Goal: Task Accomplishment & Management: Manage account settings

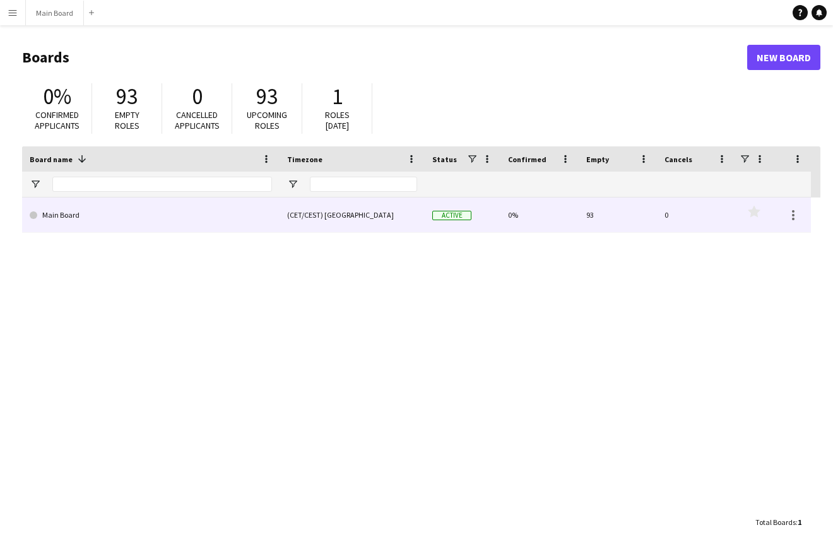
click at [54, 208] on link "Main Board" at bounding box center [151, 214] width 242 height 35
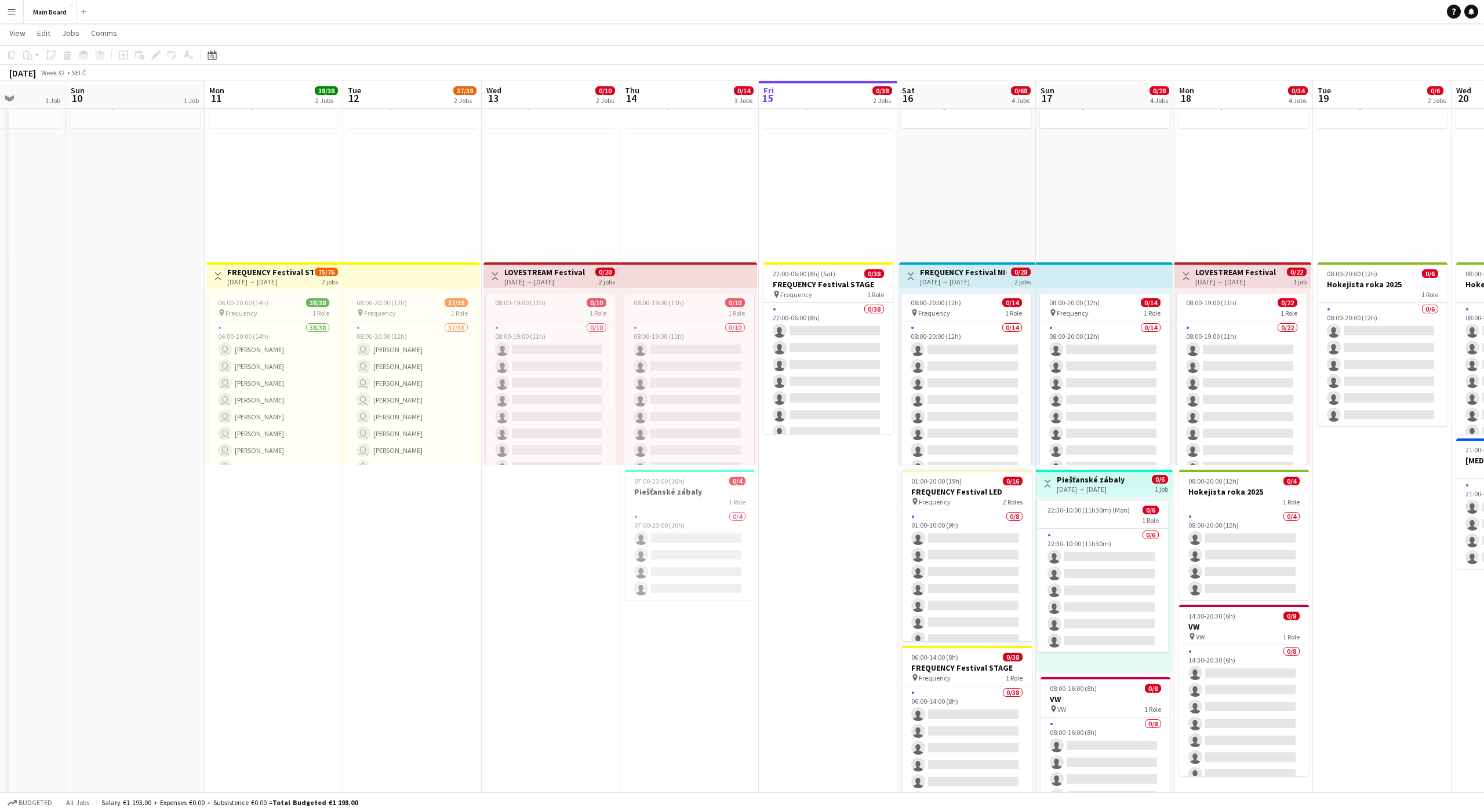
scroll to position [0, 493]
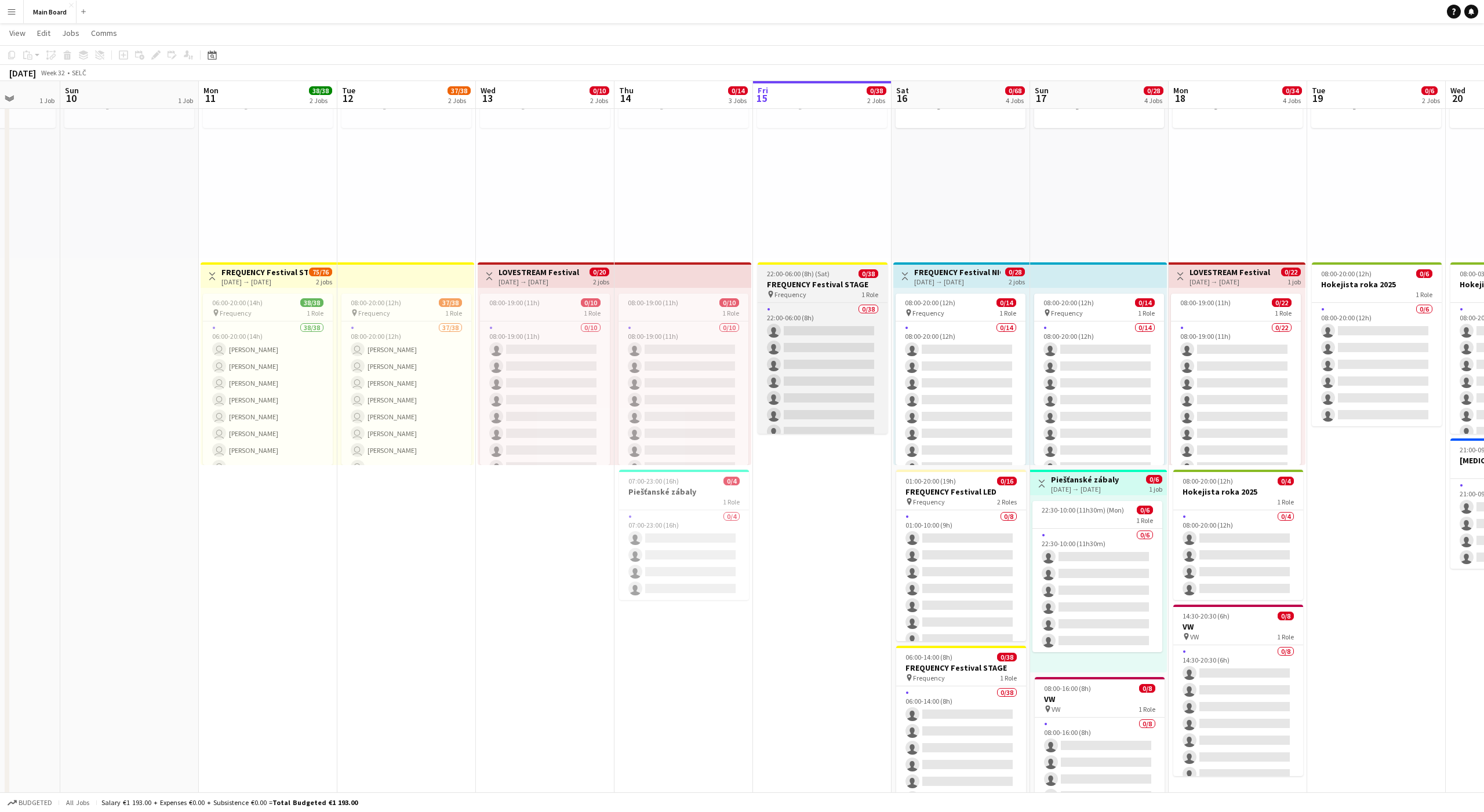
click at [765, 275] on span "22:00-06:00 (8h) (Sat)" at bounding box center [799, 273] width 62 height 8
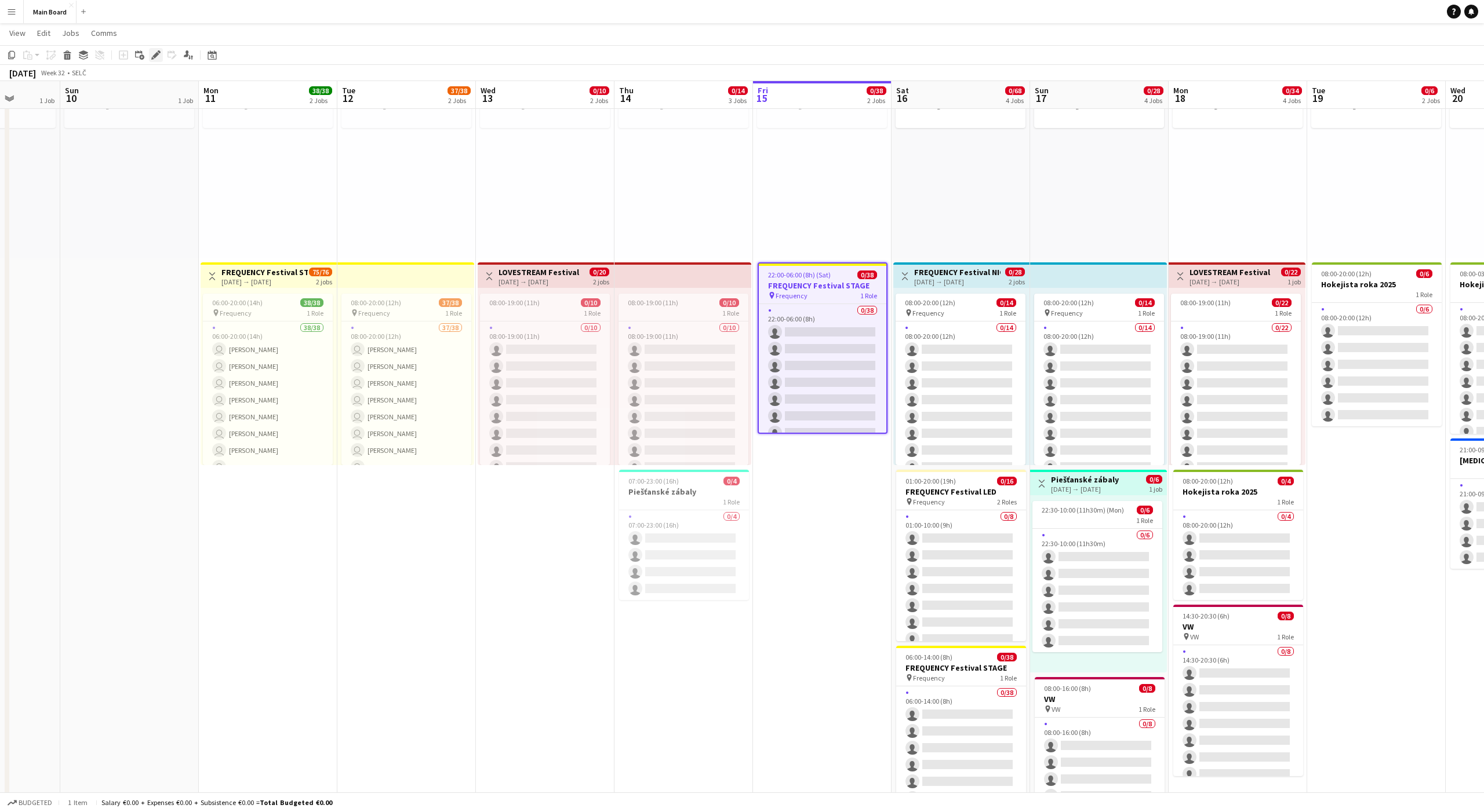
click at [155, 54] on icon at bounding box center [155, 55] width 6 height 6
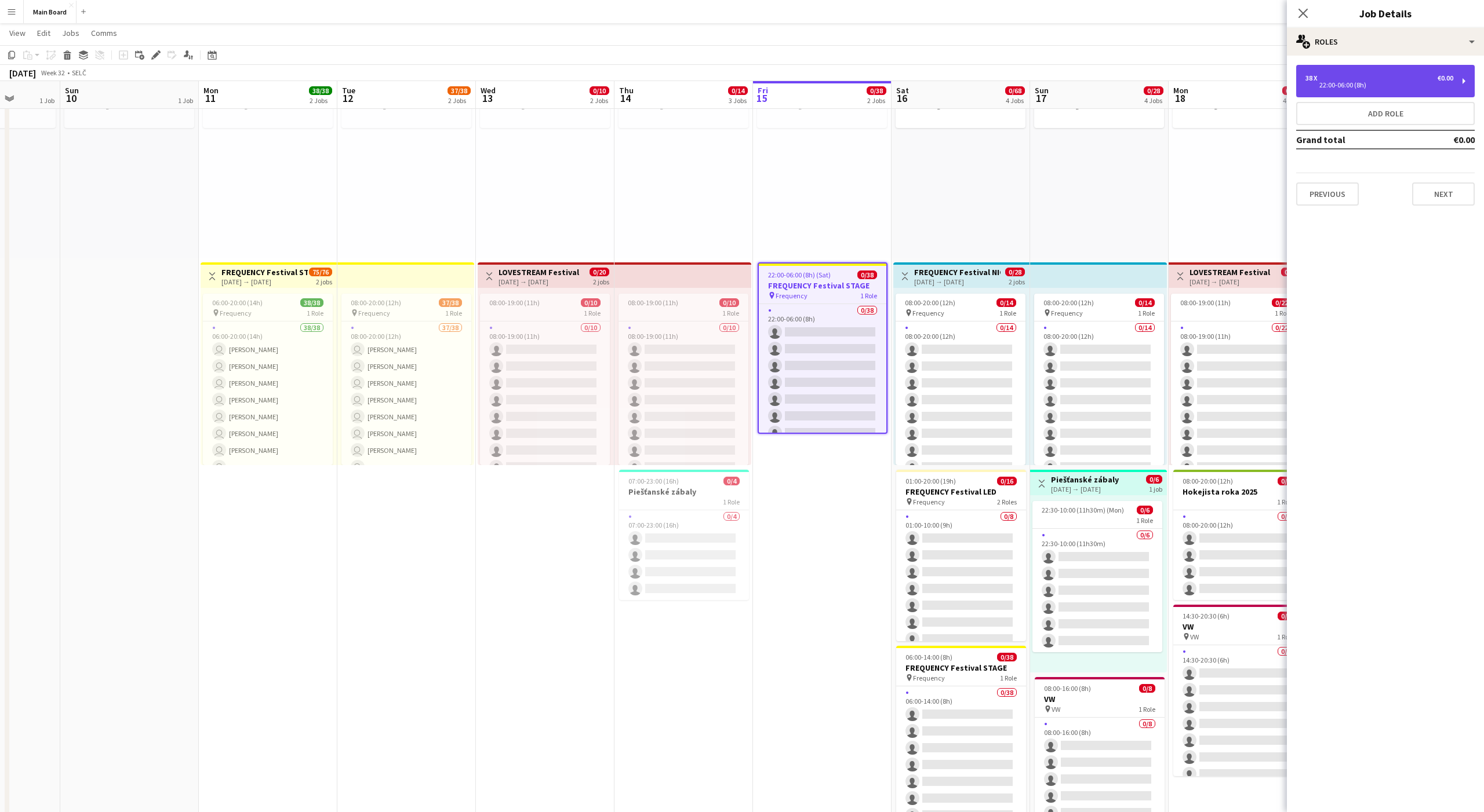
click at [765, 70] on div "38 x €0.00 22:00-06:00 (8h)" at bounding box center [1386, 81] width 178 height 32
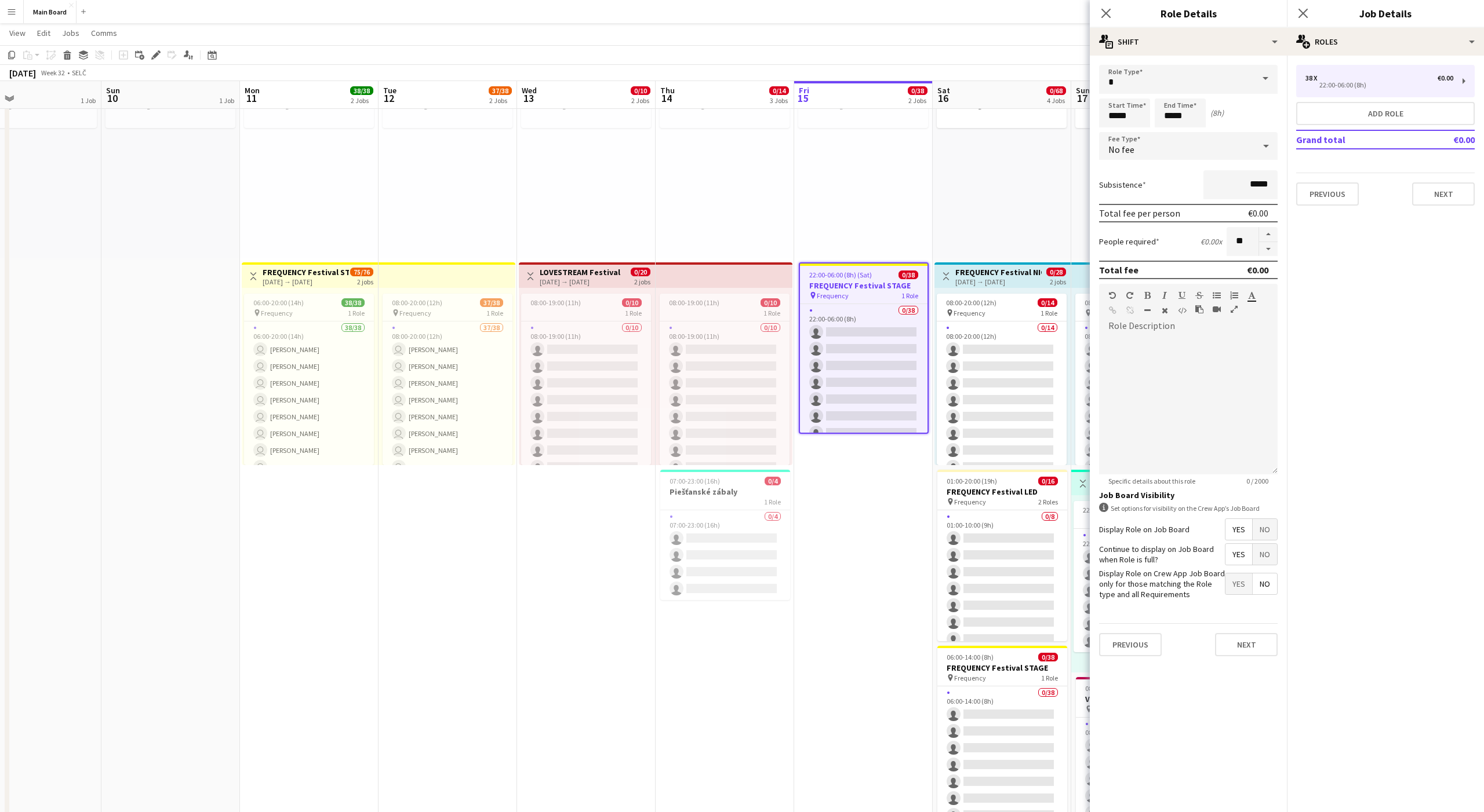
drag, startPoint x: 831, startPoint y: 269, endPoint x: 854, endPoint y: 245, distance: 33.2
click at [765, 244] on app-calendar-viewport "Wed 6 9/9 2 Jobs Thu 7 1/1 1 Job Fri 8 1 Job Sat 9 1 Job Sun 10 1 Job Mon 11 38…" at bounding box center [742, 715] width 1484 height 1497
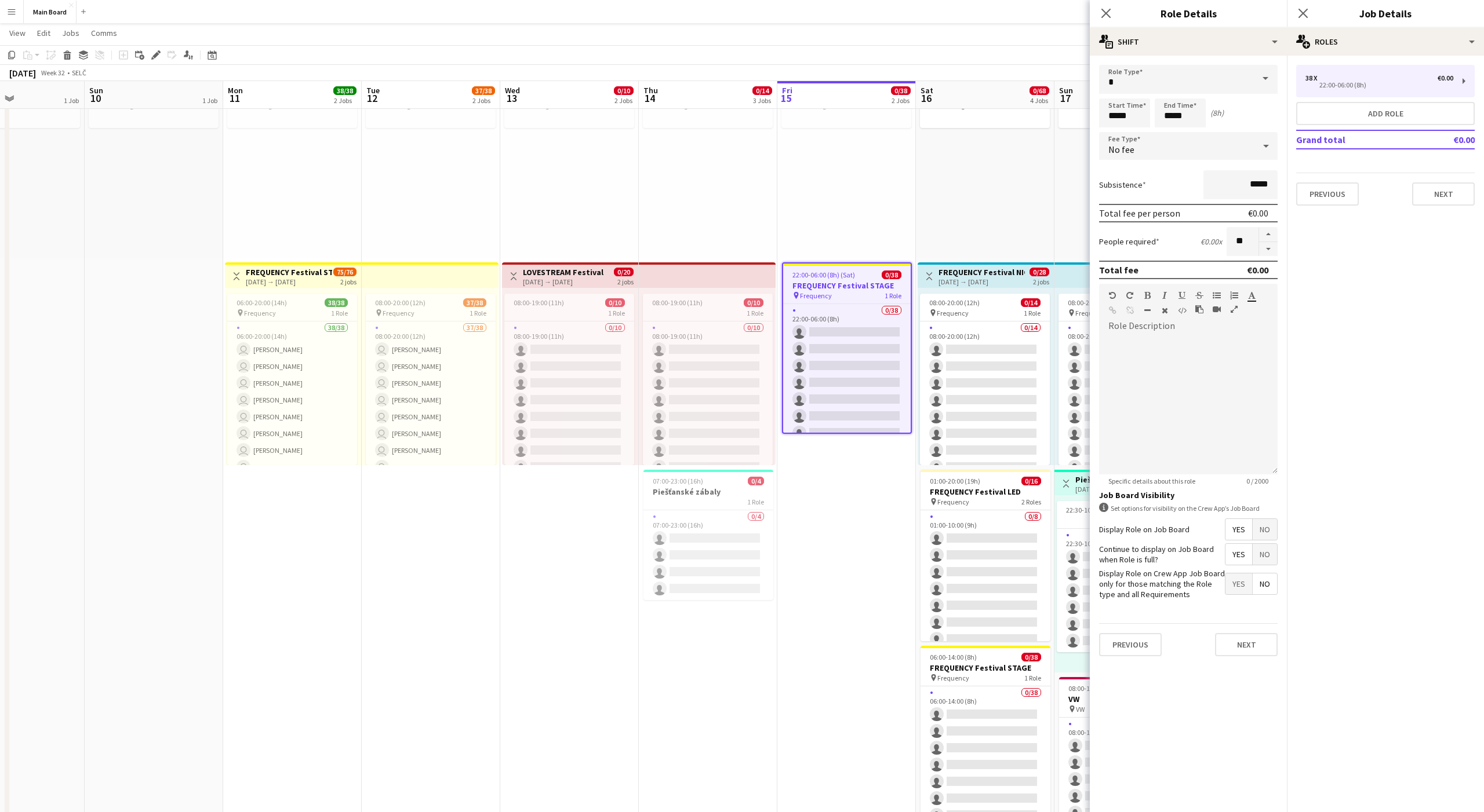
click at [765, 245] on div "pin Backstage Crew" at bounding box center [846, 169] width 139 height 177
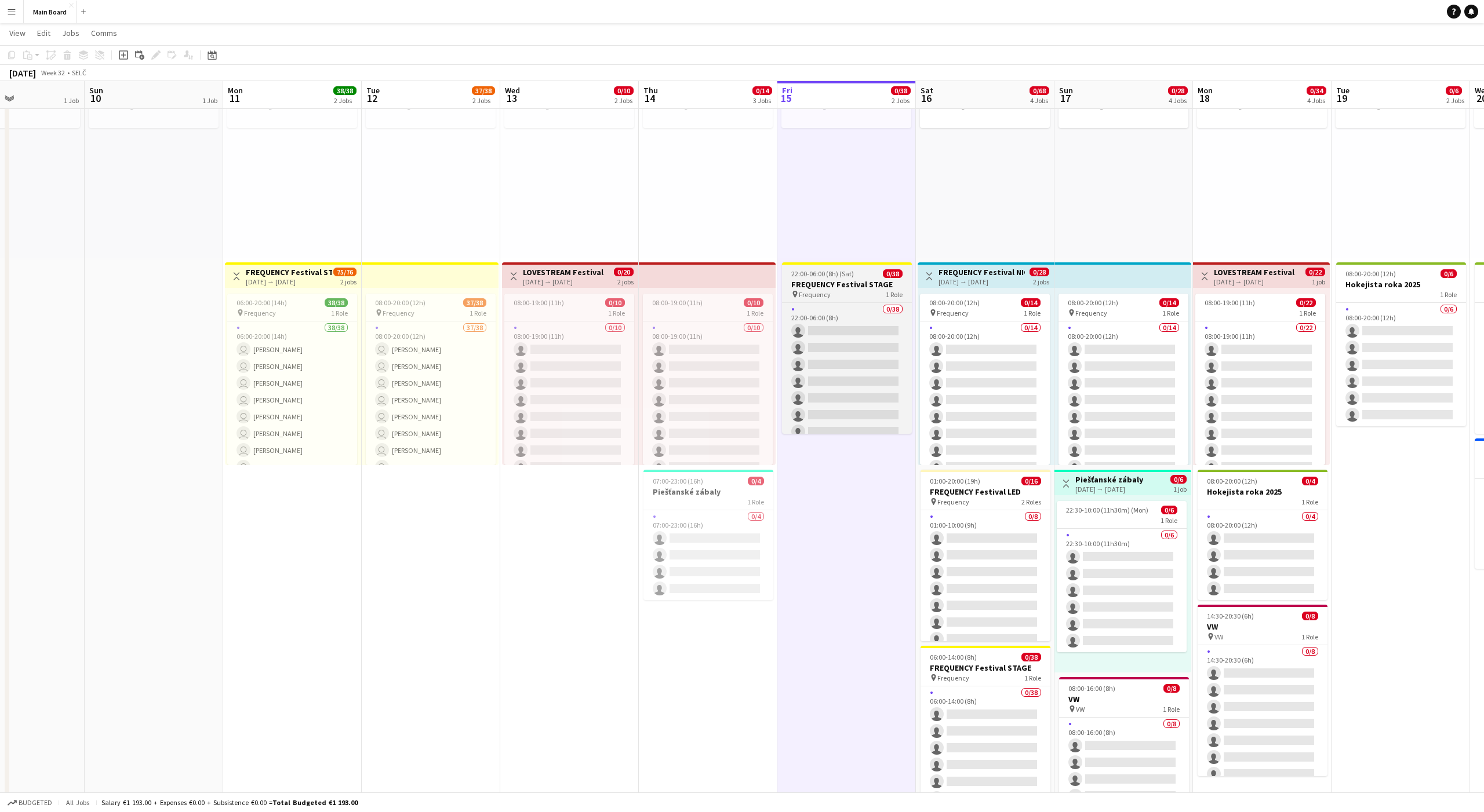
click at [765, 265] on app-job-card "22:00-06:00 (8h) (Sat) 0/38 FREQUENCY Festival STAGE pin Frequency 1 Role 0/38 …" at bounding box center [846, 348] width 130 height 172
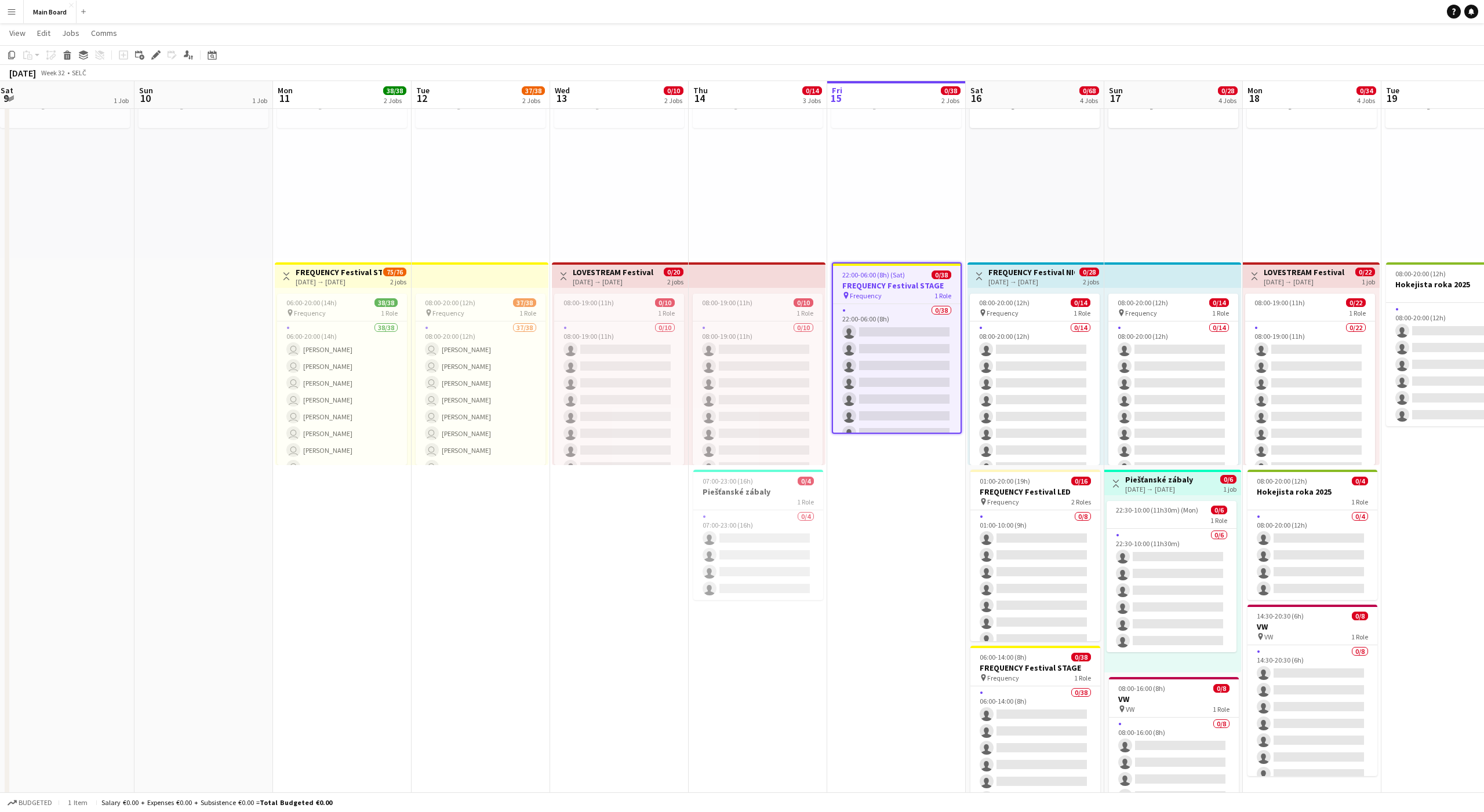
drag, startPoint x: 847, startPoint y: 274, endPoint x: 892, endPoint y: 208, distance: 79.9
click at [765, 208] on app-calendar-viewport "Wed 6 9/9 2 Jobs Thu 7 1/1 1 Job Fri 8 1 Job Sat 9 1 Job Sun 10 1 Job Mon 11 38…" at bounding box center [742, 715] width 1484 height 1497
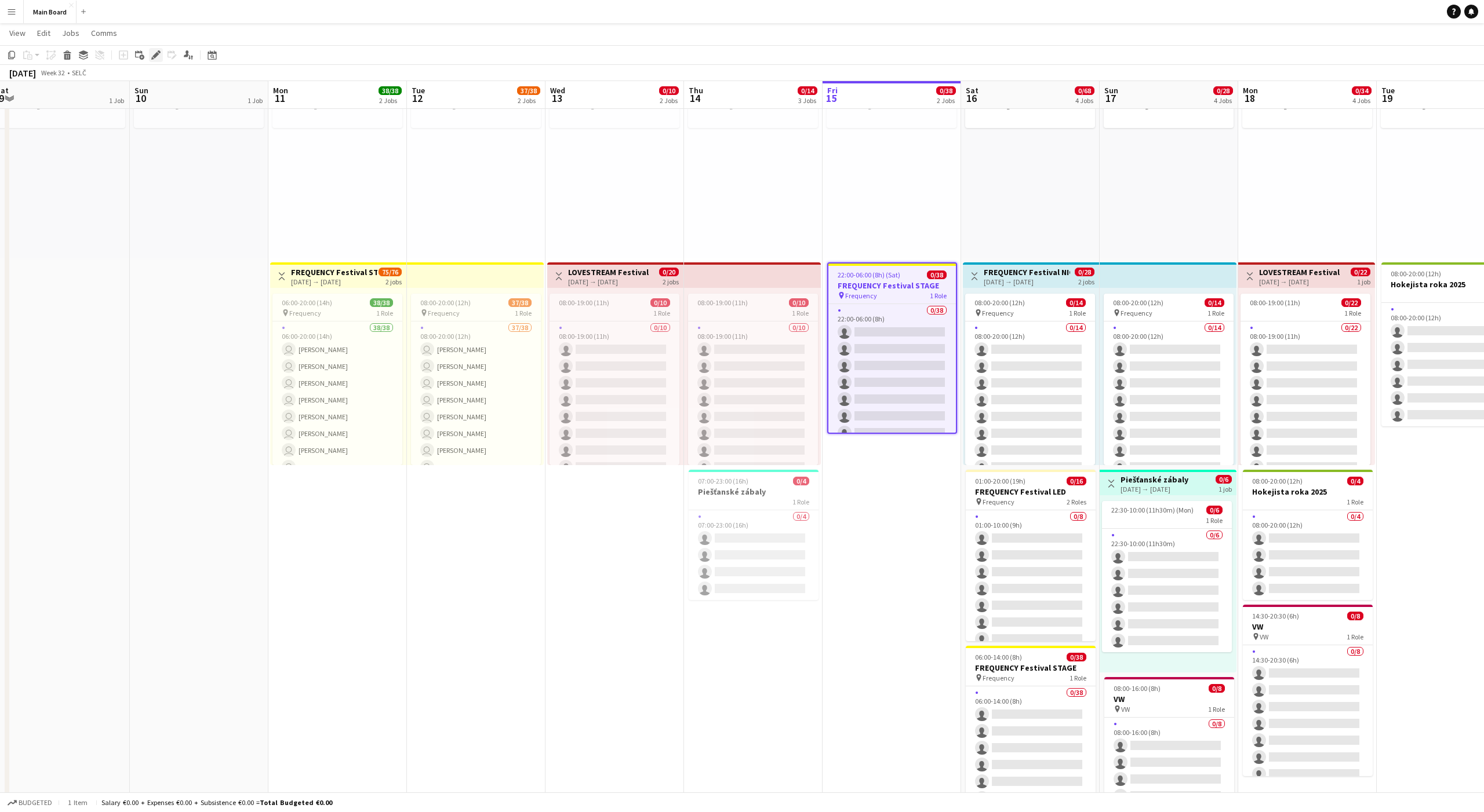
click at [156, 52] on icon at bounding box center [155, 55] width 6 height 6
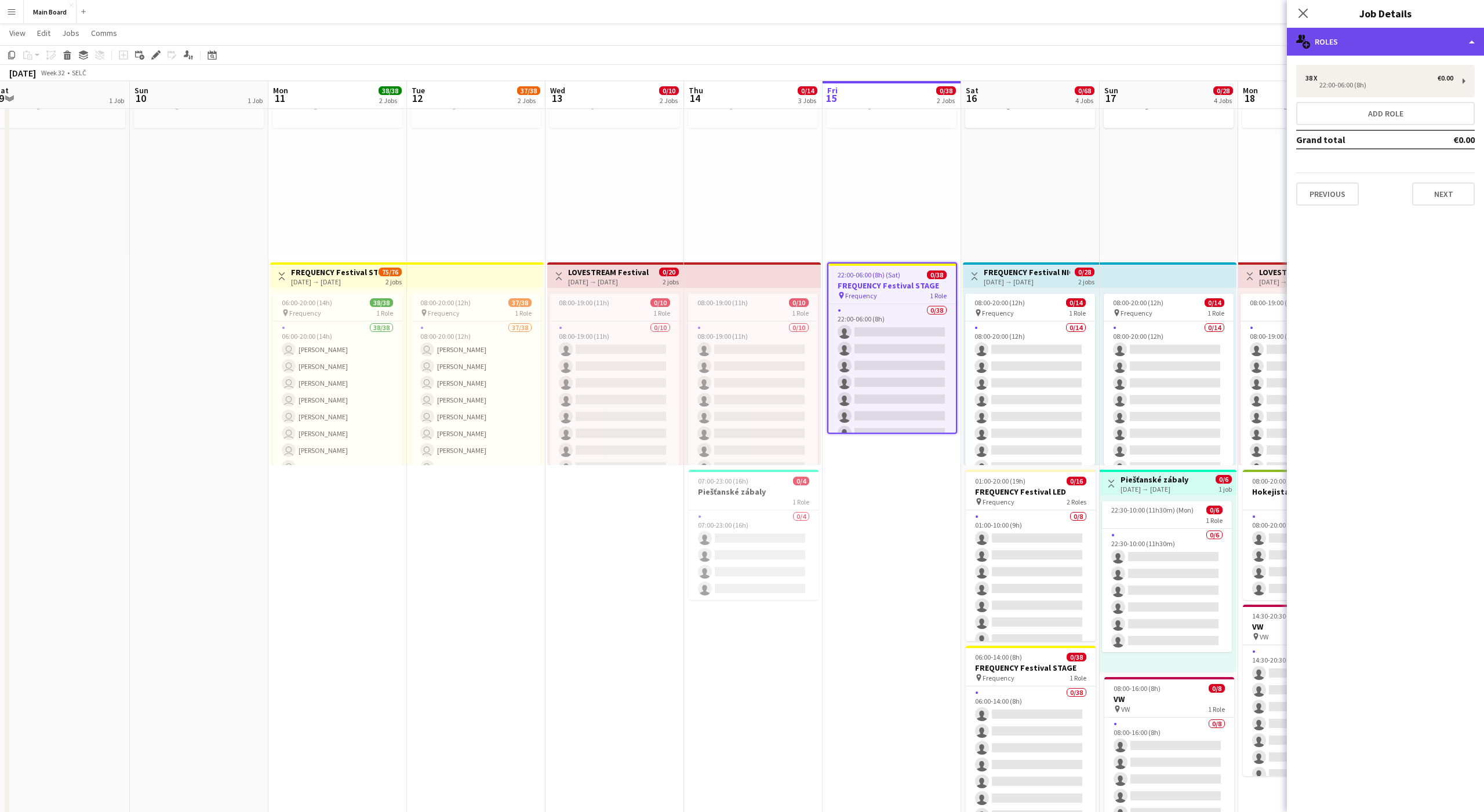
click at [765, 37] on div "multiple-users-add Roles" at bounding box center [1385, 41] width 197 height 28
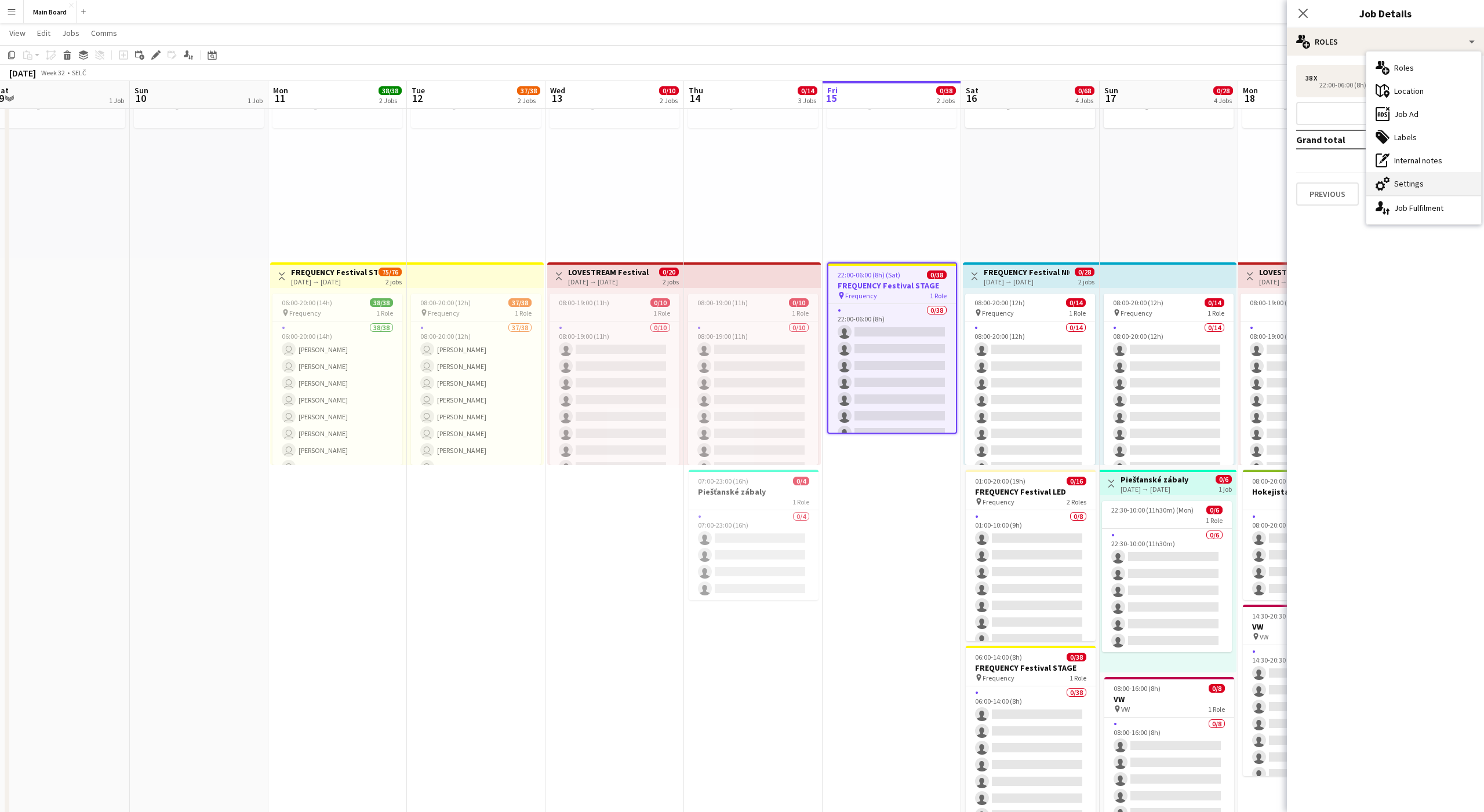
click at [765, 175] on div "cog-double-3 Settings" at bounding box center [1423, 183] width 115 height 23
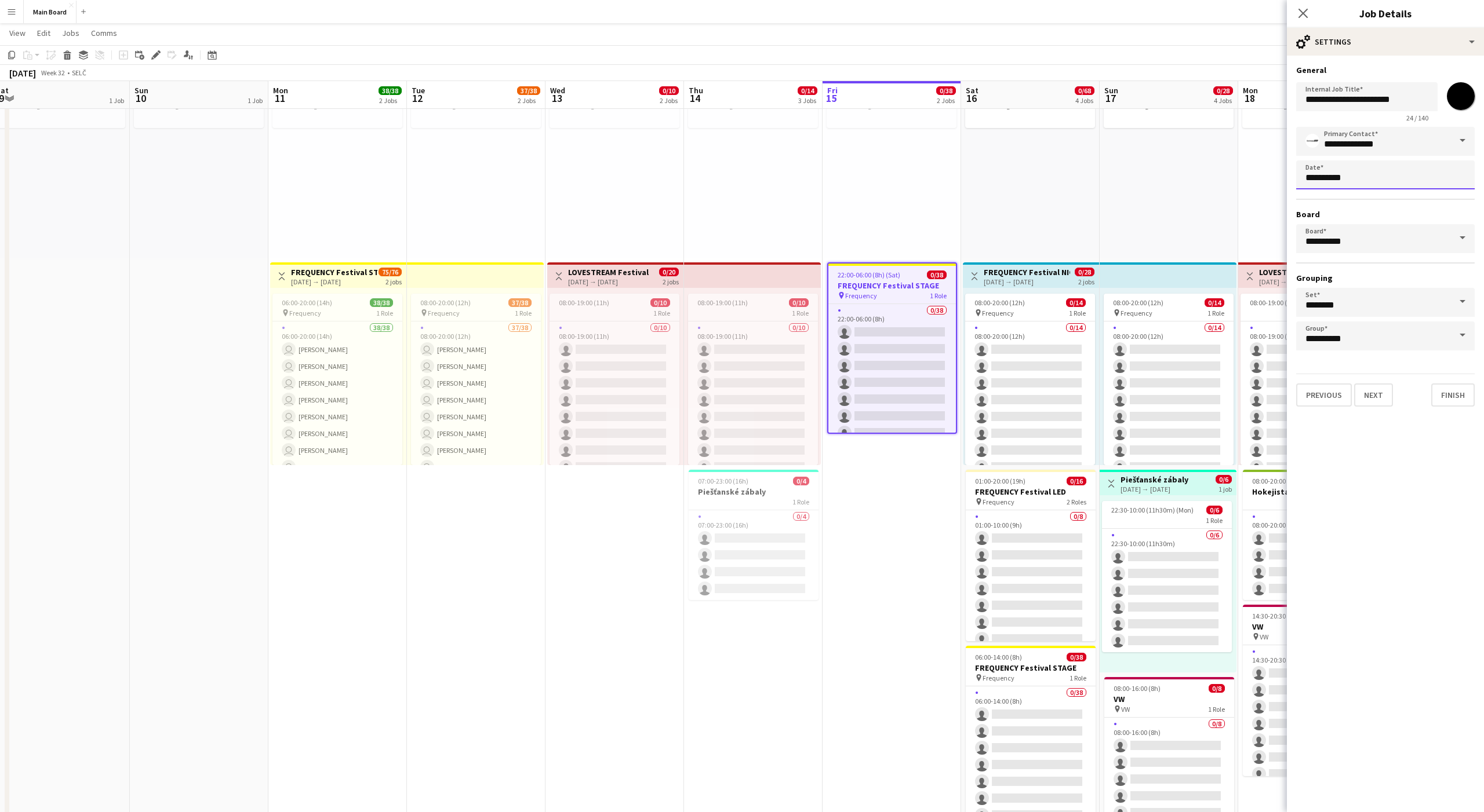
scroll to position [0, 0]
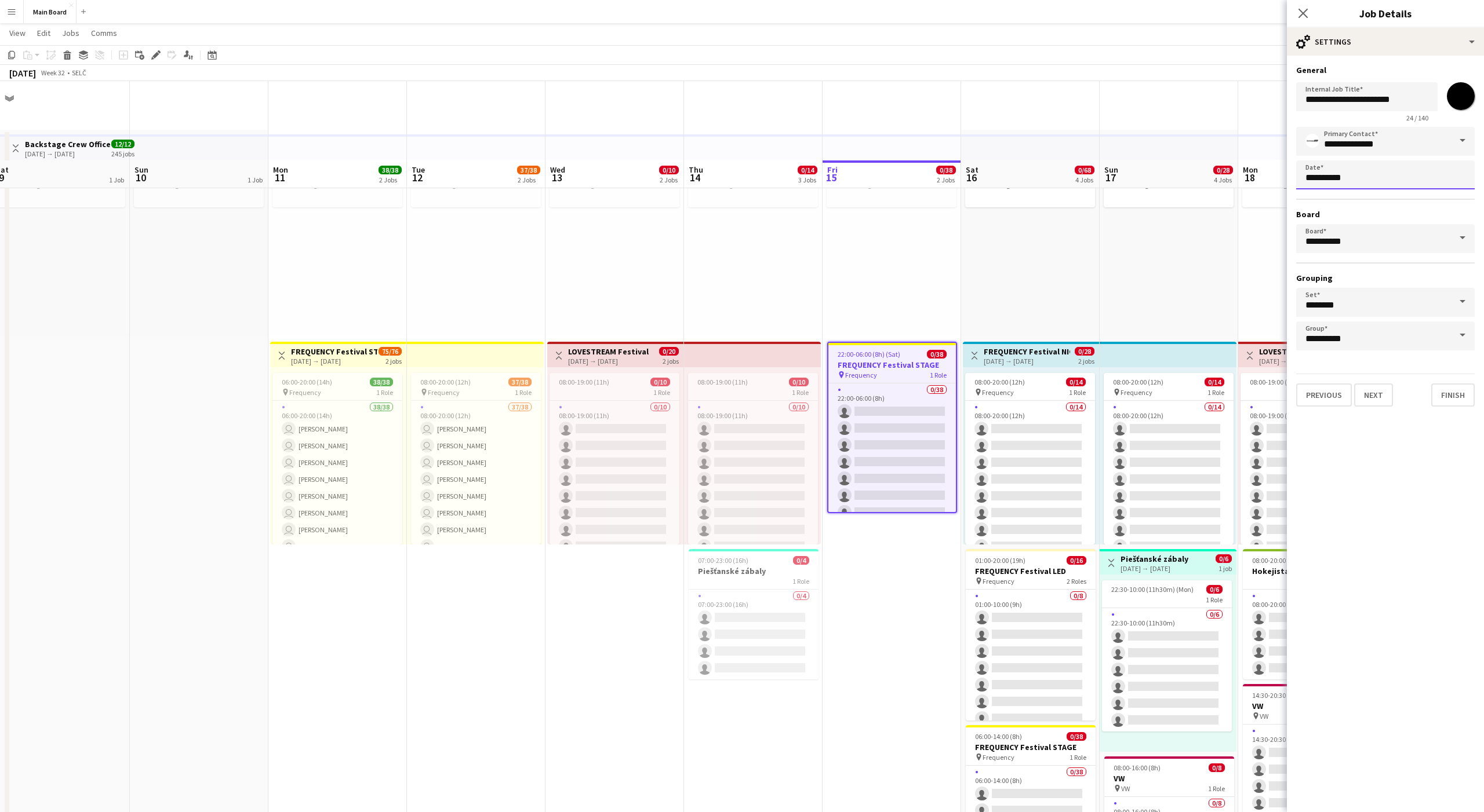
click at [765, 179] on body "Menu Boards Boards Boards All jobs Status Workforce Workforce My Workforce Recr…" at bounding box center [742, 781] width 1484 height 1562
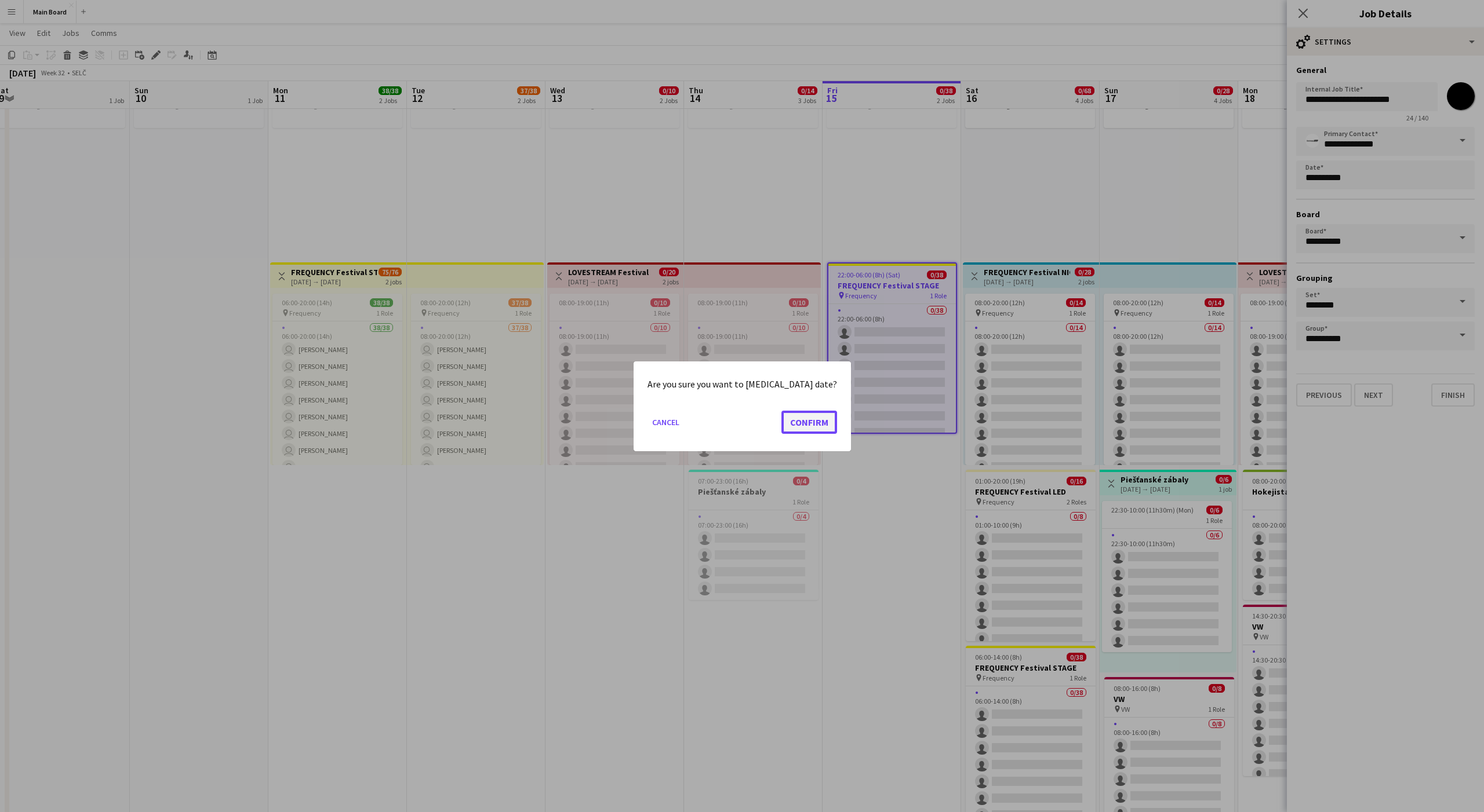
click at [765, 423] on button "Confirm" at bounding box center [809, 422] width 56 height 23
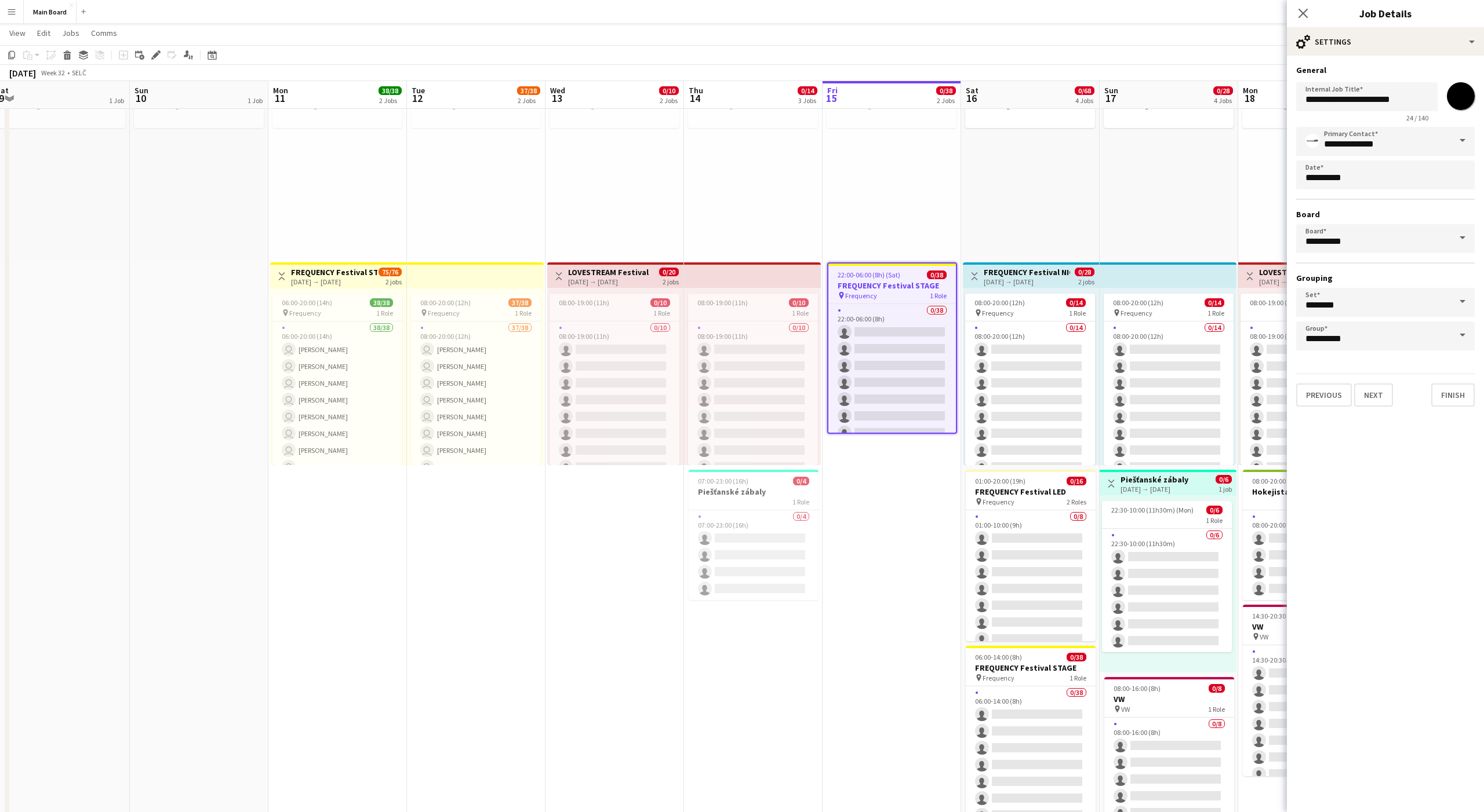
scroll to position [79, 0]
click at [765, 311] on span "16" at bounding box center [1428, 314] width 21 height 21
click at [765, 176] on body "Menu Boards Boards Boards All jobs Status Workforce Workforce My Workforce Recr…" at bounding box center [742, 702] width 1484 height 1562
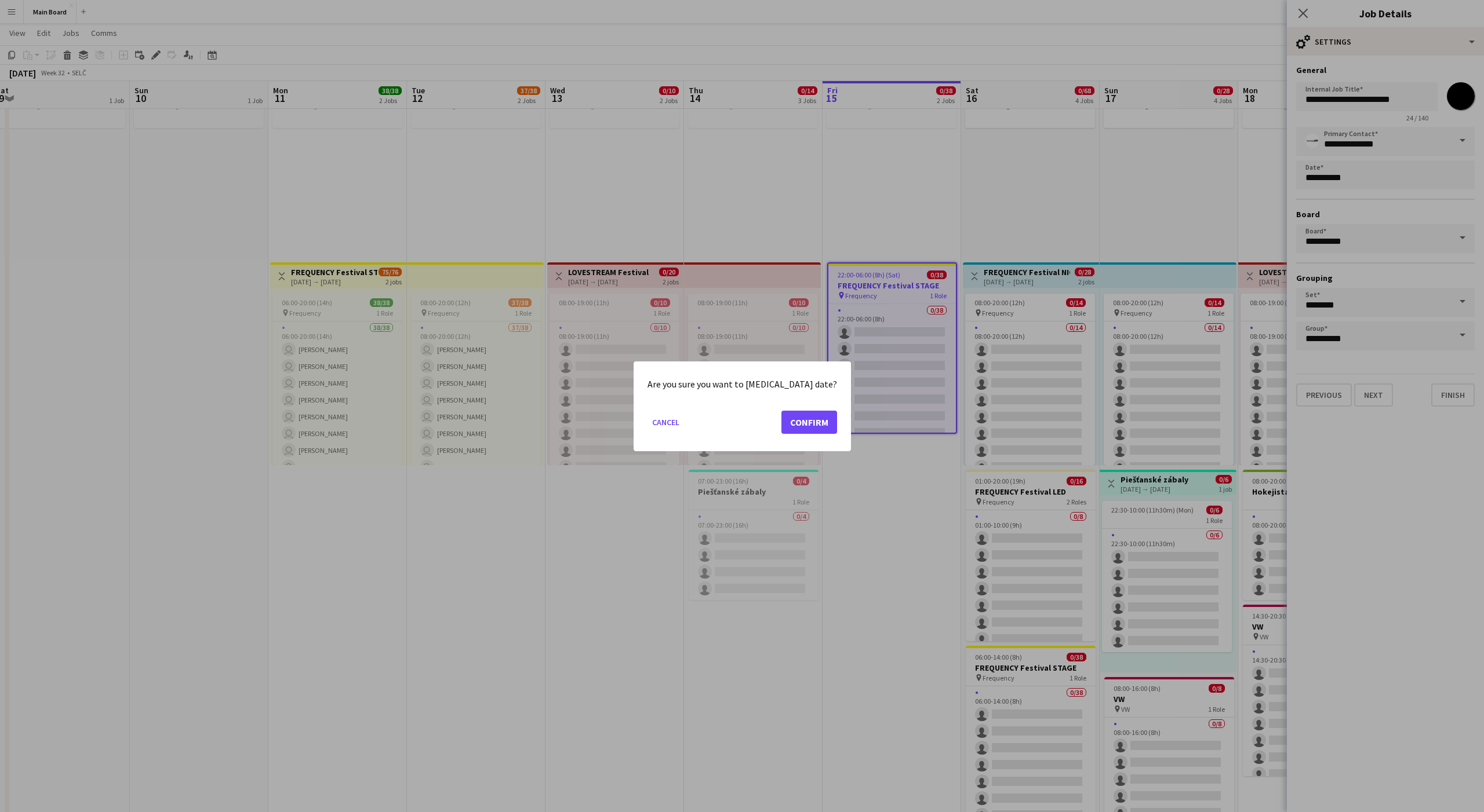
click at [765, 404] on mat-dialog-actions "Cancel Confirm" at bounding box center [742, 426] width 189 height 50
click at [765, 422] on button "Confirm" at bounding box center [809, 422] width 56 height 23
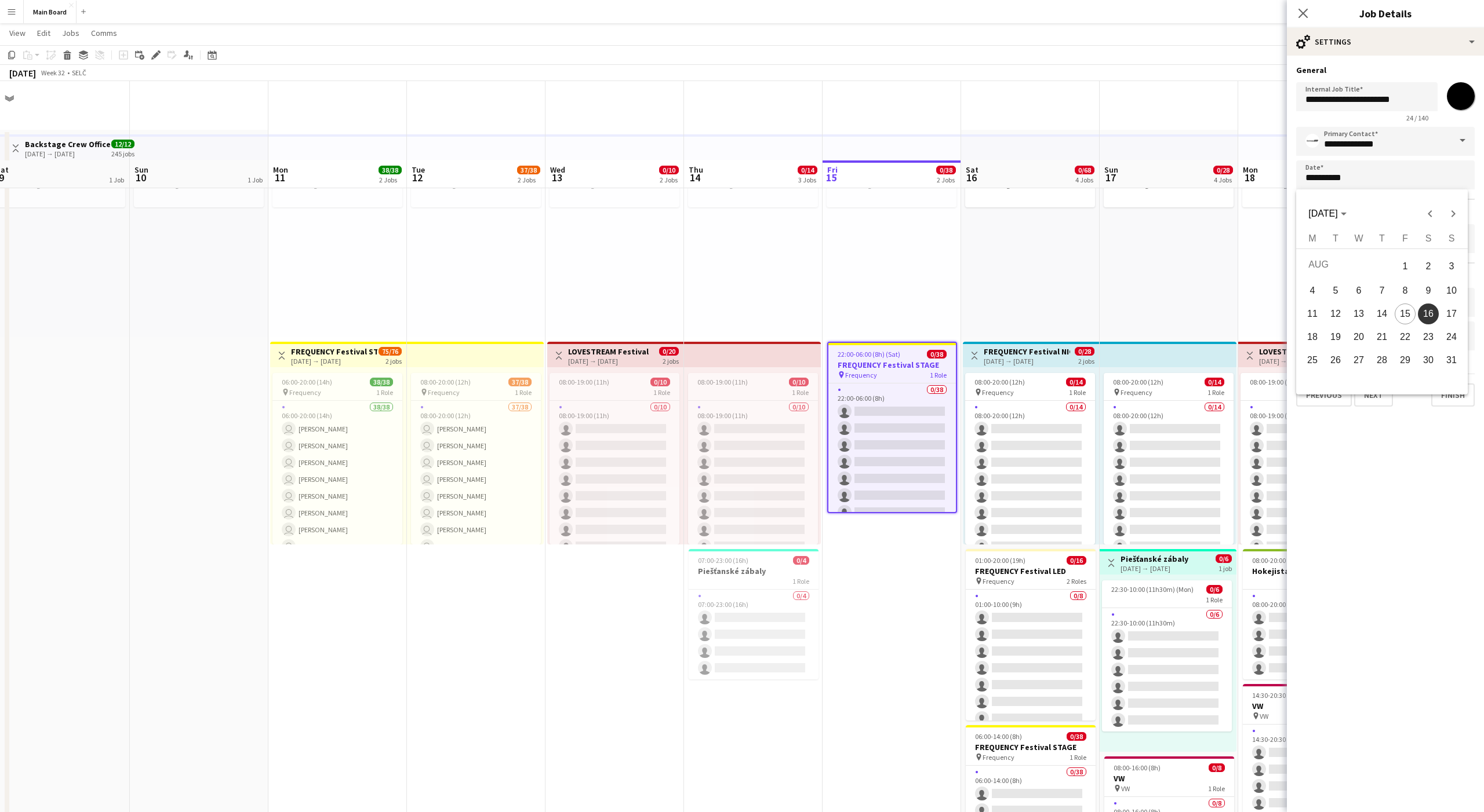
scroll to position [79, 0]
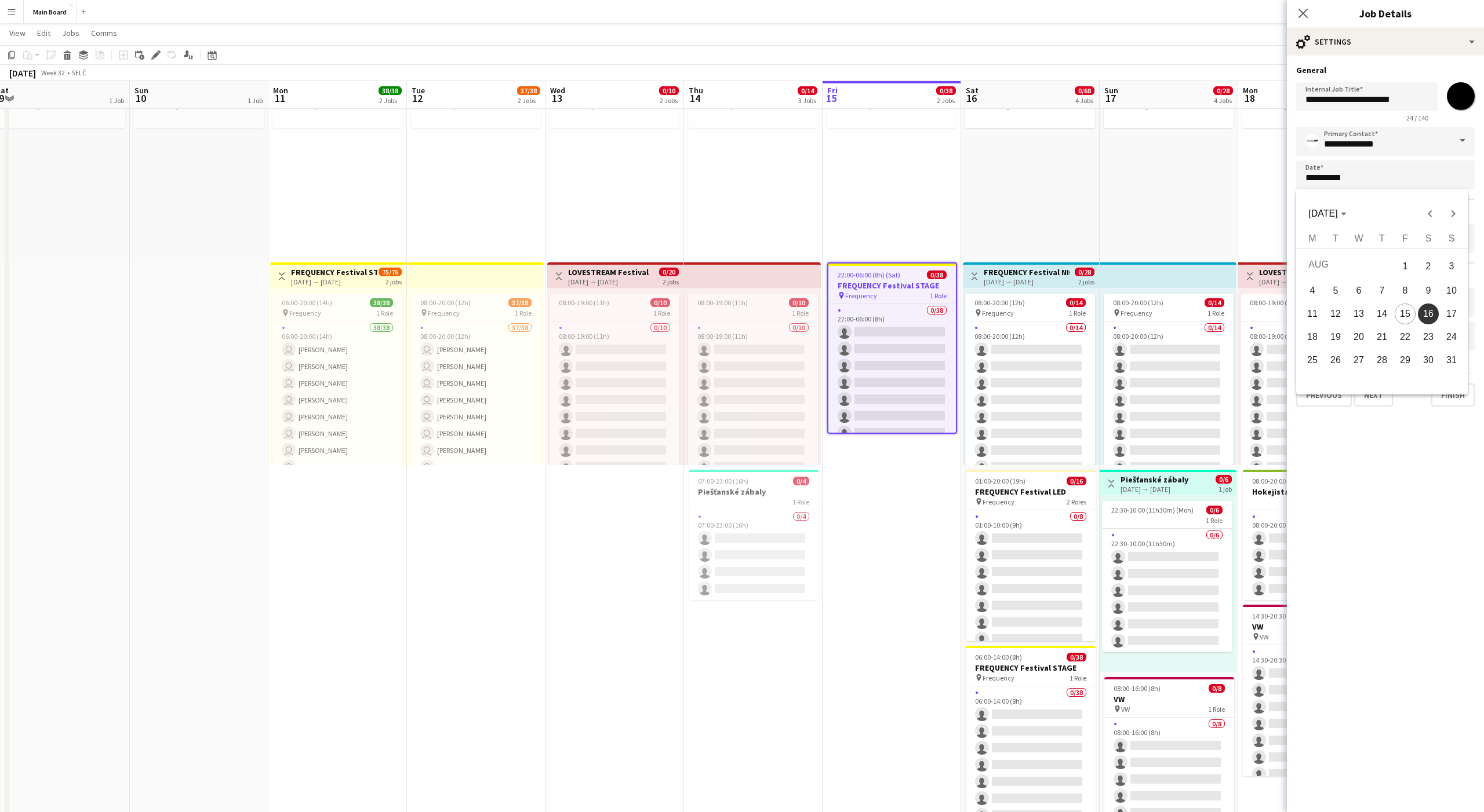
click at [765, 314] on span "15" at bounding box center [1405, 314] width 21 height 21
type input "**********"
click at [765, 299] on div "pin Frequency 1 Role" at bounding box center [891, 296] width 128 height 9
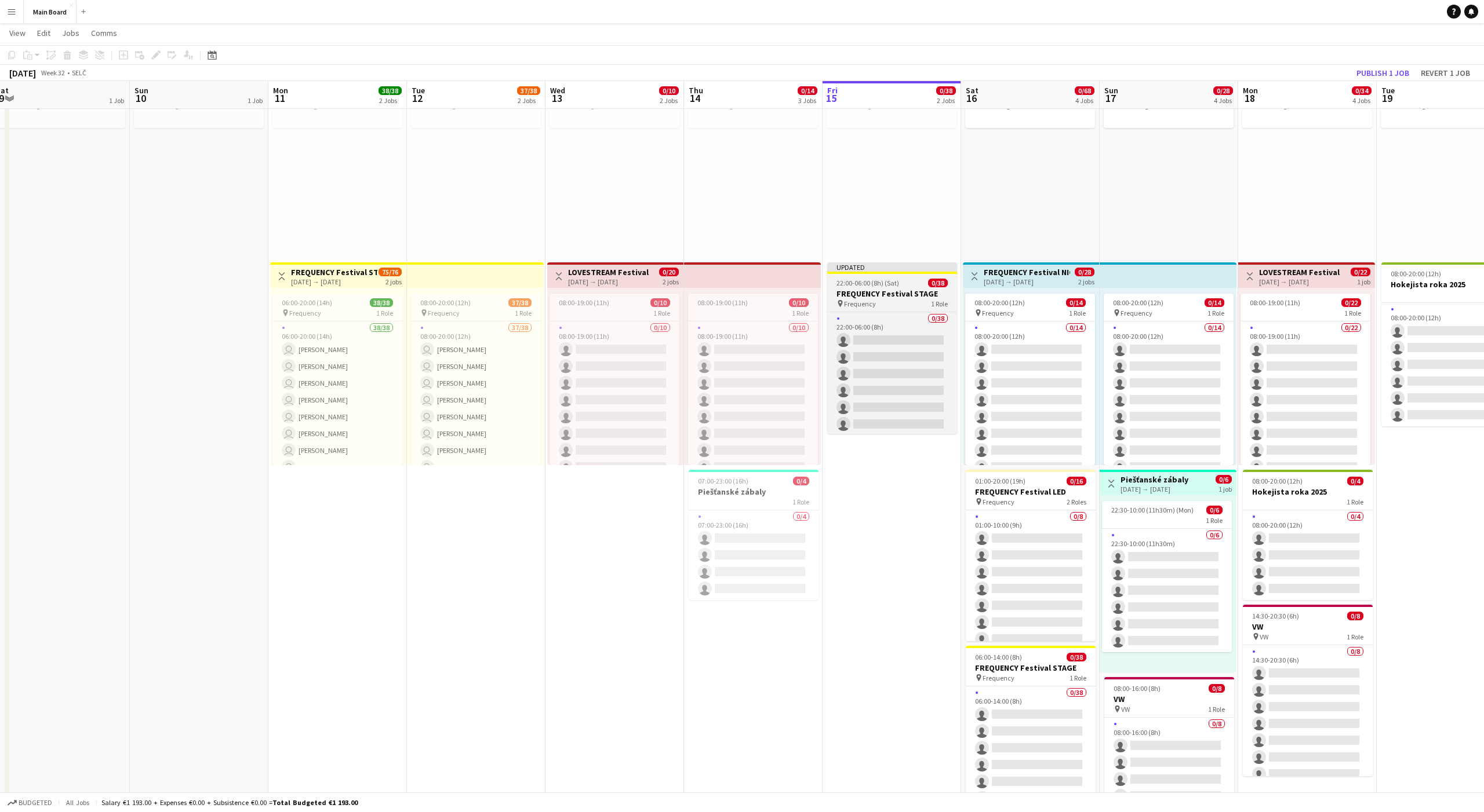
click at [765, 294] on h3 "FREQUENCY Festival STAGE" at bounding box center [891, 293] width 130 height 10
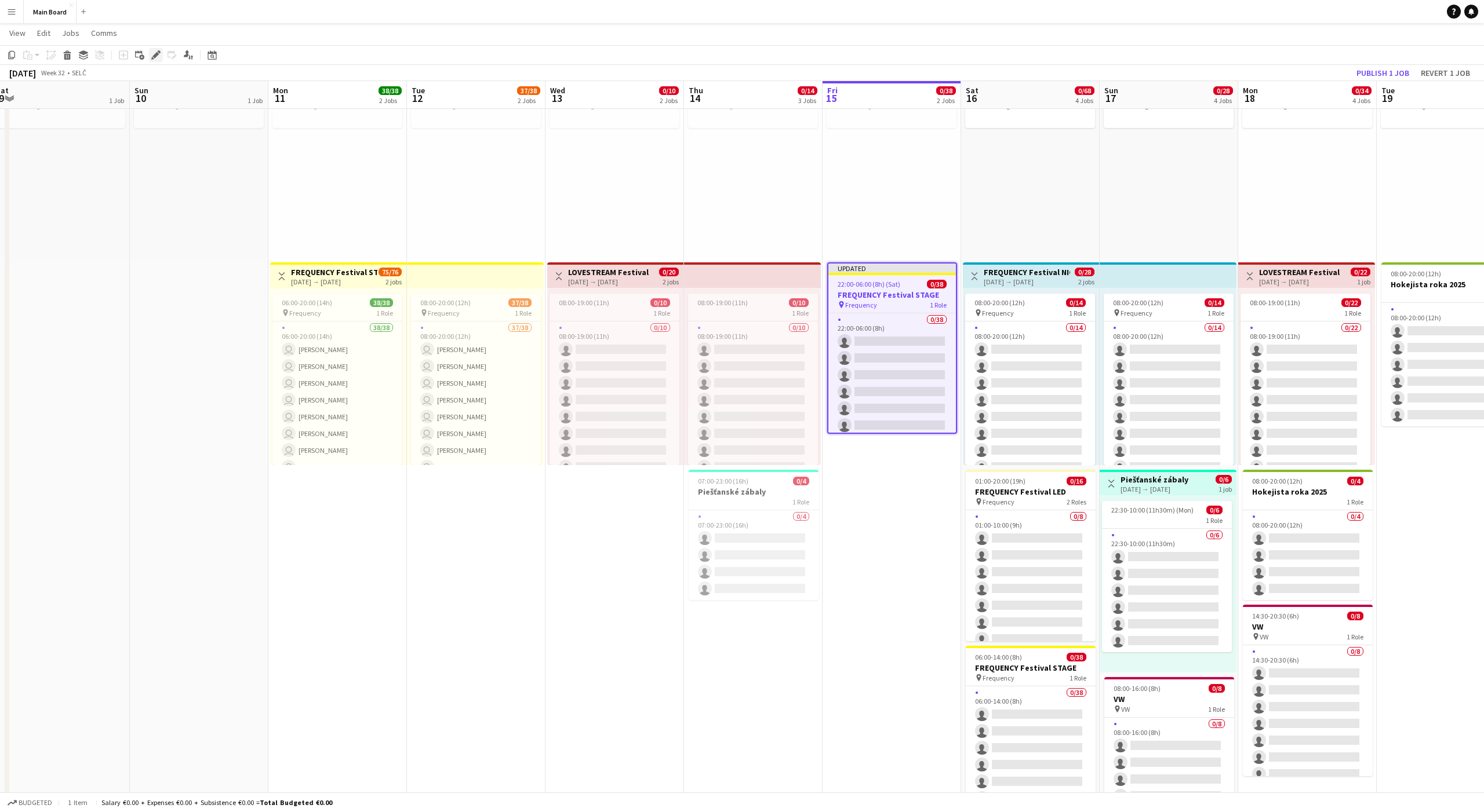
click at [159, 54] on icon "Edit" at bounding box center [156, 55] width 9 height 9
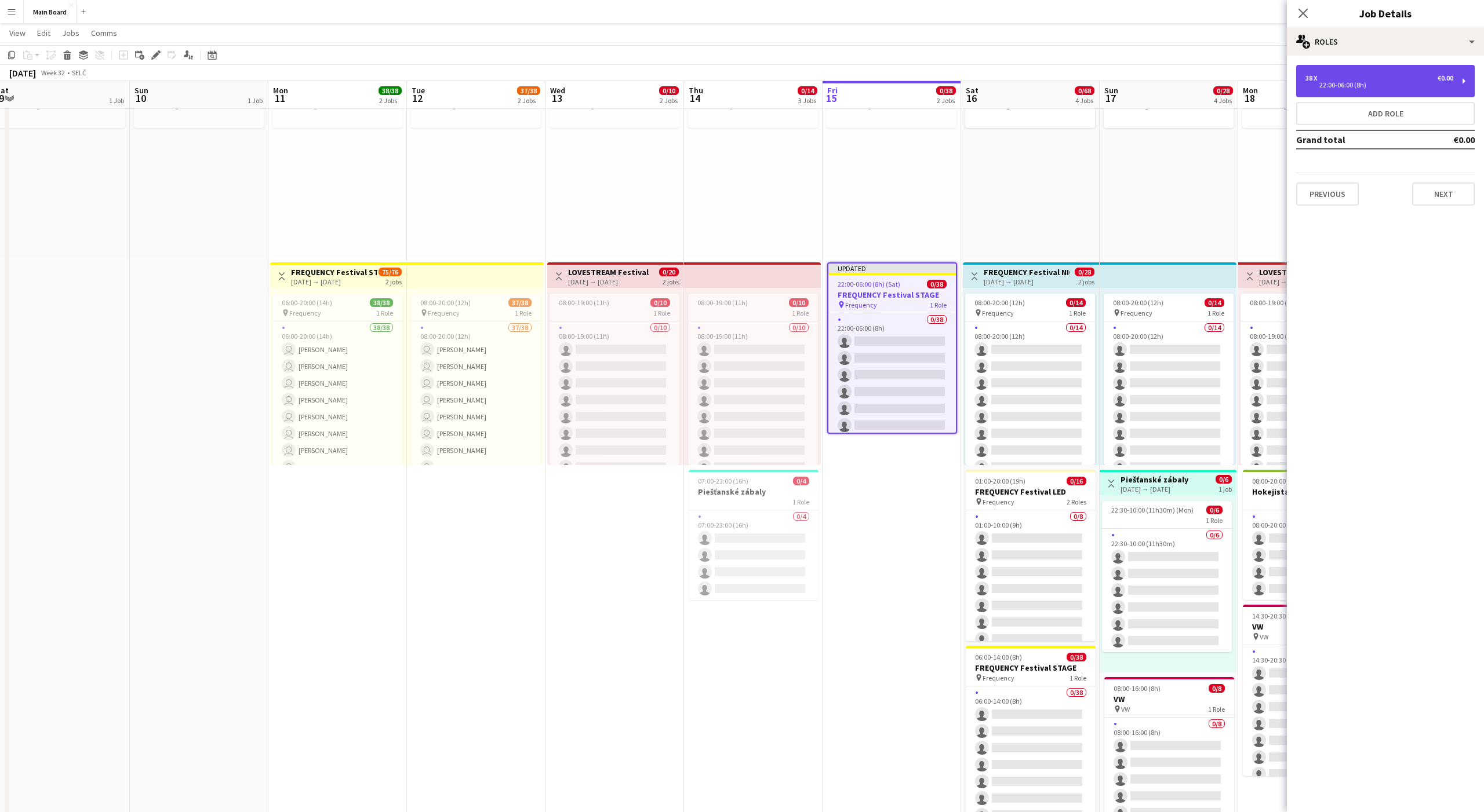
click at [765, 85] on div "22:00-06:00 (8h)" at bounding box center [1379, 85] width 148 height 6
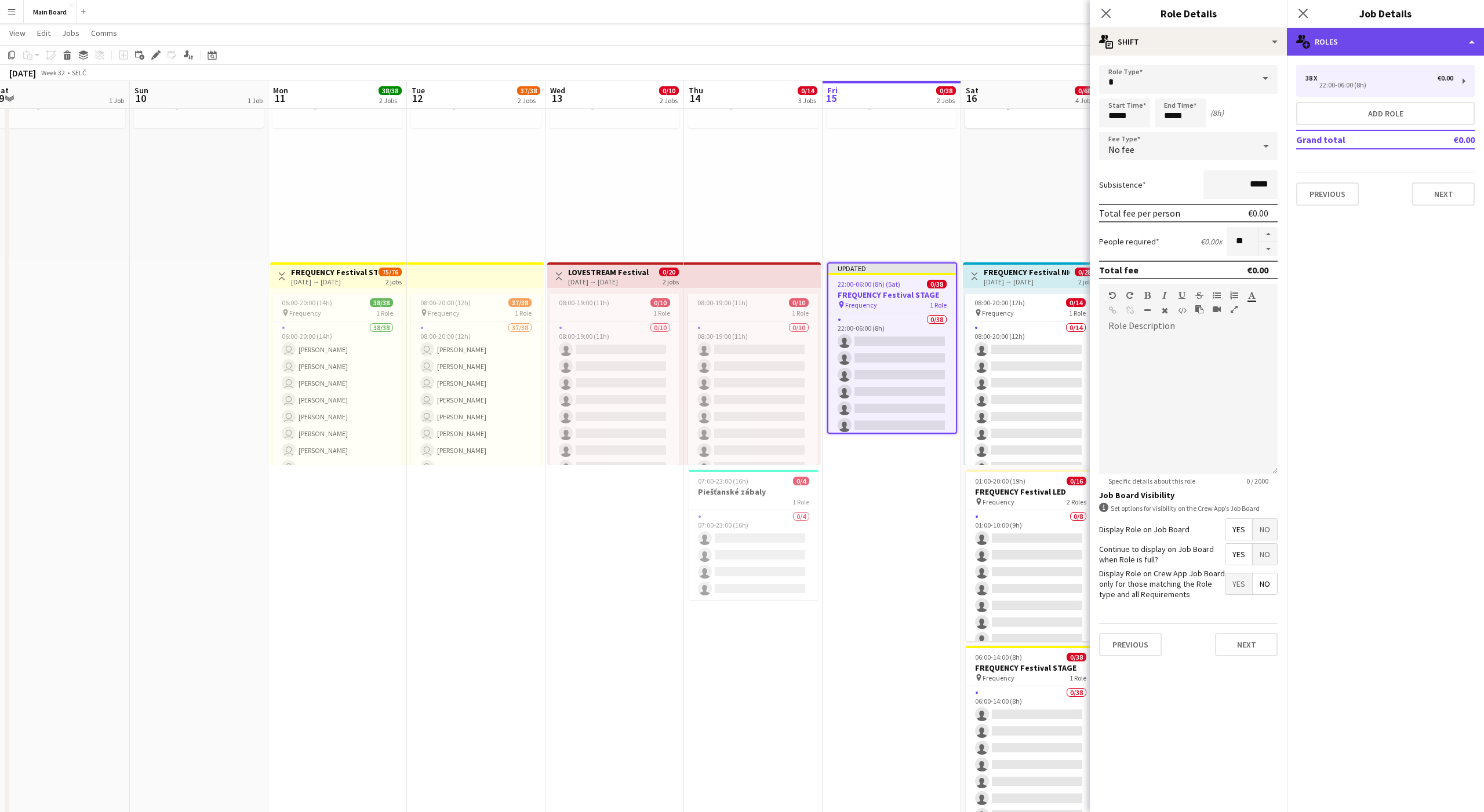
click at [765, 50] on div "multiple-users-add Roles" at bounding box center [1385, 41] width 197 height 28
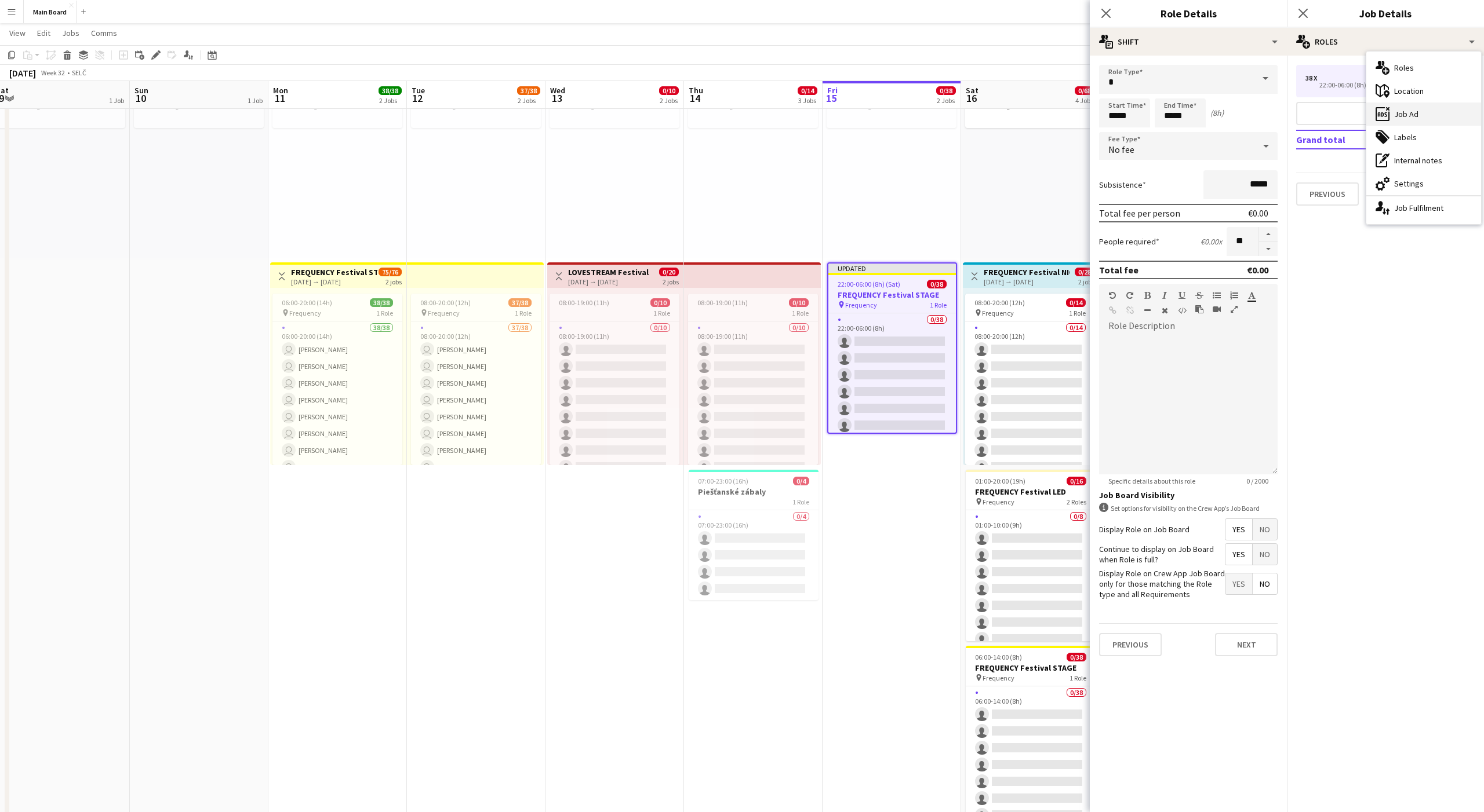
click at [765, 114] on div "ads-window Job Ad" at bounding box center [1423, 114] width 115 height 23
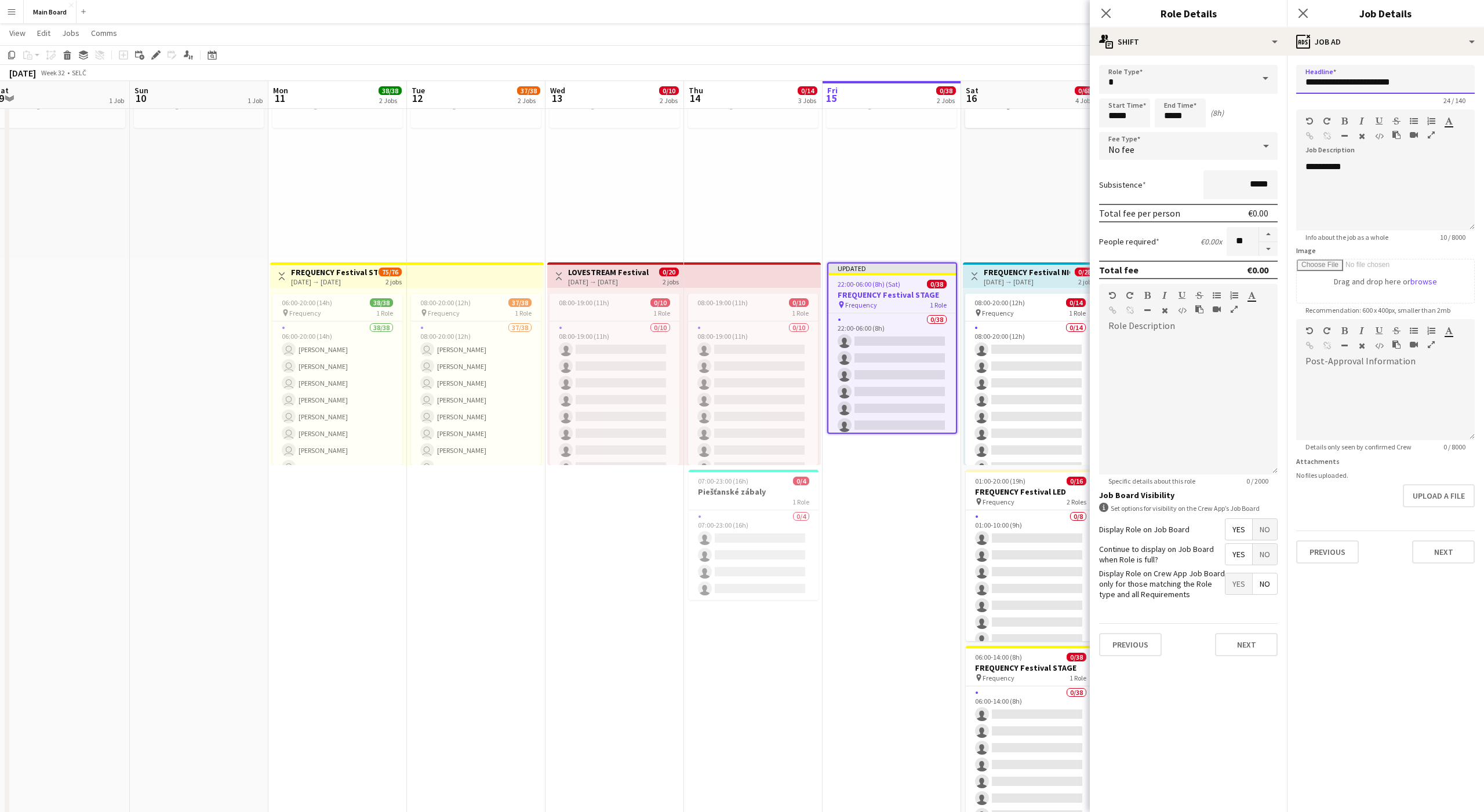
click at [765, 79] on input "**********" at bounding box center [1386, 80] width 178 height 29
click at [765, 83] on input "**********" at bounding box center [1386, 80] width 178 height 29
click at [765, 85] on input "**********" at bounding box center [1386, 80] width 178 height 29
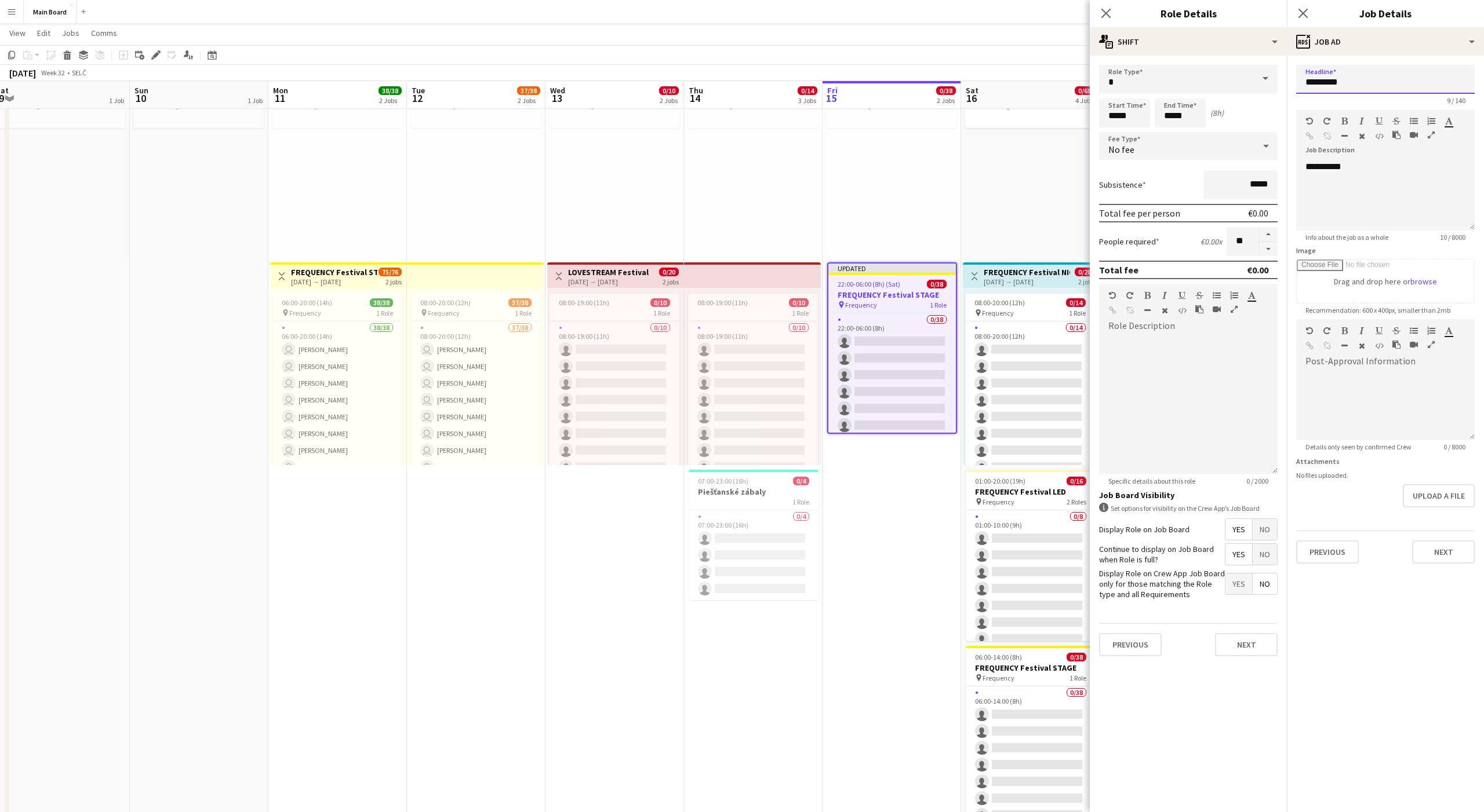
click at [765, 82] on input "*********" at bounding box center [1386, 80] width 178 height 29
type input "**********"
click at [765, 164] on div "**********" at bounding box center [1386, 196] width 178 height 70
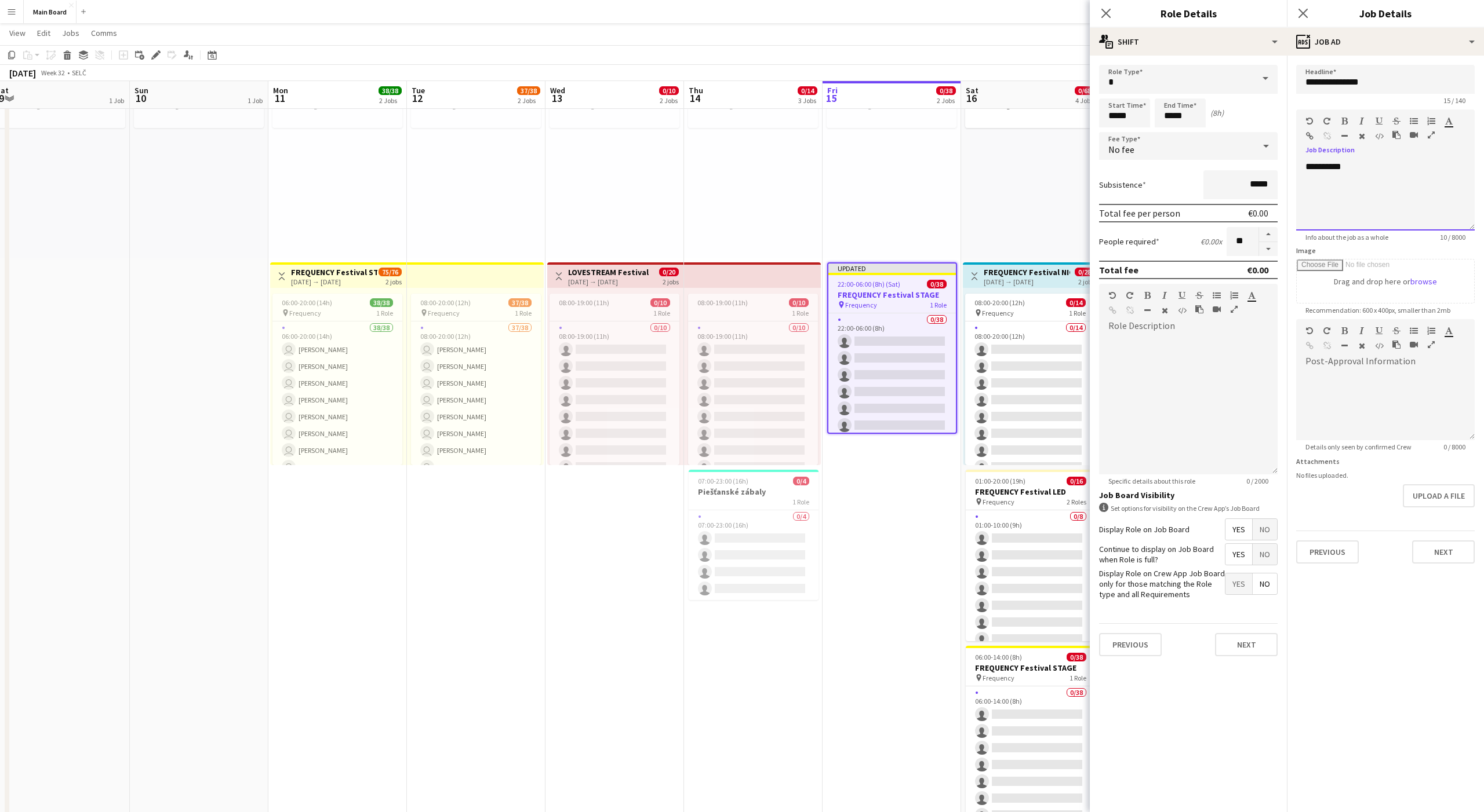
click at [765, 164] on div "**********" at bounding box center [1386, 196] width 178 height 70
click at [765, 117] on input "*****" at bounding box center [1181, 113] width 51 height 29
type input "*****"
click at [765, 150] on div "No fee" at bounding box center [1176, 146] width 155 height 28
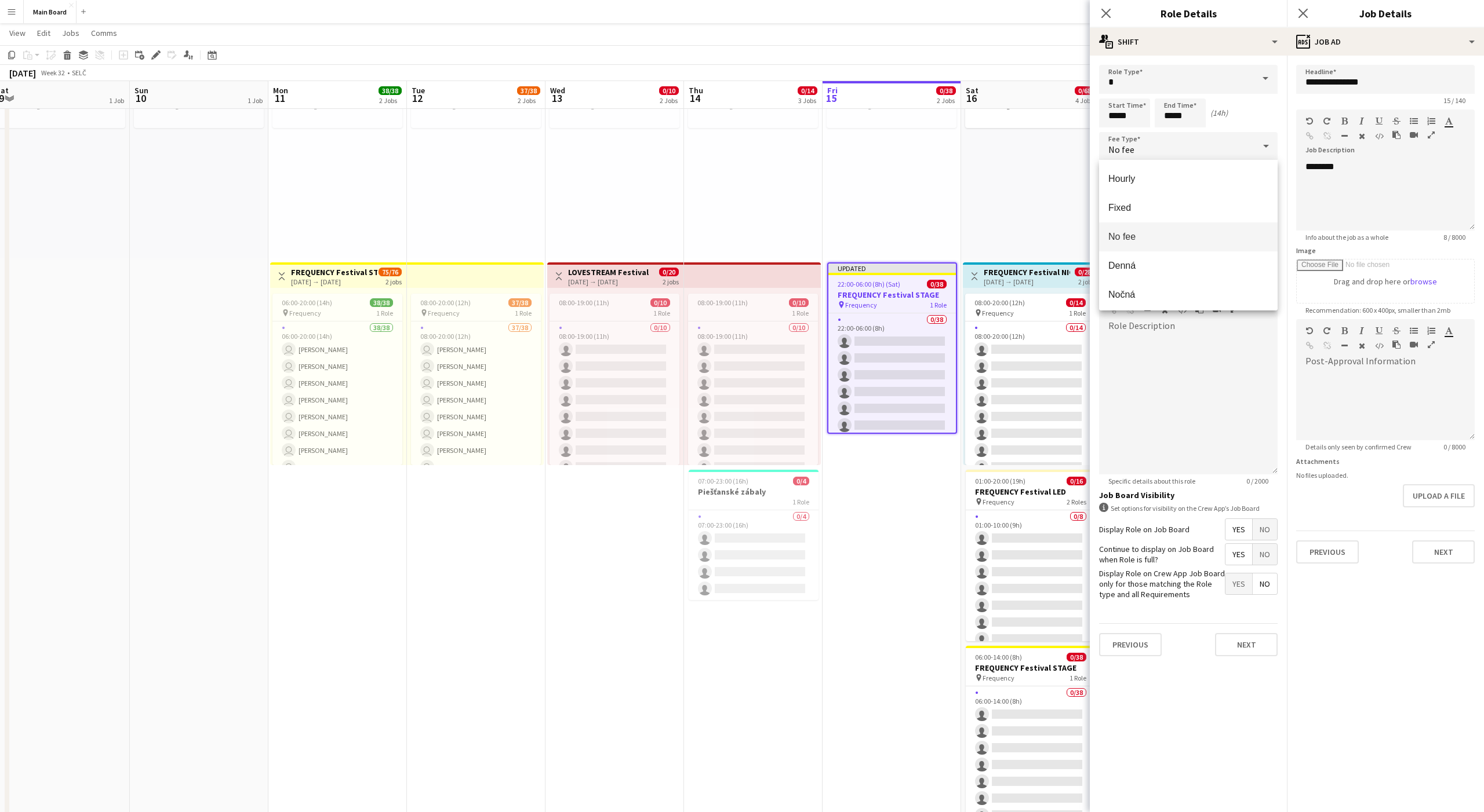
click at [765, 443] on div at bounding box center [742, 406] width 1484 height 812
click at [765, 153] on div "No fee" at bounding box center [1176, 146] width 155 height 28
click at [765, 172] on mat-option "Hourly" at bounding box center [1188, 179] width 178 height 29
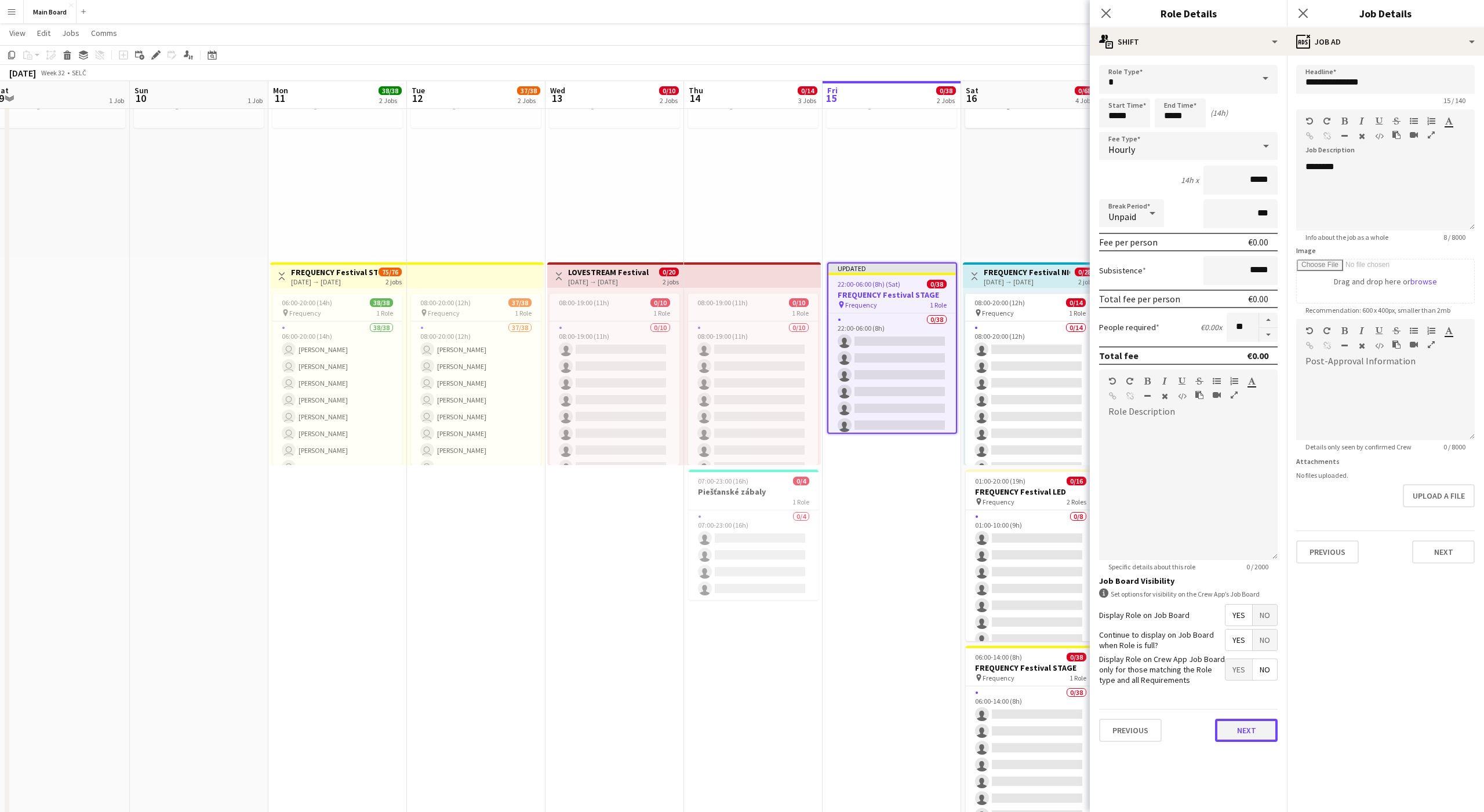
click at [765, 508] on button "Next" at bounding box center [1246, 730] width 62 height 23
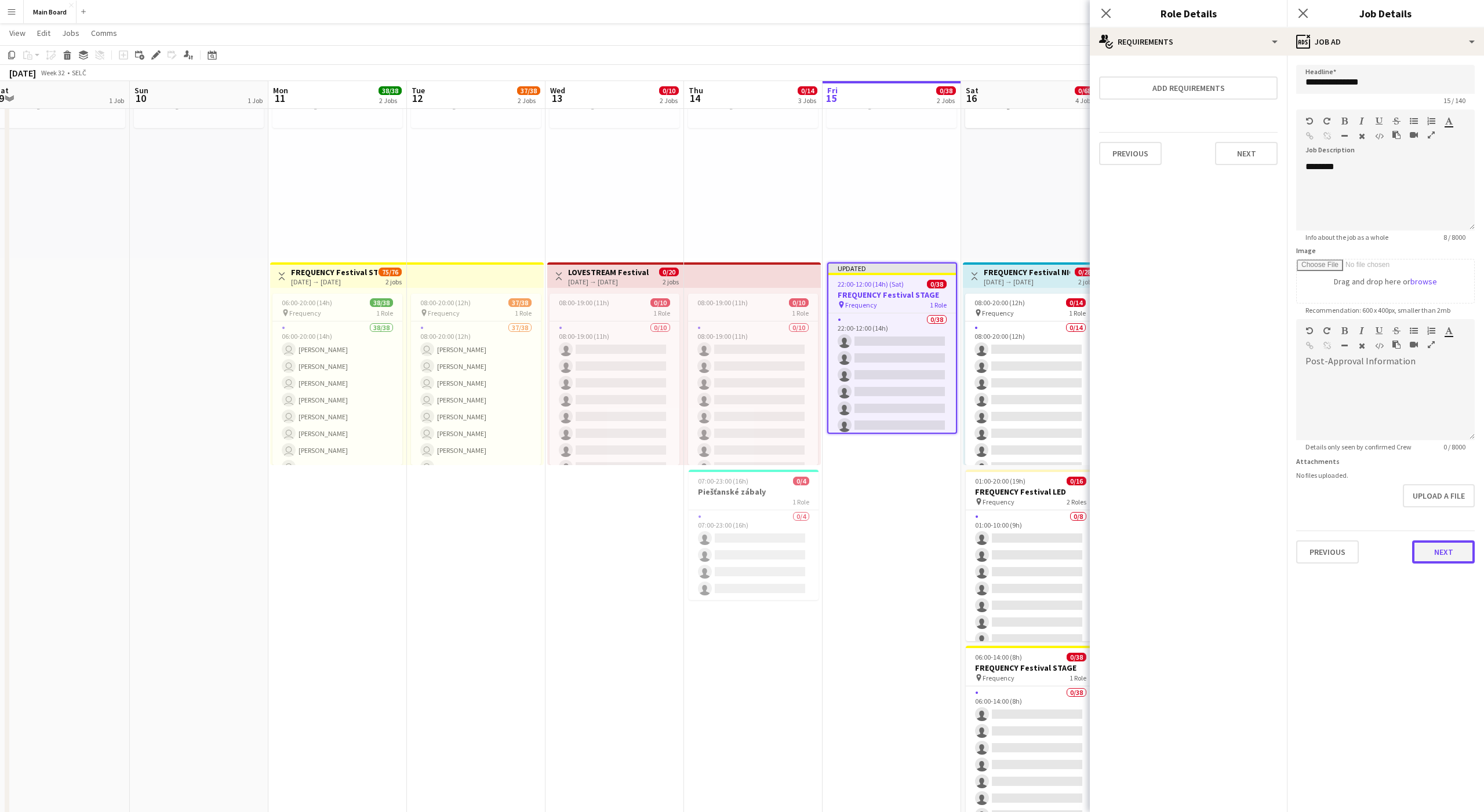
click at [765, 508] on button "Next" at bounding box center [1444, 552] width 62 height 23
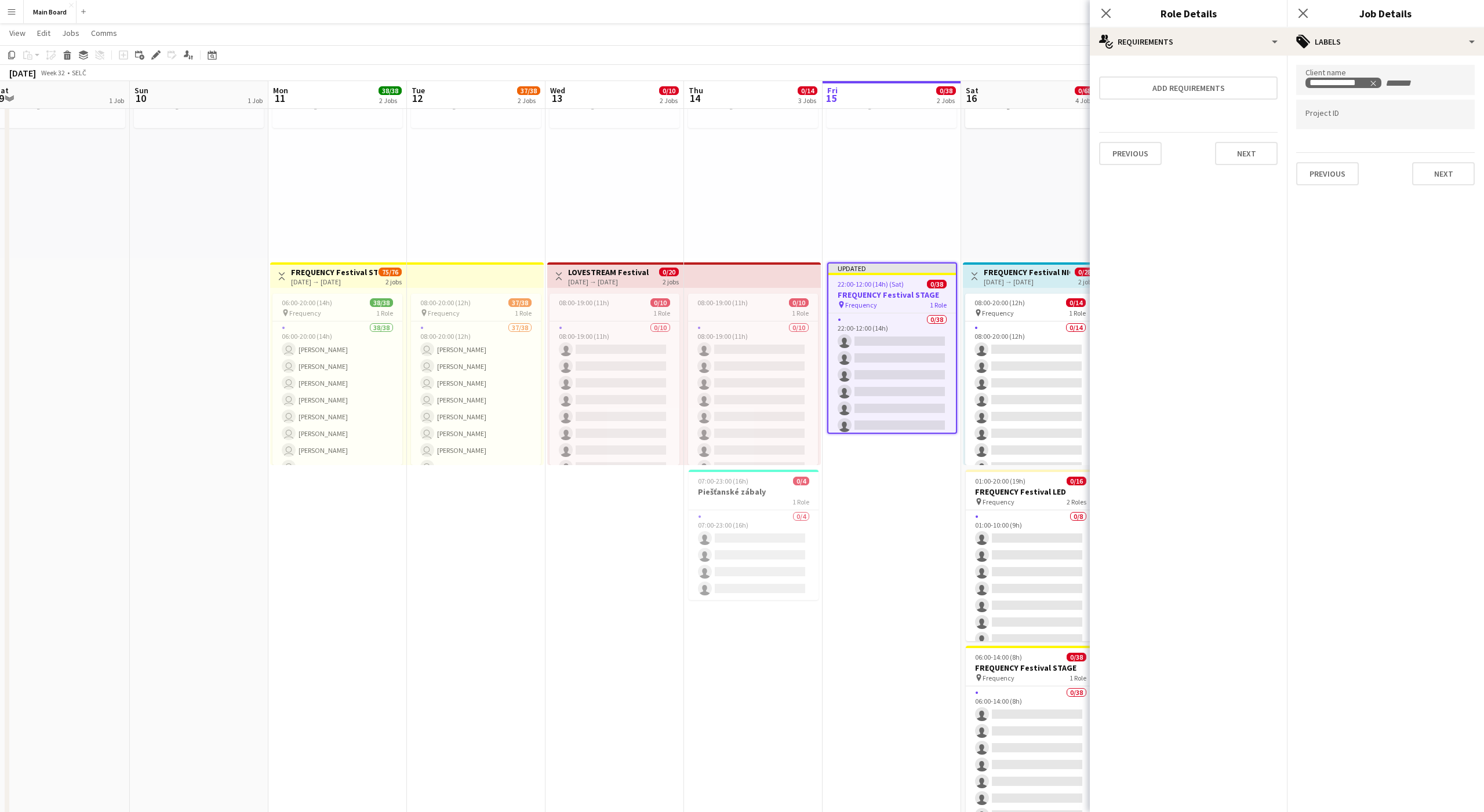
click at [765, 301] on div "pin Frequency 1 Role" at bounding box center [891, 305] width 128 height 9
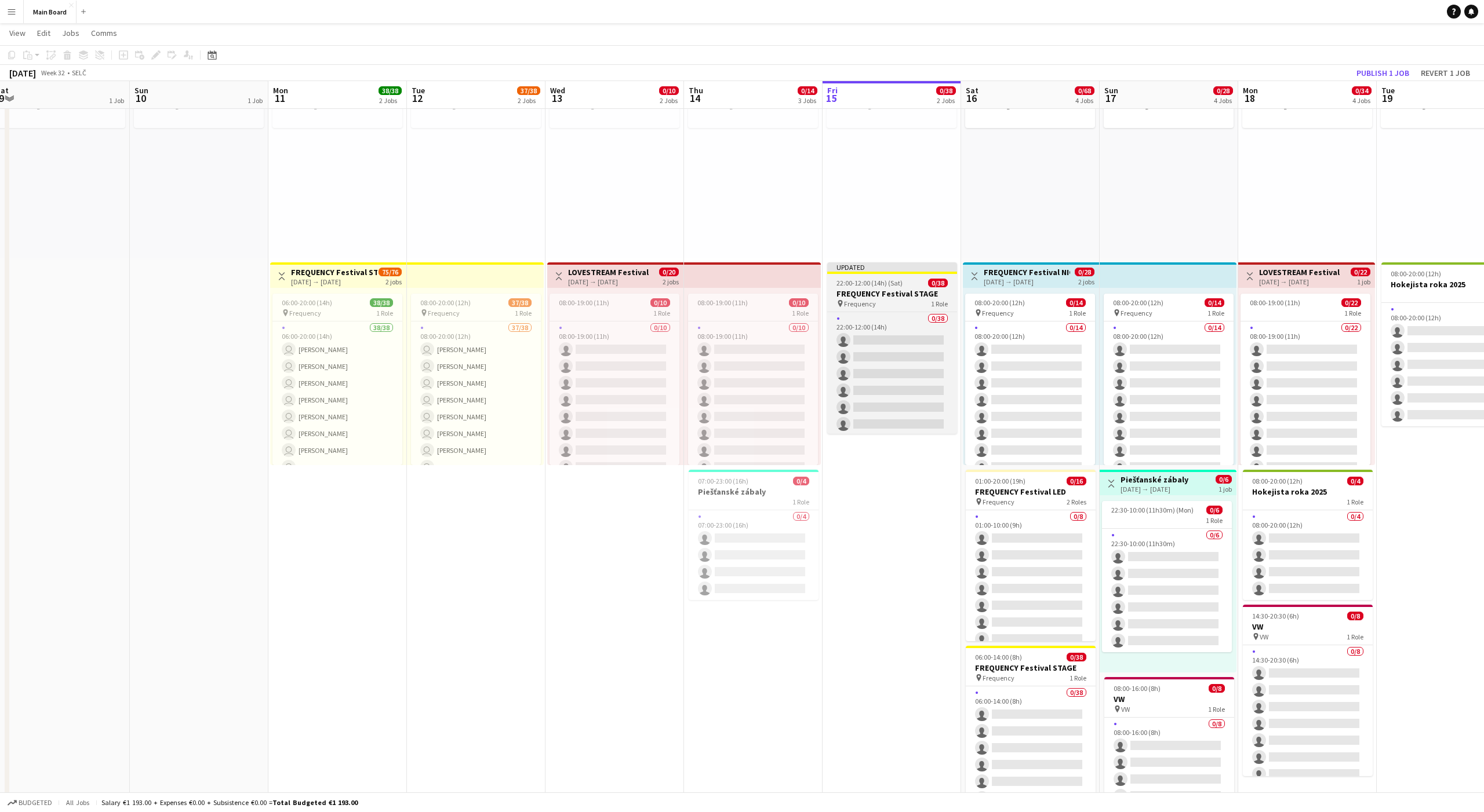
click at [765, 301] on span "Frequency" at bounding box center [860, 303] width 32 height 8
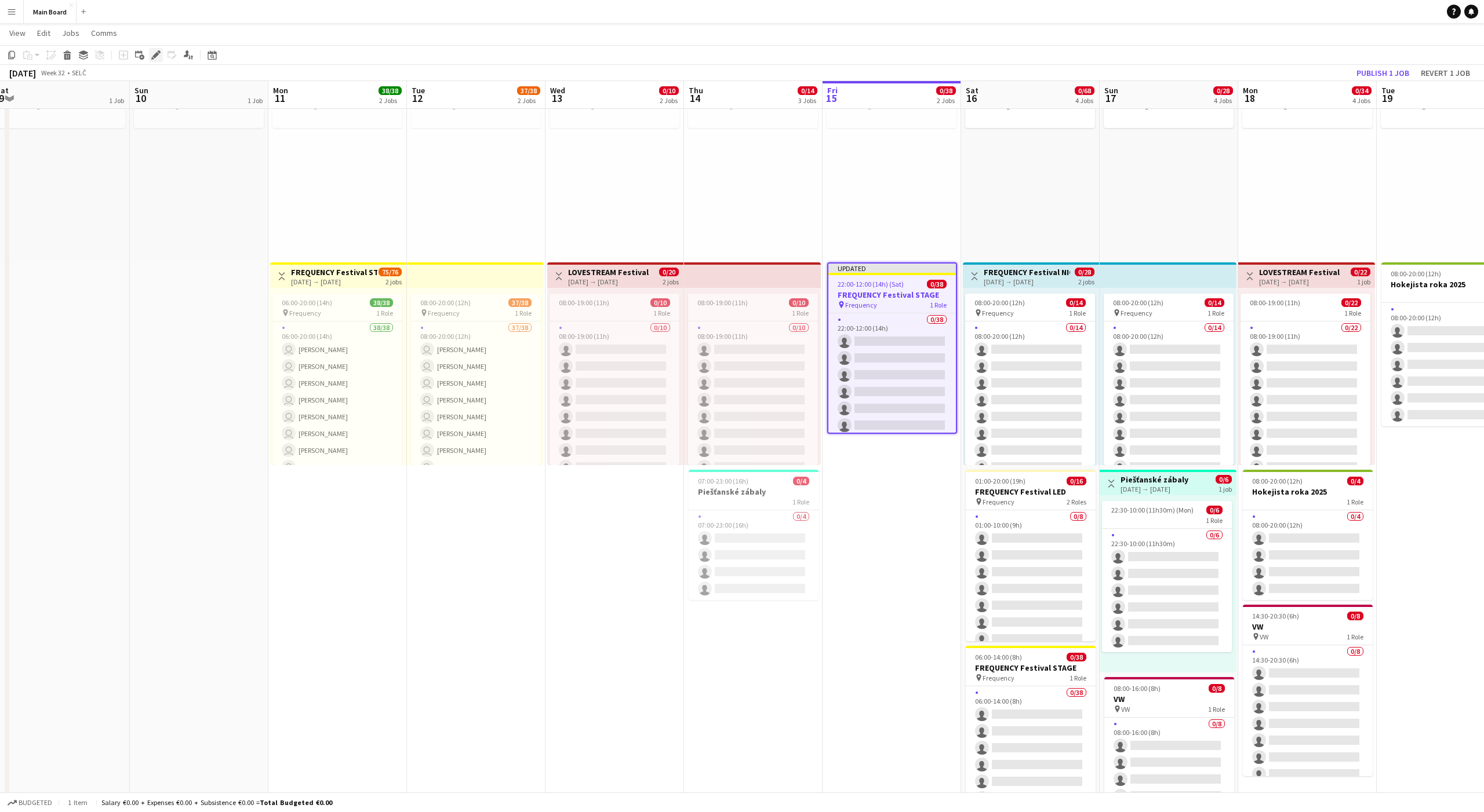
click at [158, 54] on icon at bounding box center [155, 55] width 6 height 6
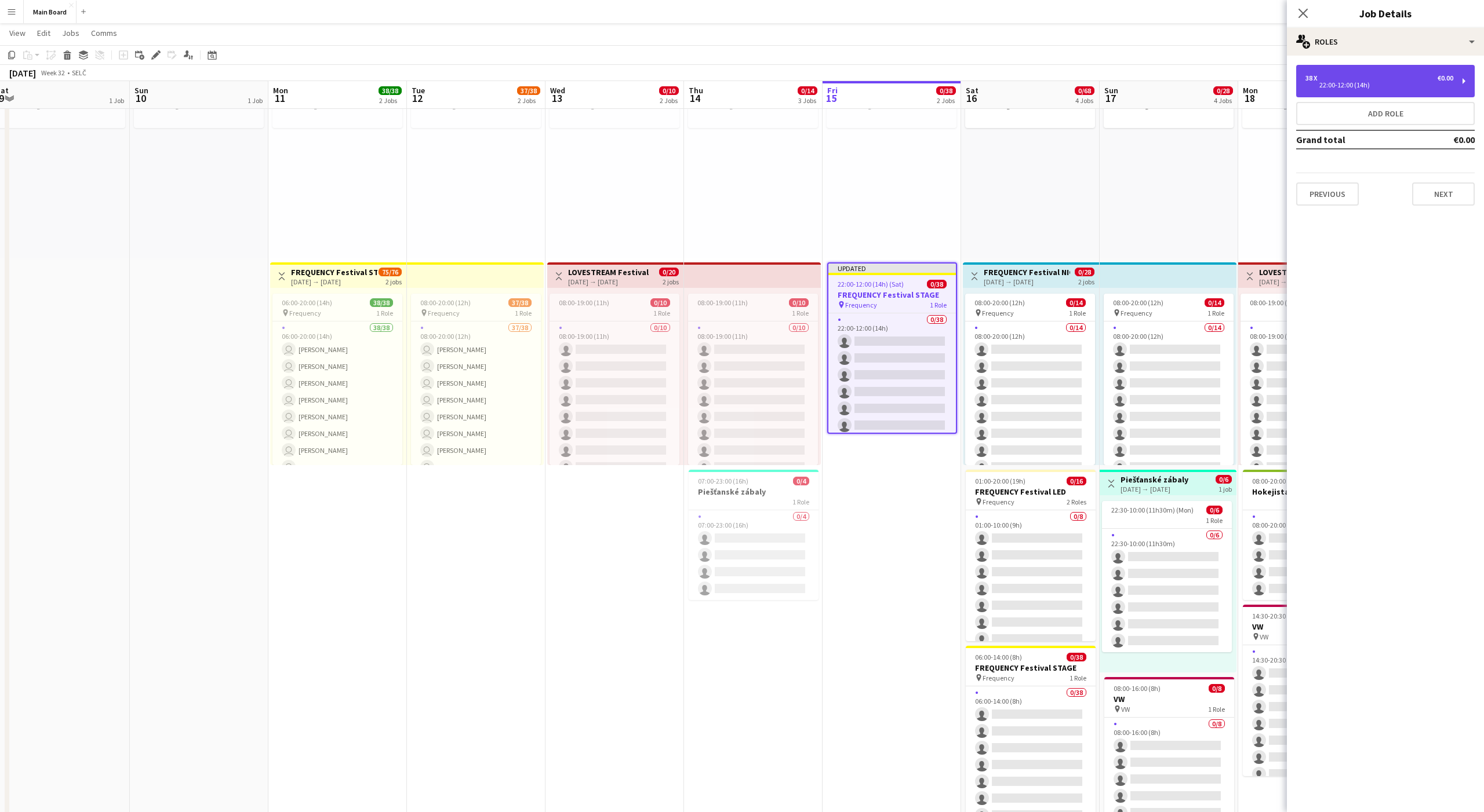
click at [765, 74] on div "38 x" at bounding box center [1312, 78] width 14 height 8
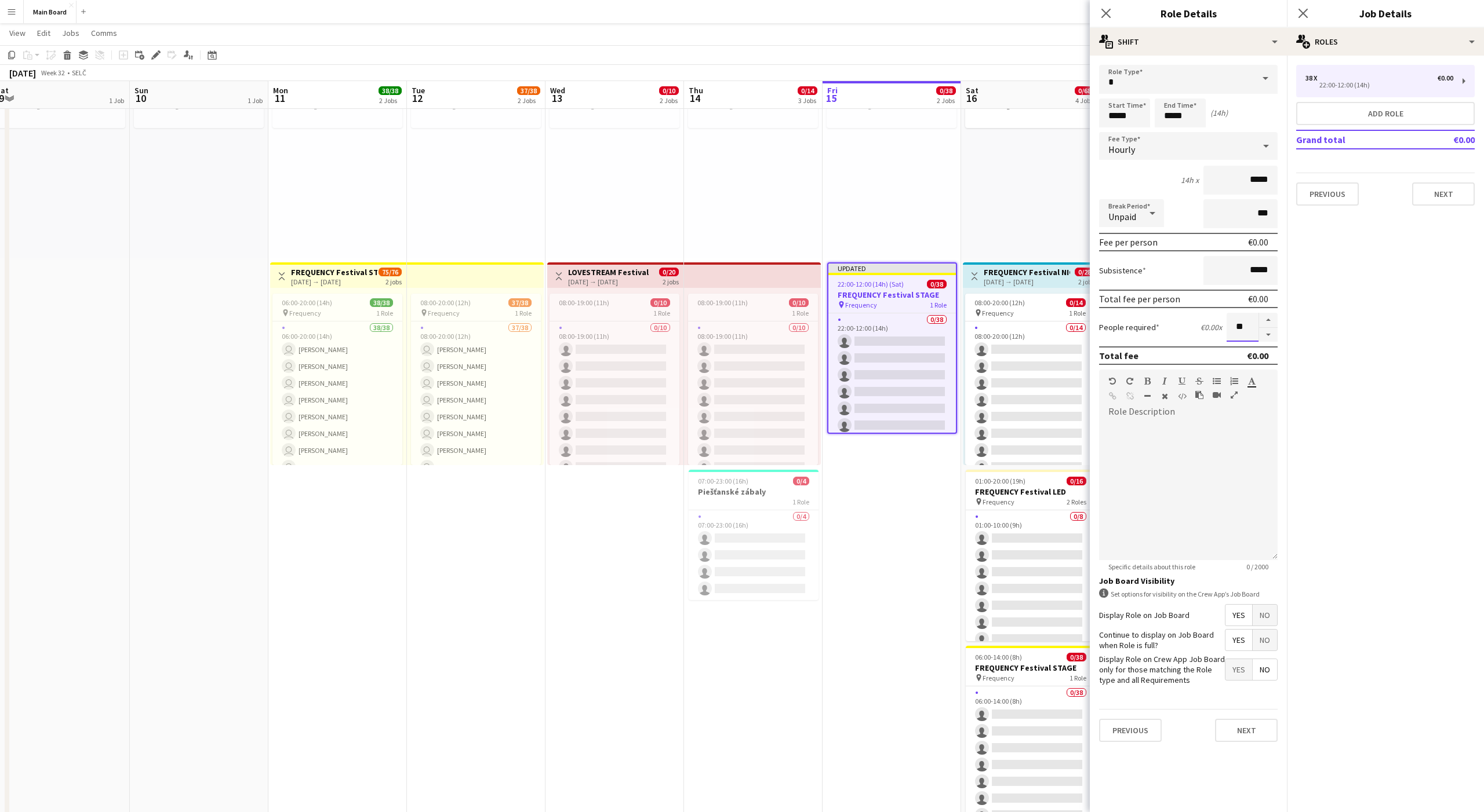
click at [765, 324] on input "**" at bounding box center [1242, 328] width 32 height 29
type input "**"
click at [765, 508] on button "Next" at bounding box center [1246, 730] width 62 height 23
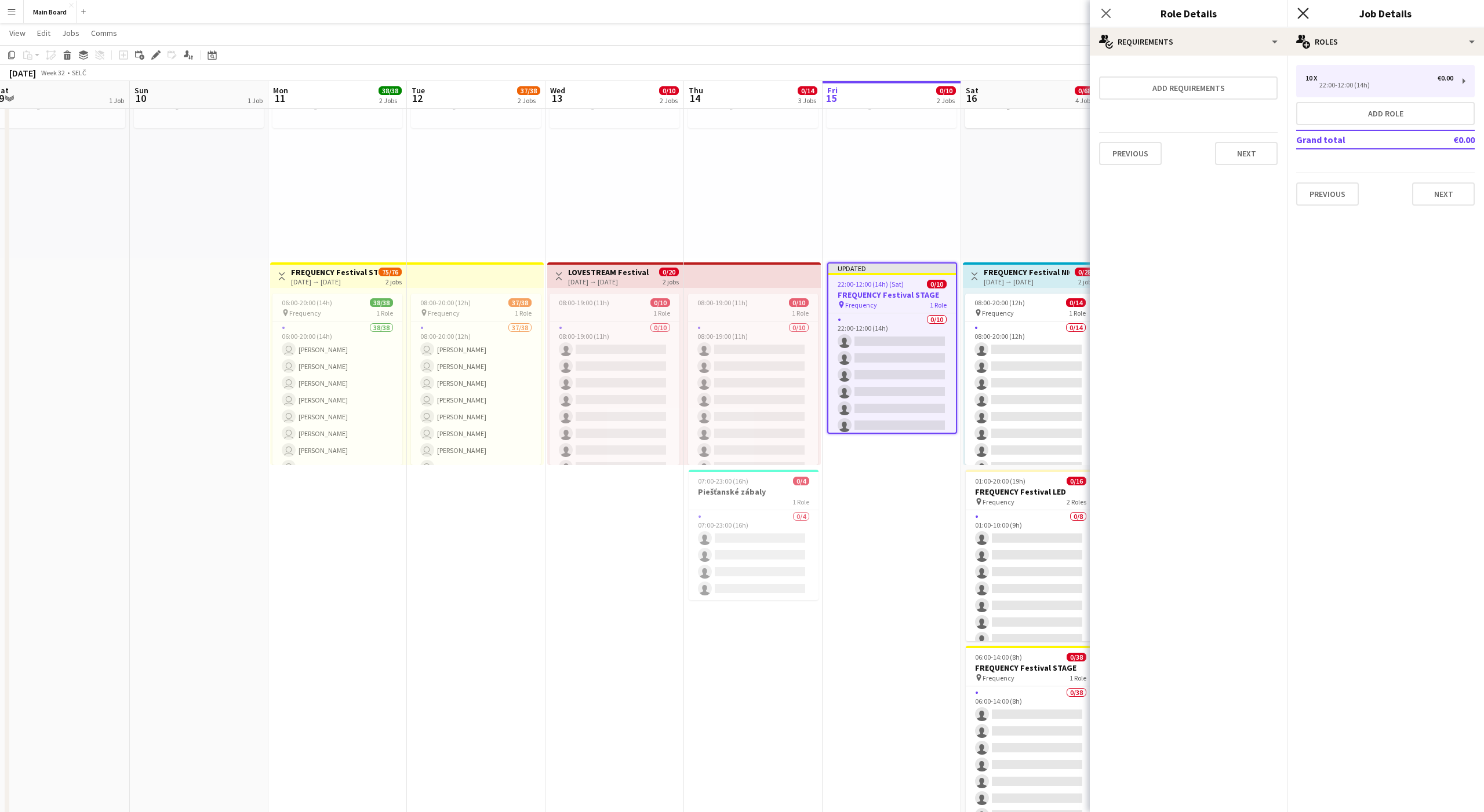
click at [765, 15] on icon "Close pop-in" at bounding box center [1303, 13] width 11 height 11
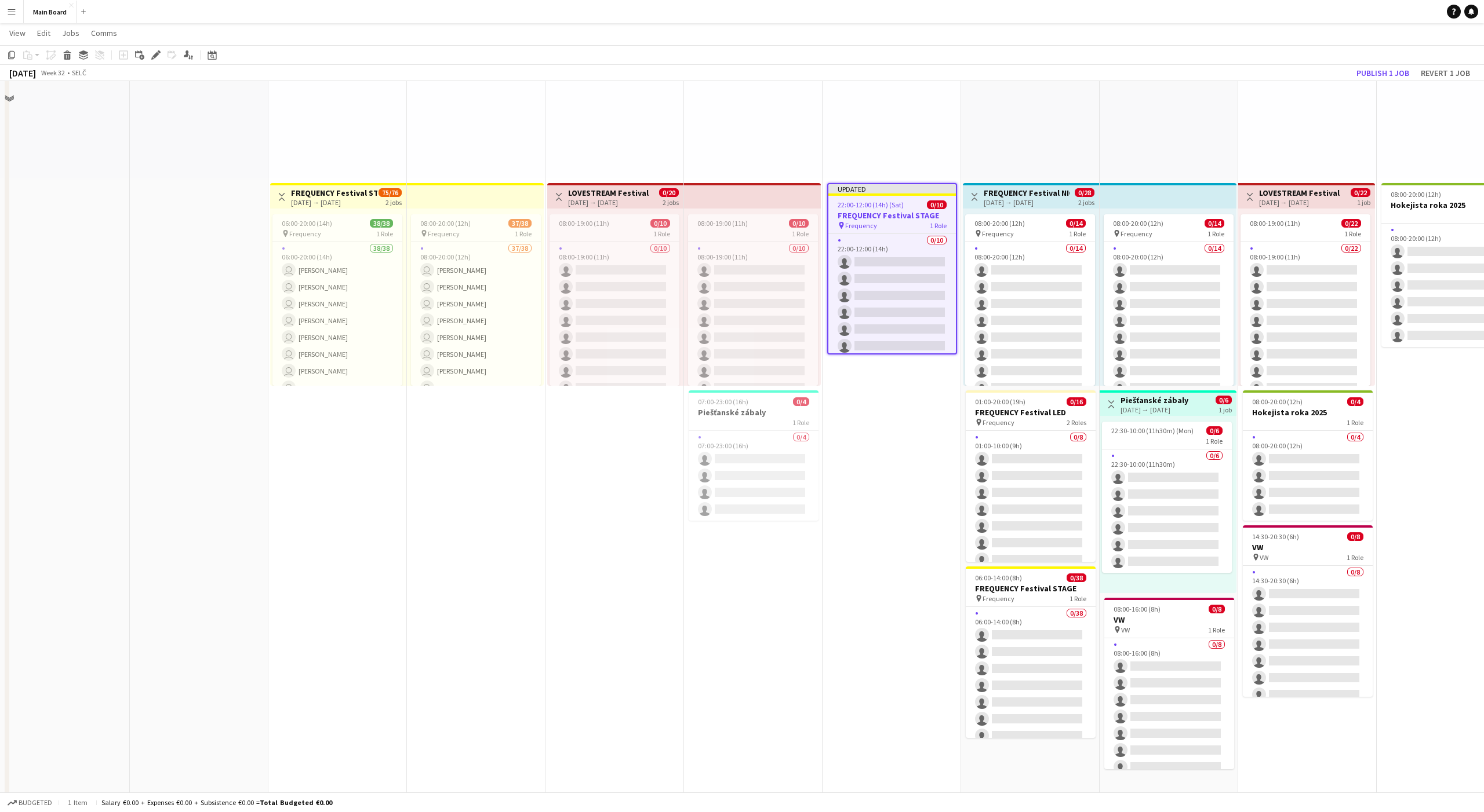
scroll to position [160, 0]
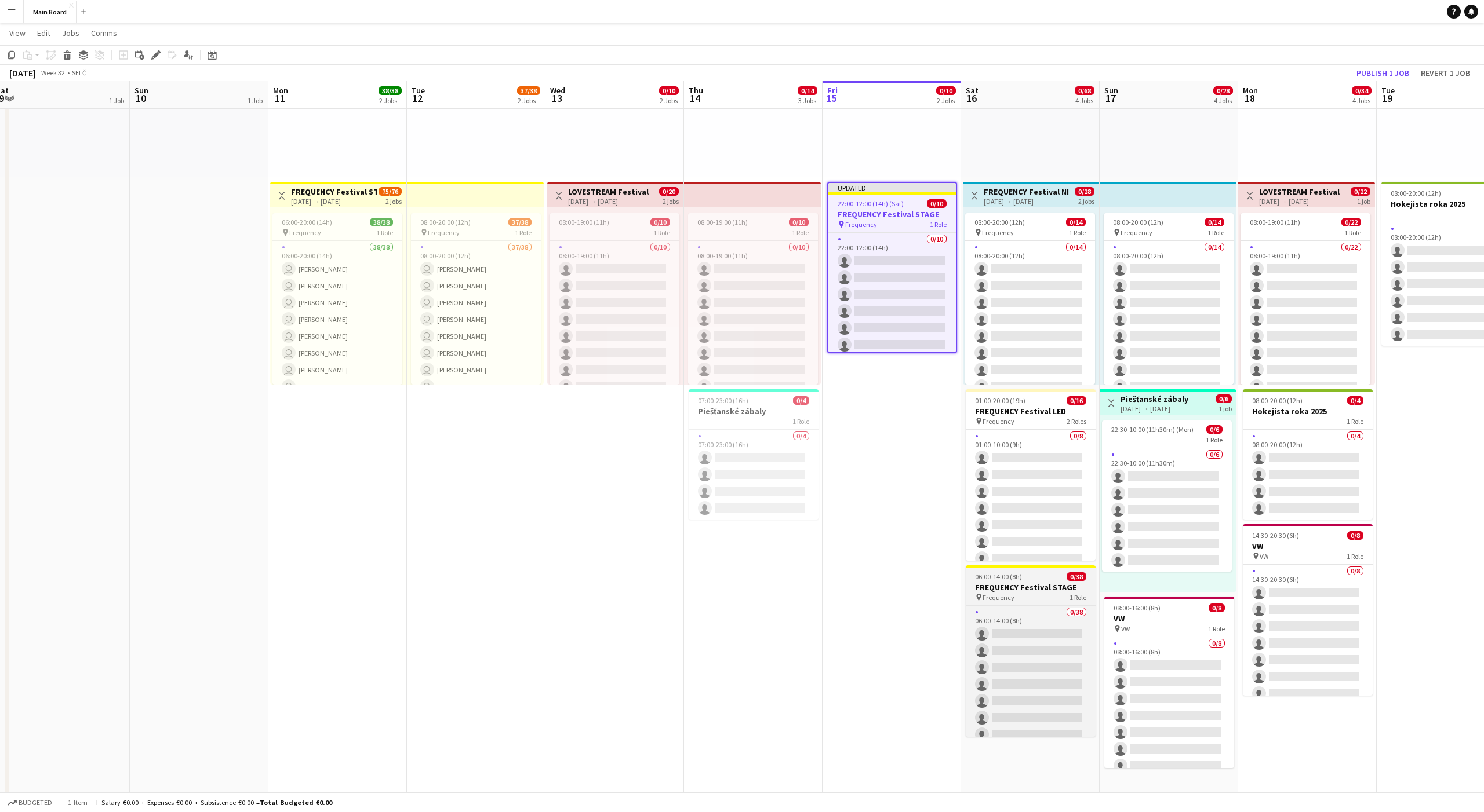
click at [765, 508] on h3 "FREQUENCY Festival STAGE" at bounding box center [1030, 587] width 130 height 10
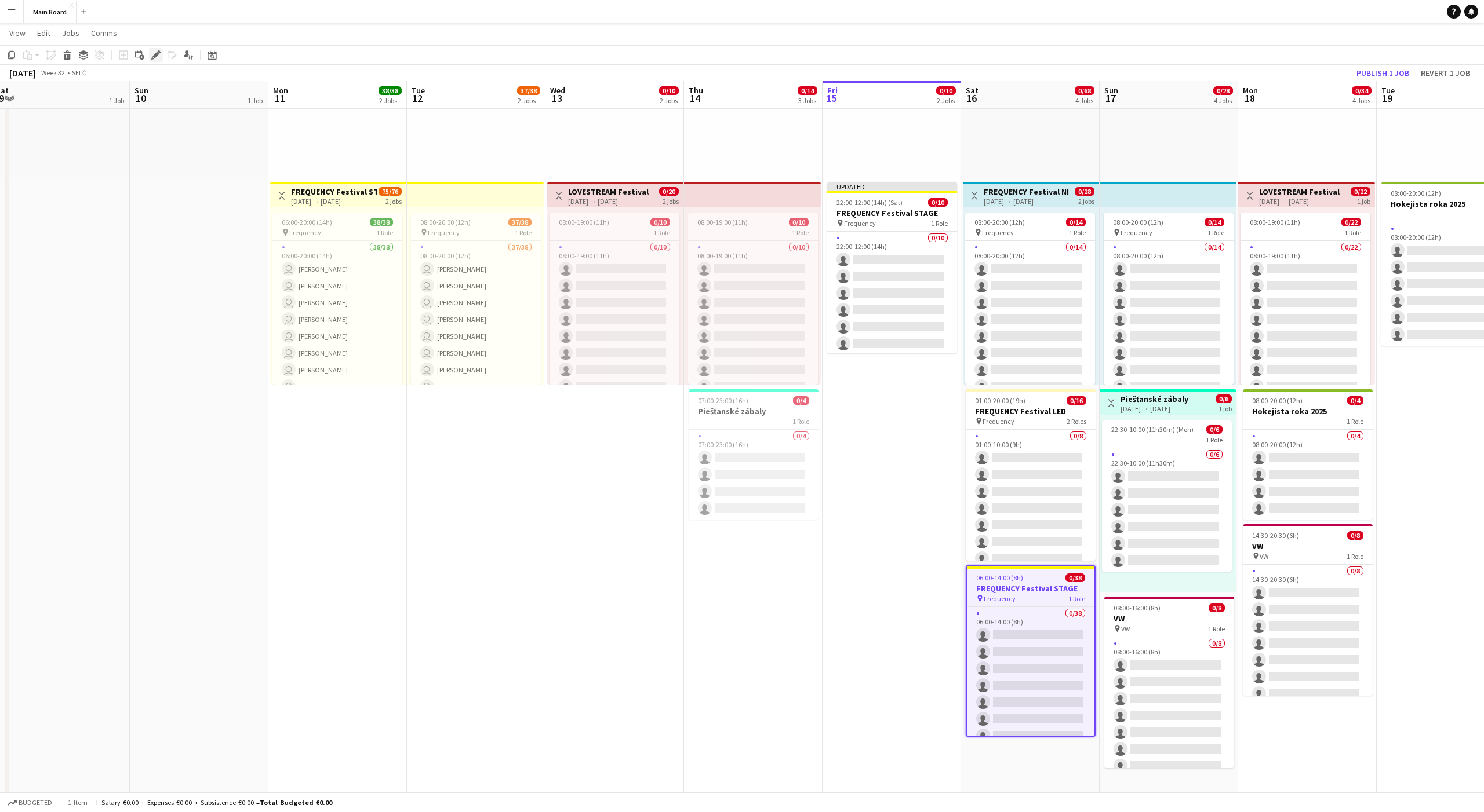
click at [156, 51] on icon "Edit" at bounding box center [156, 55] width 9 height 9
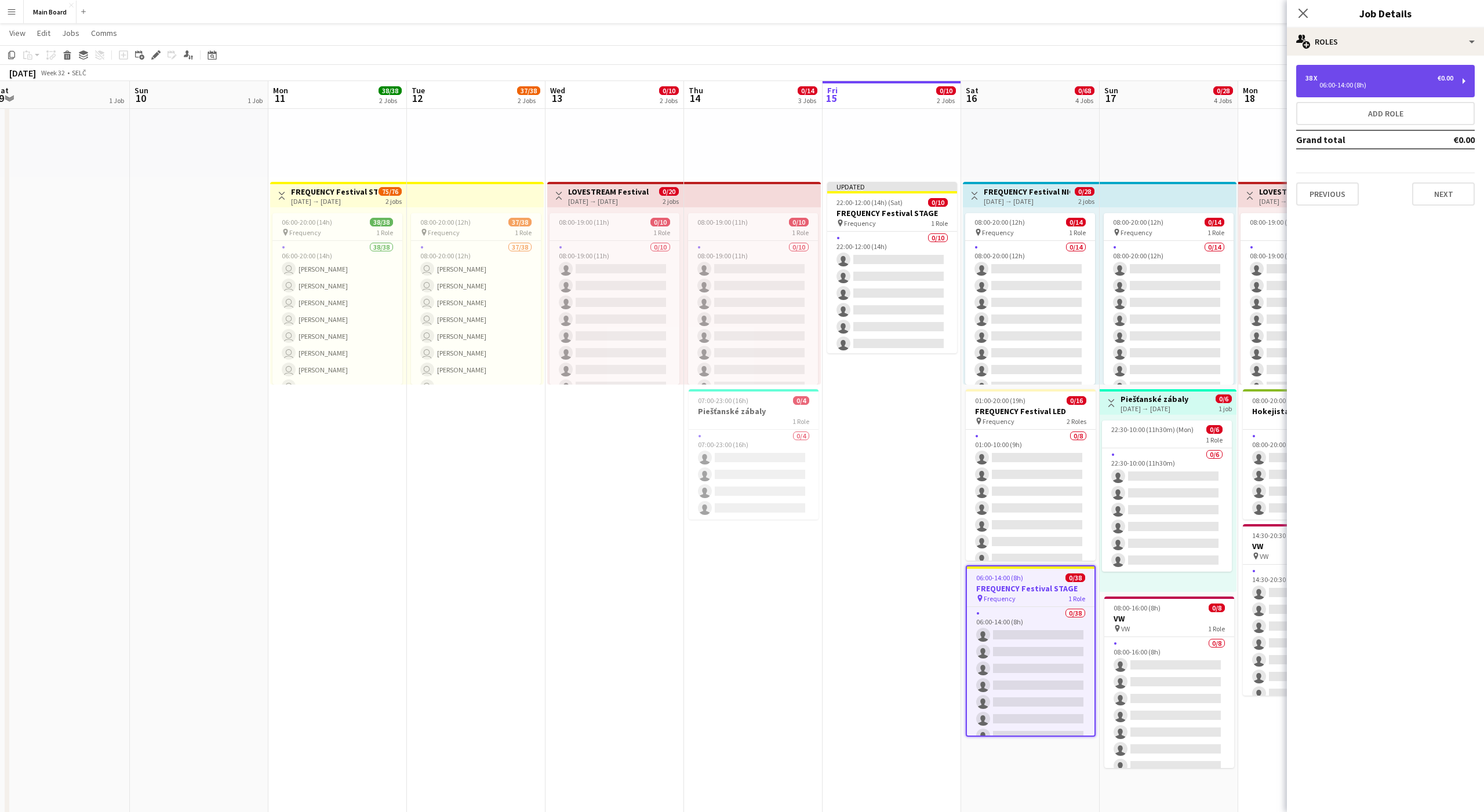
click at [765, 83] on div "06:00-14:00 (8h)" at bounding box center [1379, 85] width 148 height 6
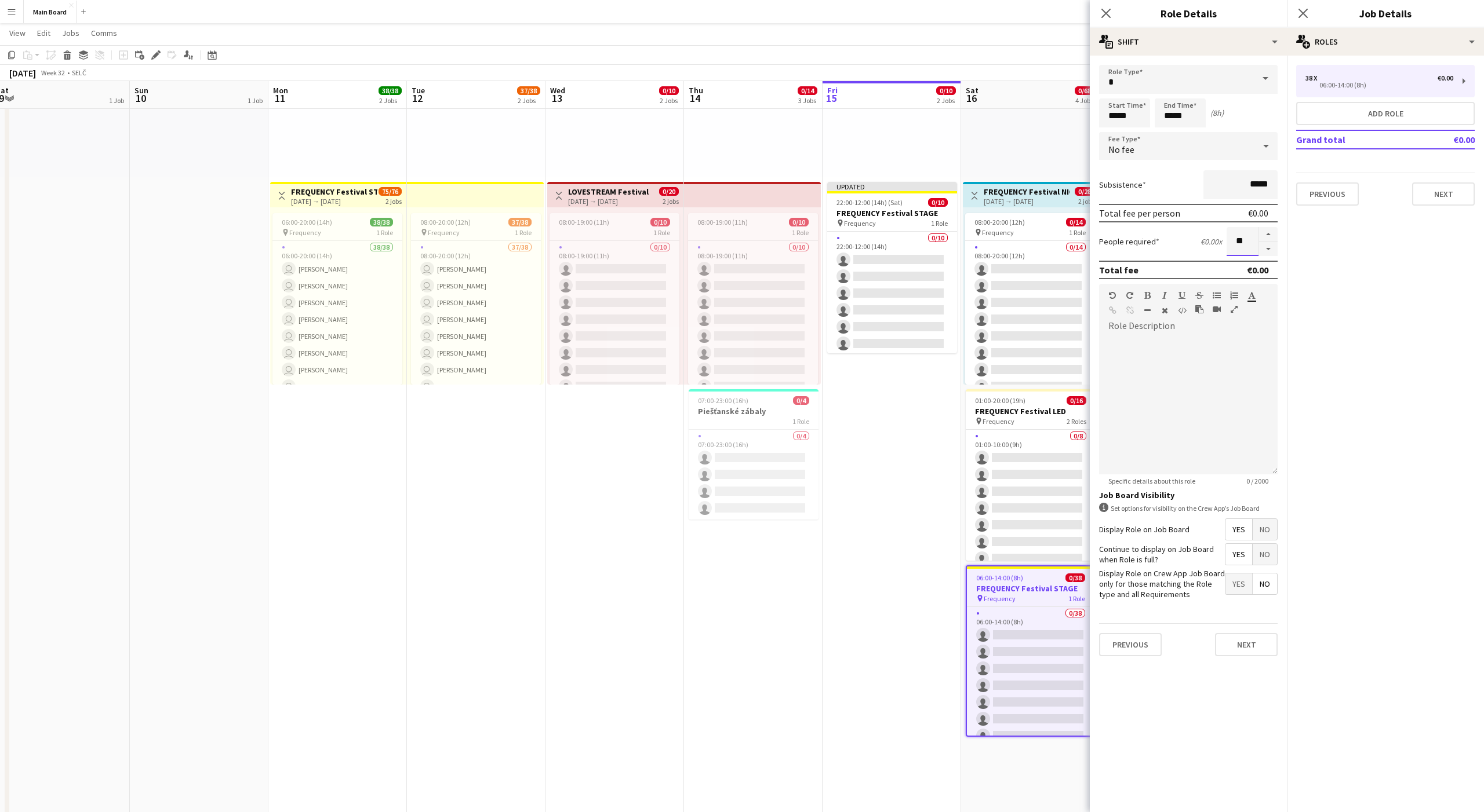
click at [765, 240] on input "**" at bounding box center [1242, 242] width 32 height 29
type input "**"
click at [765, 112] on input "*****" at bounding box center [1125, 113] width 51 height 29
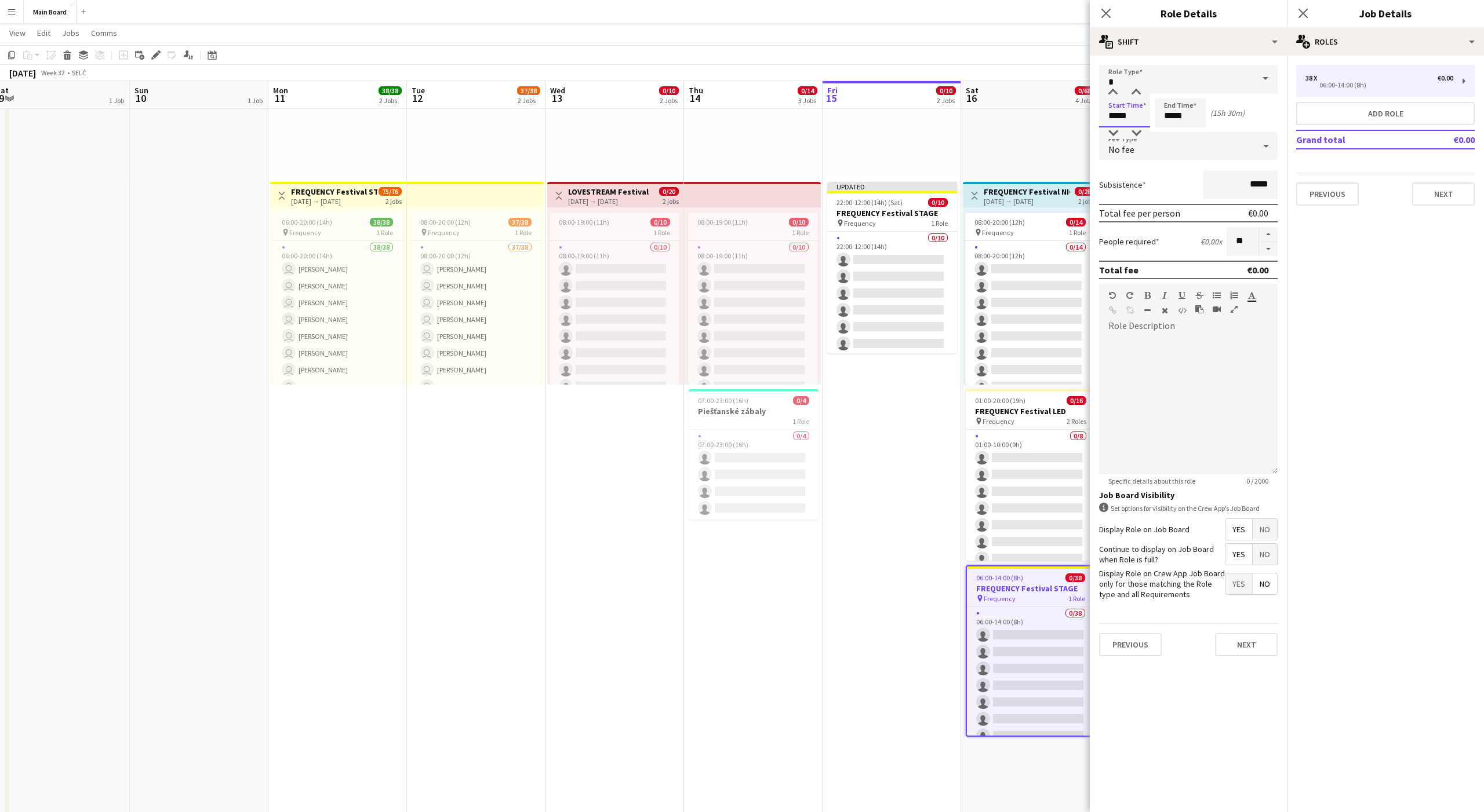
type input "*****"
click at [765, 118] on input "*****" at bounding box center [1181, 113] width 51 height 29
type input "*****"
click at [765, 153] on div "No fee" at bounding box center [1176, 146] width 155 height 28
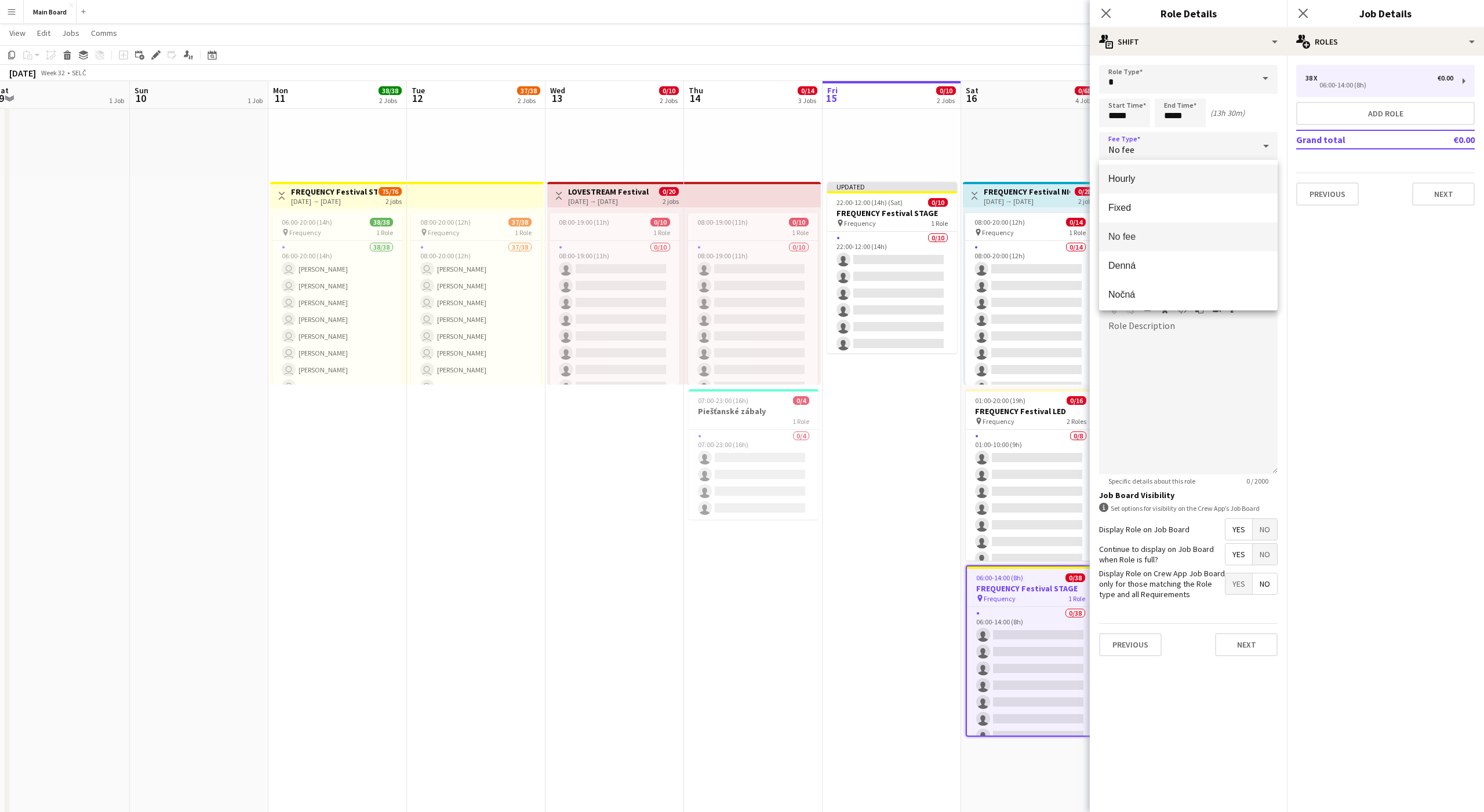
click at [765, 185] on mat-option "Hourly" at bounding box center [1188, 179] width 178 height 29
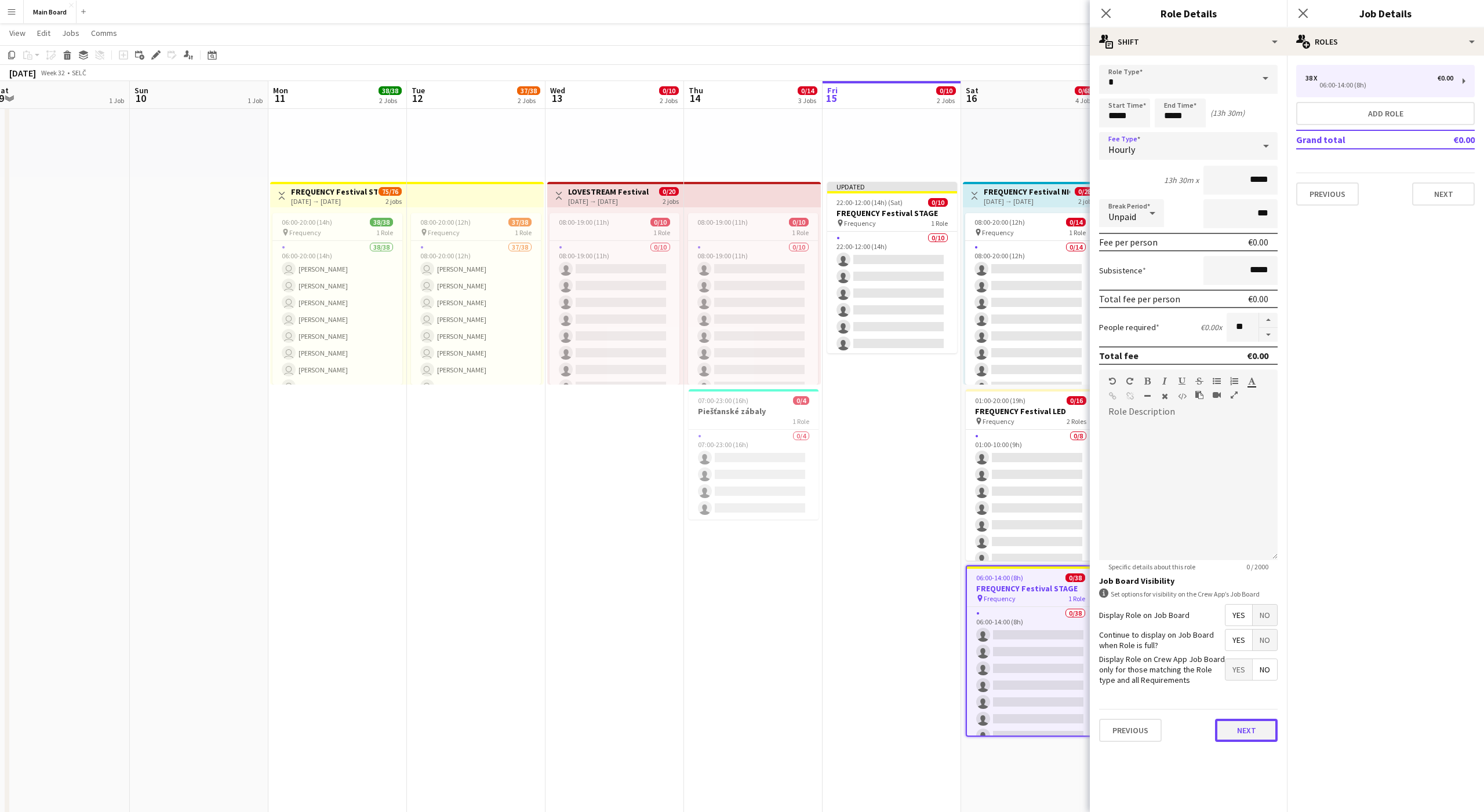
click at [765, 508] on button "Next" at bounding box center [1246, 730] width 62 height 23
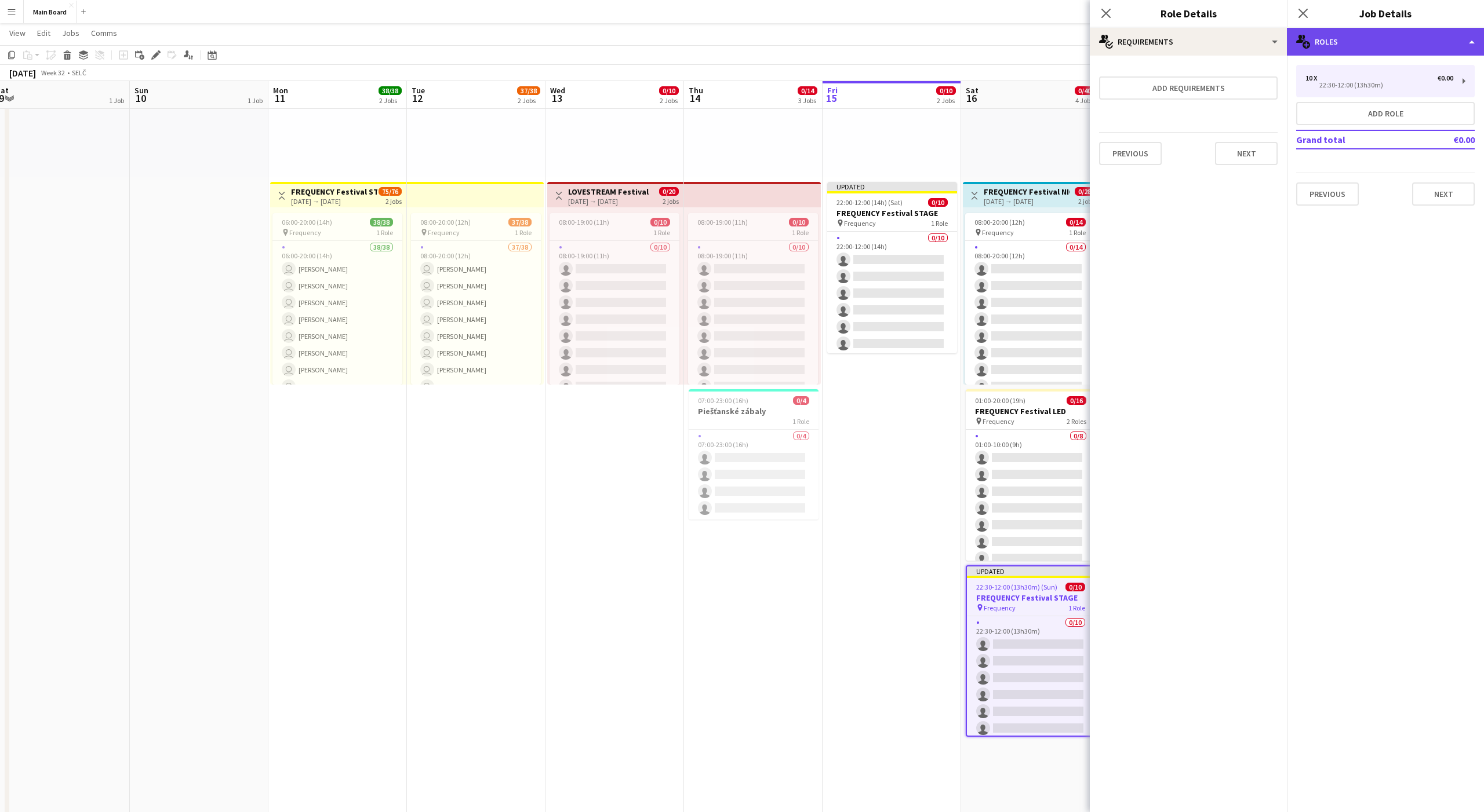
click at [765, 29] on div "multiple-users-add Roles" at bounding box center [1385, 41] width 197 height 28
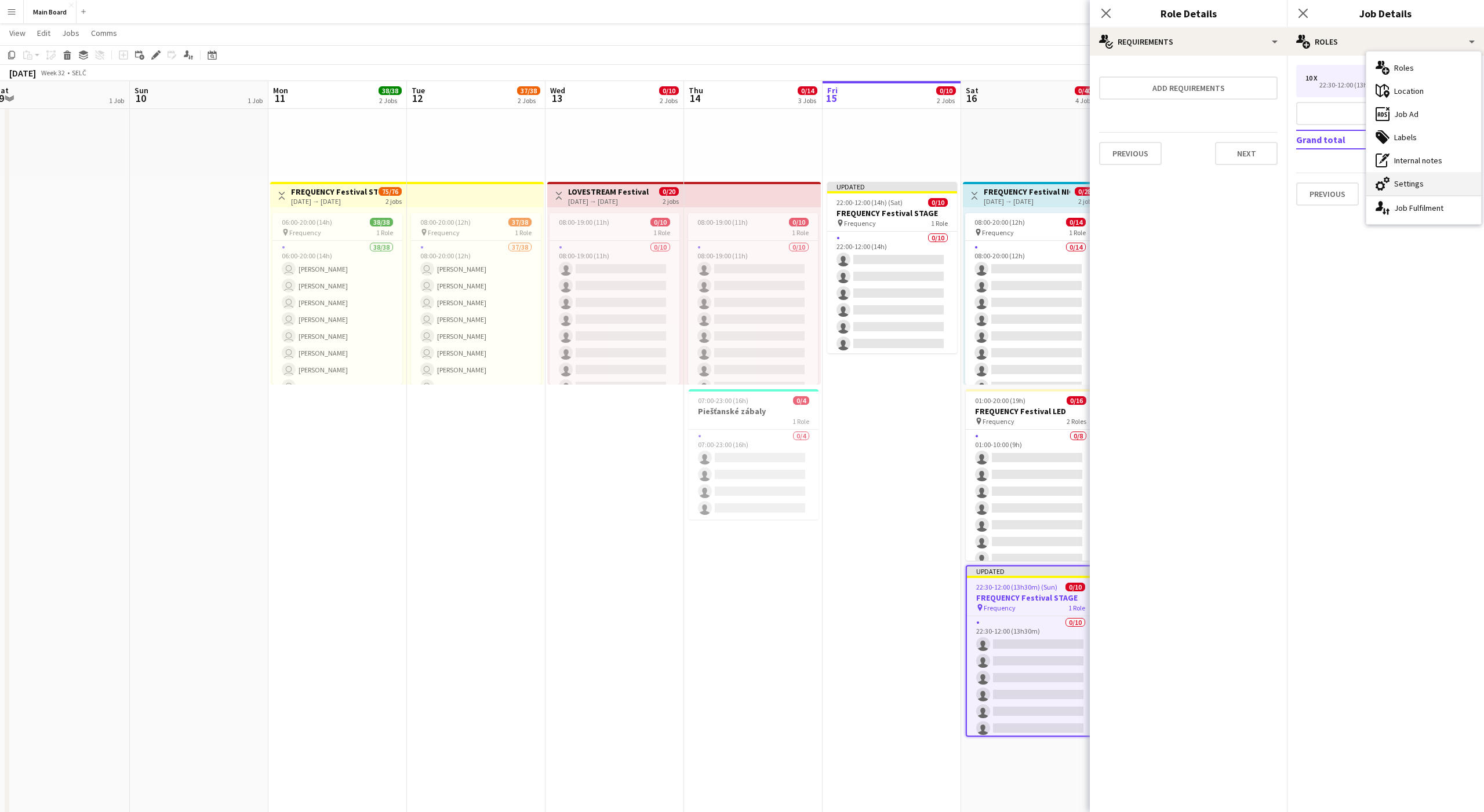
click at [765, 176] on div "cog-double-3 Settings" at bounding box center [1423, 183] width 115 height 23
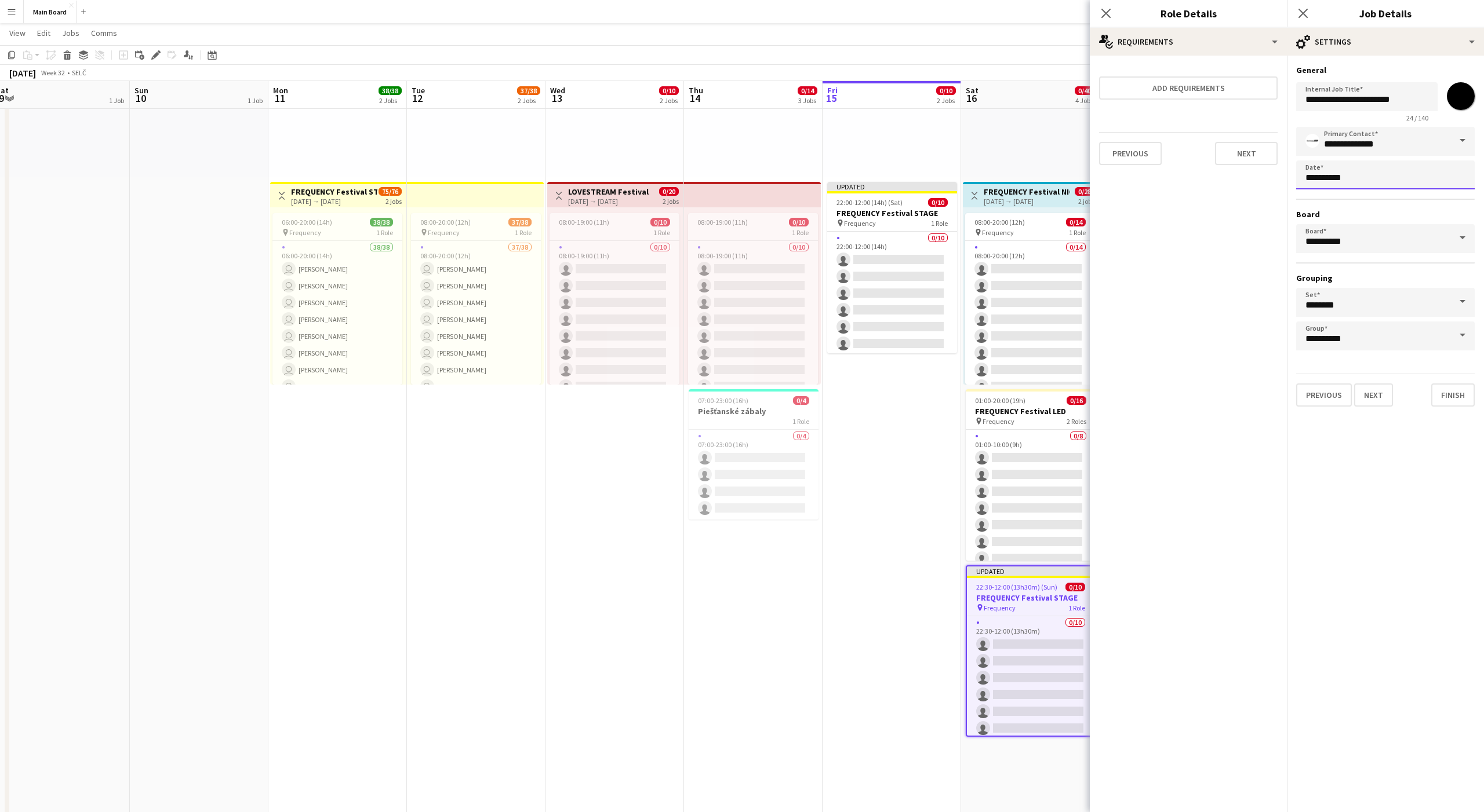
click at [765, 167] on body "Menu Boards Boards Boards All jobs Status Workforce Workforce My Workforce Recr…" at bounding box center [742, 621] width 1484 height 1562
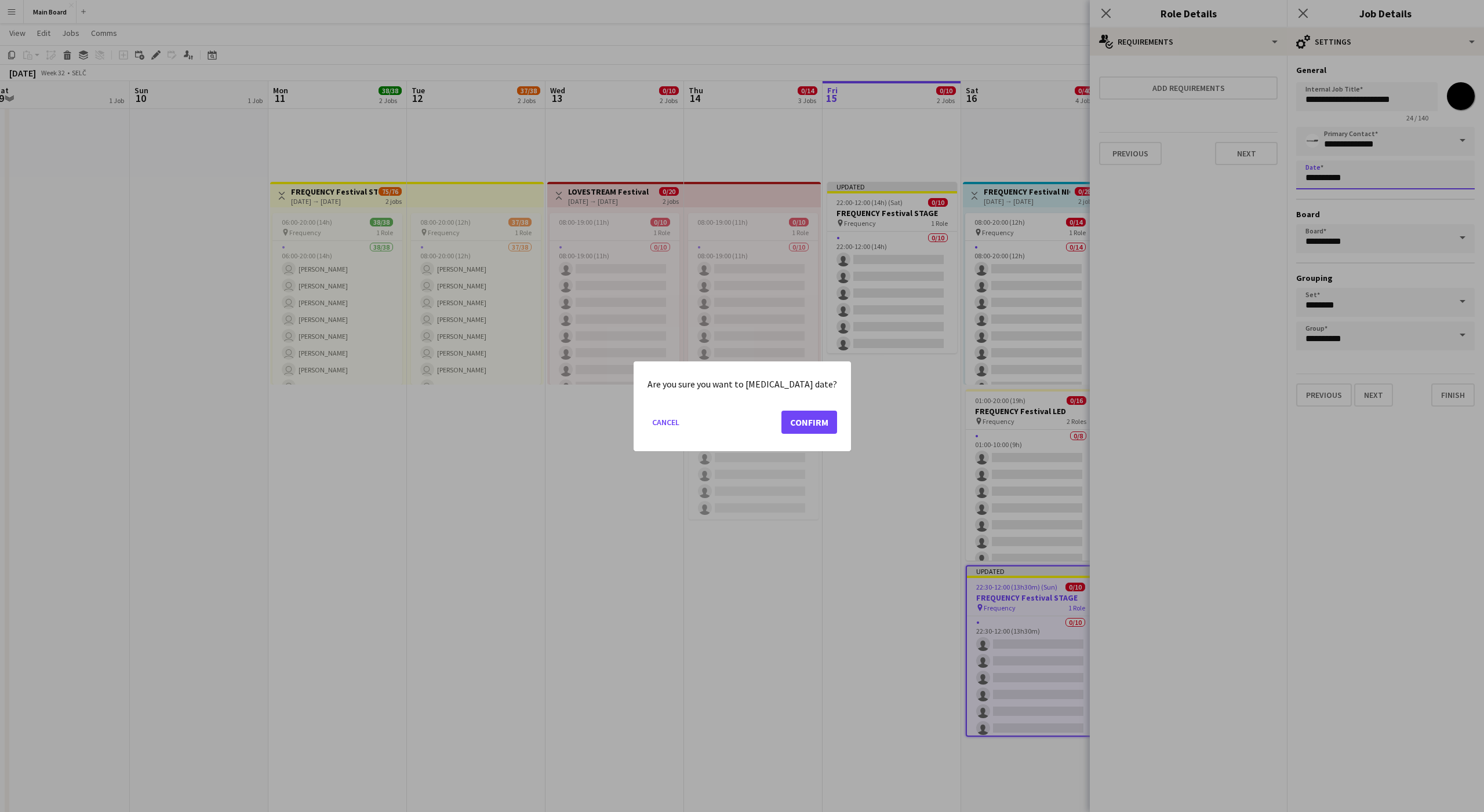
scroll to position [0, 0]
click at [765, 423] on button "Confirm" at bounding box center [809, 422] width 56 height 23
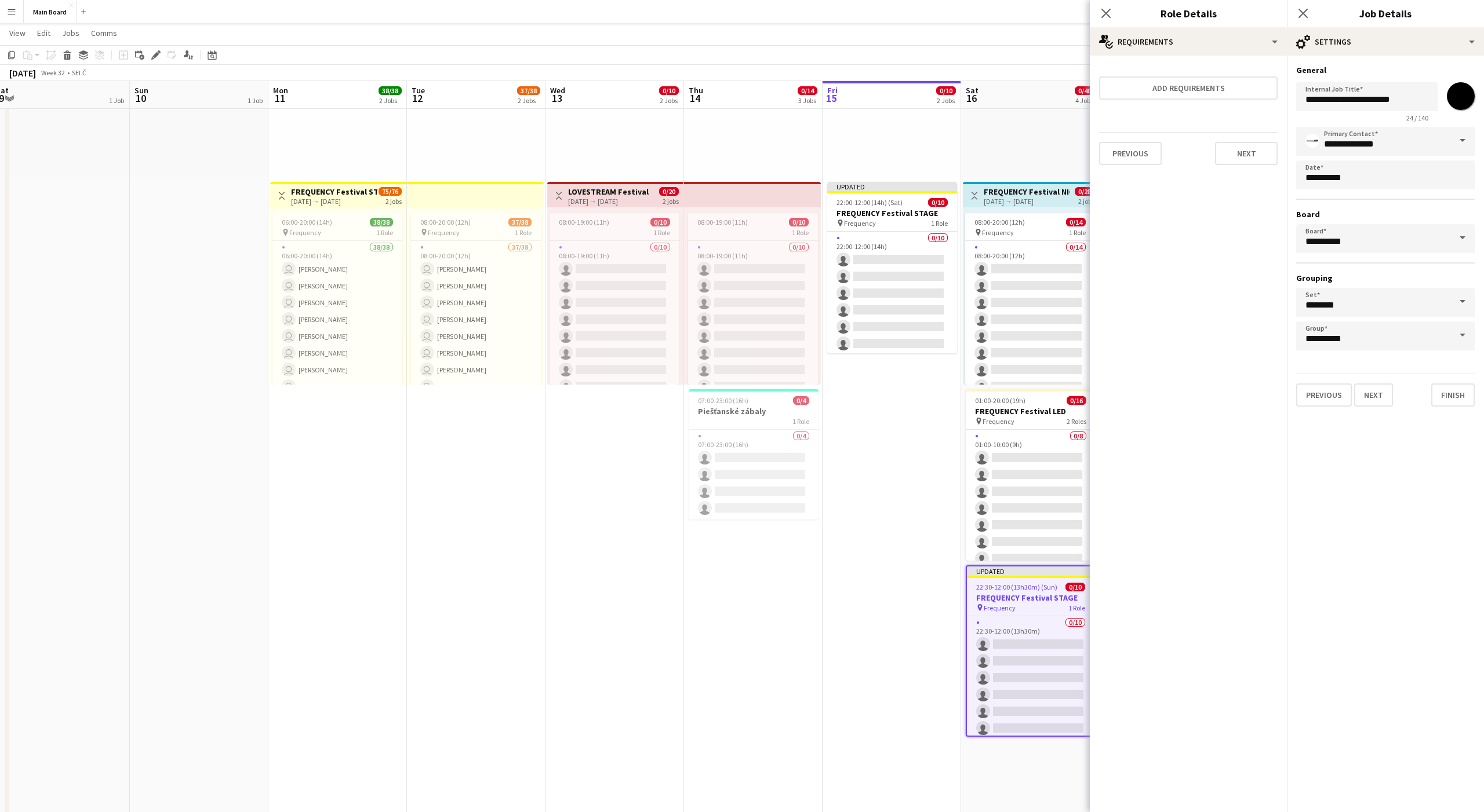
scroll to position [160, 0]
click at [765, 314] on span "15" at bounding box center [1405, 314] width 21 height 21
type input "**********"
click at [765, 401] on button "Finish" at bounding box center [1453, 395] width 43 height 23
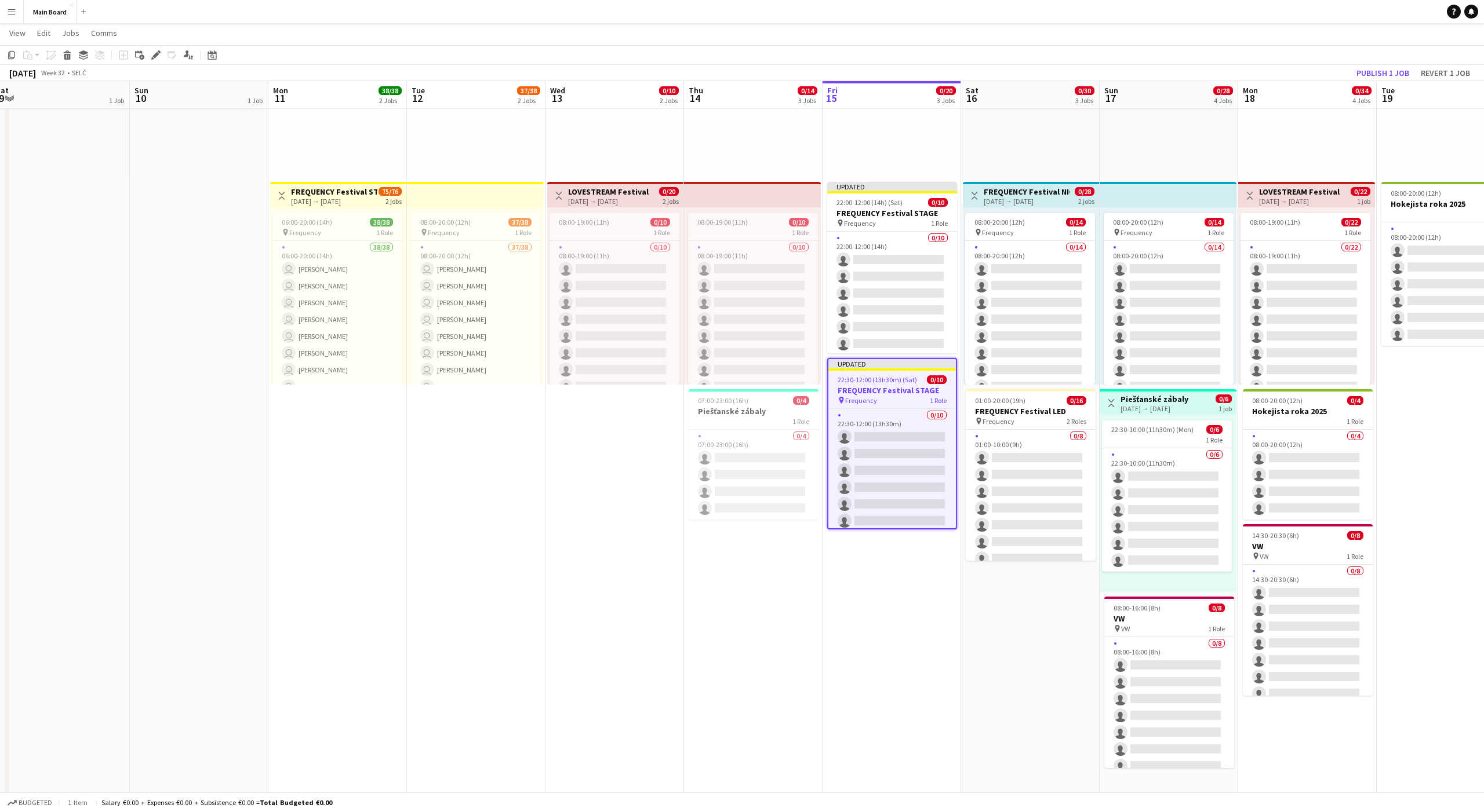
click at [765, 170] on div "pin Backstage Crew" at bounding box center [1030, 88] width 139 height 177
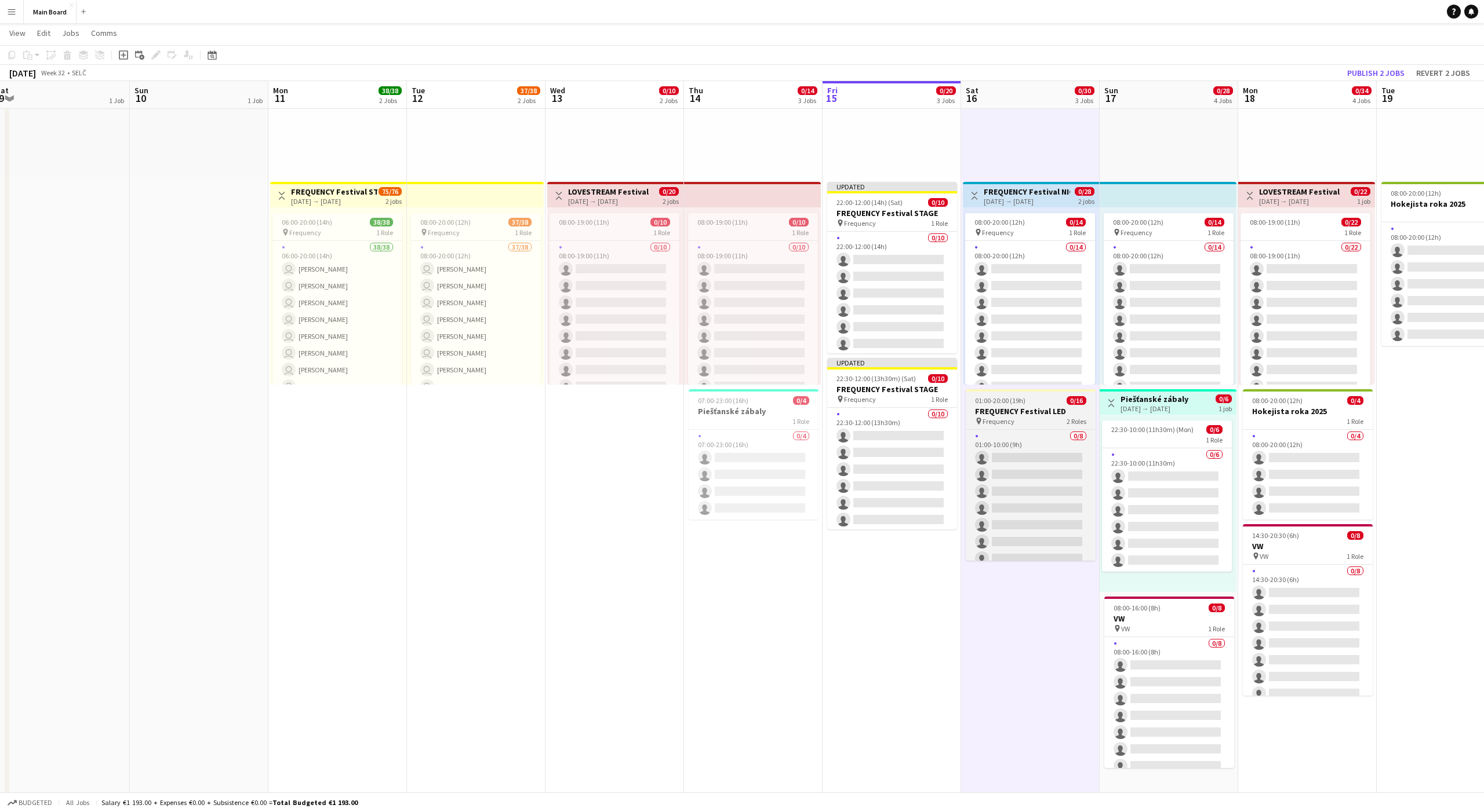
click at [765, 411] on h3 "FREQUENCY Festival LED" at bounding box center [1030, 411] width 130 height 10
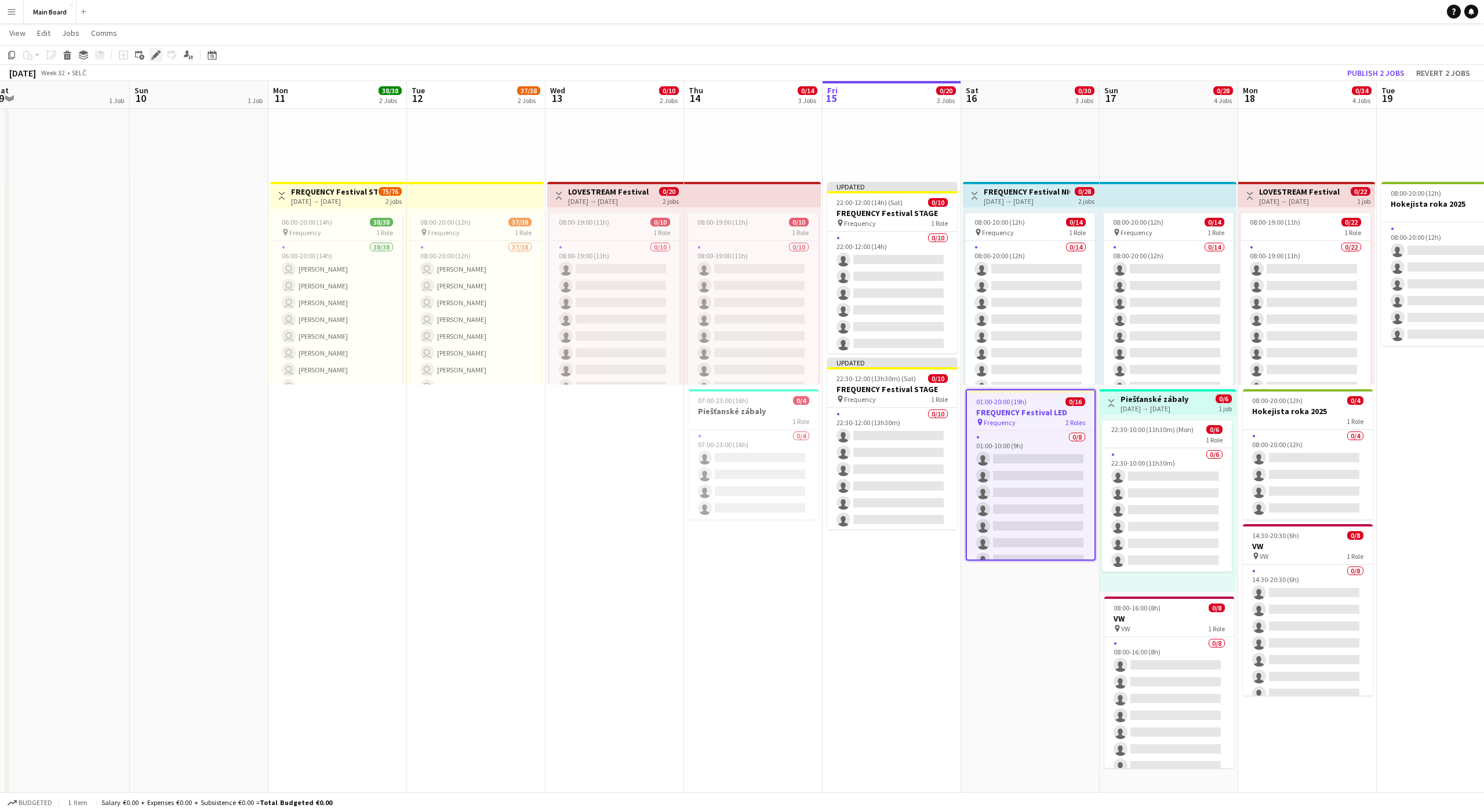
click at [158, 54] on icon at bounding box center [155, 55] width 6 height 6
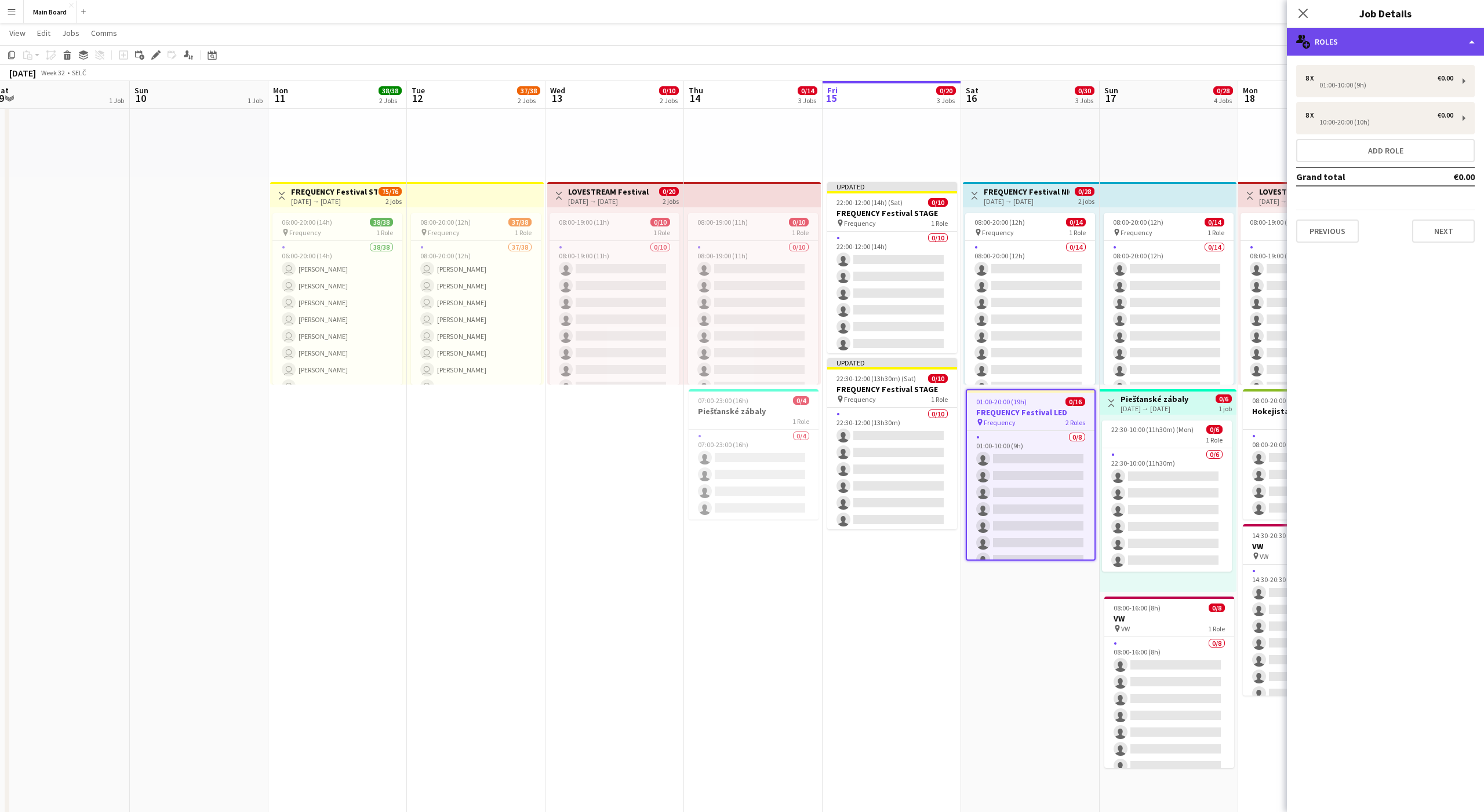
click at [765, 50] on div "multiple-users-add Roles" at bounding box center [1385, 41] width 197 height 28
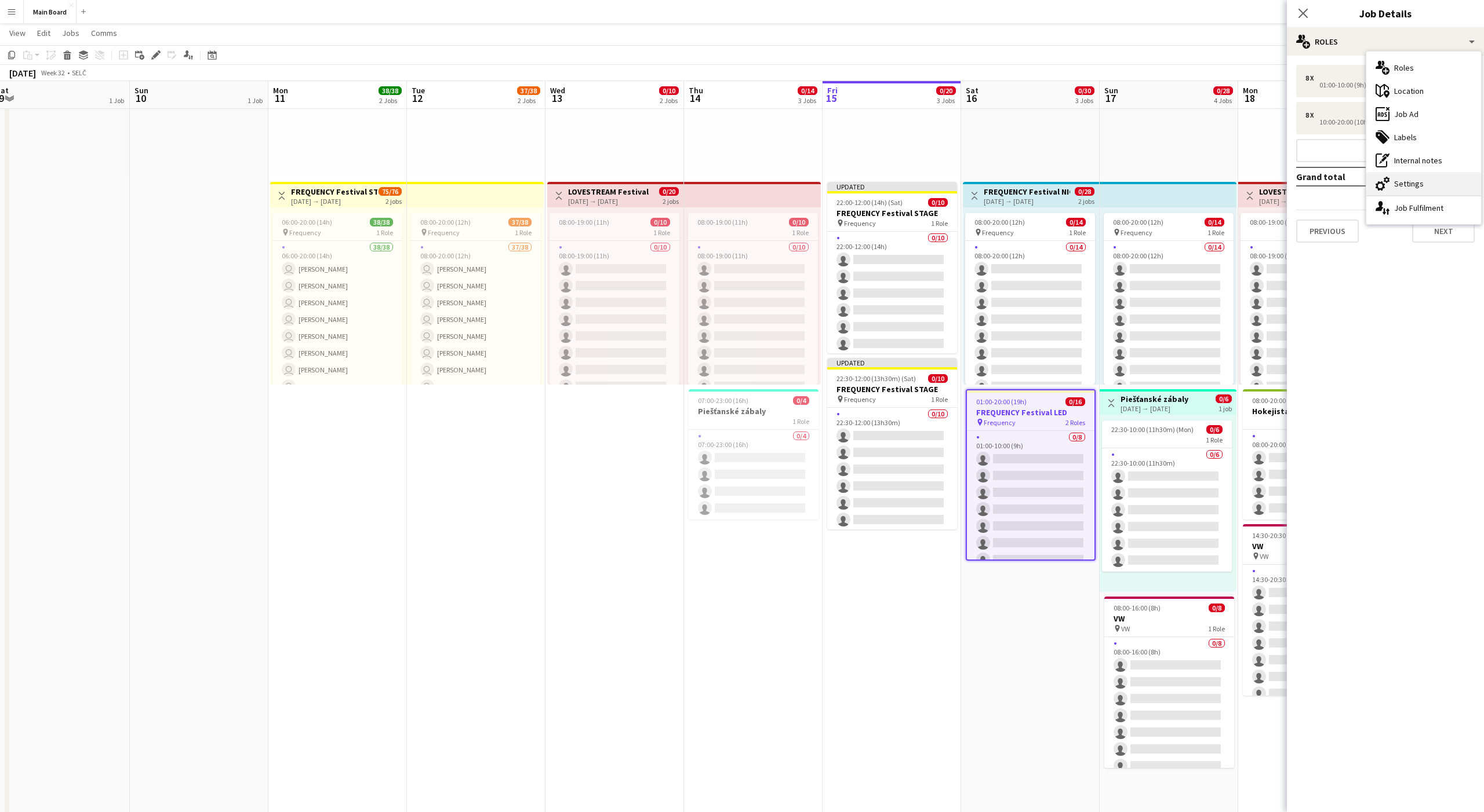
click at [765, 175] on div "cog-double-3 Settings" at bounding box center [1423, 183] width 115 height 23
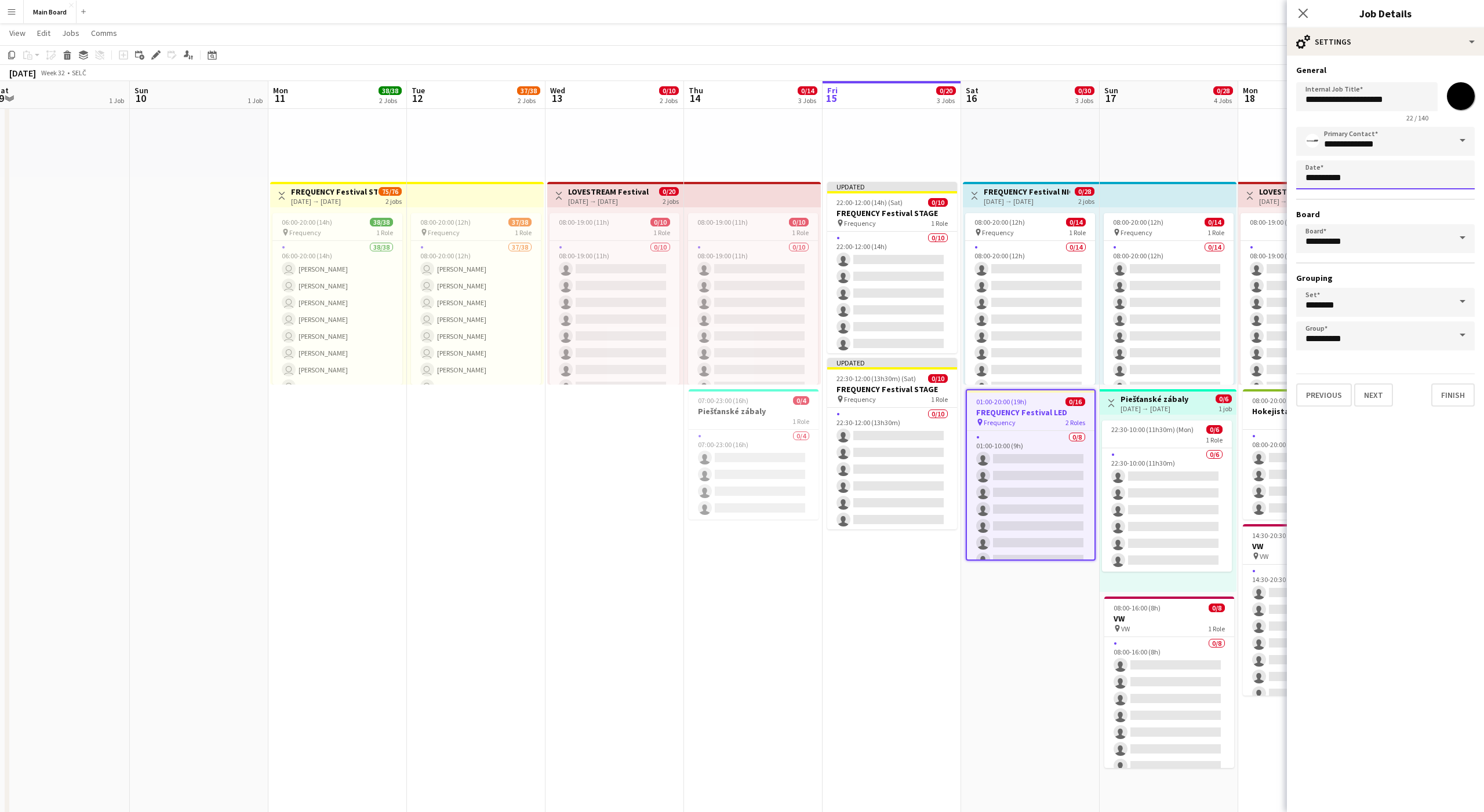
click at [765, 186] on body "Menu Boards Boards Boards All jobs Status Workforce Workforce My Workforce Recr…" at bounding box center [742, 621] width 1484 height 1562
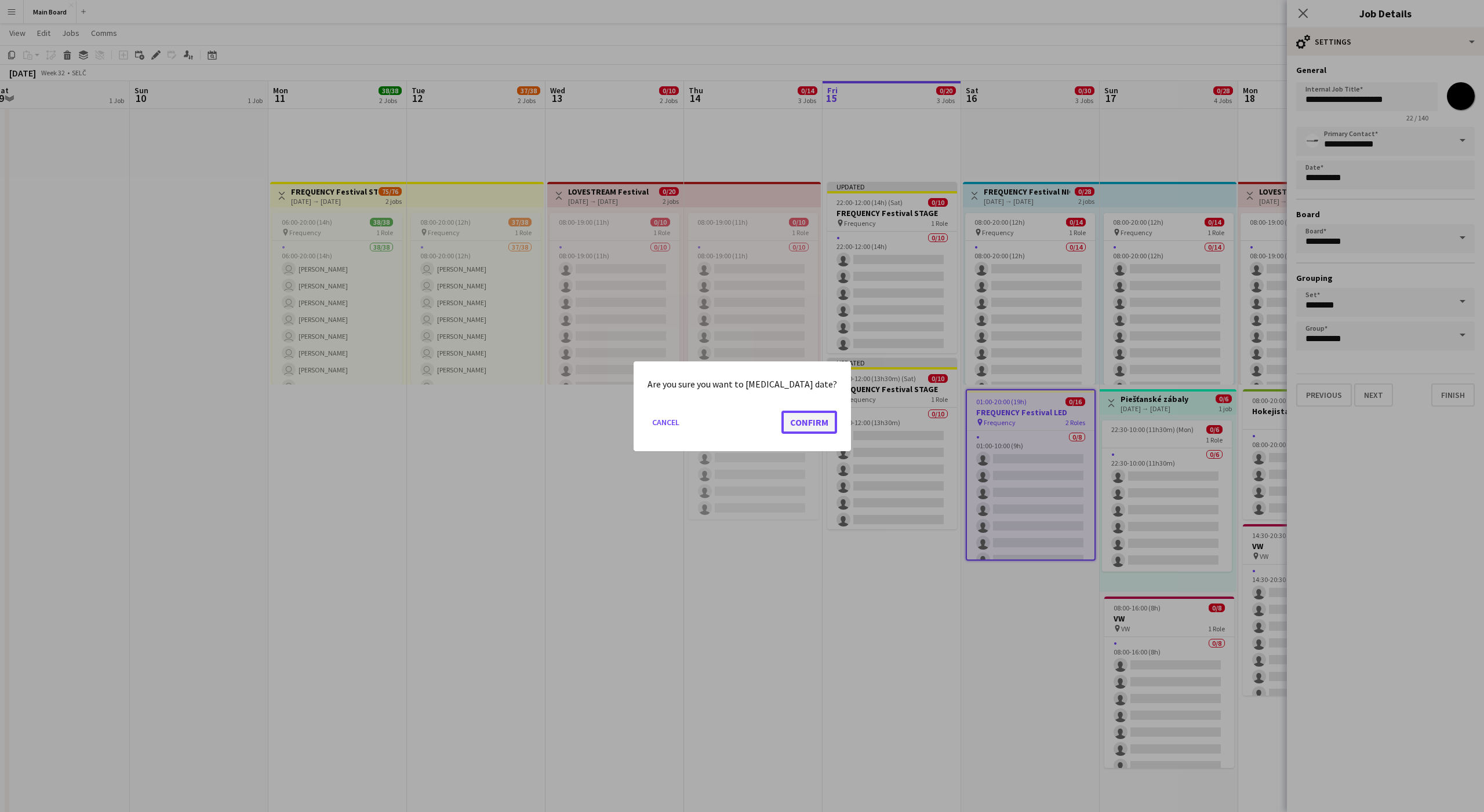
click at [765, 423] on button "Confirm" at bounding box center [809, 422] width 56 height 23
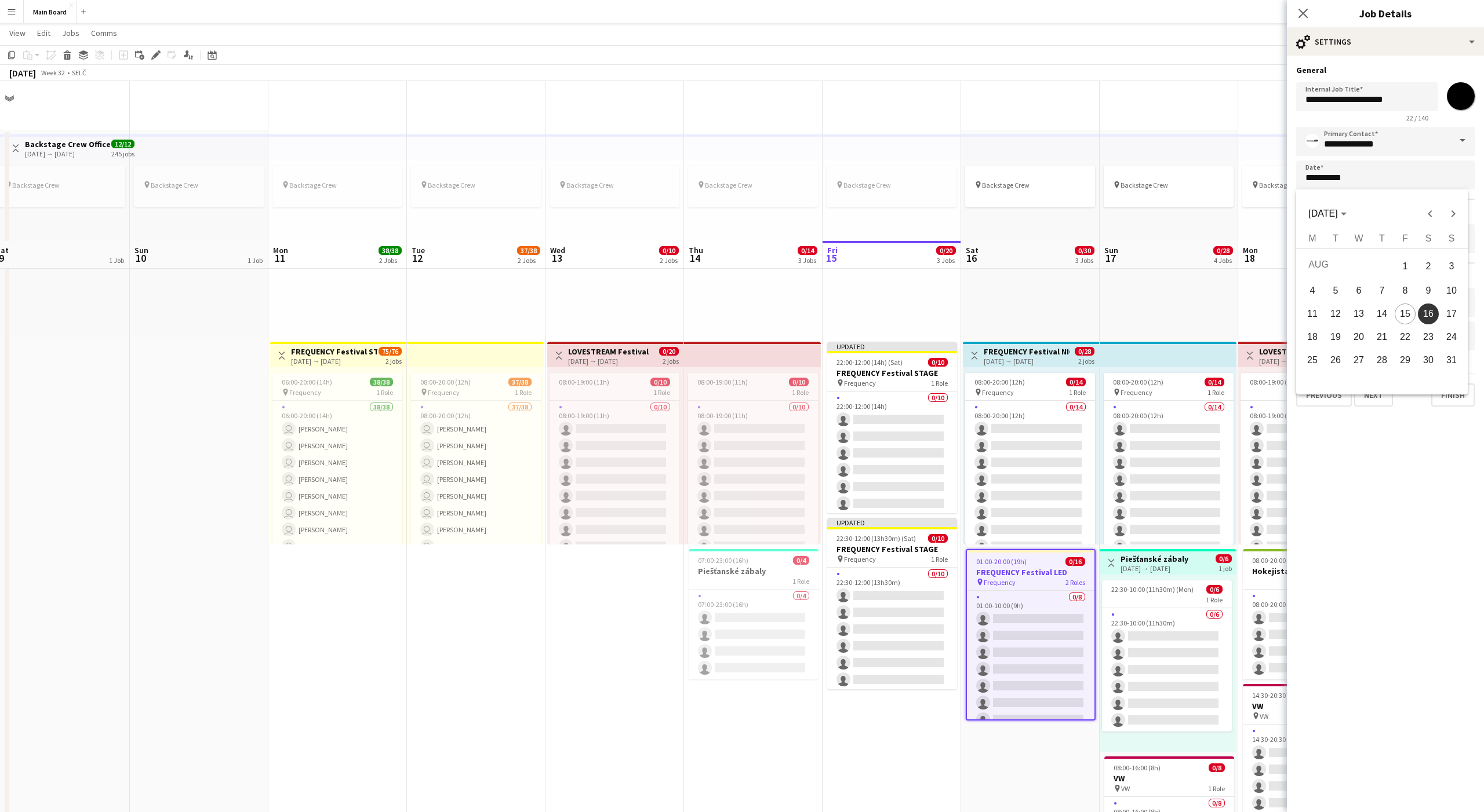
scroll to position [160, 0]
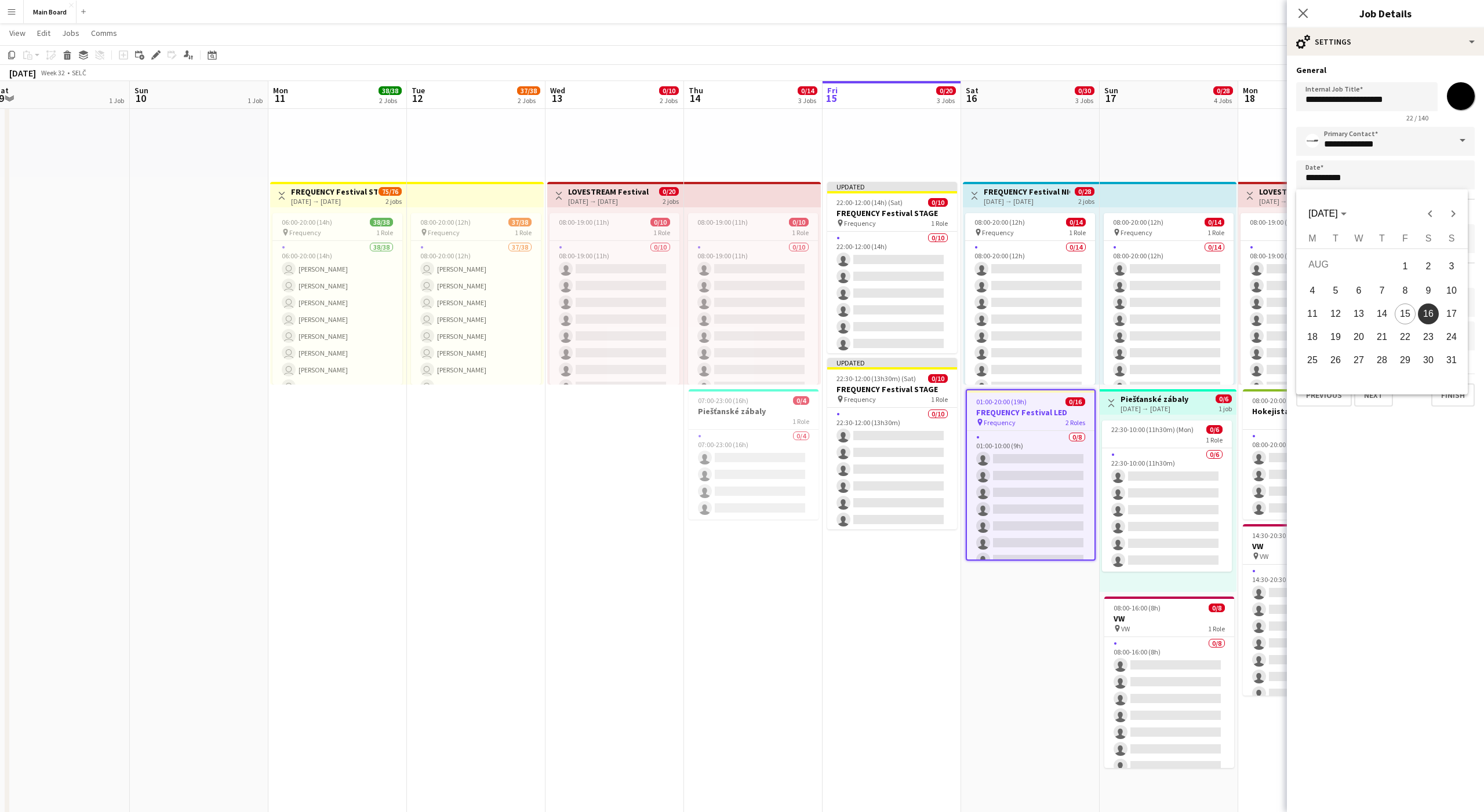
click at [765, 313] on span "15" at bounding box center [1405, 314] width 21 height 21
type input "**********"
click at [765, 42] on div "cog-double-3 Settings" at bounding box center [1385, 41] width 197 height 28
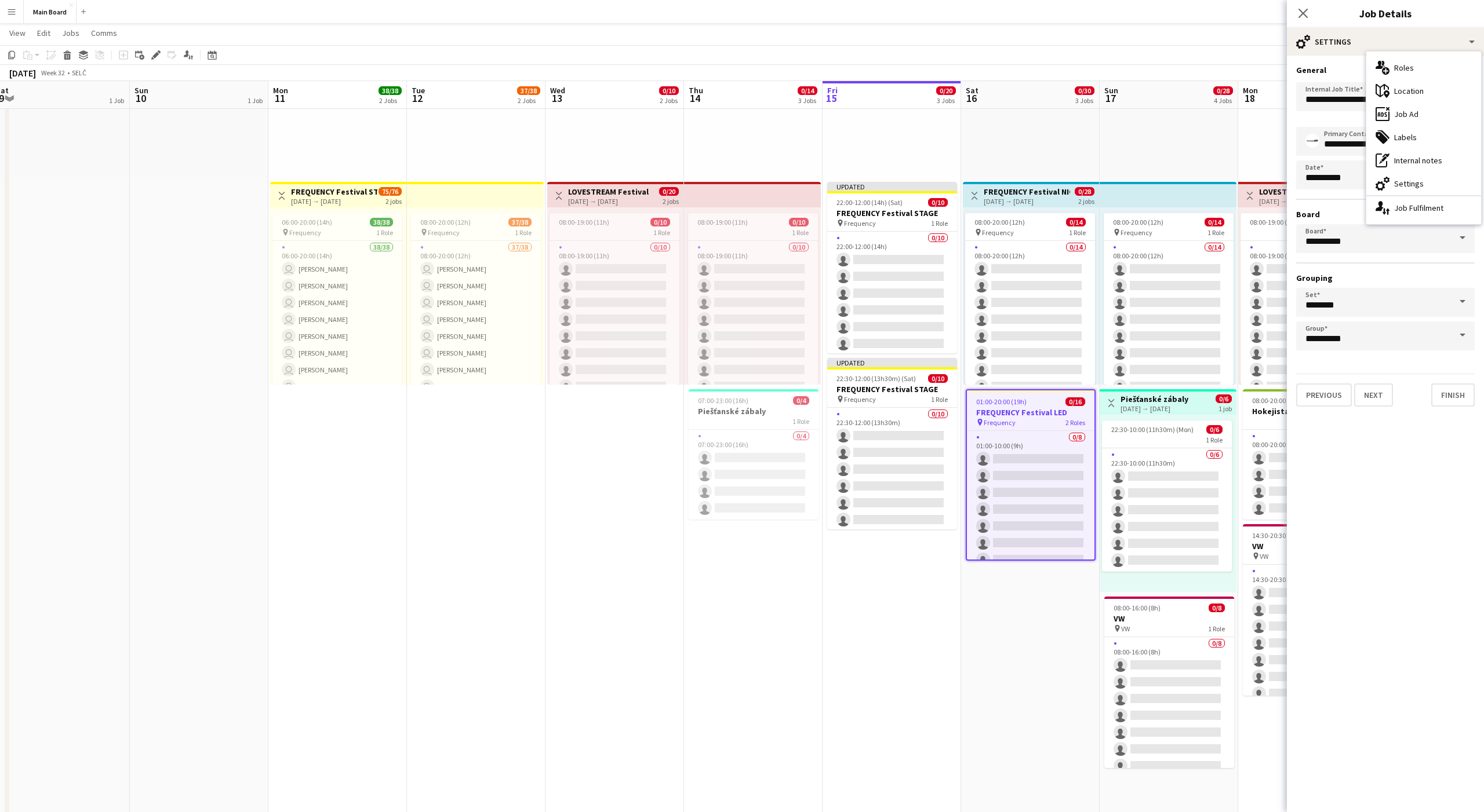
click at [765, 381] on div "Previous Next Finish" at bounding box center [1386, 390] width 178 height 33
click at [765, 395] on button "Finish" at bounding box center [1453, 395] width 43 height 23
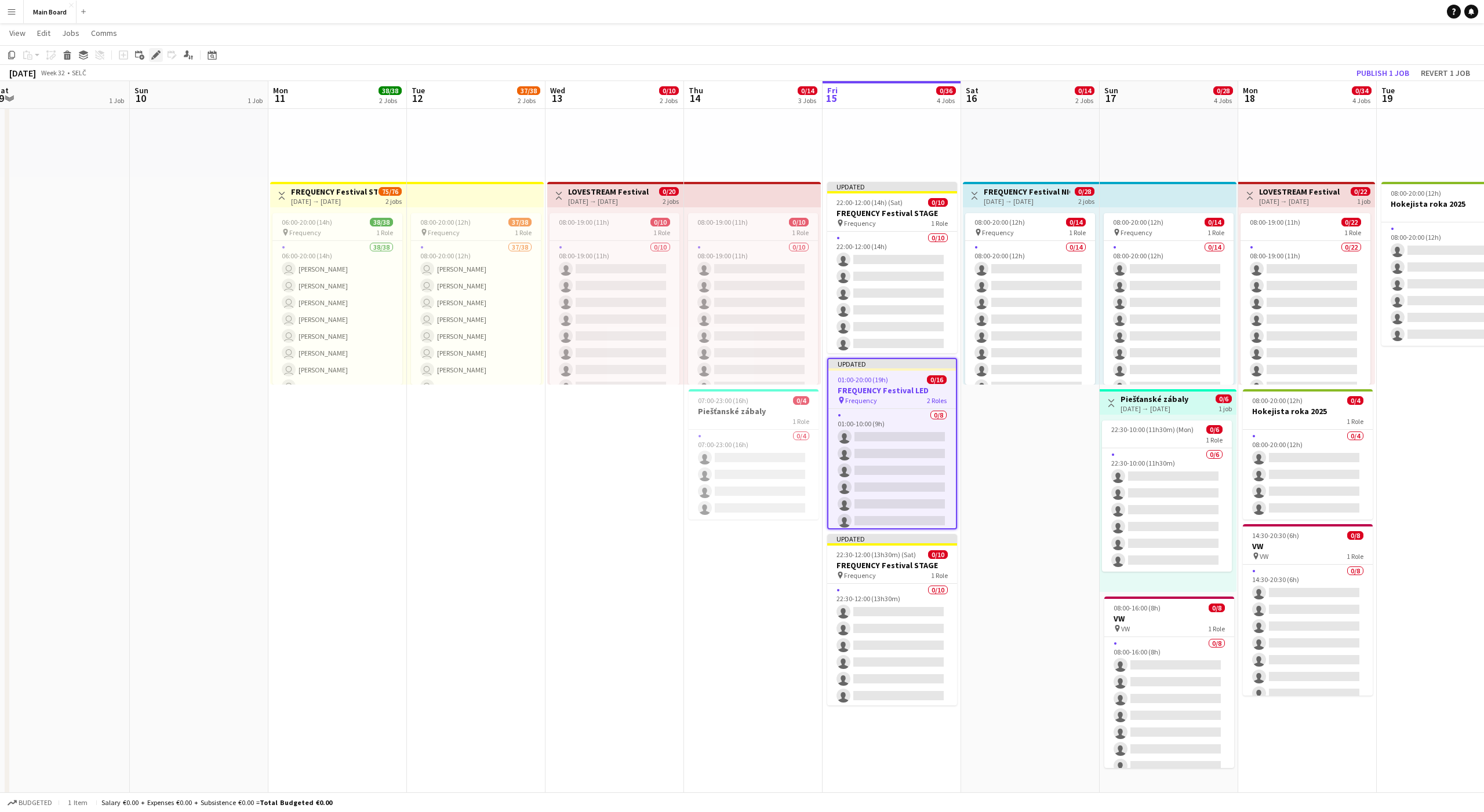
click at [158, 53] on icon at bounding box center [155, 55] width 6 height 6
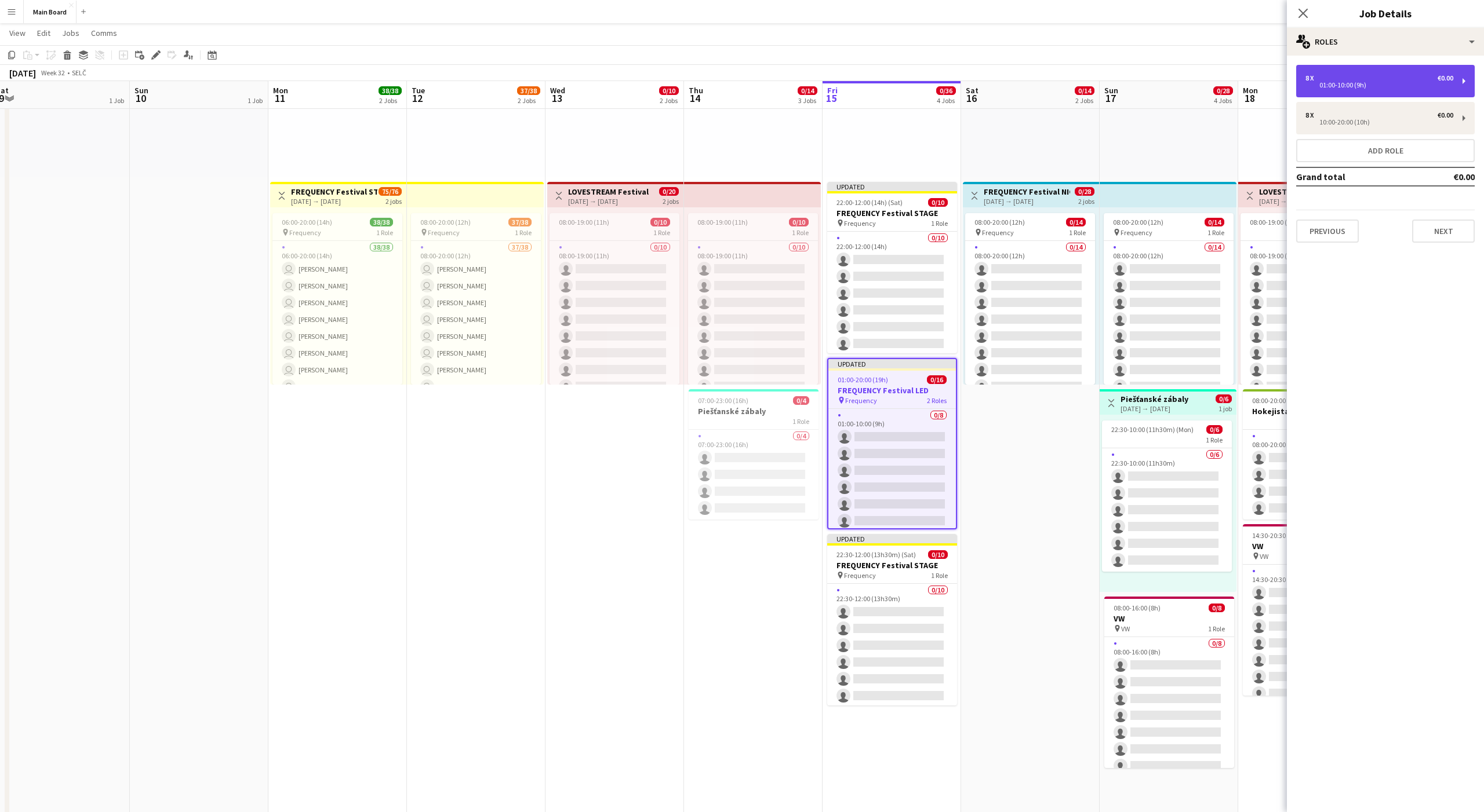
click at [765, 89] on div "8 x €0.00 01:00-10:00 (9h)" at bounding box center [1386, 81] width 178 height 32
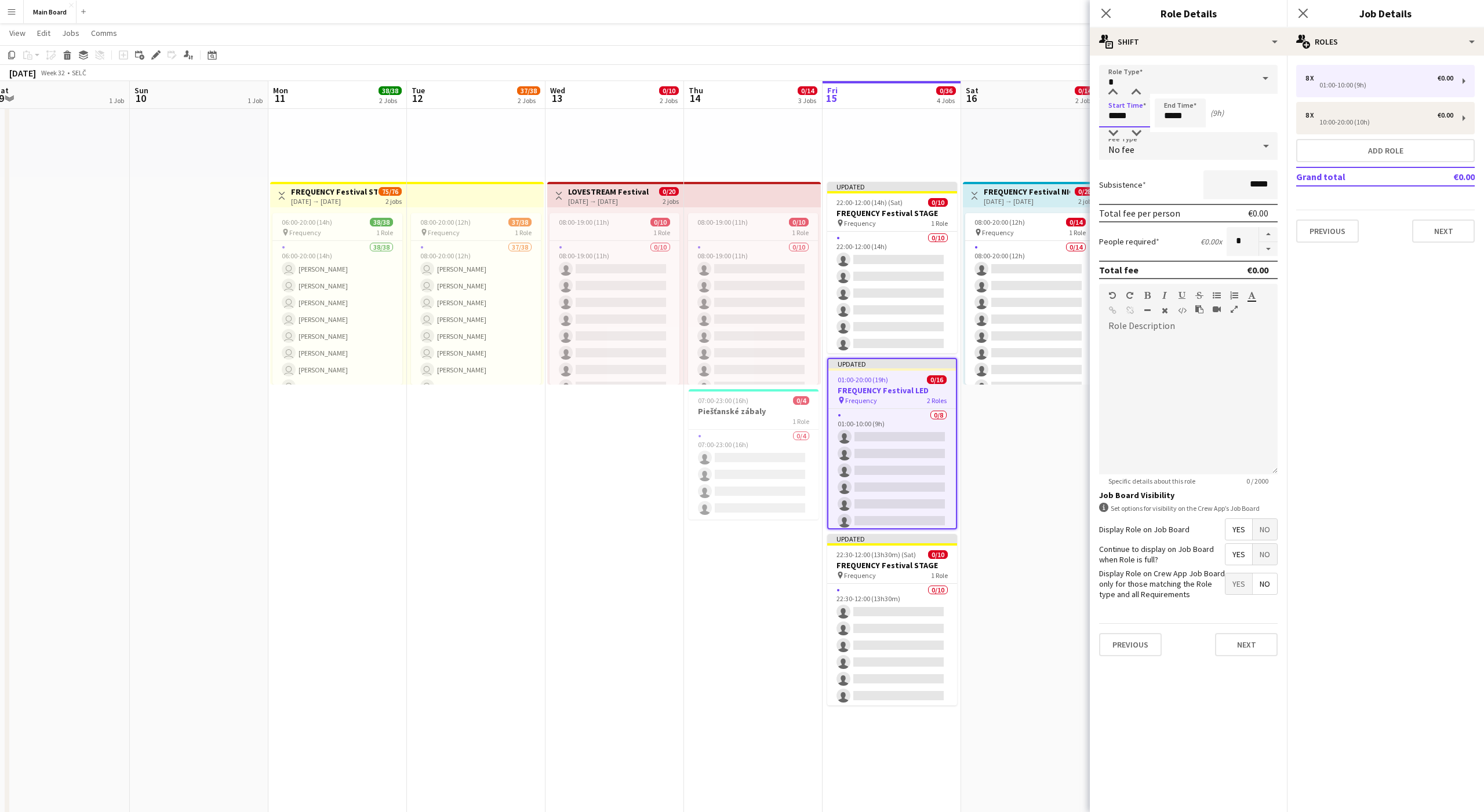
click at [765, 116] on input "*****" at bounding box center [1125, 113] width 51 height 29
click at [765, 239] on input "*" at bounding box center [1242, 242] width 32 height 29
type input "*"
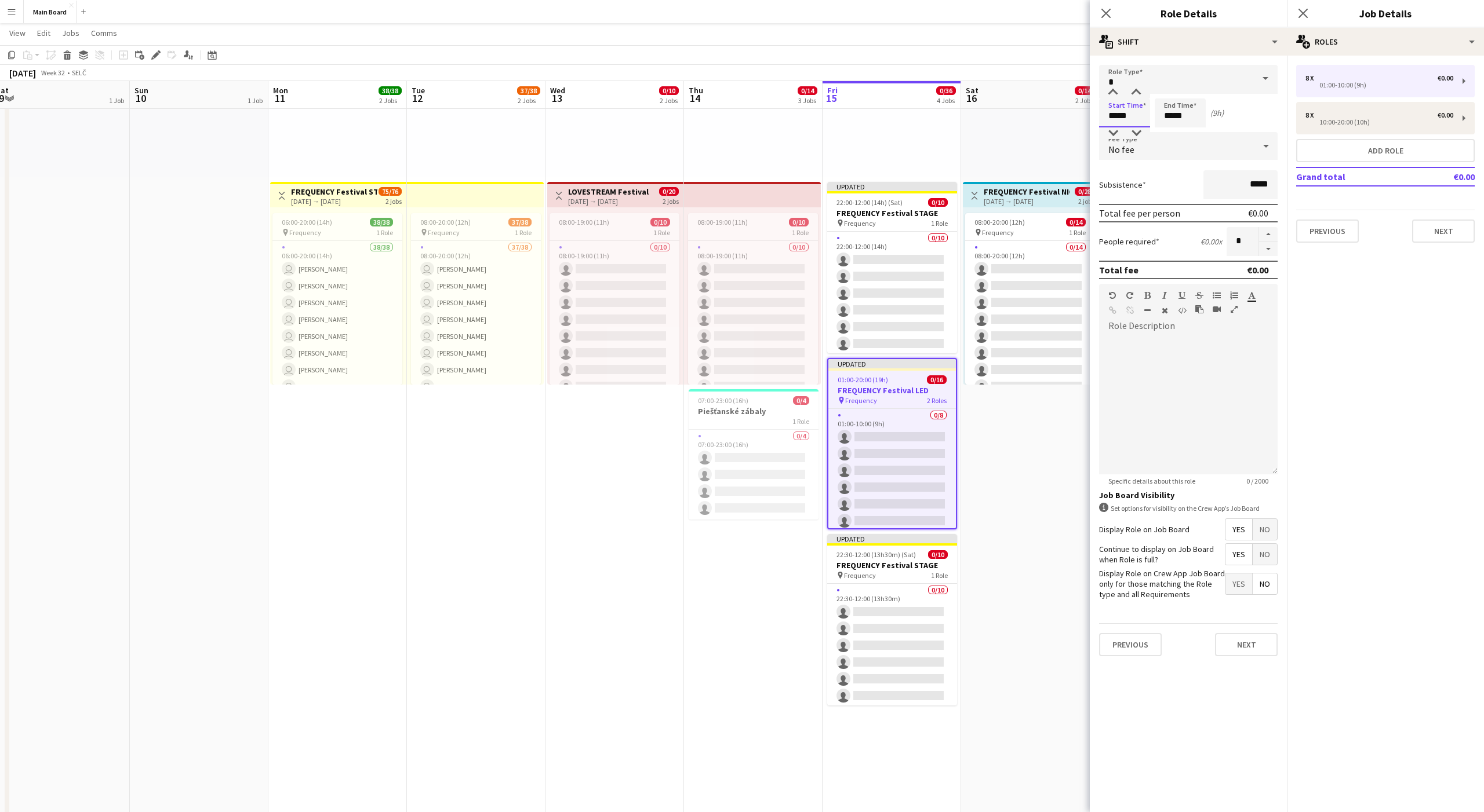
click at [765, 116] on input "*****" at bounding box center [1125, 113] width 51 height 29
type input "*****"
click at [765, 114] on input "*****" at bounding box center [1181, 113] width 51 height 29
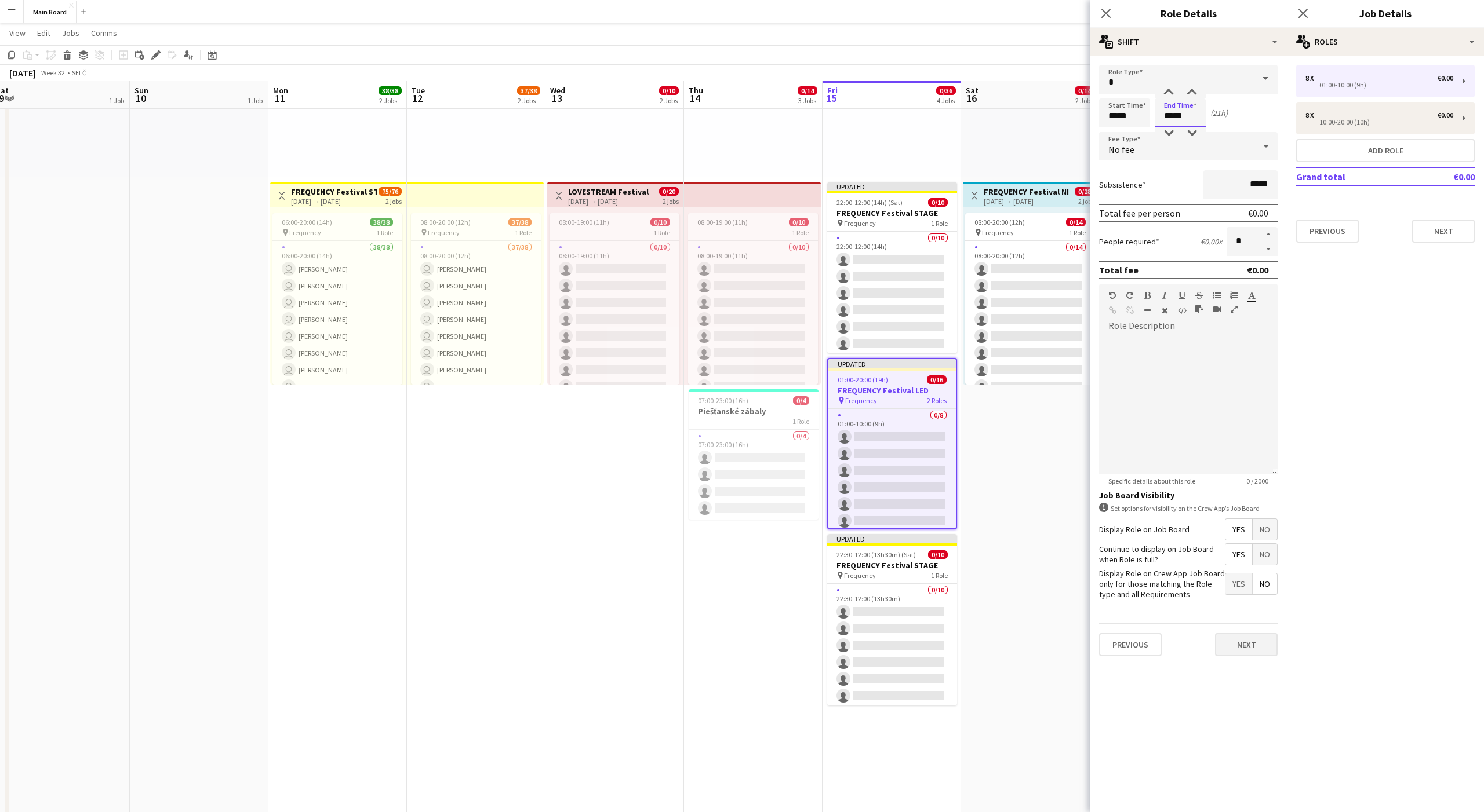
type input "*****"
click at [765, 508] on button "Next" at bounding box center [1246, 645] width 62 height 23
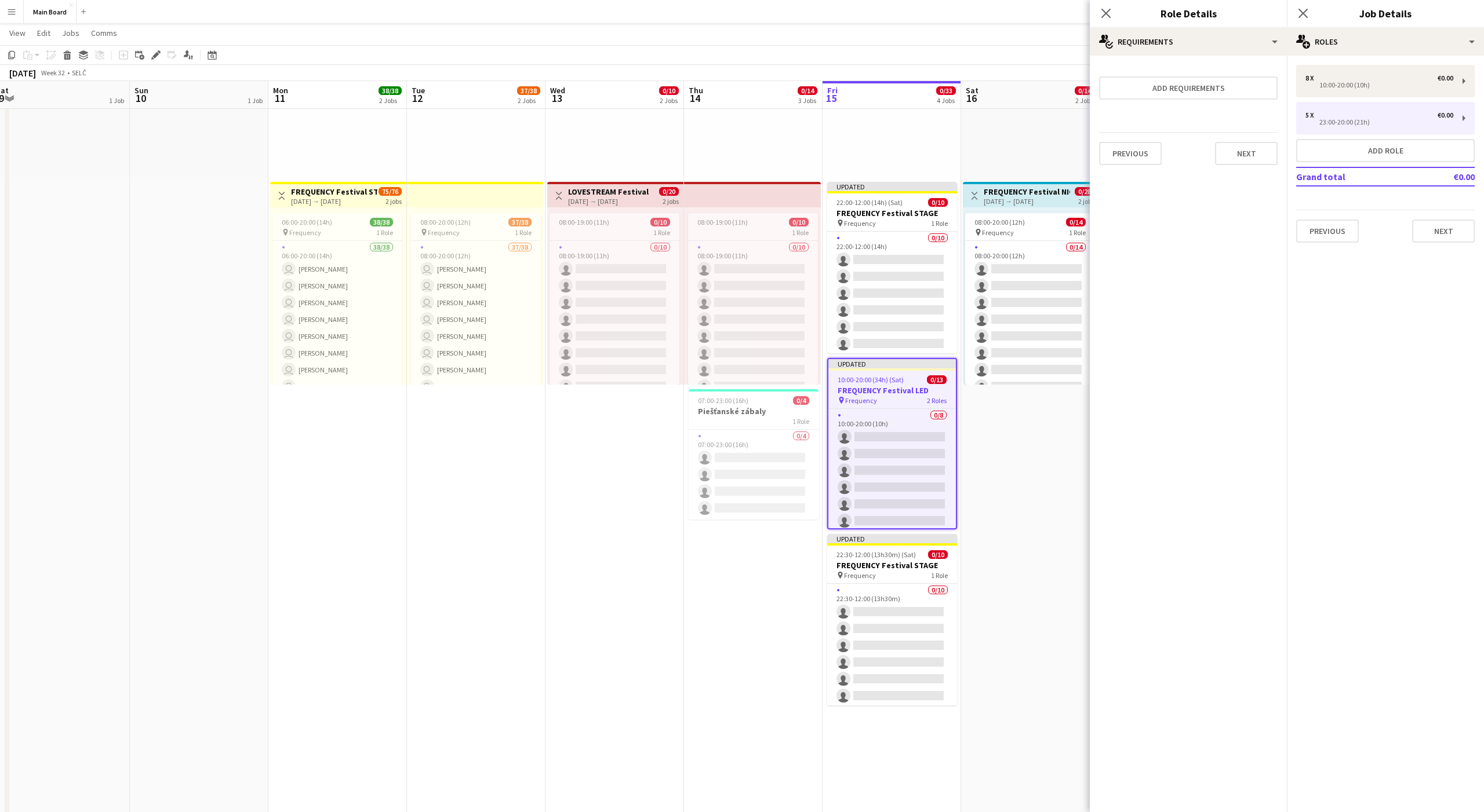
click at [765, 265] on mat-expansion-panel "pencil3 General details 8 x €0.00 10:00-20:00 (10h) 5 x €0.00 23:00-20:00 (21h)…" at bounding box center [1385, 434] width 197 height 757
click at [765, 85] on div "10:00-20:00 (10h)" at bounding box center [1379, 85] width 148 height 6
type input "*****"
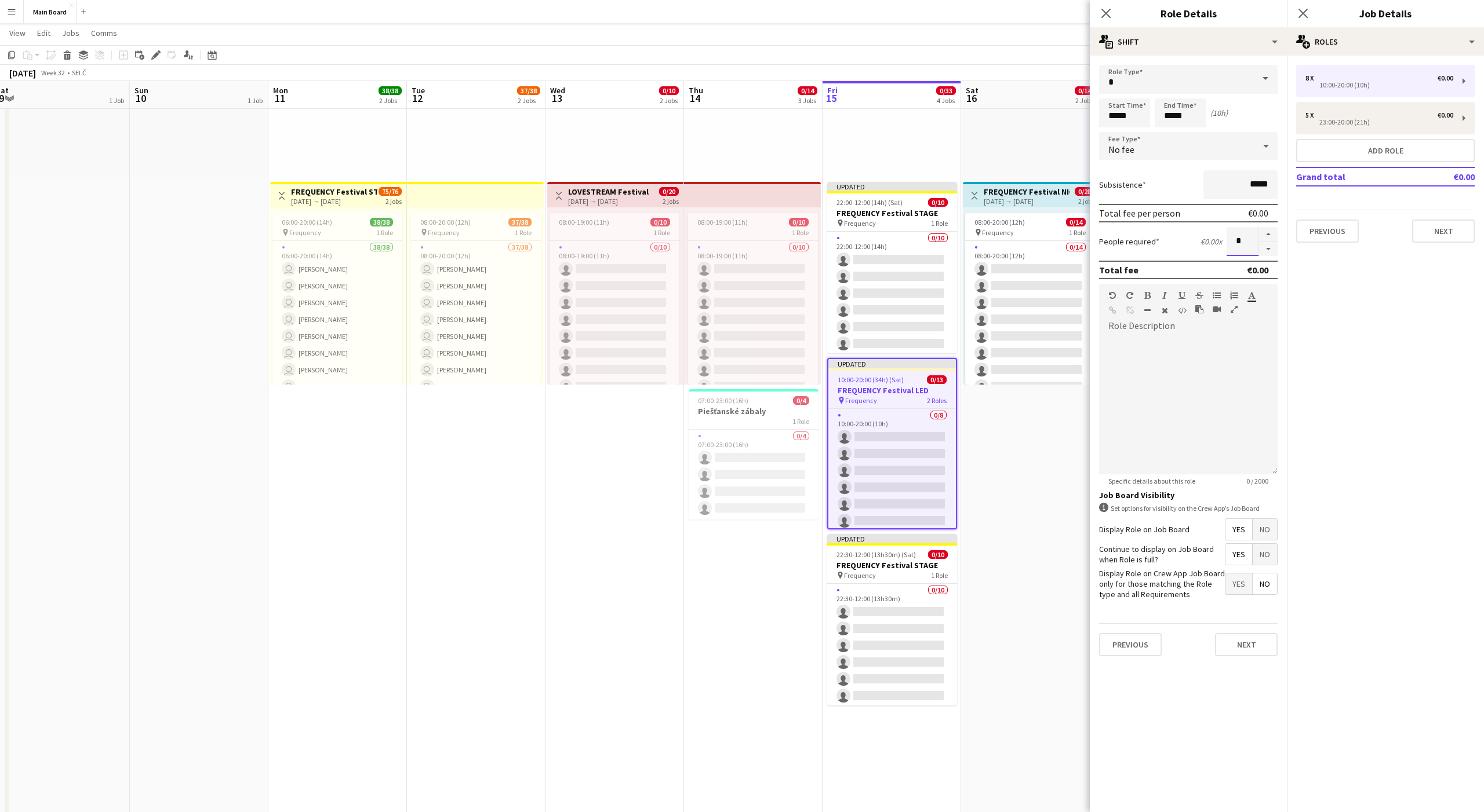
click at [765, 242] on input "*" at bounding box center [1242, 242] width 32 height 29
type input "*"
click at [765, 116] on input "*****" at bounding box center [1125, 113] width 51 height 29
type input "*****"
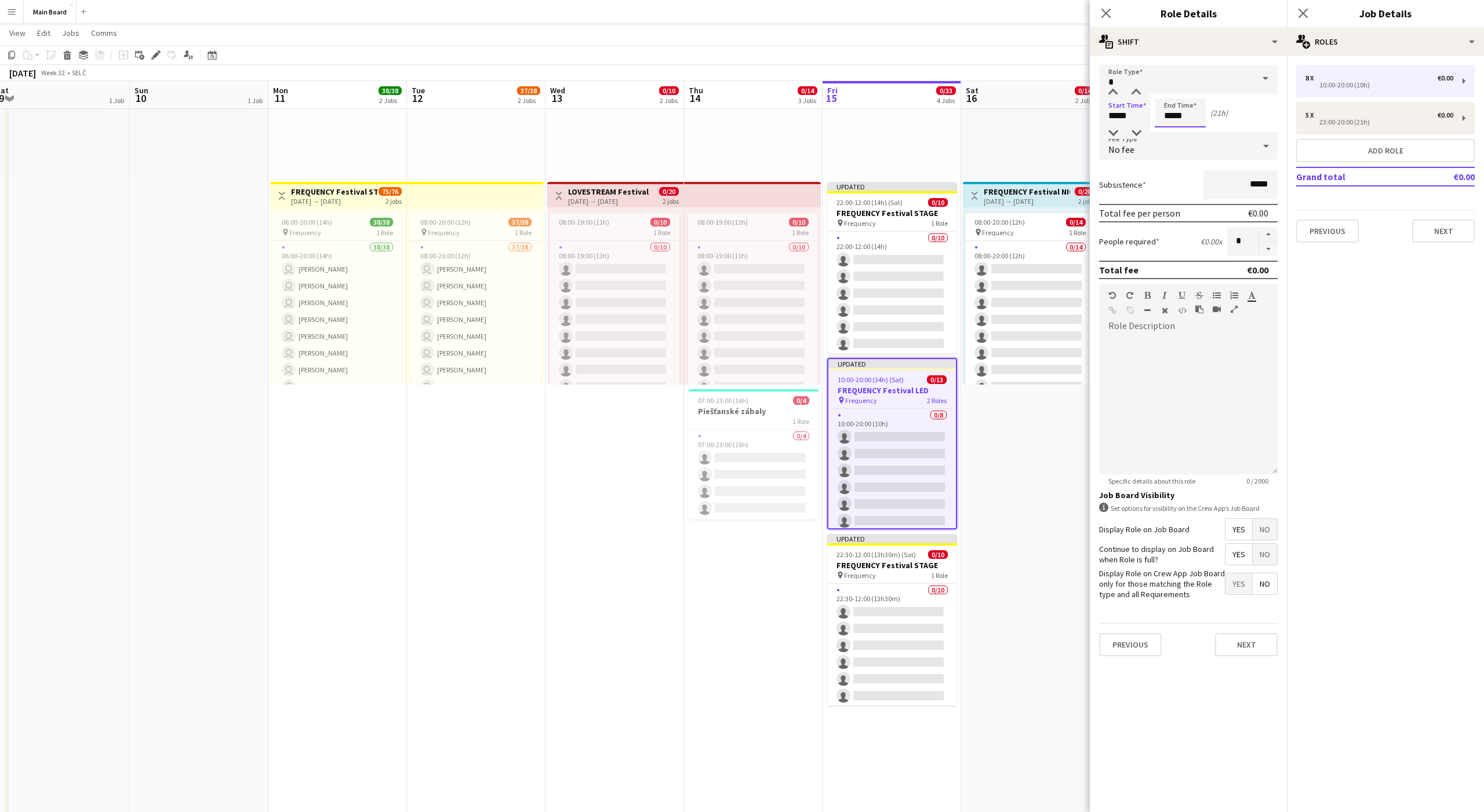
click at [765, 116] on input "*****" at bounding box center [1181, 113] width 51 height 29
click at [765, 156] on div "No fee" at bounding box center [1176, 146] width 155 height 28
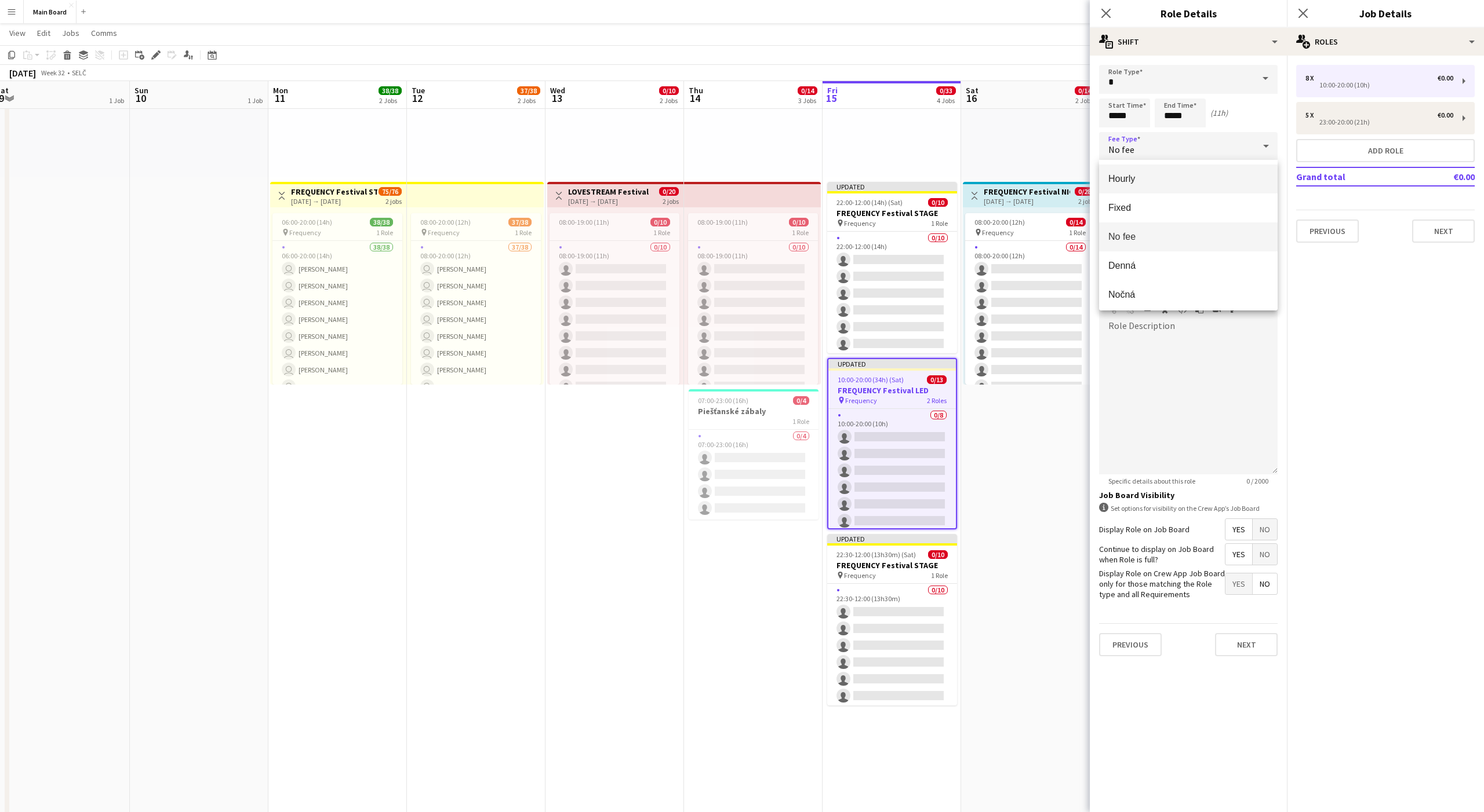
click at [765, 185] on mat-option "Hourly" at bounding box center [1188, 179] width 178 height 29
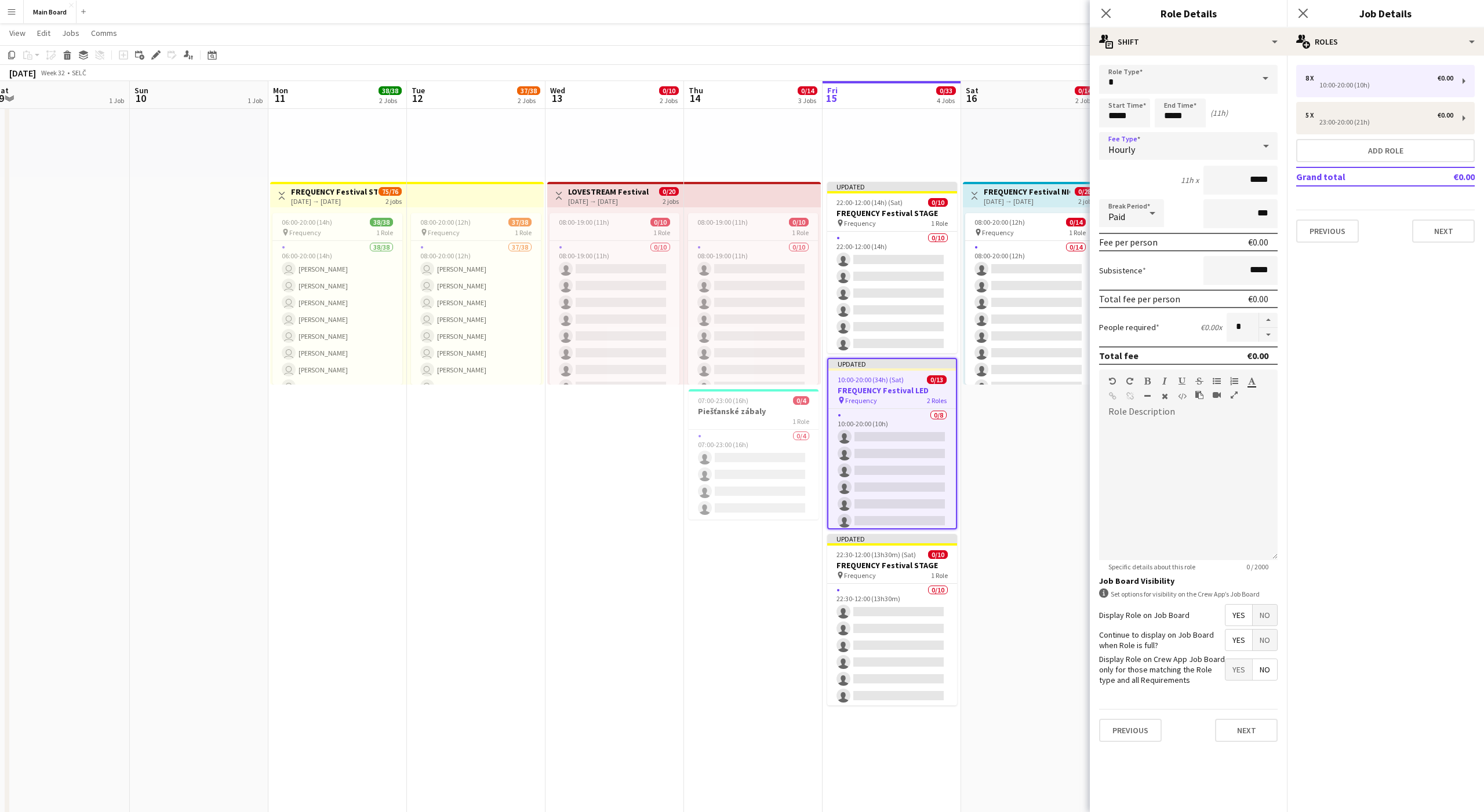
click at [765, 220] on icon at bounding box center [1152, 213] width 14 height 23
click at [765, 265] on mat-option "Unpaid" at bounding box center [1131, 276] width 65 height 29
click at [765, 508] on button "Next" at bounding box center [1246, 730] width 62 height 23
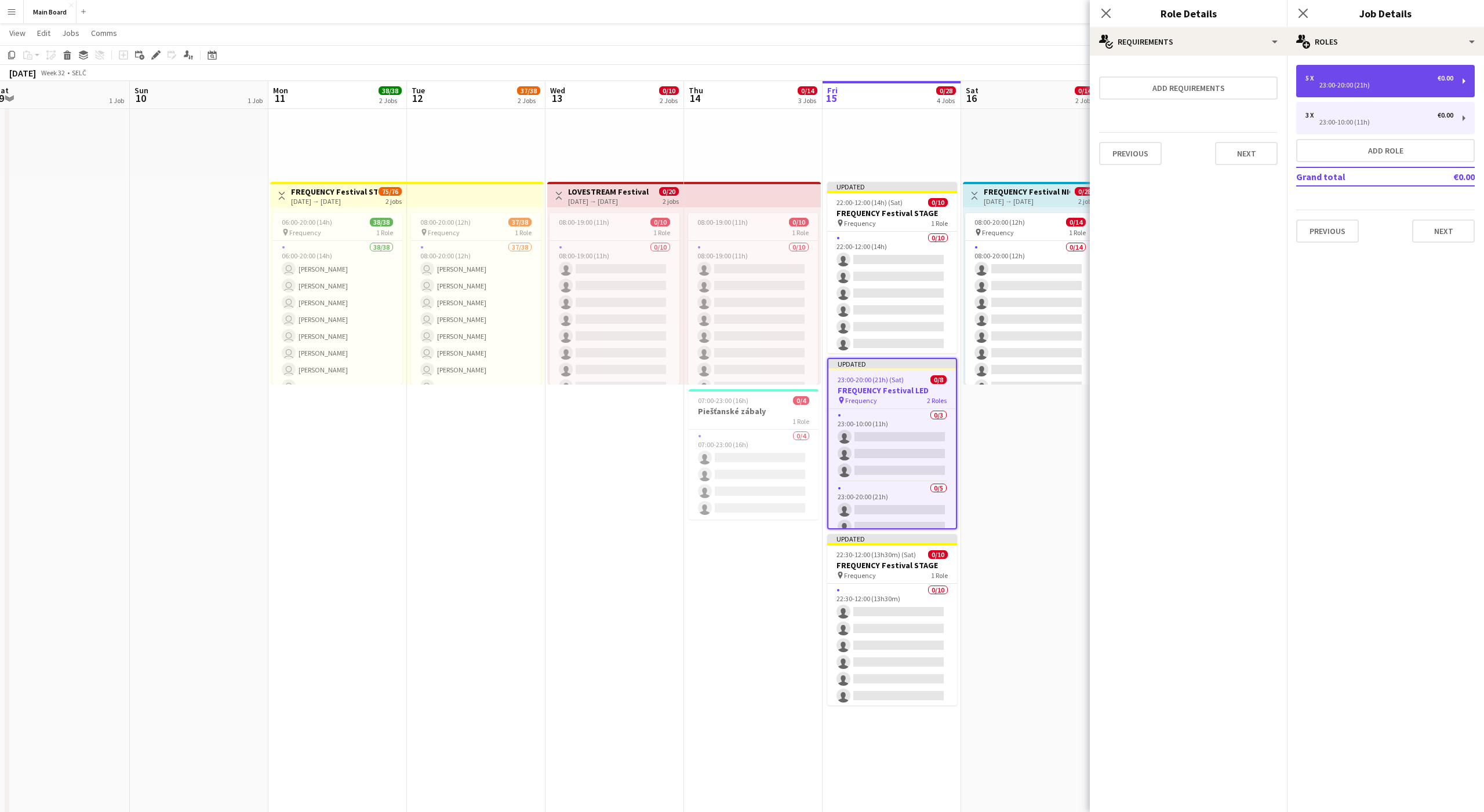
click at [765, 85] on div "23:00-20:00 (21h)" at bounding box center [1379, 85] width 148 height 6
type input "*****"
type input "*"
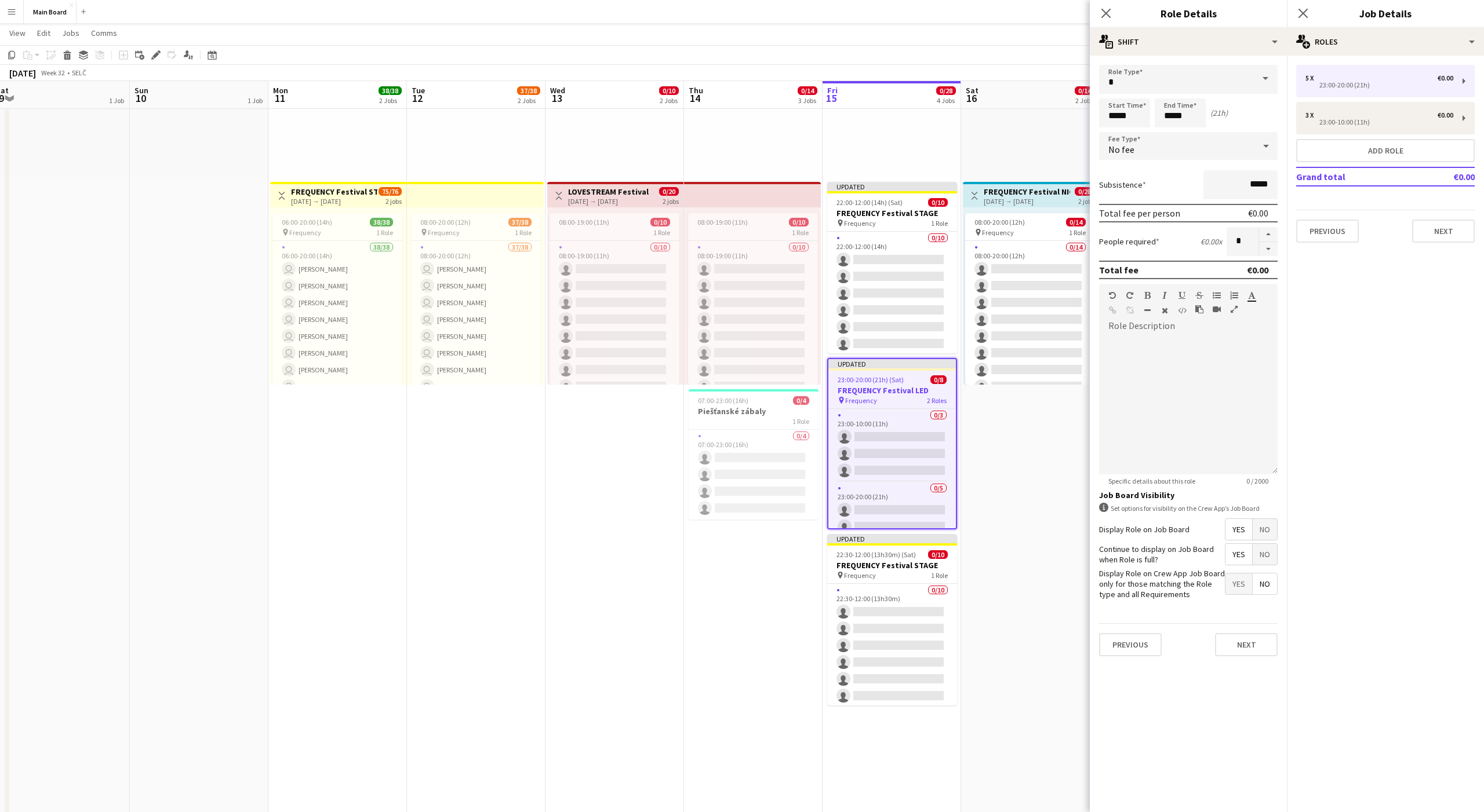
click at [765, 154] on div "No fee" at bounding box center [1176, 146] width 155 height 28
click at [765, 181] on span "Hourly" at bounding box center [1188, 179] width 160 height 11
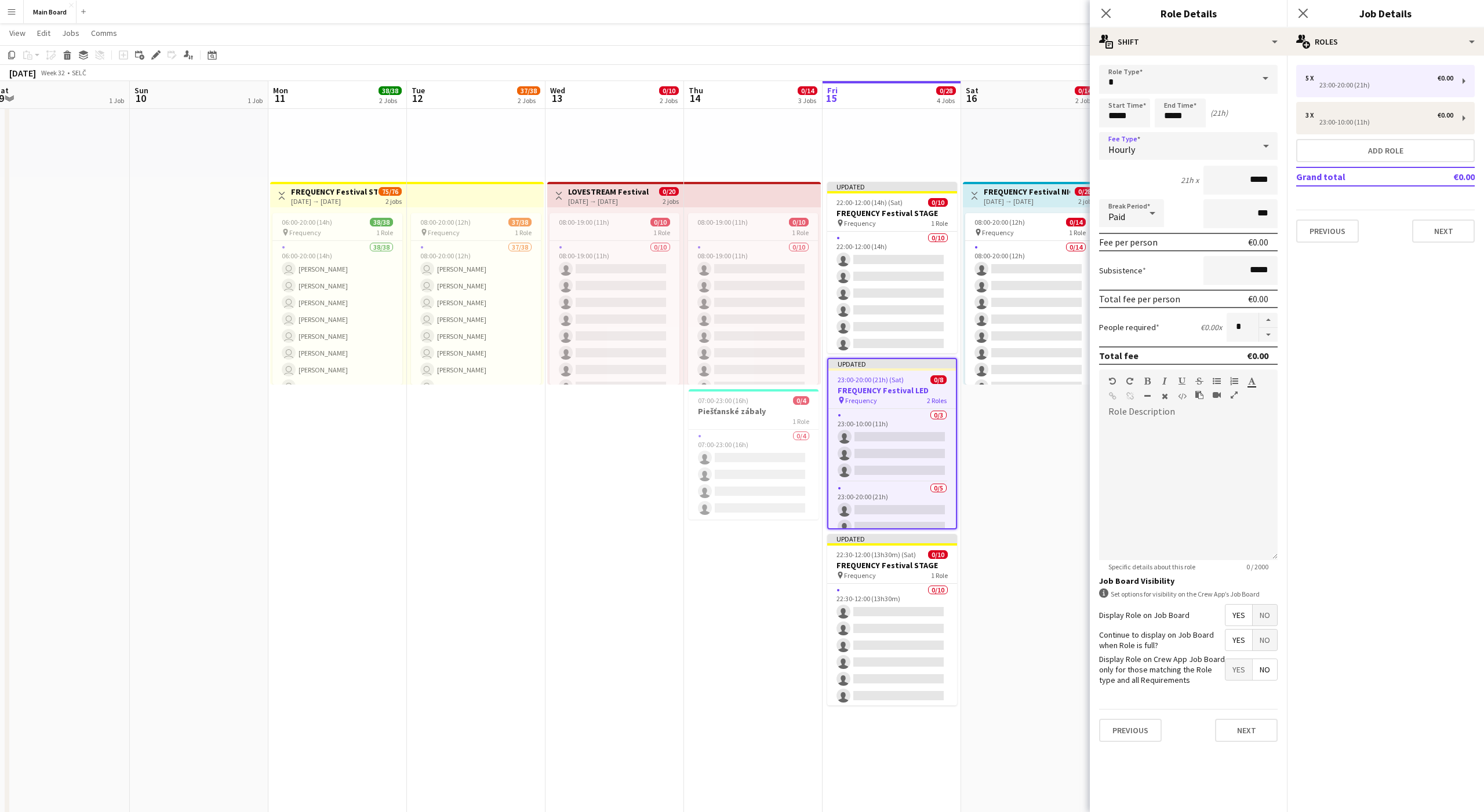
click at [765, 212] on div "Paid" at bounding box center [1119, 213] width 41 height 28
click at [765, 265] on mat-option "Unpaid" at bounding box center [1131, 276] width 65 height 29
click at [765, 508] on button "Next" at bounding box center [1246, 730] width 62 height 23
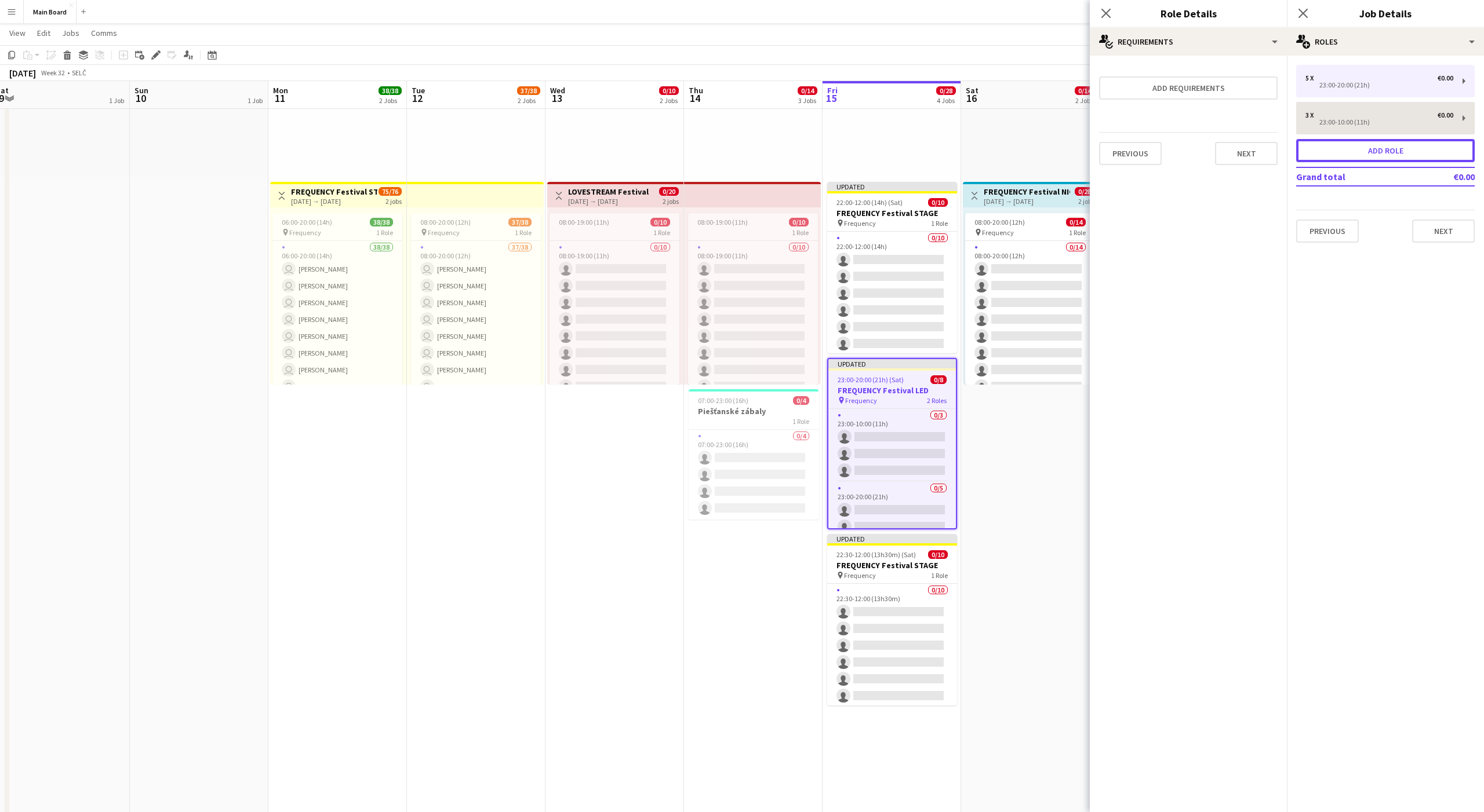
click at [765, 143] on button "Add role" at bounding box center [1386, 150] width 178 height 23
type input "*****"
type input "*"
type input "*****"
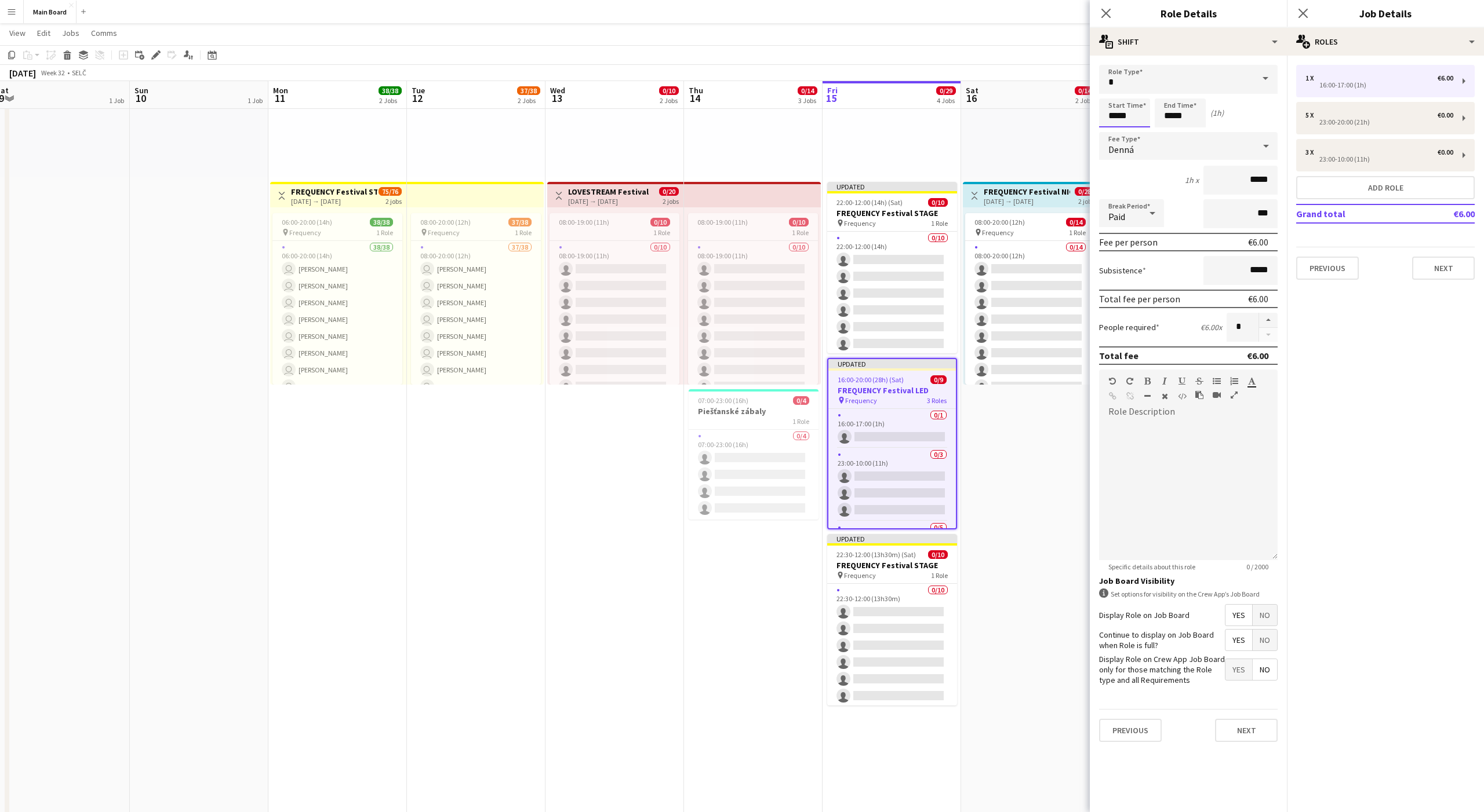
click at [765, 116] on input "*****" at bounding box center [1125, 113] width 51 height 29
type input "*****"
click at [765, 115] on input "*****" at bounding box center [1181, 113] width 51 height 29
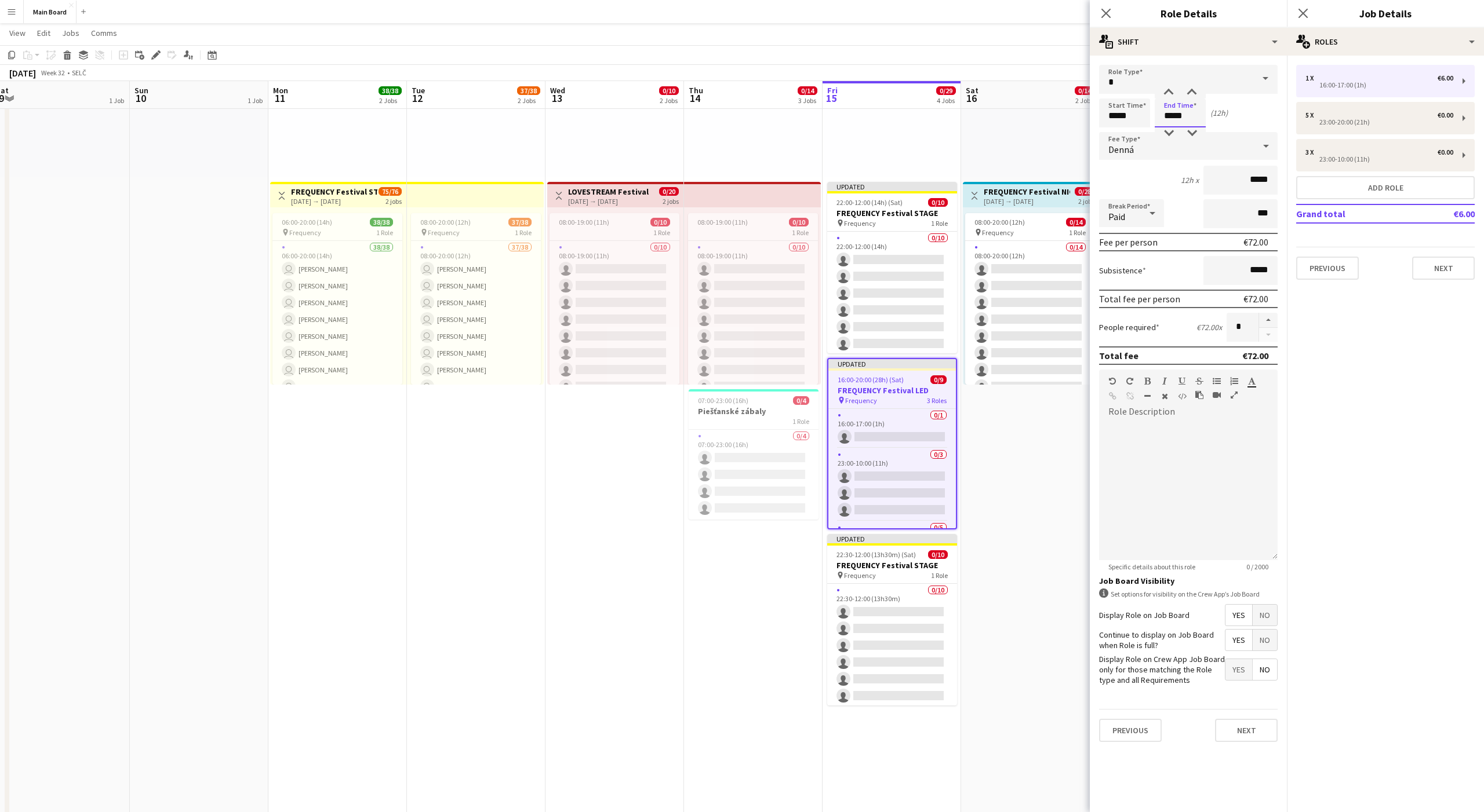
type input "*****"
click at [765, 154] on div "Denná" at bounding box center [1176, 146] width 155 height 28
click at [765, 176] on span "Hourly" at bounding box center [1188, 179] width 160 height 11
type input "*****"
click at [765, 209] on icon at bounding box center [1152, 213] width 14 height 23
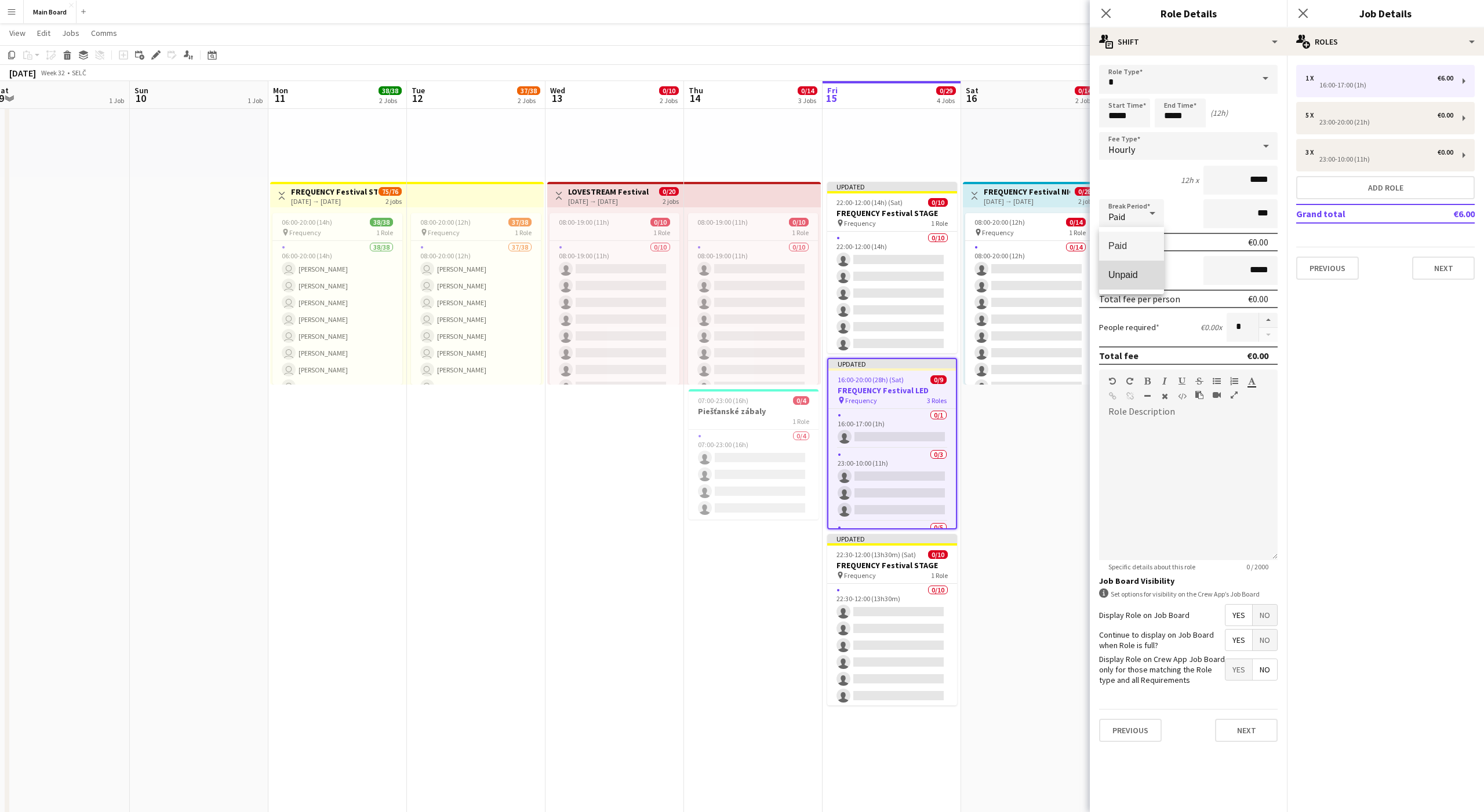
click at [765, 273] on span "Unpaid" at bounding box center [1131, 275] width 46 height 11
click at [765, 508] on button "Next" at bounding box center [1246, 730] width 62 height 23
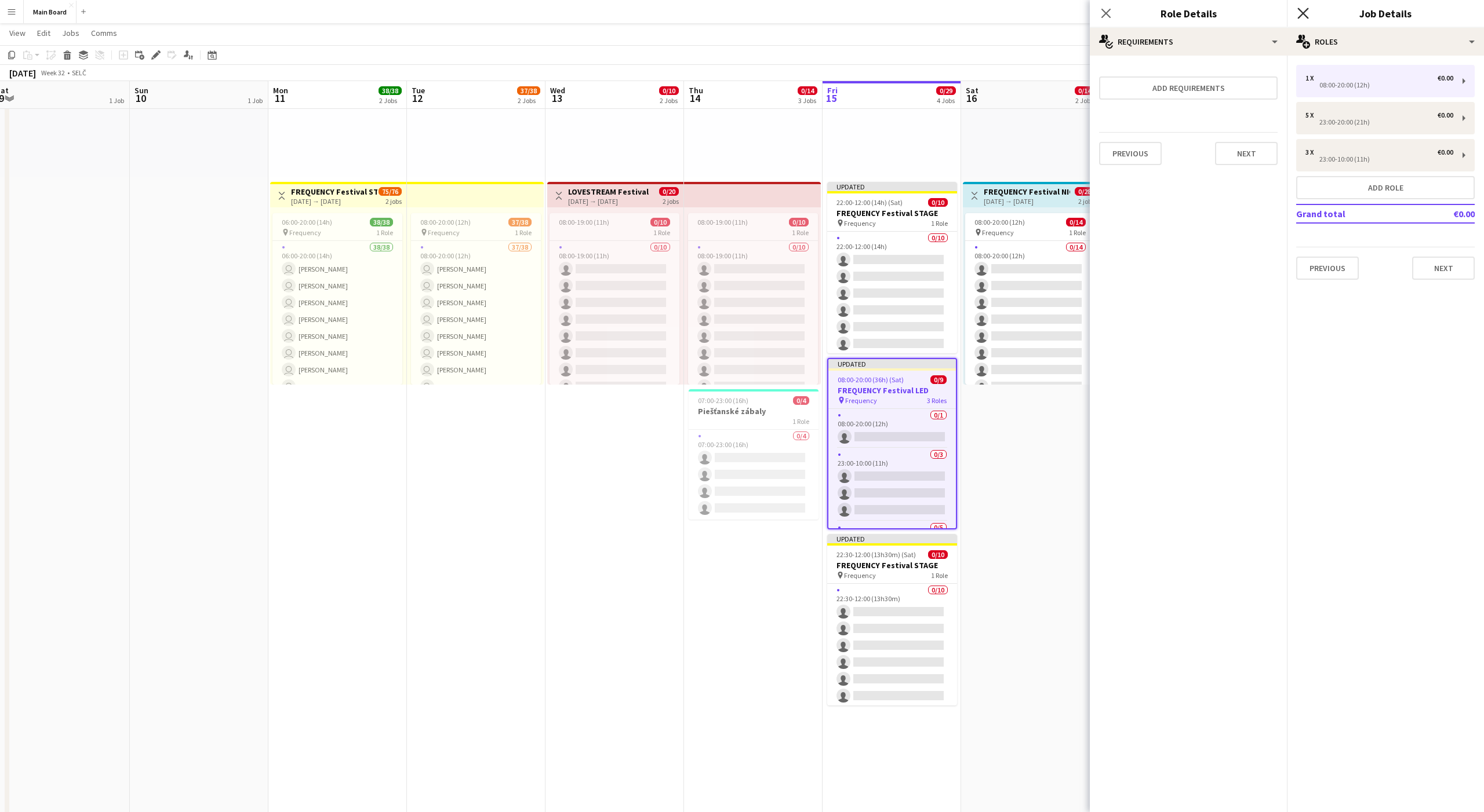
click at [765, 8] on icon at bounding box center [1303, 13] width 11 height 11
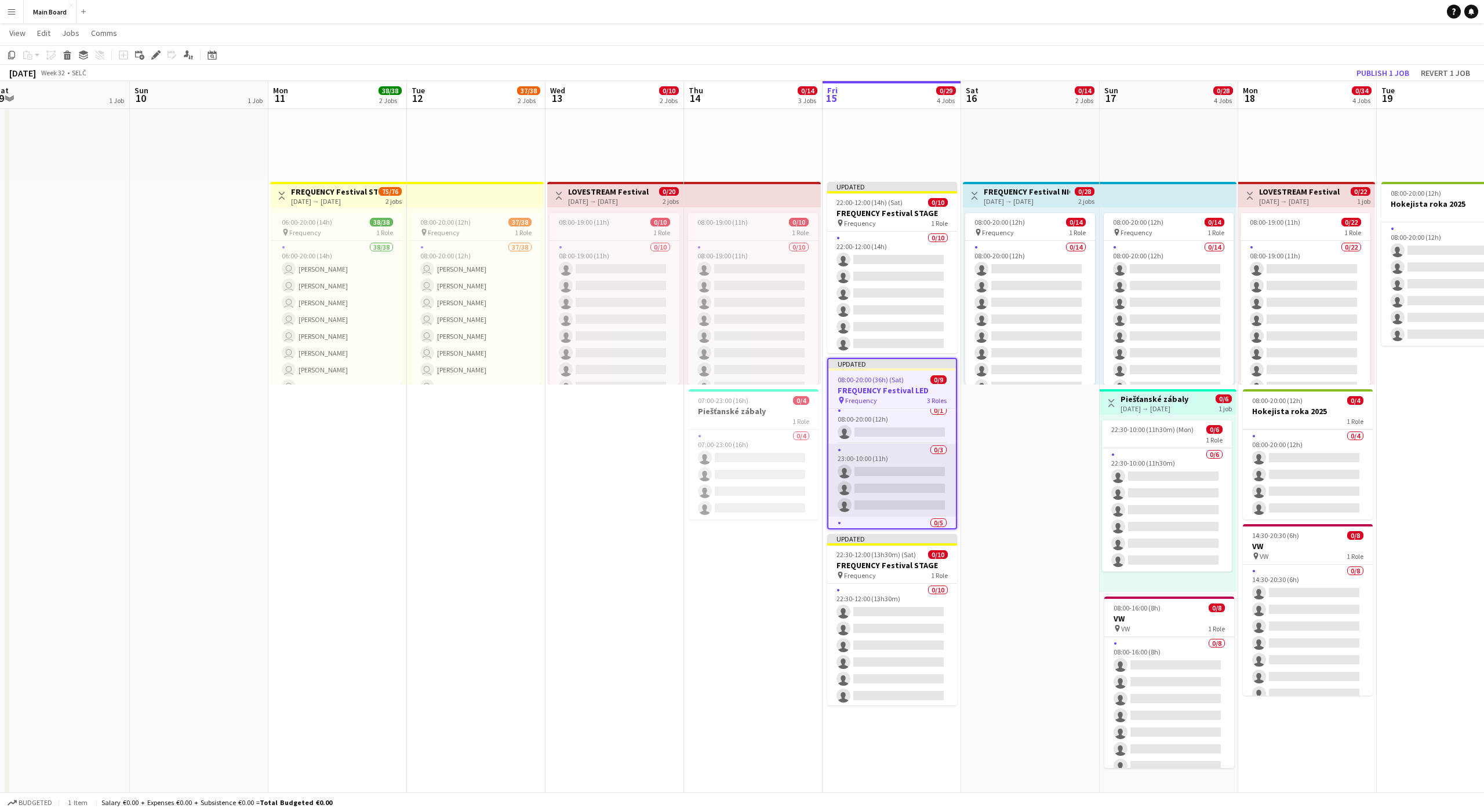
scroll to position [0, 0]
click at [157, 61] on div "Edit" at bounding box center [155, 54] width 14 height 14
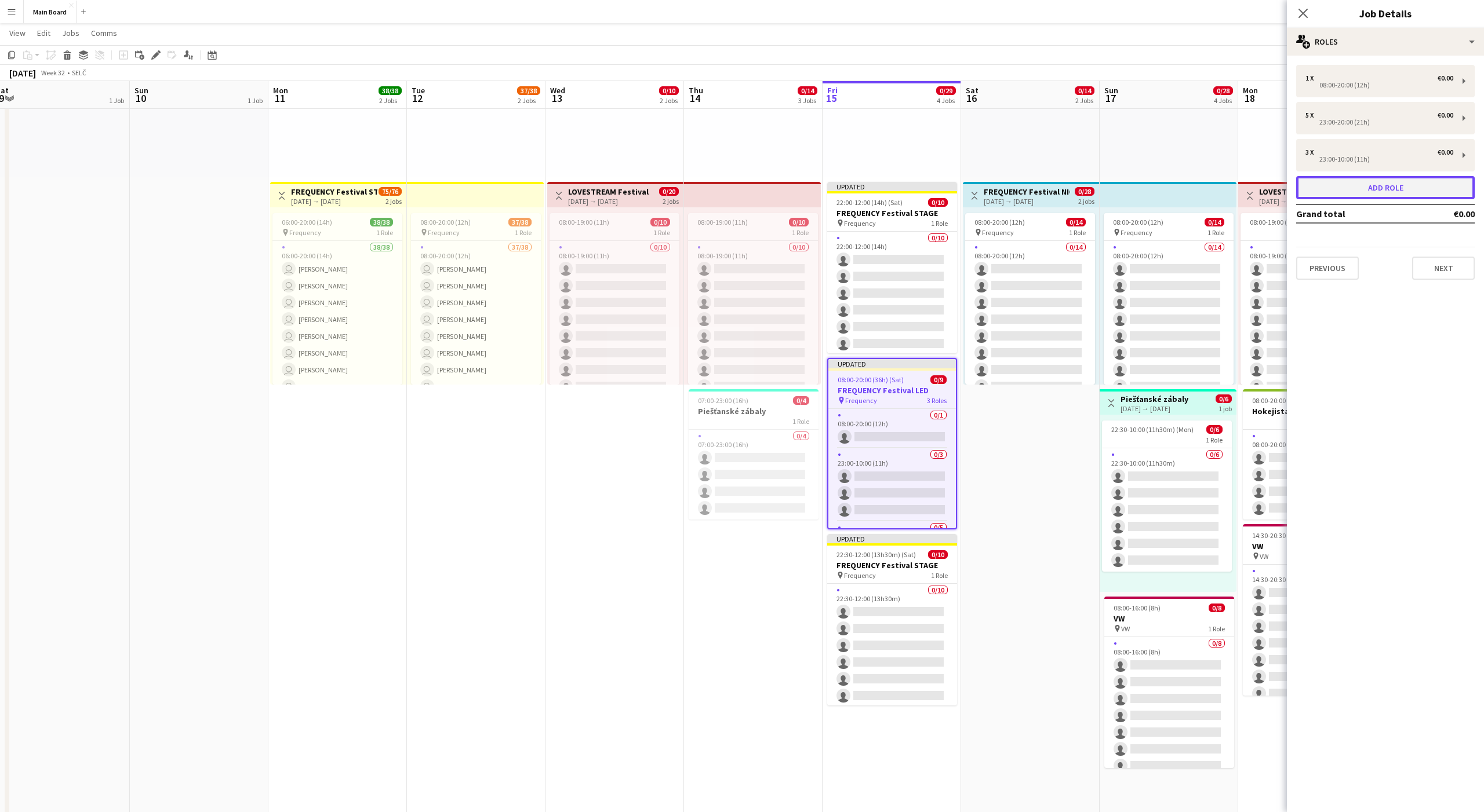
click at [765, 194] on button "Add role" at bounding box center [1386, 187] width 178 height 23
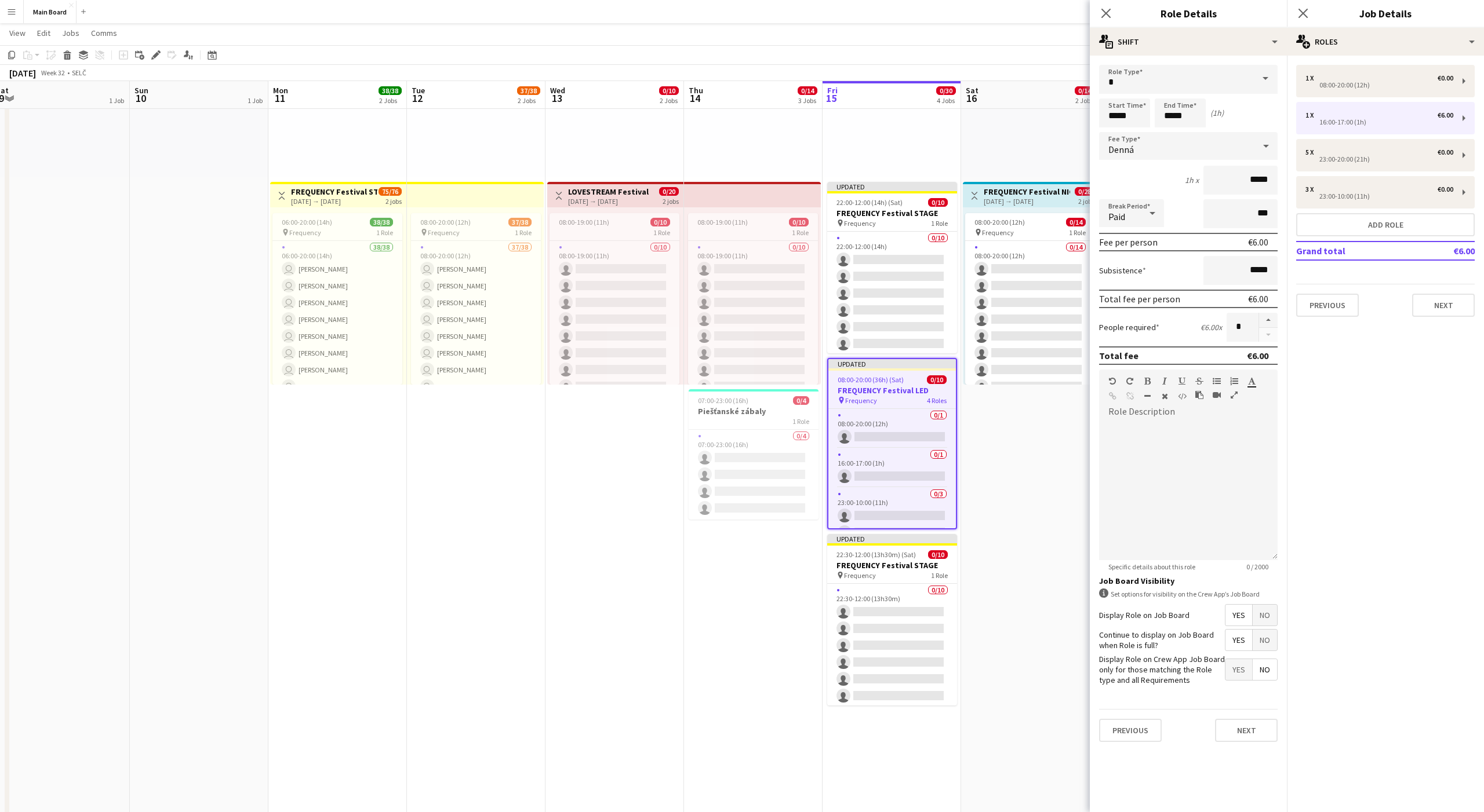
click at [765, 94] on form "Role Type Start Time ***** End Time ***** (1h) Fee Type Denná 1h x ***** Break …" at bounding box center [1188, 409] width 197 height 687
click at [765, 137] on div "Denná" at bounding box center [1176, 146] width 155 height 28
click at [765, 81] on div at bounding box center [742, 406] width 1484 height 812
click at [765, 81] on input "text" at bounding box center [1188, 80] width 178 height 29
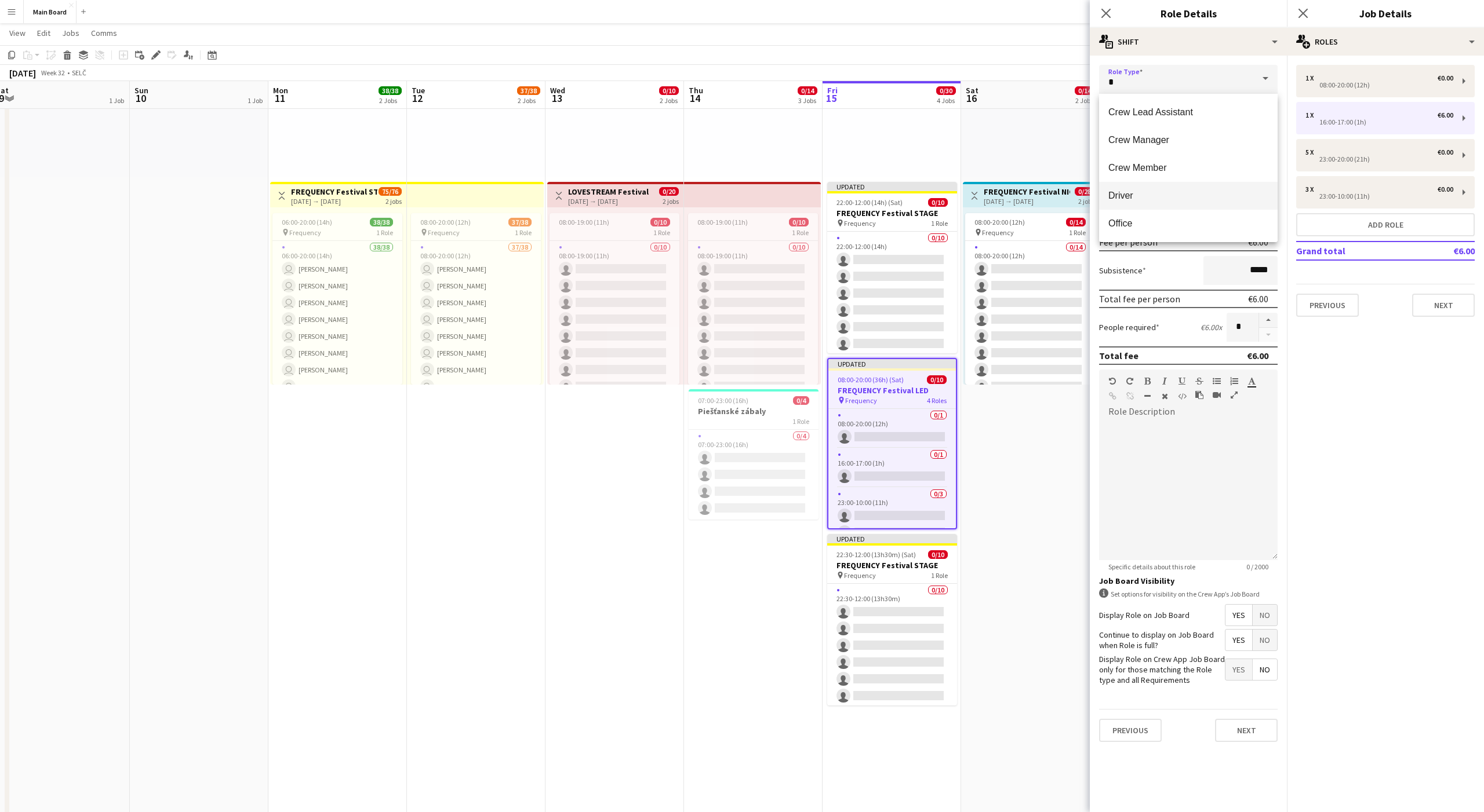
click at [765, 200] on span "Driver" at bounding box center [1188, 196] width 160 height 11
type input "******"
click at [765, 115] on input "*****" at bounding box center [1125, 113] width 51 height 29
type input "*****"
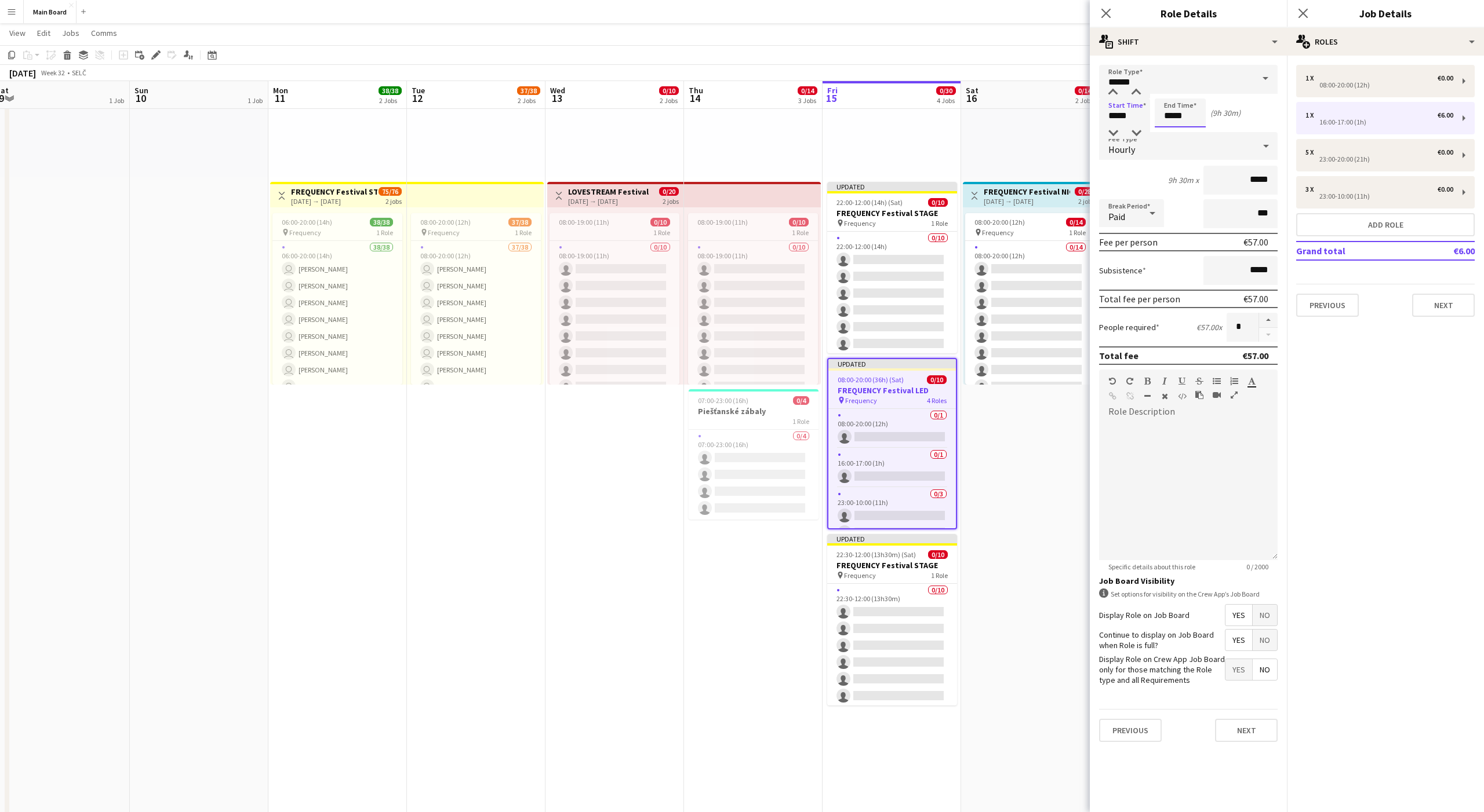
click at [765, 114] on input "*****" at bounding box center [1181, 113] width 51 height 29
type input "*****"
click at [765, 147] on span "Hourly" at bounding box center [1121, 149] width 27 height 12
click at [765, 166] on div at bounding box center [742, 406] width 1484 height 812
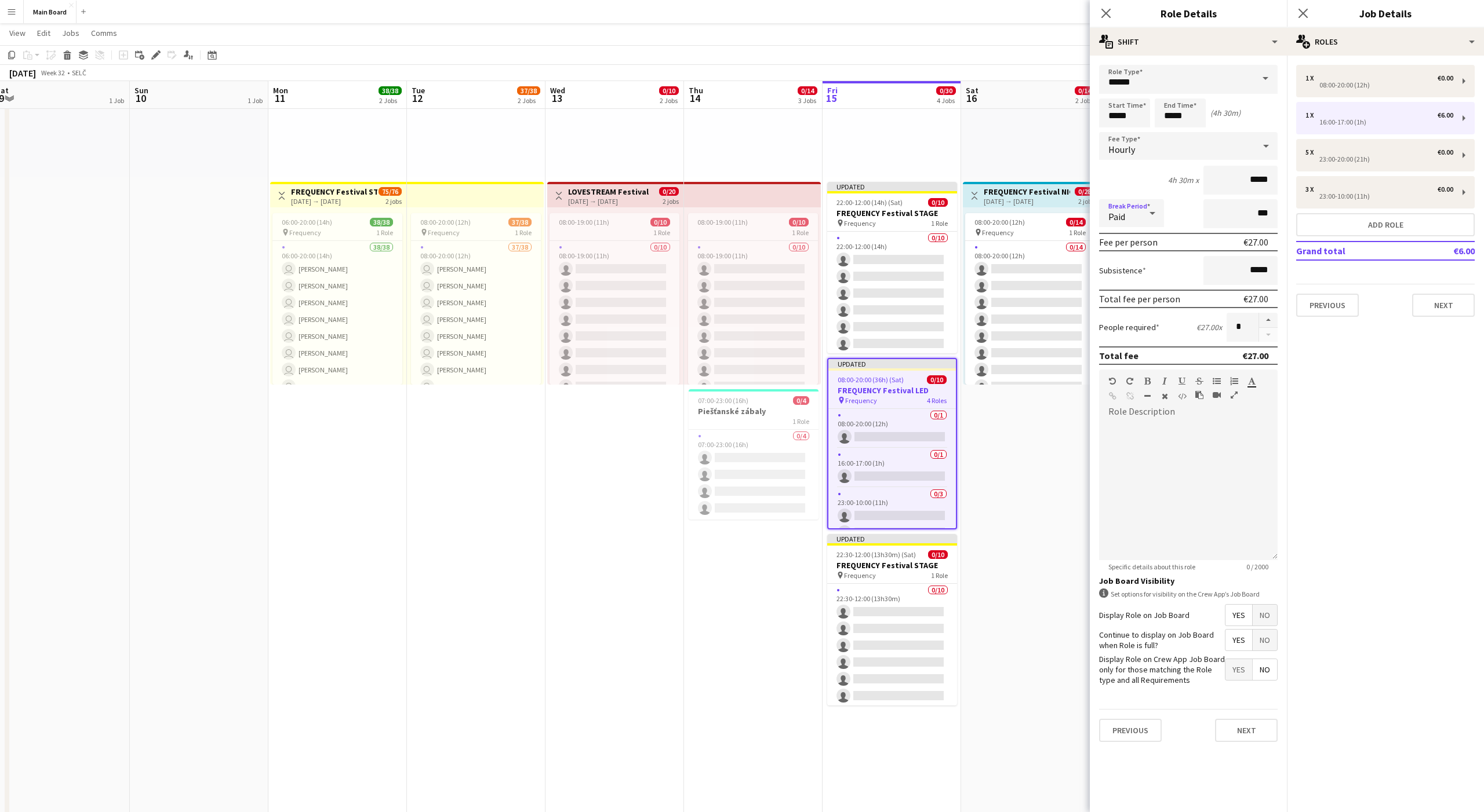
click at [765, 220] on div "Paid" at bounding box center [1119, 213] width 41 height 28
click at [765, 236] on mat-option "Paid" at bounding box center [1131, 246] width 65 height 29
click at [765, 213] on div "Paid" at bounding box center [1119, 213] width 41 height 28
click at [765, 266] on mat-option "Unpaid" at bounding box center [1131, 276] width 65 height 29
click at [765, 508] on button "Next" at bounding box center [1246, 730] width 62 height 23
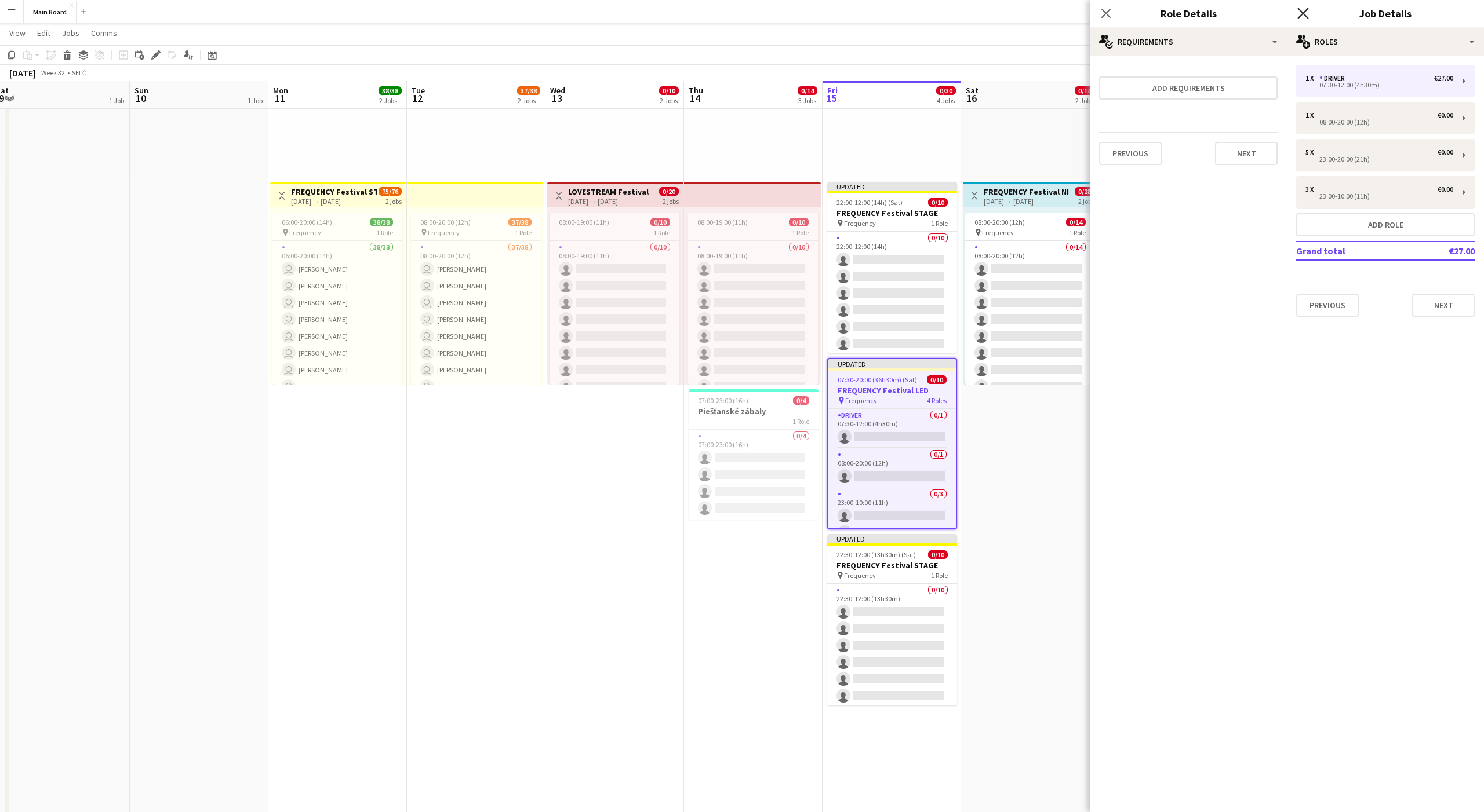
click at [765, 10] on icon "Close pop-in" at bounding box center [1303, 13] width 11 height 11
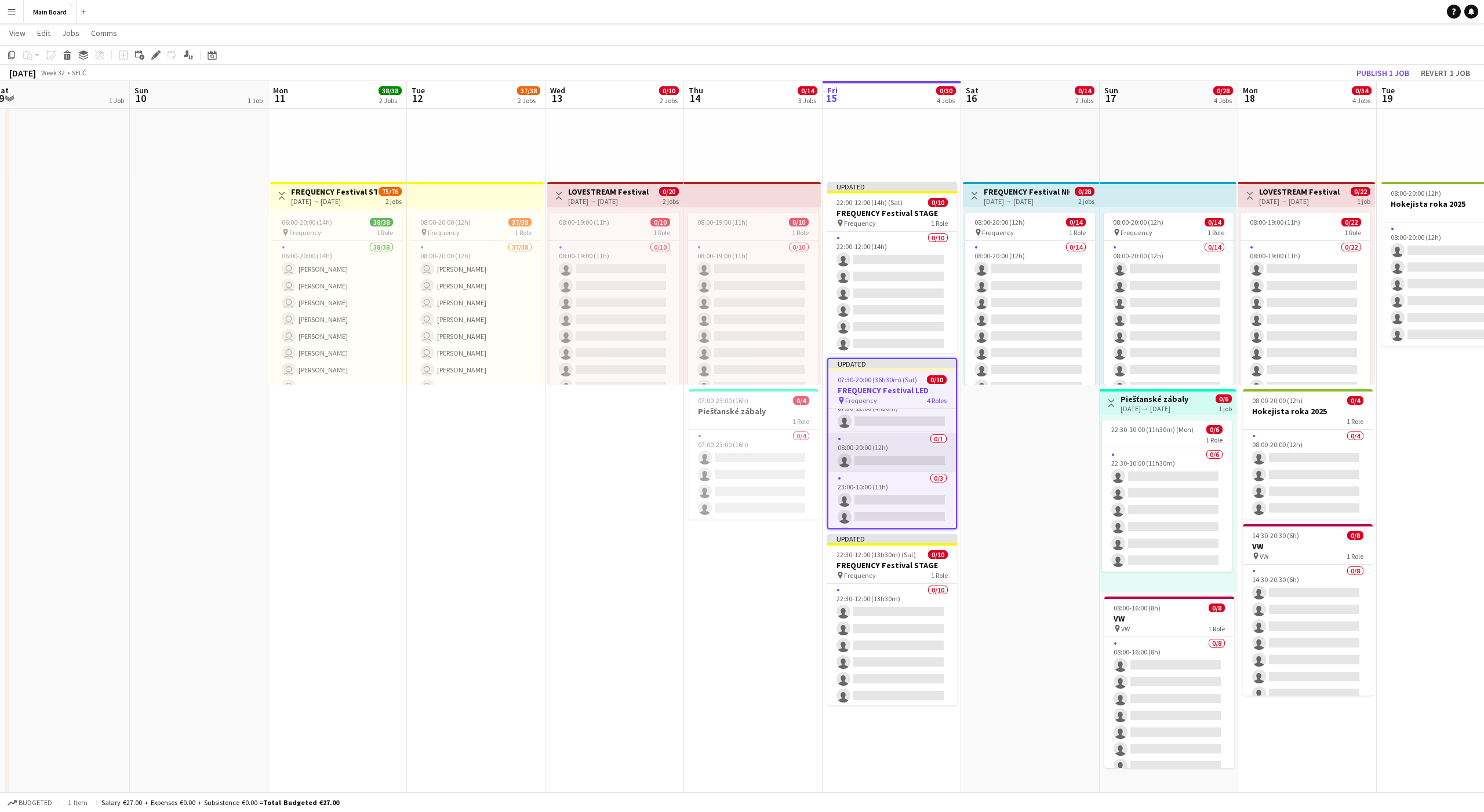
scroll to position [0, 0]
click at [765, 464] on app-card-role "0/1 08:00-20:00 (12h) single-neutral-actions" at bounding box center [891, 468] width 128 height 39
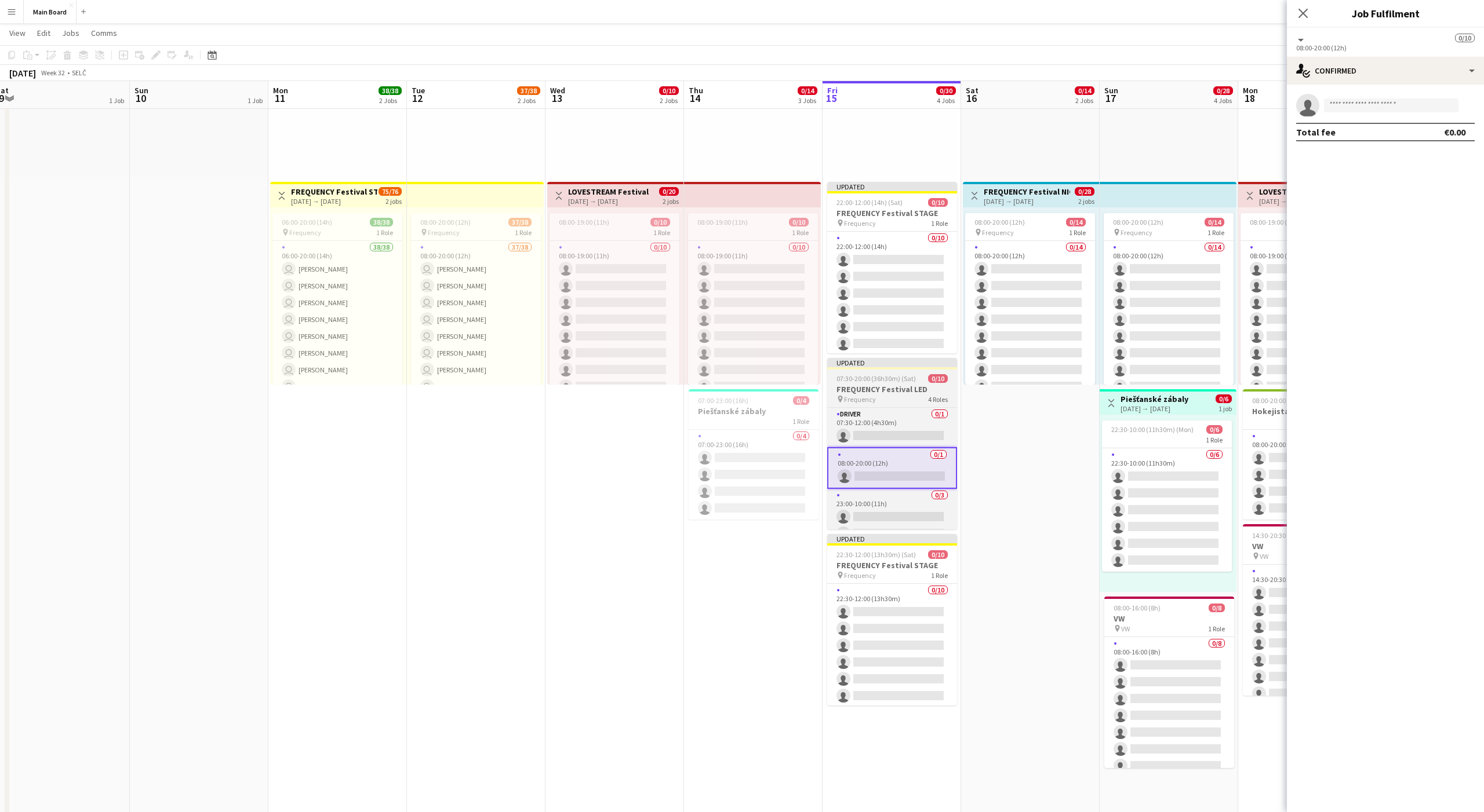
click at [765, 386] on h3 "FREQUENCY Festival LED" at bounding box center [891, 389] width 130 height 10
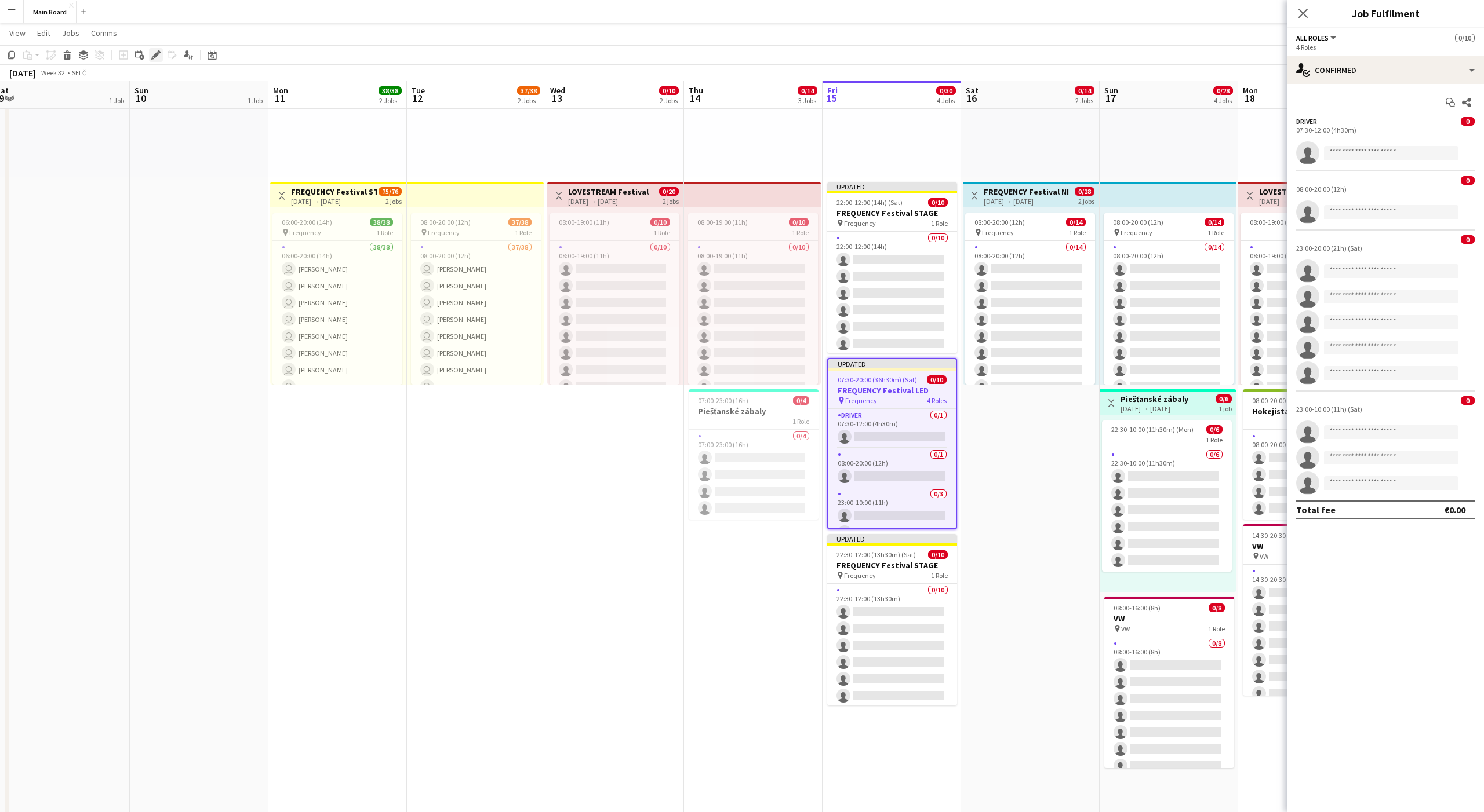
click at [162, 54] on div "Edit" at bounding box center [155, 54] width 14 height 14
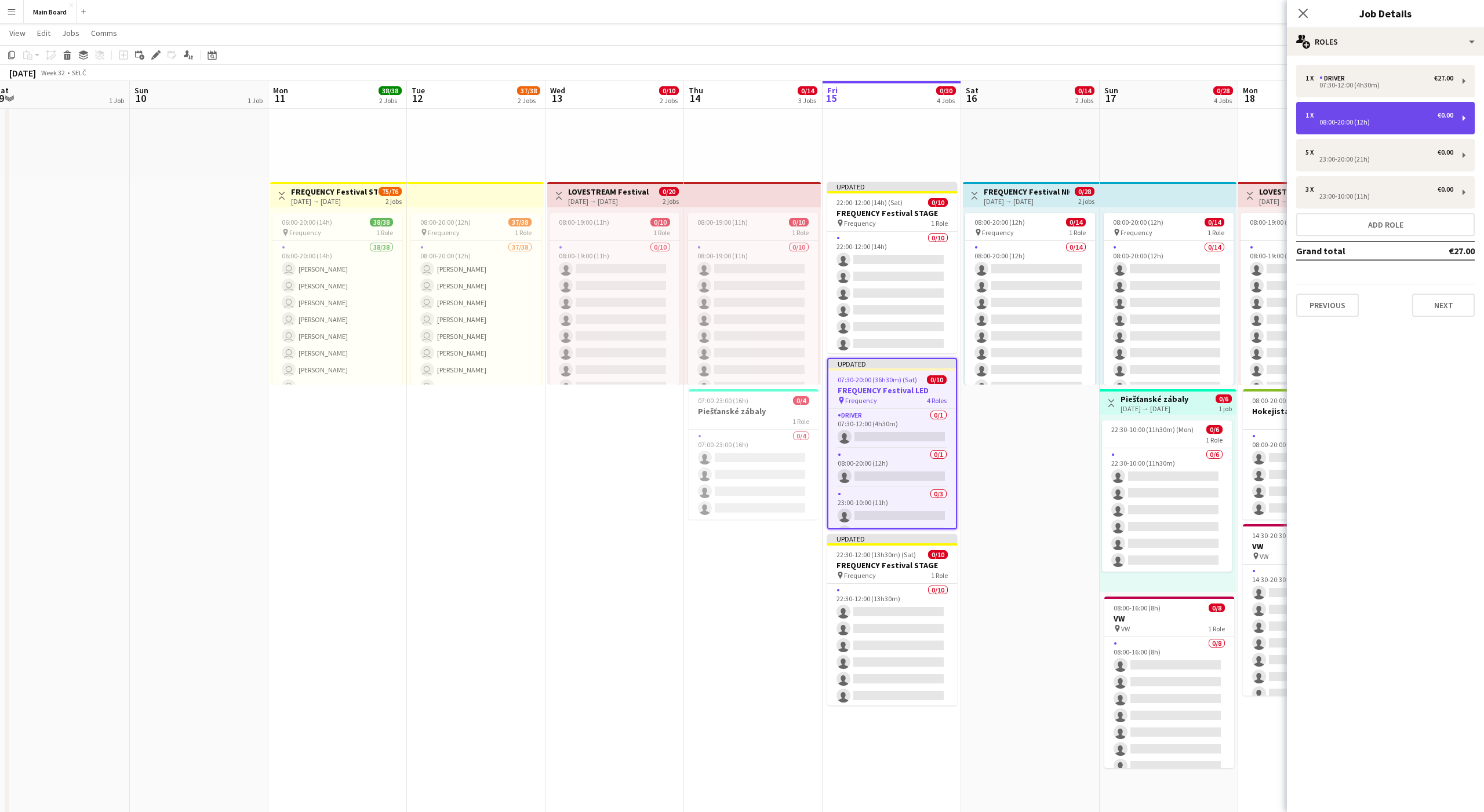
click at [765, 114] on div "1 x €0.00" at bounding box center [1379, 115] width 148 height 8
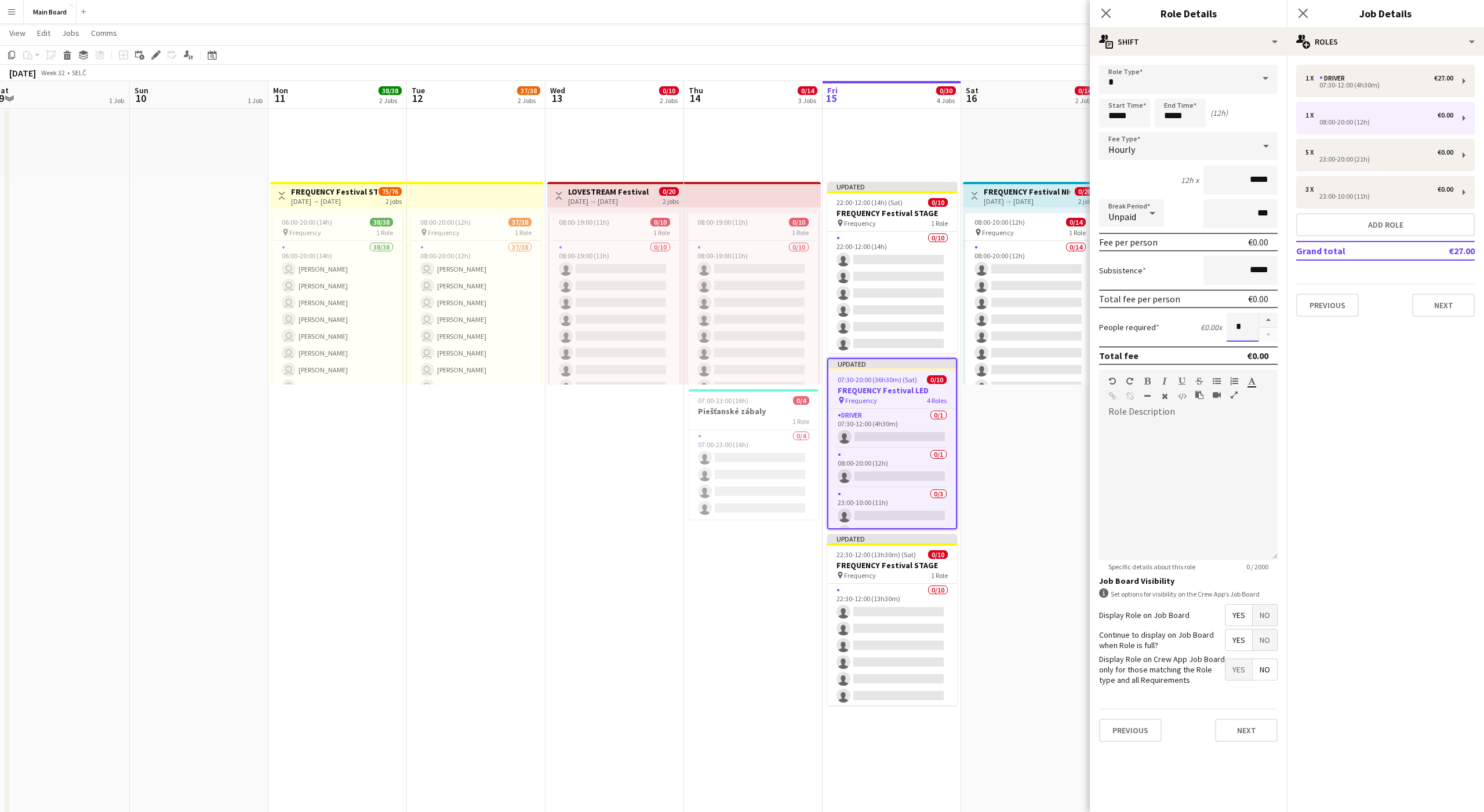
click at [765, 327] on input "*" at bounding box center [1242, 328] width 32 height 29
type input "*"
click at [765, 508] on button "Next" at bounding box center [1246, 730] width 62 height 23
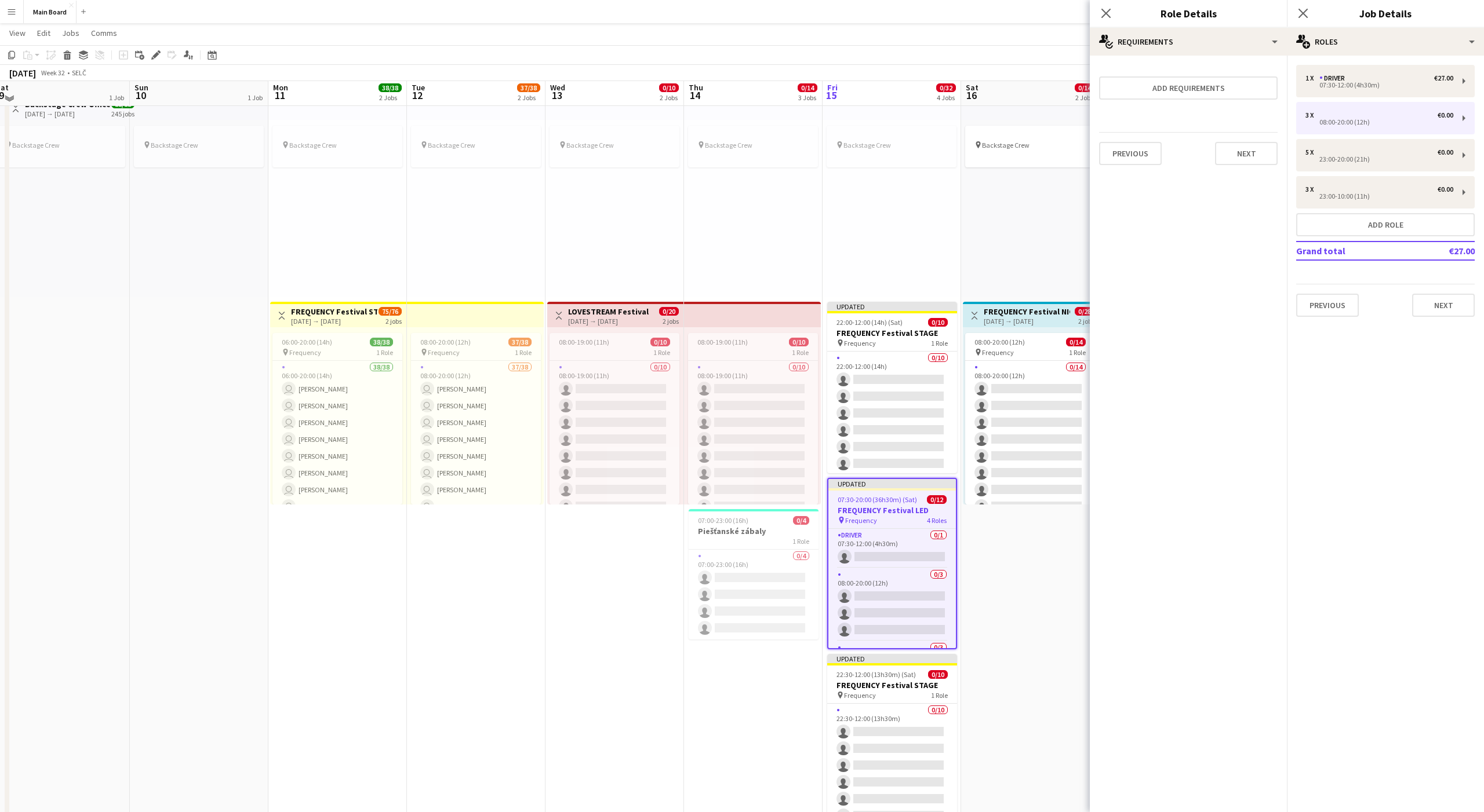
scroll to position [31, 0]
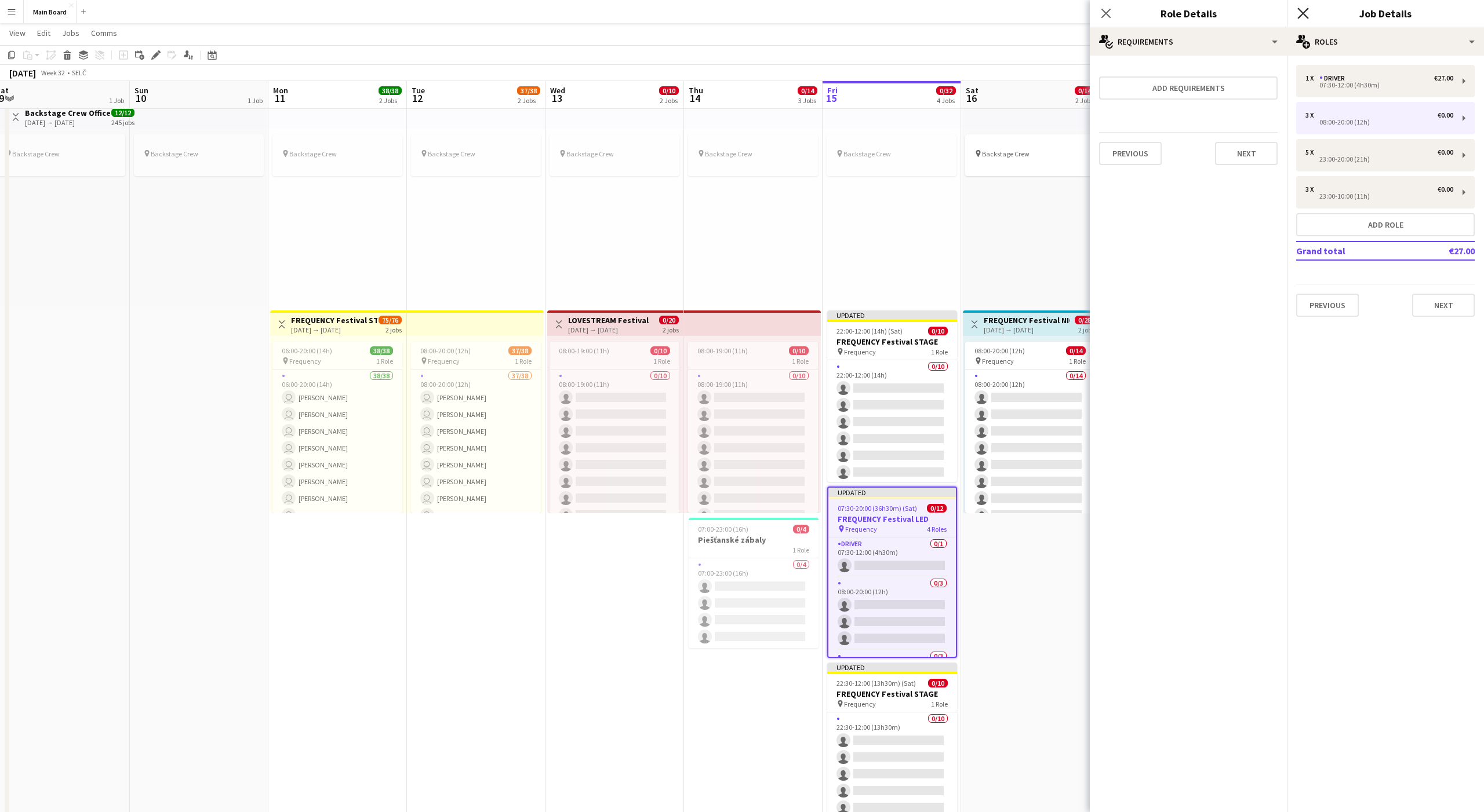
click at [765, 14] on icon at bounding box center [1303, 13] width 11 height 11
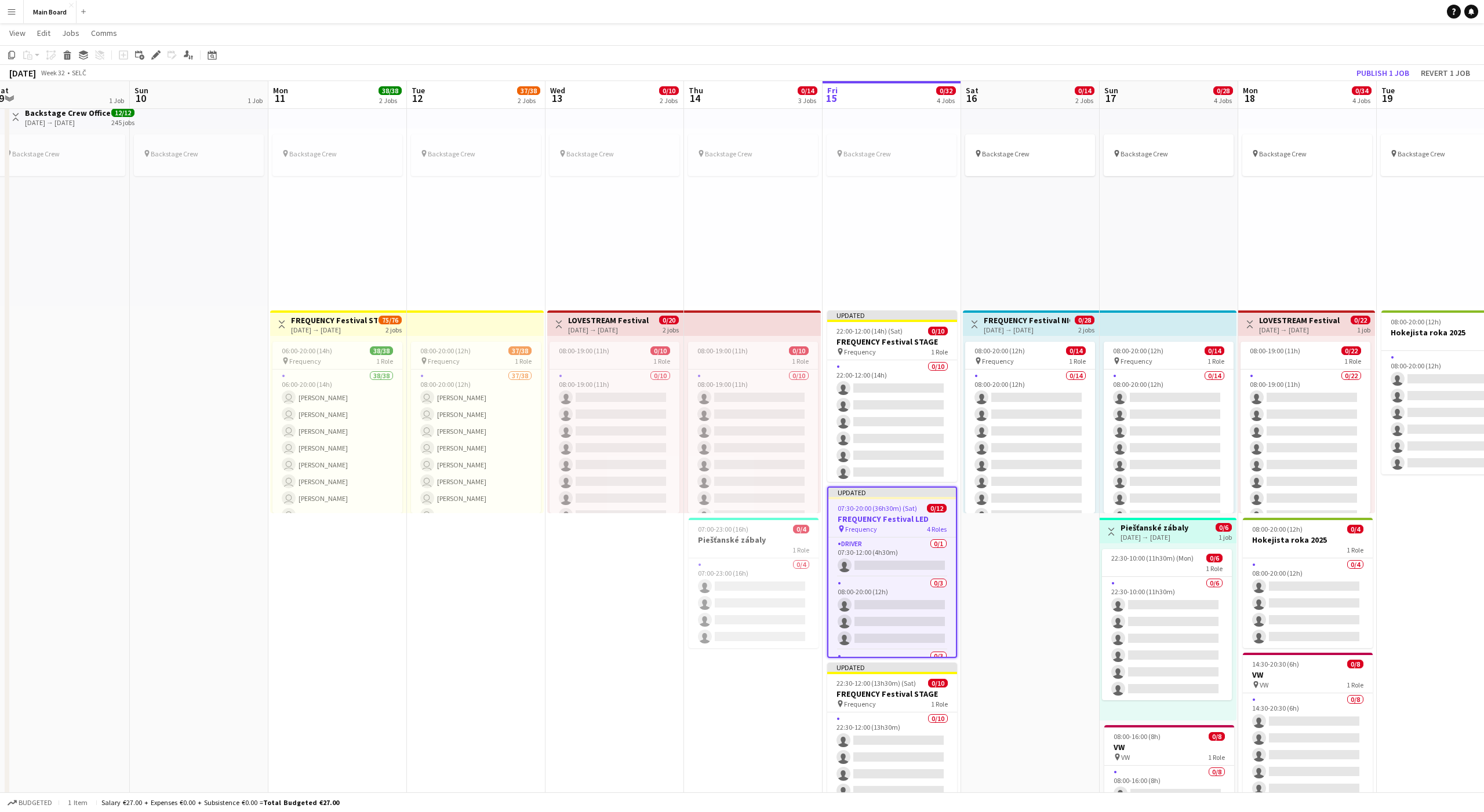
click at [765, 508] on app-date-cell "pin Backstage Crew Toggle View FREQUENCY Festival NIGHT PARK 16-08-2025 → 17-08…" at bounding box center [1030, 805] width 139 height 1413
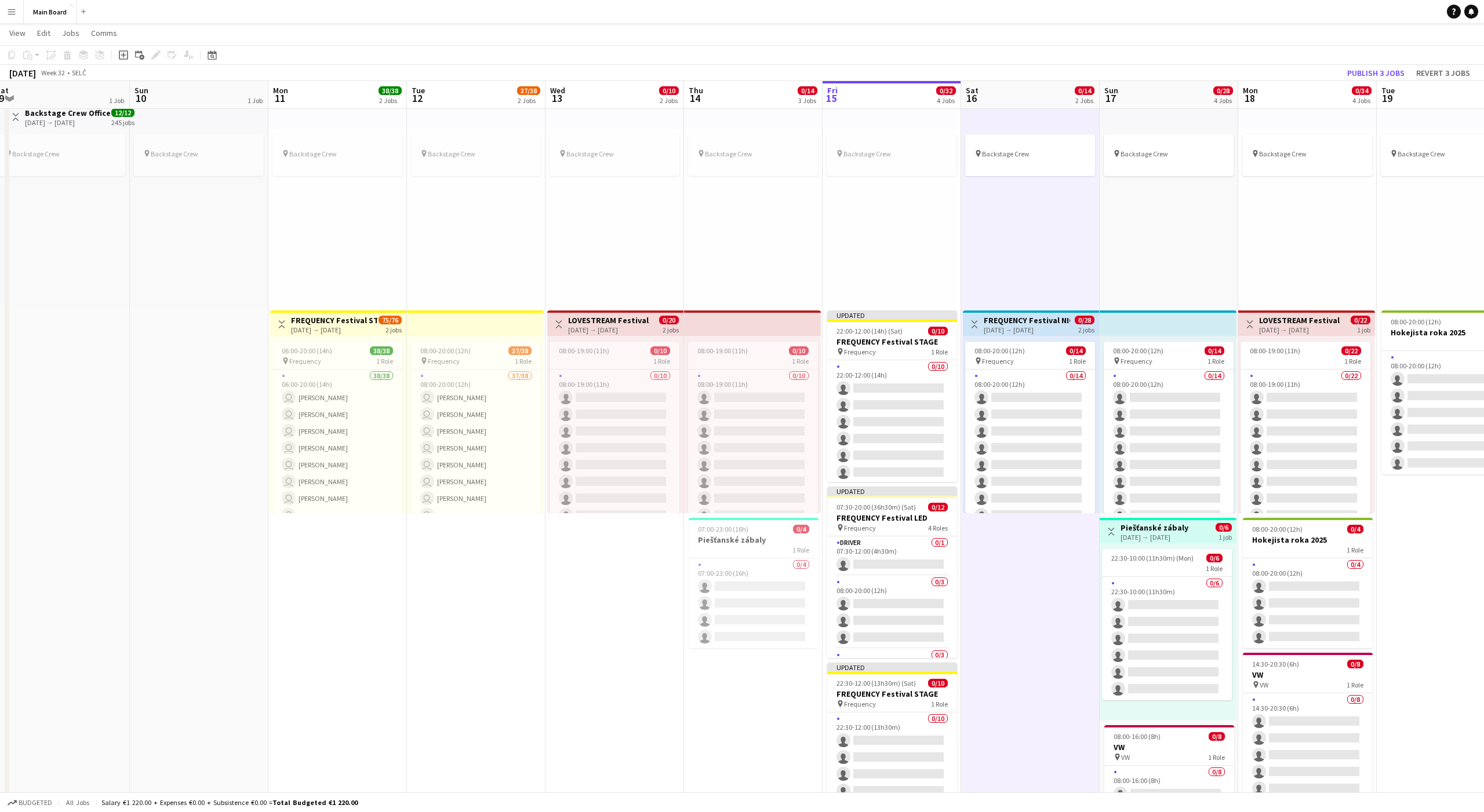
click at [765, 244] on div "pin Backstage Crew" at bounding box center [1030, 217] width 139 height 177
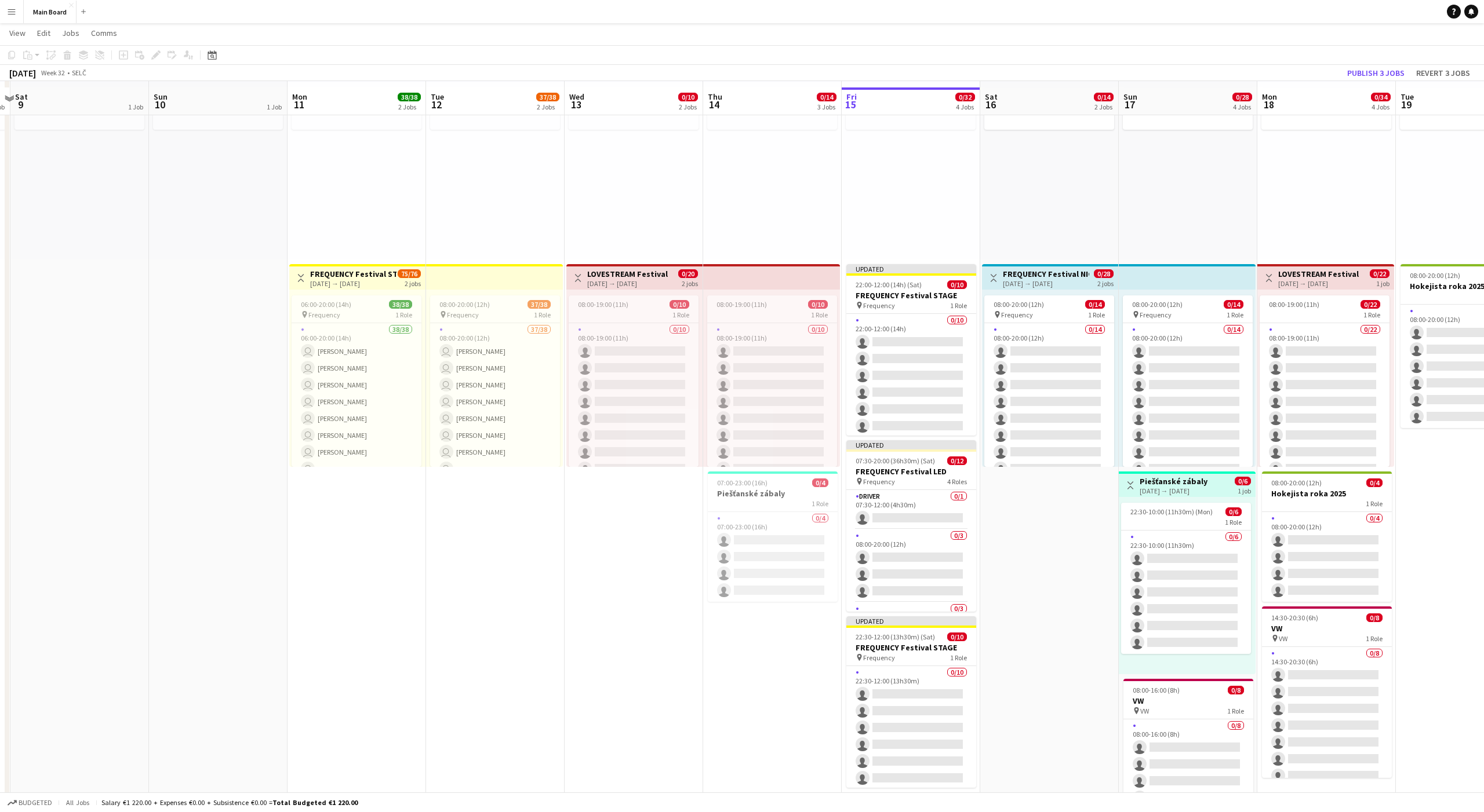
scroll to position [87, 0]
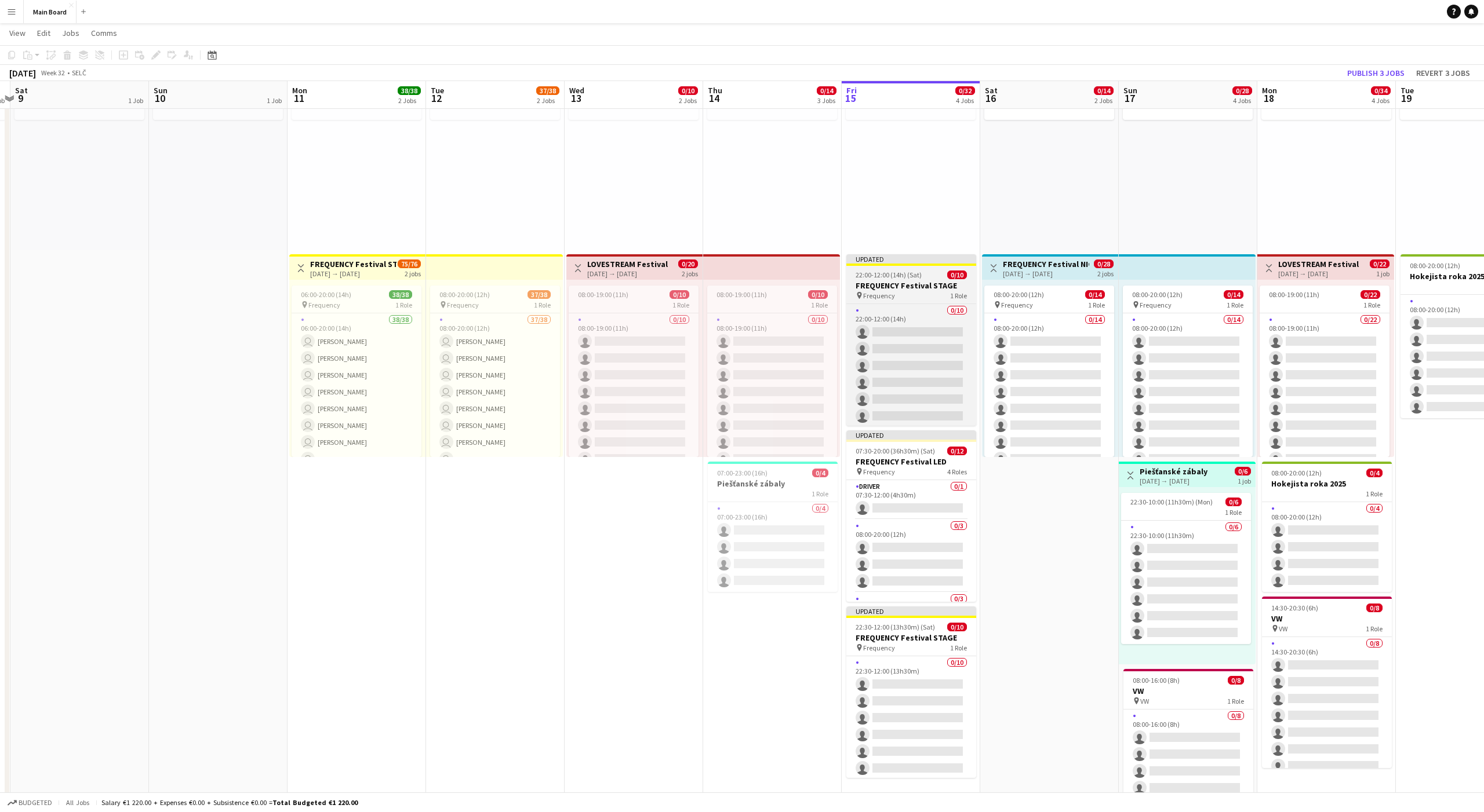
click at [765, 289] on app-job-card "Updated 22:00-12:00 (14h) (Sat) 0/10 FREQUENCY Festival STAGE pin Frequency 1 R…" at bounding box center [911, 340] width 130 height 172
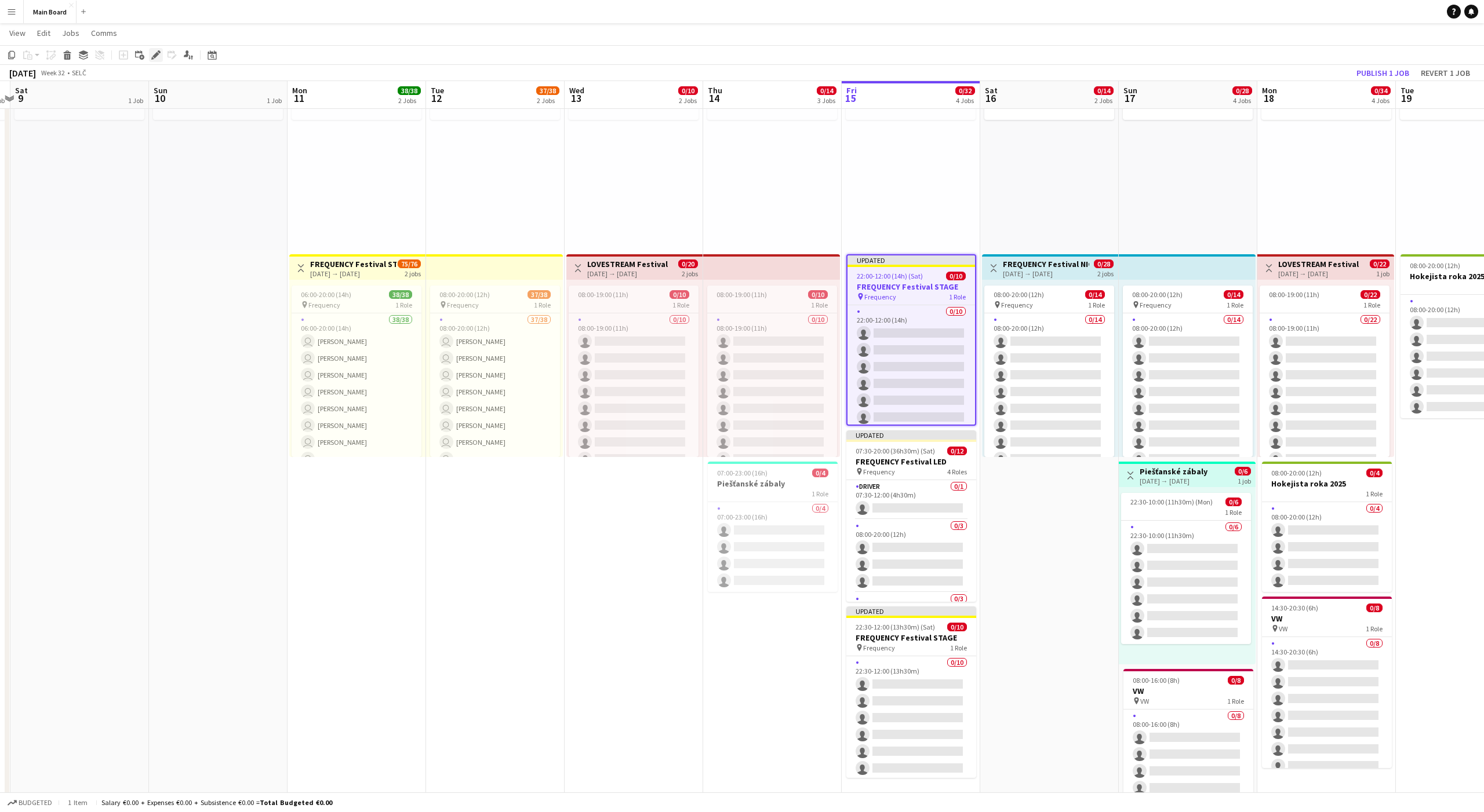
click at [155, 57] on icon at bounding box center [155, 55] width 6 height 6
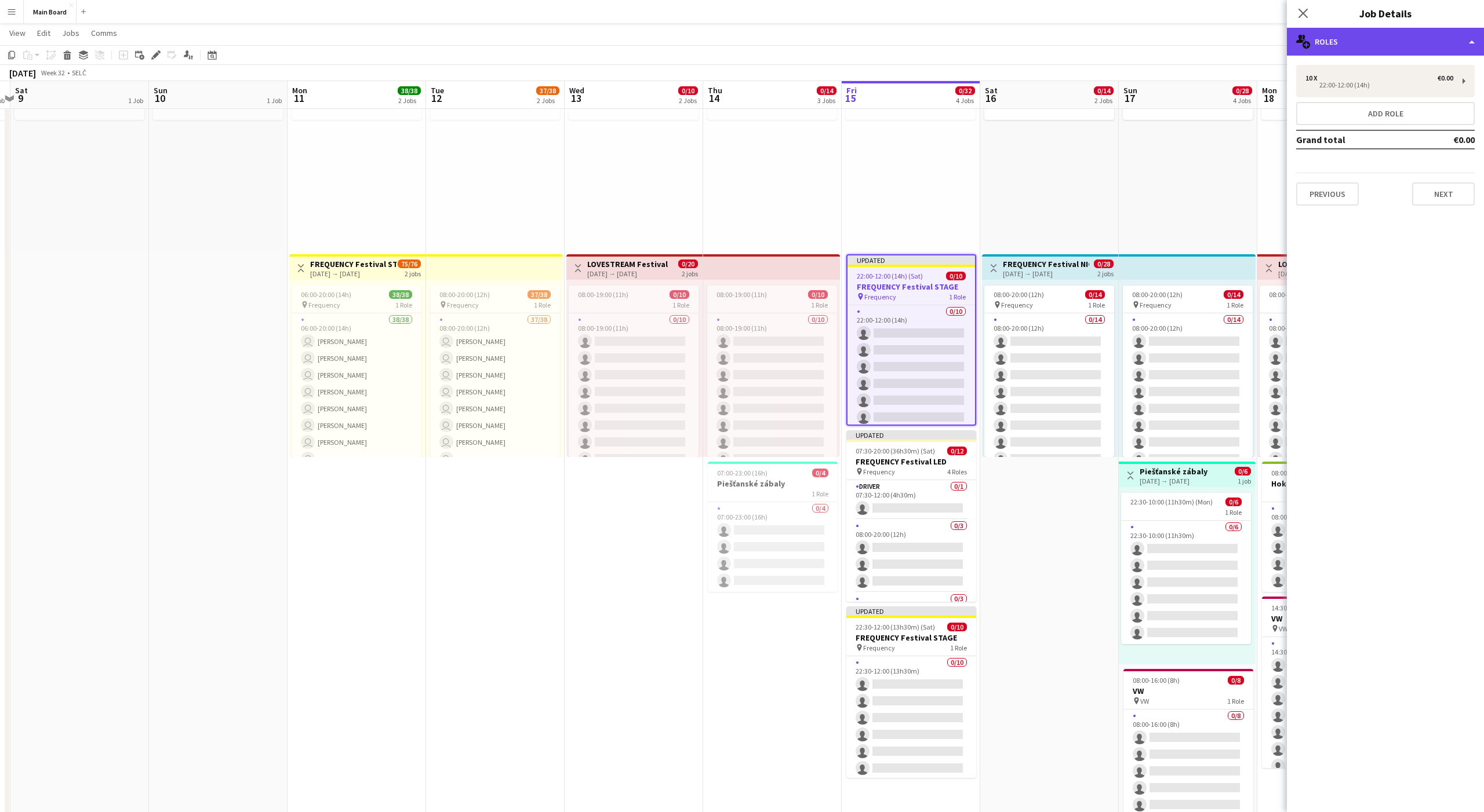
click at [765, 52] on div "multiple-users-add Roles" at bounding box center [1385, 41] width 197 height 28
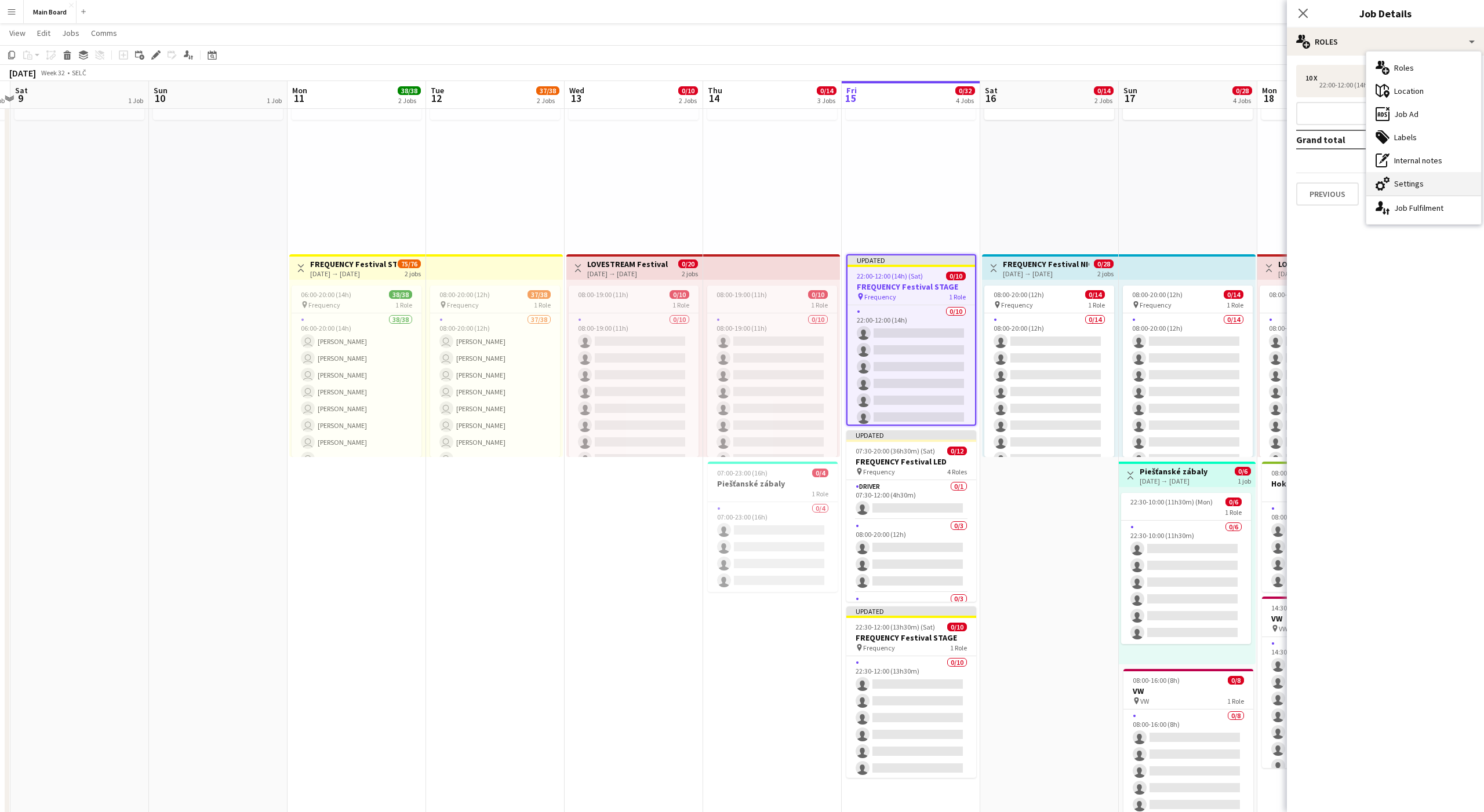
click at [765, 181] on div "cog-double-3 Settings" at bounding box center [1423, 183] width 115 height 23
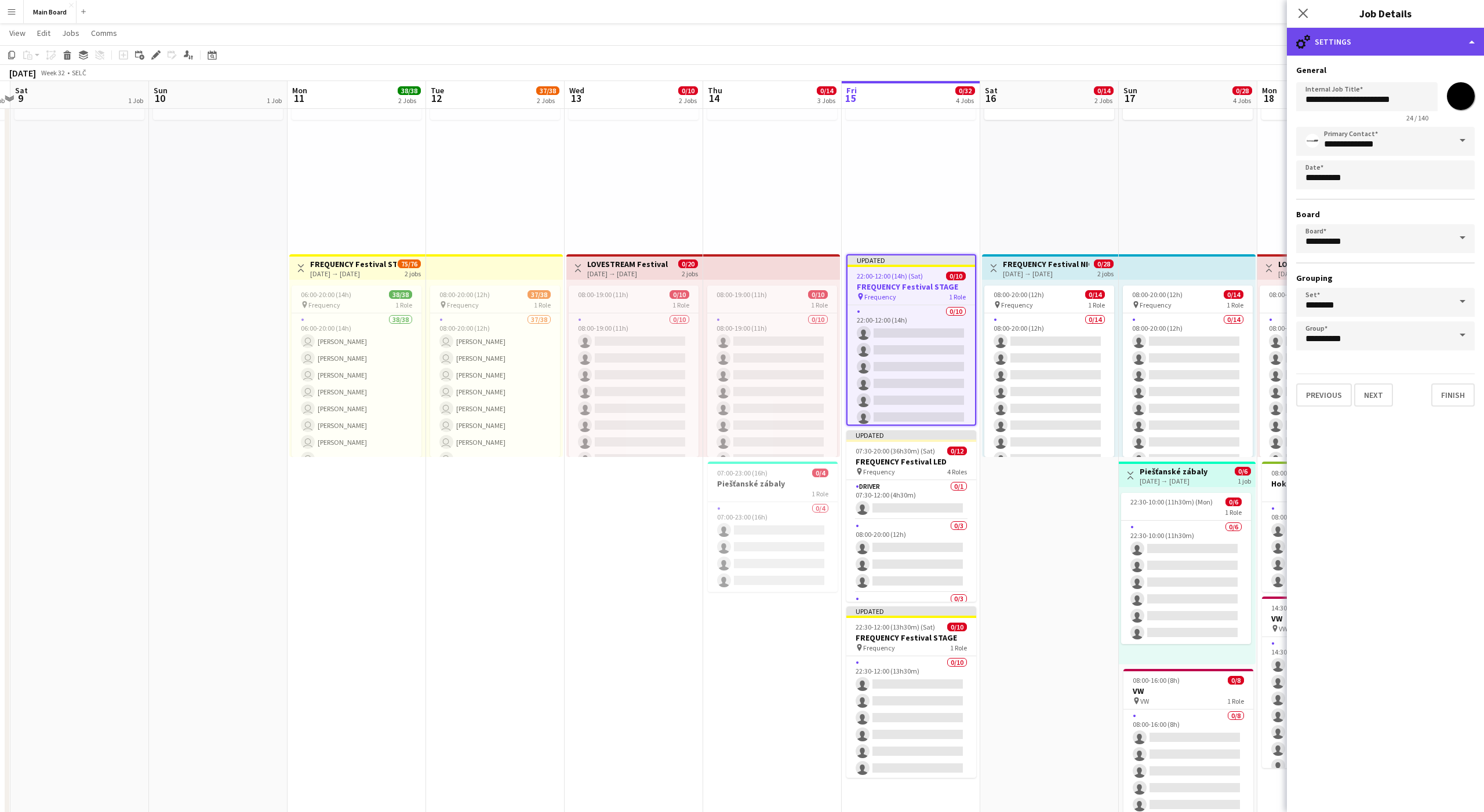
click at [765, 41] on div "cog-double-3 Settings" at bounding box center [1385, 41] width 197 height 28
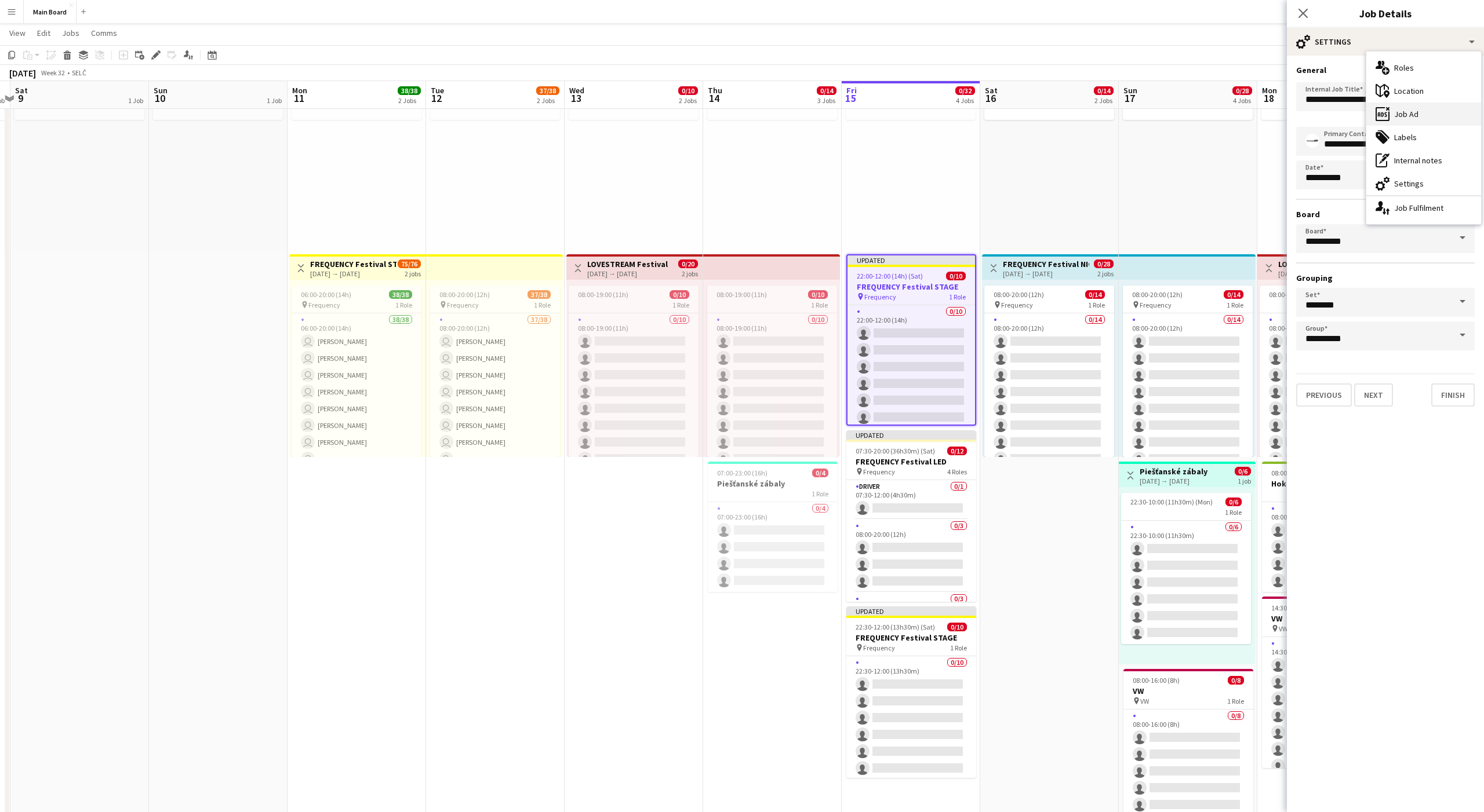
click at [765, 112] on div "ads-window Job Ad" at bounding box center [1423, 114] width 115 height 23
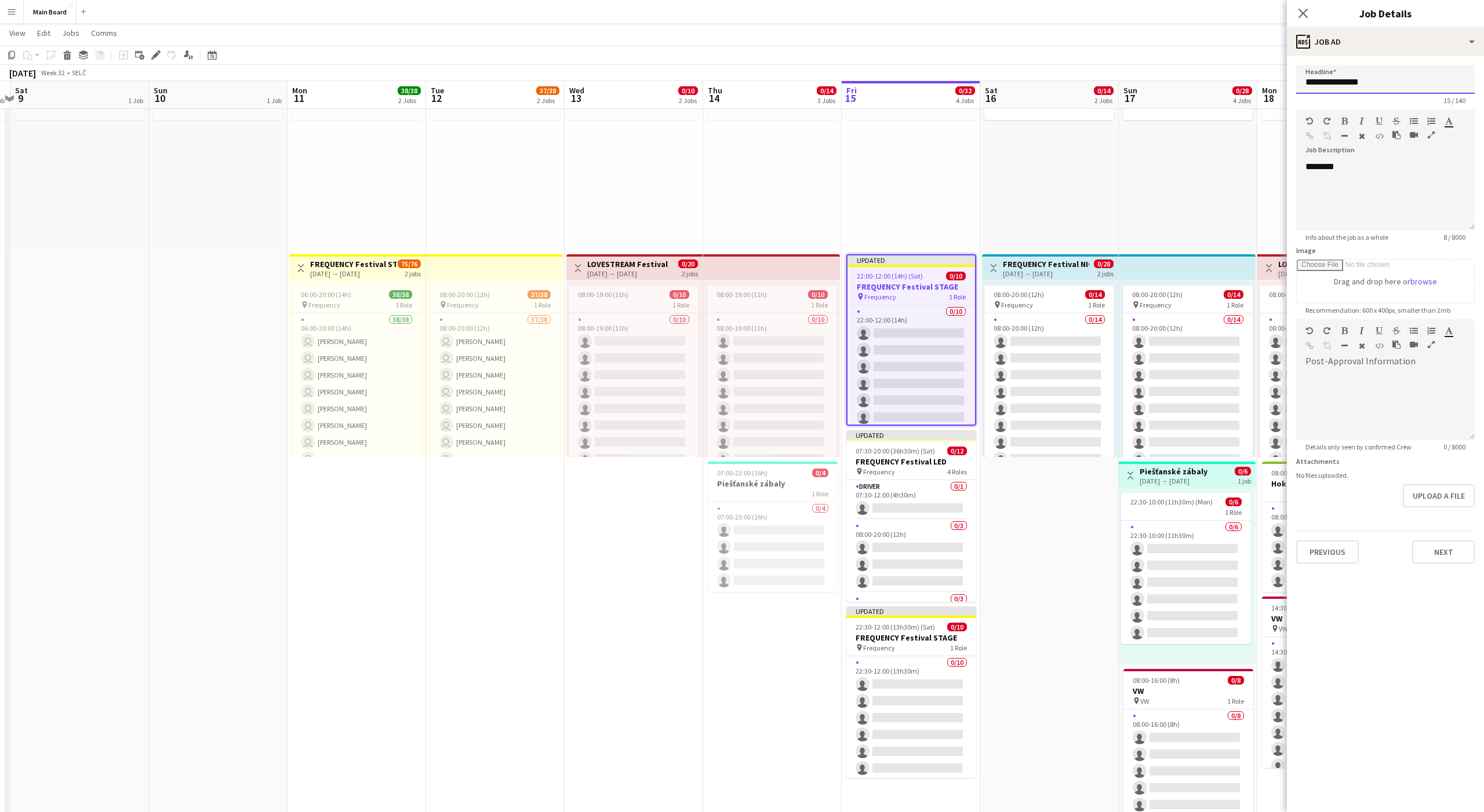
click at [765, 83] on input "**********" at bounding box center [1386, 80] width 178 height 29
click at [765, 40] on div "ads-window Job Ad" at bounding box center [1385, 41] width 197 height 28
click at [765, 178] on div "cog-double-3 Settings" at bounding box center [1423, 183] width 115 height 23
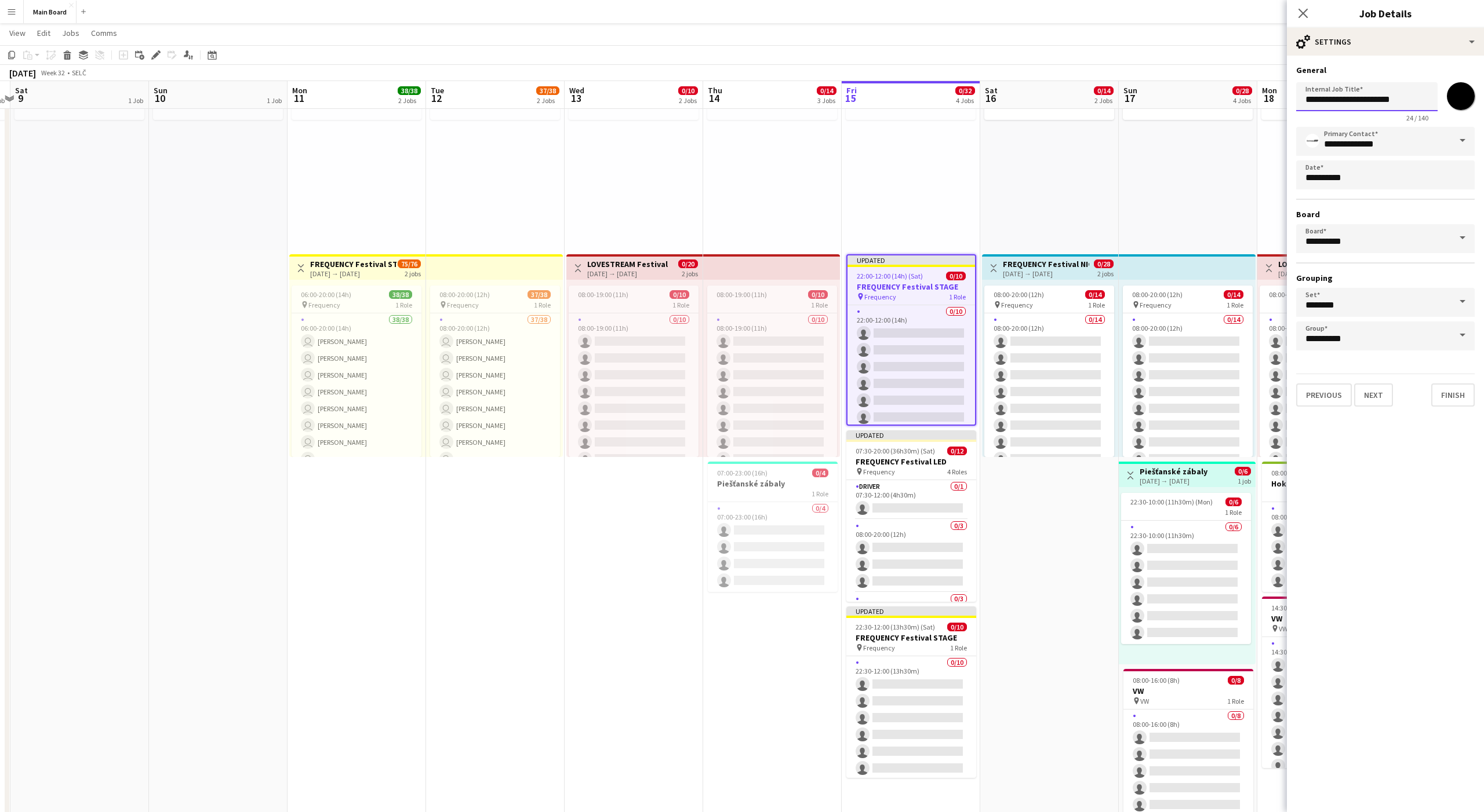
click at [765, 96] on input "**********" at bounding box center [1367, 97] width 142 height 29
paste input "text"
type input "**********"
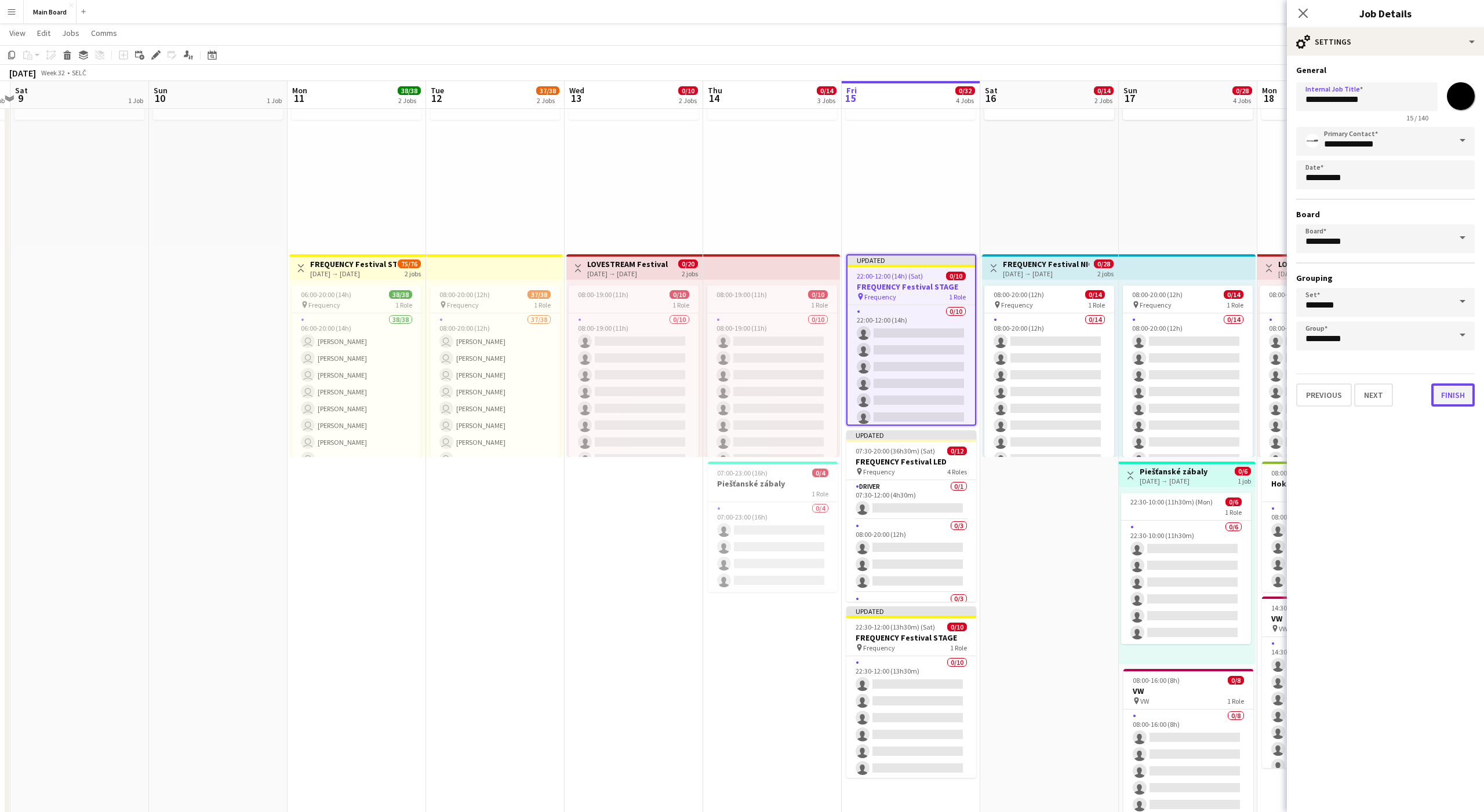
click at [765, 396] on button "Finish" at bounding box center [1453, 395] width 43 height 23
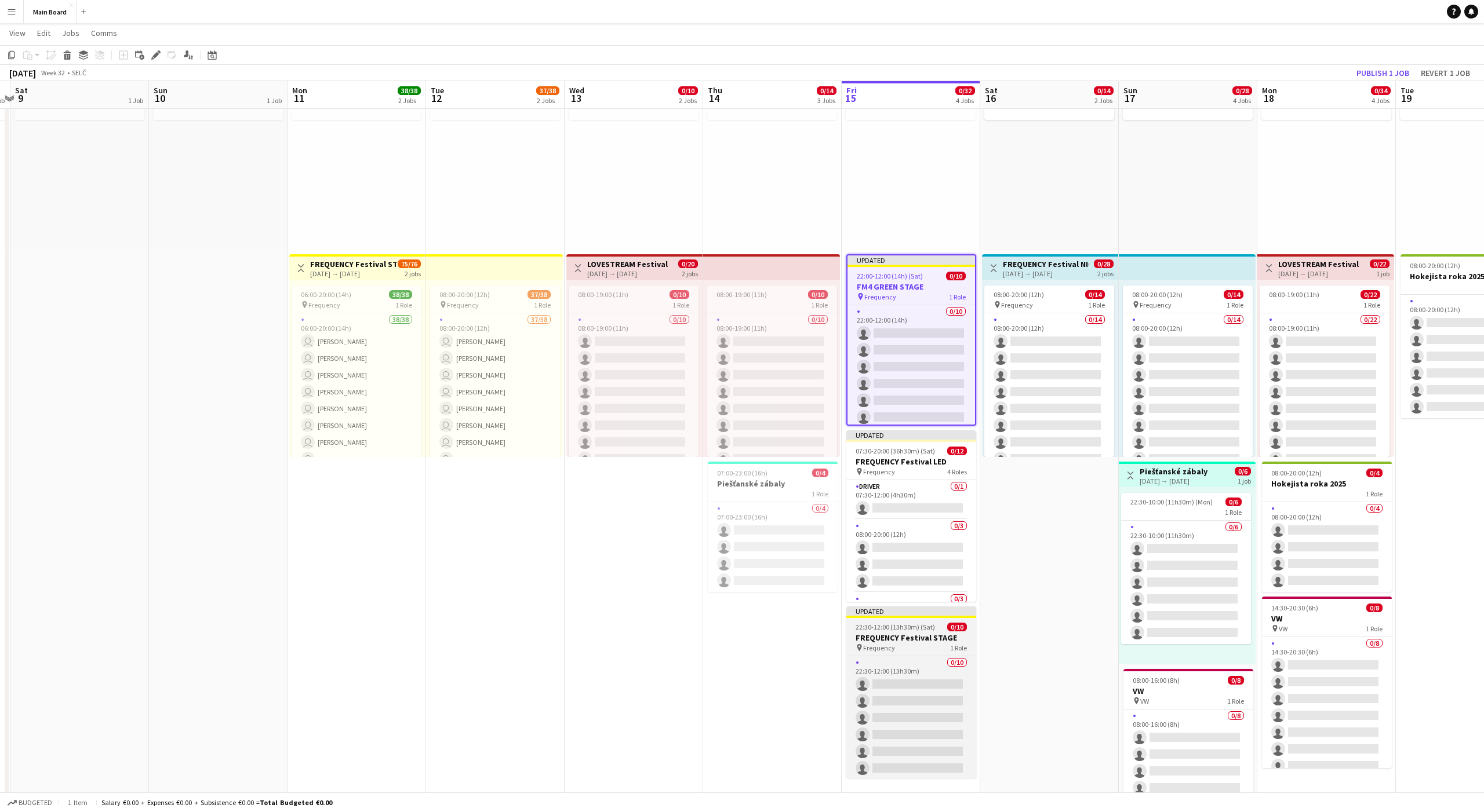
click at [765, 508] on app-job-card "Updated 22:30-12:00 (13h30m) (Sat) 0/10 FREQUENCY Festival STAGE pin Frequency …" at bounding box center [911, 692] width 130 height 172
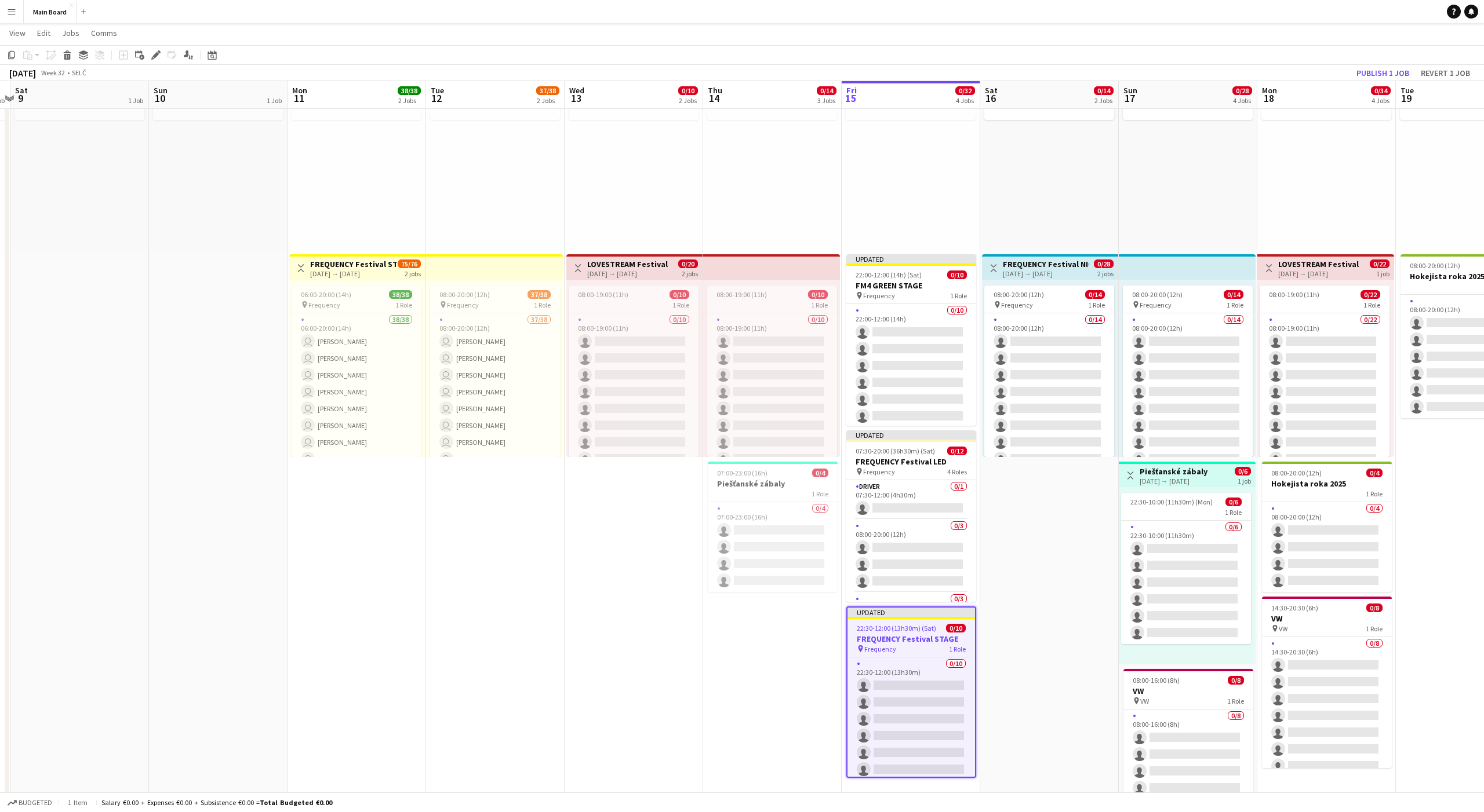
click at [148, 52] on div "Add job Add linked Job Edit Edit linked Job Applicants" at bounding box center [151, 54] width 89 height 14
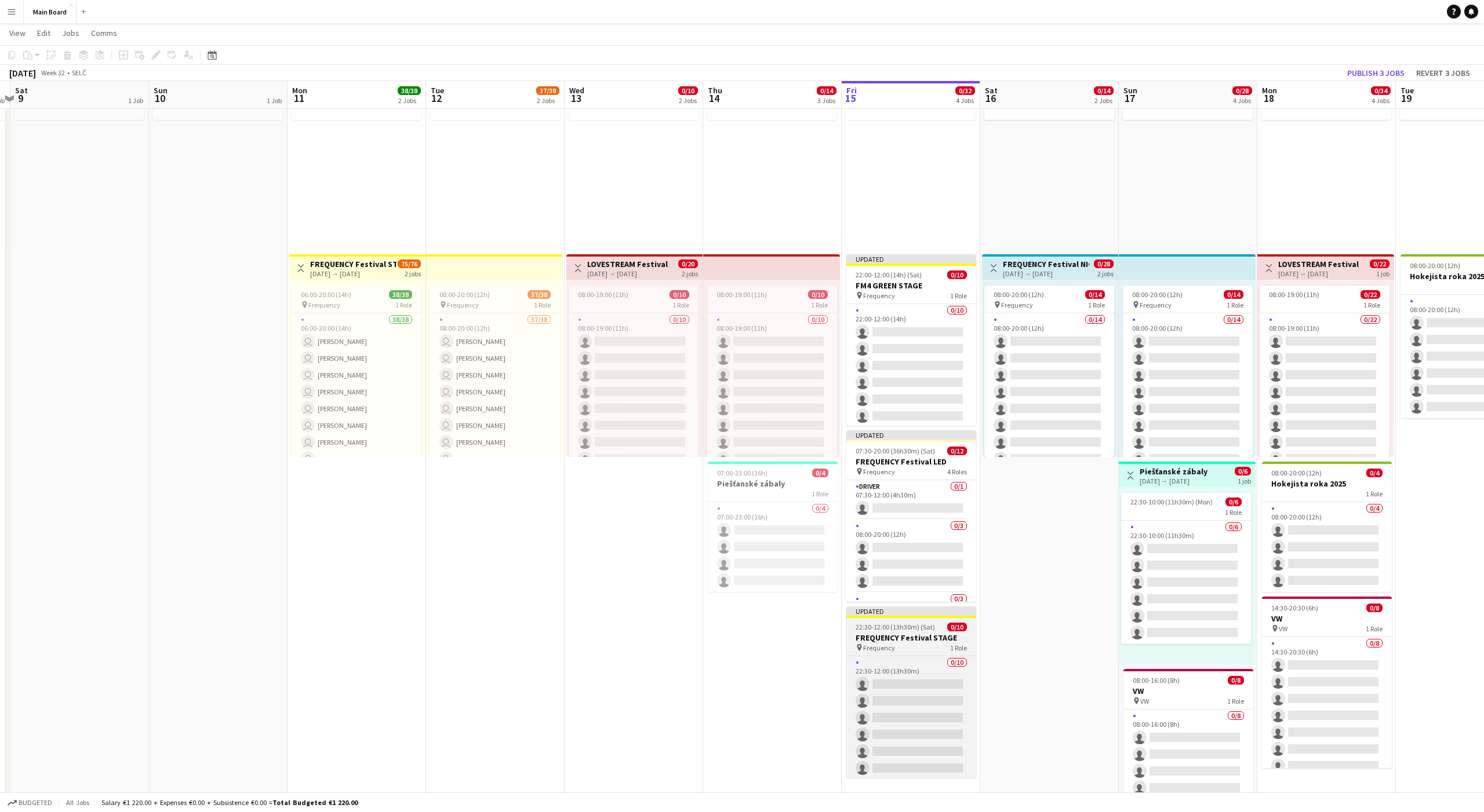
click at [765, 508] on div "Updated" at bounding box center [911, 611] width 130 height 9
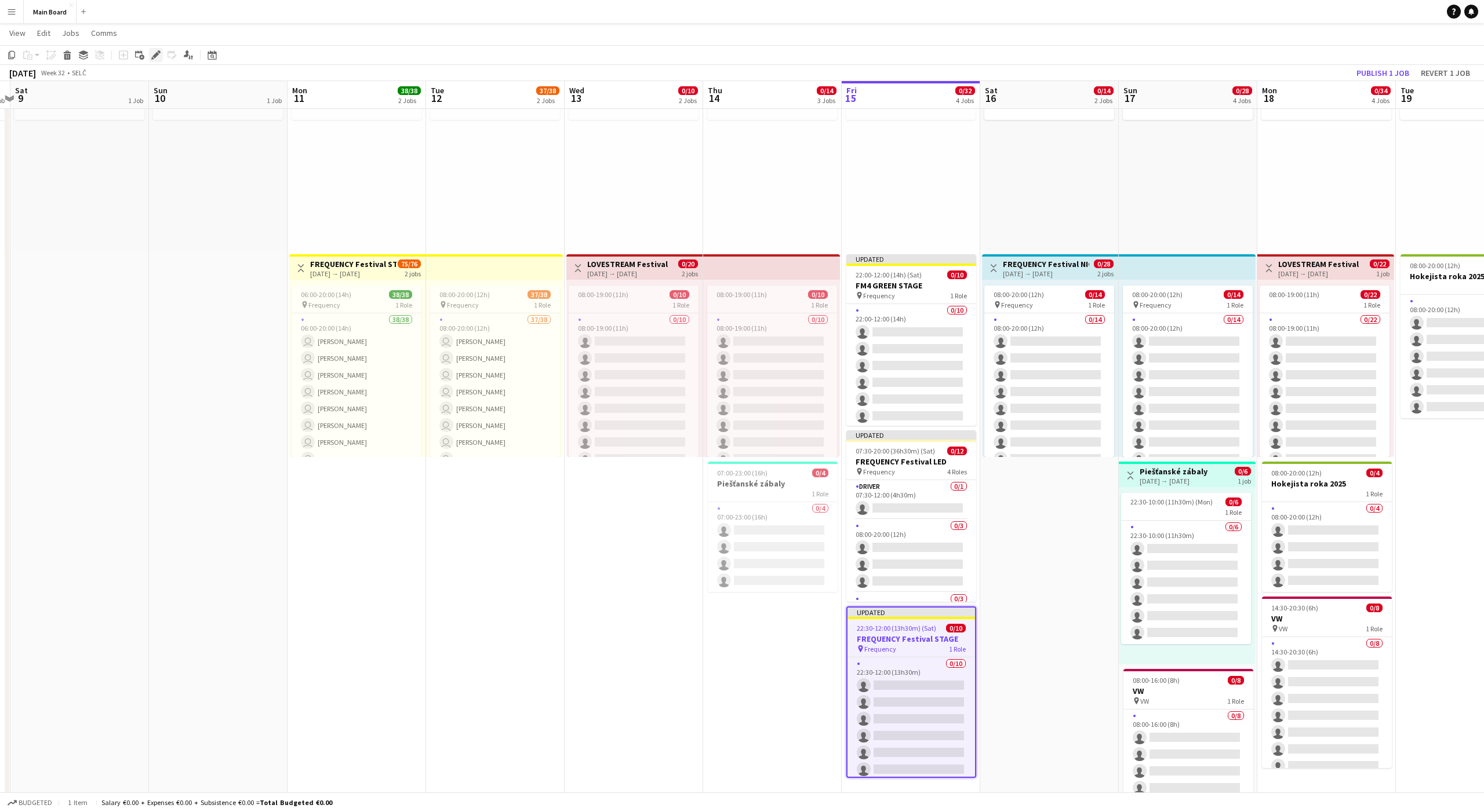
click at [158, 51] on icon at bounding box center [159, 51] width 3 height 3
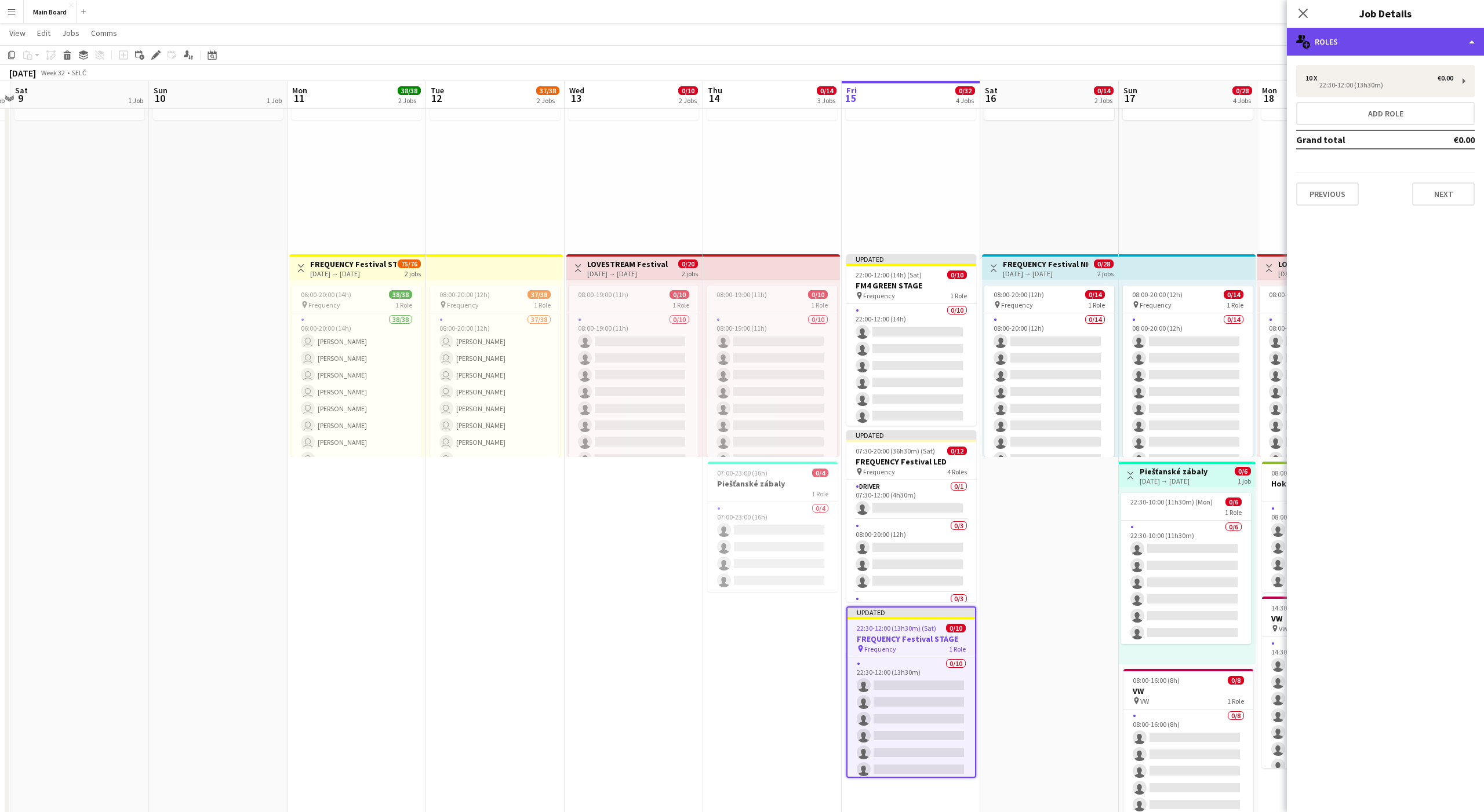
click at [765, 38] on div "multiple-users-add Roles" at bounding box center [1385, 41] width 197 height 28
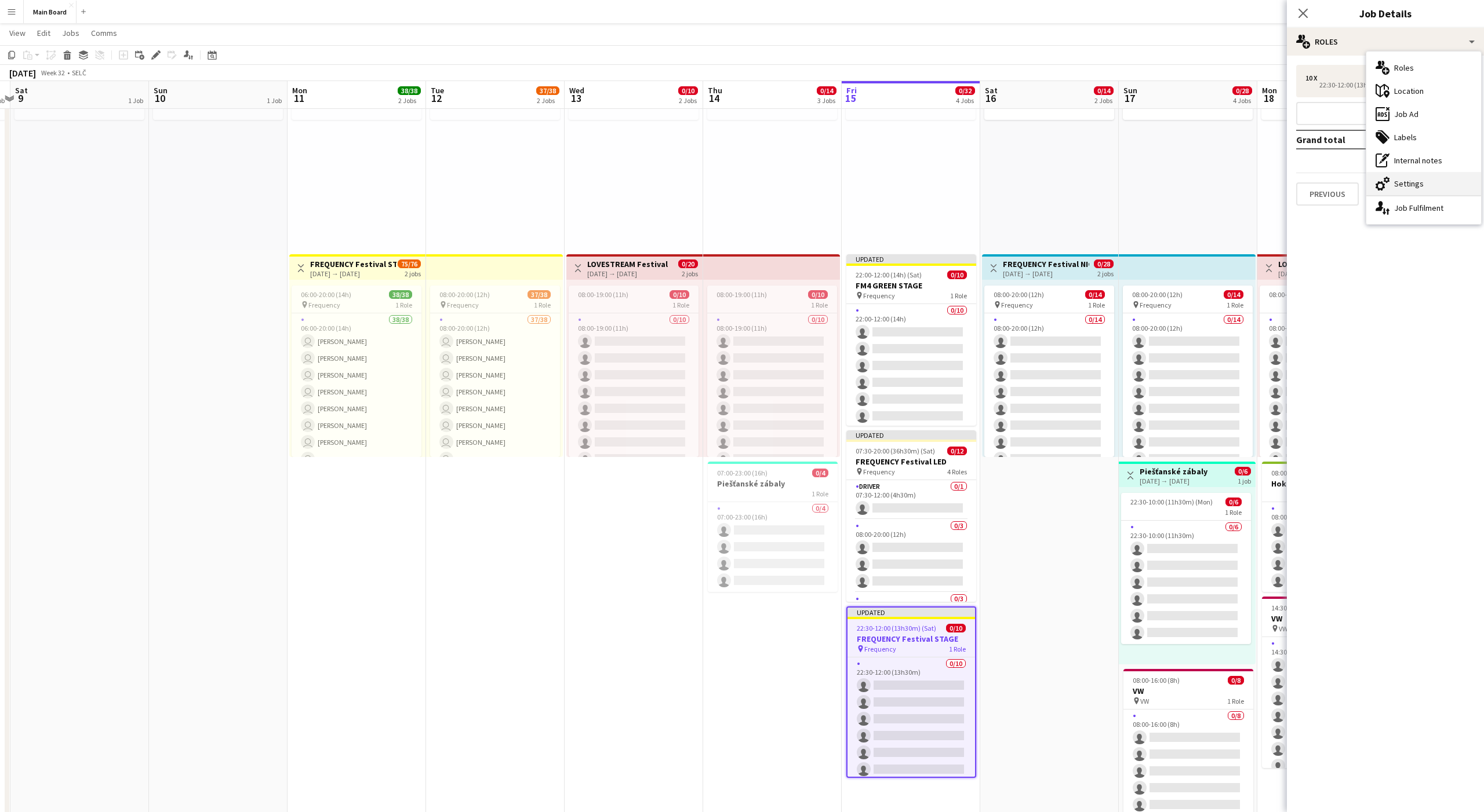
click at [765, 187] on div "cog-double-3 Settings" at bounding box center [1423, 183] width 115 height 23
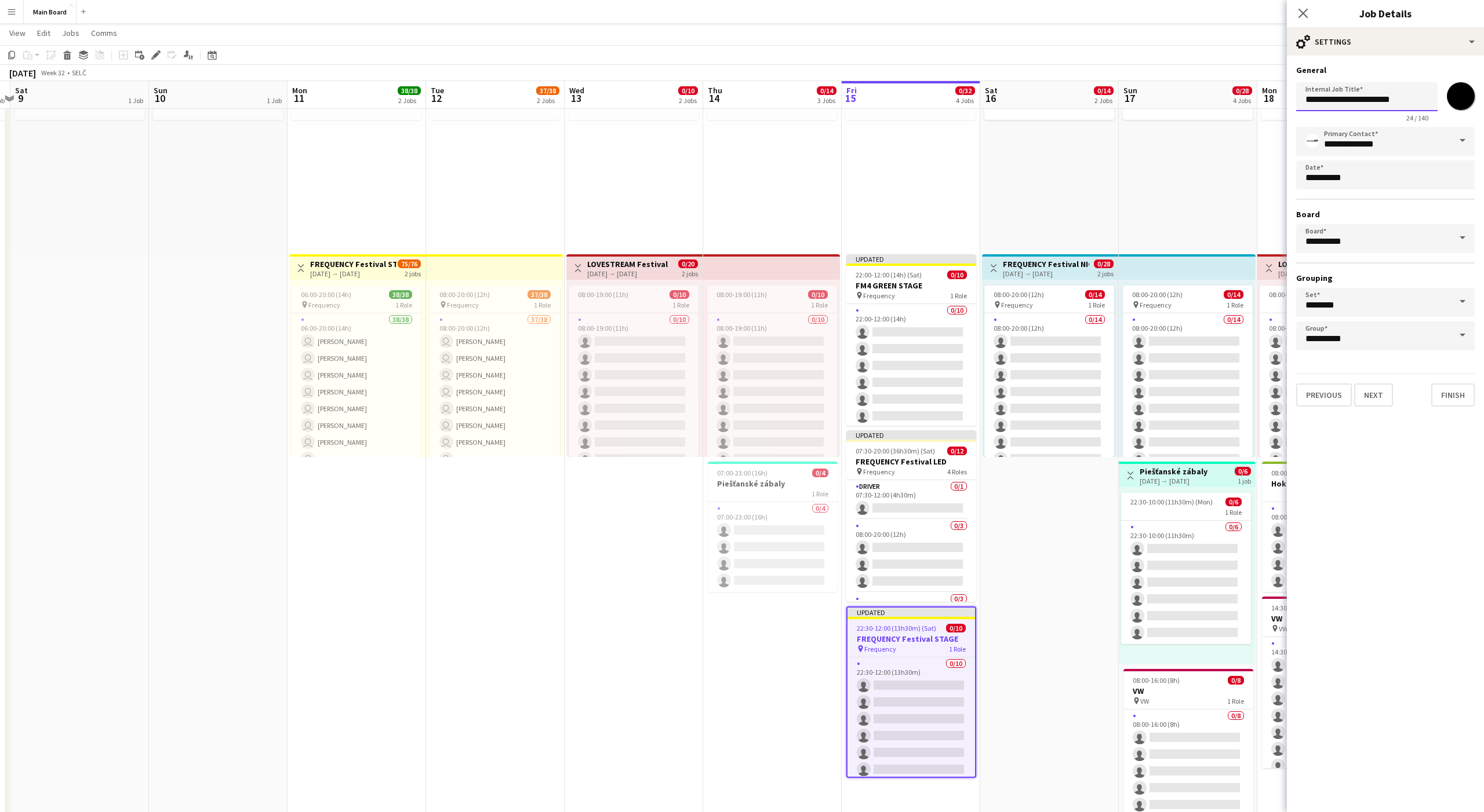
click at [765, 102] on input "**********" at bounding box center [1367, 97] width 142 height 29
paste input "text"
click at [765, 101] on input "**********" at bounding box center [1367, 97] width 142 height 29
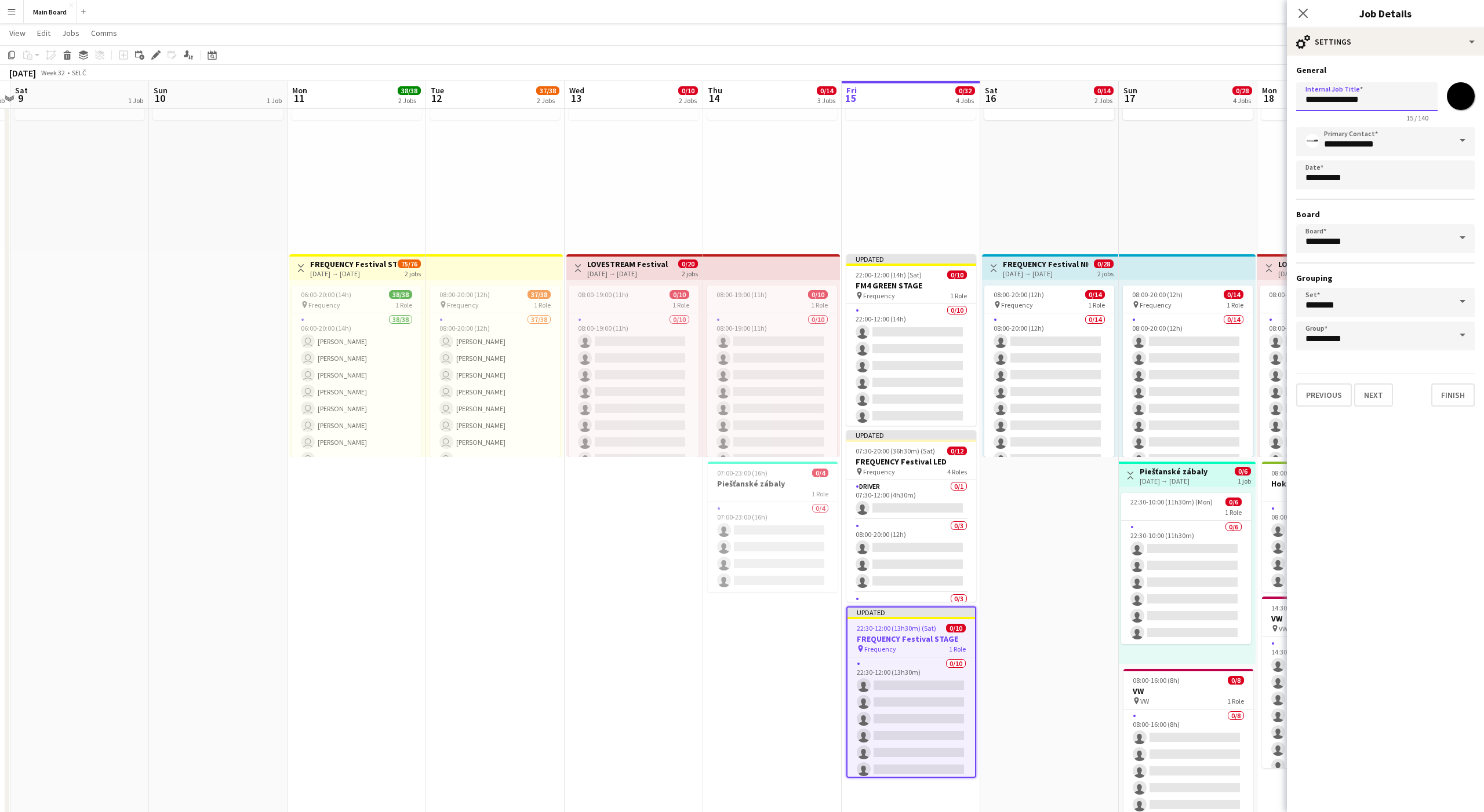
click at [765, 101] on input "**********" at bounding box center [1367, 97] width 142 height 29
type input "**********"
click at [765, 38] on div "cog-double-3 Settings" at bounding box center [1385, 41] width 197 height 28
click at [765, 103] on div "ads-window Job Ad" at bounding box center [1423, 114] width 115 height 23
type input "**********"
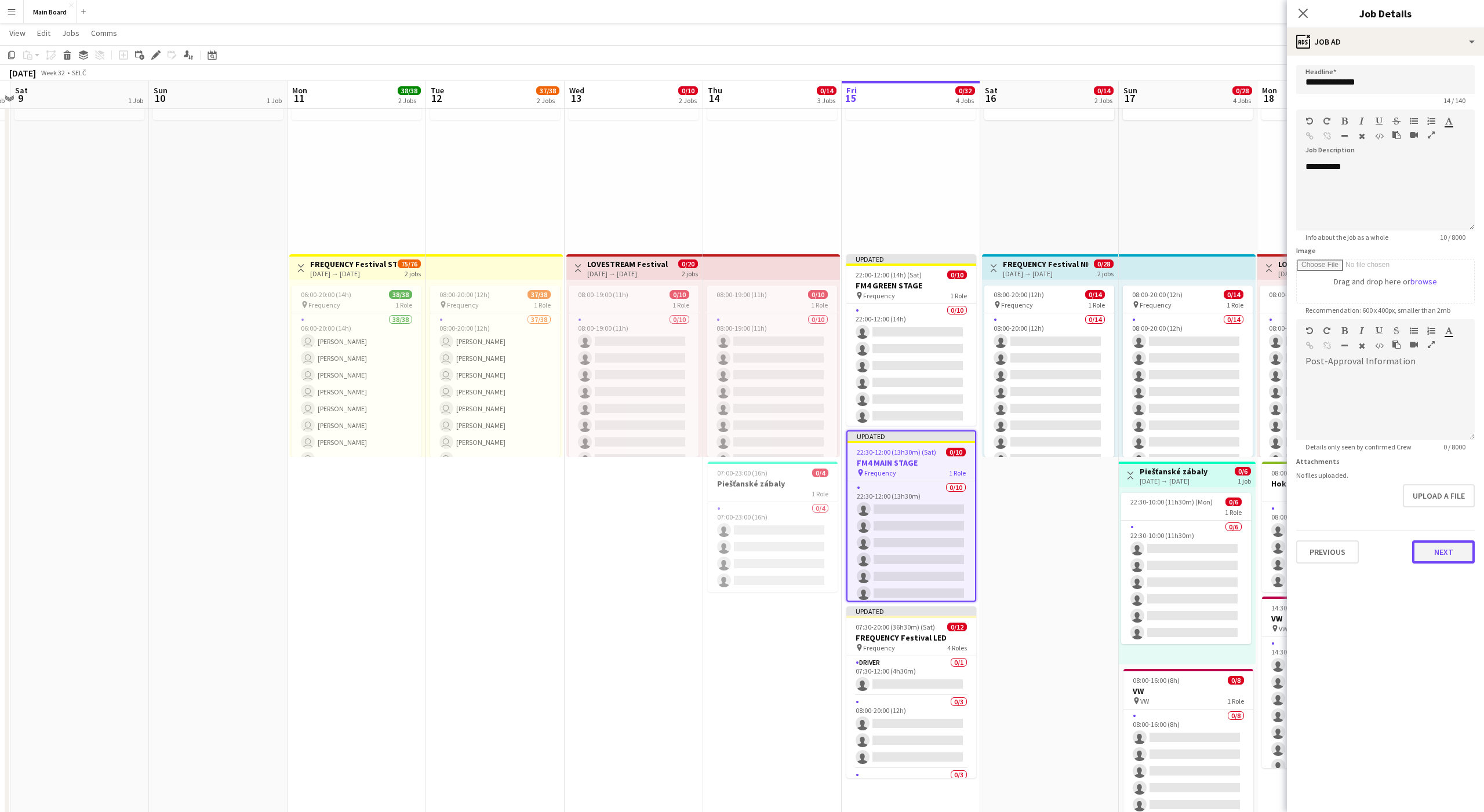
click at [765, 508] on button "Next" at bounding box center [1444, 552] width 62 height 23
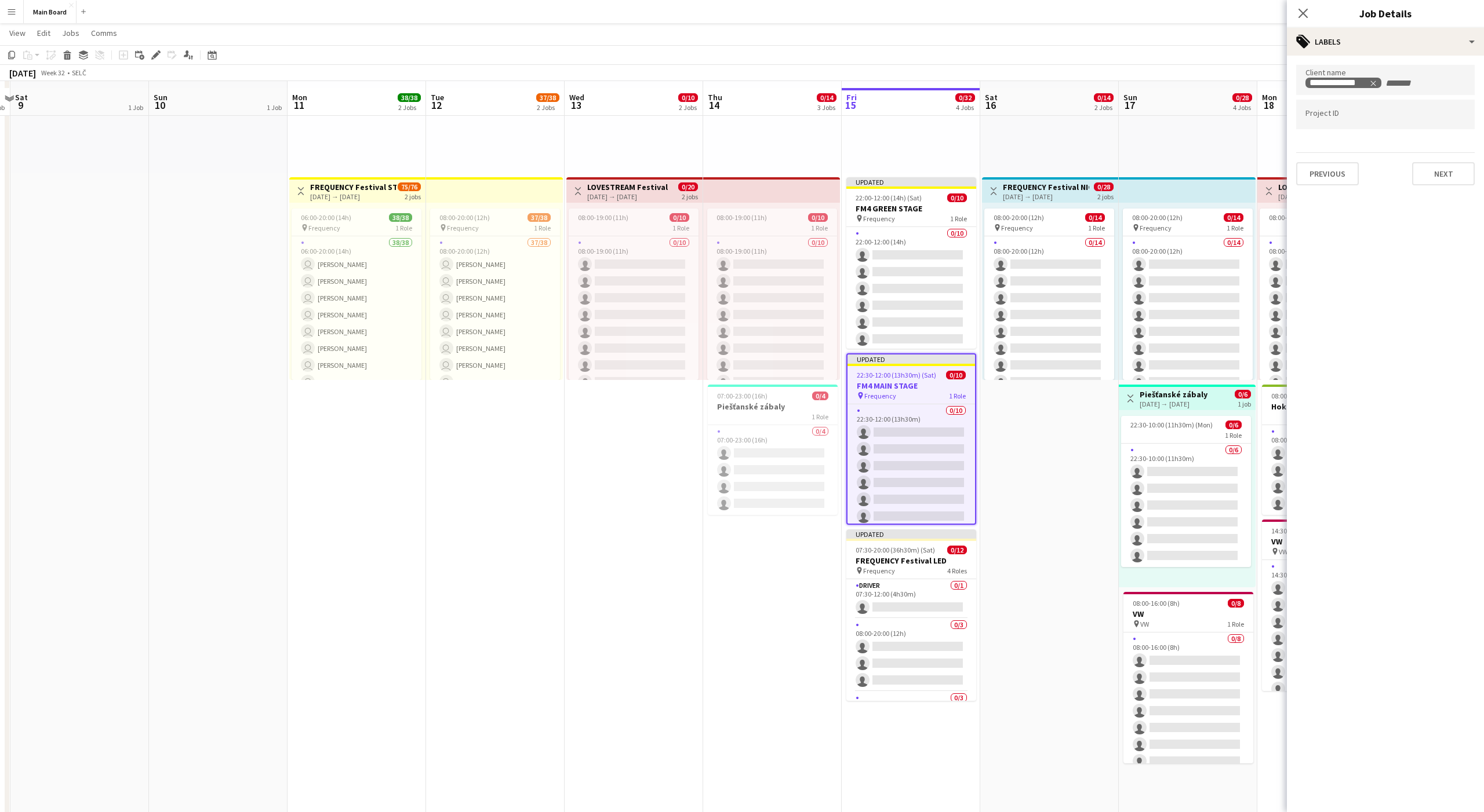
scroll to position [178, 0]
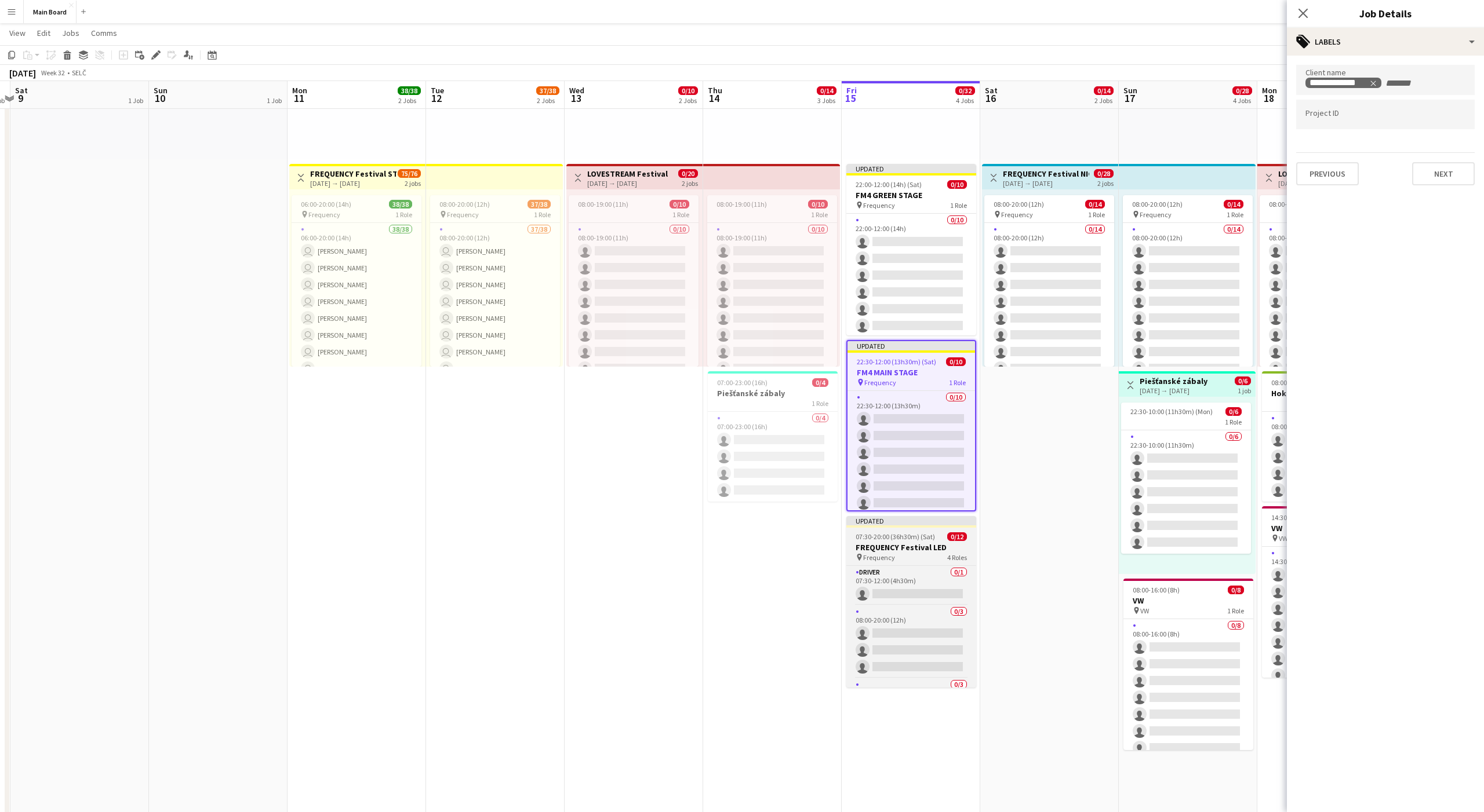
click at [765, 508] on app-job-card "Updated 07:30-20:00 (36h30m) (Sat) 0/12 FREQUENCY Festival LED pin Frequency 4 …" at bounding box center [911, 602] width 130 height 172
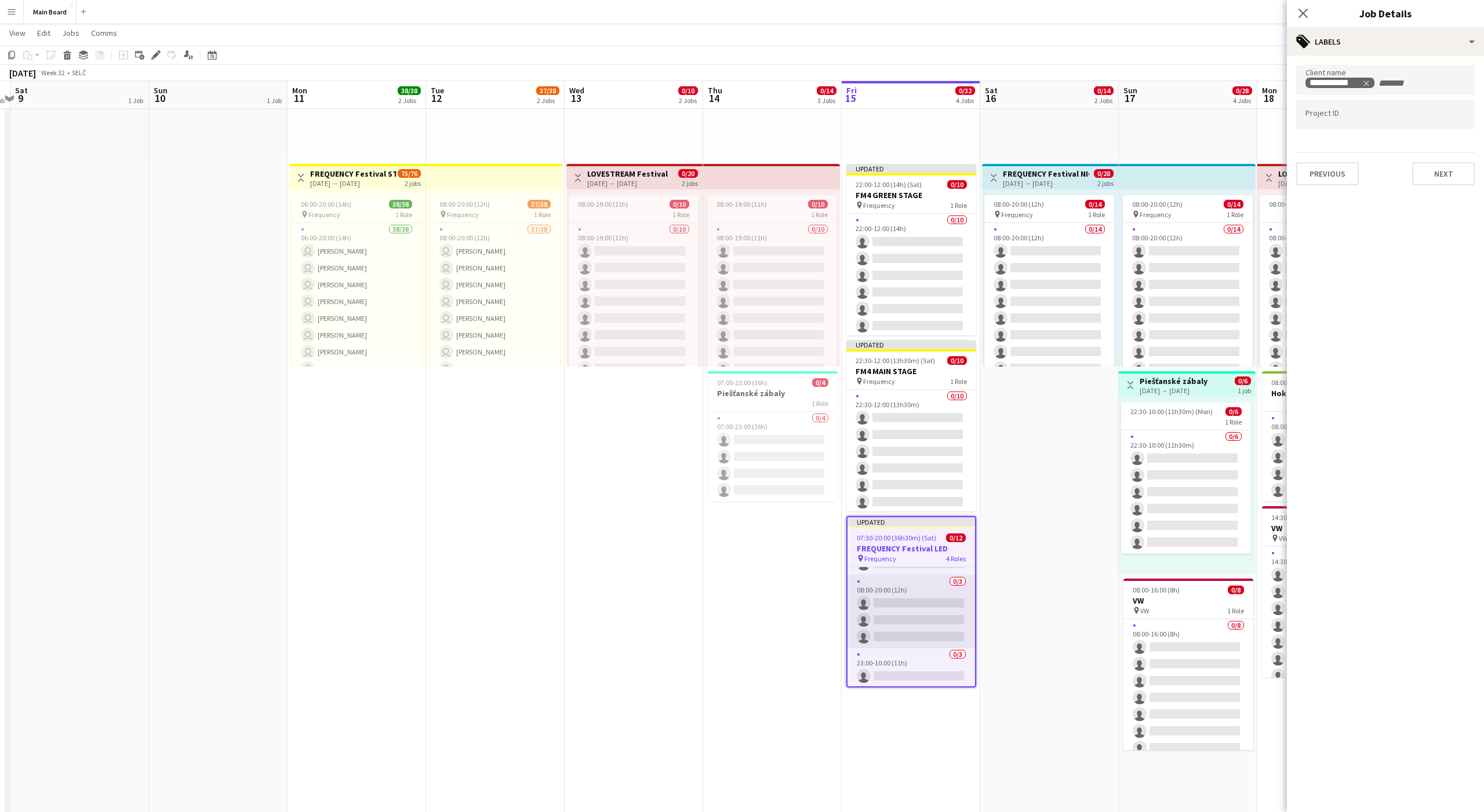
scroll to position [0, 0]
click at [765, 46] on div "tags-double Labels" at bounding box center [1385, 41] width 197 height 28
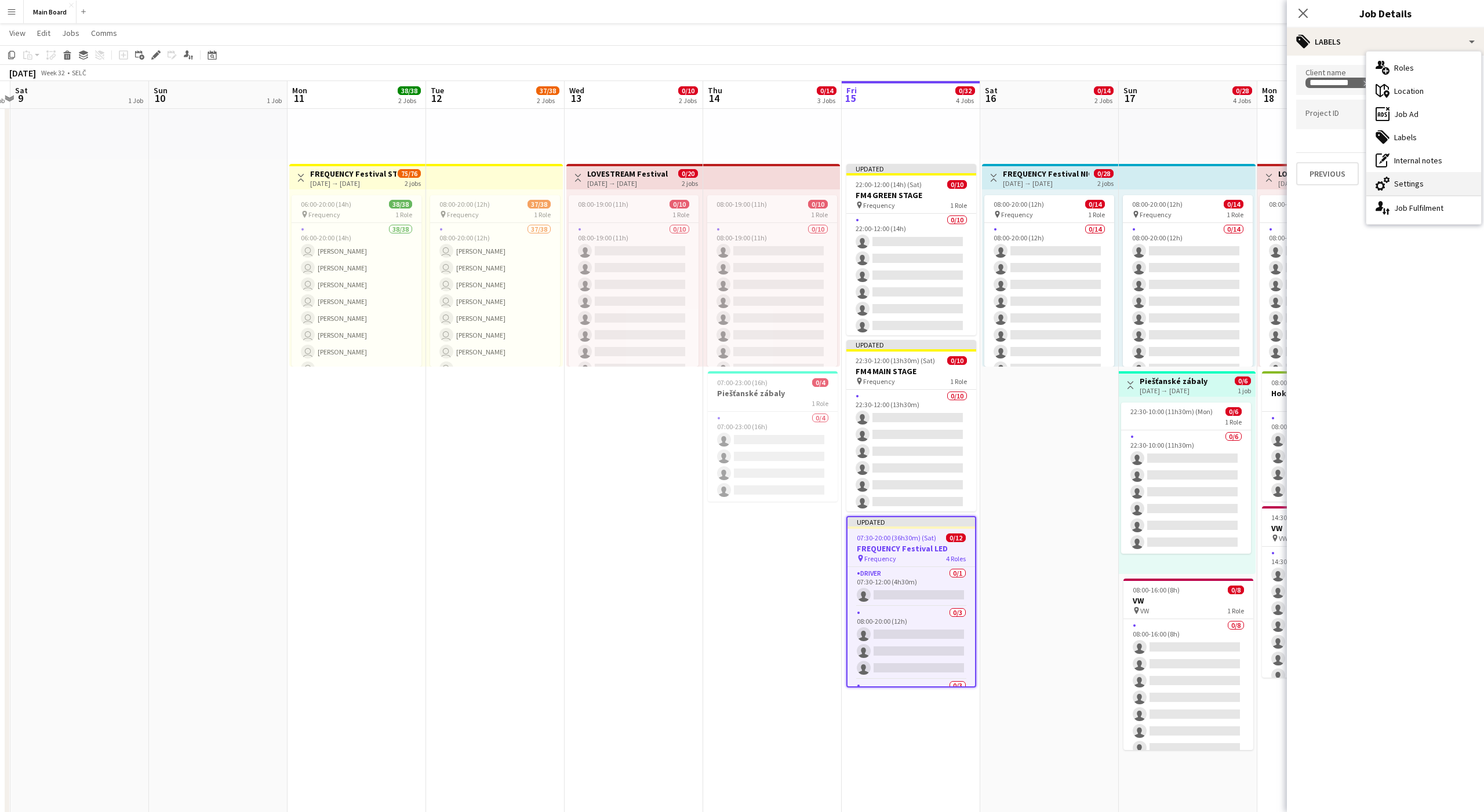
click at [765, 186] on div "cog-double-3 Settings" at bounding box center [1423, 183] width 115 height 23
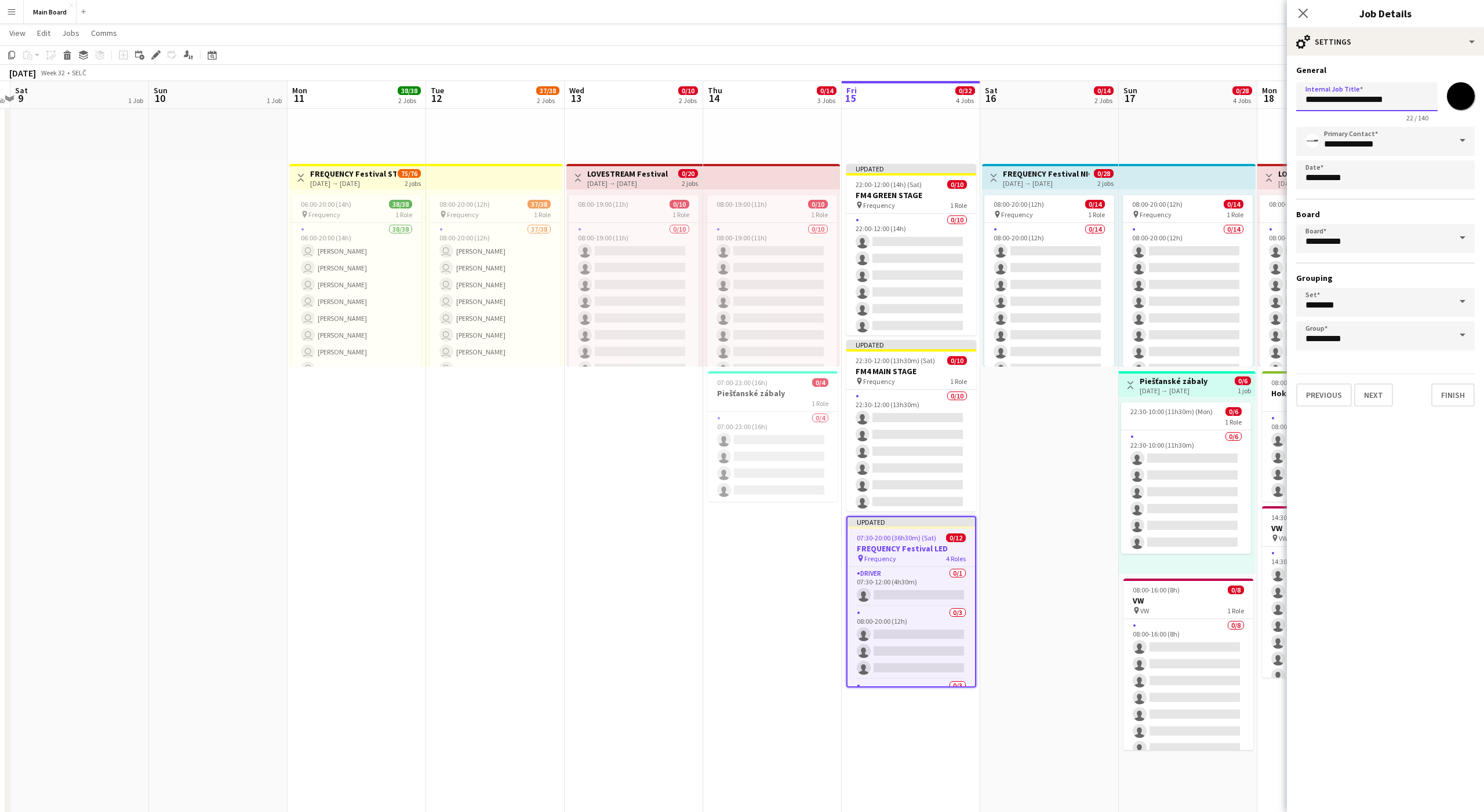
click at [765, 98] on input "**********" at bounding box center [1367, 97] width 142 height 29
paste input "text"
drag, startPoint x: 1326, startPoint y: 99, endPoint x: 1410, endPoint y: 99, distance: 84.0
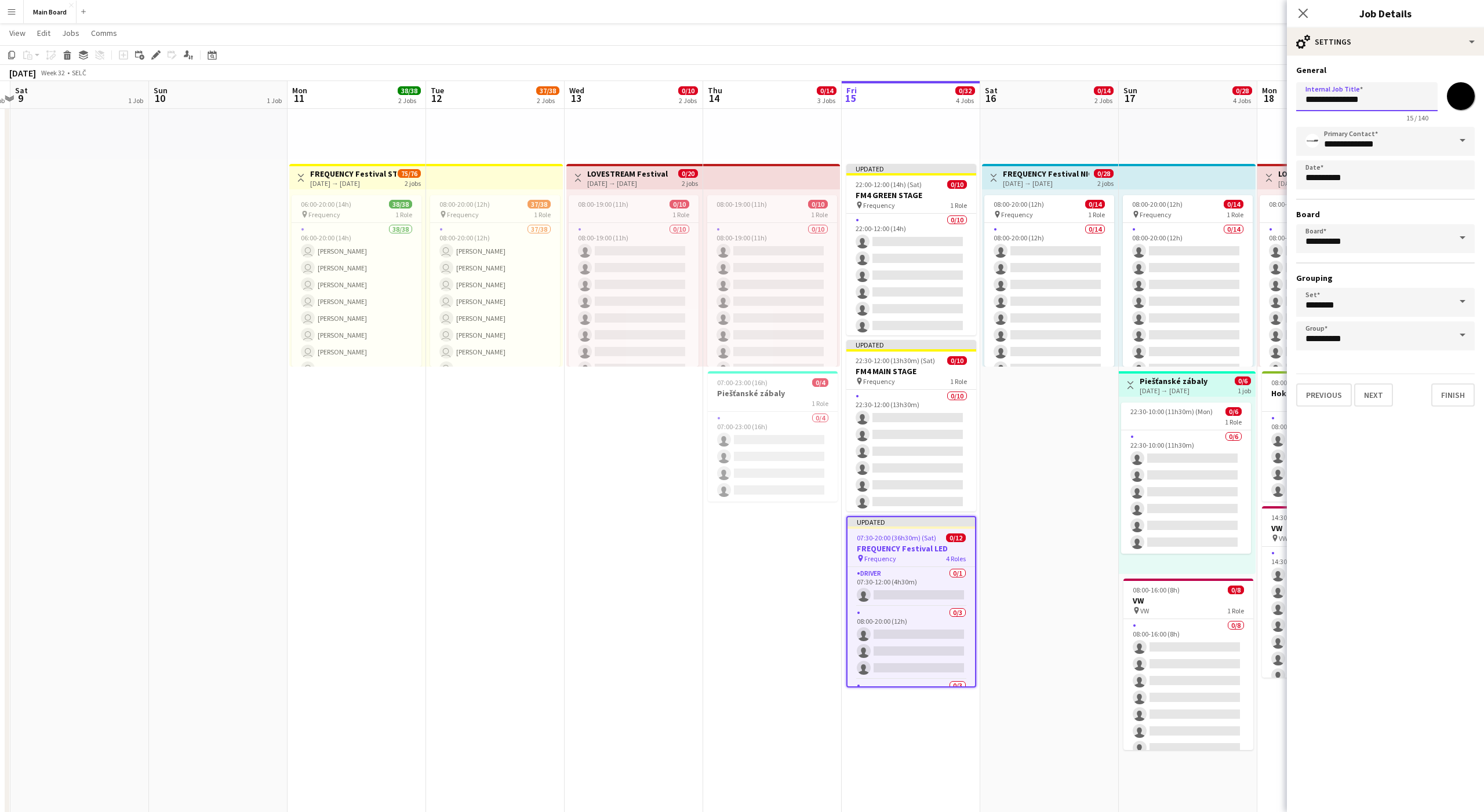
click at [765, 99] on input "**********" at bounding box center [1367, 97] width 142 height 29
type input "**********"
click at [765, 45] on div "cog-double-3 Settings" at bounding box center [1385, 41] width 197 height 28
click at [765, 120] on div "ads-window Job Ad" at bounding box center [1423, 114] width 115 height 23
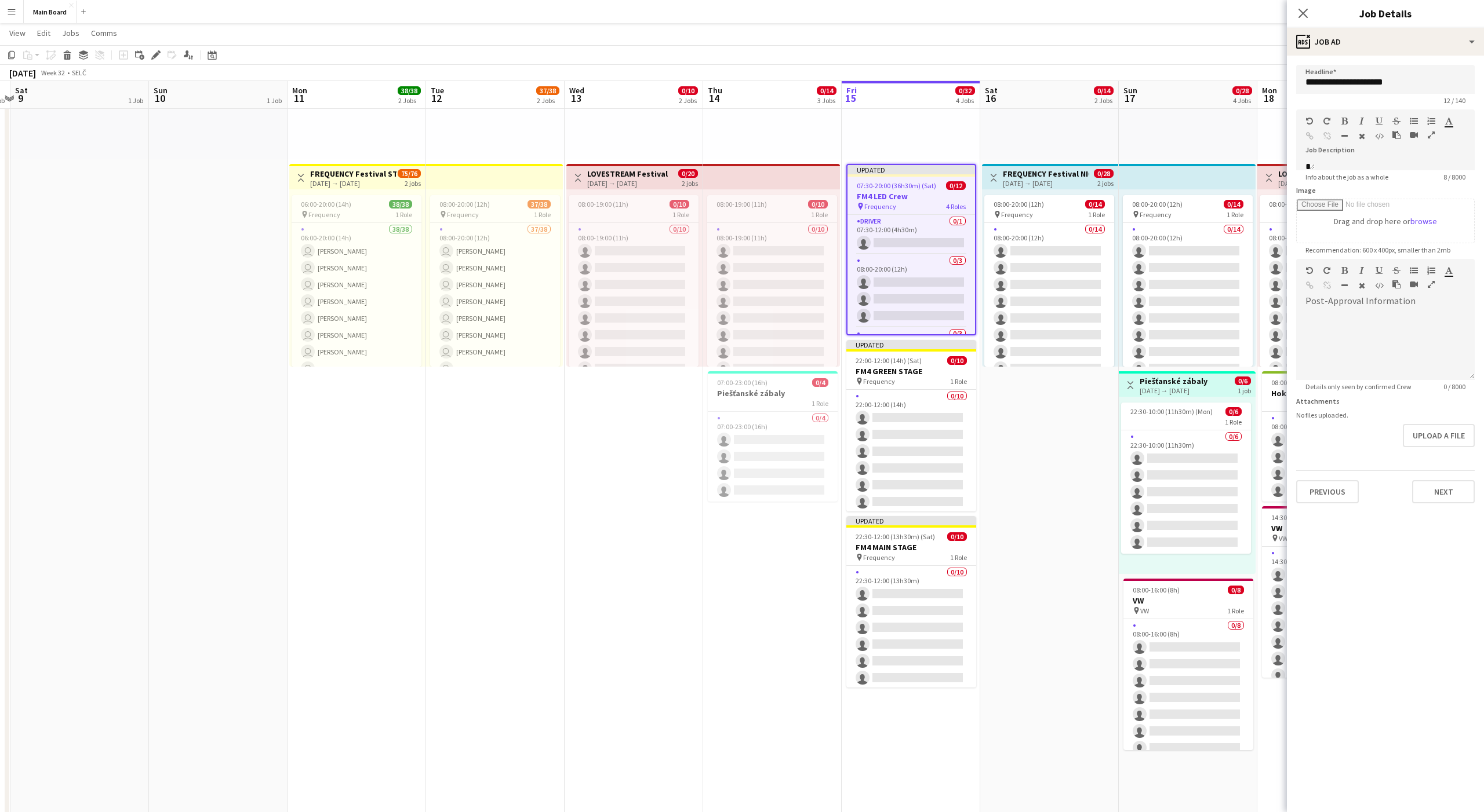
type input "**********"
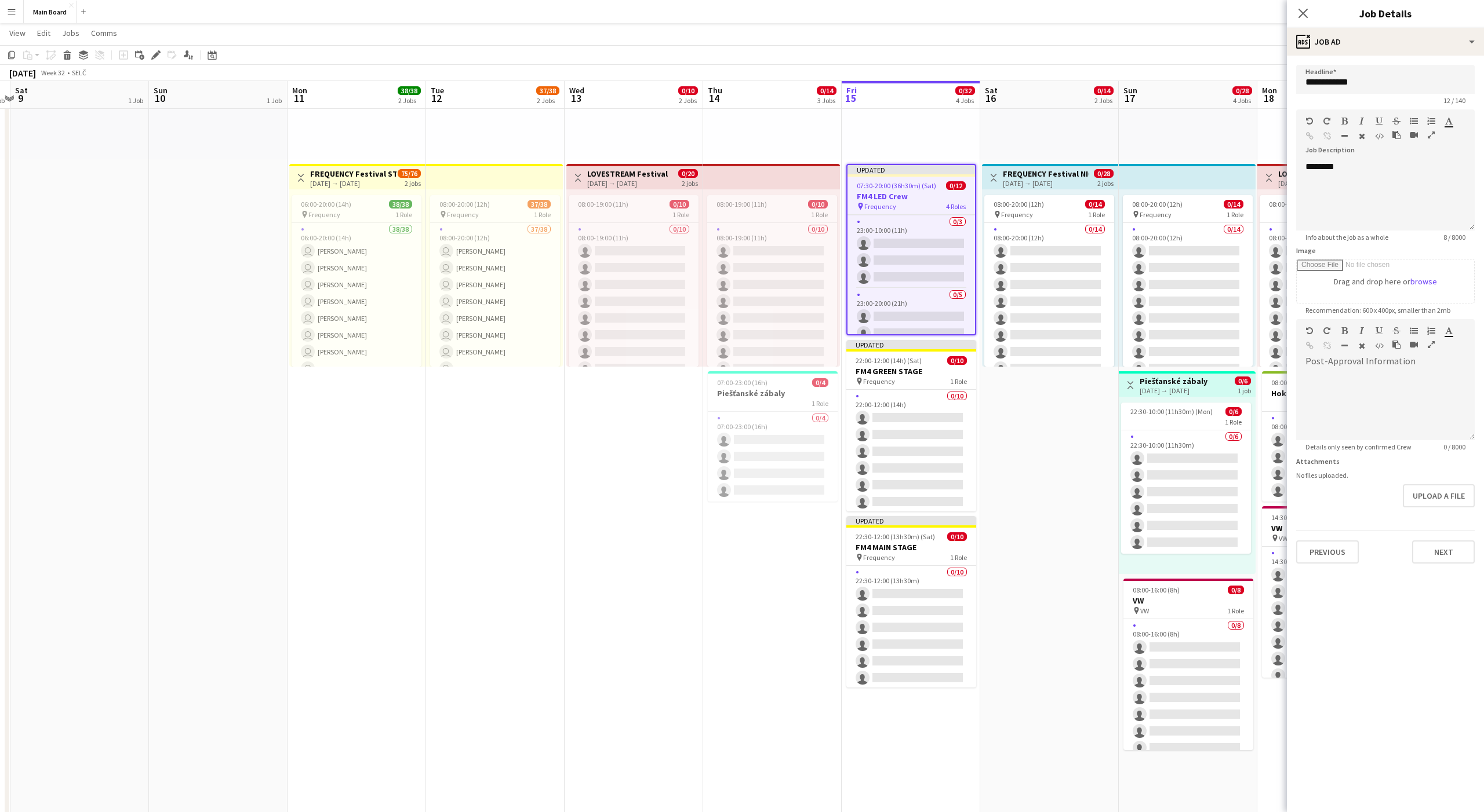
scroll to position [114, 0]
click at [765, 508] on button "Next" at bounding box center [1444, 552] width 62 height 23
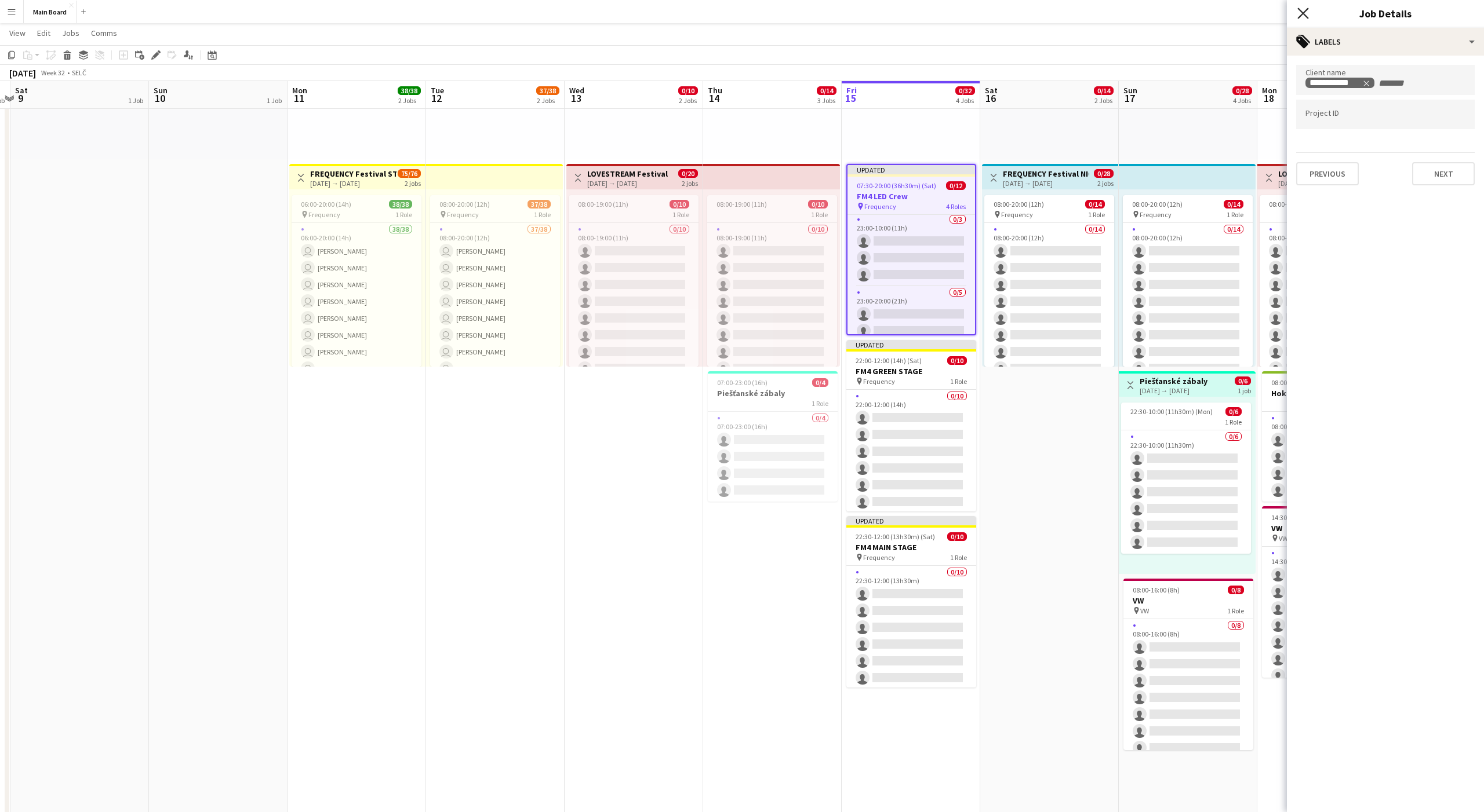
click at [765, 8] on icon at bounding box center [1303, 13] width 11 height 11
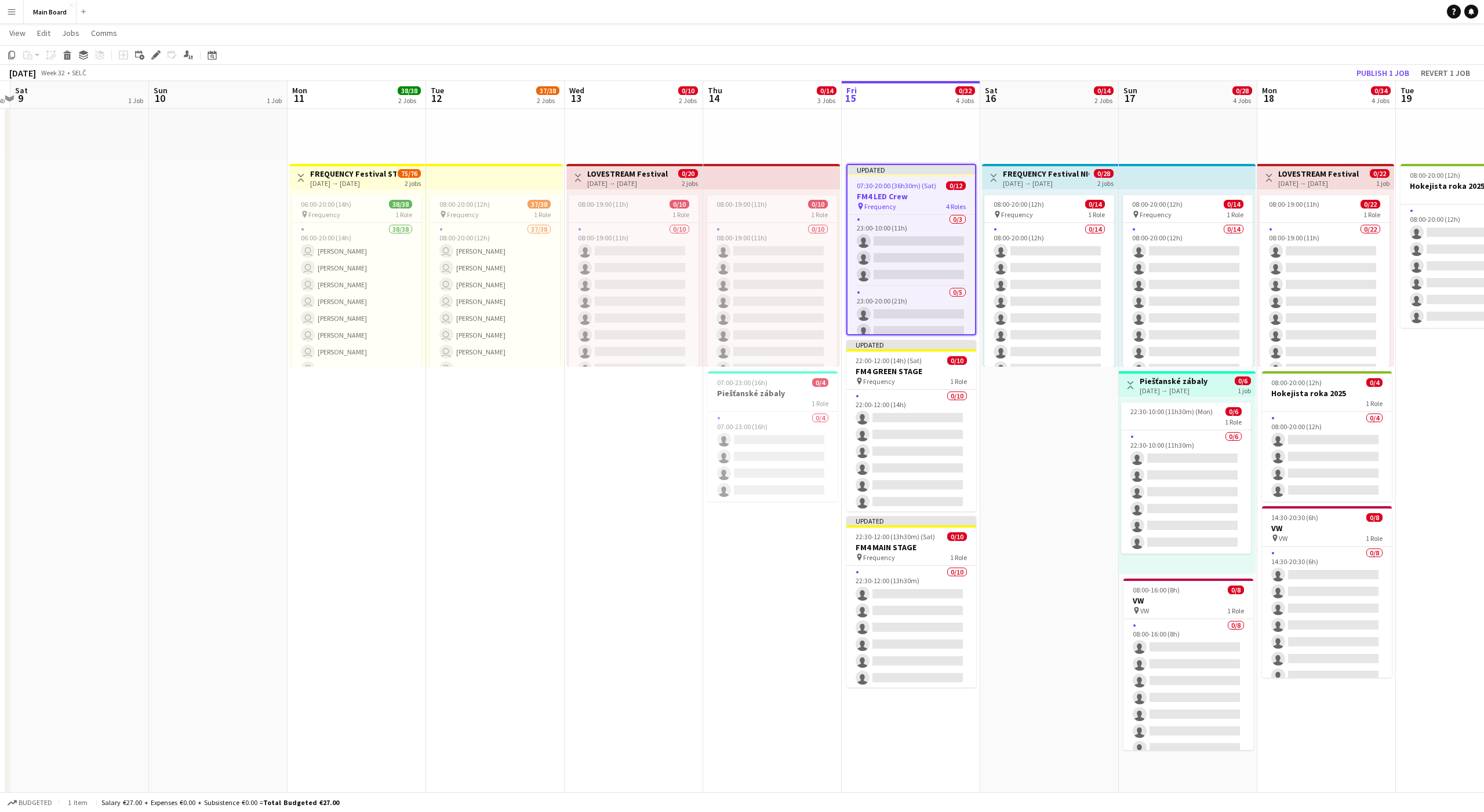
click at [765, 423] on app-date-cell "pin Backstage Crew Toggle View FREQUENCY Festival NIGHT PARK 16-08-2025 → 17-08…" at bounding box center [1049, 659] width 139 height 1413
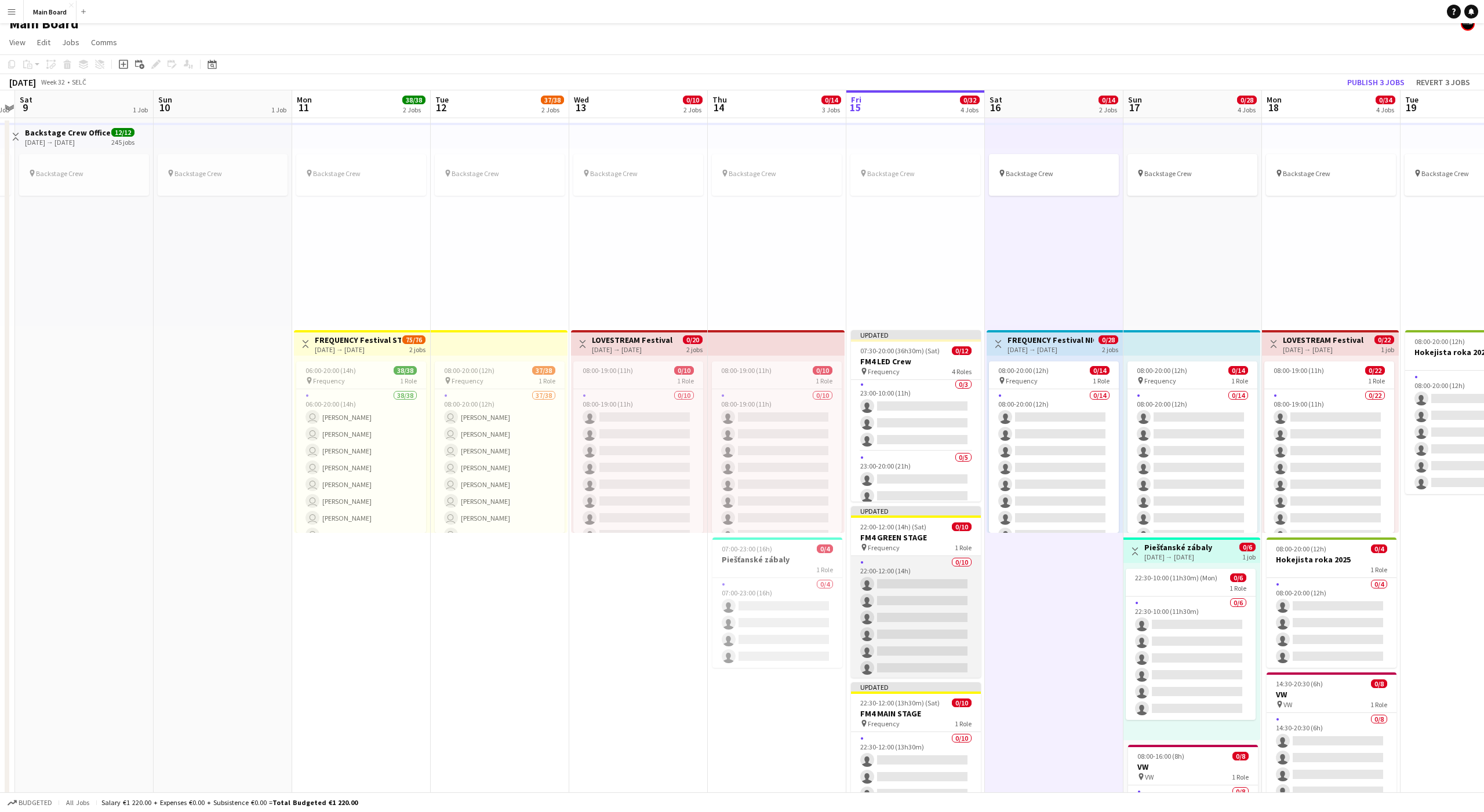
scroll to position [0, 405]
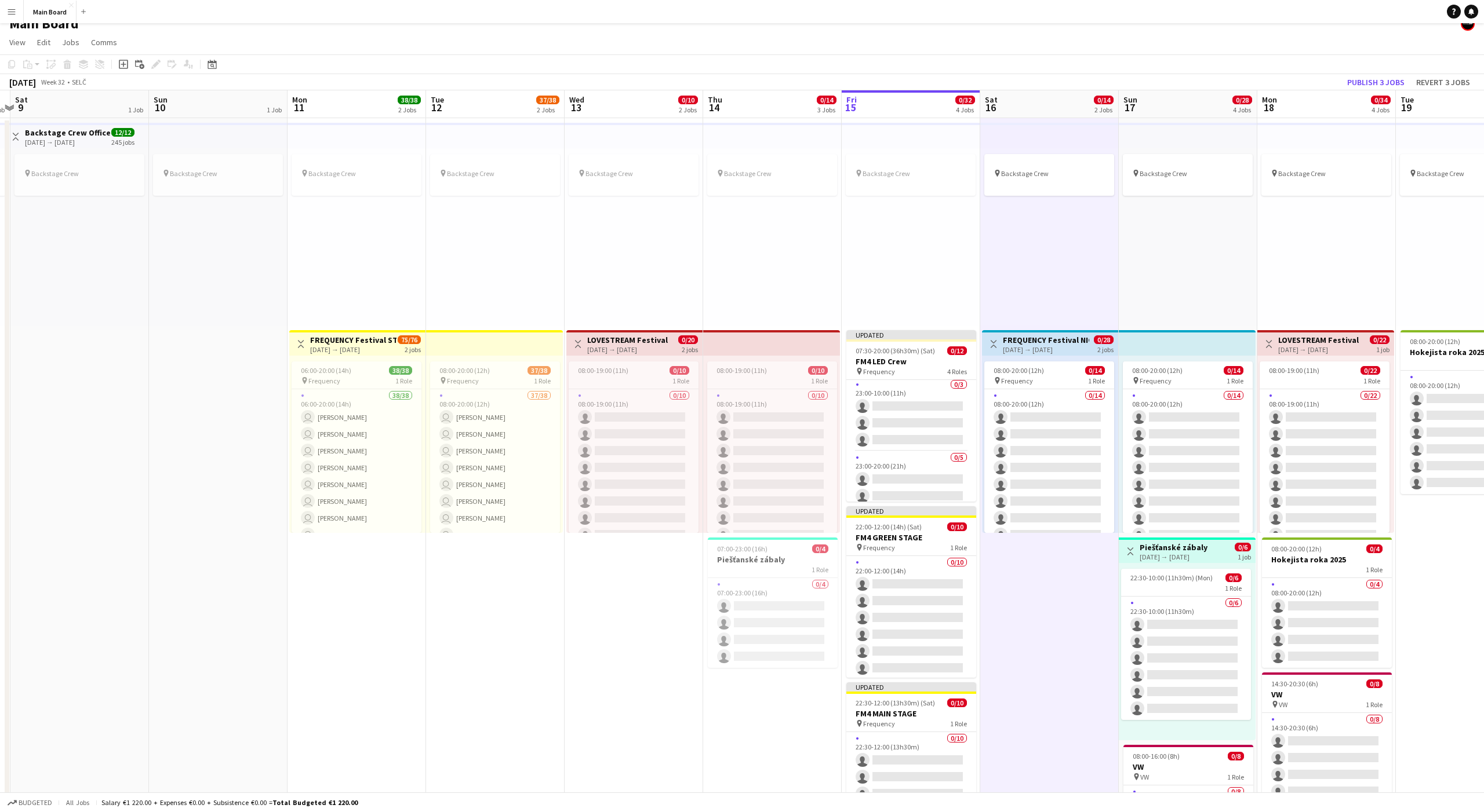
click at [765, 284] on div "pin Backstage Crew" at bounding box center [1049, 236] width 139 height 177
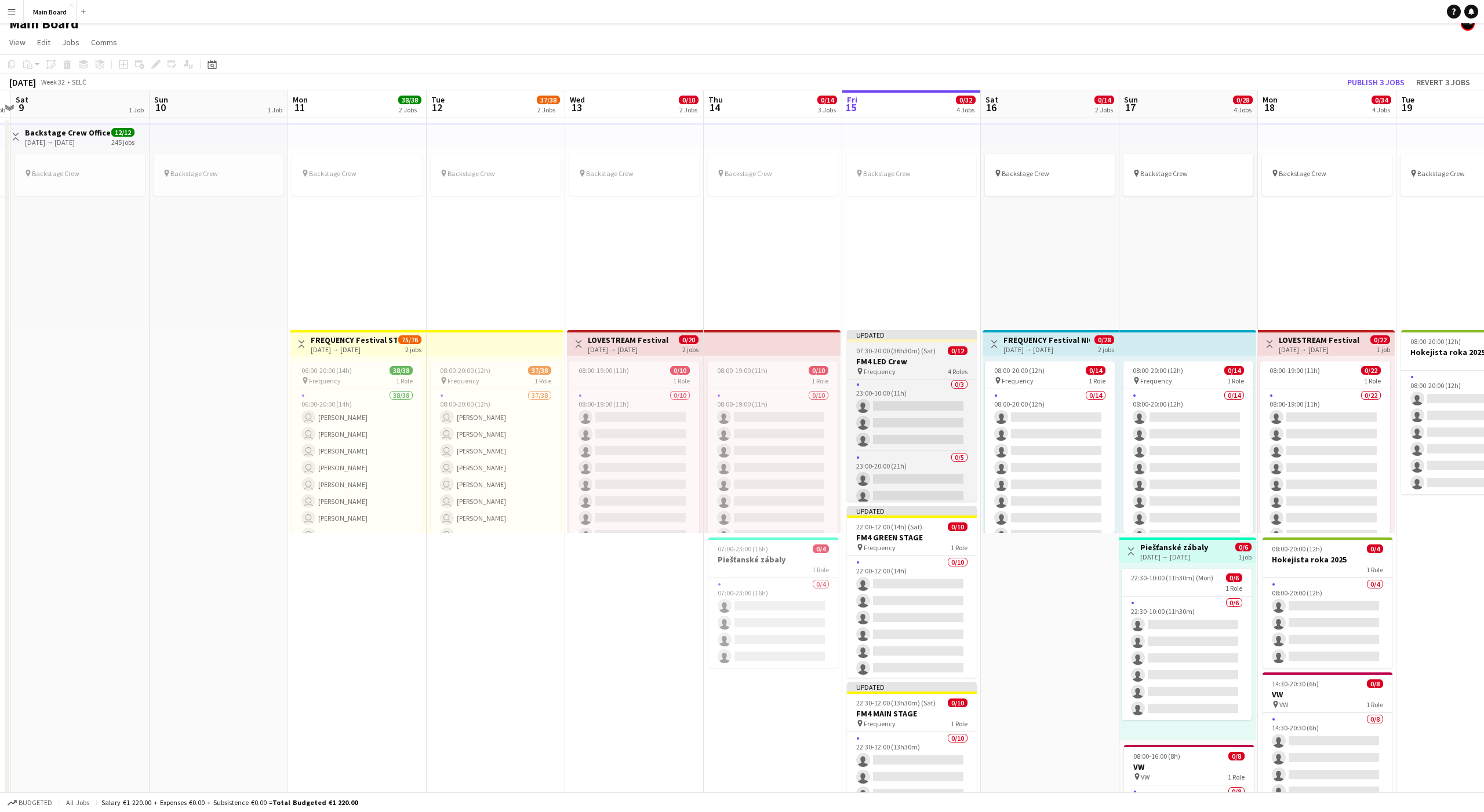
click at [765, 346] on app-job-card "Updated 07:30-20:00 (36h30m) (Sat) 0/12 FM4 LED Crew pin Frequency 4 Roles Driv…" at bounding box center [912, 416] width 130 height 172
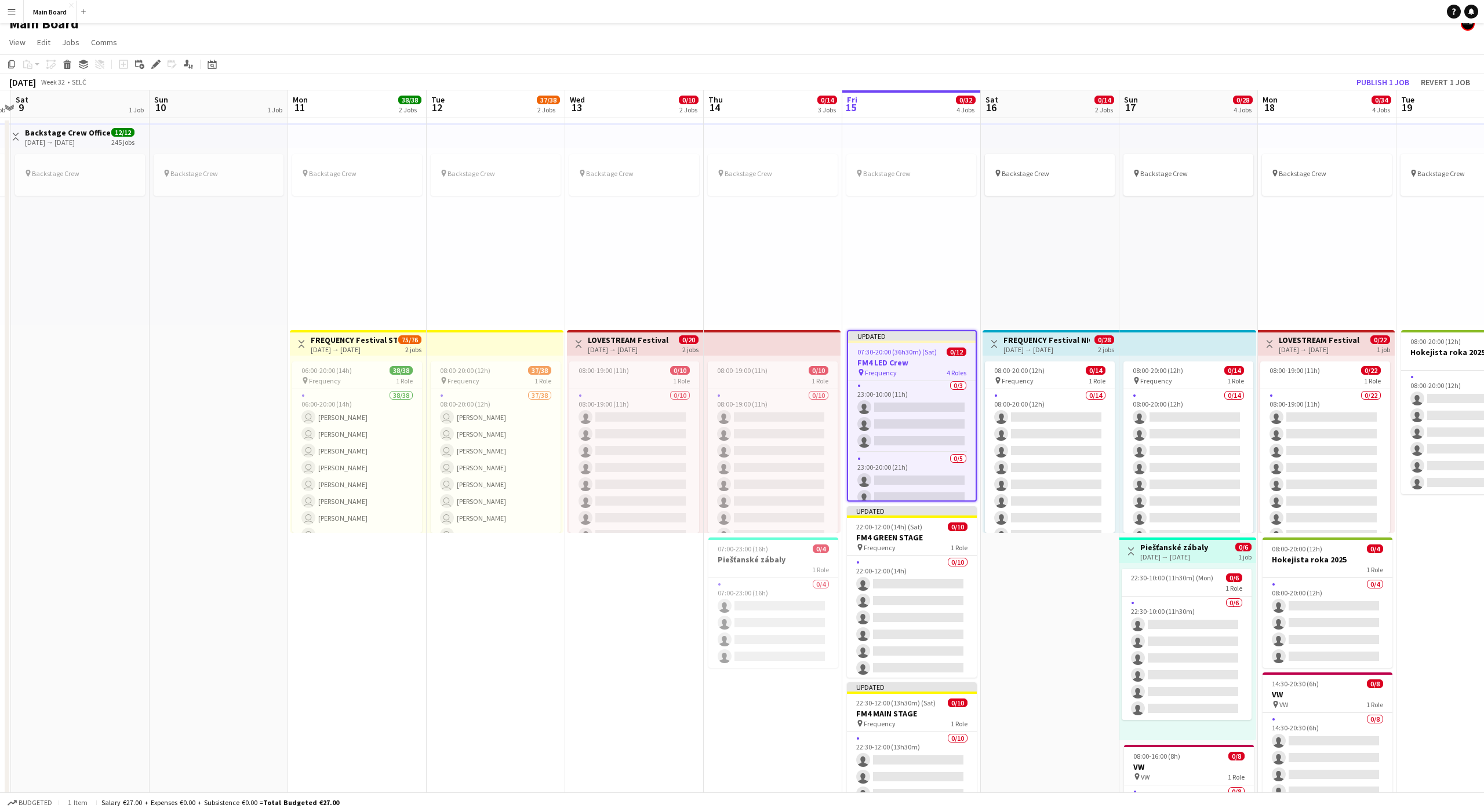
click at [765, 250] on div "pin Backstage Crew" at bounding box center [1049, 236] width 139 height 177
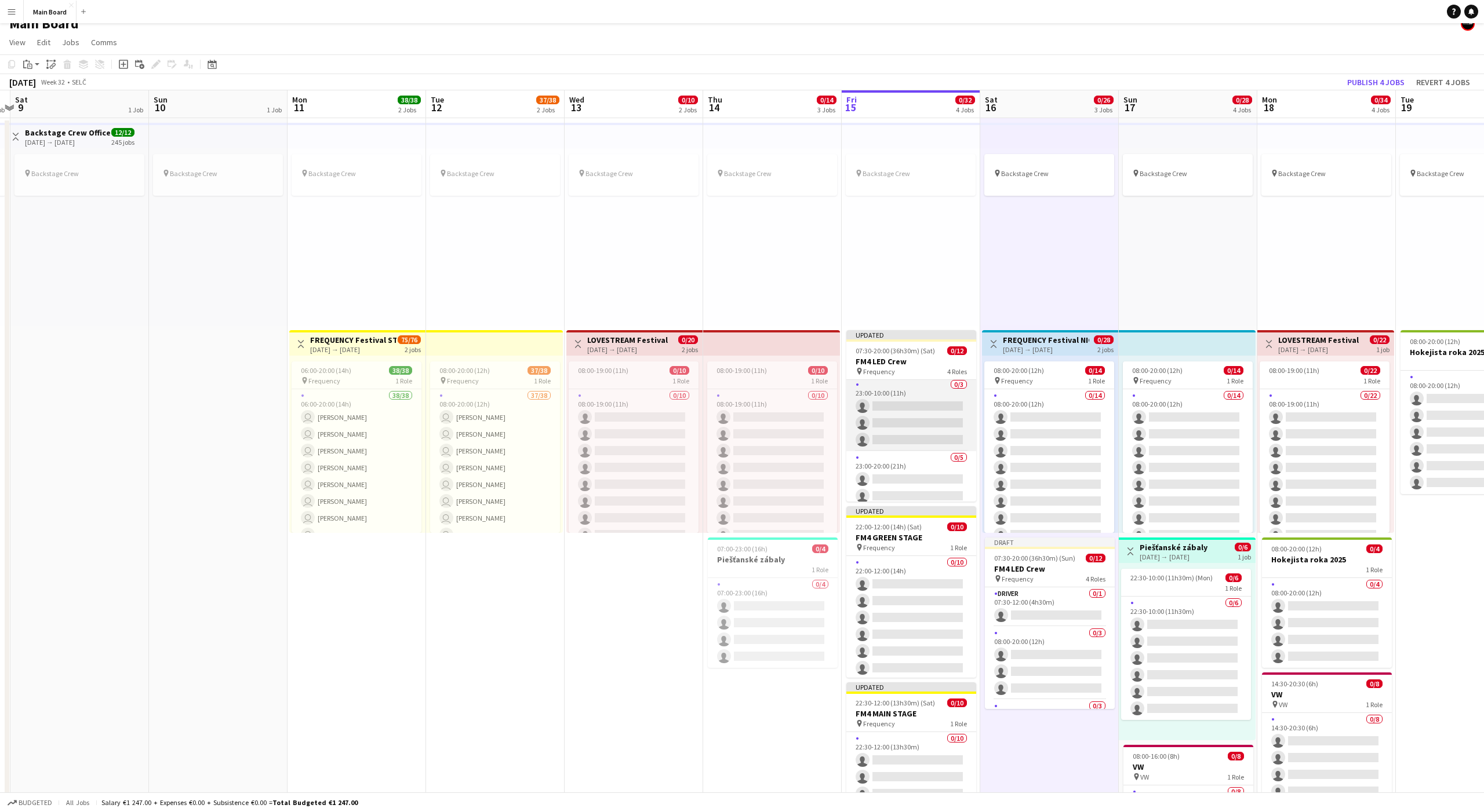
click at [765, 396] on app-card-role "0/3 23:00-10:00 (11h) single-neutral-actions single-neutral-actions single-neut…" at bounding box center [911, 414] width 130 height 73
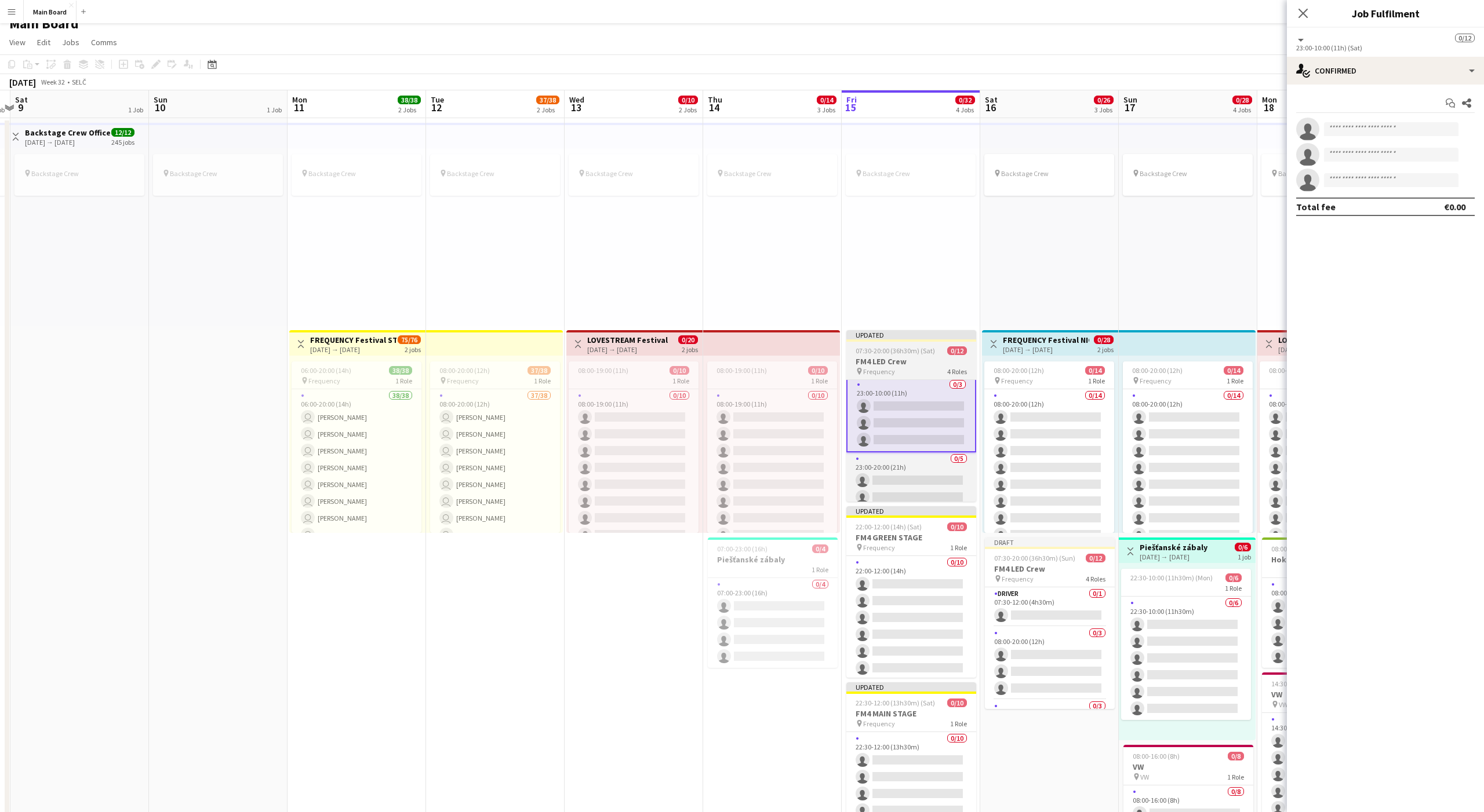
click at [765, 378] on app-job-card "Updated 07:30-20:00 (36h30m) (Sat) 0/12 FM4 LED Crew pin Frequency 4 Roles Driv…" at bounding box center [911, 416] width 130 height 172
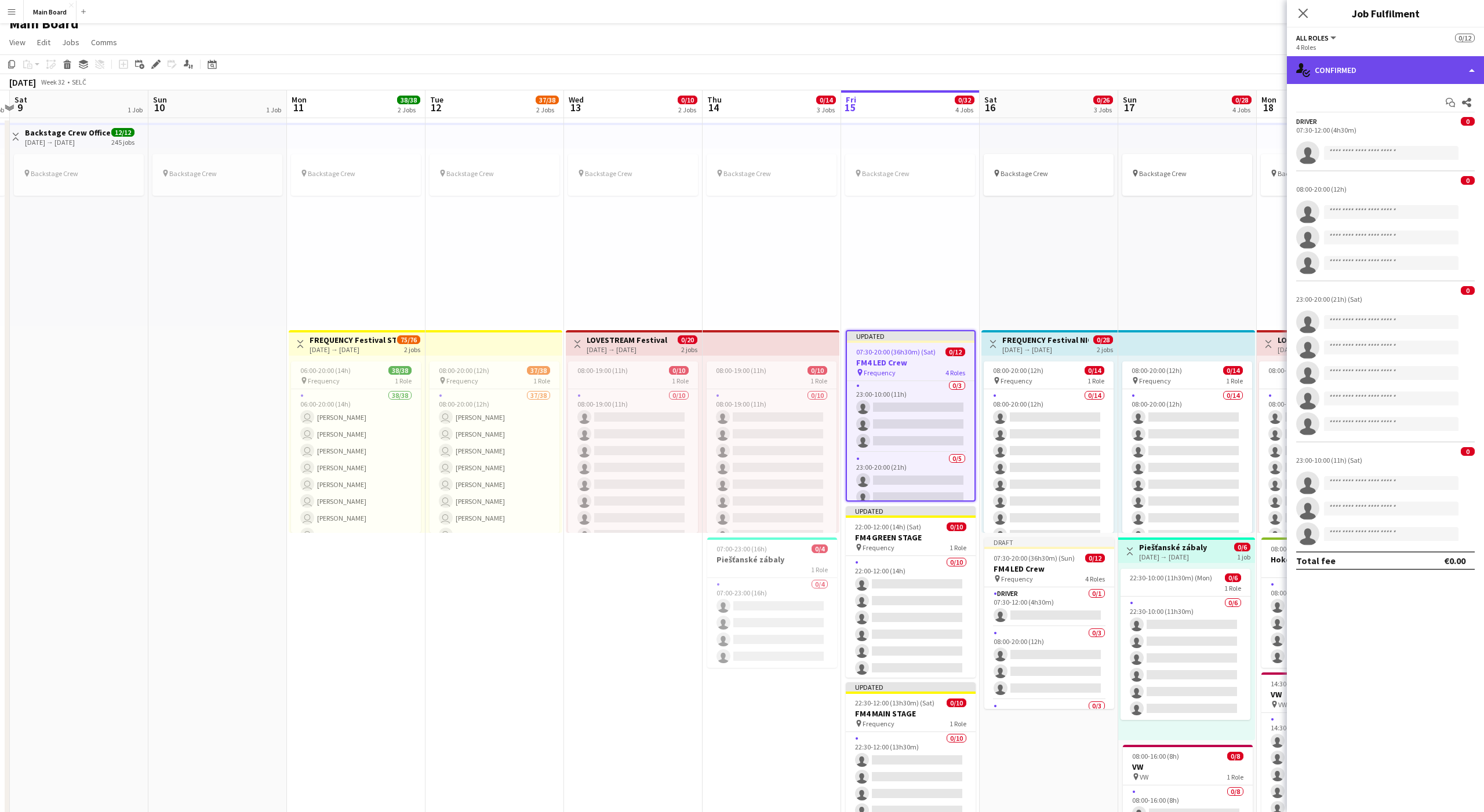
click at [765, 76] on div "single-neutral-actions-check-2 Confirmed" at bounding box center [1385, 70] width 197 height 28
click at [765, 123] on div "pen-write Job Details" at bounding box center [1423, 120] width 115 height 23
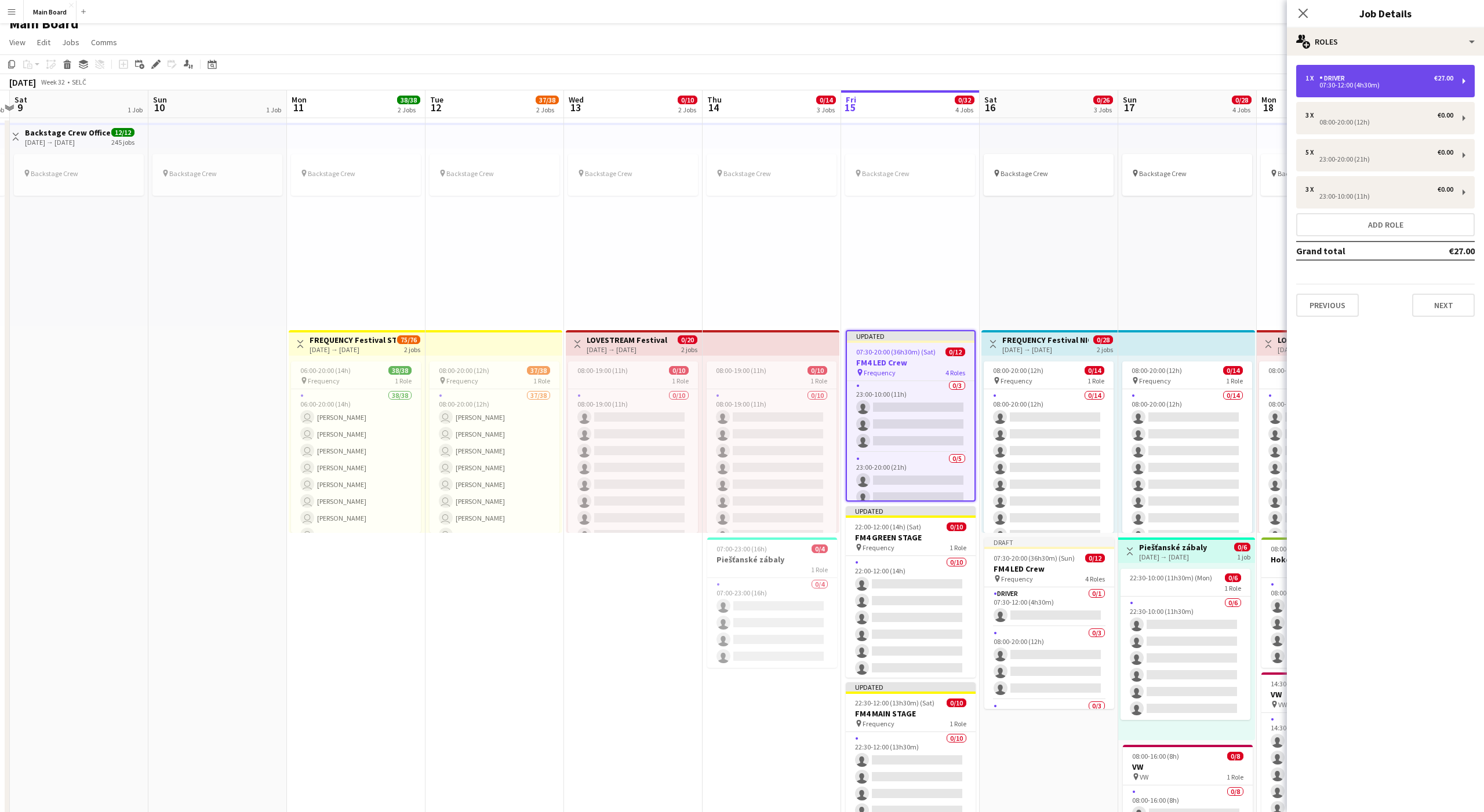
click at [765, 85] on div "07:30-12:00 (4h30m)" at bounding box center [1379, 85] width 148 height 6
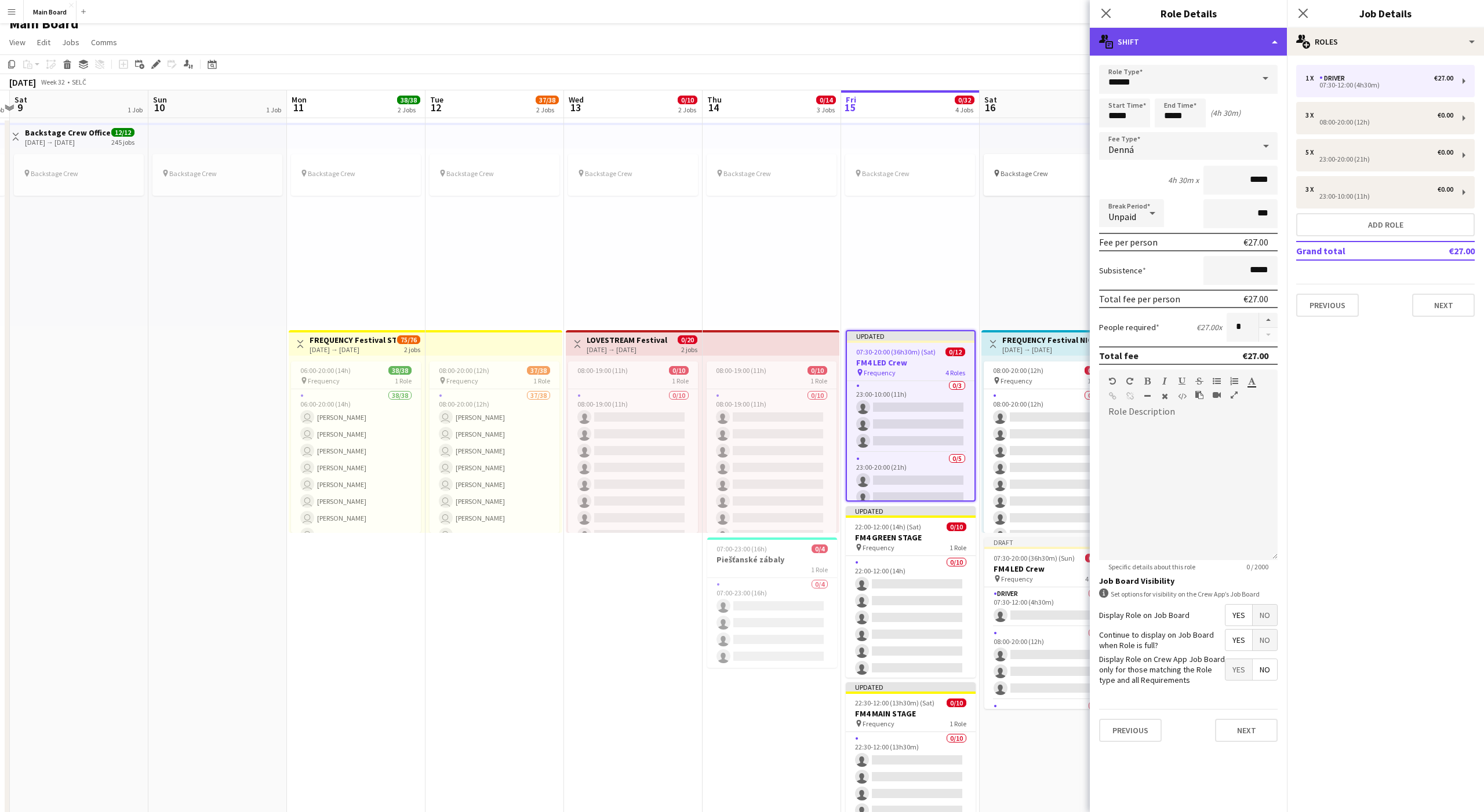
click at [765, 40] on div "multiple-actions-text Shift" at bounding box center [1188, 41] width 197 height 28
click at [765, 141] on div "bin-2 Delete Role" at bounding box center [1226, 138] width 115 height 23
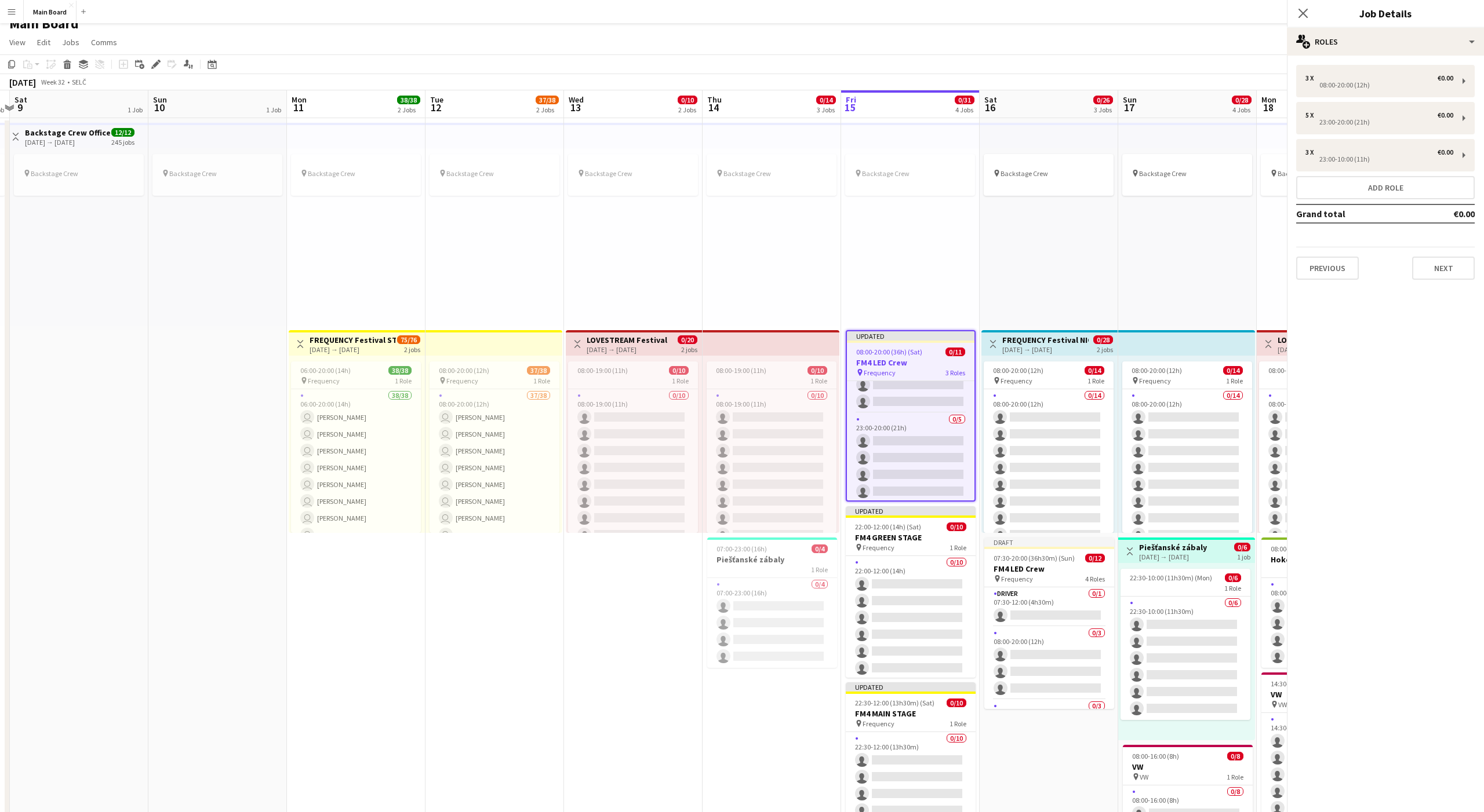
scroll to position [74, 0]
click at [765, 83] on div "08:00-20:00 (12h)" at bounding box center [1379, 85] width 148 height 6
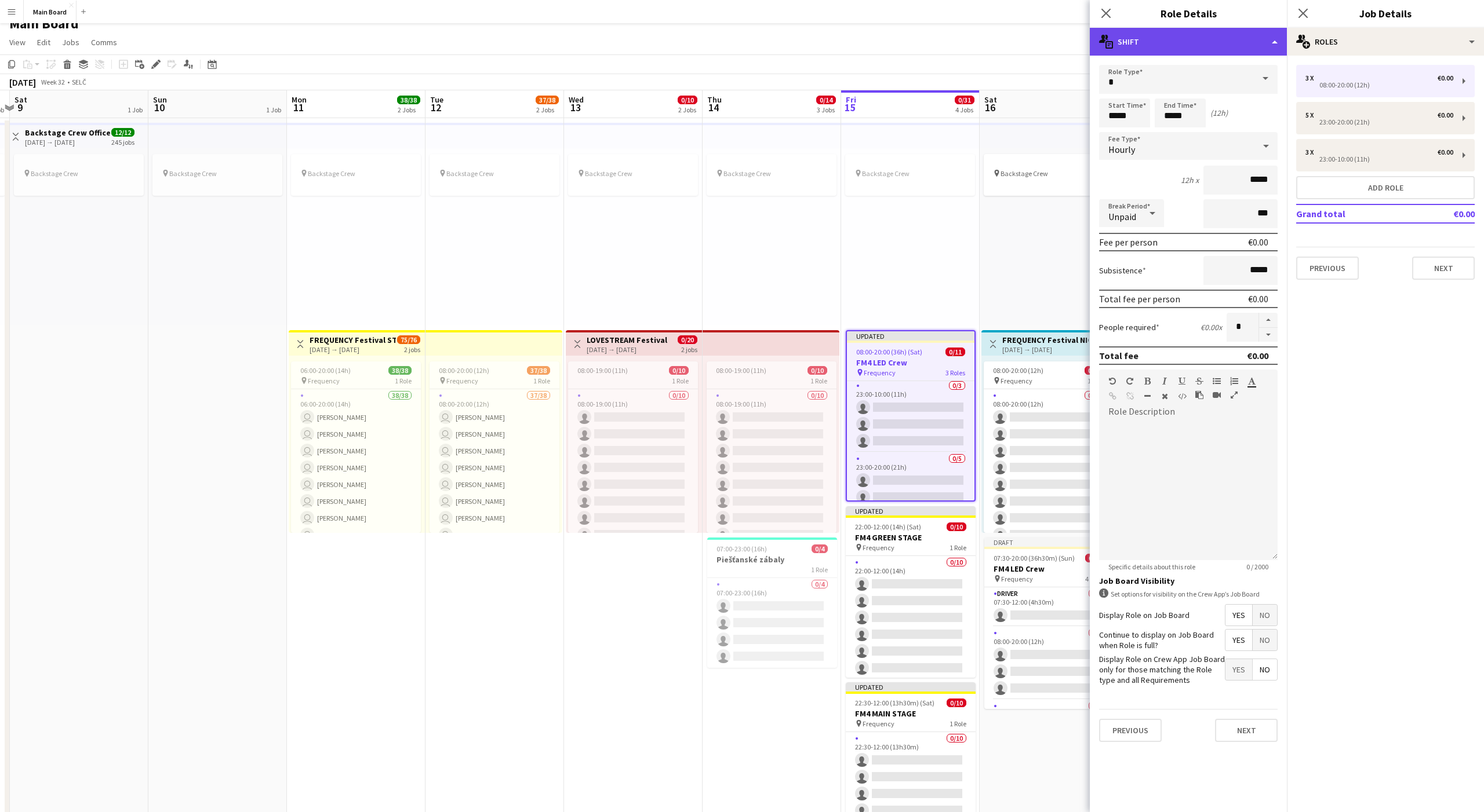
click at [765, 39] on div "multiple-actions-text Shift" at bounding box center [1188, 41] width 197 height 28
click at [765, 134] on div "bin-2 Delete Role" at bounding box center [1226, 138] width 115 height 23
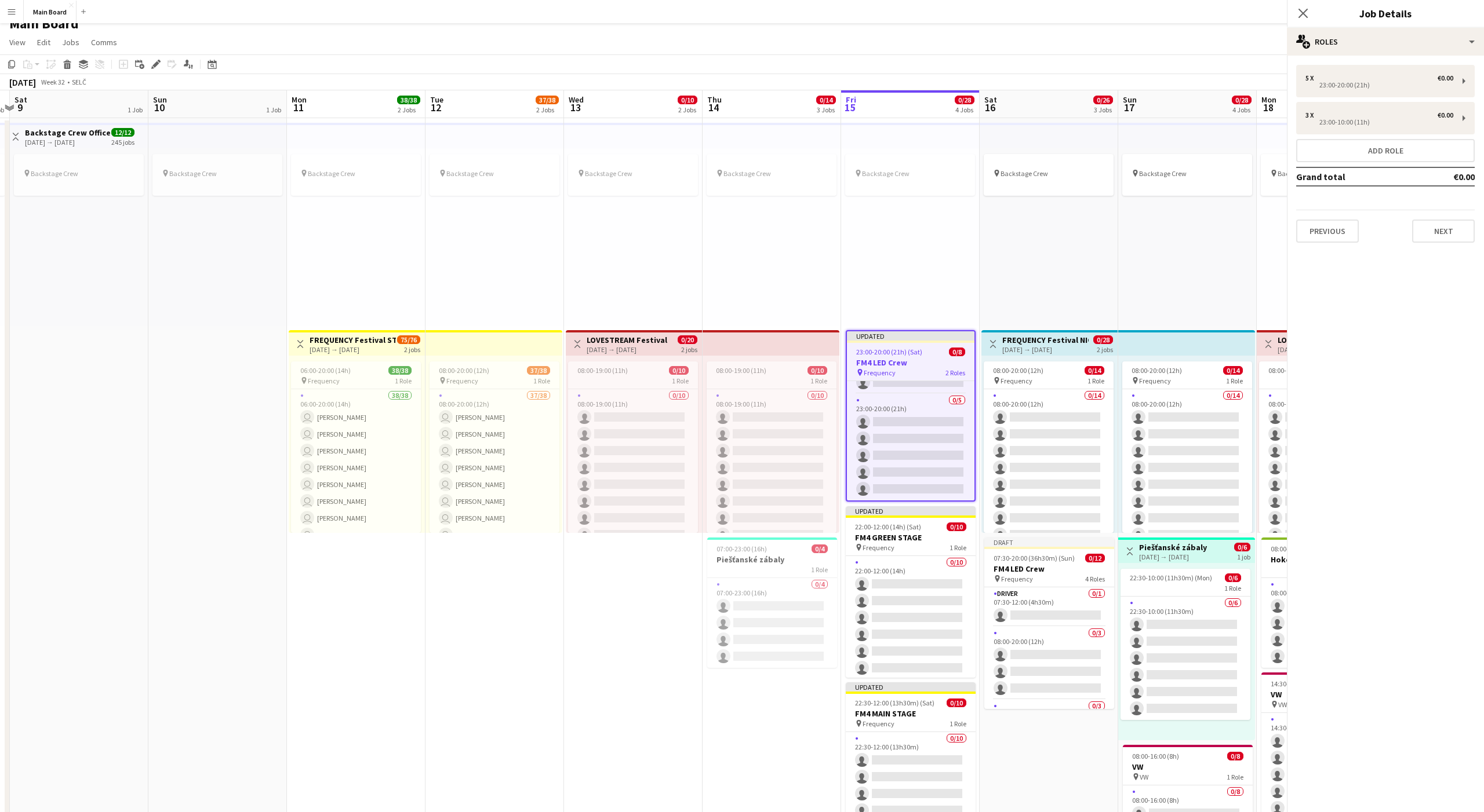
scroll to position [2, 0]
click at [765, 286] on div "pin Backstage Crew" at bounding box center [1048, 236] width 139 height 177
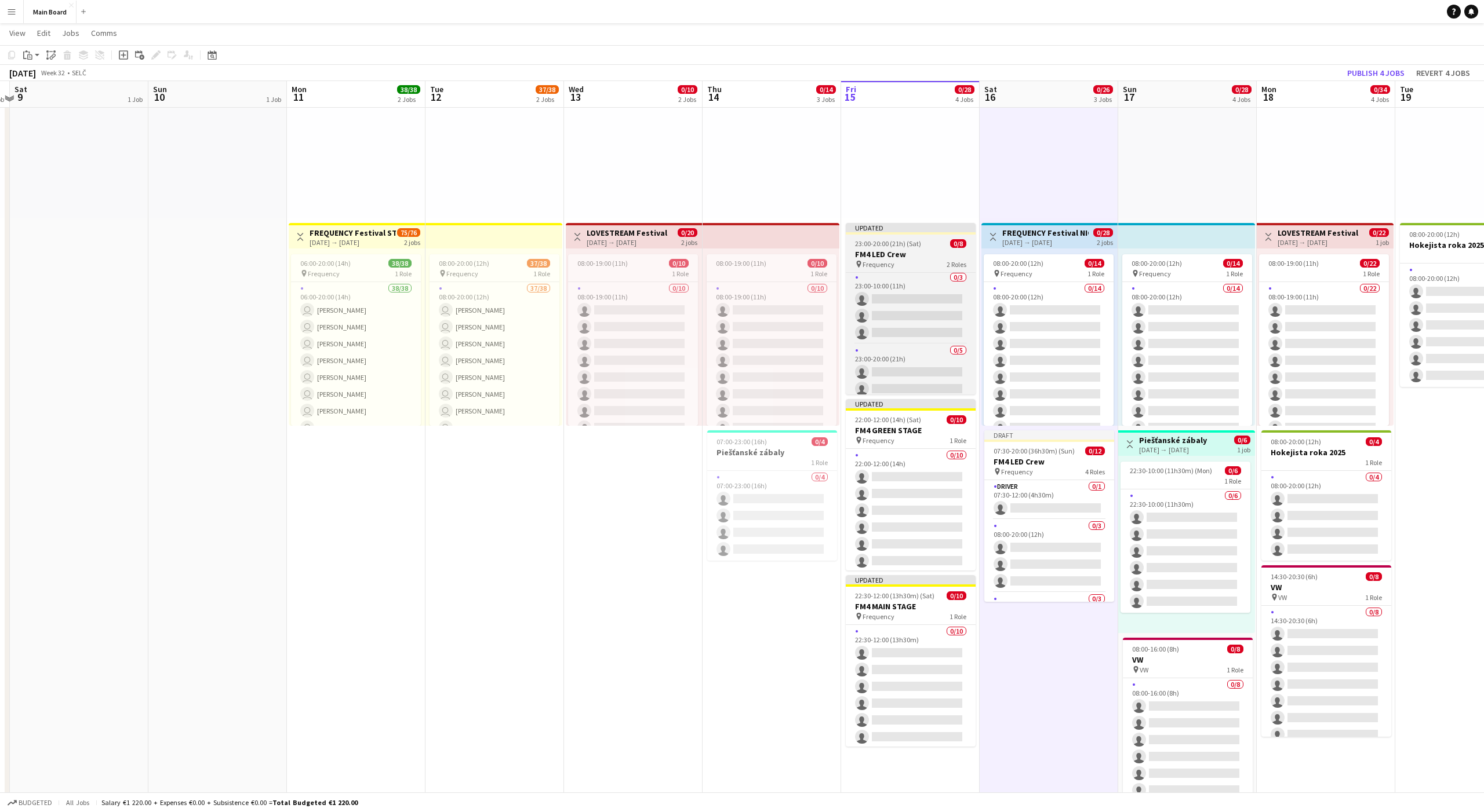
scroll to position [121, 0]
click at [765, 226] on div "Updated" at bounding box center [910, 225] width 130 height 9
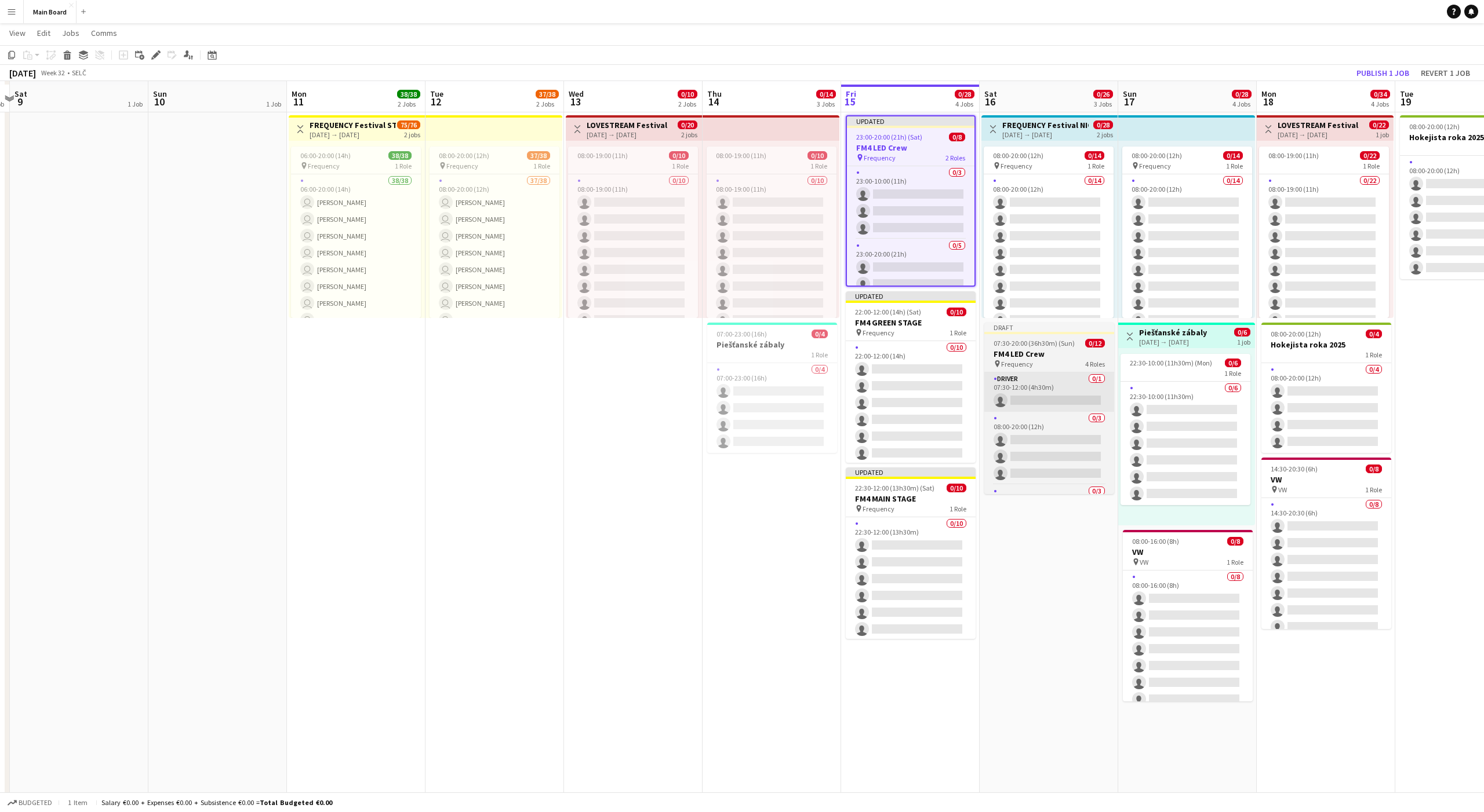
scroll to position [223, 0]
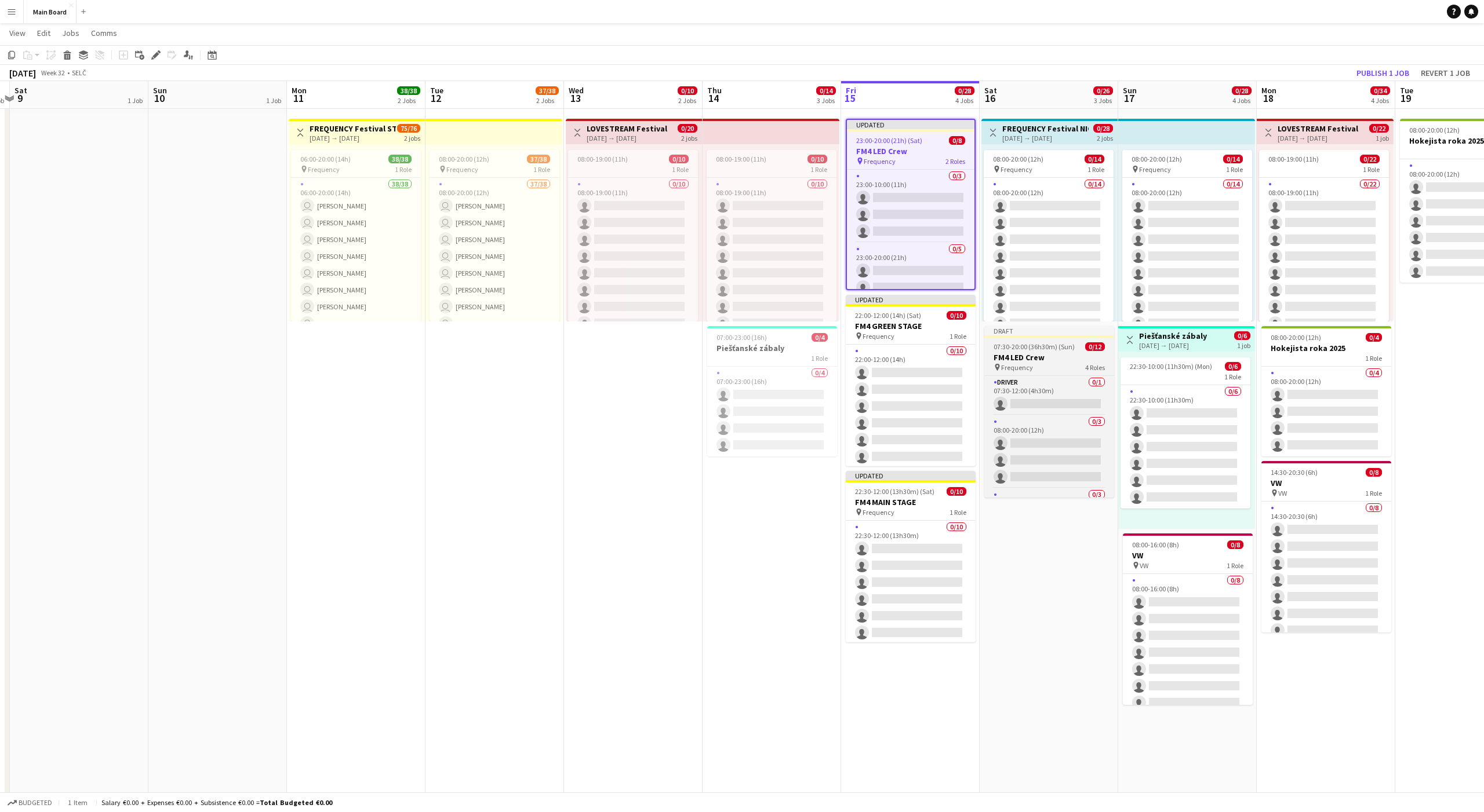
click at [765, 344] on span "07:30-20:00 (36h30m) (Sun)" at bounding box center [1034, 346] width 81 height 8
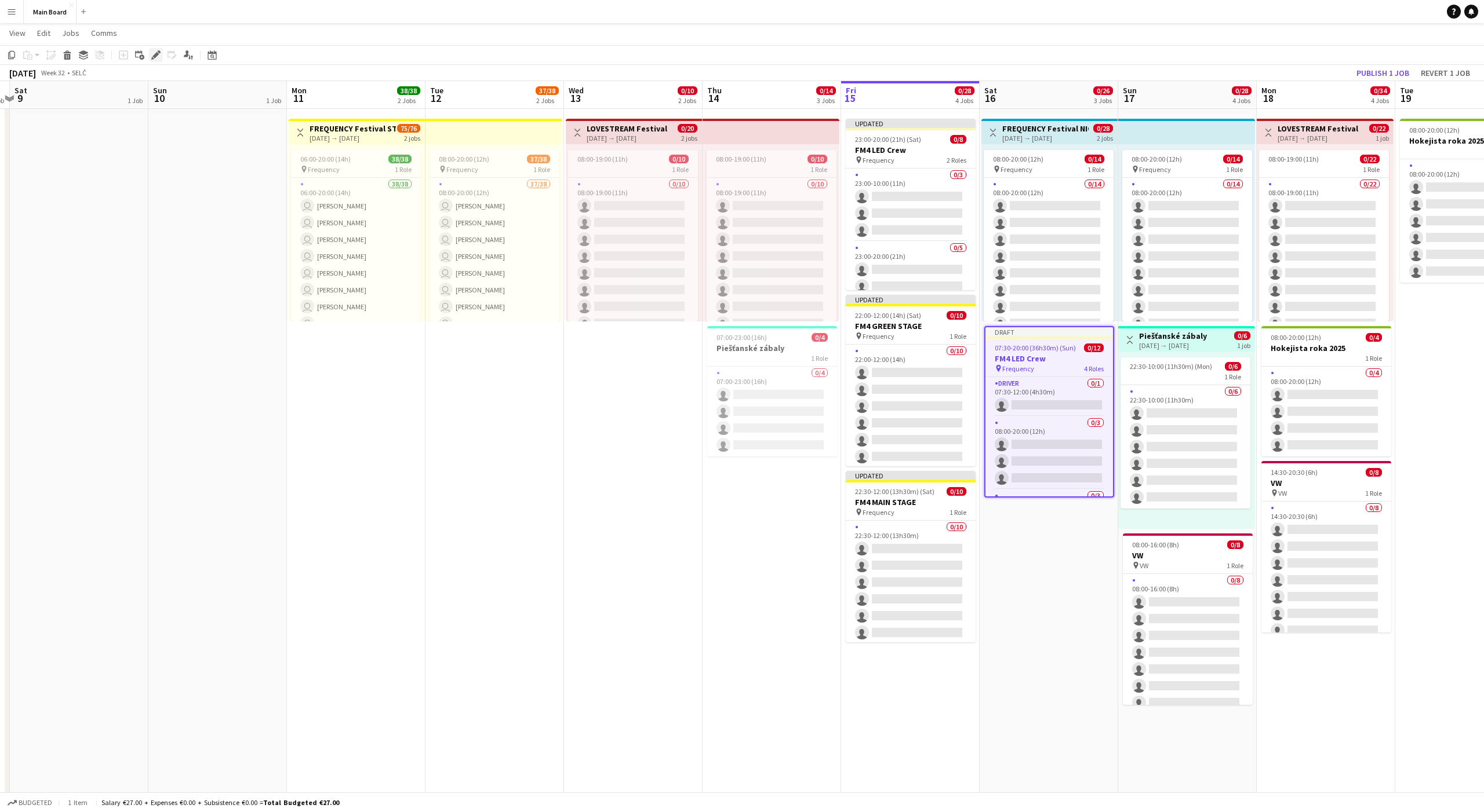
click at [159, 58] on icon "Edit" at bounding box center [156, 55] width 9 height 9
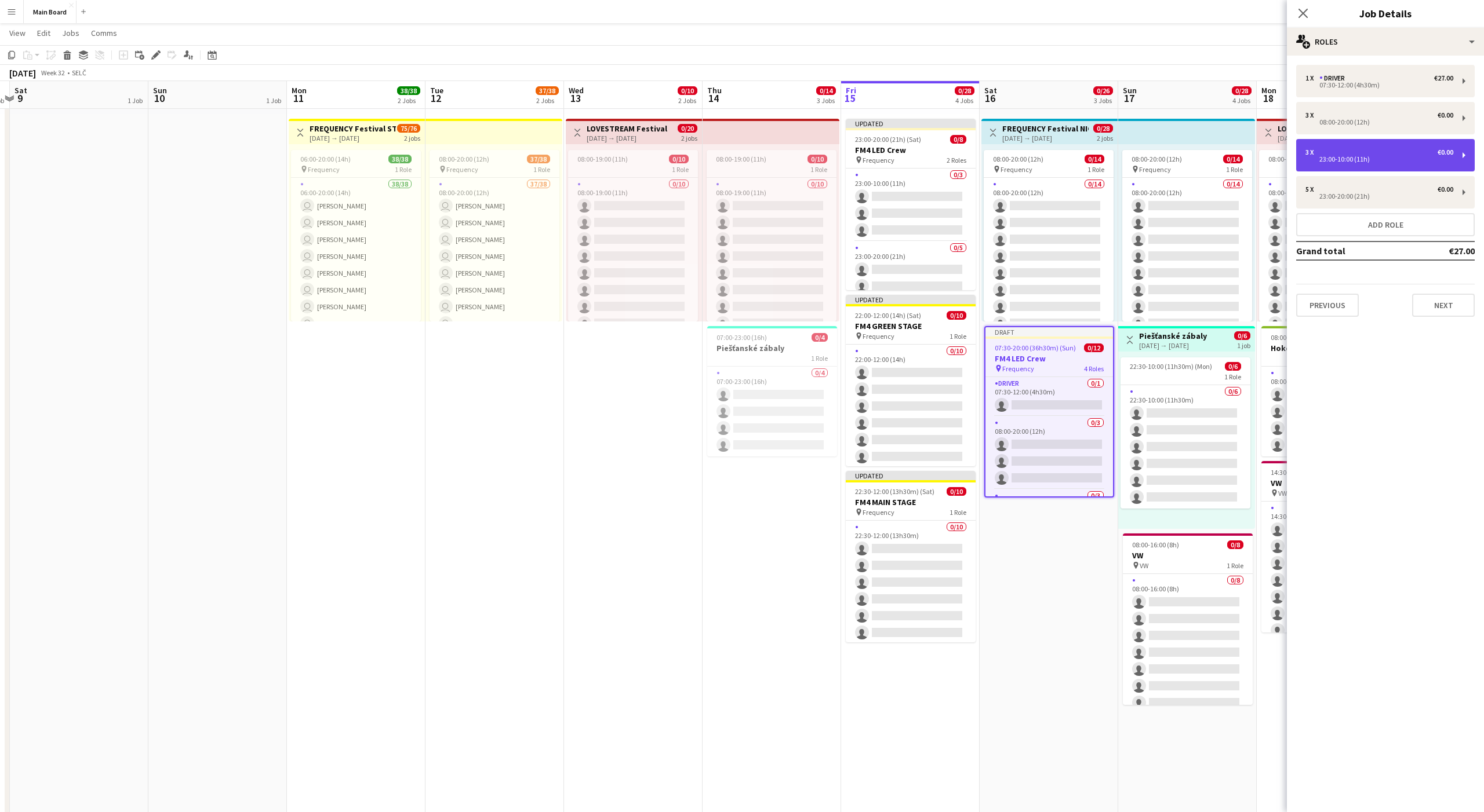
click at [765, 155] on div "3 x €0.00 23:00-10:00 (11h)" at bounding box center [1386, 154] width 178 height 32
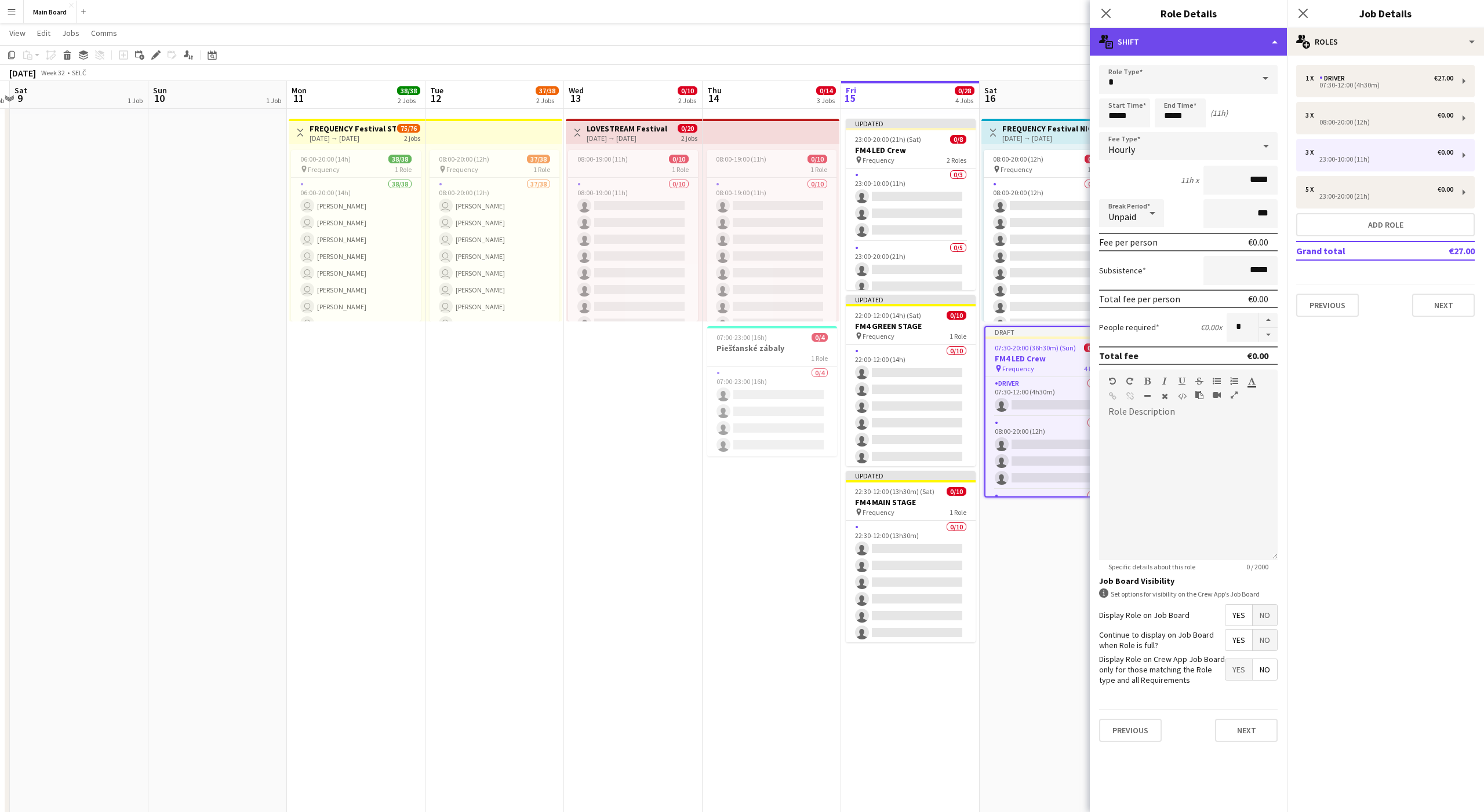
click at [765, 45] on div "multiple-actions-text Shift" at bounding box center [1188, 41] width 197 height 28
click at [765, 145] on div "bin-2 Delete Role" at bounding box center [1226, 138] width 115 height 23
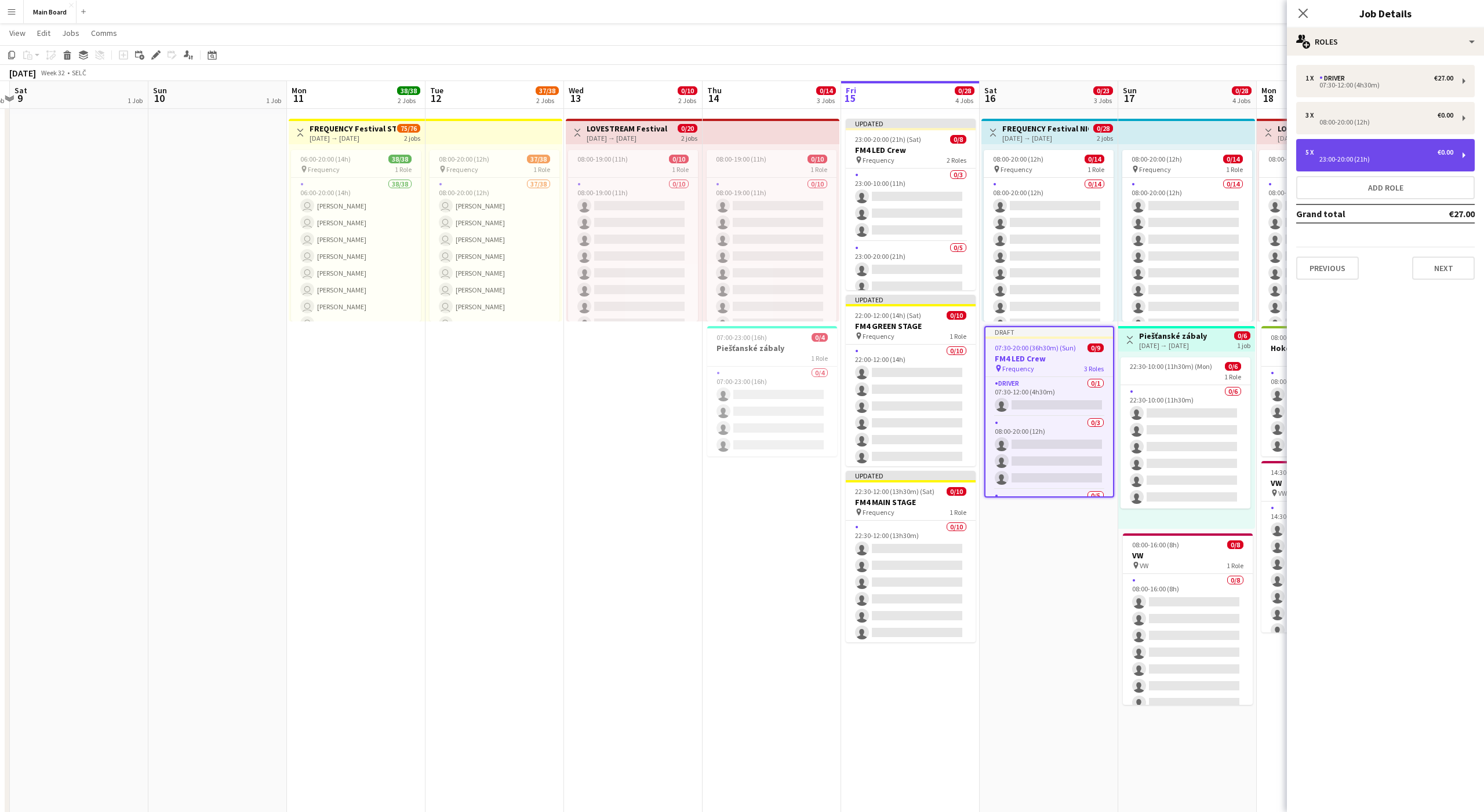
click at [765, 156] on div "23:00-20:00 (21h)" at bounding box center [1379, 159] width 148 height 6
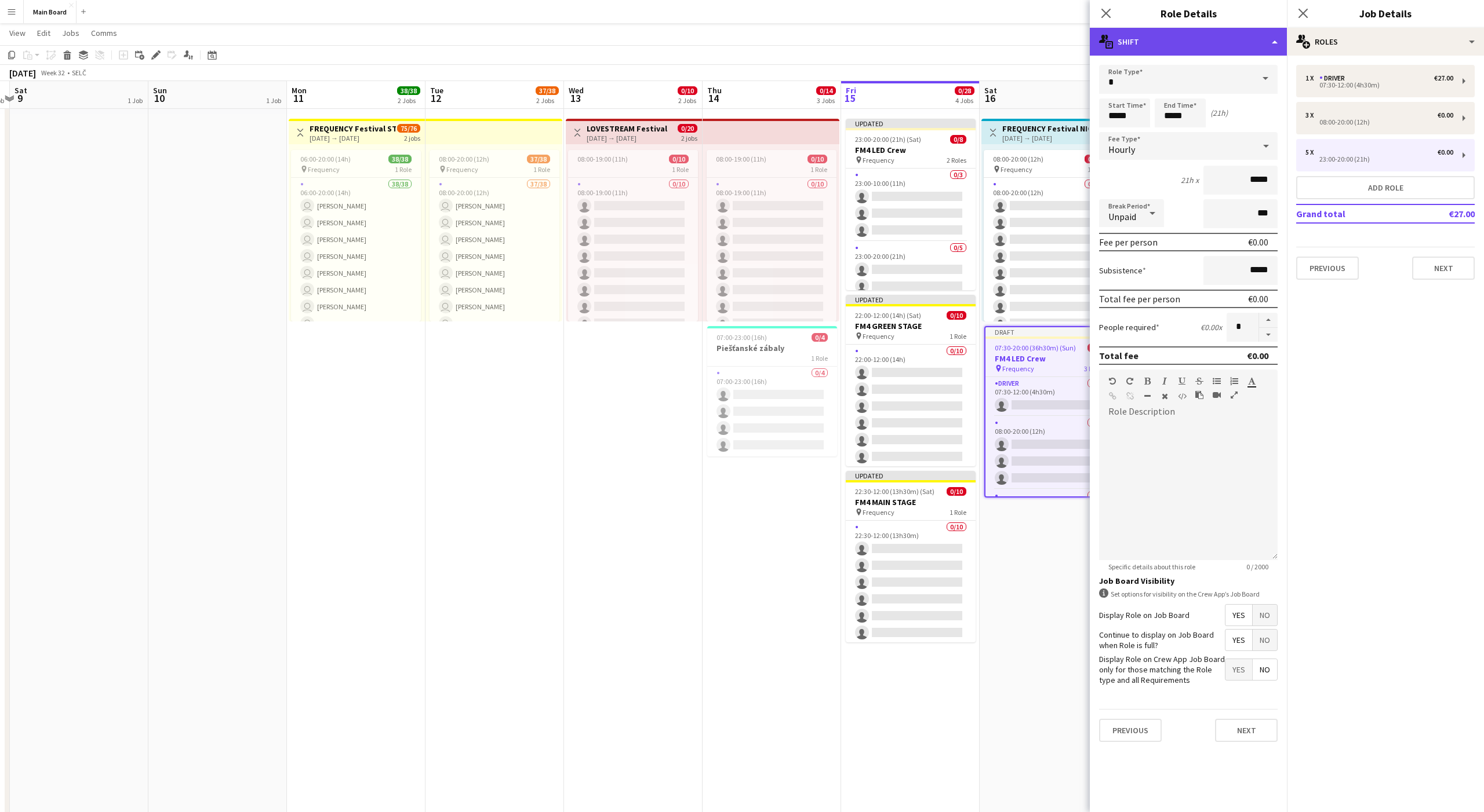
click at [765, 50] on div "multiple-actions-text Shift" at bounding box center [1188, 41] width 197 height 28
click at [765, 136] on div "bin-2 Delete Role" at bounding box center [1226, 138] width 115 height 23
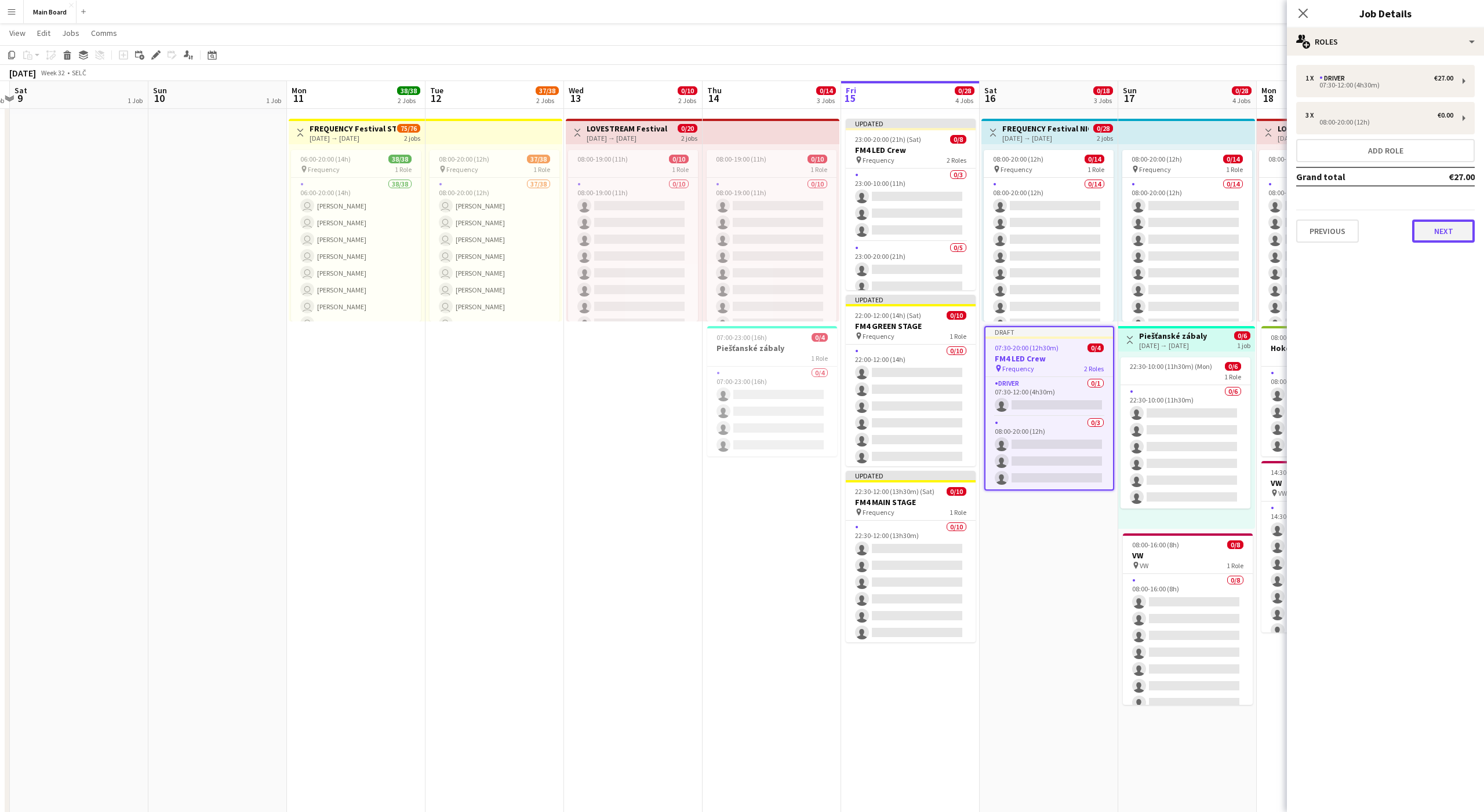
click at [765, 229] on button "Next" at bounding box center [1444, 231] width 62 height 23
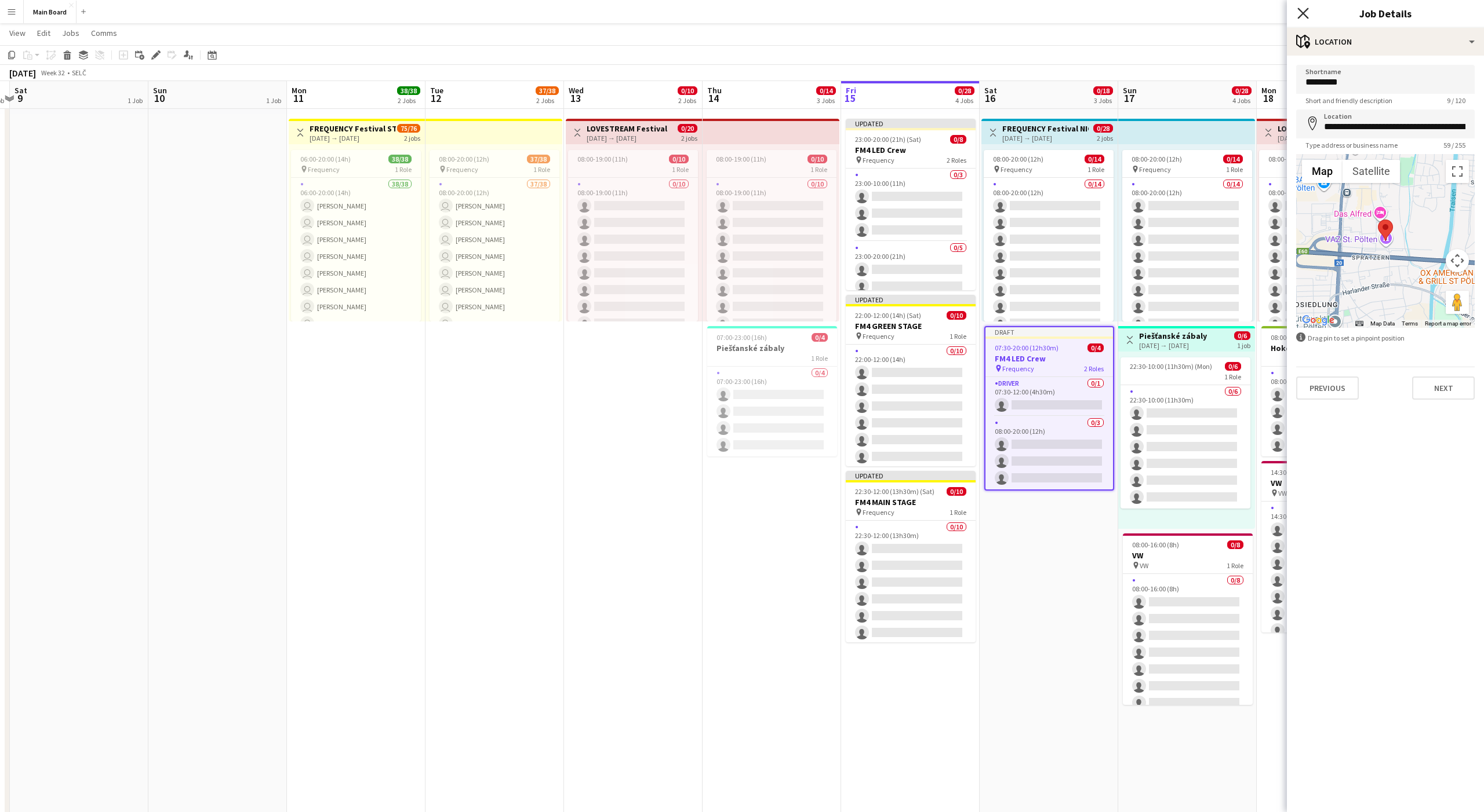
click at [765, 13] on icon "Close pop-in" at bounding box center [1303, 13] width 11 height 11
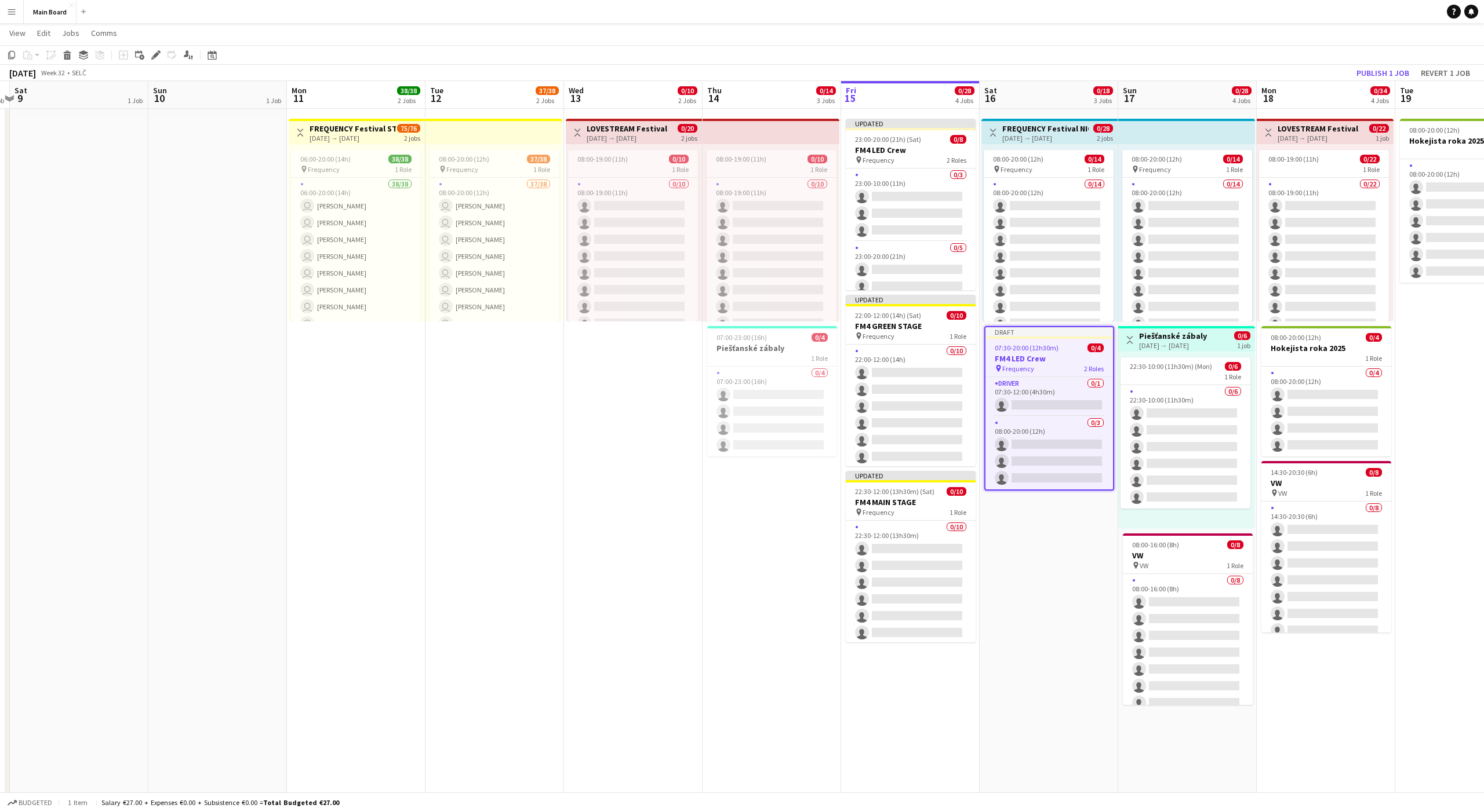
click at [765, 508] on app-date-cell "pin Backstage Crew Toggle View FREQUENCY Festival NIGHT PARK 16-08-2025 → 17-08…" at bounding box center [1048, 613] width 139 height 1413
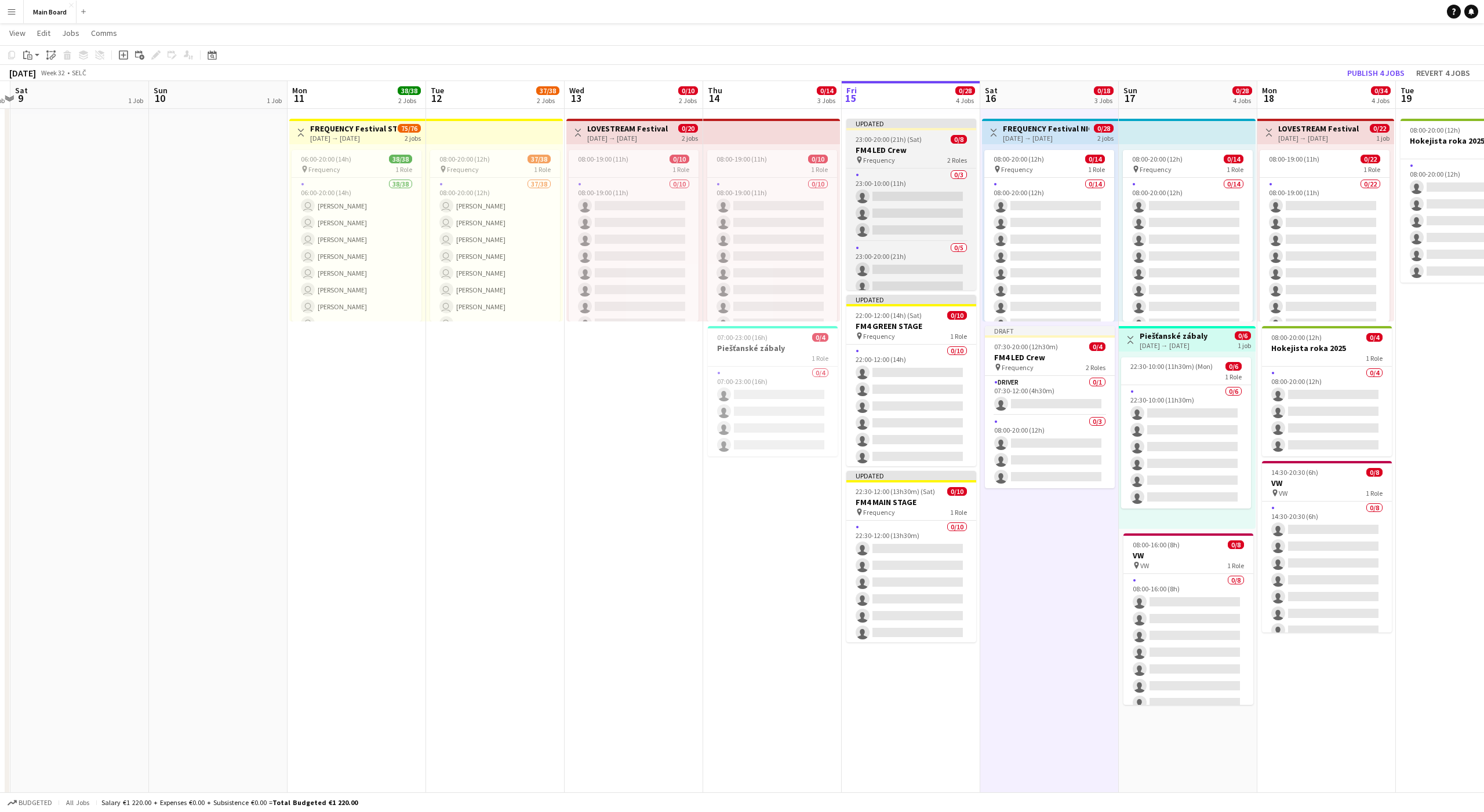
click at [765, 122] on div "Updated" at bounding box center [911, 123] width 130 height 9
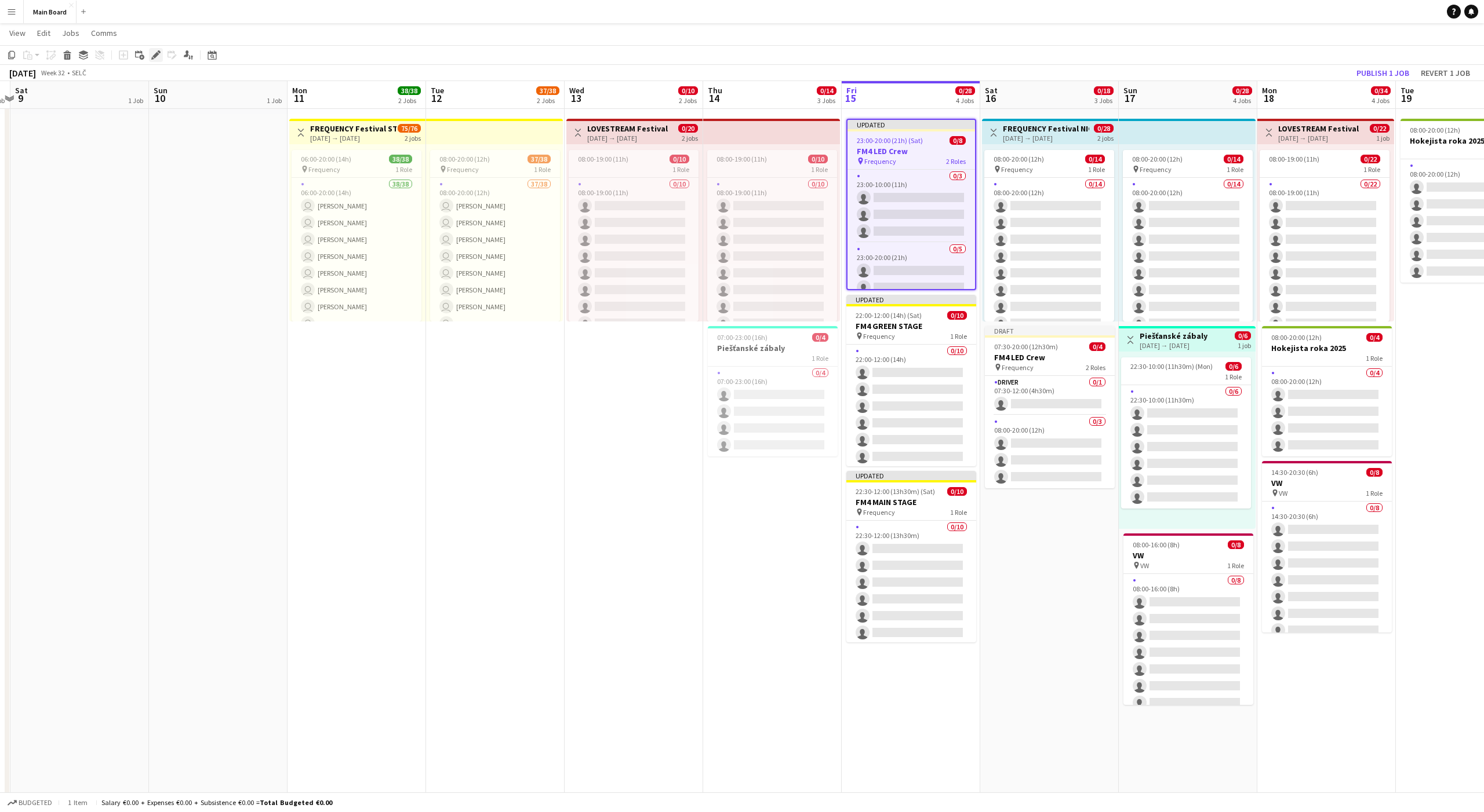
click at [156, 55] on icon at bounding box center [155, 55] width 6 height 6
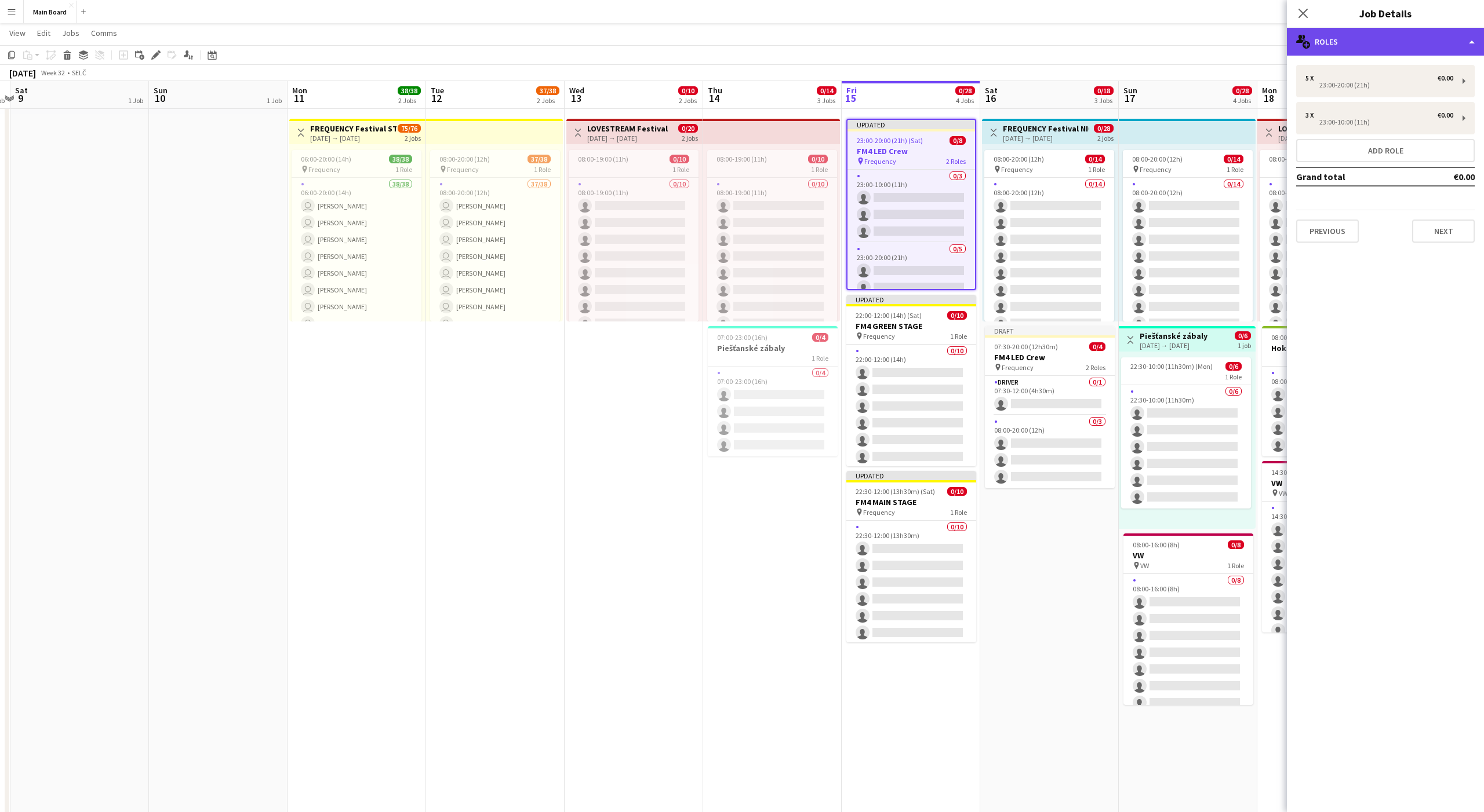
click at [765, 45] on div "multiple-users-add Roles" at bounding box center [1385, 41] width 197 height 28
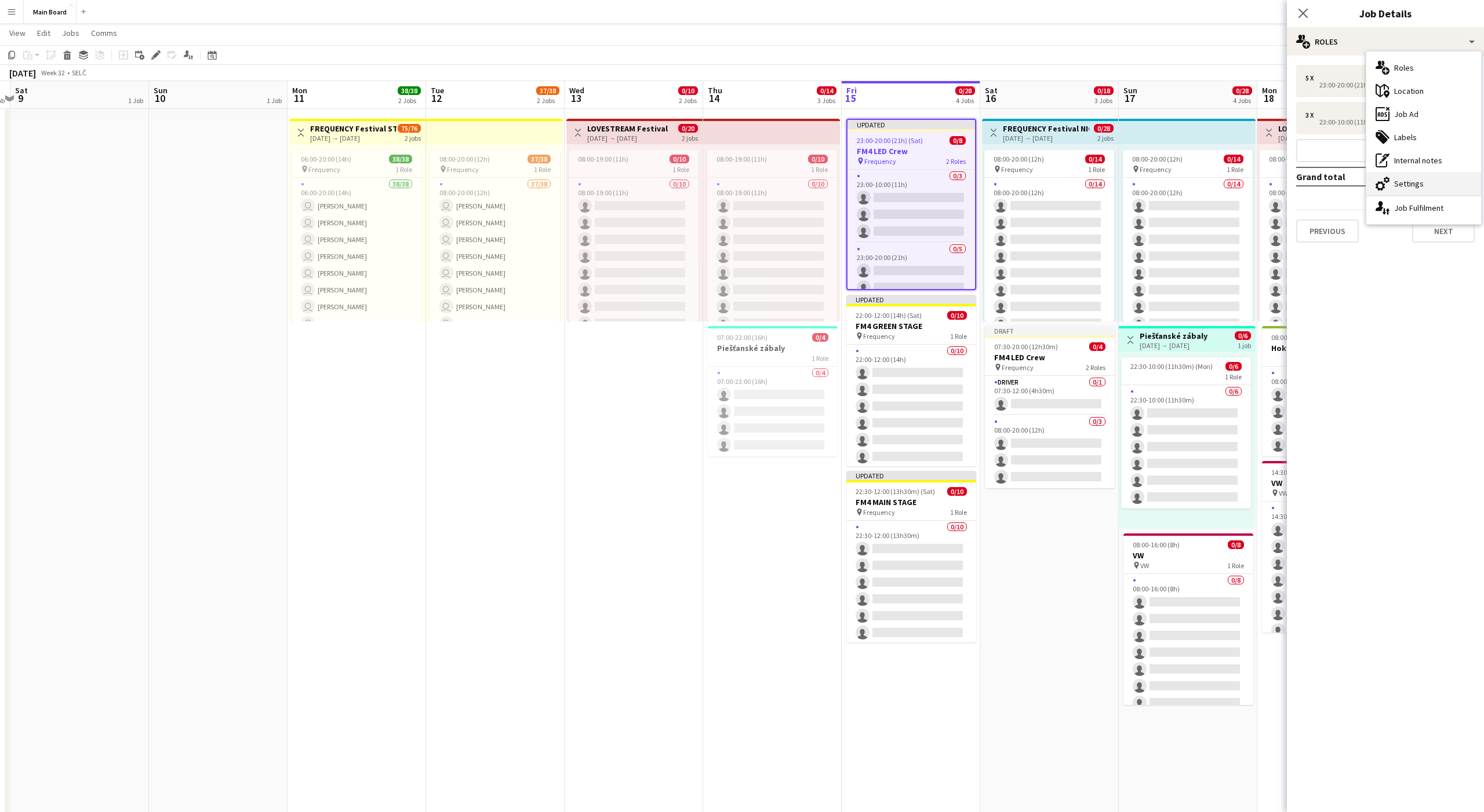
click at [765, 187] on div "cog-double-3 Settings" at bounding box center [1423, 183] width 115 height 23
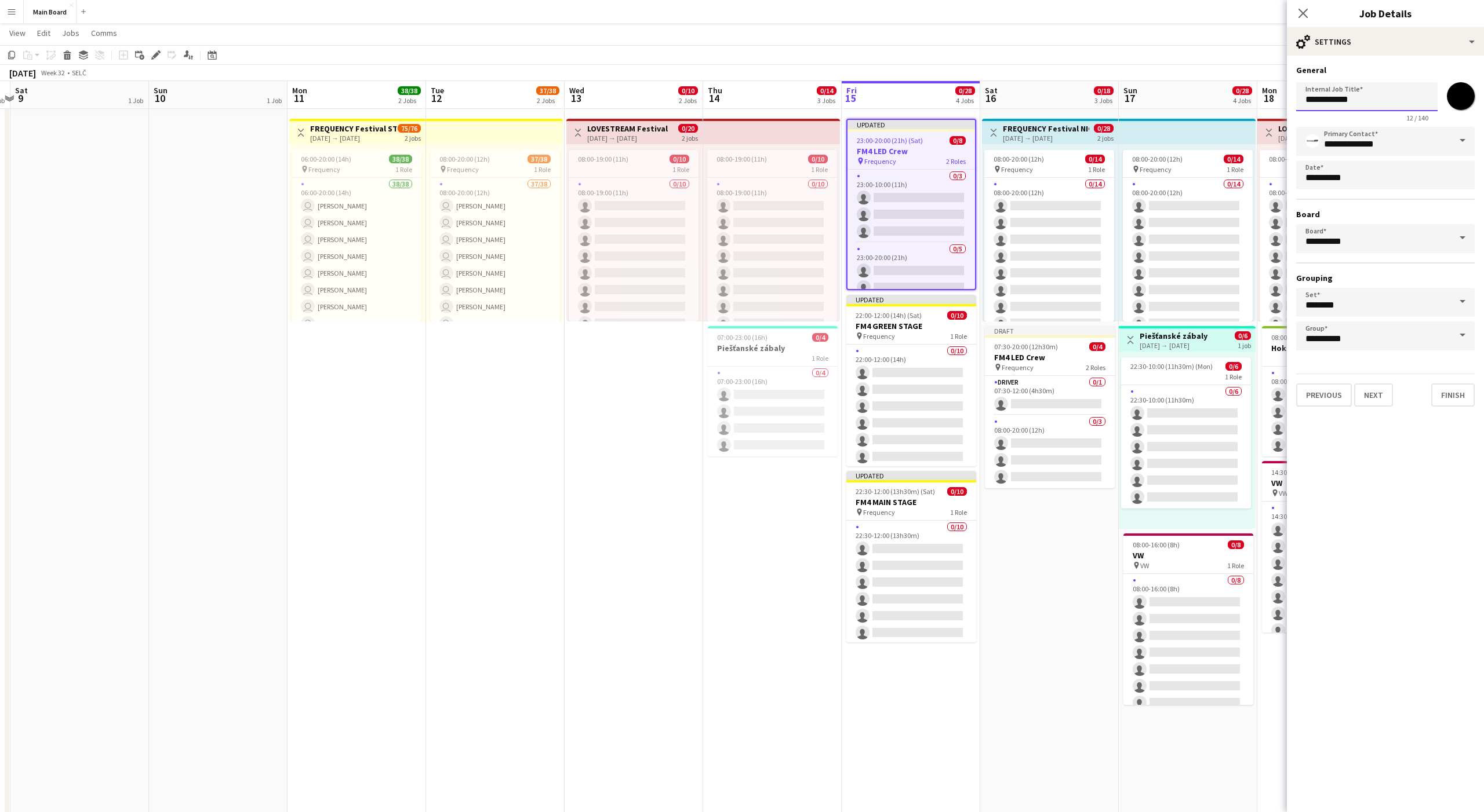
click at [765, 100] on input "**********" at bounding box center [1367, 97] width 142 height 29
type input "**********"
click at [765, 386] on button "Finish" at bounding box center [1453, 395] width 43 height 23
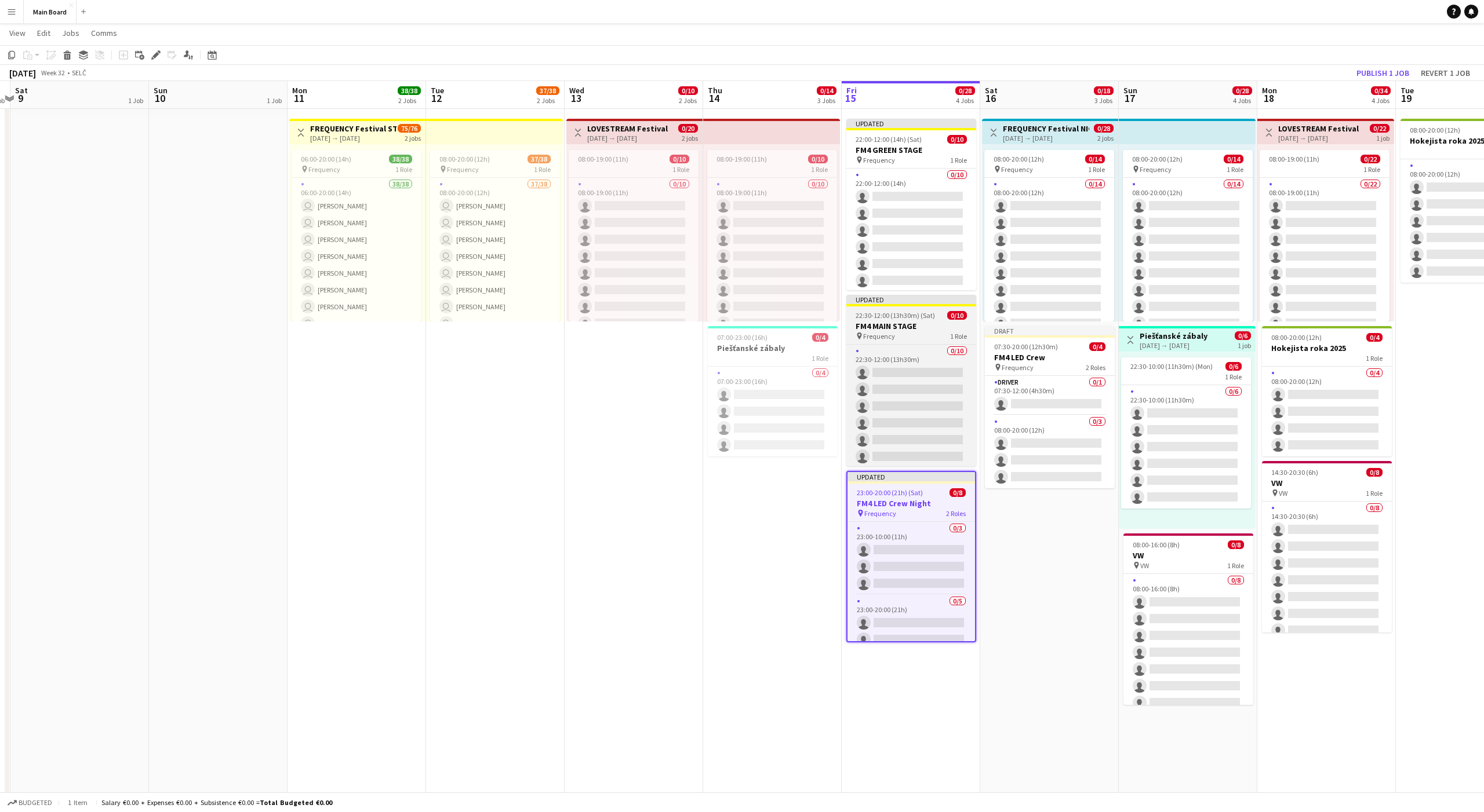
click at [765, 318] on span "22:30-12:00 (13h30m) (Sat)" at bounding box center [895, 315] width 79 height 8
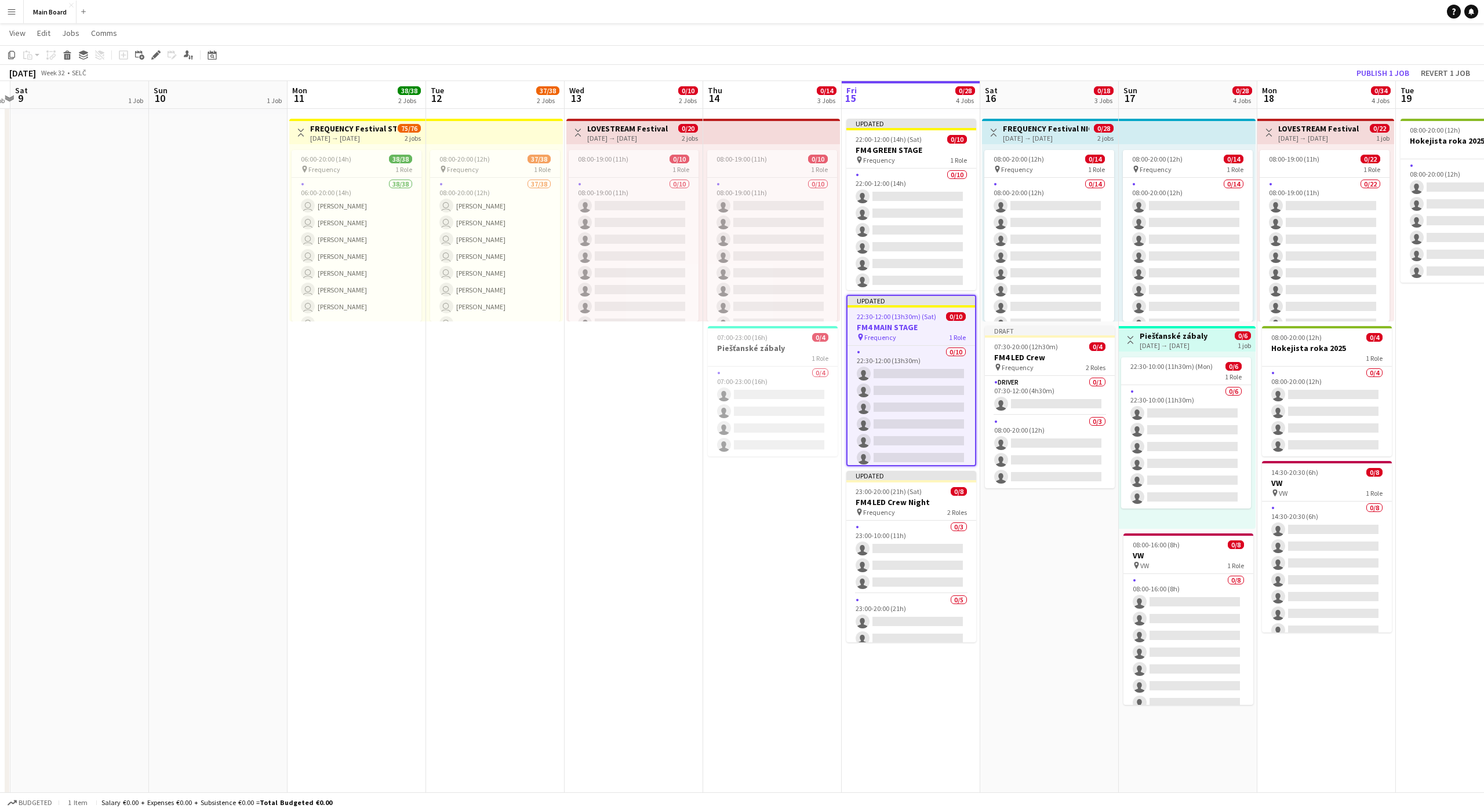
click at [154, 46] on app-toolbar "Copy Paste Paste Command V Paste with crew Command Shift V Paste linked Job Del…" at bounding box center [742, 54] width 1484 height 19
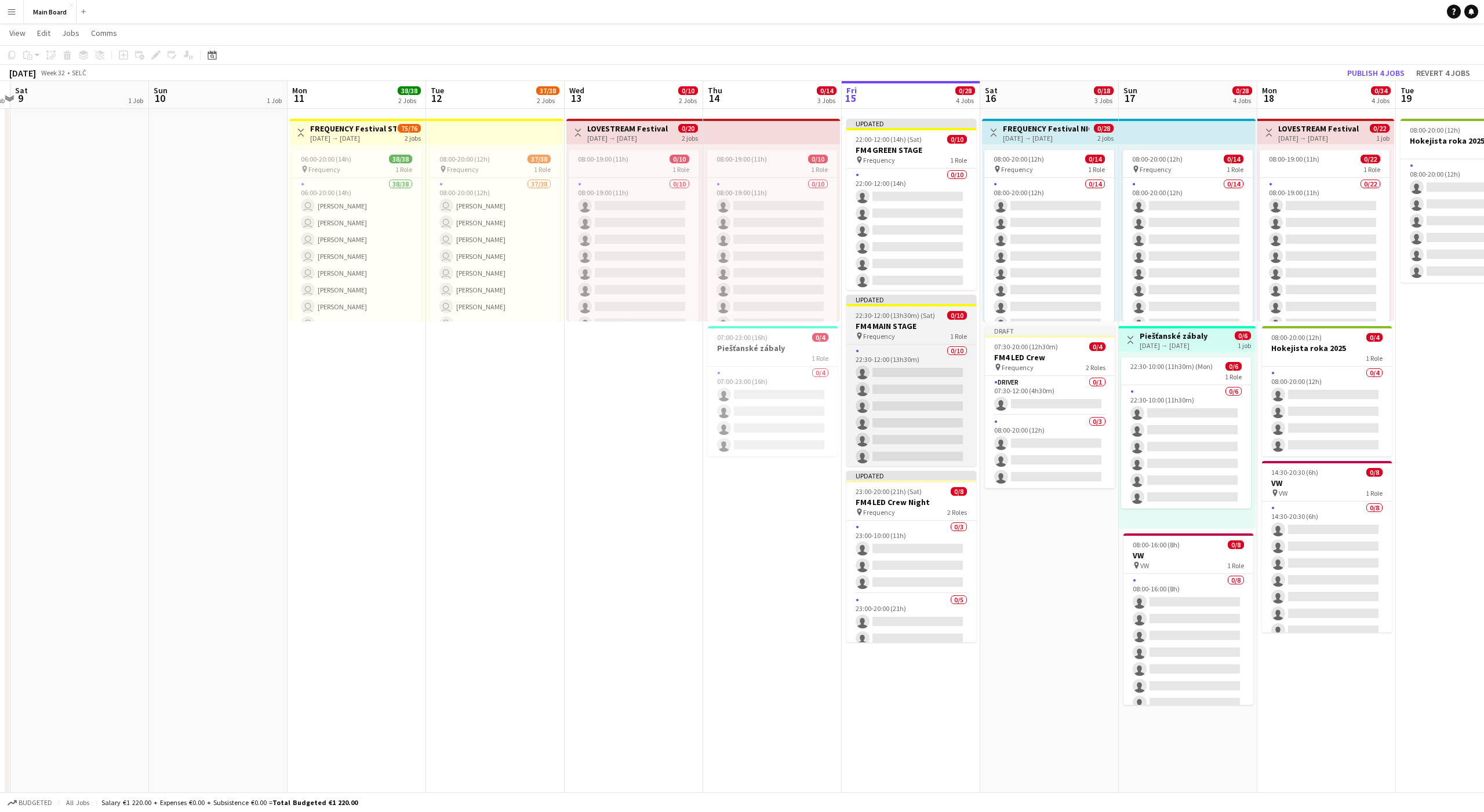
click at [765, 333] on span "Frequency" at bounding box center [878, 335] width 32 height 8
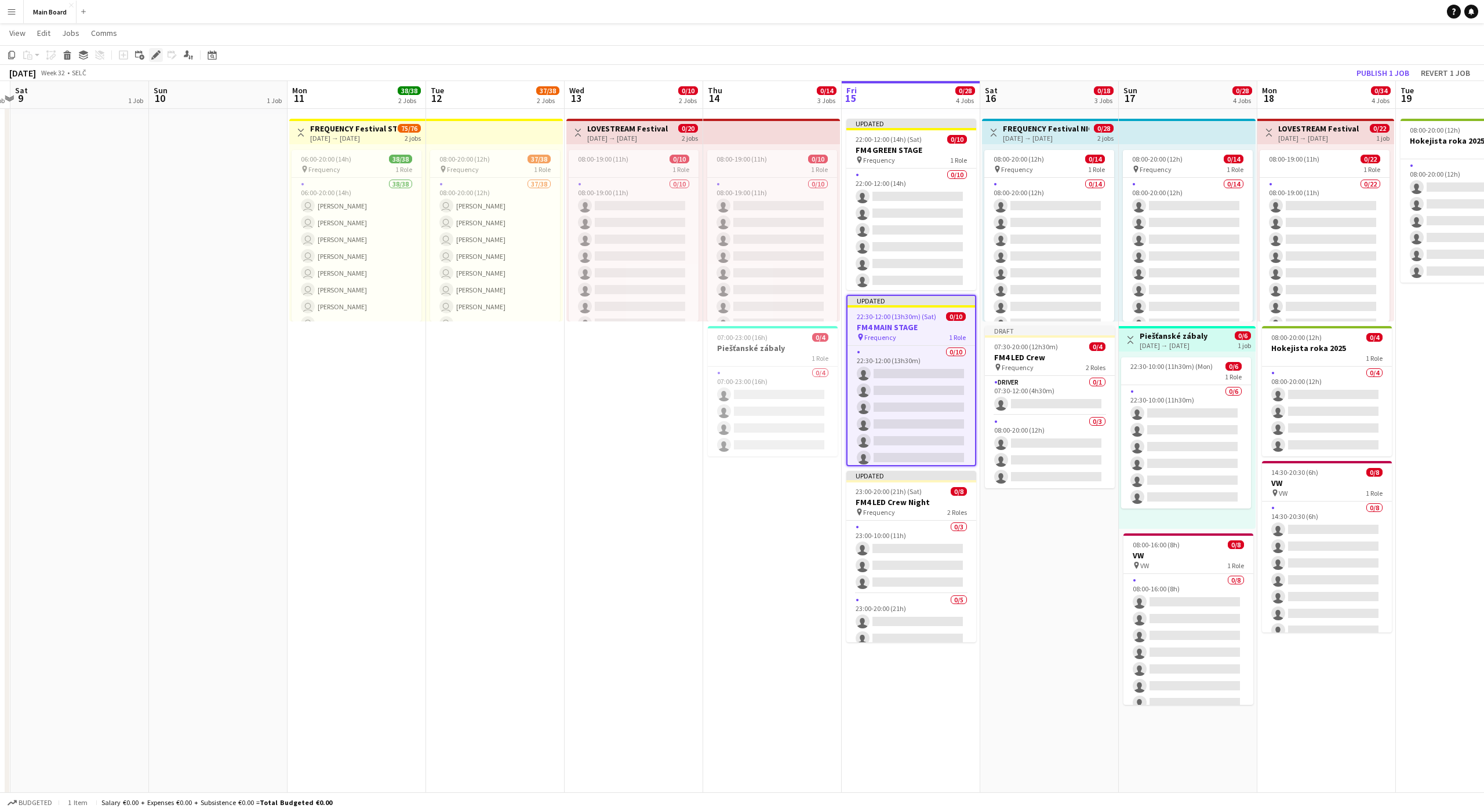
click at [158, 54] on icon at bounding box center [155, 55] width 6 height 6
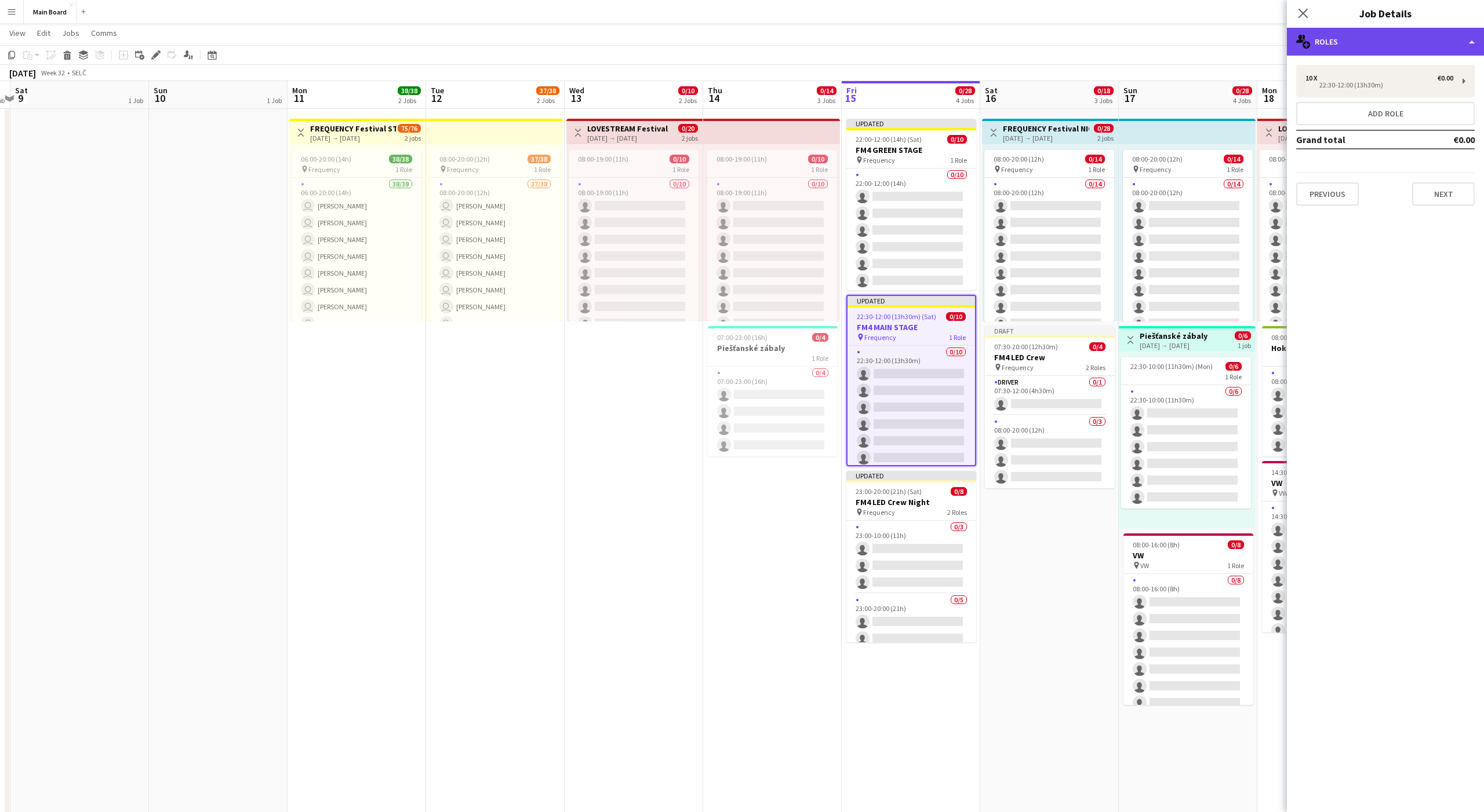
click at [765, 44] on div "multiple-users-add Roles" at bounding box center [1385, 41] width 197 height 28
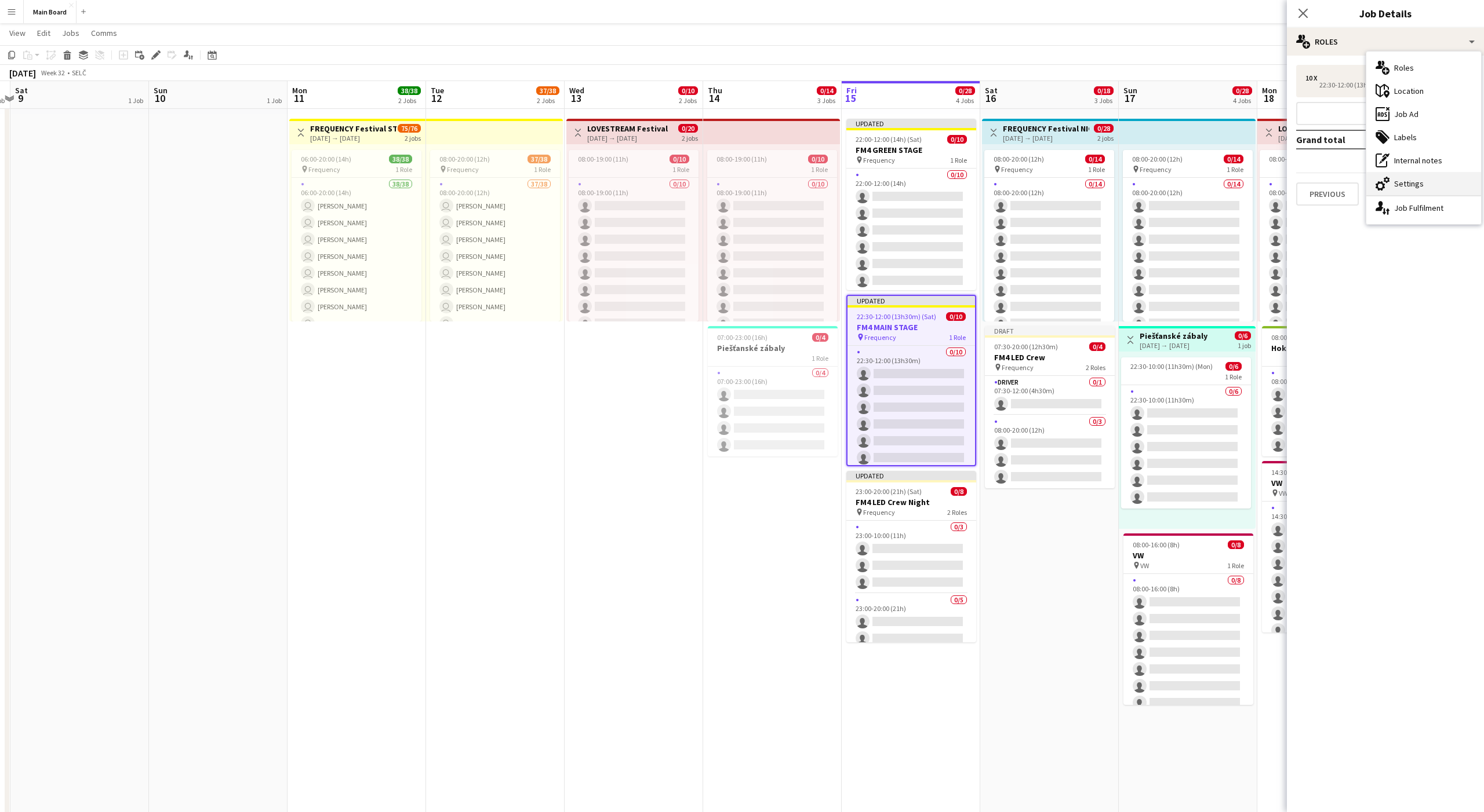
click at [765, 176] on div "cog-double-3 Settings" at bounding box center [1423, 183] width 115 height 23
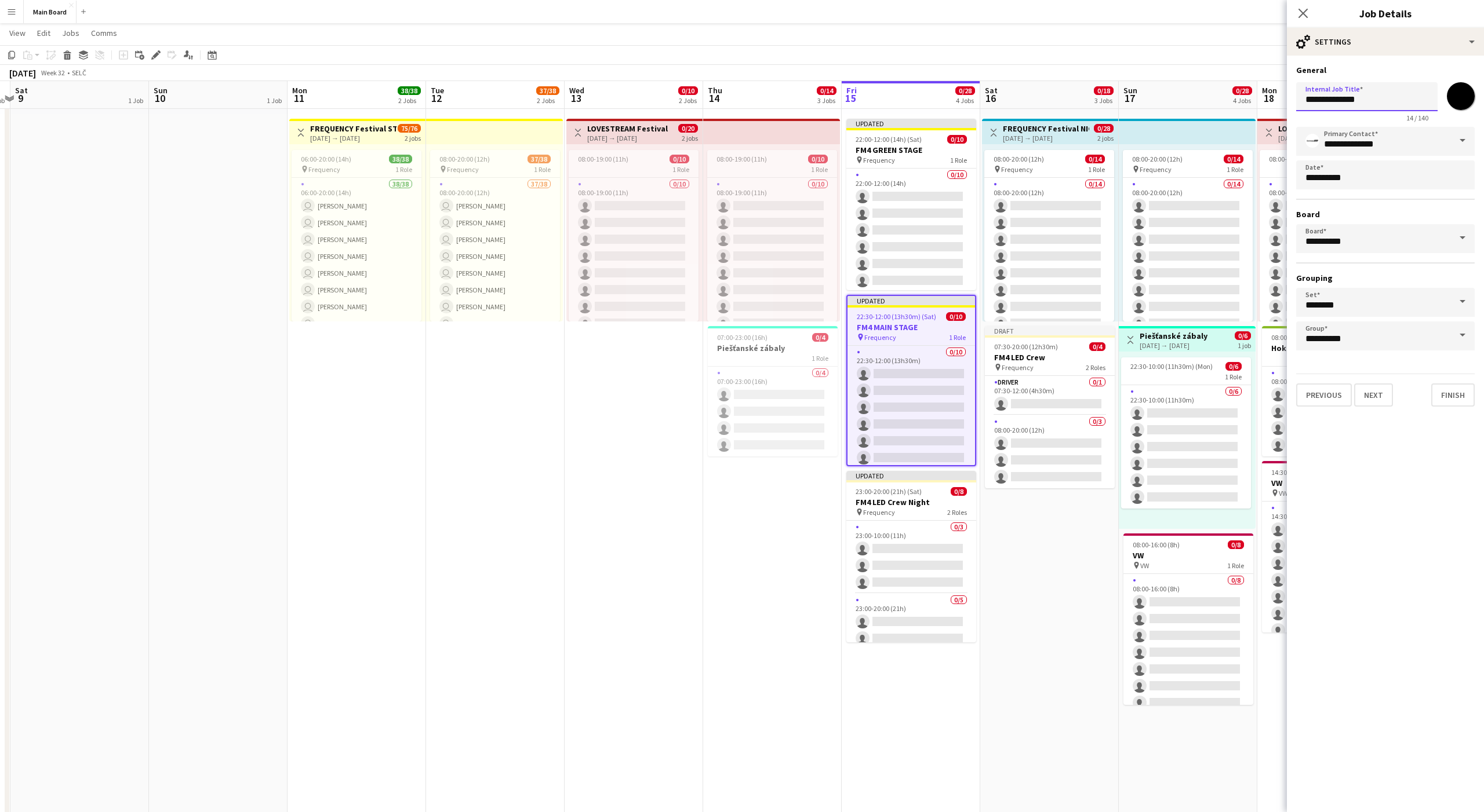
click at [765, 94] on input "**********" at bounding box center [1367, 97] width 142 height 29
type input "**********"
click at [765, 389] on button "Finish" at bounding box center [1453, 395] width 43 height 23
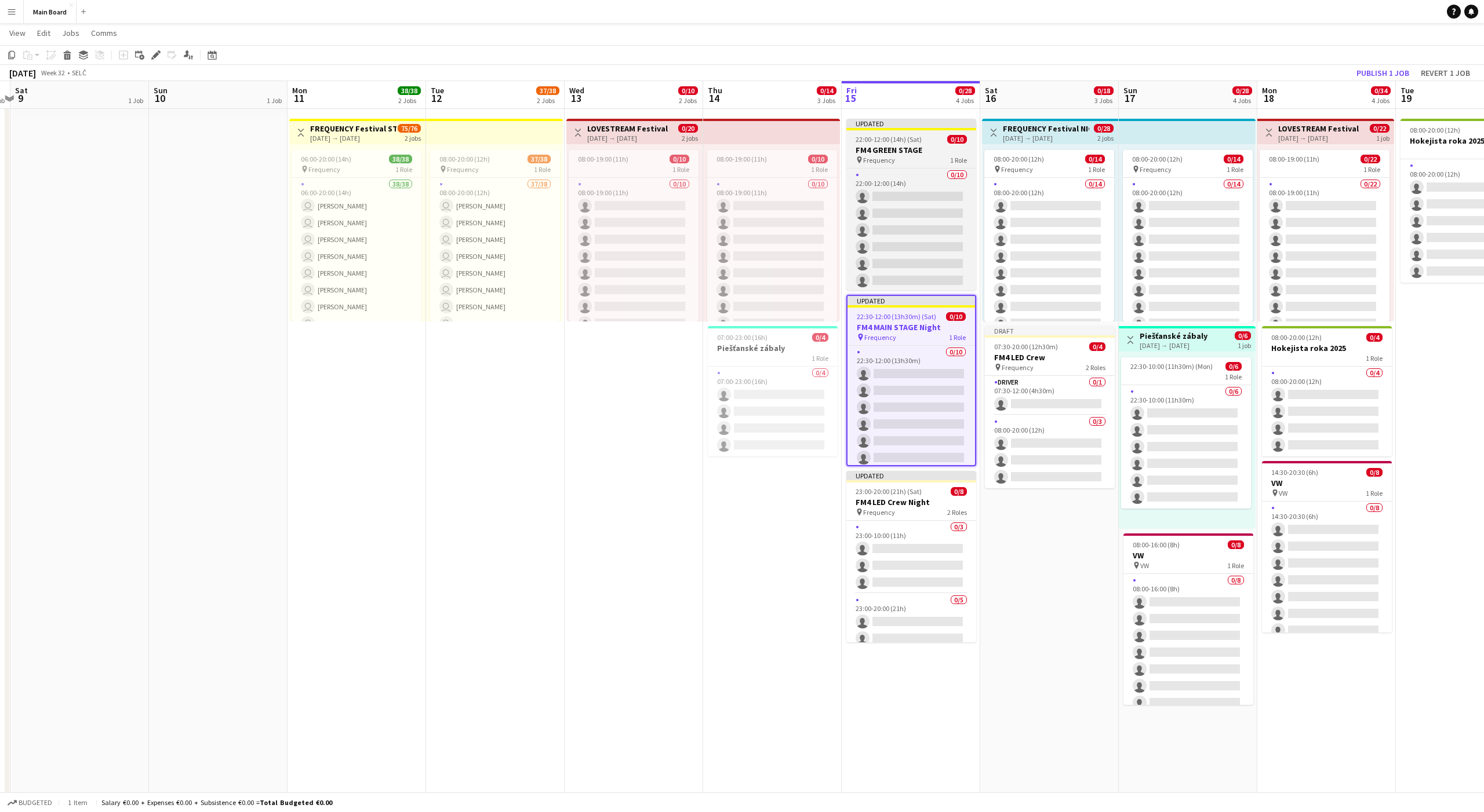
click at [765, 133] on app-job-card "Updated 22:00-12:00 (14h) (Sat) 0/10 FM4 GREEN STAGE pin Frequency 1 Role 0/10 …" at bounding box center [911, 204] width 130 height 172
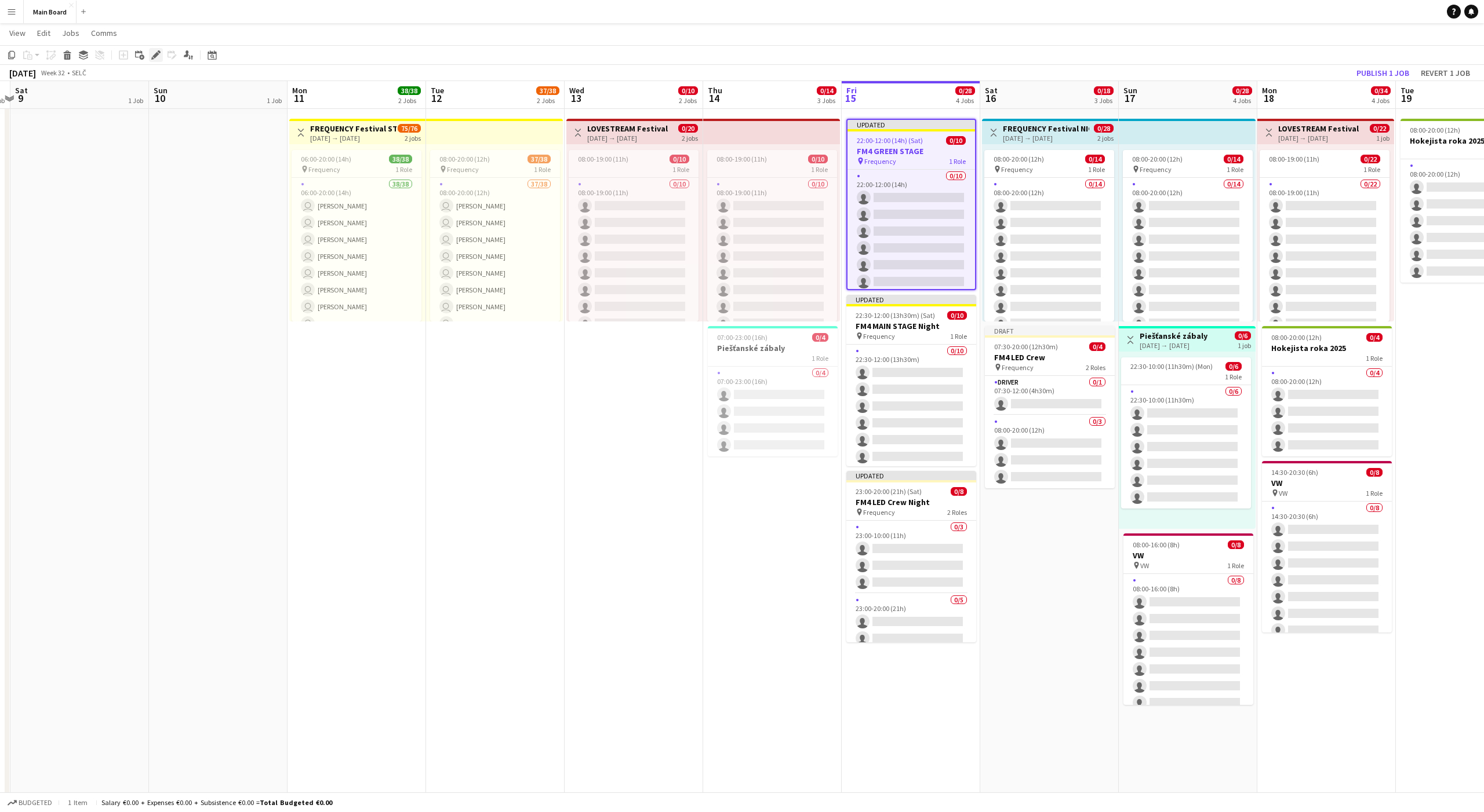
click at [157, 51] on icon "Edit" at bounding box center [156, 55] width 9 height 9
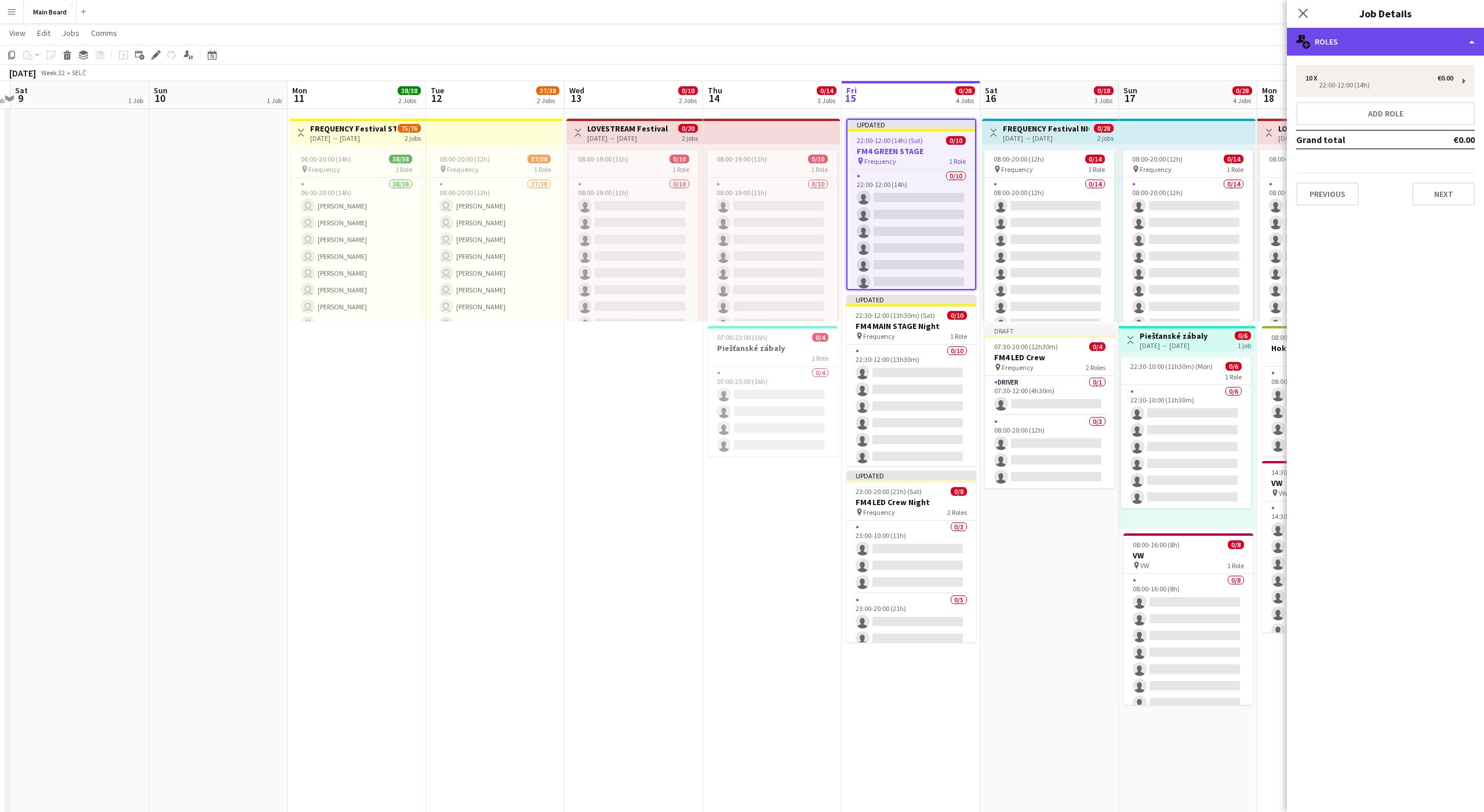
click at [765, 39] on div "multiple-users-add Roles" at bounding box center [1385, 41] width 197 height 28
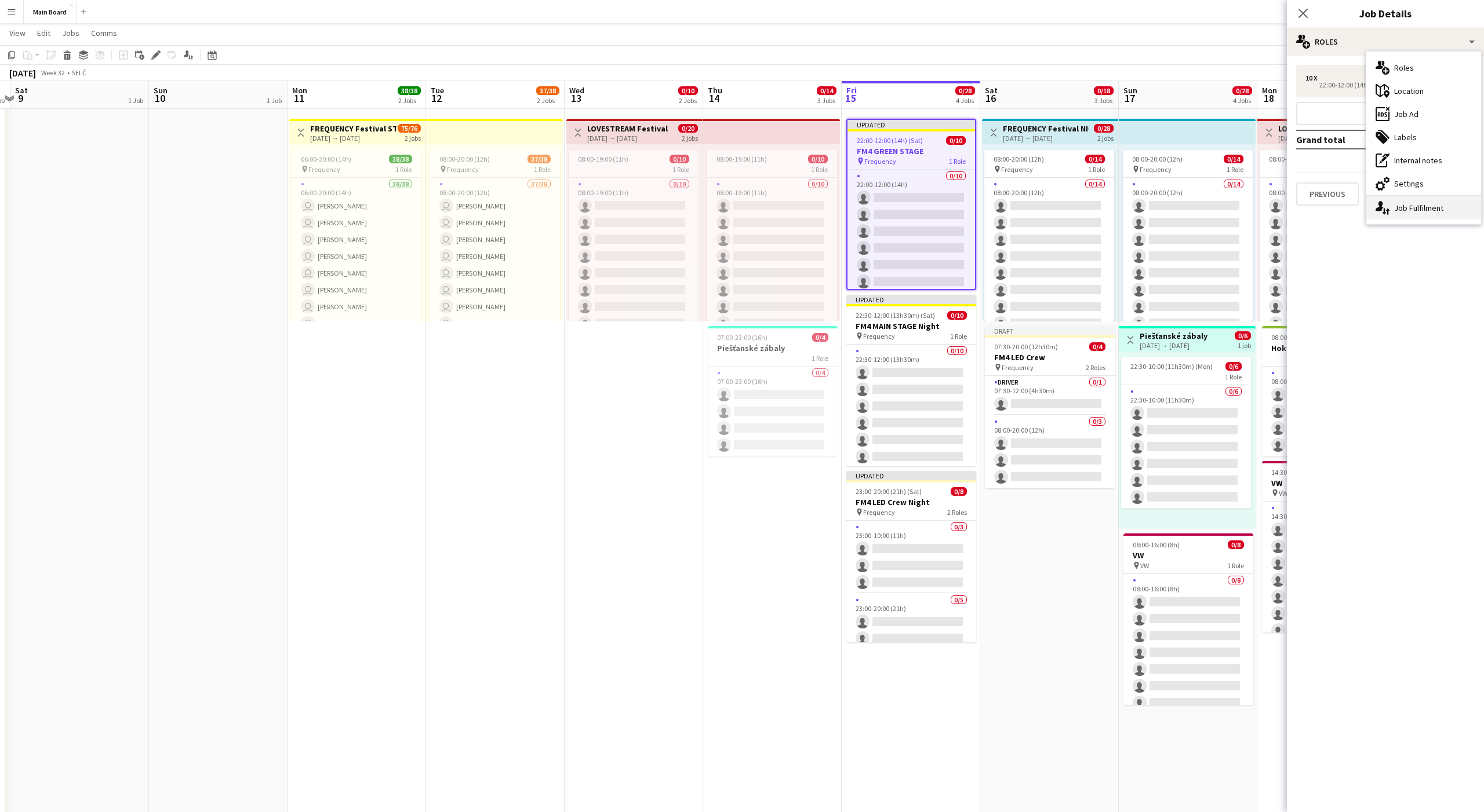
click at [765, 213] on div "single-neutral-actions-up-down Job Fulfilment" at bounding box center [1423, 208] width 115 height 23
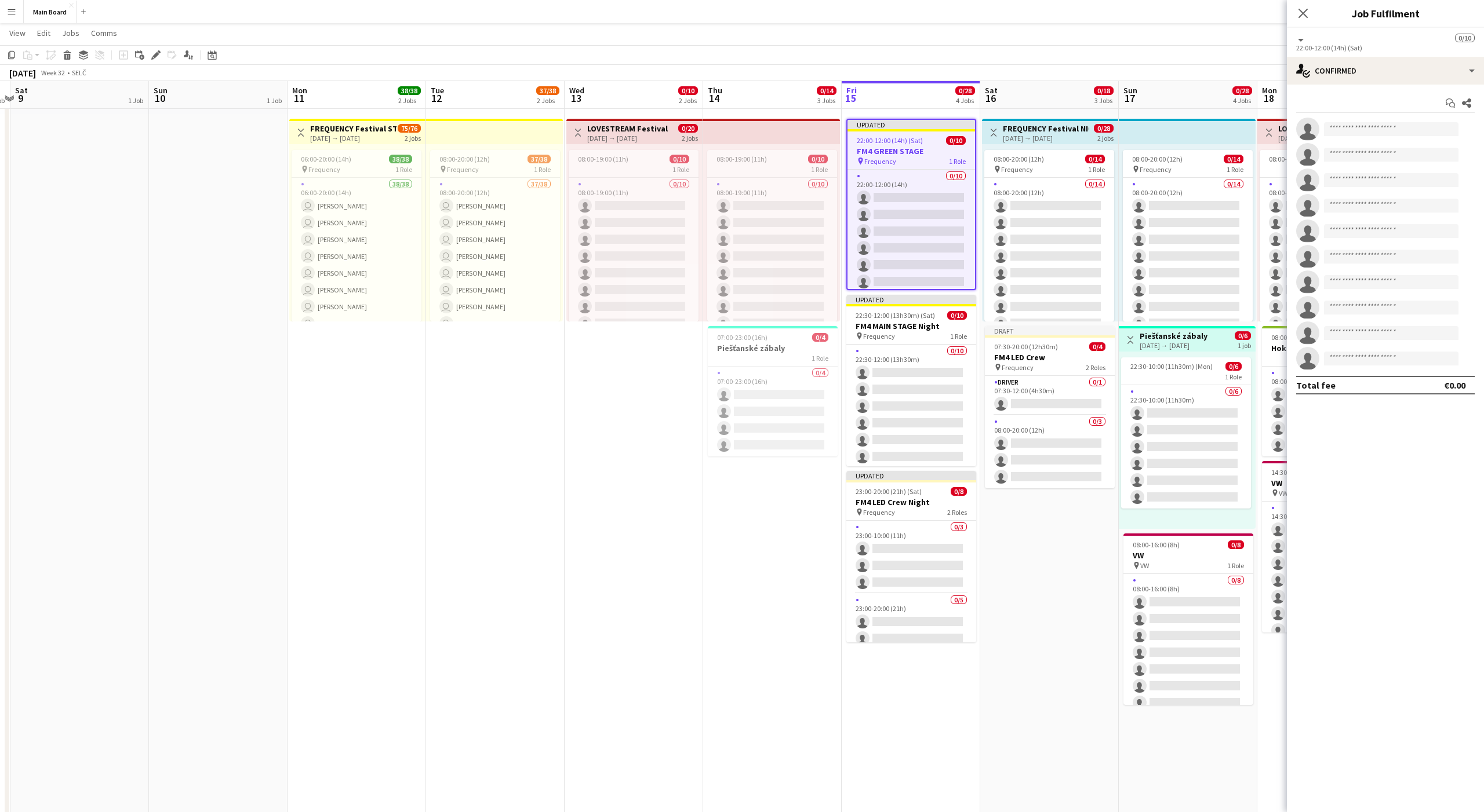
click at [765, 49] on div "22:00-12:00 (14h) (Sat)" at bounding box center [1386, 47] width 178 height 8
click at [765, 78] on div "single-neutral-actions-check-2 Confirmed" at bounding box center [1385, 71] width 197 height 28
click at [765, 260] on div "pen-write Job Details" at bounding box center [1423, 260] width 115 height 23
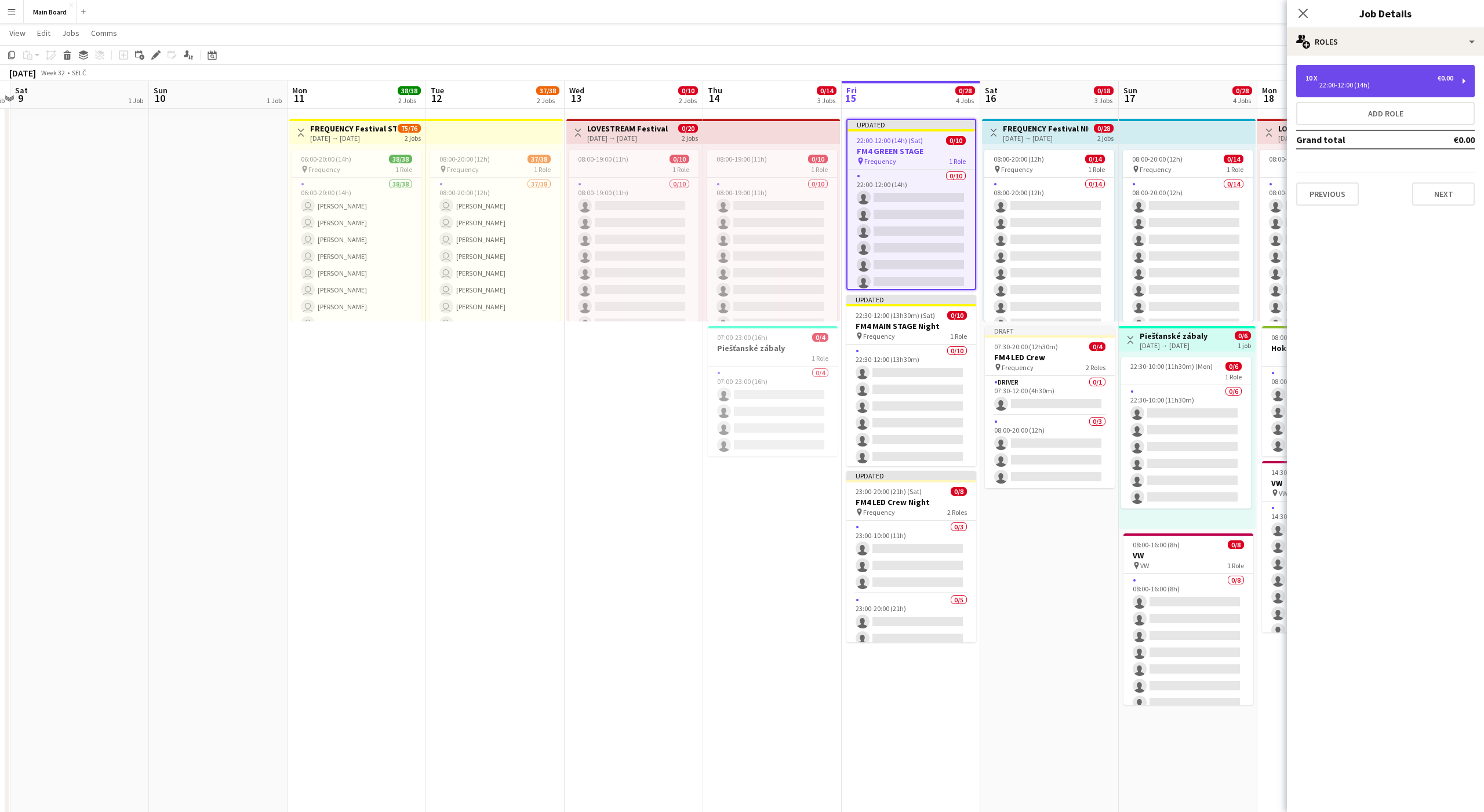
click at [765, 79] on div "10 x €0.00" at bounding box center [1379, 78] width 148 height 8
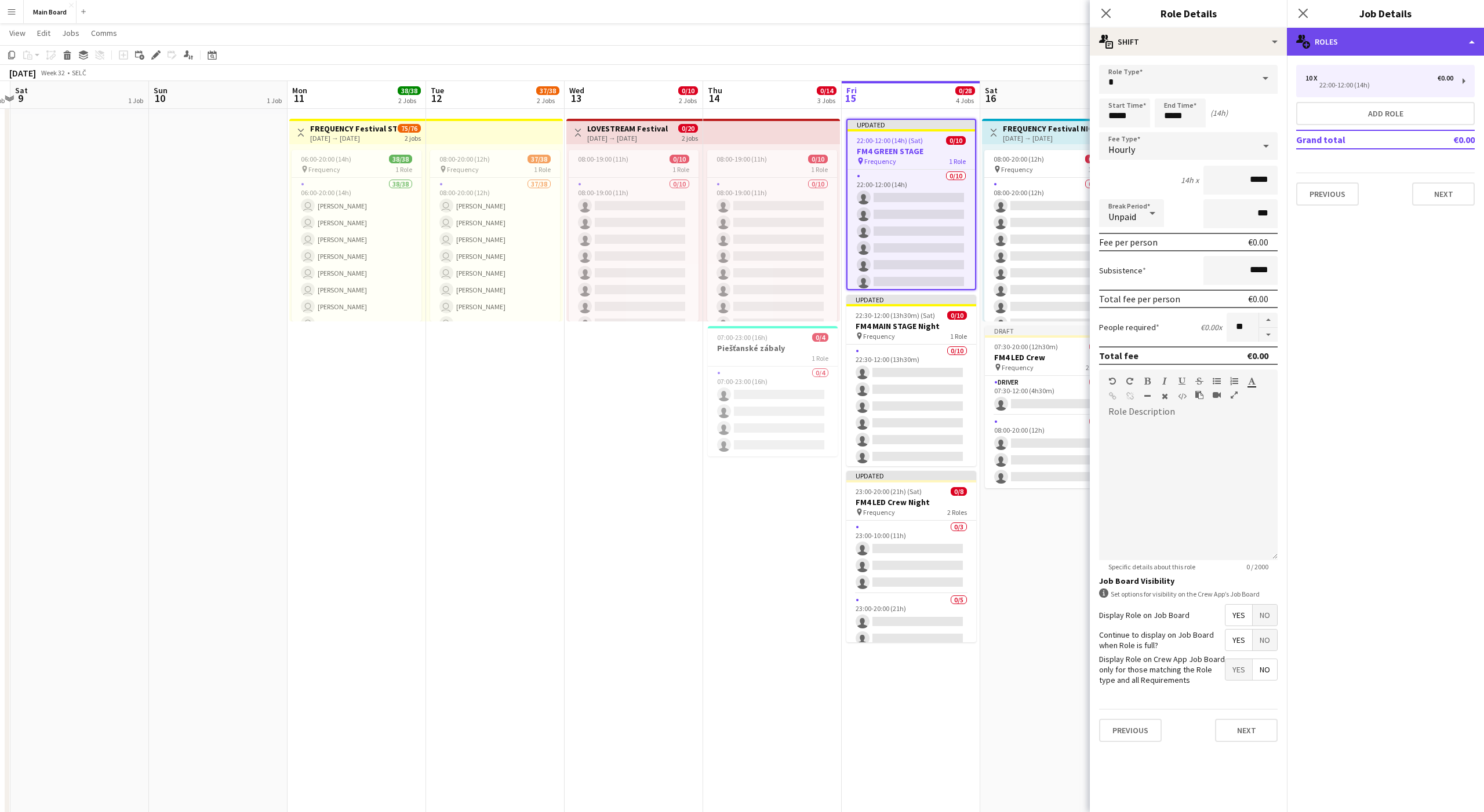
click at [765, 39] on div "multiple-users-add Roles" at bounding box center [1385, 41] width 197 height 28
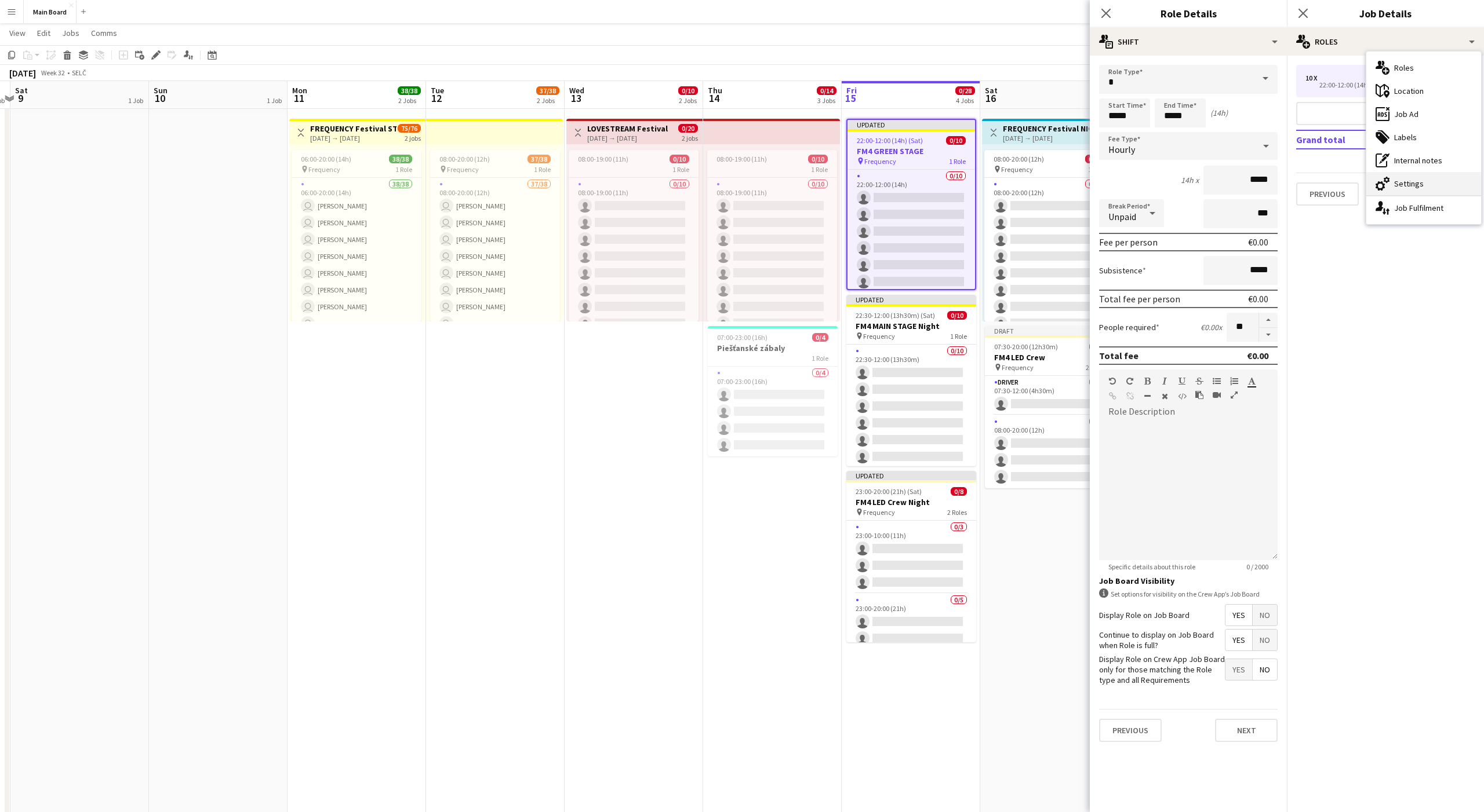
click at [765, 181] on div "cog-double-3 Settings" at bounding box center [1423, 183] width 115 height 23
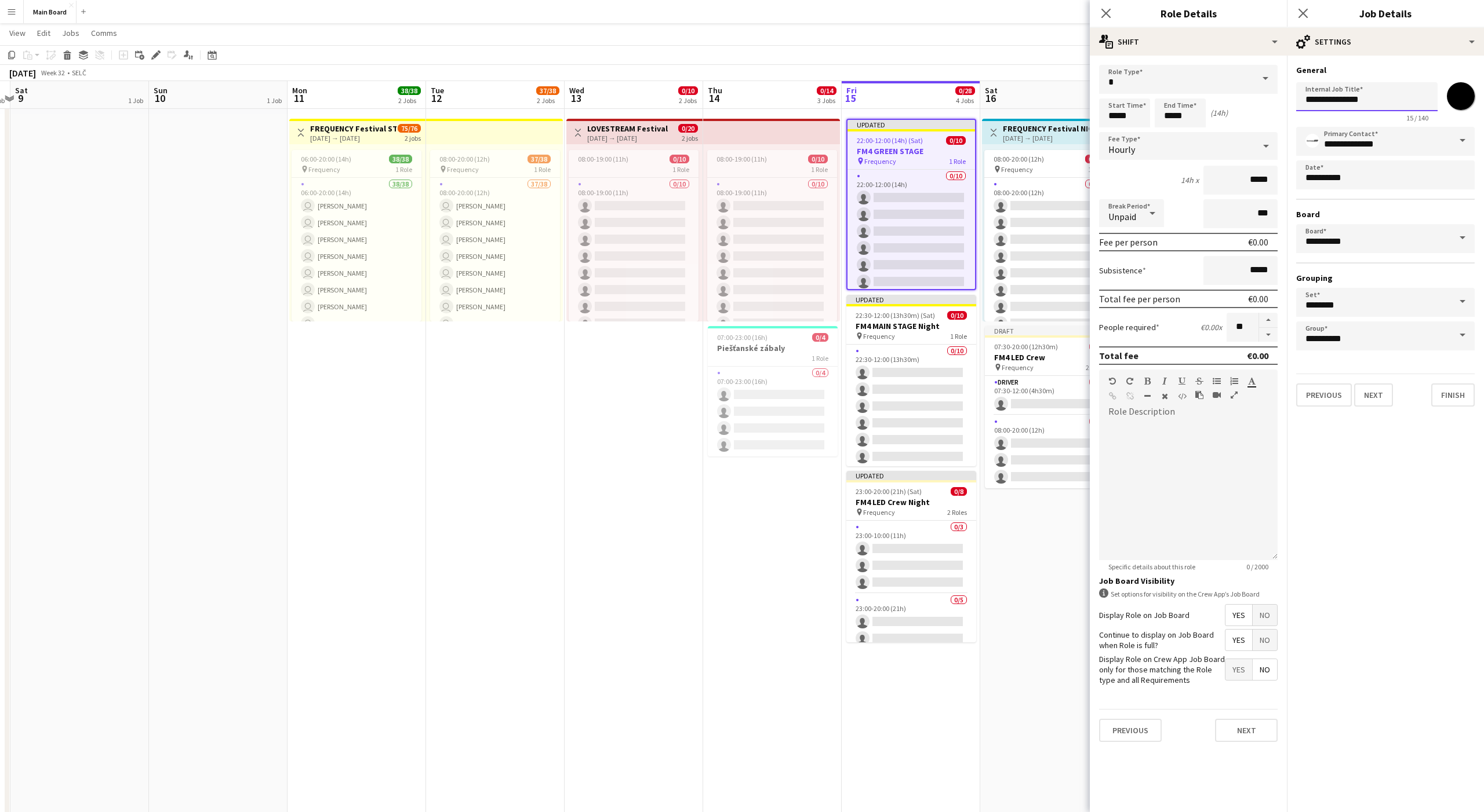
click at [765, 101] on input "**********" at bounding box center [1367, 97] width 142 height 29
type input "**********"
click at [765, 395] on button "Finish" at bounding box center [1453, 395] width 43 height 23
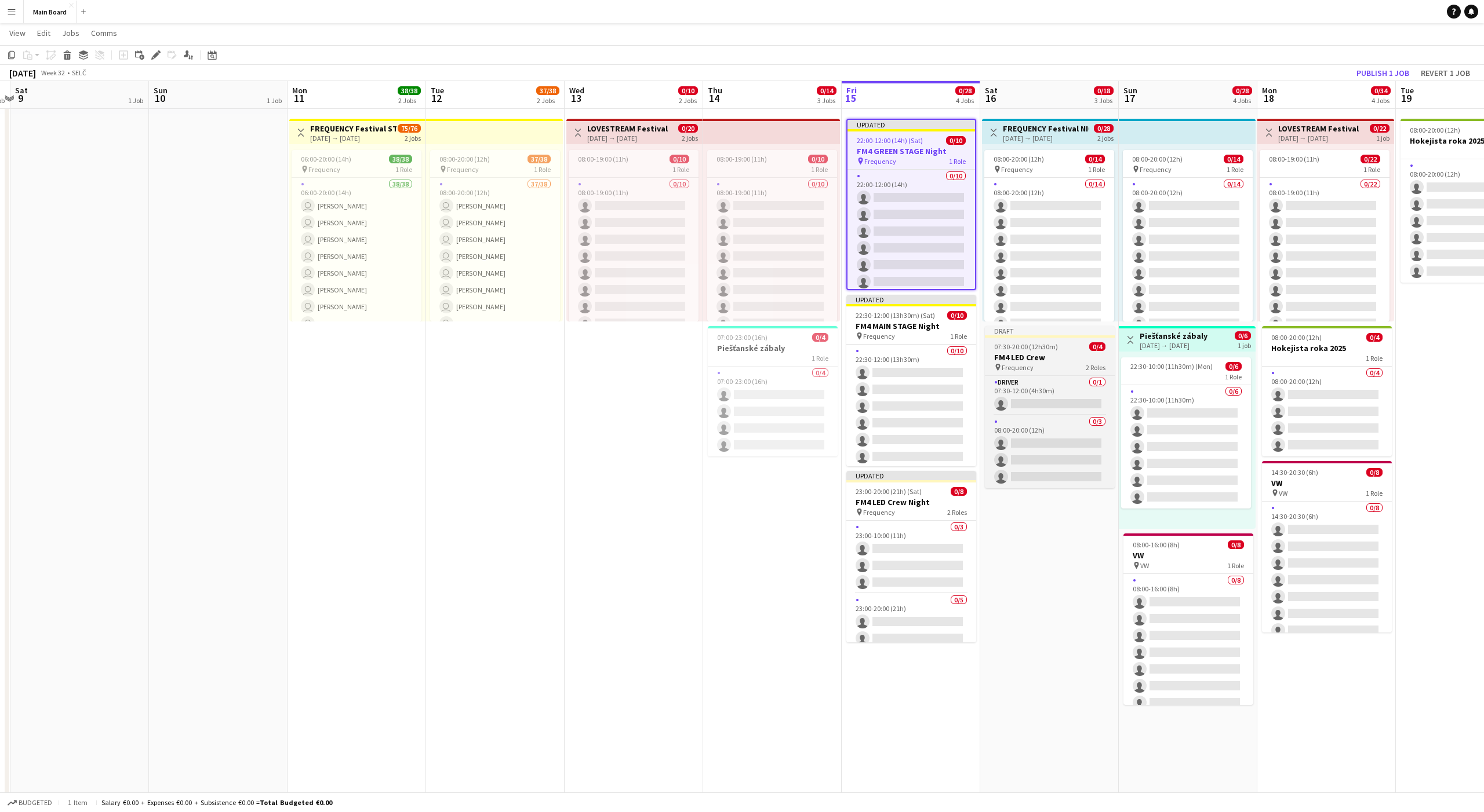
click at [765, 341] on app-job-card "Draft 07:30-20:00 (12h30m) 0/4 FM4 LED Crew pin Frequency 2 Roles Driver 0/1 07…" at bounding box center [1049, 407] width 130 height 163
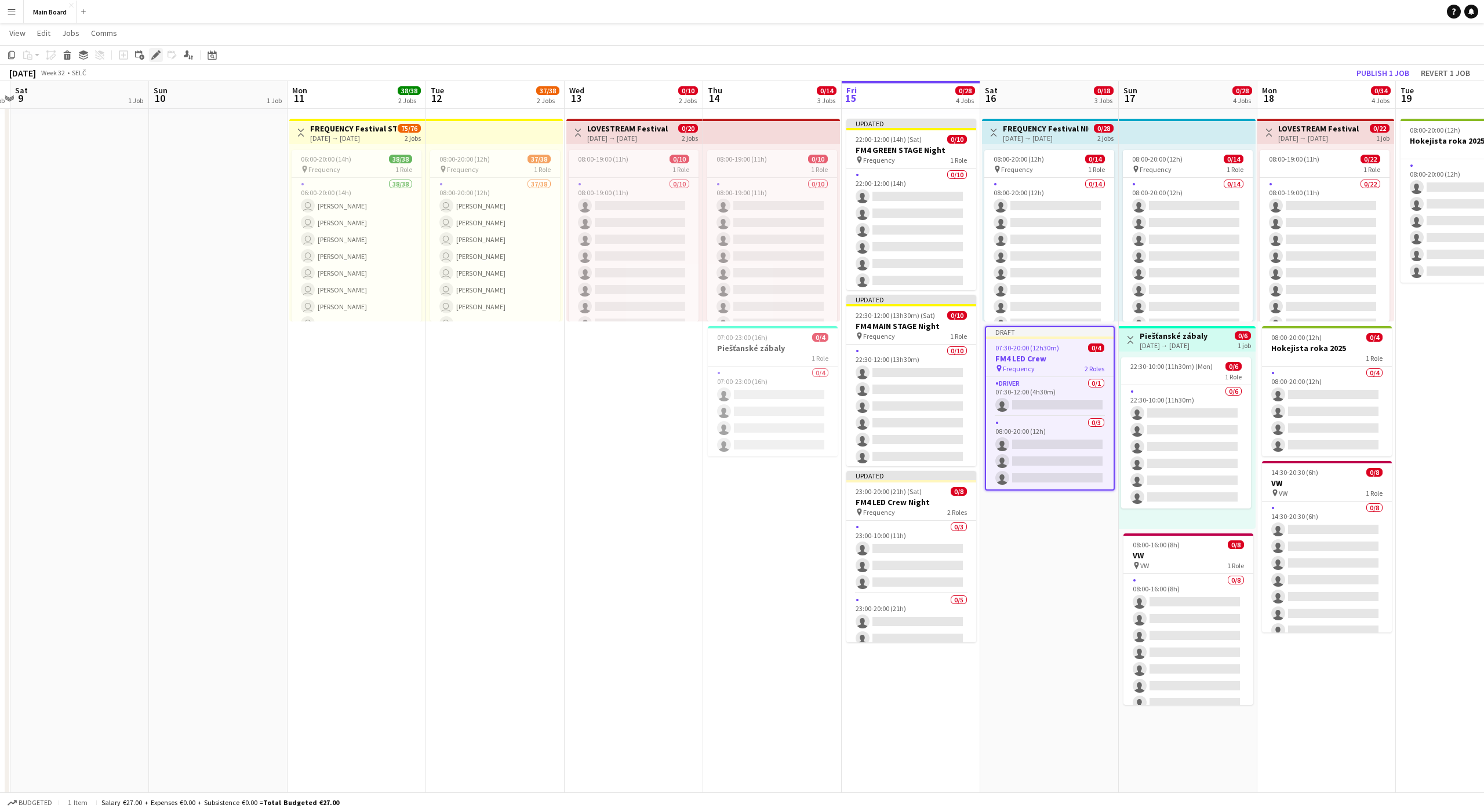
click at [158, 55] on icon "Edit" at bounding box center [156, 55] width 9 height 9
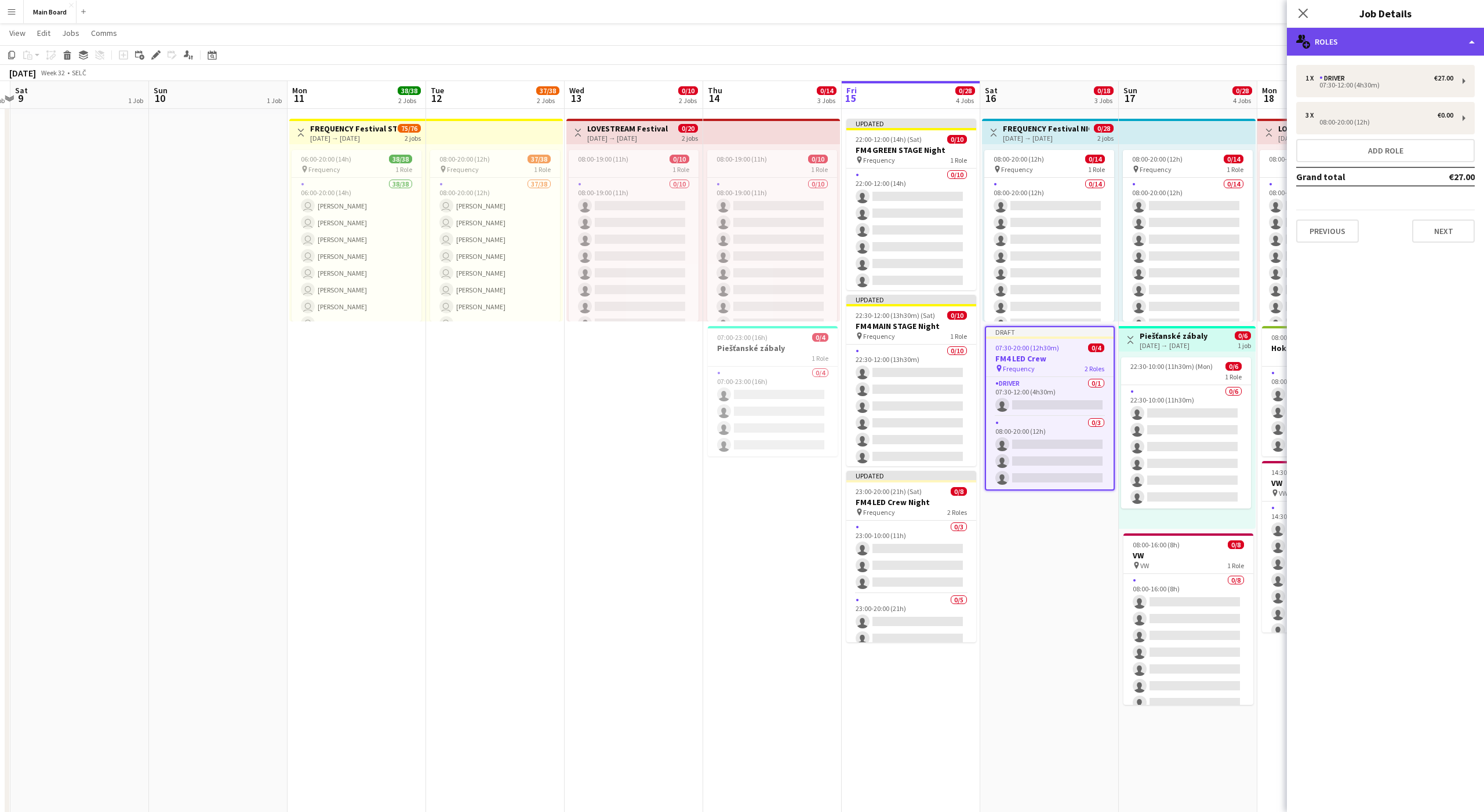
click at [765, 39] on div "multiple-users-add Roles" at bounding box center [1385, 41] width 197 height 28
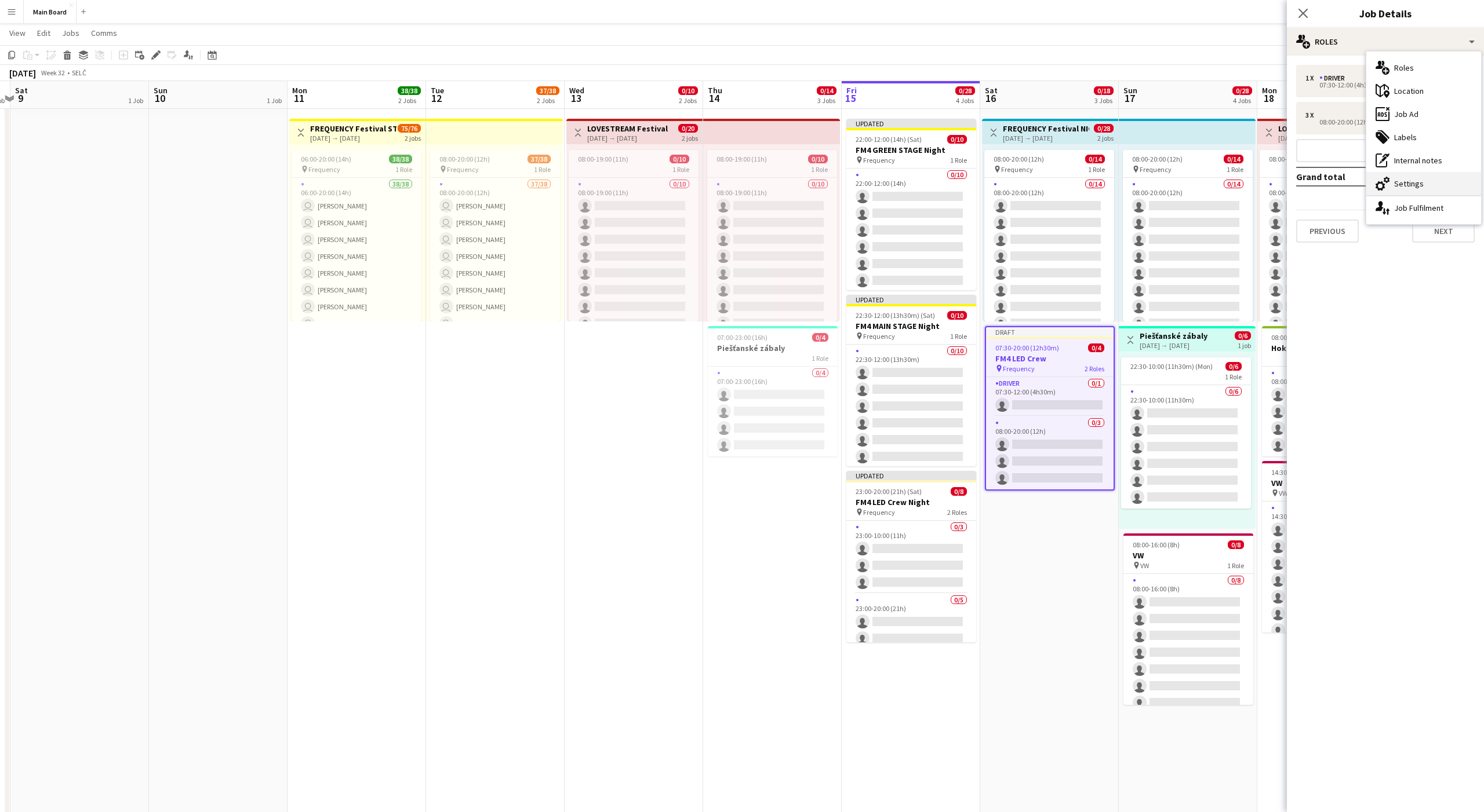
click at [765, 190] on div "cog-double-3 Settings" at bounding box center [1423, 183] width 115 height 23
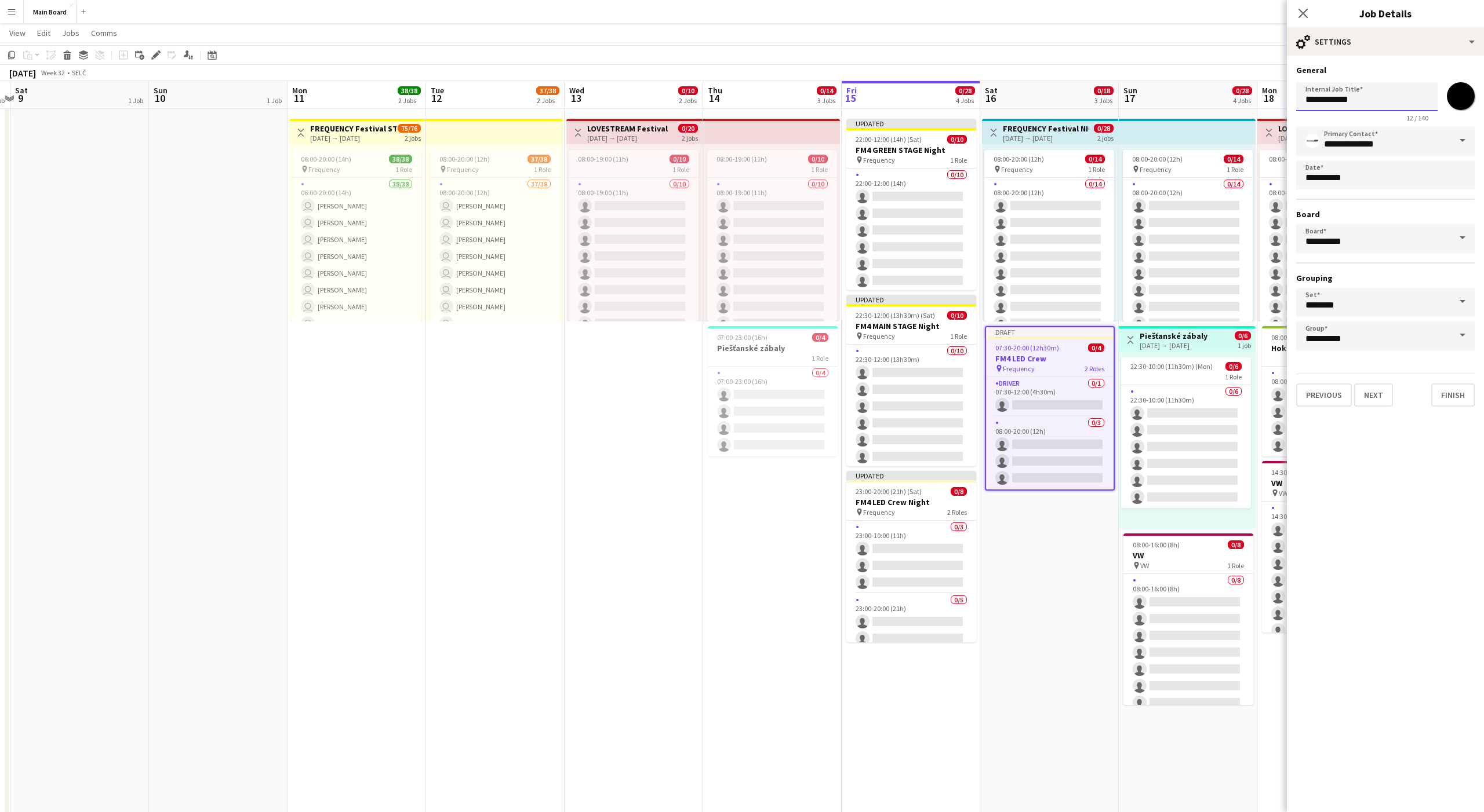
click at [765, 107] on input "**********" at bounding box center [1367, 97] width 142 height 29
type input "**********"
click at [765, 399] on button "Finish" at bounding box center [1453, 395] width 43 height 23
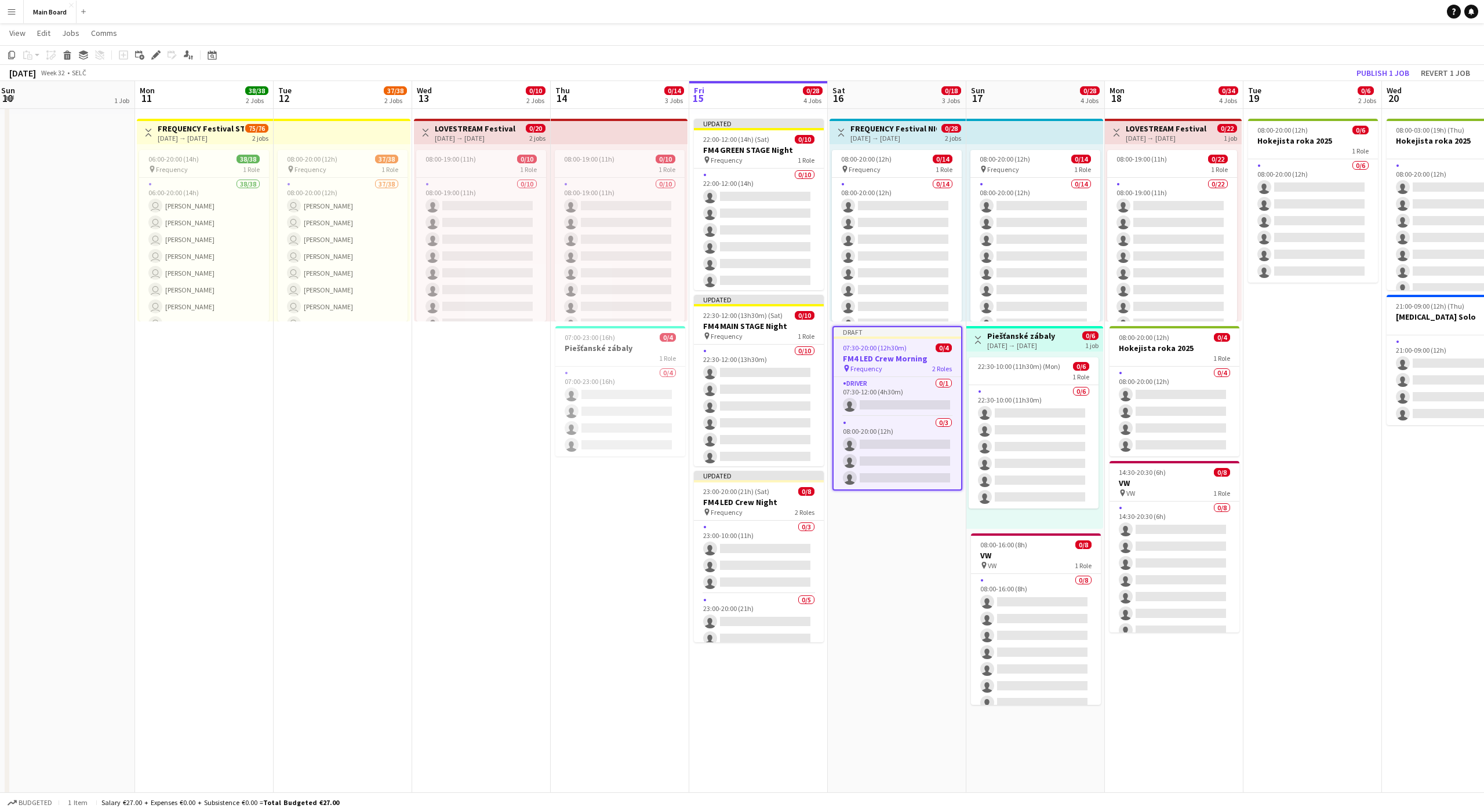
scroll to position [0, 423]
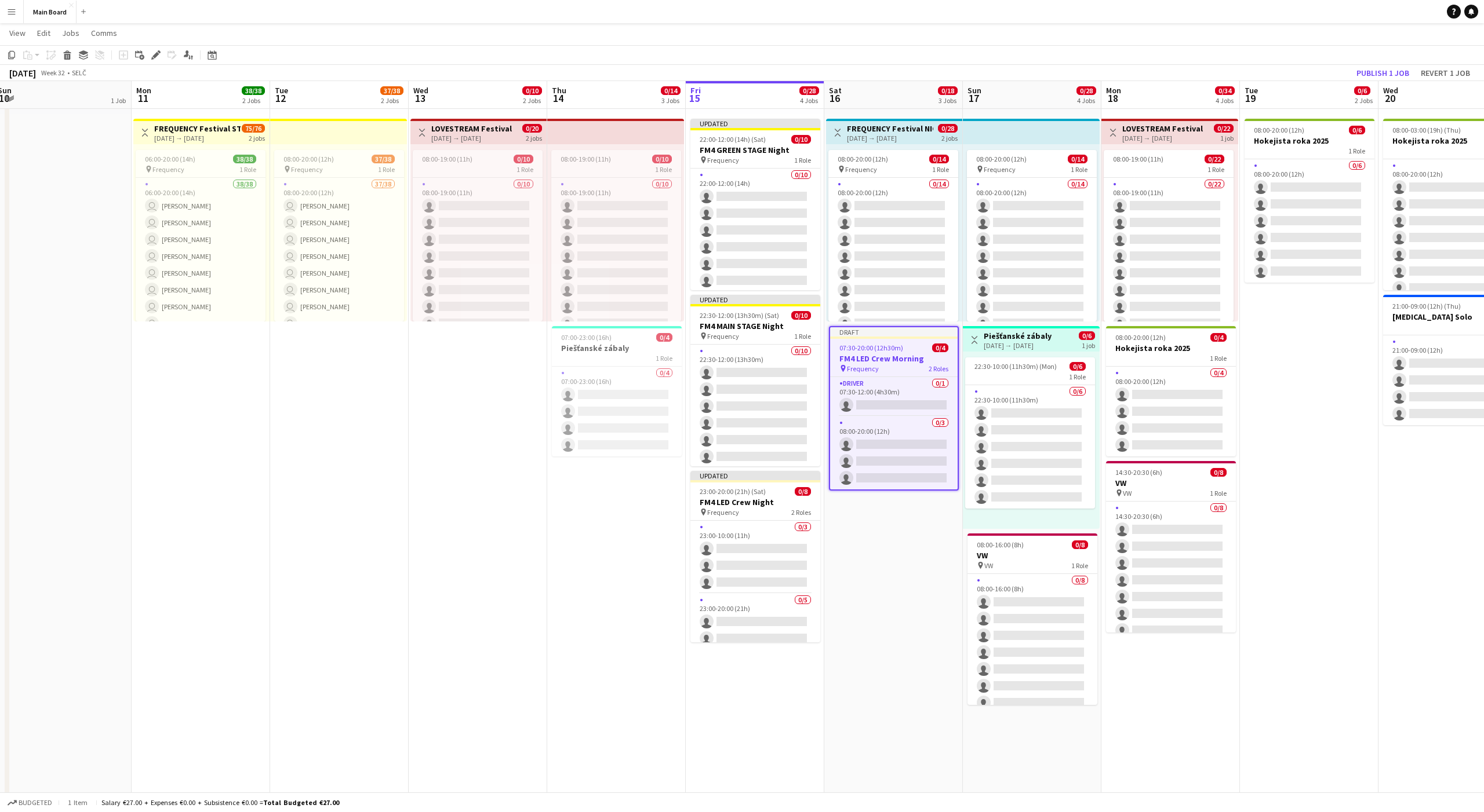
click at [765, 508] on app-date-cell "pin Backstage Crew Toggle View FREQUENCY Festival NIGHT PARK 16-08-2025 → 17-08…" at bounding box center [893, 613] width 139 height 1413
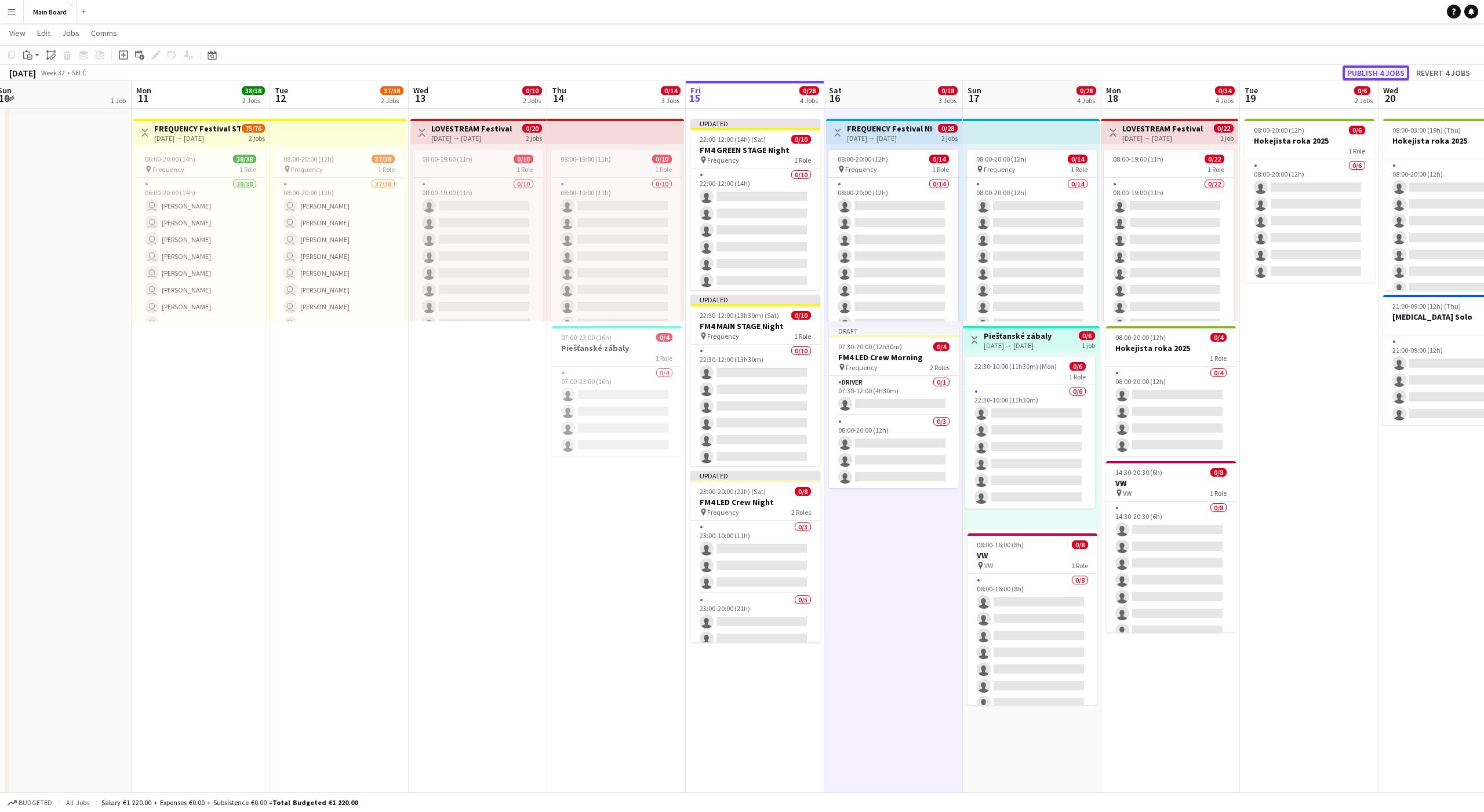
click at [765, 72] on button "Publish 4 jobs" at bounding box center [1376, 73] width 67 height 15
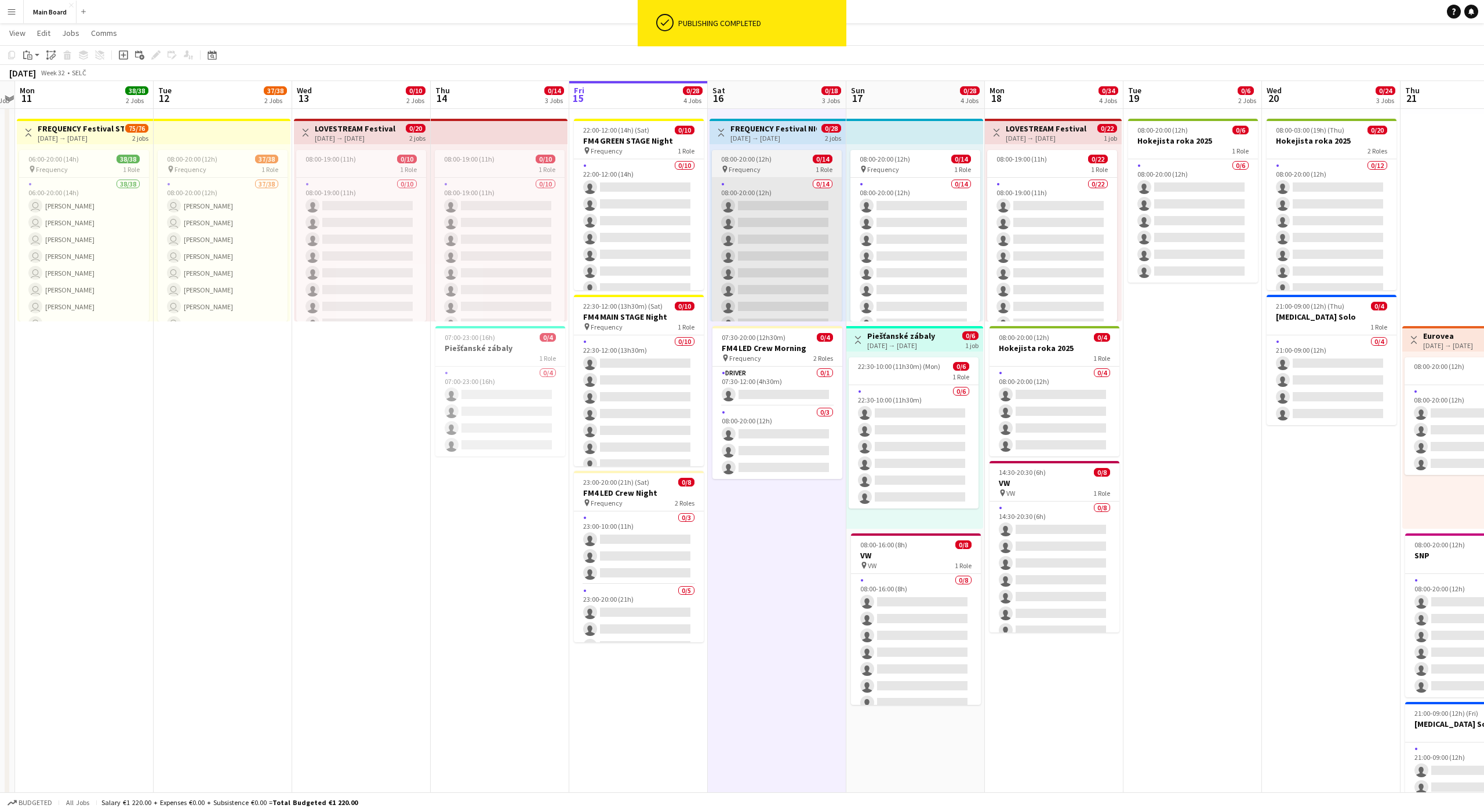
scroll to position [0, 406]
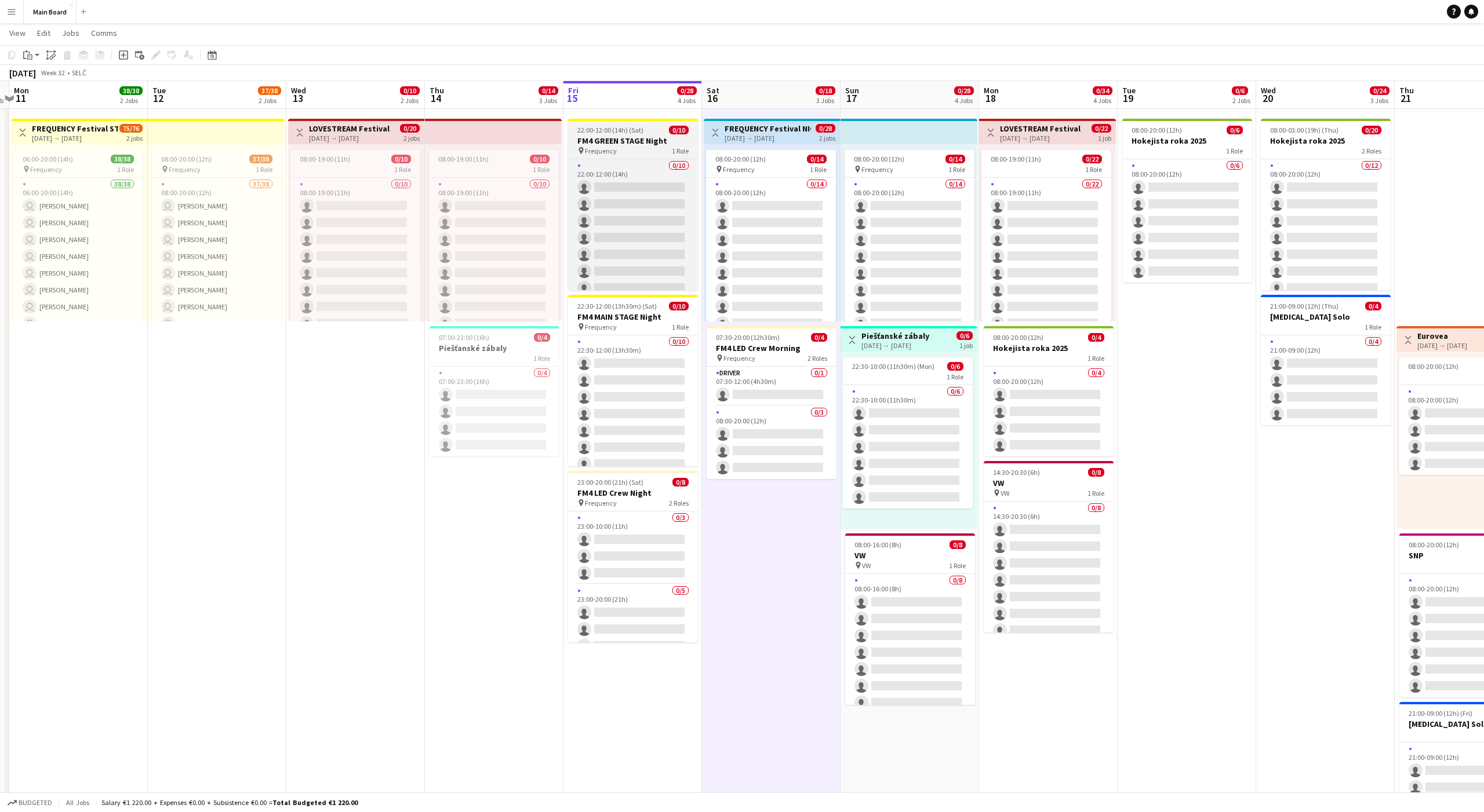
click at [617, 131] on span "22:00-12:00 (14h) (Sat)" at bounding box center [610, 130] width 66 height 8
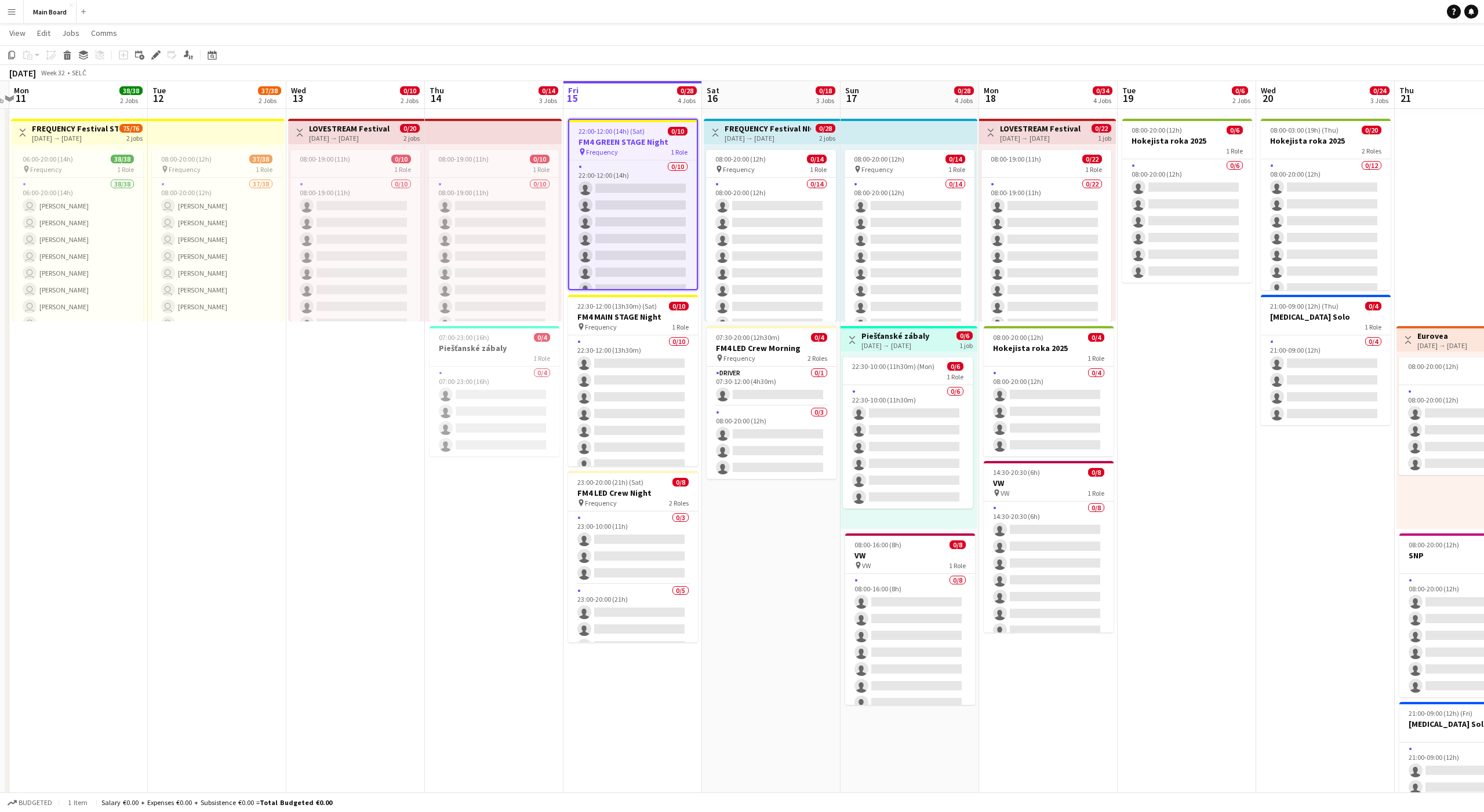
click at [749, 508] on app-date-cell "pin Backstage Crew Toggle View FREQUENCY Festival NIGHT PARK 16-08-2025 → 17-08…" at bounding box center [771, 613] width 139 height 1413
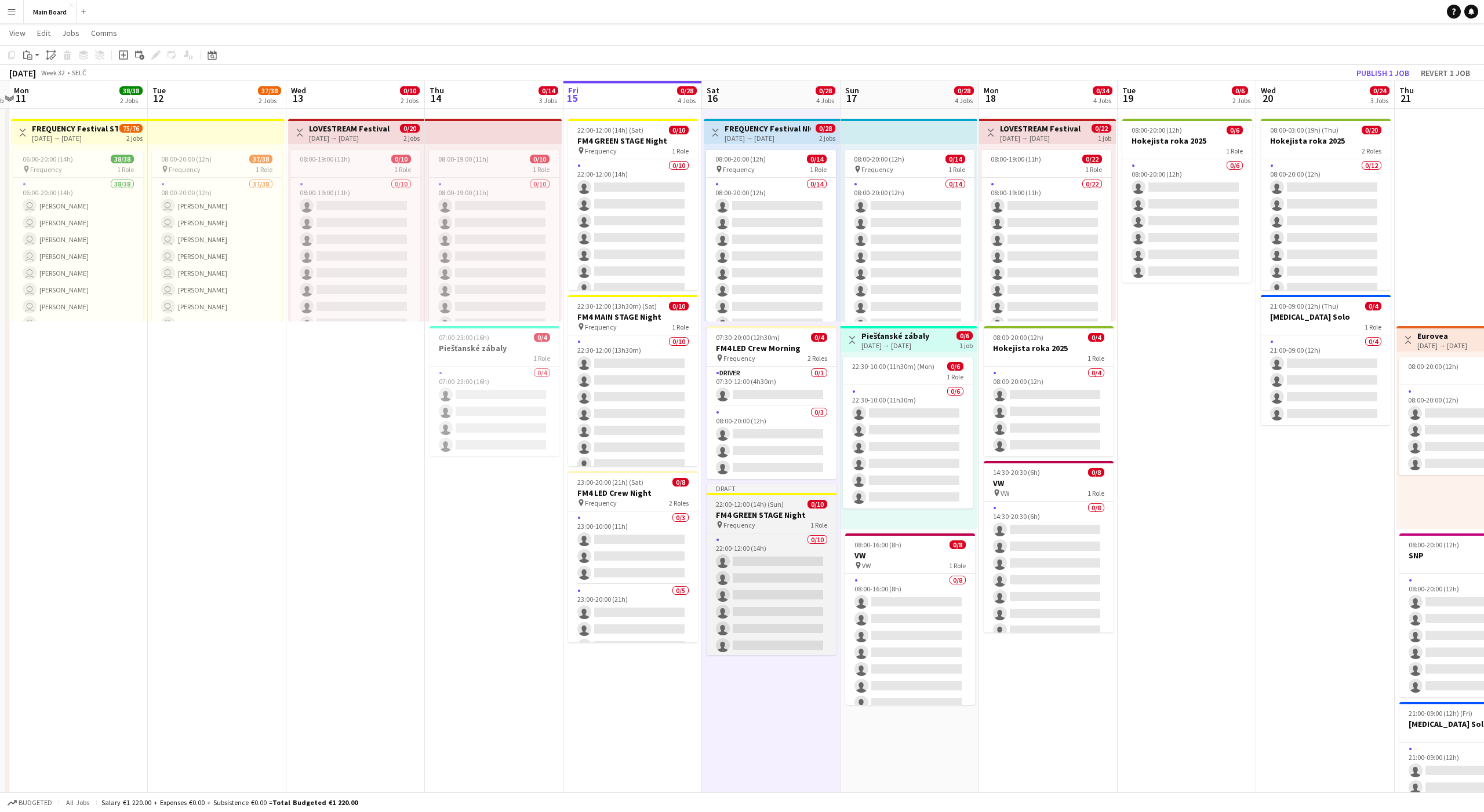
click at [739, 501] on span "22:00-12:00 (14h) (Sun)" at bounding box center [750, 503] width 68 height 8
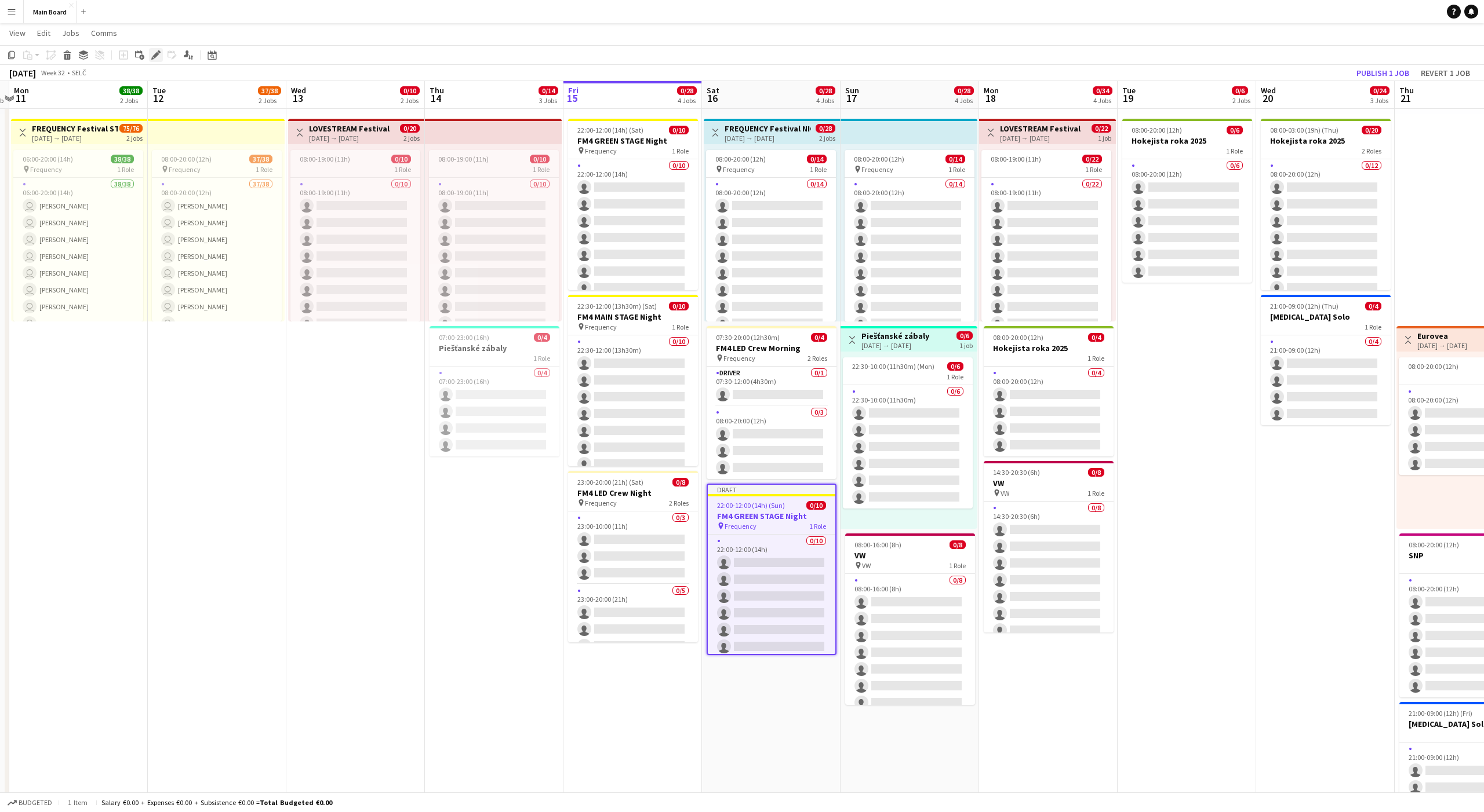
click at [150, 53] on div "Edit" at bounding box center [155, 54] width 14 height 14
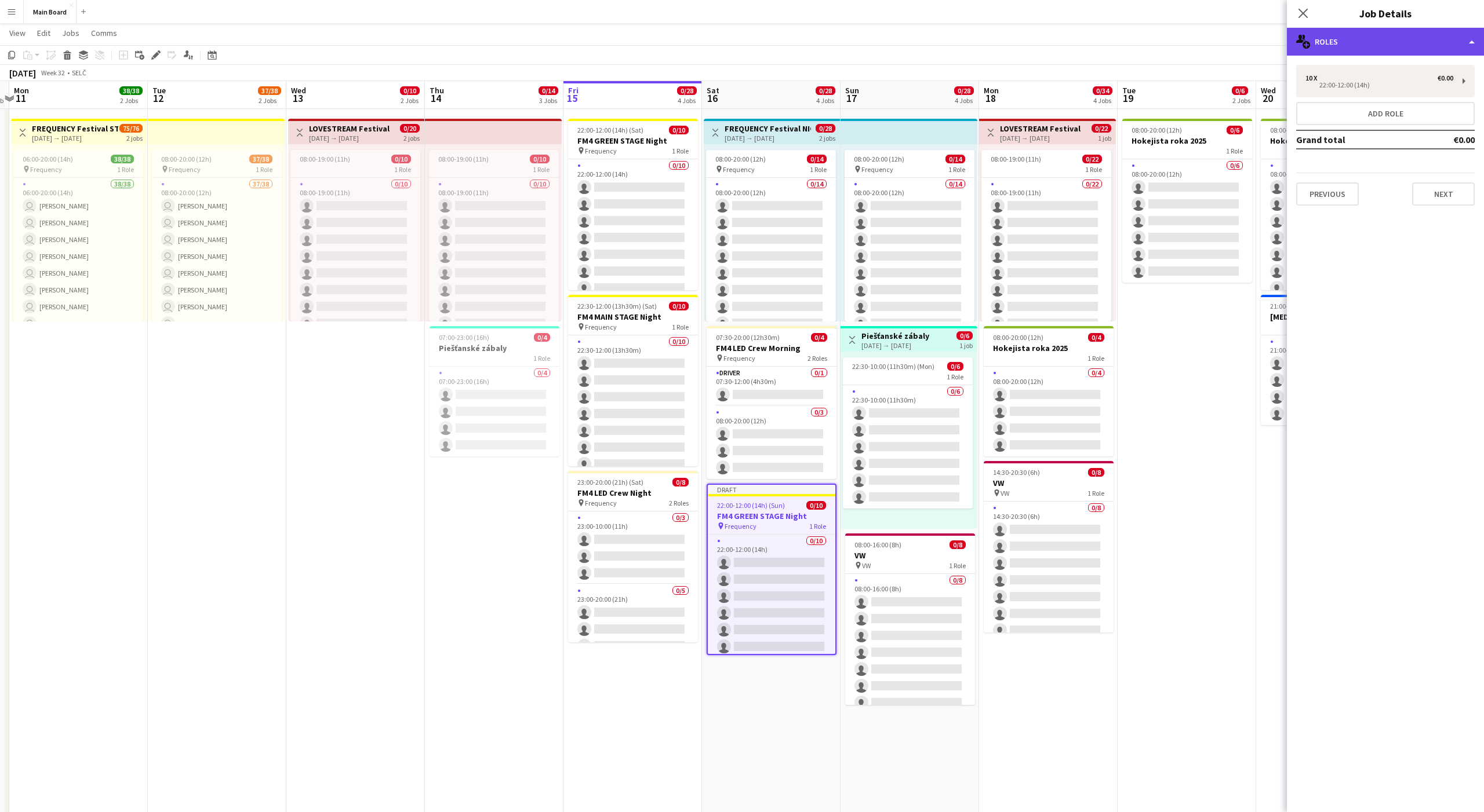
click at [765, 40] on div "multiple-users-add Roles" at bounding box center [1385, 41] width 197 height 28
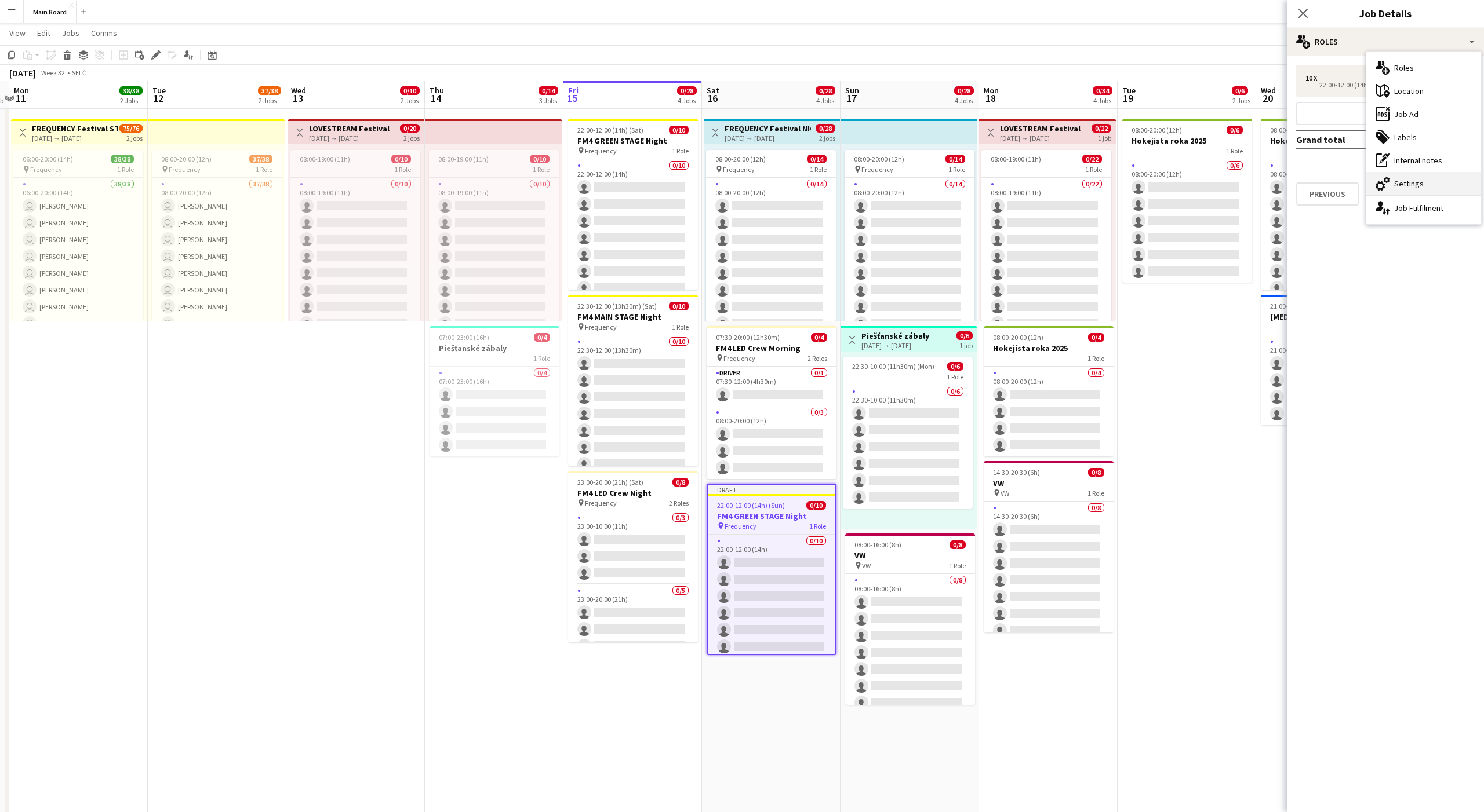
click at [765, 185] on div "cog-double-3 Settings" at bounding box center [1423, 183] width 115 height 23
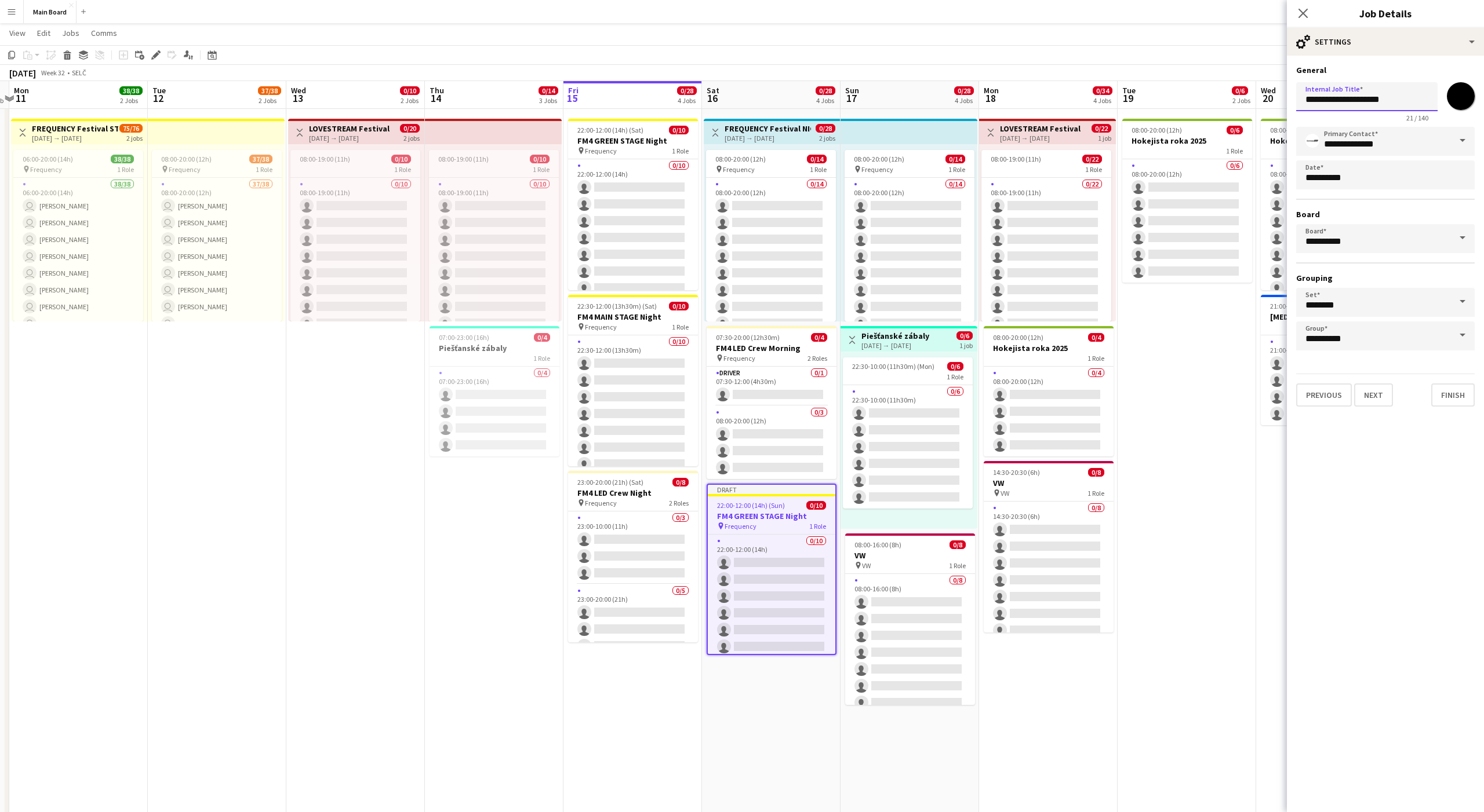
drag, startPoint x: 1331, startPoint y: 97, endPoint x: 1375, endPoint y: 96, distance: 44.0
click at [765, 97] on input "**********" at bounding box center [1367, 97] width 142 height 29
click at [765, 103] on input "**********" at bounding box center [1367, 97] width 142 height 29
click at [765, 100] on input "**********" at bounding box center [1367, 97] width 142 height 29
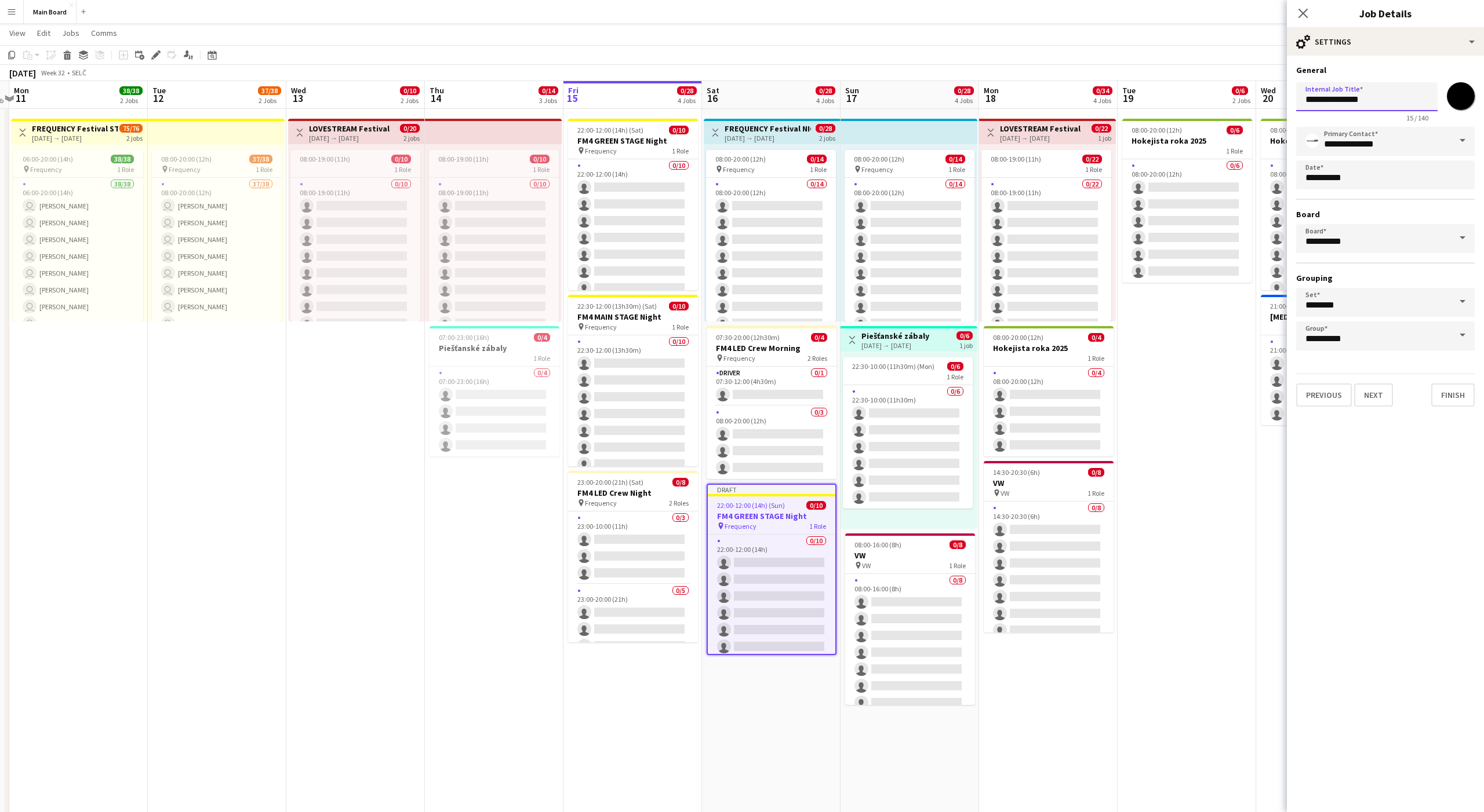
click at [765, 100] on input "**********" at bounding box center [1367, 97] width 142 height 29
click at [765, 101] on input "**********" at bounding box center [1367, 97] width 142 height 29
type input "**********"
click at [765, 37] on div "cog-double-3 Settings" at bounding box center [1385, 41] width 197 height 28
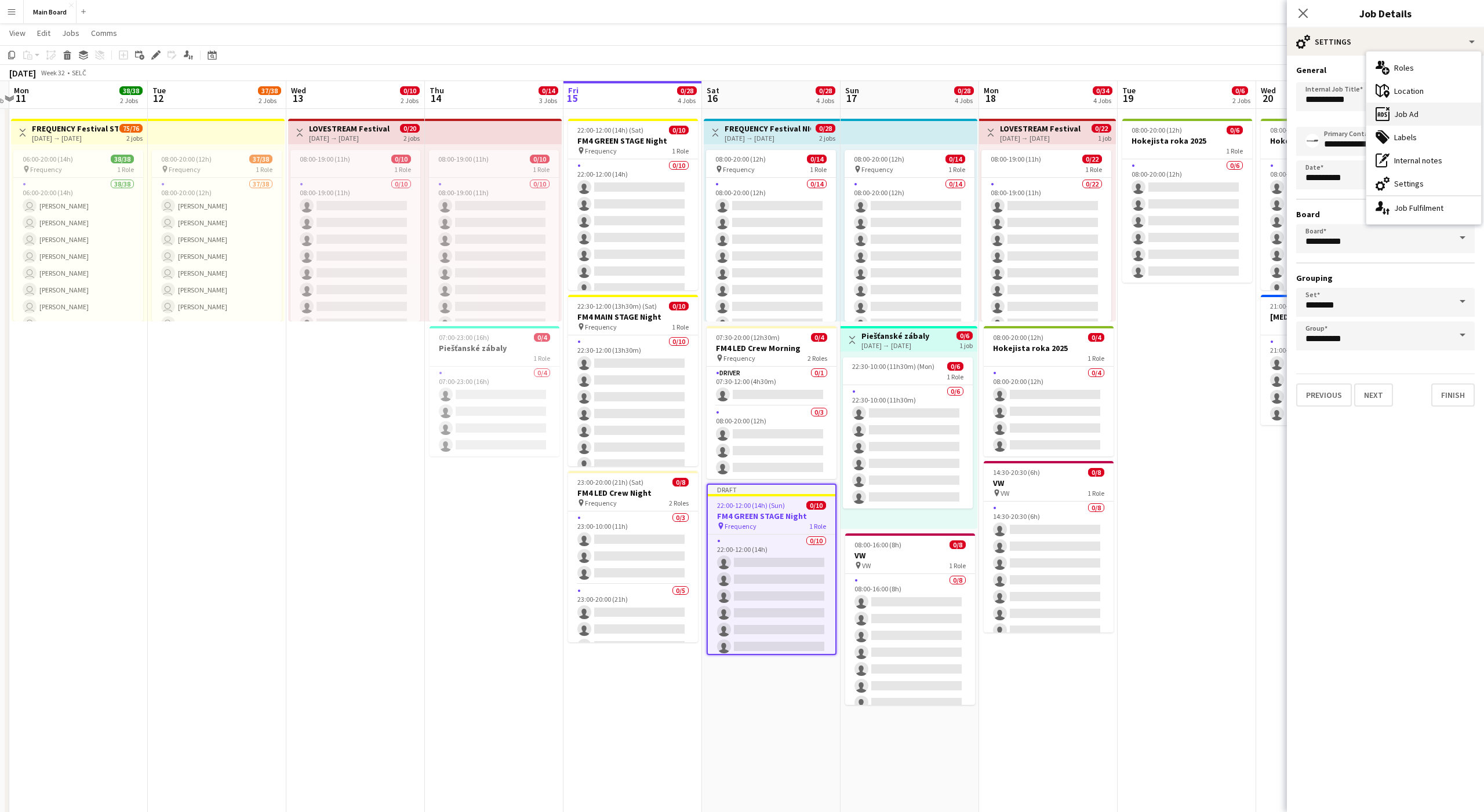
click at [765, 107] on div "ads-window Job Ad" at bounding box center [1423, 114] width 115 height 23
type input "**********"
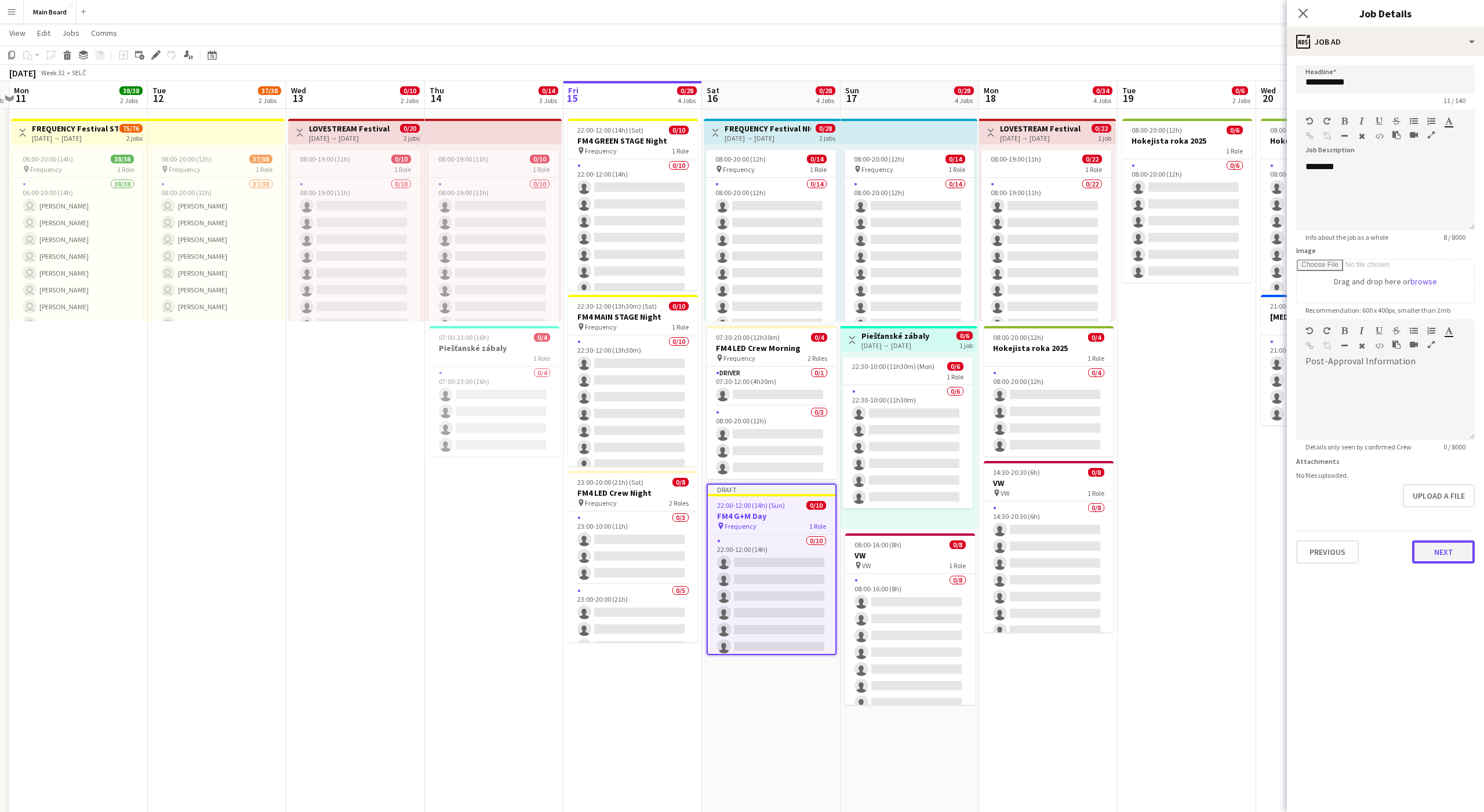
click at [765, 508] on button "Next" at bounding box center [1444, 552] width 62 height 23
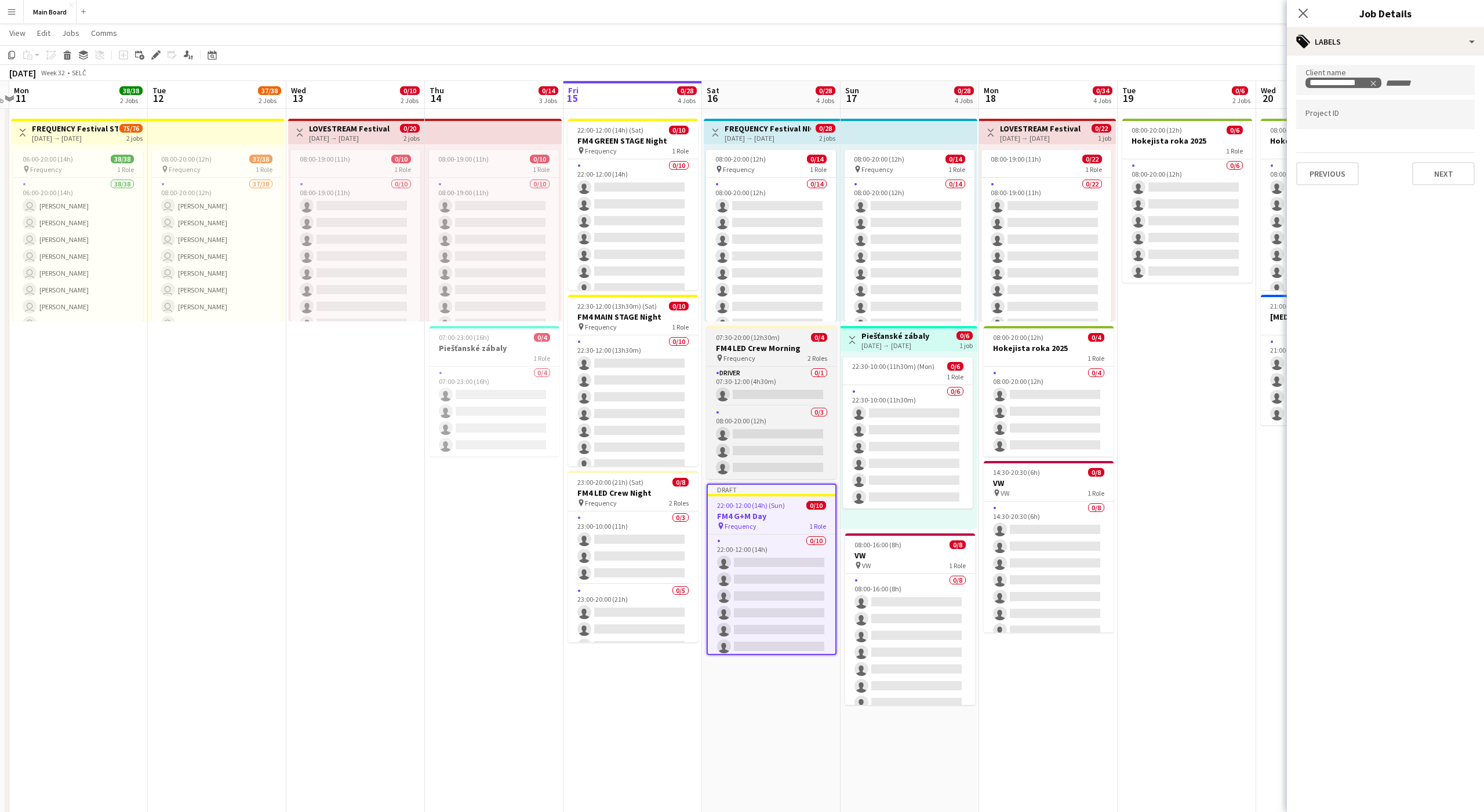
click at [758, 338] on span "07:30-20:00 (12h30m)" at bounding box center [747, 337] width 63 height 8
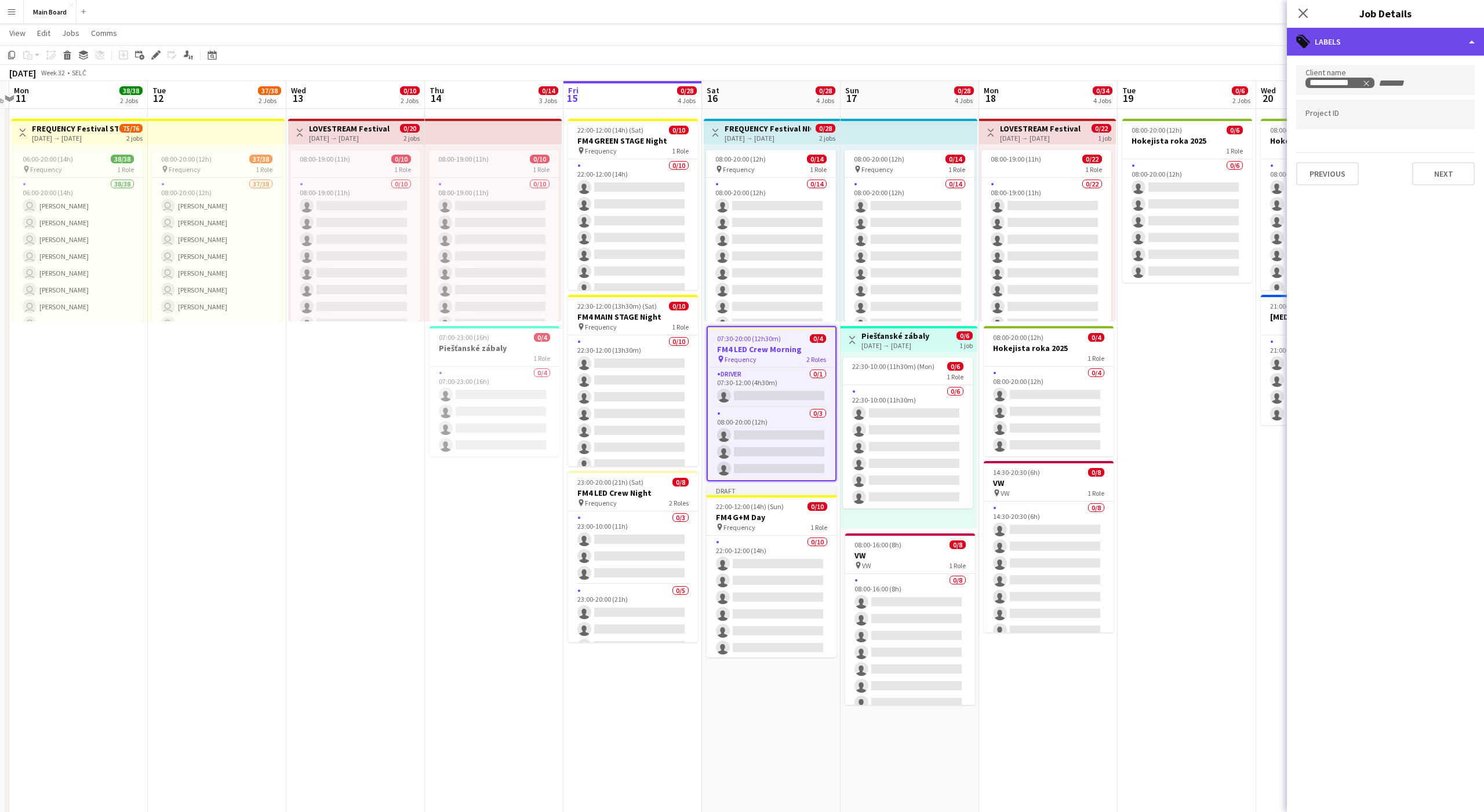
click at [765, 44] on div "tags-double Labels" at bounding box center [1385, 41] width 197 height 28
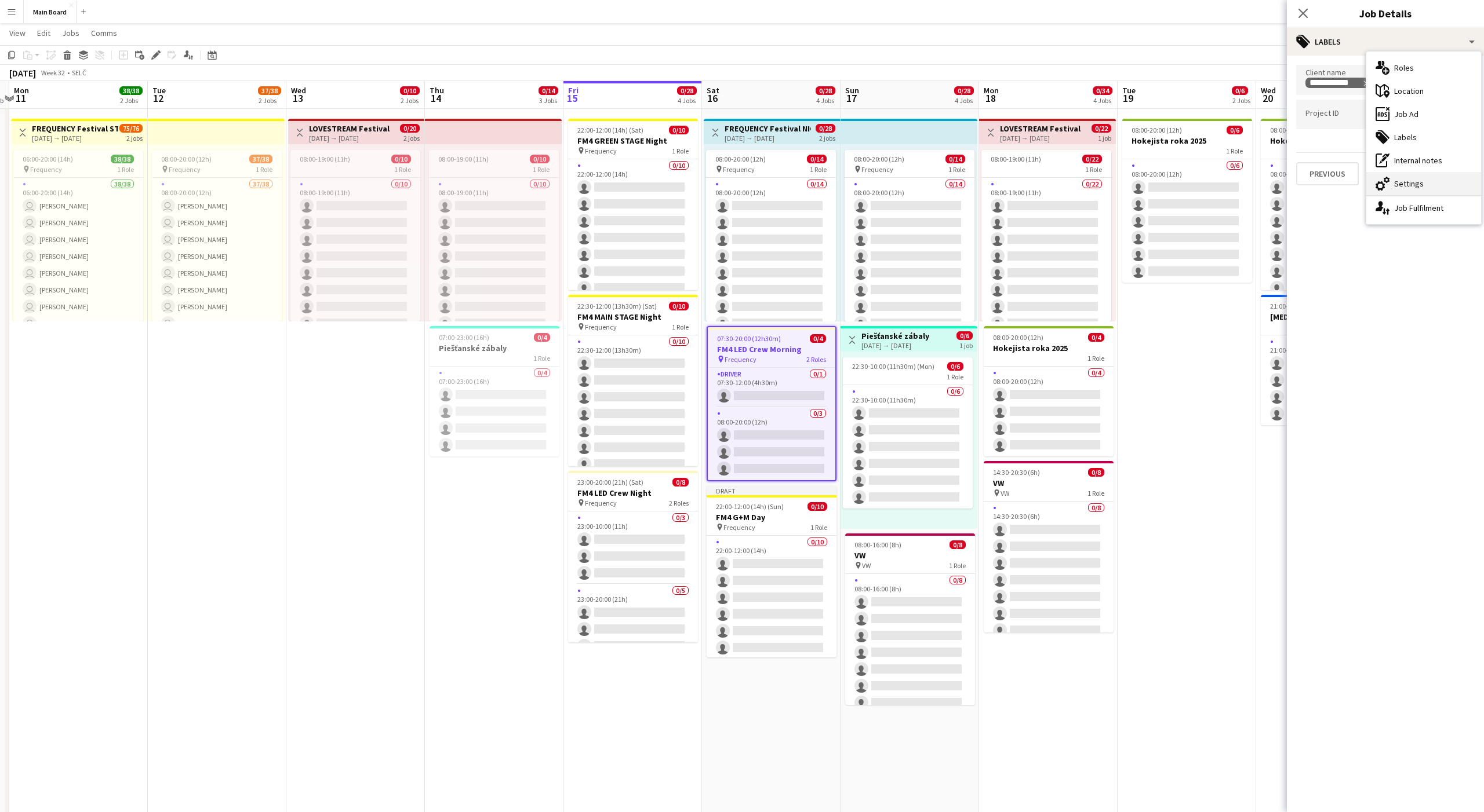
click at [765, 188] on div "cog-double-3 Settings" at bounding box center [1423, 183] width 115 height 23
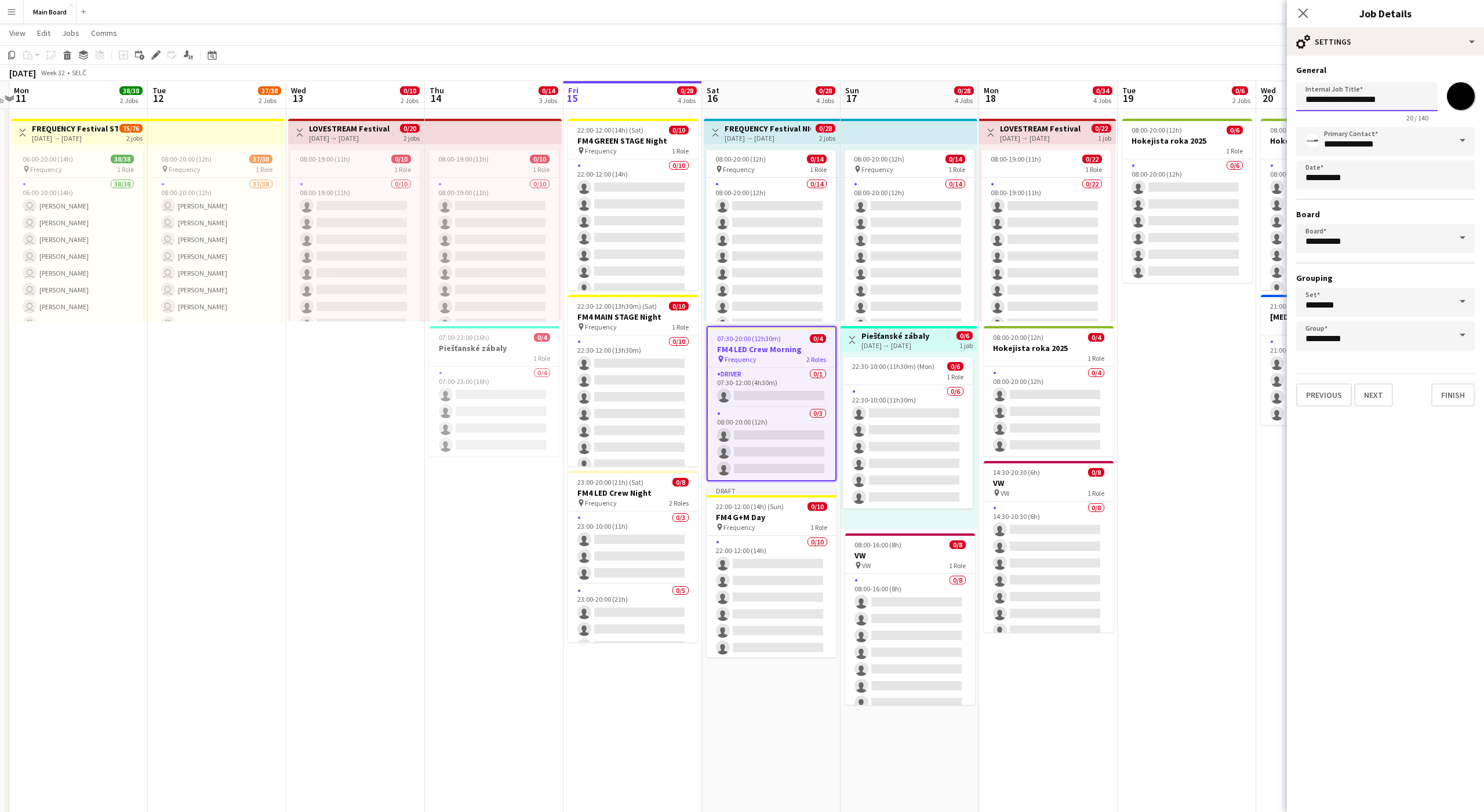
click at [765, 97] on input "**********" at bounding box center [1367, 97] width 142 height 29
type input "**********"
click at [765, 30] on div "cog-double-3 Settings" at bounding box center [1385, 41] width 197 height 28
click at [765, 81] on div "maps-pin-1 Location" at bounding box center [1423, 90] width 115 height 23
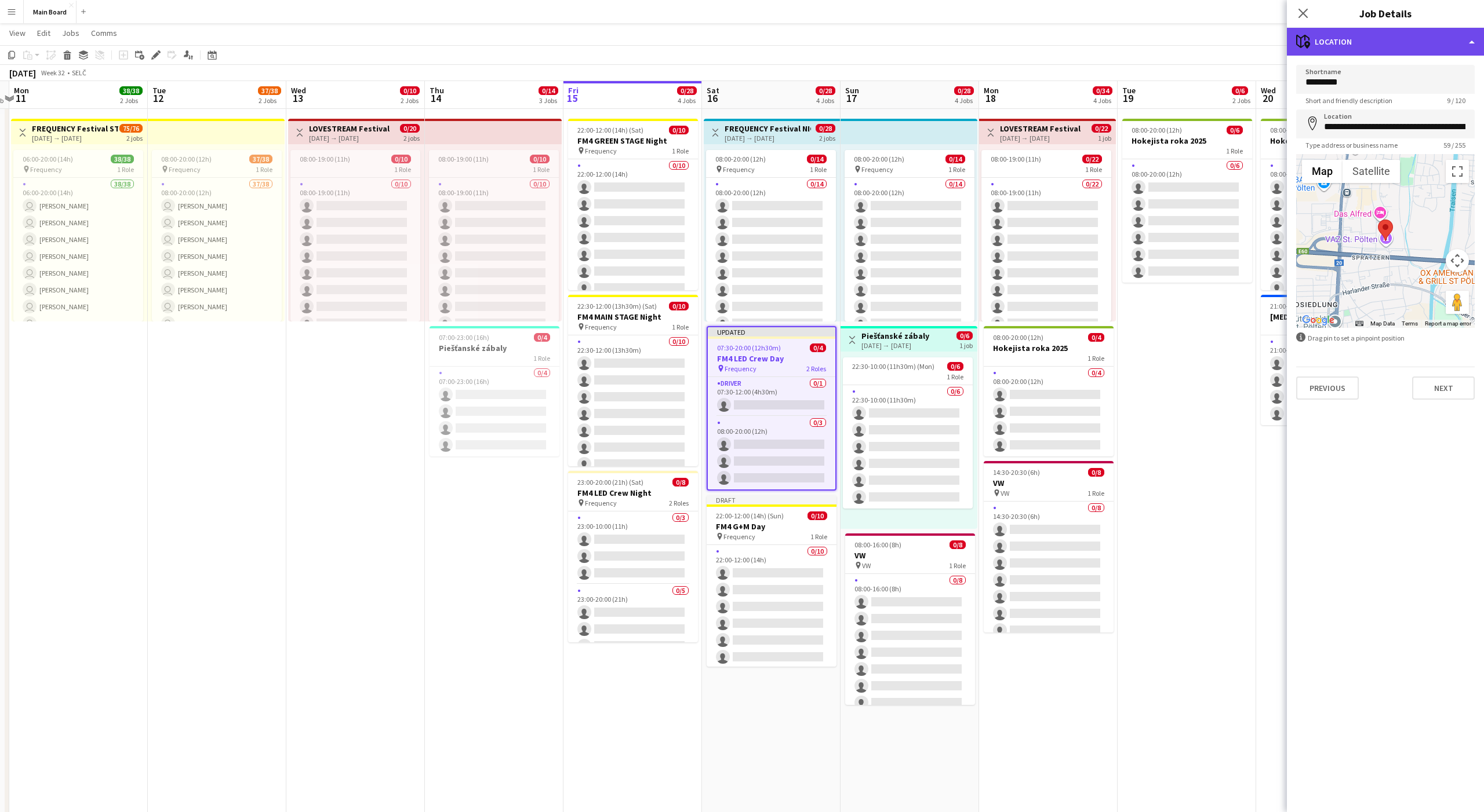
click at [765, 45] on div "maps-pin-1 Location" at bounding box center [1385, 41] width 197 height 28
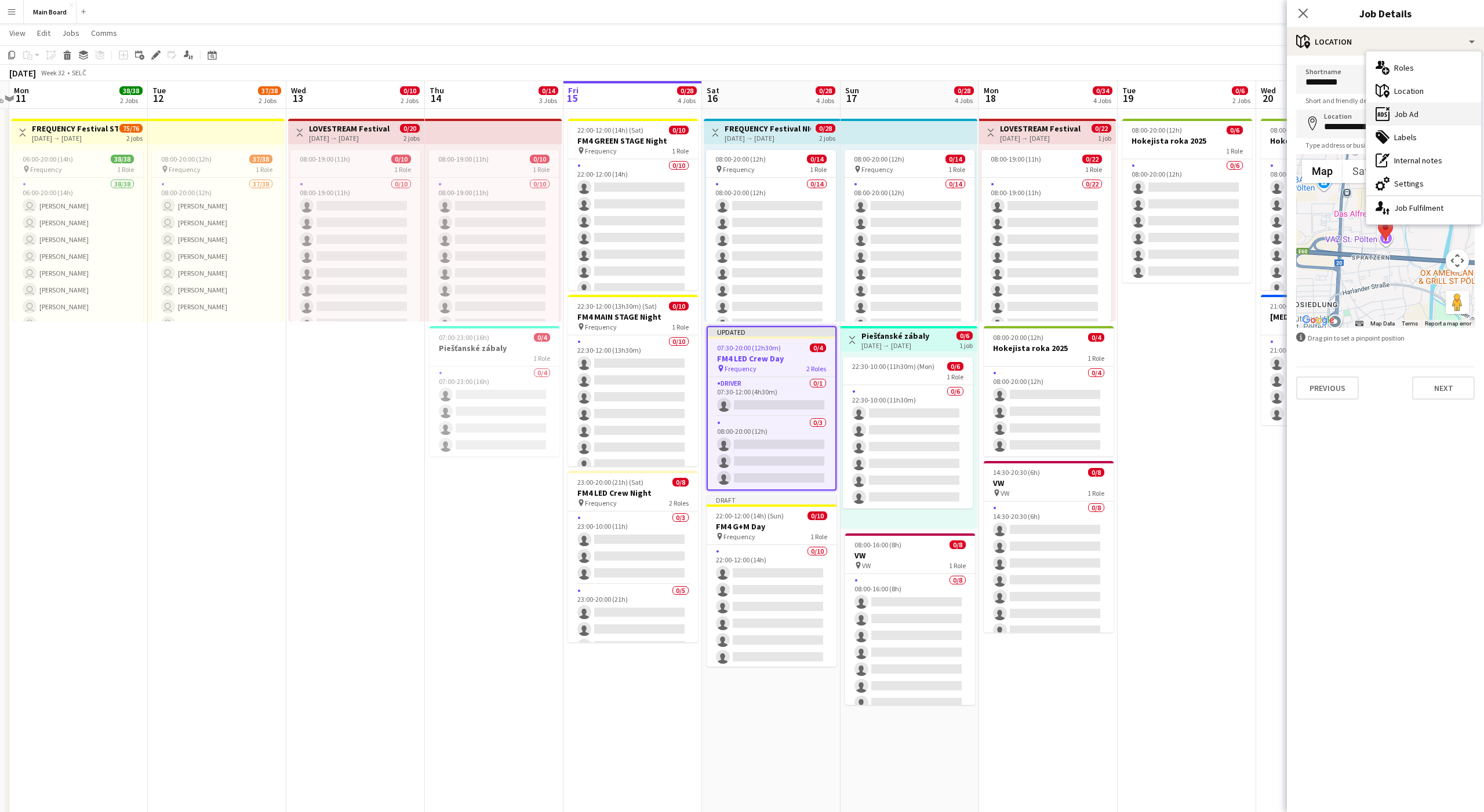
click at [765, 110] on icon "ads-window" at bounding box center [1382, 114] width 14 height 14
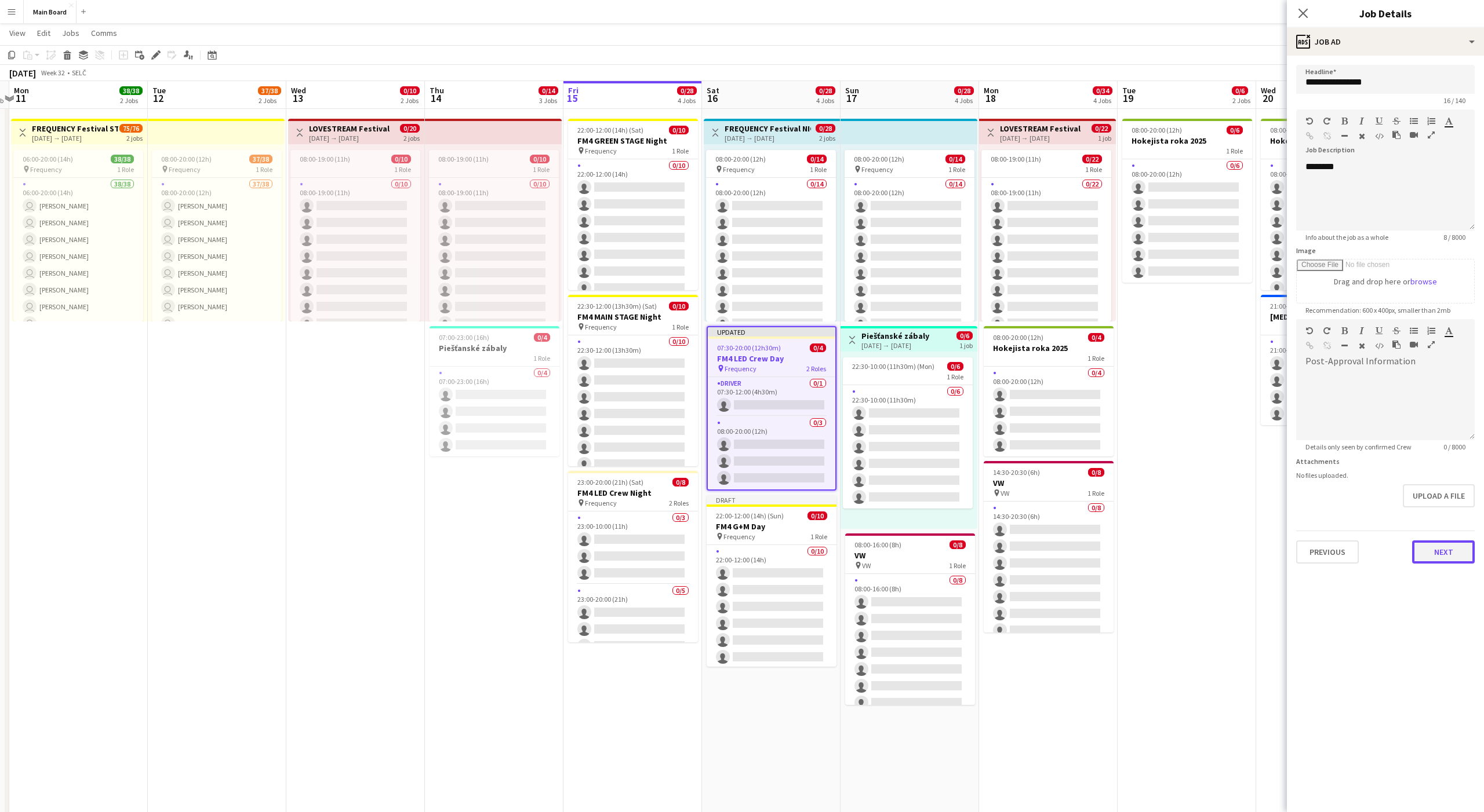
click at [765, 508] on button "Next" at bounding box center [1444, 552] width 62 height 23
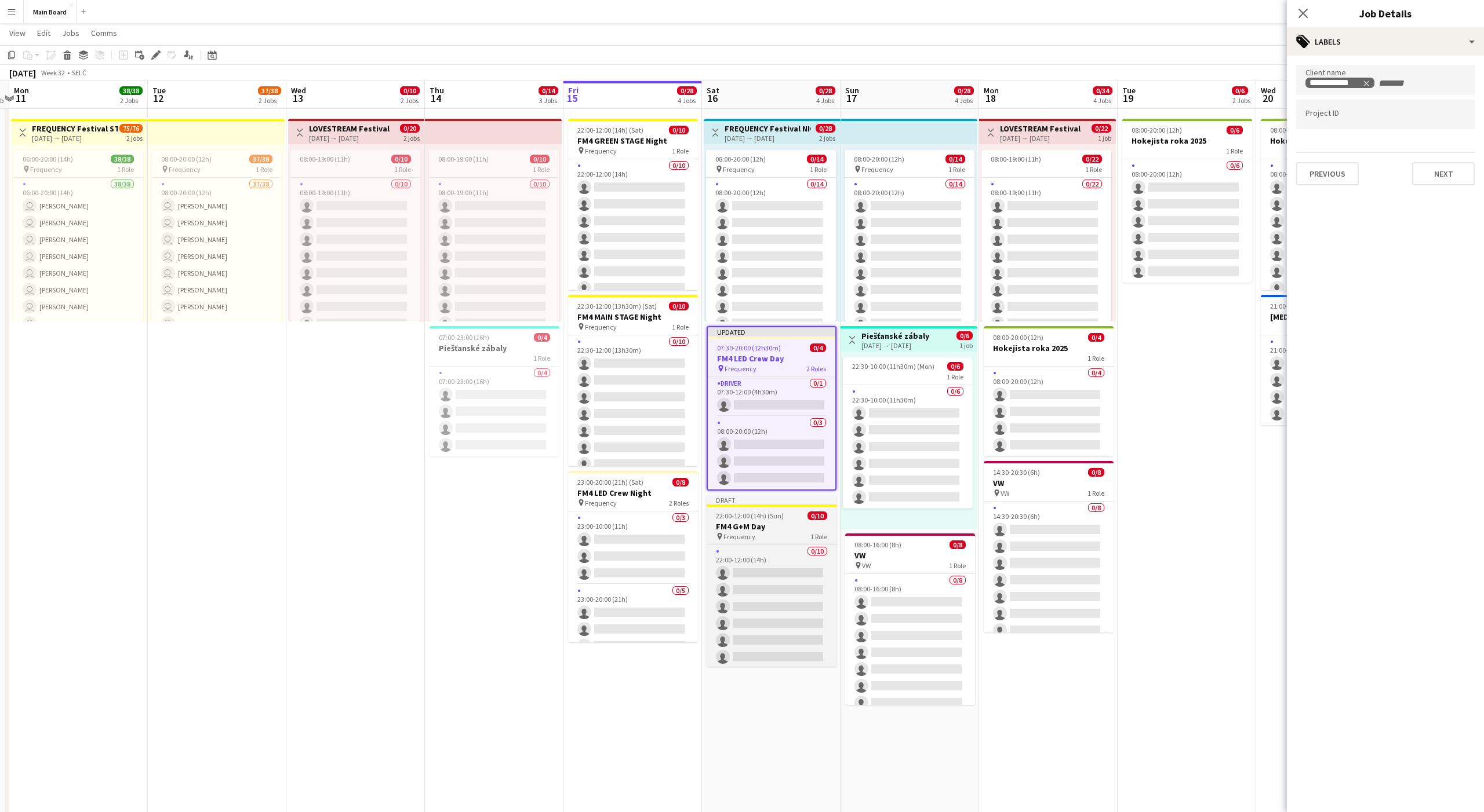
click at [761, 508] on app-job-card "Draft 22:00-12:00 (14h) (Sun) 0/10 FM4 G+M Day pin Frequency 1 Role 0/10 22:00-…" at bounding box center [771, 581] width 130 height 172
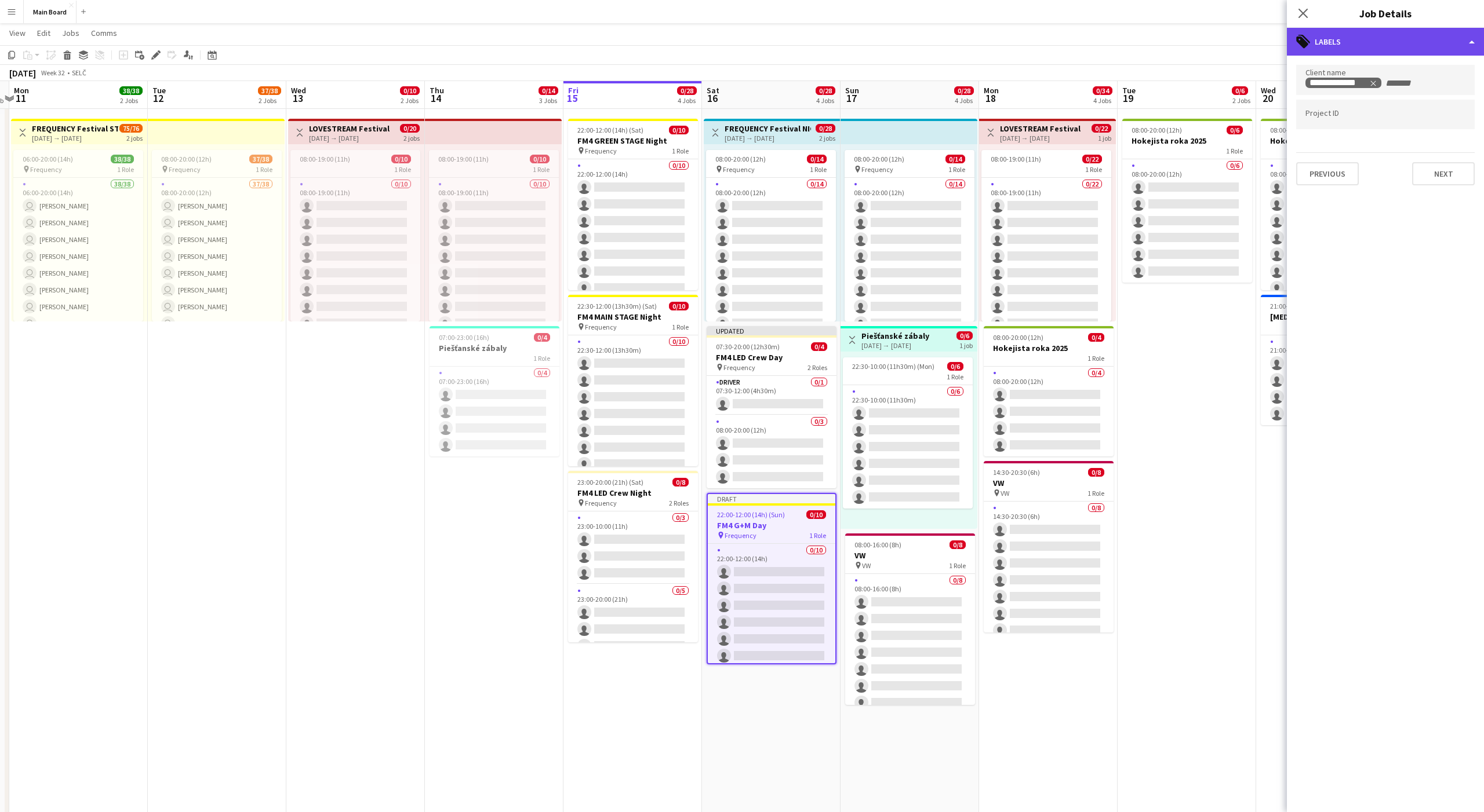
click at [765, 41] on div "tags-double Labels" at bounding box center [1385, 41] width 197 height 28
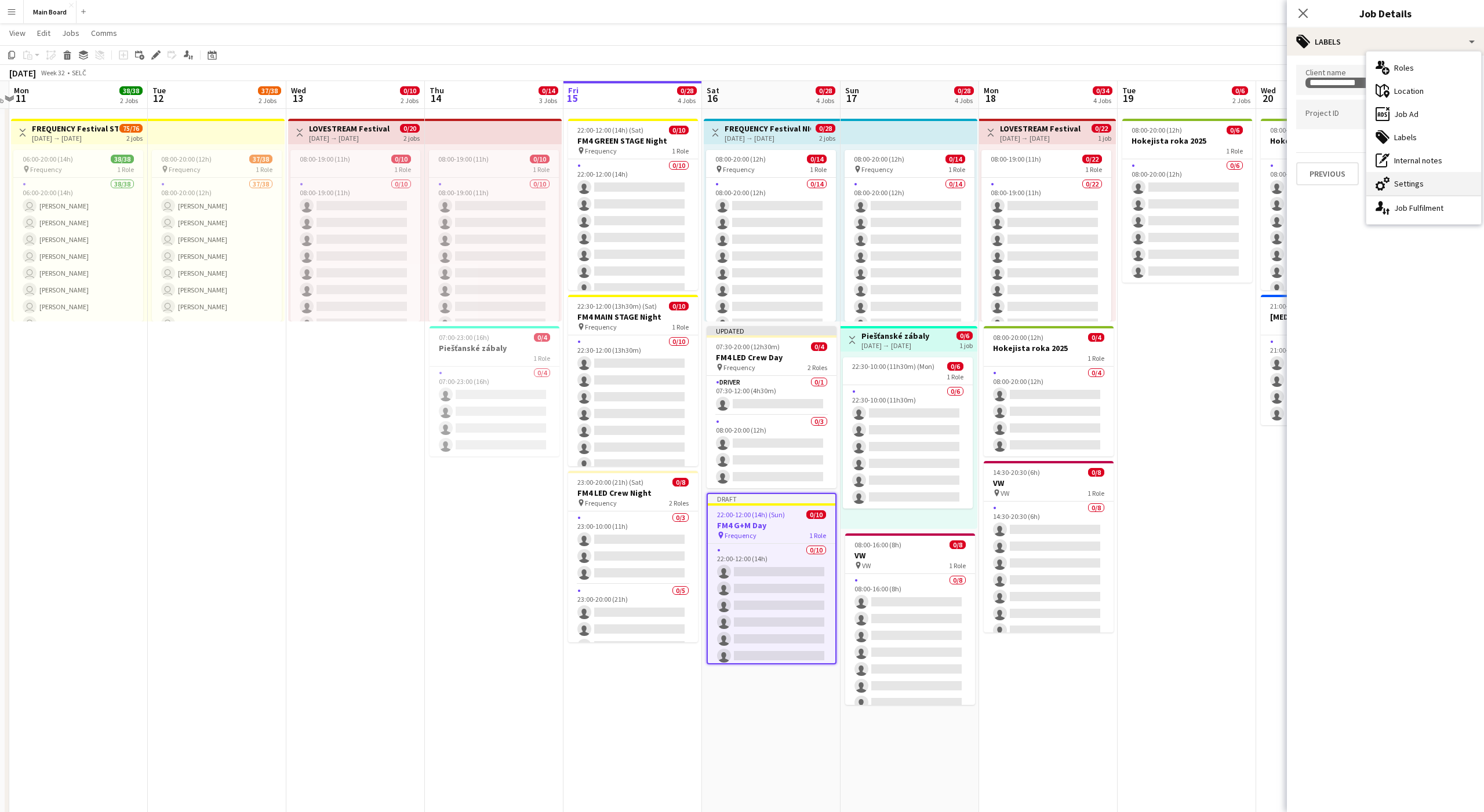
click at [765, 182] on div "cog-double-3 Settings" at bounding box center [1423, 183] width 115 height 23
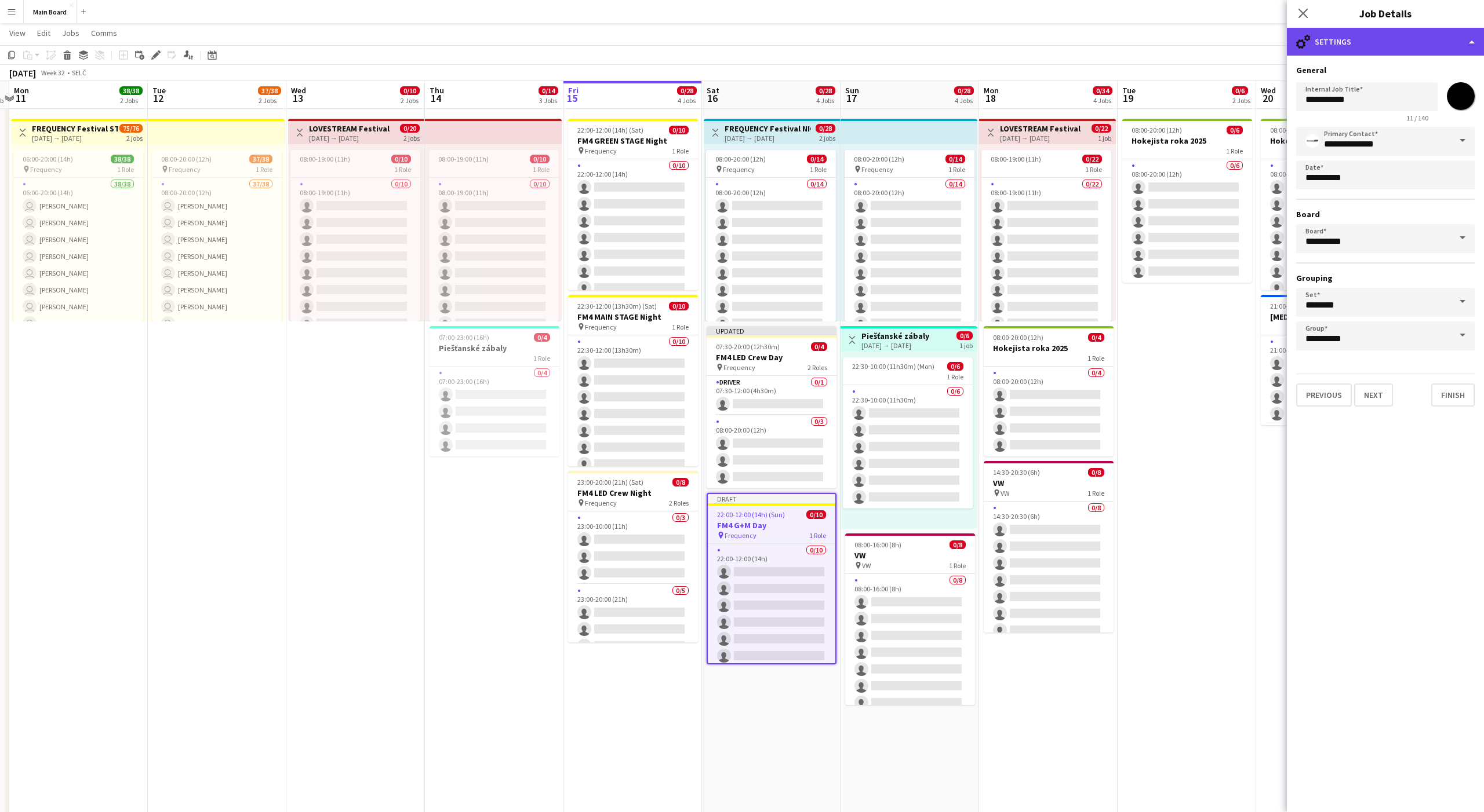
click at [765, 46] on div "cog-double-3 Settings" at bounding box center [1385, 41] width 197 height 28
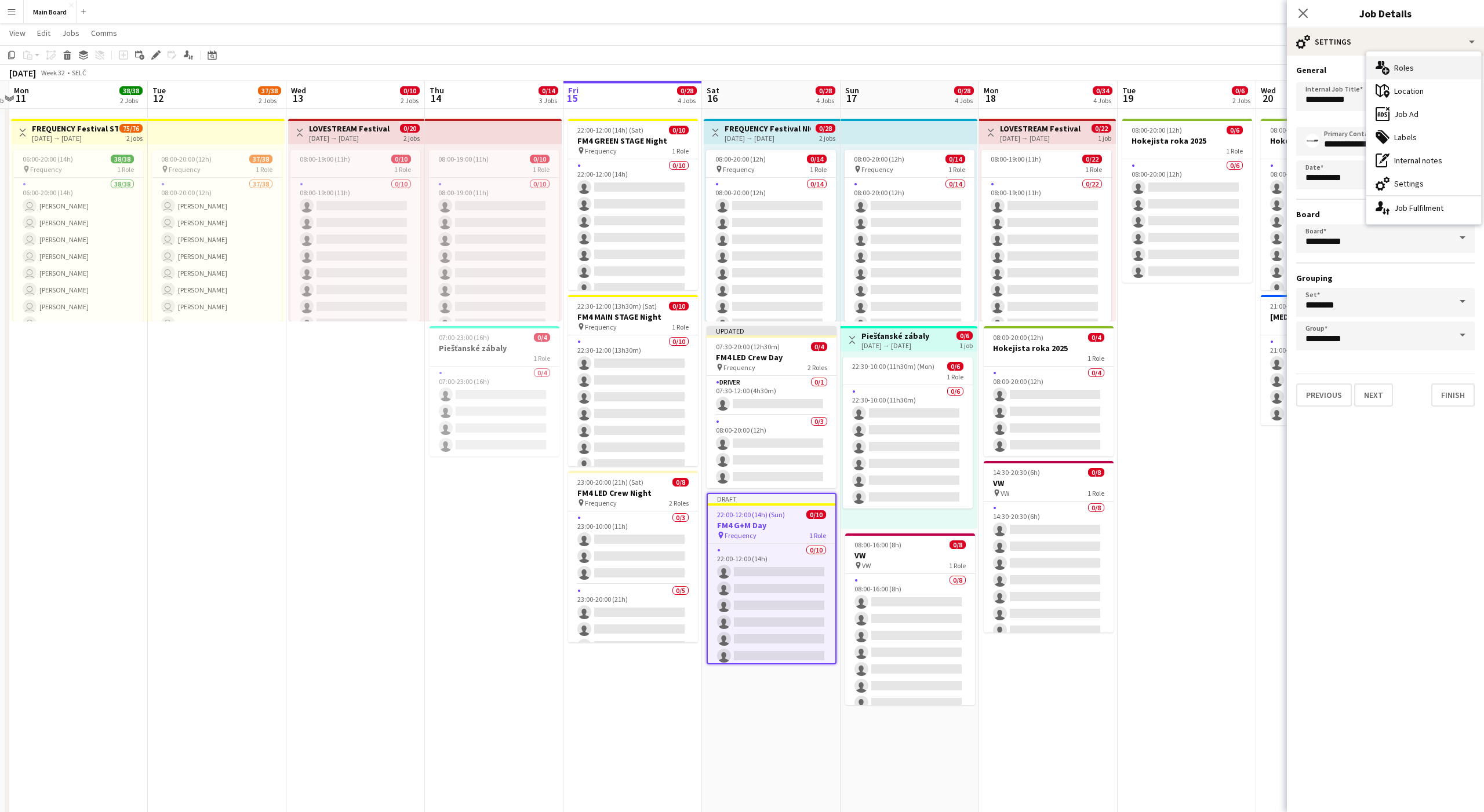
click at [765, 72] on div "multiple-users-add Roles" at bounding box center [1423, 67] width 115 height 23
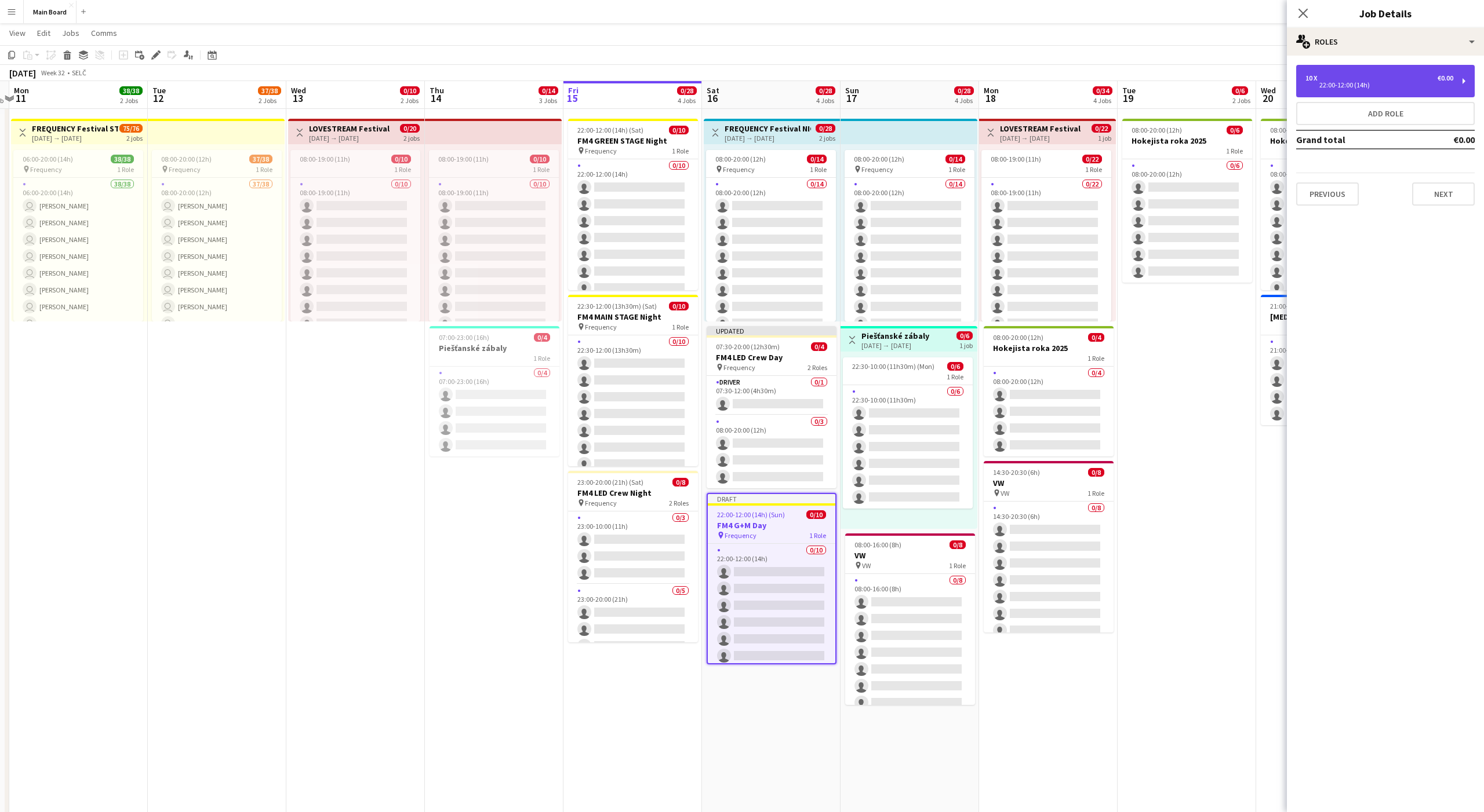
click at [765, 88] on div "10 x €0.00 22:00-12:00 (14h)" at bounding box center [1386, 81] width 178 height 32
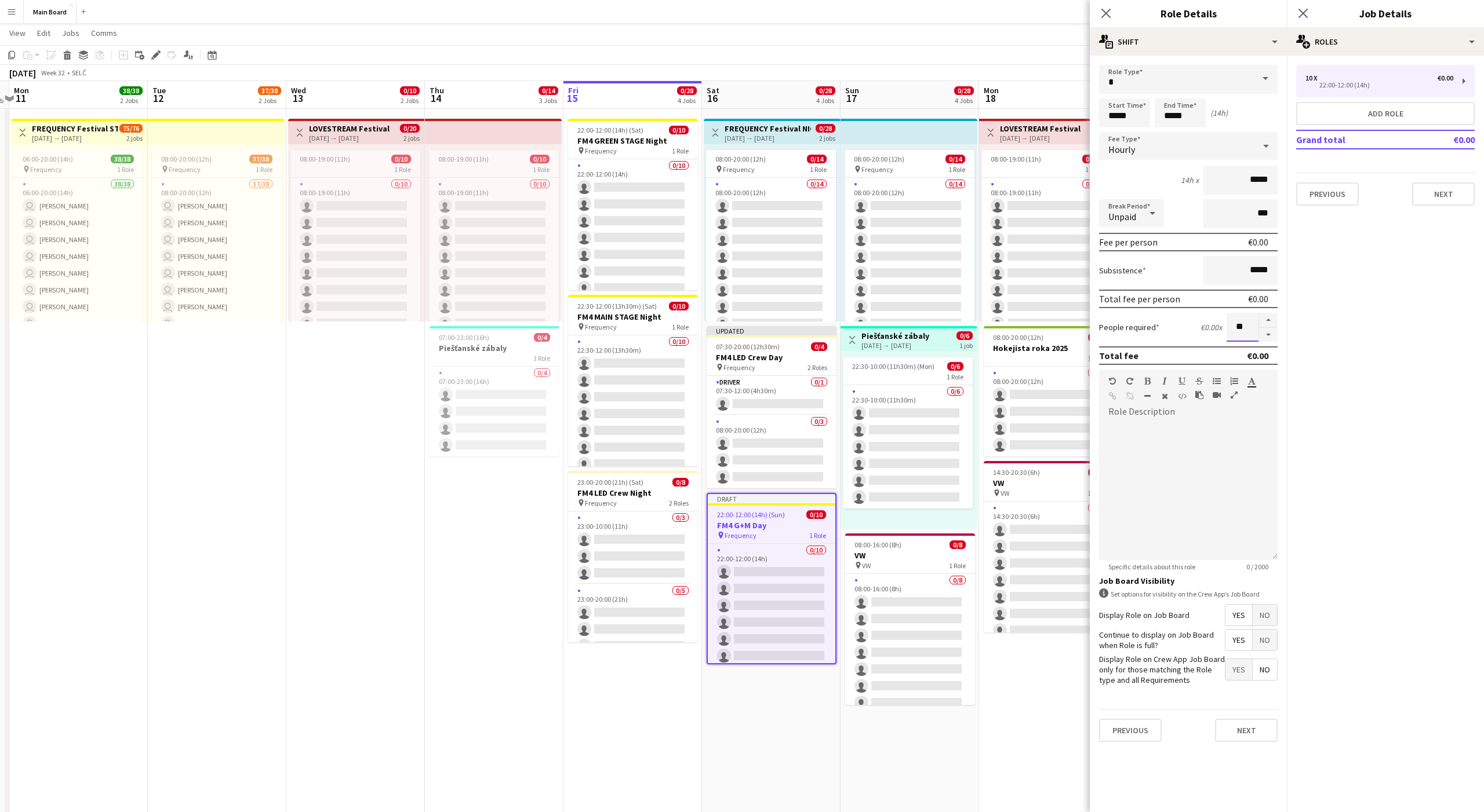
click at [765, 326] on input "**" at bounding box center [1242, 328] width 32 height 29
type input "**"
click at [765, 118] on input "*****" at bounding box center [1125, 113] width 51 height 29
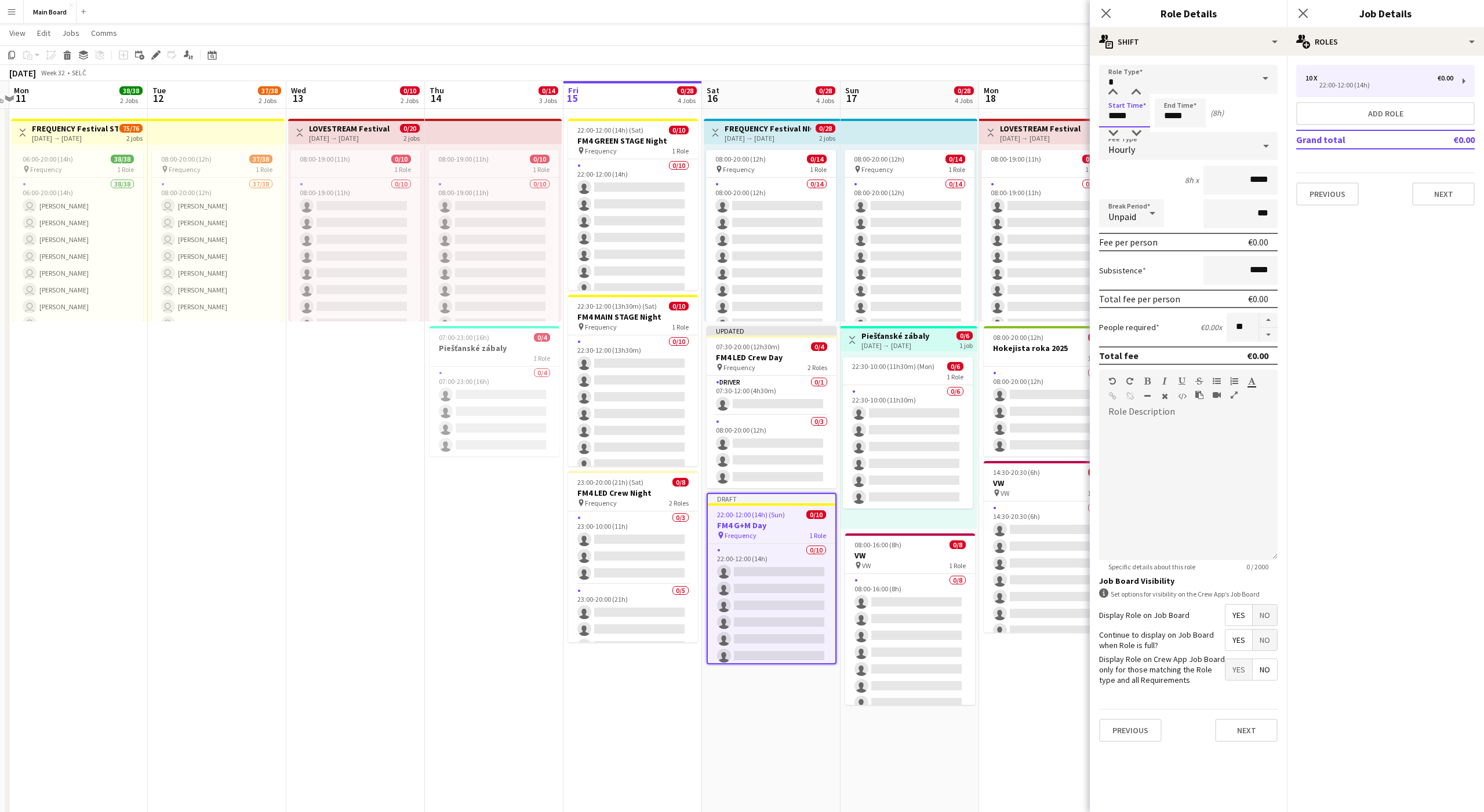
type input "*****"
click at [765, 113] on input "*****" at bounding box center [1181, 113] width 51 height 29
click at [765, 114] on input "*****" at bounding box center [1181, 113] width 51 height 29
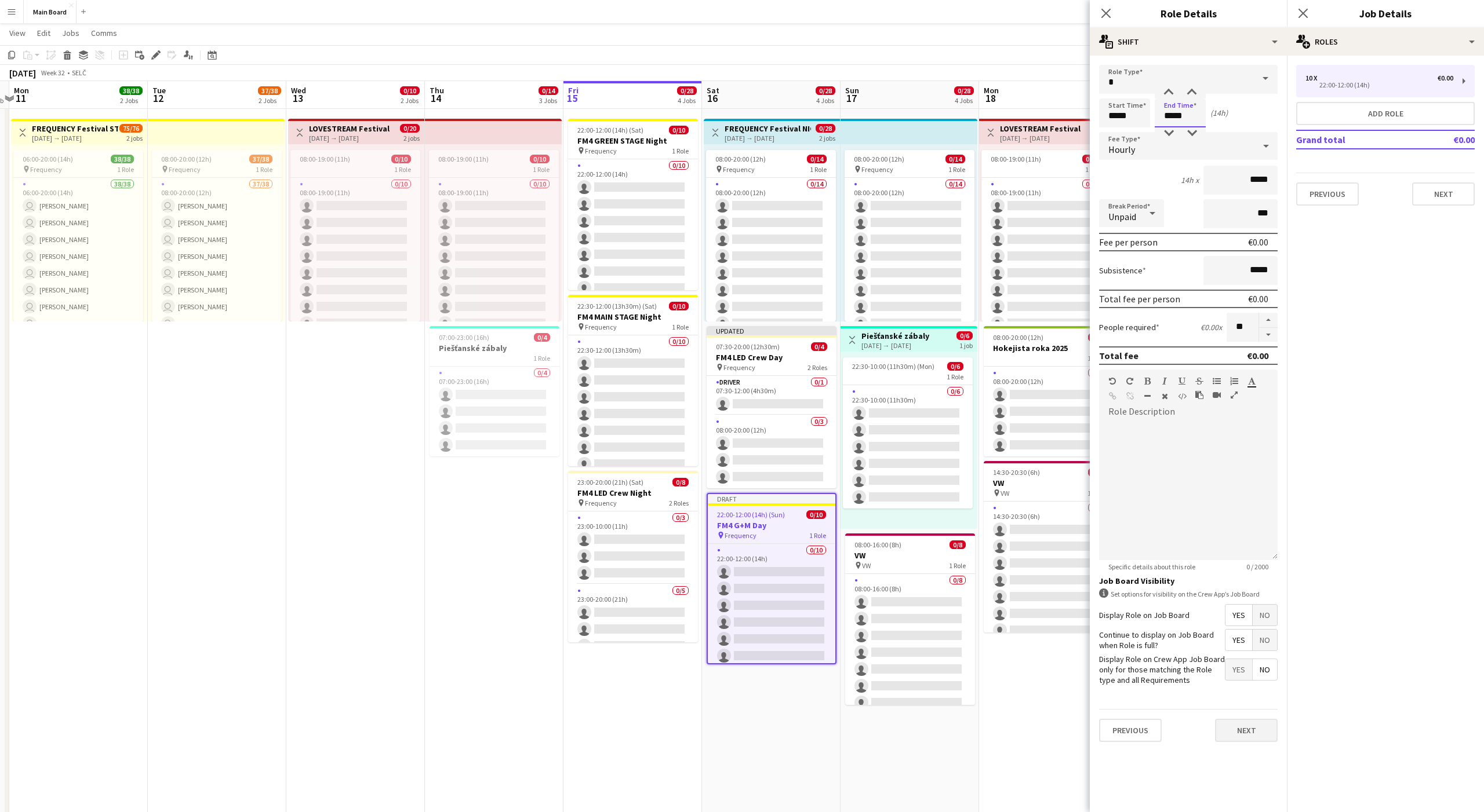
type input "*****"
click at [765, 508] on button "Next" at bounding box center [1246, 730] width 62 height 23
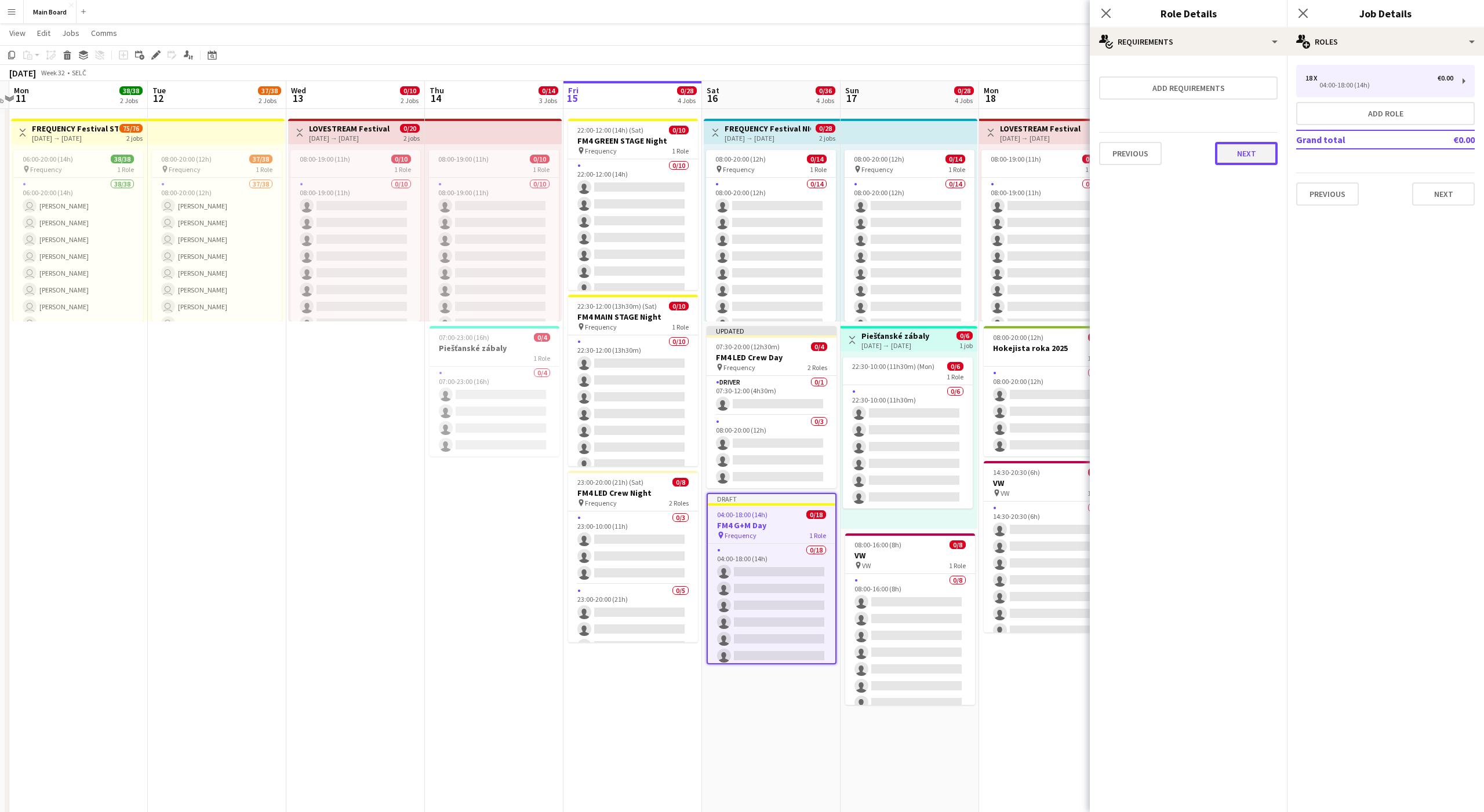
click at [765, 153] on button "Next" at bounding box center [1246, 153] width 62 height 23
click at [765, 192] on button "Next" at bounding box center [1444, 194] width 62 height 23
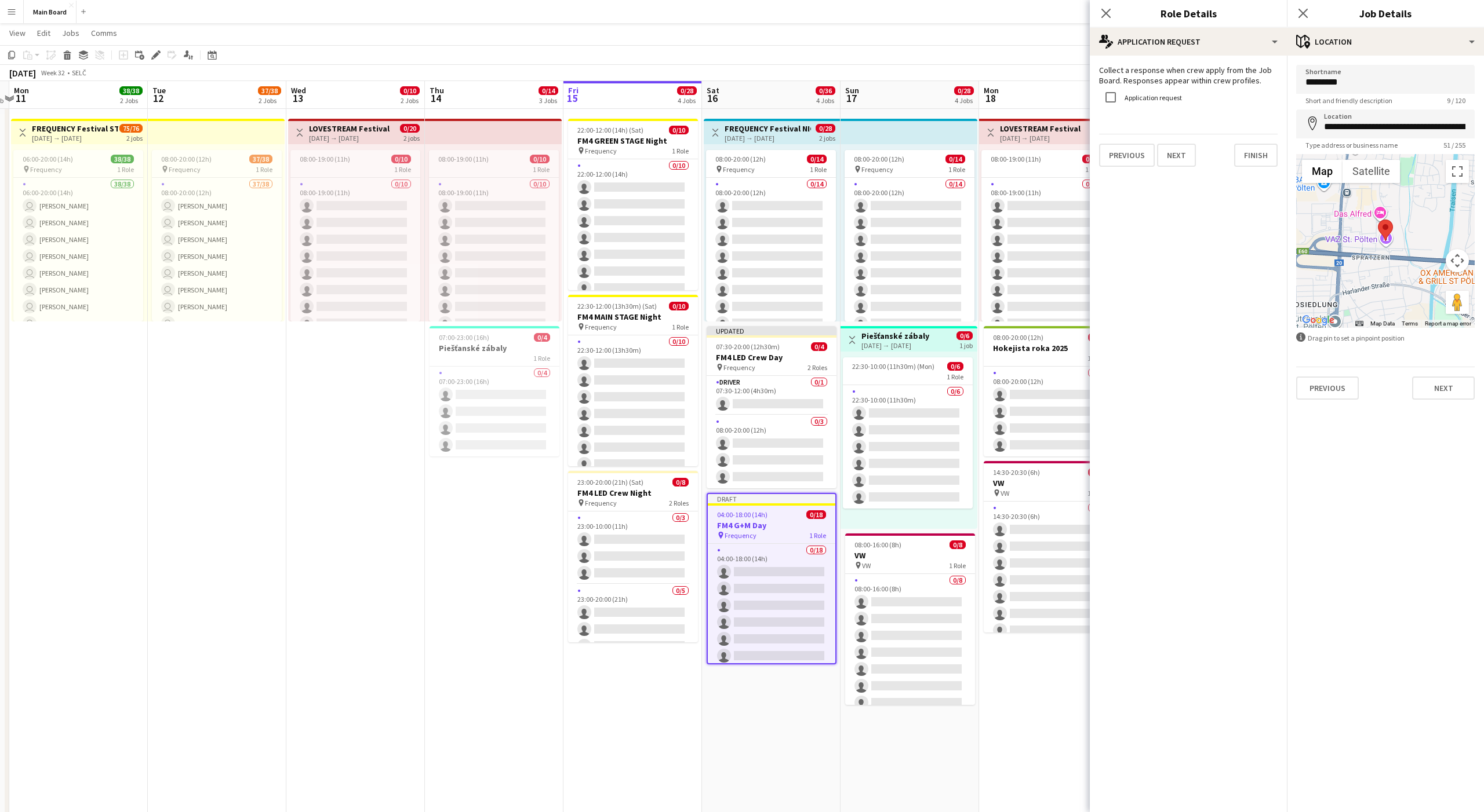
click at [765, 508] on app-date-cell "pin Backstage Crew Toggle View FREQUENCY Festival NIGHT PARK 16-08-2025 → 17-08…" at bounding box center [771, 613] width 139 height 1413
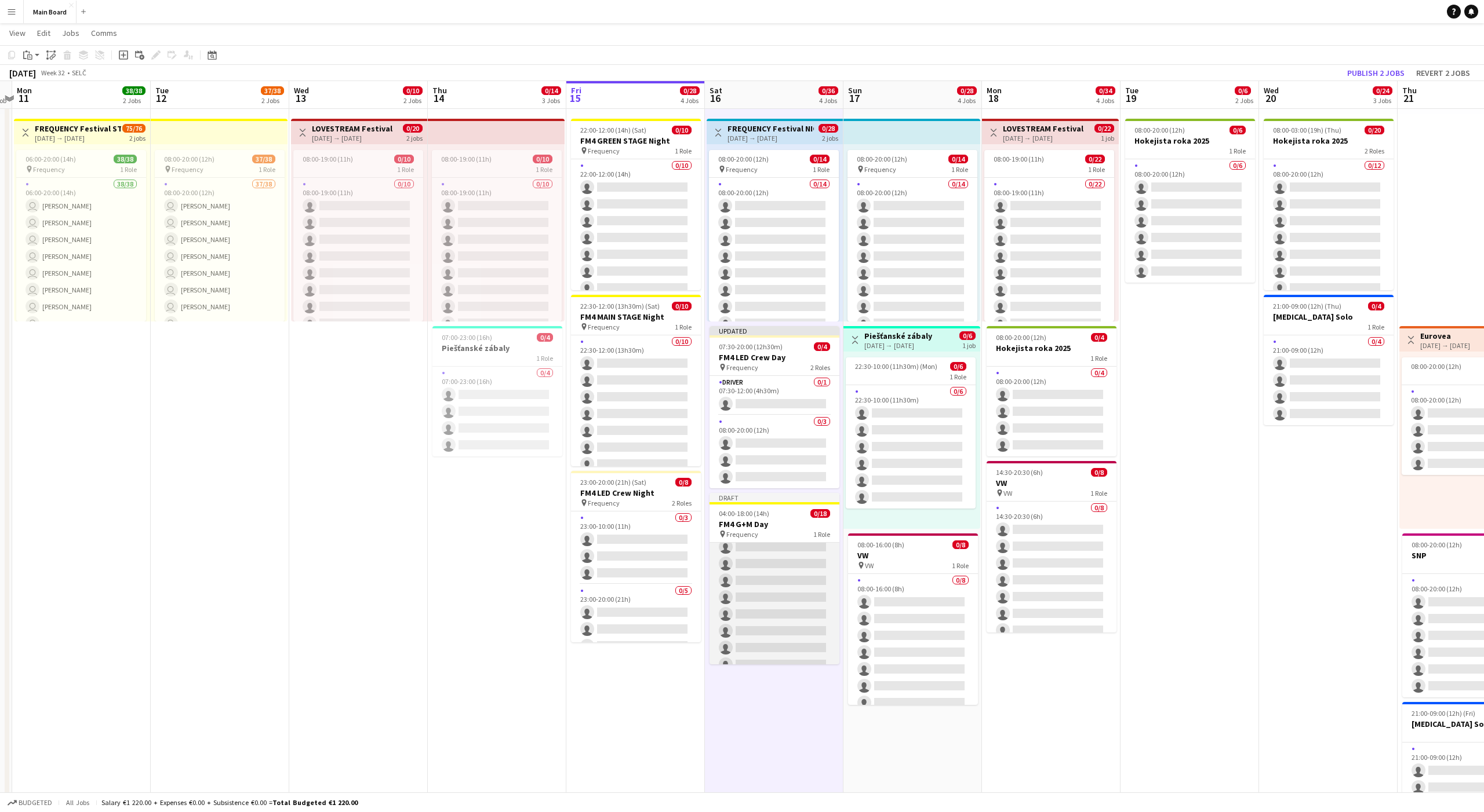
scroll to position [0, 0]
click at [765, 369] on app-date-cell "pin Backstage Crew 08:00-20:00 (12h) 0/6 Hokejista roka 2025 1 Role 0/6 08:00-2…" at bounding box center [1189, 613] width 139 height 1413
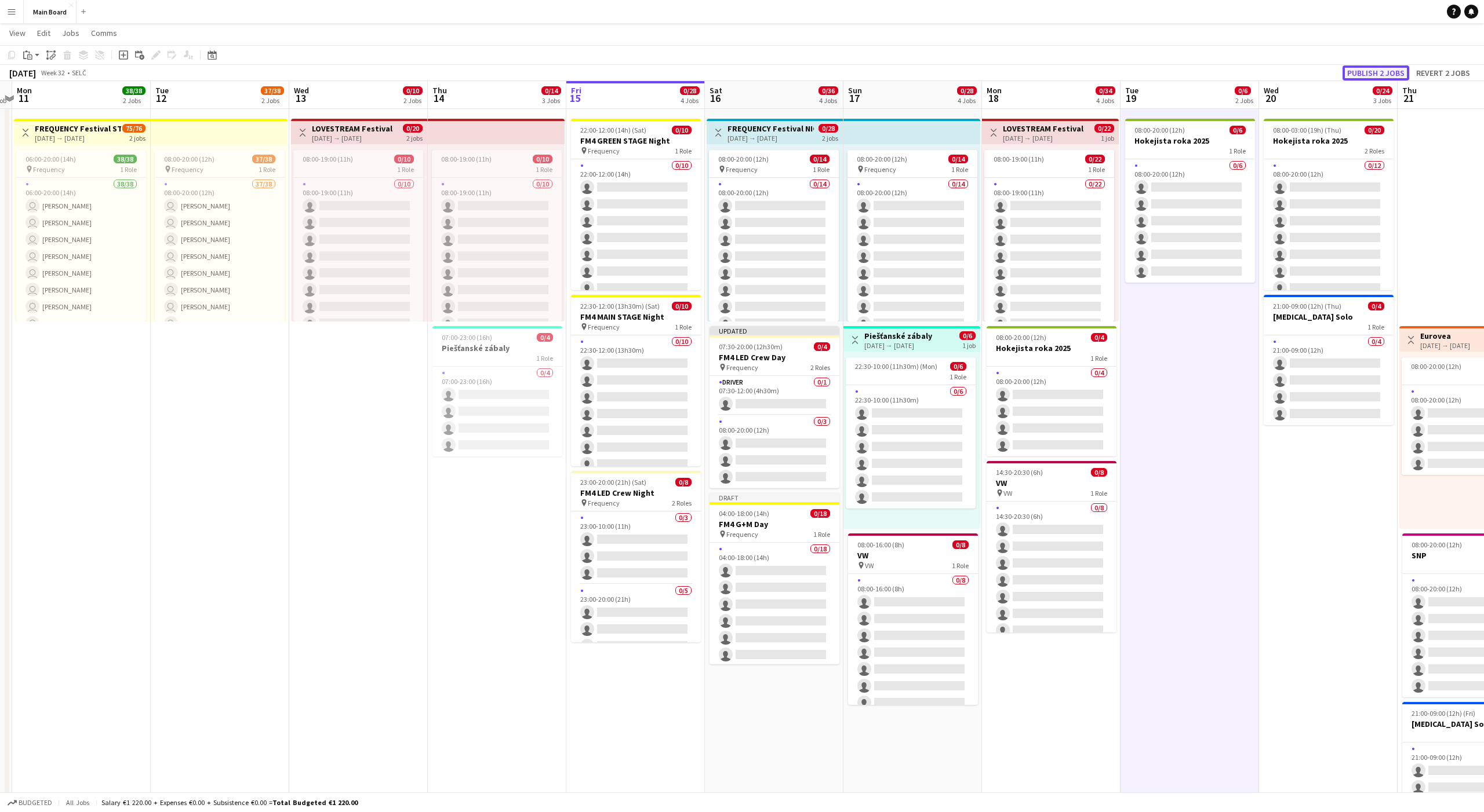
click at [765, 72] on button "Publish 2 jobs" at bounding box center [1376, 73] width 67 height 15
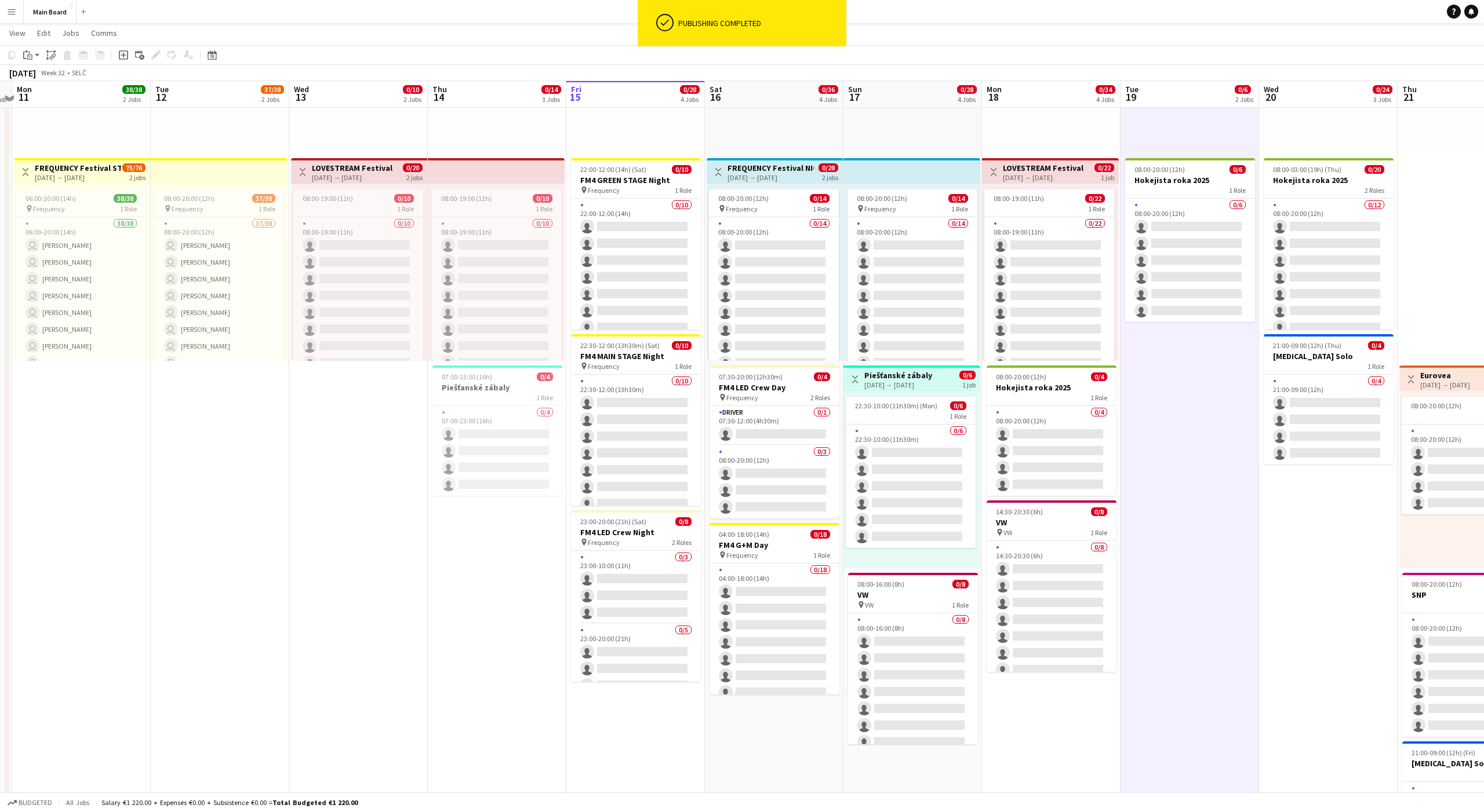
scroll to position [181, 0]
click at [758, 189] on div "08:00-20:00 (12h) 0/14 pin Frequency 1 Role 0/14 08:00-20:00 (12h) single-neutr…" at bounding box center [775, 274] width 136 height 177
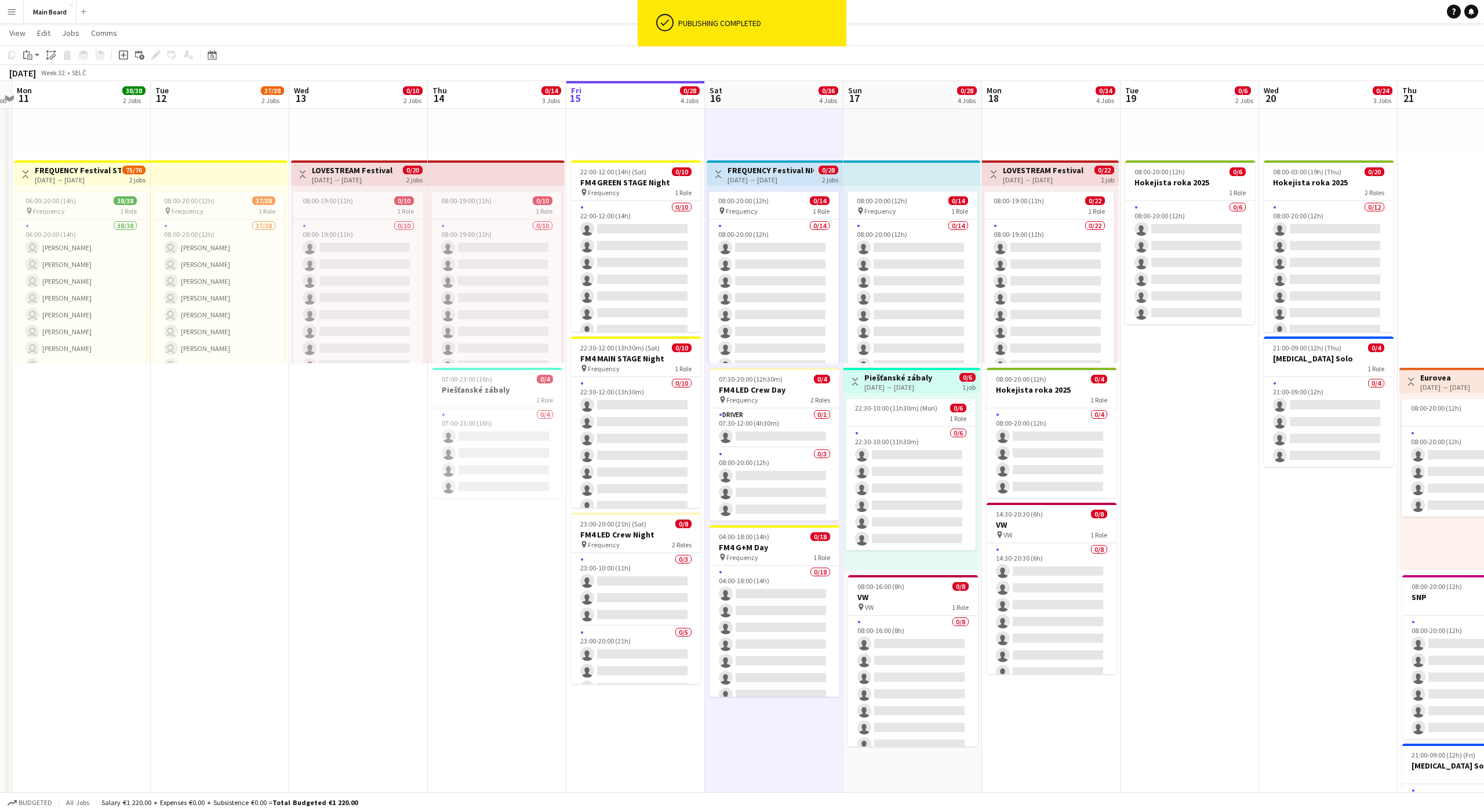
click at [756, 174] on h3 "FREQUENCY Festival NIGHT PARK" at bounding box center [771, 170] width 86 height 10
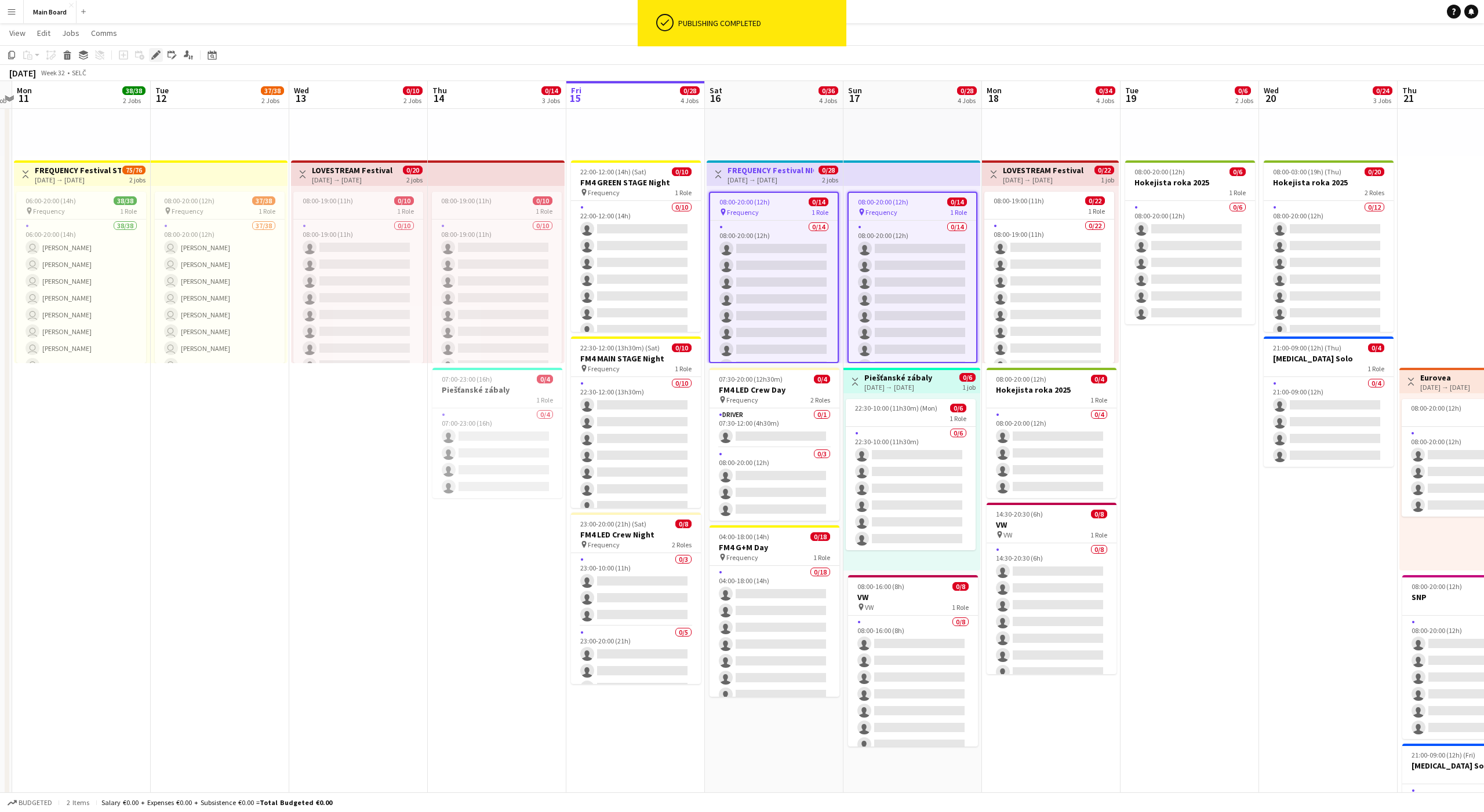
click at [155, 56] on icon at bounding box center [155, 55] width 6 height 6
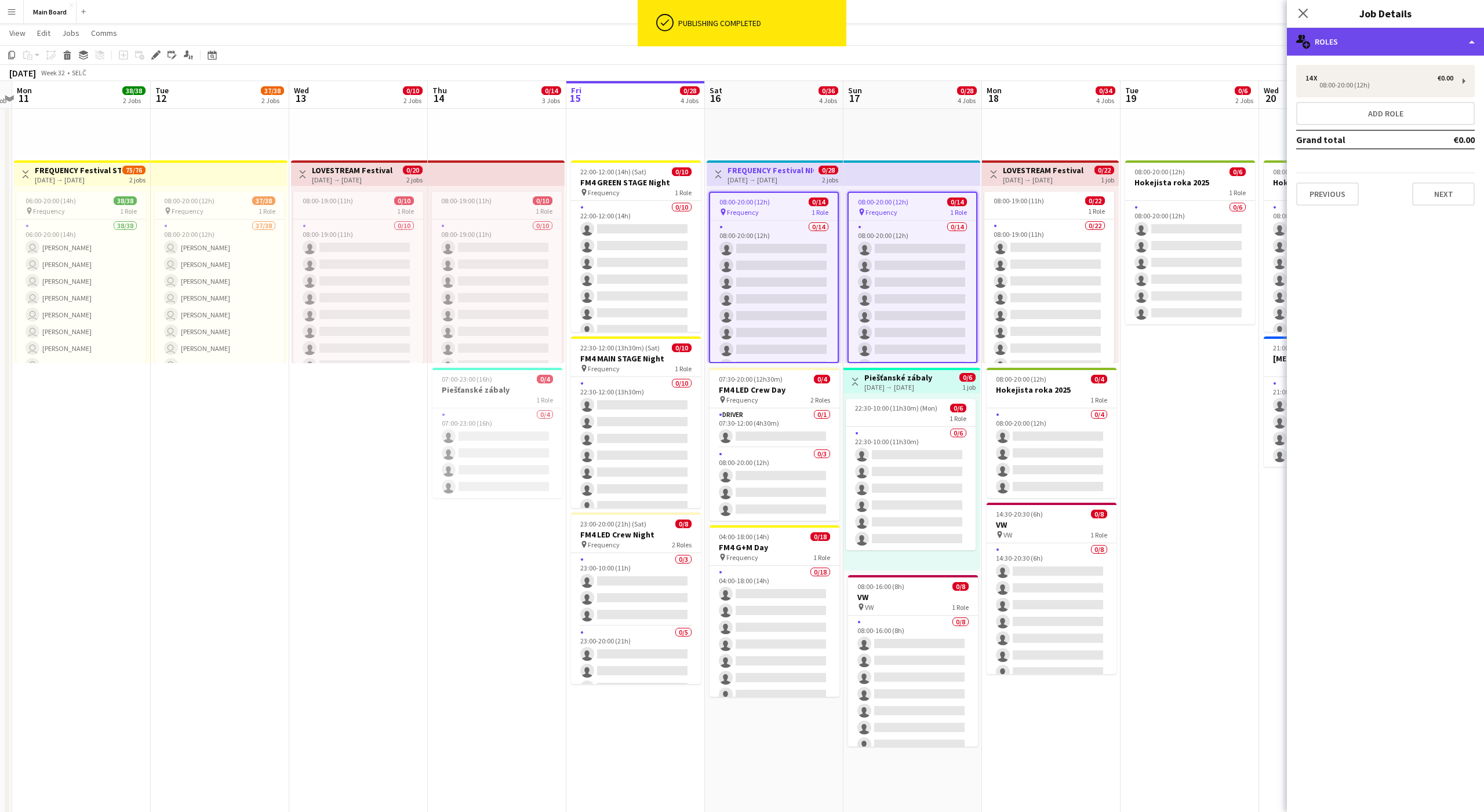
click at [765, 39] on div "multiple-users-add Roles" at bounding box center [1385, 41] width 197 height 28
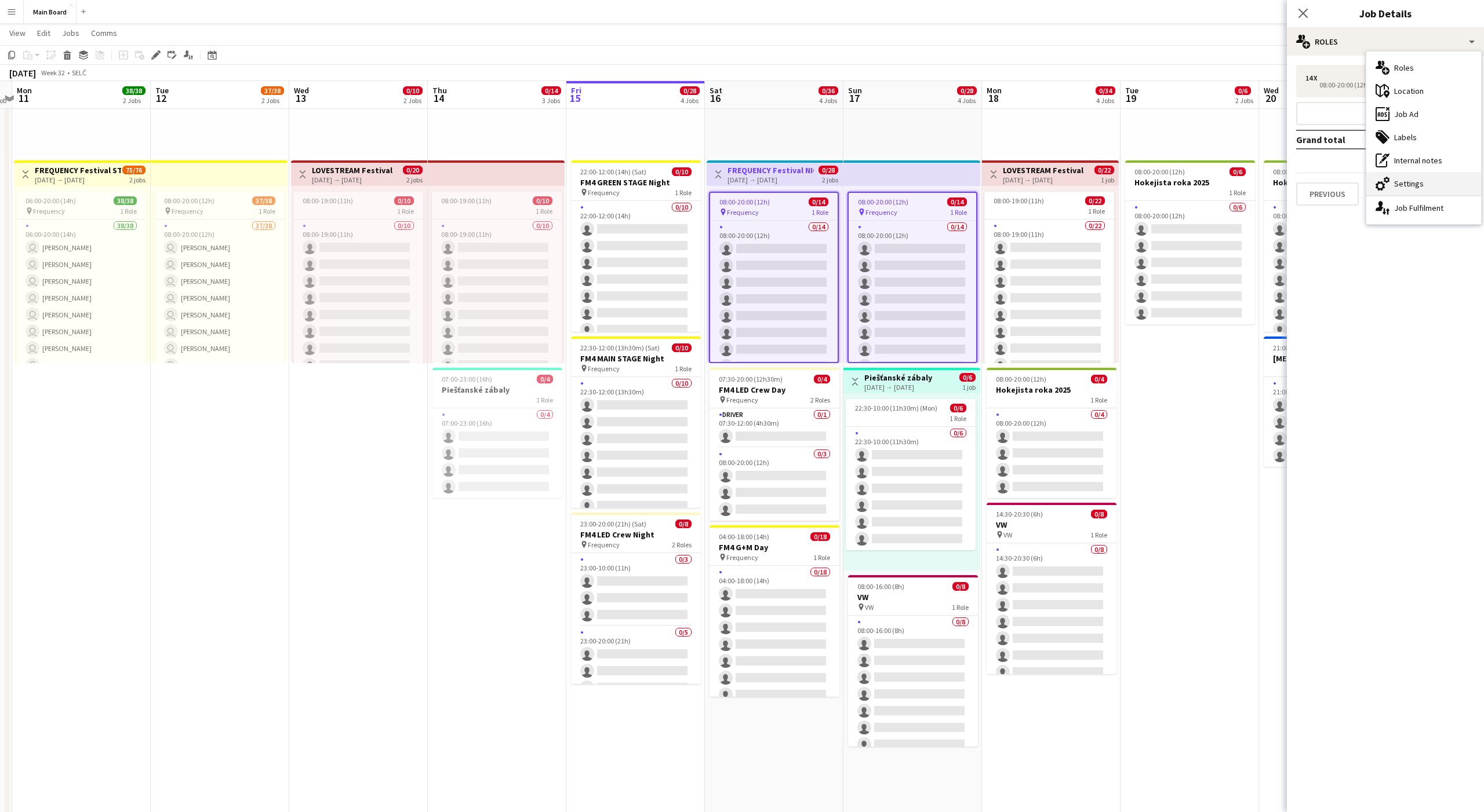
click at [765, 186] on div "cog-double-3 Settings" at bounding box center [1423, 183] width 115 height 23
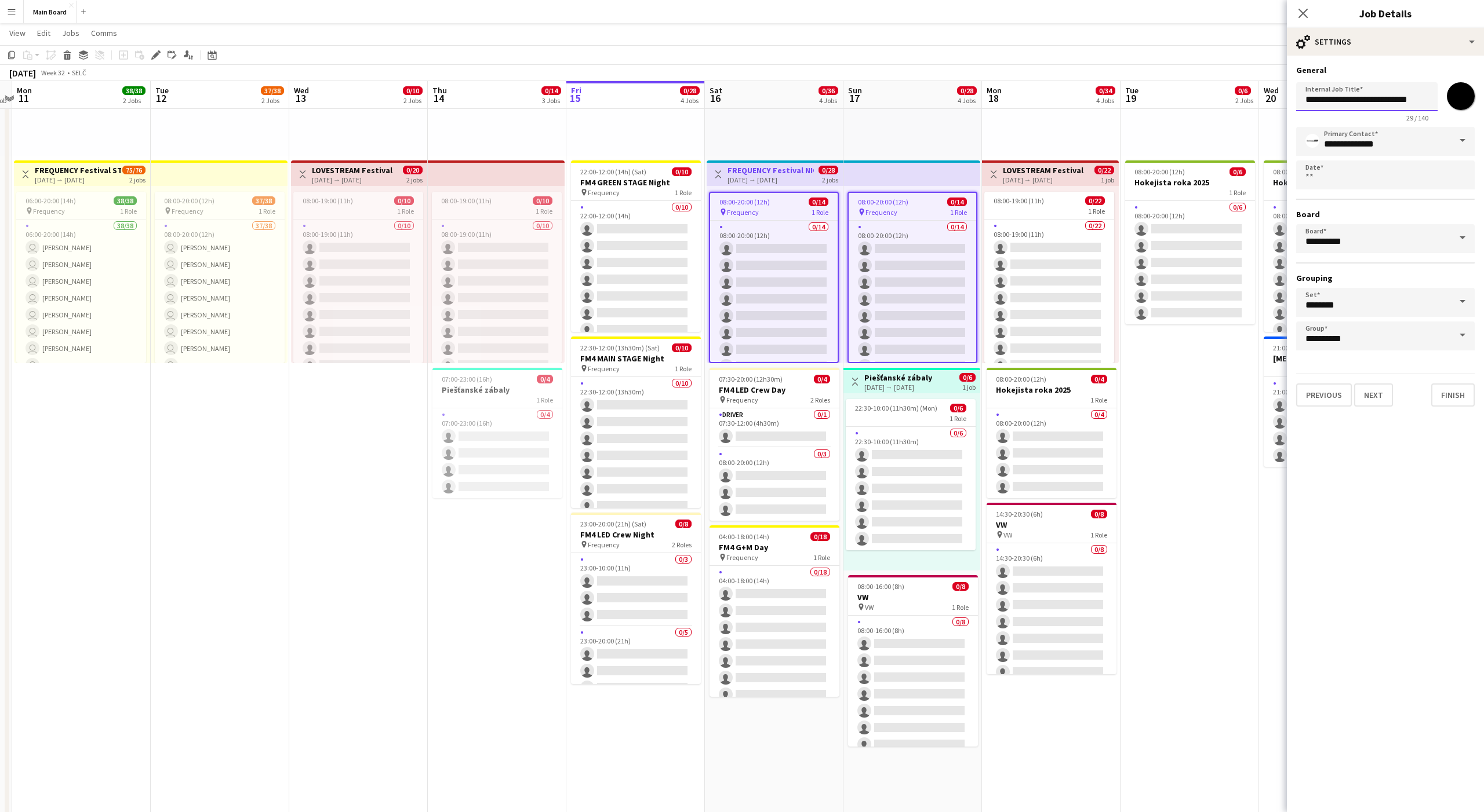
click at [765, 102] on input "**********" at bounding box center [1367, 97] width 142 height 29
type input "**********"
click at [765, 400] on button "Next" at bounding box center [1374, 395] width 39 height 23
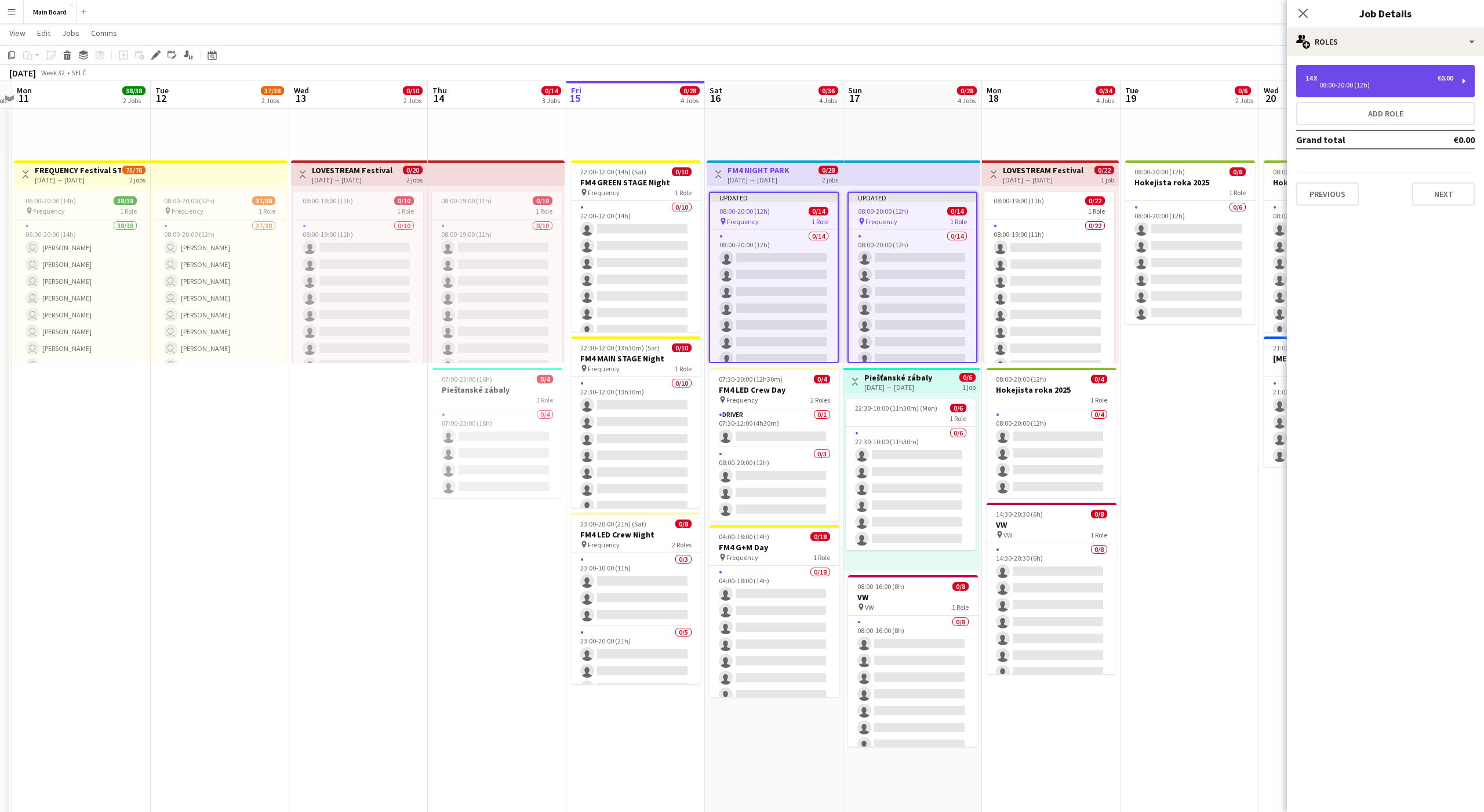
click at [765, 78] on div "14 x €0.00" at bounding box center [1379, 78] width 148 height 8
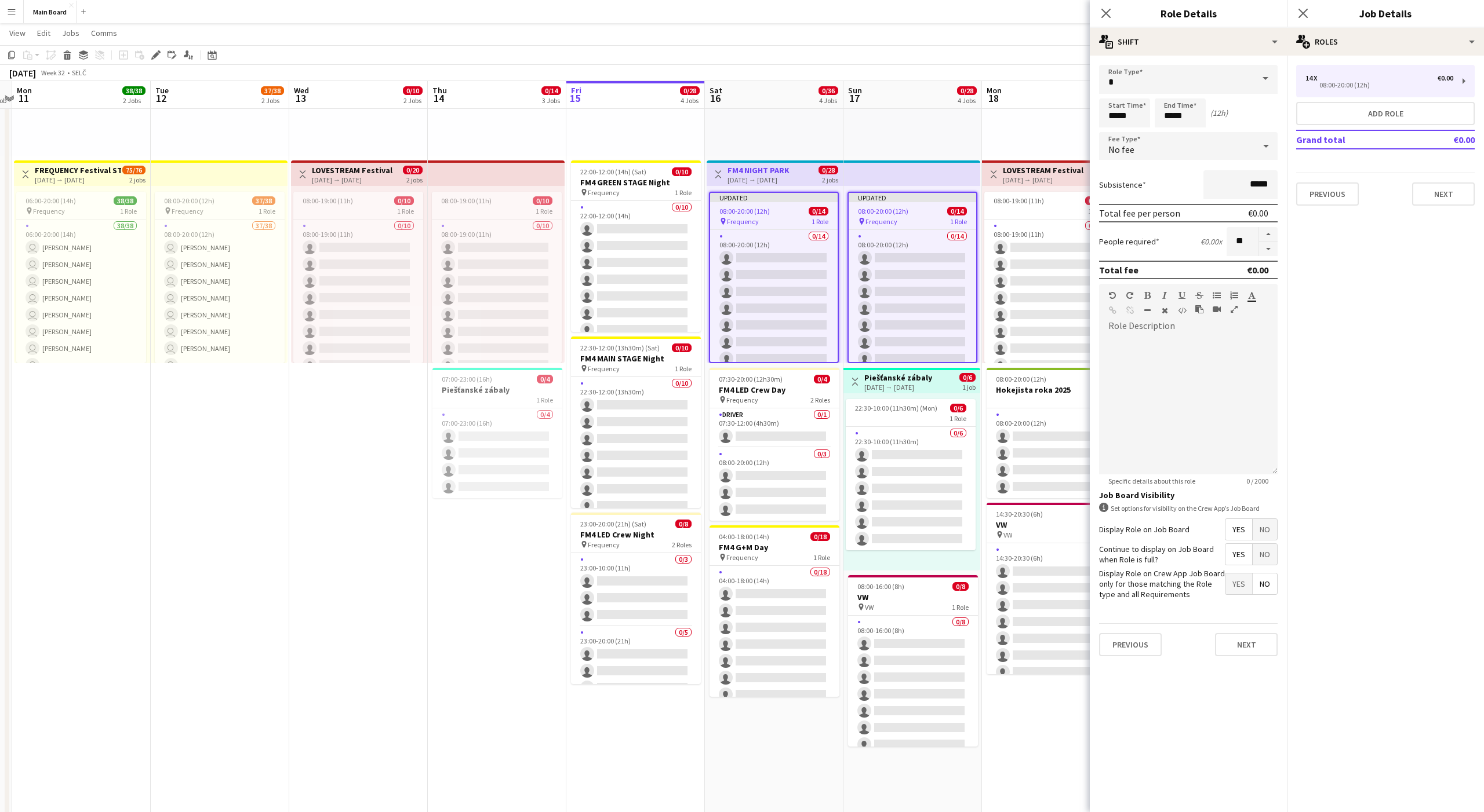
click at [765, 217] on div "pin Frequency 1 Role" at bounding box center [774, 221] width 128 height 9
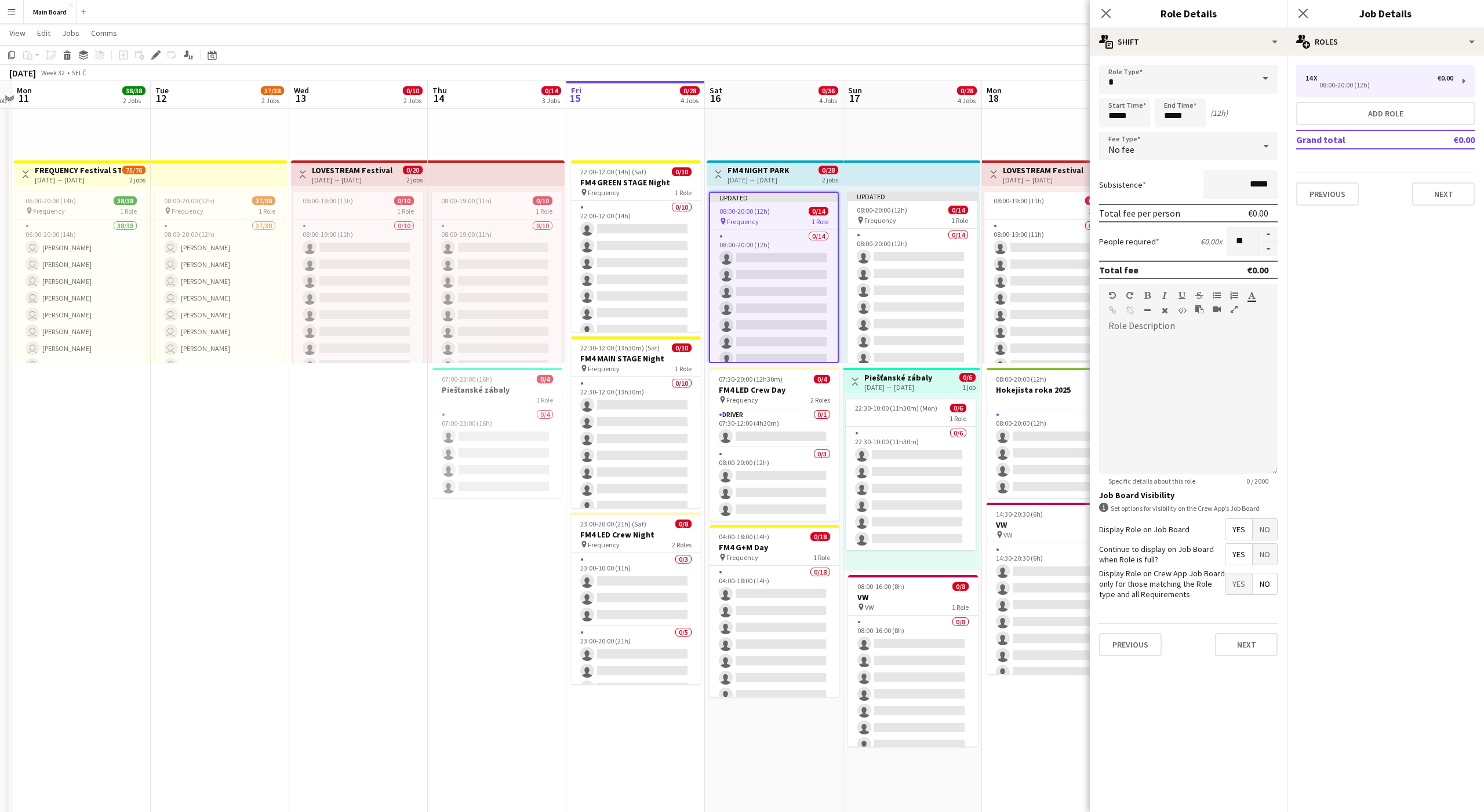
click at [765, 230] on div "0/14 08:00-20:00 (12h) single-neutral-actions single-neutral-actions single-neu…" at bounding box center [774, 296] width 128 height 132
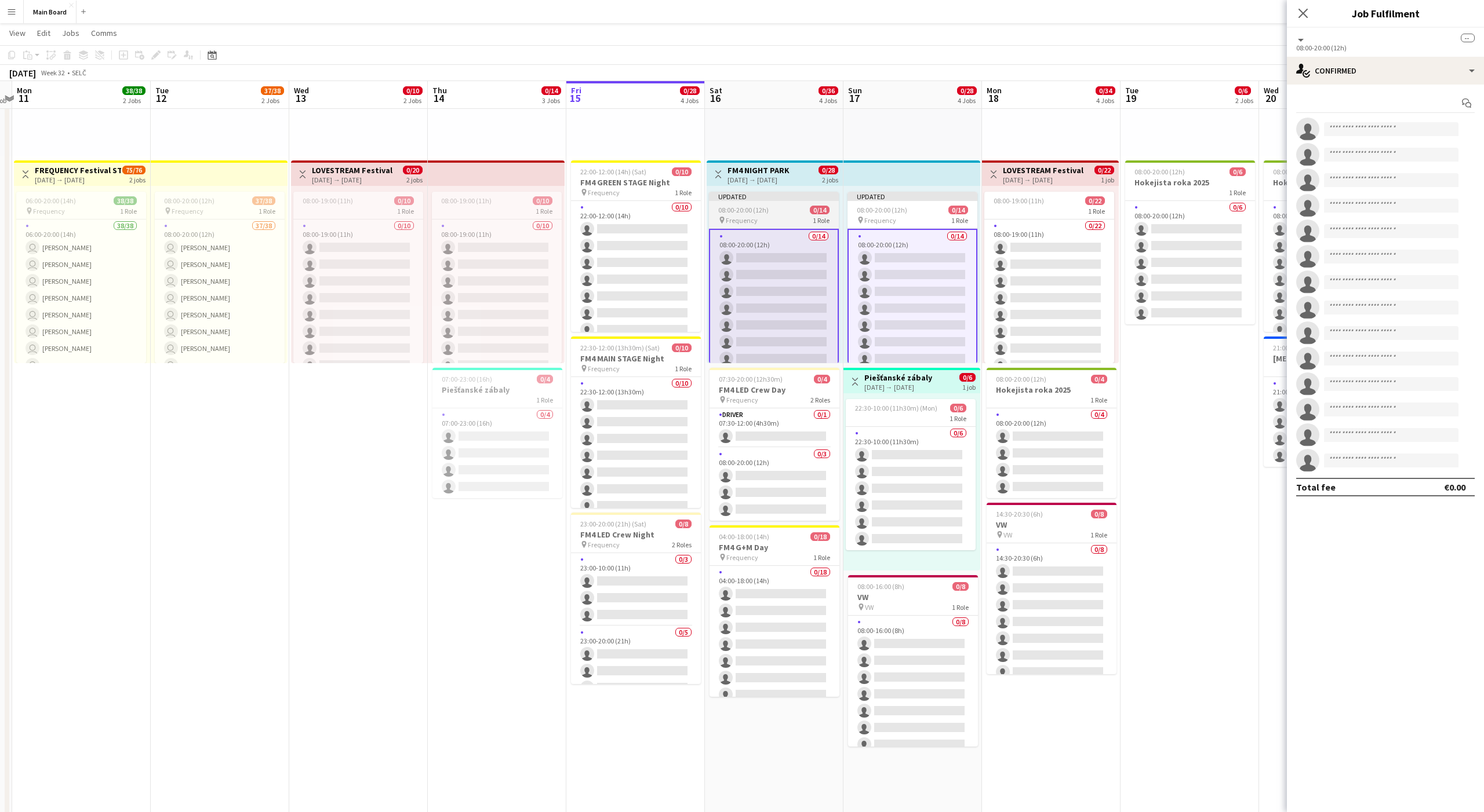
click at [757, 222] on div "pin Frequency 1 Role" at bounding box center [774, 220] width 130 height 9
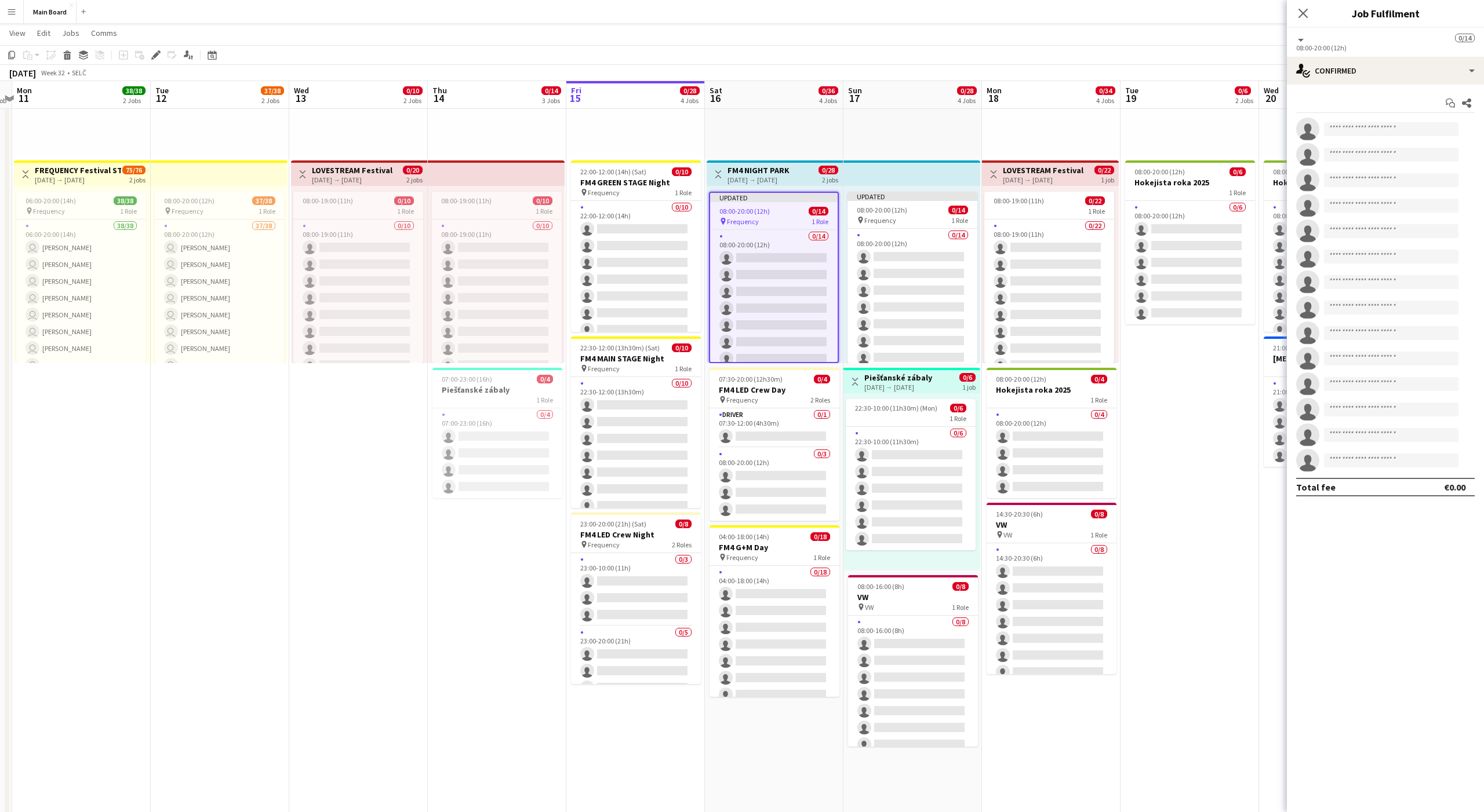
scroll to position [0, 402]
click at [765, 69] on div "single-neutral-actions-check-2 Confirmed" at bounding box center [1385, 71] width 197 height 28
click at [765, 254] on div "pen-write Job Details" at bounding box center [1423, 260] width 115 height 23
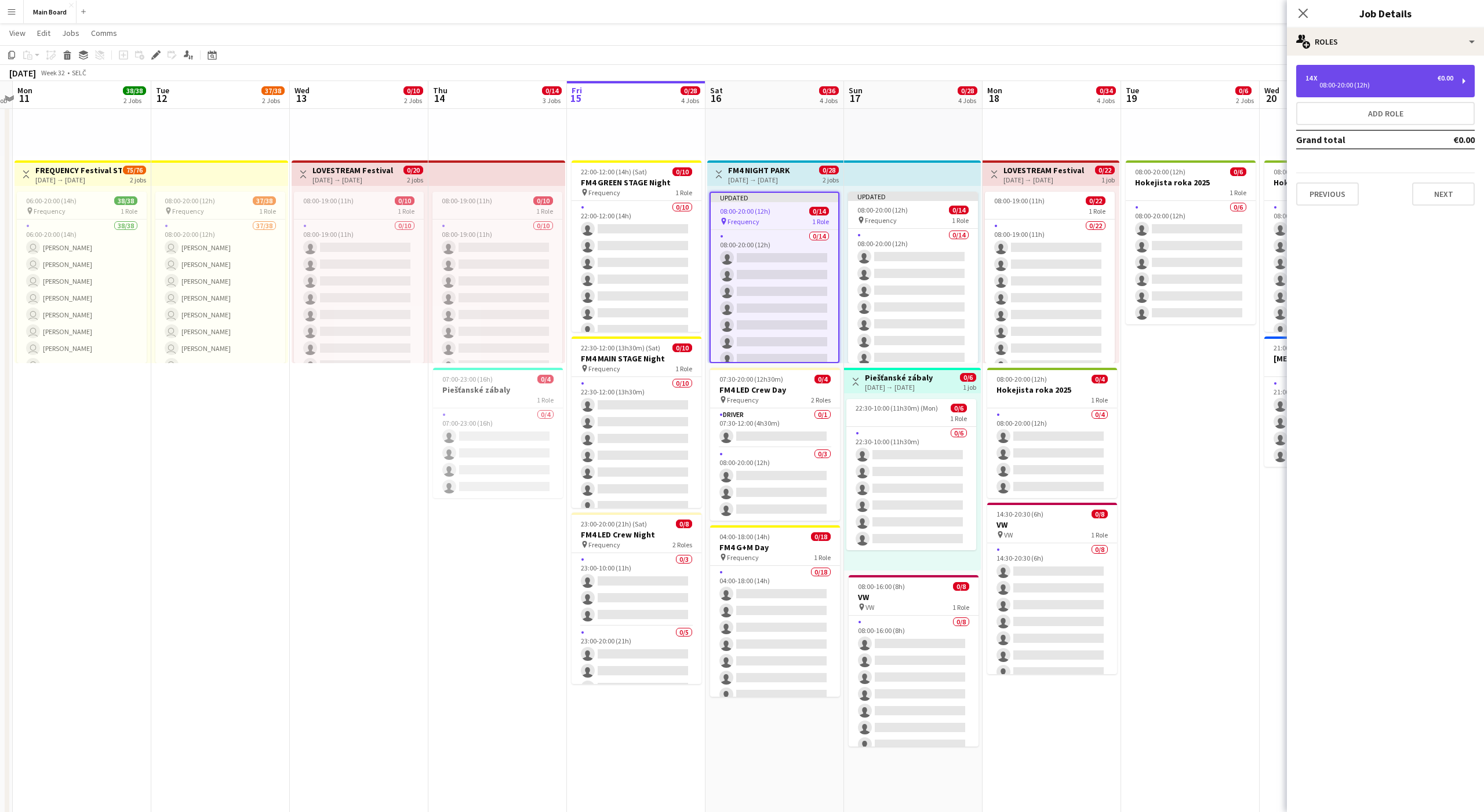
click at [765, 85] on div "08:00-20:00 (12h)" at bounding box center [1379, 85] width 148 height 6
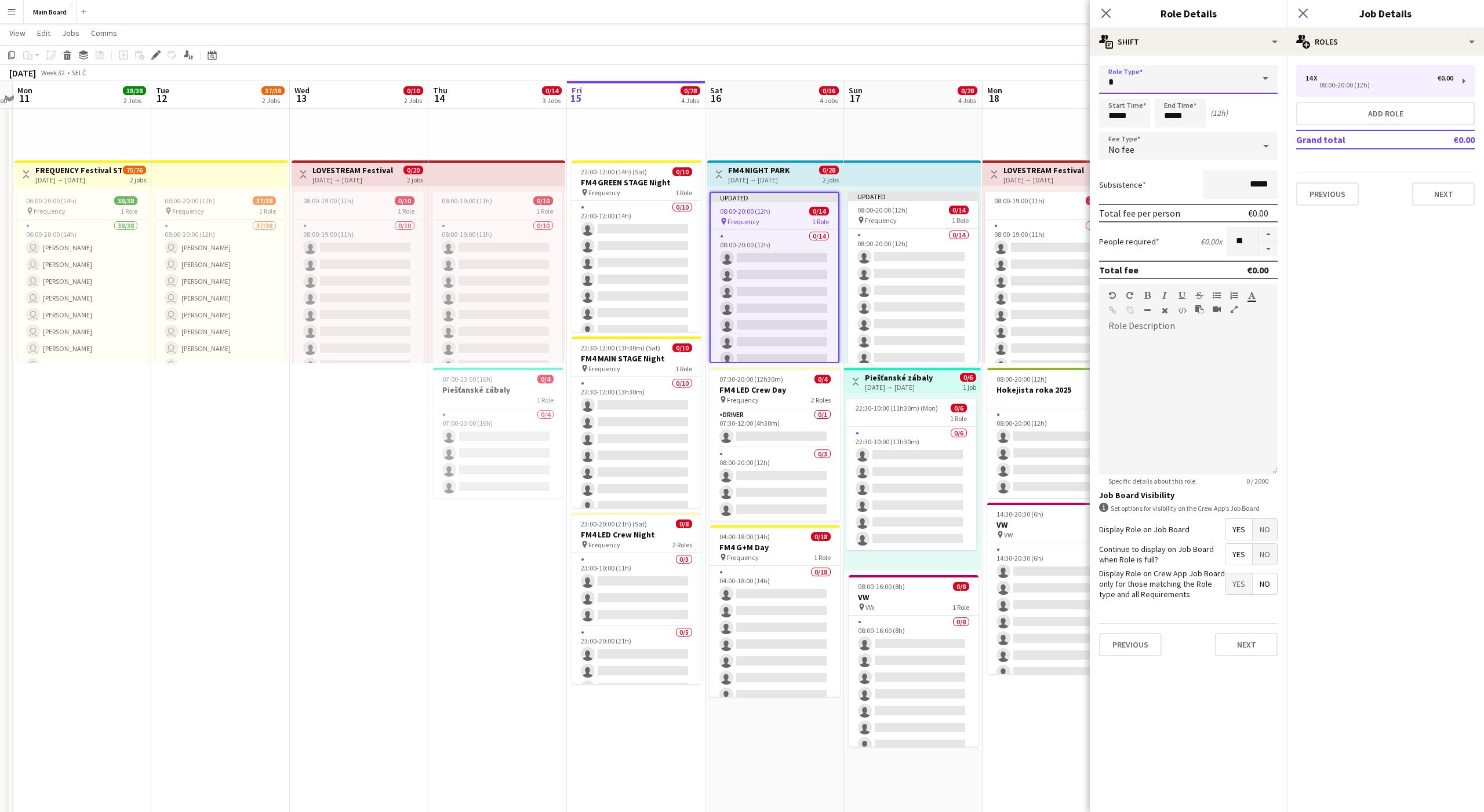
click at [765, 83] on input "text" at bounding box center [1188, 80] width 178 height 29
click at [765, 314] on mat-expansion-panel "pencil3 General details 14 x €0.00 08:00-20:00 (12h) Add role Grand total €0.00…" at bounding box center [1385, 434] width 197 height 757
click at [765, 144] on span "No fee" at bounding box center [1121, 149] width 26 height 12
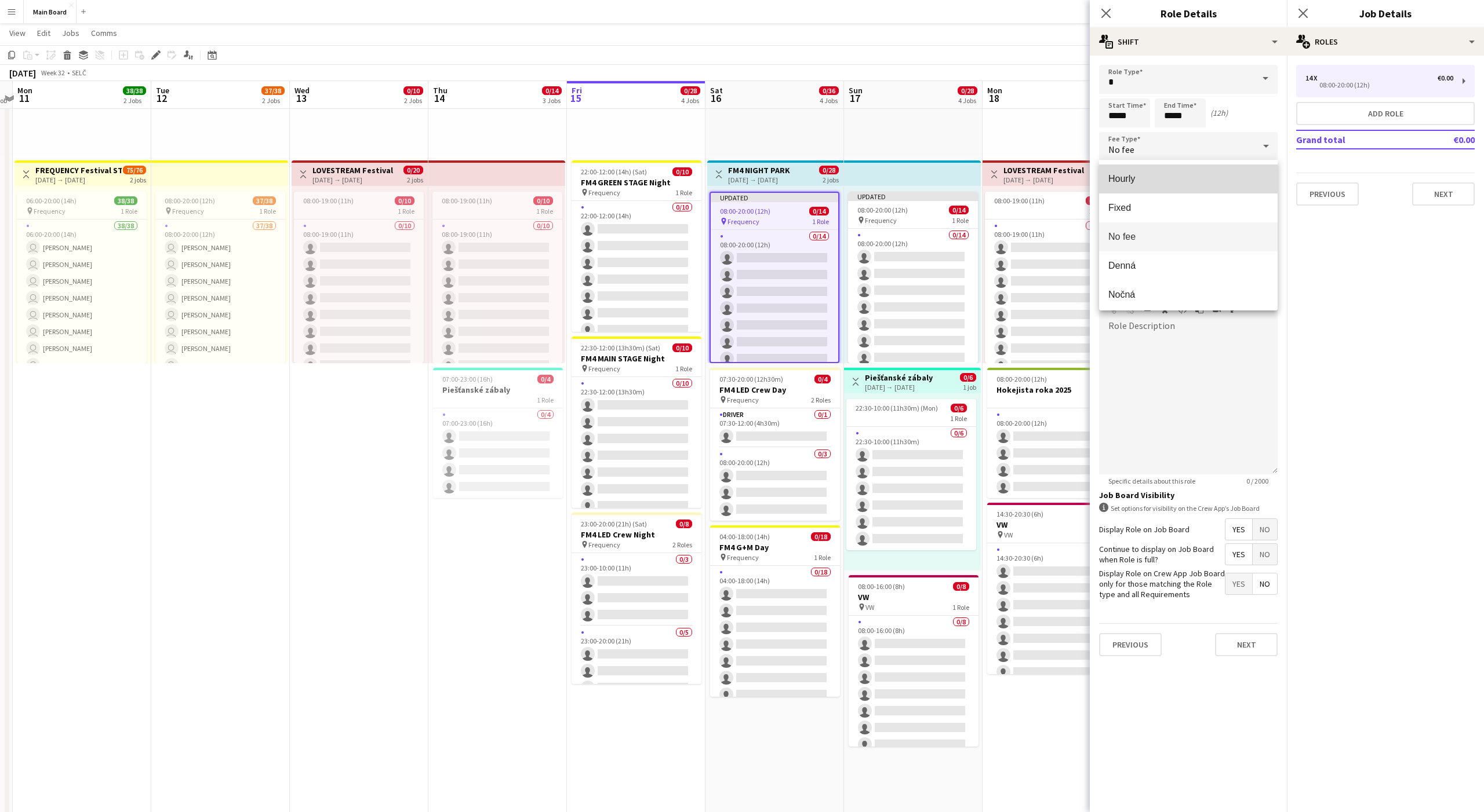
click at [765, 178] on span "Hourly" at bounding box center [1188, 179] width 160 height 11
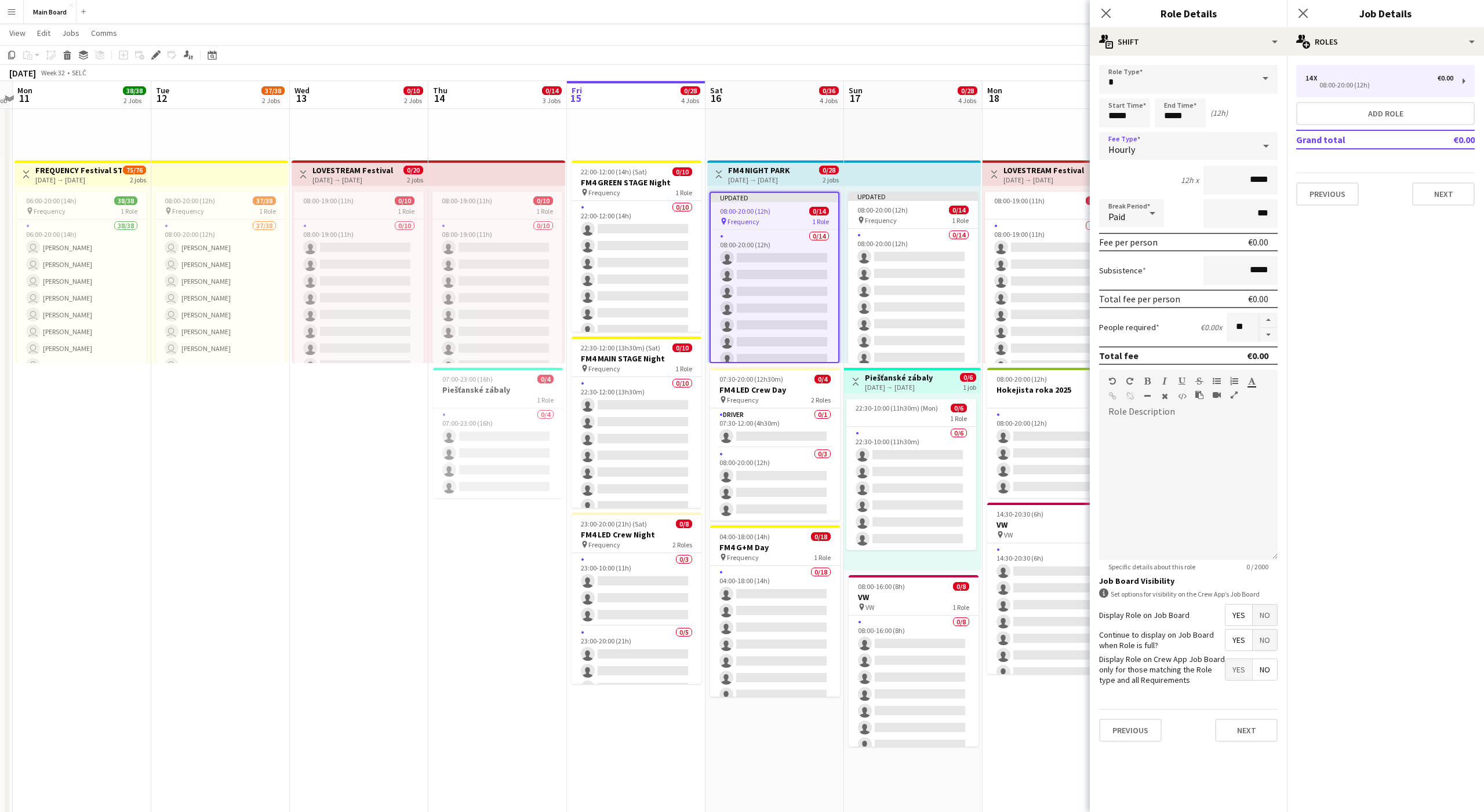
click at [765, 222] on div "Paid" at bounding box center [1119, 213] width 41 height 28
click at [765, 276] on span "Unpaid" at bounding box center [1131, 275] width 46 height 11
click at [765, 117] on input "*****" at bounding box center [1125, 113] width 51 height 29
type input "*****"
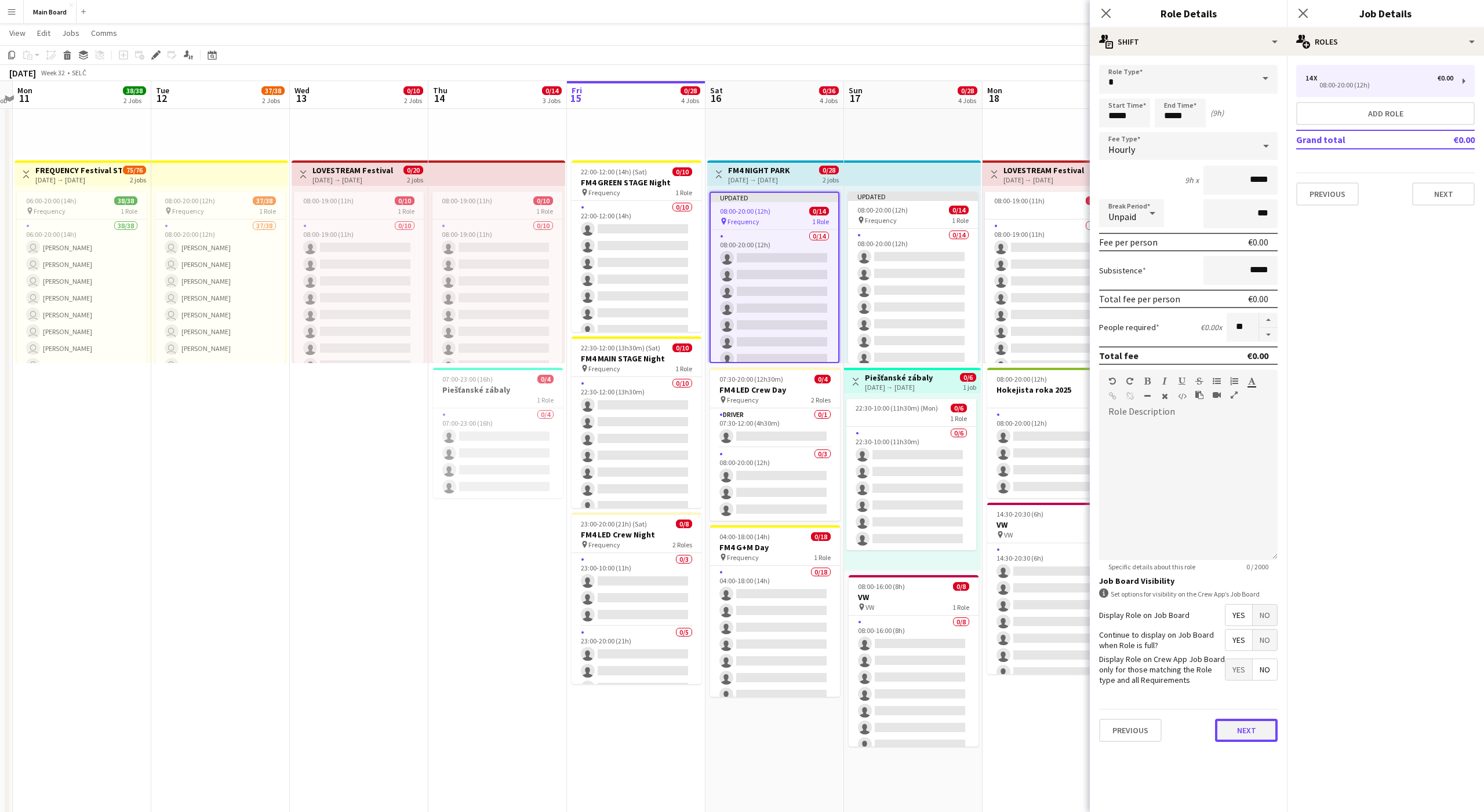
click at [765, 508] on button "Next" at bounding box center [1246, 730] width 62 height 23
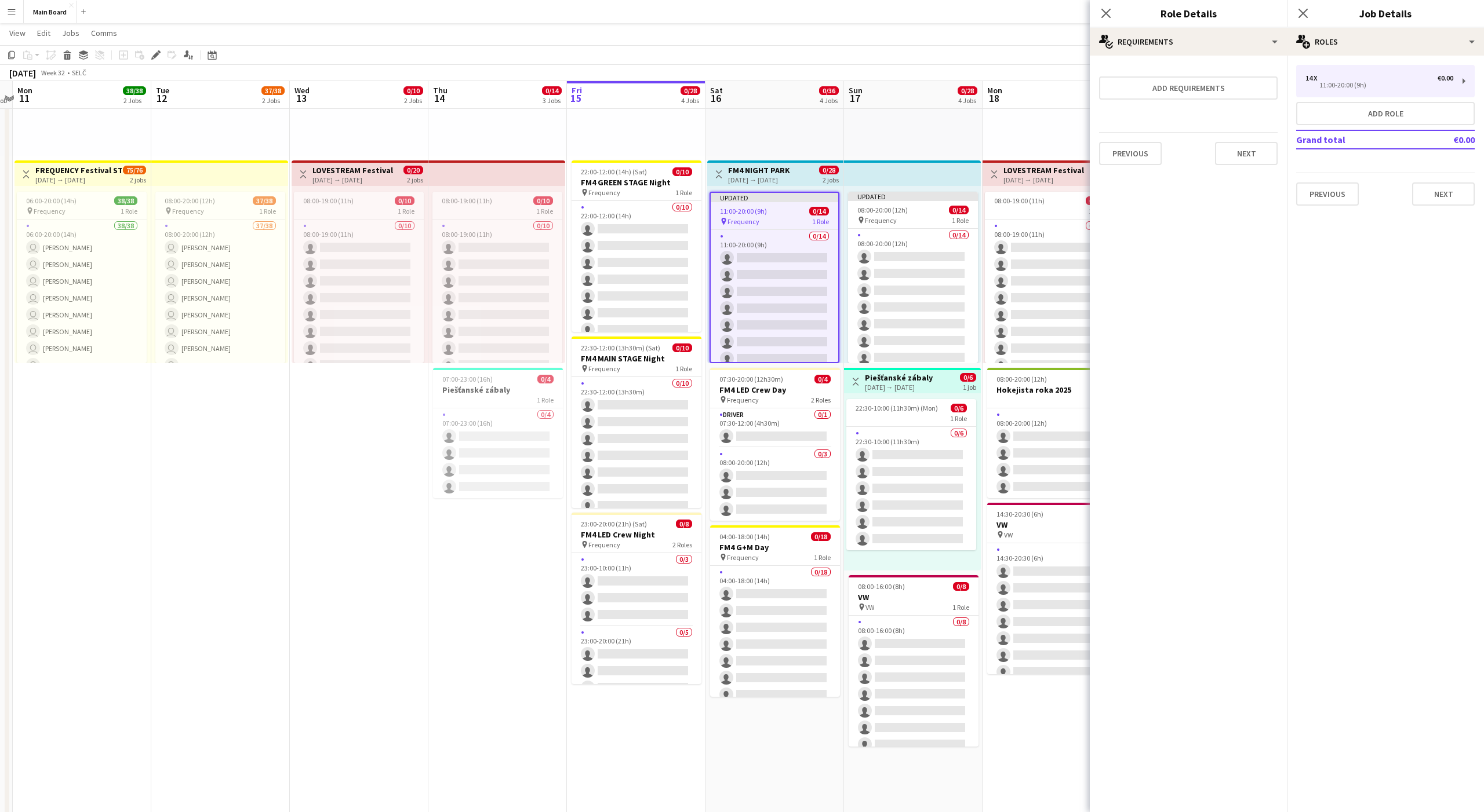
click at [765, 139] on div "pin Backstage Crew" at bounding box center [913, 67] width 139 height 177
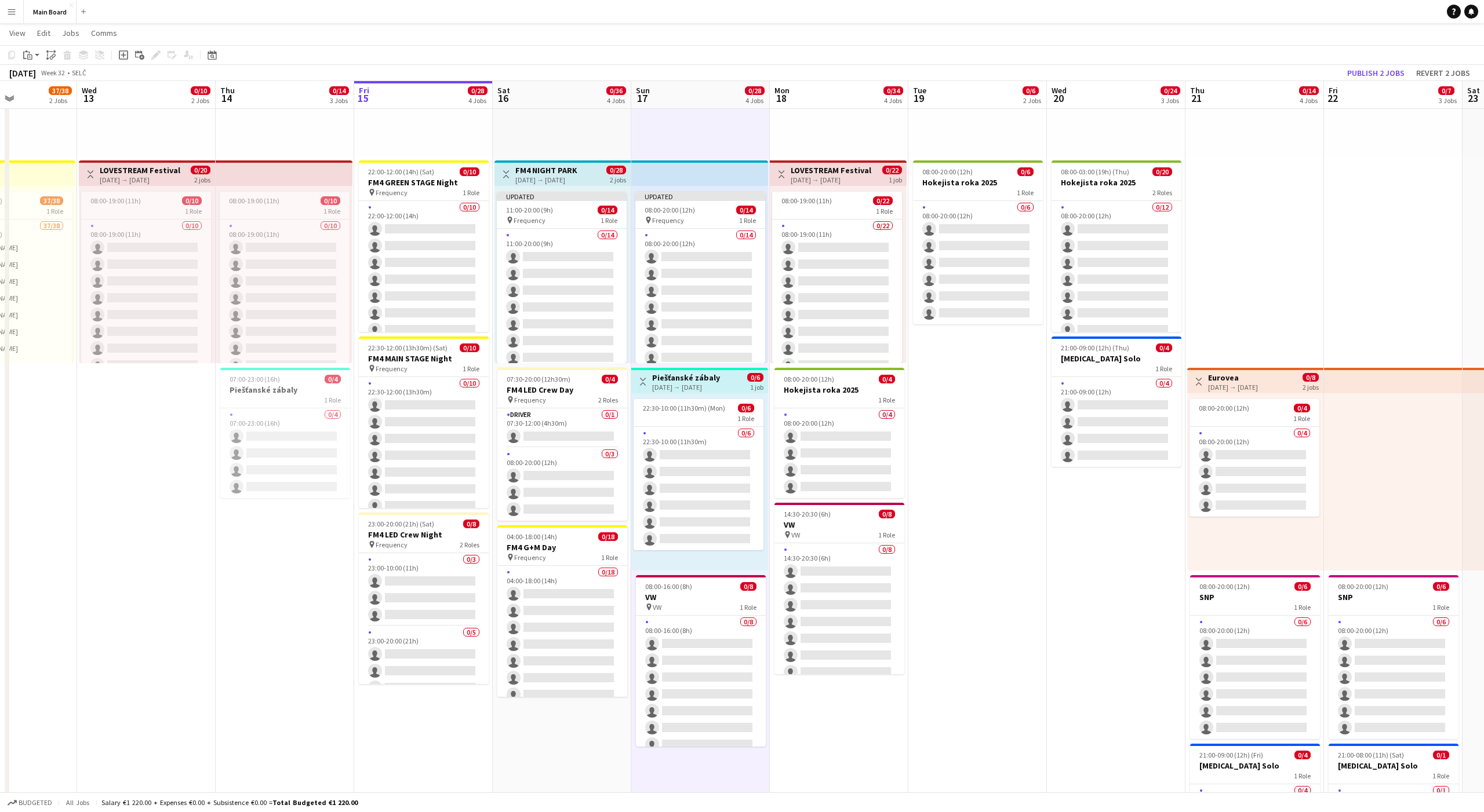
scroll to position [0, 398]
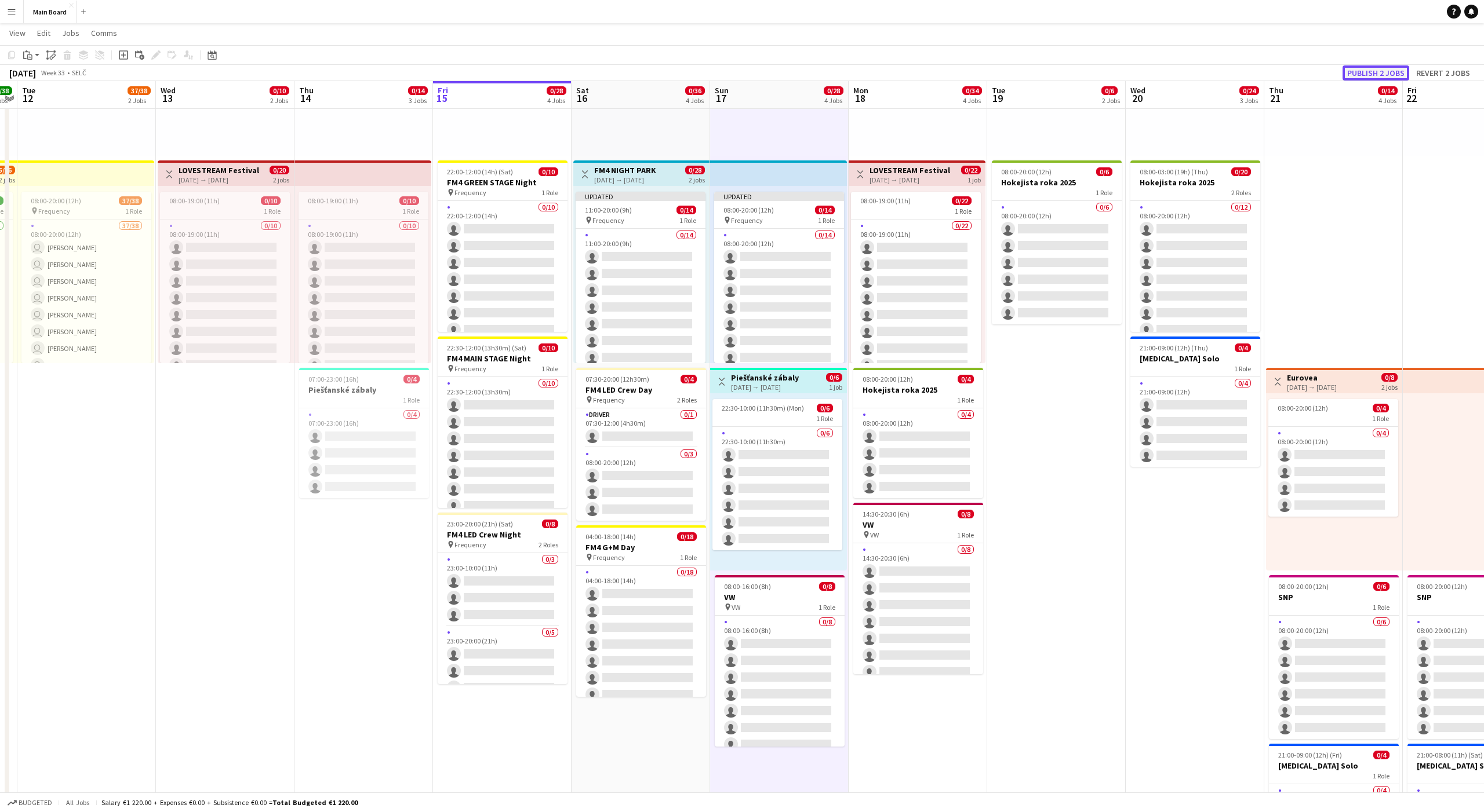
click at [765, 71] on button "Publish 2 jobs" at bounding box center [1376, 73] width 67 height 15
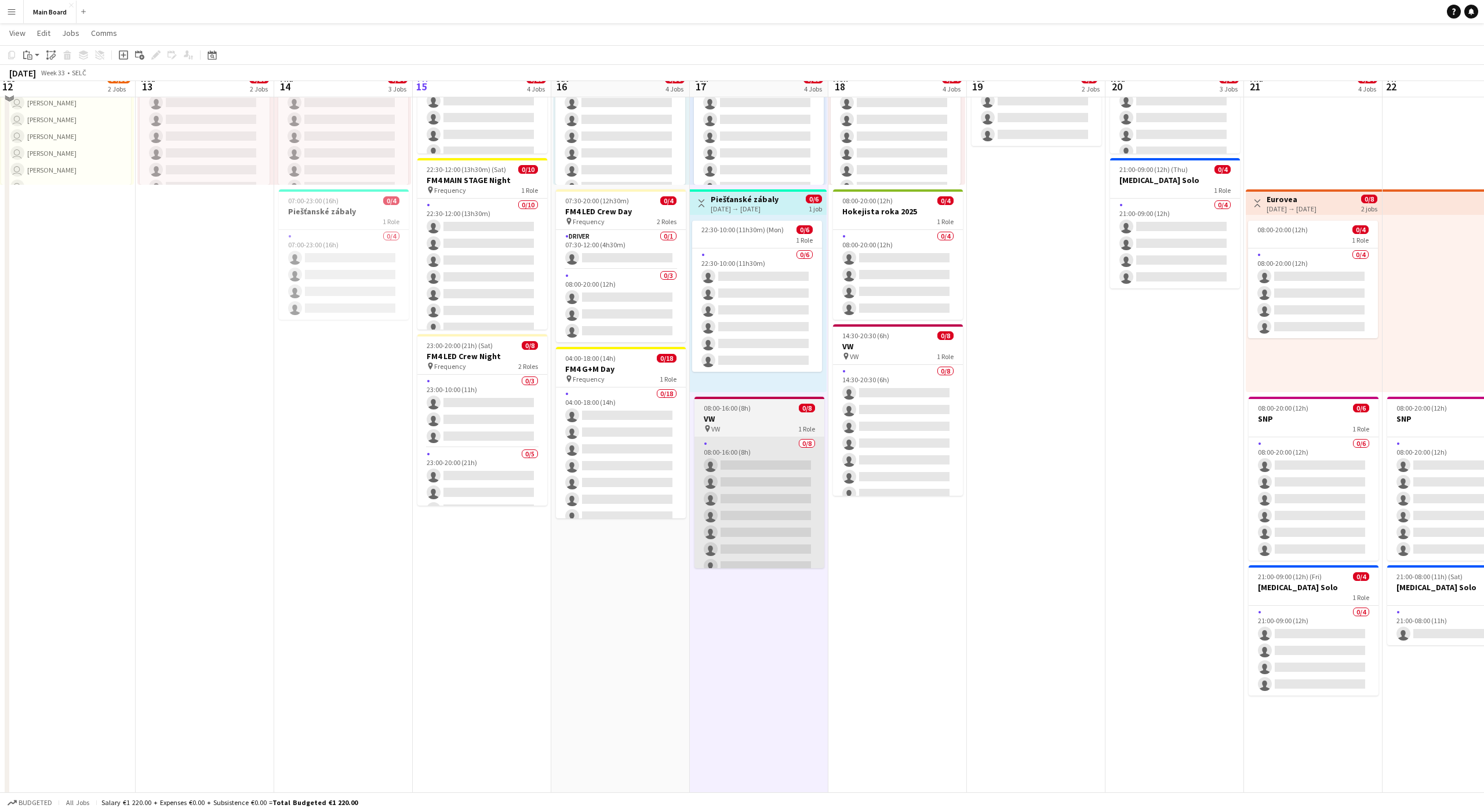
scroll to position [390, 0]
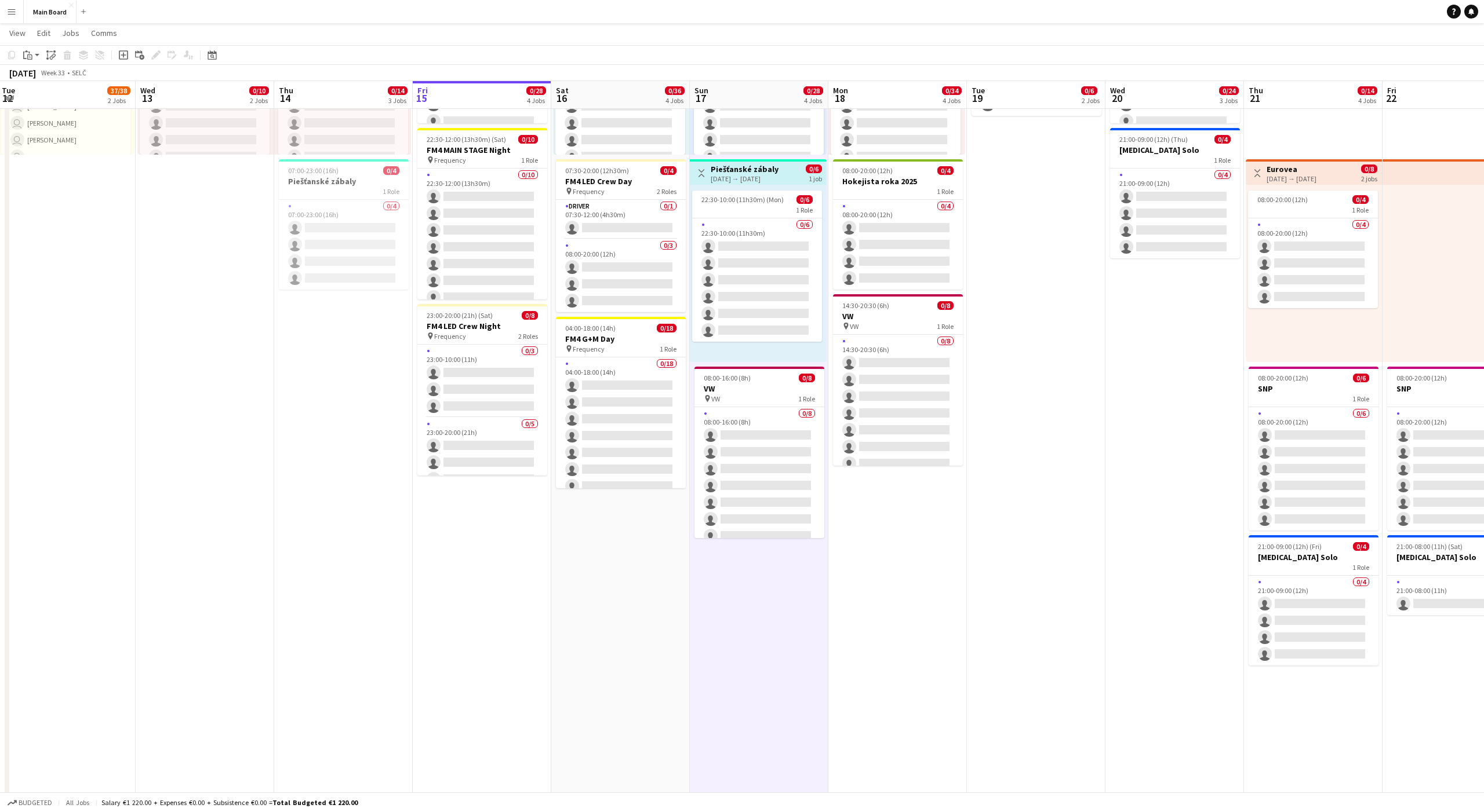
click at [765, 508] on app-date-cell "pin Backstage Crew 08:00-20:00 (12h) 0/14 pin Frequency 1 Role 0/14 08:00-20:00…" at bounding box center [759, 446] width 139 height 1413
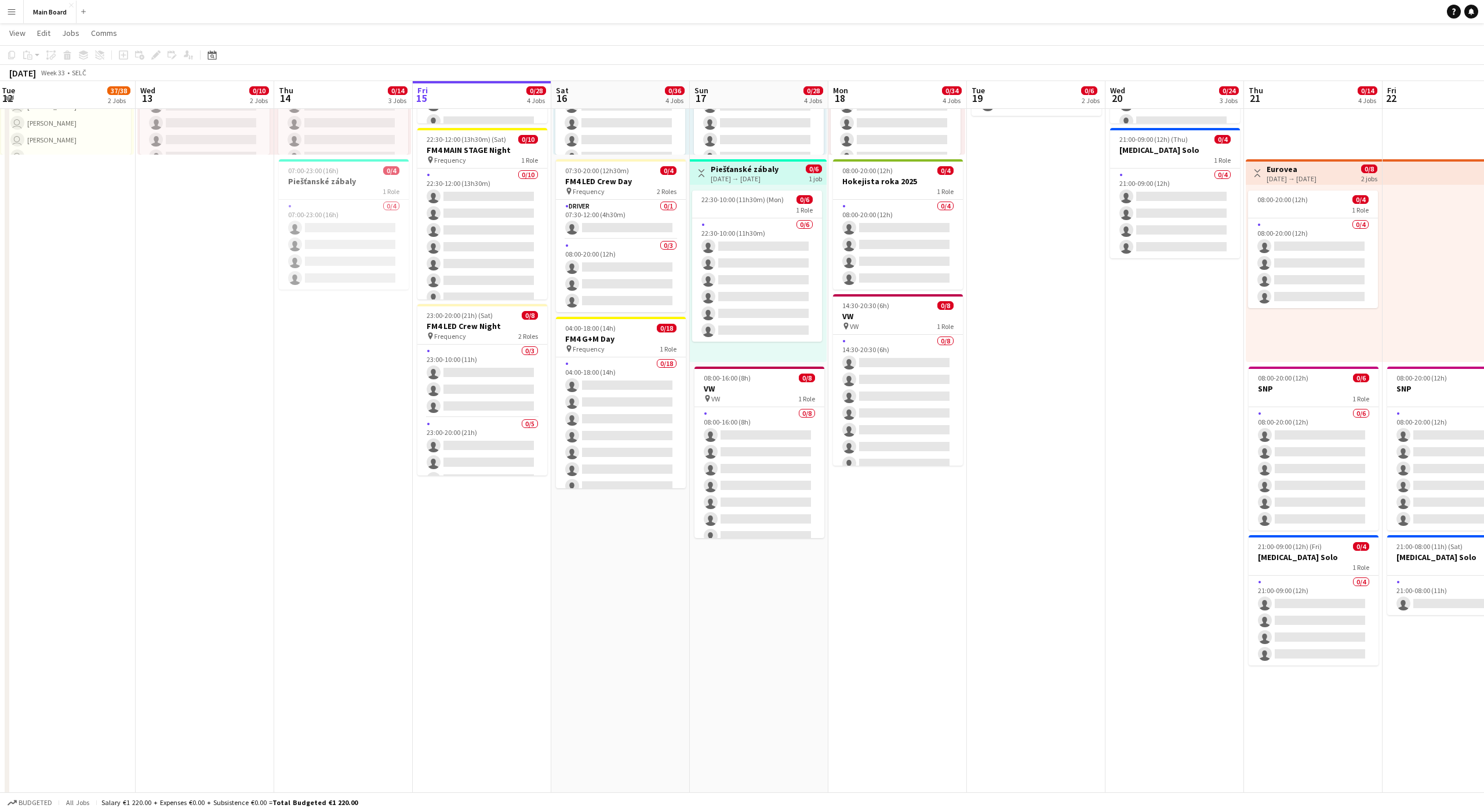
click at [742, 508] on app-date-cell "pin Backstage Crew 08:00-20:00 (12h) 0/14 pin Frequency 1 Role 0/14 08:00-20:00…" at bounding box center [759, 446] width 139 height 1413
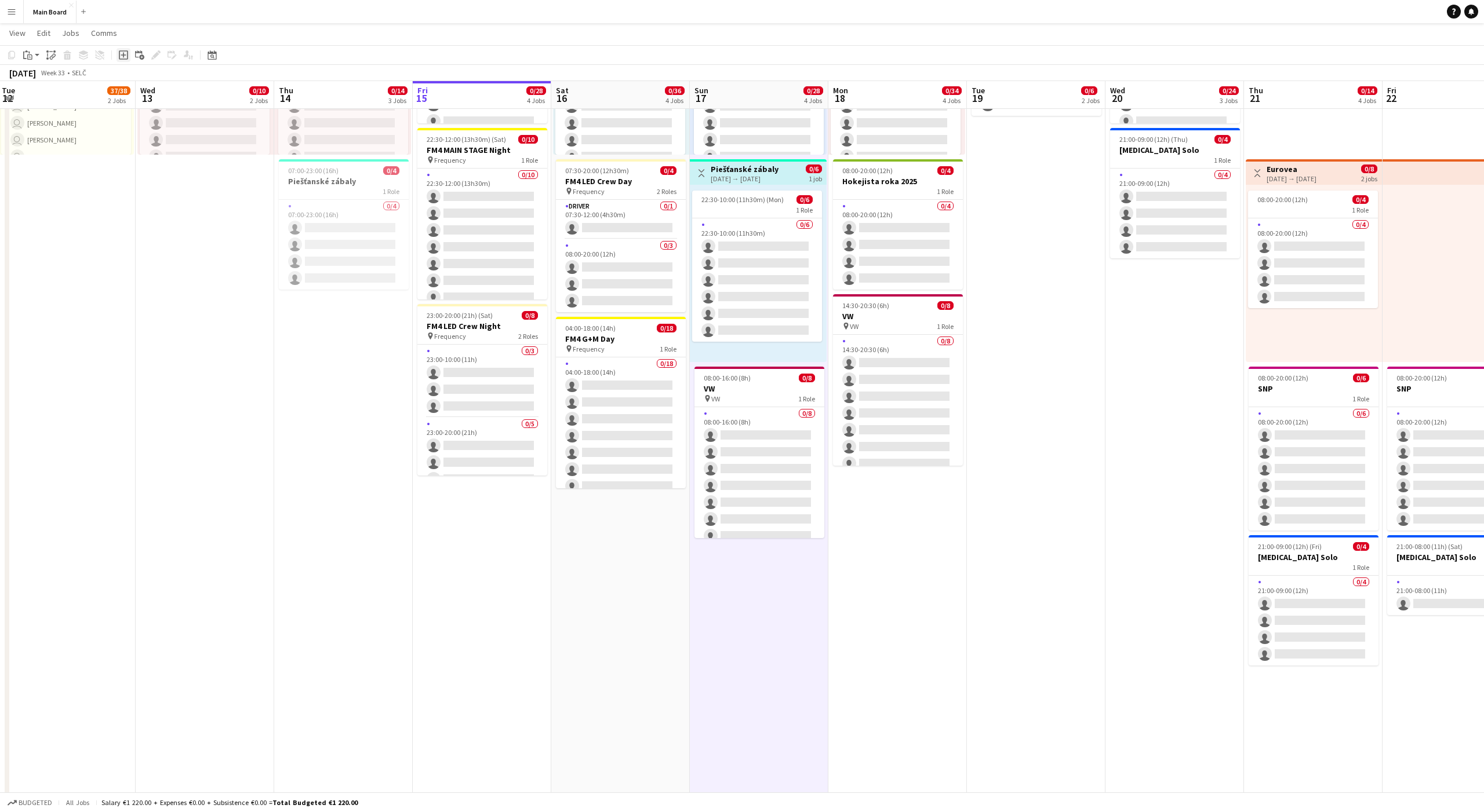
click at [121, 53] on icon "Add job" at bounding box center [123, 55] width 9 height 9
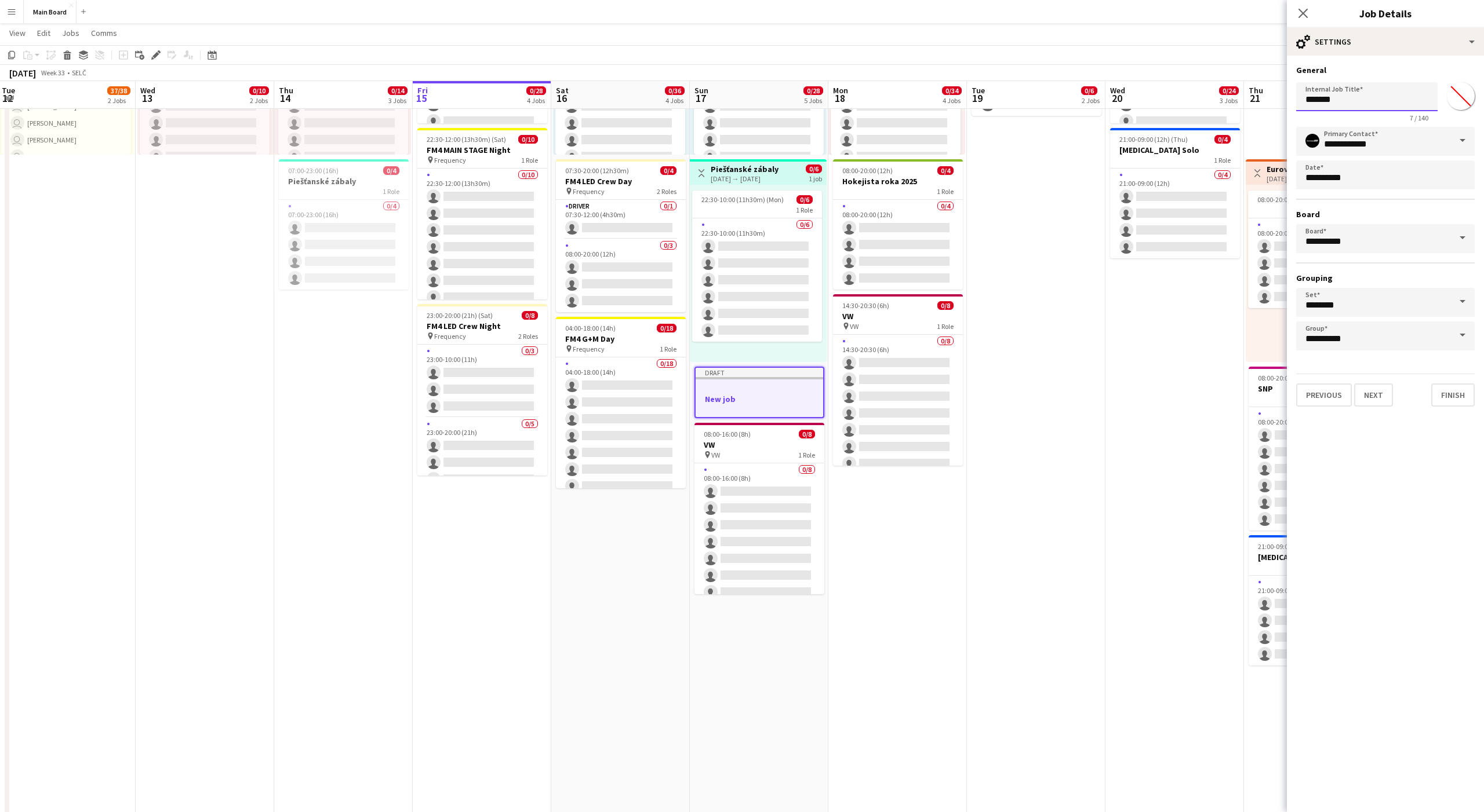
click at [765, 98] on input "*******" at bounding box center [1367, 97] width 142 height 29
type input "*****"
click at [765, 386] on button "Next" at bounding box center [1374, 395] width 39 height 23
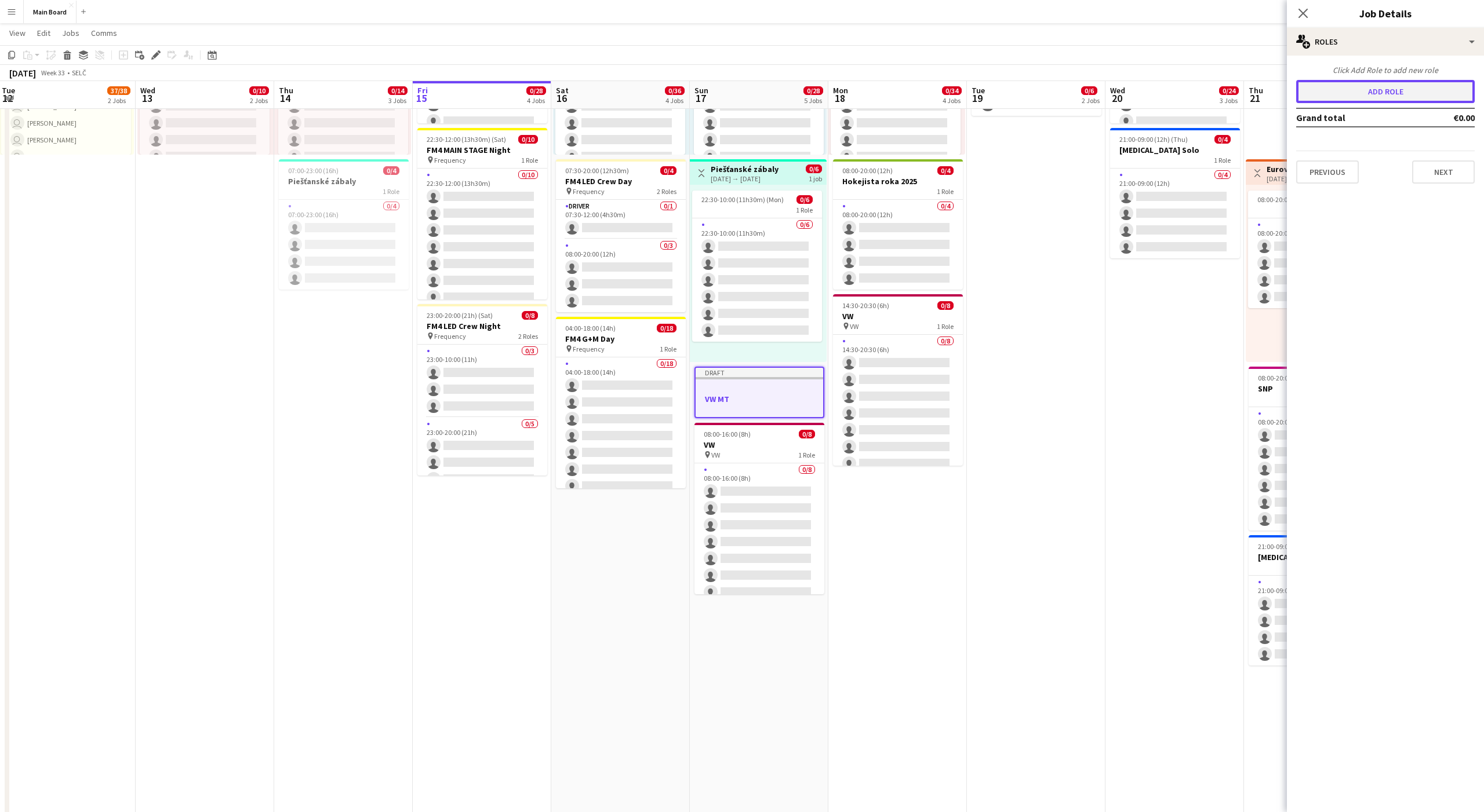
click at [765, 103] on button "Add role" at bounding box center [1386, 91] width 178 height 23
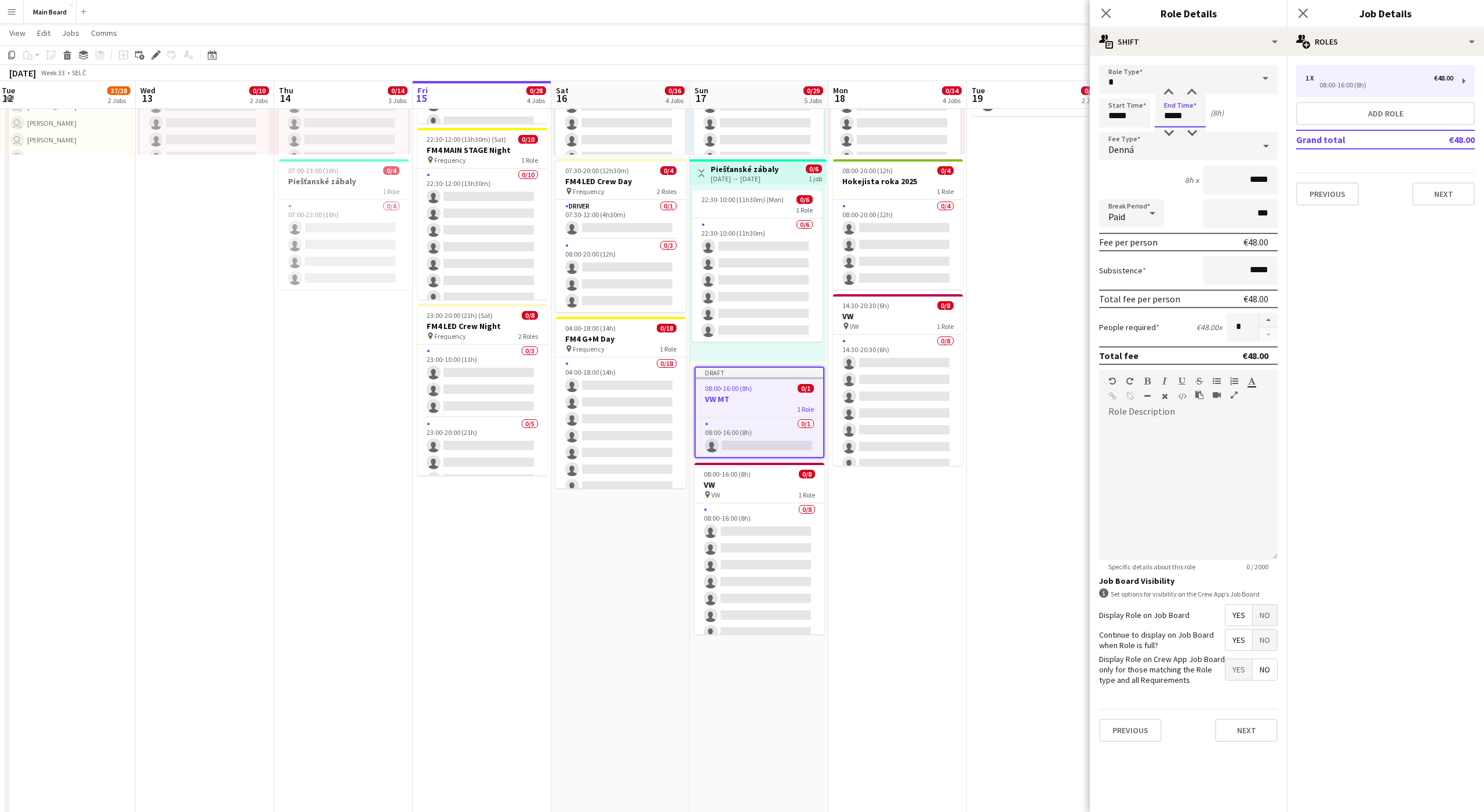
click at [765, 116] on input "*****" at bounding box center [1181, 113] width 51 height 29
type input "*****"
click at [765, 142] on div "Denná" at bounding box center [1176, 146] width 155 height 28
click at [765, 170] on mat-option "Hourly" at bounding box center [1188, 179] width 178 height 29
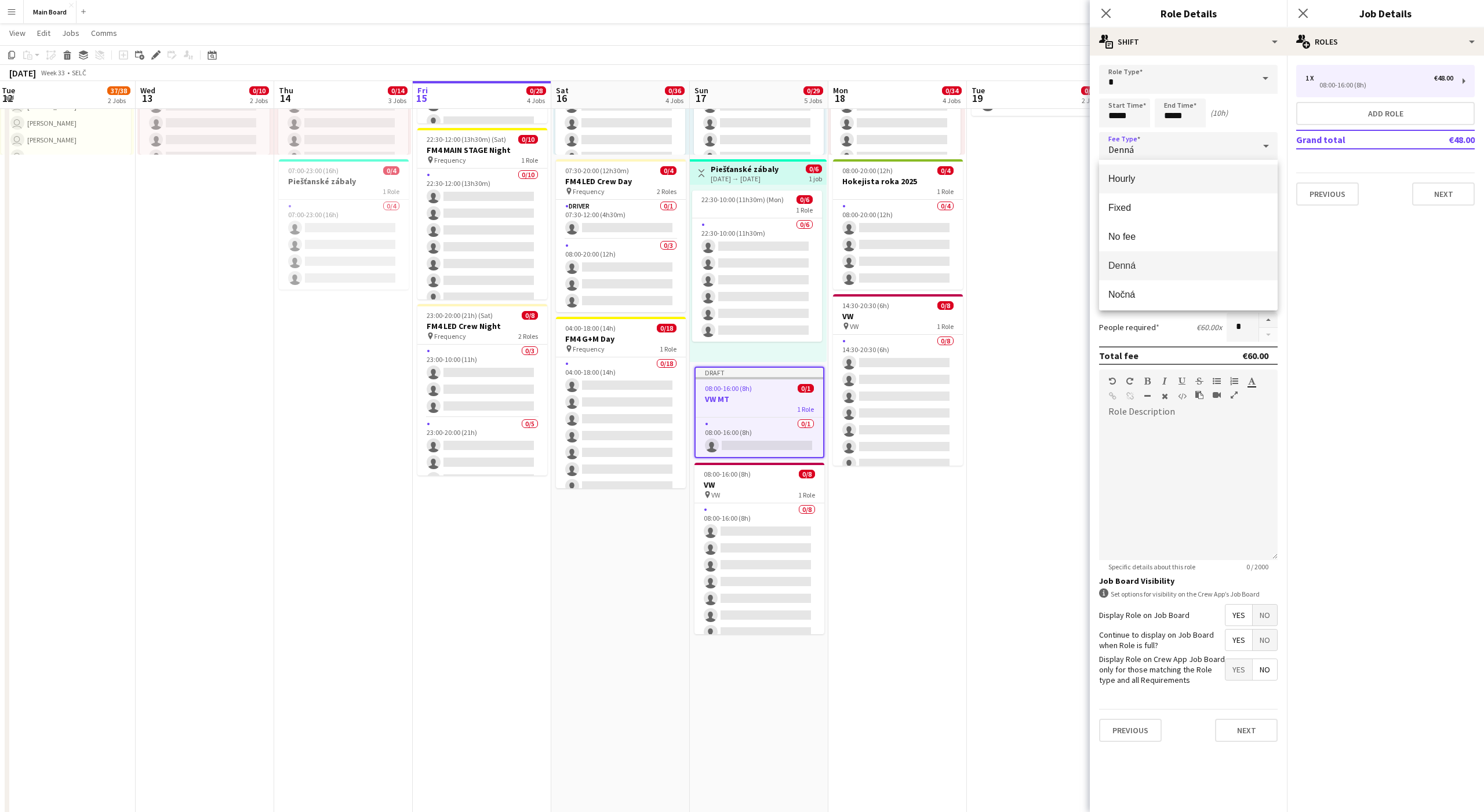
type input "*****"
click at [765, 203] on div "Paid" at bounding box center [1119, 213] width 41 height 28
click at [765, 271] on span "Unpaid" at bounding box center [1131, 275] width 46 height 11
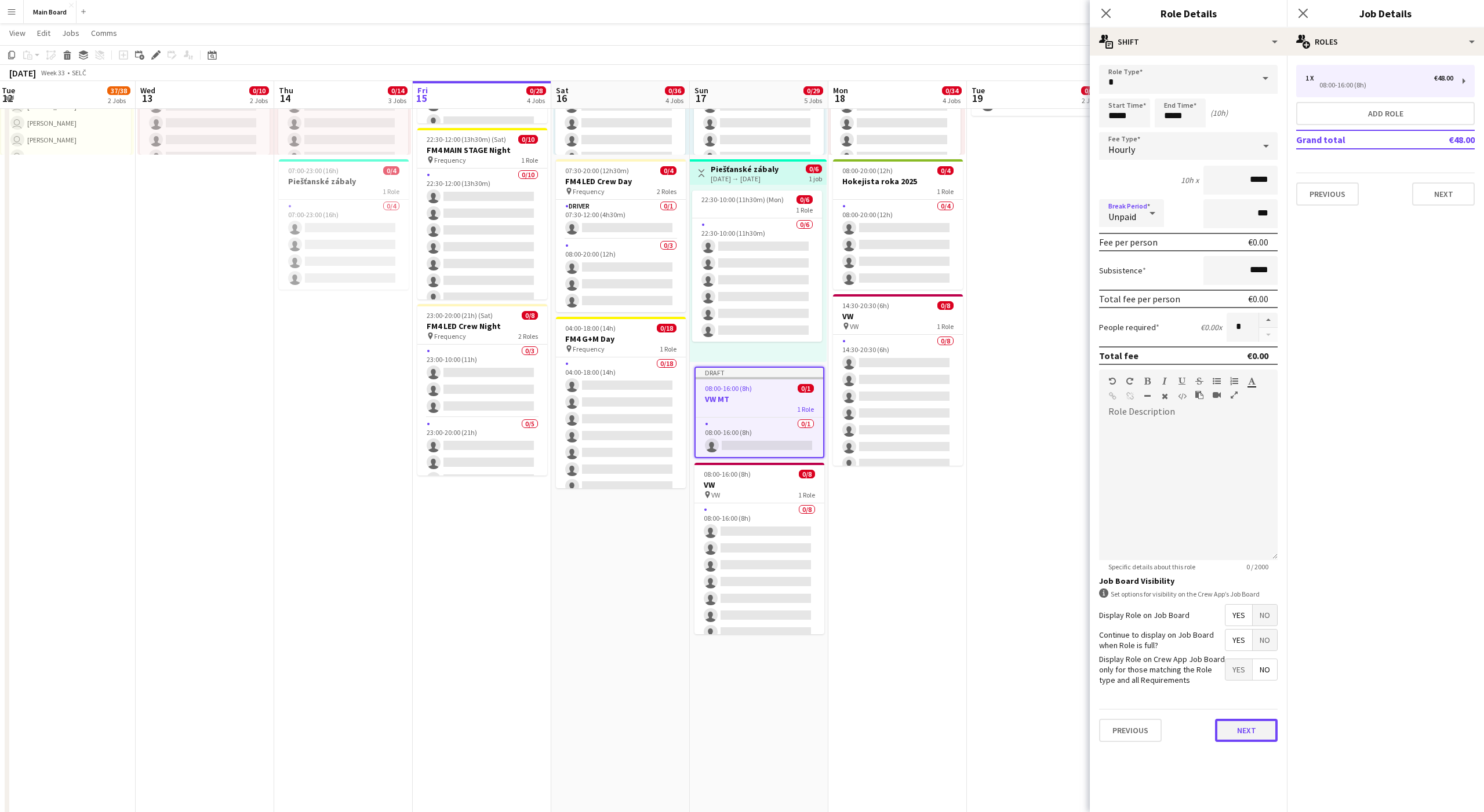
click at [765, 508] on button "Next" at bounding box center [1246, 730] width 62 height 23
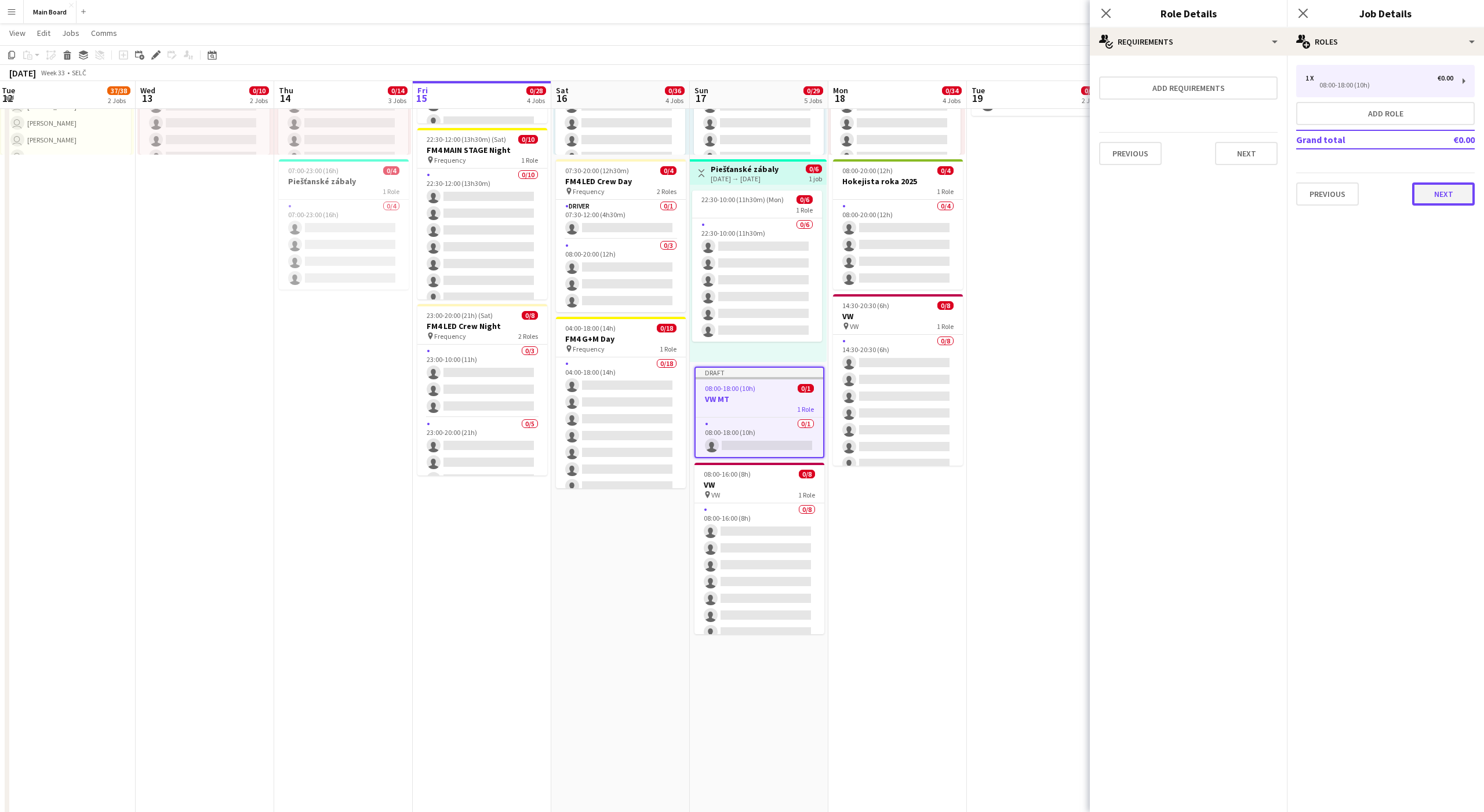
click at [765, 191] on button "Next" at bounding box center [1444, 194] width 62 height 23
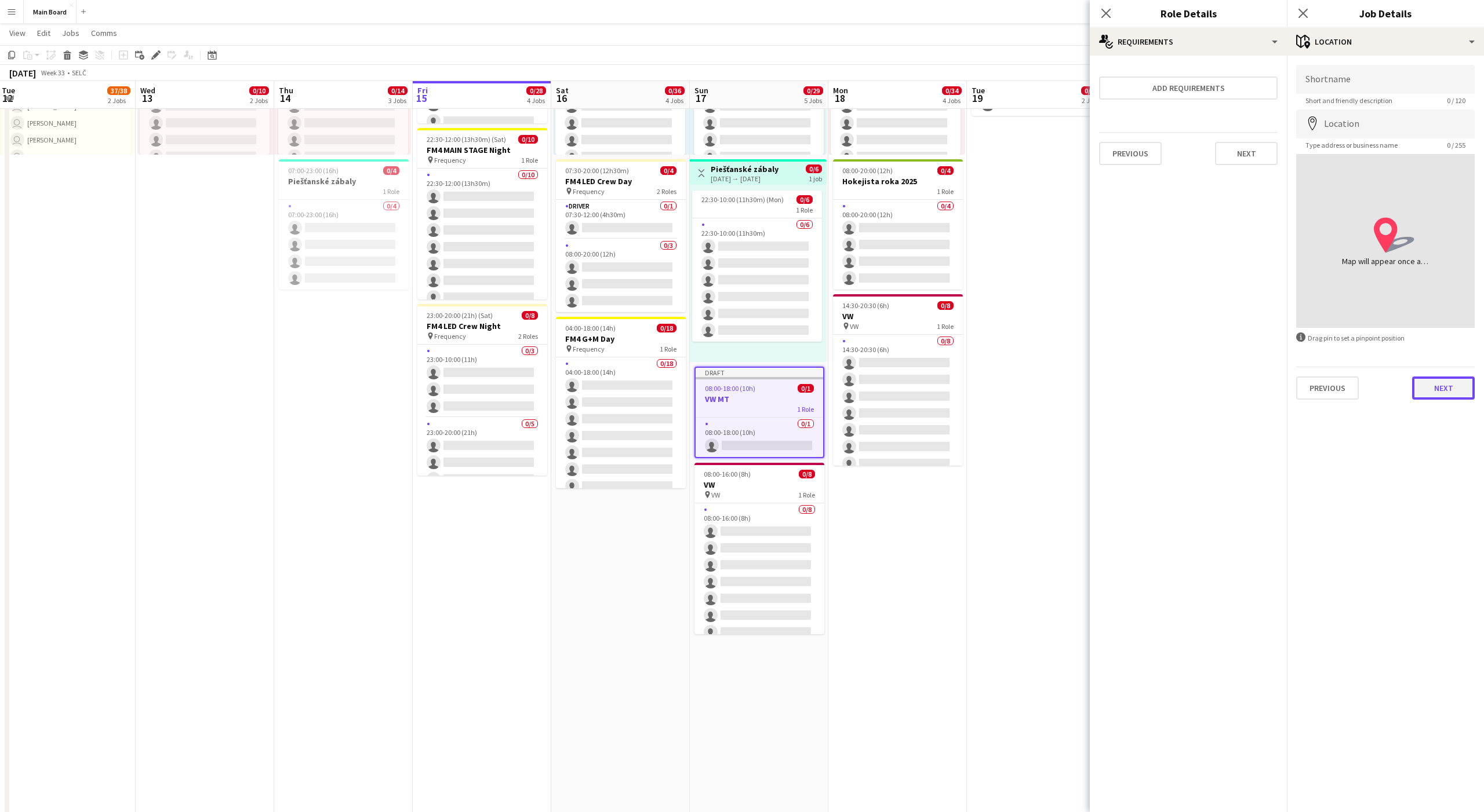
click at [765, 387] on button "Next" at bounding box center [1444, 388] width 62 height 23
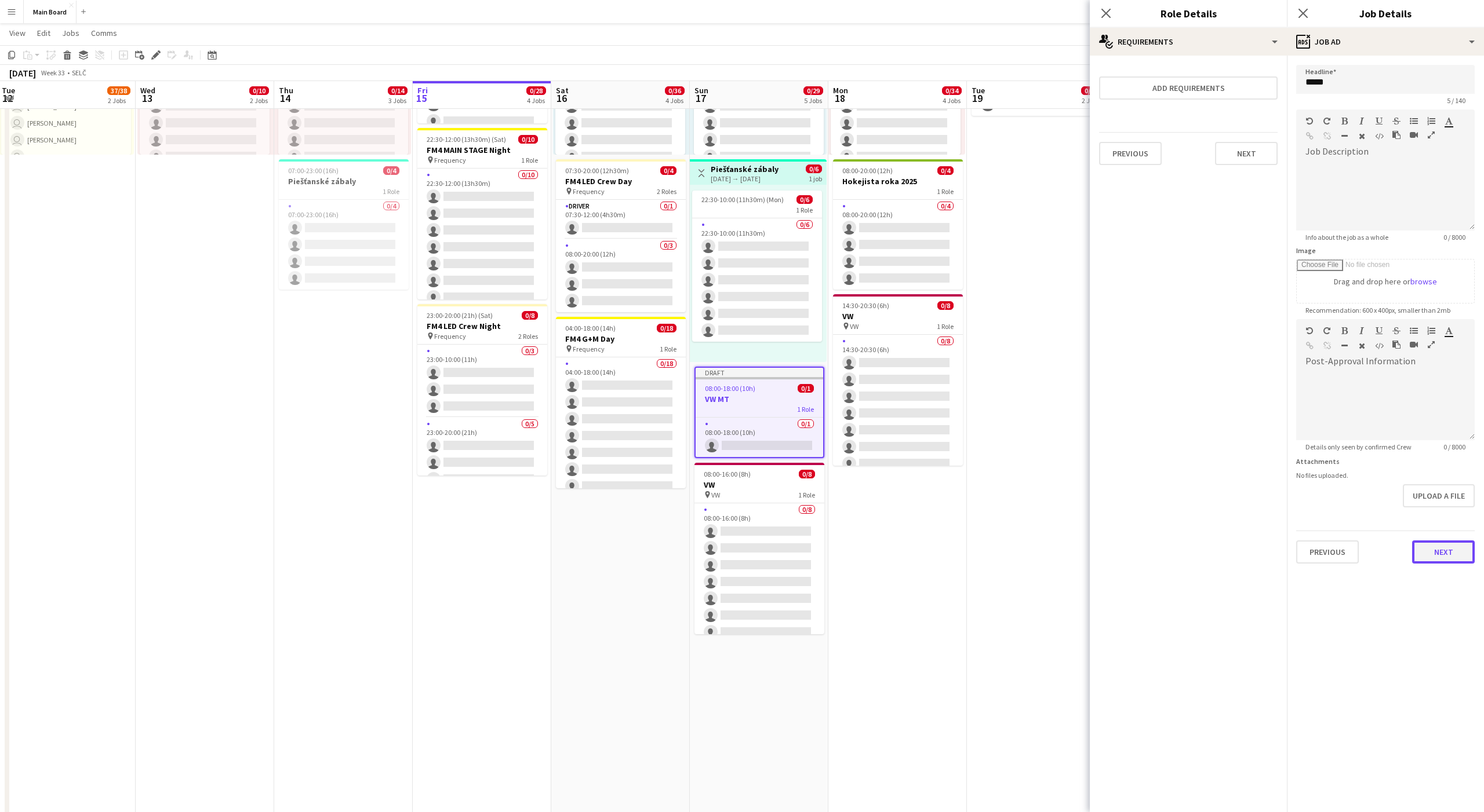
click at [765, 508] on button "Next" at bounding box center [1444, 552] width 62 height 23
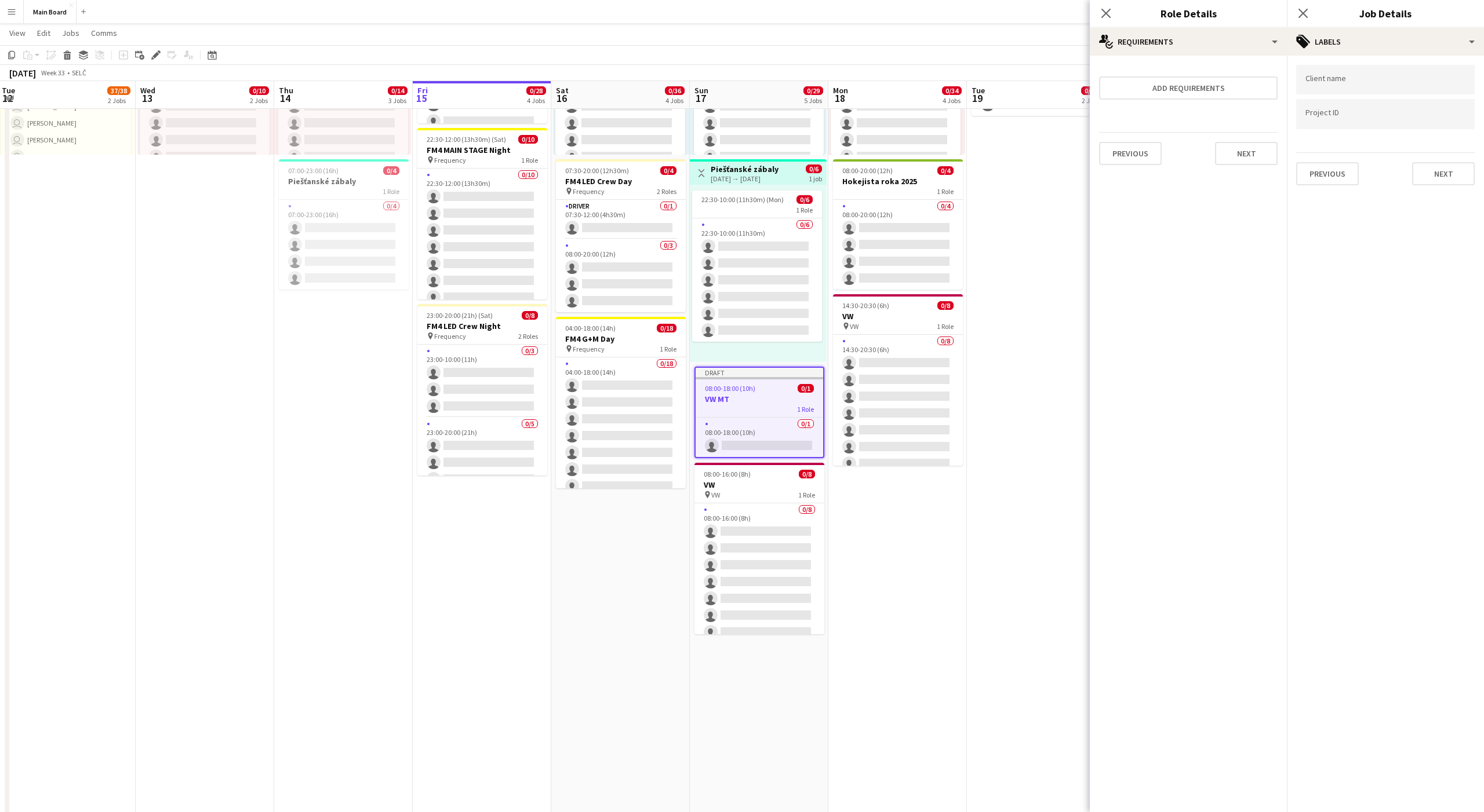
click at [765, 81] on input "Type to search client labels..." at bounding box center [1386, 79] width 160 height 10
type input "****"
click at [765, 118] on div "LifePark" at bounding box center [1386, 115] width 178 height 28
click at [765, 165] on button "Next" at bounding box center [1444, 174] width 62 height 23
type input "*******"
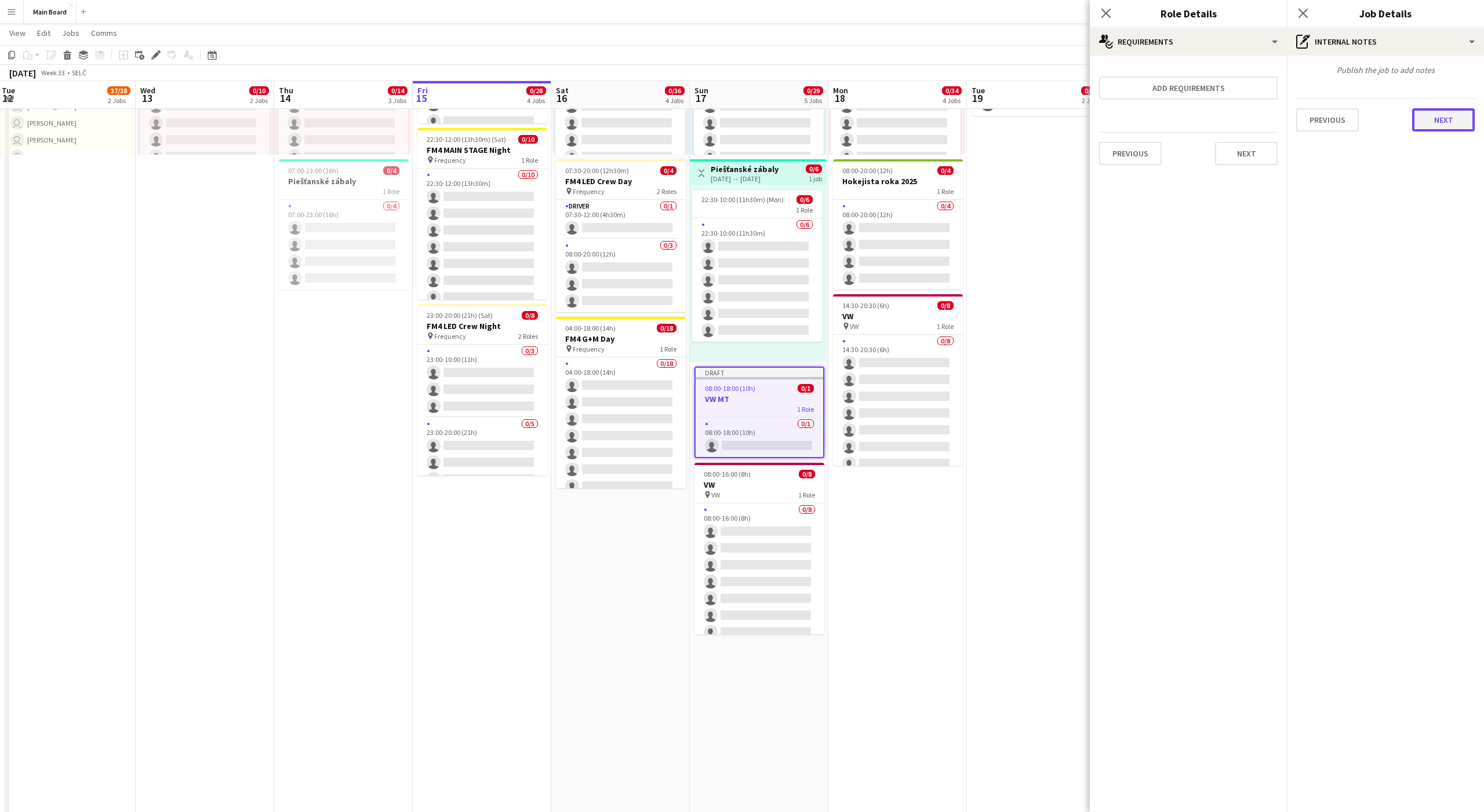
click at [765, 116] on button "Next" at bounding box center [1444, 119] width 62 height 23
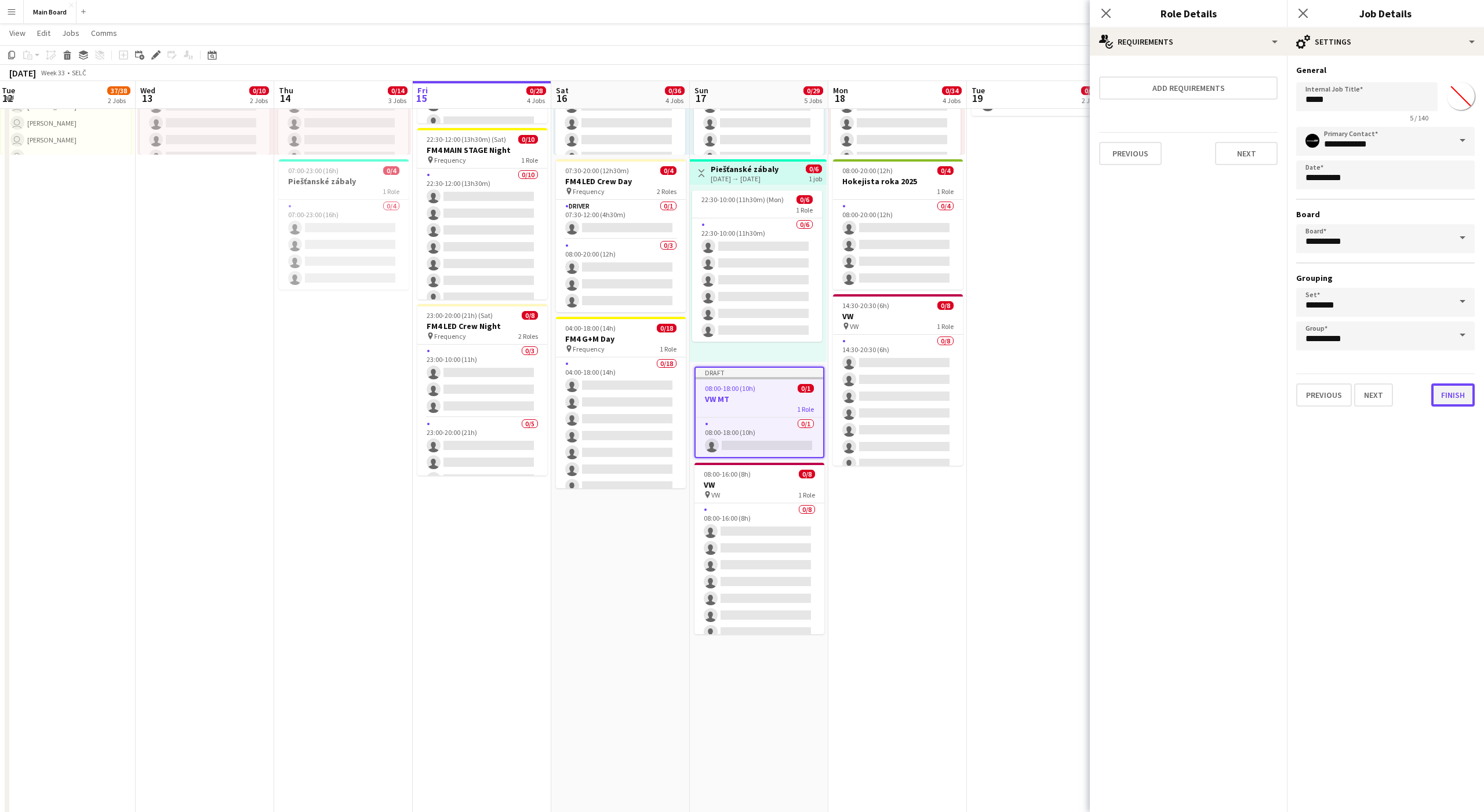
click at [765, 401] on button "Finish" at bounding box center [1453, 395] width 43 height 23
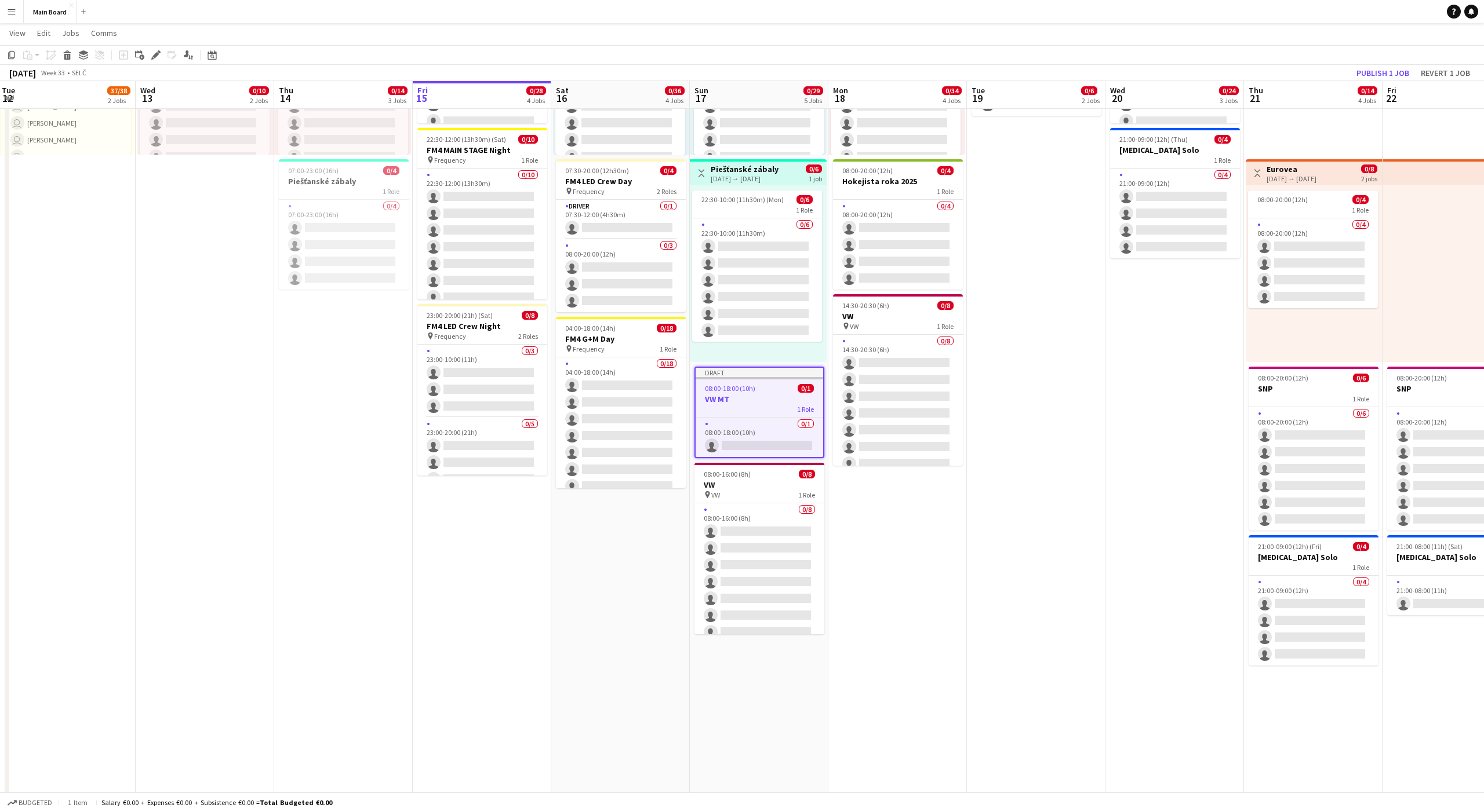
click at [765, 508] on app-date-cell "pin Backstage Crew Toggle View LOVESTREAM Festival 18-08-2025 → 18-08-2025 0/22…" at bounding box center [897, 446] width 139 height 1413
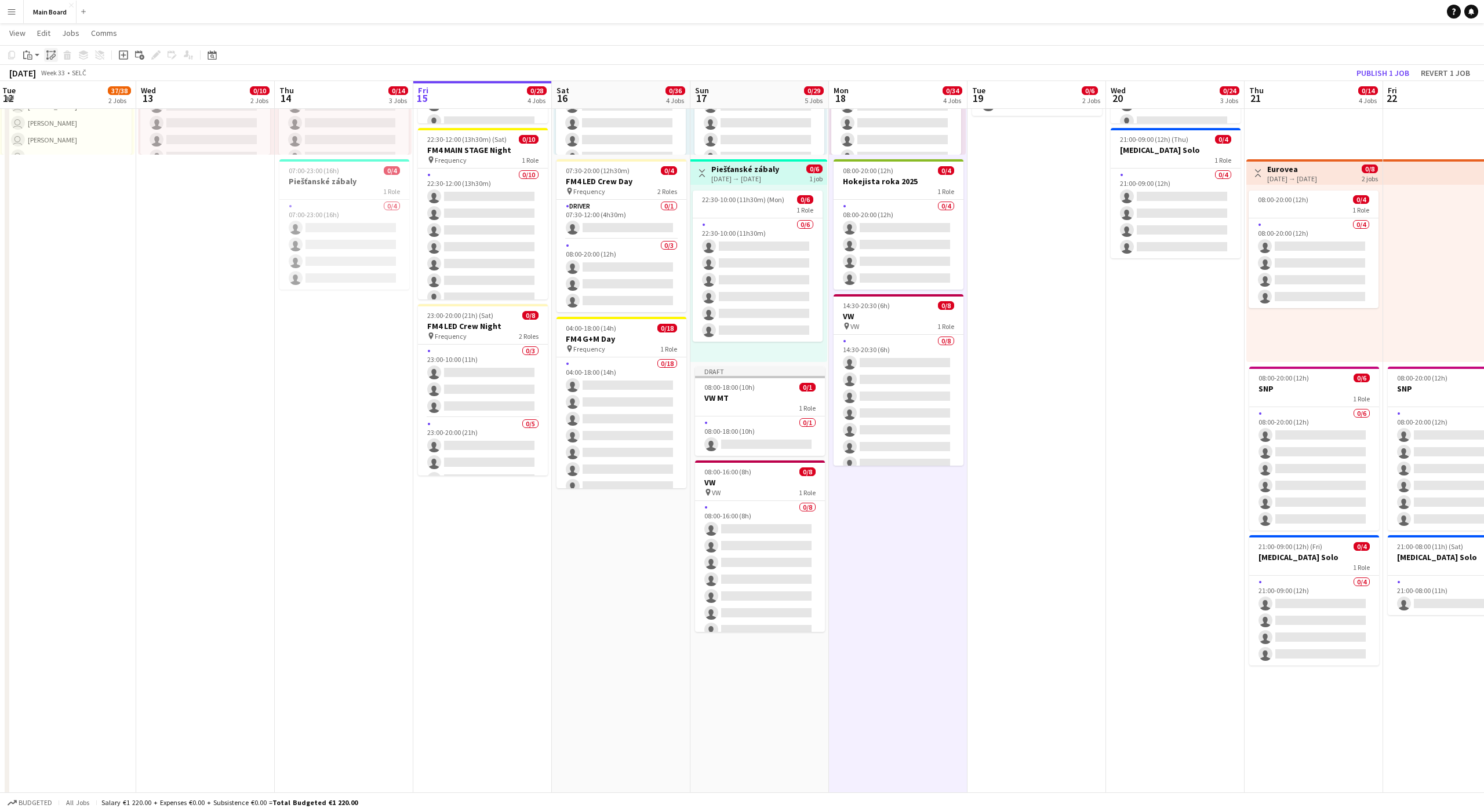
click at [51, 53] on icon "Paste linked Job" at bounding box center [51, 55] width 9 height 9
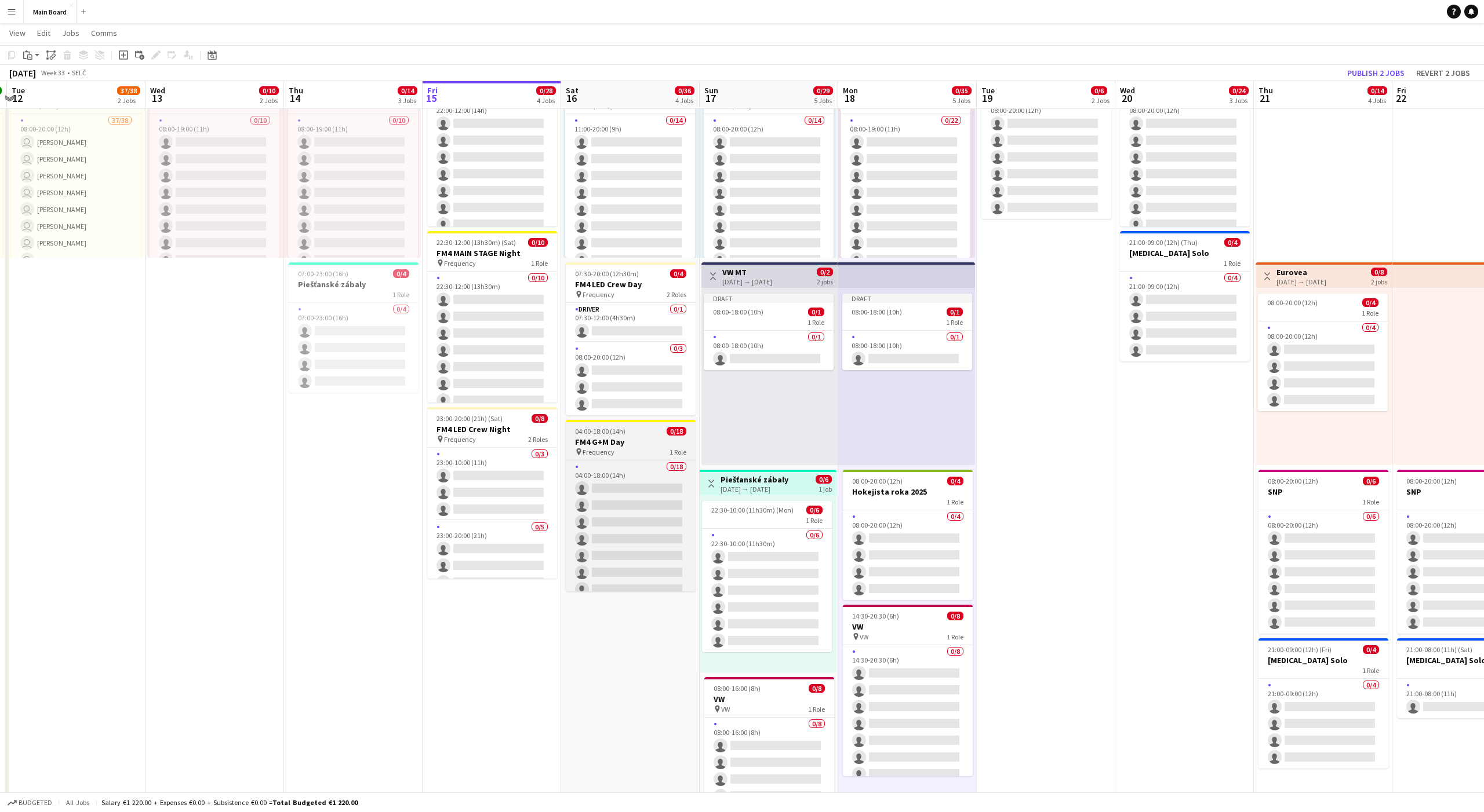
scroll to position [0, 404]
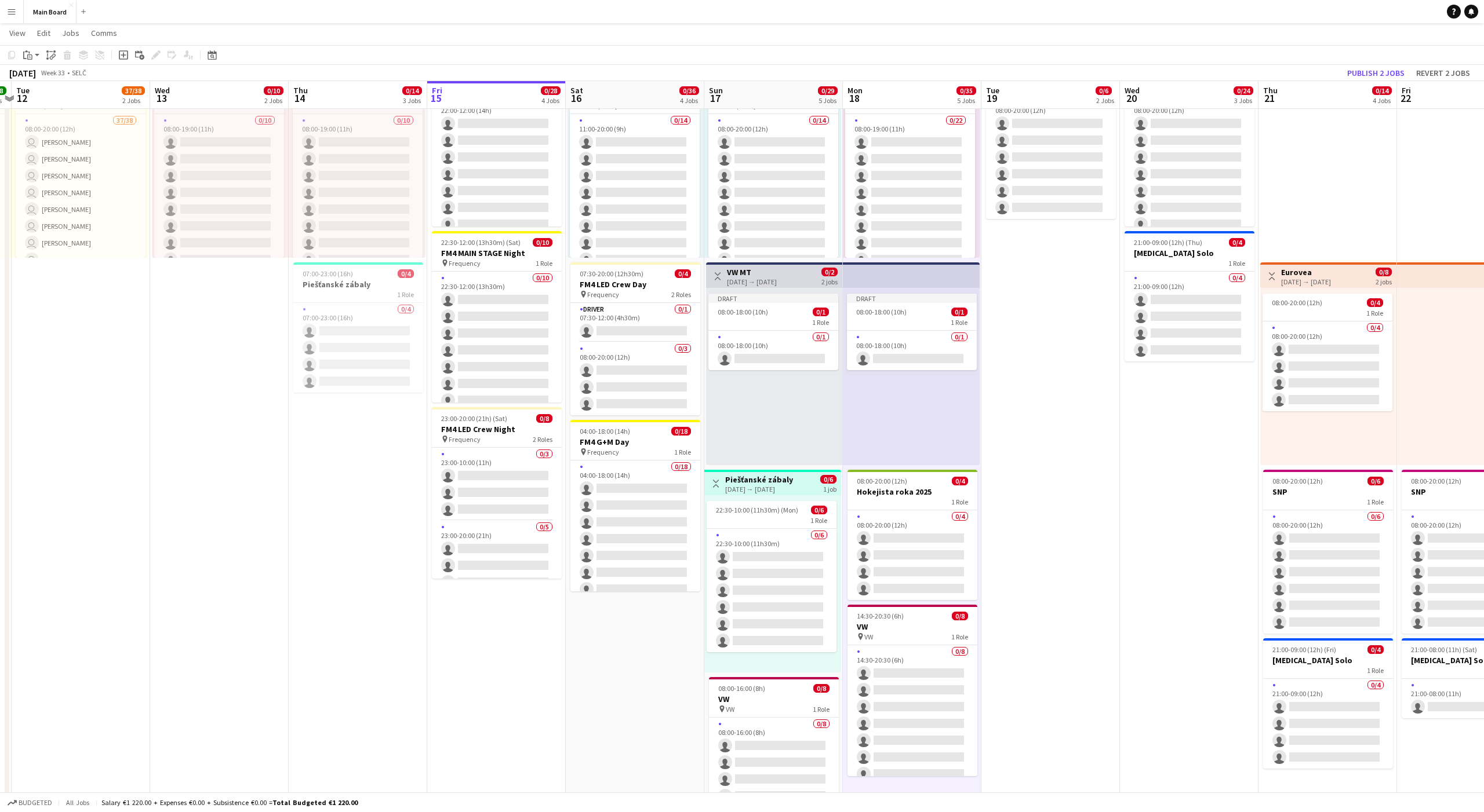
click at [765, 374] on app-date-cell "pin Backstage Crew 08:00-20:00 (12h) 0/6 Hokejista roka 2025 1 Role 0/6 08:00-2…" at bounding box center [1050, 549] width 139 height 1413
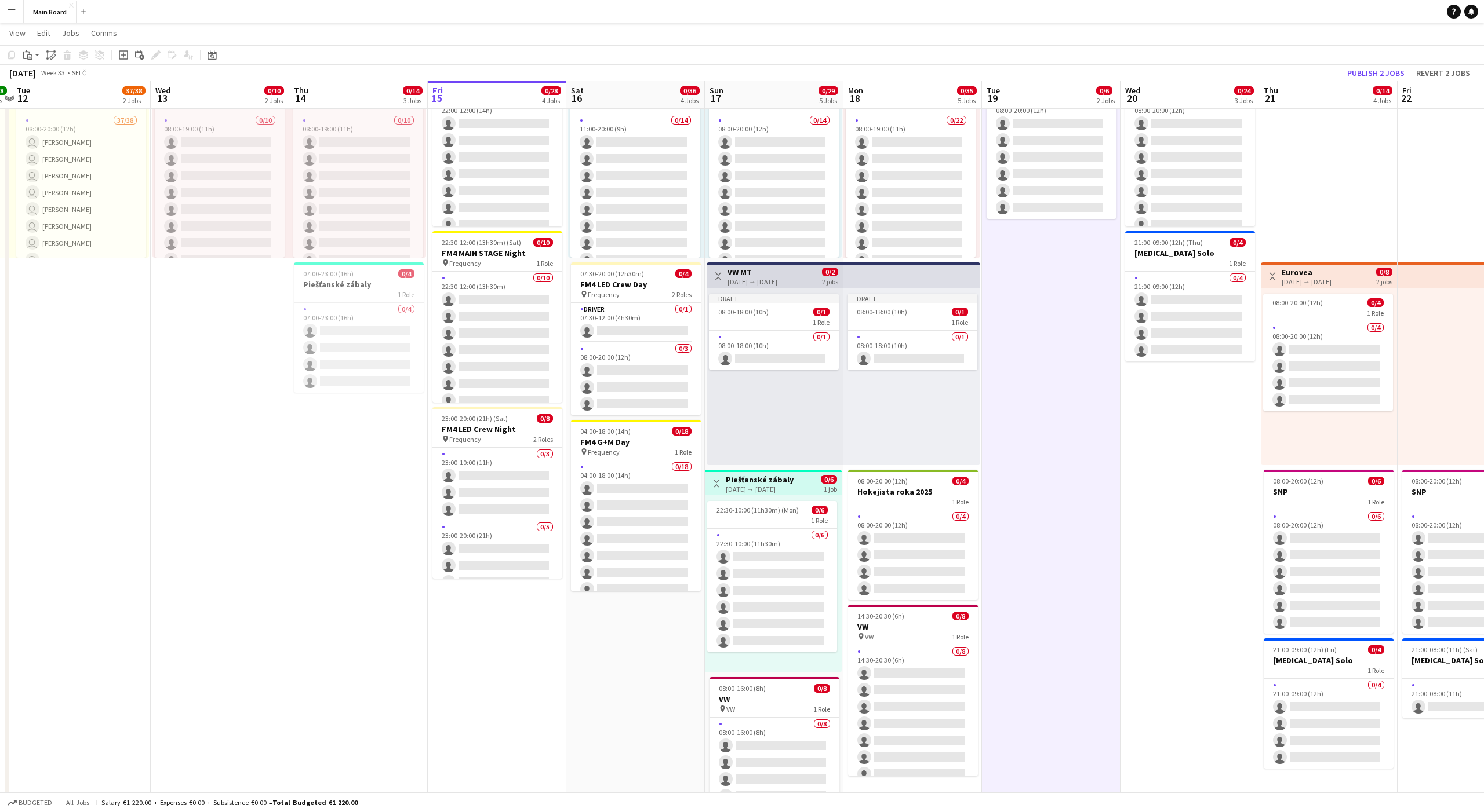
click at [765, 434] on div "Draft 08:00-18:00 (10h) 0/1 1 Role 0/1 08:00-18:00 (10h) single-neutral-actions" at bounding box center [912, 377] width 137 height 177
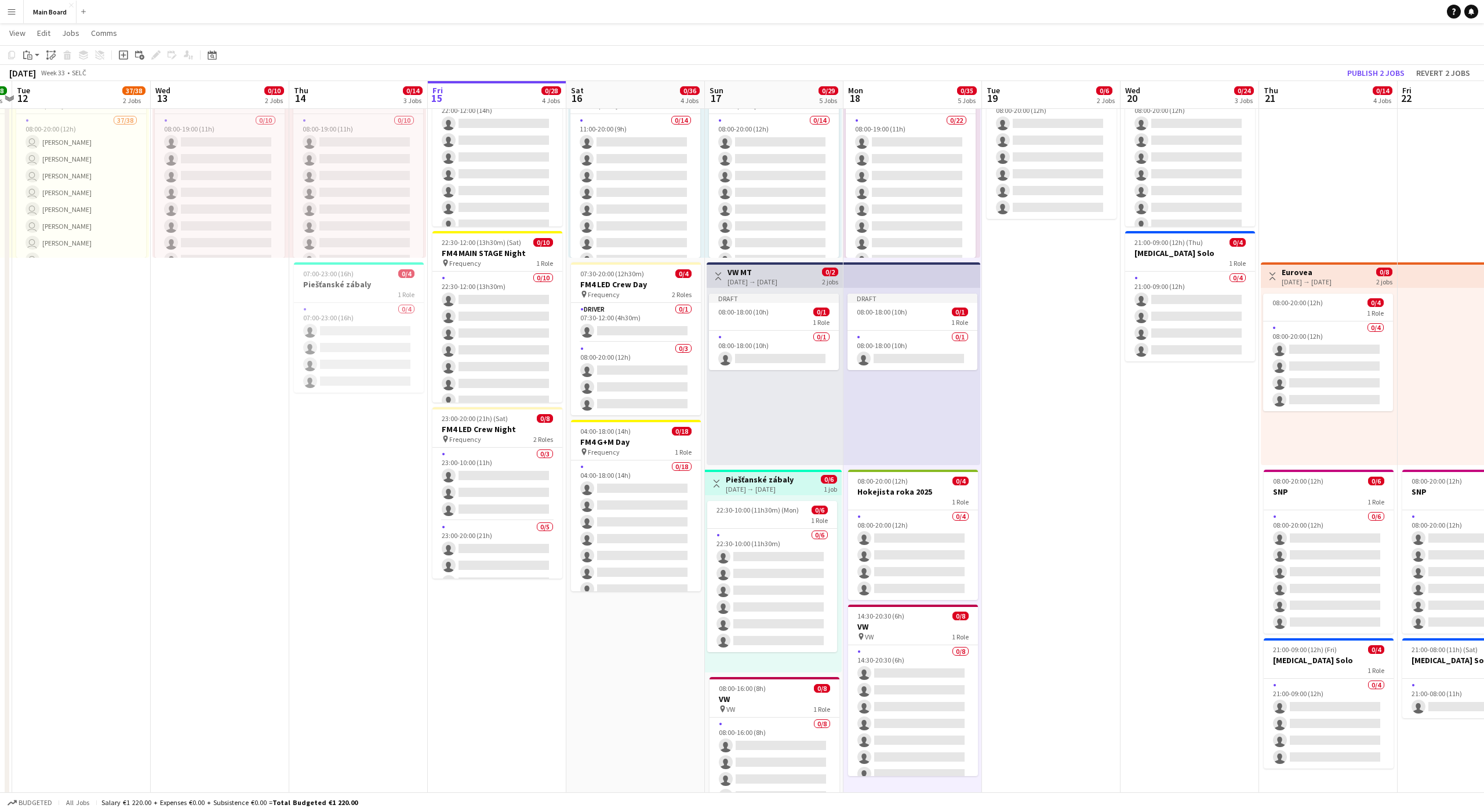
click at [765, 423] on div "Draft 08:00-18:00 (10h) 0/1 1 Role 0/1 08:00-18:00 (10h) single-neutral-actions" at bounding box center [775, 377] width 136 height 177
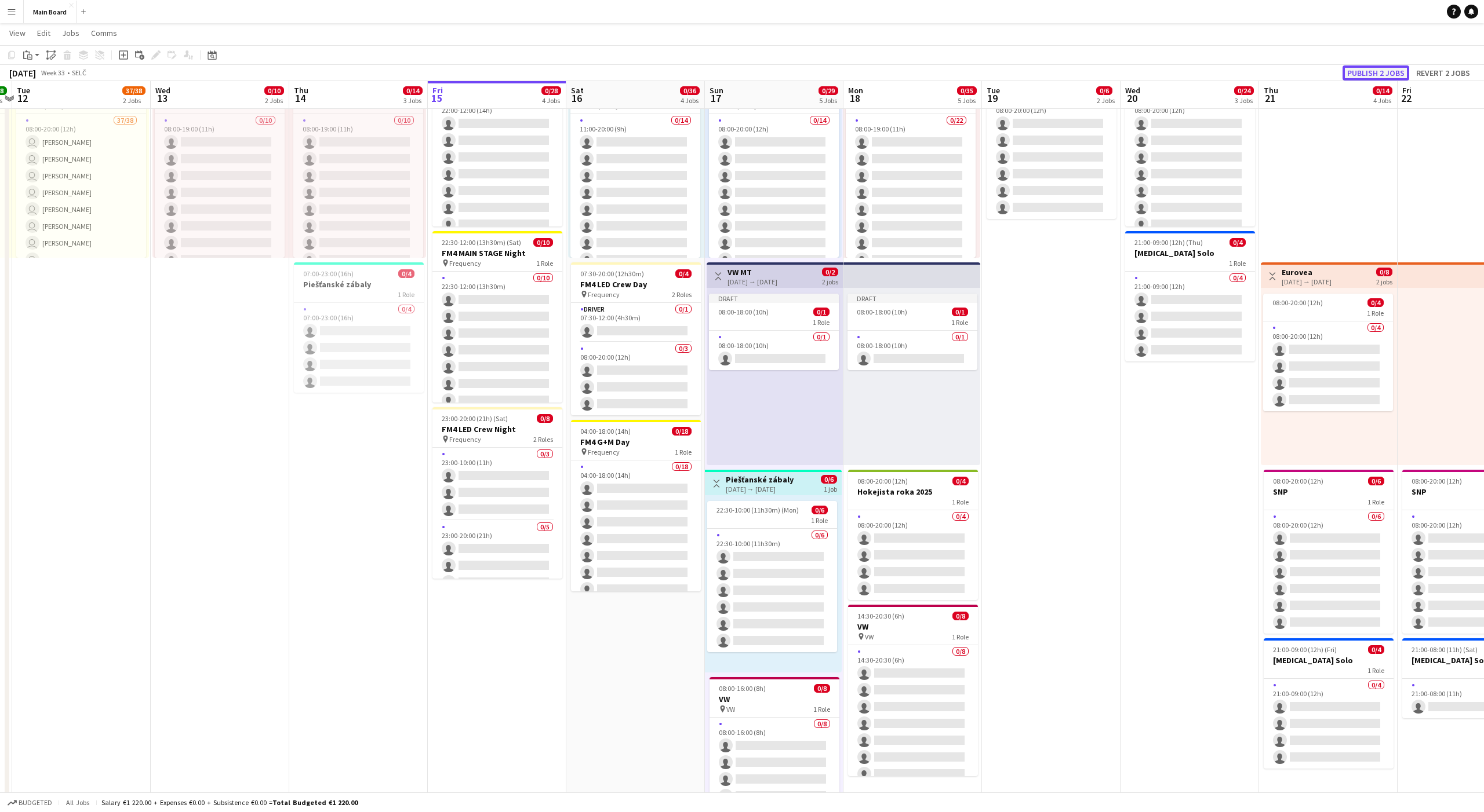
click at [765, 69] on button "Publish 2 jobs" at bounding box center [1376, 73] width 67 height 15
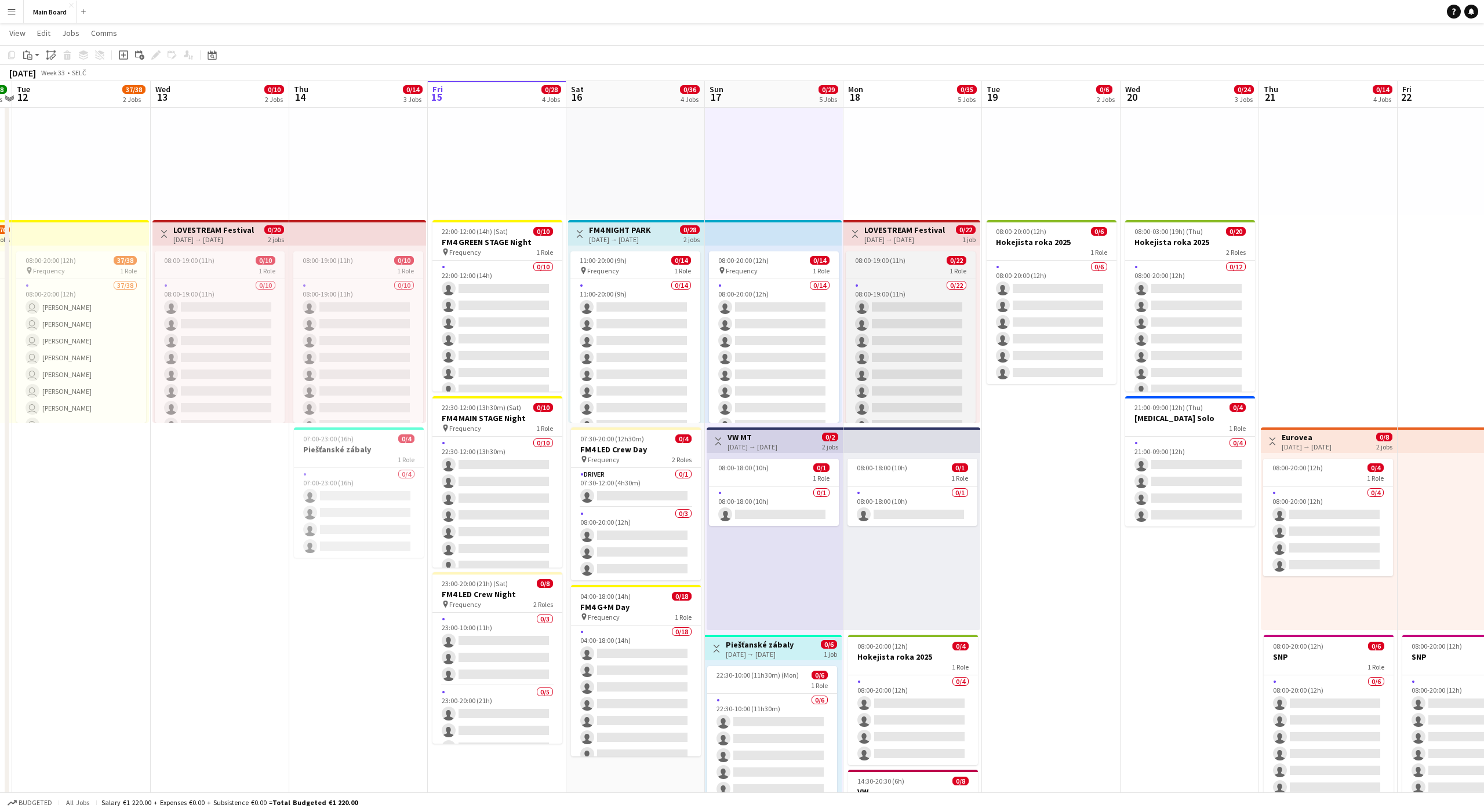
scroll to position [120, 0]
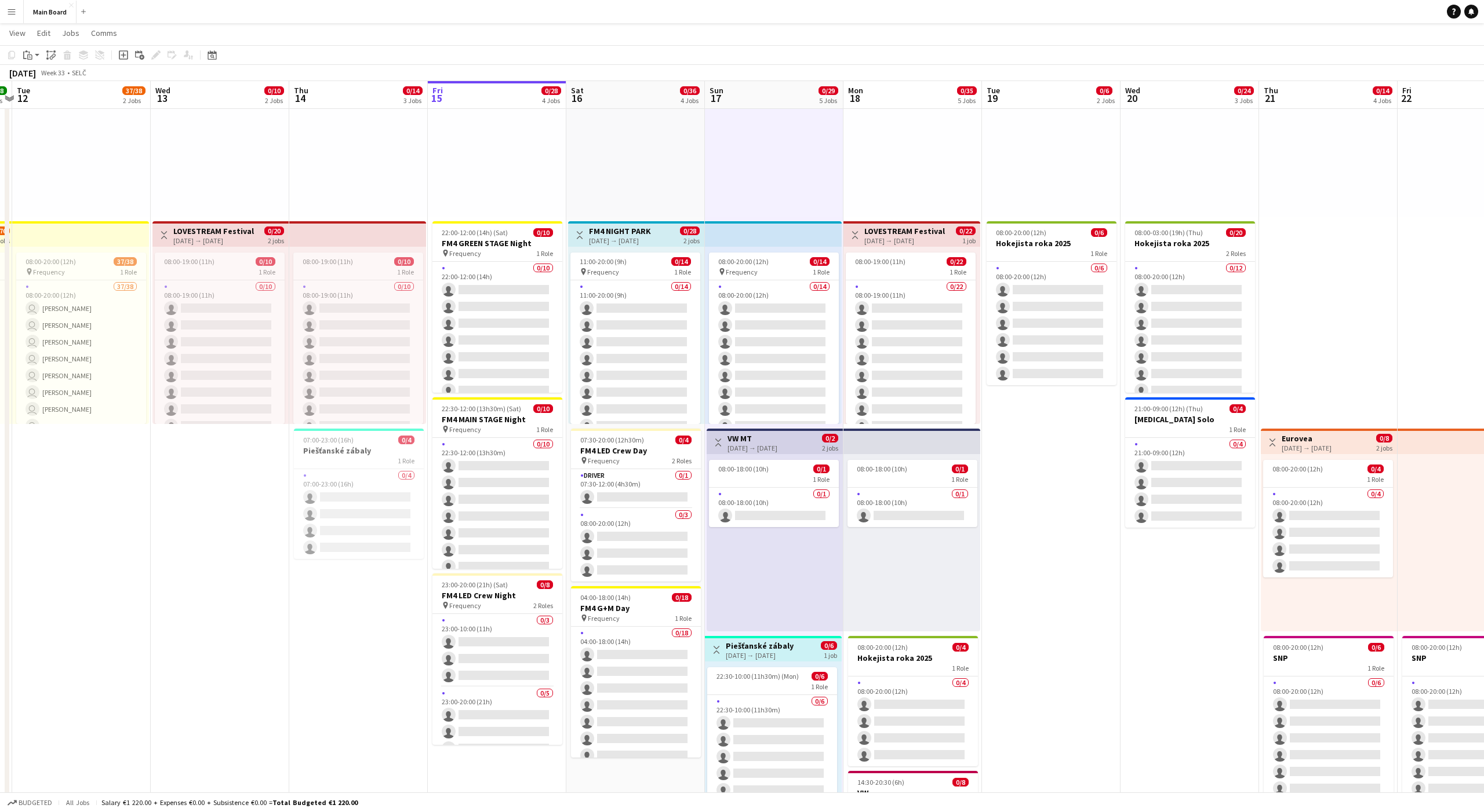
click at [765, 185] on div "pin Backstage Crew" at bounding box center [912, 128] width 139 height 177
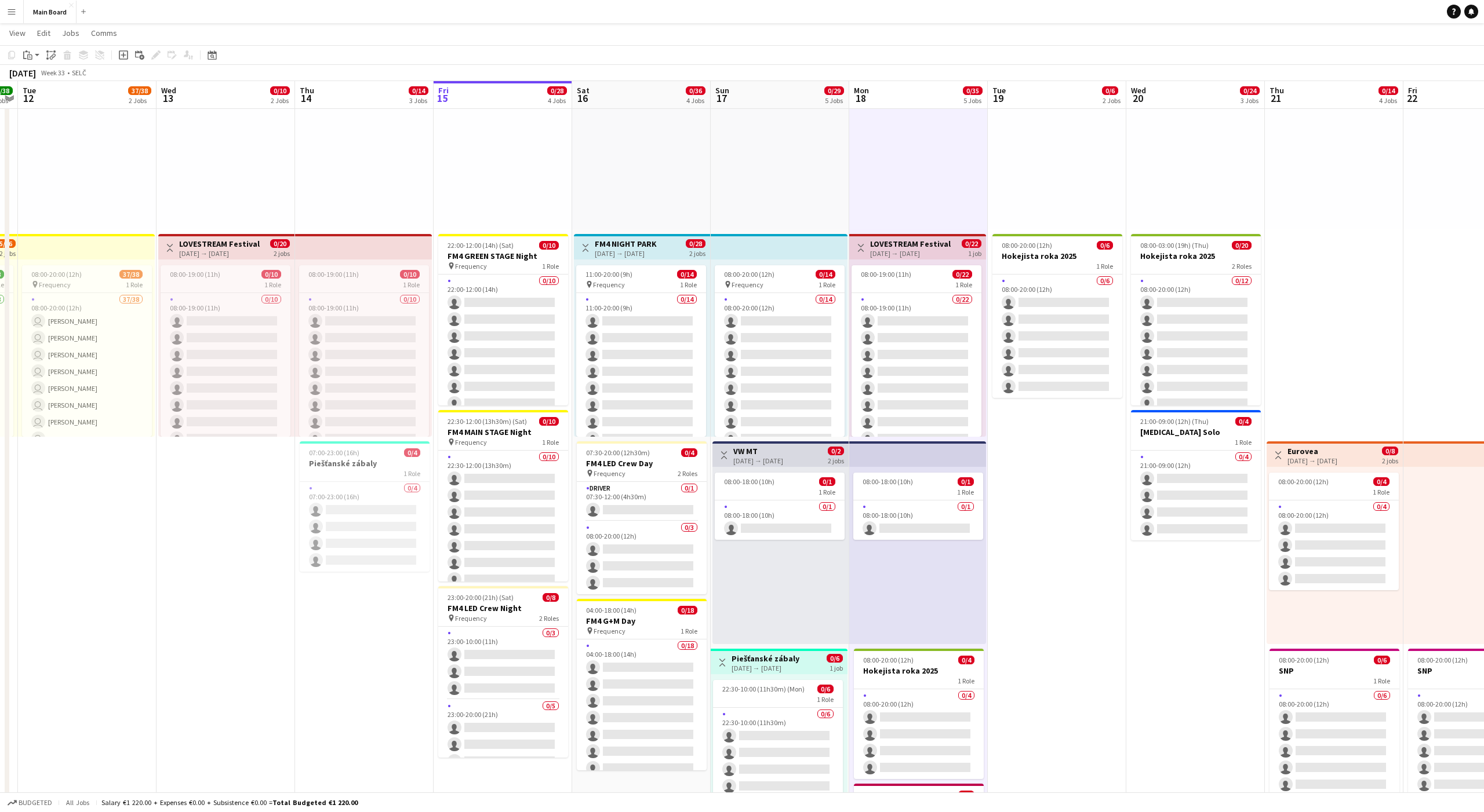
scroll to position [0, 0]
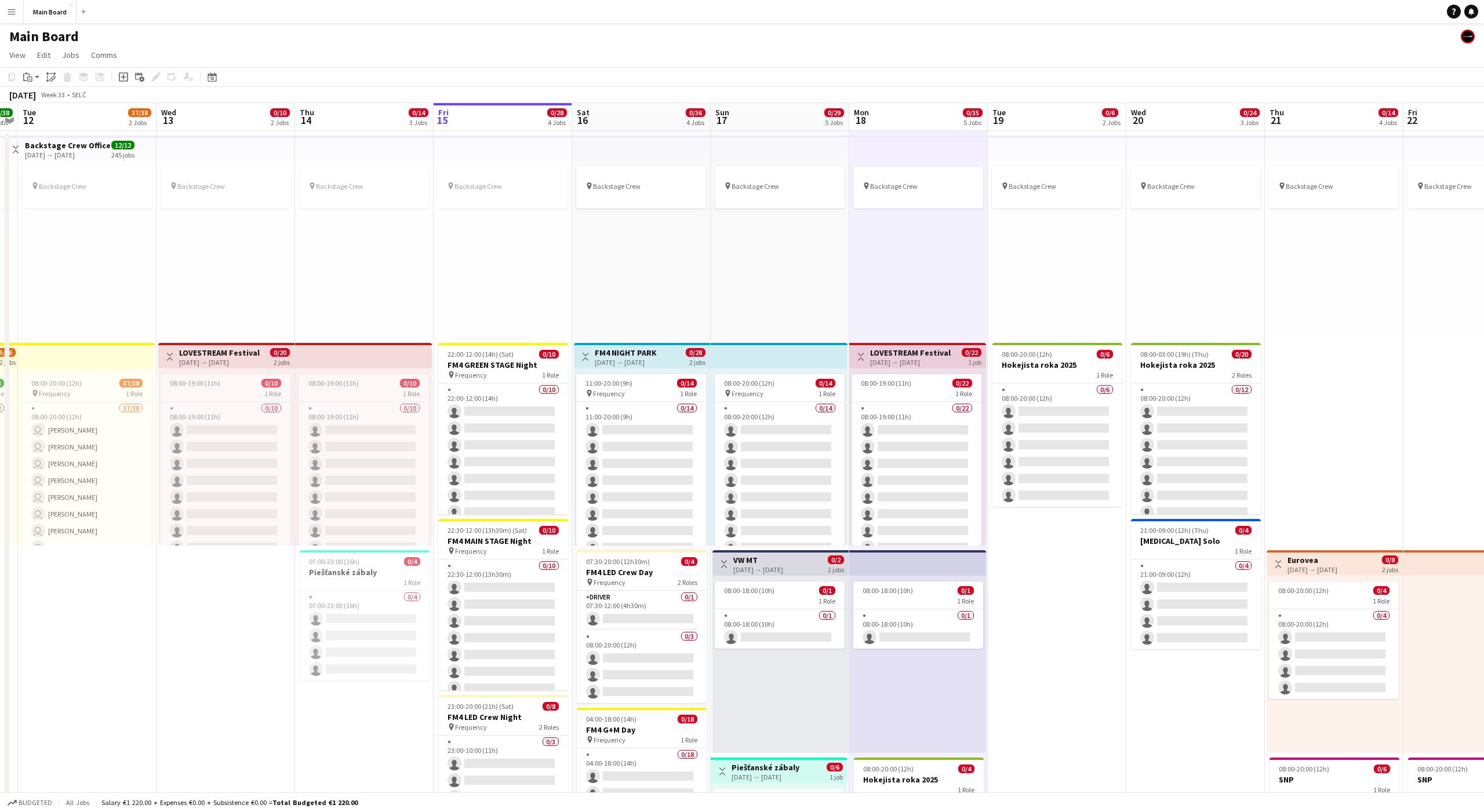
click at [765, 361] on app-top-bar at bounding box center [778, 355] width 137 height 26
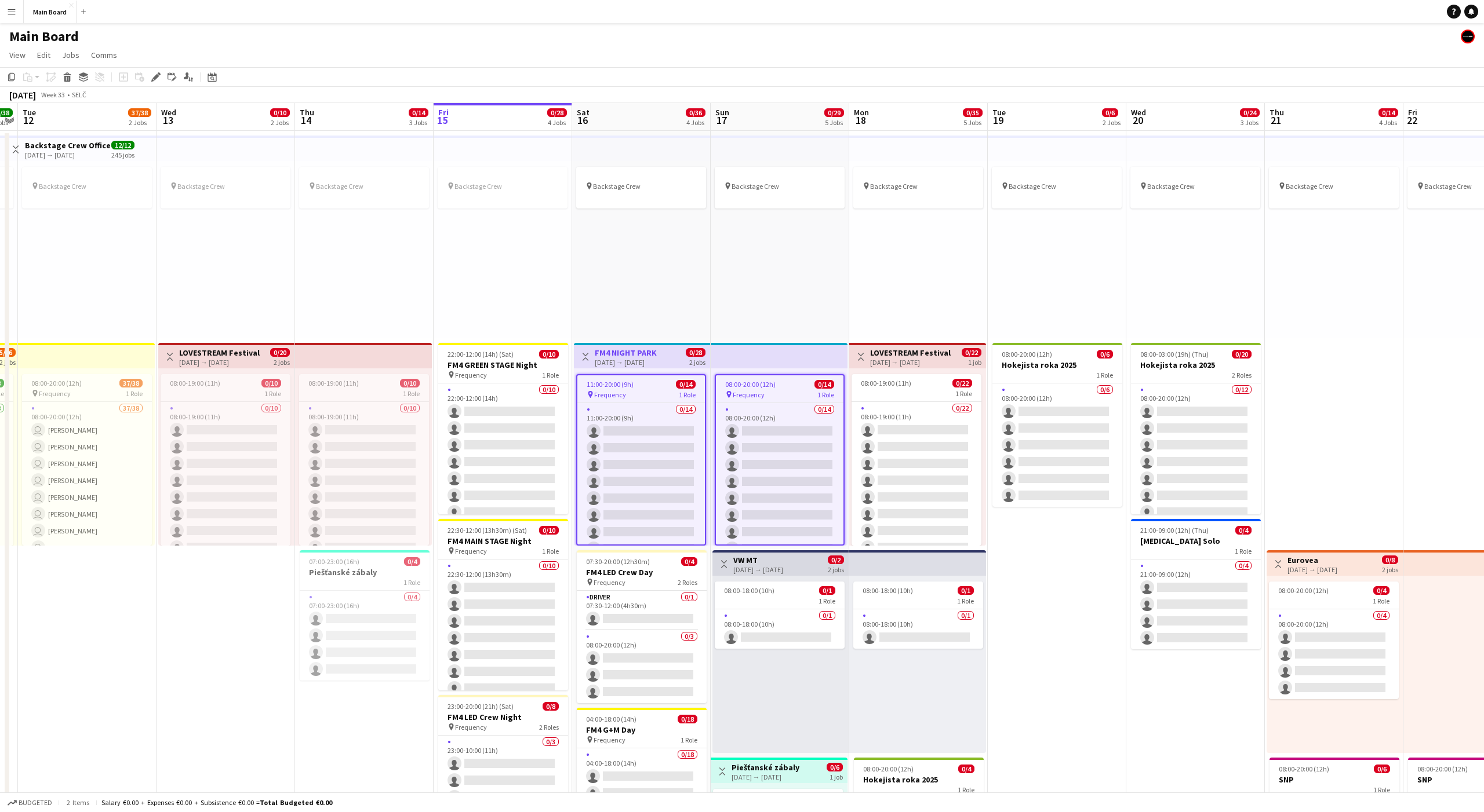
click at [765, 386] on span "08:00-20:00 (12h)" at bounding box center [750, 384] width 51 height 8
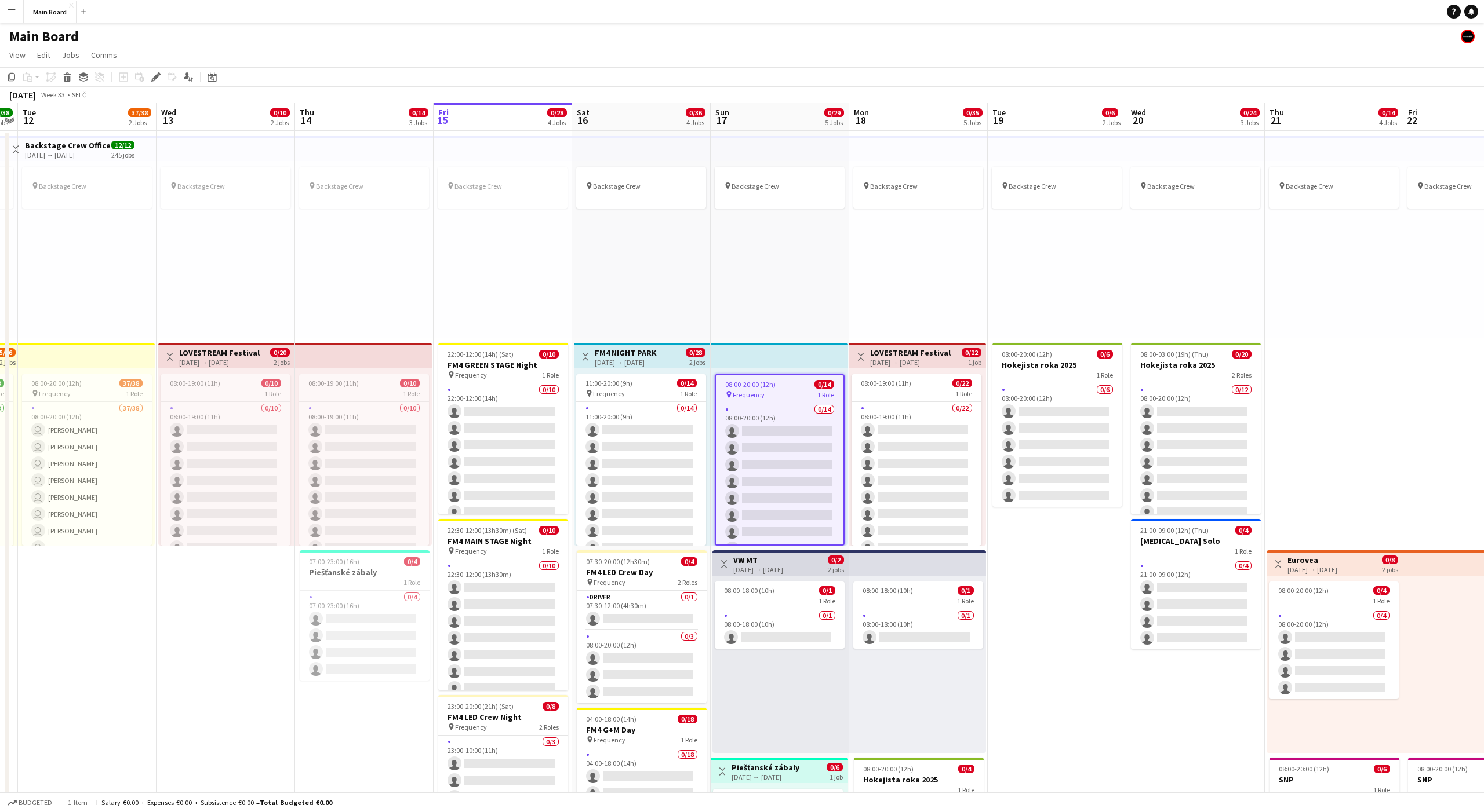
click at [765, 285] on div "pin Backstage Crew" at bounding box center [918, 249] width 139 height 177
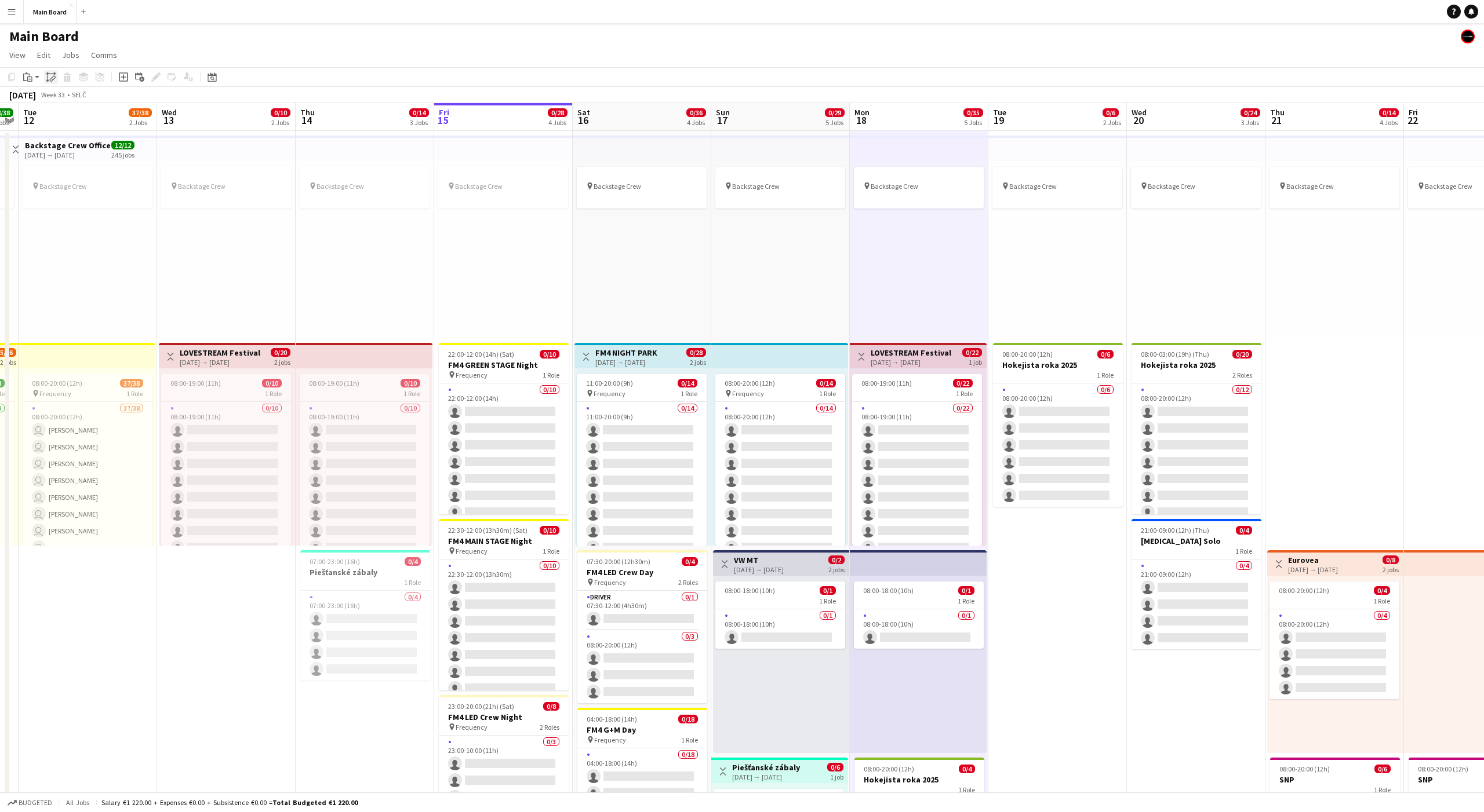
click at [51, 78] on icon at bounding box center [51, 80] width 4 height 5
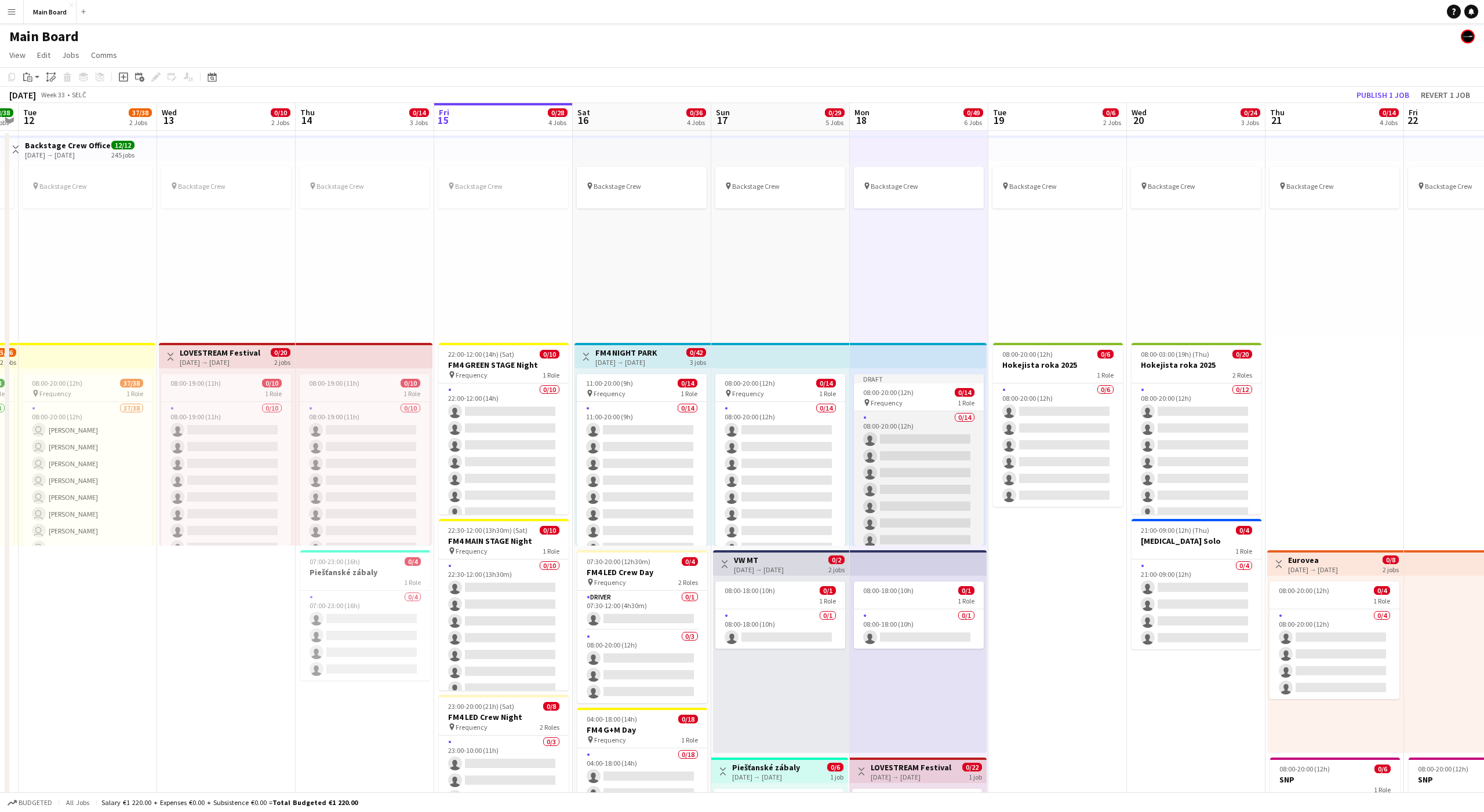
click at [765, 420] on app-card-role "0/14 08:00-20:00 (12h) single-neutral-actions single-neutral-actions single-neu…" at bounding box center [918, 540] width 130 height 258
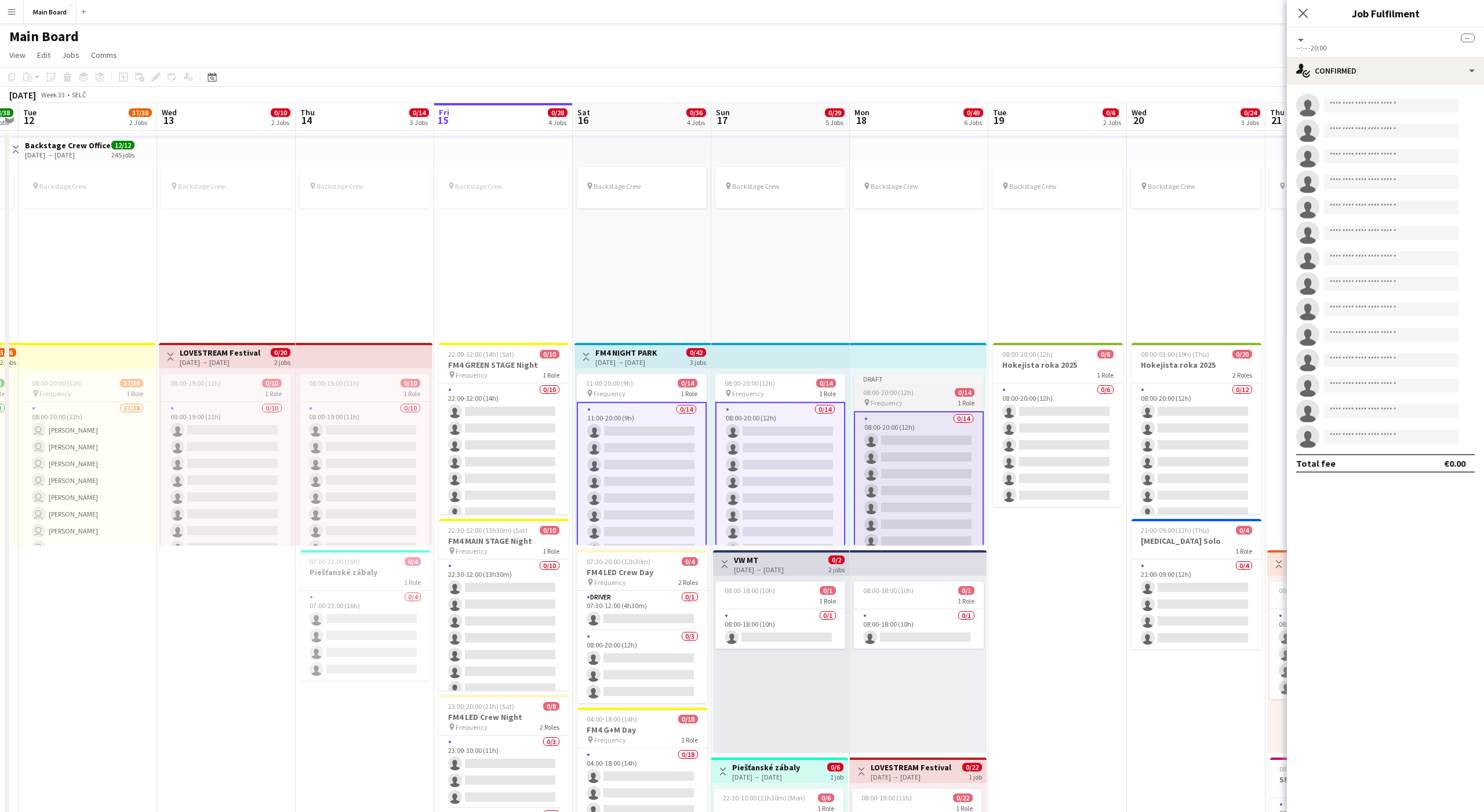
click at [765, 396] on span "08:00-20:00 (12h)" at bounding box center [888, 392] width 51 height 8
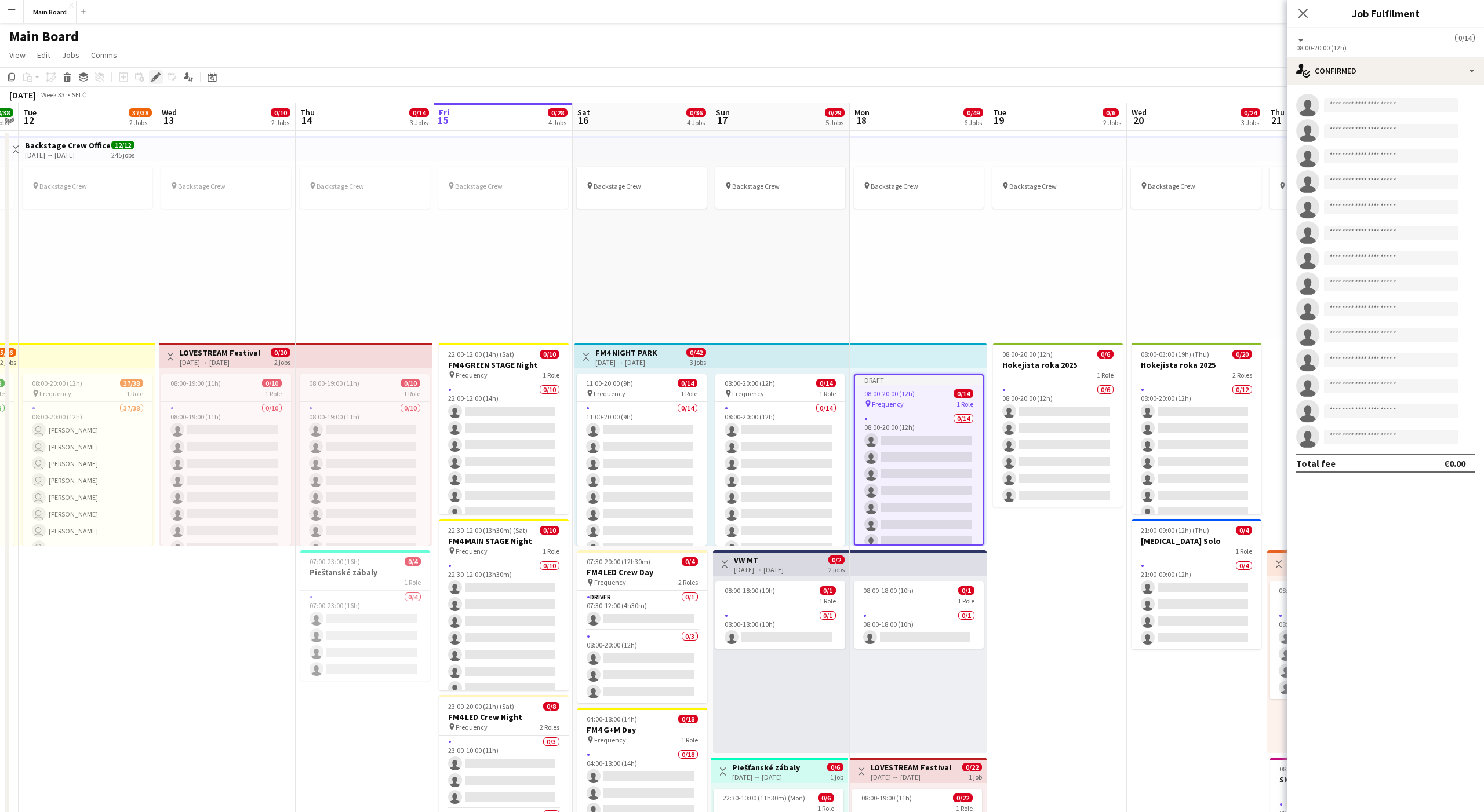
click at [158, 74] on icon "Edit" at bounding box center [156, 77] width 9 height 9
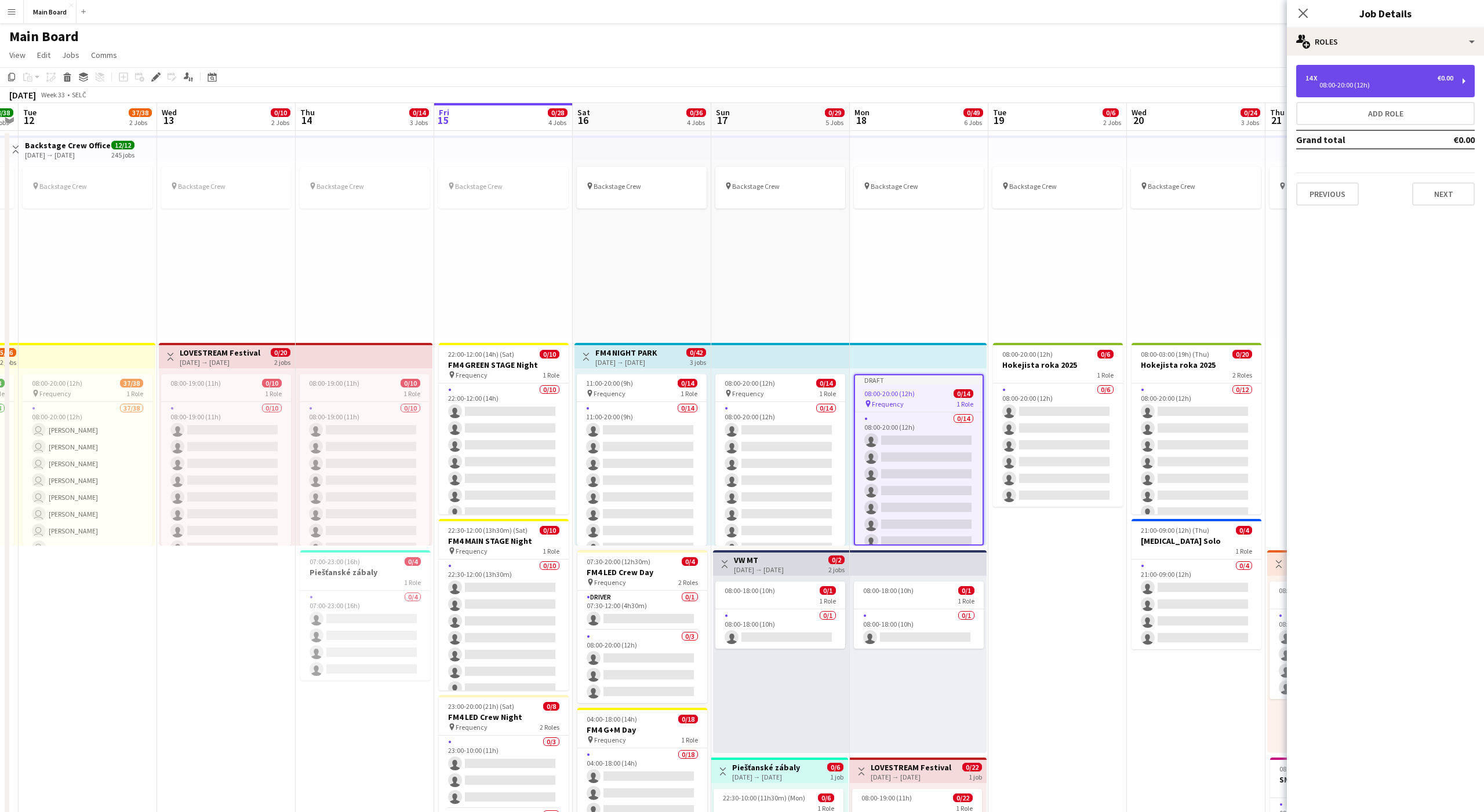
click at [765, 67] on div "14 x €0.00 08:00-20:00 (12h)" at bounding box center [1386, 81] width 178 height 32
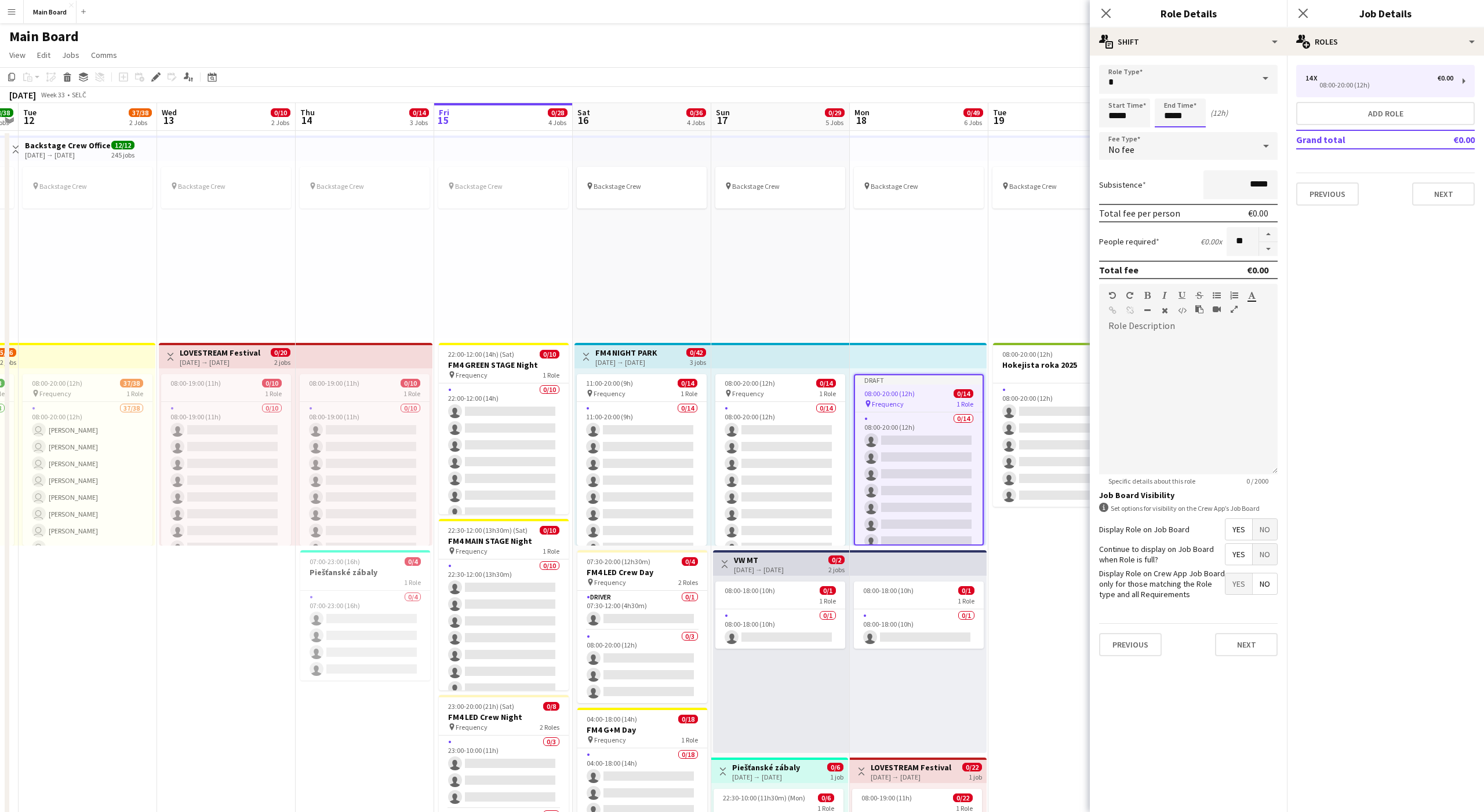
click at [765, 118] on input "*****" at bounding box center [1181, 113] width 51 height 29
type input "*****"
click at [765, 163] on form "Role Type Start Time ***** End Time ***** (6h) Fee Type No fee Subsistence ****…" at bounding box center [1188, 366] width 197 height 601
click at [765, 151] on span "No fee" at bounding box center [1121, 149] width 26 height 12
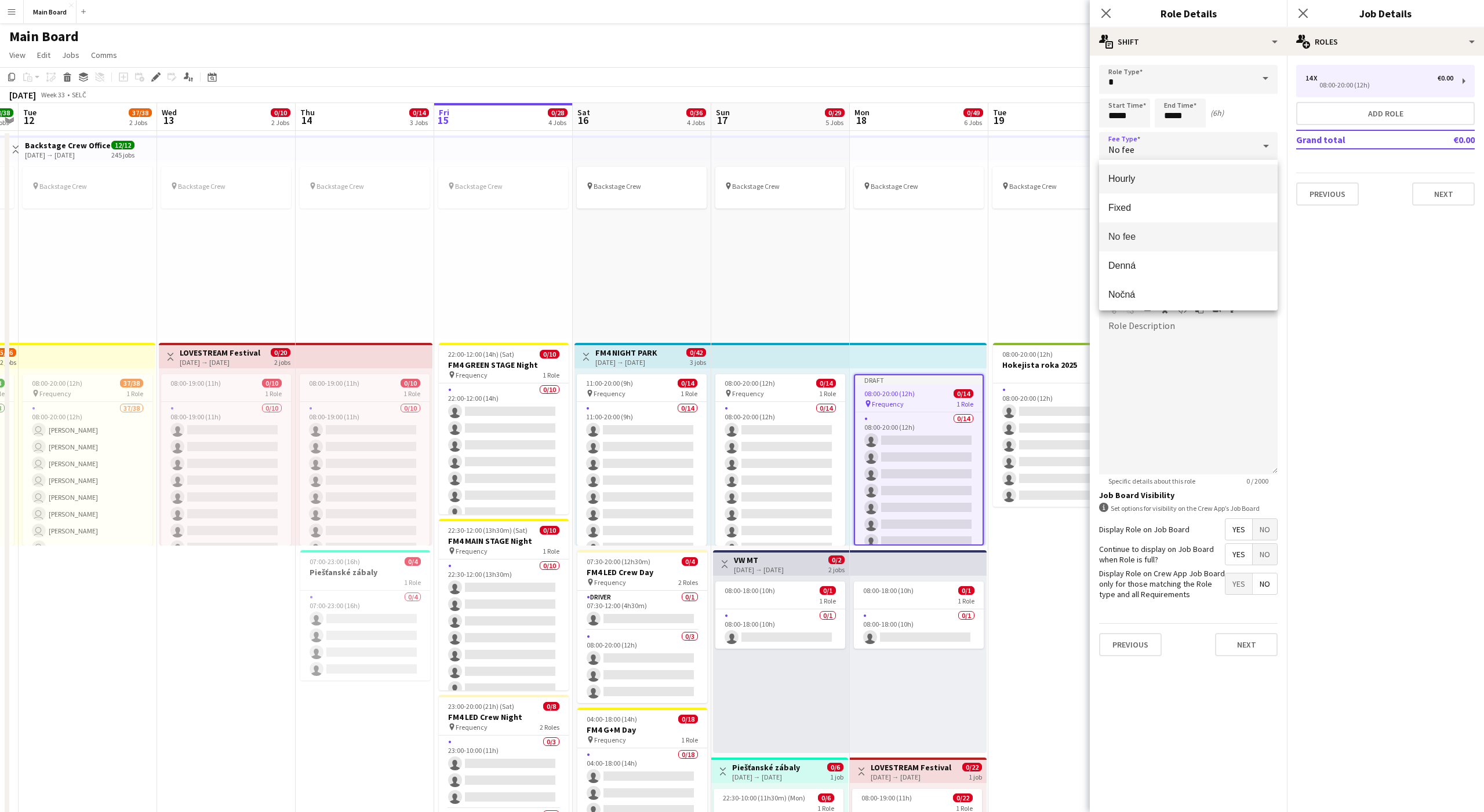
click at [765, 174] on span "Hourly" at bounding box center [1188, 179] width 160 height 11
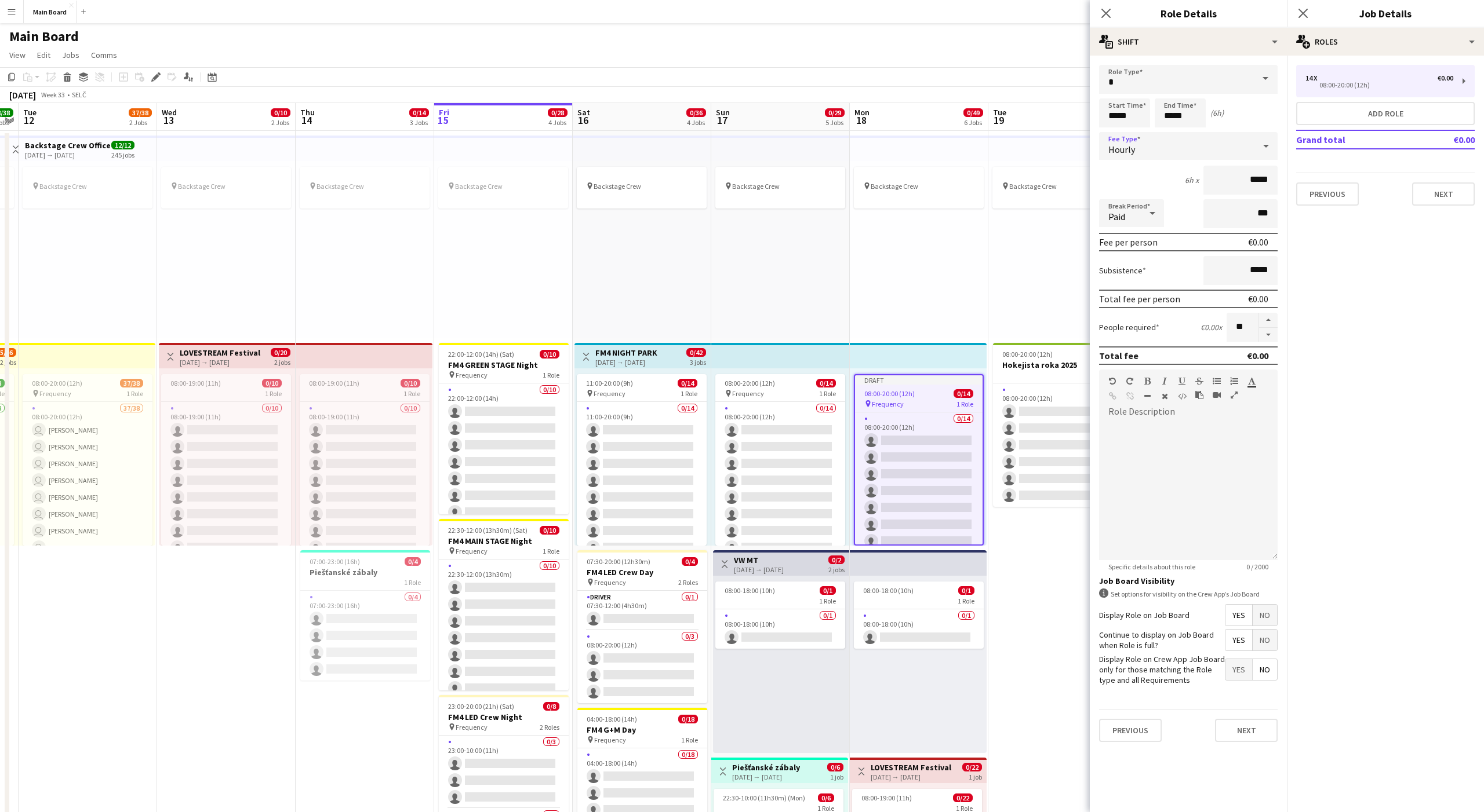
click at [765, 211] on span "Paid" at bounding box center [1116, 217] width 17 height 12
click at [765, 273] on span "Unpaid" at bounding box center [1131, 275] width 46 height 11
click at [765, 508] on button "Next" at bounding box center [1246, 730] width 62 height 23
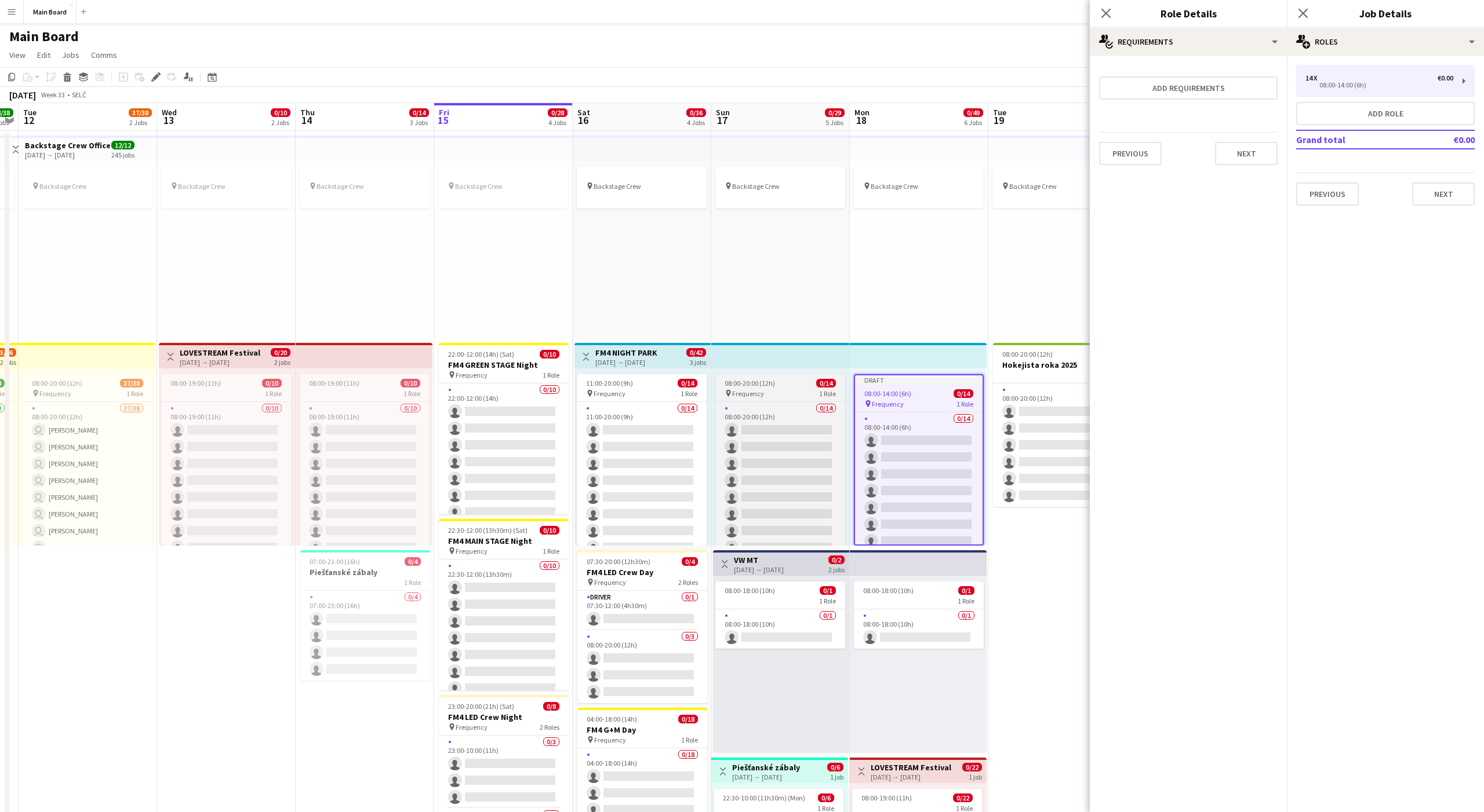
click at [765, 389] on div "pin Frequency 1 Role" at bounding box center [779, 393] width 130 height 9
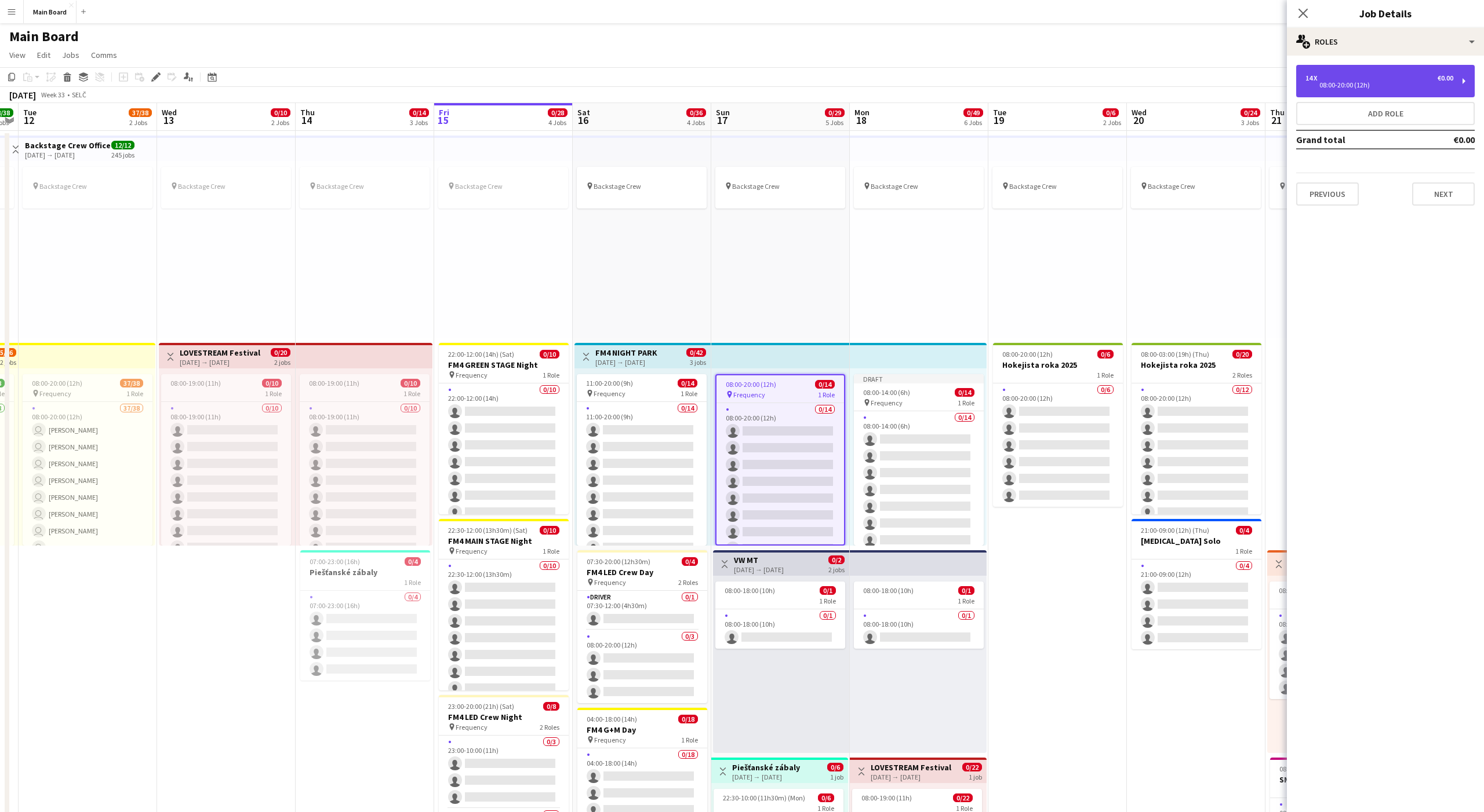
click at [765, 83] on div "08:00-20:00 (12h)" at bounding box center [1379, 85] width 148 height 6
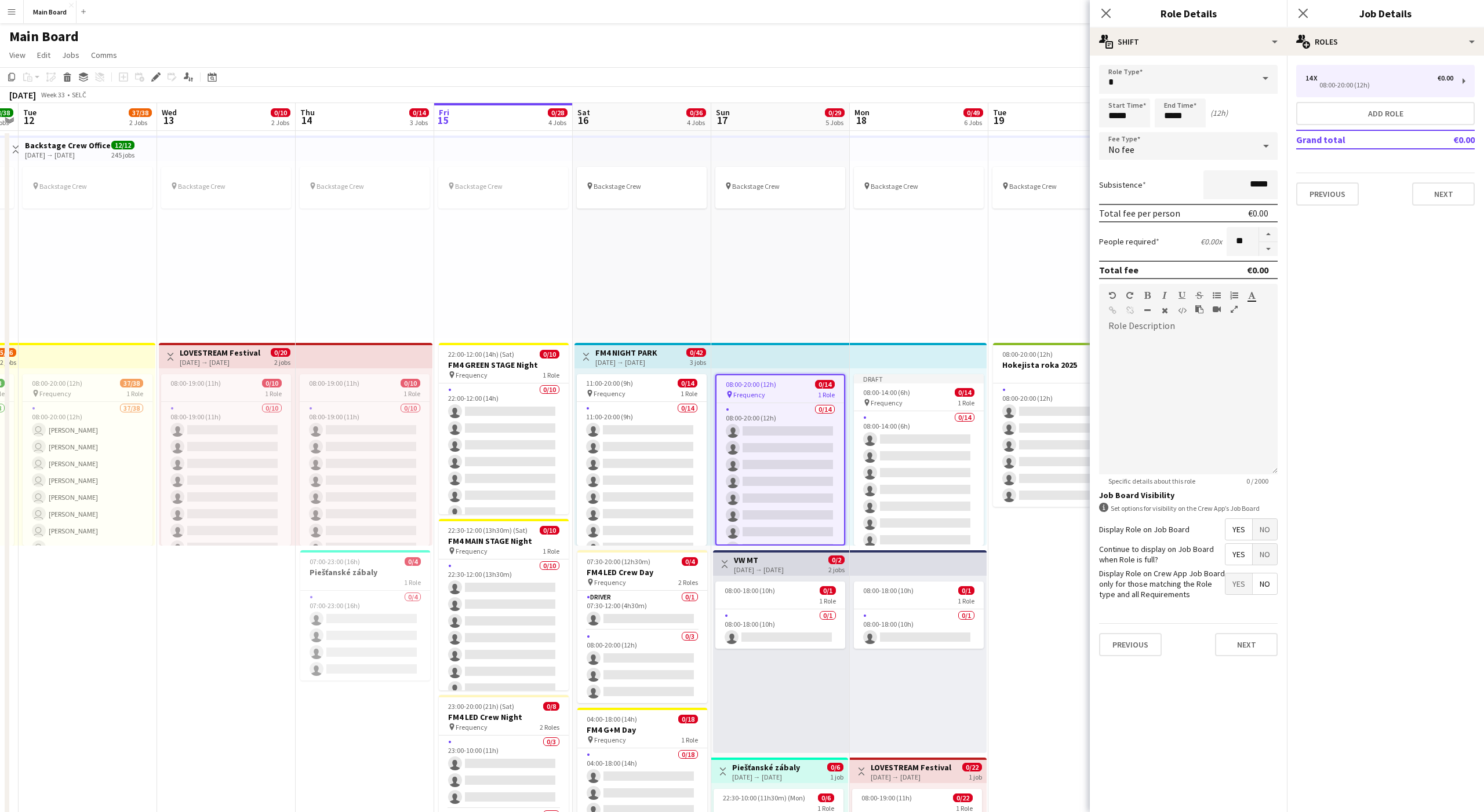
click at [765, 147] on div "No fee" at bounding box center [1176, 146] width 155 height 28
click at [765, 172] on mat-option "Hourly" at bounding box center [1188, 179] width 178 height 29
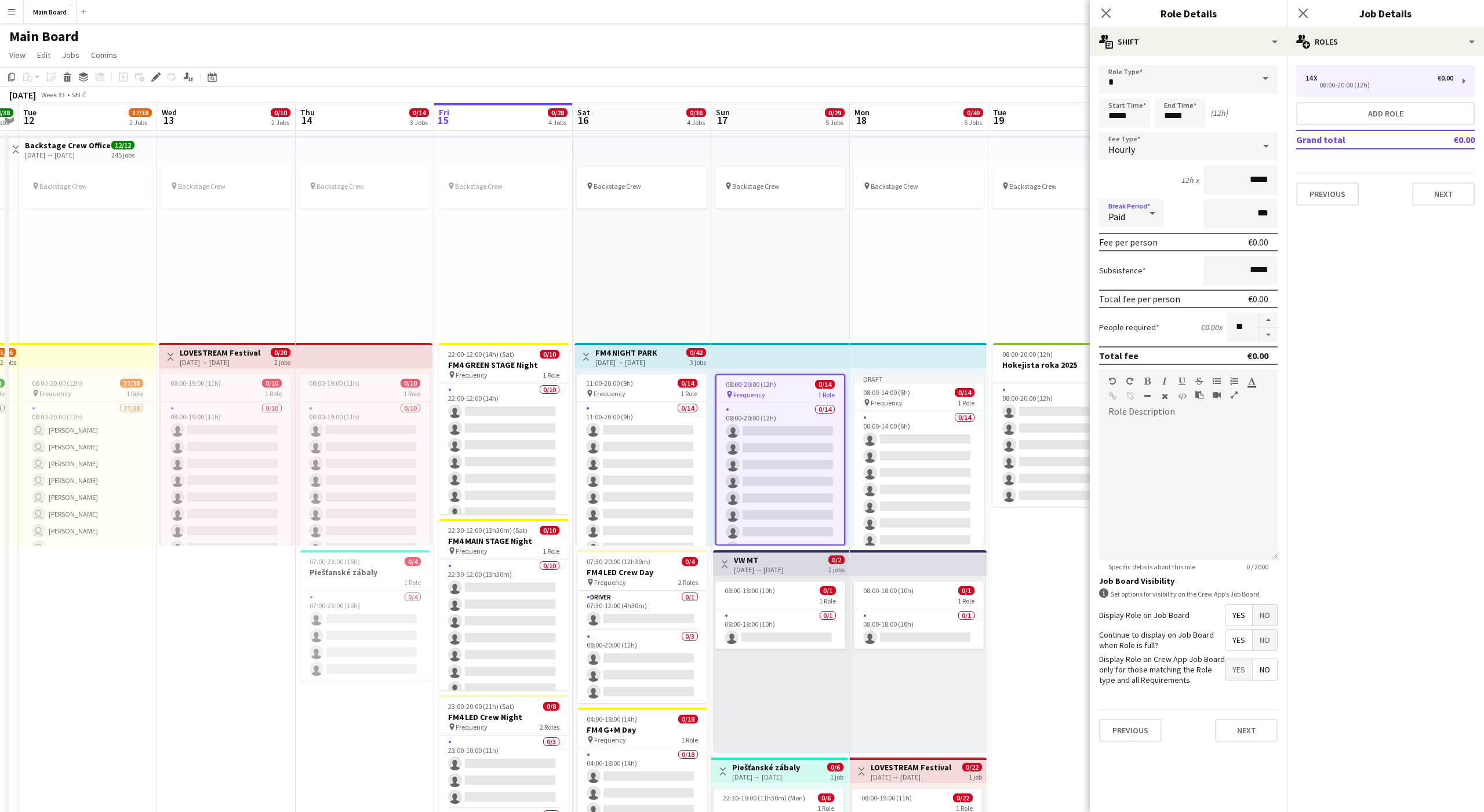
click at [765, 211] on div "Paid" at bounding box center [1119, 213] width 41 height 28
click at [765, 271] on span "Unpaid" at bounding box center [1131, 275] width 46 height 11
click at [765, 508] on button "Next" at bounding box center [1246, 730] width 62 height 23
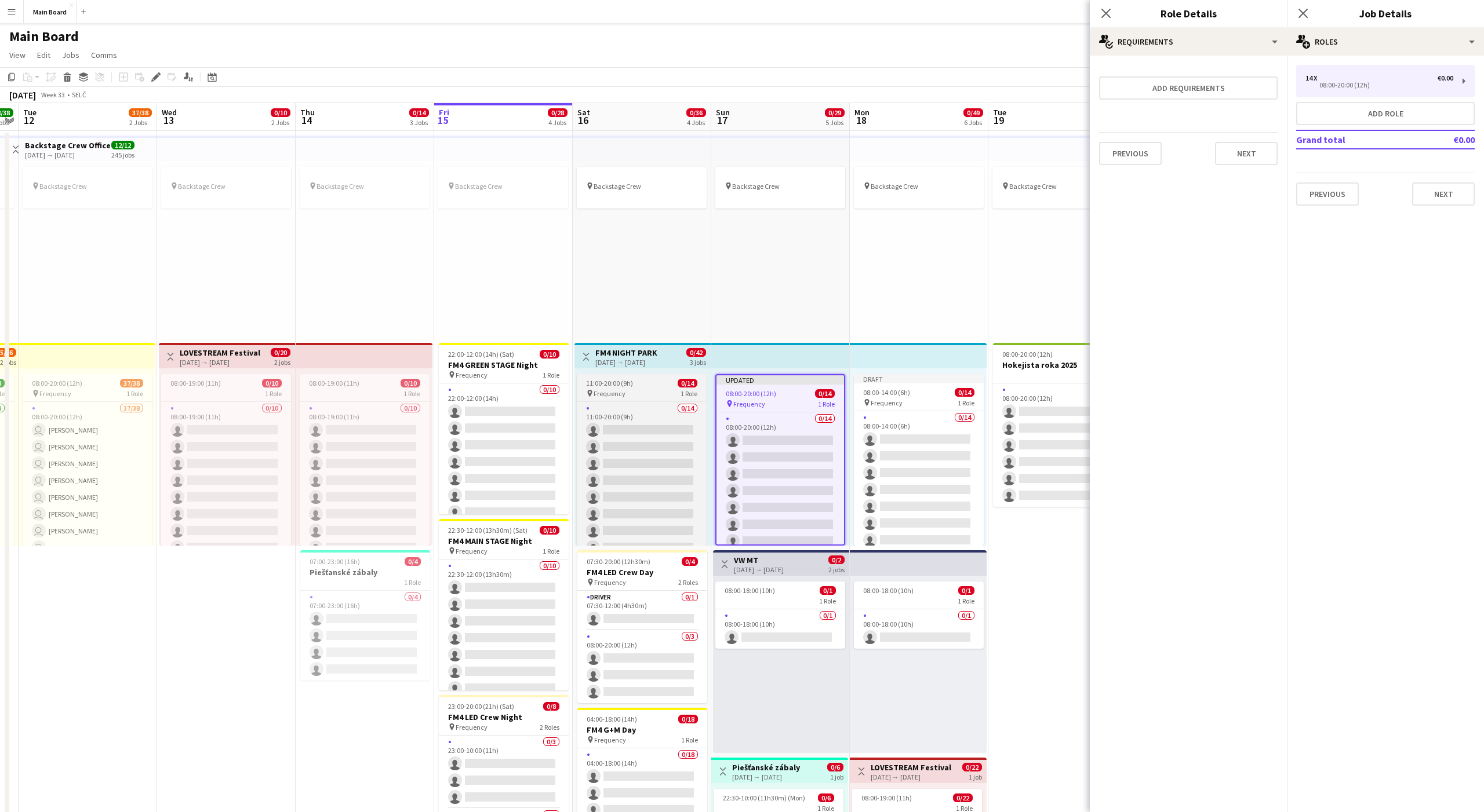
click at [651, 393] on div "pin Frequency 1 Role" at bounding box center [641, 393] width 130 height 9
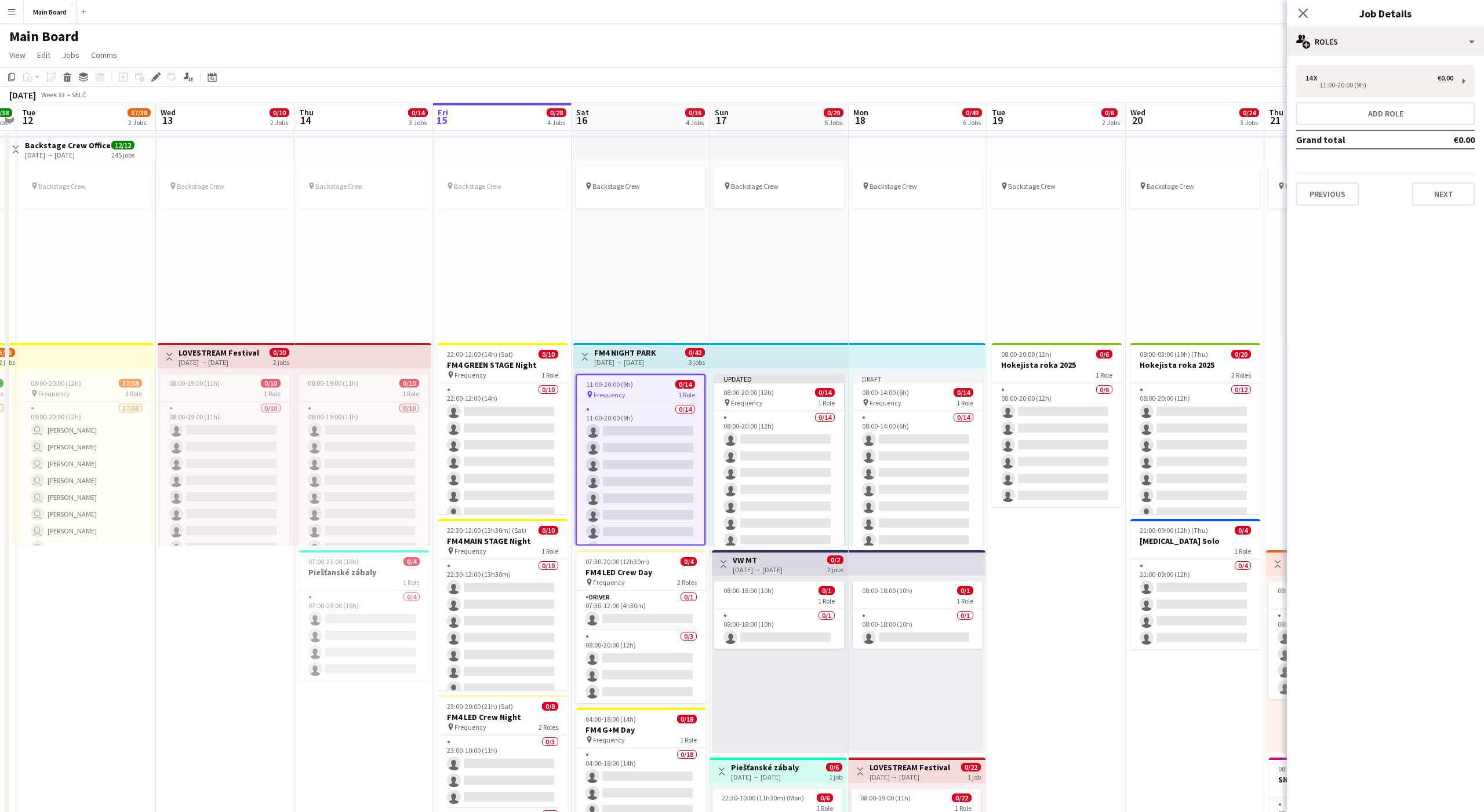
click at [765, 62] on div "14 x €0.00 11:00-20:00 (9h) Add role Grand total €0.00 Previous Next" at bounding box center [1385, 135] width 197 height 159
click at [765, 77] on div "14 x" at bounding box center [1312, 78] width 14 height 8
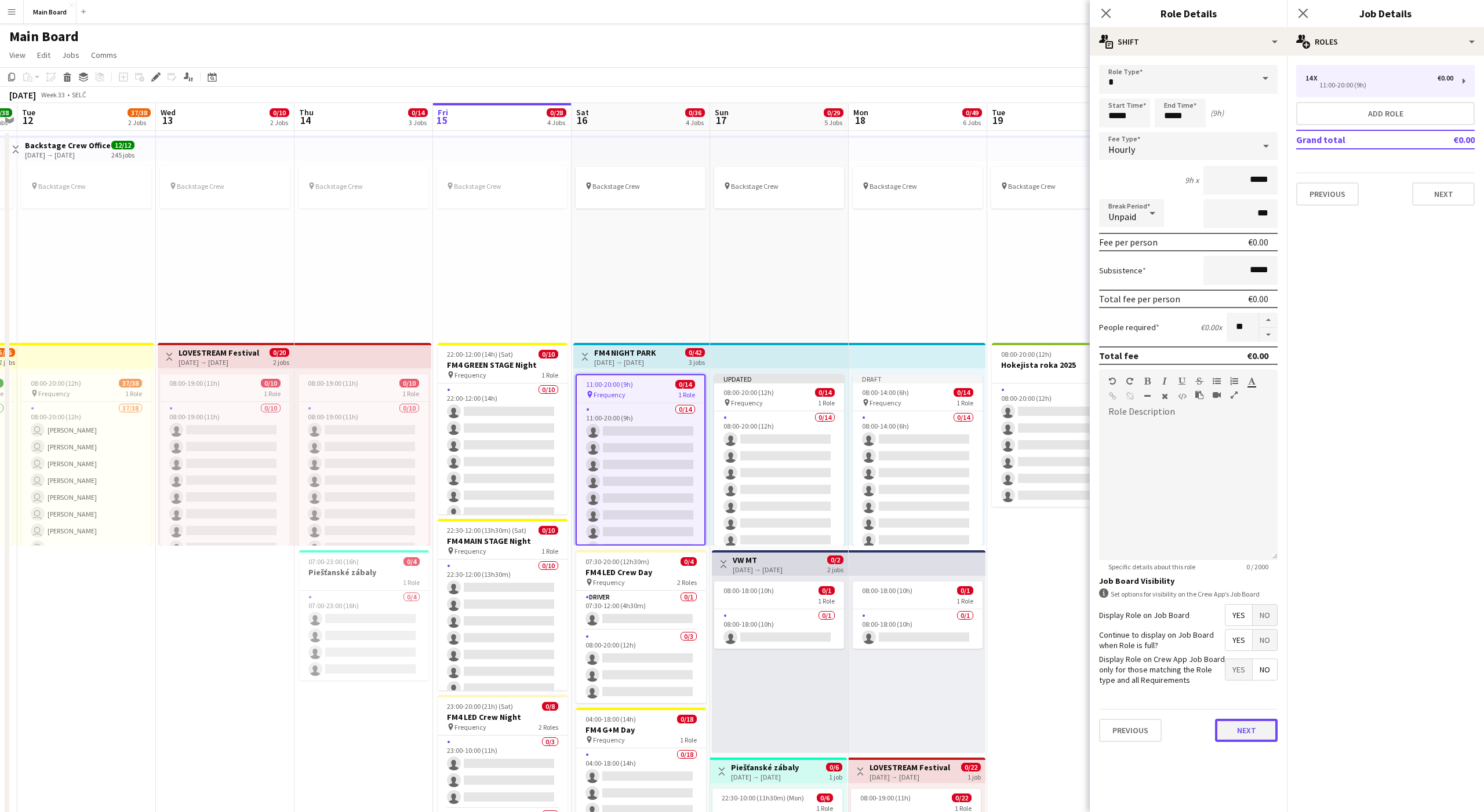
click at [765, 508] on button "Next" at bounding box center [1246, 730] width 62 height 23
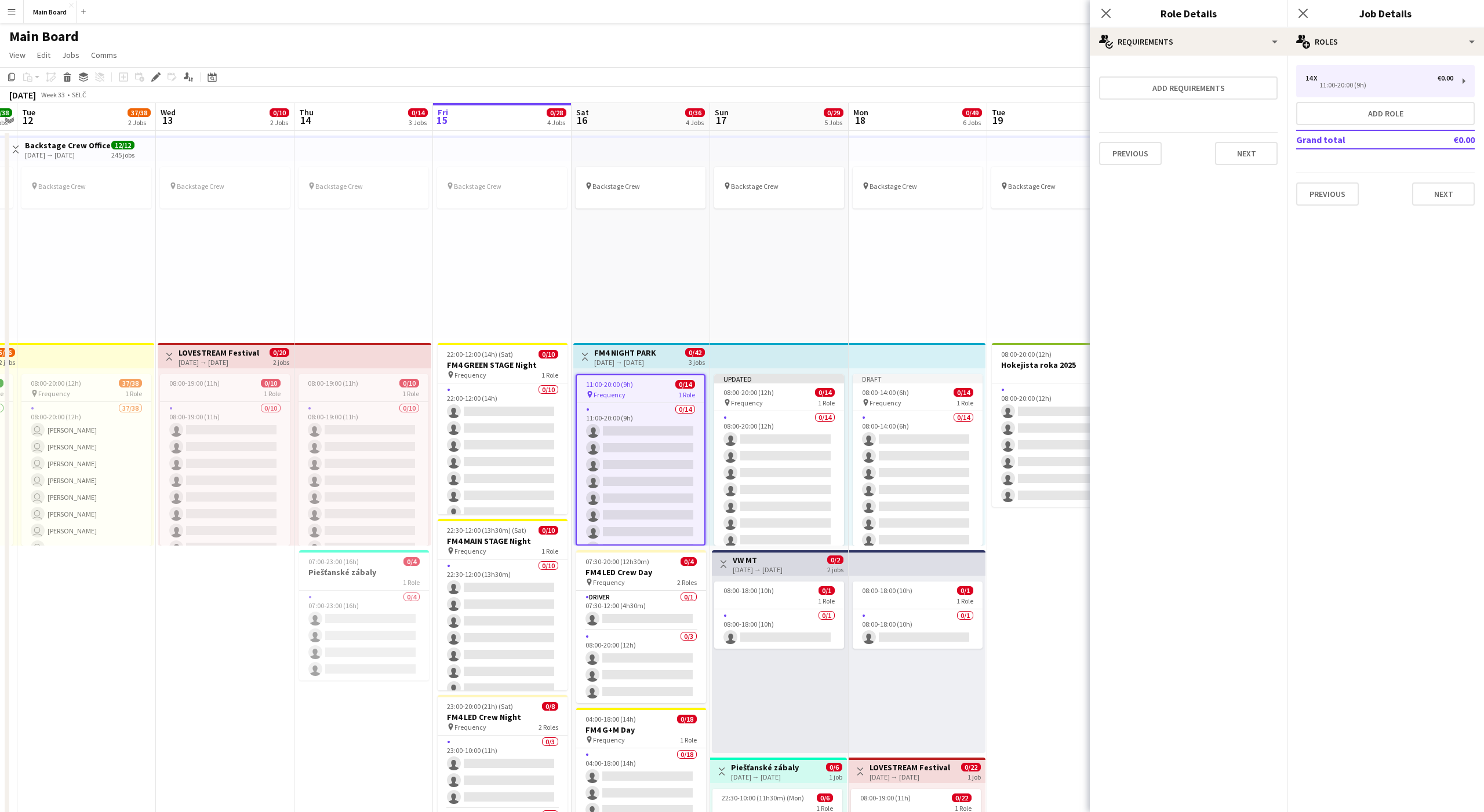
click at [765, 508] on mat-expansion-panel "medal-empty Requirements Add requirements Previous Next" at bounding box center [1188, 434] width 197 height 757
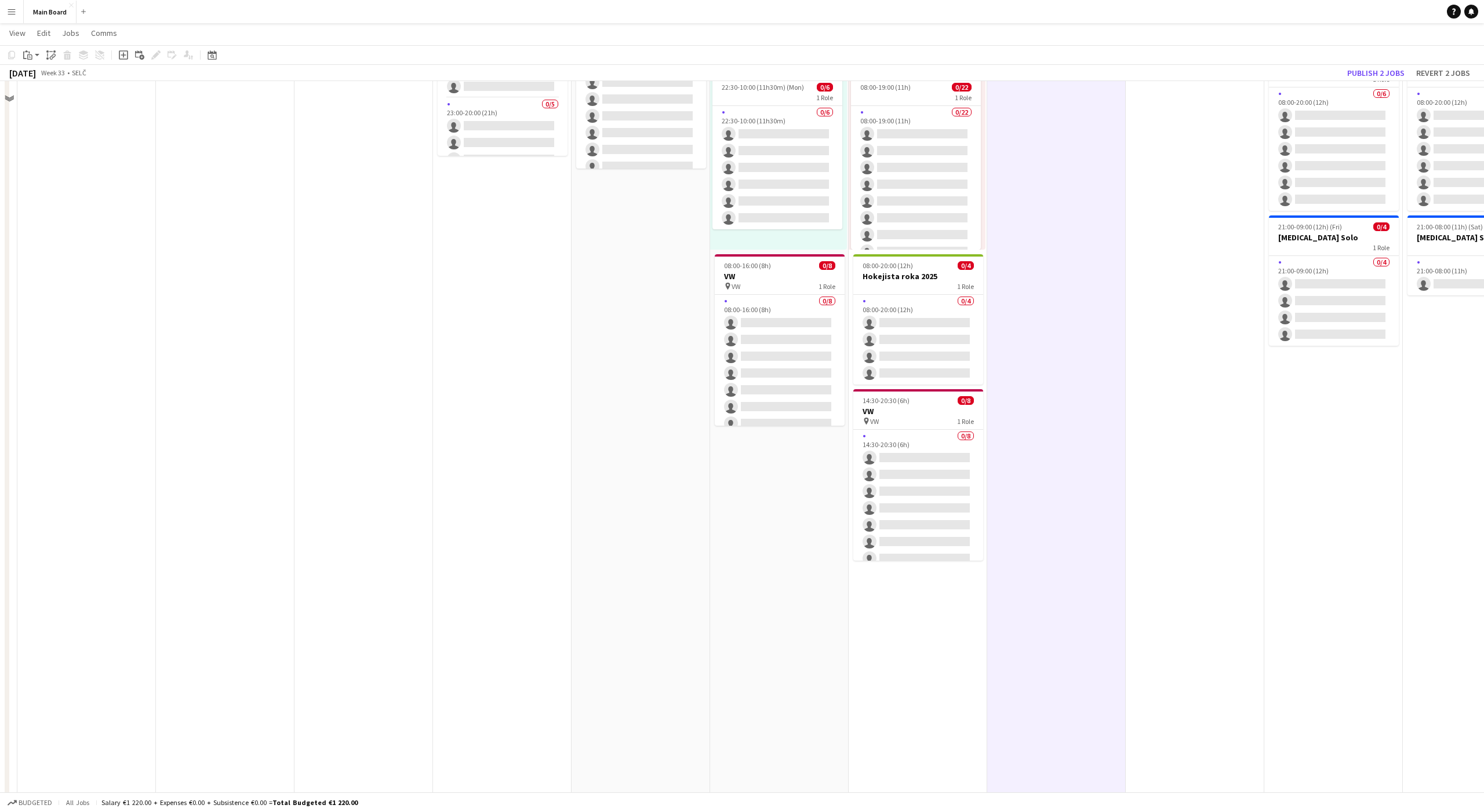
scroll to position [750, 0]
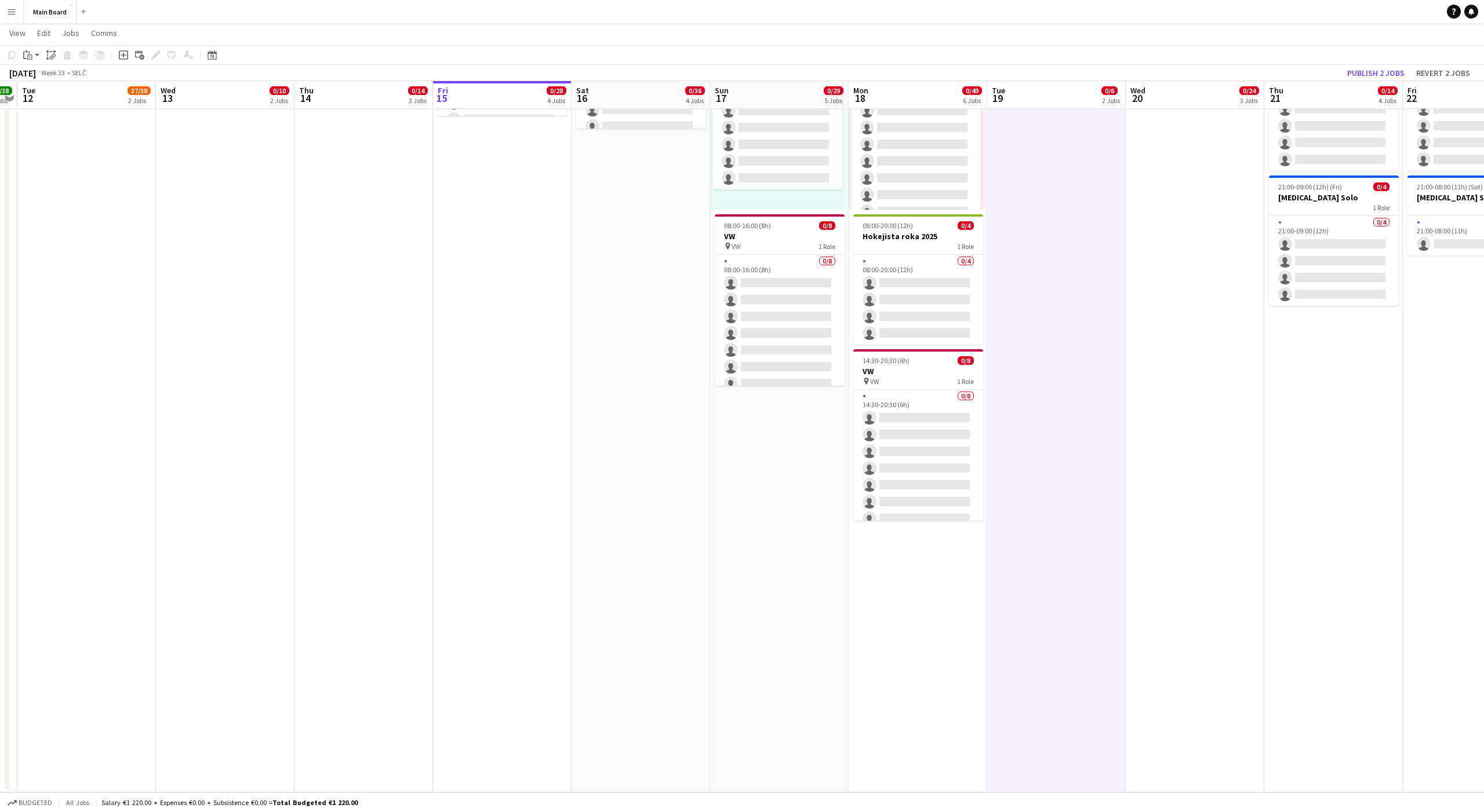
click at [765, 508] on app-date-cell "pin Backstage Crew Draft 08:00-14:00 (6h) 0/14 pin Frequency 1 Role 0/14 08:00-…" at bounding box center [918, 86] width 139 height 1413
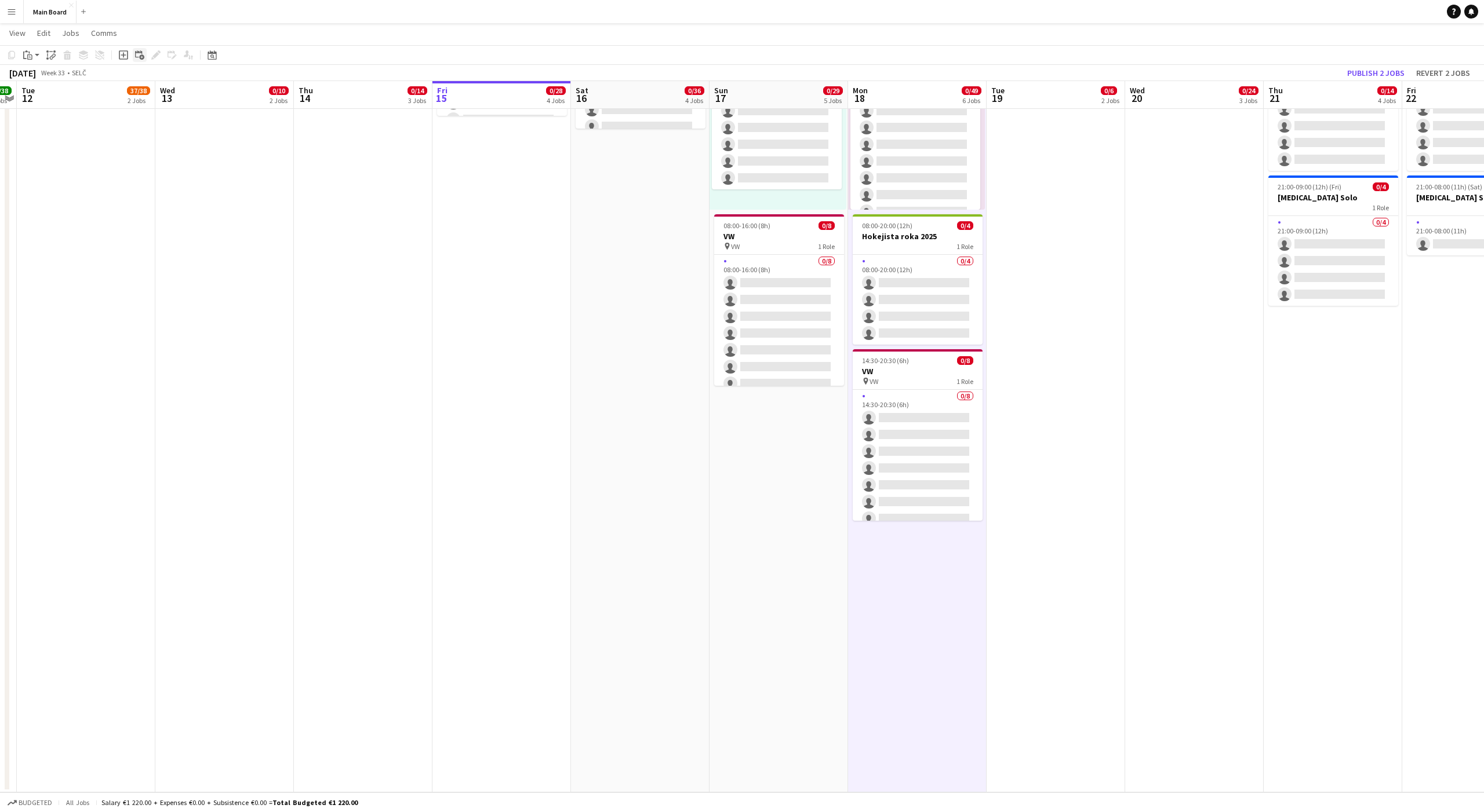
click at [142, 60] on div "Add linked Job" at bounding box center [139, 54] width 14 height 14
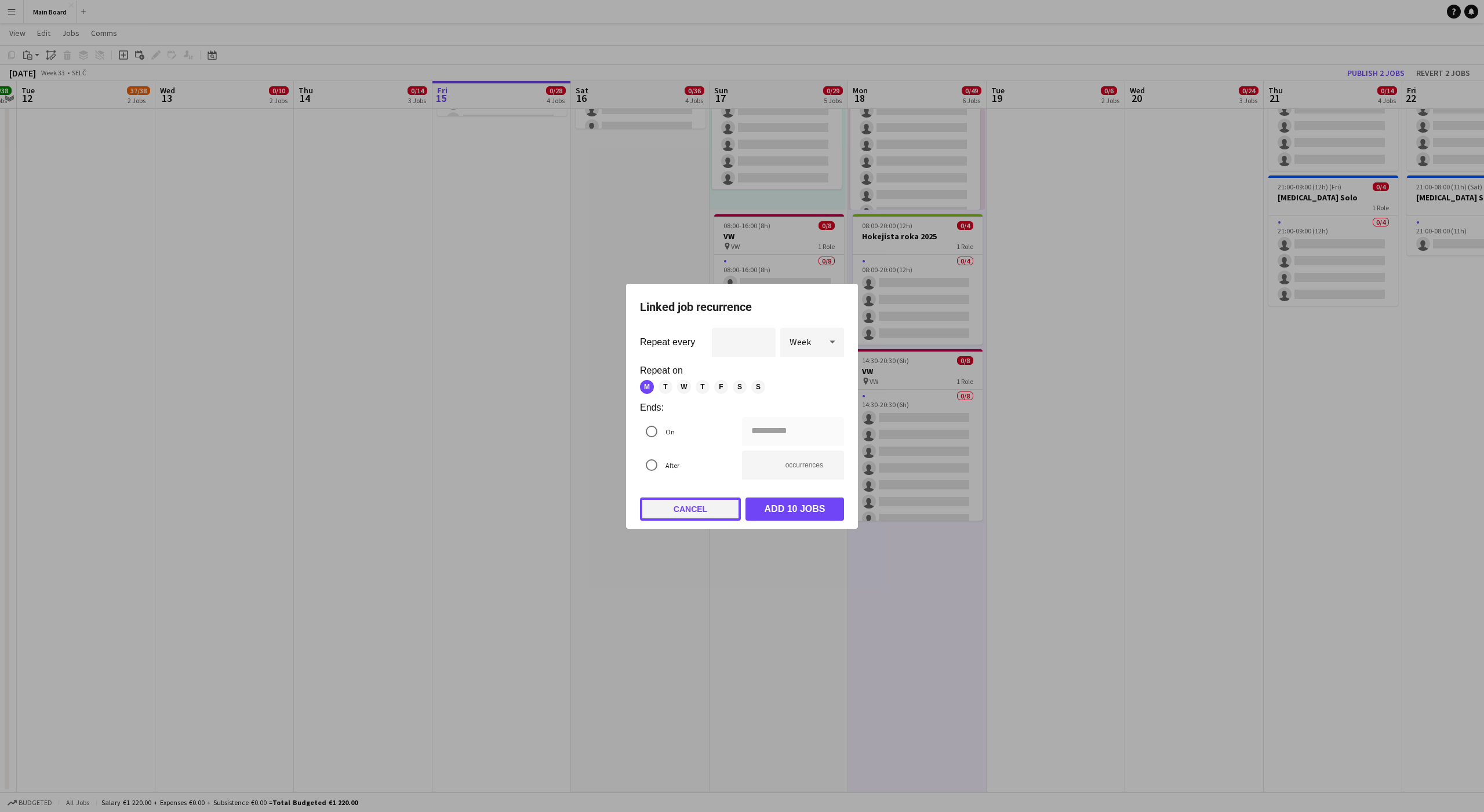
click at [692, 508] on button "Cancel" at bounding box center [690, 509] width 101 height 23
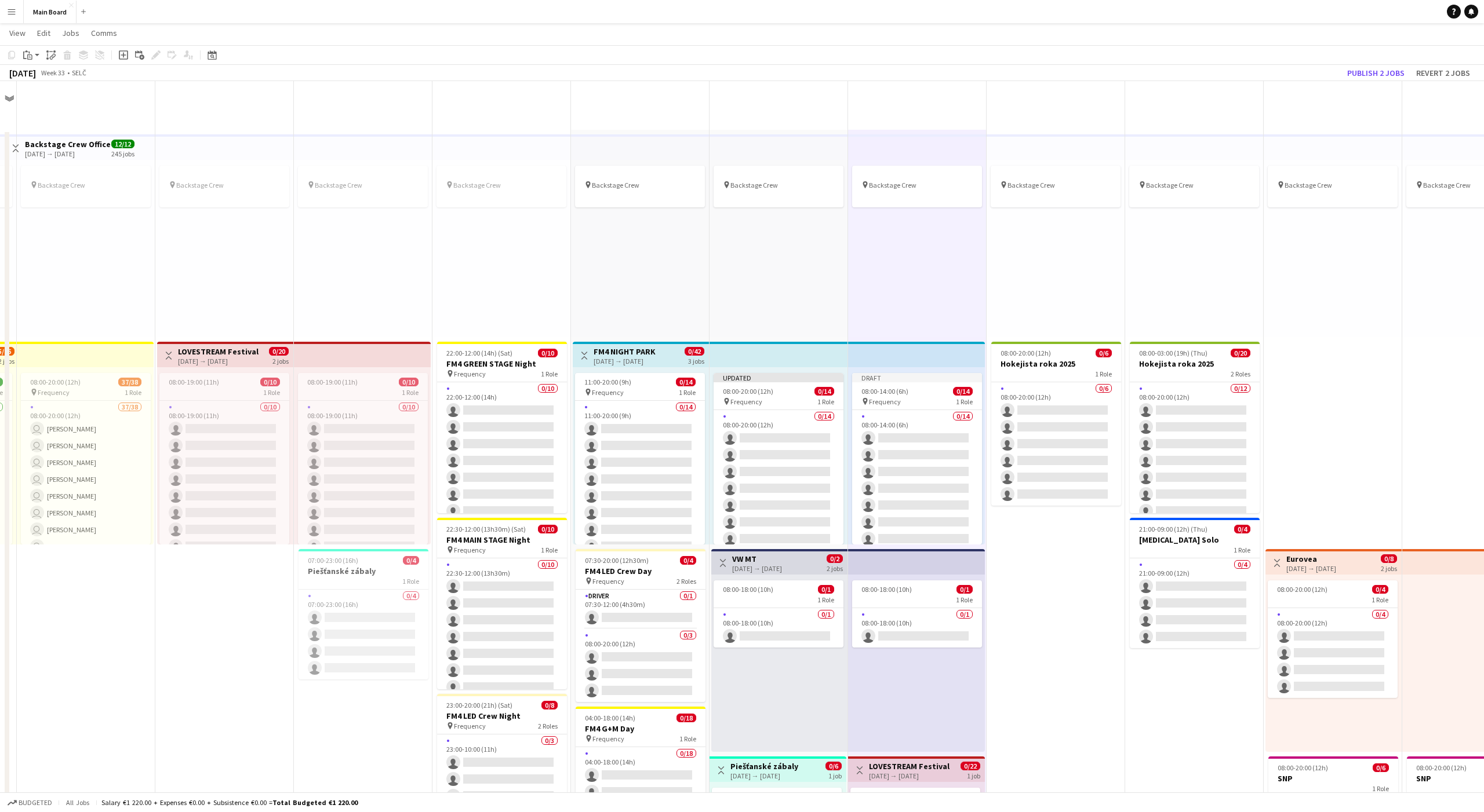
scroll to position [750, 0]
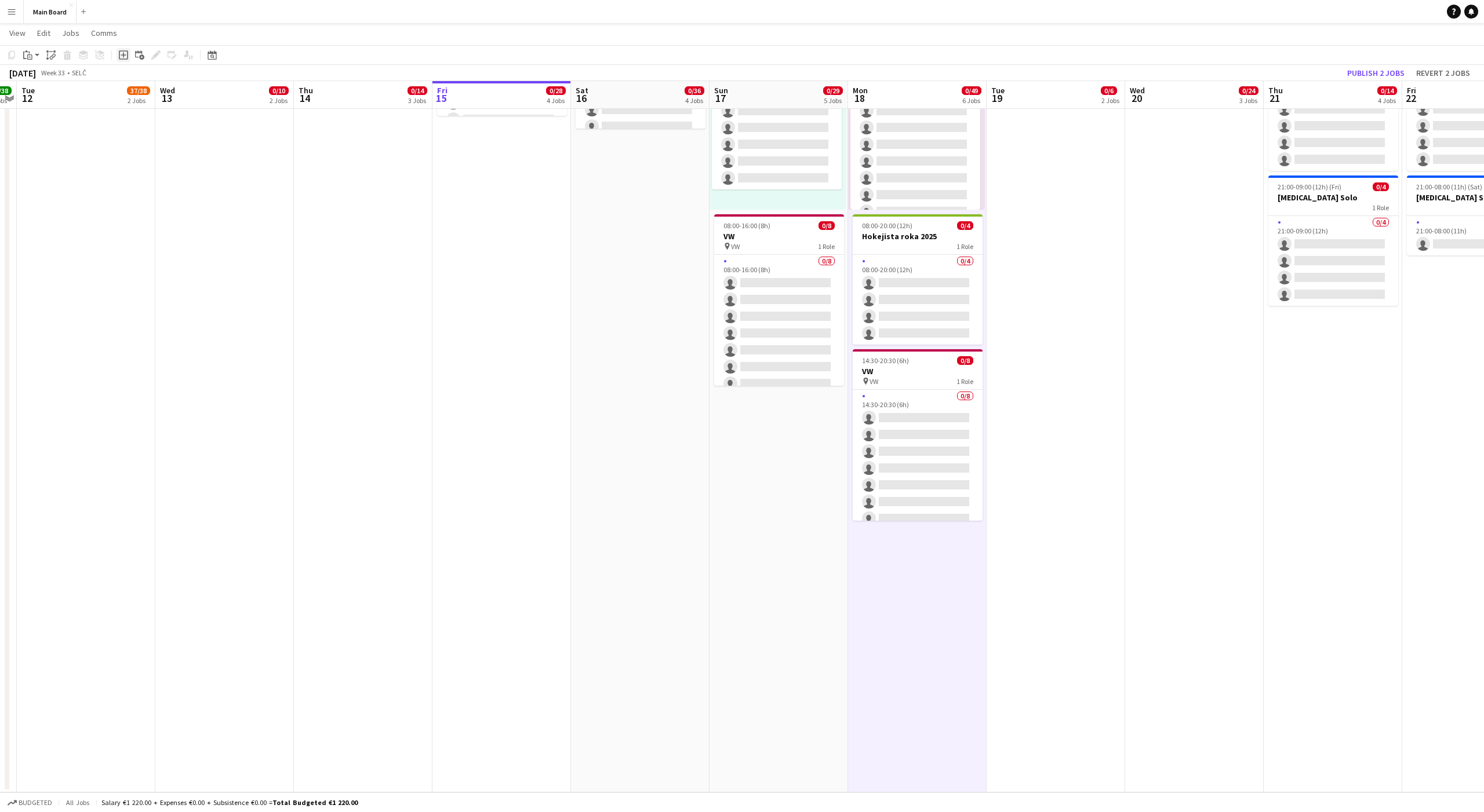
click at [121, 55] on icon "Add job" at bounding box center [123, 55] width 9 height 9
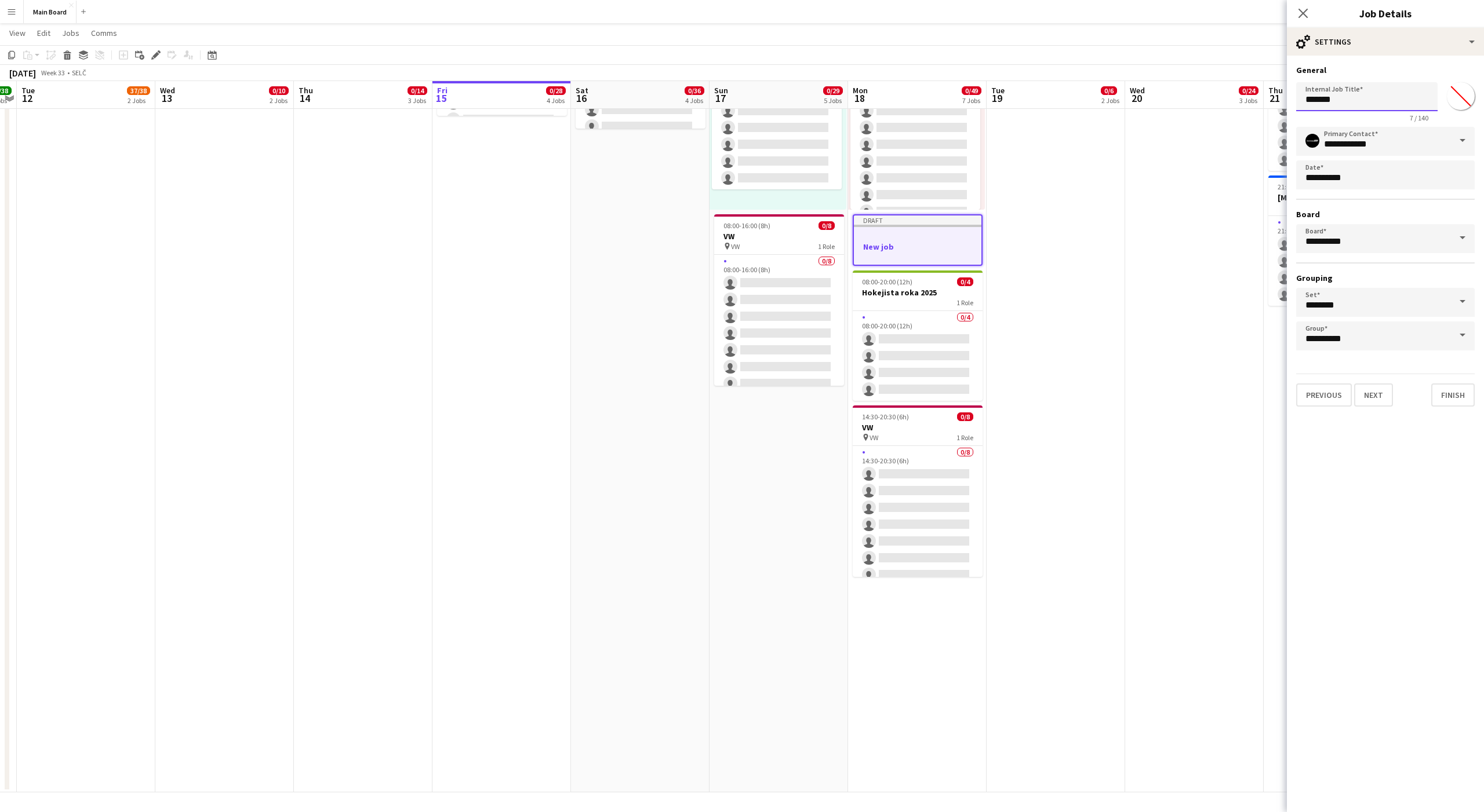
click at [765, 103] on input "*******" at bounding box center [1367, 97] width 142 height 29
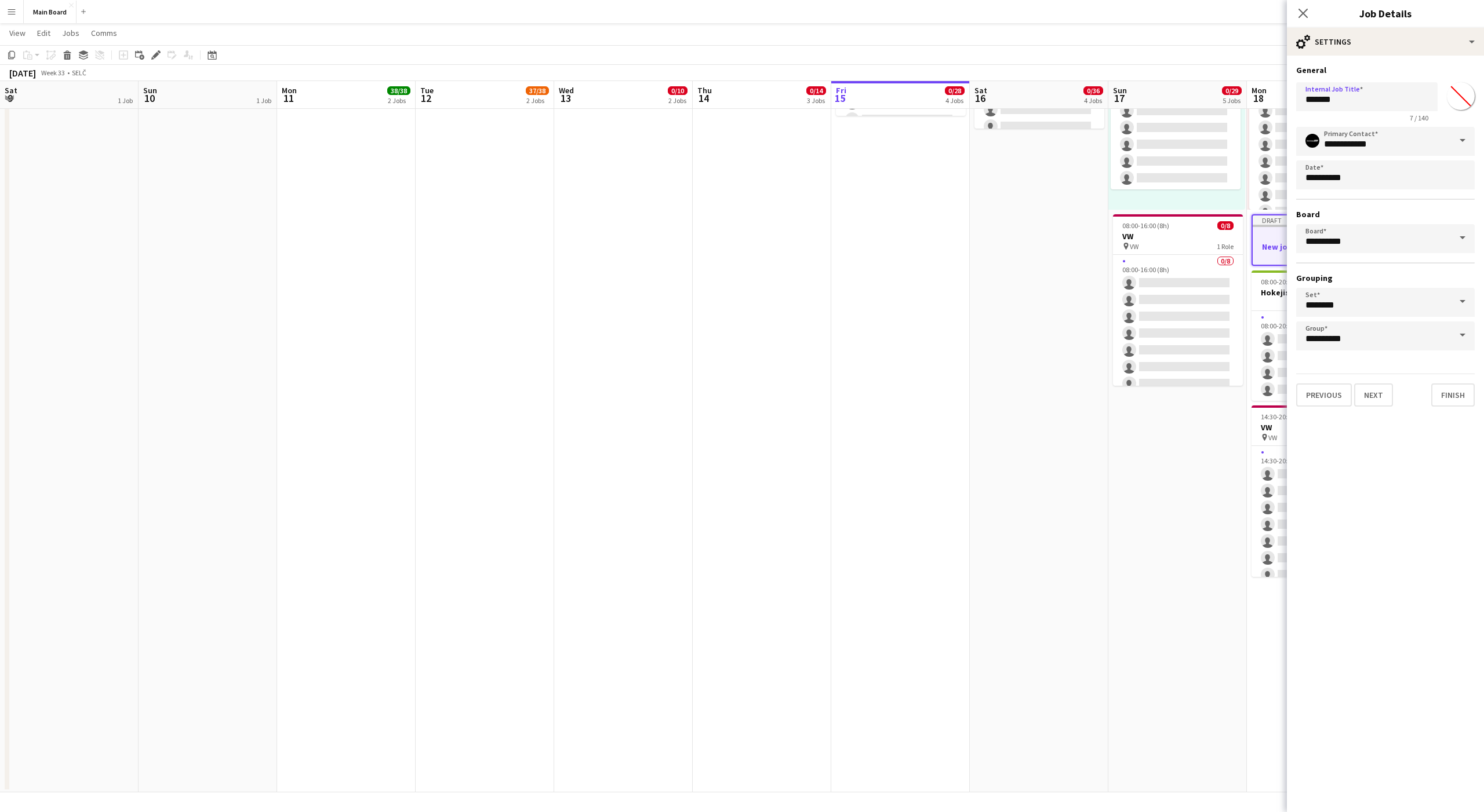
scroll to position [0, 399]
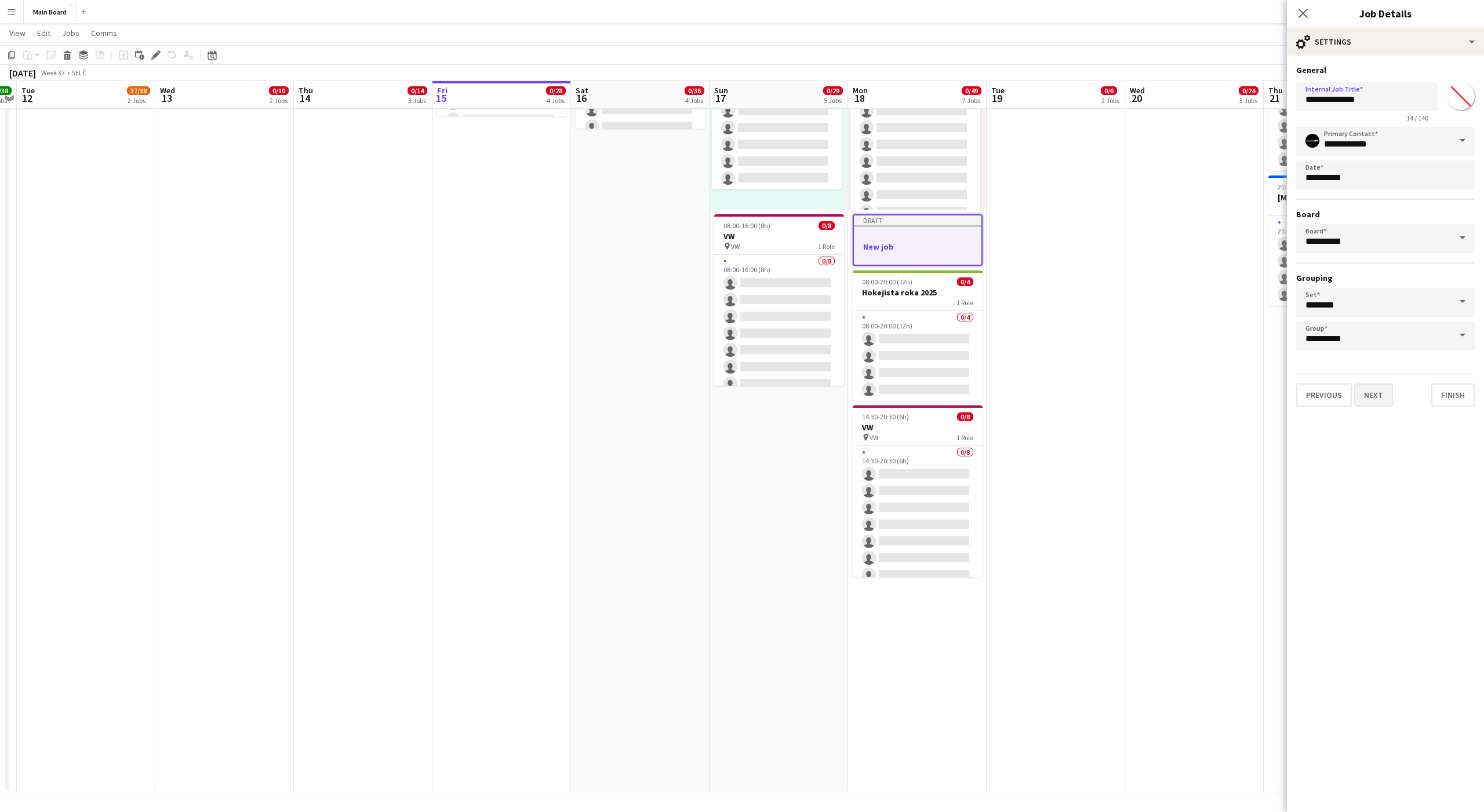
type input "**********"
click at [1376, 396] on button "Next" at bounding box center [1374, 395] width 39 height 23
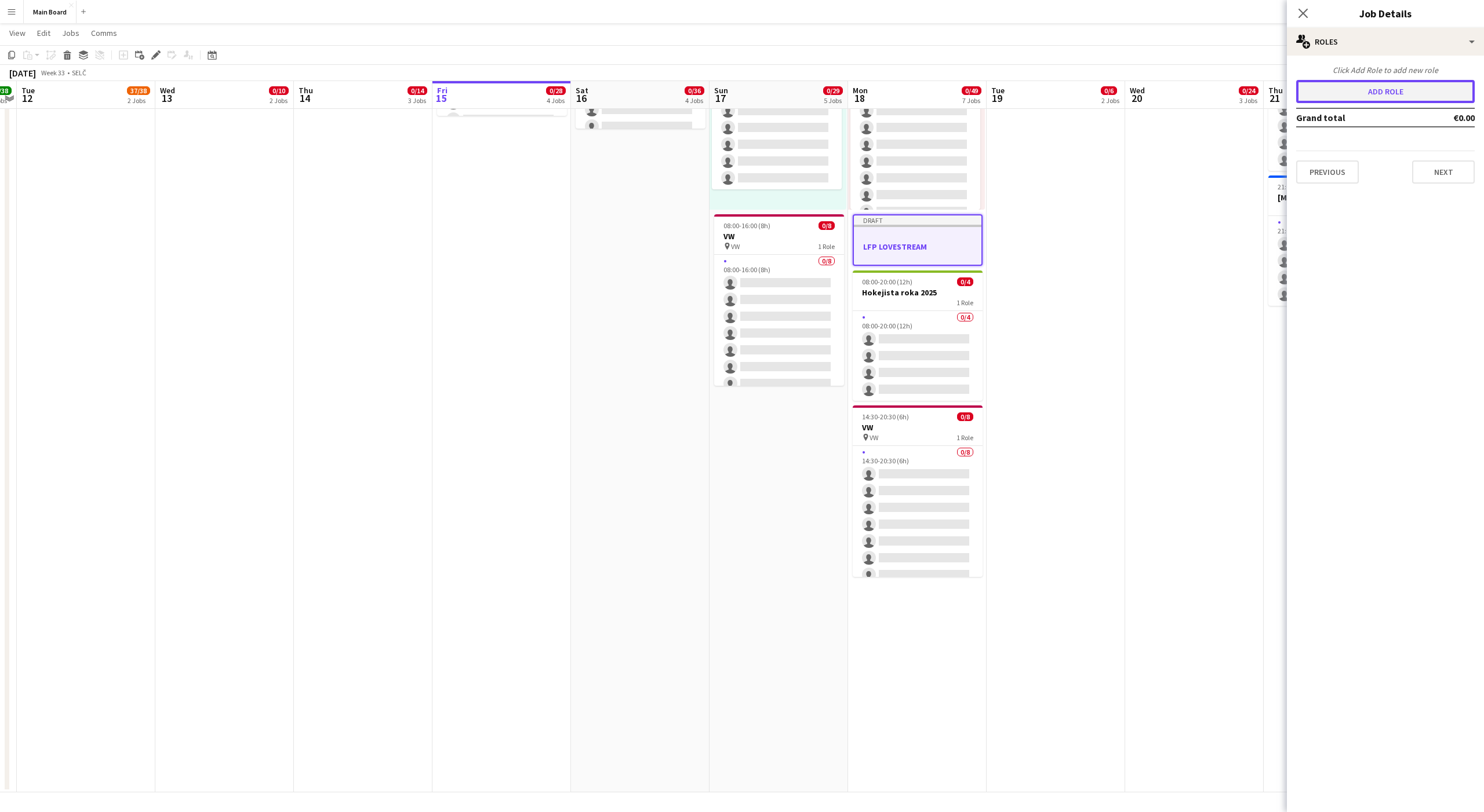
click at [1372, 99] on button "Add role" at bounding box center [1386, 91] width 178 height 23
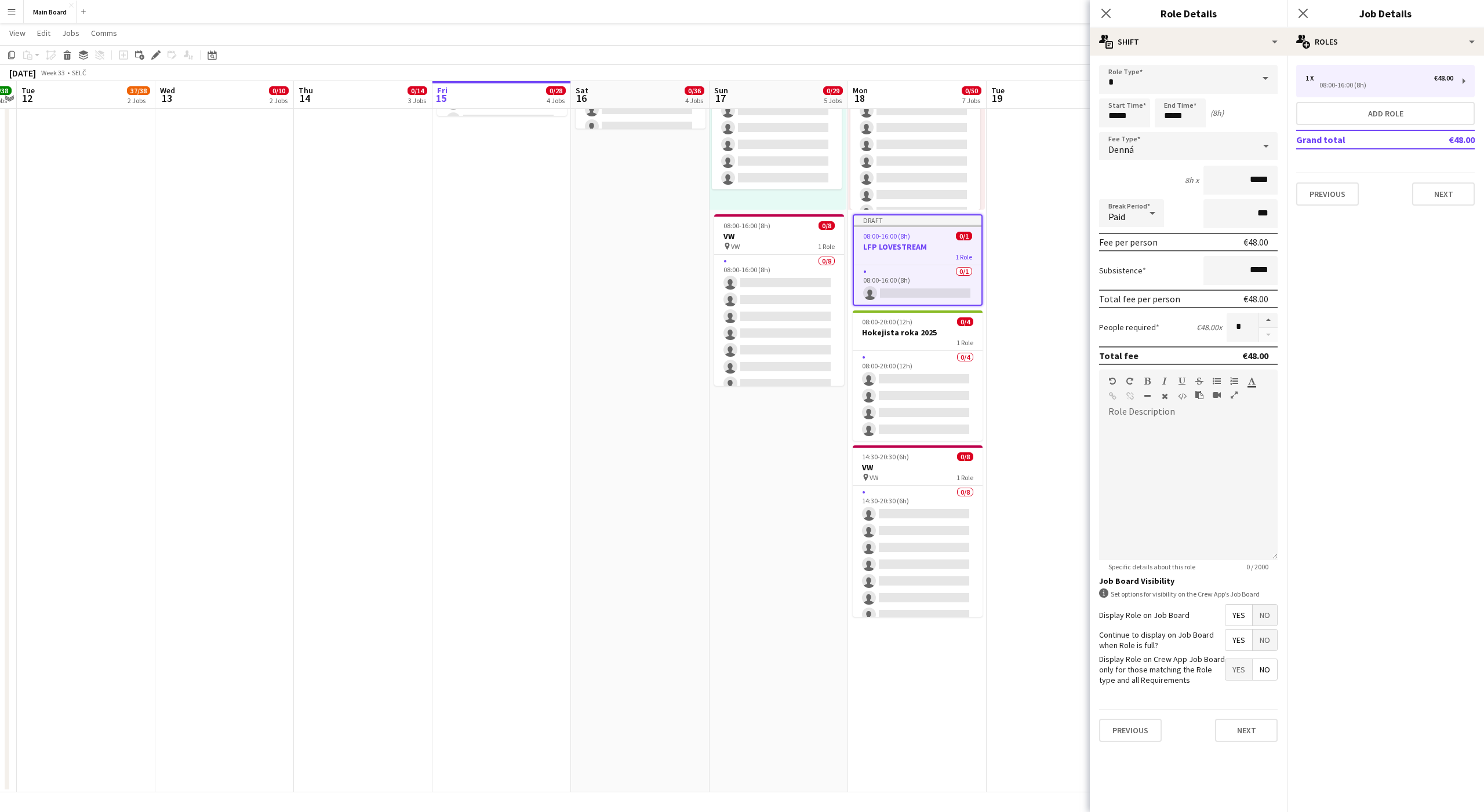
click at [1119, 146] on span "Denná" at bounding box center [1121, 149] width 26 height 12
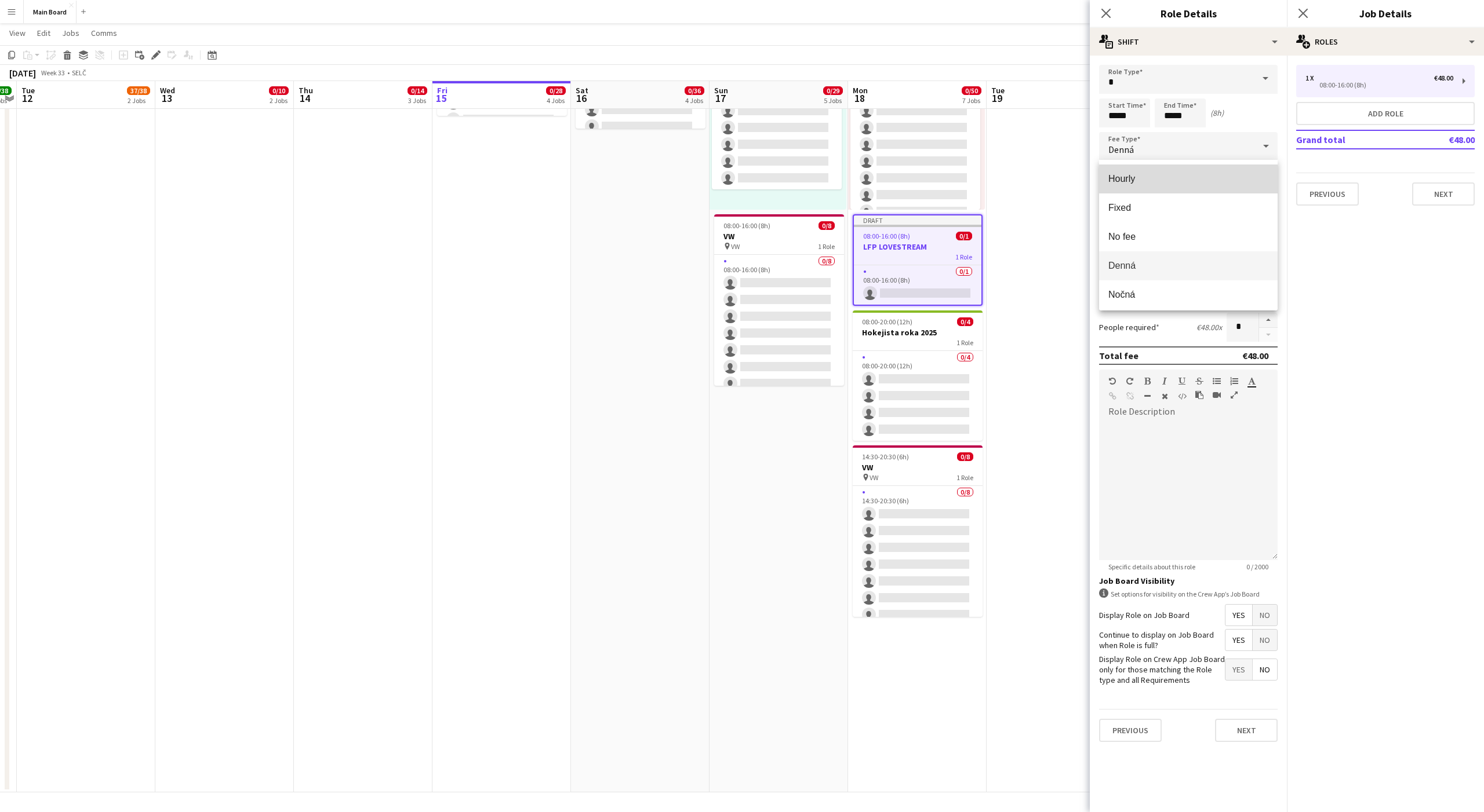
click at [1120, 168] on mat-option "Hourly" at bounding box center [1188, 179] width 178 height 29
type input "*****"
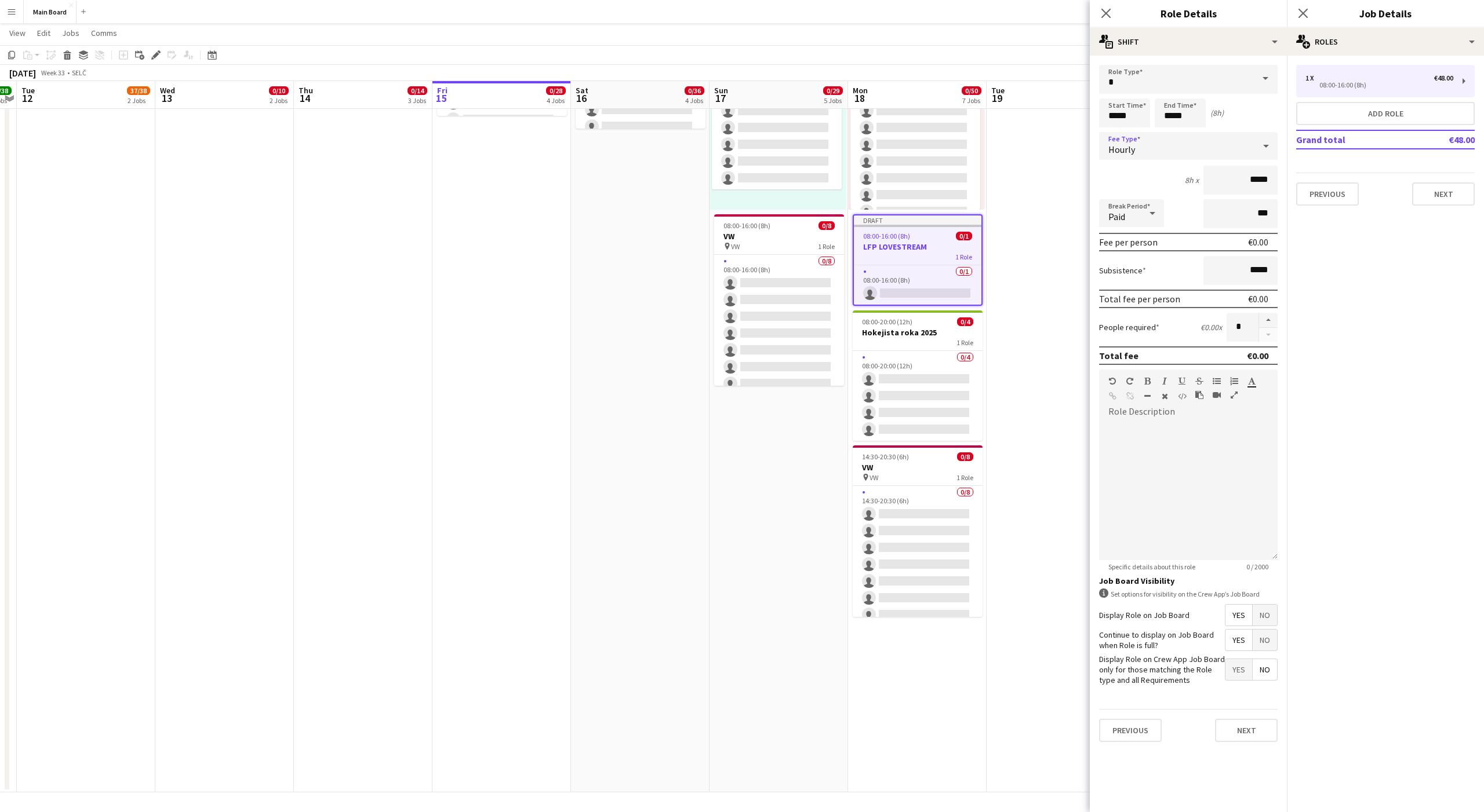
click at [1130, 220] on div "Paid" at bounding box center [1119, 213] width 41 height 28
click at [1126, 276] on span "Unpaid" at bounding box center [1131, 275] width 46 height 11
click at [1111, 117] on input "*****" at bounding box center [1125, 113] width 51 height 29
type input "*****"
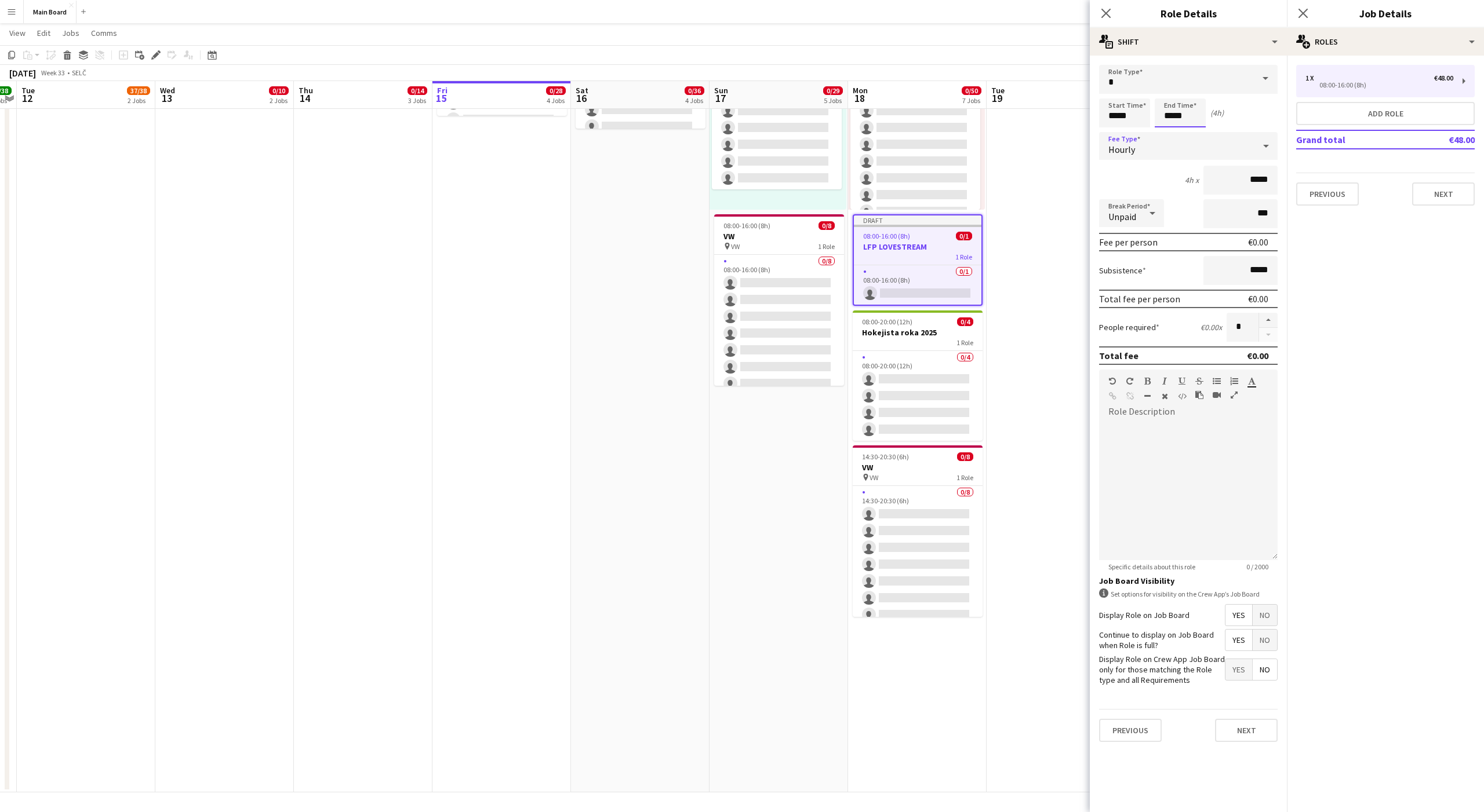
click at [1183, 115] on input "*****" at bounding box center [1181, 113] width 51 height 29
type input "*****"
click at [1241, 324] on input "*" at bounding box center [1242, 328] width 32 height 29
type input "*"
click at [1243, 734] on button "Next" at bounding box center [1246, 730] width 62 height 23
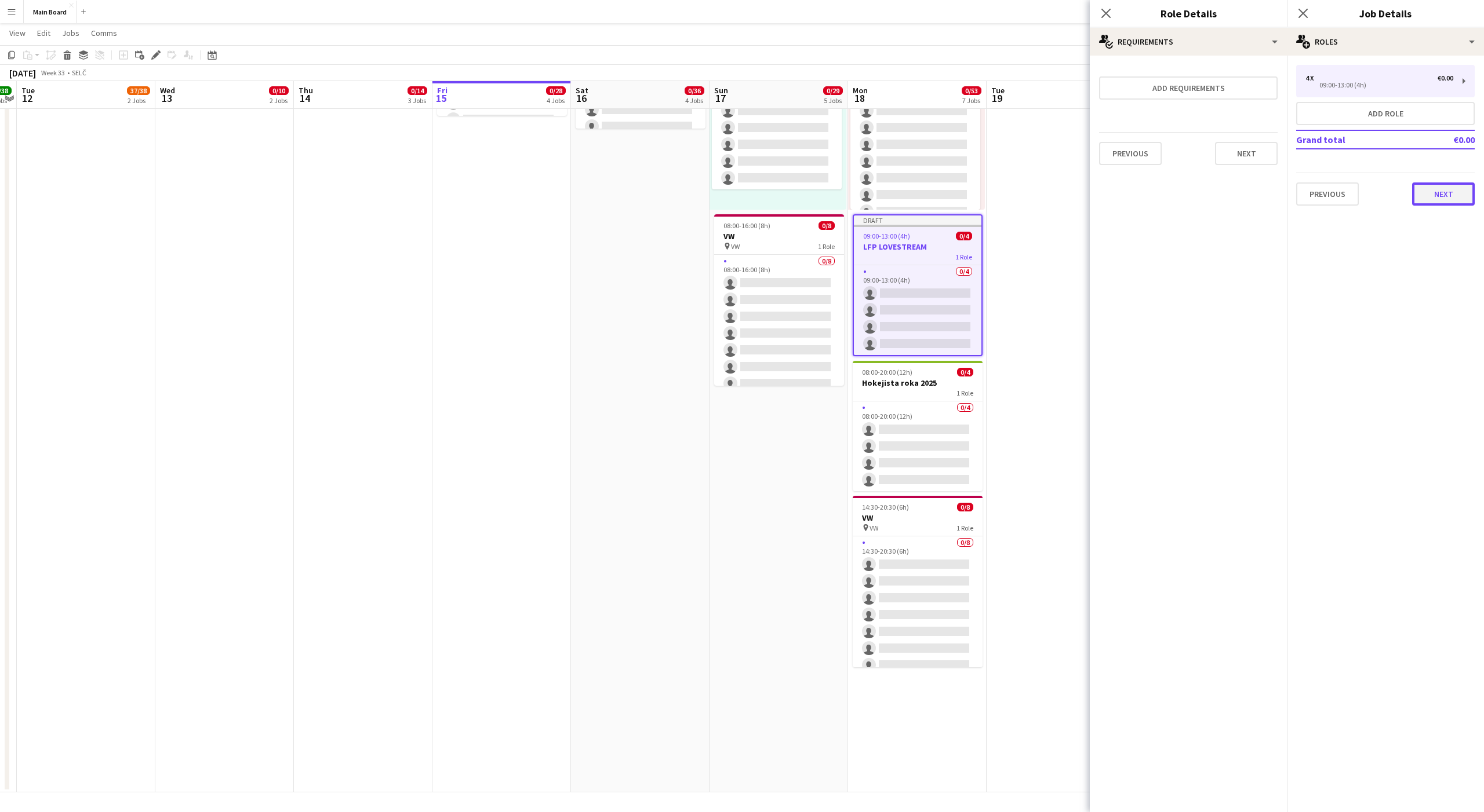
click at [1440, 203] on button "Next" at bounding box center [1444, 194] width 62 height 23
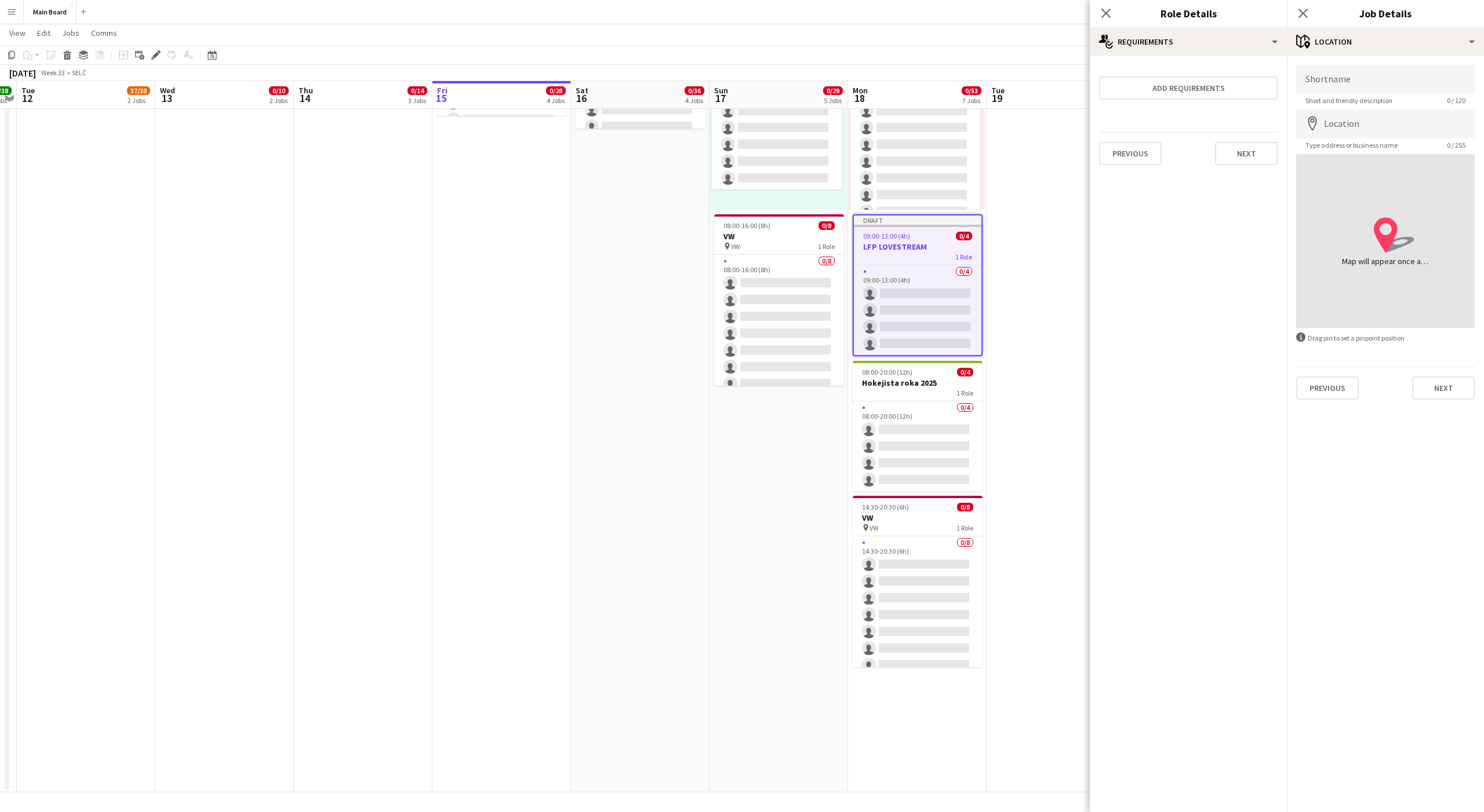
click at [1426, 365] on form "Shortname Short and friendly description 0 / 120 Location map-marker Type addre…" at bounding box center [1385, 232] width 197 height 335
click at [1427, 376] on div "Previous Next" at bounding box center [1386, 383] width 178 height 33
click at [1430, 385] on button "Next" at bounding box center [1444, 388] width 62 height 23
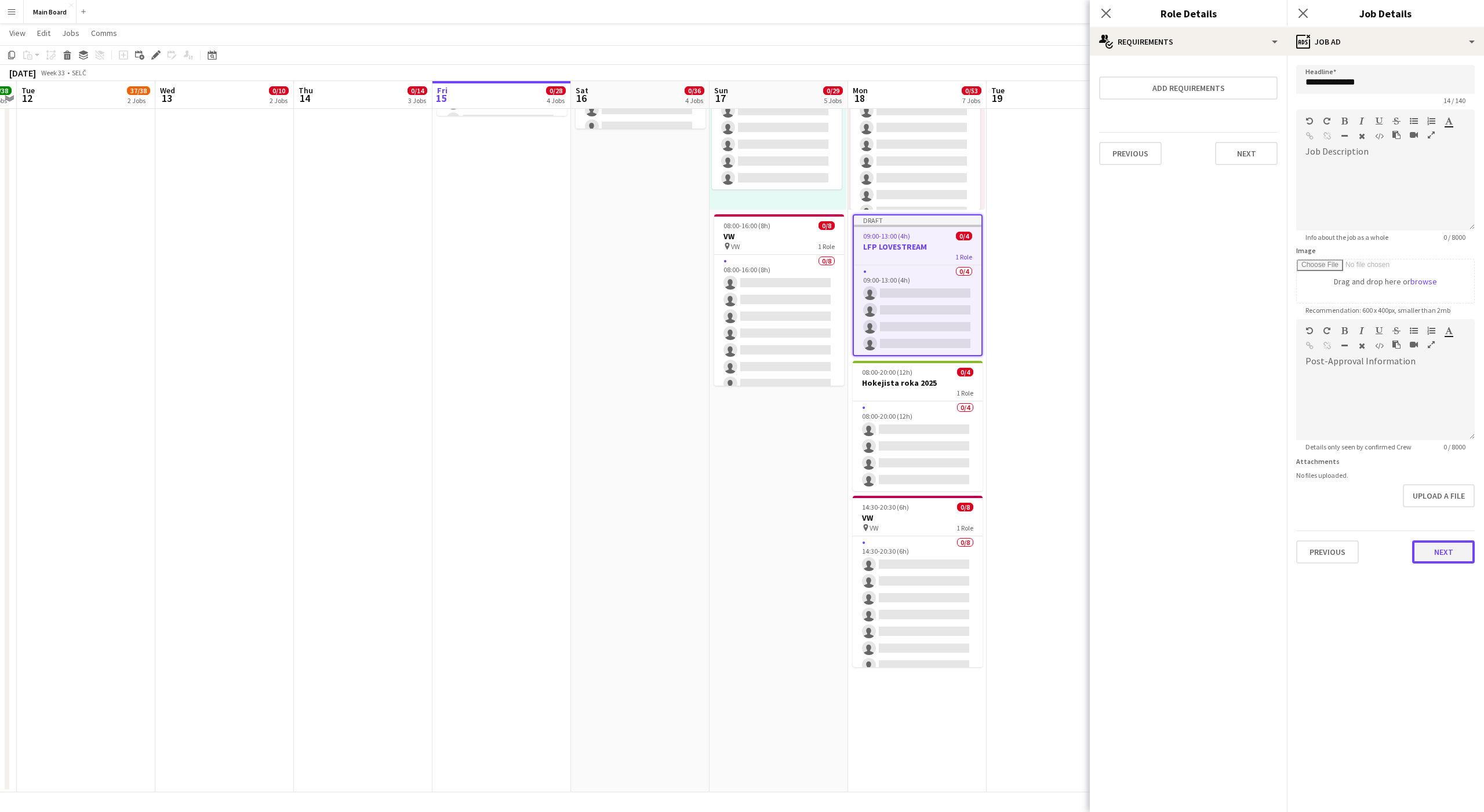
click at [1433, 546] on button "Next" at bounding box center [1444, 552] width 62 height 23
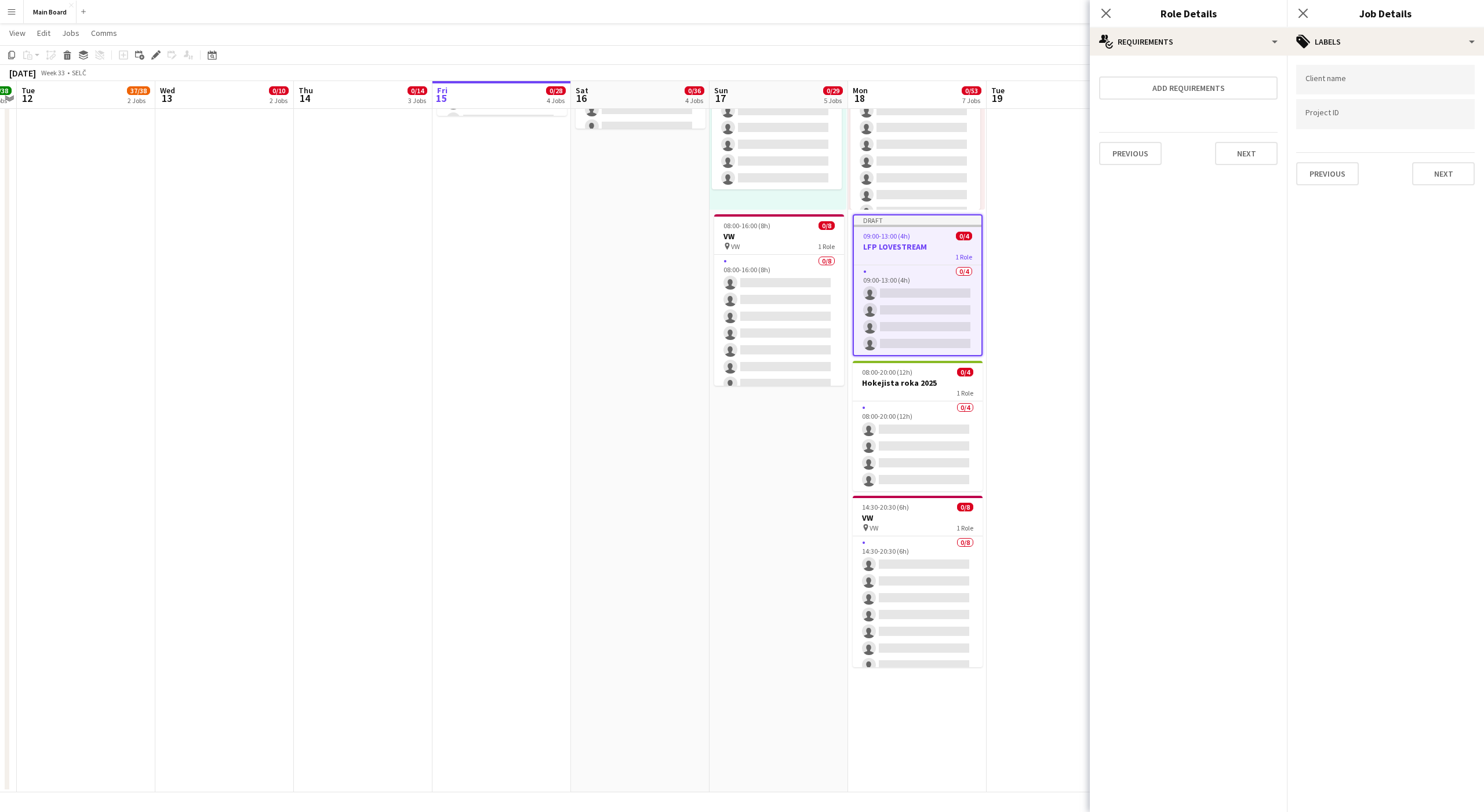
click at [1368, 90] on div at bounding box center [1386, 80] width 178 height 29
type input "****"
click at [1344, 112] on div "LifePark" at bounding box center [1386, 115] width 178 height 28
click at [1436, 173] on button "Next" at bounding box center [1444, 174] width 62 height 23
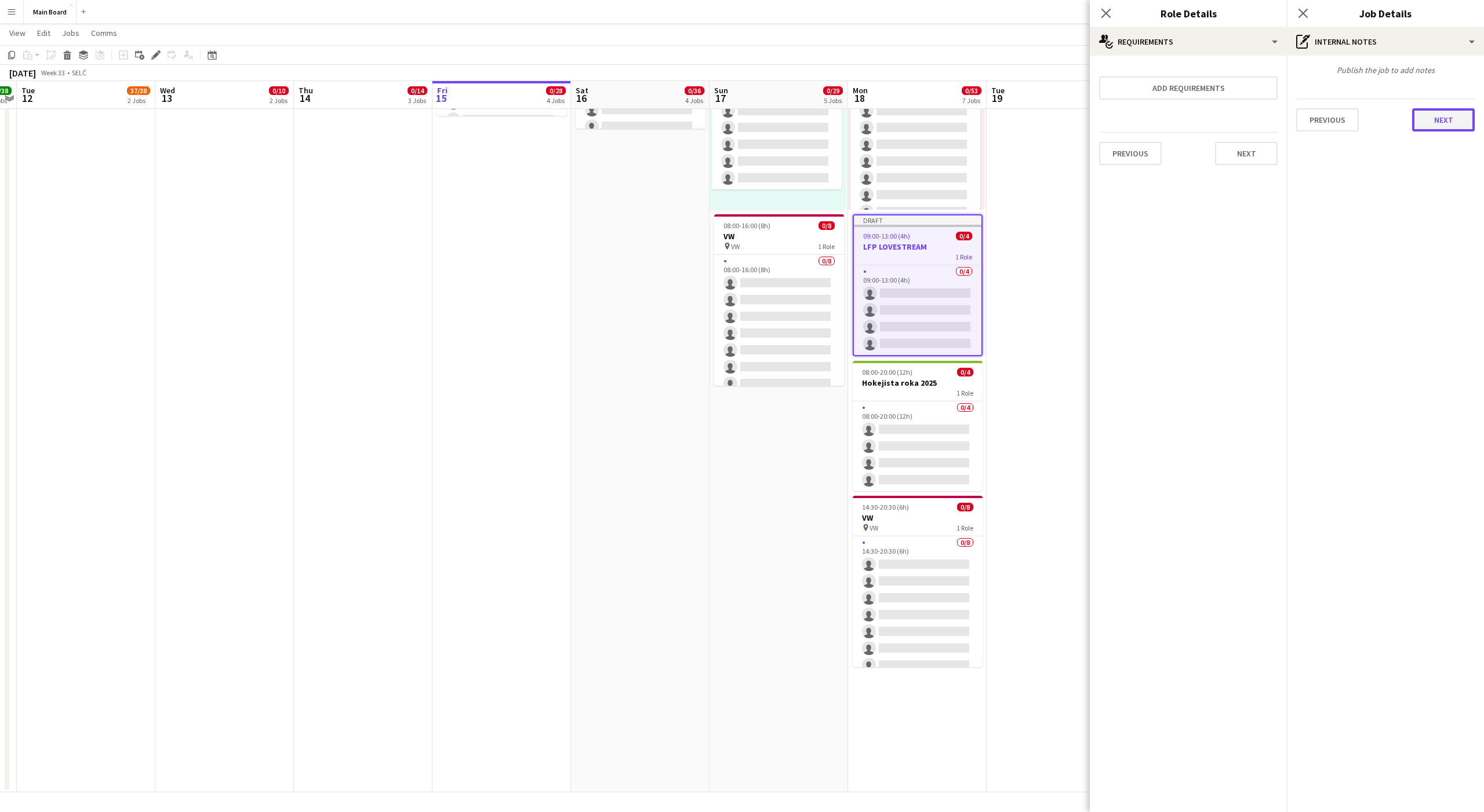
click at [1444, 112] on button "Next" at bounding box center [1444, 119] width 62 height 23
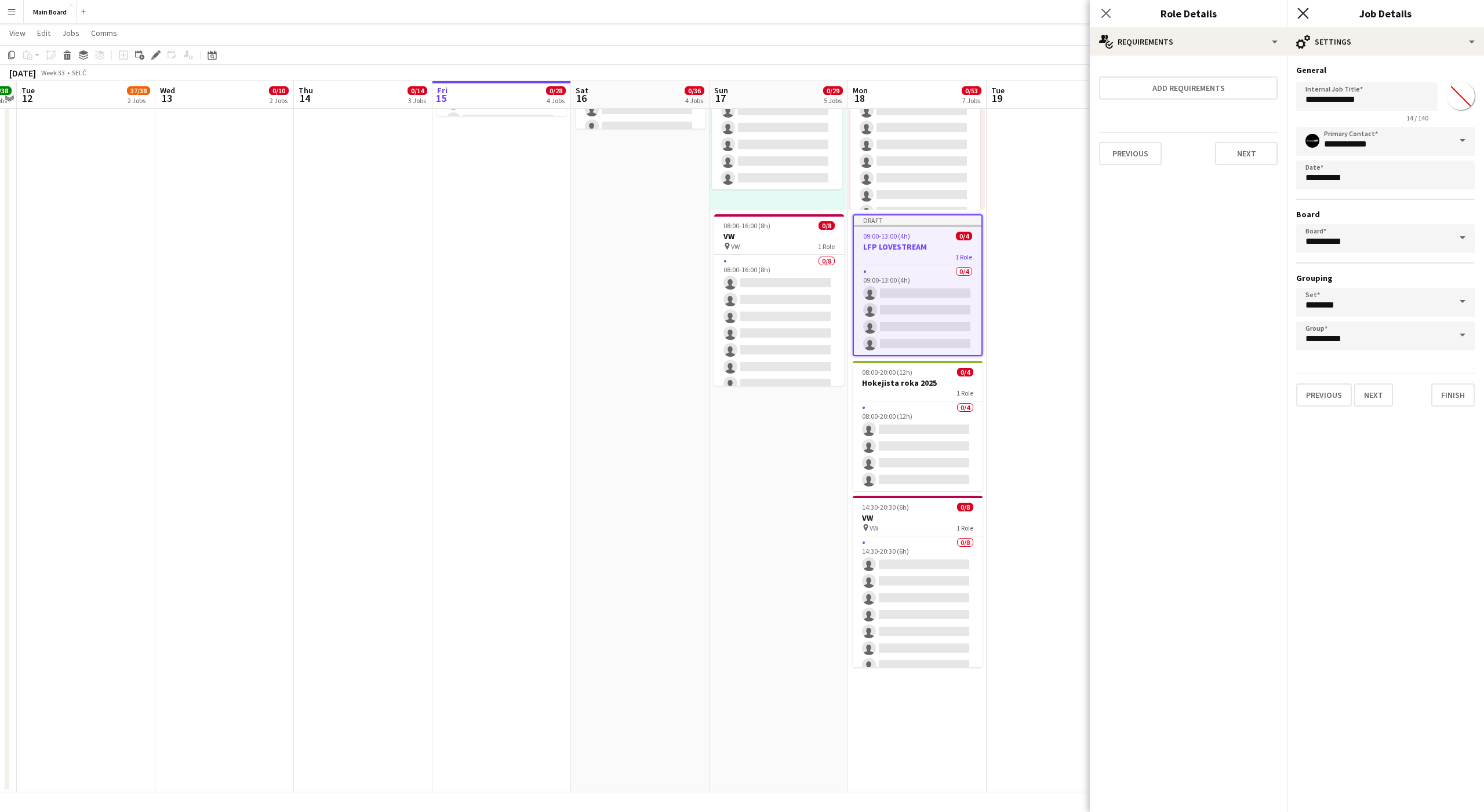
click at [1301, 17] on icon "Close pop-in" at bounding box center [1303, 13] width 11 height 11
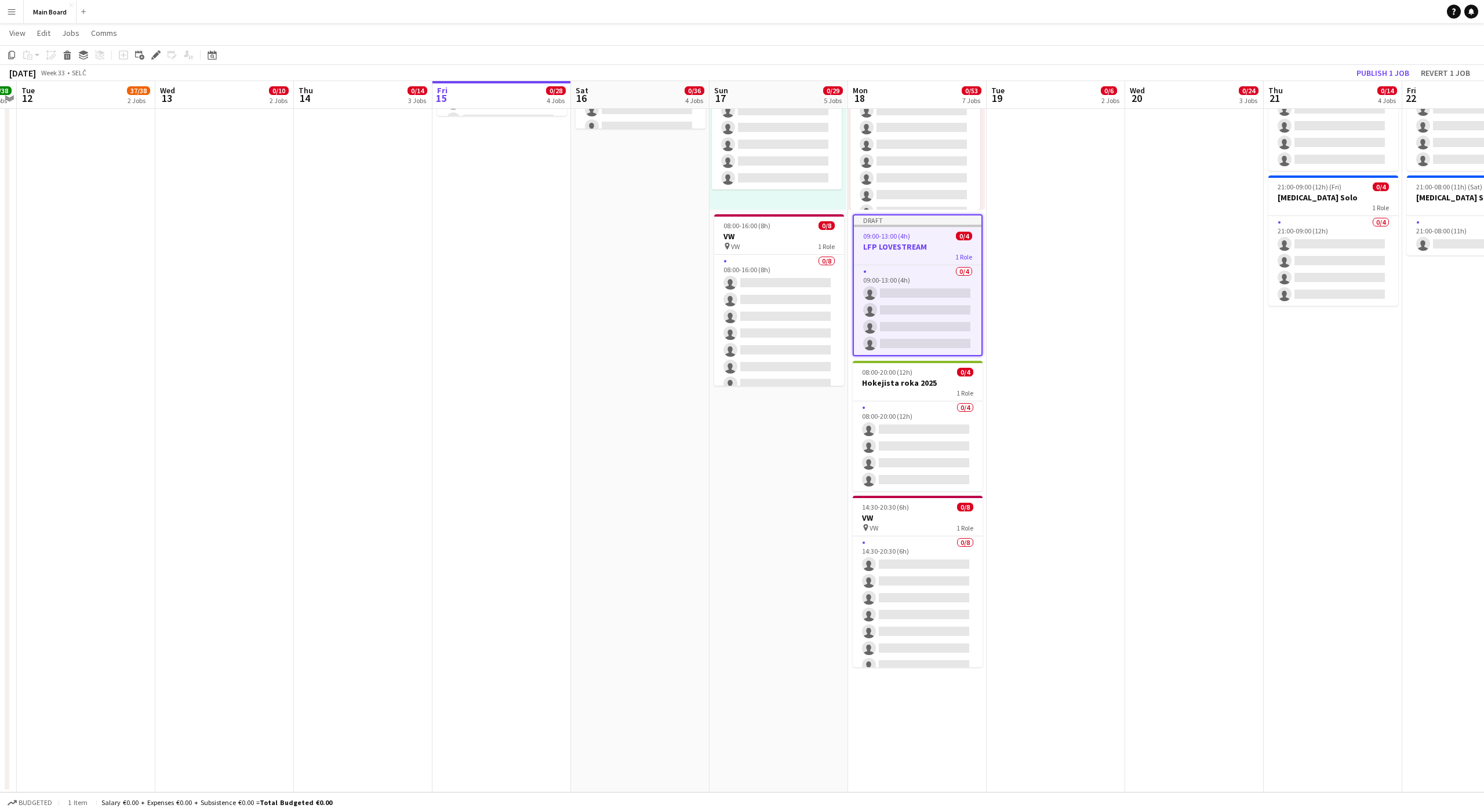
click at [1054, 327] on app-date-cell "pin Backstage Crew 08:00-20:00 (12h) 0/6 Hokejista roka 2025 1 Role 0/6 08:00-2…" at bounding box center [1056, 86] width 139 height 1413
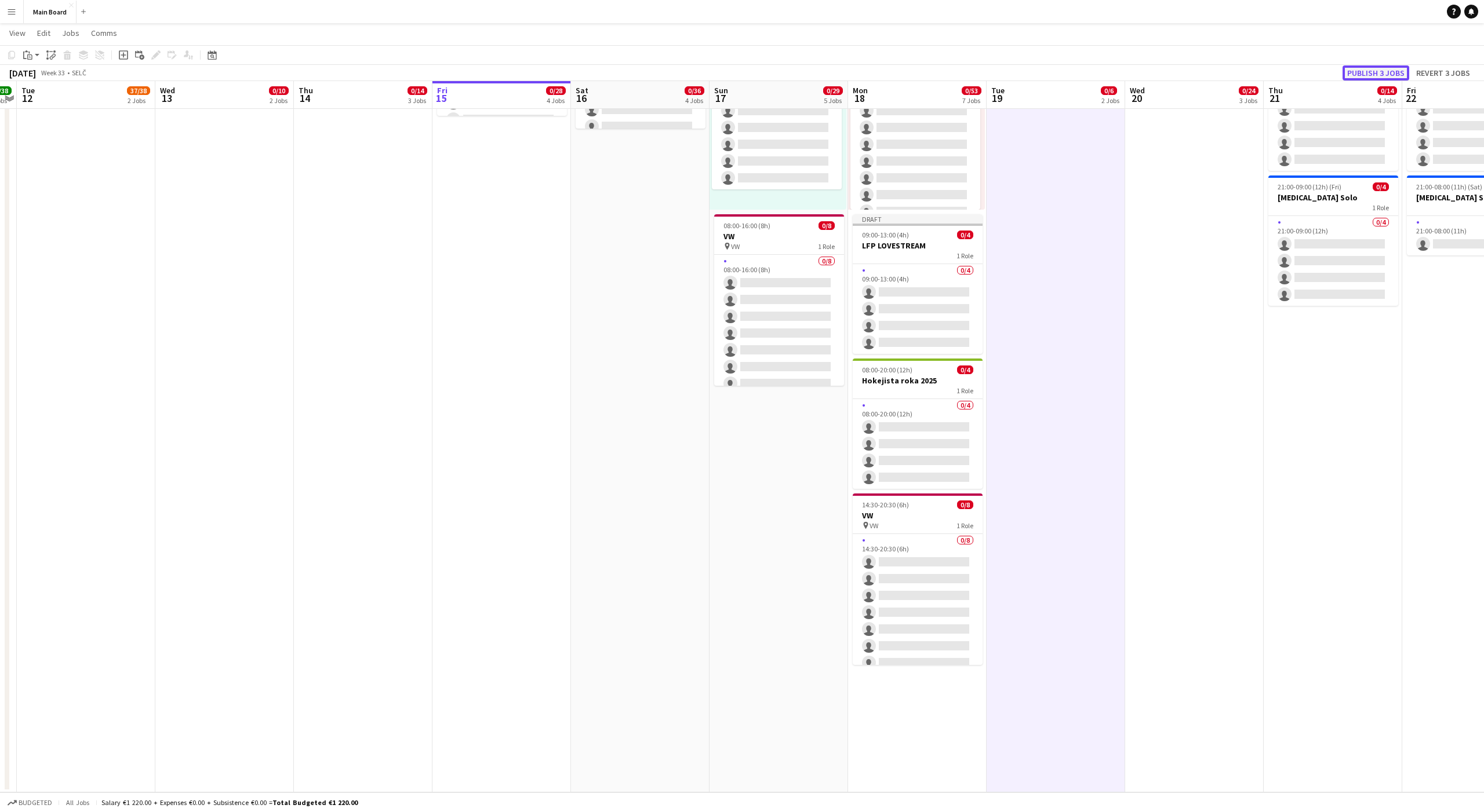
click at [1361, 73] on button "Publish 3 jobs" at bounding box center [1376, 73] width 67 height 15
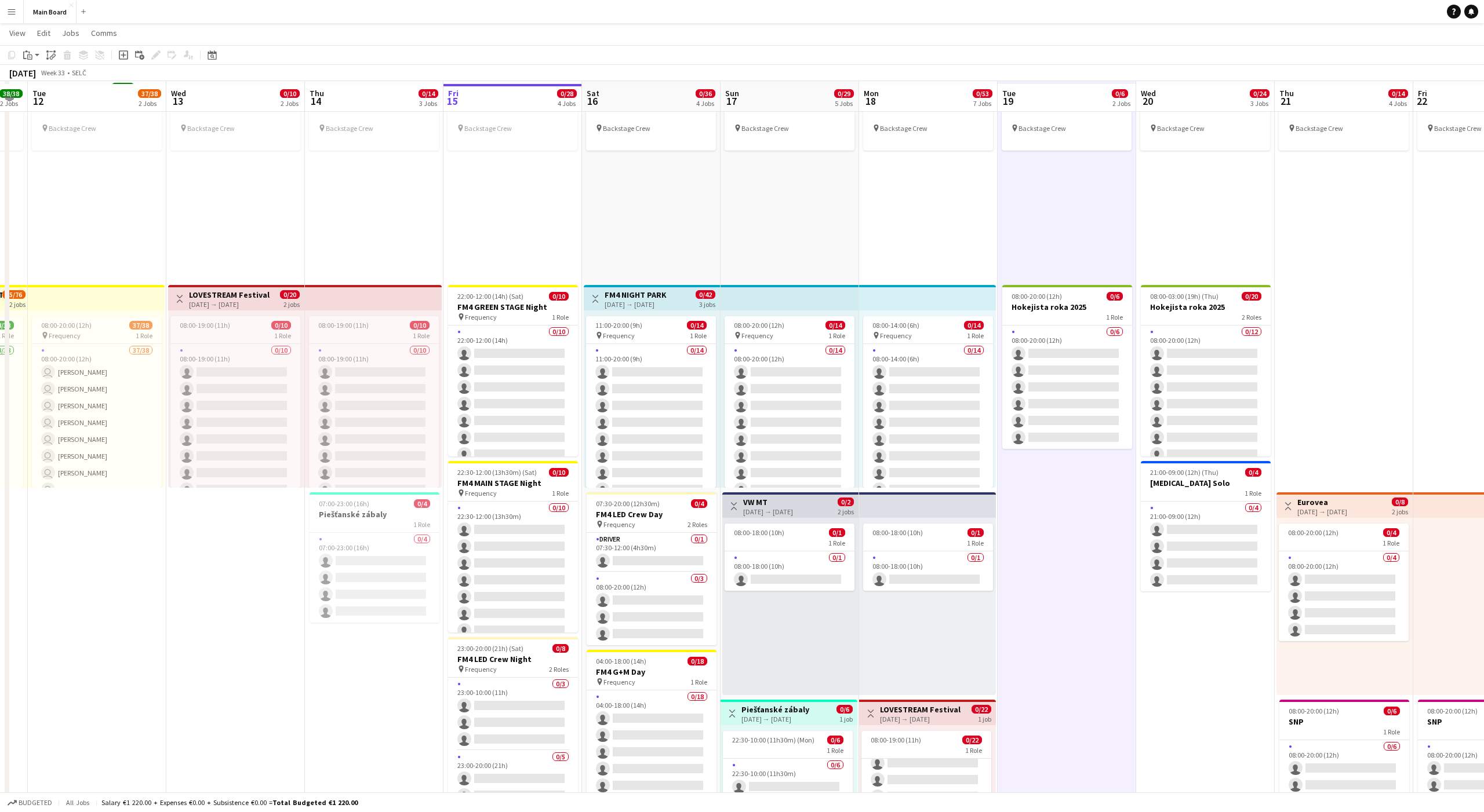
scroll to position [52, 0]
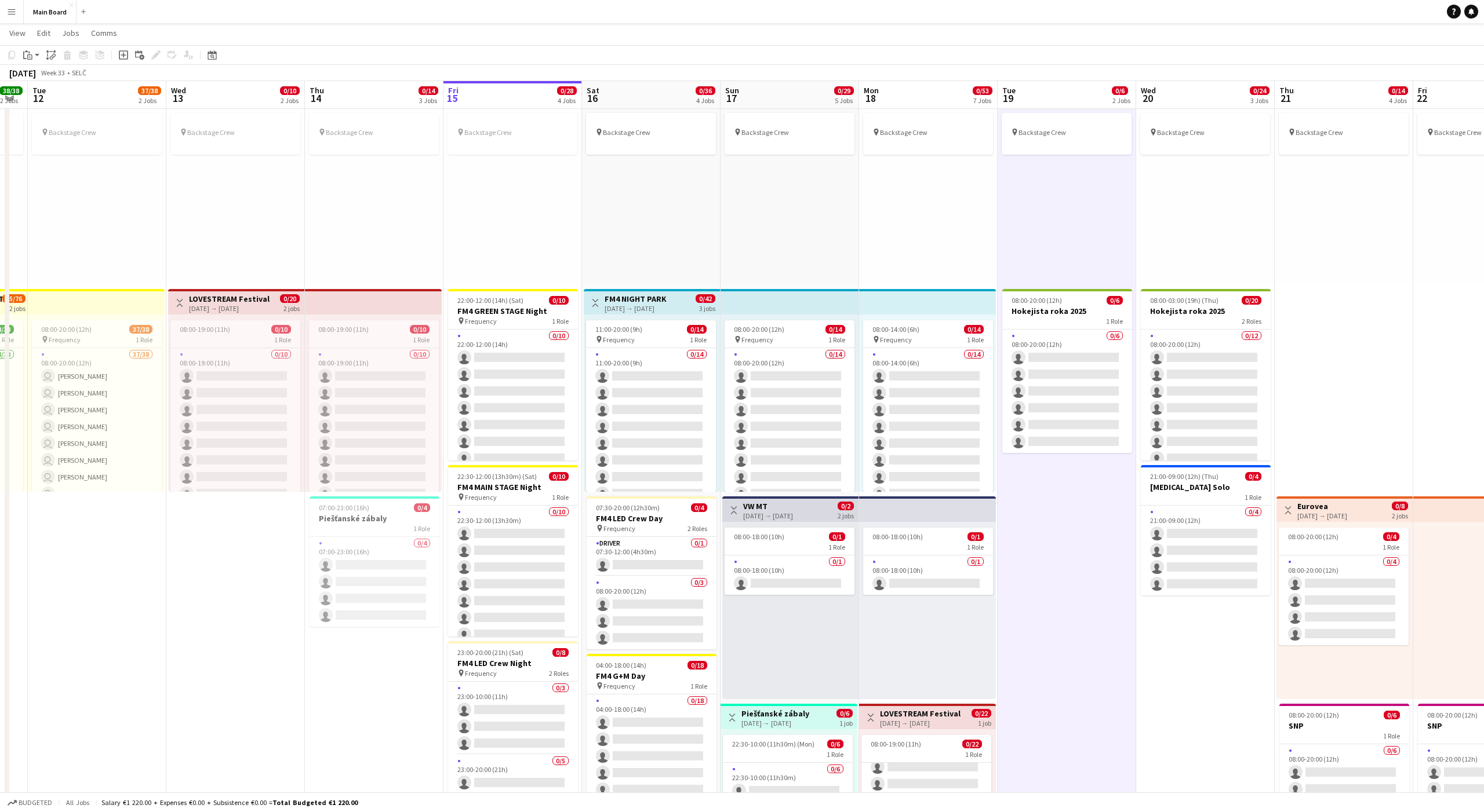
click at [1060, 255] on div "pin Backstage Crew" at bounding box center [1067, 196] width 139 height 177
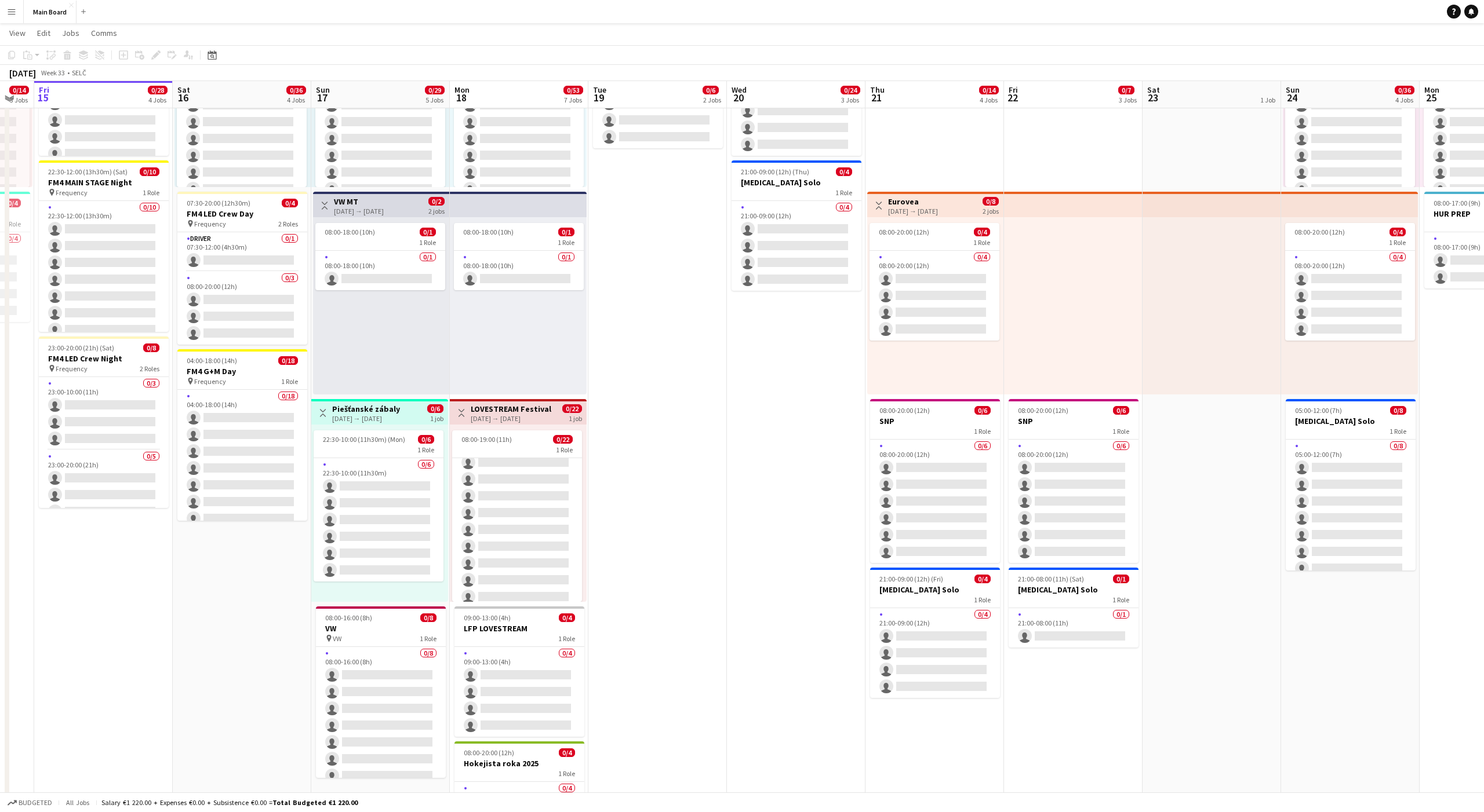
scroll to position [358, 0]
click at [787, 431] on app-date-cell "pin Backstage Crew 08:00-03:00 (19h) (Thu) 0/20 Hokejista roka 2025 2 Roles 0/1…" at bounding box center [796, 478] width 139 height 1413
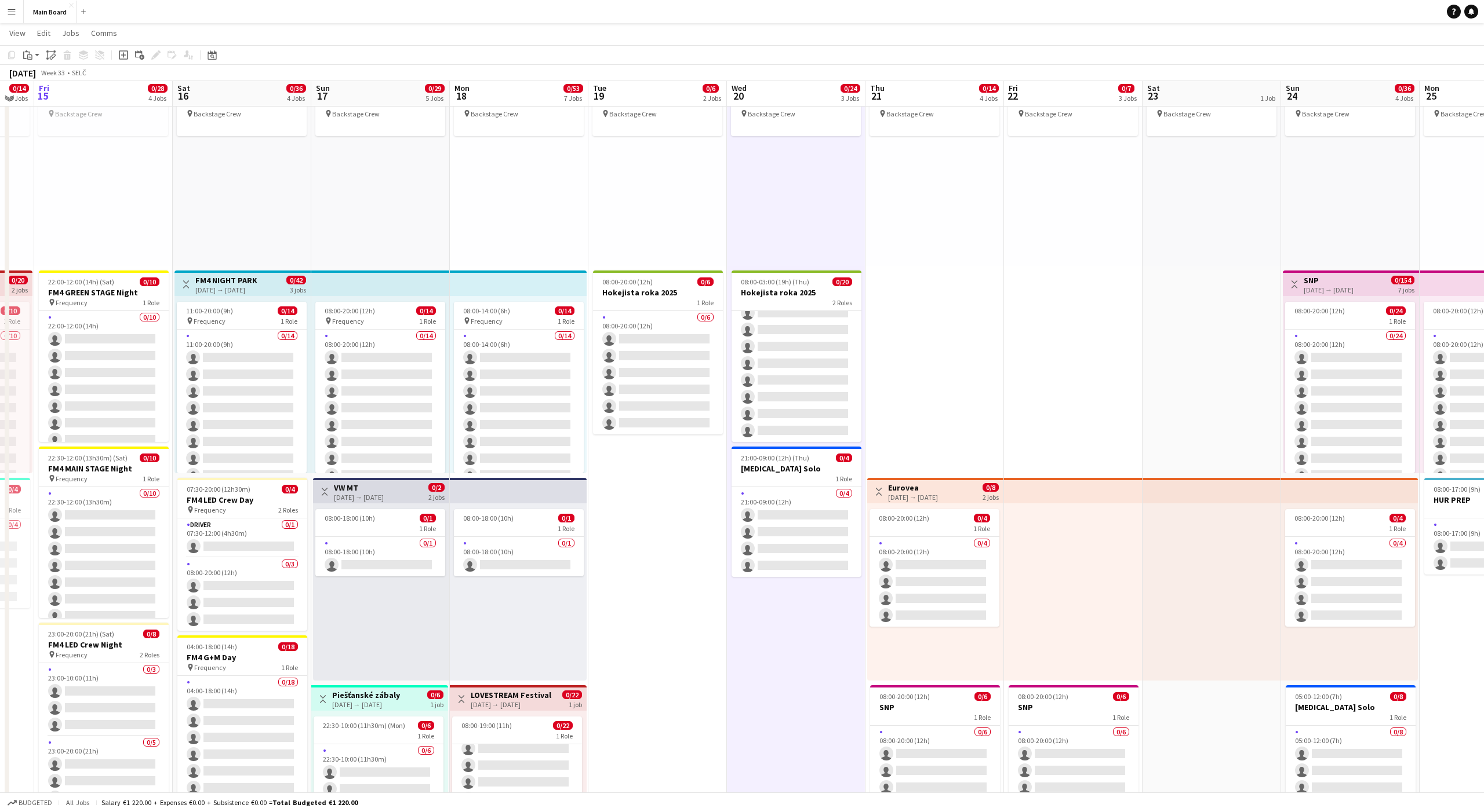
scroll to position [63, 0]
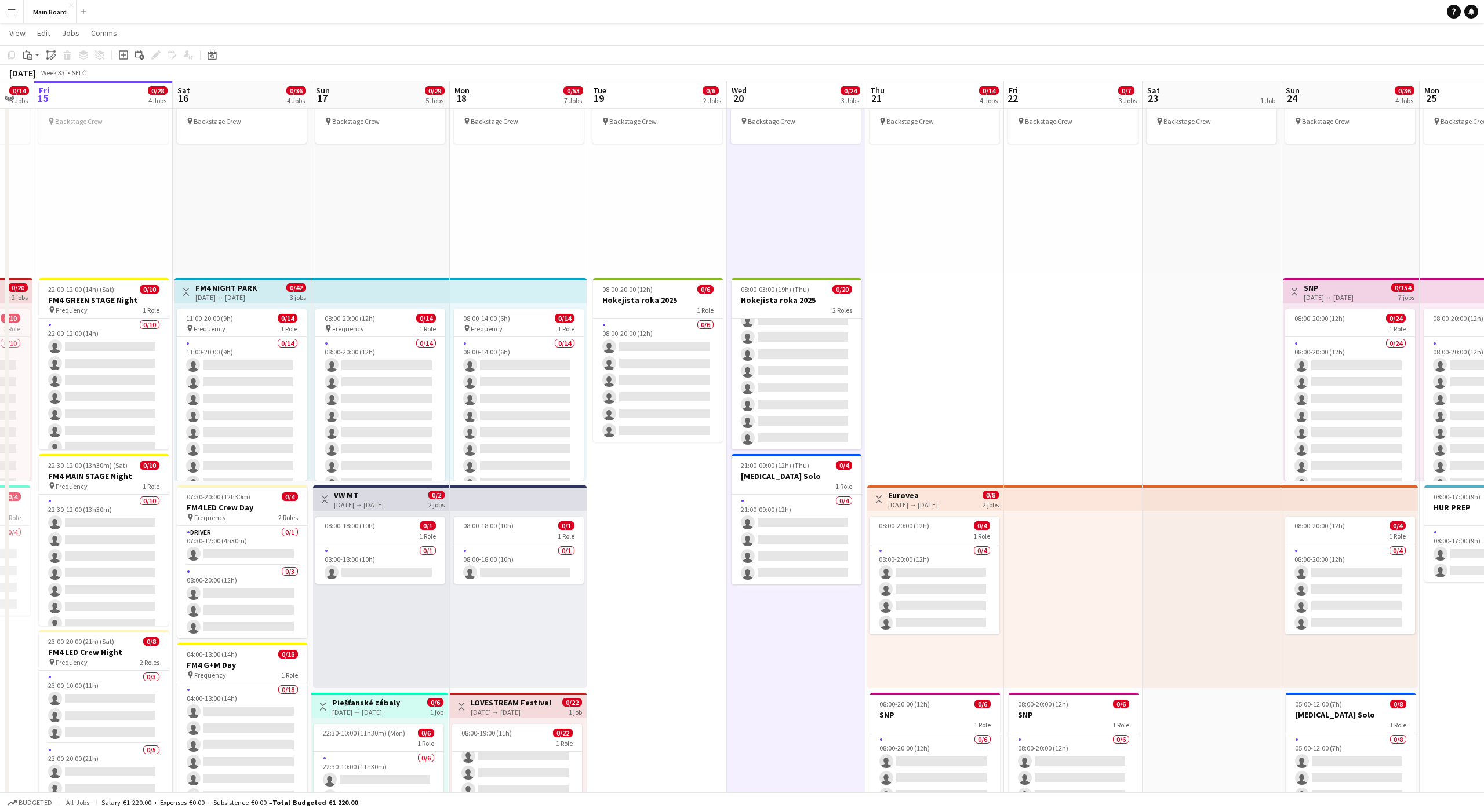
click at [925, 345] on app-date-cell "pin Backstage Crew Toggle View Eurovea 21-08-2025 → 24-08-2025 0/8 2 jobs 08:00…" at bounding box center [935, 773] width 139 height 1413
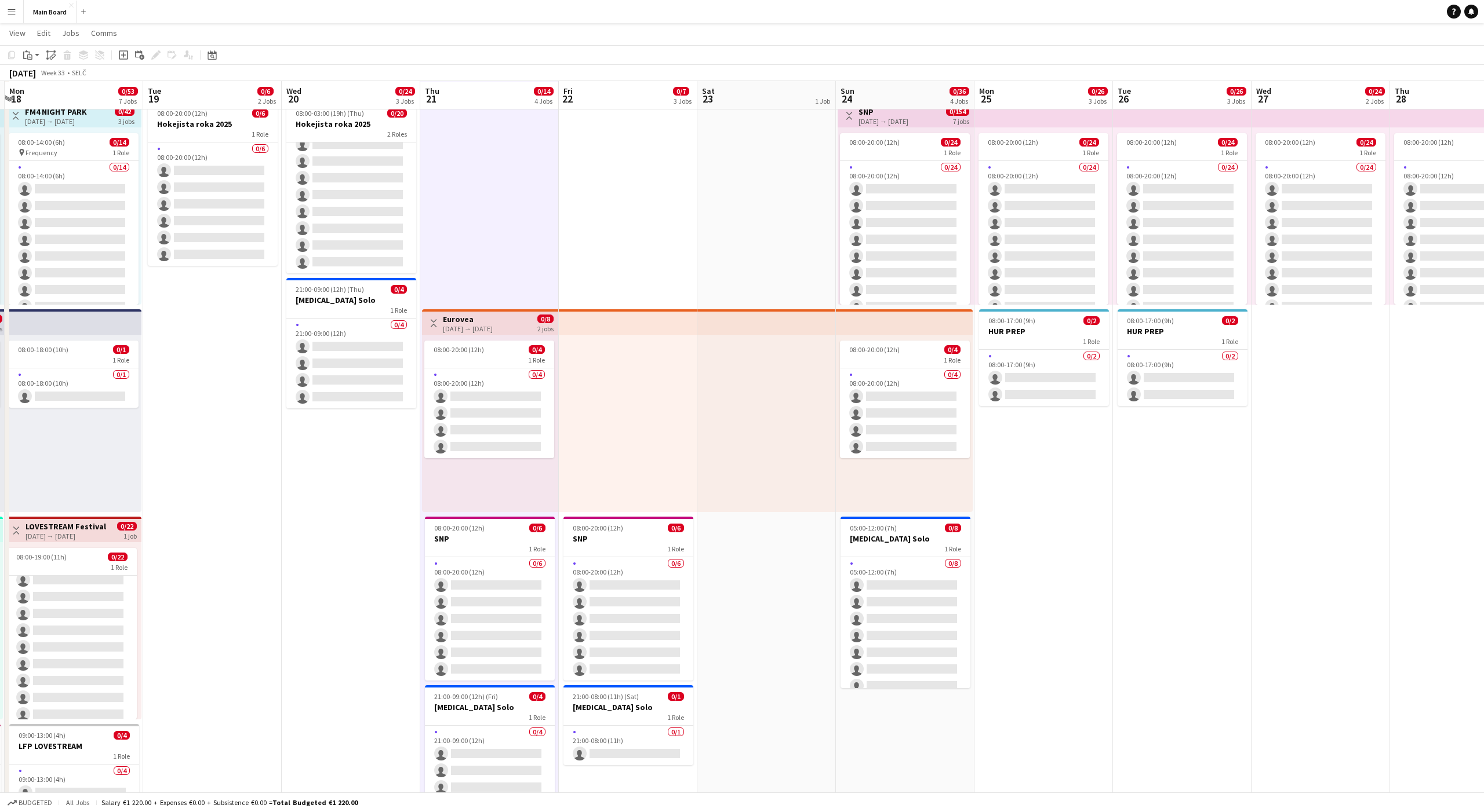
scroll to position [238, 0]
click at [1010, 438] on app-date-cell "pin Backstage Crew 08:00-20:00 (12h) 0/24 1 Role 0/24 08:00-20:00 (12h) single-…" at bounding box center [1043, 598] width 139 height 1413
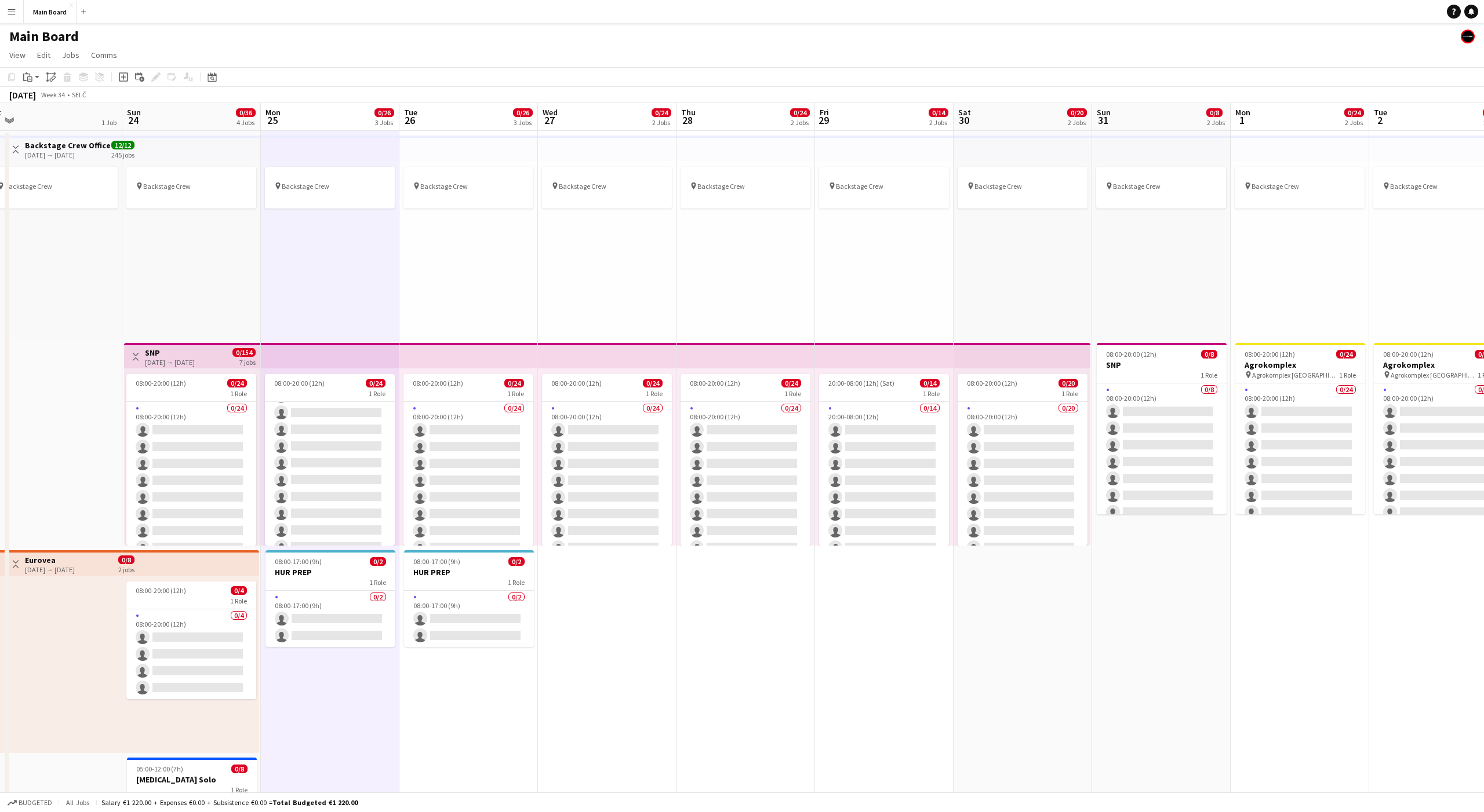
scroll to position [0, 436]
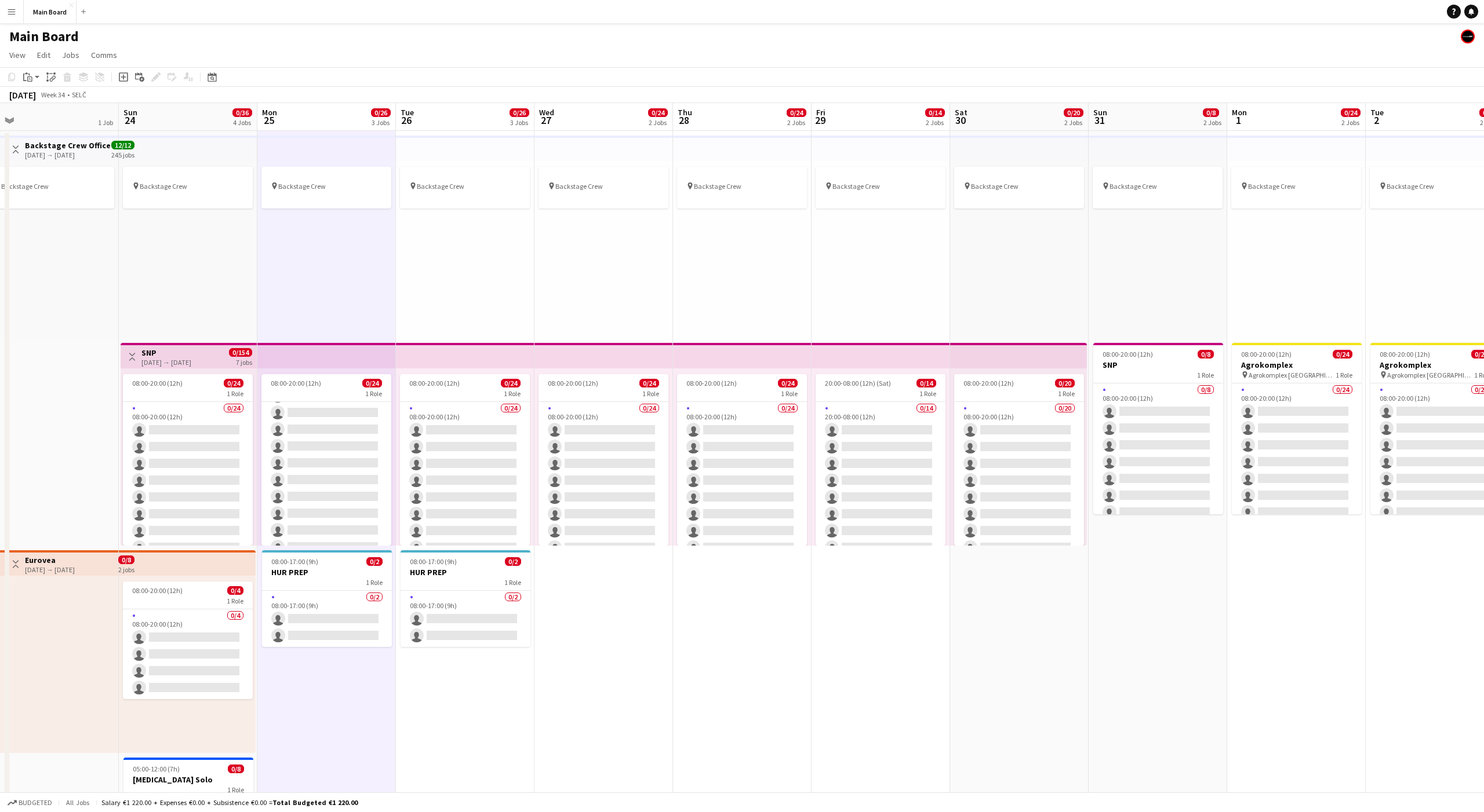
click at [175, 313] on div "pin Backstage Crew" at bounding box center [187, 249] width 139 height 177
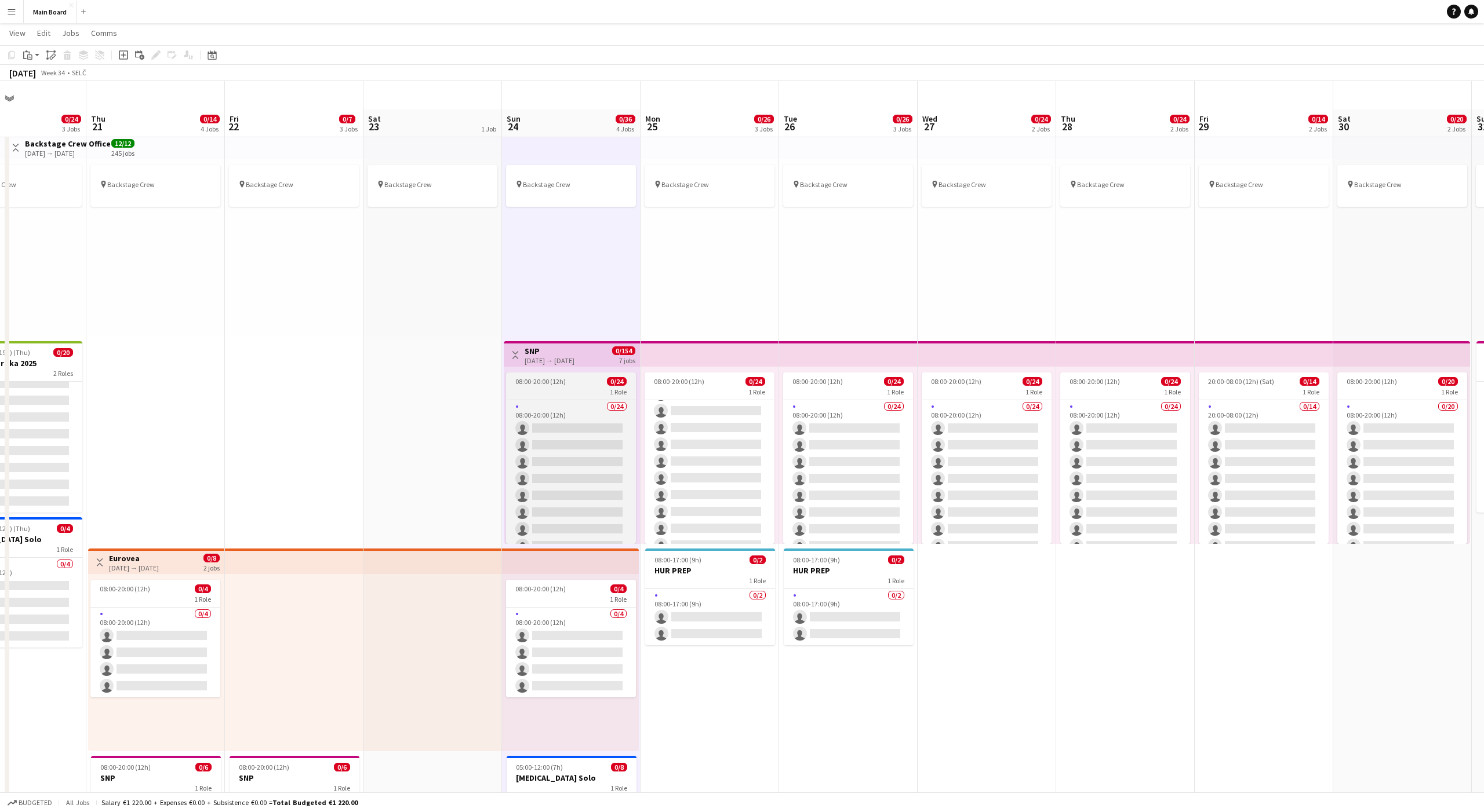
scroll to position [0, 0]
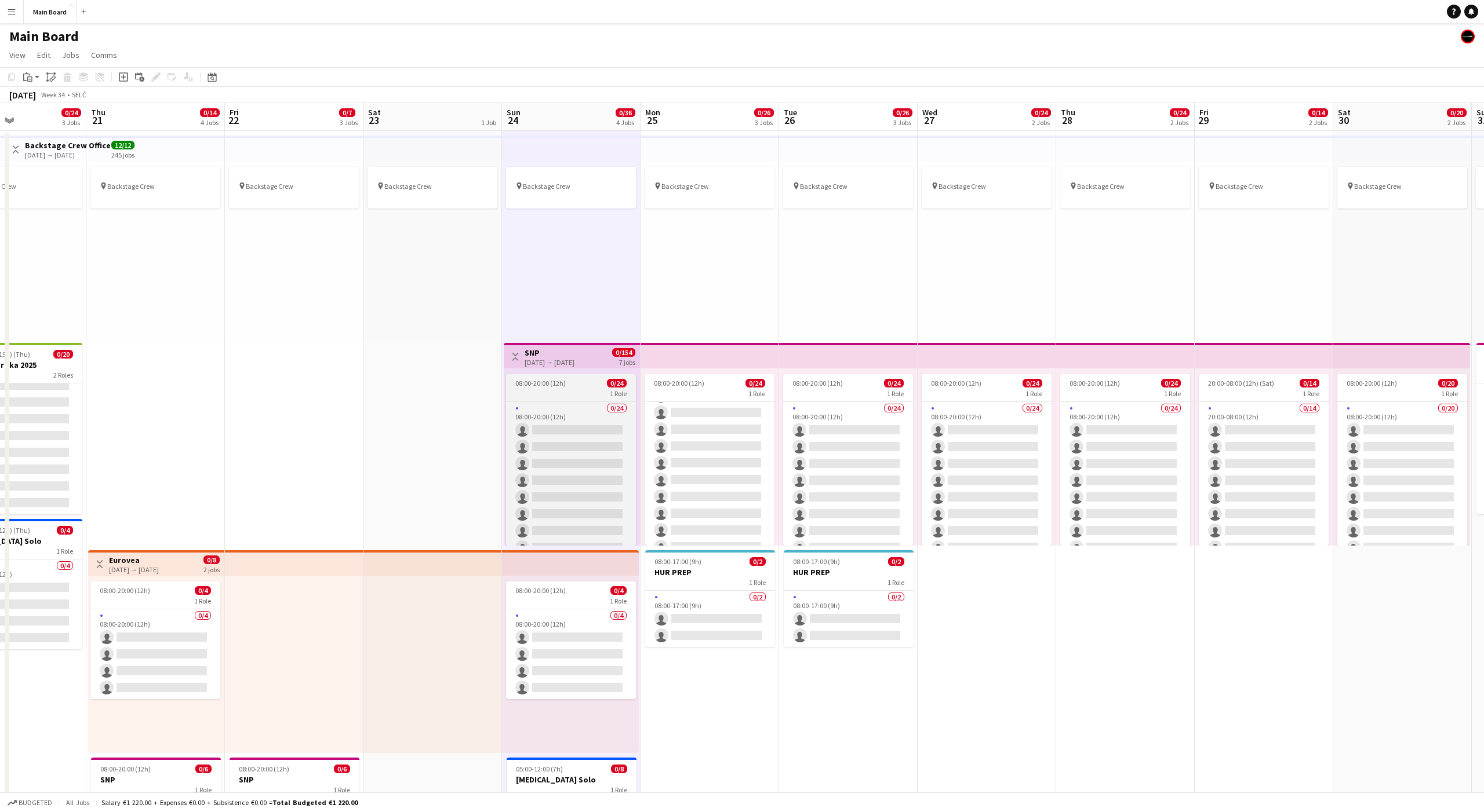
click at [573, 380] on div "08:00-20:00 (12h) 0/24" at bounding box center [571, 383] width 130 height 8
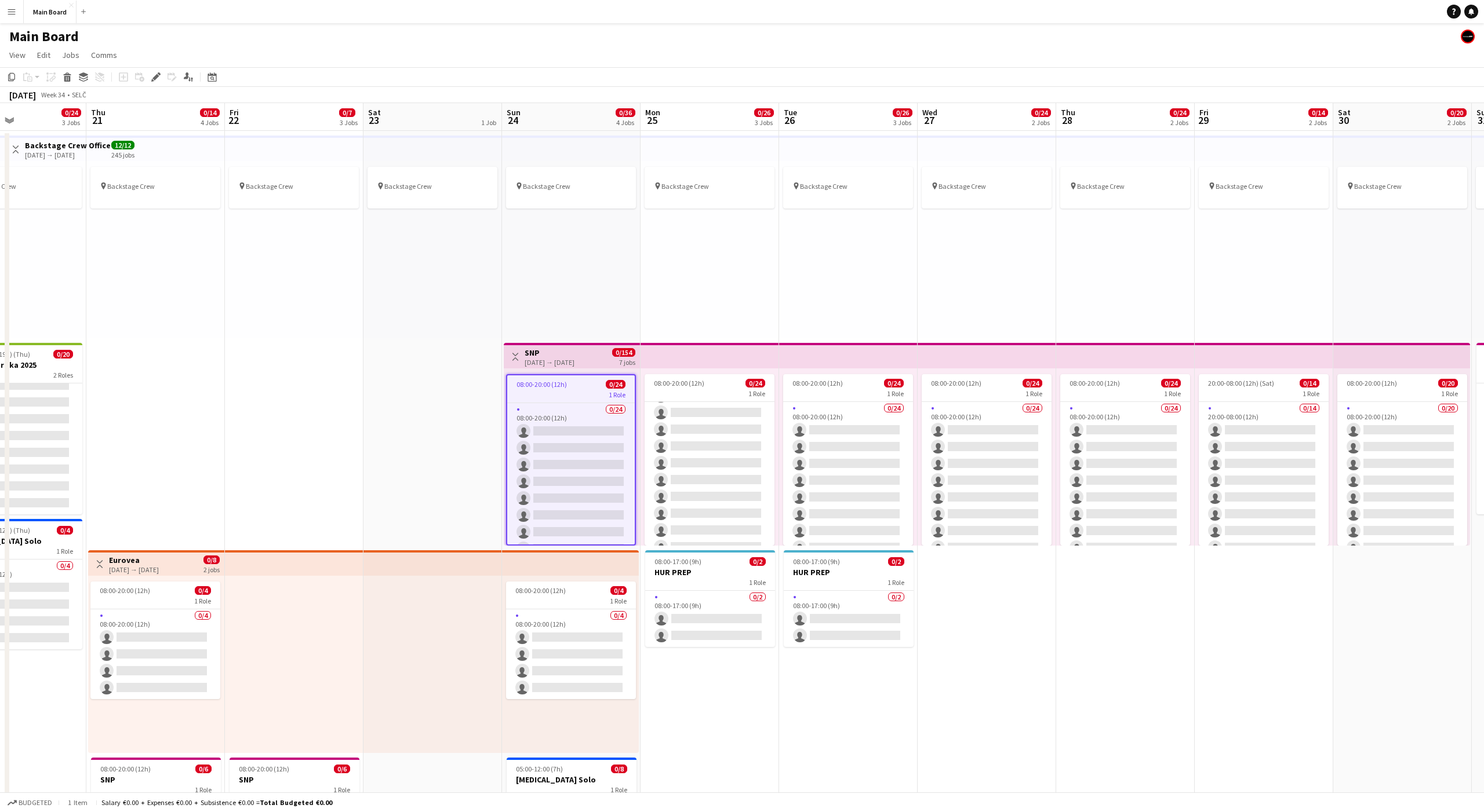
click at [564, 301] on div "pin Backstage Crew" at bounding box center [571, 249] width 139 height 177
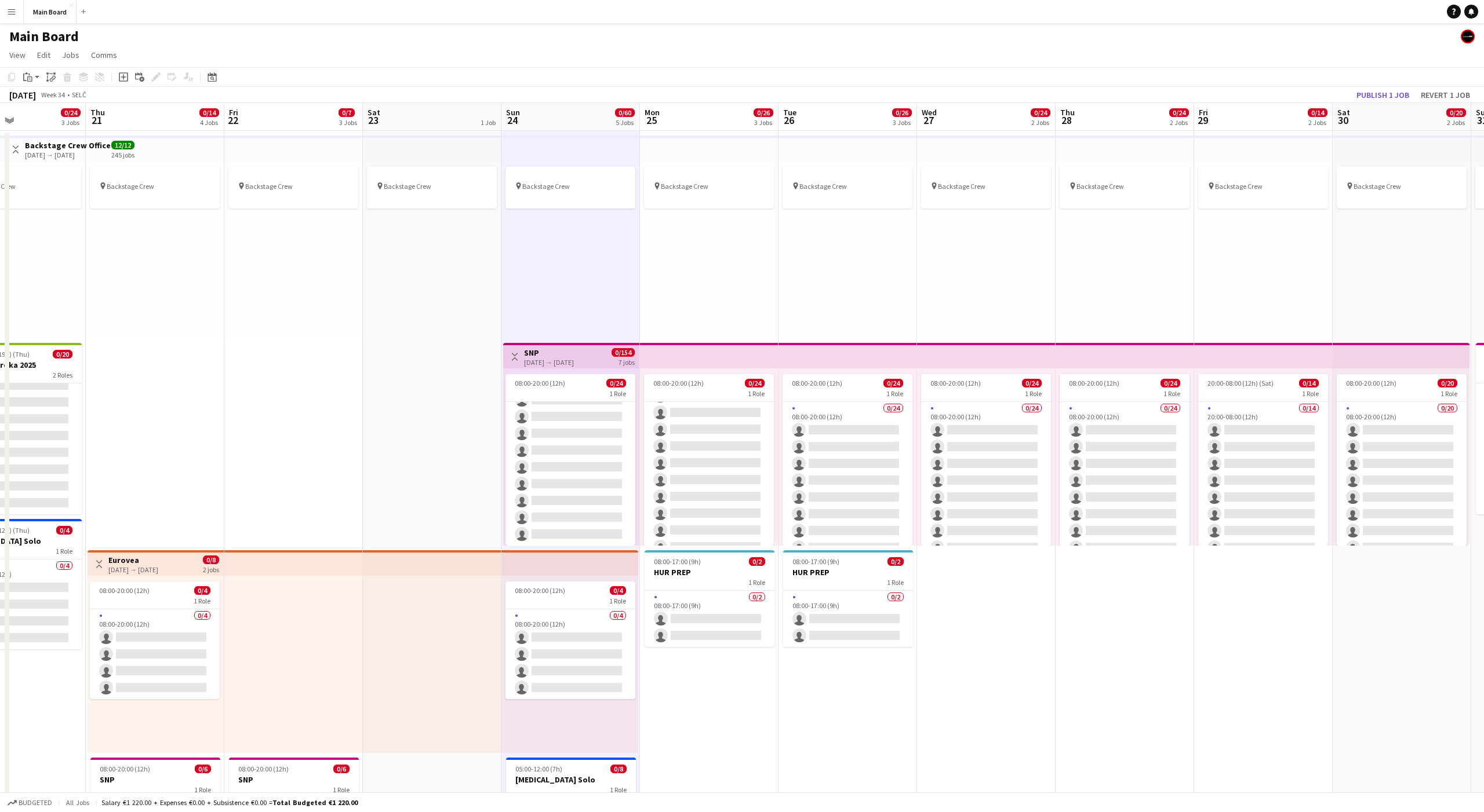
scroll to position [46, 0]
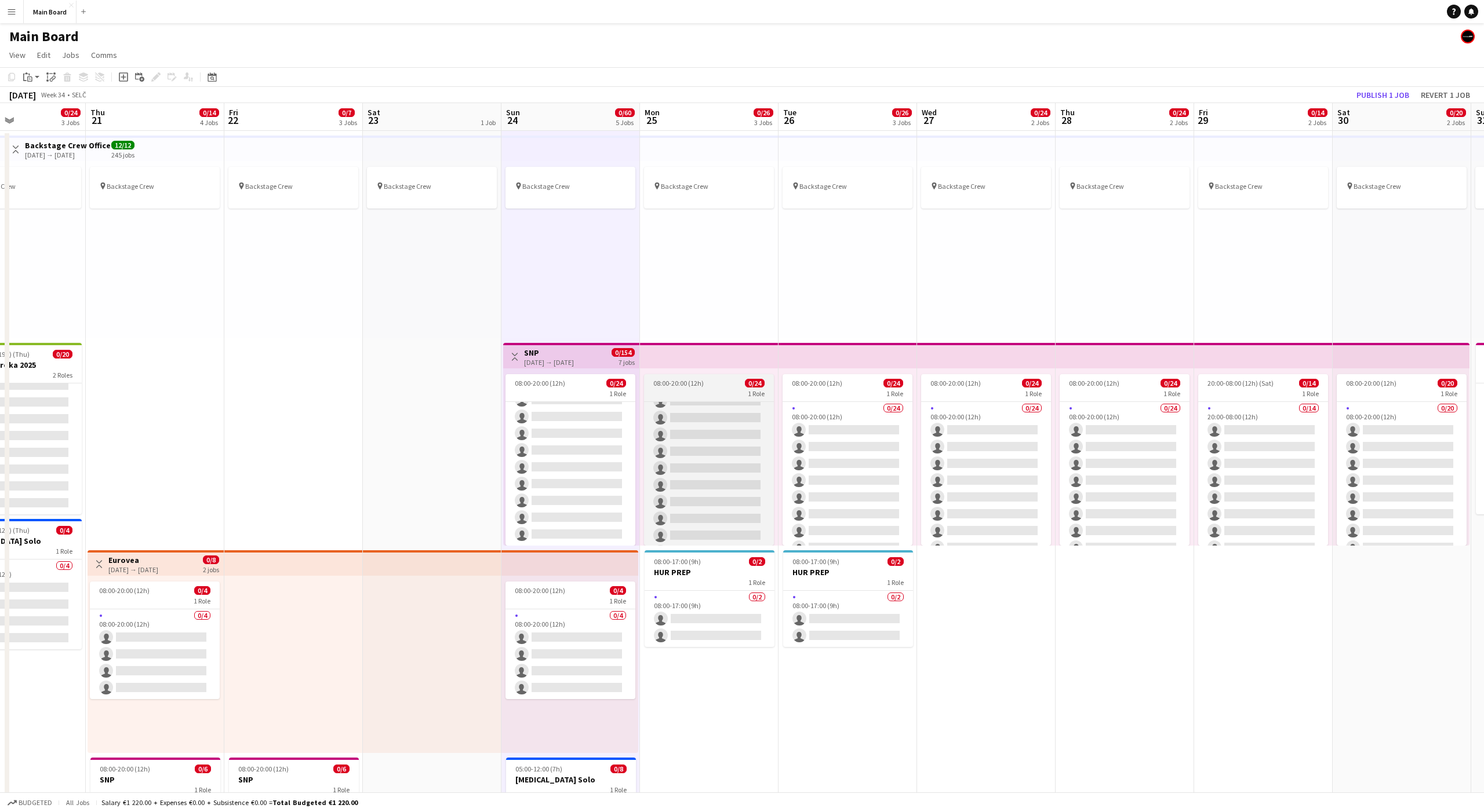
click at [708, 387] on div "08:00-20:00 (12h) 0/24" at bounding box center [708, 383] width 130 height 8
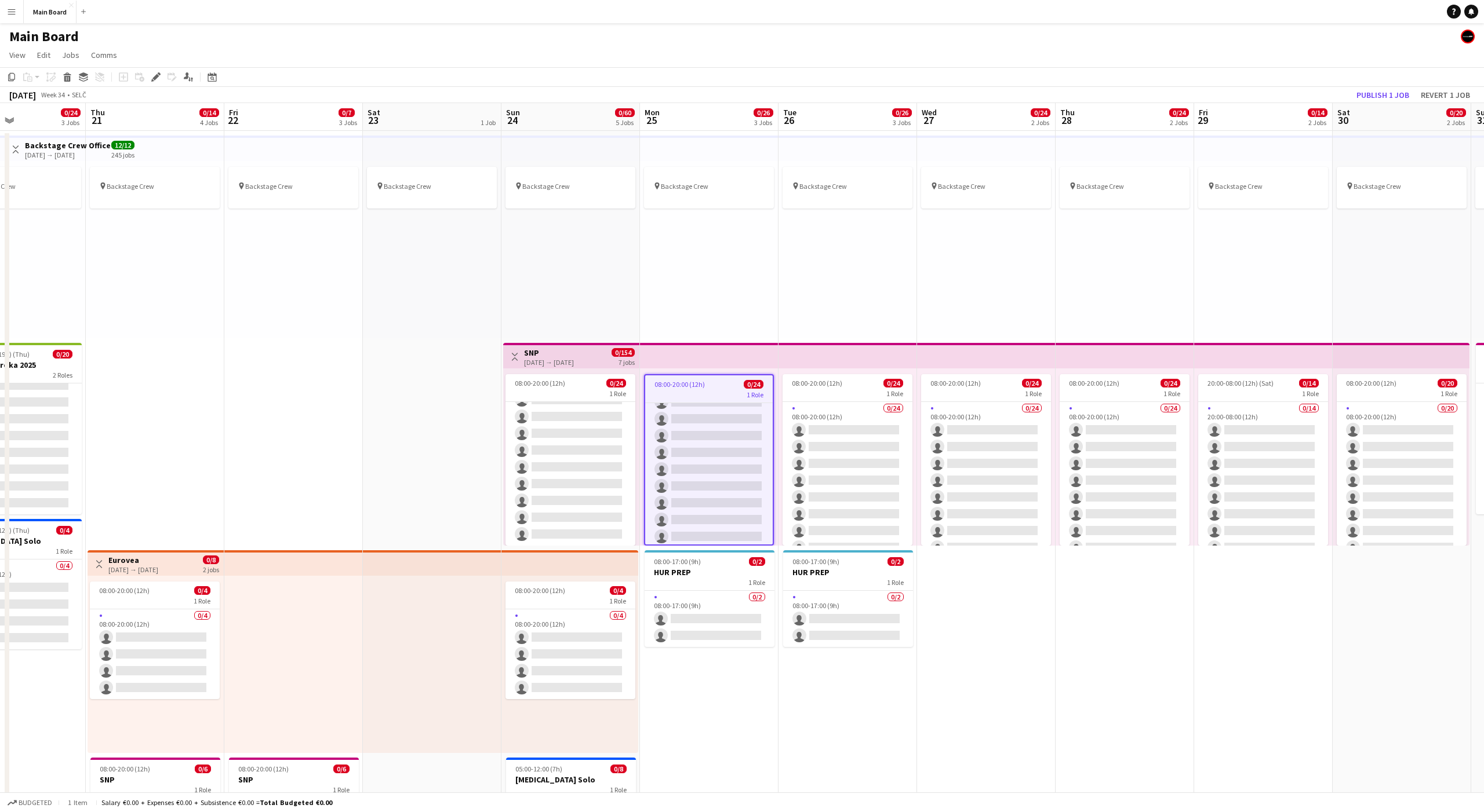
click at [715, 258] on div "pin Backstage Crew" at bounding box center [708, 249] width 139 height 177
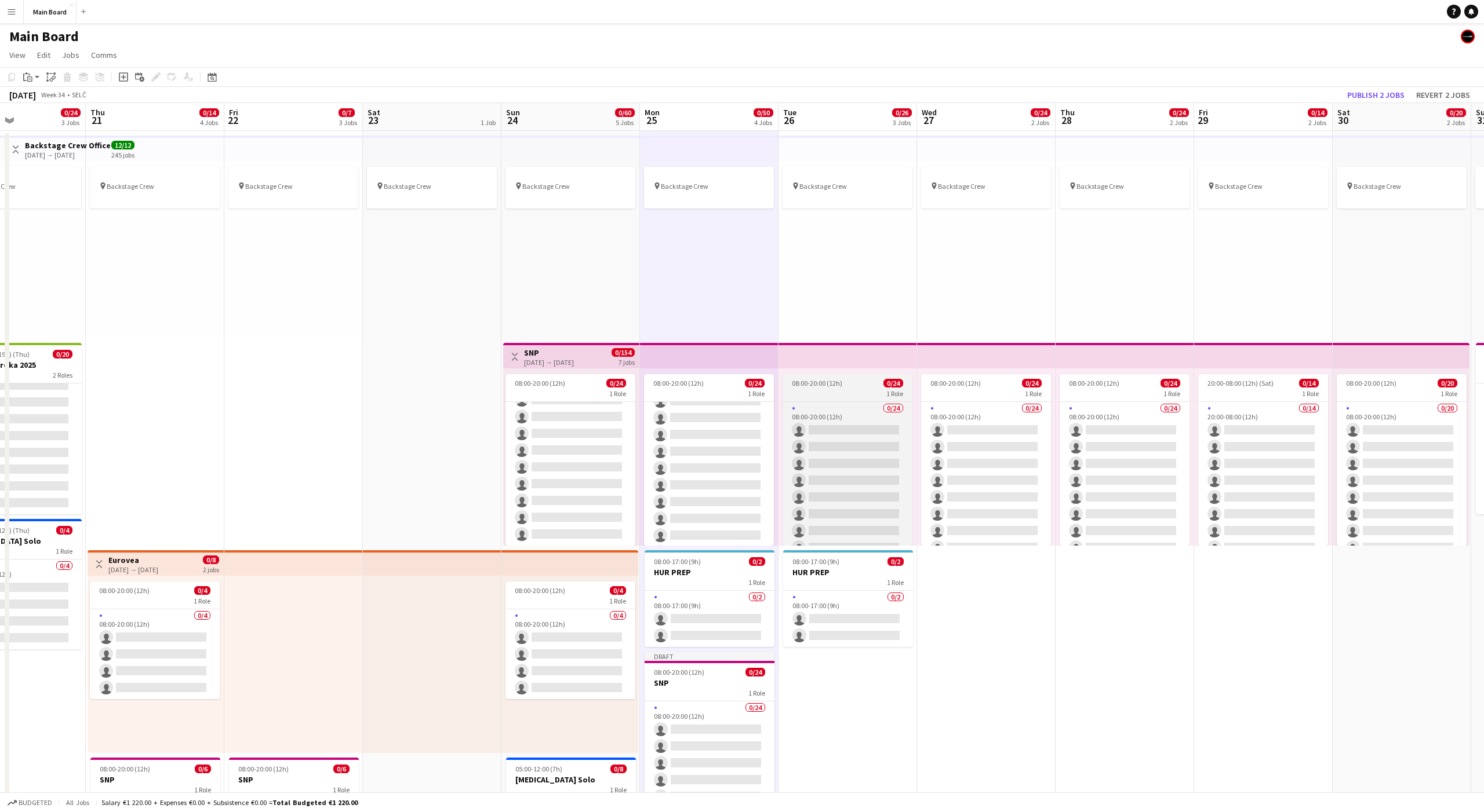
click at [840, 391] on div "1 Role" at bounding box center [847, 393] width 130 height 9
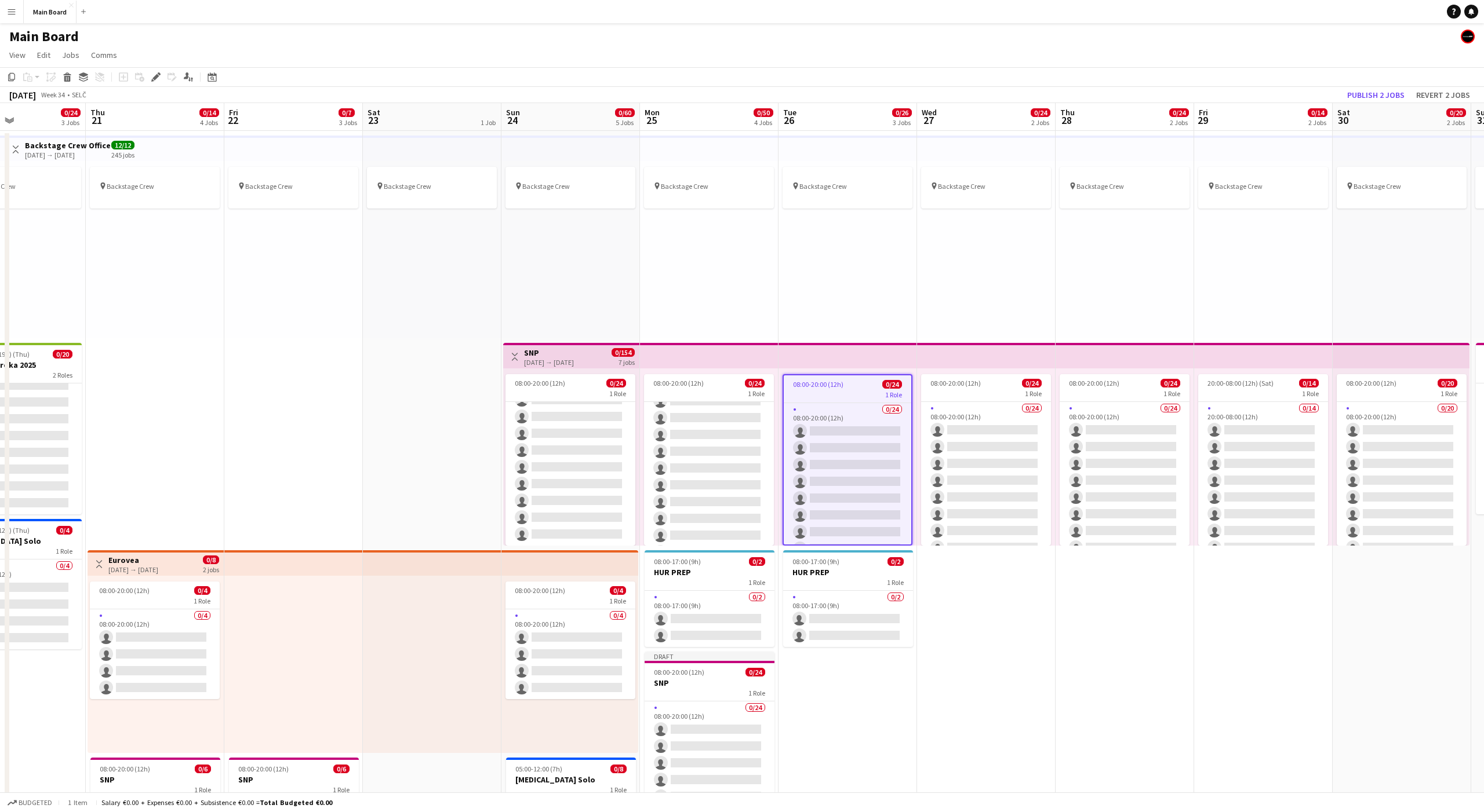
click at [844, 287] on div "pin Backstage Crew" at bounding box center [847, 249] width 139 height 177
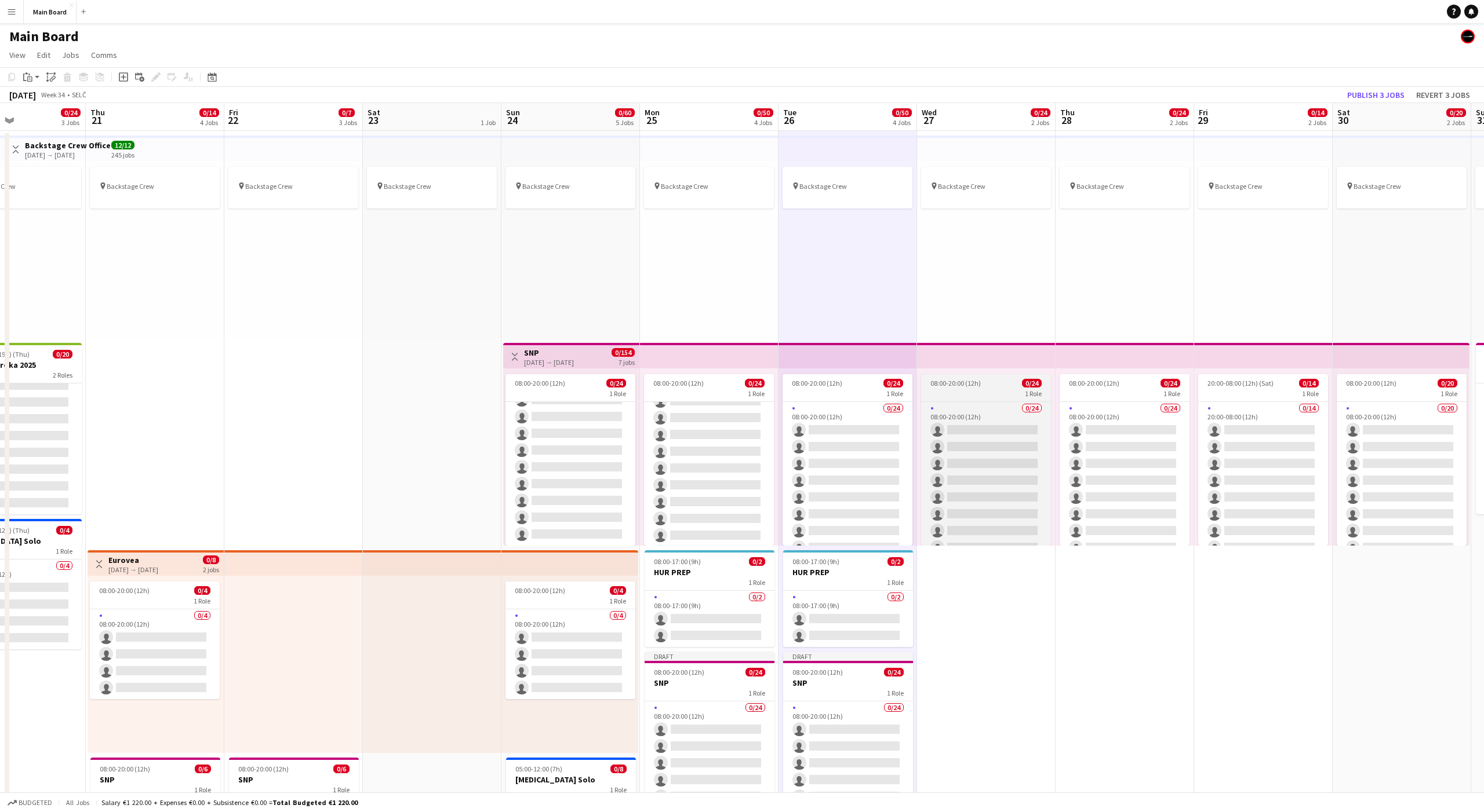
click at [971, 389] on div "1 Role" at bounding box center [985, 393] width 130 height 9
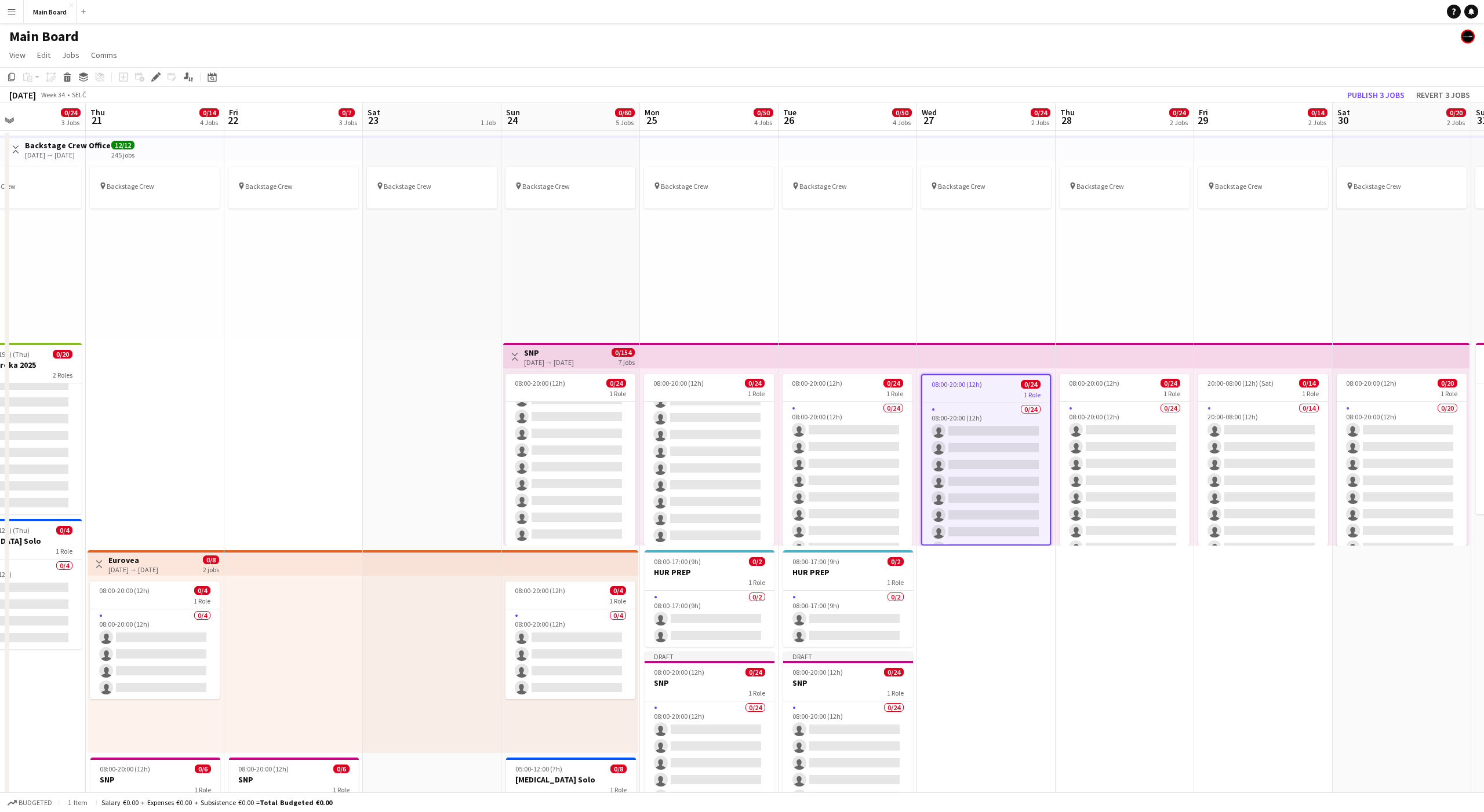
click at [968, 291] on div "pin Backstage Crew" at bounding box center [986, 249] width 139 height 177
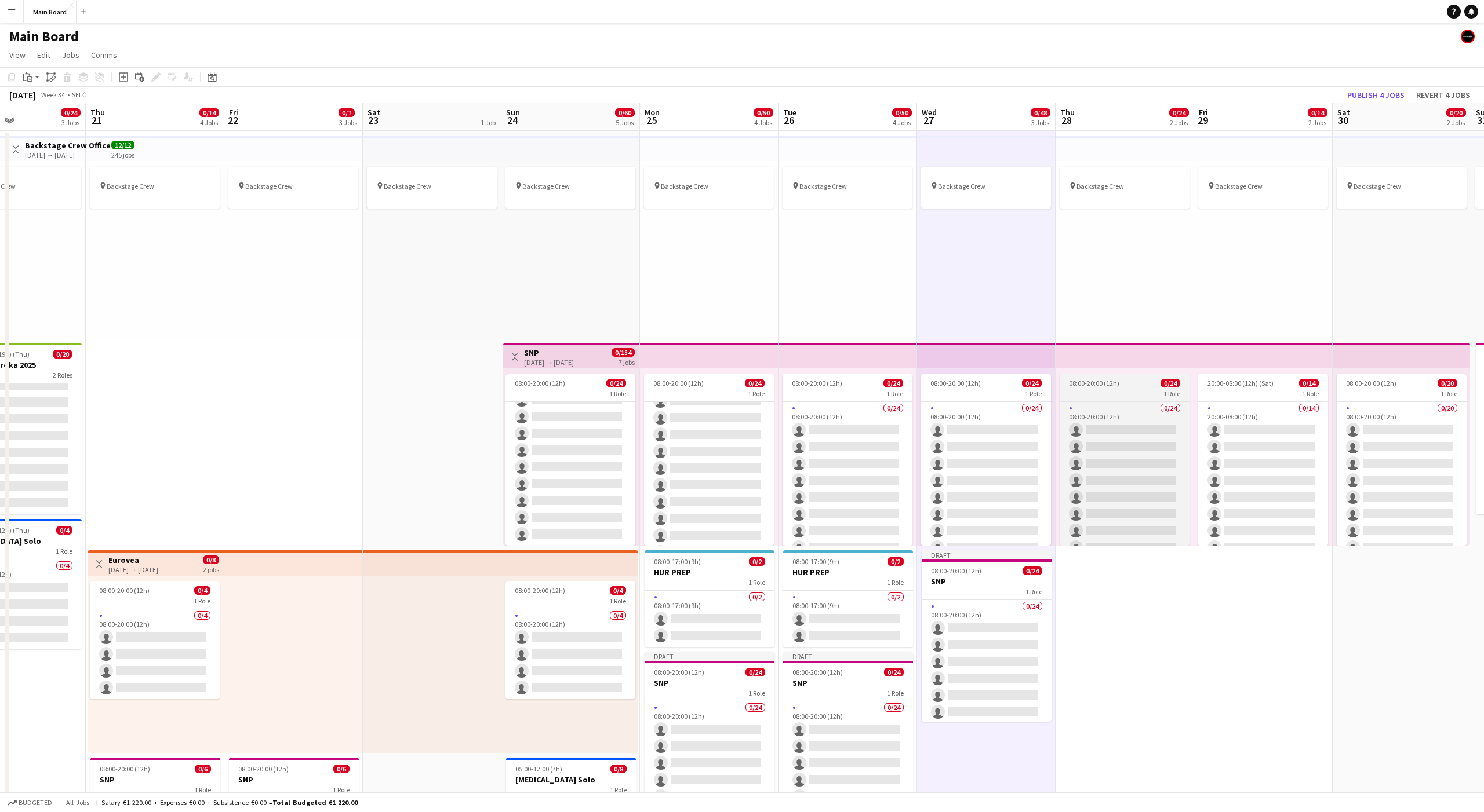
click at [1108, 382] on span "08:00-20:00 (12h)" at bounding box center [1093, 383] width 51 height 8
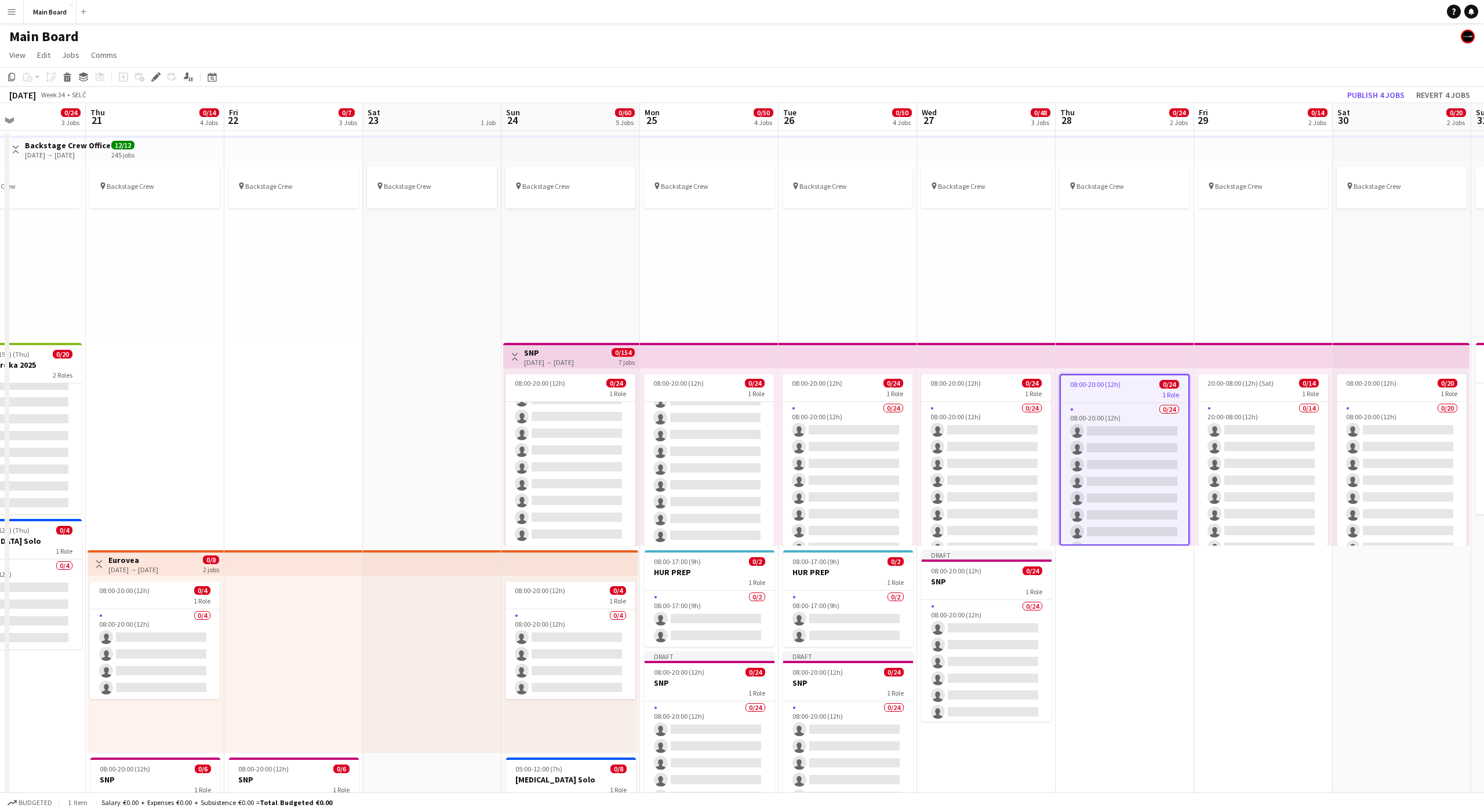
click at [1102, 304] on div "pin Backstage Crew" at bounding box center [1125, 249] width 139 height 177
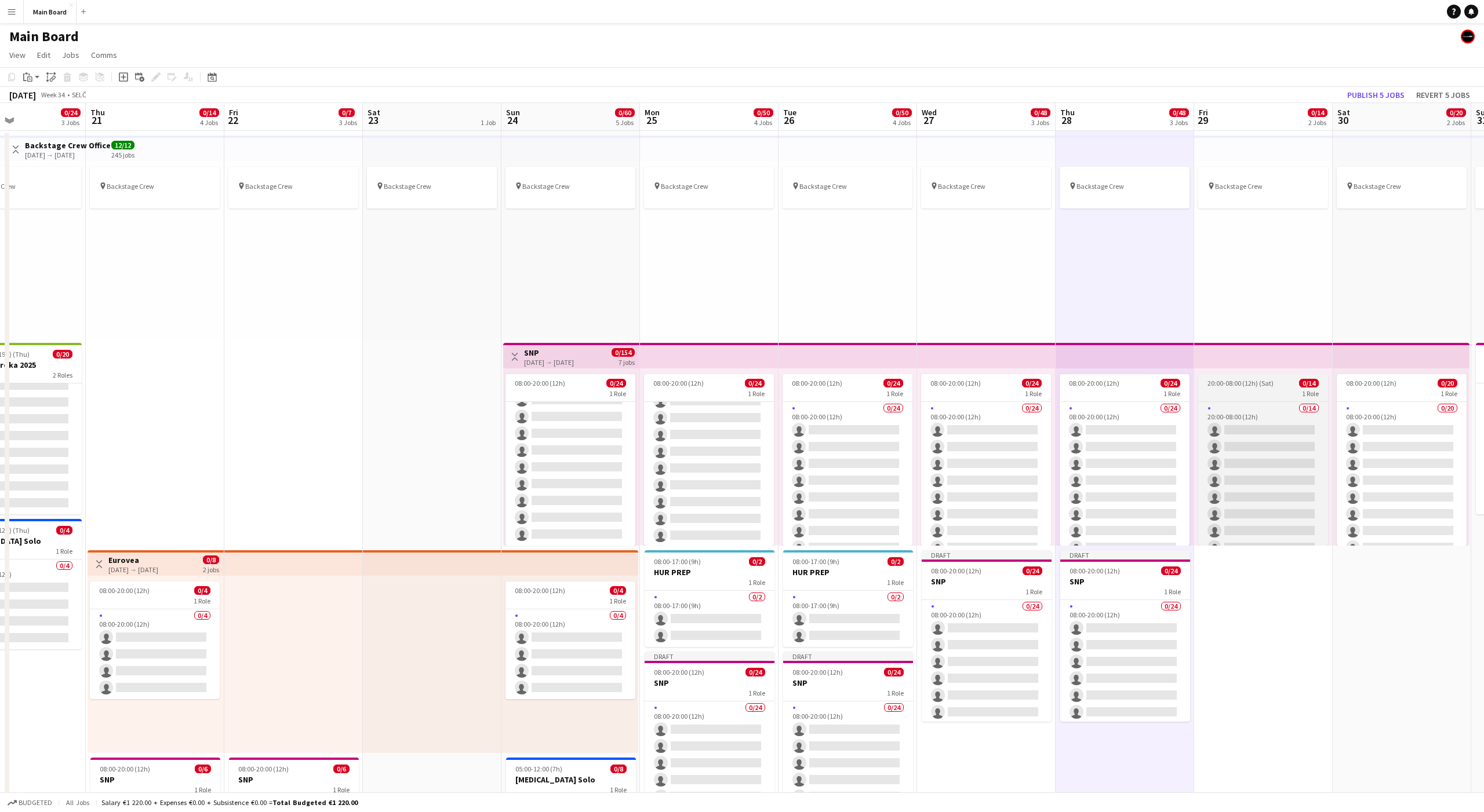
click at [1236, 376] on app-job-card "20:00-08:00 (12h) (Sat) 0/14 1 Role 0/14 20:00-08:00 (12h) single-neutral-actio…" at bounding box center [1263, 460] width 130 height 172
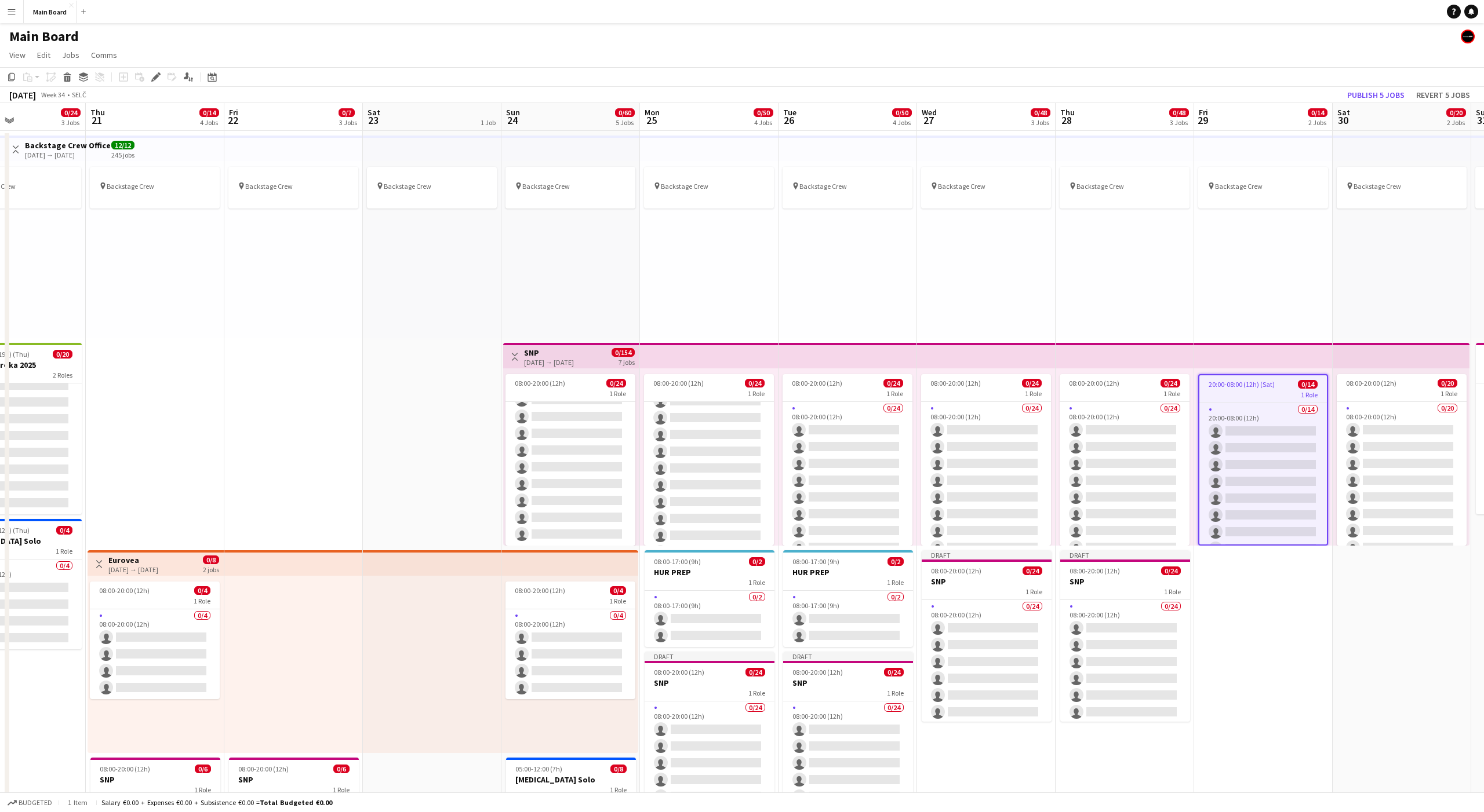
click at [1233, 309] on div "pin Backstage Crew" at bounding box center [1263, 249] width 139 height 177
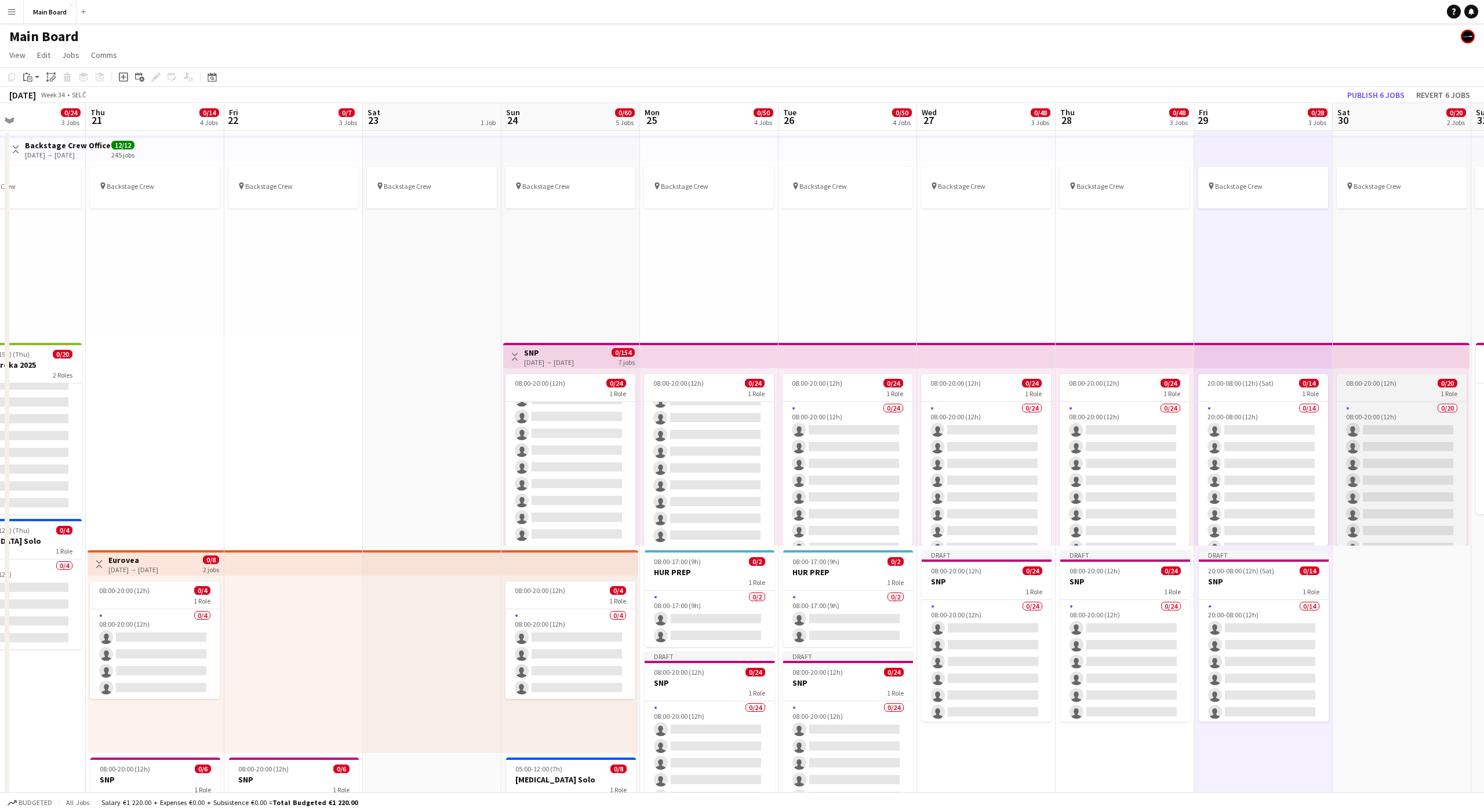
click at [1400, 389] on div "1 Role" at bounding box center [1401, 393] width 130 height 9
click at [1399, 296] on div "pin Backstage Crew" at bounding box center [1401, 249] width 139 height 177
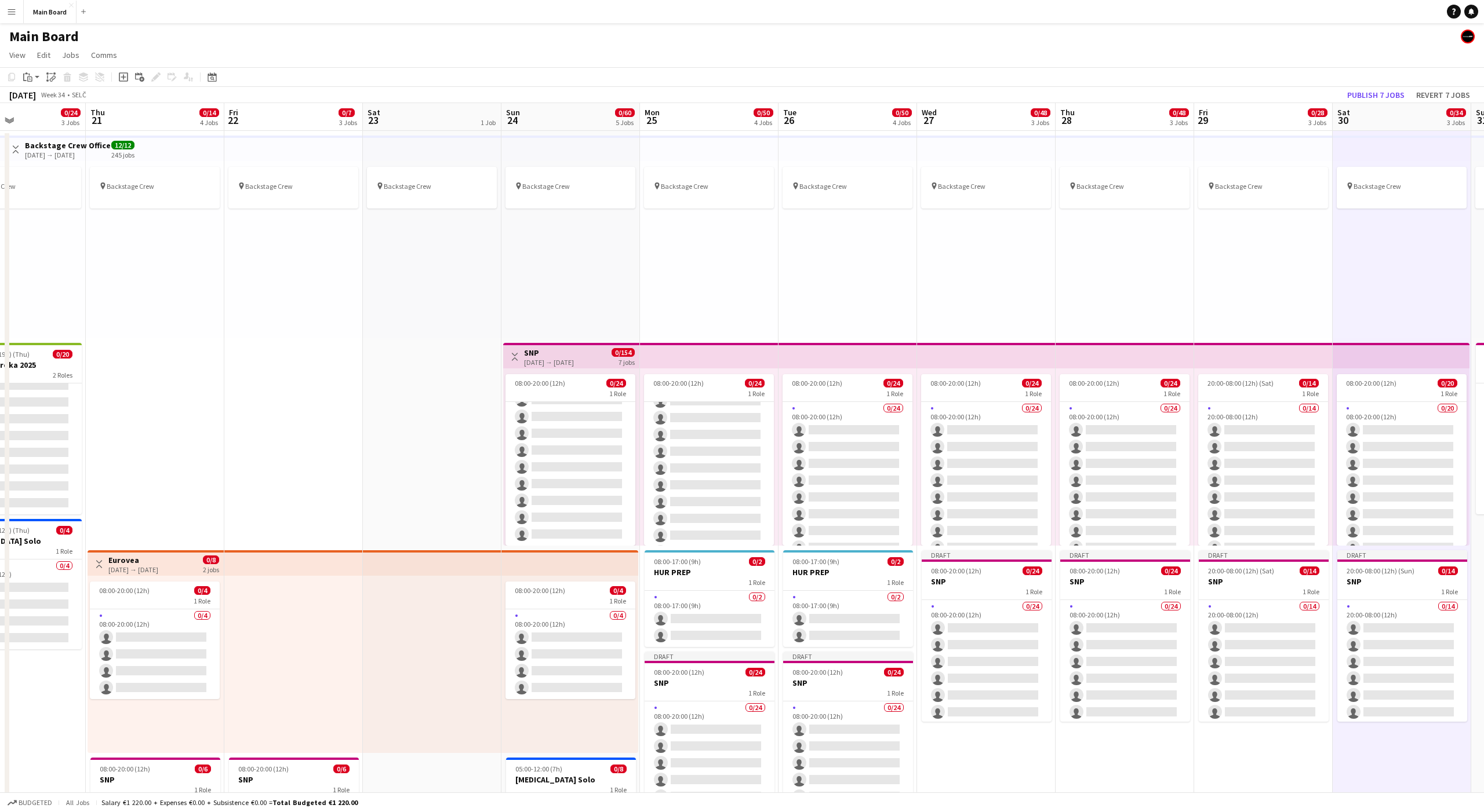
click at [647, 357] on app-top-bar at bounding box center [708, 355] width 139 height 26
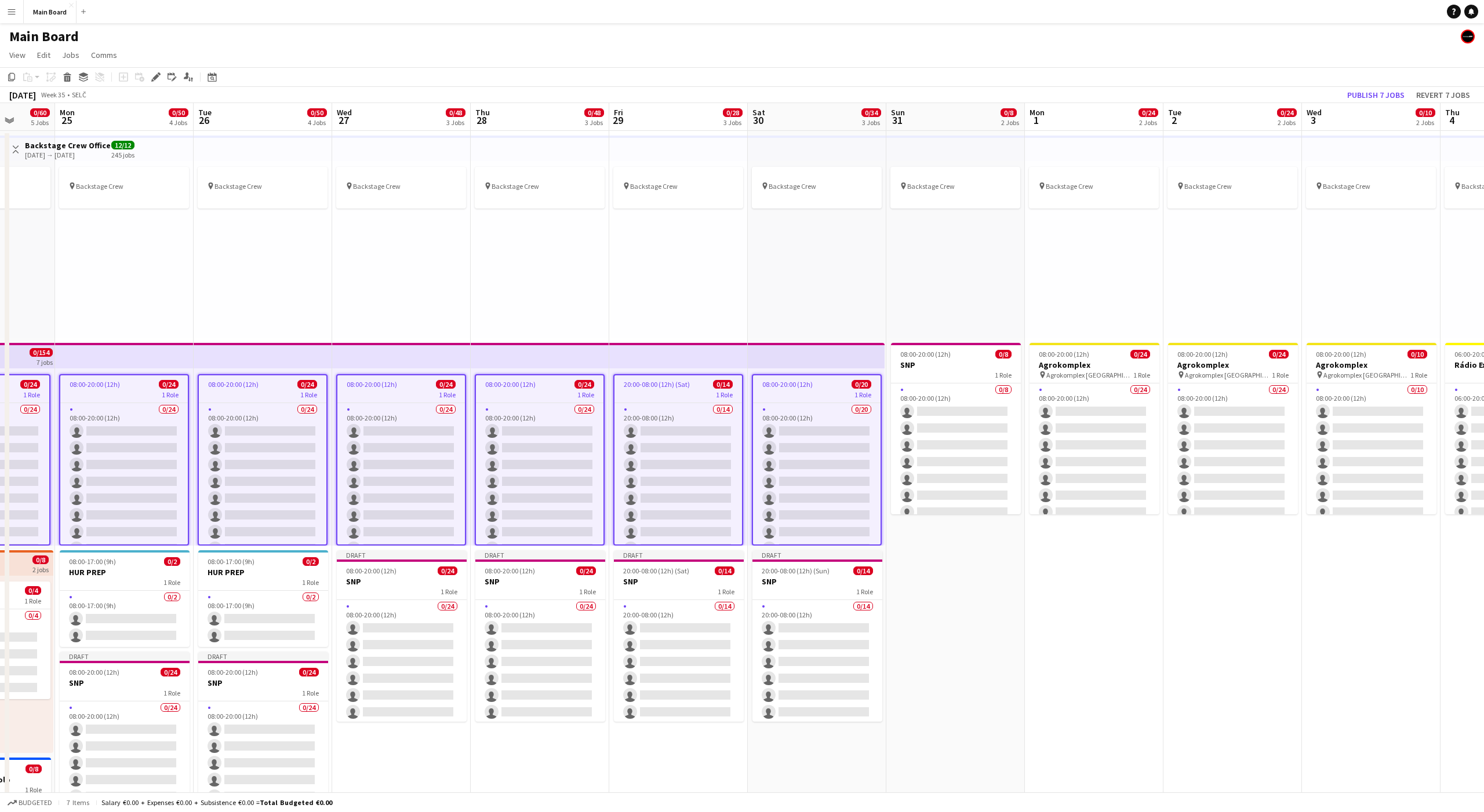
scroll to position [0, 254]
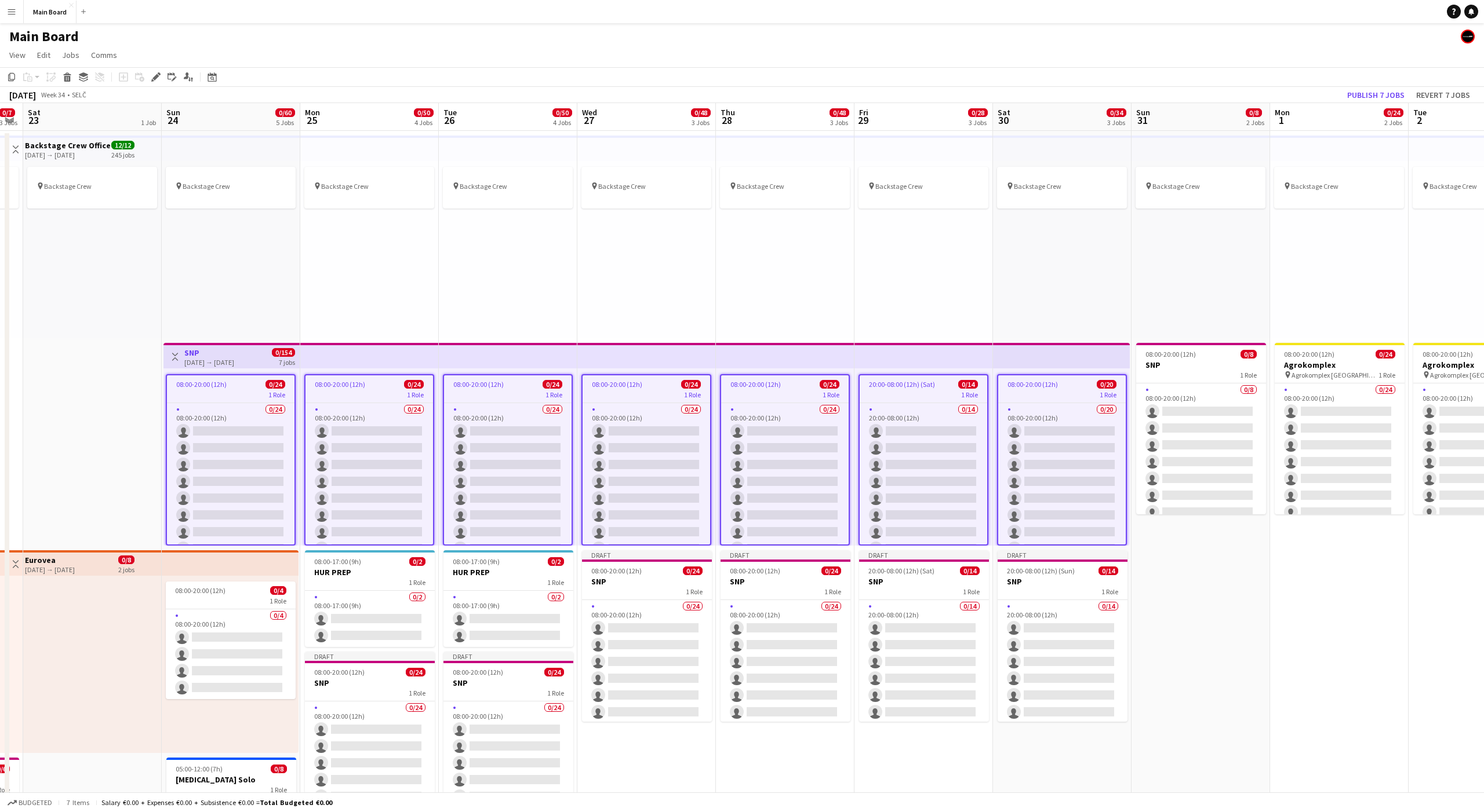
click at [661, 300] on div "pin Backstage Crew" at bounding box center [646, 249] width 139 height 177
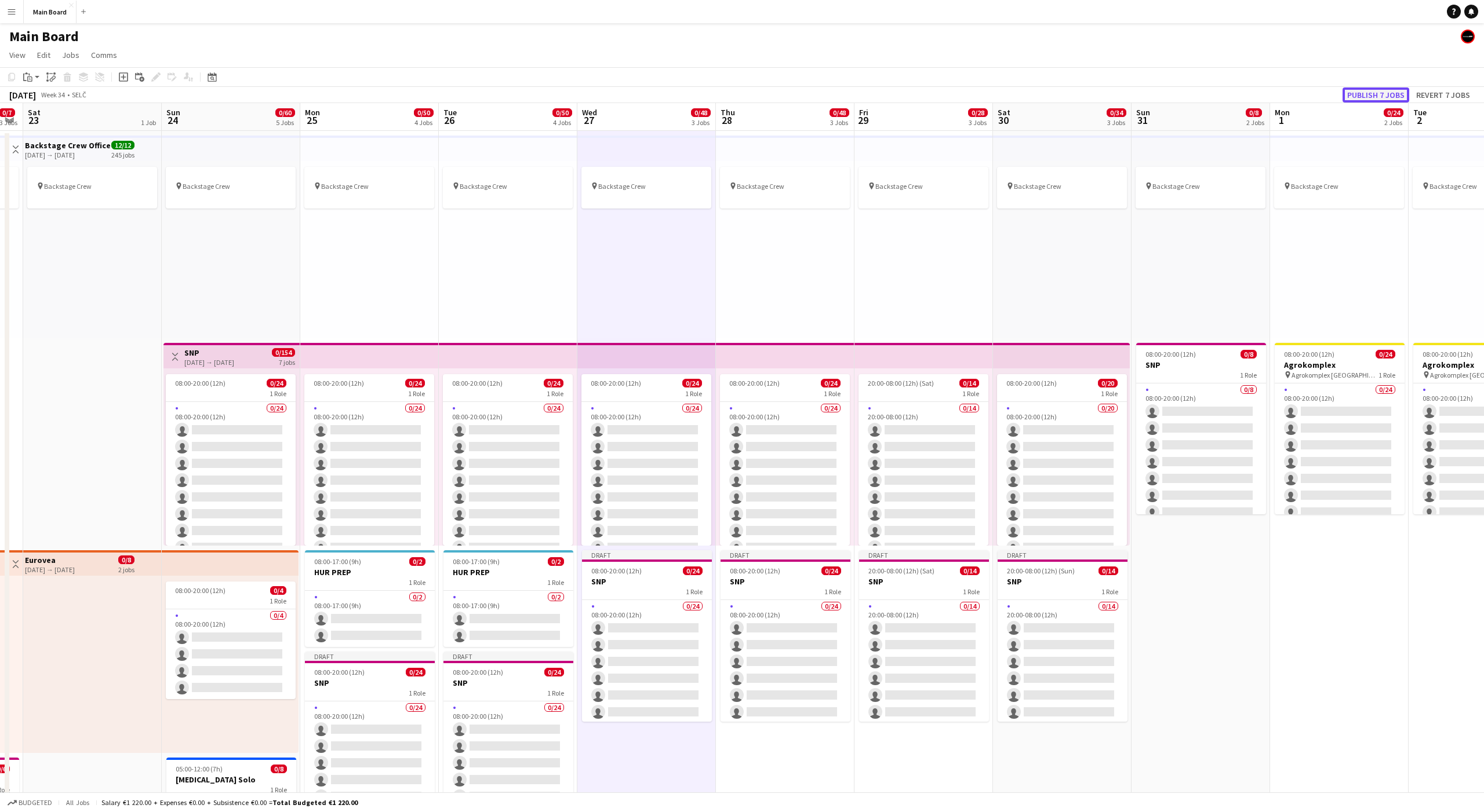
click at [1375, 98] on button "Publish 7 jobs" at bounding box center [1376, 95] width 67 height 15
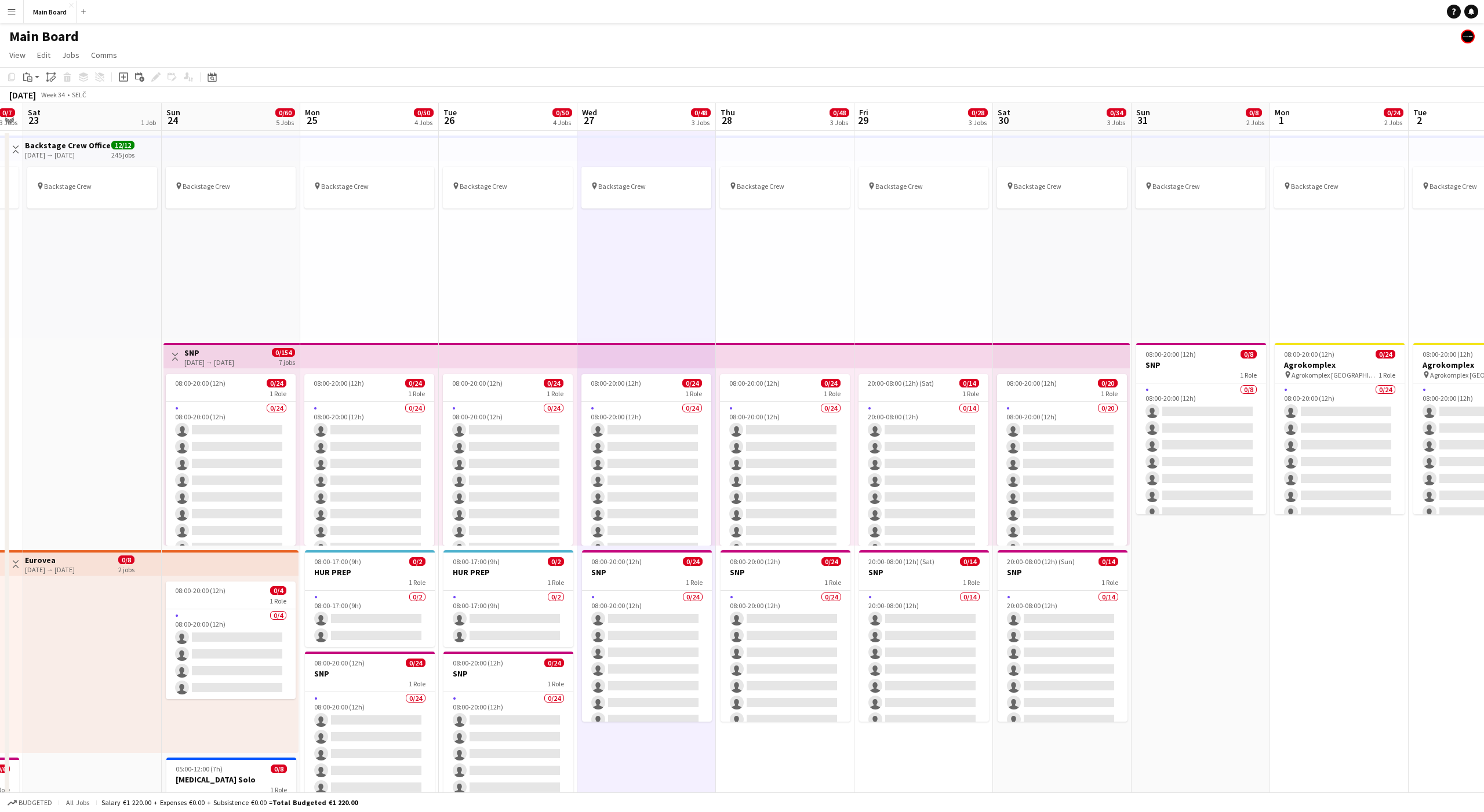
click at [367, 285] on div "pin Backstage Crew" at bounding box center [369, 249] width 139 height 177
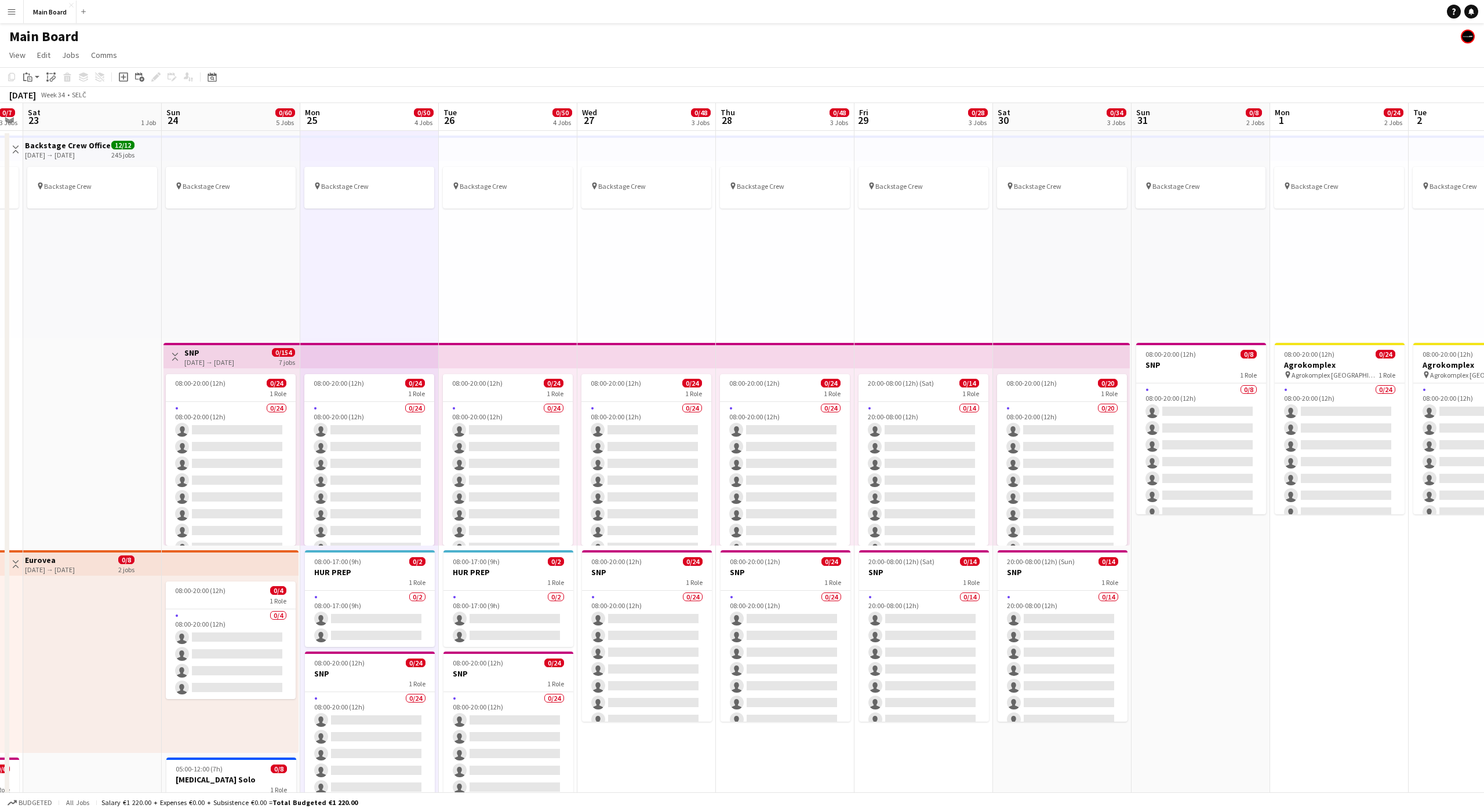
click at [234, 360] on div "24-08-2025 → 30-08-2025" at bounding box center [210, 362] width 50 height 8
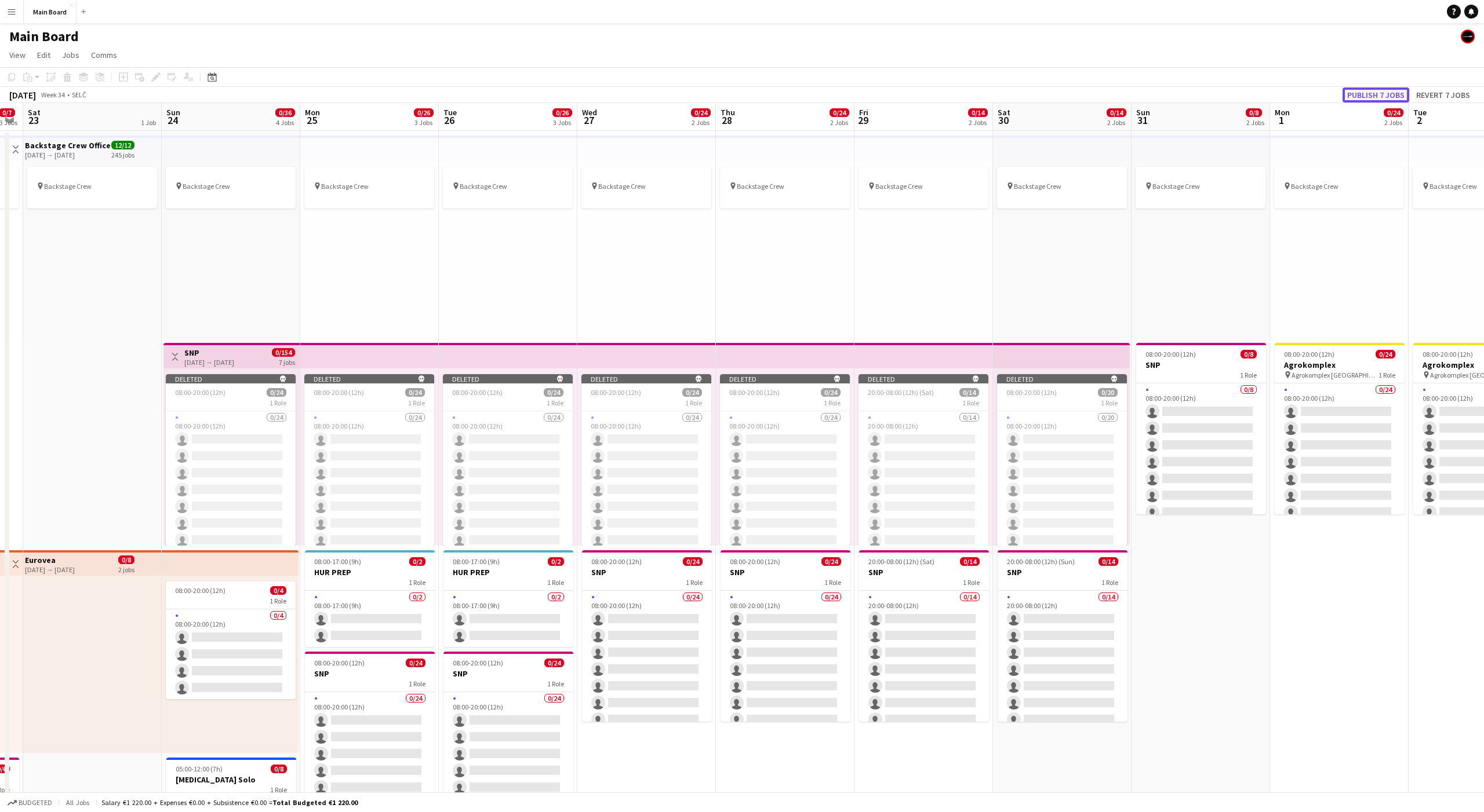
click at [1373, 94] on button "Publish 7 jobs" at bounding box center [1376, 95] width 67 height 15
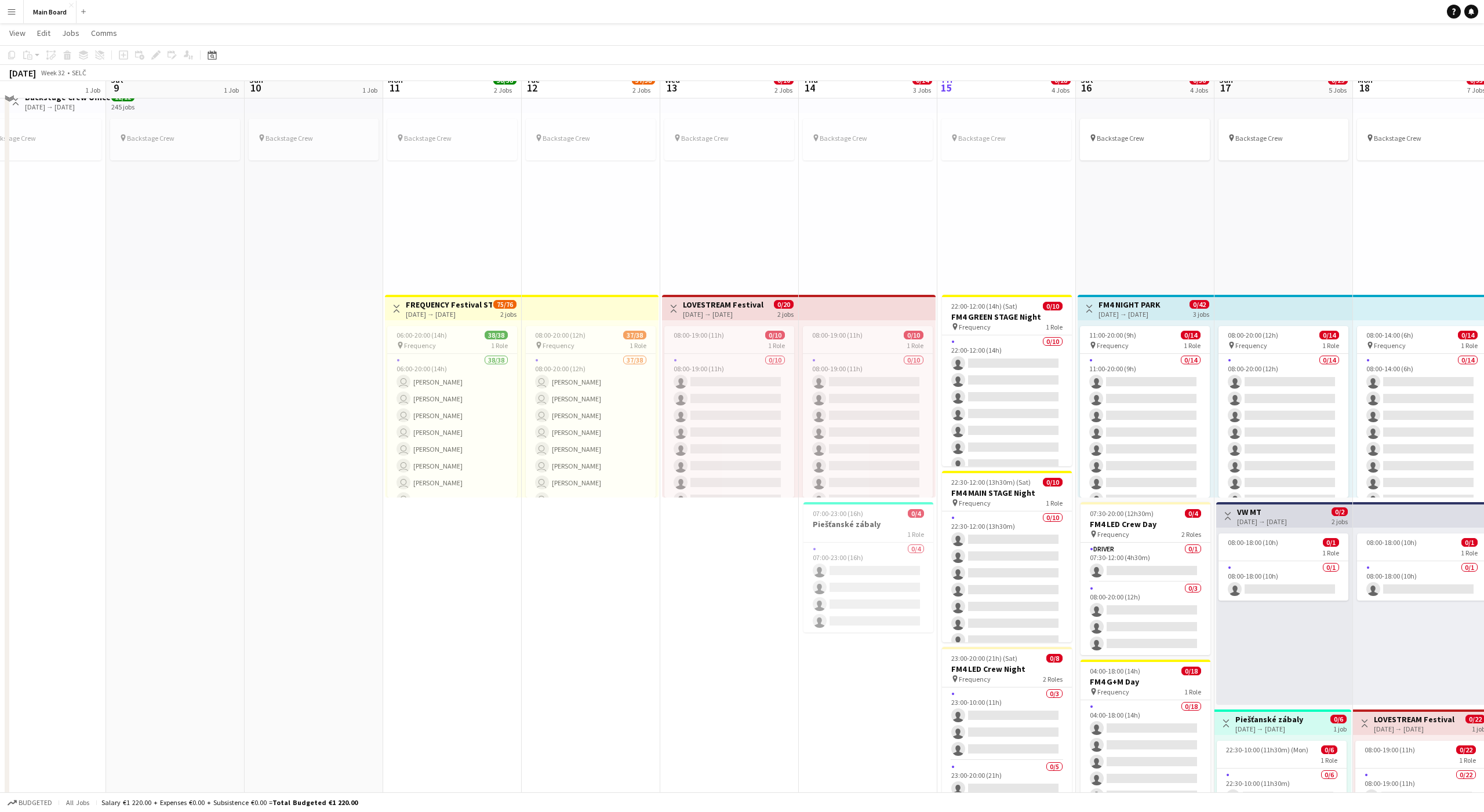
scroll to position [102, 0]
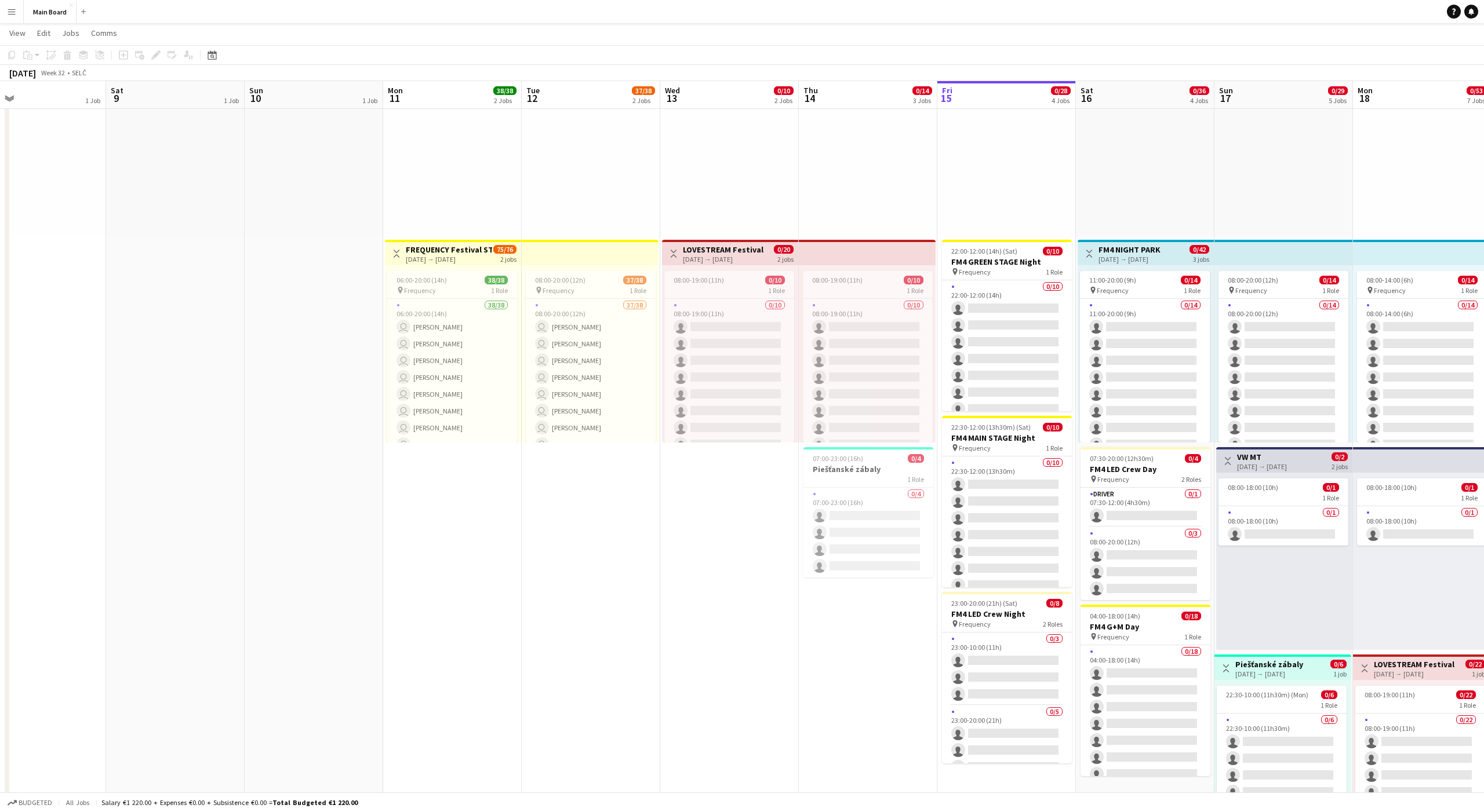
click at [12, 15] on app-icon "Menu" at bounding box center [12, 12] width 9 height 9
click at [130, 108] on link "Approvals" at bounding box center [175, 109] width 116 height 23
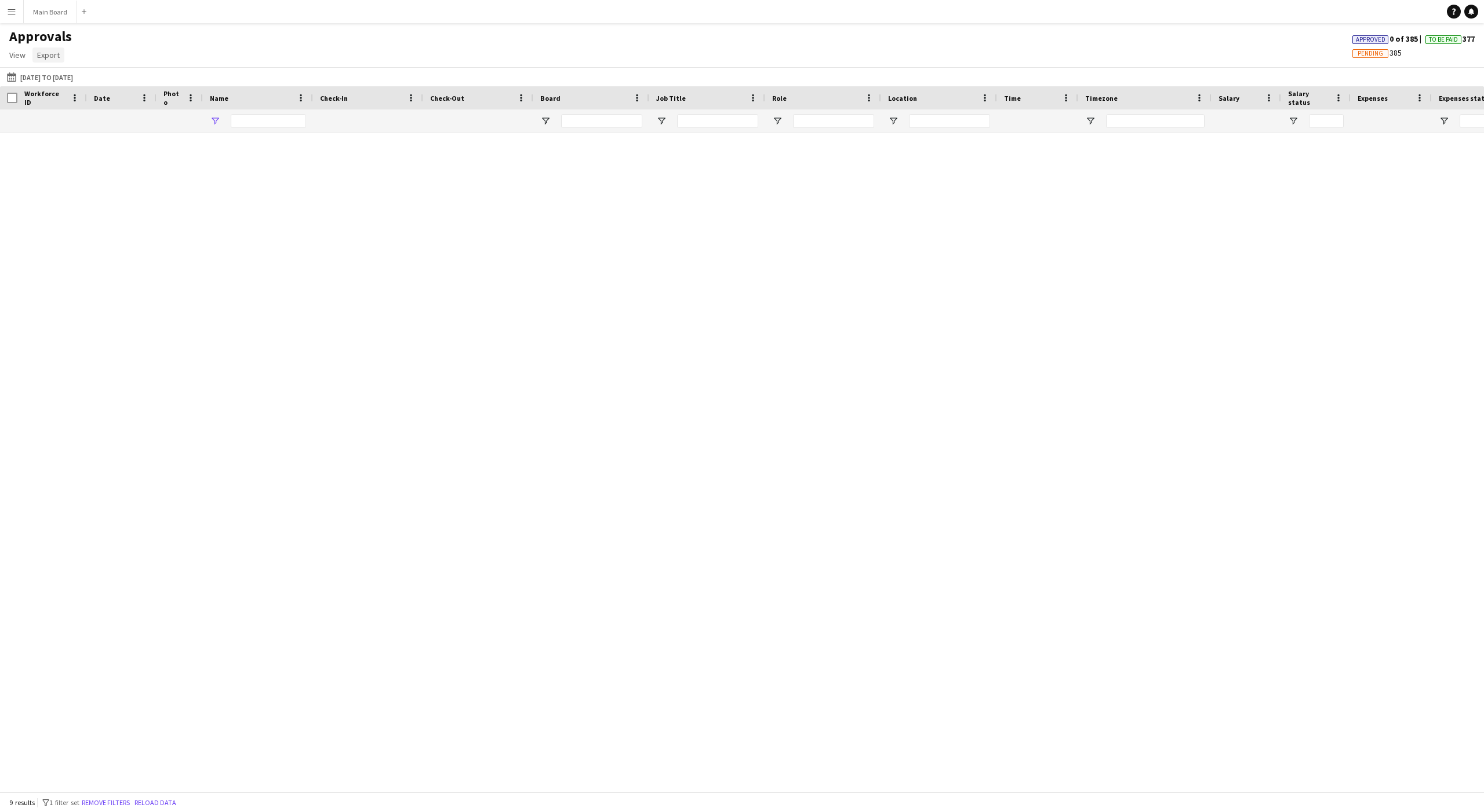
type input "****"
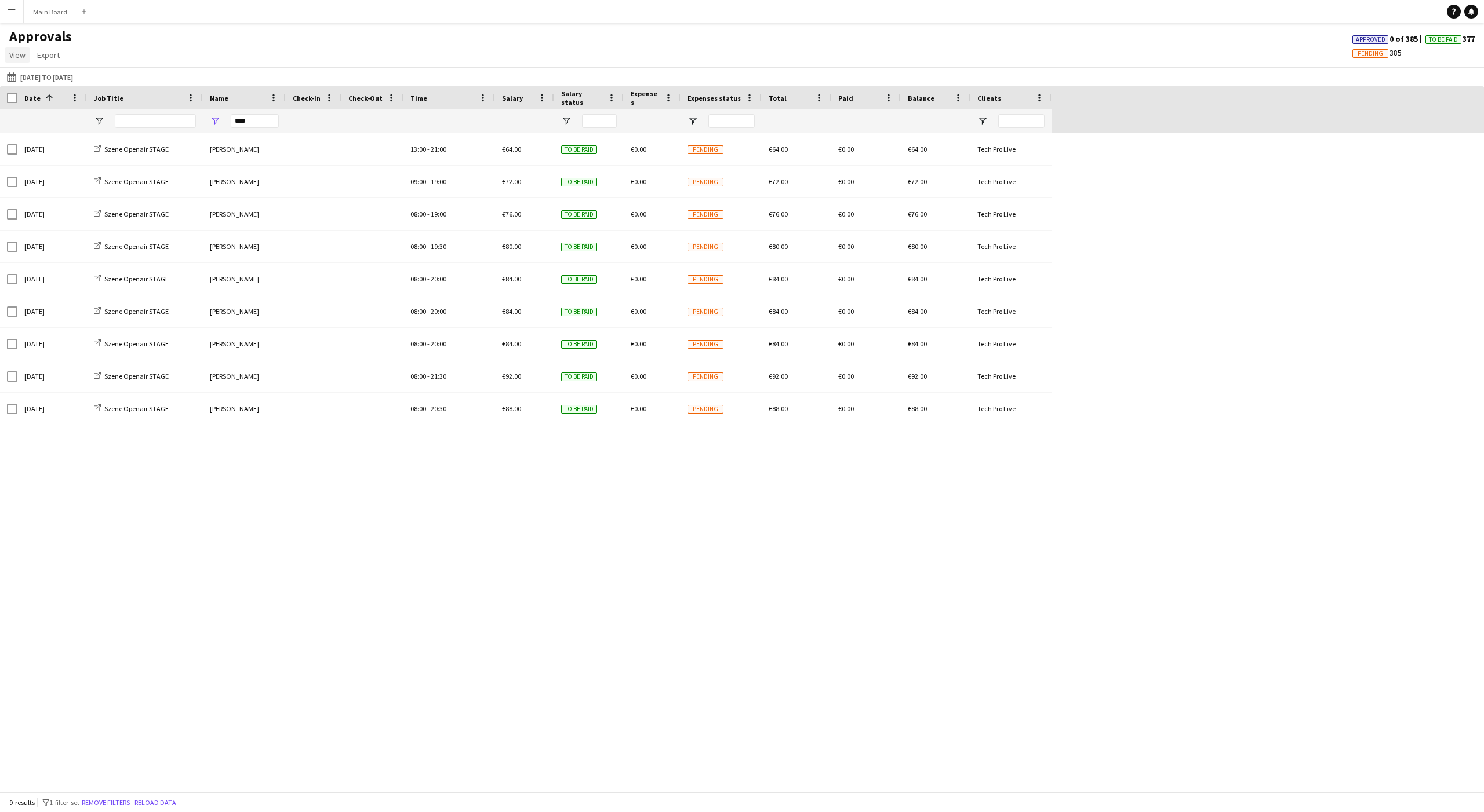
click at [19, 58] on span "View" at bounding box center [17, 54] width 17 height 10
click at [8, 9] on app-icon "Menu" at bounding box center [12, 12] width 9 height 9
click at [138, 85] on link "Status" at bounding box center [175, 85] width 116 height 23
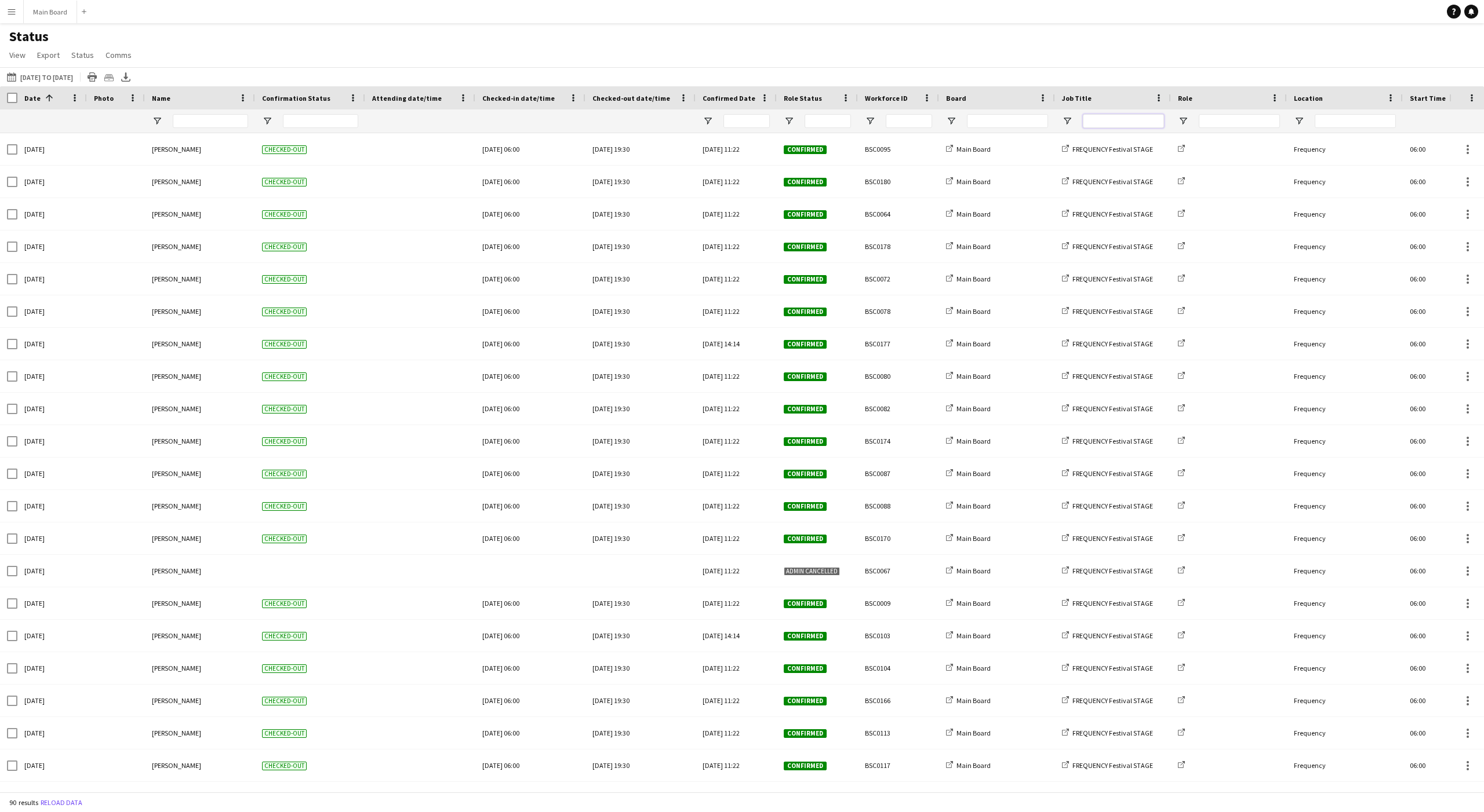
click at [1124, 122] on input "Job Title Filter Input" at bounding box center [1123, 120] width 81 height 14
type input "***"
click at [1129, 120] on input "***" at bounding box center [1123, 120] width 81 height 14
click at [1067, 118] on span "Open Filter Menu" at bounding box center [1067, 120] width 10 height 10
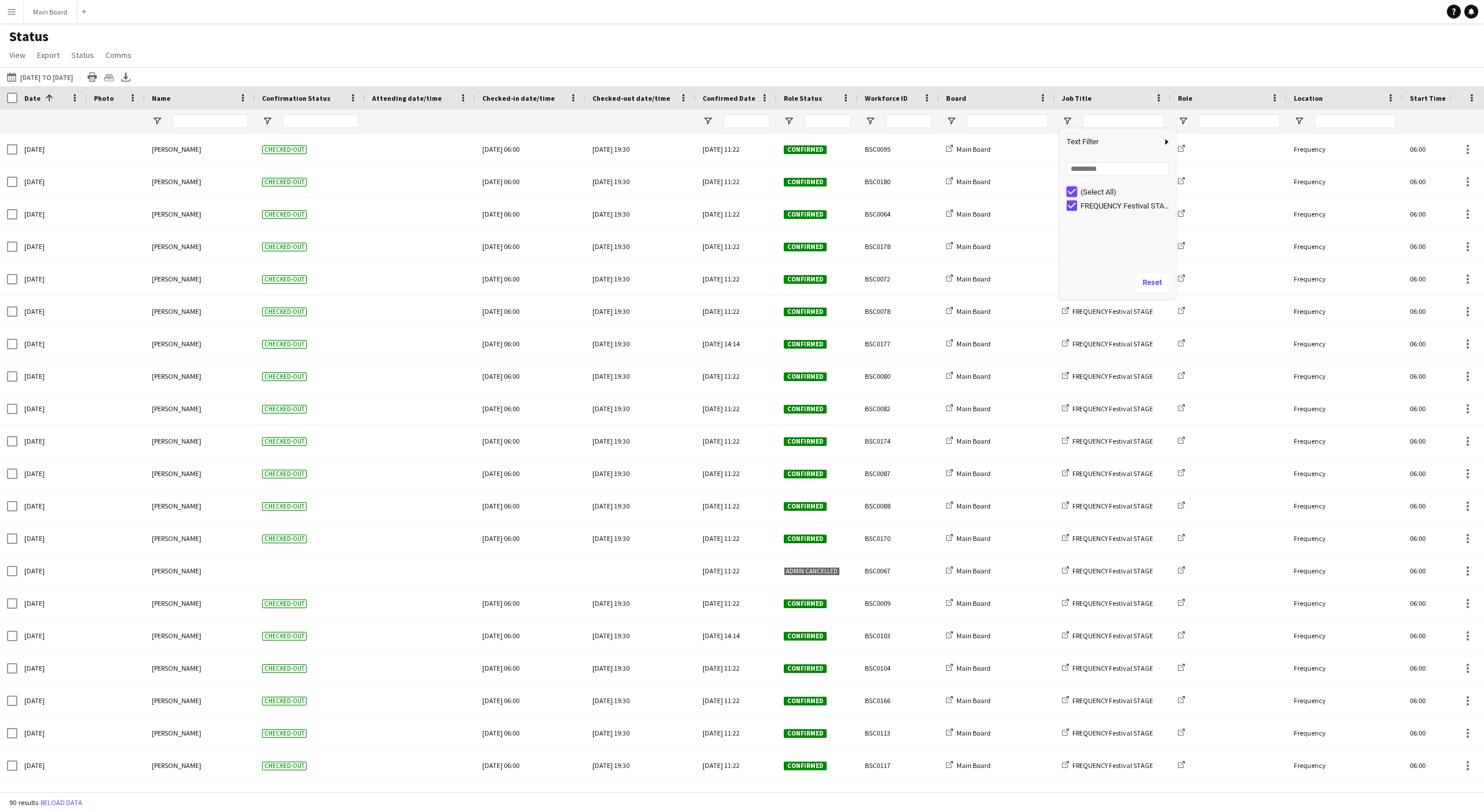
type input "***"
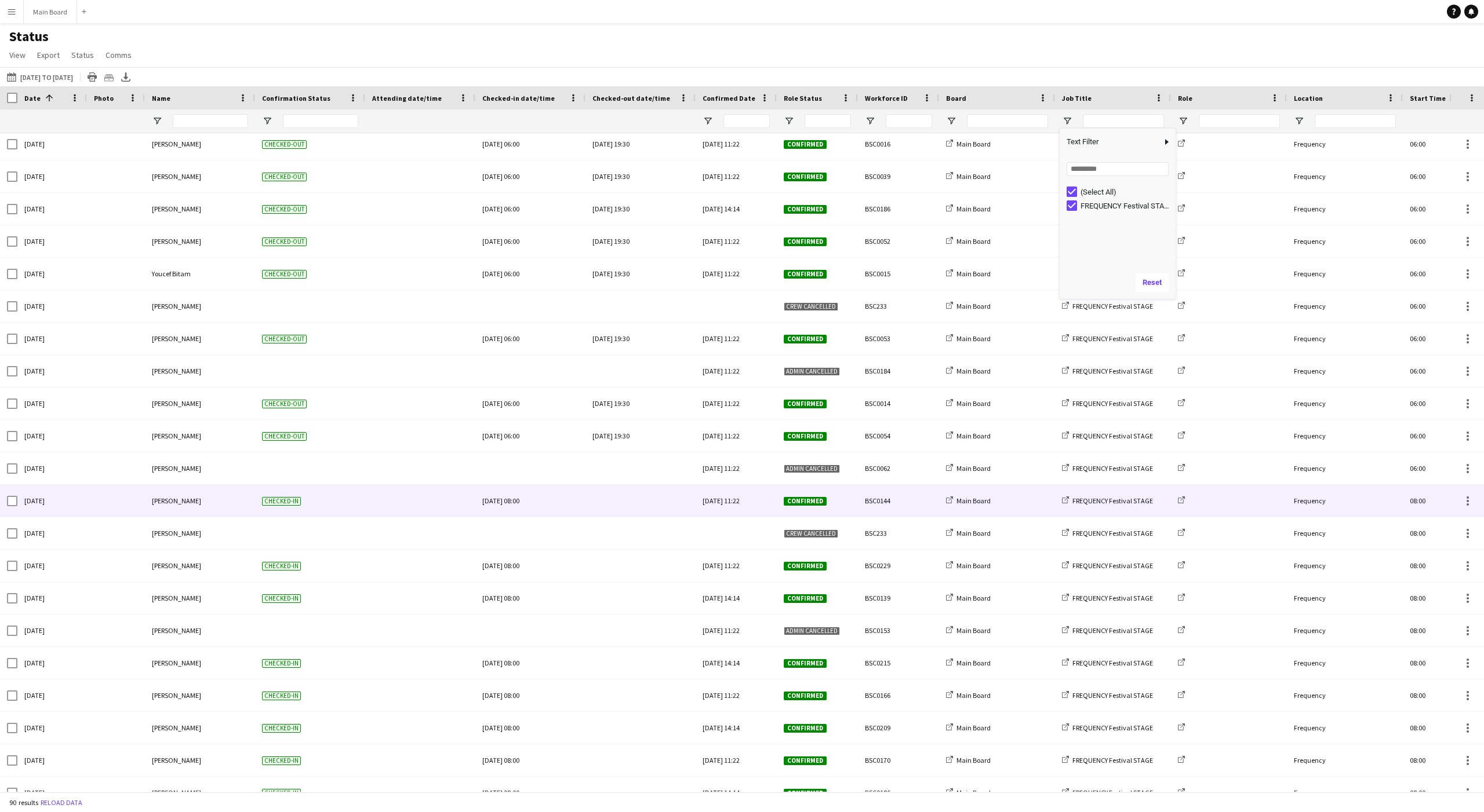
click at [621, 508] on div at bounding box center [640, 501] width 96 height 32
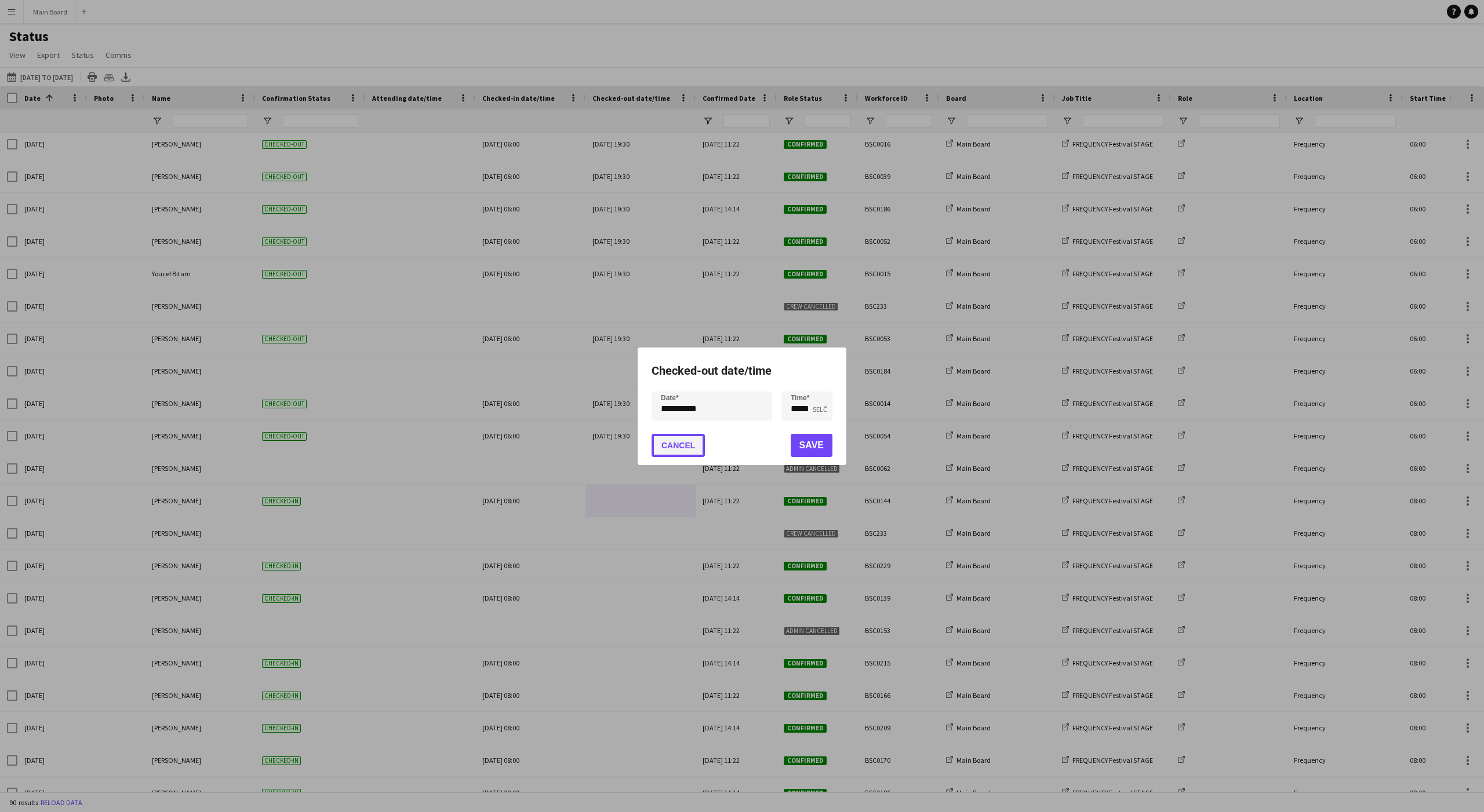
click at [686, 439] on button "Cancel" at bounding box center [678, 445] width 53 height 23
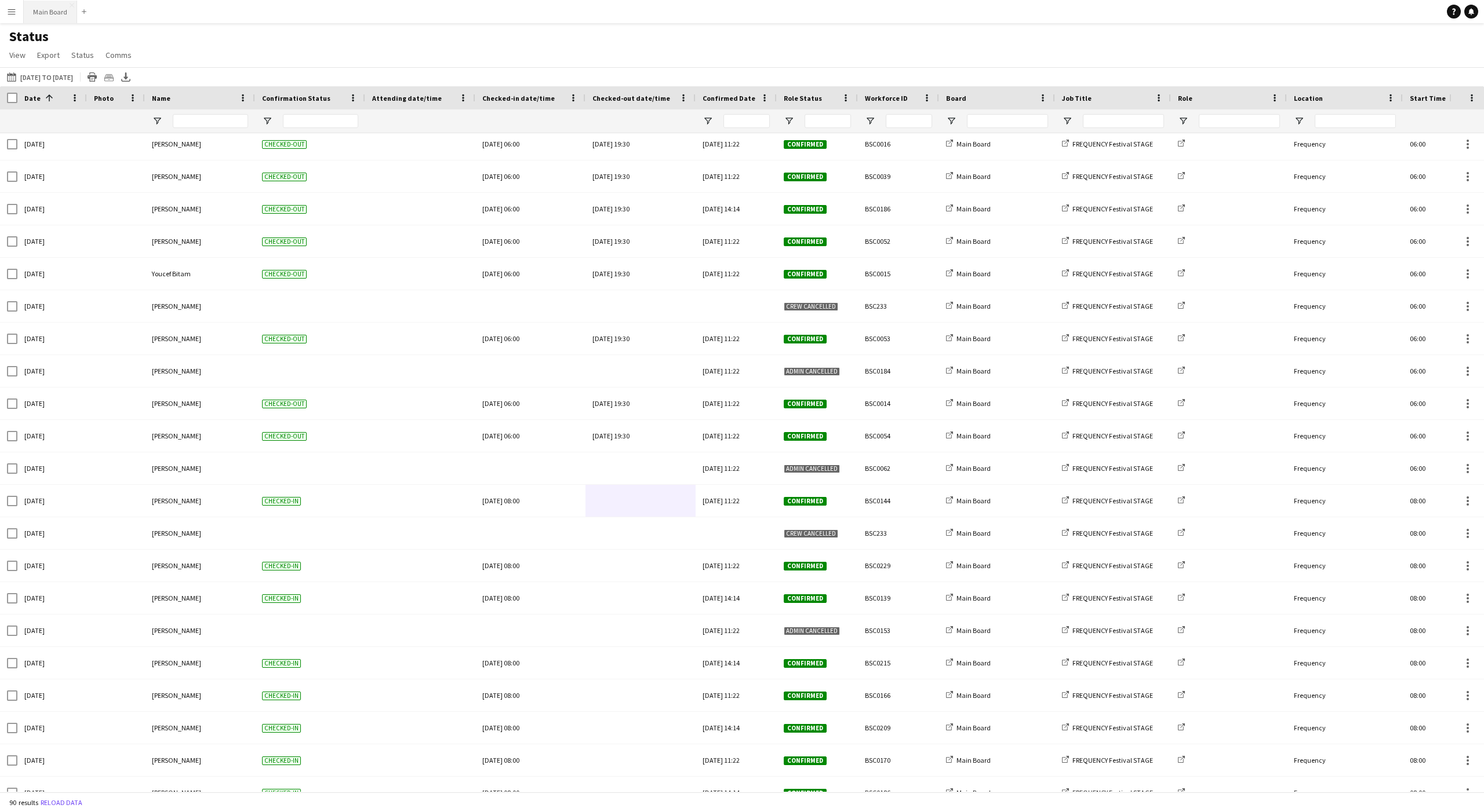
click at [40, 18] on button "Main Board Close" at bounding box center [51, 12] width 53 height 23
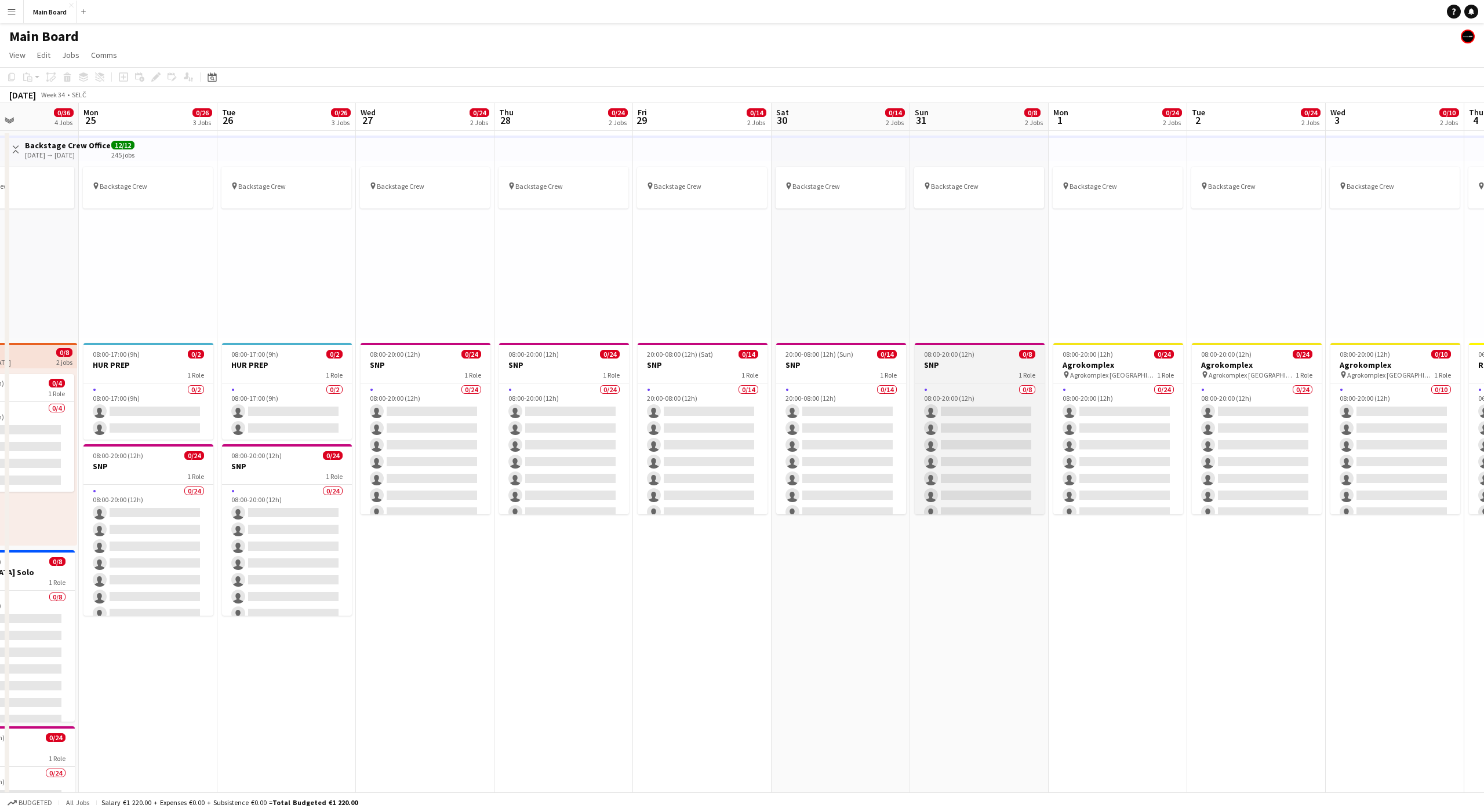
click at [971, 375] on div "1 Role" at bounding box center [979, 375] width 130 height 9
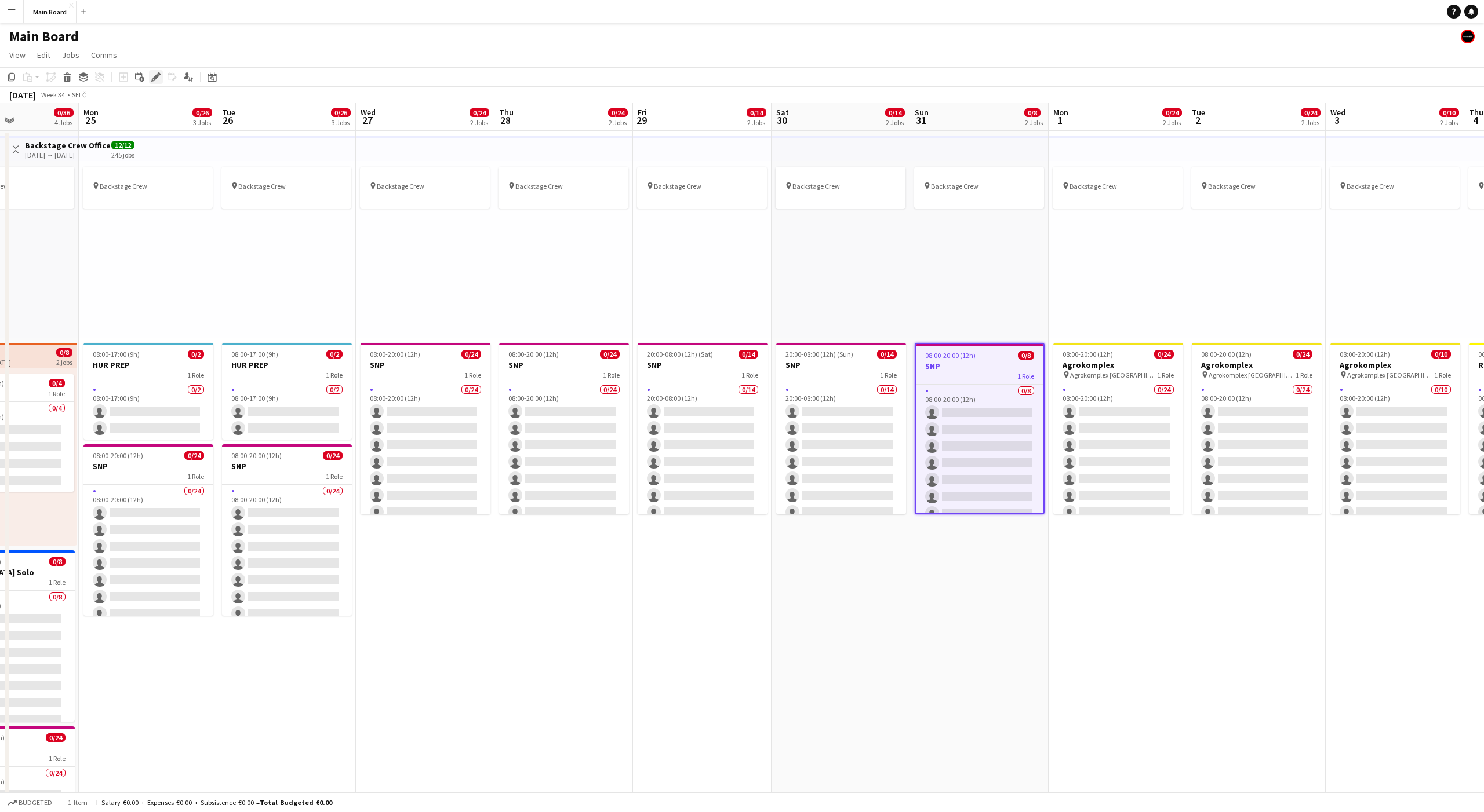
click at [157, 73] on icon "Edit" at bounding box center [156, 77] width 9 height 9
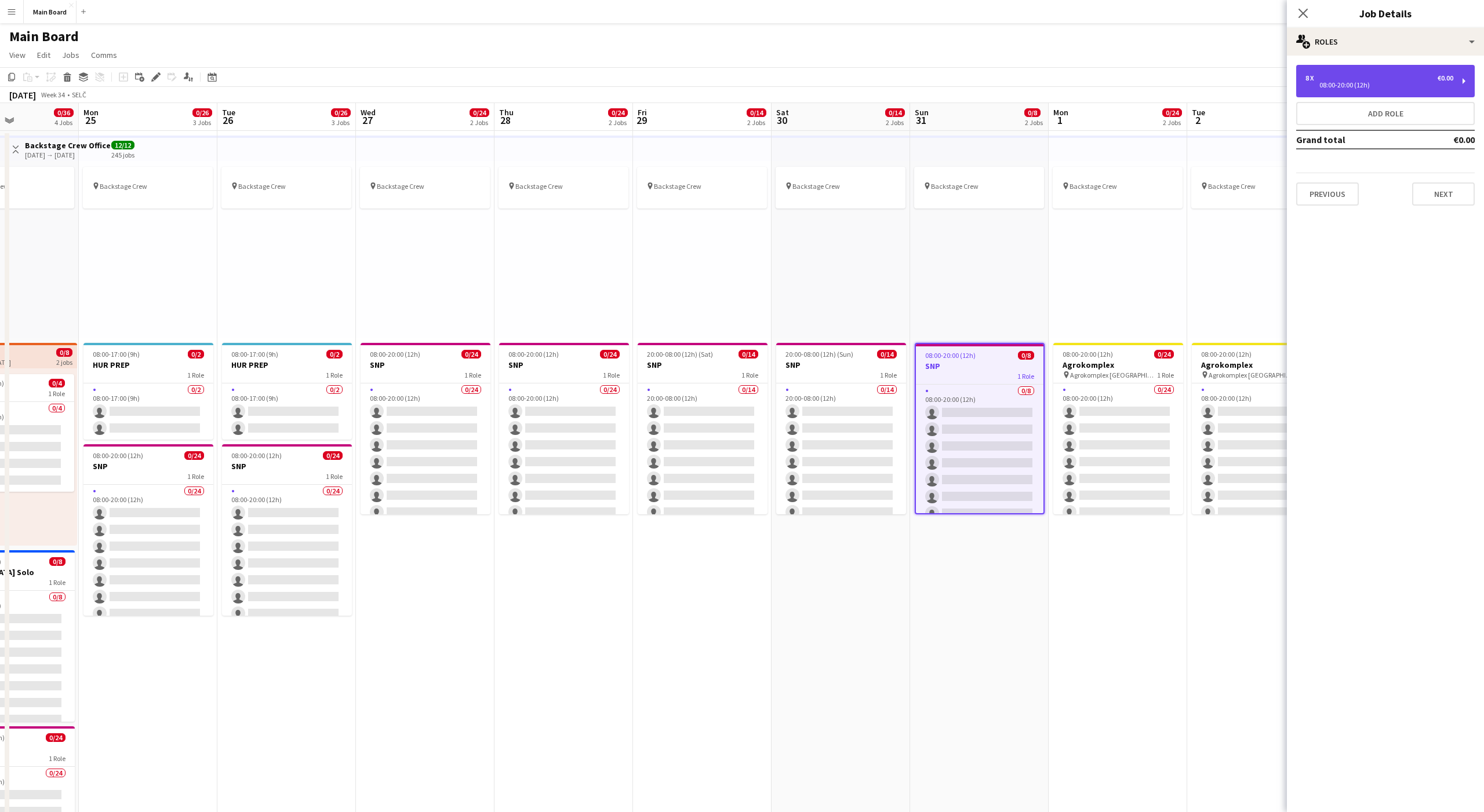
click at [1354, 79] on div "8 x €0.00" at bounding box center [1379, 78] width 148 height 8
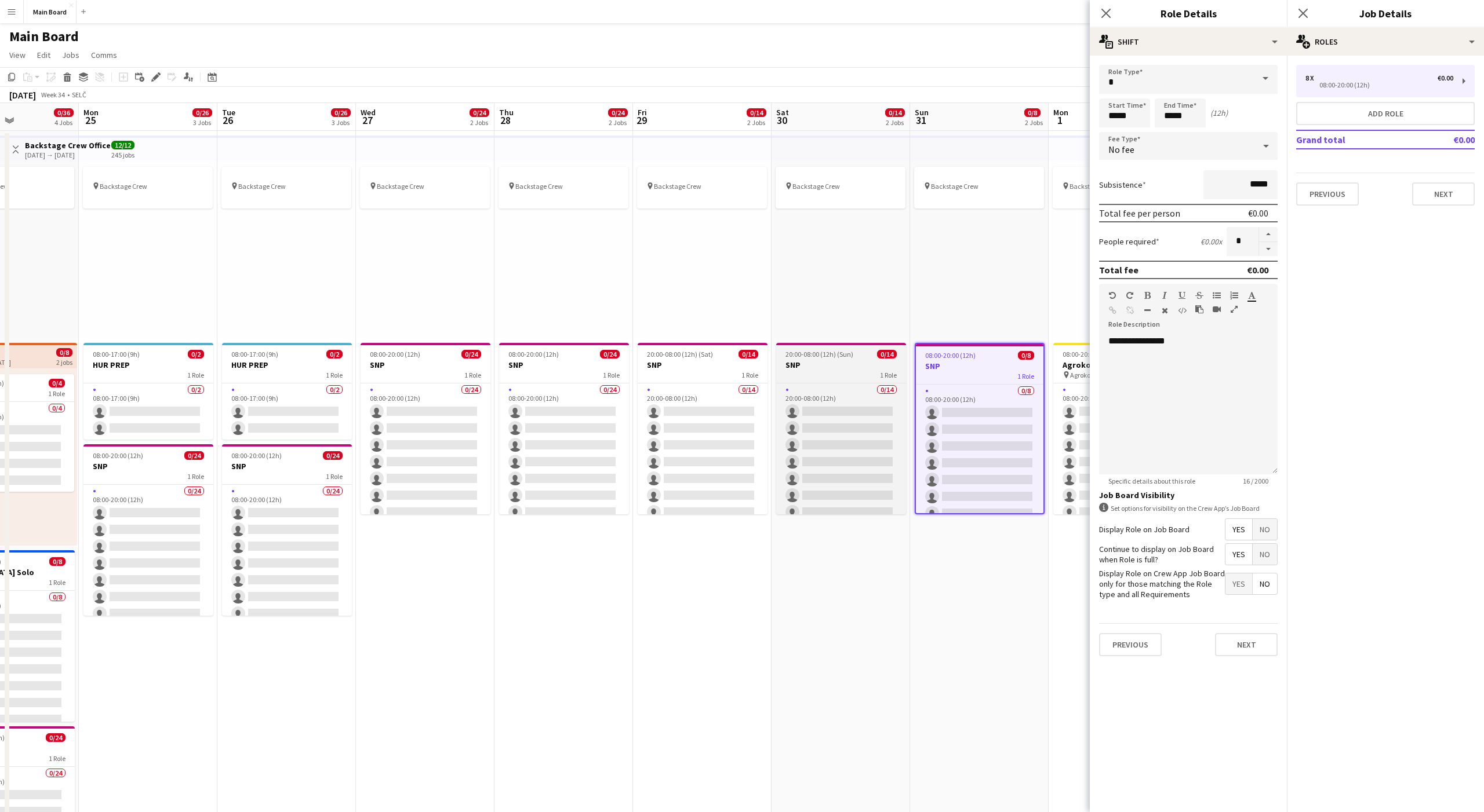
click at [848, 354] on span "20:00-08:00 (12h) (Sun)" at bounding box center [820, 354] width 68 height 8
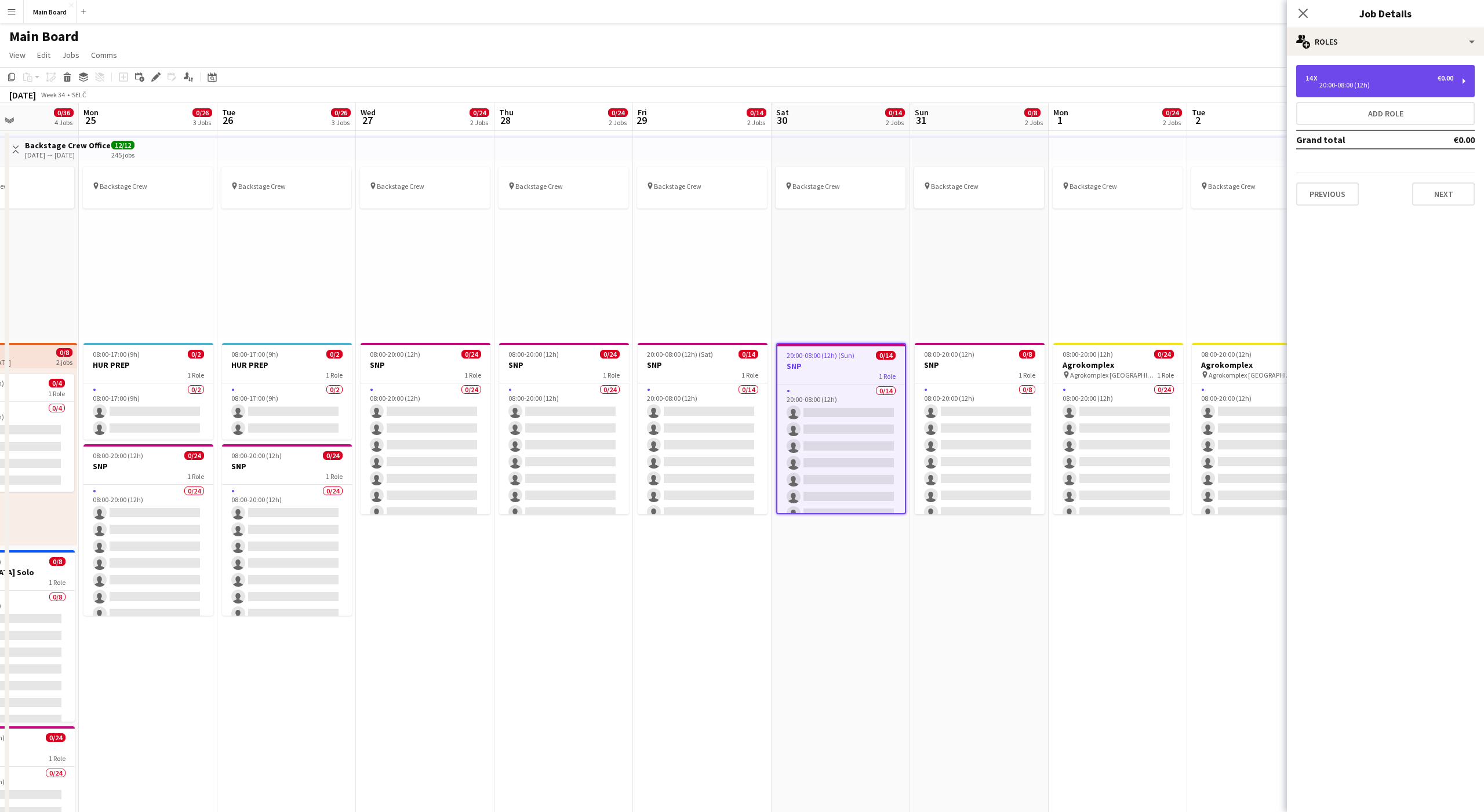
click at [1408, 74] on div "14 x €0.00" at bounding box center [1379, 78] width 148 height 8
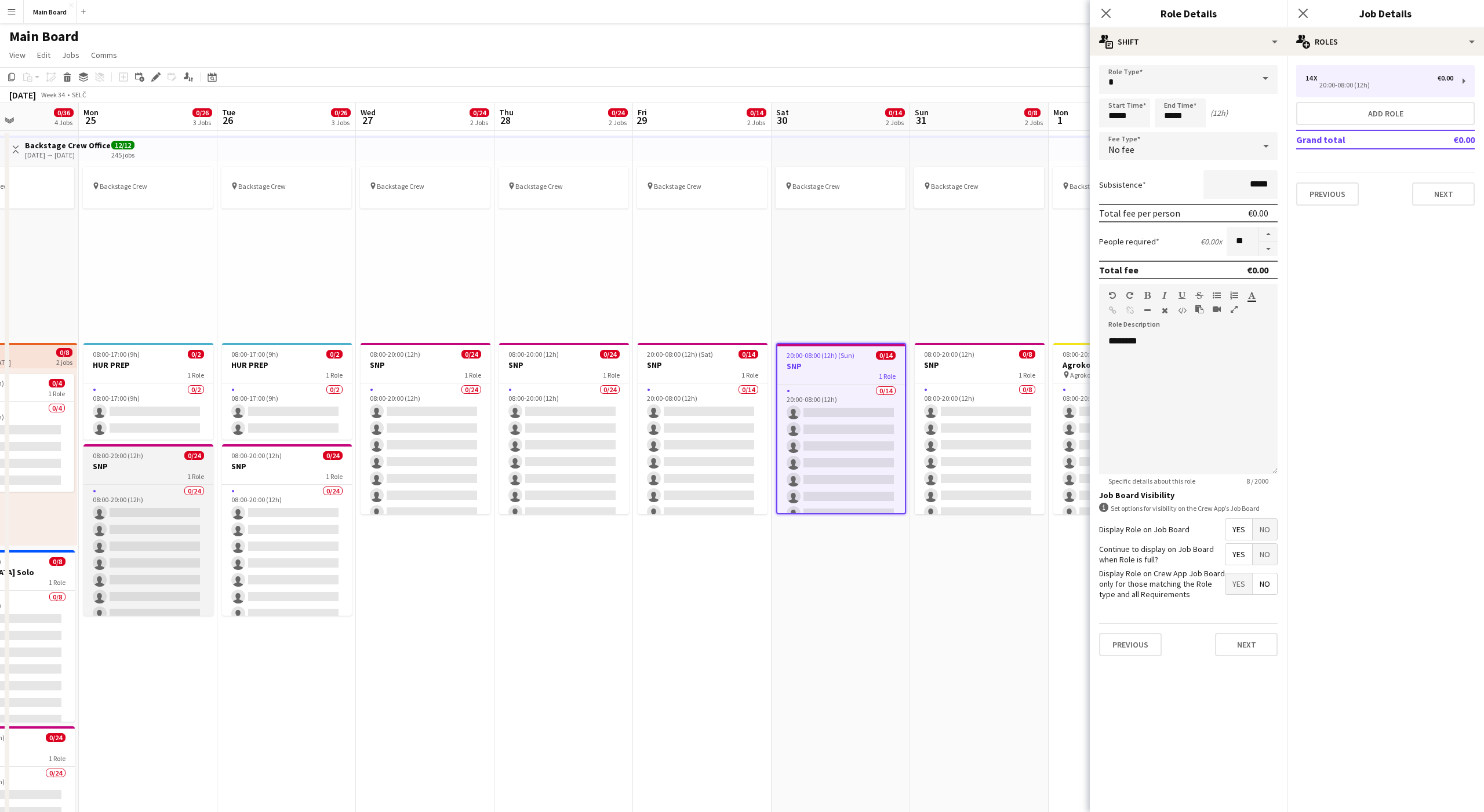
click at [124, 470] on h3 "SNP" at bounding box center [148, 466] width 130 height 10
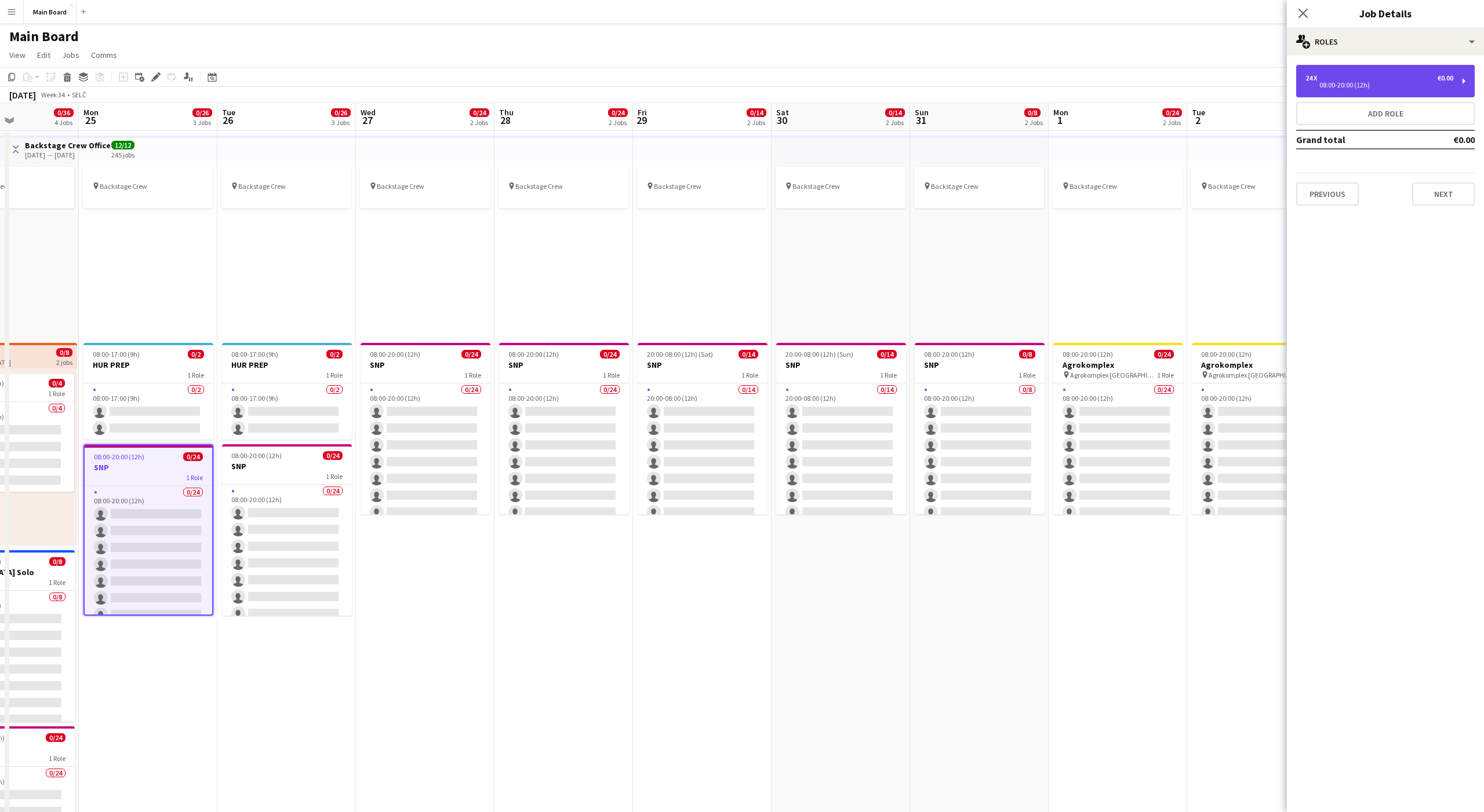
click at [1368, 90] on div "24 x €0.00 08:00-20:00 (12h)" at bounding box center [1386, 81] width 178 height 32
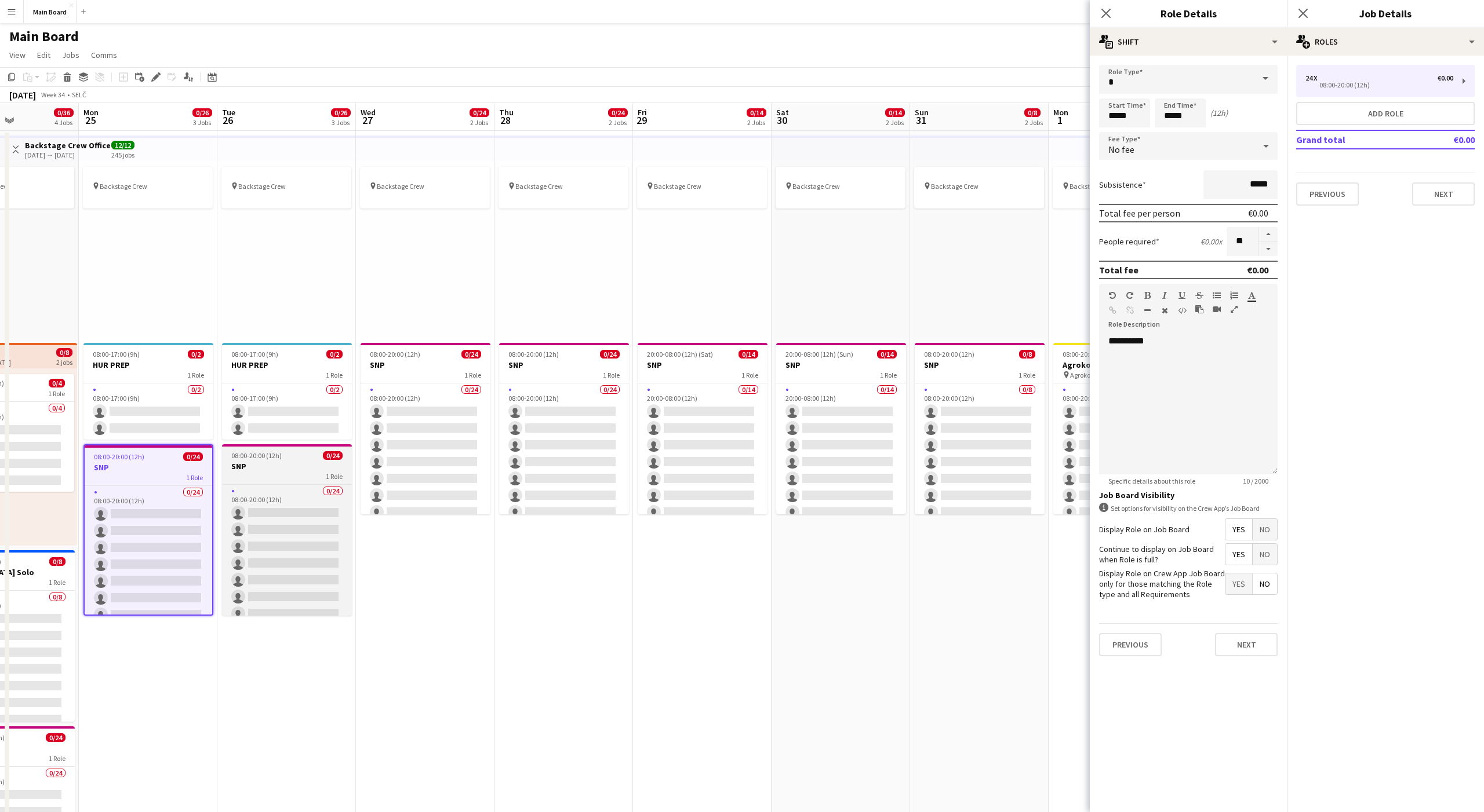
click at [260, 467] on h3 "SNP" at bounding box center [287, 466] width 130 height 10
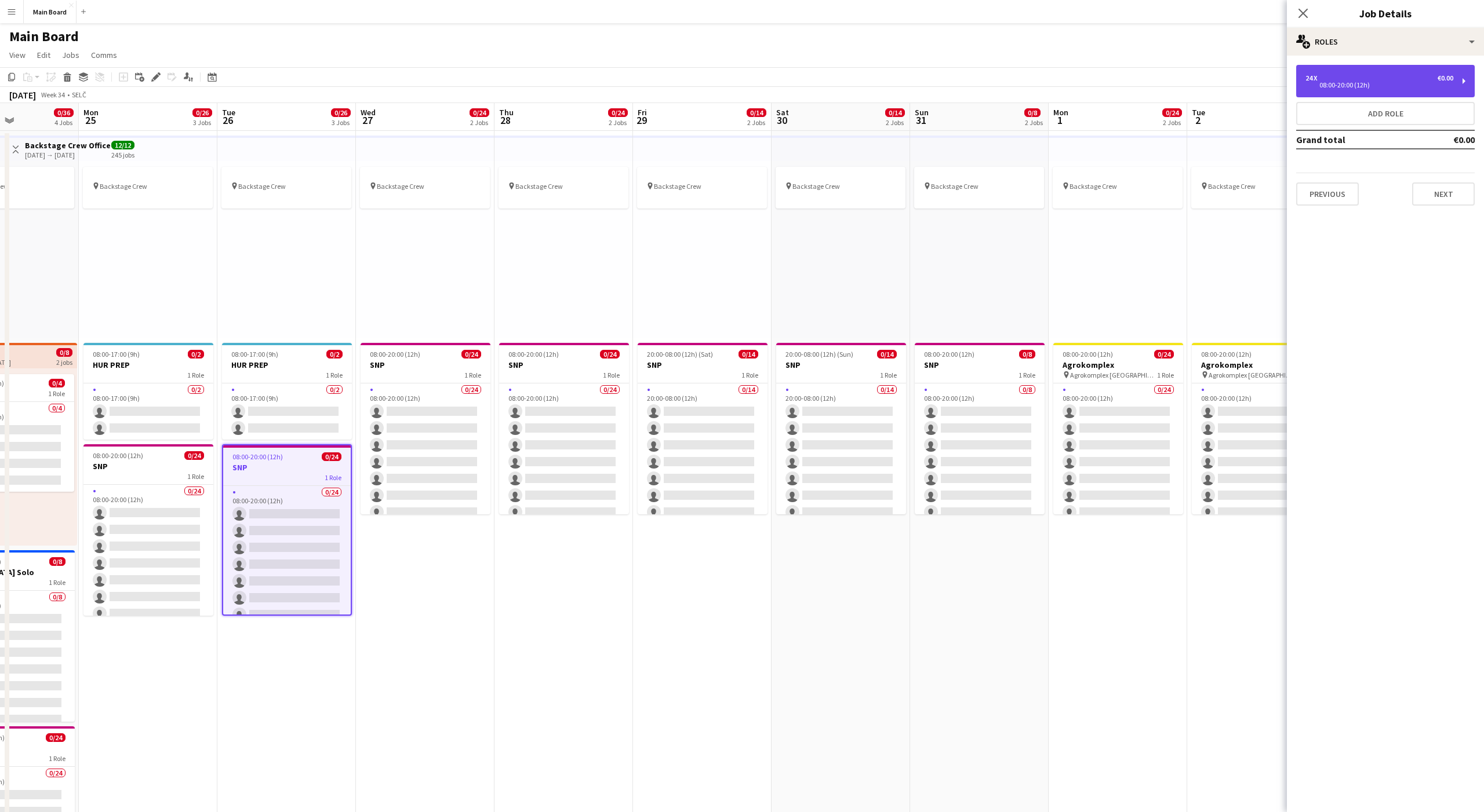
click at [1395, 78] on div "24 x €0.00" at bounding box center [1379, 78] width 148 height 8
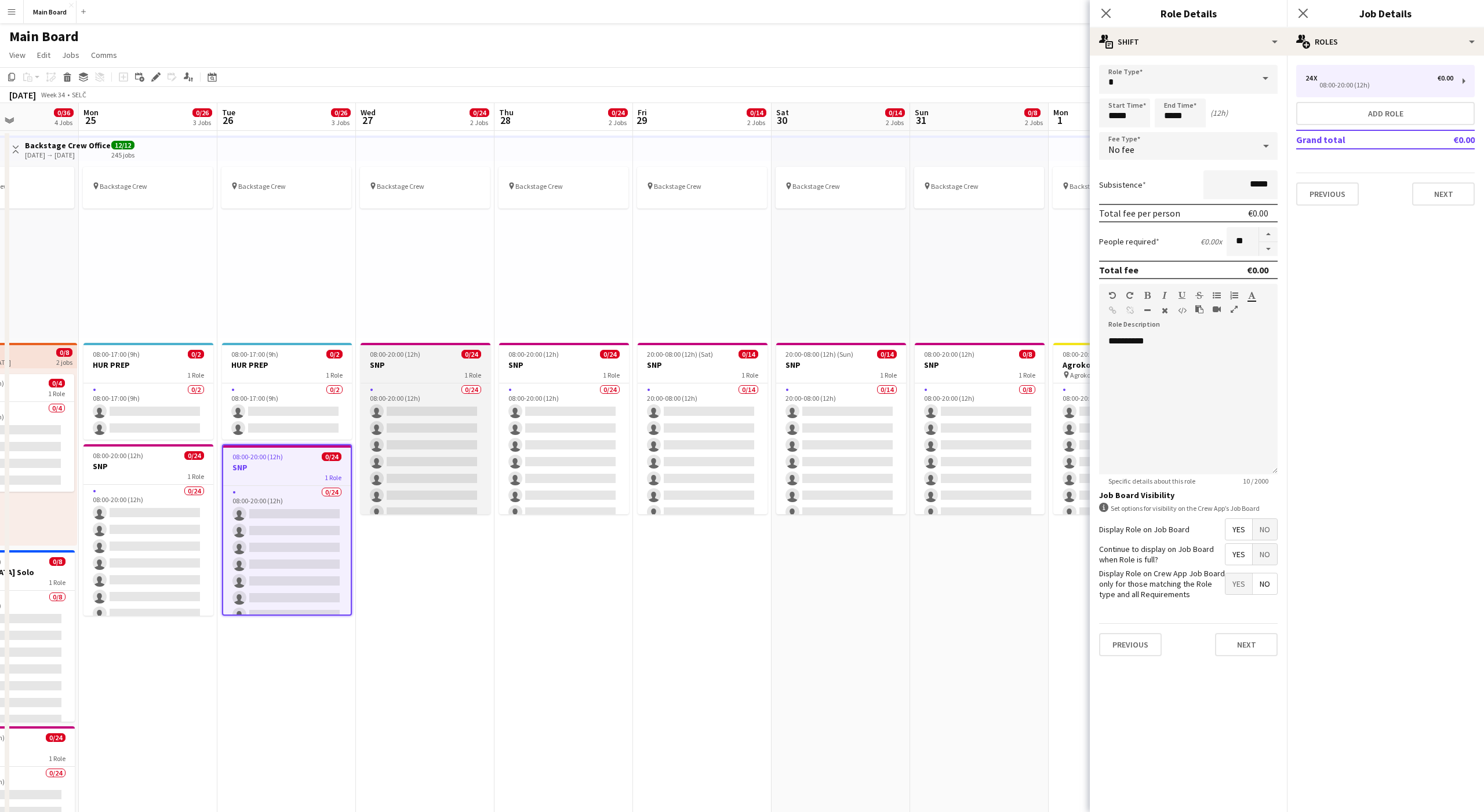
click at [436, 353] on div "08:00-20:00 (12h) 0/24" at bounding box center [425, 354] width 130 height 8
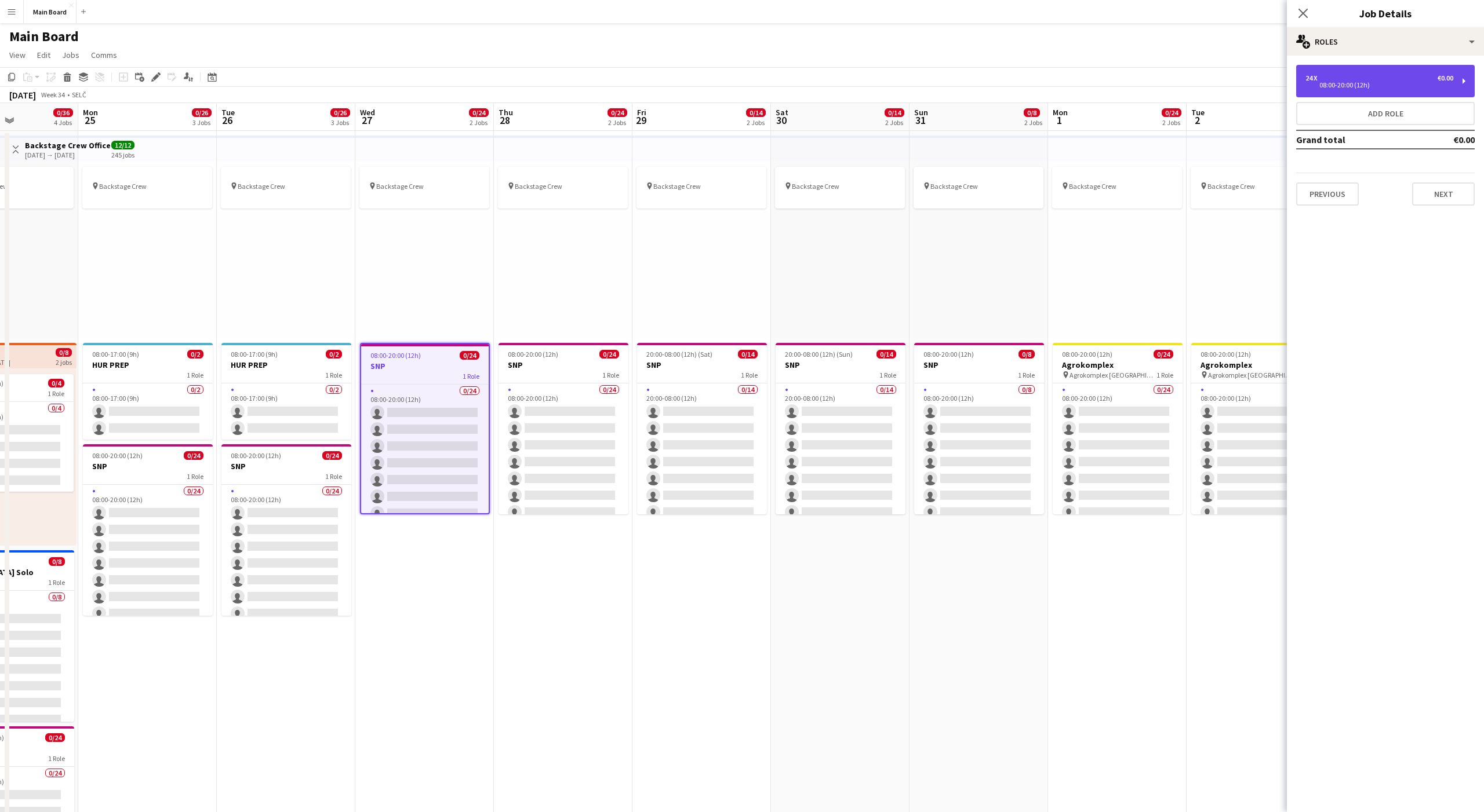
click at [1380, 87] on div "08:00-20:00 (12h)" at bounding box center [1379, 85] width 148 height 6
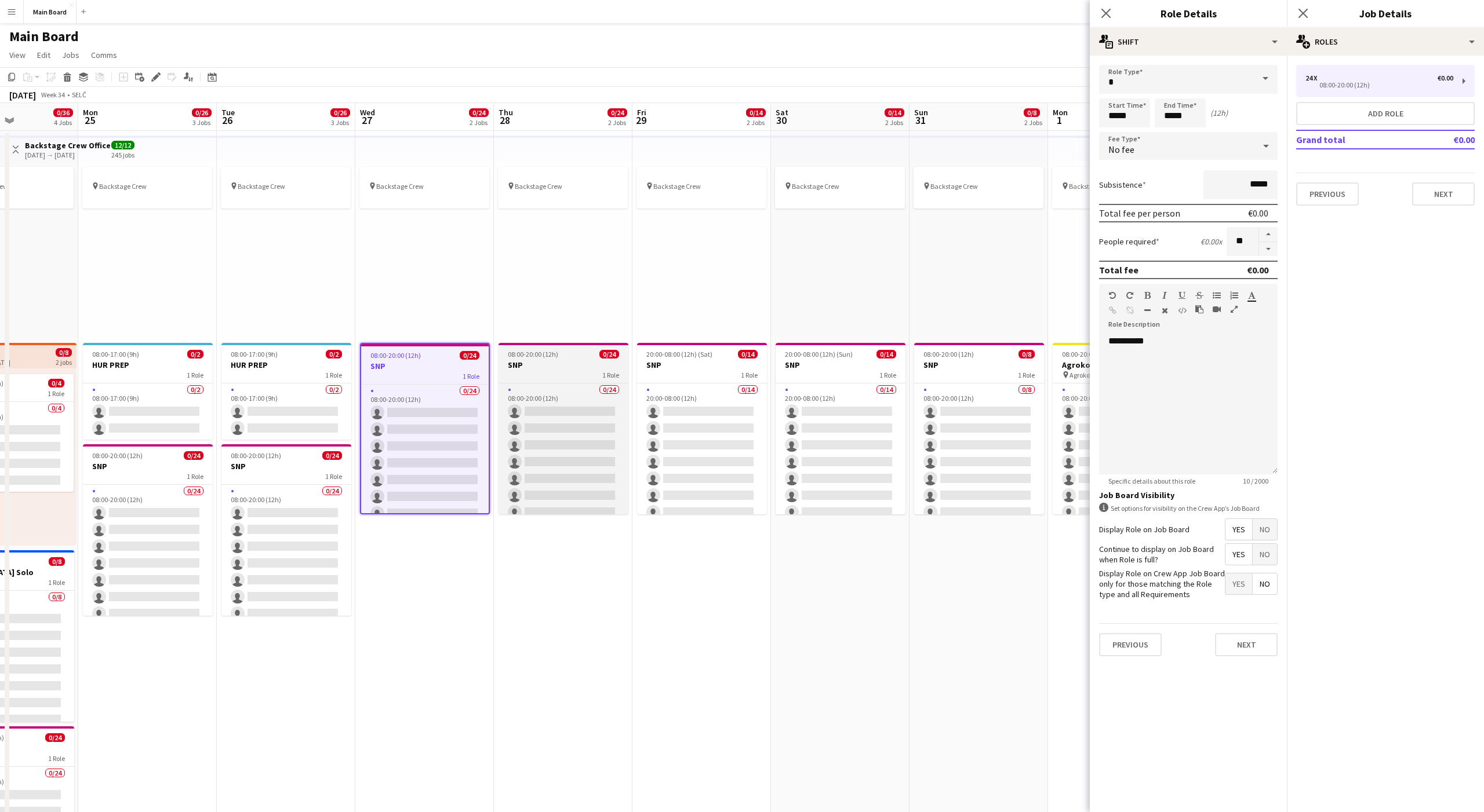
click at [508, 349] on app-job-card "08:00-20:00 (12h) 0/24 SNP 1 Role 0/24 08:00-20:00 (12h) single-neutral-actions…" at bounding box center [563, 428] width 130 height 172
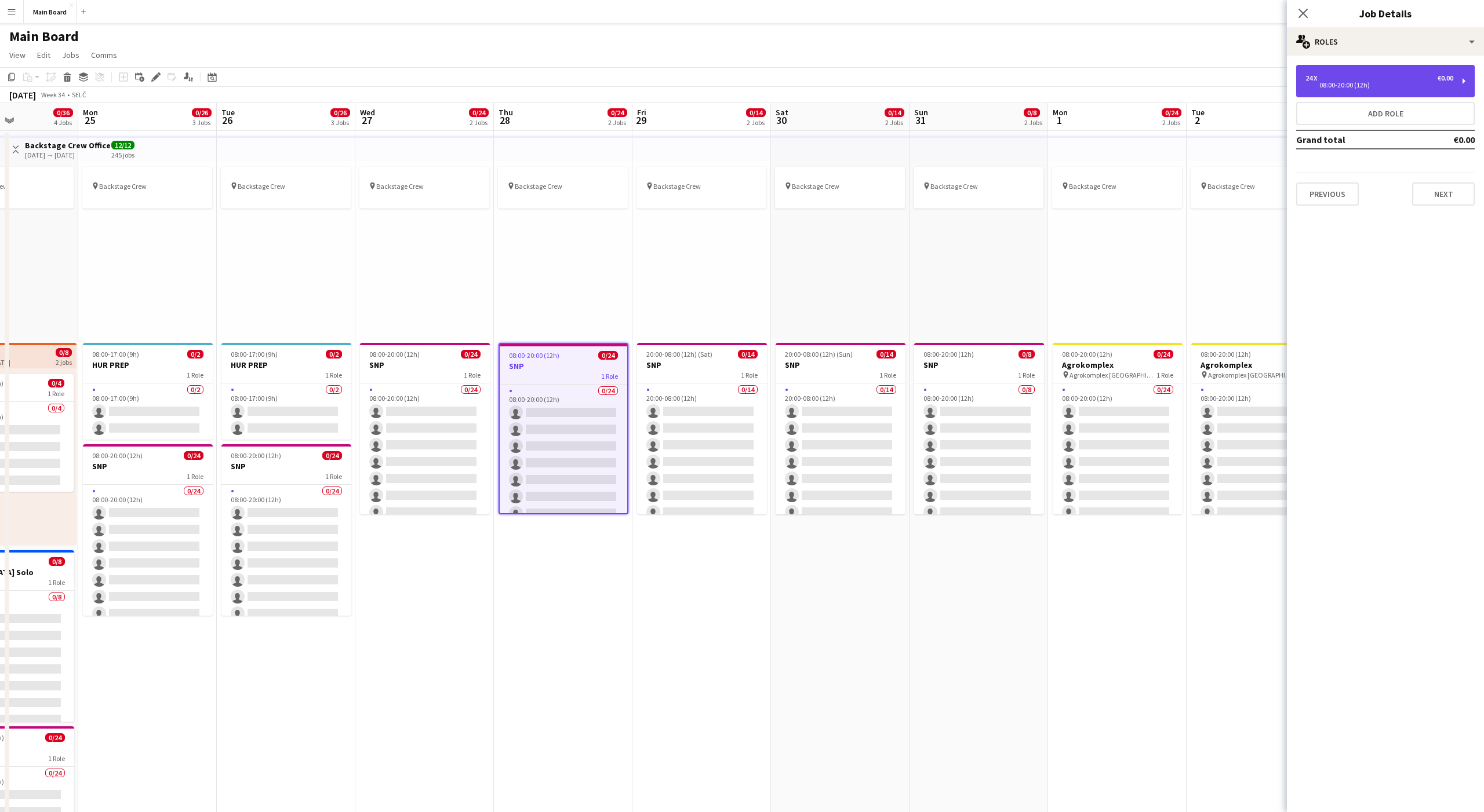
click at [1356, 94] on div "24 x €0.00 08:00-20:00 (12h)" at bounding box center [1386, 81] width 178 height 32
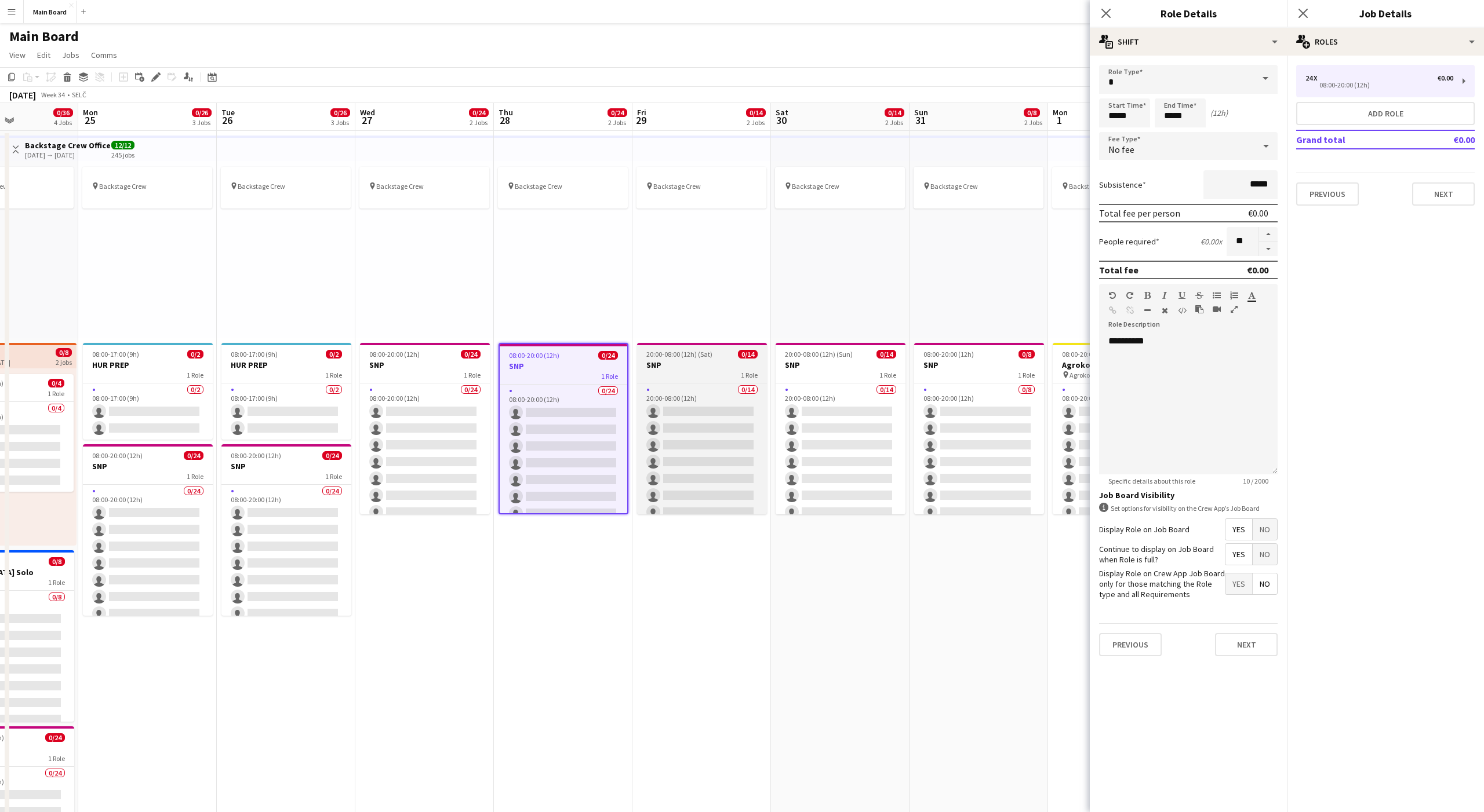
click at [701, 357] on span "20:00-08:00 (12h) (Sat)" at bounding box center [679, 354] width 66 height 8
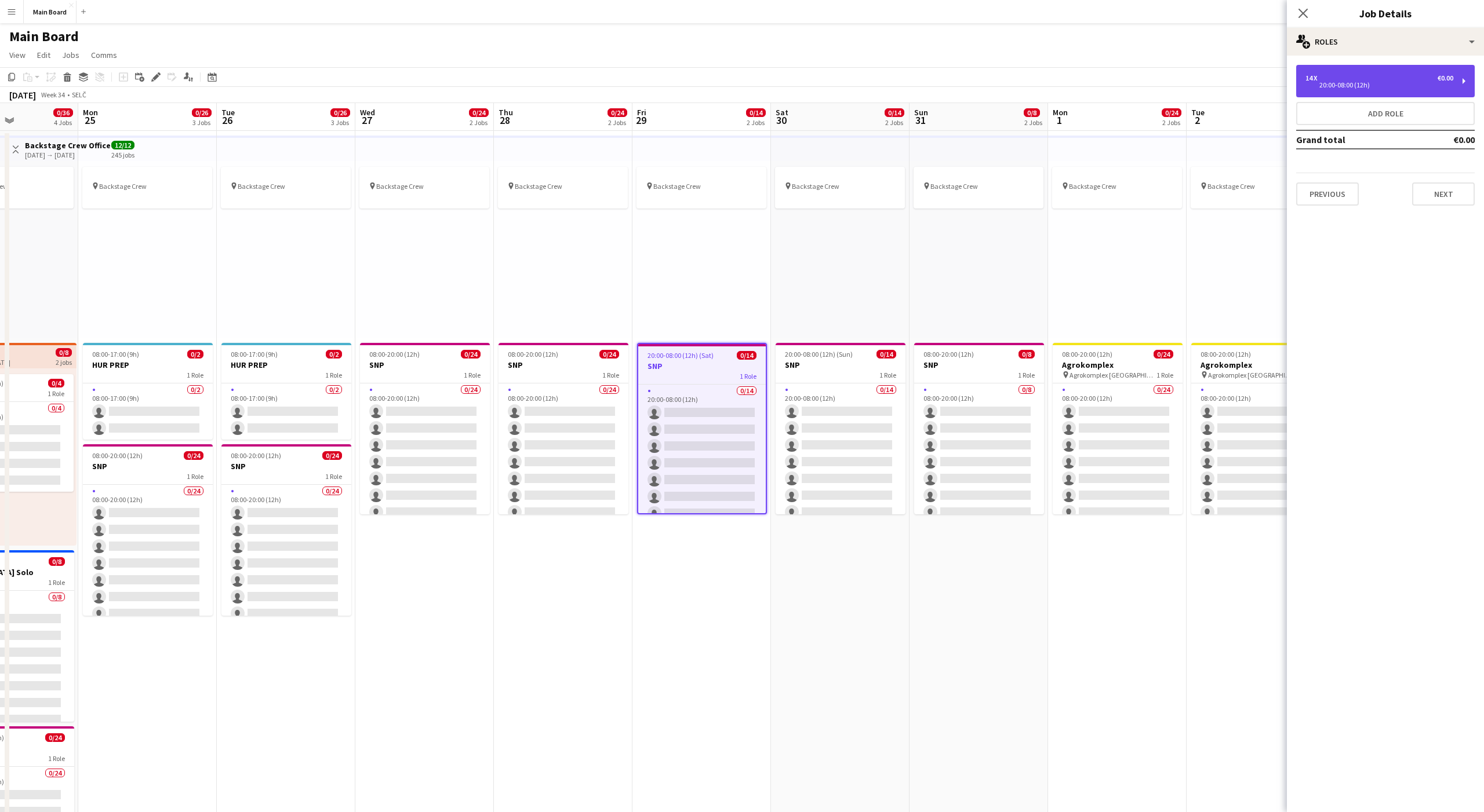
click at [1373, 65] on div "14 x €0.00 20:00-08:00 (12h)" at bounding box center [1386, 81] width 178 height 32
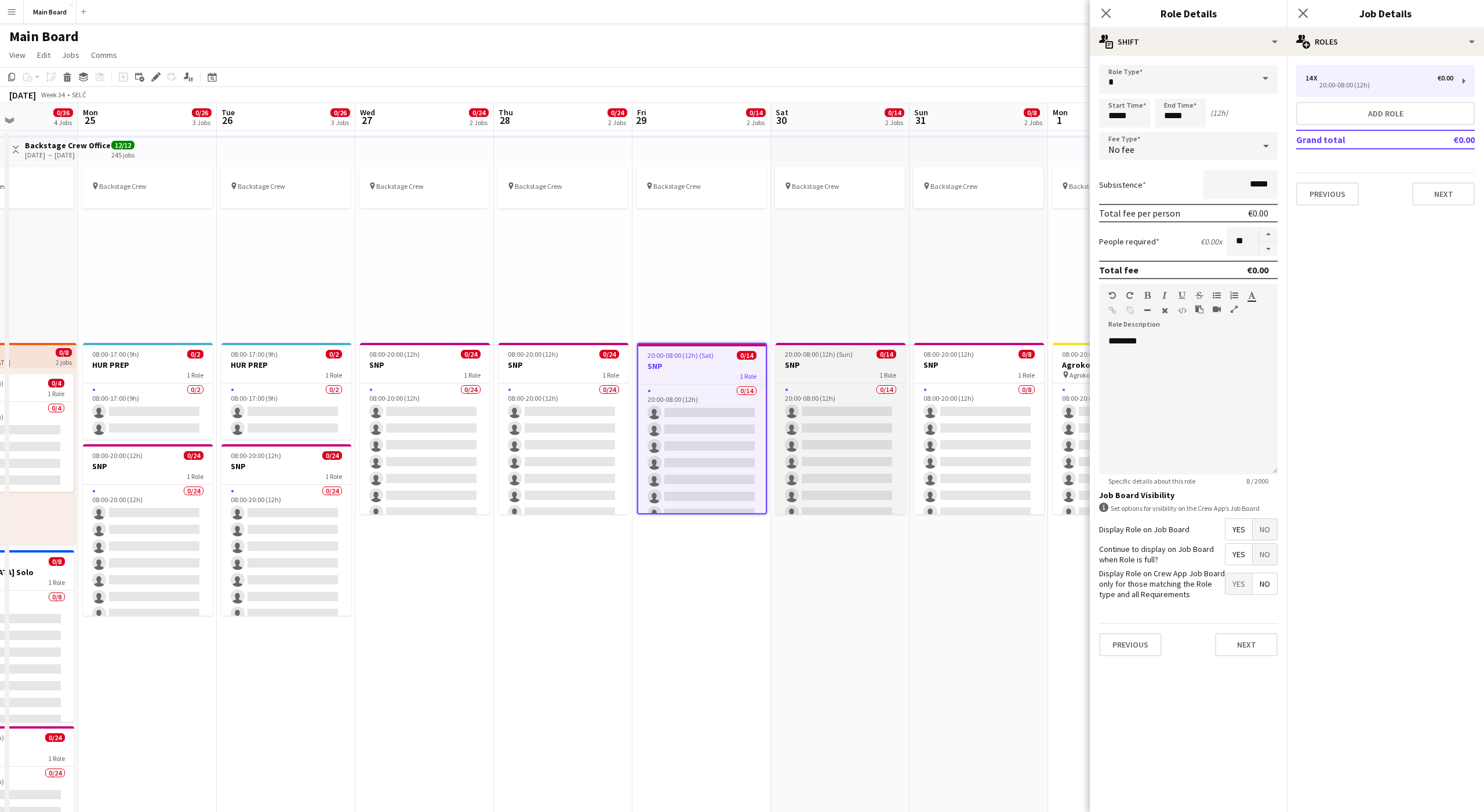
click at [821, 367] on h3 "SNP" at bounding box center [840, 365] width 130 height 10
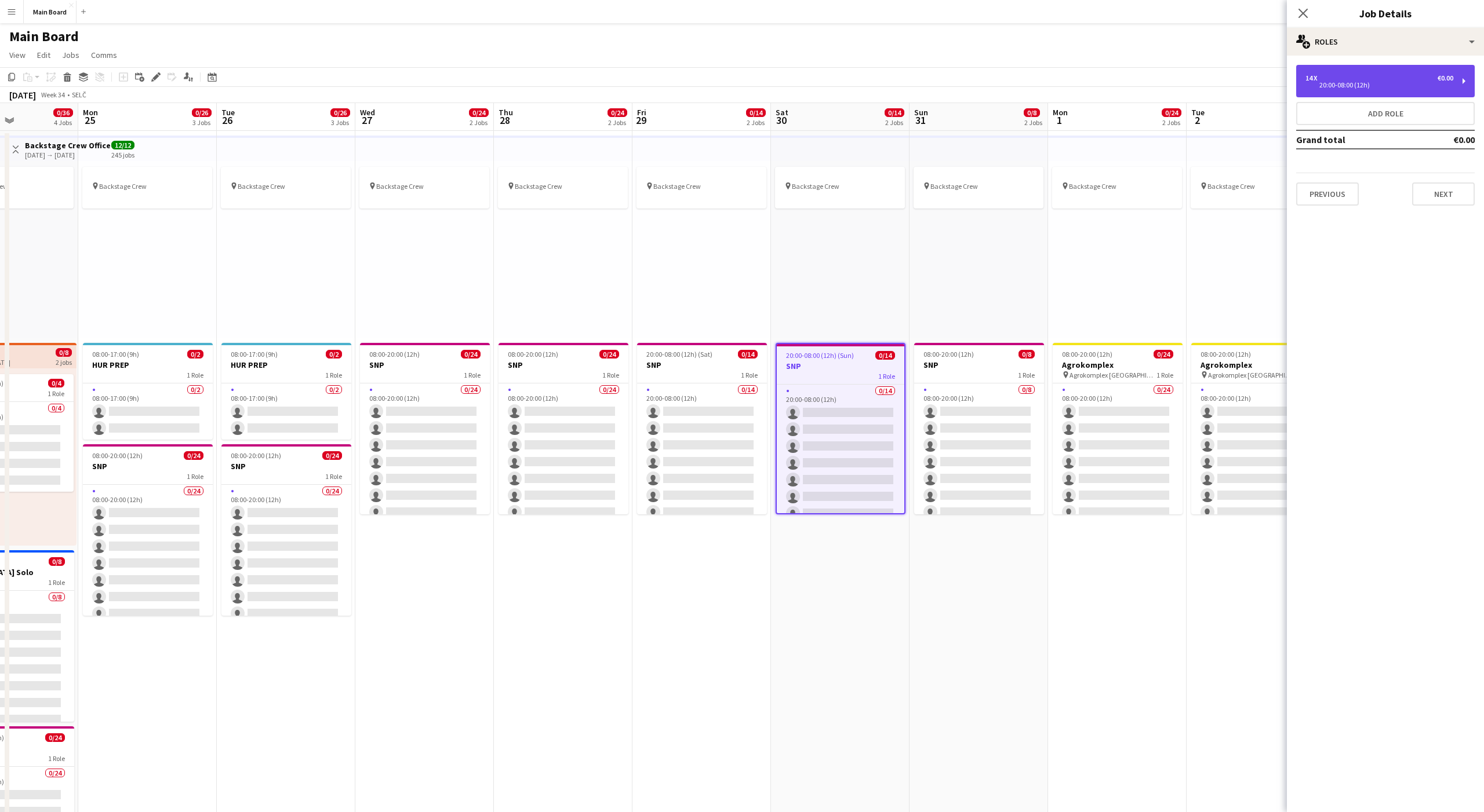
click at [1352, 93] on div "14 x €0.00 20:00-08:00 (12h)" at bounding box center [1386, 81] width 178 height 32
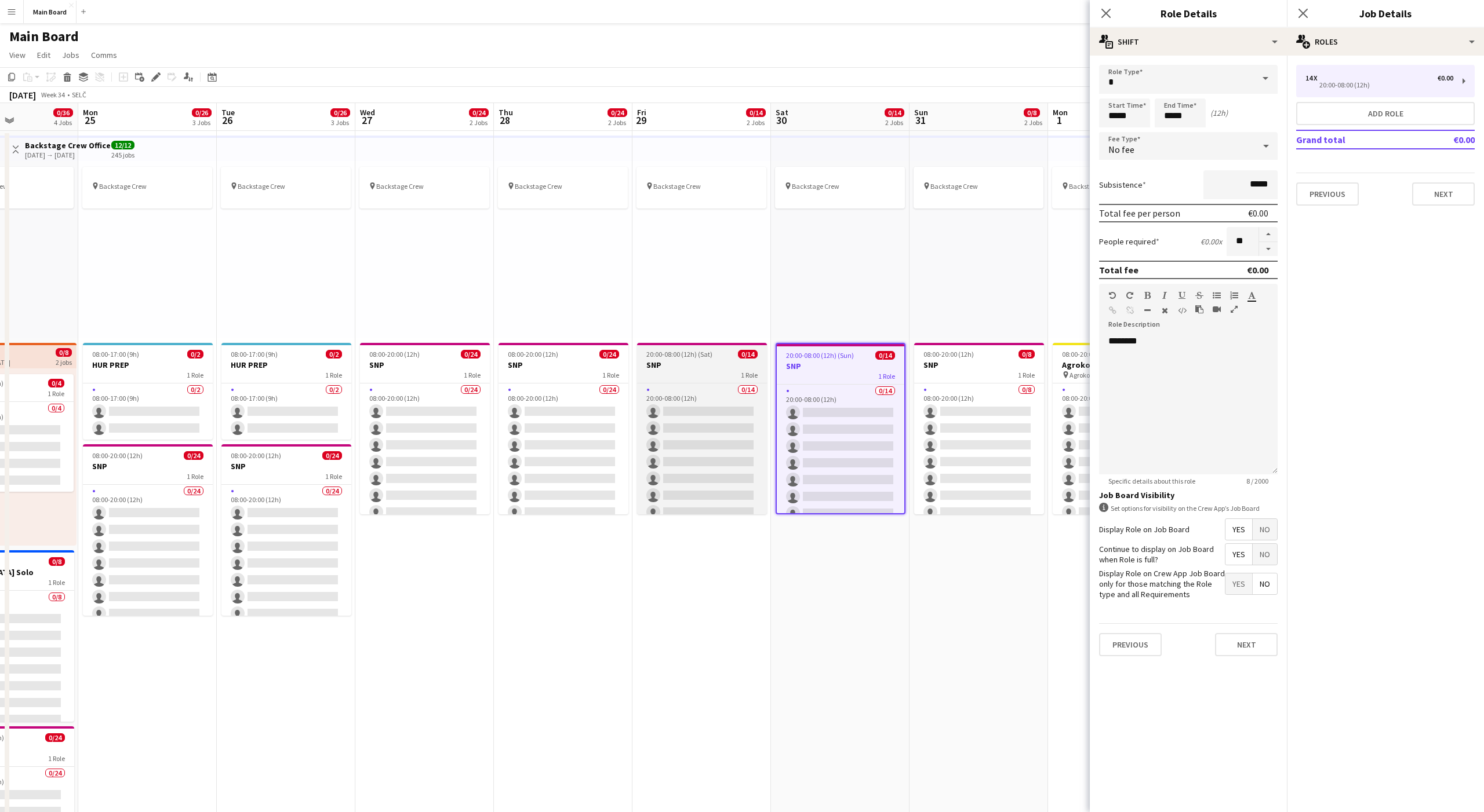
click at [697, 361] on h3 "SNP" at bounding box center [701, 365] width 130 height 10
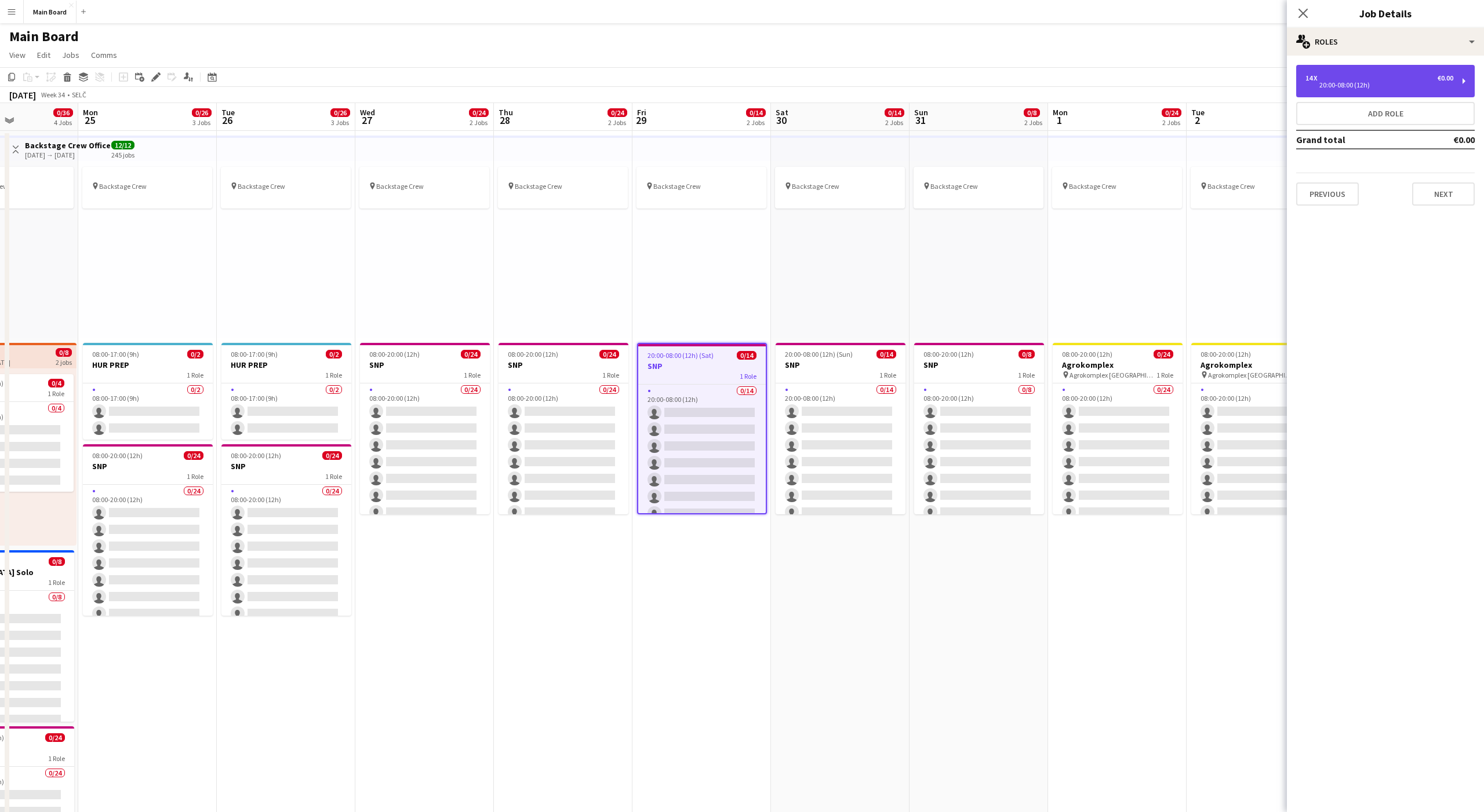
click at [1388, 80] on div "14 x €0.00" at bounding box center [1379, 78] width 148 height 8
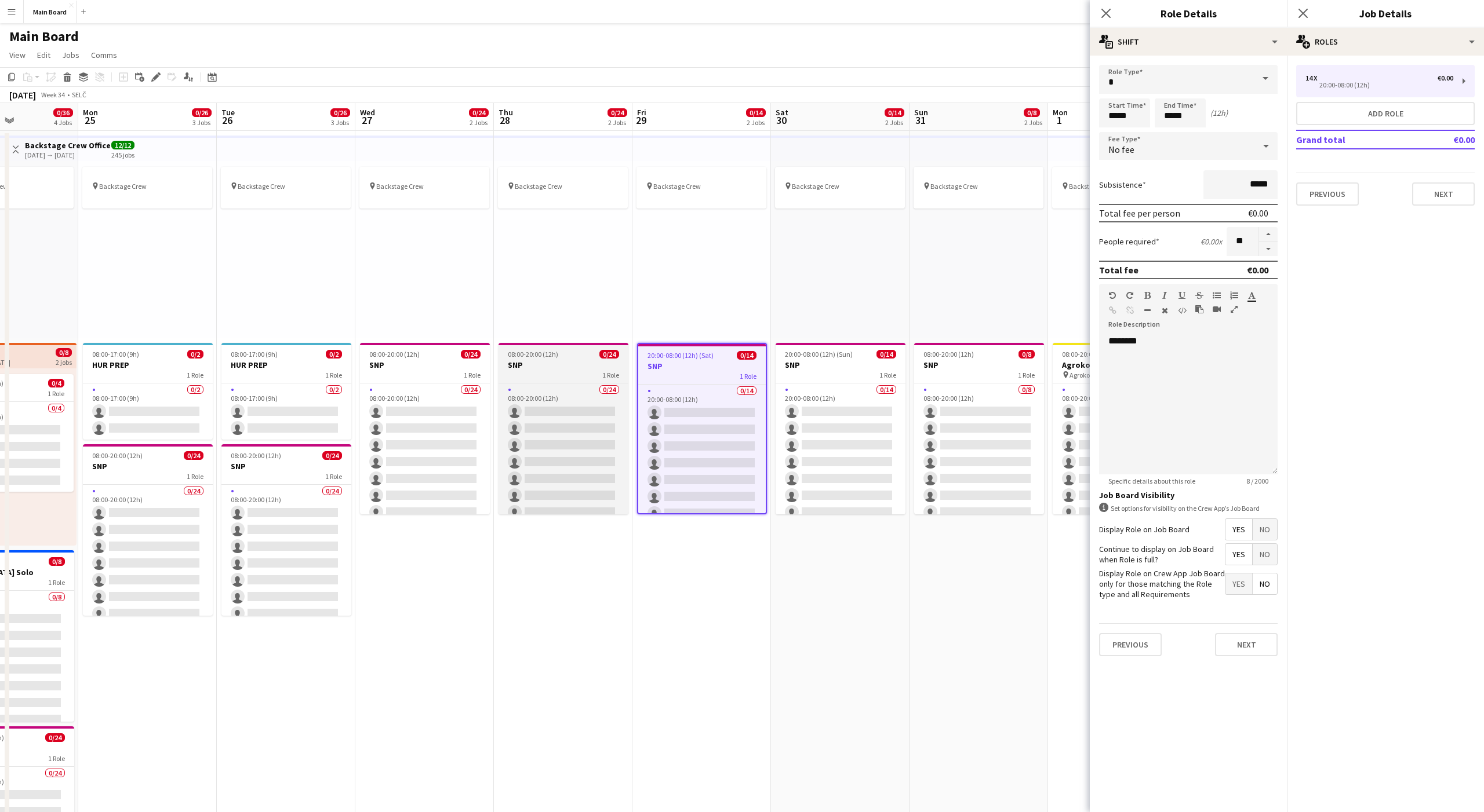
click at [553, 367] on h3 "SNP" at bounding box center [563, 365] width 130 height 10
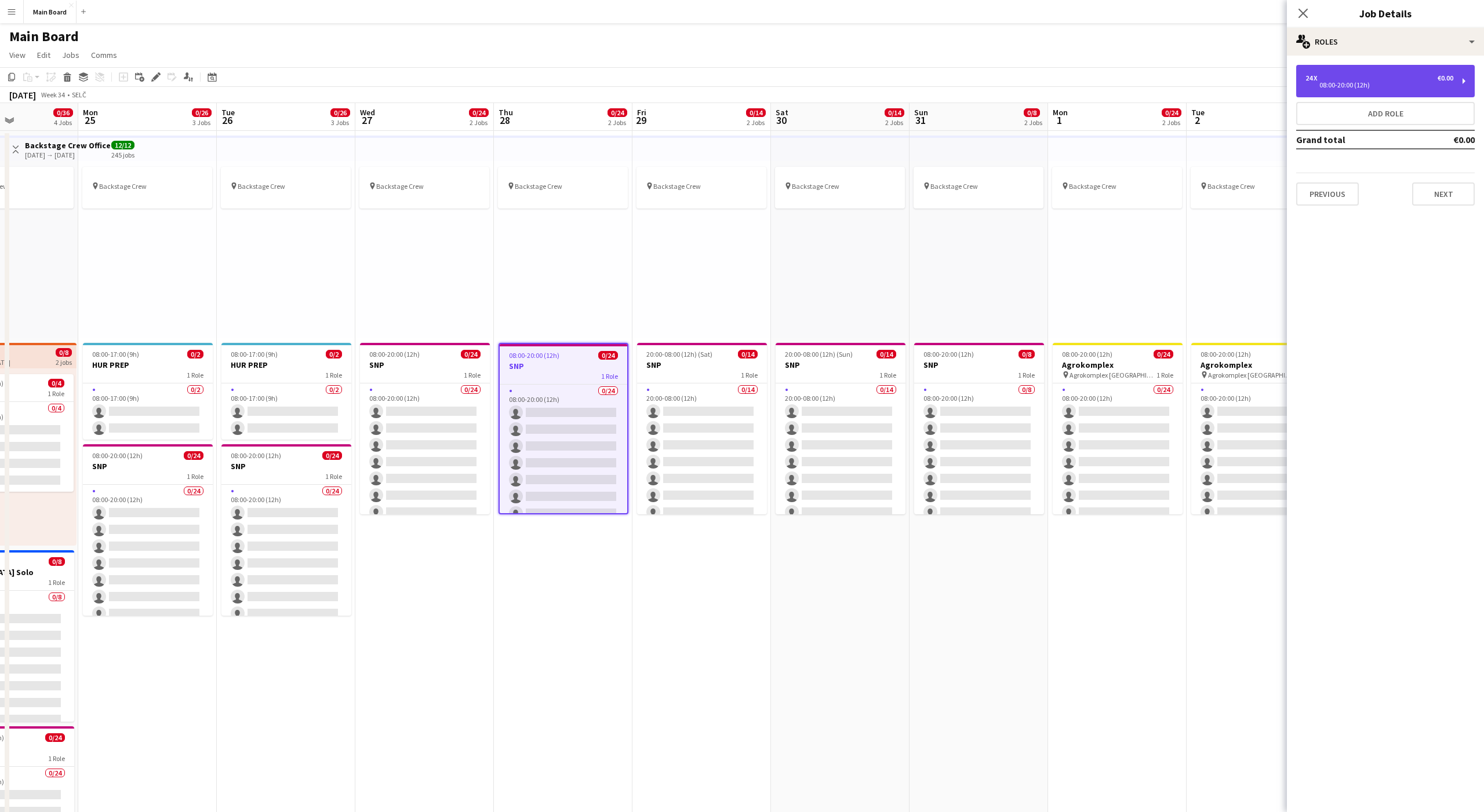
click at [1312, 78] on div "24 x" at bounding box center [1312, 78] width 14 height 8
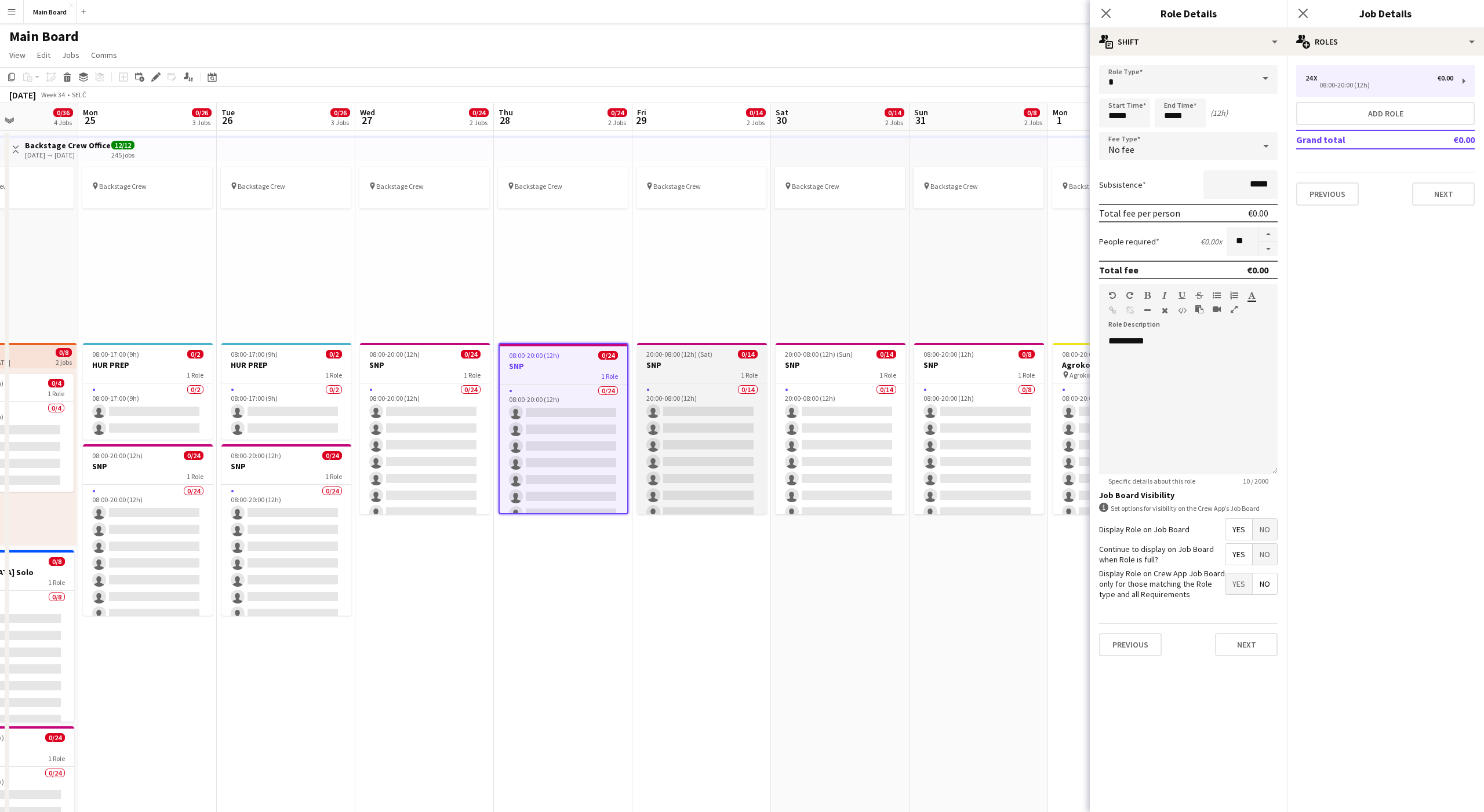
click at [685, 367] on h3 "SNP" at bounding box center [701, 365] width 130 height 10
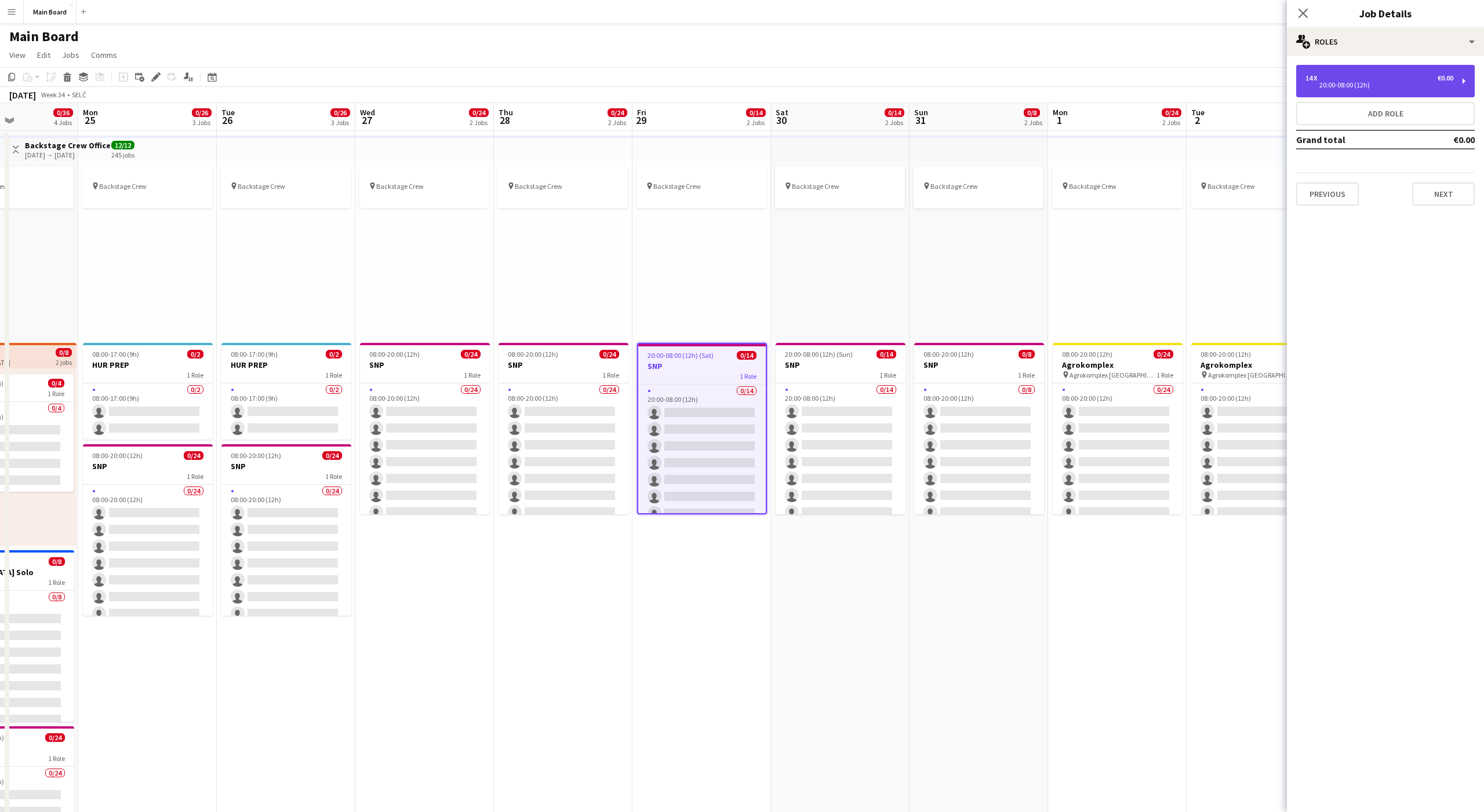
click at [1335, 83] on div "20:00-08:00 (12h)" at bounding box center [1379, 85] width 148 height 6
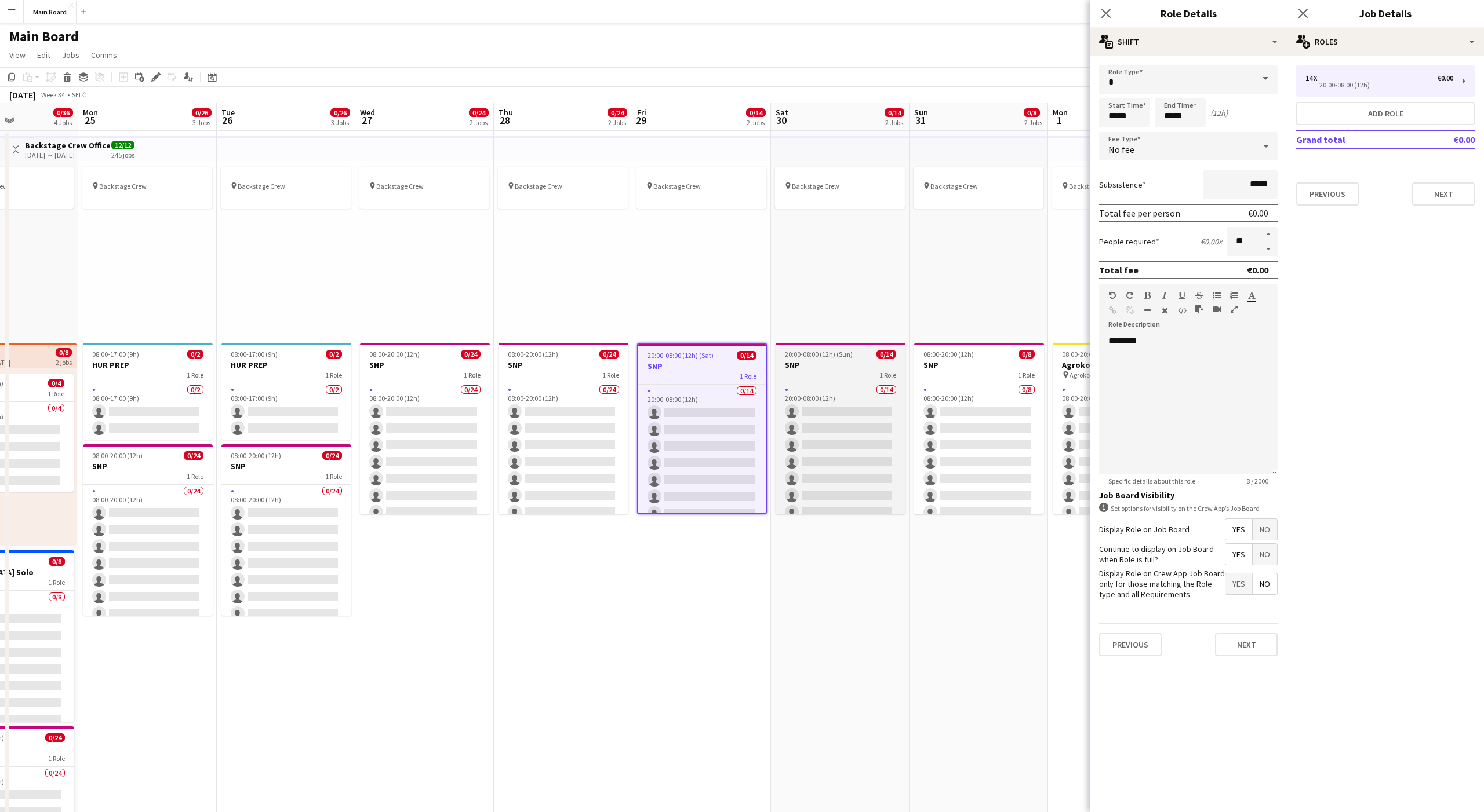
click at [833, 373] on div "1 Role" at bounding box center [840, 375] width 130 height 9
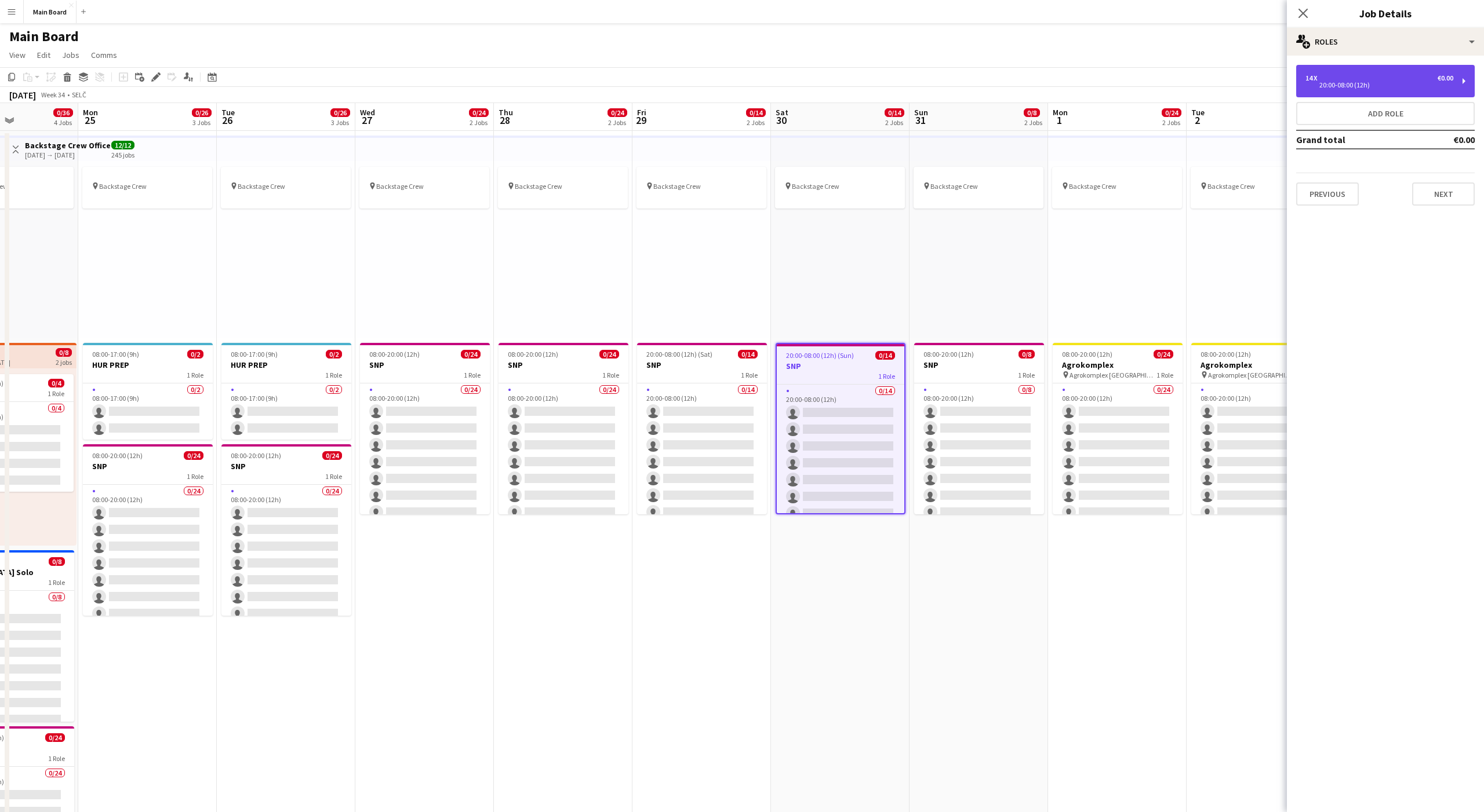
click at [1335, 86] on div "20:00-08:00 (12h)" at bounding box center [1379, 85] width 148 height 6
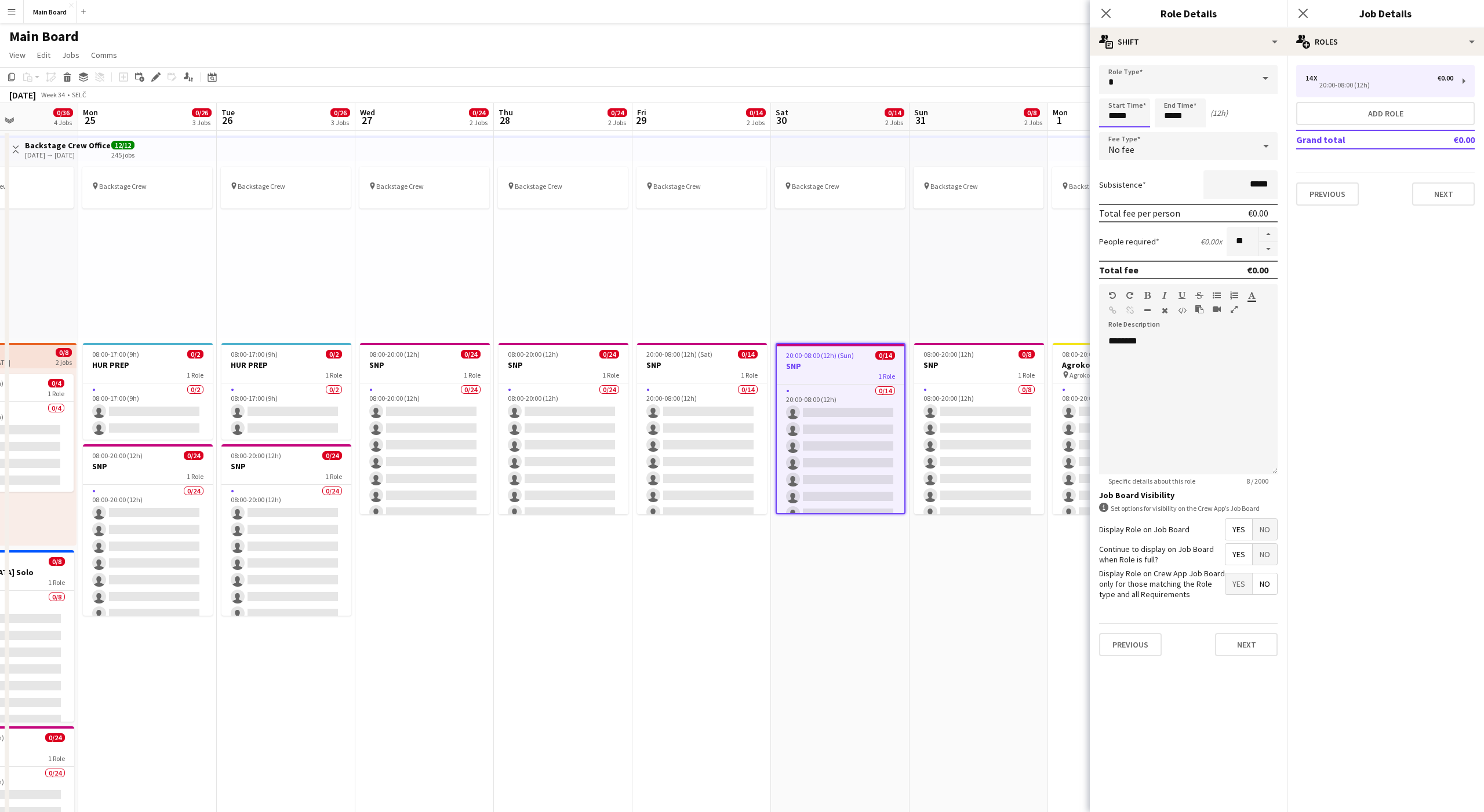
click at [1111, 112] on input "*****" at bounding box center [1125, 113] width 51 height 29
type input "*****"
click at [1168, 112] on input "*****" at bounding box center [1181, 113] width 51 height 29
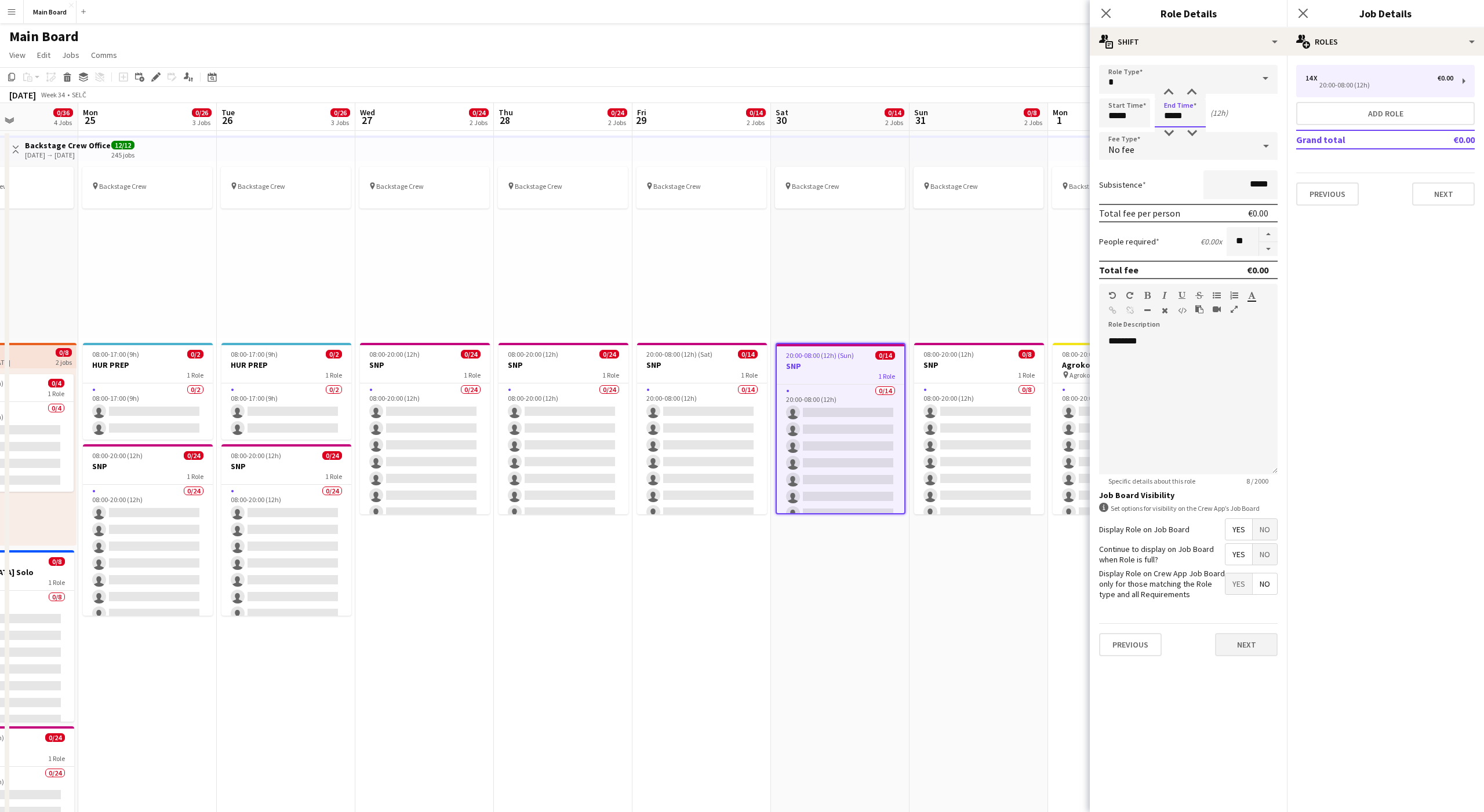
type input "*****"
click at [1238, 644] on button "Next" at bounding box center [1246, 645] width 62 height 23
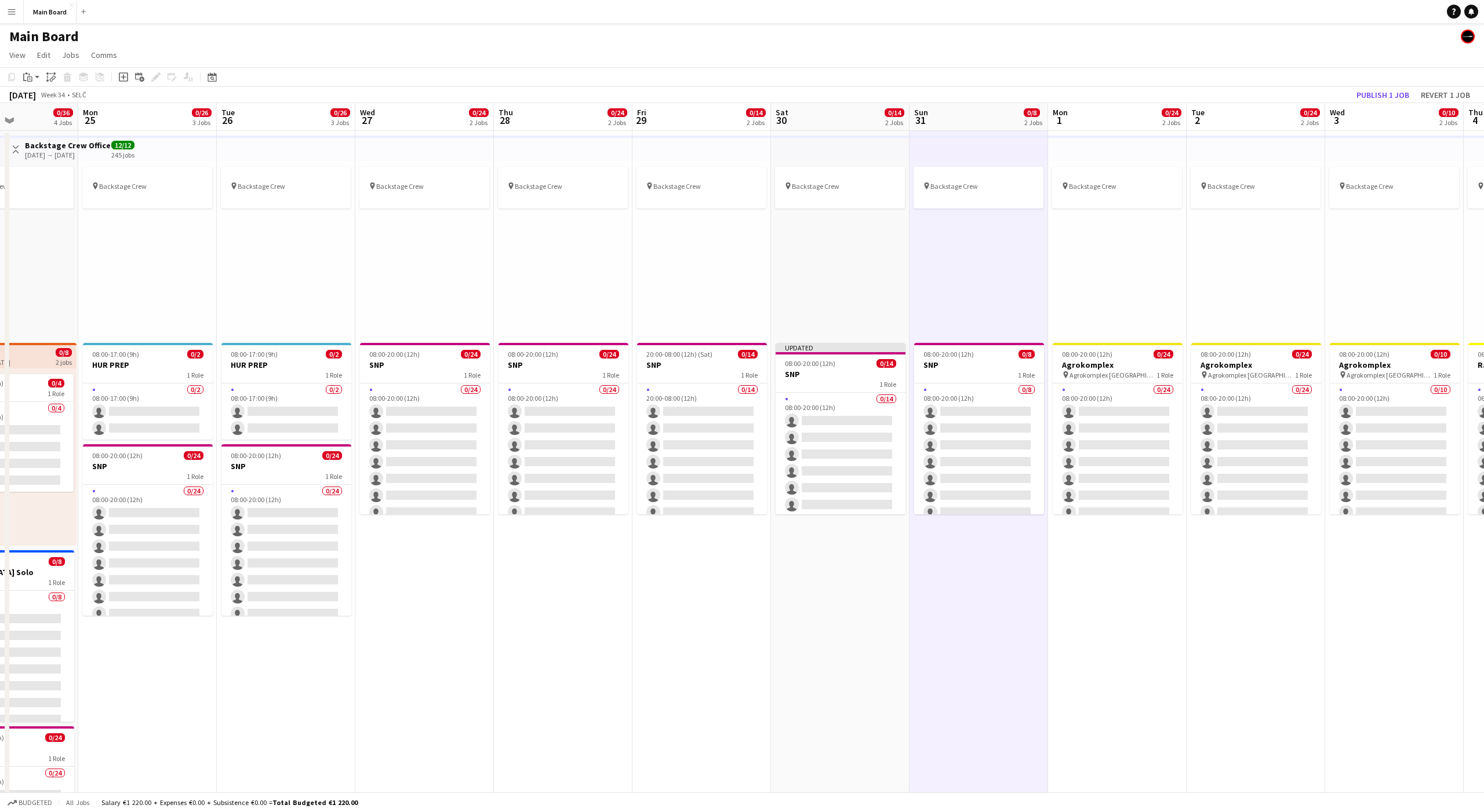
click at [1168, 229] on div "pin Backstage Crew" at bounding box center [1117, 249] width 139 height 177
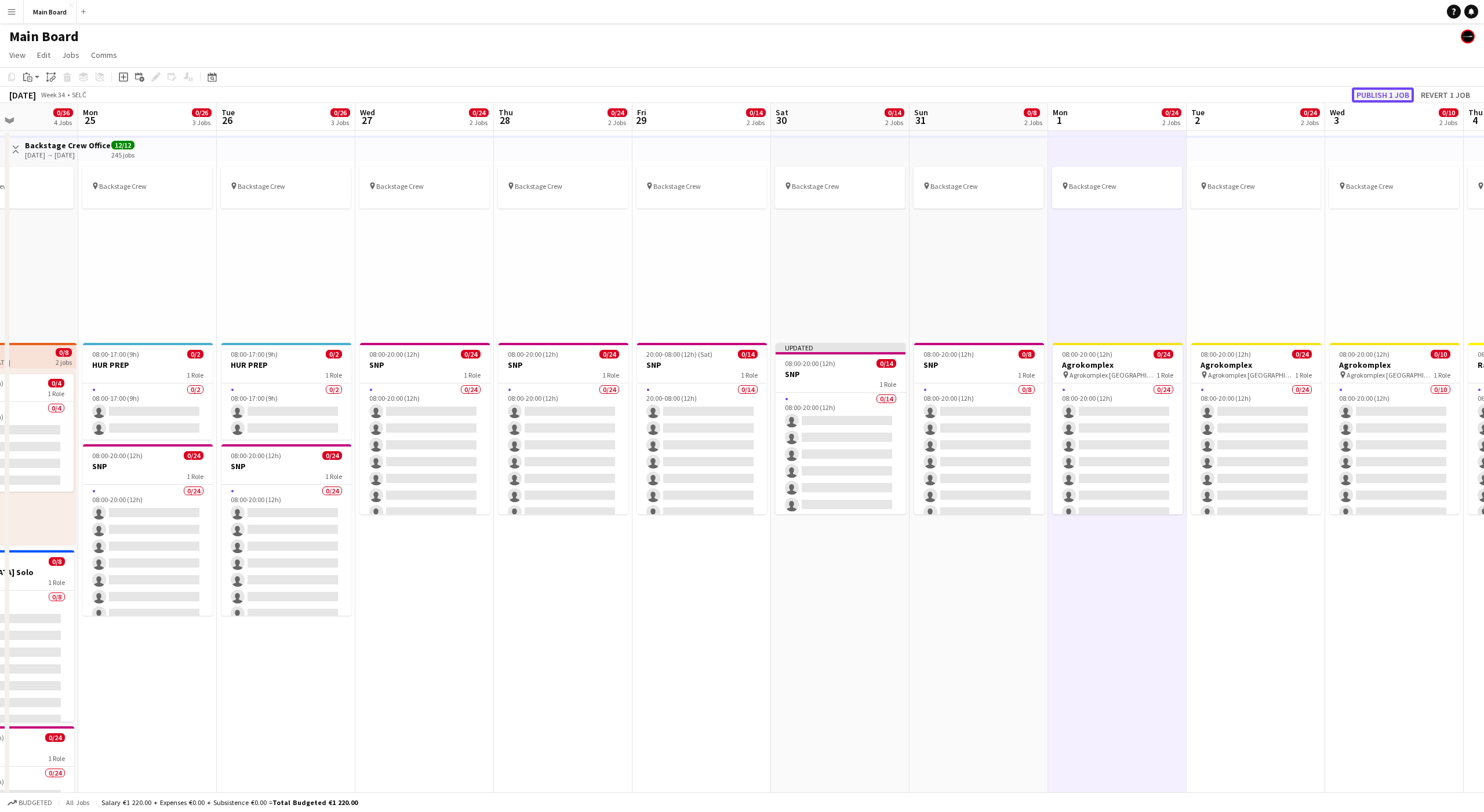
click at [1379, 94] on button "Publish 1 job" at bounding box center [1382, 95] width 62 height 15
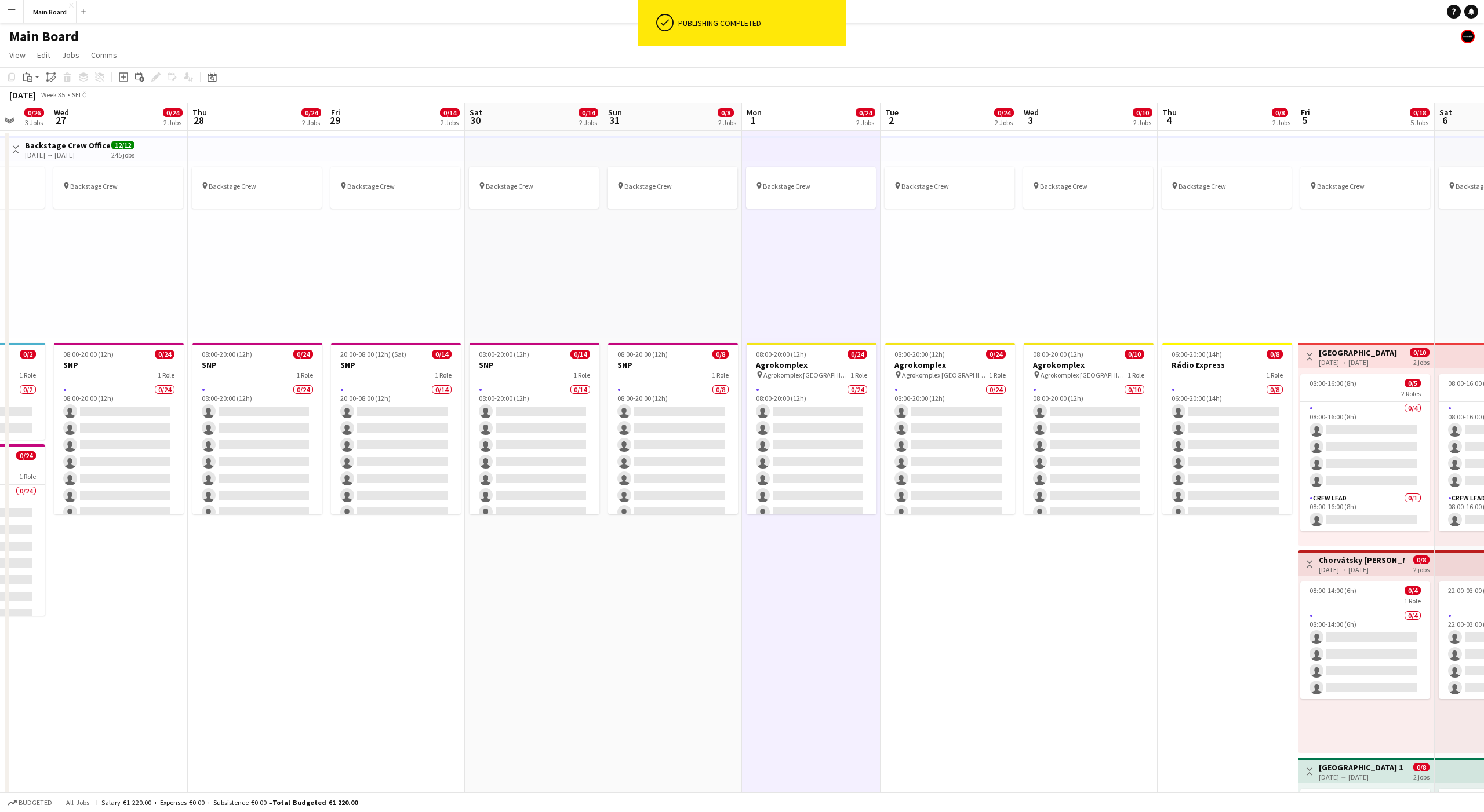
scroll to position [0, 368]
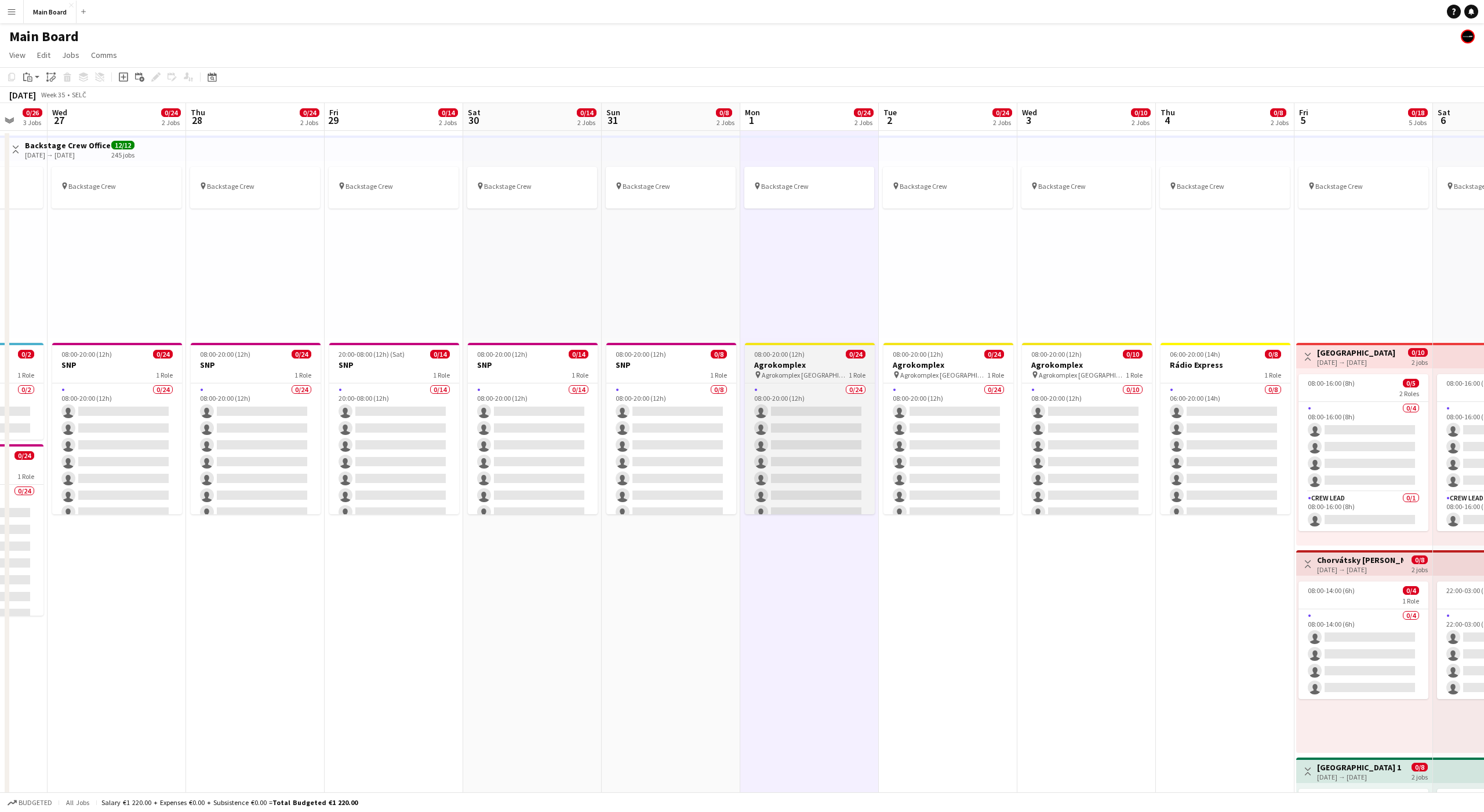
click at [802, 353] on span "08:00-20:00 (12h)" at bounding box center [779, 354] width 51 height 8
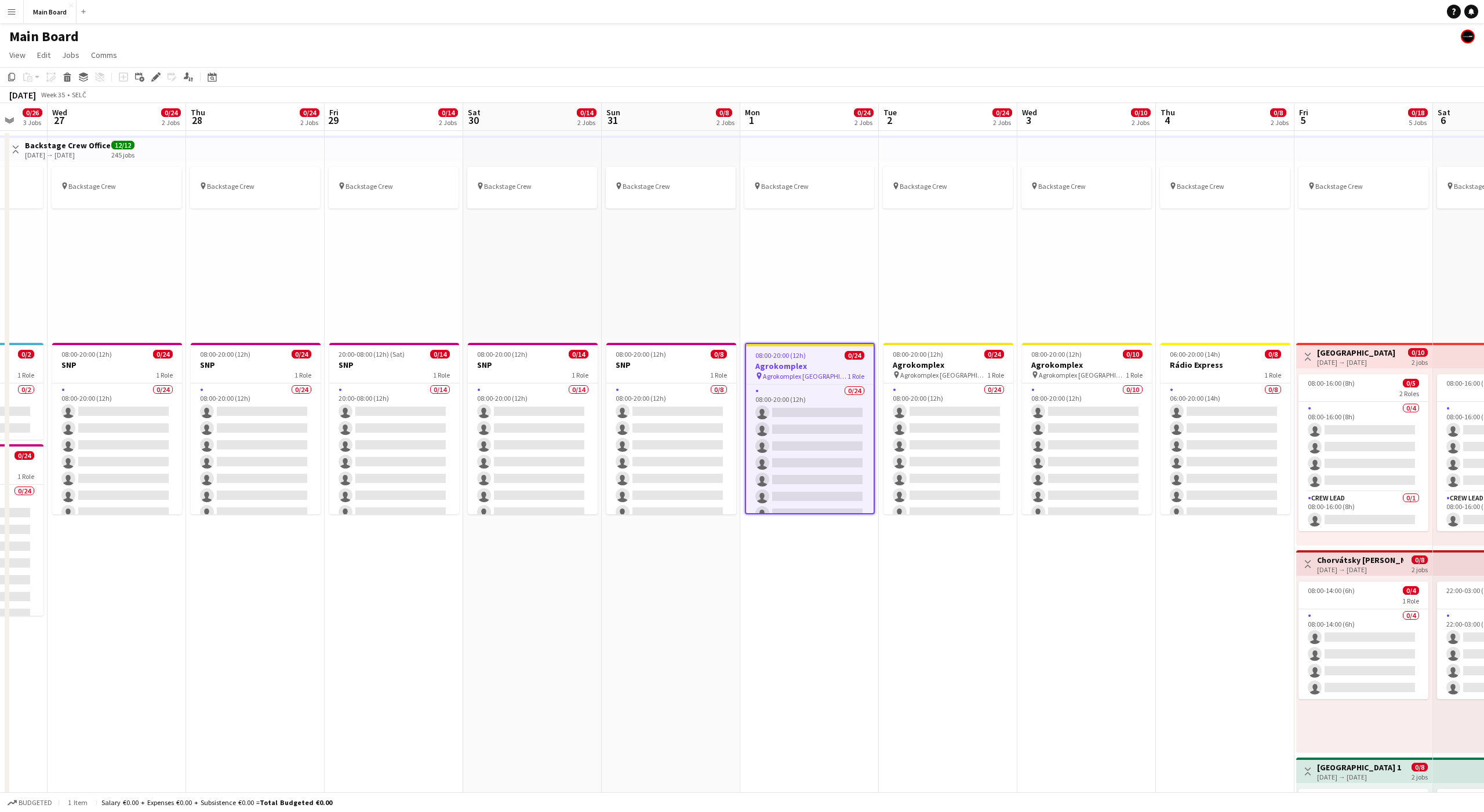
click at [802, 353] on span "08:00-20:00 (12h)" at bounding box center [780, 355] width 51 height 8
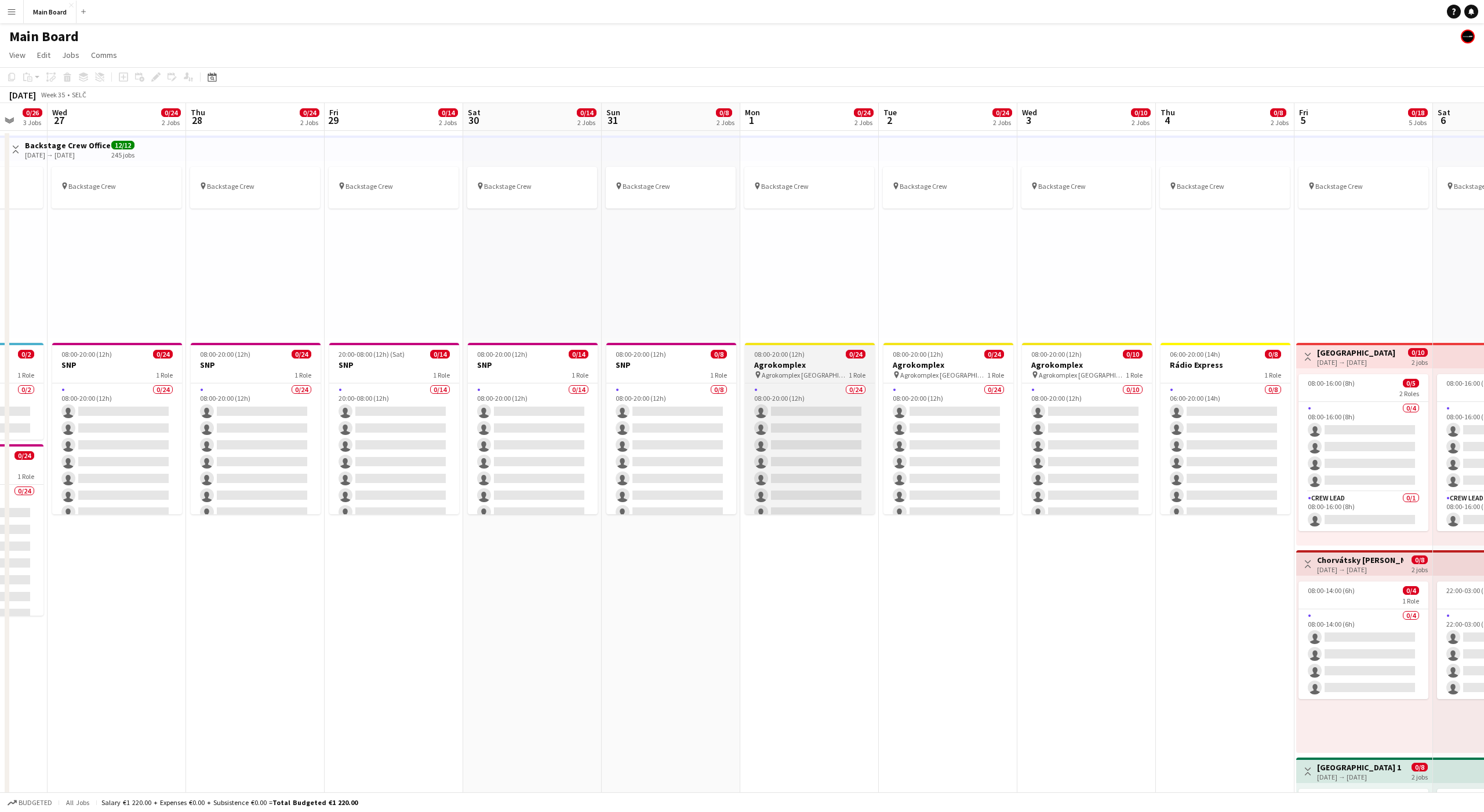
click at [801, 351] on span "08:00-20:00 (12h)" at bounding box center [779, 354] width 51 height 8
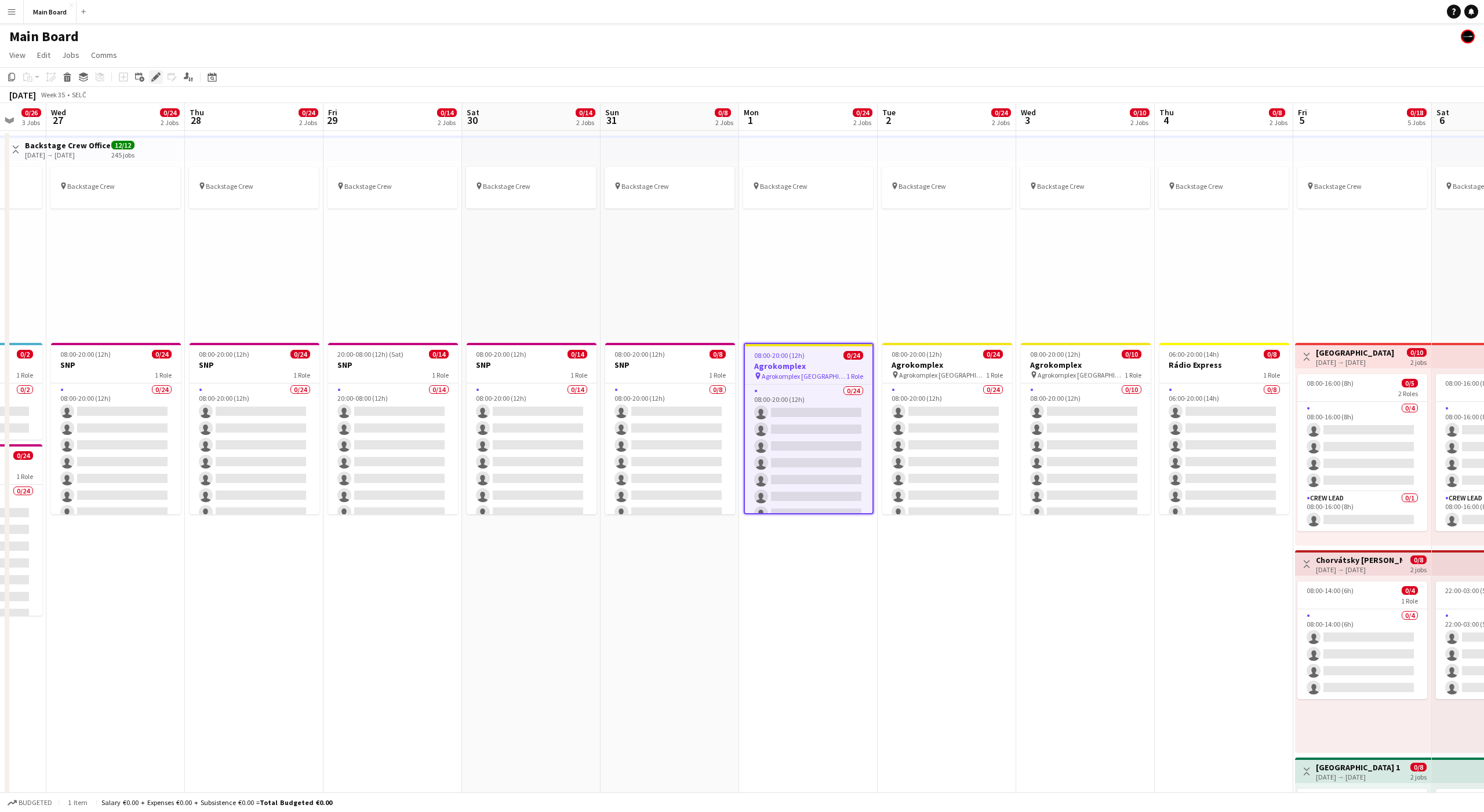
click at [154, 76] on icon at bounding box center [155, 77] width 6 height 6
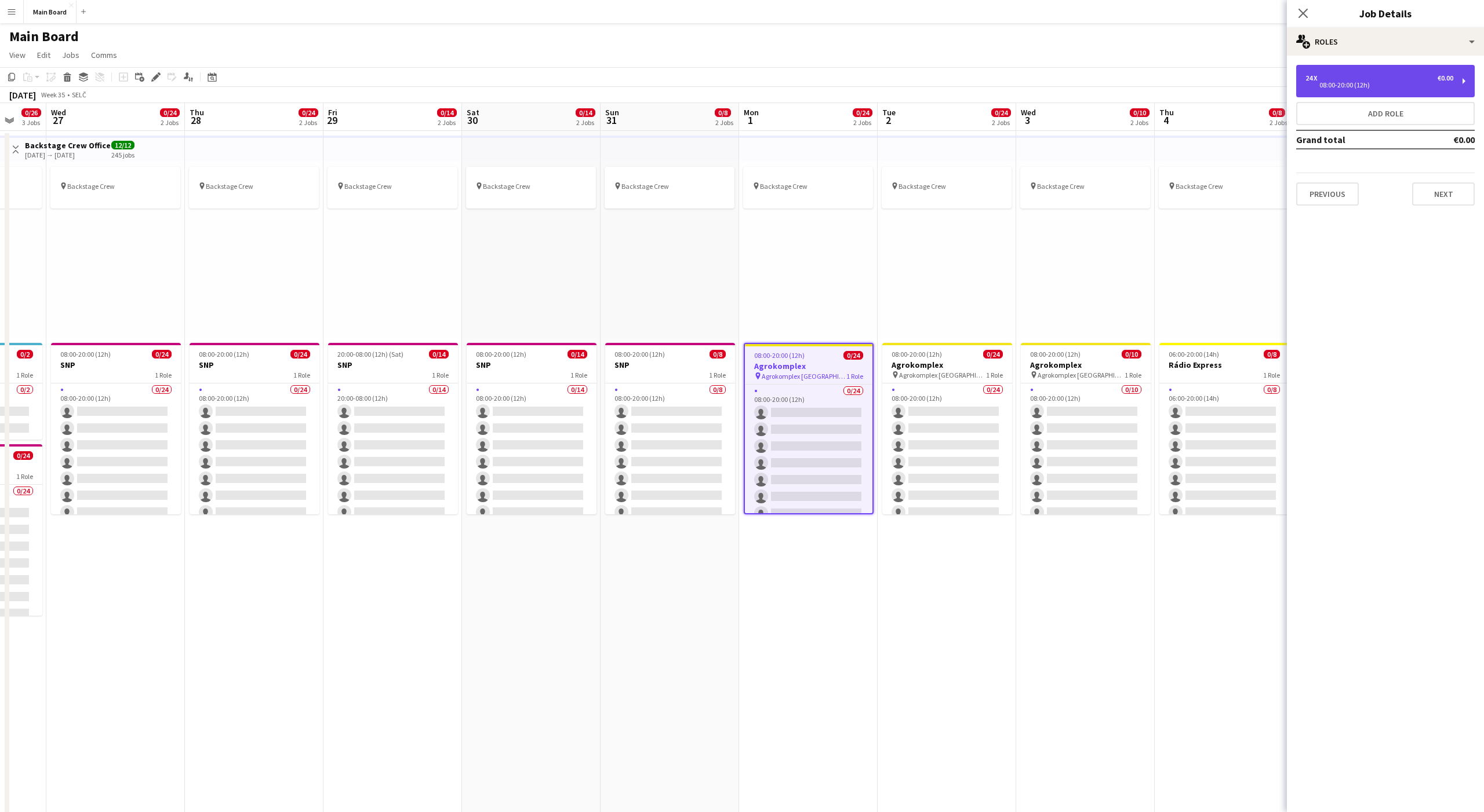
click at [1337, 74] on div "24 x €0.00" at bounding box center [1379, 78] width 148 height 8
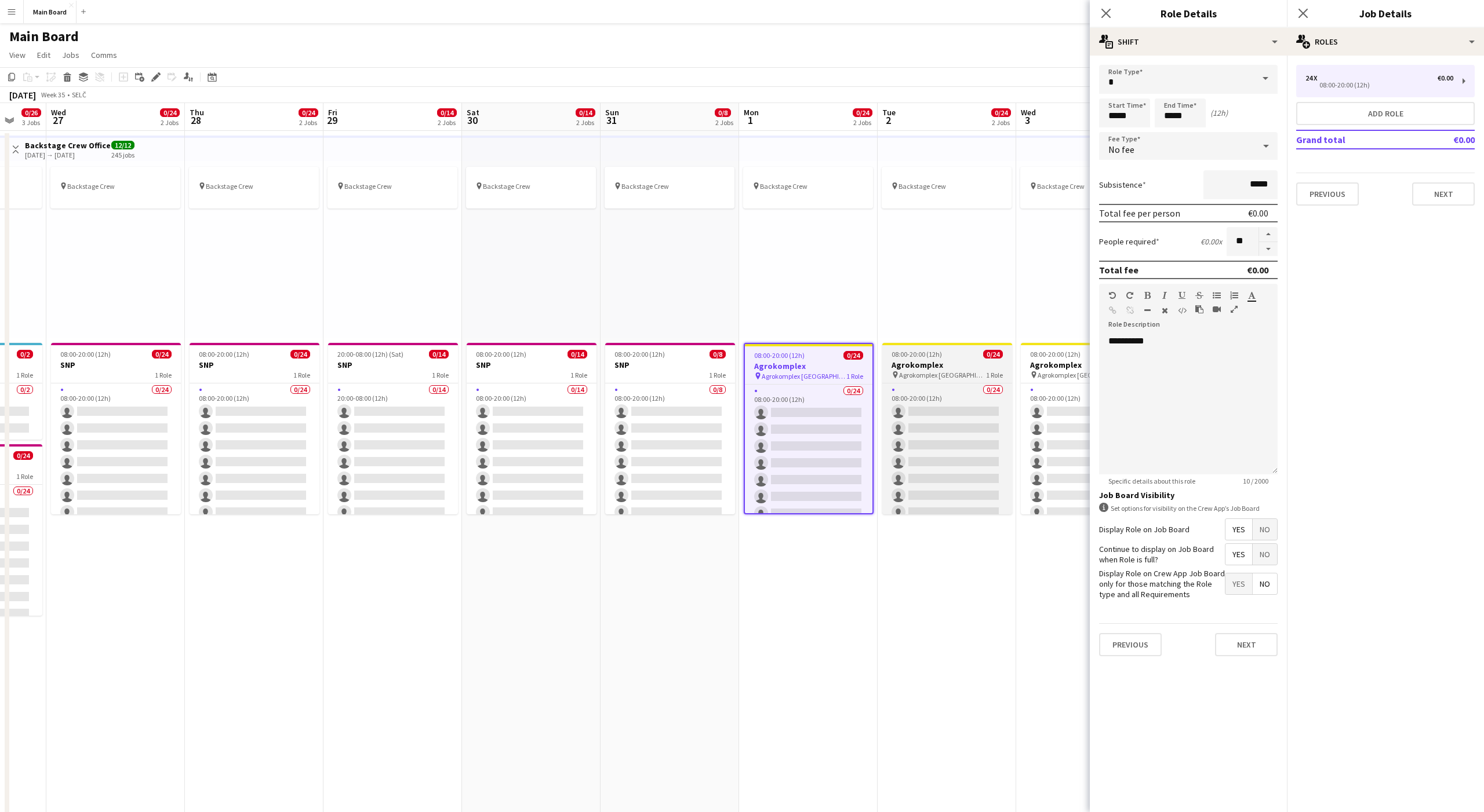
click at [943, 356] on div "08:00-20:00 (12h) 0/24" at bounding box center [946, 354] width 130 height 8
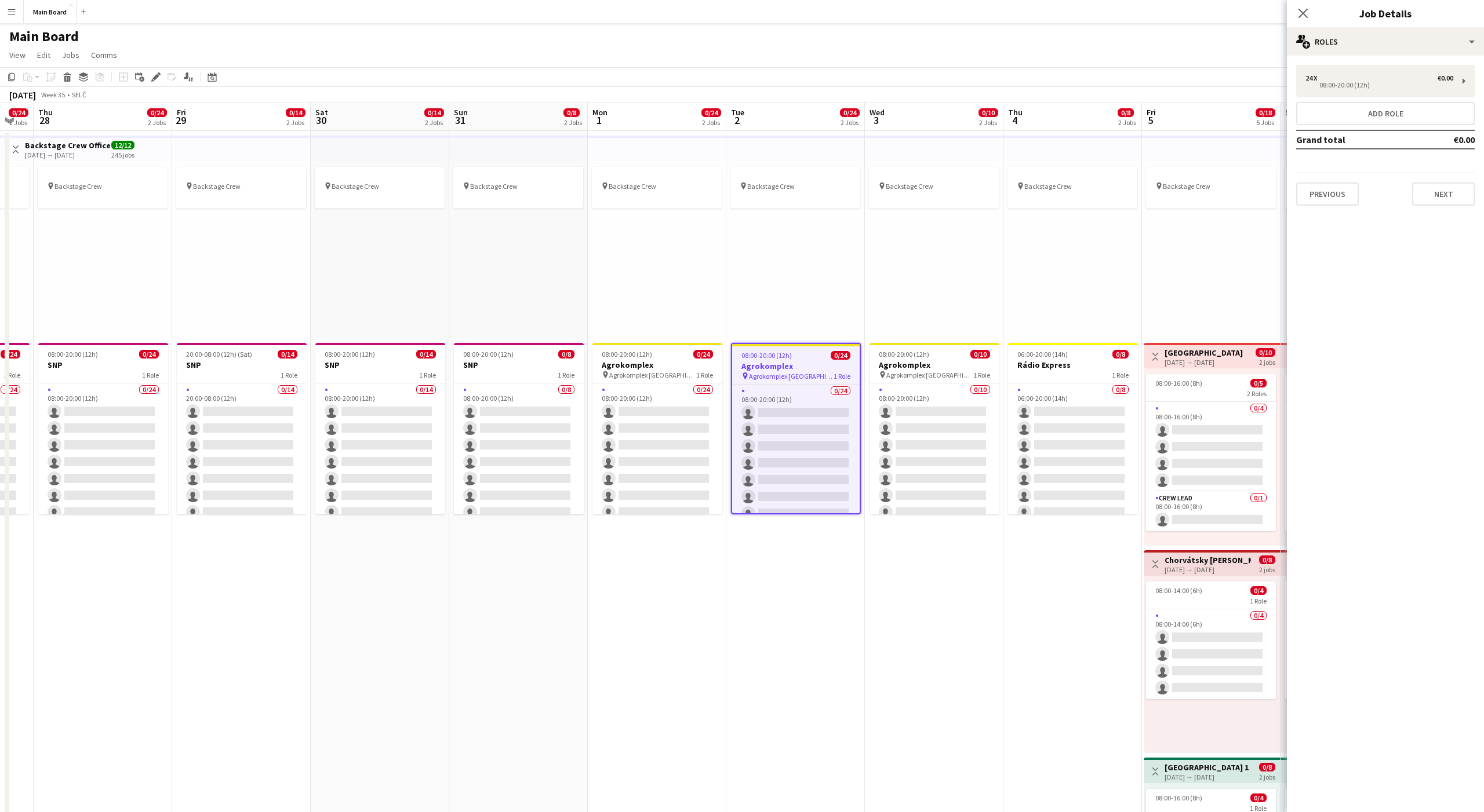
scroll to position [0, 387]
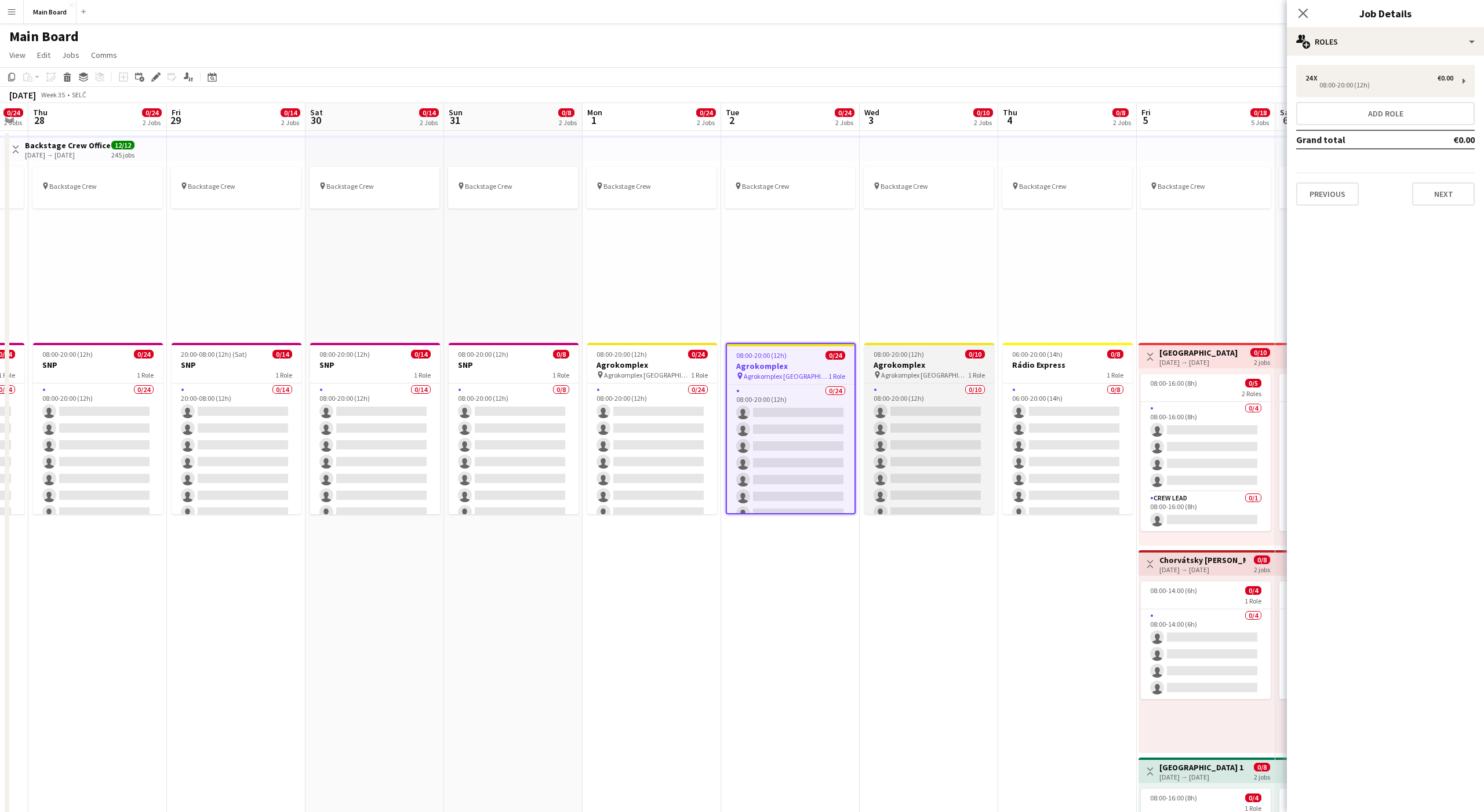
click at [931, 358] on div "08:00-20:00 (12h) 0/10" at bounding box center [929, 354] width 130 height 8
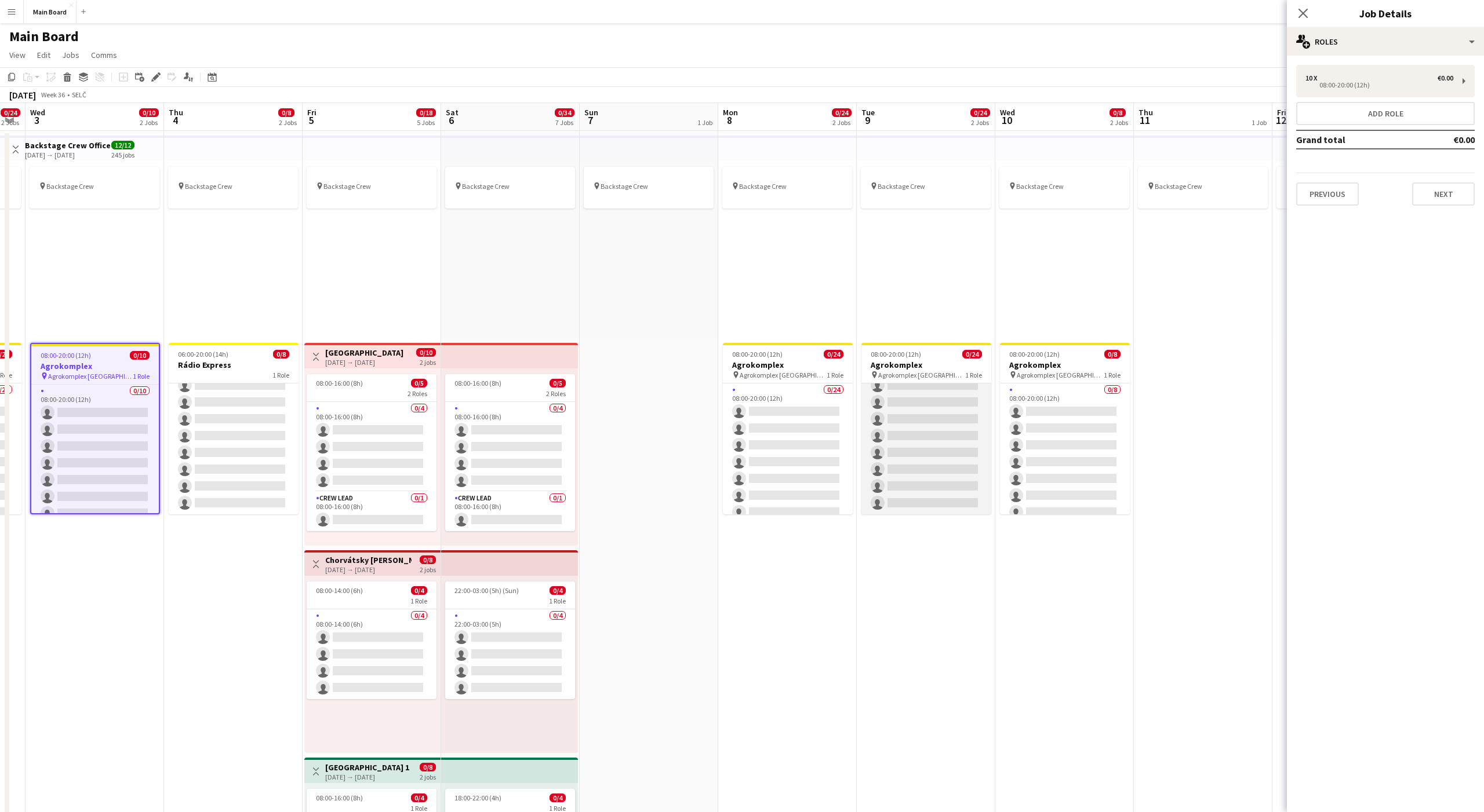
scroll to position [0, 0]
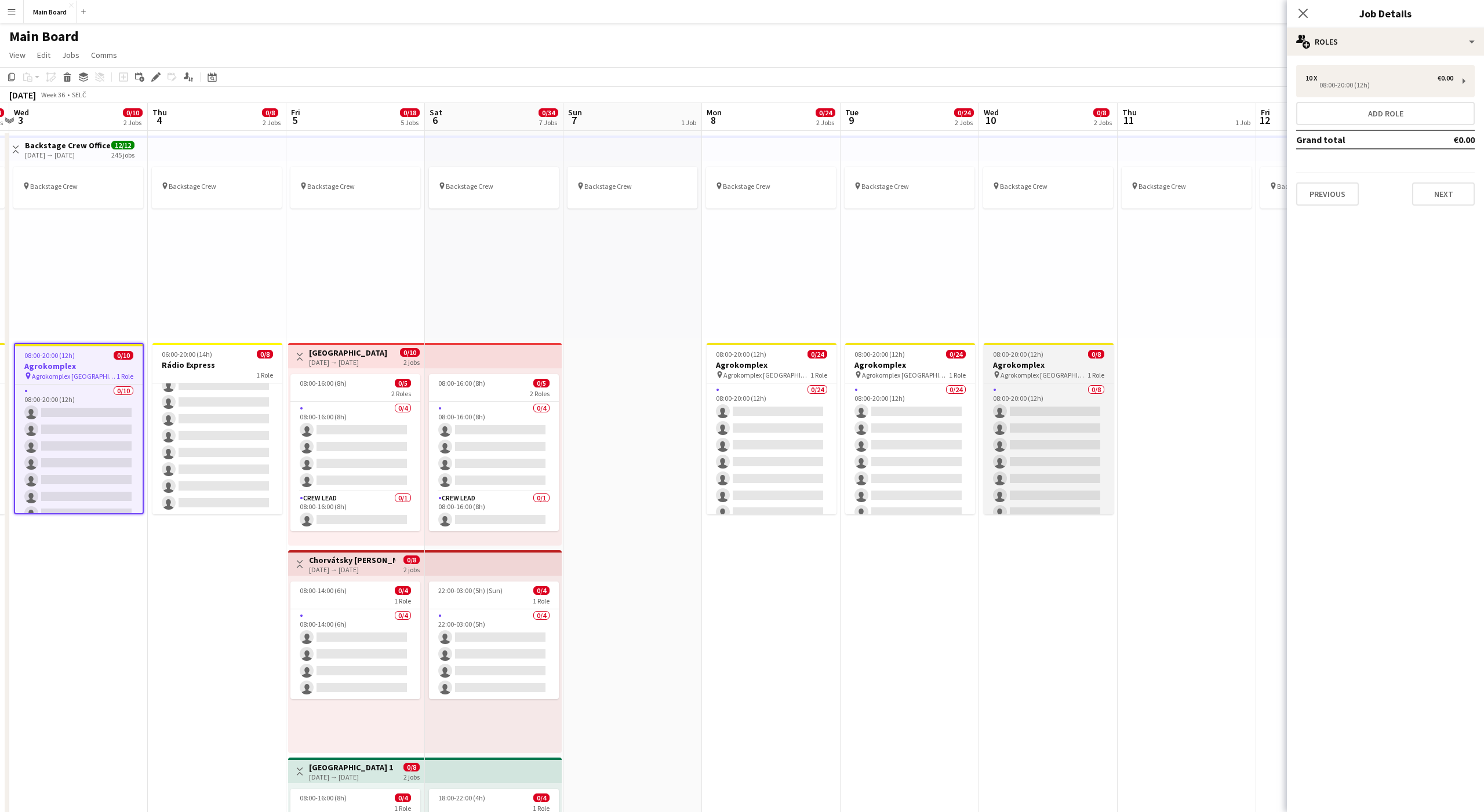
click at [1010, 370] on div "pin Agrokomplex Nitra 1 Role" at bounding box center [1048, 375] width 130 height 9
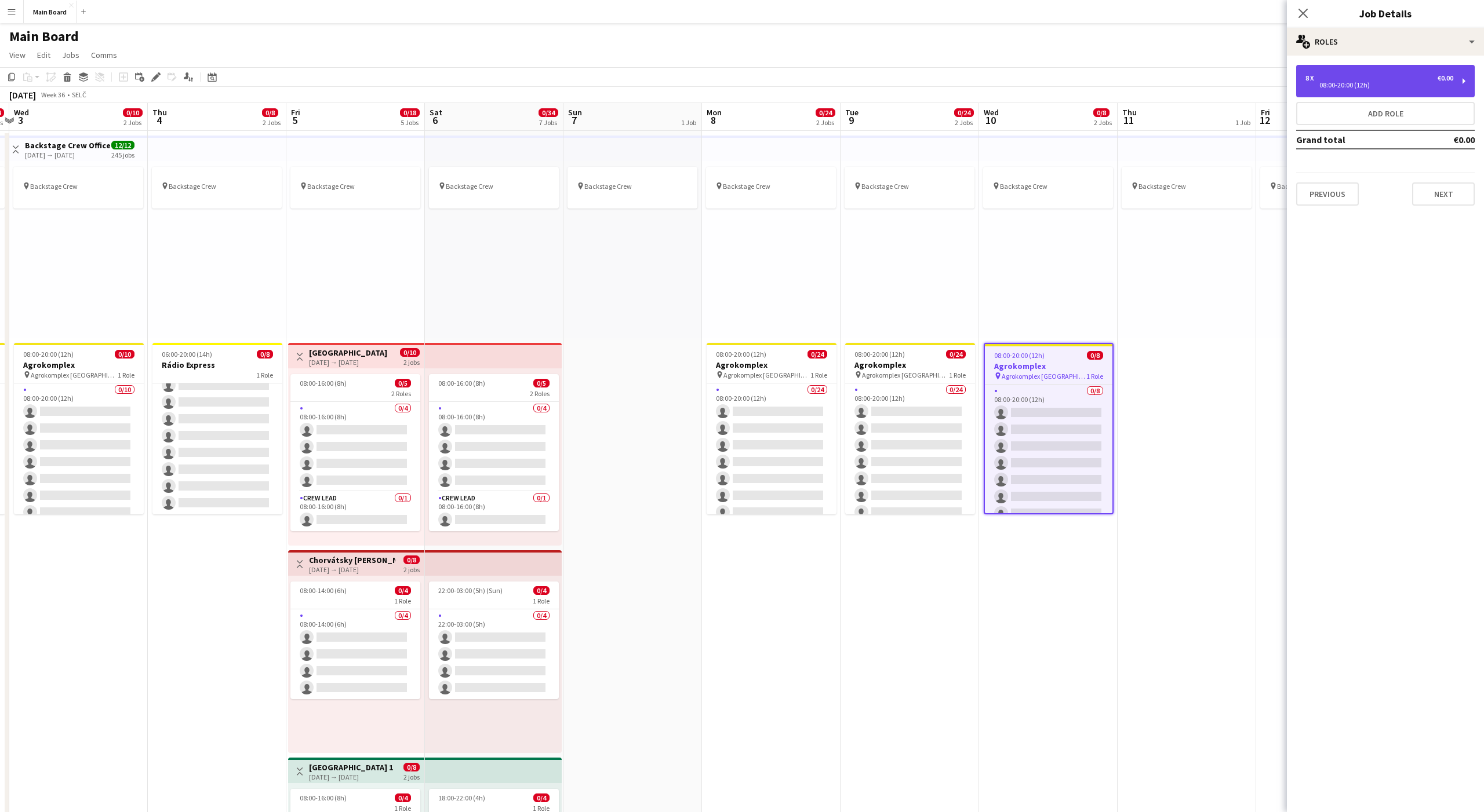
click at [1320, 89] on div "8 x €0.00 08:00-20:00 (12h)" at bounding box center [1386, 81] width 178 height 32
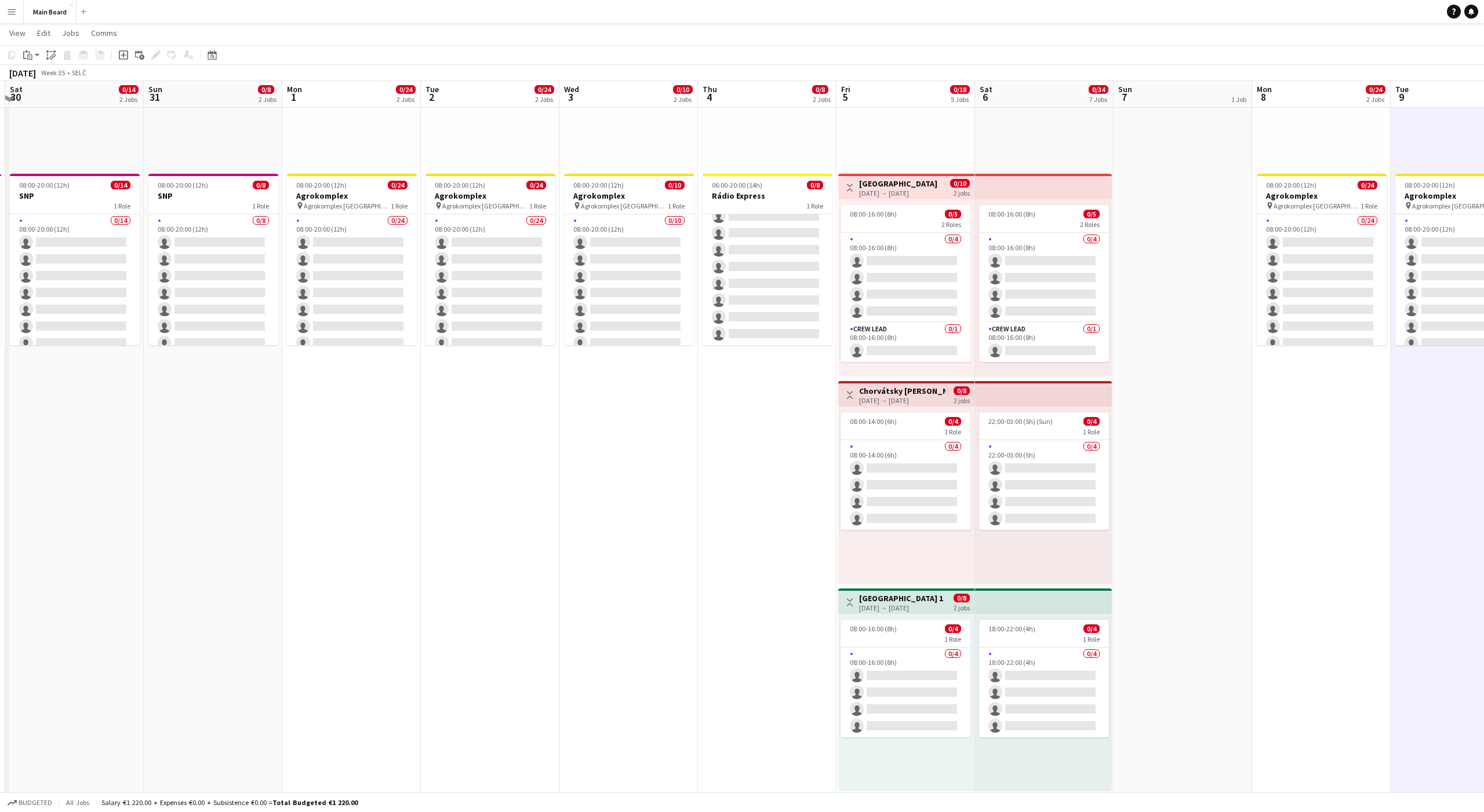
scroll to position [173, 0]
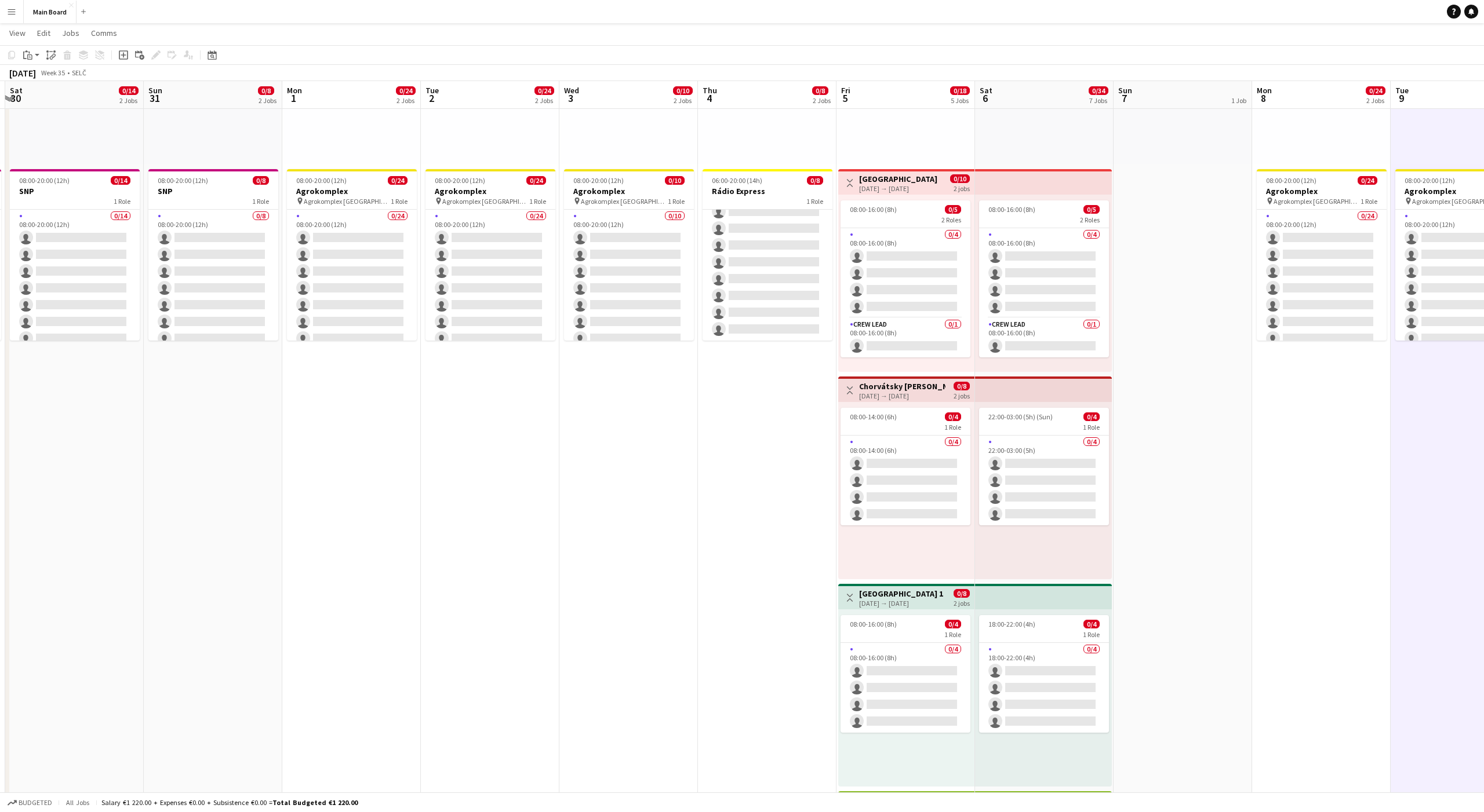
click at [772, 411] on app-date-cell "pin Backstage Crew 06:00-20:00 (14h) 0/8 Rádio Express 1 Role 0/8 06:00-20:00 (…" at bounding box center [767, 663] width 139 height 1413
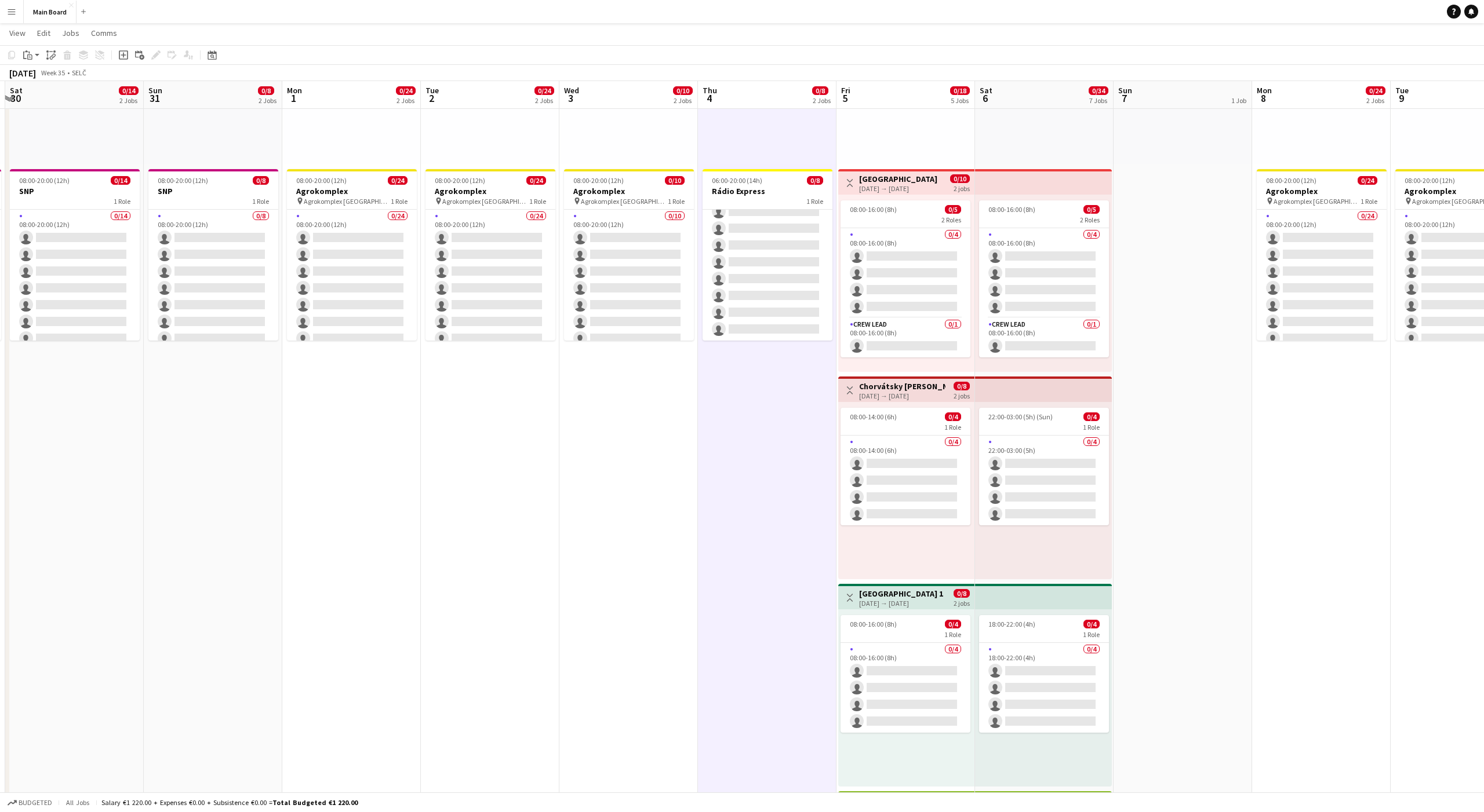
click at [772, 411] on app-date-cell "pin Backstage Crew 06:00-20:00 (14h) 0/8 Rádio Express 1 Role 0/8 06:00-20:00 (…" at bounding box center [767, 663] width 139 height 1413
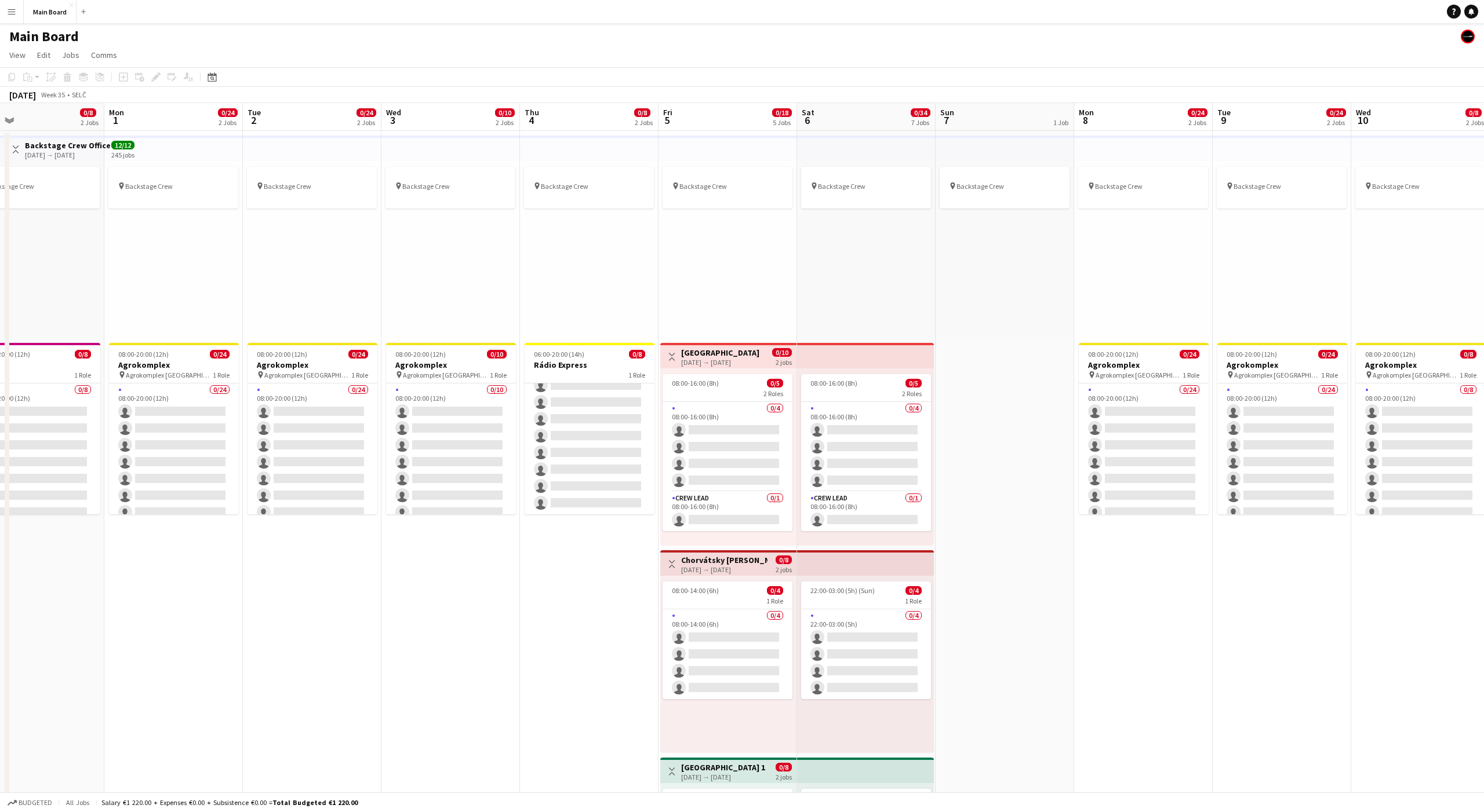
scroll to position [0, 481]
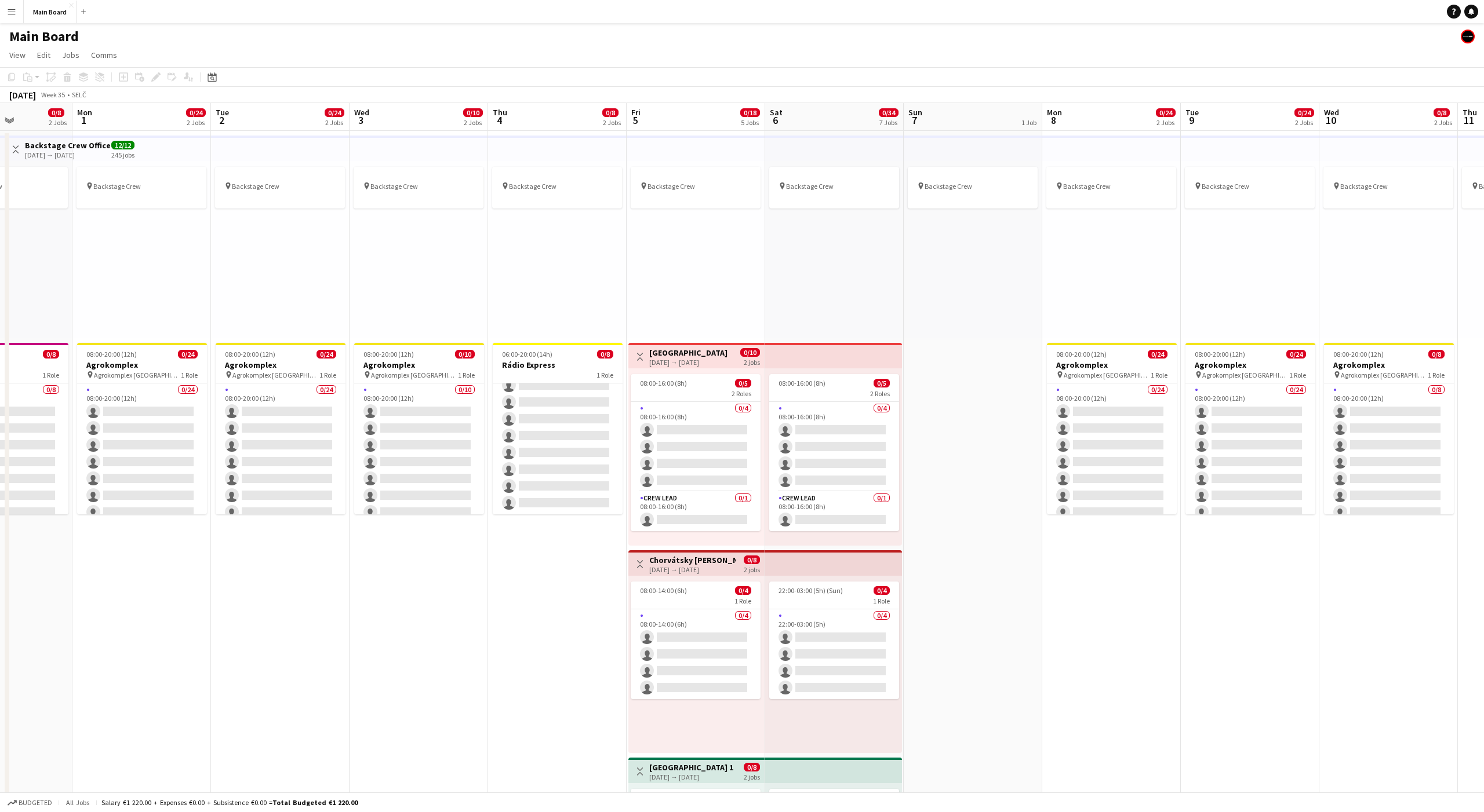
click at [973, 269] on div "pin Backstage Crew" at bounding box center [972, 249] width 139 height 177
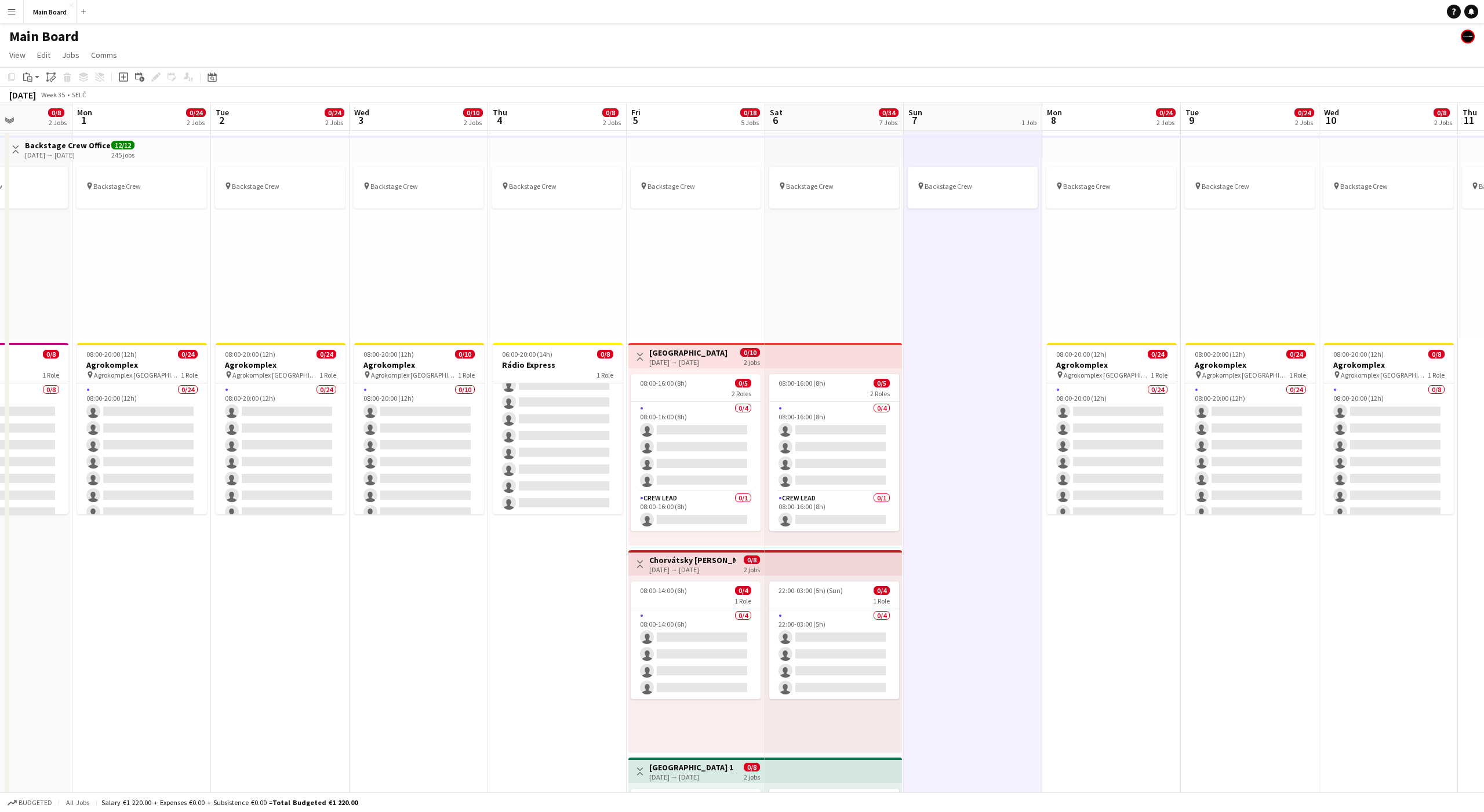
click at [974, 268] on div "pin Backstage Crew" at bounding box center [972, 249] width 139 height 177
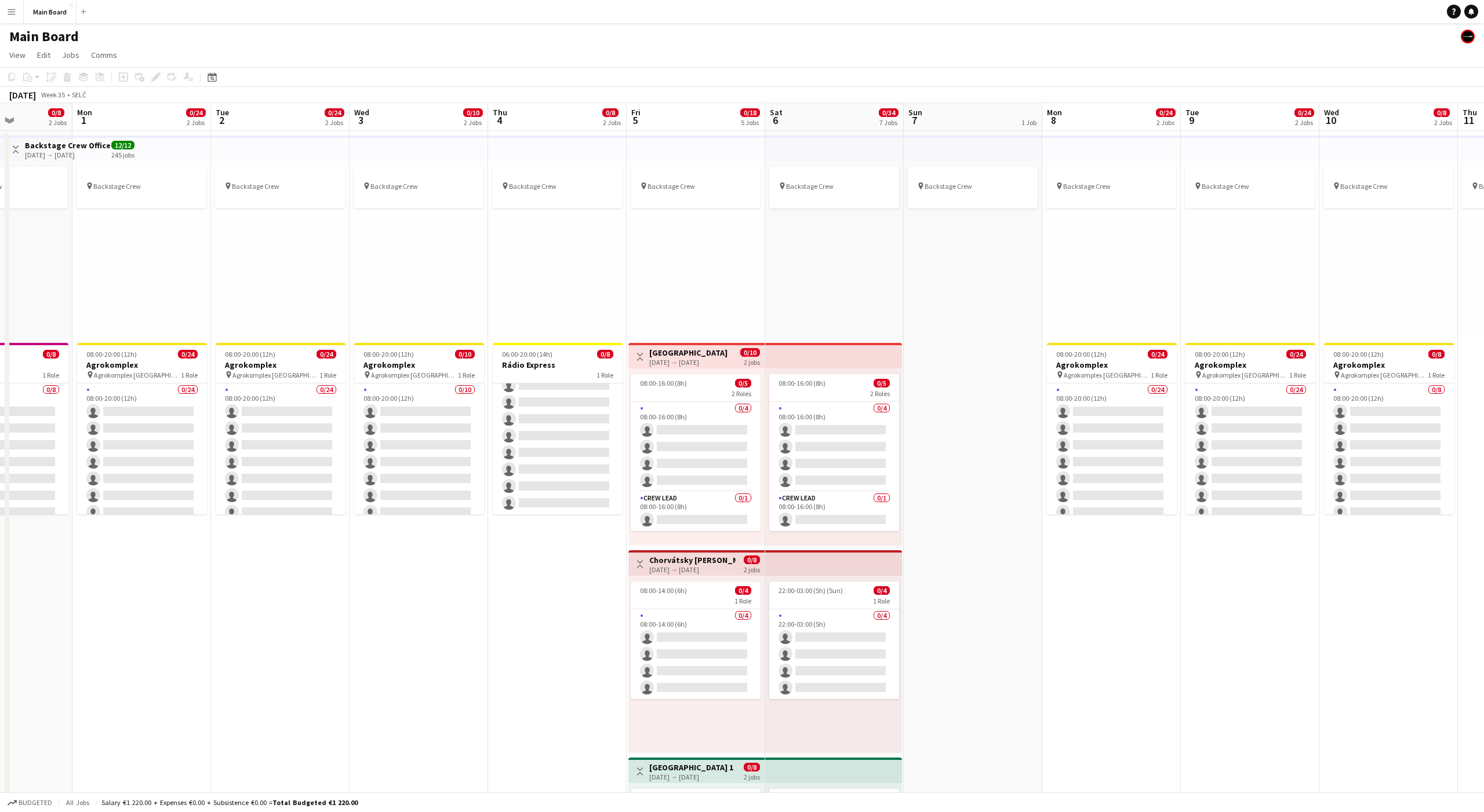
click at [976, 260] on div "pin Backstage Crew" at bounding box center [972, 249] width 139 height 177
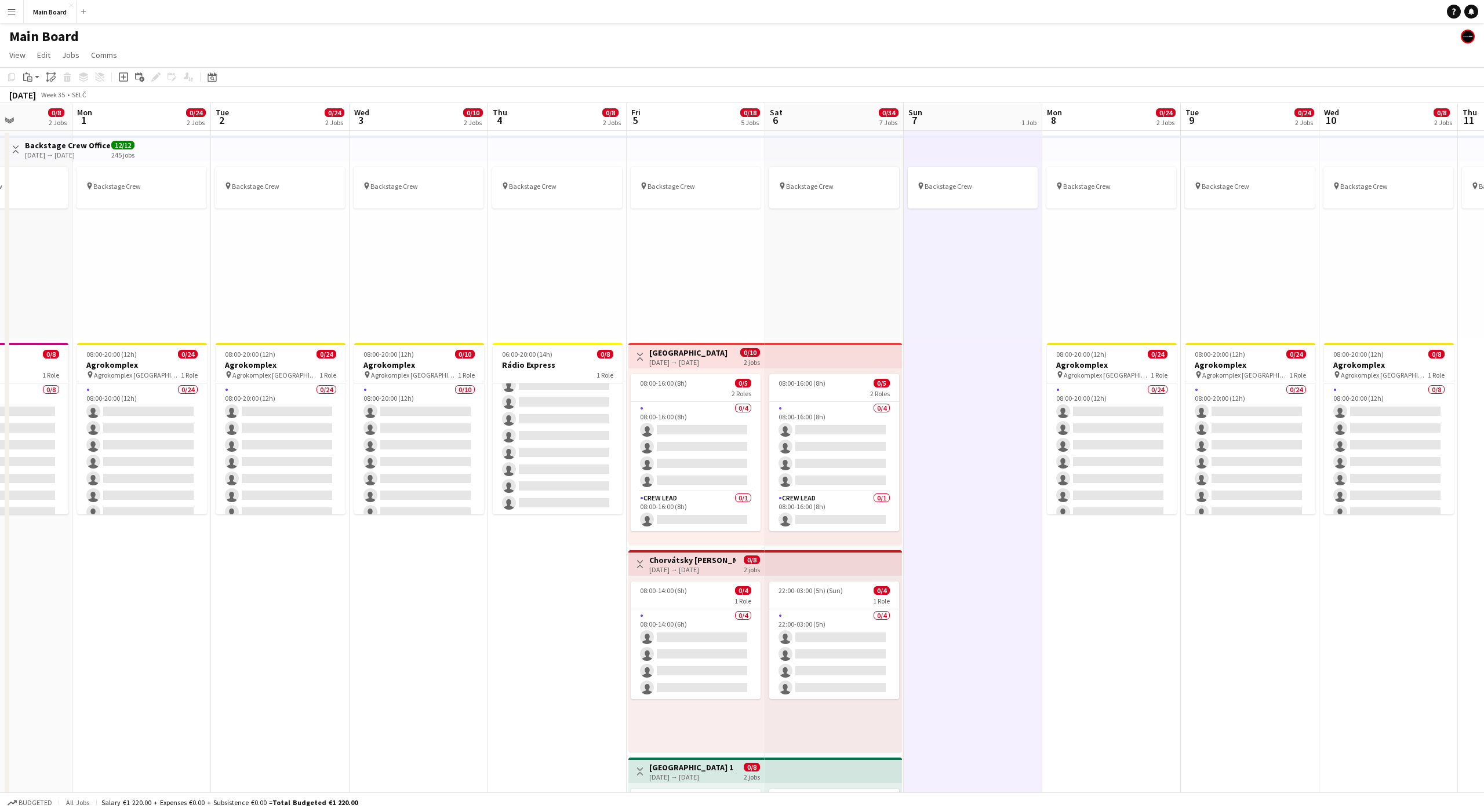
click at [979, 258] on div "pin Backstage Crew" at bounding box center [972, 249] width 139 height 177
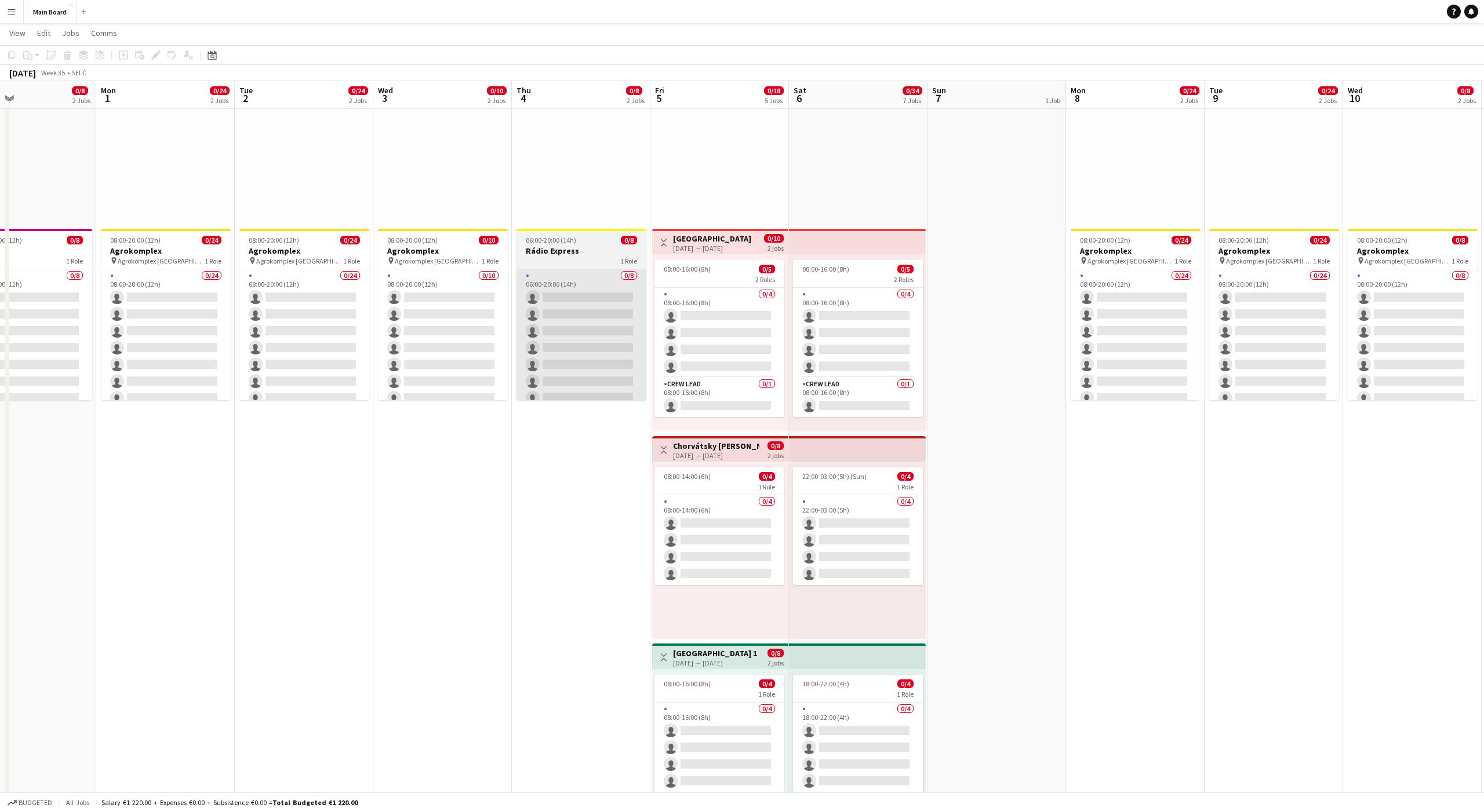
scroll to position [0, 479]
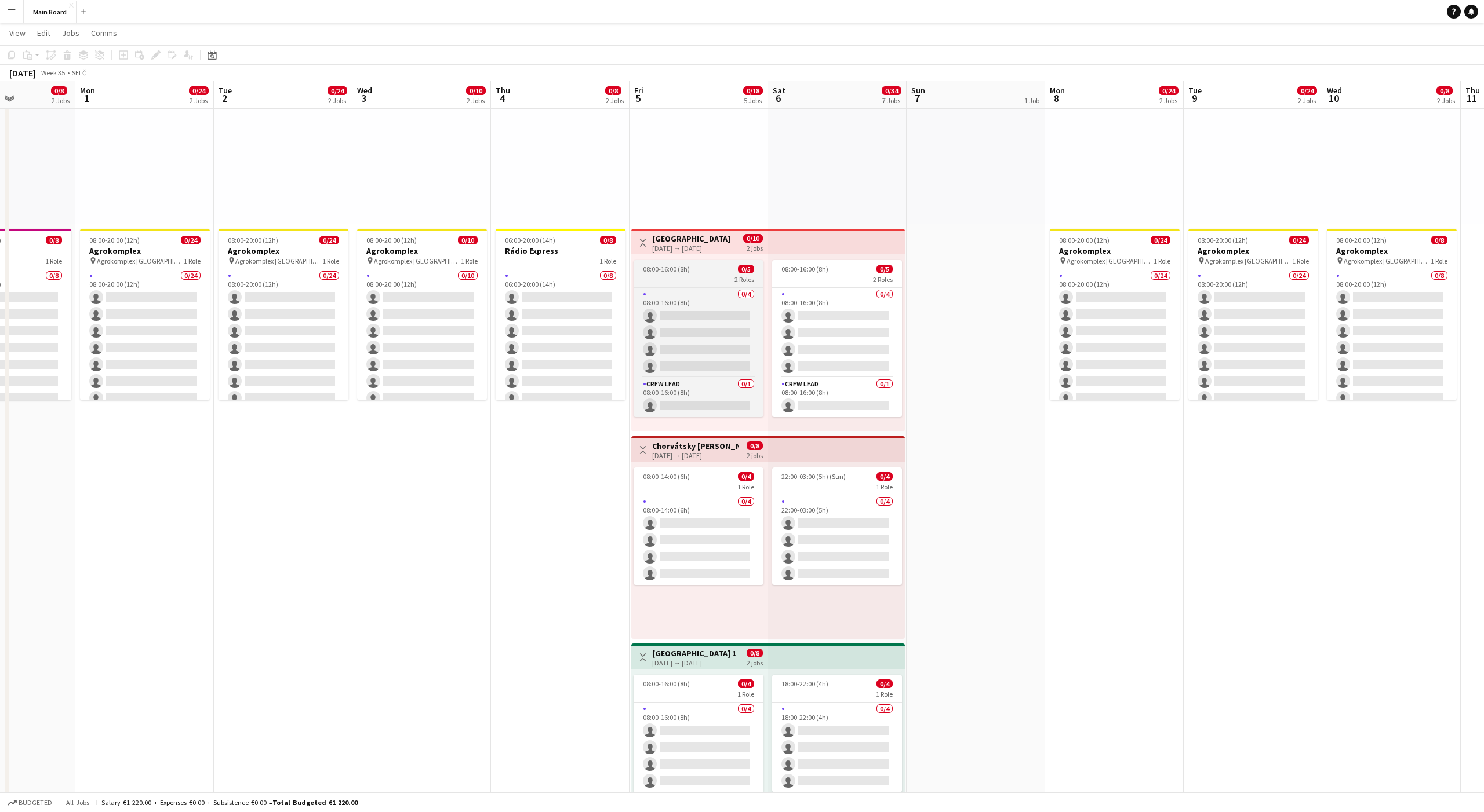
click at [693, 274] on app-job-card "08:00-16:00 (8h) 0/5 2 Roles 0/4 08:00-16:00 (8h) single-neutral-actions single…" at bounding box center [698, 338] width 130 height 157
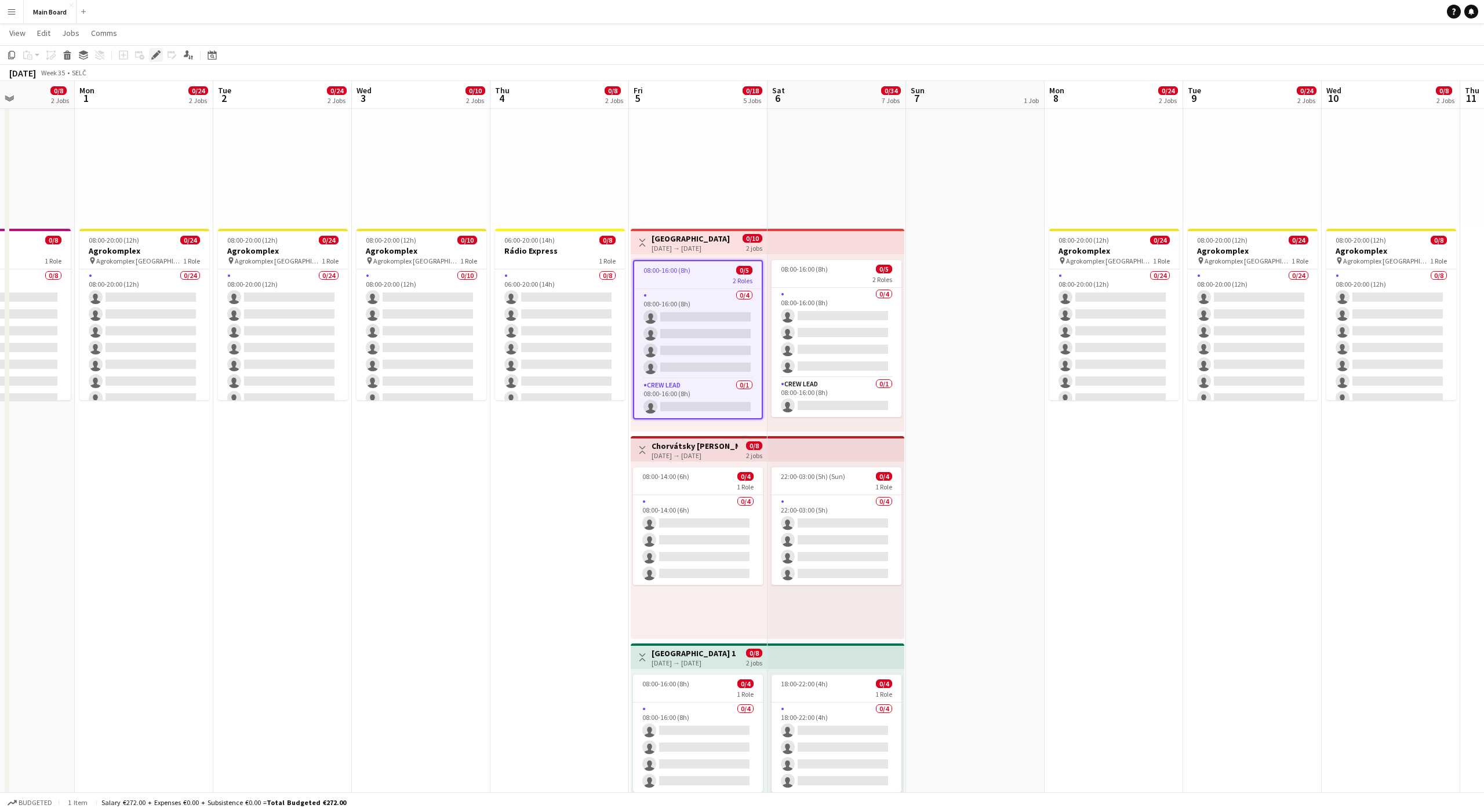
click at [153, 56] on icon "Edit" at bounding box center [156, 55] width 9 height 9
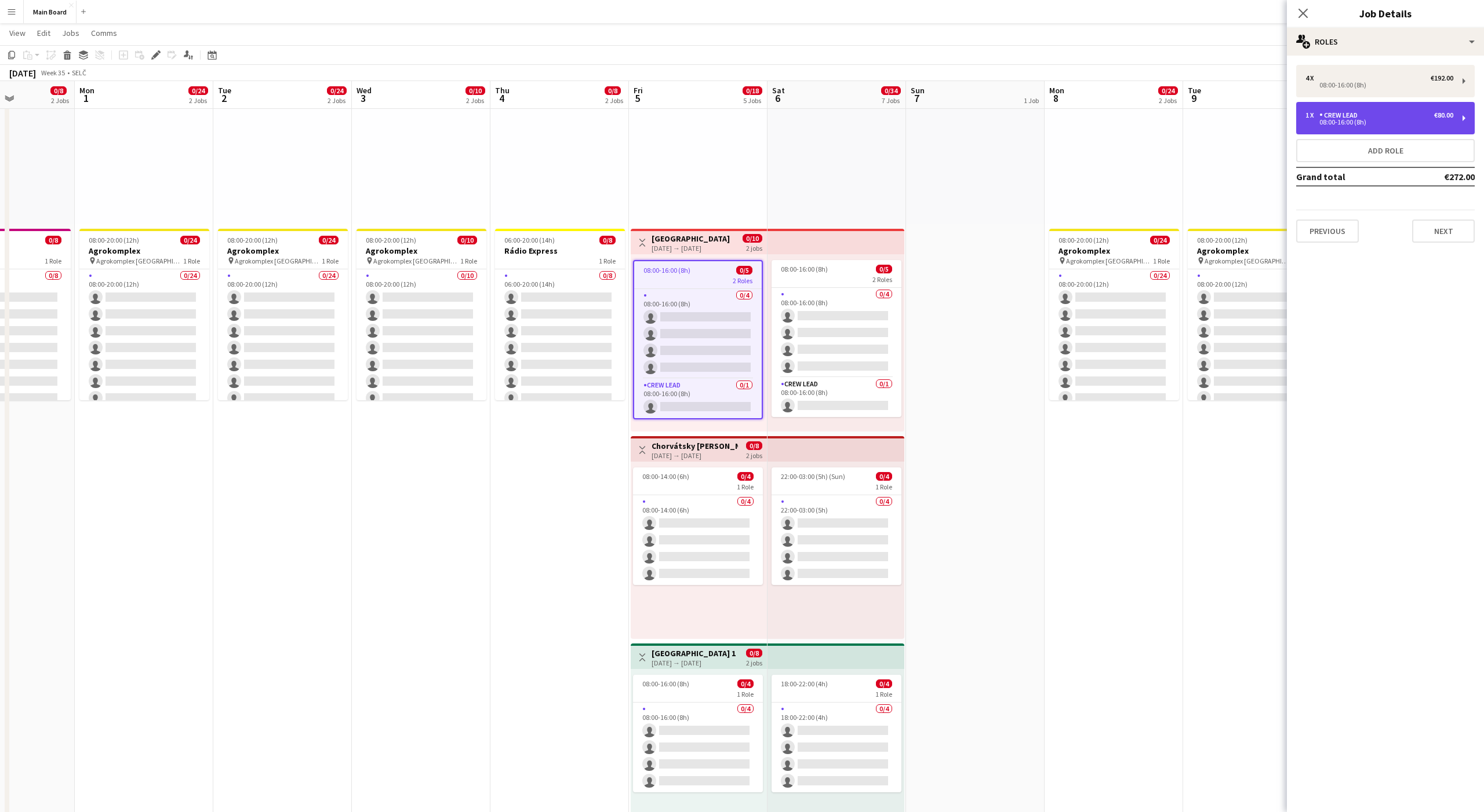
click at [1376, 121] on div "08:00-16:00 (8h)" at bounding box center [1379, 122] width 148 height 6
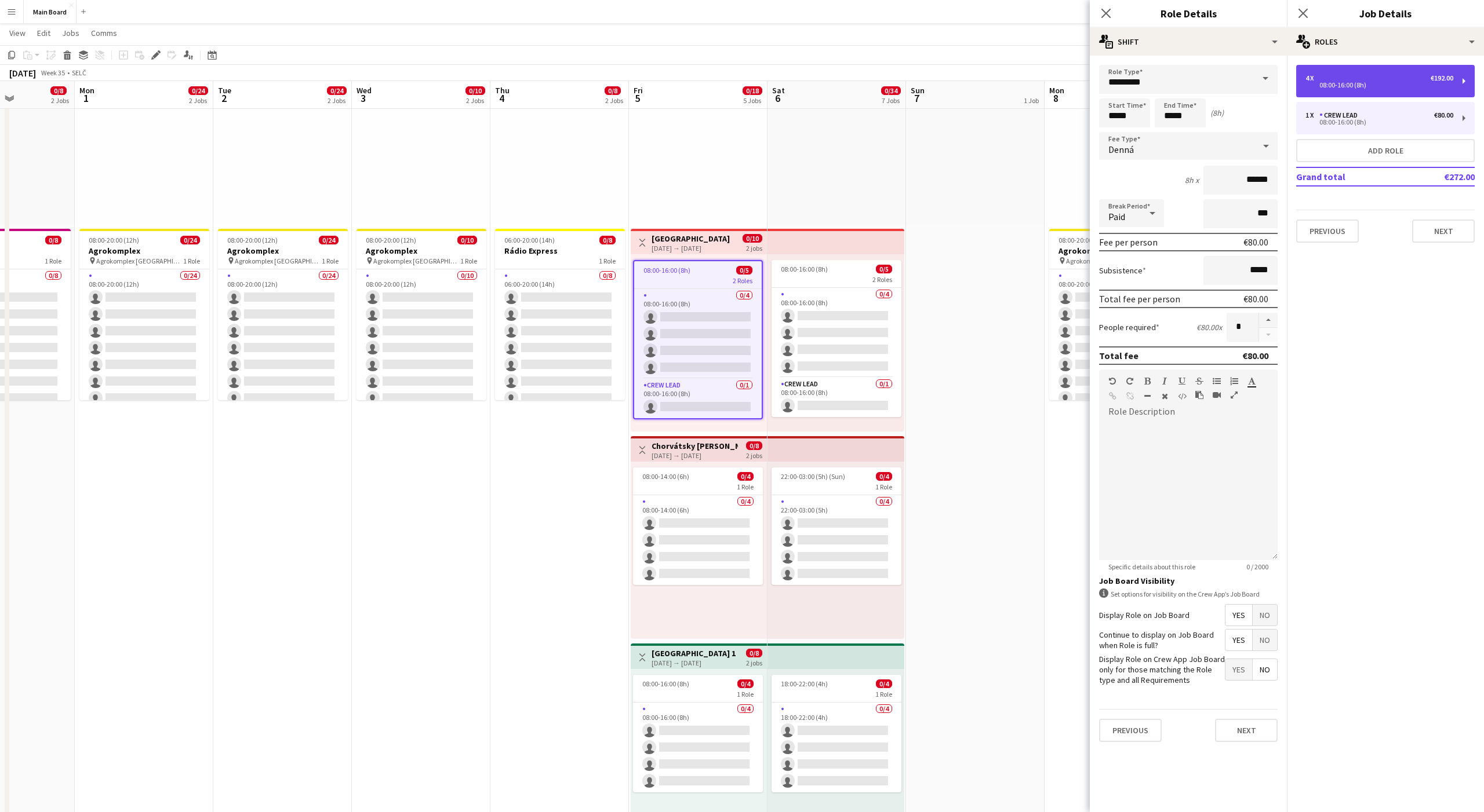
click at [1345, 90] on div "4 x €192.00 08:00-16:00 (8h)" at bounding box center [1386, 81] width 178 height 32
type input "*****"
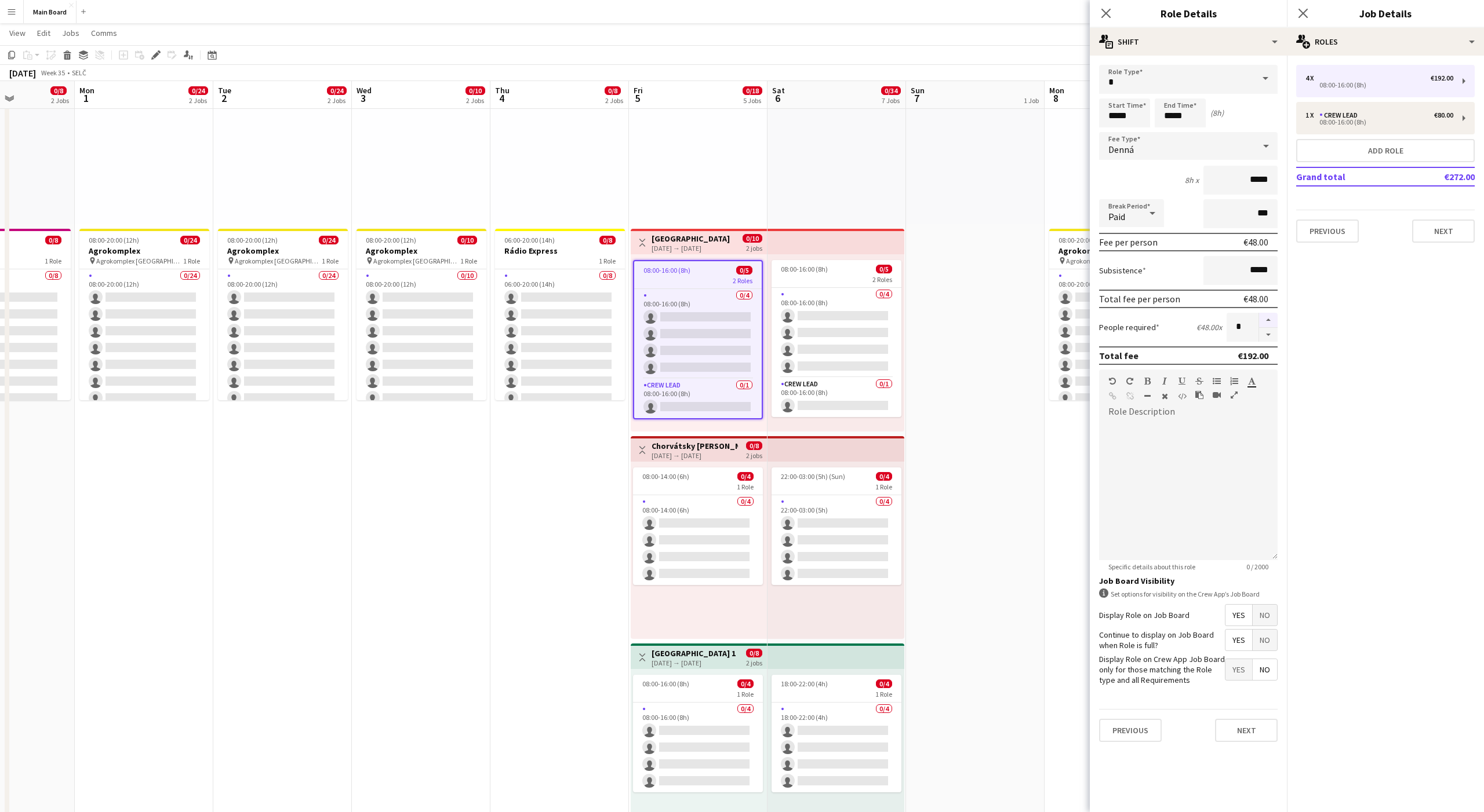
click at [1268, 318] on button "button" at bounding box center [1268, 321] width 18 height 15
type input "*"
click at [1129, 144] on span "Denná" at bounding box center [1121, 149] width 26 height 12
click at [1144, 172] on mat-option "Hourly" at bounding box center [1188, 179] width 178 height 29
type input "*****"
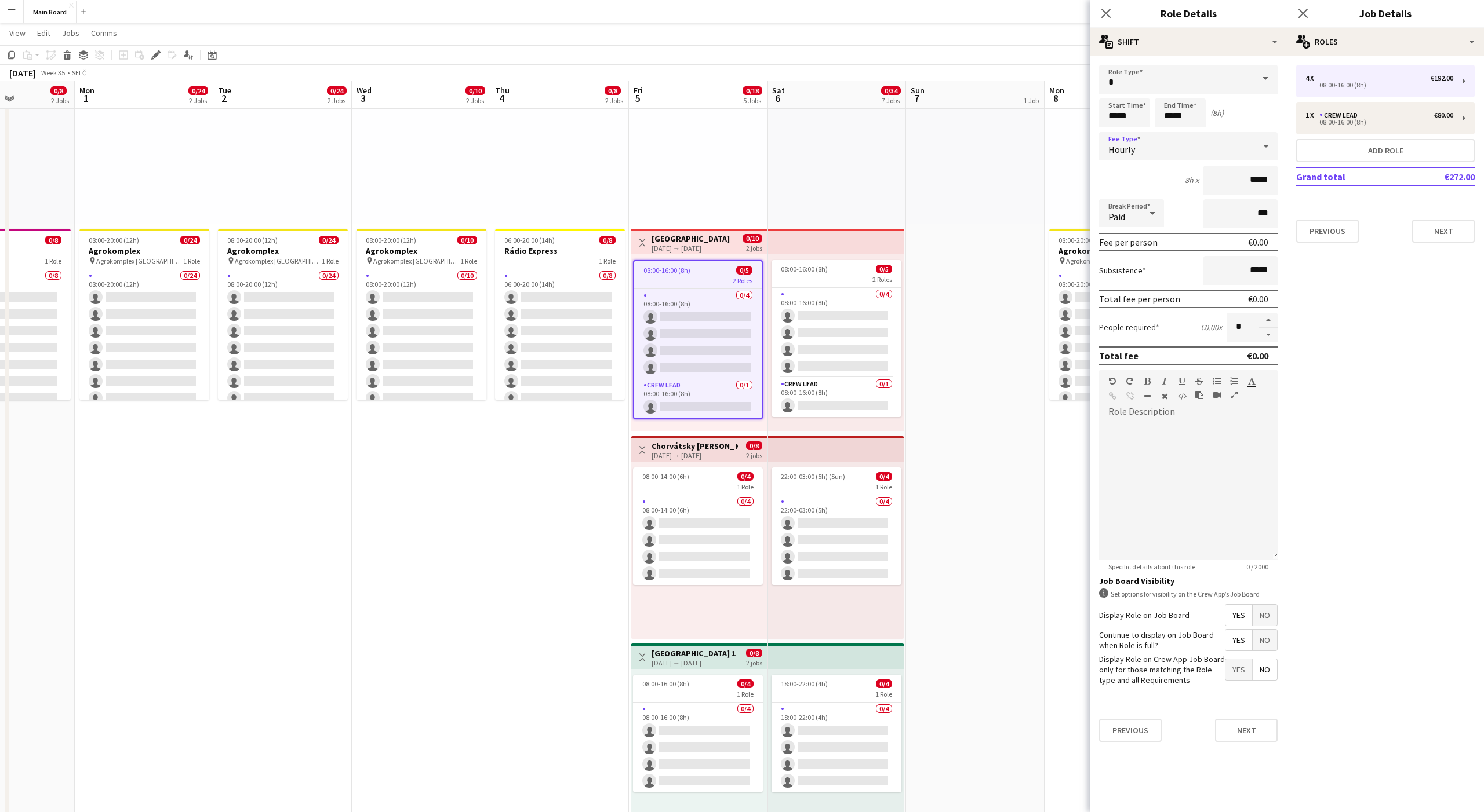
click at [1148, 154] on div "Hourly" at bounding box center [1176, 146] width 155 height 28
click at [1137, 229] on mat-option "No fee" at bounding box center [1188, 237] width 178 height 29
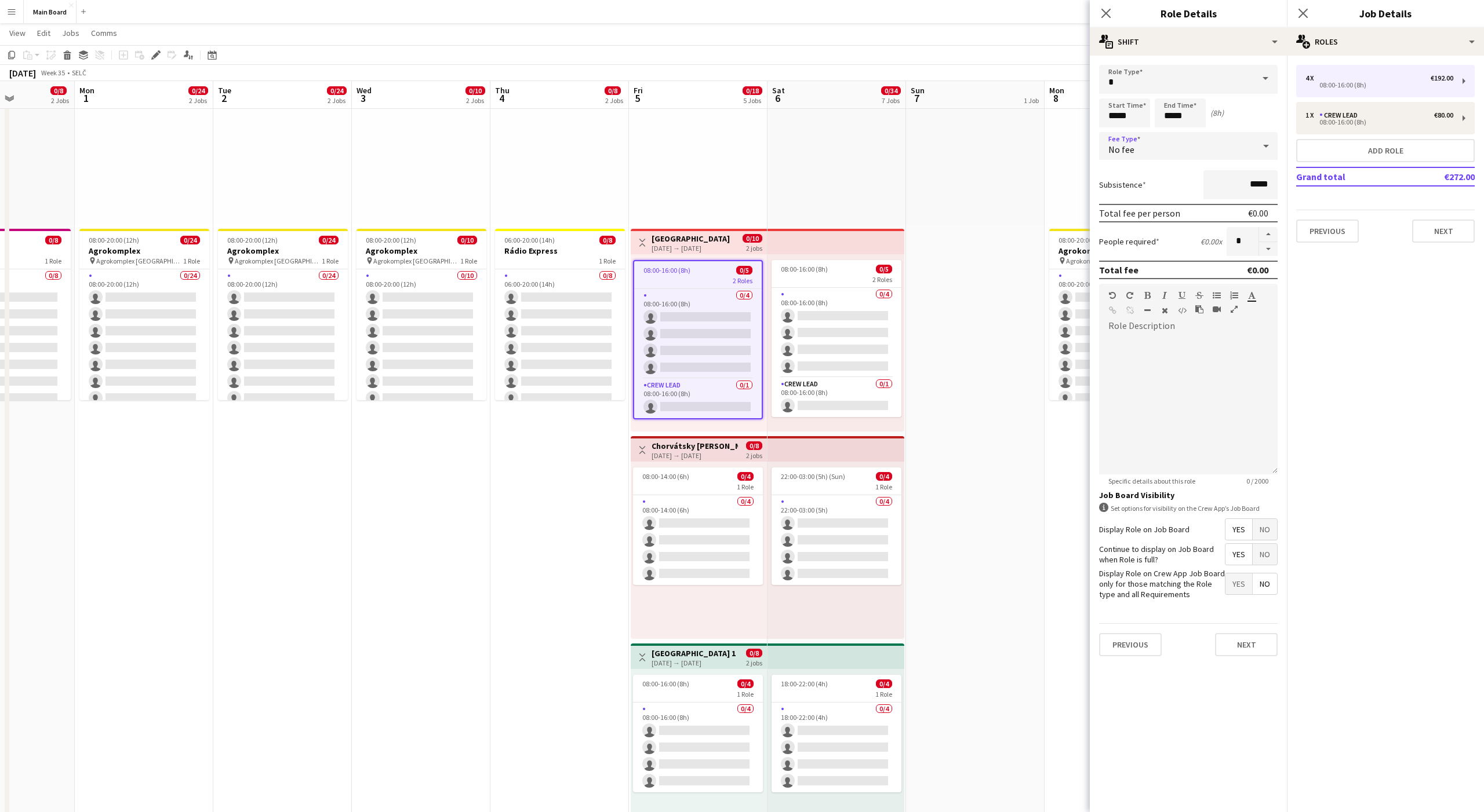
click at [1174, 154] on div "No fee" at bounding box center [1176, 146] width 155 height 28
click at [1129, 173] on mat-option "Hourly" at bounding box center [1188, 179] width 178 height 29
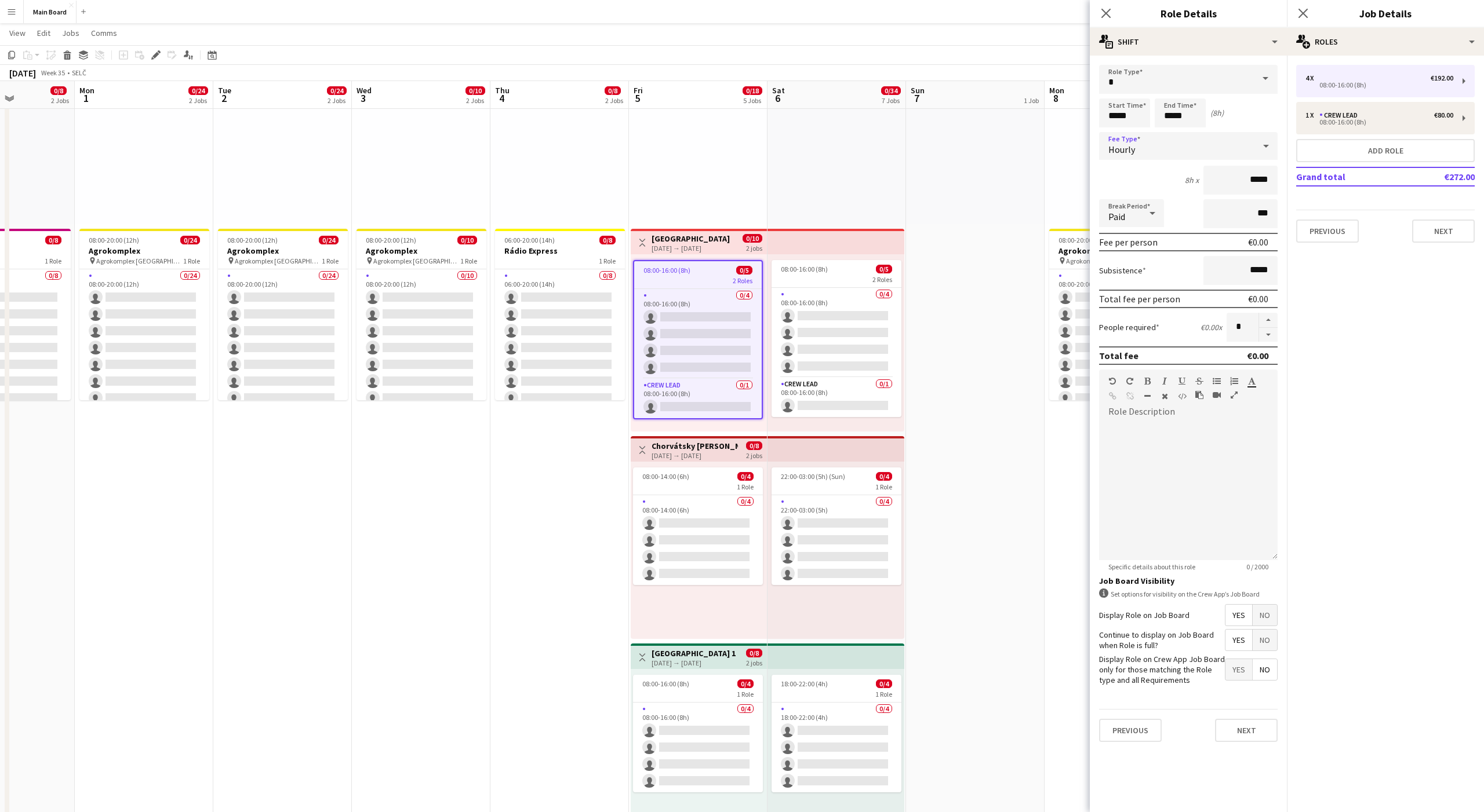
click at [1133, 213] on div "Paid" at bounding box center [1119, 213] width 41 height 28
click at [1135, 265] on mat-option "Unpaid" at bounding box center [1131, 276] width 65 height 29
click at [1252, 730] on button "Next" at bounding box center [1246, 730] width 62 height 23
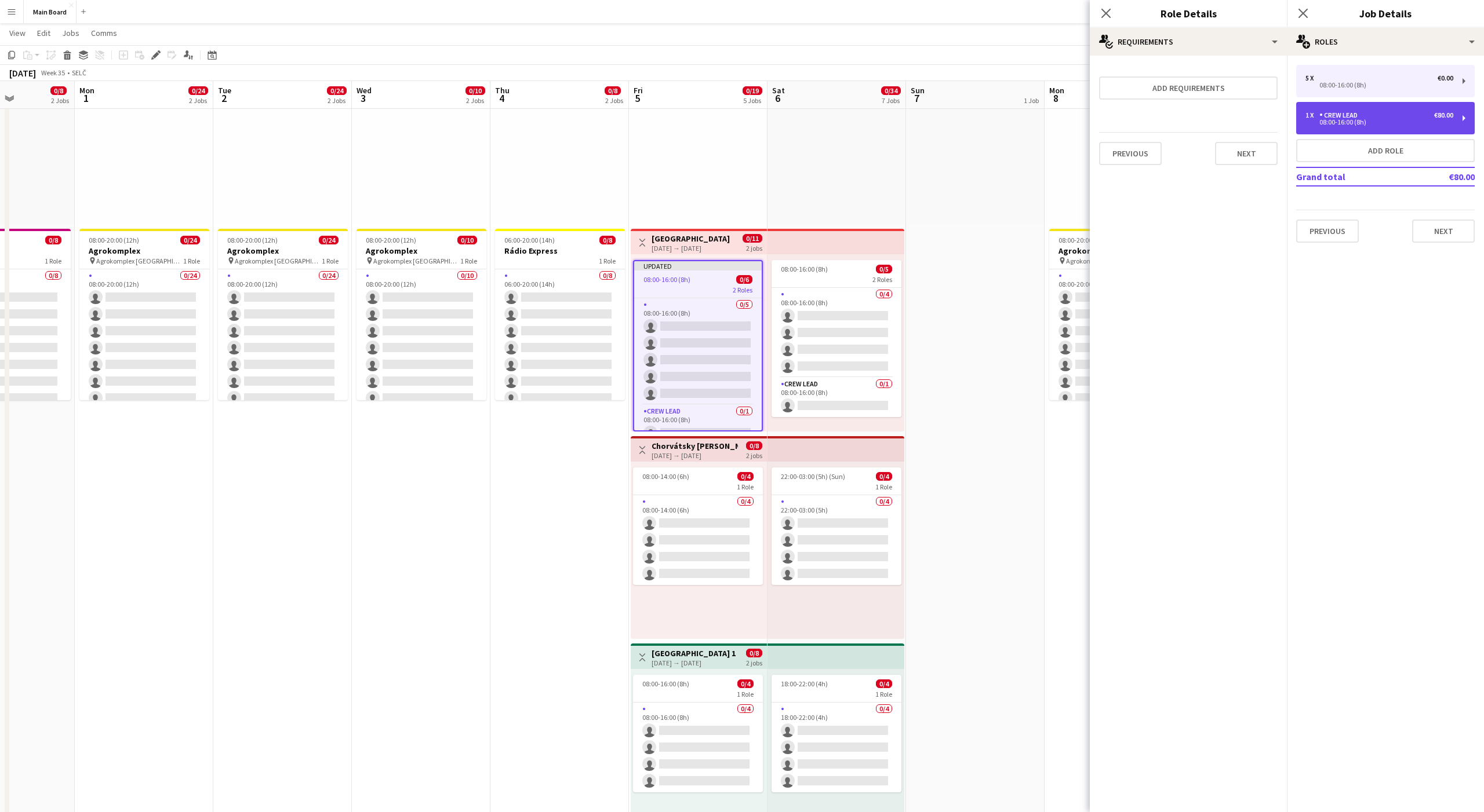
click at [1337, 111] on div "Crew Lead" at bounding box center [1341, 115] width 43 height 8
type input "*********"
type input "*"
type input "******"
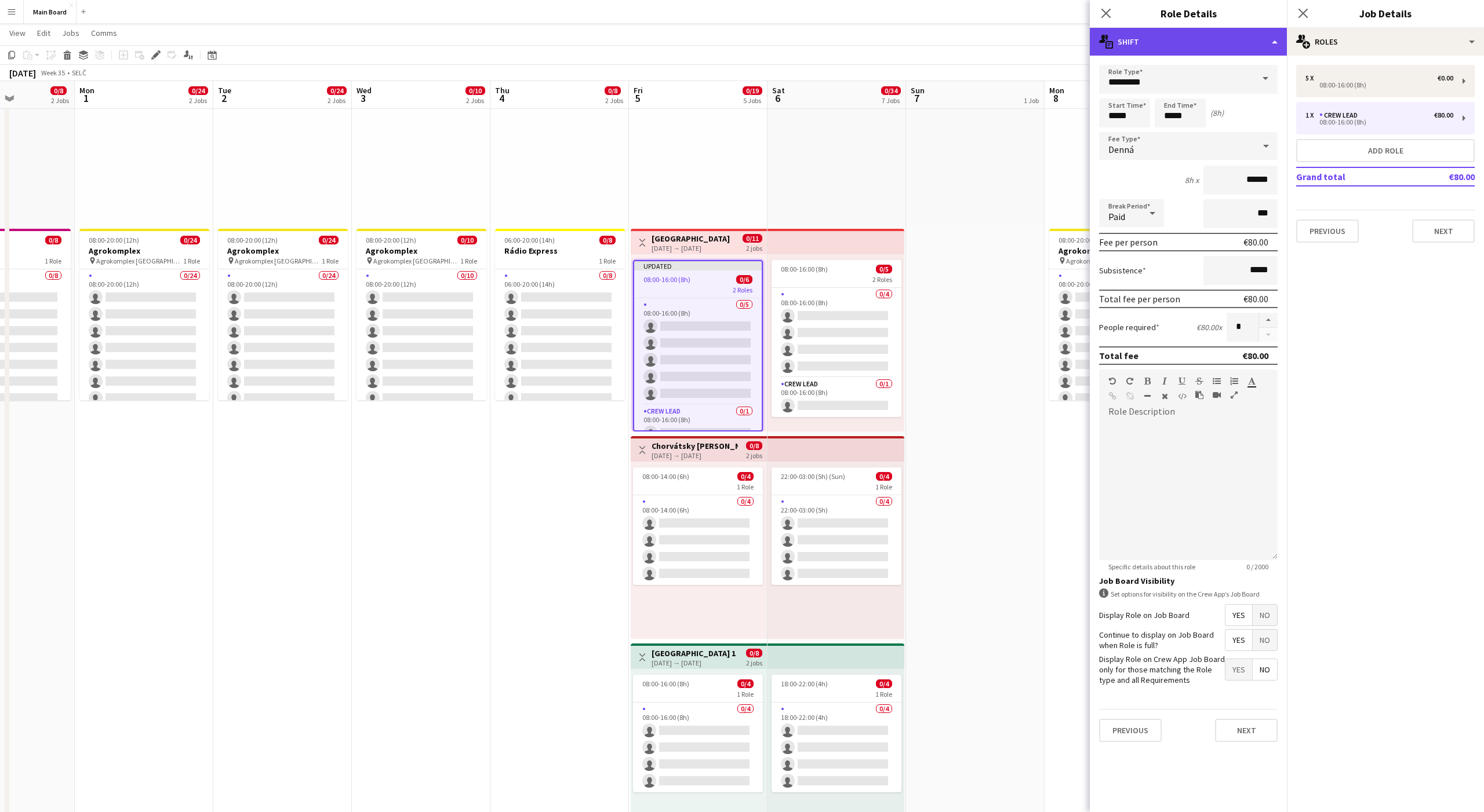
click at [1150, 51] on div "multiple-actions-text Shift" at bounding box center [1188, 41] width 197 height 28
click at [1208, 143] on div "bin-2 Delete Role" at bounding box center [1226, 138] width 115 height 23
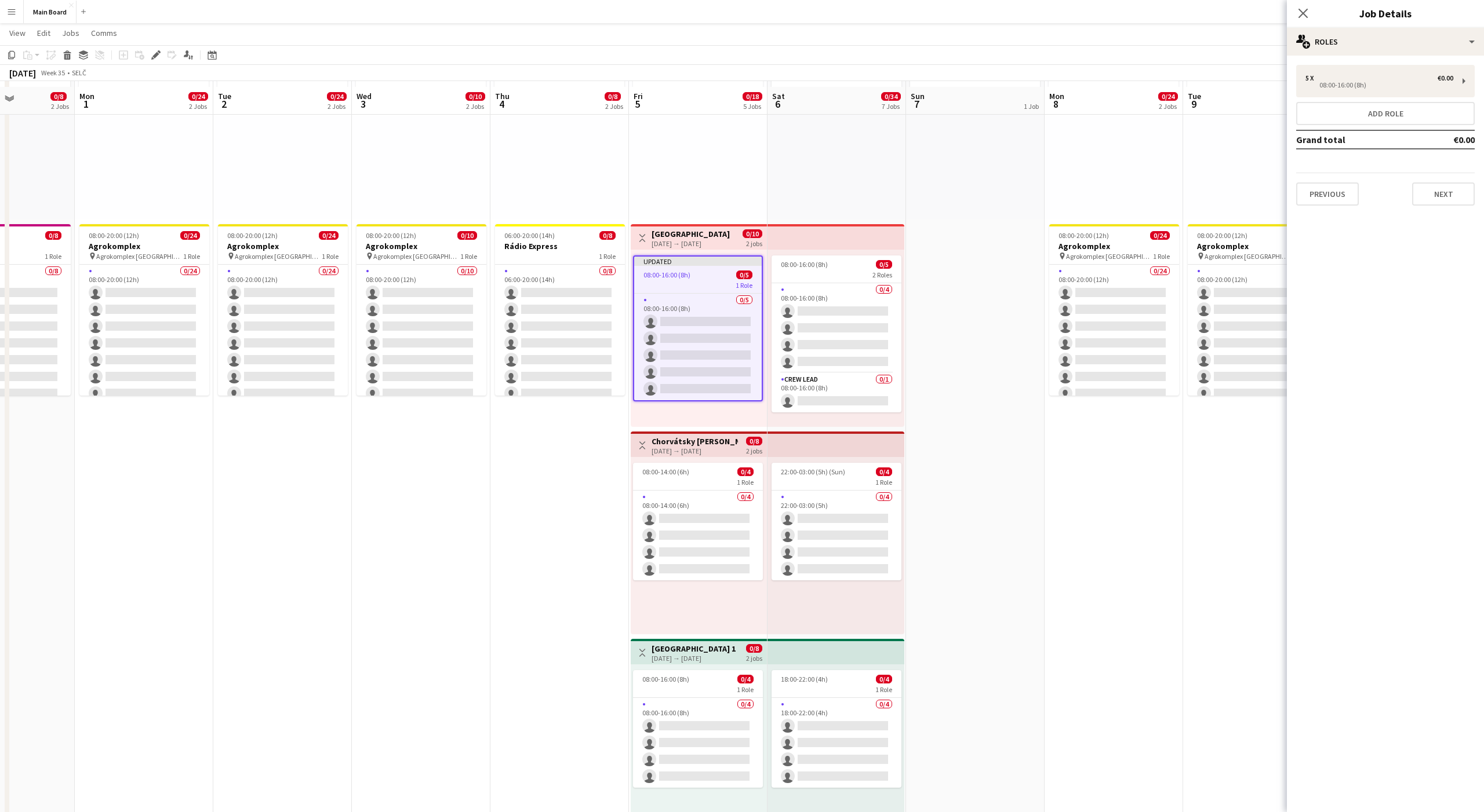
scroll to position [123, 0]
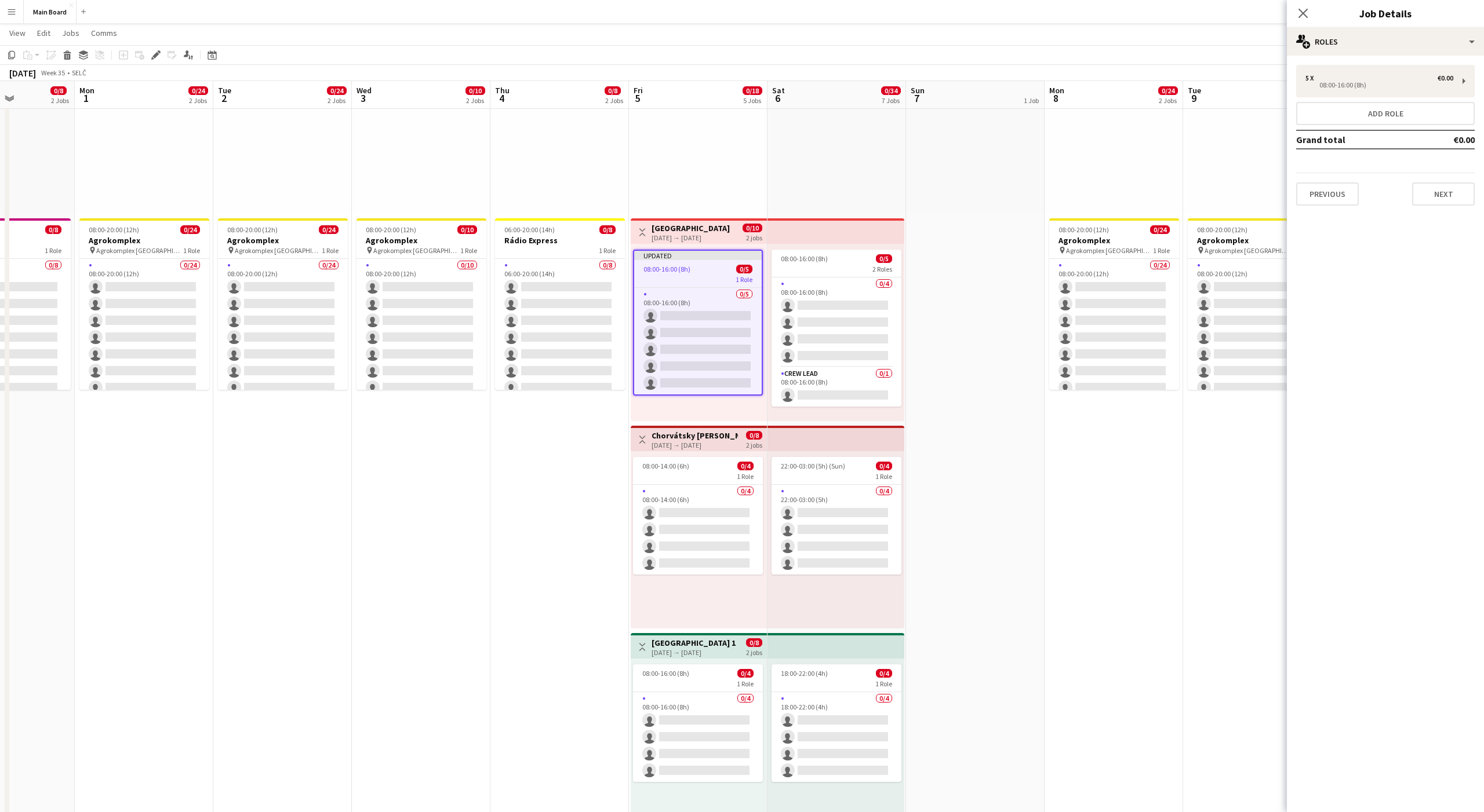
click at [681, 229] on h3 "Bratislava" at bounding box center [690, 228] width 78 height 10
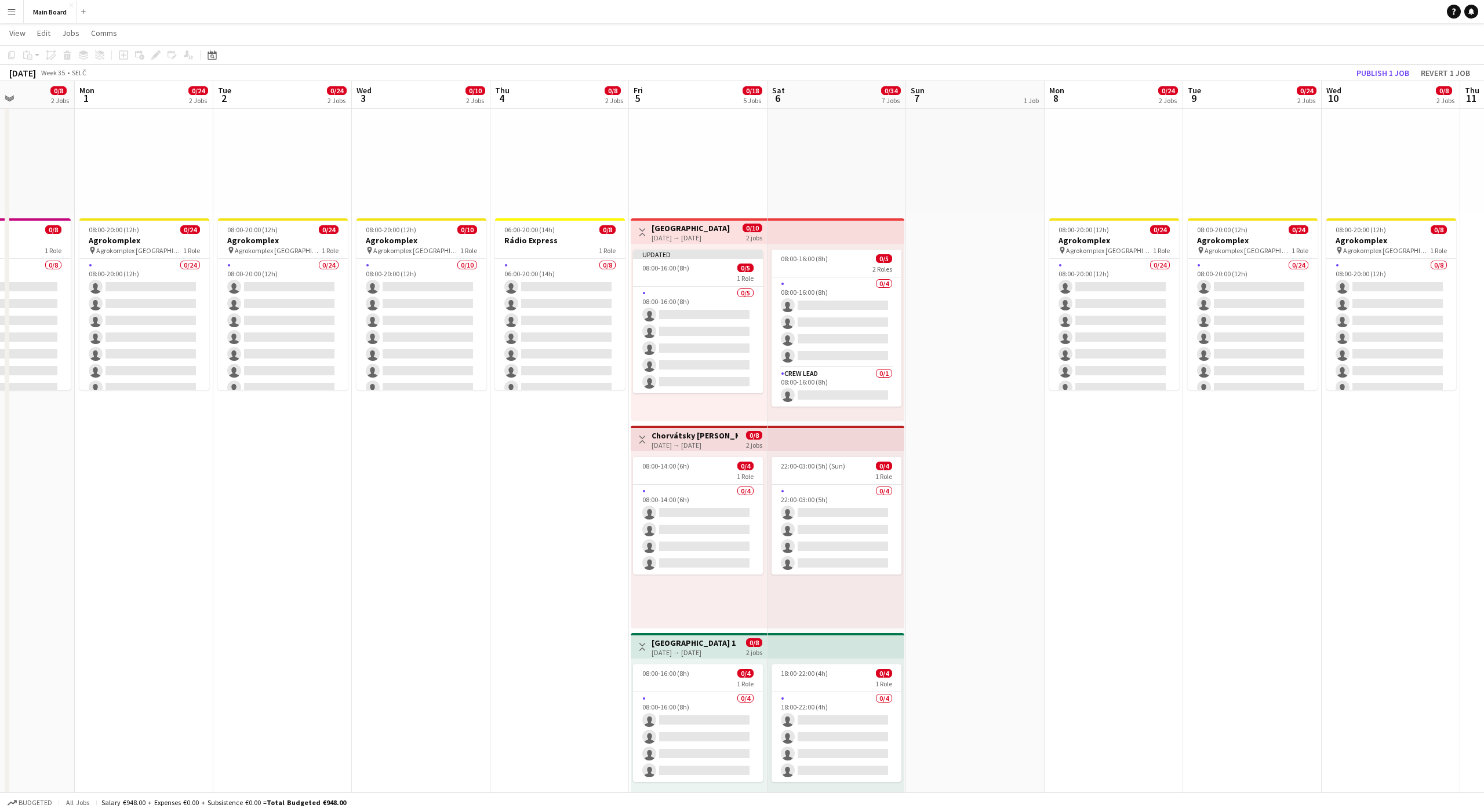
click at [681, 229] on h3 "Bratislava" at bounding box center [690, 228] width 78 height 10
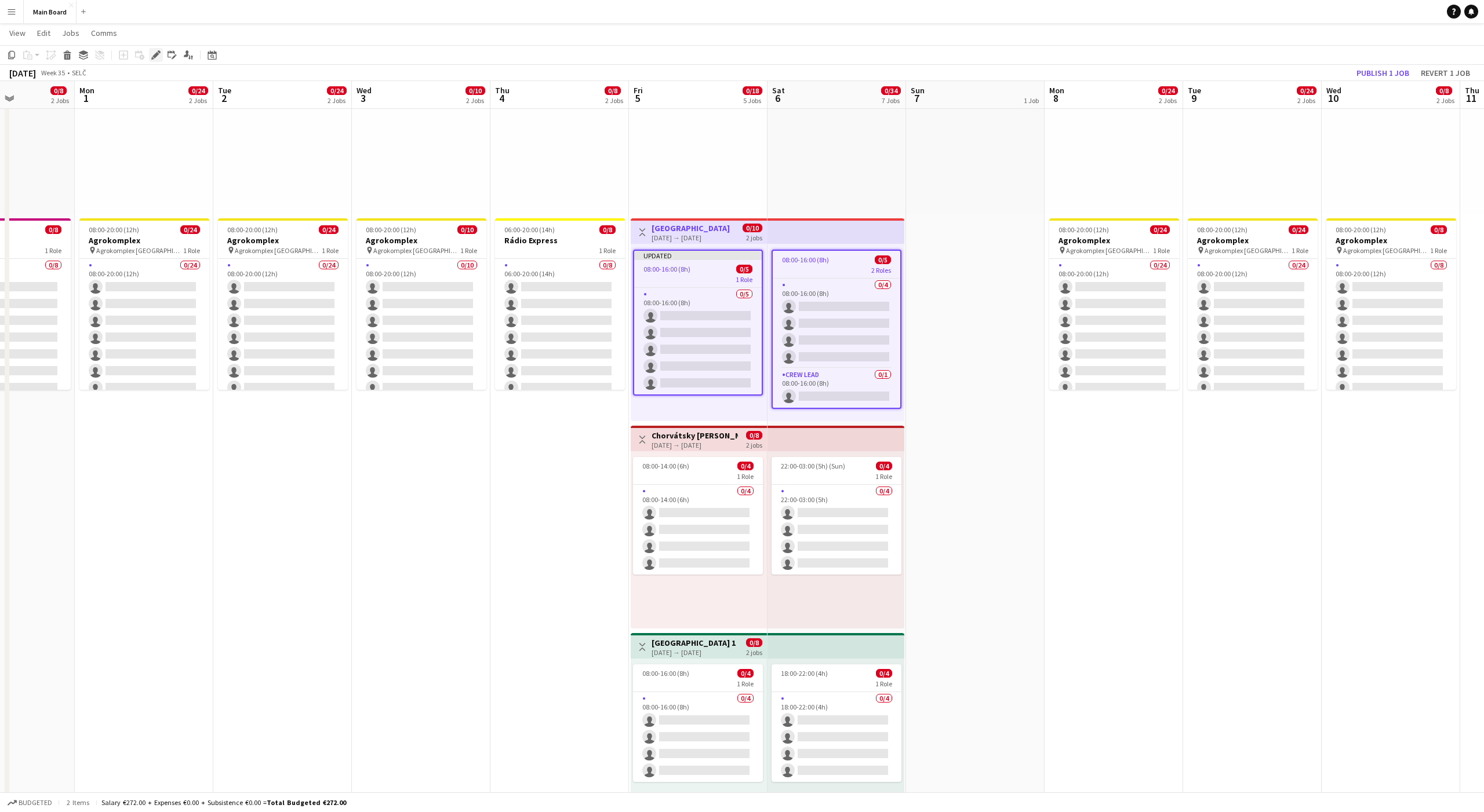
click at [156, 58] on icon "Edit" at bounding box center [156, 55] width 9 height 9
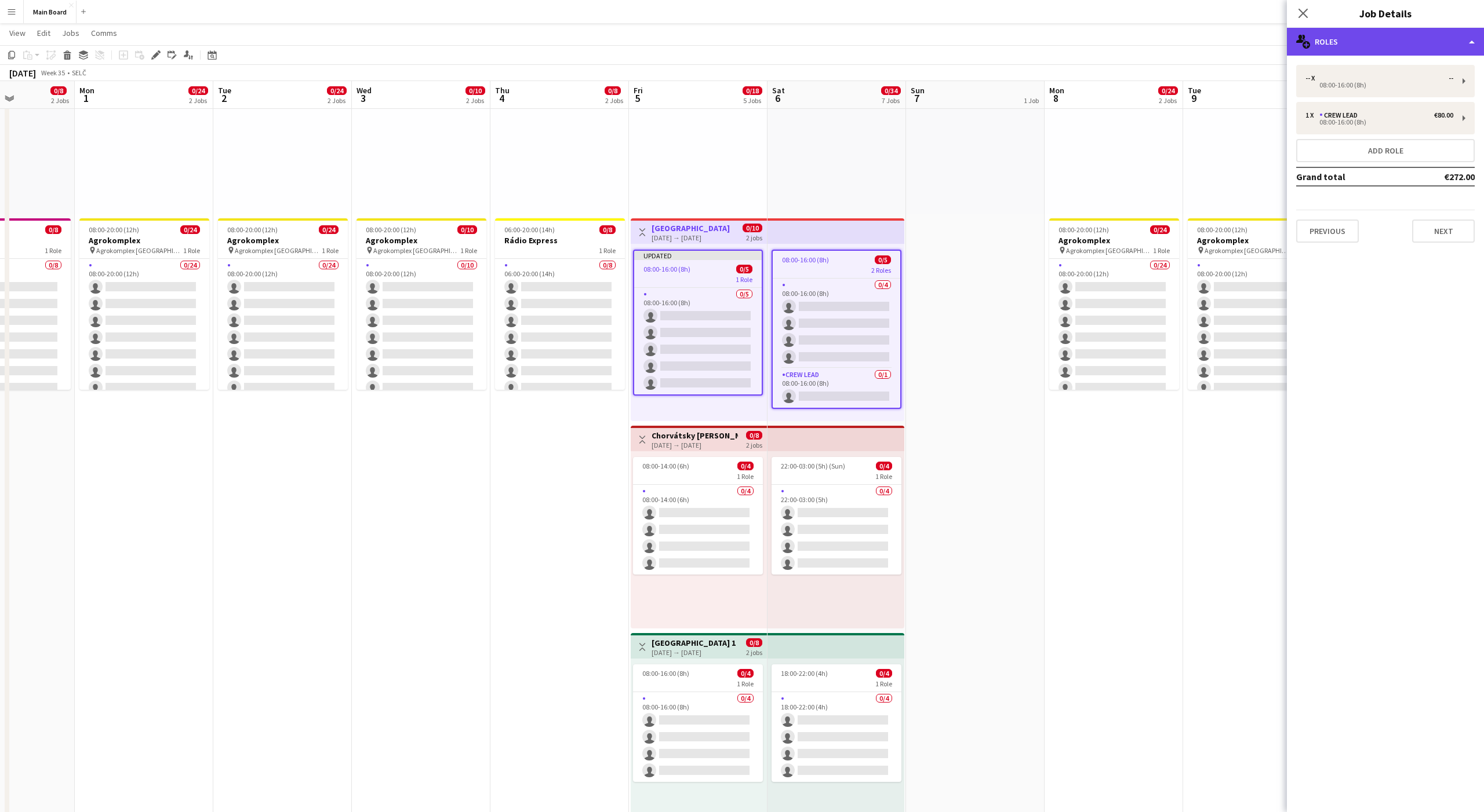
click at [1340, 46] on div "multiple-users-add Roles" at bounding box center [1385, 41] width 197 height 28
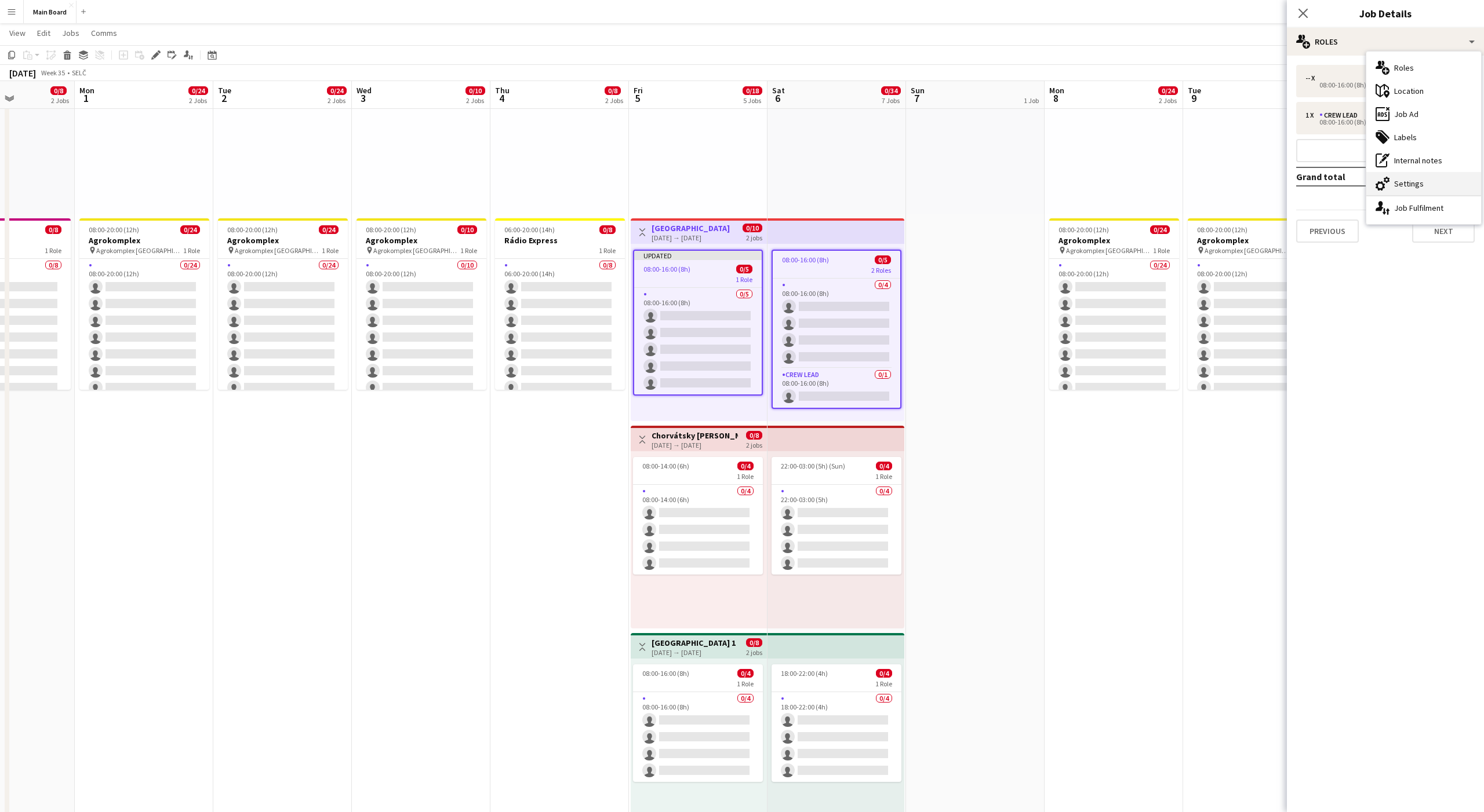
click at [1412, 177] on div "cog-double-3 Settings" at bounding box center [1423, 183] width 115 height 23
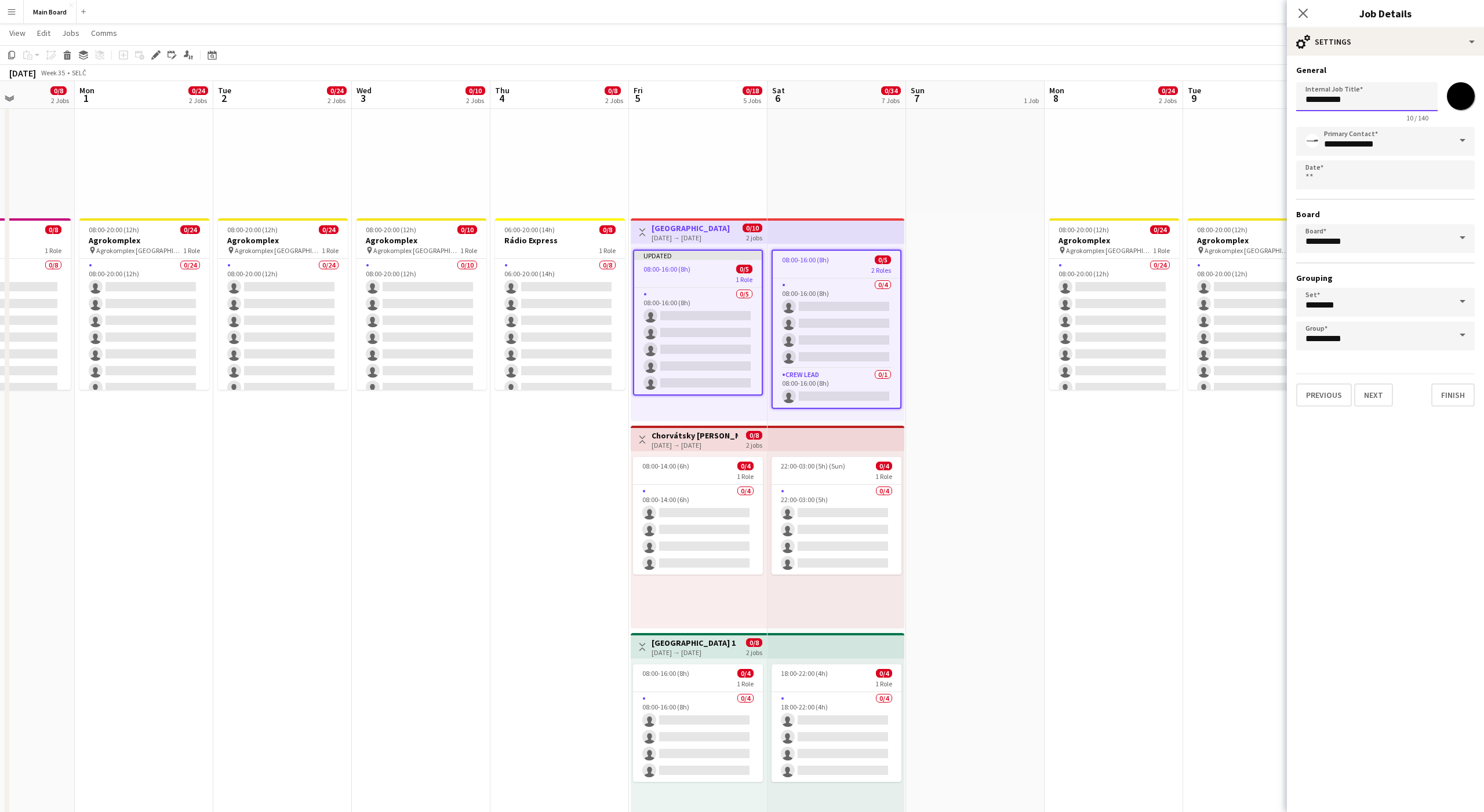
click at [1375, 107] on input "**********" at bounding box center [1367, 97] width 142 height 29
type input "**********"
click at [1448, 394] on button "Finish" at bounding box center [1453, 395] width 43 height 23
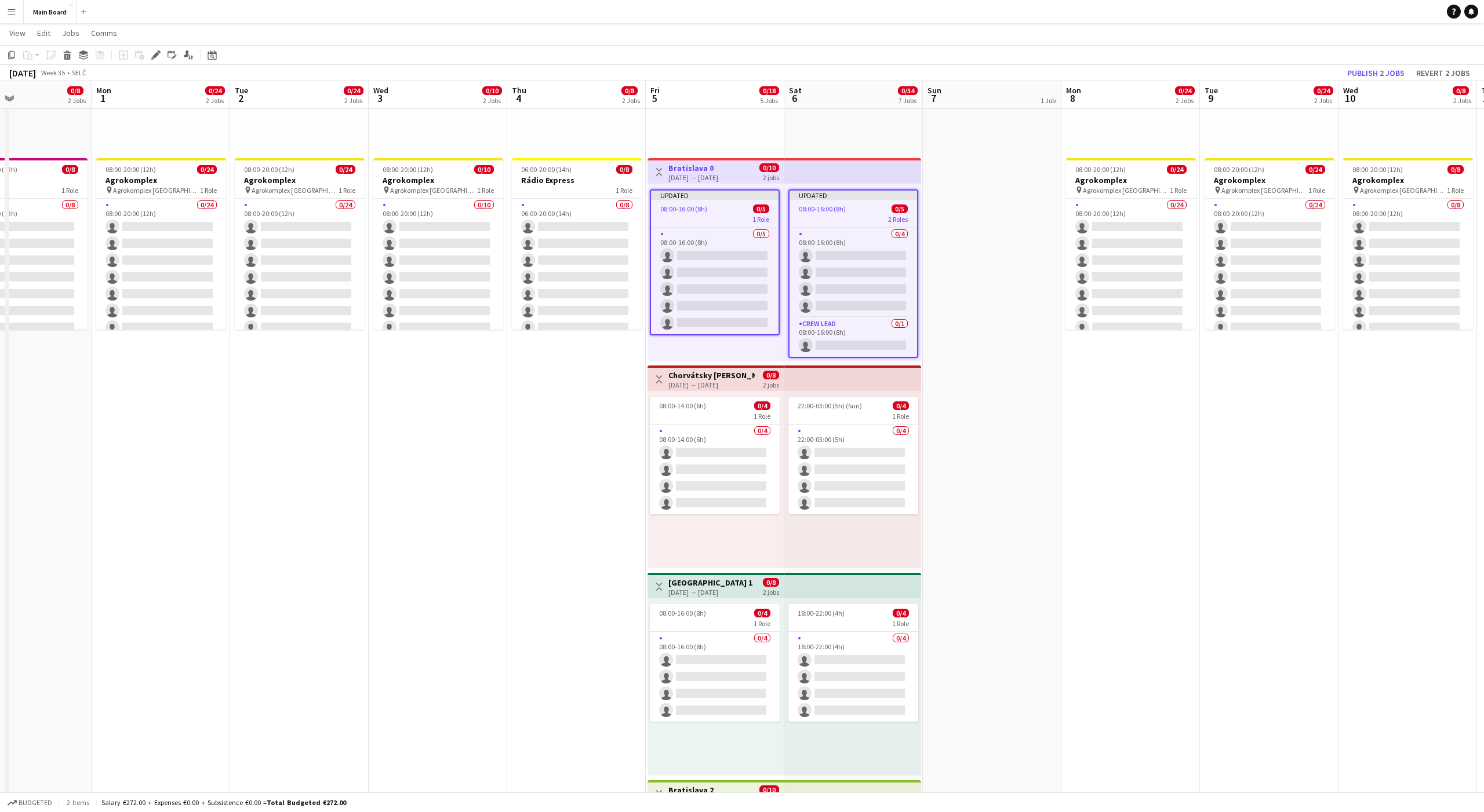
scroll to position [181, 0]
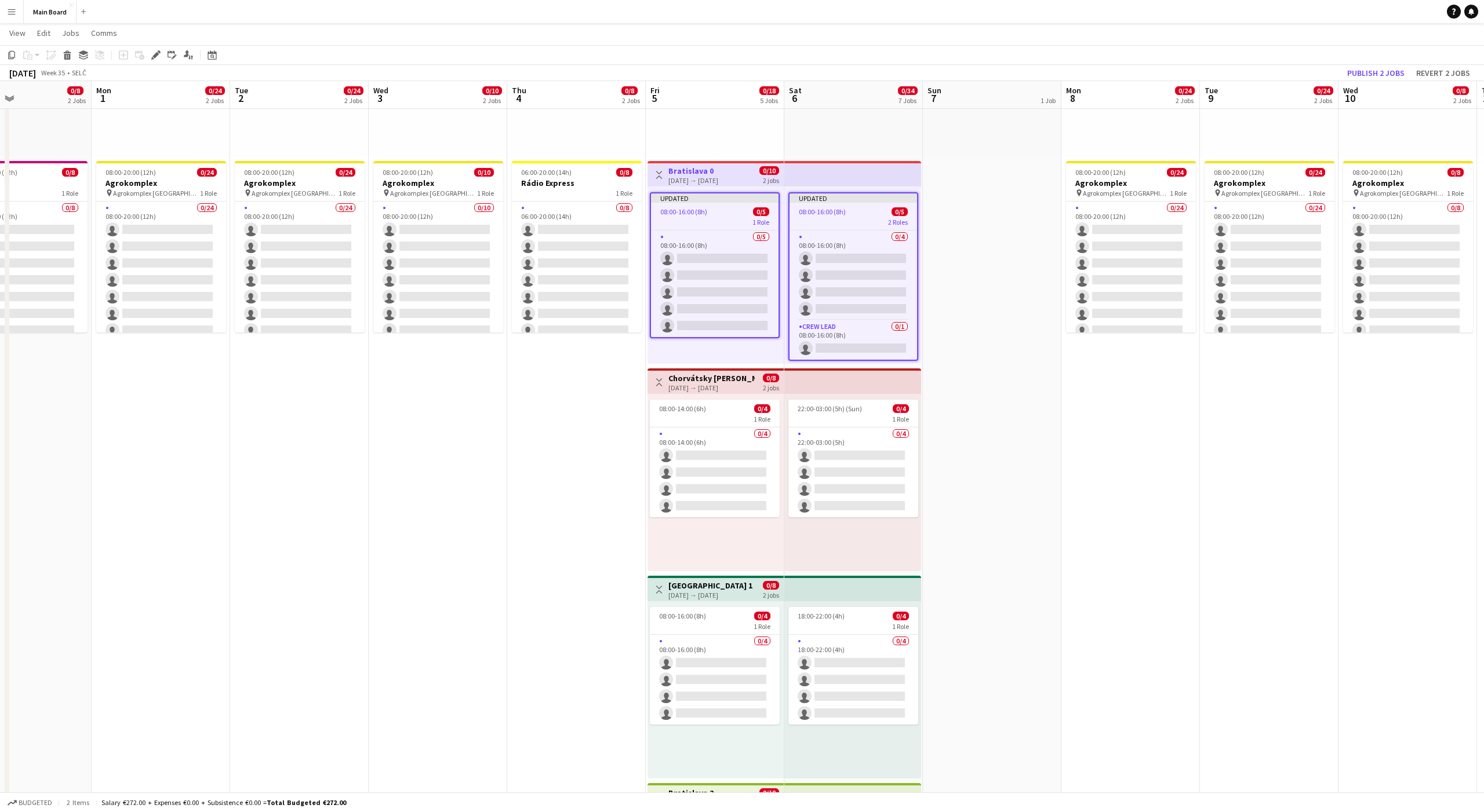
click at [702, 174] on h3 "Bratislava 0" at bounding box center [693, 170] width 50 height 10
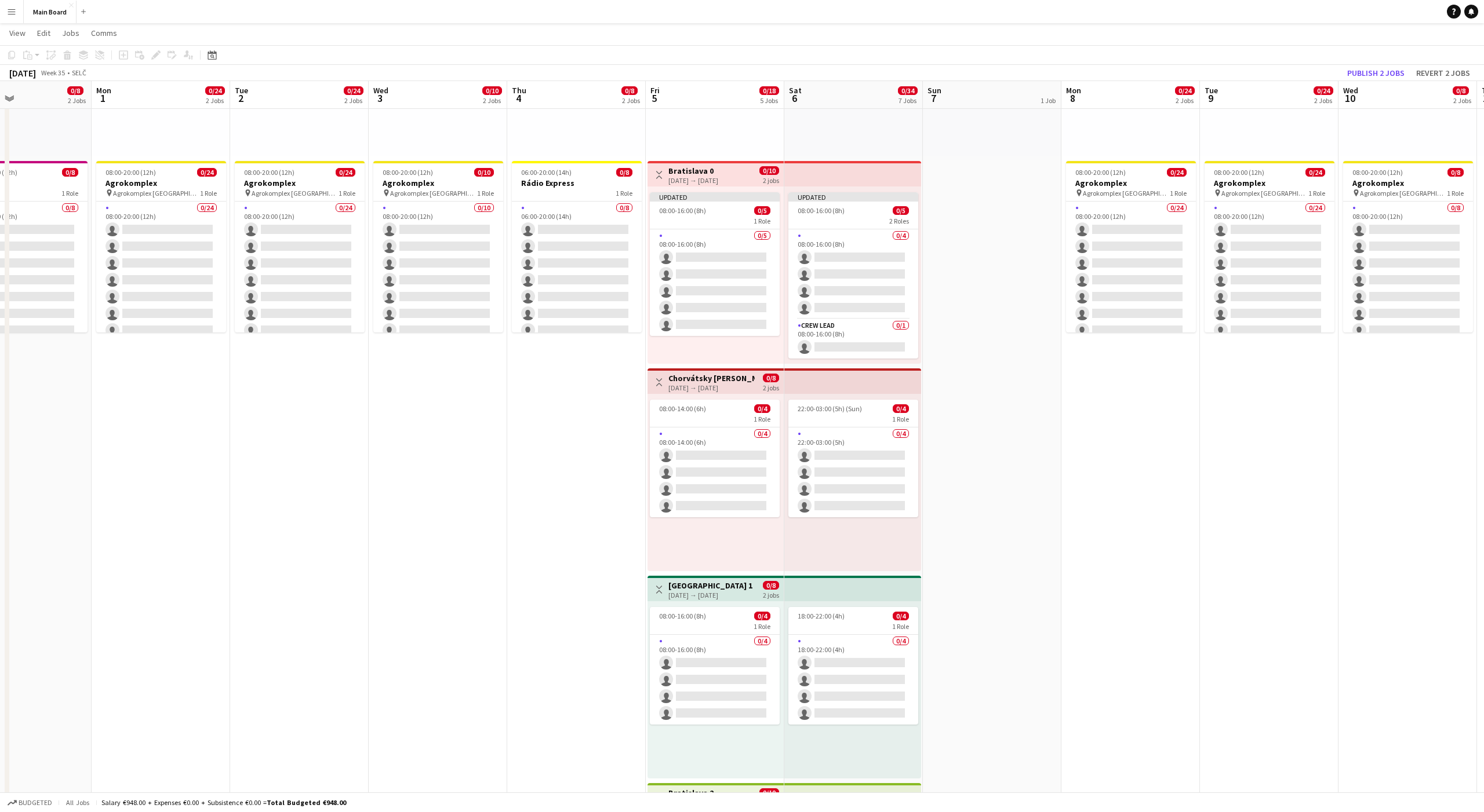
click at [719, 173] on h3 "Bratislava 0" at bounding box center [693, 170] width 50 height 10
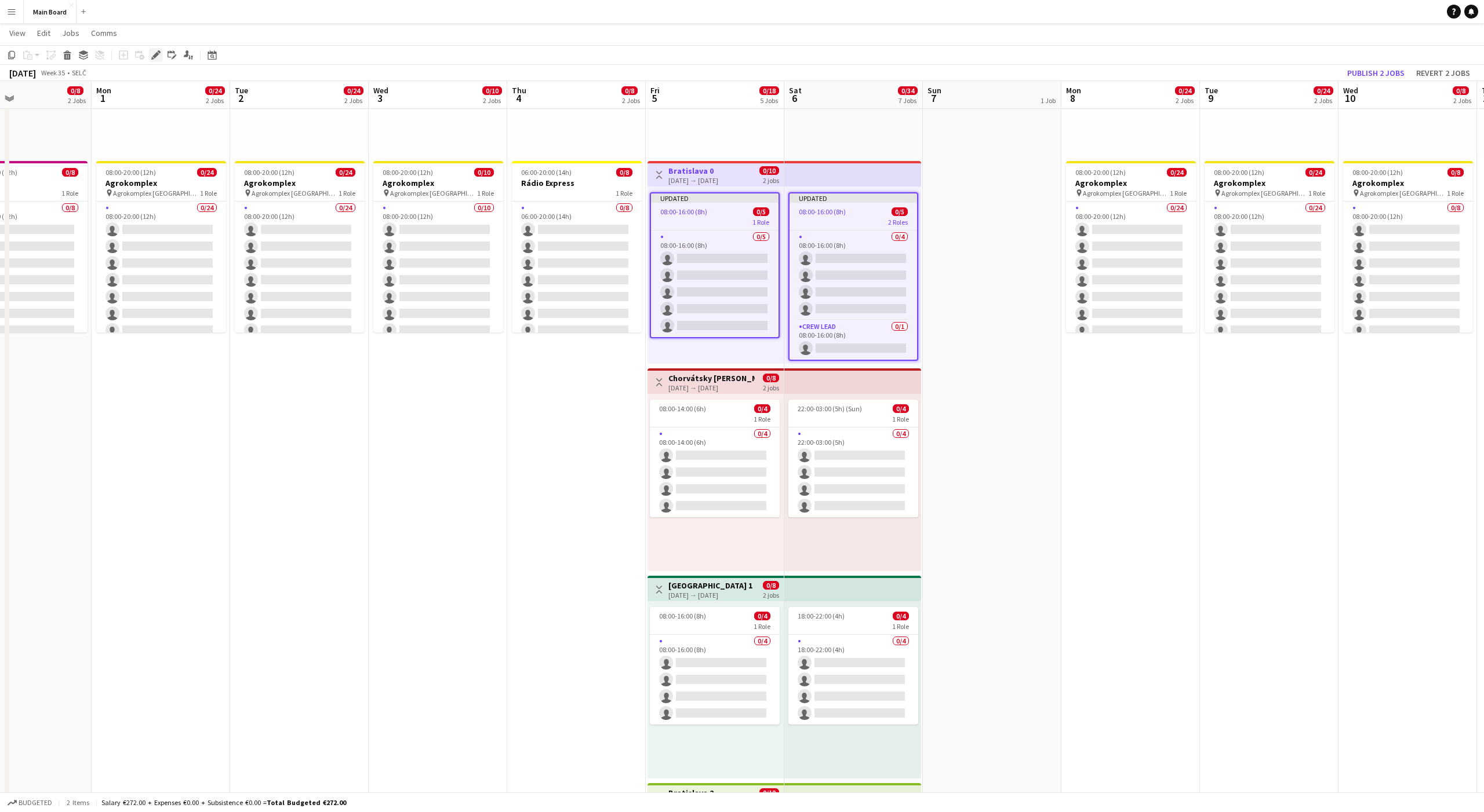
click at [156, 54] on icon at bounding box center [155, 55] width 6 height 6
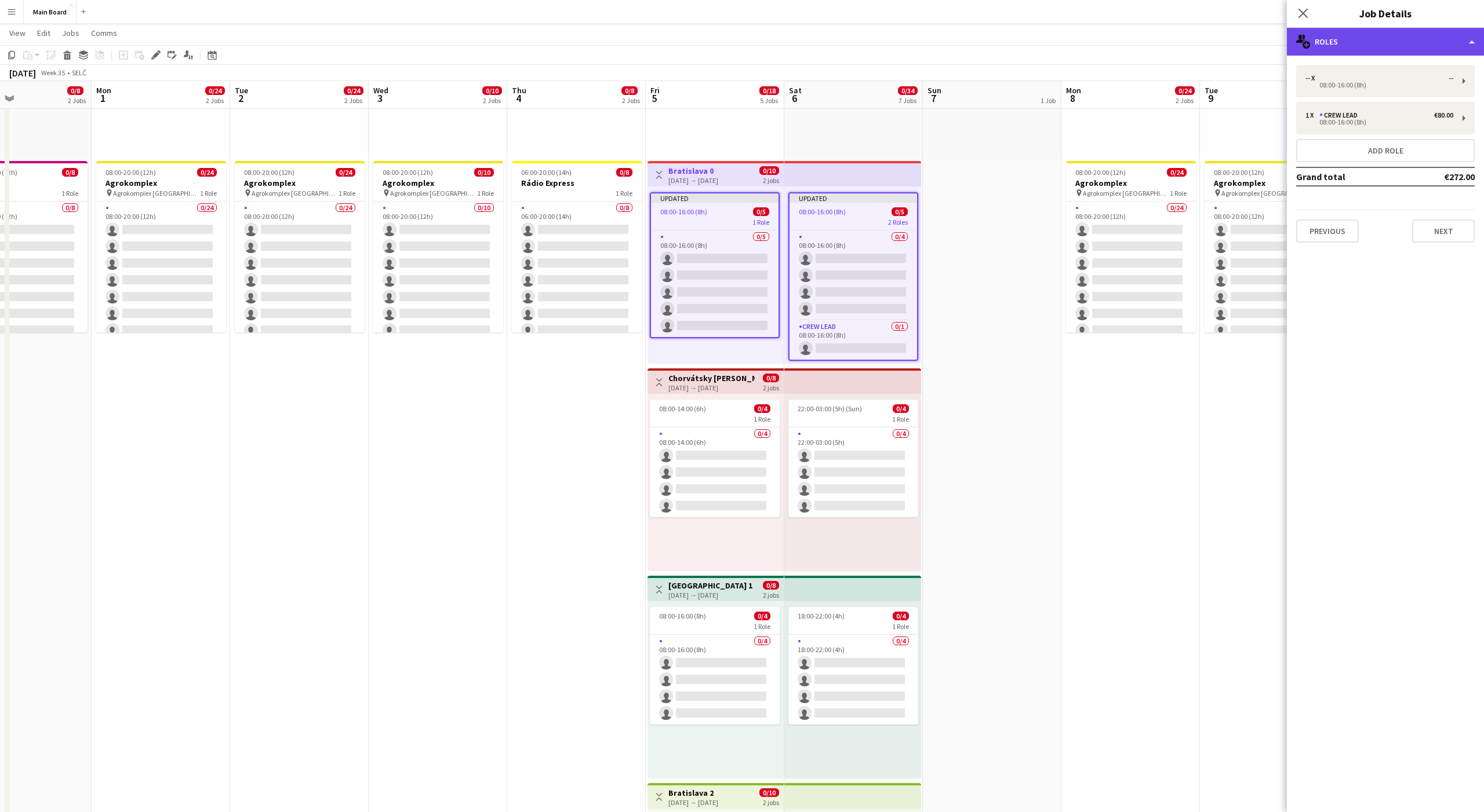
click at [1346, 39] on div "multiple-users-add Roles" at bounding box center [1385, 41] width 197 height 28
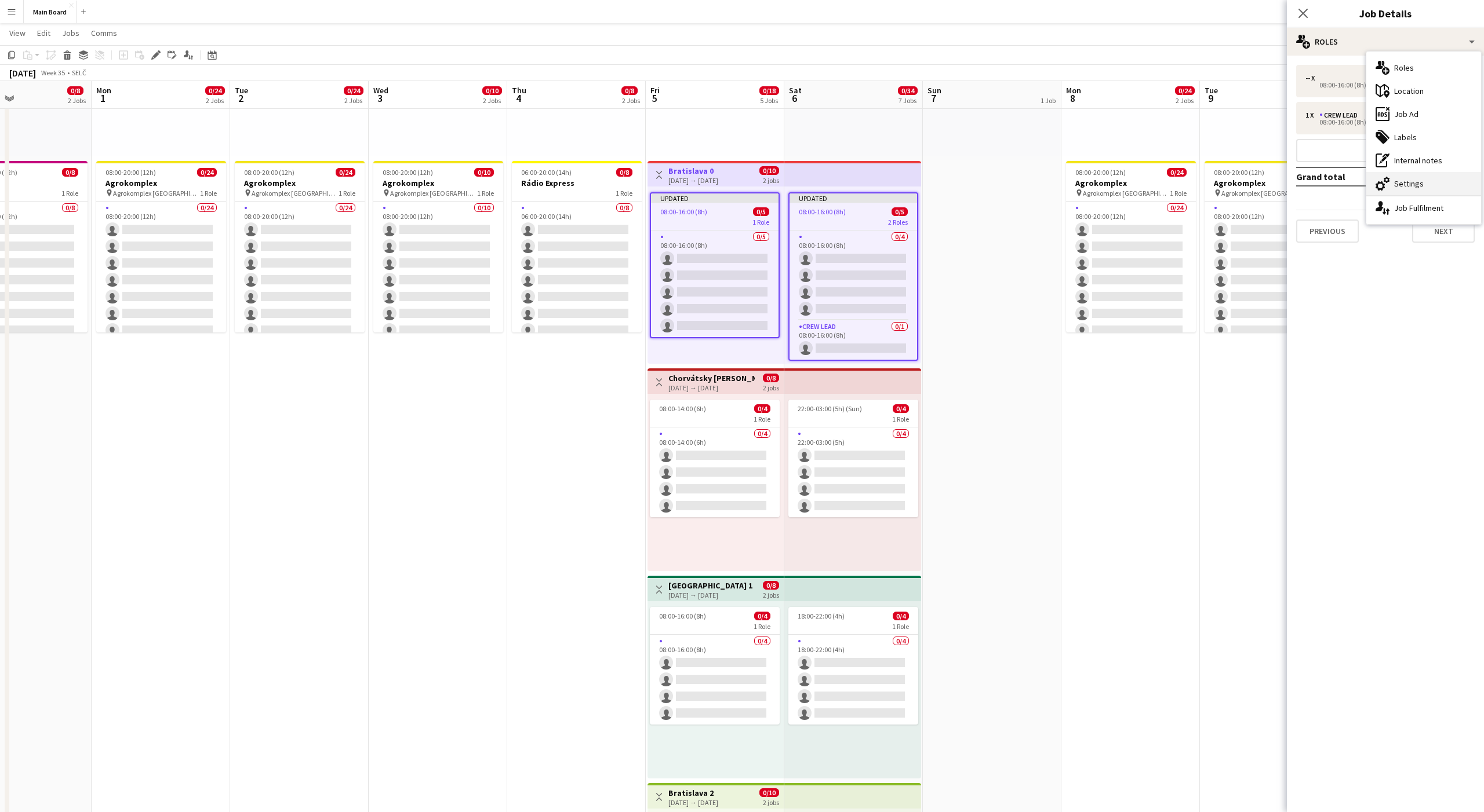
click at [1410, 185] on div "cog-double-3 Settings" at bounding box center [1423, 183] width 115 height 23
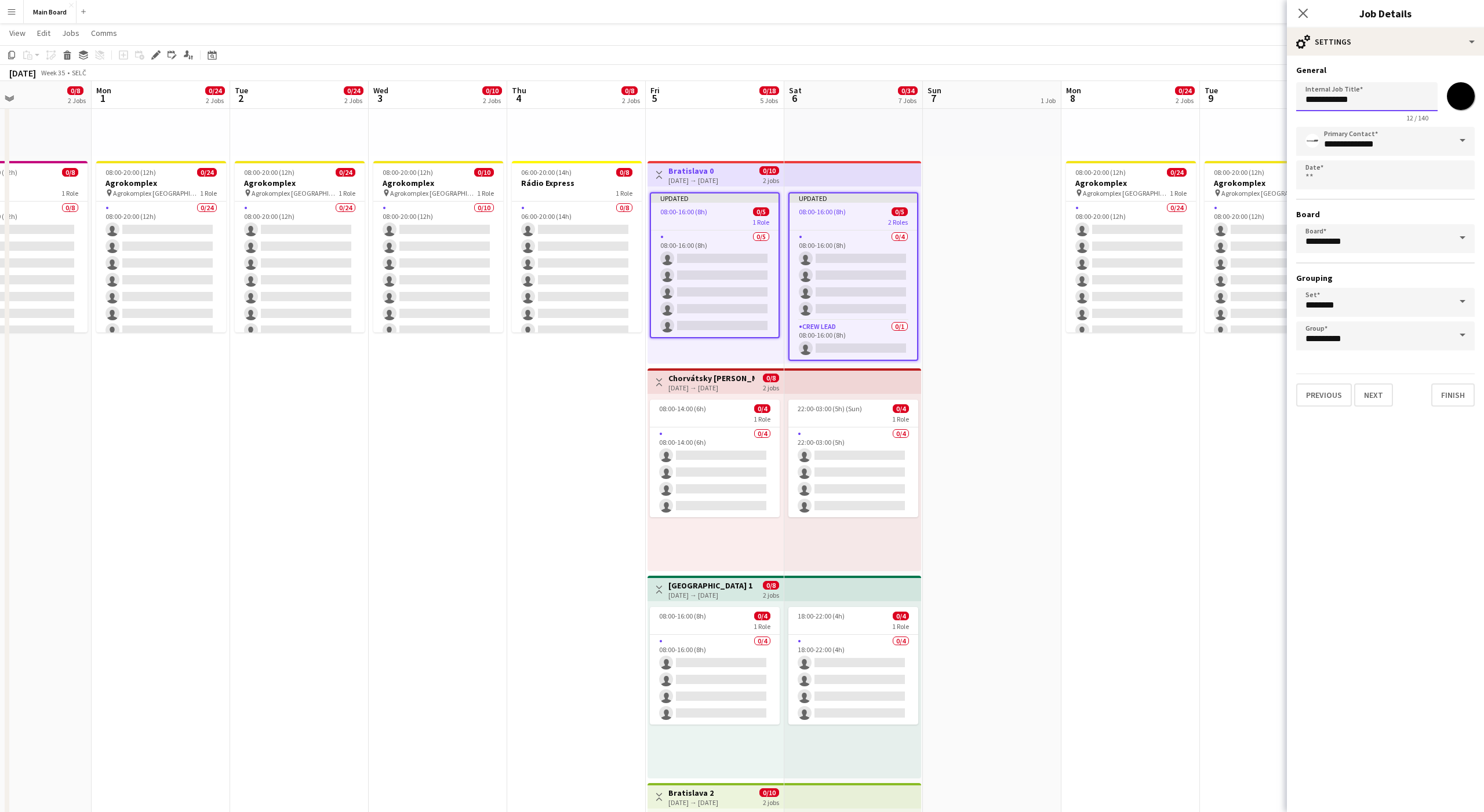
click at [1359, 98] on input "**********" at bounding box center [1367, 97] width 142 height 29
type input "**********"
click at [1445, 389] on button "Finish" at bounding box center [1453, 395] width 43 height 23
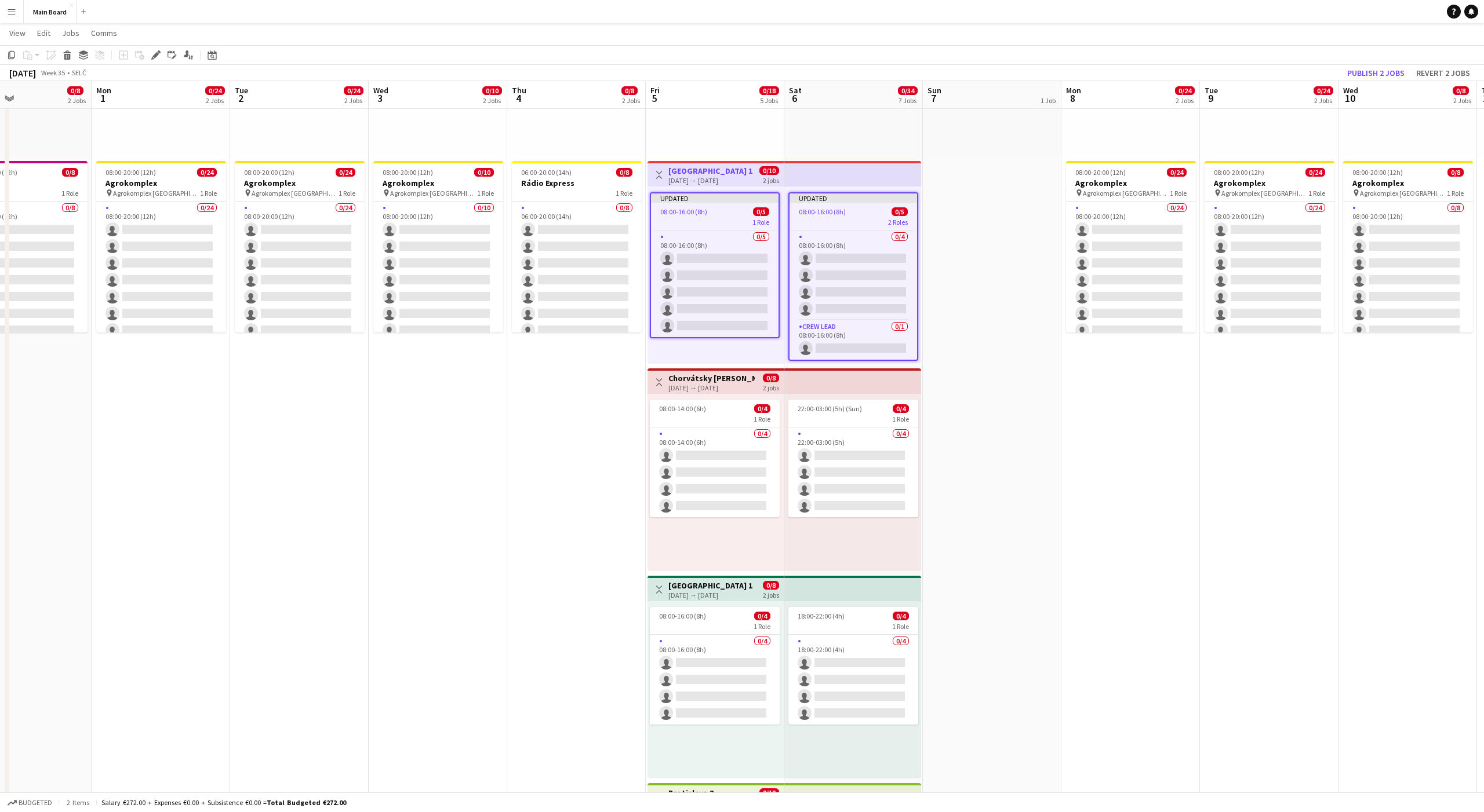
click at [697, 583] on h3 "[GEOGRAPHIC_DATA] 1" at bounding box center [709, 585] width 84 height 10
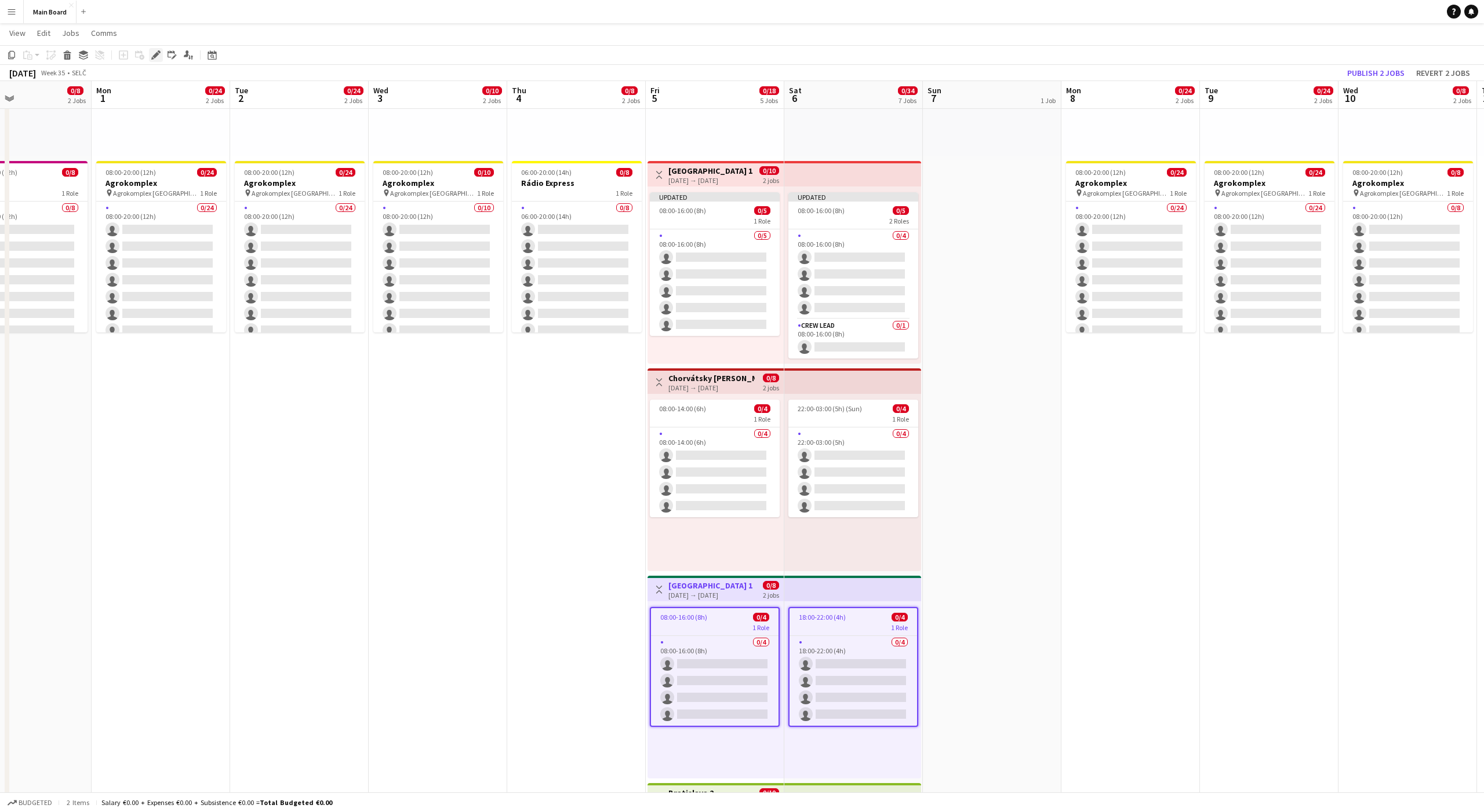
click at [158, 58] on icon "Edit" at bounding box center [156, 55] width 9 height 9
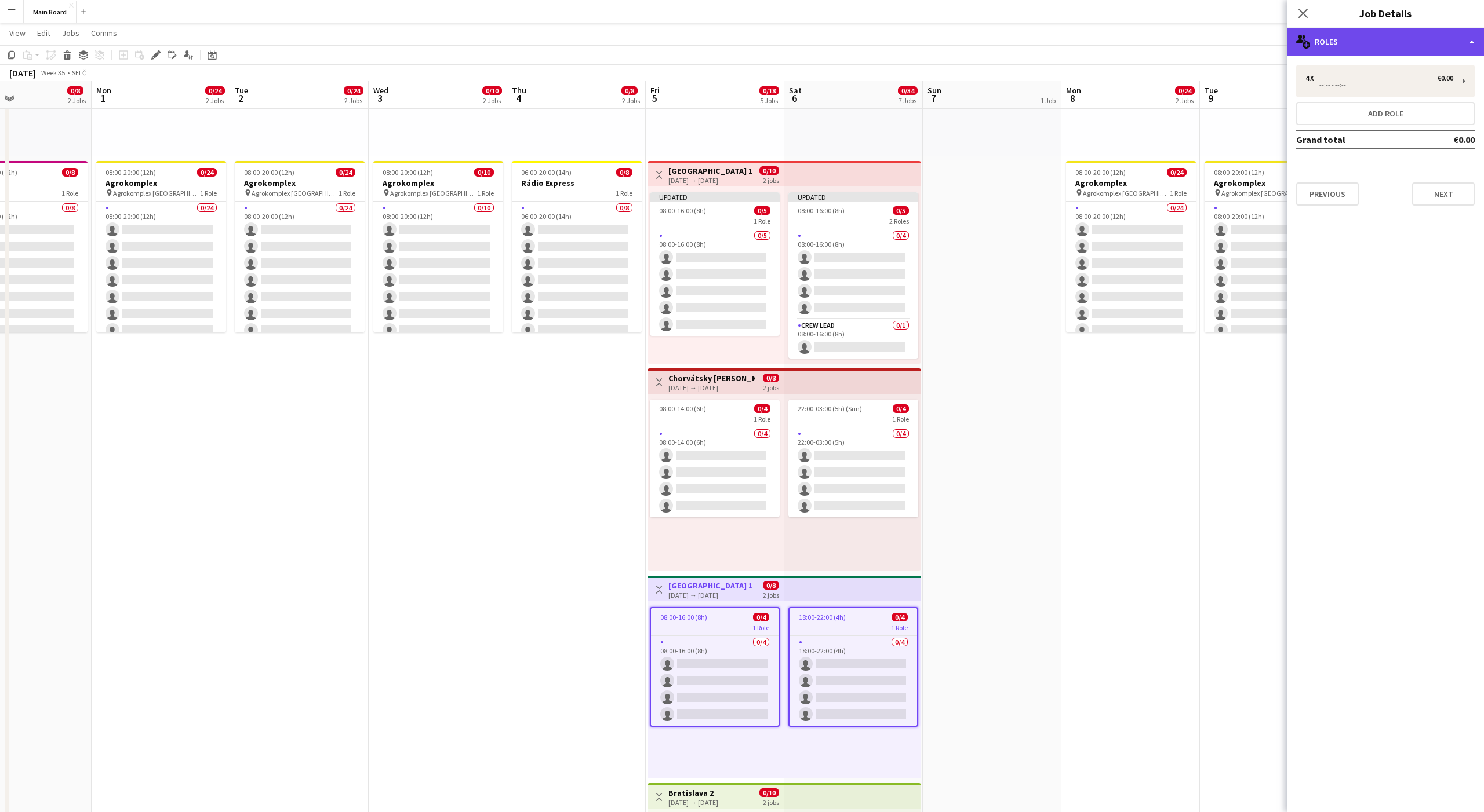
click at [1365, 41] on div "multiple-users-add Roles" at bounding box center [1385, 41] width 197 height 28
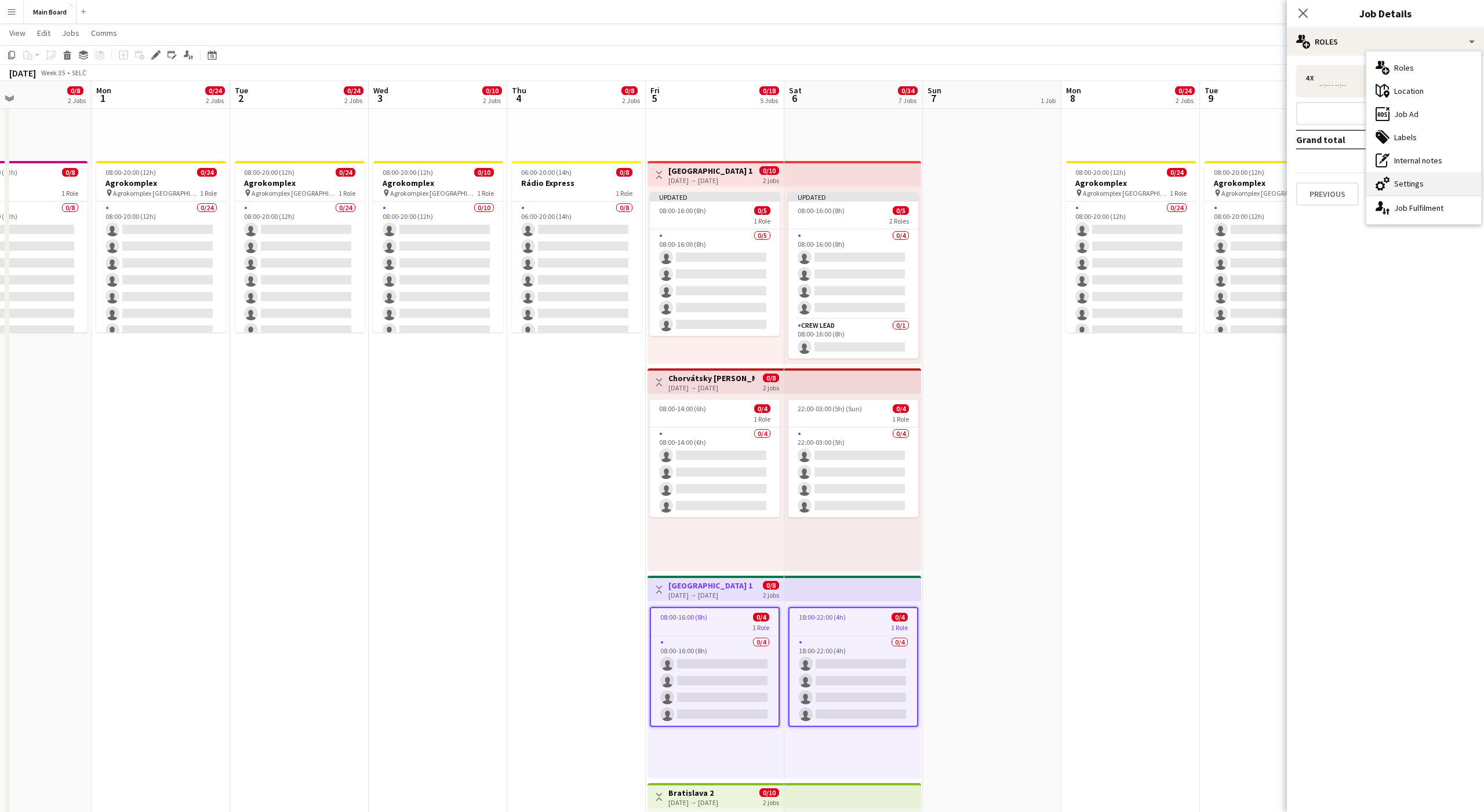
click at [1402, 188] on div "cog-double-3 Settings" at bounding box center [1423, 183] width 115 height 23
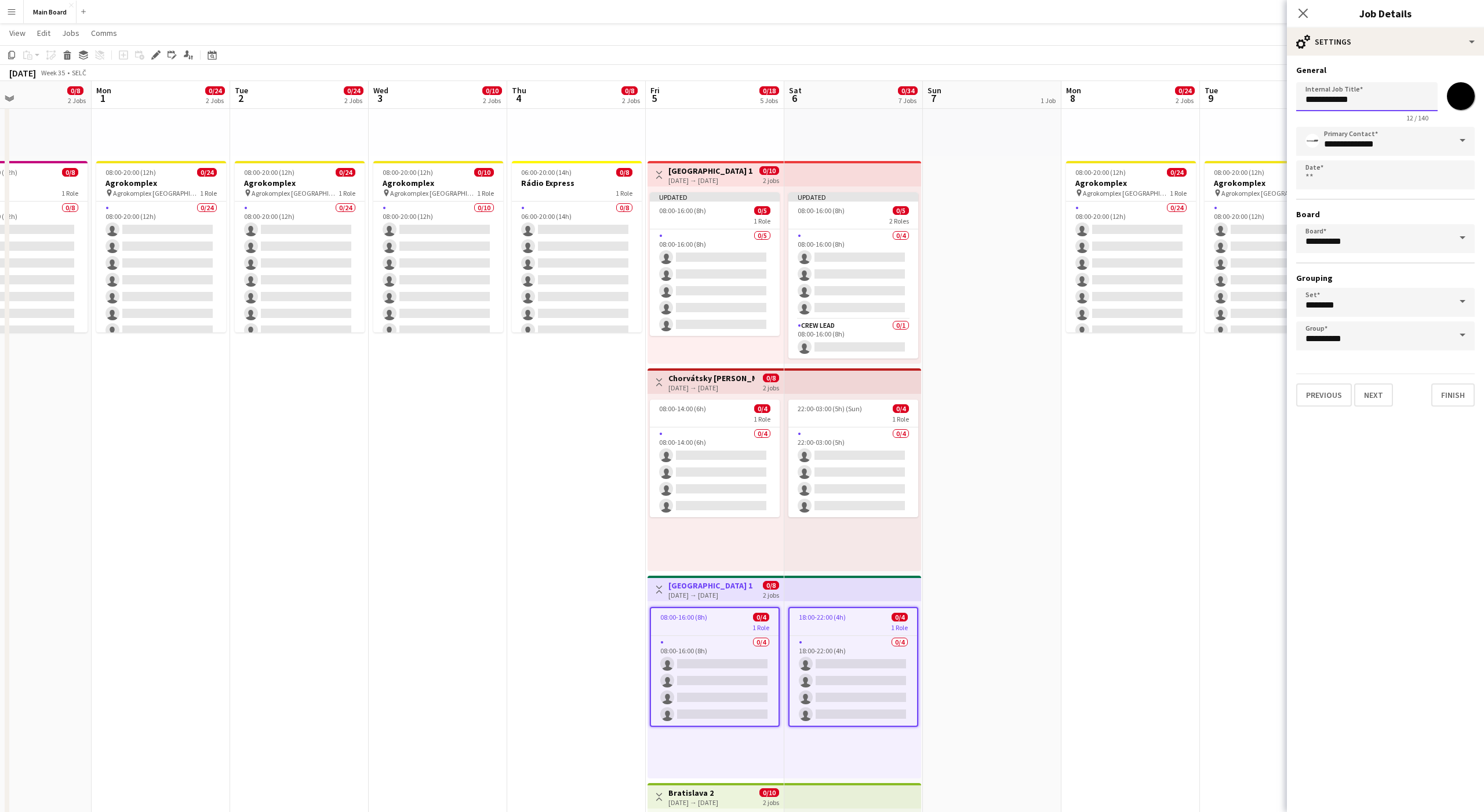
click at [1359, 107] on input "**********" at bounding box center [1367, 97] width 142 height 29
type input "**********"
click button "Next" at bounding box center [1374, 395] width 39 height 23
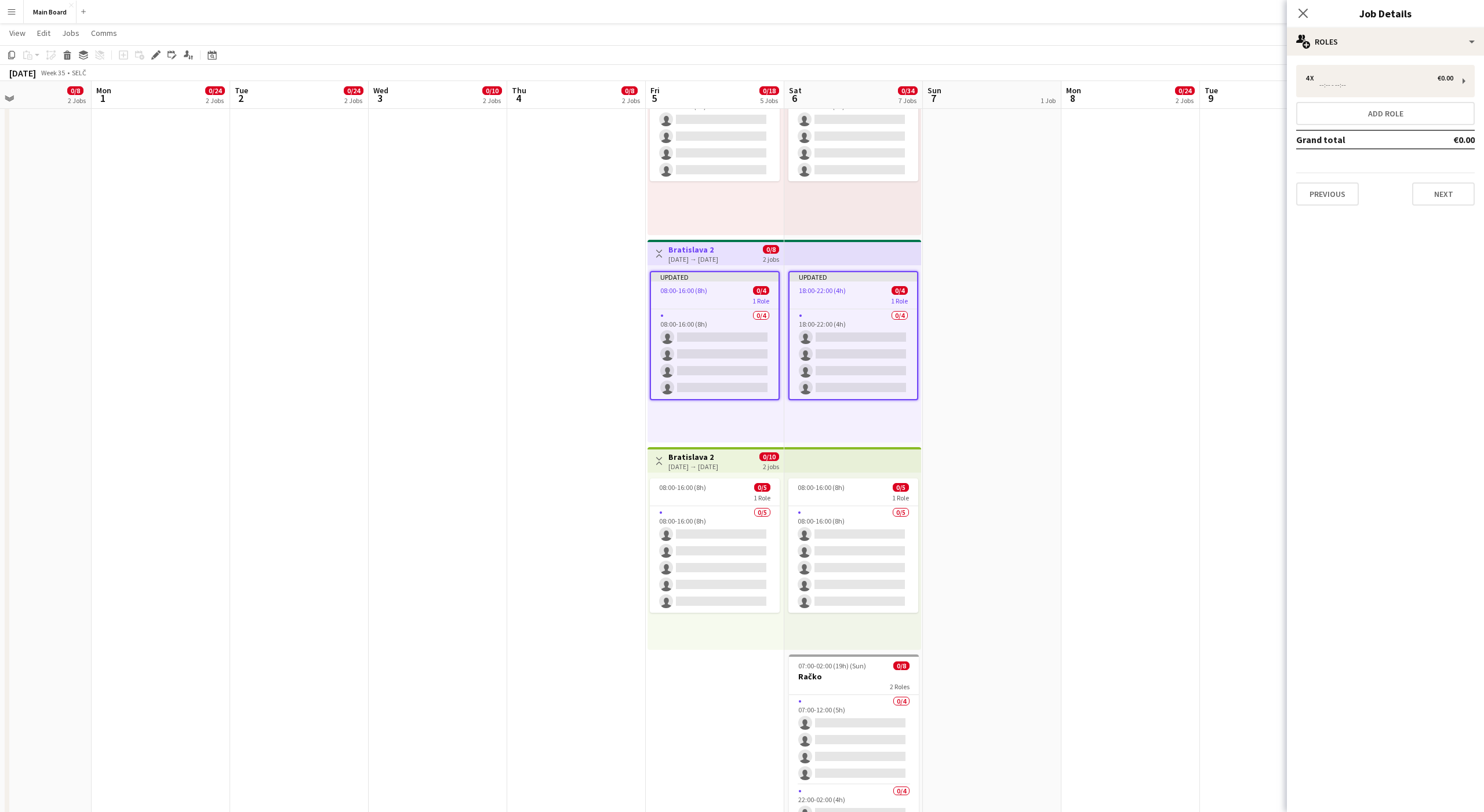
scroll to position [519, 0]
click at [689, 451] on h3 "Bratislava 2" at bounding box center [693, 455] width 50 height 10
type input "*******"
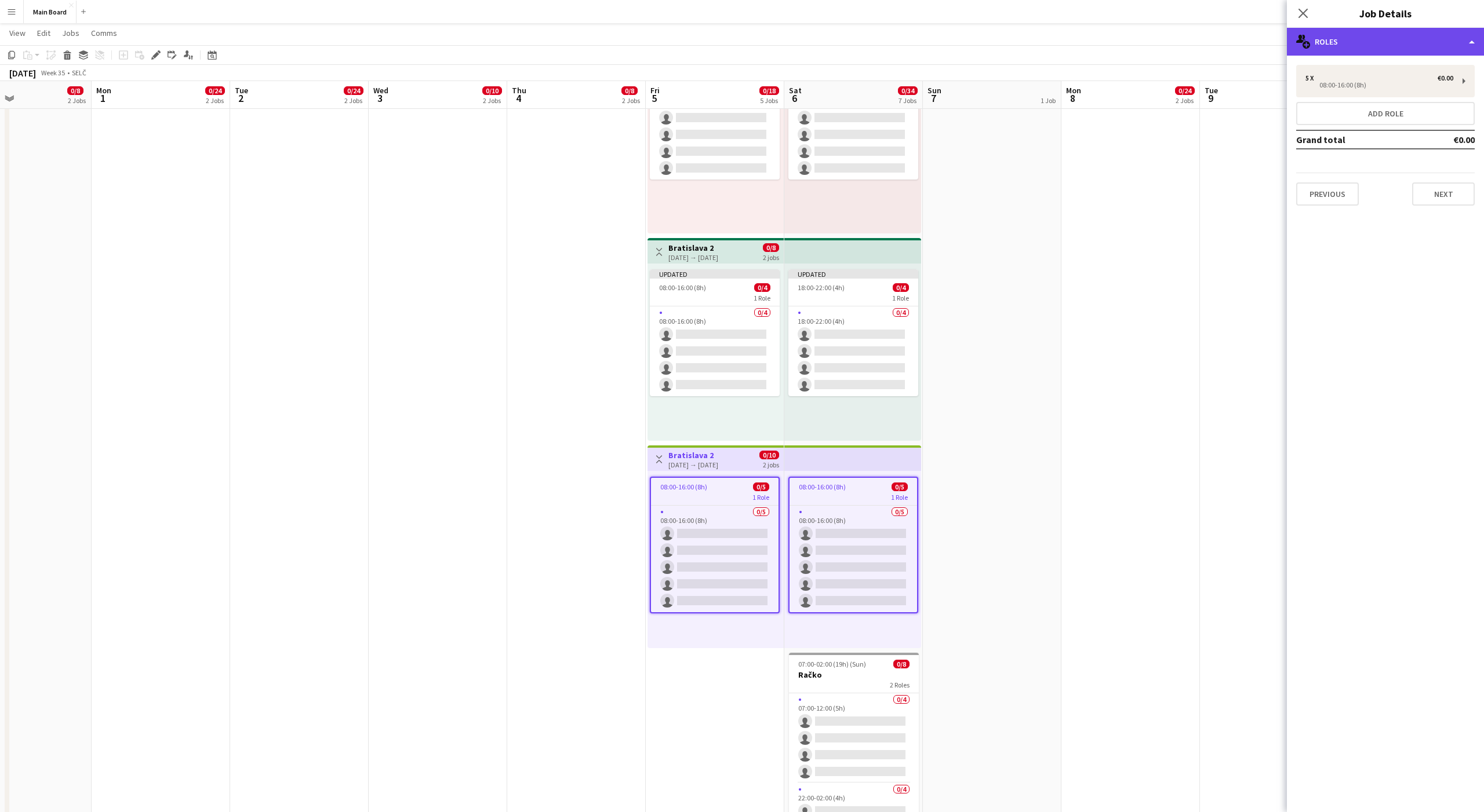
click at [1354, 44] on div "multiple-users-add Roles" at bounding box center [1385, 41] width 197 height 28
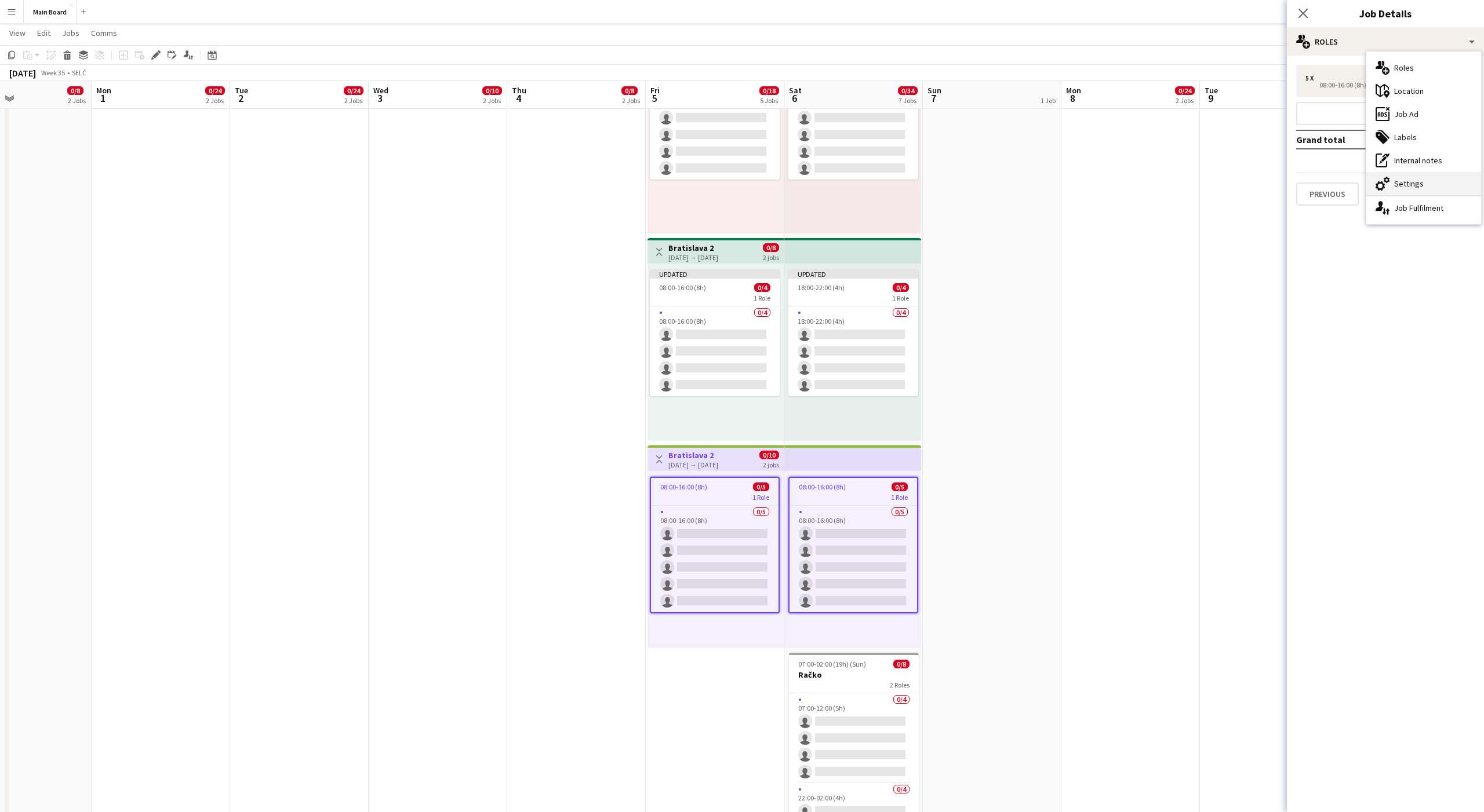
click at [1423, 185] on div "cog-double-3 Settings" at bounding box center [1423, 183] width 115 height 23
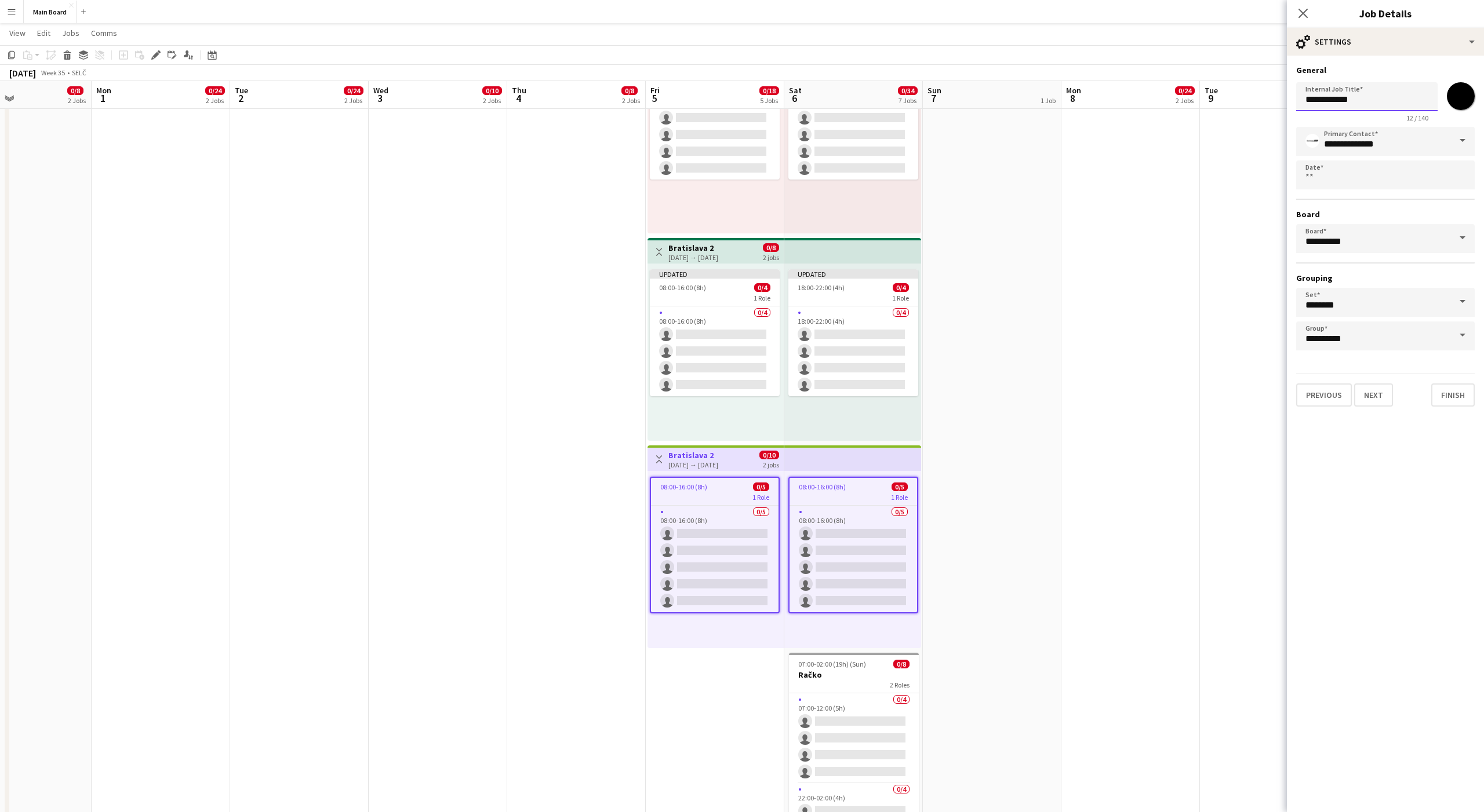
click at [1368, 106] on input "**********" at bounding box center [1367, 97] width 142 height 29
type input "**********"
click button "Next" at bounding box center [1374, 395] width 39 height 23
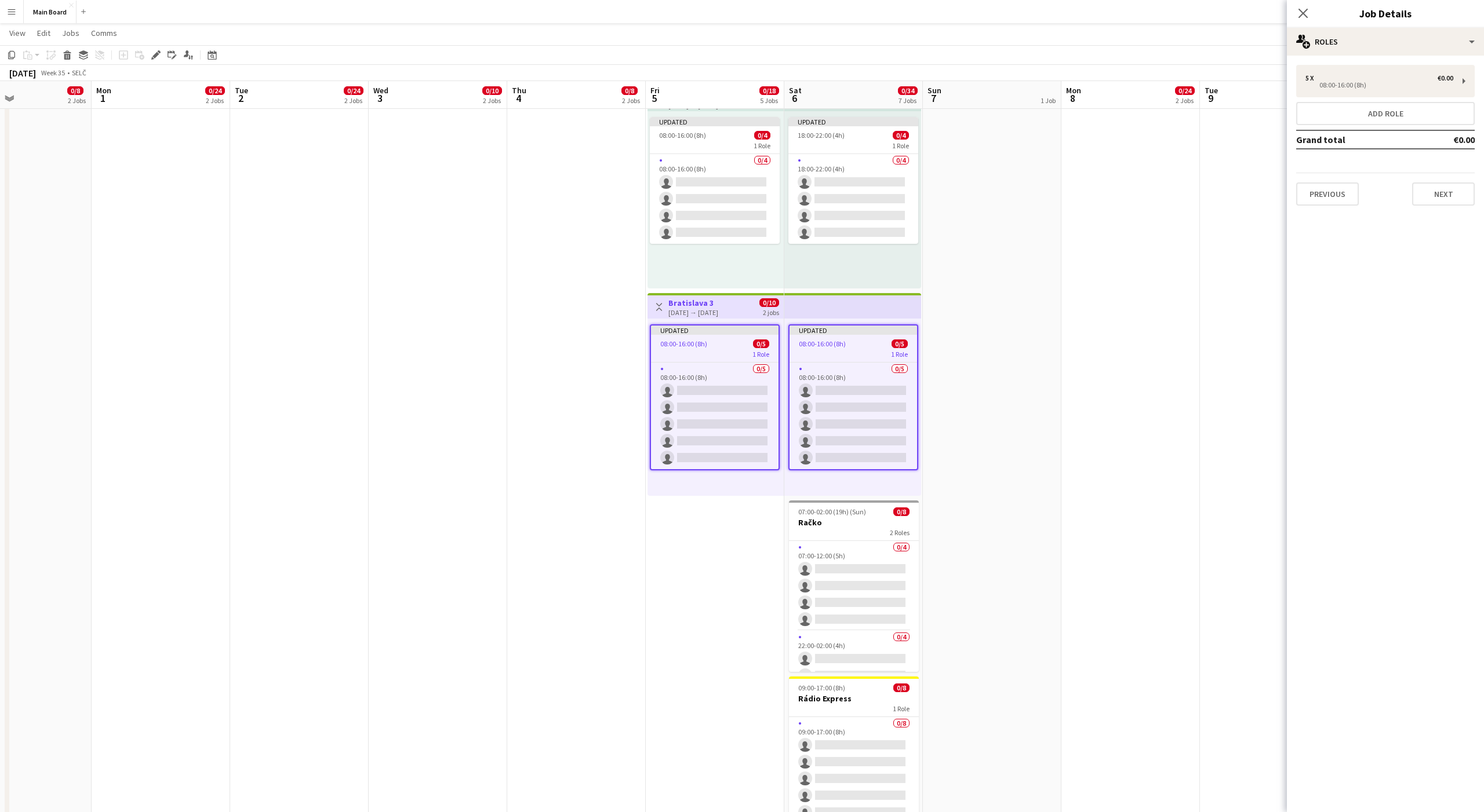
click at [717, 596] on app-date-cell "pin Backstage Crew Toggle View Bratislava 1 05-09-2025 → 06-09-2025 0/10 2 jobs…" at bounding box center [715, 165] width 139 height 1413
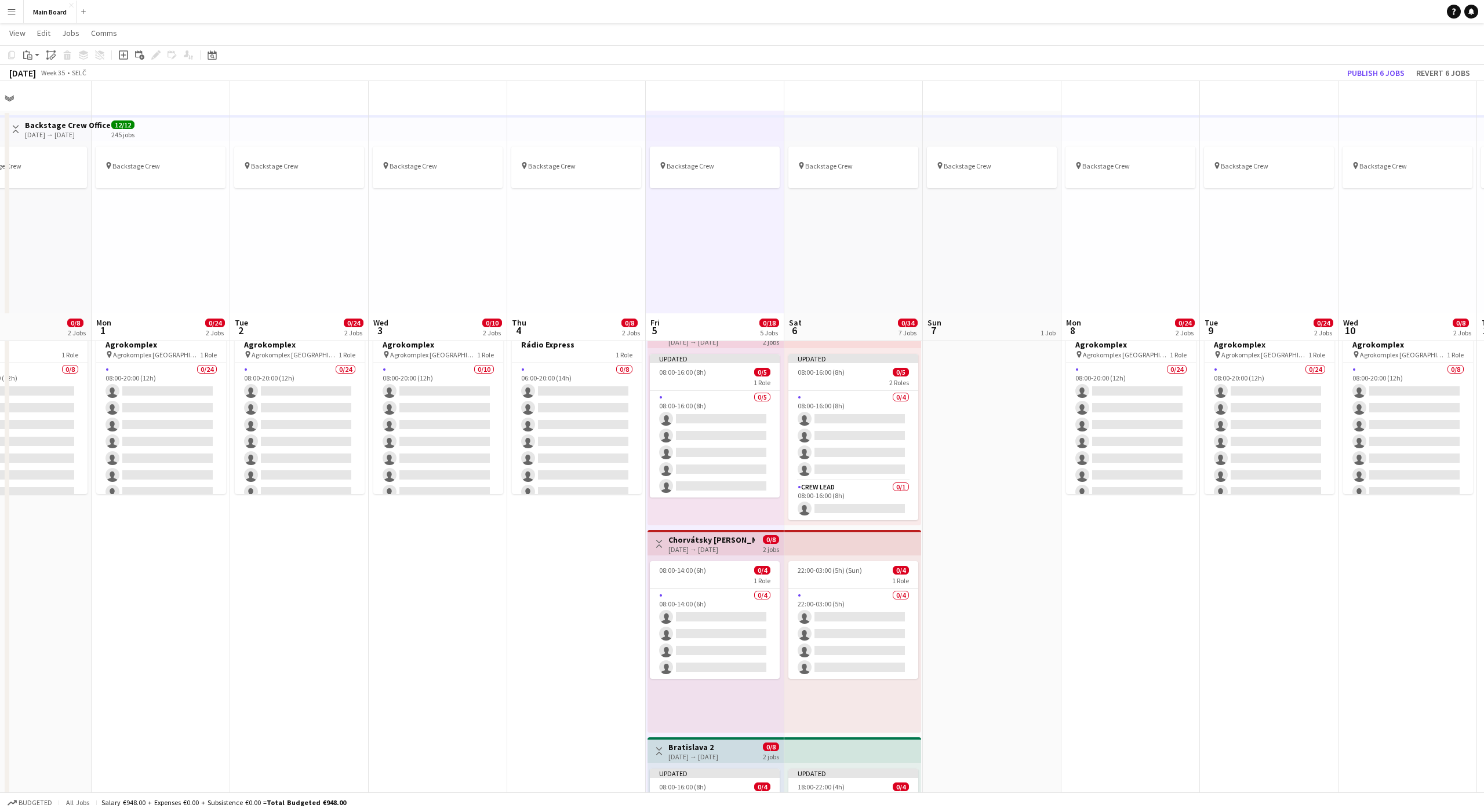
scroll to position [0, 0]
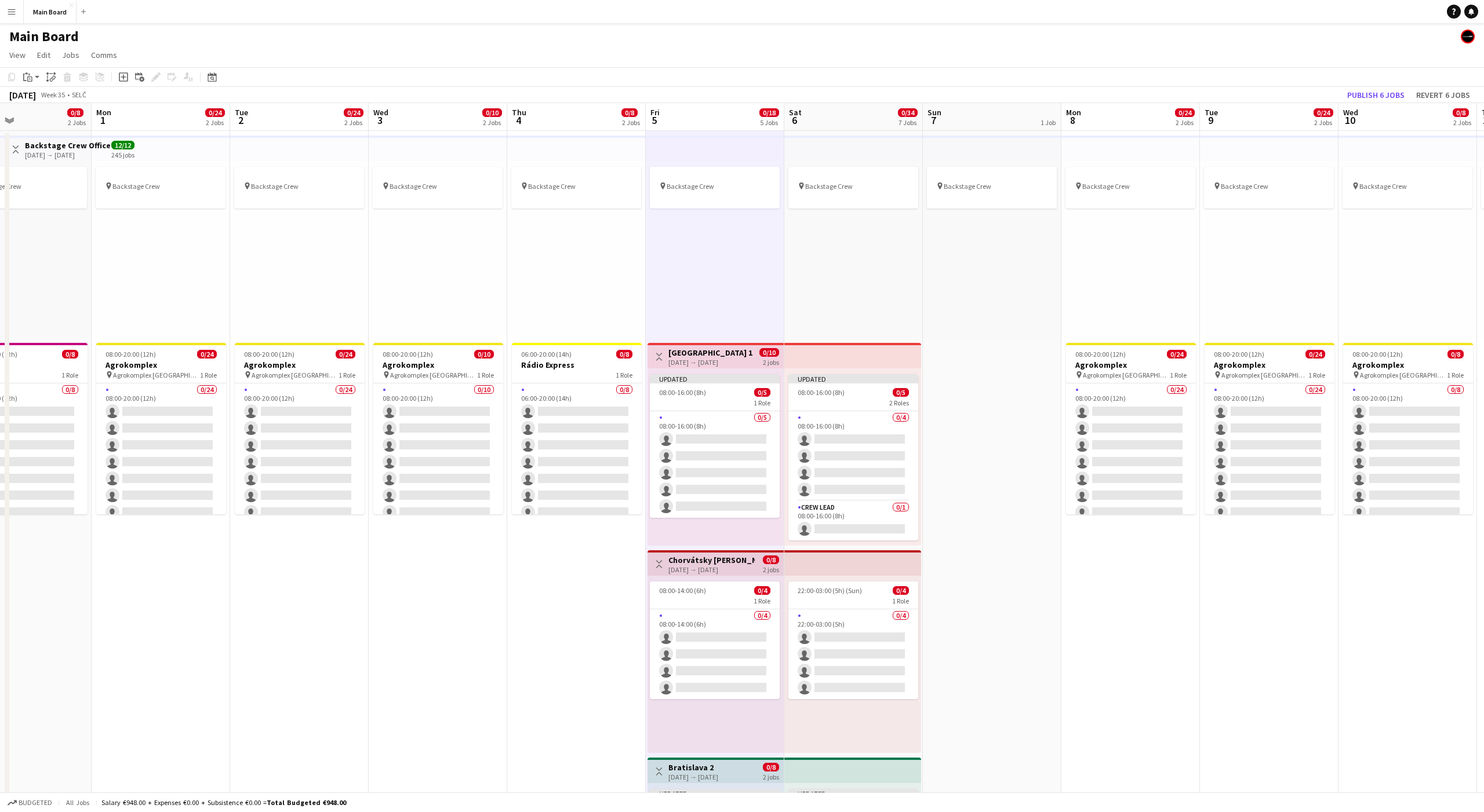
click at [710, 260] on div "pin Backstage Crew" at bounding box center [715, 249] width 139 height 177
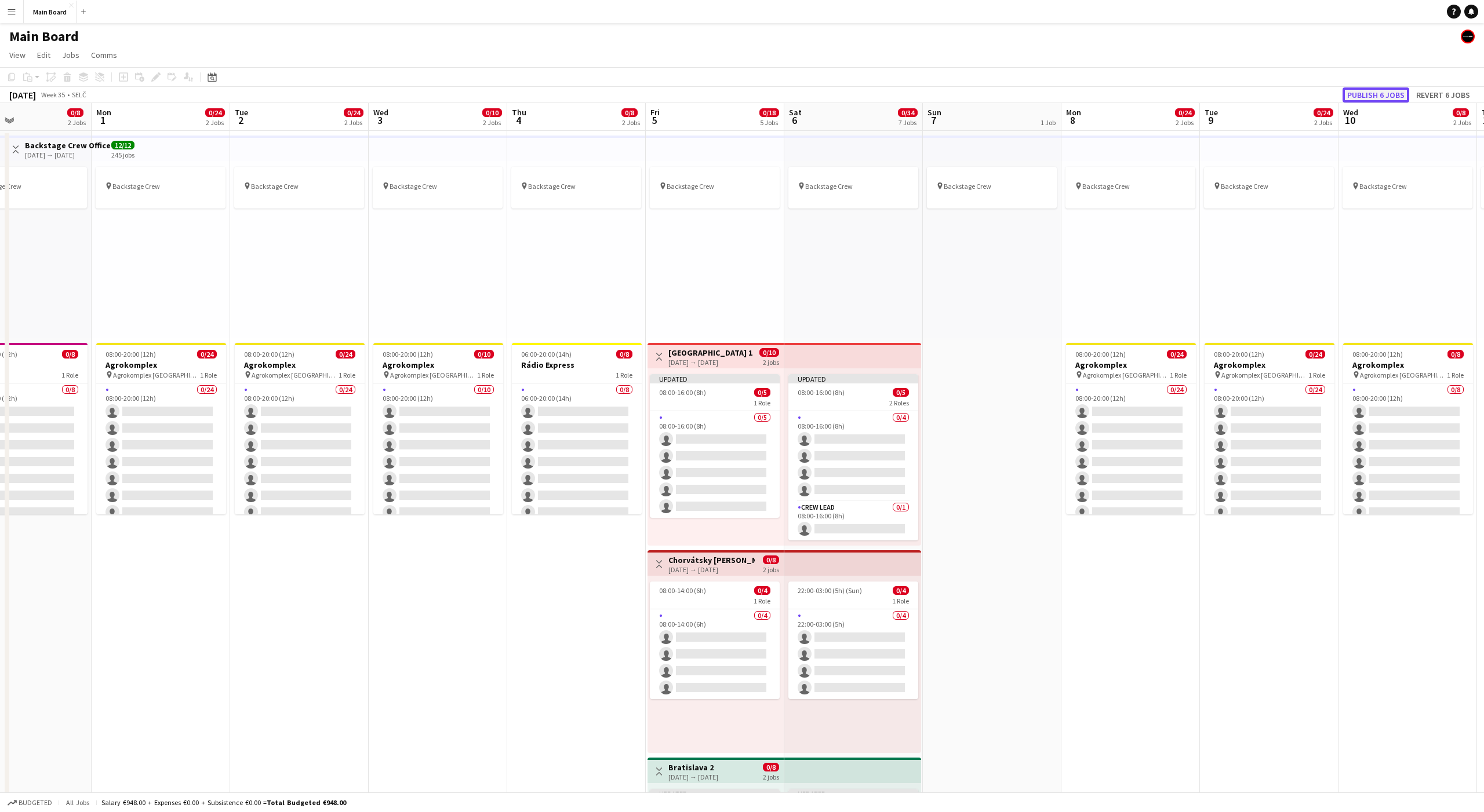
click at [1359, 95] on button "Publish 6 jobs" at bounding box center [1376, 95] width 67 height 15
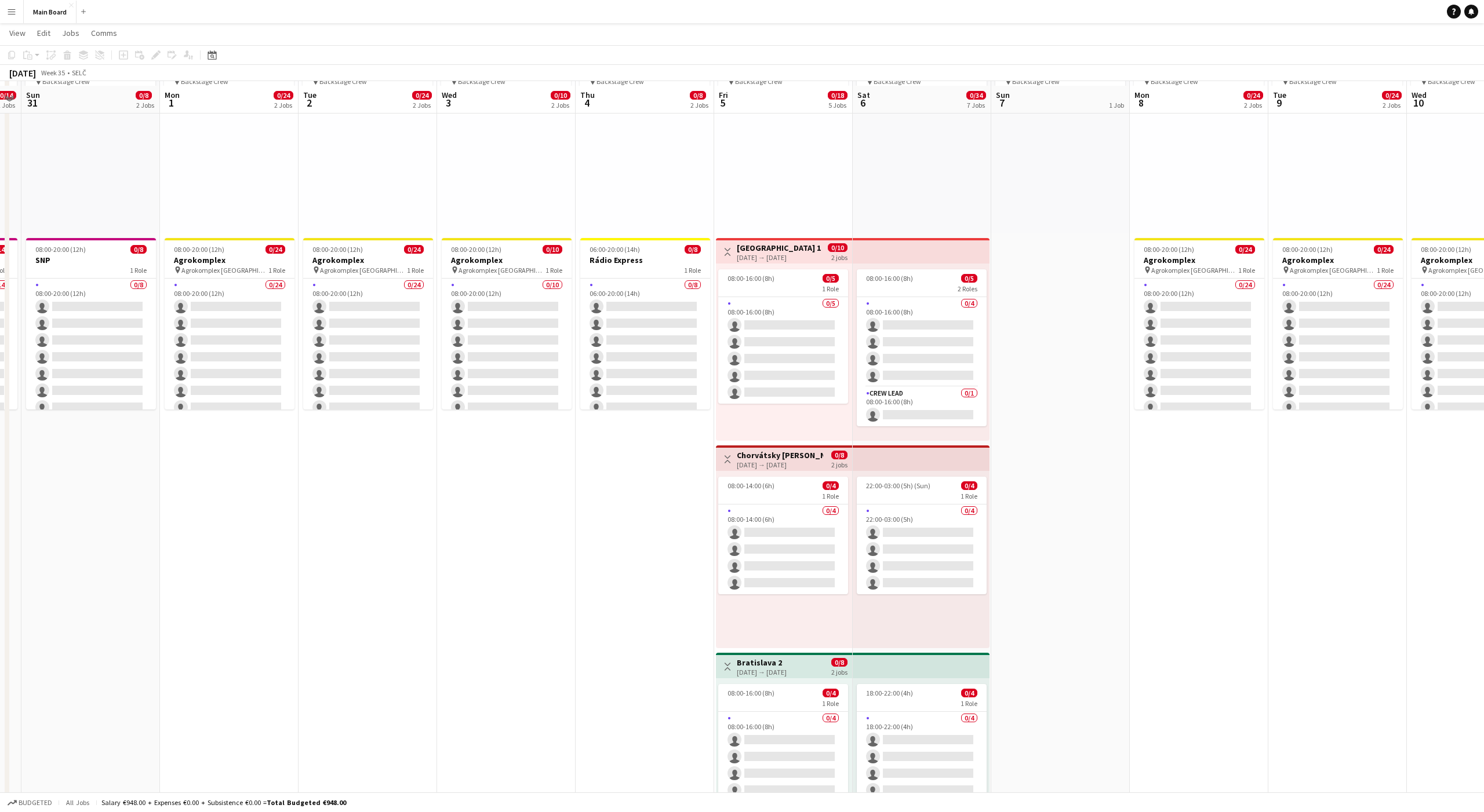
scroll to position [101, 0]
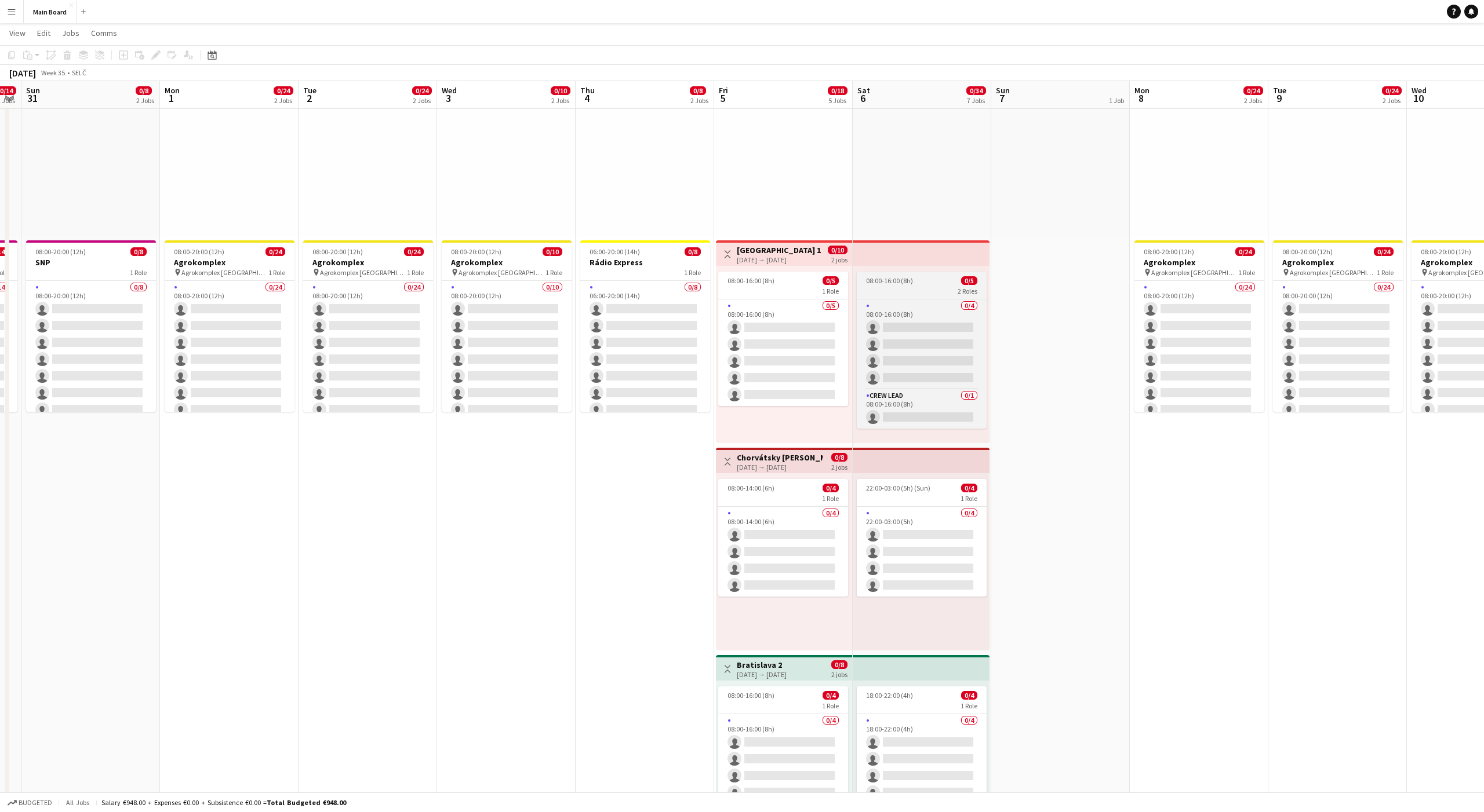
click at [929, 287] on div "2 Roles" at bounding box center [921, 291] width 130 height 9
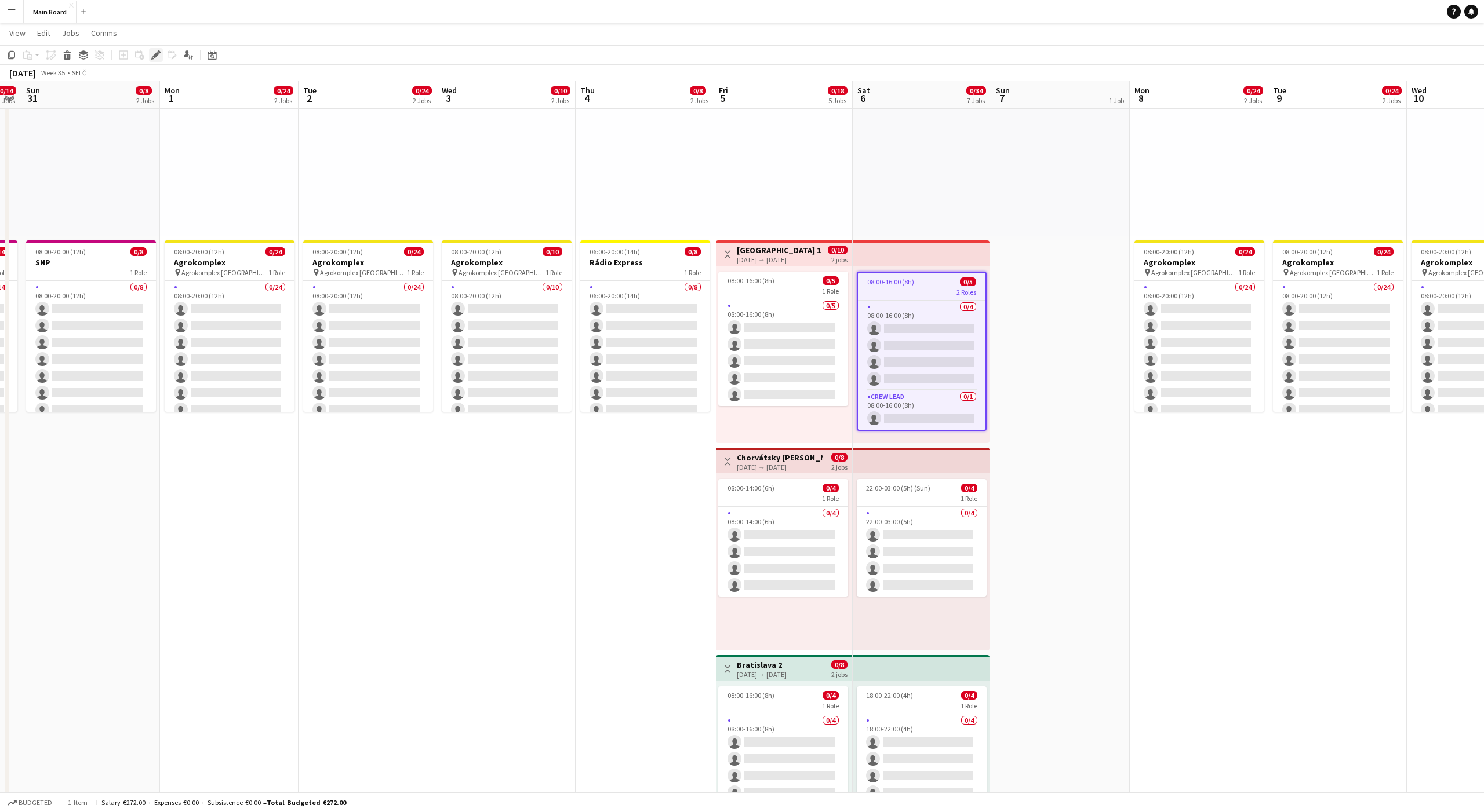
click at [157, 56] on icon "Edit" at bounding box center [156, 55] width 9 height 9
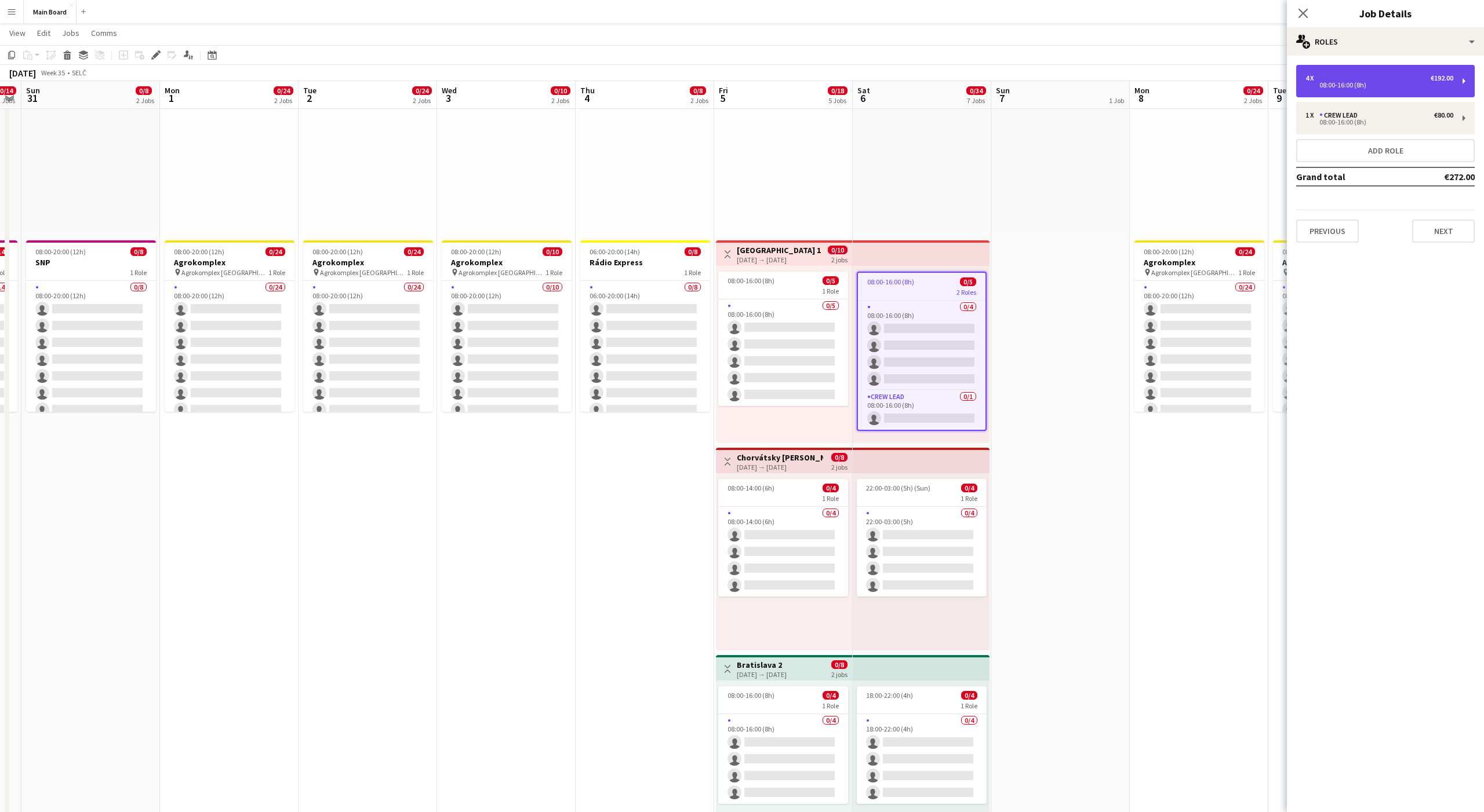
click at [1338, 73] on div "4 x €192.00 08:00-16:00 (8h)" at bounding box center [1386, 81] width 178 height 32
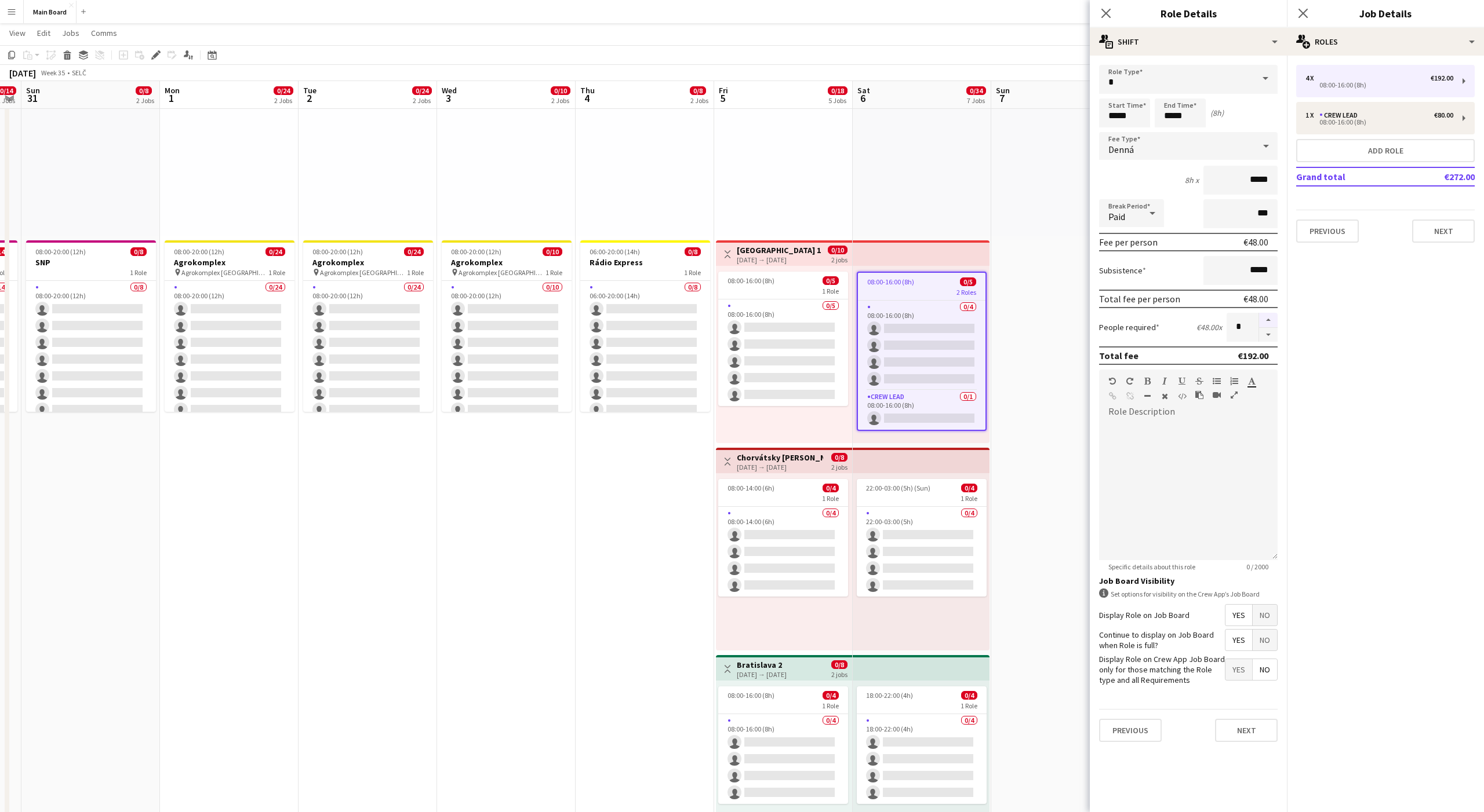
click at [1271, 319] on button "button" at bounding box center [1268, 321] width 18 height 15
type input "*"
click at [1253, 725] on button "Next" at bounding box center [1246, 730] width 62 height 23
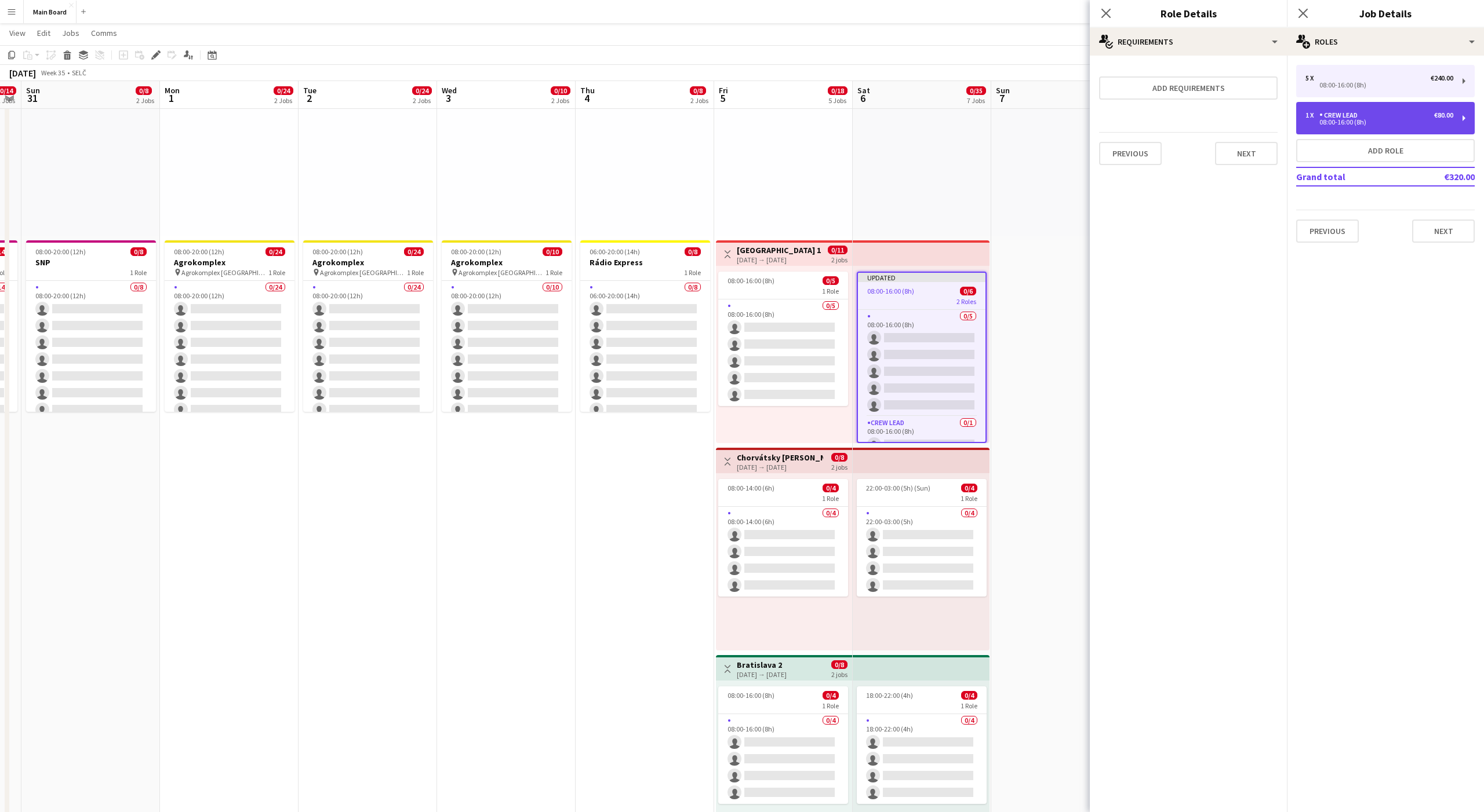
click at [1335, 117] on div "Crew Lead" at bounding box center [1341, 115] width 43 height 8
type input "*********"
type input "******"
type input "*"
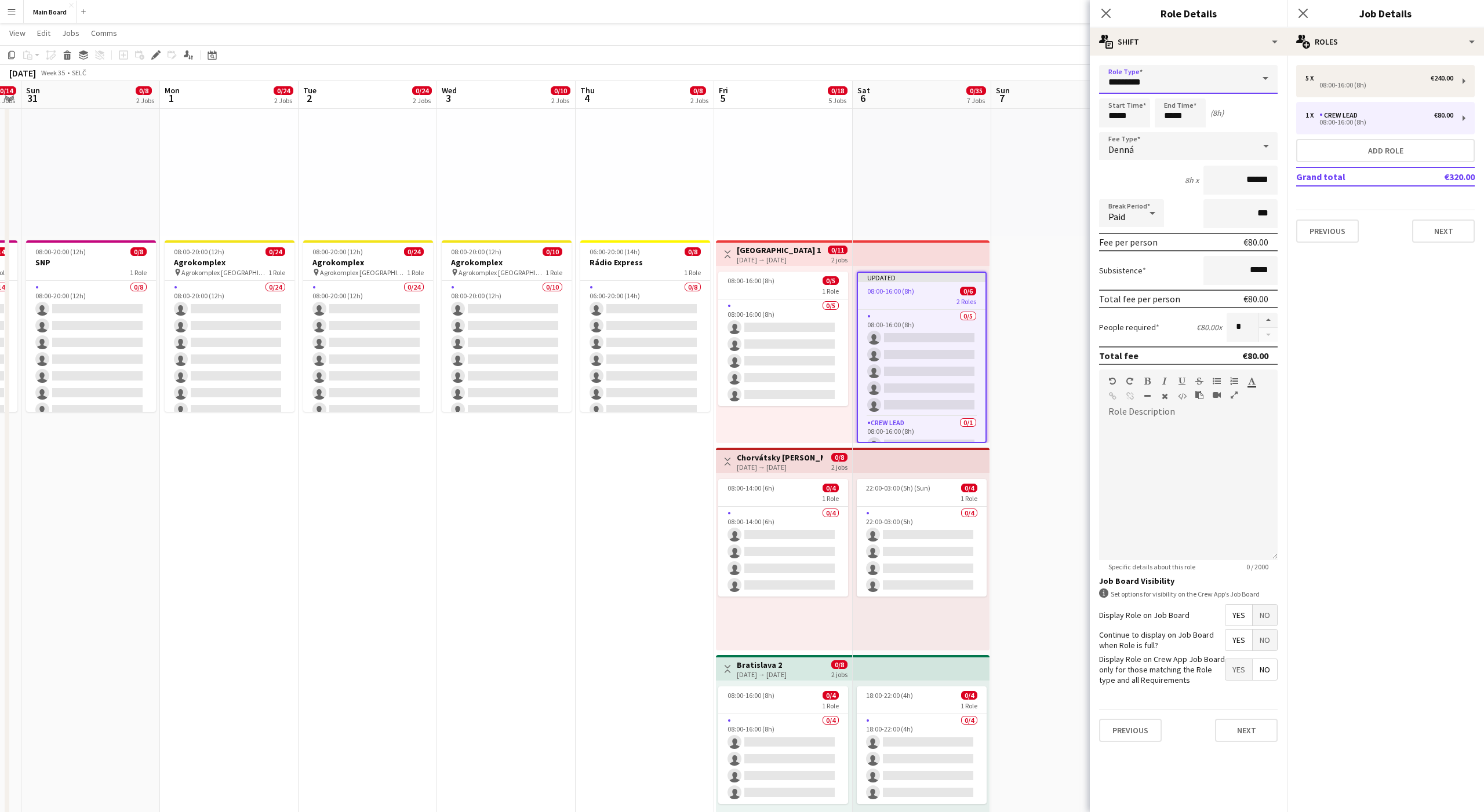
click at [1162, 78] on input "*********" at bounding box center [1188, 80] width 178 height 29
click at [1383, 300] on mat-expansion-panel "pencil3 General details 5 x €240.00 08:00-16:00 (8h) 1 x Crew Lead €80.00 08:00…" at bounding box center [1385, 434] width 197 height 757
click at [1248, 42] on div "multiple-actions-text Shift" at bounding box center [1188, 41] width 197 height 28
click at [1219, 132] on div "bin-2 Delete Role" at bounding box center [1226, 138] width 115 height 23
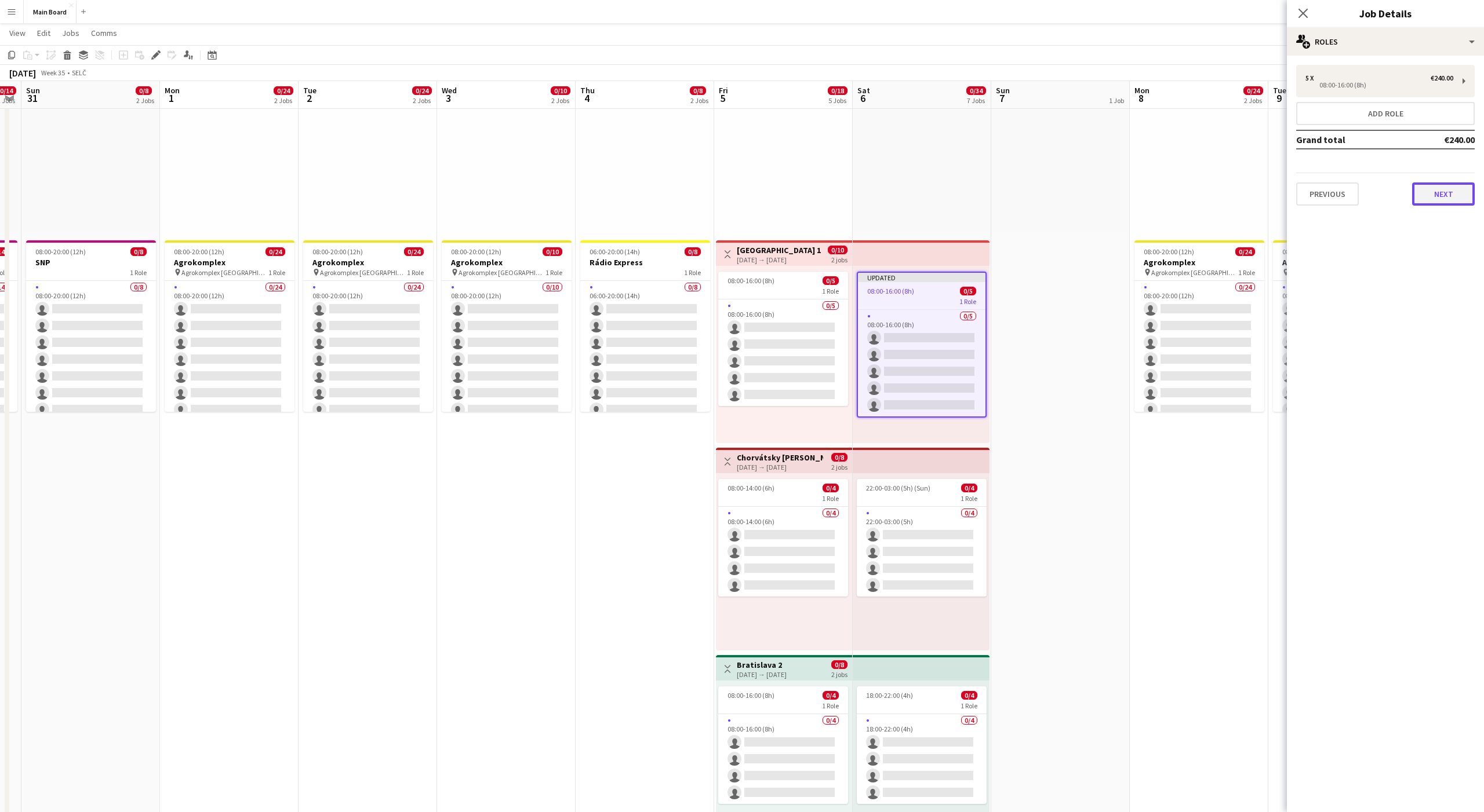
click at [1445, 187] on button "Next" at bounding box center [1444, 194] width 62 height 23
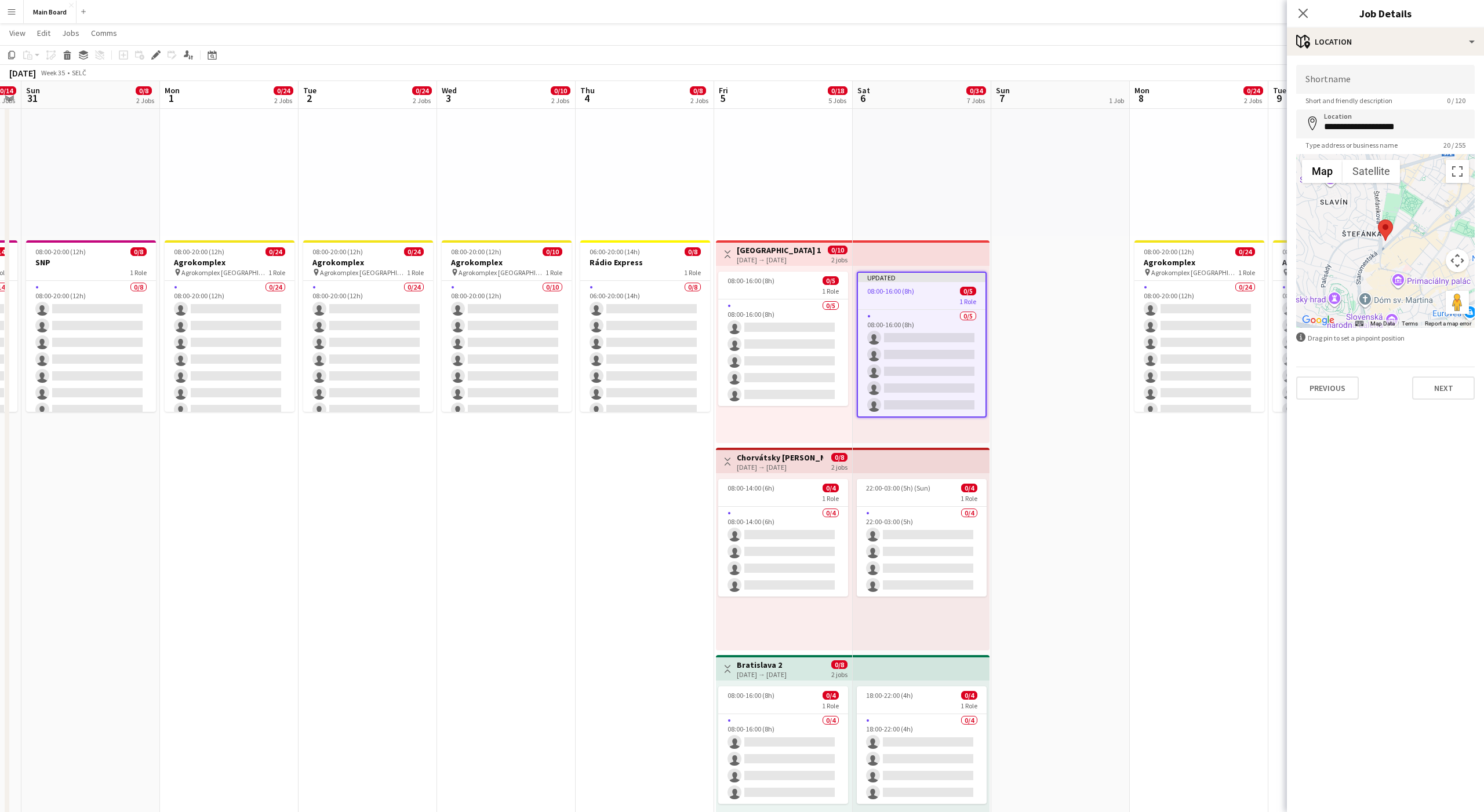
click at [1078, 339] on app-date-cell "pin Backstage Crew" at bounding box center [1060, 735] width 139 height 1413
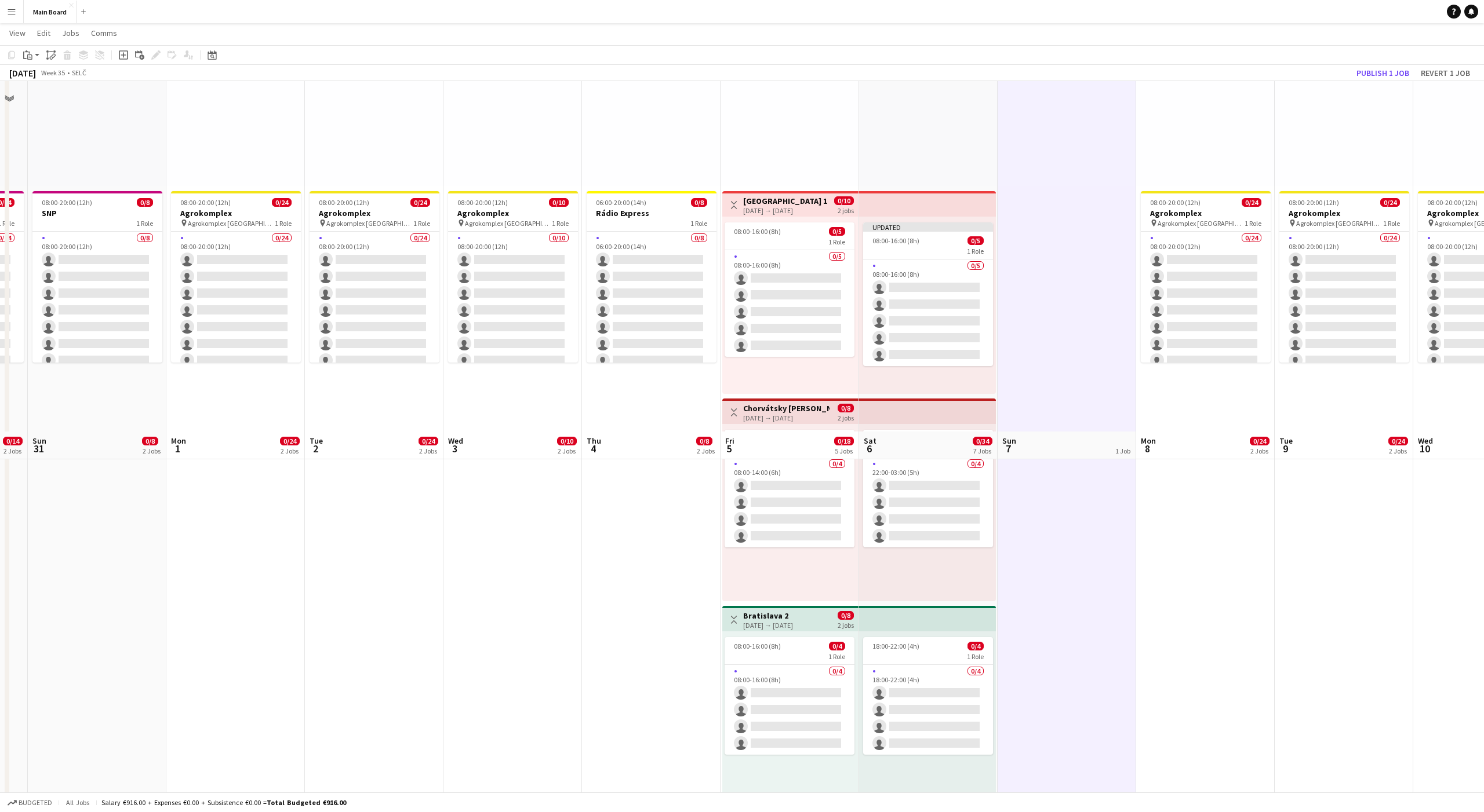
scroll to position [0, 0]
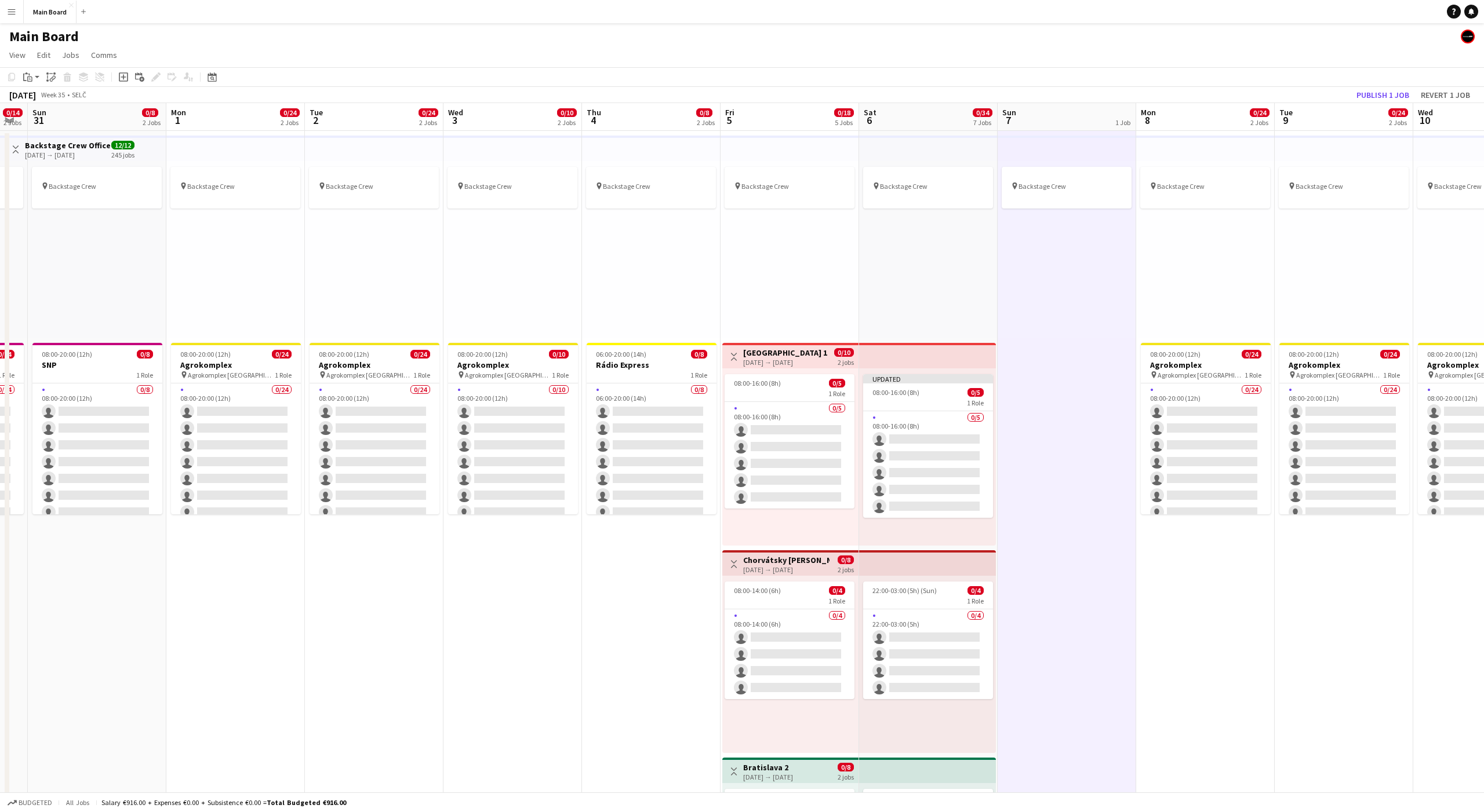
click at [1051, 308] on div "pin Backstage Crew" at bounding box center [1067, 249] width 139 height 177
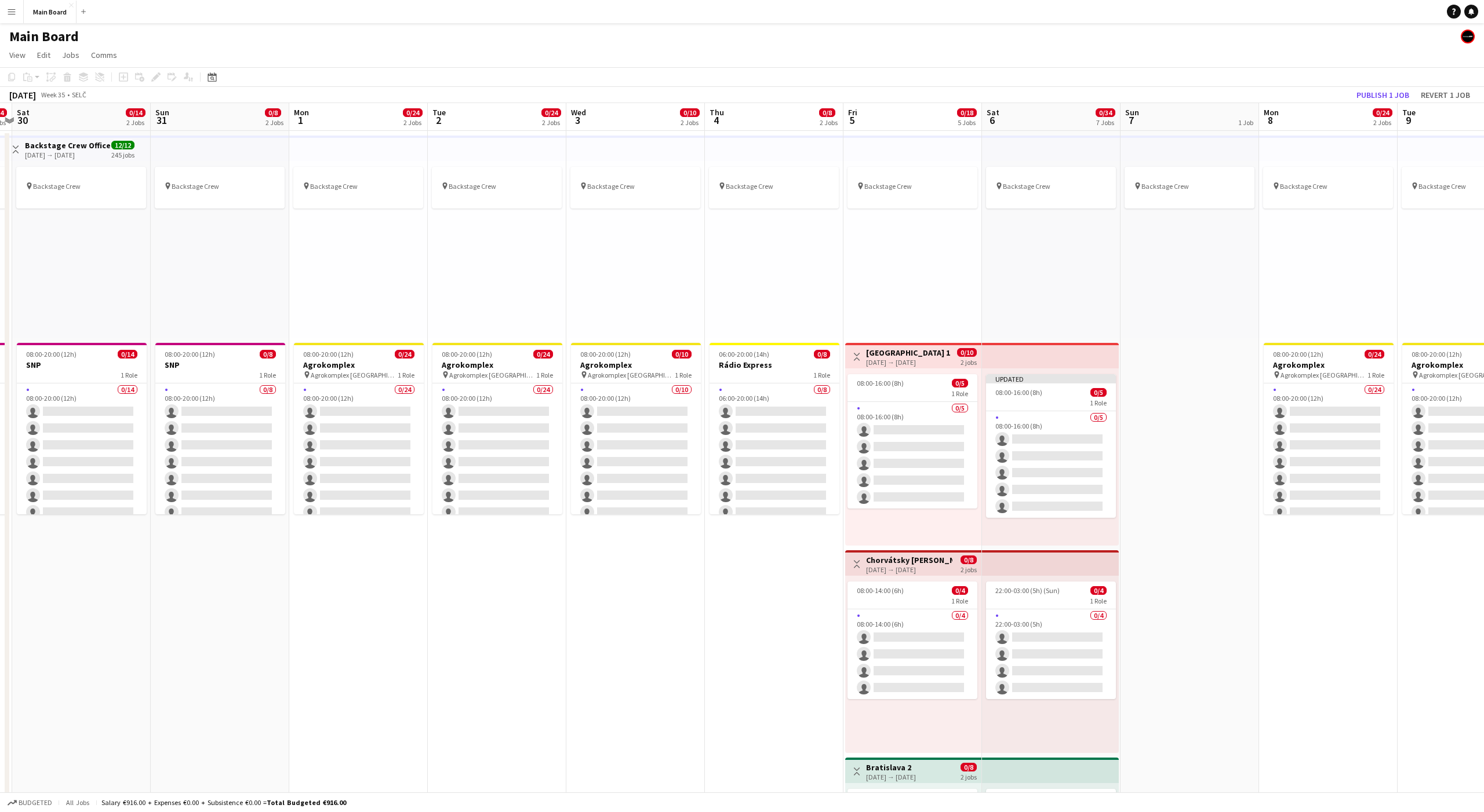
scroll to position [0, 412]
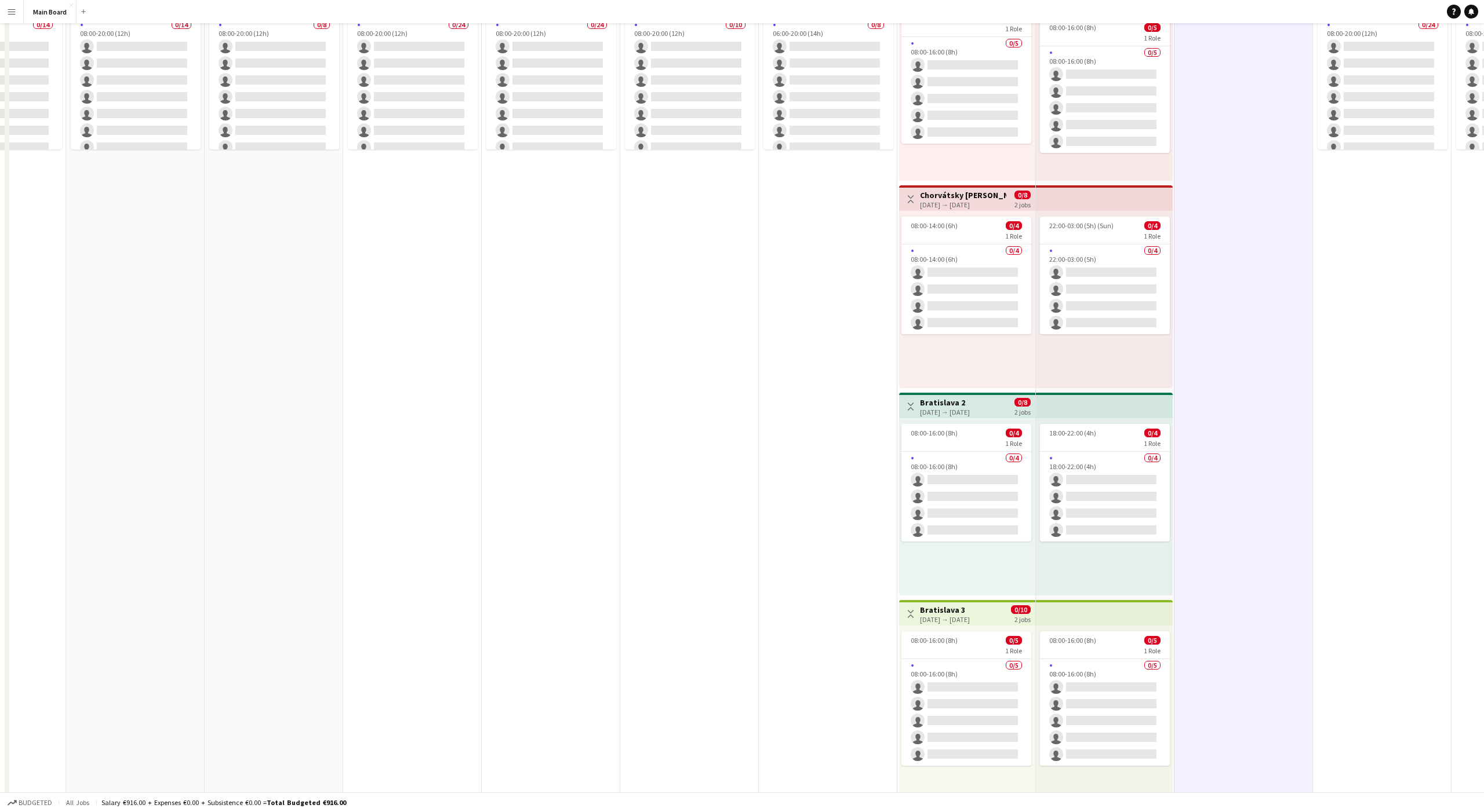
scroll to position [0, 0]
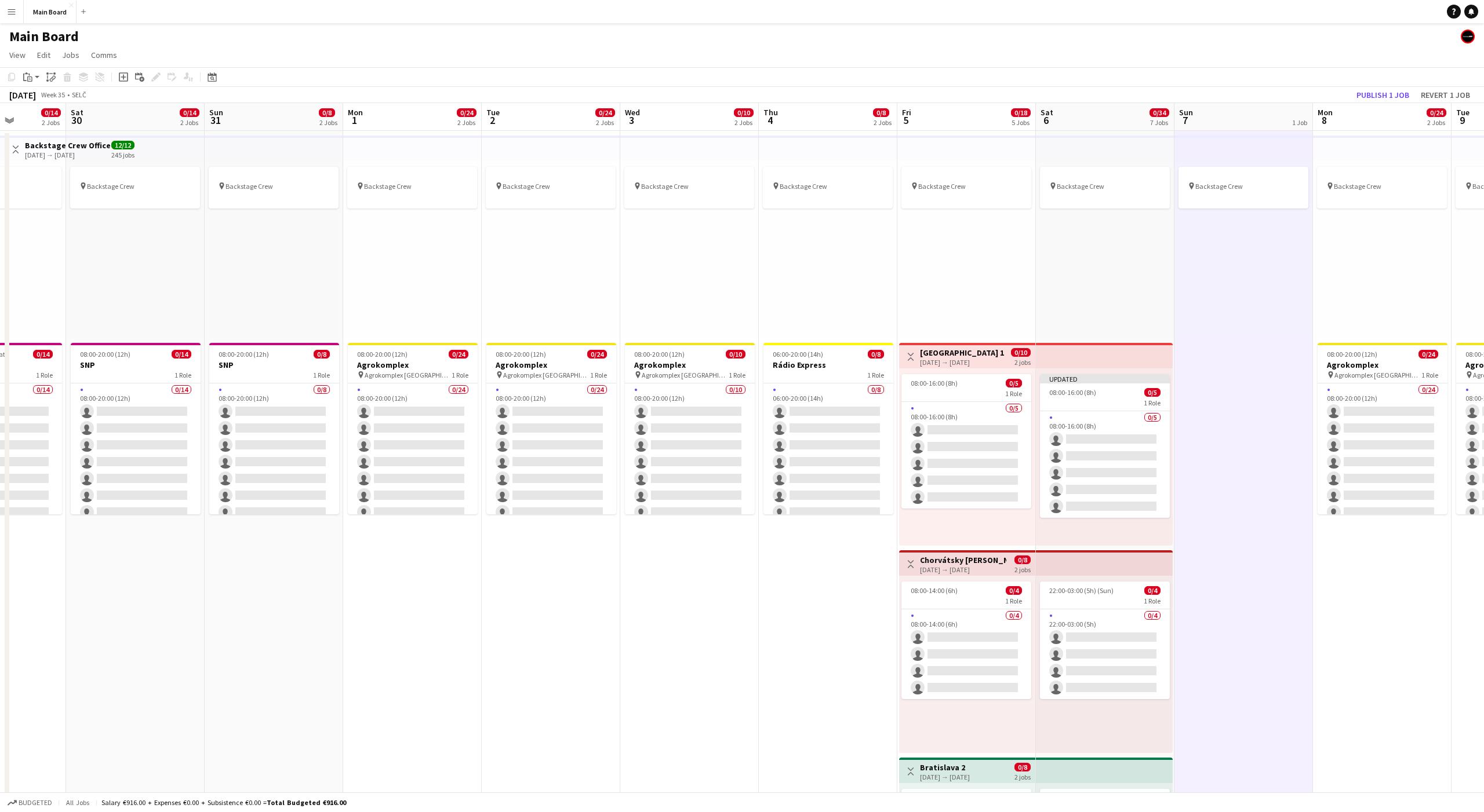
click at [1237, 292] on div "pin Backstage Crew" at bounding box center [1243, 249] width 139 height 177
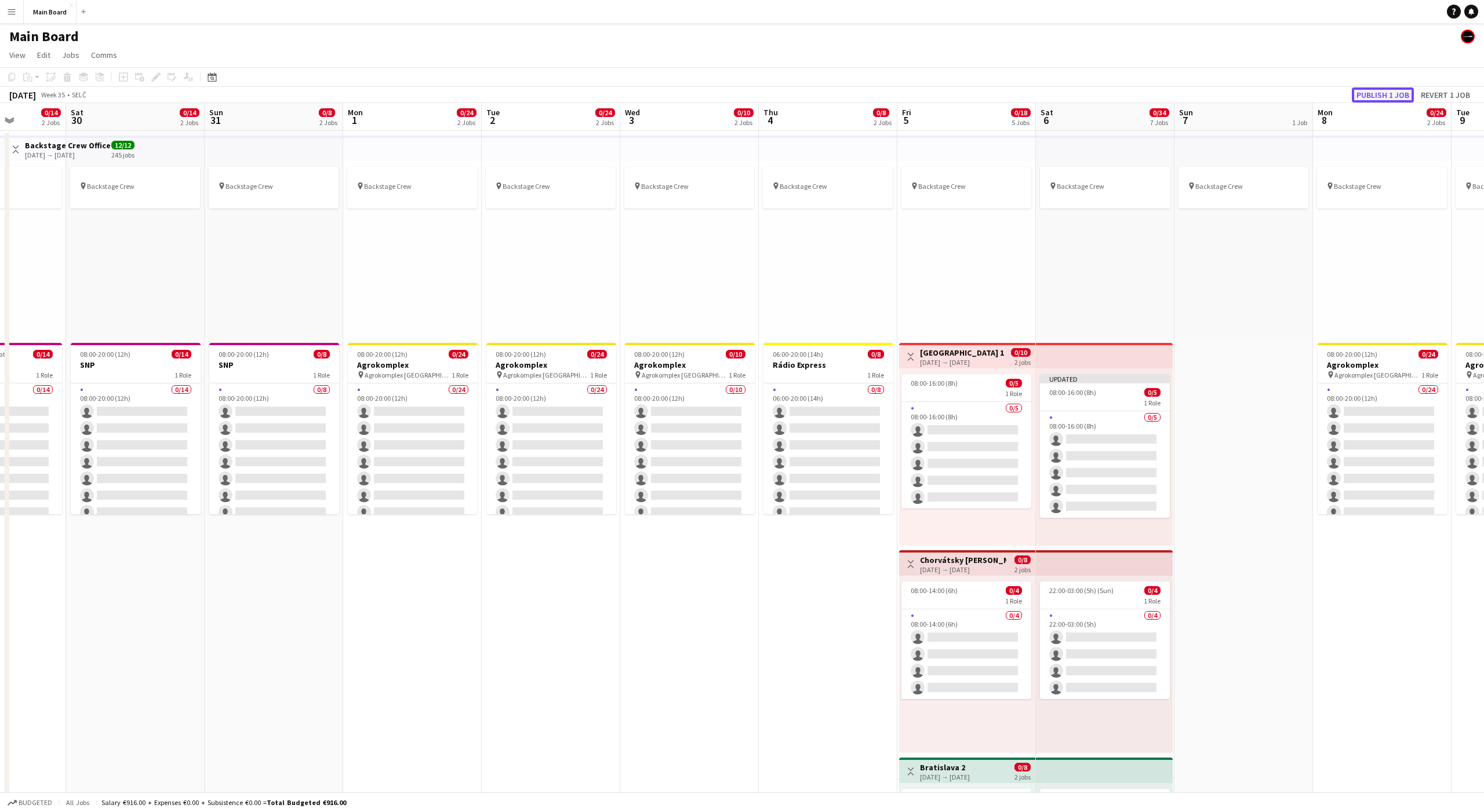
click at [1373, 97] on button "Publish 1 job" at bounding box center [1382, 95] width 62 height 15
click at [1241, 278] on div "pin Backstage Crew" at bounding box center [1243, 249] width 139 height 177
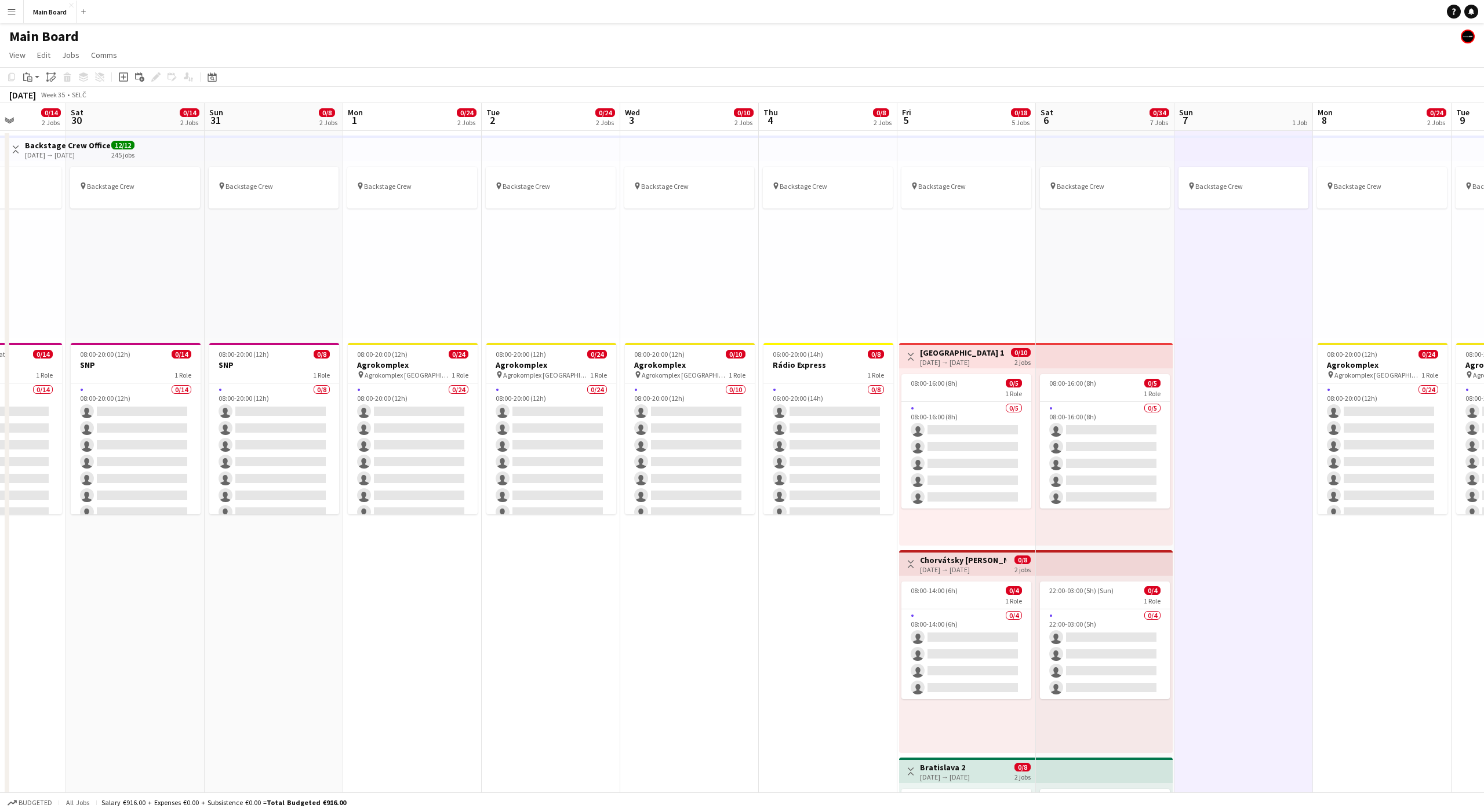
click at [1243, 270] on div "pin Backstage Crew" at bounding box center [1243, 249] width 139 height 177
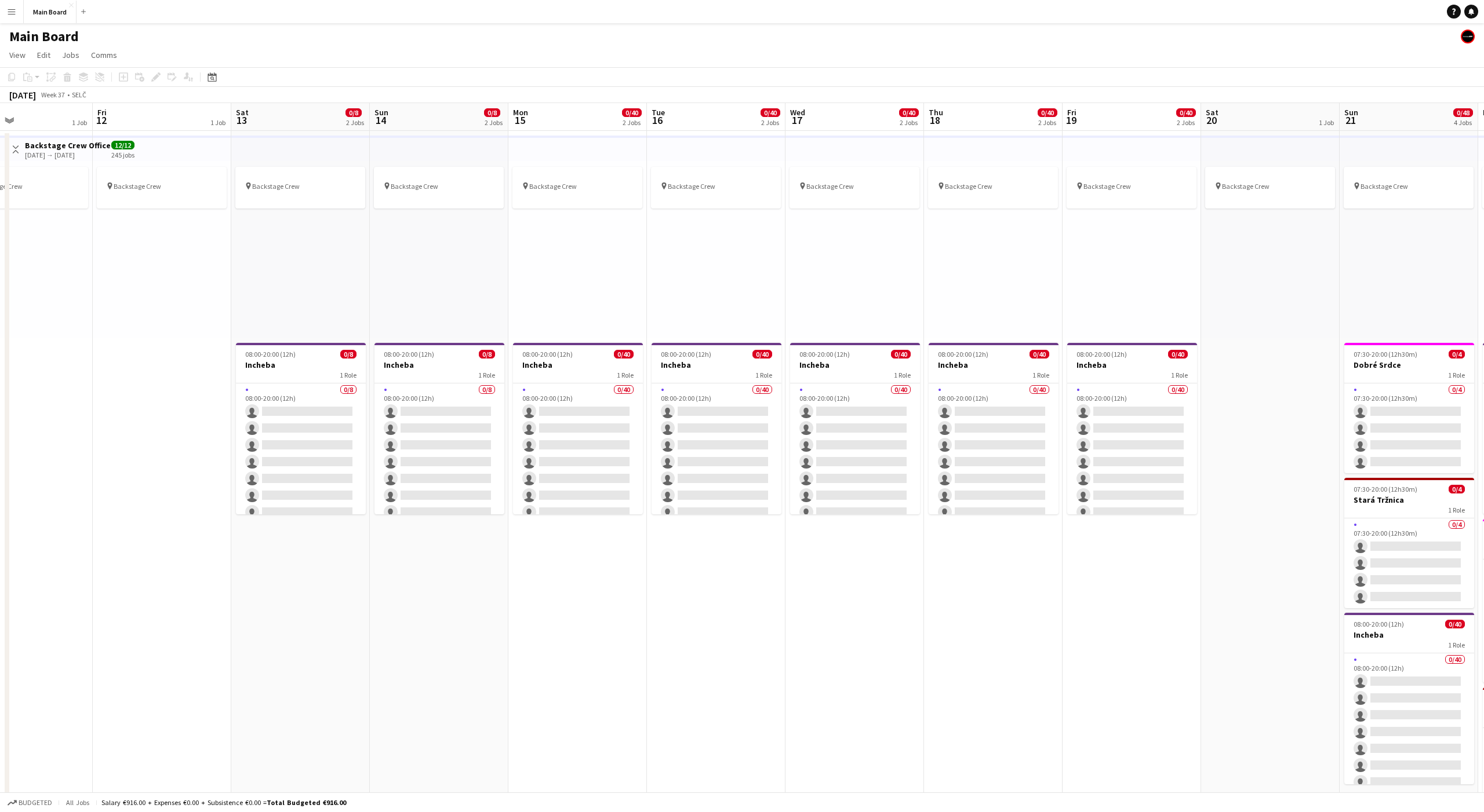
scroll to position [0, 463]
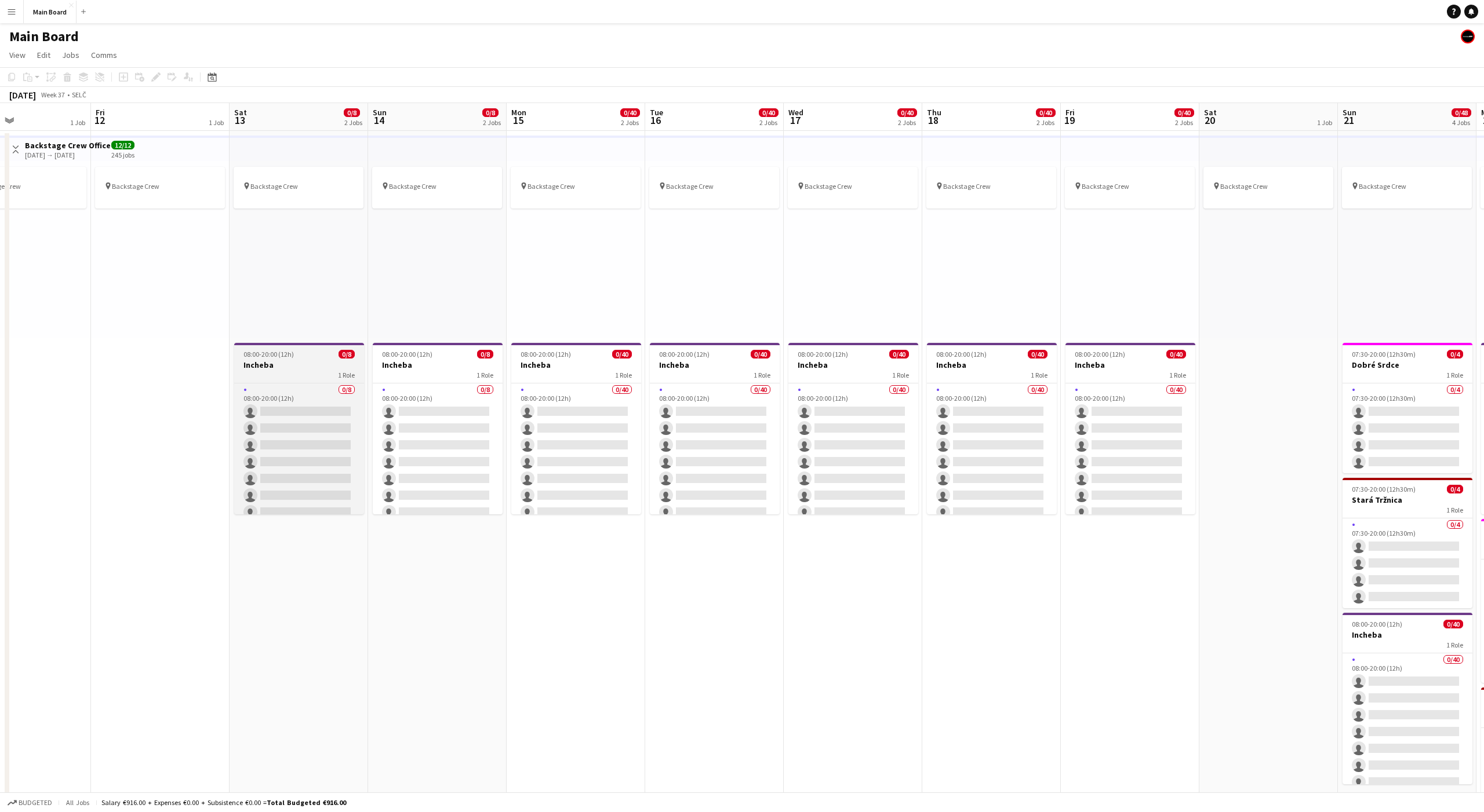
click at [300, 364] on h3 "Incheba" at bounding box center [299, 365] width 130 height 10
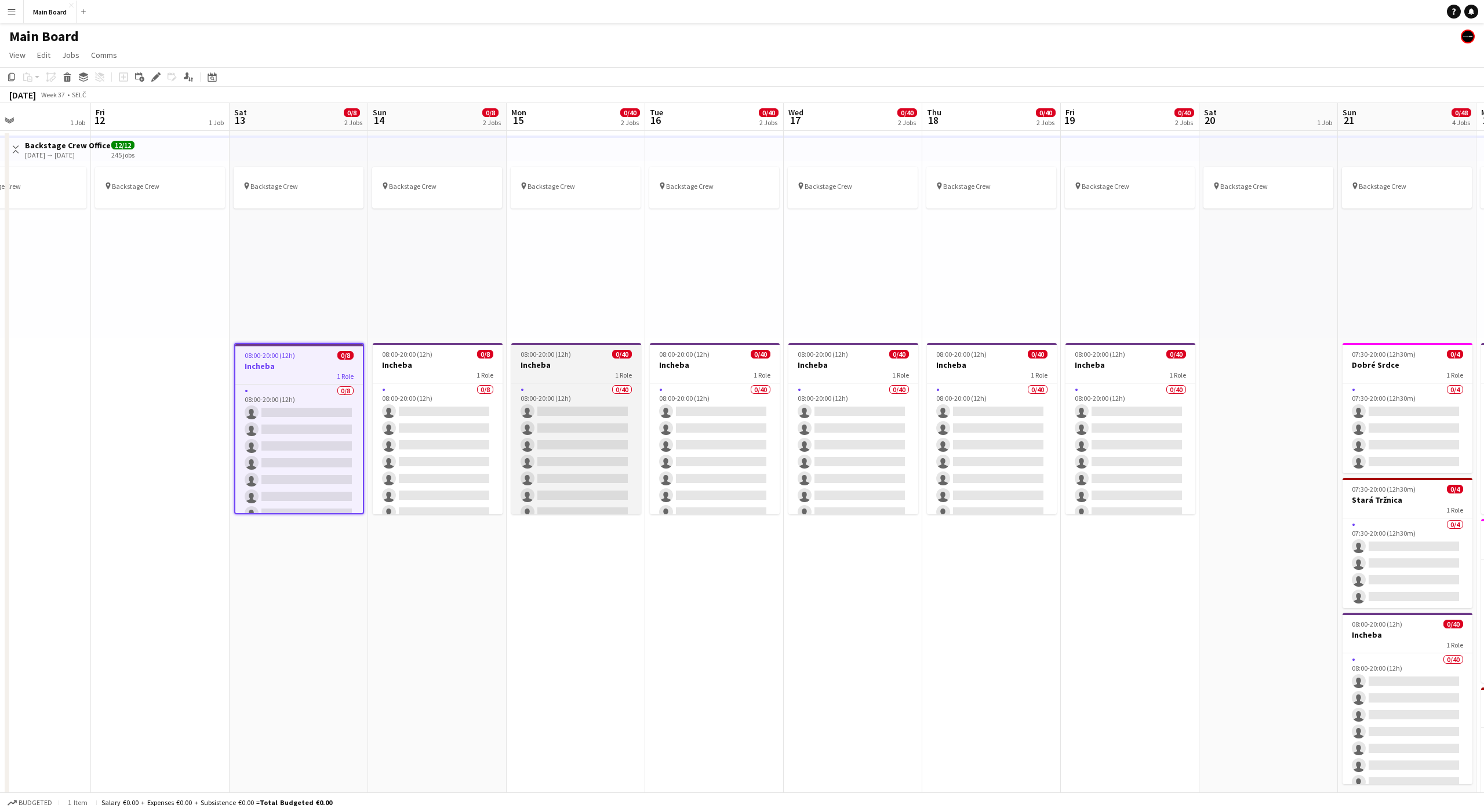
click at [580, 355] on div "08:00-20:00 (12h) 0/40" at bounding box center [575, 354] width 130 height 8
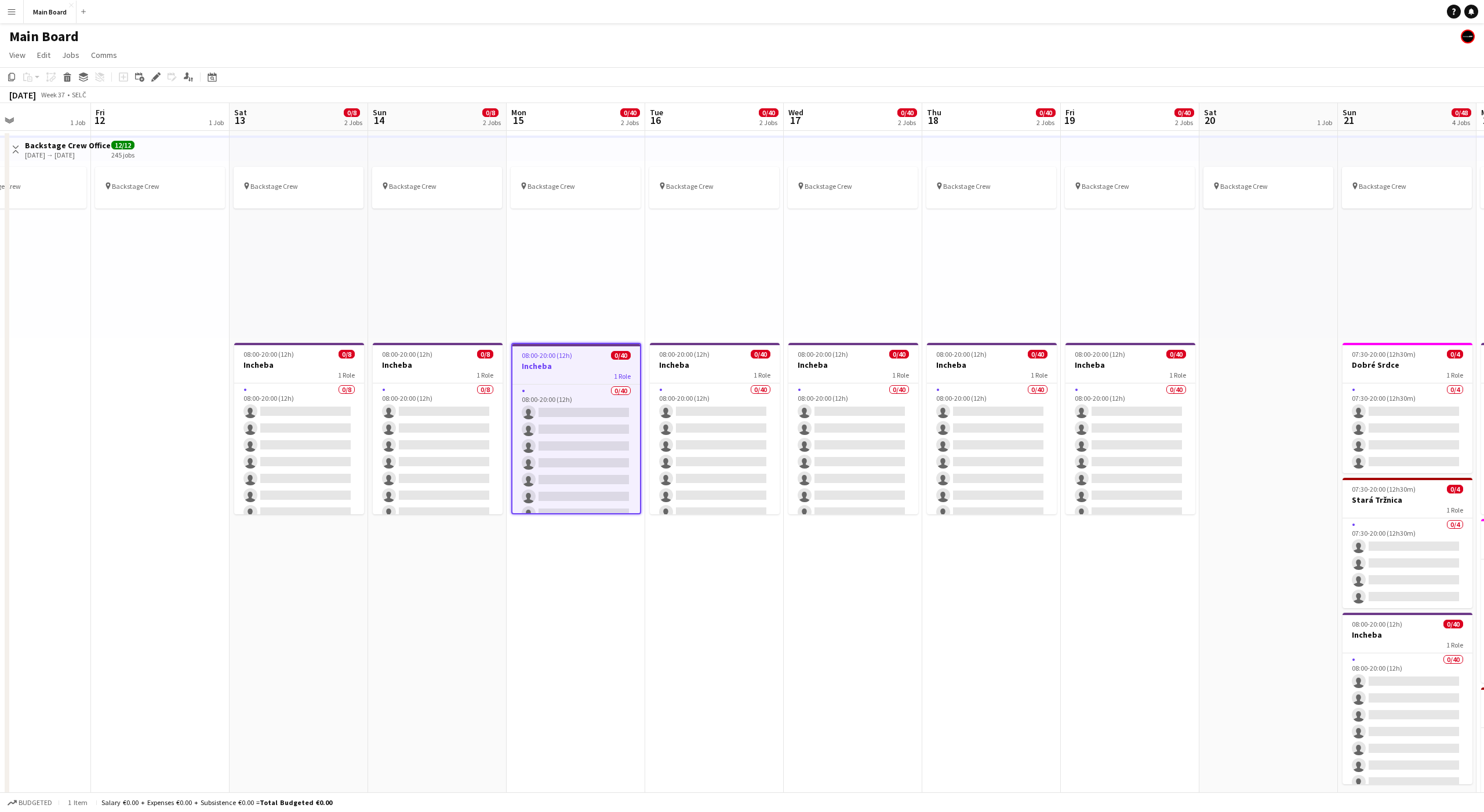
click at [617, 297] on div "pin Backstage Crew" at bounding box center [575, 249] width 139 height 177
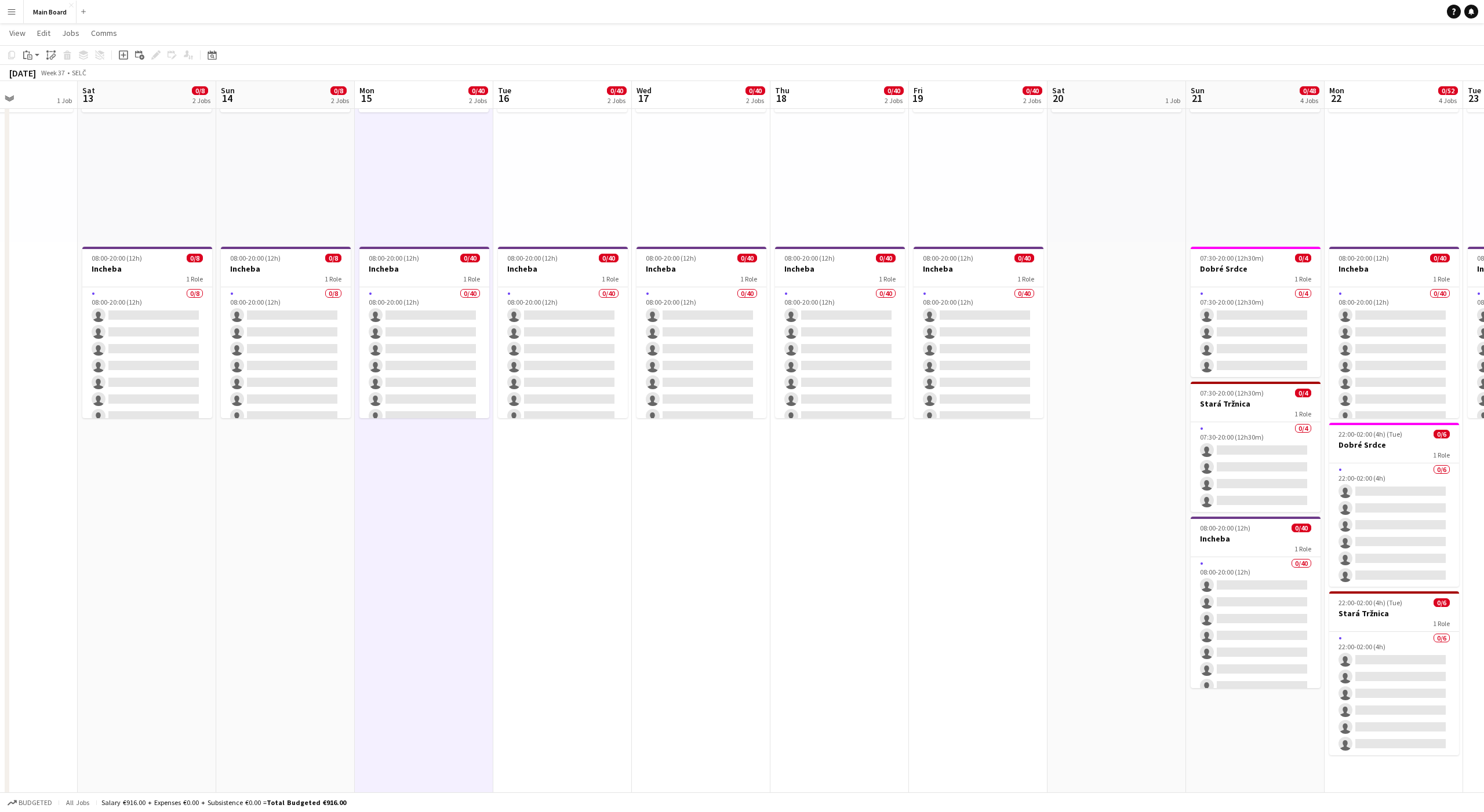
scroll to position [0, 337]
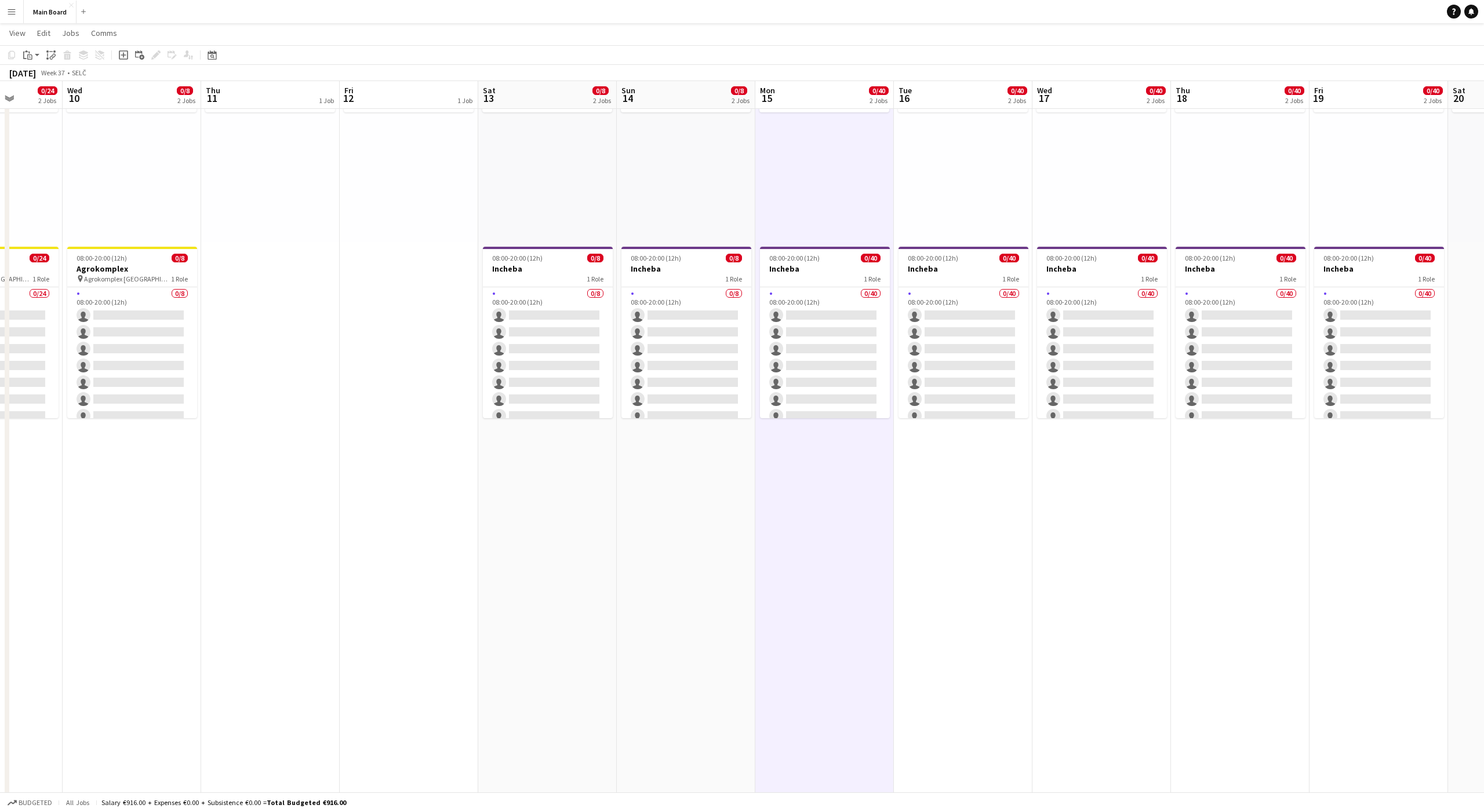
click at [569, 178] on div "pin Backstage Crew" at bounding box center [547, 153] width 139 height 177
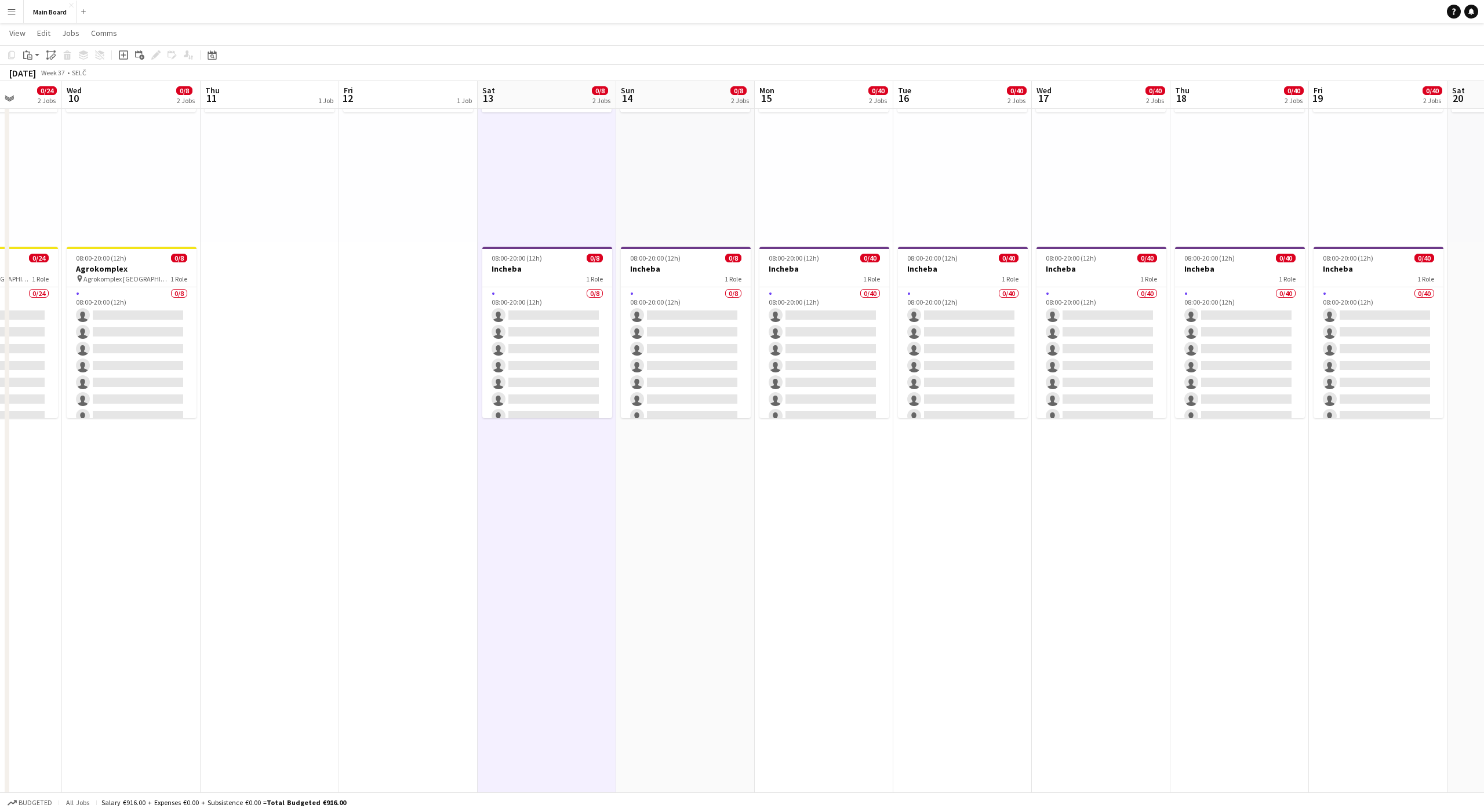
click at [648, 170] on div "pin Backstage Crew" at bounding box center [685, 153] width 139 height 177
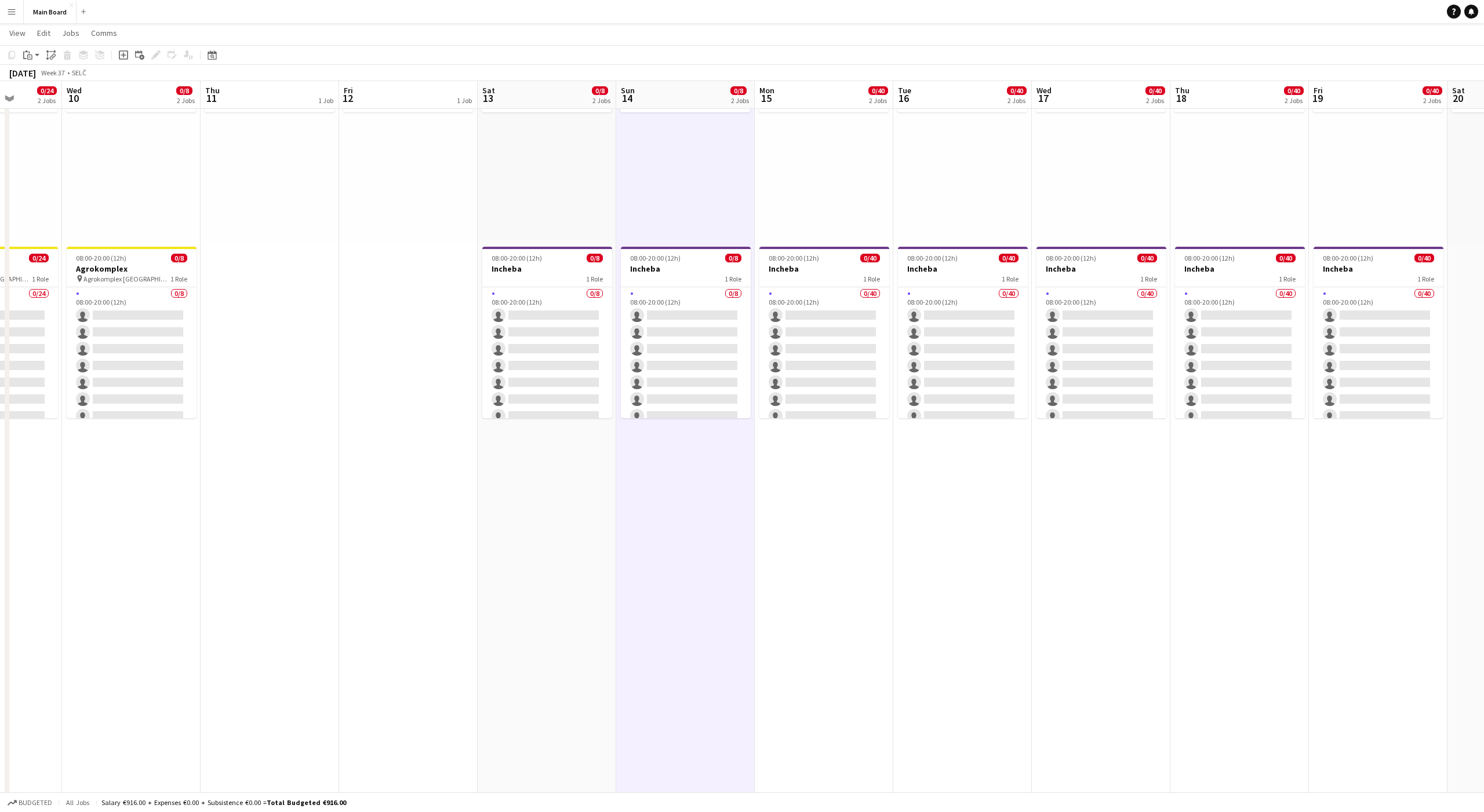
click at [817, 167] on div "pin Backstage Crew" at bounding box center [823, 153] width 139 height 177
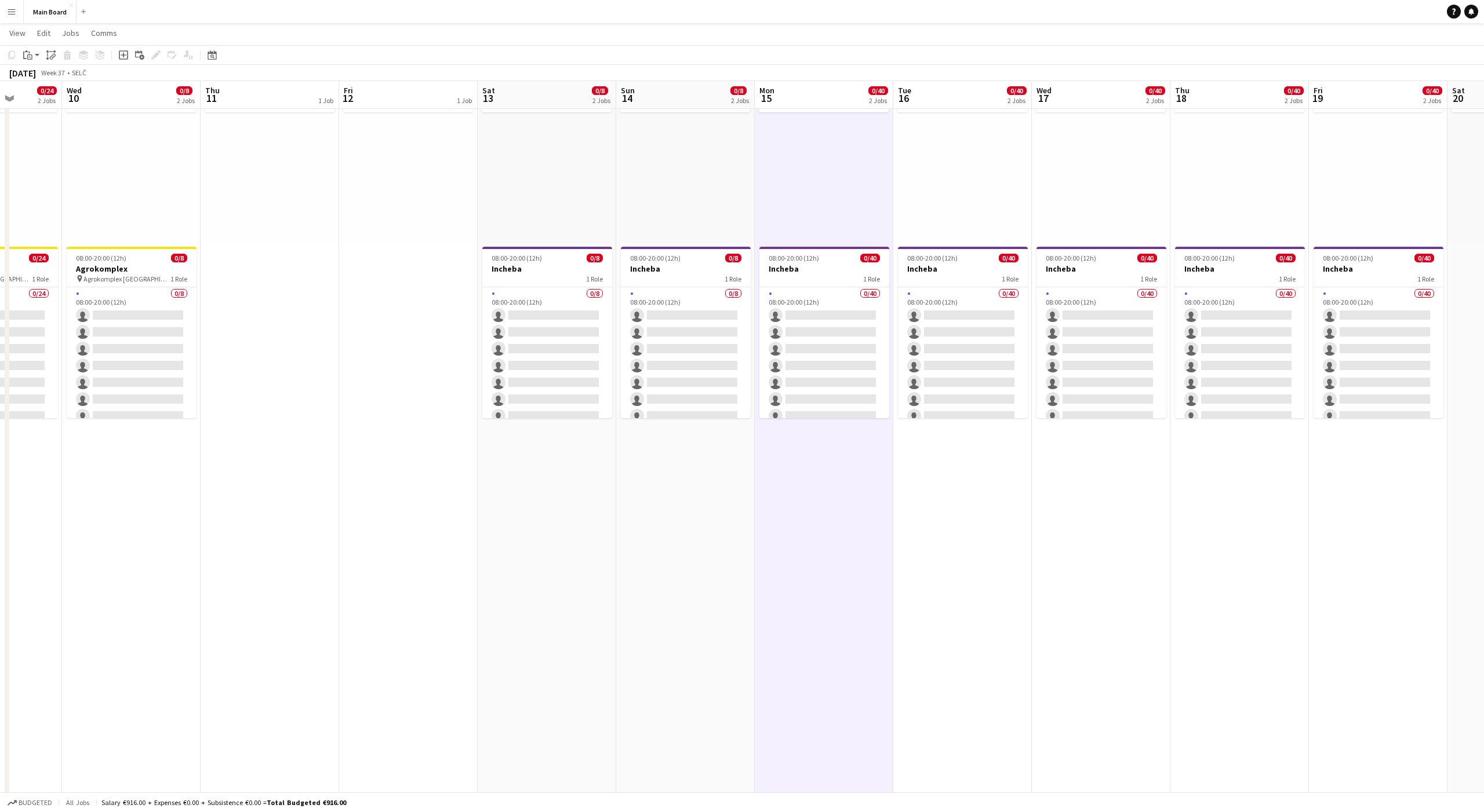
click at [418, 196] on div "pin Backstage Crew" at bounding box center [408, 153] width 139 height 177
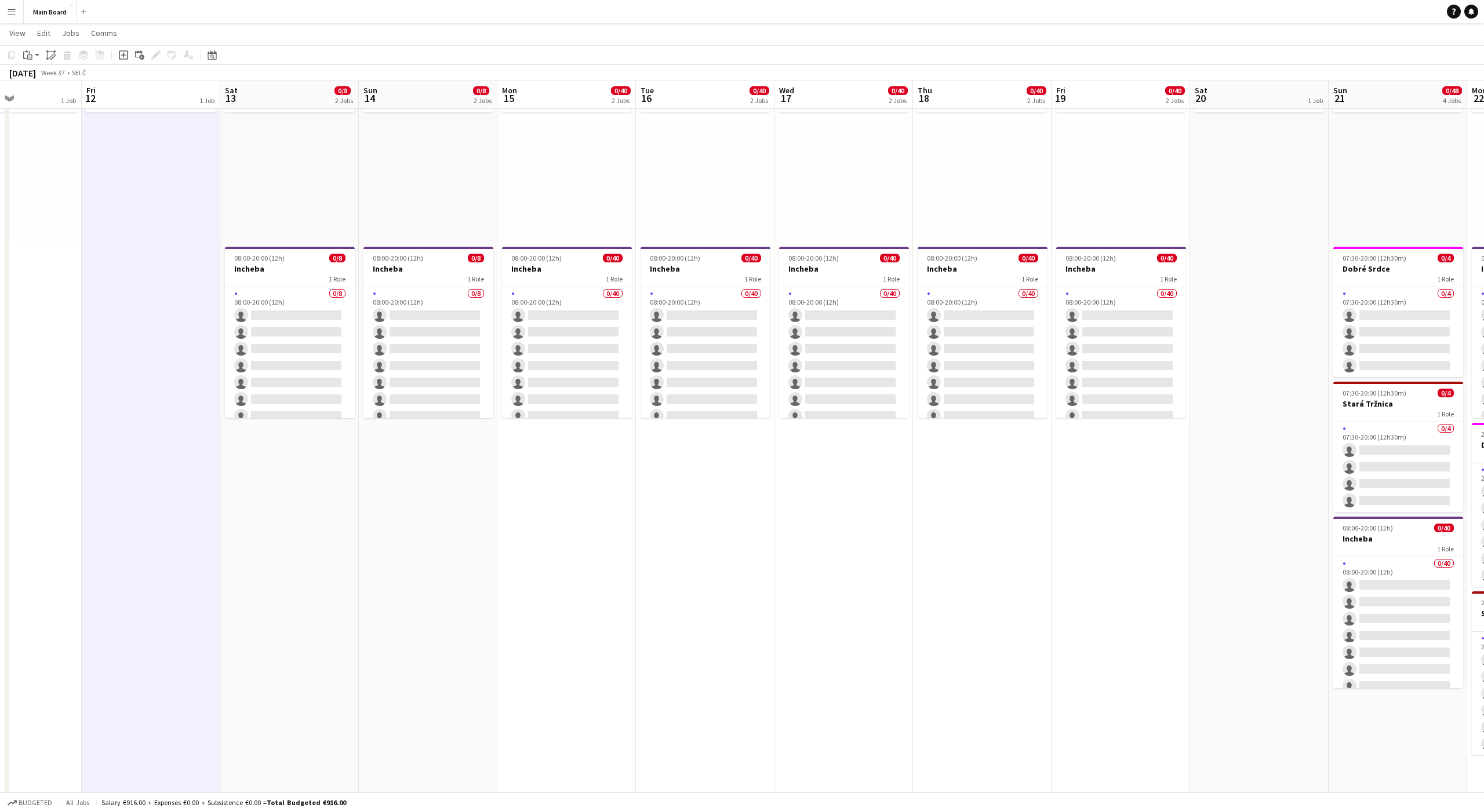
scroll to position [0, 497]
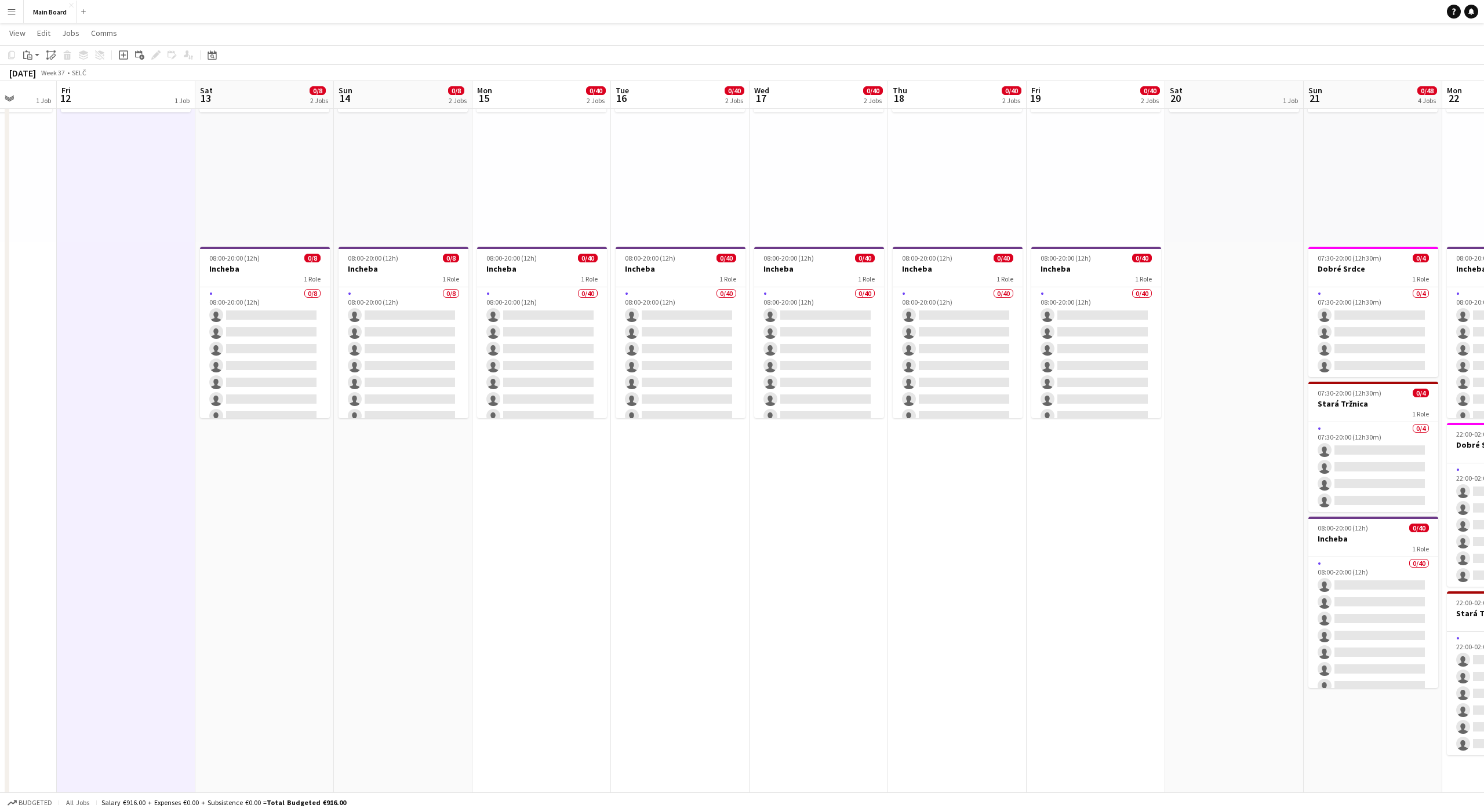
click at [1091, 165] on div "pin Backstage Crew" at bounding box center [1095, 153] width 139 height 177
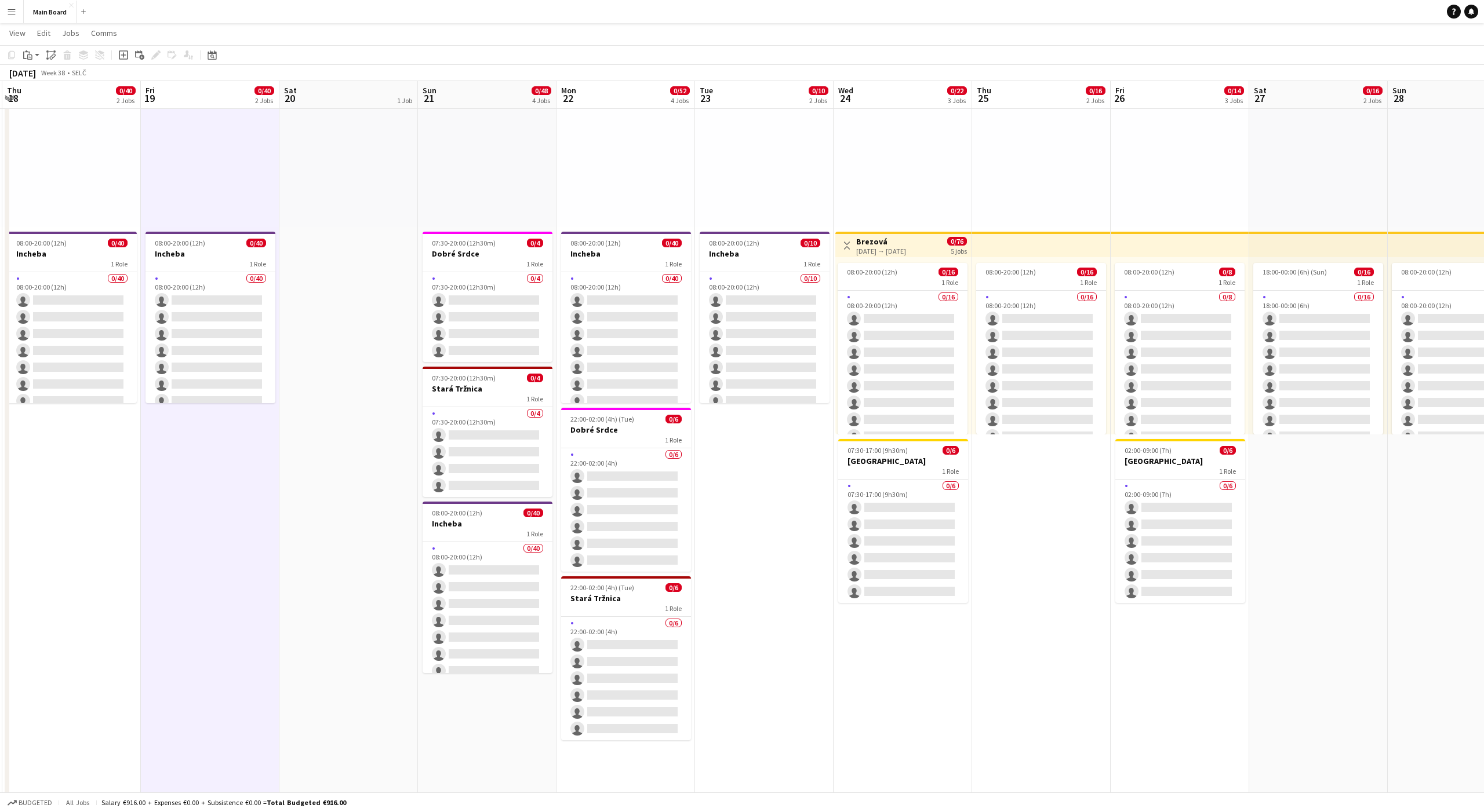
scroll to position [112, 0]
click at [489, 150] on div "pin Backstage Crew" at bounding box center [487, 136] width 139 height 177
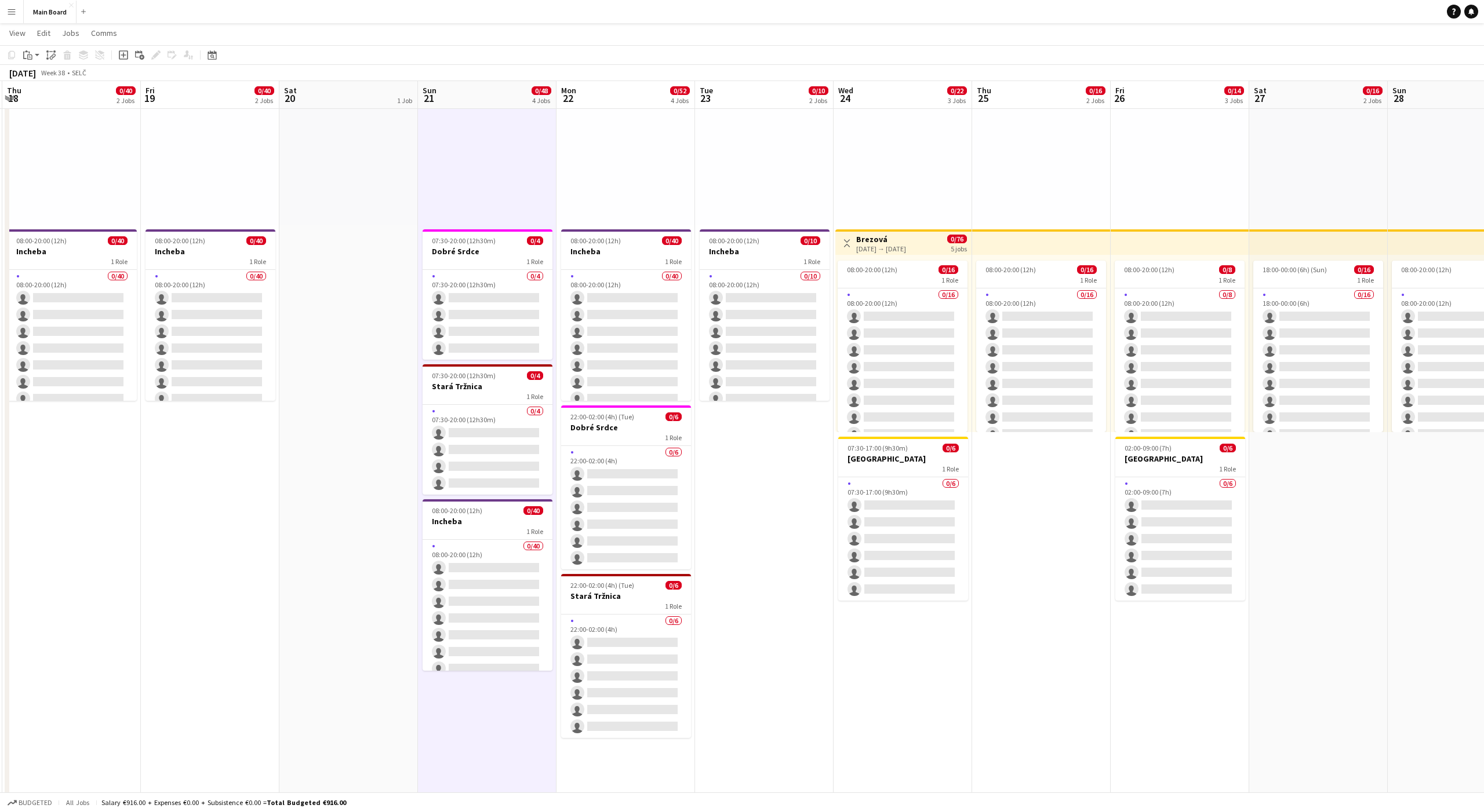
click at [491, 151] on div "pin Backstage Crew" at bounding box center [487, 136] width 139 height 177
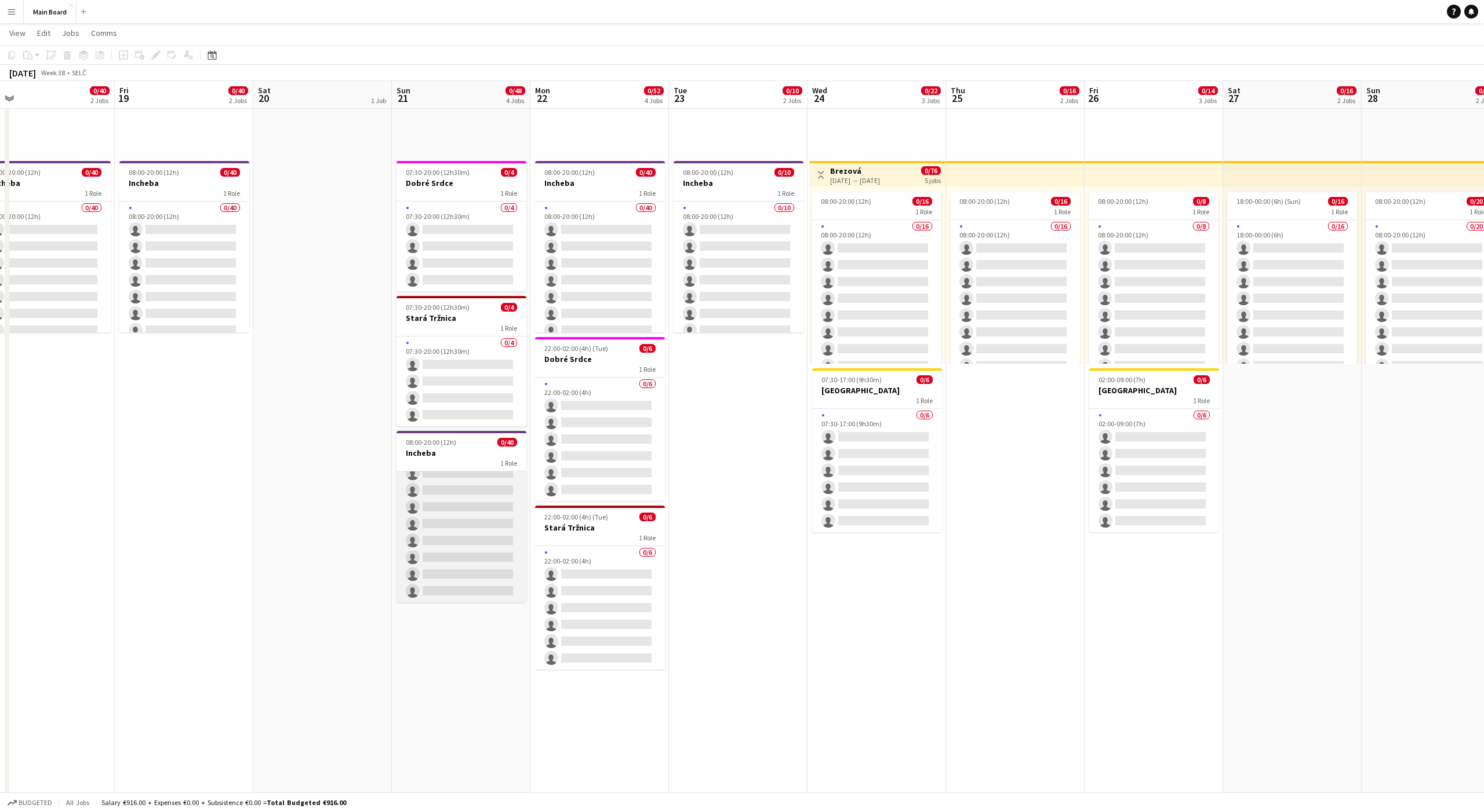
scroll to position [0, 0]
click at [461, 436] on app-job-card "08:00-20:00 (12h) 0/40 Incheba 1 Role 0/40 08:00-20:00 (12h) single-neutral-act…" at bounding box center [460, 516] width 130 height 172
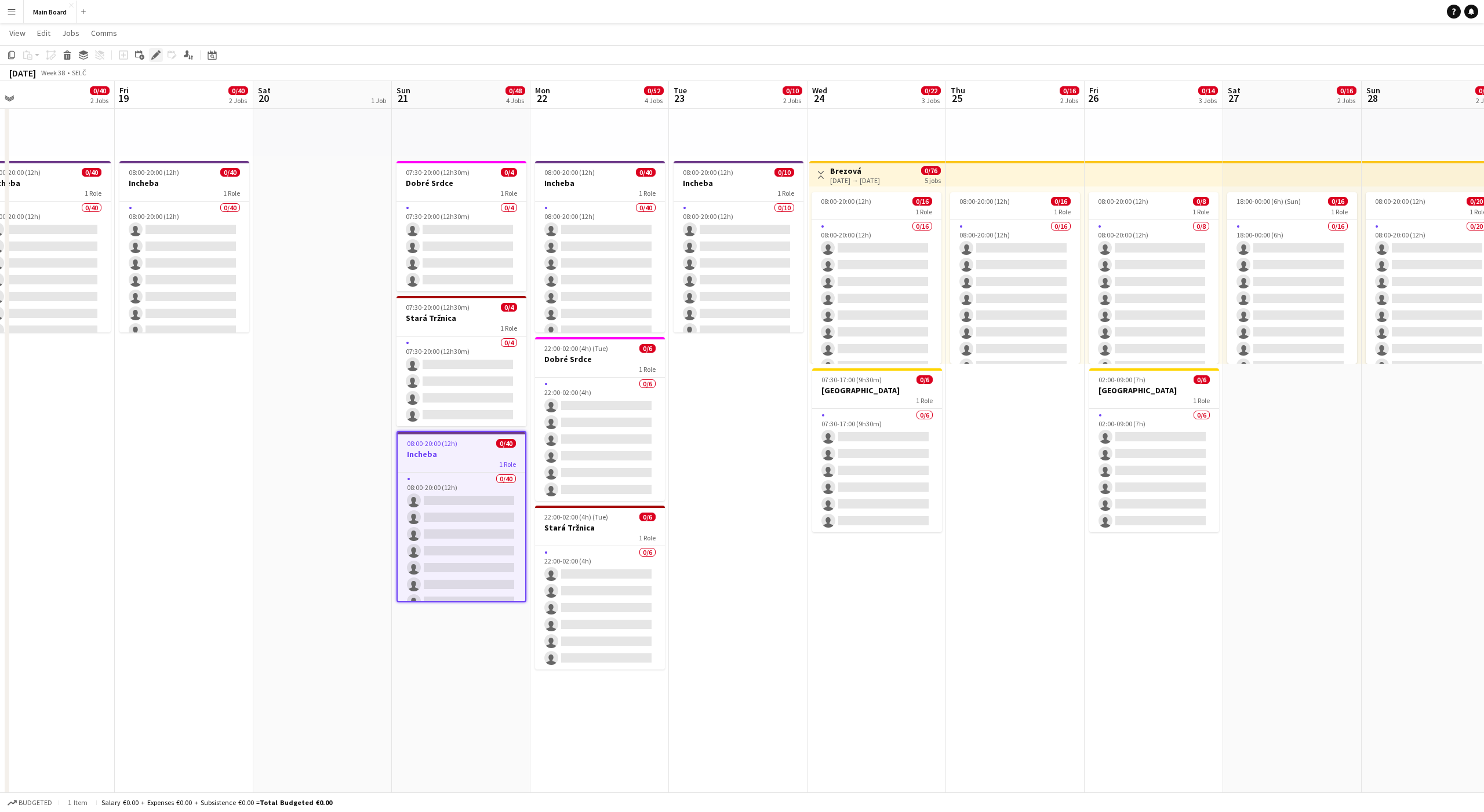
click at [154, 56] on icon at bounding box center [155, 55] width 6 height 6
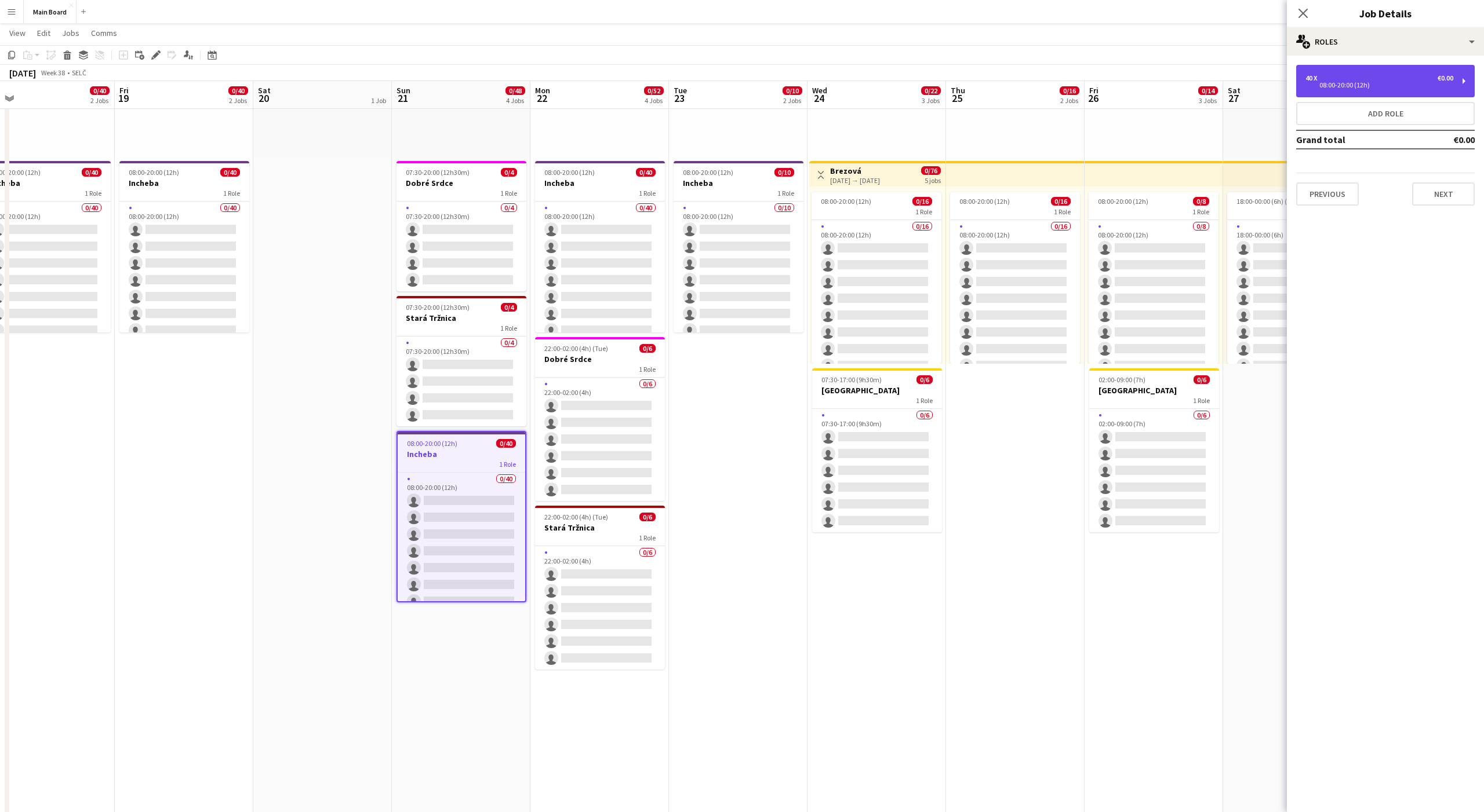
click at [1399, 74] on div "40 x €0.00" at bounding box center [1379, 78] width 148 height 8
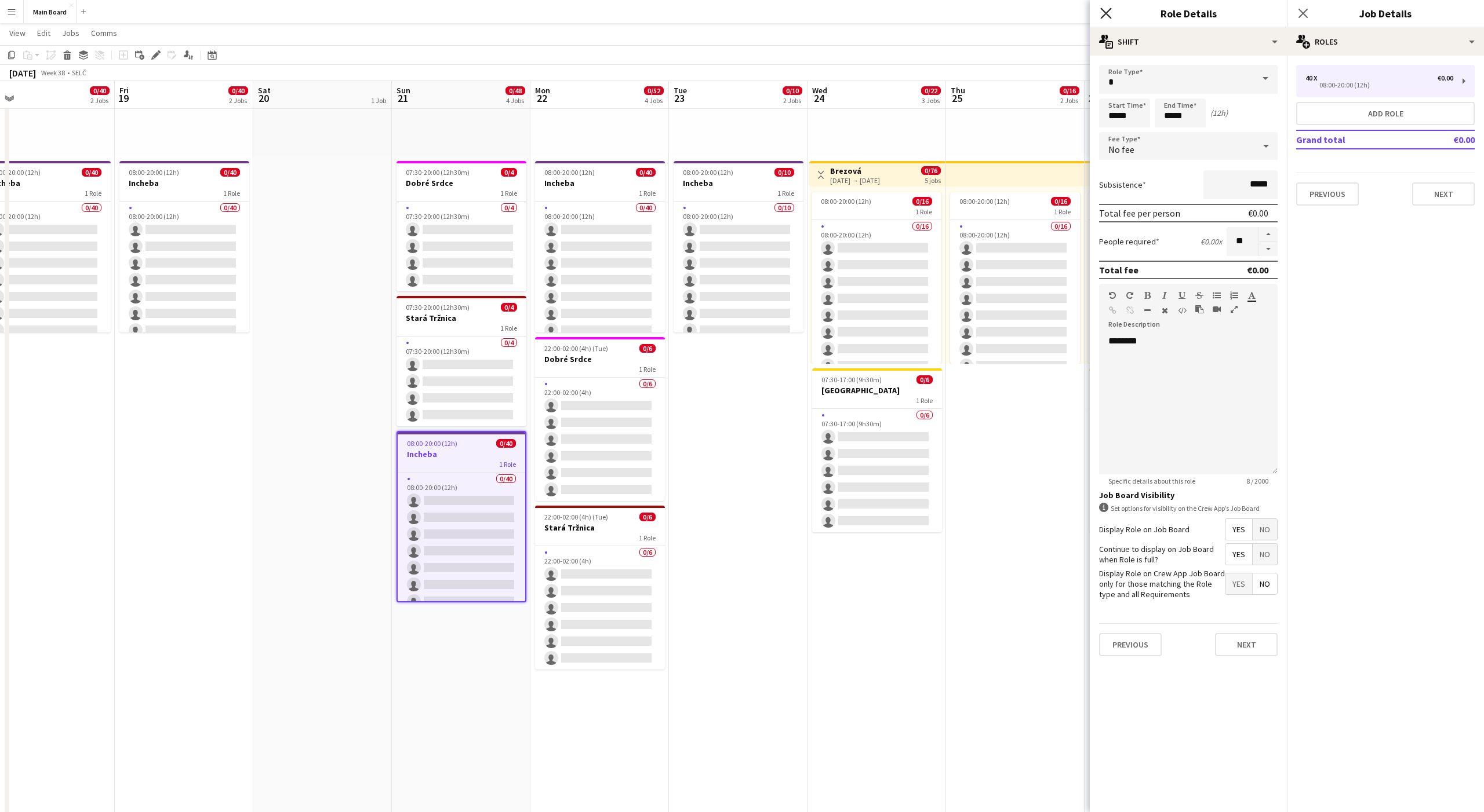
click at [1105, 10] on icon at bounding box center [1105, 13] width 11 height 11
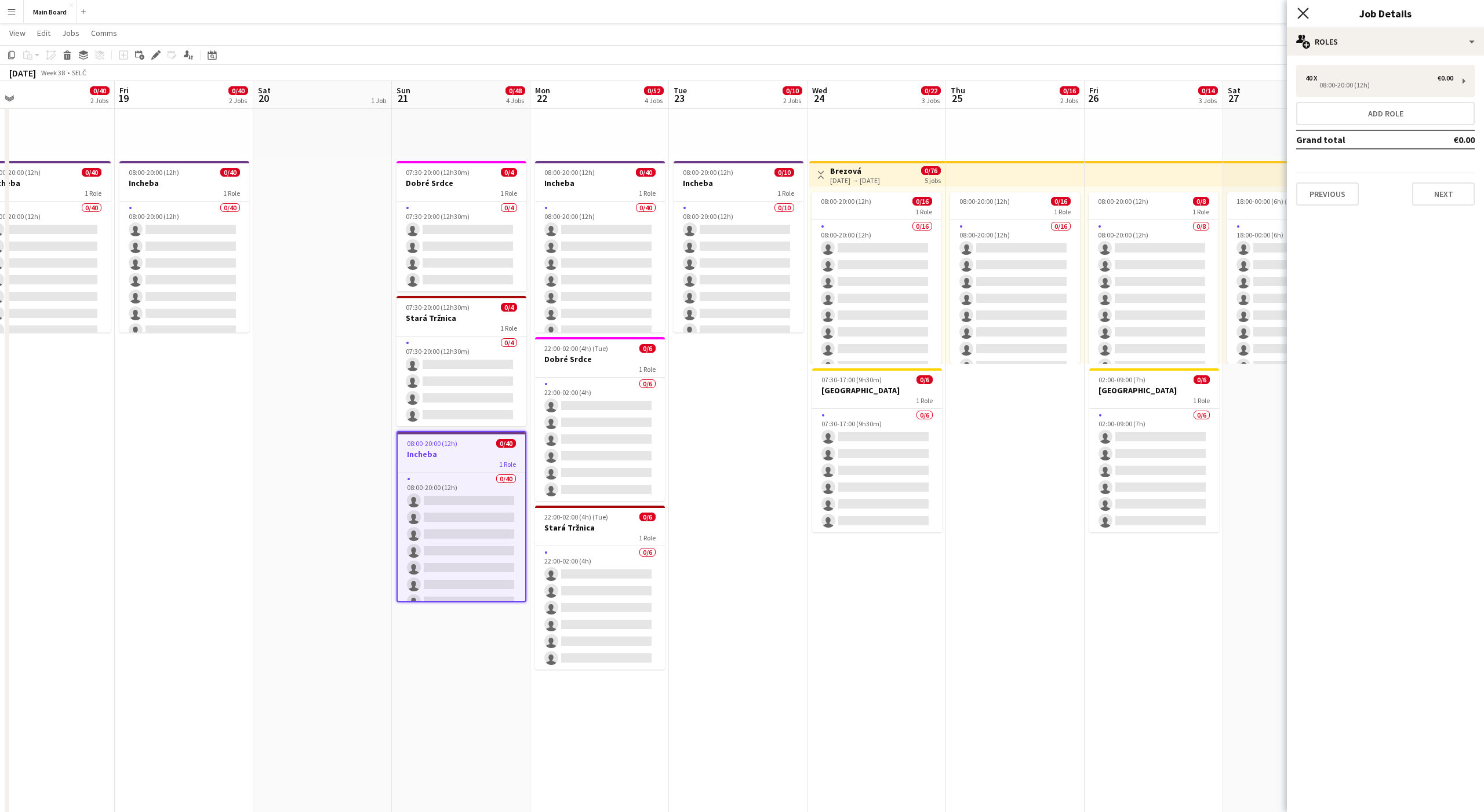
click at [1298, 12] on icon "Close pop-in" at bounding box center [1303, 13] width 11 height 11
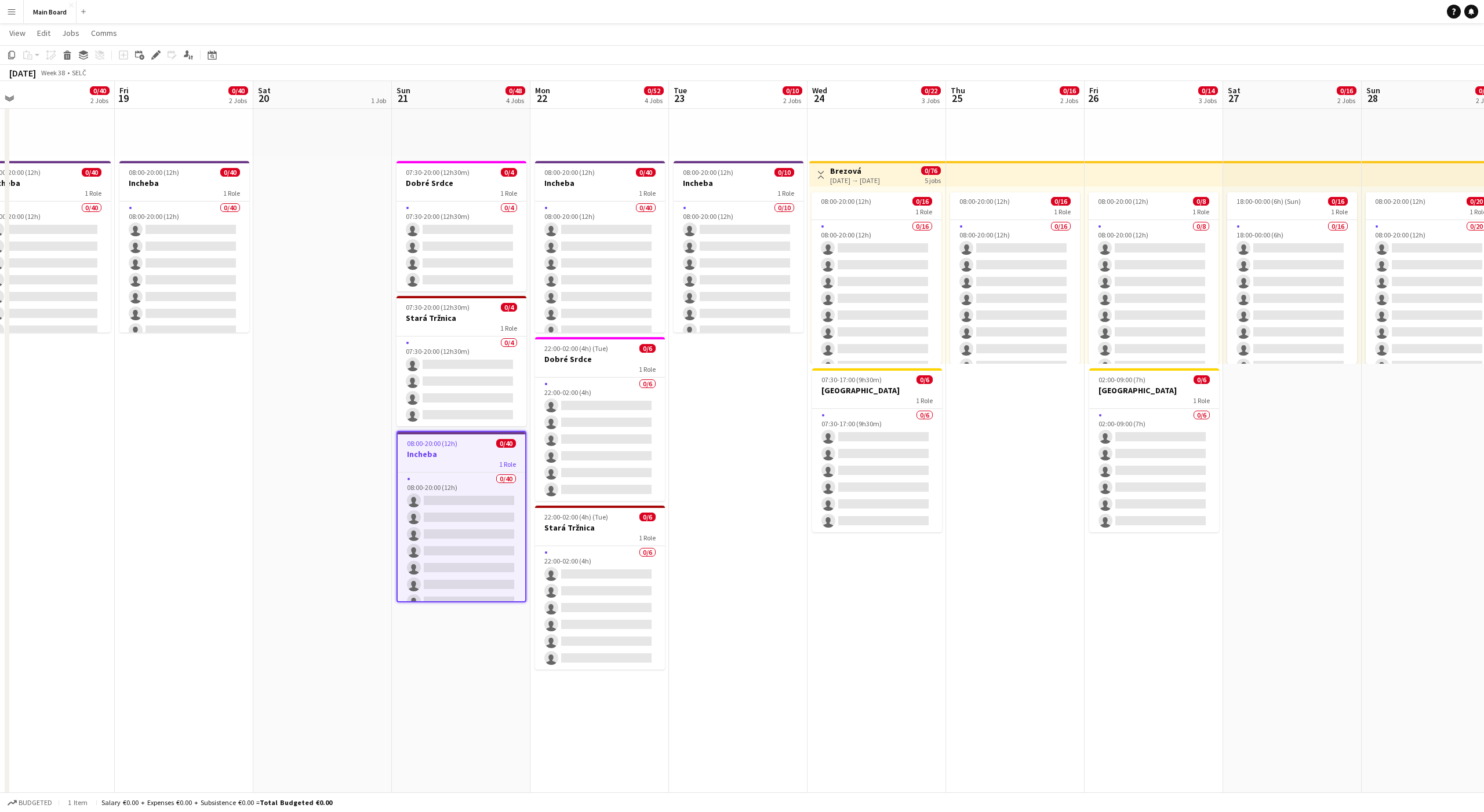
click at [719, 477] on app-date-cell "pin Backstage Crew 08:00-20:00 (12h) 0/10 Incheba 1 Role 0/10 08:00-20:00 (12h)…" at bounding box center [738, 655] width 139 height 1413
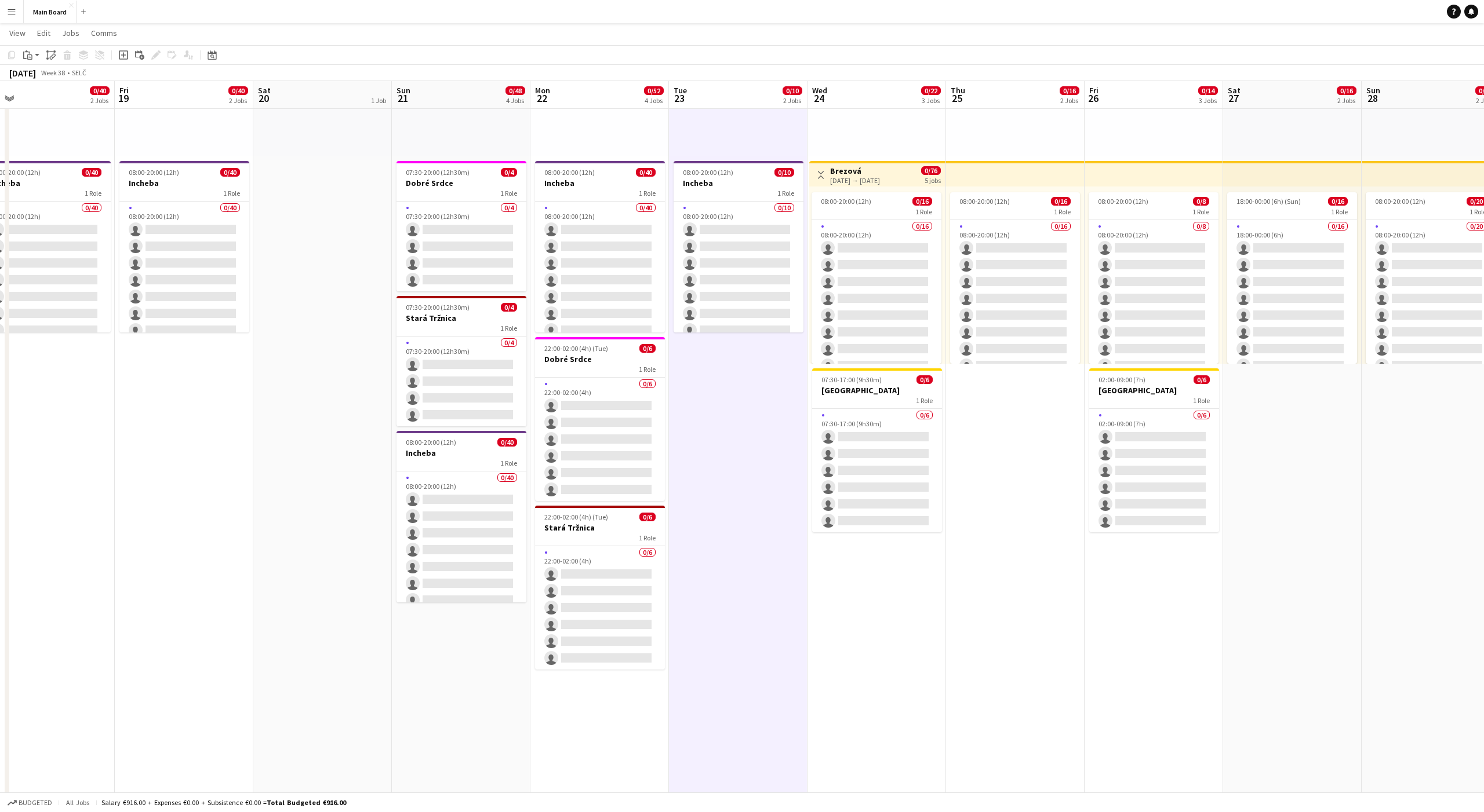
click at [715, 112] on div "pin Backstage Crew" at bounding box center [738, 67] width 139 height 177
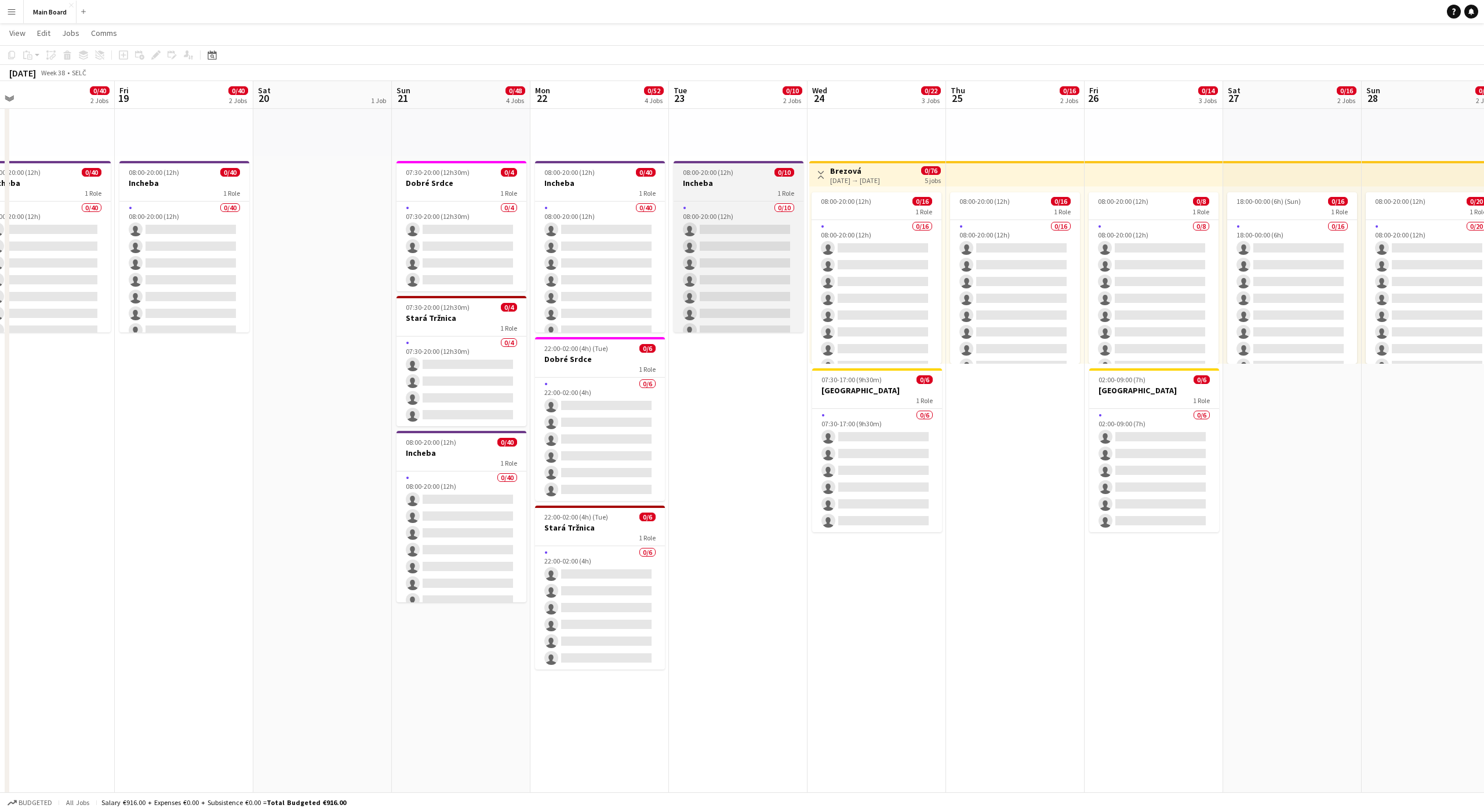
click at [736, 185] on h3 "Incheba" at bounding box center [738, 183] width 130 height 10
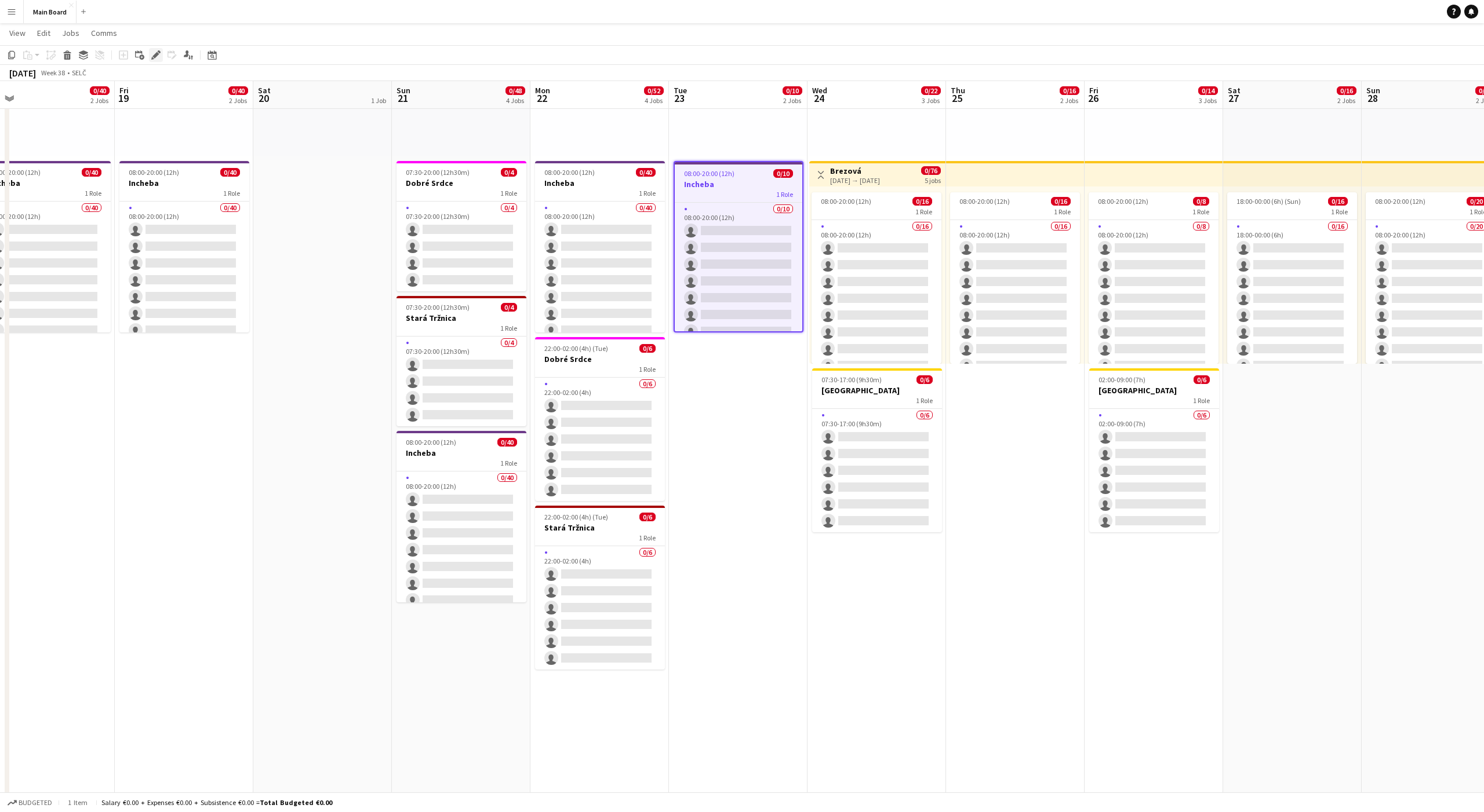
click at [158, 60] on div "Edit" at bounding box center [155, 54] width 14 height 14
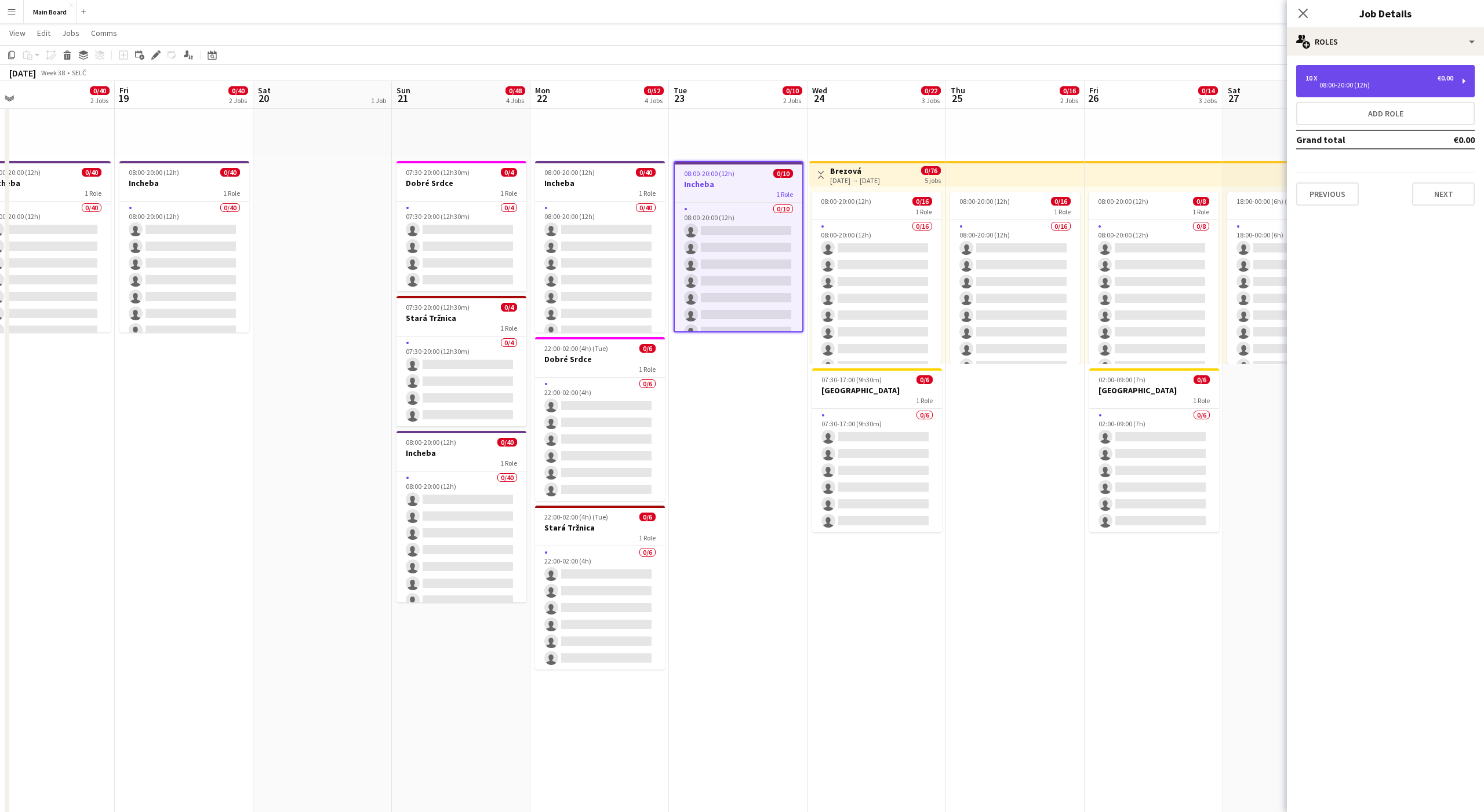
click at [1334, 74] on div "10 x €0.00" at bounding box center [1379, 78] width 148 height 8
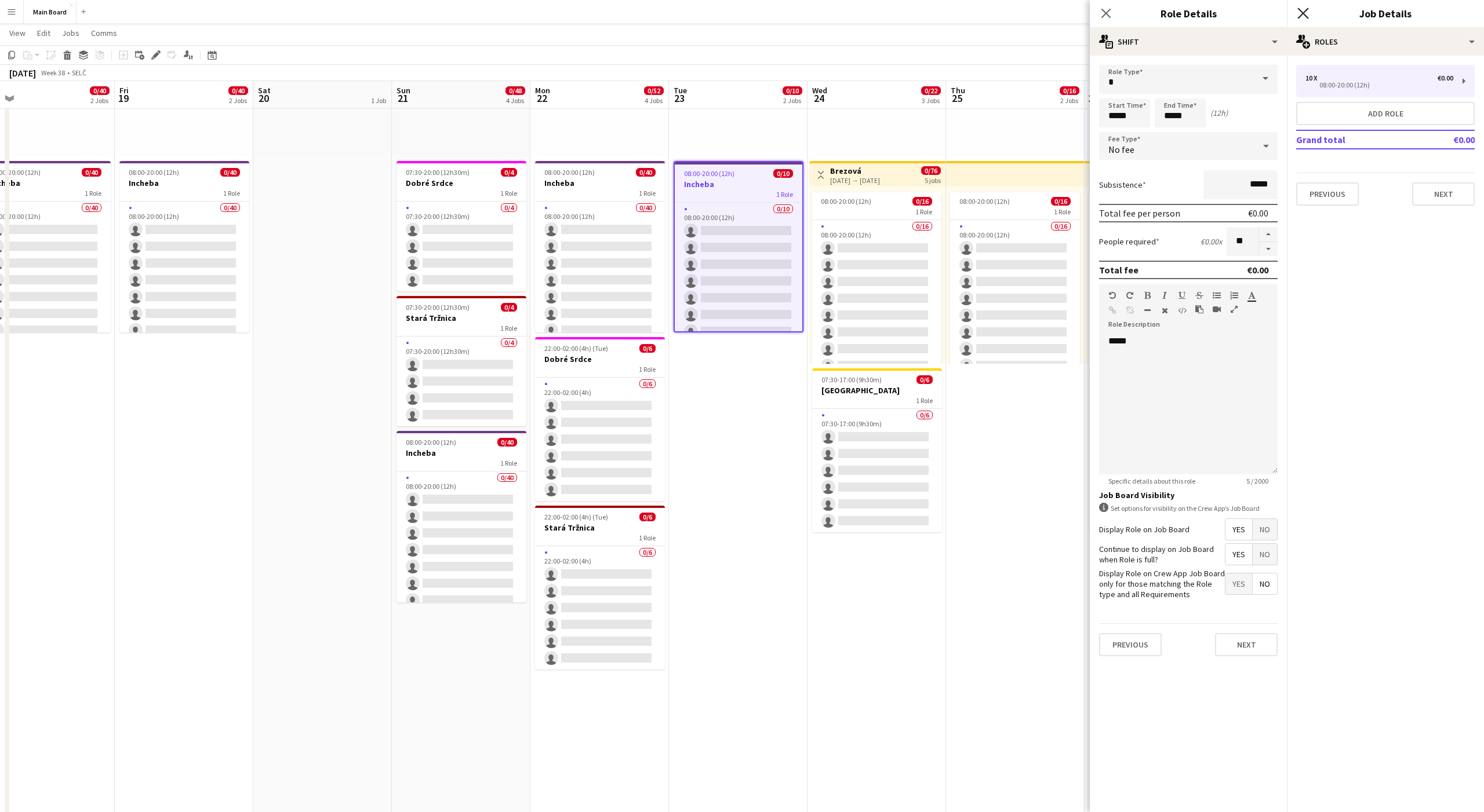
click at [1301, 17] on icon "Close pop-in" at bounding box center [1303, 13] width 11 height 11
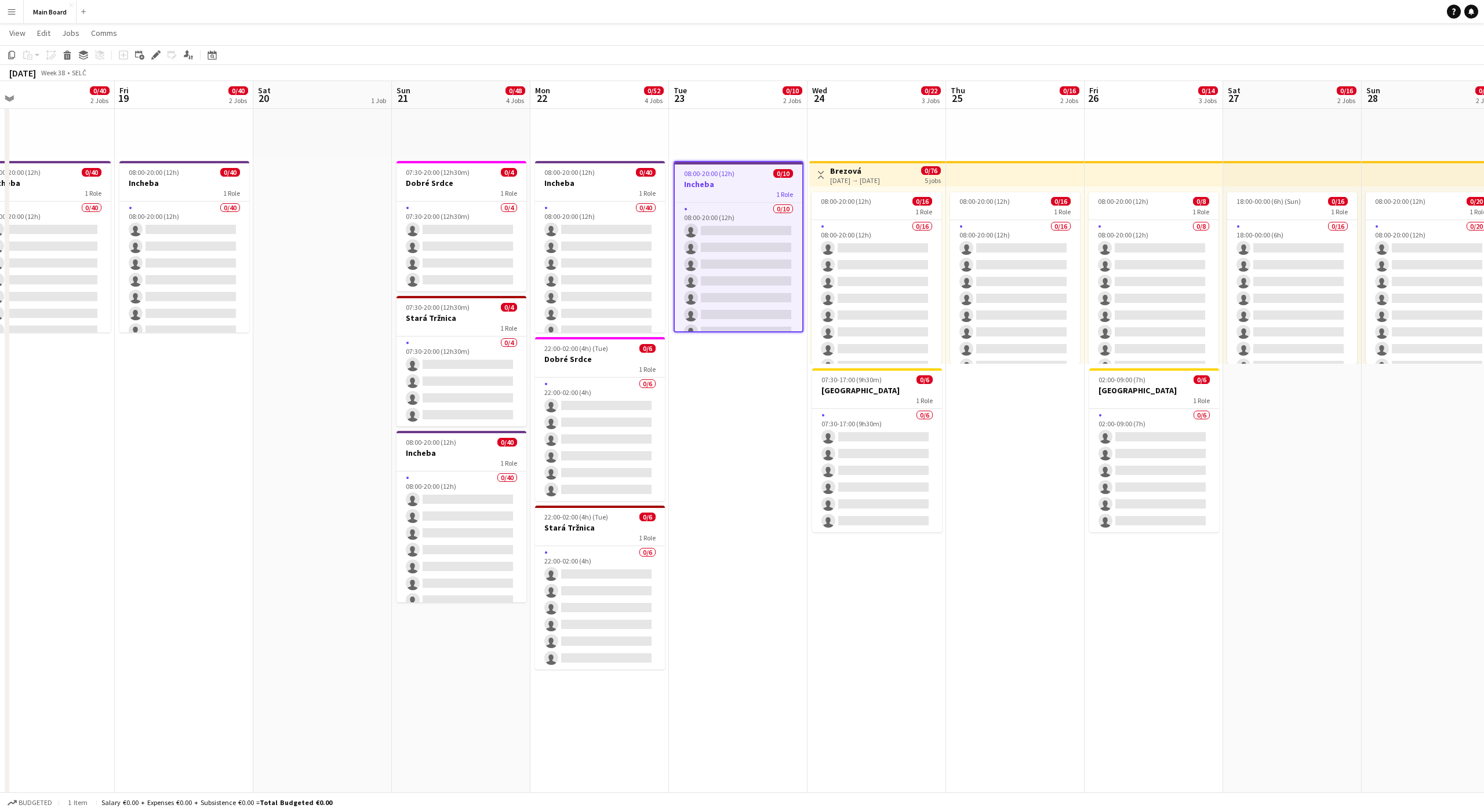
click at [974, 428] on app-date-cell "pin Backstage Crew 08:00-20:00 (12h) 0/16 1 Role 0/16 08:00-20:00 (12h) single-…" at bounding box center [1015, 655] width 139 height 1413
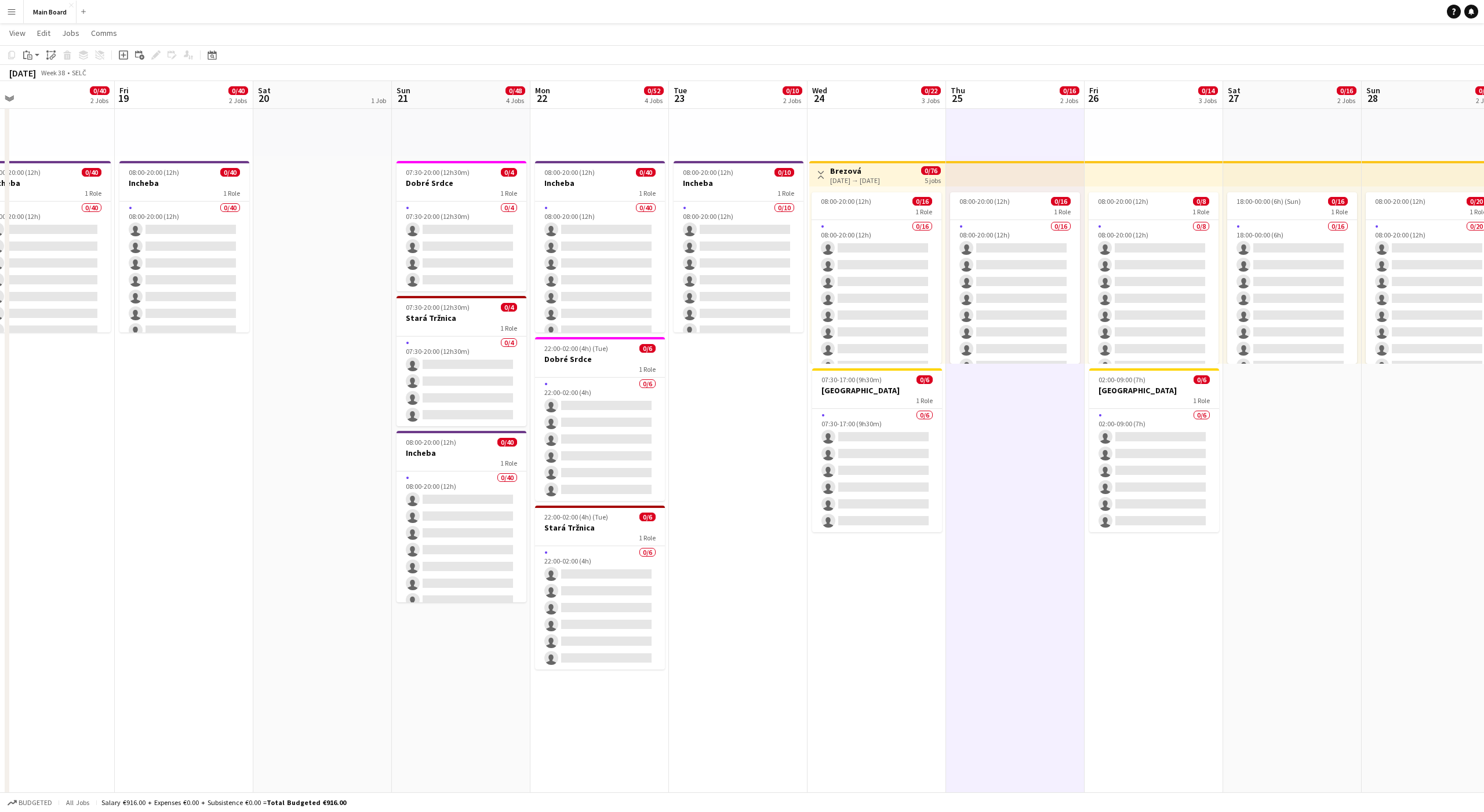
click at [1014, 121] on div "pin Backstage Crew" at bounding box center [1015, 67] width 139 height 177
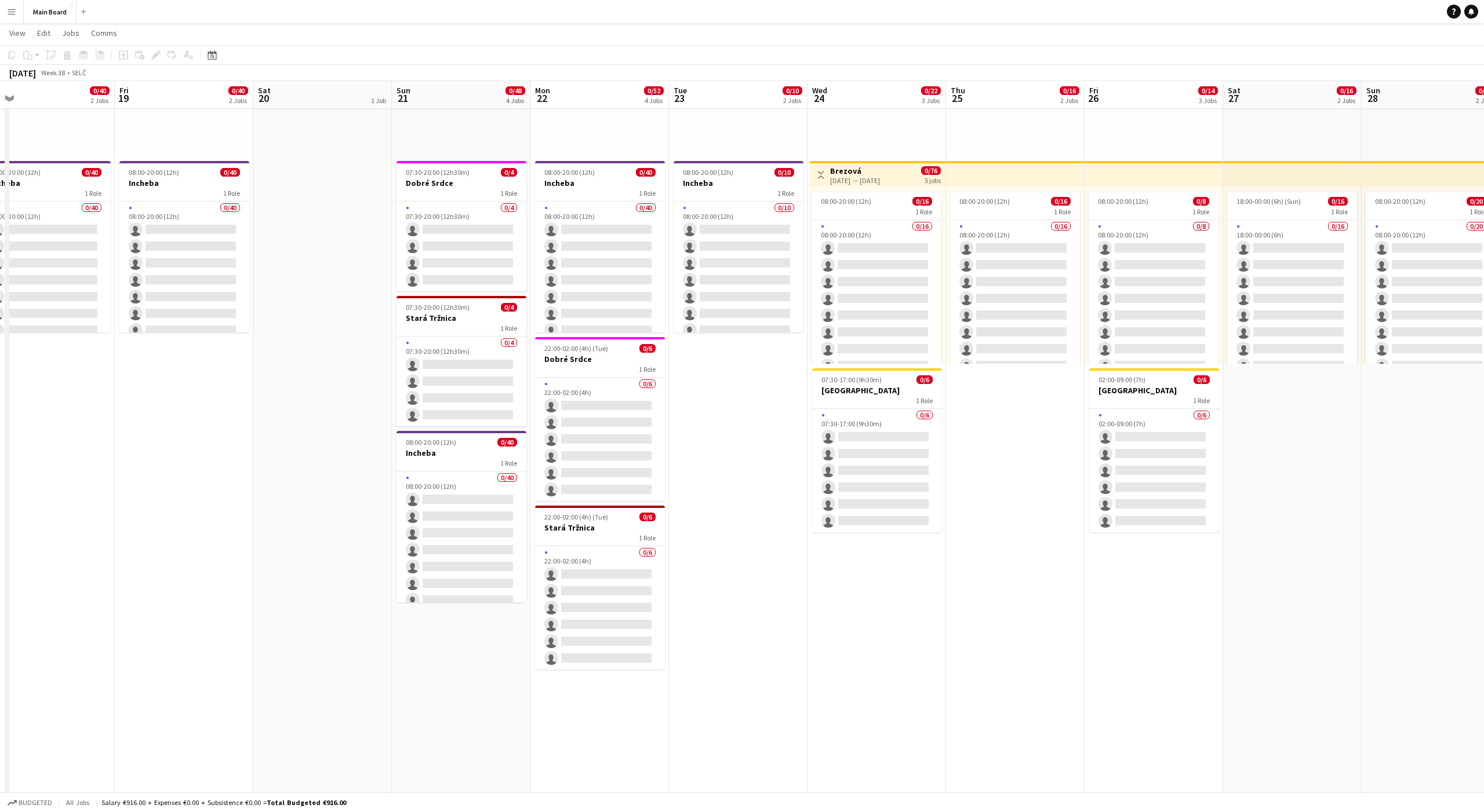
scroll to position [0, 300]
click at [874, 130] on div "pin Backstage Crew" at bounding box center [877, 67] width 139 height 177
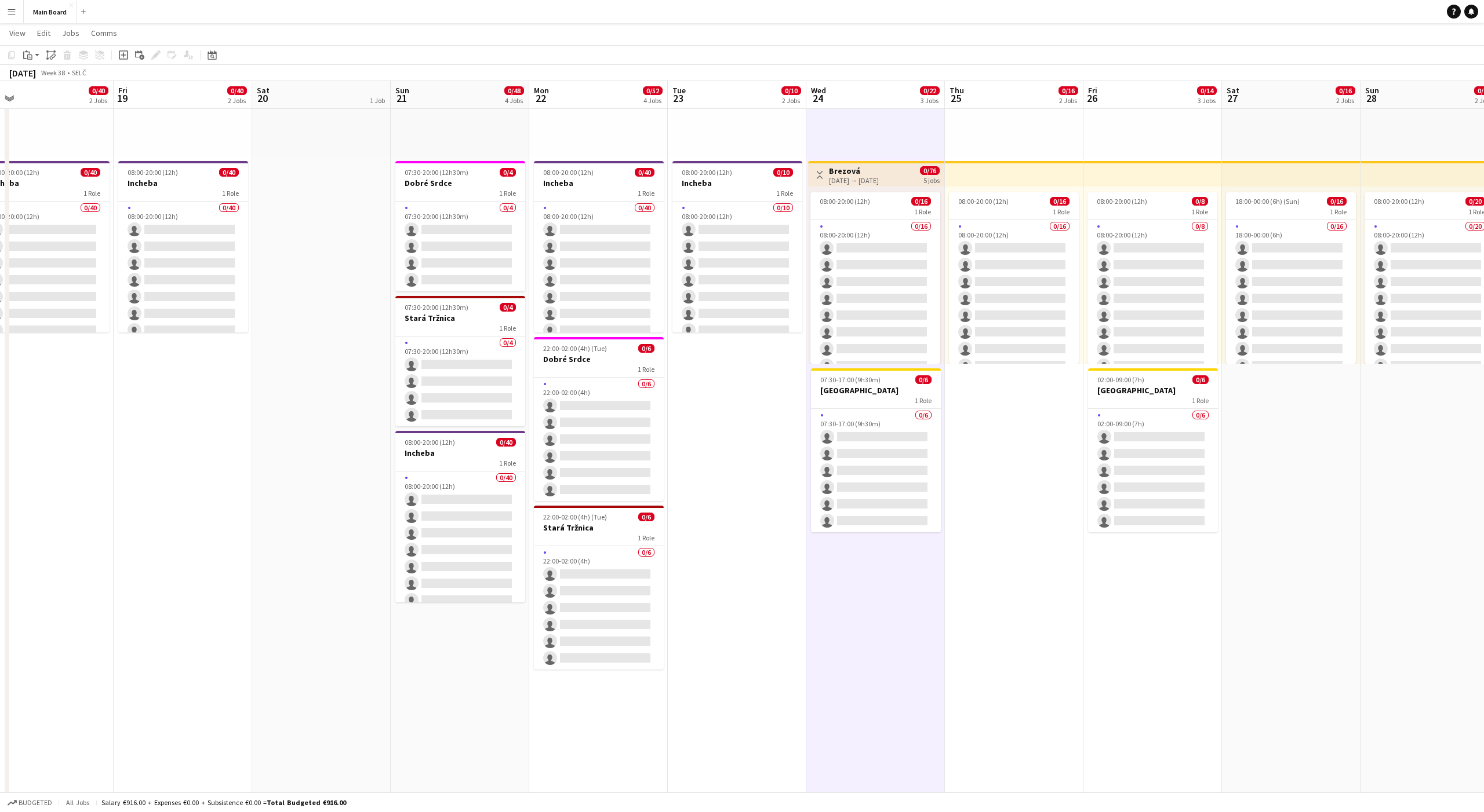
click at [867, 128] on div "pin Backstage Crew" at bounding box center [875, 67] width 139 height 177
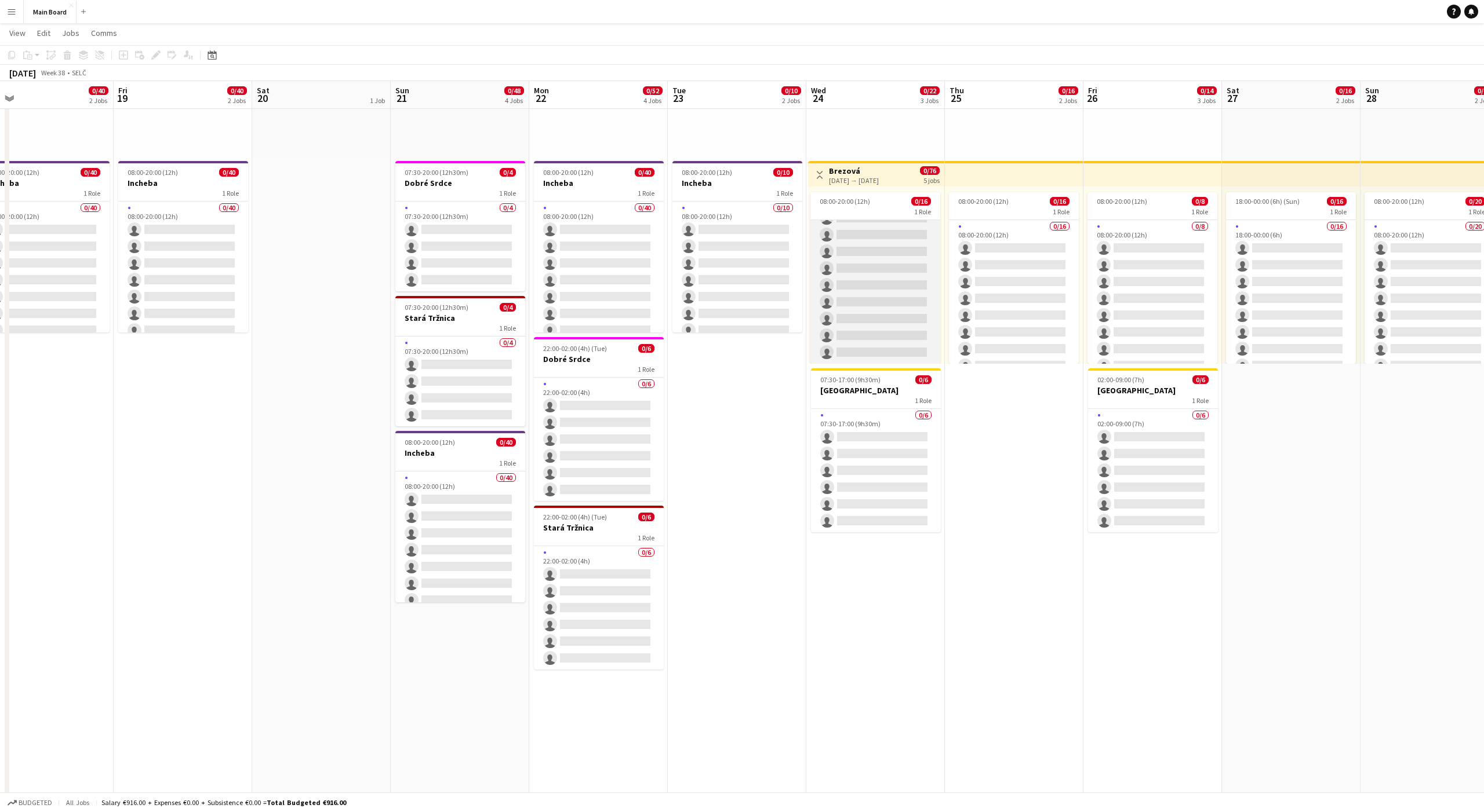
scroll to position [0, 0]
click at [862, 202] on span "08:00-20:00 (12h)" at bounding box center [844, 200] width 51 height 8
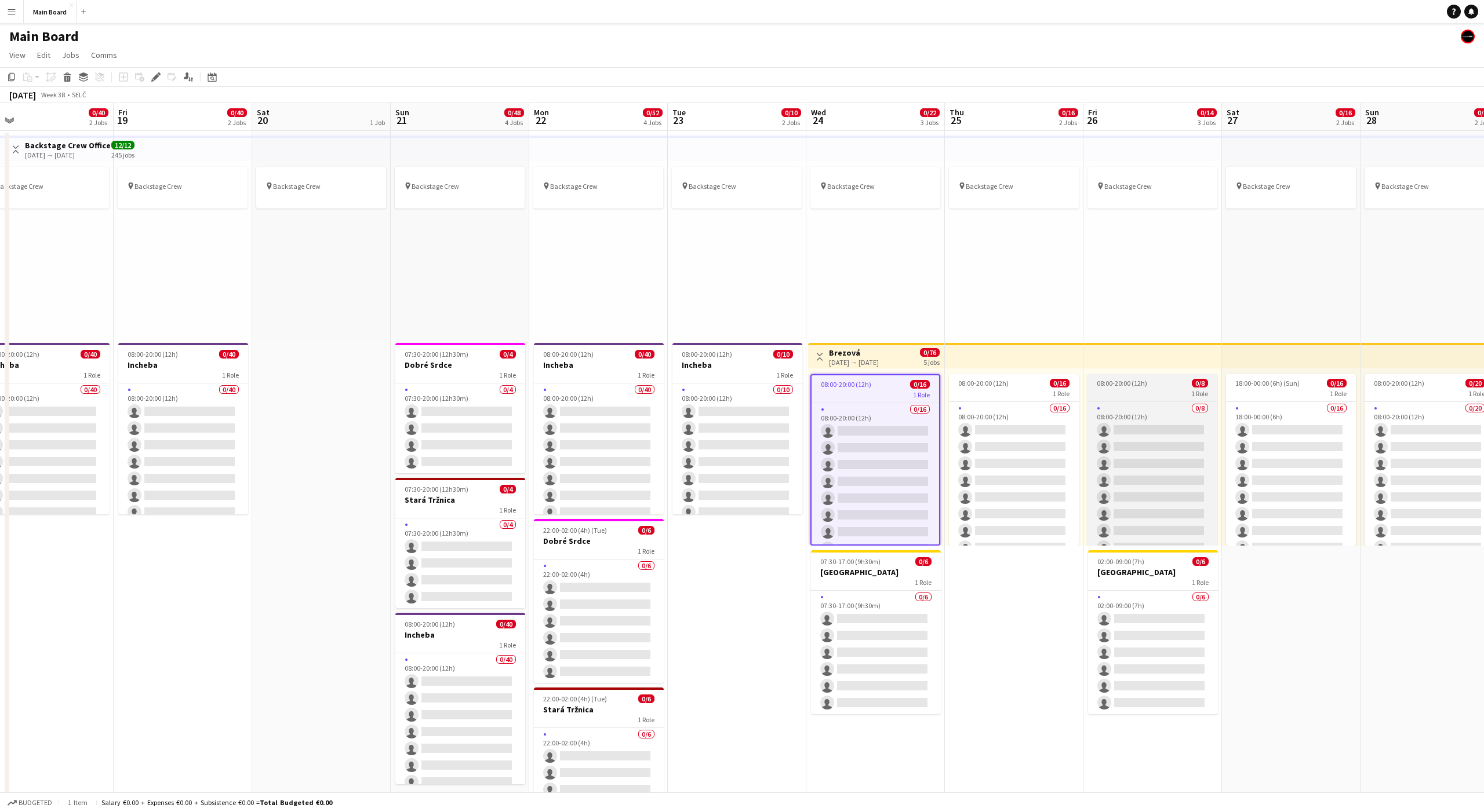
click at [1159, 396] on div "1 Role" at bounding box center [1151, 393] width 130 height 9
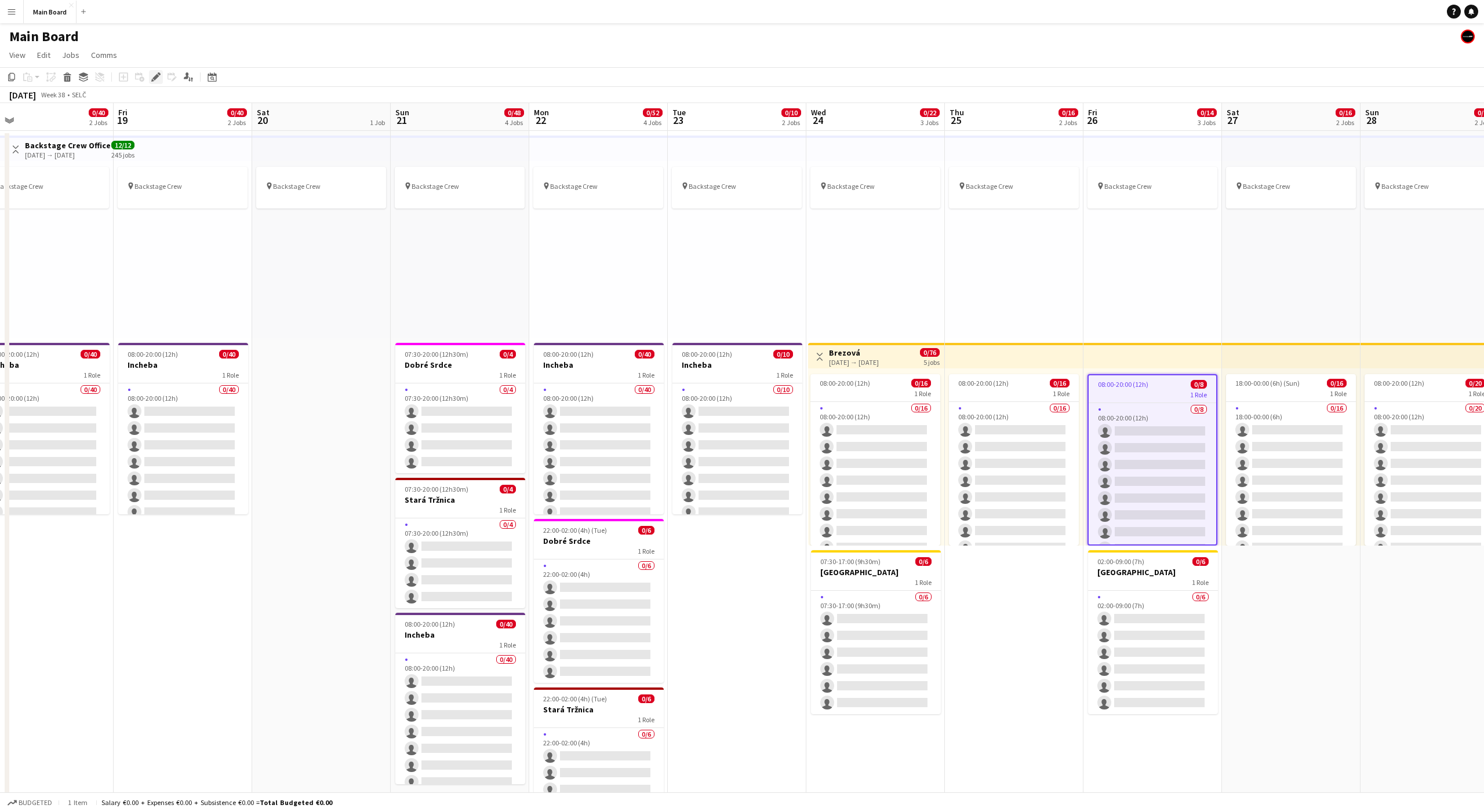
click at [155, 75] on icon at bounding box center [155, 77] width 6 height 6
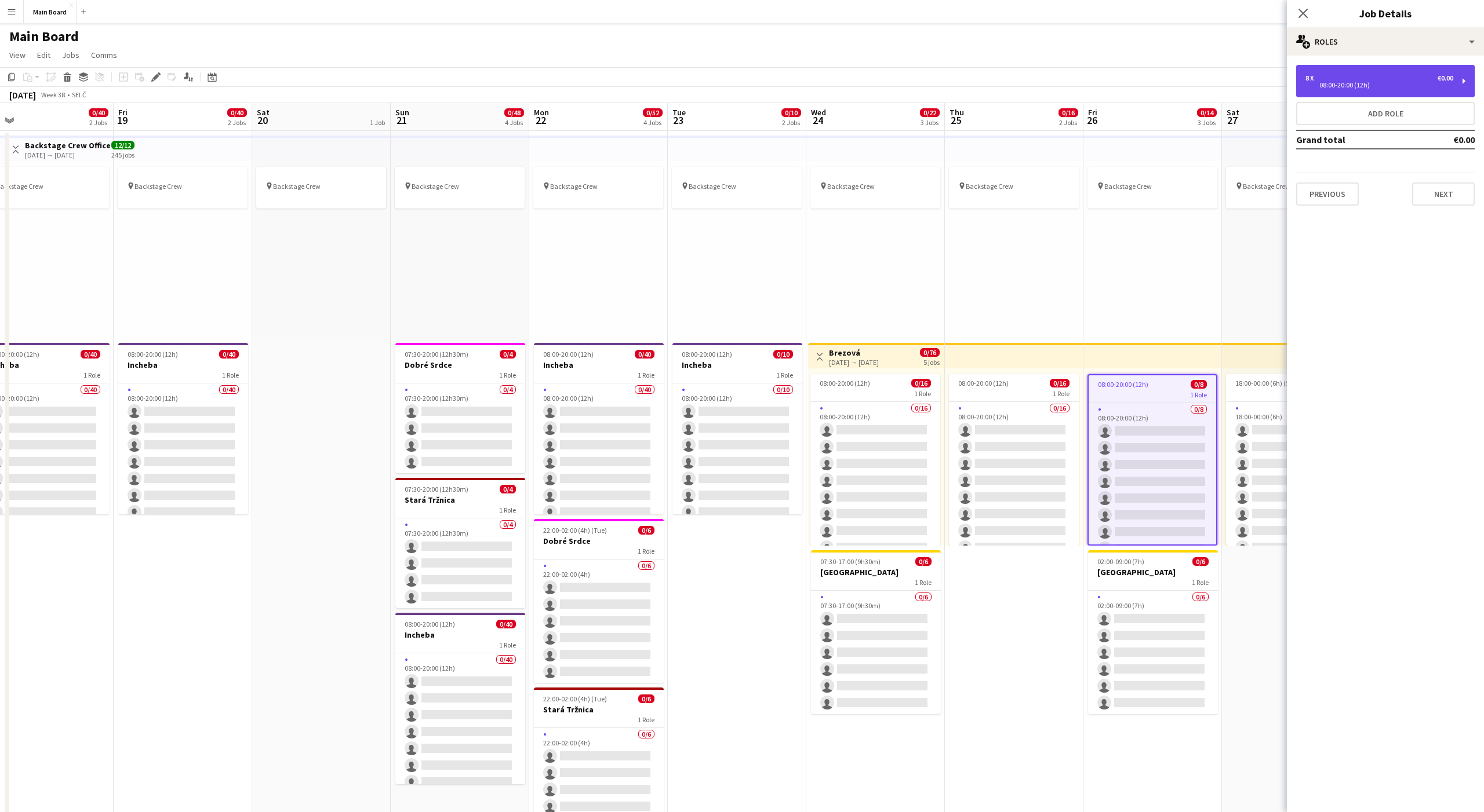
click at [1344, 74] on div "8 x €0.00" at bounding box center [1379, 78] width 148 height 8
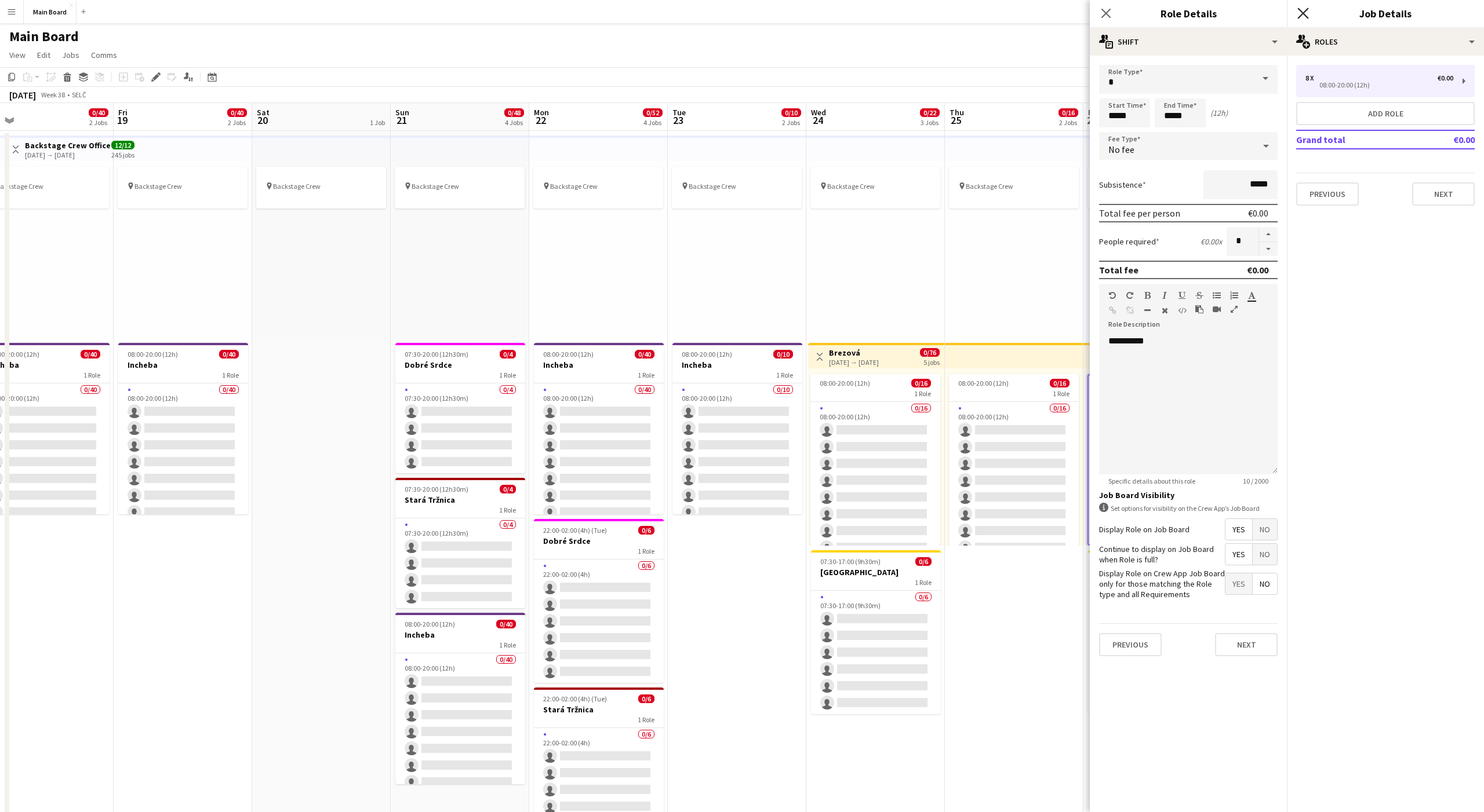
click at [1302, 16] on icon "Close pop-in" at bounding box center [1303, 13] width 11 height 11
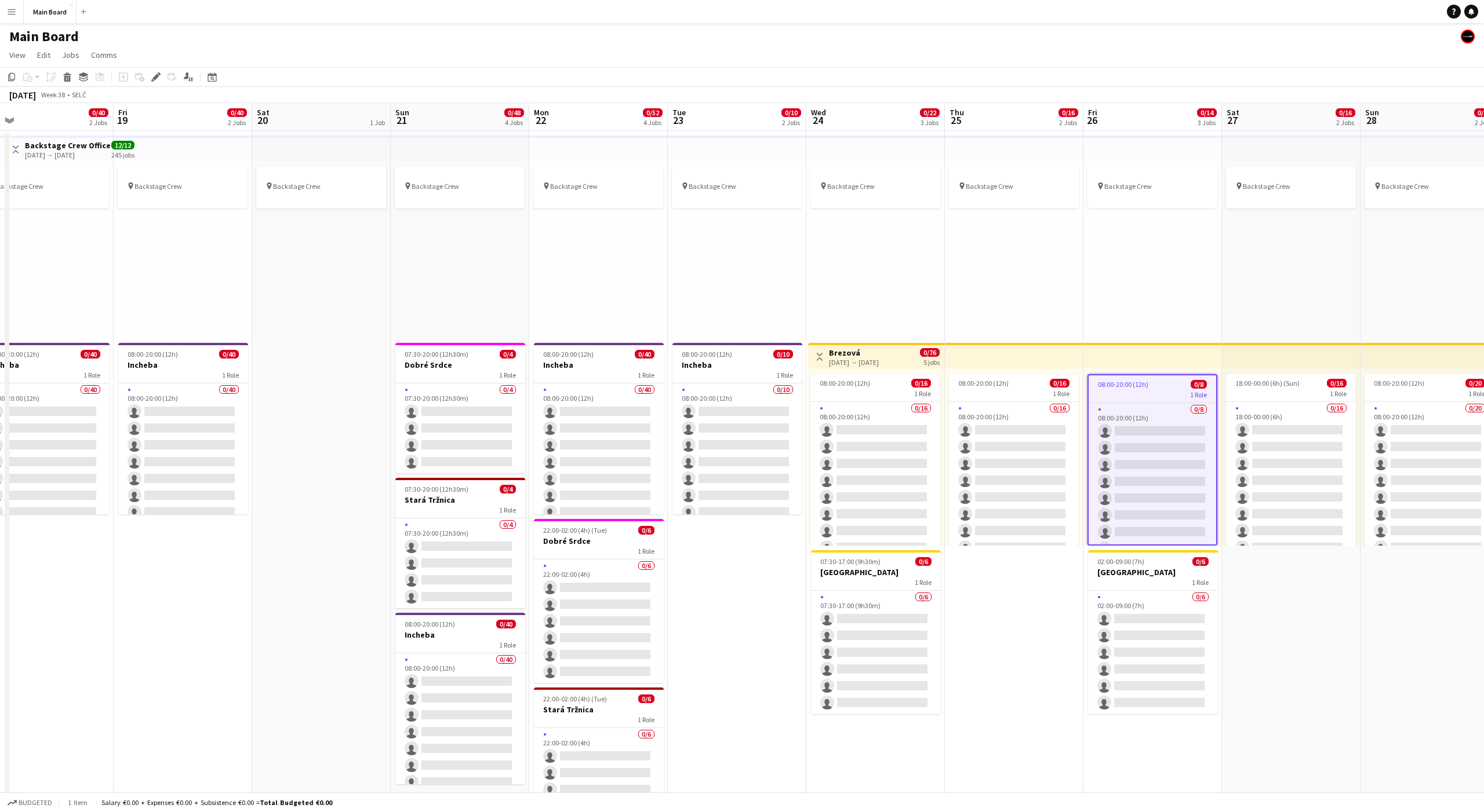
click at [1297, 267] on div "pin Backstage Crew" at bounding box center [1291, 249] width 139 height 177
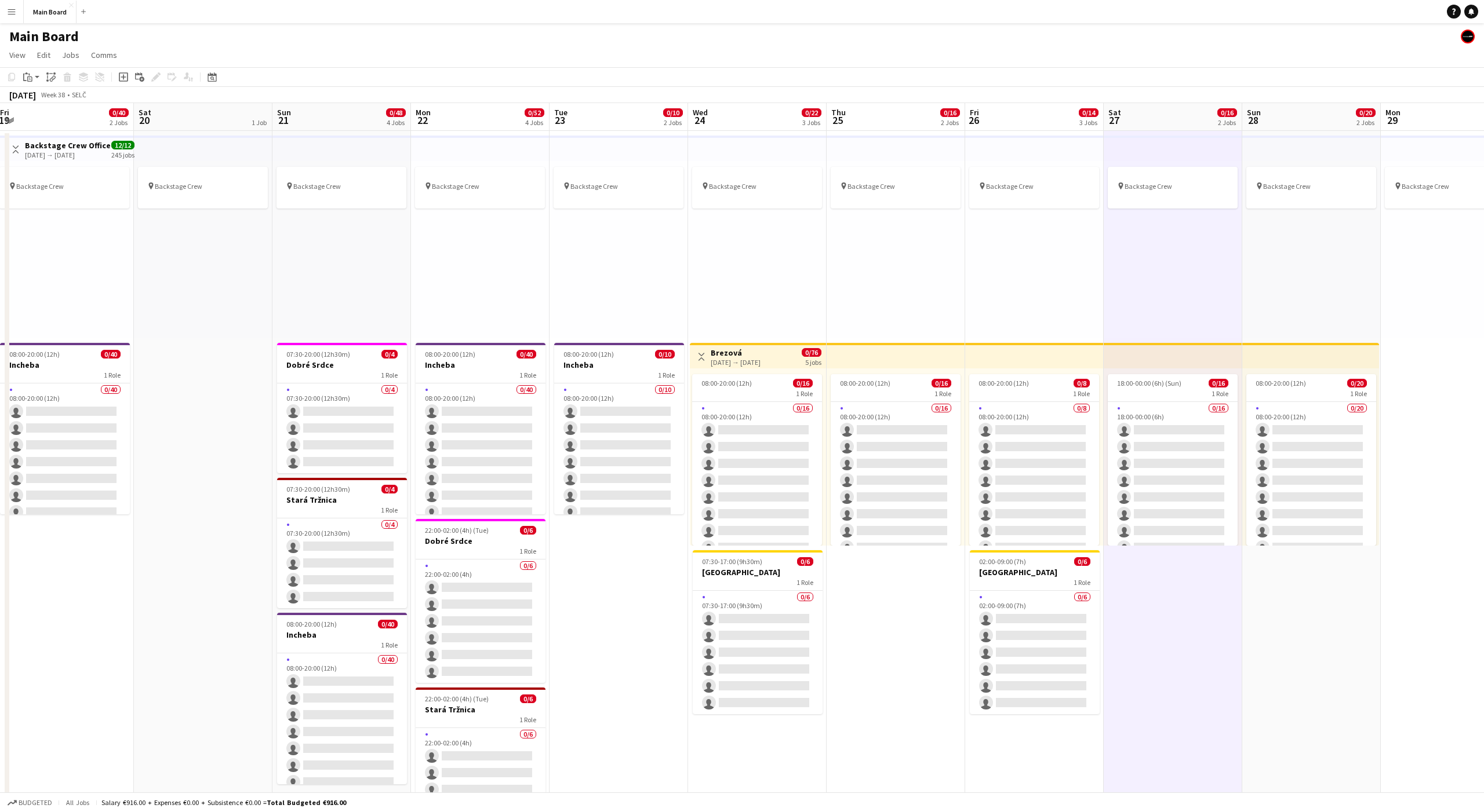
scroll to position [0, 437]
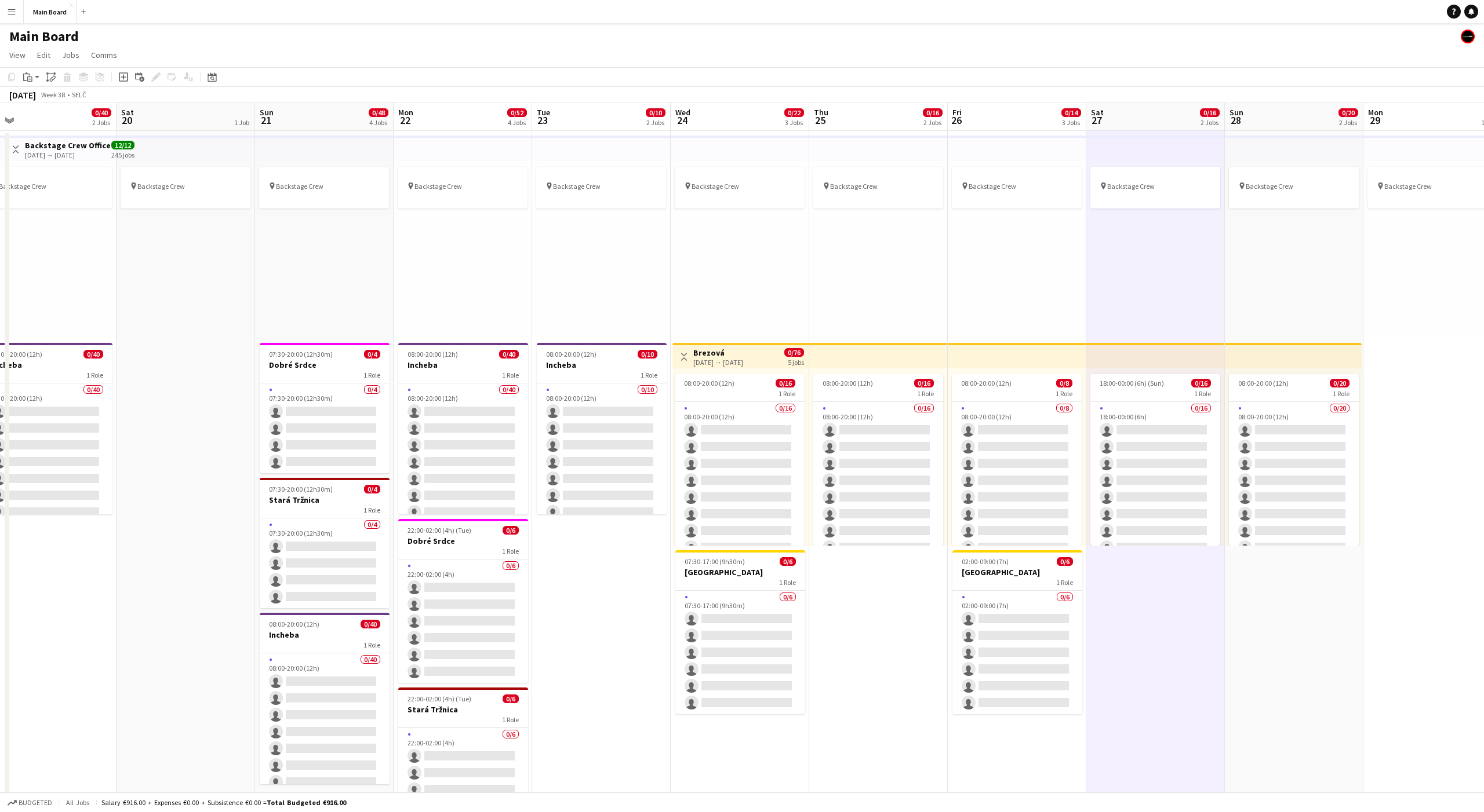
click at [1154, 391] on div "1 Role" at bounding box center [1155, 393] width 130 height 9
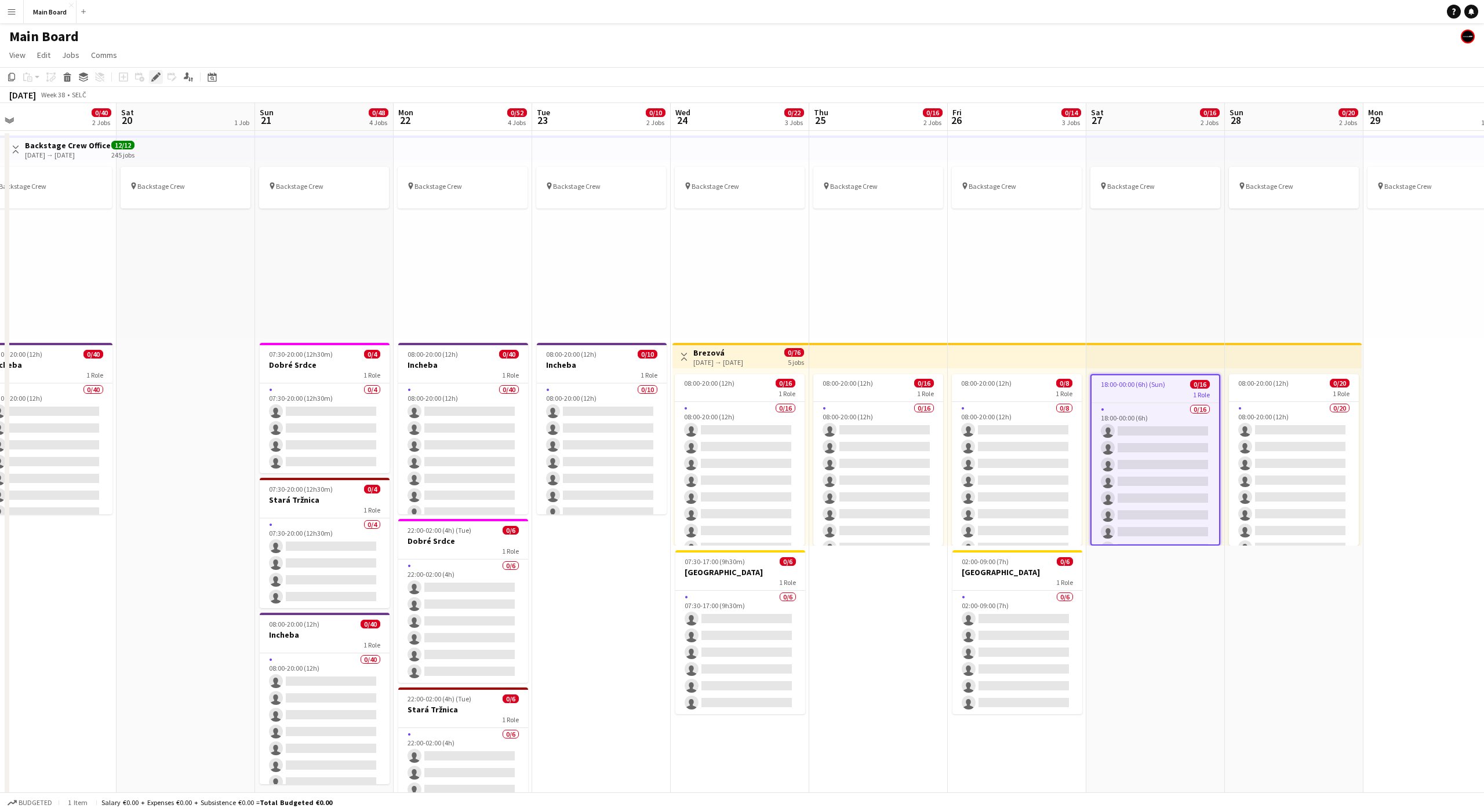
click at [160, 72] on div "Edit" at bounding box center [155, 76] width 14 height 14
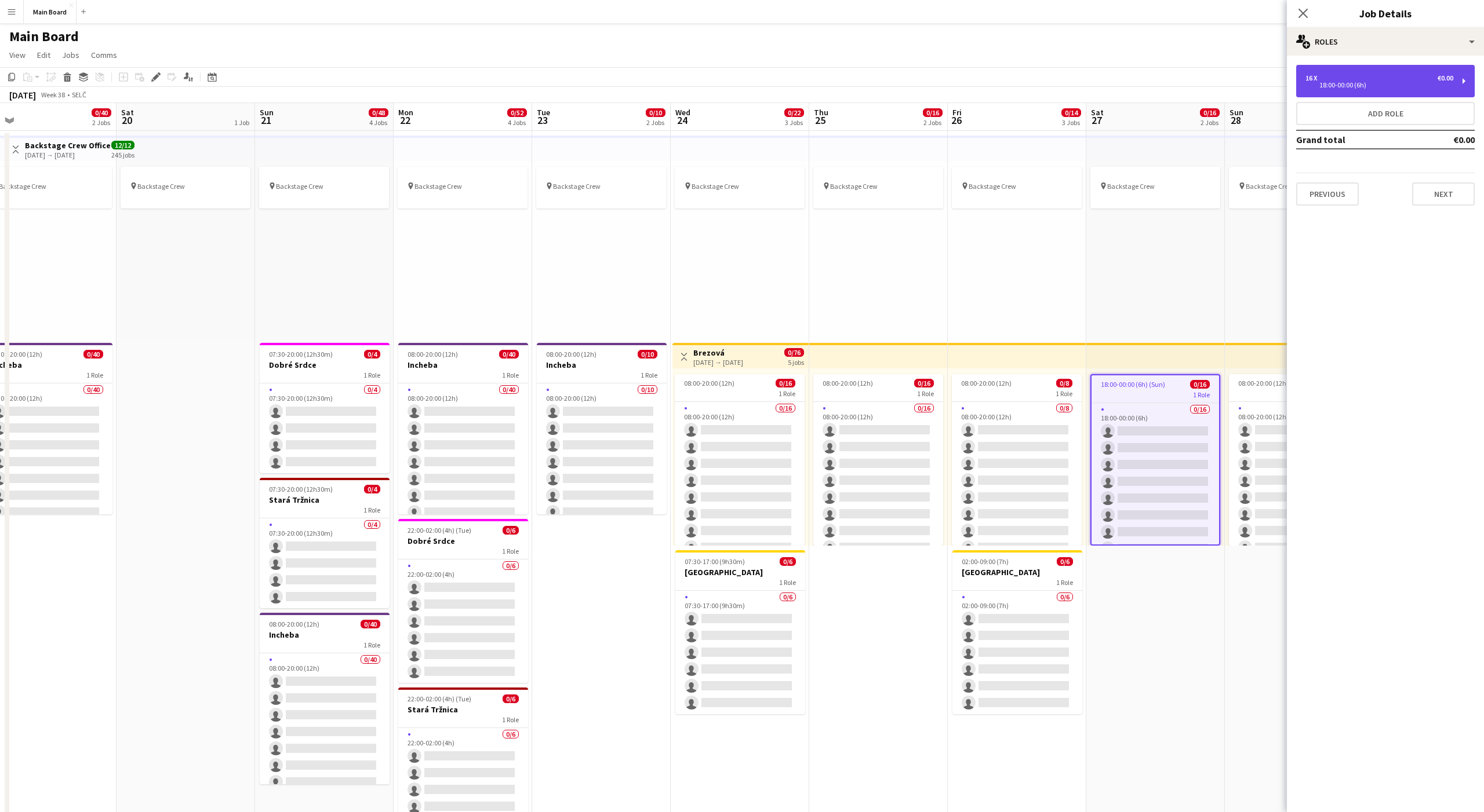
click at [1406, 83] on div "18:00-00:00 (6h)" at bounding box center [1379, 85] width 148 height 6
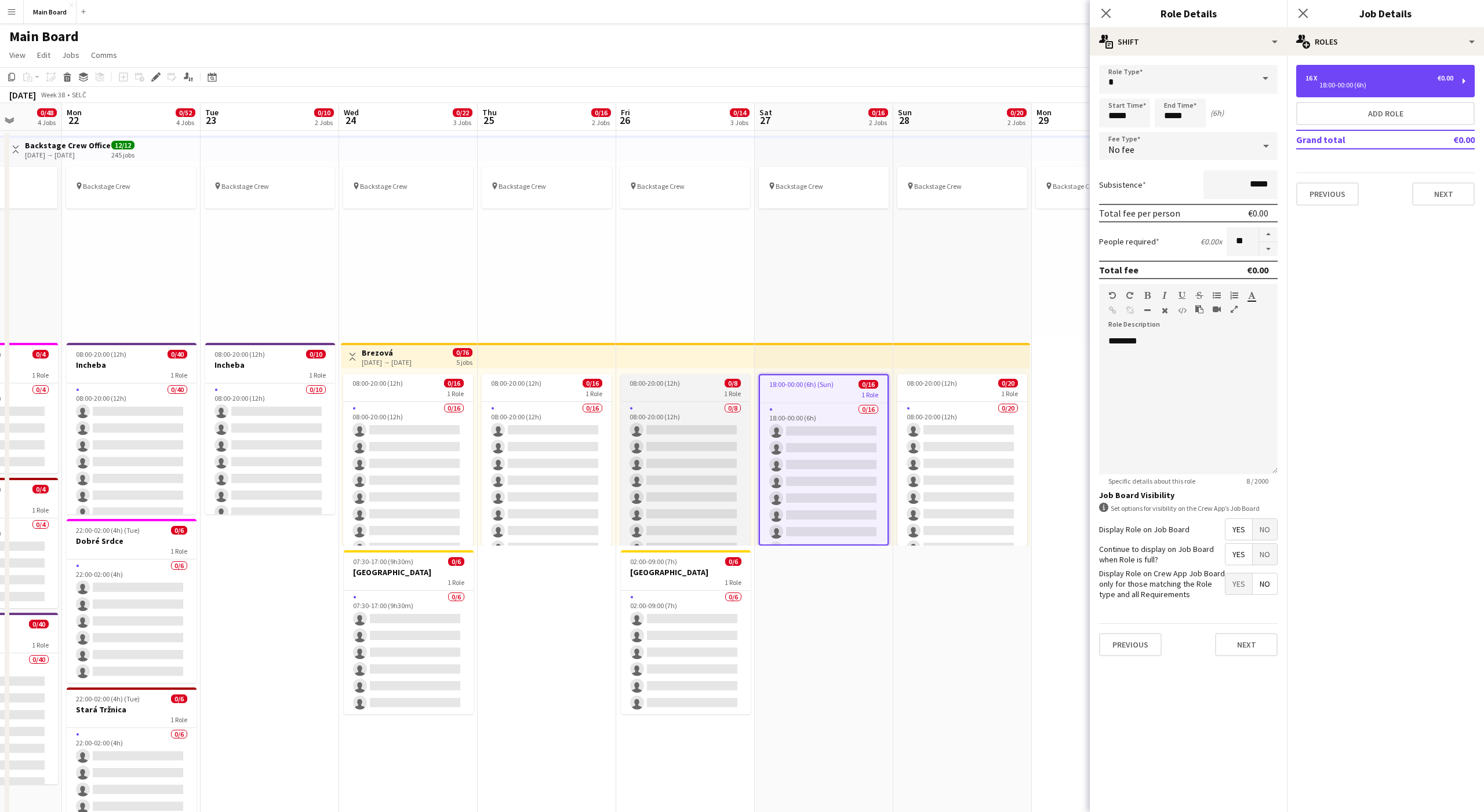
scroll to position [0, 426]
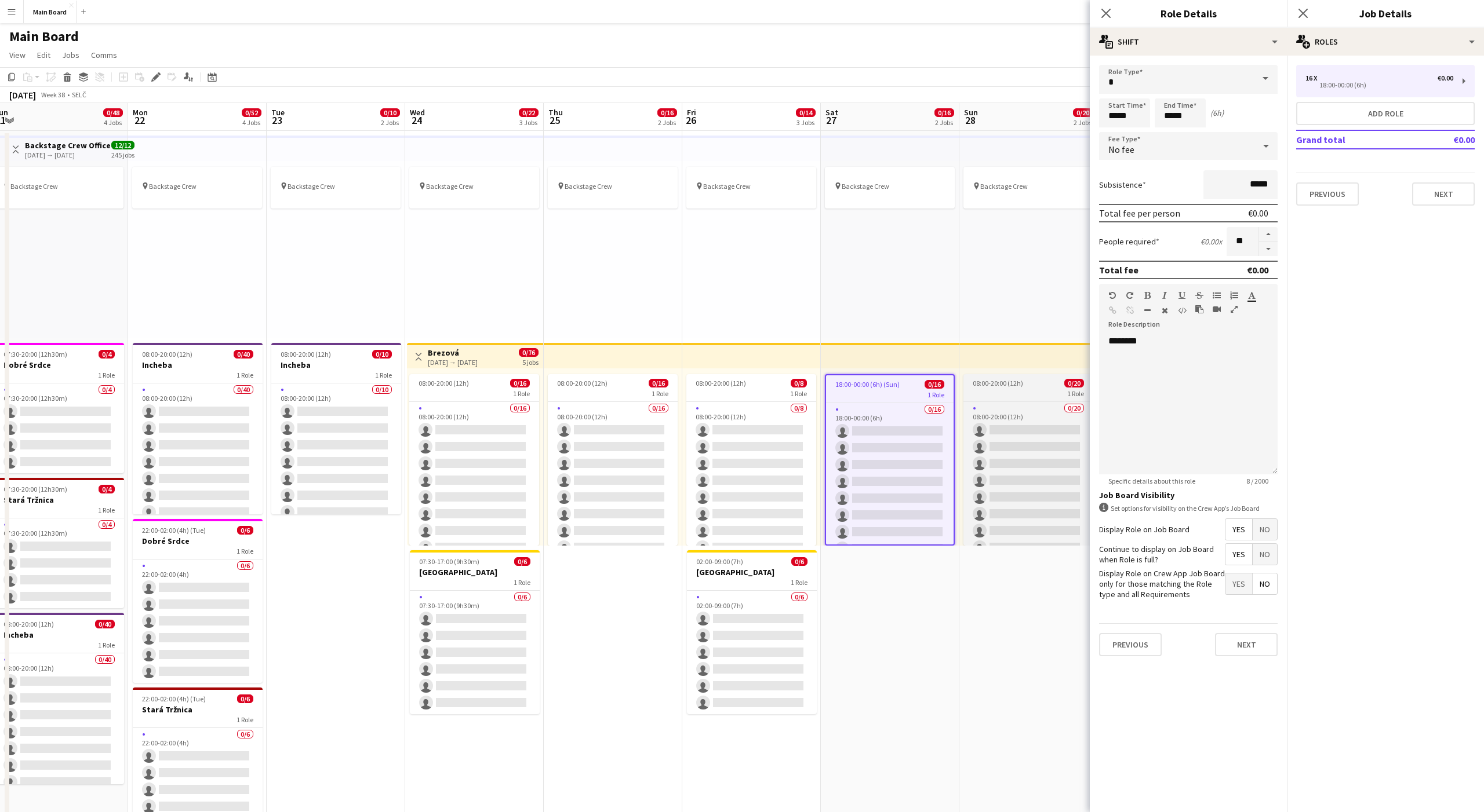
click at [1010, 380] on span "08:00-20:00 (12h)" at bounding box center [998, 383] width 51 height 8
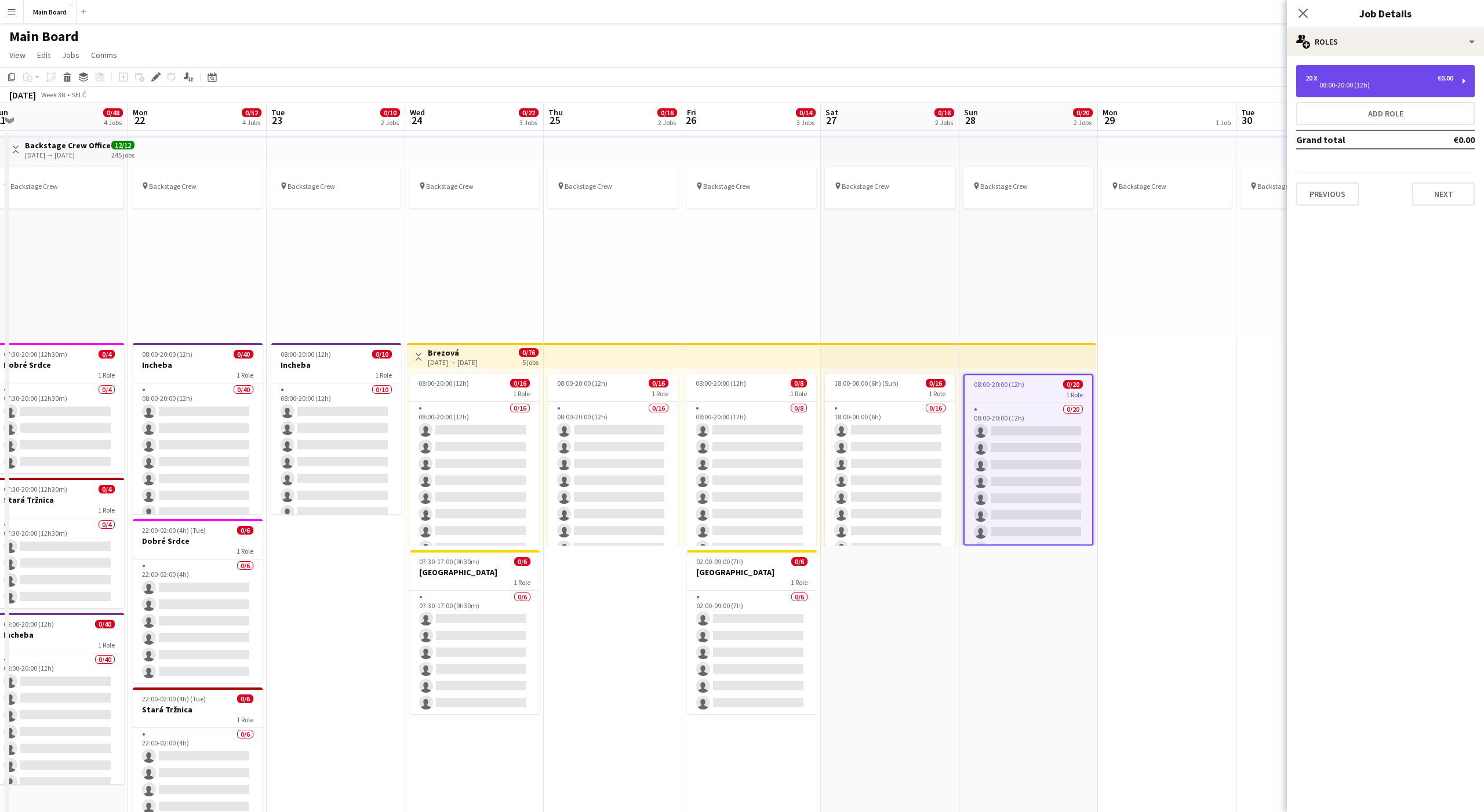
click at [1315, 87] on div "08:00-20:00 (12h)" at bounding box center [1379, 85] width 148 height 6
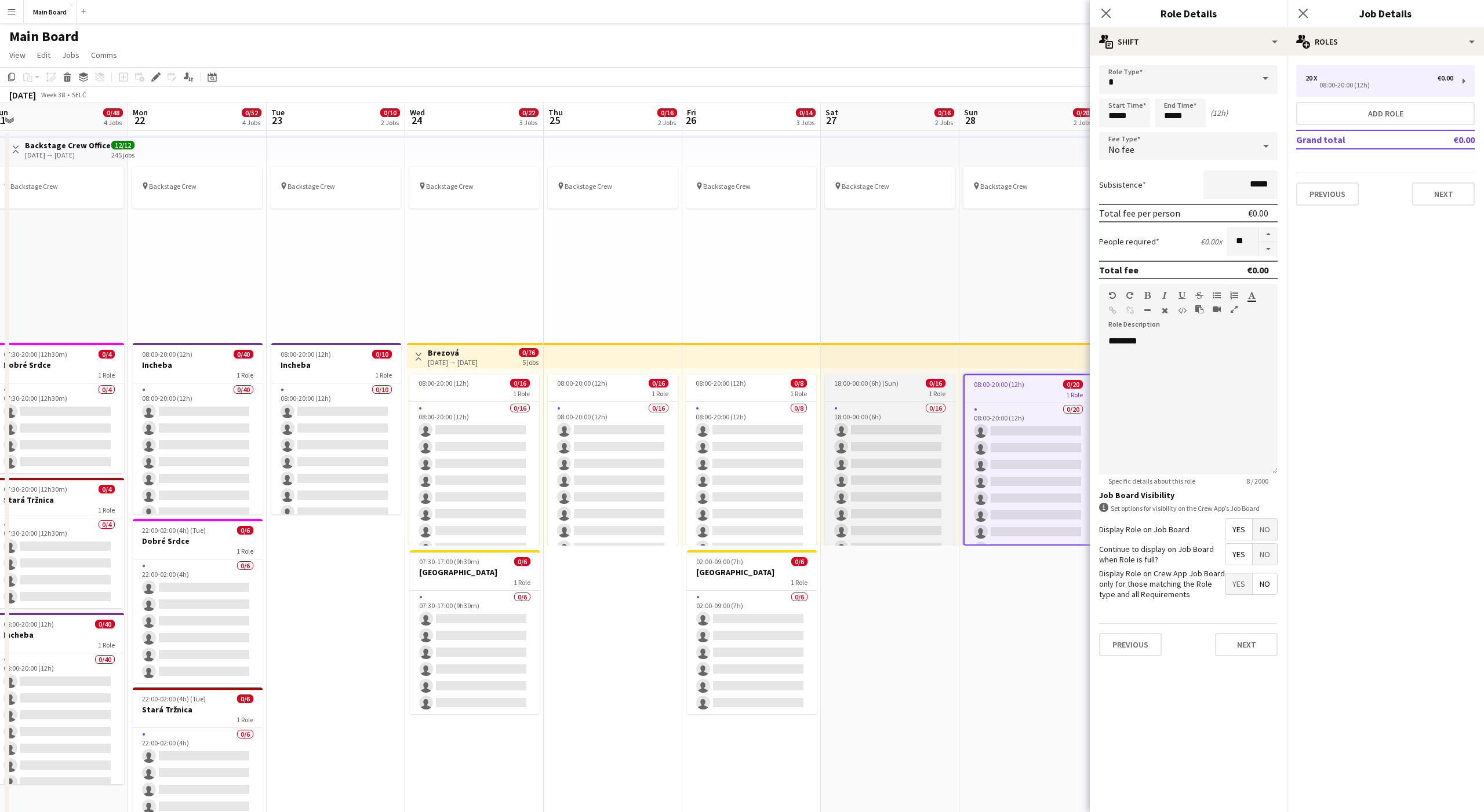
click at [907, 400] on app-job-card "18:00-00:00 (6h) (Sun) 0/16 1 Role 0/16 18:00-00:00 (6h) single-neutral-actions…" at bounding box center [889, 460] width 130 height 172
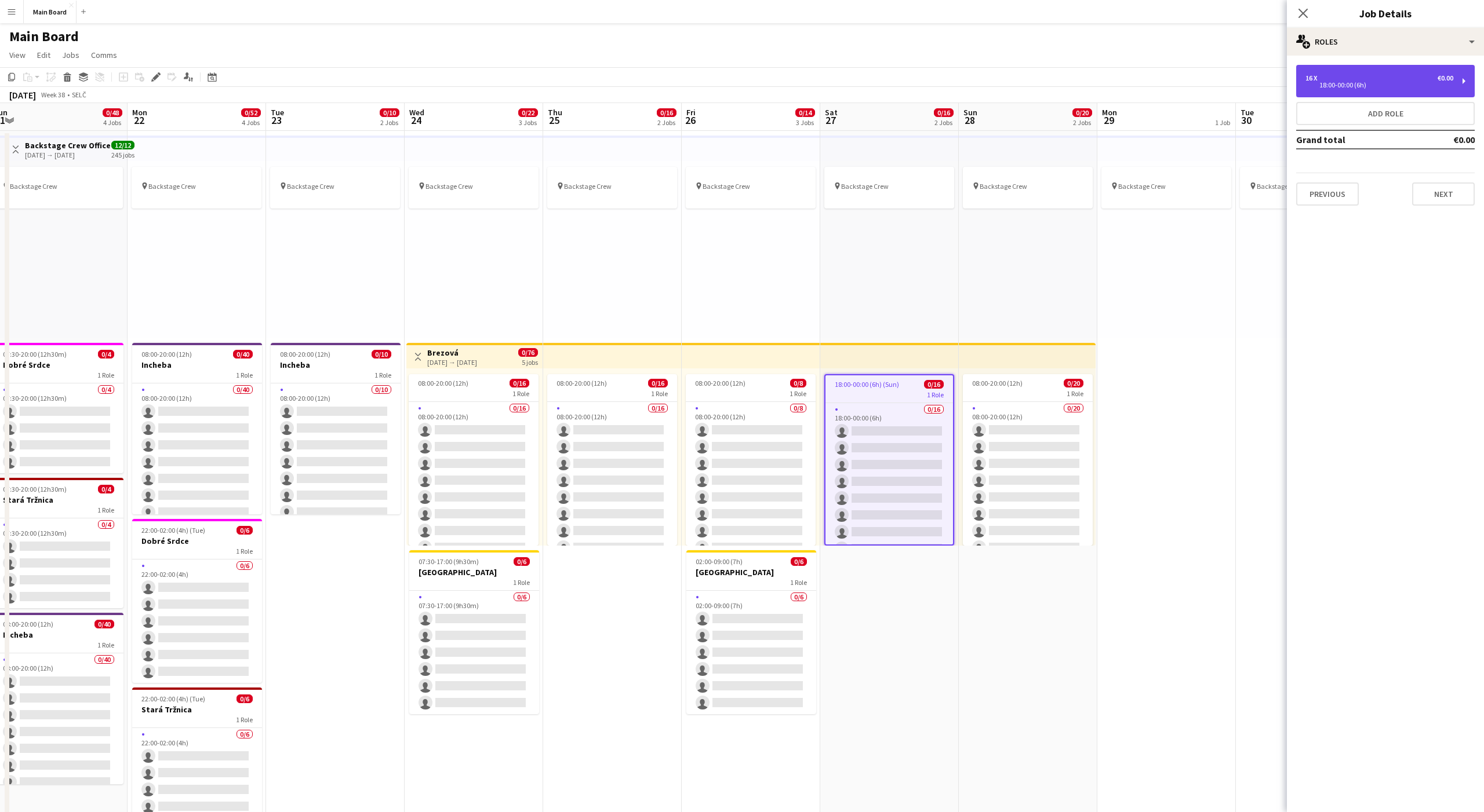
click at [1350, 89] on div "16 x €0.00 18:00-00:00 (6h)" at bounding box center [1386, 81] width 178 height 32
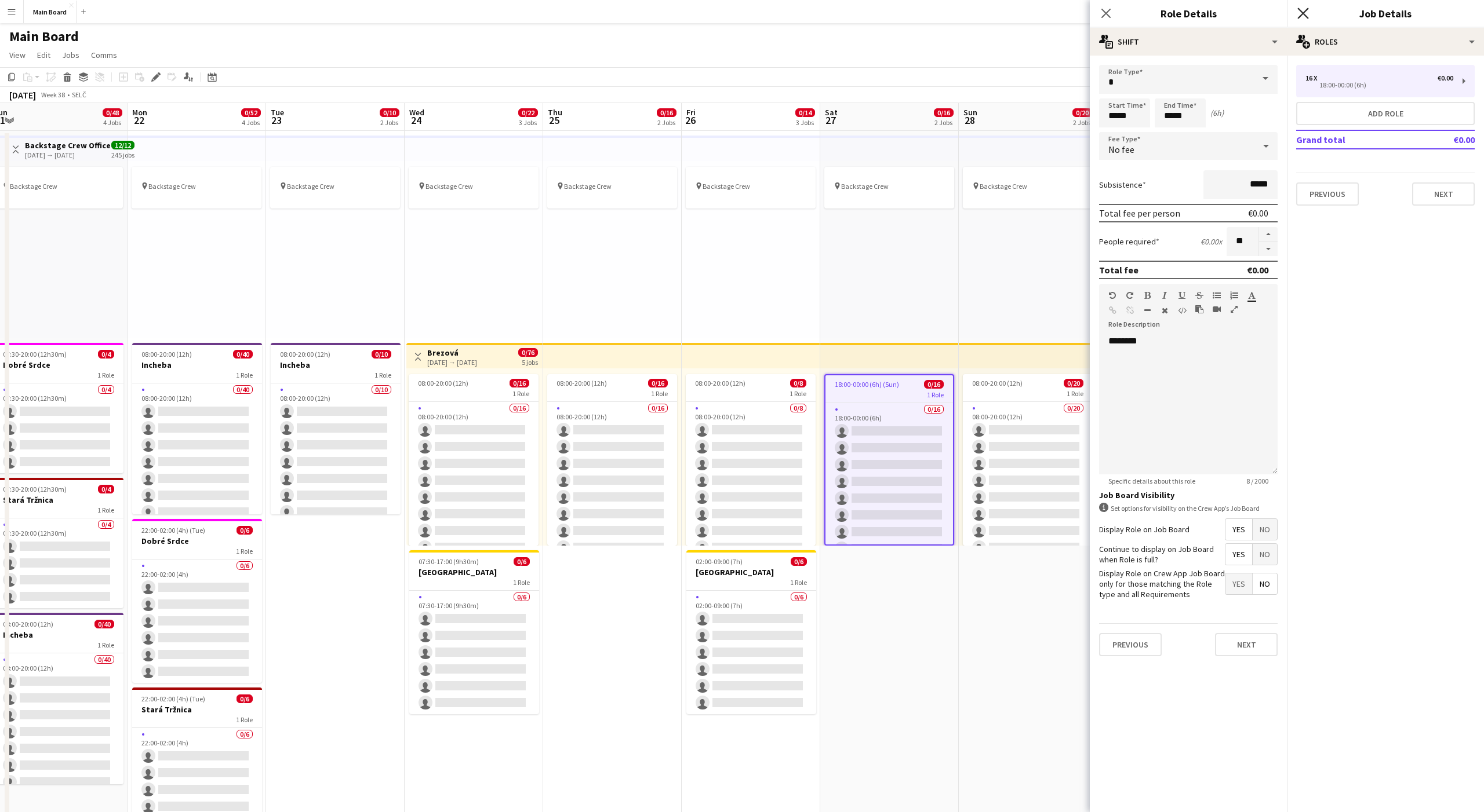
click at [1301, 13] on icon "Close pop-in" at bounding box center [1303, 13] width 11 height 11
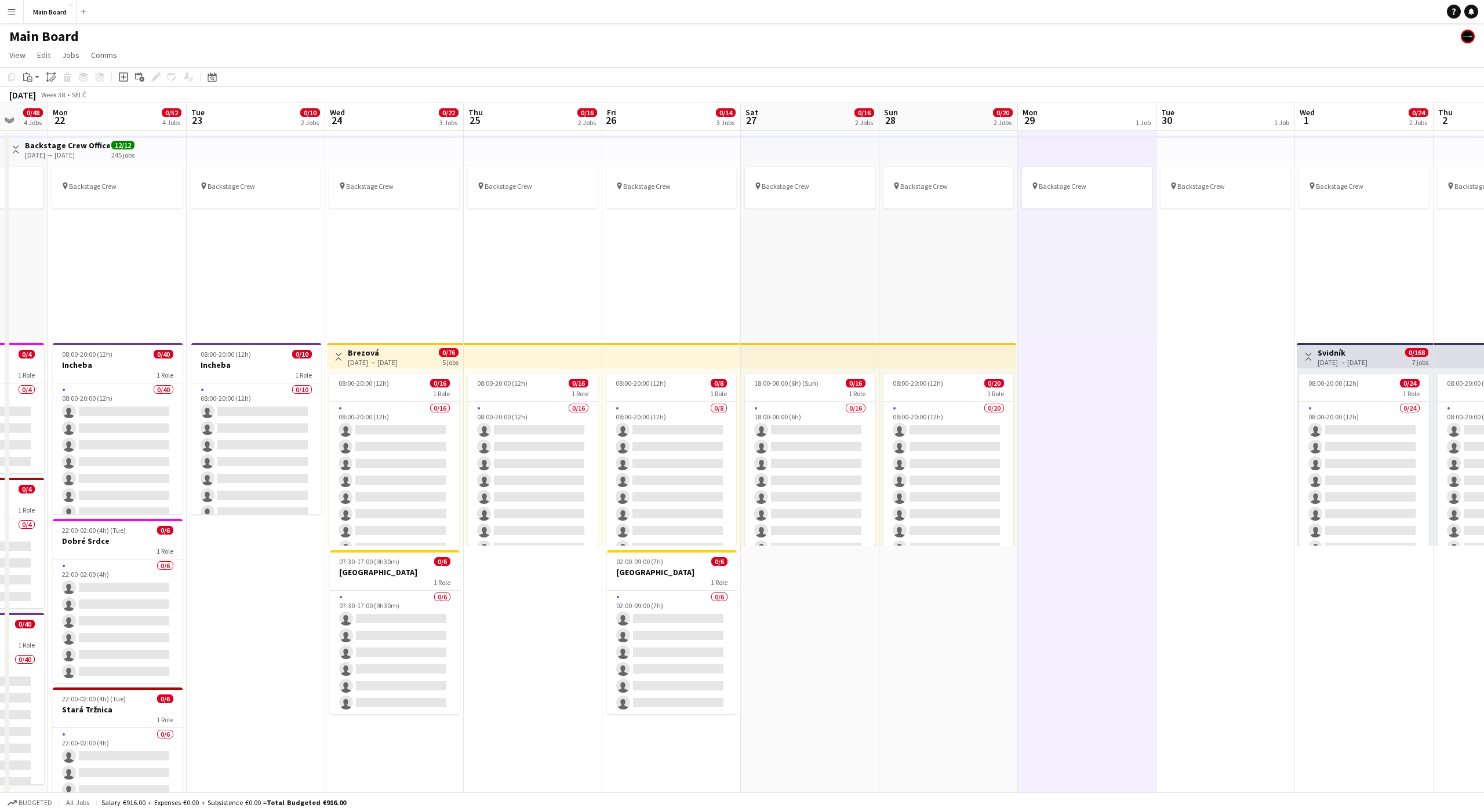
scroll to position [0, 375]
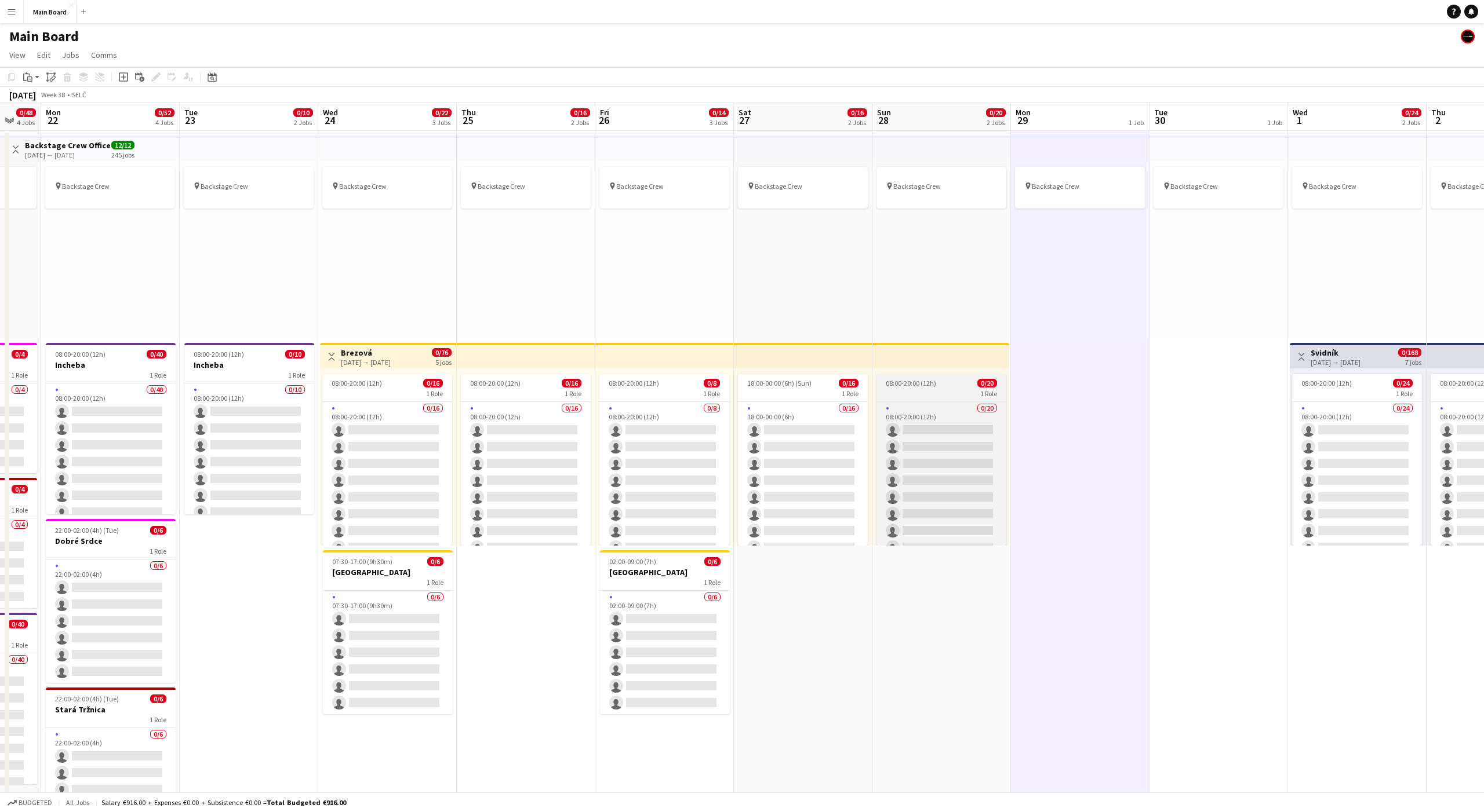
click at [922, 401] on div "0/20 08:00-20:00 (12h) single-neutral-actions single-neutral-actions single-neu…" at bounding box center [941, 473] width 130 height 144
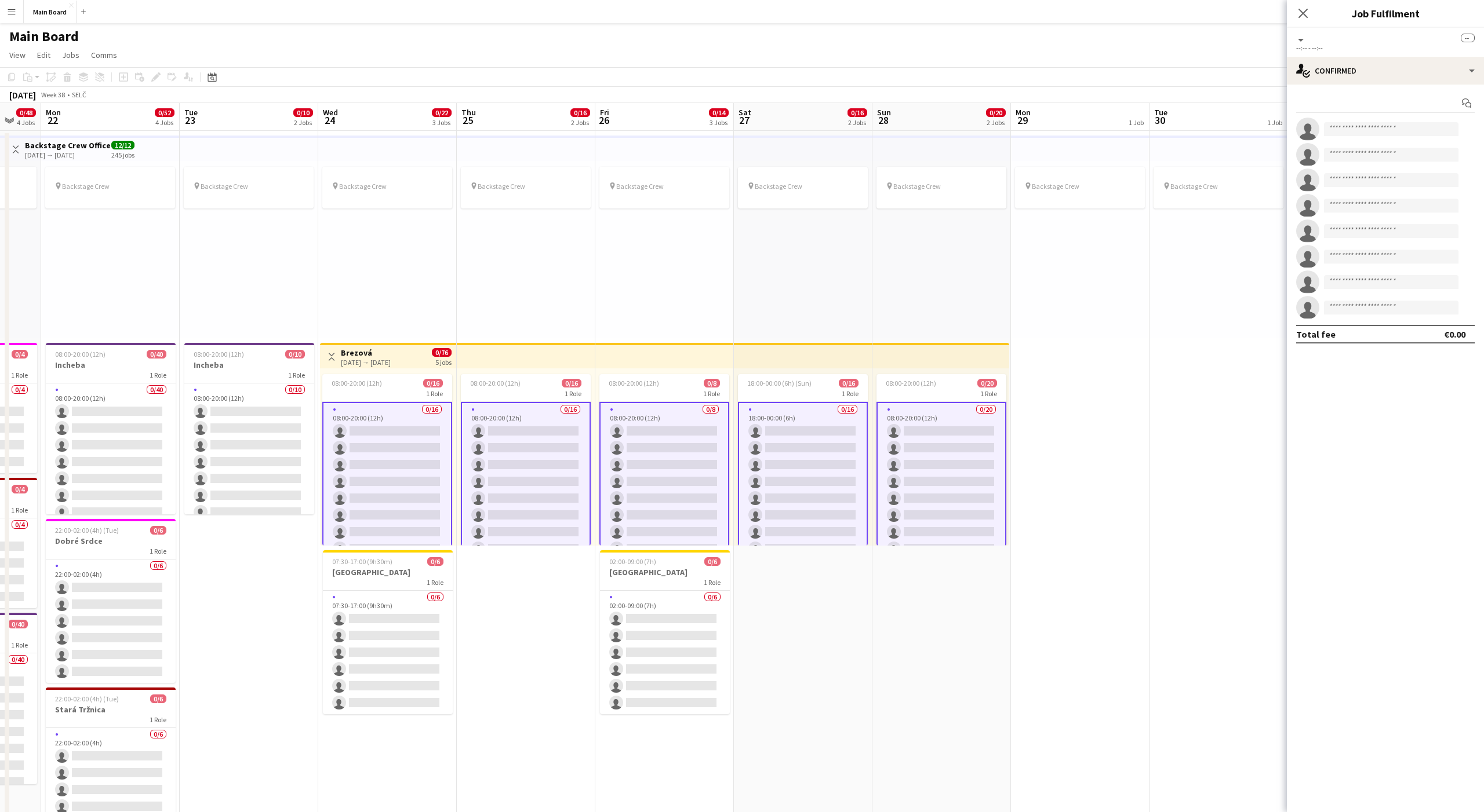
click at [905, 371] on div "08:00-20:00 (12h) 0/20 1 Role 0/20 08:00-20:00 (12h) single-neutral-actions sin…" at bounding box center [940, 457] width 137 height 177
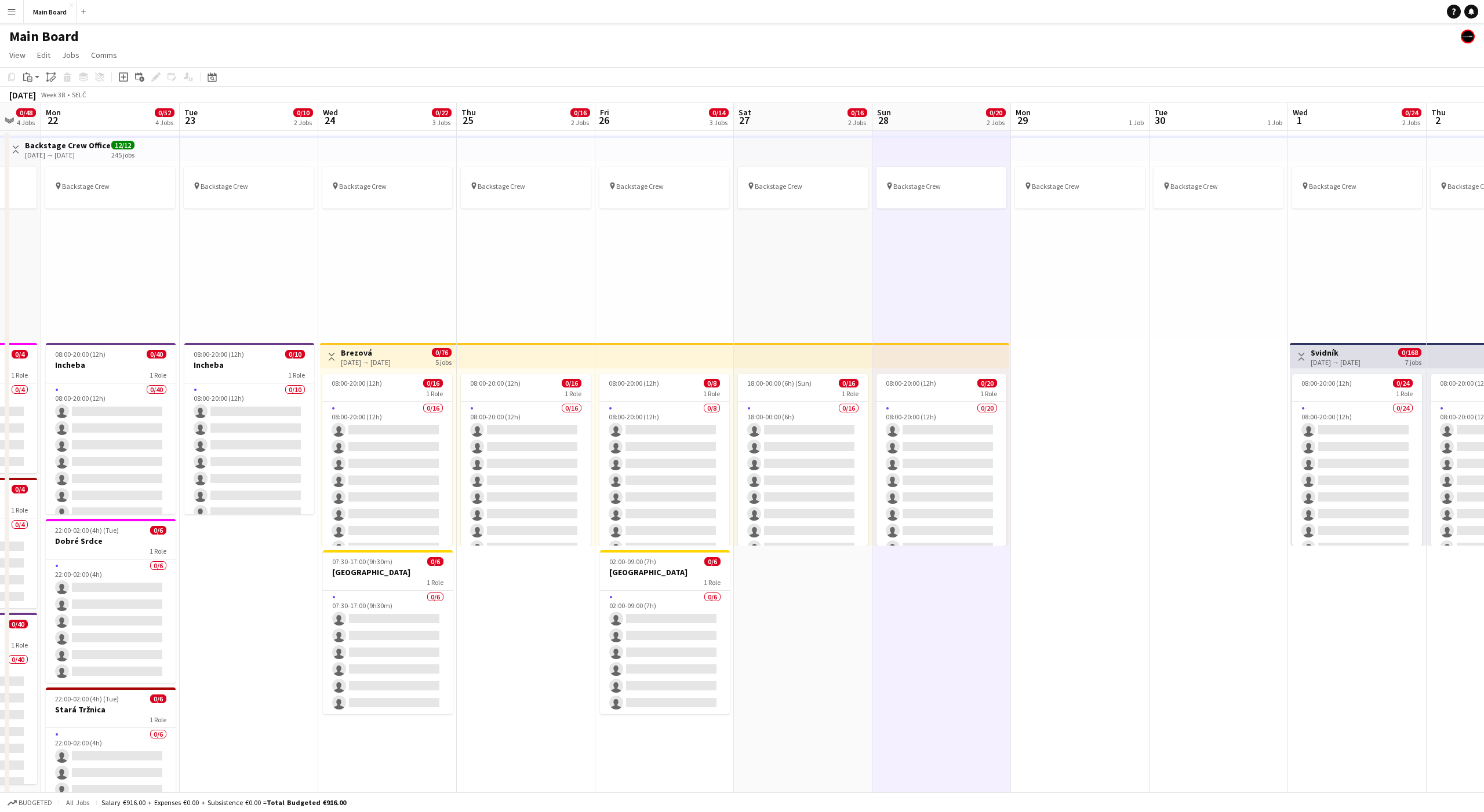
scroll to position [0, 375]
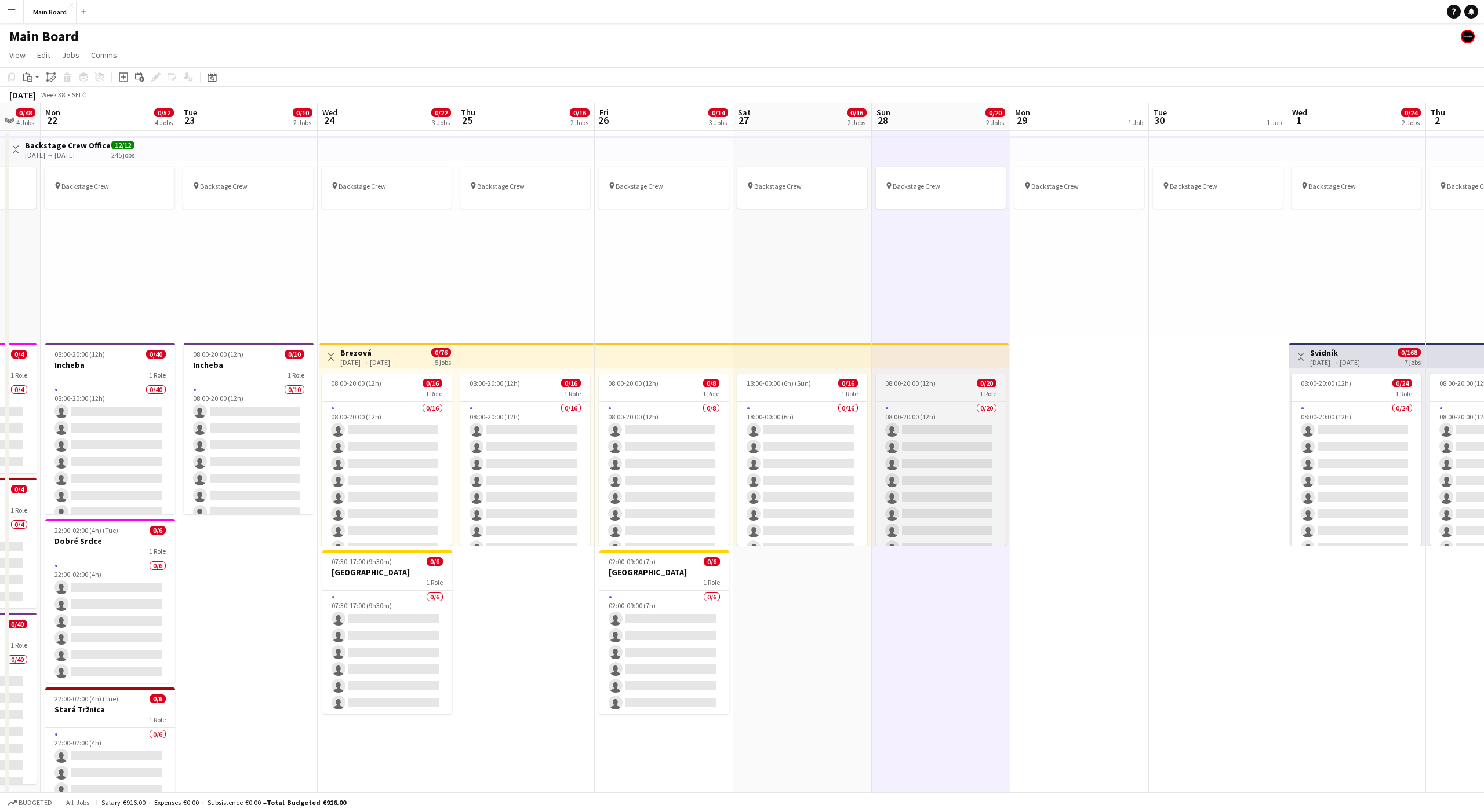
click at [909, 384] on span "08:00-20:00 (12h)" at bounding box center [910, 383] width 51 height 8
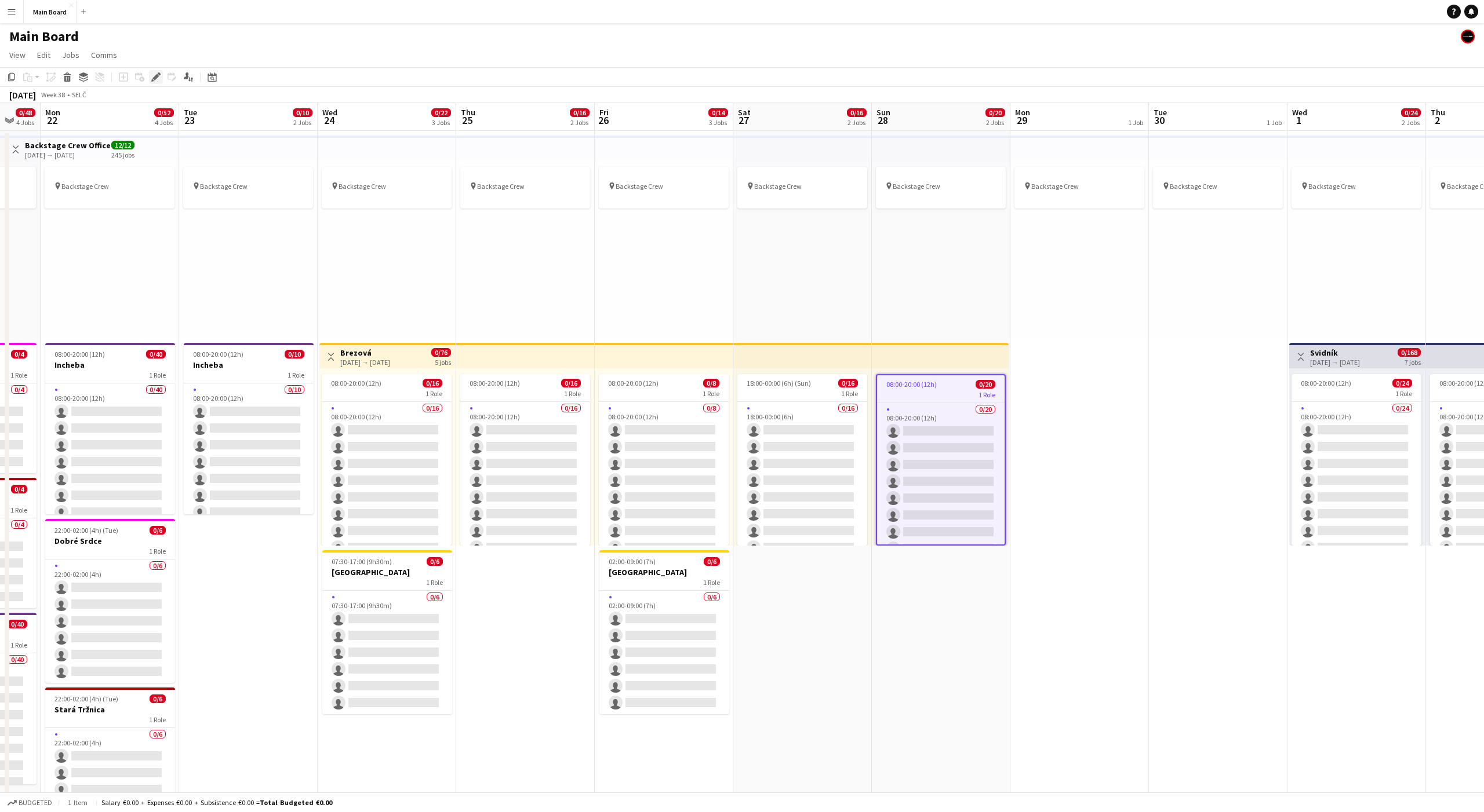
click at [155, 80] on icon "Edit" at bounding box center [156, 77] width 9 height 9
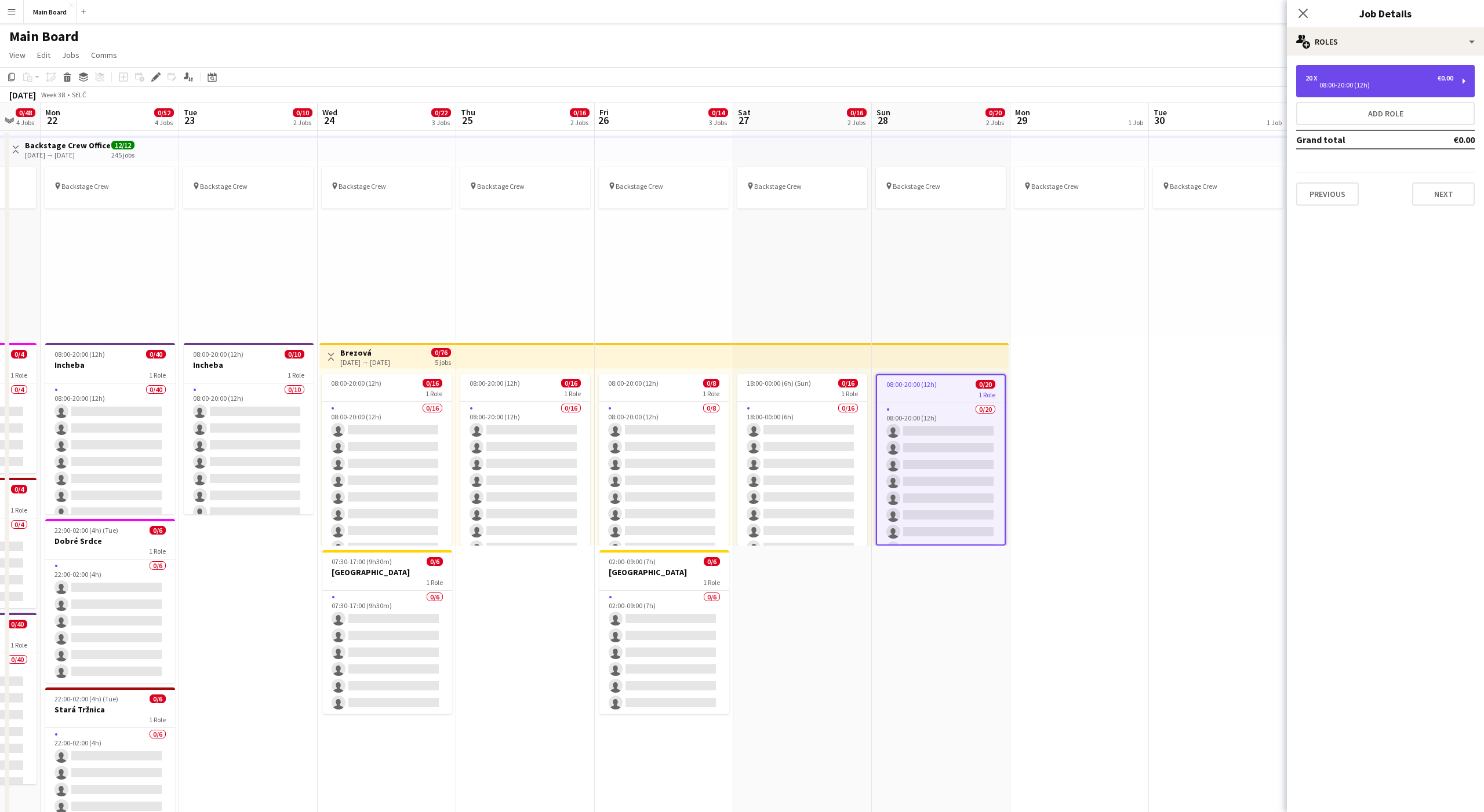
click at [1345, 74] on div "20 x €0.00" at bounding box center [1379, 78] width 148 height 8
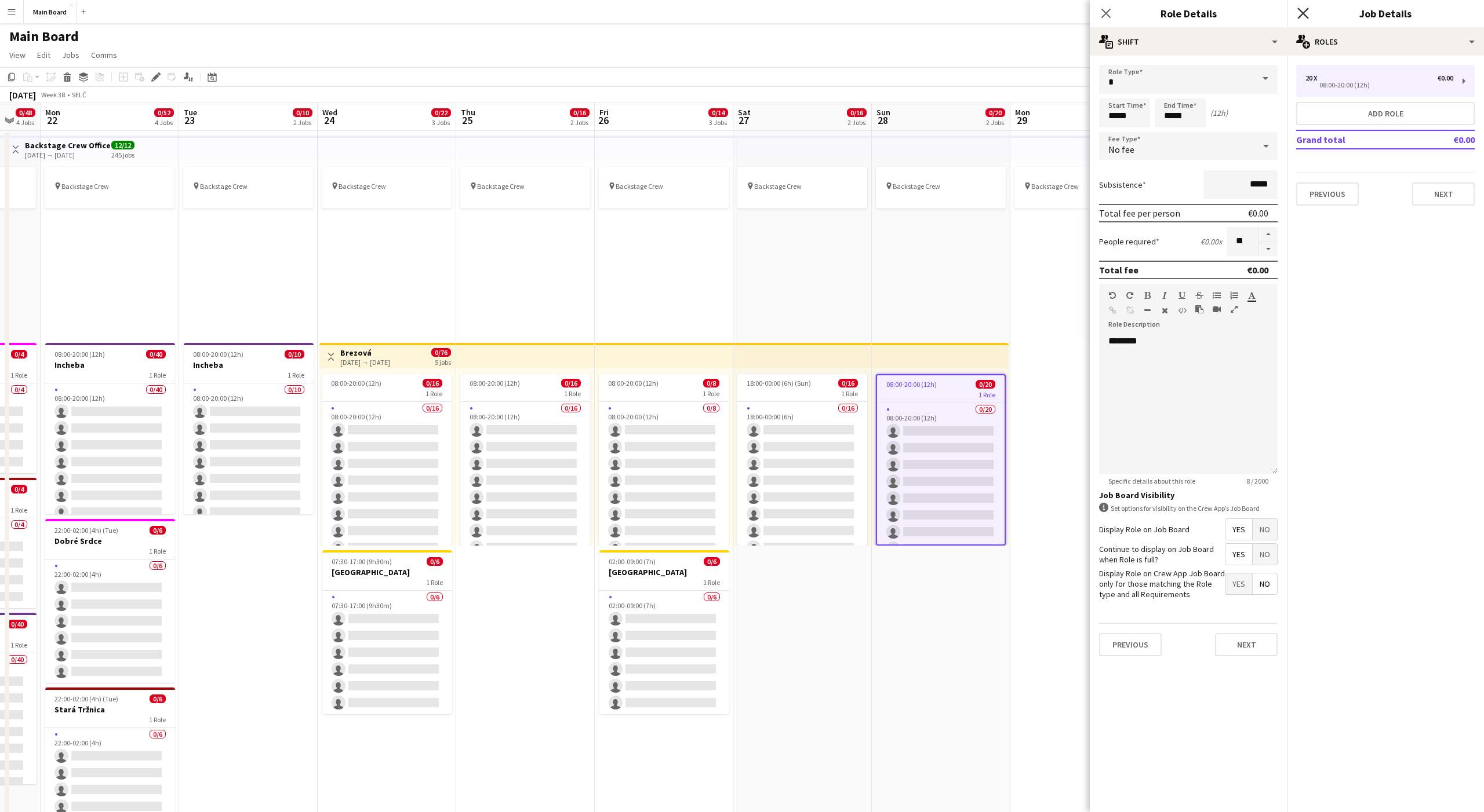
click at [1306, 13] on icon "Close pop-in" at bounding box center [1303, 13] width 11 height 11
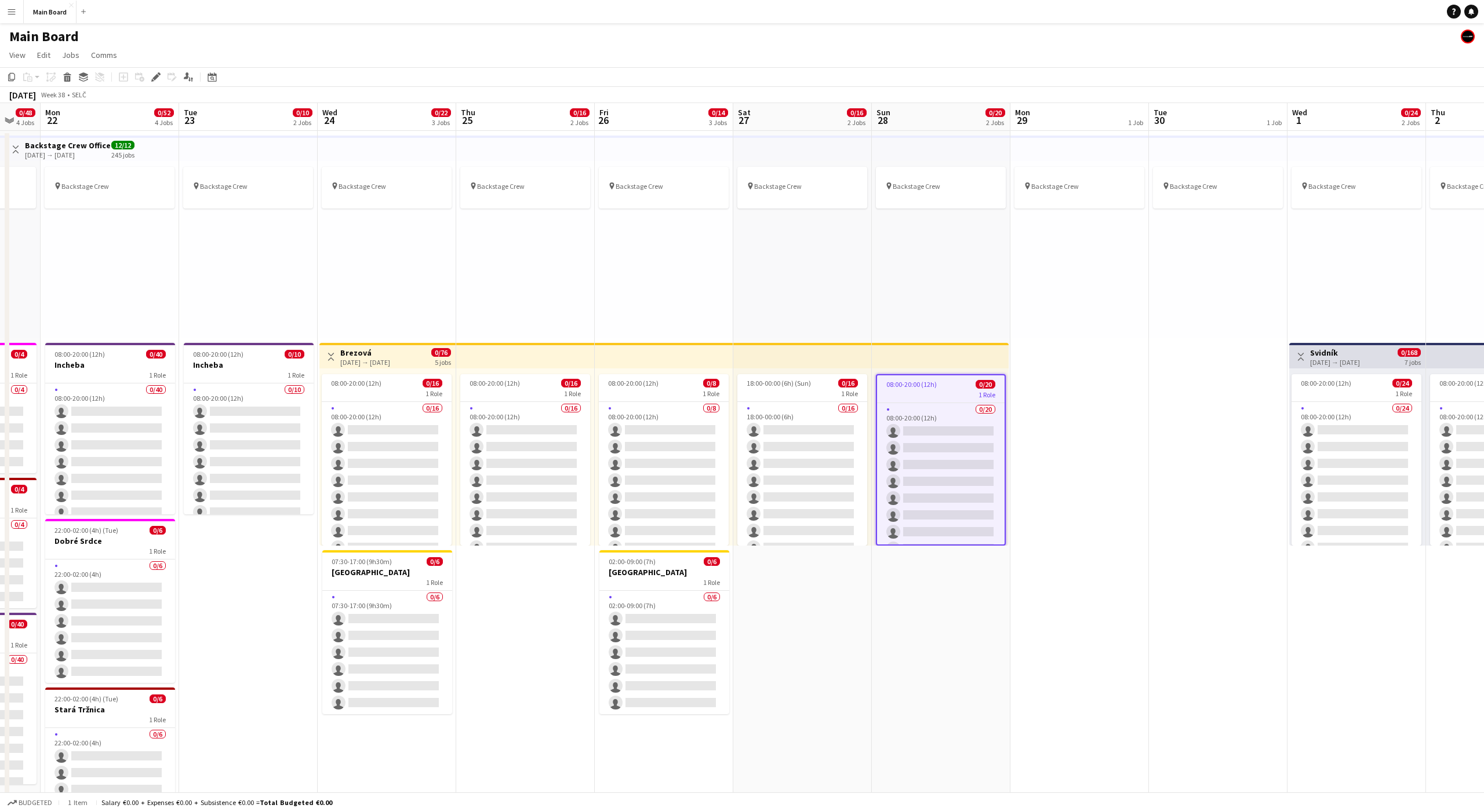
click at [1108, 331] on div "pin Backstage Crew" at bounding box center [1080, 249] width 139 height 177
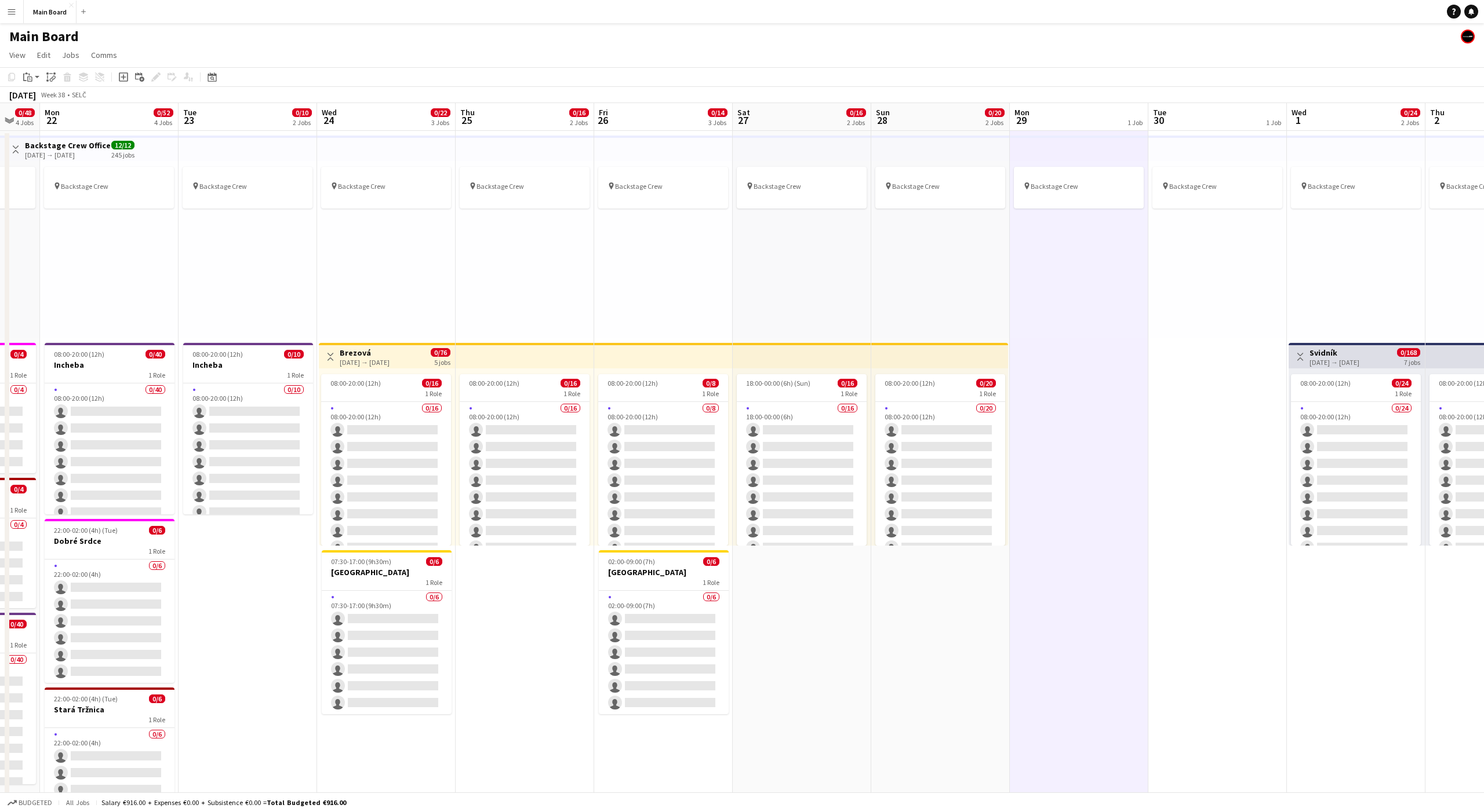
click at [1094, 316] on div "pin Backstage Crew" at bounding box center [1079, 249] width 139 height 177
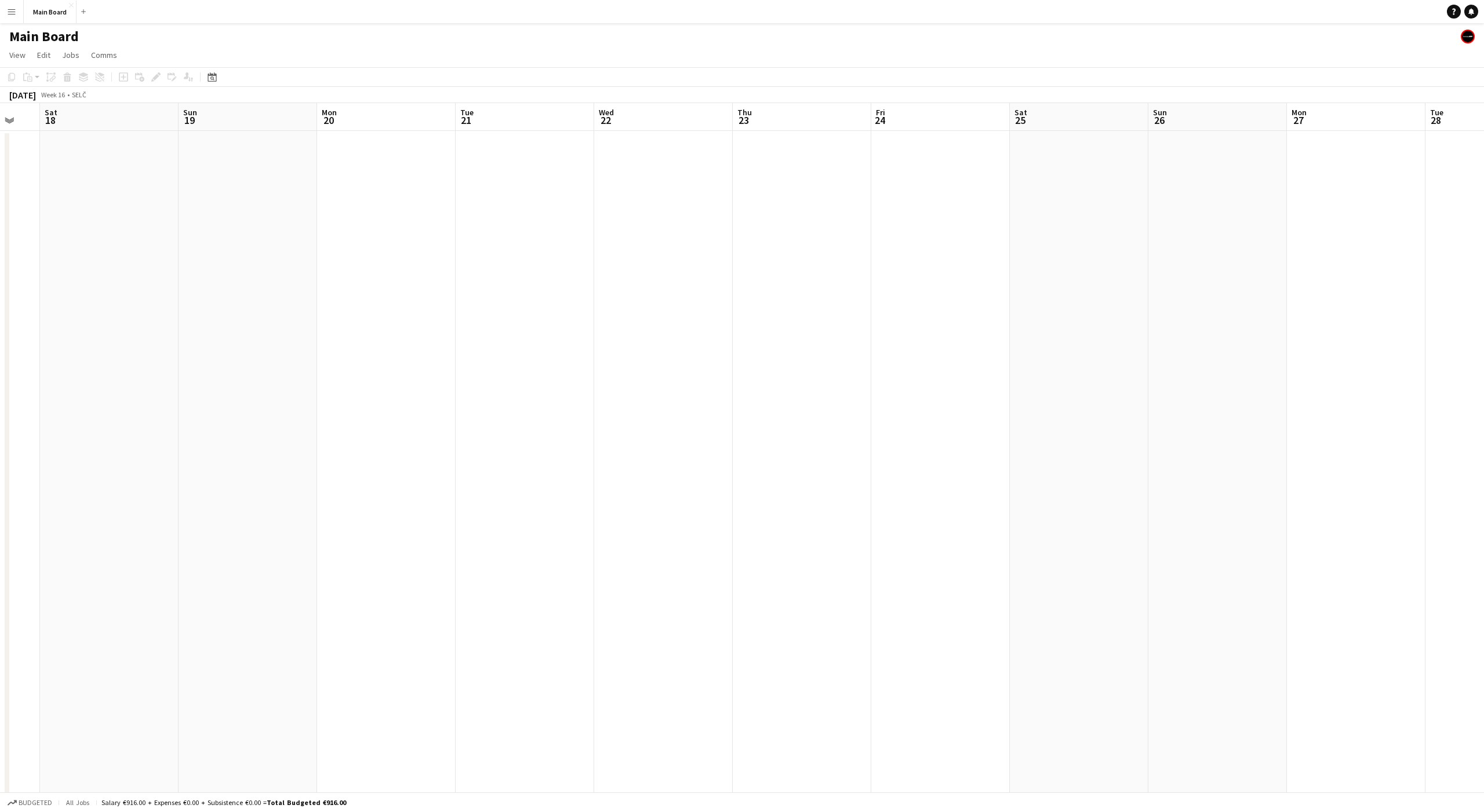
scroll to position [0, 347]
click at [214, 74] on icon at bounding box center [211, 77] width 8 height 9
click at [288, 241] on button "[DATE]" at bounding box center [294, 246] width 34 height 18
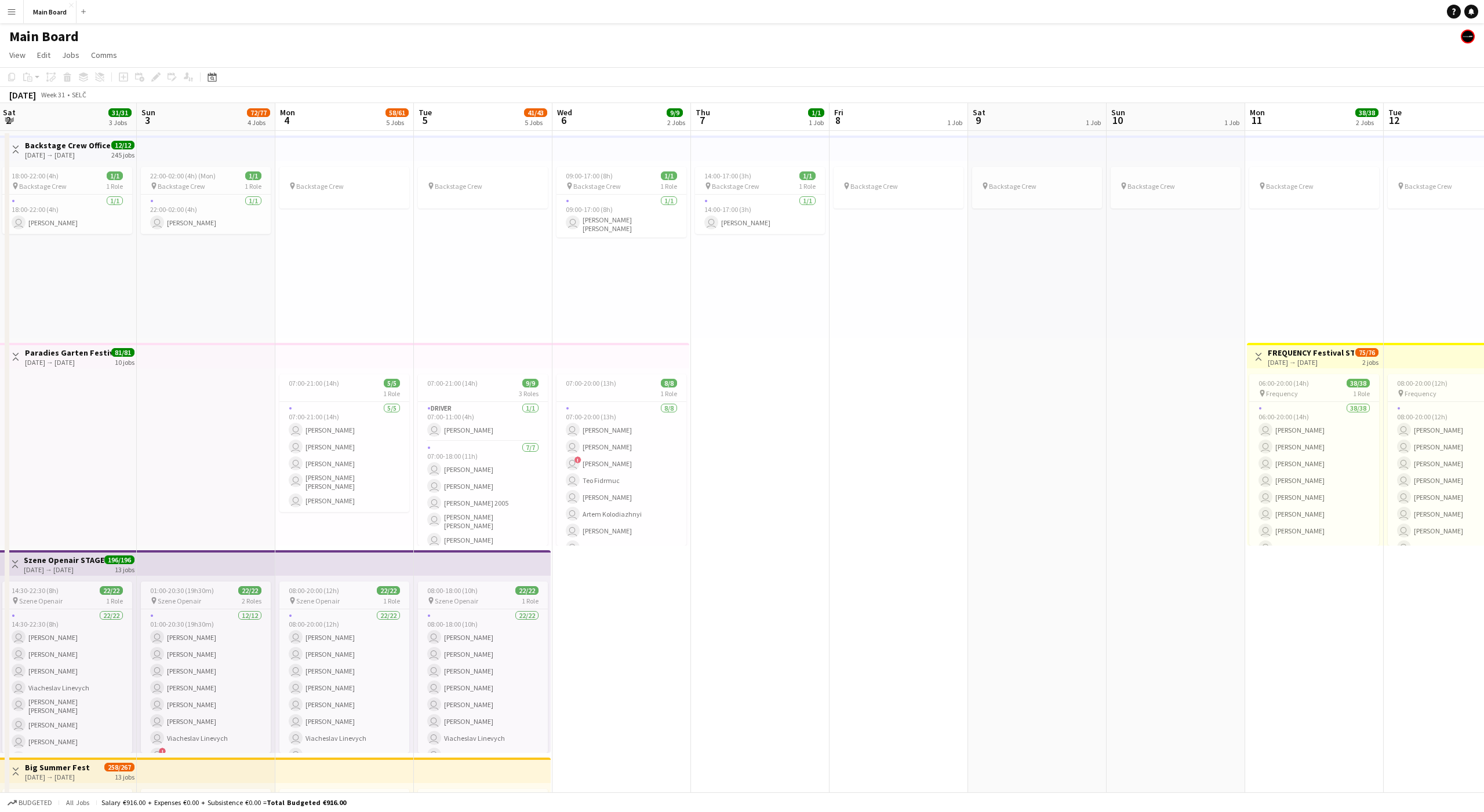
scroll to position [0, 267]
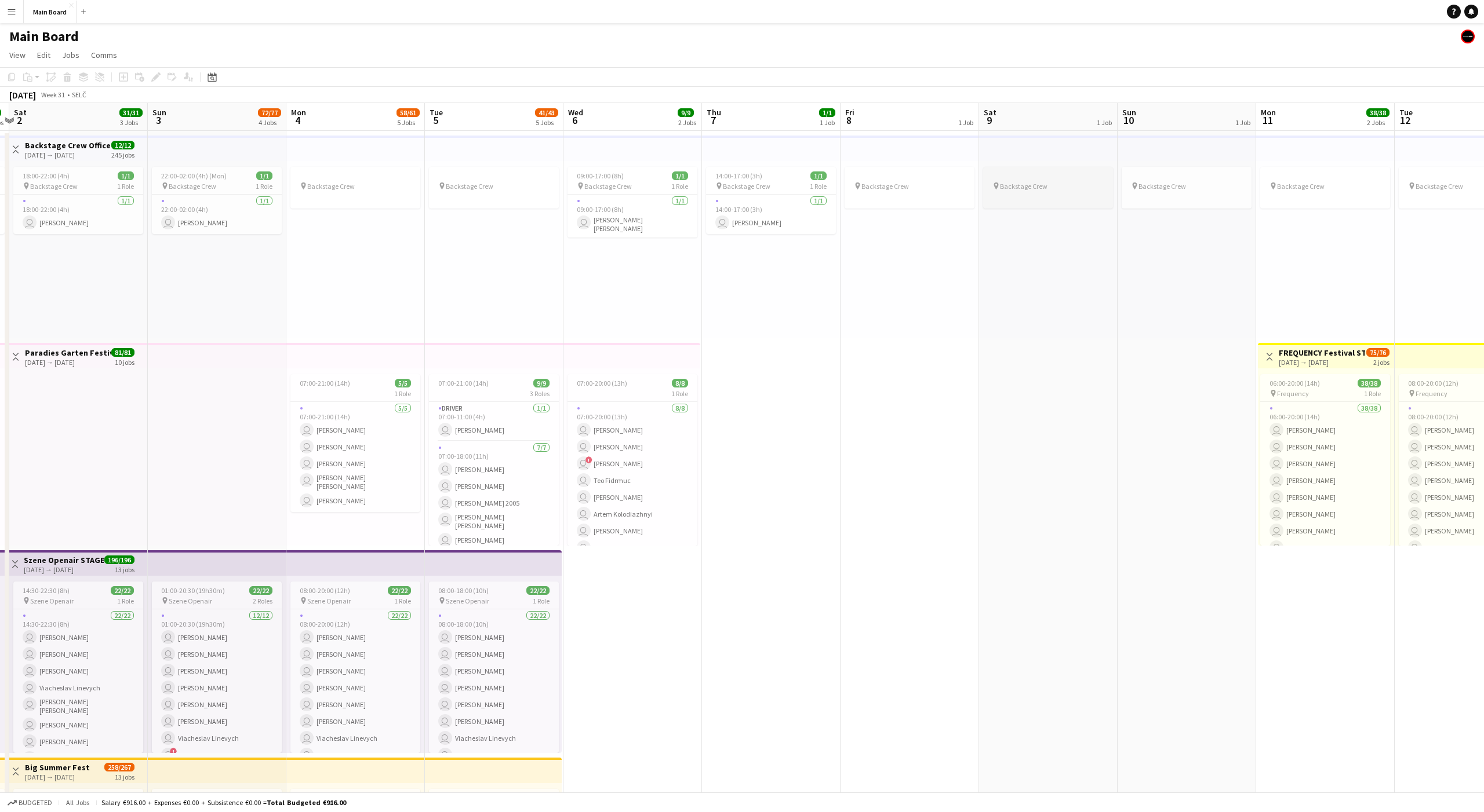
click at [1014, 189] on span "Backstage Crew" at bounding box center [1024, 186] width 48 height 8
click at [158, 76] on icon "Edit" at bounding box center [156, 77] width 9 height 9
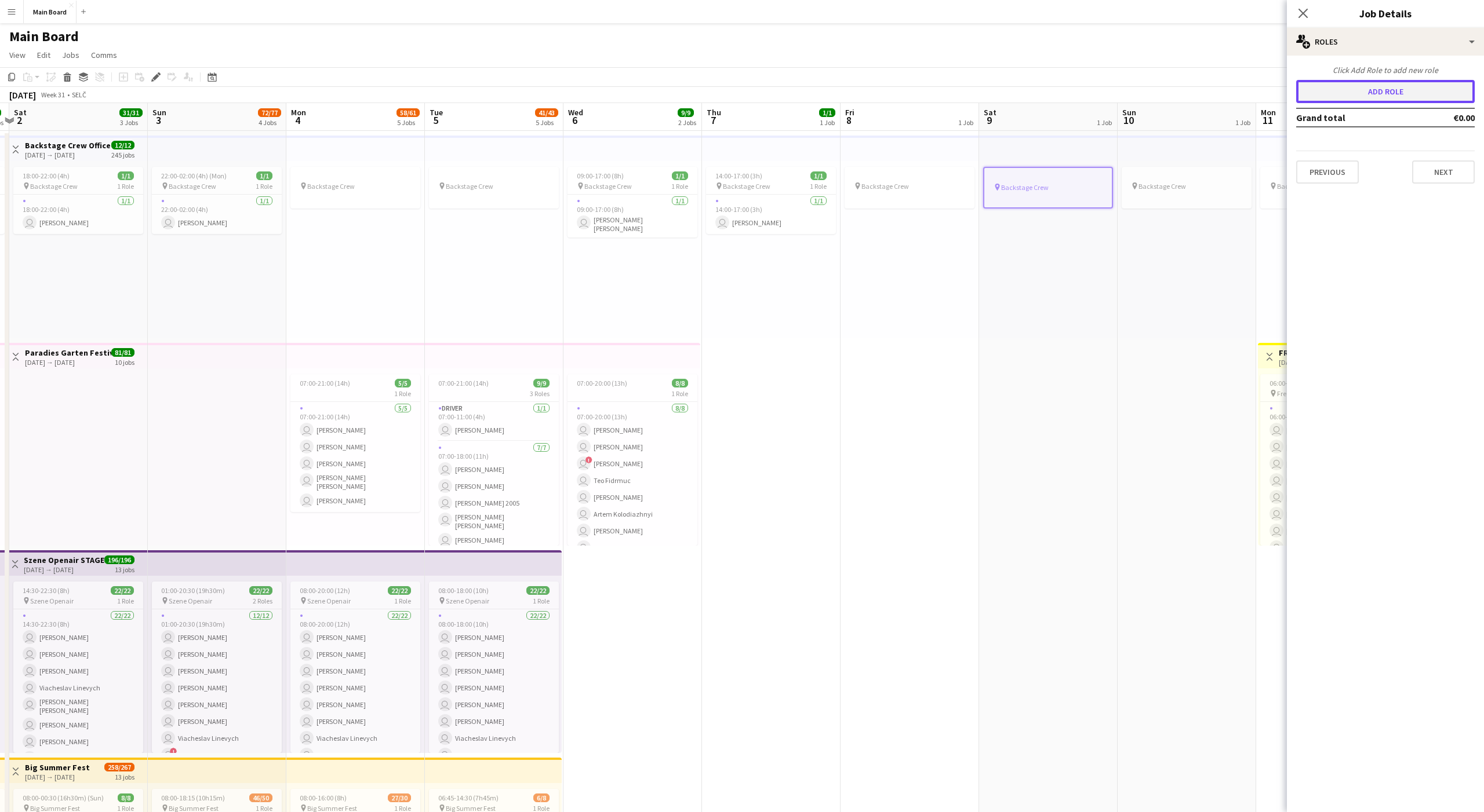
click at [1317, 90] on button "Add role" at bounding box center [1386, 91] width 178 height 23
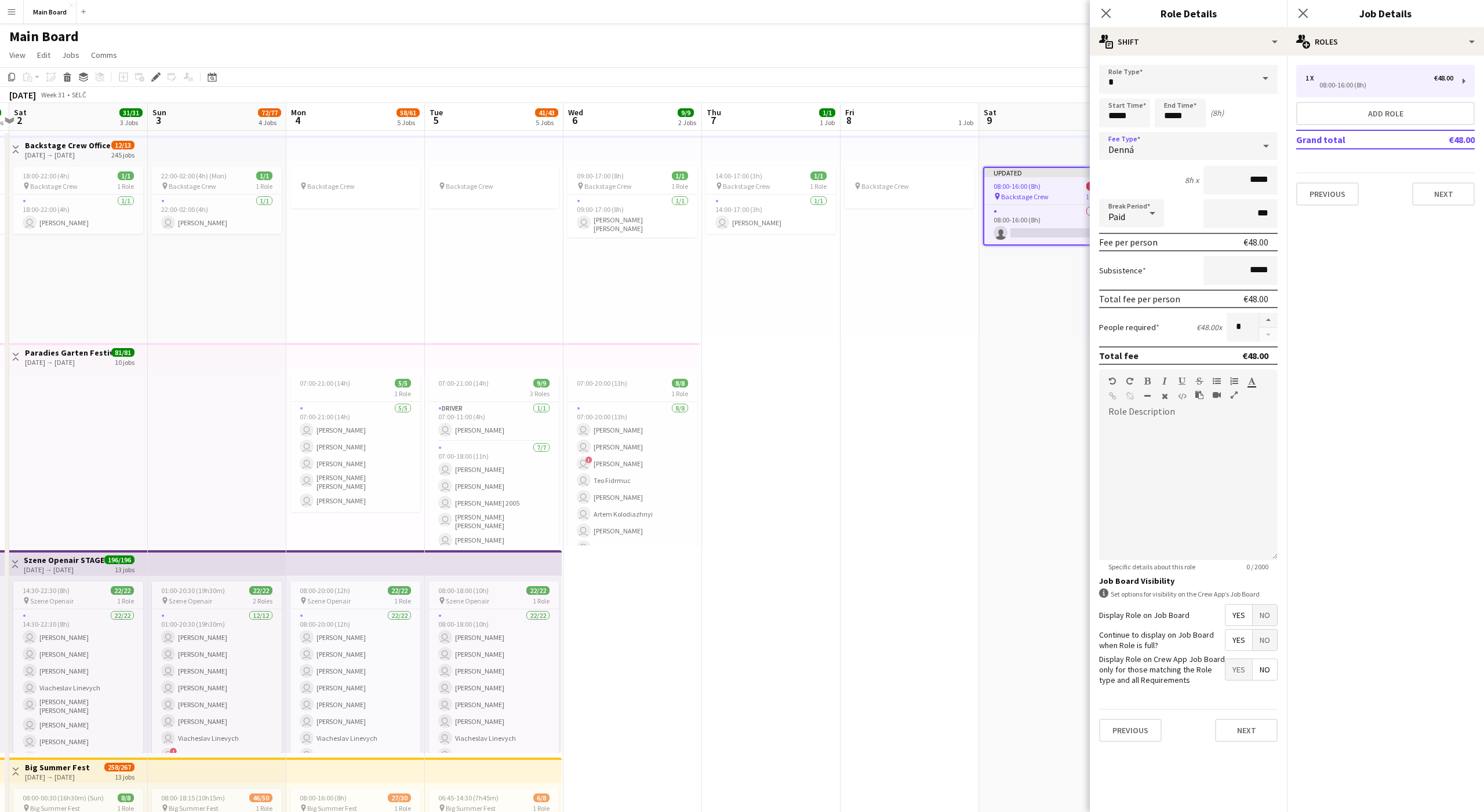
click at [1131, 143] on span "Denná" at bounding box center [1121, 149] width 26 height 12
click at [1133, 169] on mat-option "Hourly" at bounding box center [1188, 179] width 178 height 29
type input "*****"
click at [1127, 218] on div "Paid" at bounding box center [1119, 213] width 41 height 28
click at [1127, 272] on span "Unpaid" at bounding box center [1131, 275] width 46 height 11
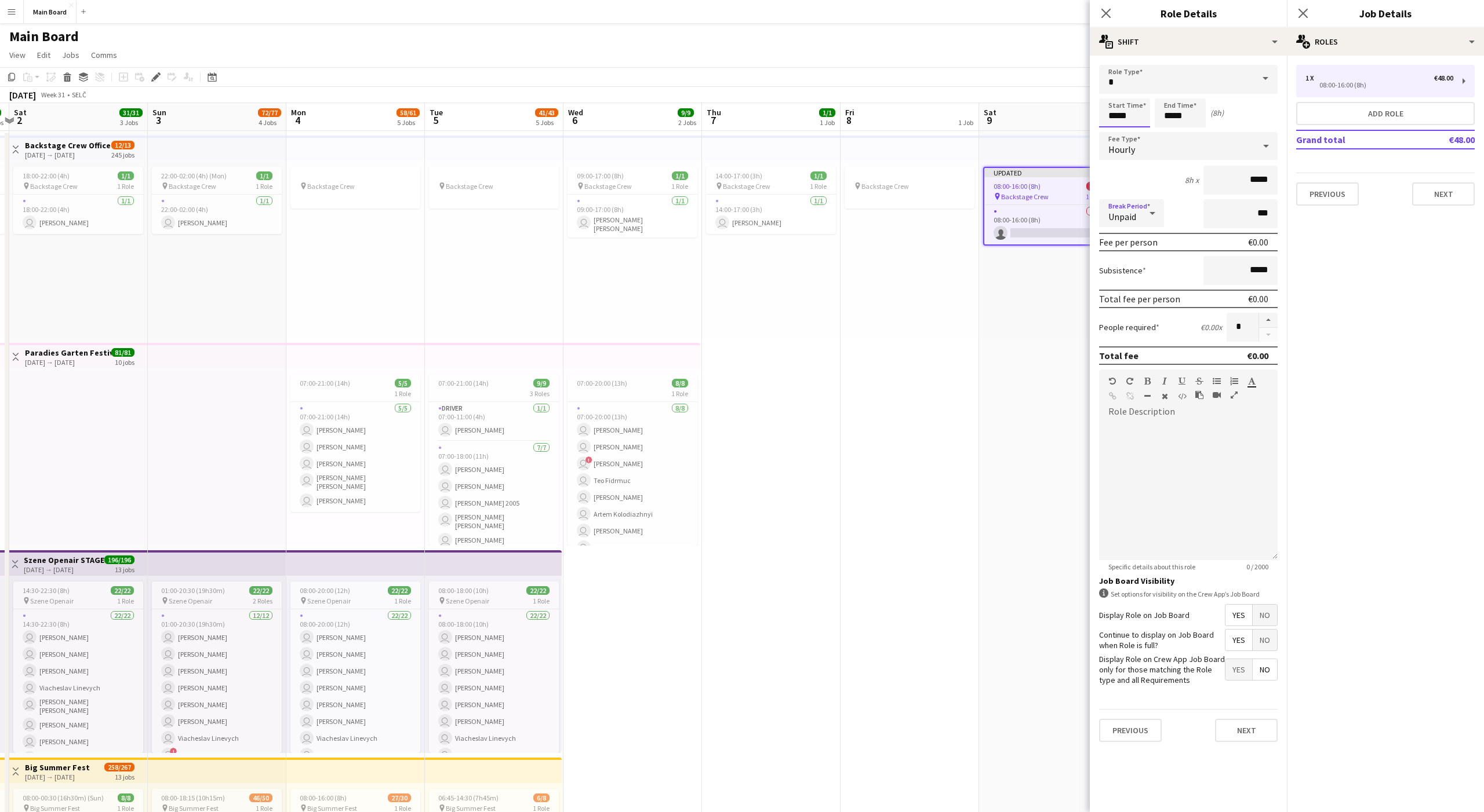
click at [1114, 117] on input "*****" at bounding box center [1125, 113] width 51 height 29
type input "*****"
click at [1254, 727] on button "Next" at bounding box center [1246, 730] width 62 height 23
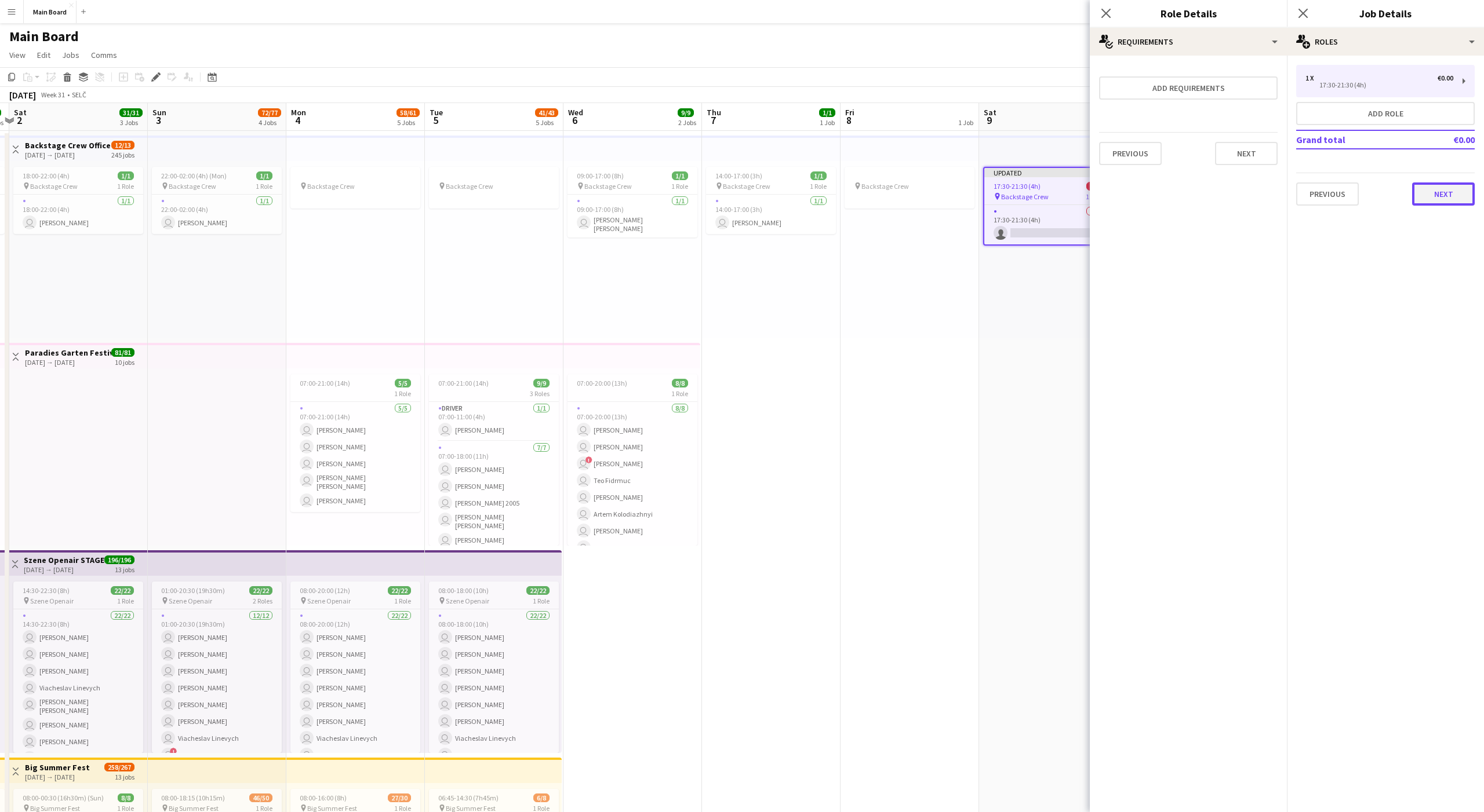
click at [1437, 203] on button "Next" at bounding box center [1444, 194] width 62 height 23
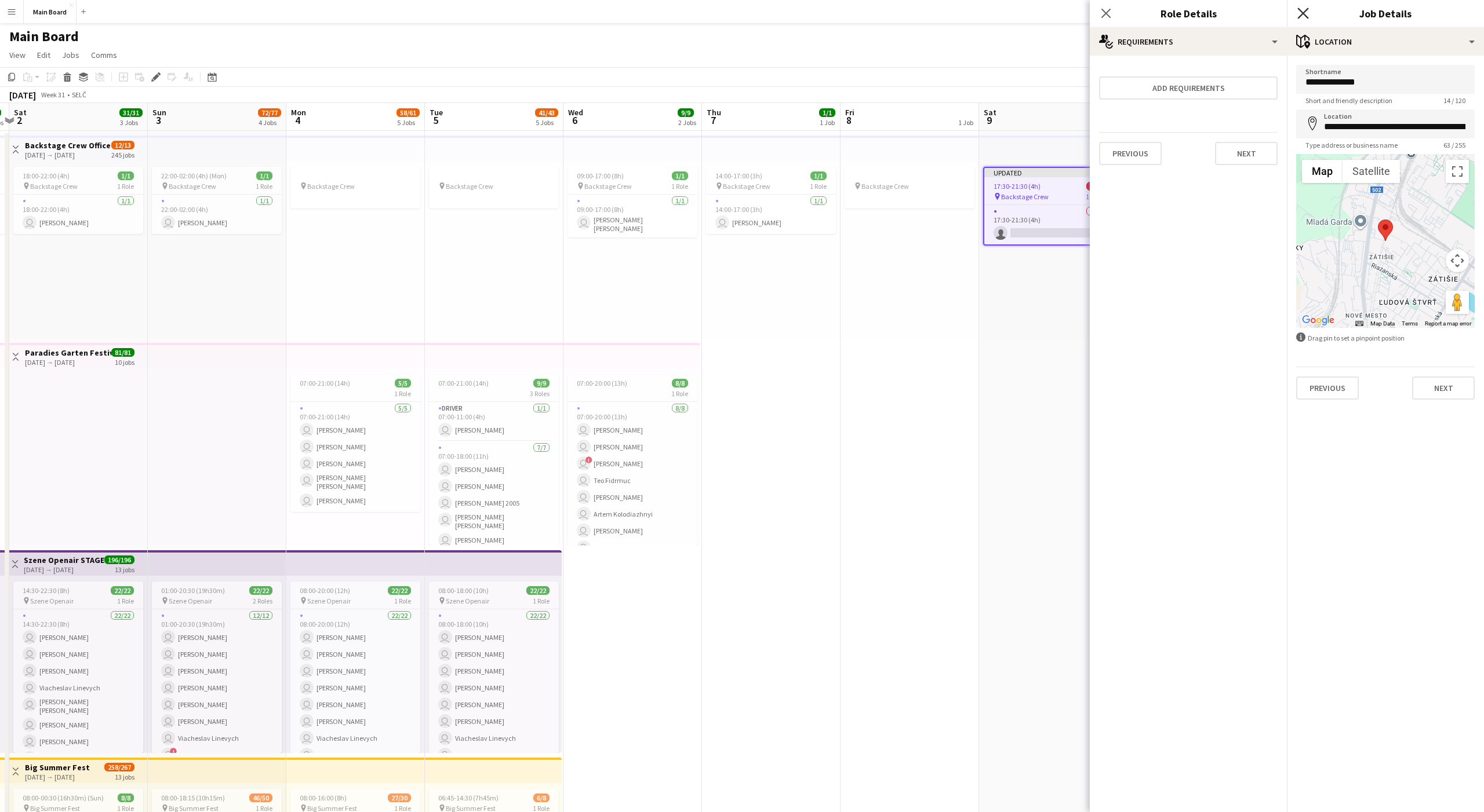
click at [1306, 13] on icon "Close pop-in" at bounding box center [1303, 13] width 11 height 11
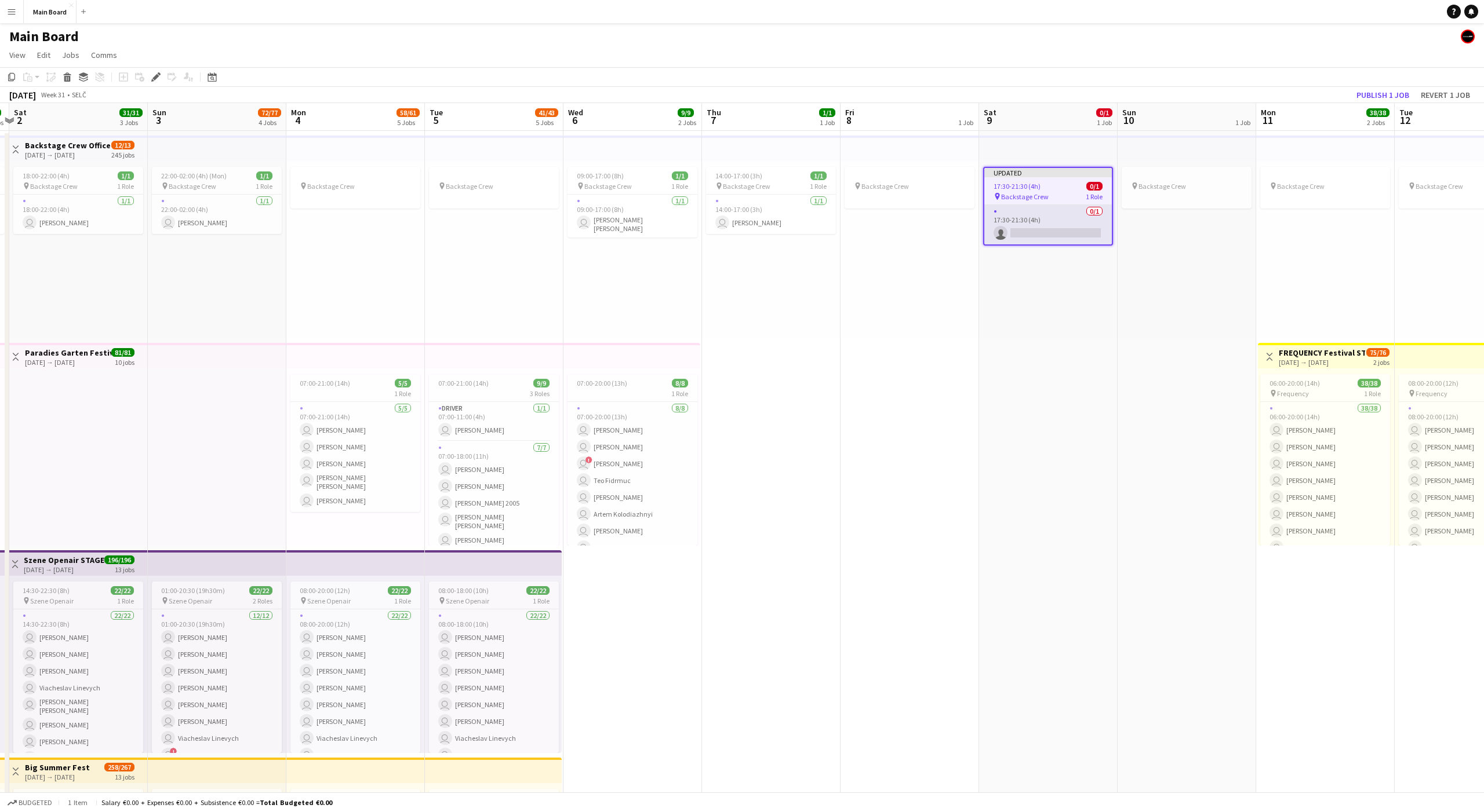
click at [1078, 225] on app-card-role "0/1 17:30-21:30 (4h) single-neutral-actions" at bounding box center [1048, 224] width 128 height 39
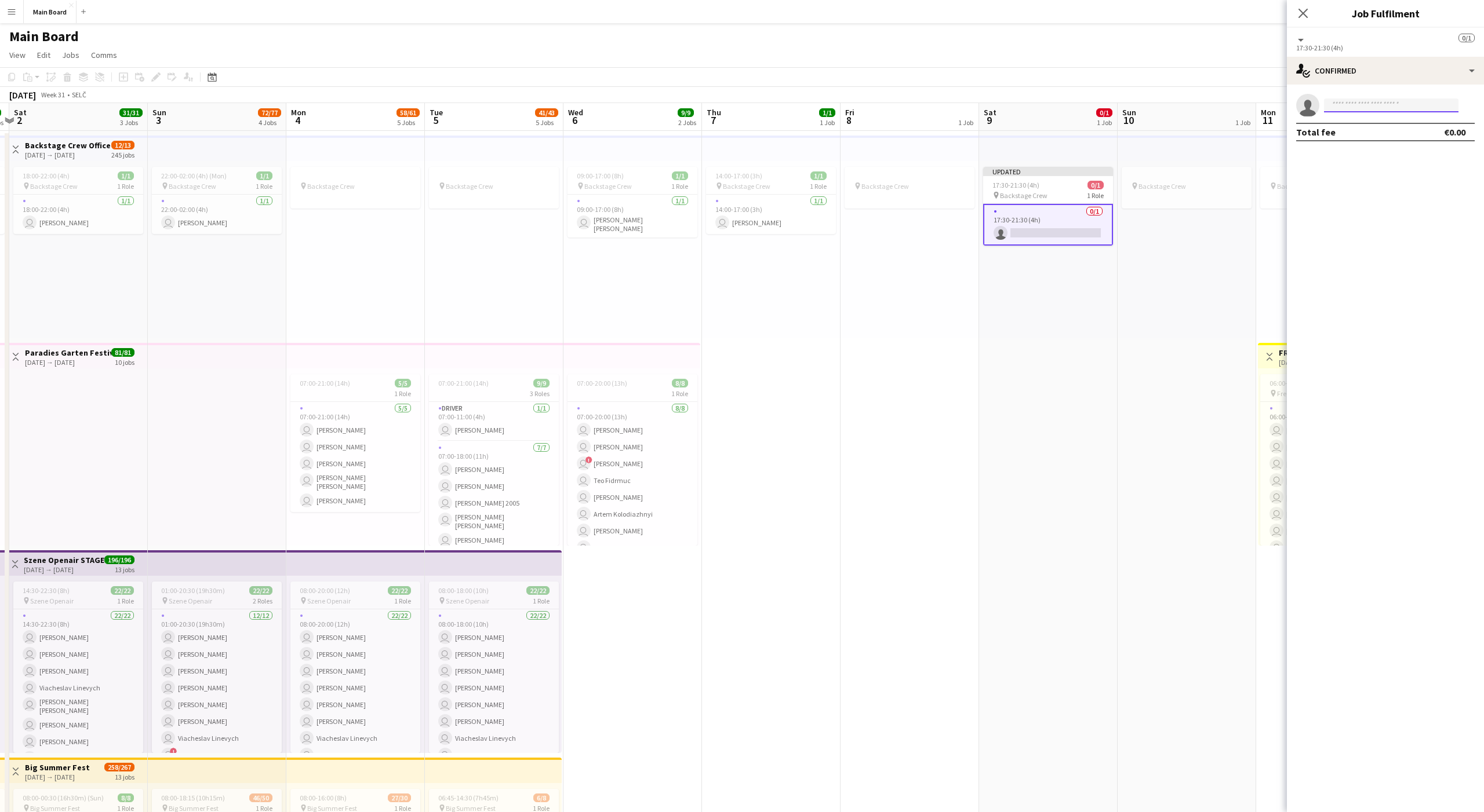
click at [1354, 105] on input at bounding box center [1391, 105] width 134 height 14
type input "****"
click at [1354, 118] on span "[PERSON_NAME]" at bounding box center [1366, 121] width 67 height 10
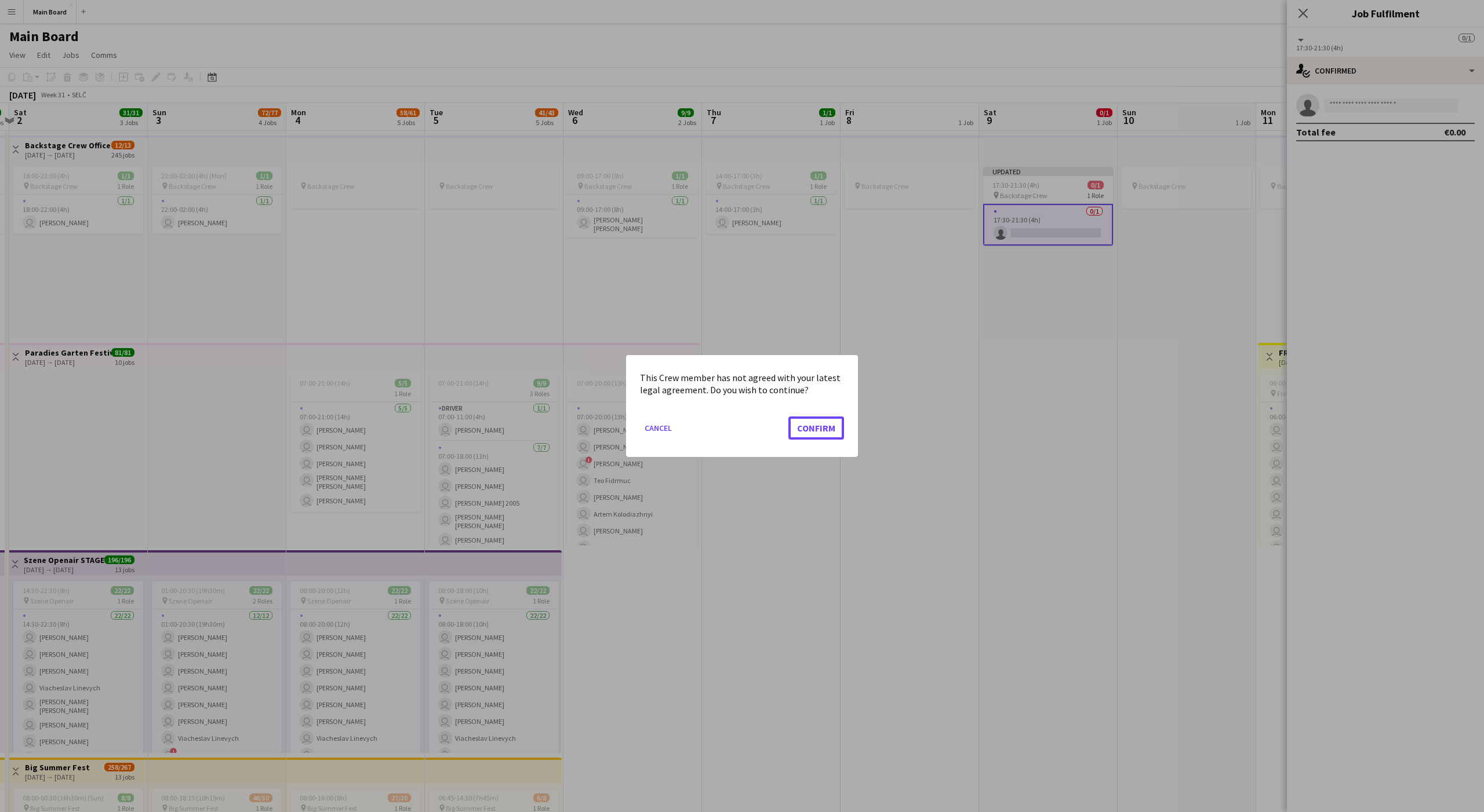
click at [788, 417] on button "Confirm" at bounding box center [816, 428] width 56 height 23
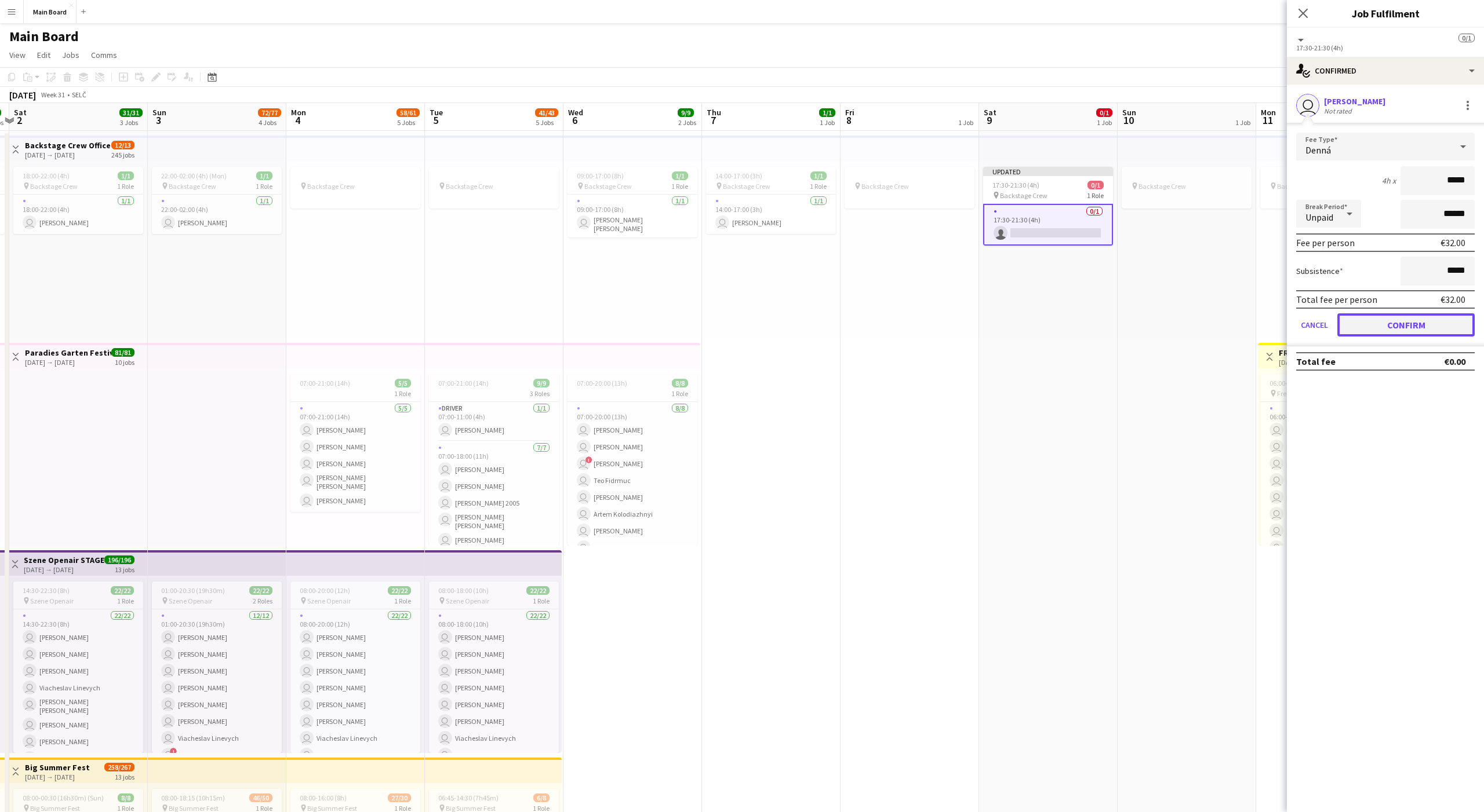
click at [1410, 318] on button "Confirm" at bounding box center [1406, 324] width 138 height 23
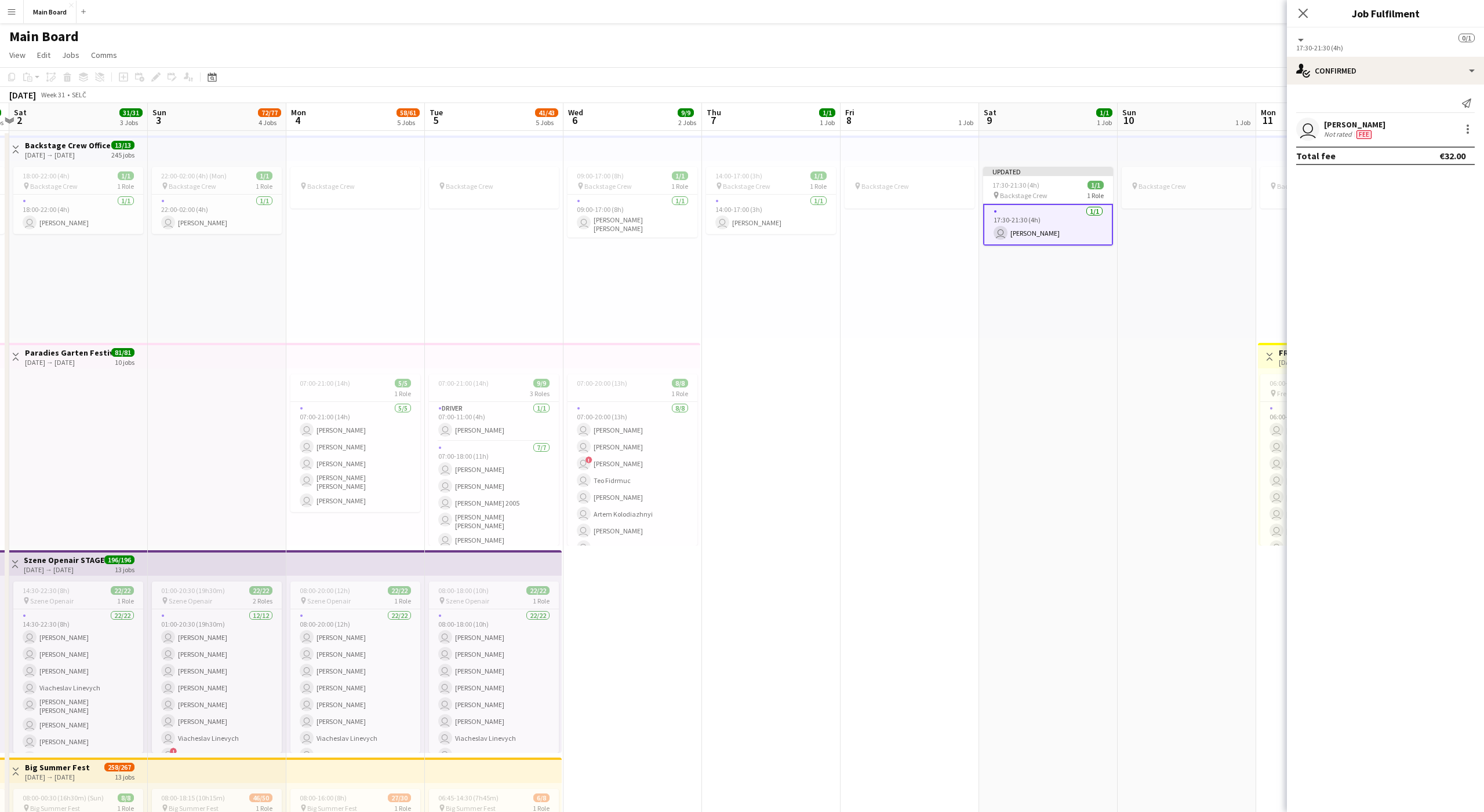
click at [1198, 255] on div "pin Backstage Crew" at bounding box center [1186, 249] width 139 height 177
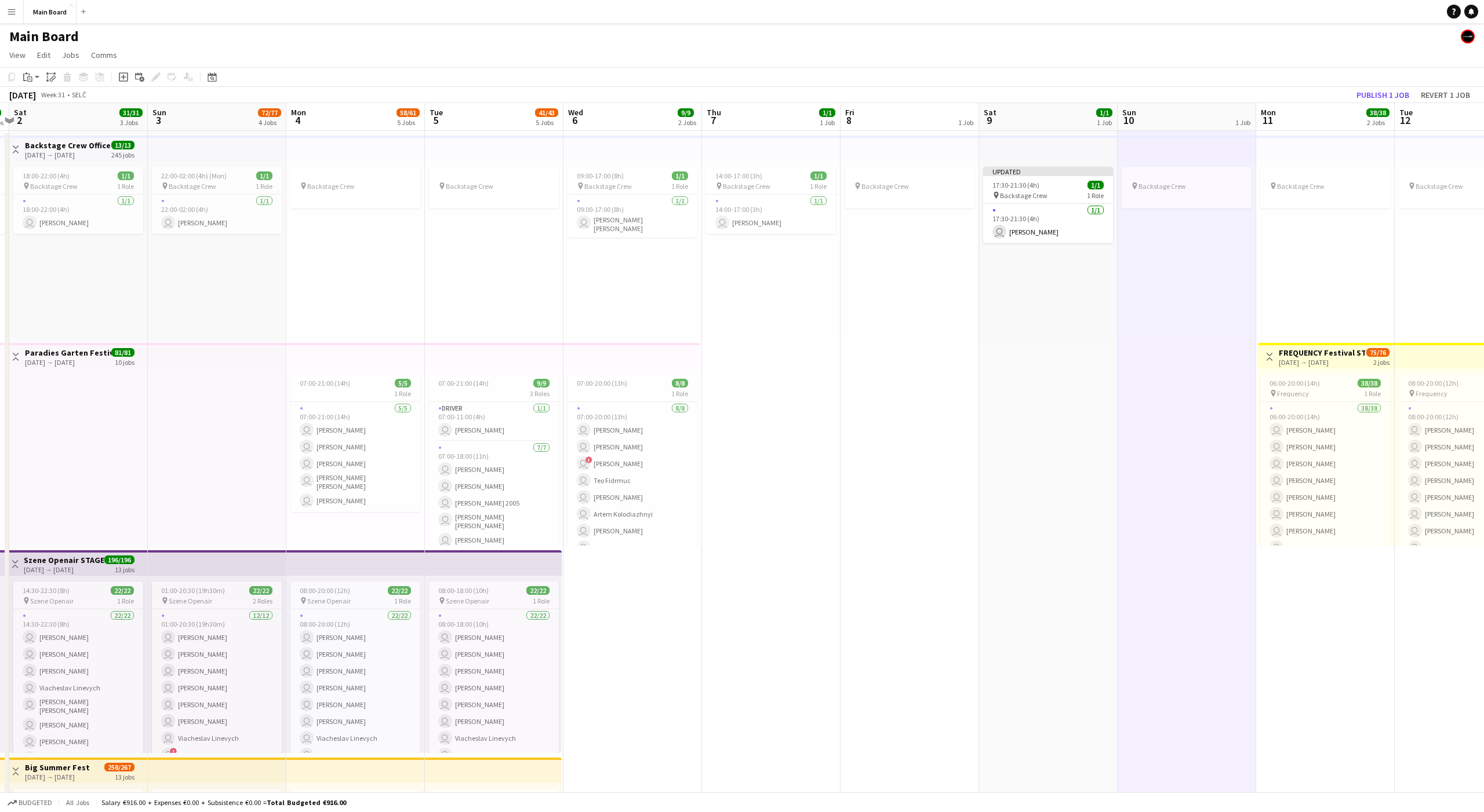
click at [1184, 240] on div "pin Backstage Crew" at bounding box center [1186, 249] width 139 height 177
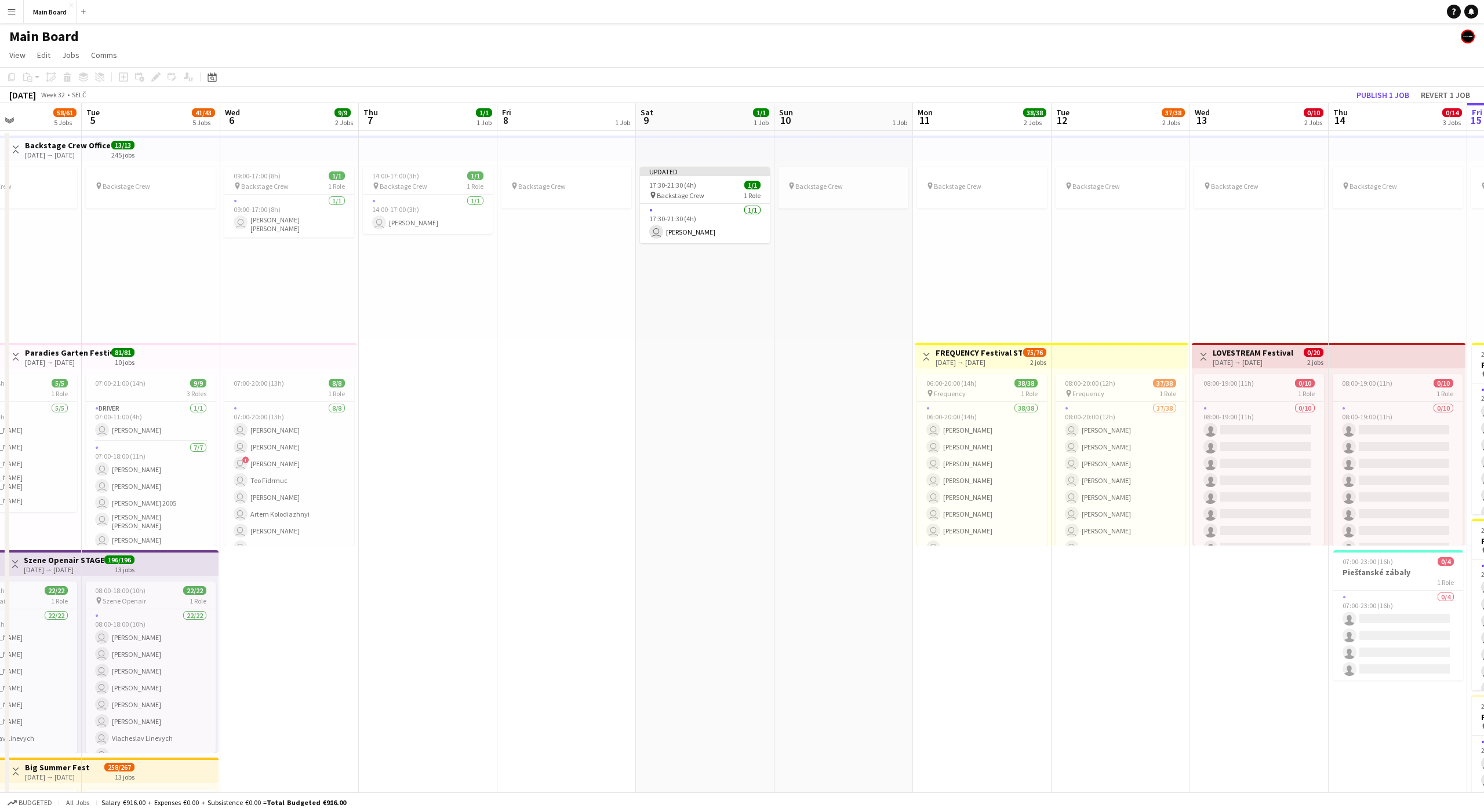
scroll to position [0, 473]
click at [1248, 194] on app-job-card "pin Backstage Crew" at bounding box center [1258, 187] width 130 height 41
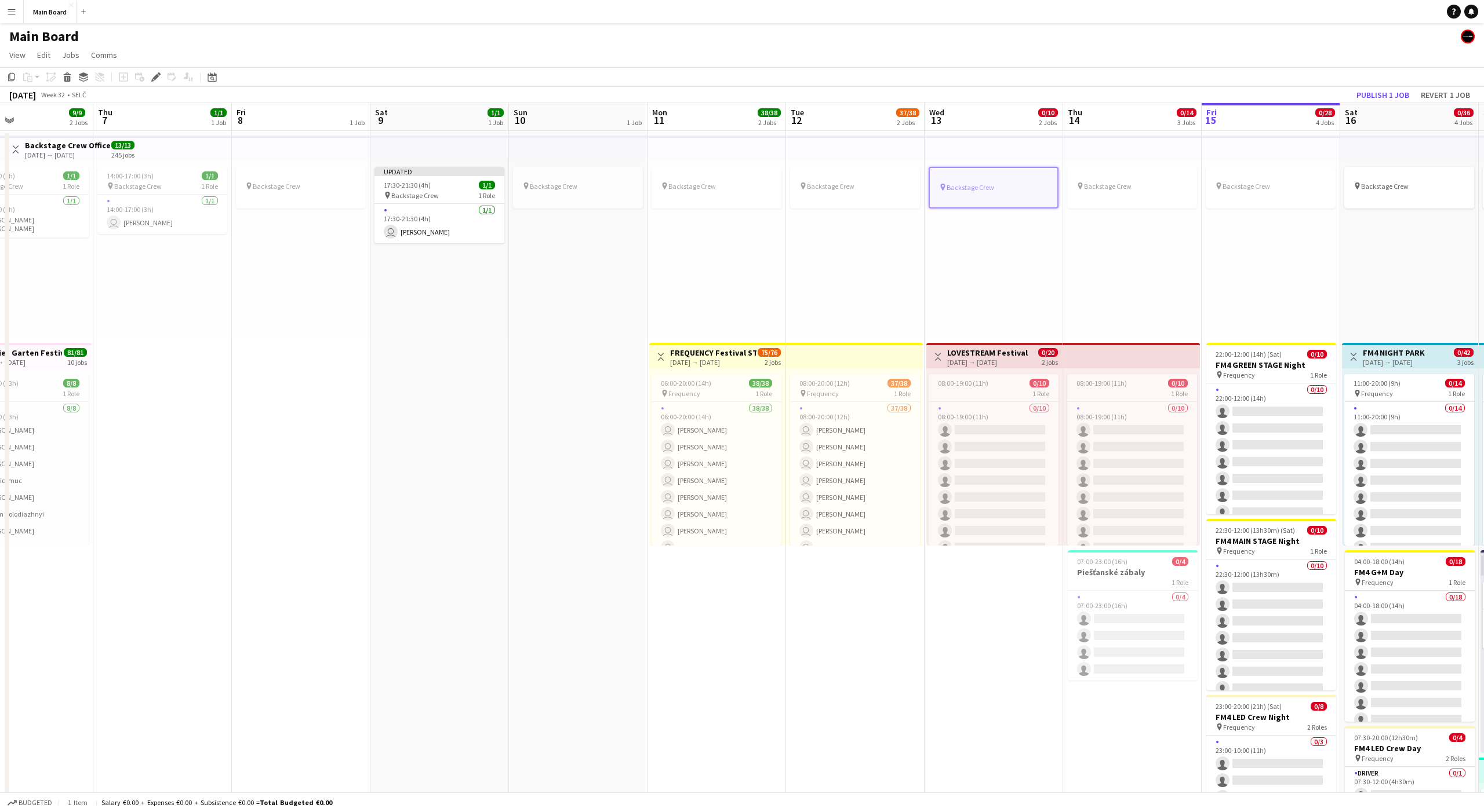
scroll to position [0, 462]
click at [157, 78] on icon "Edit" at bounding box center [156, 77] width 9 height 9
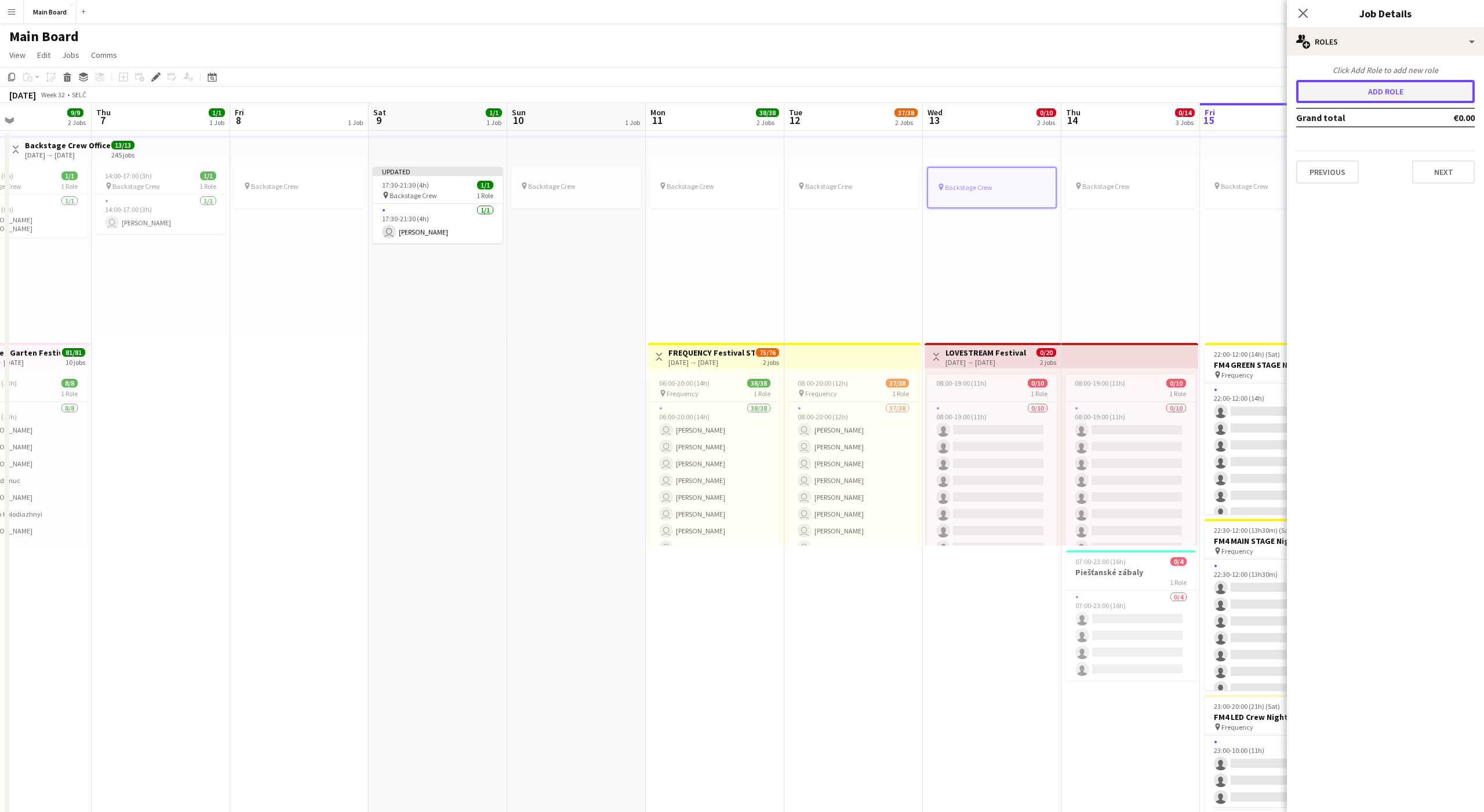
click at [1372, 98] on button "Add role" at bounding box center [1386, 91] width 178 height 23
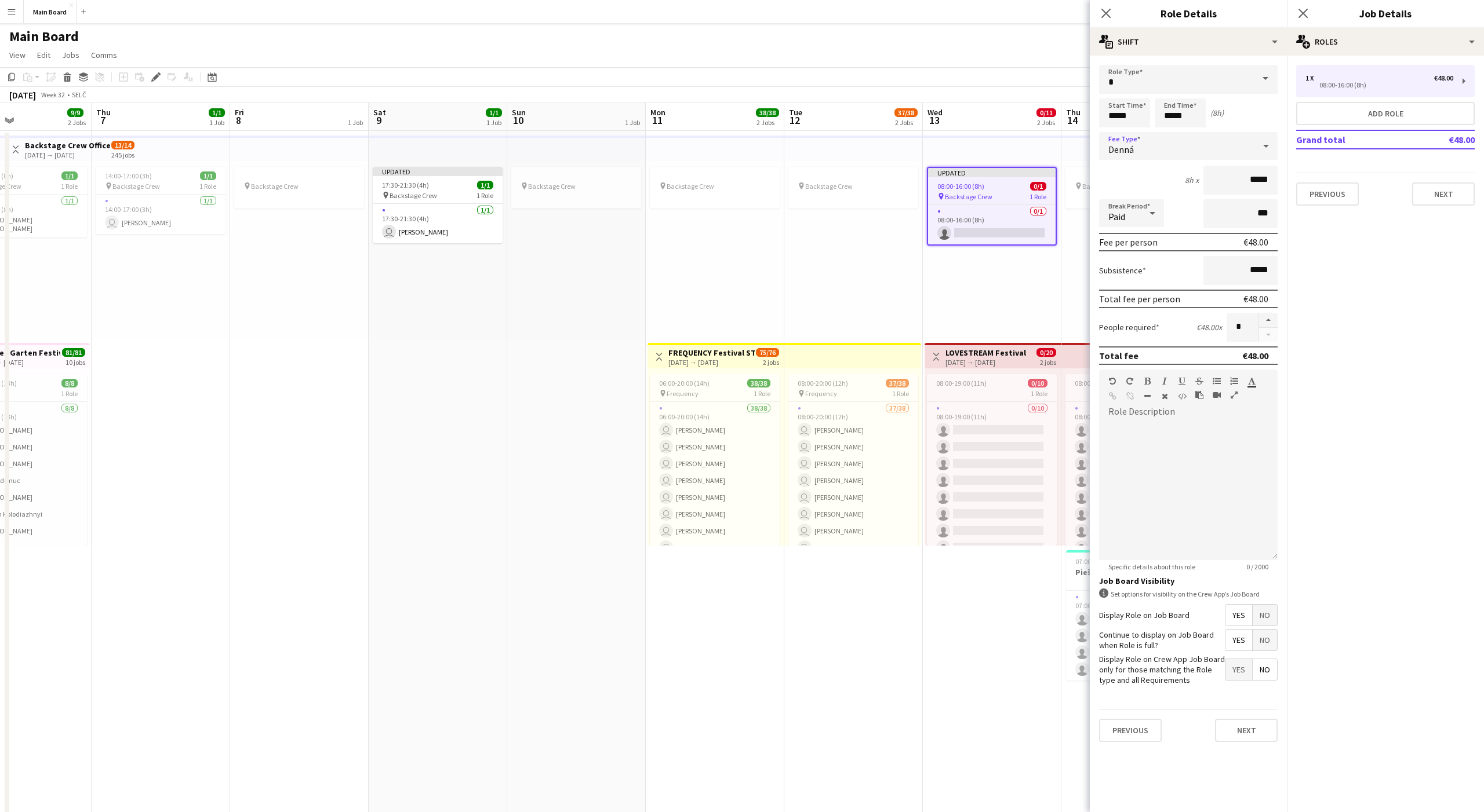
click at [1128, 141] on div "Denná" at bounding box center [1176, 146] width 155 height 28
click at [1130, 174] on mat-option "Hourly" at bounding box center [1188, 179] width 178 height 29
type input "*****"
click at [1130, 221] on div "Paid" at bounding box center [1119, 213] width 41 height 28
click at [1122, 269] on mat-option "Unpaid" at bounding box center [1131, 276] width 65 height 29
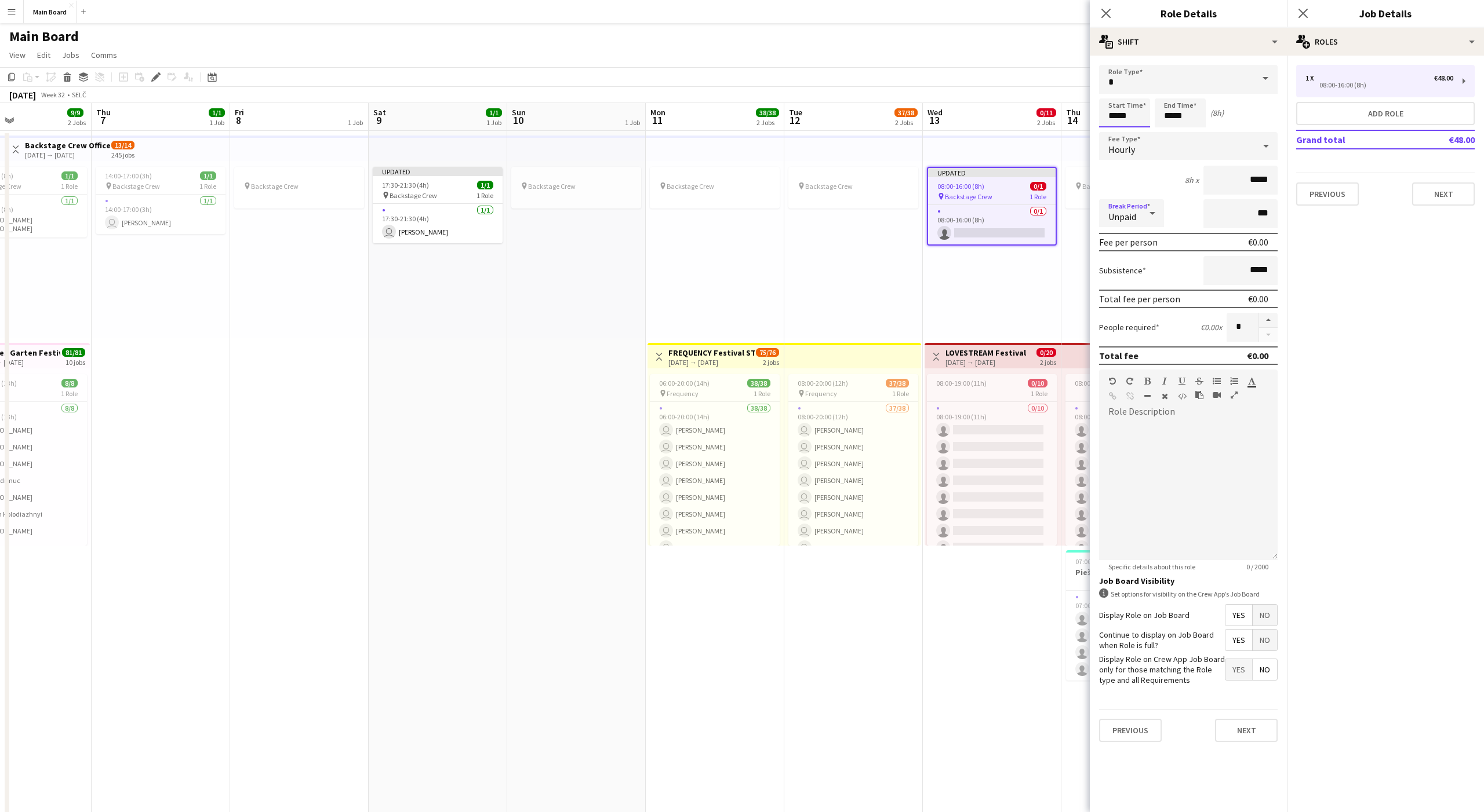
click at [1110, 114] on input "*****" at bounding box center [1125, 113] width 51 height 29
type input "*****"
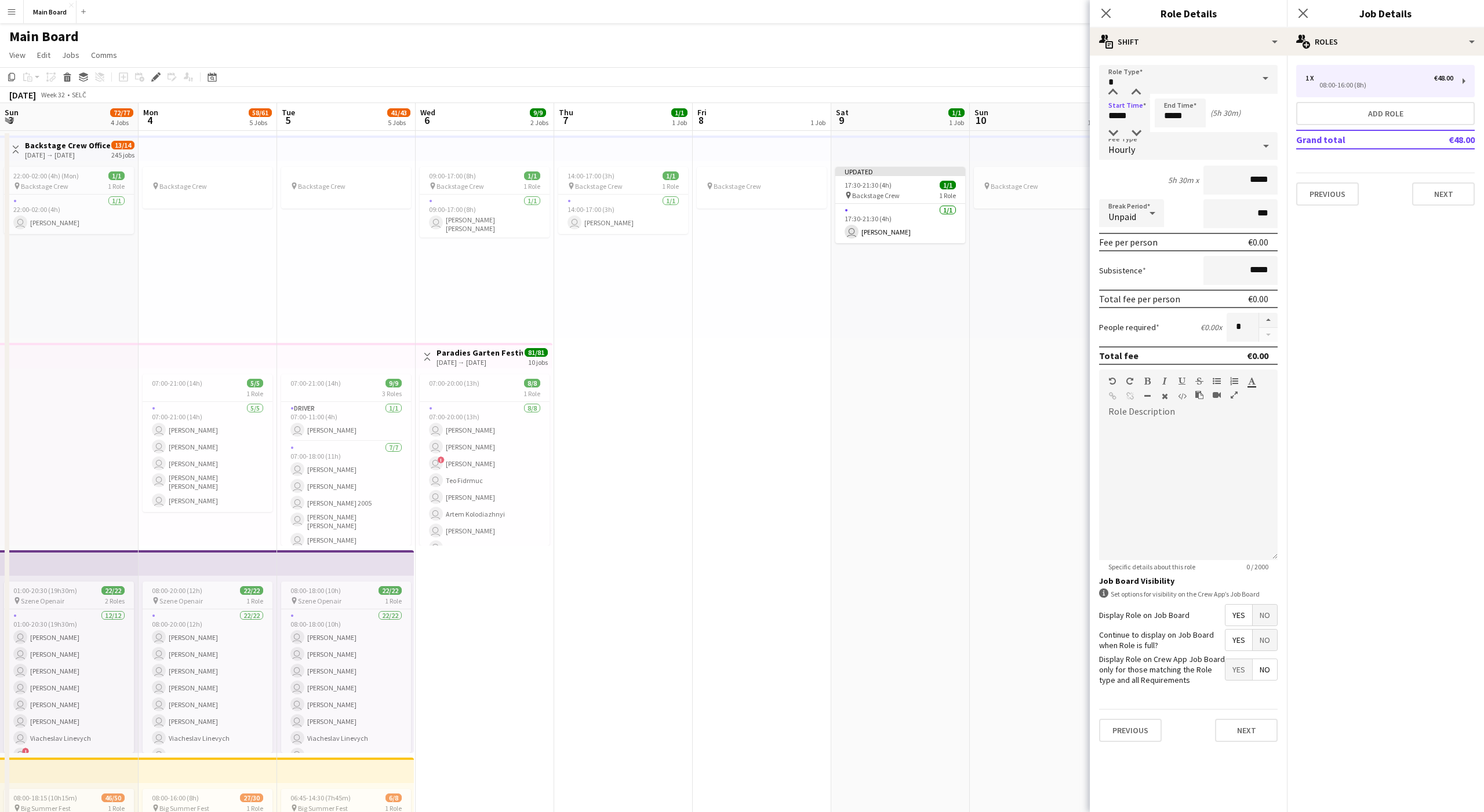
scroll to position [0, 462]
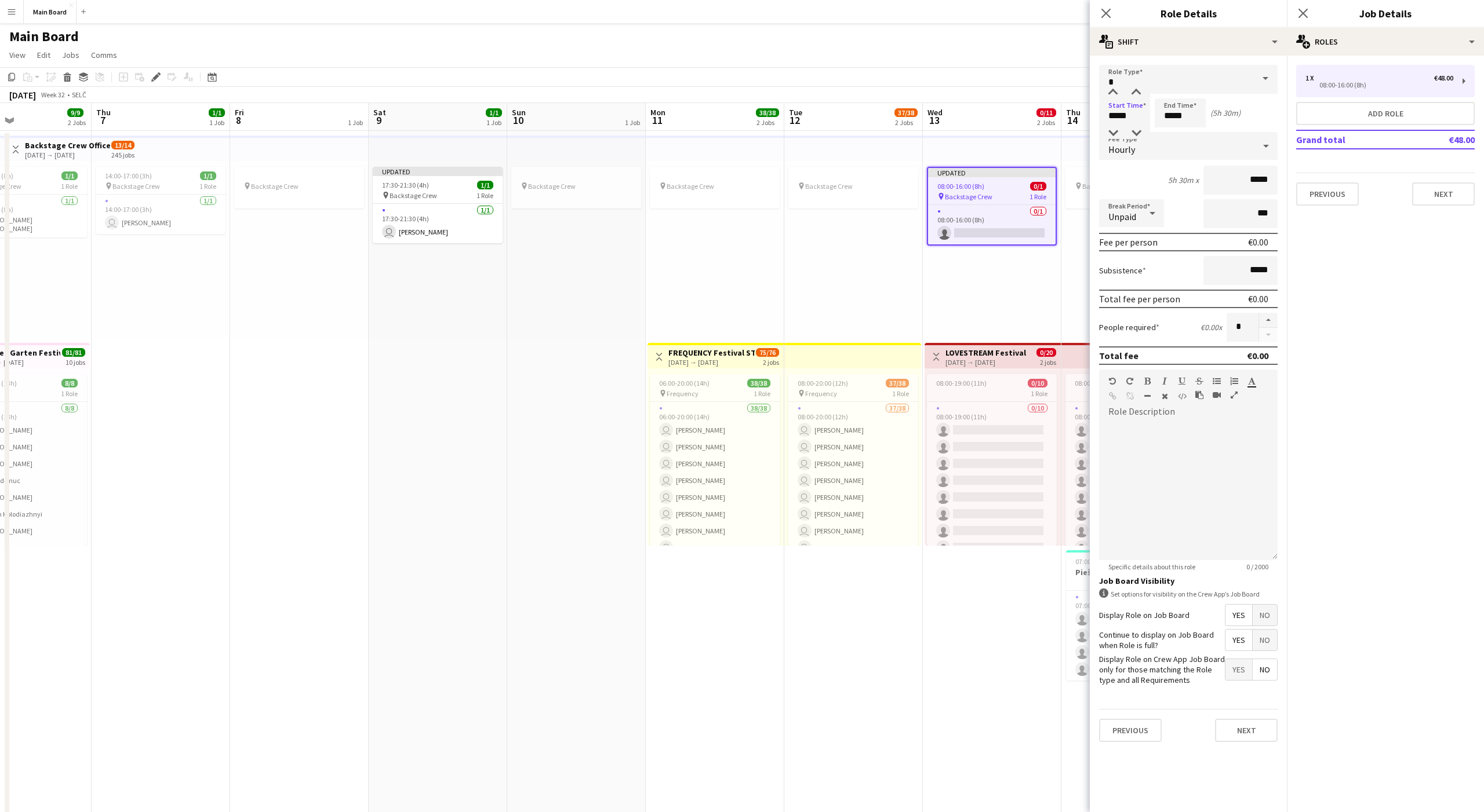
type input "*****"
click at [1251, 724] on button "Next" at bounding box center [1246, 730] width 62 height 23
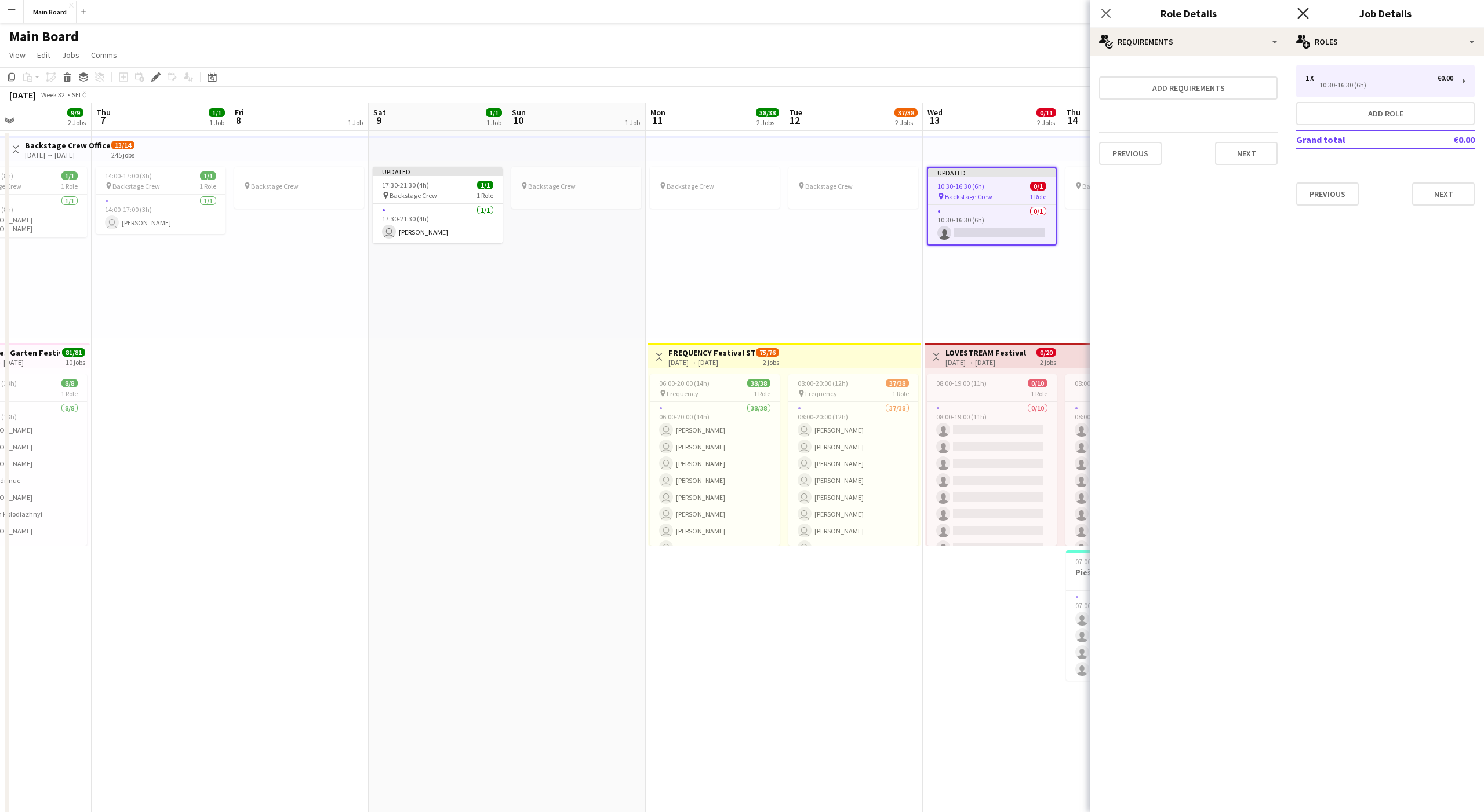
click at [1307, 18] on icon "Close pop-in" at bounding box center [1303, 13] width 11 height 11
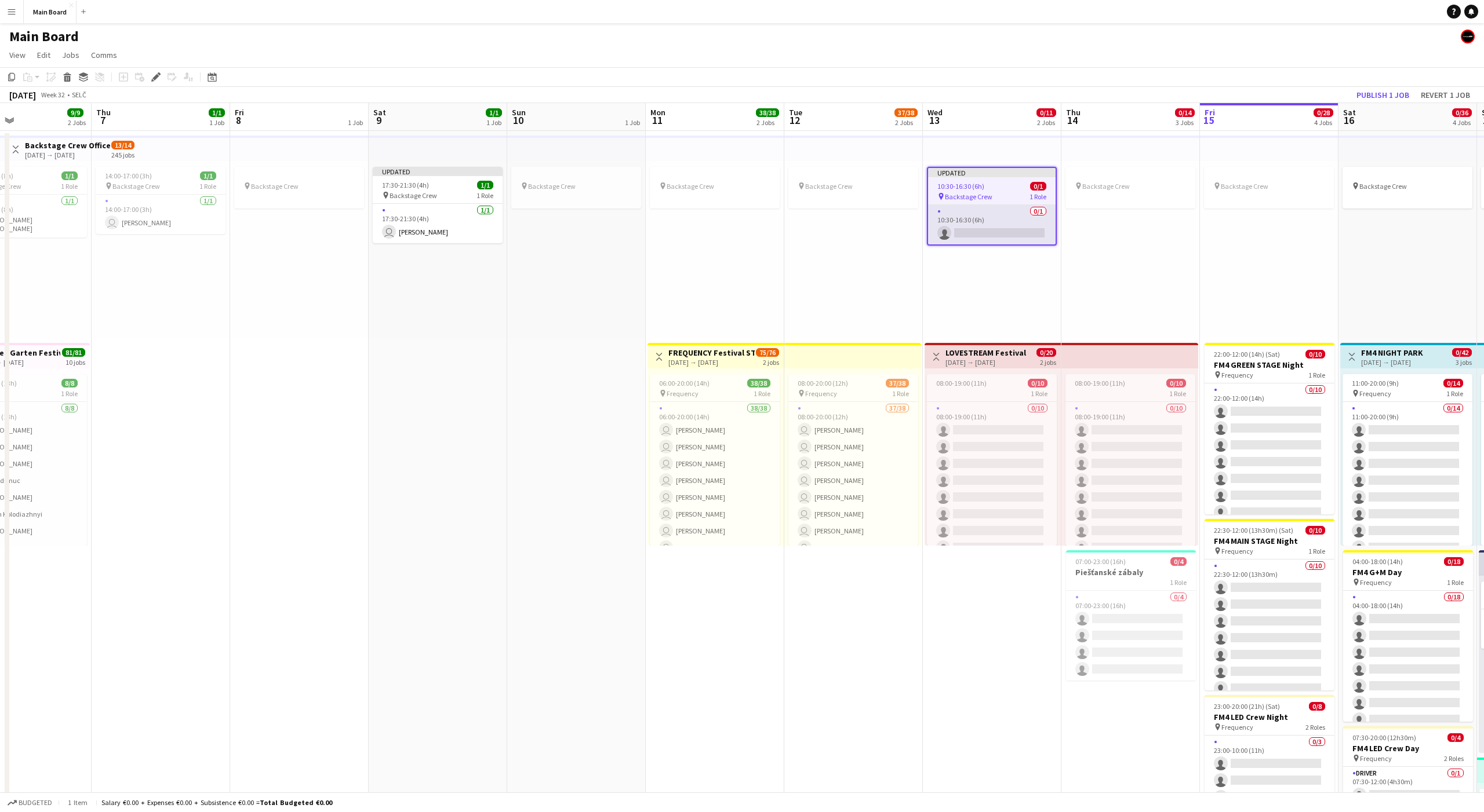
click at [1012, 237] on app-card-role "0/1 10:30-16:30 (6h) single-neutral-actions" at bounding box center [991, 224] width 128 height 39
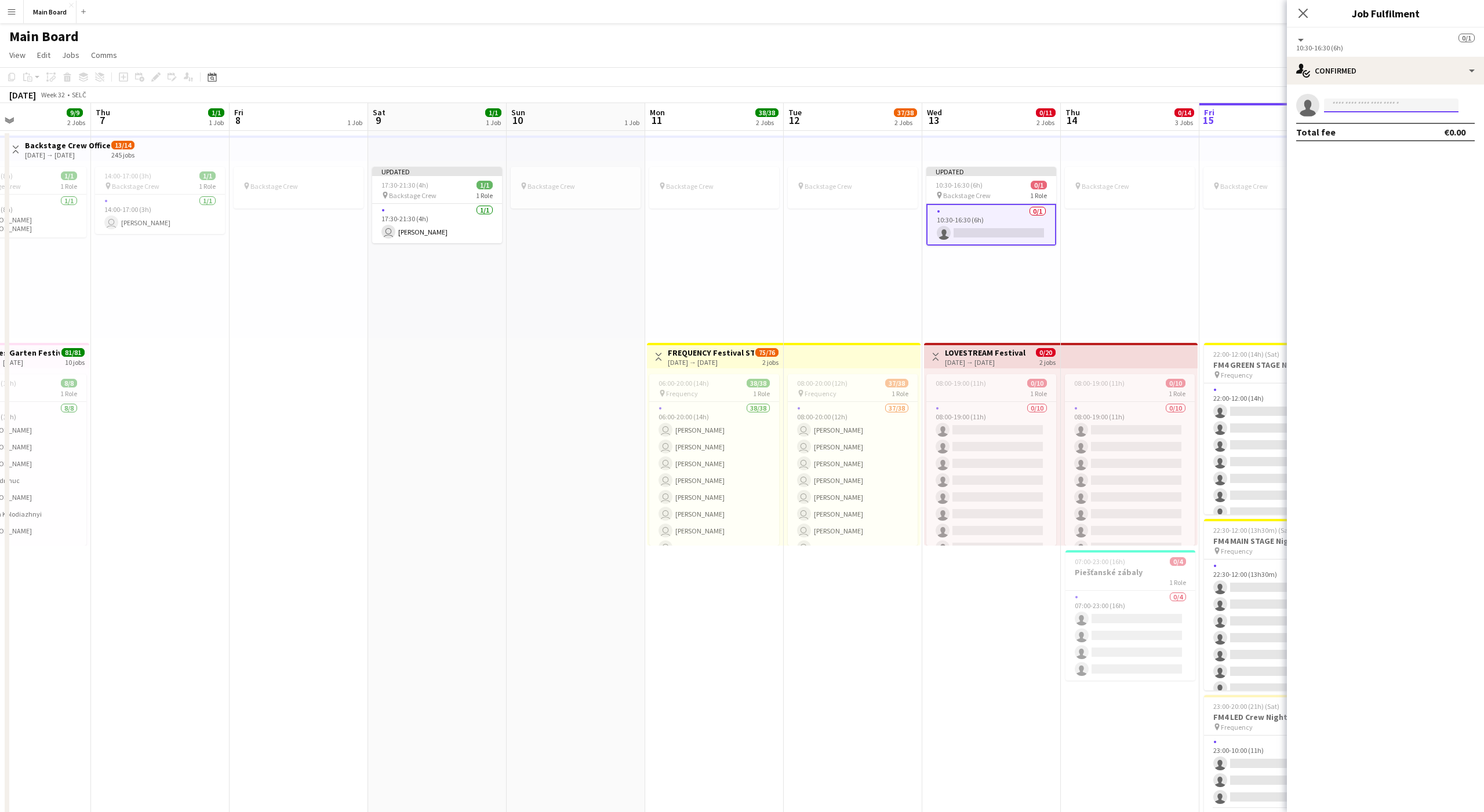
click at [1353, 104] on input at bounding box center [1391, 105] width 134 height 14
type input "***"
click at [1356, 123] on span "[PERSON_NAME]" at bounding box center [1366, 121] width 67 height 10
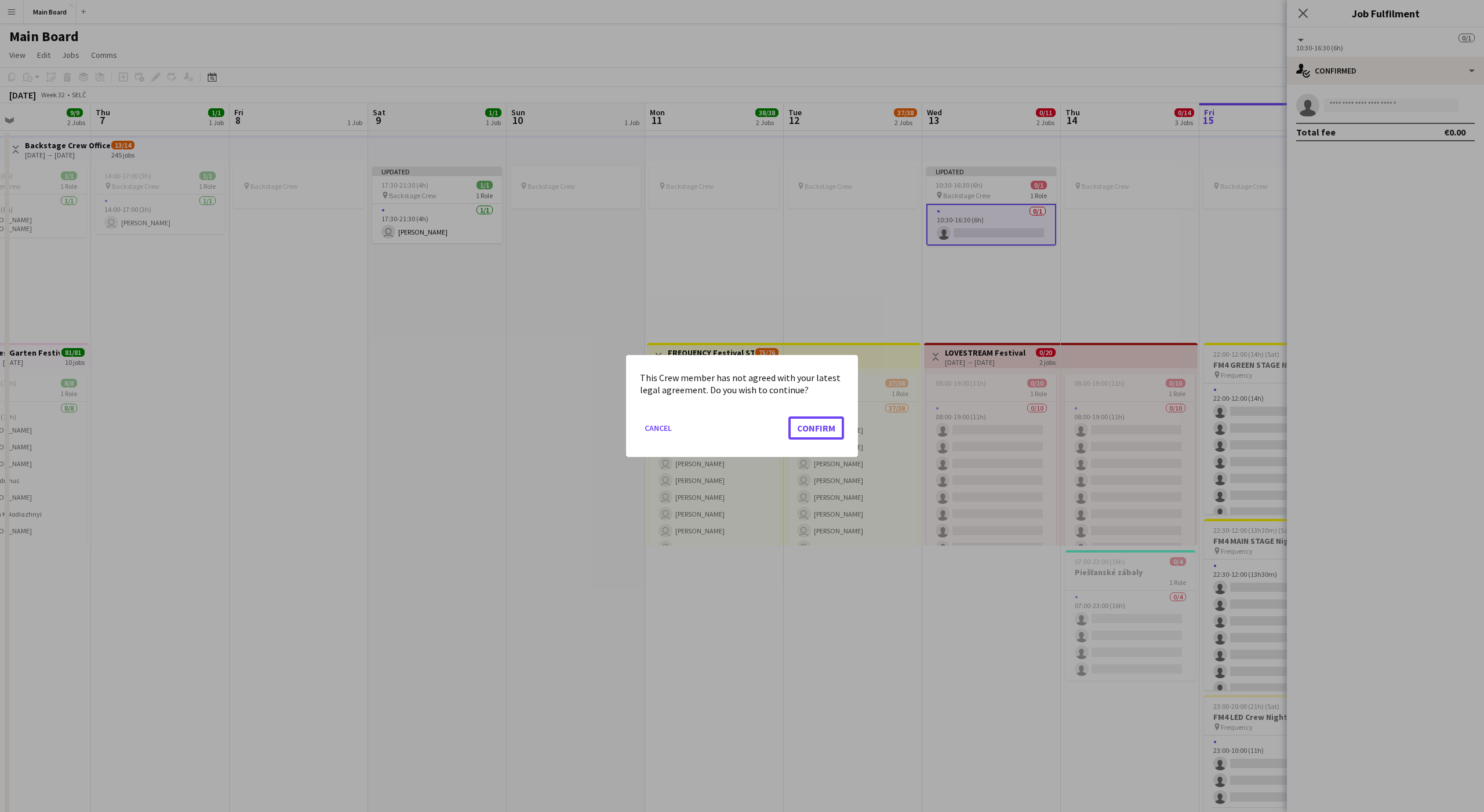
click at [788, 417] on button "Confirm" at bounding box center [816, 428] width 56 height 23
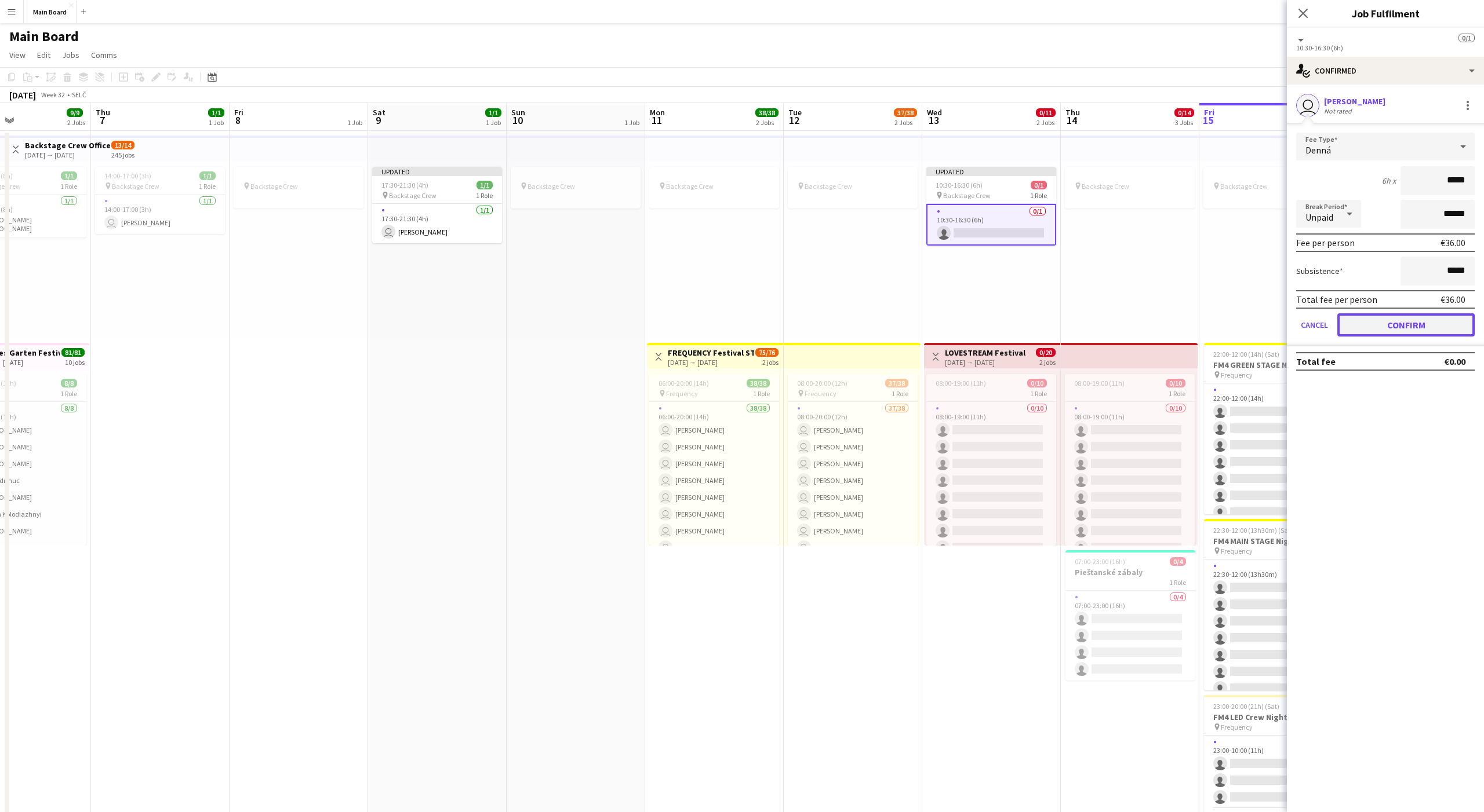
click at [1393, 327] on button "Confirm" at bounding box center [1406, 324] width 138 height 23
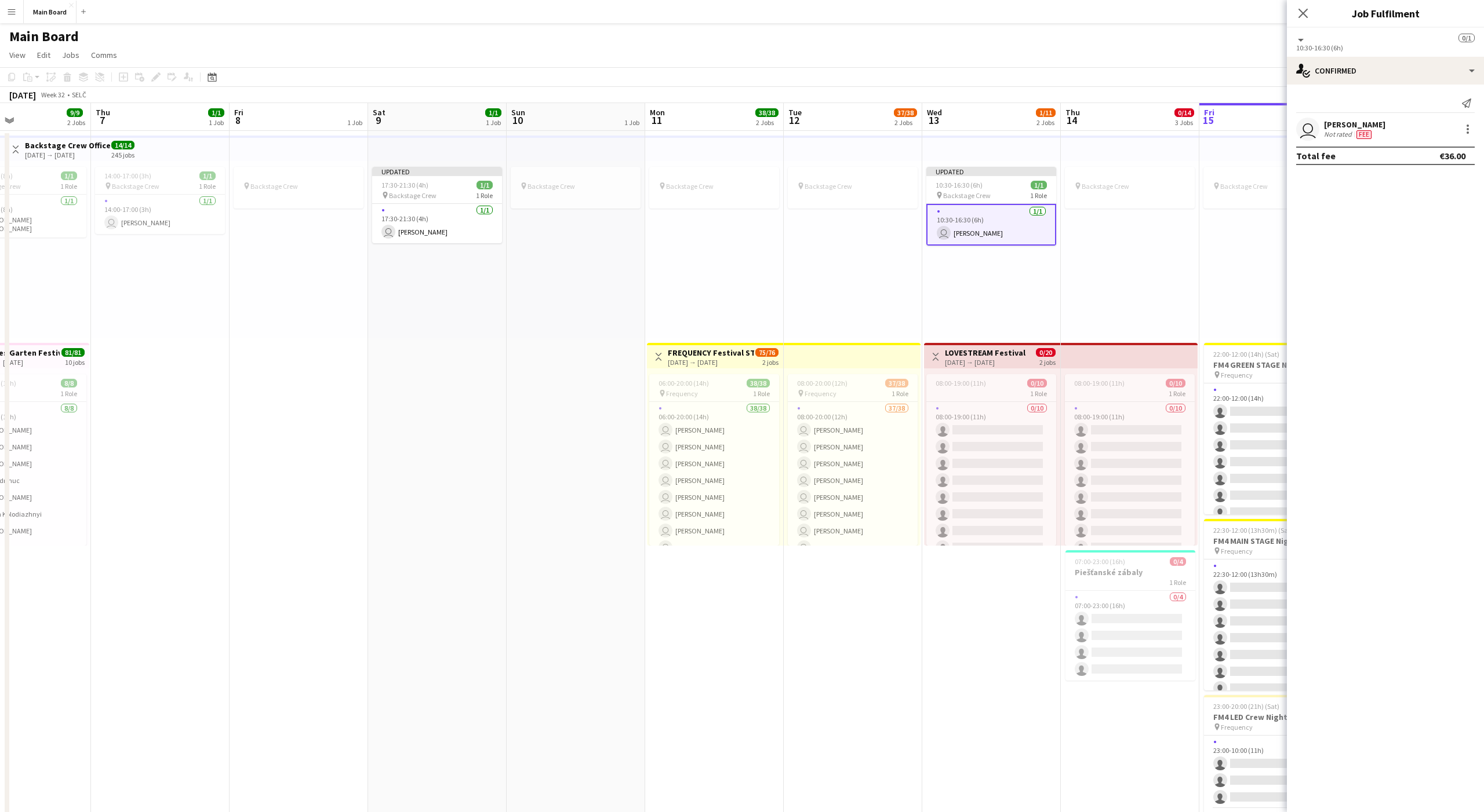
click at [1171, 266] on div "pin Backstage Crew" at bounding box center [1129, 249] width 139 height 177
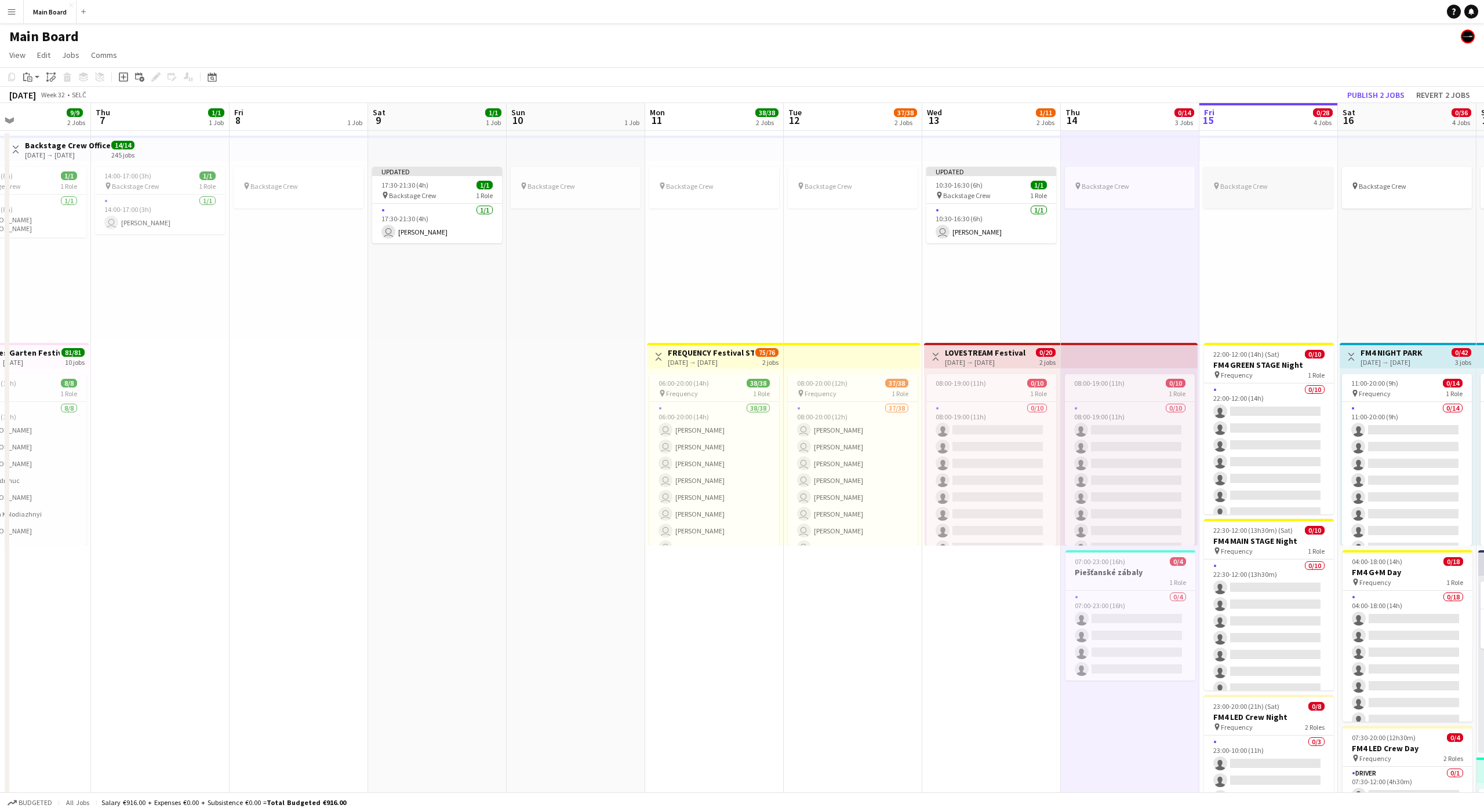
click at [1229, 194] on app-job-card "pin Backstage Crew" at bounding box center [1268, 187] width 130 height 41
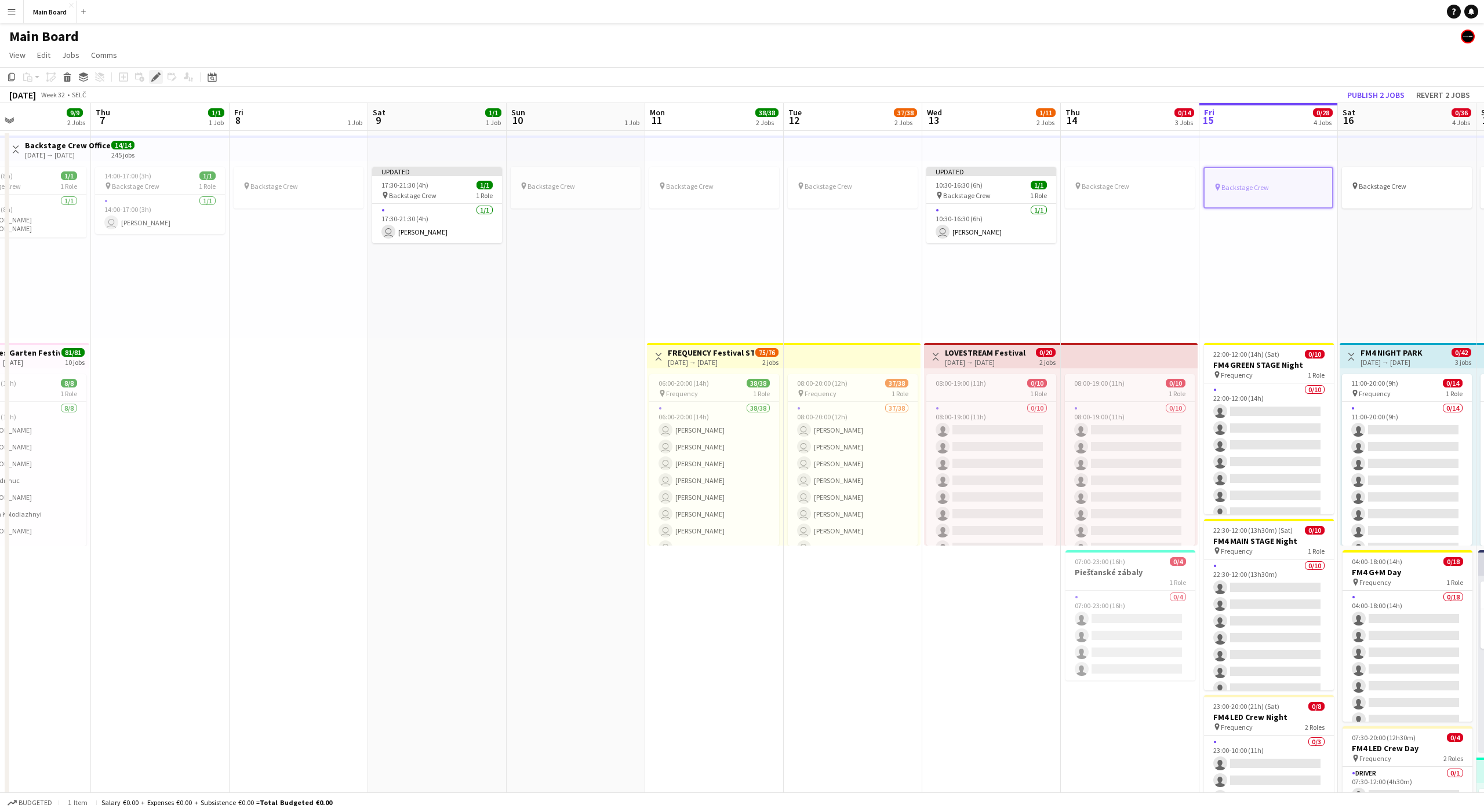
click at [159, 80] on icon "Edit" at bounding box center [156, 77] width 9 height 9
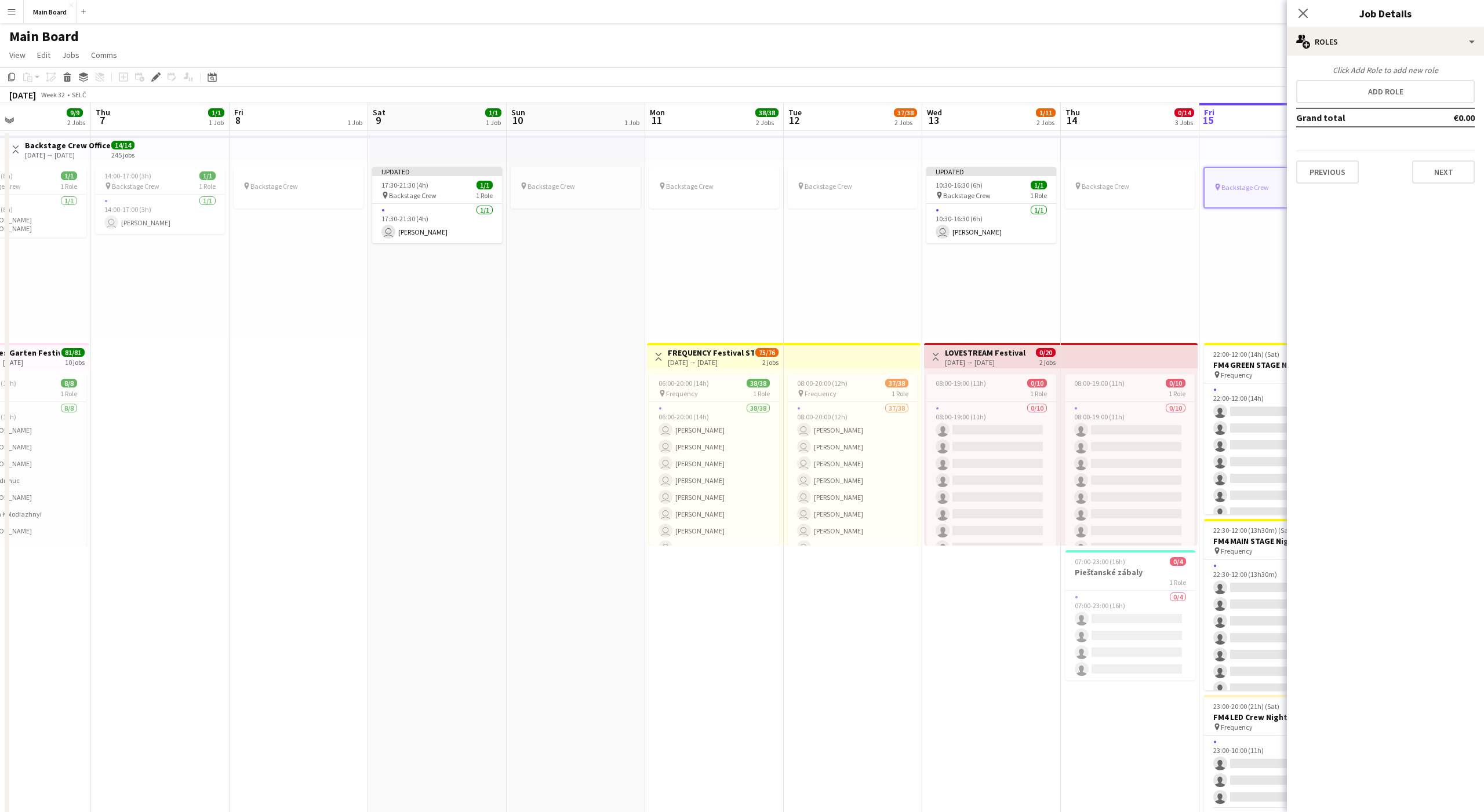
click at [1342, 79] on div "Click Add Role to add new role Add role Grand total €0.00 Previous Next" at bounding box center [1385, 124] width 197 height 118
click at [1332, 88] on button "Add role" at bounding box center [1386, 91] width 178 height 23
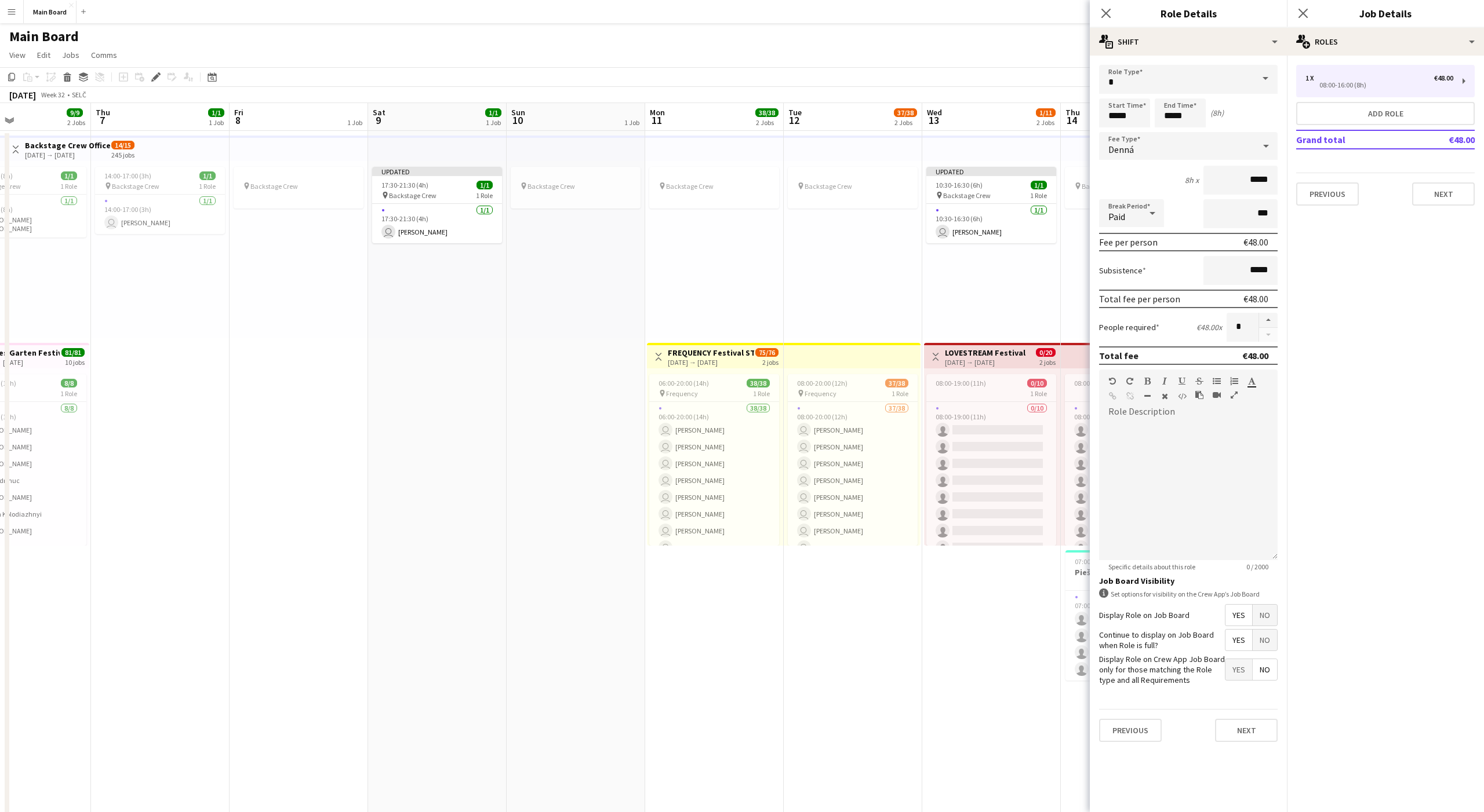
click at [1116, 139] on div "Denná" at bounding box center [1176, 146] width 155 height 28
click at [1125, 169] on mat-option "Hourly" at bounding box center [1188, 179] width 178 height 29
type input "*****"
click at [1302, 15] on icon "Close pop-in" at bounding box center [1303, 13] width 11 height 11
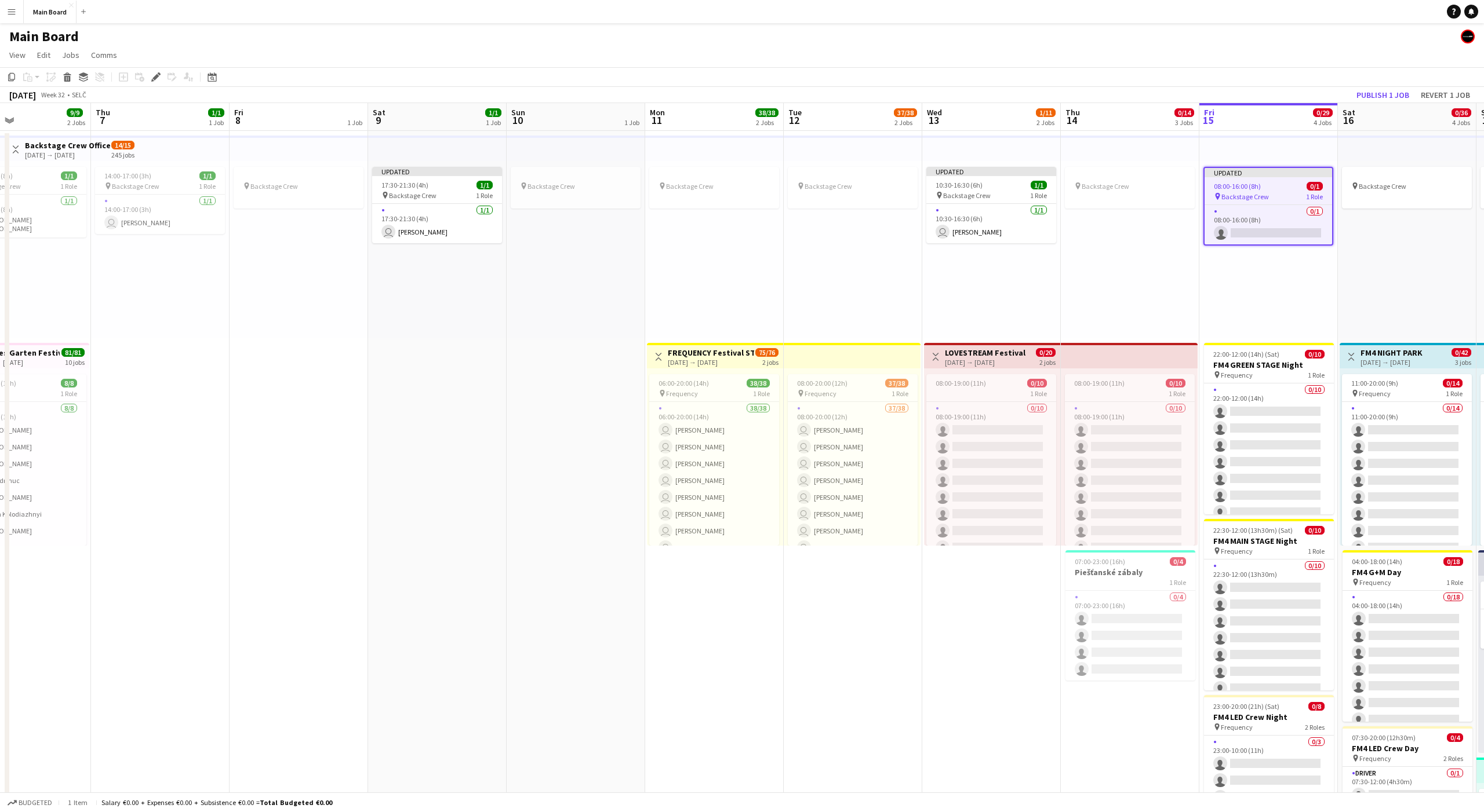
click at [1138, 276] on div "pin Backstage Crew" at bounding box center [1129, 249] width 139 height 177
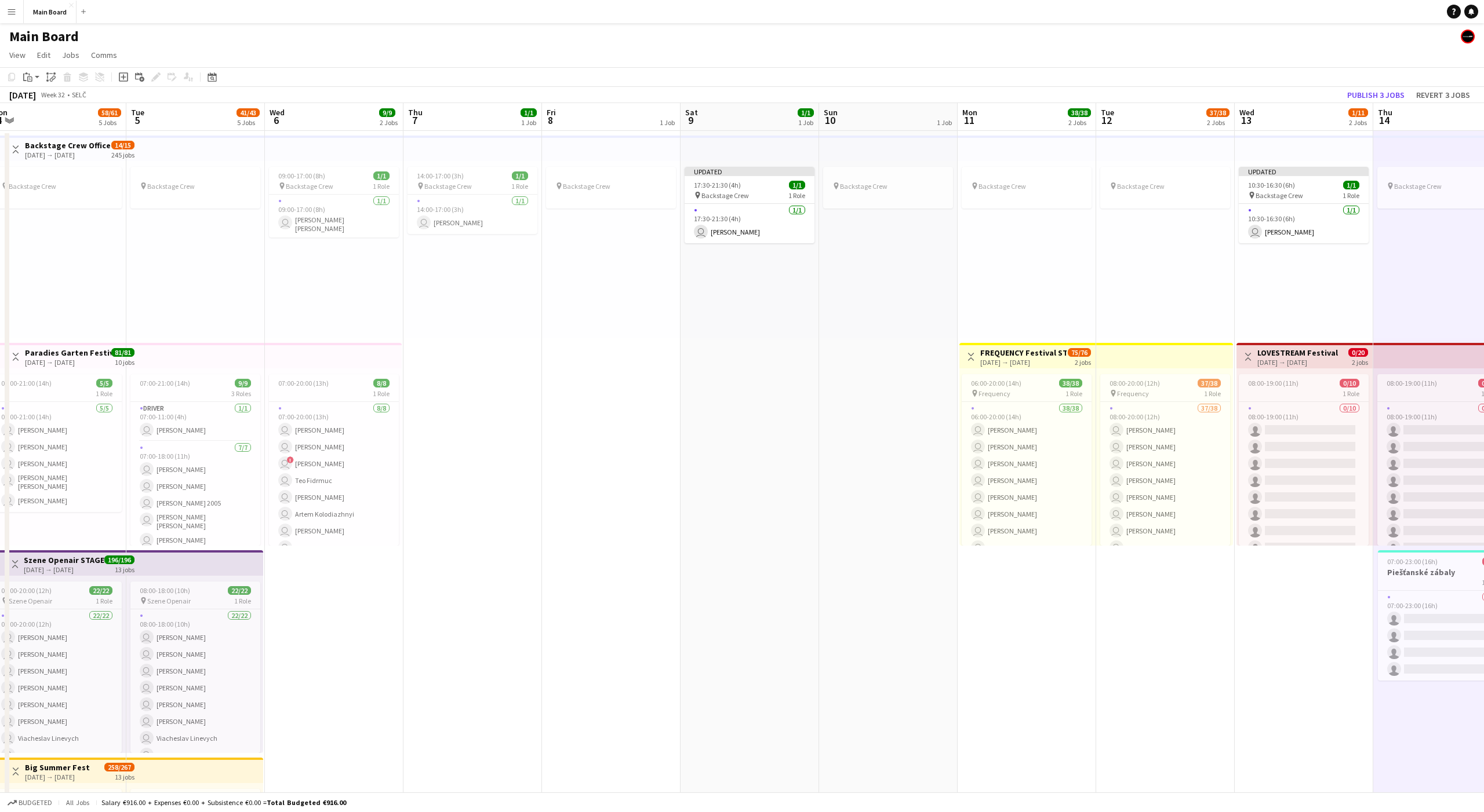
scroll to position [0, 289]
click at [635, 204] on app-job-card "pin Backstage Crew" at bounding box center [612, 187] width 130 height 41
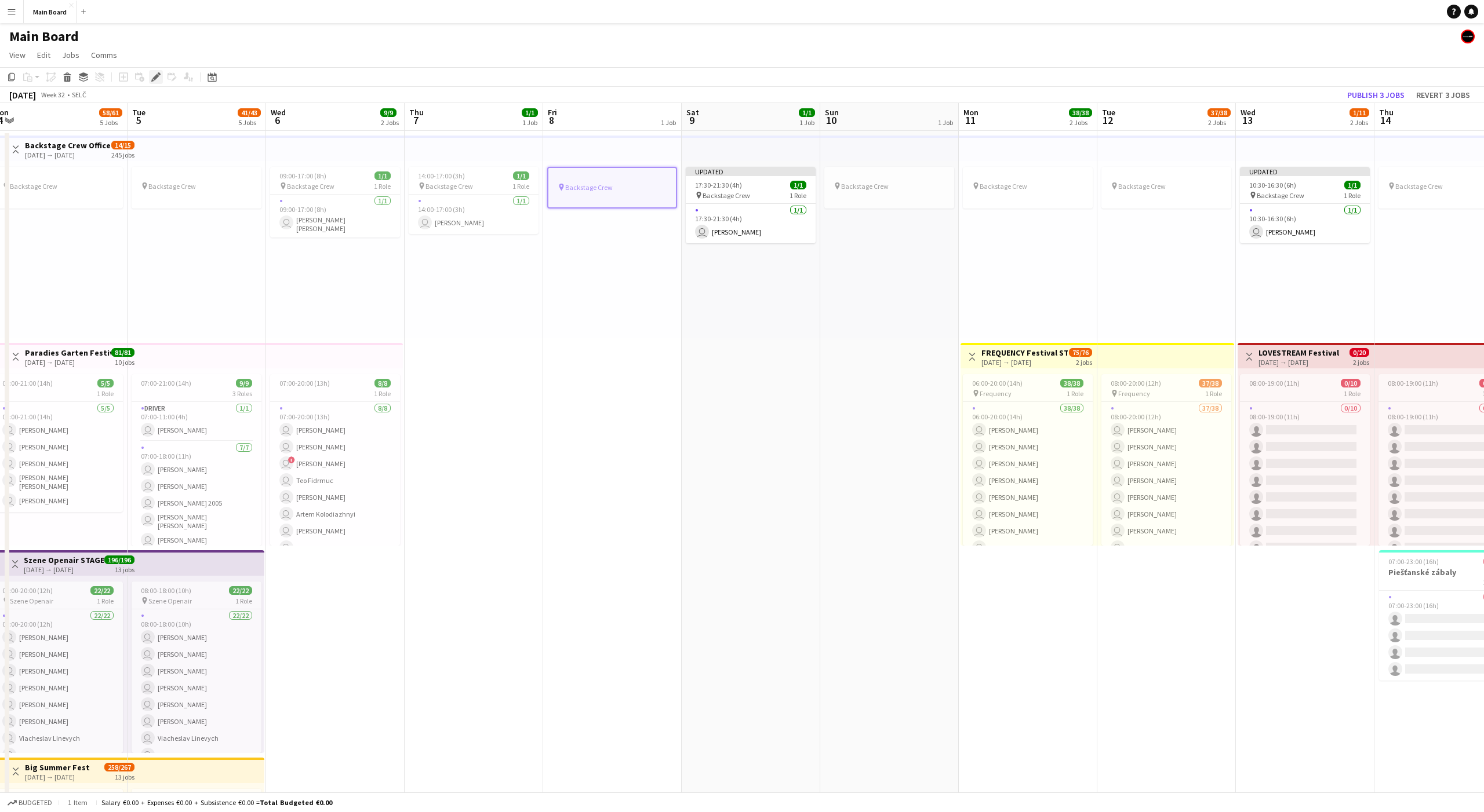
click at [159, 78] on icon "Edit" at bounding box center [156, 77] width 9 height 9
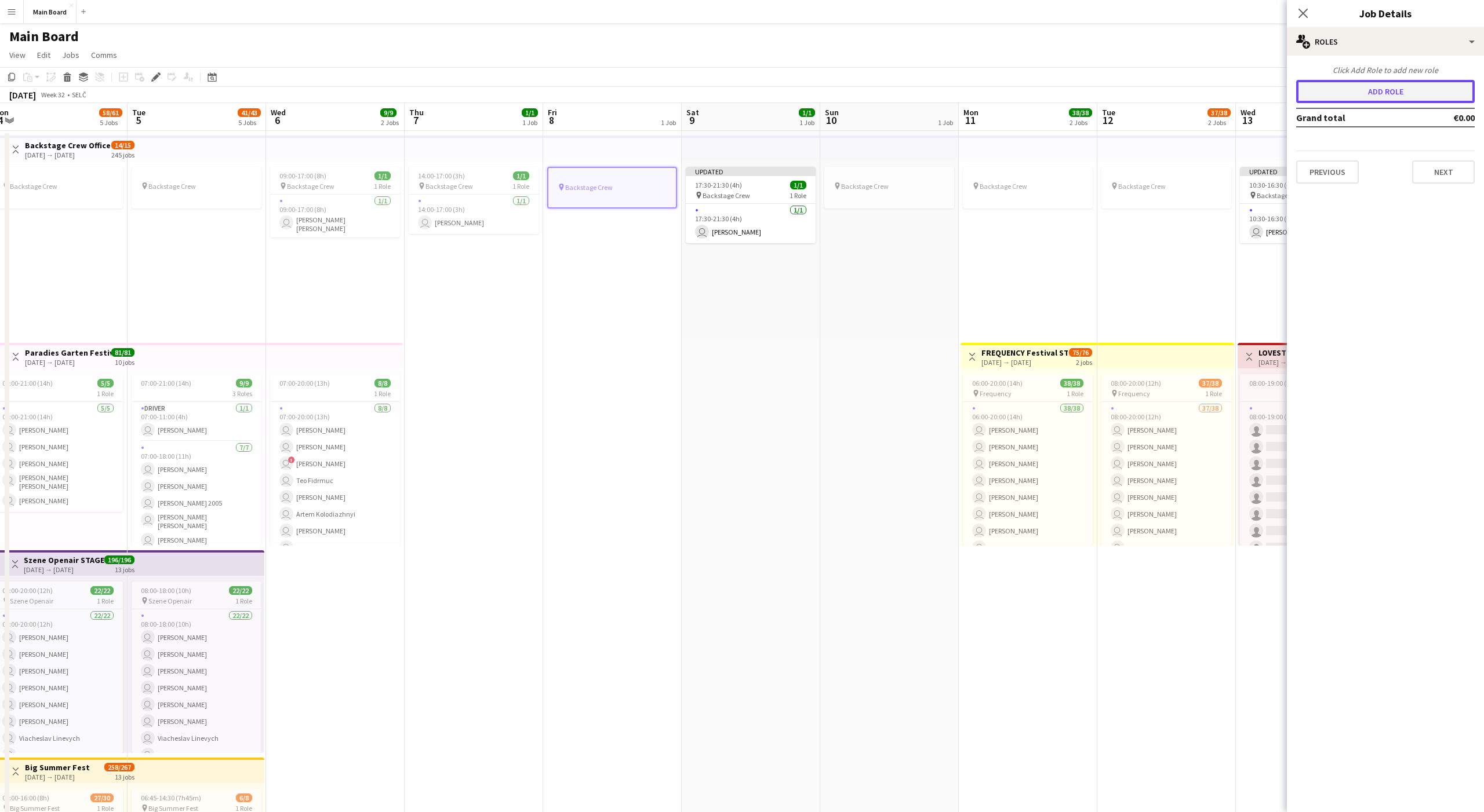
click at [1369, 101] on button "Add role" at bounding box center [1386, 91] width 178 height 23
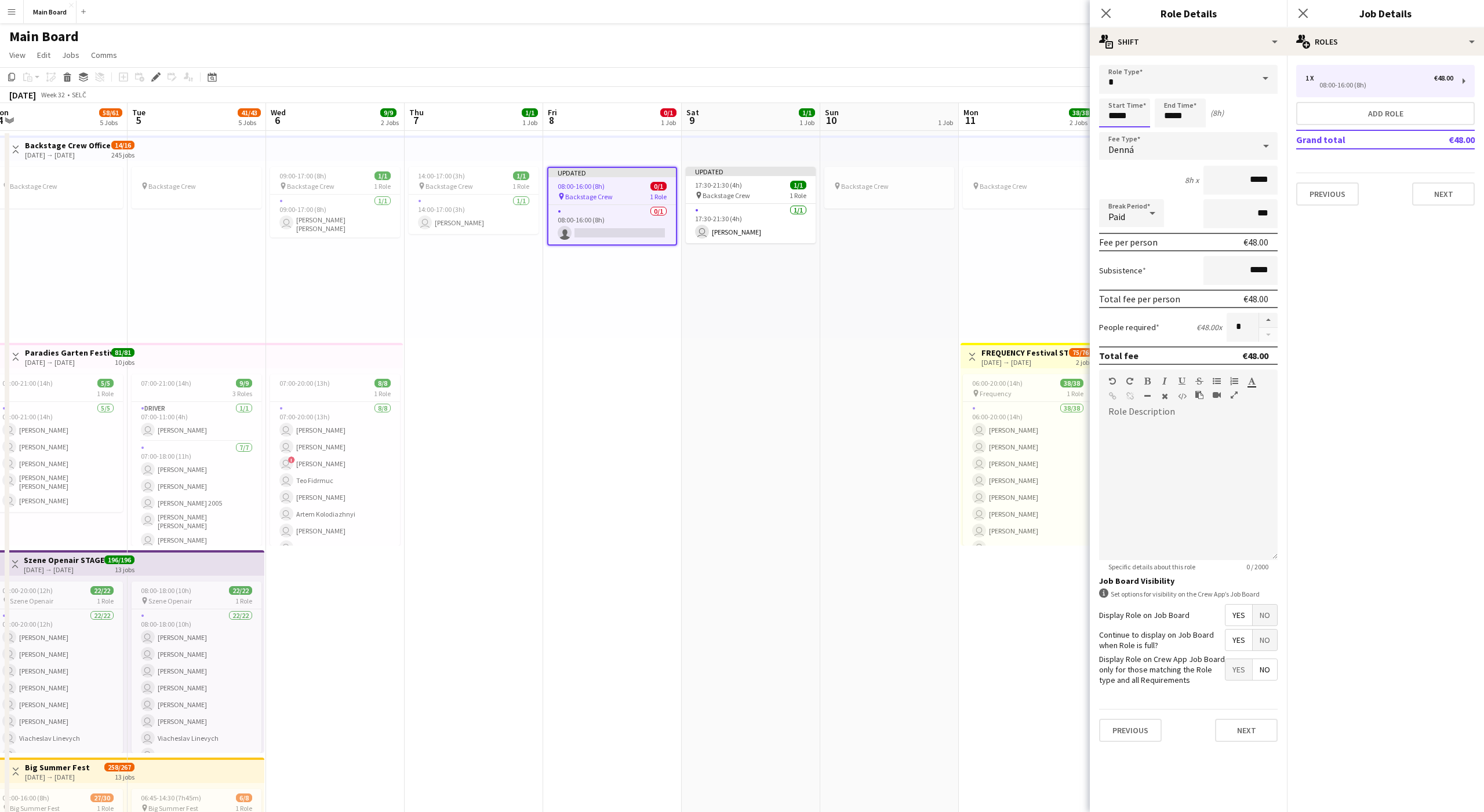
click at [1108, 118] on input "*****" at bounding box center [1125, 113] width 51 height 29
type input "*****"
click at [1164, 115] on input "*****" at bounding box center [1181, 113] width 51 height 29
type input "*****"
click at [1149, 147] on div "Denná" at bounding box center [1176, 146] width 155 height 28
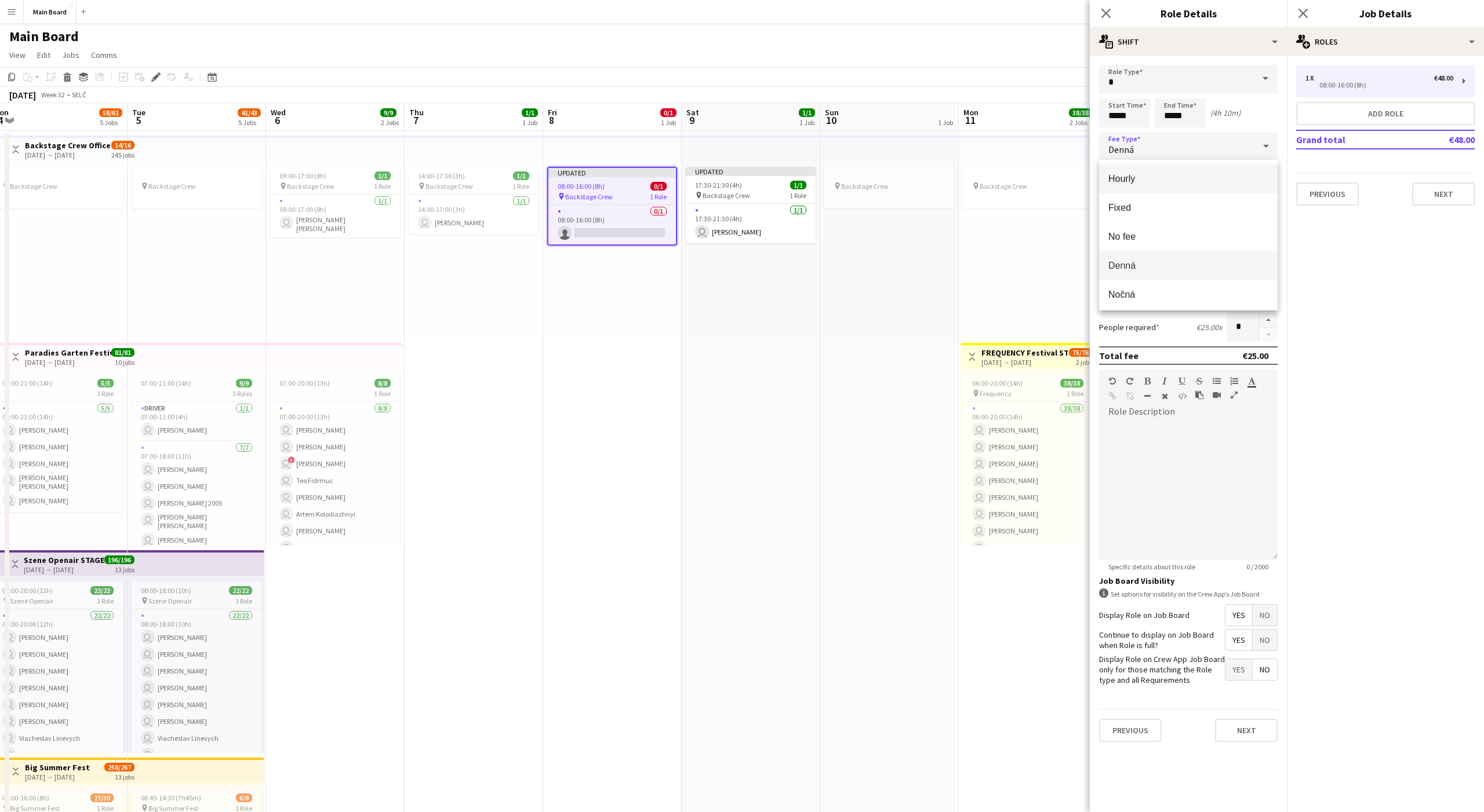
click at [1122, 178] on span "Hourly" at bounding box center [1188, 179] width 160 height 11
type input "*****"
click at [1127, 205] on div "Paid" at bounding box center [1119, 213] width 41 height 28
click at [1120, 267] on mat-option "Unpaid" at bounding box center [1131, 276] width 65 height 29
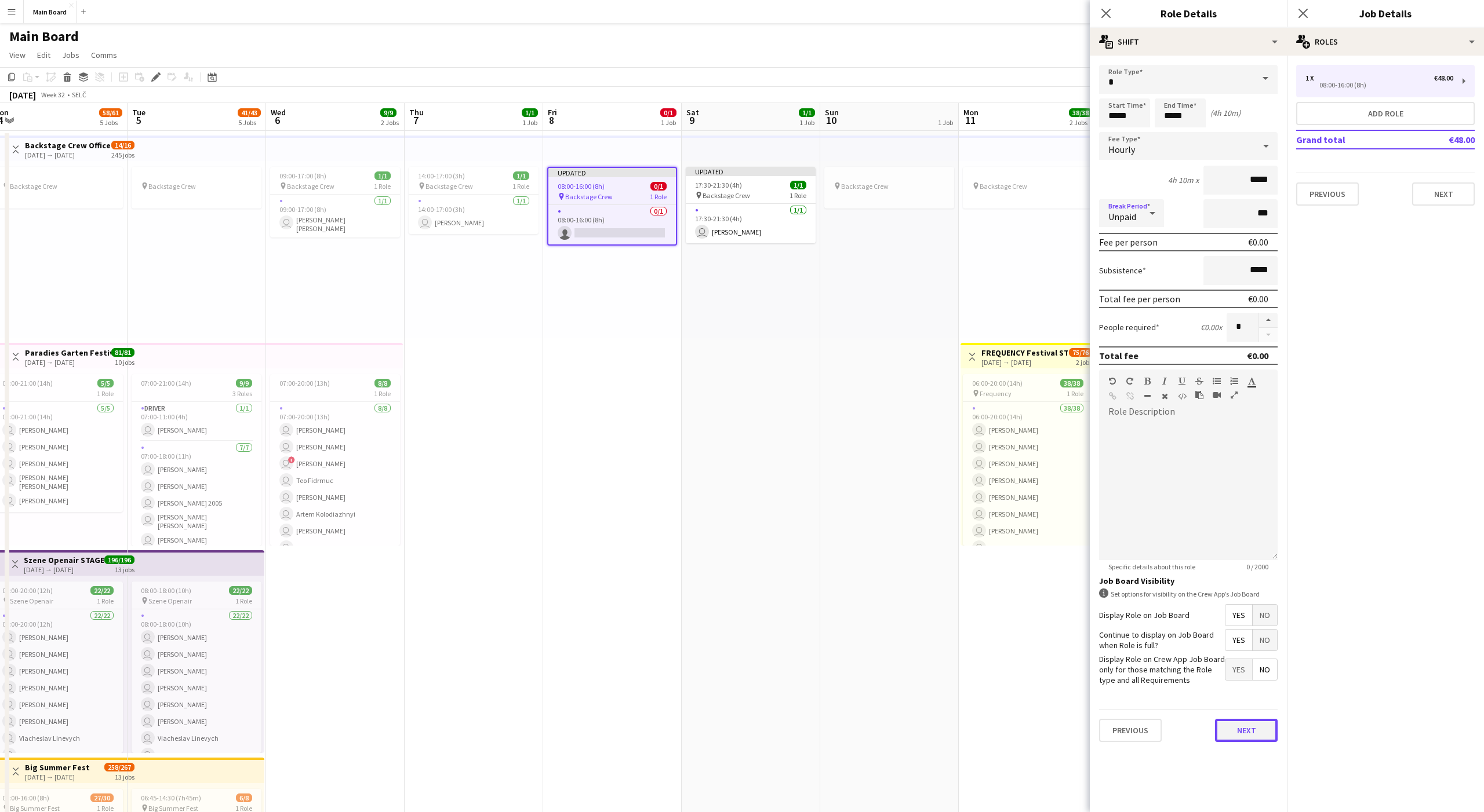
click at [1235, 736] on button "Next" at bounding box center [1246, 730] width 62 height 23
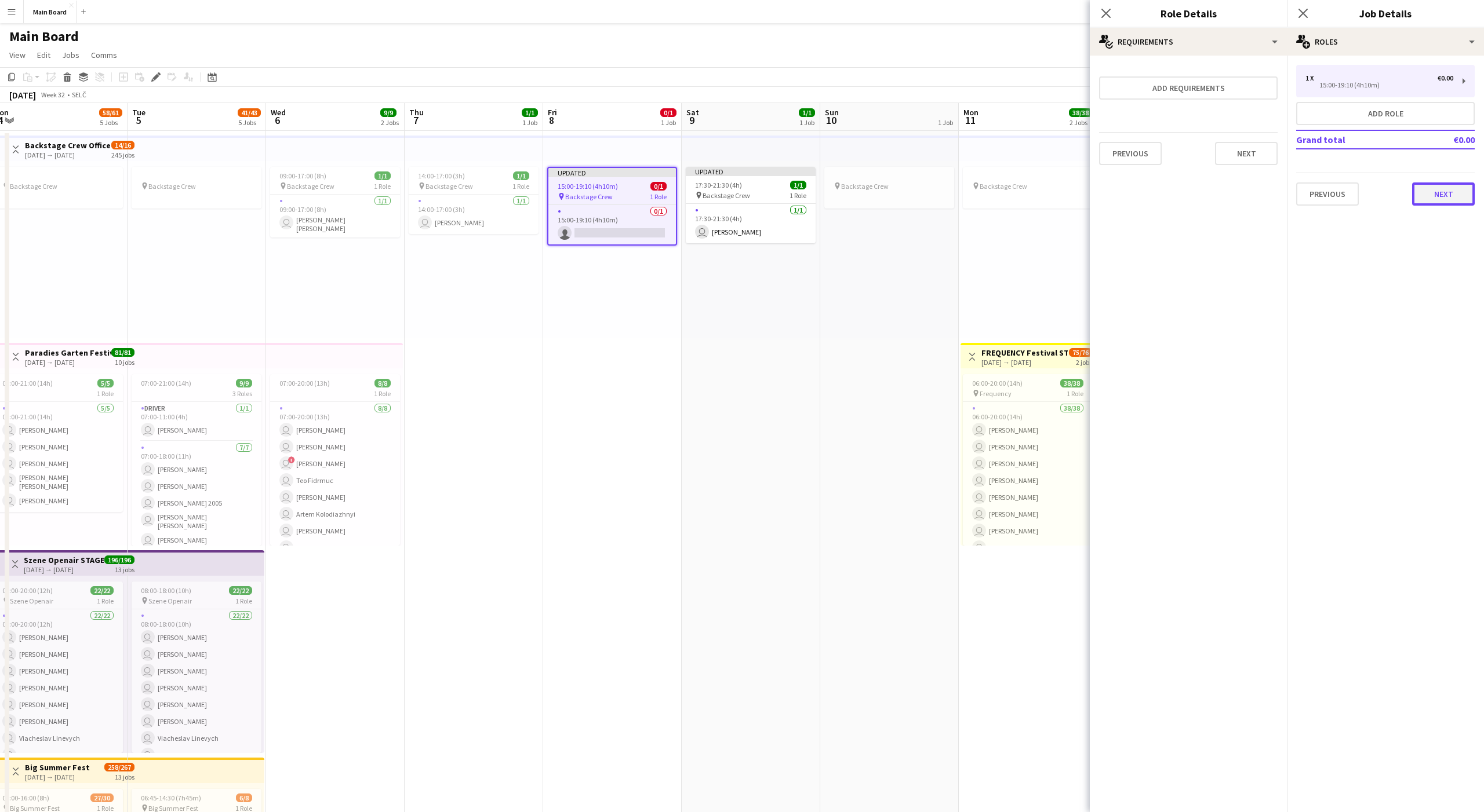
click at [1447, 190] on button "Next" at bounding box center [1444, 194] width 62 height 23
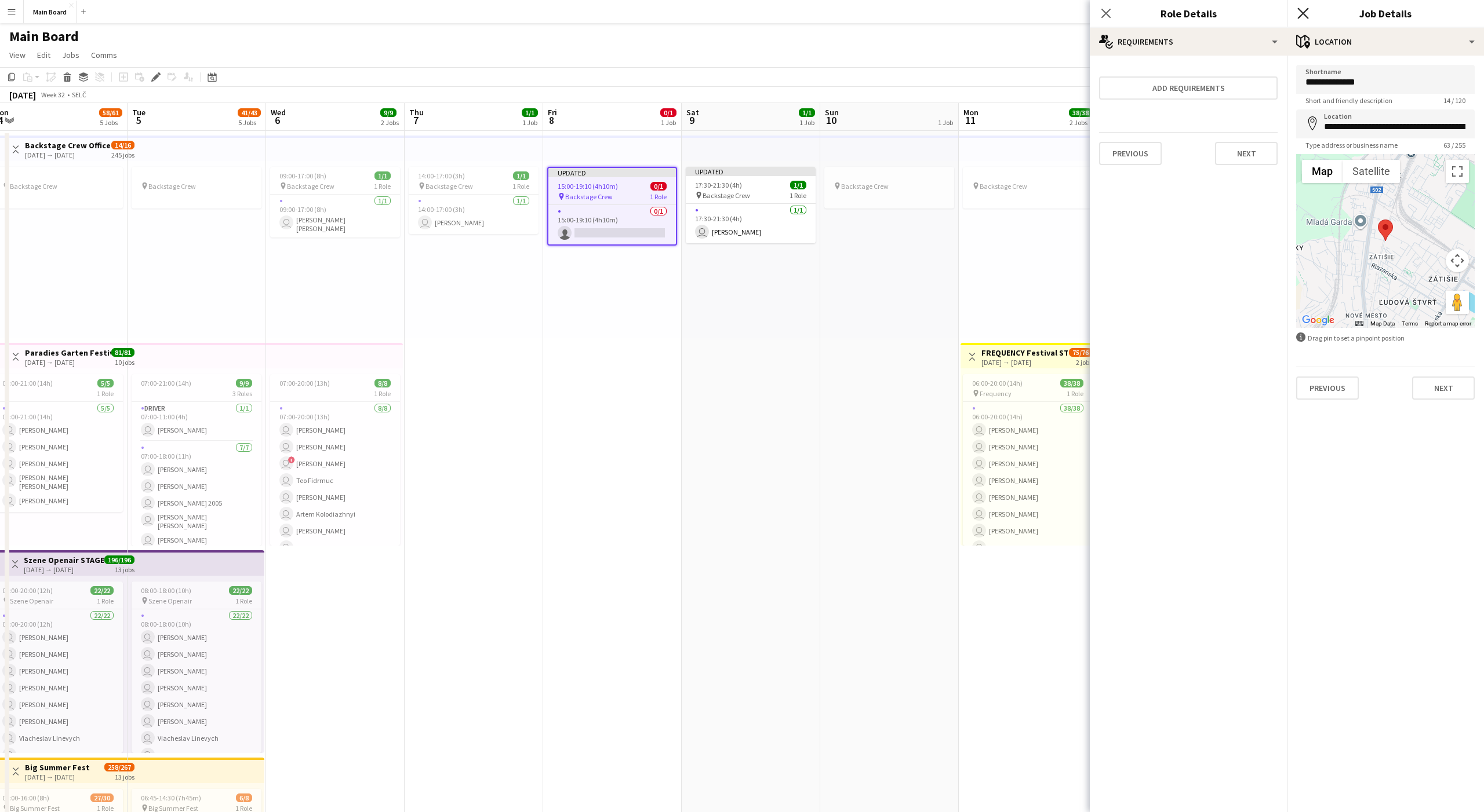
click at [1304, 13] on icon at bounding box center [1303, 13] width 11 height 11
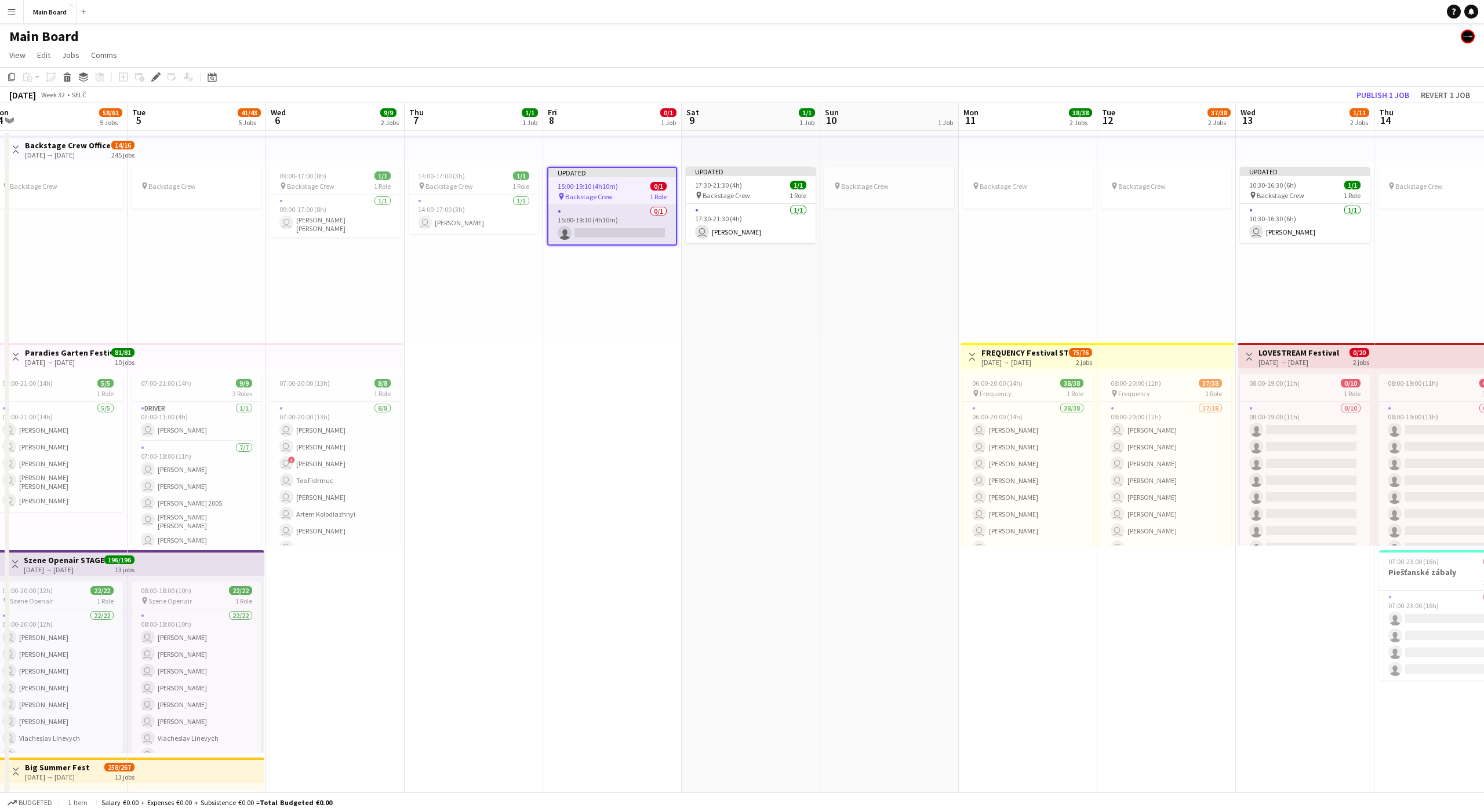
click at [645, 240] on app-card-role "0/1 15:00-19:10 (4h10m) single-neutral-actions" at bounding box center [612, 224] width 128 height 39
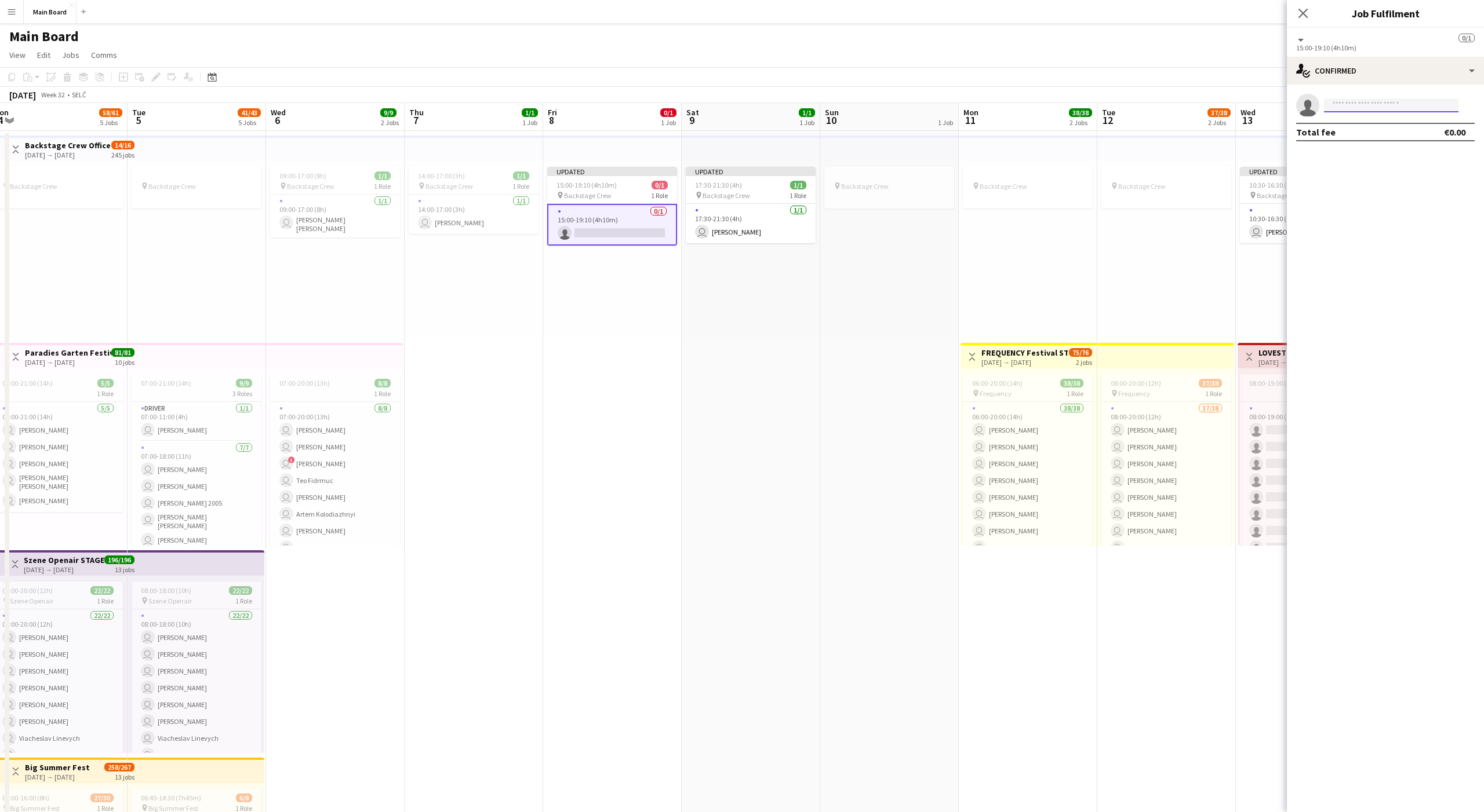
click at [1348, 106] on input at bounding box center [1391, 105] width 134 height 14
type input "***"
click at [1378, 125] on span "[PERSON_NAME]" at bounding box center [1366, 121] width 67 height 10
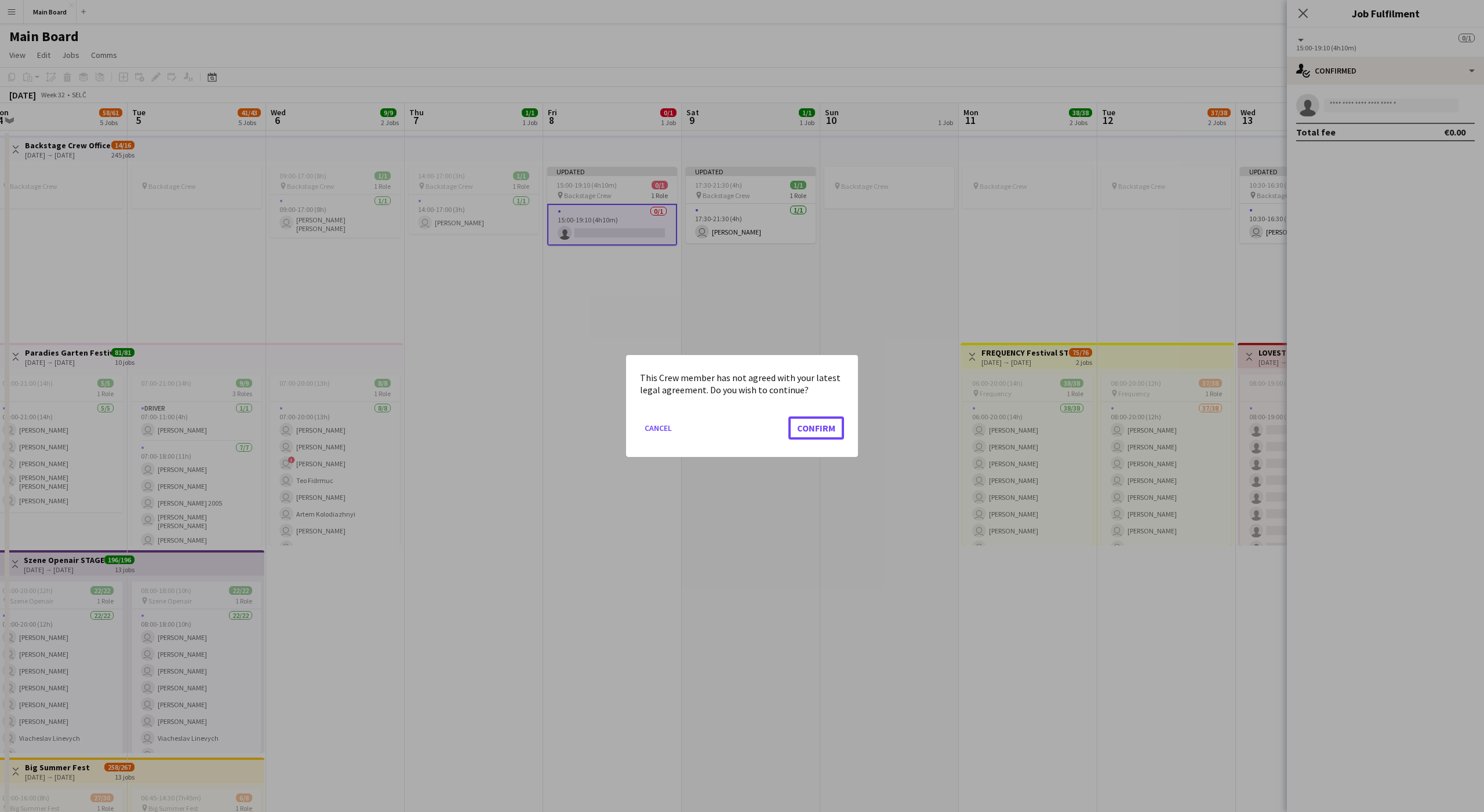
click at [788, 417] on button "Confirm" at bounding box center [816, 428] width 56 height 23
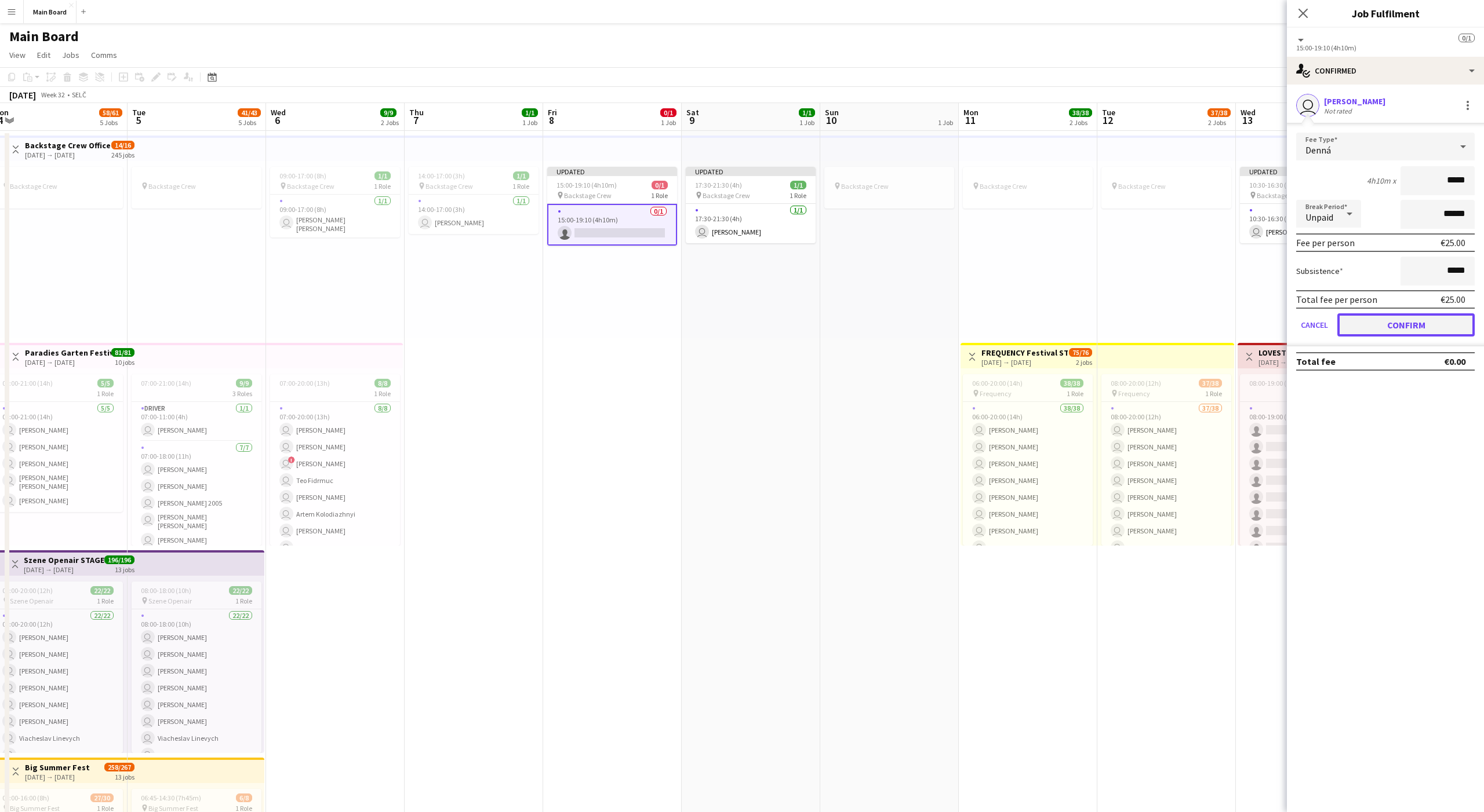
click at [1373, 316] on button "Confirm" at bounding box center [1406, 324] width 138 height 23
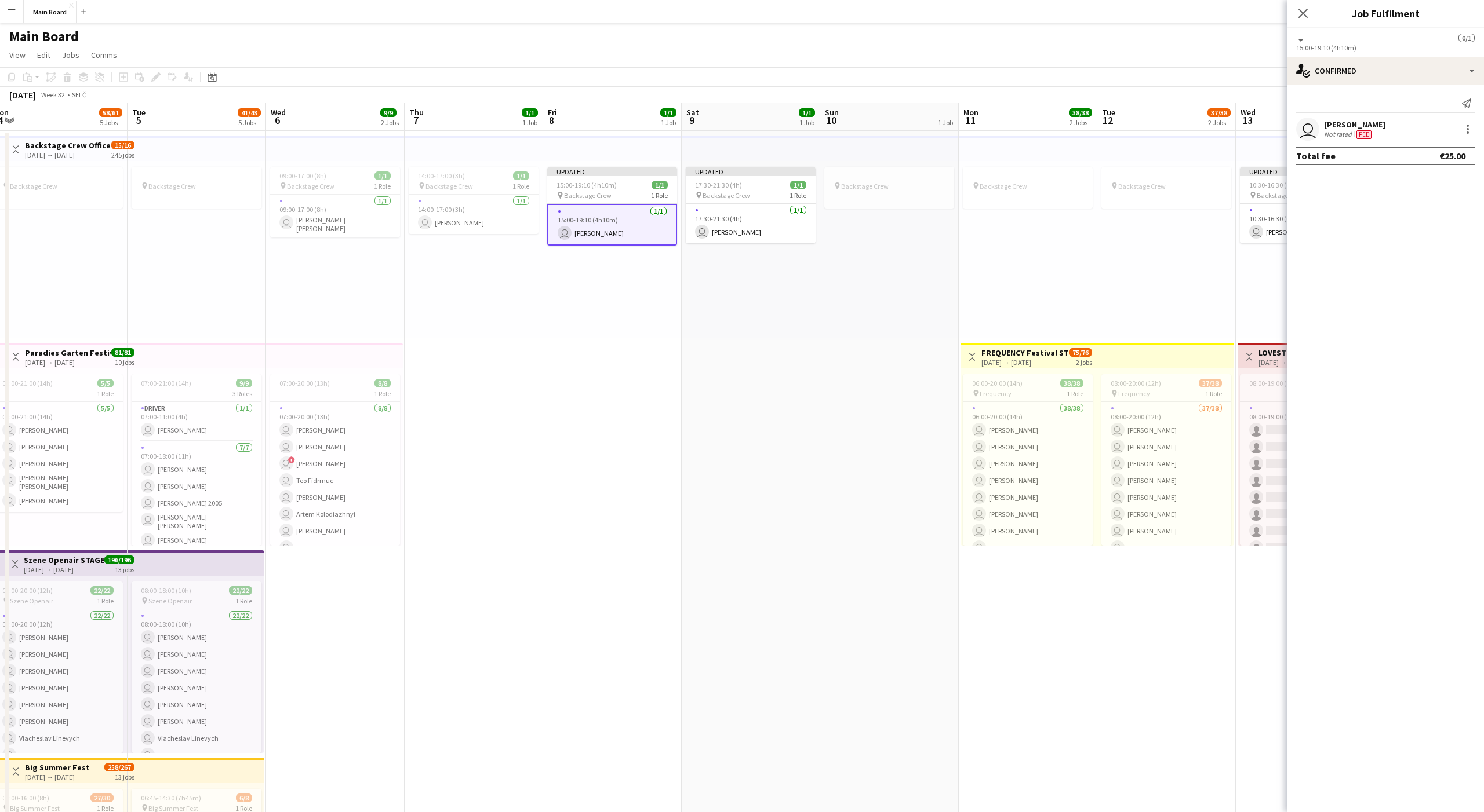
click at [1373, 316] on mat-expansion-panel "check Confirmed Send notification user Tomáš Košík Not rated Fee Total fee €25.…" at bounding box center [1385, 448] width 197 height 727
click at [1146, 280] on div "pin Backstage Crew" at bounding box center [1166, 249] width 139 height 177
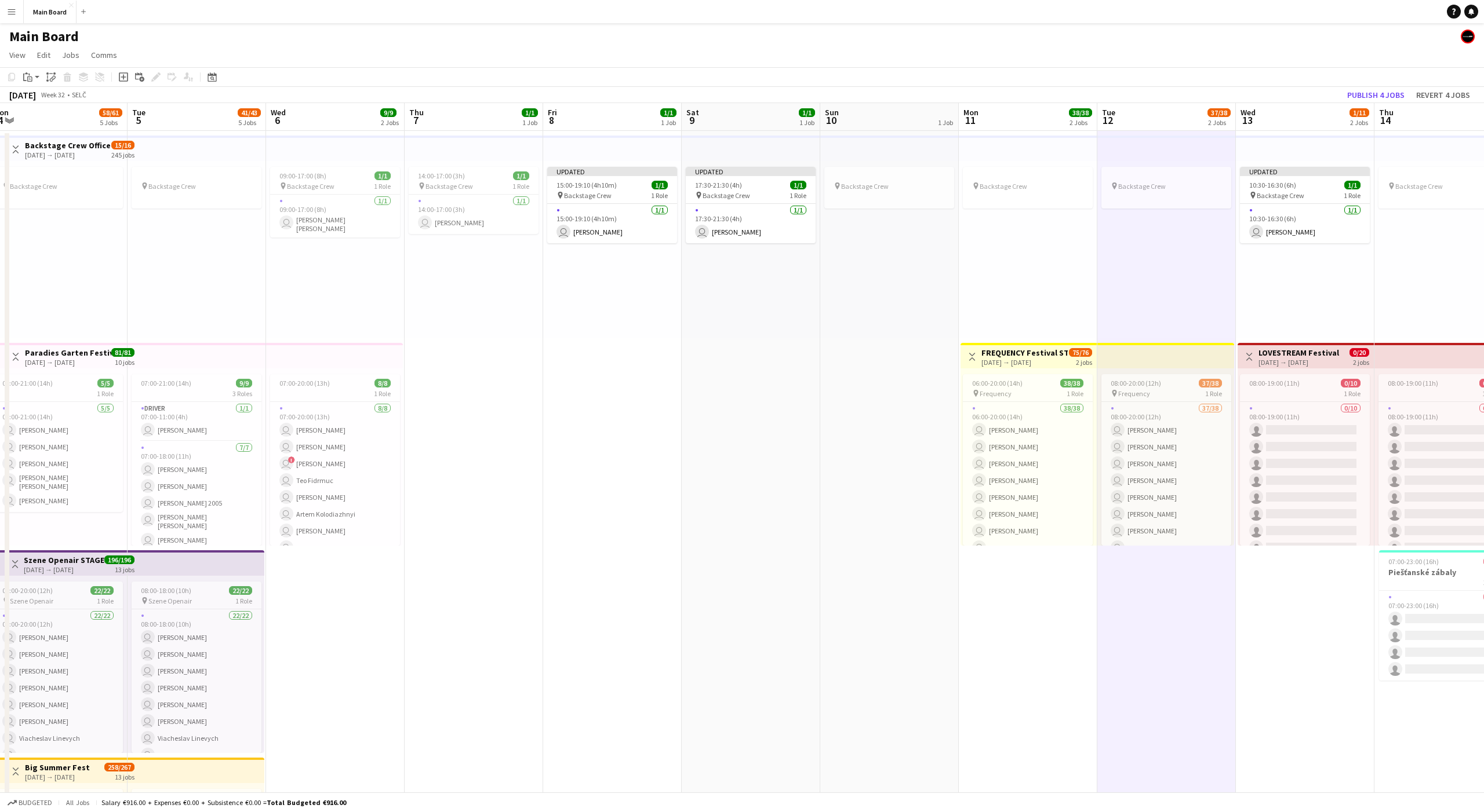
click at [1219, 293] on div "pin Backstage Crew" at bounding box center [1166, 249] width 139 height 177
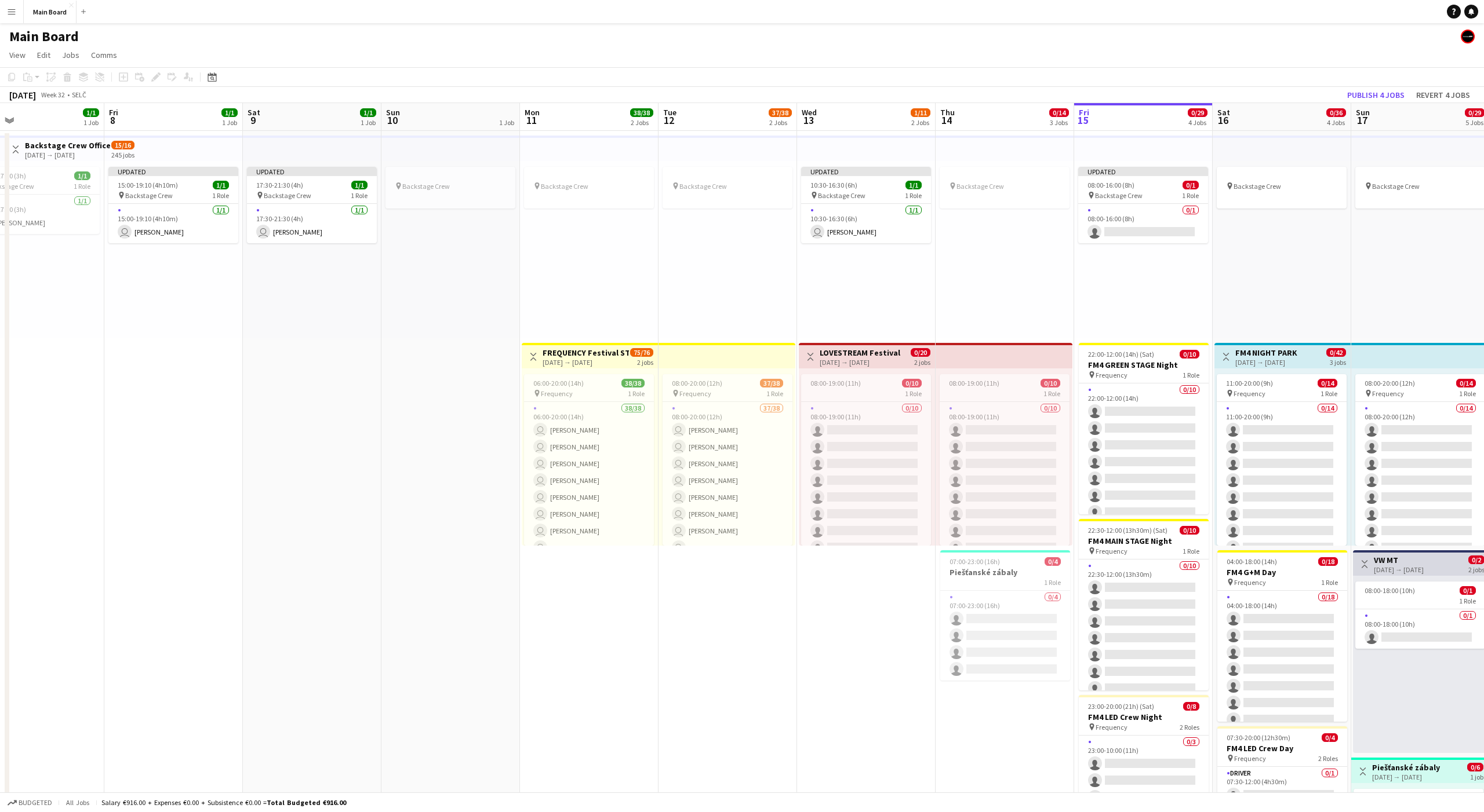
scroll to position [0, 457]
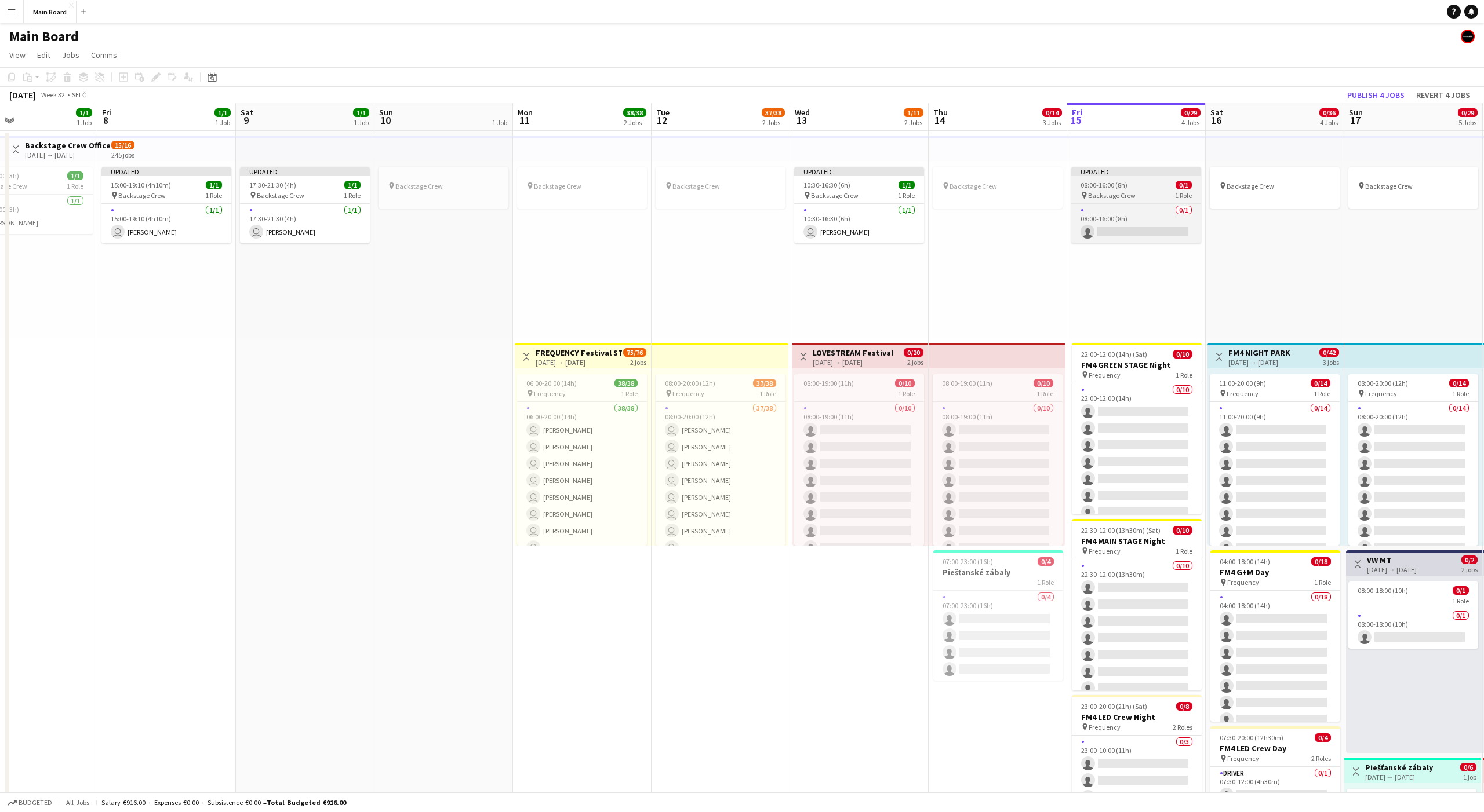
click at [1116, 181] on span "08:00-16:00 (8h)" at bounding box center [1104, 185] width 47 height 8
click at [154, 78] on icon at bounding box center [155, 77] width 6 height 6
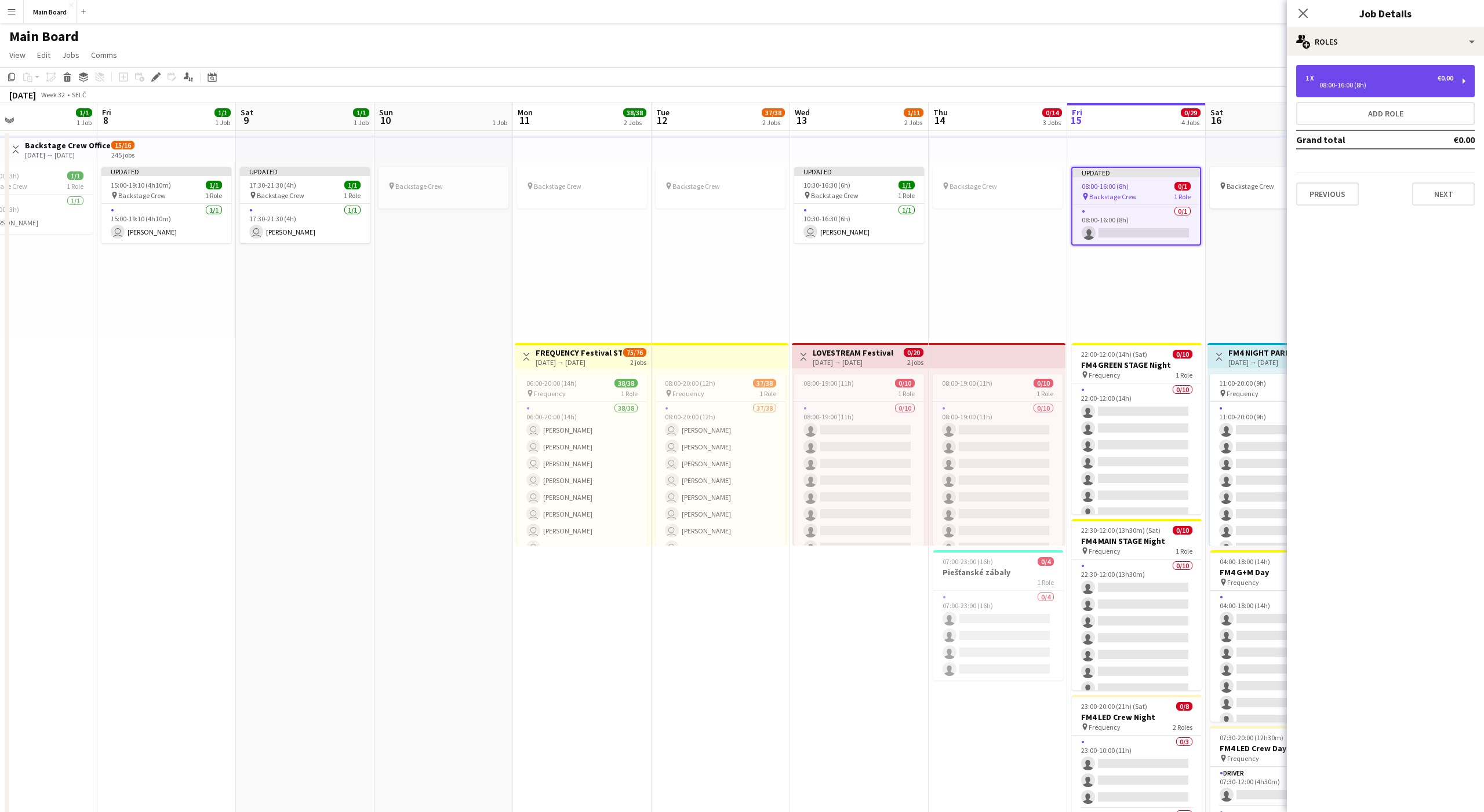
click at [1354, 70] on div "1 x €0.00 08:00-16:00 (8h)" at bounding box center [1386, 81] width 178 height 32
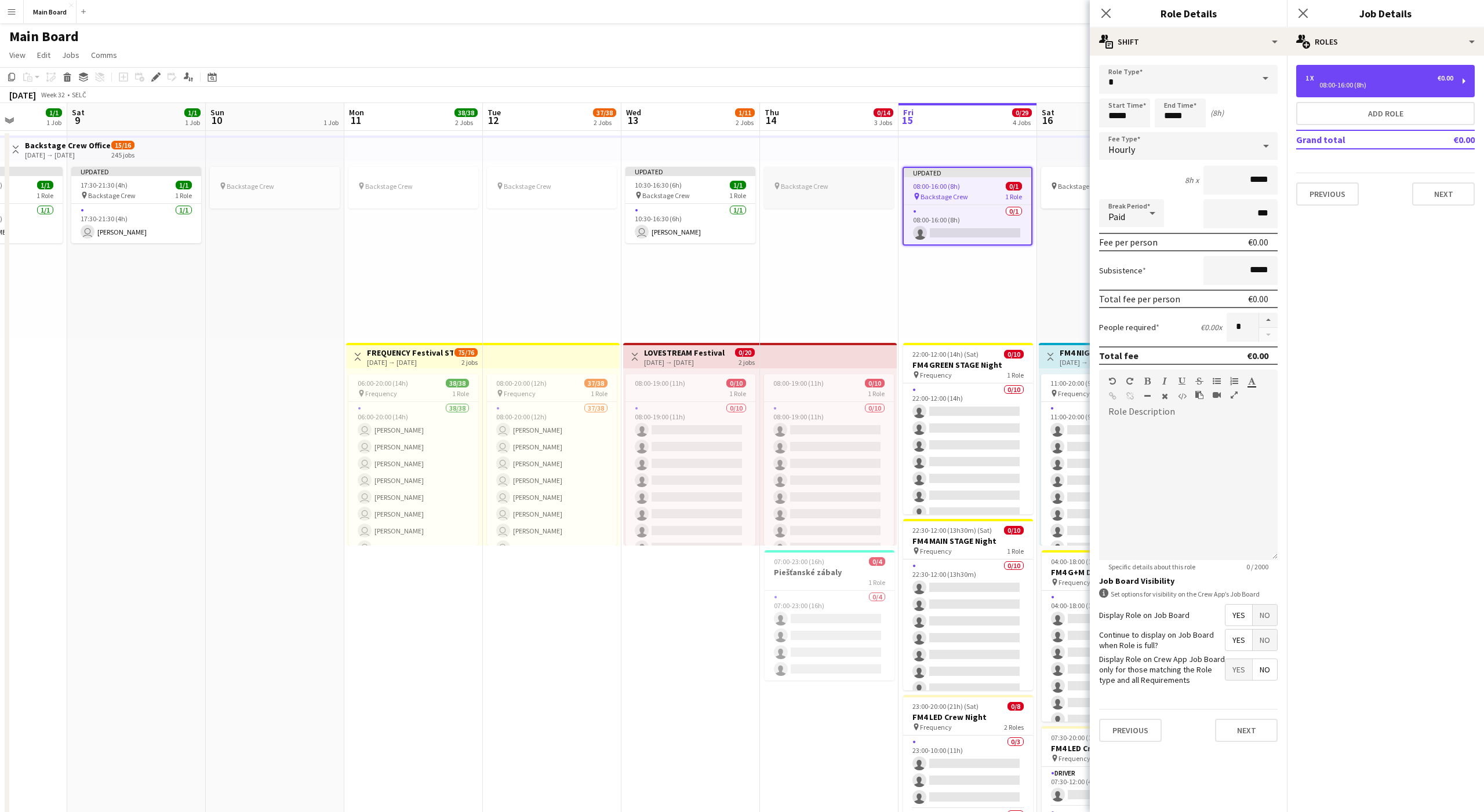
scroll to position [0, 386]
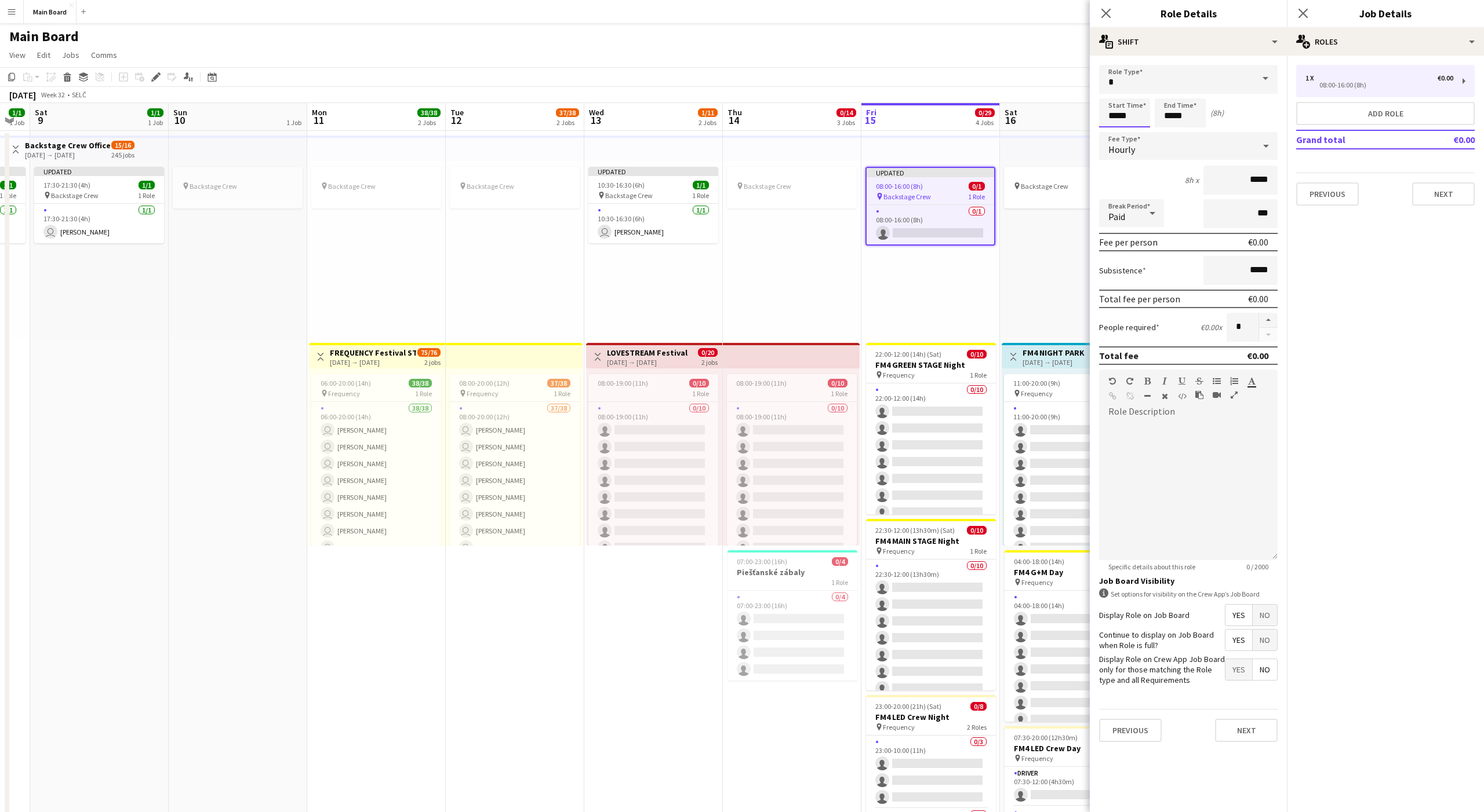
click at [1110, 114] on input "*****" at bounding box center [1125, 113] width 51 height 29
type input "*****"
click at [1124, 149] on span "Hourly" at bounding box center [1121, 149] width 27 height 12
click at [1133, 180] on span "Hourly" at bounding box center [1188, 179] width 160 height 11
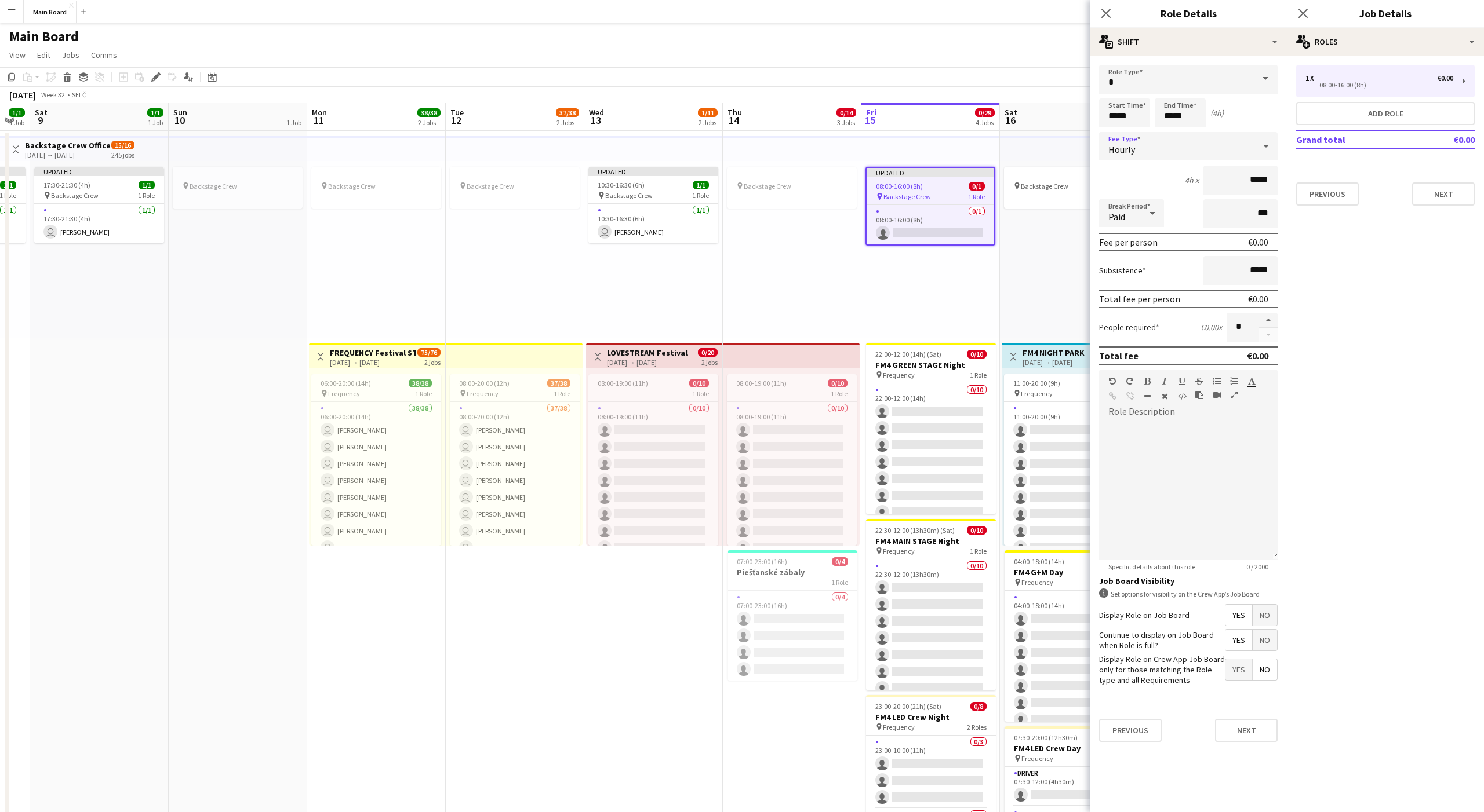
click at [1135, 216] on div "Paid" at bounding box center [1119, 213] width 41 height 28
click at [1128, 238] on mat-option "Paid" at bounding box center [1131, 246] width 65 height 29
click at [1122, 221] on div "Paid" at bounding box center [1119, 213] width 41 height 28
click at [1122, 260] on mat-option "Paid" at bounding box center [1131, 246] width 65 height 29
click at [1119, 204] on div "Paid" at bounding box center [1119, 213] width 41 height 28
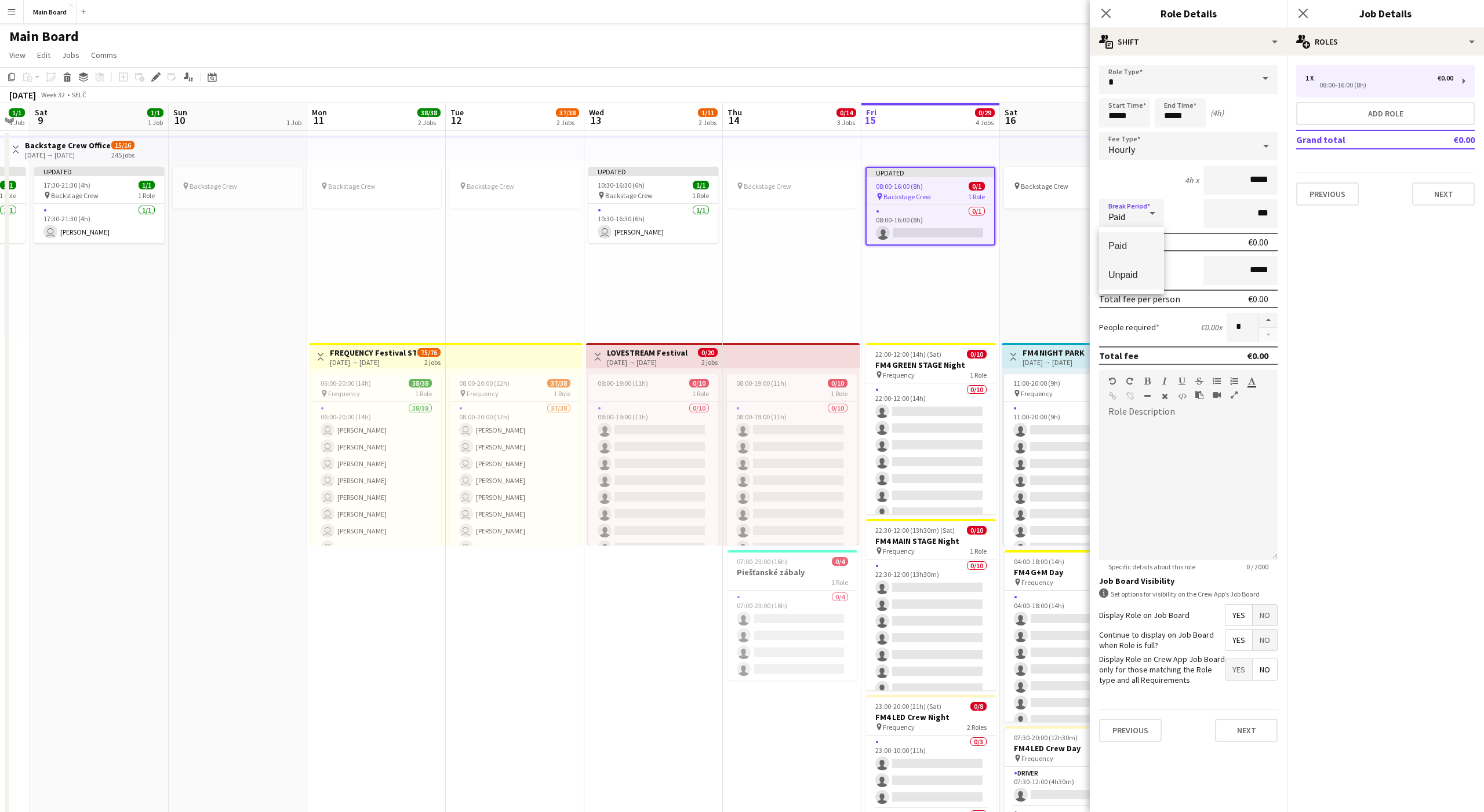
click at [1119, 279] on span "Unpaid" at bounding box center [1131, 275] width 46 height 11
click at [1230, 743] on div "Previous Next" at bounding box center [1188, 730] width 178 height 42
click at [1248, 729] on button "Next" at bounding box center [1246, 730] width 62 height 23
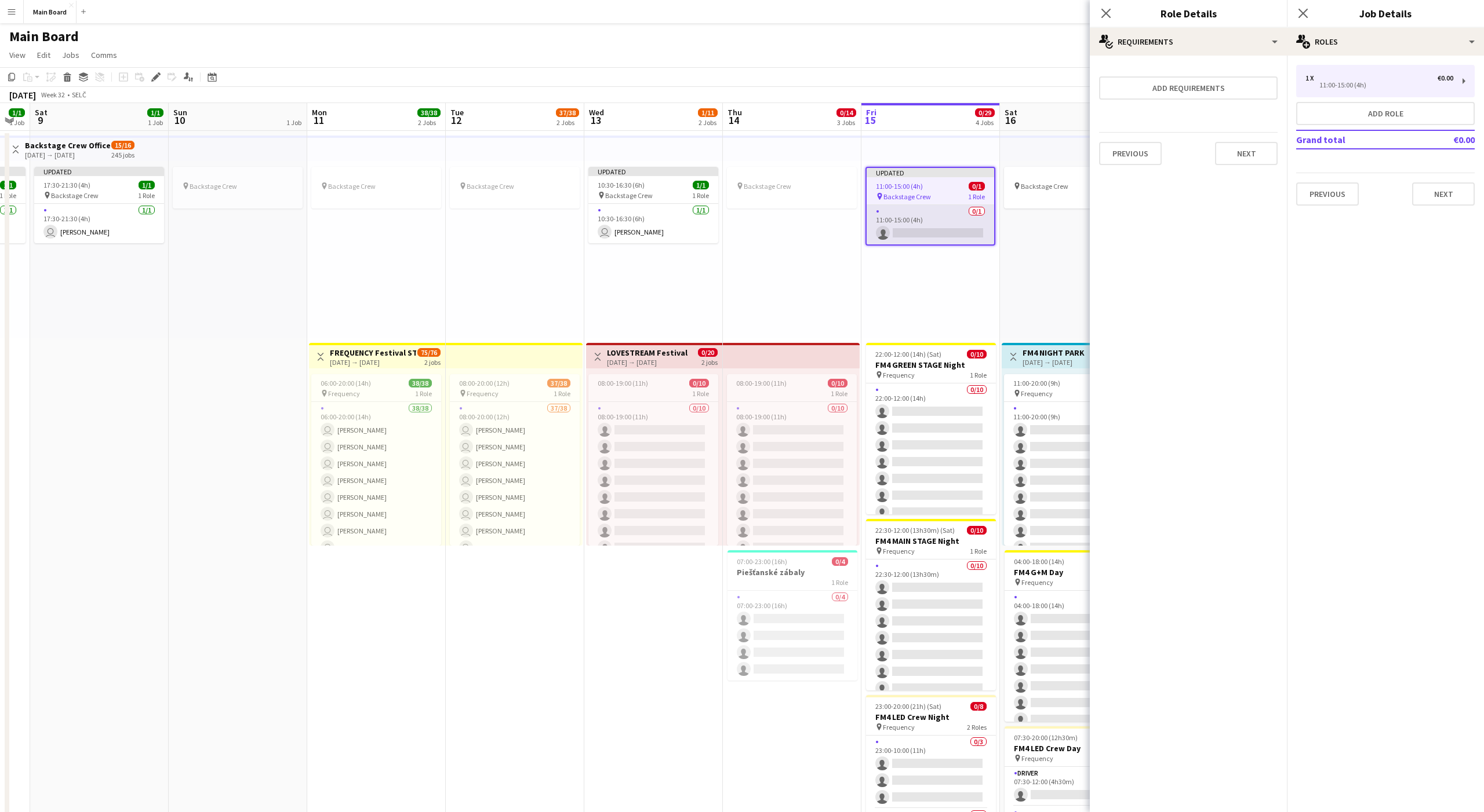
click at [892, 222] on app-card-role "0/1 11:00-15:00 (4h) single-neutral-actions" at bounding box center [930, 224] width 128 height 39
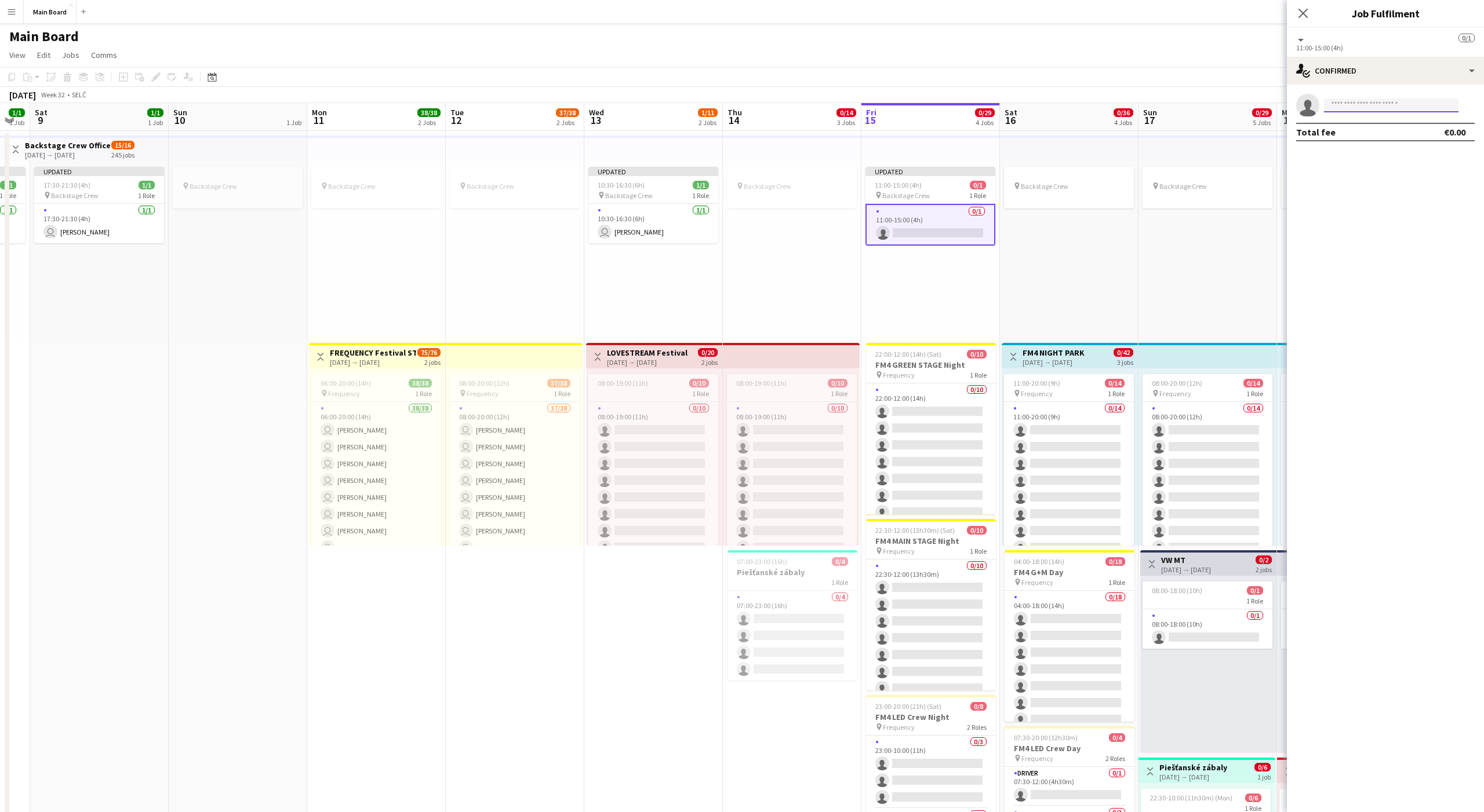
click at [1370, 107] on input at bounding box center [1391, 105] width 134 height 14
type input "****"
click at [1373, 130] on span "gracjan-rozanski@o2.pl" at bounding box center [1391, 131] width 116 height 9
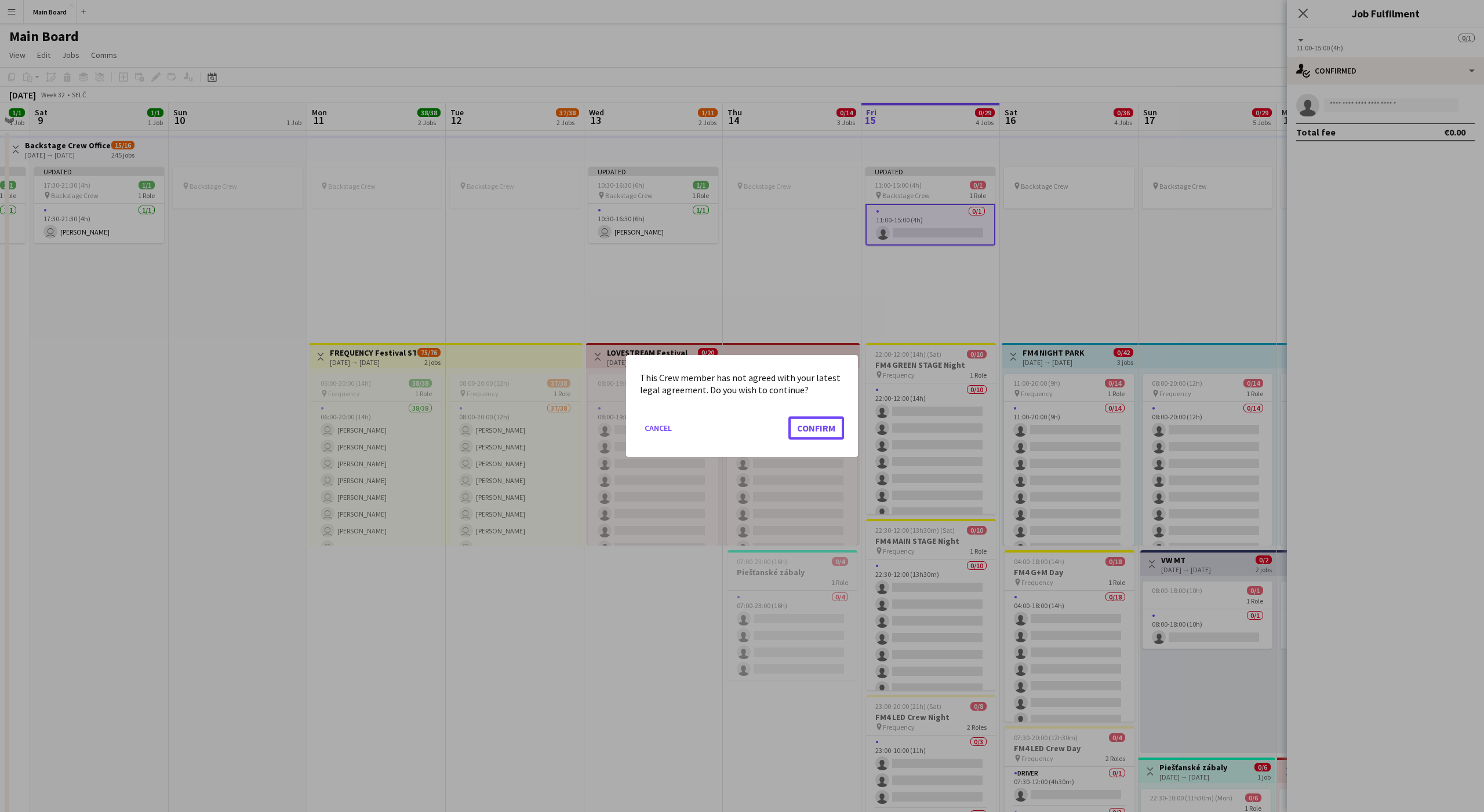
click at [788, 417] on button "Confirm" at bounding box center [816, 428] width 56 height 23
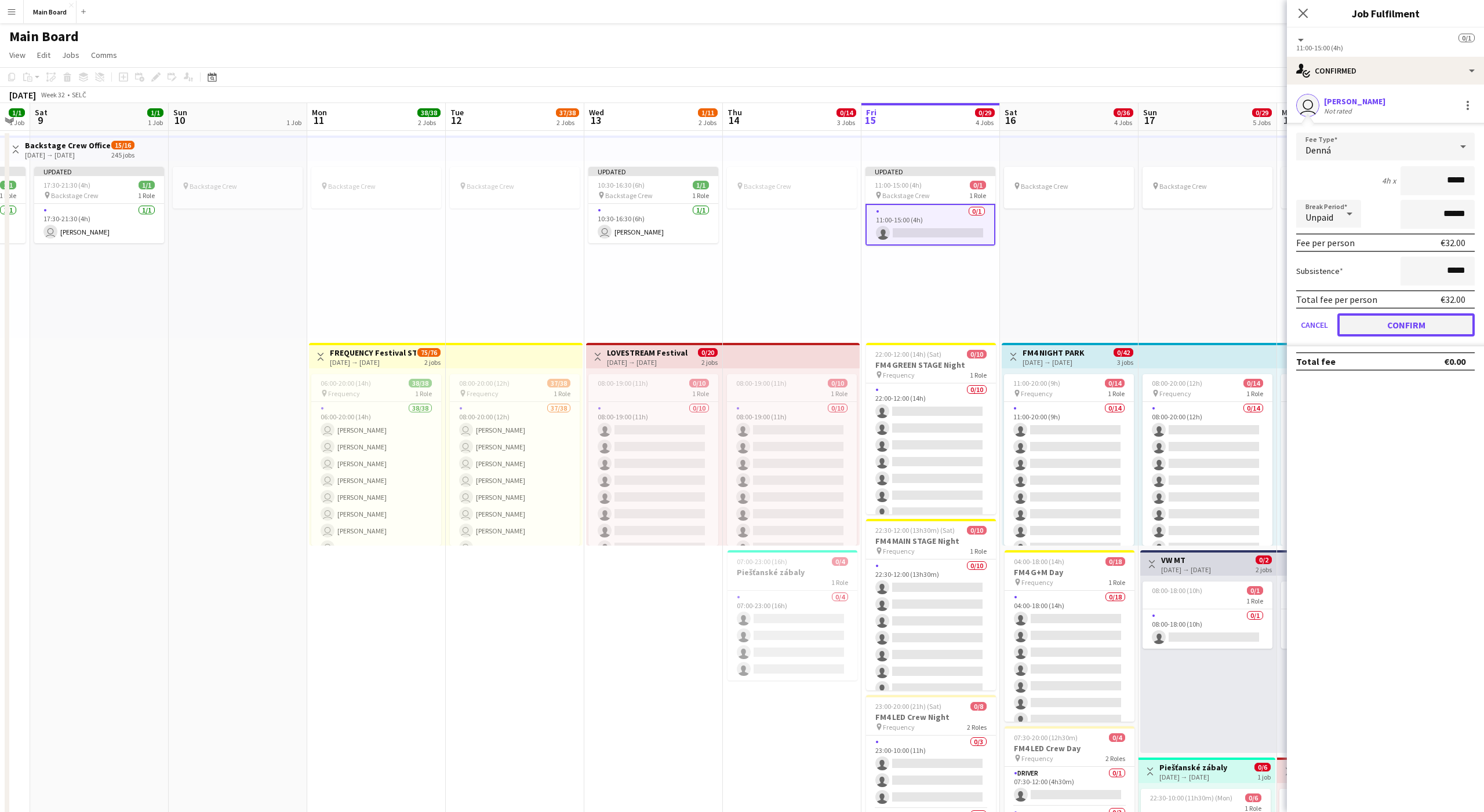
click at [1370, 321] on button "Confirm" at bounding box center [1406, 324] width 138 height 23
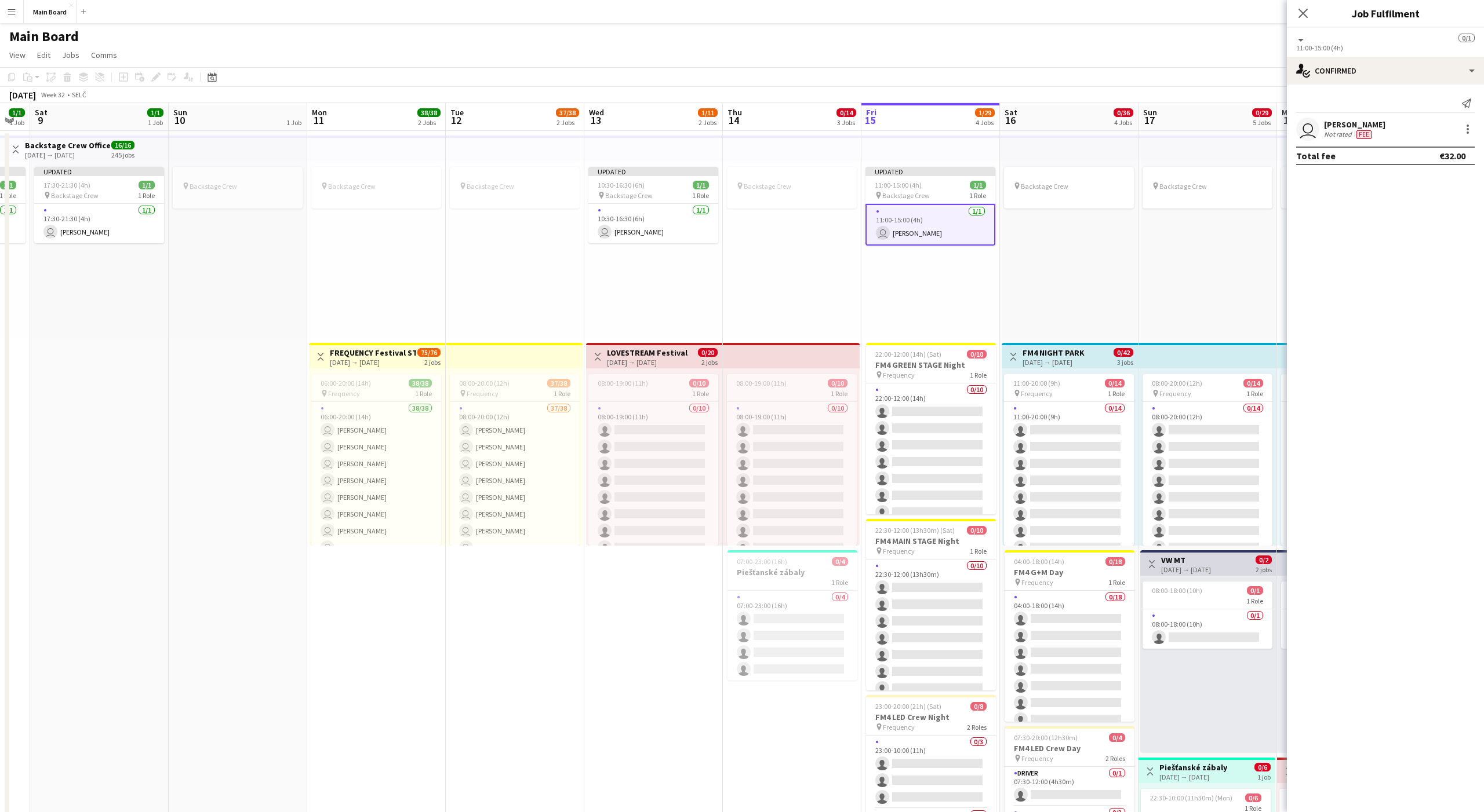
click at [792, 253] on div "pin Backstage Crew" at bounding box center [792, 249] width 139 height 177
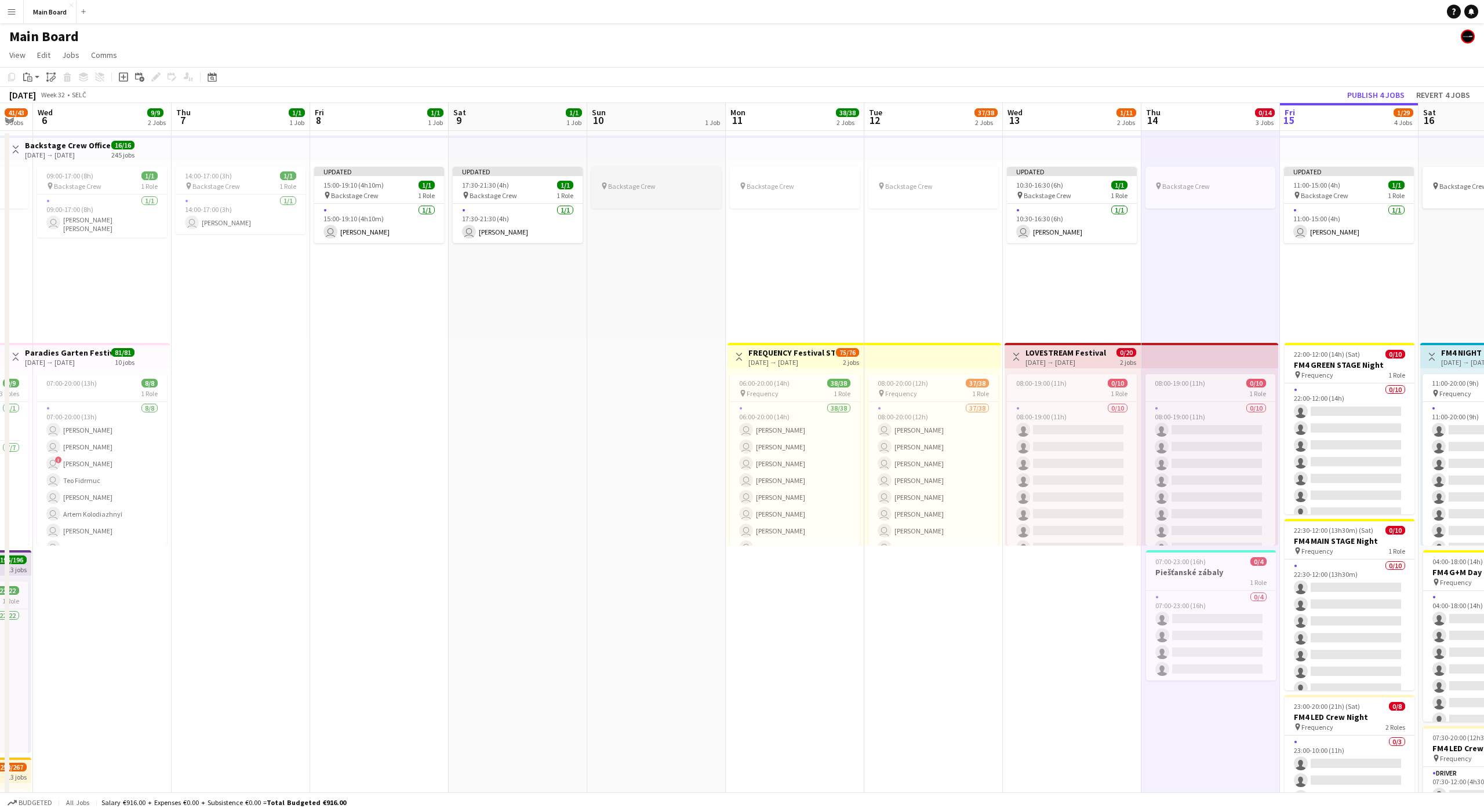
click at [672, 191] on app-job-card "pin Backstage Crew" at bounding box center [655, 187] width 130 height 41
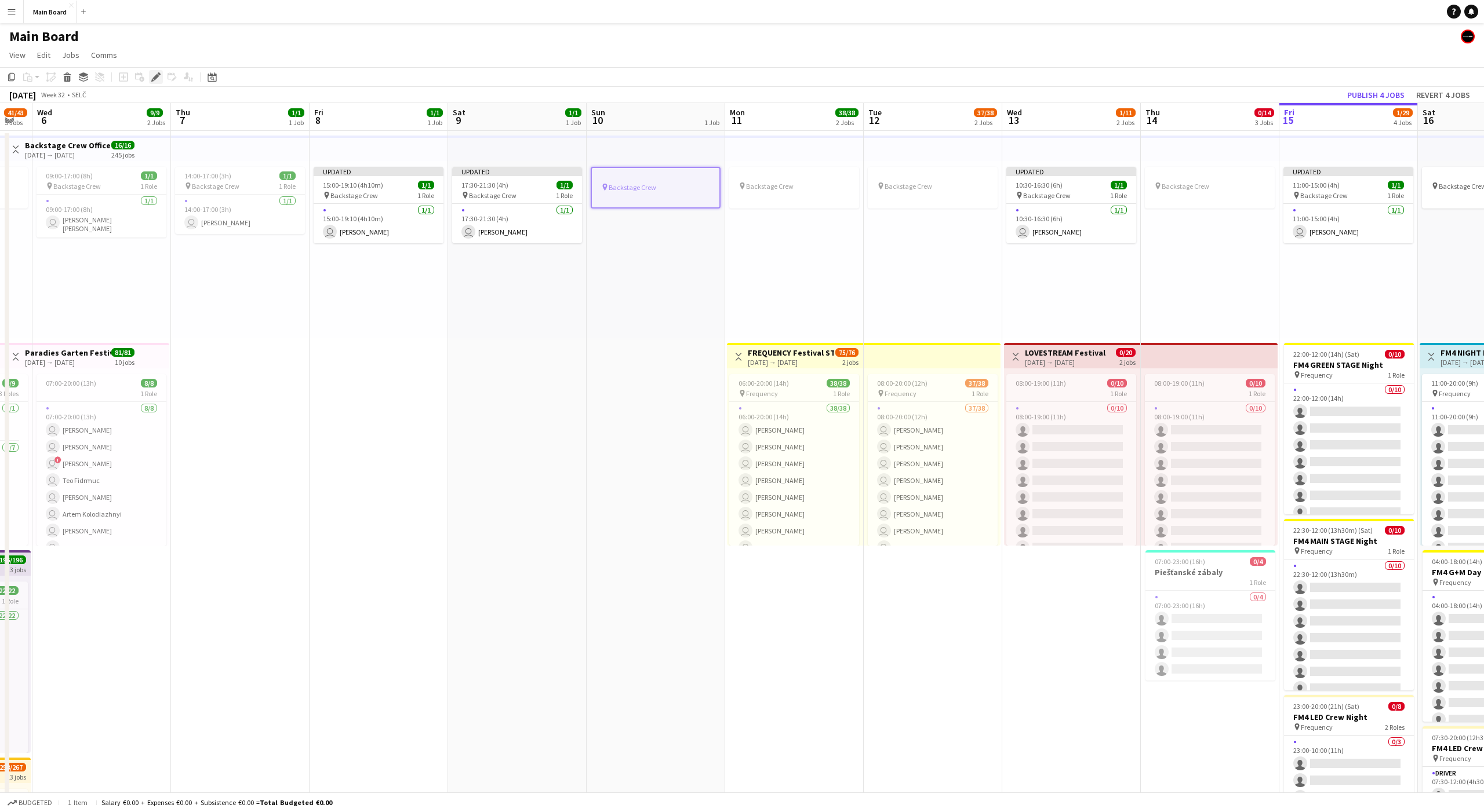
click at [156, 79] on icon "Edit" at bounding box center [156, 77] width 9 height 9
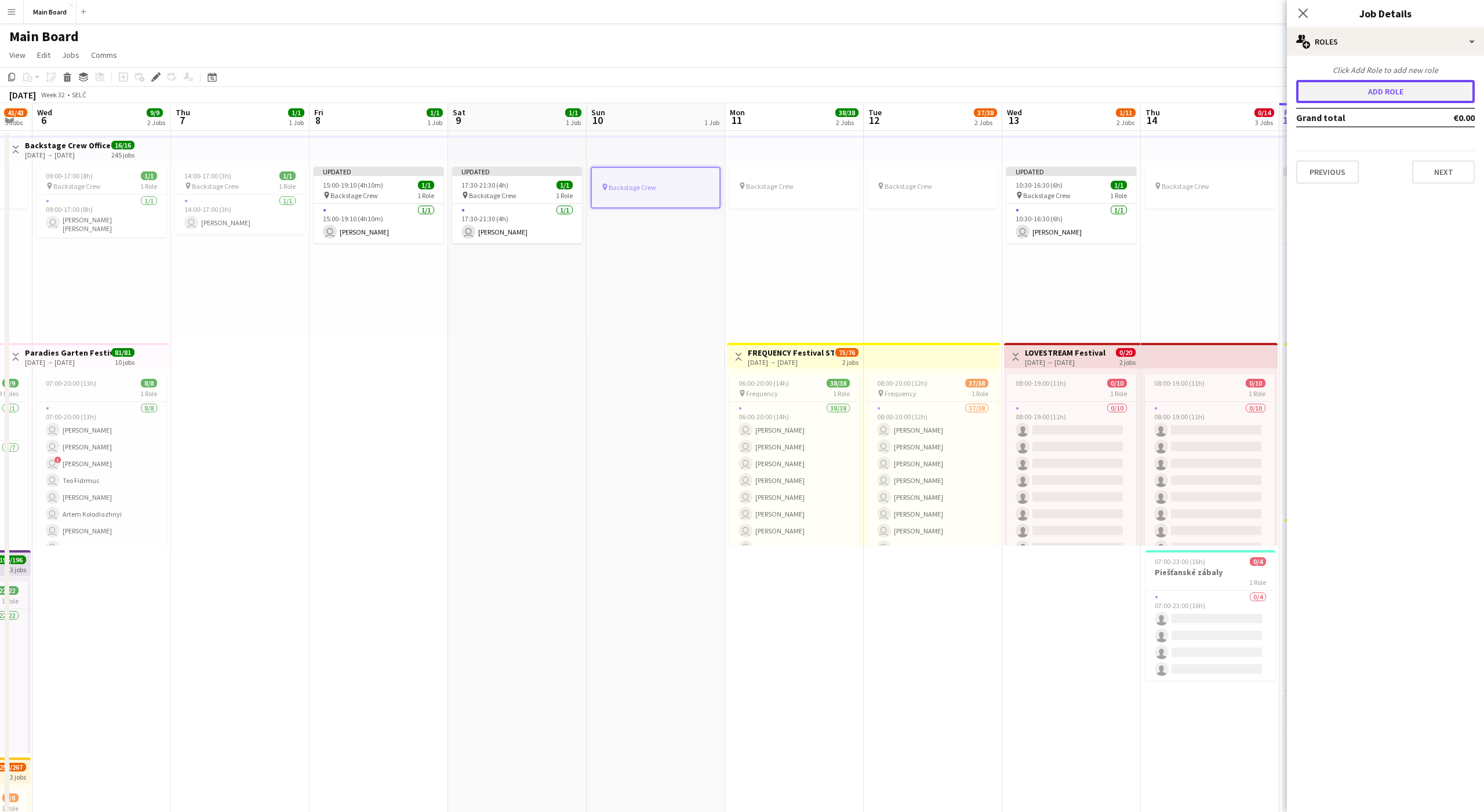
click at [1316, 90] on button "Add role" at bounding box center [1386, 91] width 178 height 23
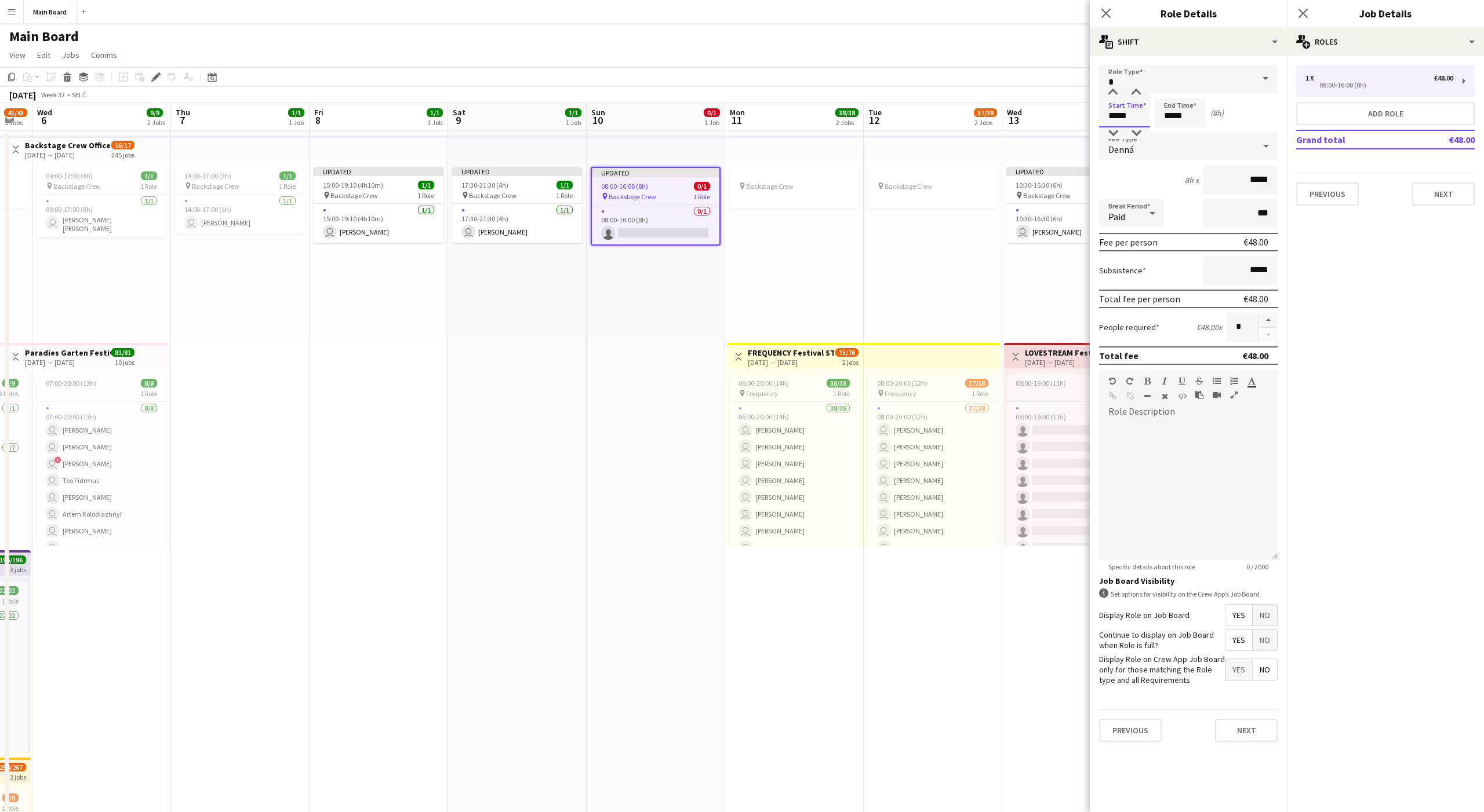
click at [1108, 117] on input "*****" at bounding box center [1125, 113] width 51 height 29
type input "*****"
click at [1121, 137] on div "Denná" at bounding box center [1176, 146] width 155 height 28
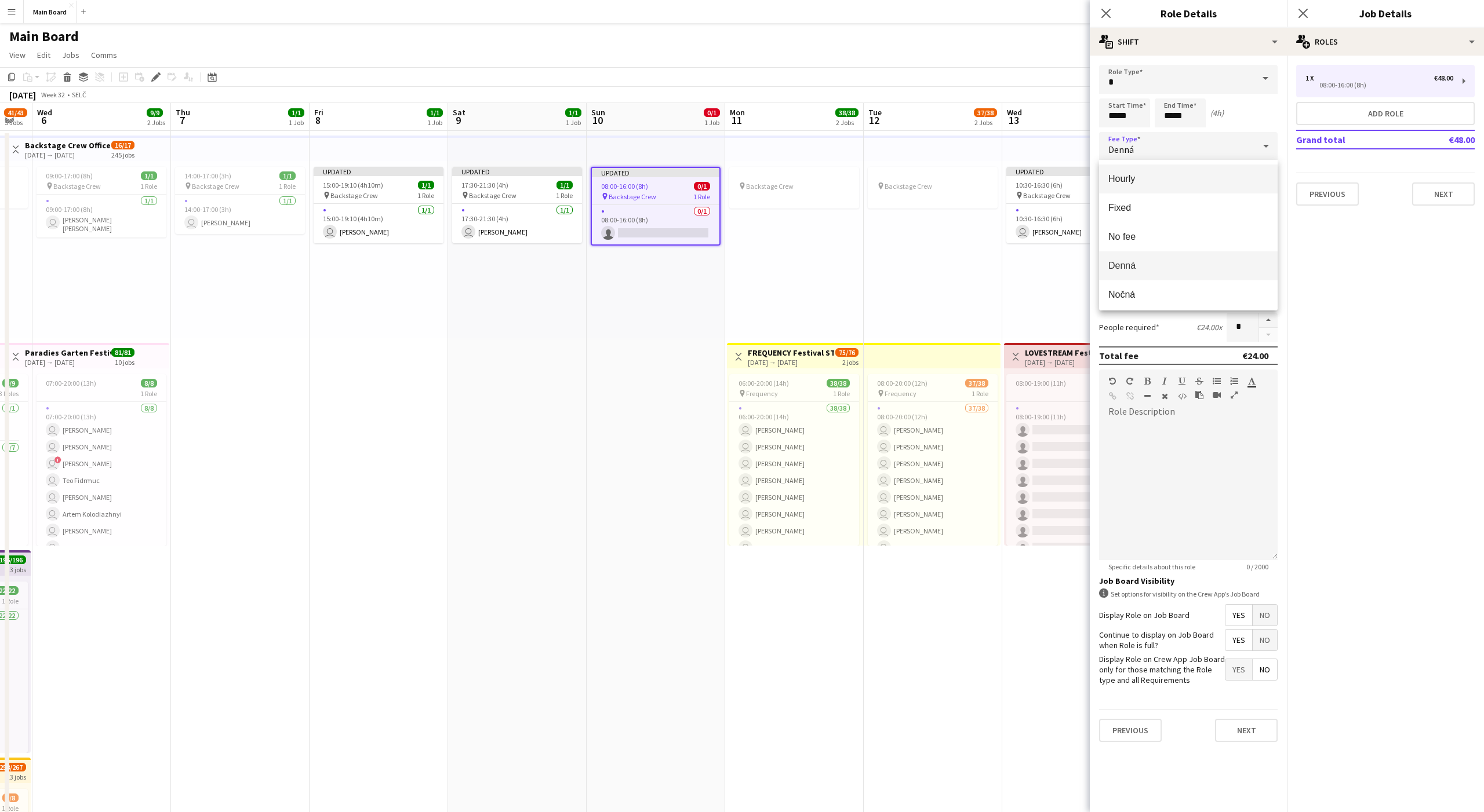
click at [1147, 172] on mat-option "Hourly" at bounding box center [1188, 179] width 178 height 29
type input "*****"
click at [1142, 213] on div at bounding box center [1151, 213] width 23 height 23
click at [1123, 276] on span "Unpaid" at bounding box center [1131, 275] width 46 height 11
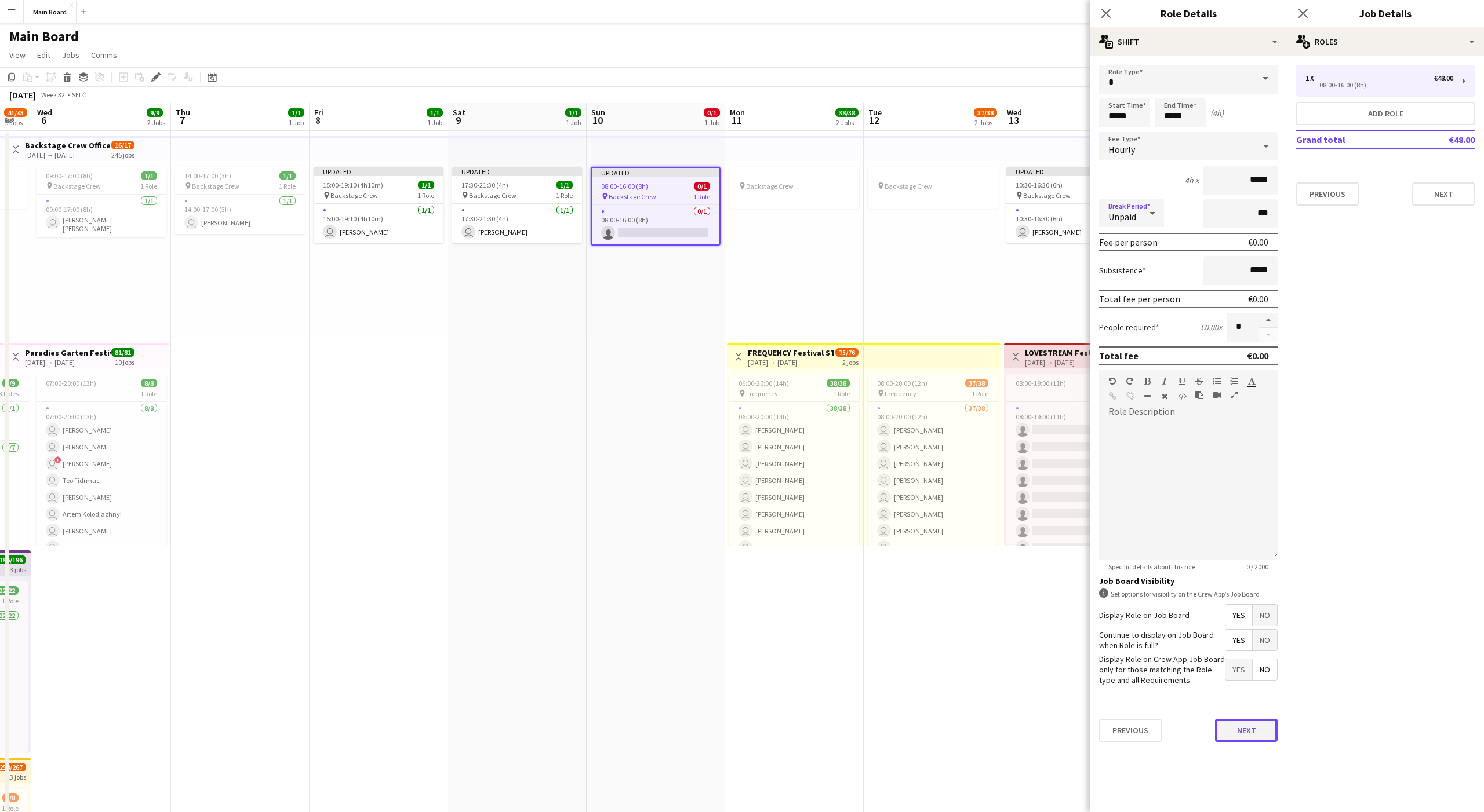
click at [1252, 727] on button "Next" at bounding box center [1246, 730] width 62 height 23
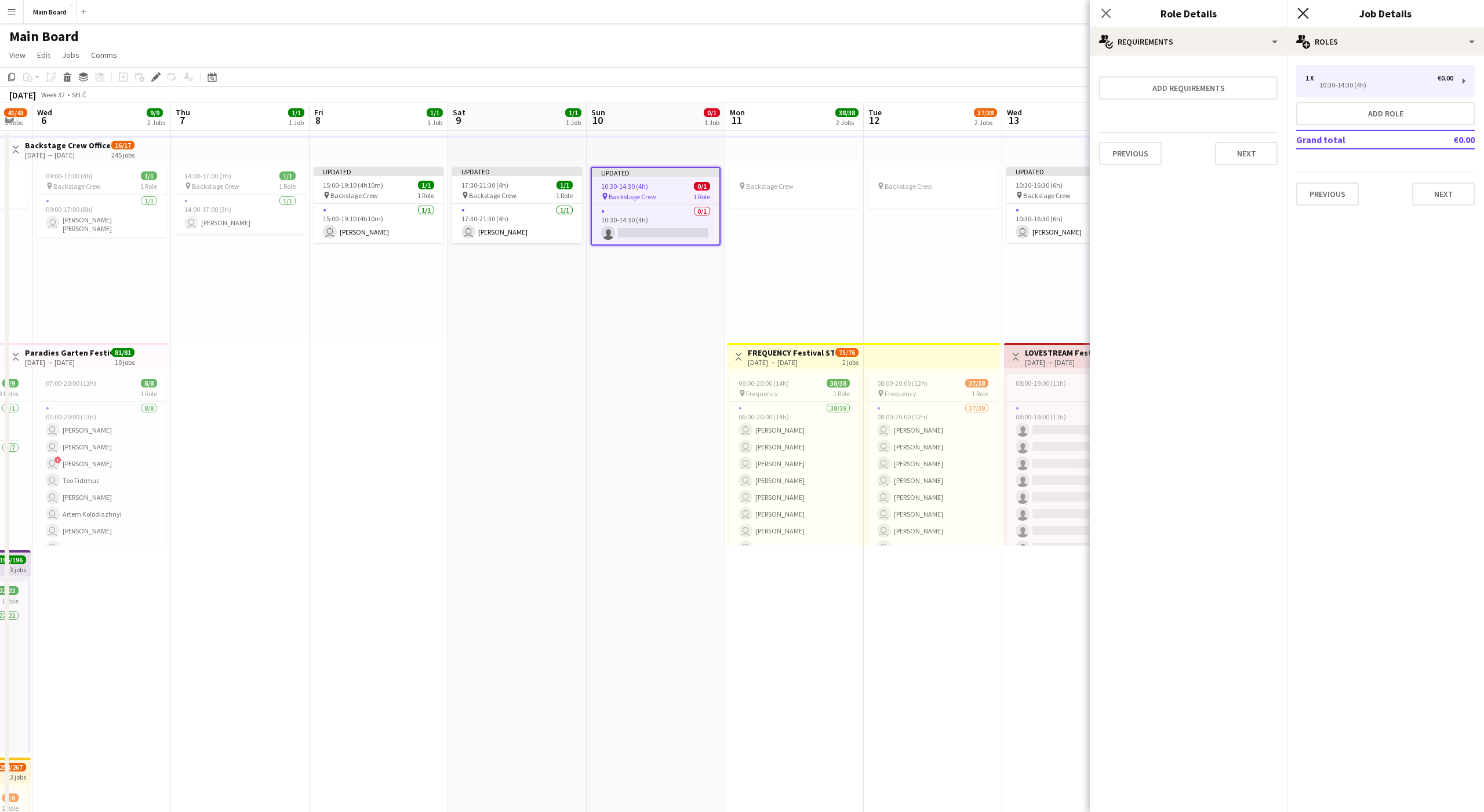
click at [1302, 15] on icon "Close pop-in" at bounding box center [1303, 13] width 11 height 11
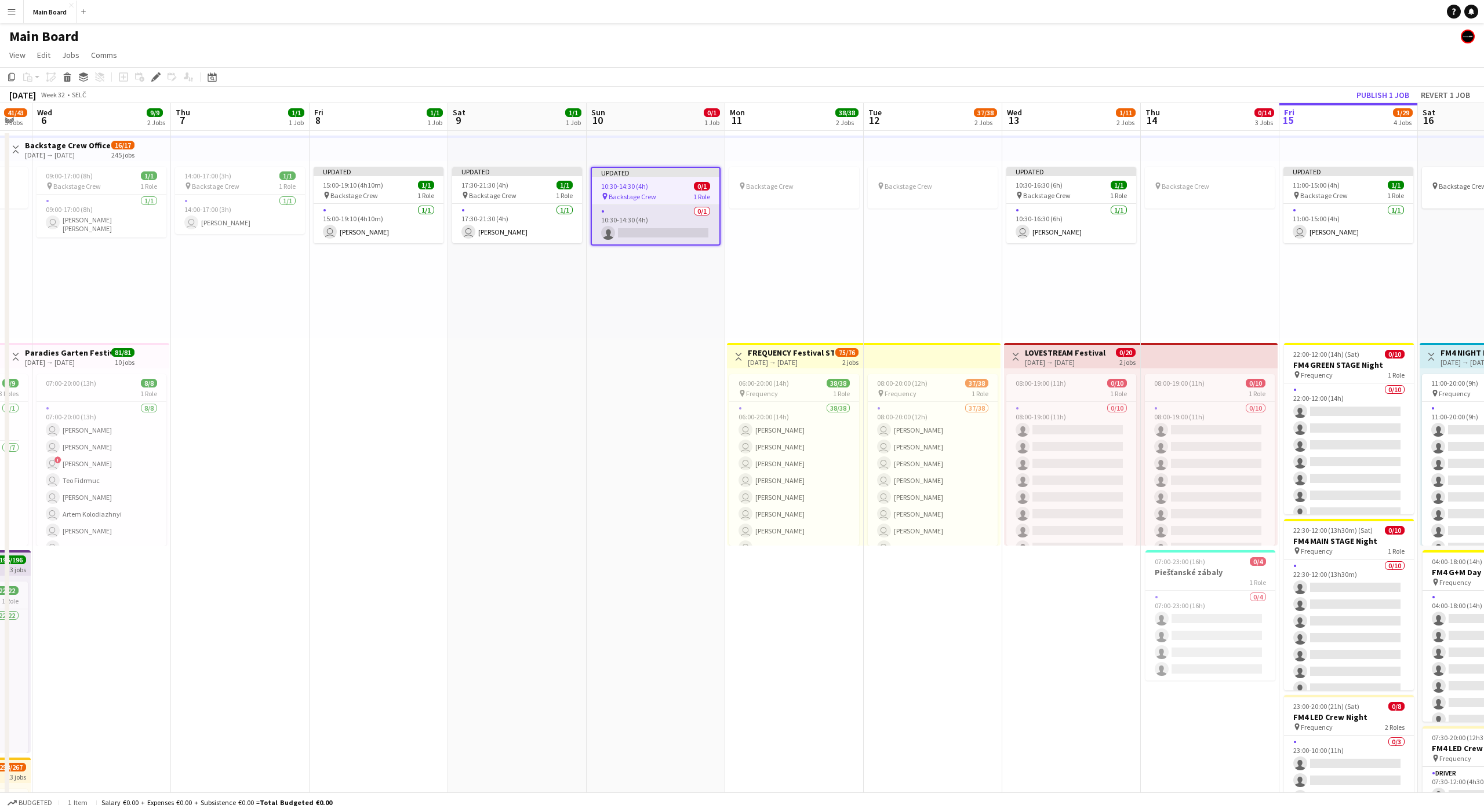
click at [618, 225] on app-card-role "0/1 10:30-14:30 (4h) single-neutral-actions" at bounding box center [655, 224] width 128 height 39
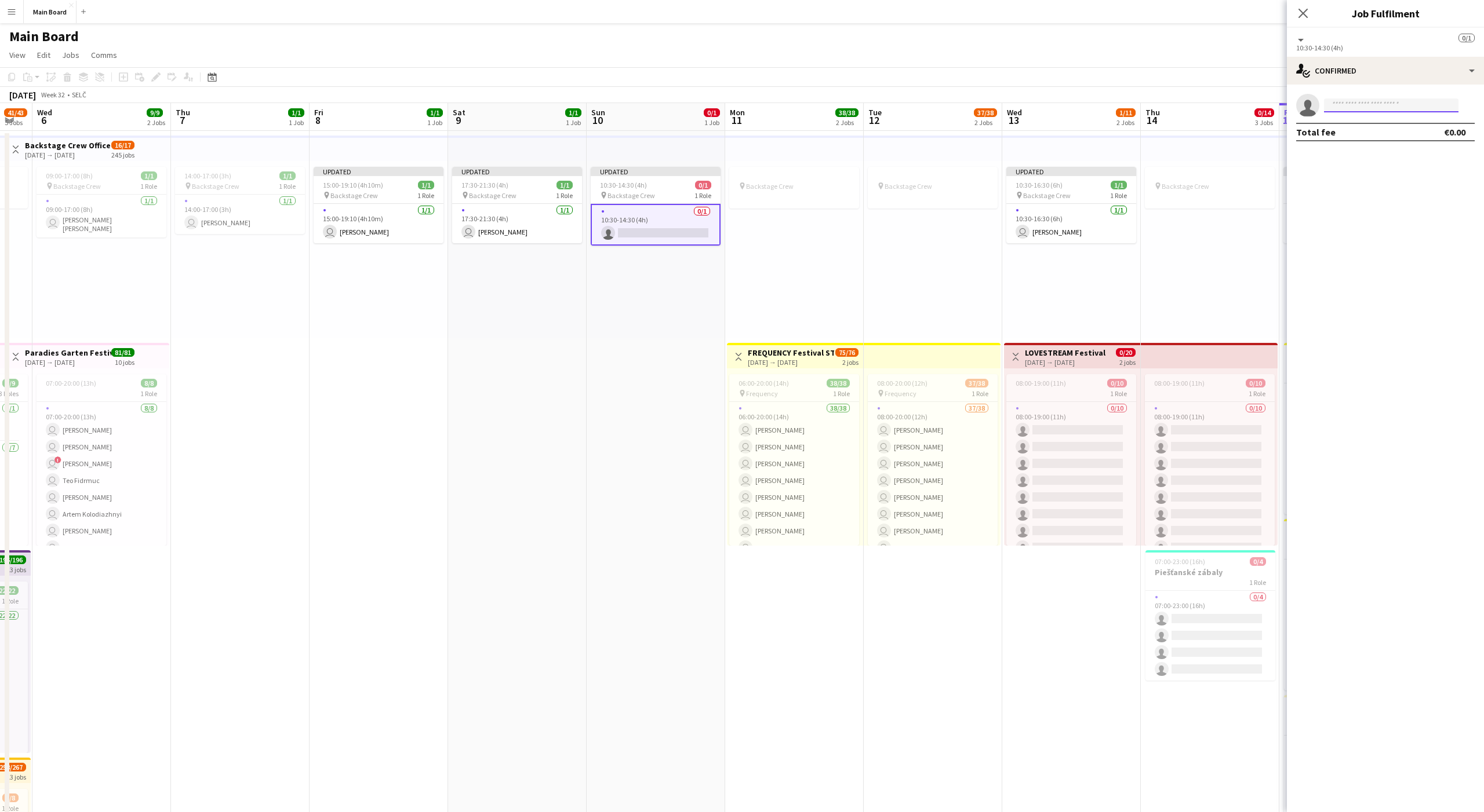
click at [1341, 108] on input at bounding box center [1391, 105] width 134 height 14
type input "****"
click at [1353, 127] on span "gracjan-rozanski@o2.pl" at bounding box center [1391, 131] width 116 height 9
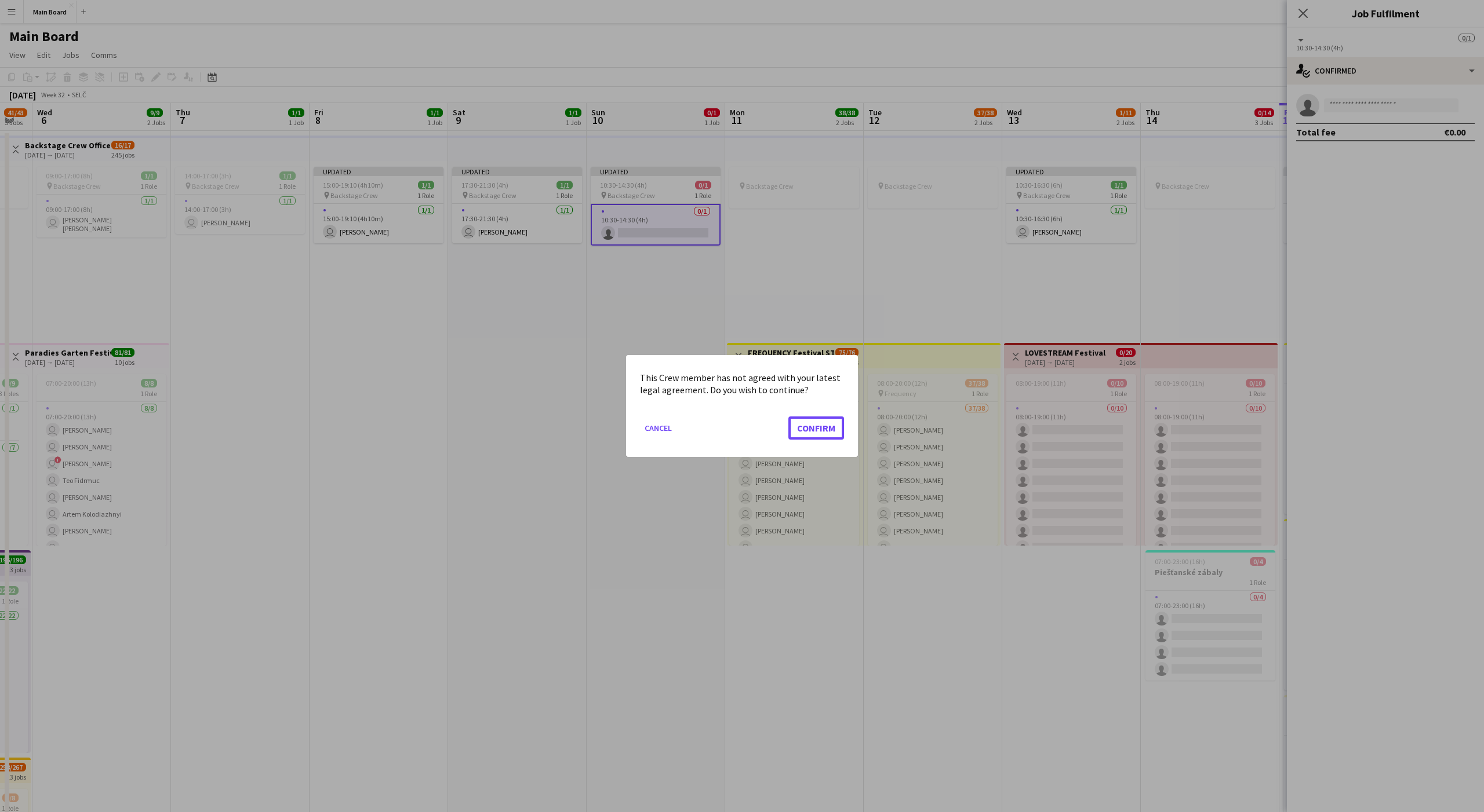
click at [788, 417] on button "Confirm" at bounding box center [816, 428] width 56 height 23
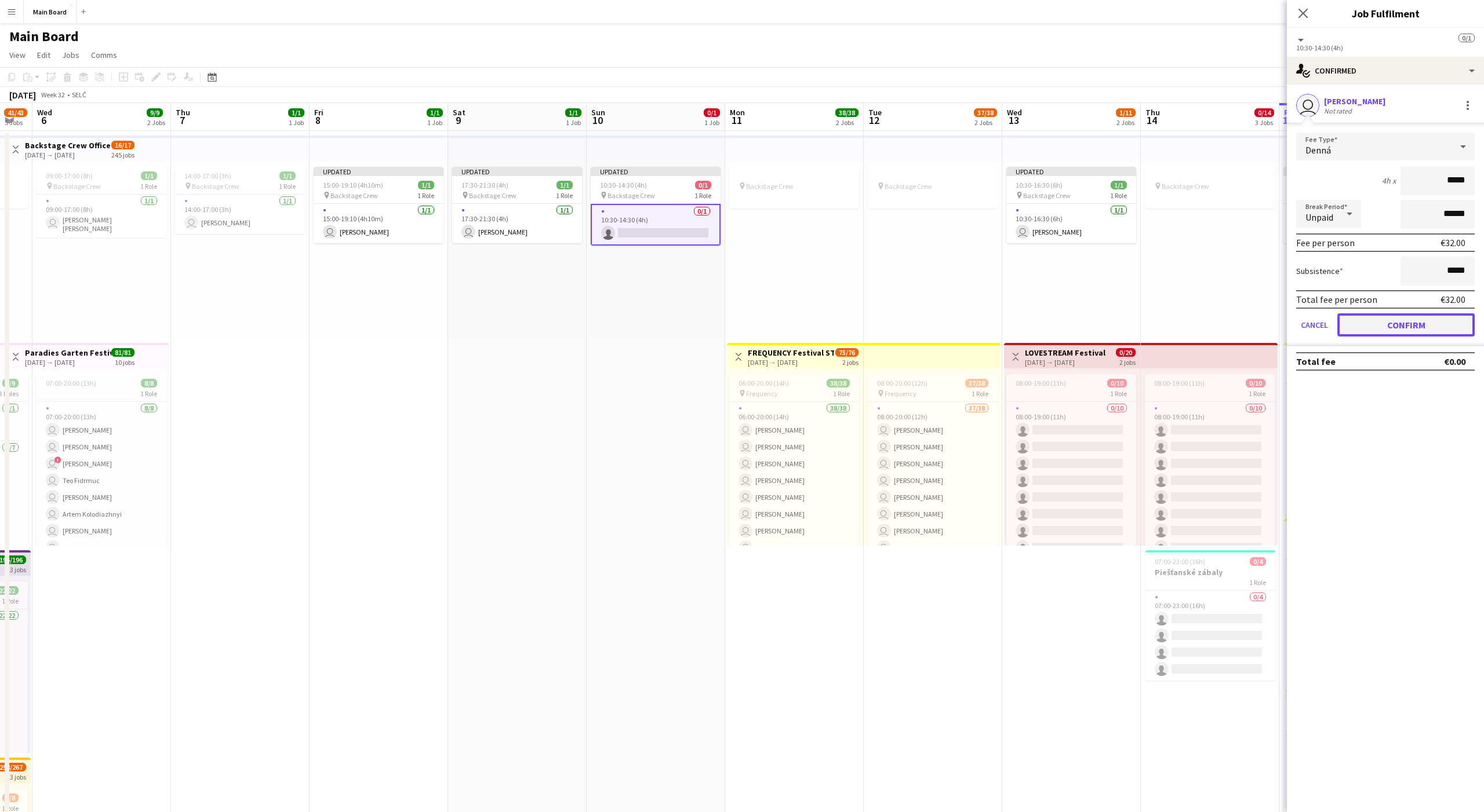
click at [1376, 326] on button "Confirm" at bounding box center [1406, 324] width 138 height 23
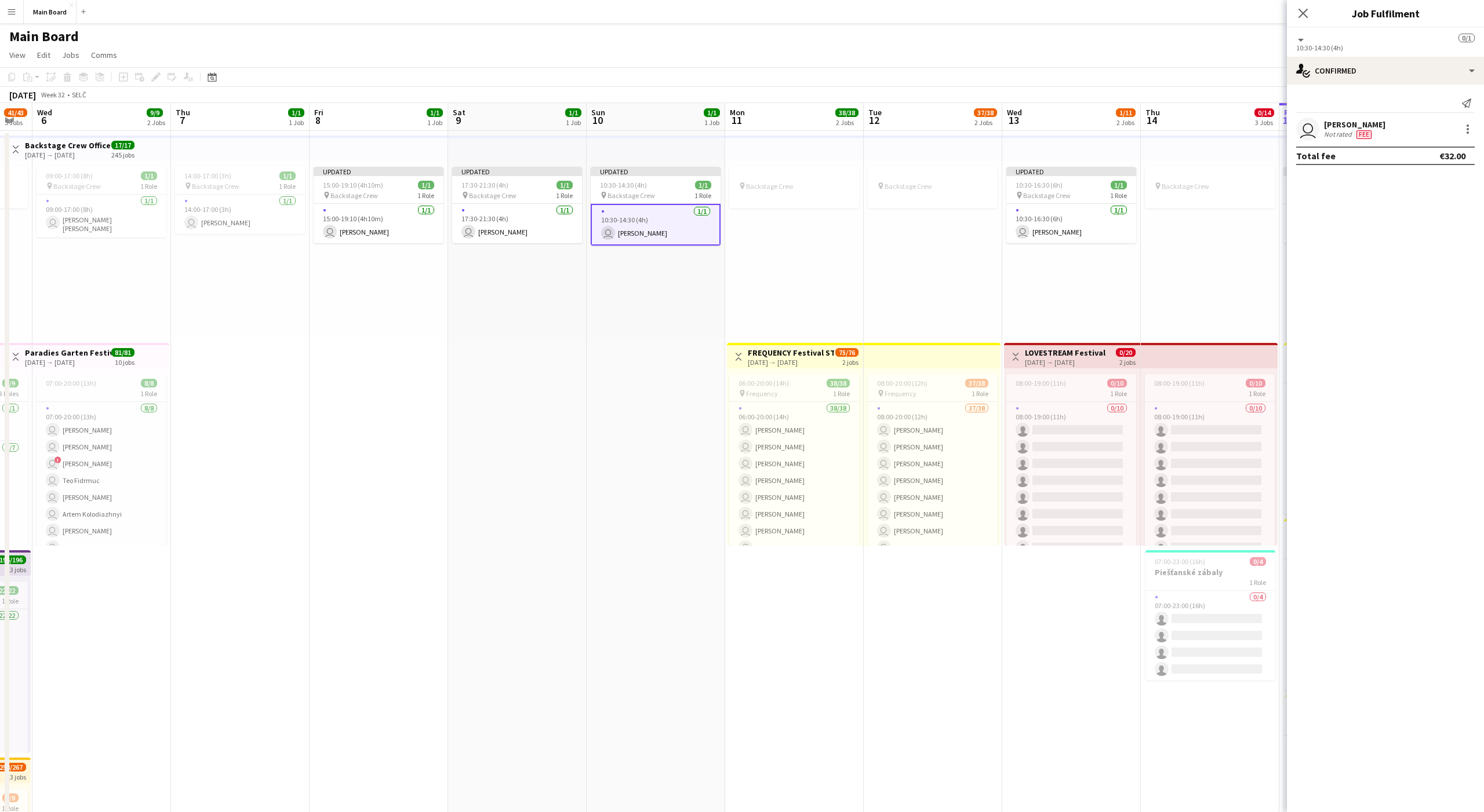
click at [1060, 311] on div "Updated 10:30-16:30 (6h) 1/1 pin Backstage Crew 1 Role 1/1 10:30-16:30 (6h) use…" at bounding box center [1071, 249] width 139 height 177
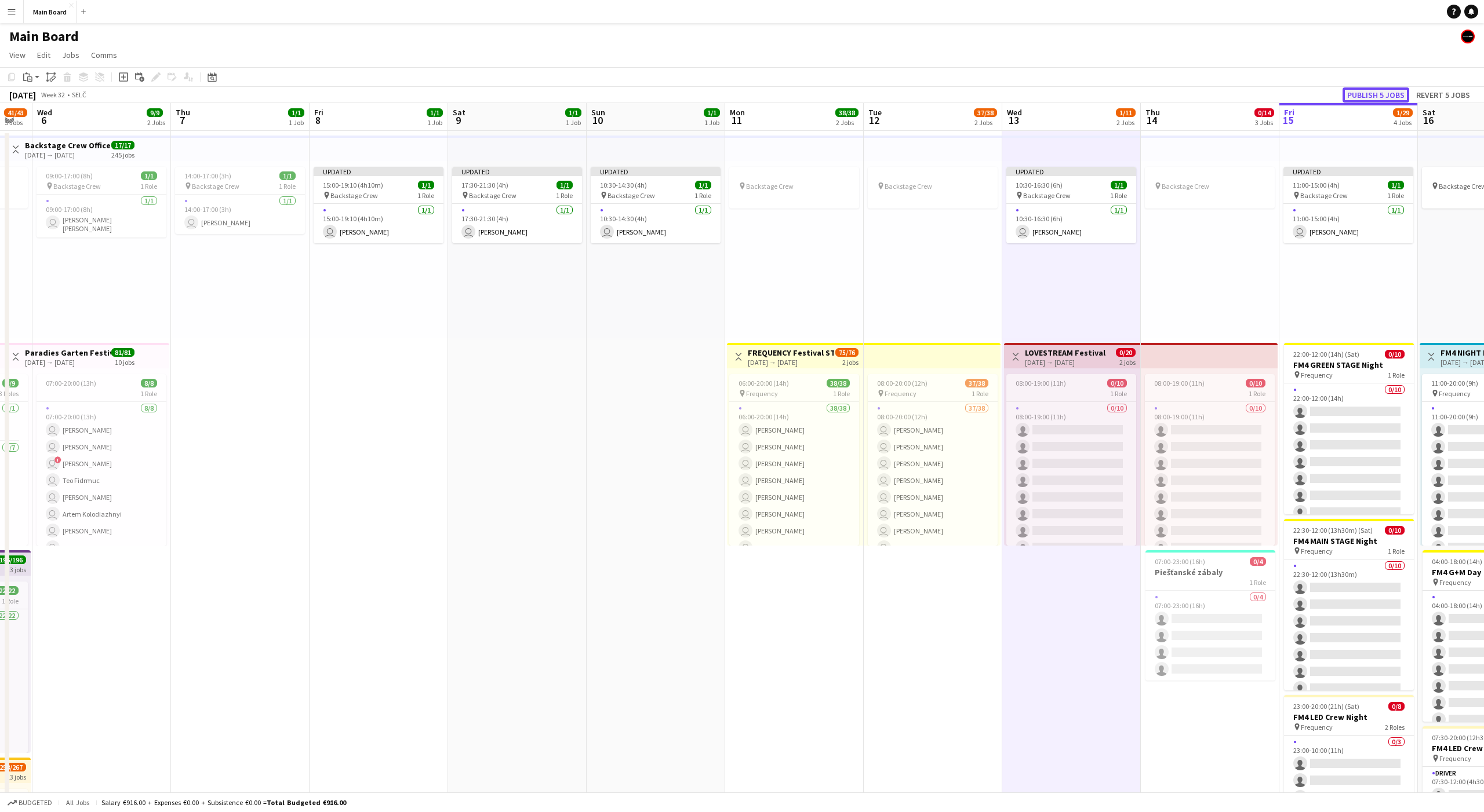
click at [1370, 98] on button "Publish 5 jobs" at bounding box center [1376, 95] width 67 height 15
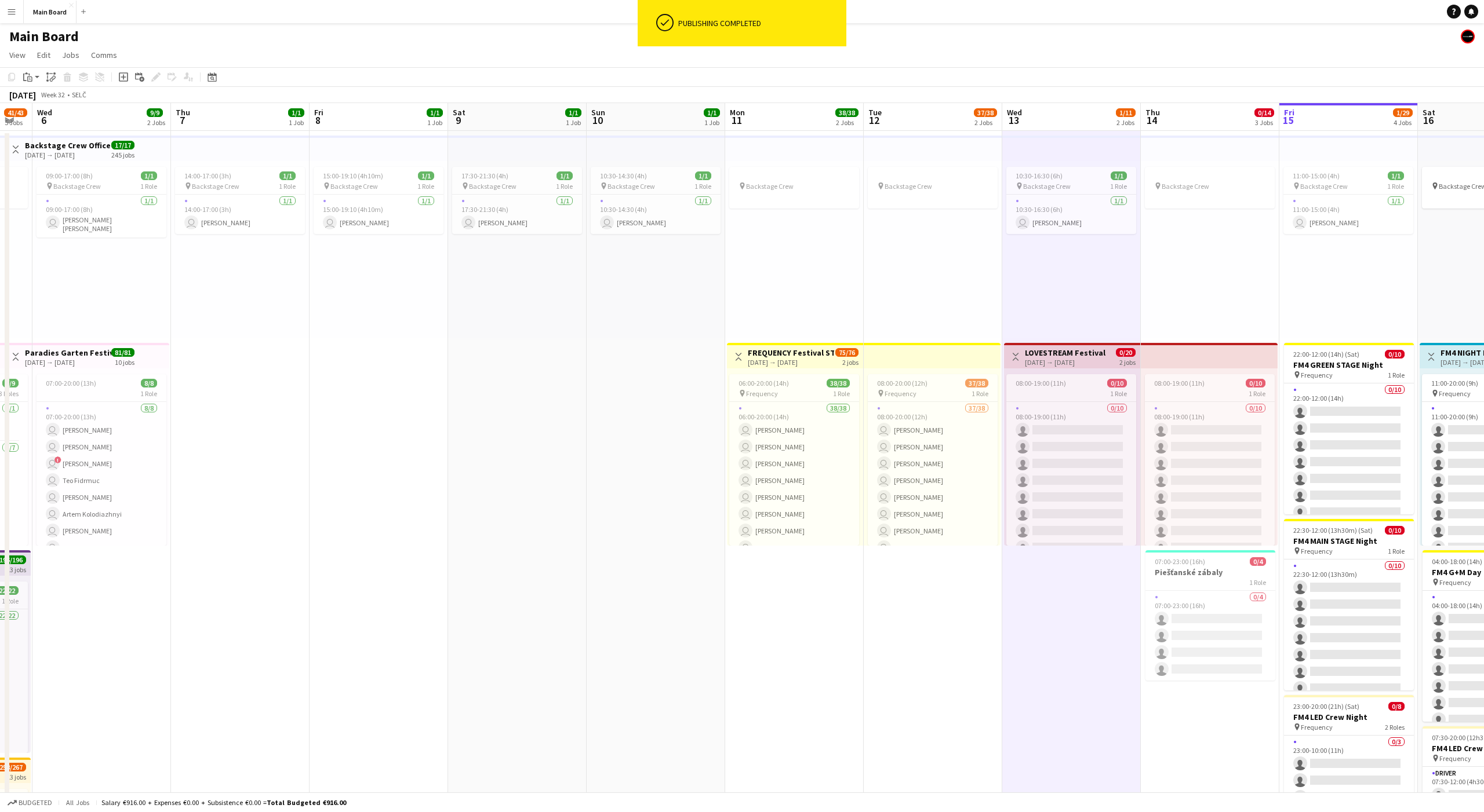
click at [966, 261] on div "pin Backstage Crew" at bounding box center [933, 249] width 139 height 177
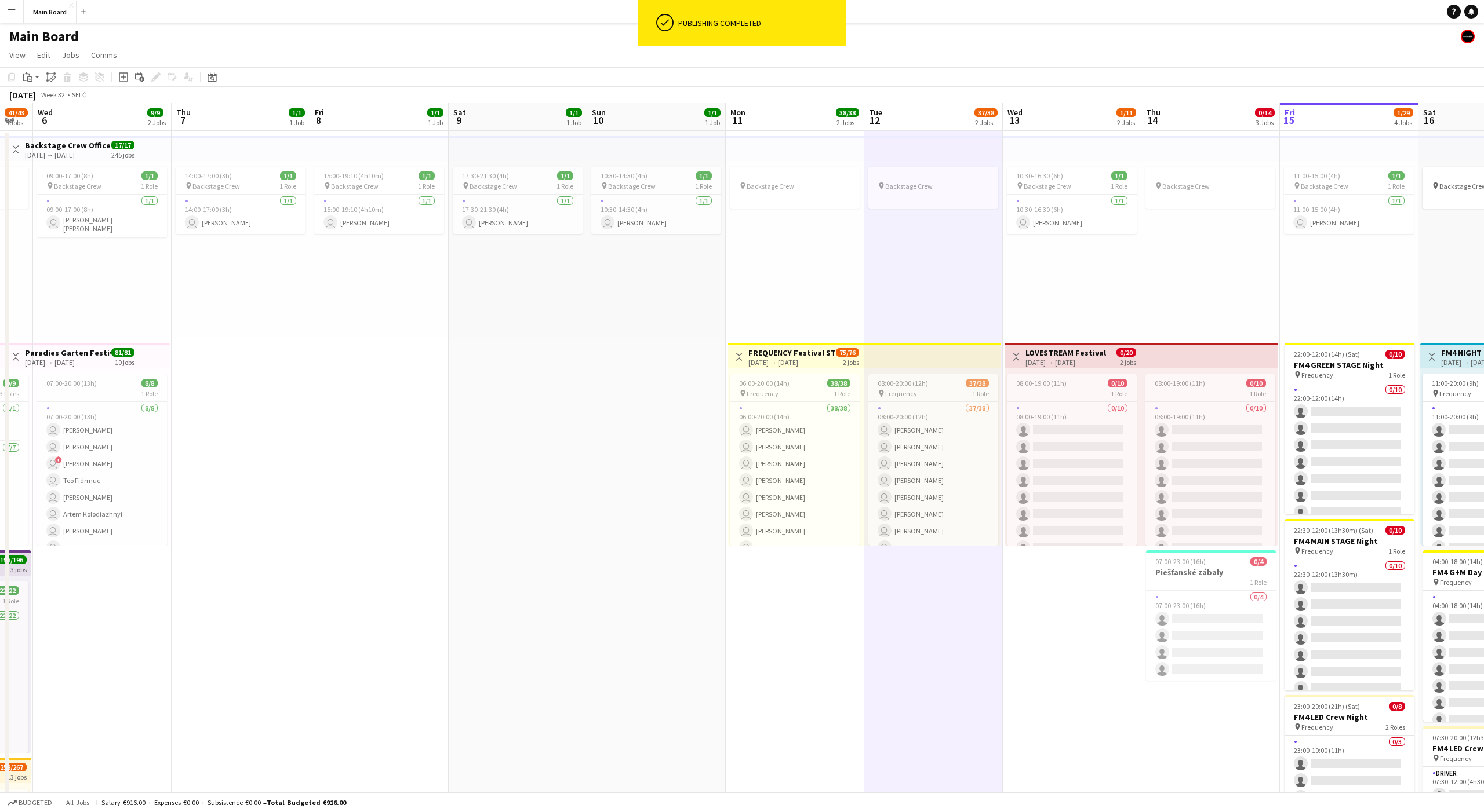
click at [954, 260] on div "pin Backstage Crew" at bounding box center [934, 249] width 139 height 177
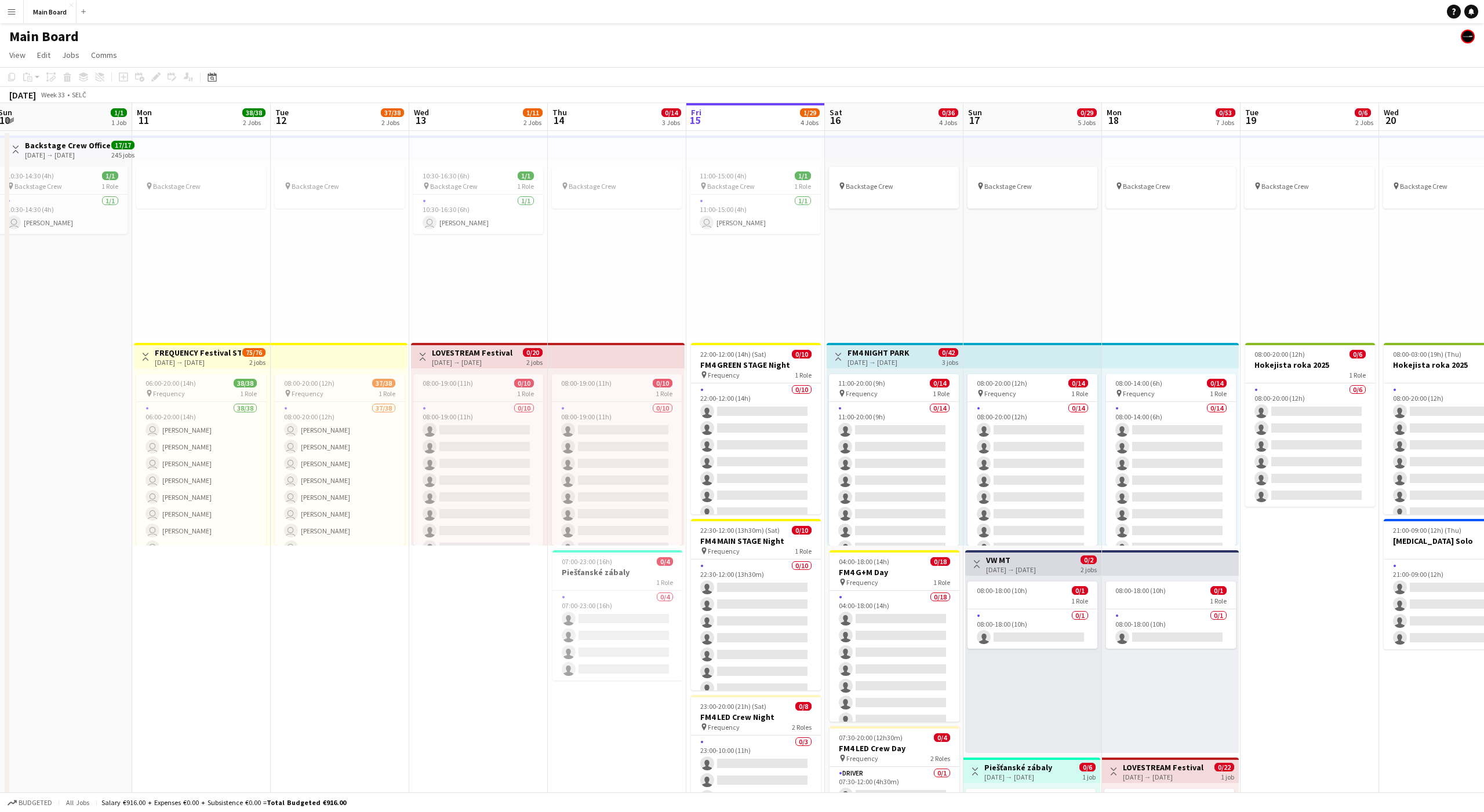
scroll to position [0, 258]
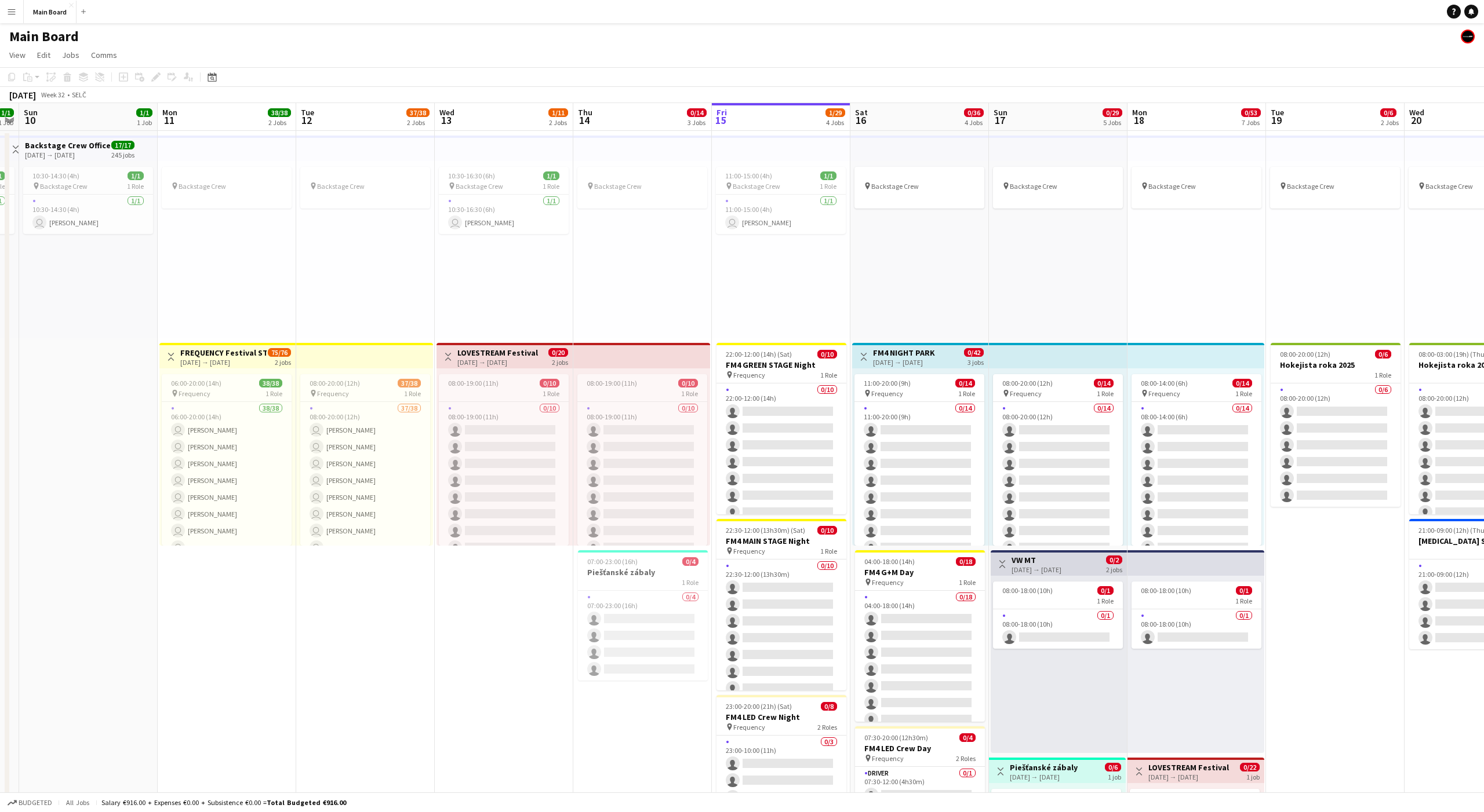
click at [812, 257] on div "11:00-15:00 (4h) 1/1 pin Backstage Crew 1 Role 1/1 11:00-15:00 (4h) user Gracja…" at bounding box center [781, 249] width 139 height 177
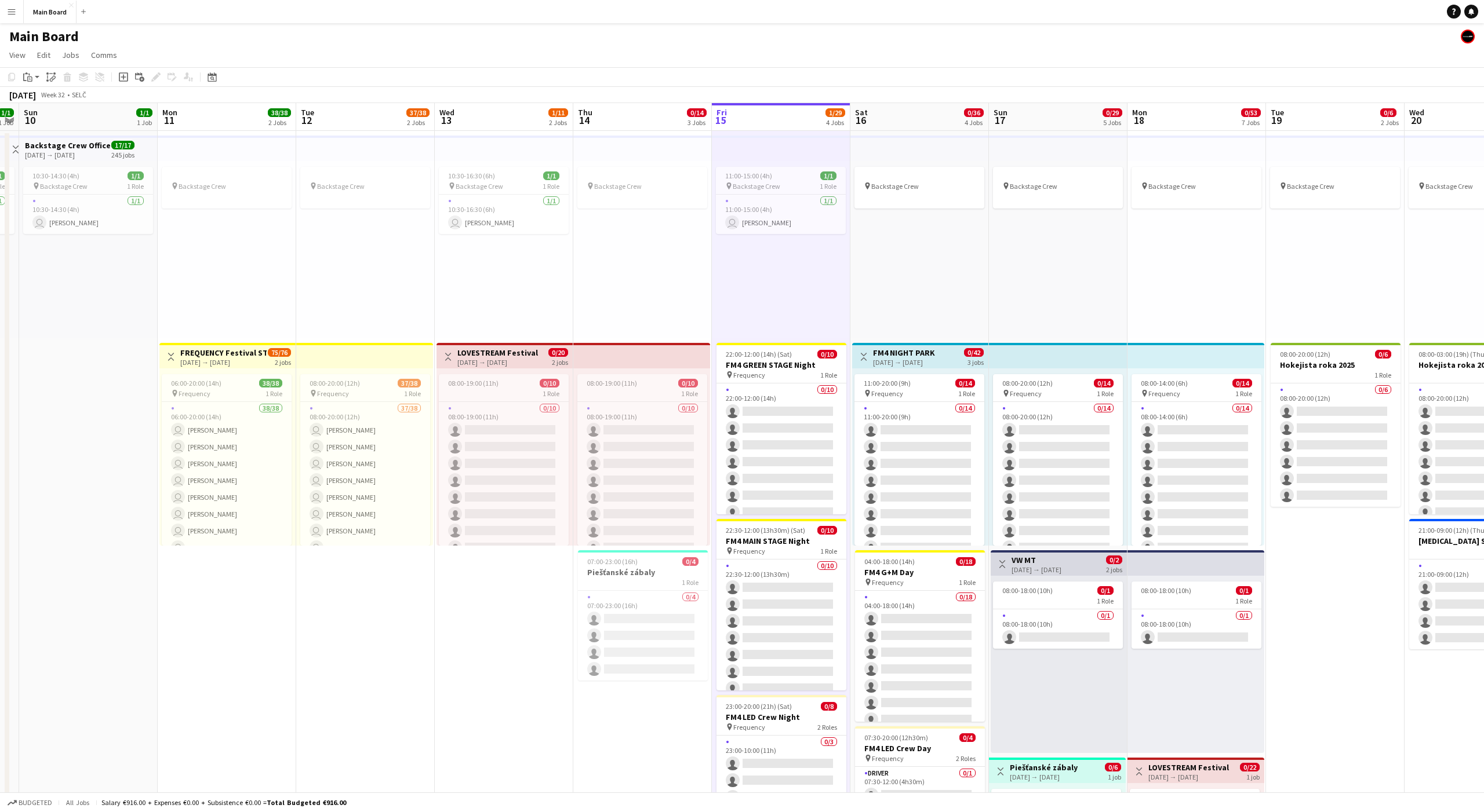
click at [808, 264] on div "11:00-15:00 (4h) 1/1 pin Backstage Crew 1 Role 1/1 11:00-15:00 (4h) user Gracja…" at bounding box center [781, 249] width 139 height 177
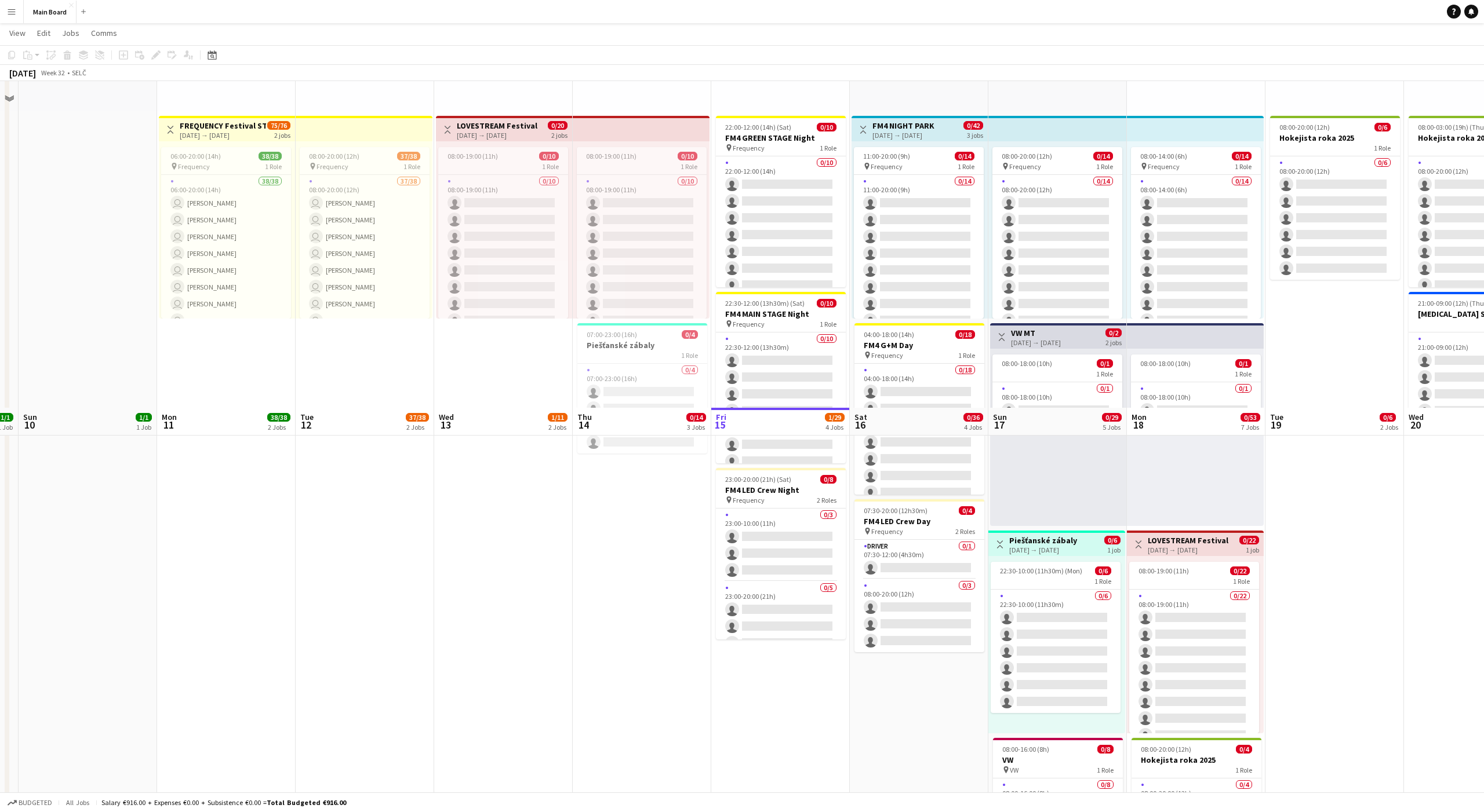
scroll to position [0, 0]
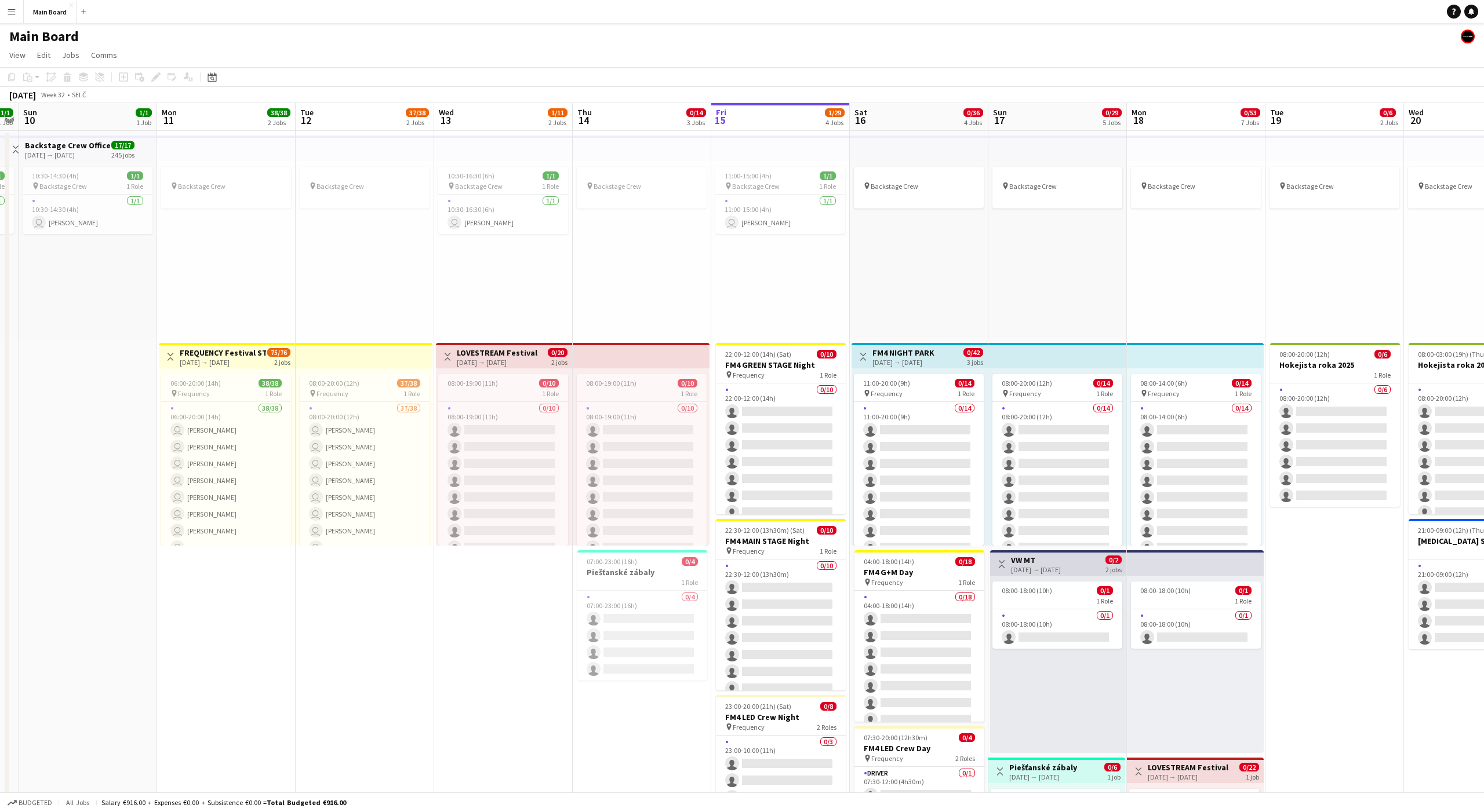
click at [503, 311] on div "10:30-16:30 (6h) 1/1 pin Backstage Crew 1 Role 1/1 10:30-16:30 (6h) user Tomáš …" at bounding box center [503, 249] width 139 height 177
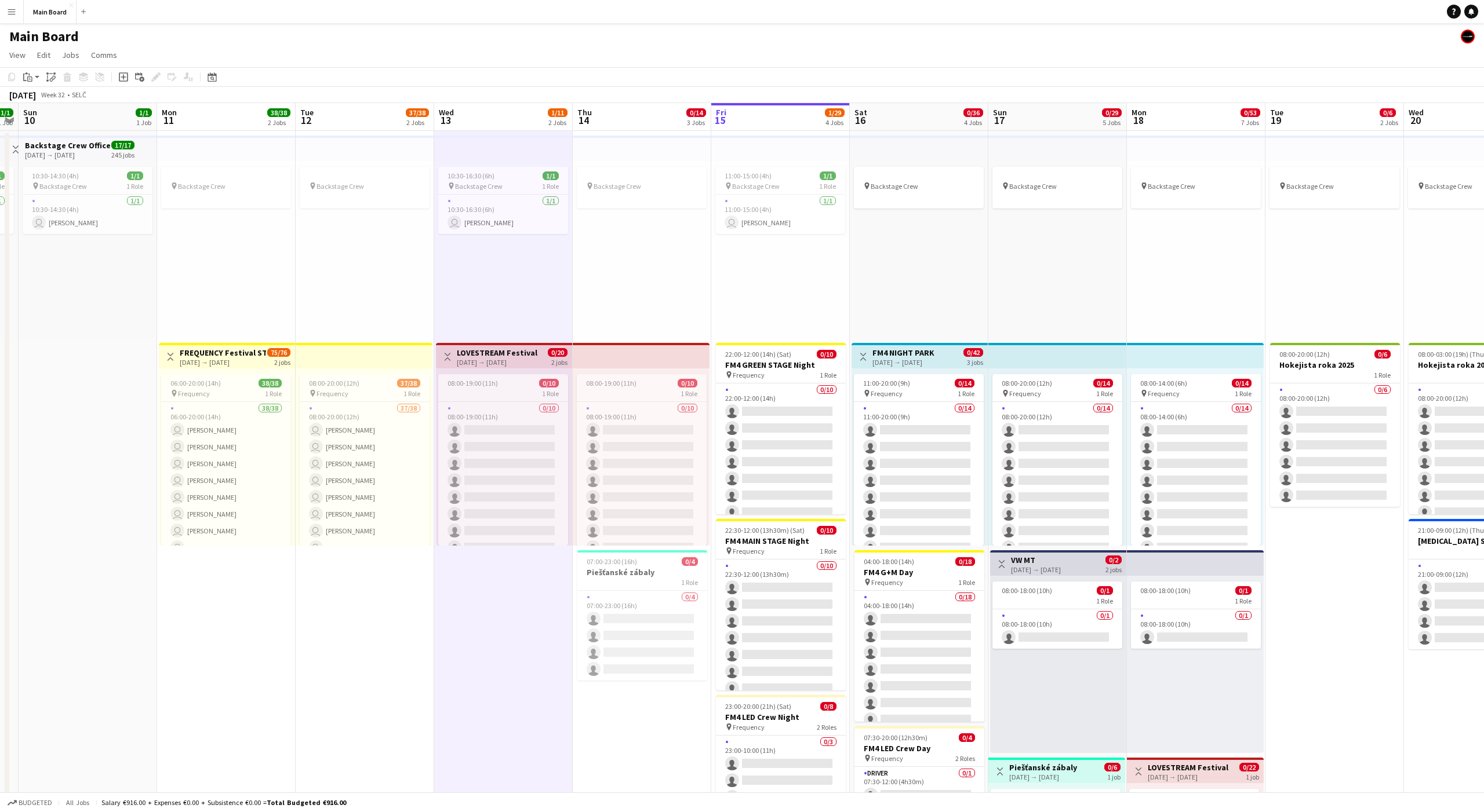
click at [491, 297] on div "10:30-16:30 (6h) 1/1 pin Backstage Crew 1 Role 1/1 10:30-16:30 (6h) user Tomáš …" at bounding box center [503, 249] width 139 height 177
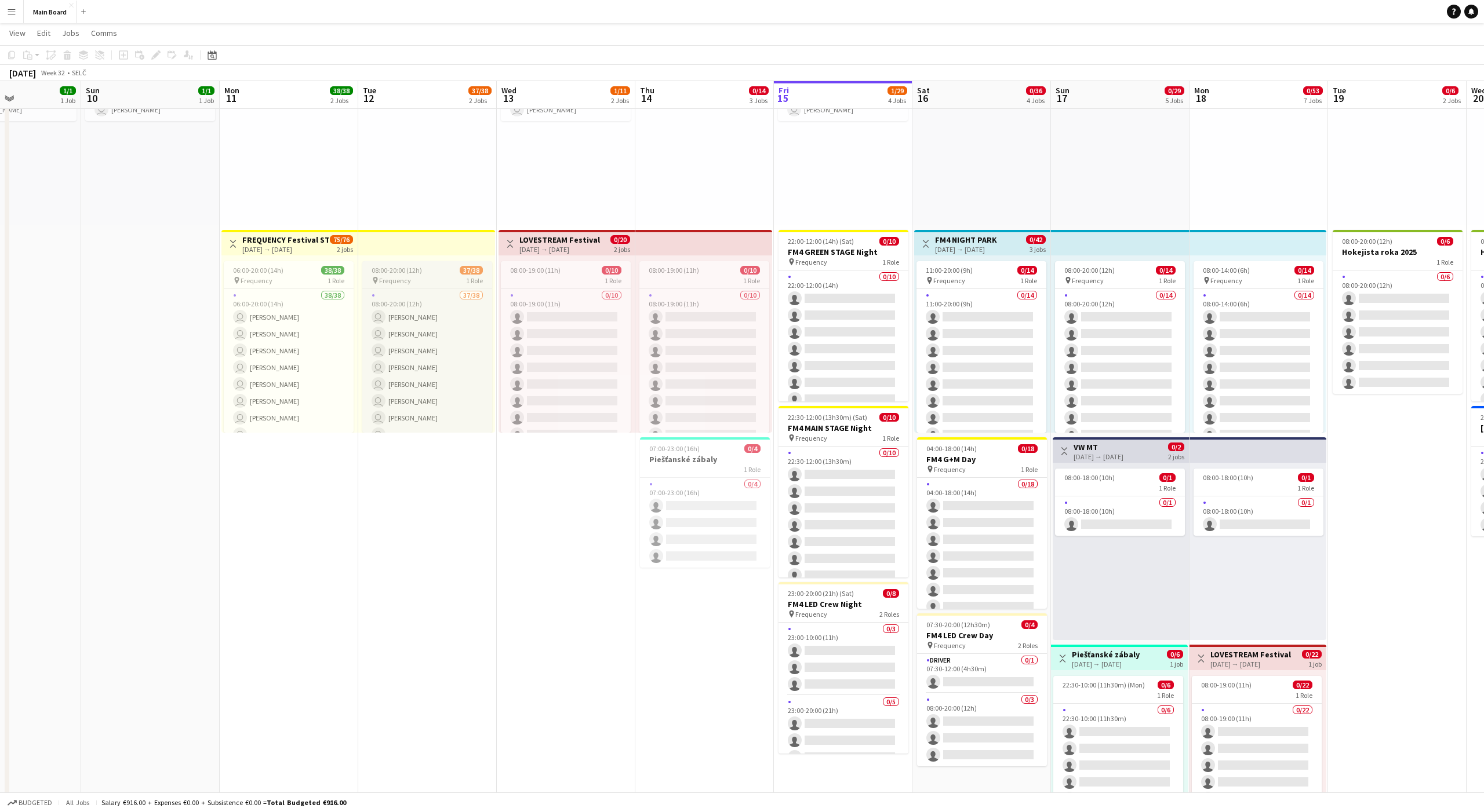
scroll to position [0, 477]
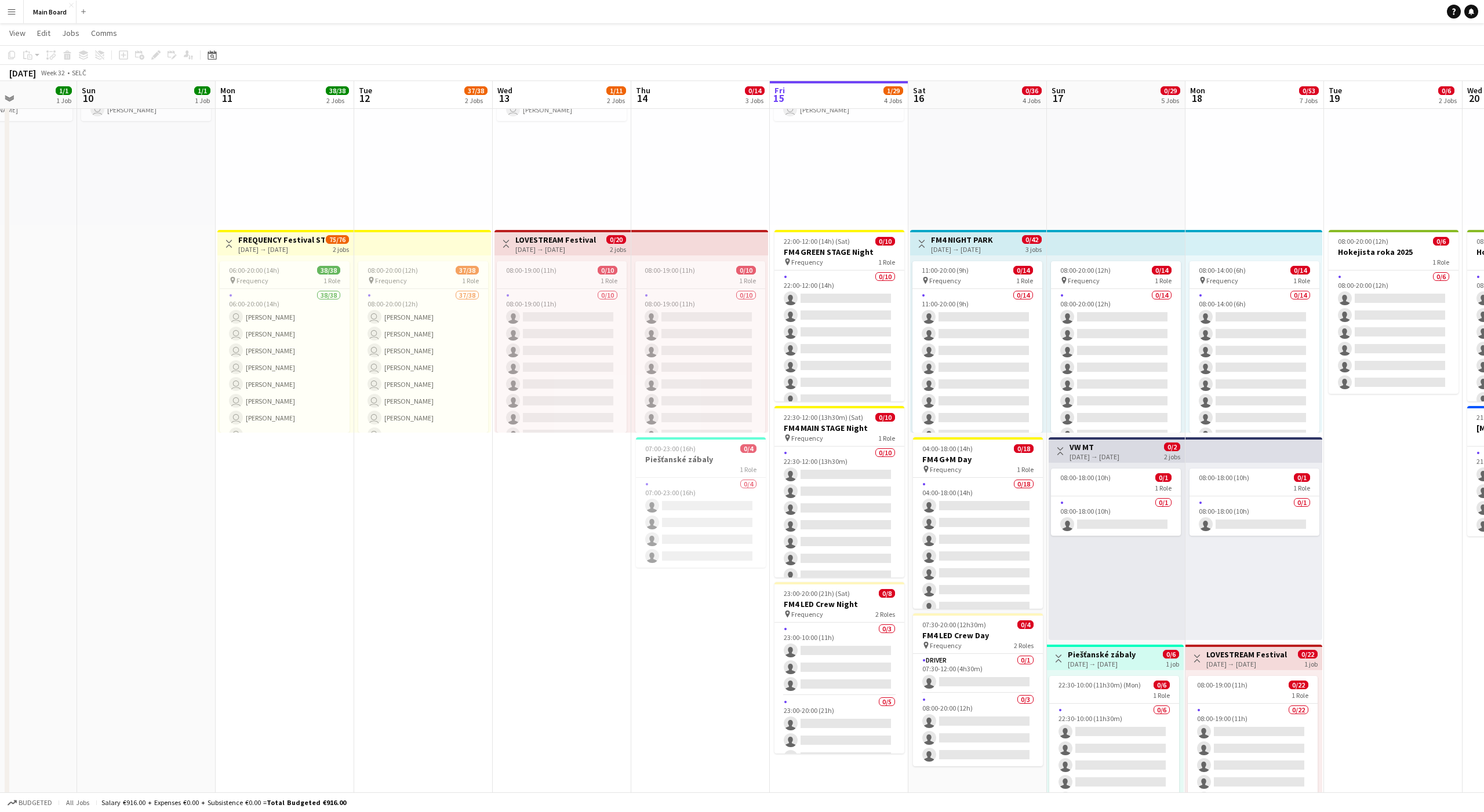
click at [955, 156] on div "pin Backstage Crew" at bounding box center [978, 136] width 139 height 177
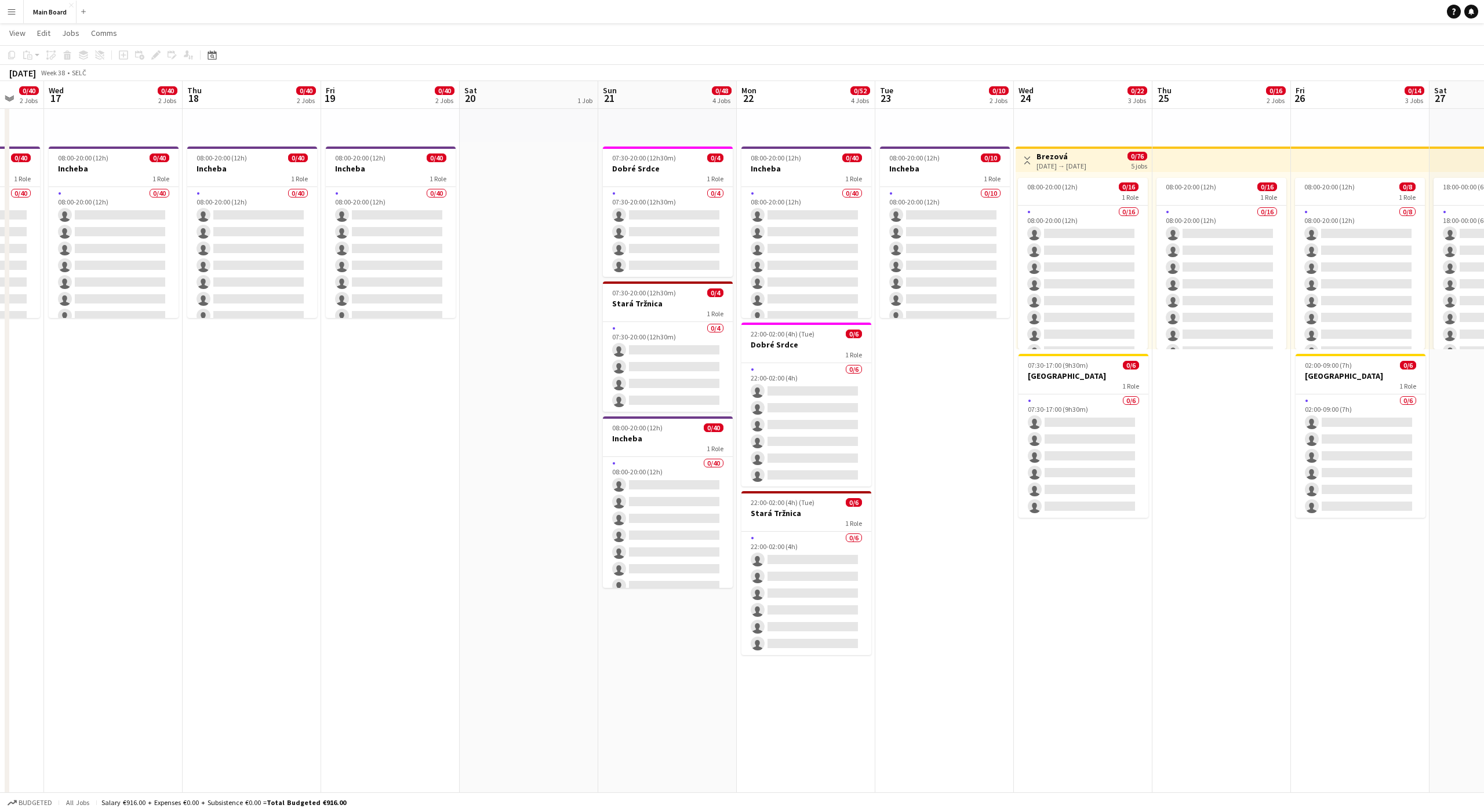
scroll to position [191, 0]
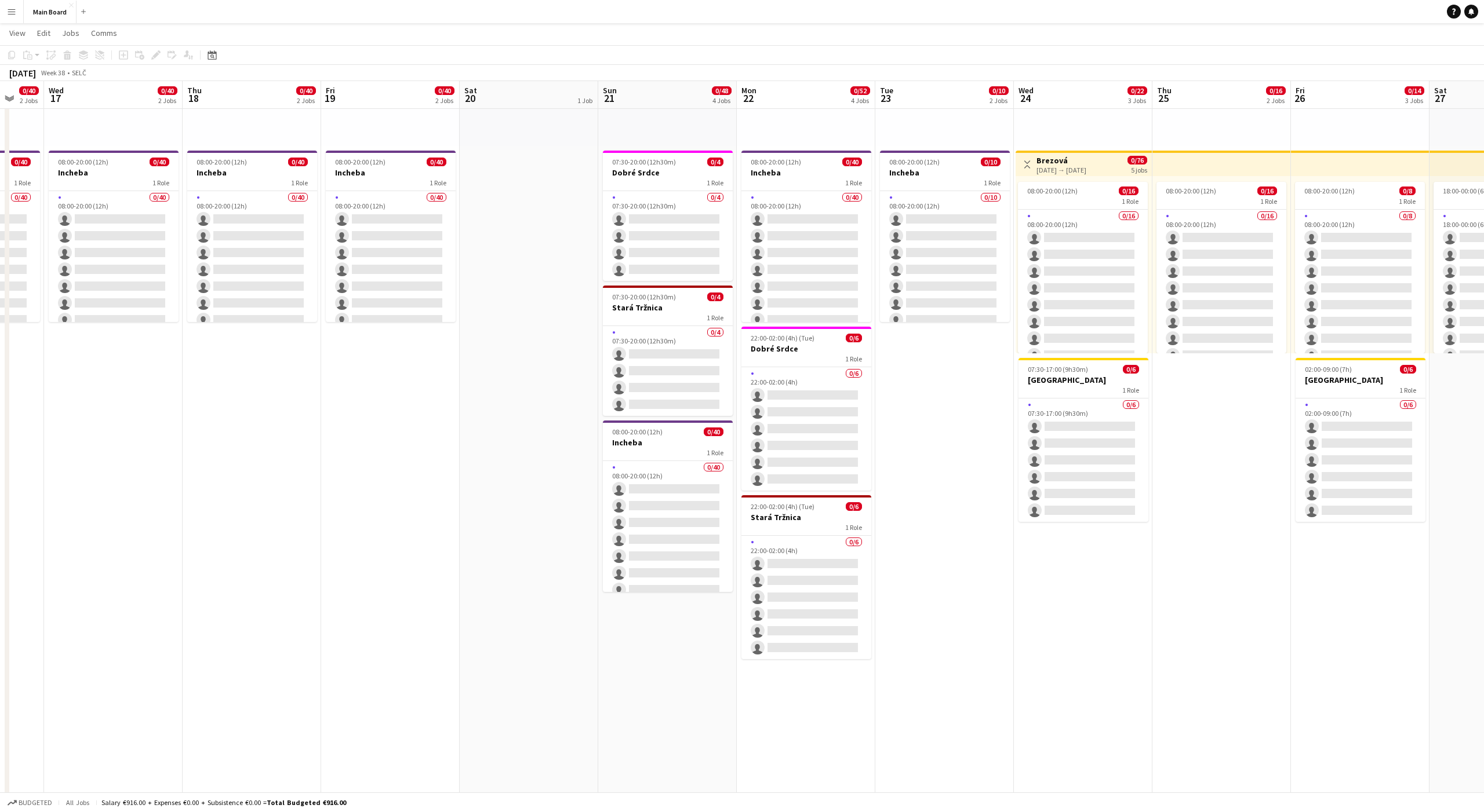
click at [830, 725] on app-date-cell "pin Backstage Crew 08:00-20:00 (12h) 0/40 Incheba 1 Role 0/40 08:00-20:00 (12h)…" at bounding box center [806, 645] width 139 height 1413
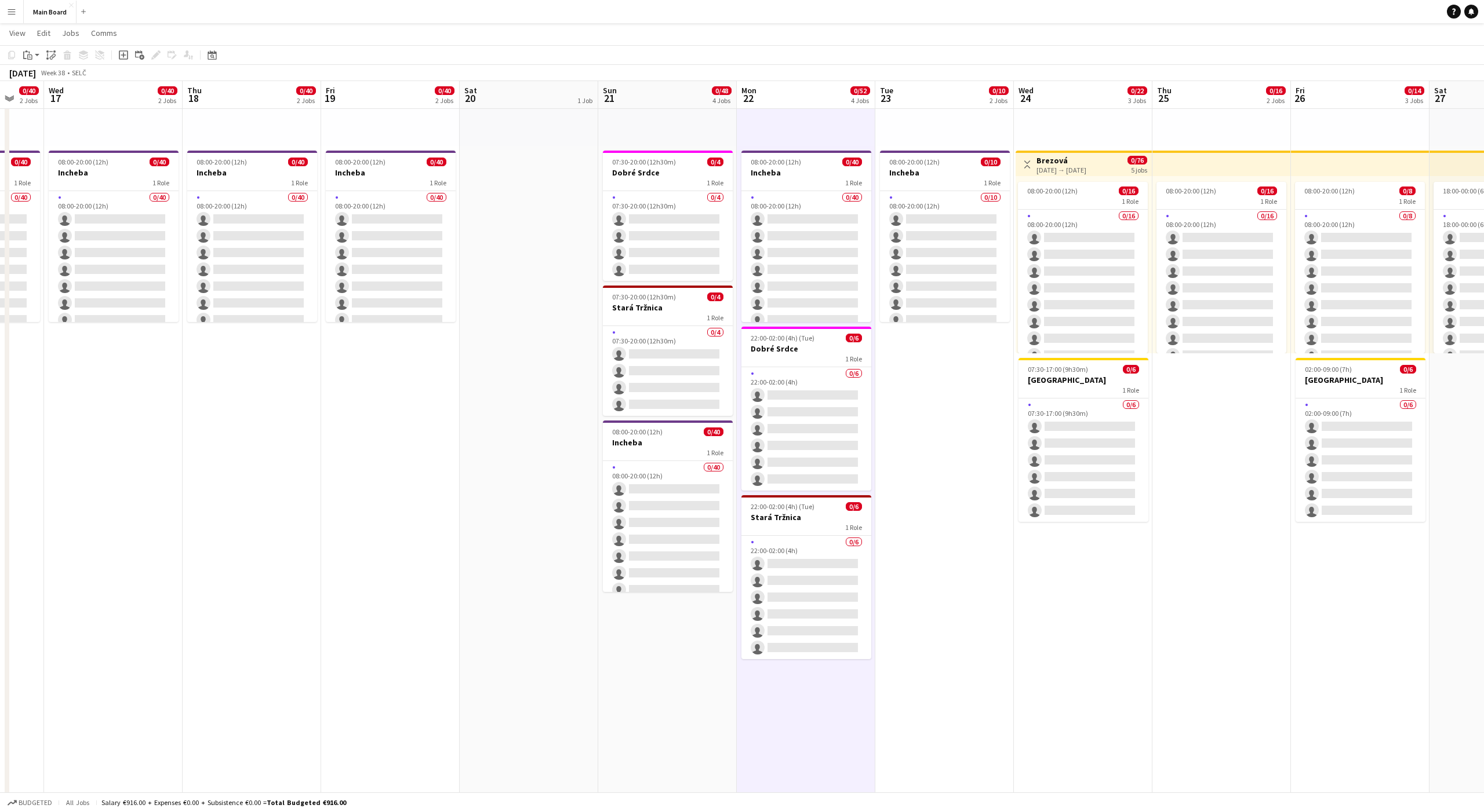
click at [830, 725] on app-date-cell "pin Backstage Crew 08:00-20:00 (12h) 0/40 Incheba 1 Role 0/40 08:00-20:00 (12h)…" at bounding box center [806, 645] width 139 height 1413
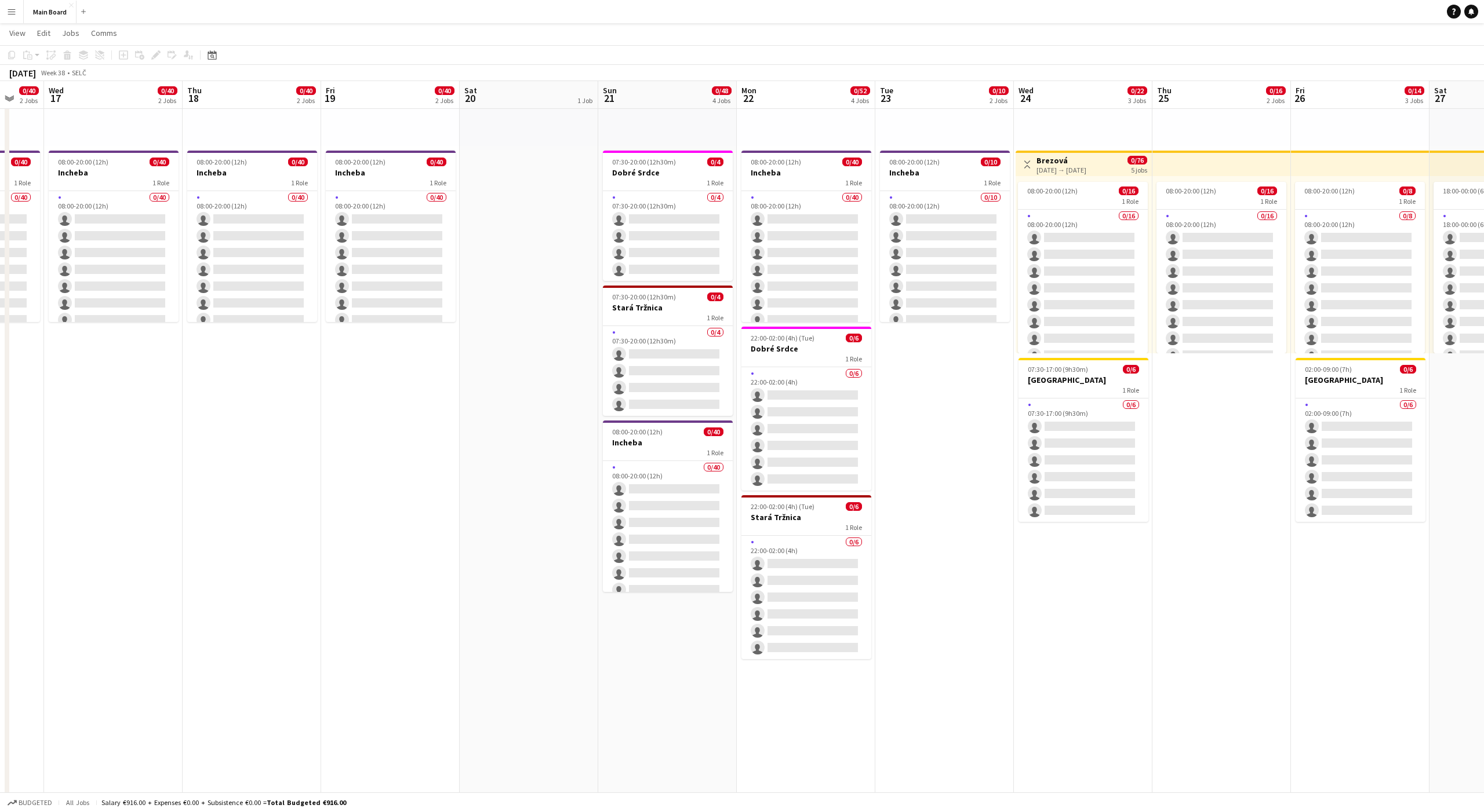
click at [810, 726] on app-date-cell "pin Backstage Crew 08:00-20:00 (12h) 0/40 Incheba 1 Role 0/40 08:00-20:00 (12h)…" at bounding box center [806, 645] width 139 height 1413
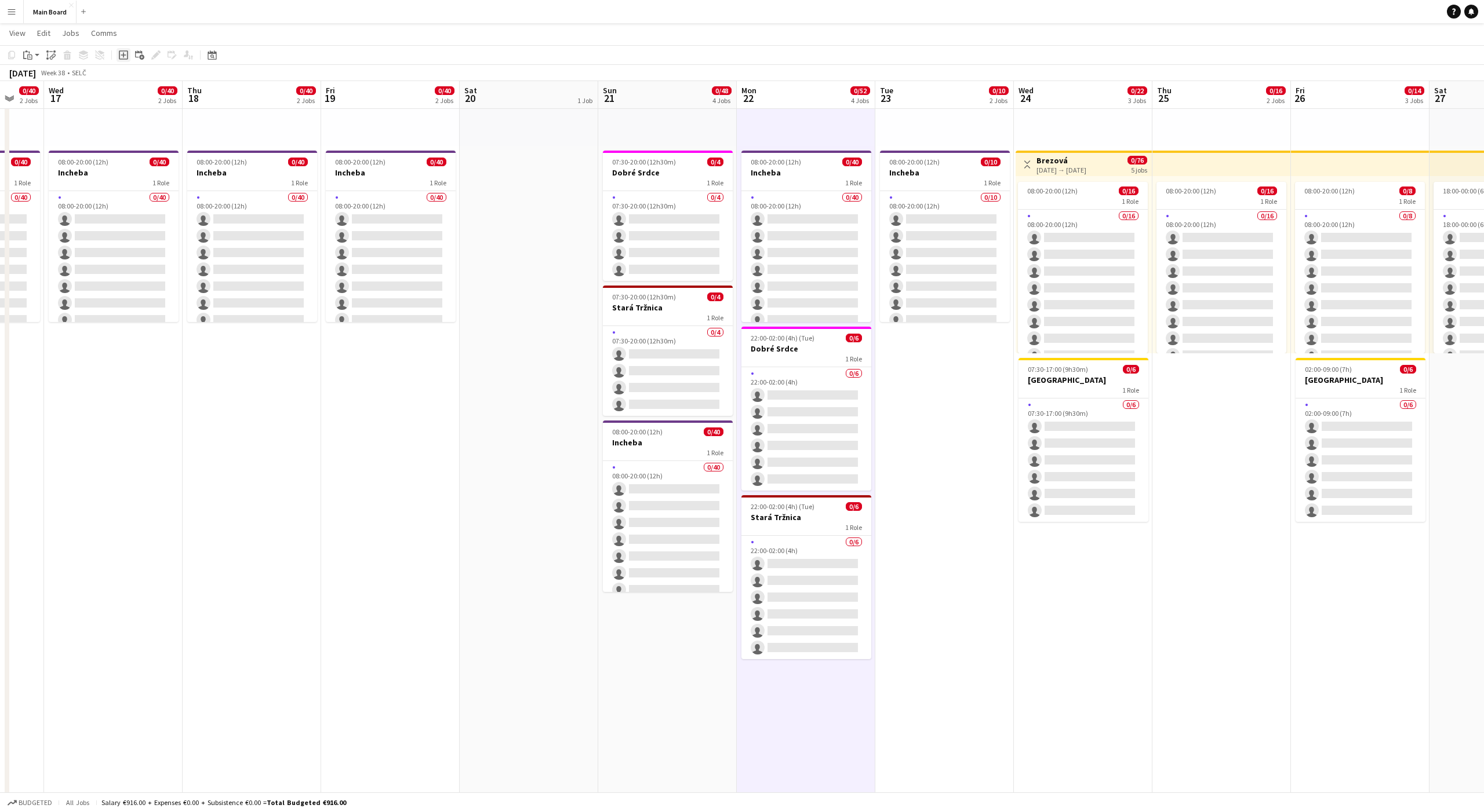
click at [125, 58] on icon "Add job" at bounding box center [123, 55] width 9 height 9
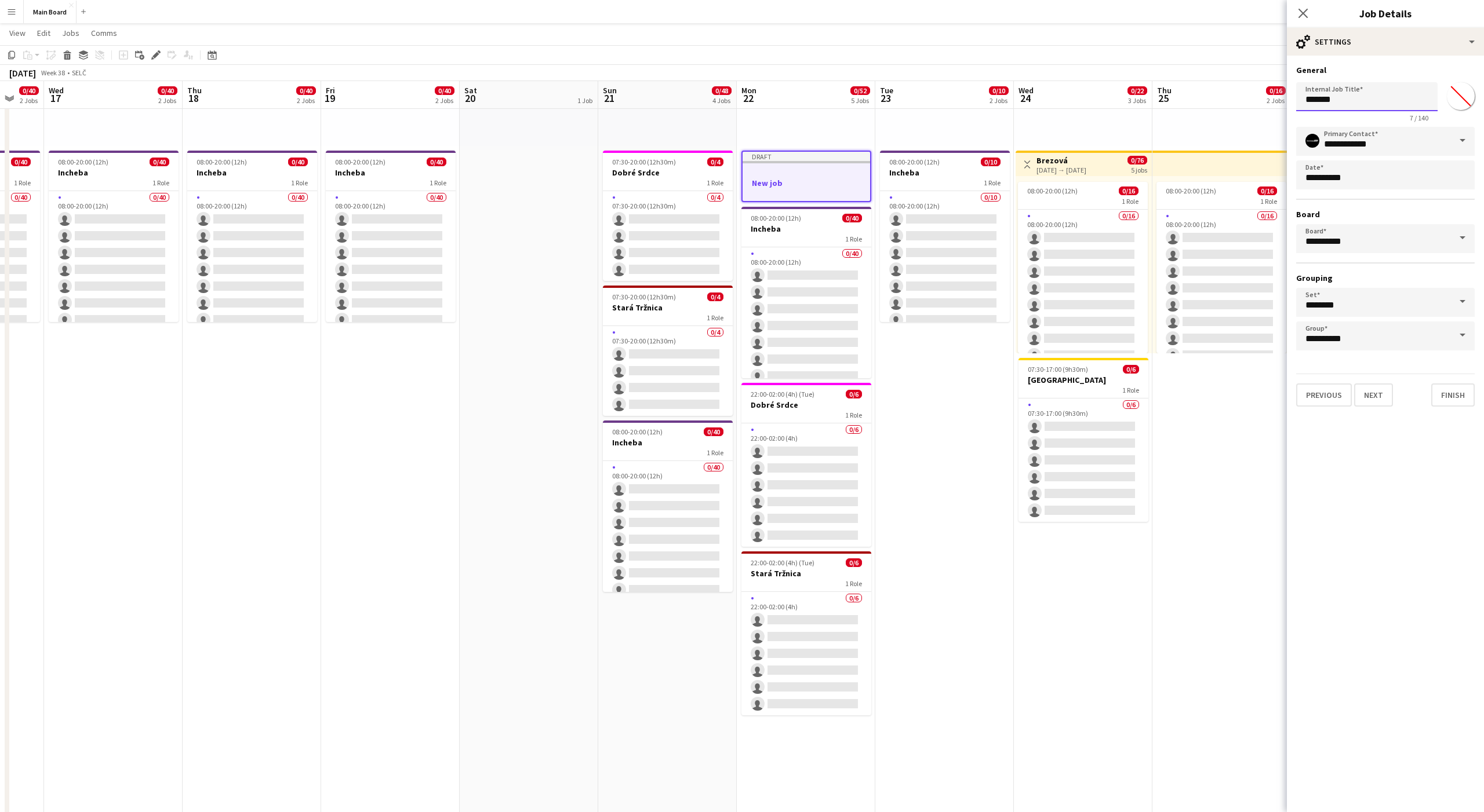
click at [1330, 97] on input "*******" at bounding box center [1367, 97] width 142 height 29
type input "********"
click at [1381, 390] on button "Next" at bounding box center [1374, 395] width 39 height 23
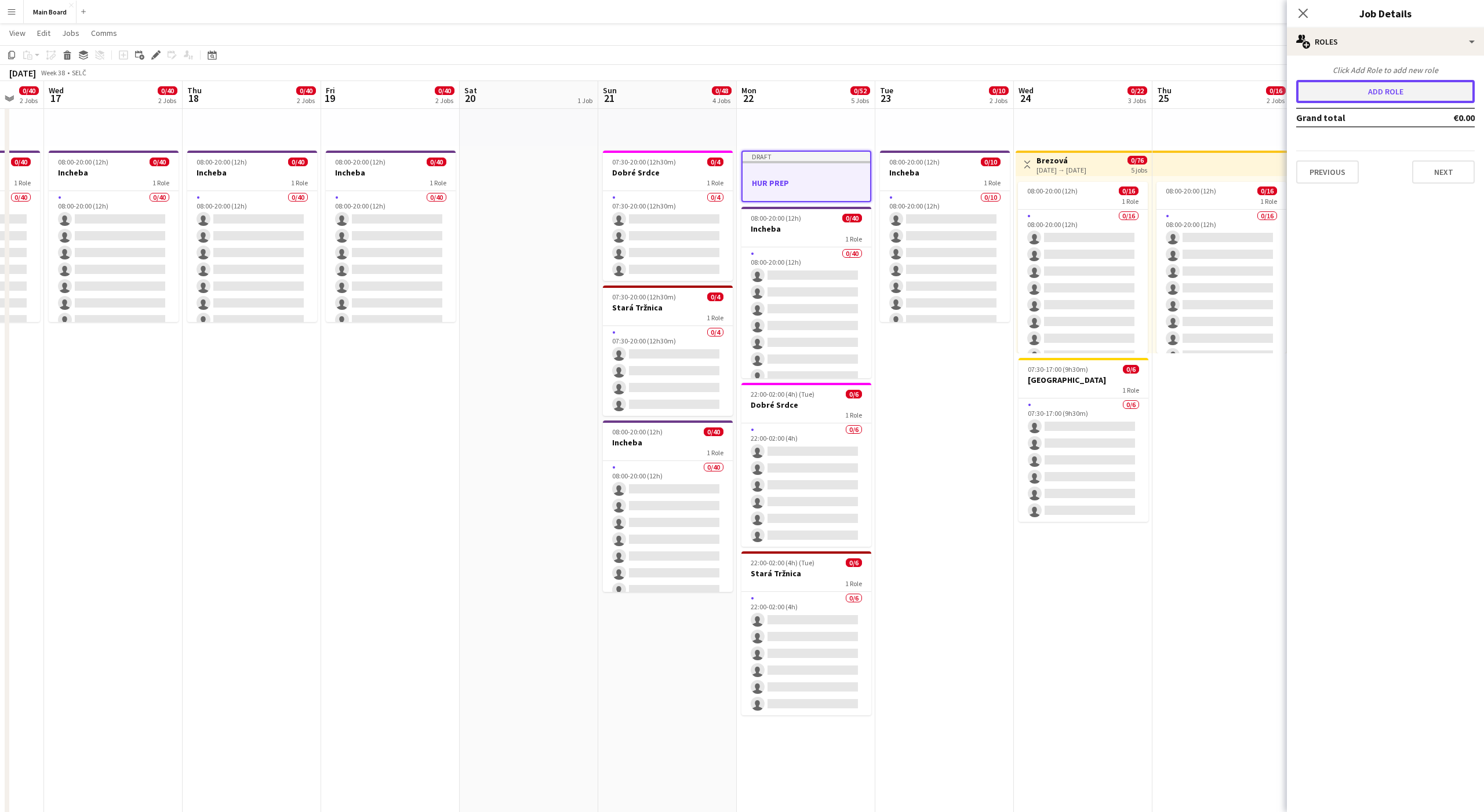
click at [1361, 94] on button "Add role" at bounding box center [1386, 91] width 178 height 23
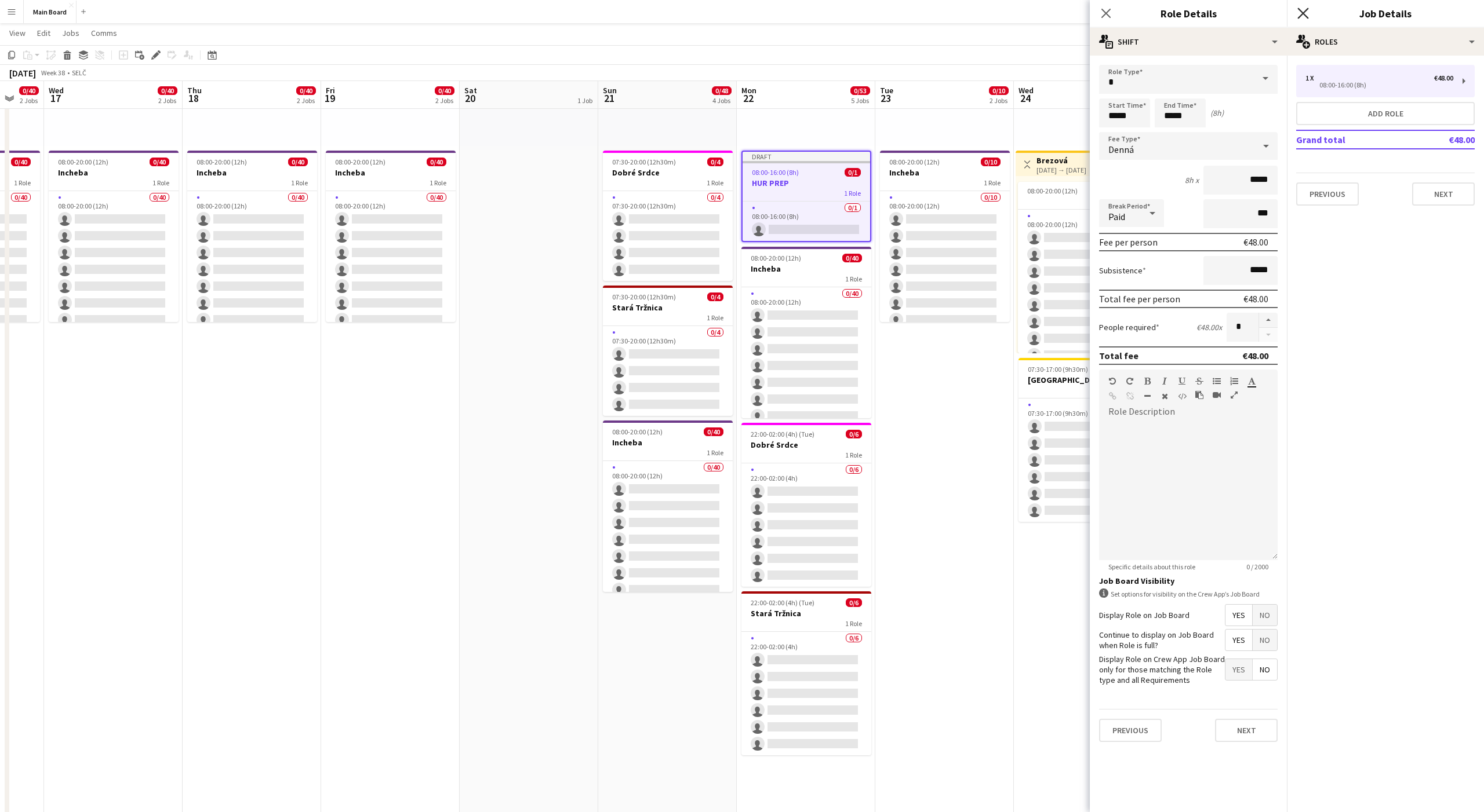
click at [1306, 16] on icon at bounding box center [1303, 13] width 11 height 11
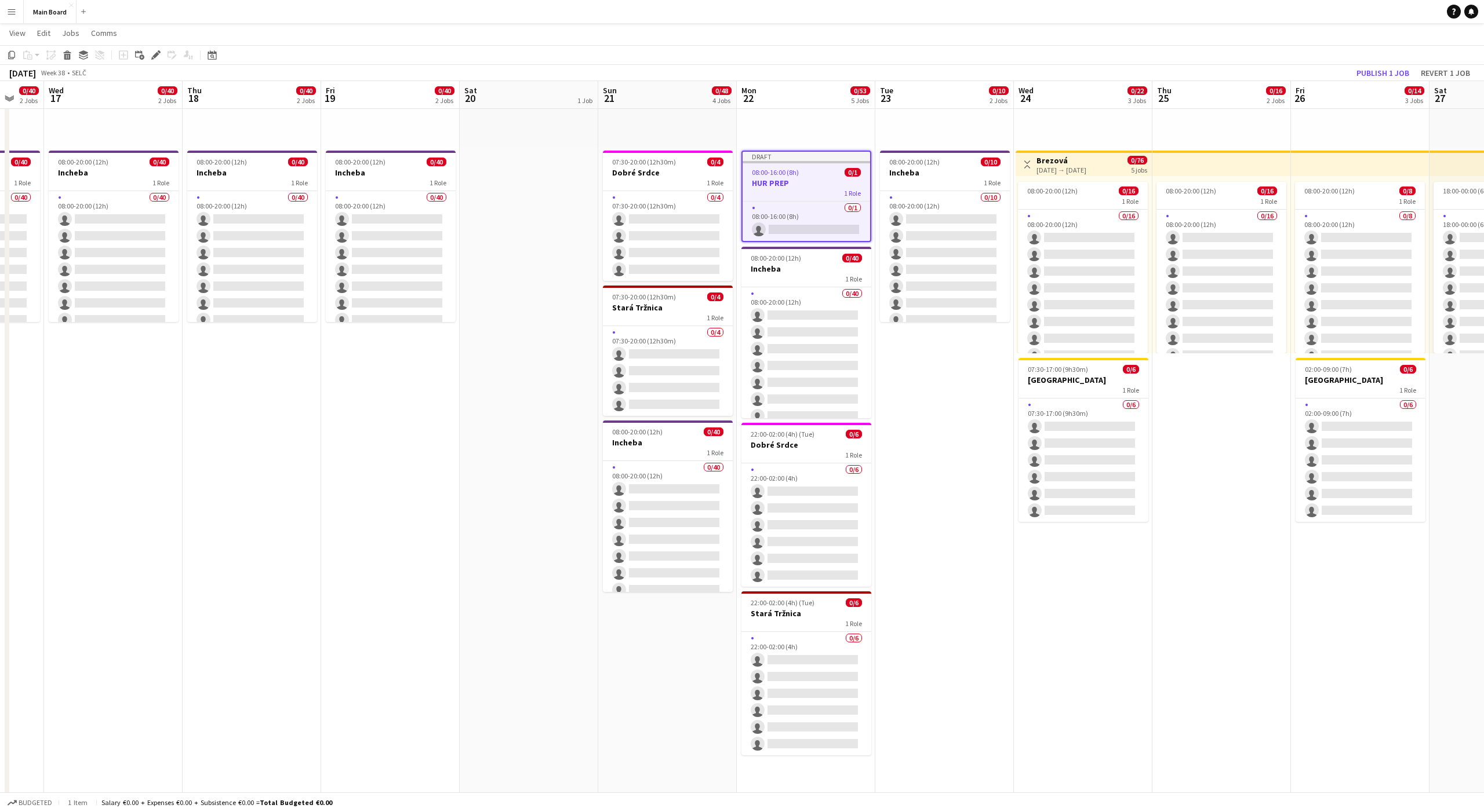
click at [822, 154] on div "Draft" at bounding box center [806, 156] width 128 height 9
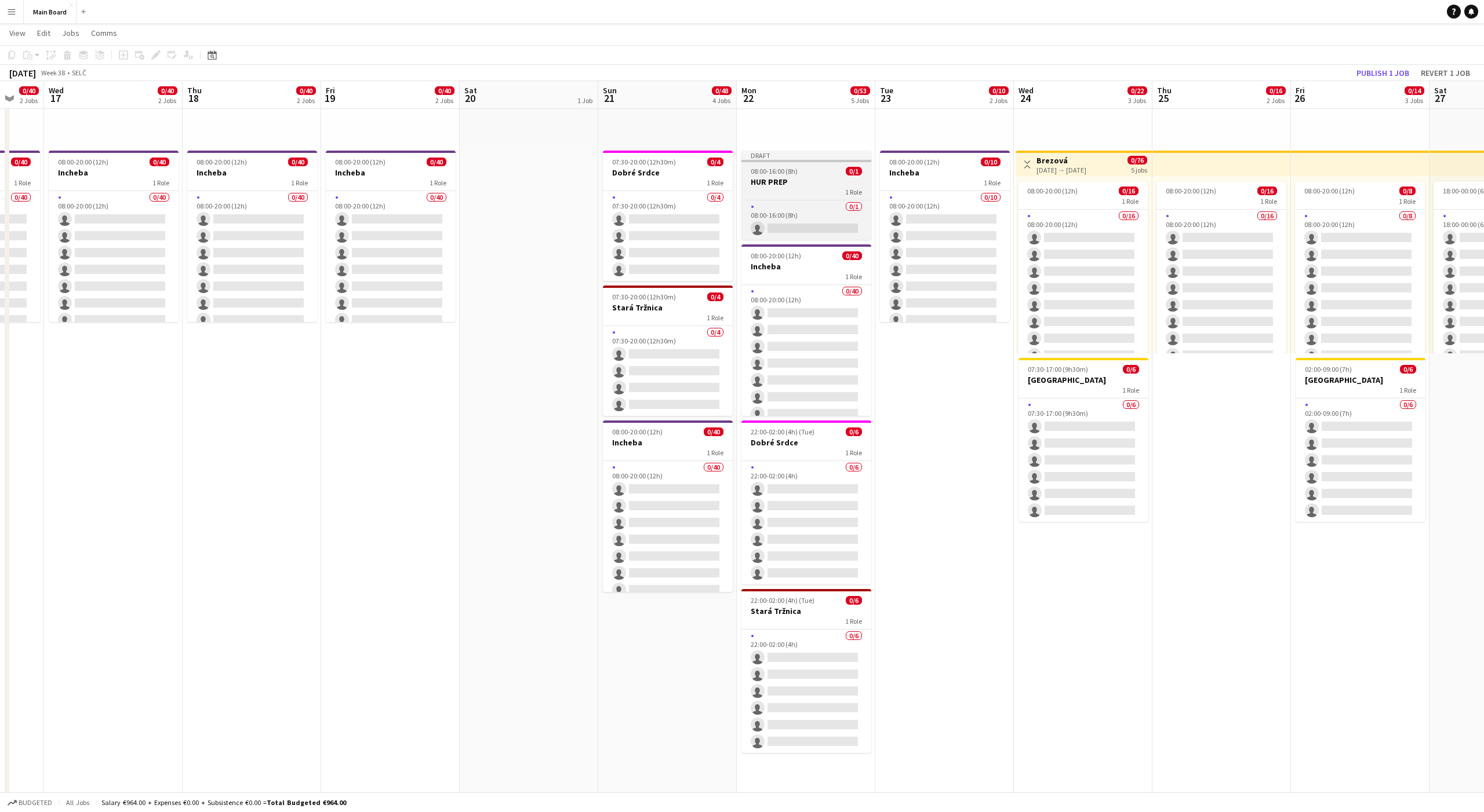
click at [811, 157] on div "Draft" at bounding box center [806, 155] width 130 height 9
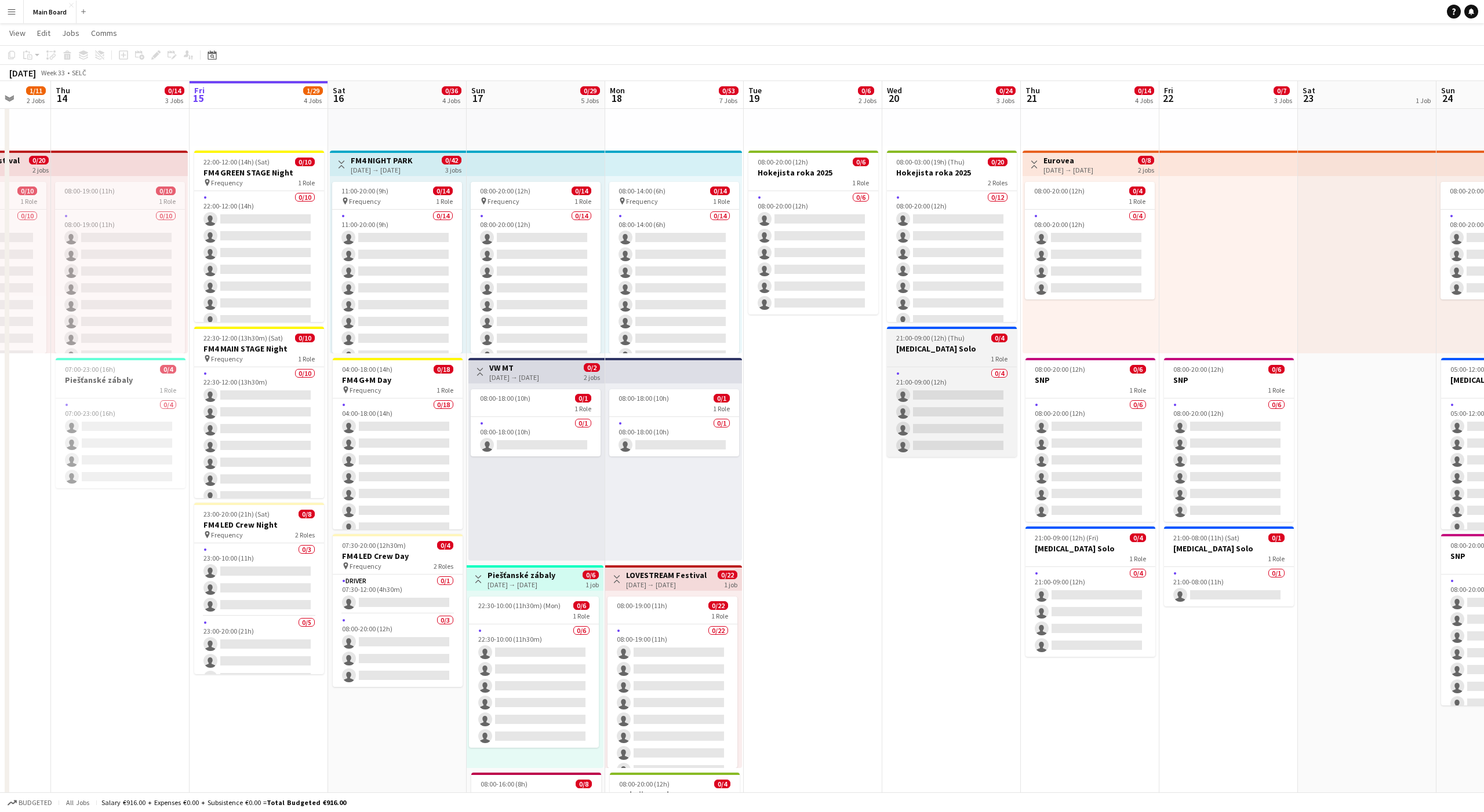
scroll to position [0, 359]
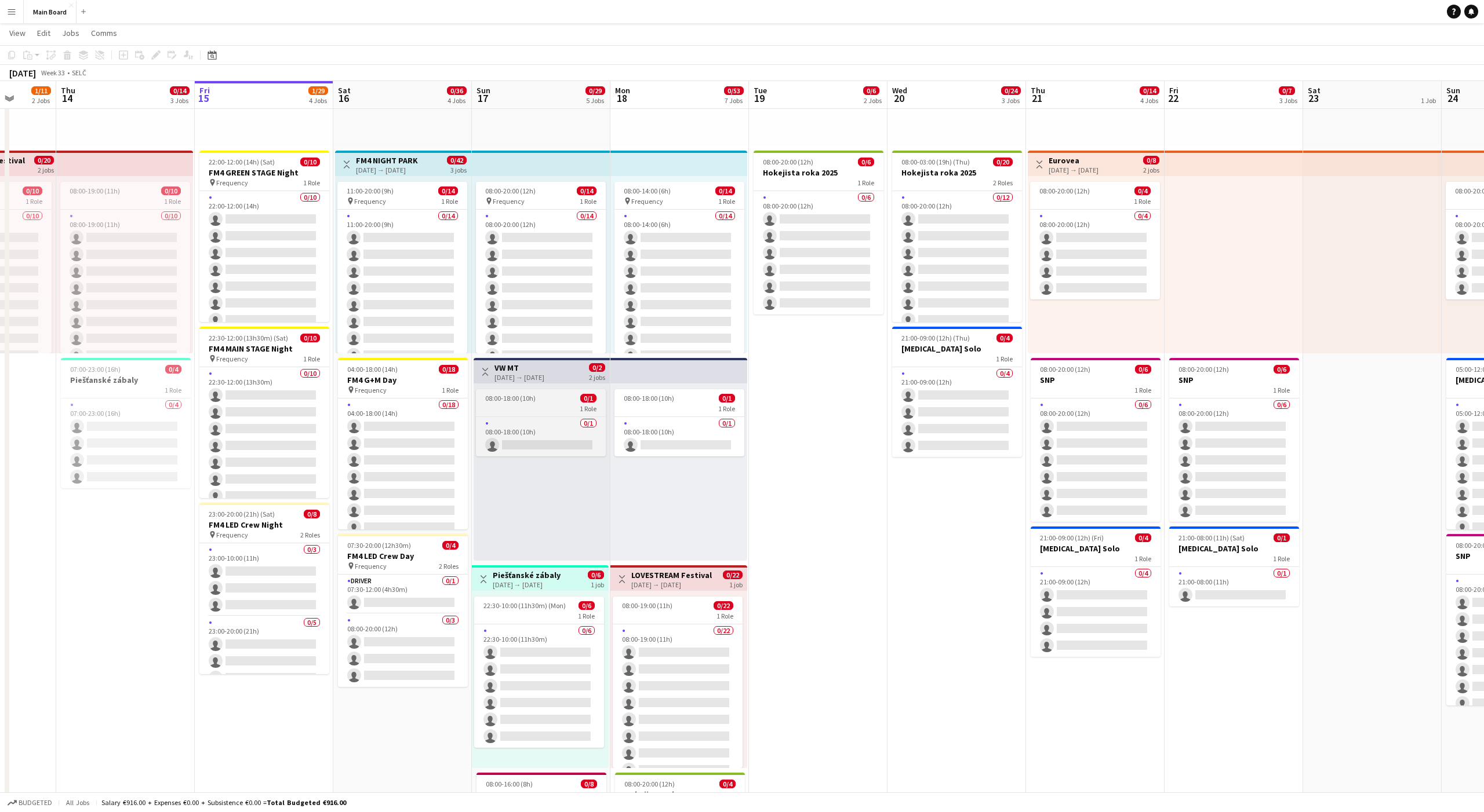
click at [493, 398] on span "08:00-18:00 (10h)" at bounding box center [510, 398] width 51 height 8
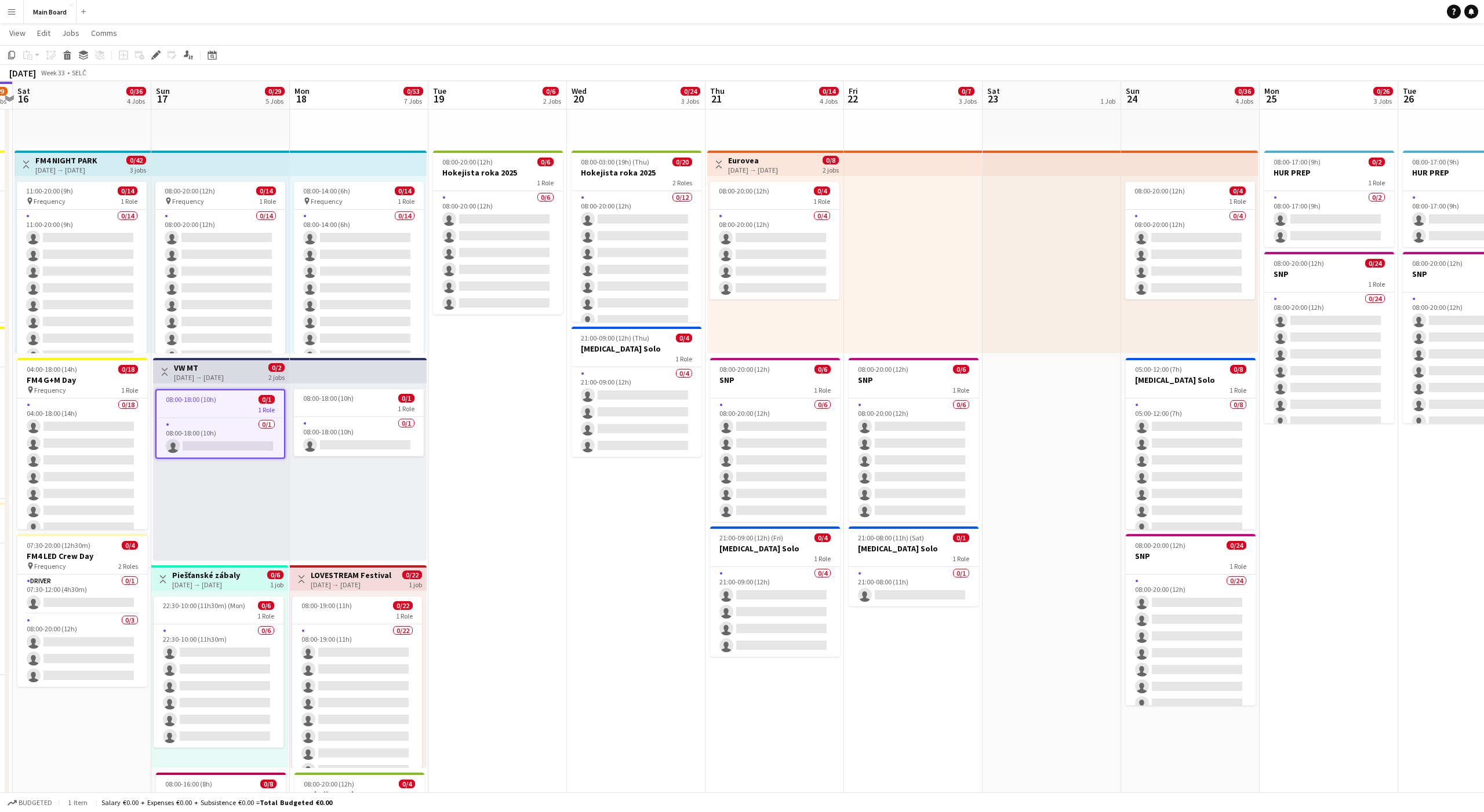
scroll to position [196, 0]
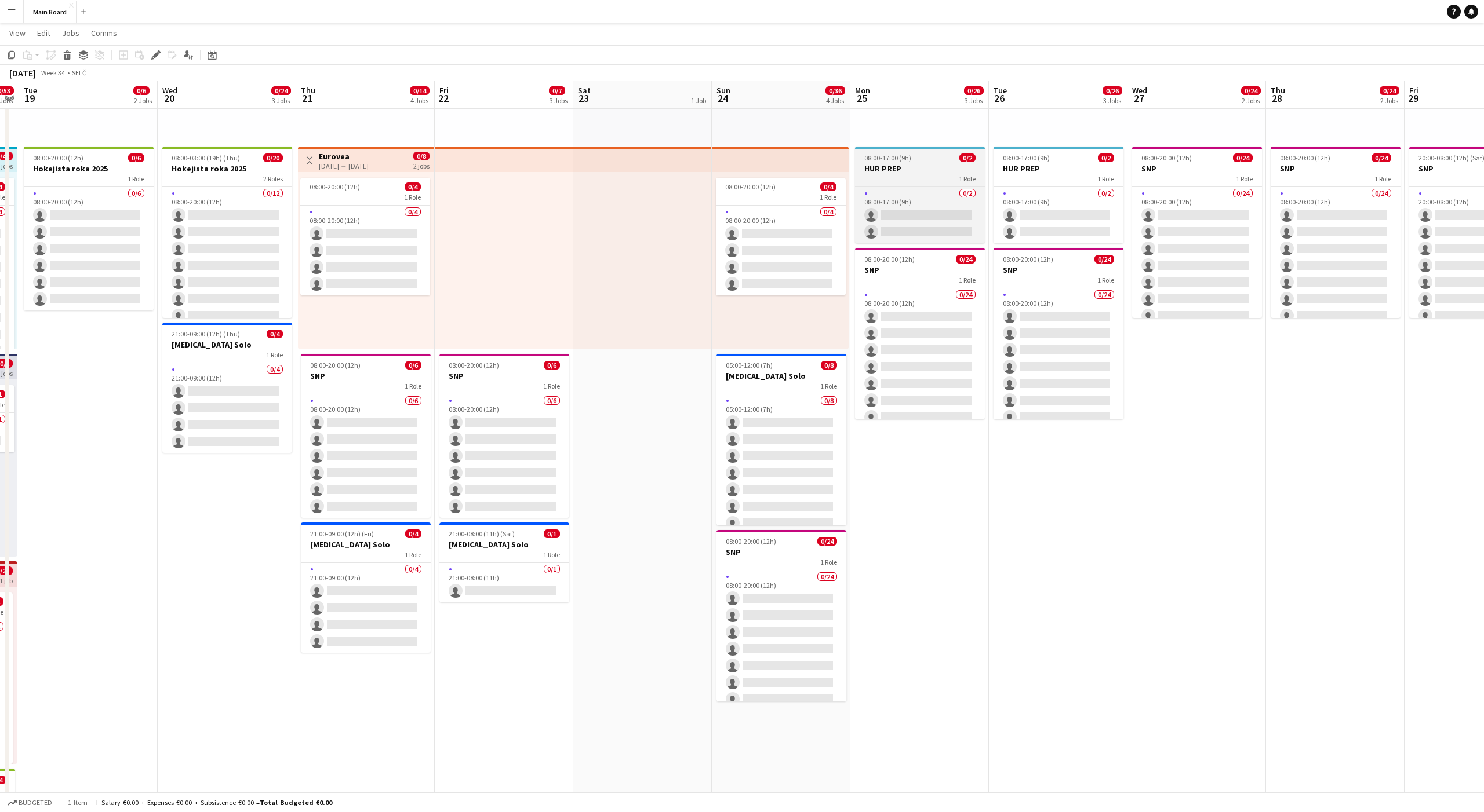
click at [909, 180] on div "1 Role" at bounding box center [919, 178] width 130 height 9
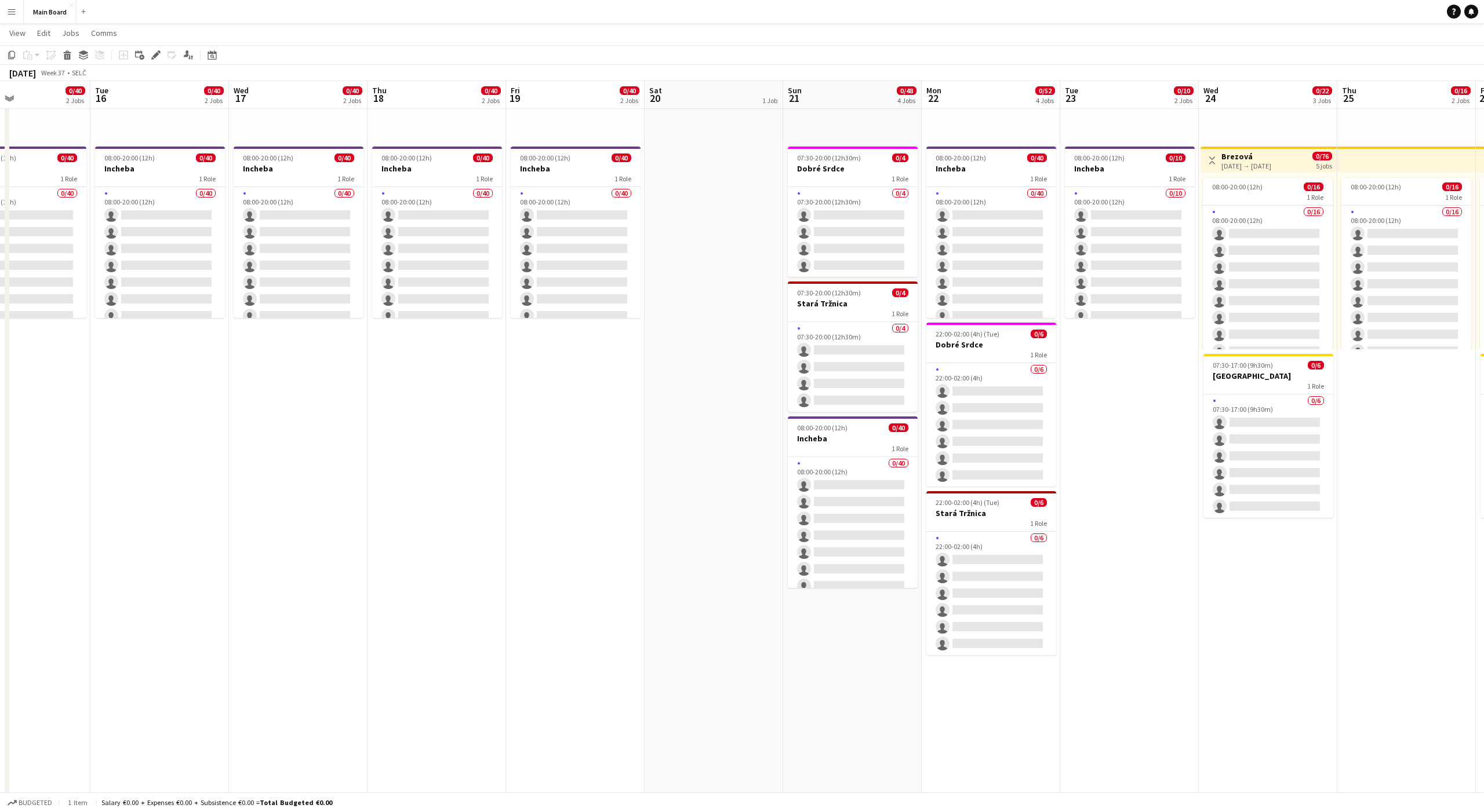
scroll to position [0, 470]
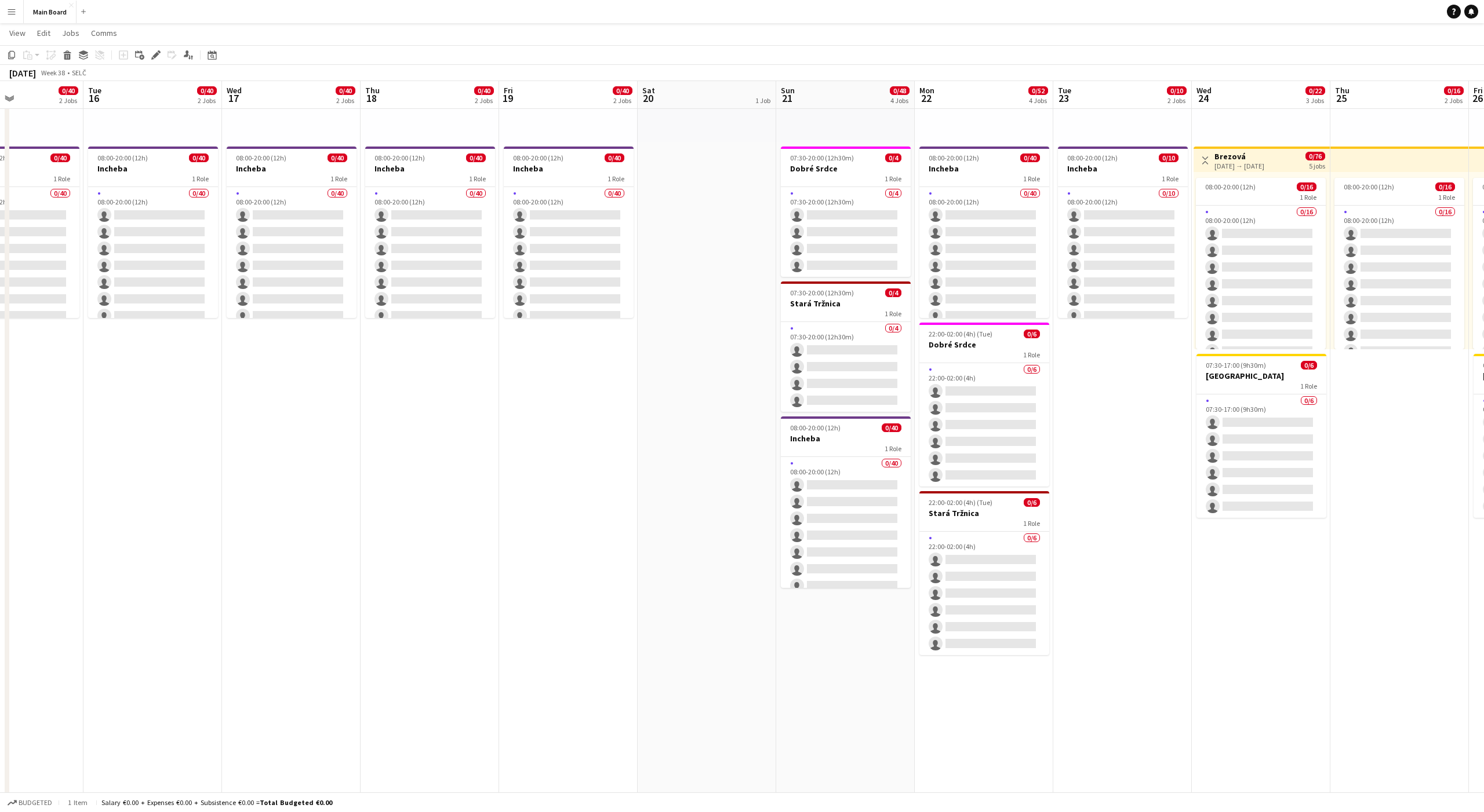
click at [972, 682] on app-date-cell "pin Backstage Crew 08:00-20:00 (12h) 0/40 Incheba 1 Role 0/40 08:00-20:00 (12h)…" at bounding box center [983, 641] width 139 height 1413
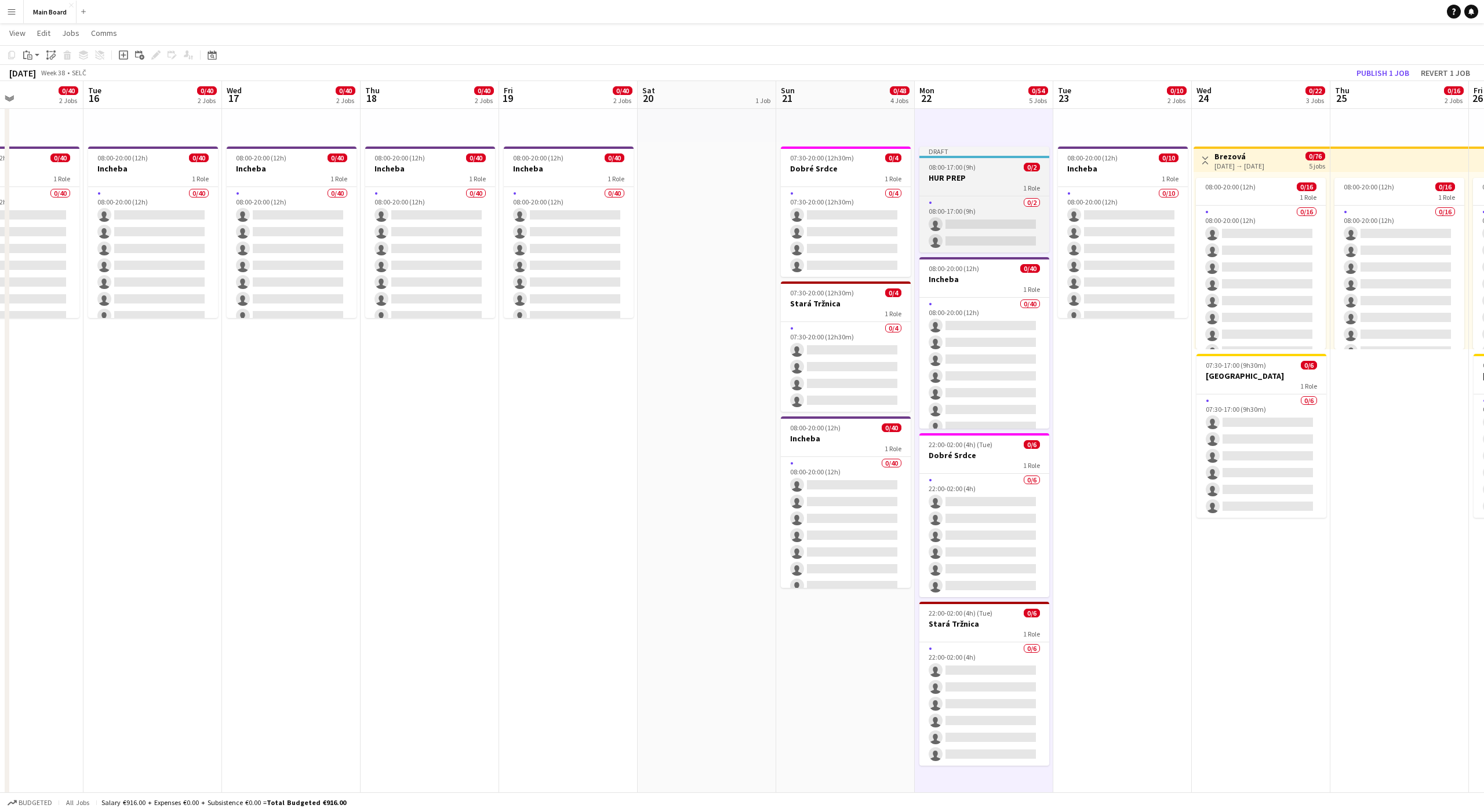
click at [969, 177] on h3 "HUR PREP" at bounding box center [984, 177] width 130 height 10
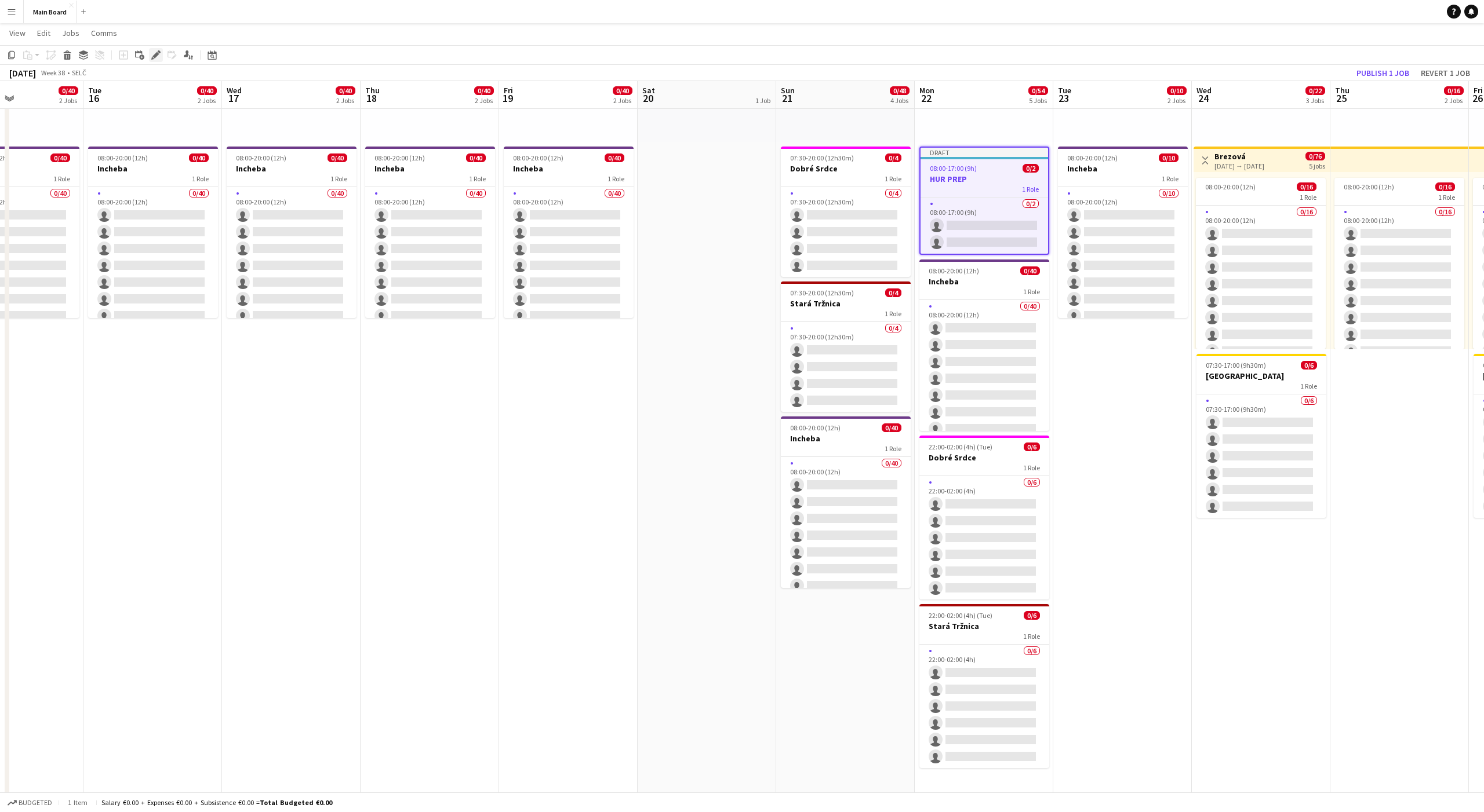
click at [156, 56] on icon at bounding box center [155, 55] width 6 height 6
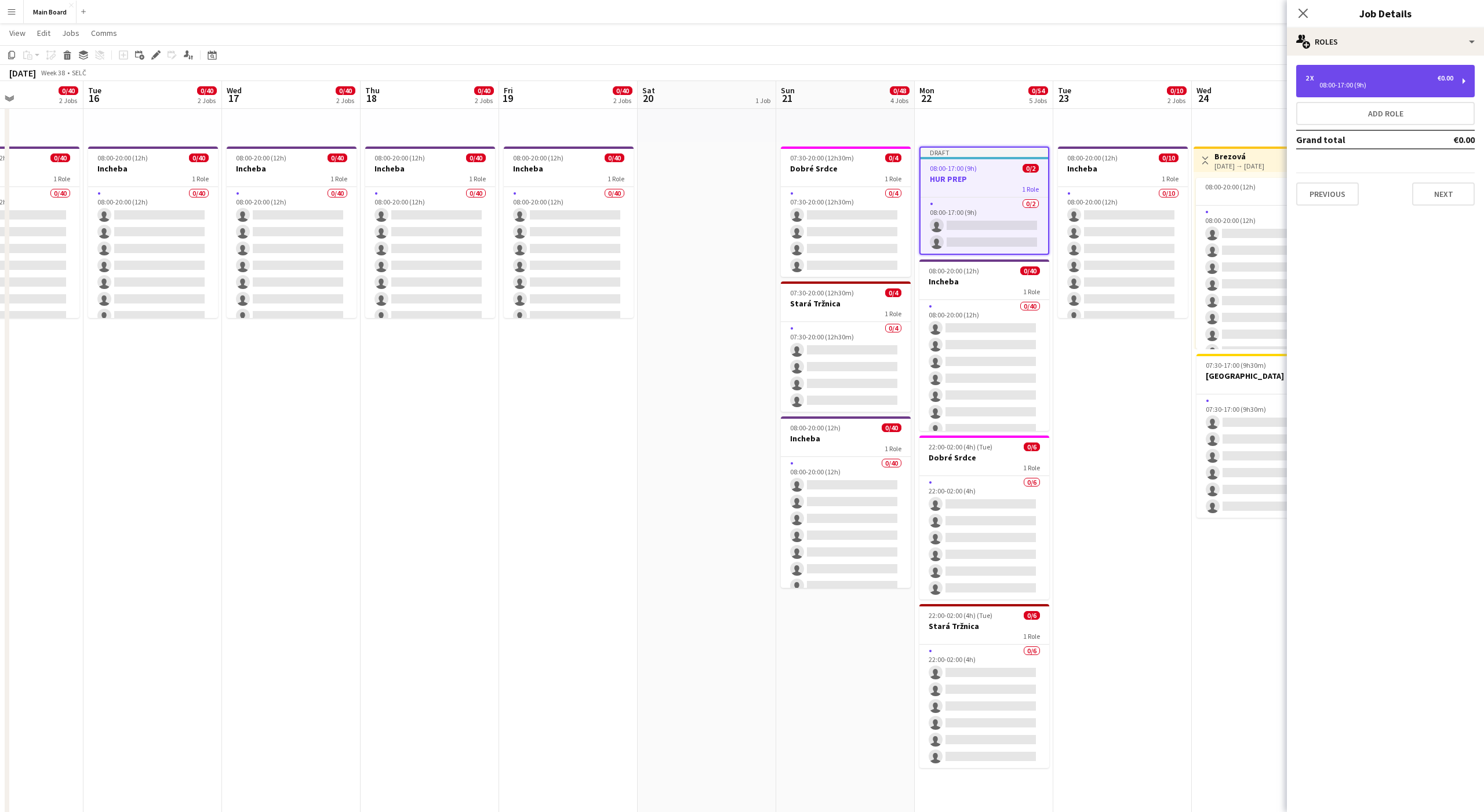
click at [1370, 80] on div "2 x €0.00" at bounding box center [1379, 78] width 148 height 8
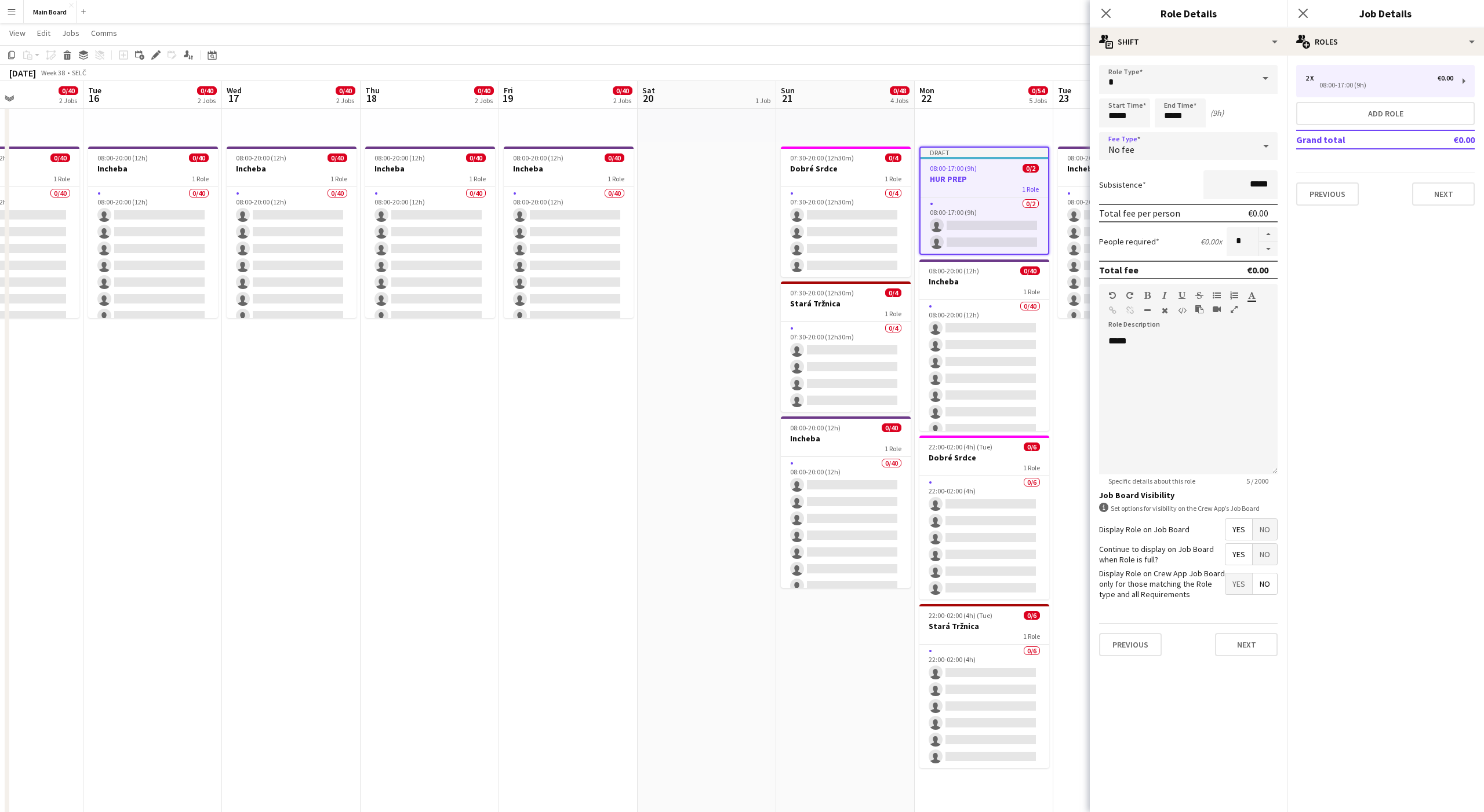
click at [1193, 152] on div "No fee" at bounding box center [1176, 146] width 155 height 28
click at [1140, 176] on span "Hourly" at bounding box center [1188, 179] width 160 height 11
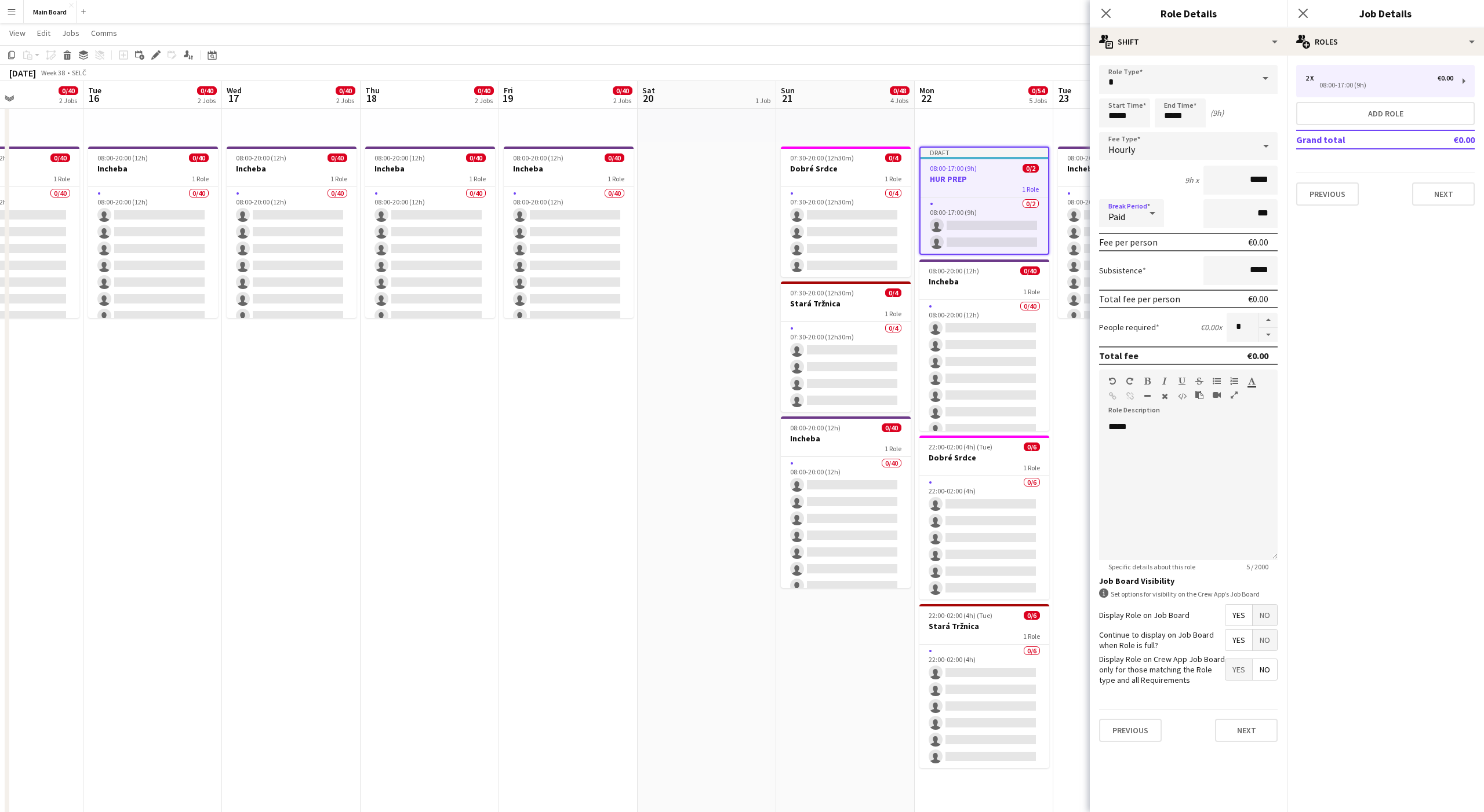
click at [1131, 217] on div "Paid" at bounding box center [1119, 213] width 41 height 28
click at [1129, 274] on span "Unpaid" at bounding box center [1131, 275] width 46 height 11
click at [1270, 318] on button "button" at bounding box center [1268, 321] width 18 height 15
type input "*"
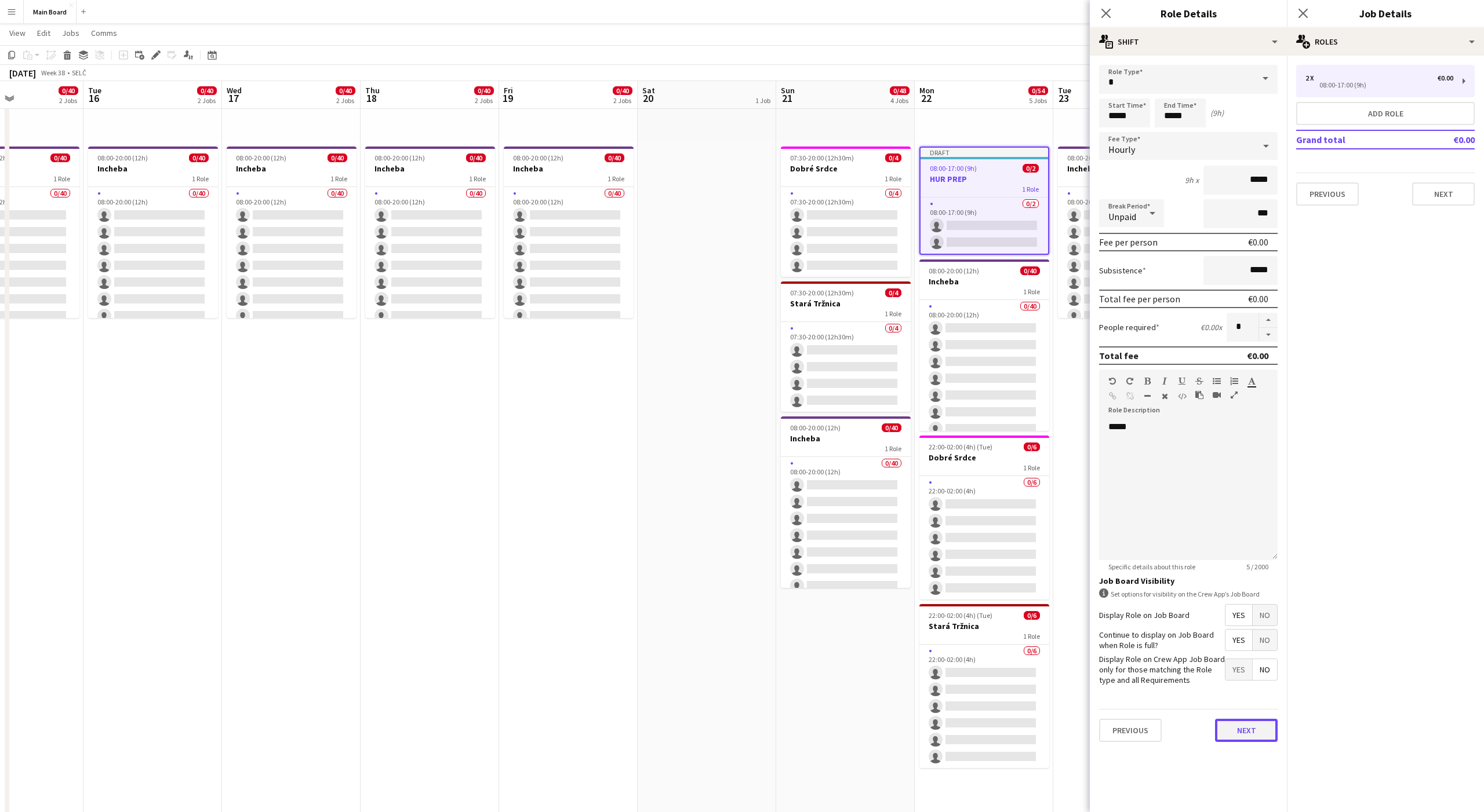
click at [1244, 729] on button "Next" at bounding box center [1246, 730] width 62 height 23
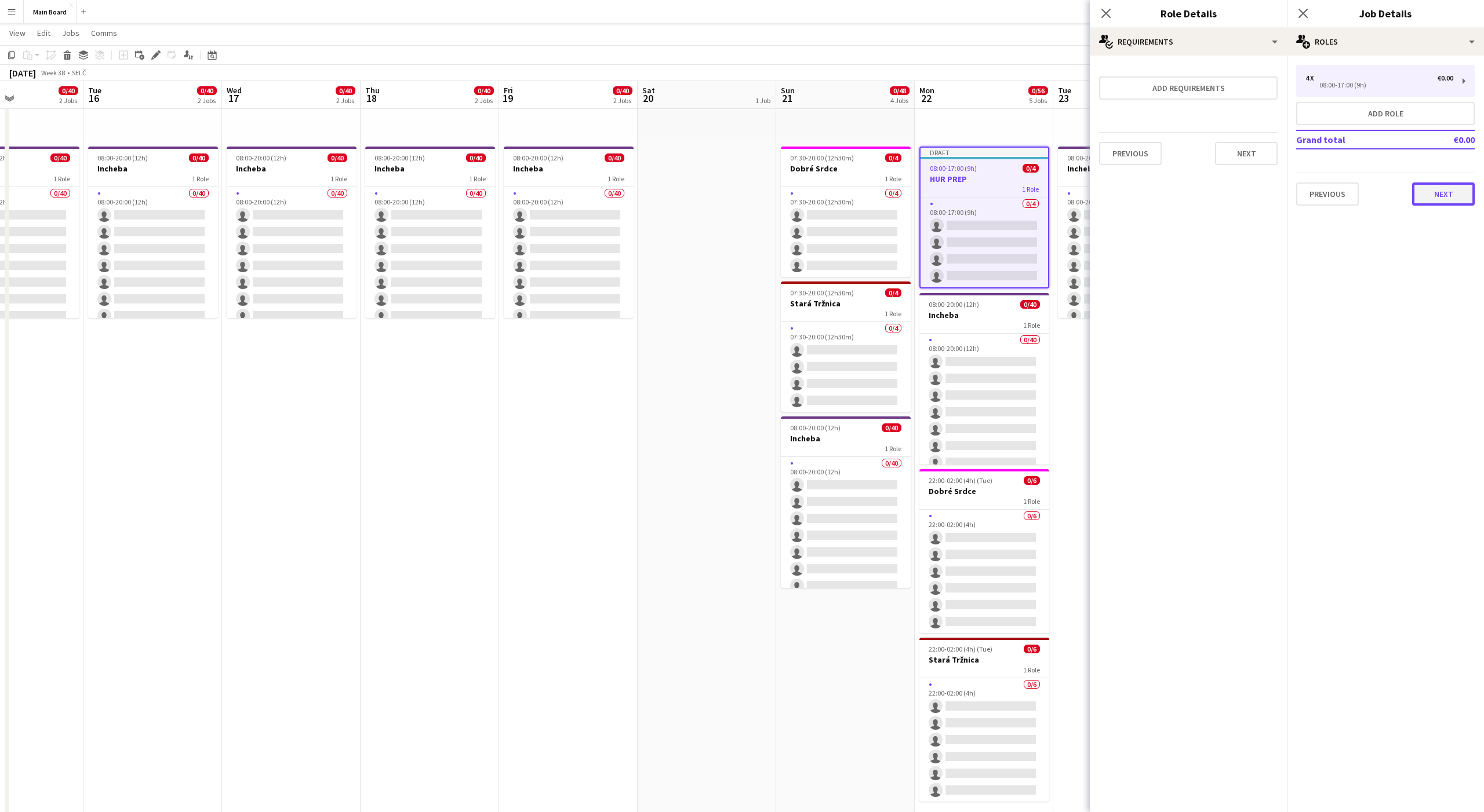
click at [1445, 200] on button "Next" at bounding box center [1444, 194] width 62 height 23
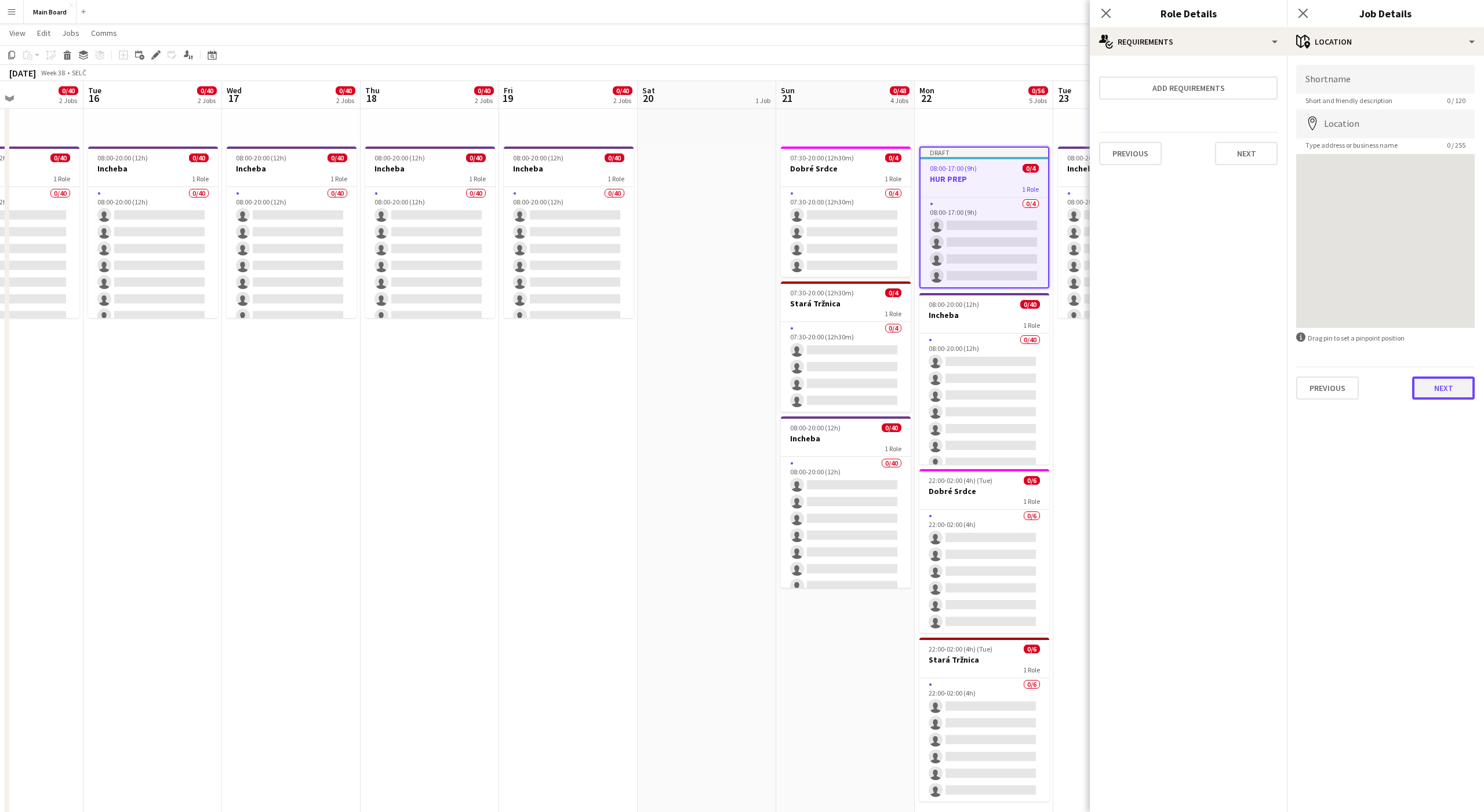
click at [1429, 381] on button "Next" at bounding box center [1444, 388] width 62 height 23
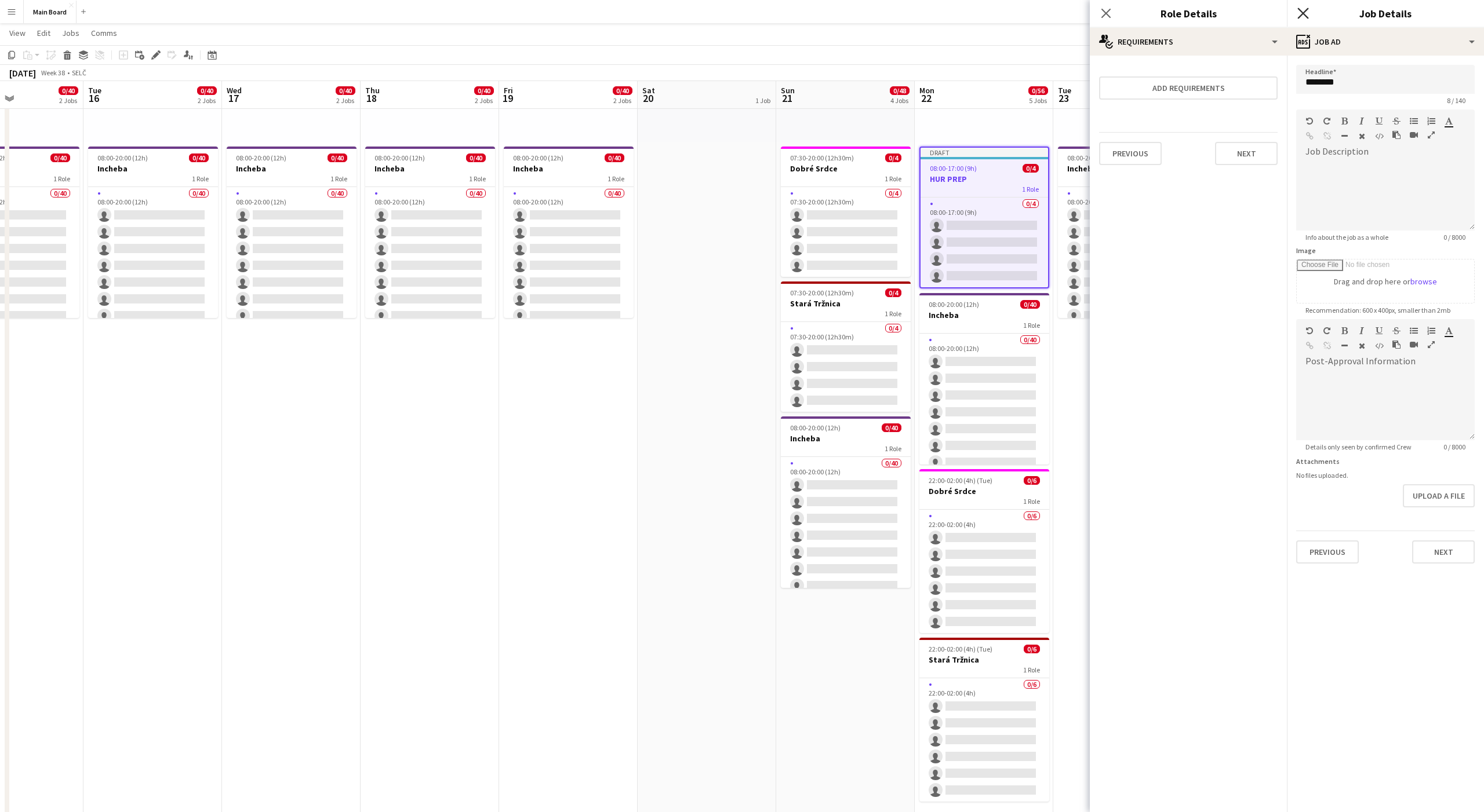
click at [1306, 17] on icon "Close pop-in" at bounding box center [1303, 13] width 11 height 11
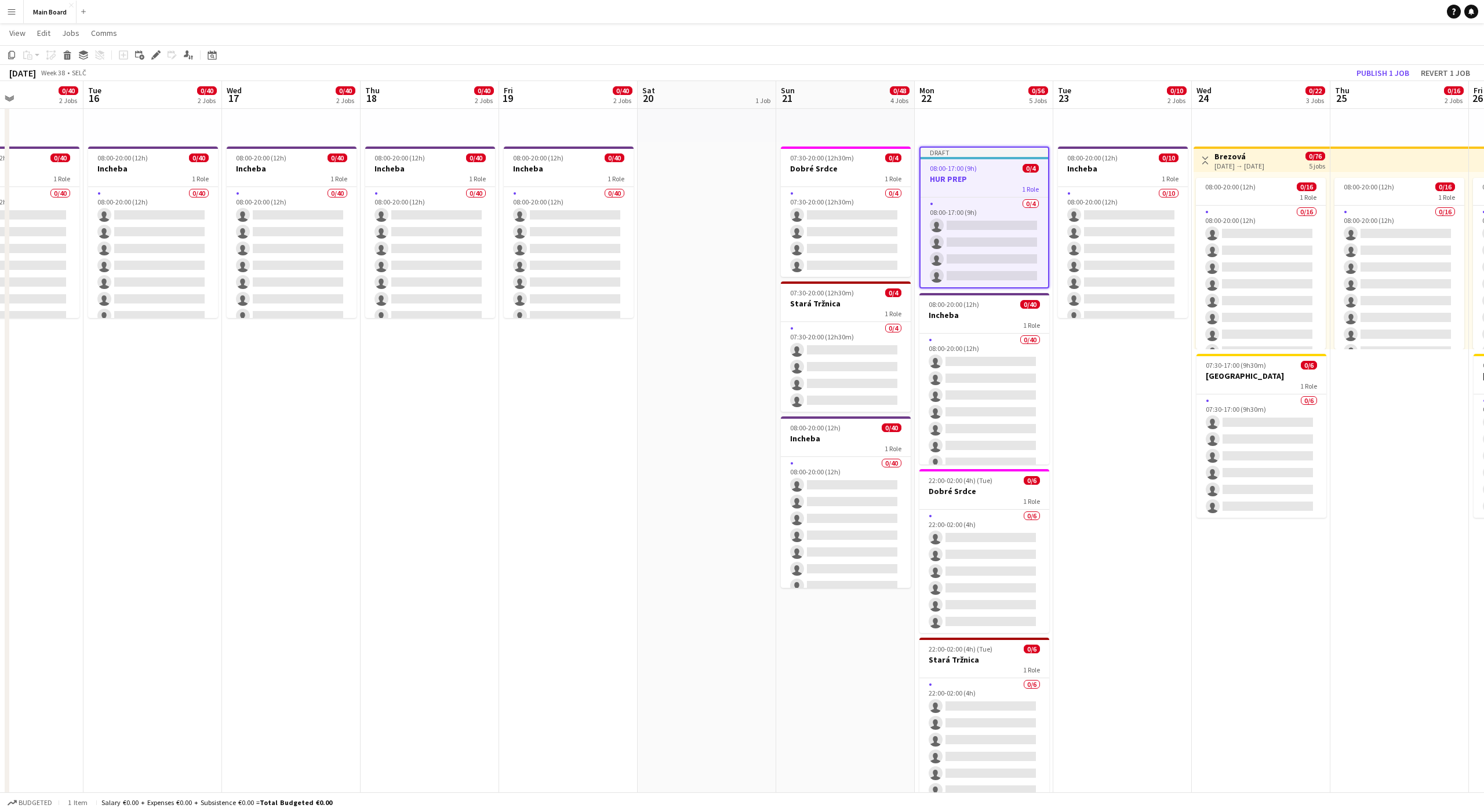
click at [1140, 369] on app-date-cell "pin Backstage Crew 08:00-20:00 (12h) 0/10 Incheba 1 Role 0/10 08:00-20:00 (12h)…" at bounding box center [1122, 641] width 139 height 1413
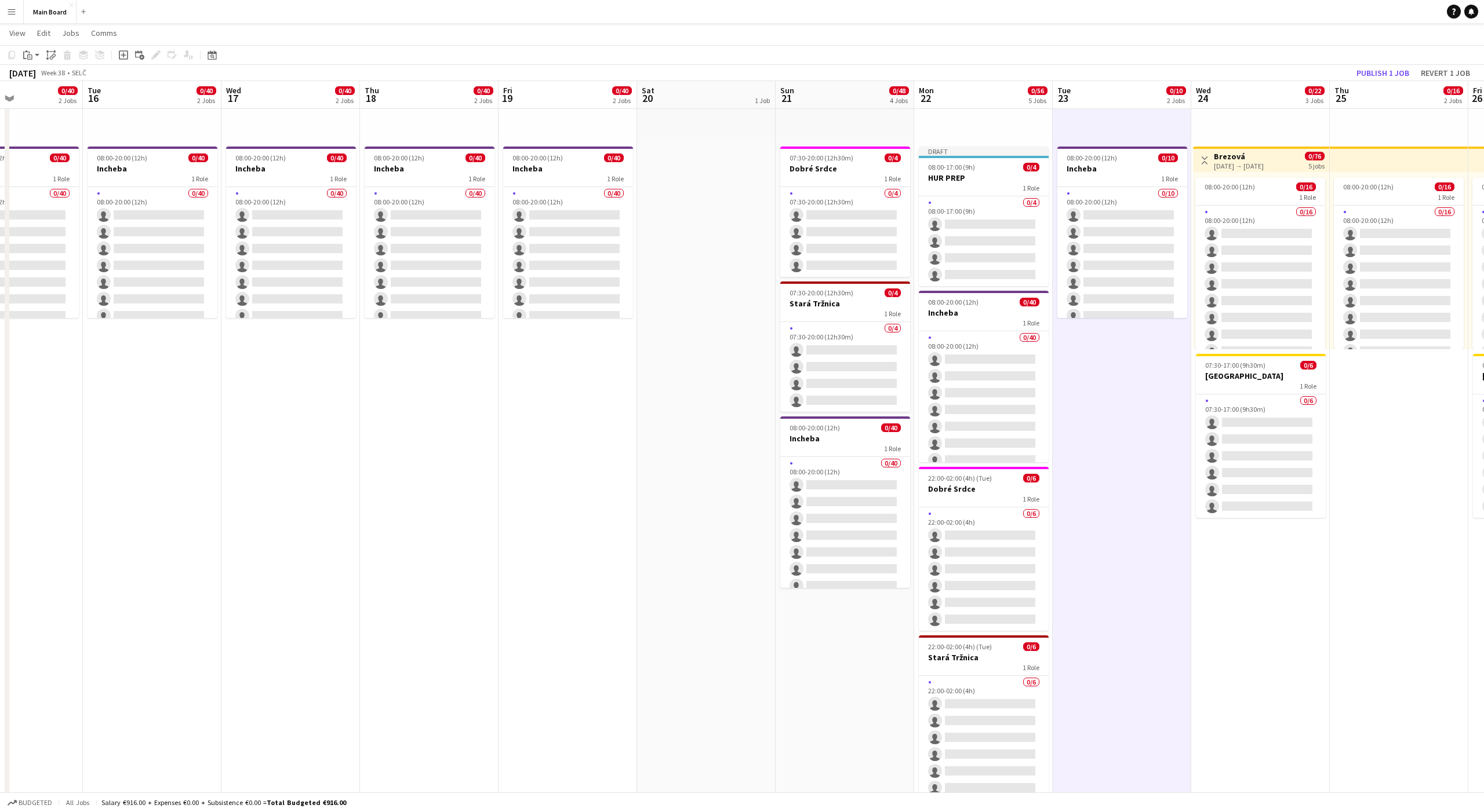
click at [1140, 369] on app-date-cell "pin Backstage Crew 08:00-20:00 (12h) 0/10 Incheba 1 Role 0/10 08:00-20:00 (12h)…" at bounding box center [1122, 641] width 139 height 1413
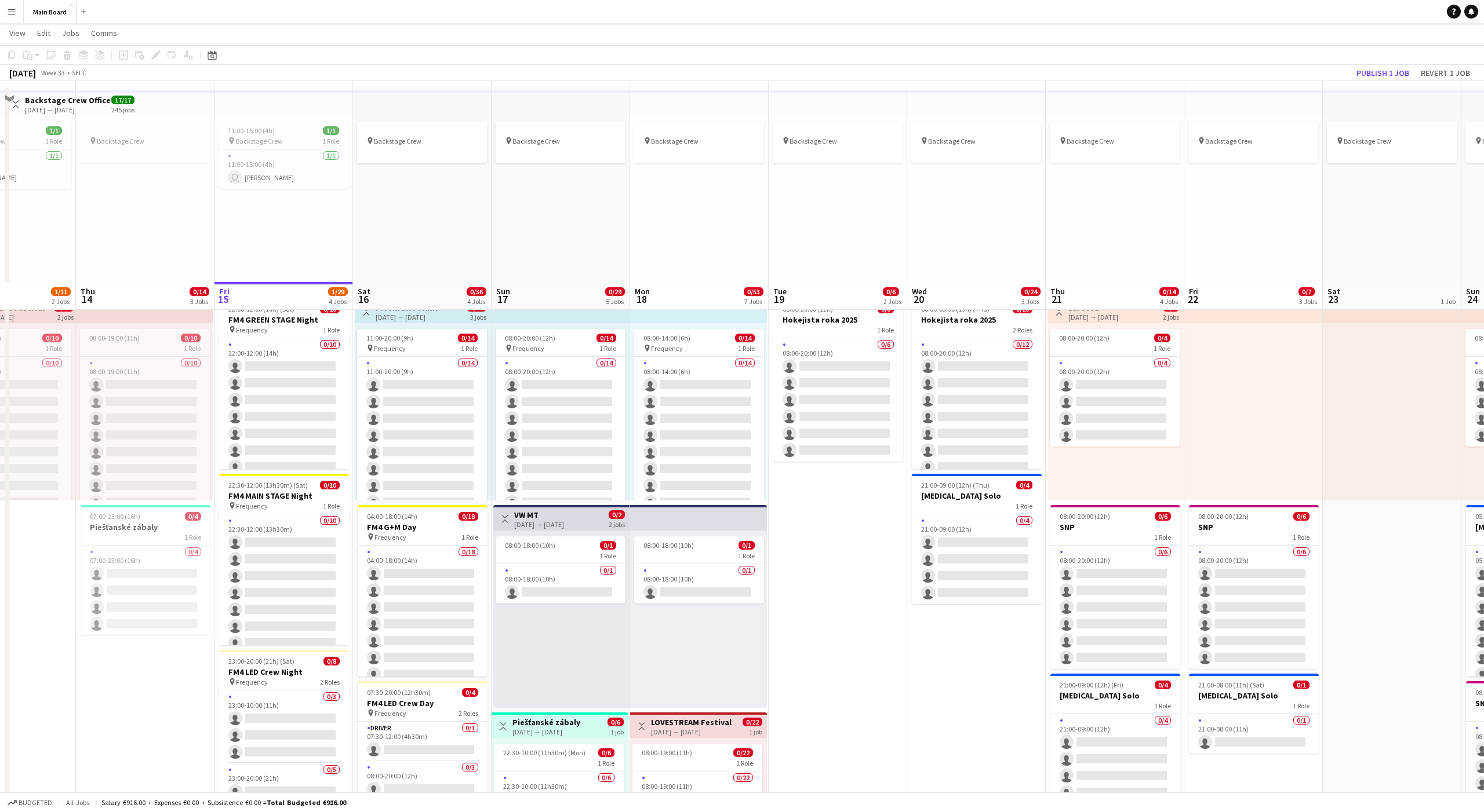
scroll to position [0, 0]
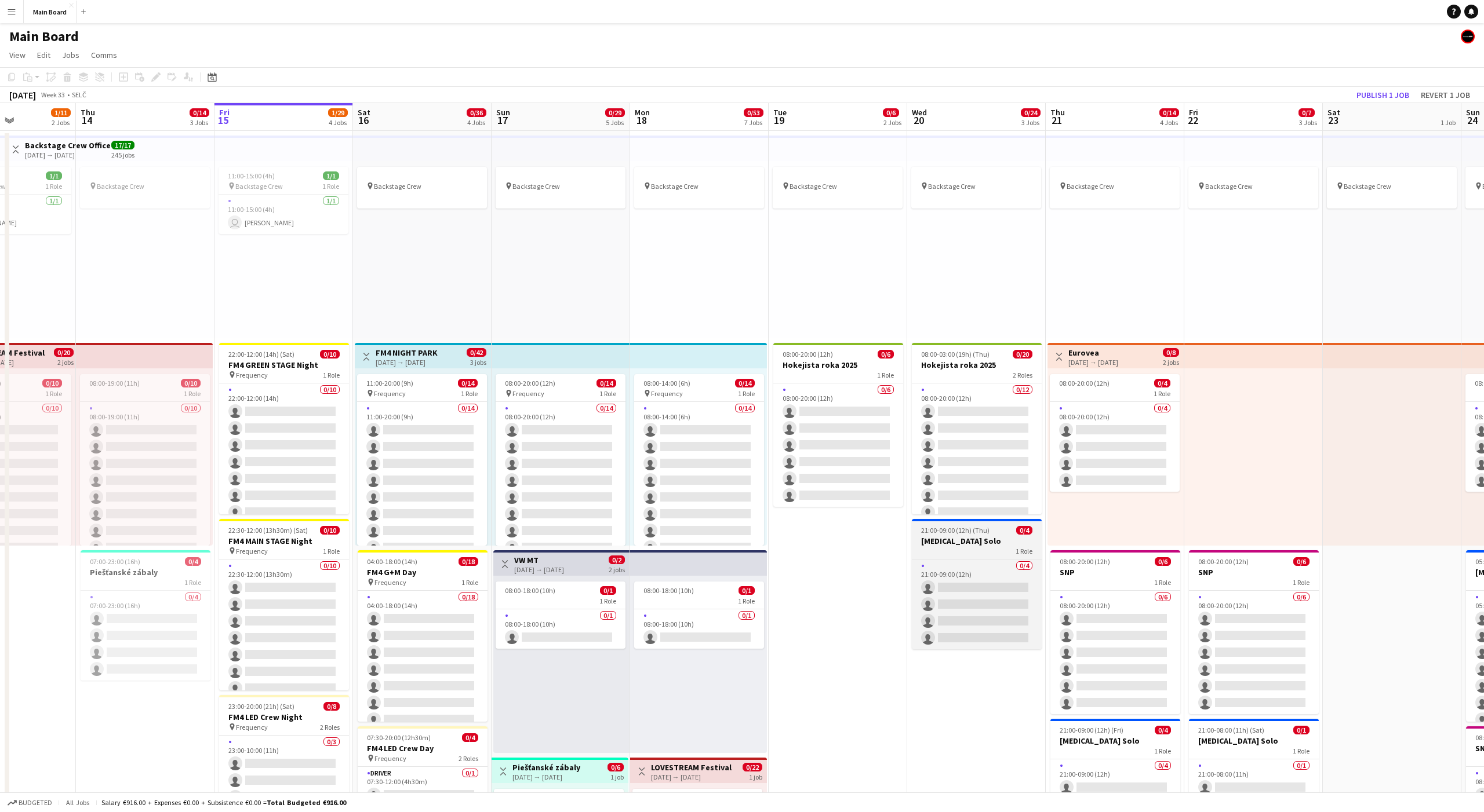
click at [940, 534] on span "21:00-09:00 (12h) (Thu)" at bounding box center [955, 530] width 68 height 8
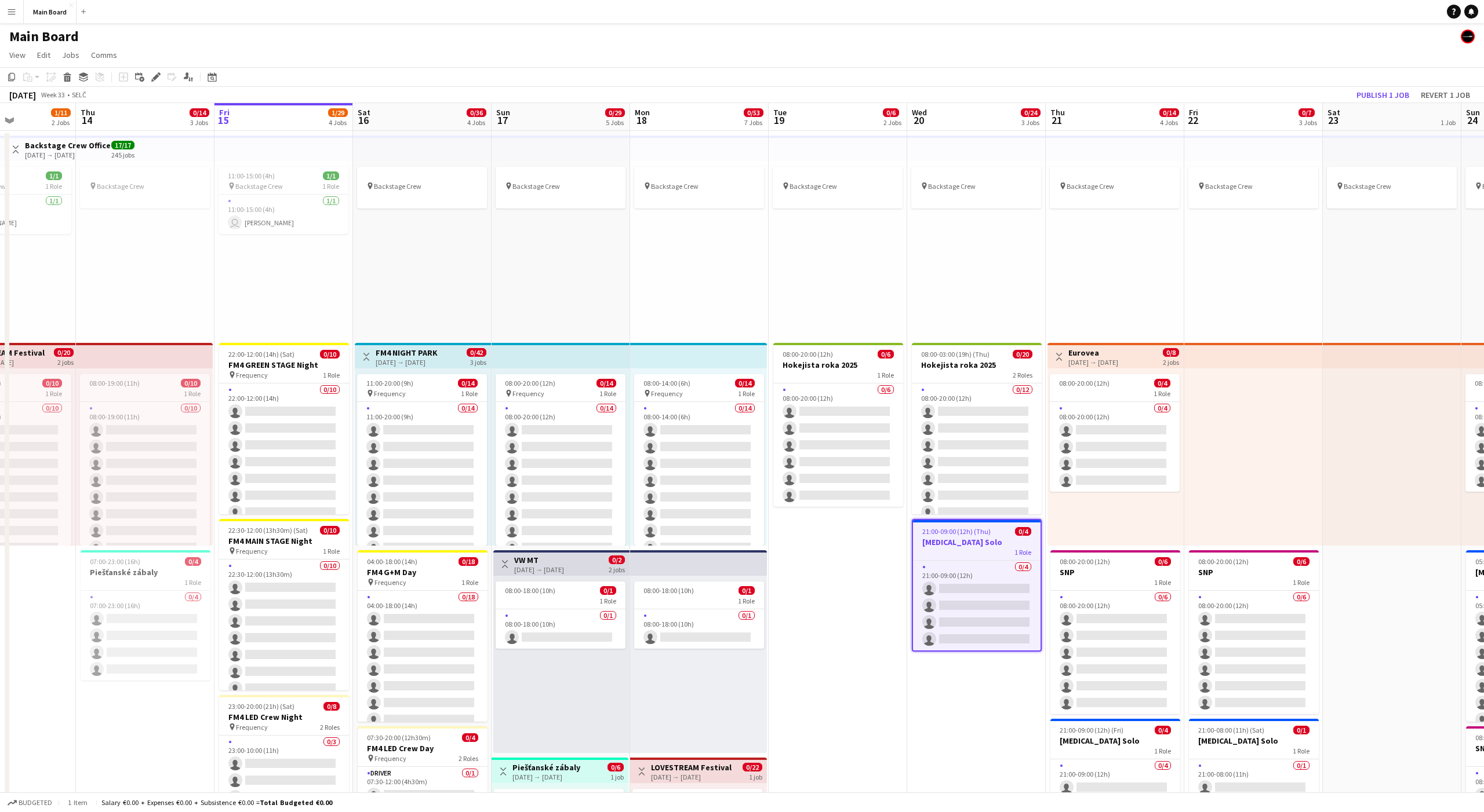
click at [957, 294] on div "pin Backstage Crew" at bounding box center [976, 249] width 139 height 177
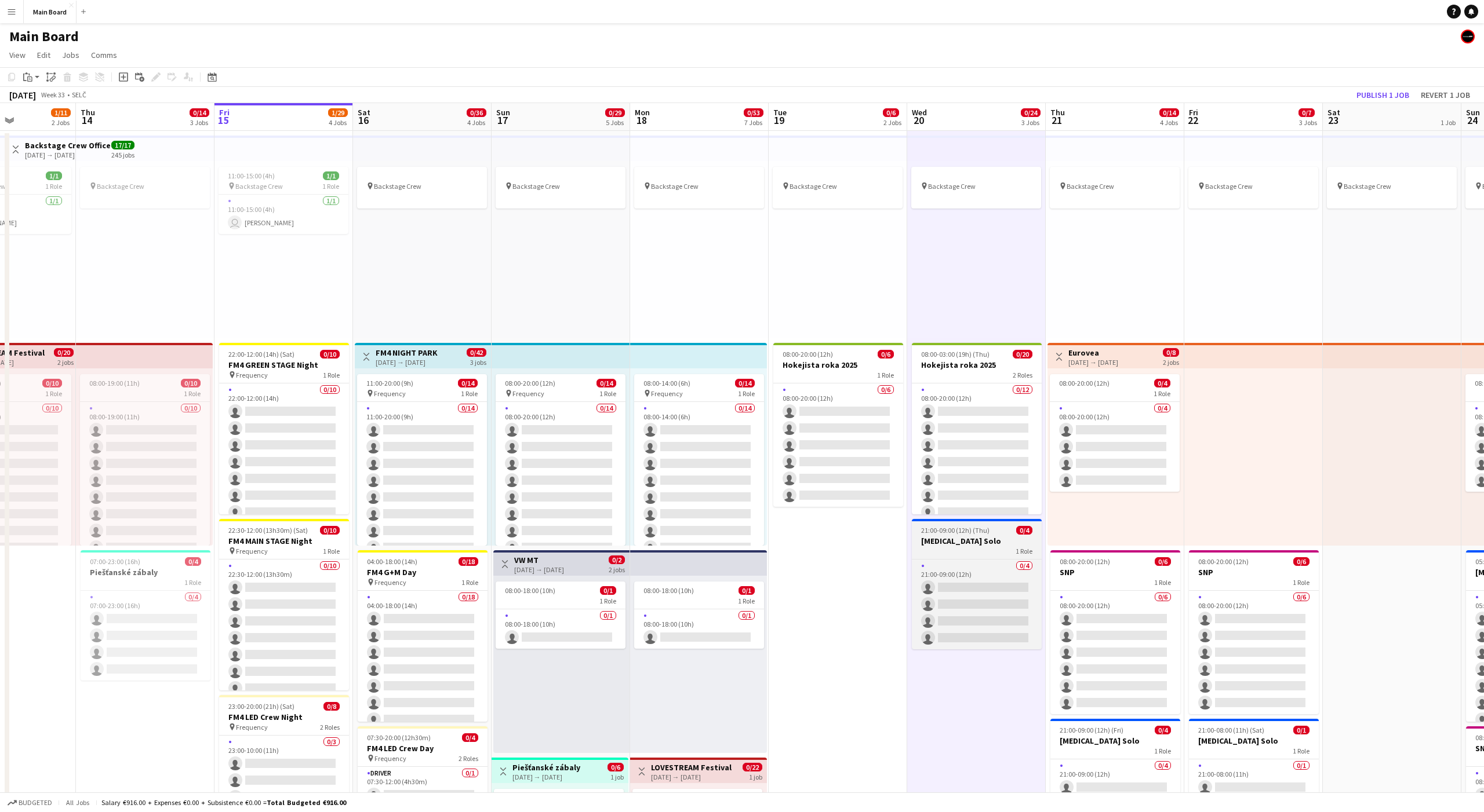
click at [946, 529] on span "21:00-09:00 (12h) (Thu)" at bounding box center [955, 530] width 68 height 8
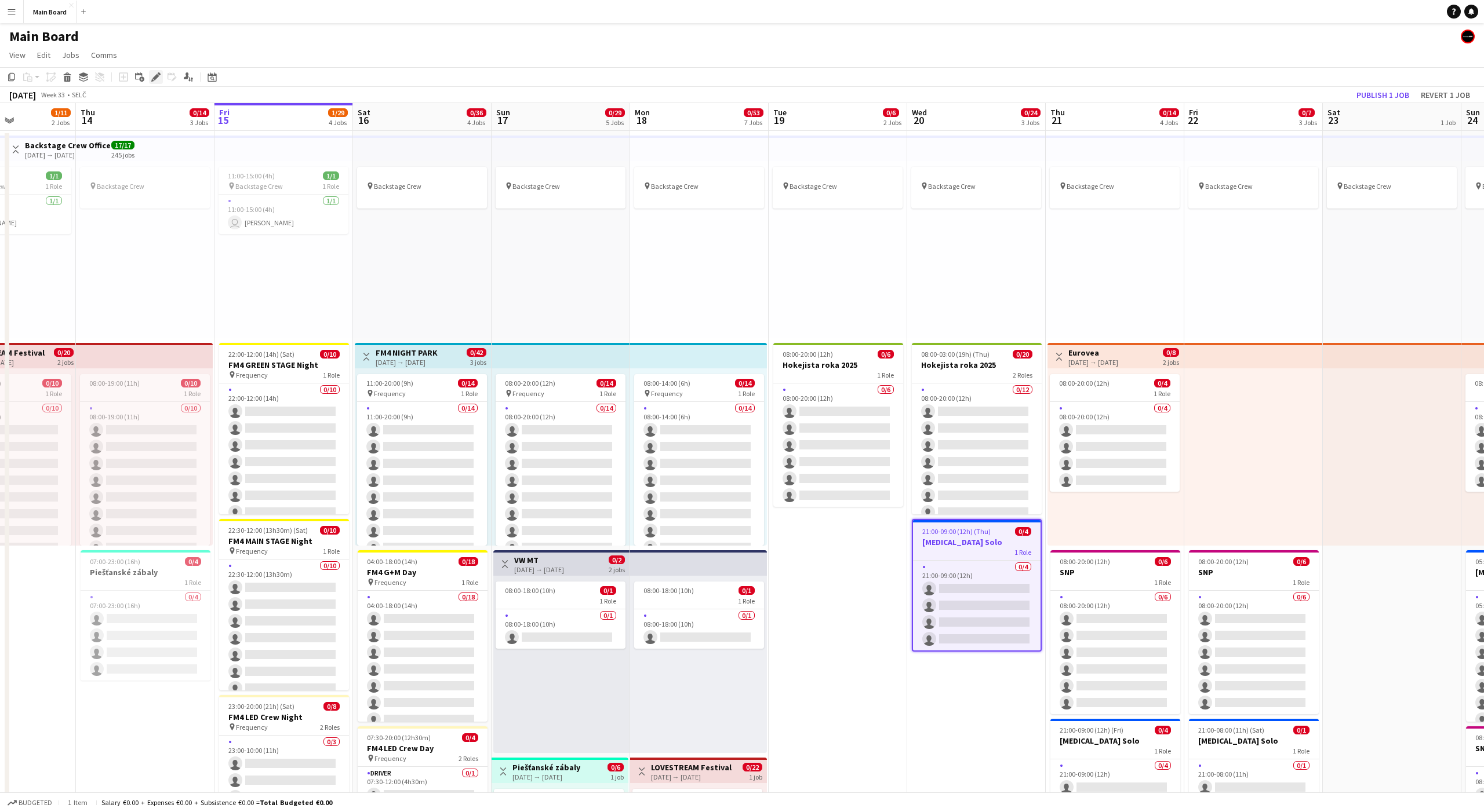
click at [155, 78] on icon at bounding box center [155, 77] width 6 height 6
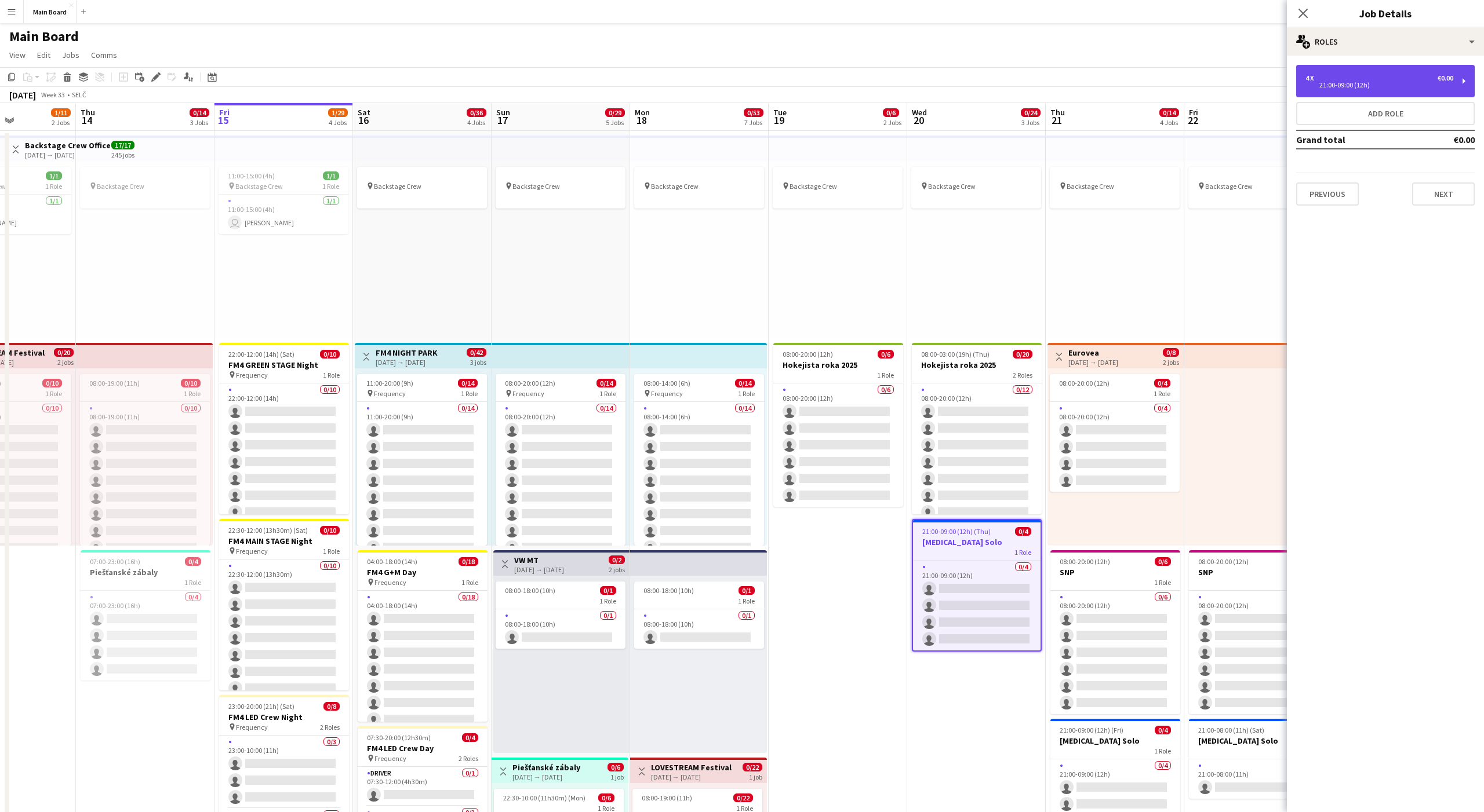
click at [1353, 84] on div "21:00-09:00 (12h)" at bounding box center [1379, 85] width 148 height 6
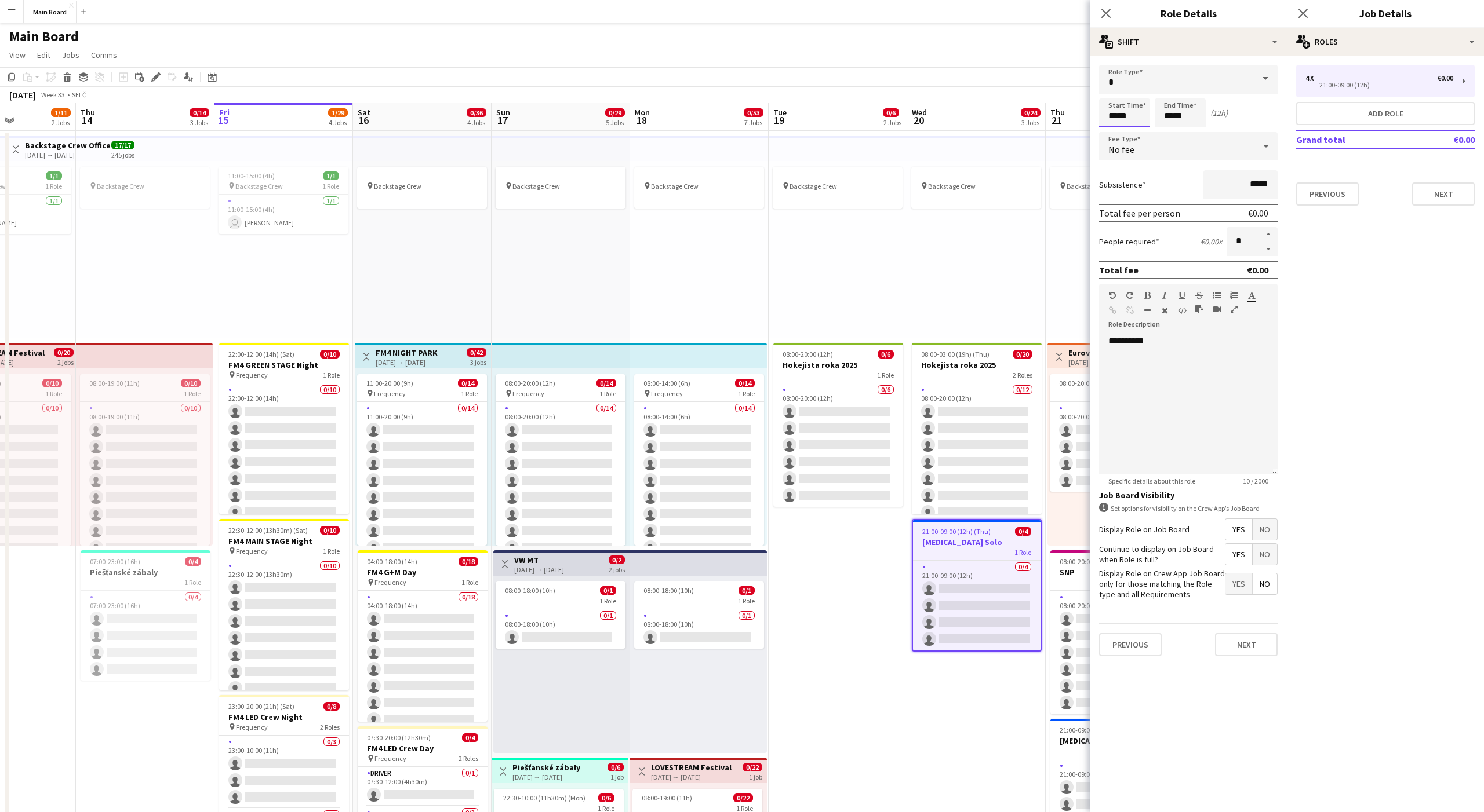
click at [1106, 117] on input "*****" at bounding box center [1125, 113] width 51 height 29
type input "*****"
click at [1262, 648] on button "Next" at bounding box center [1246, 645] width 62 height 23
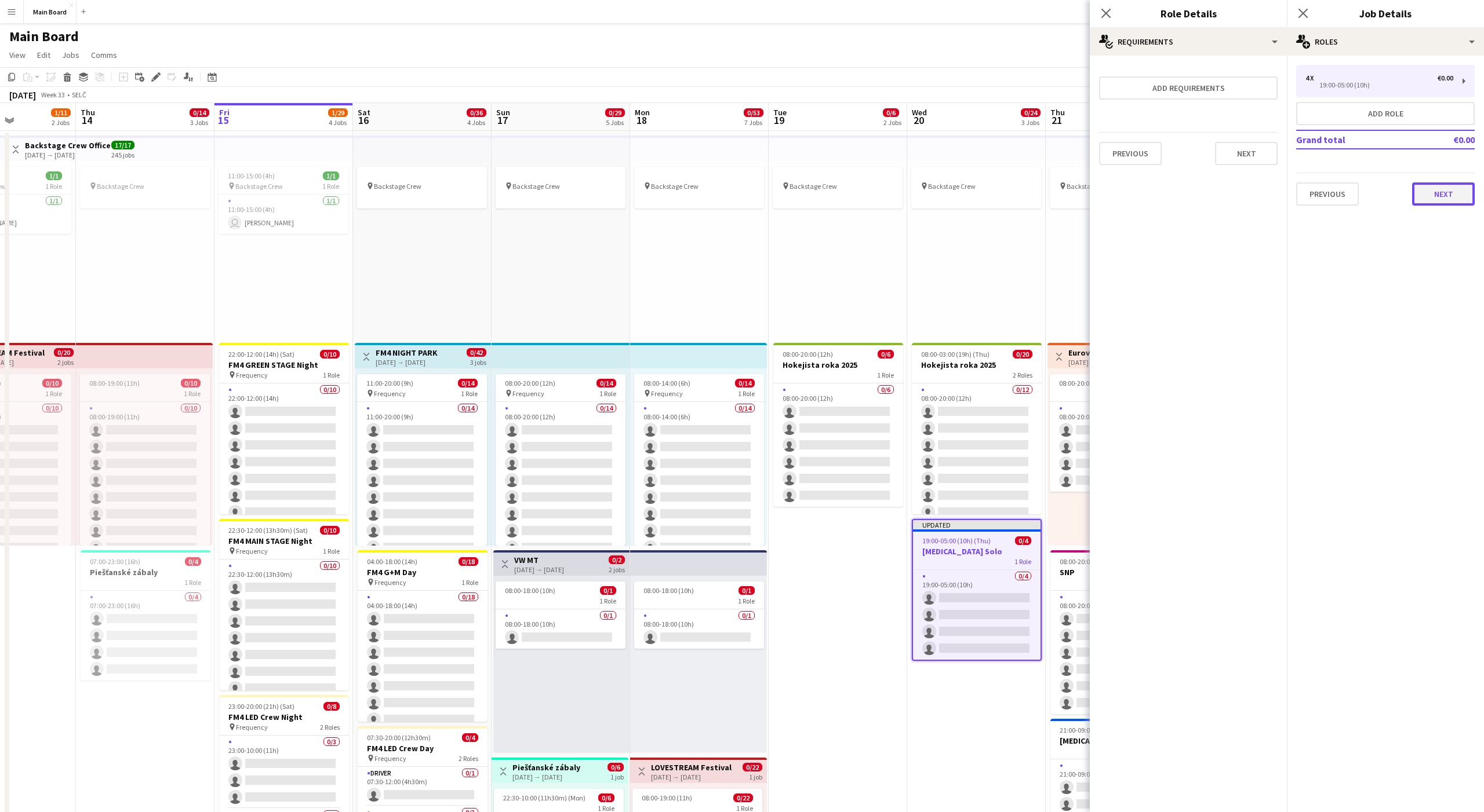
click at [1450, 203] on button "Next" at bounding box center [1444, 194] width 62 height 23
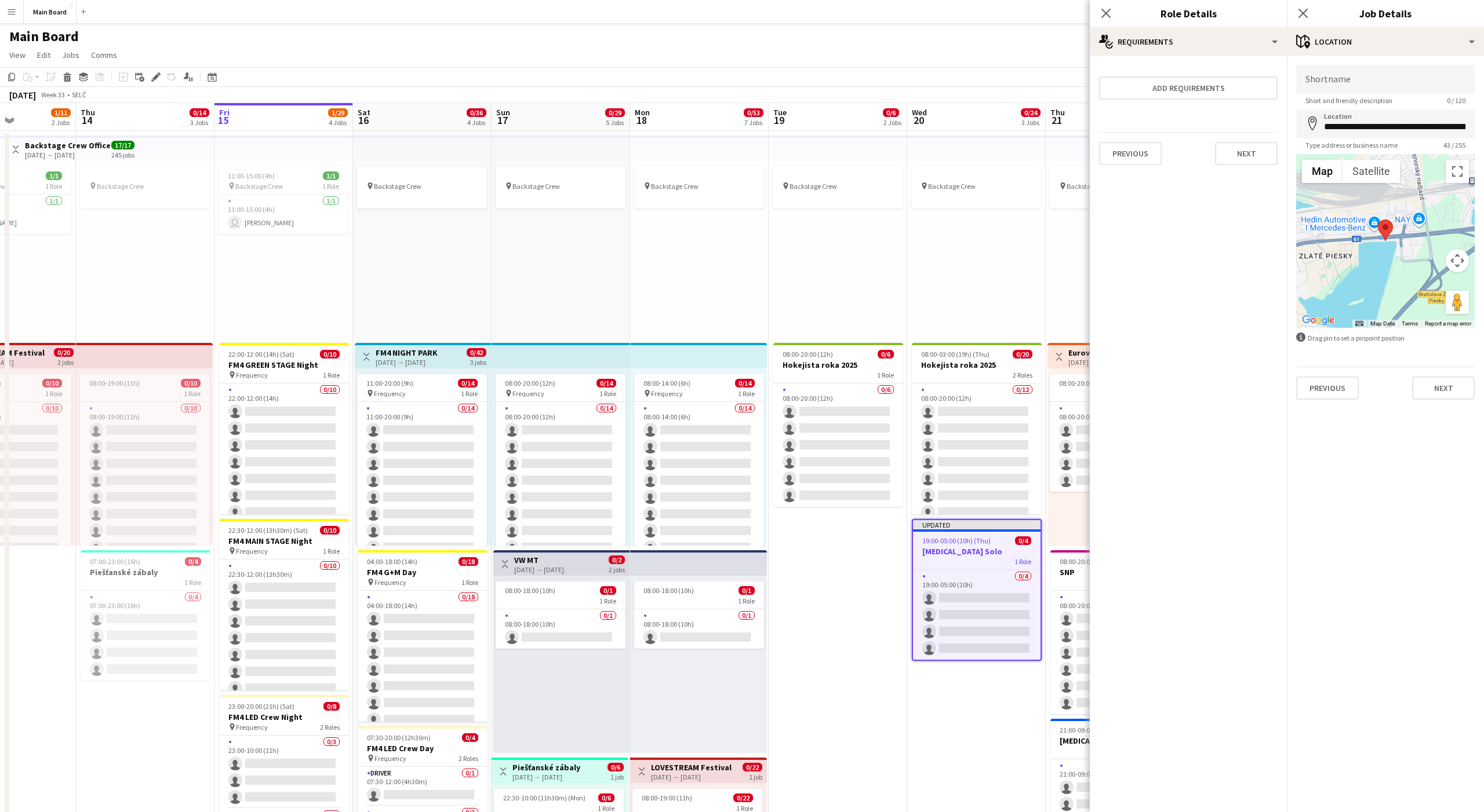
click at [1043, 263] on div "pin Backstage Crew" at bounding box center [976, 249] width 139 height 177
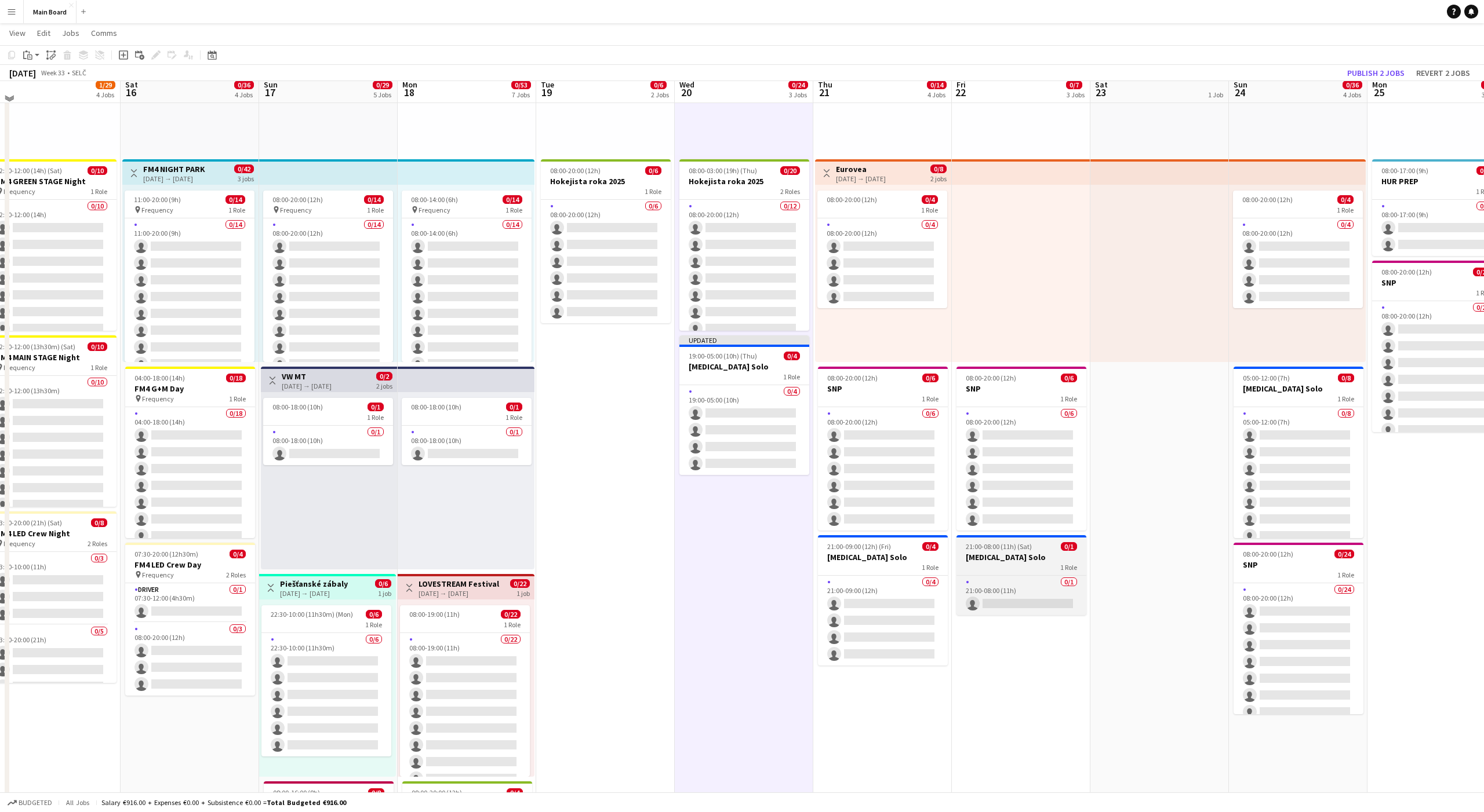
scroll to position [186, 0]
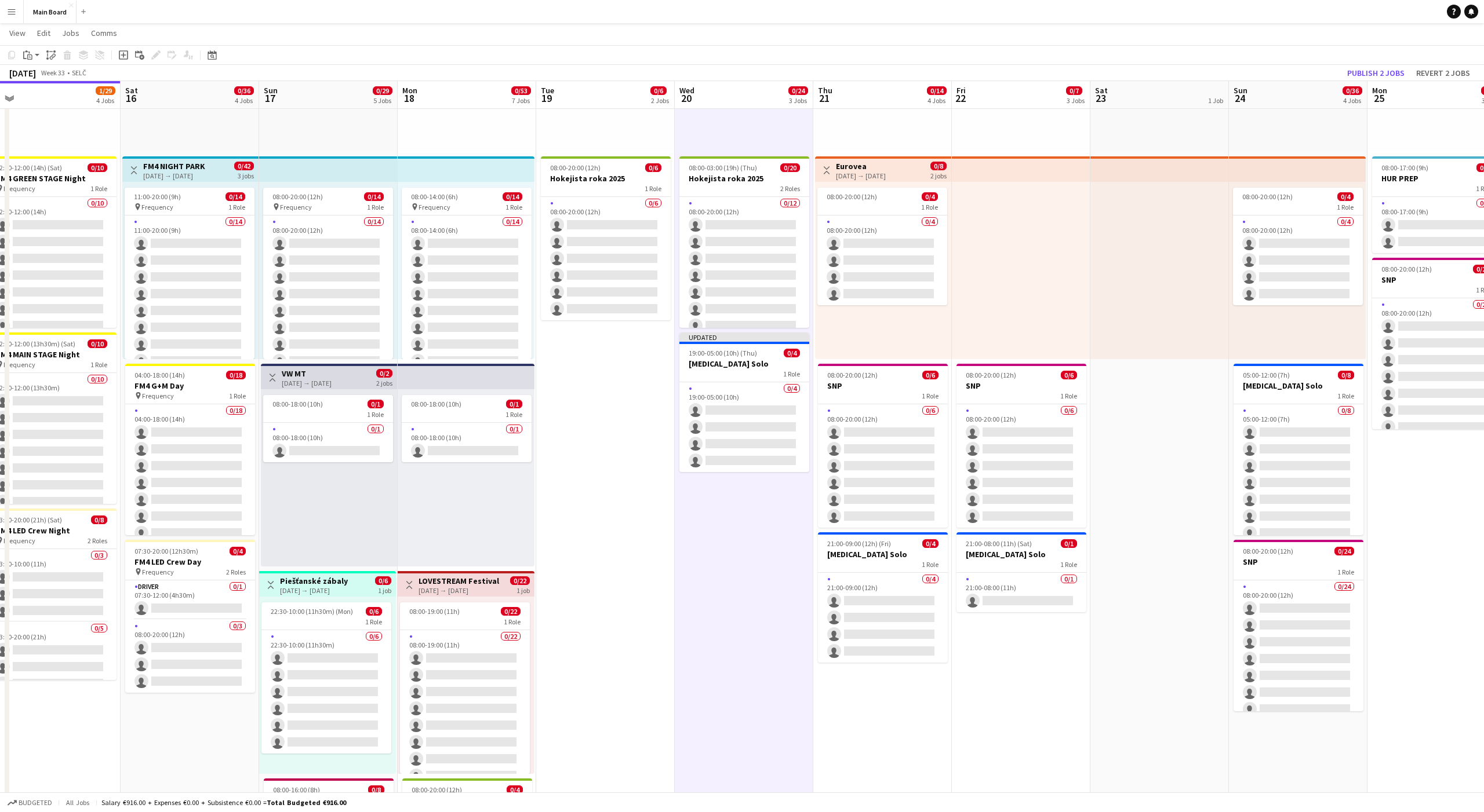
click at [887, 537] on app-job-card "21:00-09:00 (12h) (Fri) 0/4 EKG Solo 1 Role 0/4 21:00-09:00 (12h) single-neutra…" at bounding box center [882, 598] width 130 height 130
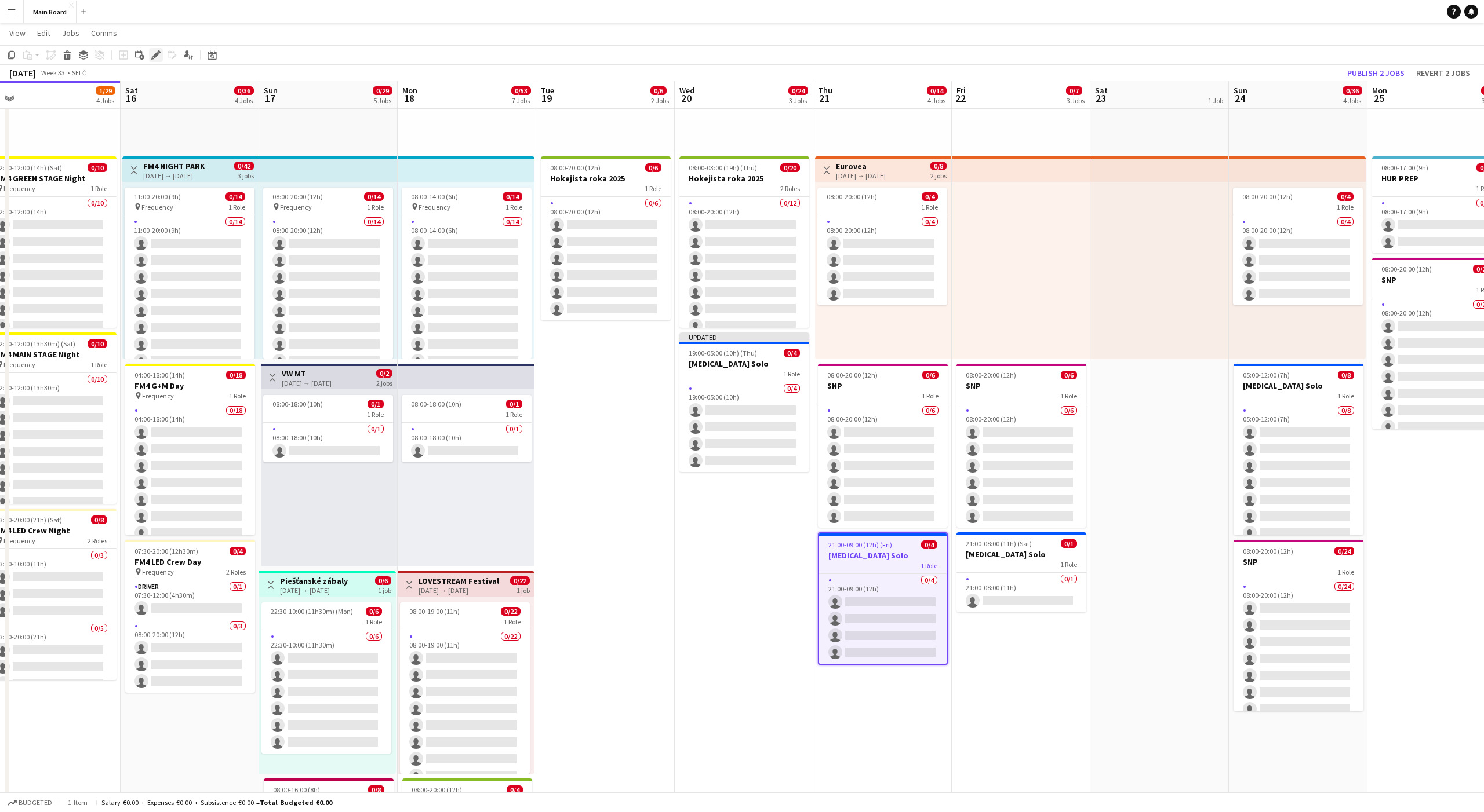
click at [156, 49] on div "Edit" at bounding box center [155, 54] width 14 height 14
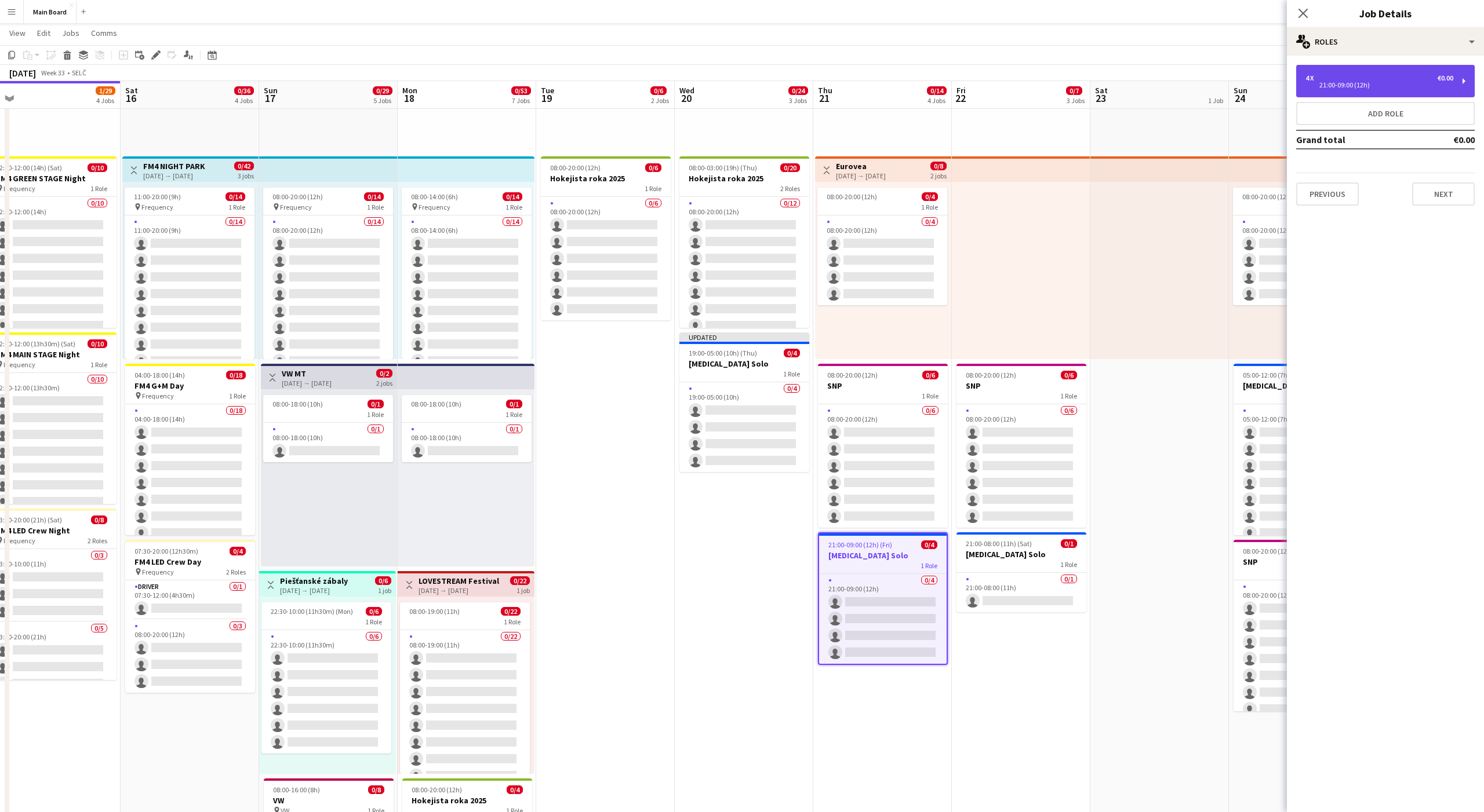
click at [1346, 87] on div "21:00-09:00 (12h)" at bounding box center [1379, 85] width 148 height 6
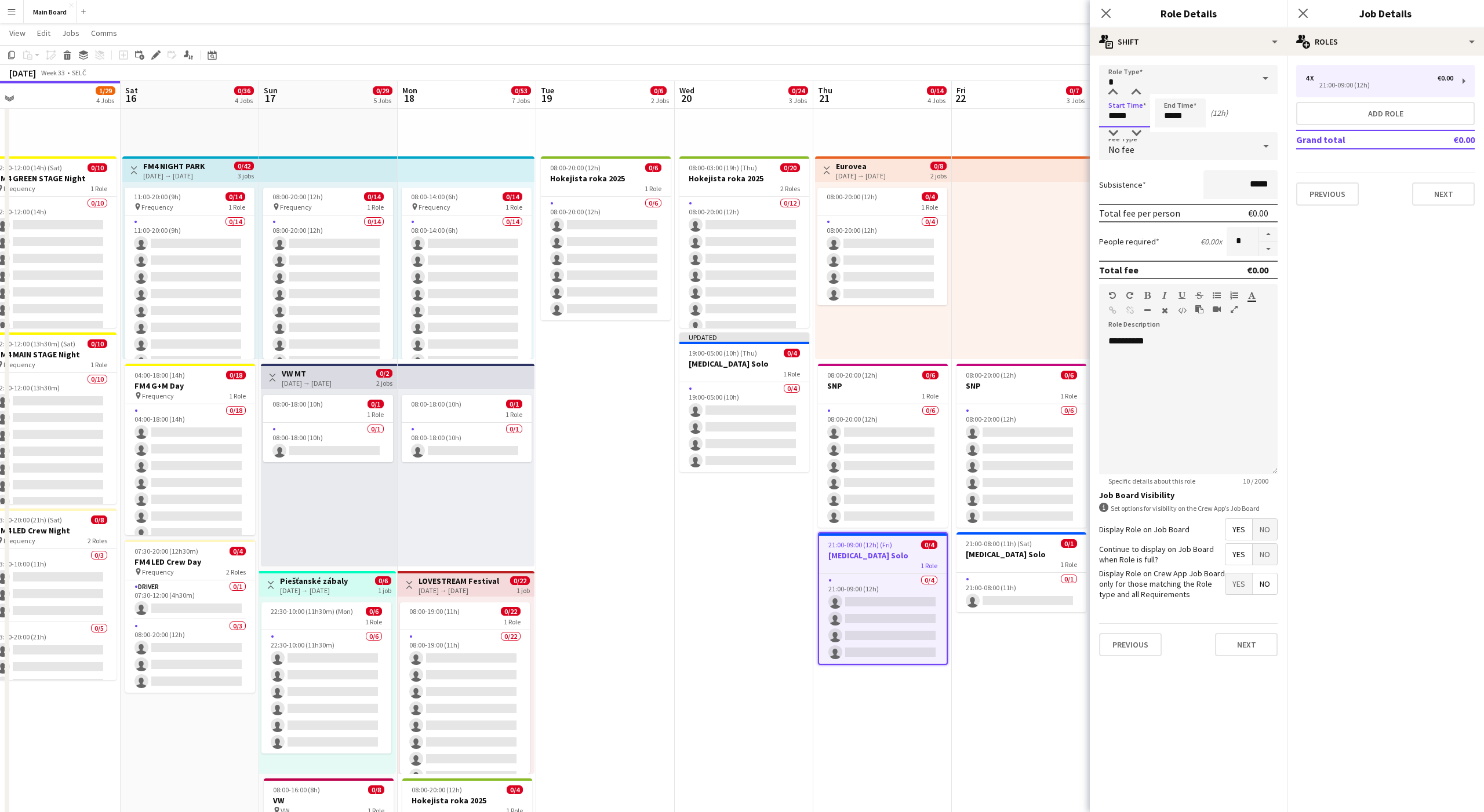
click at [1107, 117] on input "*****" at bounding box center [1125, 113] width 51 height 29
type input "*****"
click at [1233, 641] on button "Next" at bounding box center [1246, 645] width 62 height 23
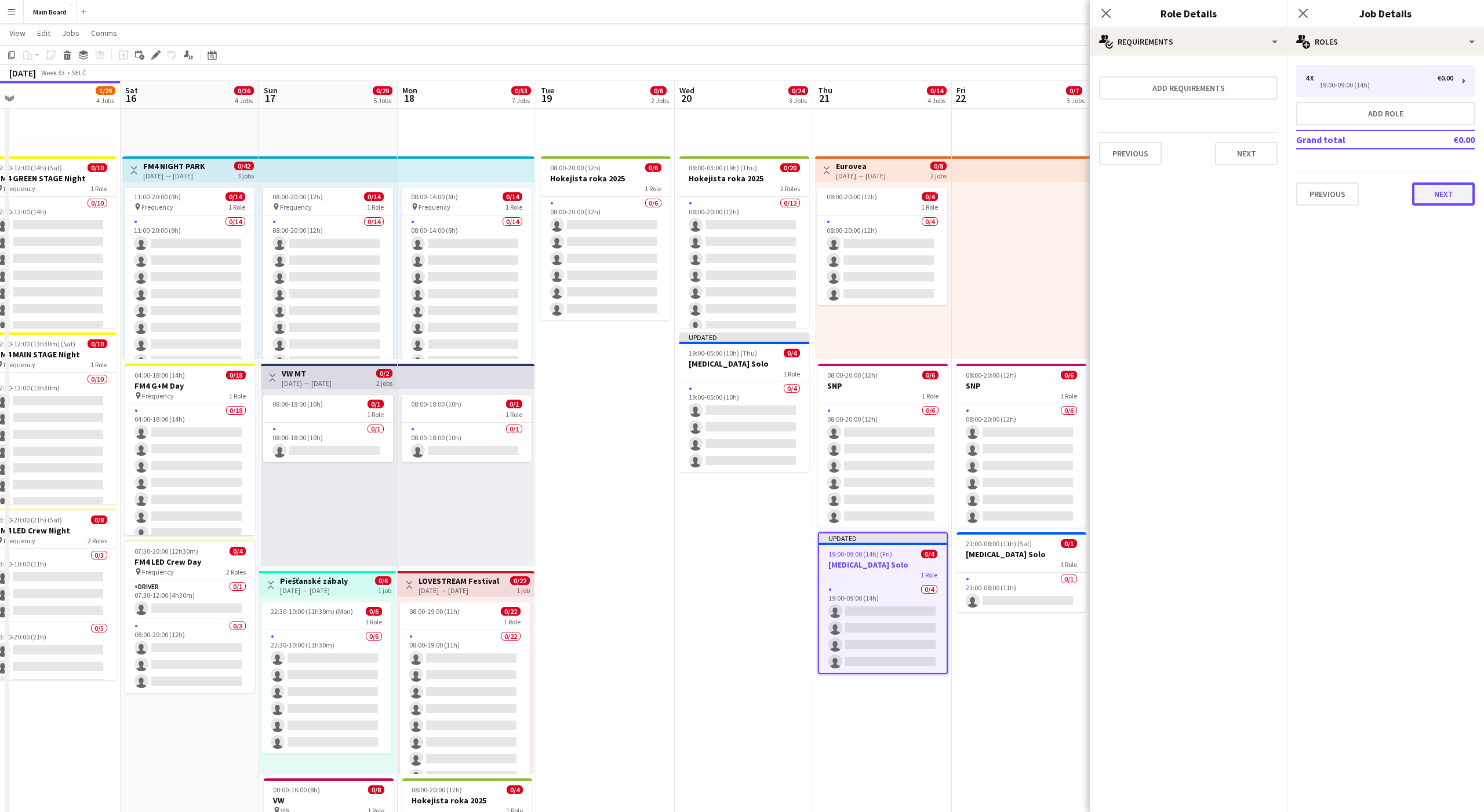
click at [1442, 197] on button "Next" at bounding box center [1444, 194] width 62 height 23
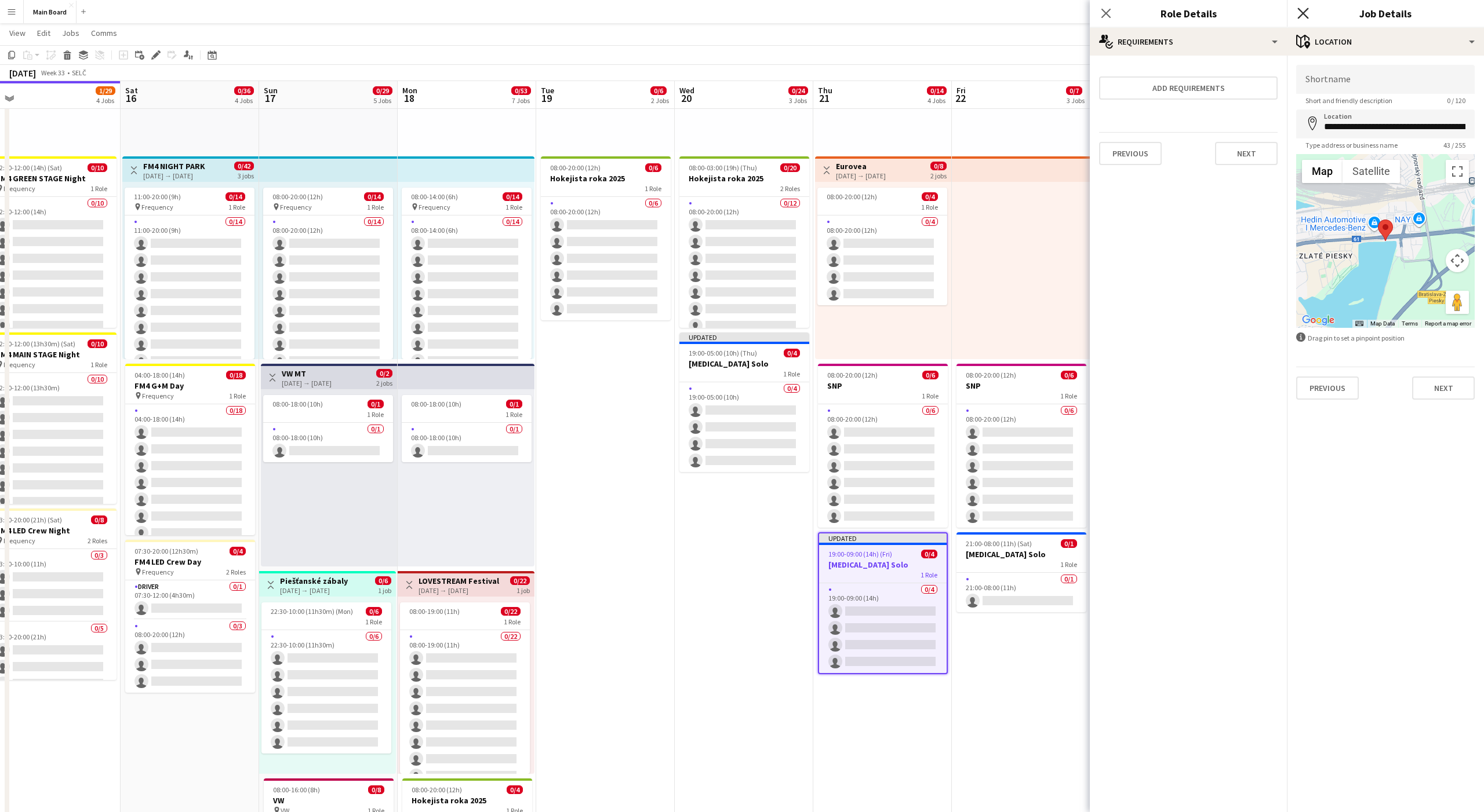
click at [1300, 14] on icon "Close pop-in" at bounding box center [1303, 13] width 11 height 11
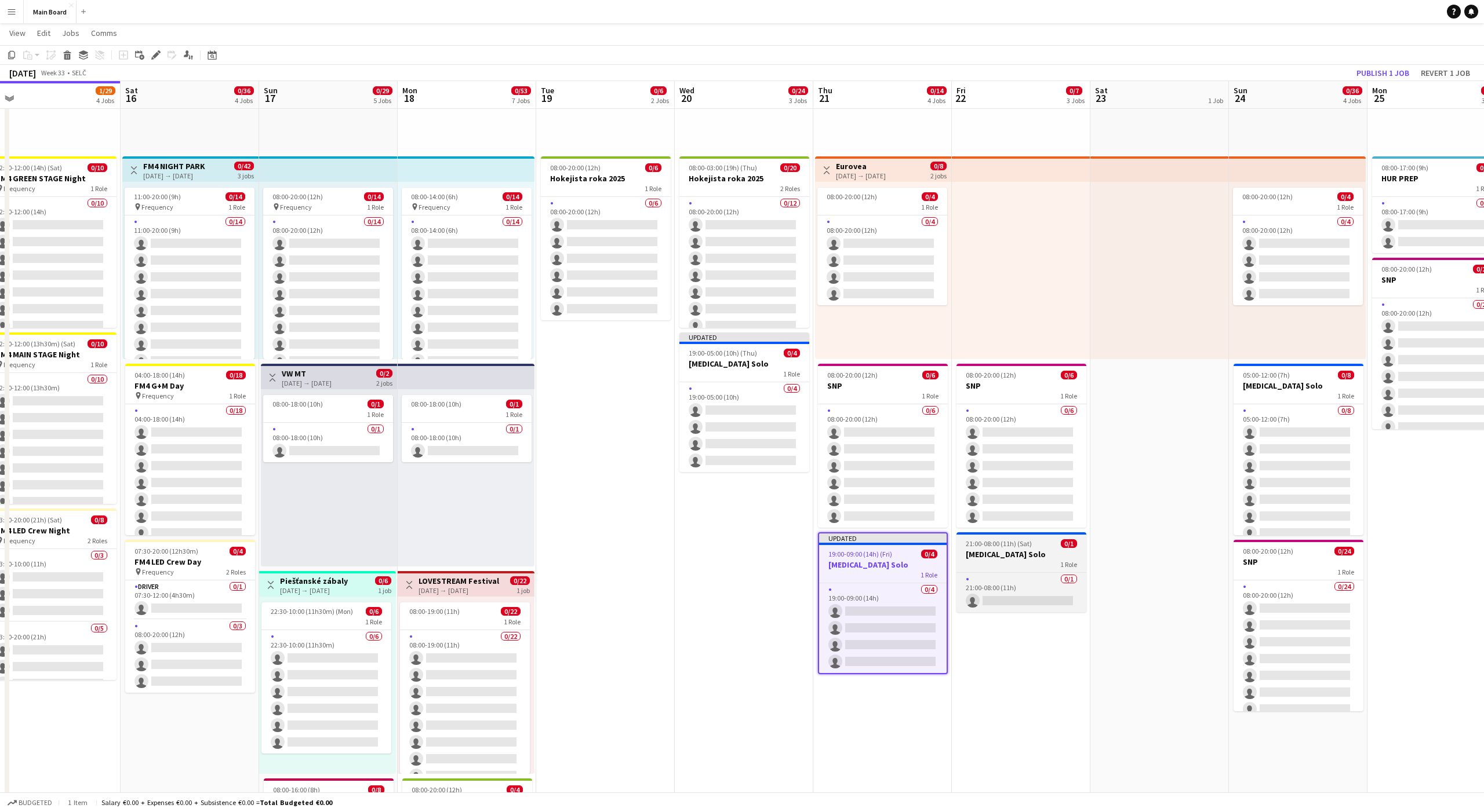
click at [1021, 543] on span "21:00-08:00 (11h) (Sat)" at bounding box center [999, 543] width 66 height 8
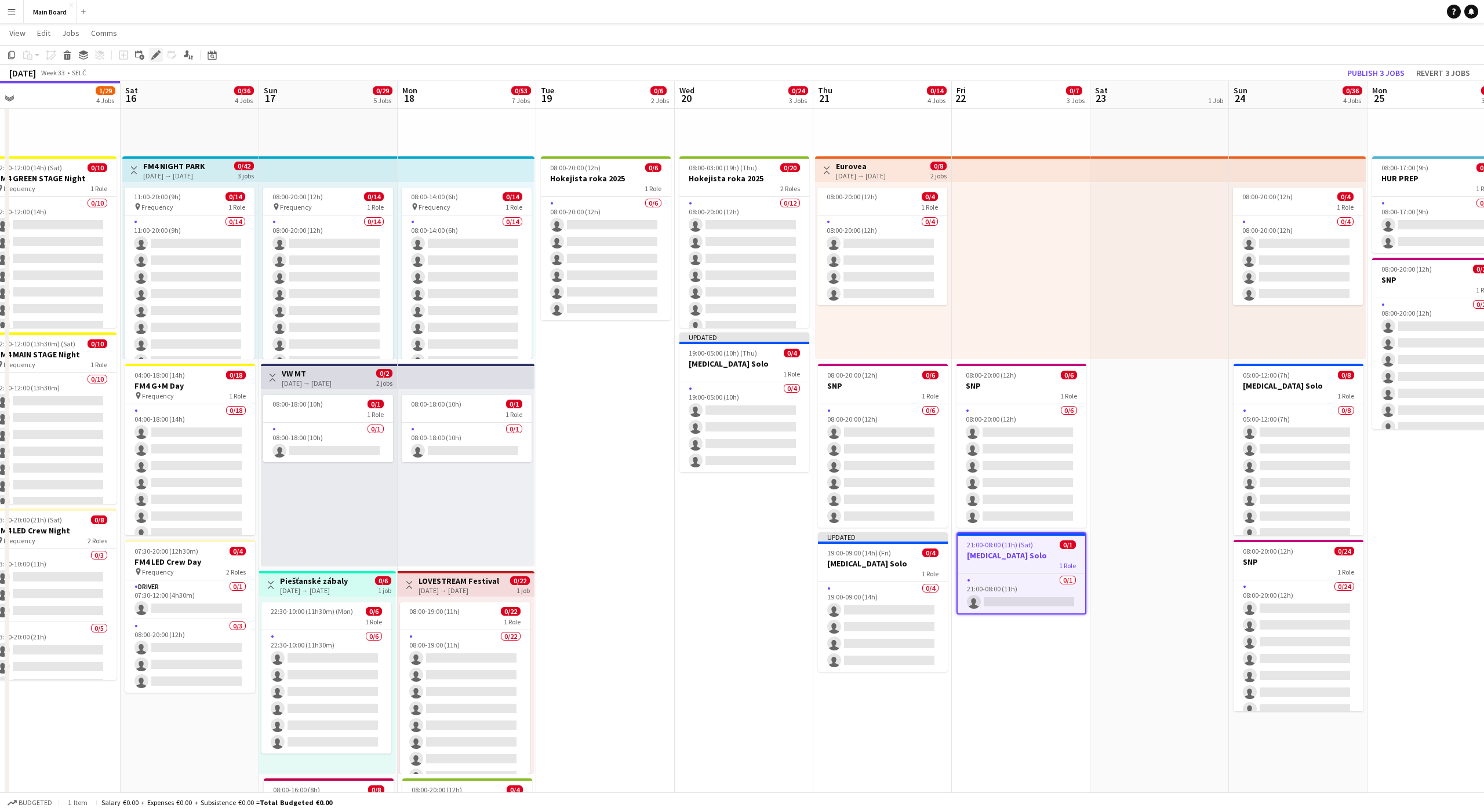
click at [157, 54] on icon at bounding box center [155, 55] width 6 height 6
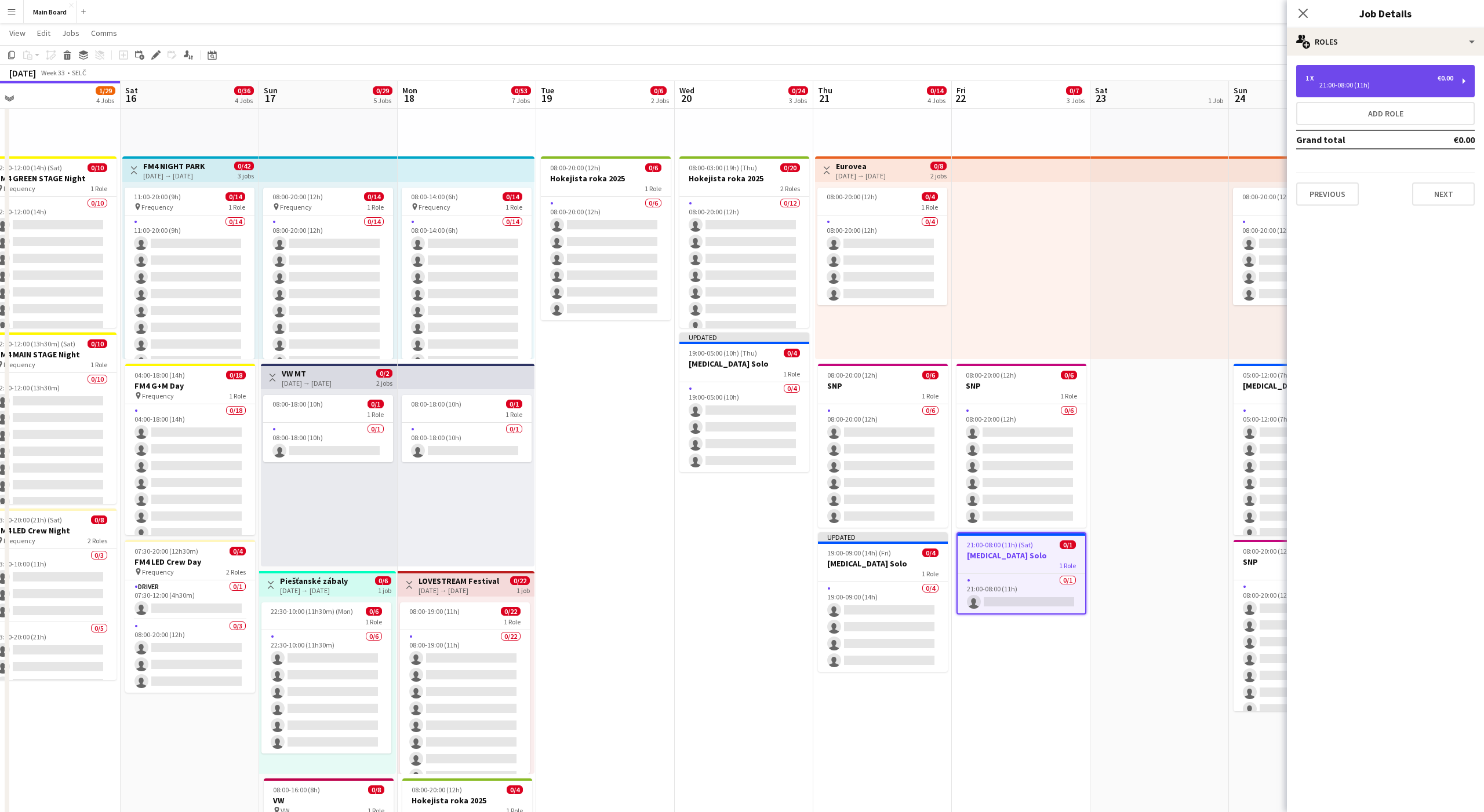
click at [1389, 79] on div "1 x €0.00" at bounding box center [1379, 78] width 148 height 8
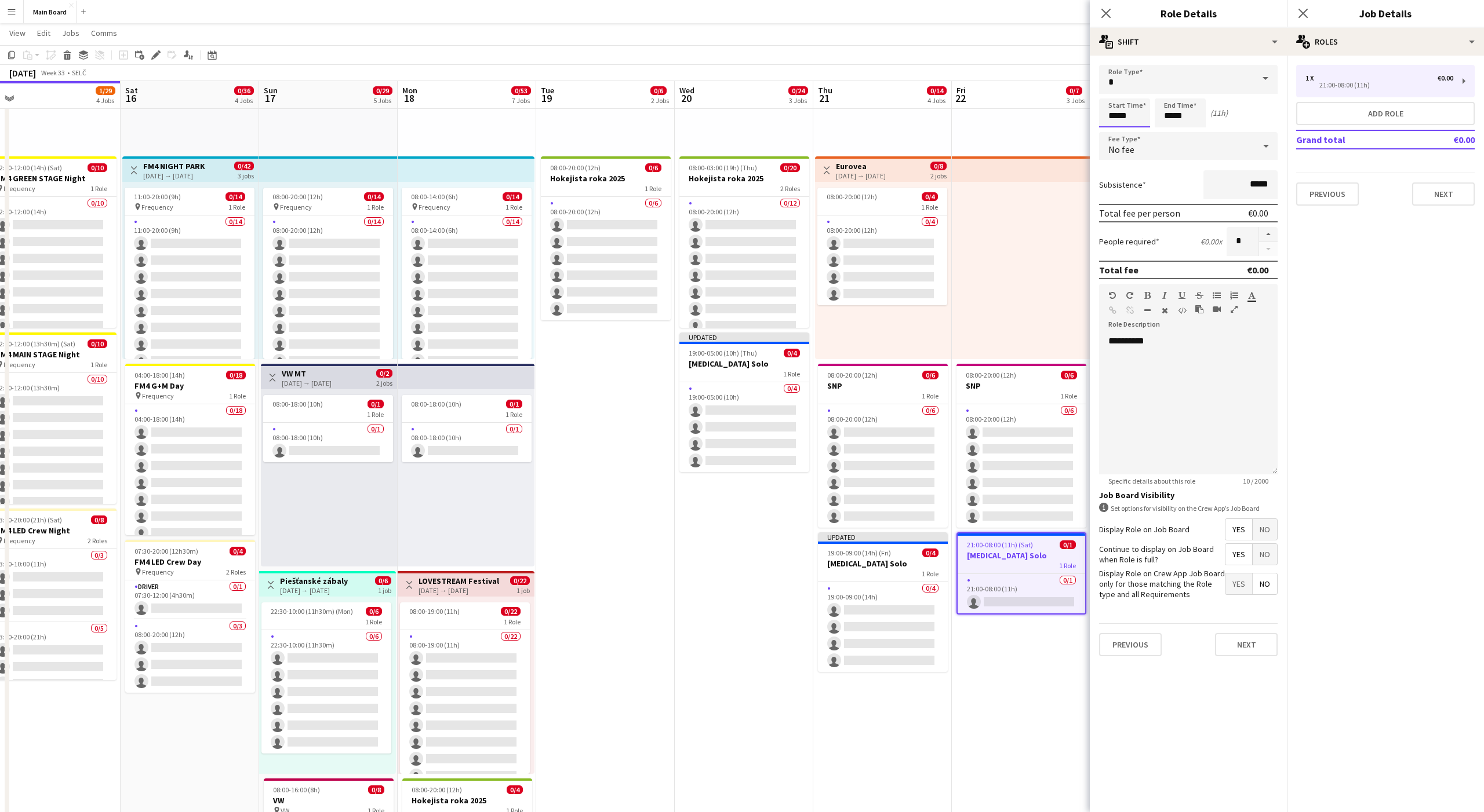
click at [1116, 116] on input "*****" at bounding box center [1125, 113] width 51 height 29
type input "*****"
click at [1116, 132] on div at bounding box center [1113, 133] width 23 height 12
click at [1252, 644] on button "Next" at bounding box center [1246, 645] width 62 height 23
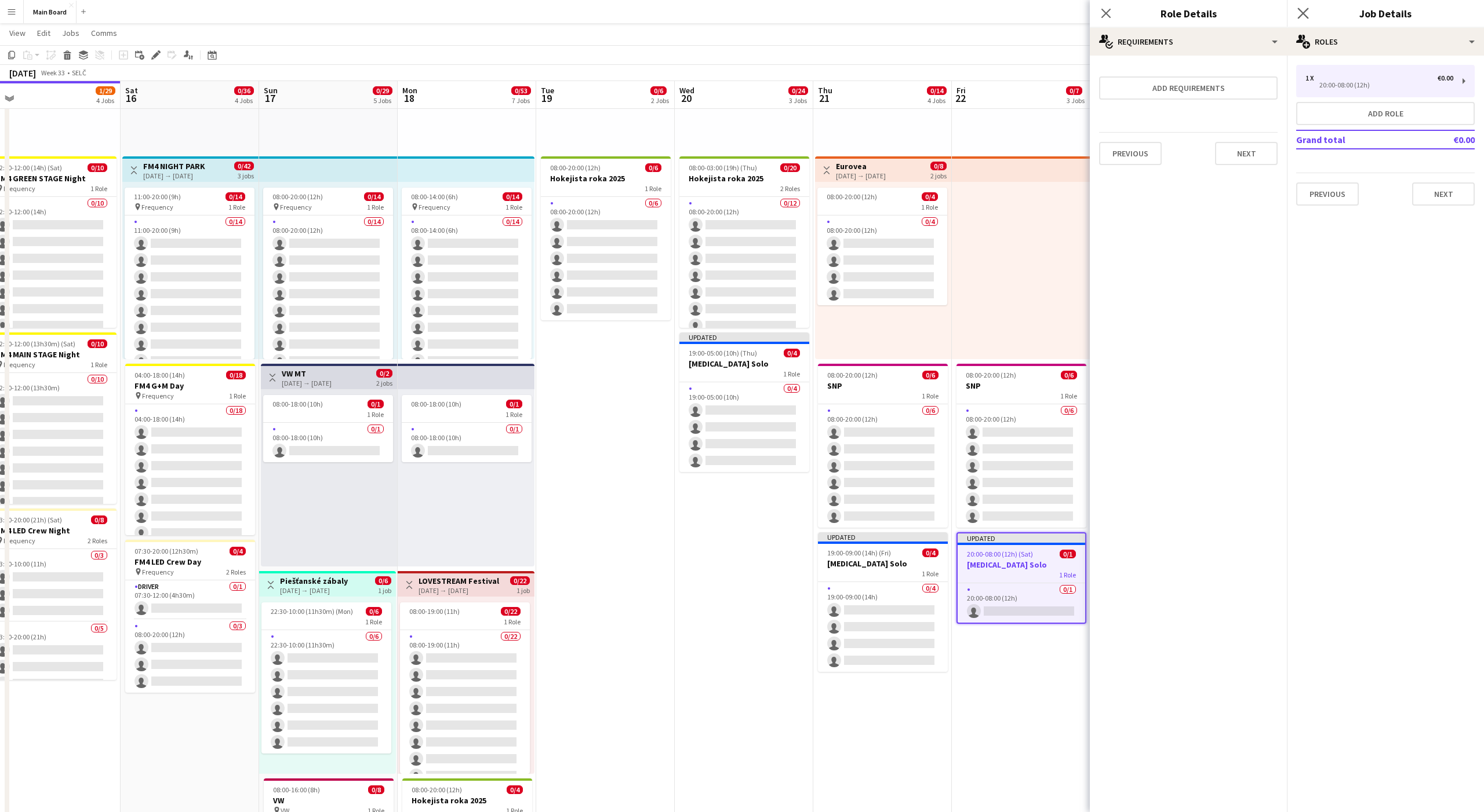
click at [1303, 6] on app-icon "Close pop-in" at bounding box center [1303, 14] width 17 height 17
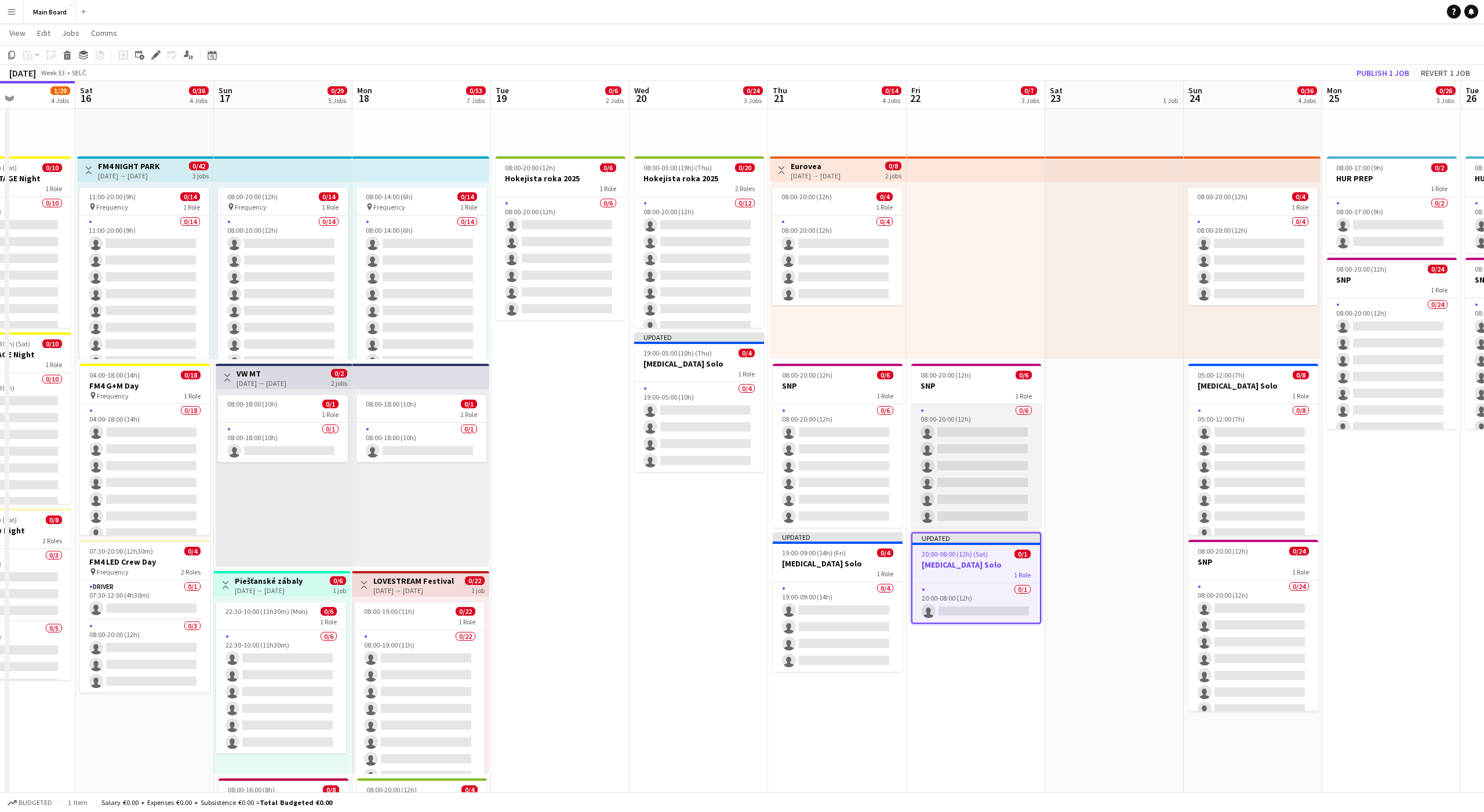
scroll to position [0, 369]
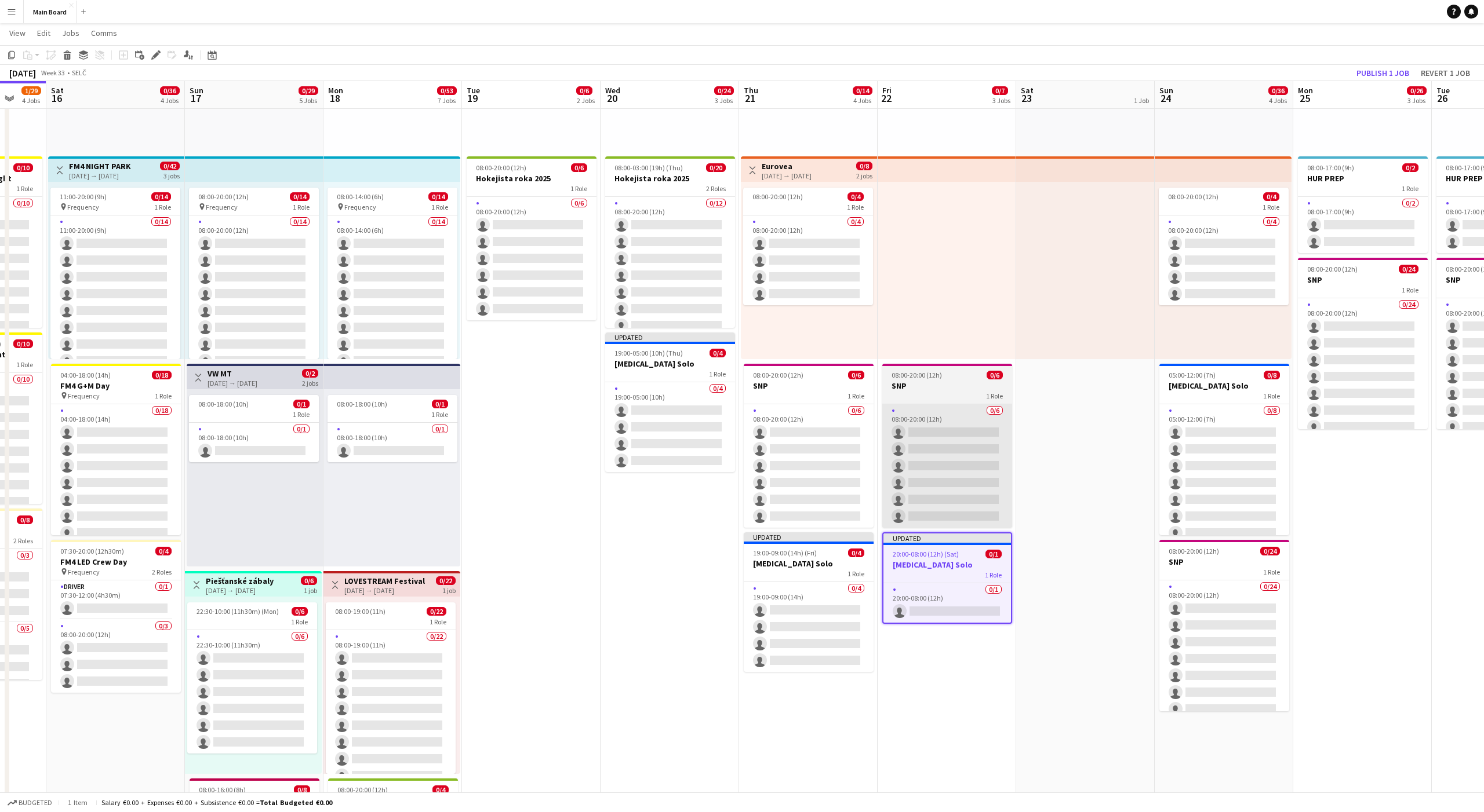
click at [1080, 450] on app-date-cell "pin Backstage Crew" at bounding box center [1085, 650] width 139 height 1413
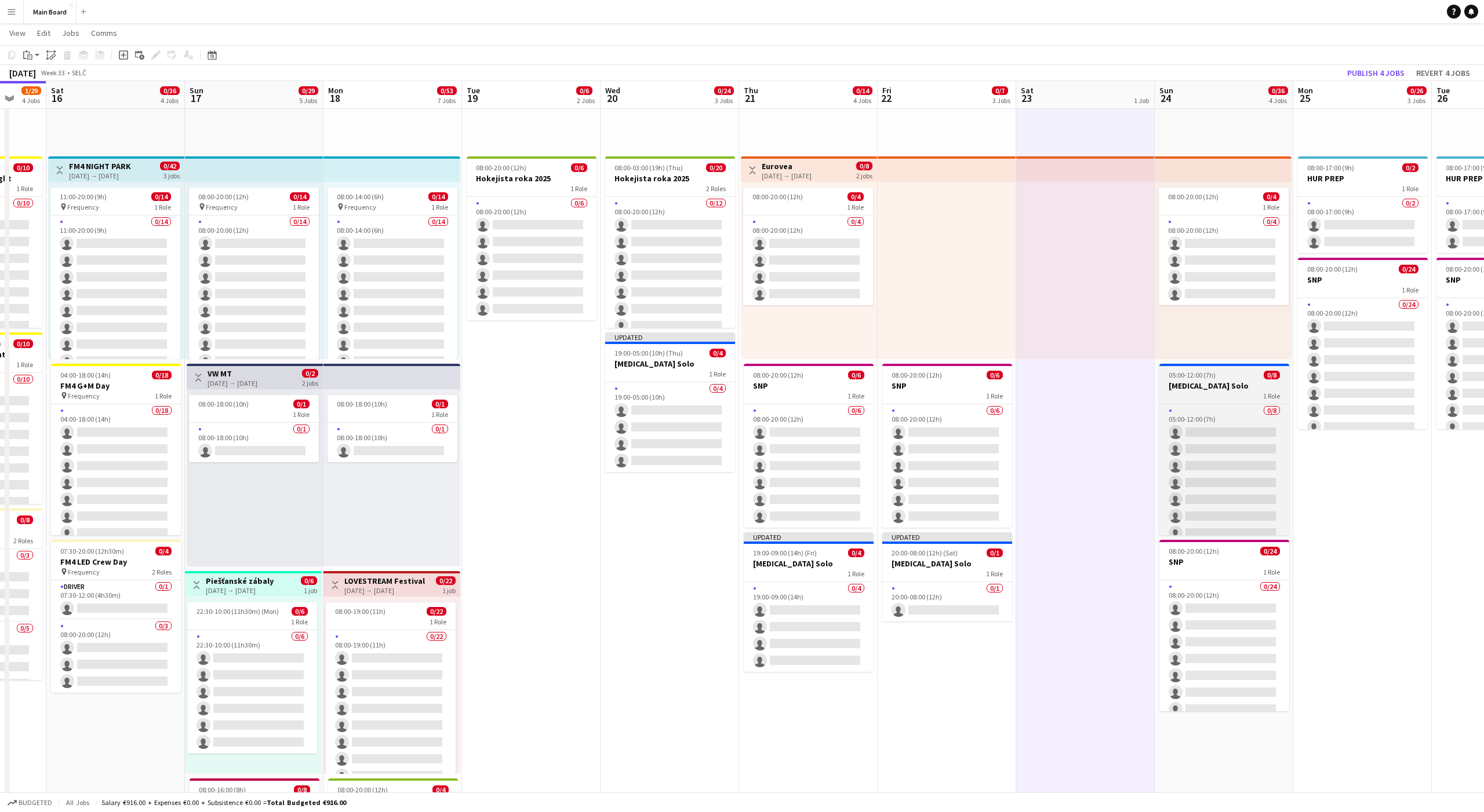
click at [1207, 377] on span "05:00-12:00 (7h)" at bounding box center [1192, 375] width 47 height 8
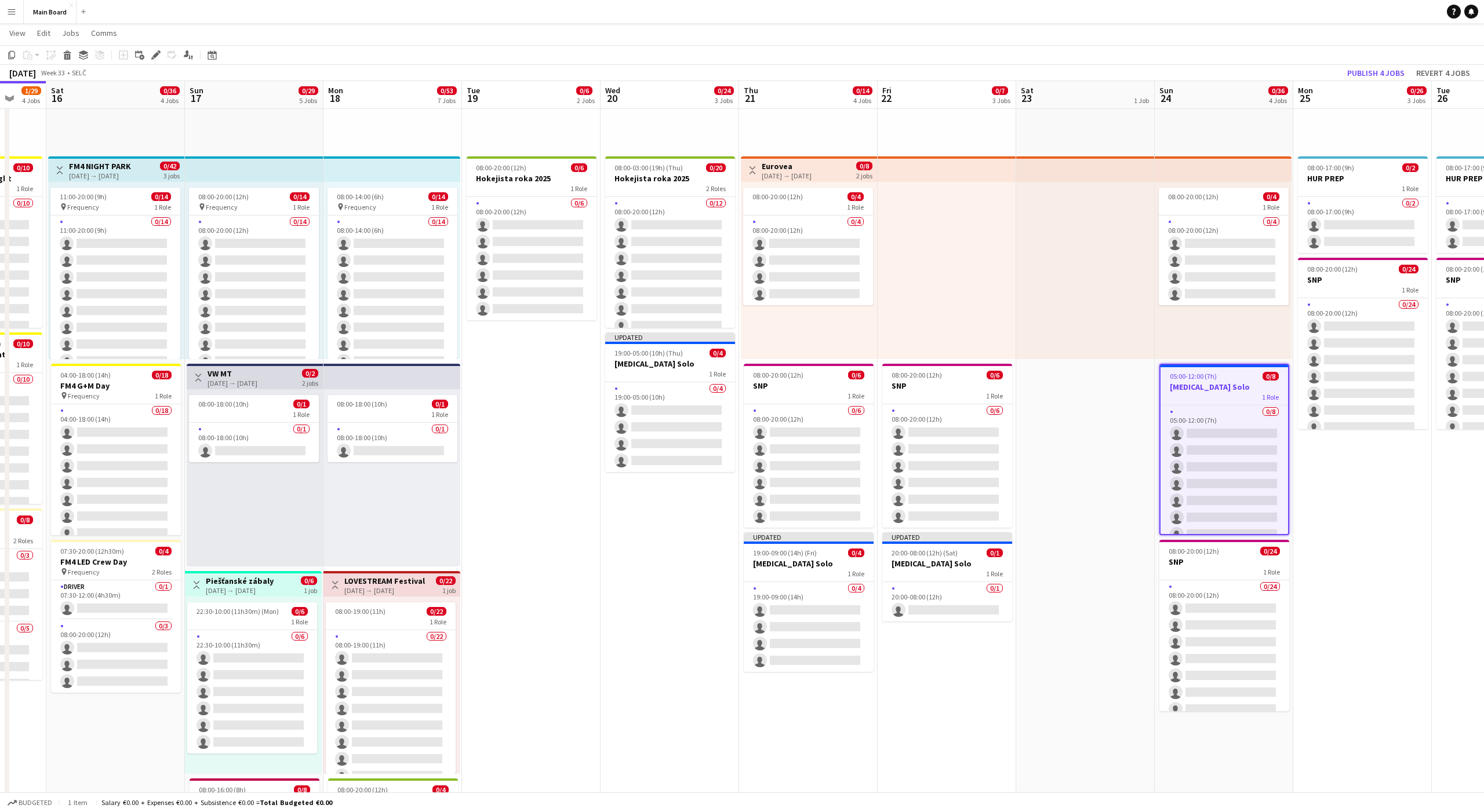
click at [1397, 568] on app-date-cell "pin Backstage Crew 08:00-17:00 (9h) 0/2 HUR PREP 1 Role 0/2 08:00-17:00 (9h) si…" at bounding box center [1362, 650] width 139 height 1413
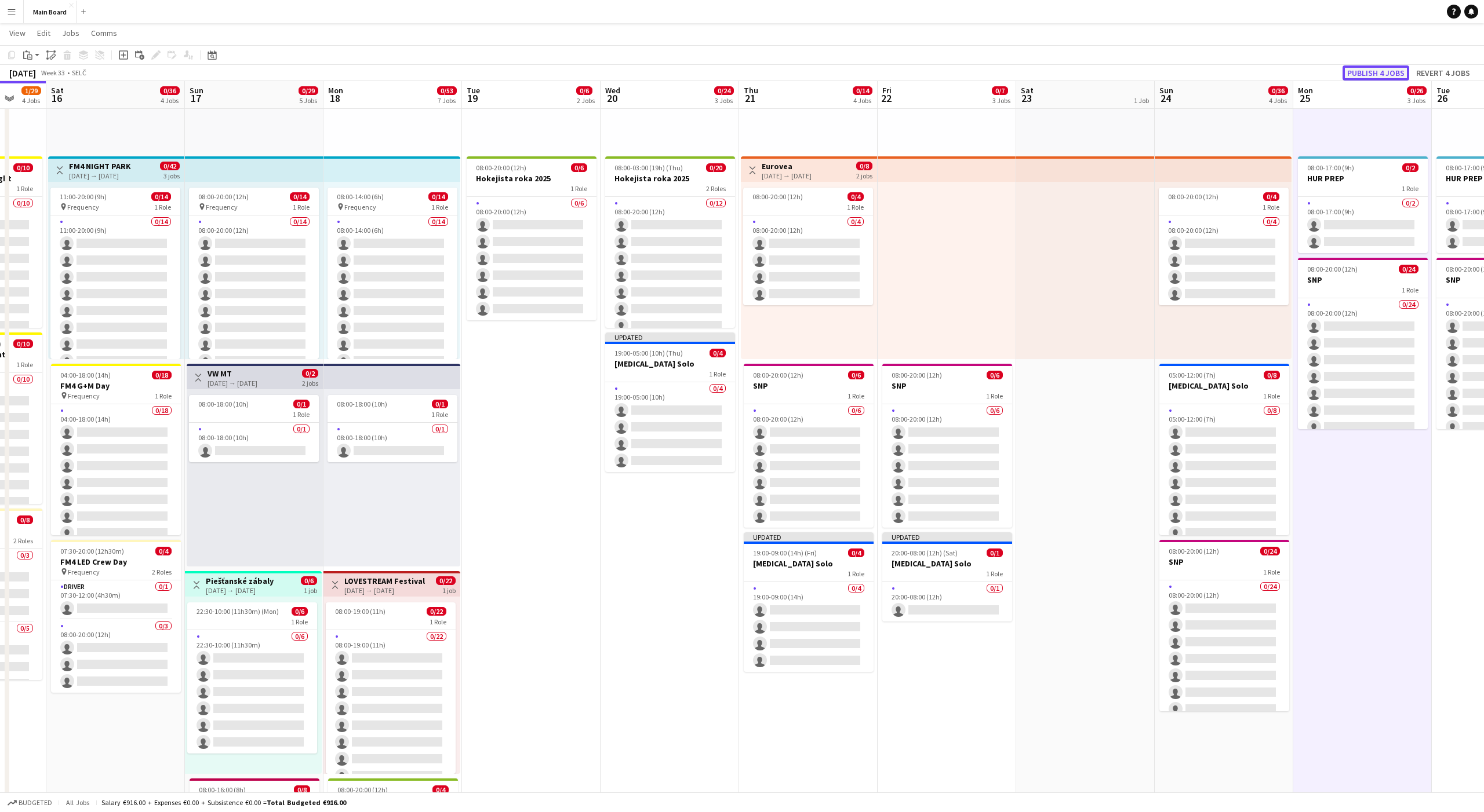
click at [1395, 75] on button "Publish 4 jobs" at bounding box center [1376, 73] width 67 height 15
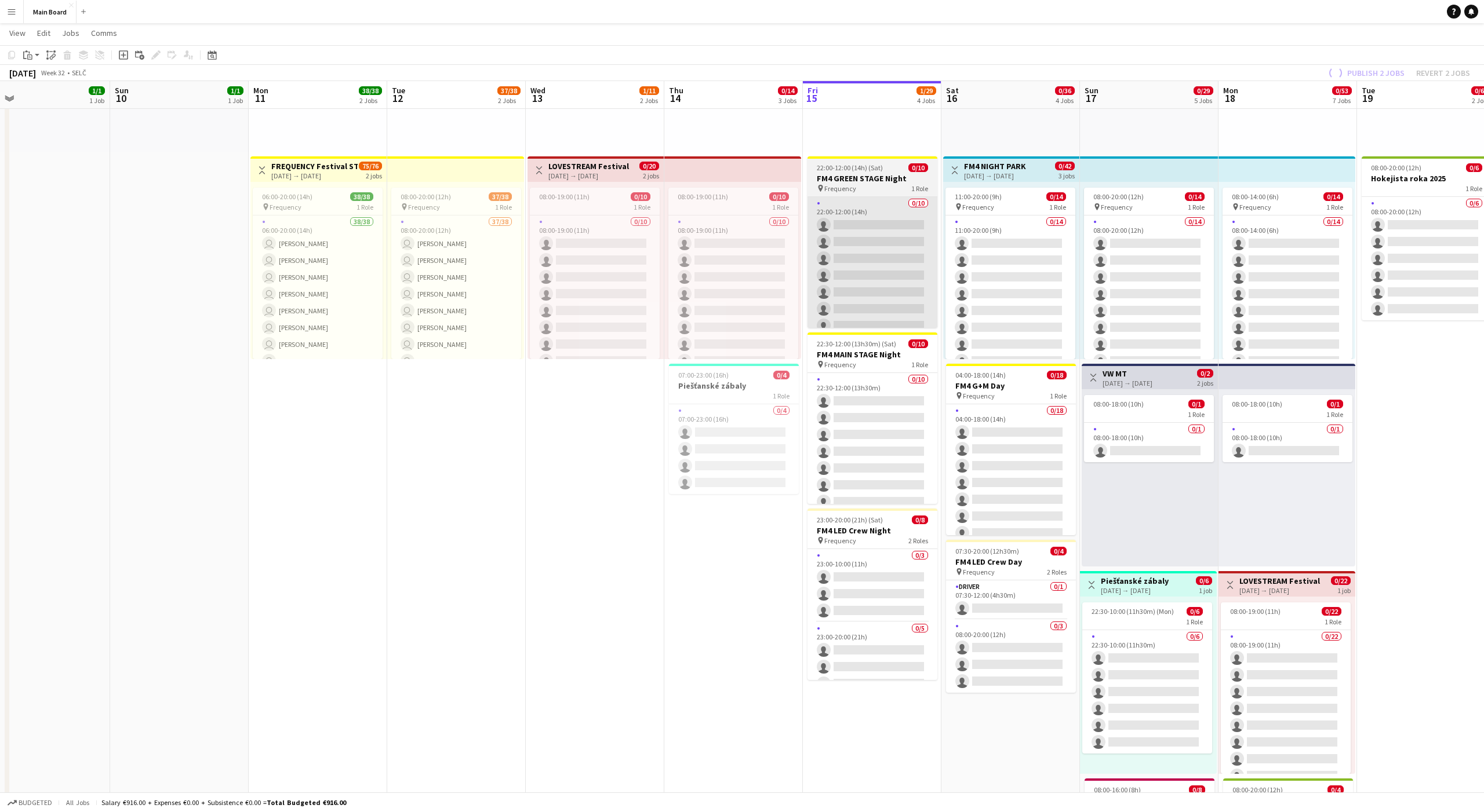
scroll to position [0, 299]
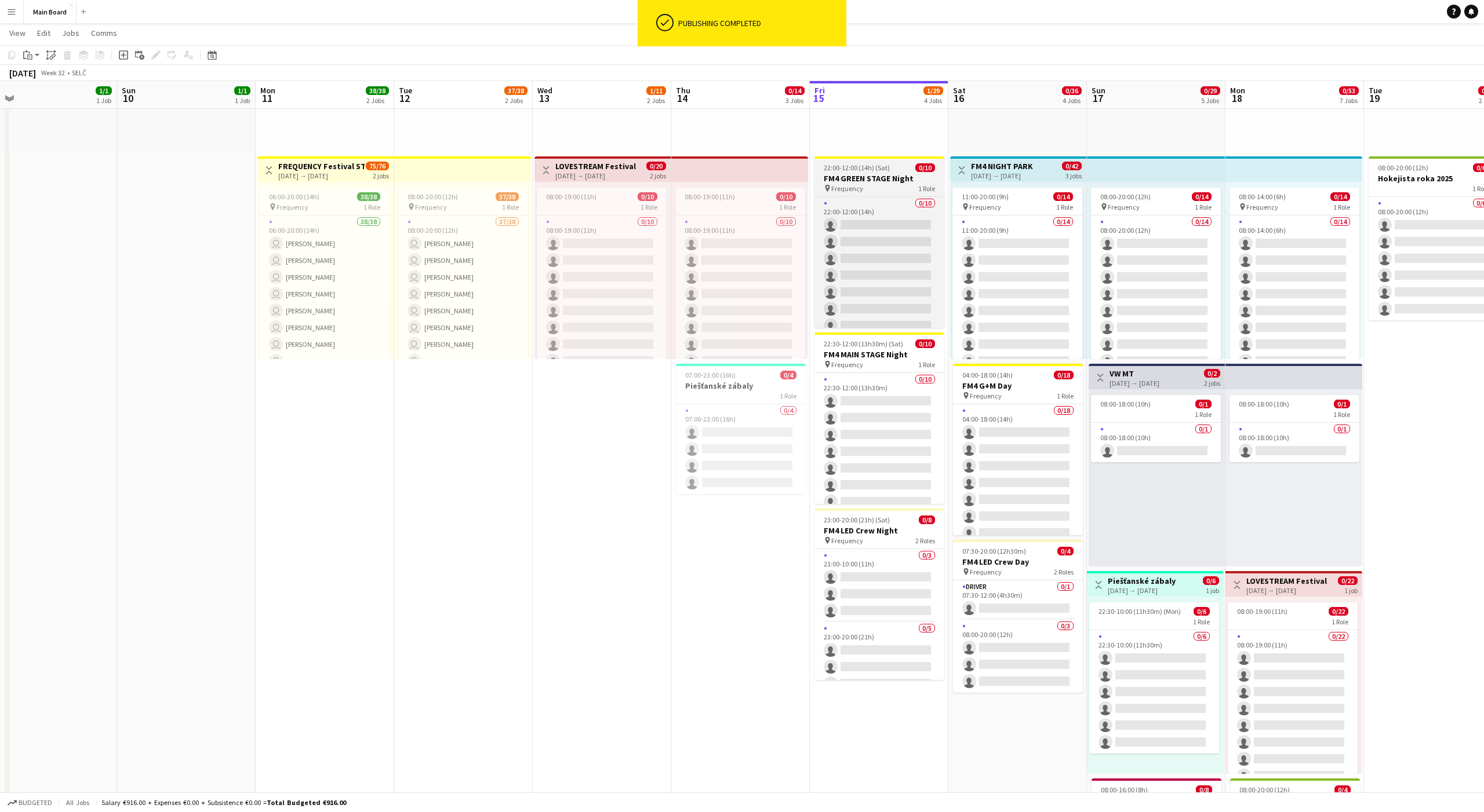
click at [849, 167] on span "22:00-12:00 (14h) (Sat)" at bounding box center [856, 167] width 66 height 8
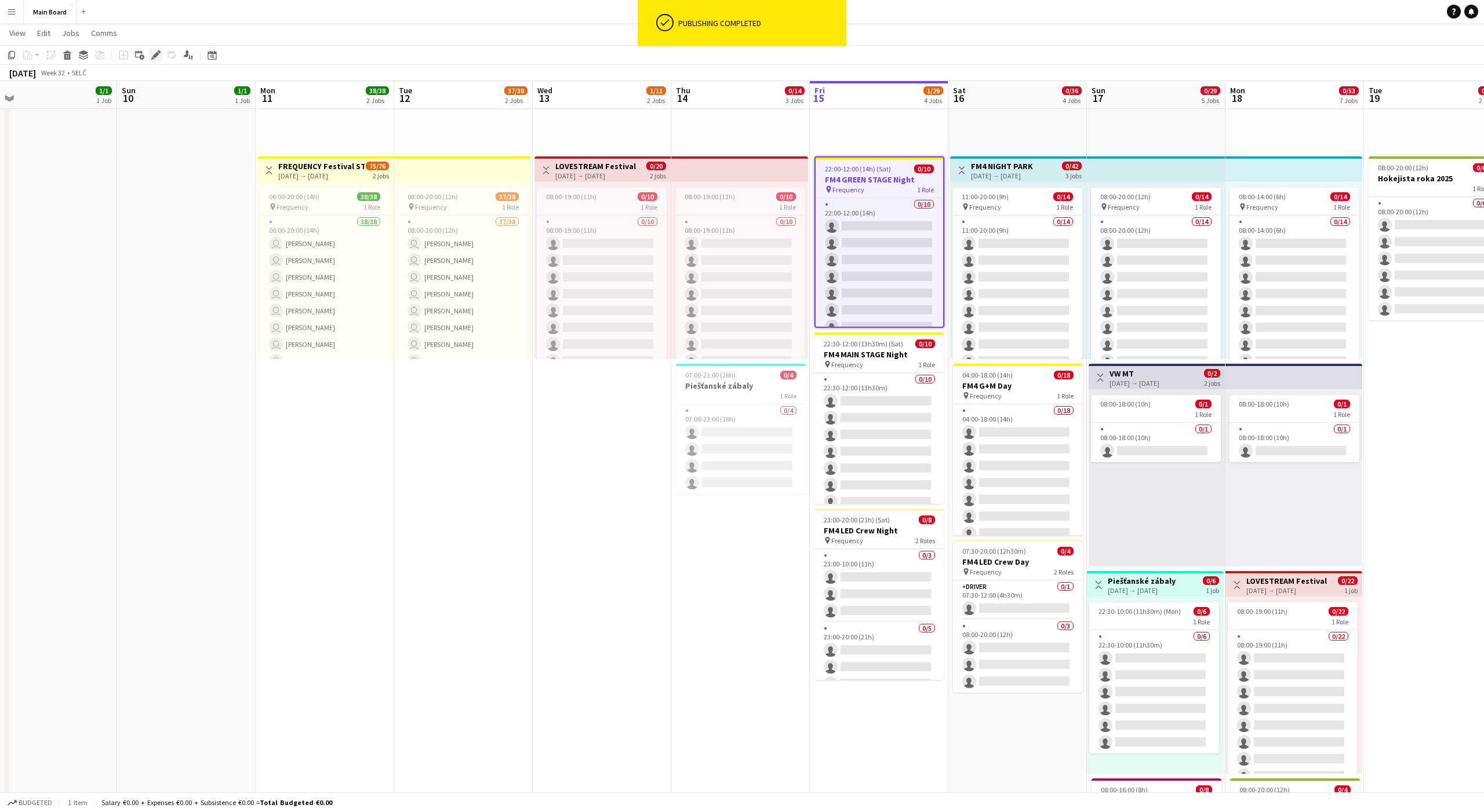
click at [158, 58] on icon "Edit" at bounding box center [156, 55] width 9 height 9
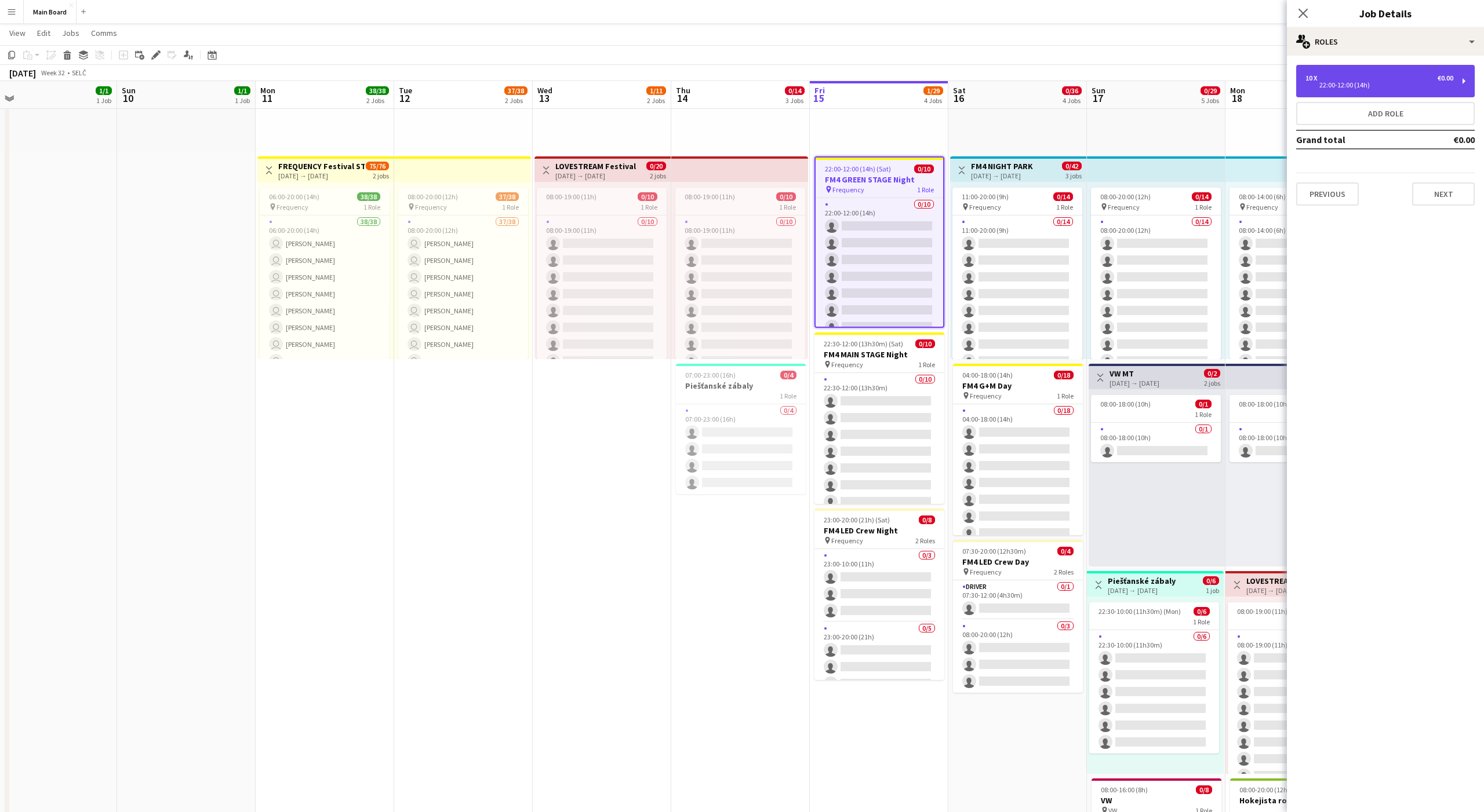
click at [1365, 85] on div "22:00-12:00 (14h)" at bounding box center [1379, 85] width 148 height 6
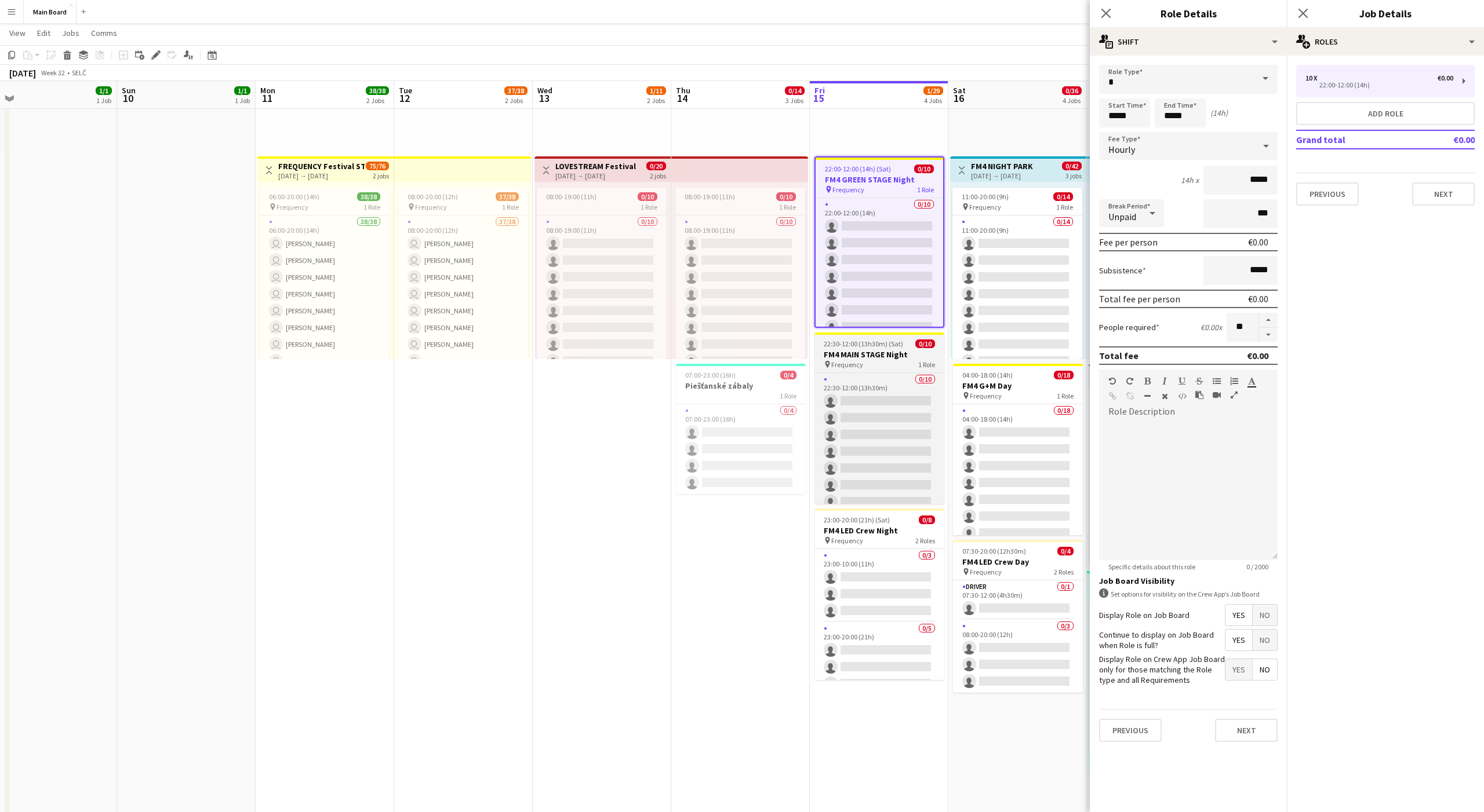
click at [882, 353] on h3 "FM4 MAIN STAGE Night" at bounding box center [878, 354] width 130 height 10
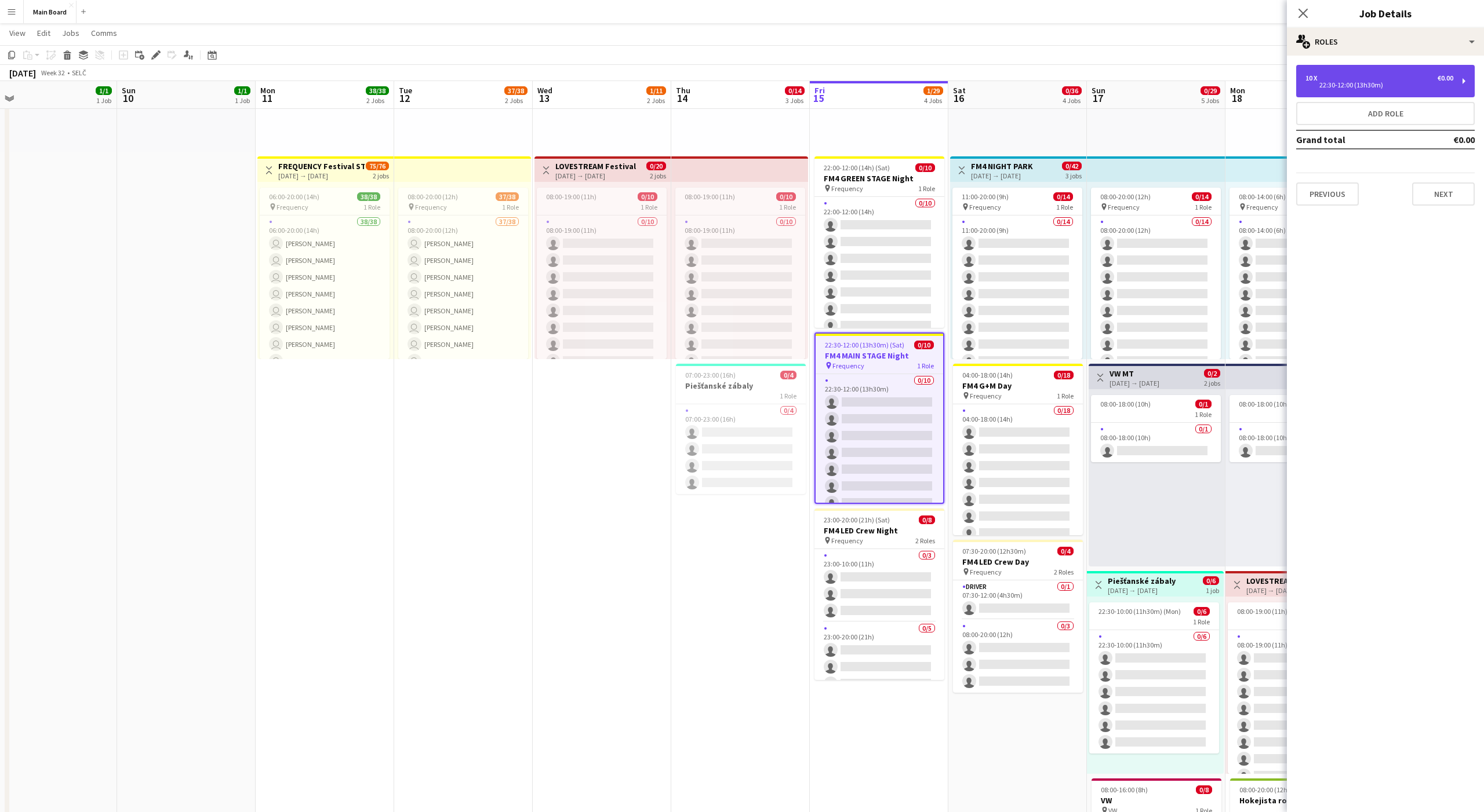
click at [1373, 70] on div "10 x €0.00 22:30-12:00 (13h30m)" at bounding box center [1386, 81] width 178 height 32
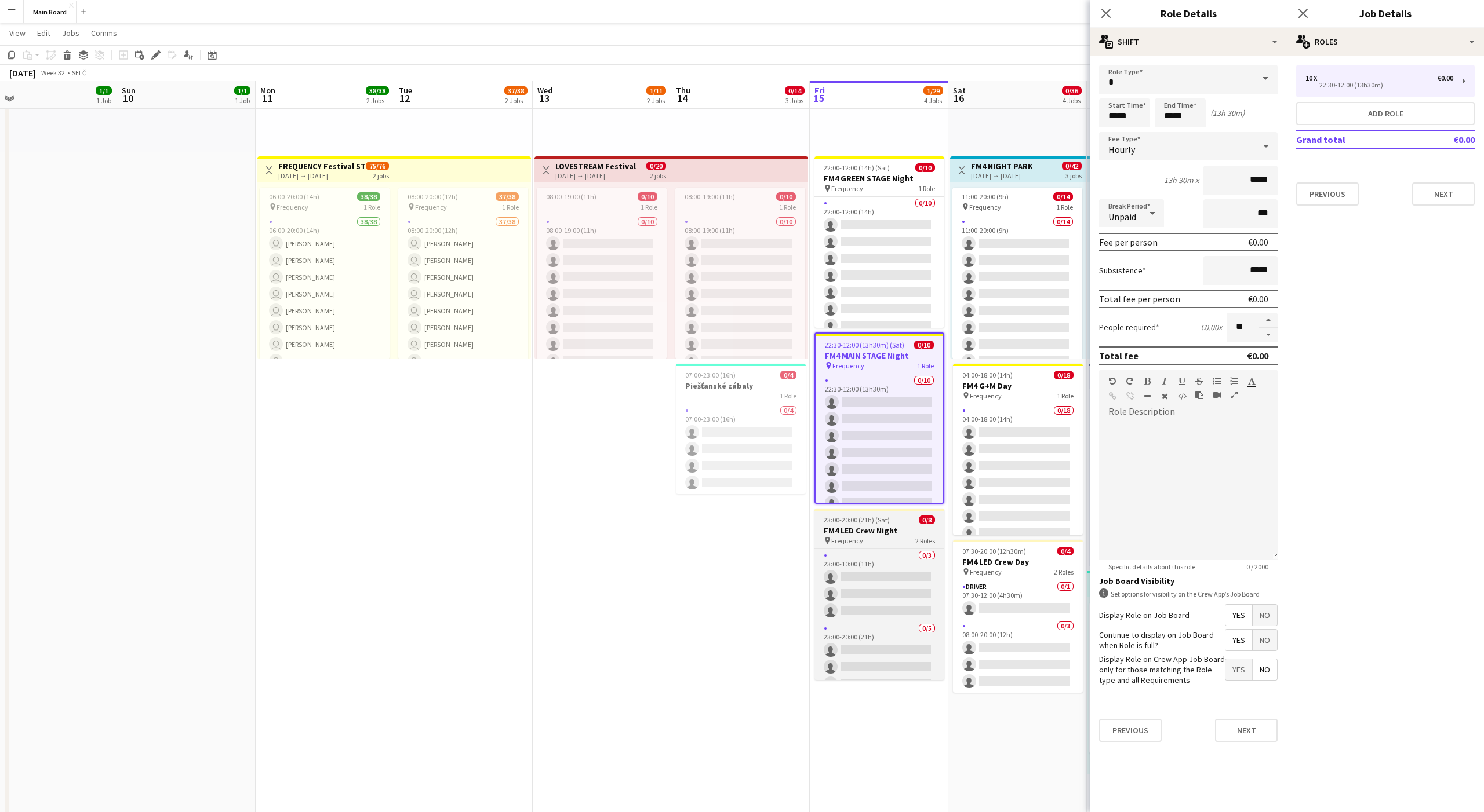
click at [863, 514] on app-job-card "23:00-20:00 (21h) (Sat) 0/8 FM4 LED Crew Night pin Frequency 2 Roles 0/3 23:00-…" at bounding box center [878, 594] width 130 height 172
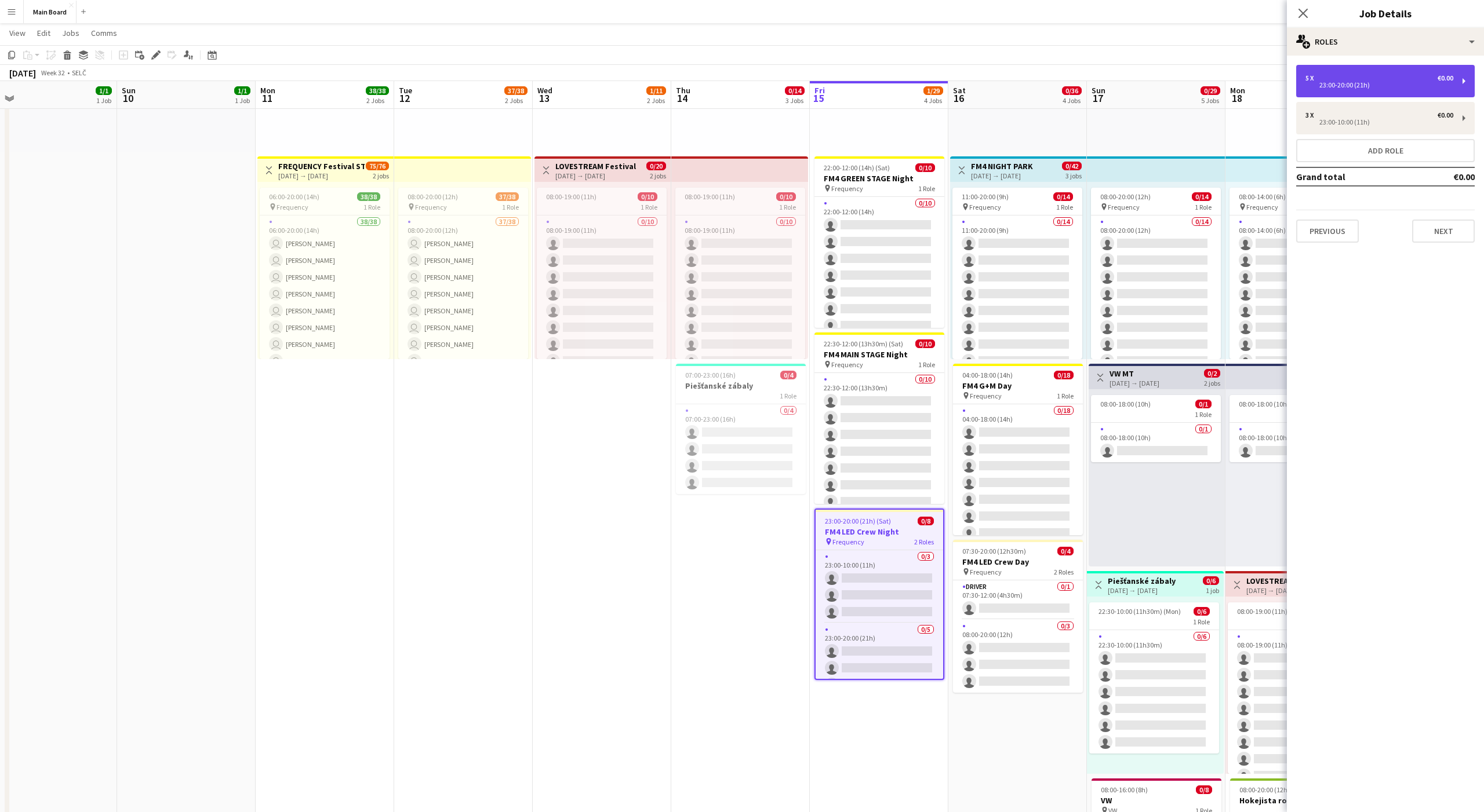
click at [1351, 85] on div "23:00-20:00 (21h)" at bounding box center [1379, 85] width 148 height 6
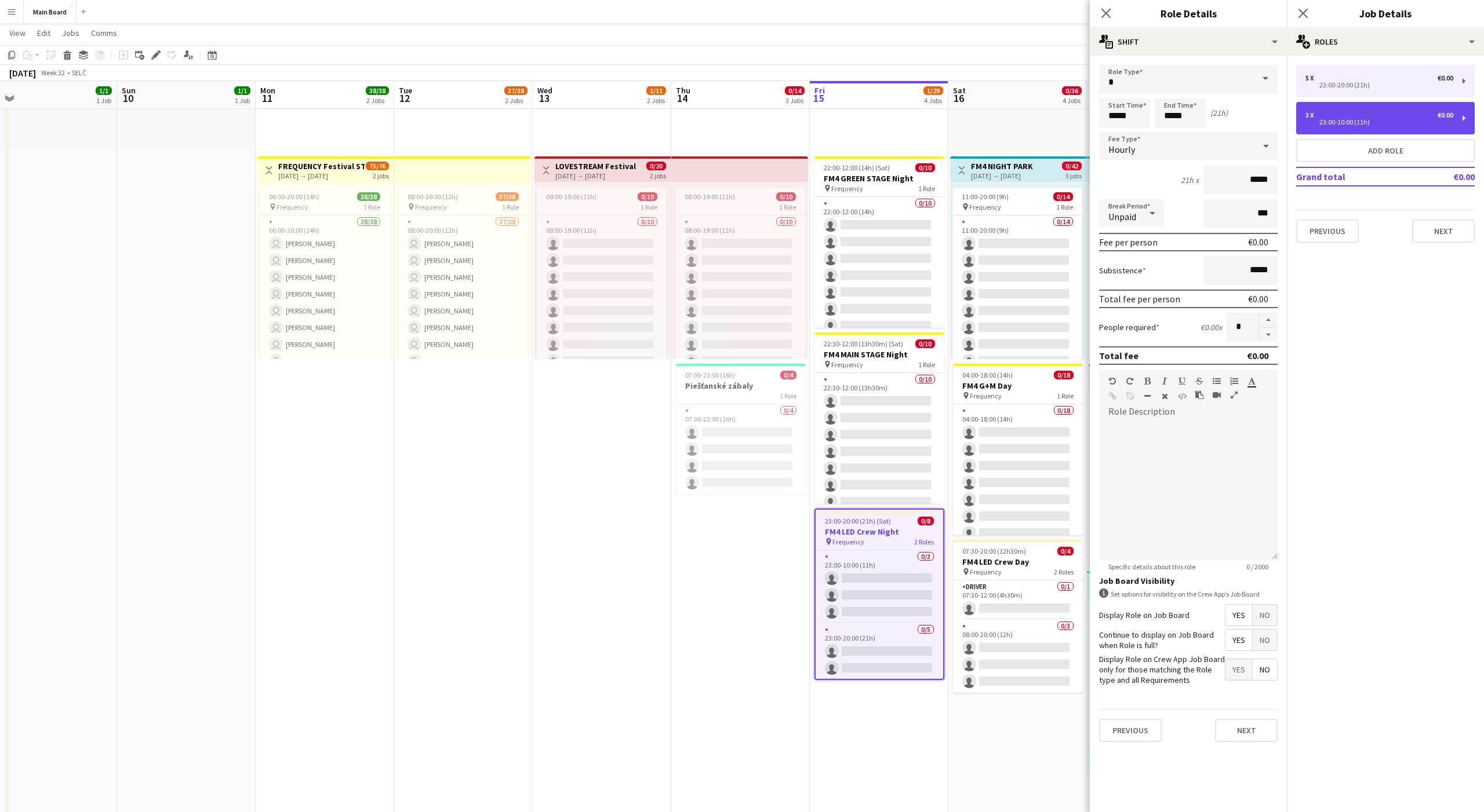
click at [1345, 125] on div "23:00-10:00 (11h)" at bounding box center [1379, 122] width 148 height 6
type input "*****"
type input "*"
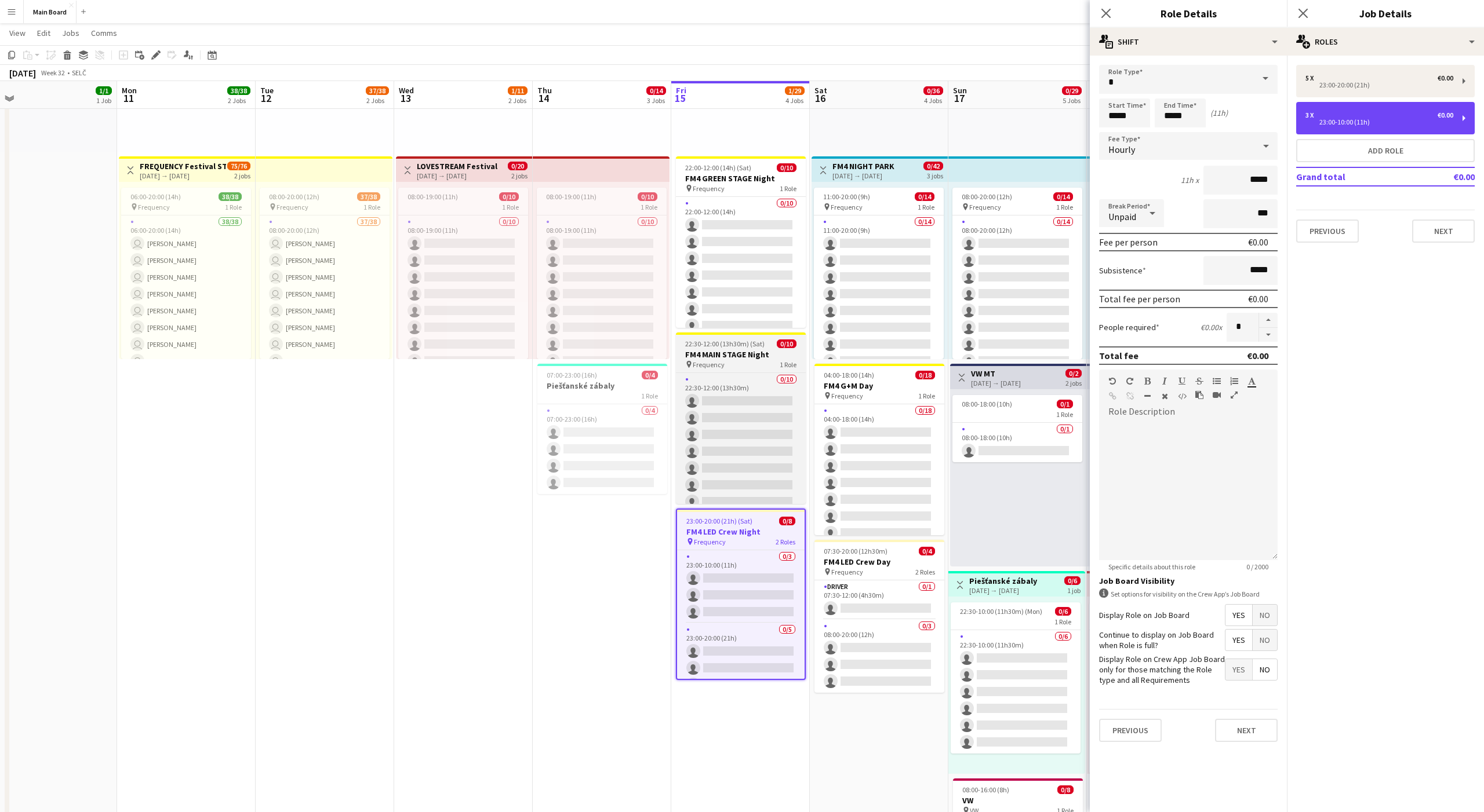
scroll to position [0, 445]
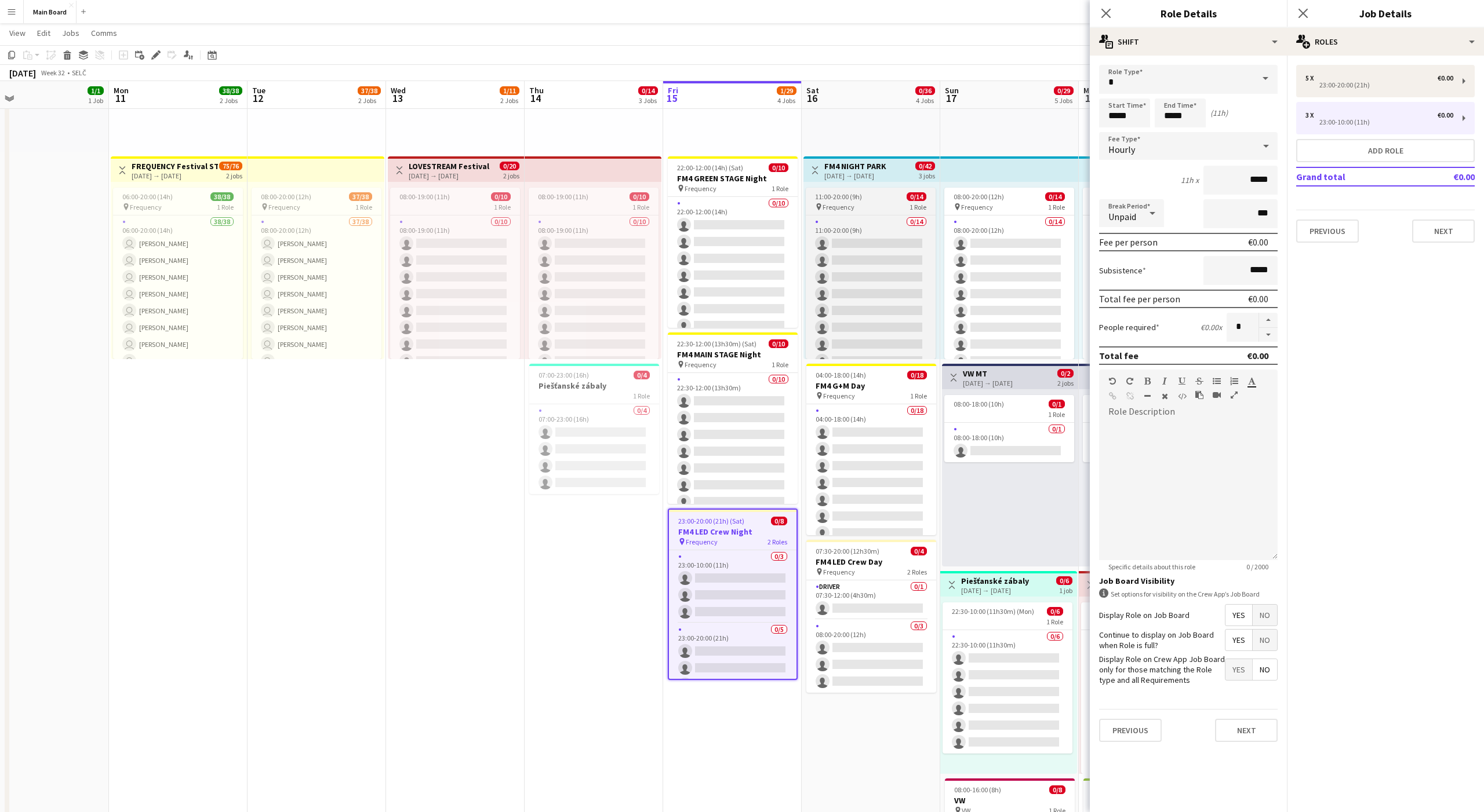
click at [867, 195] on div "11:00-20:00 (9h) 0/14" at bounding box center [870, 196] width 130 height 8
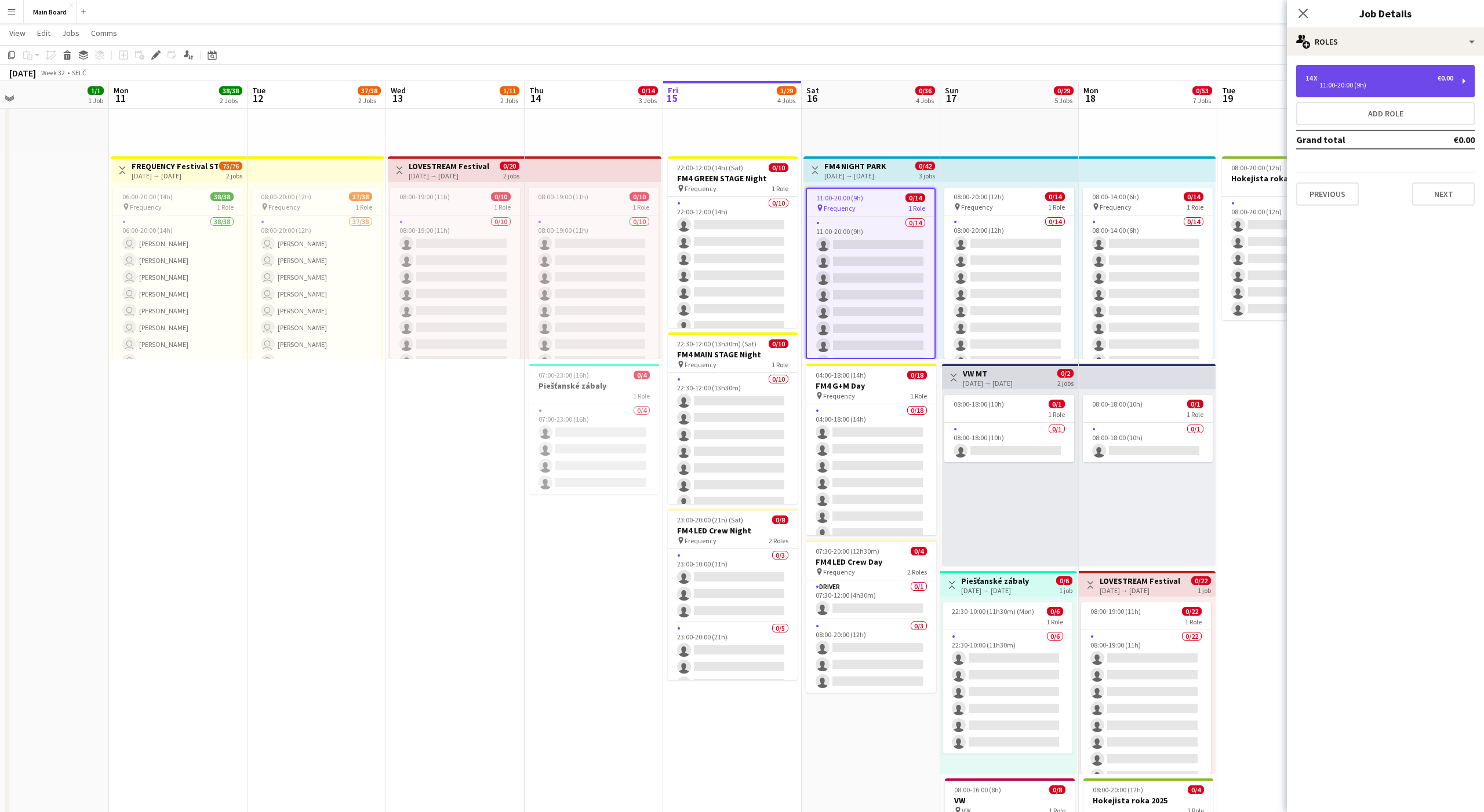
click at [1359, 74] on div "14 x €0.00" at bounding box center [1379, 78] width 148 height 8
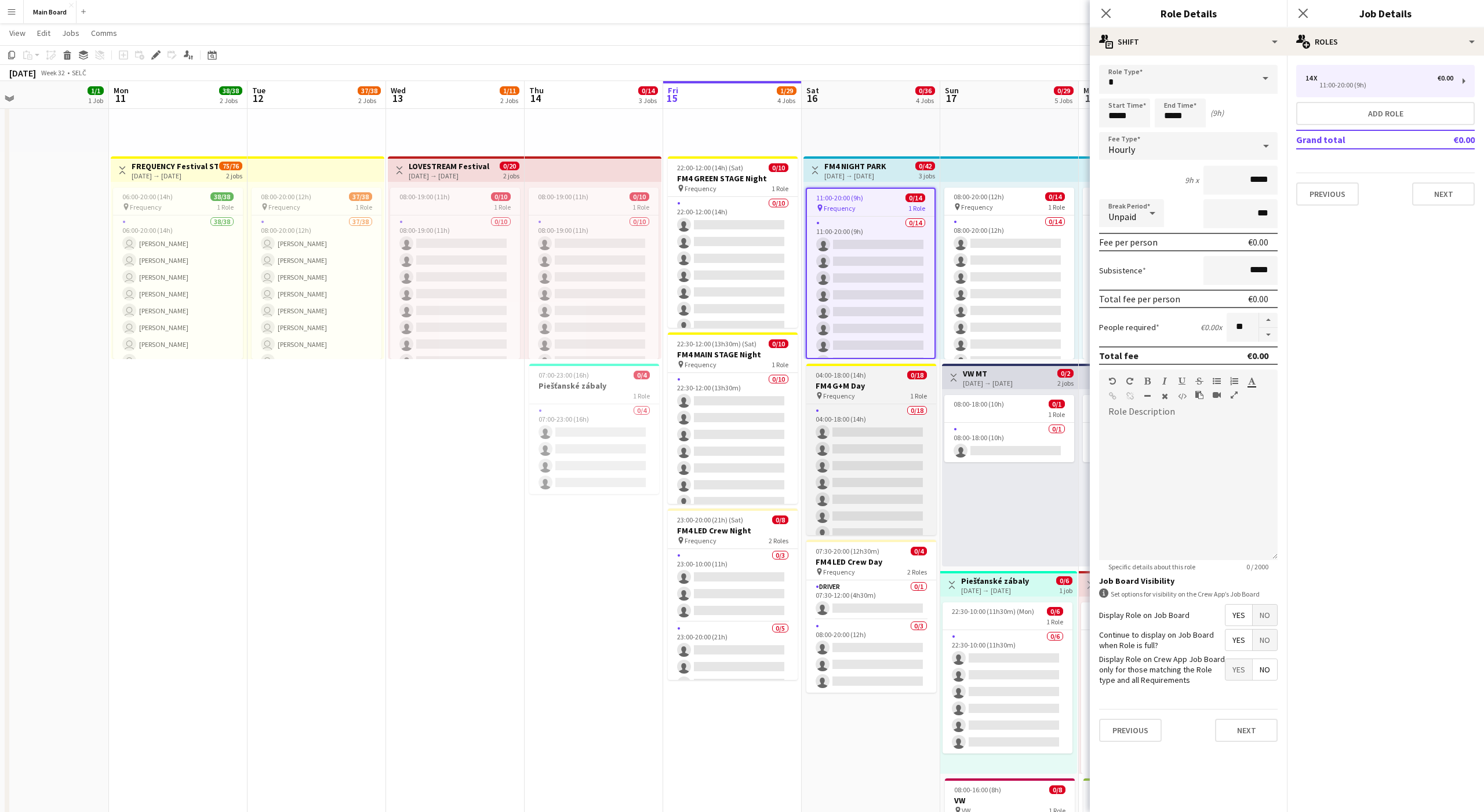
click at [861, 391] on div "pin Frequency 1 Role" at bounding box center [870, 396] width 130 height 9
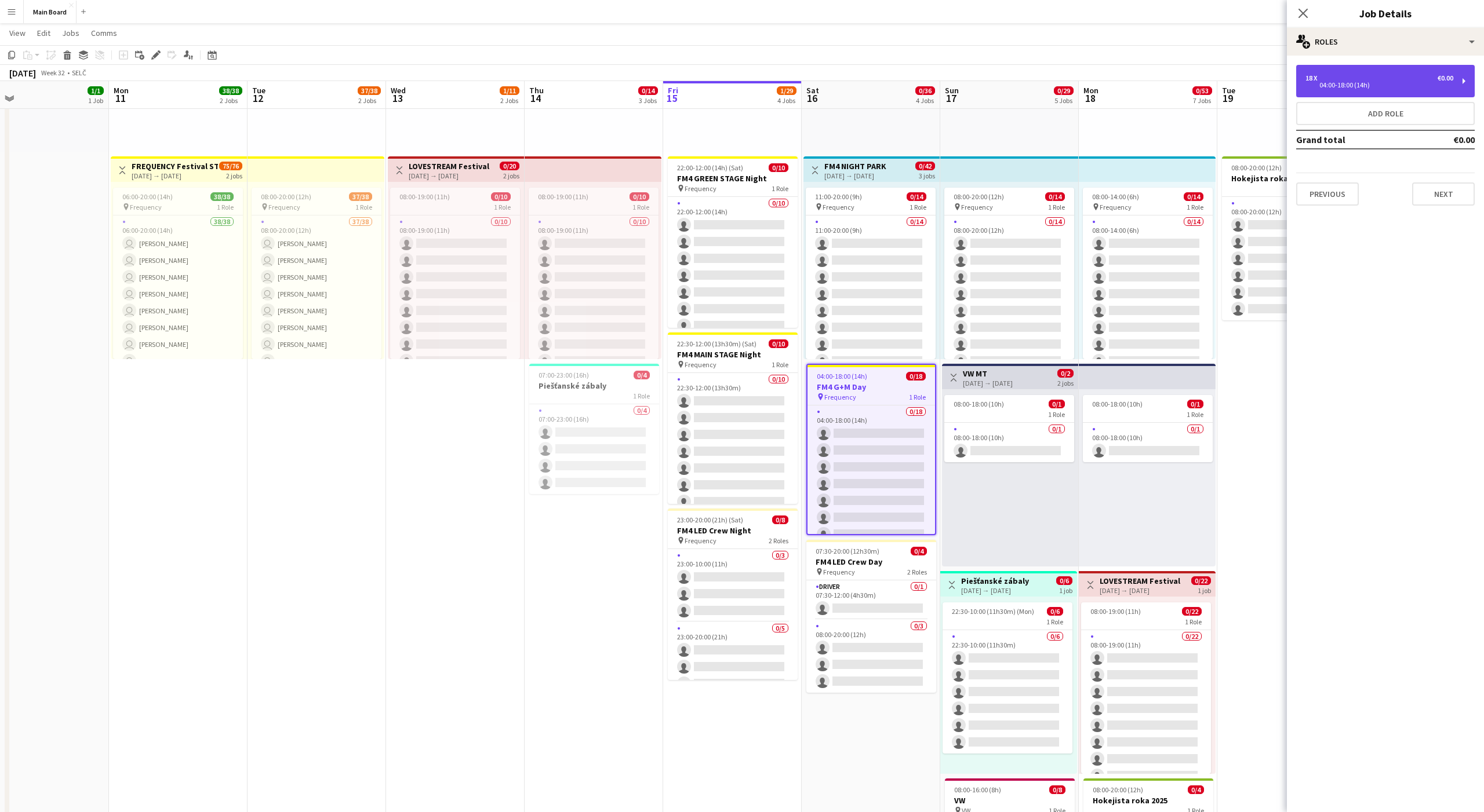
click at [1362, 92] on div "18 x €0.00 04:00-18:00 (14h)" at bounding box center [1386, 81] width 178 height 32
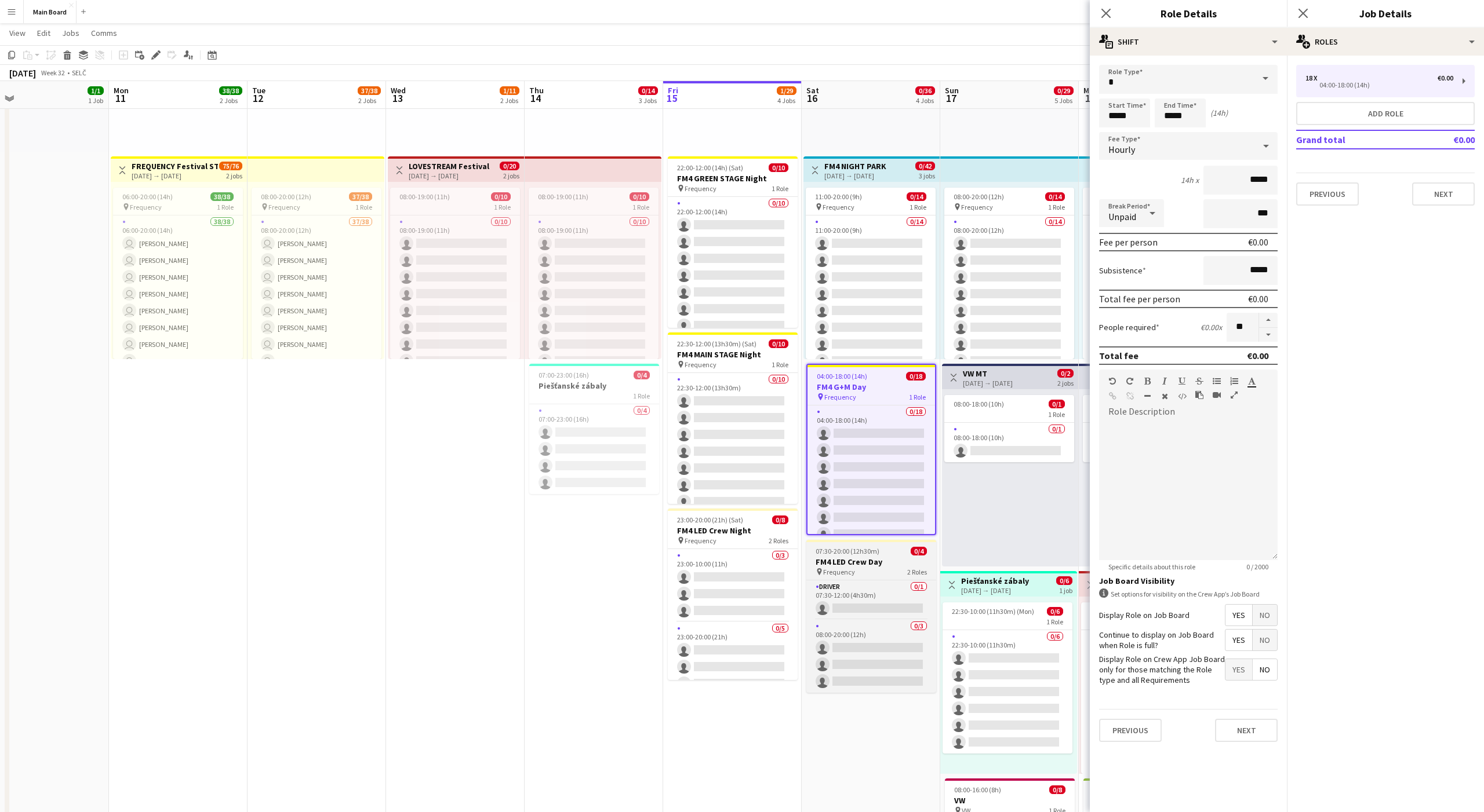
scroll to position [0, 445]
click at [843, 563] on h3 "FM4 LED Crew Day" at bounding box center [871, 561] width 130 height 10
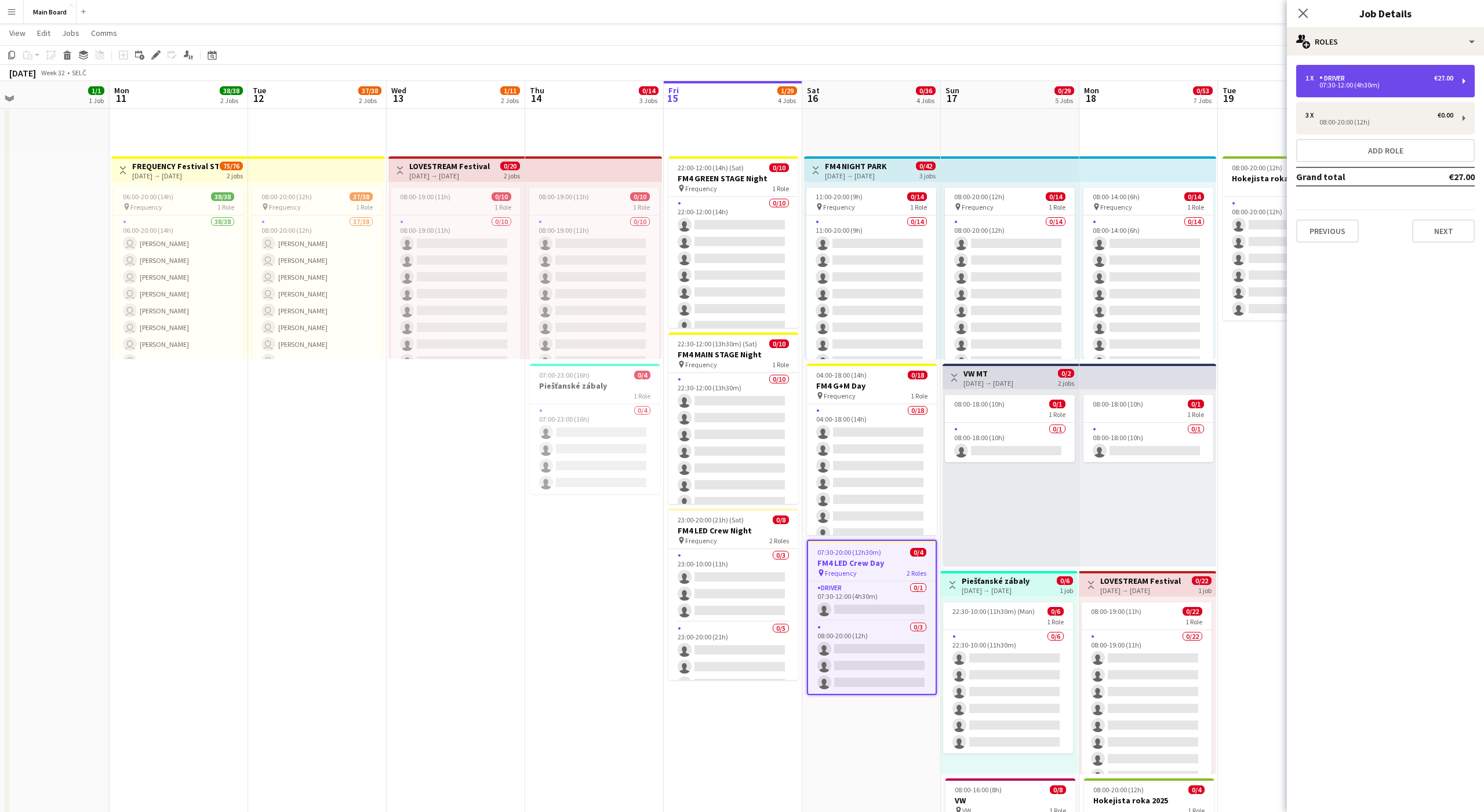
click at [1372, 85] on div "07:30-12:00 (4h30m)" at bounding box center [1379, 85] width 148 height 6
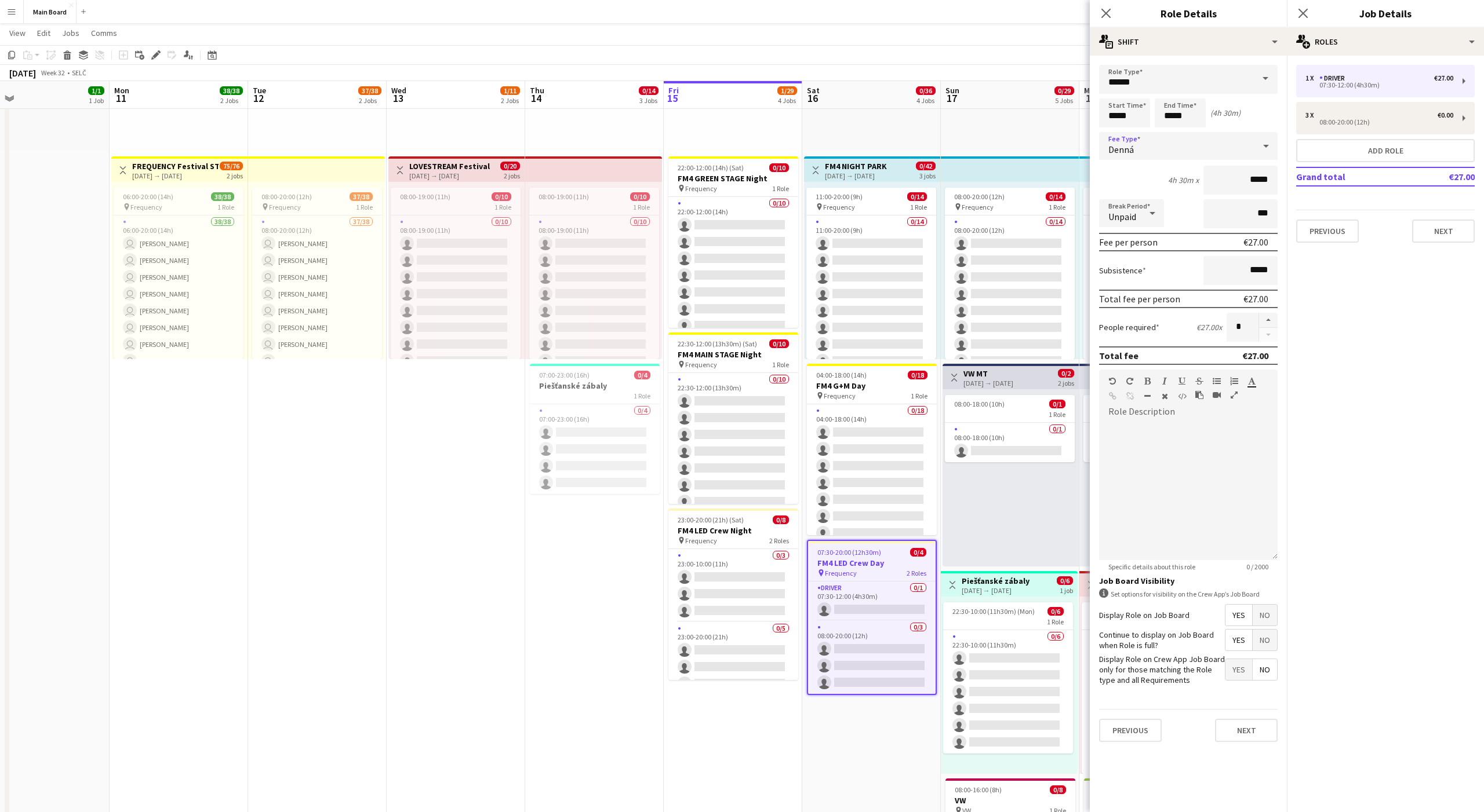
click at [1216, 148] on div "Denná" at bounding box center [1176, 146] width 155 height 28
click at [1139, 181] on span "Hourly" at bounding box center [1188, 179] width 160 height 11
type input "*****"
click at [1343, 121] on div "08:00-20:00 (12h)" at bounding box center [1379, 122] width 148 height 6
type input "*****"
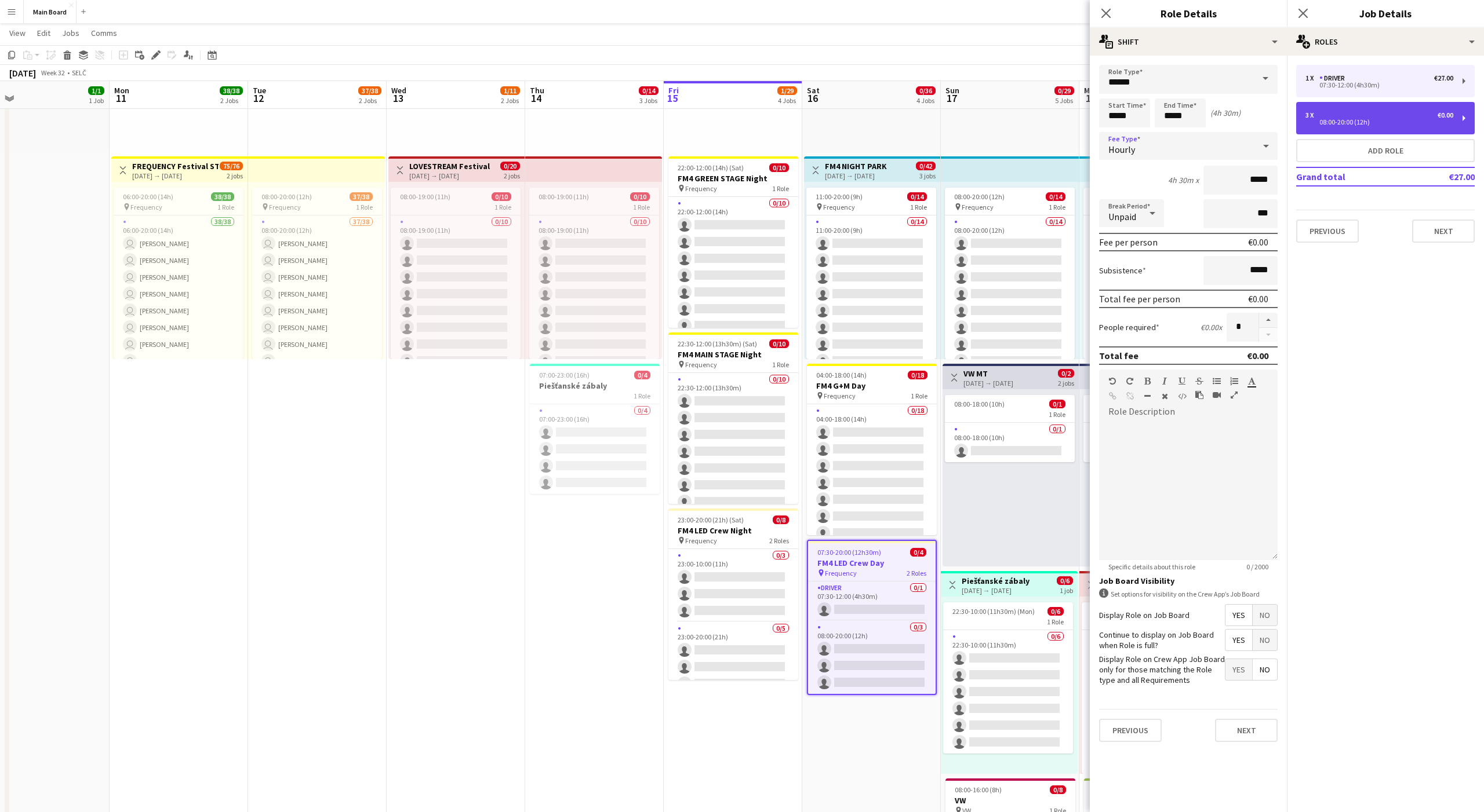
type input "*****"
type input "*"
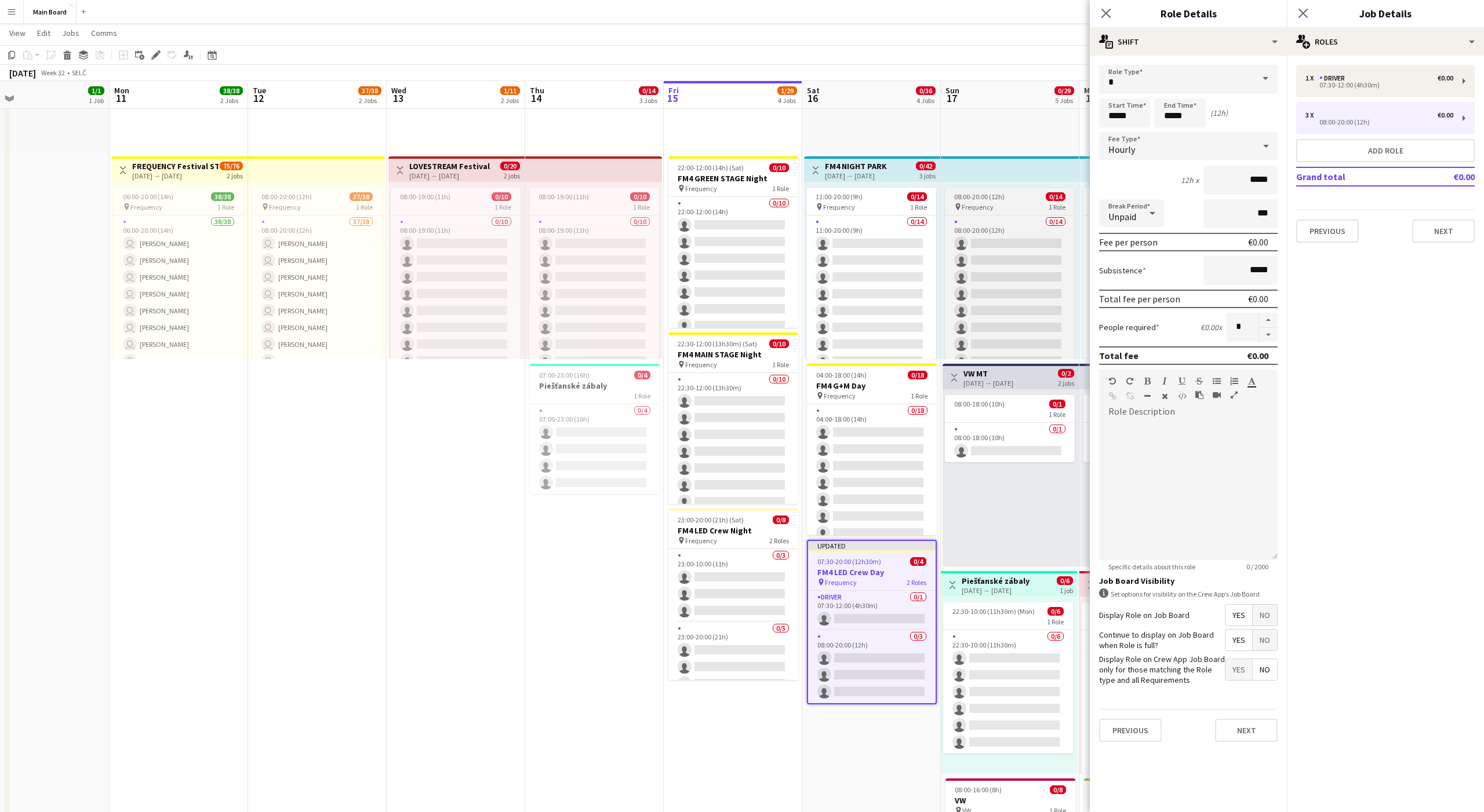
click at [1007, 208] on div "pin Frequency 1 Role" at bounding box center [1009, 207] width 130 height 9
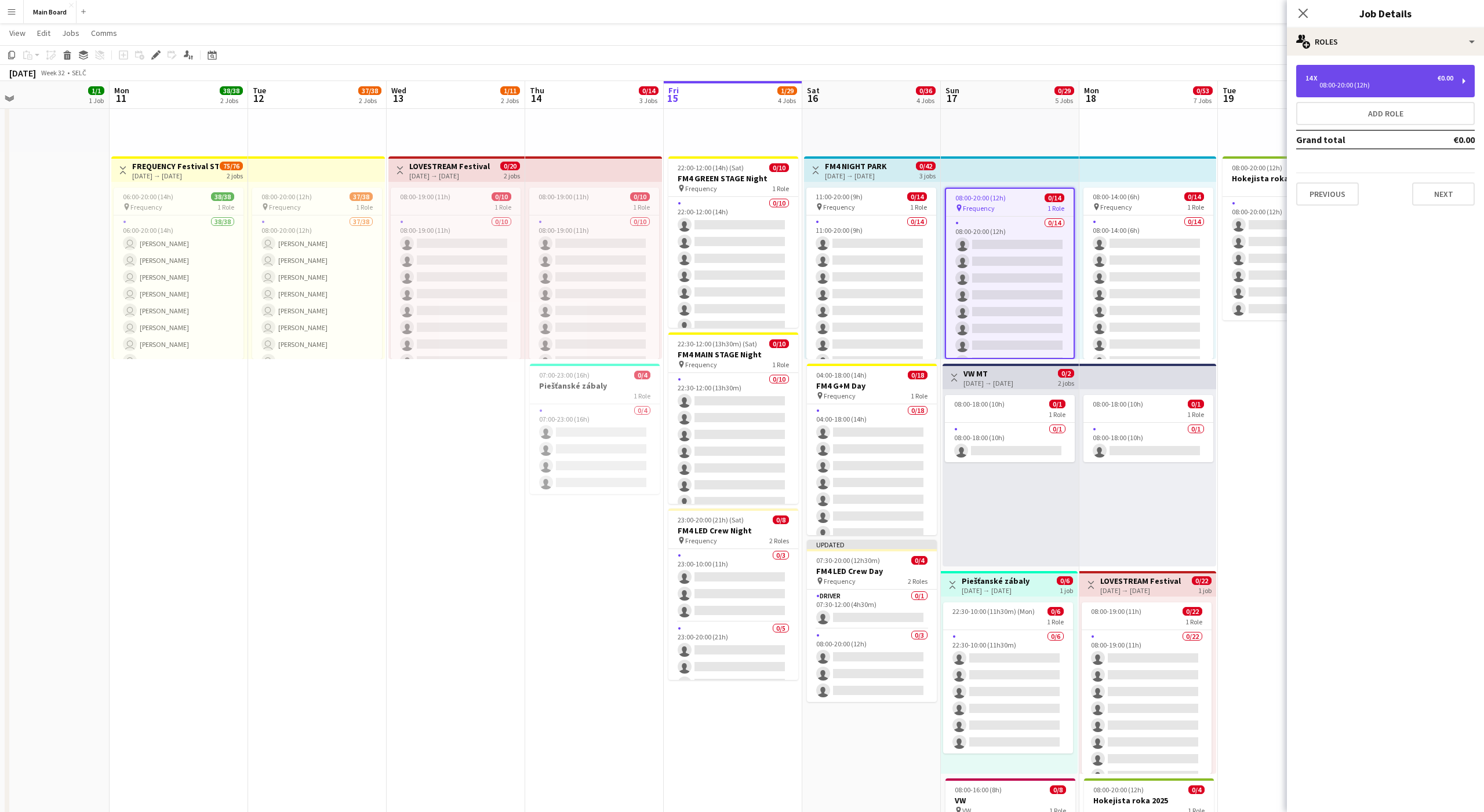
click at [1316, 83] on div "08:00-20:00 (12h)" at bounding box center [1379, 85] width 148 height 6
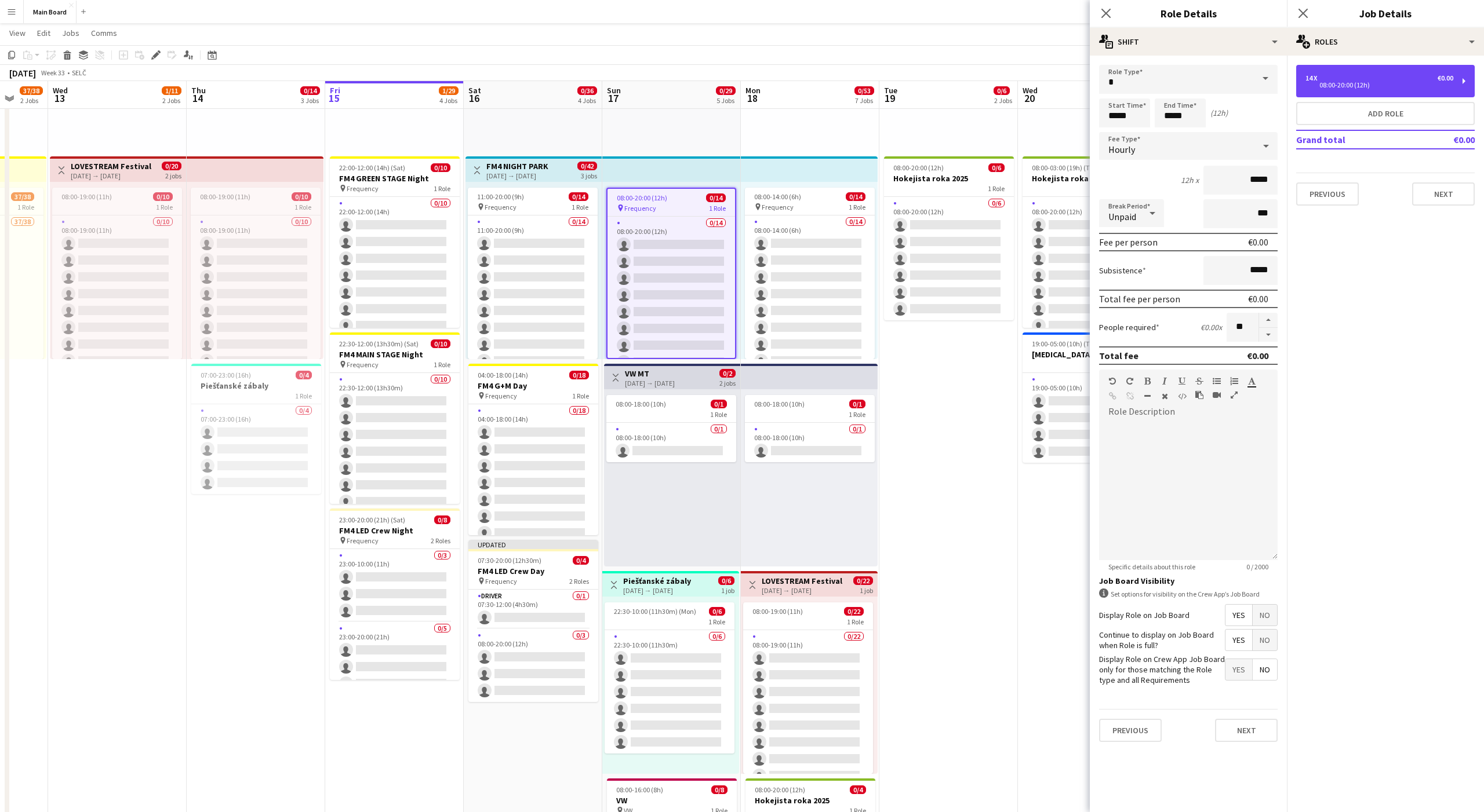
scroll to position [0, 398]
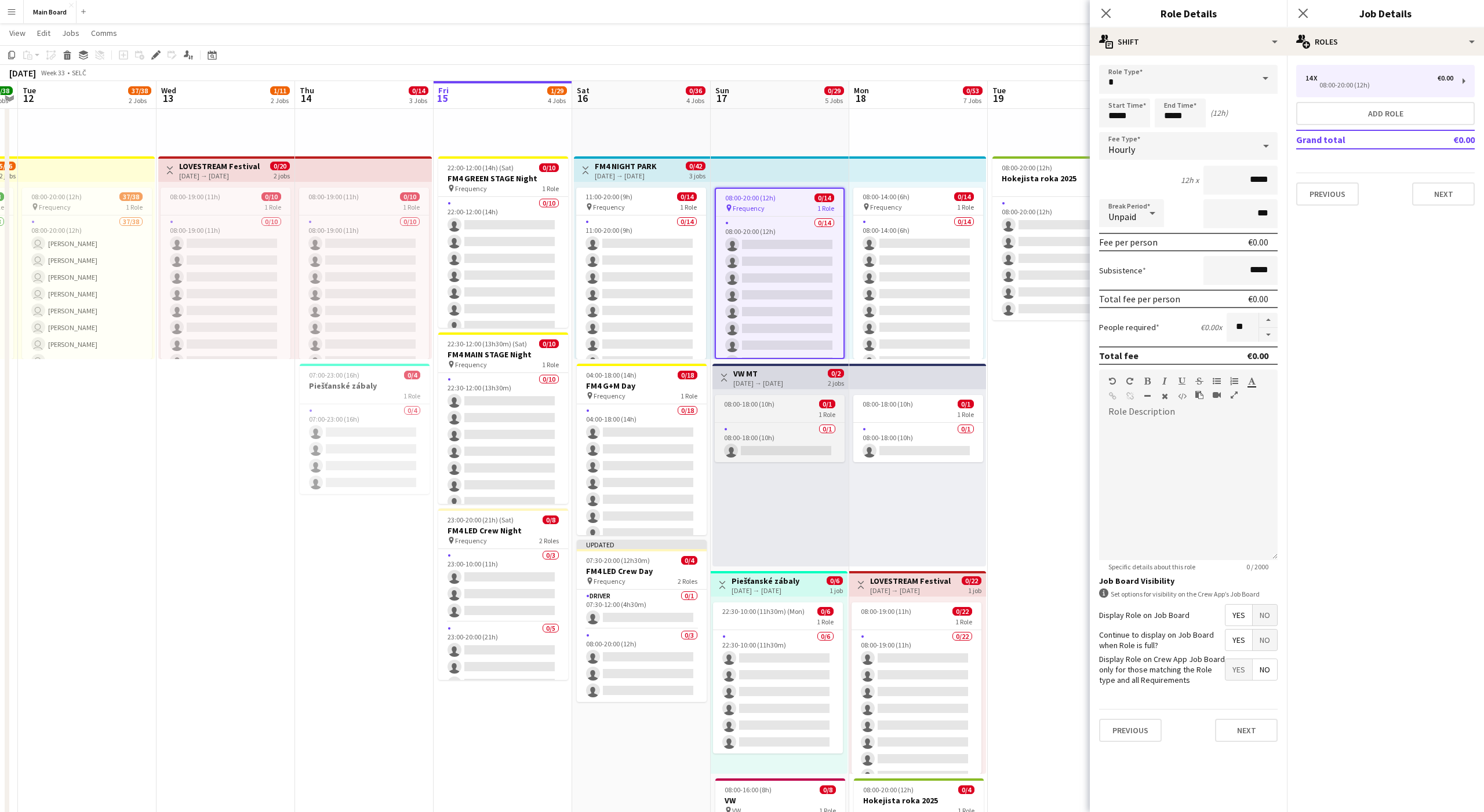
click at [746, 412] on div "1 Role" at bounding box center [779, 414] width 130 height 9
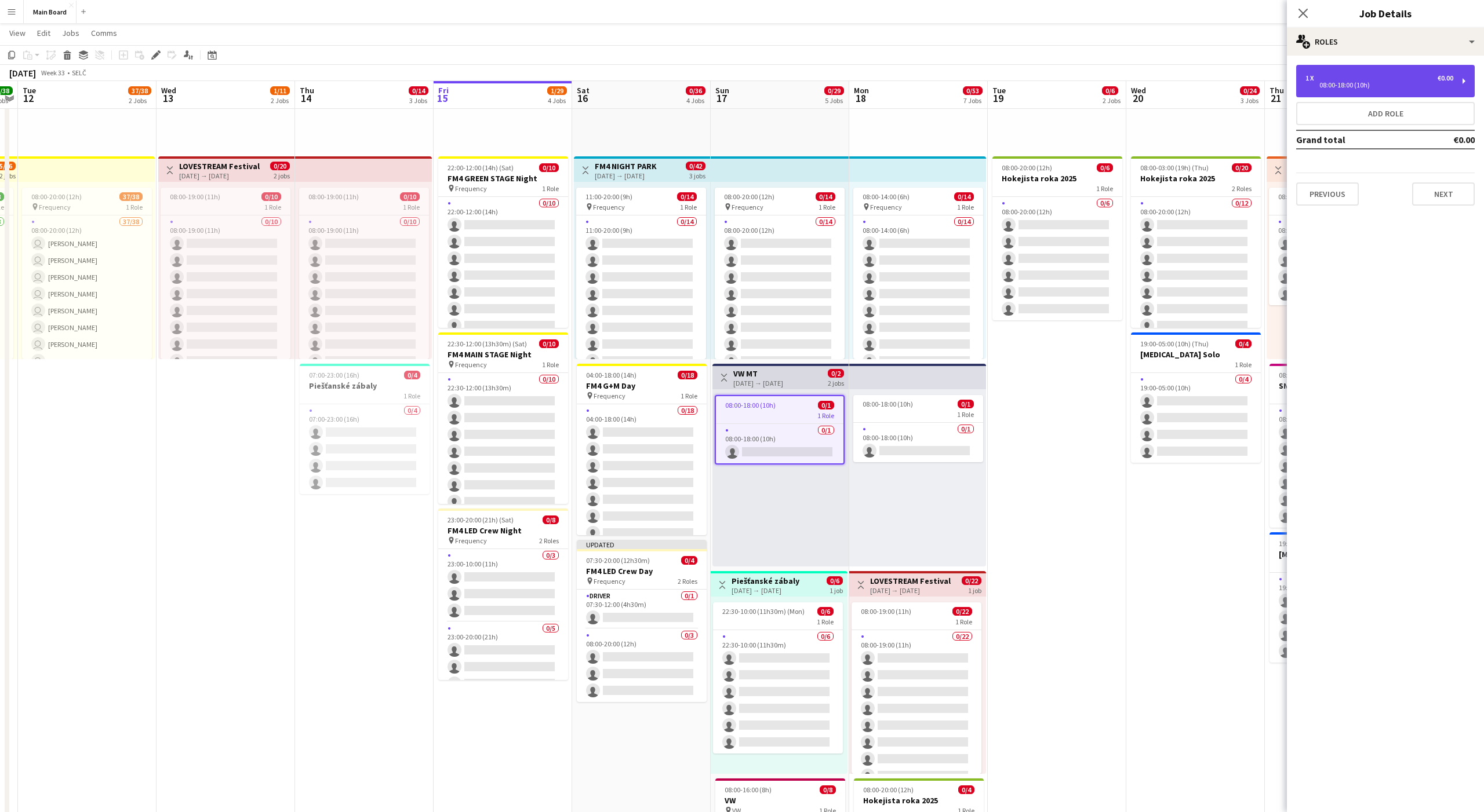
click at [1339, 85] on div "08:00-18:00 (10h)" at bounding box center [1379, 85] width 148 height 6
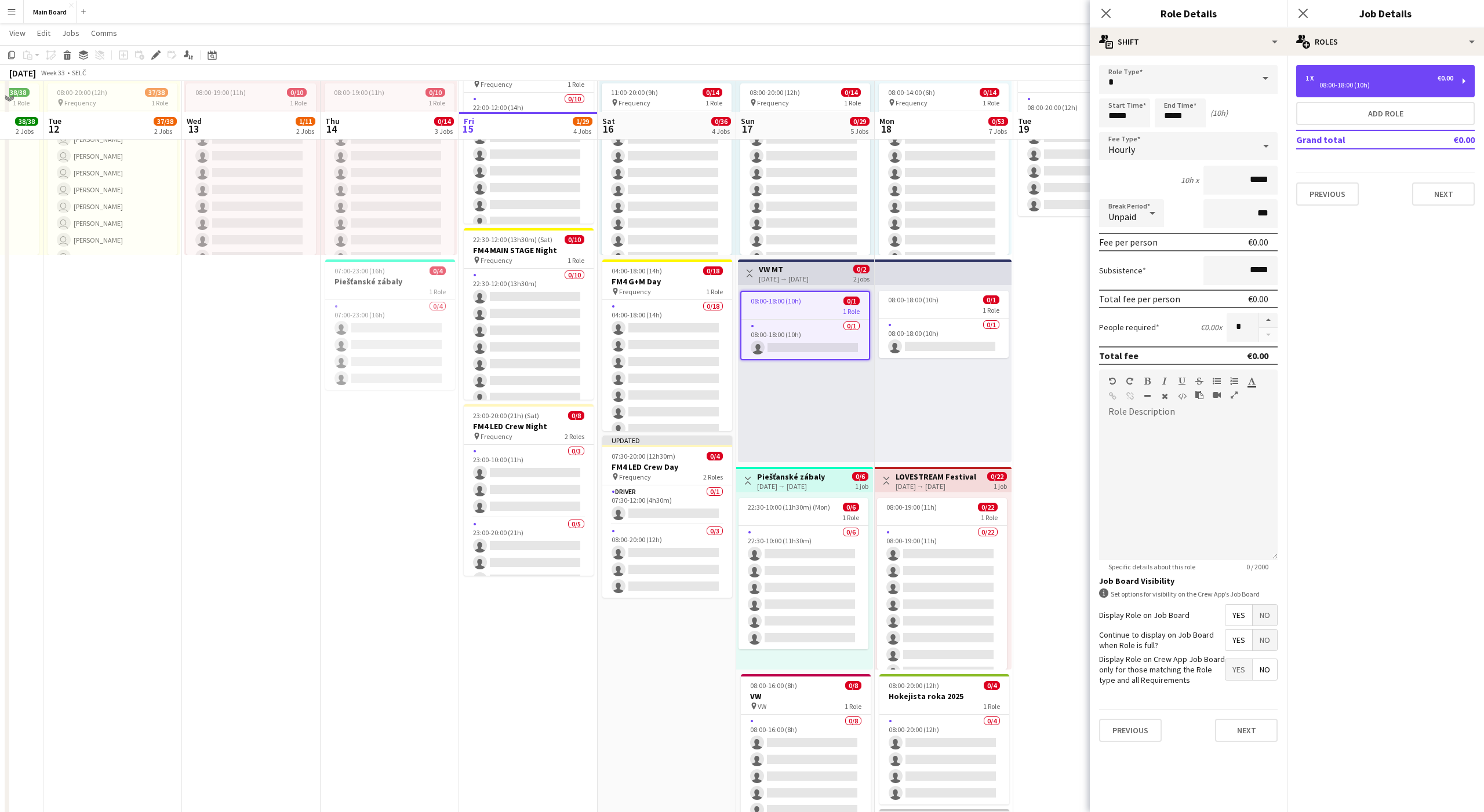
scroll to position [342, 0]
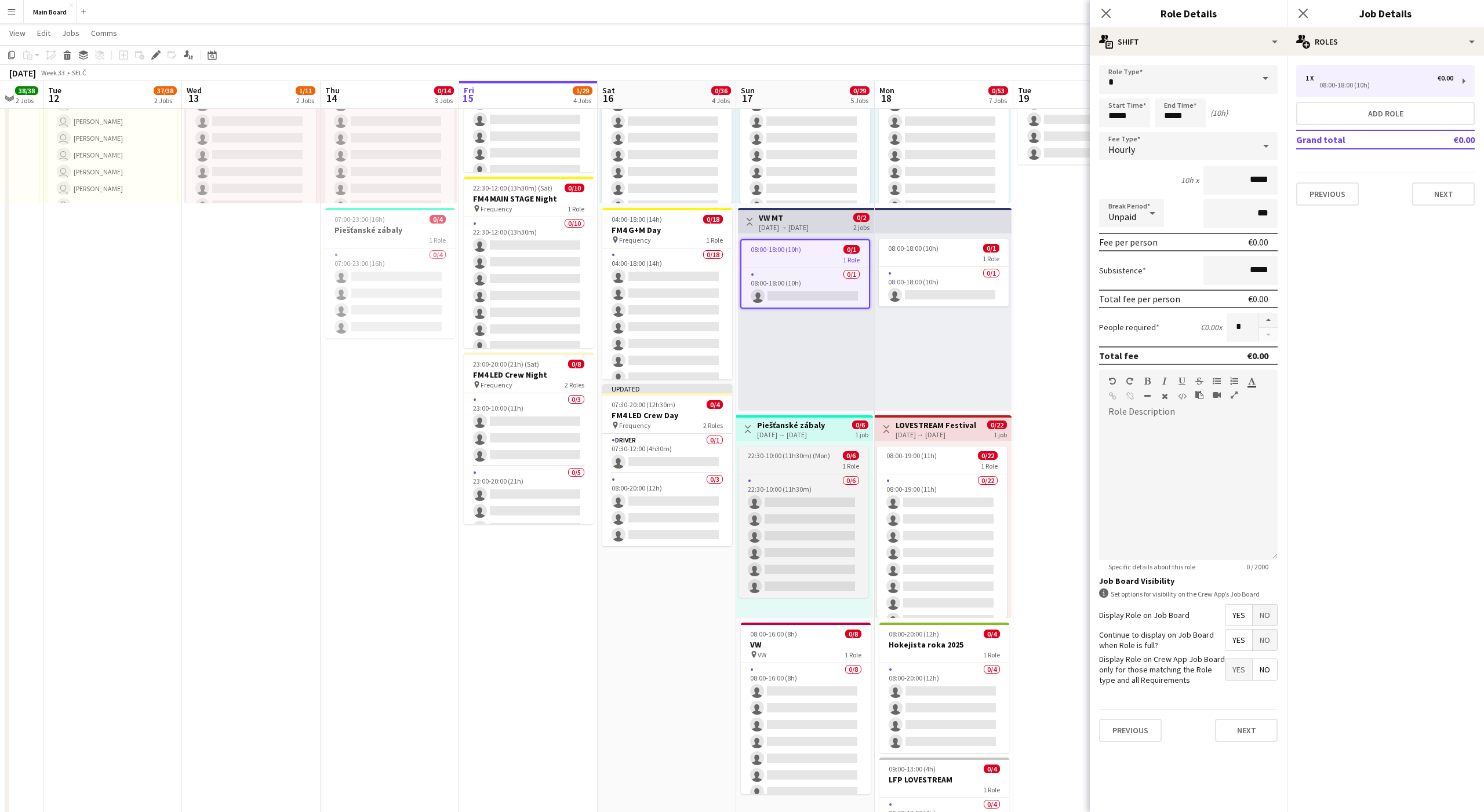
click at [760, 457] on span "22:30-10:00 (11h30m) (Mon)" at bounding box center [789, 455] width 83 height 8
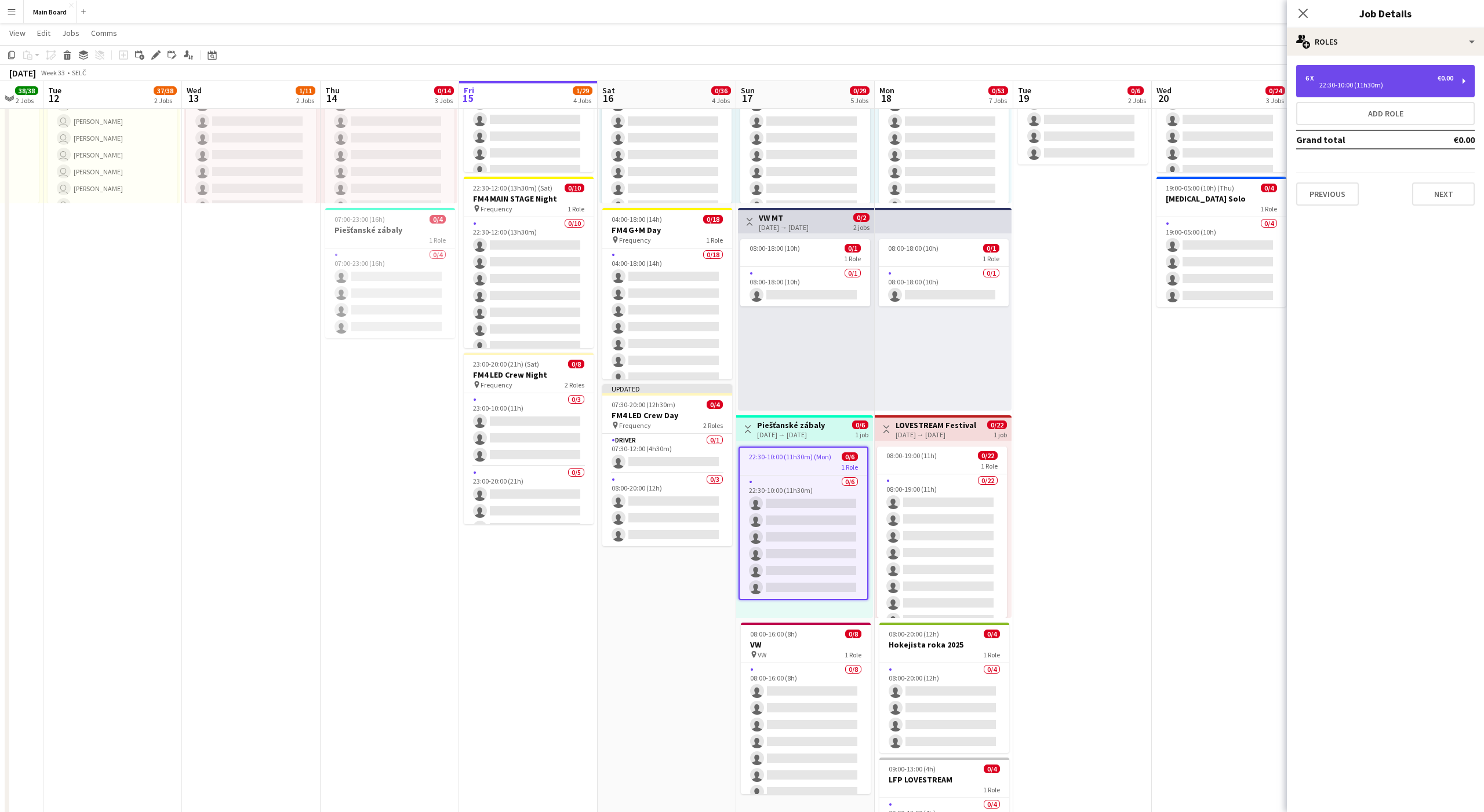
click at [1343, 78] on div "6 x €0.00" at bounding box center [1379, 78] width 148 height 8
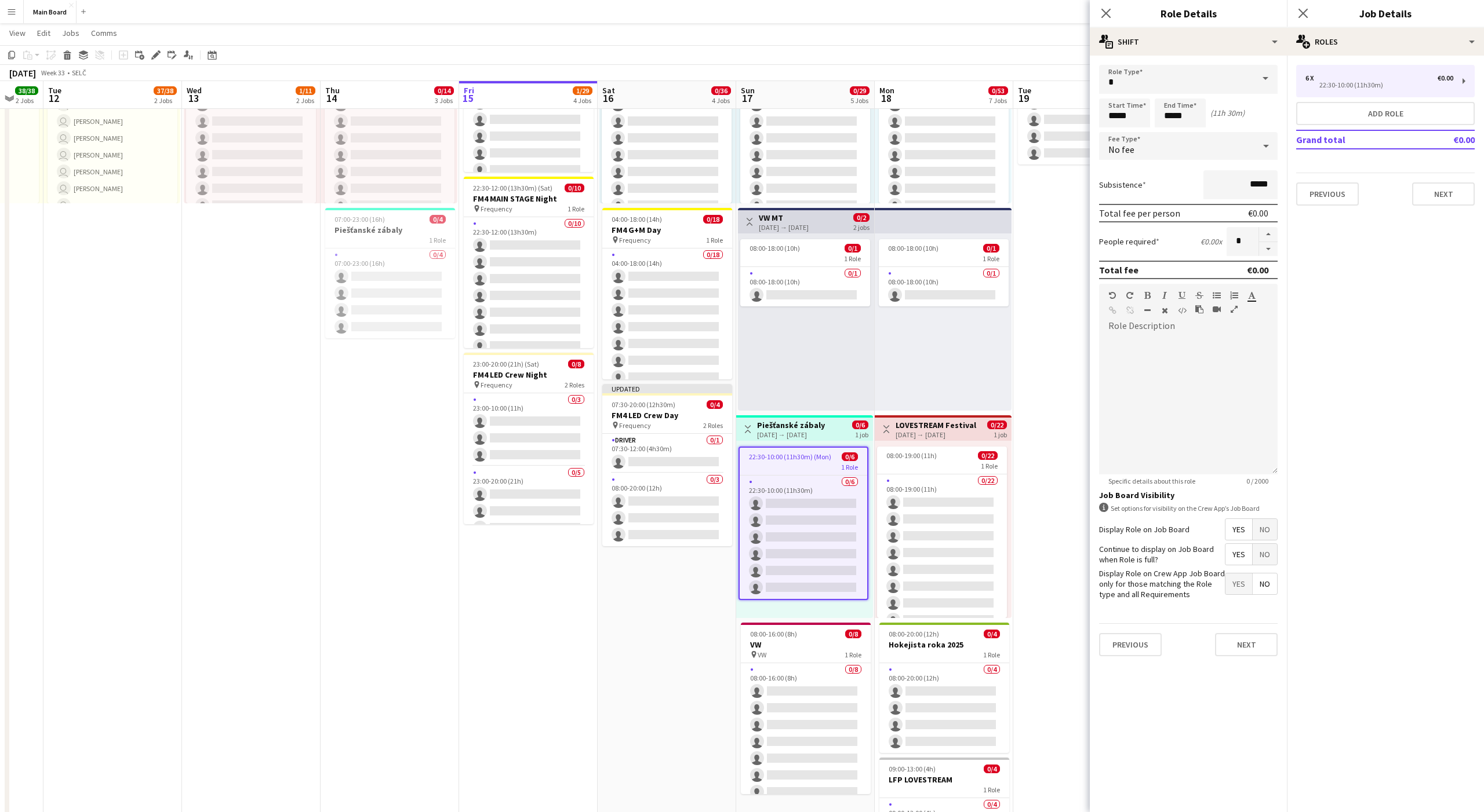
click at [1140, 154] on div "No fee" at bounding box center [1176, 146] width 155 height 28
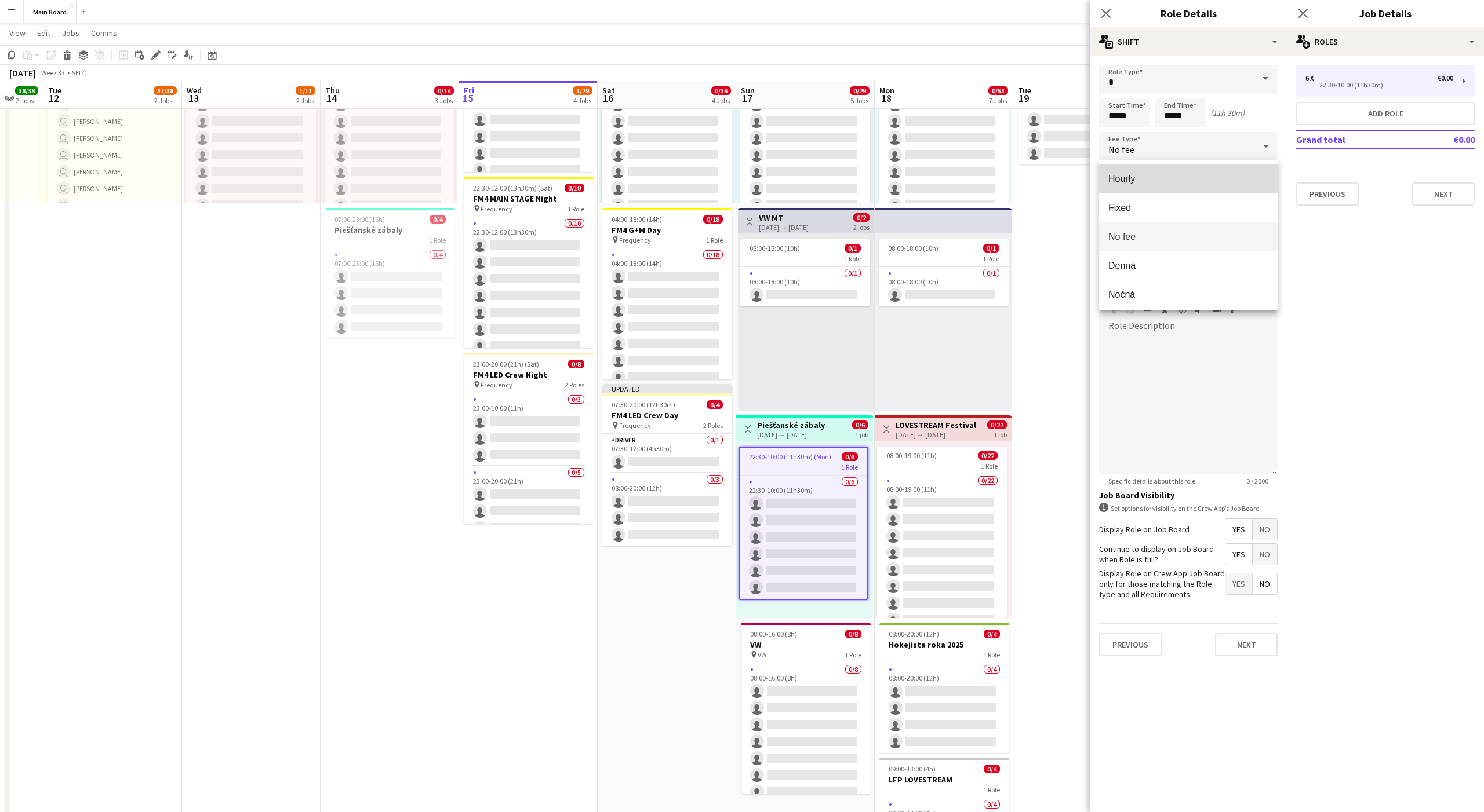
click at [1127, 176] on span "Hourly" at bounding box center [1188, 179] width 160 height 11
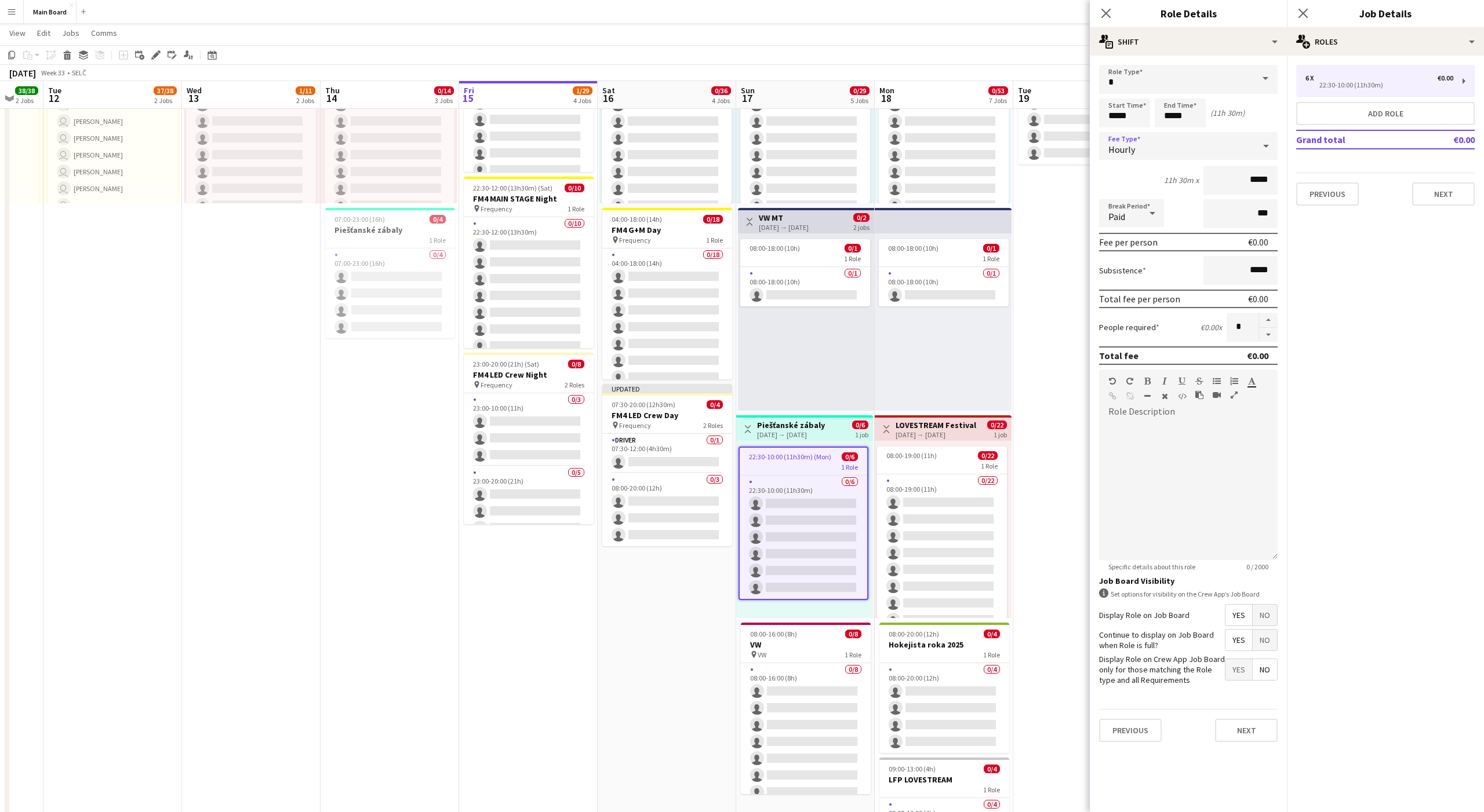
click at [1124, 212] on span "Paid" at bounding box center [1116, 217] width 17 height 12
click at [1127, 275] on span "Unpaid" at bounding box center [1131, 275] width 46 height 11
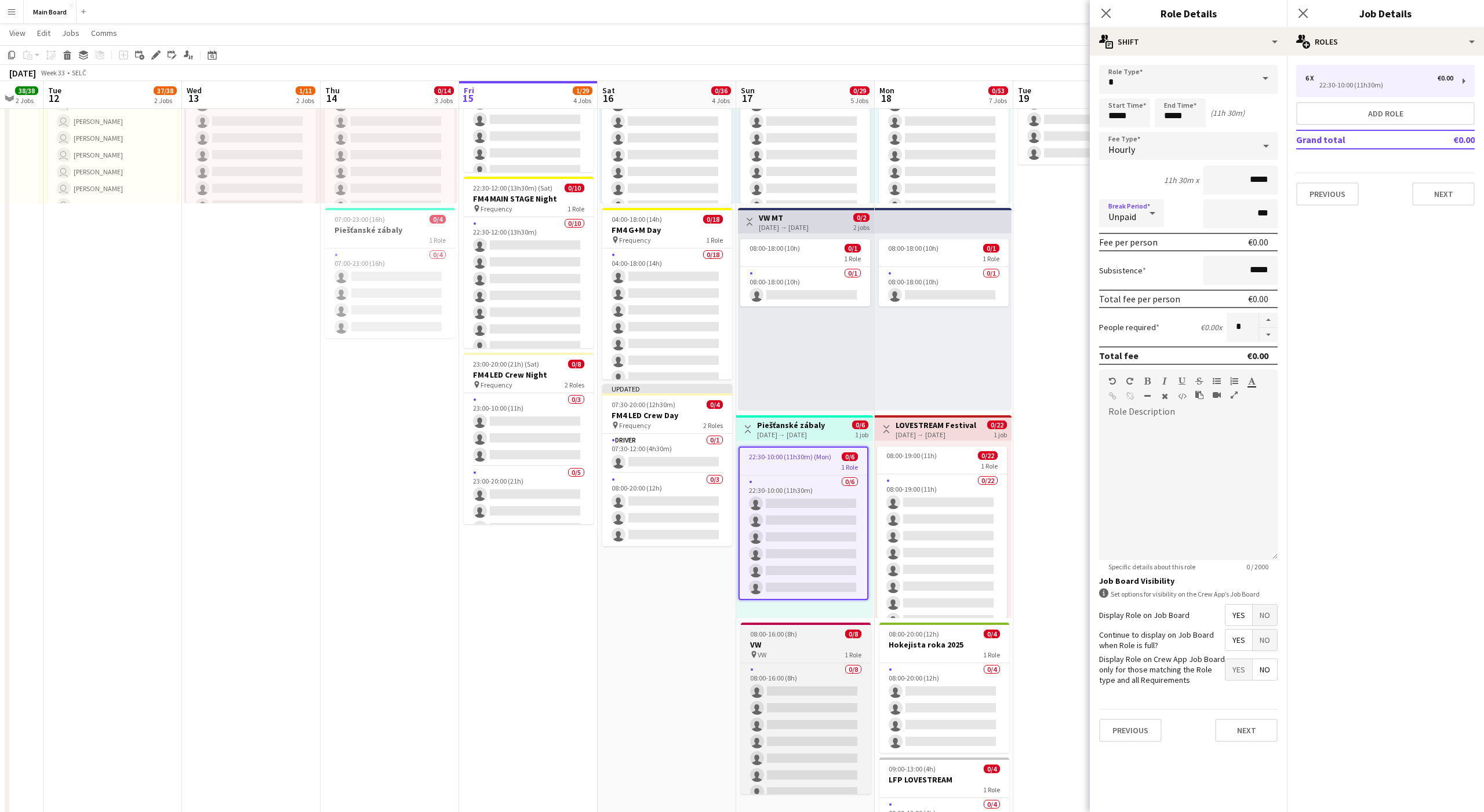
click at [794, 652] on div "pin VW 1 Role" at bounding box center [805, 655] width 130 height 9
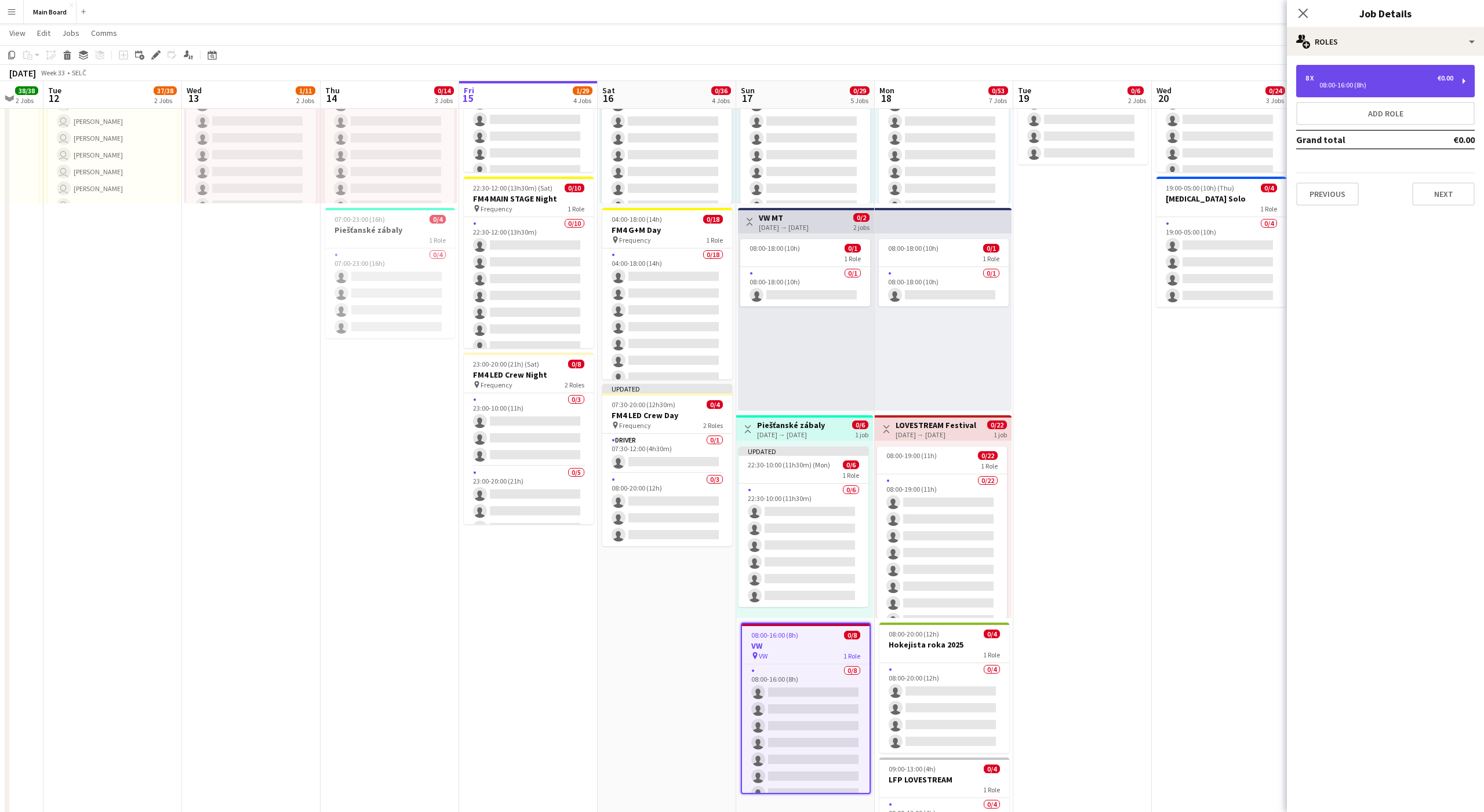
click at [1328, 92] on div "8 x €0.00 08:00-16:00 (8h)" at bounding box center [1386, 81] width 178 height 32
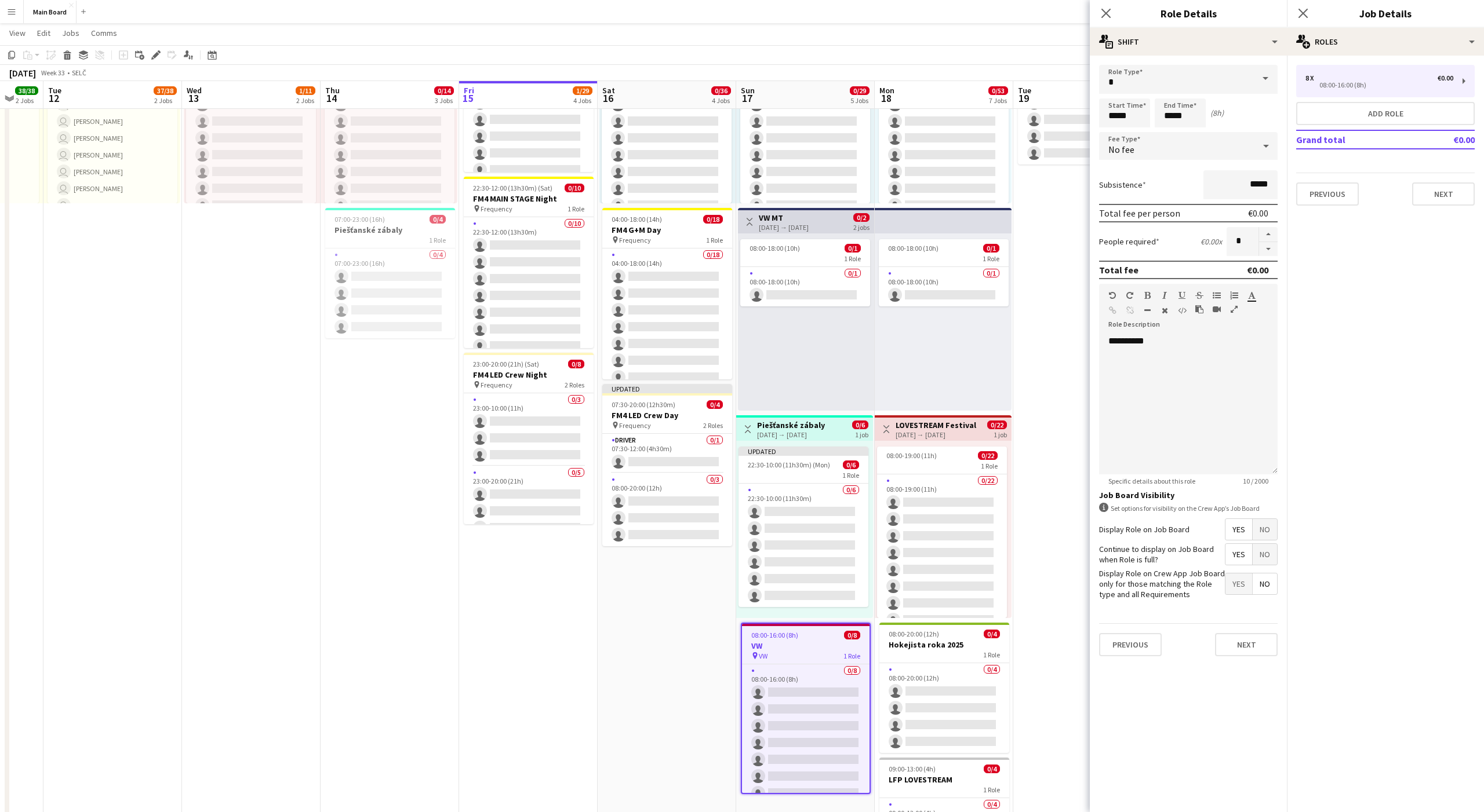
click at [1152, 148] on div "No fee" at bounding box center [1176, 146] width 155 height 28
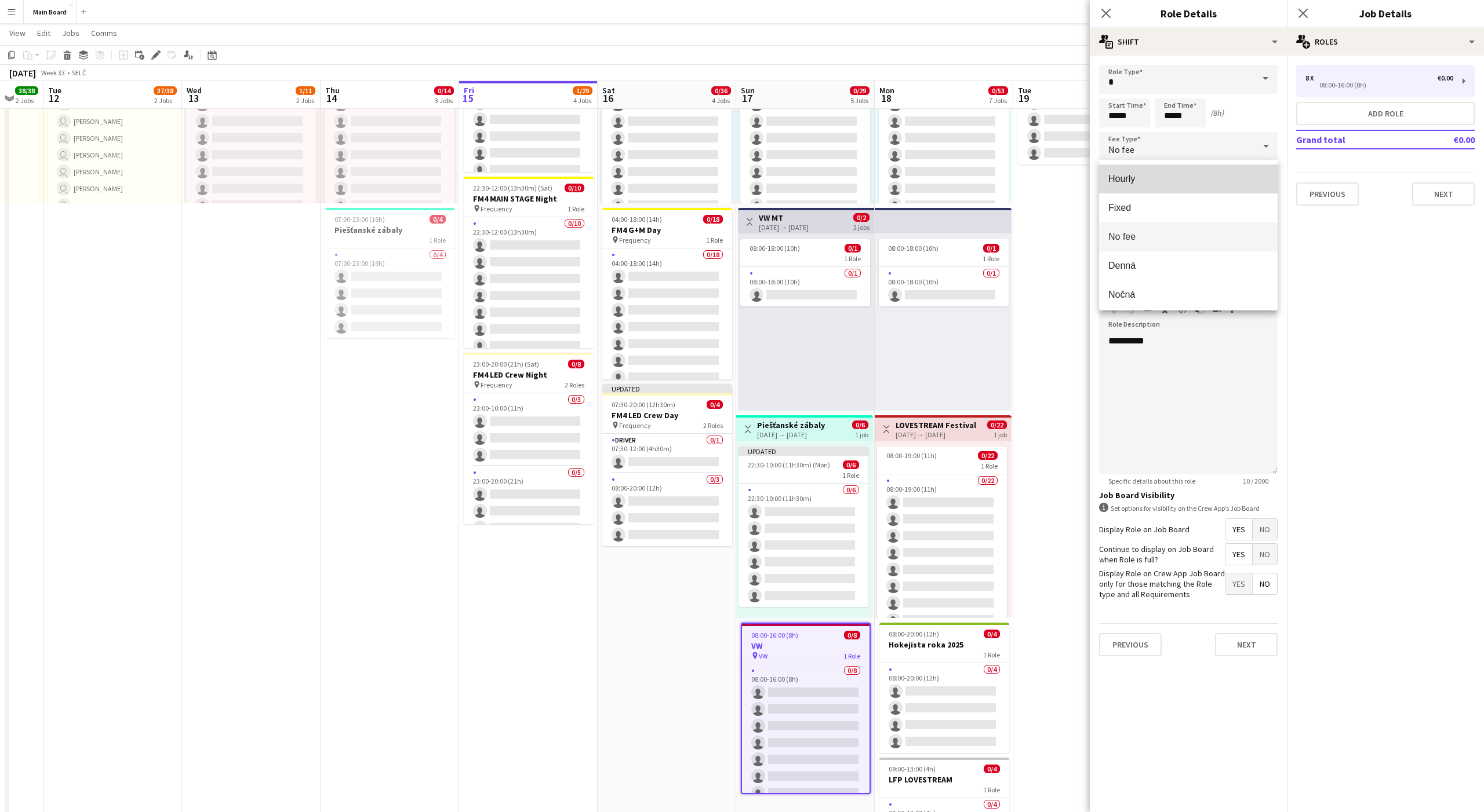
click at [1127, 181] on span "Hourly" at bounding box center [1188, 179] width 160 height 11
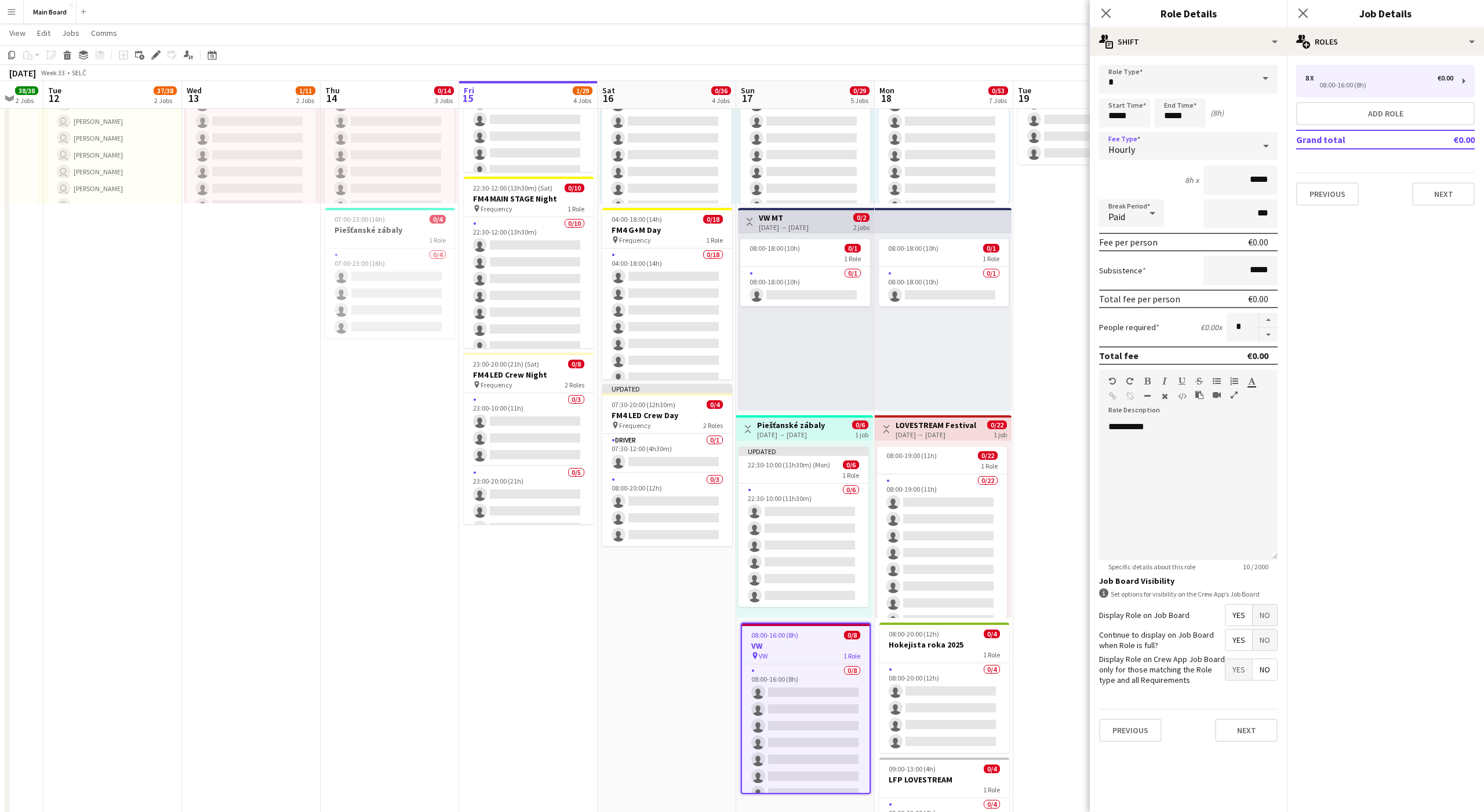
click at [1127, 202] on div "Paid" at bounding box center [1119, 213] width 41 height 28
click at [1127, 267] on mat-option "Unpaid" at bounding box center [1131, 276] width 65 height 29
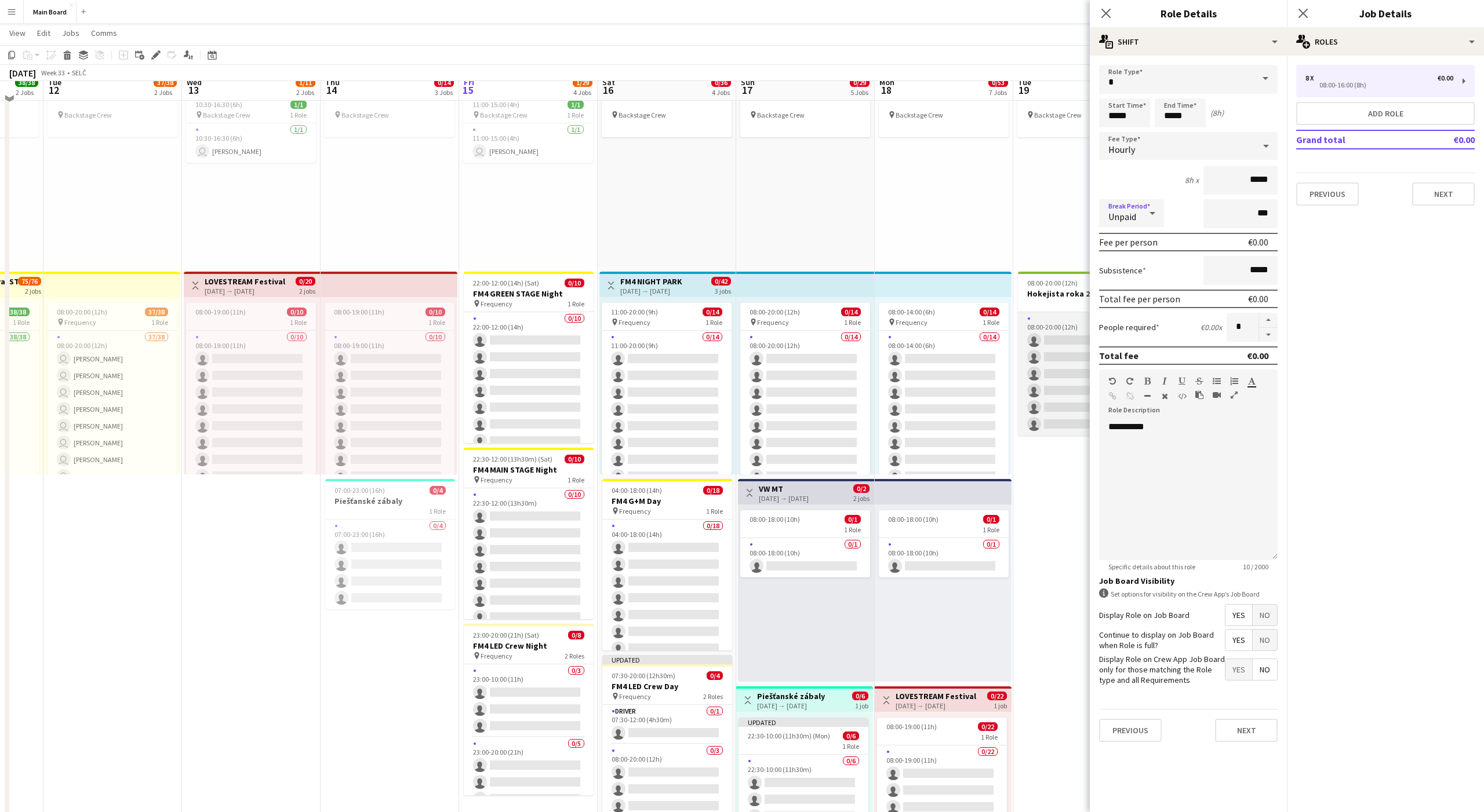
scroll to position [62, 0]
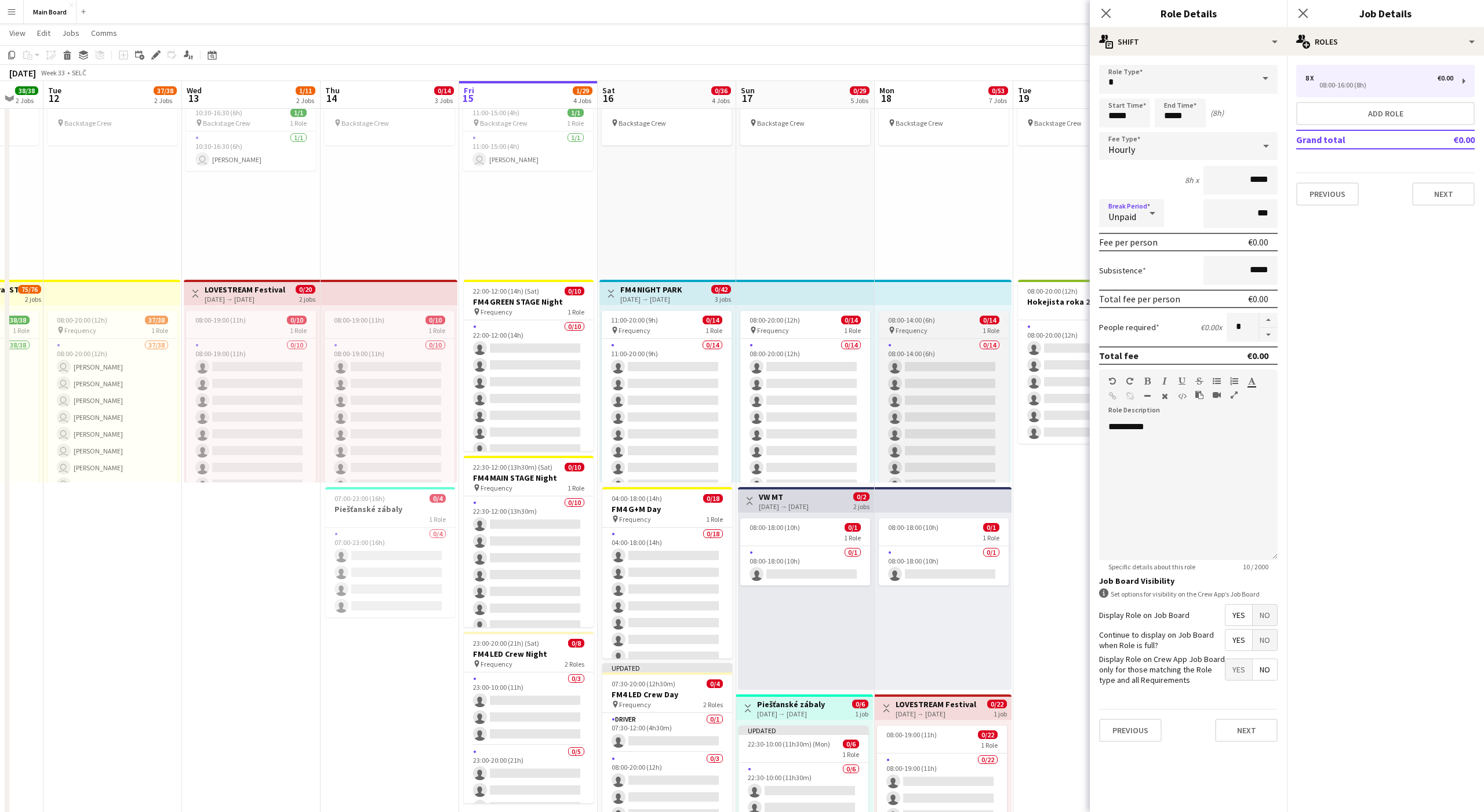
click at [934, 326] on div "pin Frequency 1 Role" at bounding box center [943, 331] width 130 height 9
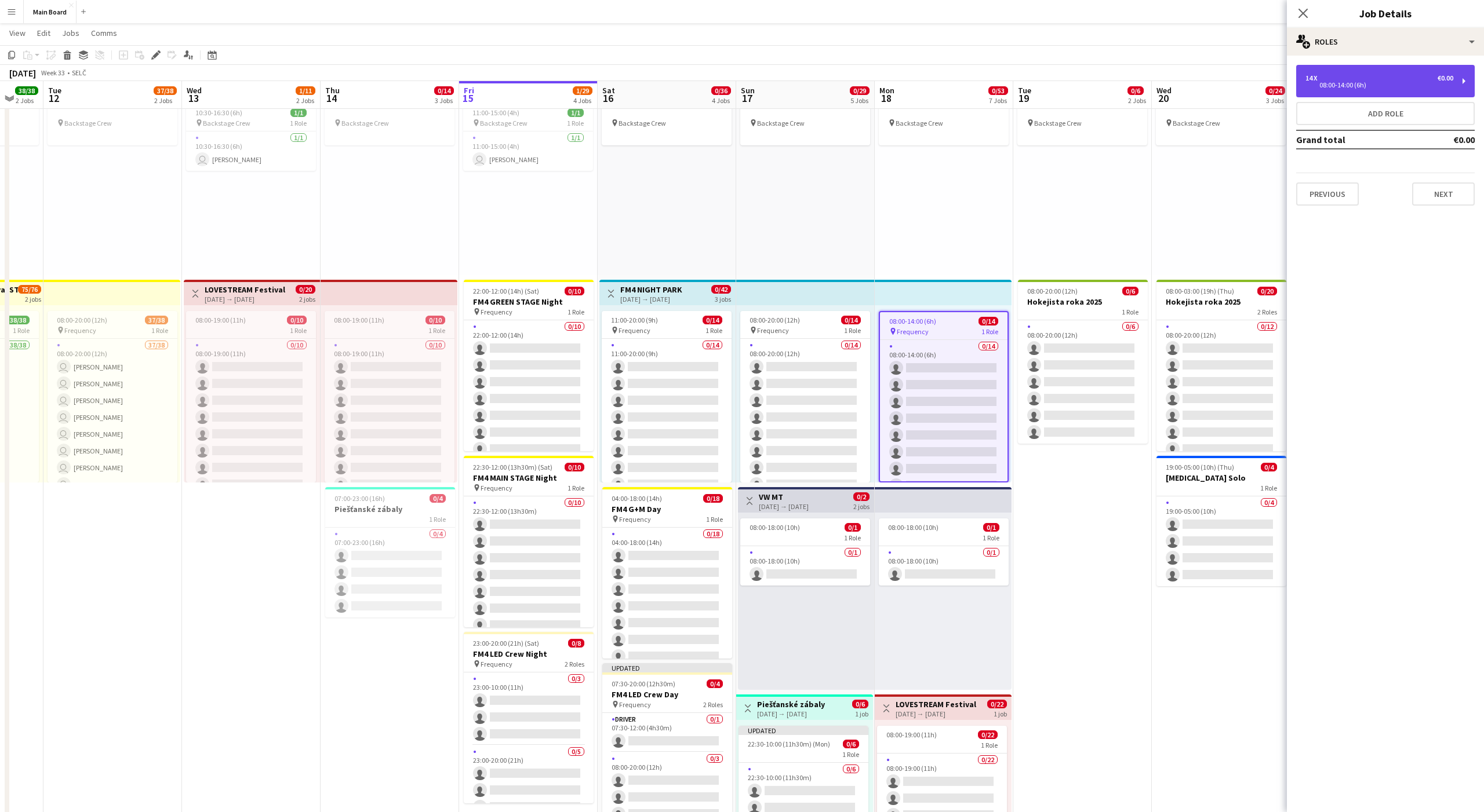
click at [1359, 79] on div "14 x €0.00" at bounding box center [1379, 78] width 148 height 8
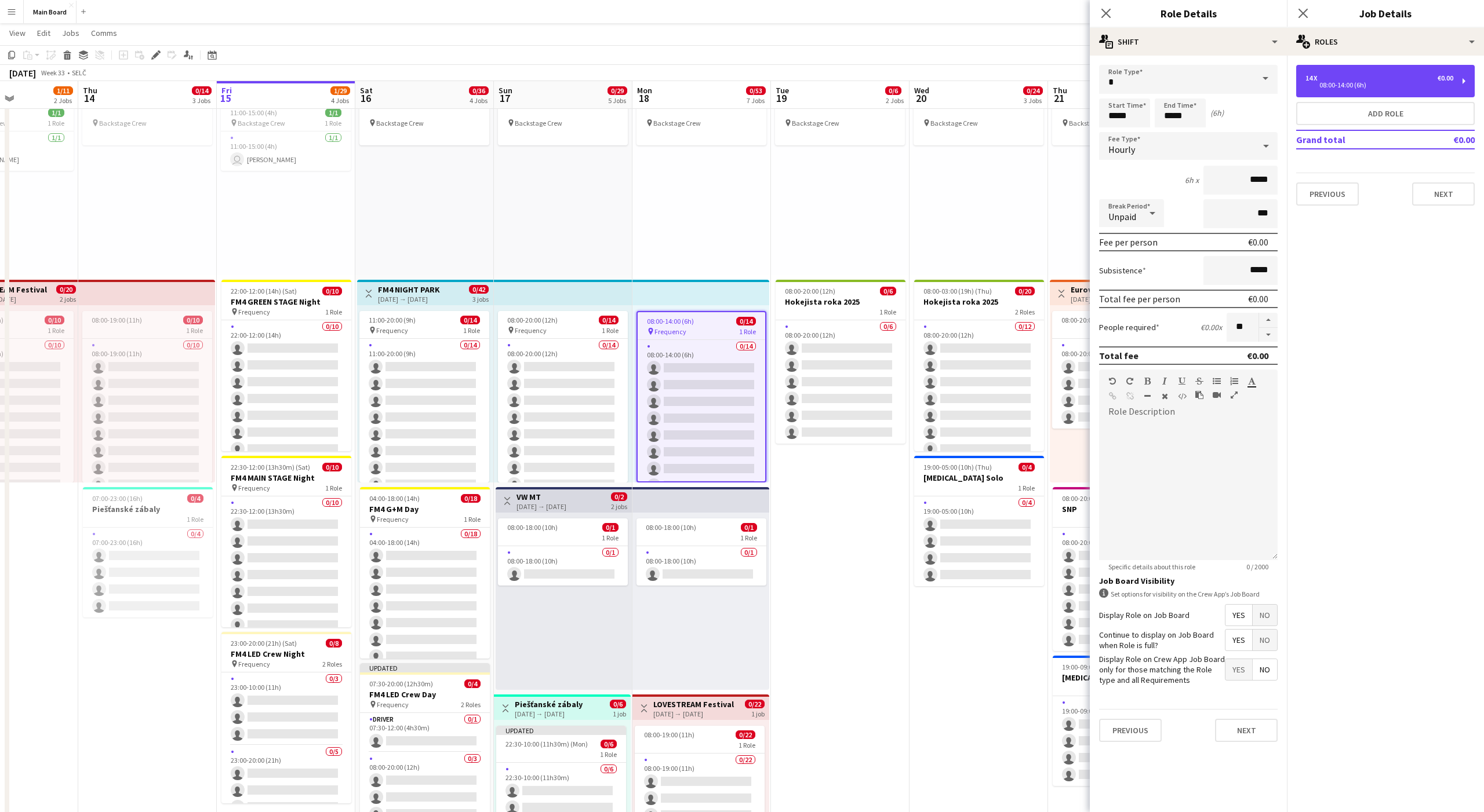
scroll to position [0, 477]
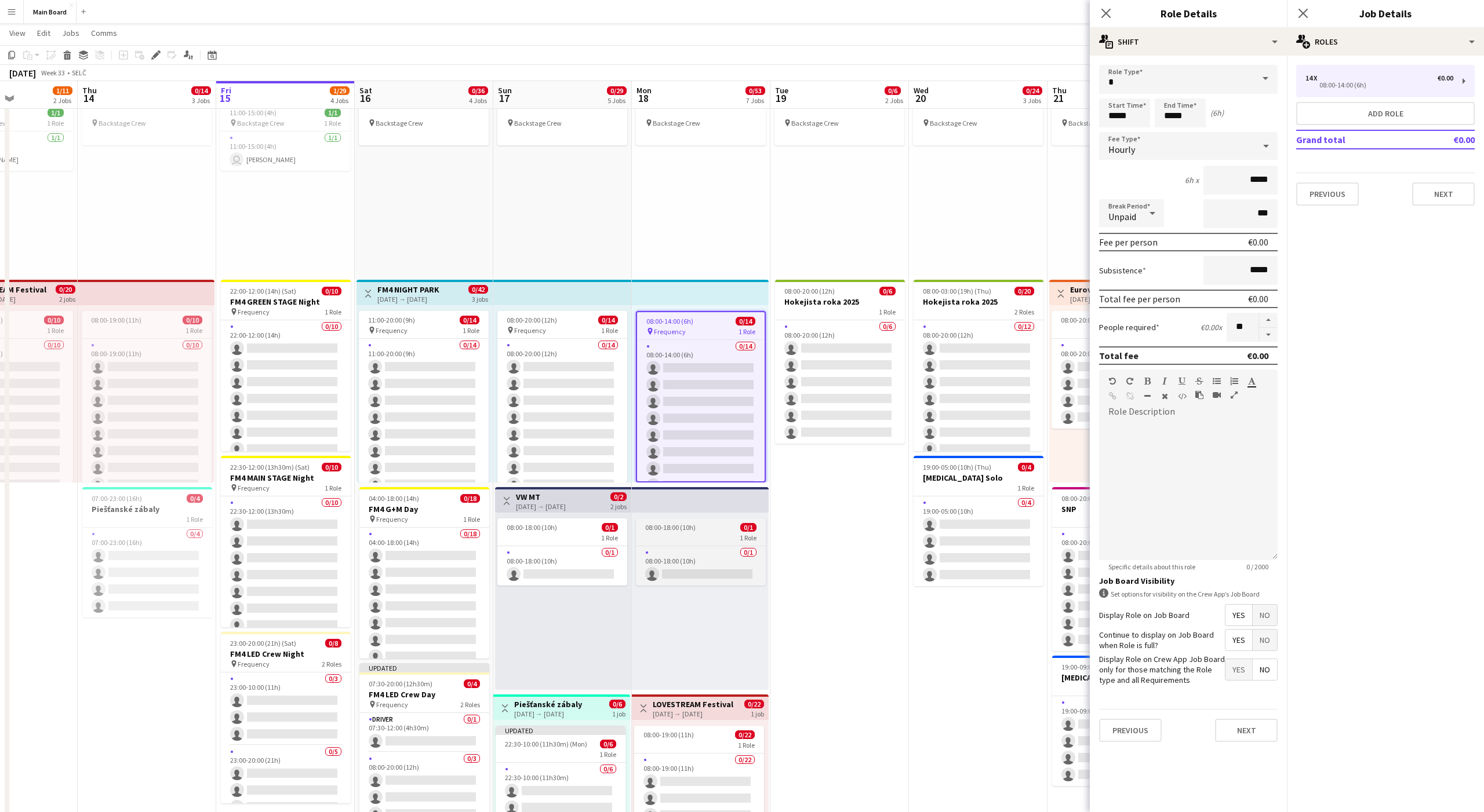
click at [702, 528] on div "08:00-18:00 (10h) 0/1" at bounding box center [700, 527] width 130 height 8
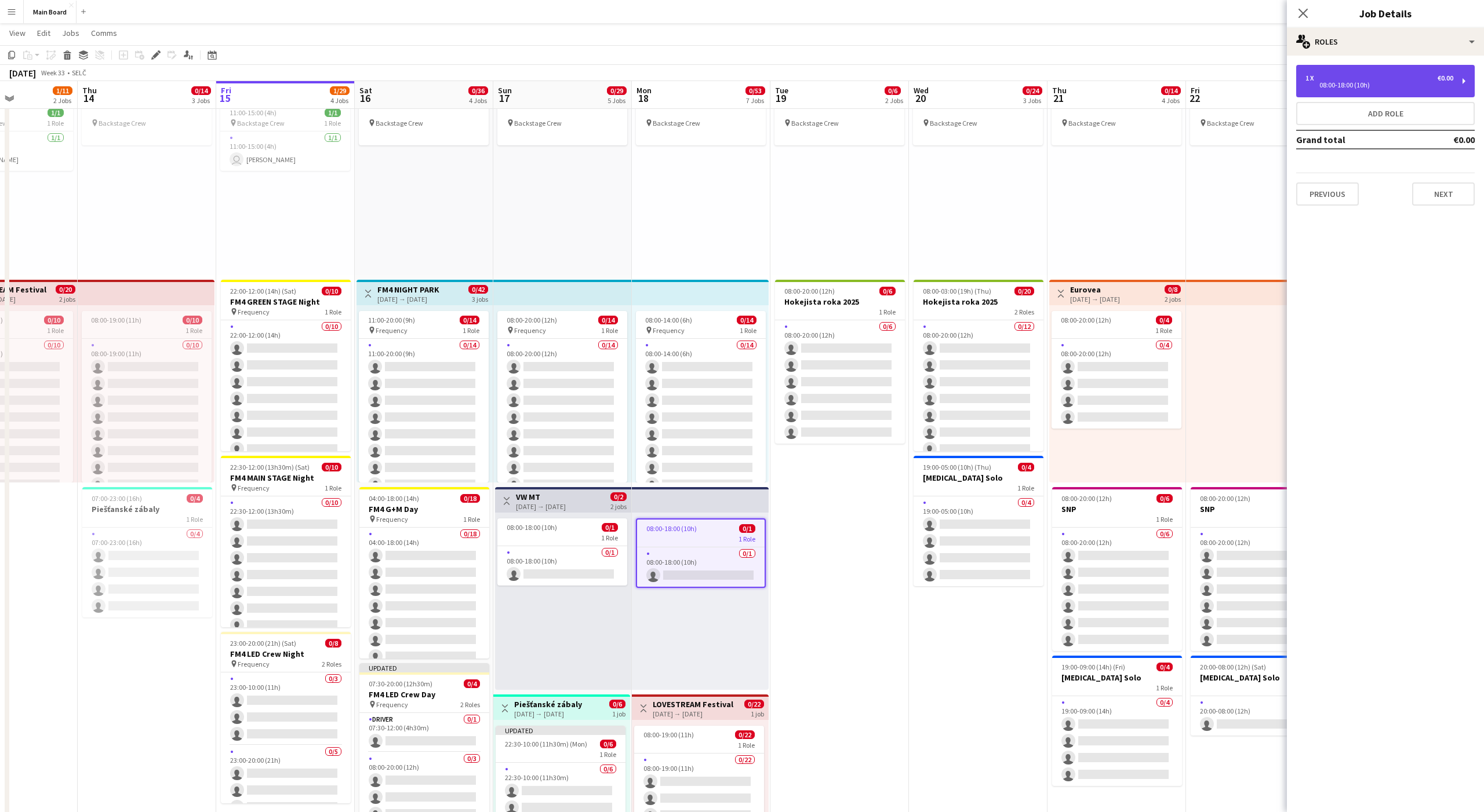
click at [1388, 78] on div "1 x €0.00" at bounding box center [1379, 78] width 148 height 8
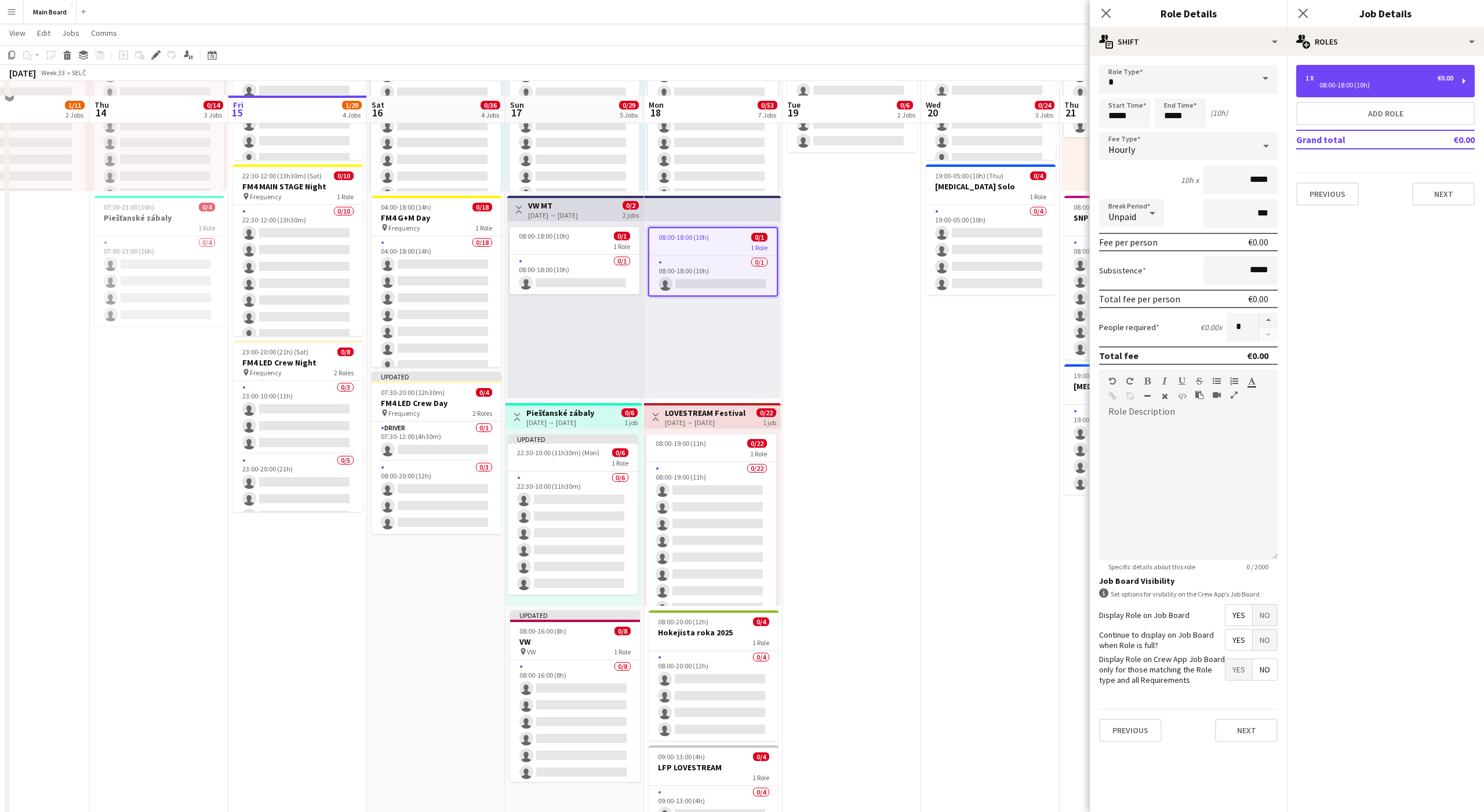
scroll to position [377, 0]
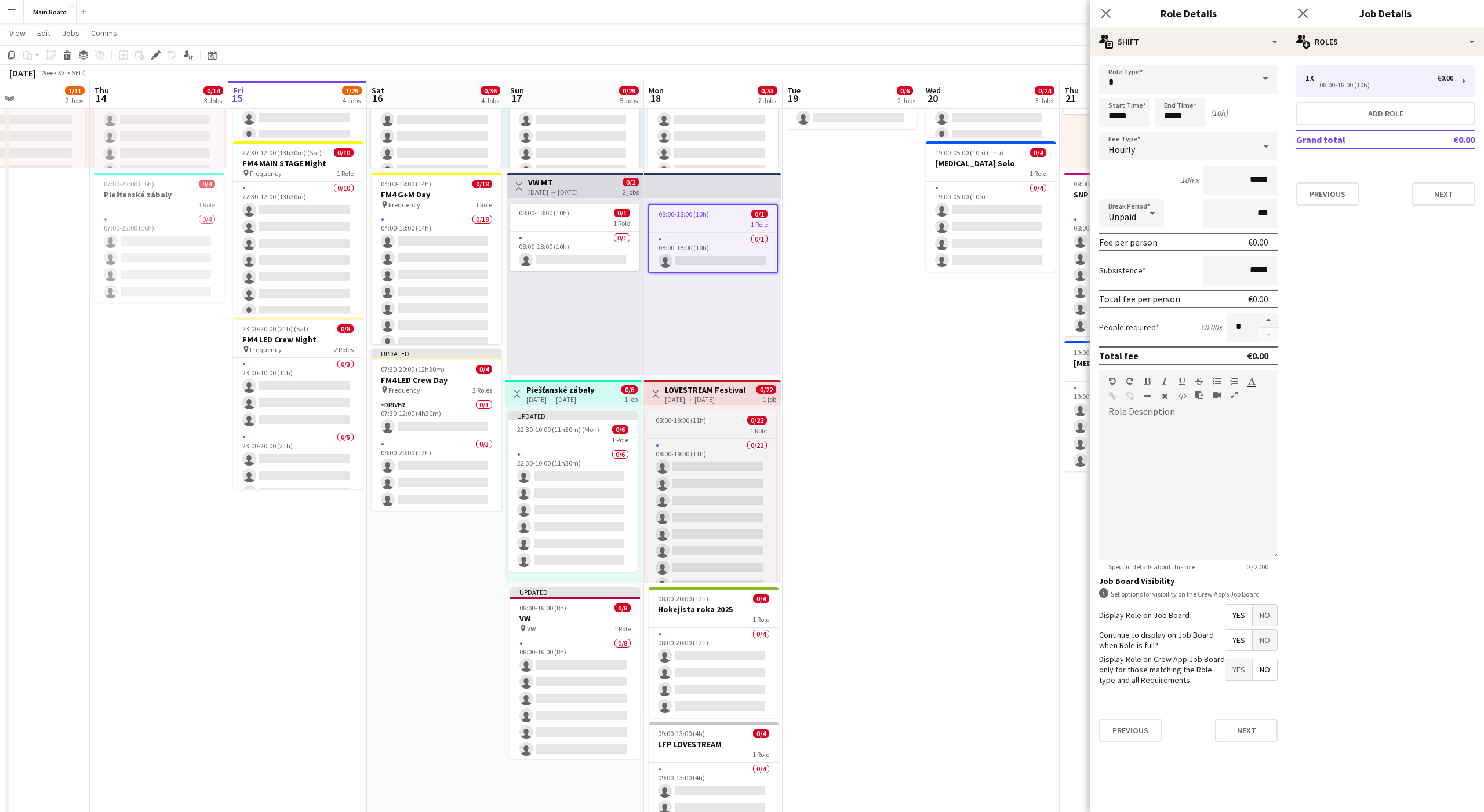
click at [697, 416] on span "08:00-19:00 (11h)" at bounding box center [680, 420] width 51 height 8
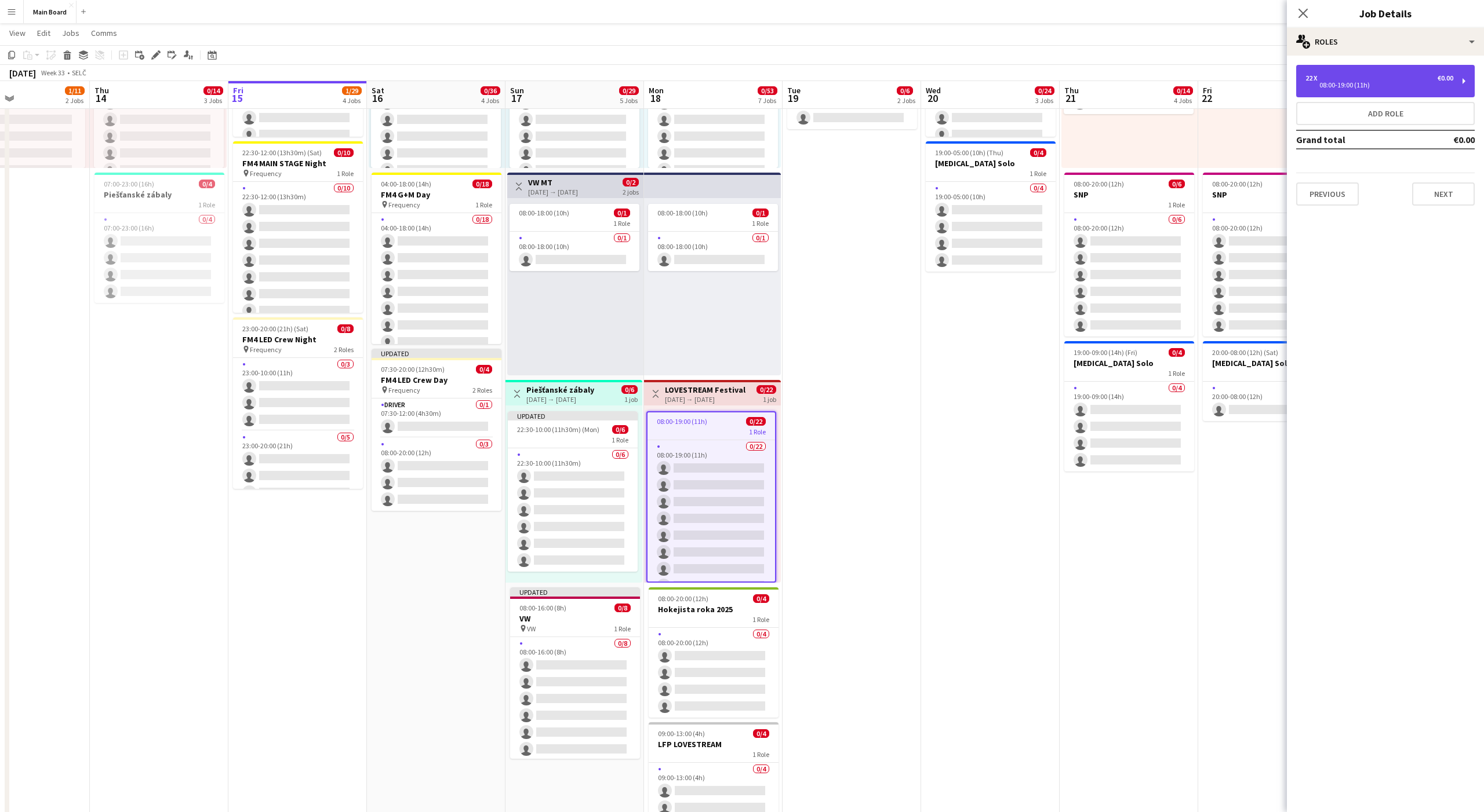
click at [1372, 84] on div "08:00-19:00 (11h)" at bounding box center [1379, 85] width 148 height 6
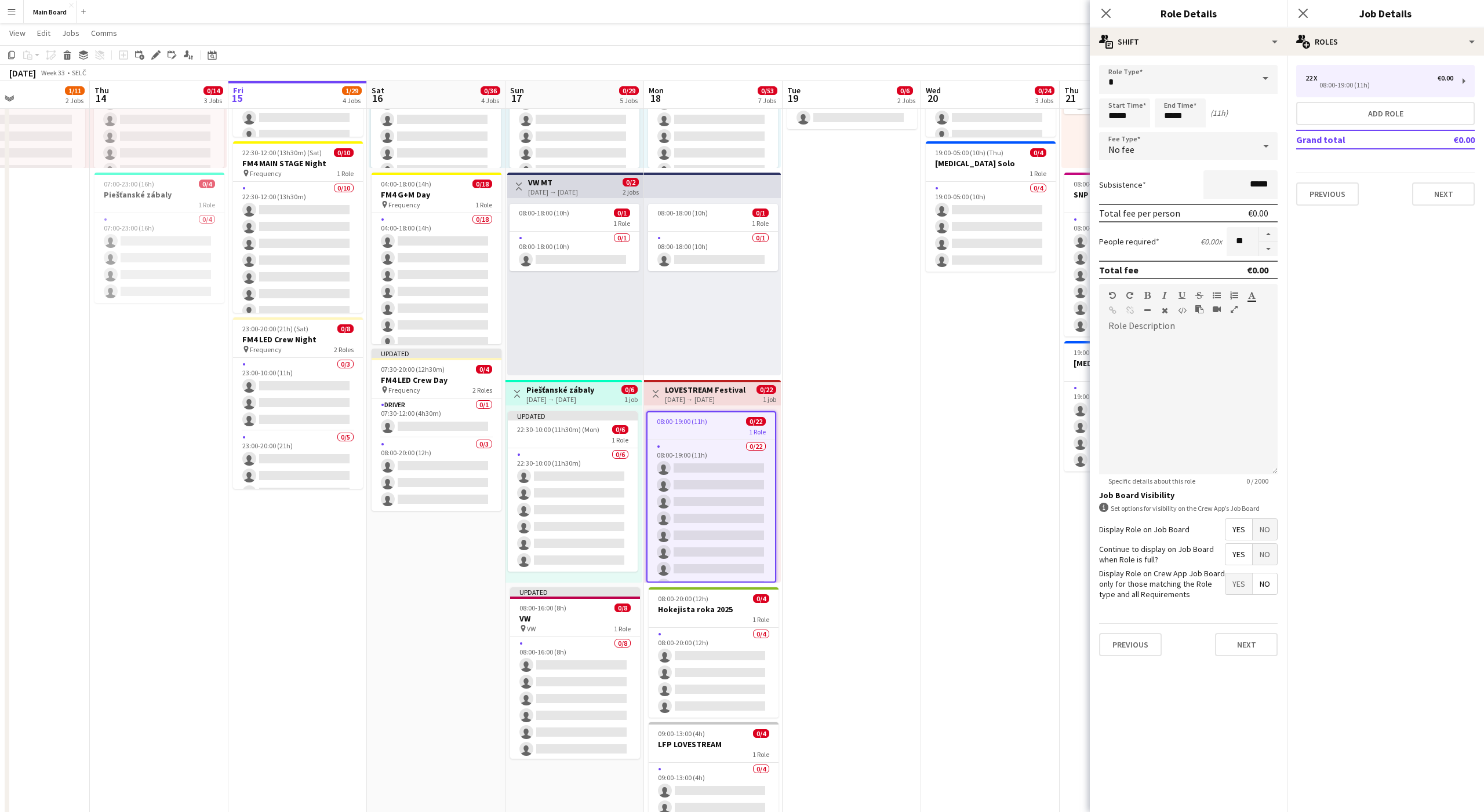
click at [1210, 147] on div "No fee" at bounding box center [1176, 146] width 155 height 28
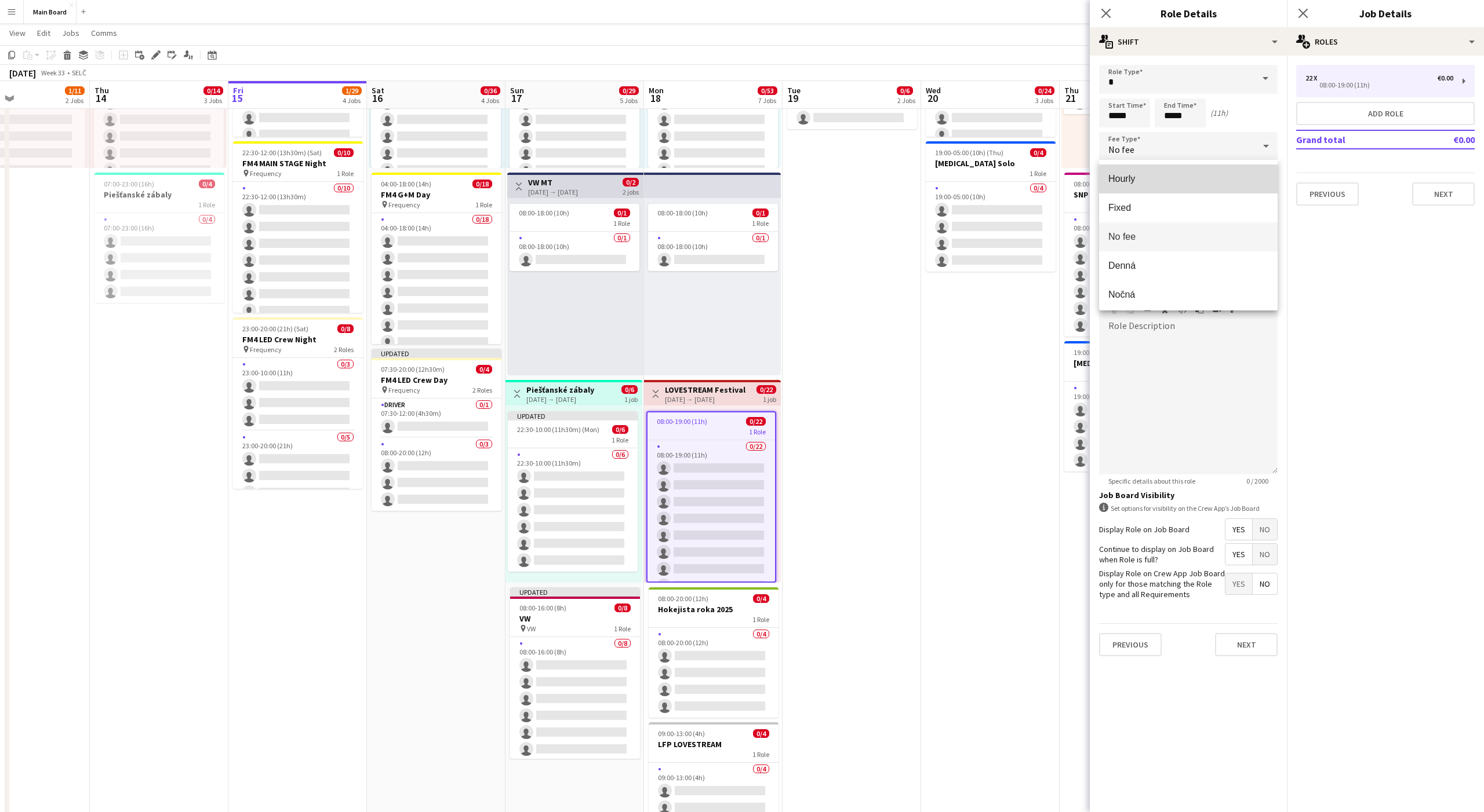
click at [1106, 183] on mat-option "Hourly" at bounding box center [1188, 179] width 178 height 29
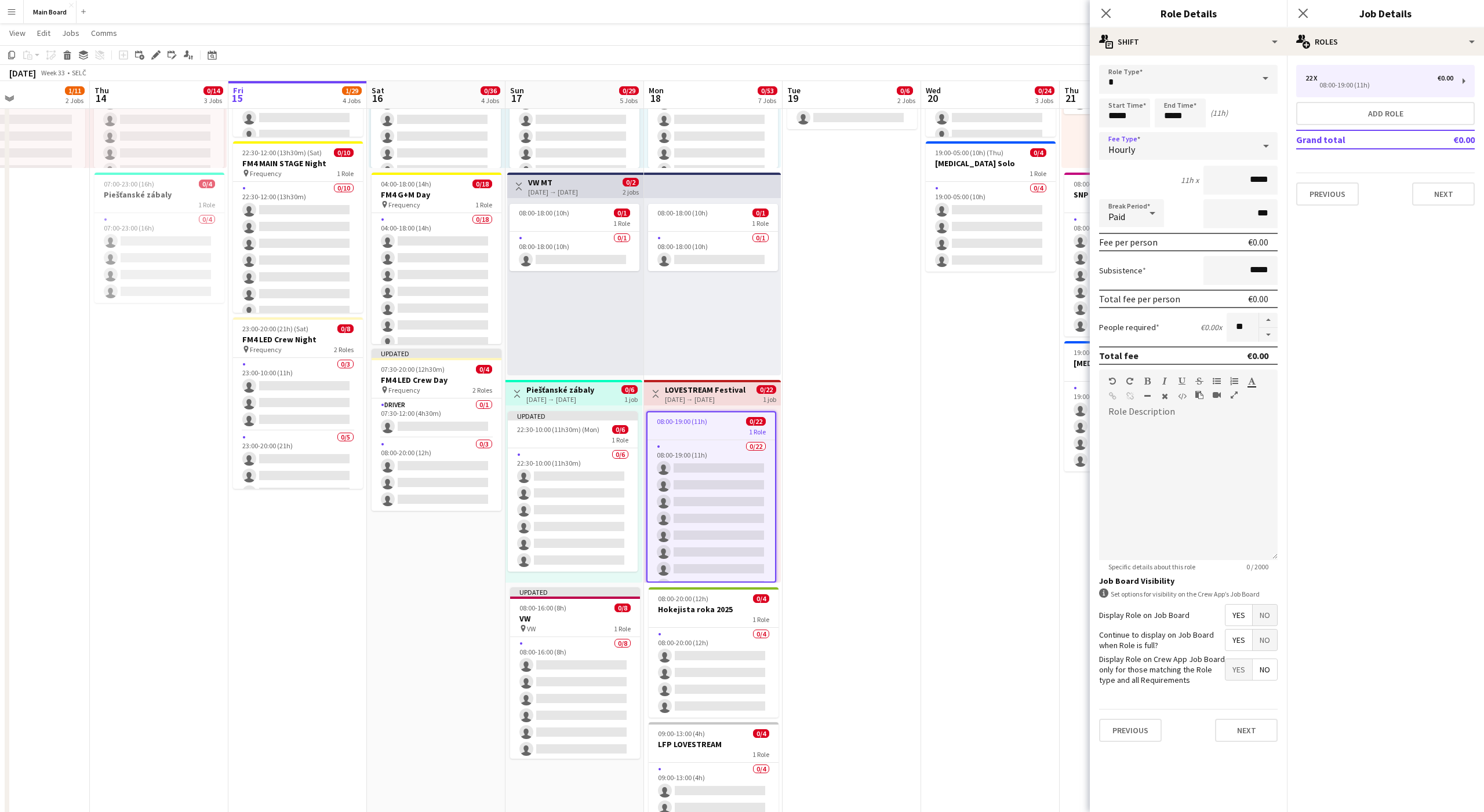
click at [1122, 210] on div "Paid" at bounding box center [1119, 213] width 41 height 28
click at [1118, 269] on span "Unpaid" at bounding box center [1131, 275] width 46 height 11
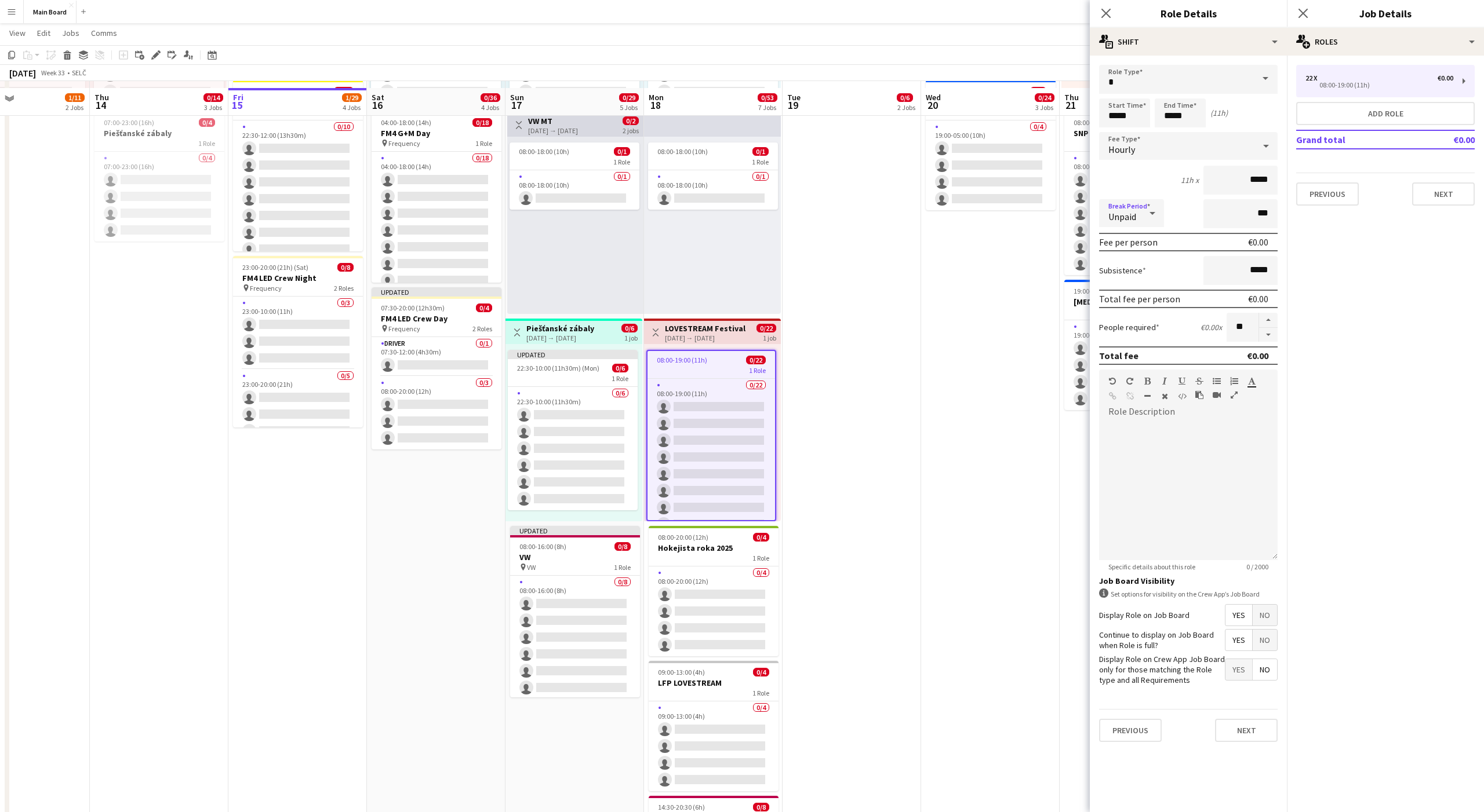
scroll to position [450, 0]
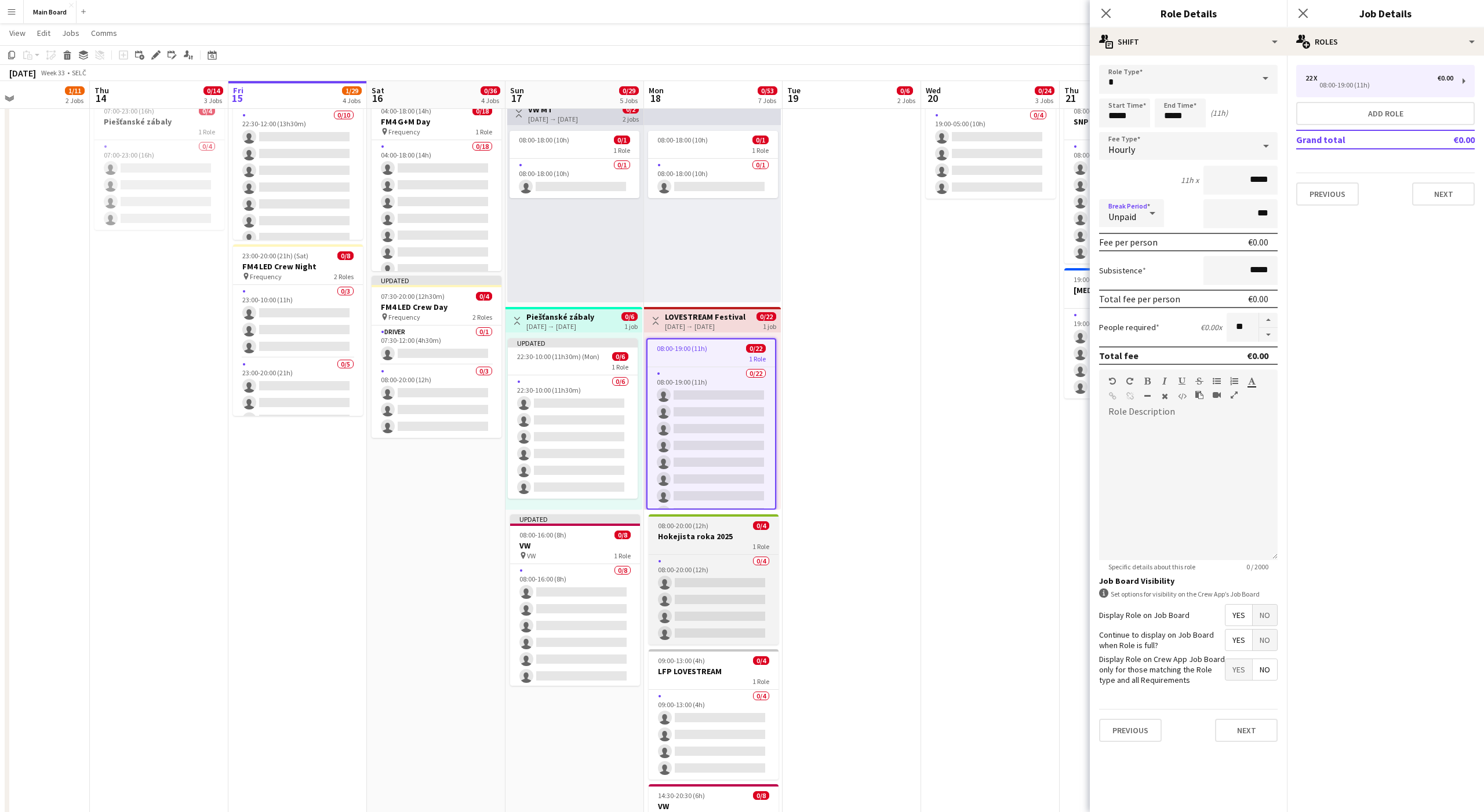
click at [697, 532] on h3 "Hokejista roka 2025" at bounding box center [713, 536] width 130 height 10
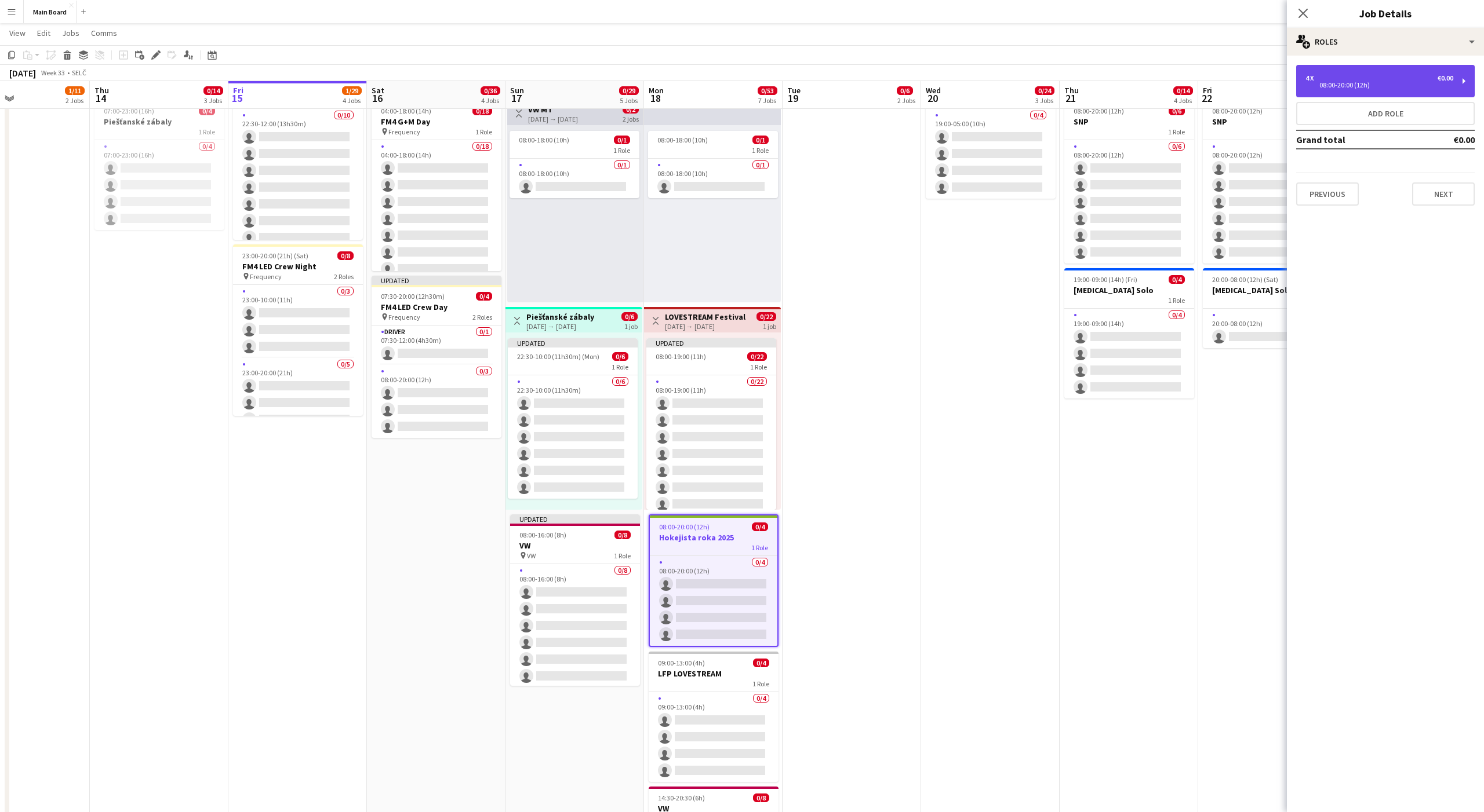
click at [1354, 83] on div "08:00-20:00 (12h)" at bounding box center [1379, 85] width 148 height 6
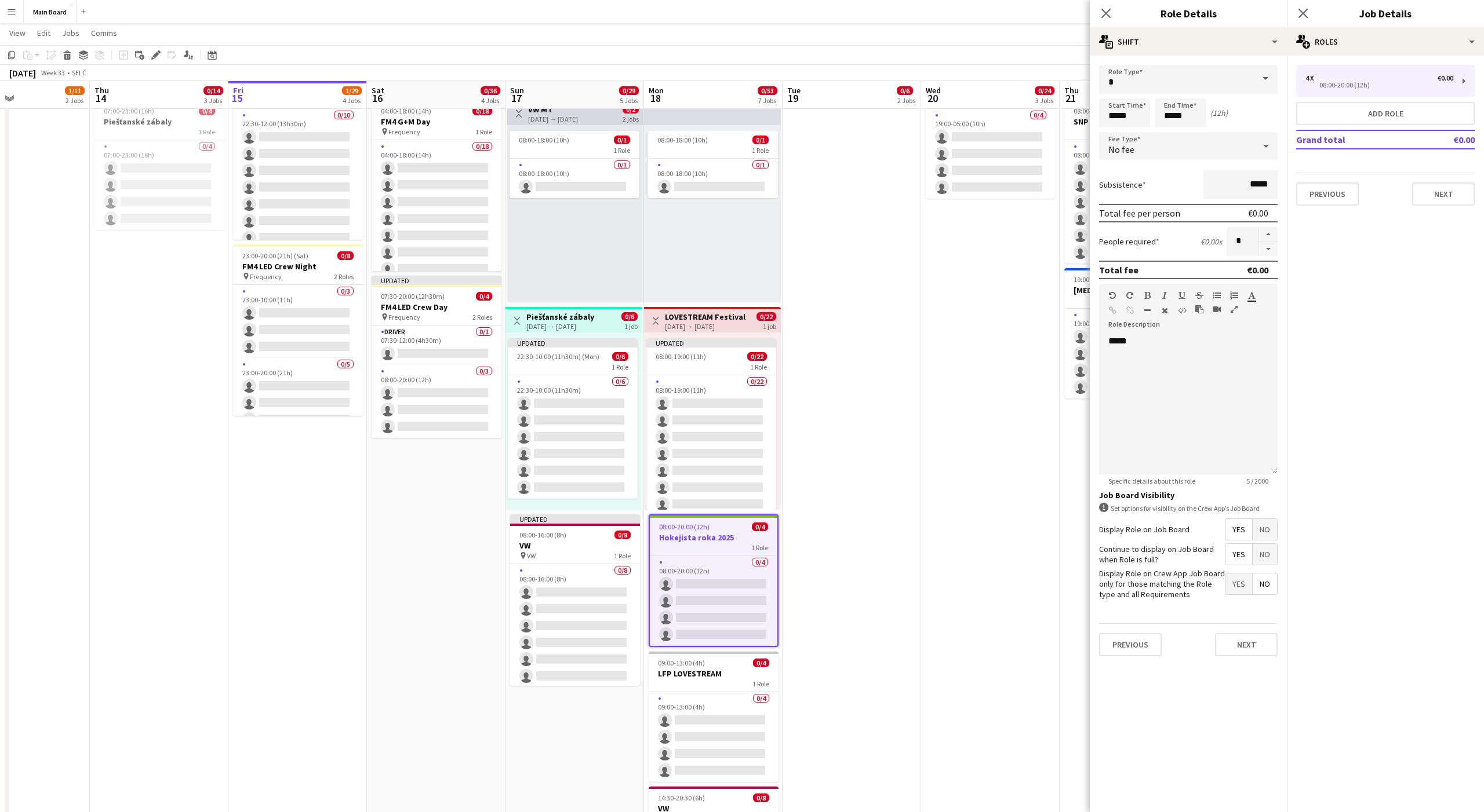
click at [1205, 149] on div "No fee" at bounding box center [1176, 146] width 155 height 28
click at [1121, 181] on span "Hourly" at bounding box center [1188, 179] width 160 height 11
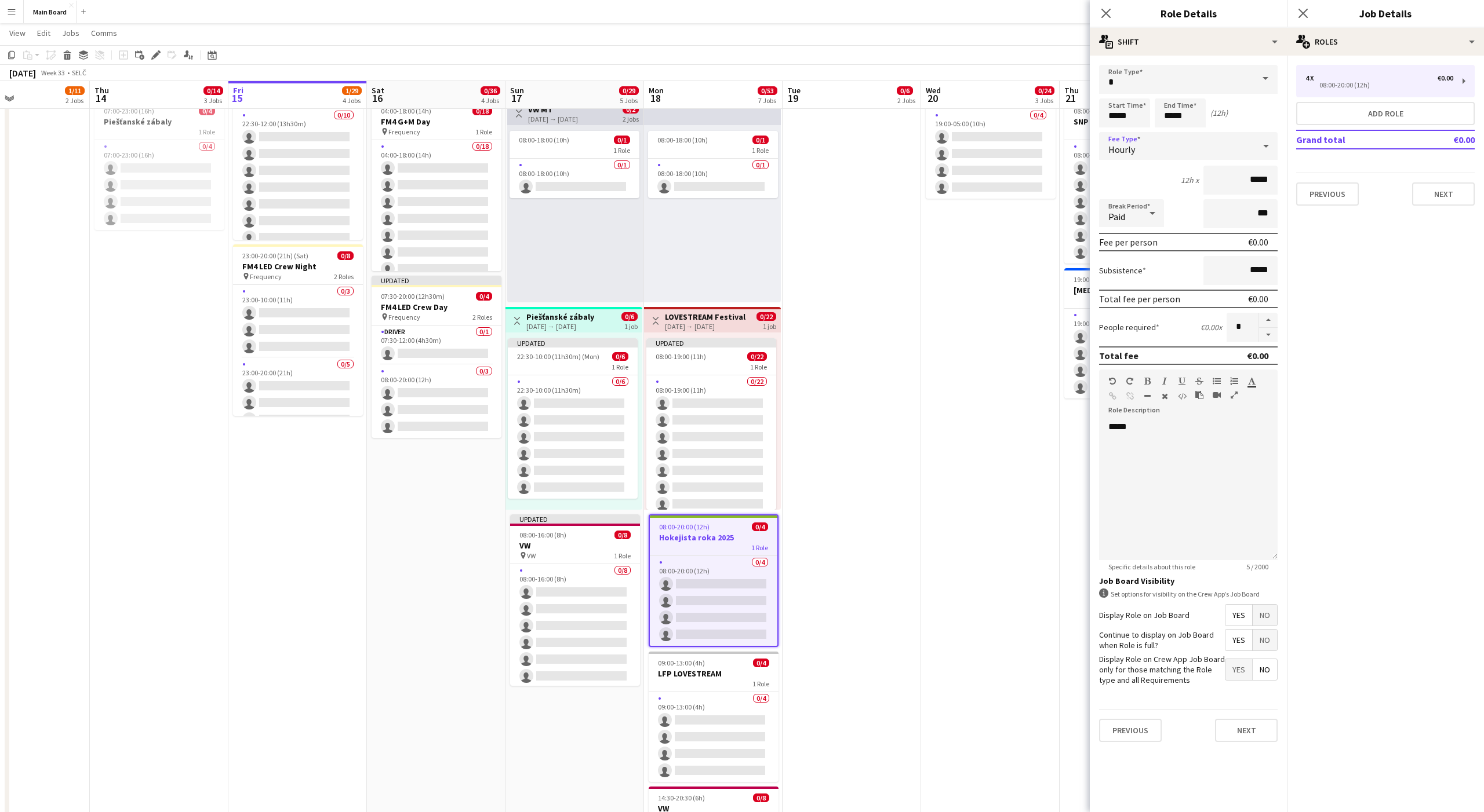
click at [1117, 209] on div "Paid" at bounding box center [1119, 213] width 41 height 28
click at [1122, 271] on span "Unpaid" at bounding box center [1131, 275] width 46 height 11
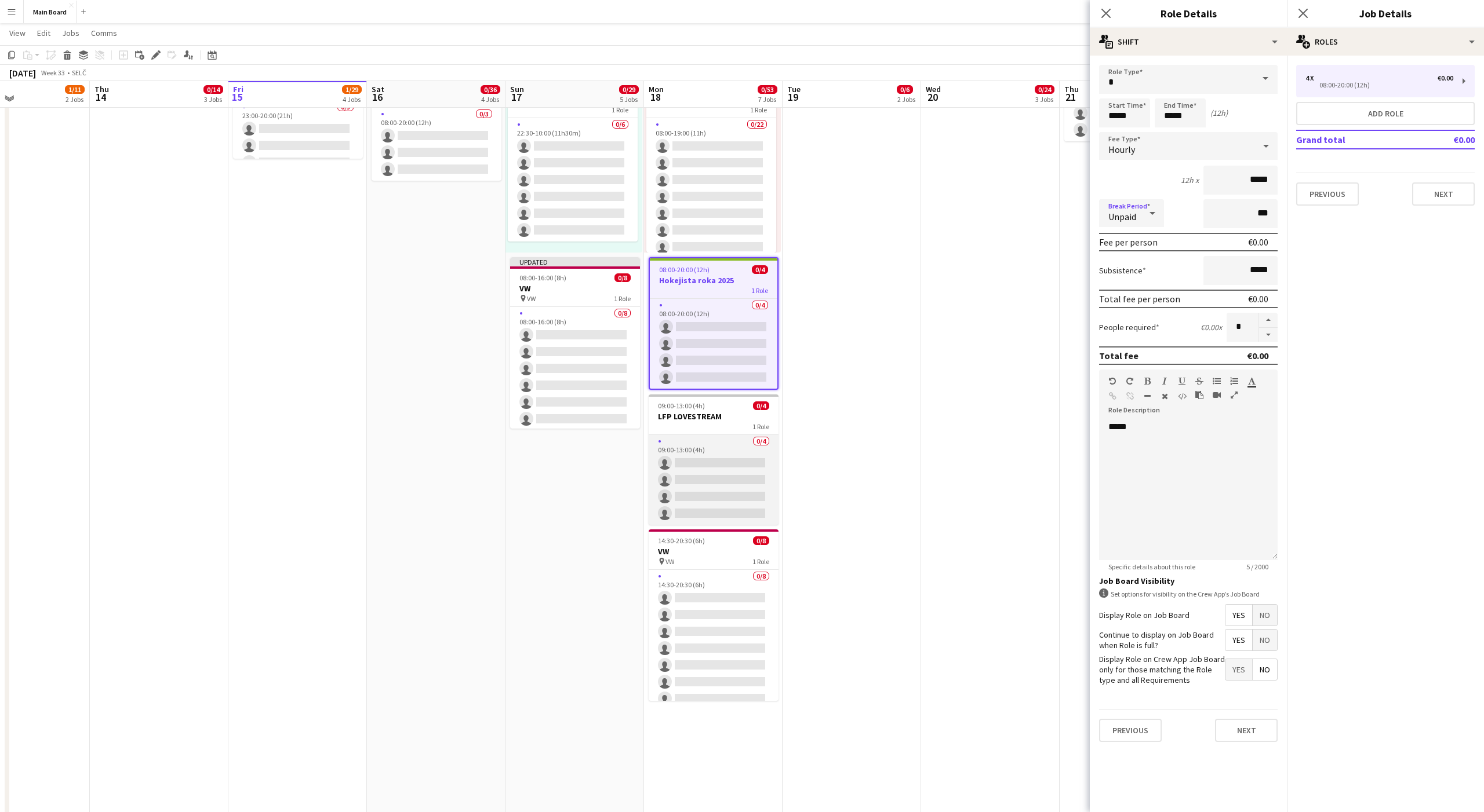
scroll to position [708, 0]
click at [715, 422] on div "1 Role" at bounding box center [713, 425] width 130 height 9
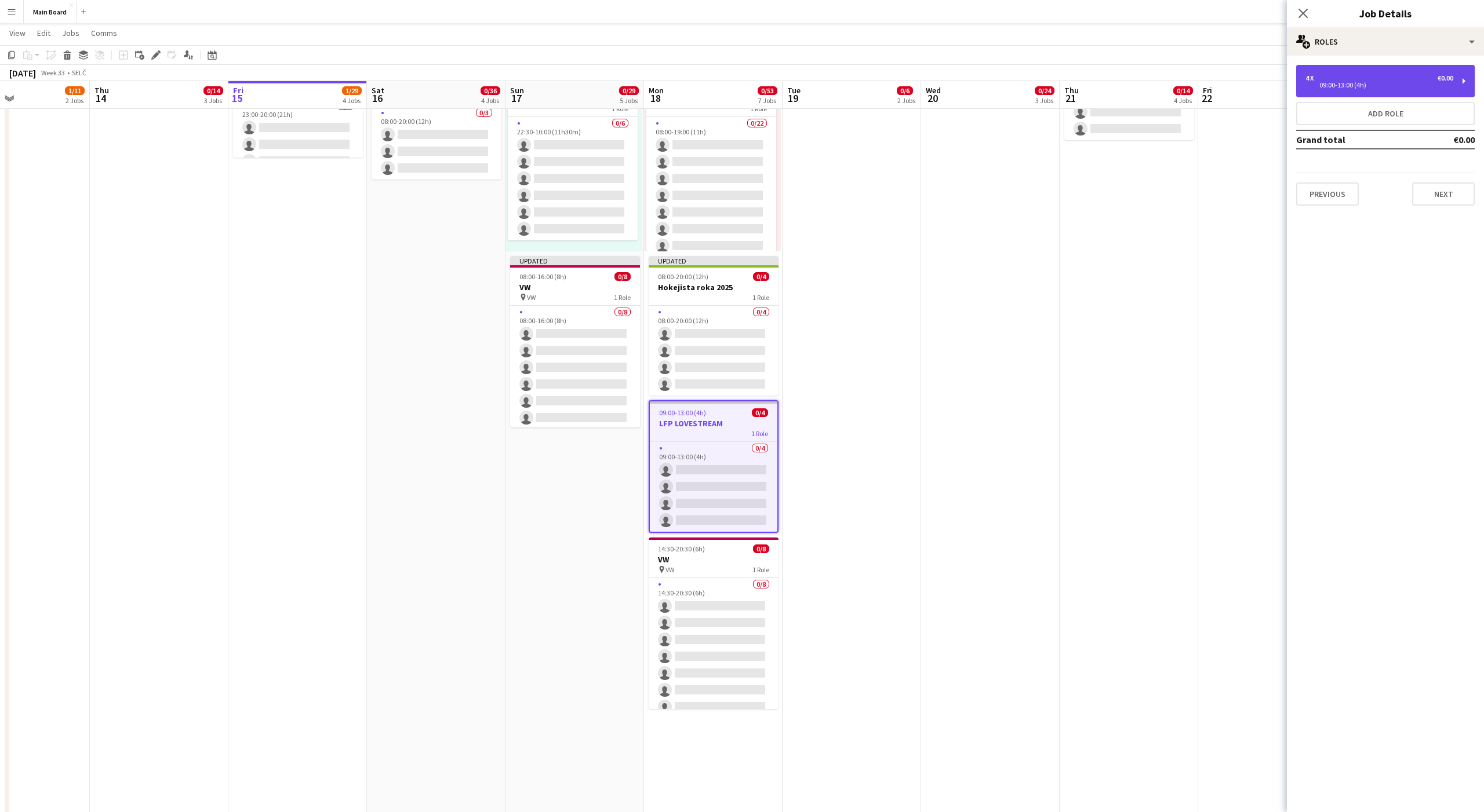
click at [1339, 83] on div "09:00-13:00 (4h)" at bounding box center [1379, 85] width 148 height 6
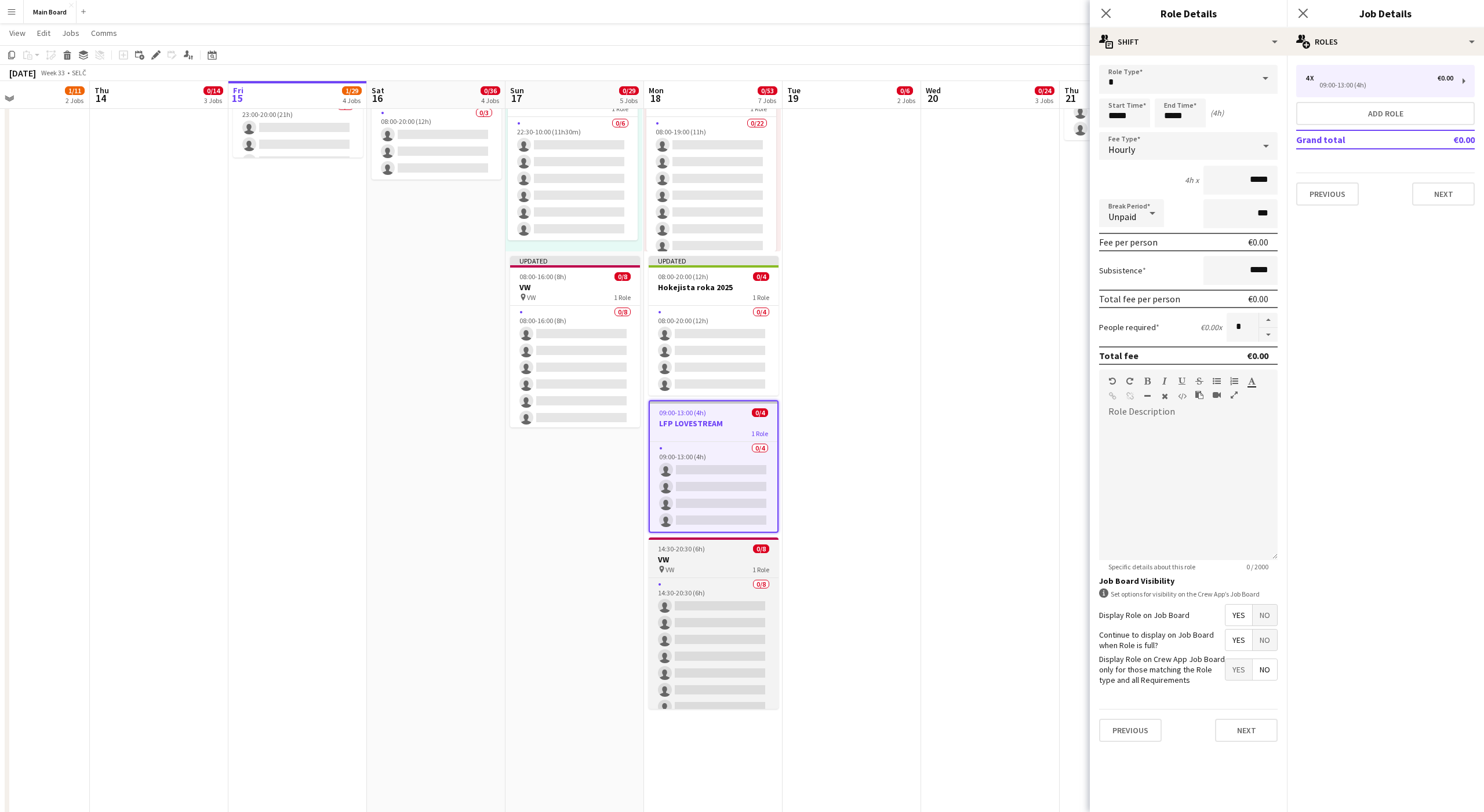
click at [664, 570] on icon "pin" at bounding box center [662, 570] width 7 height 7
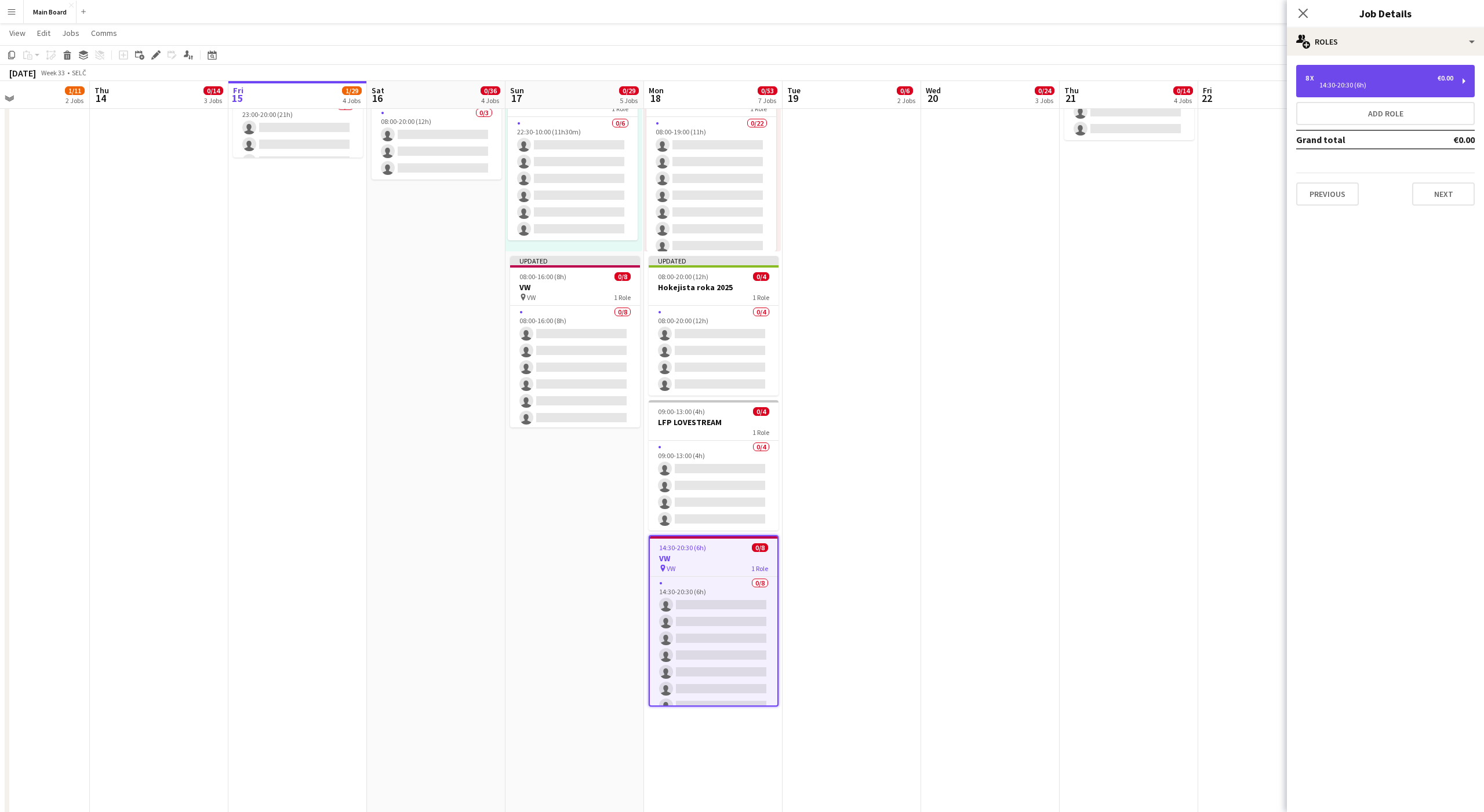
click at [1390, 91] on div "8 x €0.00 14:30-20:30 (6h)" at bounding box center [1386, 81] width 178 height 32
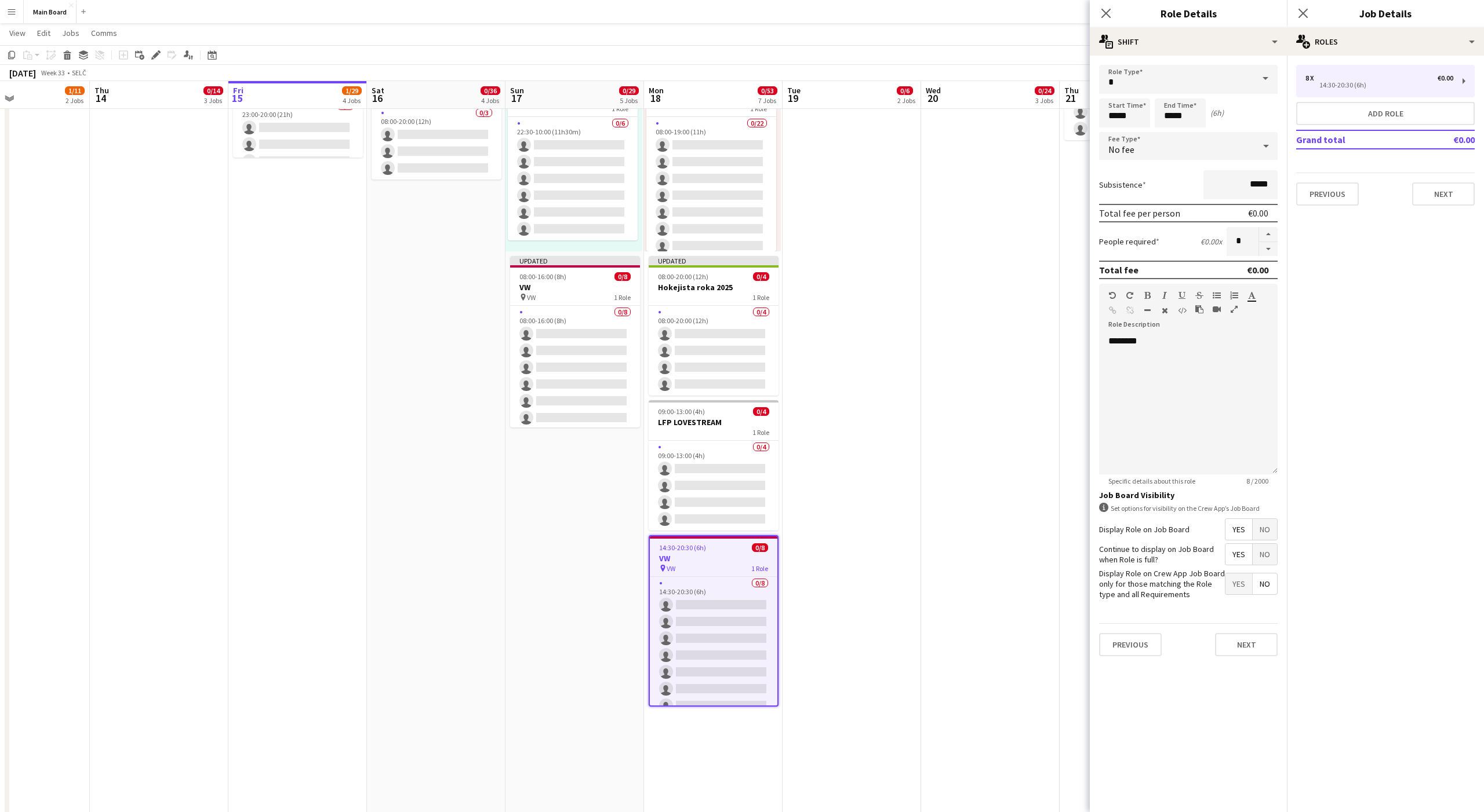
click at [1143, 150] on div "No fee" at bounding box center [1176, 146] width 155 height 28
click at [1120, 190] on mat-option "Hourly" at bounding box center [1188, 179] width 178 height 29
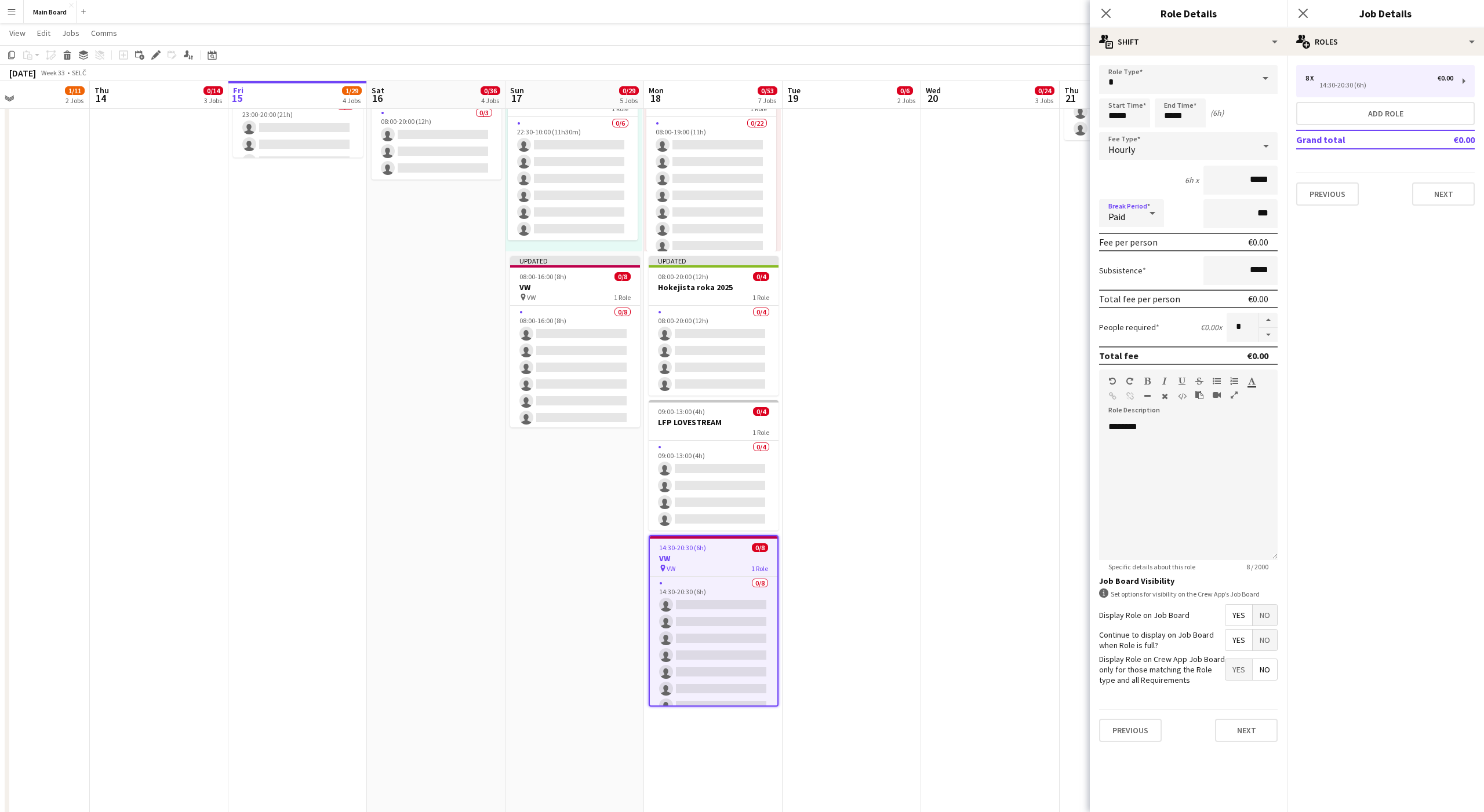
click at [1123, 211] on span "Paid" at bounding box center [1116, 217] width 17 height 12
click at [1121, 271] on span "Unpaid" at bounding box center [1131, 275] width 46 height 11
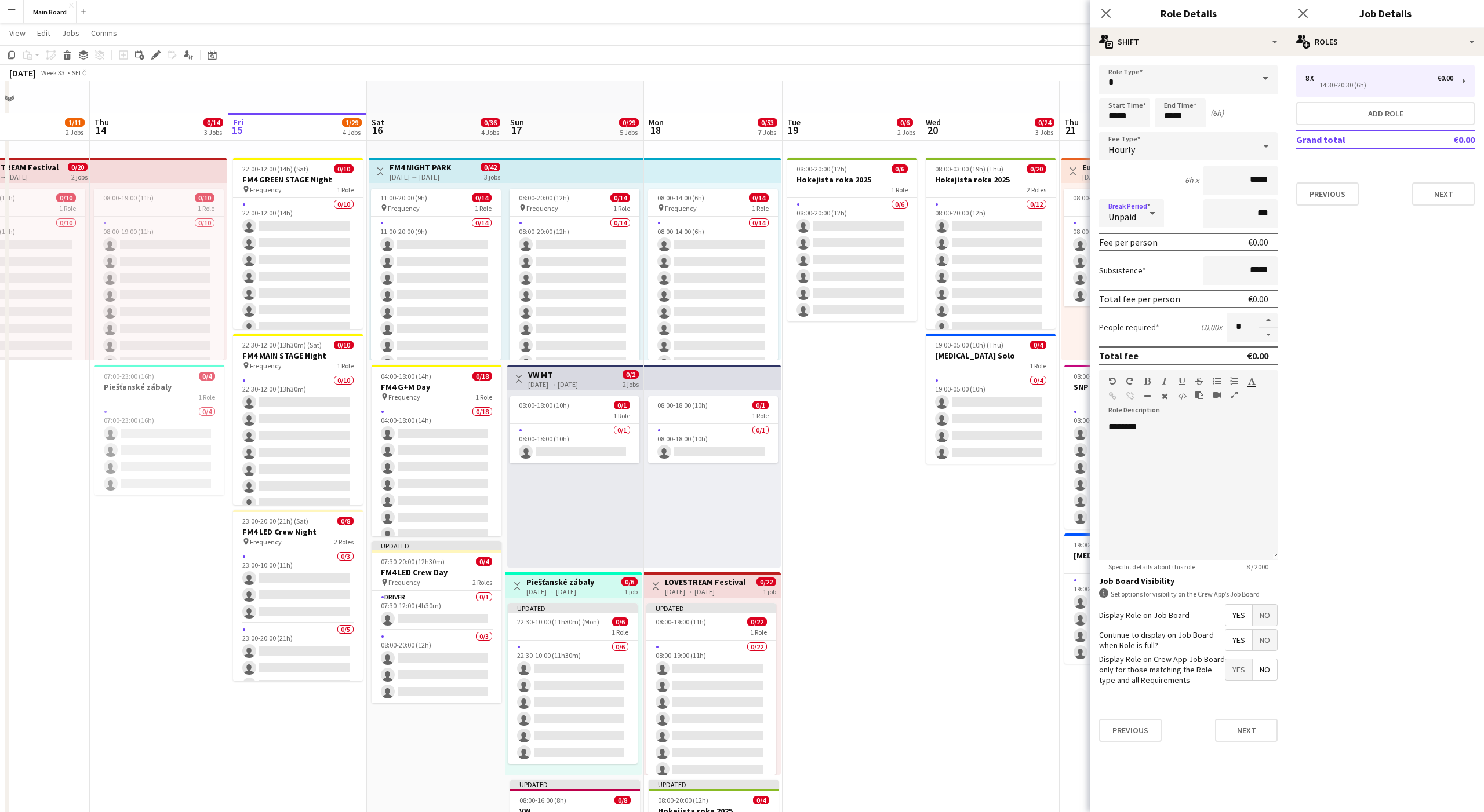
scroll to position [169, 0]
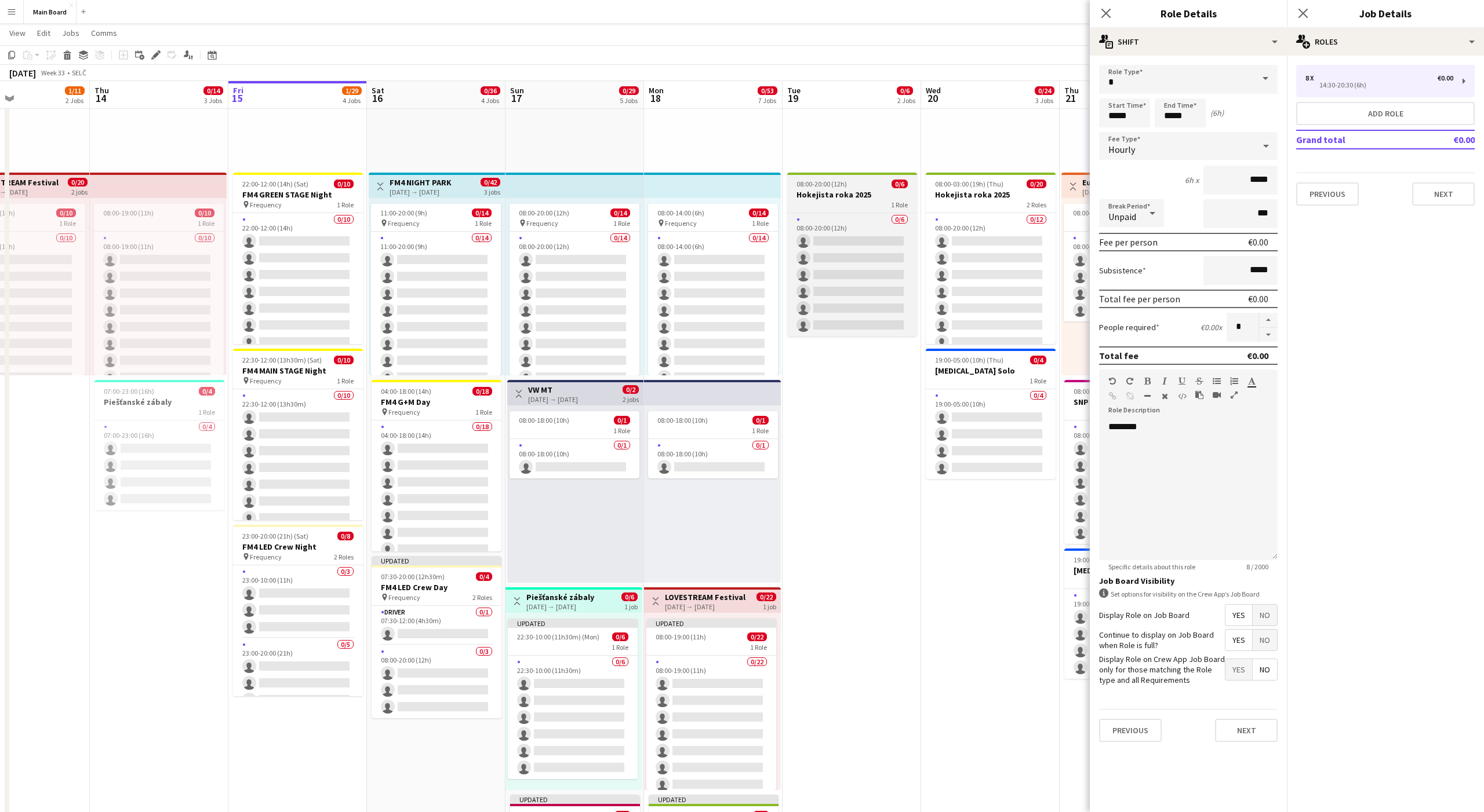
click at [843, 189] on h3 "Hokejista roka 2025" at bounding box center [852, 194] width 130 height 10
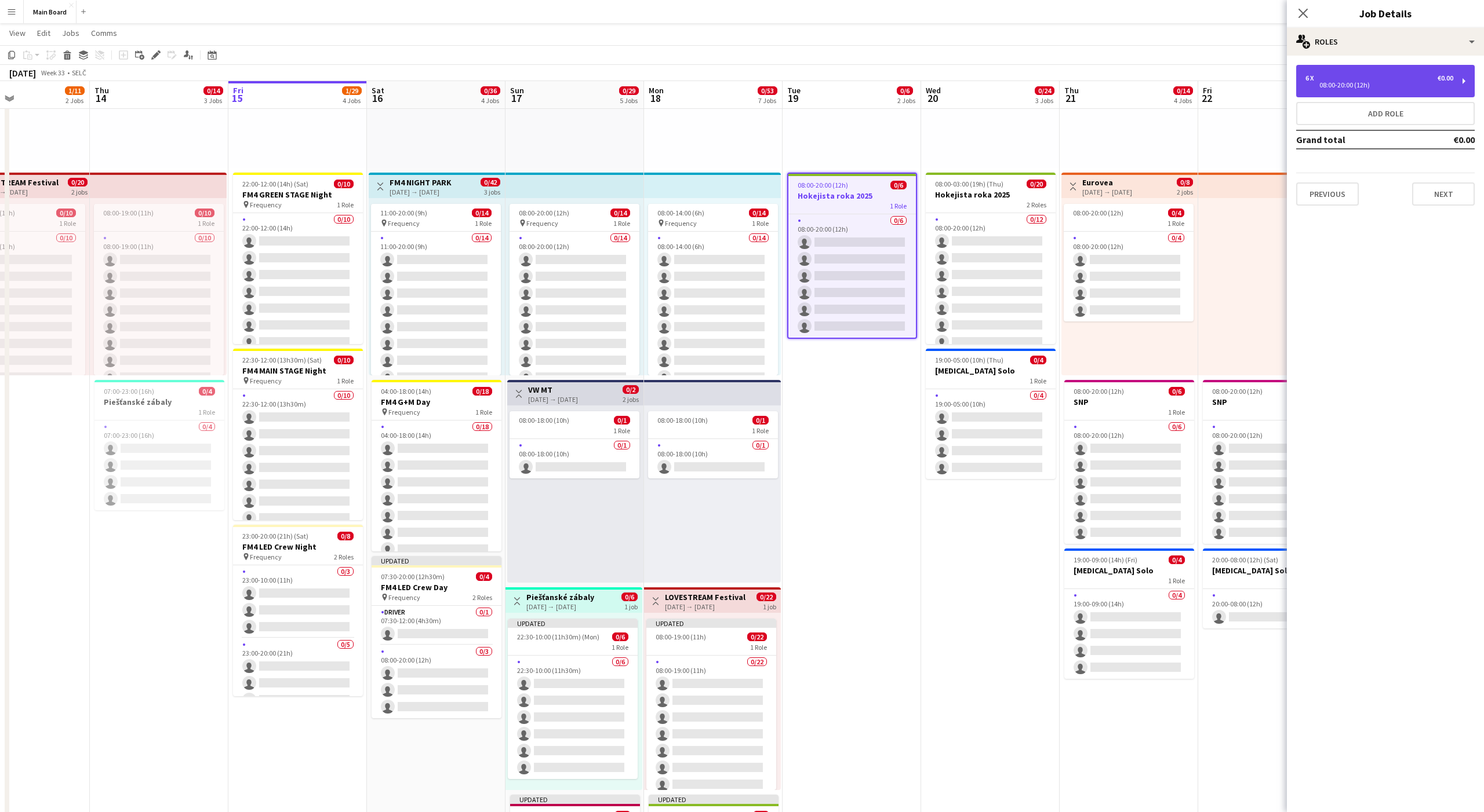
click at [1354, 90] on div "6 x €0.00 08:00-20:00 (12h)" at bounding box center [1386, 81] width 178 height 32
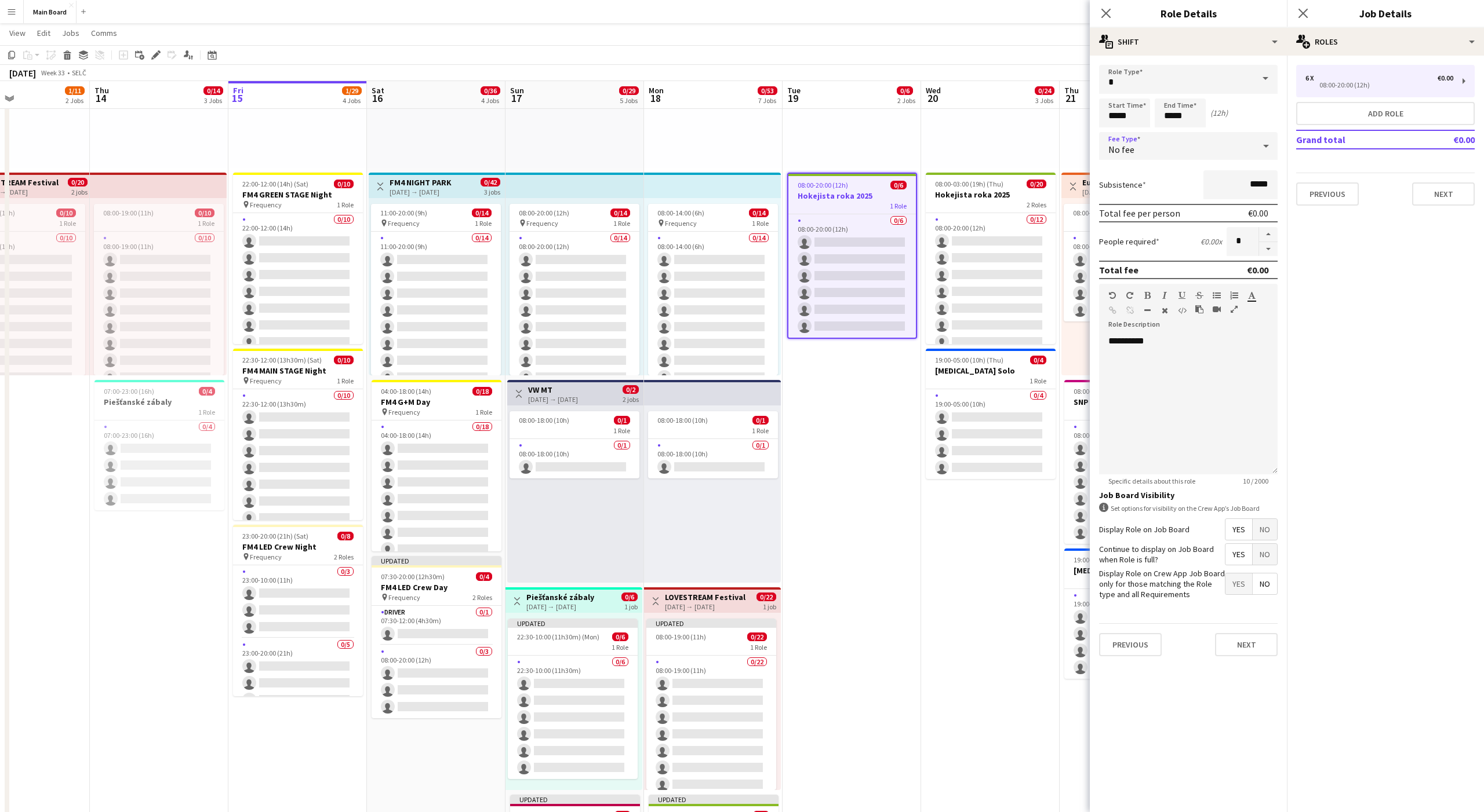
click at [1148, 141] on div "No fee" at bounding box center [1176, 146] width 155 height 28
click at [1120, 183] on span "Hourly" at bounding box center [1188, 179] width 160 height 11
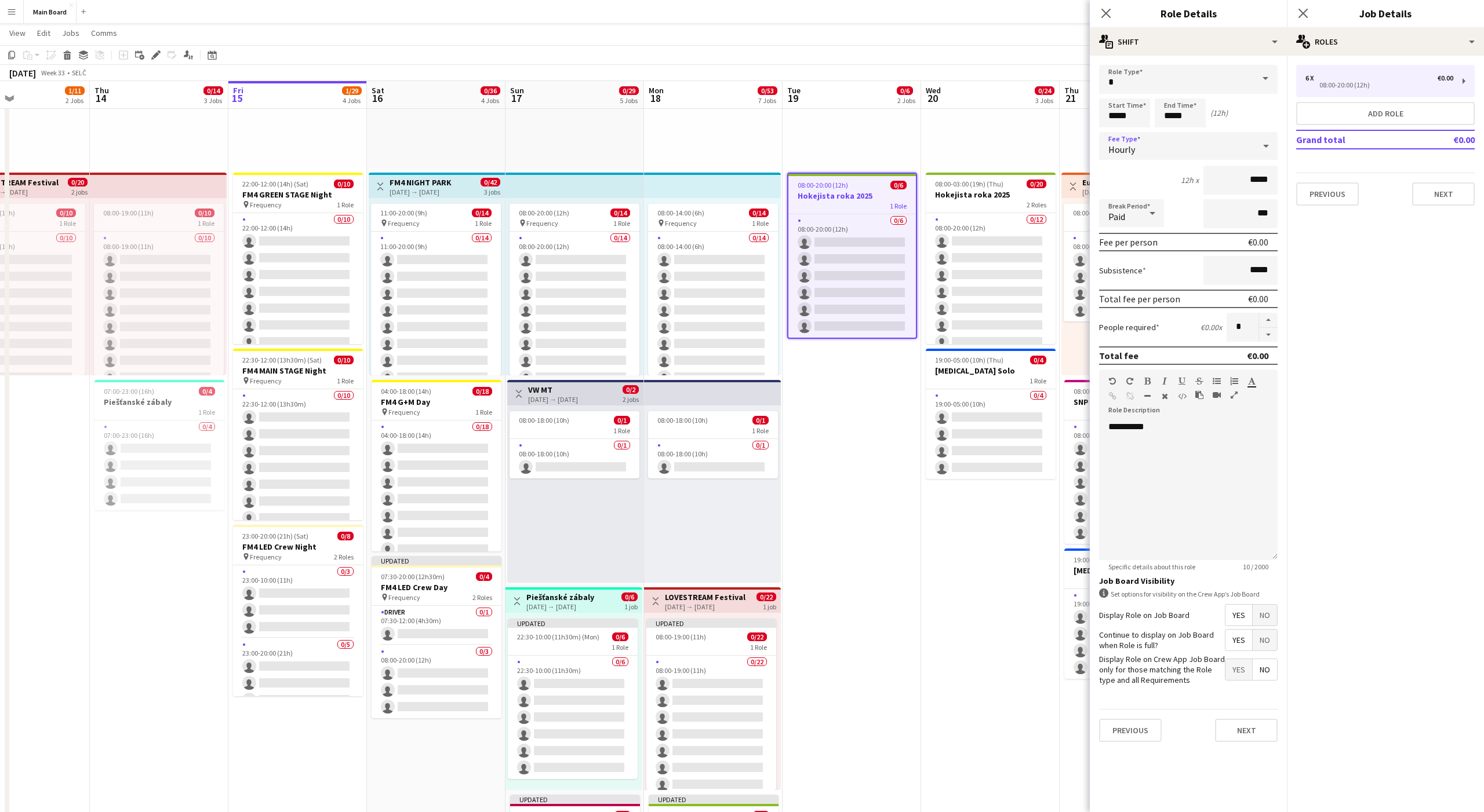
click at [1119, 216] on span "Paid" at bounding box center [1116, 217] width 17 height 12
click at [1124, 267] on mat-option "Unpaid" at bounding box center [1131, 276] width 65 height 29
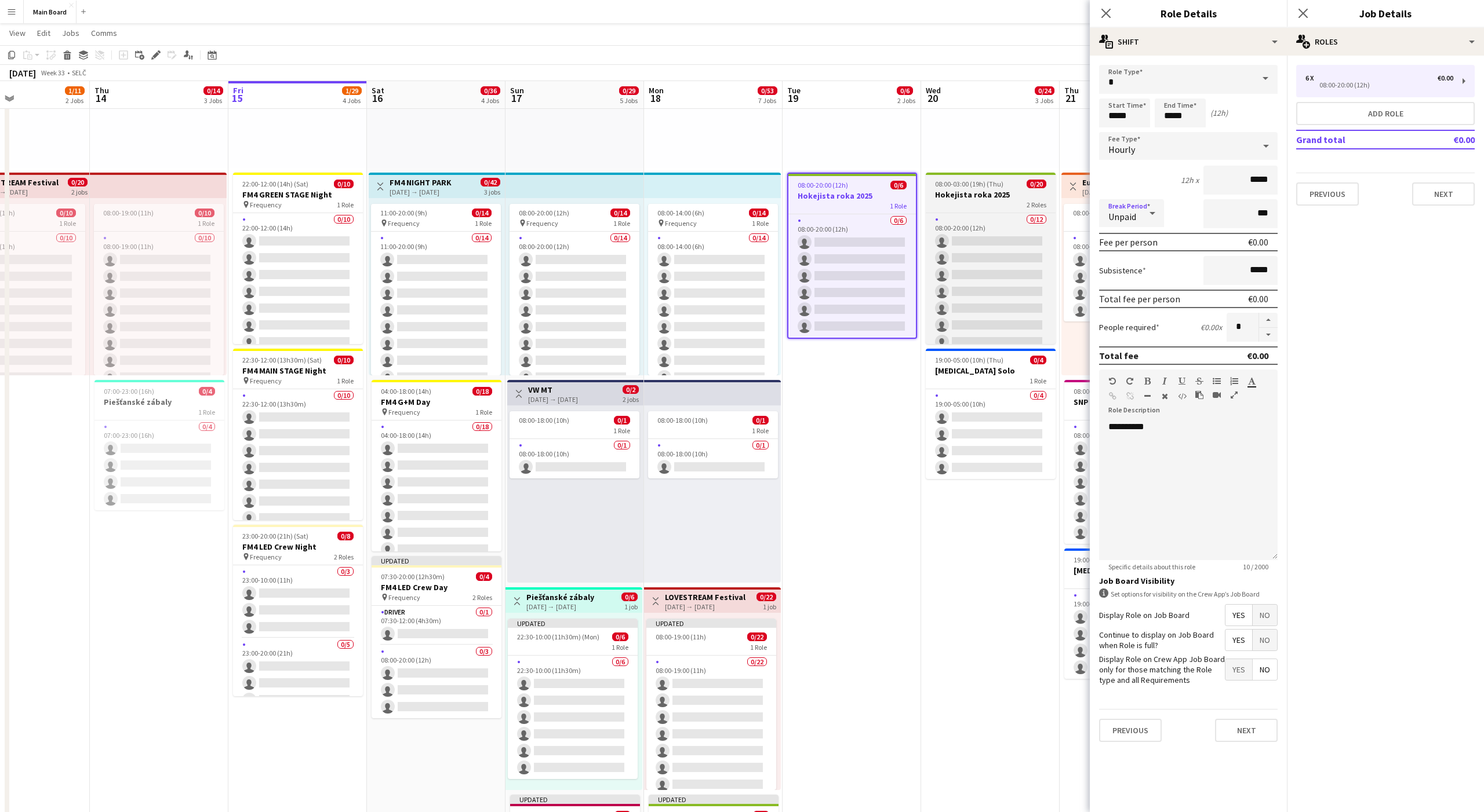
click at [998, 198] on h3 "Hokejista roka 2025" at bounding box center [990, 194] width 130 height 10
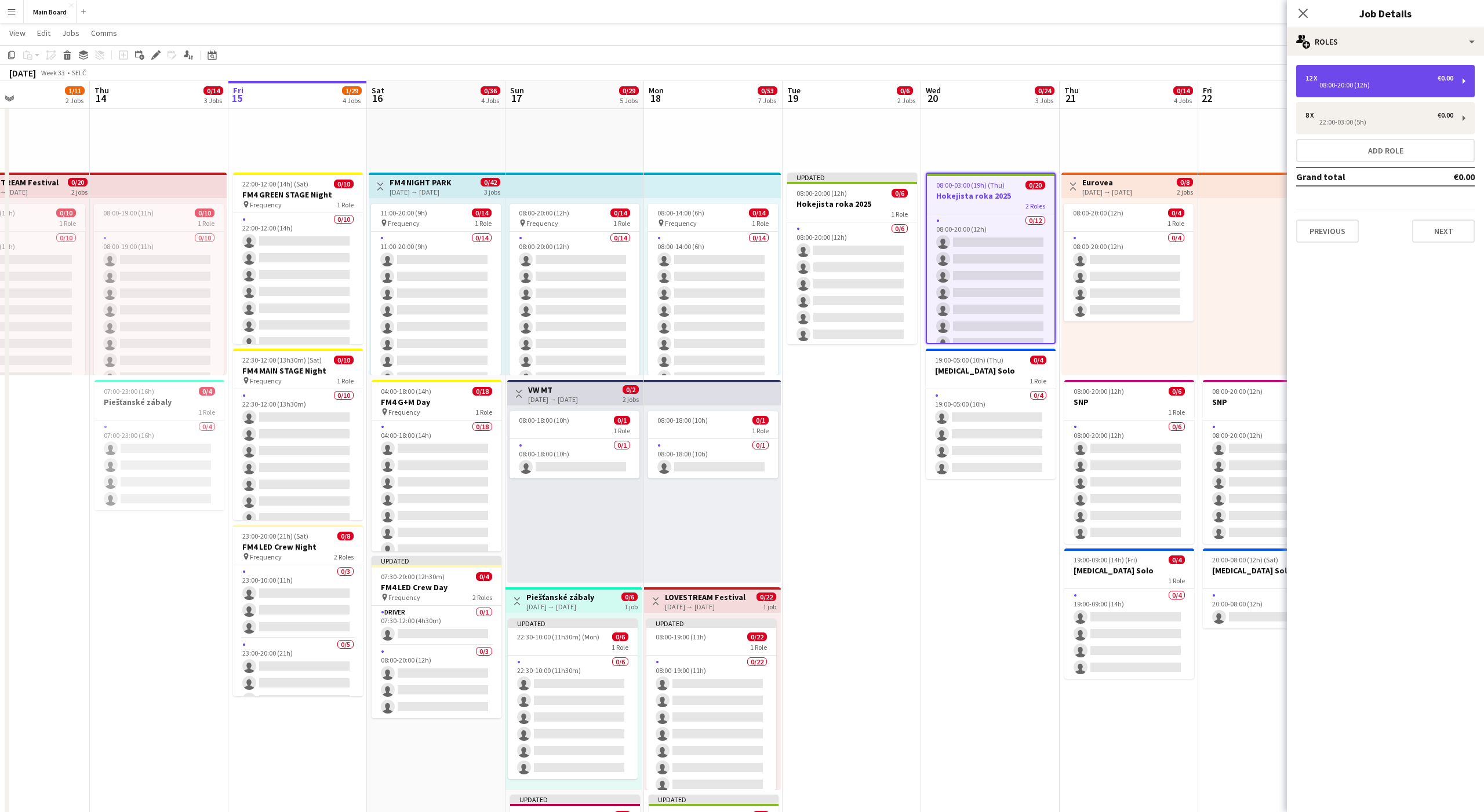
click at [1323, 92] on div "12 x €0.00 08:00-20:00 (12h)" at bounding box center [1386, 81] width 178 height 32
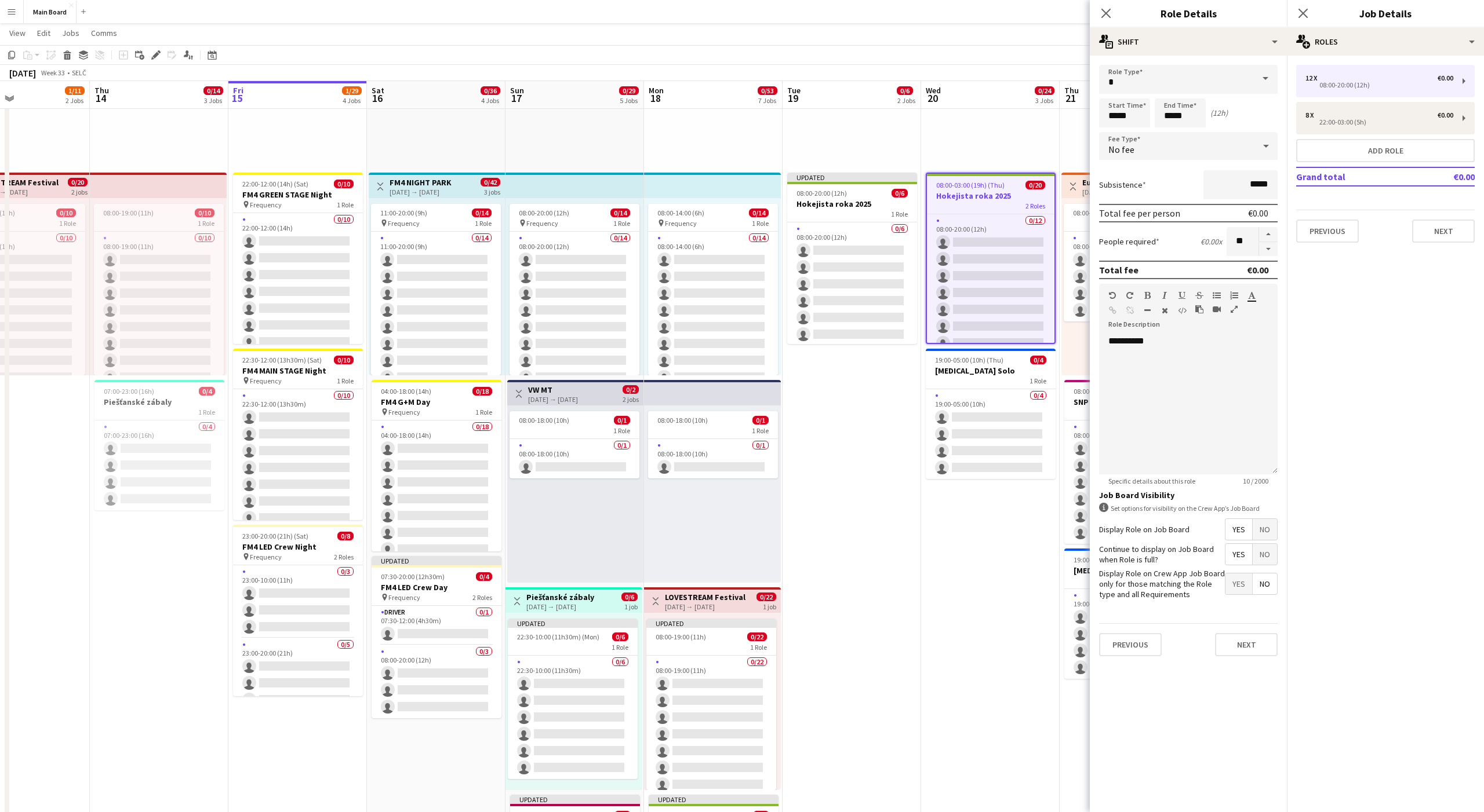
click at [1163, 144] on div "No fee" at bounding box center [1176, 146] width 155 height 28
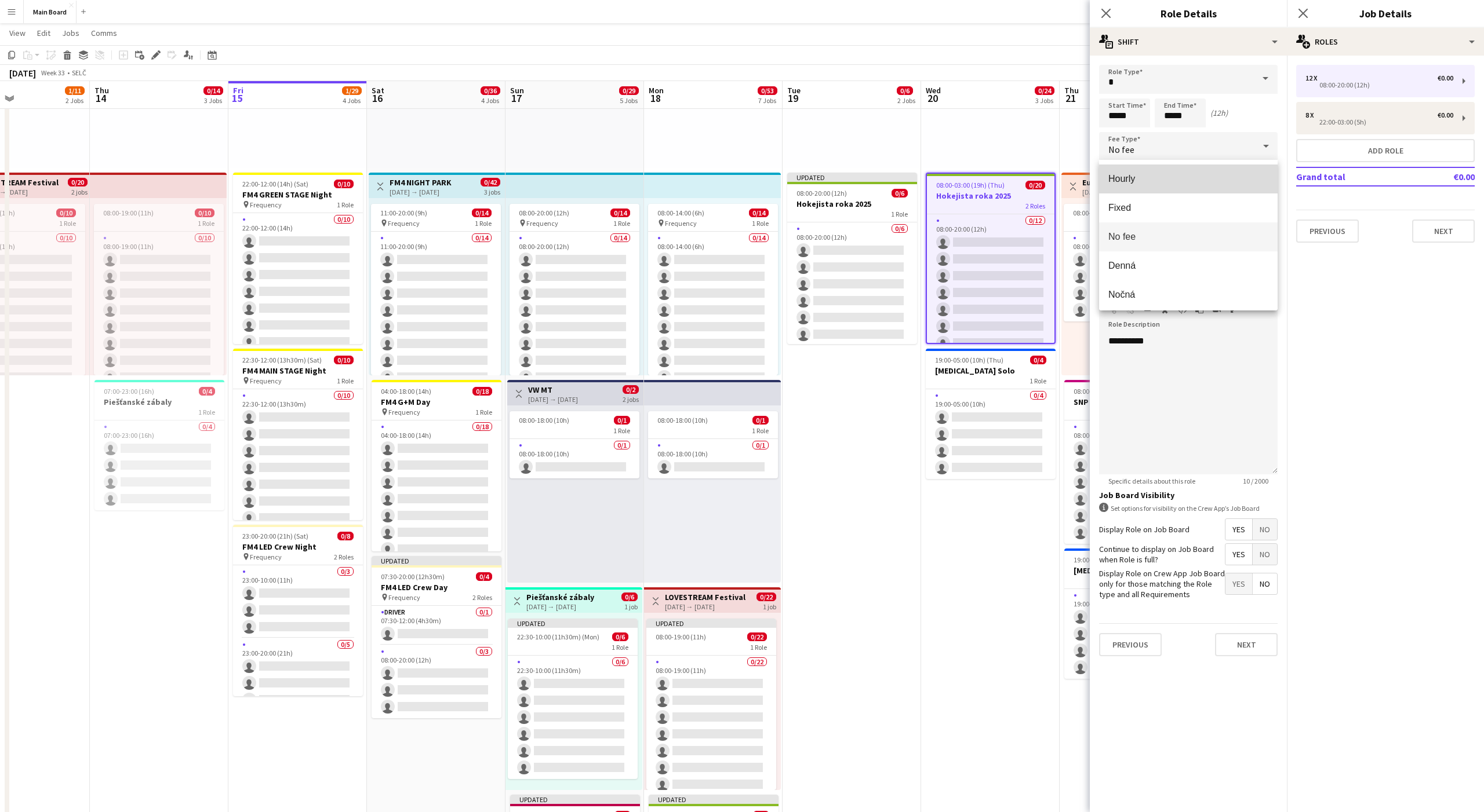
click at [1122, 186] on mat-option "Hourly" at bounding box center [1188, 179] width 178 height 29
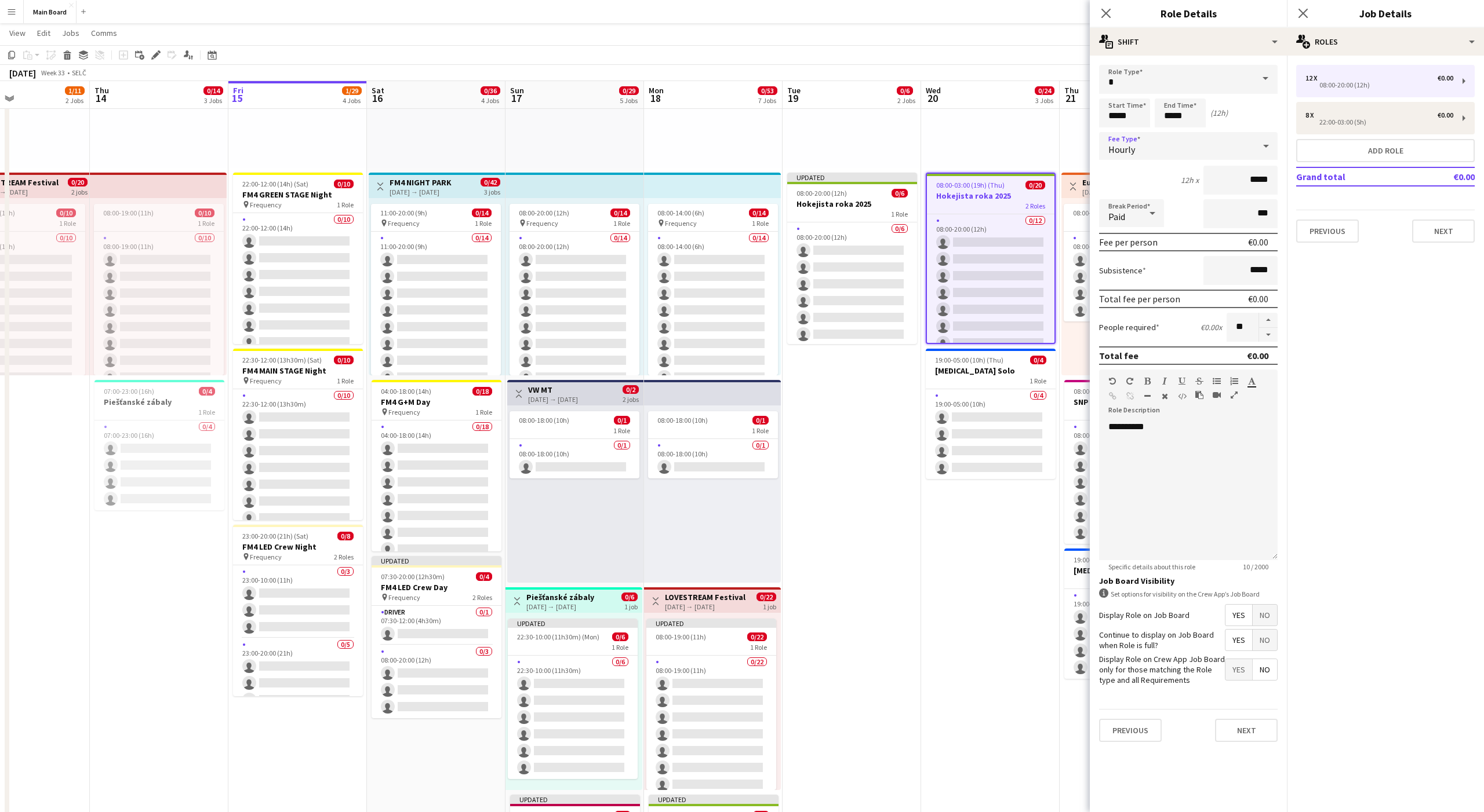
click at [1127, 216] on div "Paid" at bounding box center [1119, 213] width 41 height 28
click at [1121, 276] on span "Unpaid" at bounding box center [1131, 275] width 46 height 11
click at [1359, 125] on div "22:00-03:00 (5h)" at bounding box center [1379, 122] width 148 height 6
type input "*****"
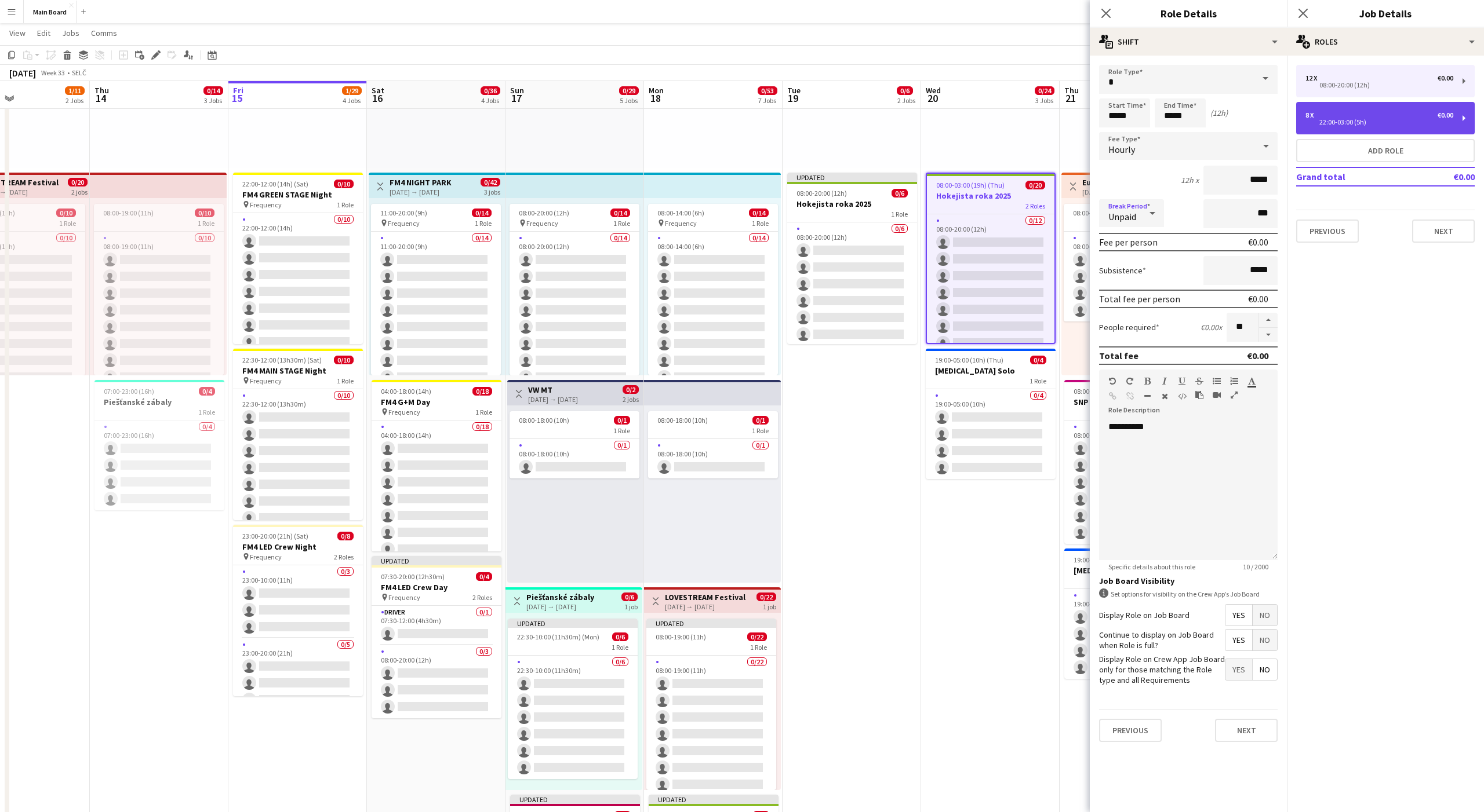
type input "*"
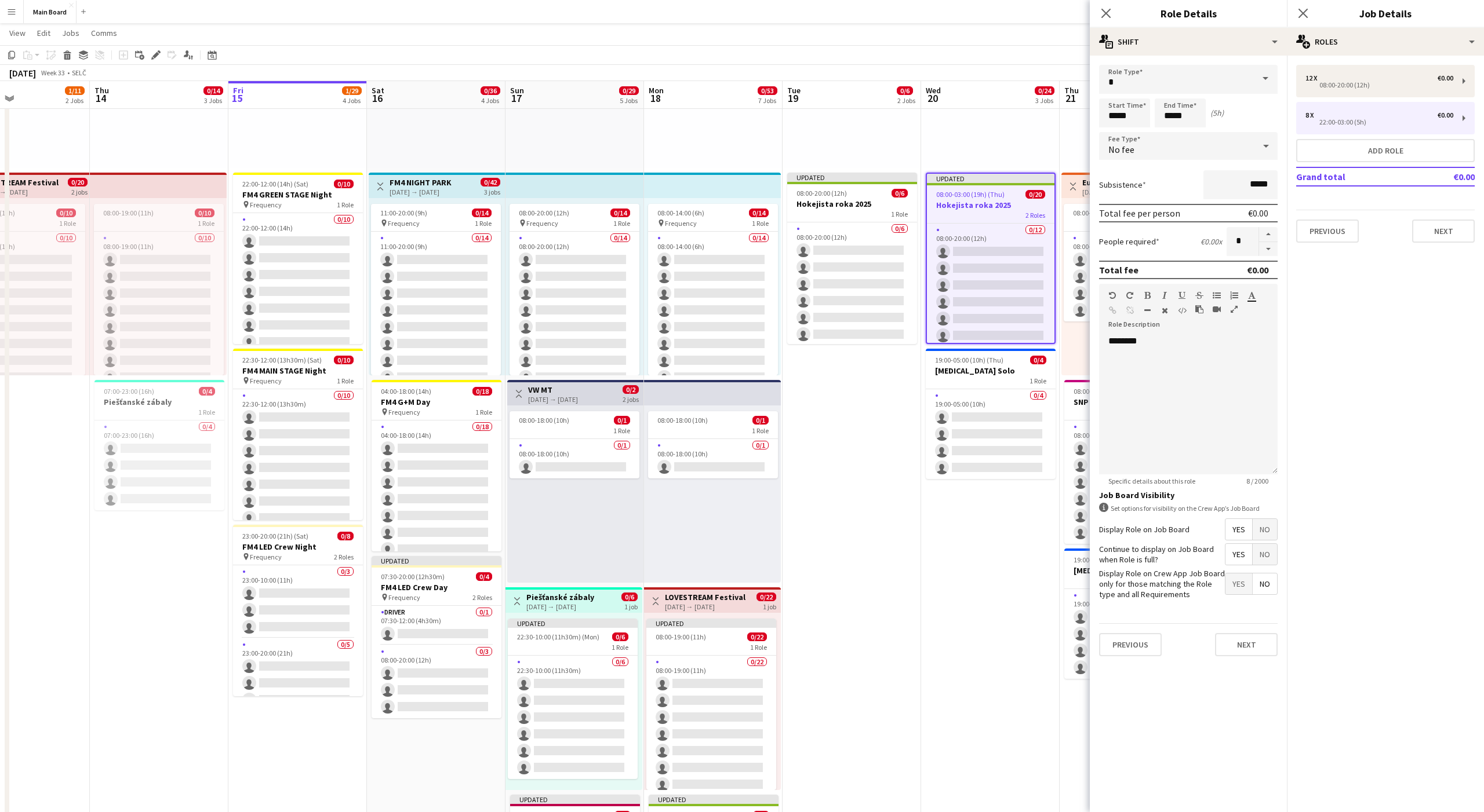
click at [1161, 145] on div "No fee" at bounding box center [1176, 146] width 155 height 28
click at [1123, 175] on span "Hourly" at bounding box center [1188, 179] width 160 height 11
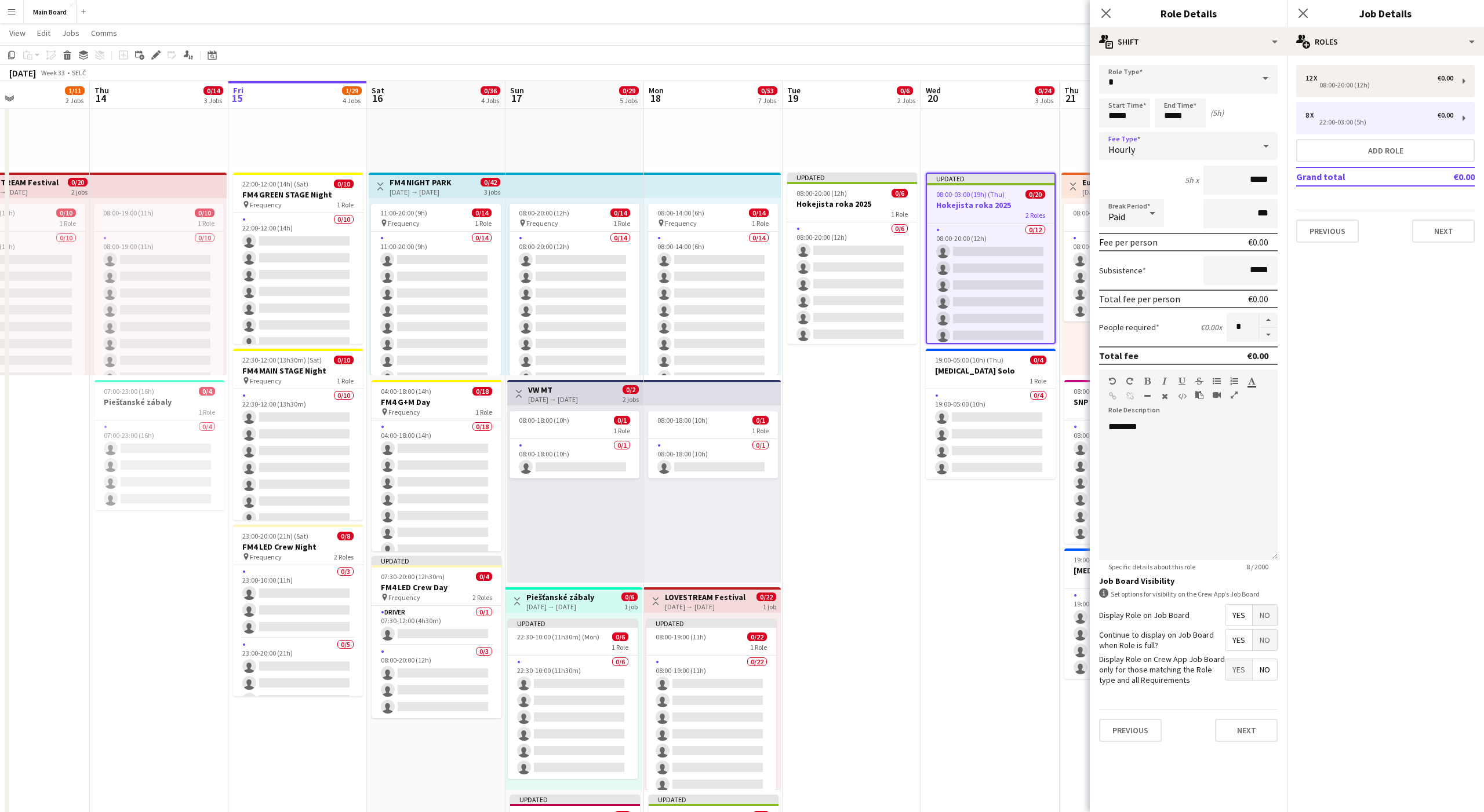
click at [1116, 213] on span "Paid" at bounding box center [1116, 217] width 17 height 12
click at [1122, 271] on span "Unpaid" at bounding box center [1131, 275] width 46 height 11
click at [965, 364] on span "19:00-05:00 (10h) (Thu)" at bounding box center [969, 359] width 68 height 8
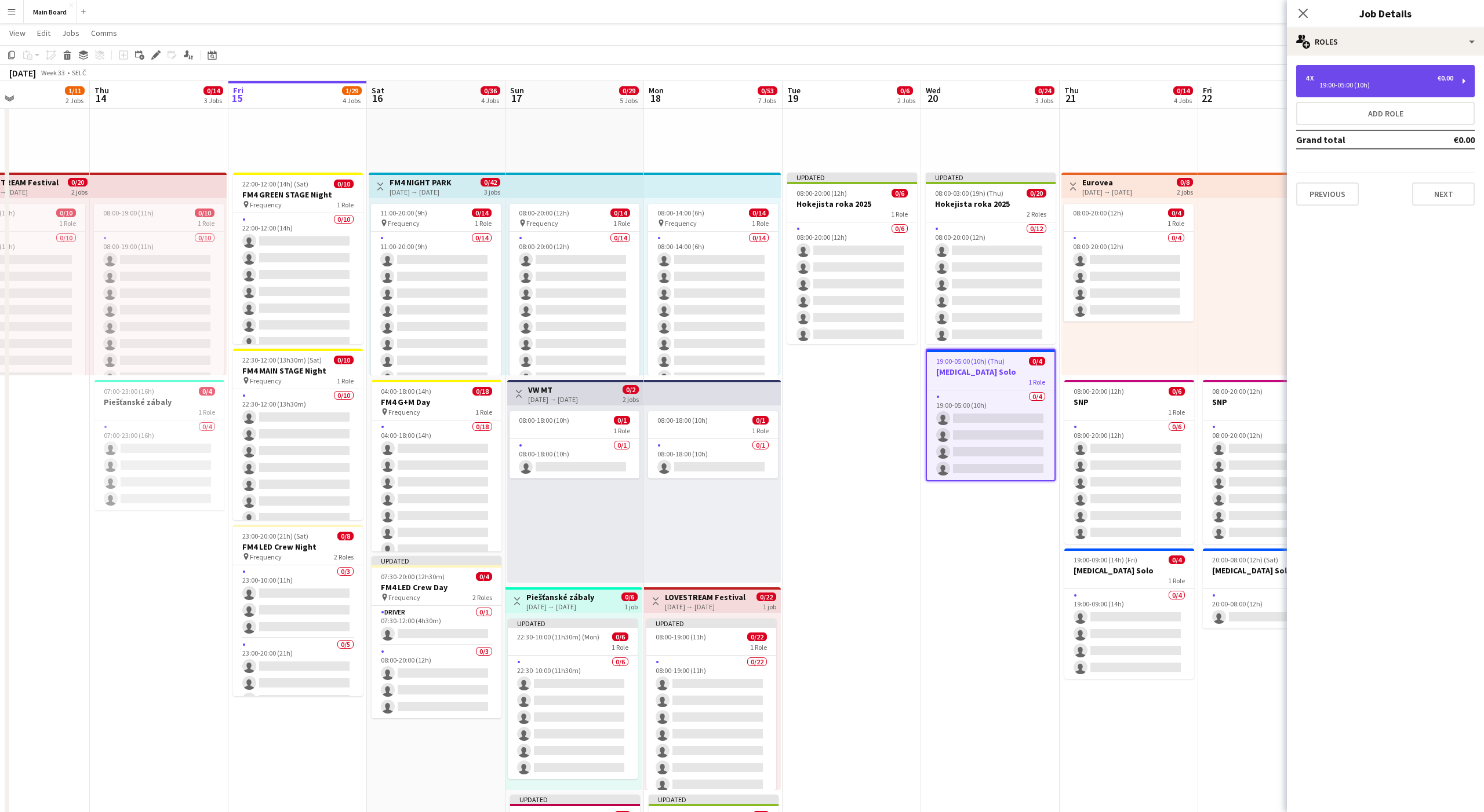
click at [1341, 95] on div "4 x €0.00 19:00-05:00 (10h)" at bounding box center [1386, 81] width 178 height 32
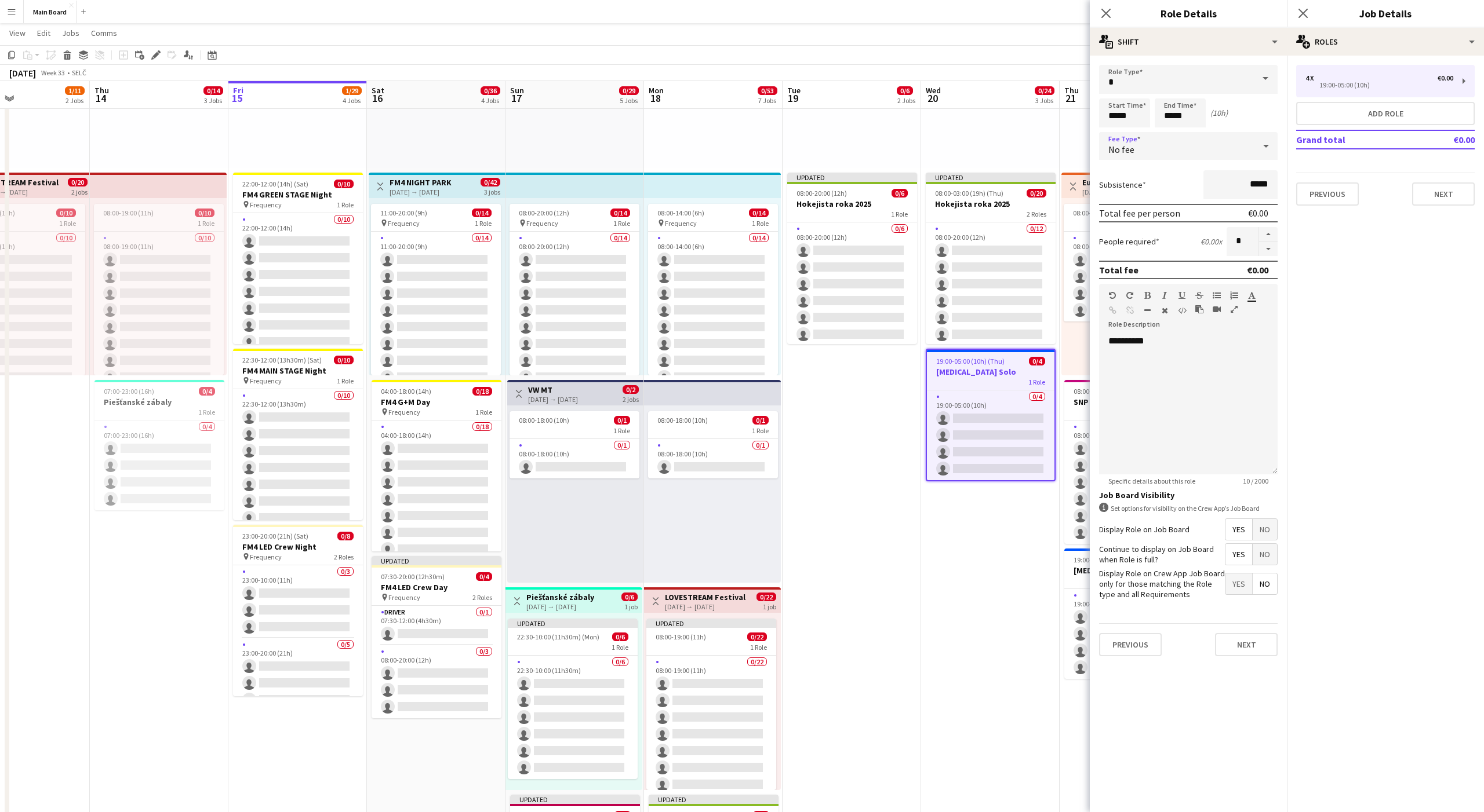
click at [1161, 145] on div "No fee" at bounding box center [1176, 146] width 155 height 28
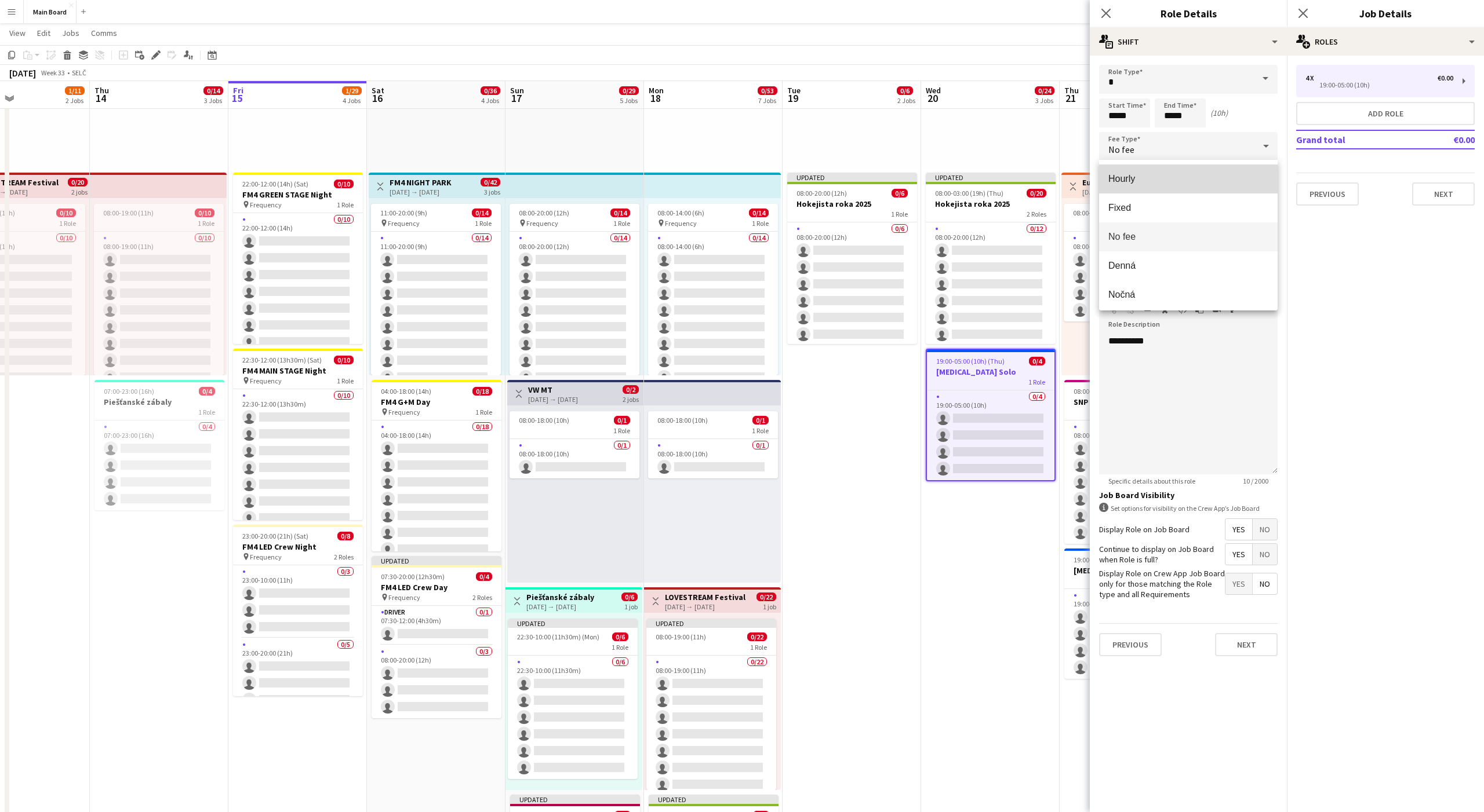
click at [1127, 182] on span "Hourly" at bounding box center [1188, 179] width 160 height 11
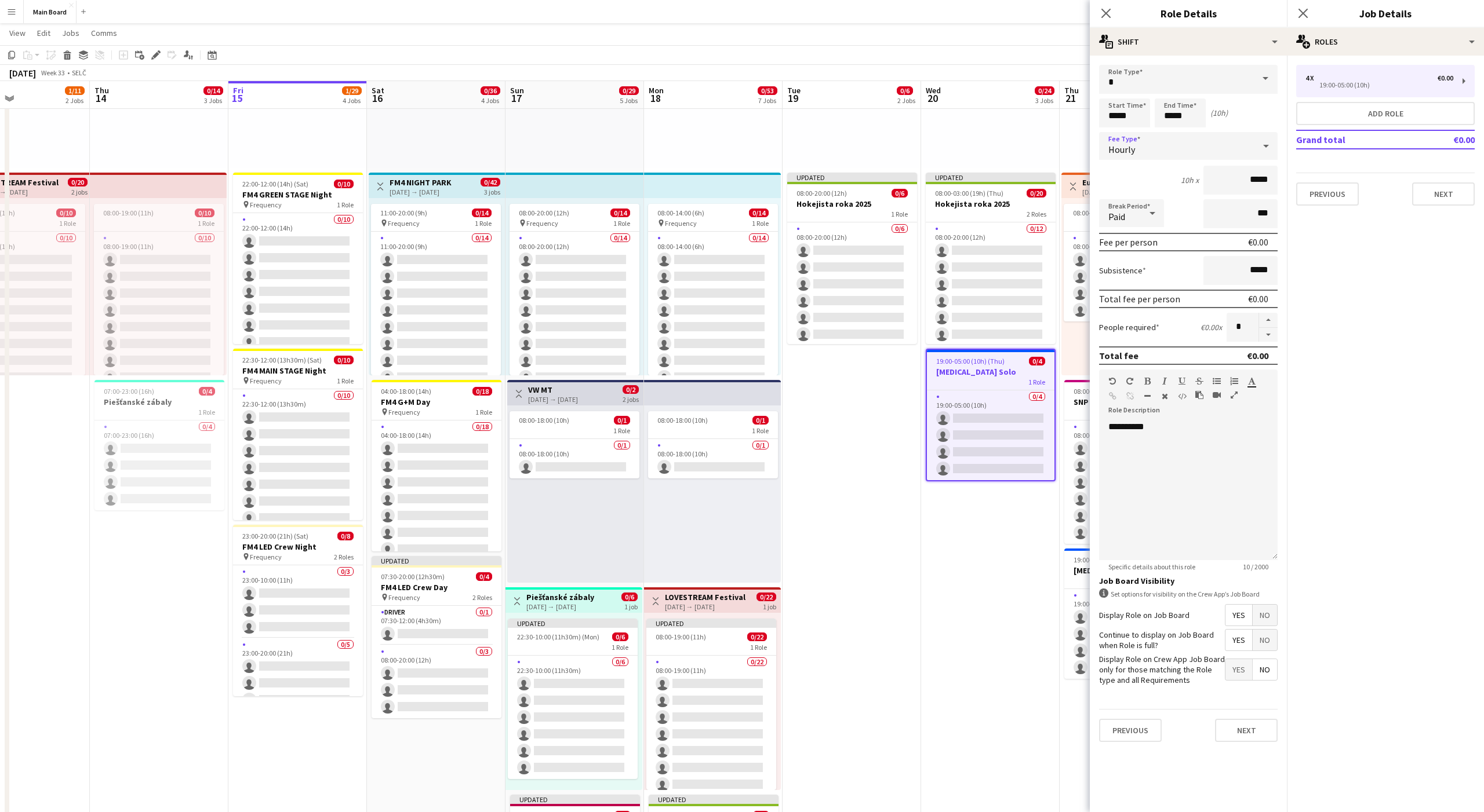
click at [1122, 224] on div "Paid" at bounding box center [1119, 213] width 41 height 28
click at [1125, 280] on span "Unpaid" at bounding box center [1131, 275] width 46 height 11
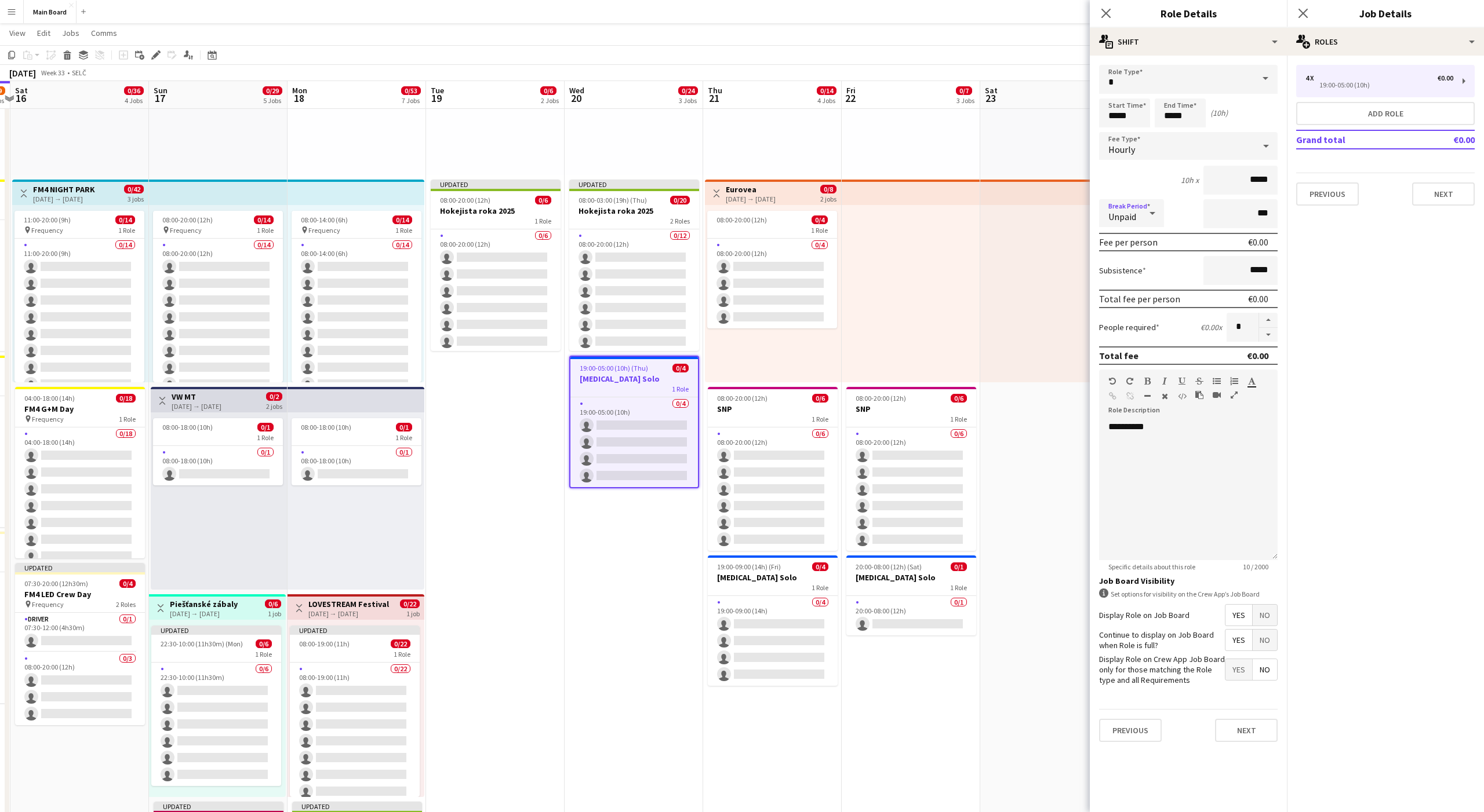
scroll to position [186, 0]
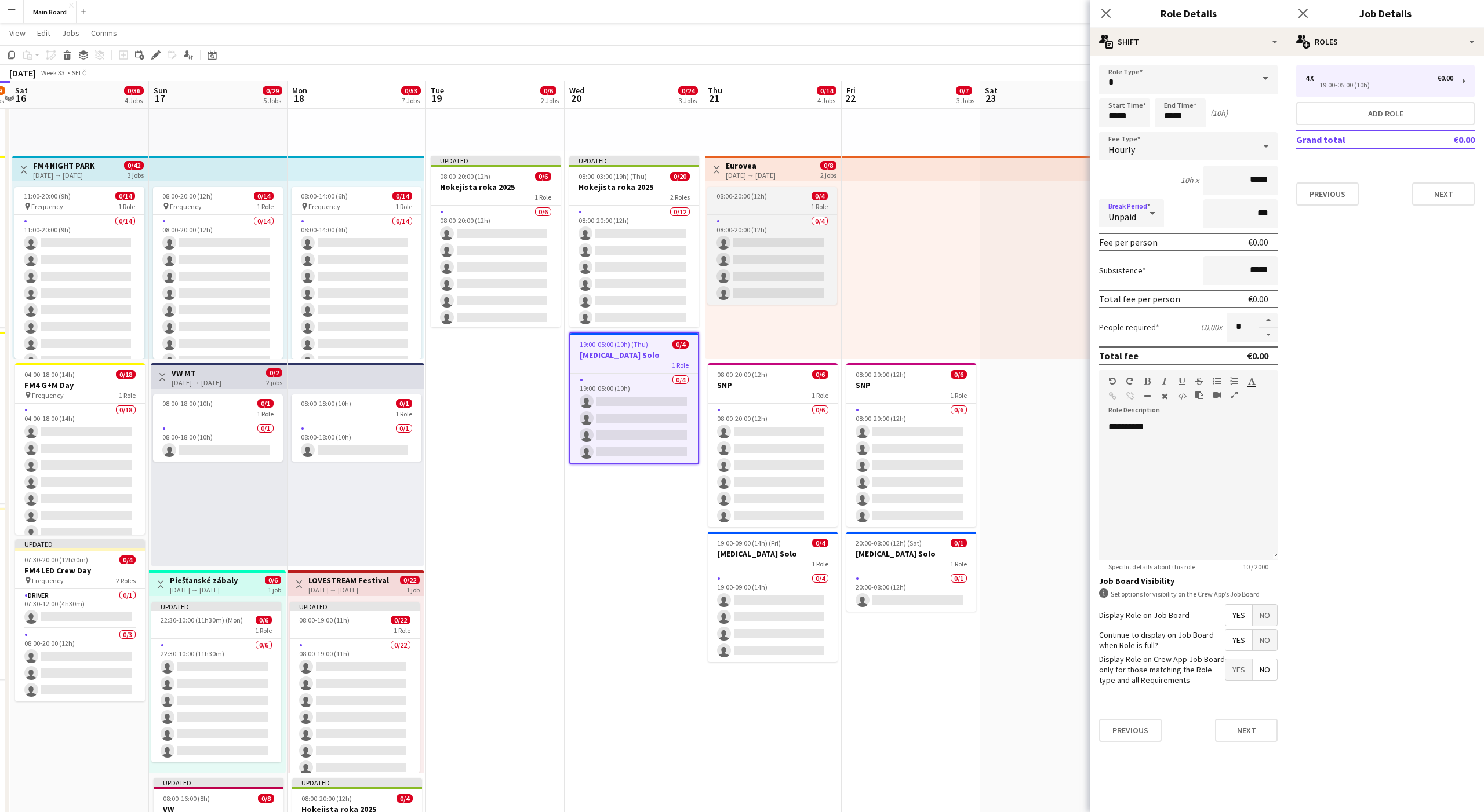
click at [752, 195] on span "08:00-20:00 (12h)" at bounding box center [742, 196] width 51 height 8
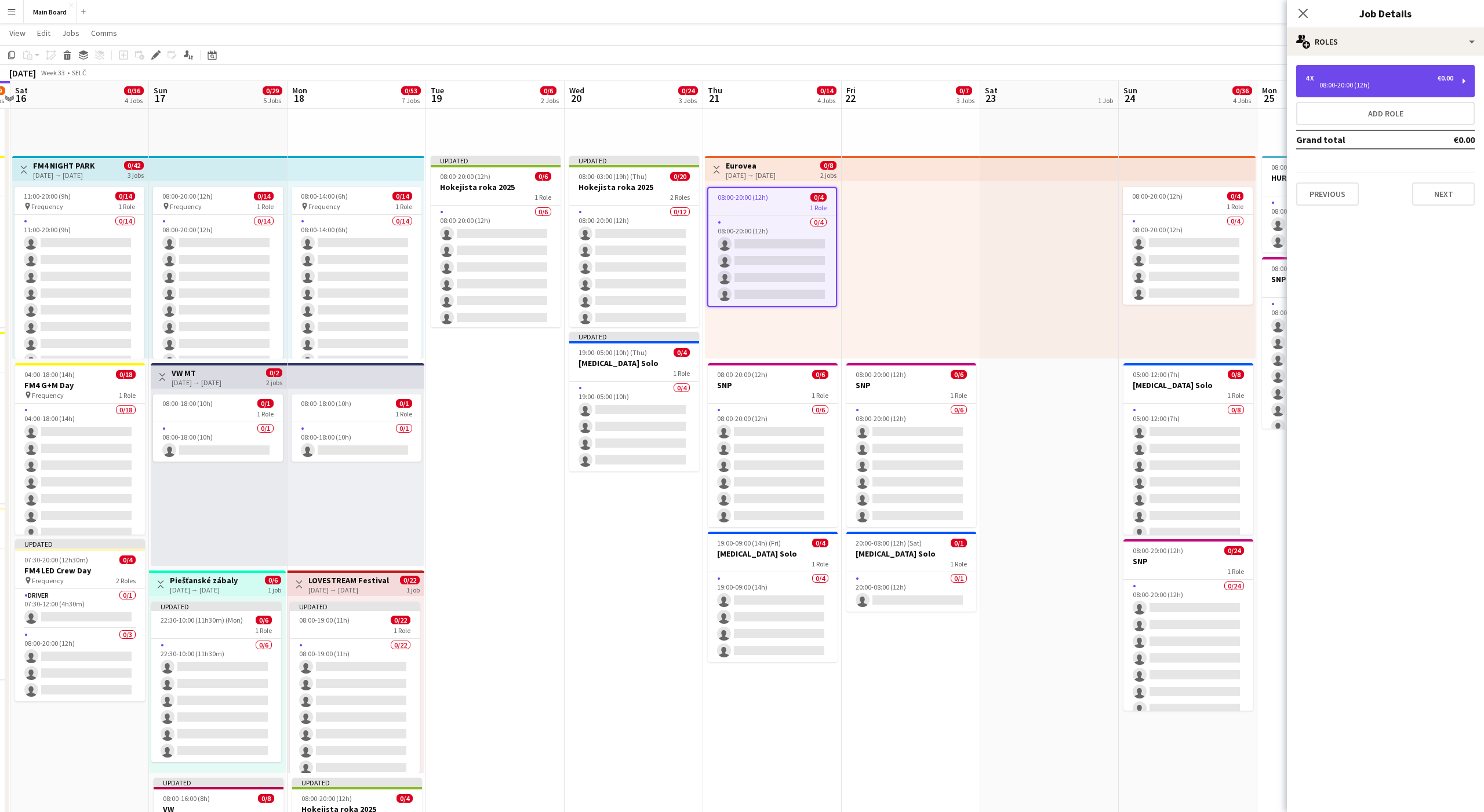
click at [1345, 89] on div "4 x €0.00 08:00-20:00 (12h)" at bounding box center [1386, 81] width 178 height 32
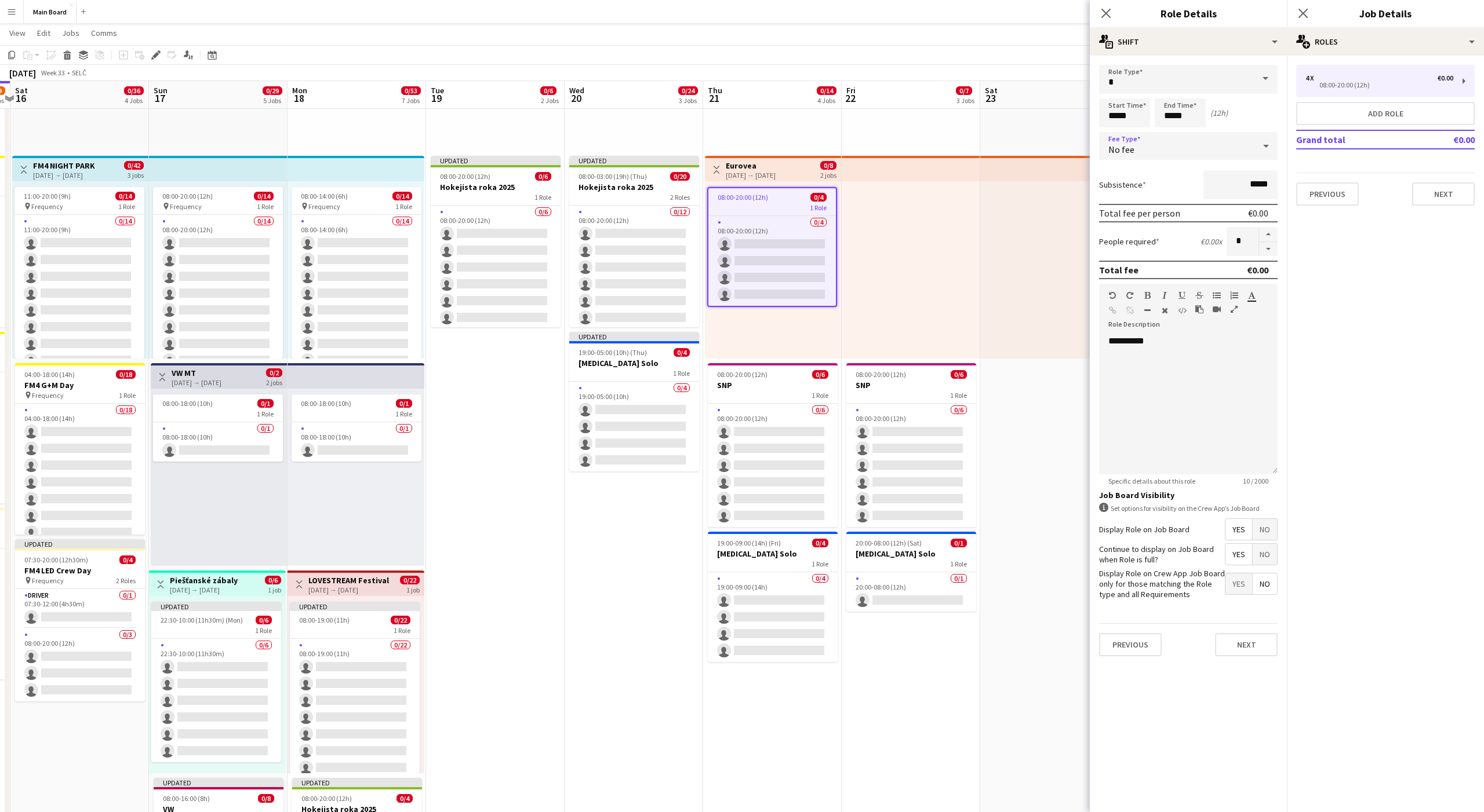
click at [1139, 150] on div "No fee" at bounding box center [1176, 146] width 155 height 28
click at [1114, 180] on span "Hourly" at bounding box center [1188, 179] width 160 height 11
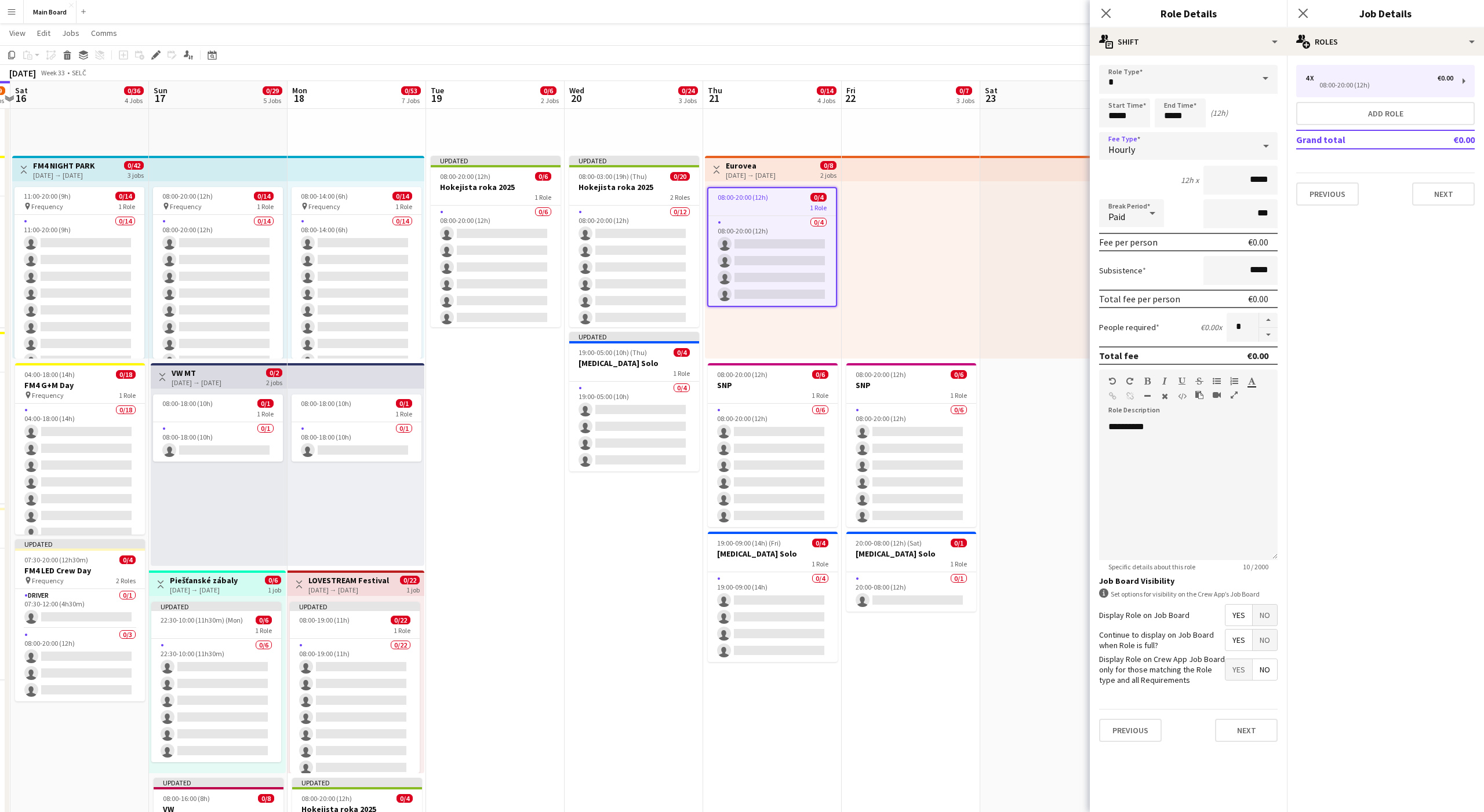
click at [1130, 202] on div "Paid" at bounding box center [1119, 213] width 41 height 28
click at [1120, 269] on span "Unpaid" at bounding box center [1131, 275] width 46 height 11
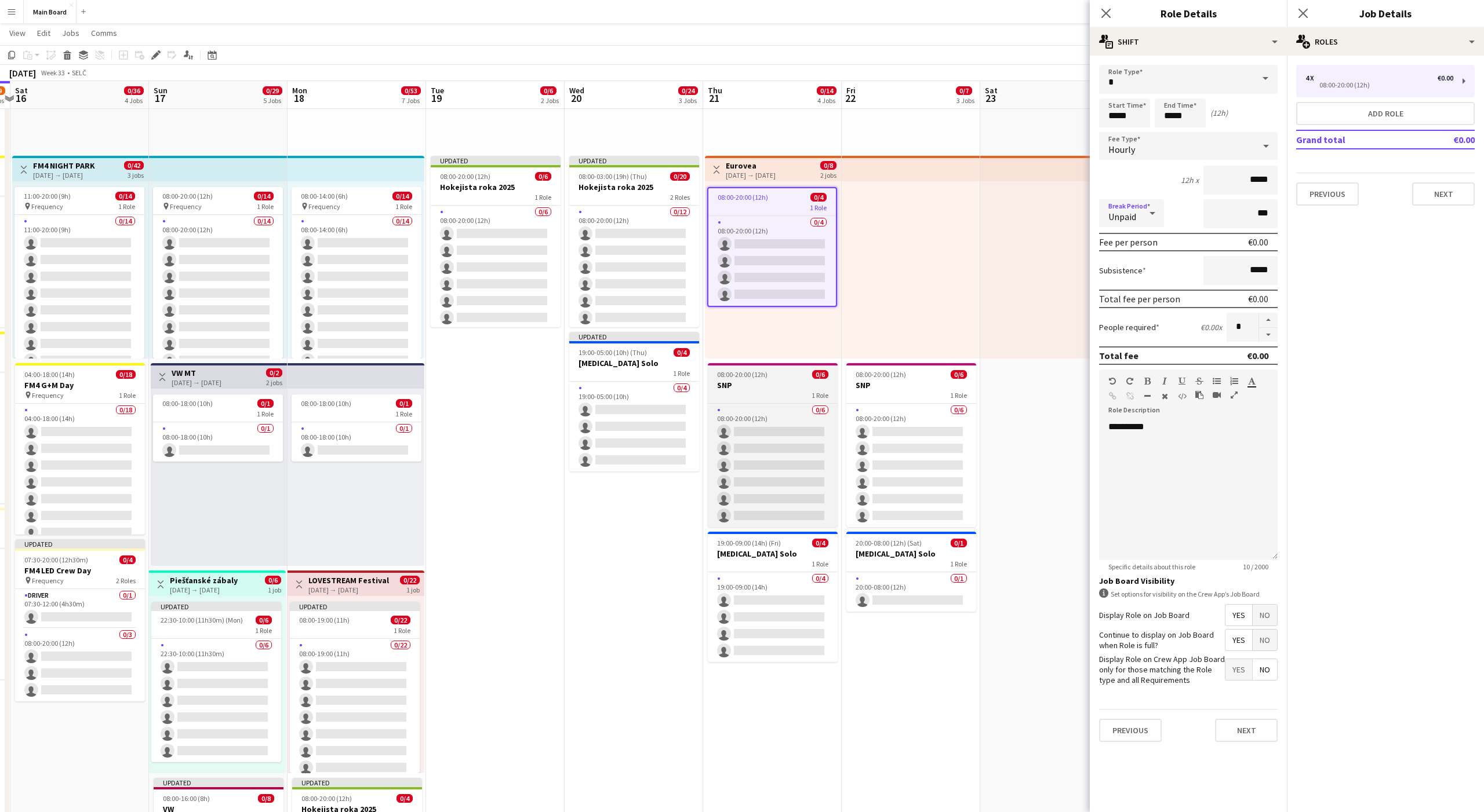
click at [790, 378] on div "08:00-20:00 (12h) 0/6" at bounding box center [772, 374] width 130 height 8
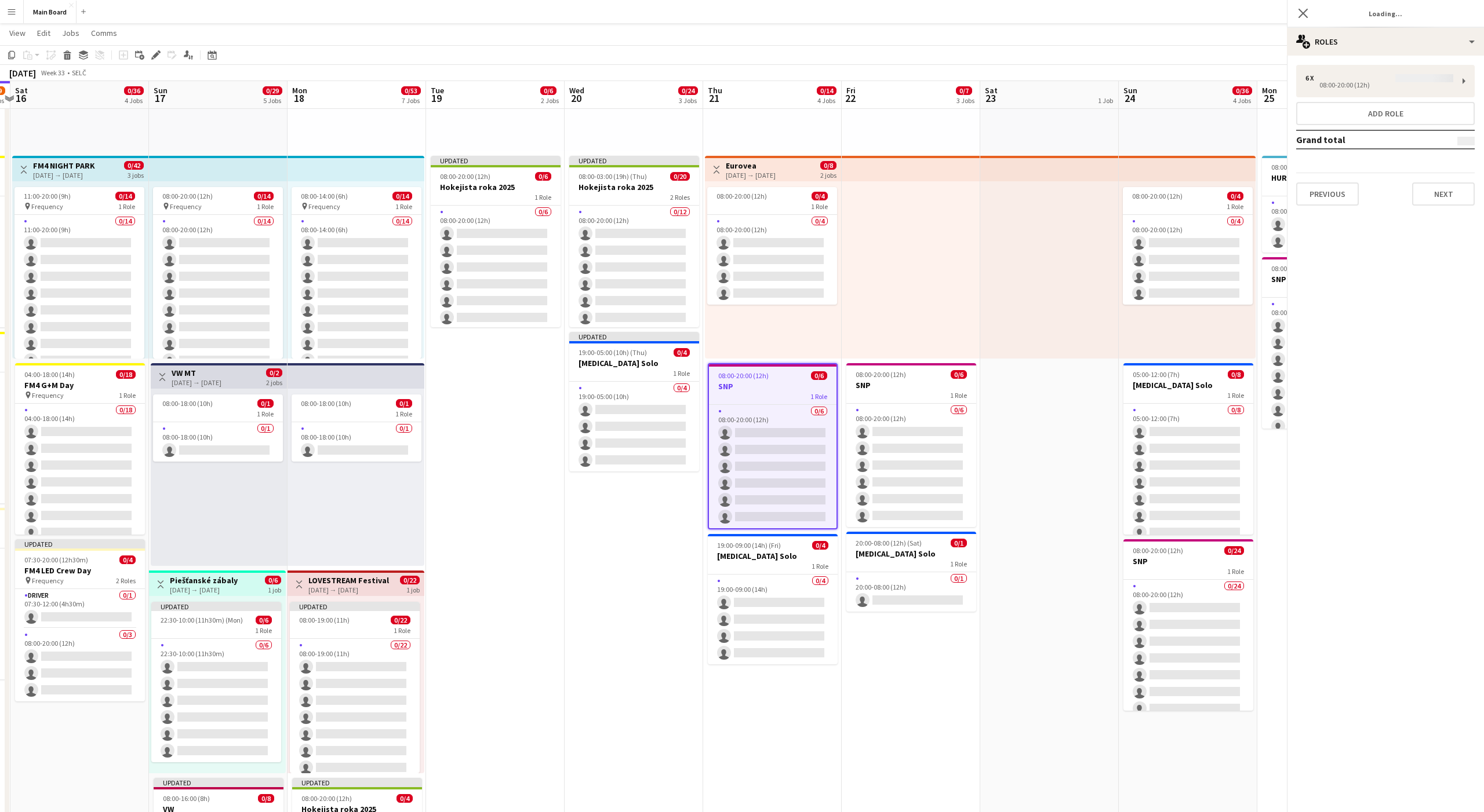
scroll to position [0, 406]
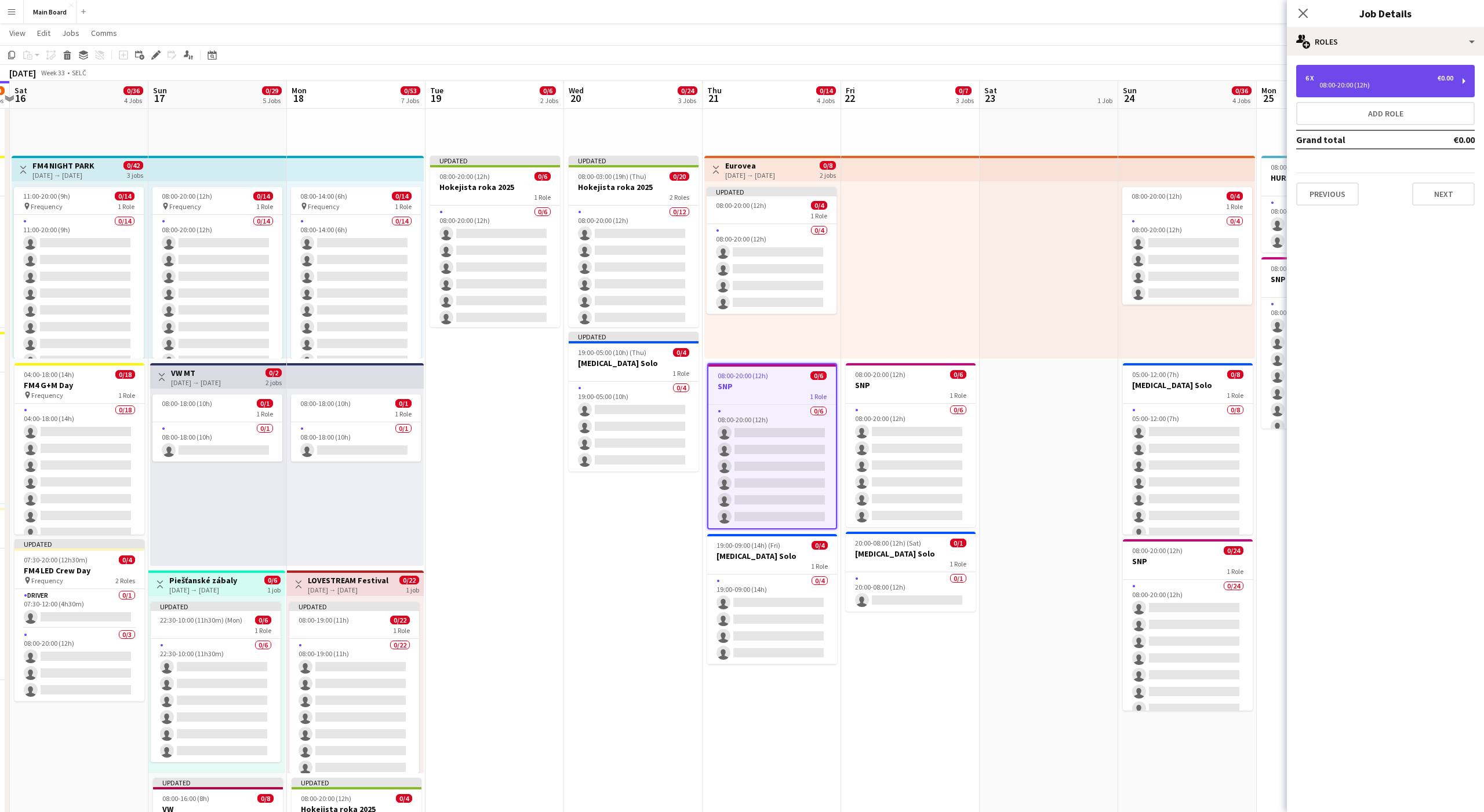
click at [1320, 77] on div "6 x €0.00" at bounding box center [1379, 78] width 148 height 8
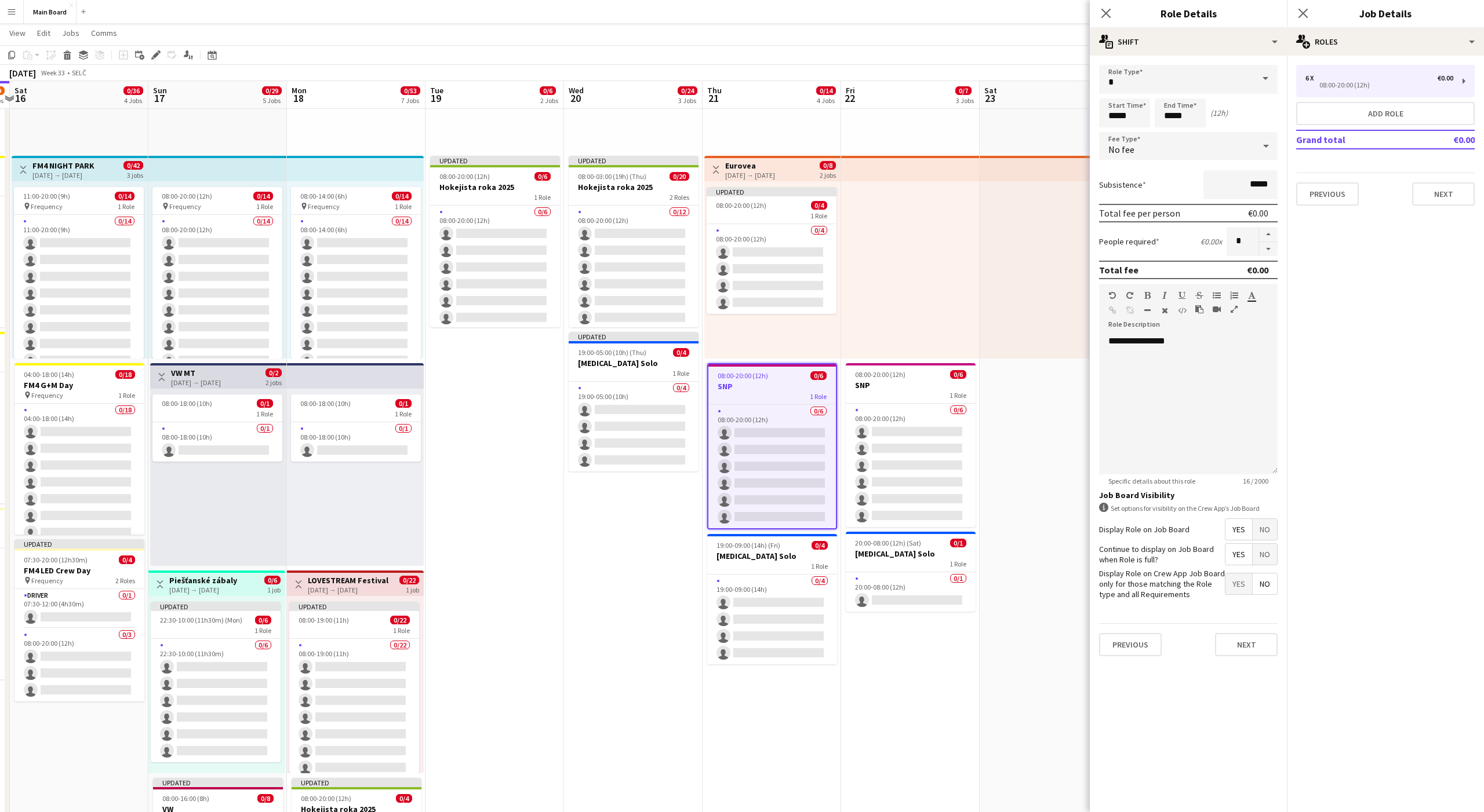
click at [1130, 152] on span "No fee" at bounding box center [1121, 149] width 26 height 12
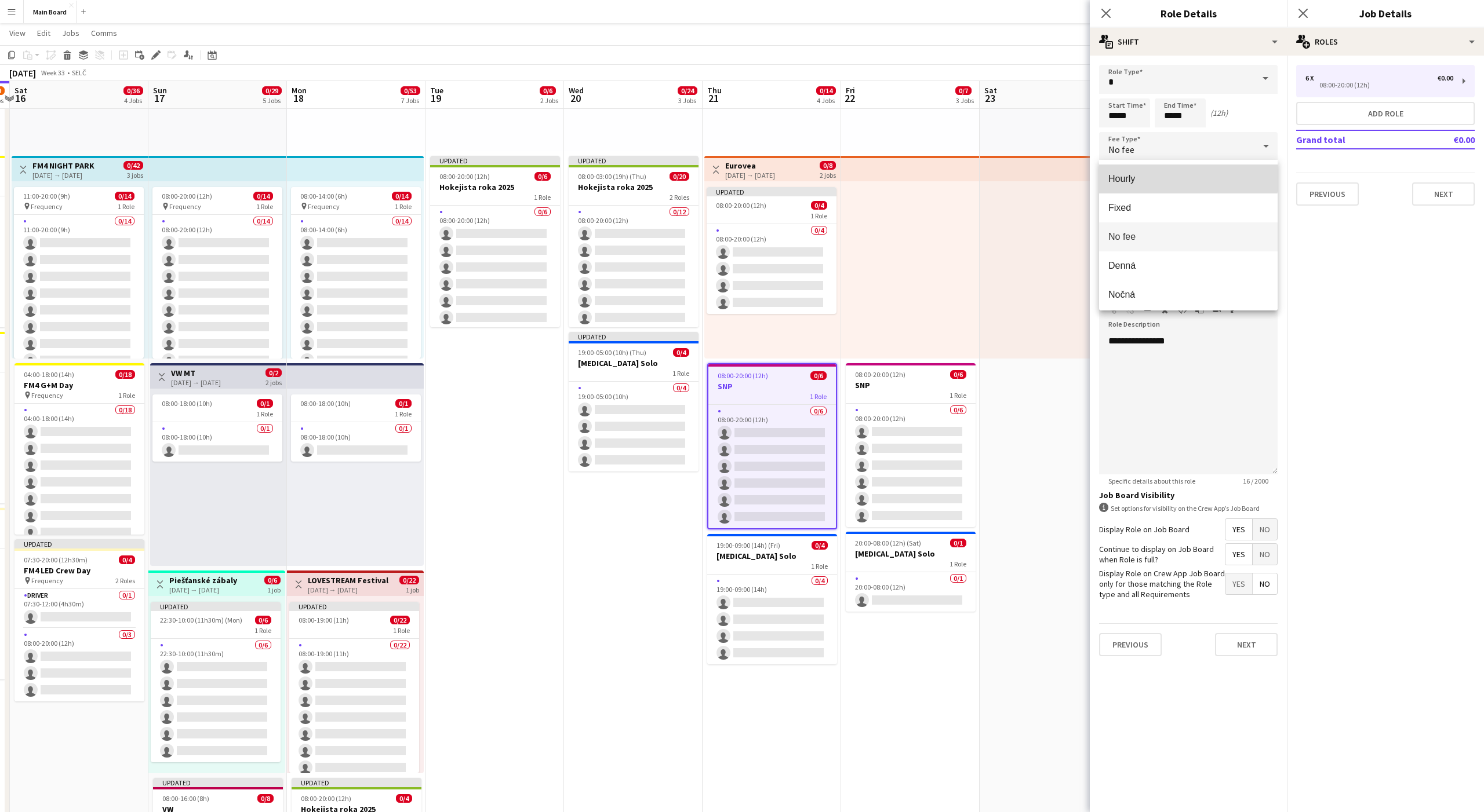
click at [1125, 169] on mat-option "Hourly" at bounding box center [1188, 179] width 178 height 29
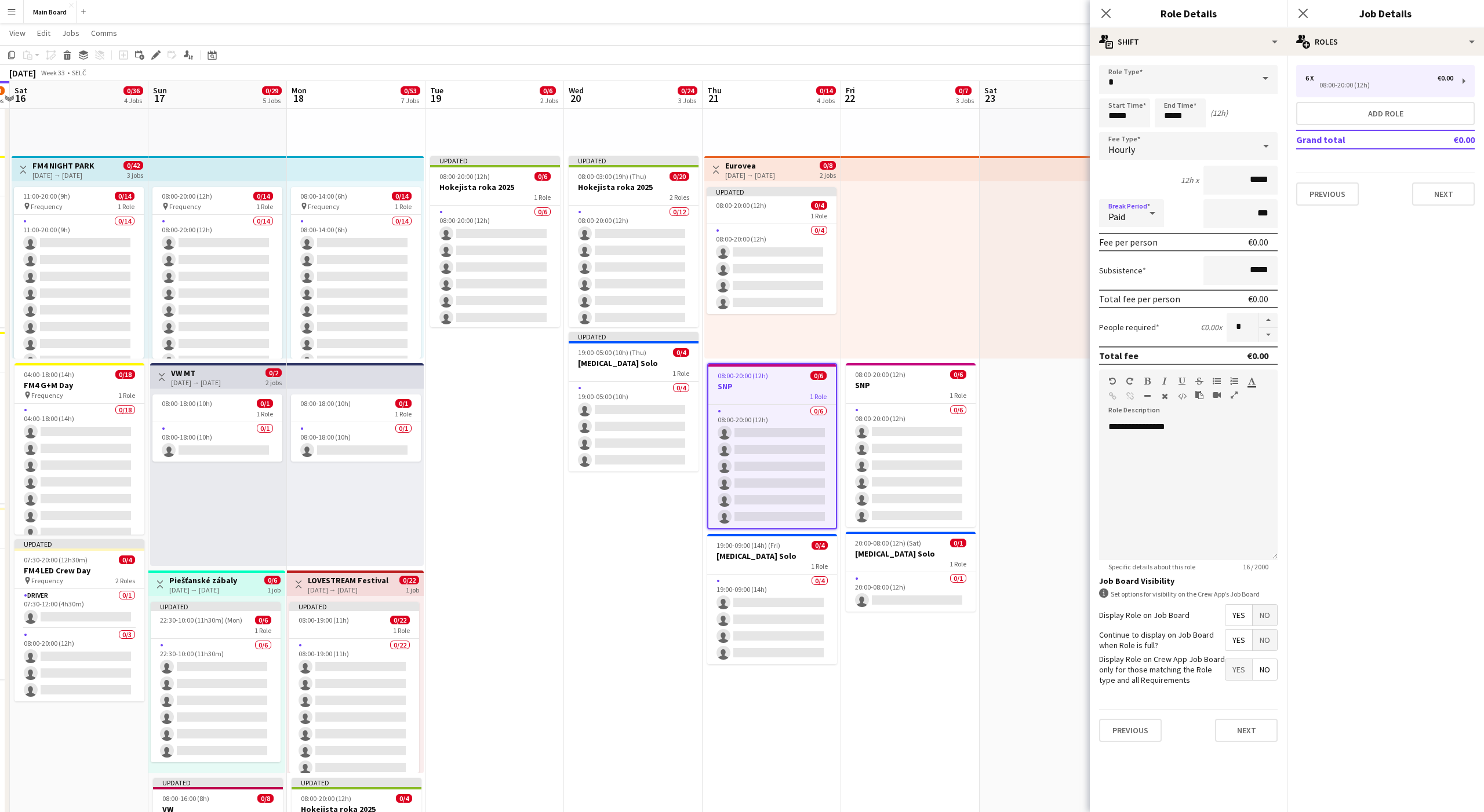
click at [1122, 209] on div "Paid" at bounding box center [1119, 213] width 41 height 28
click at [1122, 272] on span "Unpaid" at bounding box center [1131, 275] width 46 height 11
click at [761, 545] on span "19:00-09:00 (14h) (Fri)" at bounding box center [748, 545] width 63 height 8
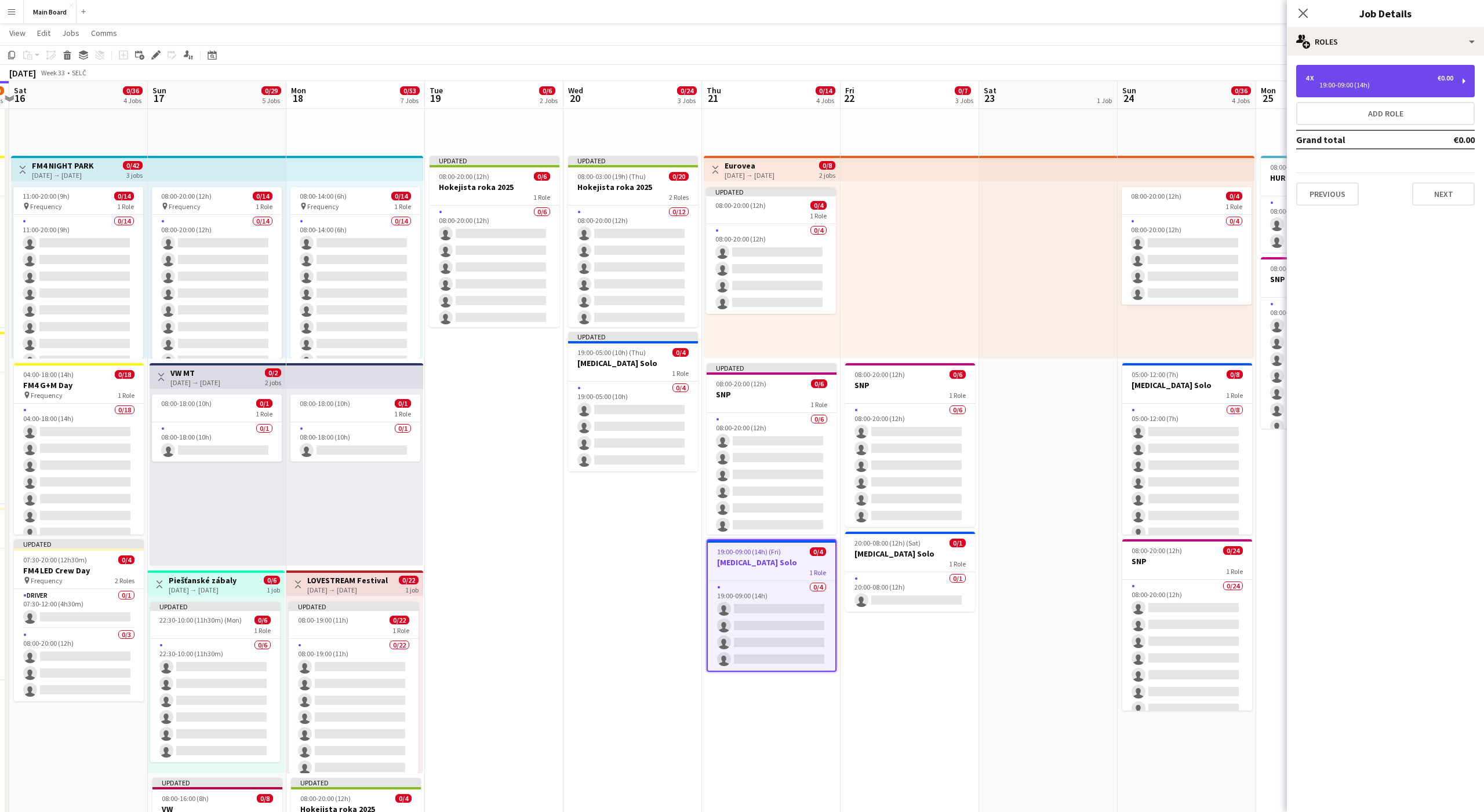
click at [1376, 88] on div "4 x €0.00 19:00-09:00 (14h)" at bounding box center [1386, 81] width 178 height 32
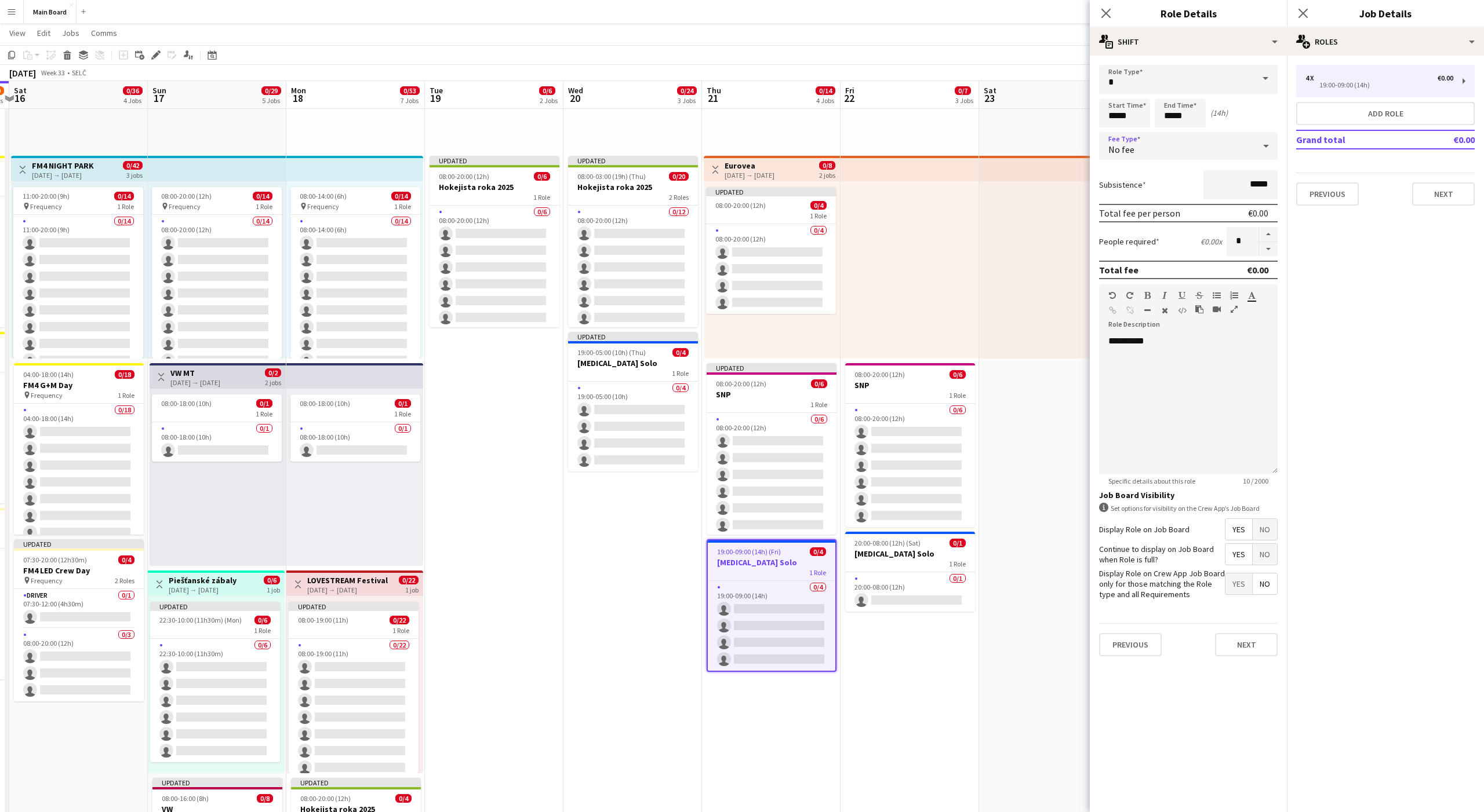
click at [1167, 150] on div "No fee" at bounding box center [1176, 146] width 155 height 28
click at [1128, 173] on mat-option "Hourly" at bounding box center [1188, 179] width 178 height 29
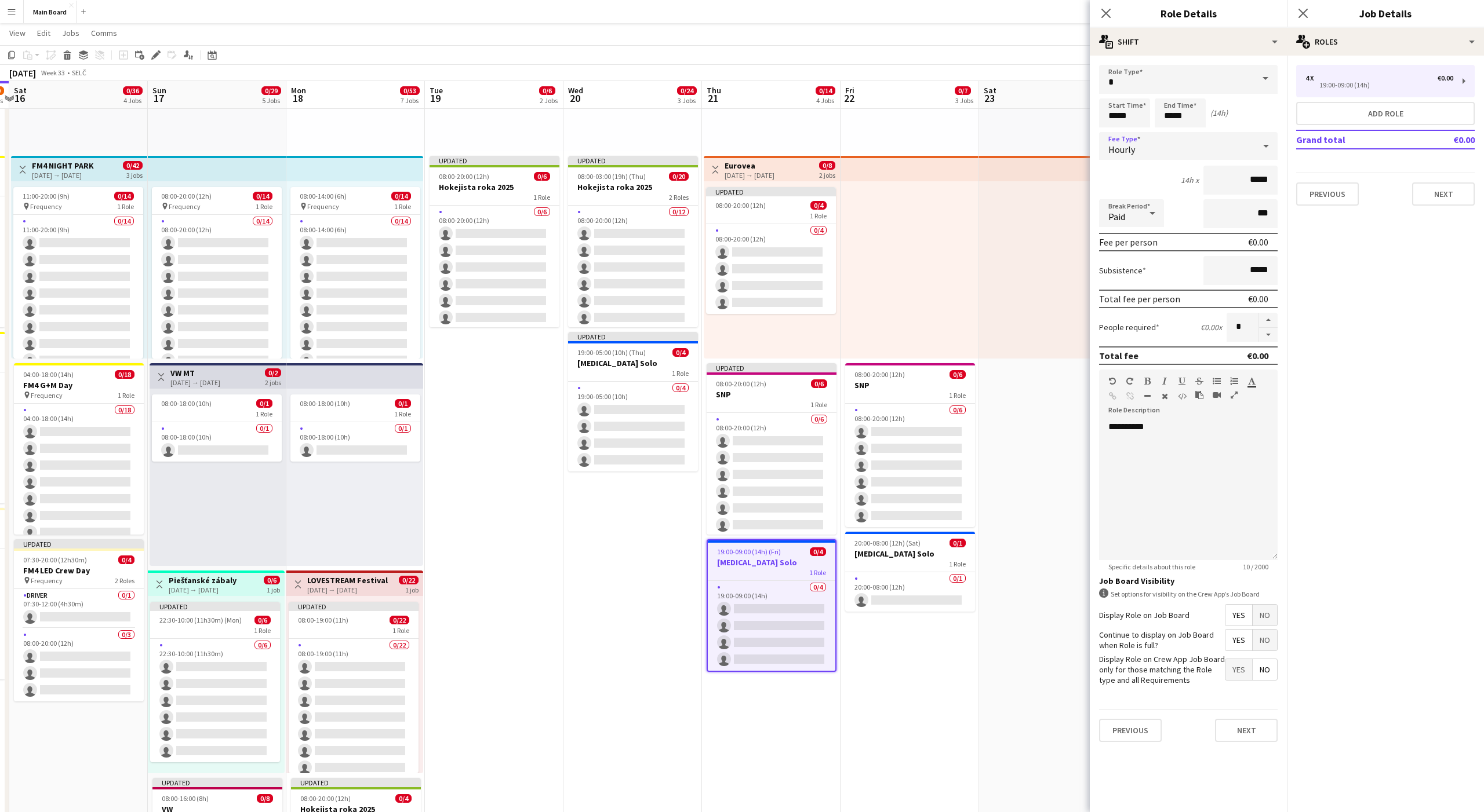
click at [1118, 217] on span "Paid" at bounding box center [1116, 217] width 17 height 12
click at [1125, 277] on span "Unpaid" at bounding box center [1131, 275] width 46 height 11
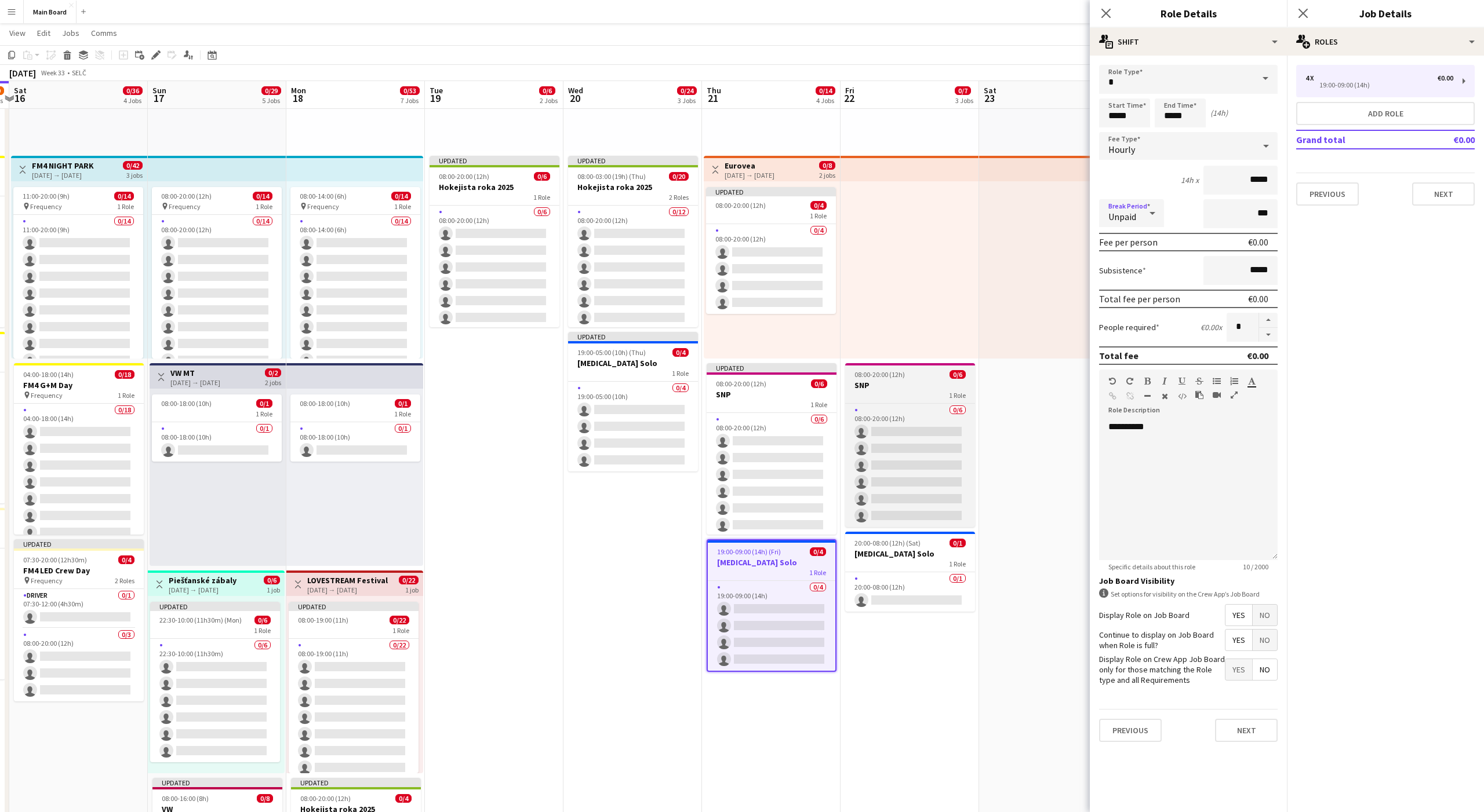
click at [882, 390] on div "1 Role" at bounding box center [910, 395] width 130 height 9
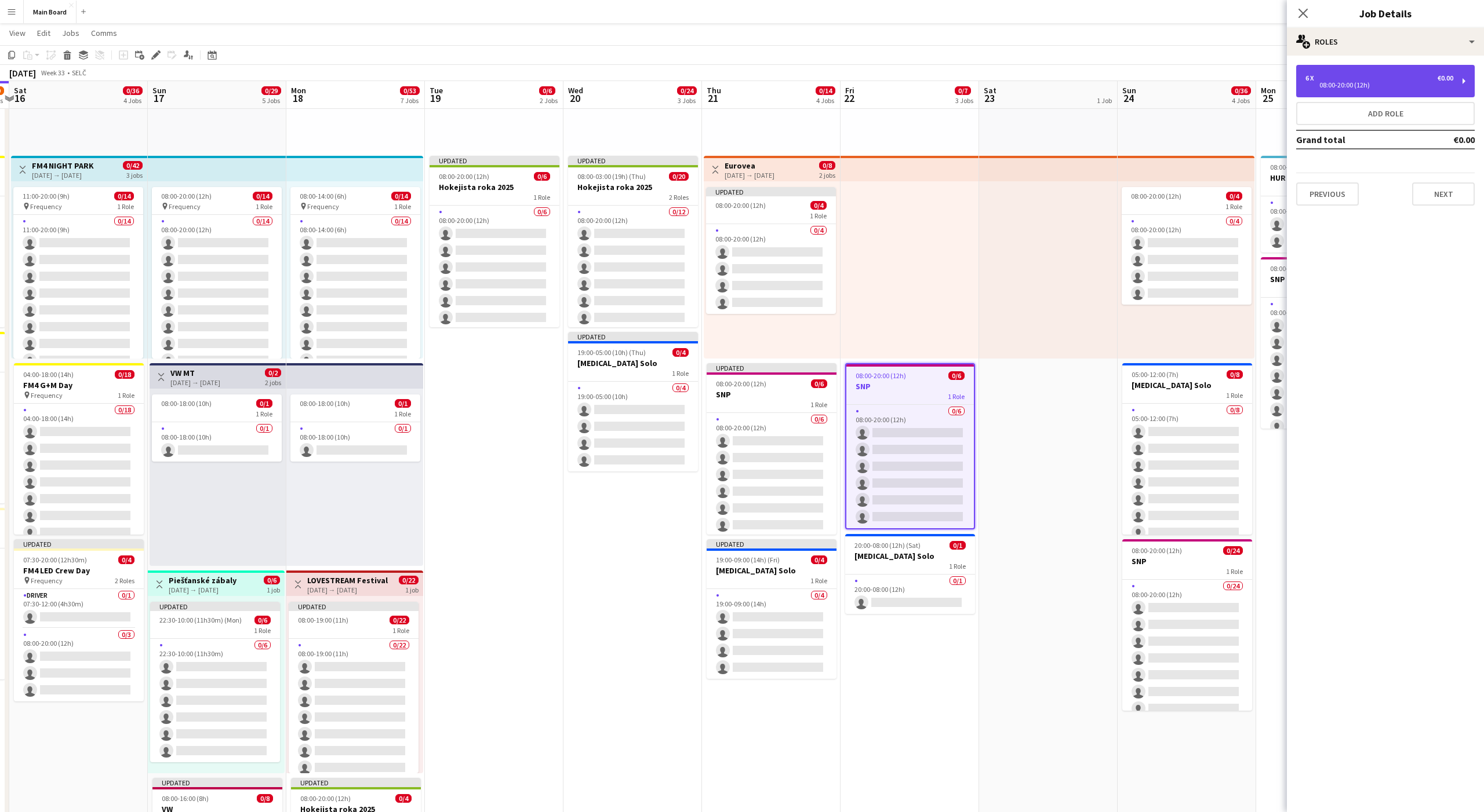
click at [1320, 85] on div "08:00-20:00 (12h)" at bounding box center [1379, 85] width 148 height 6
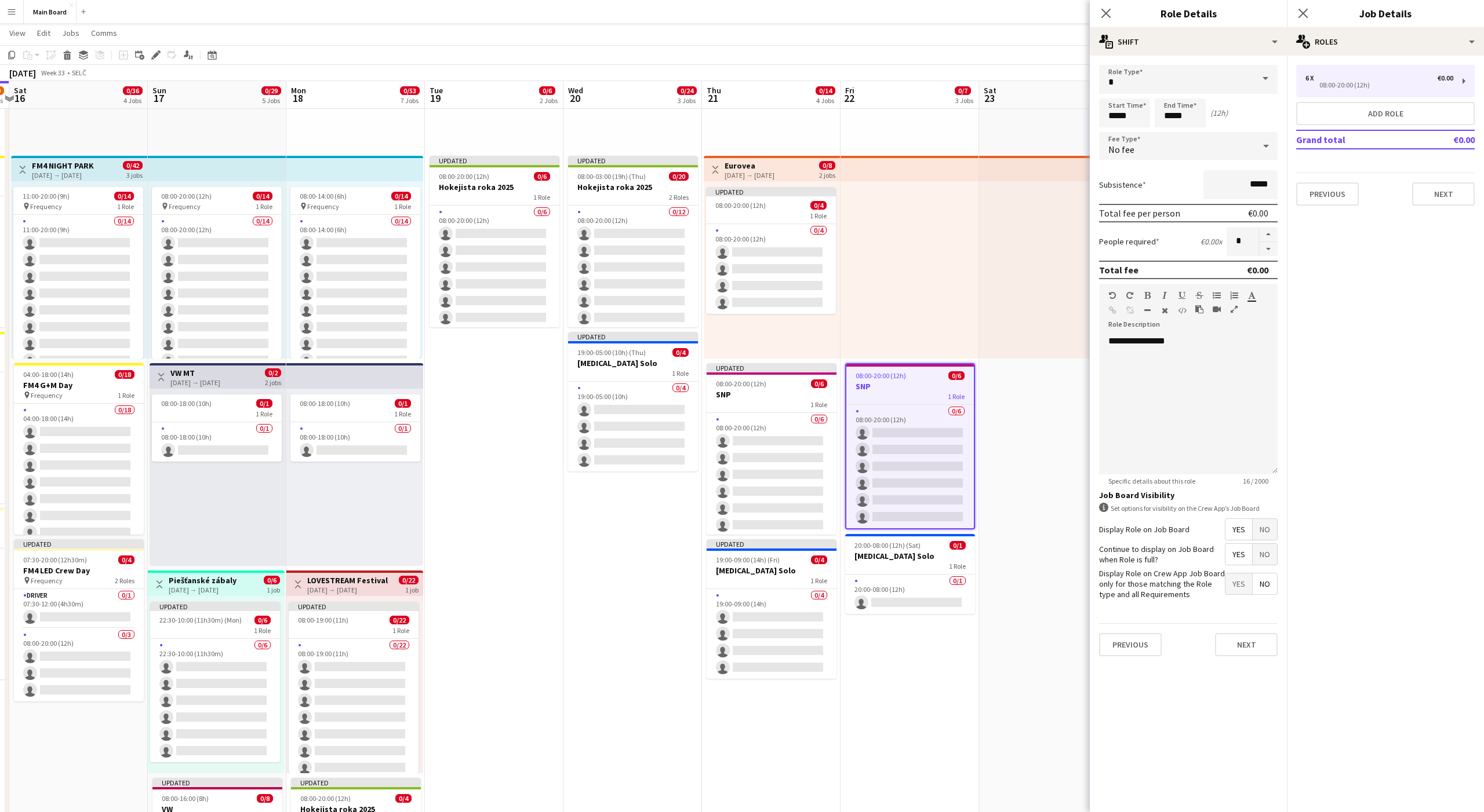
click at [1146, 159] on div "No fee" at bounding box center [1176, 146] width 155 height 28
click at [1127, 176] on span "Hourly" at bounding box center [1188, 179] width 160 height 11
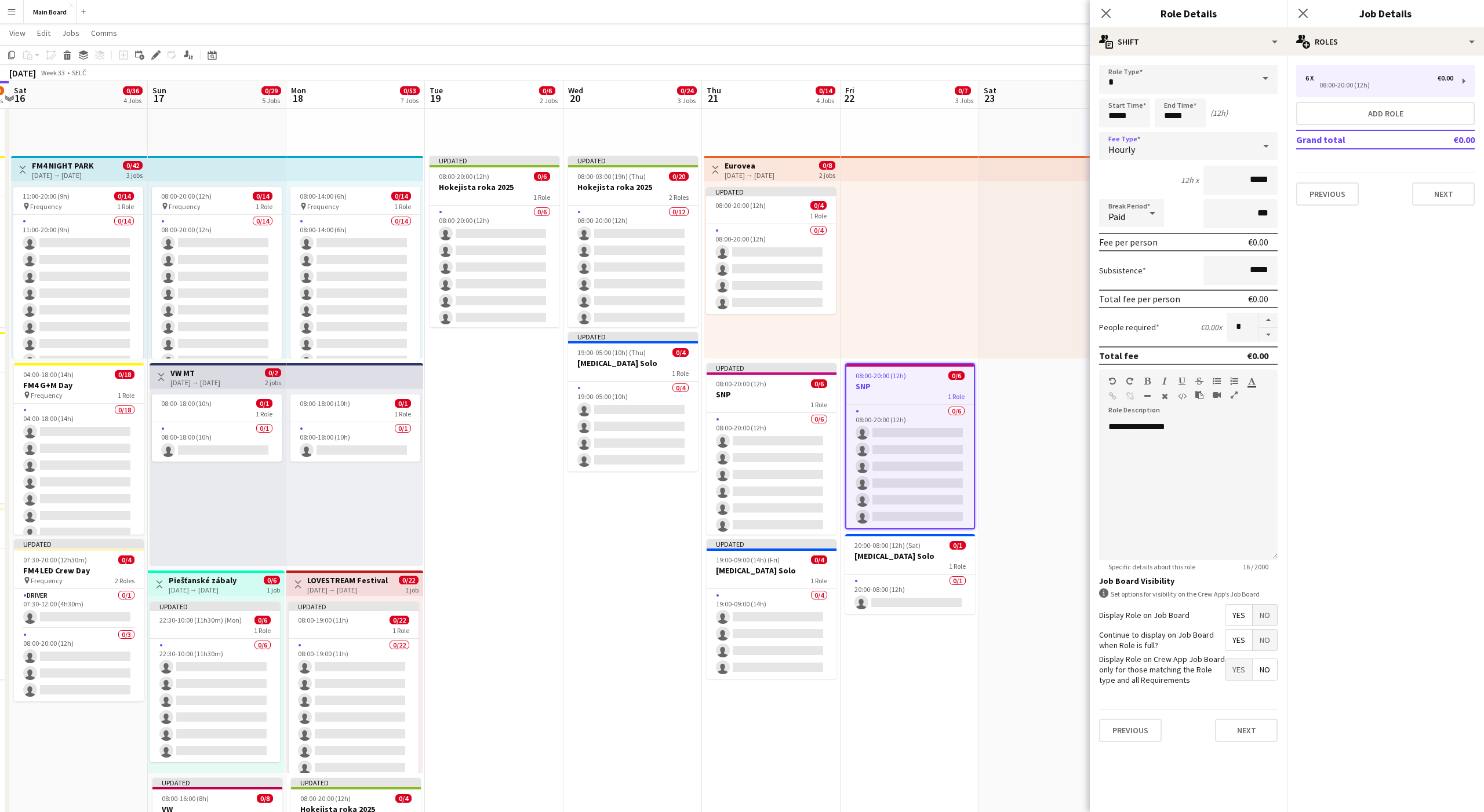
click at [1126, 225] on div "Paid" at bounding box center [1119, 213] width 41 height 28
click at [1118, 274] on span "Unpaid" at bounding box center [1131, 275] width 46 height 11
click at [880, 544] on span "20:00-08:00 (12h) (Sat)" at bounding box center [888, 545] width 66 height 8
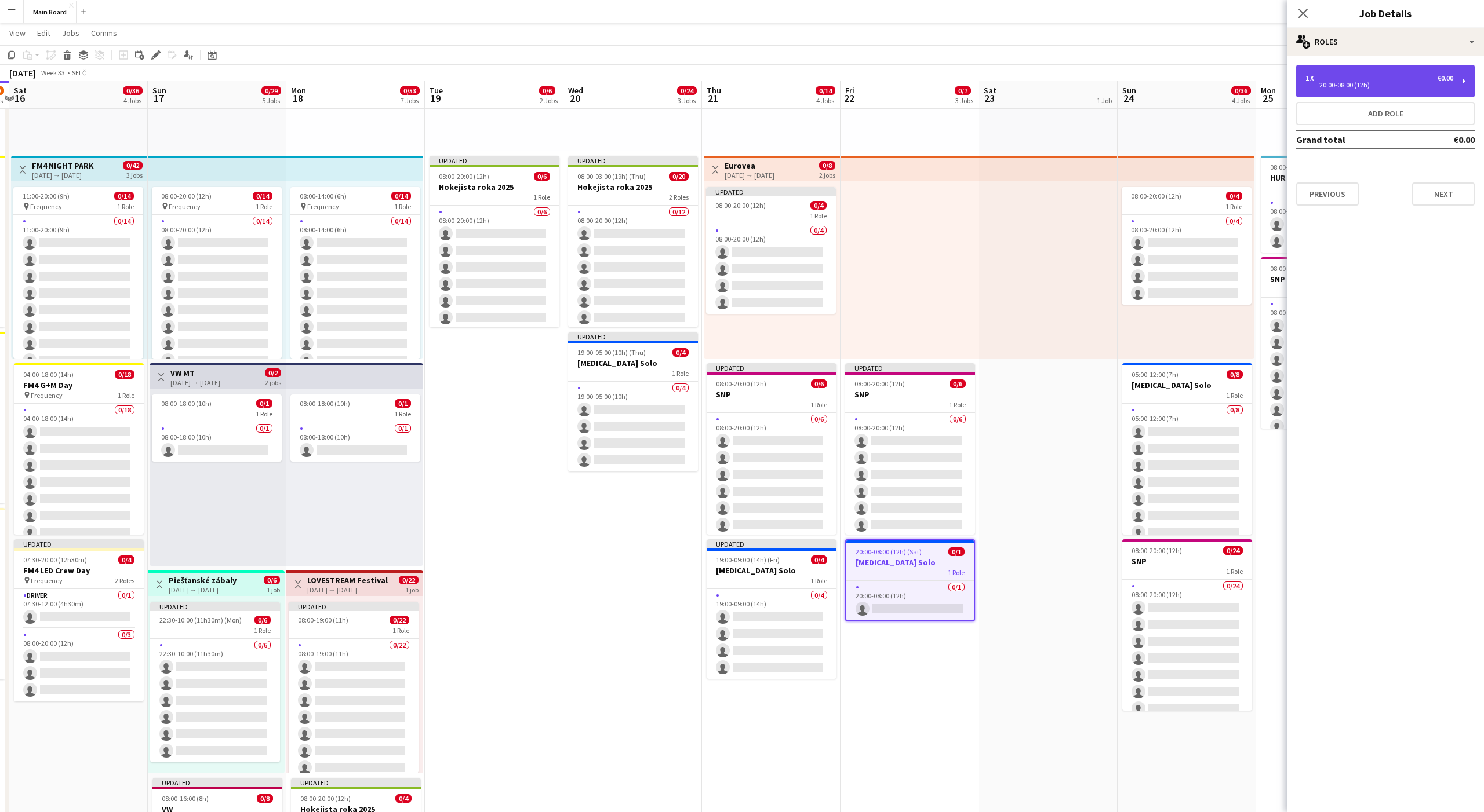
click at [1339, 88] on div "20:00-08:00 (12h)" at bounding box center [1379, 85] width 148 height 6
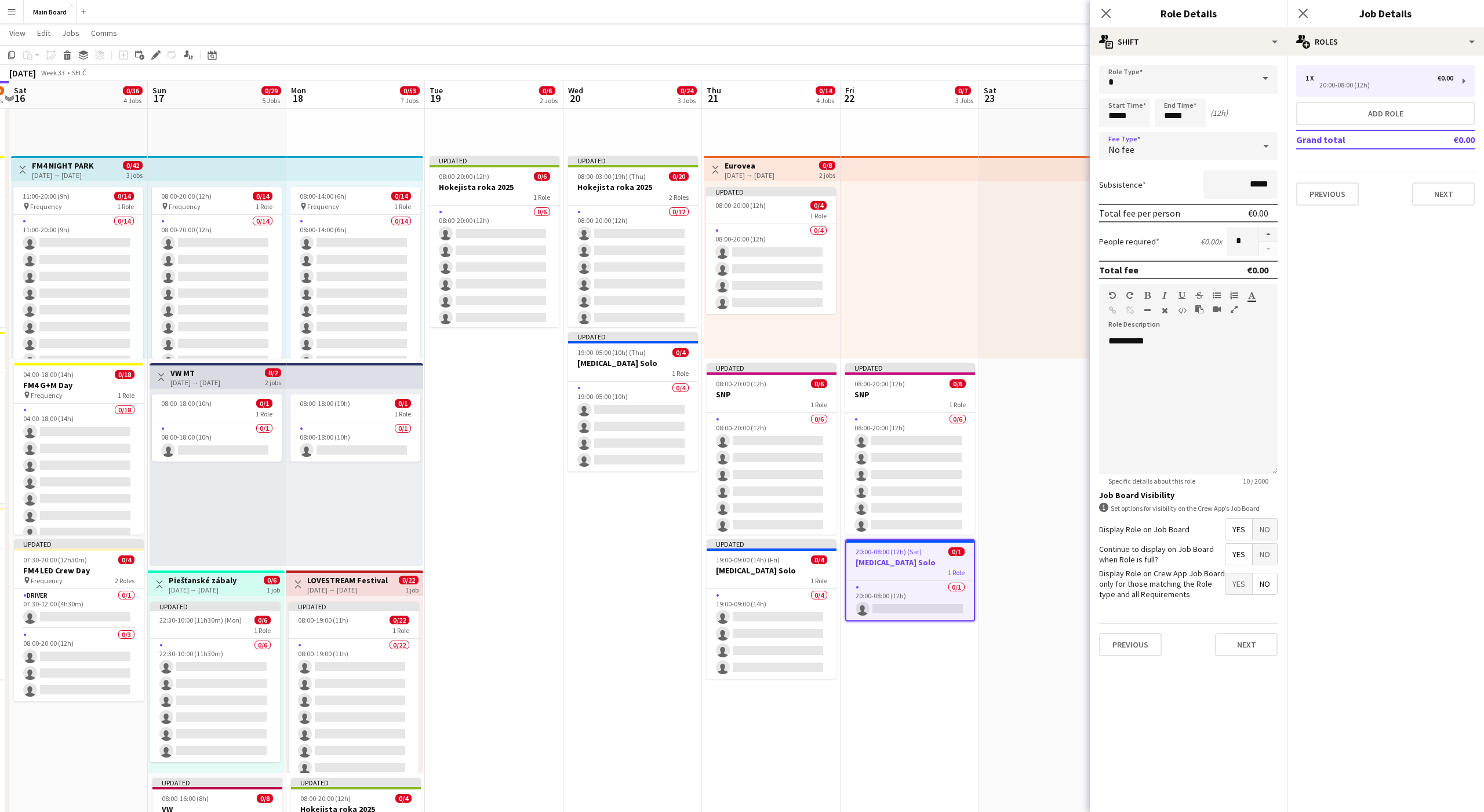
click at [1177, 152] on div "No fee" at bounding box center [1176, 146] width 155 height 28
click at [1123, 181] on span "Hourly" at bounding box center [1188, 179] width 160 height 11
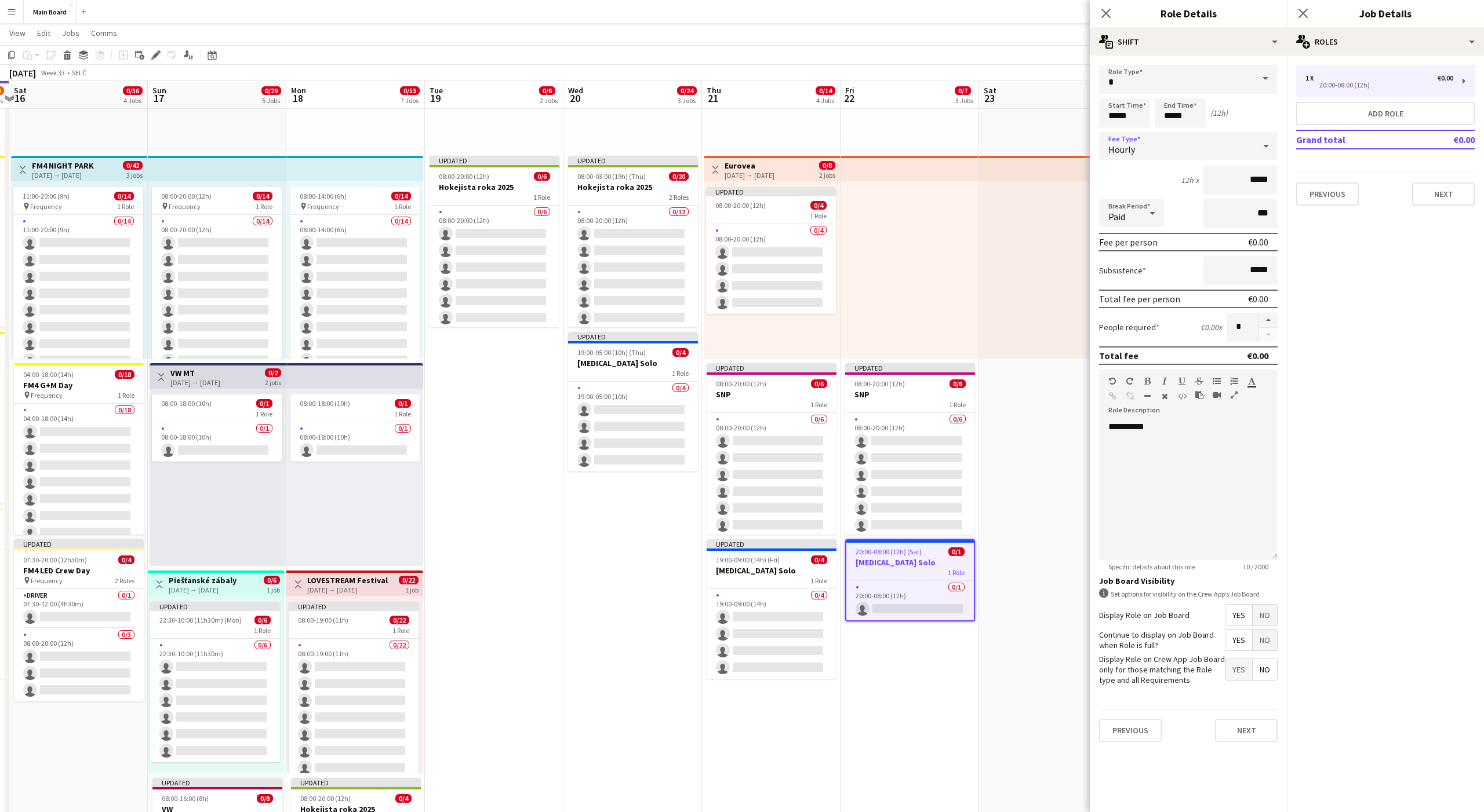
click at [1116, 214] on span "Paid" at bounding box center [1116, 217] width 17 height 12
click at [1127, 269] on mat-option "Unpaid" at bounding box center [1131, 276] width 65 height 29
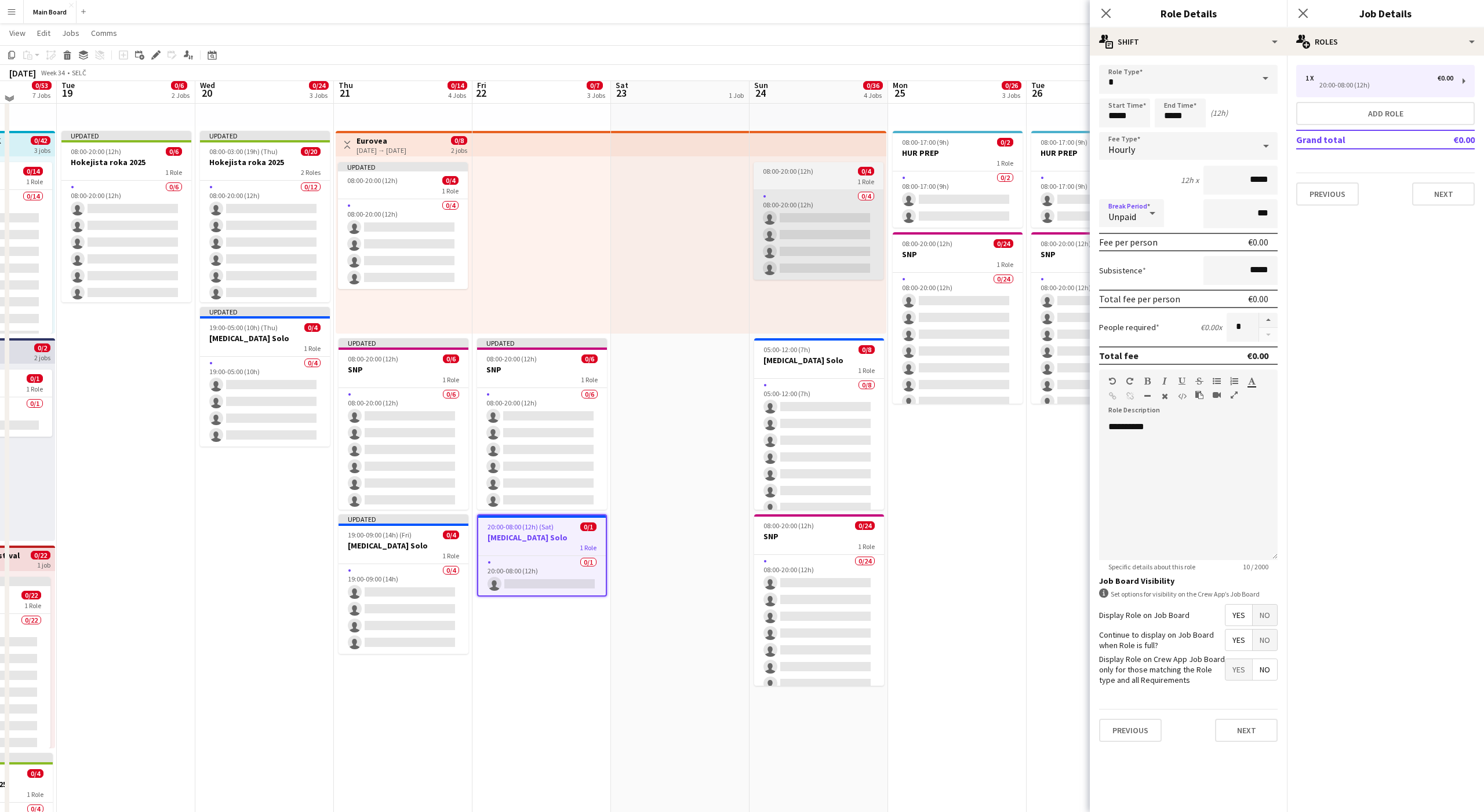
scroll to position [216, 0]
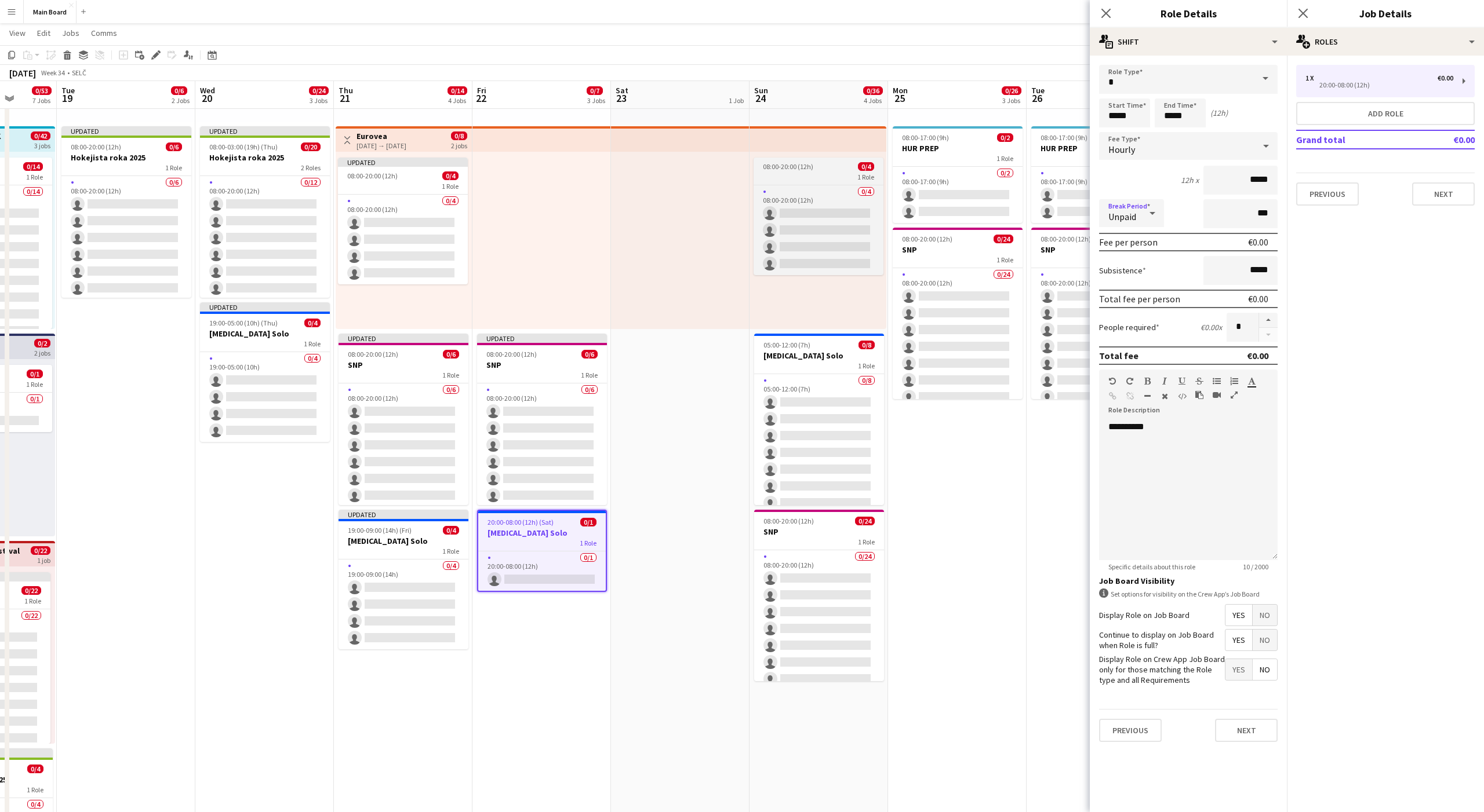
click at [806, 178] on div "1 Role" at bounding box center [818, 176] width 130 height 9
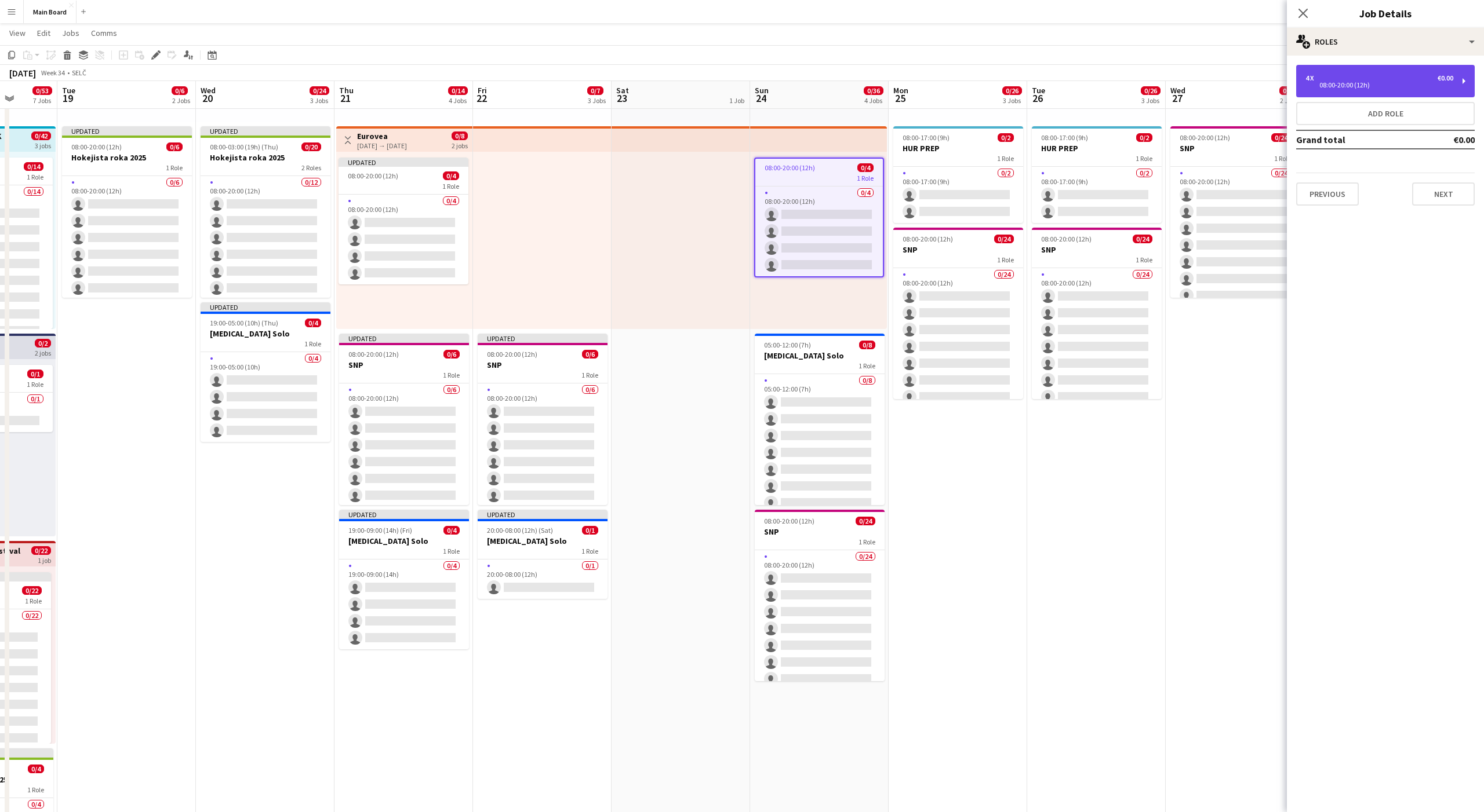
click at [1376, 92] on div "4 x €0.00 08:00-20:00 (12h)" at bounding box center [1386, 81] width 178 height 32
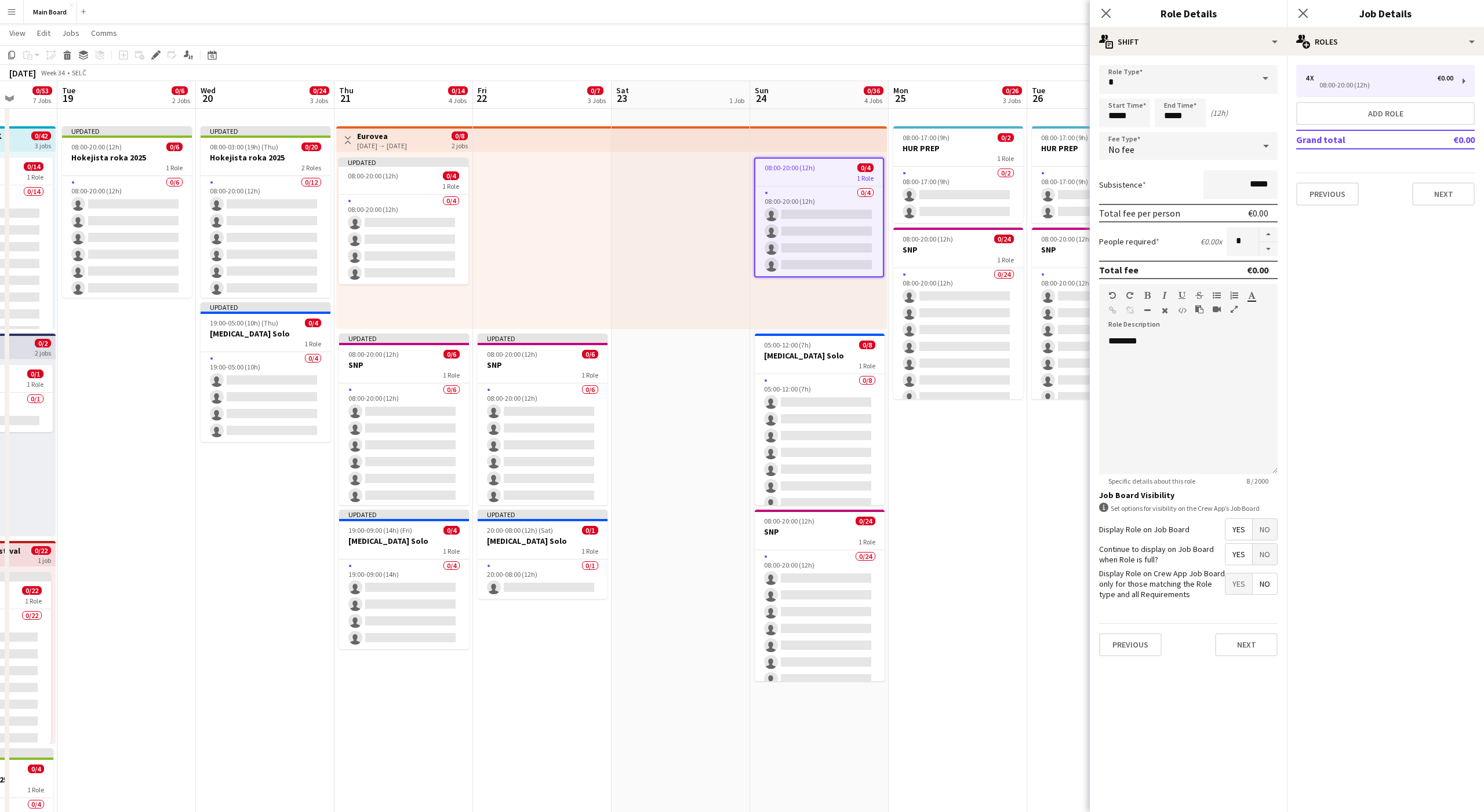
click at [1139, 147] on div "No fee" at bounding box center [1176, 146] width 155 height 28
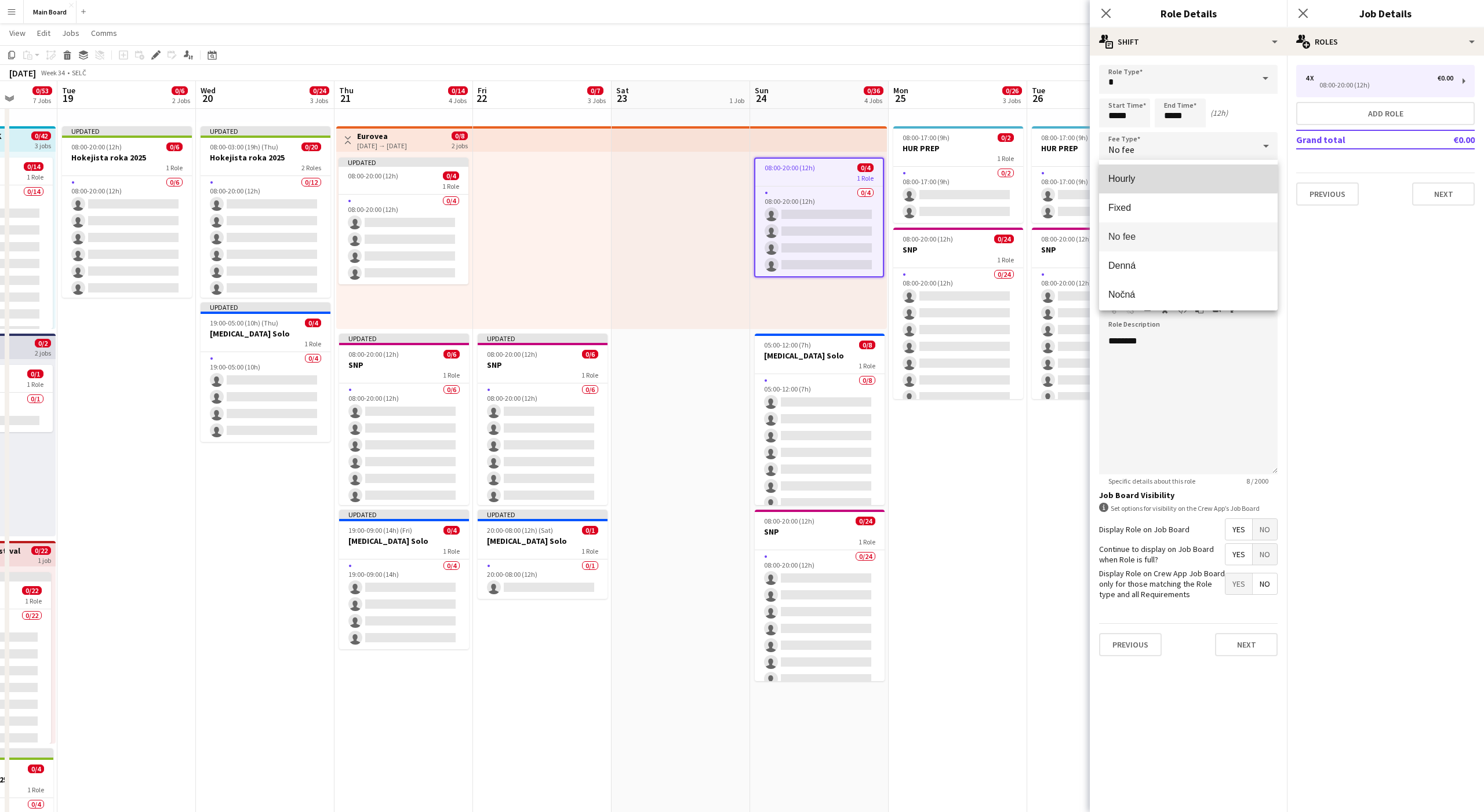
click at [1133, 174] on span "Hourly" at bounding box center [1188, 179] width 160 height 11
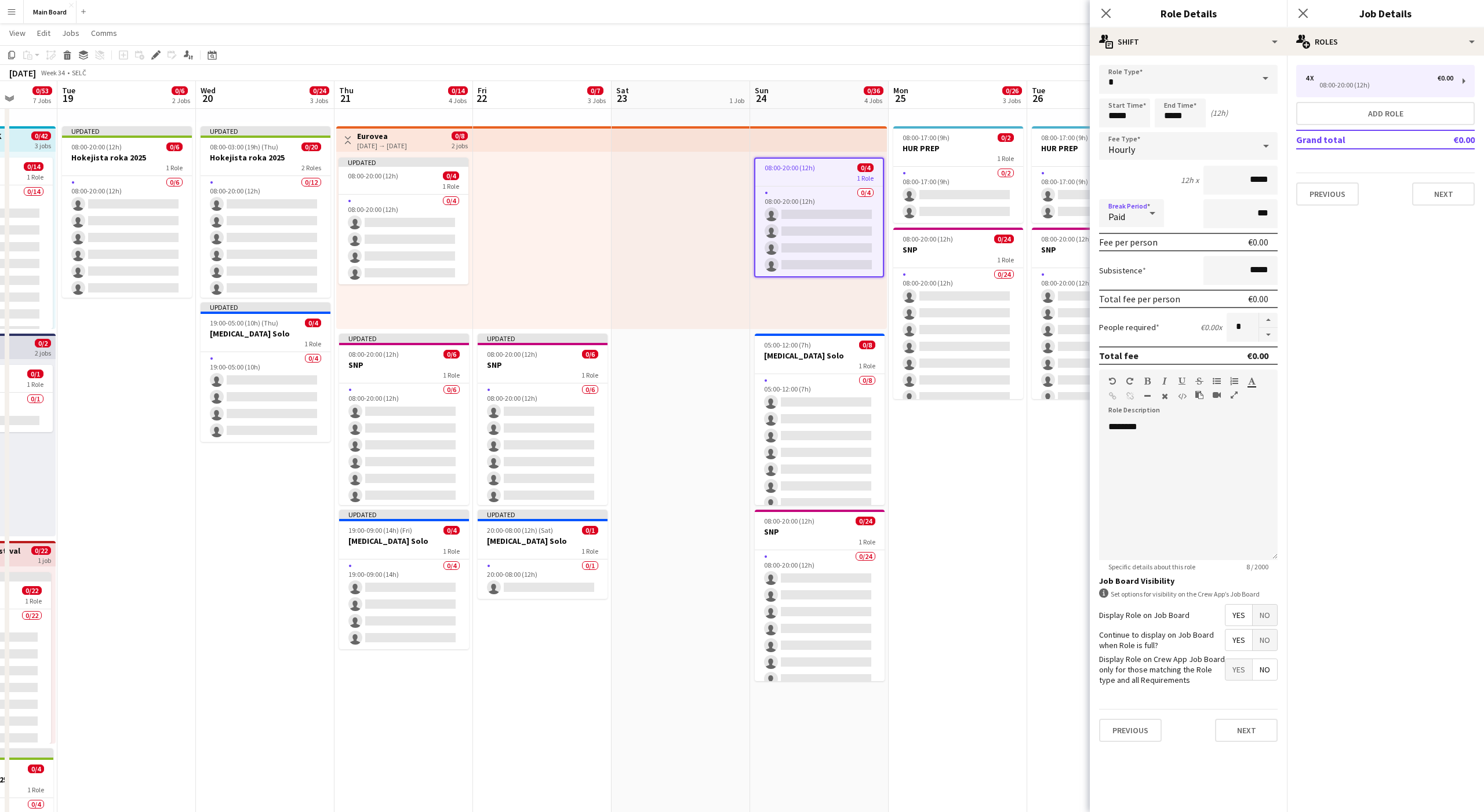
click at [1128, 216] on div "Paid" at bounding box center [1119, 213] width 41 height 28
click at [1123, 274] on span "Unpaid" at bounding box center [1131, 275] width 46 height 11
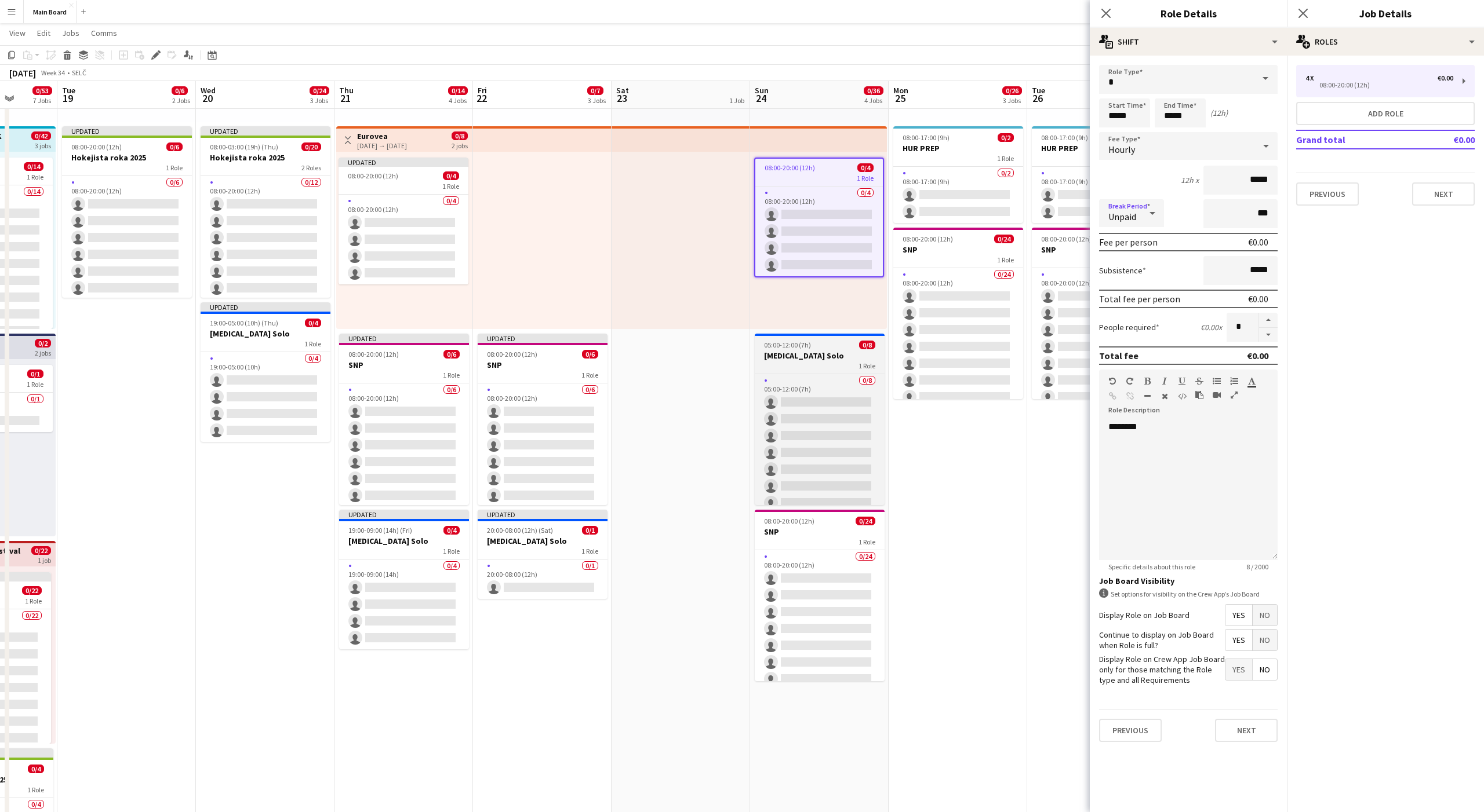
click at [829, 357] on h3 "[MEDICAL_DATA] Solo" at bounding box center [819, 355] width 130 height 10
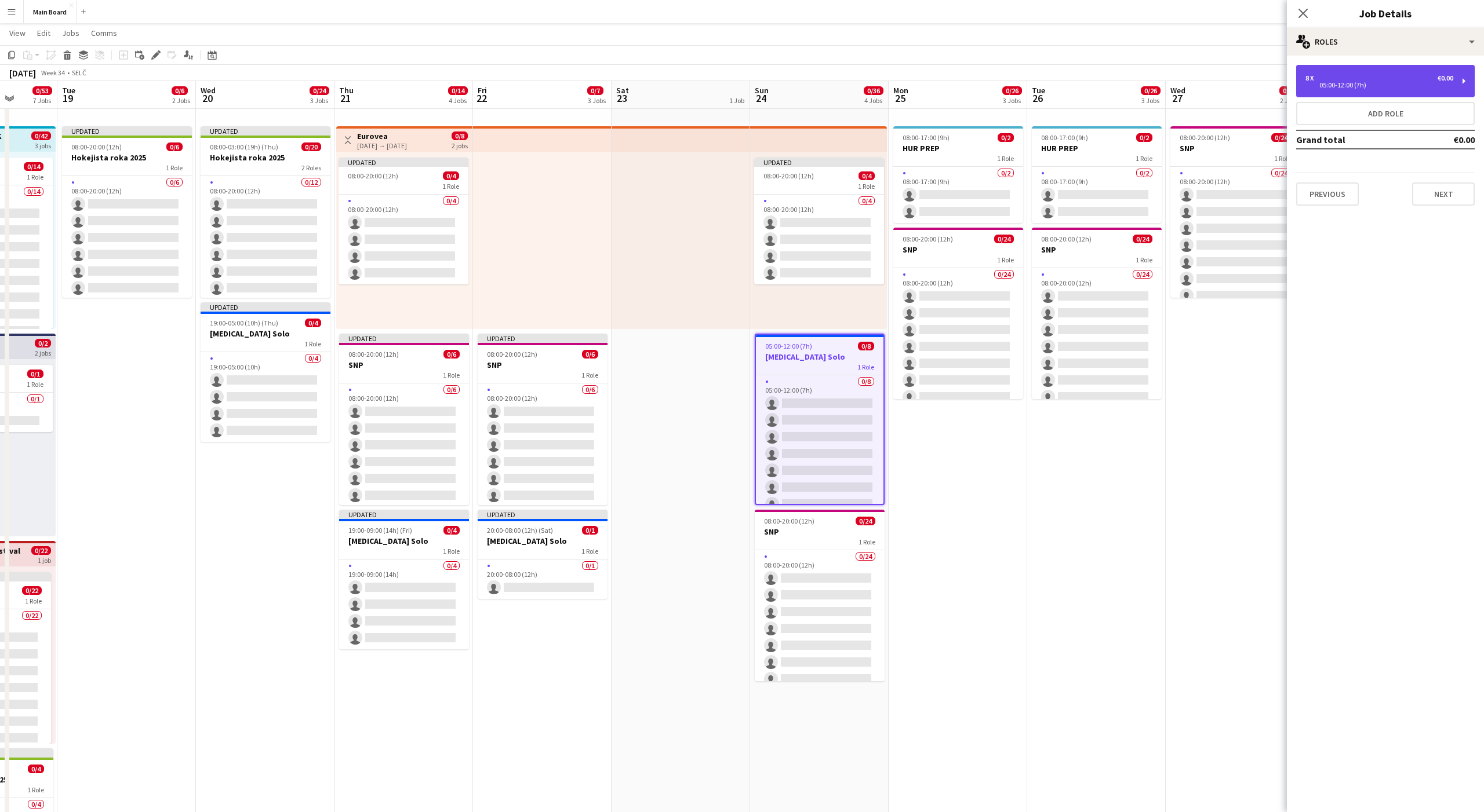
click at [1350, 94] on div "8 x €0.00 05:00-12:00 (7h)" at bounding box center [1386, 81] width 178 height 32
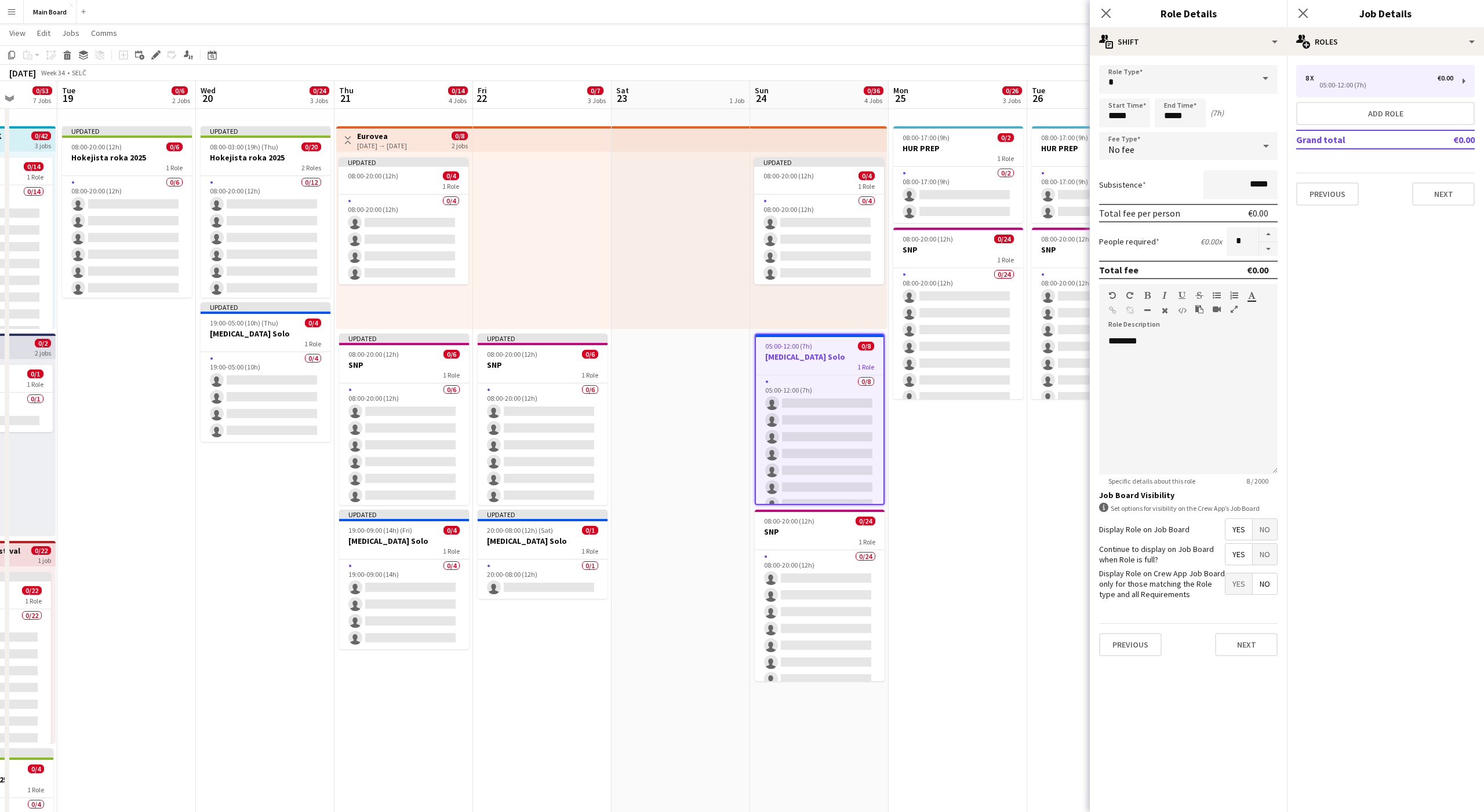
click at [1164, 144] on div "No fee" at bounding box center [1176, 146] width 155 height 28
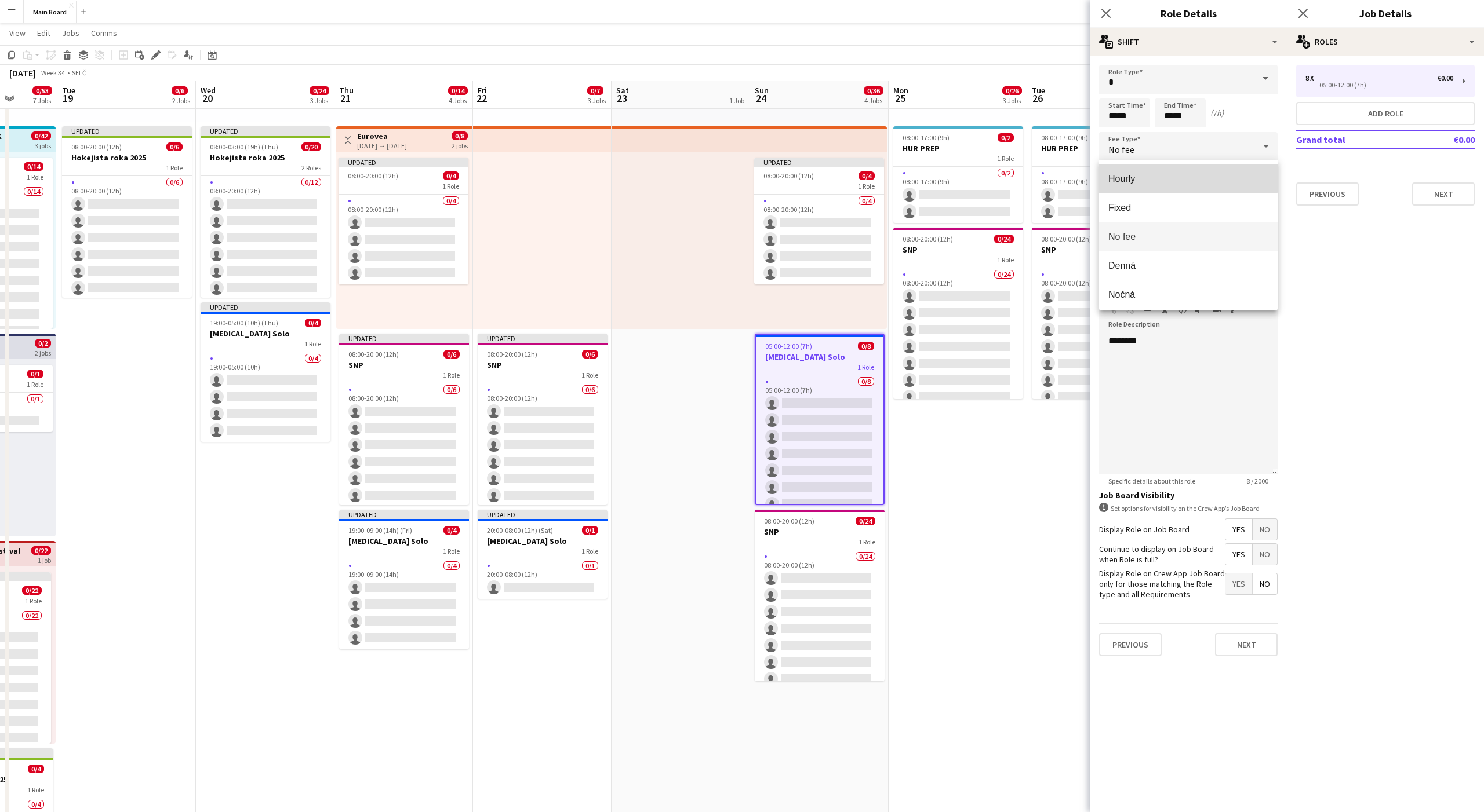
click at [1117, 174] on span "Hourly" at bounding box center [1188, 179] width 160 height 11
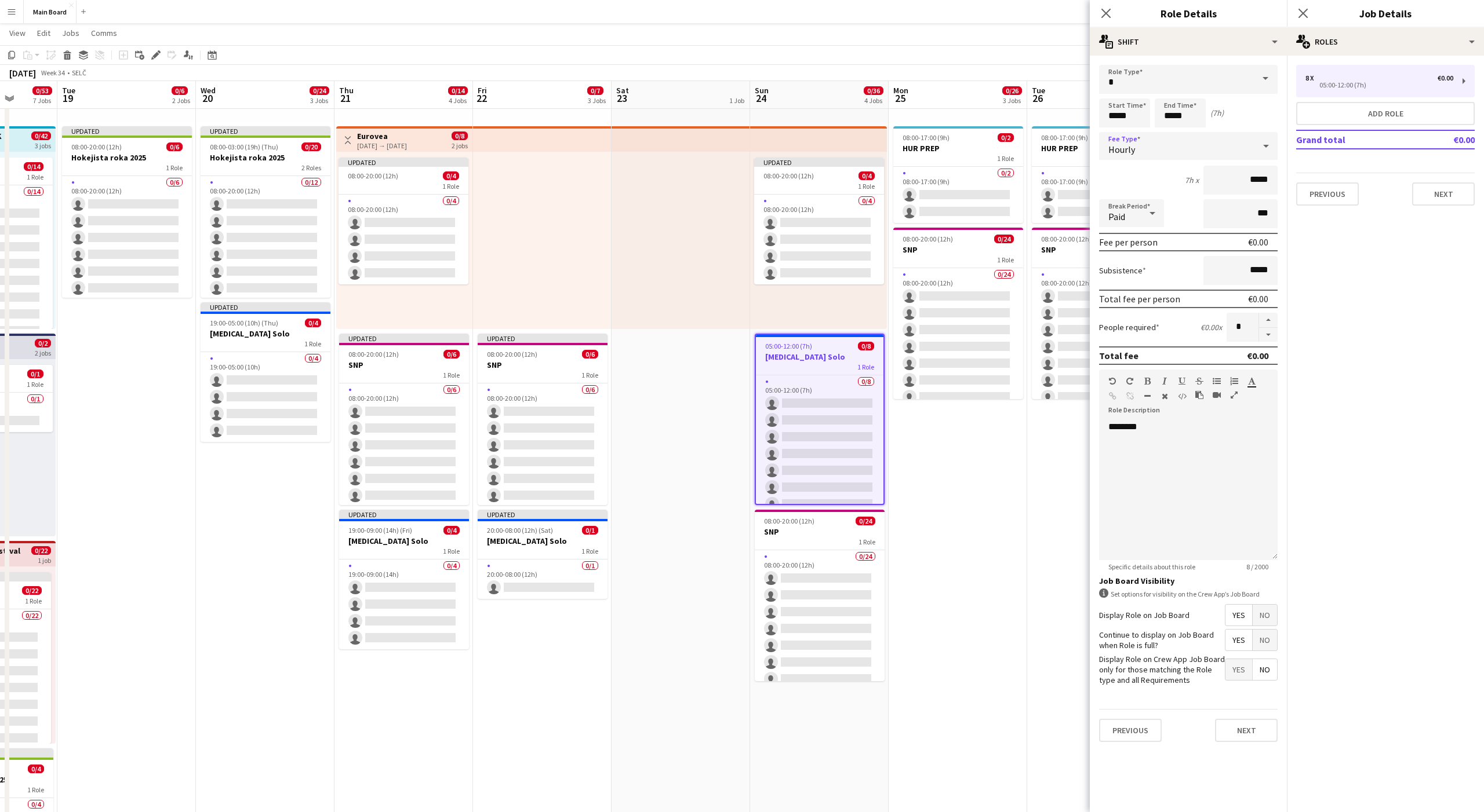
click at [1120, 213] on span "Paid" at bounding box center [1116, 217] width 17 height 12
click at [1119, 246] on span "Paid" at bounding box center [1131, 246] width 46 height 11
click at [1118, 226] on div "Paid" at bounding box center [1119, 213] width 41 height 28
click at [1115, 269] on span "Unpaid" at bounding box center [1131, 275] width 46 height 11
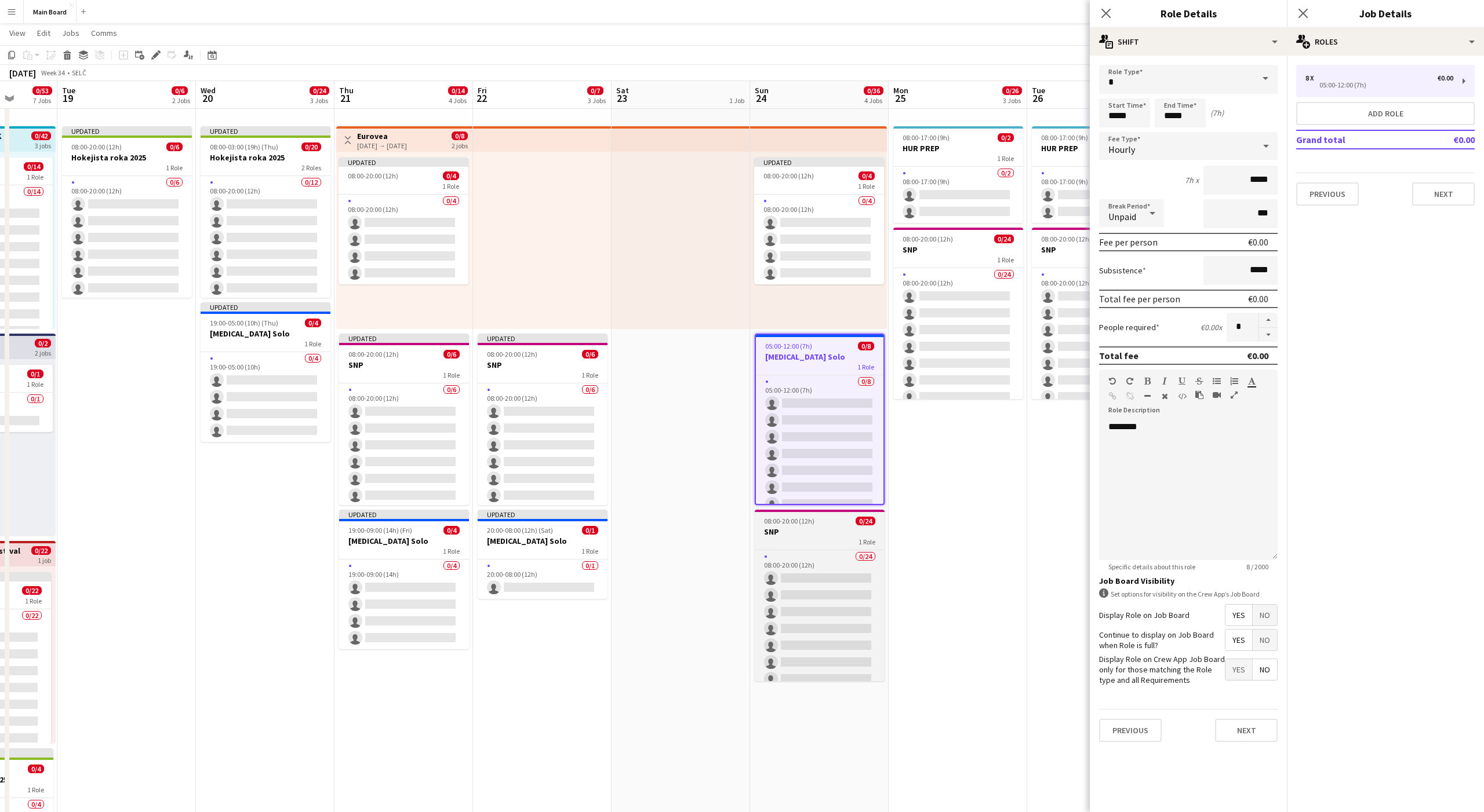
click at [802, 537] on div "1 Role" at bounding box center [819, 542] width 130 height 9
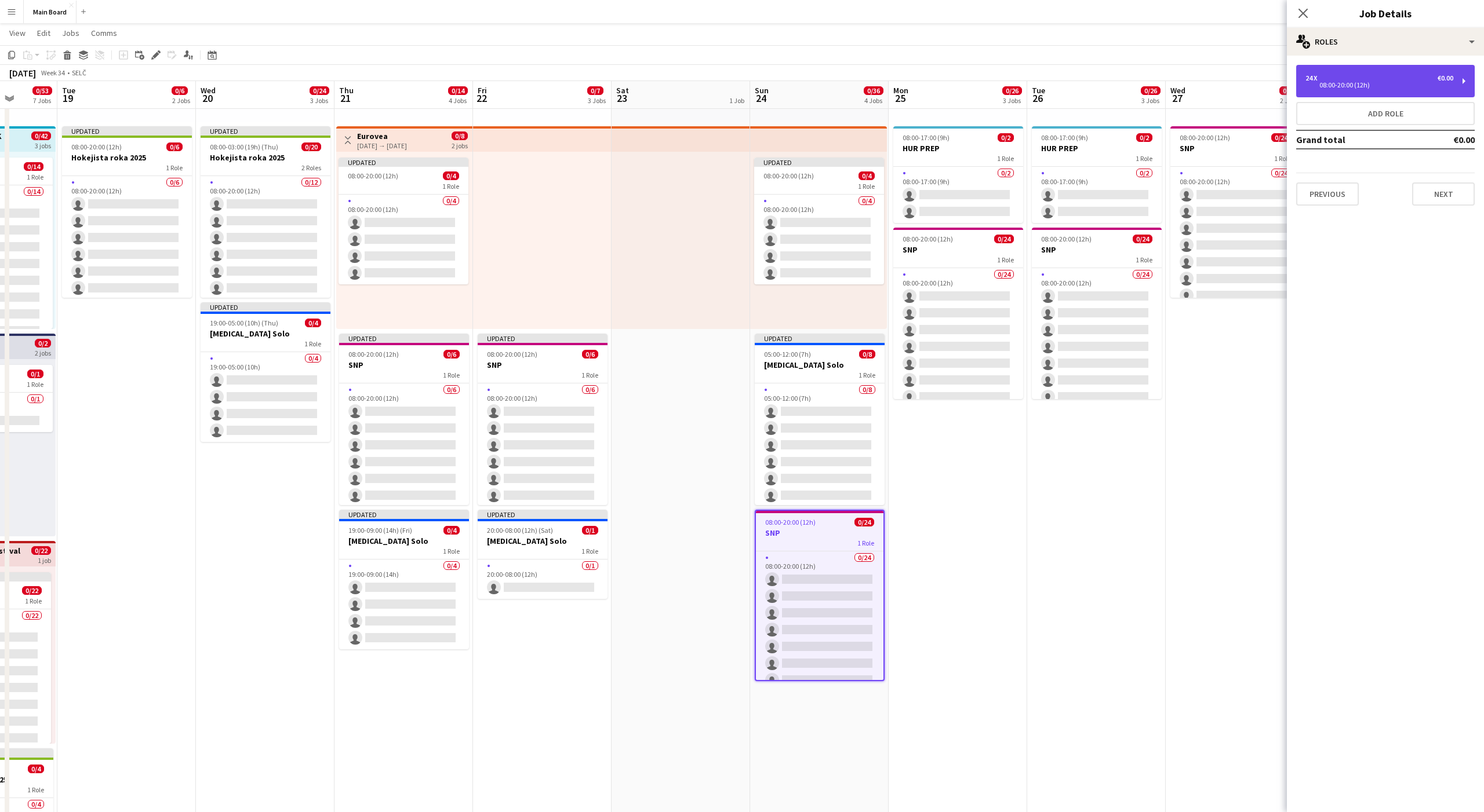
click at [1342, 74] on div "24 x €0.00" at bounding box center [1379, 78] width 148 height 8
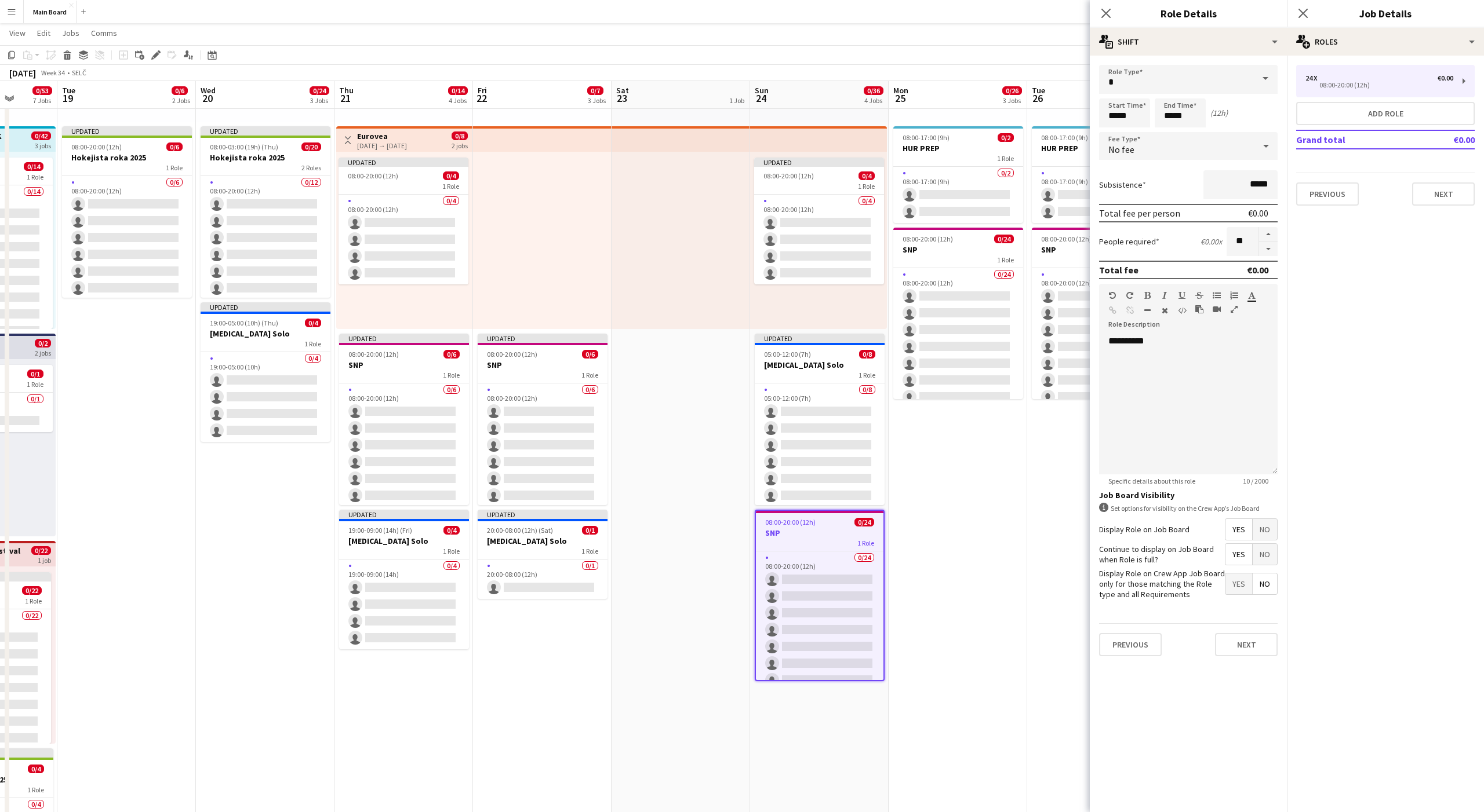
click at [1195, 141] on div "No fee" at bounding box center [1176, 146] width 155 height 28
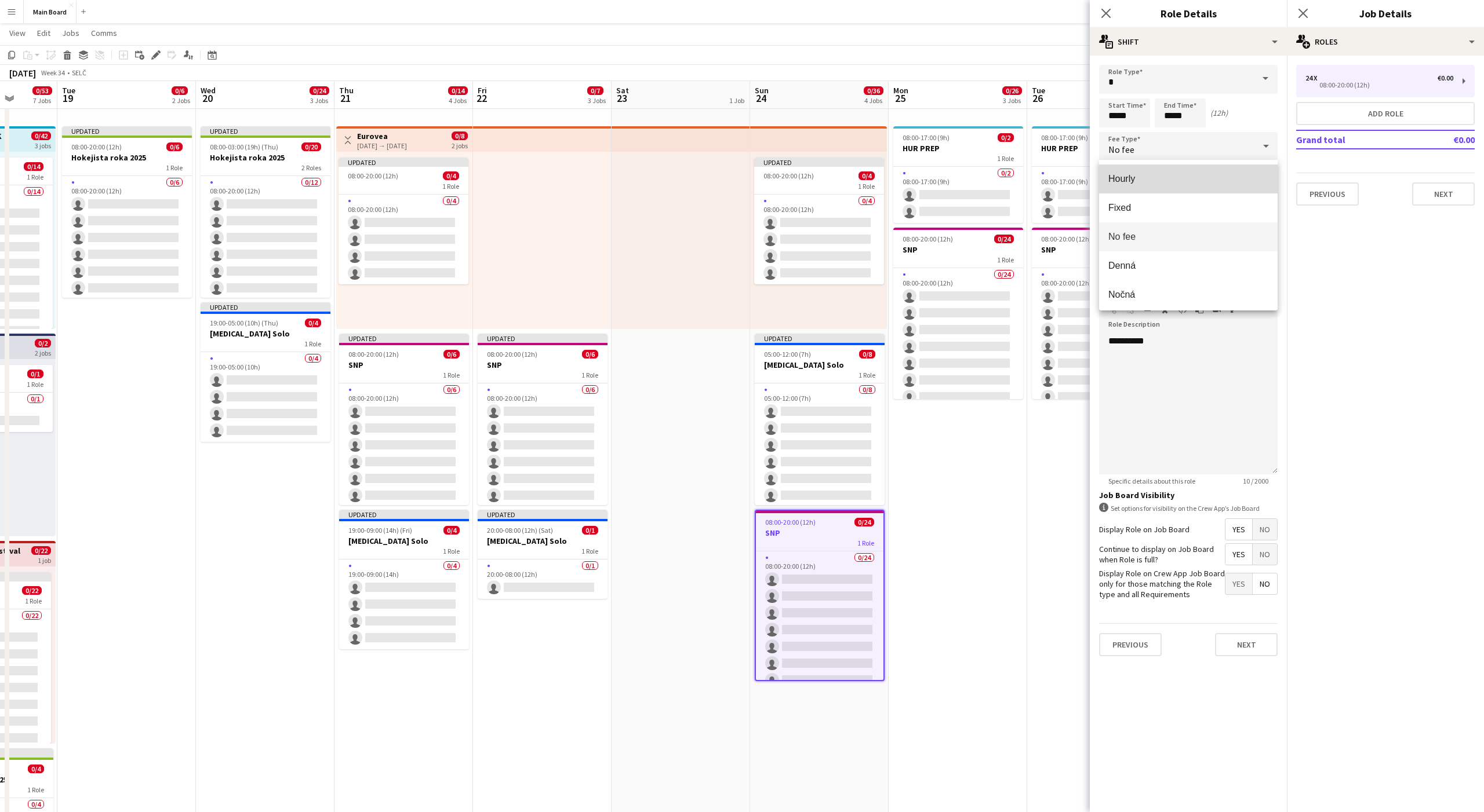
click at [1120, 171] on mat-option "Hourly" at bounding box center [1188, 179] width 178 height 29
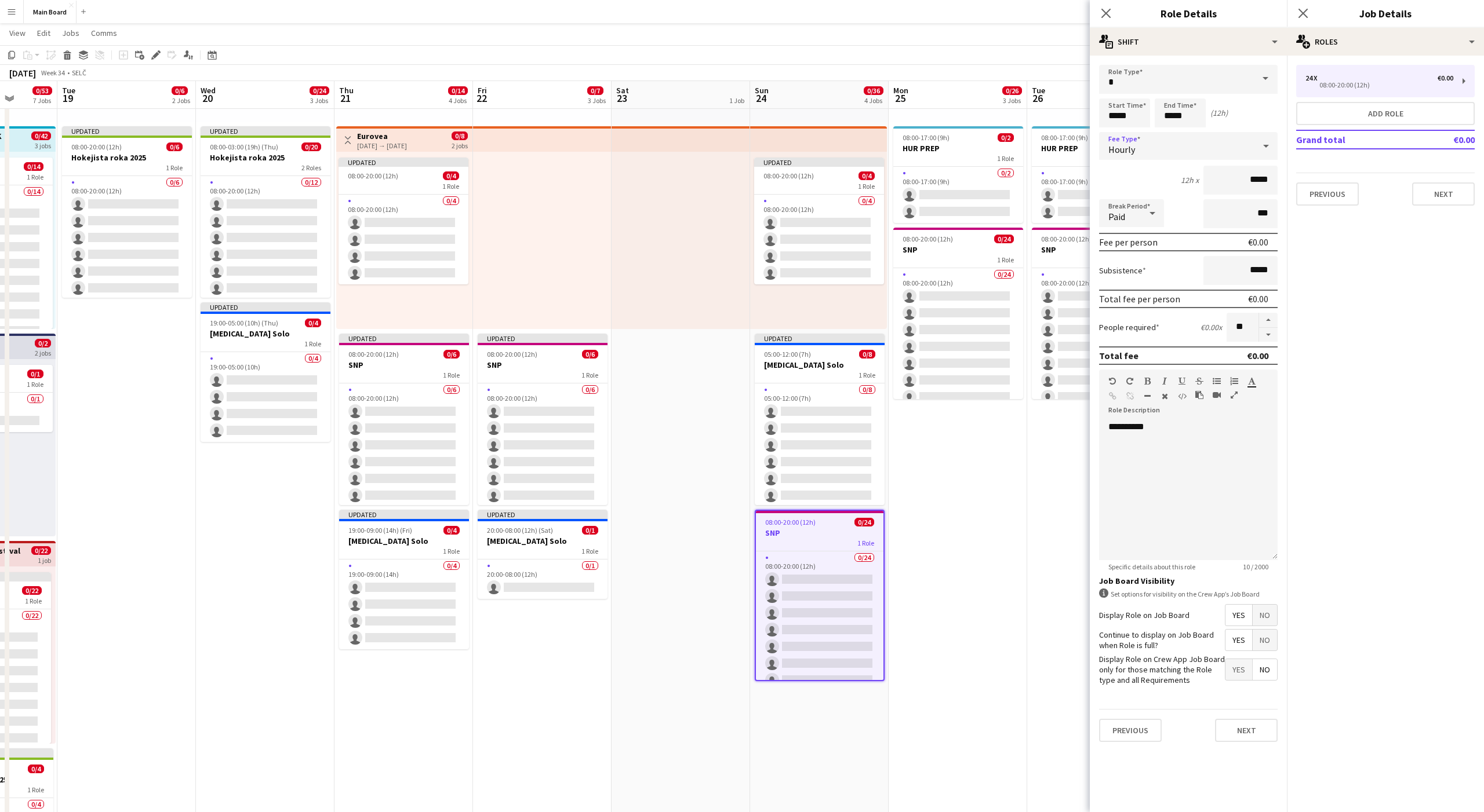
click at [1120, 216] on span "Paid" at bounding box center [1116, 217] width 17 height 12
click at [1120, 269] on mat-option "Unpaid" at bounding box center [1131, 276] width 65 height 29
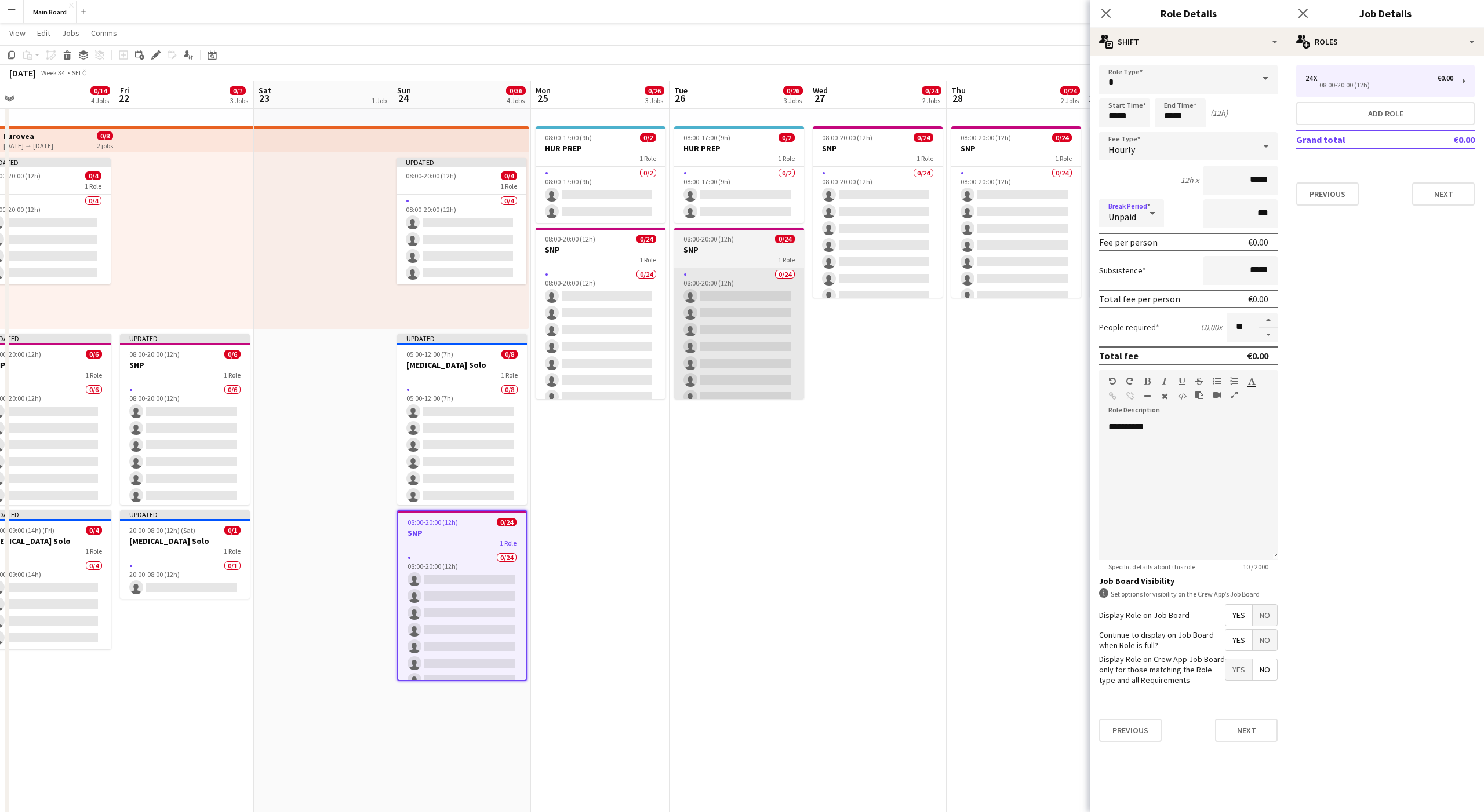
scroll to position [0, 444]
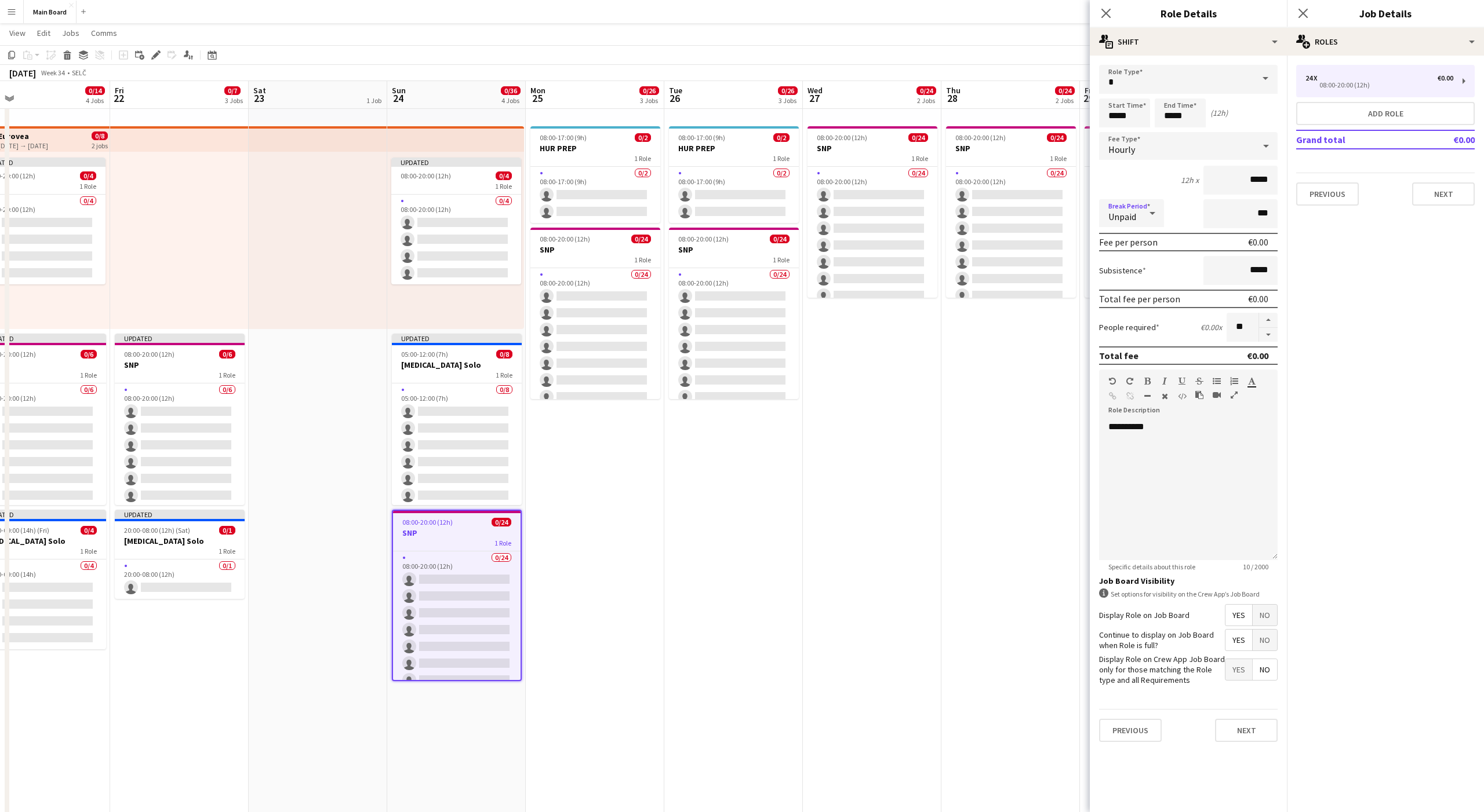
click at [602, 148] on h3 "HUR PREP" at bounding box center [595, 148] width 130 height 10
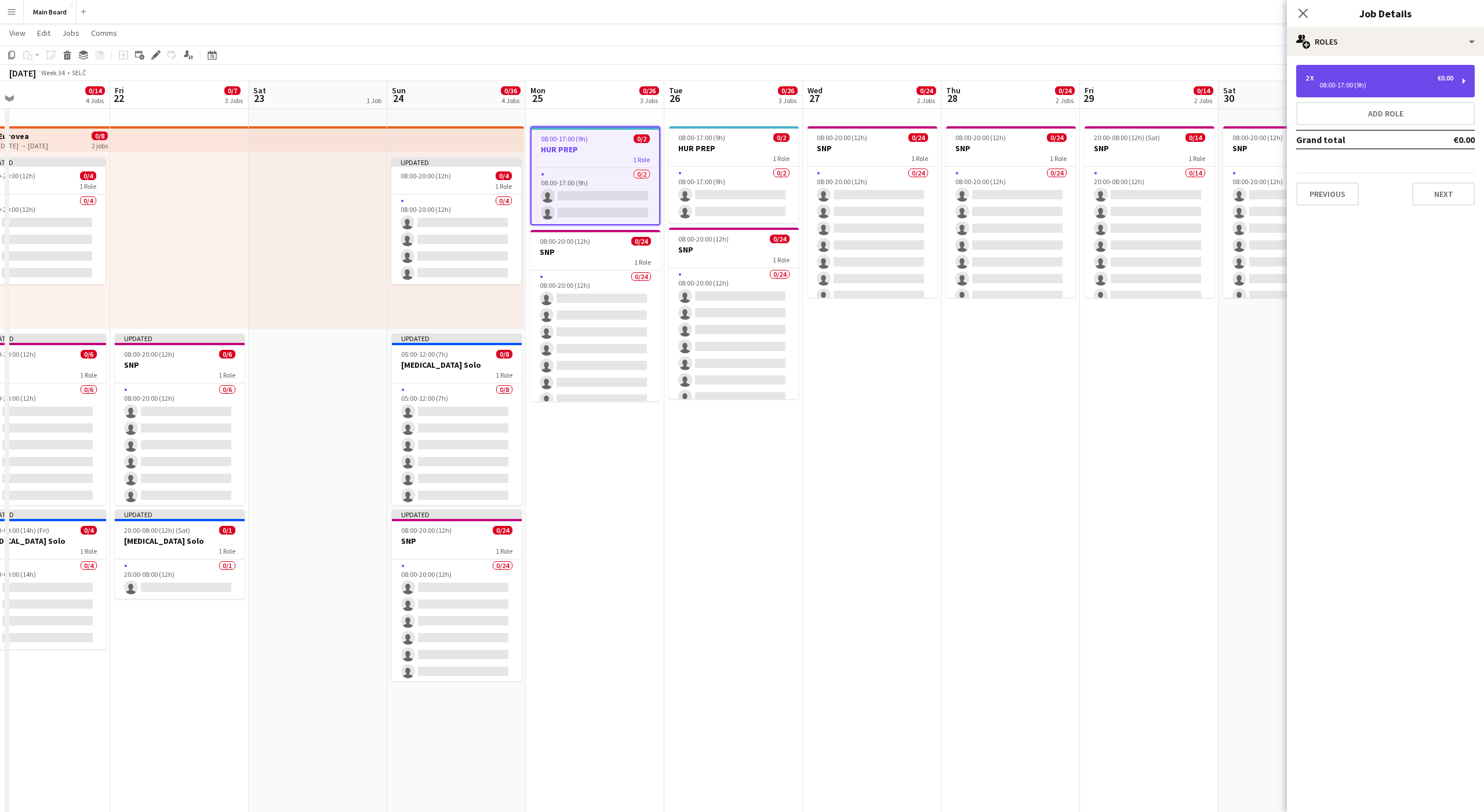
click at [1381, 75] on div "2 x €0.00" at bounding box center [1379, 78] width 148 height 8
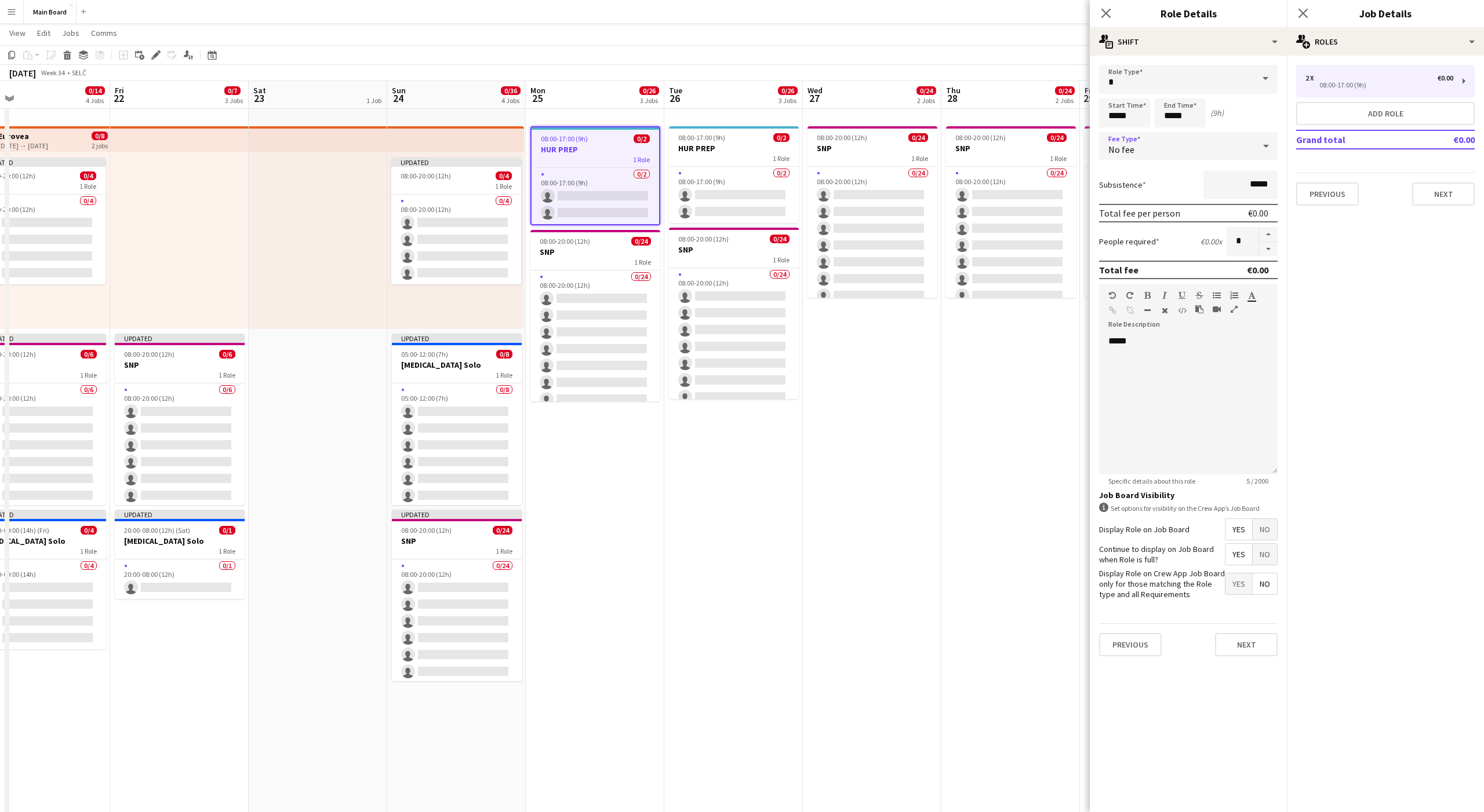
click at [1128, 145] on span "No fee" at bounding box center [1121, 149] width 26 height 12
click at [1124, 176] on span "Hourly" at bounding box center [1188, 179] width 160 height 11
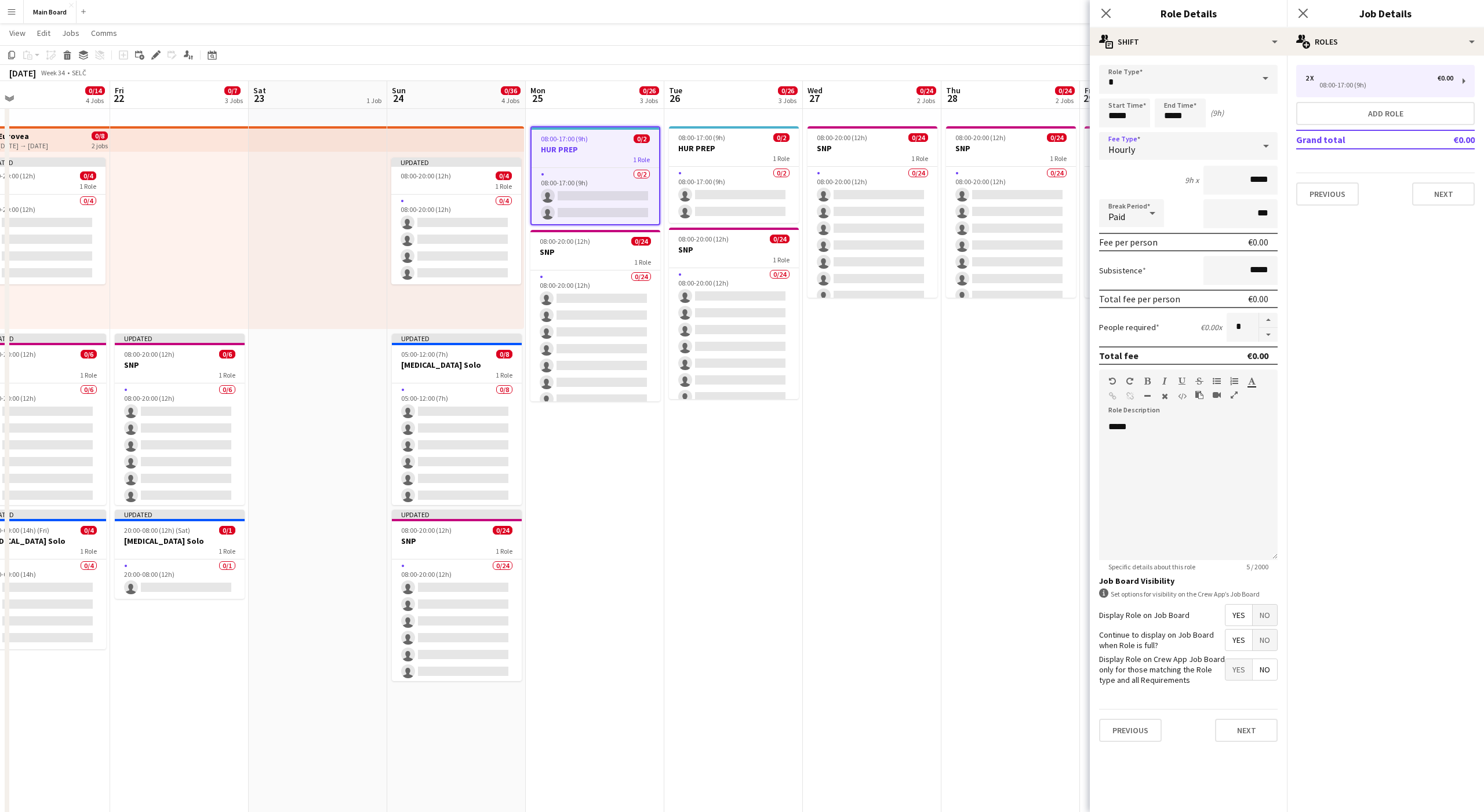
click at [1114, 213] on span "Paid" at bounding box center [1116, 217] width 17 height 12
click at [1117, 273] on span "Unpaid" at bounding box center [1131, 275] width 46 height 11
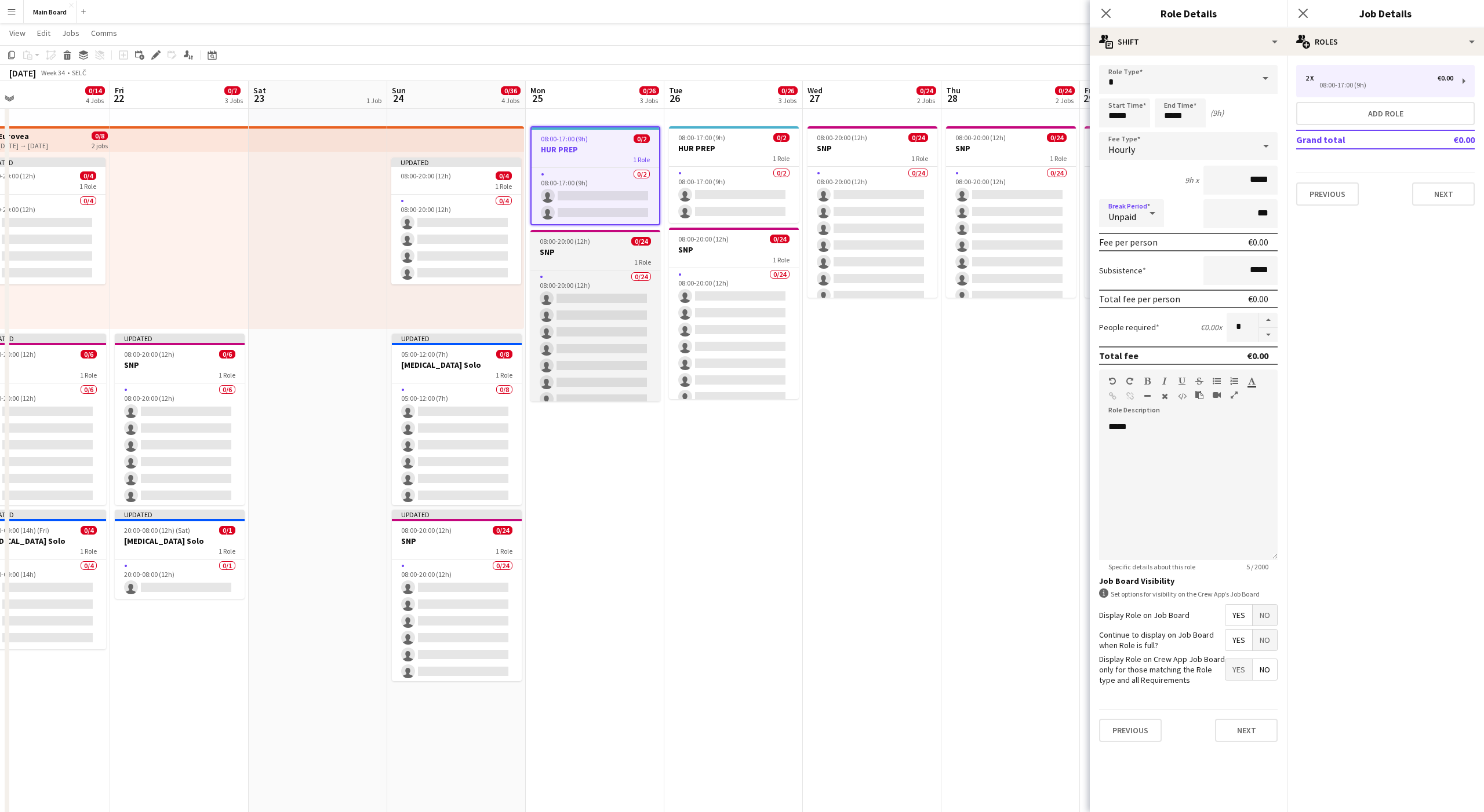
click at [596, 245] on app-job-card "08:00-20:00 (12h) 0/24 SNP 1 Role 0/24 08:00-20:00 (12h) single-neutral-actions…" at bounding box center [595, 315] width 130 height 172
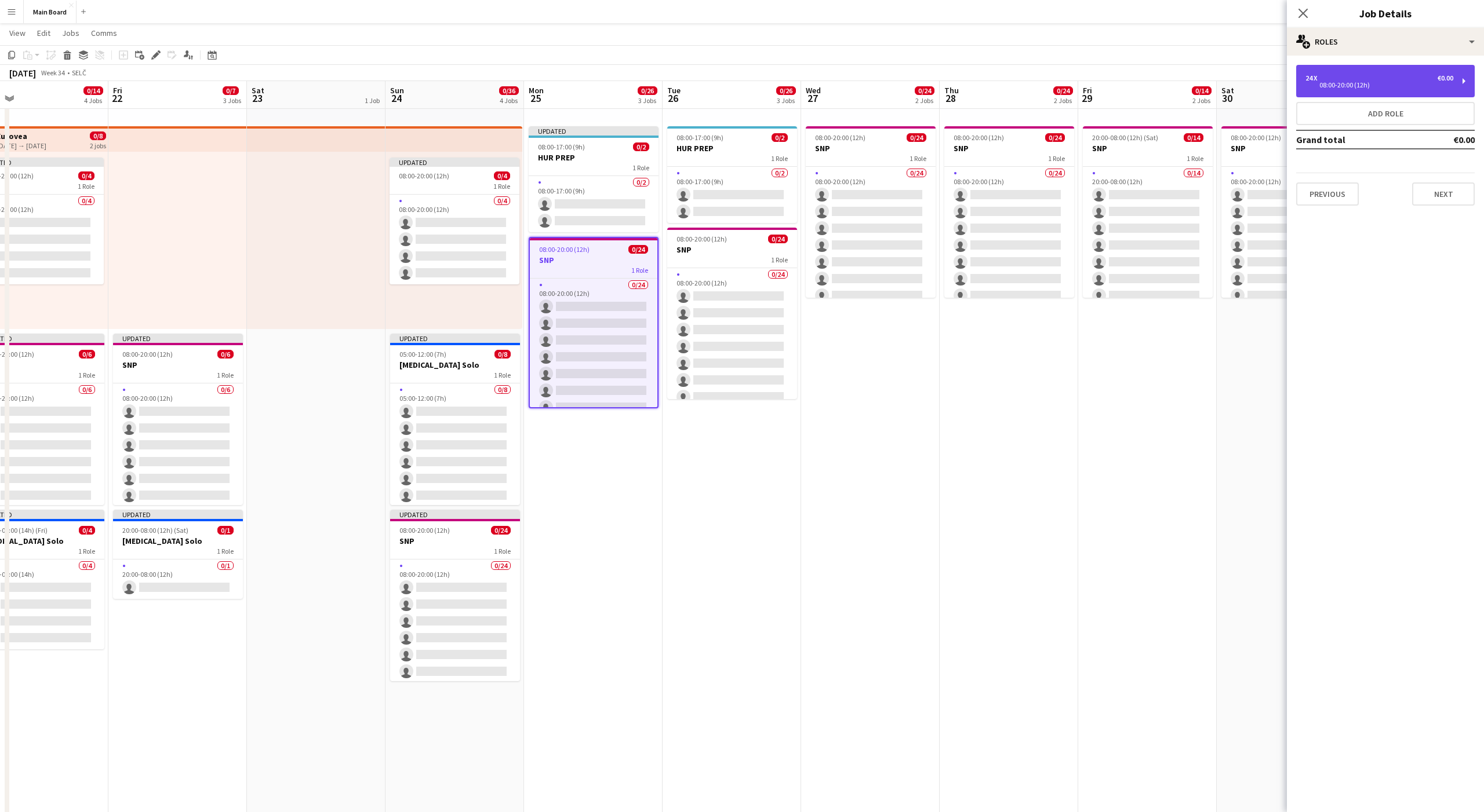
click at [1320, 89] on div "24 x €0.00 08:00-20:00 (12h)" at bounding box center [1386, 81] width 178 height 32
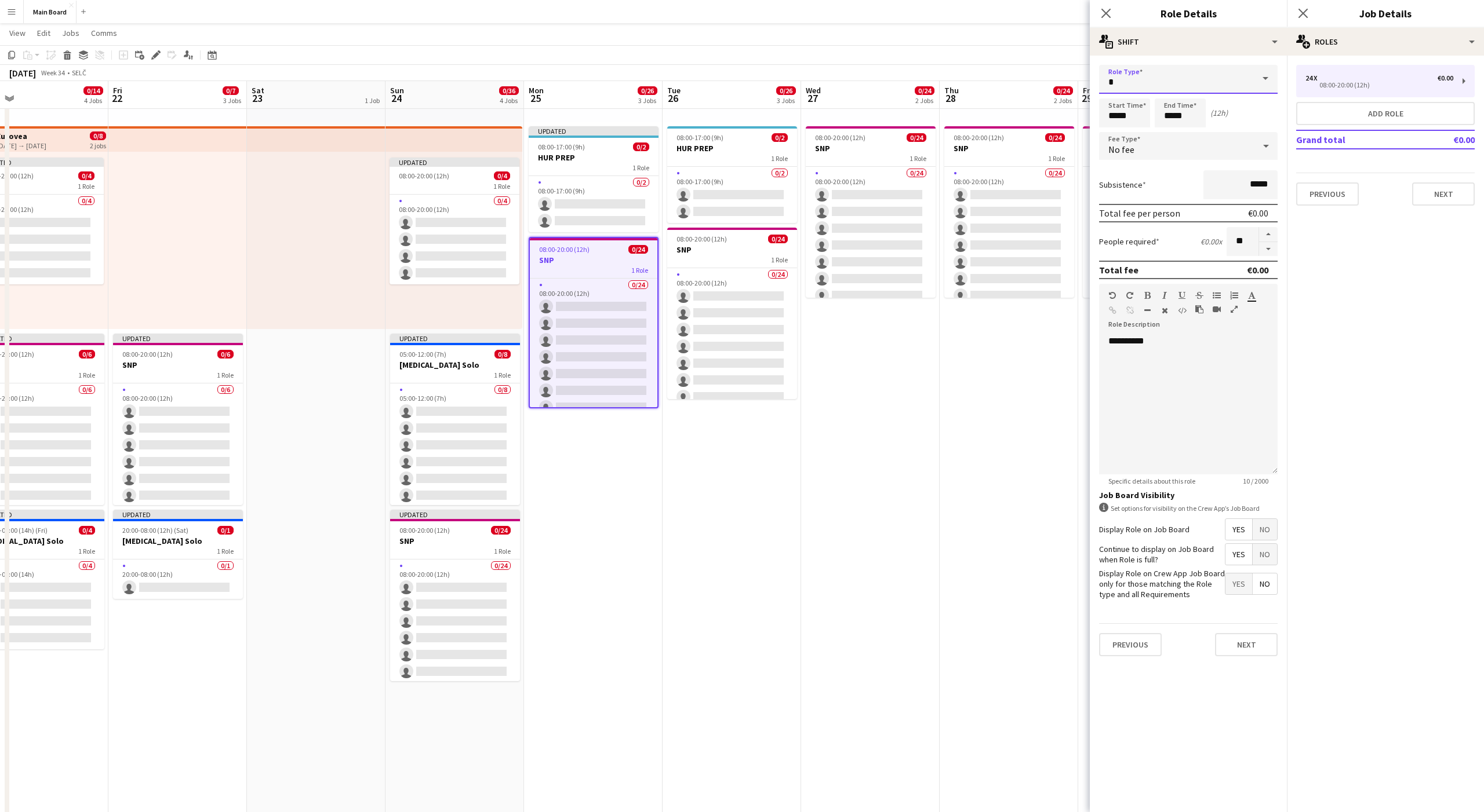
click at [1153, 82] on input "text" at bounding box center [1188, 80] width 178 height 29
click at [1135, 78] on input "text" at bounding box center [1188, 80] width 178 height 29
click at [1394, 266] on mat-expansion-panel "pencil3 General details 24 x €0.00 08:00-20:00 (12h) Add role Grand total €0.00…" at bounding box center [1385, 434] width 197 height 757
click at [1120, 139] on div "No fee" at bounding box center [1176, 146] width 155 height 28
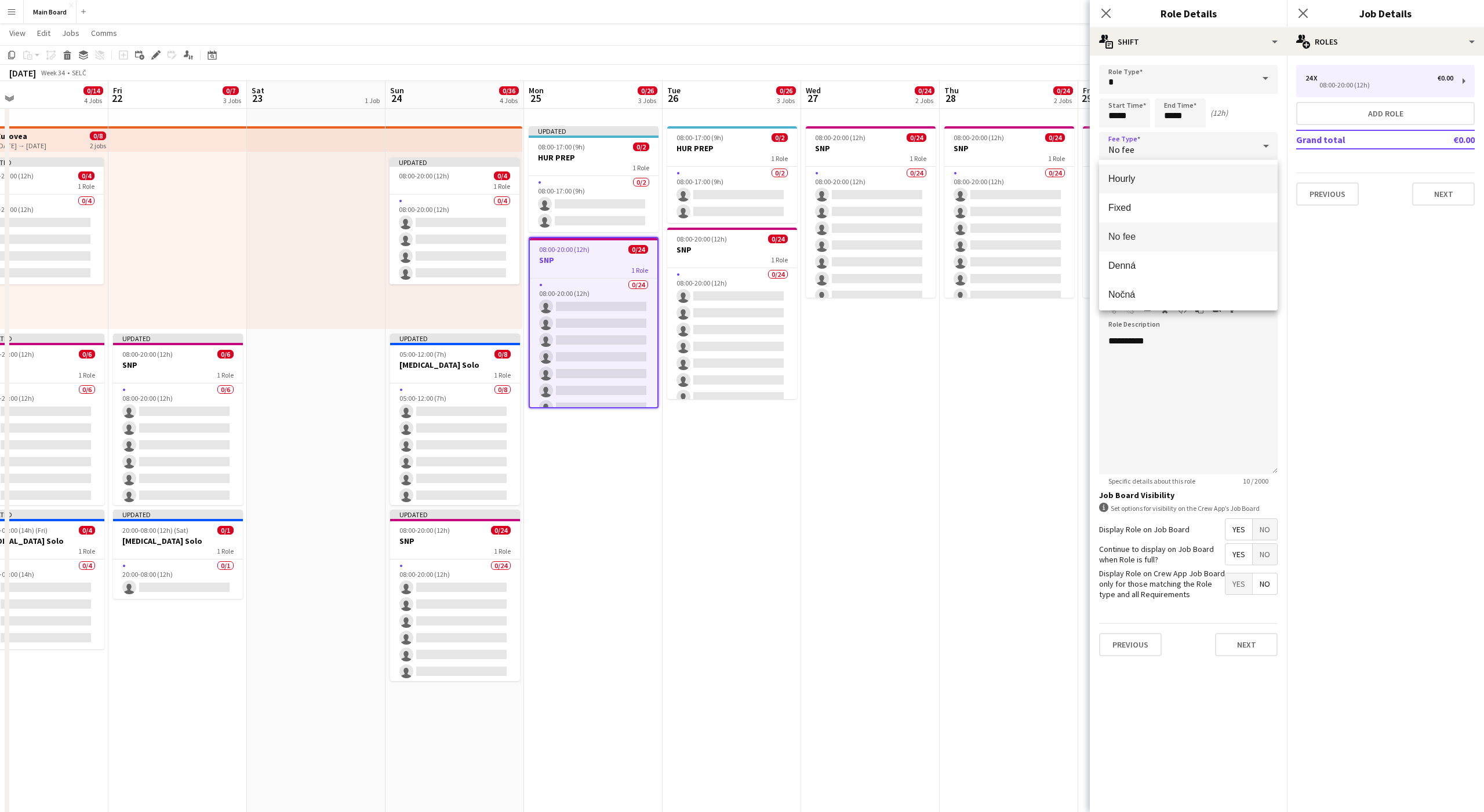
click at [1122, 180] on span "Hourly" at bounding box center [1188, 179] width 160 height 11
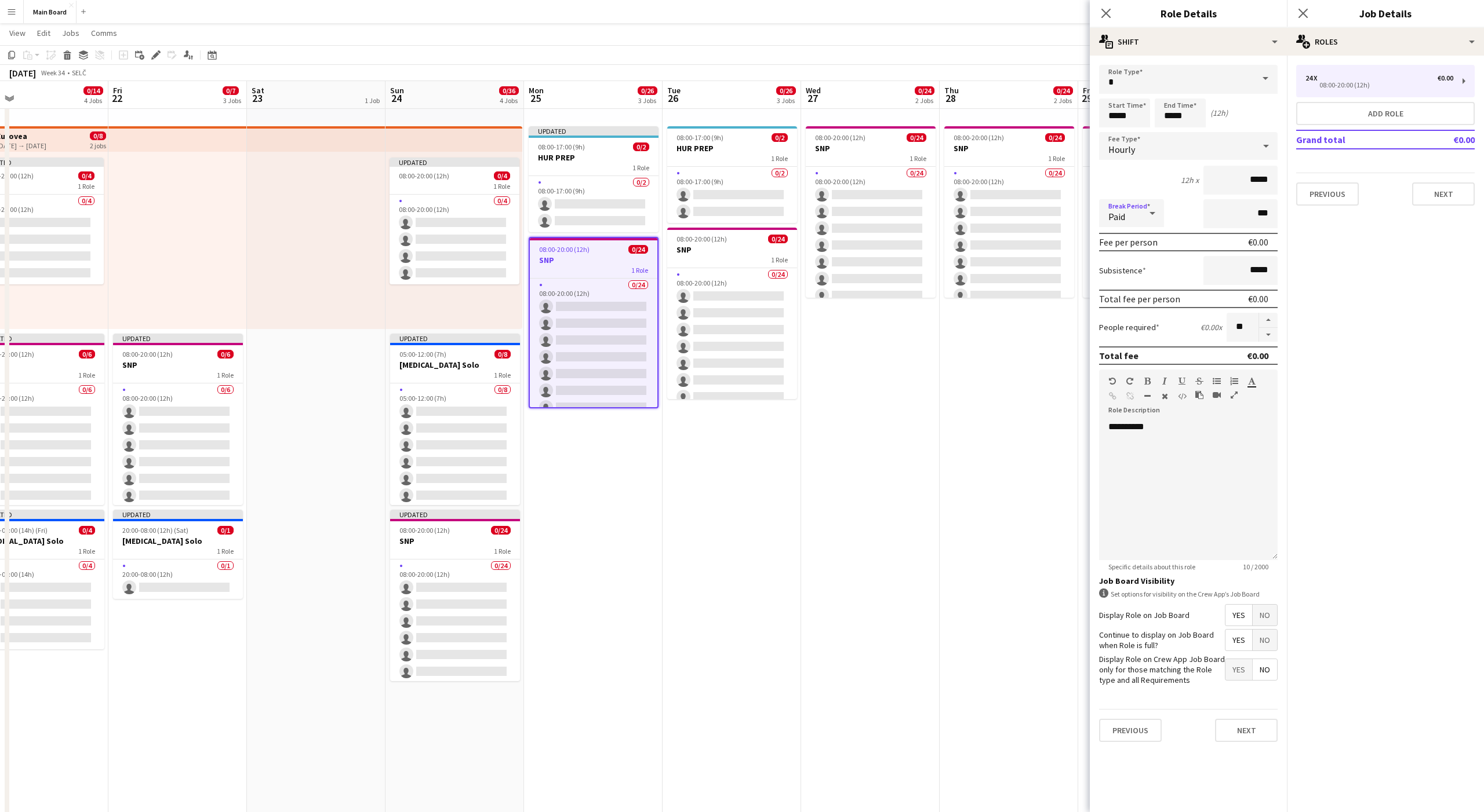
click at [1119, 216] on span "Paid" at bounding box center [1116, 217] width 17 height 12
click at [1120, 285] on mat-option "Unpaid" at bounding box center [1131, 276] width 65 height 29
click at [761, 153] on div "1 Role" at bounding box center [731, 158] width 130 height 9
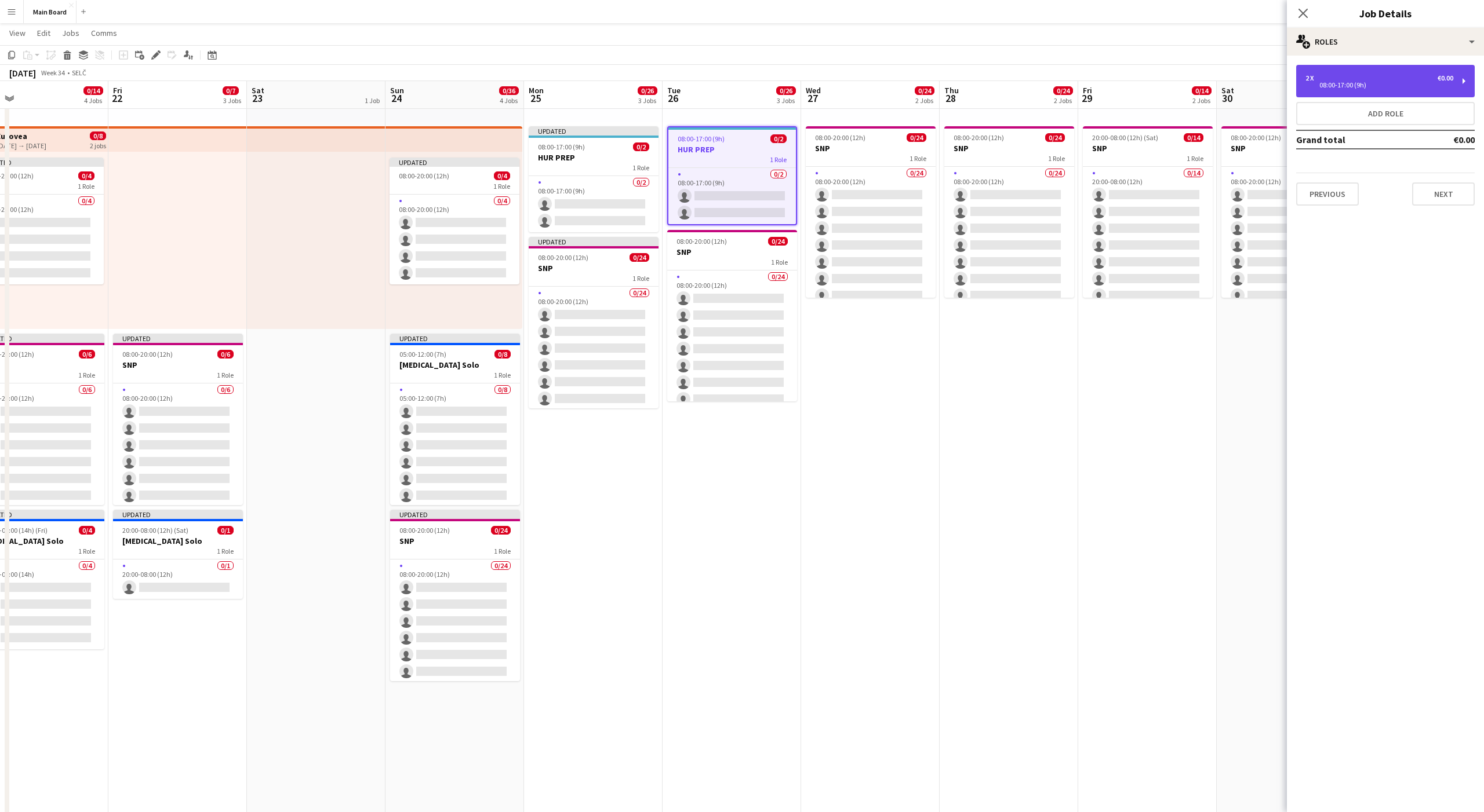
click at [1367, 81] on div "2 x €0.00" at bounding box center [1379, 78] width 148 height 8
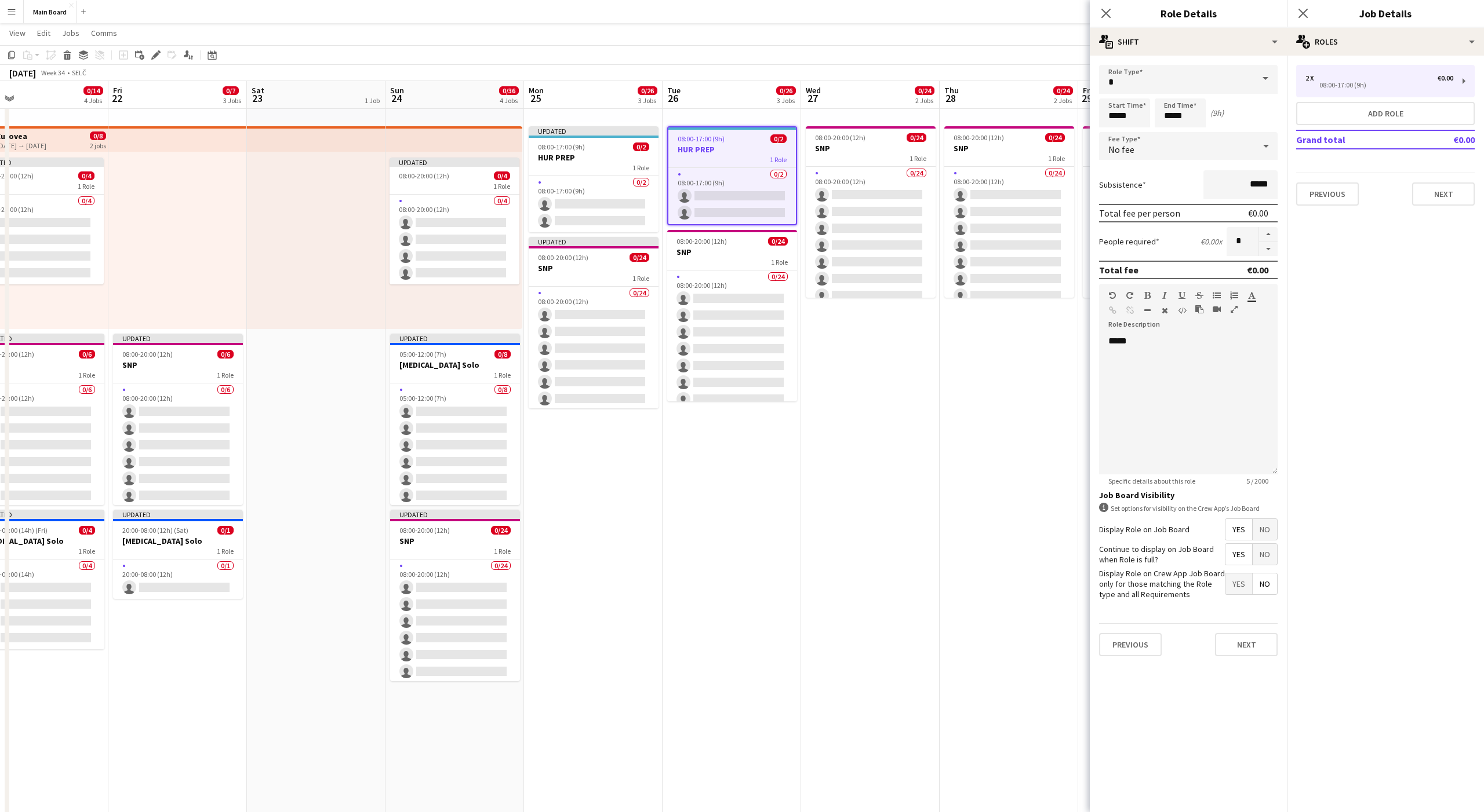
click at [1130, 149] on span "No fee" at bounding box center [1121, 149] width 26 height 12
click at [1125, 182] on span "Hourly" at bounding box center [1188, 179] width 160 height 11
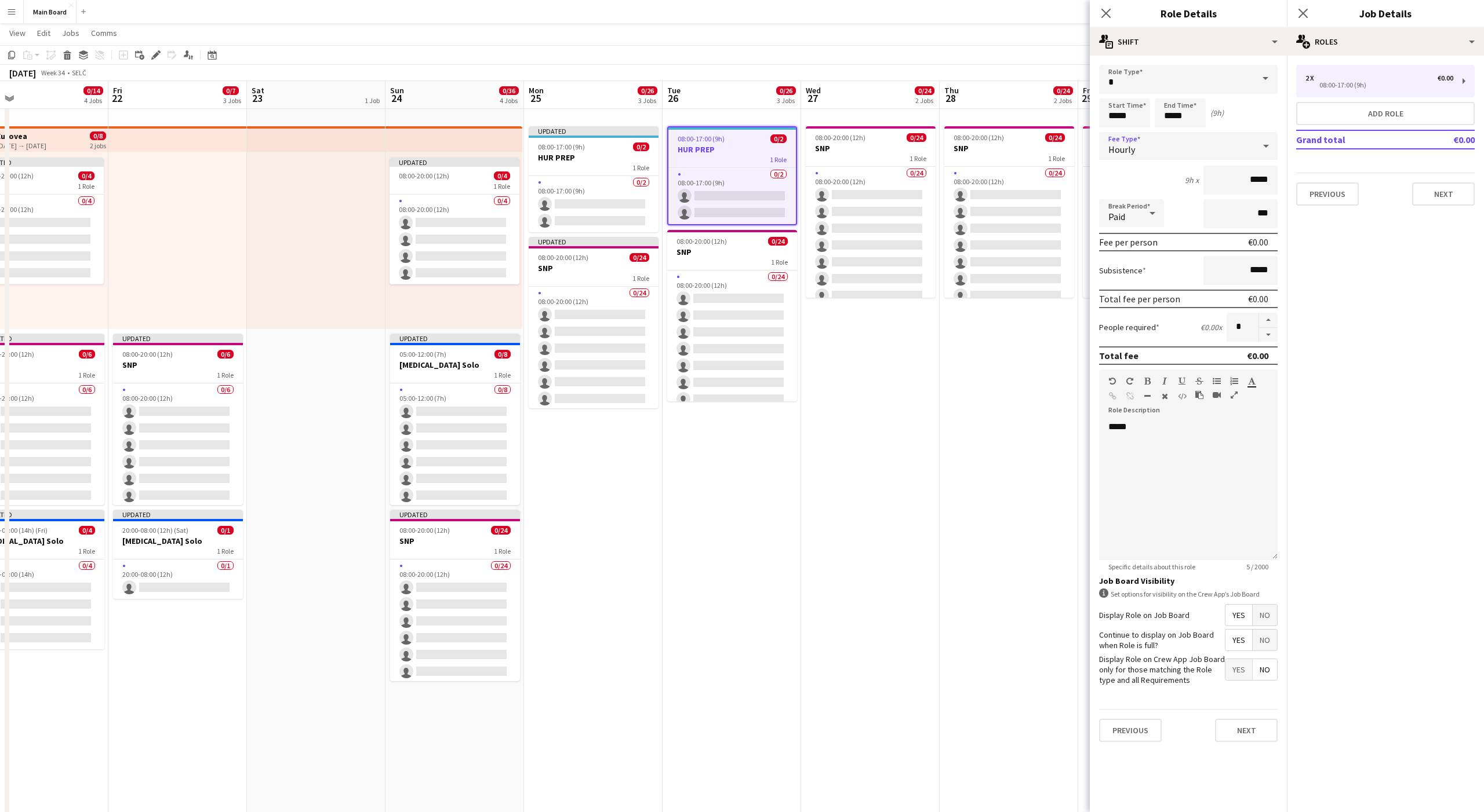
click at [1125, 222] on div "Paid" at bounding box center [1119, 213] width 41 height 28
click at [1119, 276] on span "Unpaid" at bounding box center [1131, 275] width 46 height 11
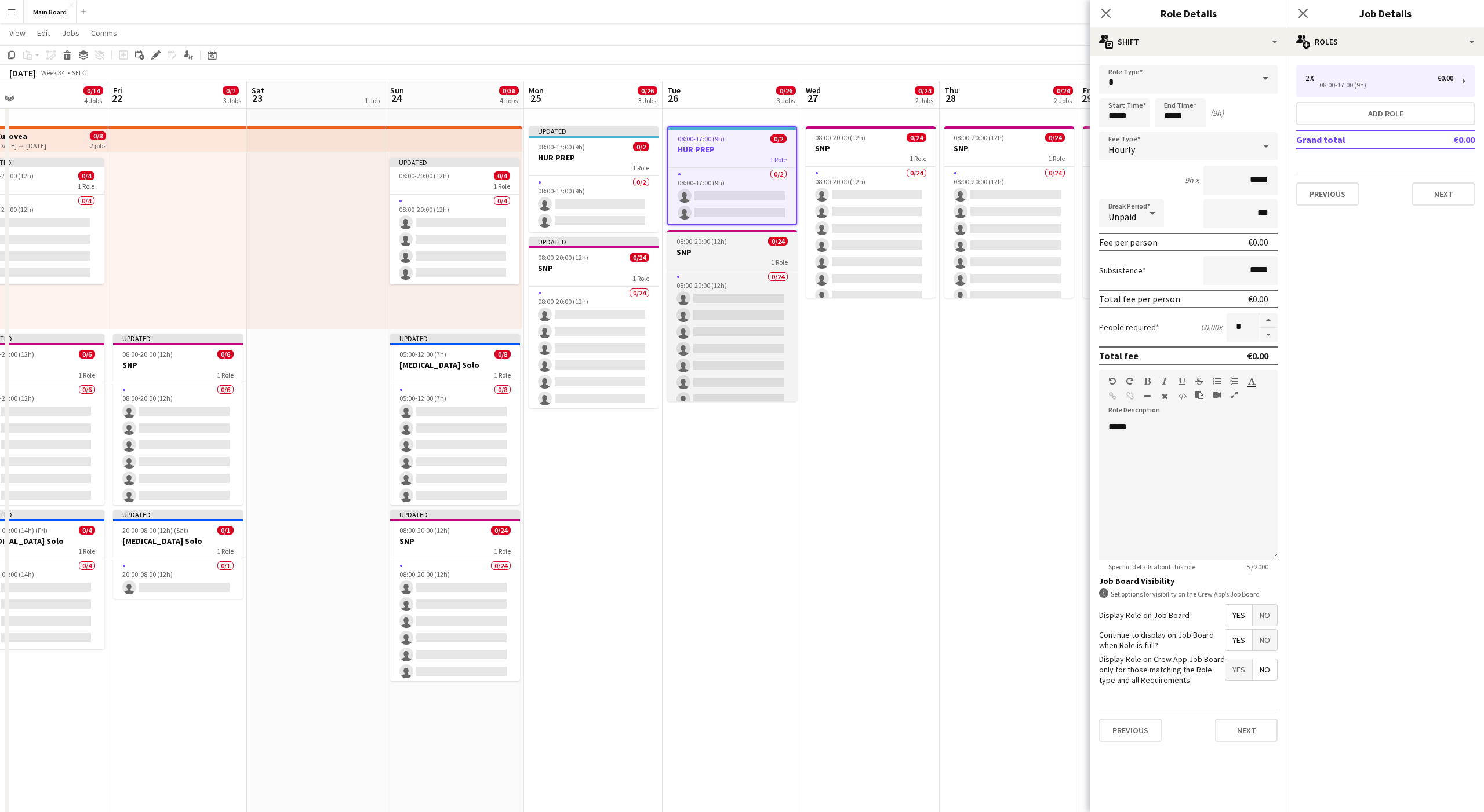
click at [736, 266] on div "1 Role" at bounding box center [731, 262] width 130 height 9
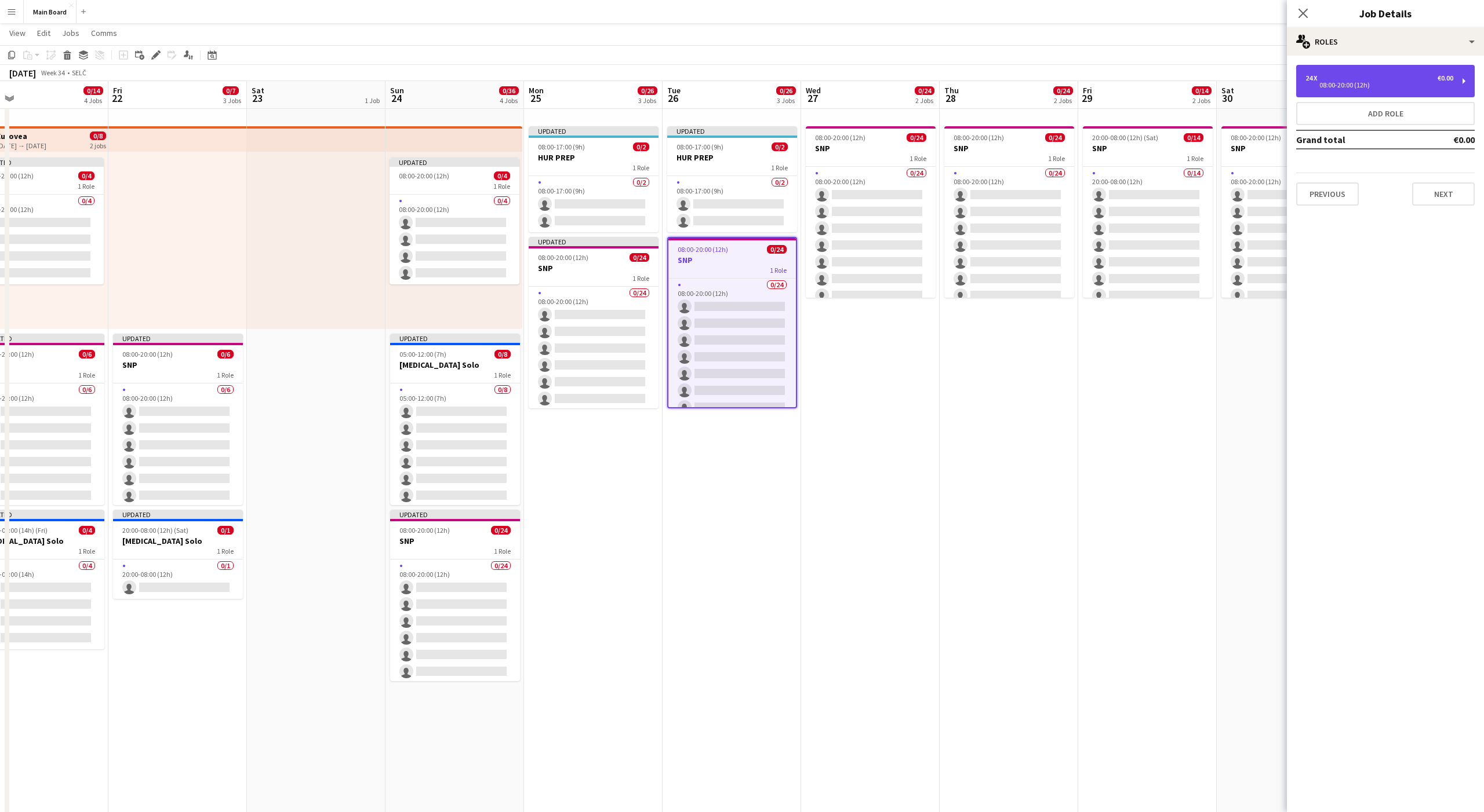
click at [1379, 84] on div "08:00-20:00 (12h)" at bounding box center [1379, 85] width 148 height 6
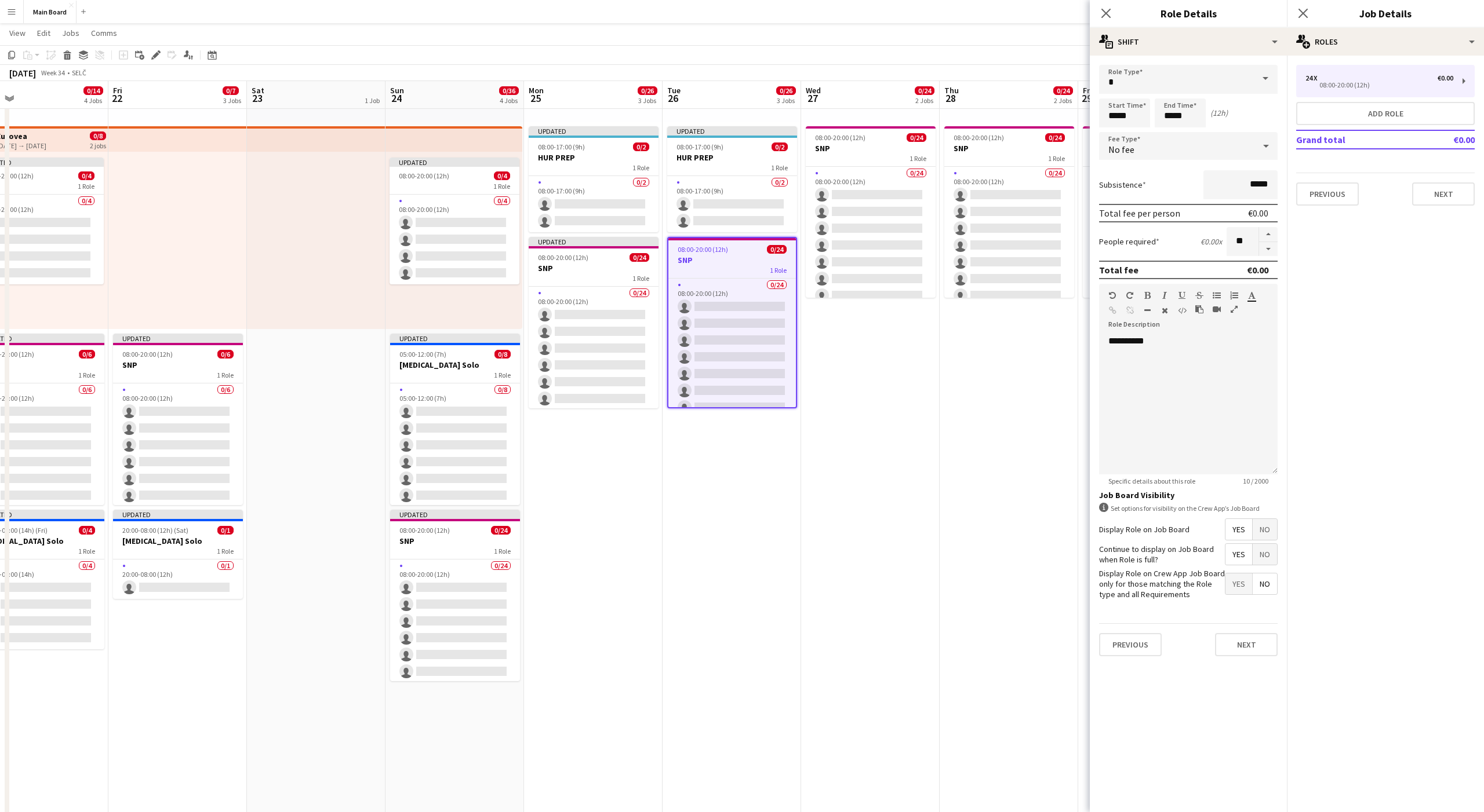
click at [1131, 147] on span "No fee" at bounding box center [1121, 149] width 26 height 12
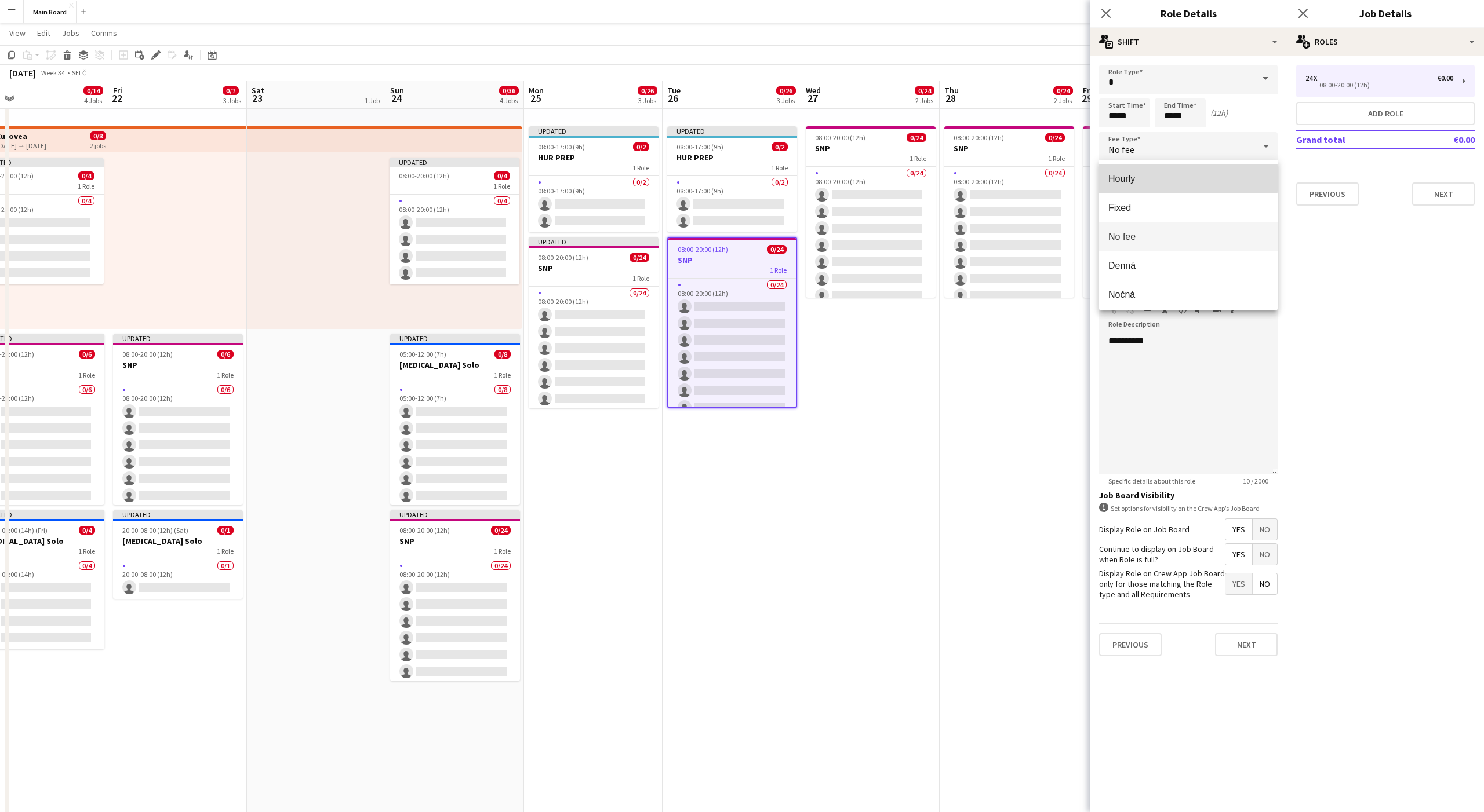
click at [1131, 178] on span "Hourly" at bounding box center [1188, 179] width 160 height 11
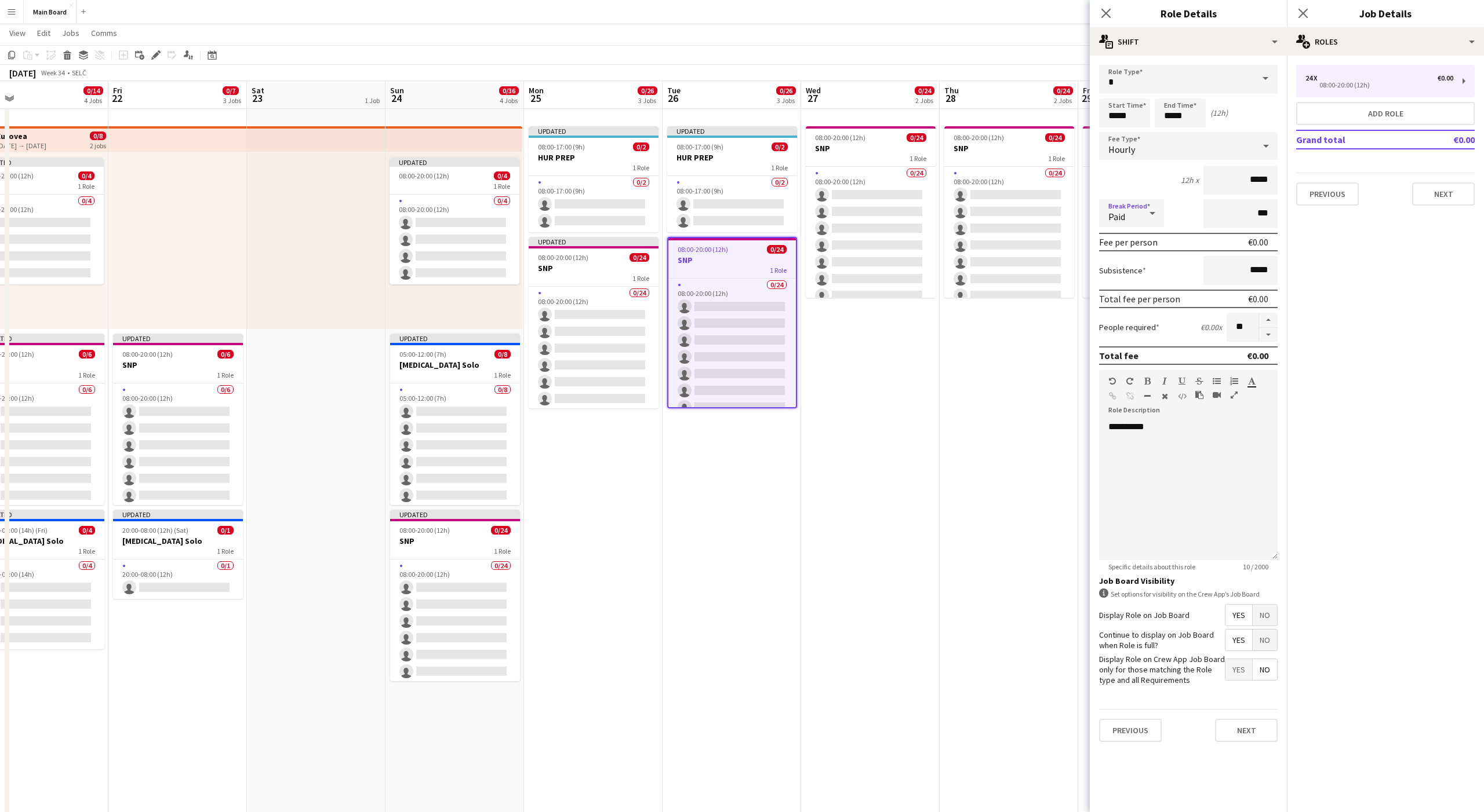
click at [1119, 212] on span "Paid" at bounding box center [1116, 217] width 17 height 12
click at [1133, 271] on span "Unpaid" at bounding box center [1131, 275] width 46 height 11
click at [862, 152] on h3 "SNP" at bounding box center [870, 148] width 130 height 10
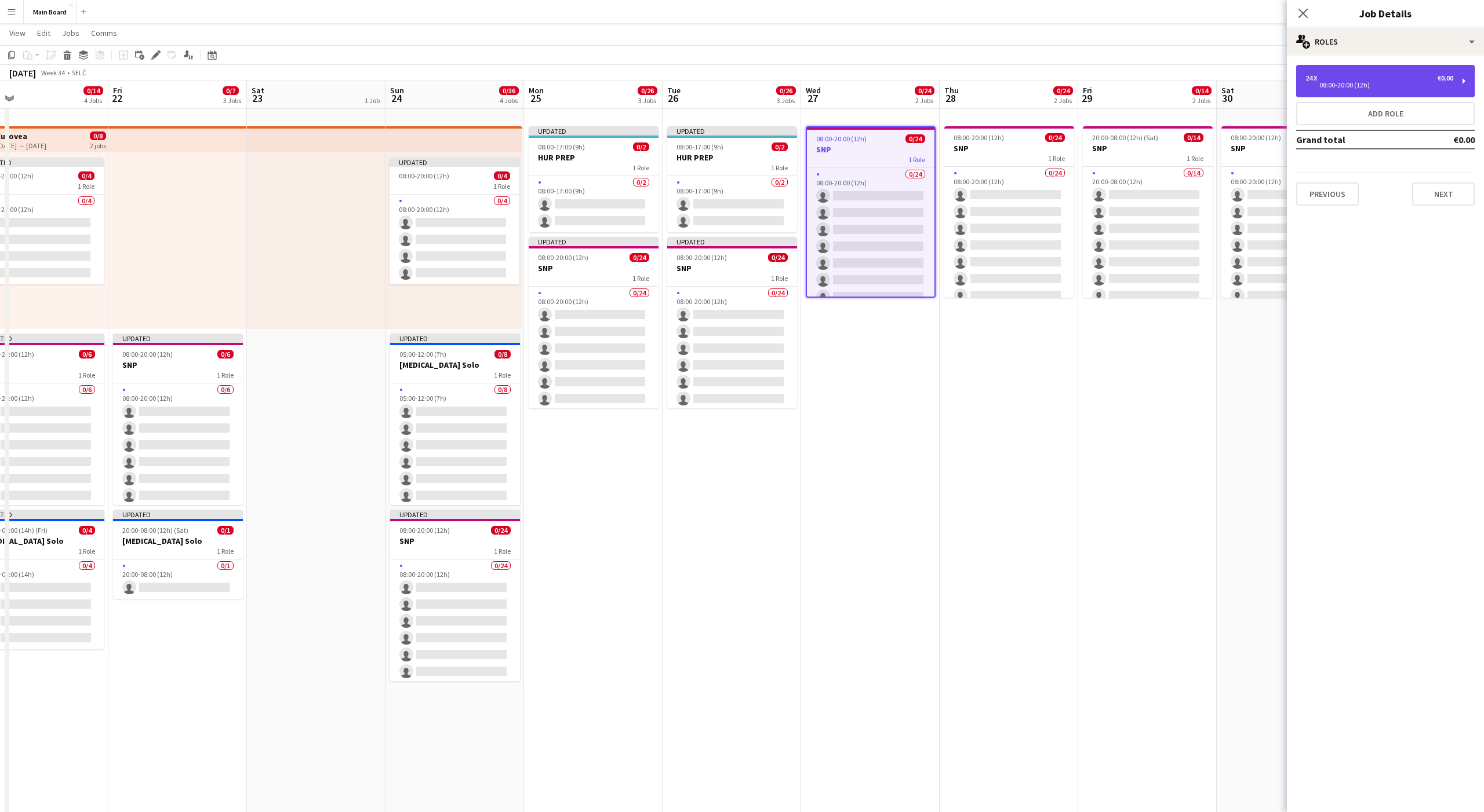
click at [1320, 94] on div "24 x €0.00 08:00-20:00 (12h)" at bounding box center [1386, 81] width 178 height 32
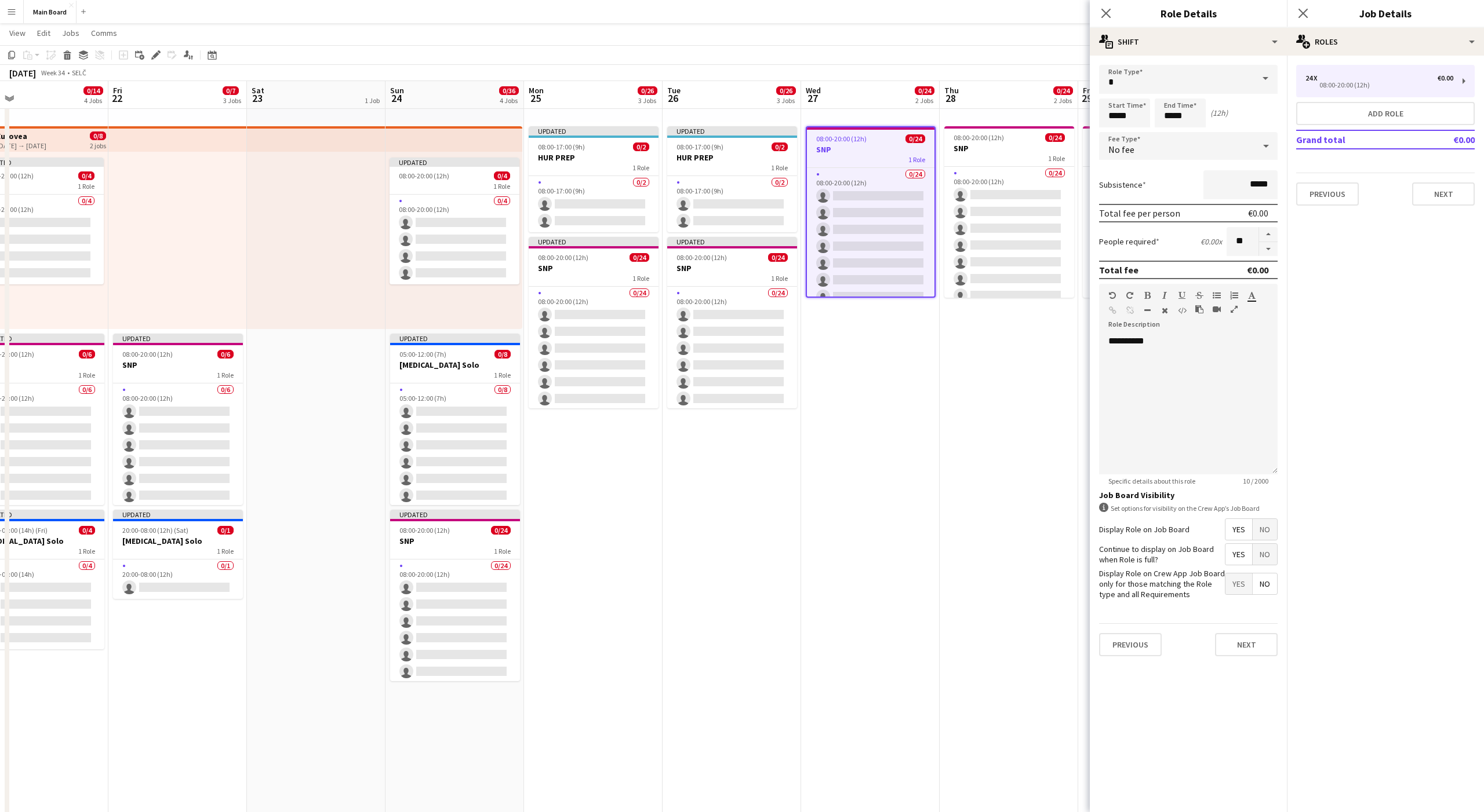
click at [1123, 149] on span "No fee" at bounding box center [1121, 149] width 26 height 12
click at [1124, 184] on span "Hourly" at bounding box center [1188, 179] width 160 height 11
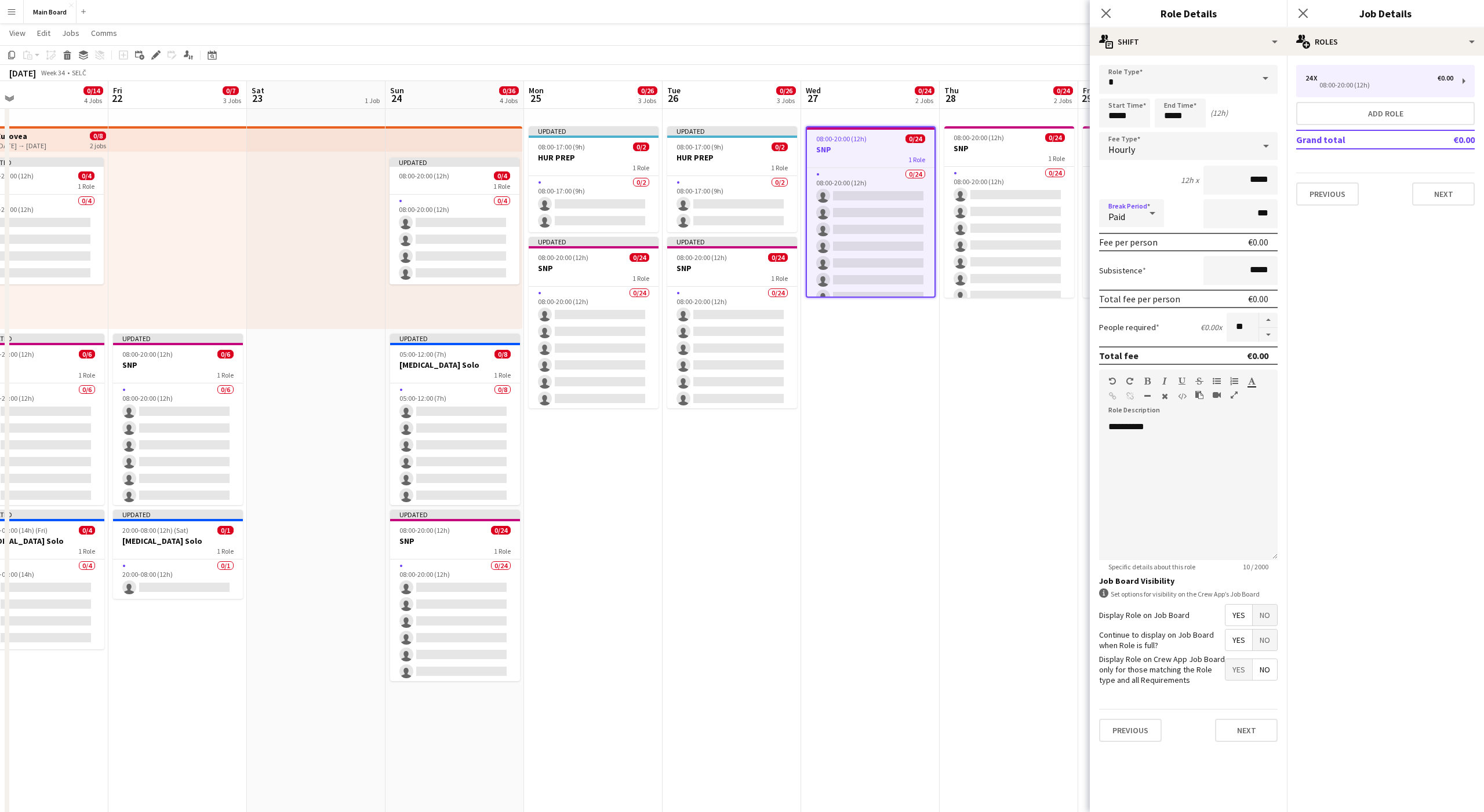
click at [1111, 212] on span "Paid" at bounding box center [1116, 217] width 17 height 12
click at [1117, 280] on span "Unpaid" at bounding box center [1131, 275] width 46 height 11
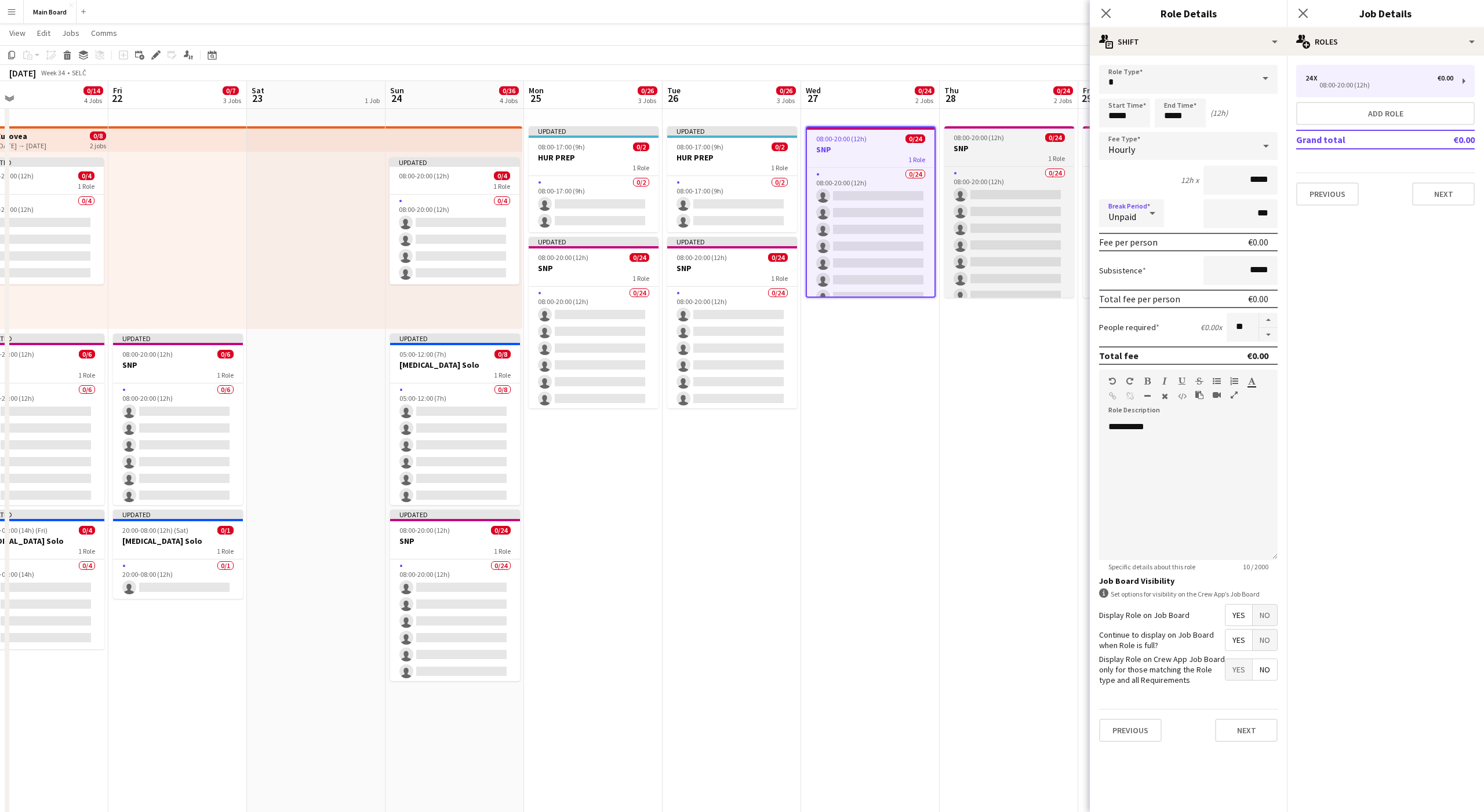
click at [1007, 160] on div "1 Role" at bounding box center [1009, 158] width 130 height 9
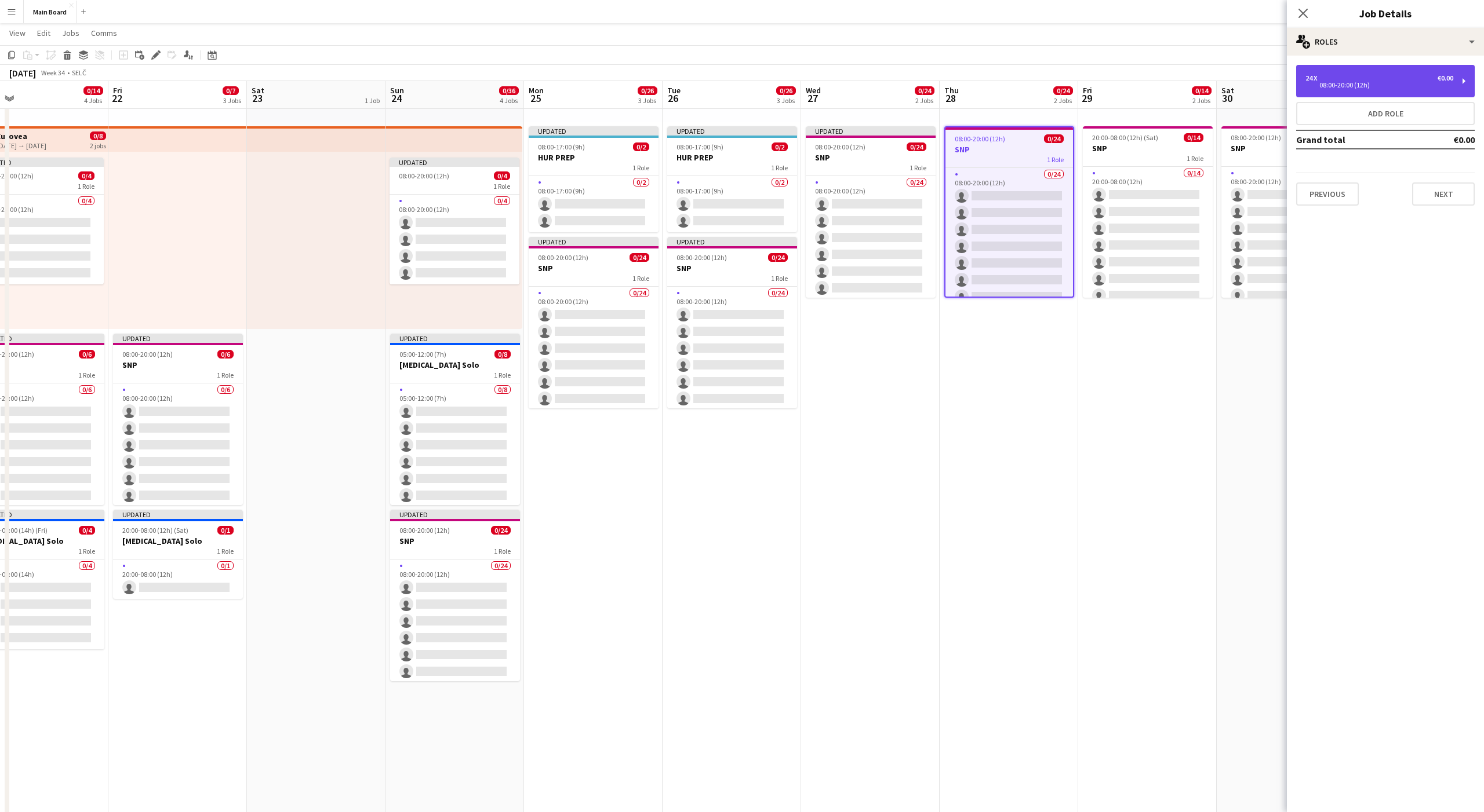
click at [1367, 90] on div "24 x €0.00 08:00-20:00 (12h)" at bounding box center [1386, 81] width 178 height 32
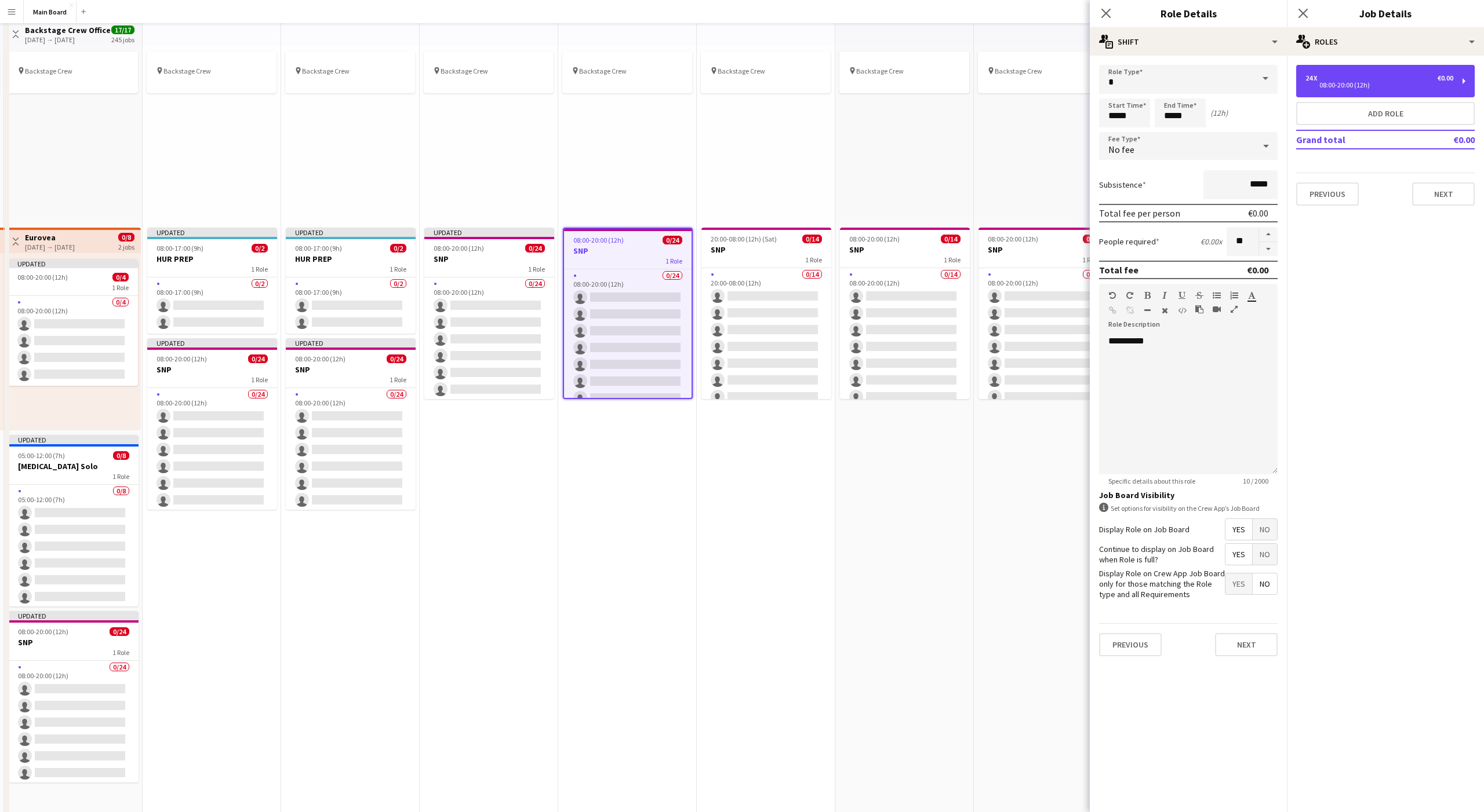
scroll to position [0, 0]
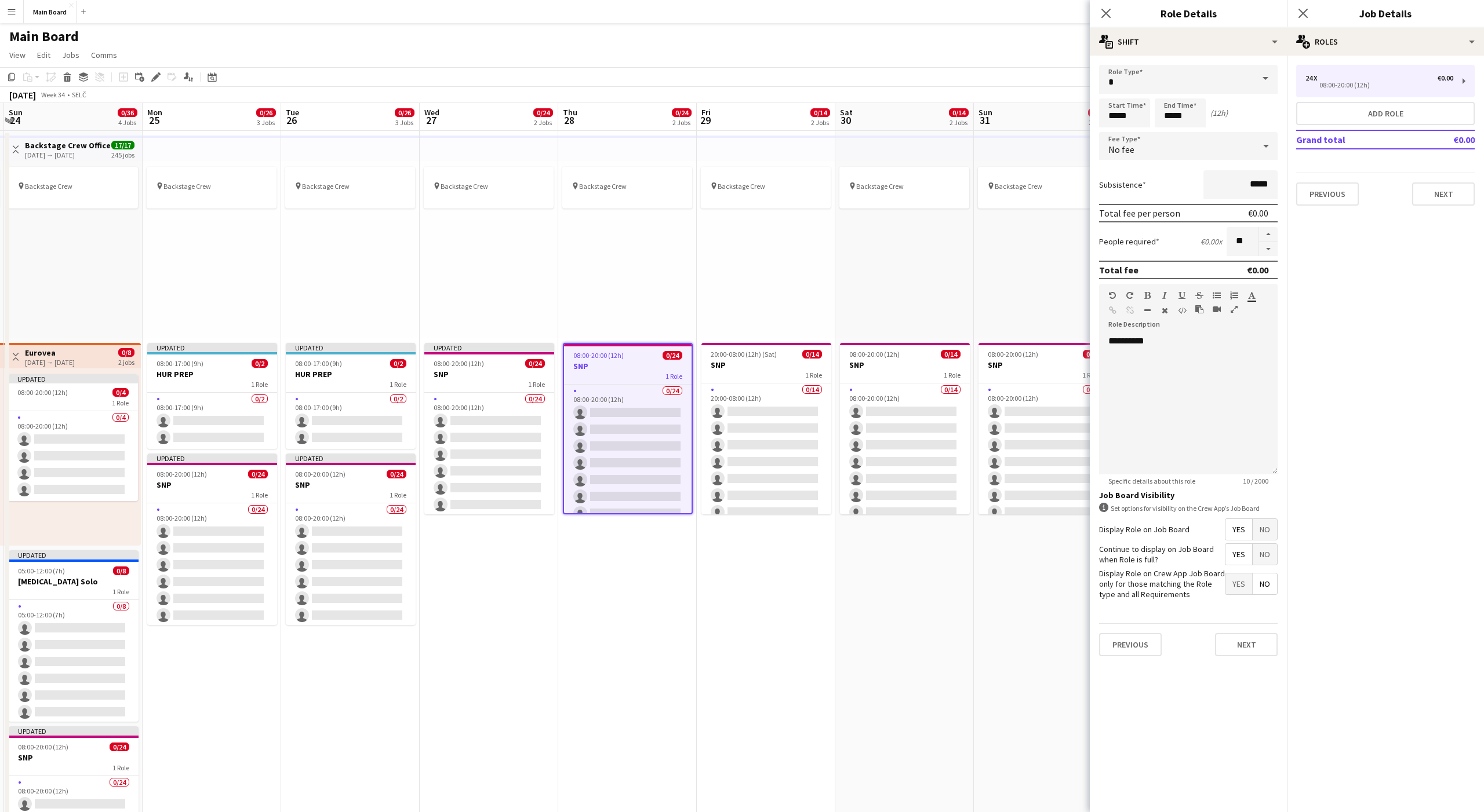
click at [1124, 141] on div "No fee" at bounding box center [1176, 146] width 155 height 28
click at [1120, 167] on mat-option "Hourly" at bounding box center [1188, 179] width 178 height 29
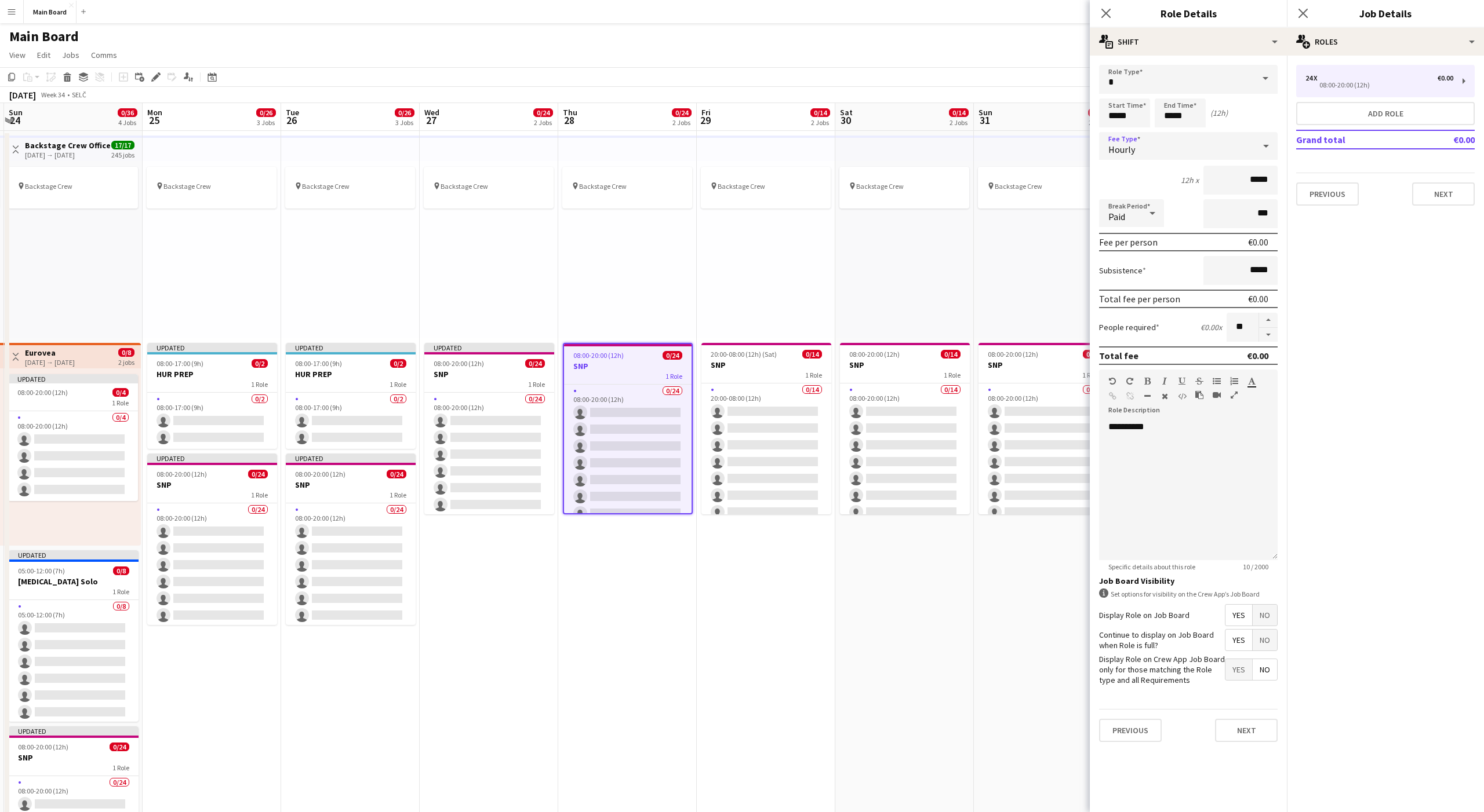
click at [1113, 214] on span "Paid" at bounding box center [1116, 217] width 17 height 12
click at [1117, 269] on span "Unpaid" at bounding box center [1131, 275] width 46 height 11
click at [767, 338] on div "pin Backstage Crew" at bounding box center [765, 249] width 139 height 177
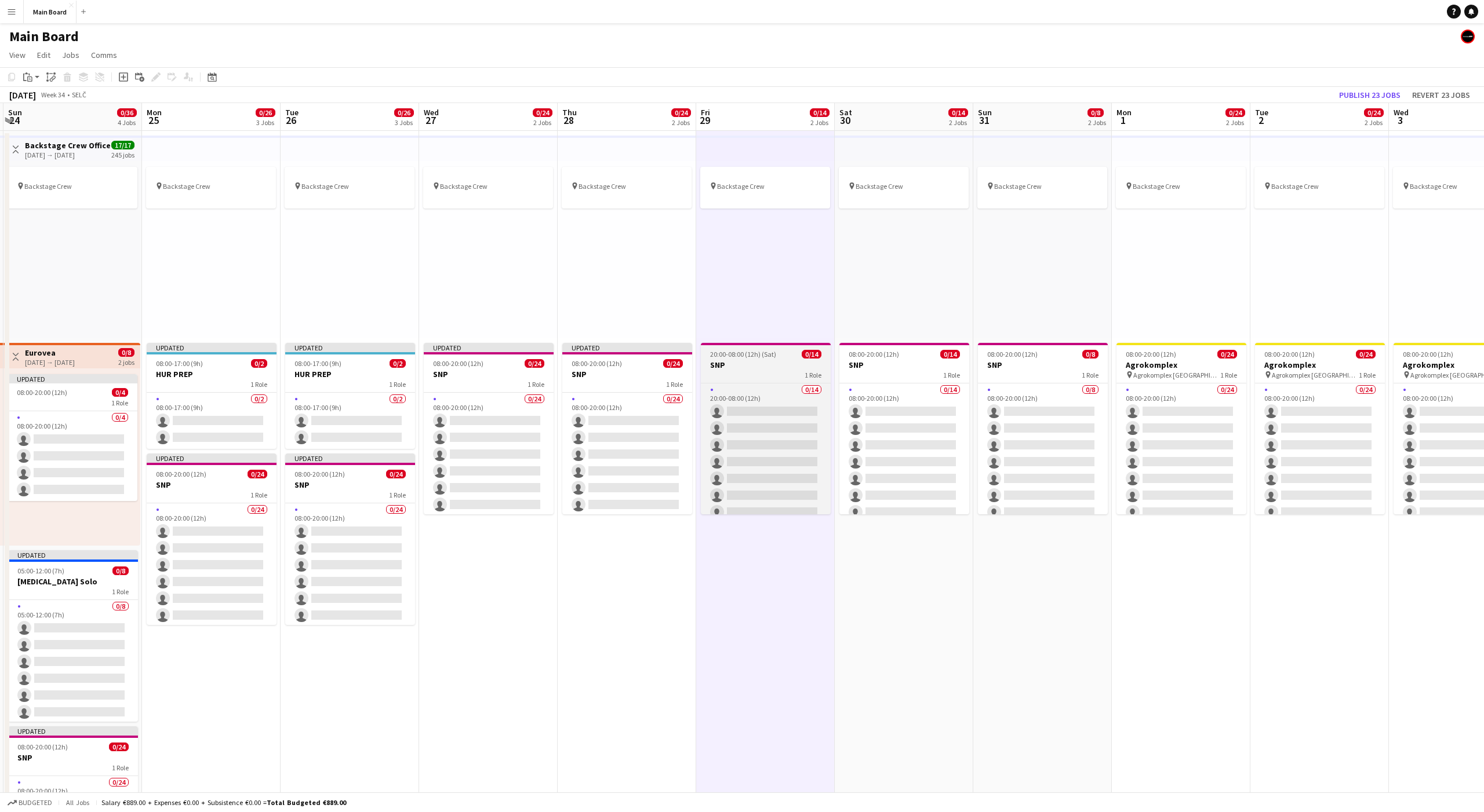
click at [753, 357] on span "20:00-08:00 (12h) (Sat)" at bounding box center [743, 354] width 66 height 8
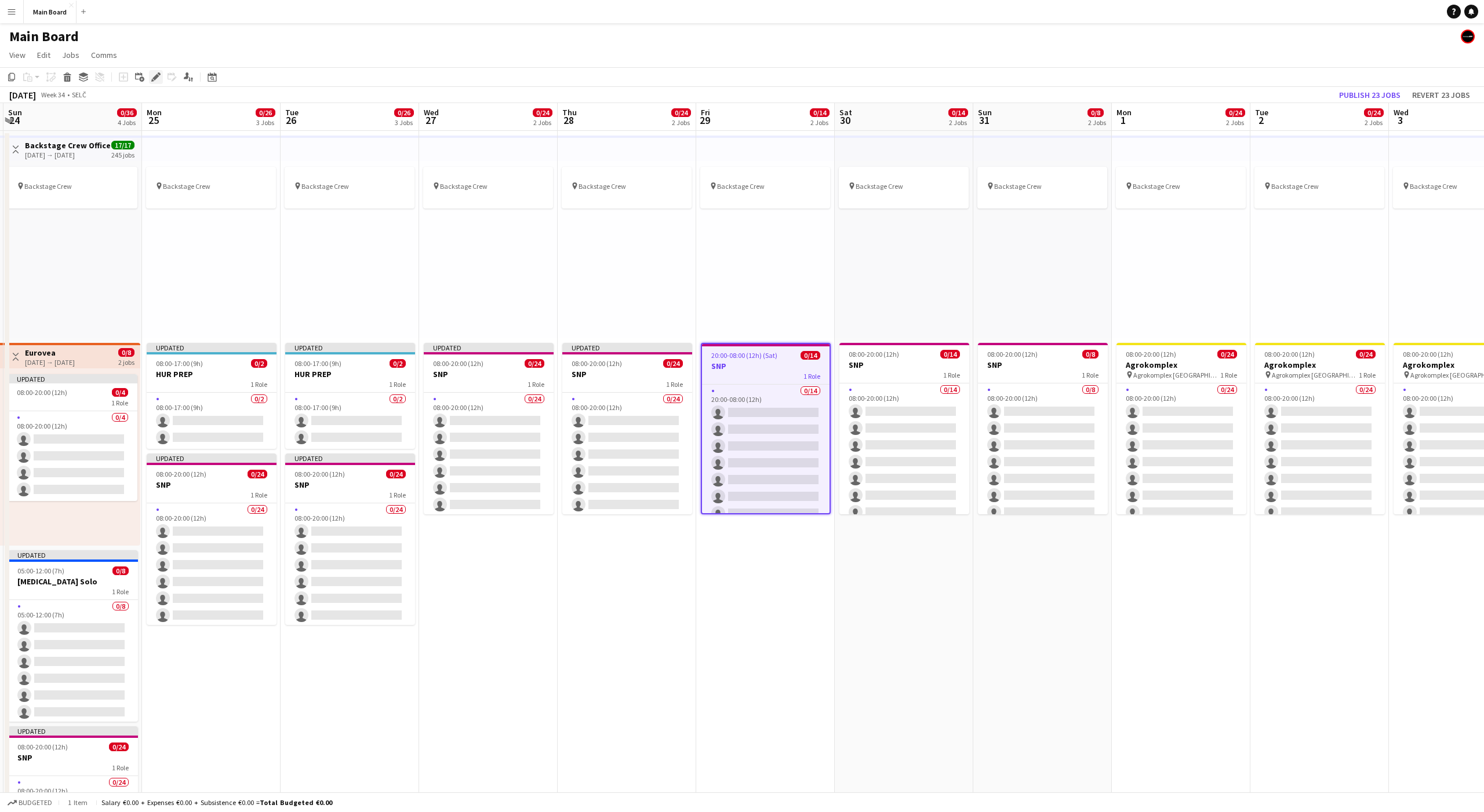
click at [153, 78] on icon at bounding box center [155, 77] width 6 height 6
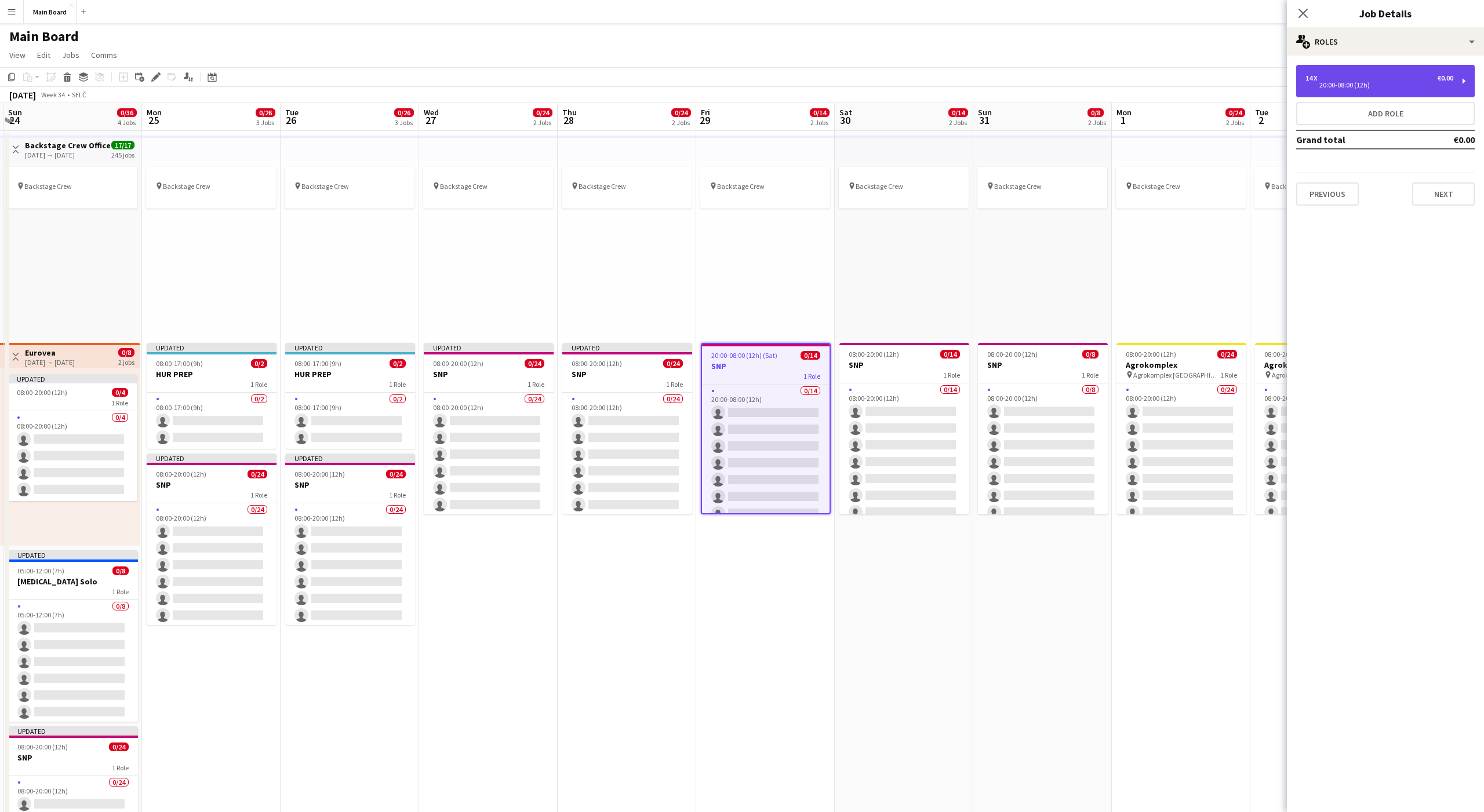
click at [1357, 87] on div "20:00-08:00 (12h)" at bounding box center [1379, 85] width 148 height 6
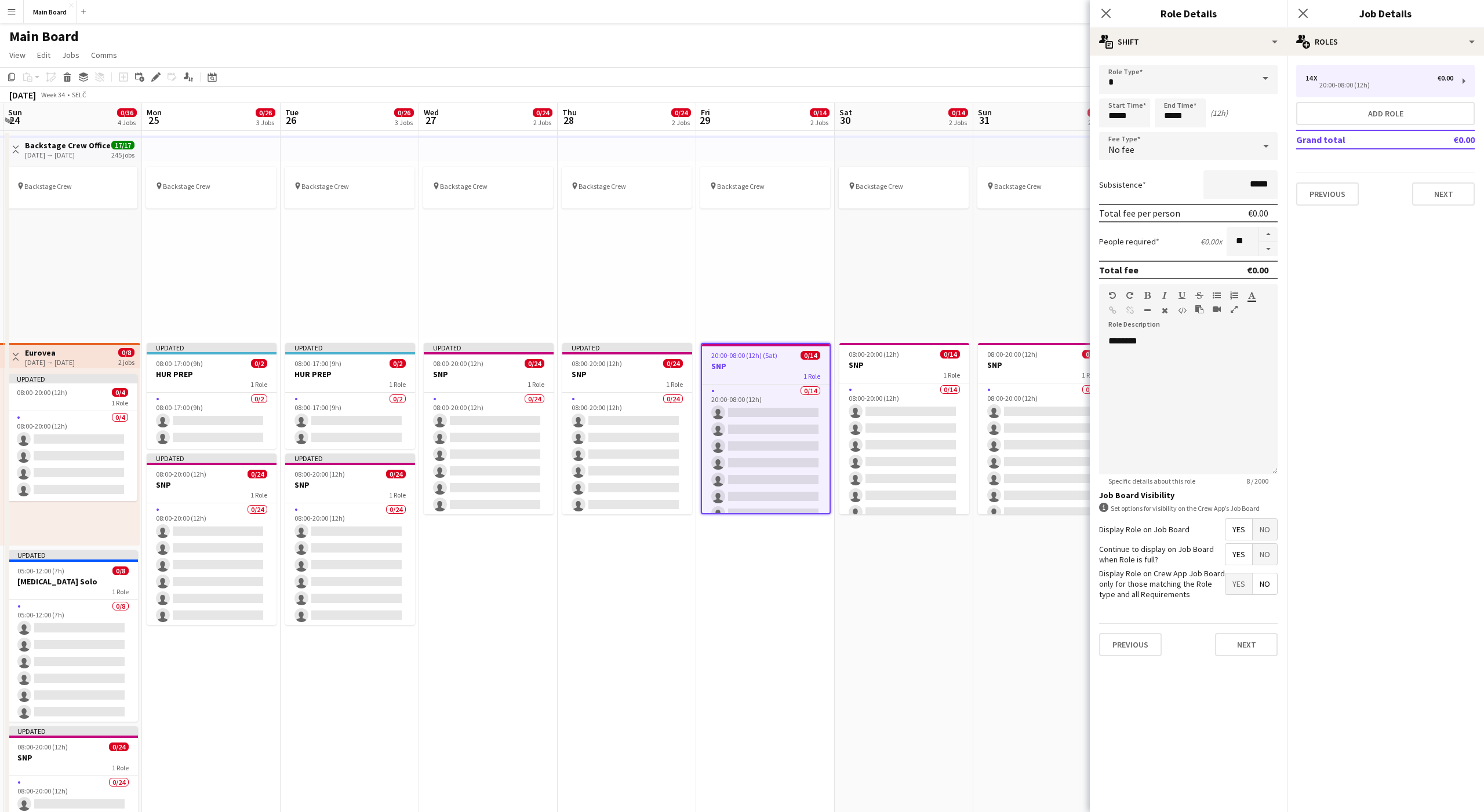
click at [1127, 166] on form "Role Type Start Time ***** End Time ***** (12h) Fee Type No fee Subsistence ***…" at bounding box center [1188, 366] width 197 height 601
click at [1125, 138] on div "No fee" at bounding box center [1176, 146] width 155 height 28
click at [1119, 179] on span "Hourly" at bounding box center [1188, 179] width 160 height 11
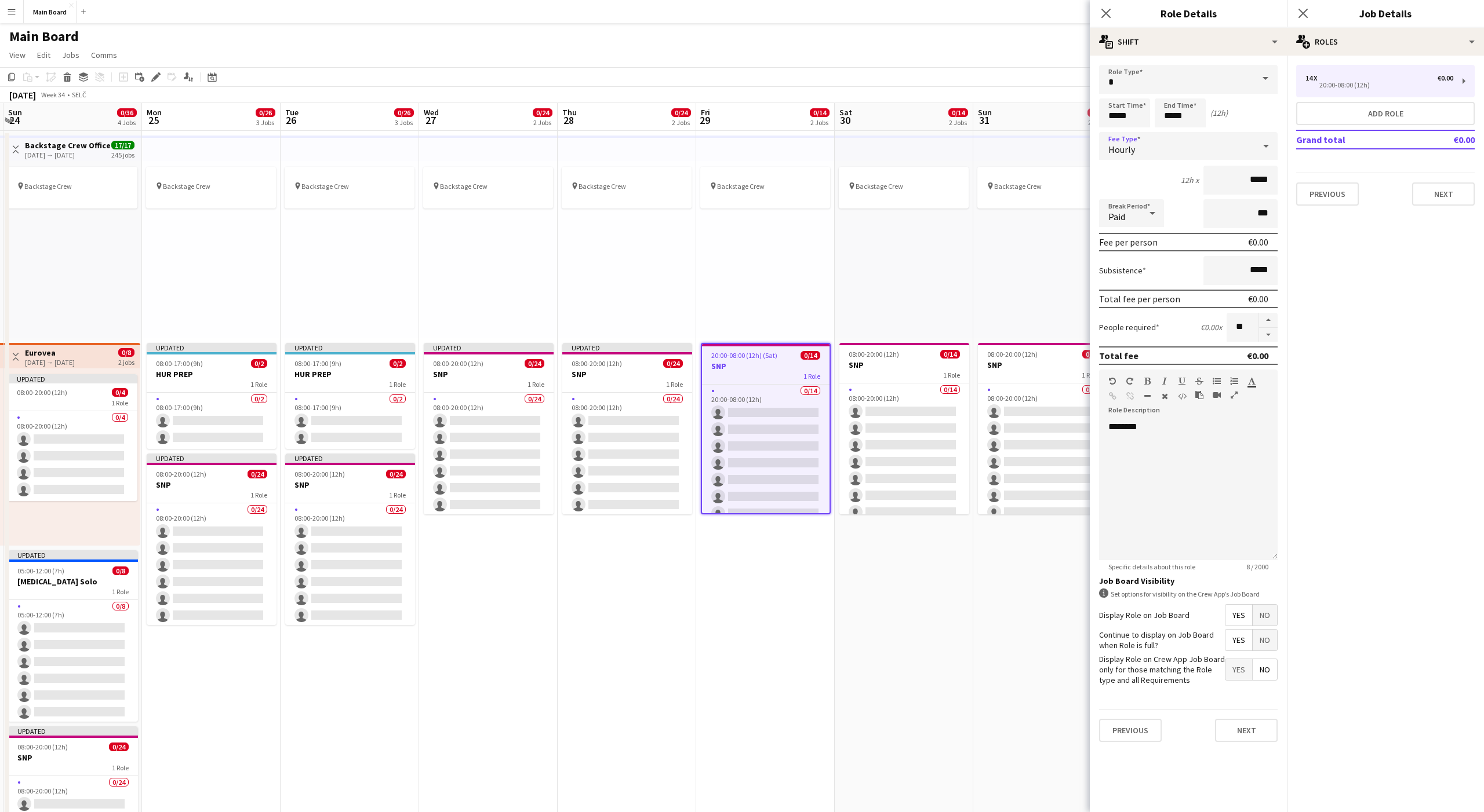
click at [1125, 222] on span "Paid" at bounding box center [1116, 217] width 17 height 12
click at [1123, 275] on span "Unpaid" at bounding box center [1131, 275] width 46 height 11
click at [878, 373] on div "1 Role" at bounding box center [903, 375] width 130 height 9
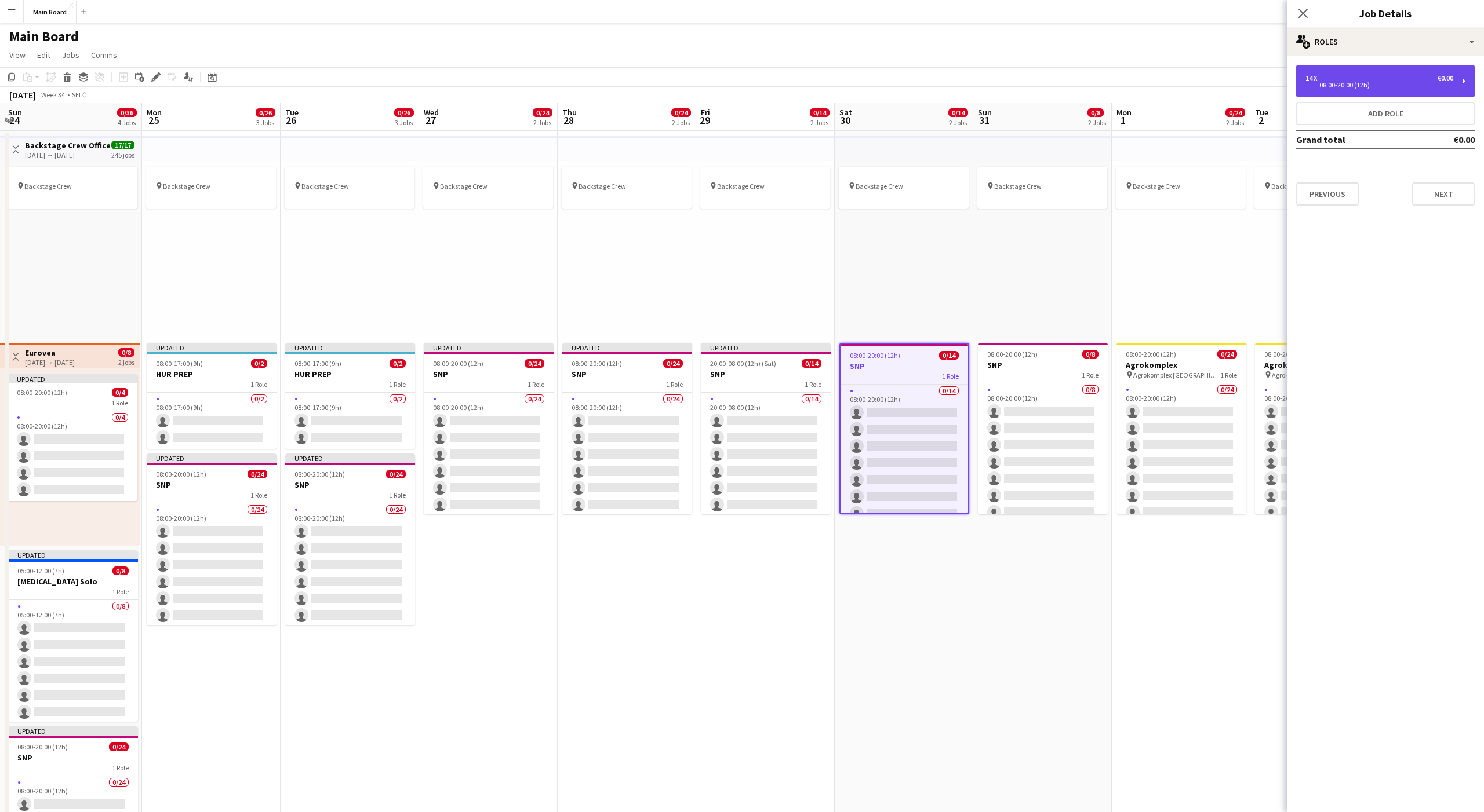
click at [1344, 83] on div "08:00-20:00 (12h)" at bounding box center [1379, 85] width 148 height 6
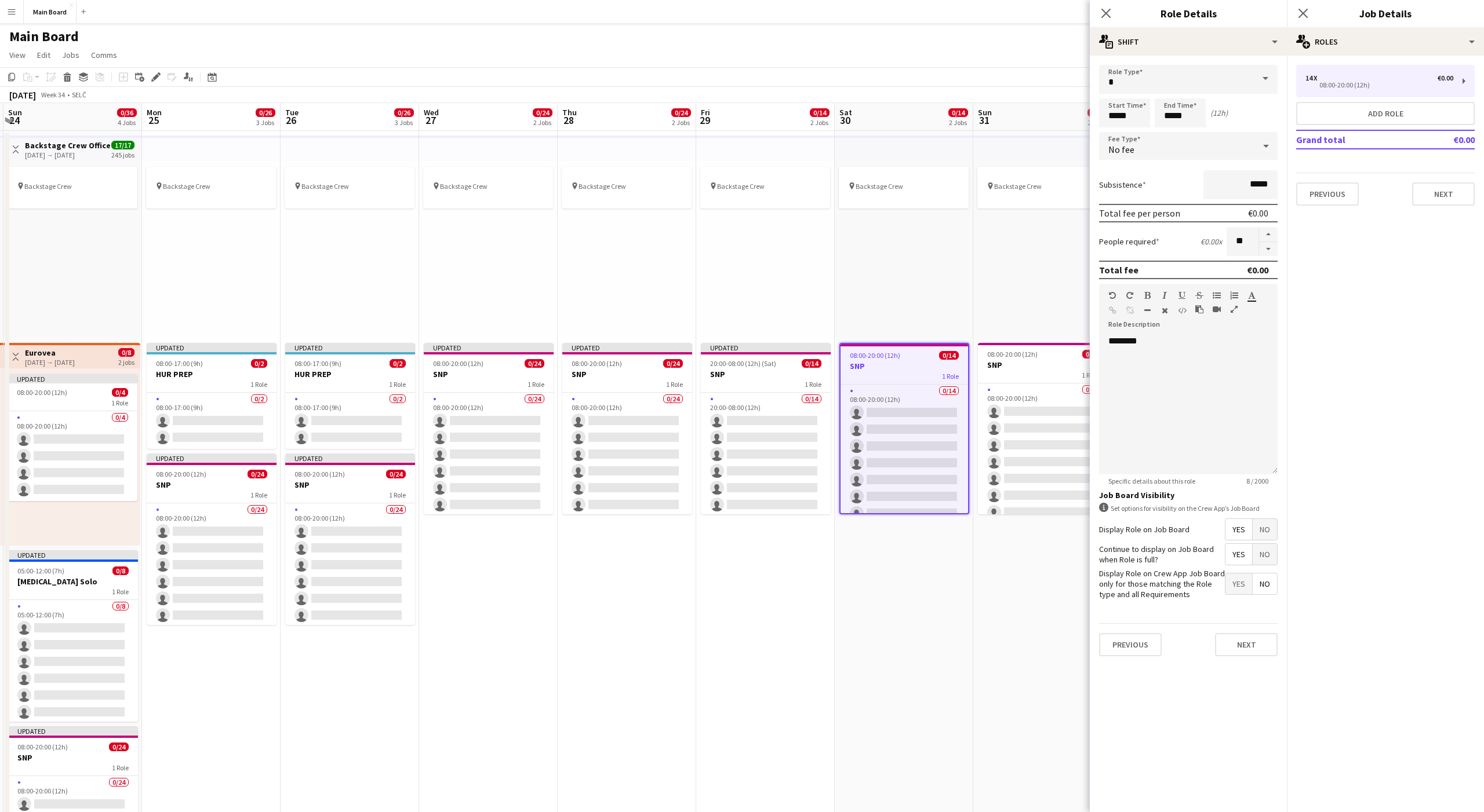
click at [1165, 145] on div "No fee" at bounding box center [1176, 146] width 155 height 28
click at [1122, 169] on mat-option "Hourly" at bounding box center [1188, 179] width 178 height 29
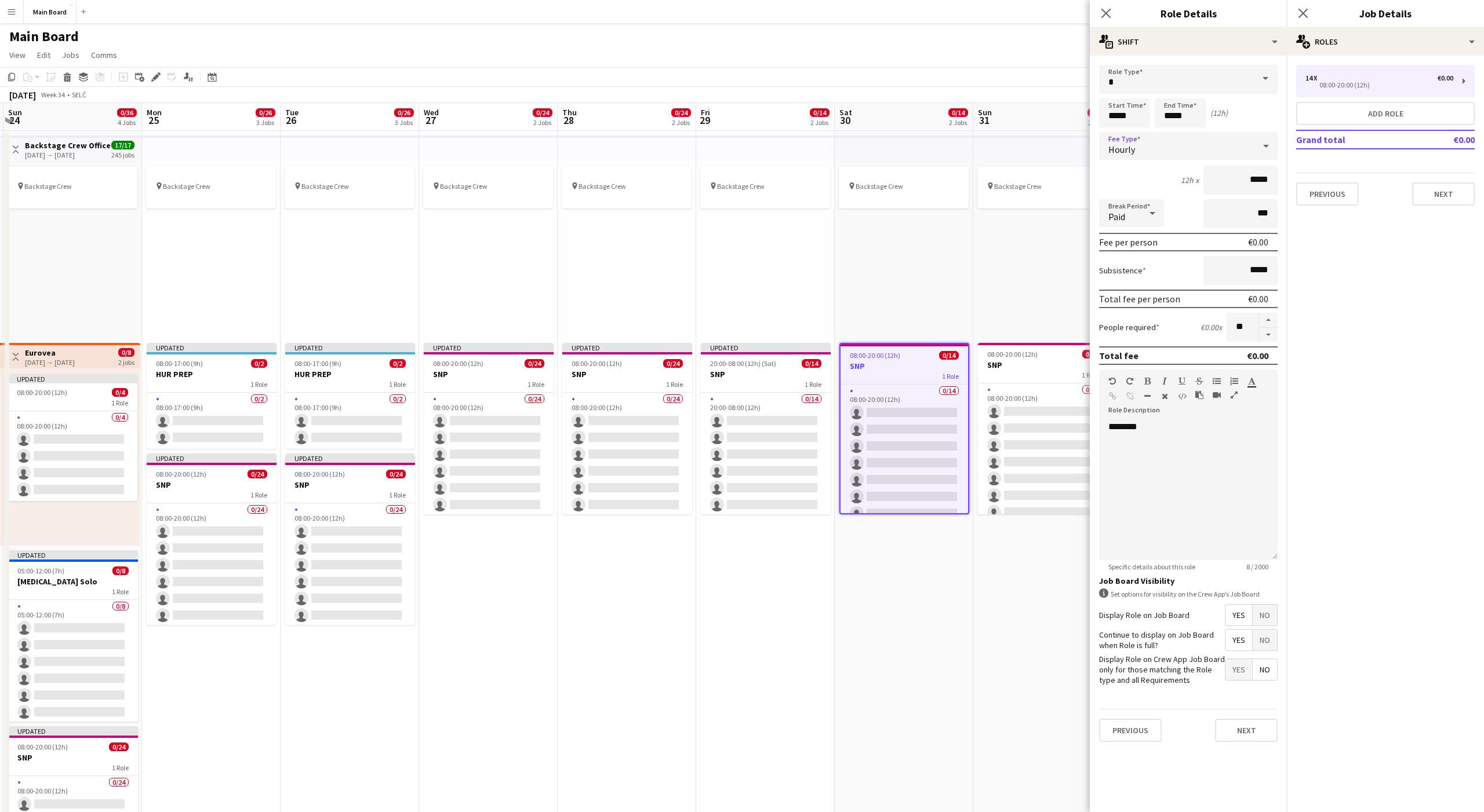
click at [1116, 209] on div "Paid" at bounding box center [1119, 213] width 41 height 28
click at [1121, 271] on span "Unpaid" at bounding box center [1131, 275] width 46 height 11
click at [1042, 357] on div "08:00-20:00 (12h) 0/8" at bounding box center [1042, 354] width 130 height 8
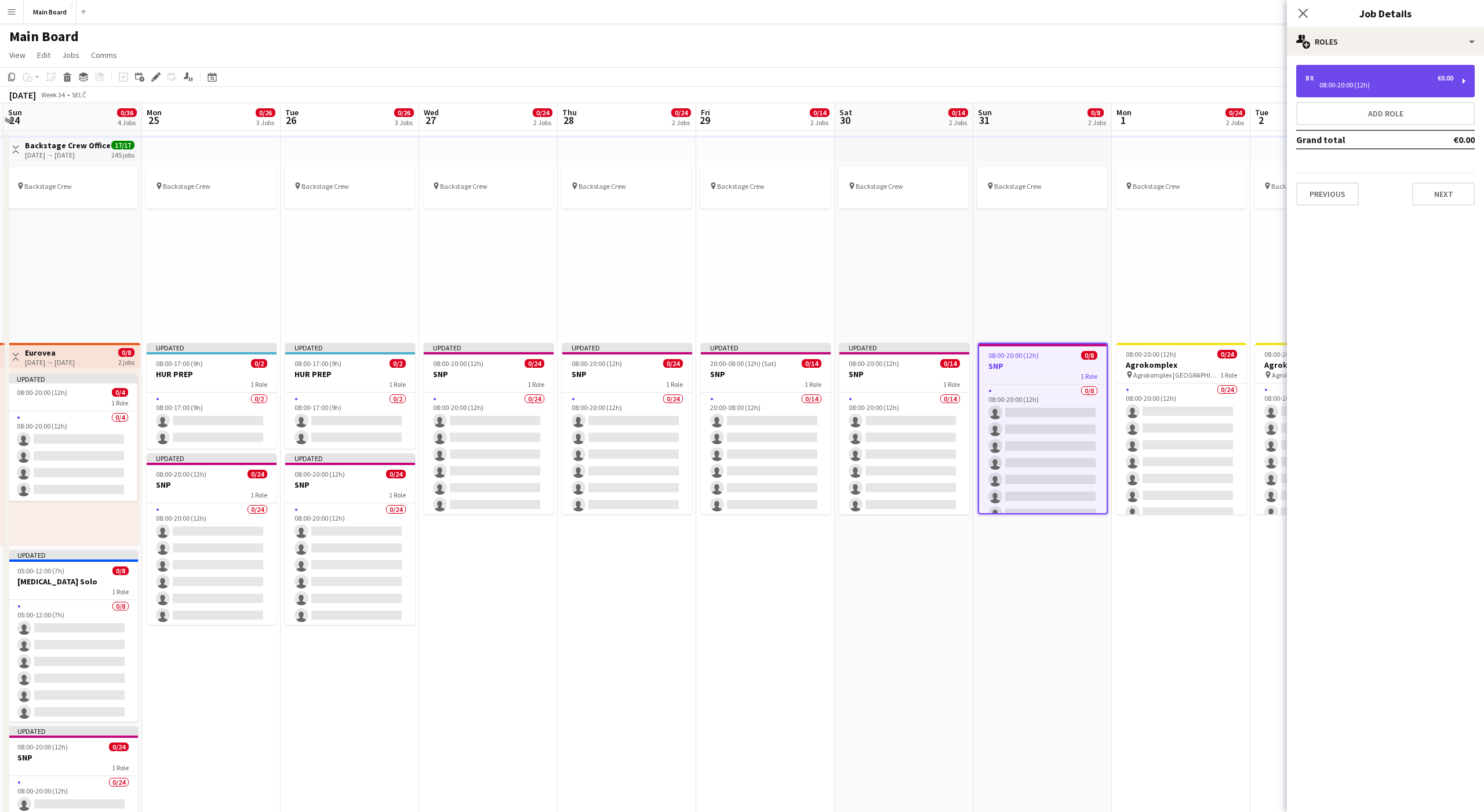
click at [1400, 85] on div "08:00-20:00 (12h)" at bounding box center [1379, 85] width 148 height 6
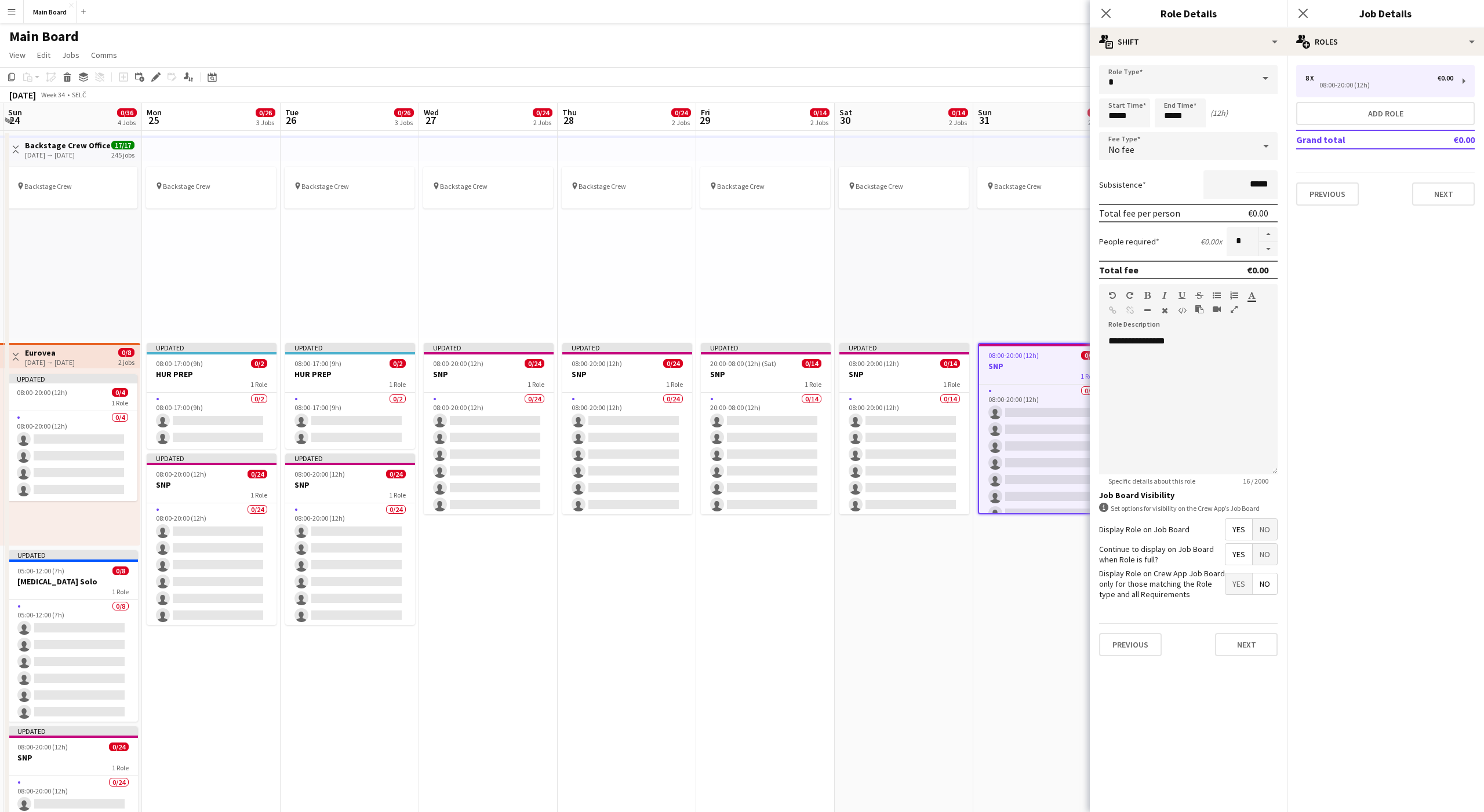
click at [1130, 152] on span "No fee" at bounding box center [1121, 149] width 26 height 12
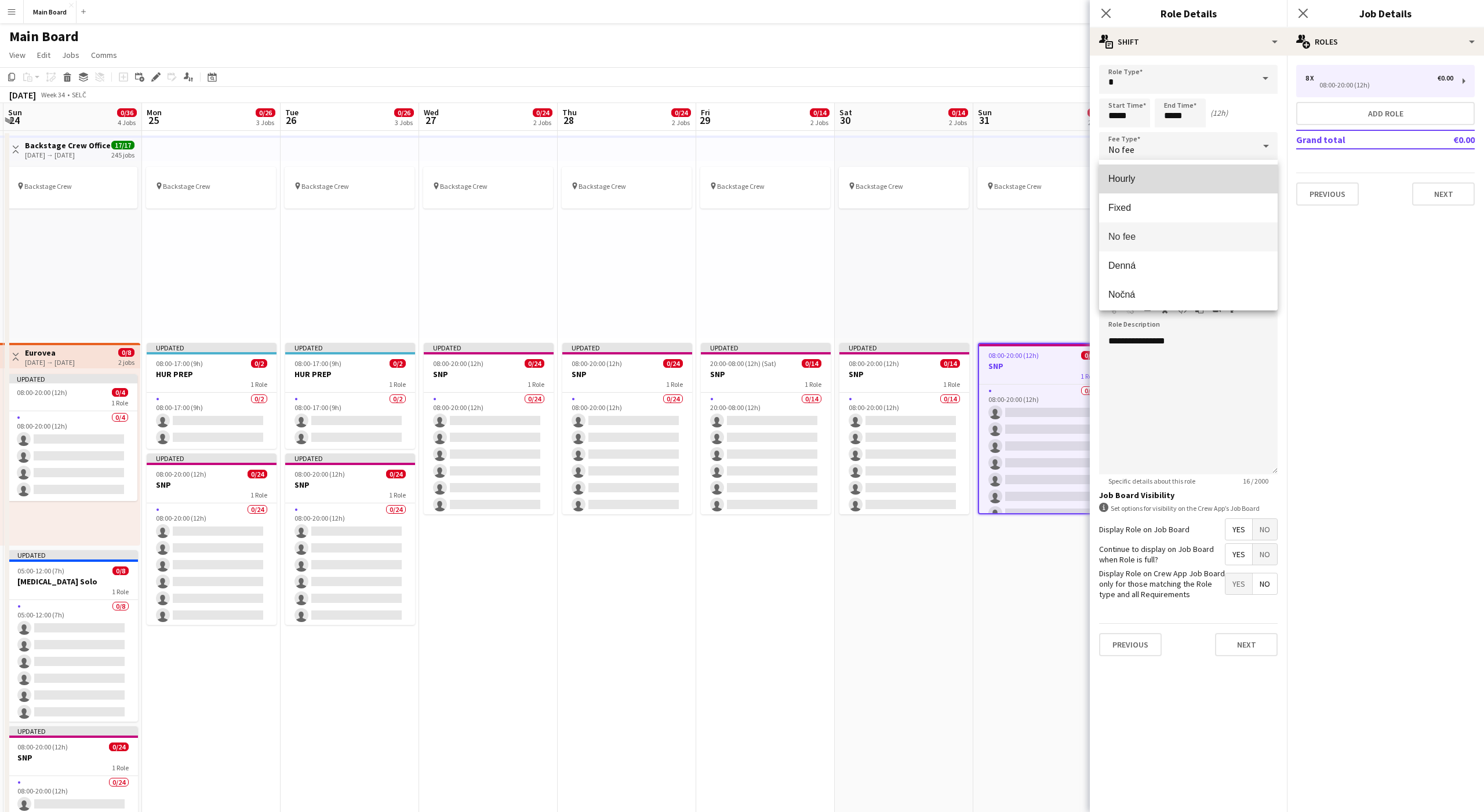
click at [1122, 181] on span "Hourly" at bounding box center [1188, 179] width 160 height 11
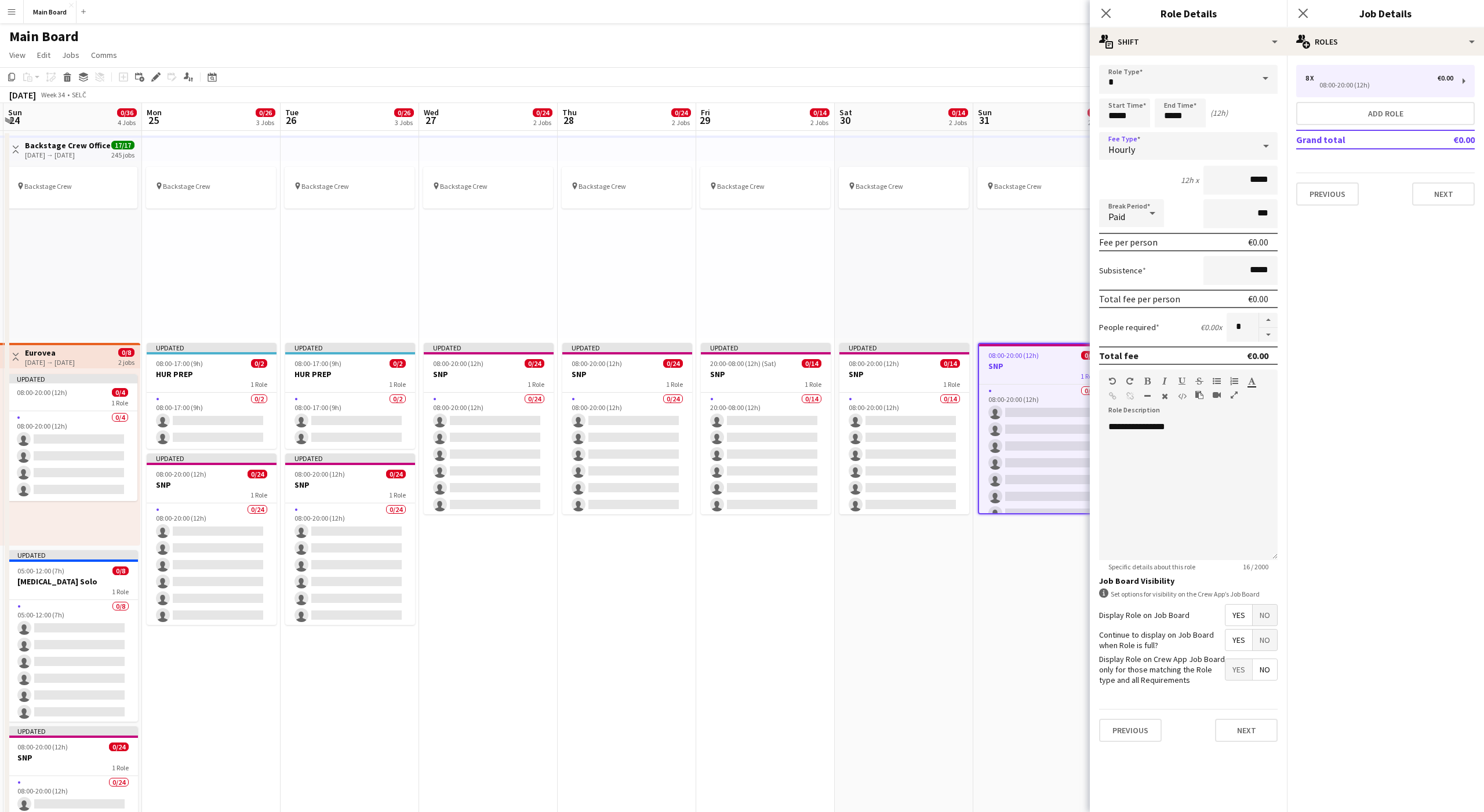
click at [1116, 219] on span "Paid" at bounding box center [1116, 217] width 17 height 12
click at [1116, 267] on mat-option "Unpaid" at bounding box center [1131, 276] width 65 height 29
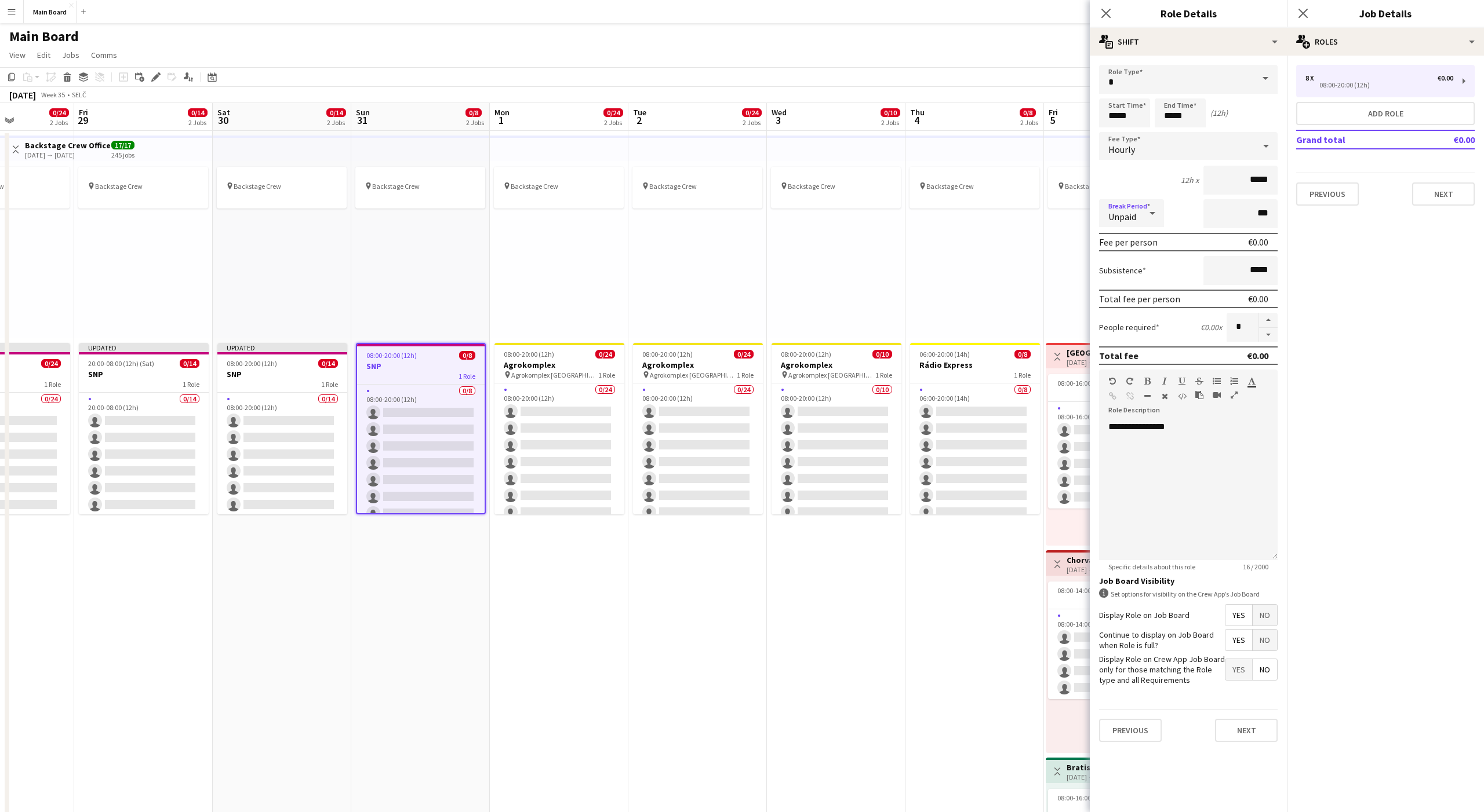
scroll to position [0, 373]
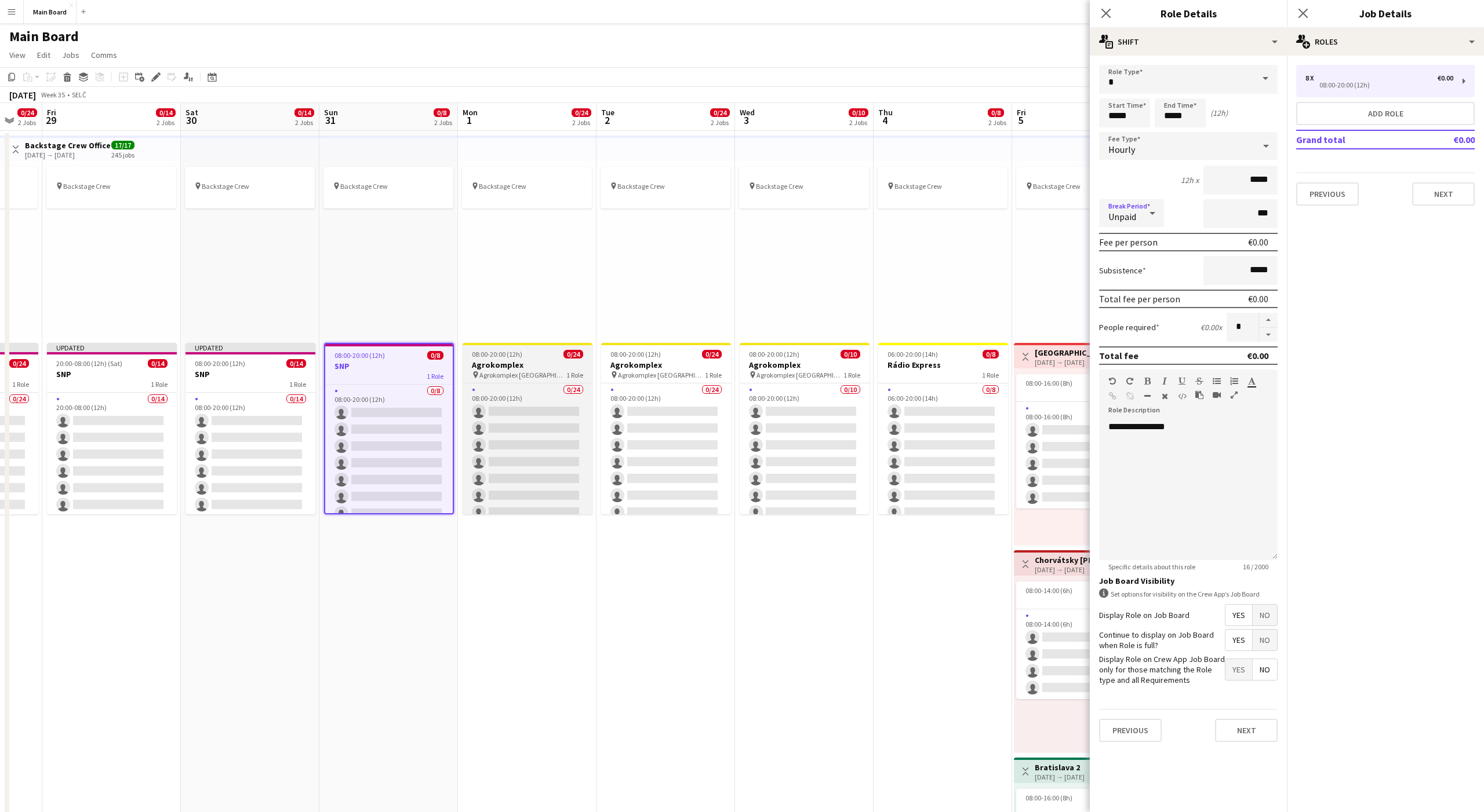
click at [507, 363] on h3 "Agrokomplex" at bounding box center [527, 365] width 130 height 10
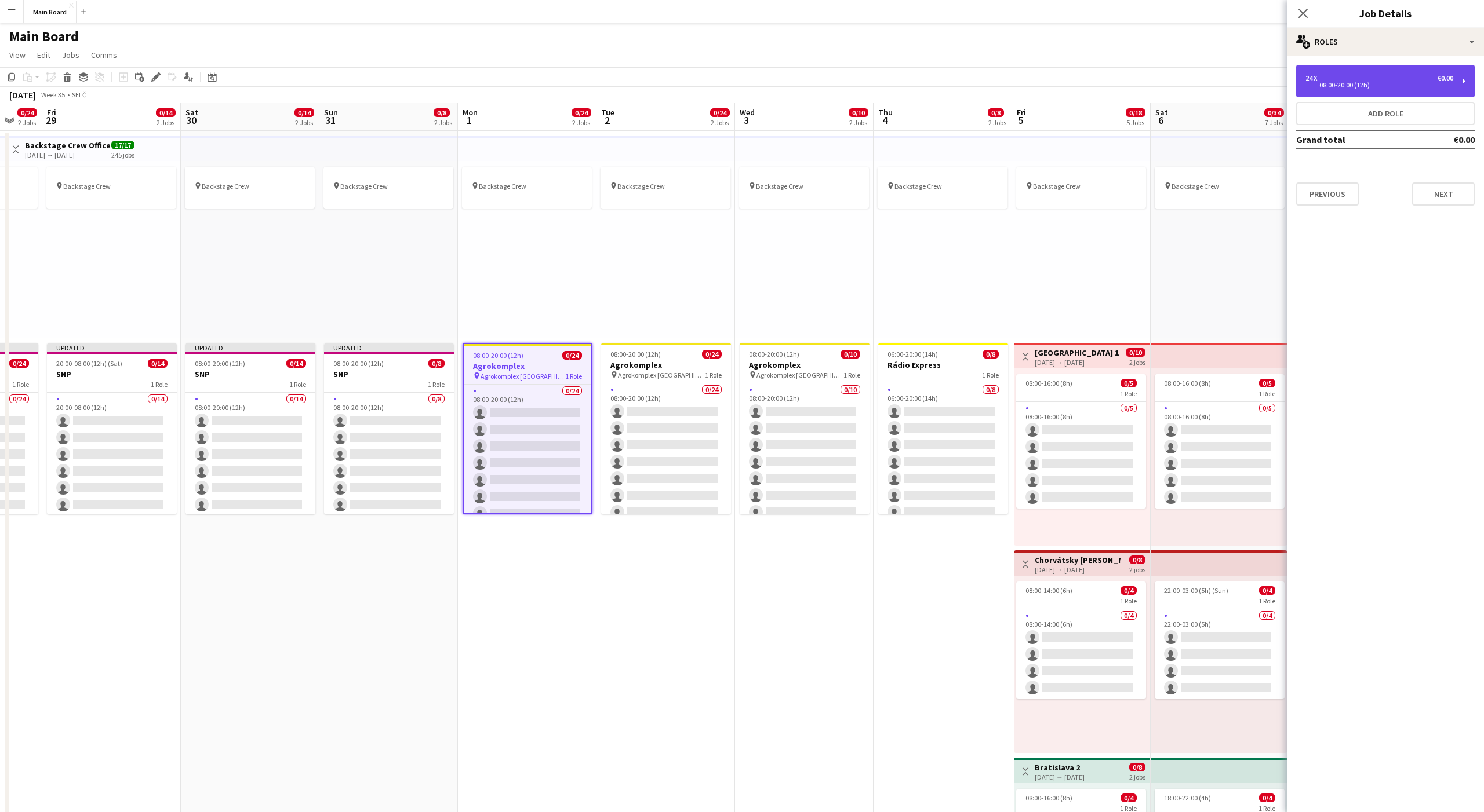
click at [1395, 79] on div "24 x €0.00" at bounding box center [1379, 78] width 148 height 8
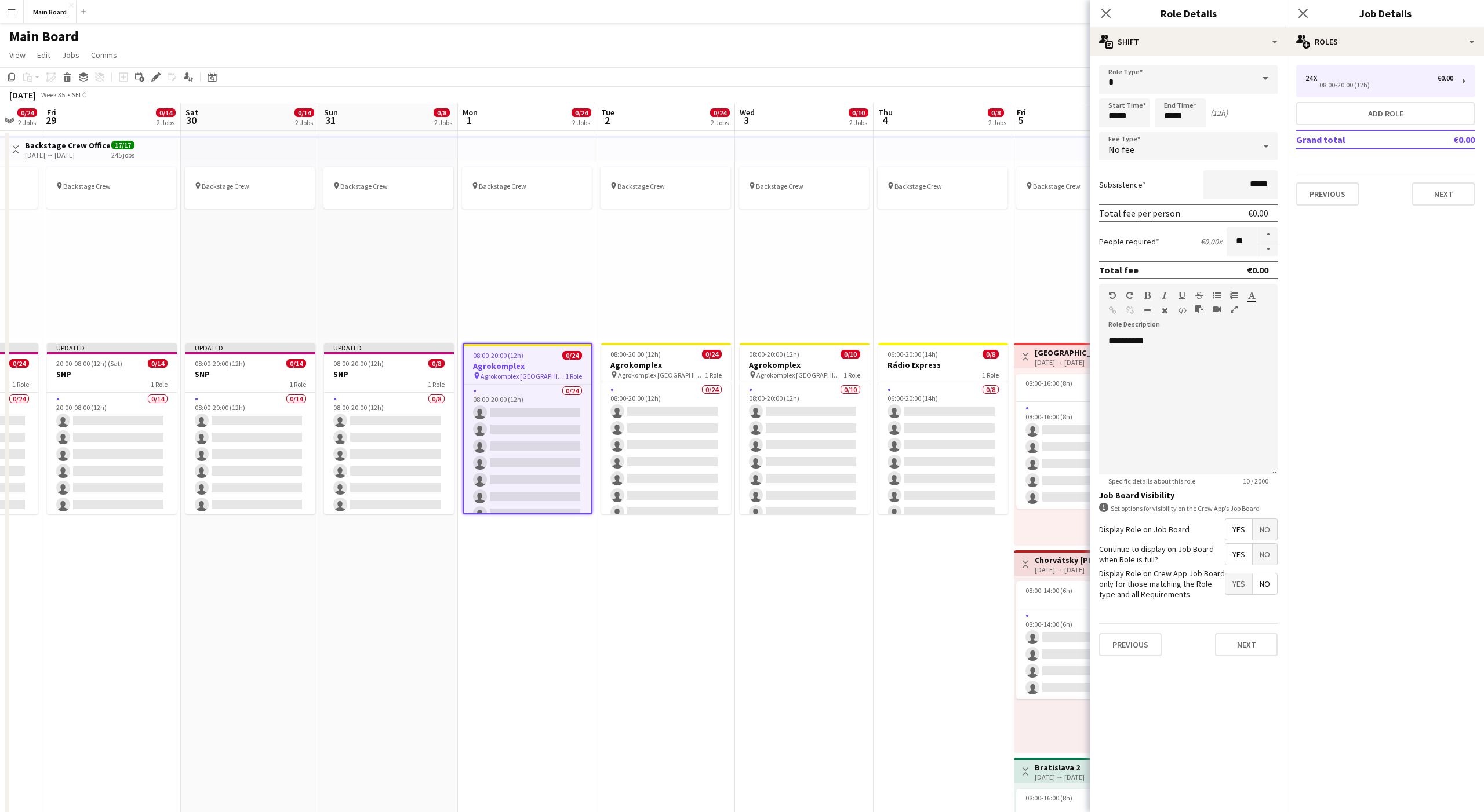
click at [1186, 150] on div "No fee" at bounding box center [1176, 146] width 155 height 28
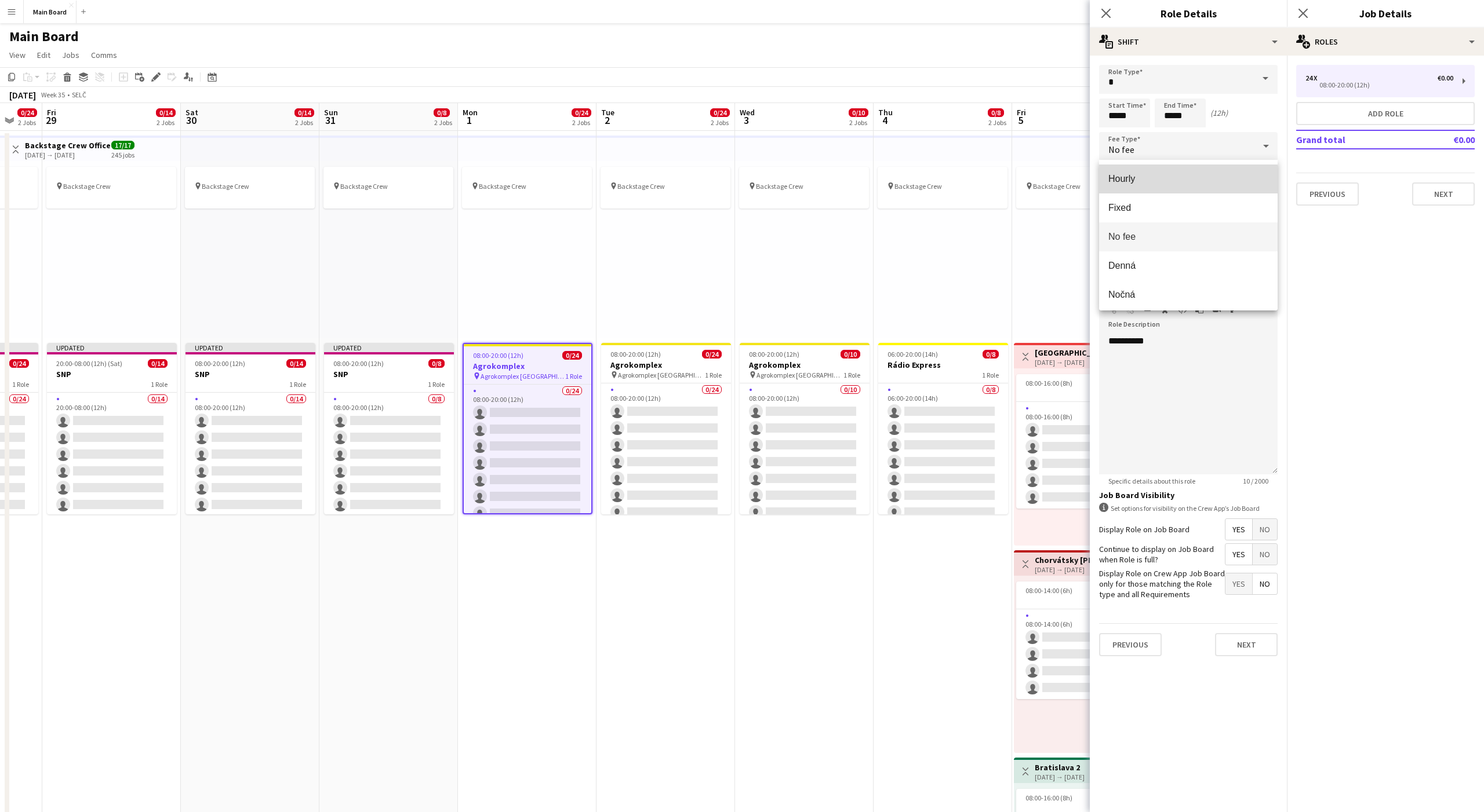
click at [1116, 185] on mat-option "Hourly" at bounding box center [1188, 179] width 178 height 29
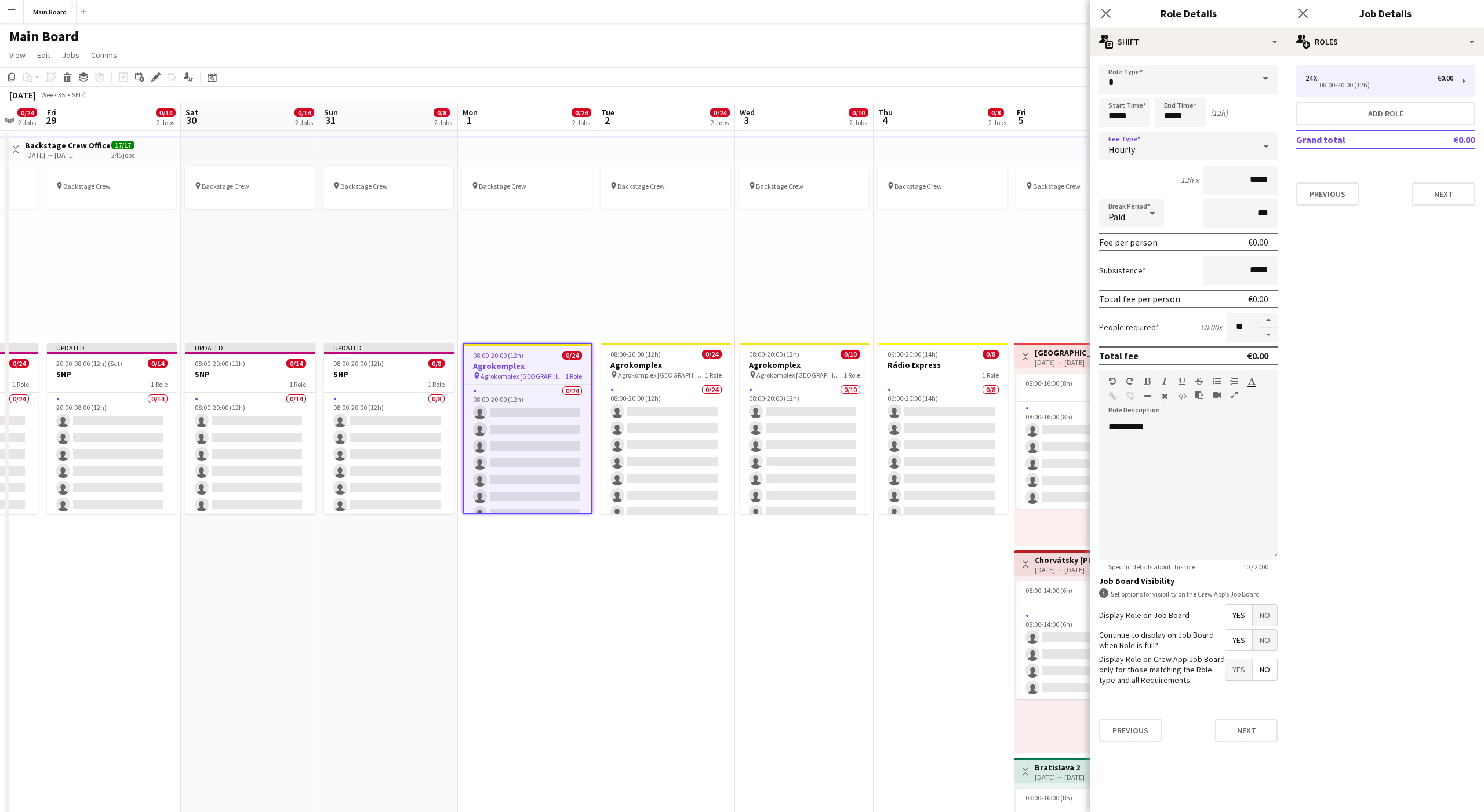
click at [1117, 209] on div "Paid" at bounding box center [1119, 213] width 41 height 28
click at [1120, 276] on span "Unpaid" at bounding box center [1131, 275] width 46 height 11
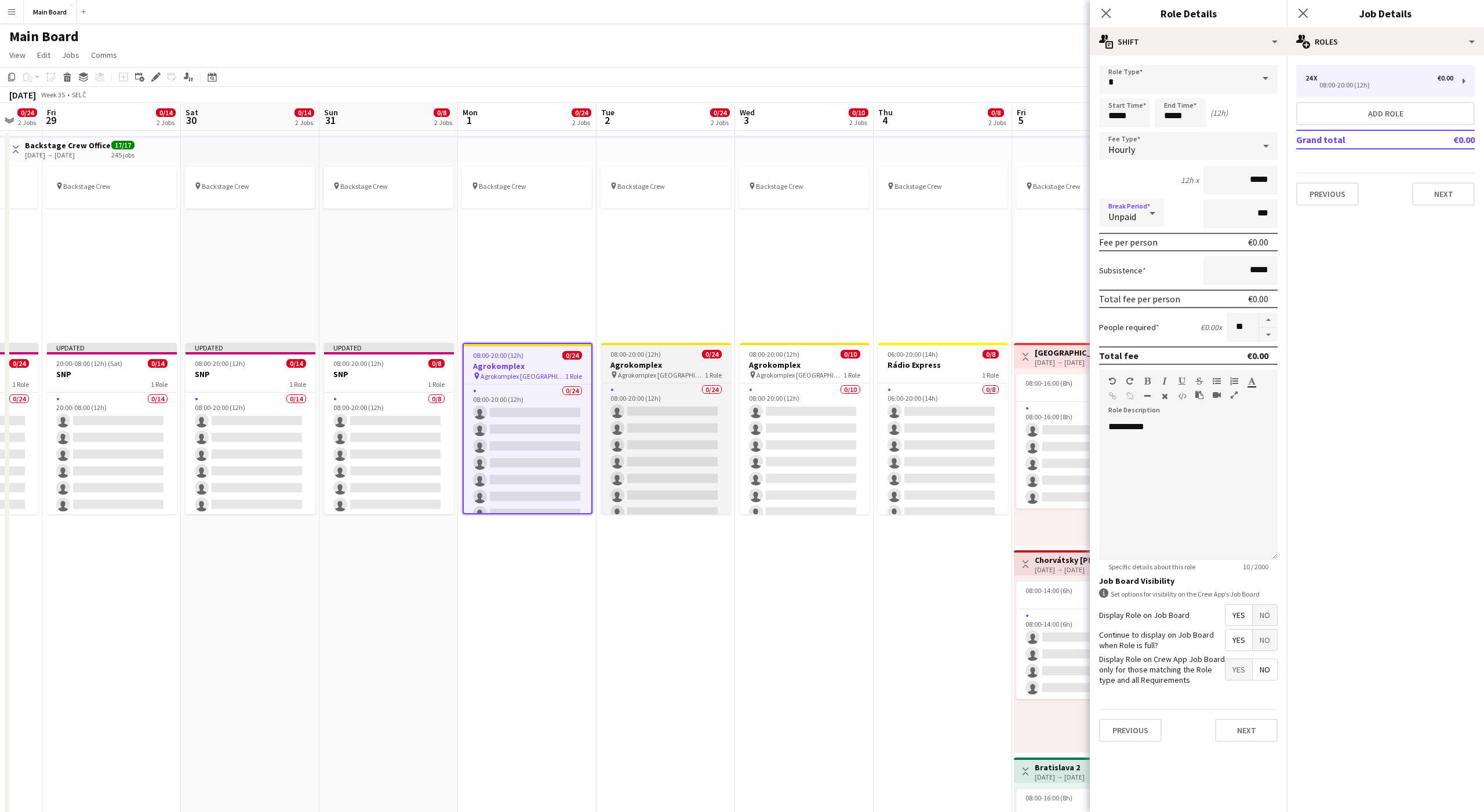
click at [690, 355] on div "08:00-20:00 (12h) 0/24" at bounding box center [665, 354] width 130 height 8
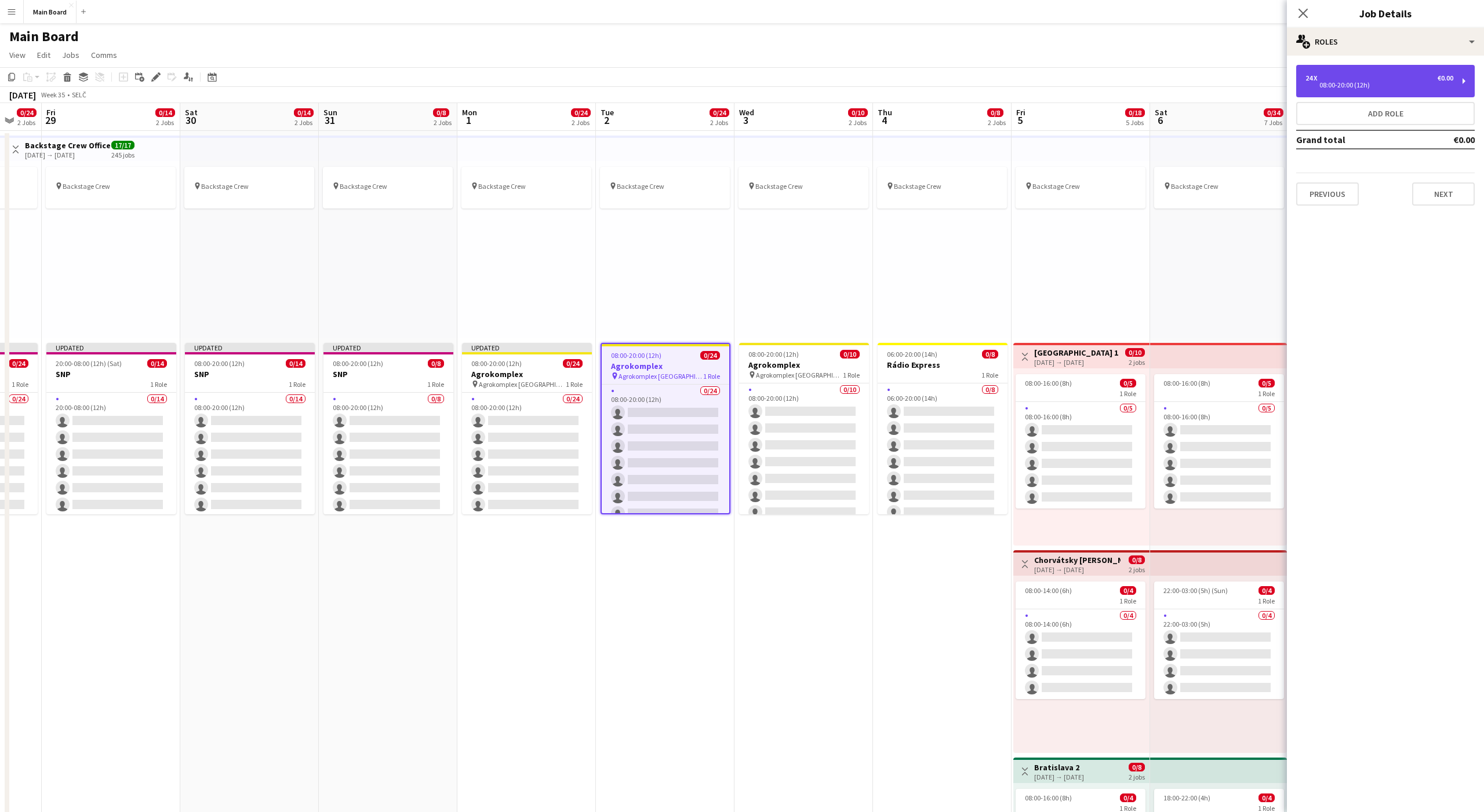
click at [1374, 79] on div "24 x €0.00" at bounding box center [1379, 78] width 148 height 8
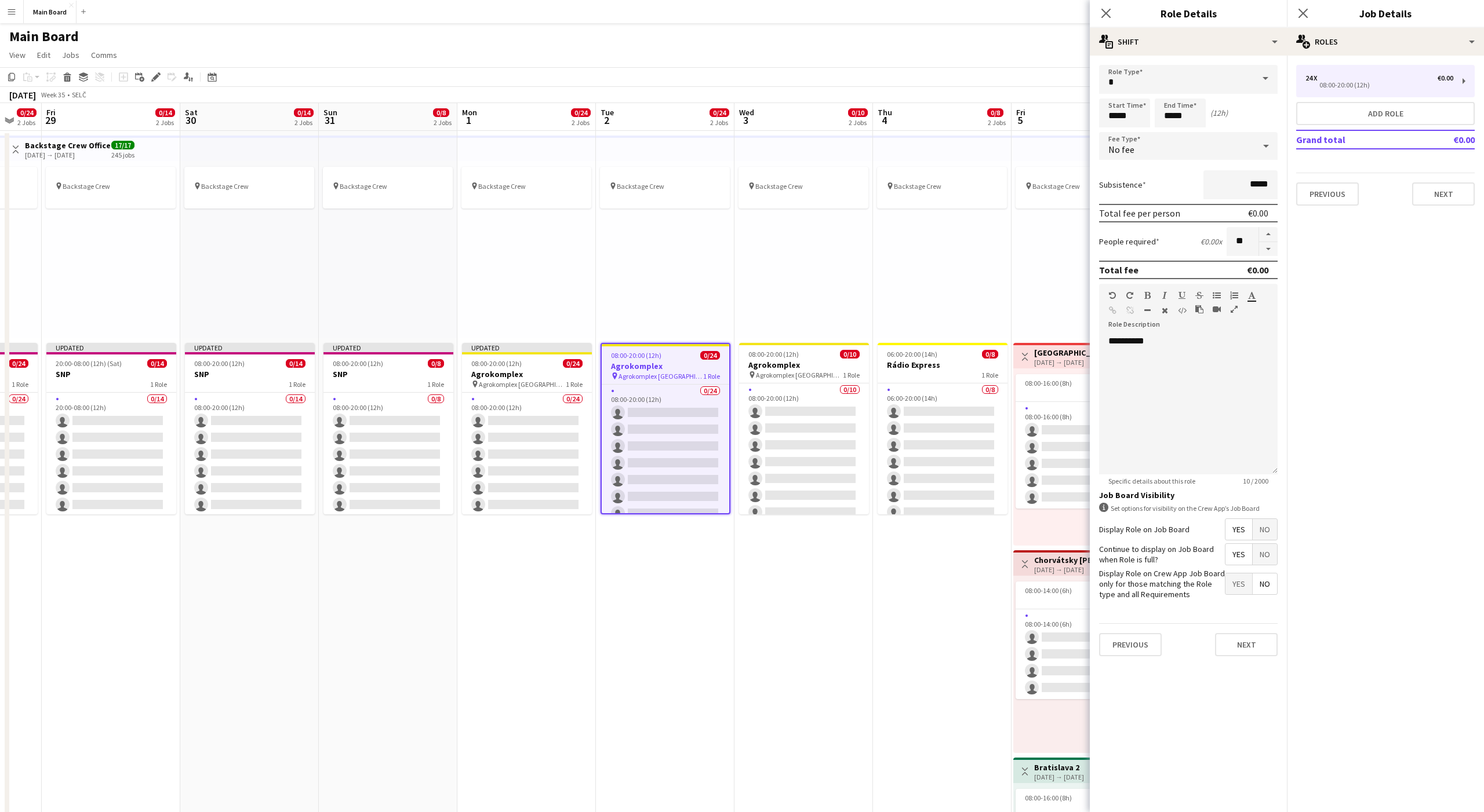
click at [1105, 150] on div "No fee" at bounding box center [1176, 146] width 155 height 28
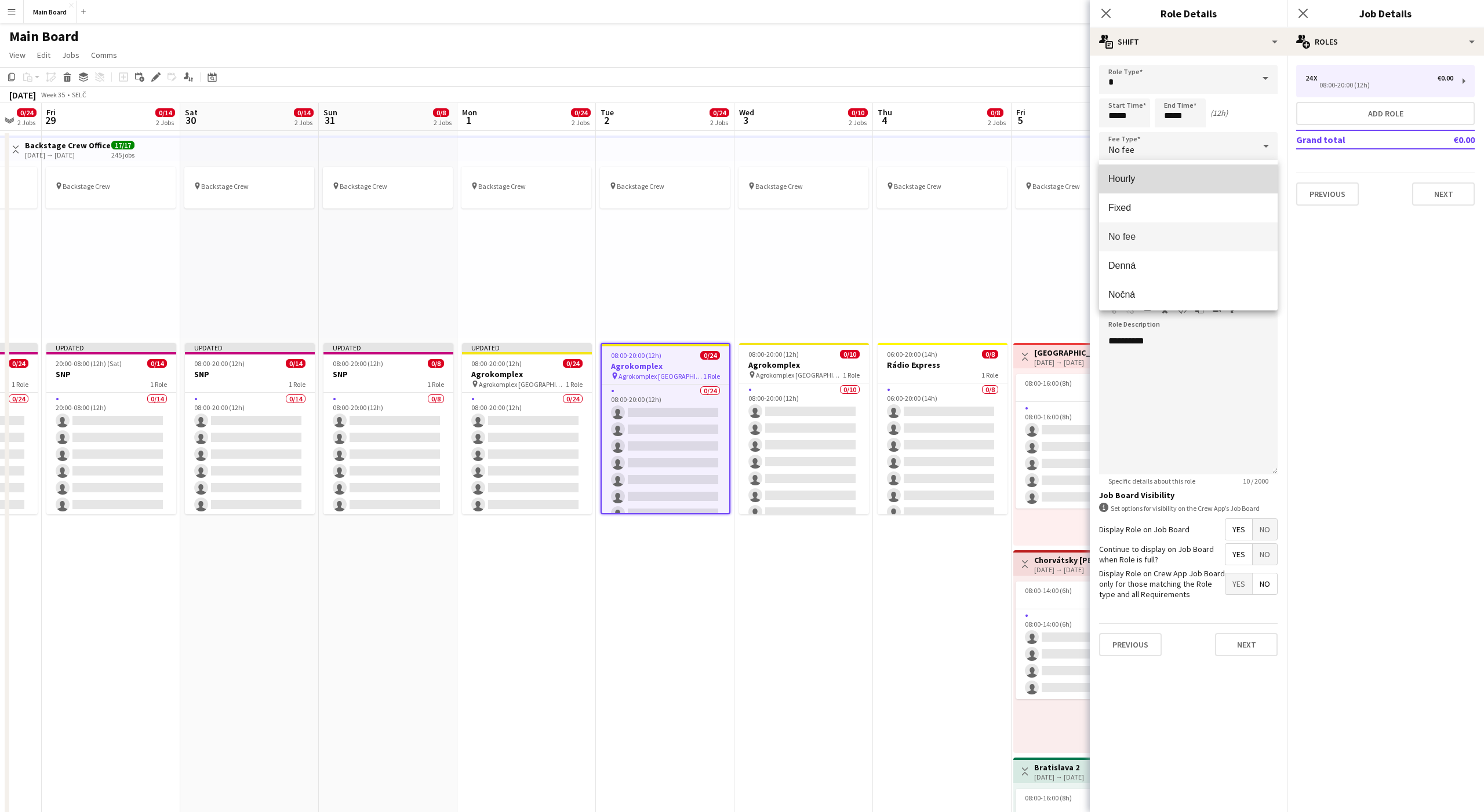
click at [1146, 182] on span "Hourly" at bounding box center [1188, 179] width 160 height 11
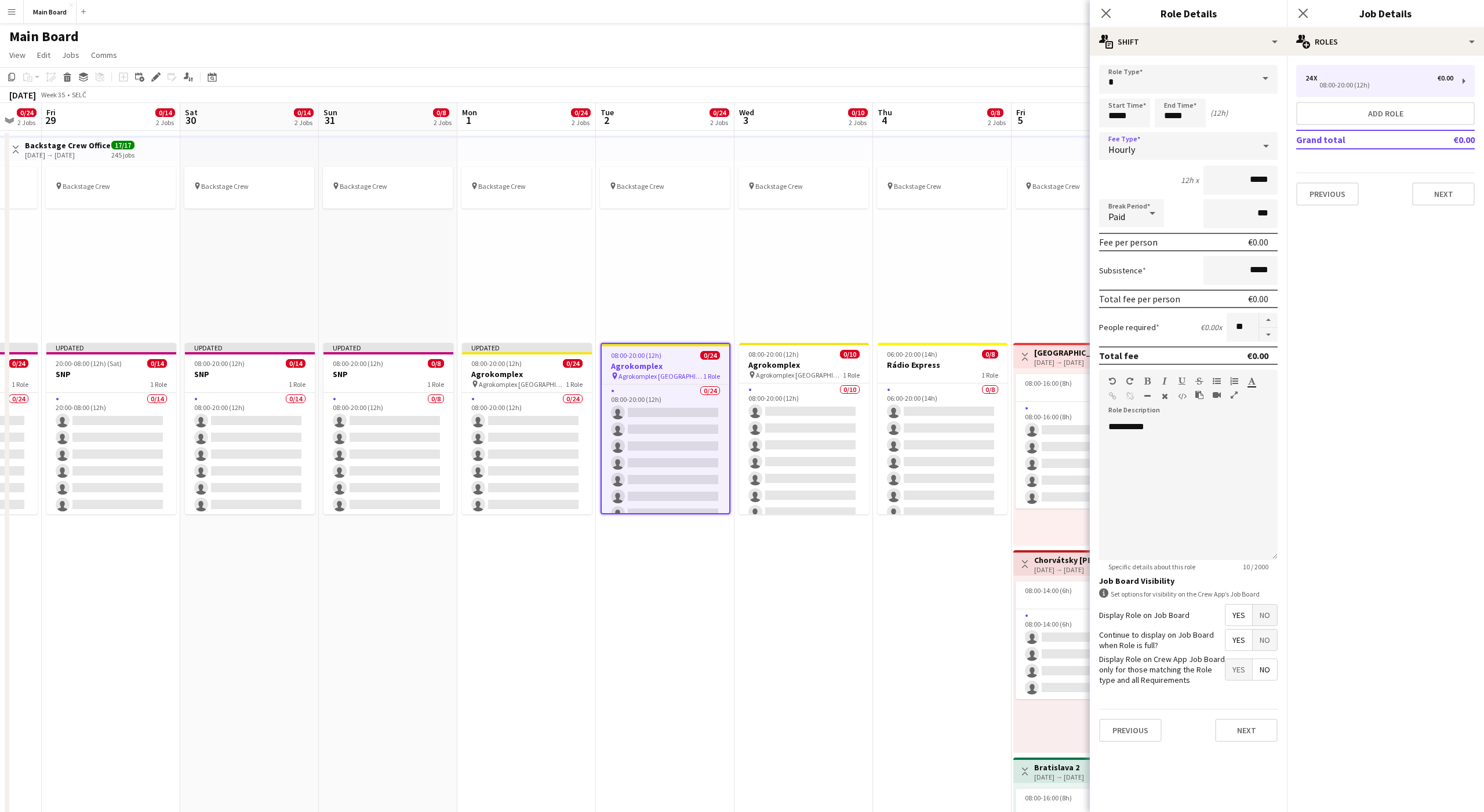
click at [1116, 218] on span "Paid" at bounding box center [1116, 217] width 17 height 12
click at [1125, 278] on span "Unpaid" at bounding box center [1131, 275] width 46 height 11
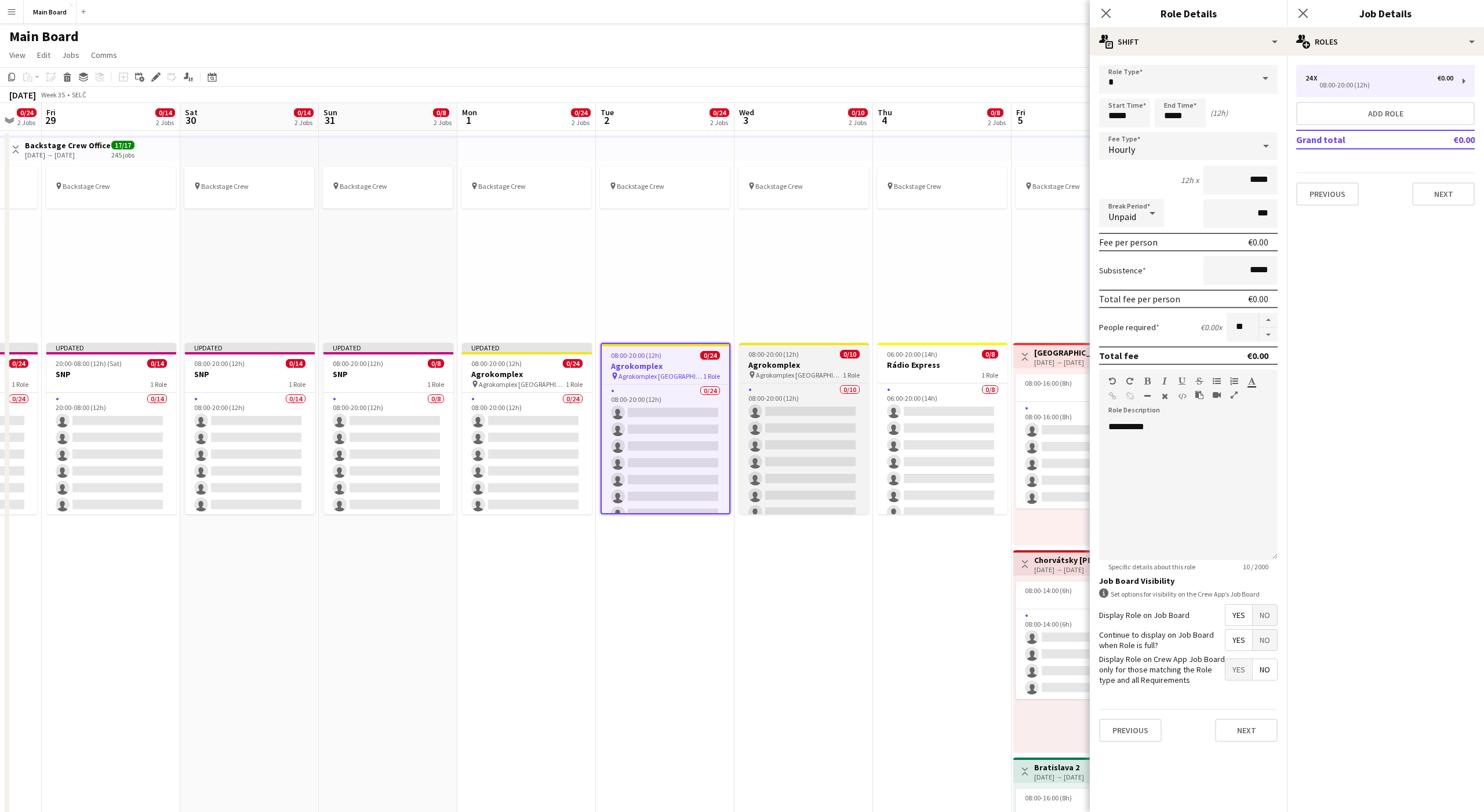
click at [777, 377] on span "Agrokomplex [GEOGRAPHIC_DATA]" at bounding box center [799, 375] width 87 height 8
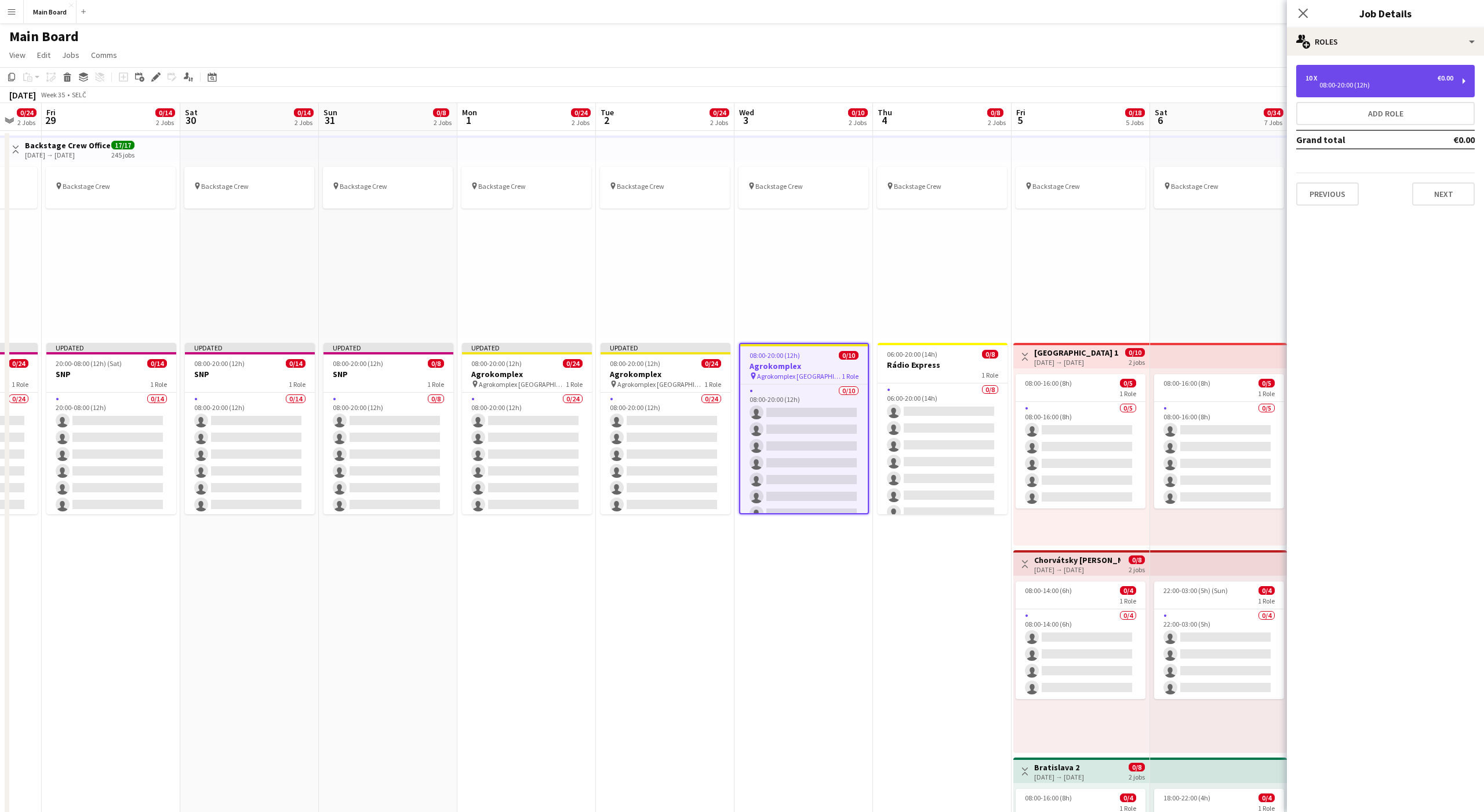
click at [1390, 90] on div "10 x €0.00 08:00-20:00 (12h)" at bounding box center [1386, 81] width 178 height 32
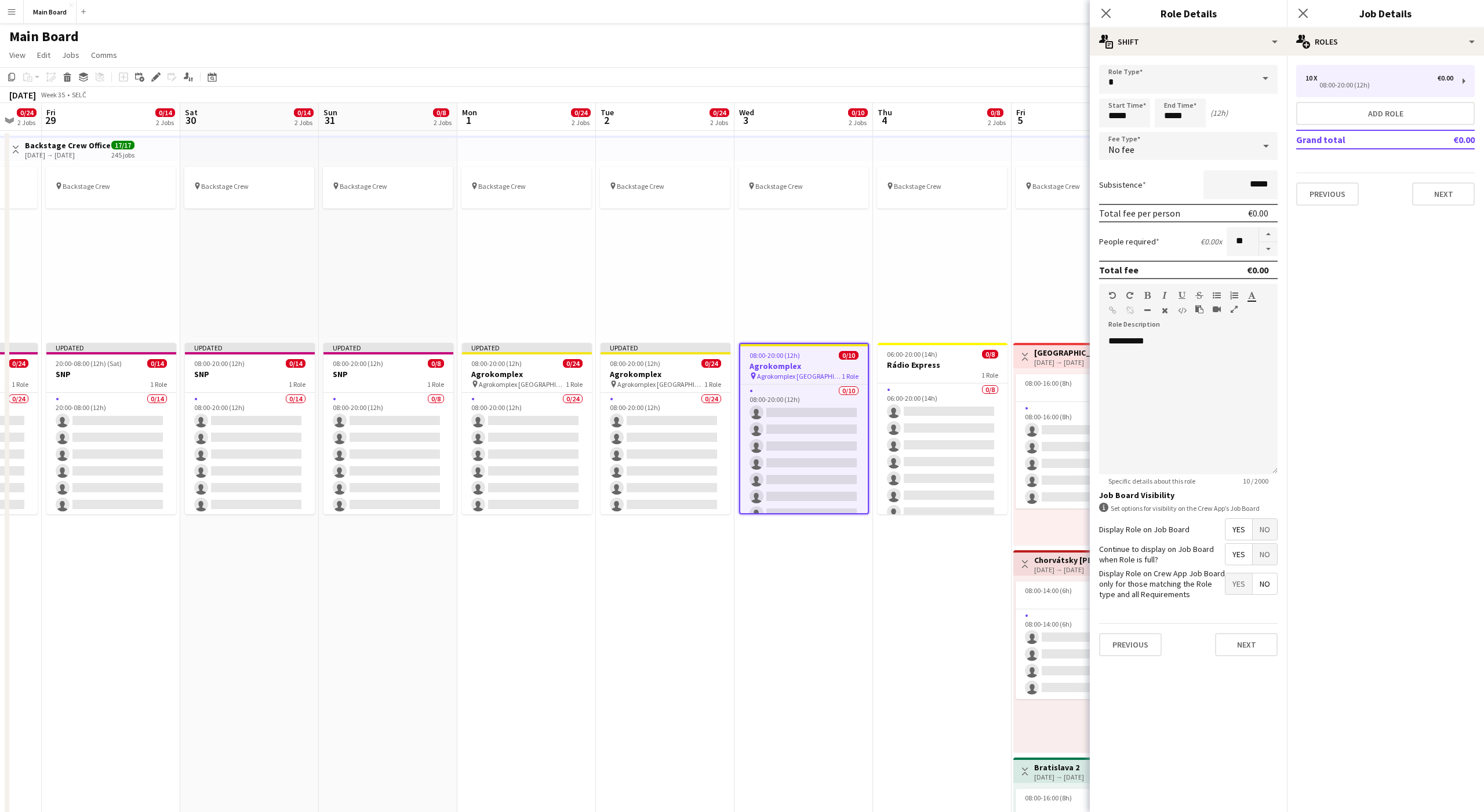
click at [1135, 140] on div "No fee" at bounding box center [1176, 146] width 155 height 28
click at [1130, 176] on span "Hourly" at bounding box center [1188, 179] width 160 height 11
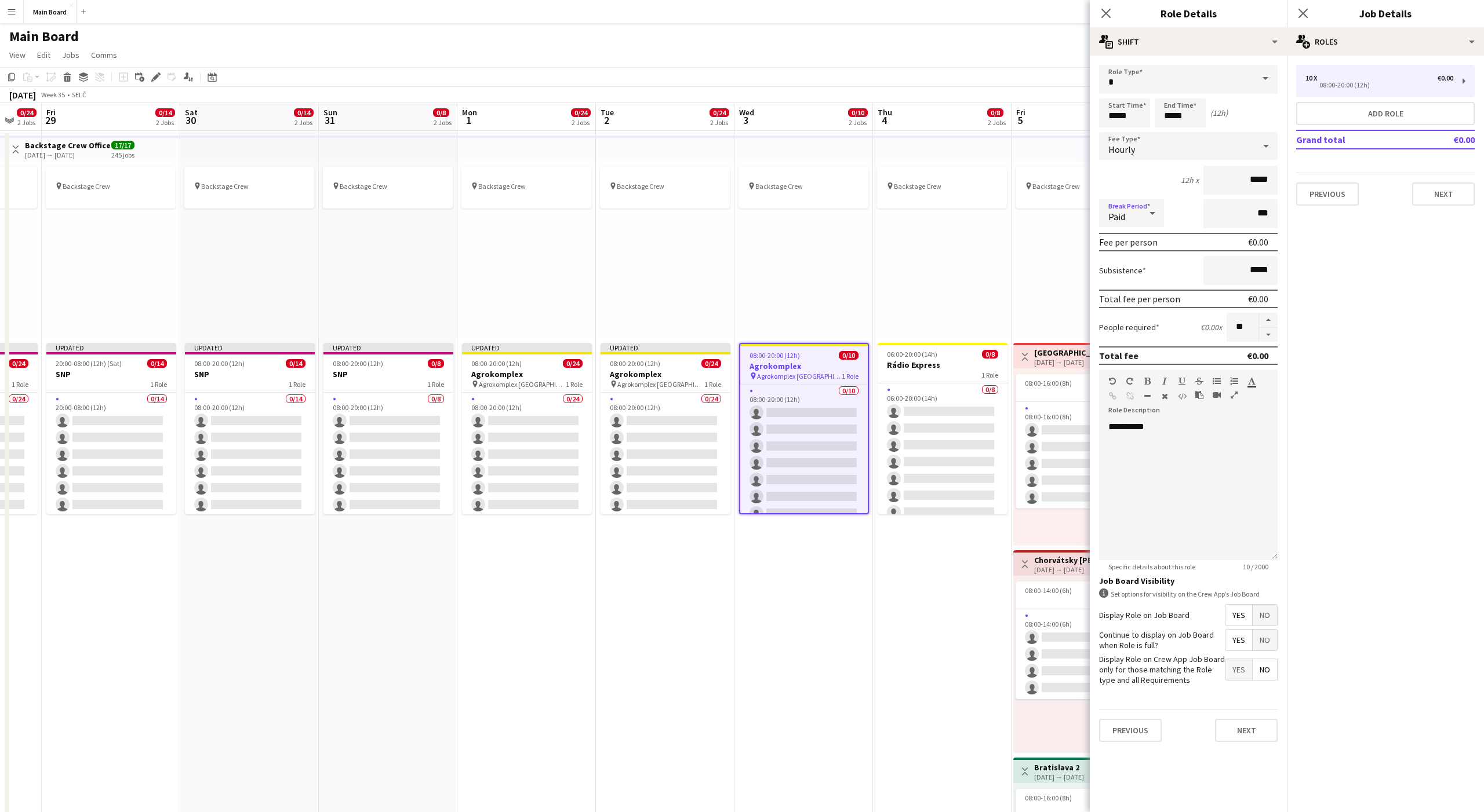
click at [1124, 220] on span "Paid" at bounding box center [1116, 217] width 17 height 12
click at [1122, 275] on span "Unpaid" at bounding box center [1131, 275] width 46 height 11
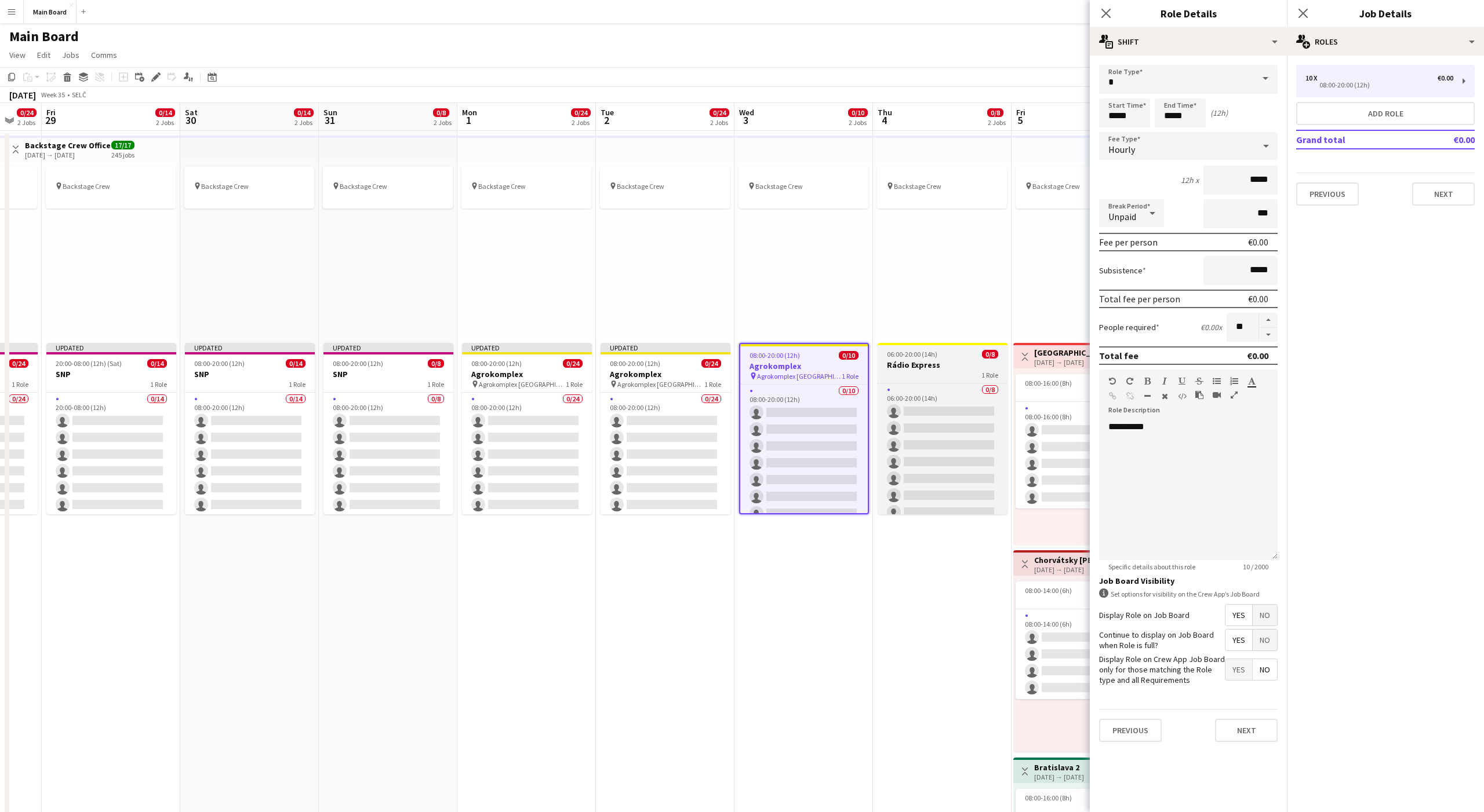
click at [923, 357] on span "06:00-20:00 (14h)" at bounding box center [912, 354] width 51 height 8
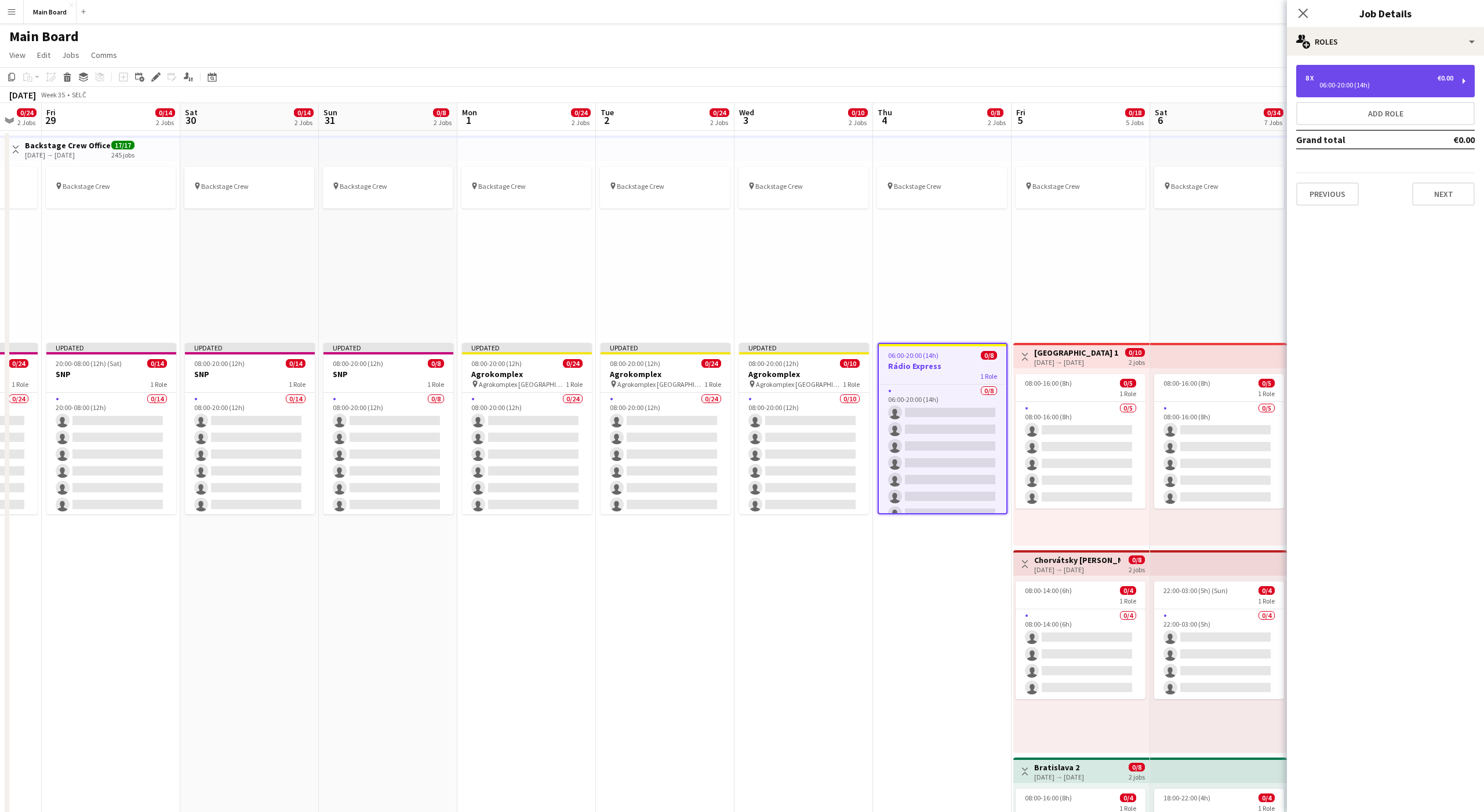
click at [1413, 90] on div "8 x €0.00 06:00-20:00 (14h)" at bounding box center [1386, 81] width 178 height 32
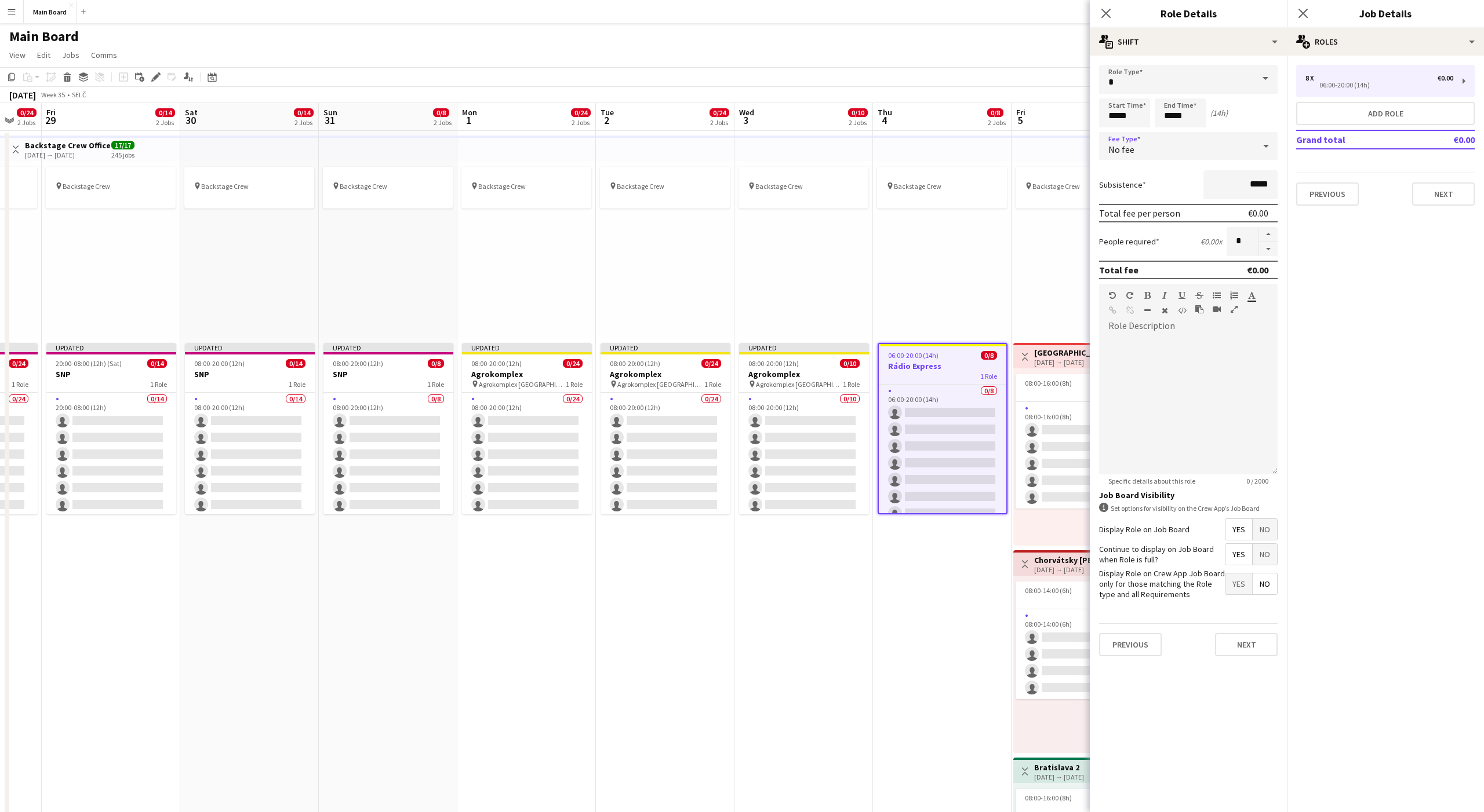
click at [1173, 154] on div "No fee" at bounding box center [1176, 146] width 155 height 28
click at [1137, 189] on mat-option "Hourly" at bounding box center [1188, 179] width 178 height 29
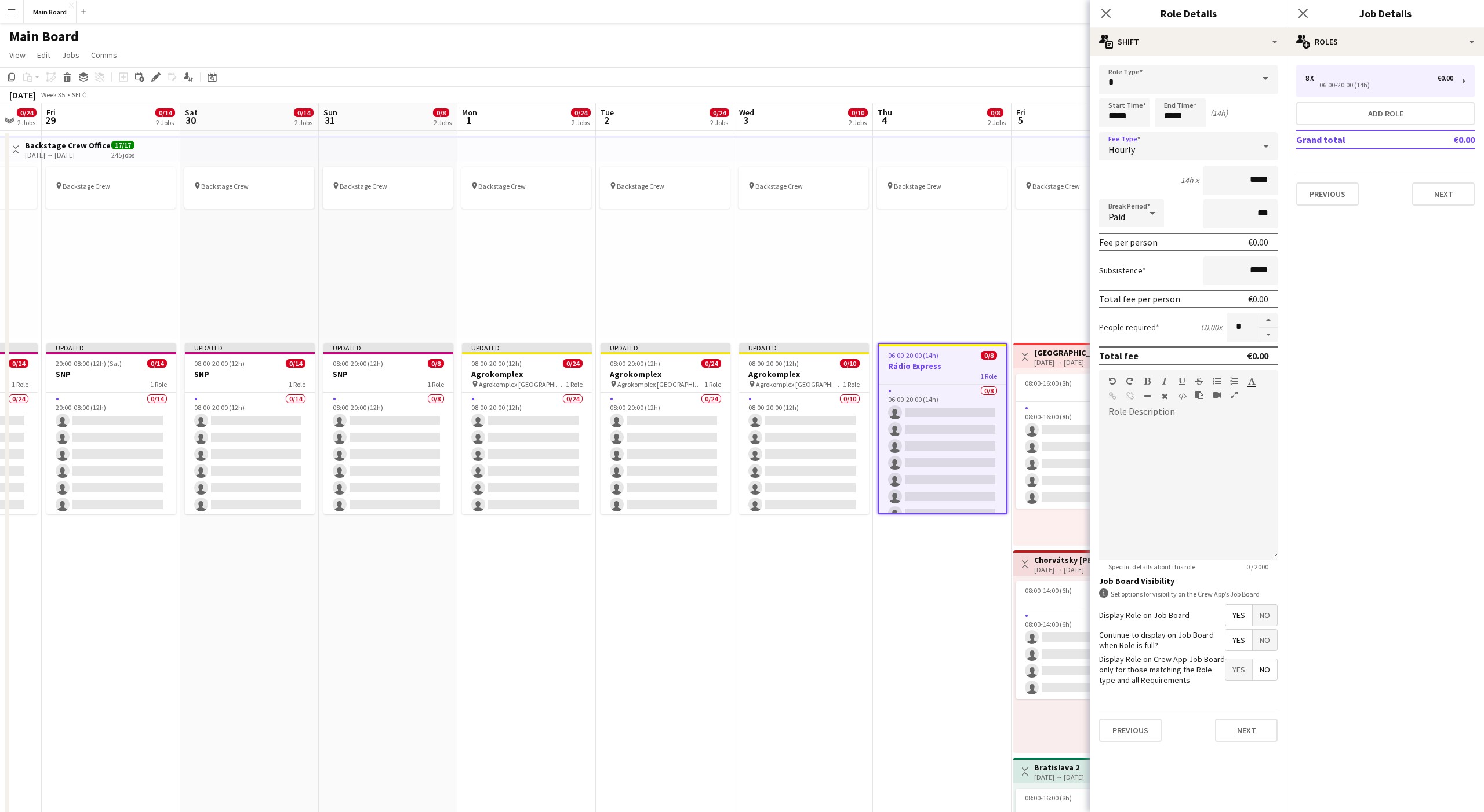
click at [1120, 209] on div "Paid" at bounding box center [1119, 213] width 41 height 28
click at [1123, 267] on mat-option "Unpaid" at bounding box center [1131, 276] width 65 height 29
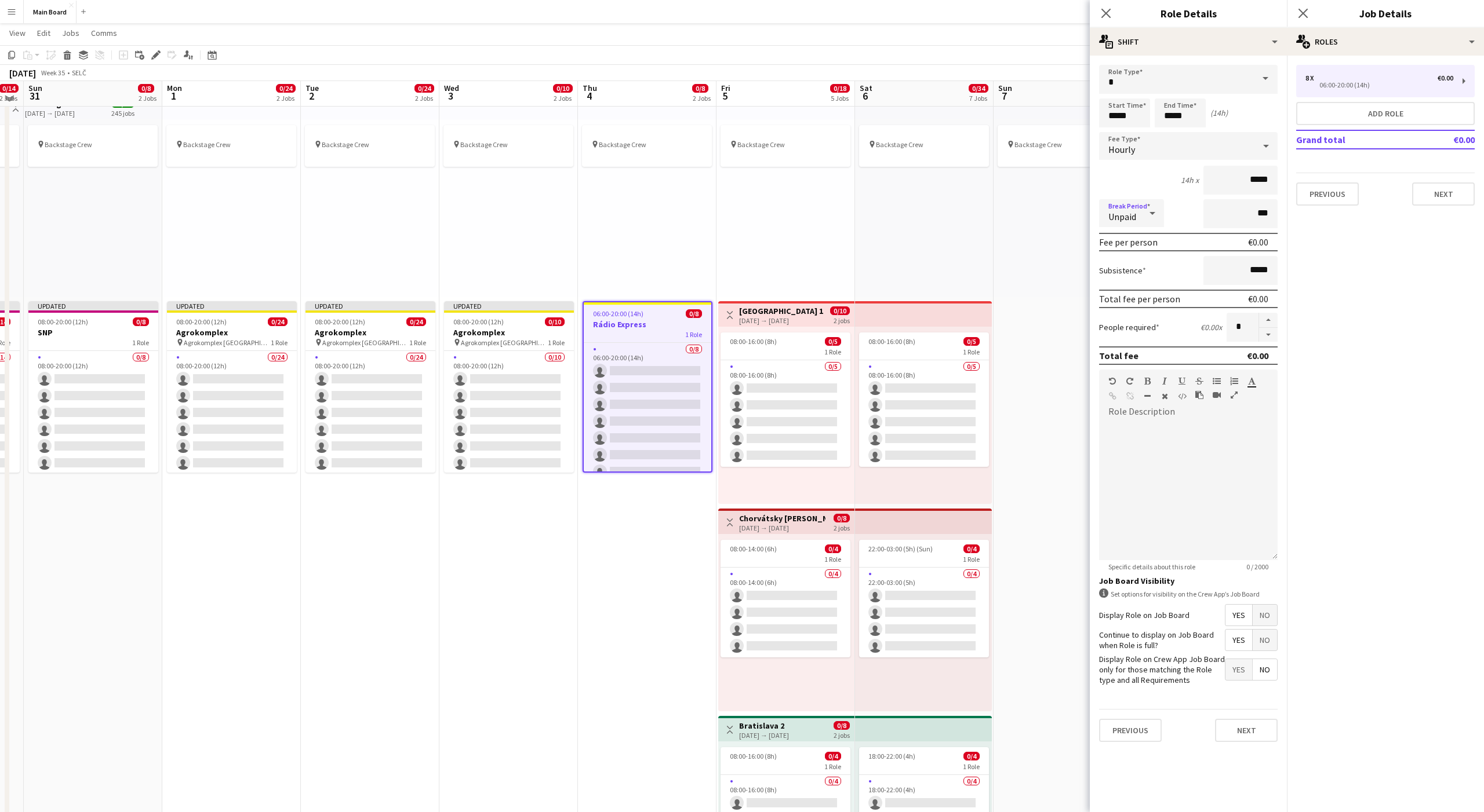
scroll to position [56, 0]
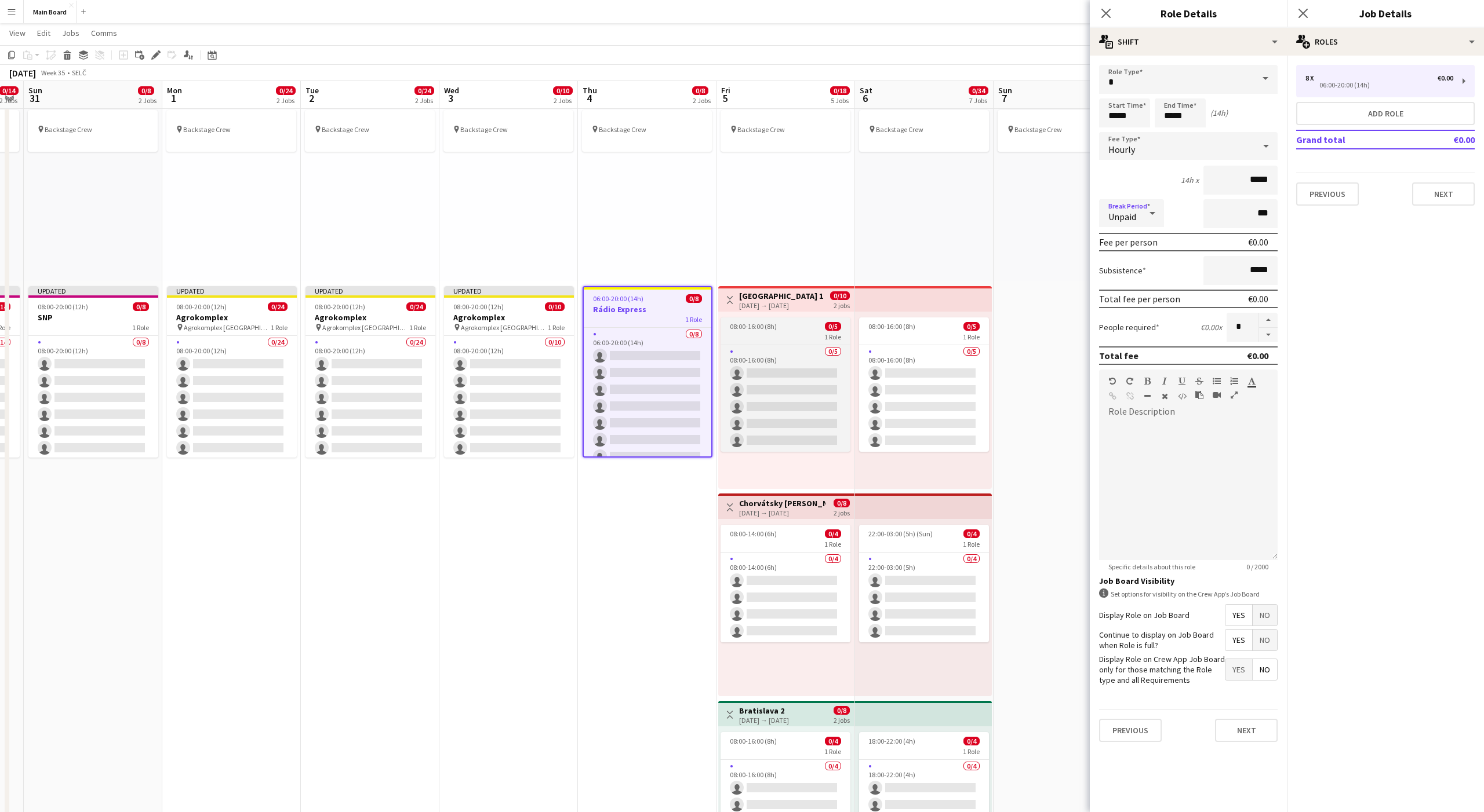
click at [751, 338] on div "1 Role" at bounding box center [785, 336] width 130 height 9
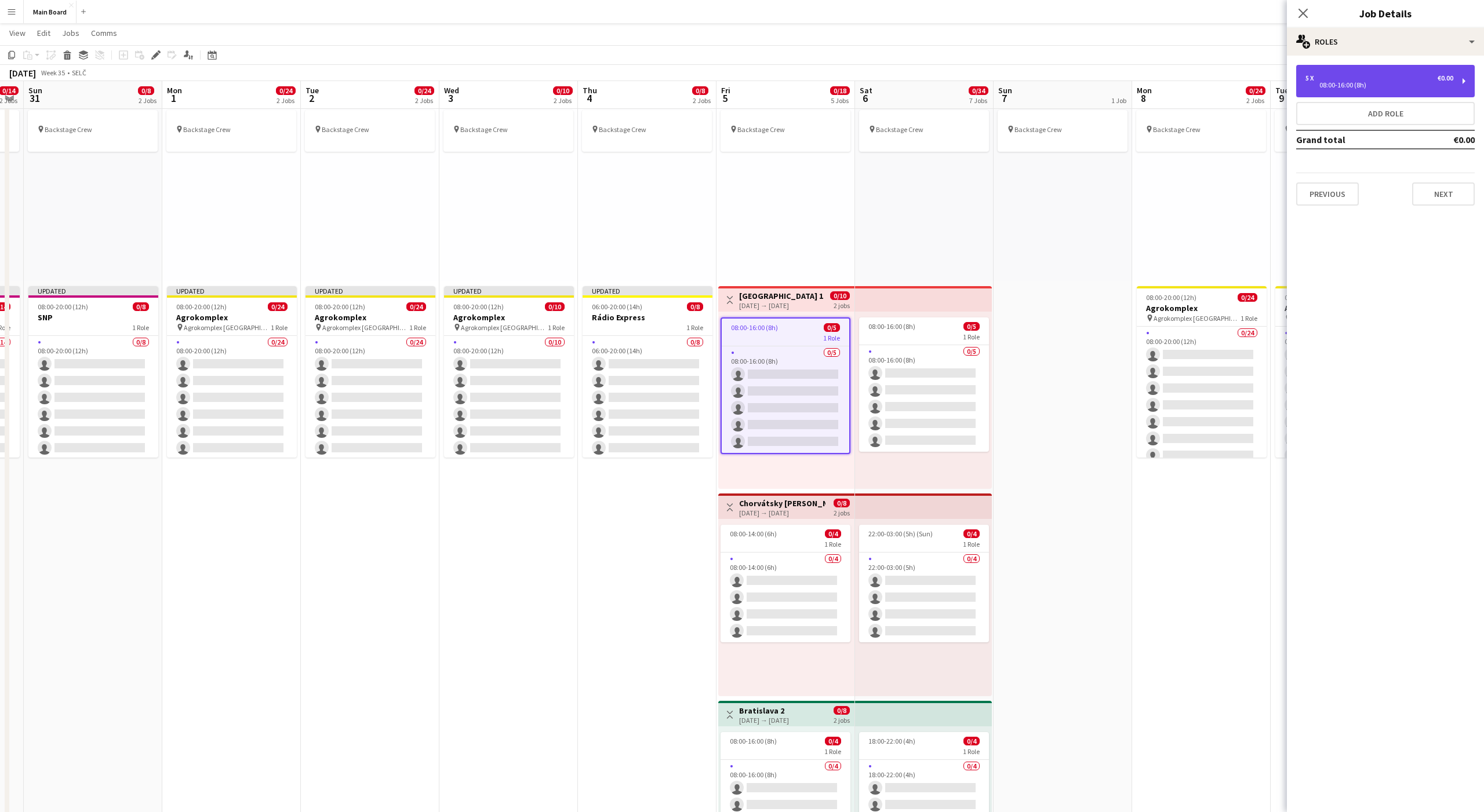
click at [1360, 74] on div "5 x €0.00" at bounding box center [1379, 78] width 148 height 8
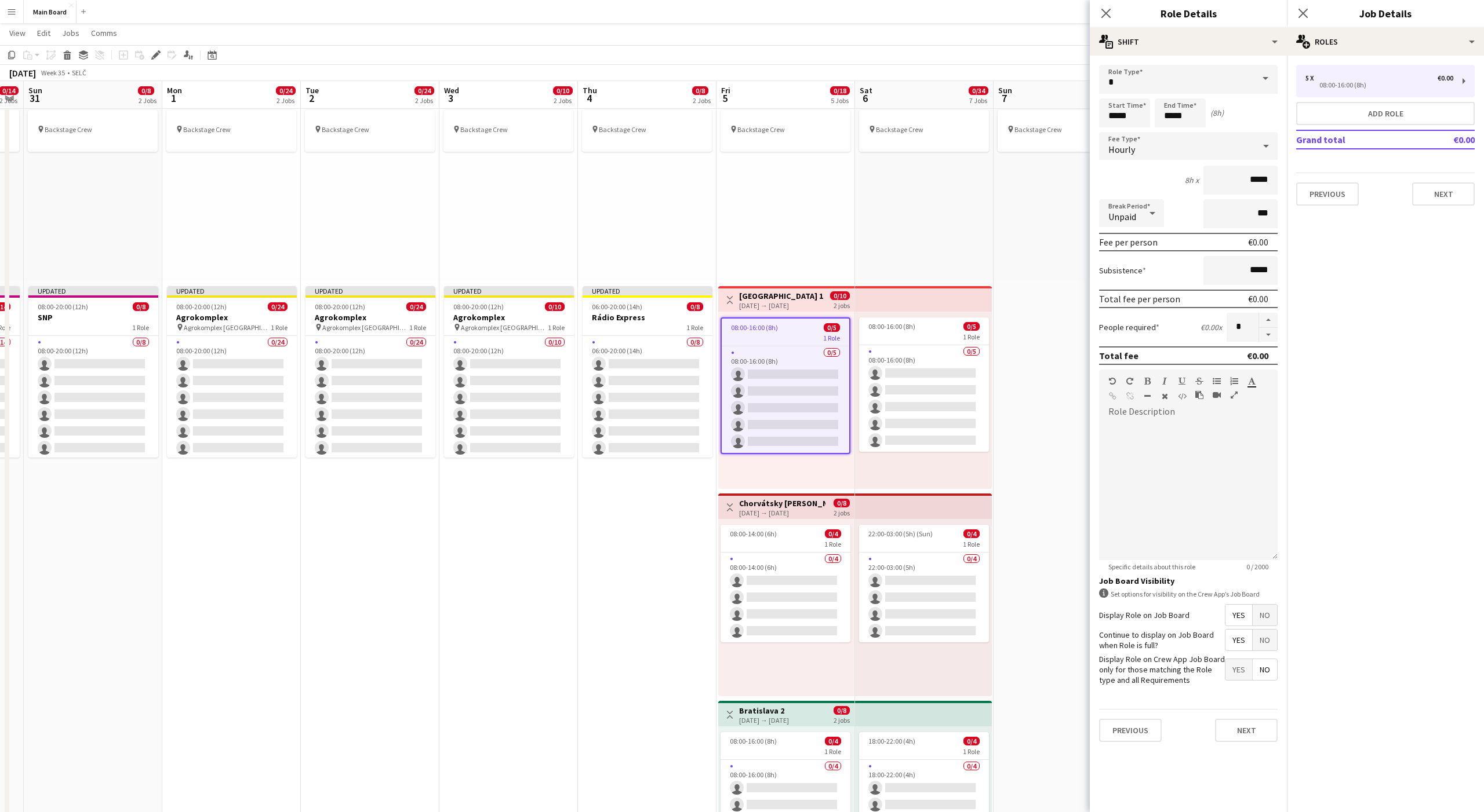
click at [1173, 150] on div "Hourly" at bounding box center [1176, 146] width 155 height 28
click at [1125, 169] on mat-option "Hourly" at bounding box center [1188, 179] width 178 height 29
click at [761, 536] on span "08:00-14:00 (6h)" at bounding box center [753, 534] width 47 height 8
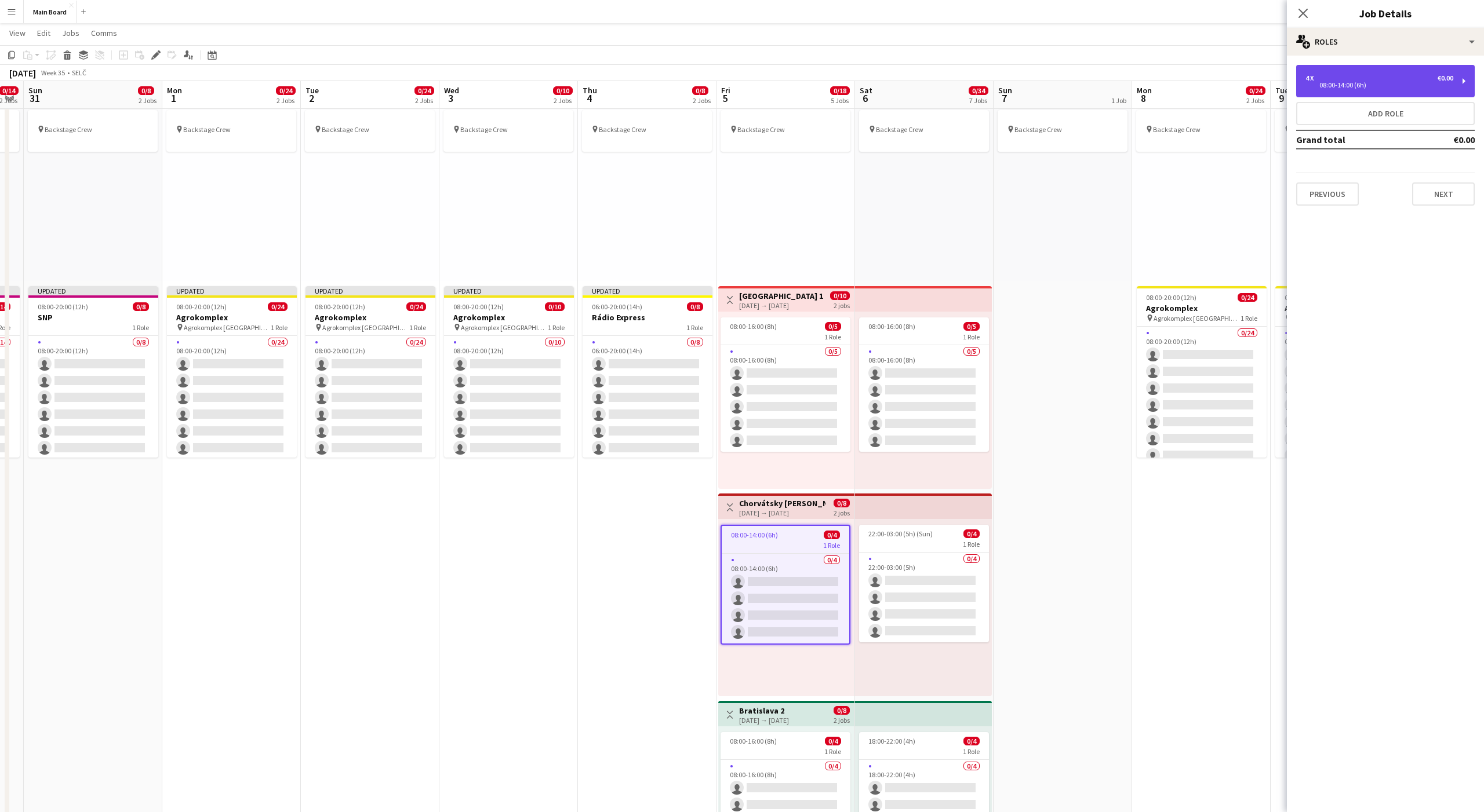
click at [1365, 87] on div "08:00-14:00 (6h)" at bounding box center [1379, 85] width 148 height 6
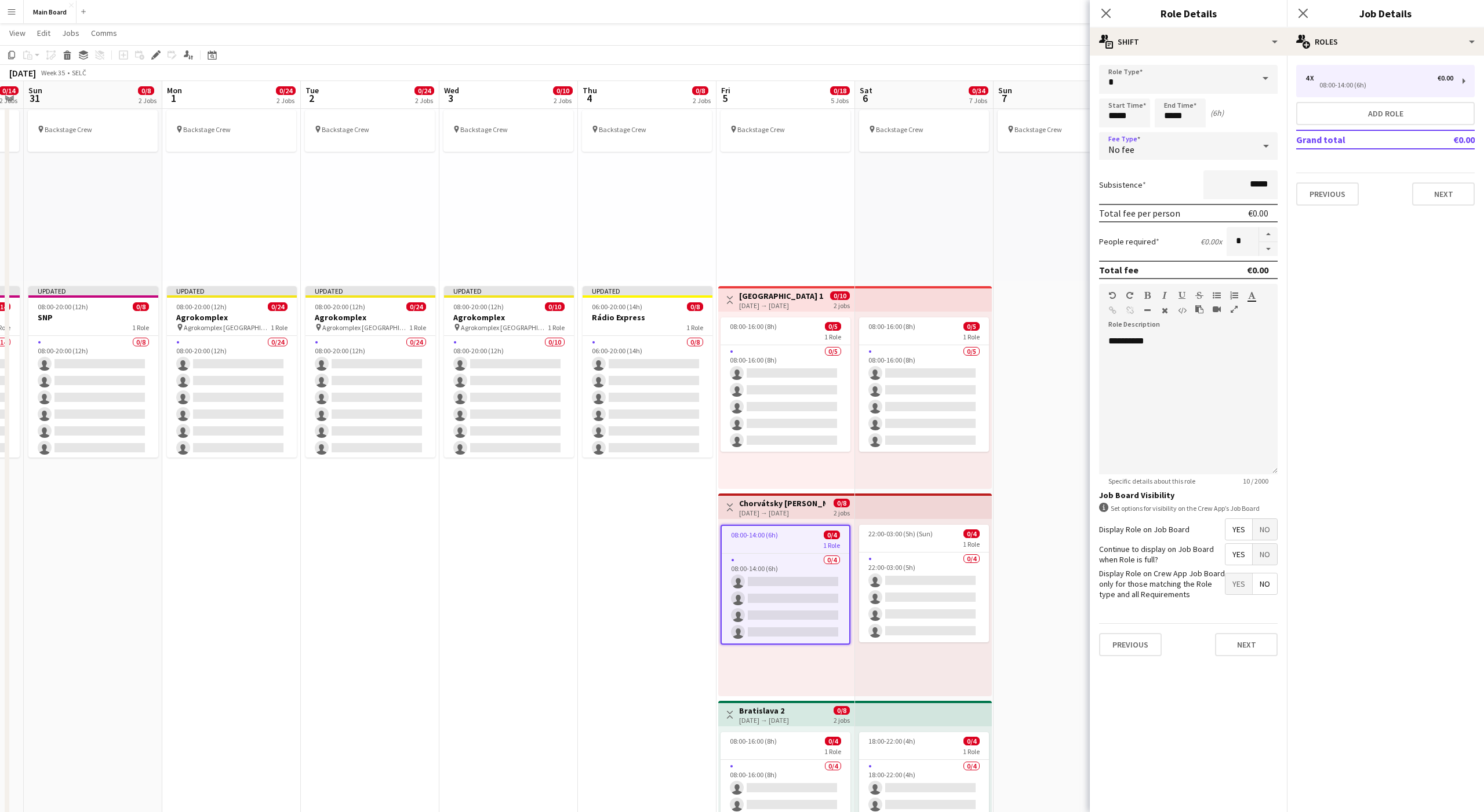
click at [1133, 149] on div "No fee" at bounding box center [1176, 146] width 155 height 28
click at [1114, 179] on span "Hourly" at bounding box center [1188, 179] width 160 height 11
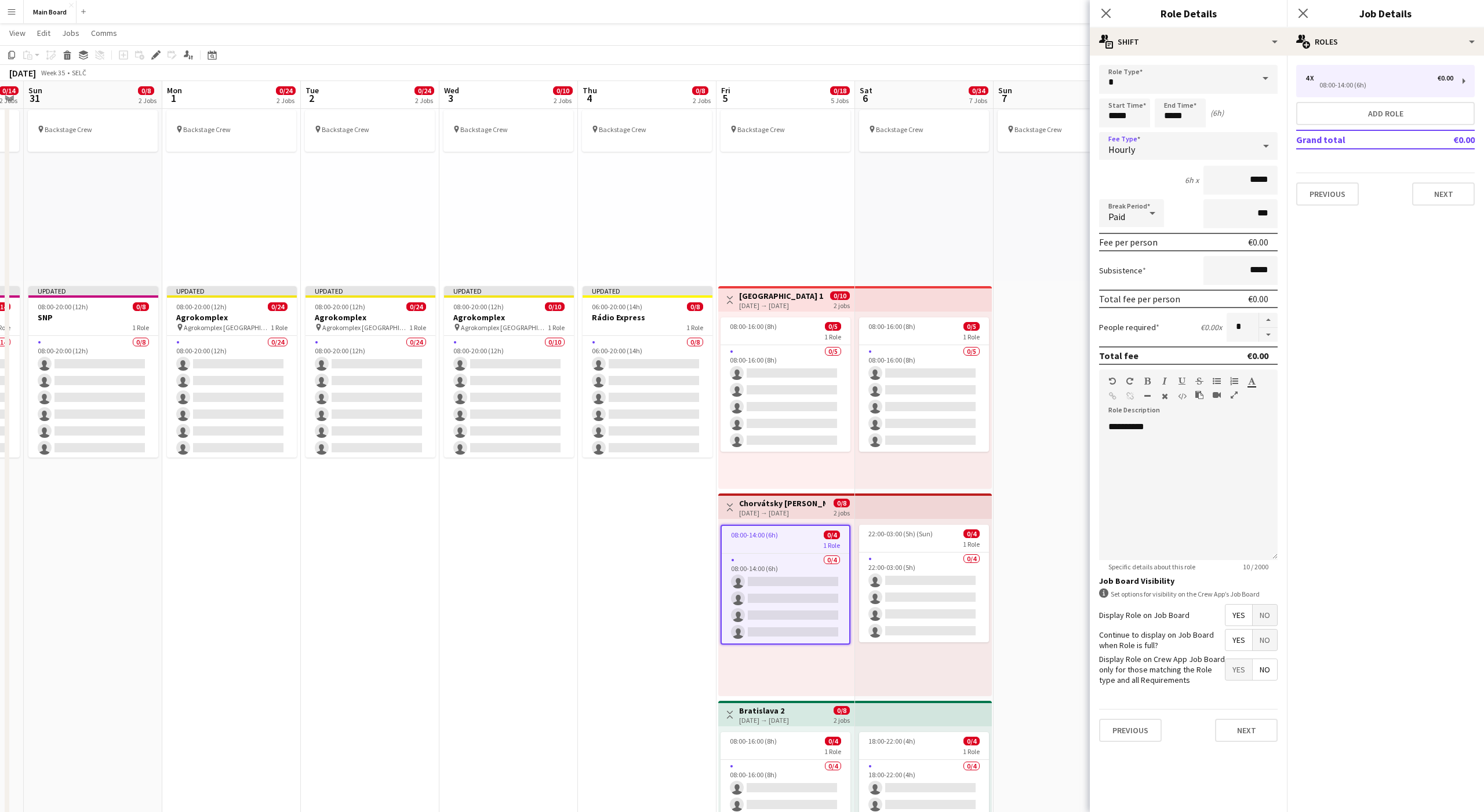
click at [1116, 217] on span "Paid" at bounding box center [1116, 217] width 17 height 12
click at [1120, 269] on span "Unpaid" at bounding box center [1131, 275] width 46 height 11
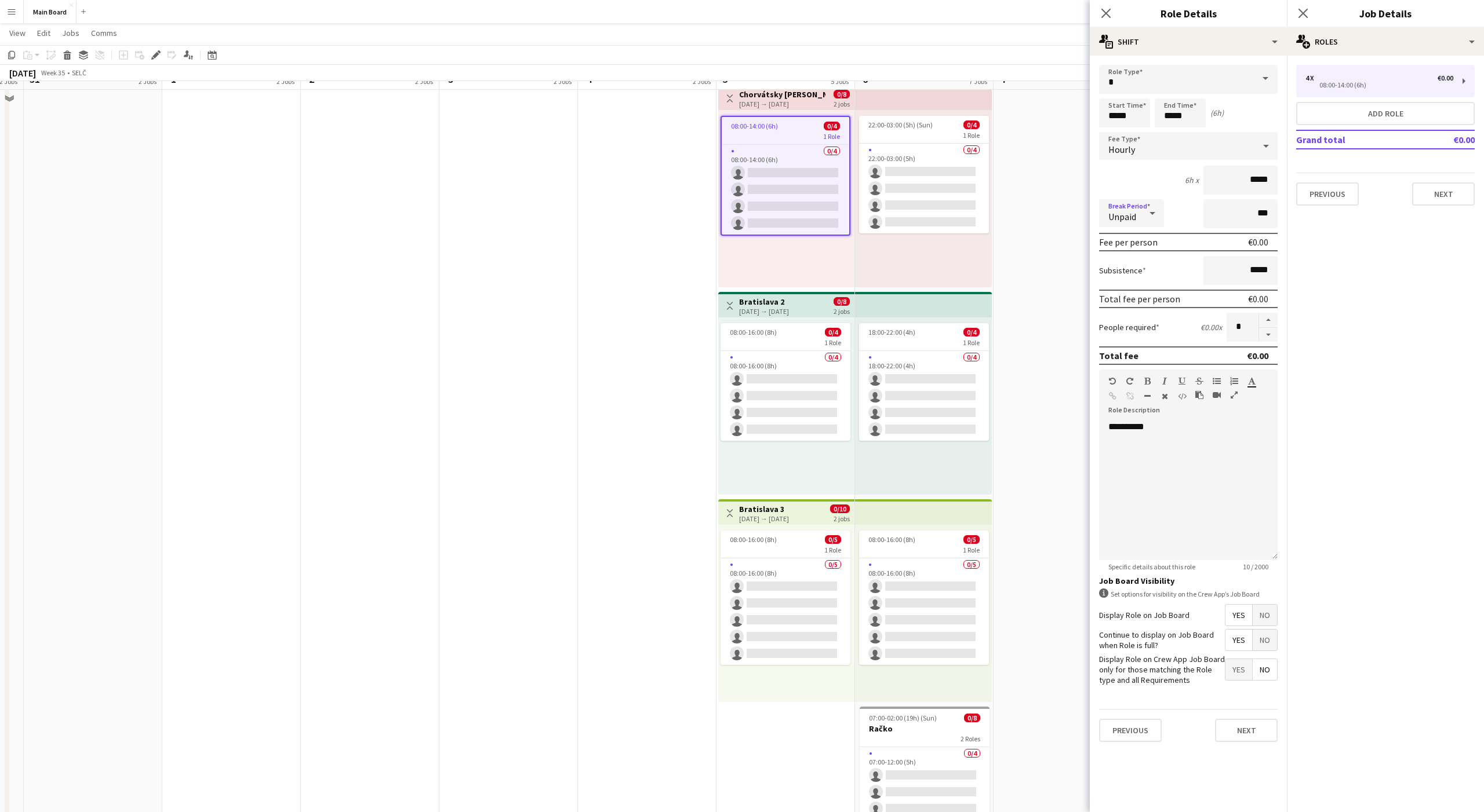
scroll to position [470, 0]
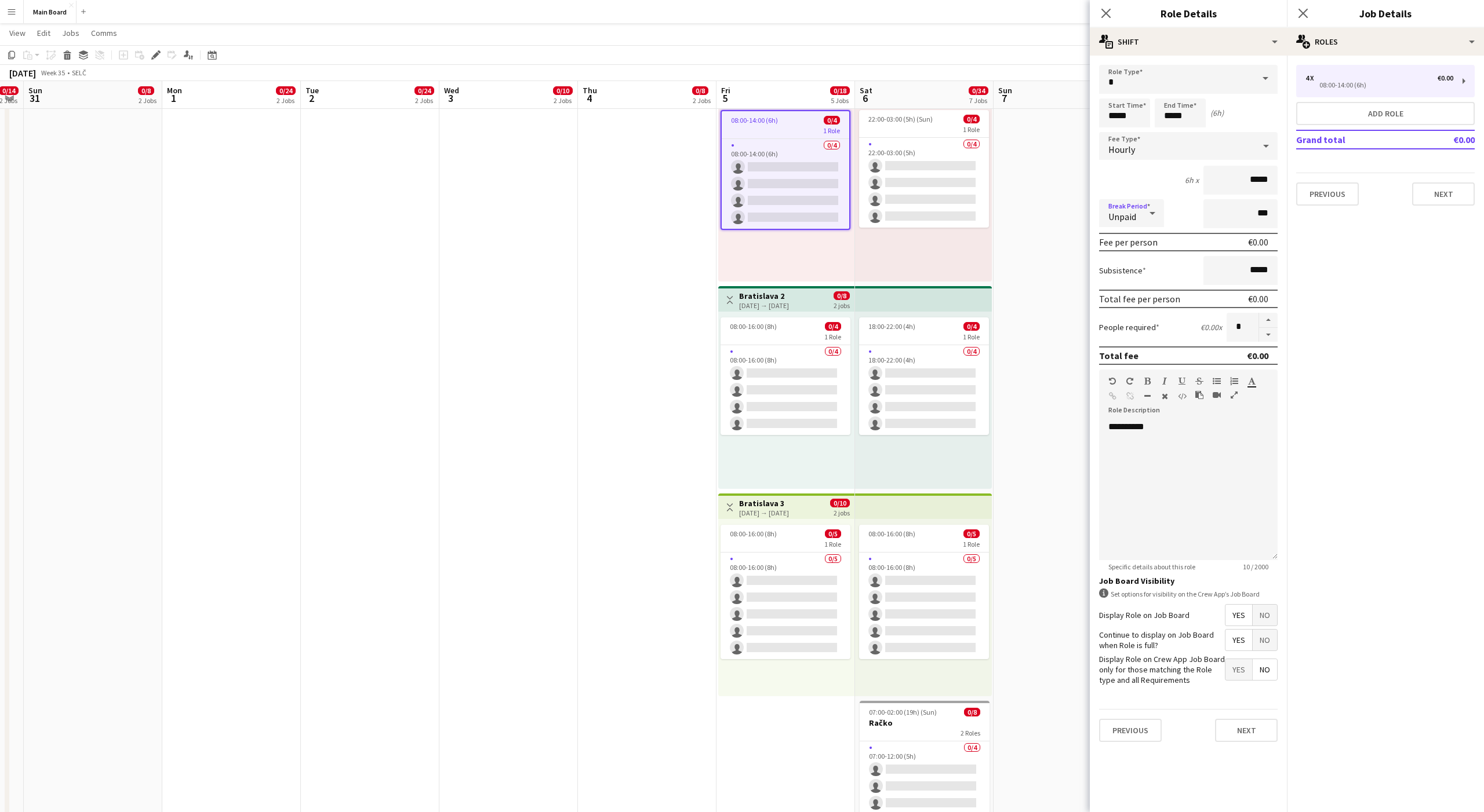
click at [771, 326] on span "08:00-16:00 (8h)" at bounding box center [753, 326] width 47 height 8
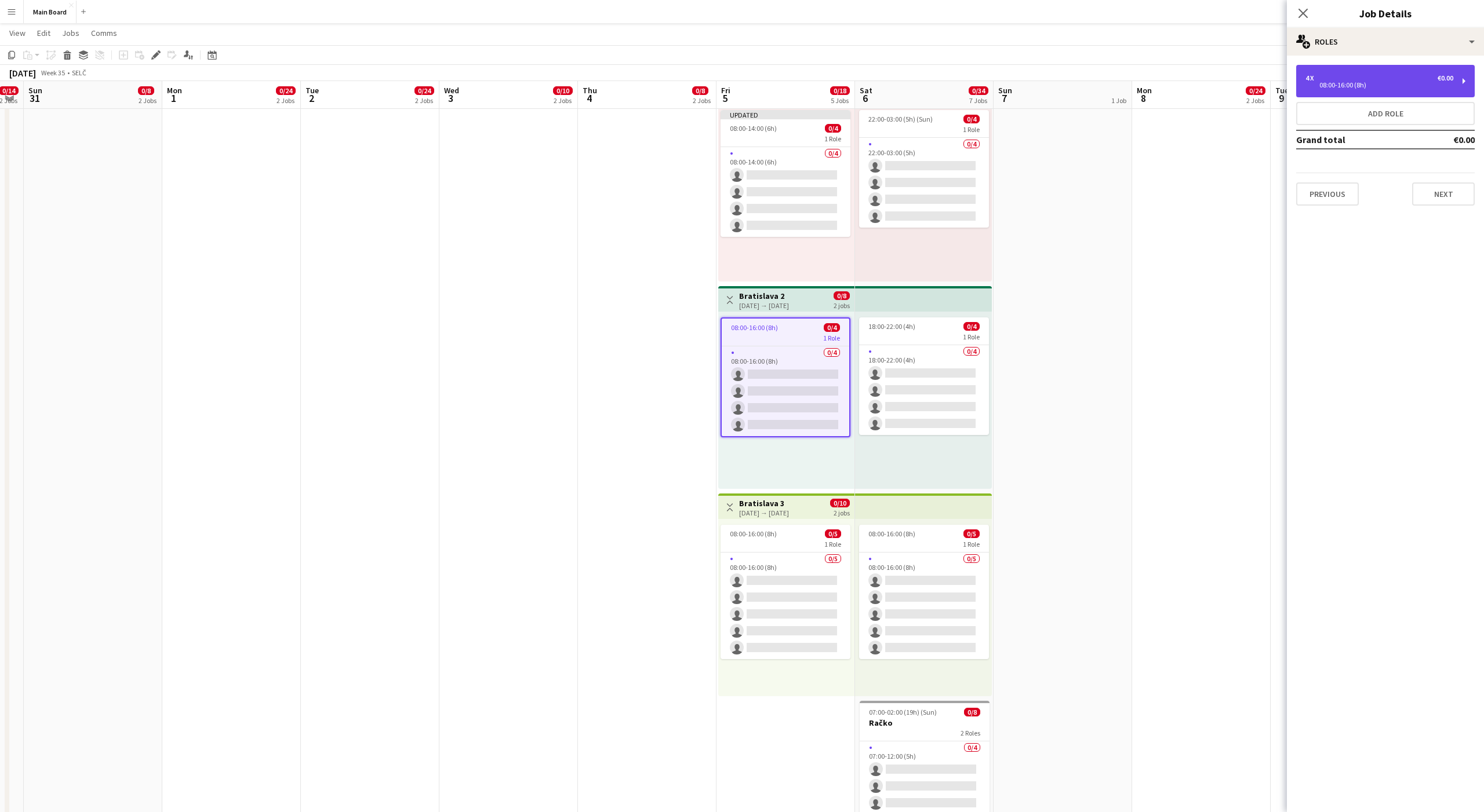
click at [1375, 78] on div "4 x €0.00" at bounding box center [1379, 78] width 148 height 8
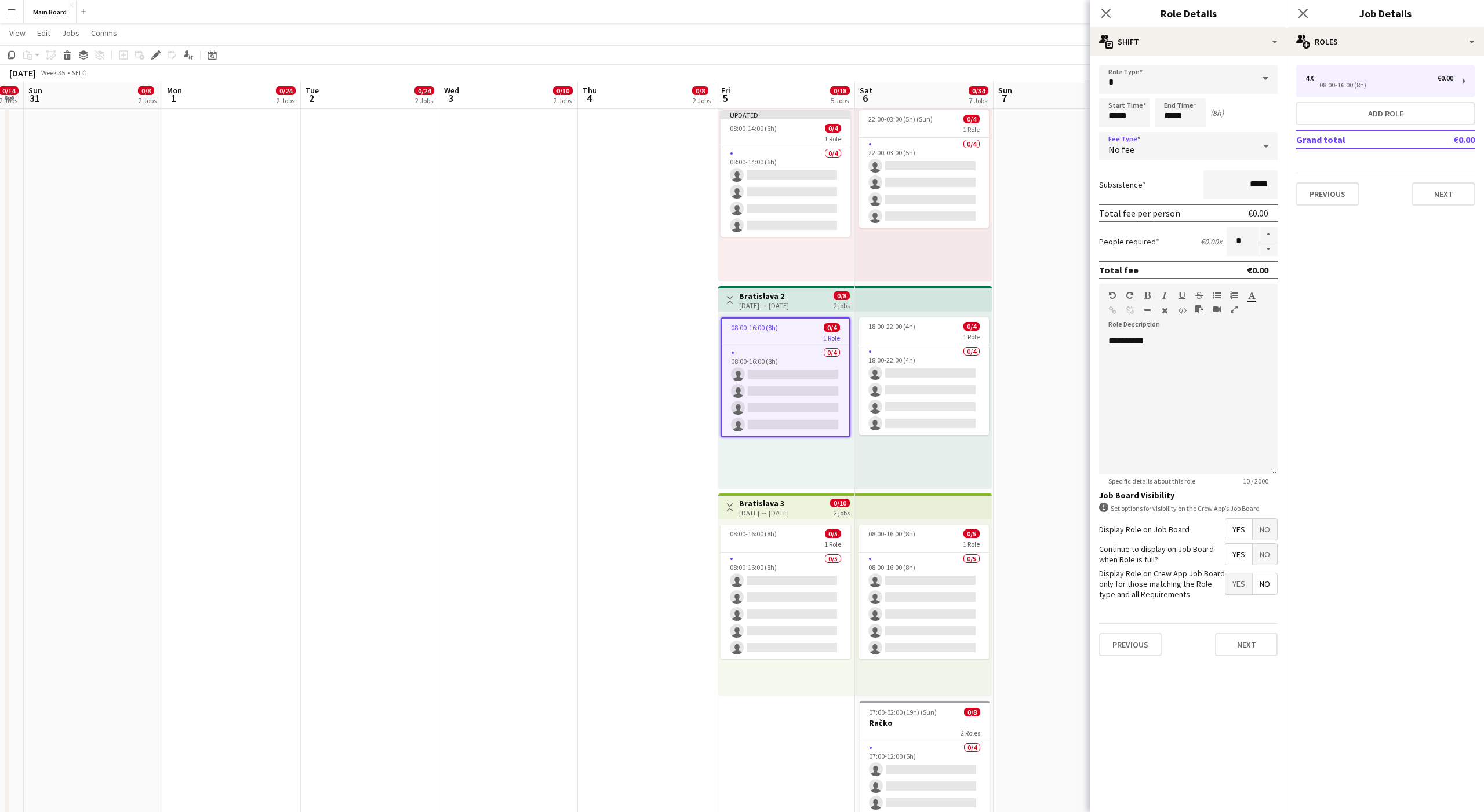
click at [1158, 161] on mat-select "No fee" at bounding box center [1188, 147] width 178 height 29
click at [1150, 155] on div "No fee" at bounding box center [1176, 146] width 155 height 28
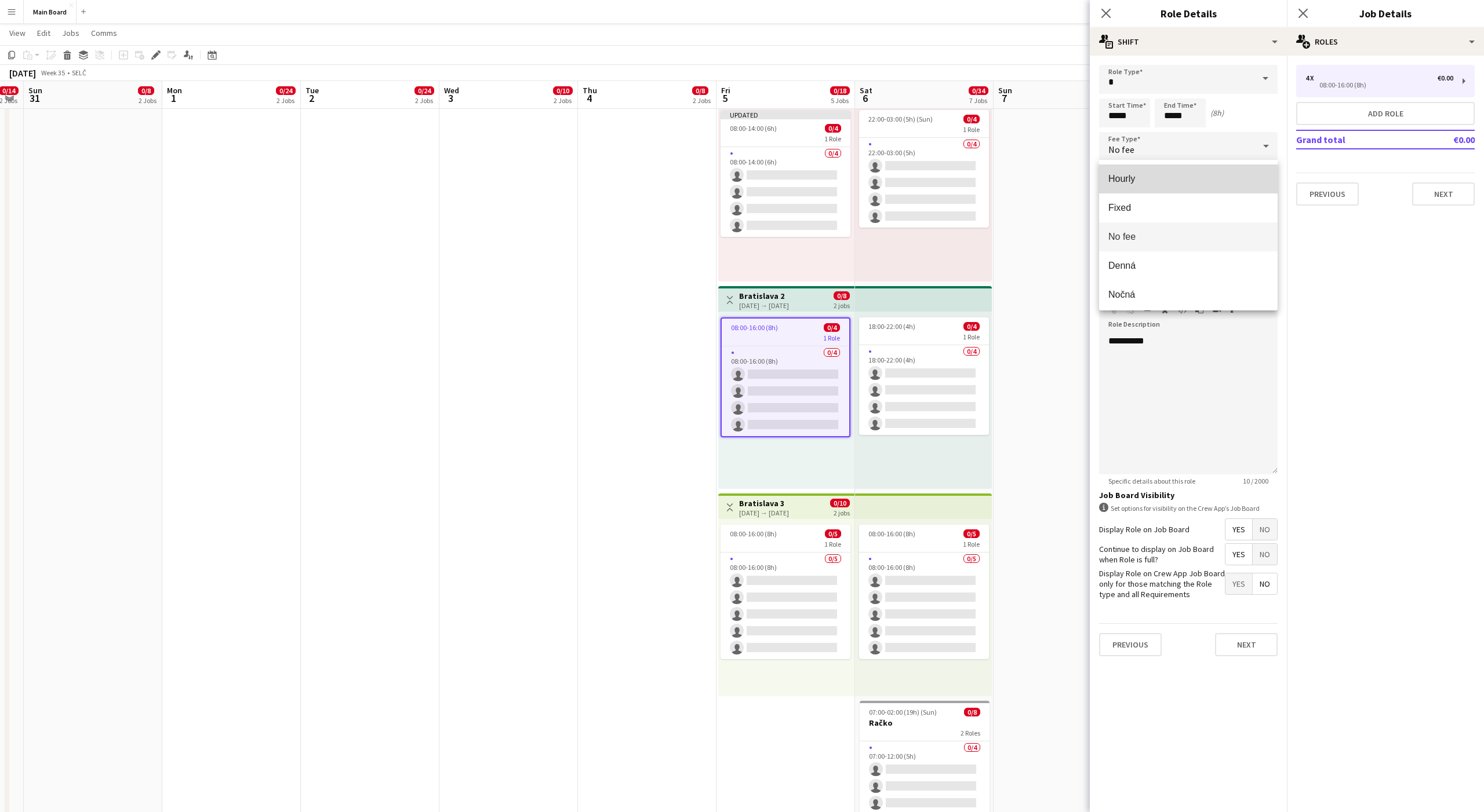
click at [1127, 175] on span "Hourly" at bounding box center [1188, 179] width 160 height 11
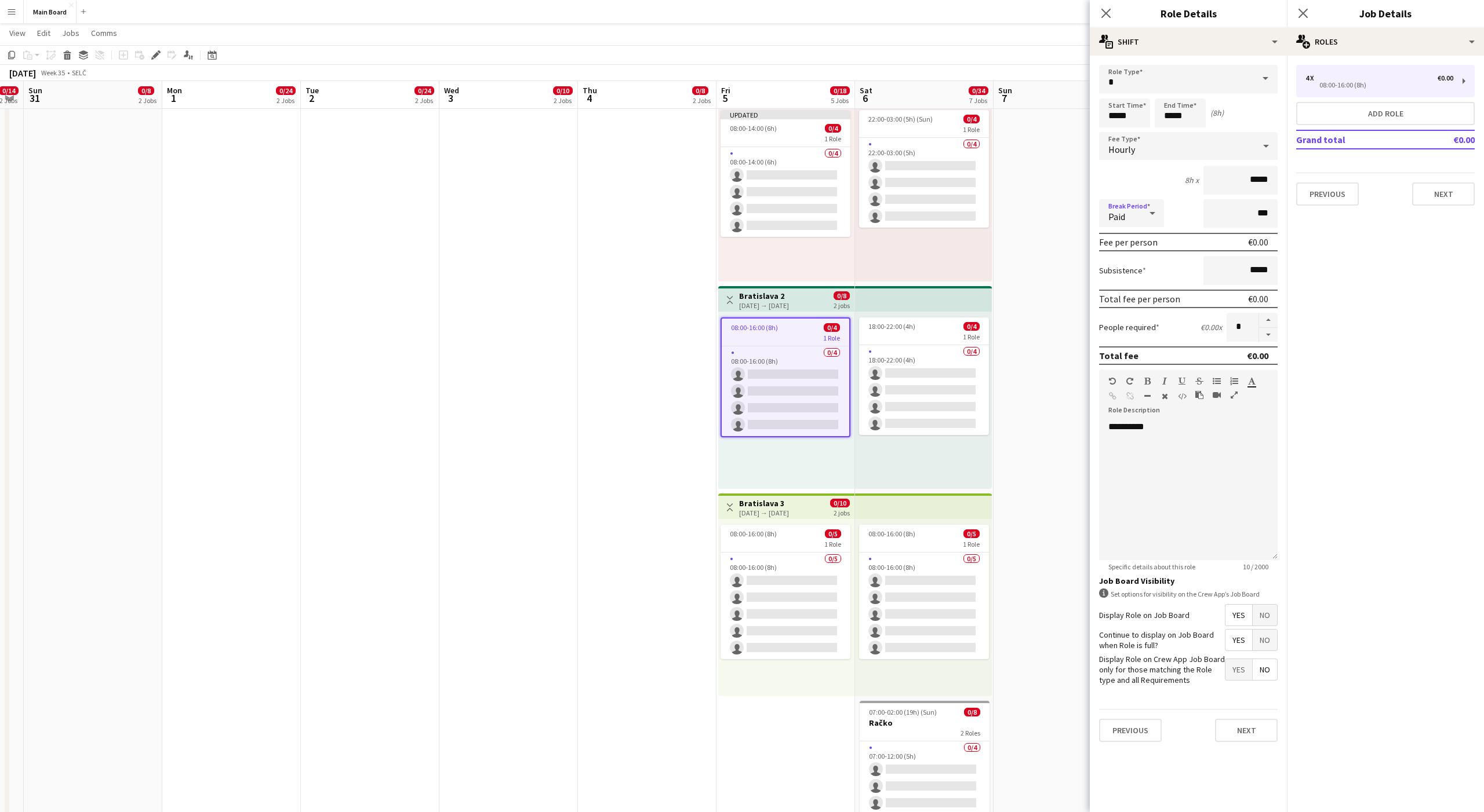
click at [1123, 211] on span "Paid" at bounding box center [1116, 217] width 17 height 12
click at [1118, 276] on span "Unpaid" at bounding box center [1131, 275] width 46 height 11
click at [803, 525] on app-job-card "08:00-16:00 (8h) 0/5 1 Role 0/5 08:00-16:00 (8h) single-neutral-actions single-…" at bounding box center [785, 592] width 130 height 134
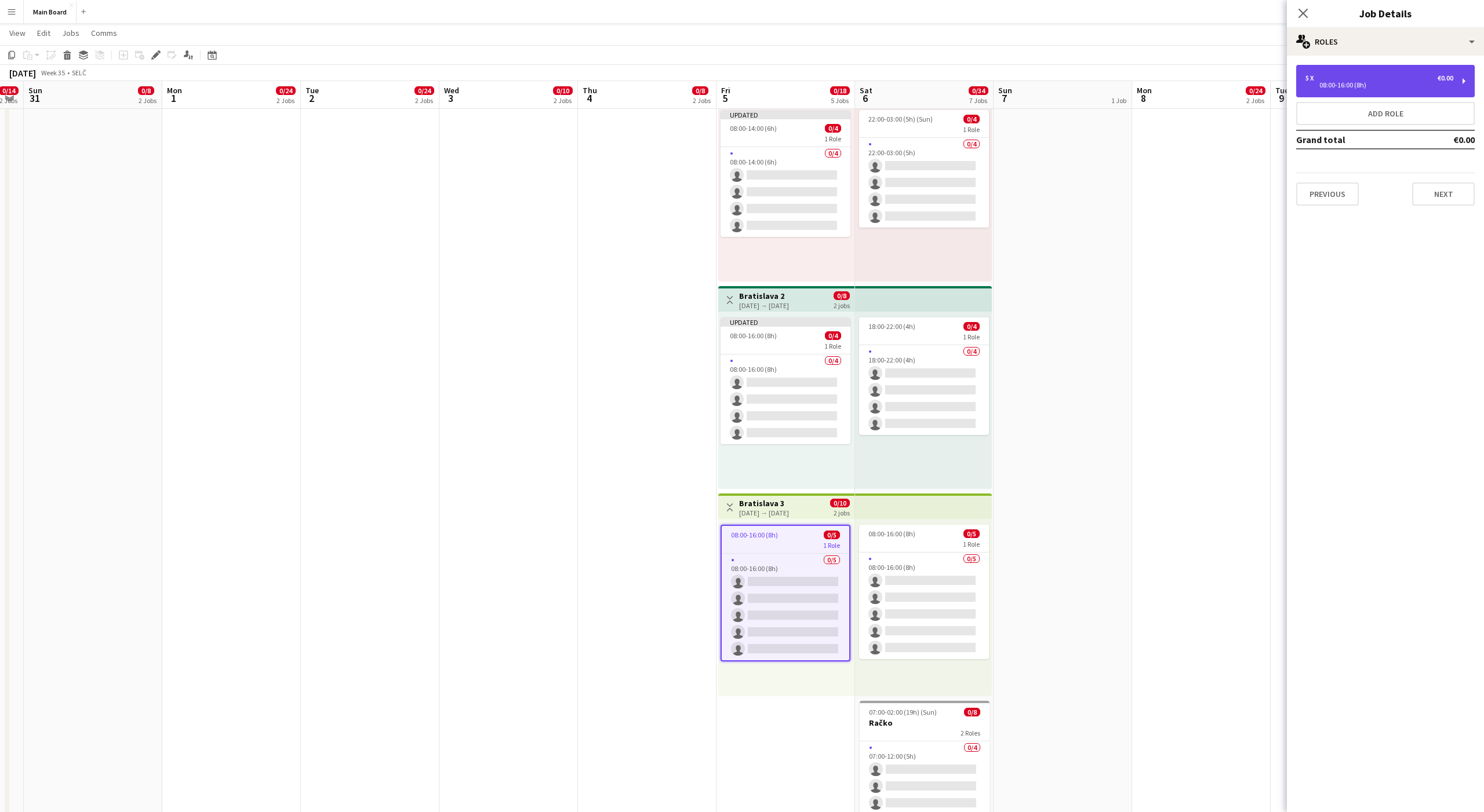
click at [1320, 88] on div "08:00-16:00 (8h)" at bounding box center [1379, 85] width 148 height 6
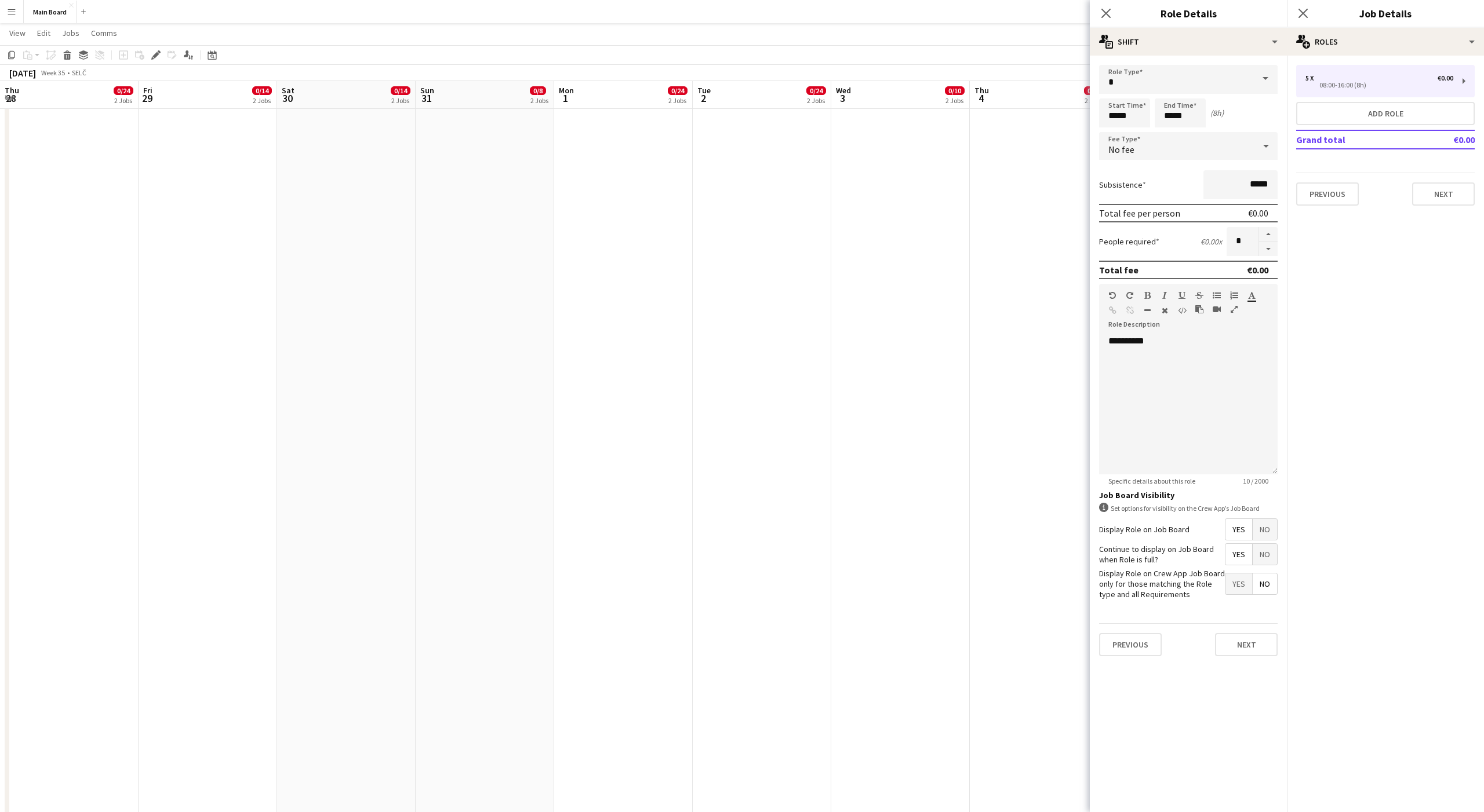
scroll to position [0, 391]
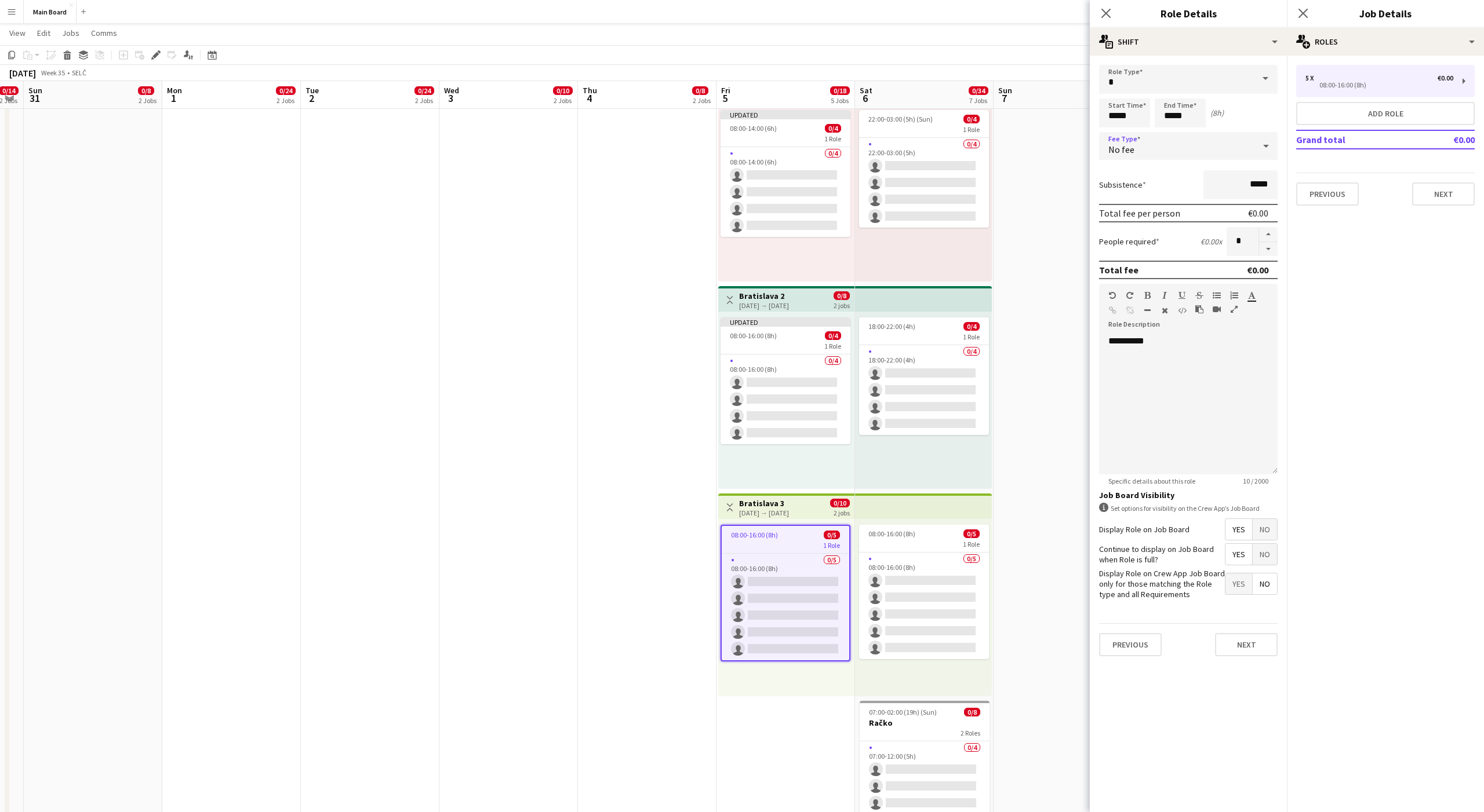
click at [1153, 145] on div "No fee" at bounding box center [1176, 146] width 155 height 28
click at [1128, 176] on span "Hourly" at bounding box center [1188, 179] width 160 height 11
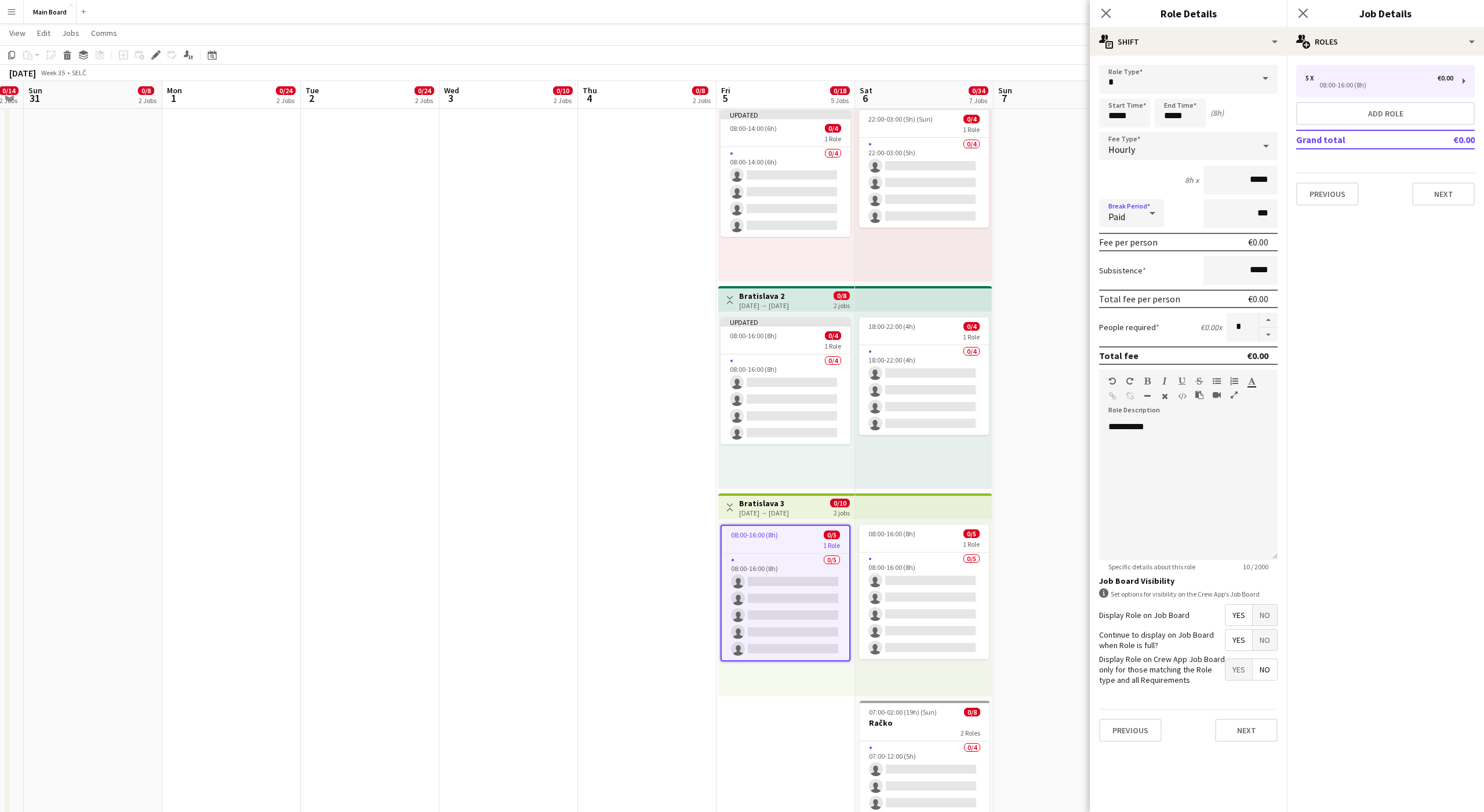
click at [1122, 209] on div "Paid" at bounding box center [1119, 213] width 41 height 28
click at [1128, 266] on mat-option "Unpaid" at bounding box center [1131, 276] width 65 height 29
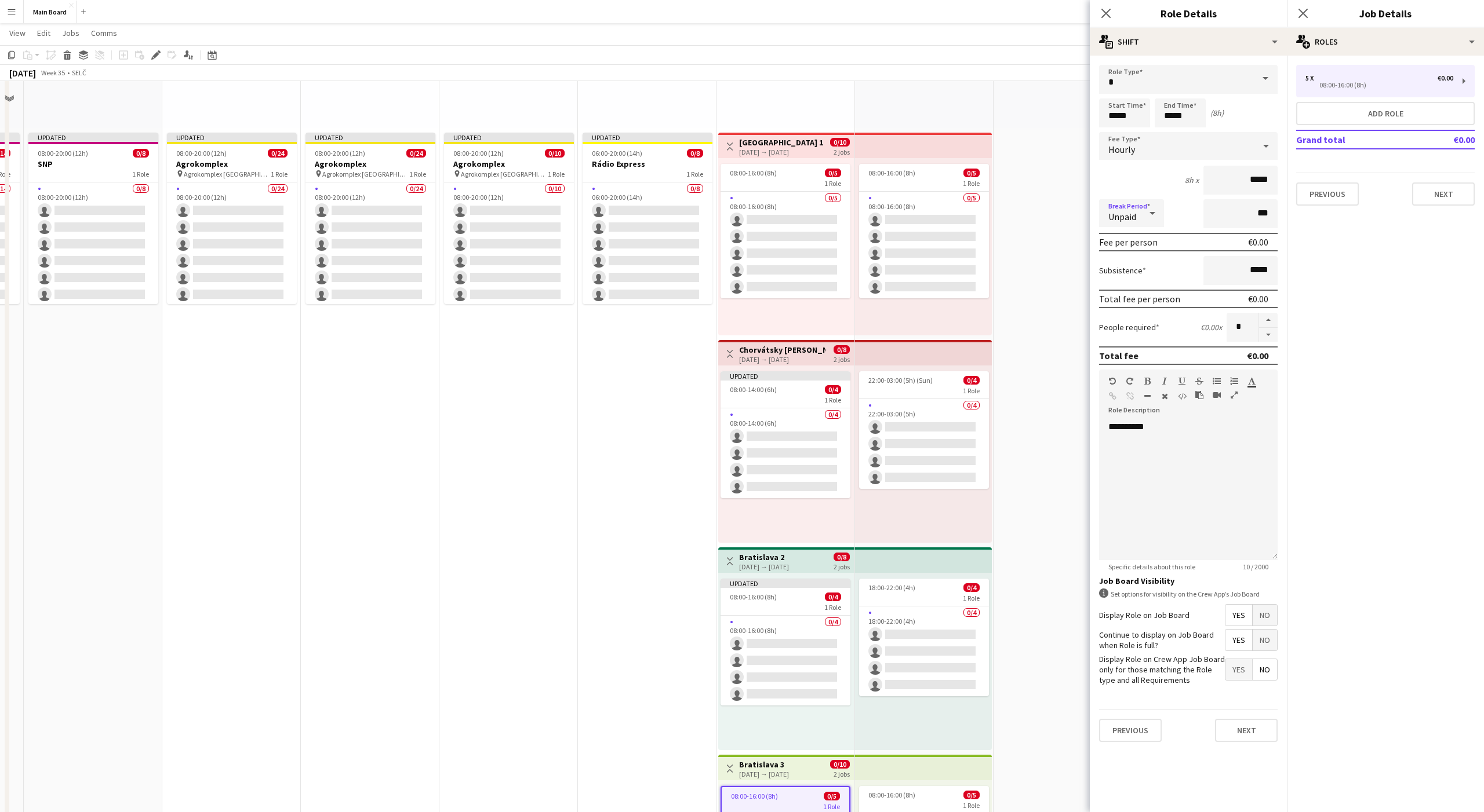
scroll to position [178, 0]
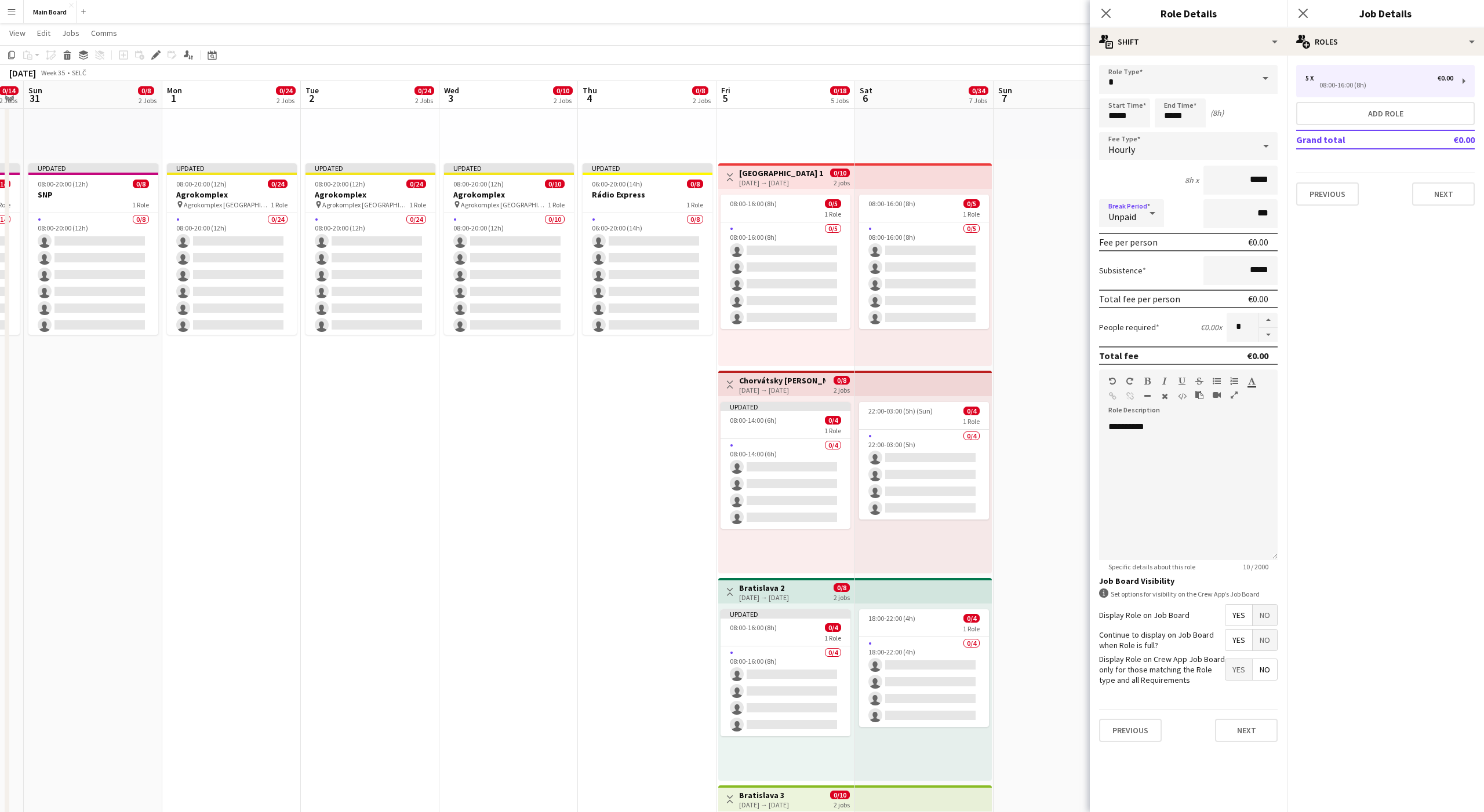
click at [930, 218] on div "1 Role" at bounding box center [923, 214] width 130 height 9
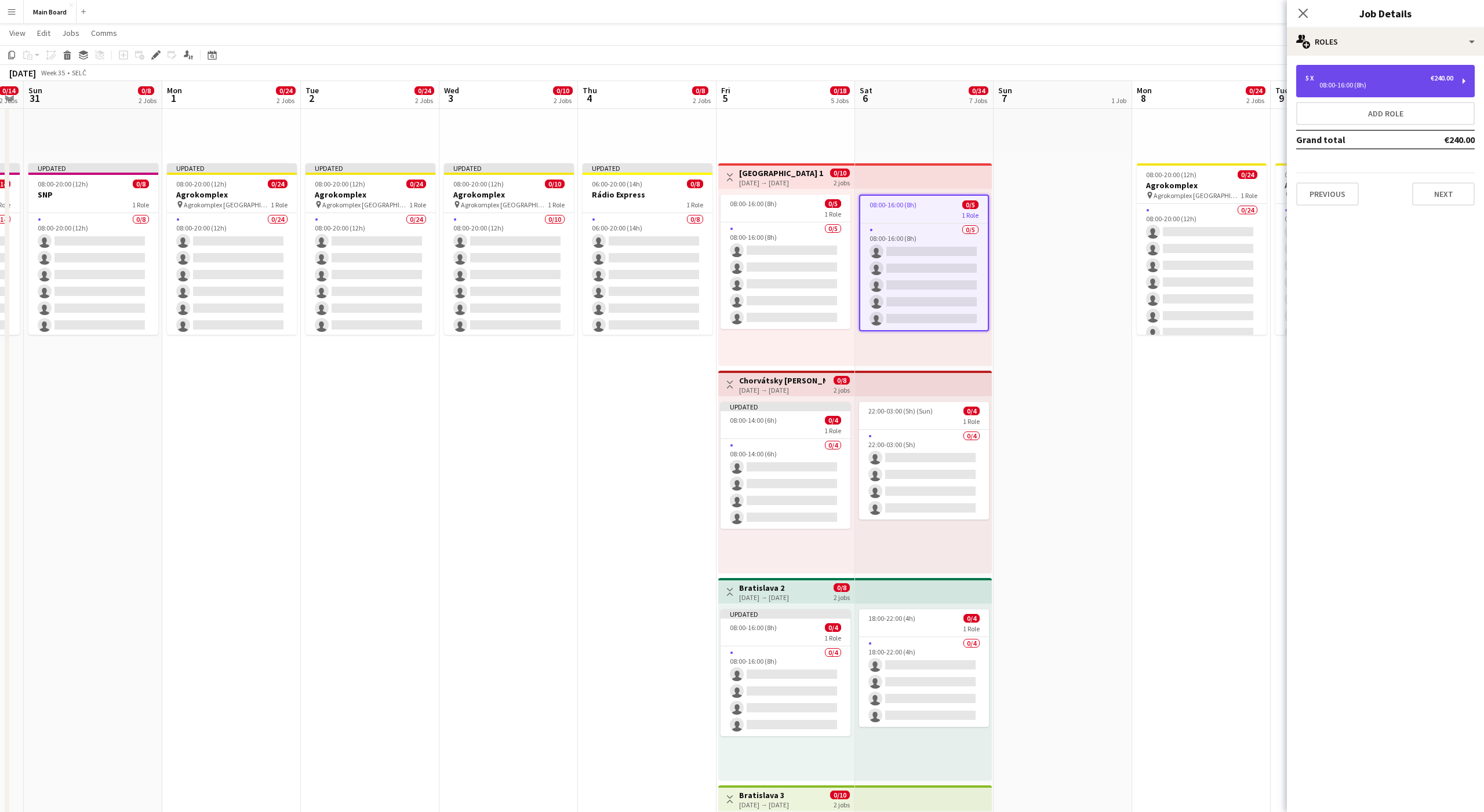
click at [1347, 79] on div "5 x €240.00" at bounding box center [1379, 78] width 148 height 8
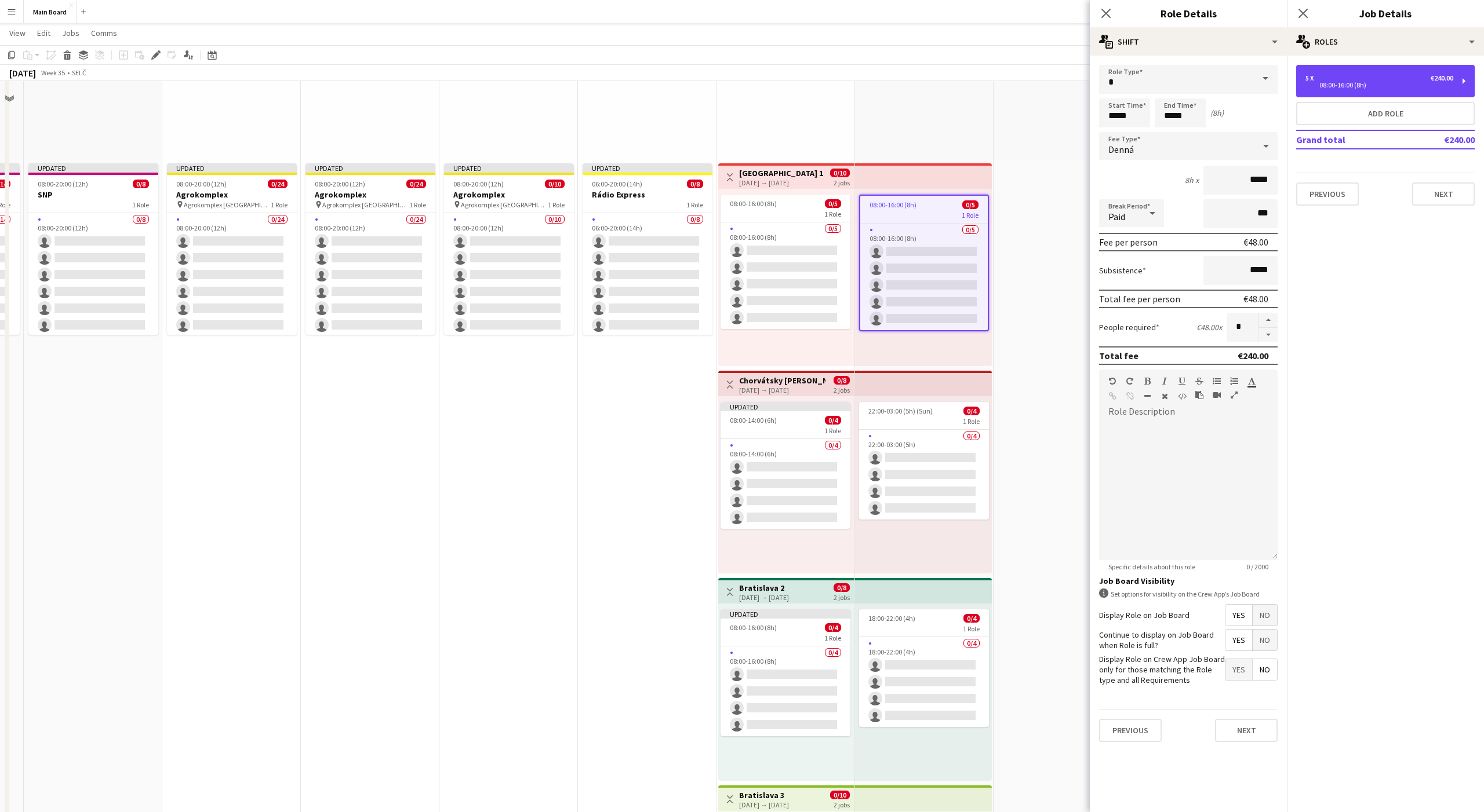
scroll to position [102, 0]
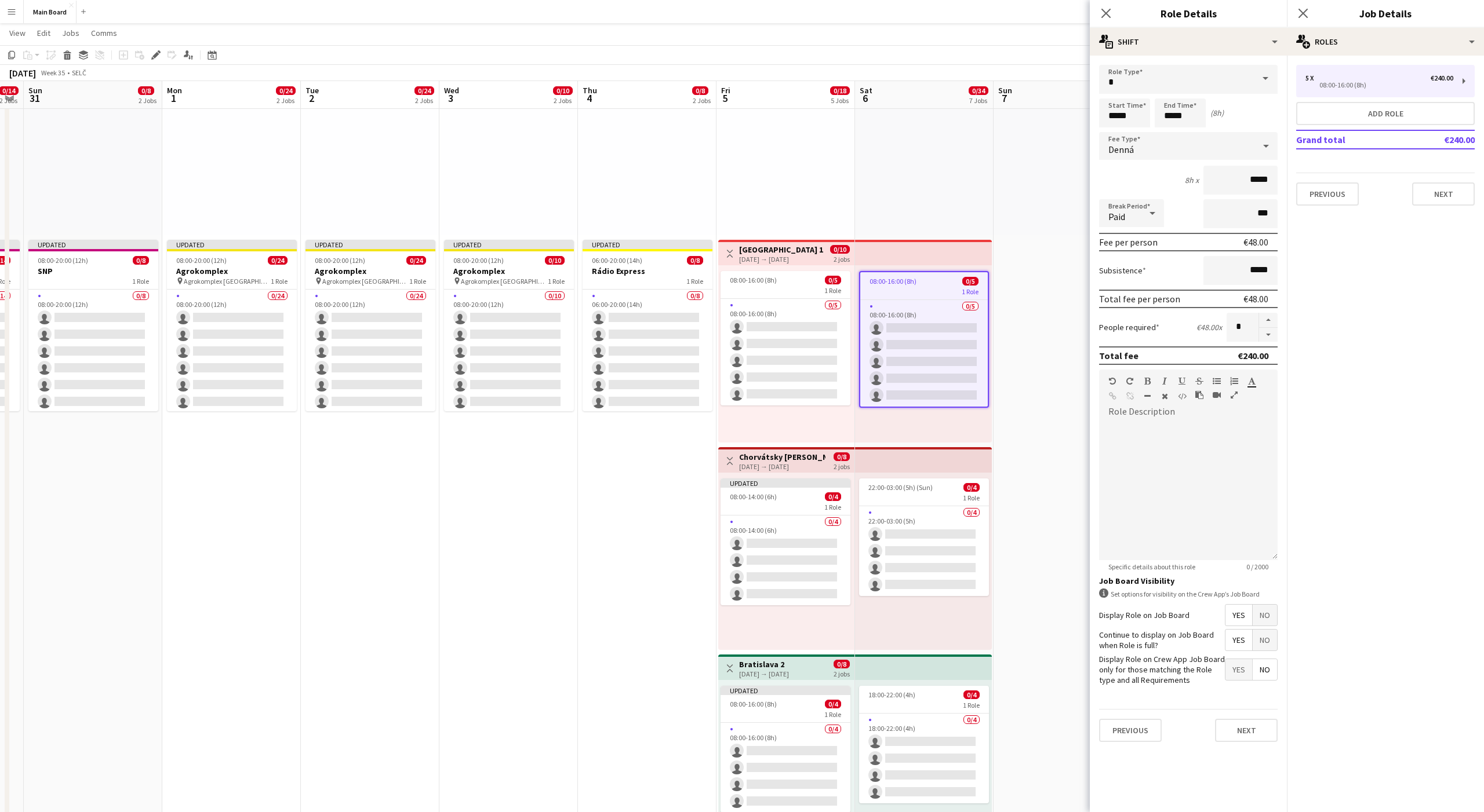
click at [1202, 150] on div "Denná" at bounding box center [1176, 146] width 155 height 28
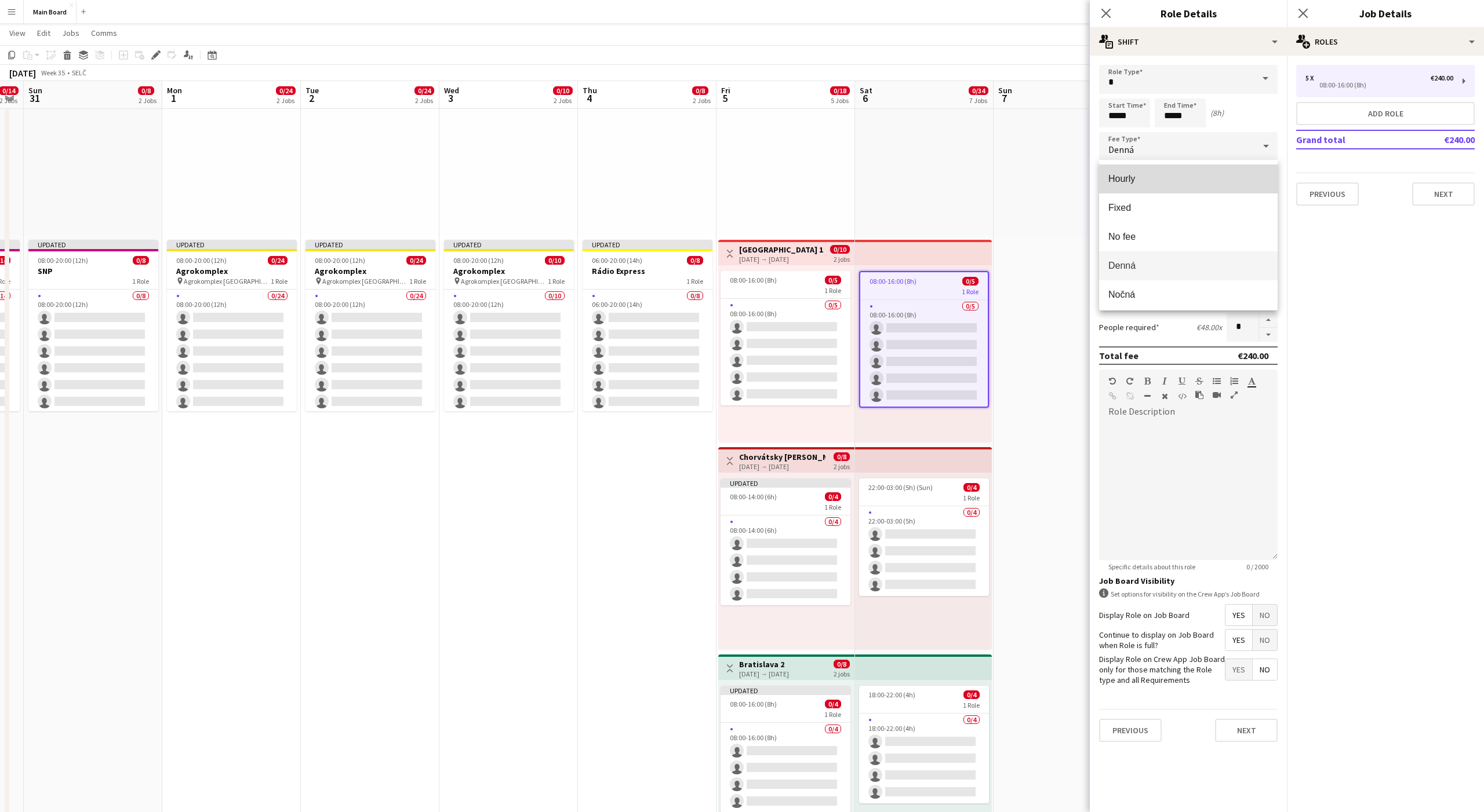
click at [1114, 173] on mat-option "Hourly" at bounding box center [1188, 179] width 178 height 29
type input "*****"
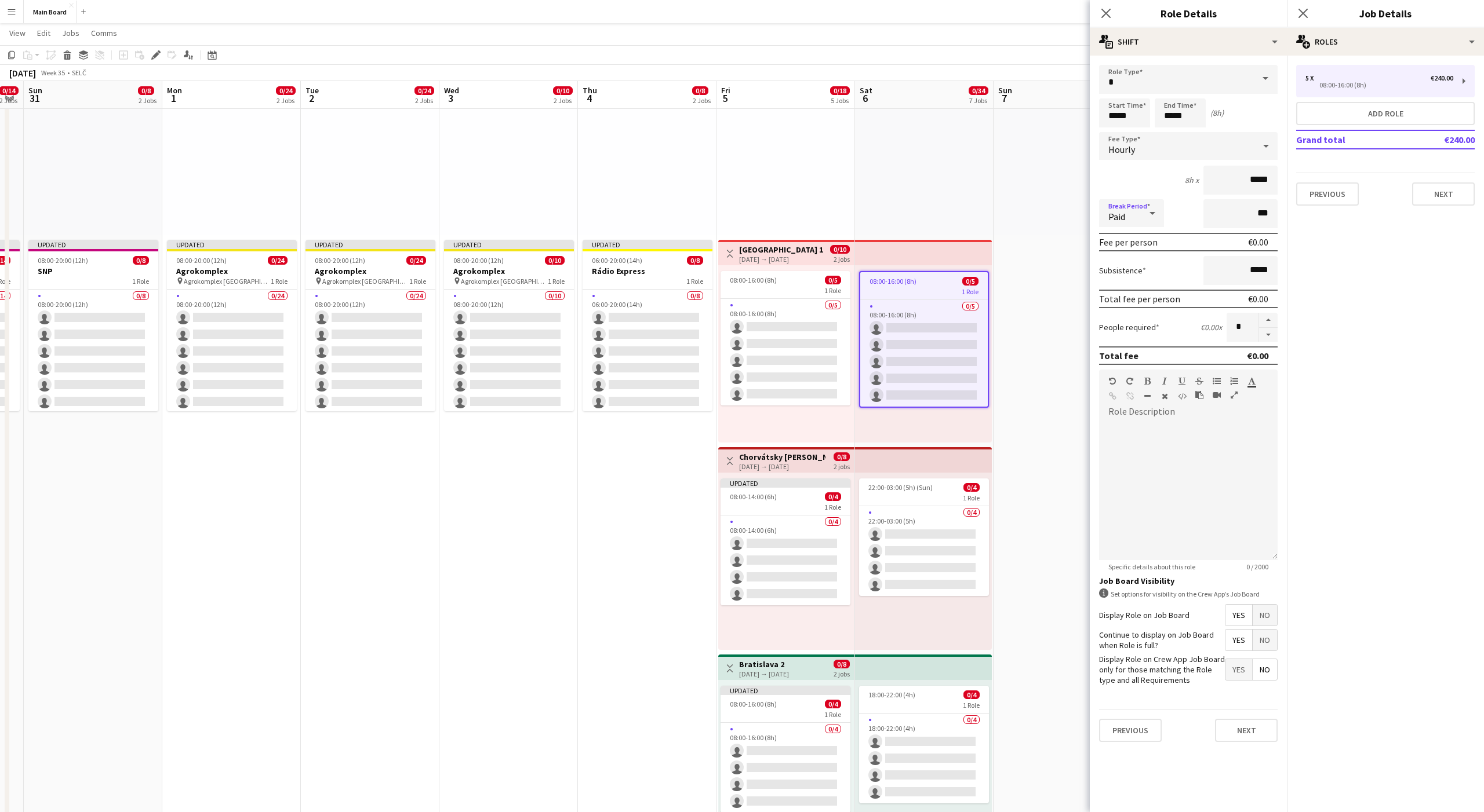
click at [1140, 211] on div at bounding box center [1151, 213] width 23 height 23
click at [1119, 272] on span "Unpaid" at bounding box center [1131, 275] width 46 height 11
click at [923, 487] on span "22:00-03:00 (5h) (Sun)" at bounding box center [901, 487] width 64 height 8
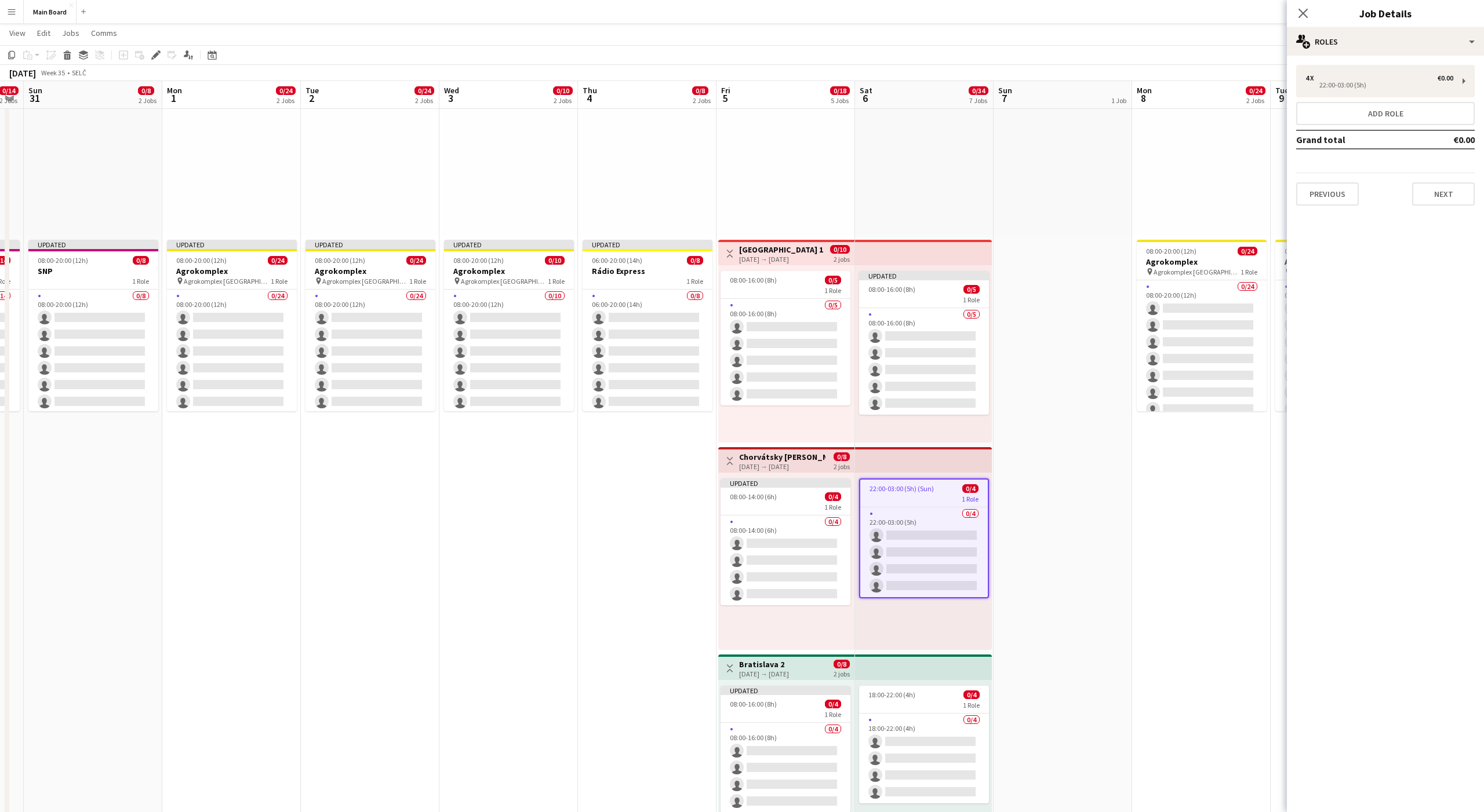
click at [1352, 97] on div "4 x €0.00 22:00-03:00 (5h) Add role Grand total €0.00 Previous Next" at bounding box center [1385, 135] width 197 height 141
click at [1340, 89] on div "4 x €0.00 22:00-03:00 (5h)" at bounding box center [1386, 81] width 178 height 32
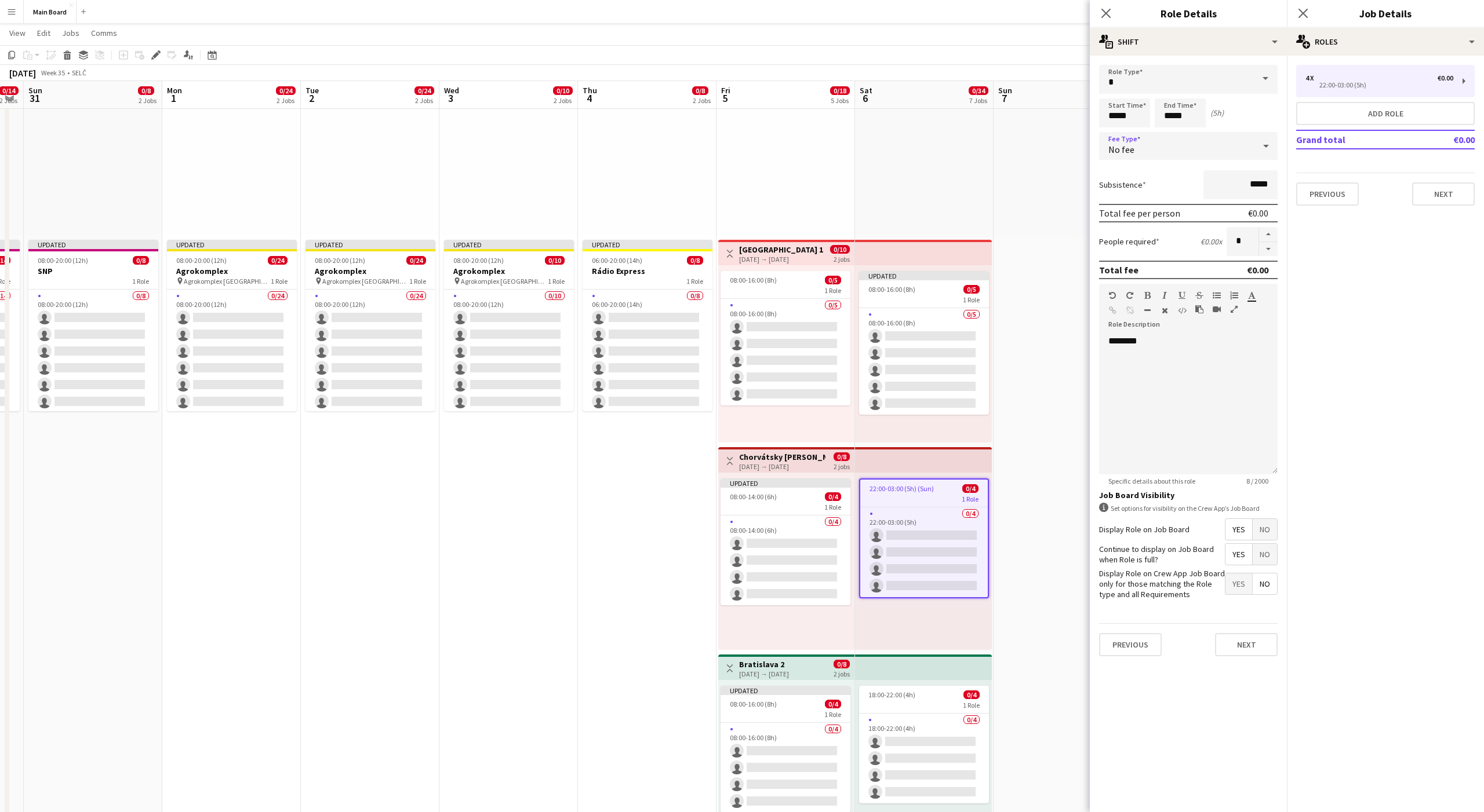
click at [1147, 142] on div "No fee" at bounding box center [1176, 146] width 155 height 28
click at [1133, 186] on mat-option "Hourly" at bounding box center [1188, 179] width 178 height 29
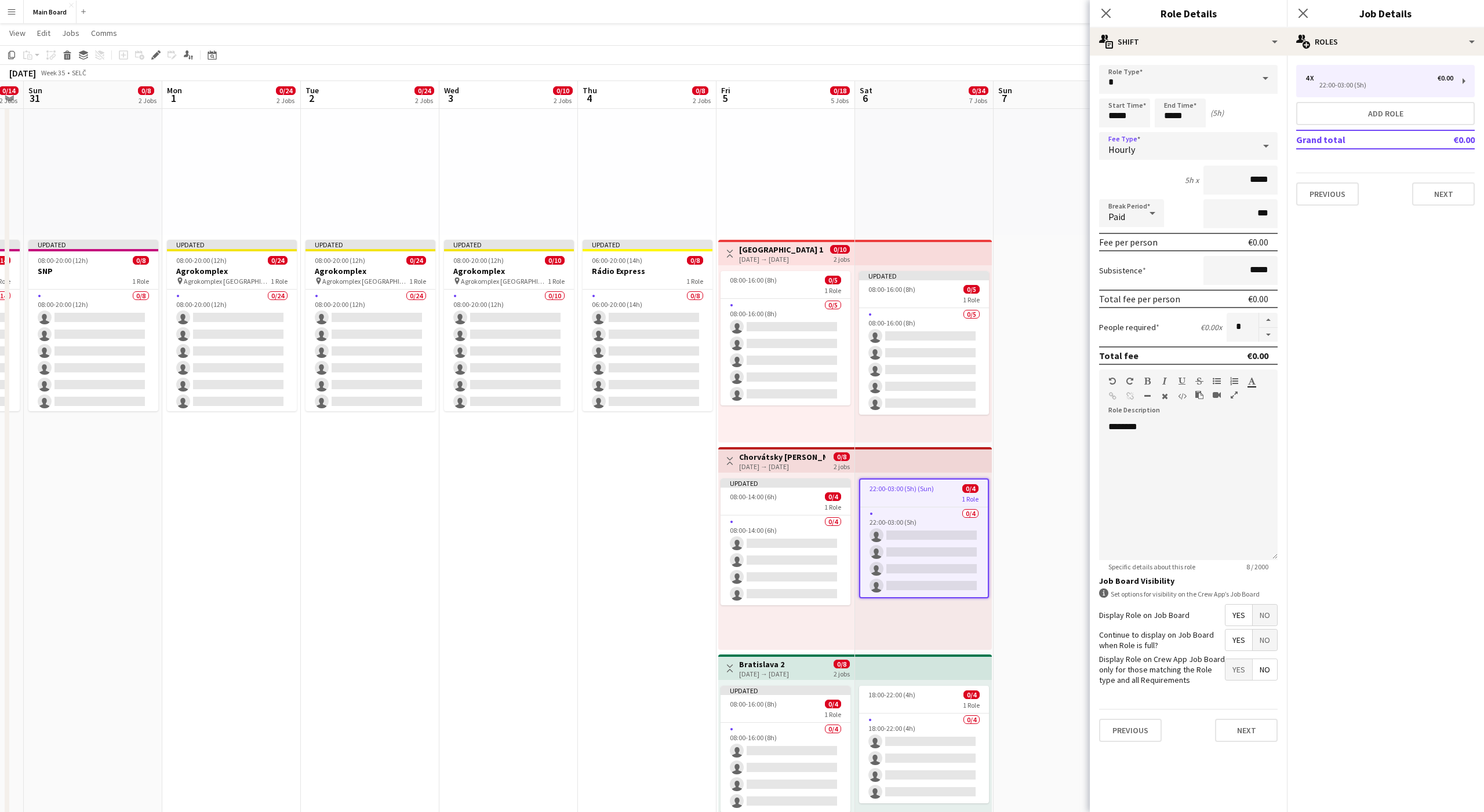
click at [1128, 208] on div "Paid" at bounding box center [1119, 213] width 41 height 28
click at [1120, 273] on span "Unpaid" at bounding box center [1131, 275] width 46 height 11
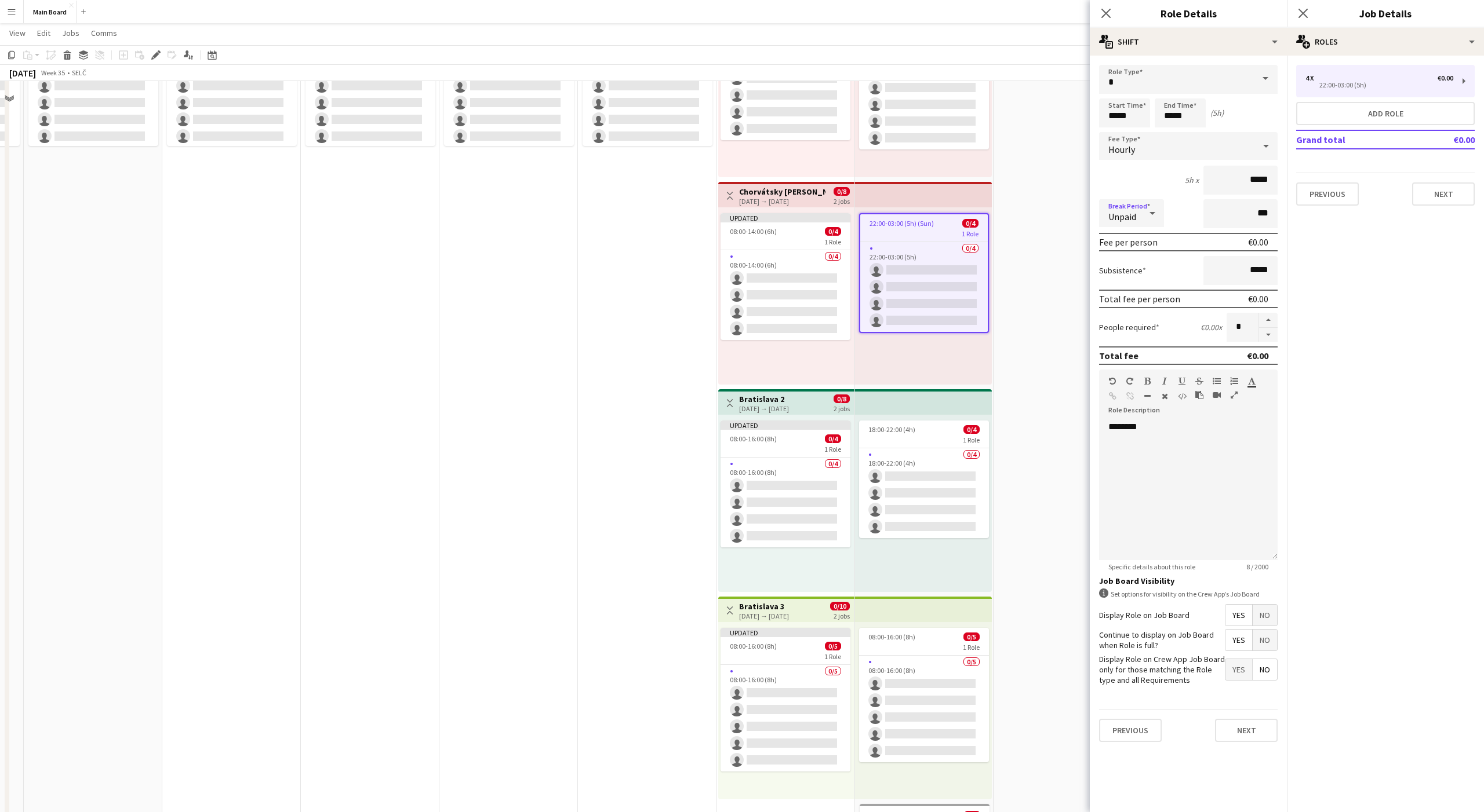
scroll to position [387, 0]
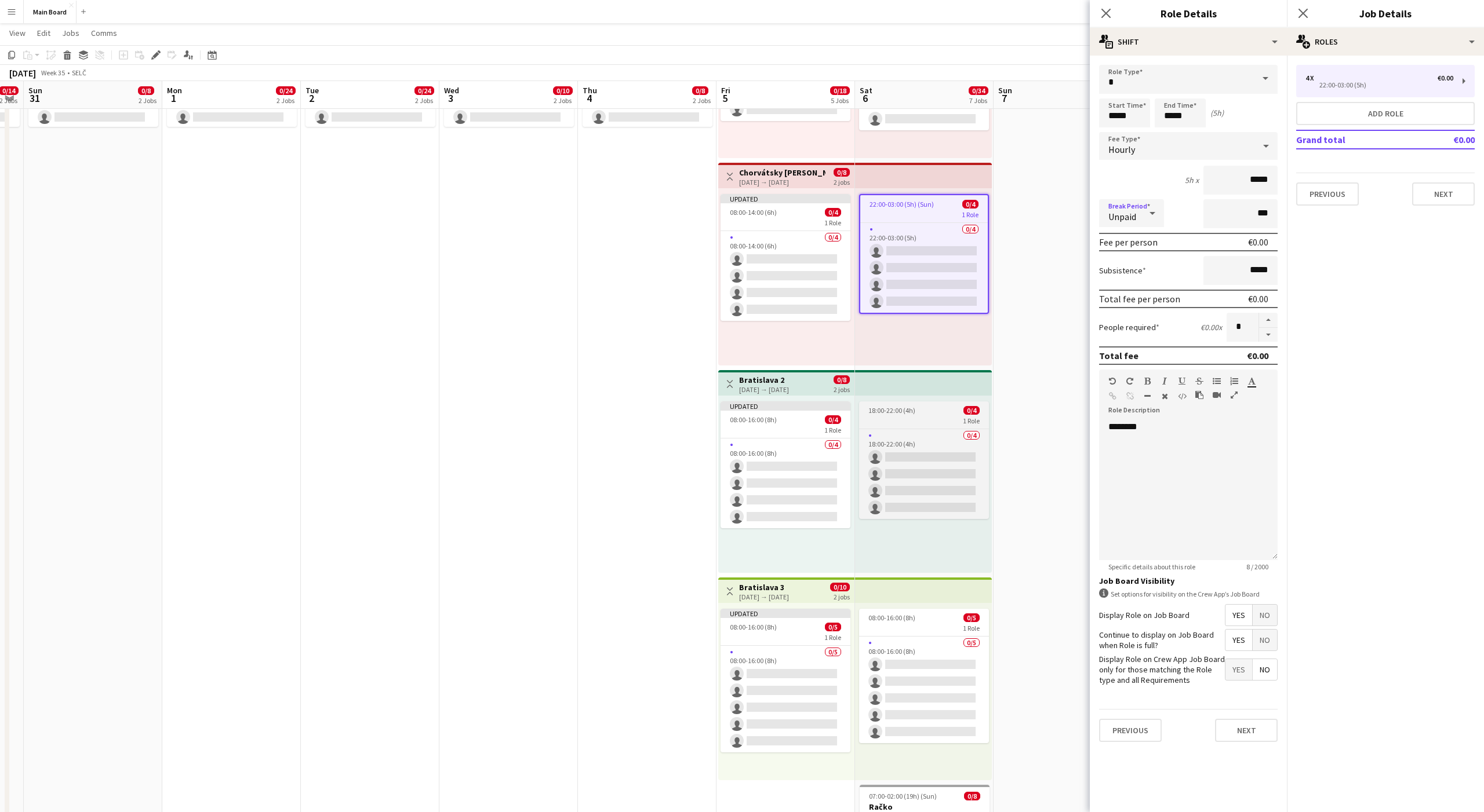
click at [892, 422] on div "1 Role" at bounding box center [923, 421] width 130 height 9
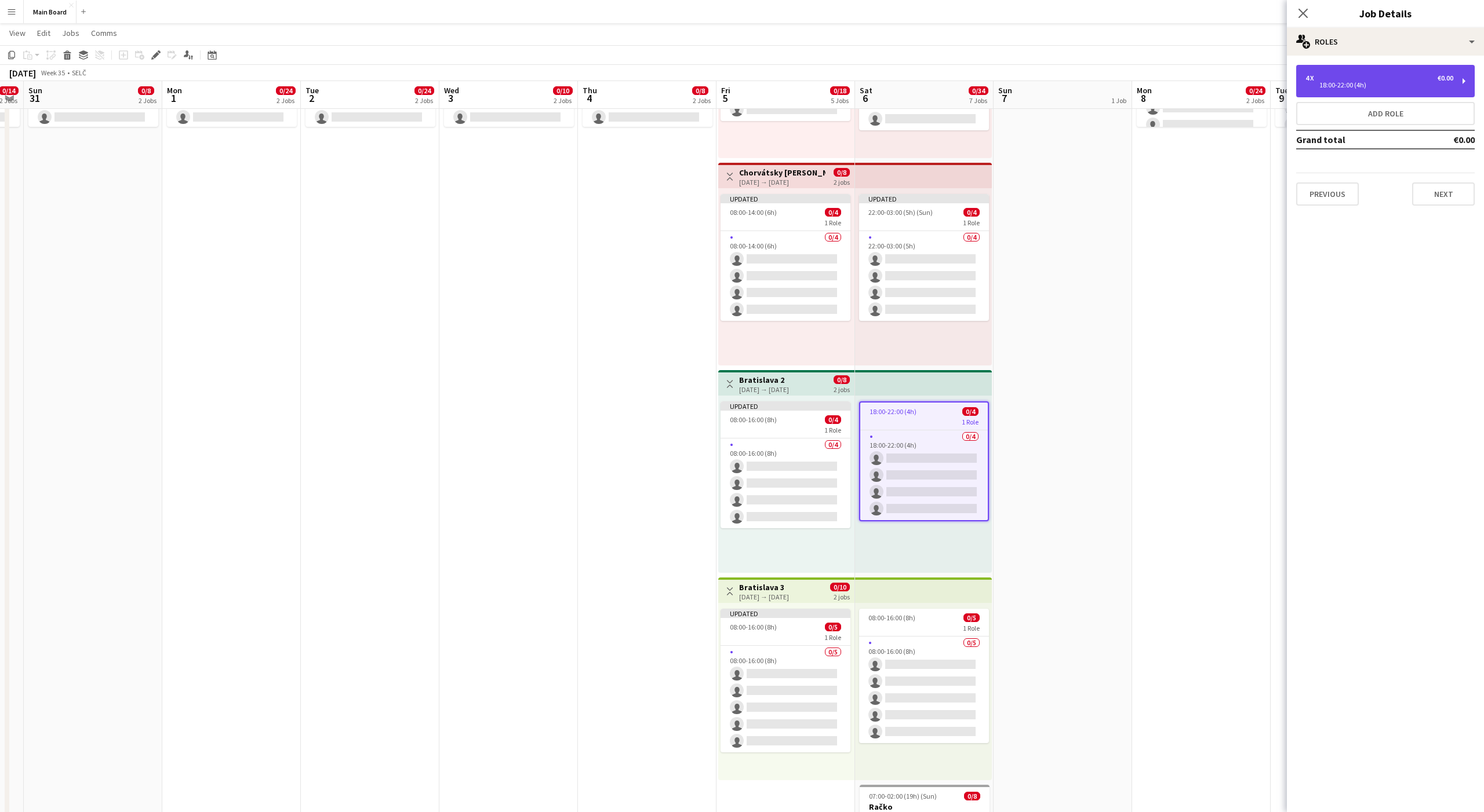
click at [1327, 86] on div "18:00-22:00 (4h)" at bounding box center [1379, 85] width 148 height 6
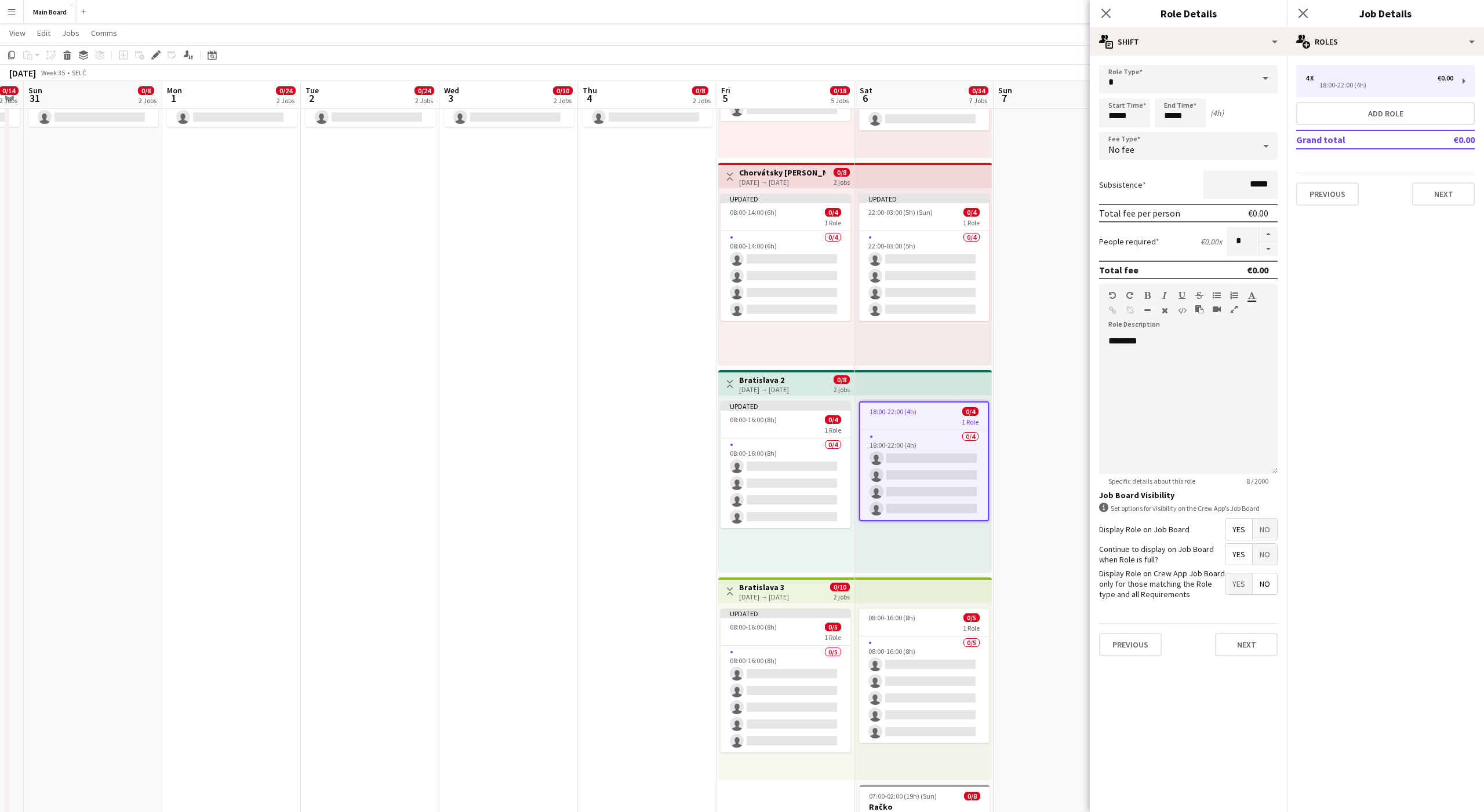
click at [1105, 174] on div "Subsistence *****" at bounding box center [1188, 185] width 178 height 29
click at [1137, 153] on div "No fee" at bounding box center [1176, 146] width 155 height 28
click at [1135, 176] on span "Hourly" at bounding box center [1188, 179] width 160 height 11
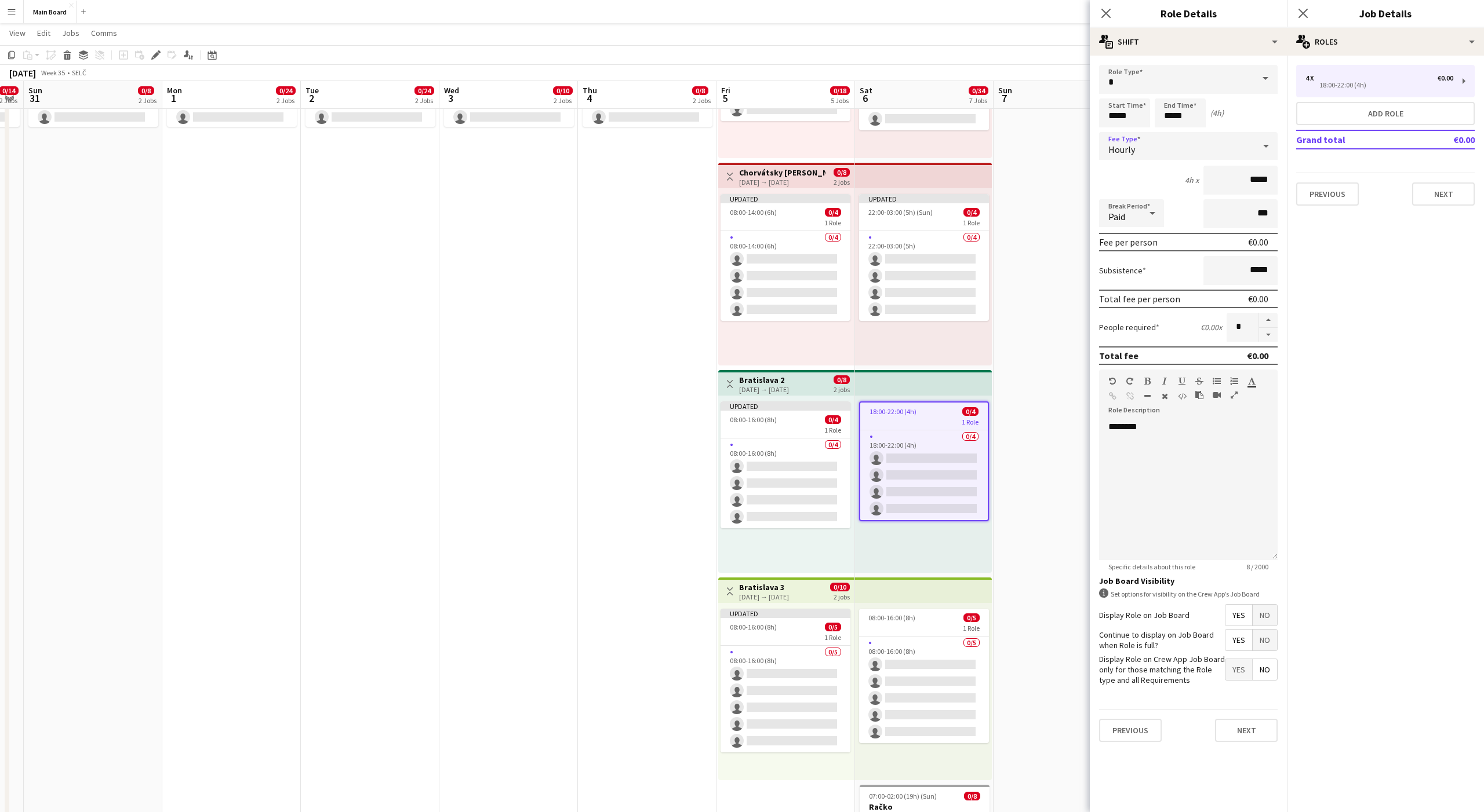
click at [1127, 215] on div "Paid" at bounding box center [1119, 213] width 41 height 28
click at [1139, 276] on span "Unpaid" at bounding box center [1131, 275] width 46 height 11
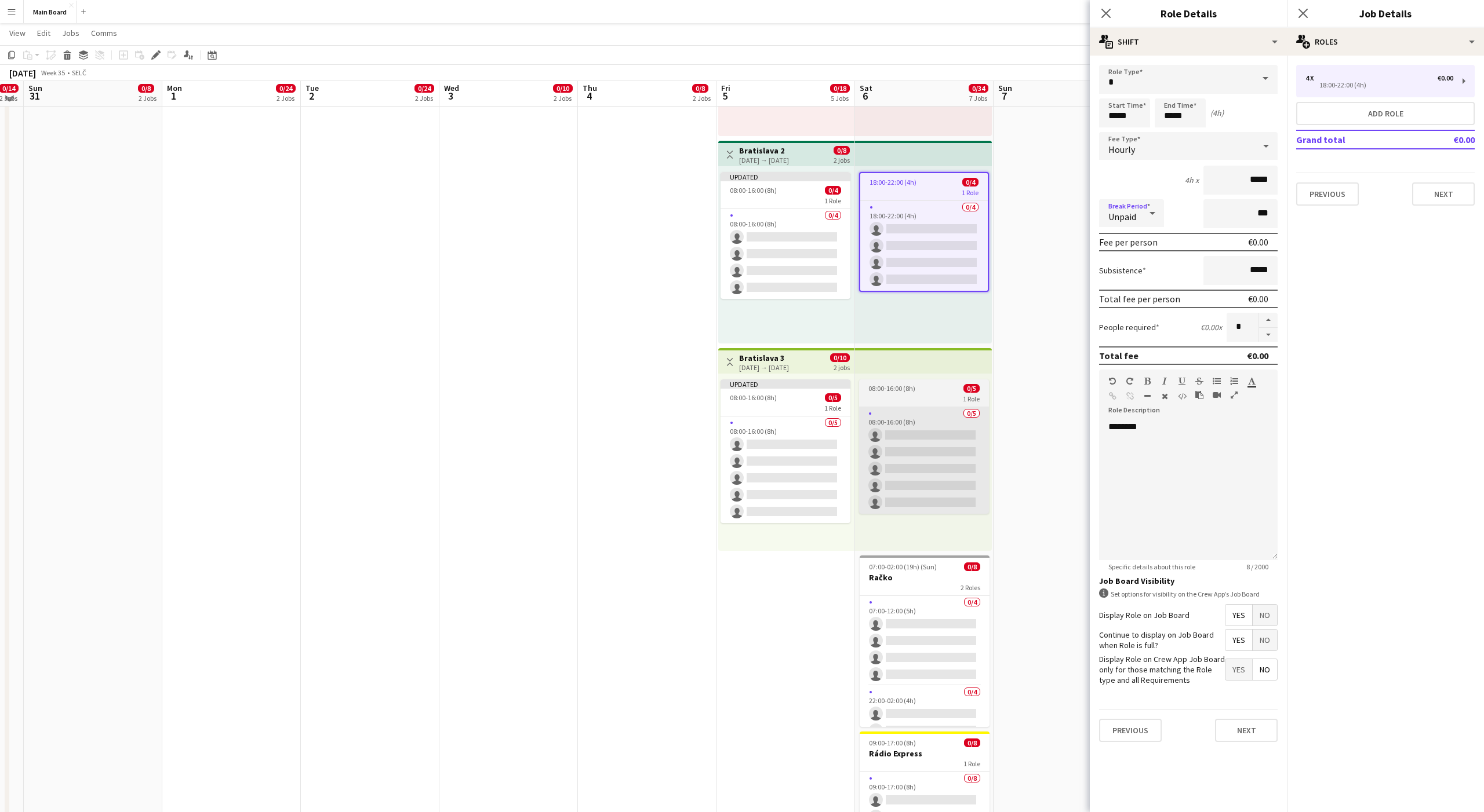
scroll to position [621, 0]
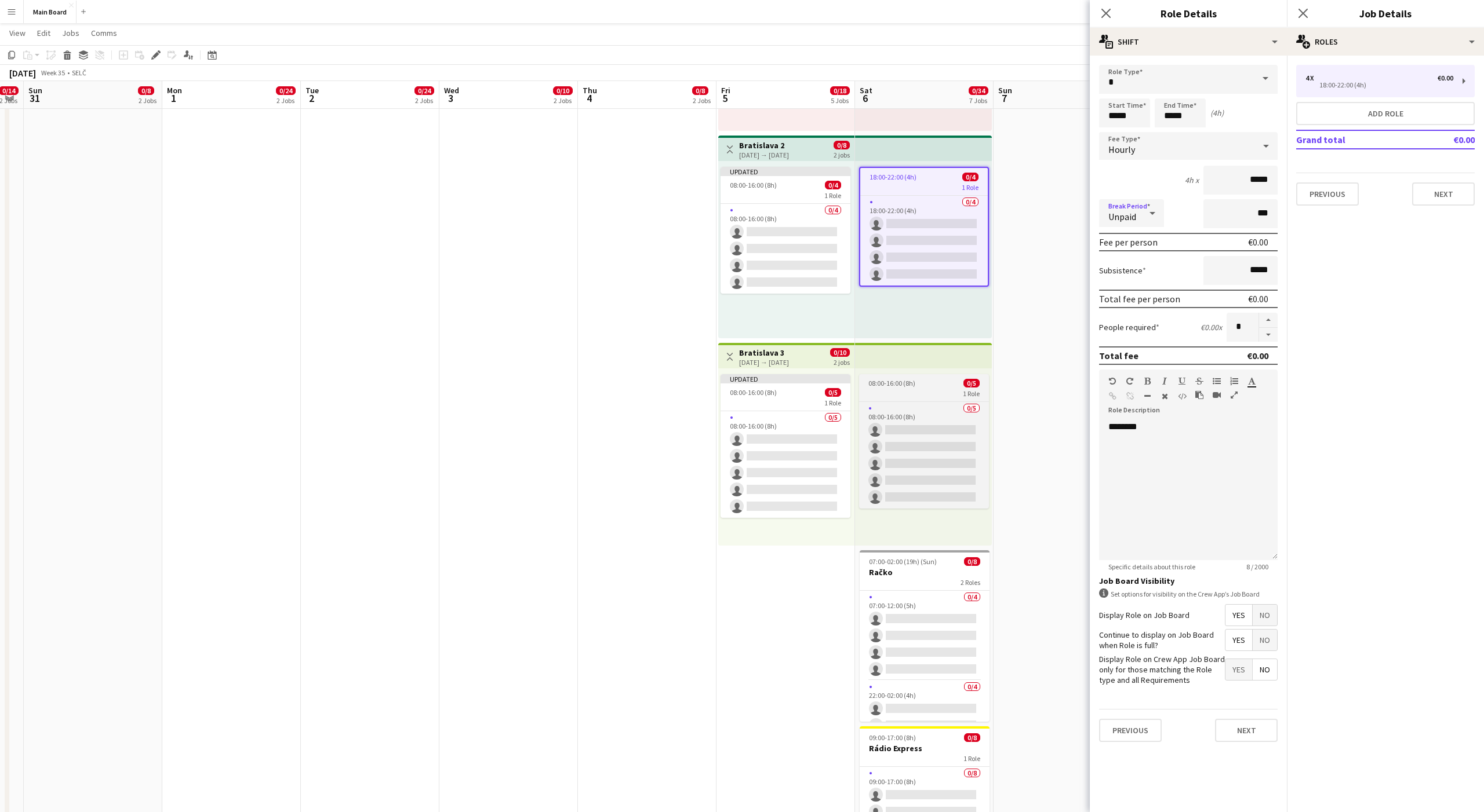
click at [914, 389] on div "1 Role" at bounding box center [923, 393] width 130 height 9
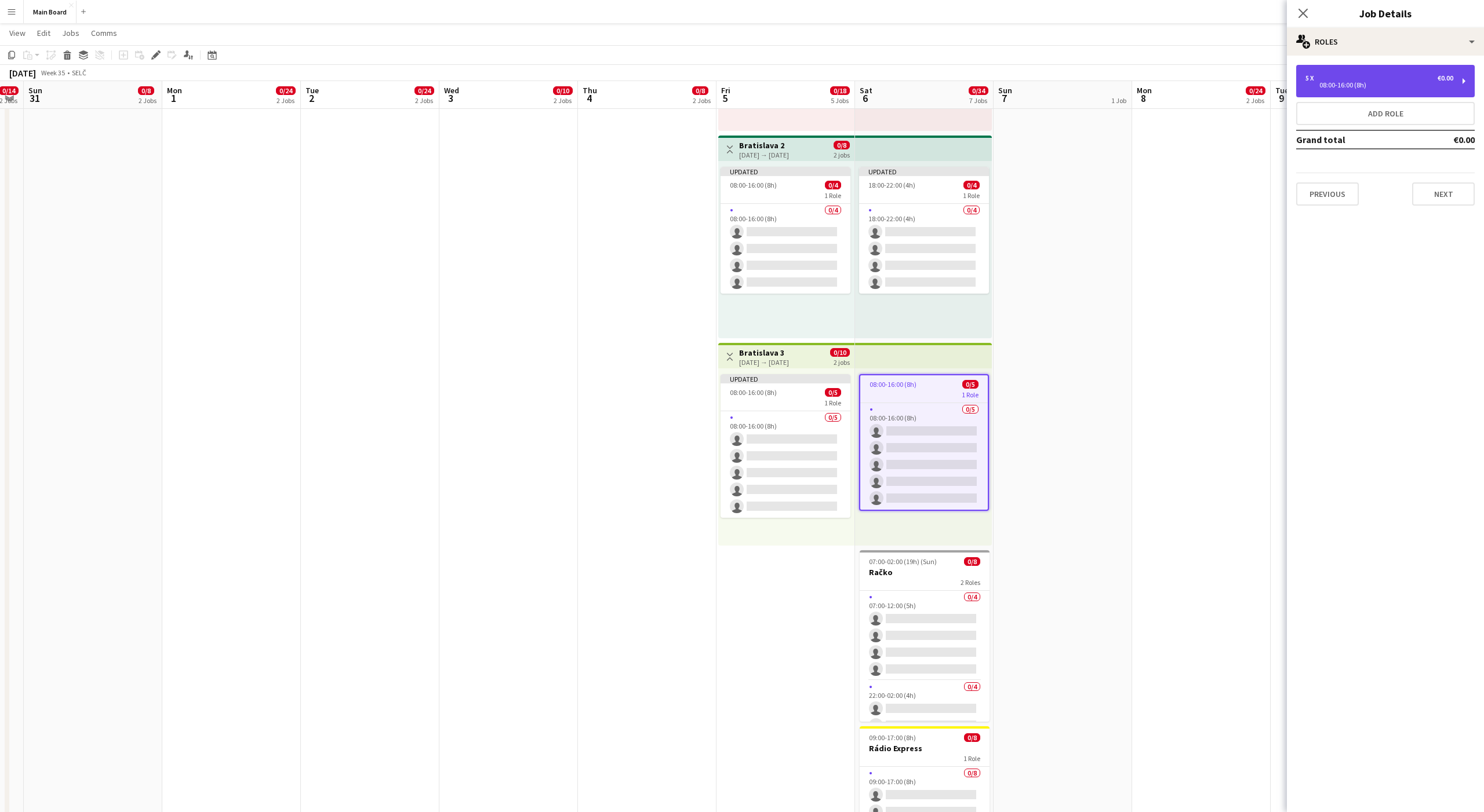
click at [1344, 84] on div "08:00-16:00 (8h)" at bounding box center [1379, 85] width 148 height 6
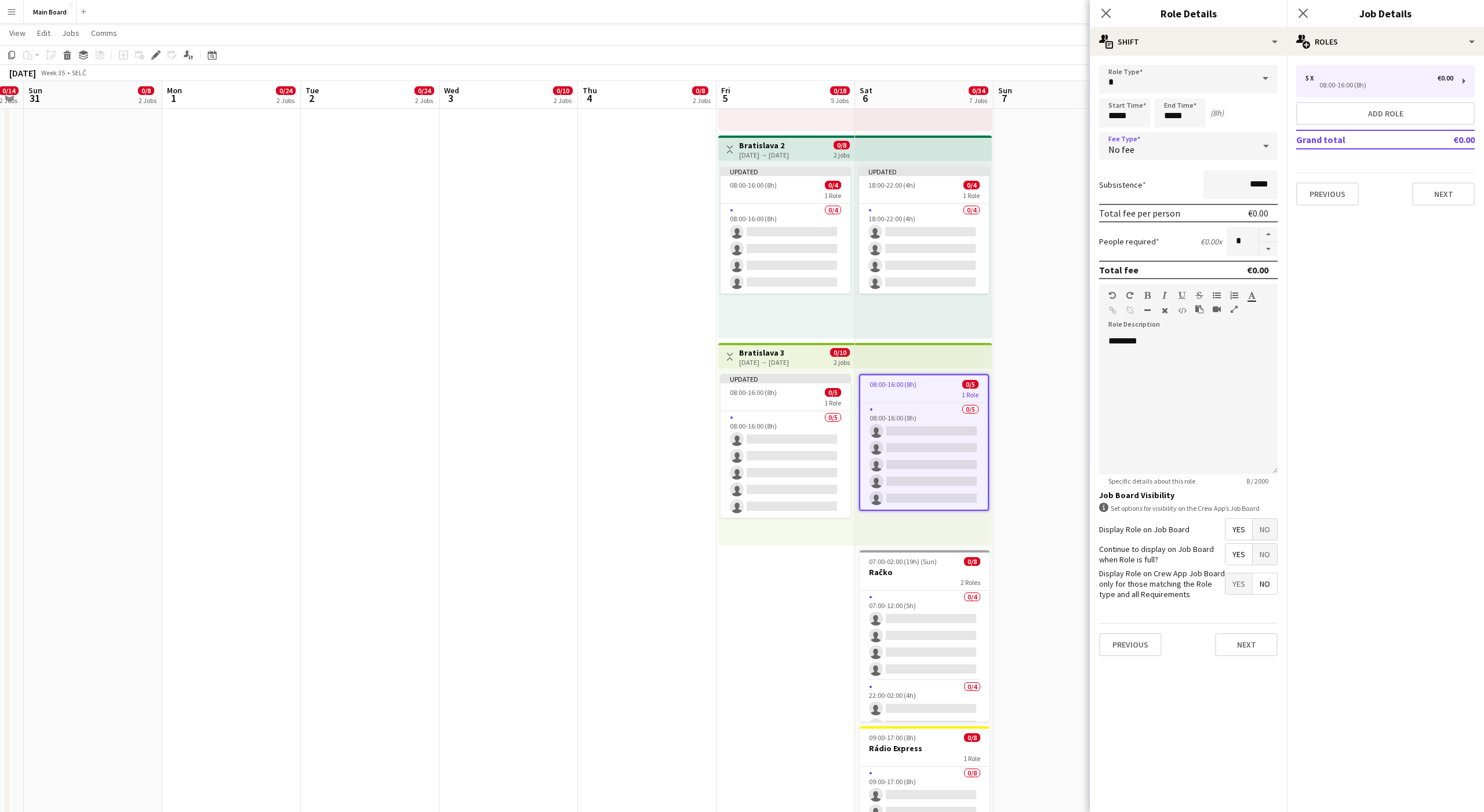
click at [1144, 155] on div "No fee" at bounding box center [1176, 146] width 155 height 28
click at [1137, 174] on span "Hourly" at bounding box center [1188, 179] width 160 height 11
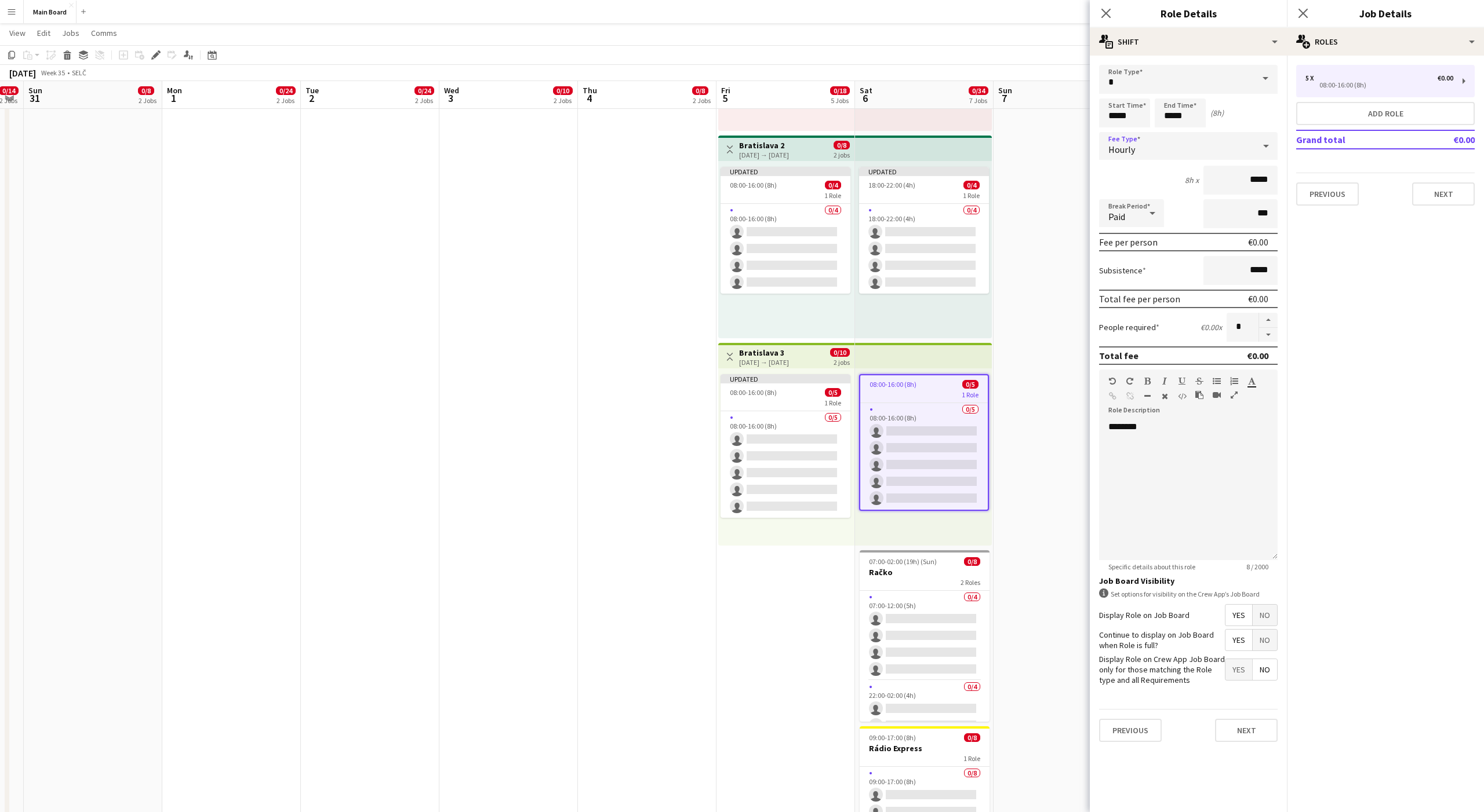
click at [1120, 205] on div "Paid" at bounding box center [1119, 213] width 41 height 28
click at [1122, 276] on span "Unpaid" at bounding box center [1131, 275] width 46 height 11
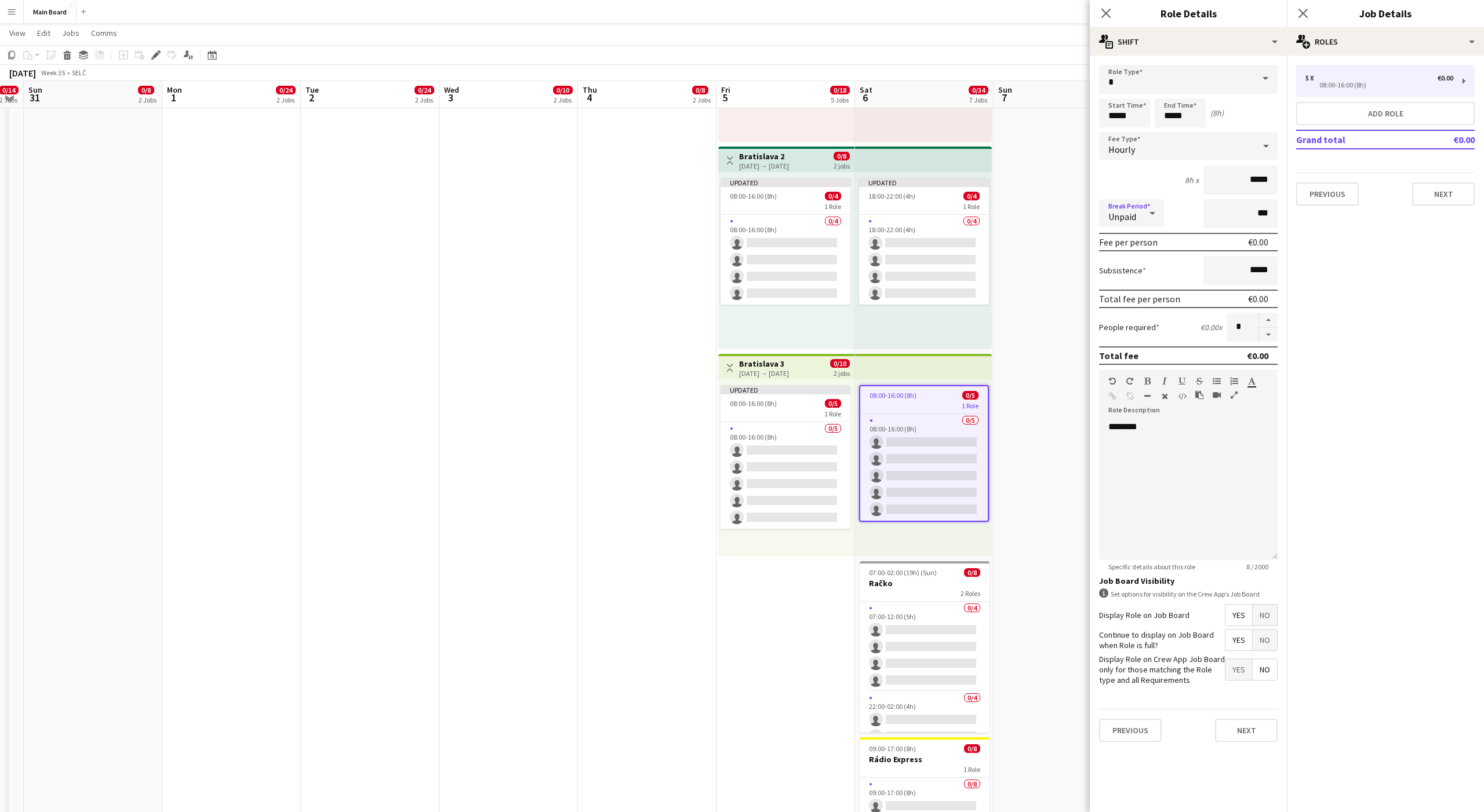
scroll to position [606, 0]
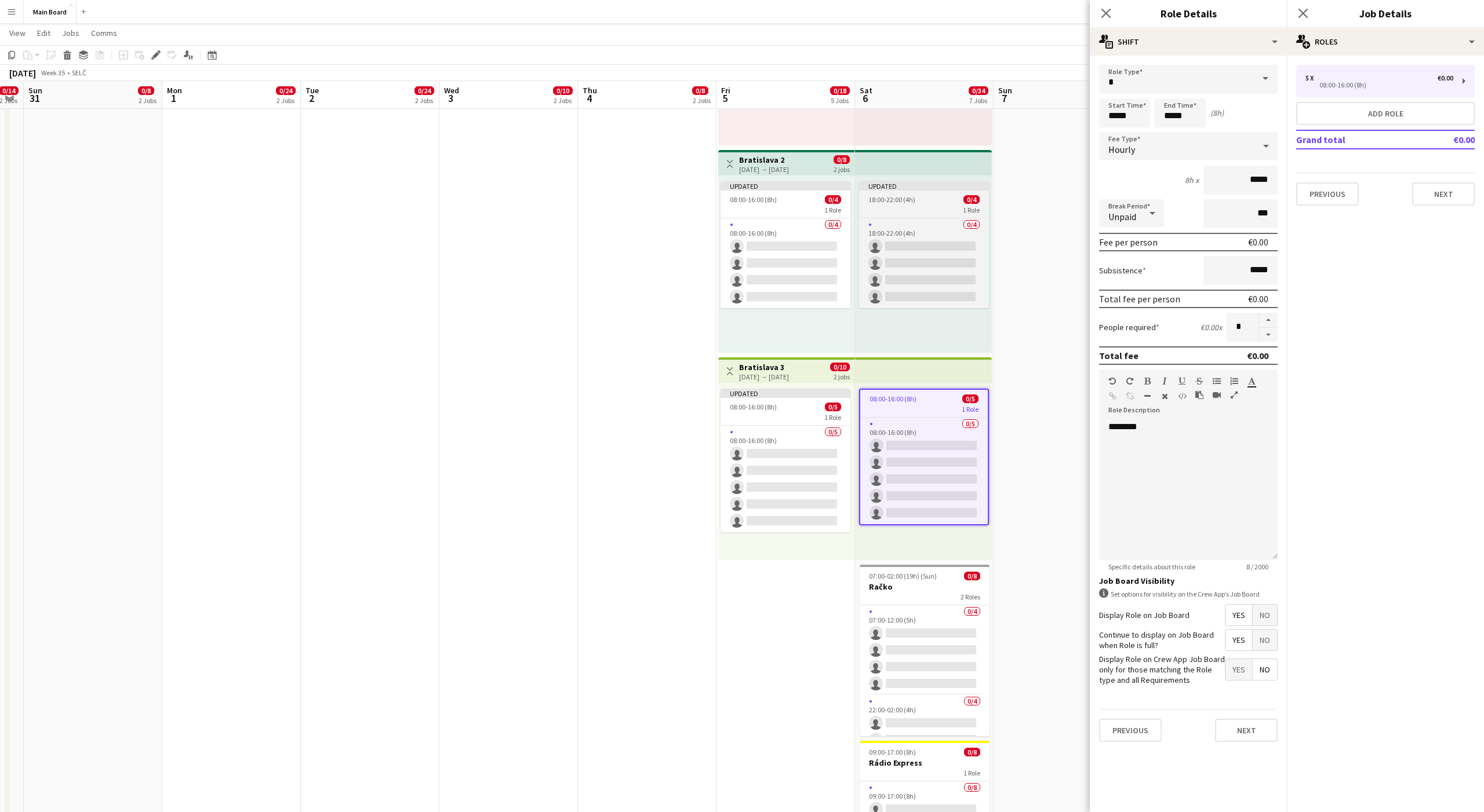
click at [952, 207] on div "1 Role" at bounding box center [923, 209] width 130 height 9
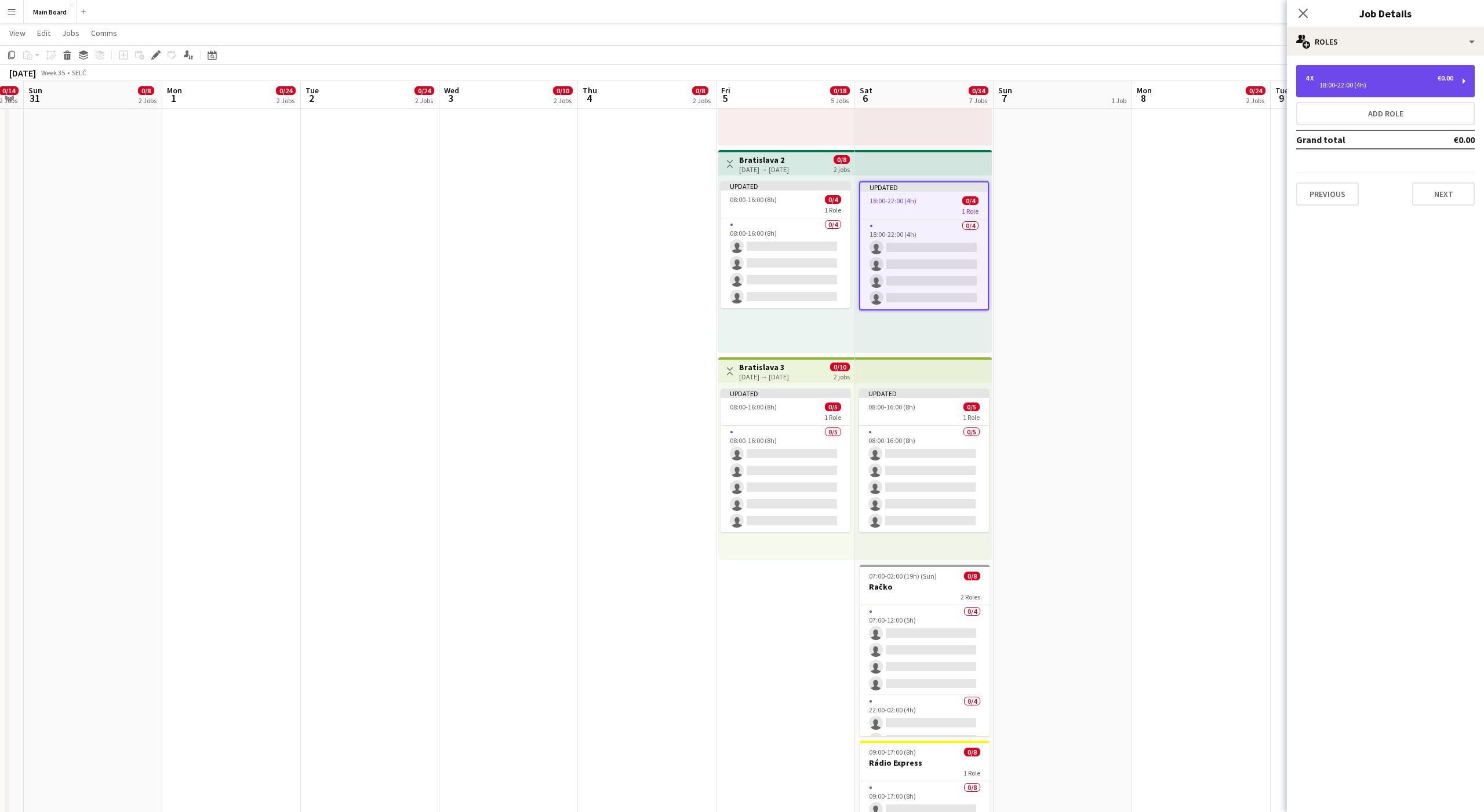
click at [1372, 79] on div "4 x €0.00" at bounding box center [1379, 78] width 148 height 8
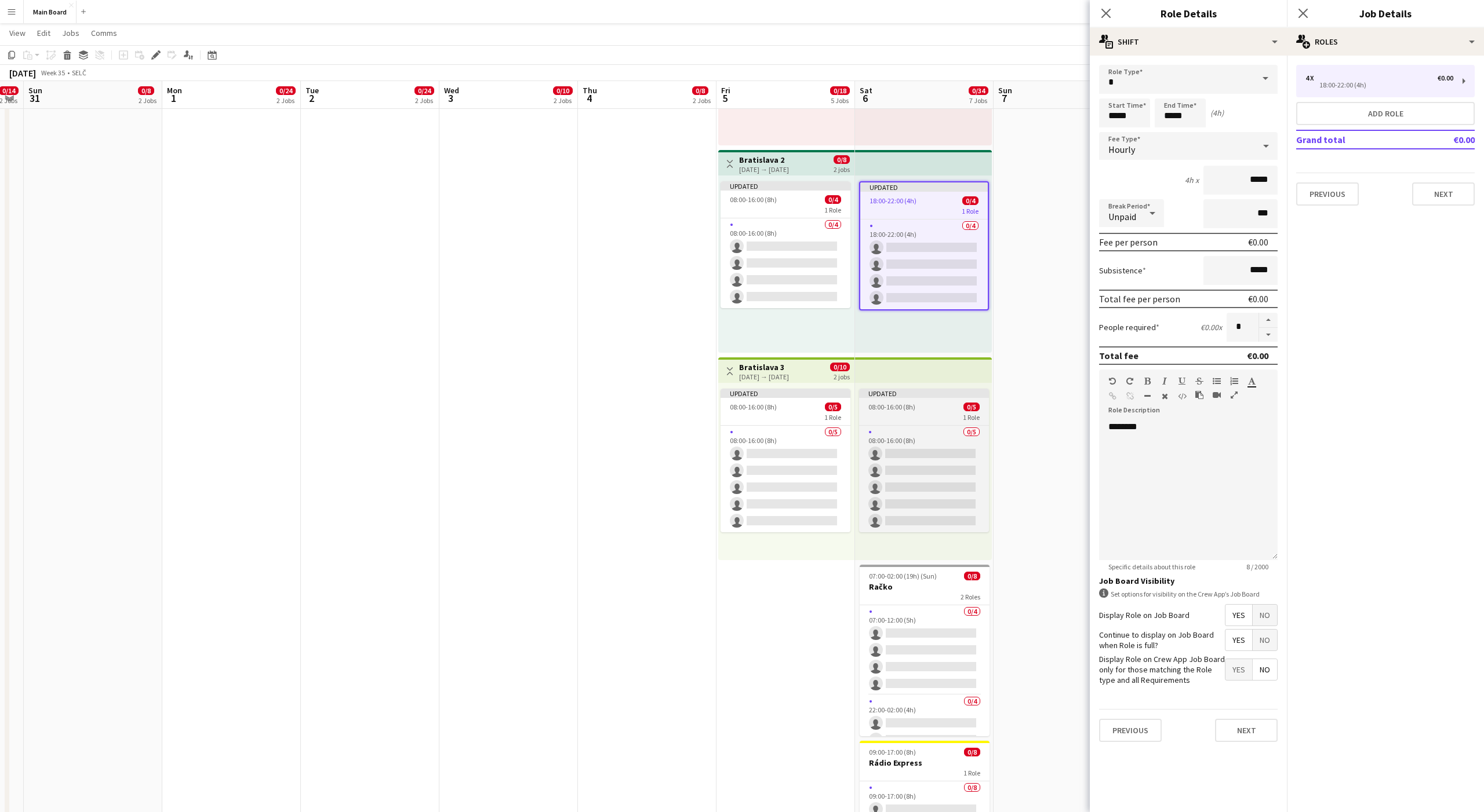
click at [901, 423] on app-job-card "Updated 08:00-16:00 (8h) 0/5 1 Role 0/5 08:00-16:00 (8h) single-neutral-actions…" at bounding box center [923, 460] width 130 height 143
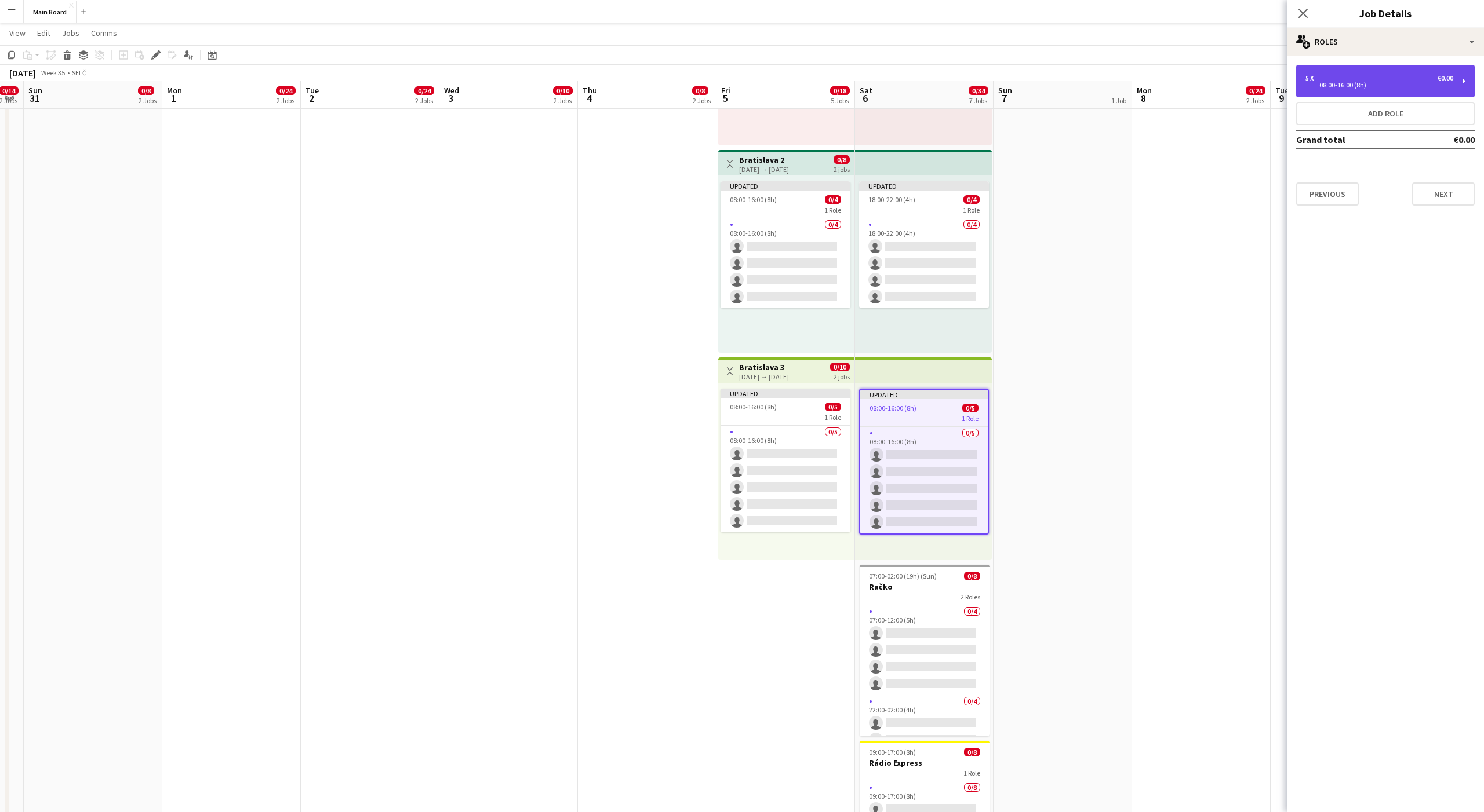
click at [1319, 85] on div "08:00-16:00 (8h)" at bounding box center [1379, 85] width 148 height 6
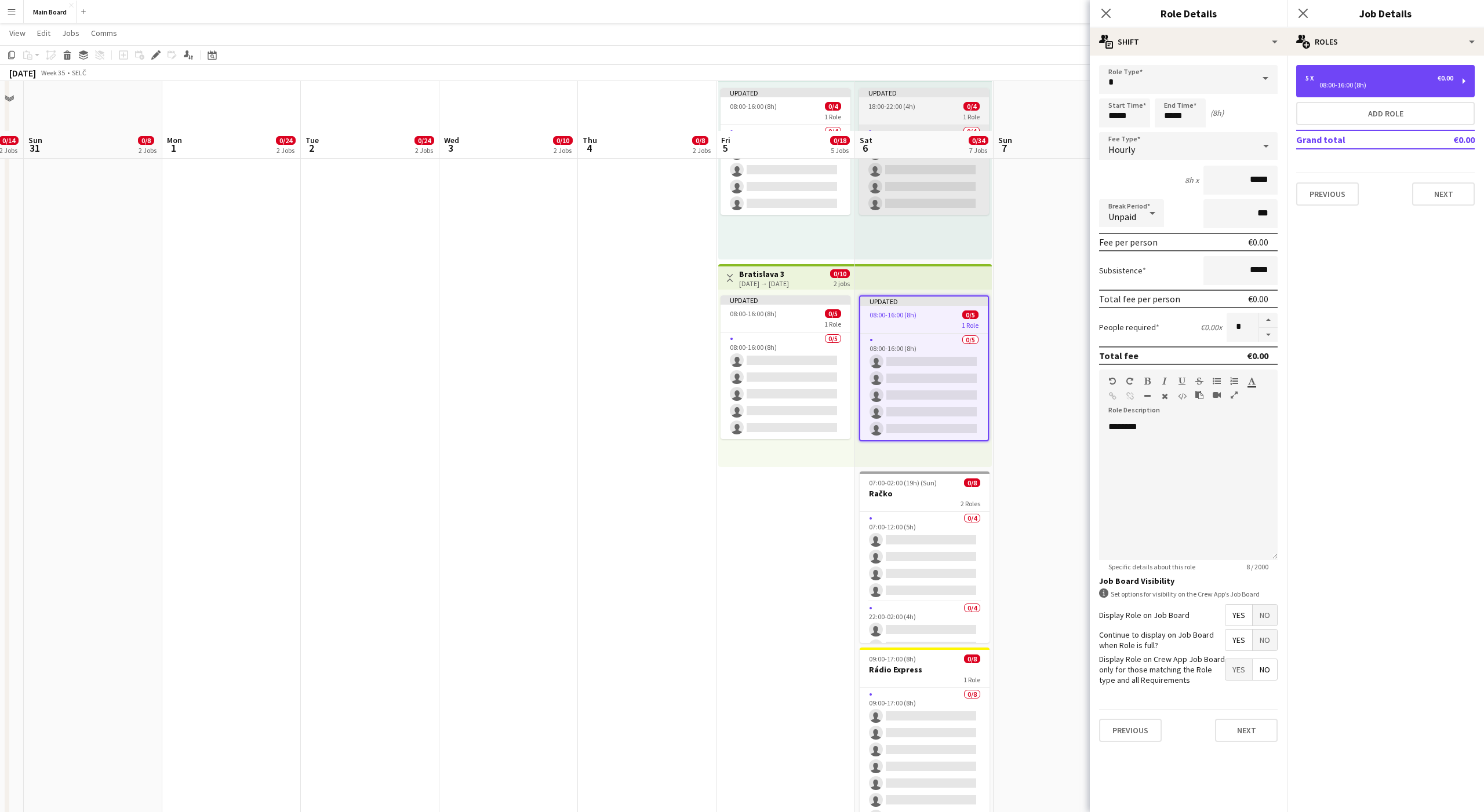
scroll to position [750, 0]
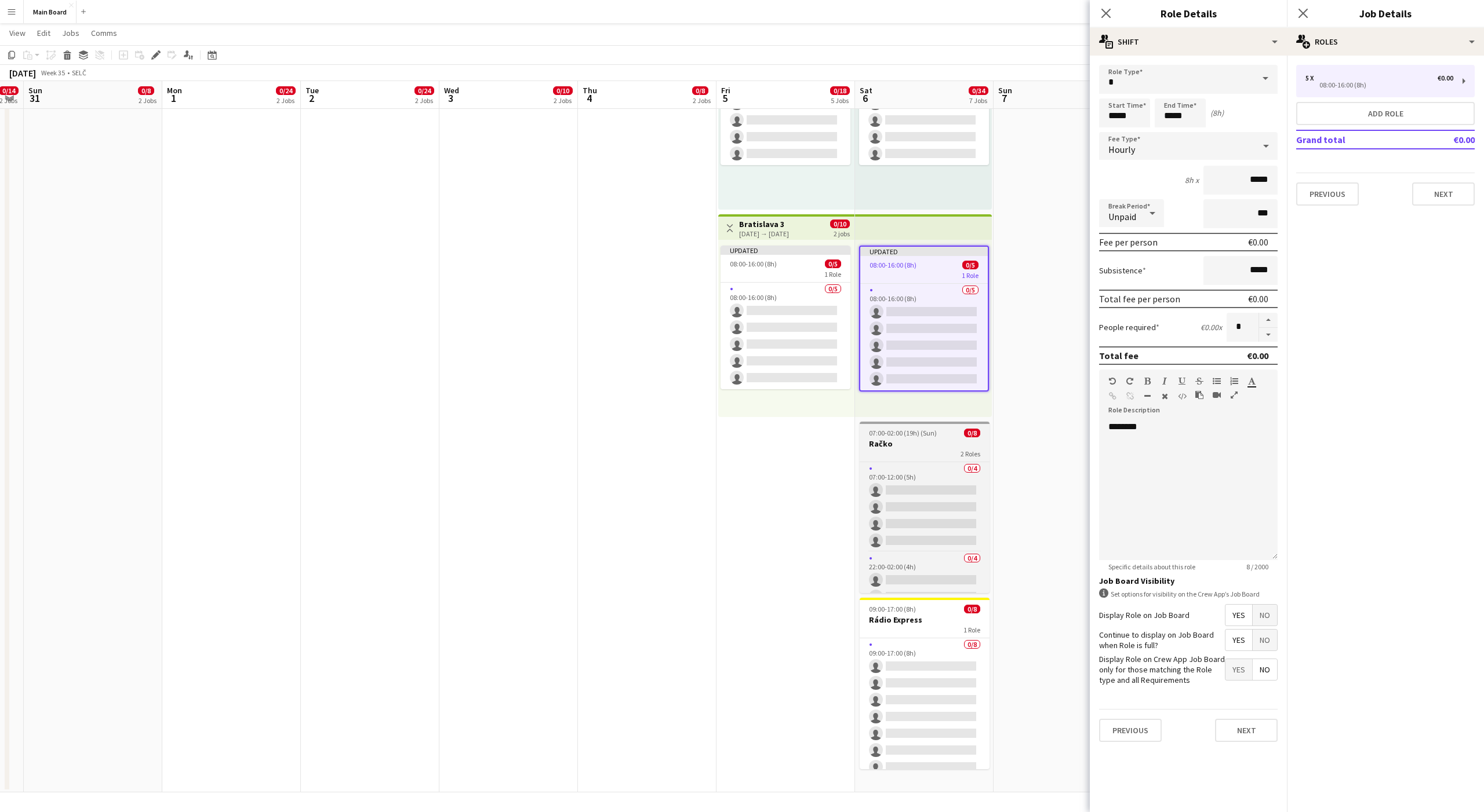
click at [899, 447] on h3 "Račko" at bounding box center [924, 444] width 130 height 10
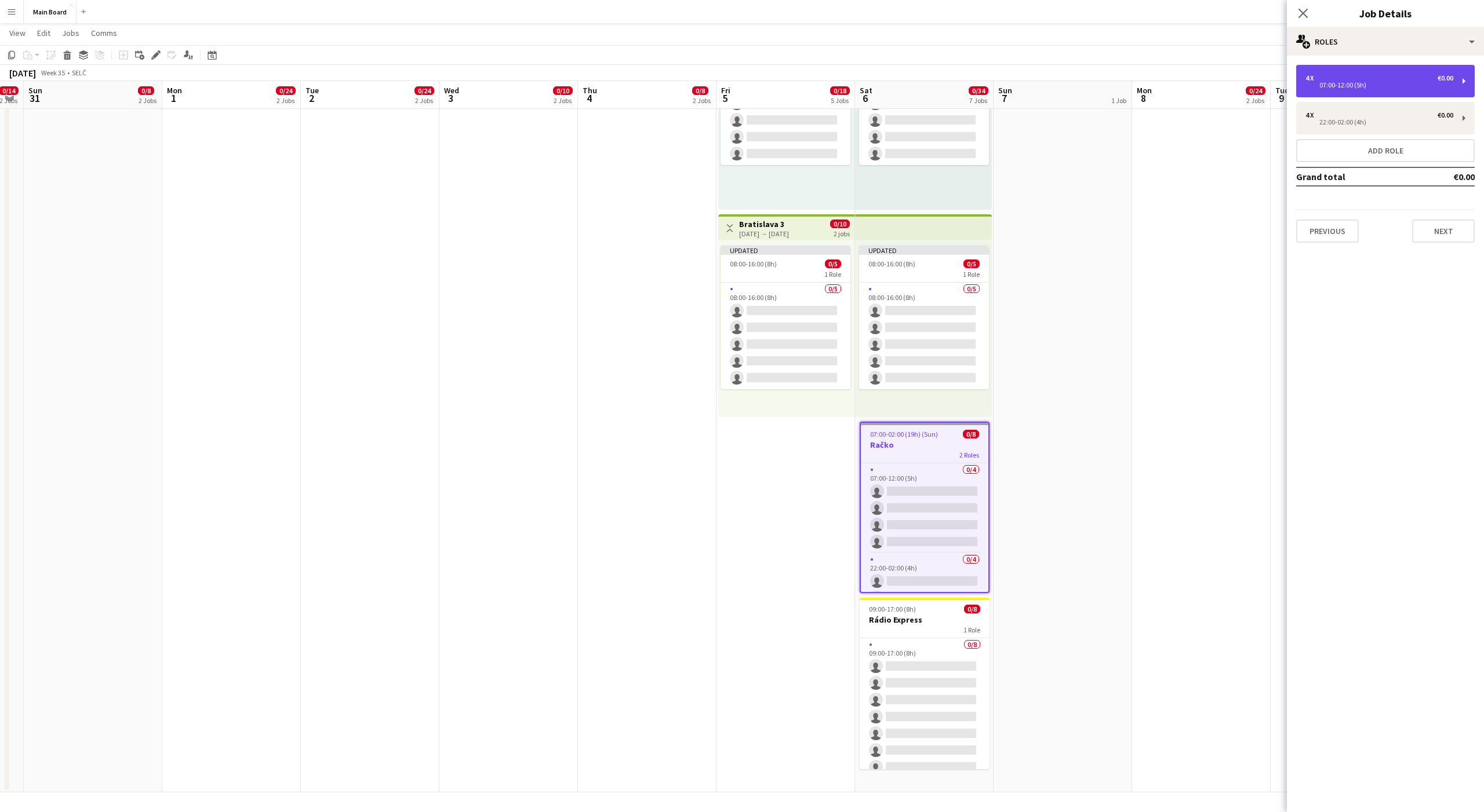
click at [1321, 84] on div "07:00-12:00 (5h)" at bounding box center [1379, 85] width 148 height 6
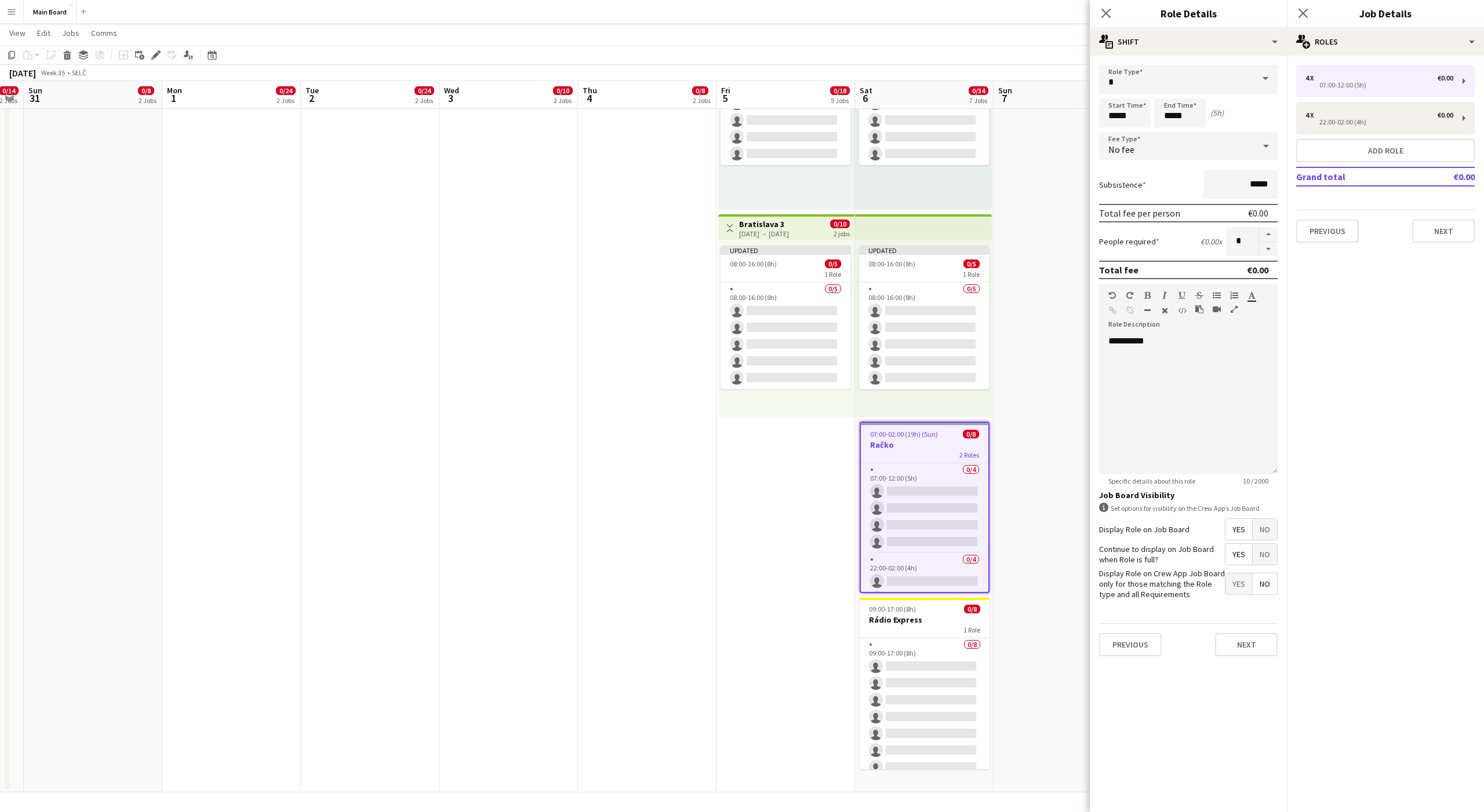
click at [1138, 148] on div "No fee" at bounding box center [1176, 146] width 155 height 28
click at [1119, 181] on span "Hourly" at bounding box center [1188, 179] width 160 height 11
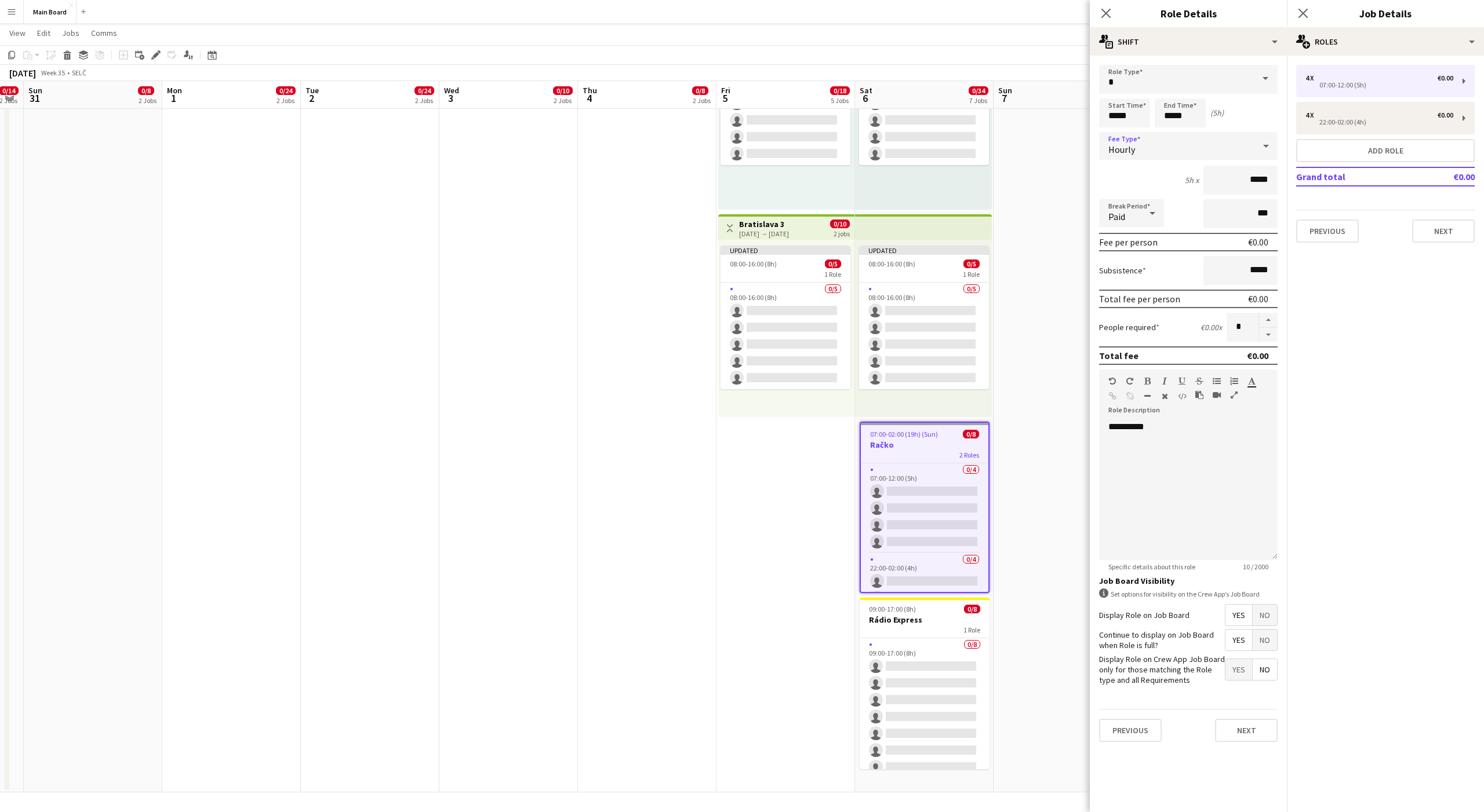
click at [1127, 225] on div "Paid" at bounding box center [1119, 213] width 41 height 28
click at [1128, 277] on span "Unpaid" at bounding box center [1131, 275] width 46 height 11
click at [1372, 127] on div "4 x €0.00 22:00-02:00 (4h)" at bounding box center [1386, 118] width 178 height 32
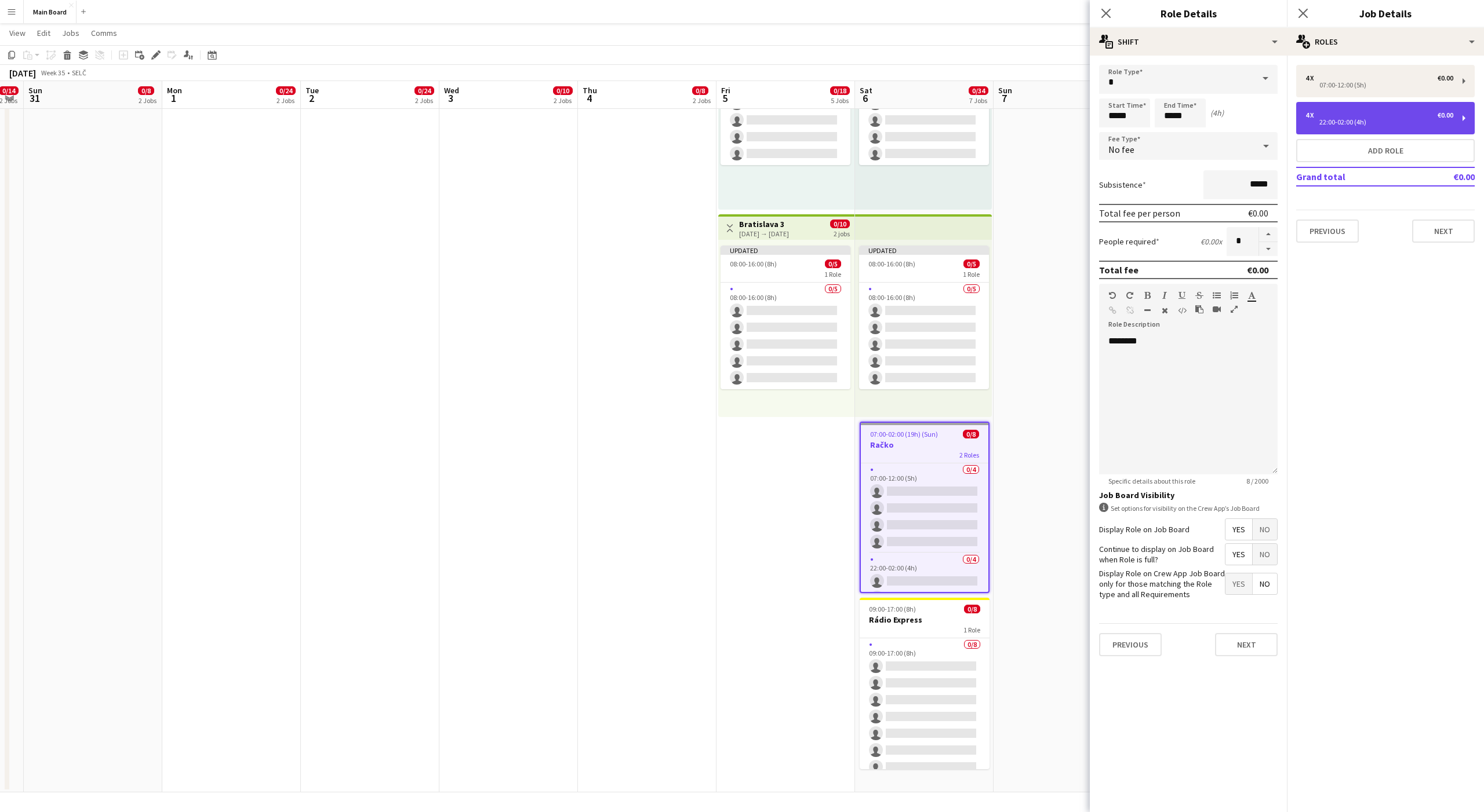
type input "*****"
click at [1171, 155] on div "No fee" at bounding box center [1176, 146] width 155 height 28
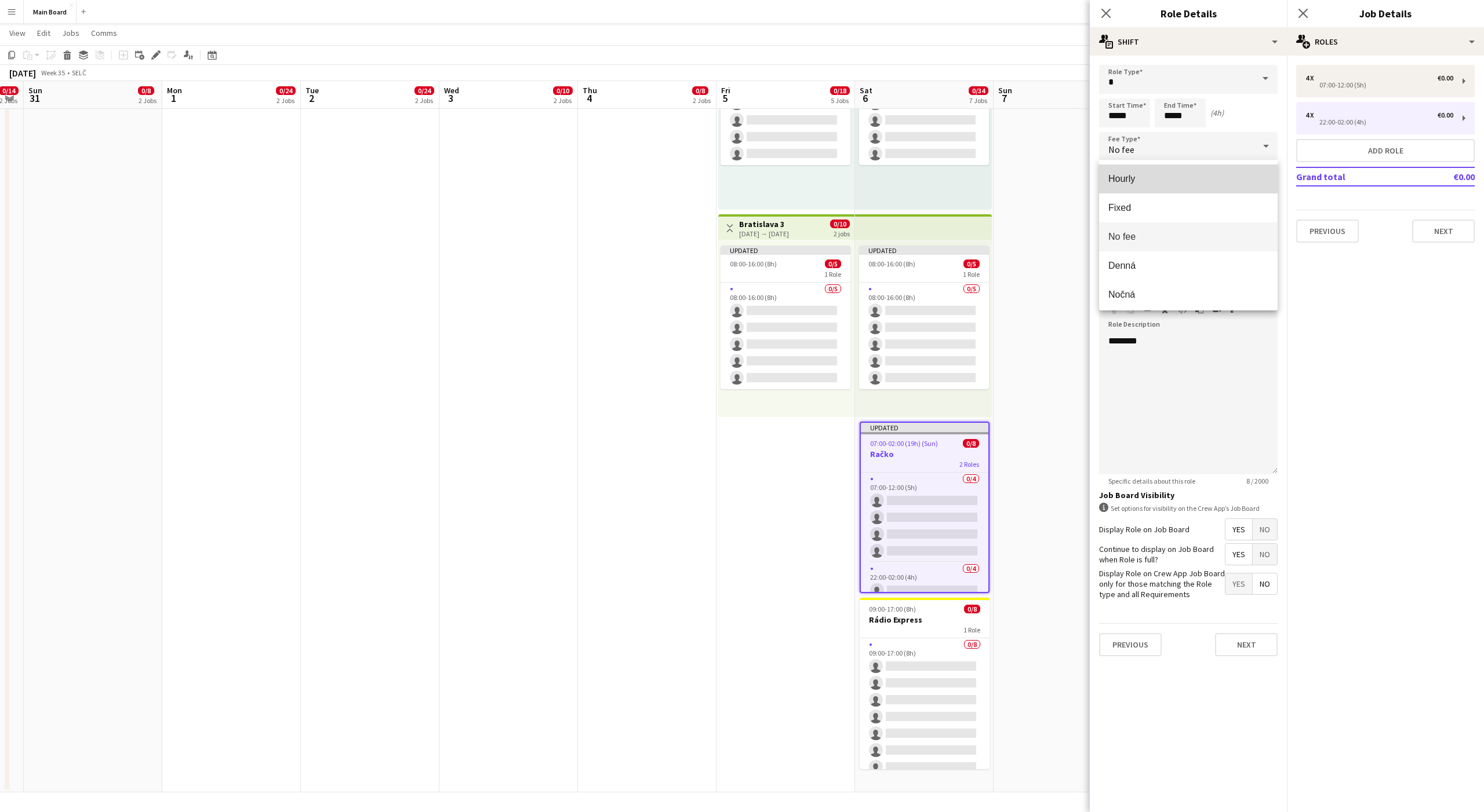
click at [1138, 176] on span "Hourly" at bounding box center [1188, 179] width 160 height 11
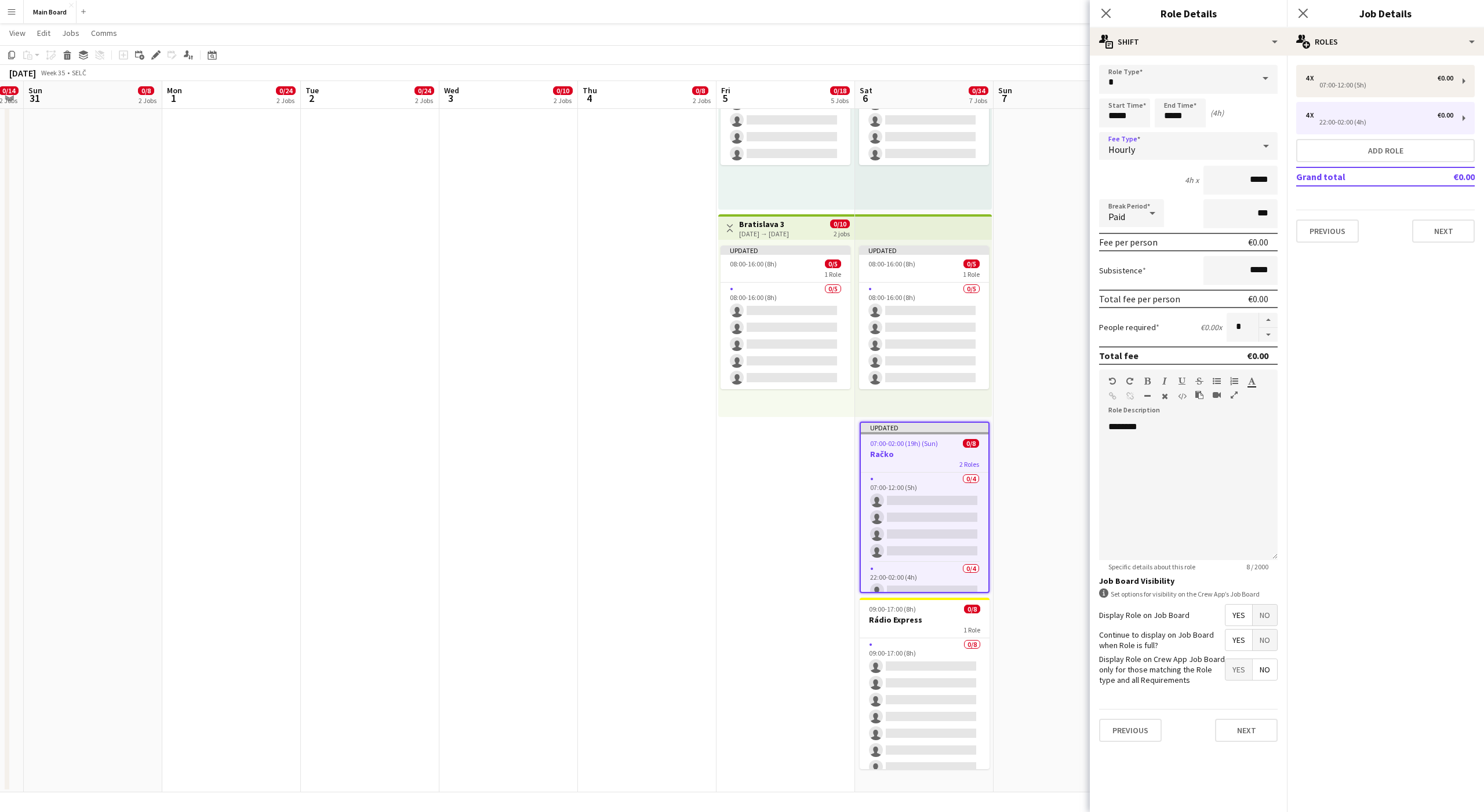
click at [1123, 209] on div "Paid" at bounding box center [1119, 213] width 41 height 28
click at [1121, 273] on span "Unpaid" at bounding box center [1131, 275] width 46 height 11
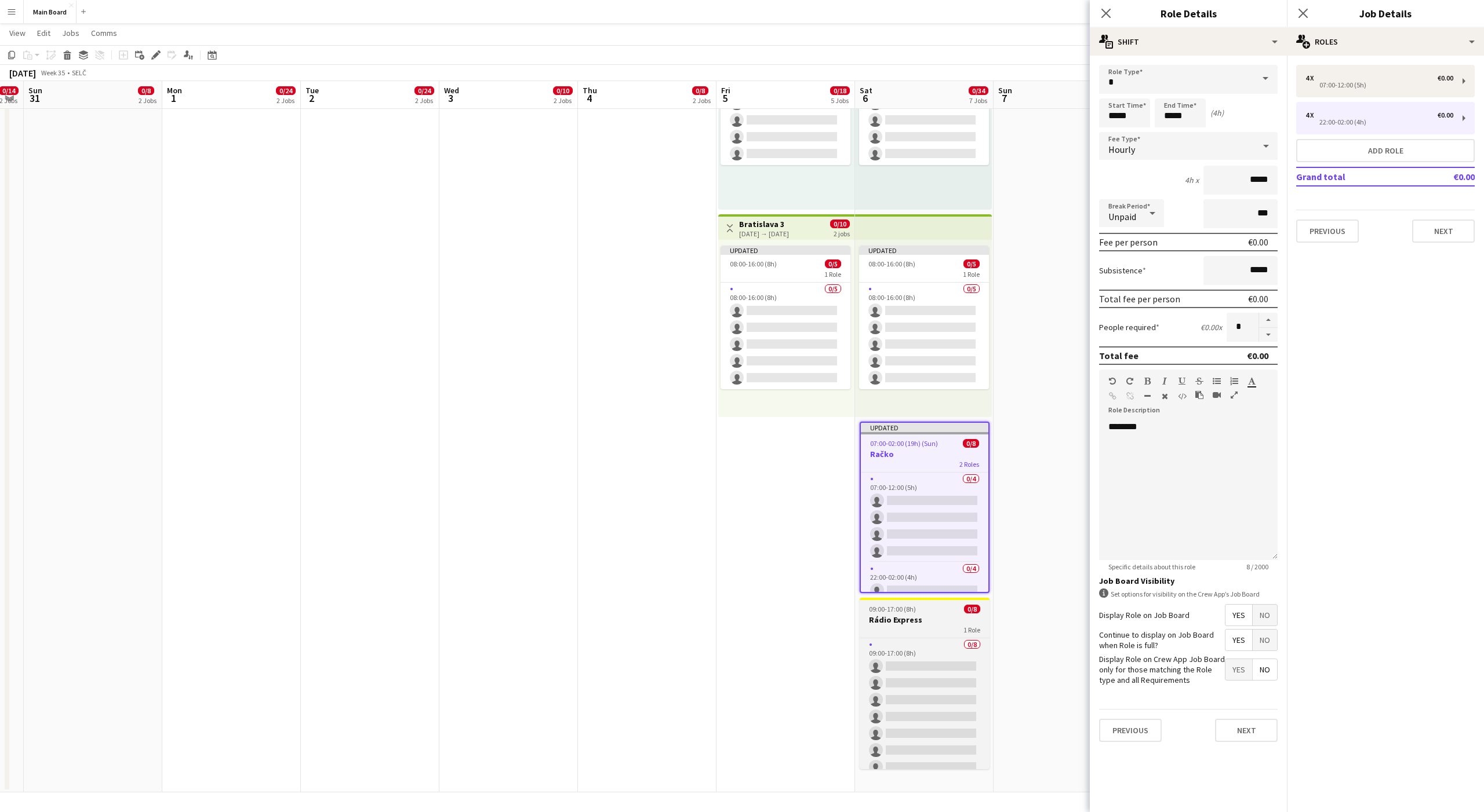
click at [909, 624] on h3 "Rádio Express" at bounding box center [924, 619] width 130 height 10
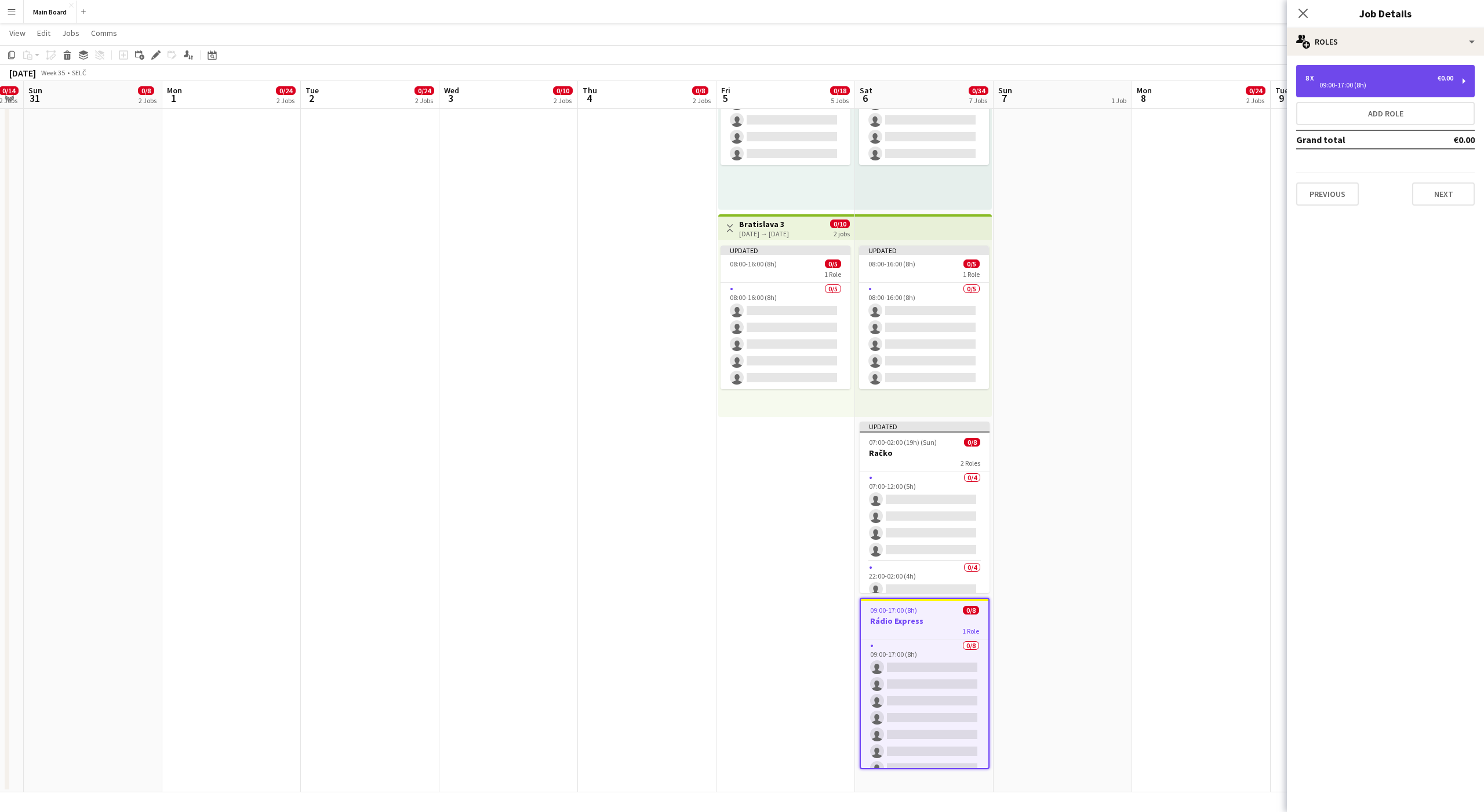
click at [1362, 87] on div "09:00-17:00 (8h)" at bounding box center [1379, 85] width 148 height 6
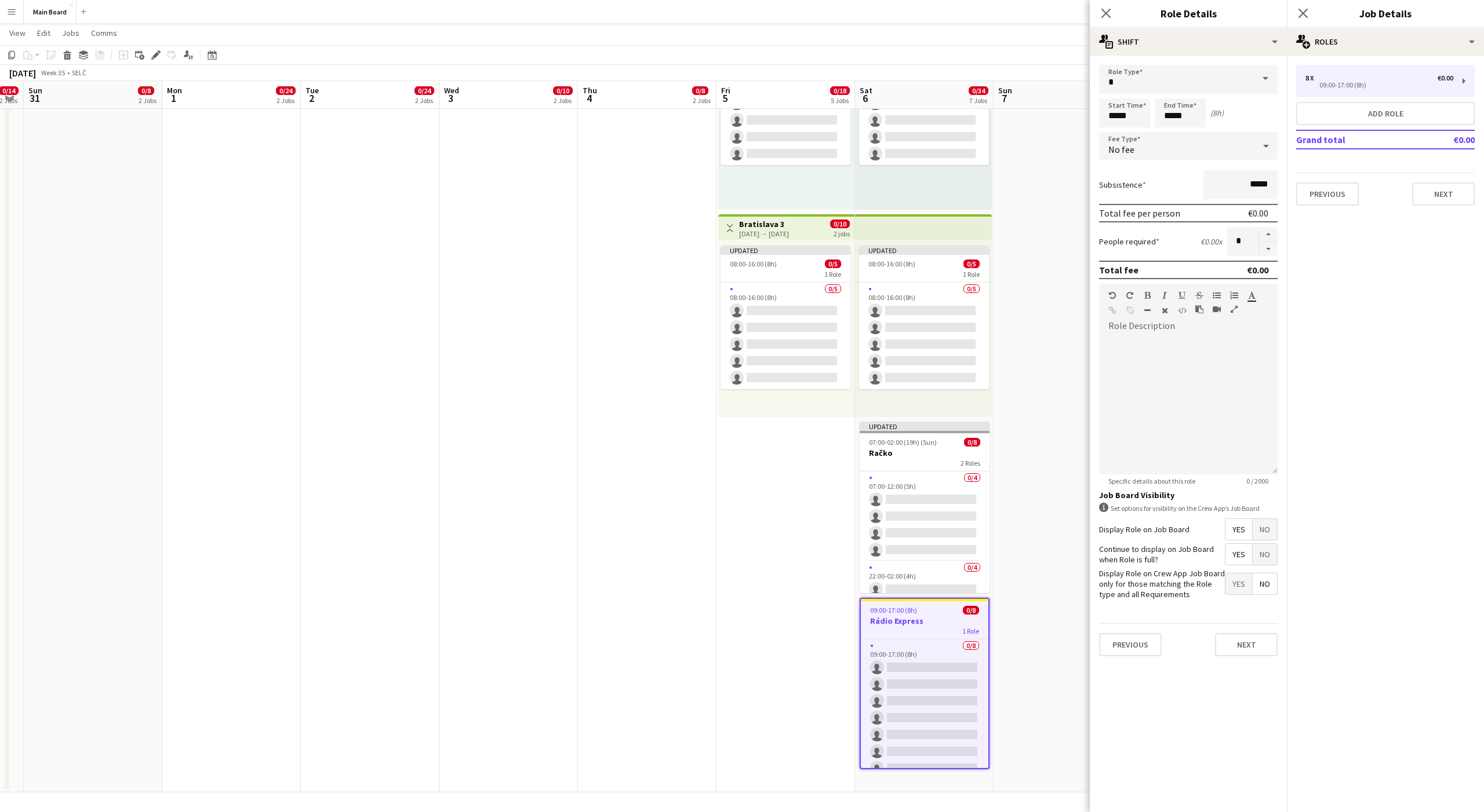
click at [1150, 145] on div "No fee" at bounding box center [1176, 146] width 155 height 28
click at [1135, 169] on mat-option "Hourly" at bounding box center [1188, 179] width 178 height 29
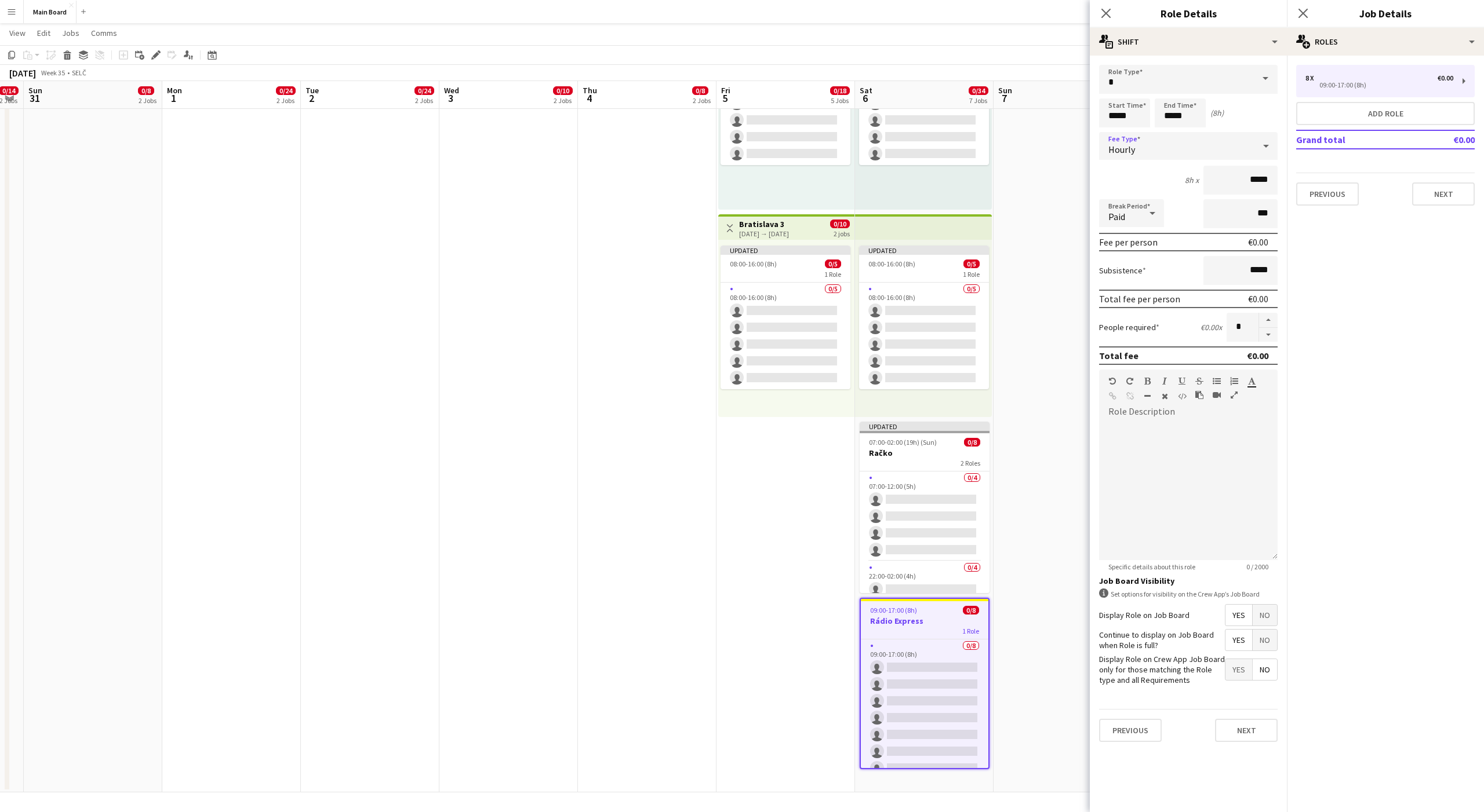
click at [1137, 202] on div "Paid" at bounding box center [1119, 213] width 41 height 28
click at [1128, 266] on mat-option "Unpaid" at bounding box center [1131, 276] width 65 height 29
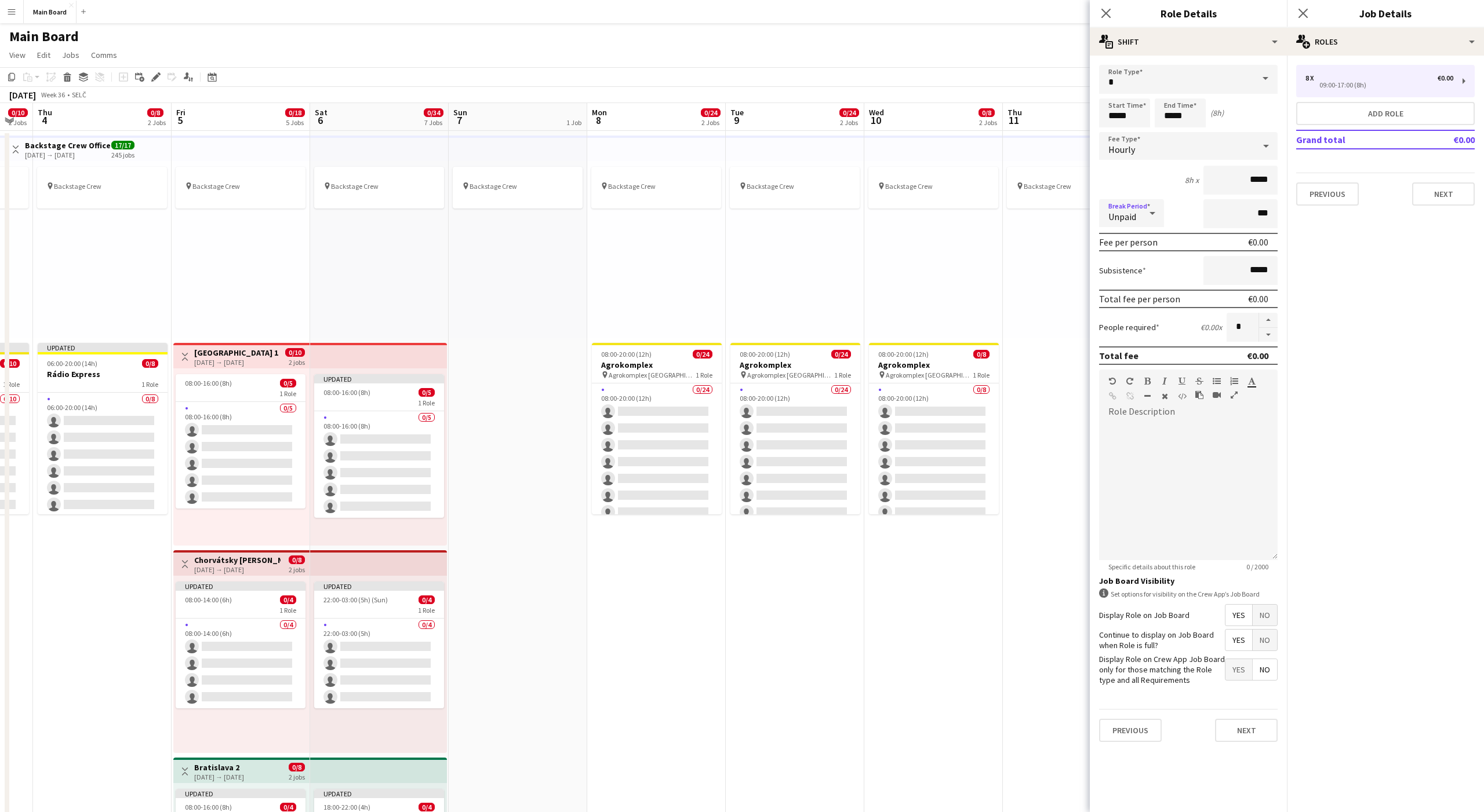
scroll to position [0, 391]
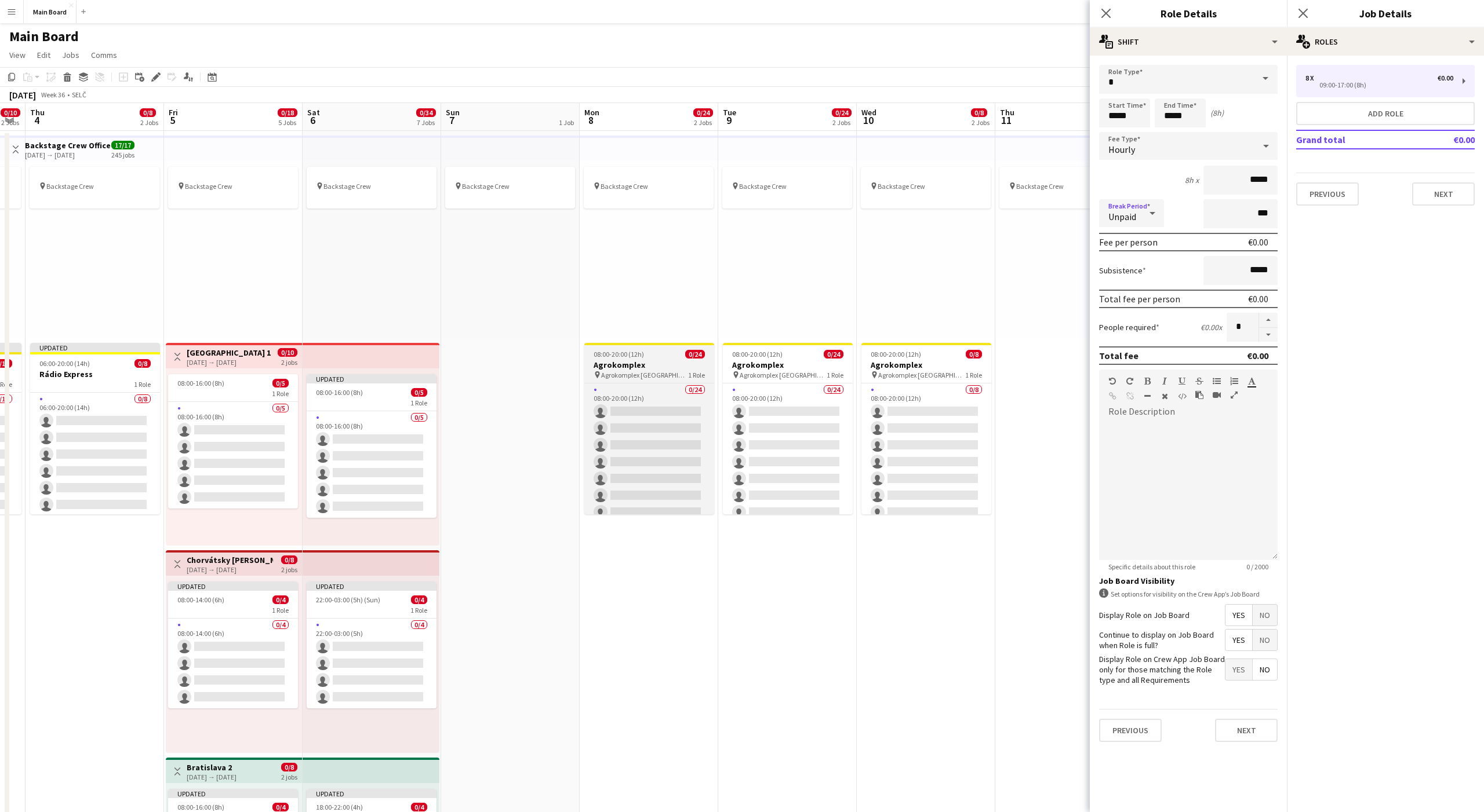
click at [617, 361] on h3 "Agrokomplex" at bounding box center [649, 365] width 130 height 10
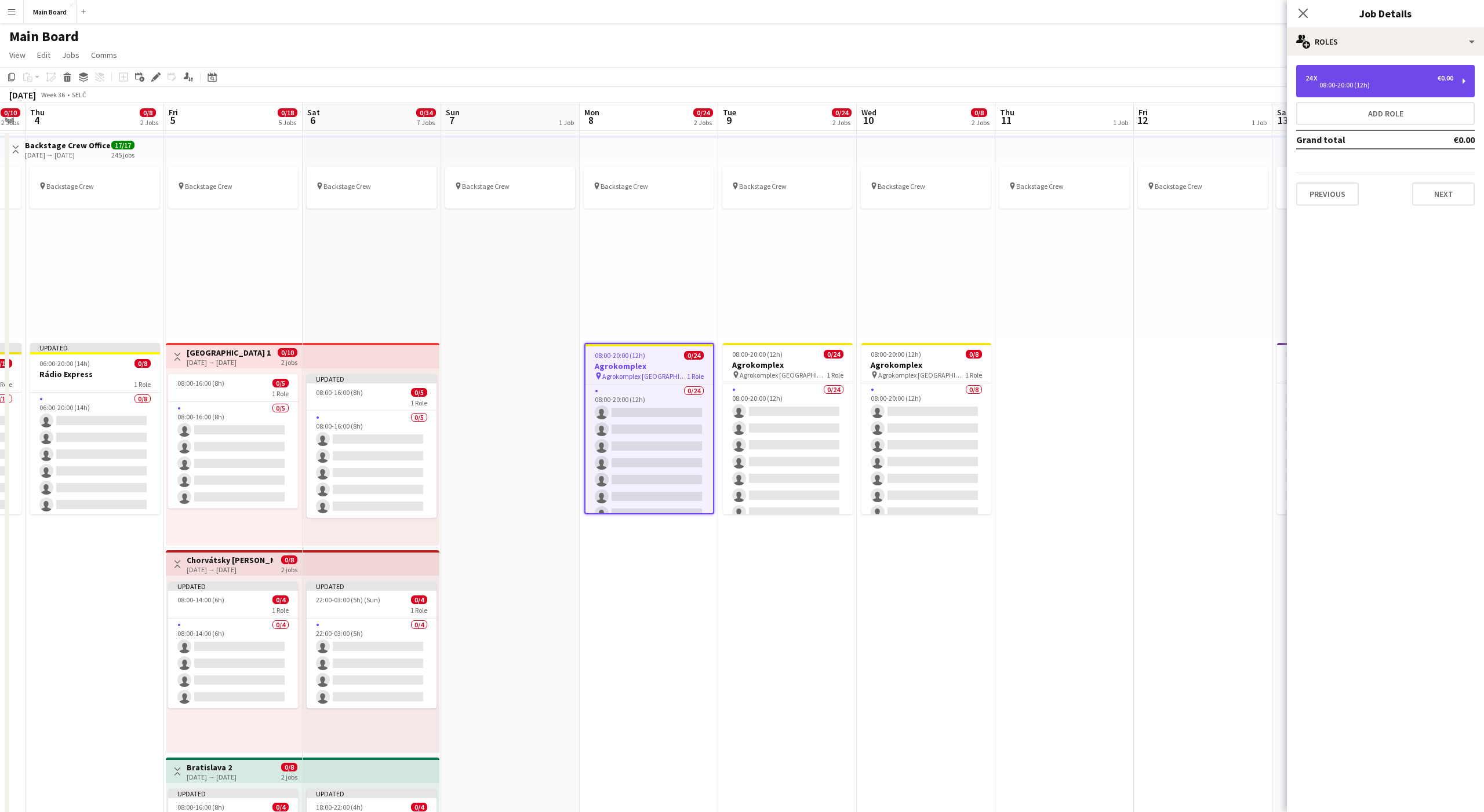
click at [1313, 78] on div "24 x" at bounding box center [1312, 78] width 14 height 8
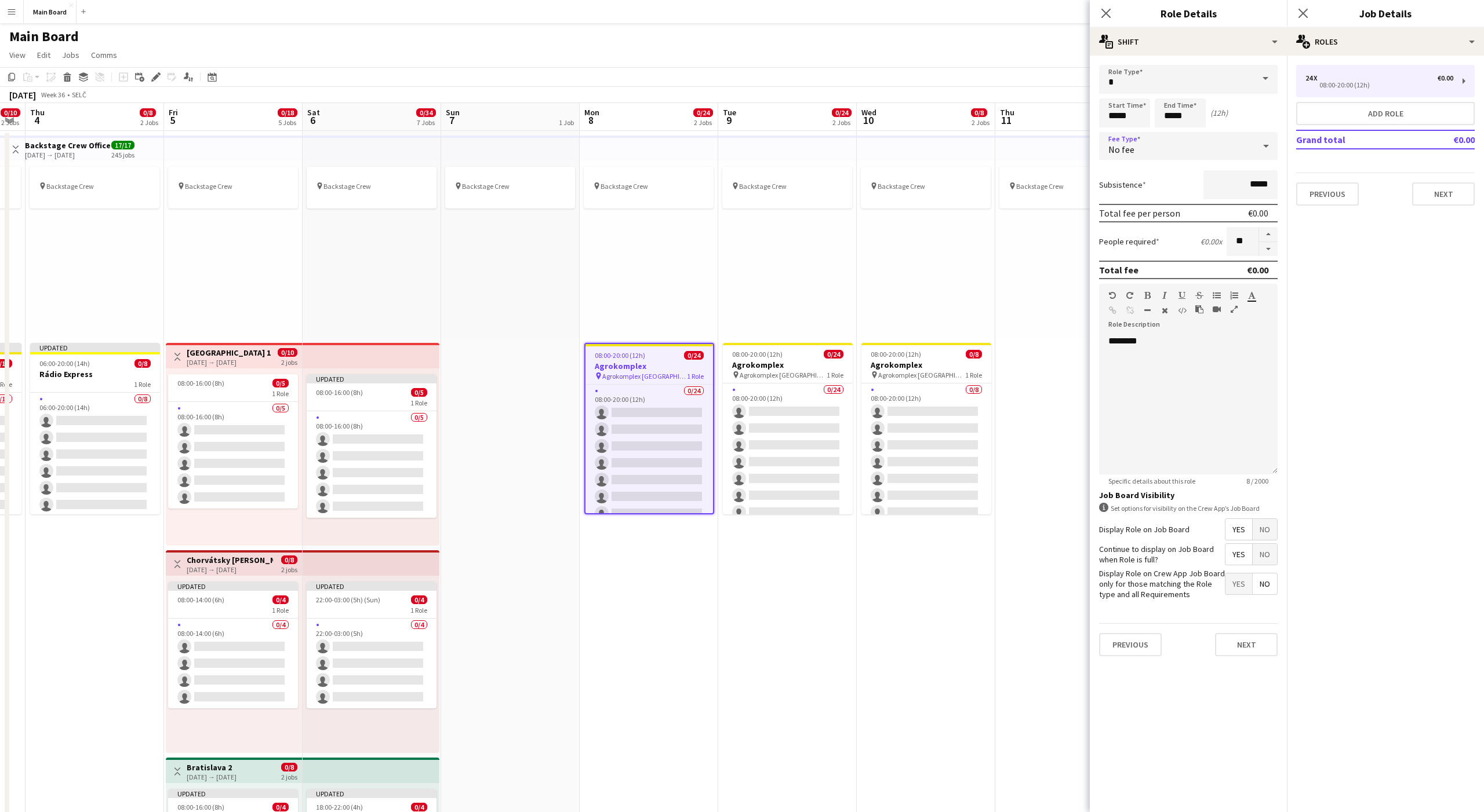
click at [1162, 148] on div "No fee" at bounding box center [1176, 146] width 155 height 28
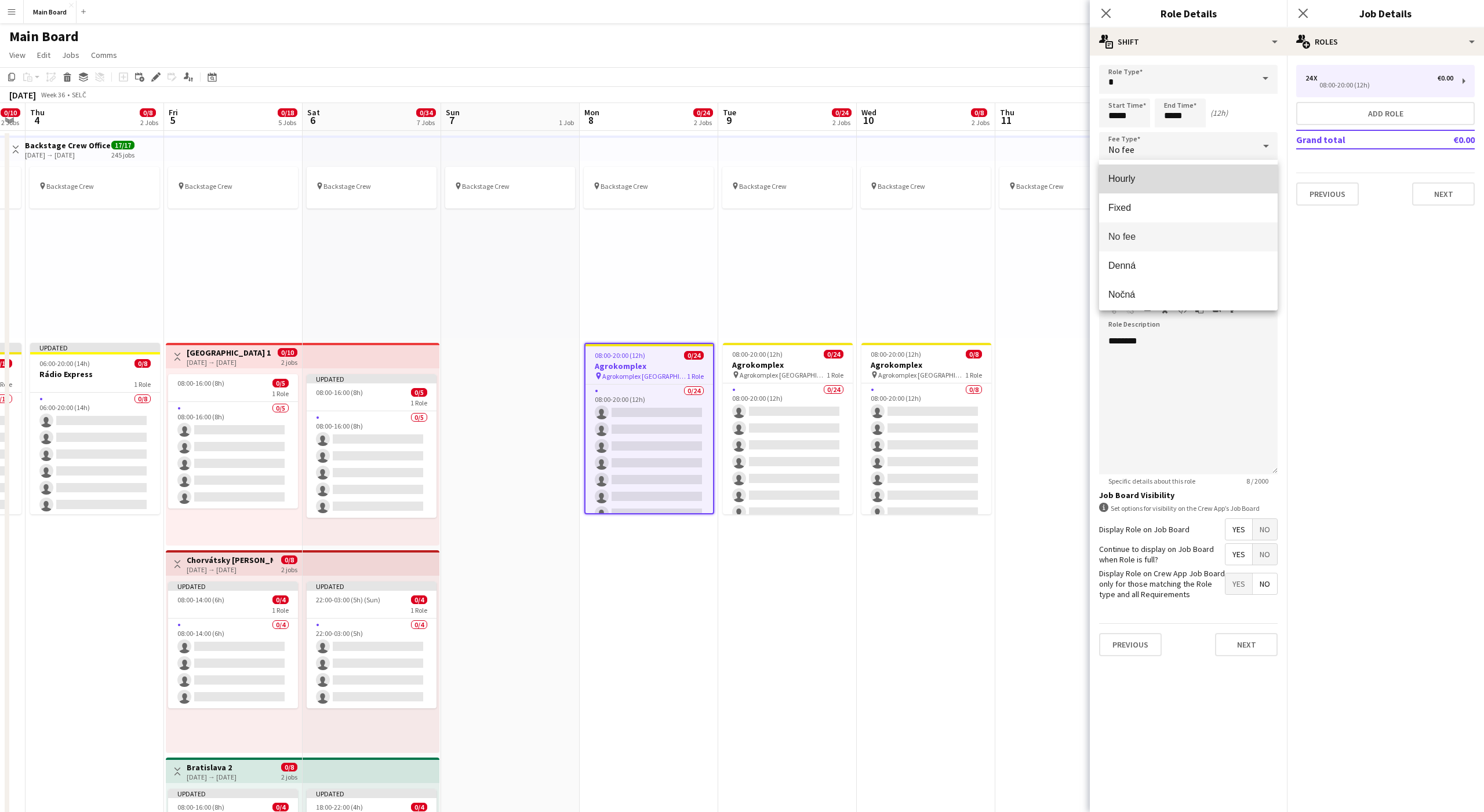
click at [1123, 181] on span "Hourly" at bounding box center [1188, 179] width 160 height 11
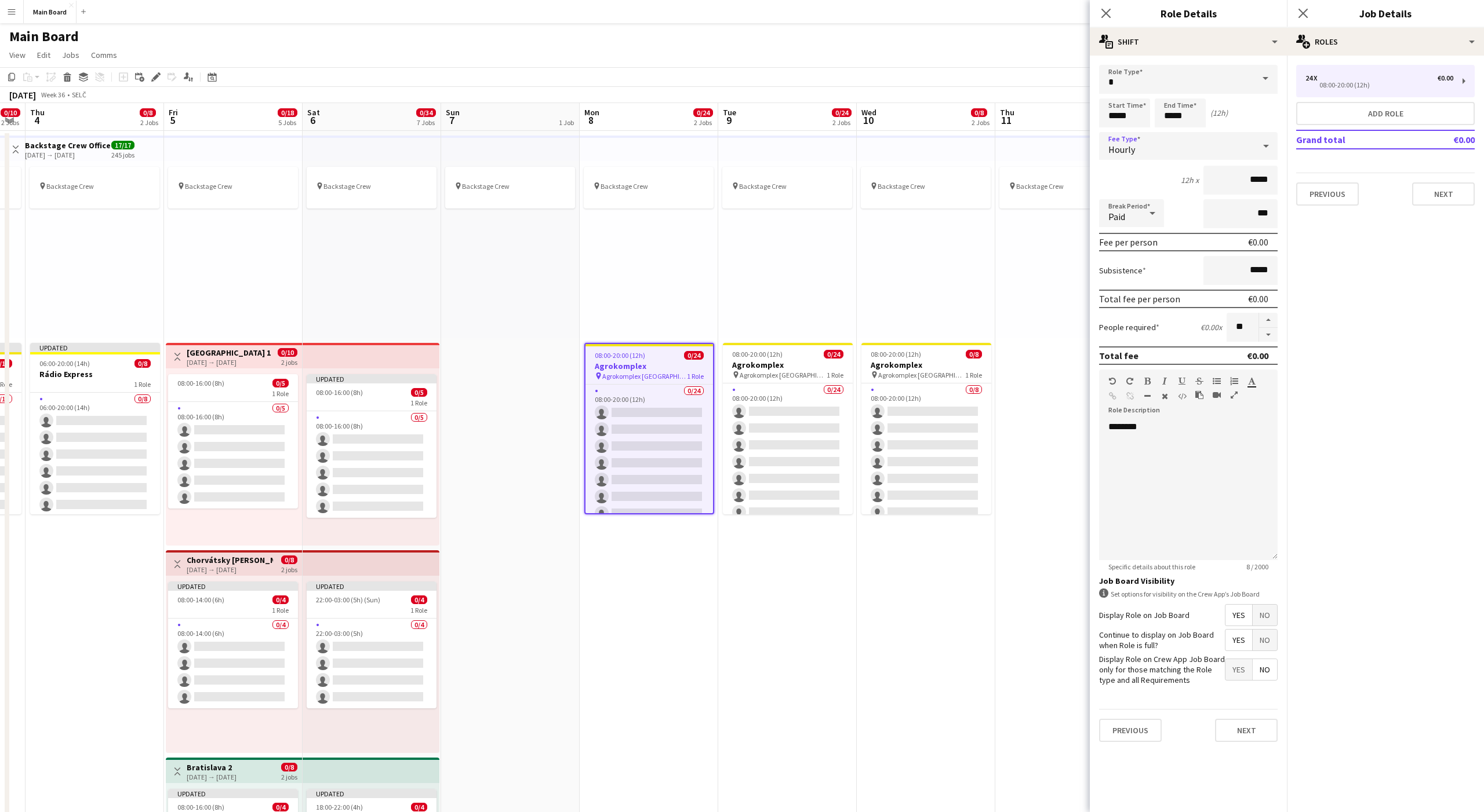
click at [1123, 209] on div "Paid" at bounding box center [1119, 213] width 41 height 28
click at [1117, 274] on span "Unpaid" at bounding box center [1131, 275] width 46 height 11
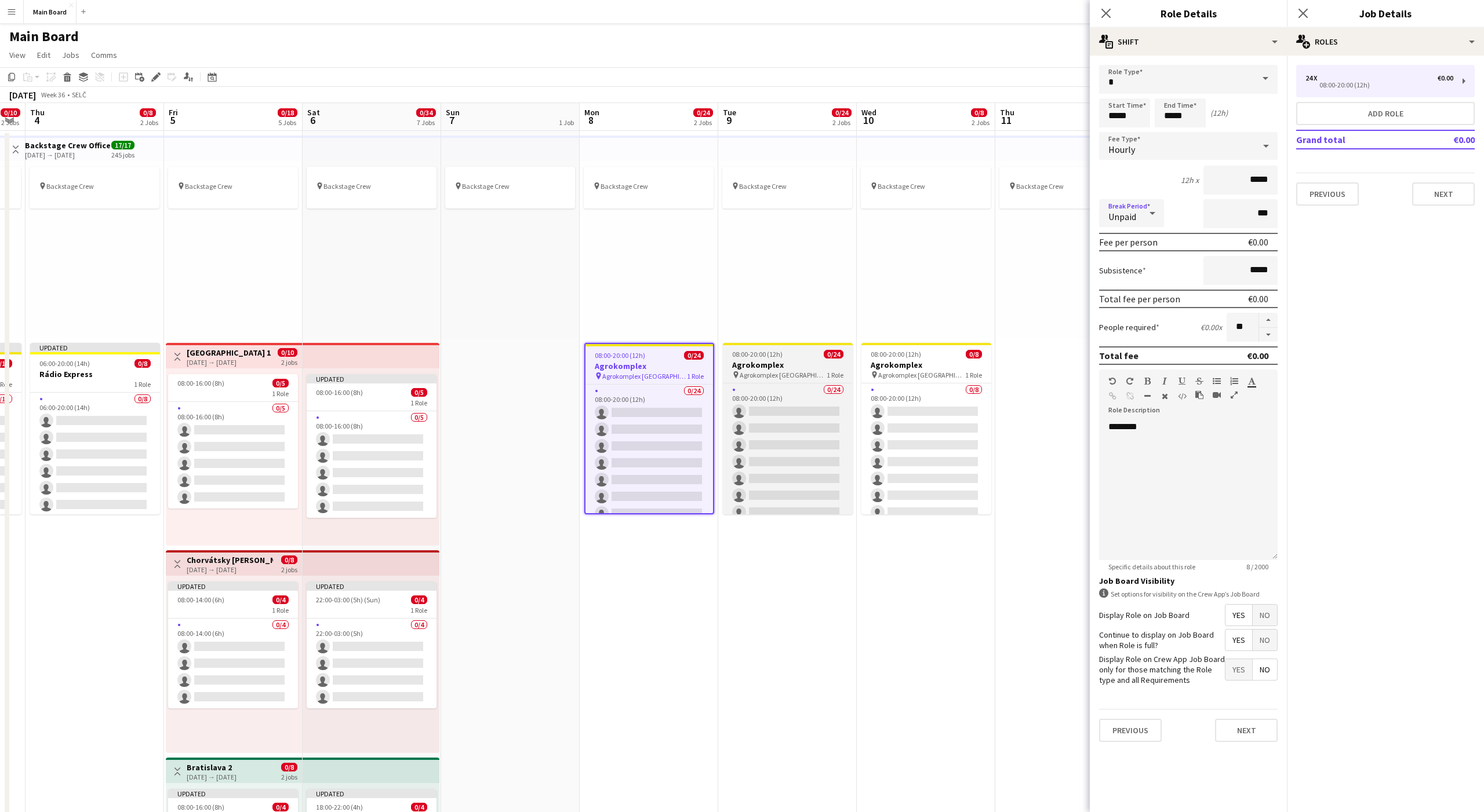
click at [812, 358] on app-job-card "08:00-20:00 (12h) 0/24 Agrokomplex pin Agrokomplex Nitra 1 Role 0/24 08:00-20:0…" at bounding box center [787, 428] width 130 height 172
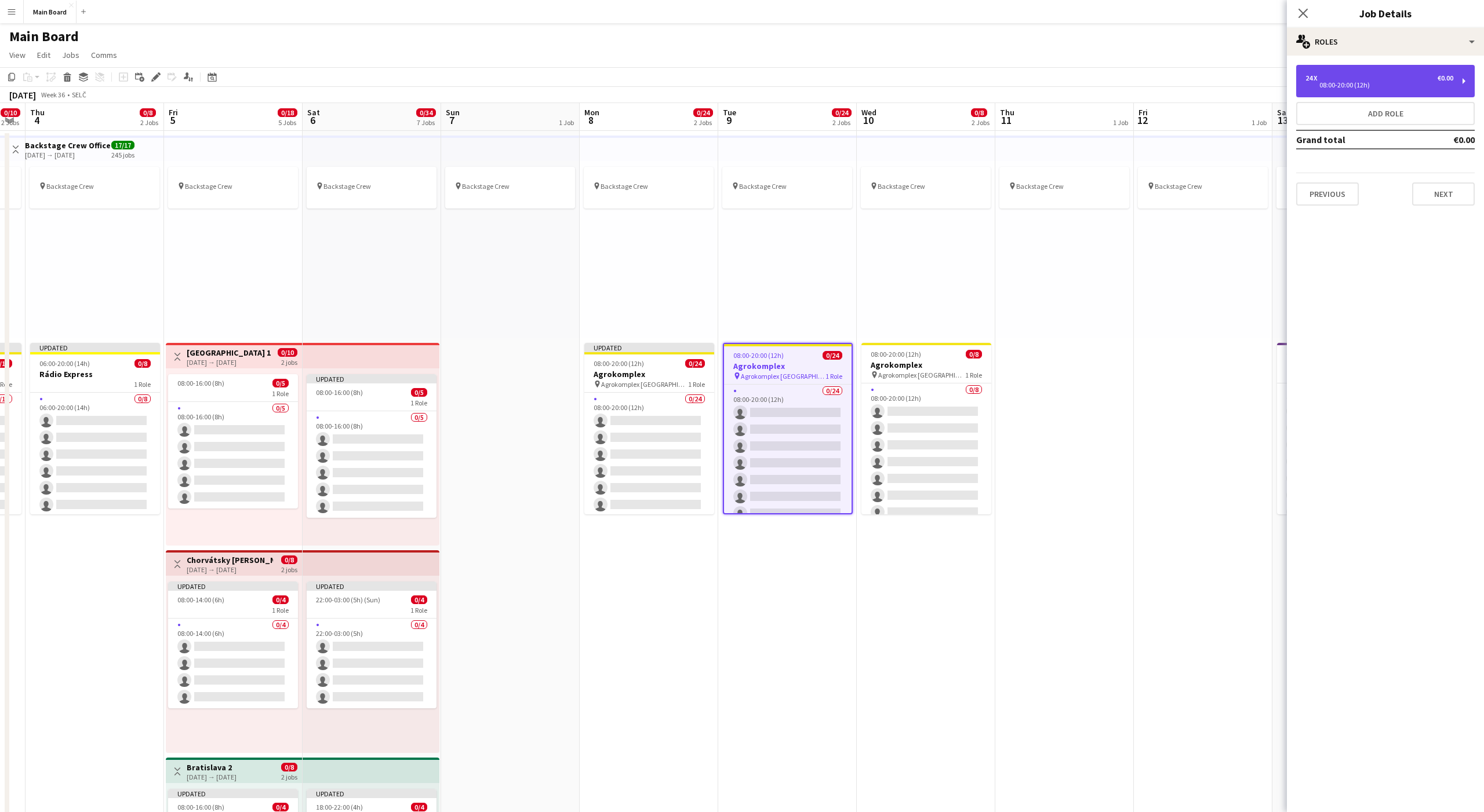
click at [1391, 89] on div "24 x €0.00 08:00-20:00 (12h)" at bounding box center [1386, 81] width 178 height 32
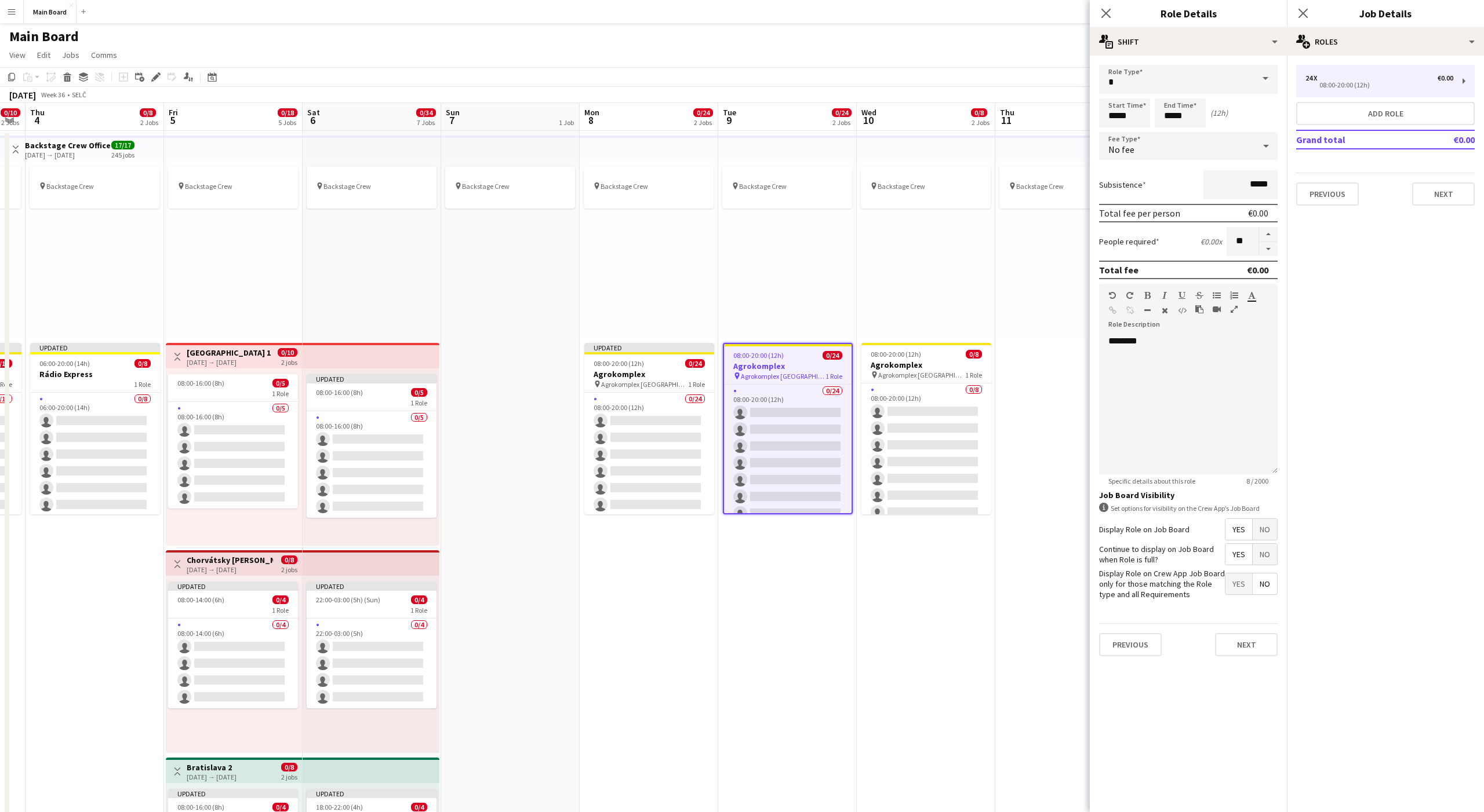
click at [1135, 144] on div "No fee" at bounding box center [1176, 146] width 155 height 28
click at [1133, 167] on mat-option "Hourly" at bounding box center [1188, 179] width 178 height 29
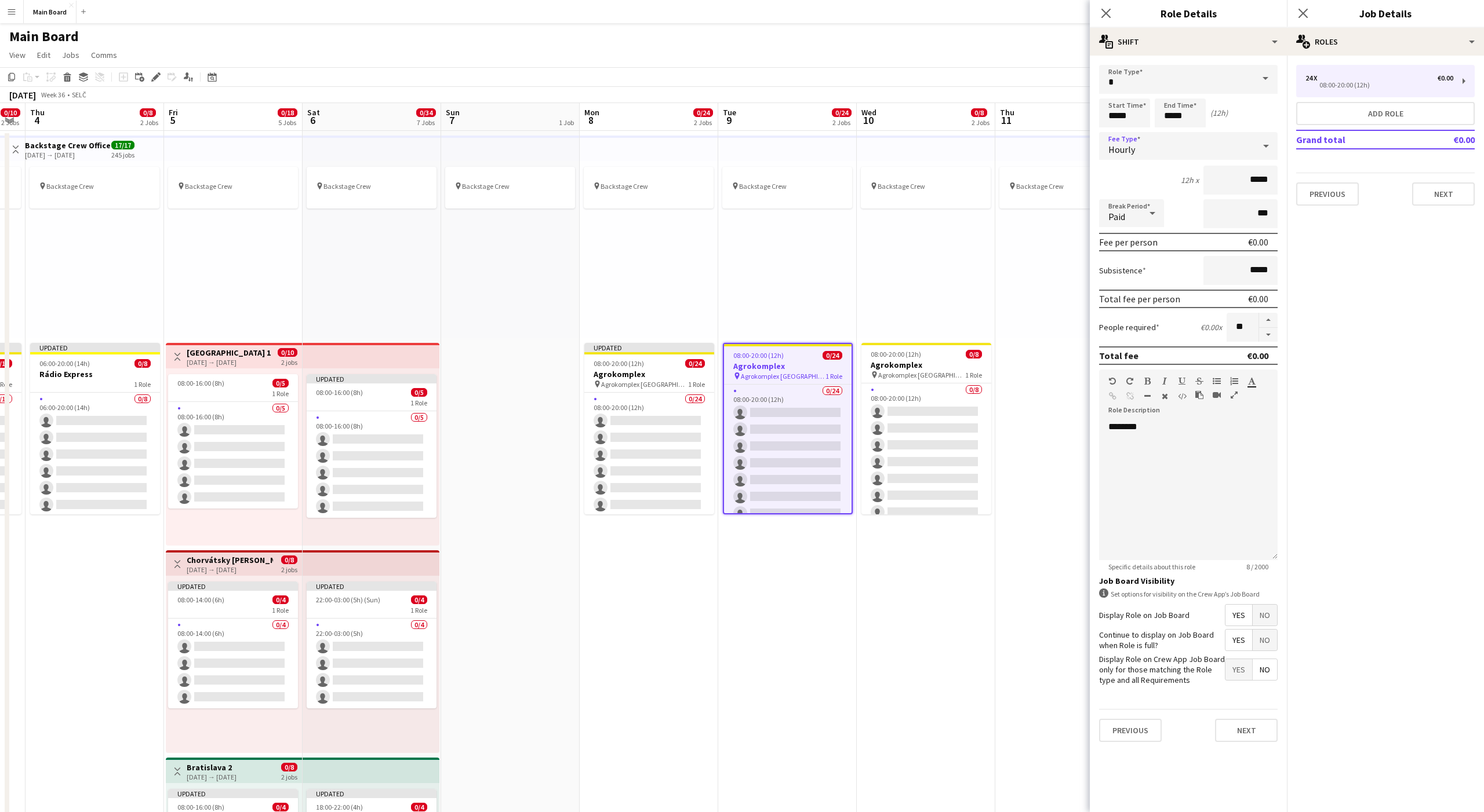
click at [1113, 225] on div "Paid" at bounding box center [1119, 213] width 41 height 28
click at [1130, 271] on span "Unpaid" at bounding box center [1131, 275] width 46 height 11
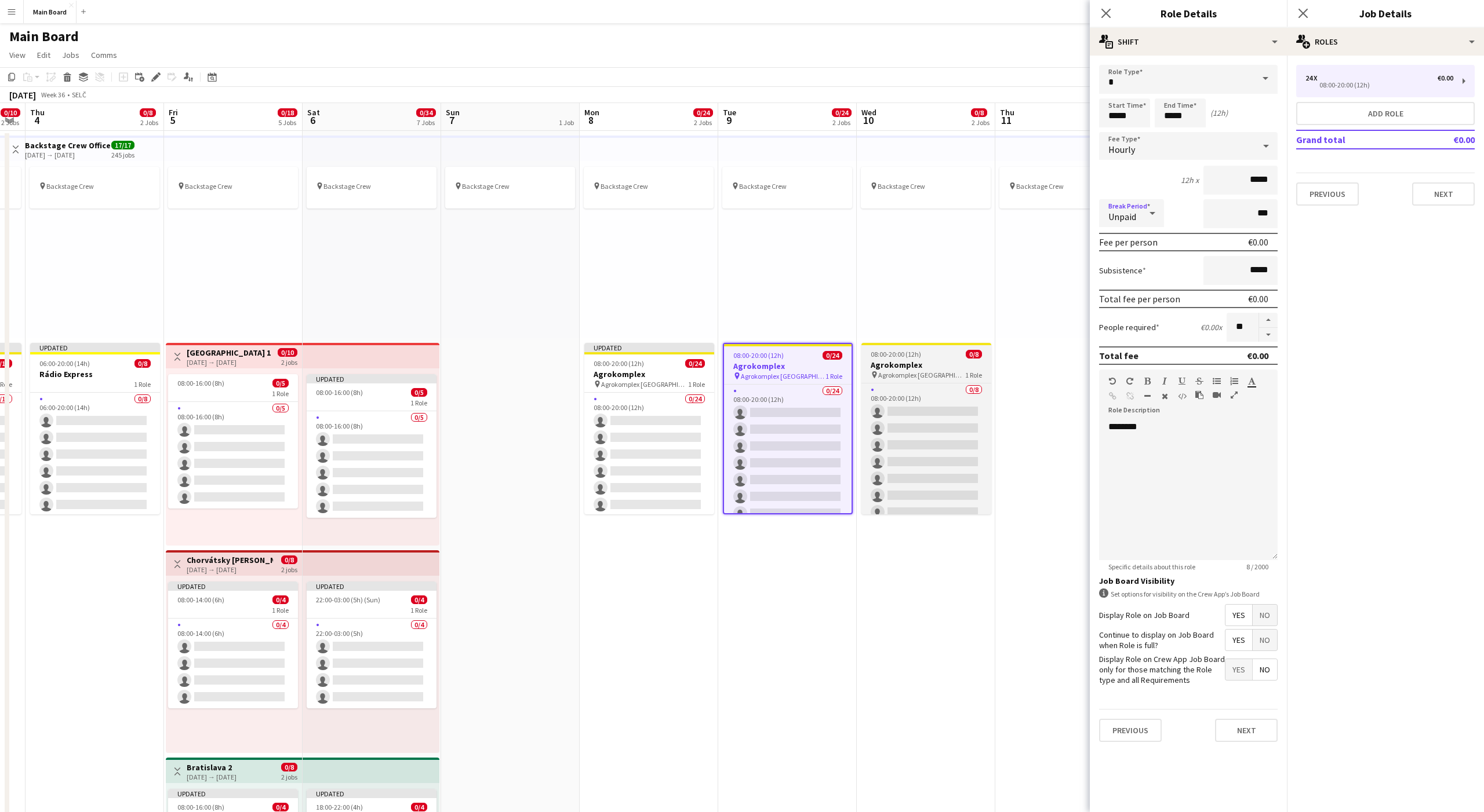
click at [907, 361] on h3 "Agrokomplex" at bounding box center [925, 365] width 130 height 10
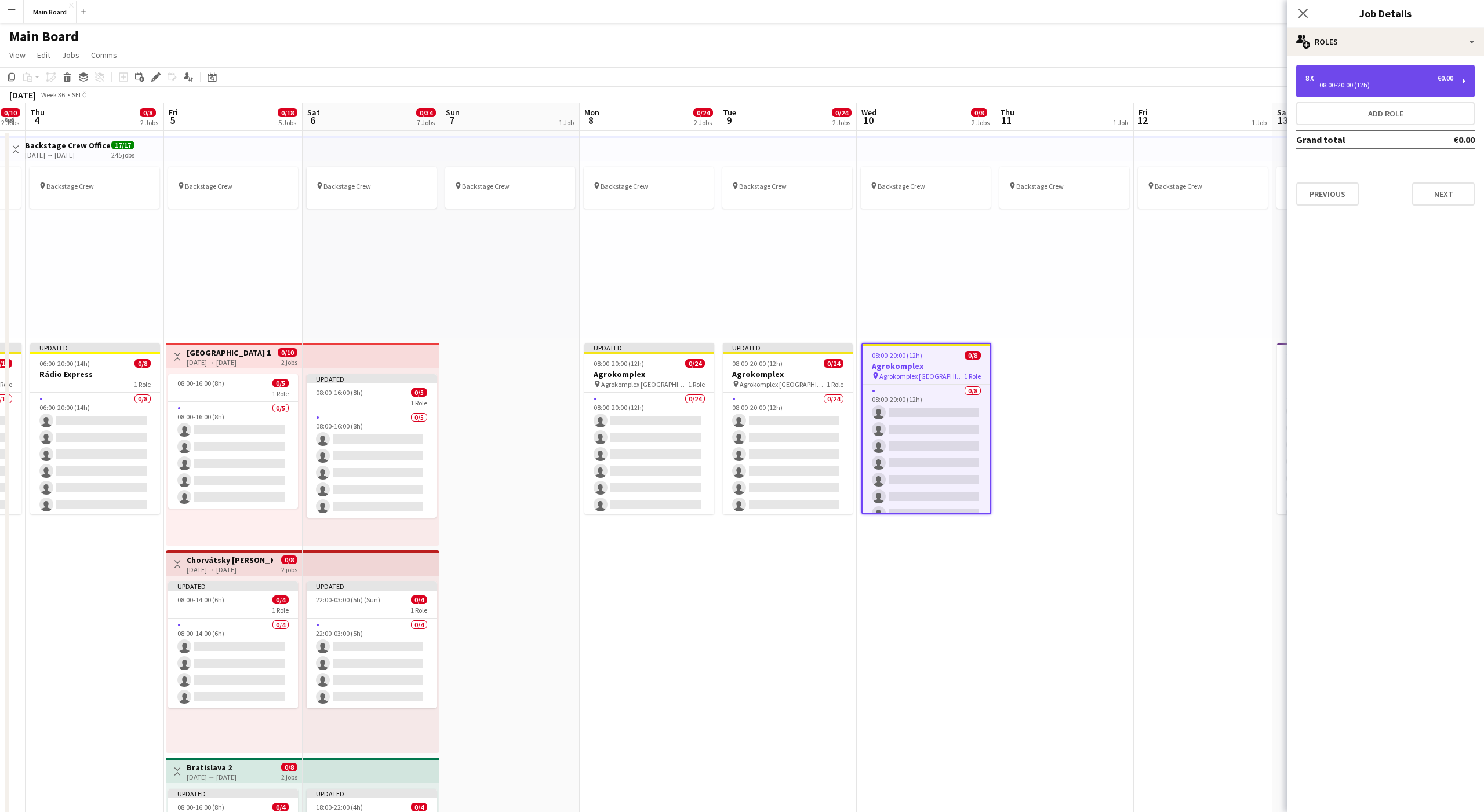
click at [1320, 83] on div "08:00-20:00 (12h)" at bounding box center [1379, 85] width 148 height 6
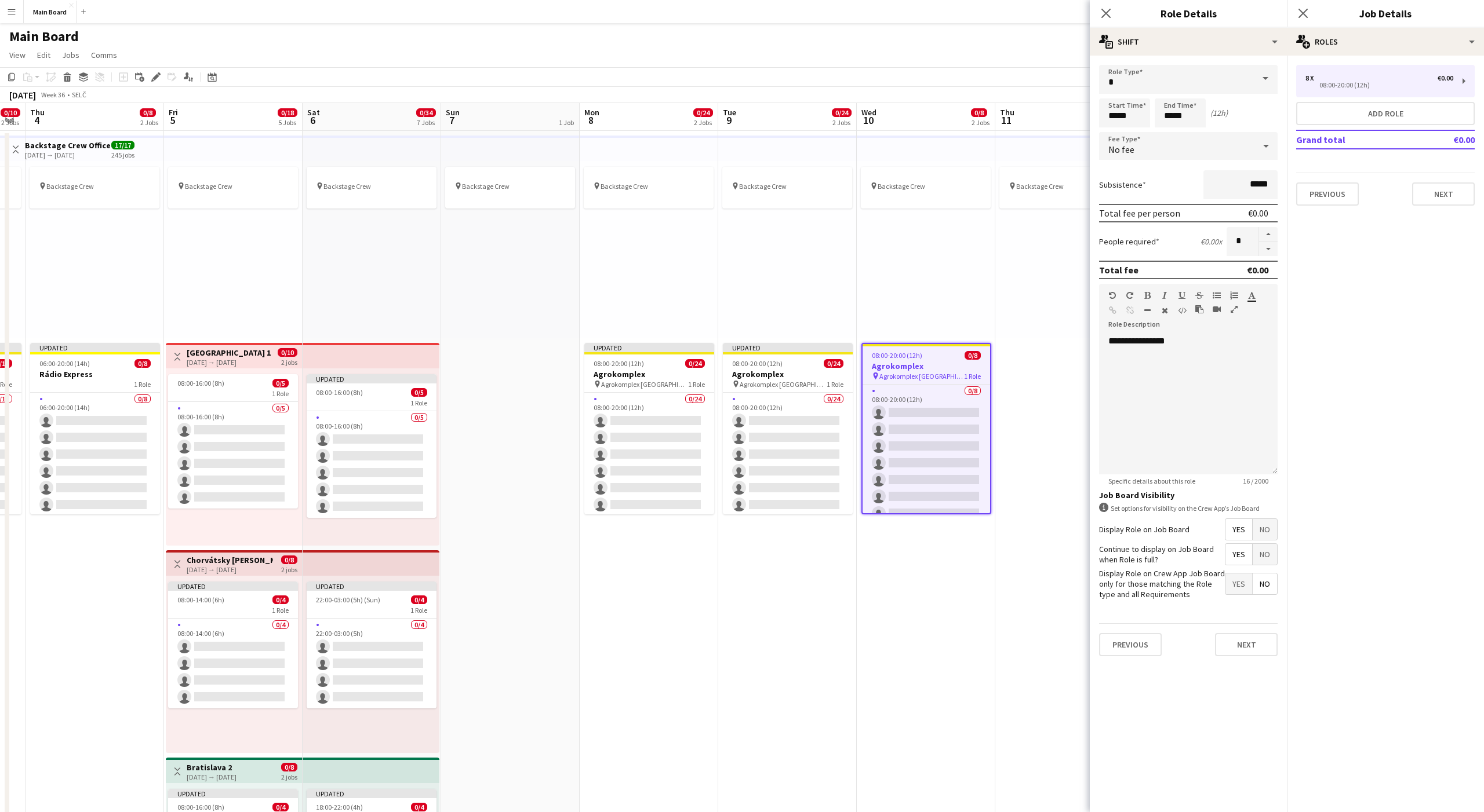
click at [1131, 149] on span "No fee" at bounding box center [1121, 149] width 26 height 12
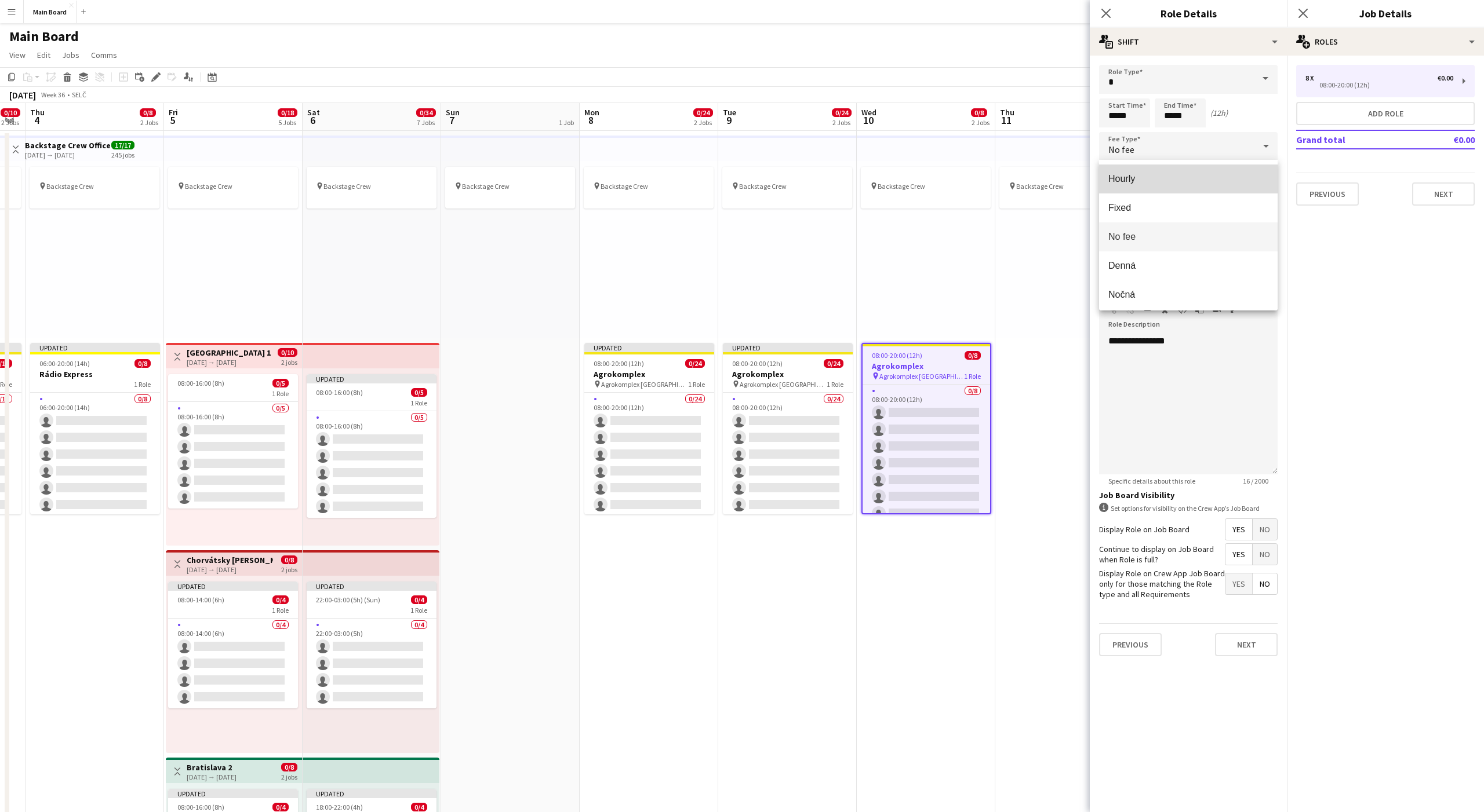
click at [1133, 175] on span "Hourly" at bounding box center [1188, 179] width 160 height 11
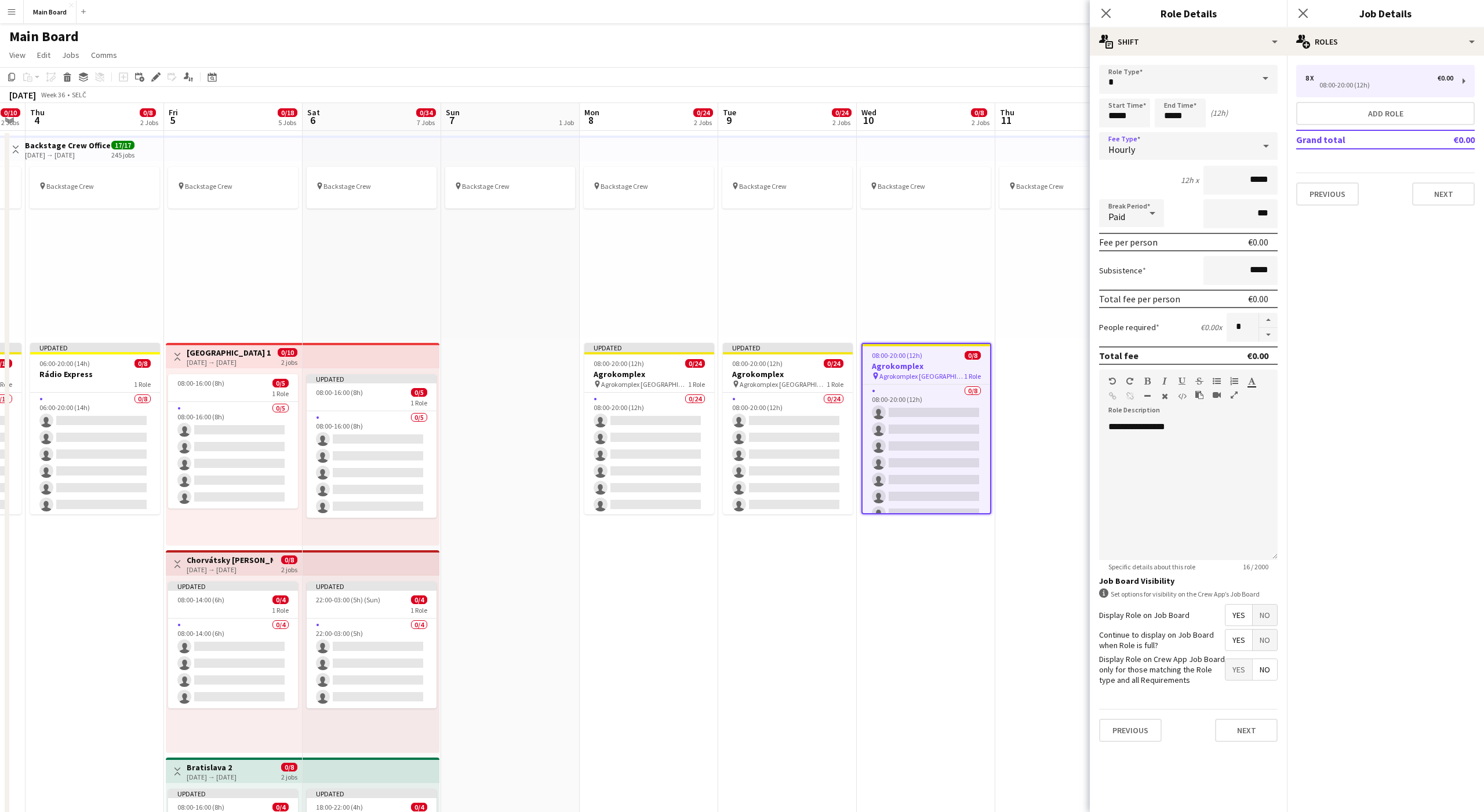
click at [1119, 209] on div "Paid" at bounding box center [1119, 213] width 41 height 28
click at [1138, 276] on span "Unpaid" at bounding box center [1131, 275] width 46 height 11
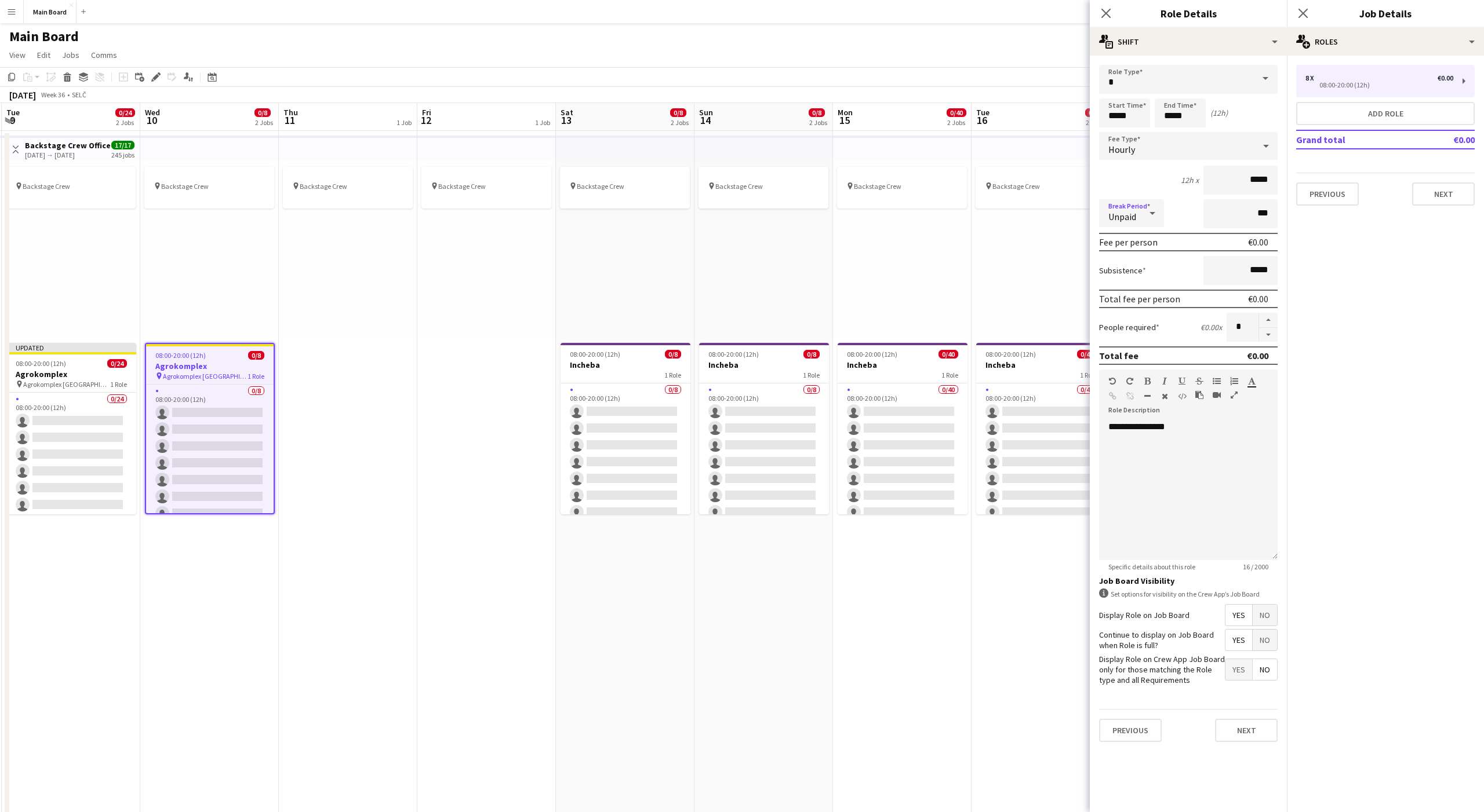
scroll to position [0, 480]
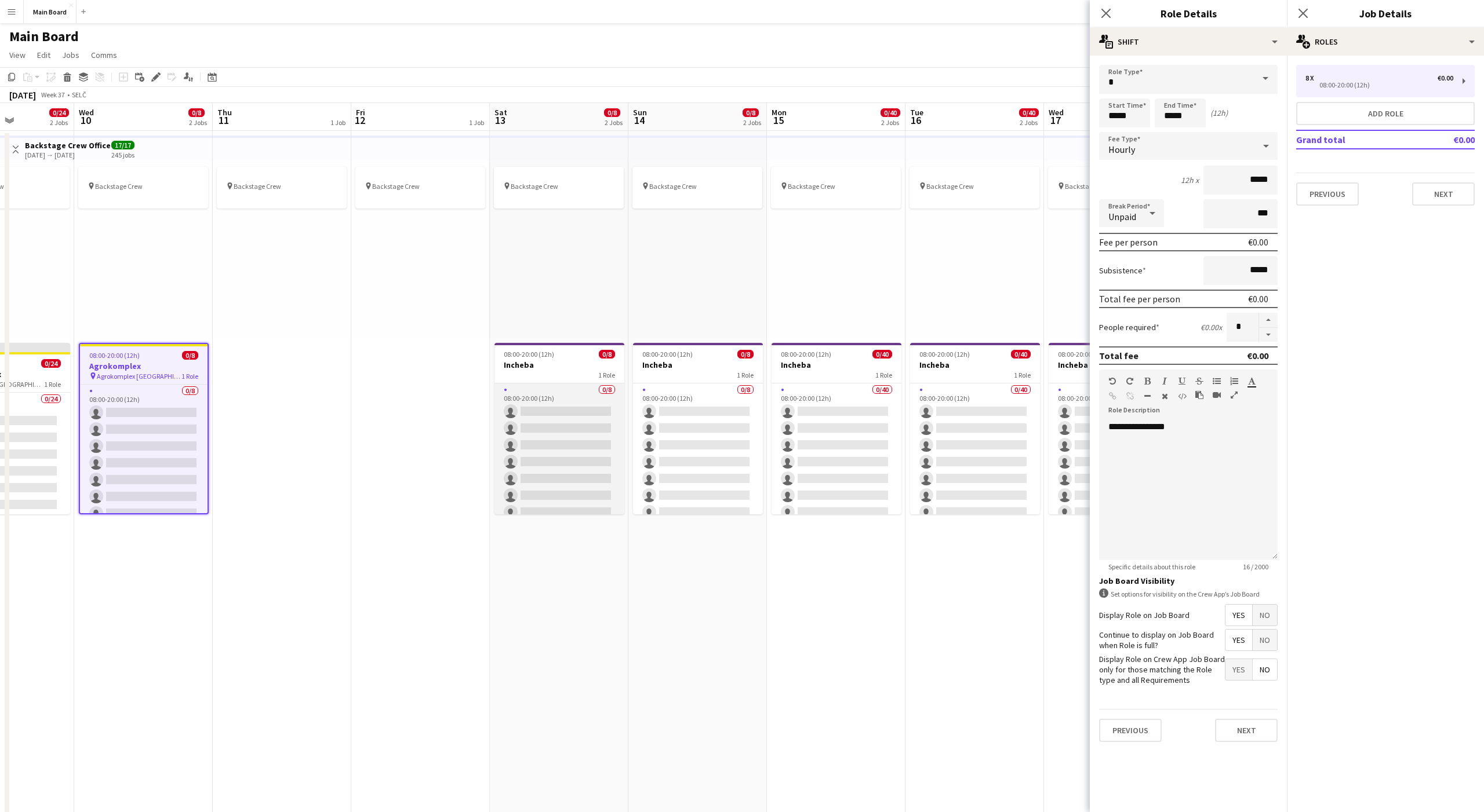
click at [529, 392] on app-card-role "0/8 08:00-20:00 (12h) single-neutral-actions single-neutral-actions single-neut…" at bounding box center [559, 462] width 130 height 157
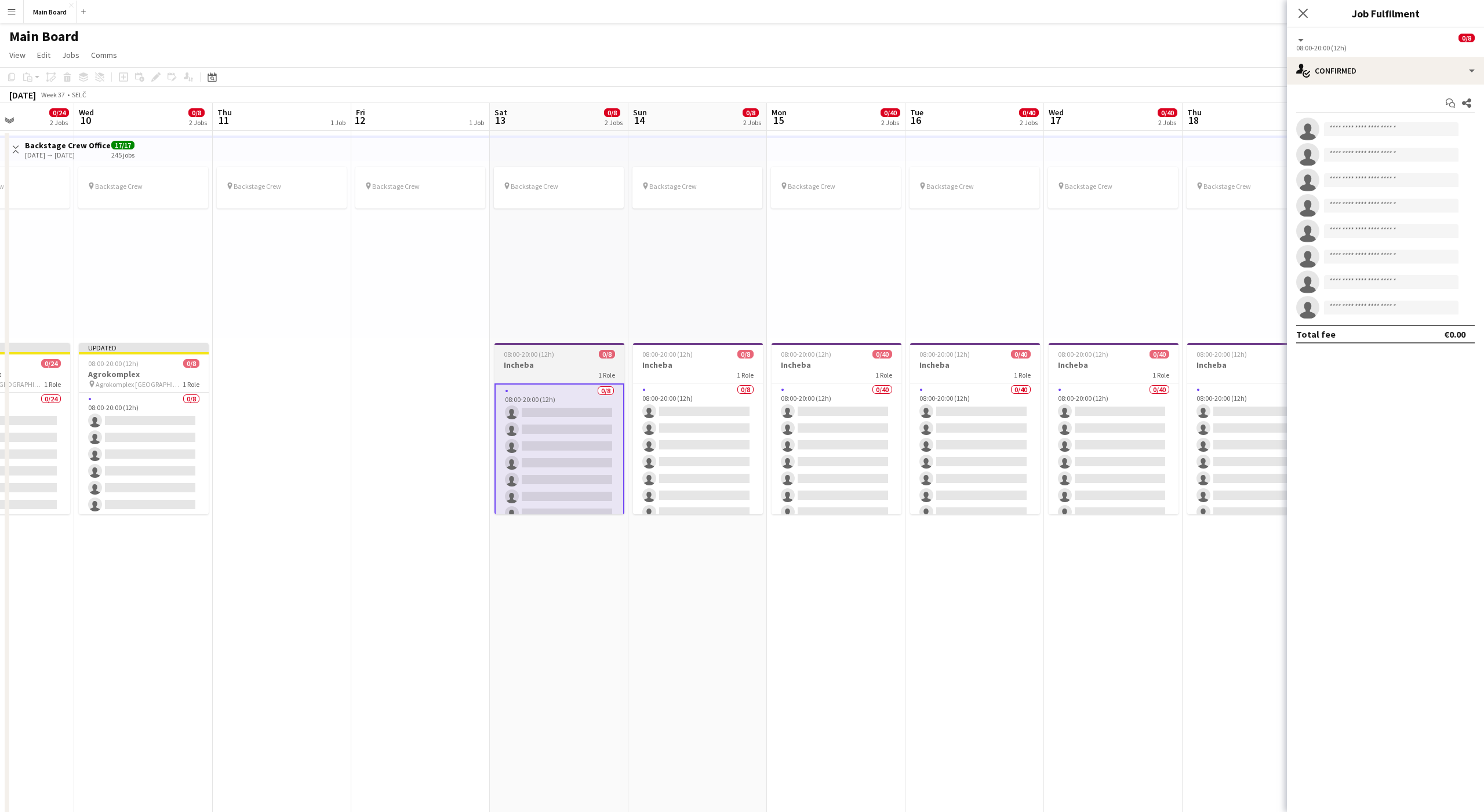
click at [528, 371] on div "1 Role" at bounding box center [559, 375] width 130 height 9
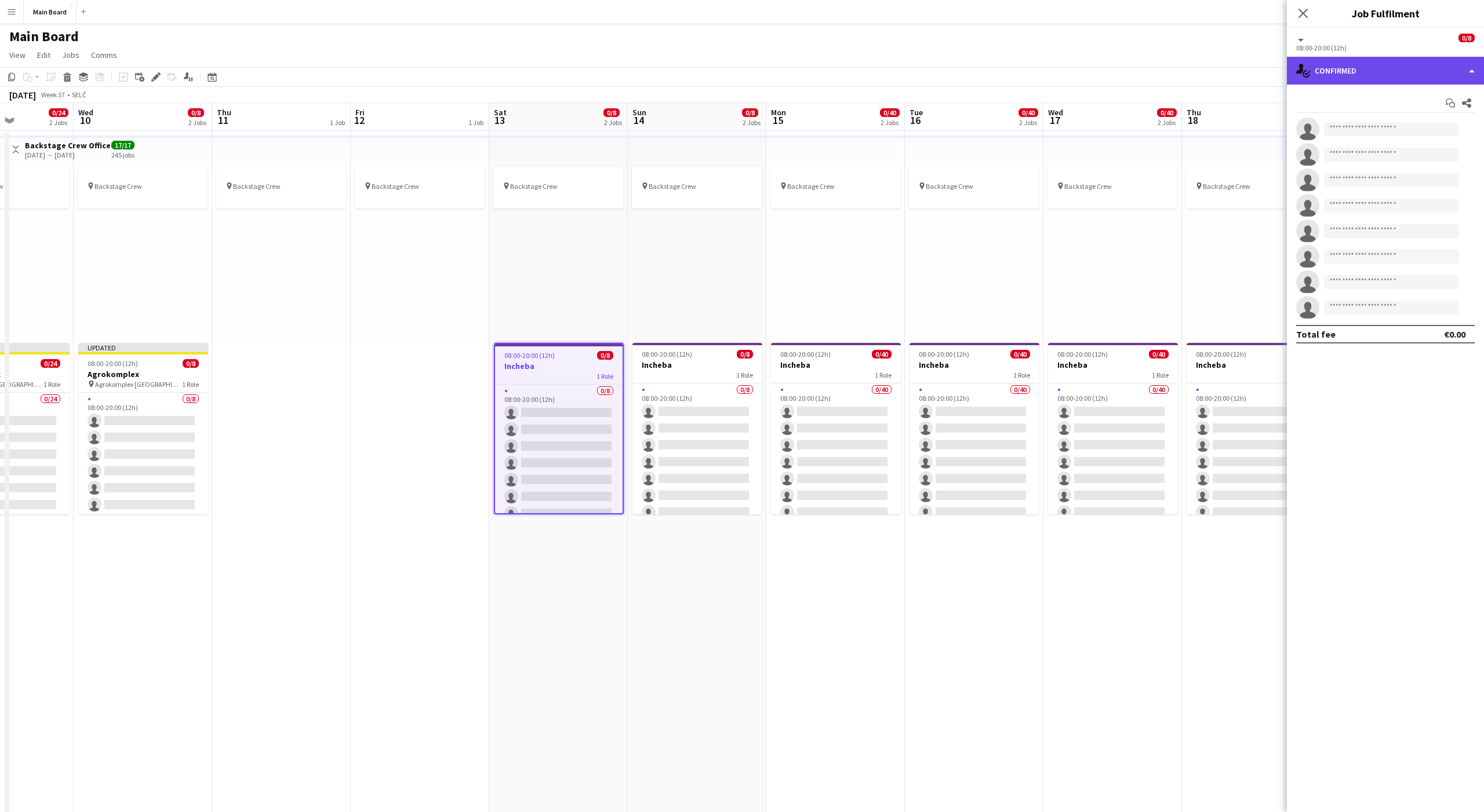
click at [1411, 76] on div "single-neutral-actions-check-2 Confirmed" at bounding box center [1385, 71] width 197 height 28
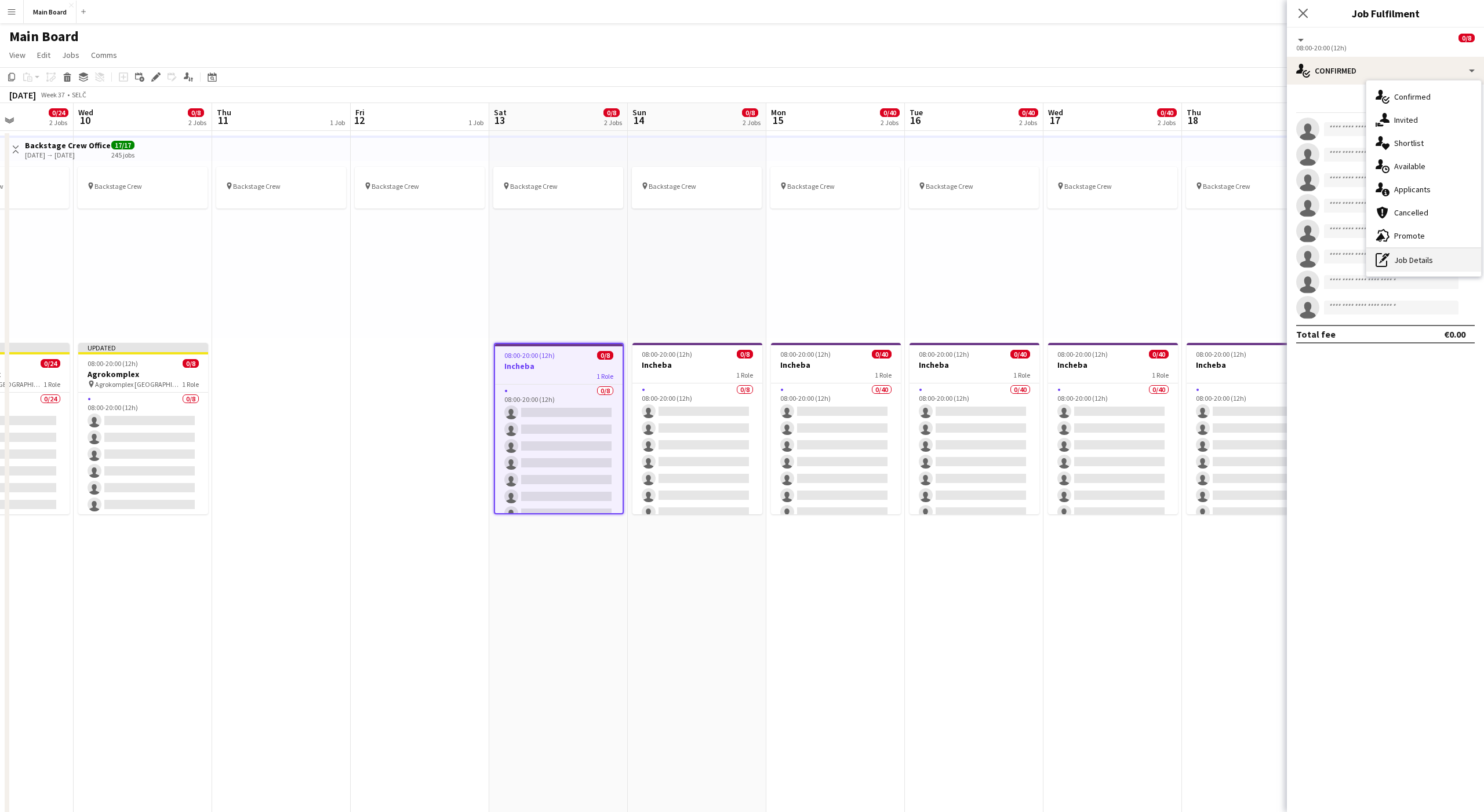
click at [1402, 260] on div "pen-write Job Details" at bounding box center [1423, 260] width 115 height 23
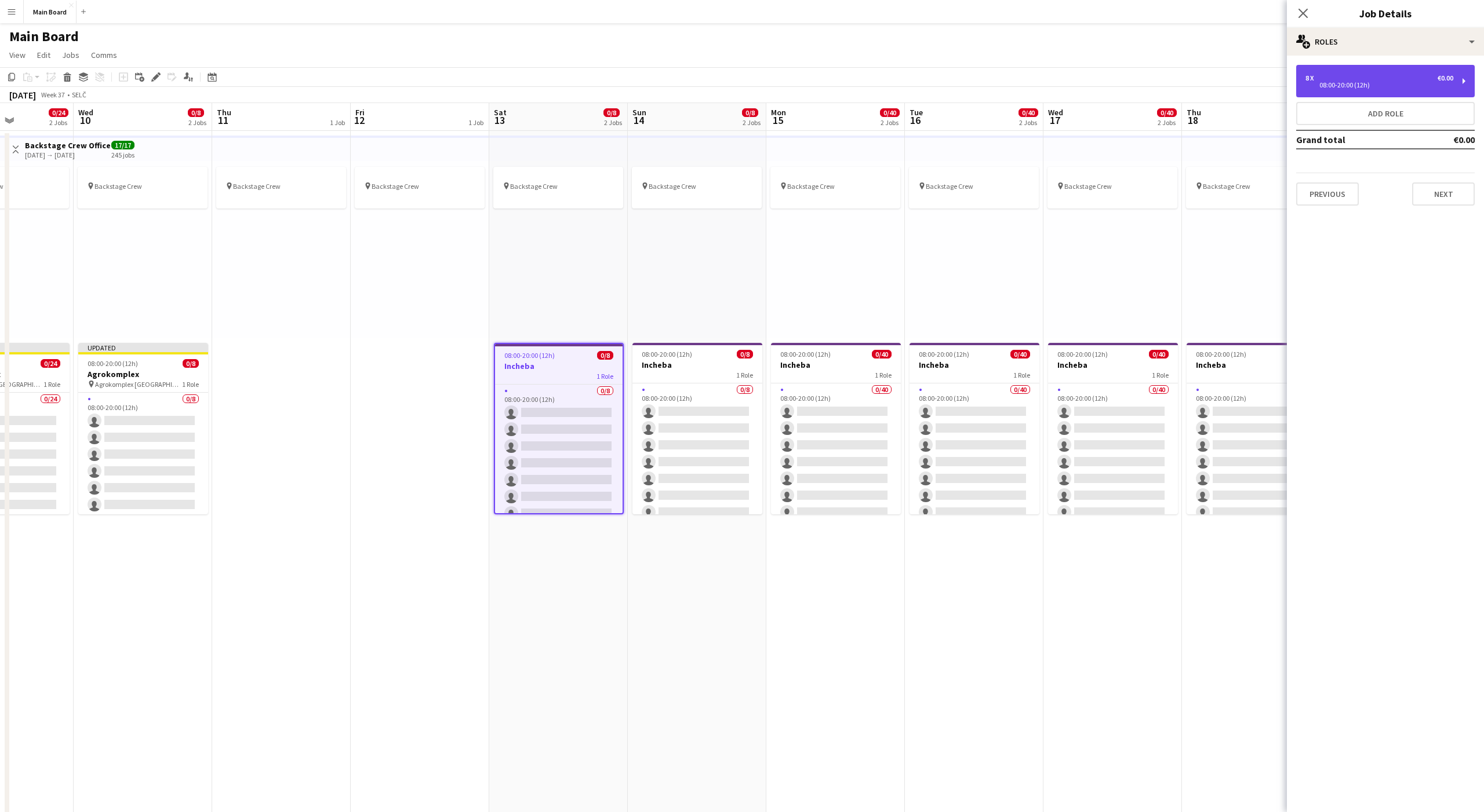
click at [1364, 96] on div "8 x €0.00 08:00-20:00 (12h)" at bounding box center [1386, 81] width 178 height 32
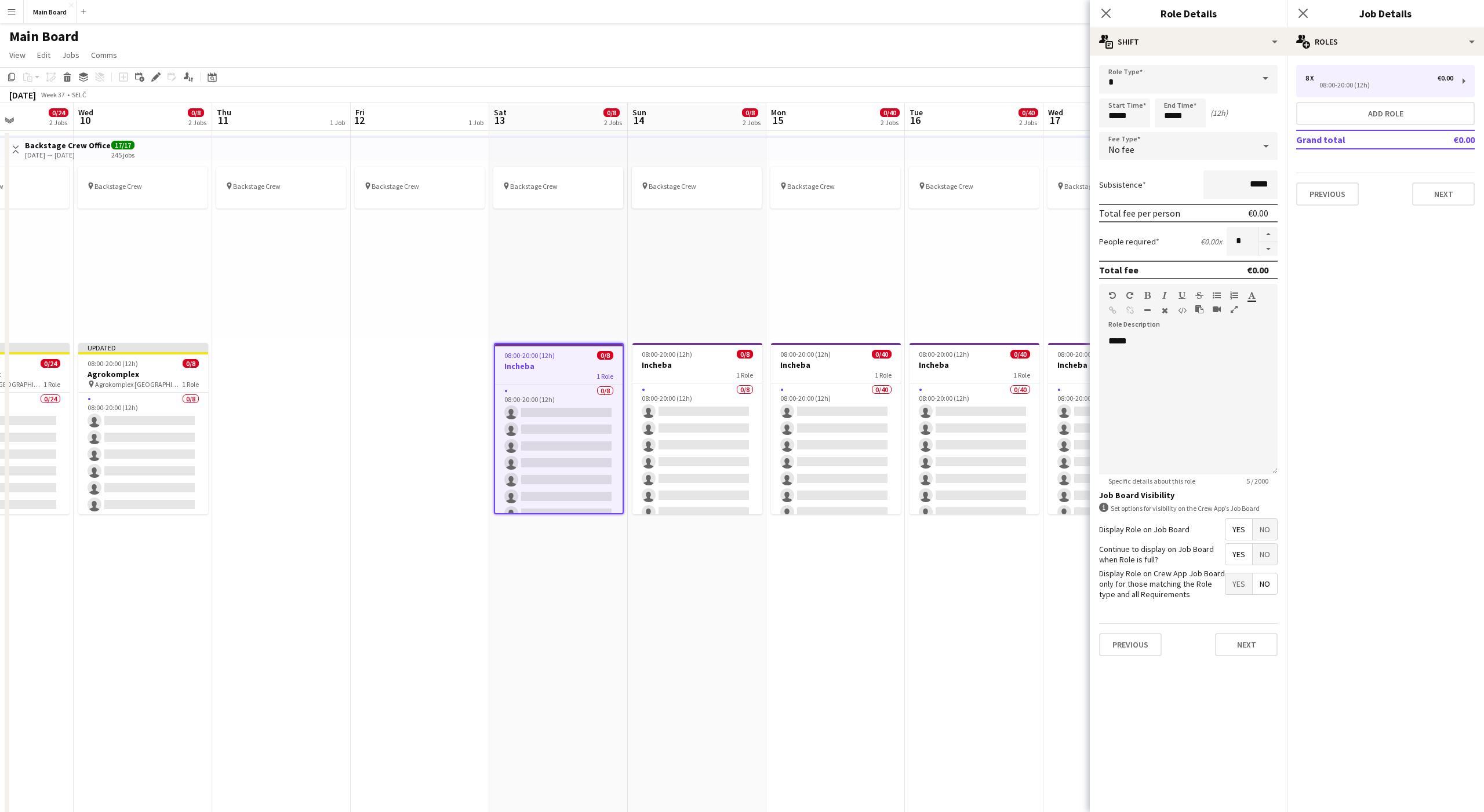
click at [1121, 158] on div "No fee" at bounding box center [1176, 146] width 155 height 28
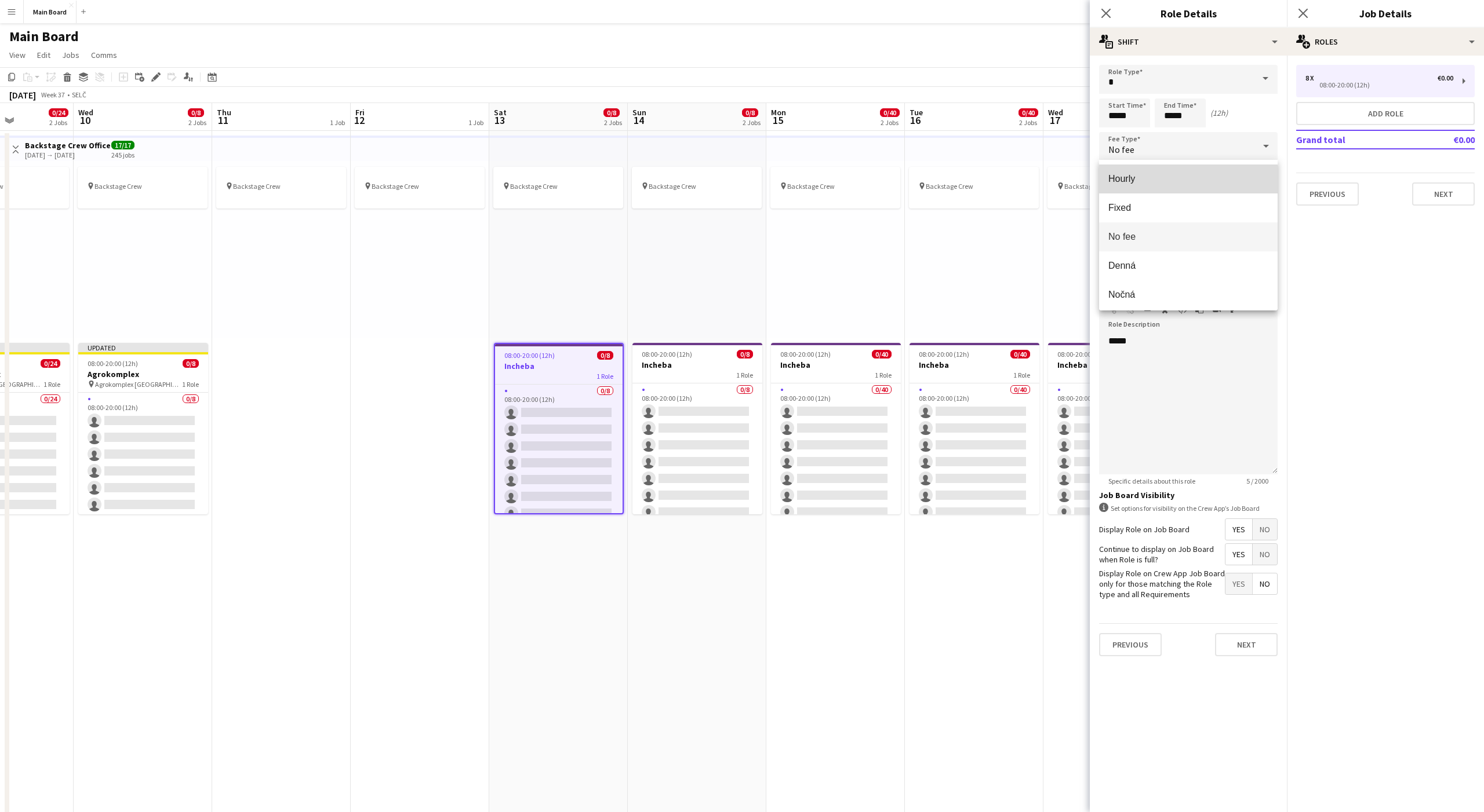
click at [1122, 185] on span "Hourly" at bounding box center [1188, 179] width 160 height 11
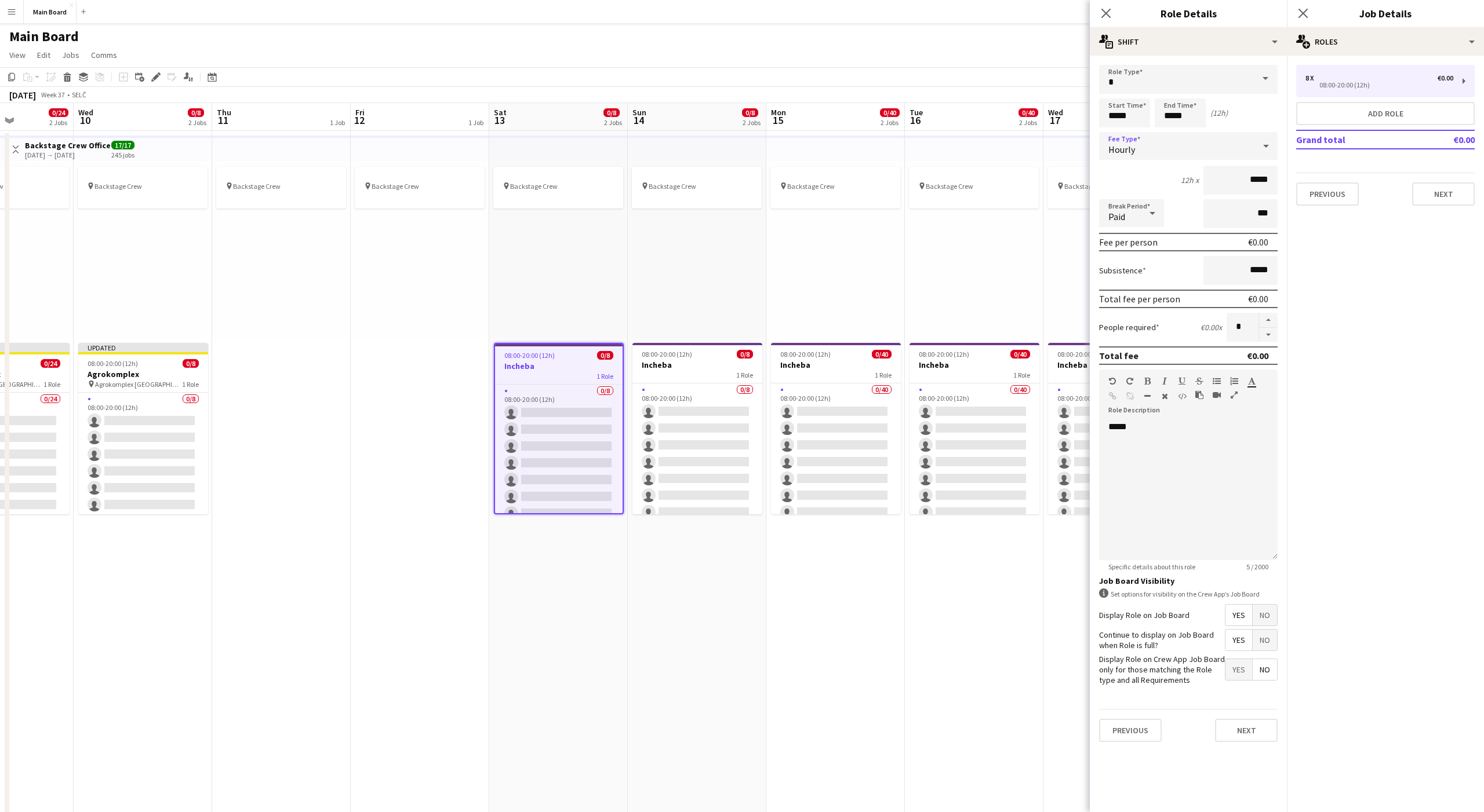
click at [1119, 208] on div "Paid" at bounding box center [1119, 213] width 41 height 28
click at [1126, 274] on span "Unpaid" at bounding box center [1131, 275] width 46 height 11
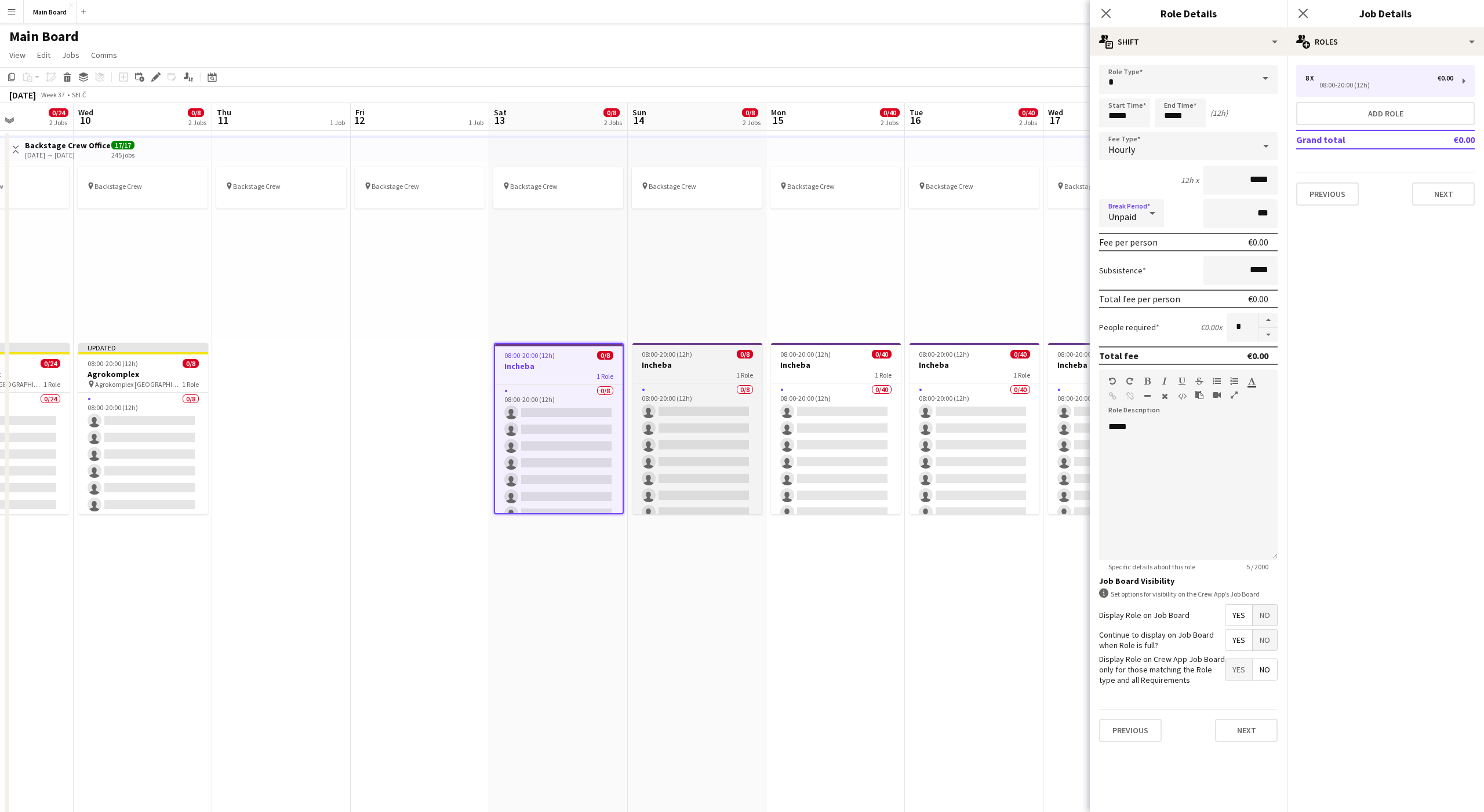
click at [708, 363] on h3 "Incheba" at bounding box center [697, 365] width 130 height 10
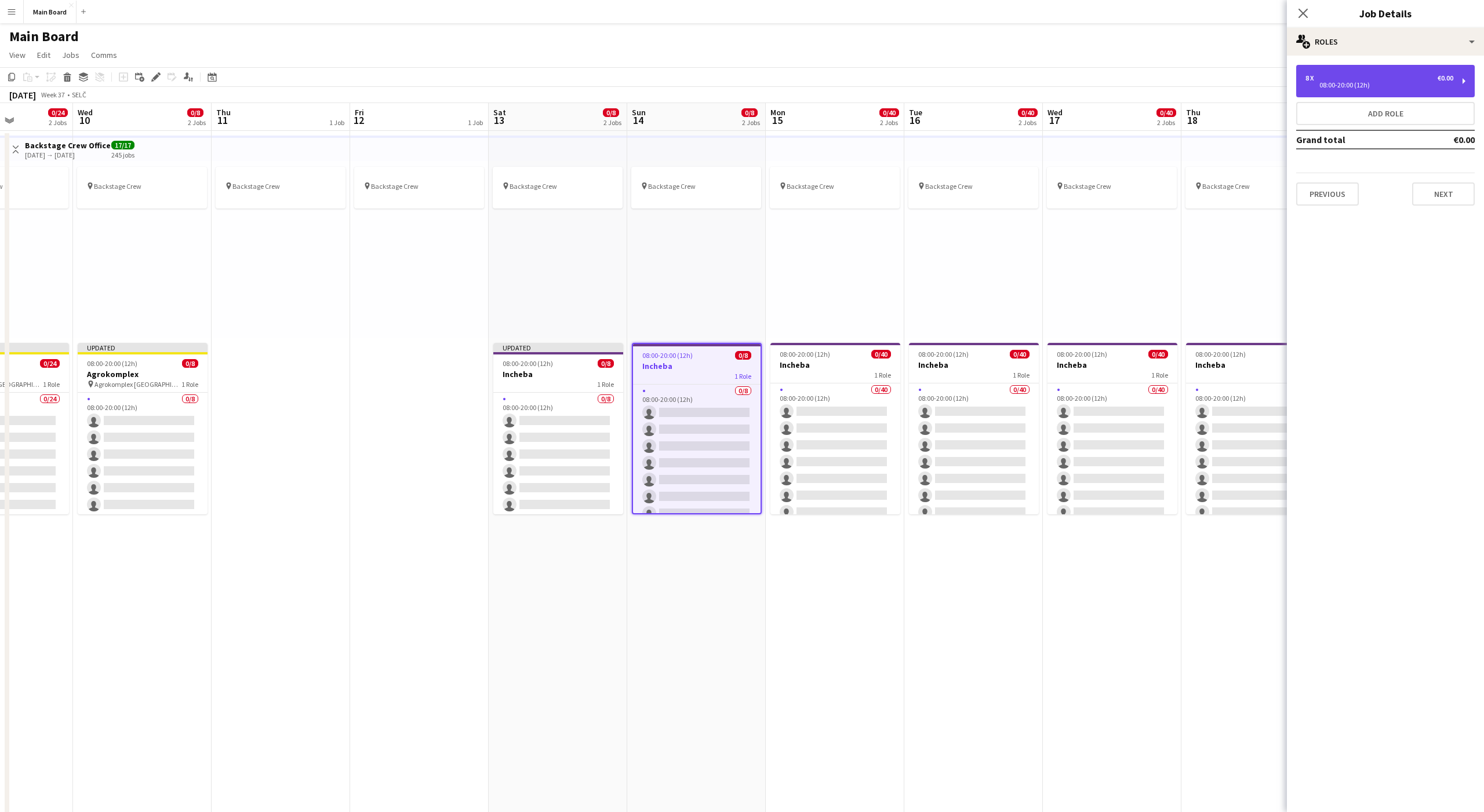
click at [1320, 86] on div "08:00-20:00 (12h)" at bounding box center [1379, 85] width 148 height 6
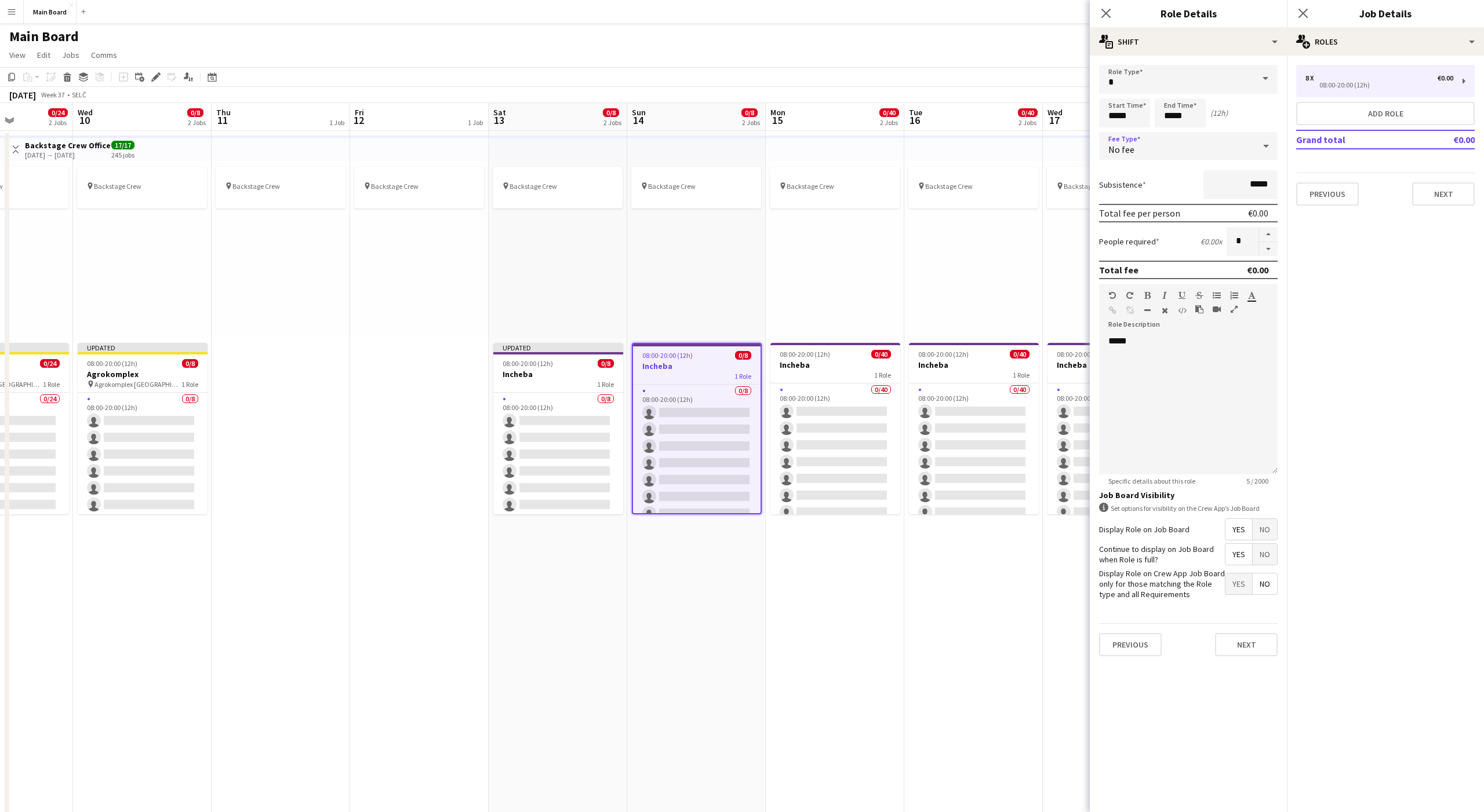
click at [1176, 143] on div "No fee" at bounding box center [1176, 146] width 155 height 28
click at [1111, 176] on span "Hourly" at bounding box center [1188, 179] width 160 height 11
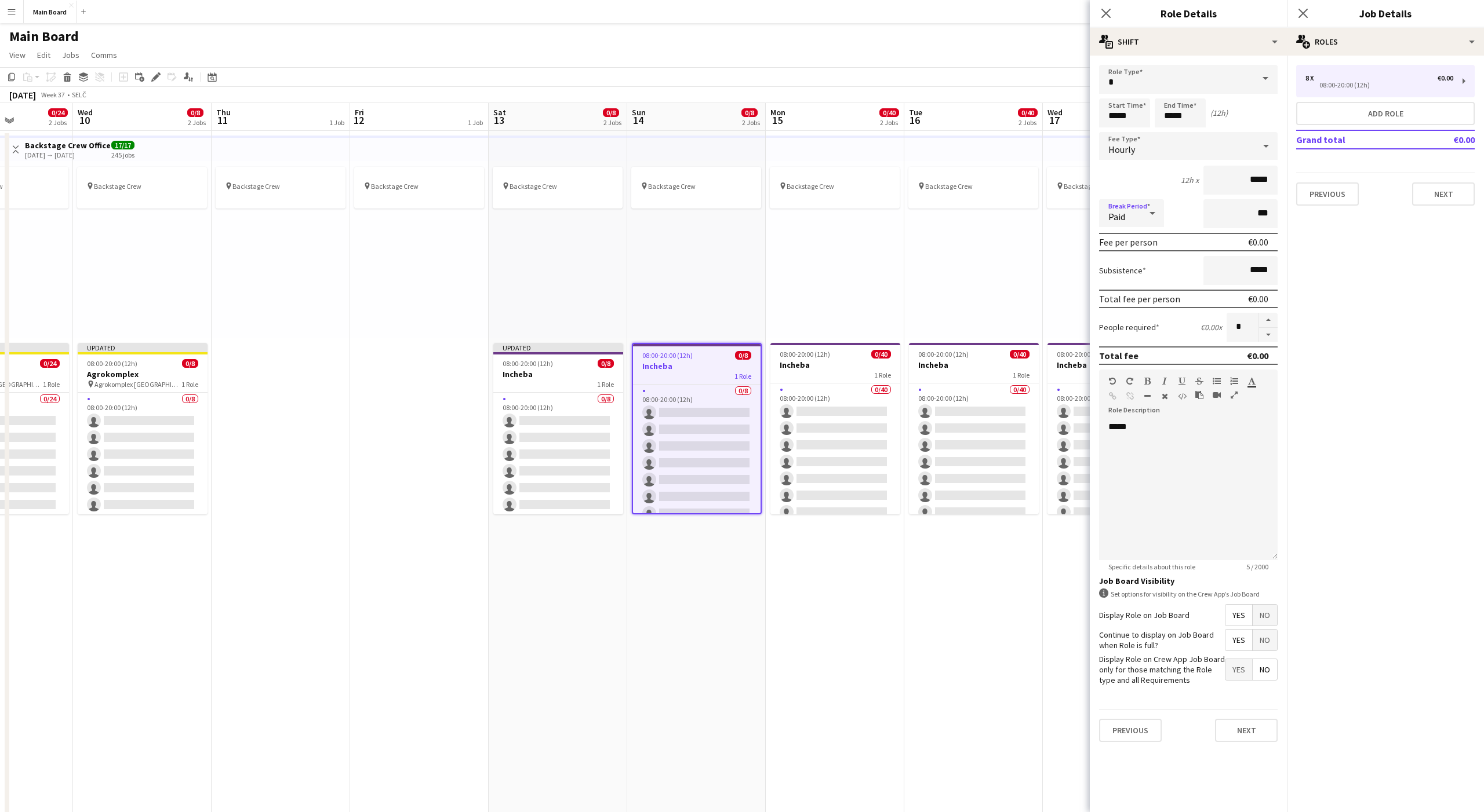
click at [1130, 208] on div "Paid" at bounding box center [1119, 213] width 41 height 28
click at [1113, 290] on div "Paid Unpaid" at bounding box center [1131, 260] width 65 height 67
click at [1120, 276] on span "Unpaid" at bounding box center [1131, 275] width 46 height 11
click at [843, 368] on h3 "Incheba" at bounding box center [834, 365] width 130 height 10
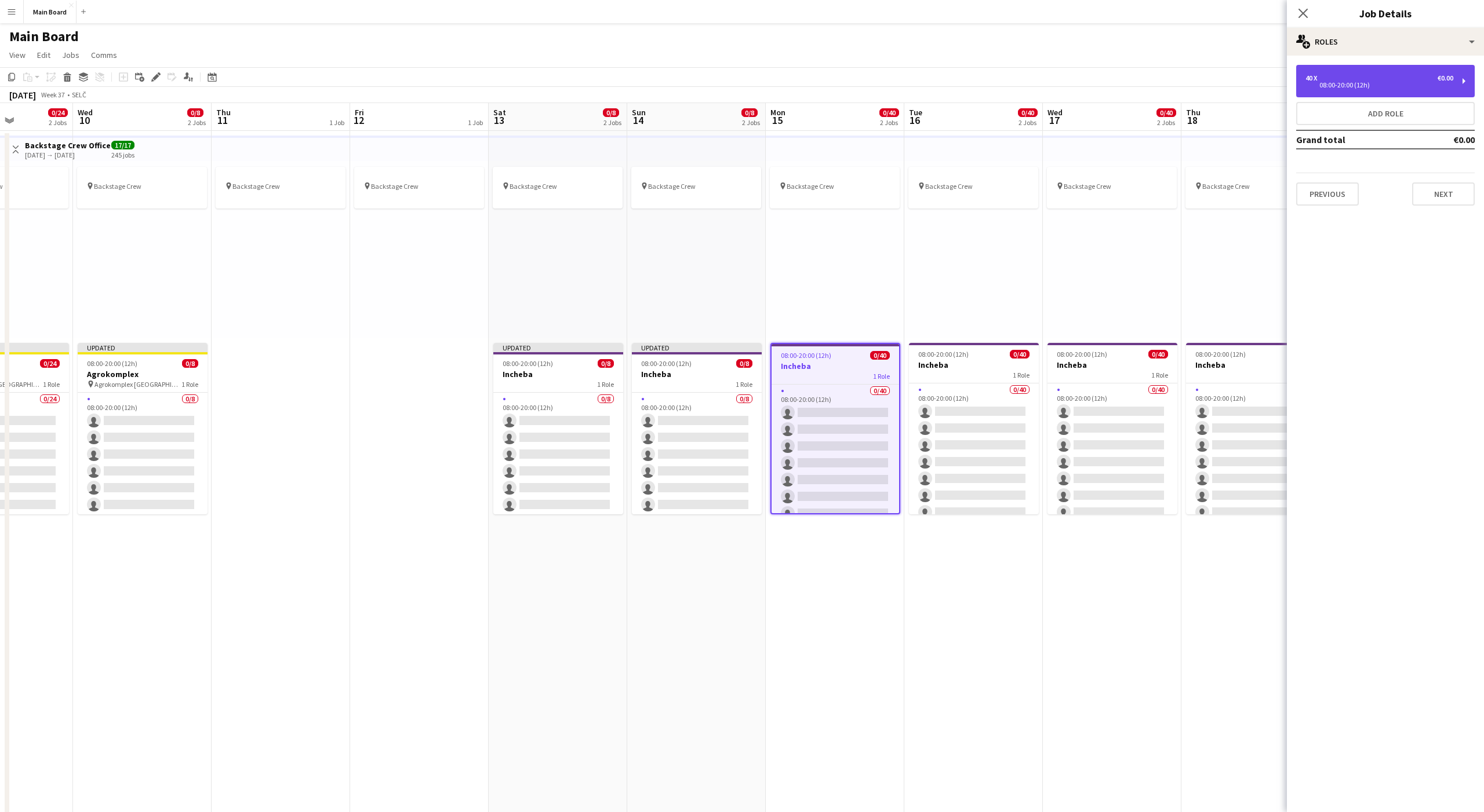
click at [1341, 86] on div "08:00-20:00 (12h)" at bounding box center [1379, 85] width 148 height 6
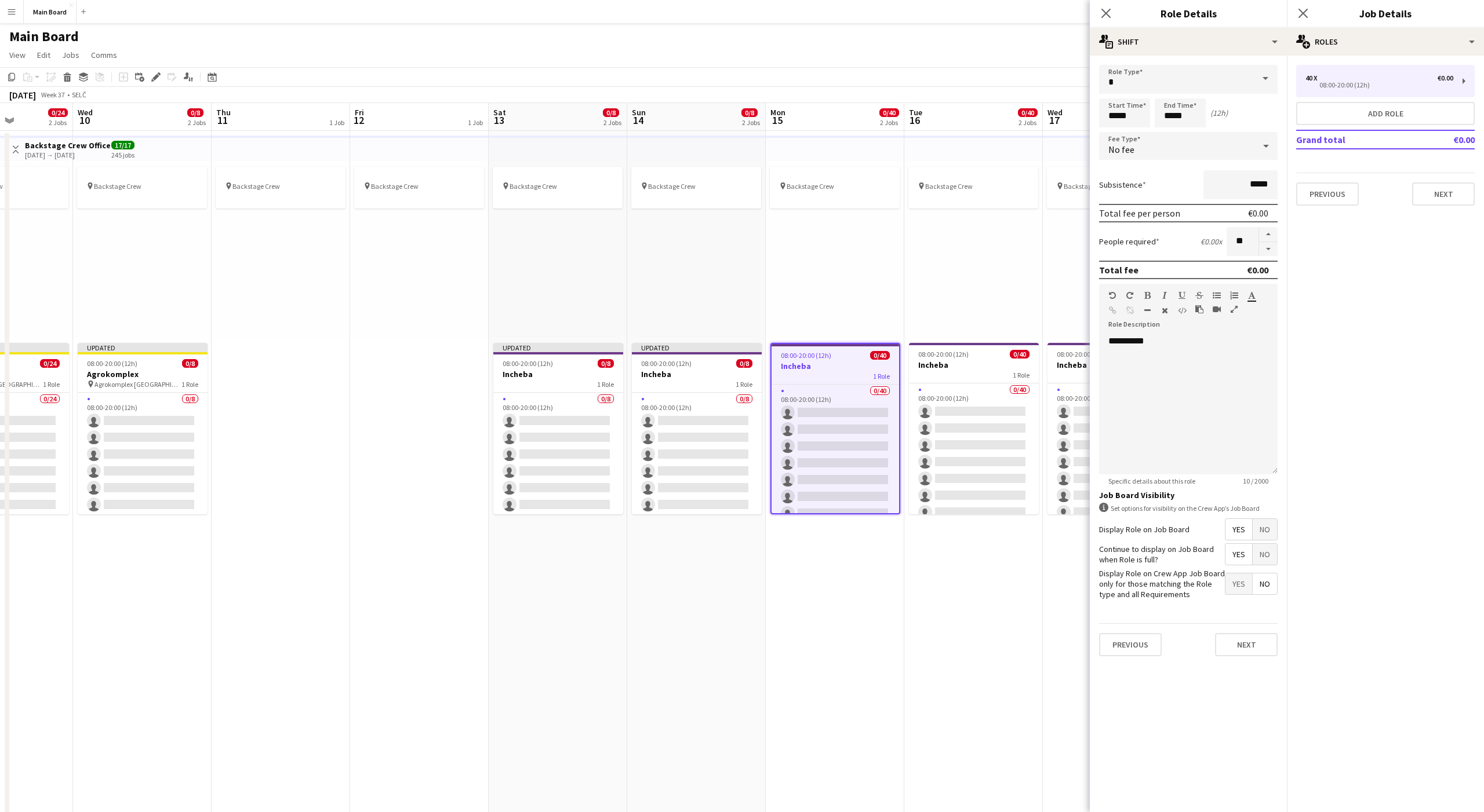
click at [1133, 153] on div "No fee" at bounding box center [1176, 146] width 155 height 28
click at [1132, 172] on mat-option "Hourly" at bounding box center [1188, 179] width 178 height 29
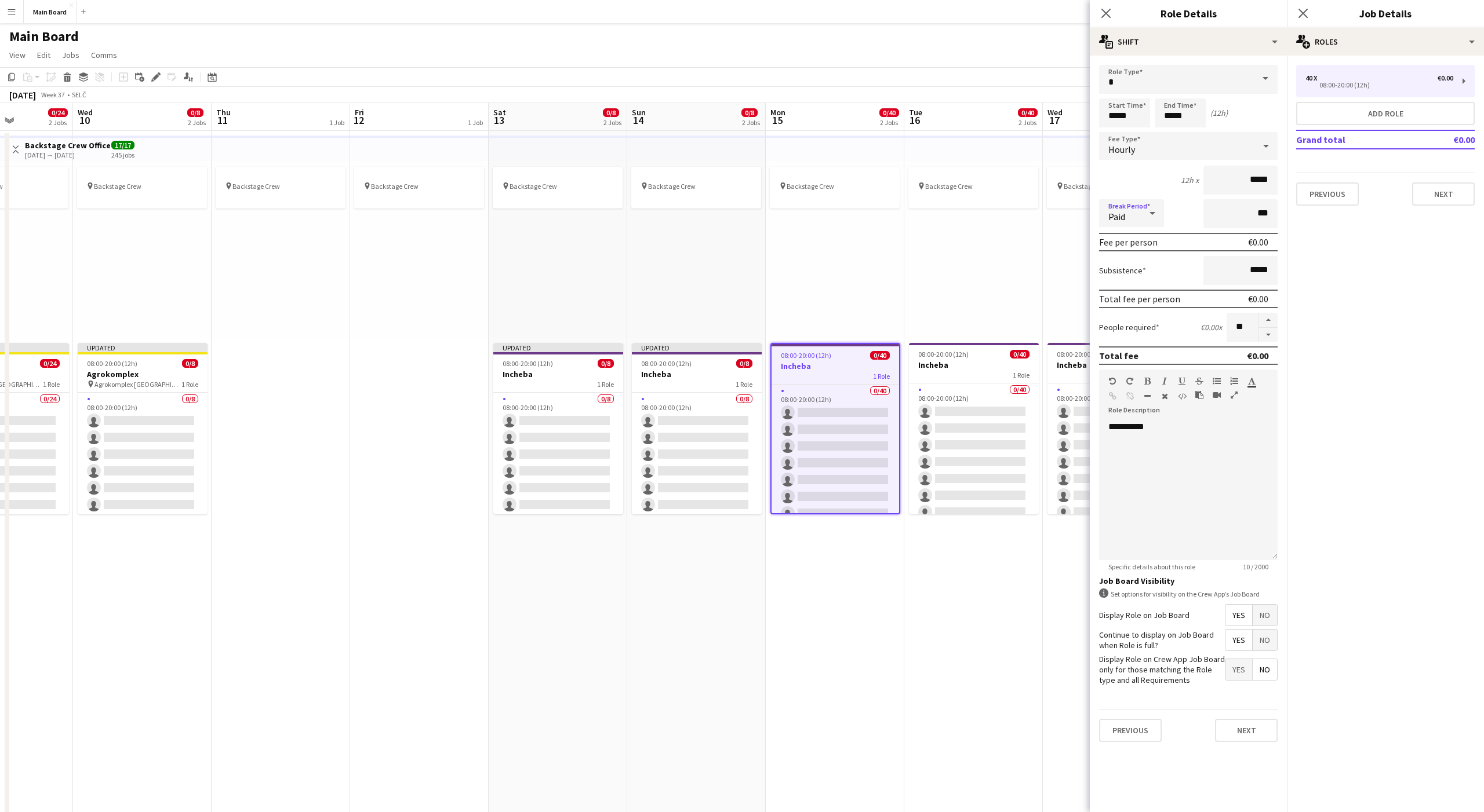
click at [1114, 220] on span "Paid" at bounding box center [1116, 217] width 17 height 12
click at [1125, 272] on span "Unpaid" at bounding box center [1131, 275] width 46 height 11
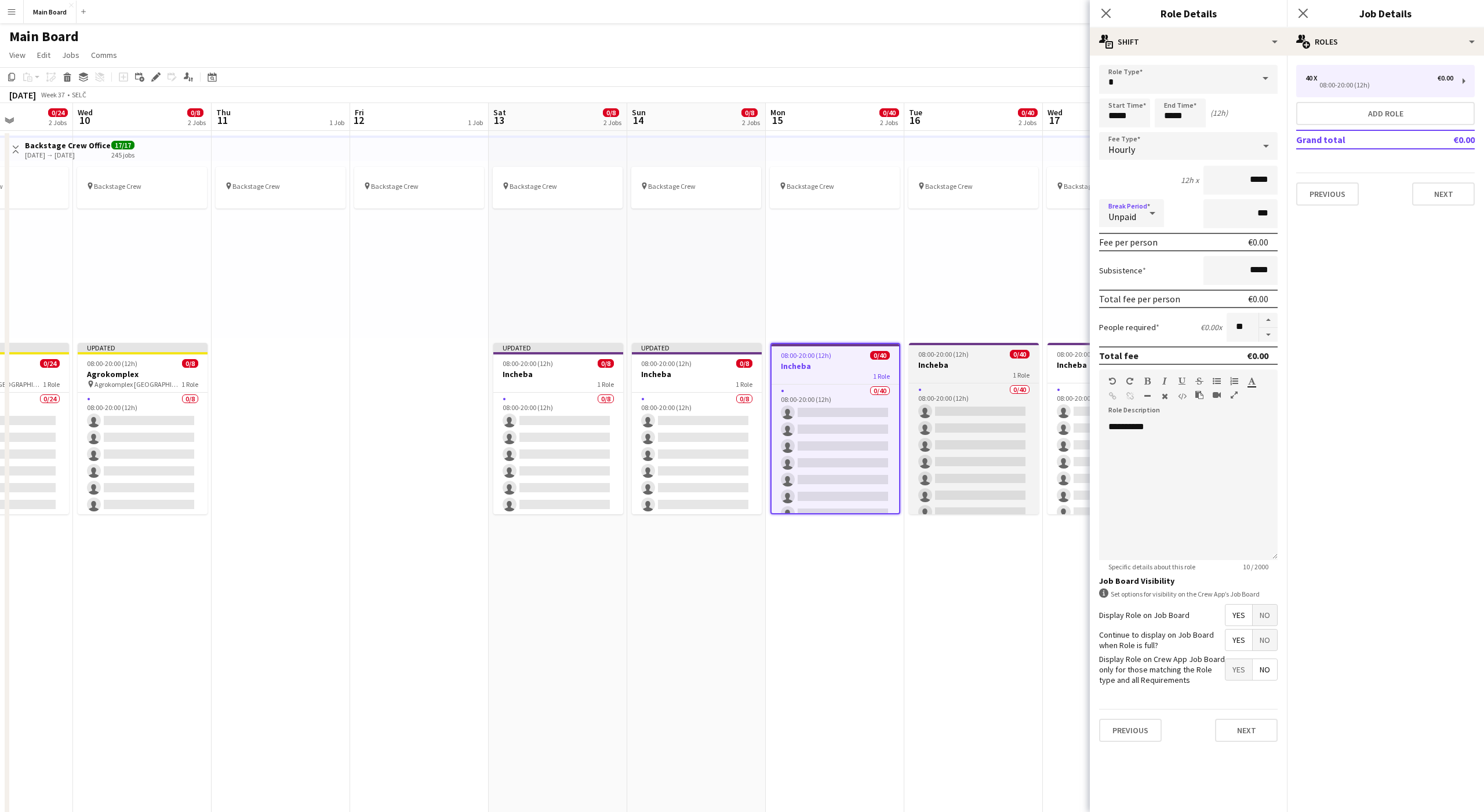
click at [962, 355] on span "08:00-20:00 (12h)" at bounding box center [943, 354] width 51 height 8
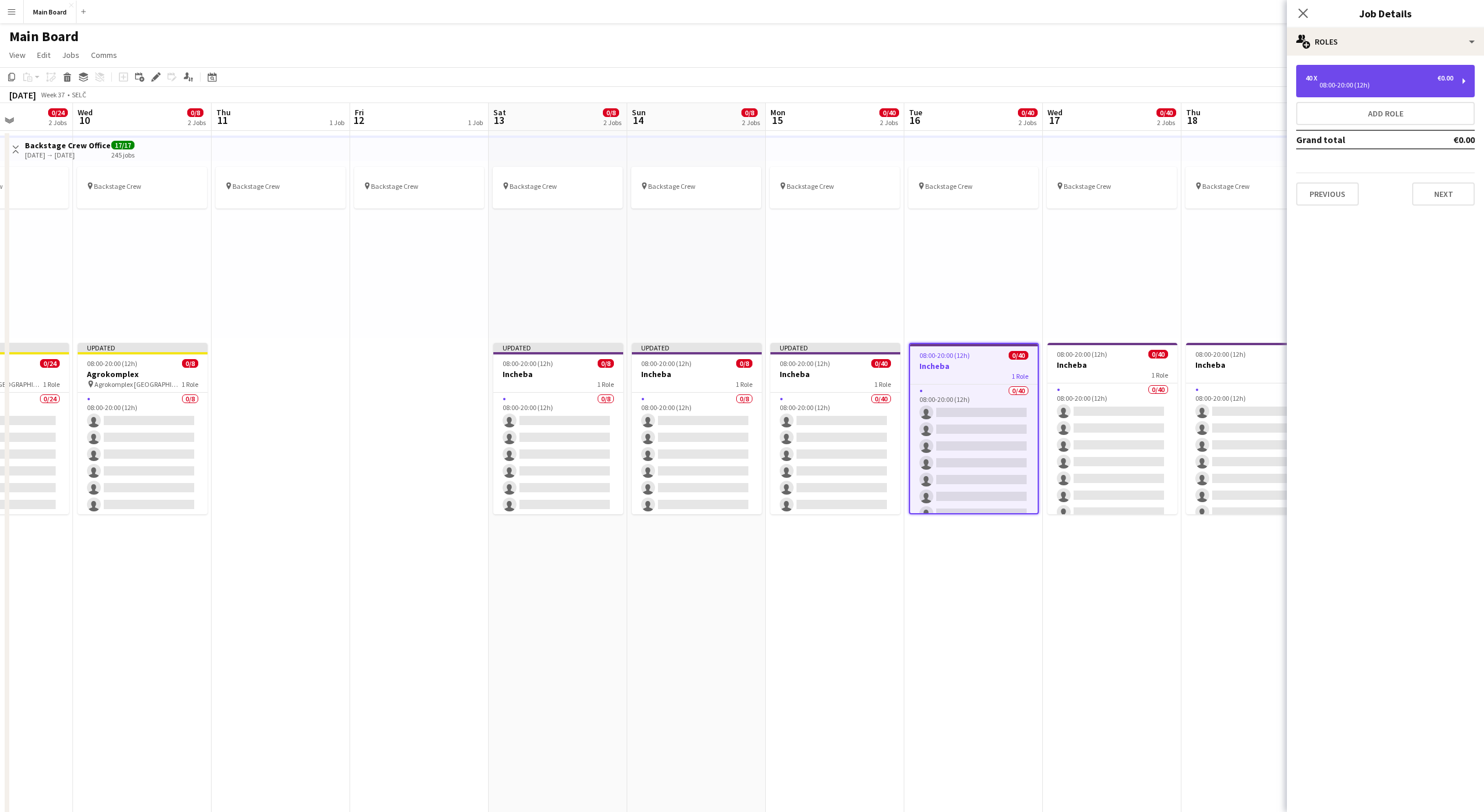
click at [1378, 85] on div "08:00-20:00 (12h)" at bounding box center [1379, 85] width 148 height 6
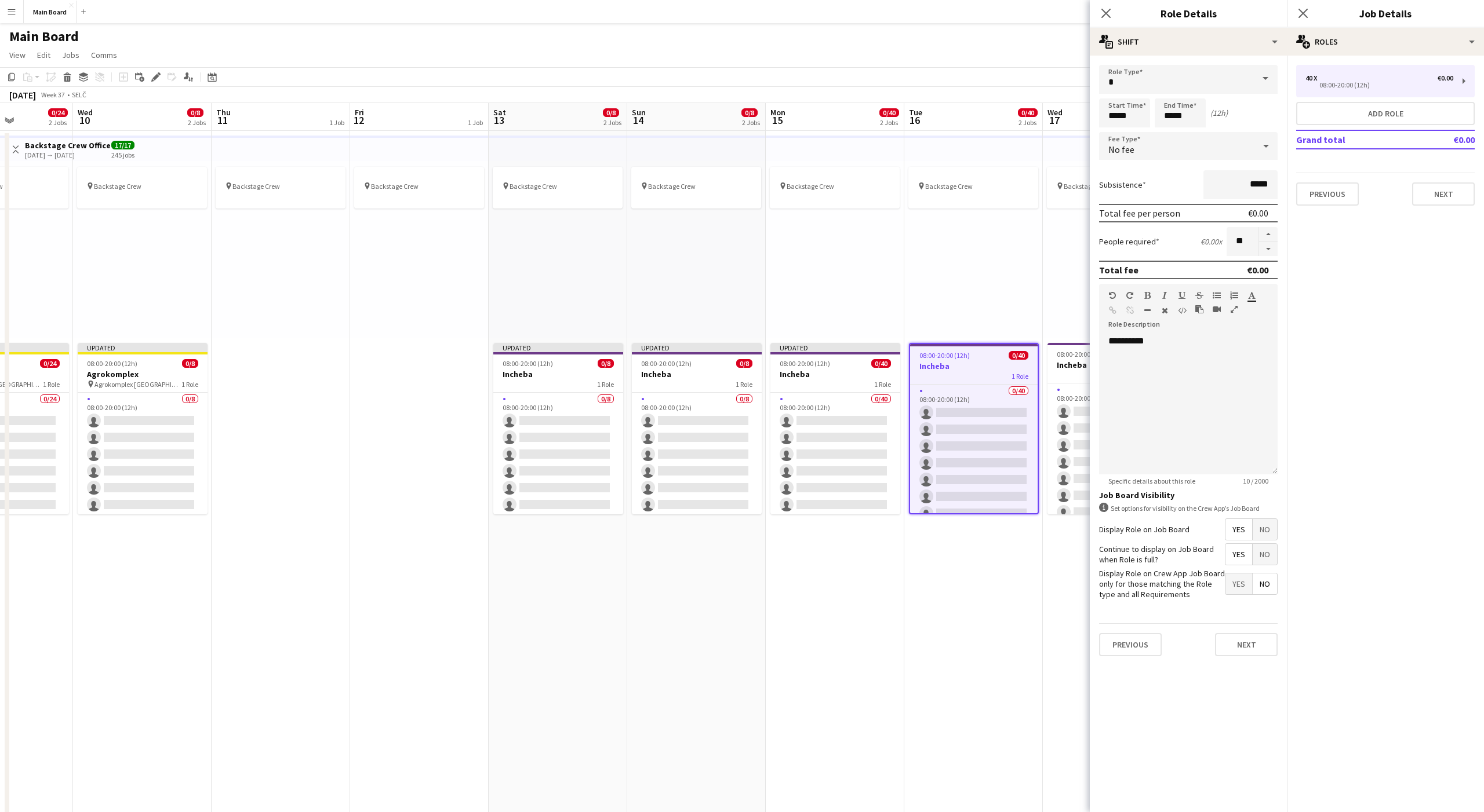
click at [1141, 154] on div "No fee" at bounding box center [1176, 146] width 155 height 28
click at [1118, 168] on mat-option "Hourly" at bounding box center [1188, 179] width 178 height 29
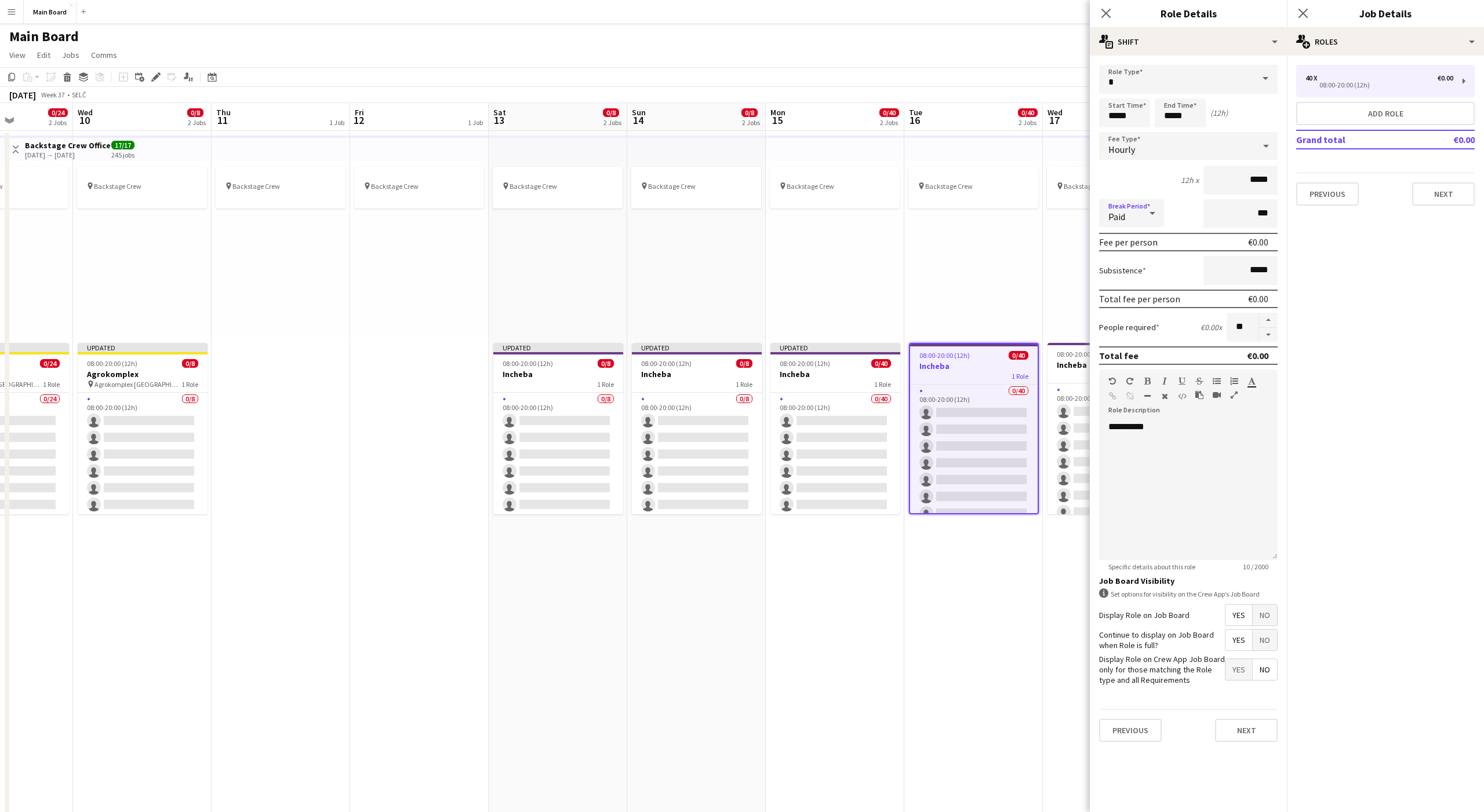
click at [1120, 220] on span "Paid" at bounding box center [1116, 217] width 17 height 12
click at [1127, 274] on span "Unpaid" at bounding box center [1131, 275] width 46 height 11
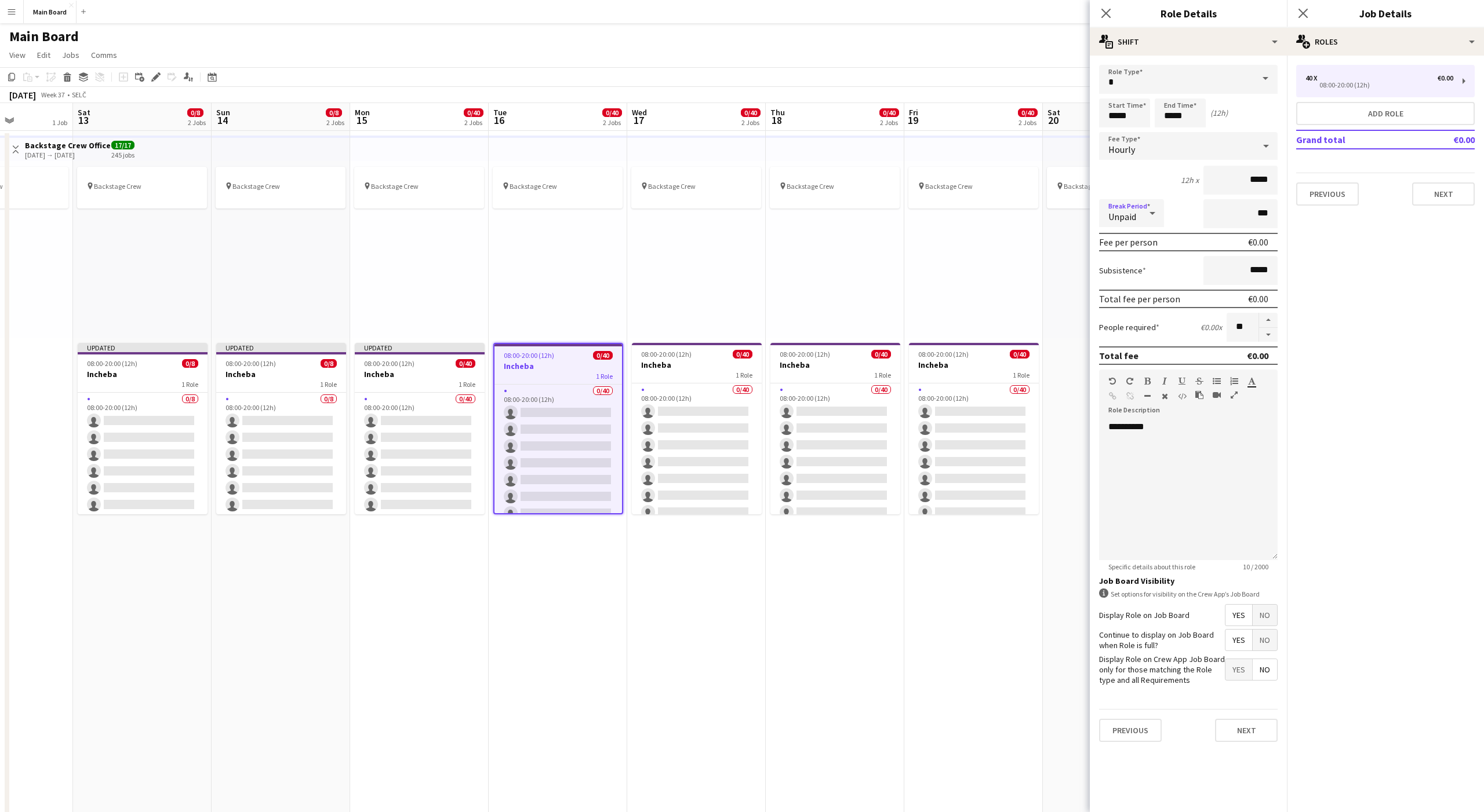
scroll to position [0, 437]
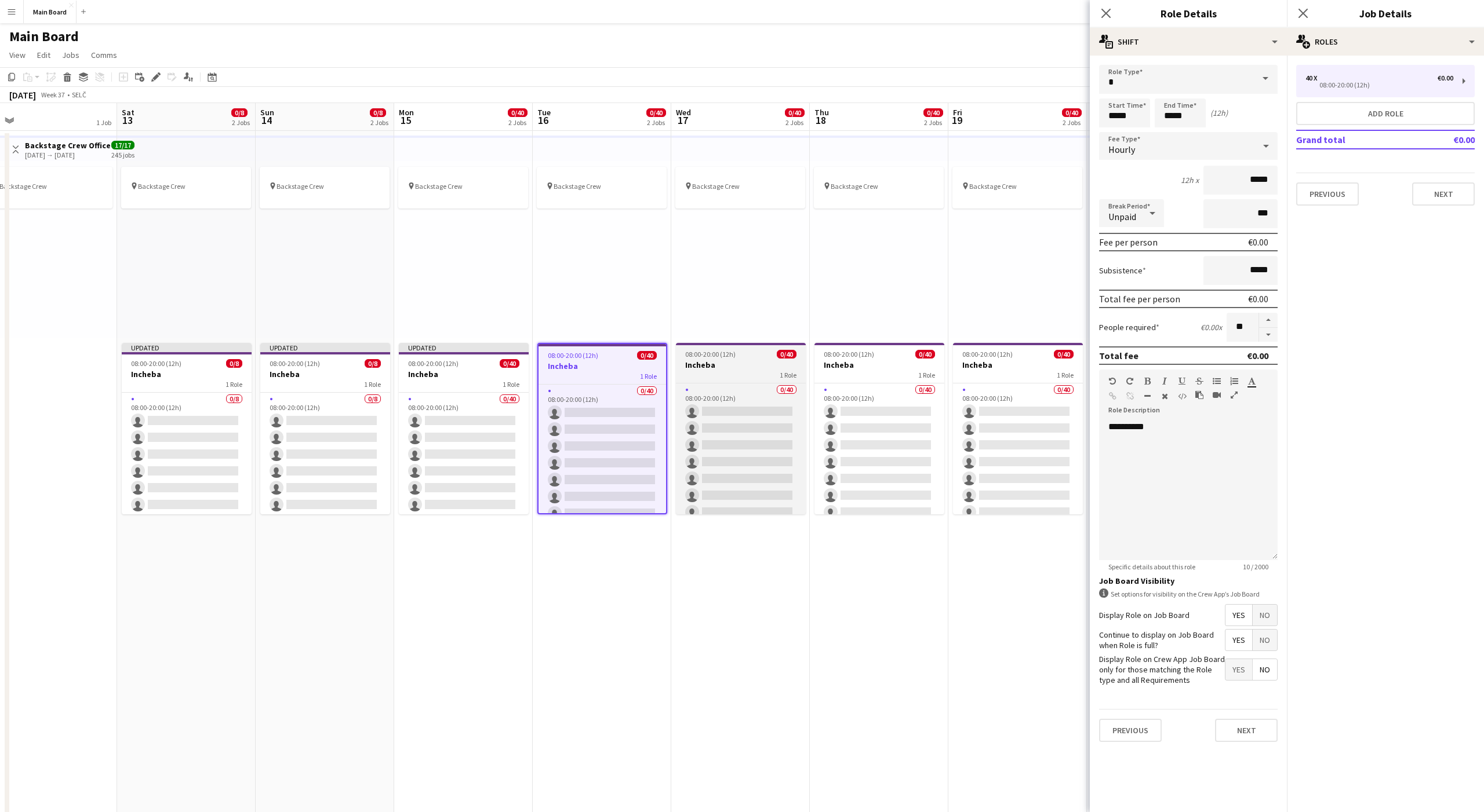
click at [735, 344] on div at bounding box center [741, 344] width 130 height 3
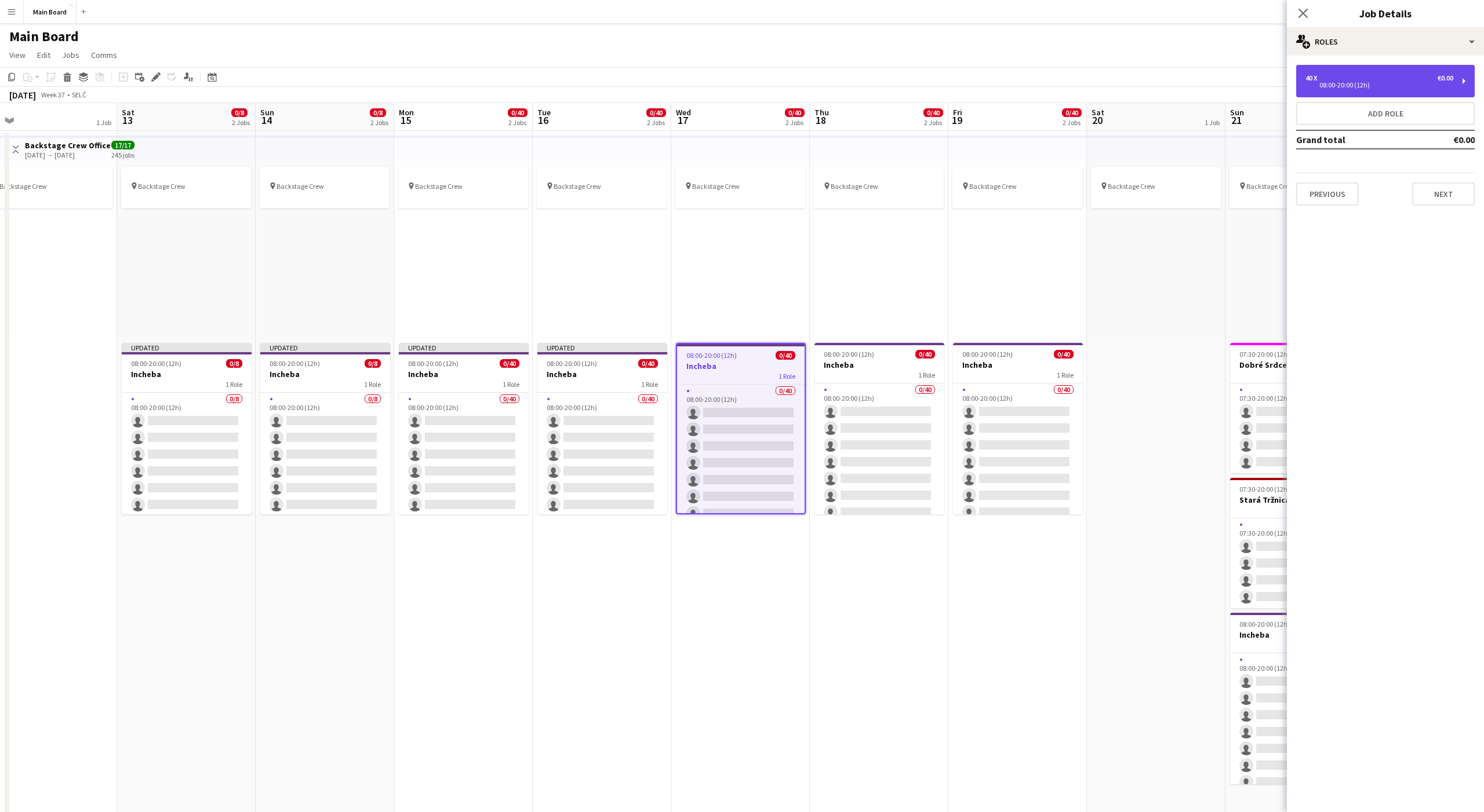
click at [1327, 83] on div "08:00-20:00 (12h)" at bounding box center [1379, 85] width 148 height 6
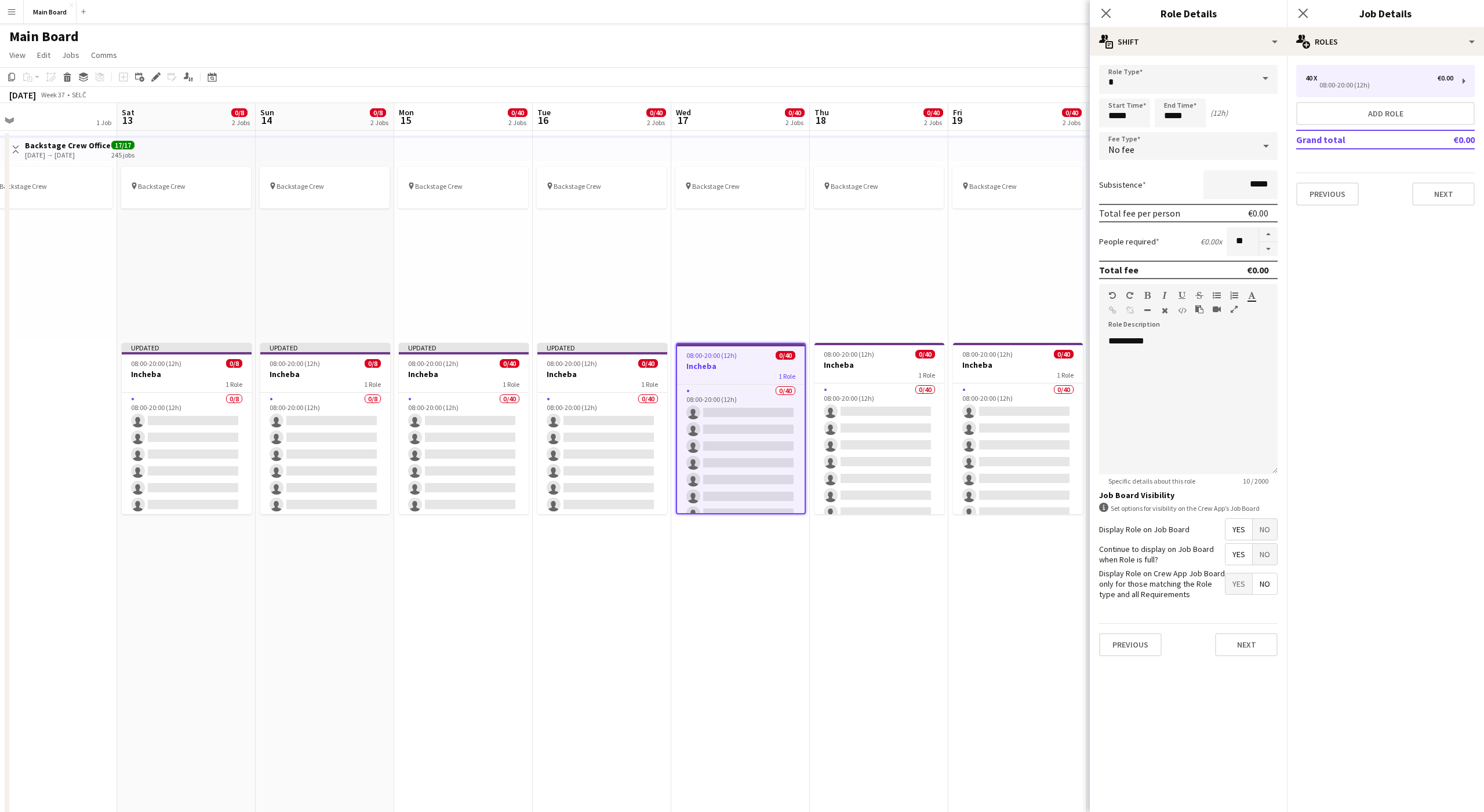
click at [1172, 150] on div "No fee" at bounding box center [1176, 146] width 155 height 28
click at [1129, 186] on mat-option "Hourly" at bounding box center [1188, 179] width 178 height 29
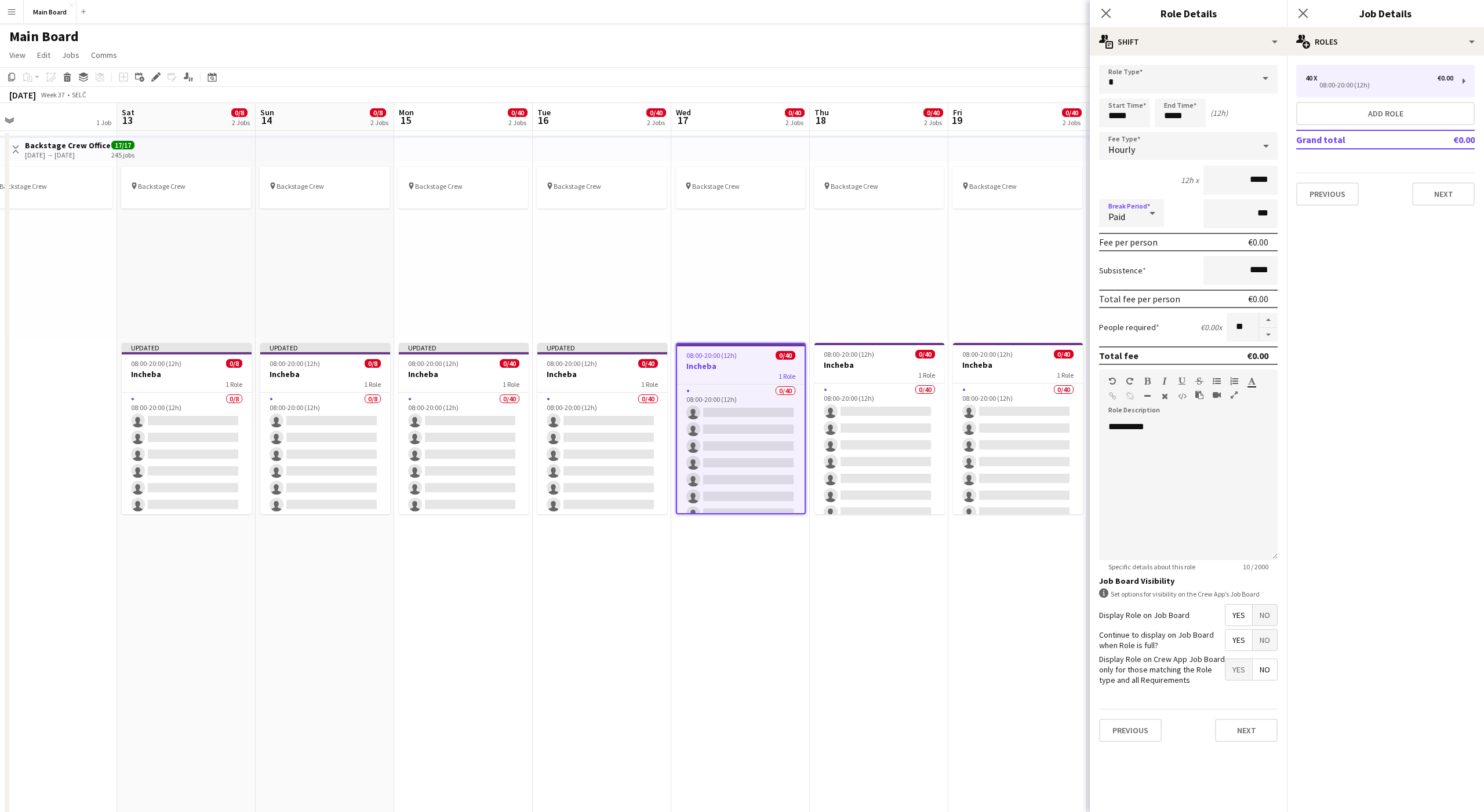
click at [1134, 209] on div "Paid" at bounding box center [1119, 213] width 41 height 28
click at [1130, 264] on mat-option "Unpaid" at bounding box center [1131, 276] width 65 height 29
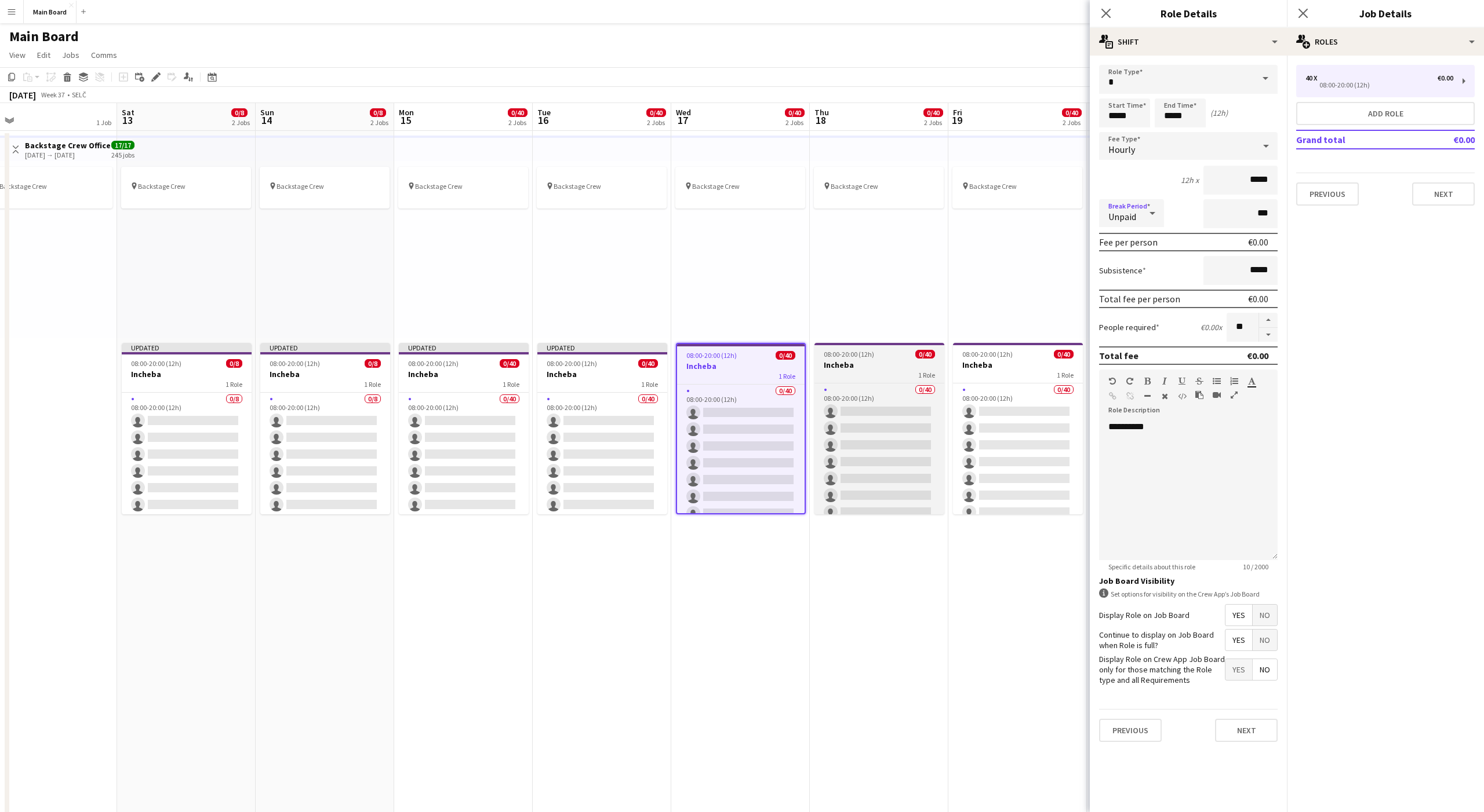
click at [887, 365] on h3 "Incheba" at bounding box center [878, 365] width 130 height 10
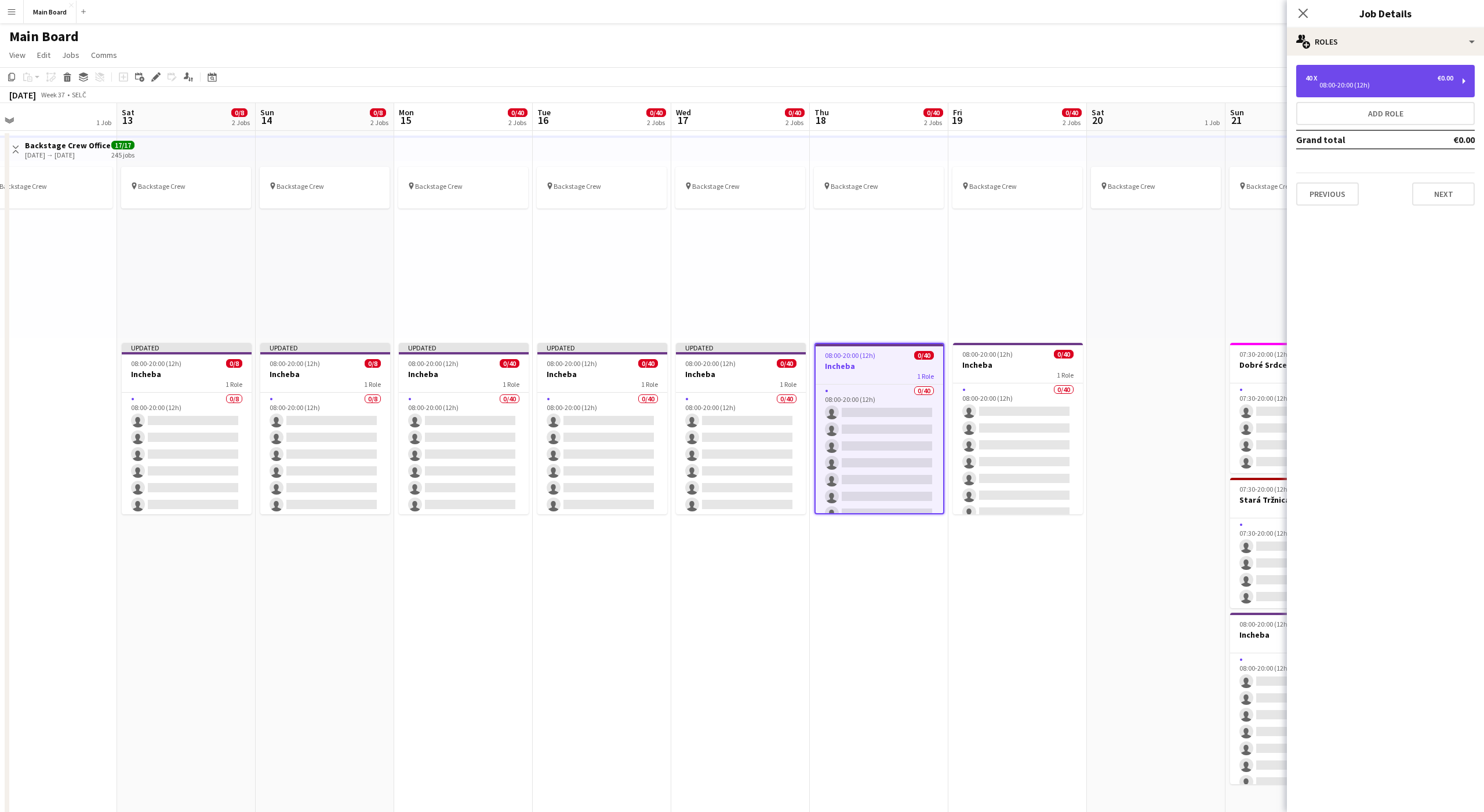
click at [1343, 87] on div "08:00-20:00 (12h)" at bounding box center [1379, 85] width 148 height 6
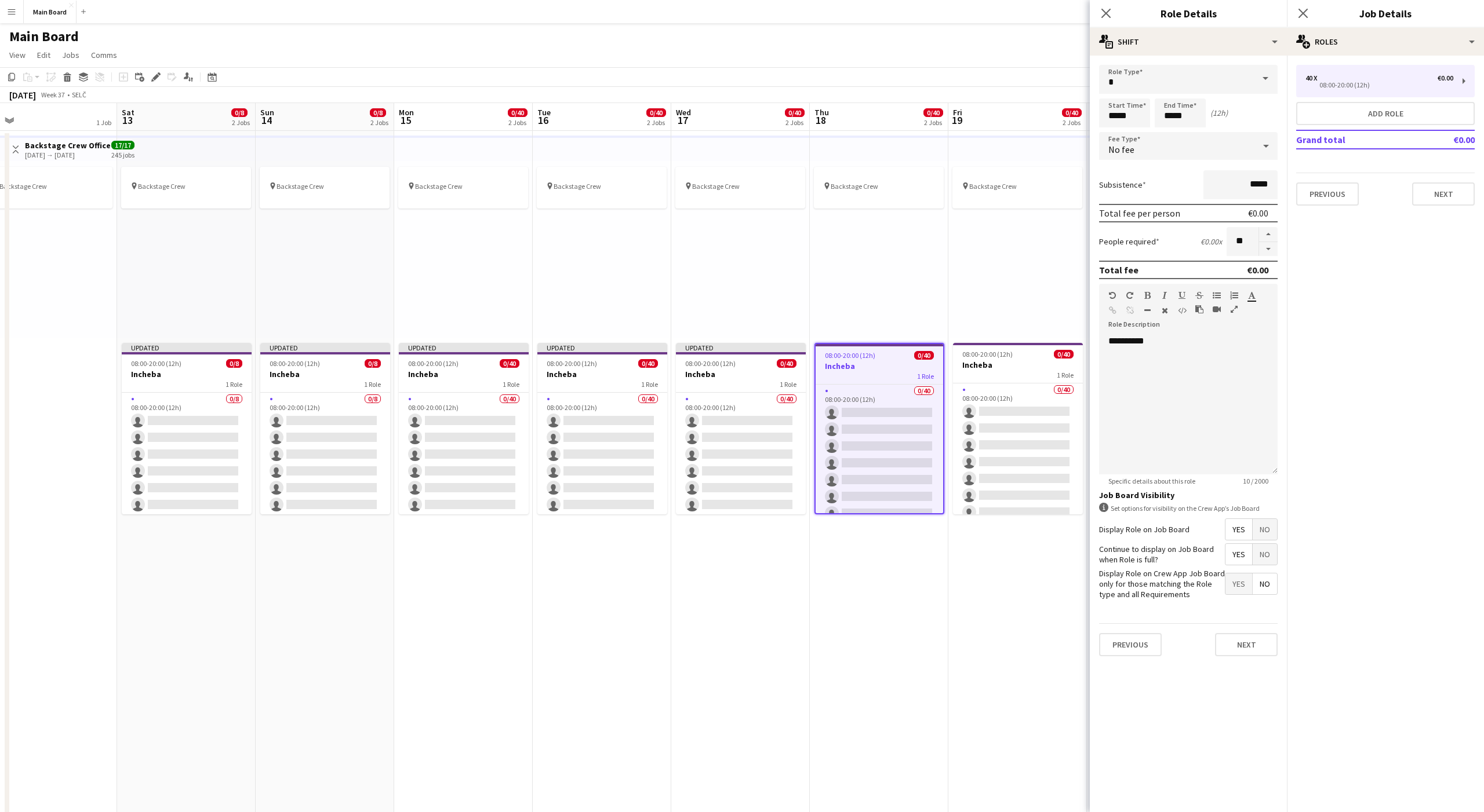
click at [1157, 152] on div "No fee" at bounding box center [1176, 146] width 155 height 28
click at [1138, 175] on span "Hourly" at bounding box center [1188, 179] width 160 height 11
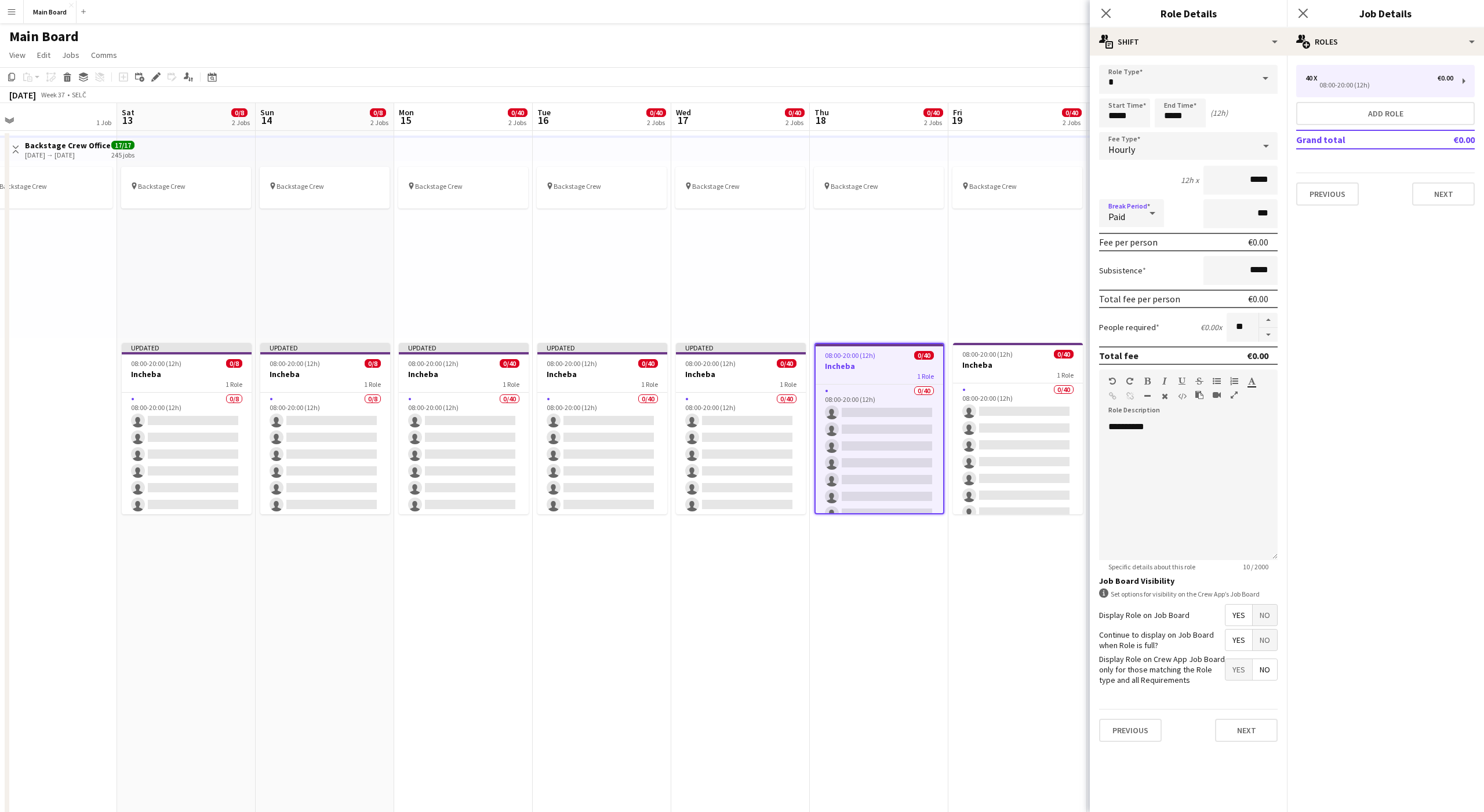
click at [1125, 216] on span "Paid" at bounding box center [1116, 217] width 17 height 12
click at [1125, 267] on mat-option "Unpaid" at bounding box center [1131, 276] width 65 height 29
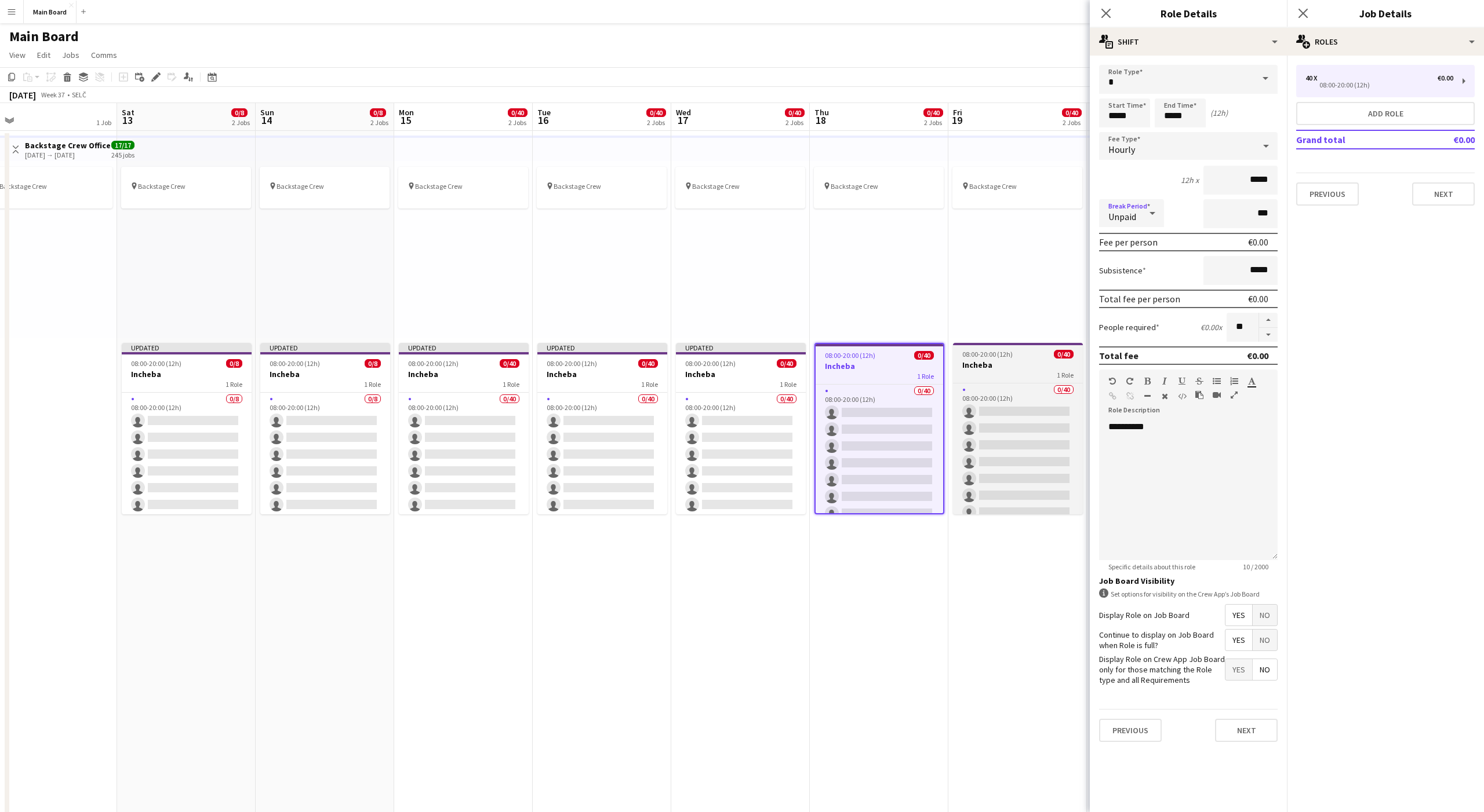
click at [1043, 353] on div "08:00-20:00 (12h) 0/40" at bounding box center [1017, 354] width 130 height 8
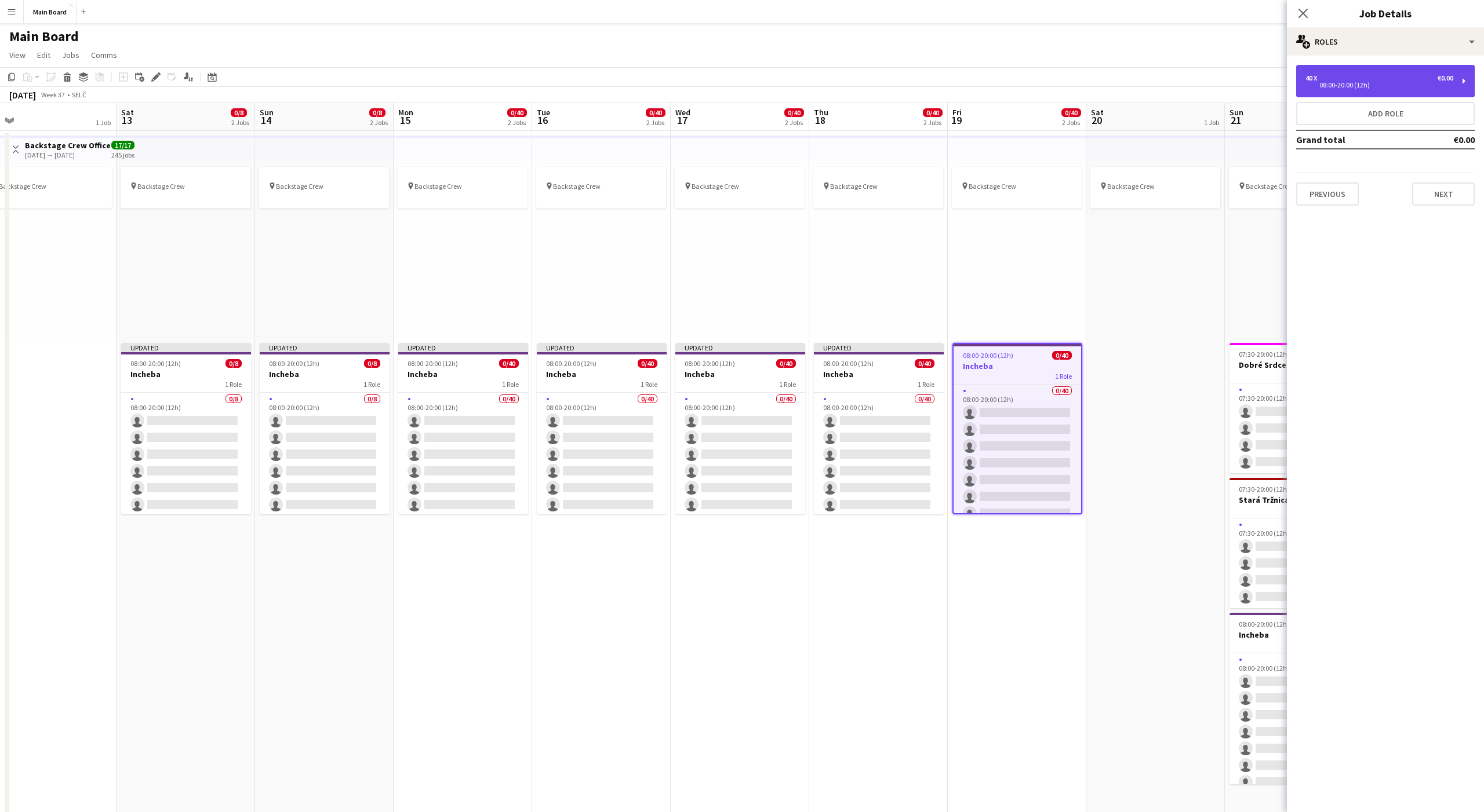
click at [1356, 74] on div "40 x €0.00" at bounding box center [1379, 78] width 148 height 8
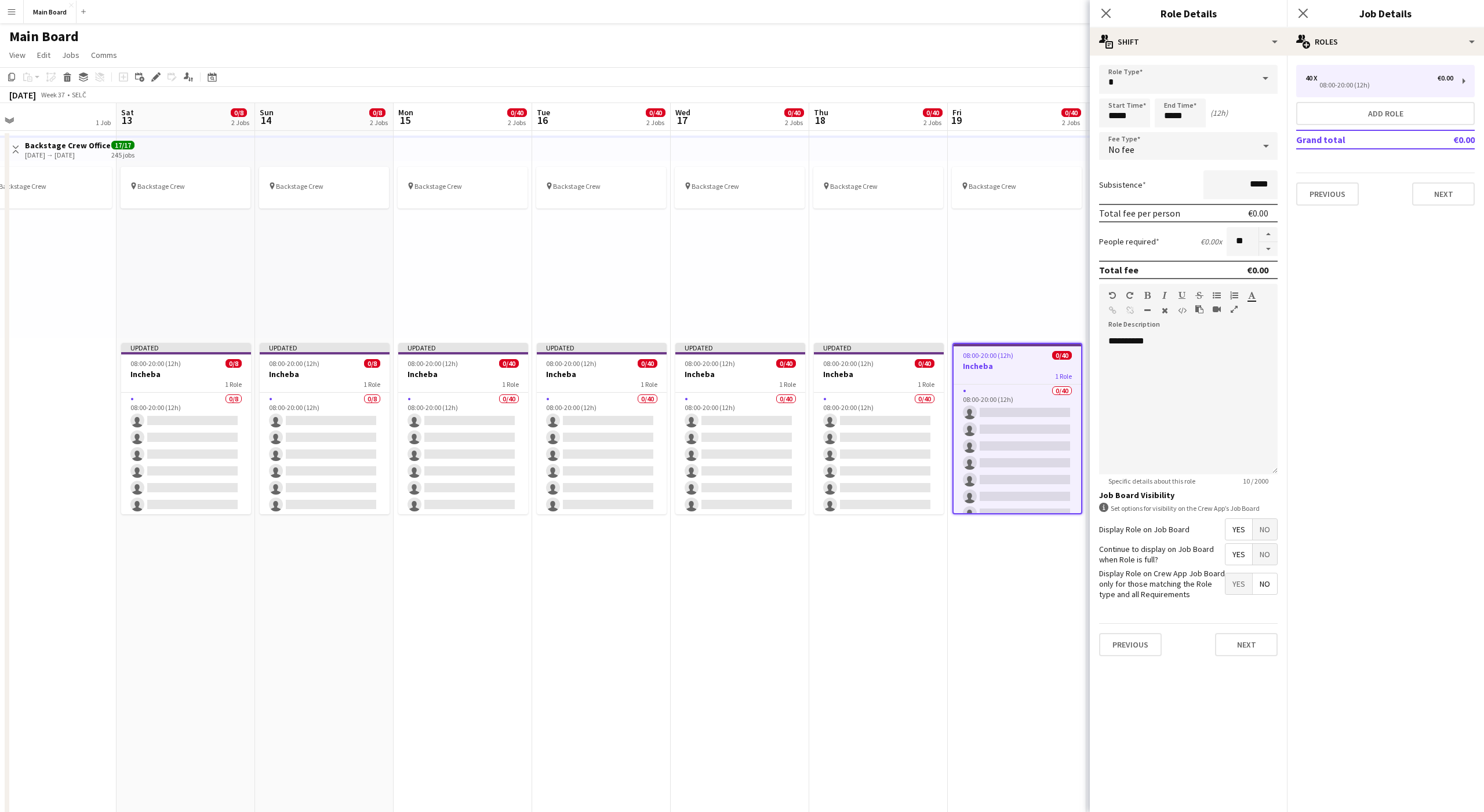
click at [1151, 152] on div "No fee" at bounding box center [1176, 146] width 155 height 28
click at [1132, 183] on span "Hourly" at bounding box center [1188, 179] width 160 height 11
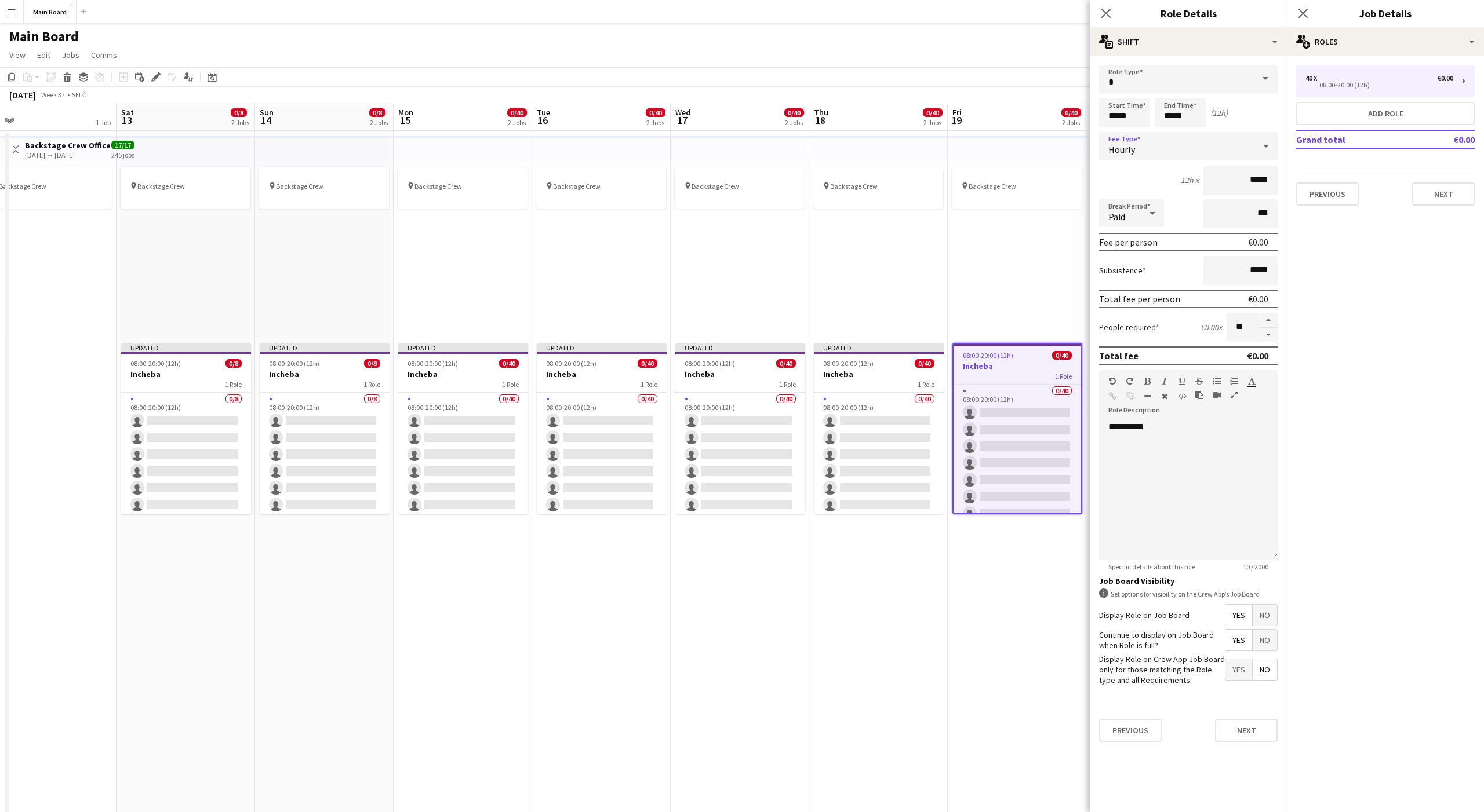
click at [1139, 209] on div "Paid" at bounding box center [1119, 213] width 41 height 28
click at [1121, 272] on span "Unpaid" at bounding box center [1131, 275] width 46 height 11
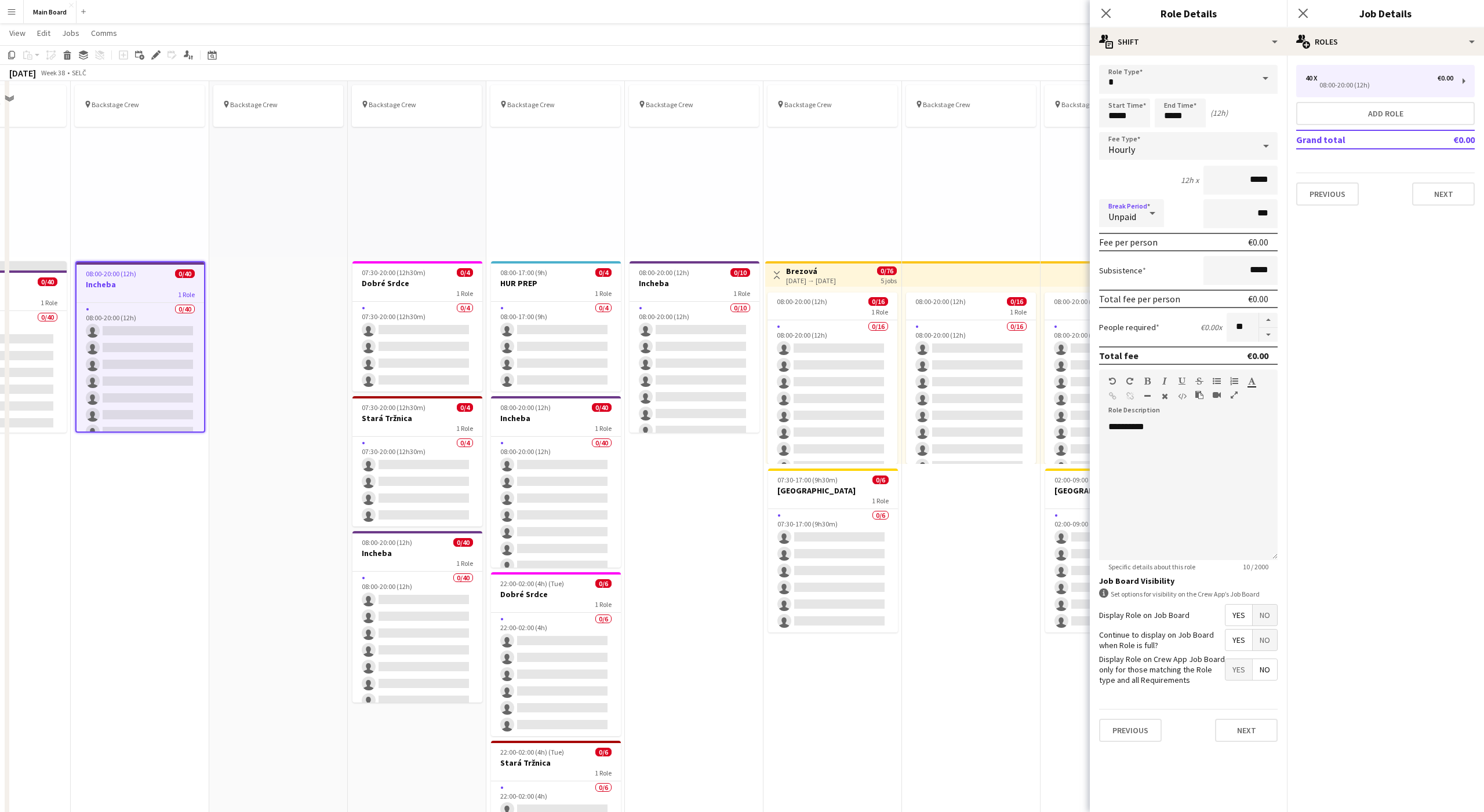
scroll to position [107, 0]
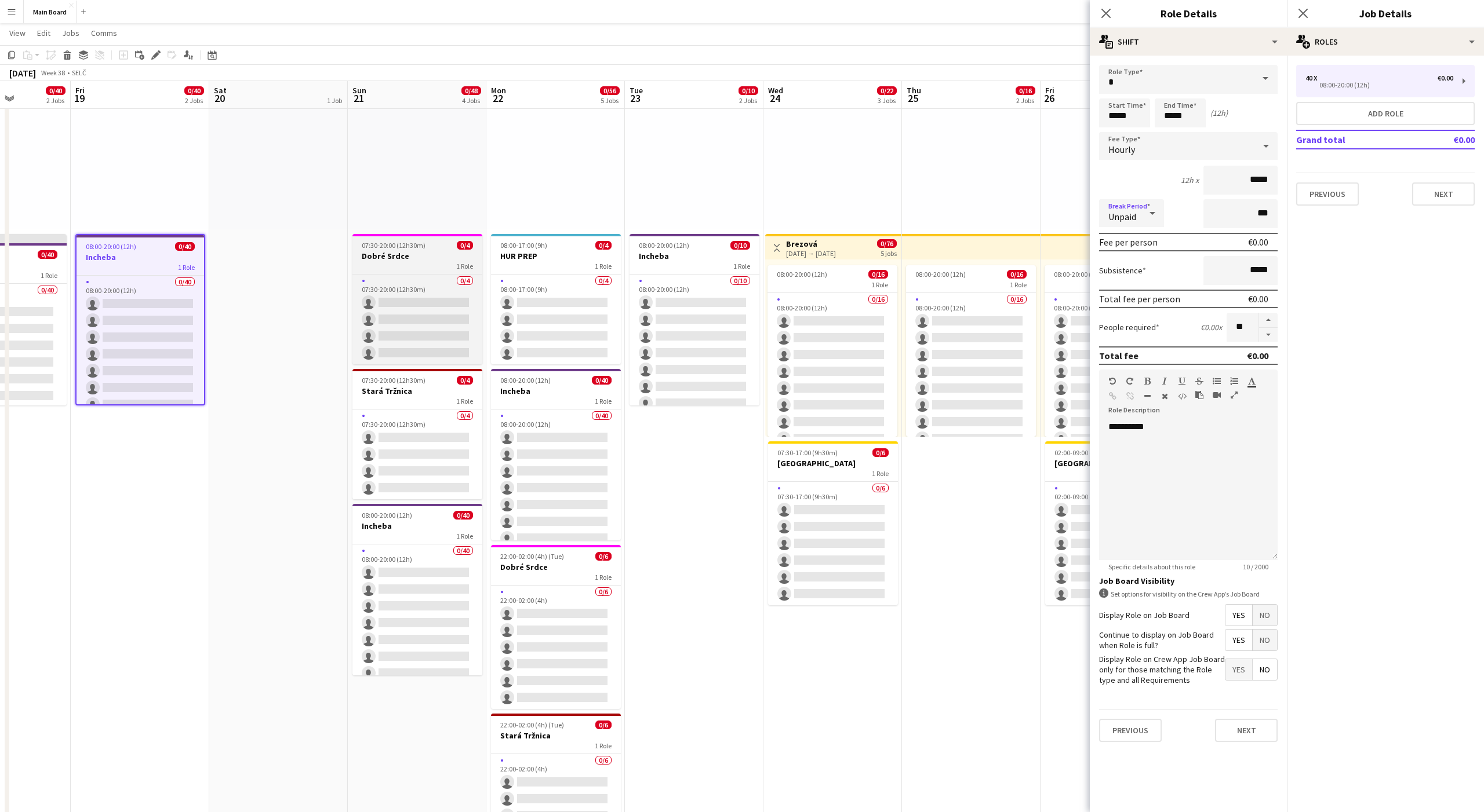
click at [369, 249] on span "07:30-20:00 (12h30m)" at bounding box center [393, 244] width 63 height 8
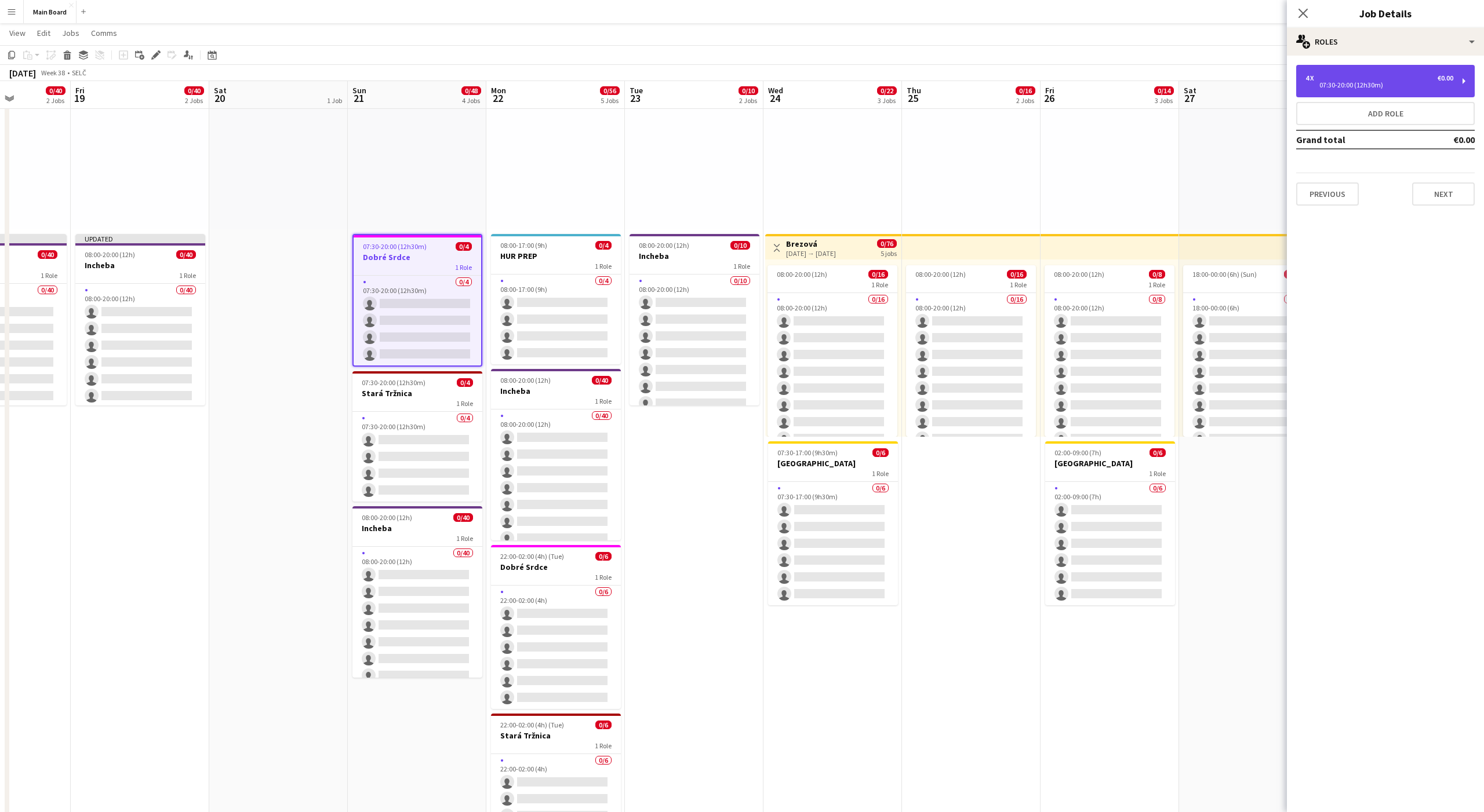
click at [1351, 84] on div "07:30-20:00 (12h30m)" at bounding box center [1379, 85] width 148 height 6
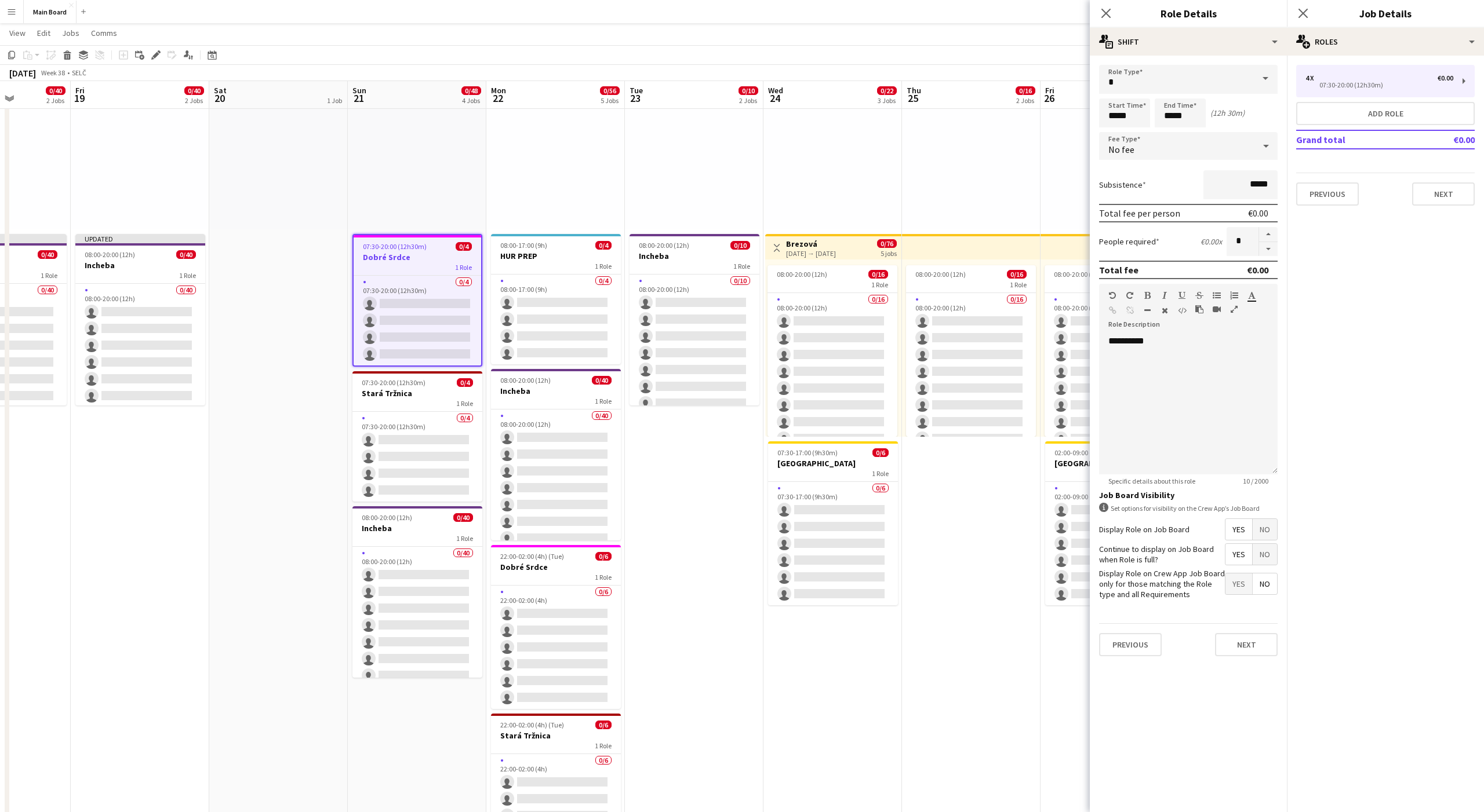
click at [1155, 147] on div "No fee" at bounding box center [1176, 146] width 155 height 28
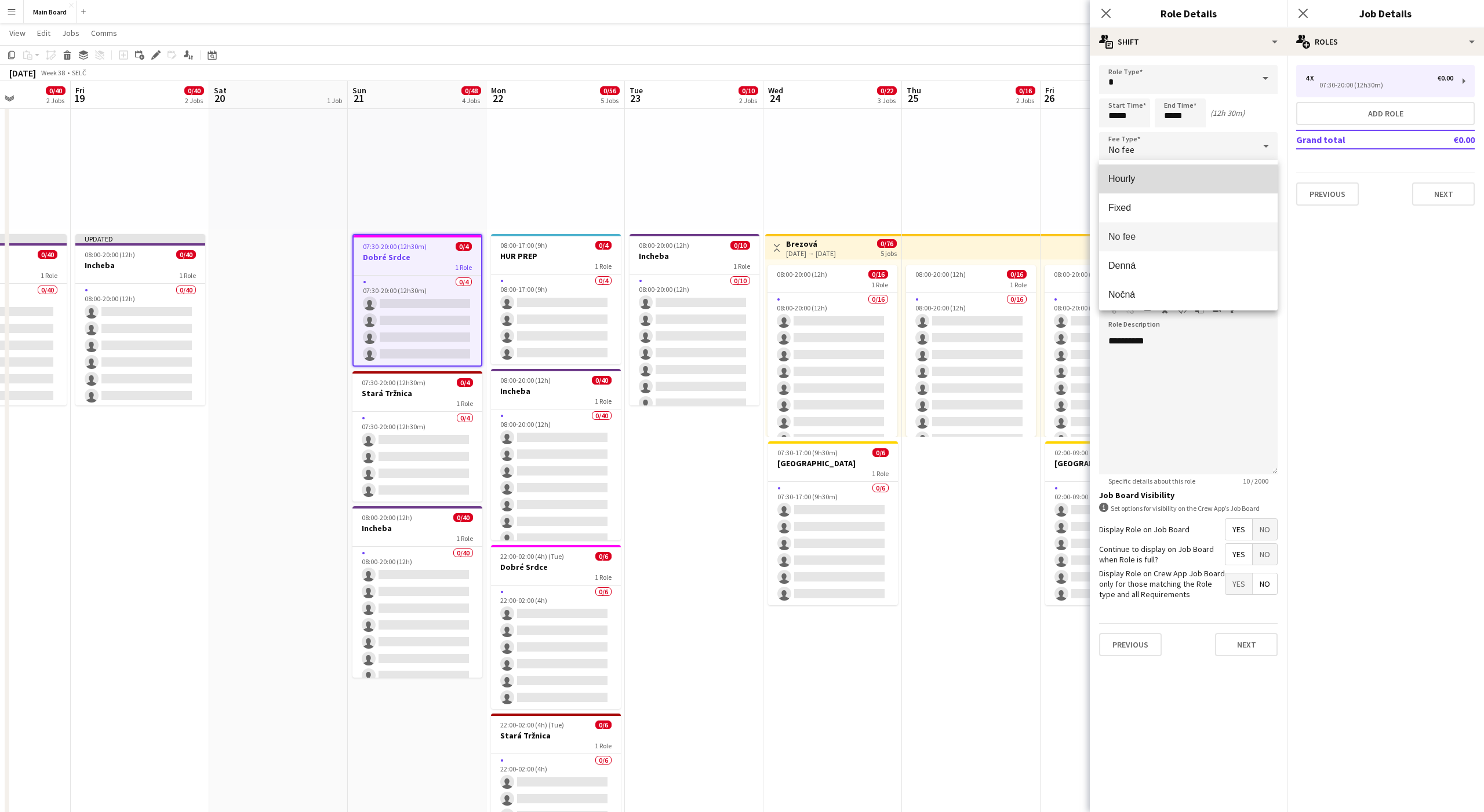
click at [1118, 174] on span "Hourly" at bounding box center [1188, 179] width 160 height 11
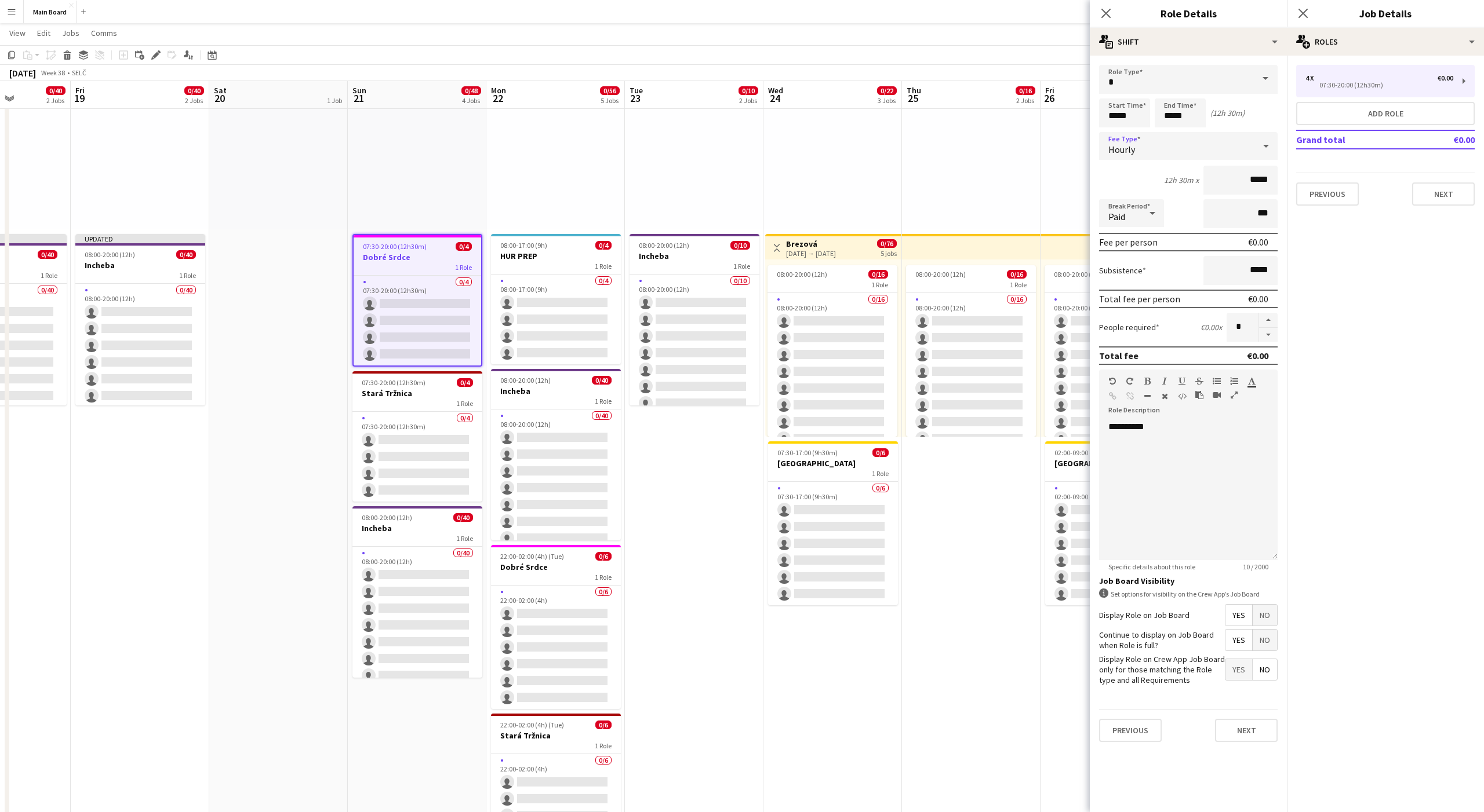
click at [1111, 214] on span "Paid" at bounding box center [1116, 217] width 17 height 12
click at [1122, 278] on span "Unpaid" at bounding box center [1131, 275] width 46 height 11
click at [443, 397] on h3 "Stará Tržnica" at bounding box center [417, 393] width 130 height 10
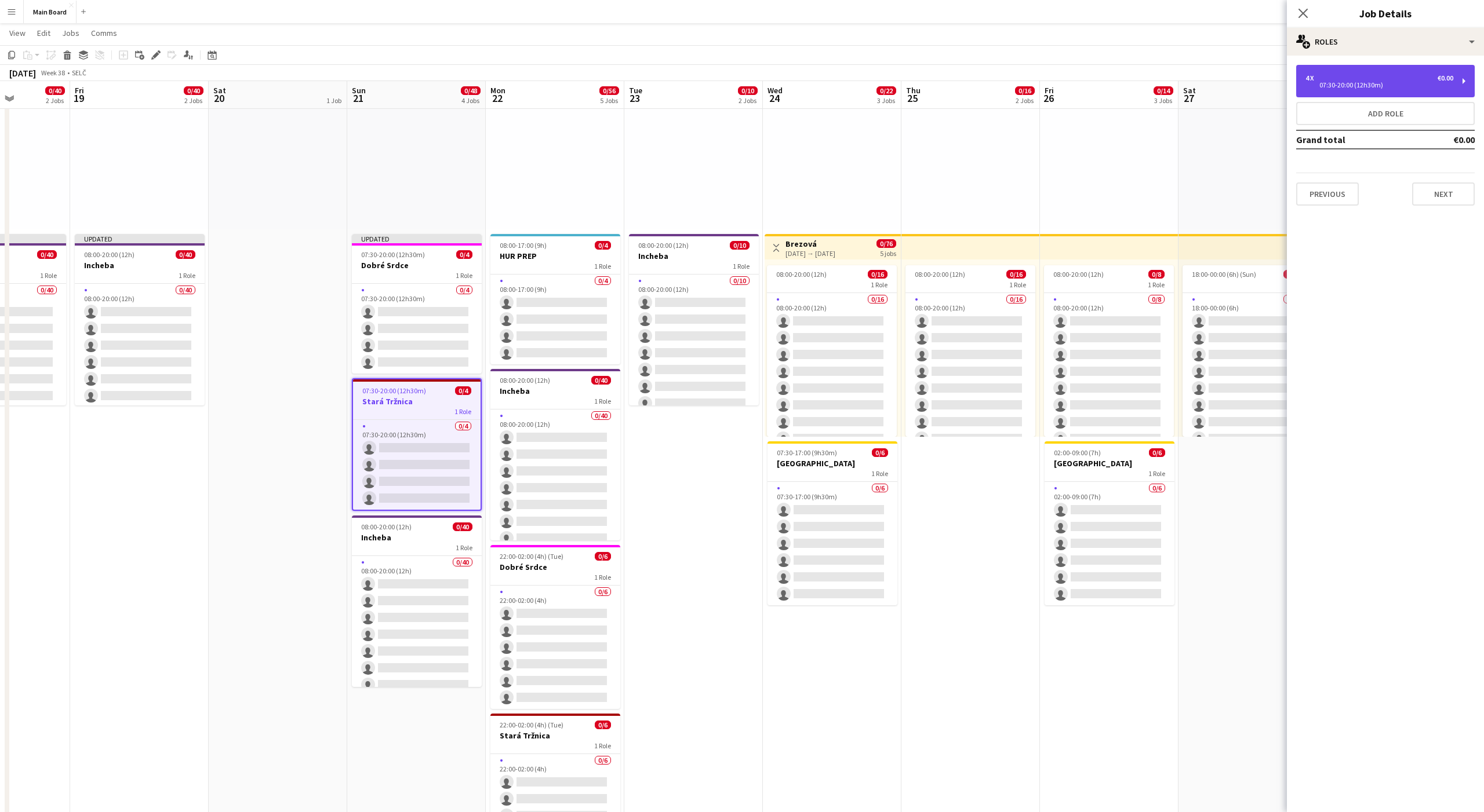
click at [1316, 74] on div "4 x" at bounding box center [1312, 78] width 14 height 8
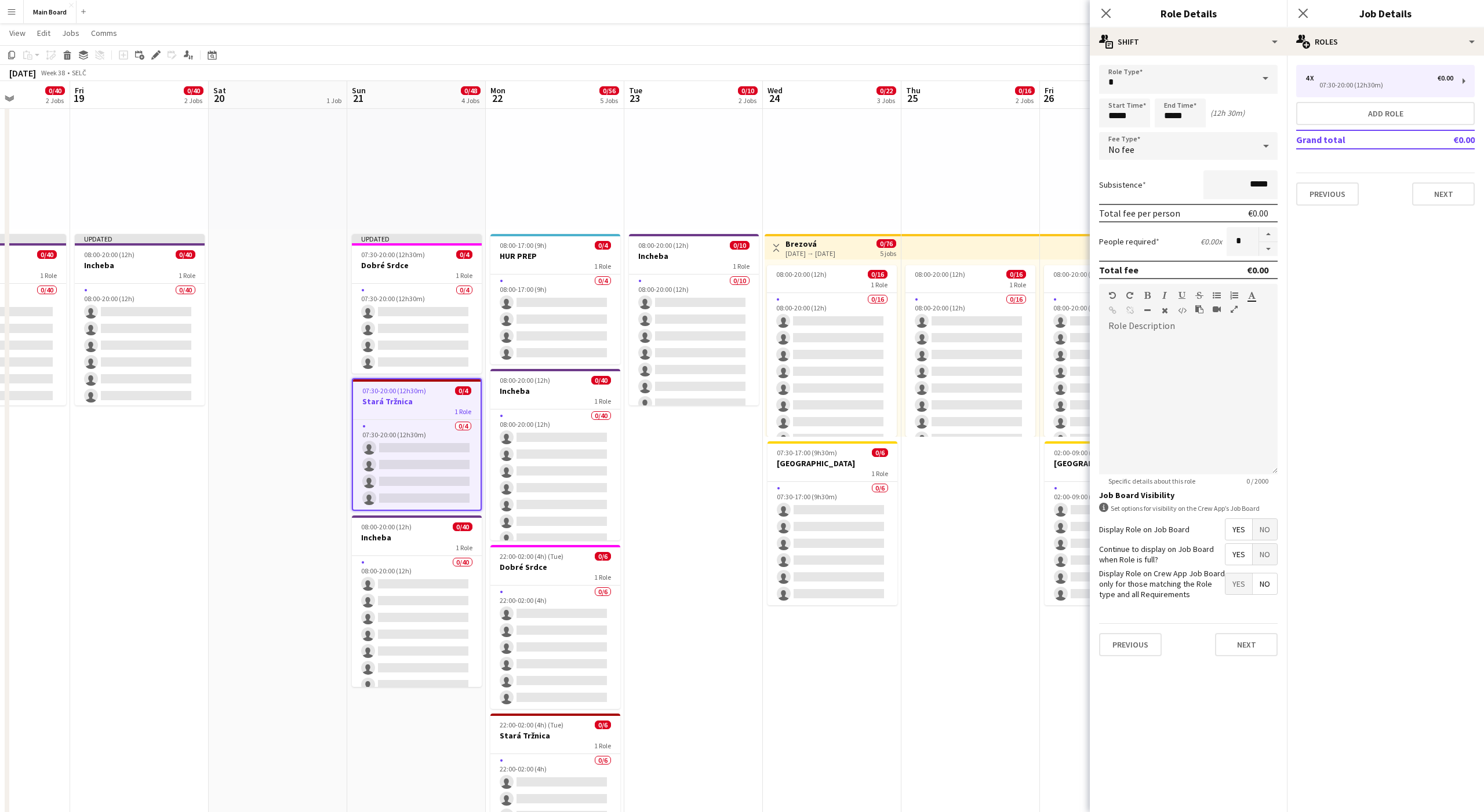
click at [1114, 151] on span "No fee" at bounding box center [1121, 149] width 26 height 12
click at [1127, 175] on span "Hourly" at bounding box center [1188, 179] width 160 height 11
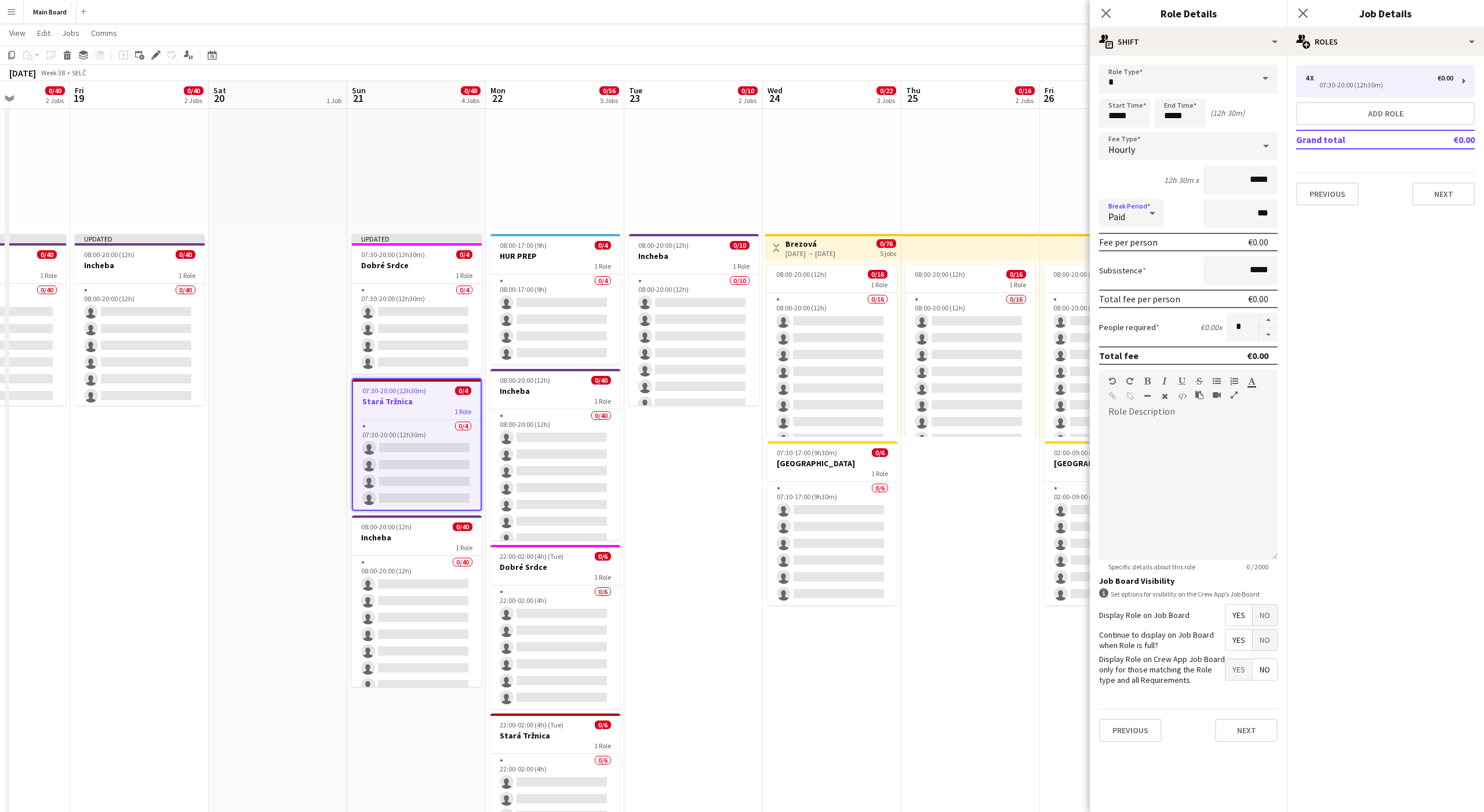
click at [1127, 222] on div "Paid" at bounding box center [1119, 213] width 41 height 28
click at [1133, 286] on mat-option "Unpaid" at bounding box center [1131, 276] width 65 height 29
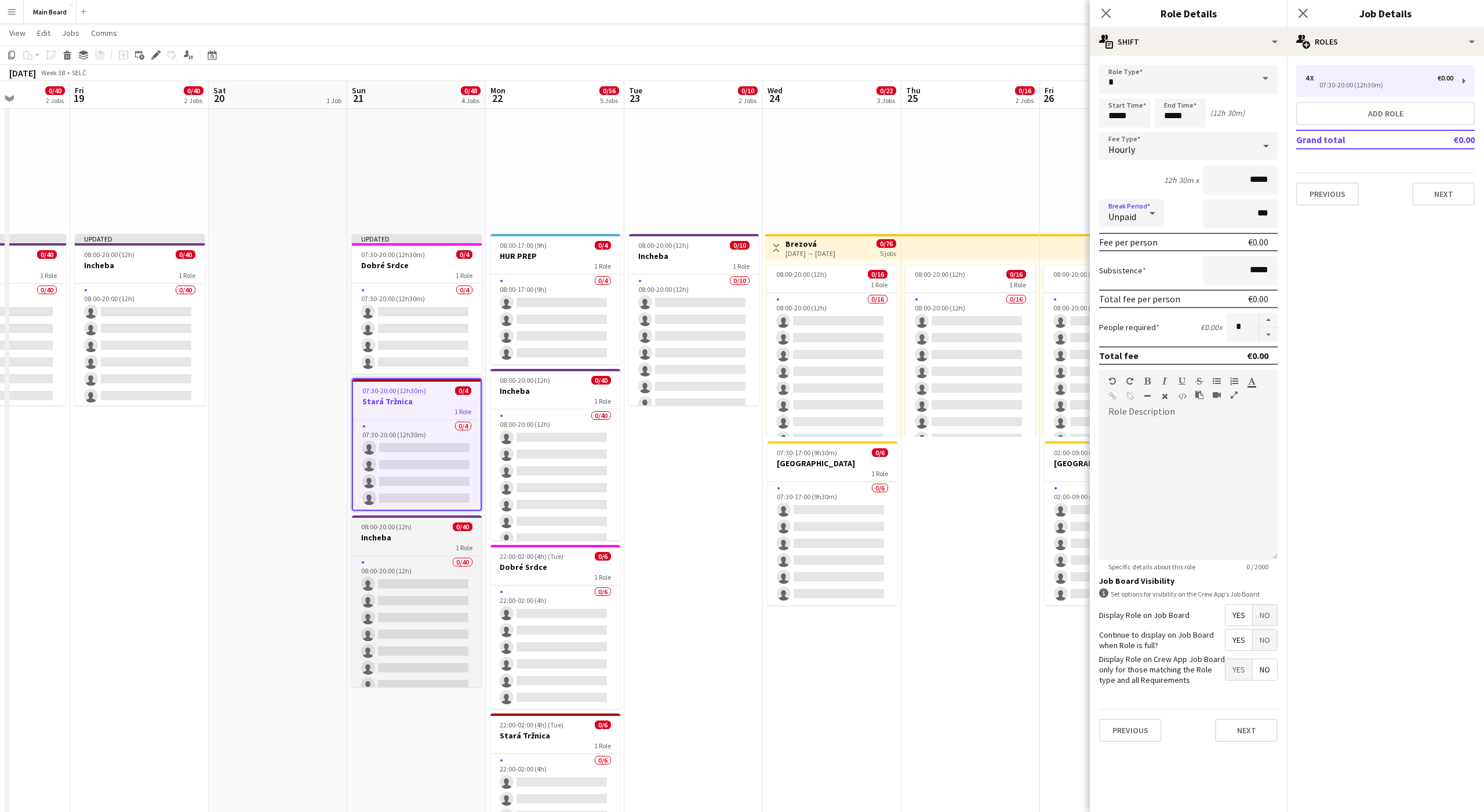
click at [447, 548] on div "1 Role" at bounding box center [416, 547] width 130 height 9
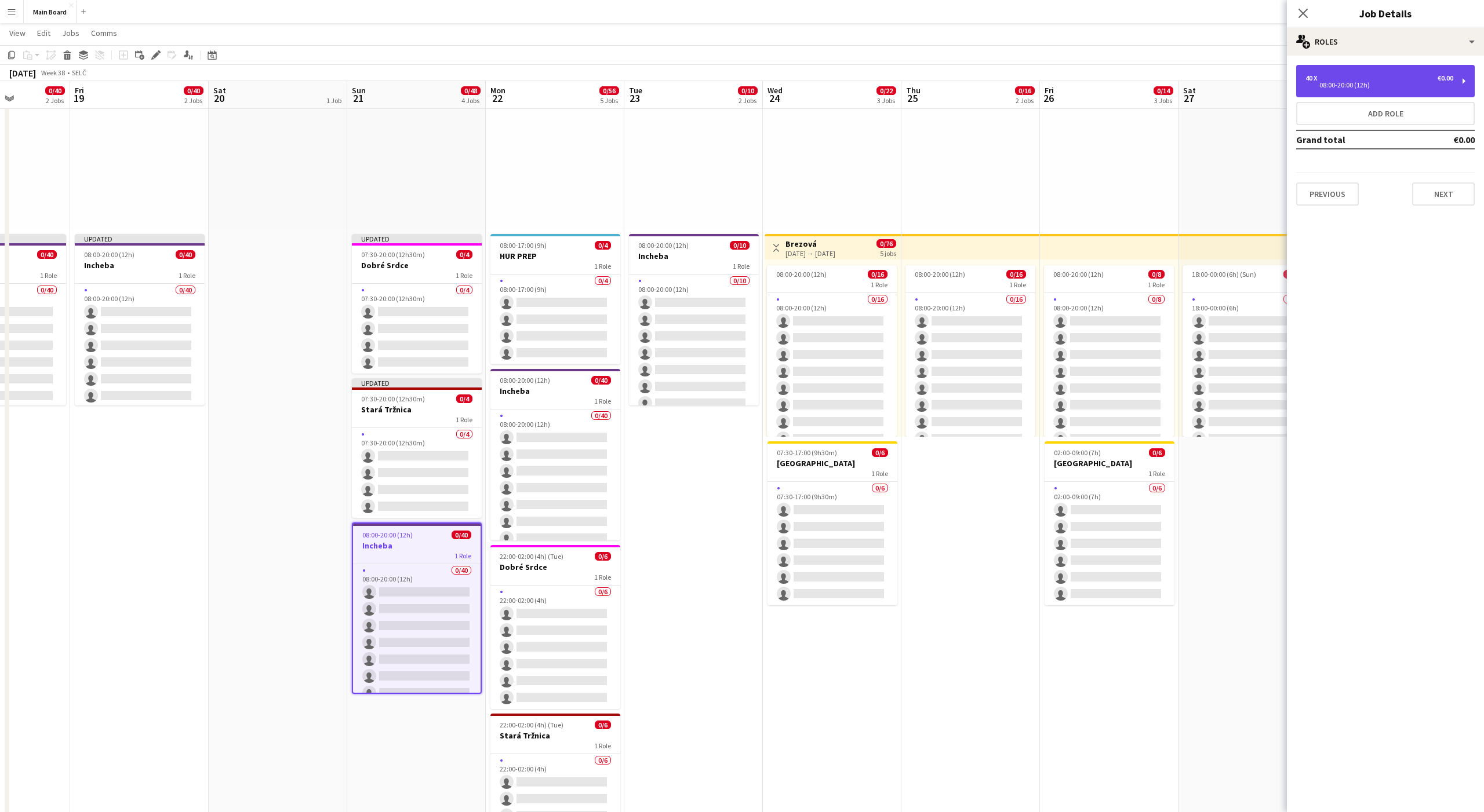
click at [1336, 96] on div "40 x €0.00 08:00-20:00 (12h)" at bounding box center [1386, 81] width 178 height 32
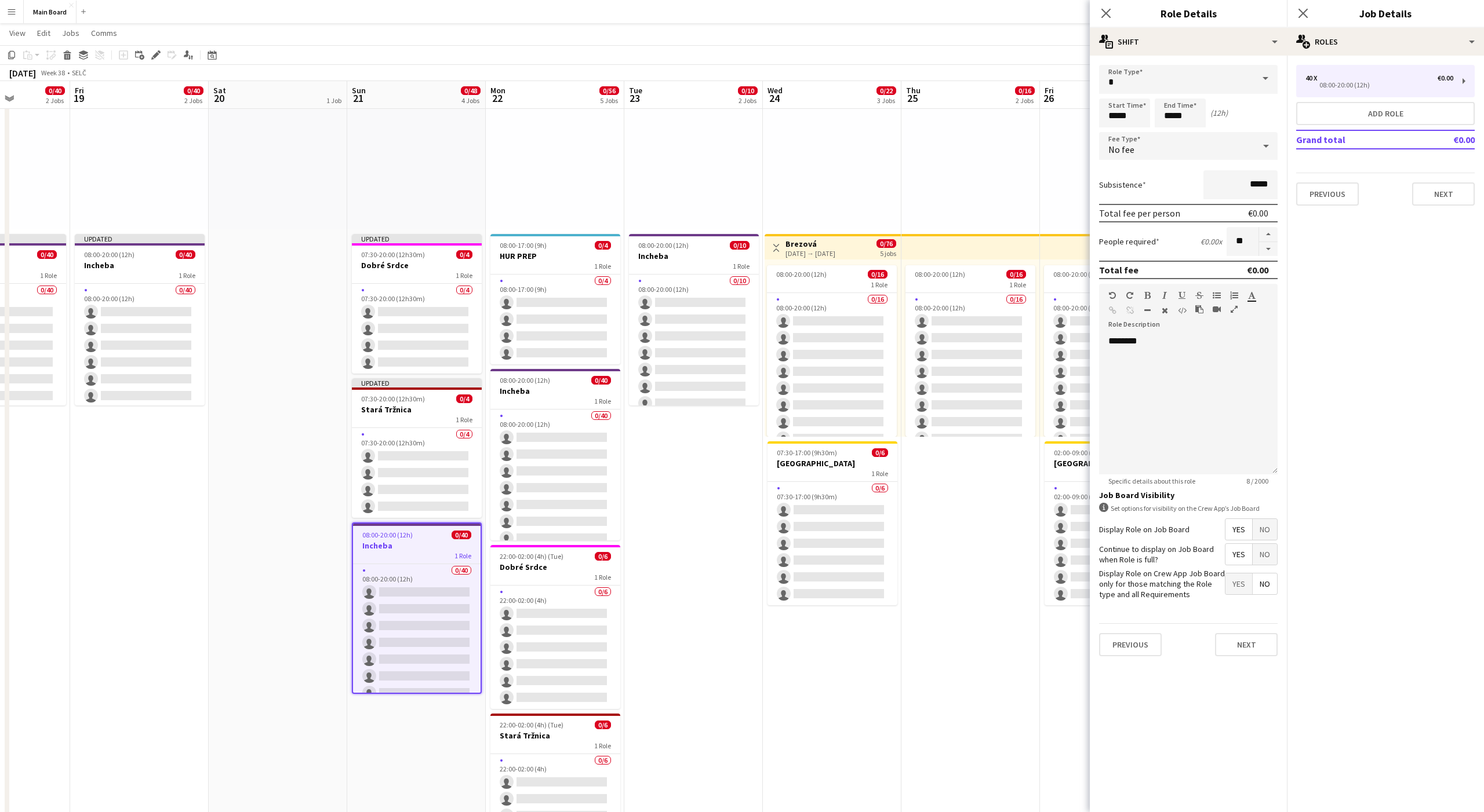
click at [1135, 141] on div "No fee" at bounding box center [1176, 146] width 155 height 28
click at [1139, 178] on span "Hourly" at bounding box center [1188, 179] width 160 height 11
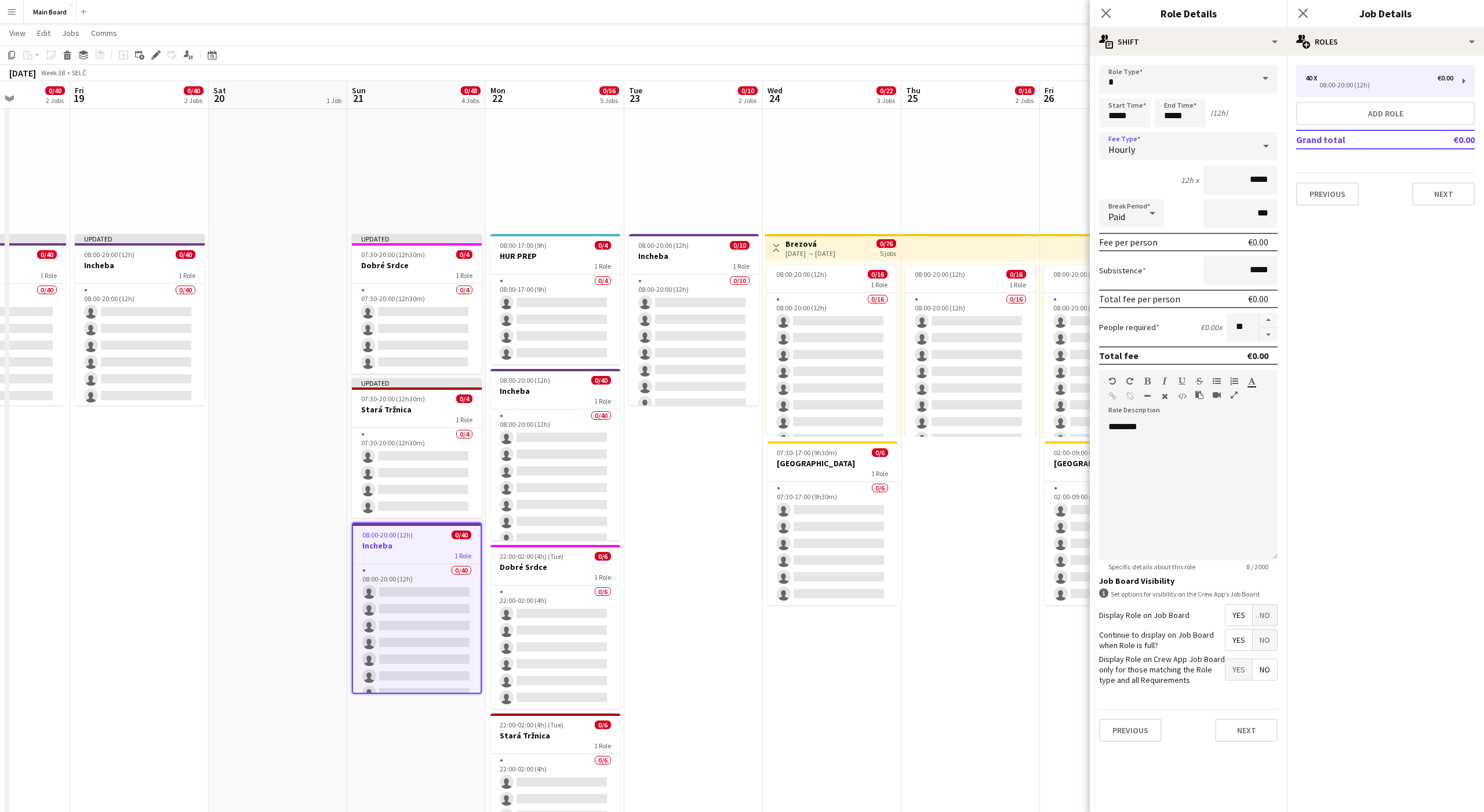
click at [1125, 204] on div "Paid" at bounding box center [1119, 213] width 41 height 28
click at [1120, 269] on mat-option "Unpaid" at bounding box center [1131, 276] width 65 height 29
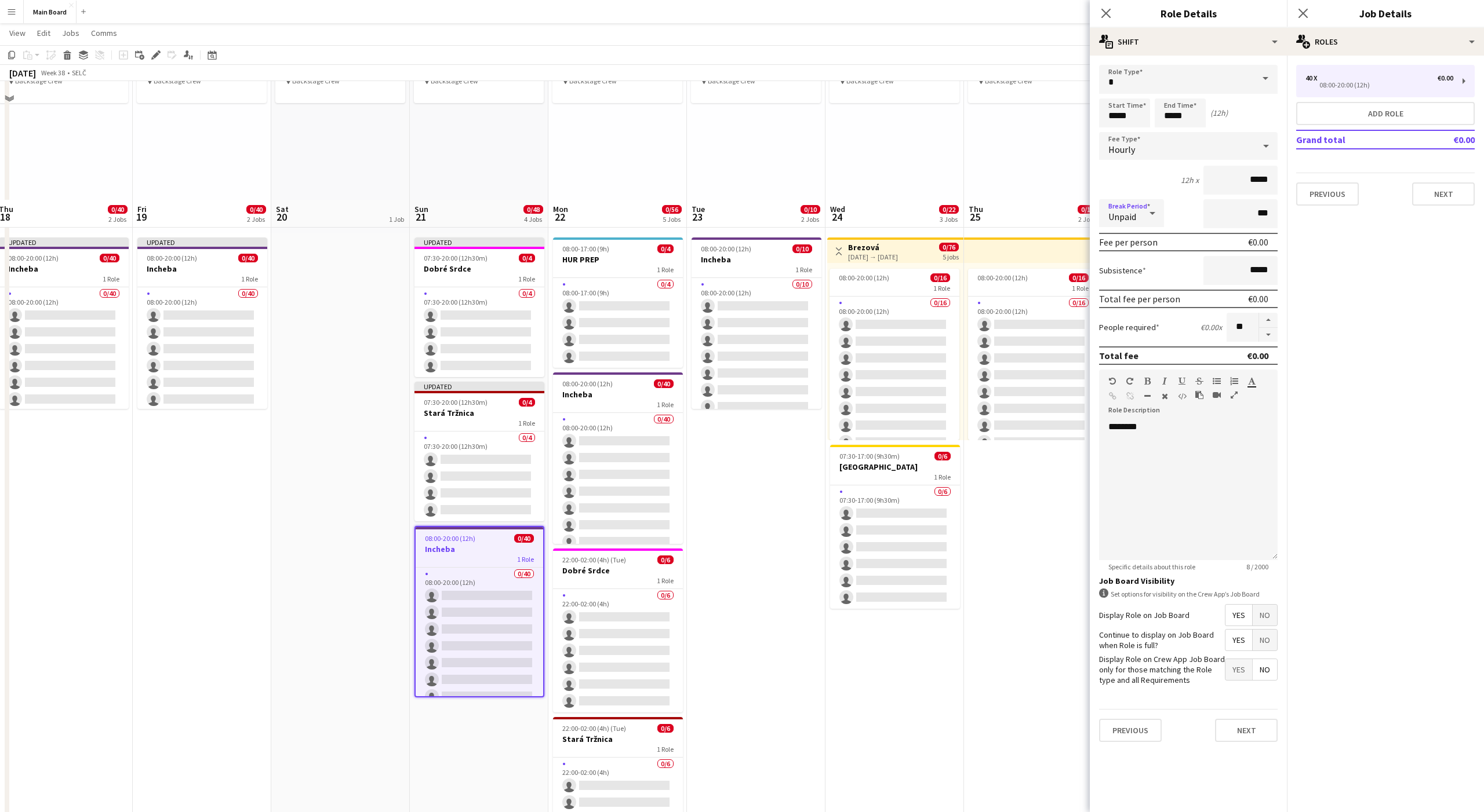
scroll to position [51, 0]
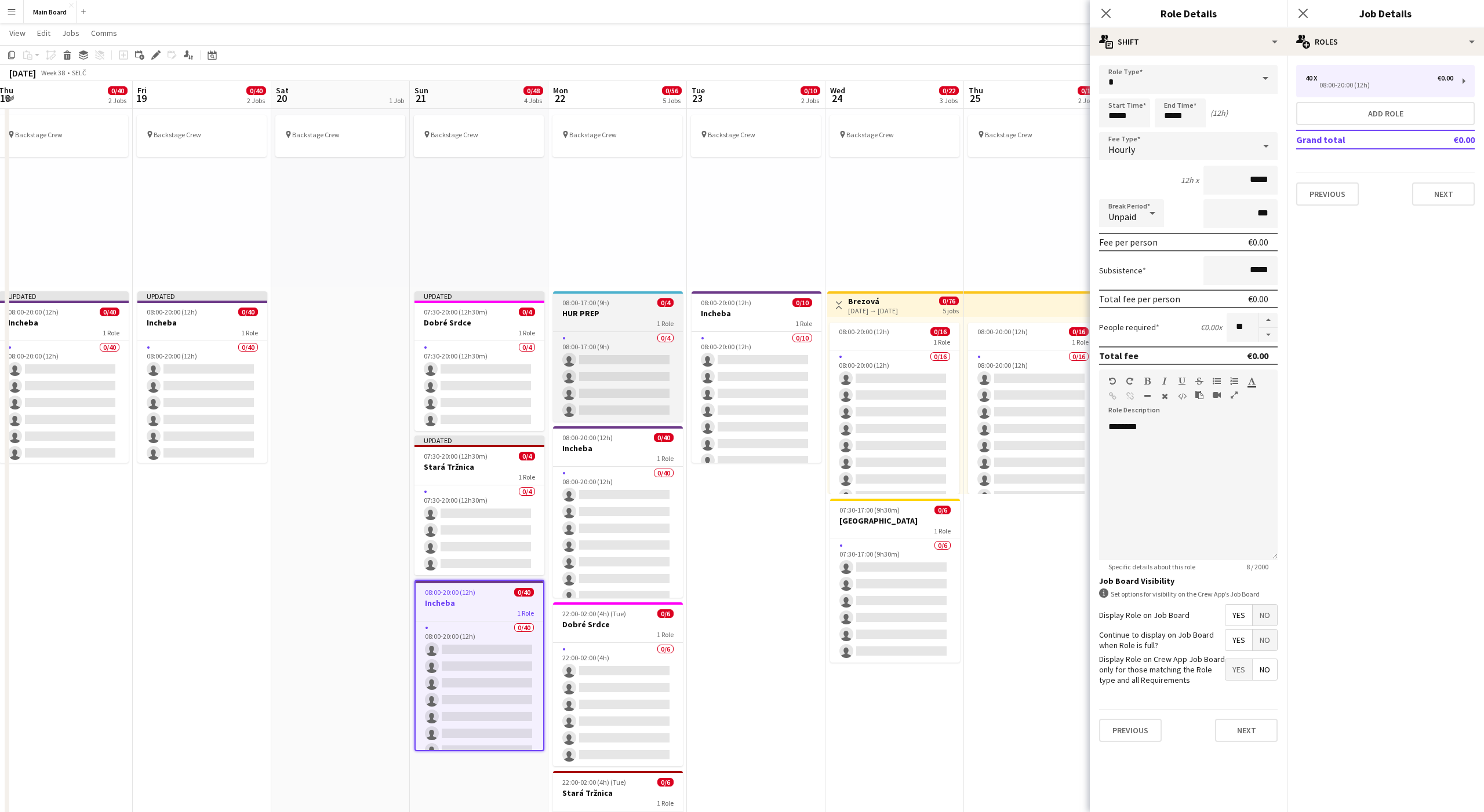
click at [609, 305] on div "08:00-17:00 (9h) 0/4" at bounding box center [617, 302] width 130 height 8
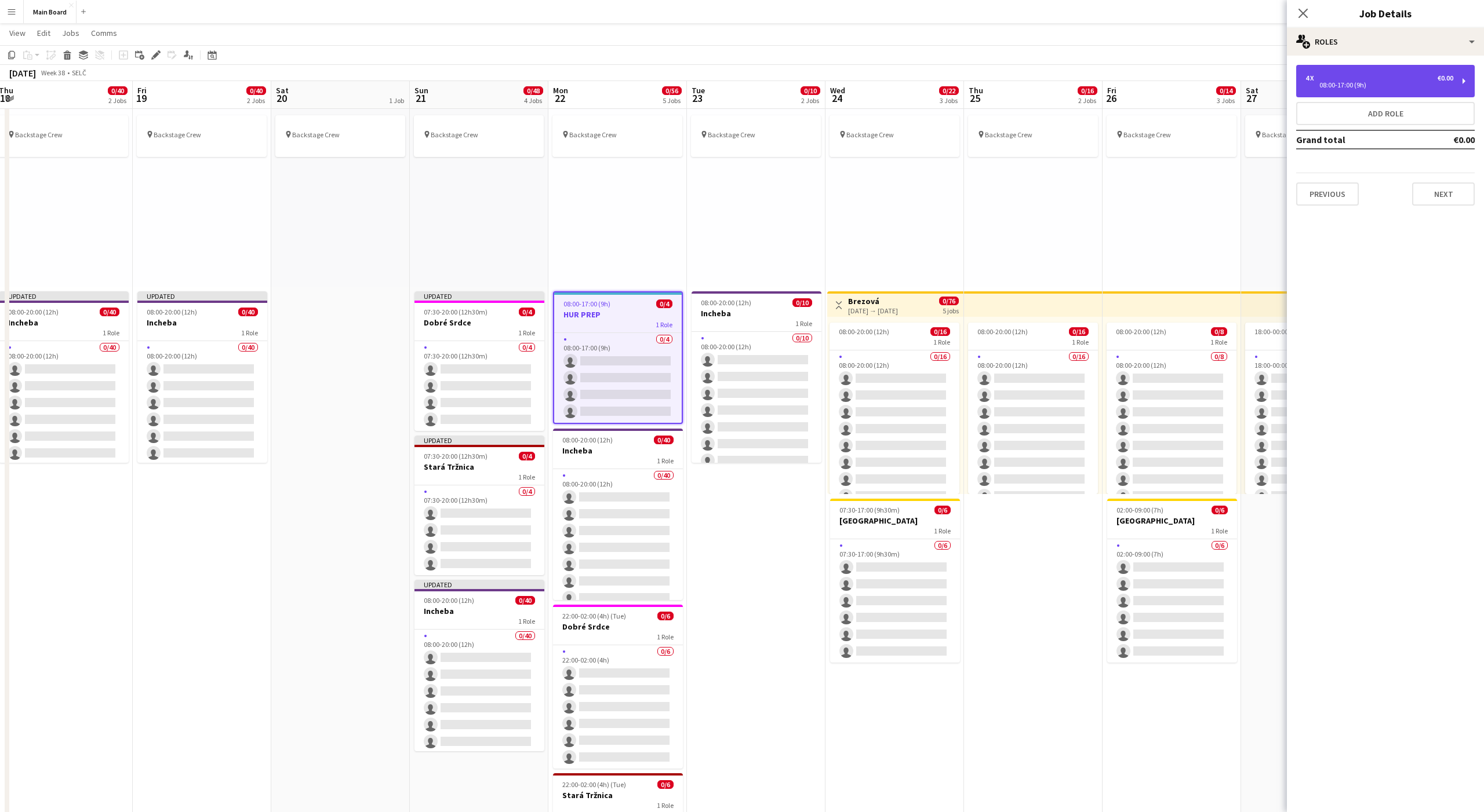
click at [1348, 96] on div "4 x €0.00 08:00-17:00 (9h)" at bounding box center [1386, 81] width 178 height 32
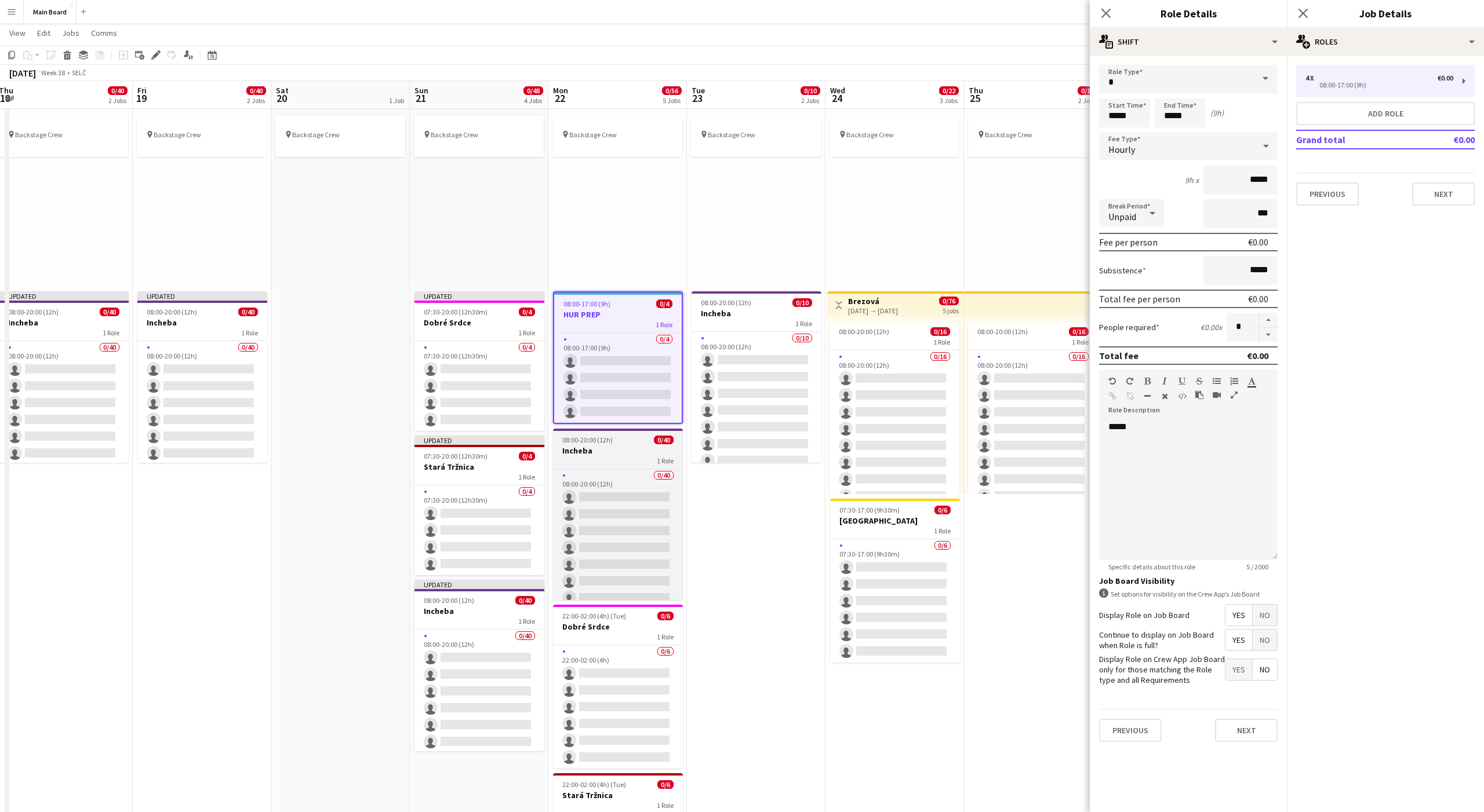
click at [580, 436] on span "08:00-20:00 (12h)" at bounding box center [587, 439] width 51 height 8
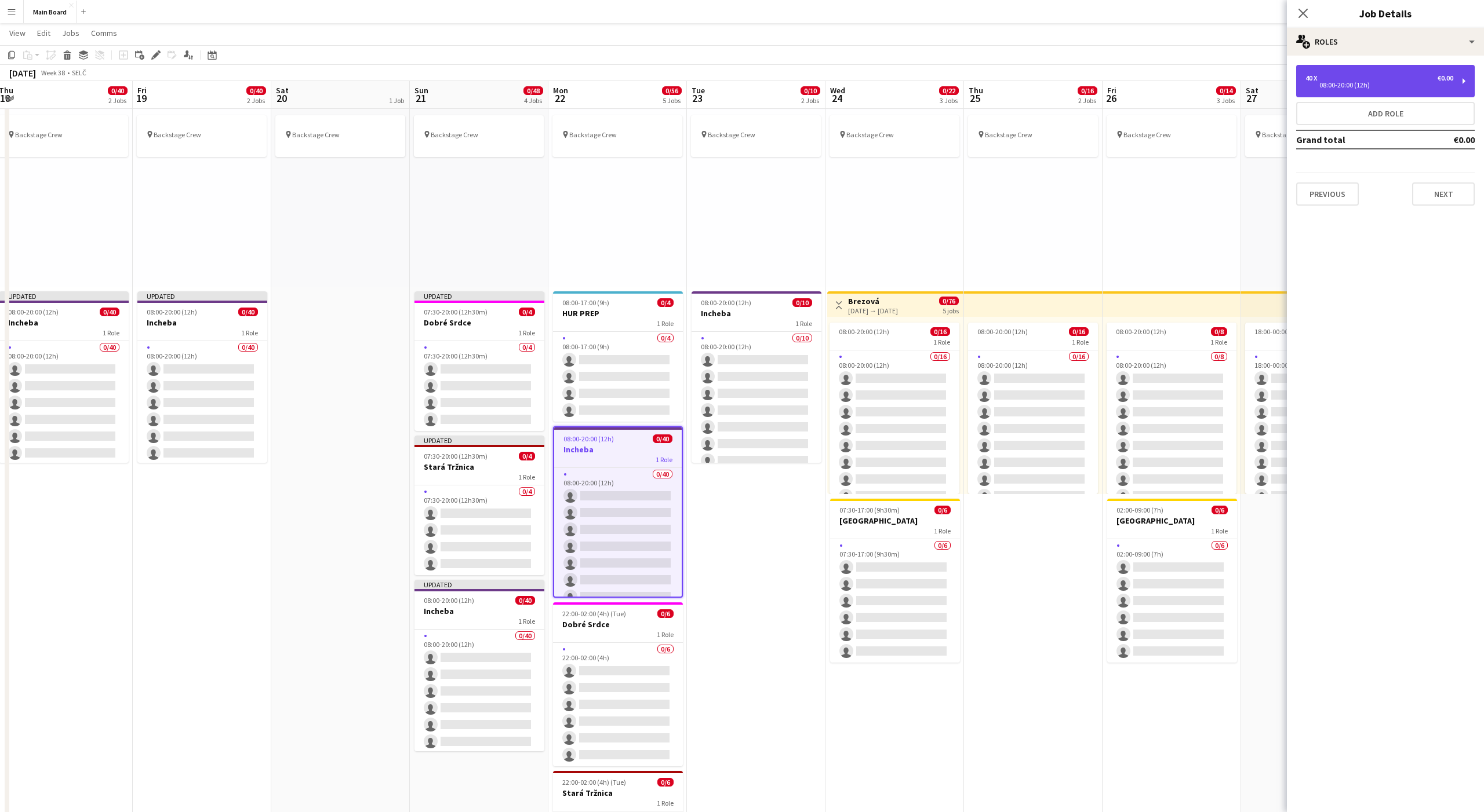
click at [1347, 83] on div "08:00-20:00 (12h)" at bounding box center [1379, 85] width 148 height 6
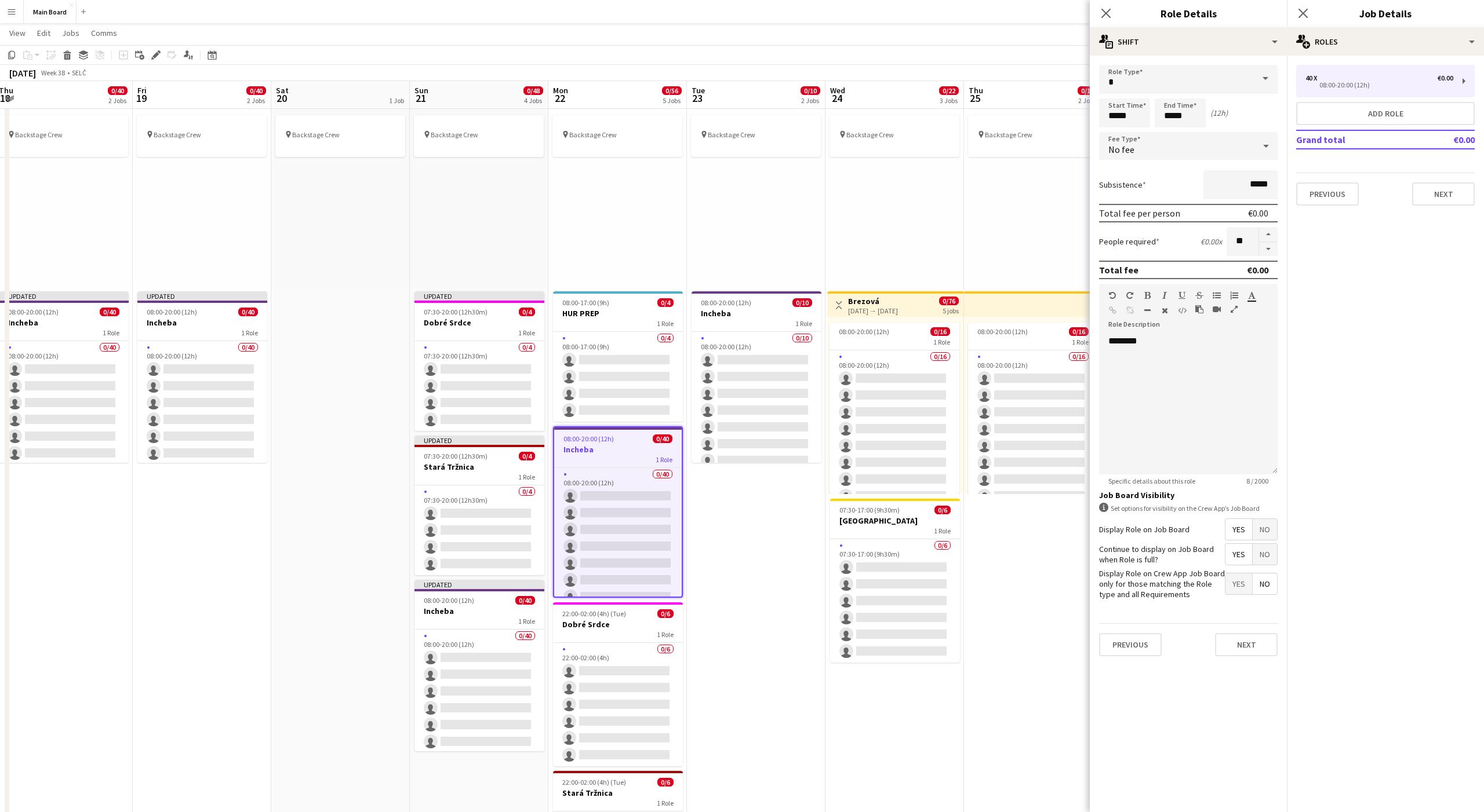
click at [1138, 156] on div "No fee" at bounding box center [1176, 146] width 155 height 28
click at [1127, 174] on span "Hourly" at bounding box center [1188, 179] width 160 height 11
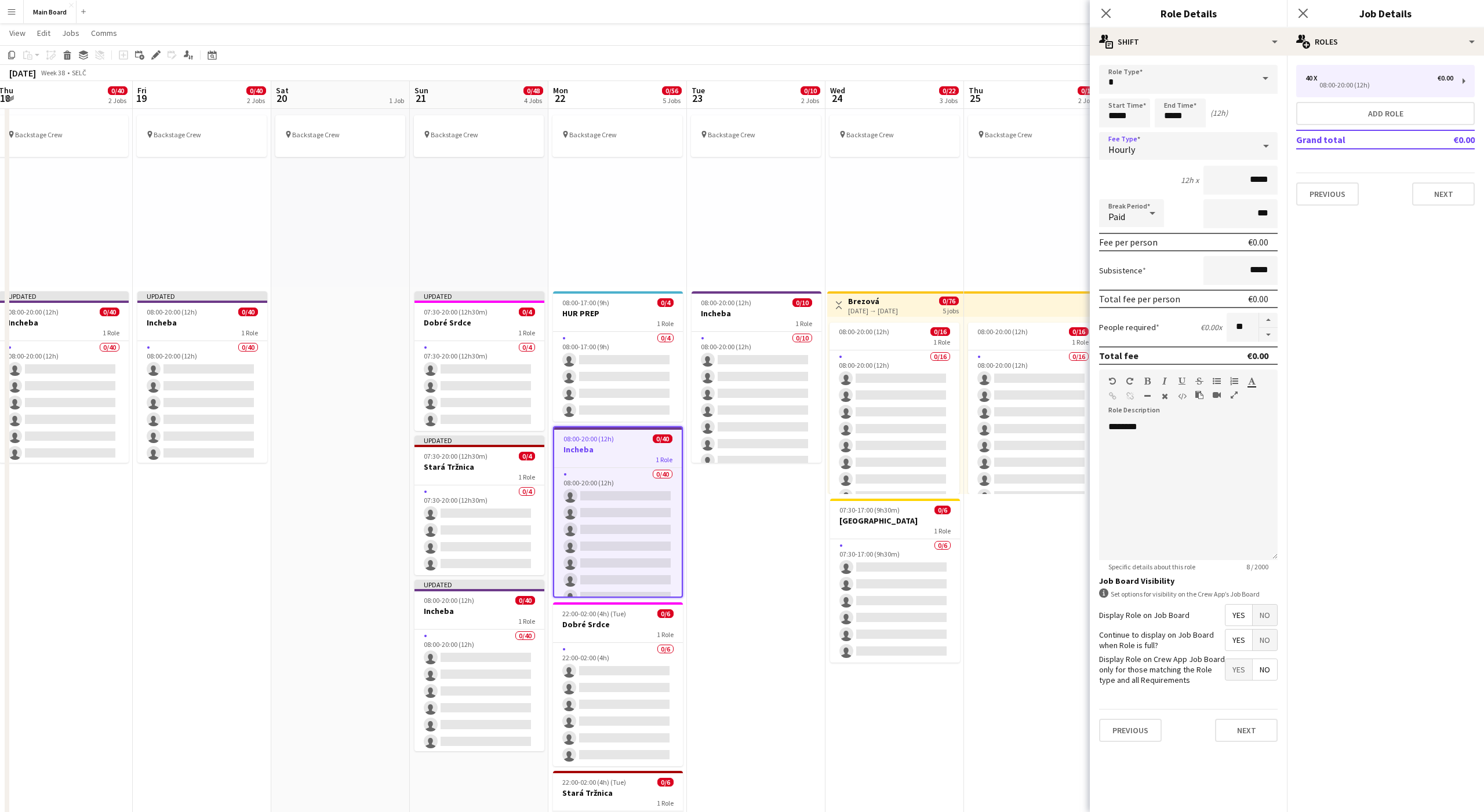
click at [1127, 211] on div "Paid" at bounding box center [1119, 213] width 41 height 28
click at [1122, 279] on span "Unpaid" at bounding box center [1131, 275] width 46 height 11
click at [599, 294] on app-job-card "08:00-17:00 (9h) 0/4 HUR PREP 1 Role 0/4 08:00-17:00 (9h) single-neutral-action…" at bounding box center [617, 356] width 130 height 130
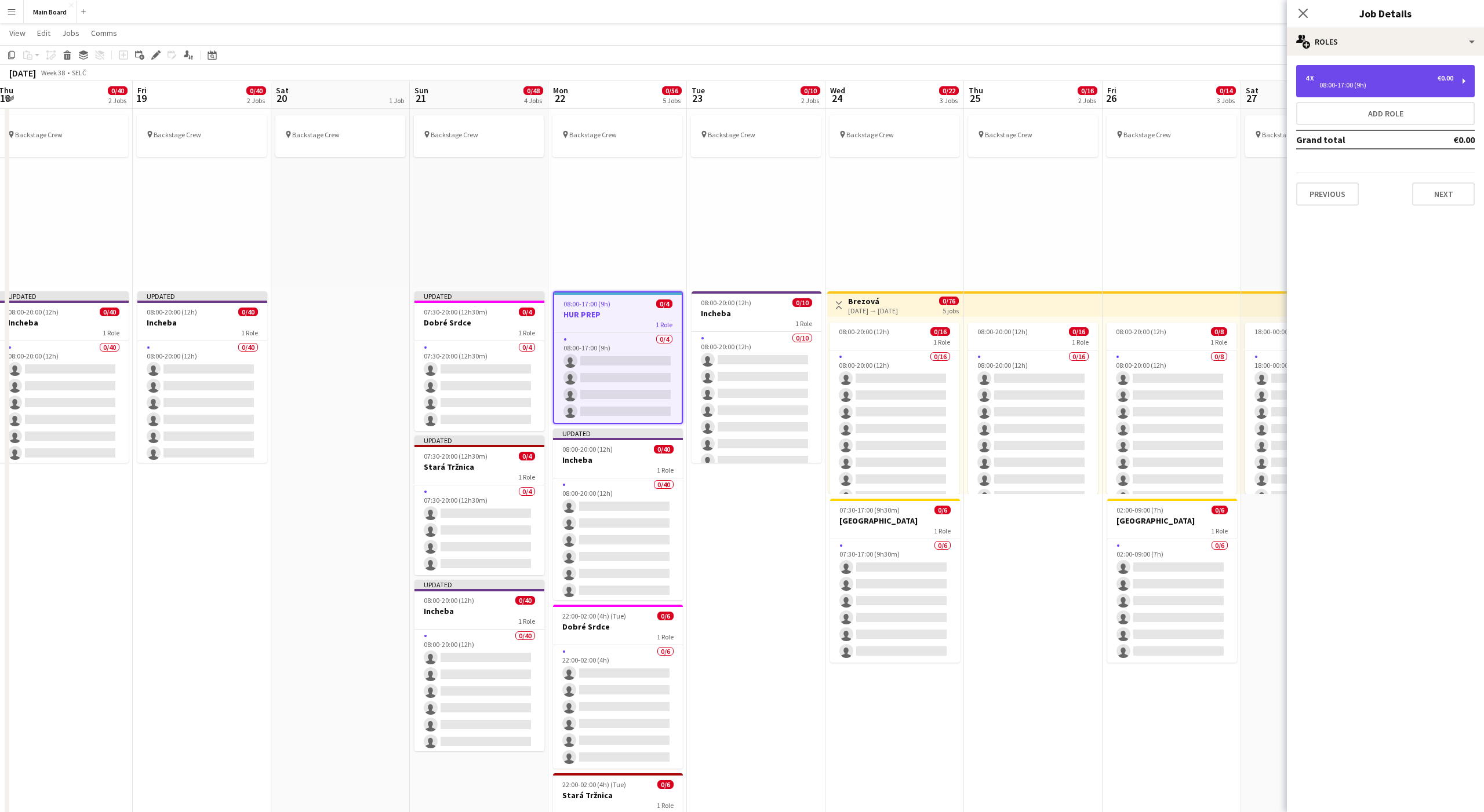
click at [1340, 92] on div "4 x €0.00 08:00-17:00 (9h)" at bounding box center [1386, 81] width 178 height 32
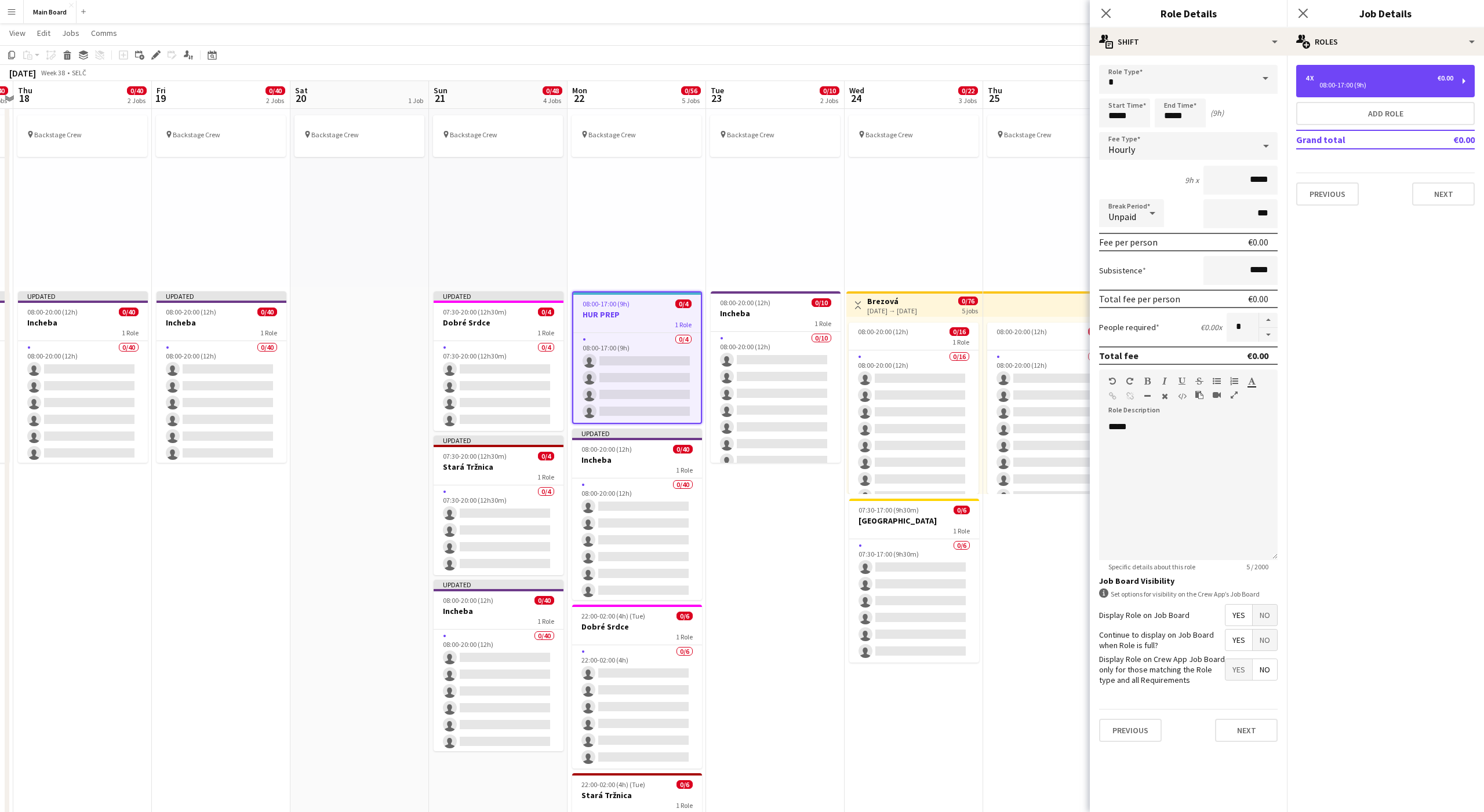
scroll to position [0, 399]
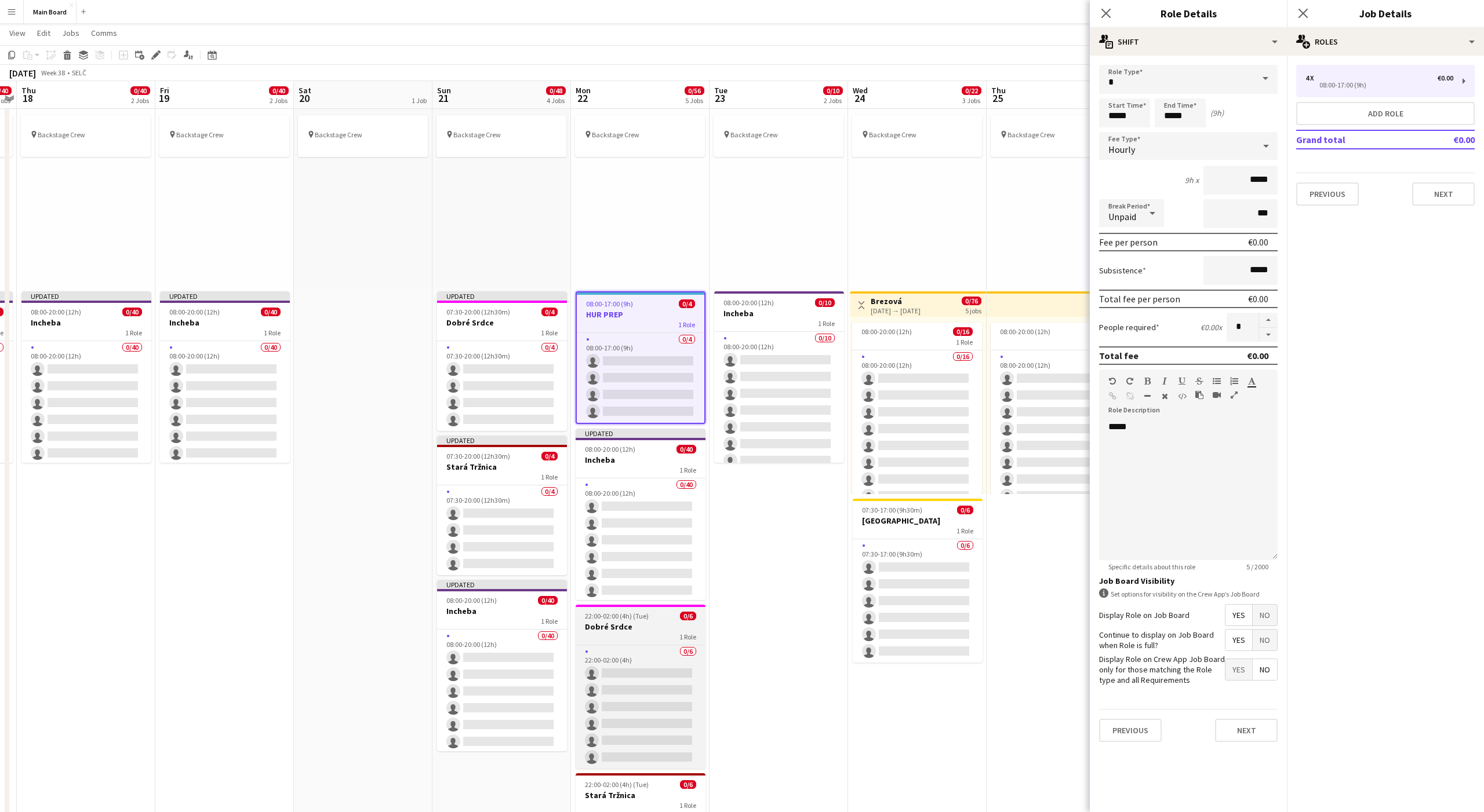
click at [584, 627] on h3 "Dobré Srdce" at bounding box center [640, 626] width 130 height 10
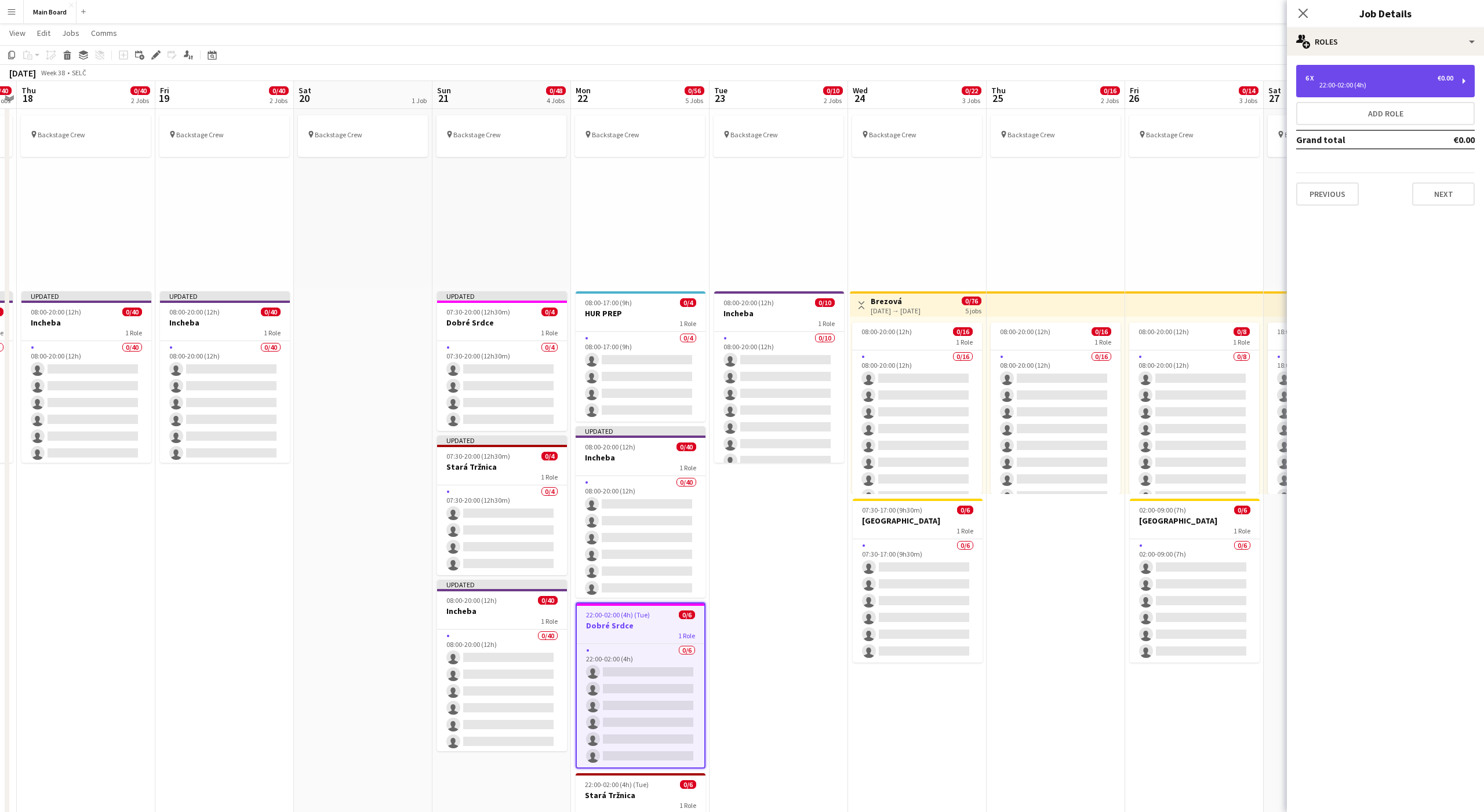
click at [1330, 95] on div "6 x €0.00 22:00-02:00 (4h)" at bounding box center [1386, 81] width 178 height 32
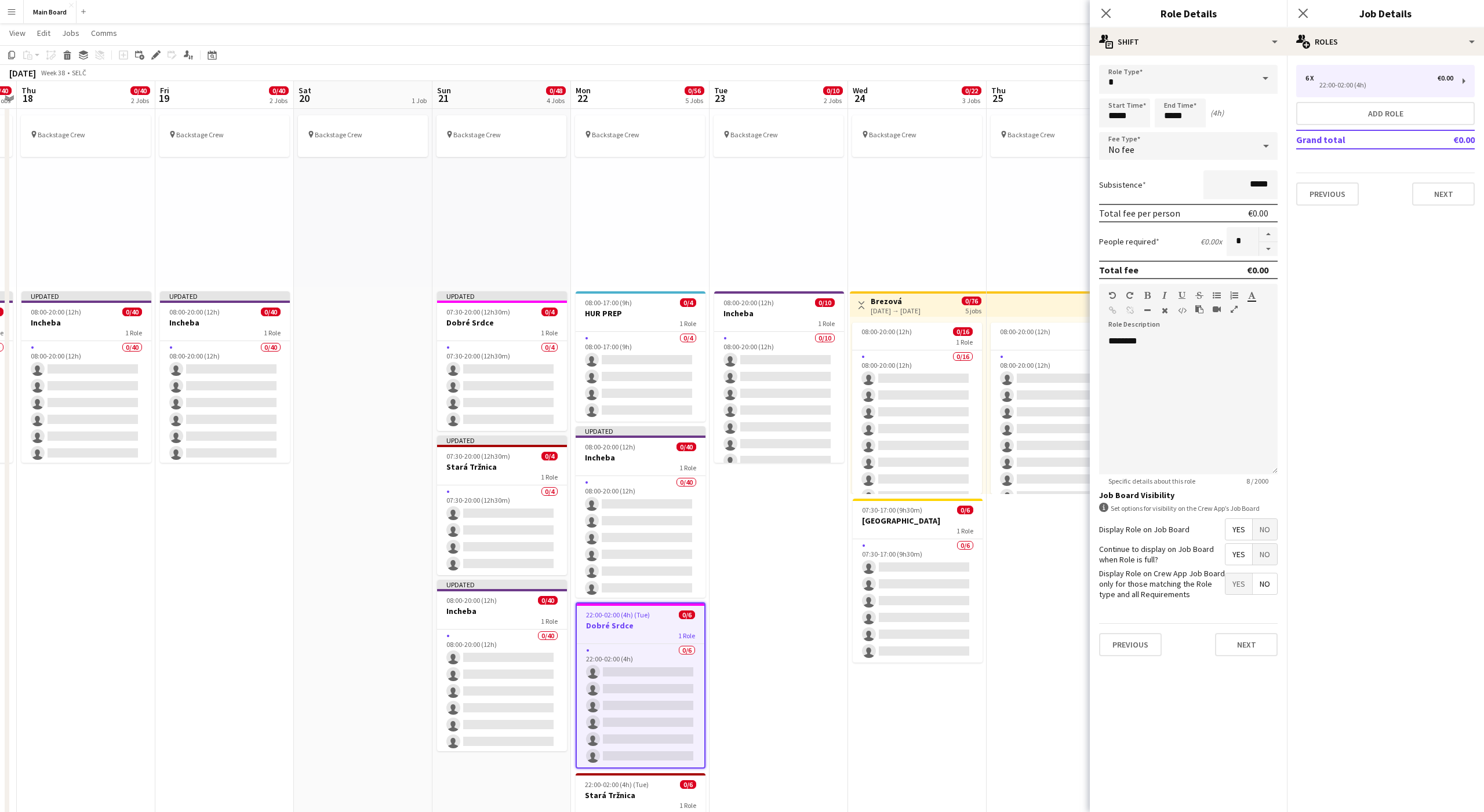
click at [1142, 150] on div "No fee" at bounding box center [1176, 146] width 155 height 28
click at [1131, 182] on span "Hourly" at bounding box center [1188, 179] width 160 height 11
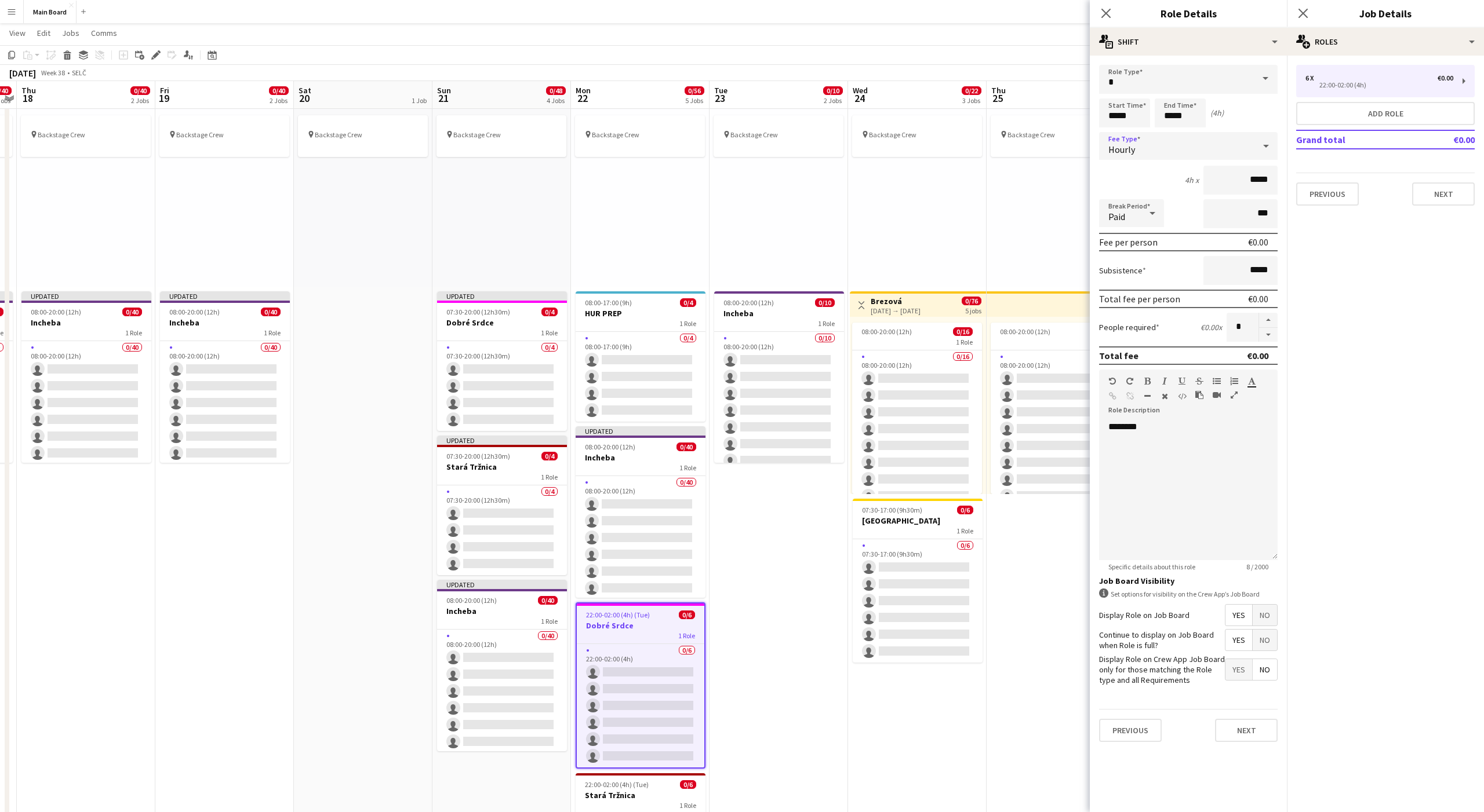
click at [1127, 220] on div "Paid" at bounding box center [1119, 213] width 41 height 28
click at [1127, 267] on mat-option "Unpaid" at bounding box center [1131, 276] width 65 height 29
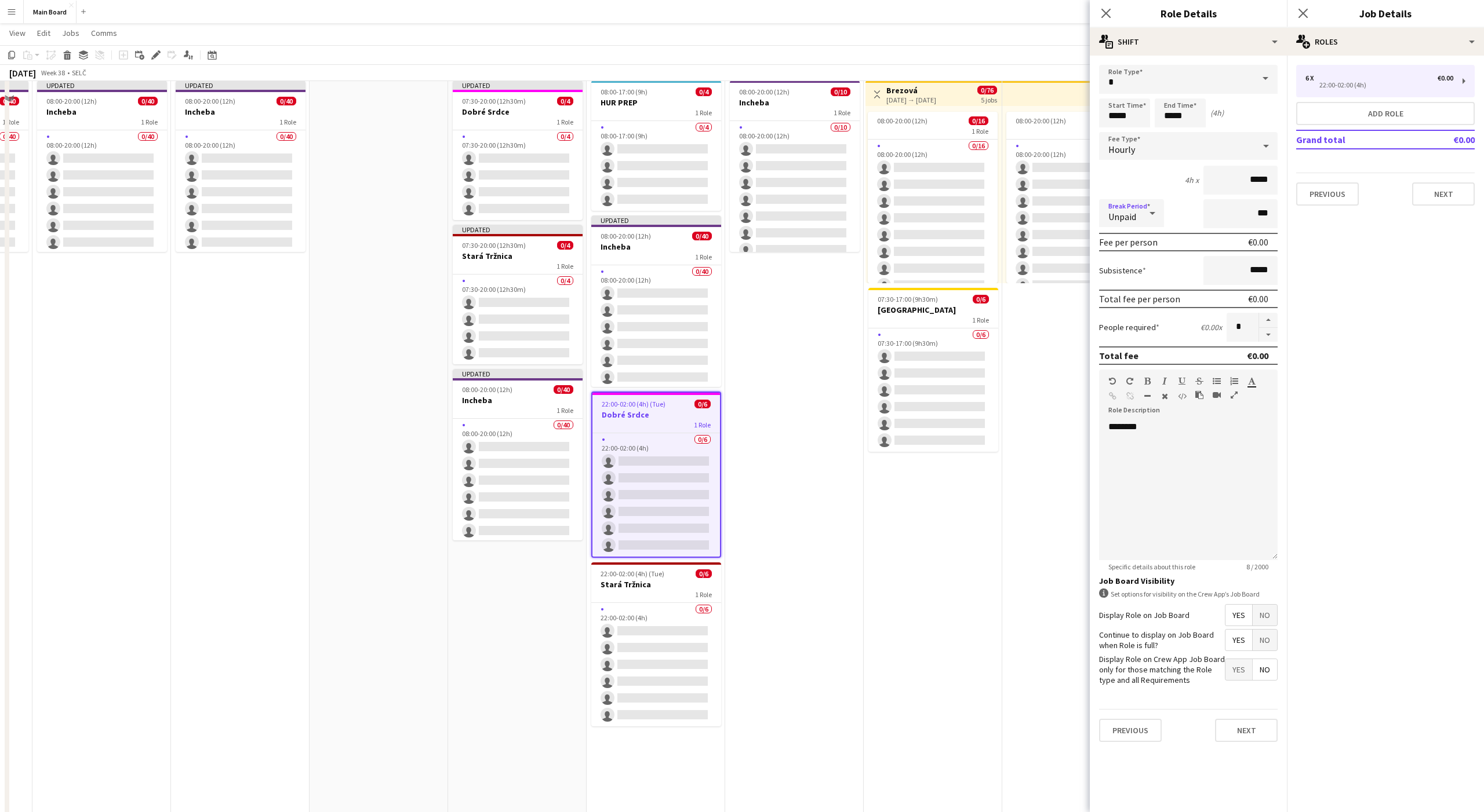
scroll to position [265, 0]
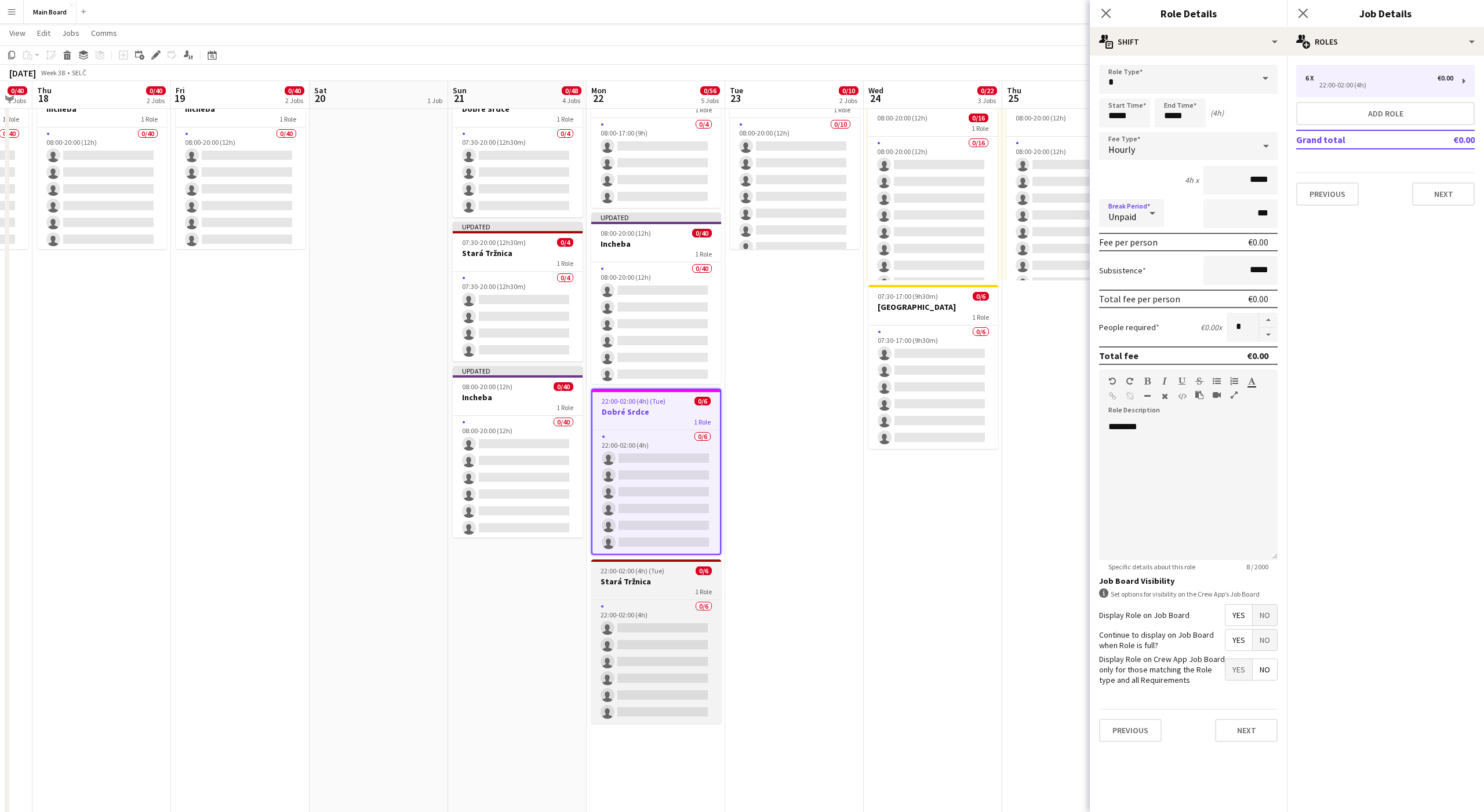
click at [655, 572] on span "22:00-02:00 (4h) (Tue)" at bounding box center [632, 570] width 63 height 8
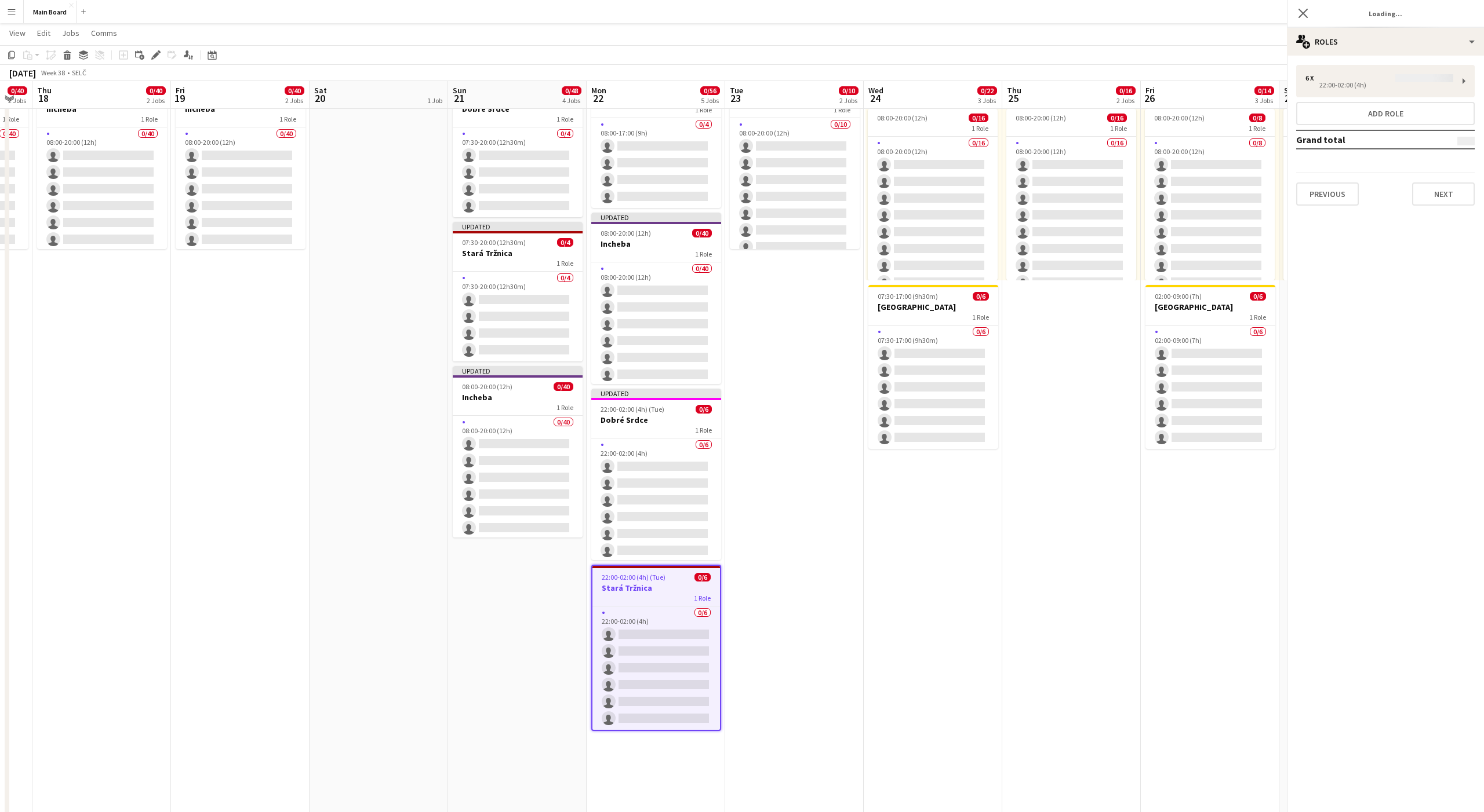
scroll to position [0, 384]
click at [1348, 90] on div "6 x €0.00 22:00-02:00 (4h)" at bounding box center [1386, 81] width 178 height 32
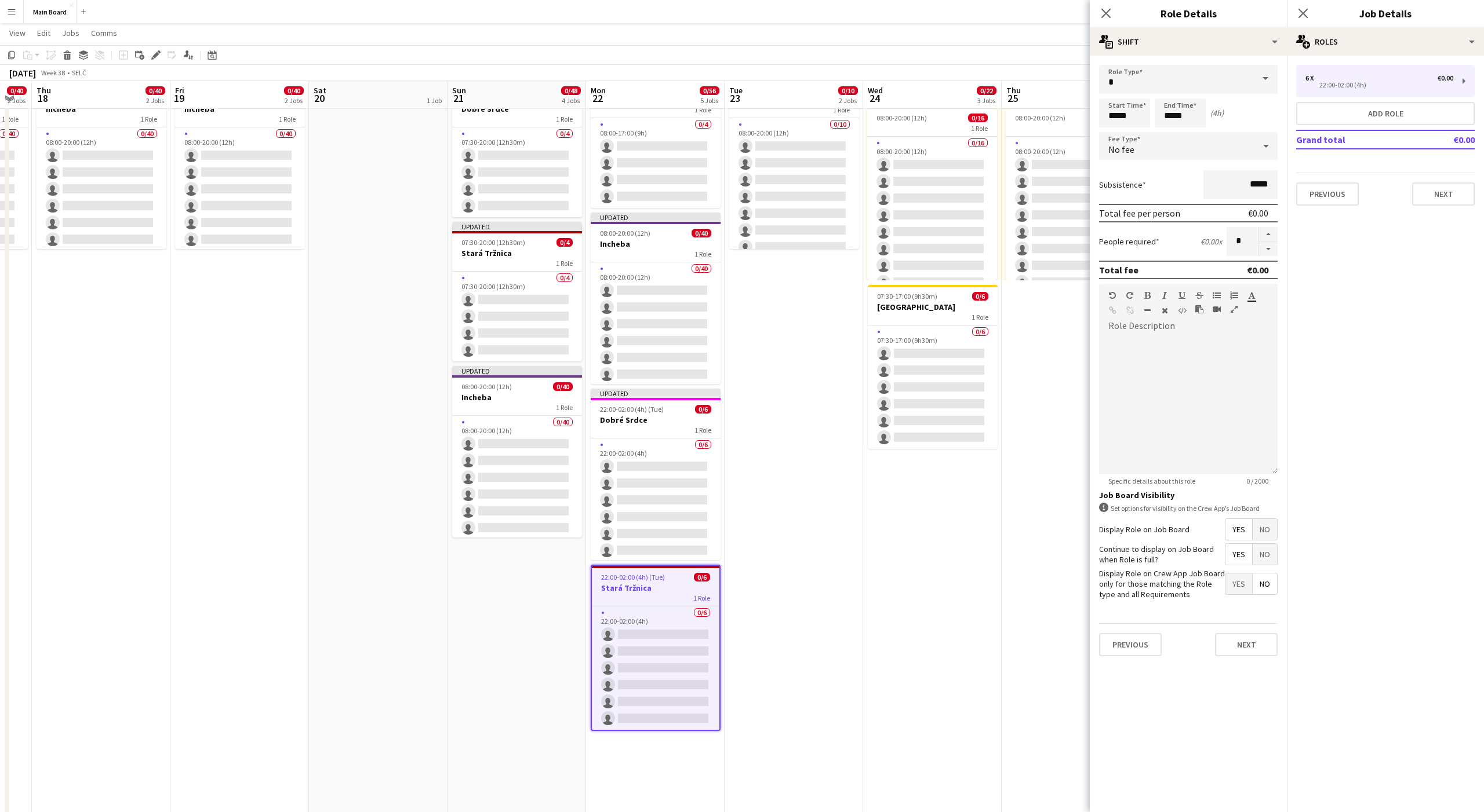
click at [1178, 135] on div "No fee" at bounding box center [1176, 146] width 155 height 28
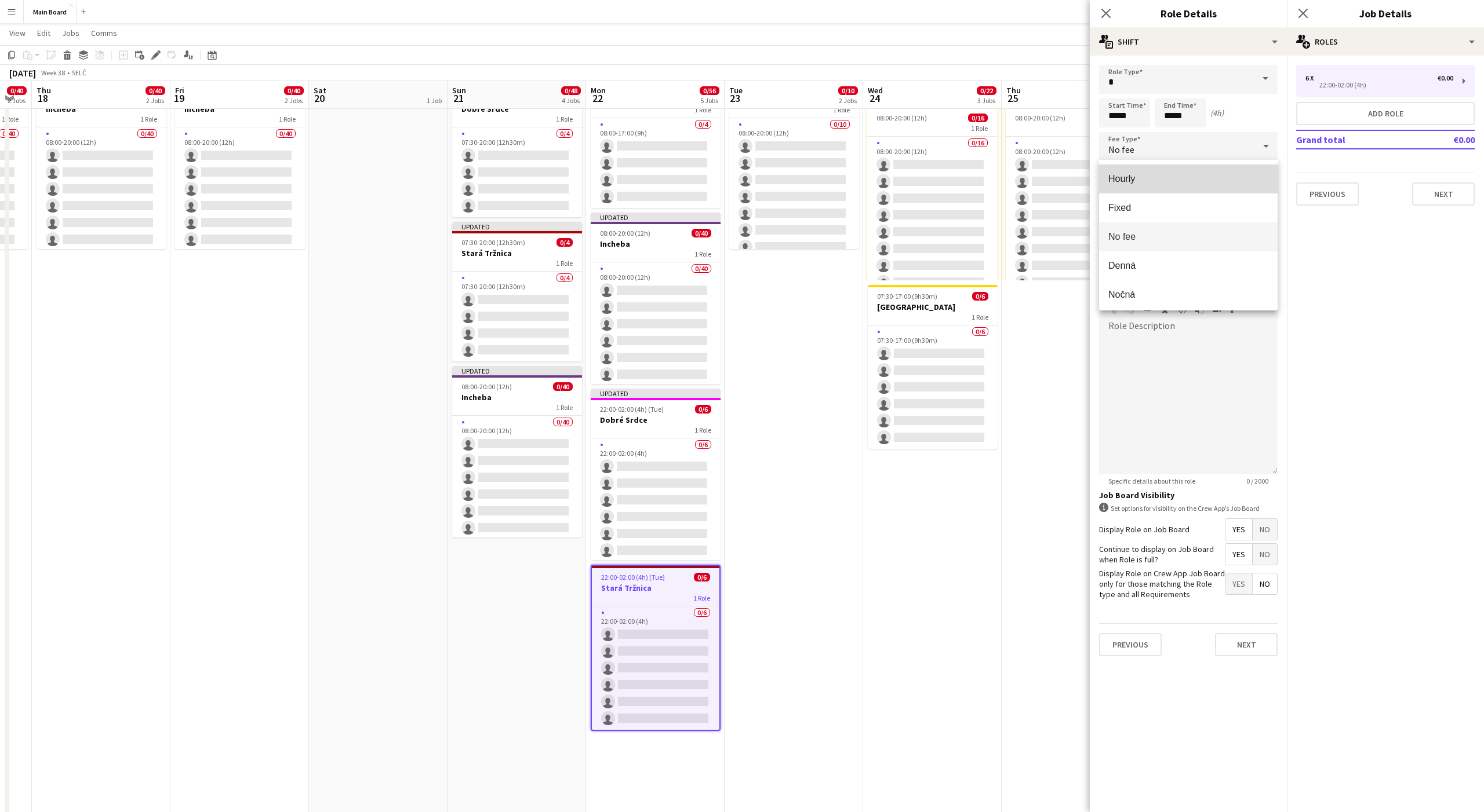
click at [1132, 176] on span "Hourly" at bounding box center [1188, 179] width 160 height 11
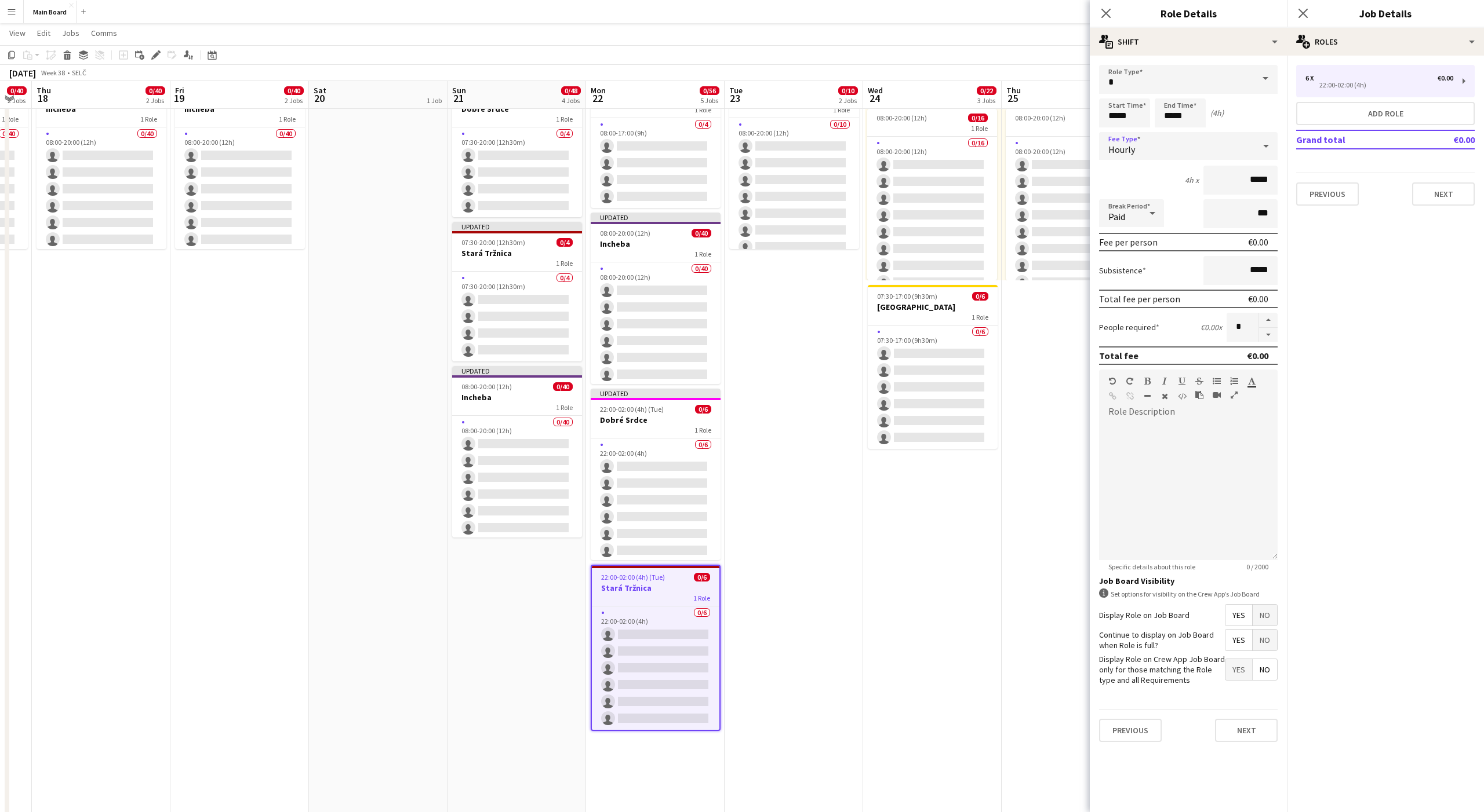
click at [1122, 207] on div "Paid" at bounding box center [1119, 213] width 41 height 28
click at [1126, 266] on mat-option "Unpaid" at bounding box center [1131, 276] width 65 height 29
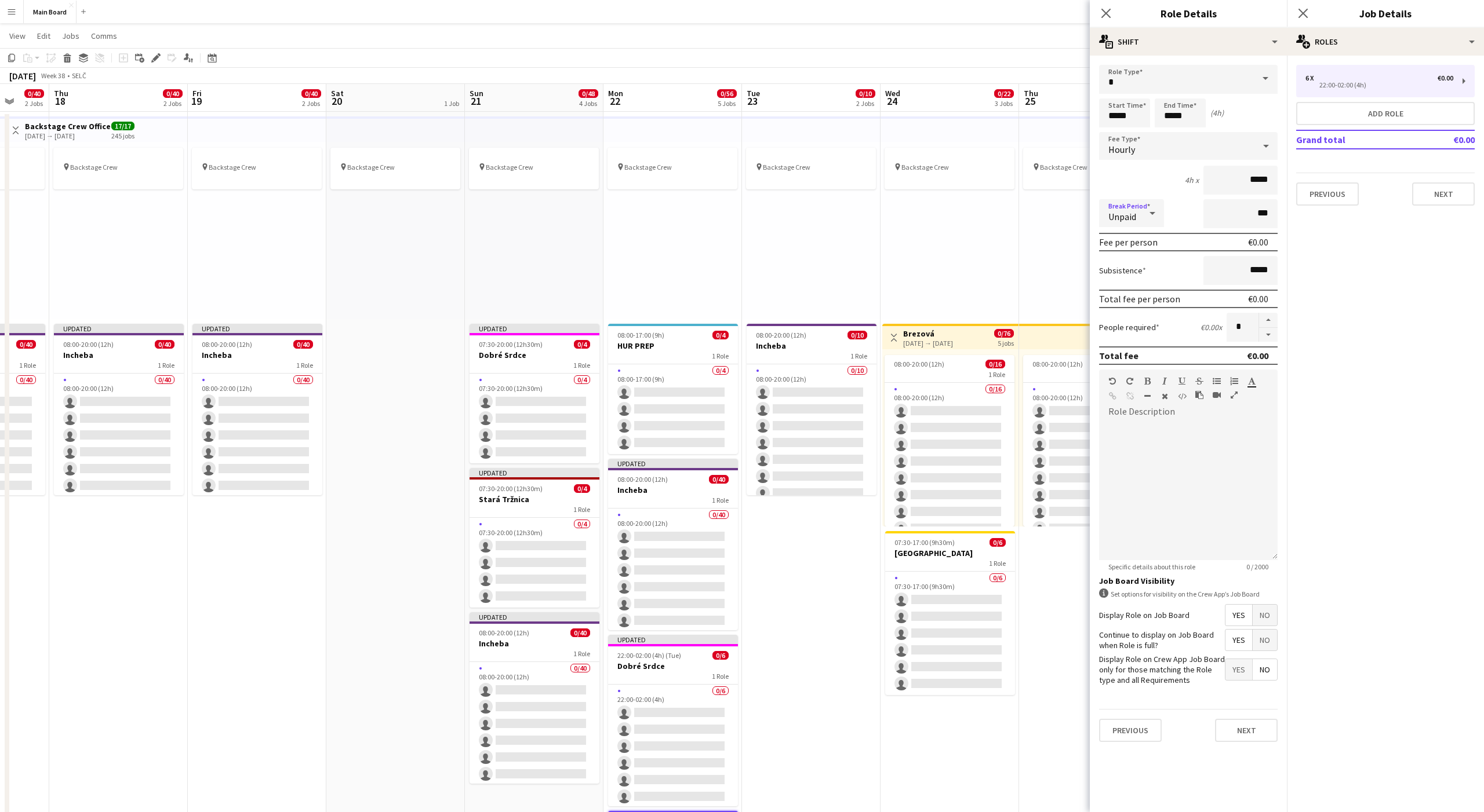
scroll to position [0, 0]
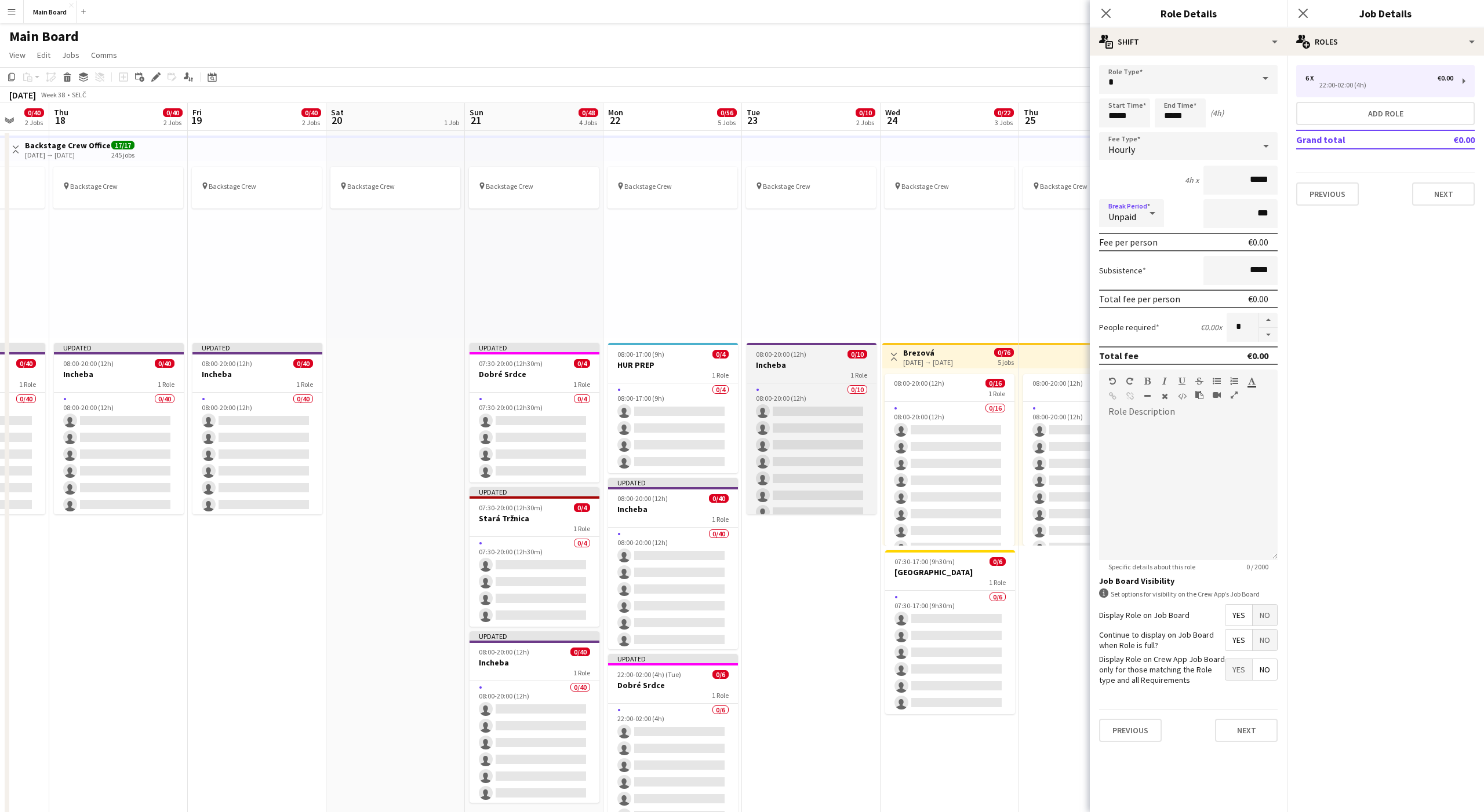
click at [799, 367] on h3 "Incheba" at bounding box center [811, 365] width 130 height 10
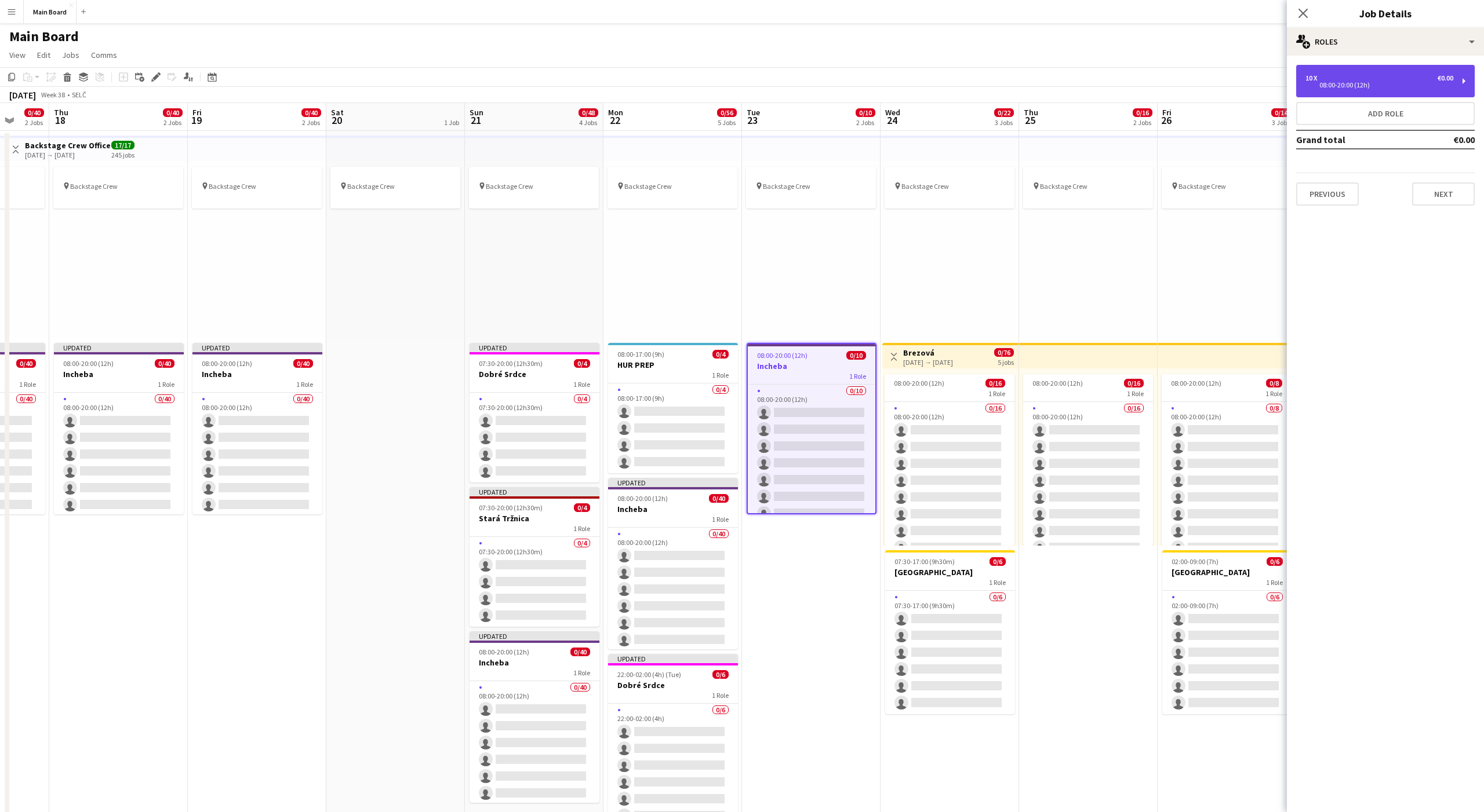
click at [1361, 88] on div "08:00-20:00 (12h)" at bounding box center [1379, 85] width 148 height 6
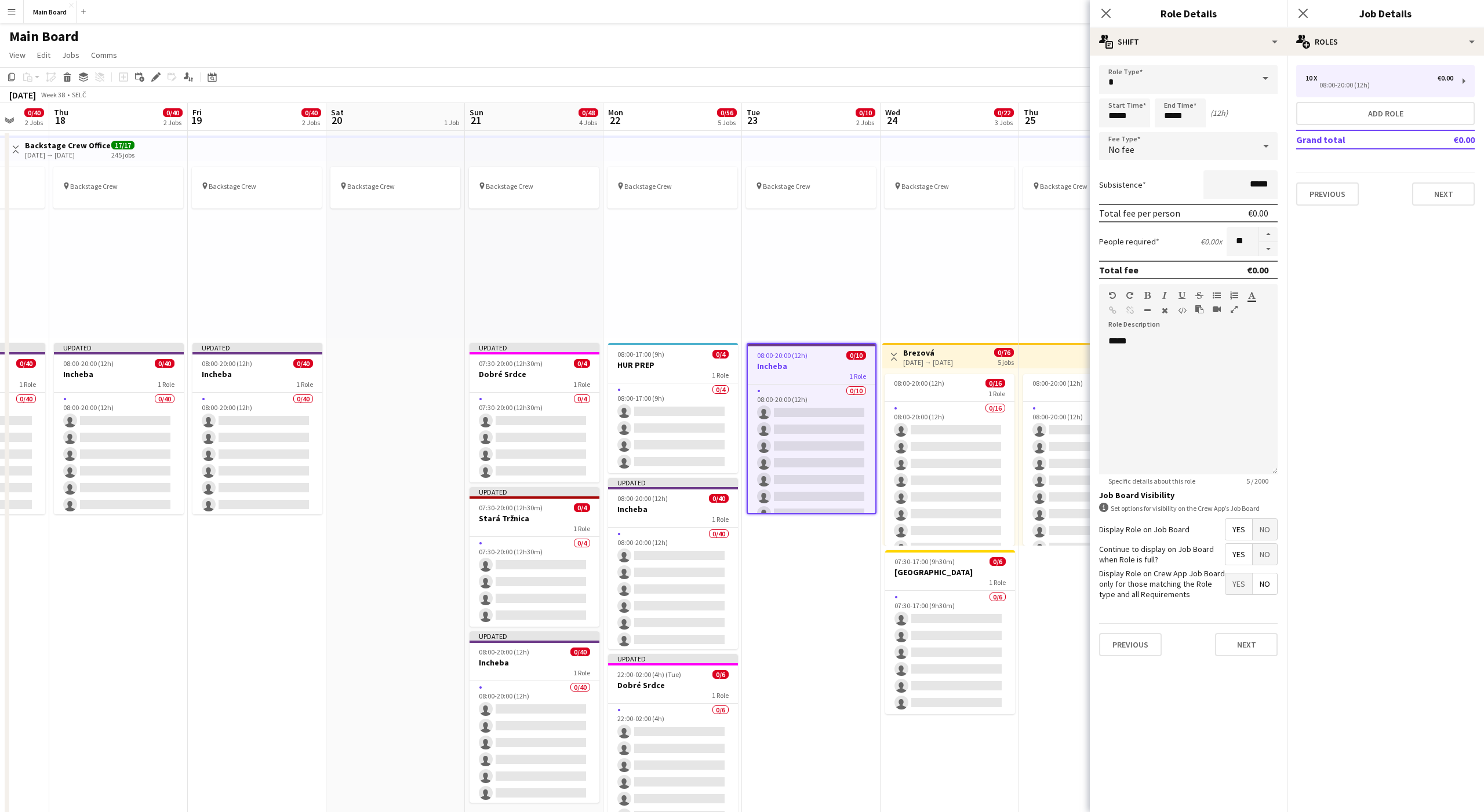
click at [1178, 141] on div "No fee" at bounding box center [1176, 146] width 155 height 28
click at [1128, 174] on span "Hourly" at bounding box center [1188, 179] width 160 height 11
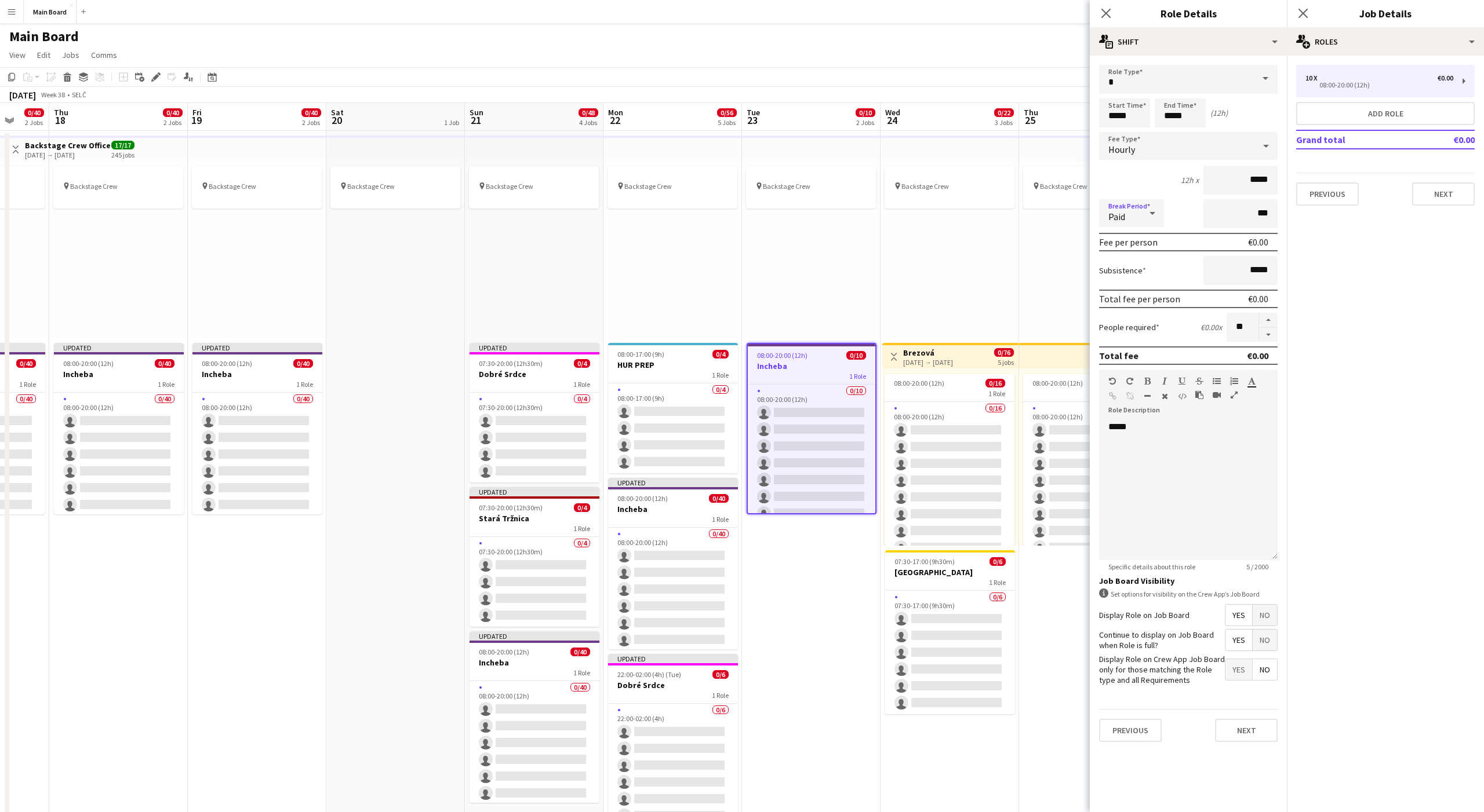
click at [1126, 213] on div "Paid" at bounding box center [1119, 213] width 41 height 28
click at [1127, 269] on mat-option "Unpaid" at bounding box center [1131, 276] width 65 height 29
click at [934, 379] on span "08:00-20:00 (12h)" at bounding box center [919, 383] width 51 height 8
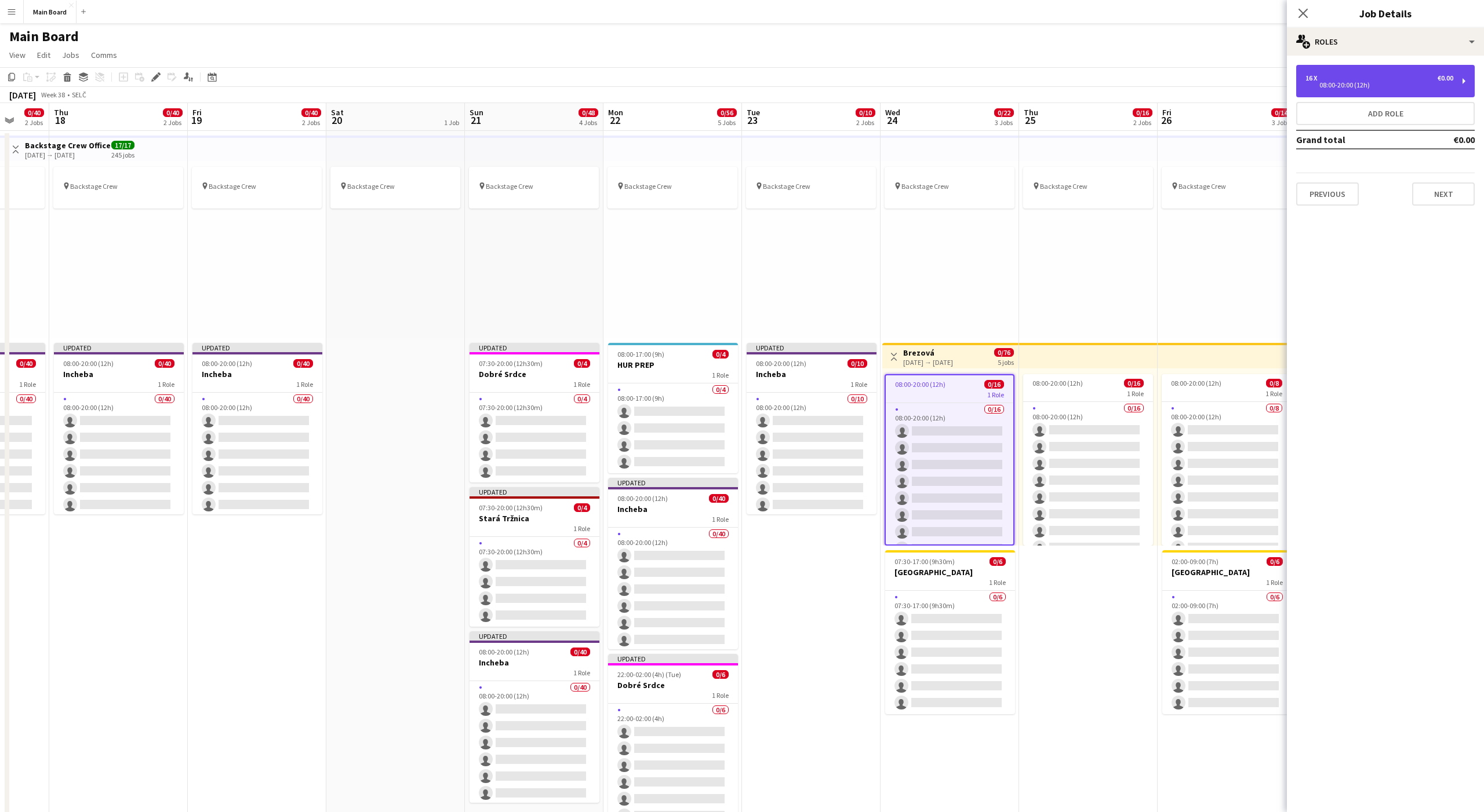
click at [1365, 93] on div "16 x €0.00 08:00-20:00 (12h)" at bounding box center [1386, 81] width 178 height 32
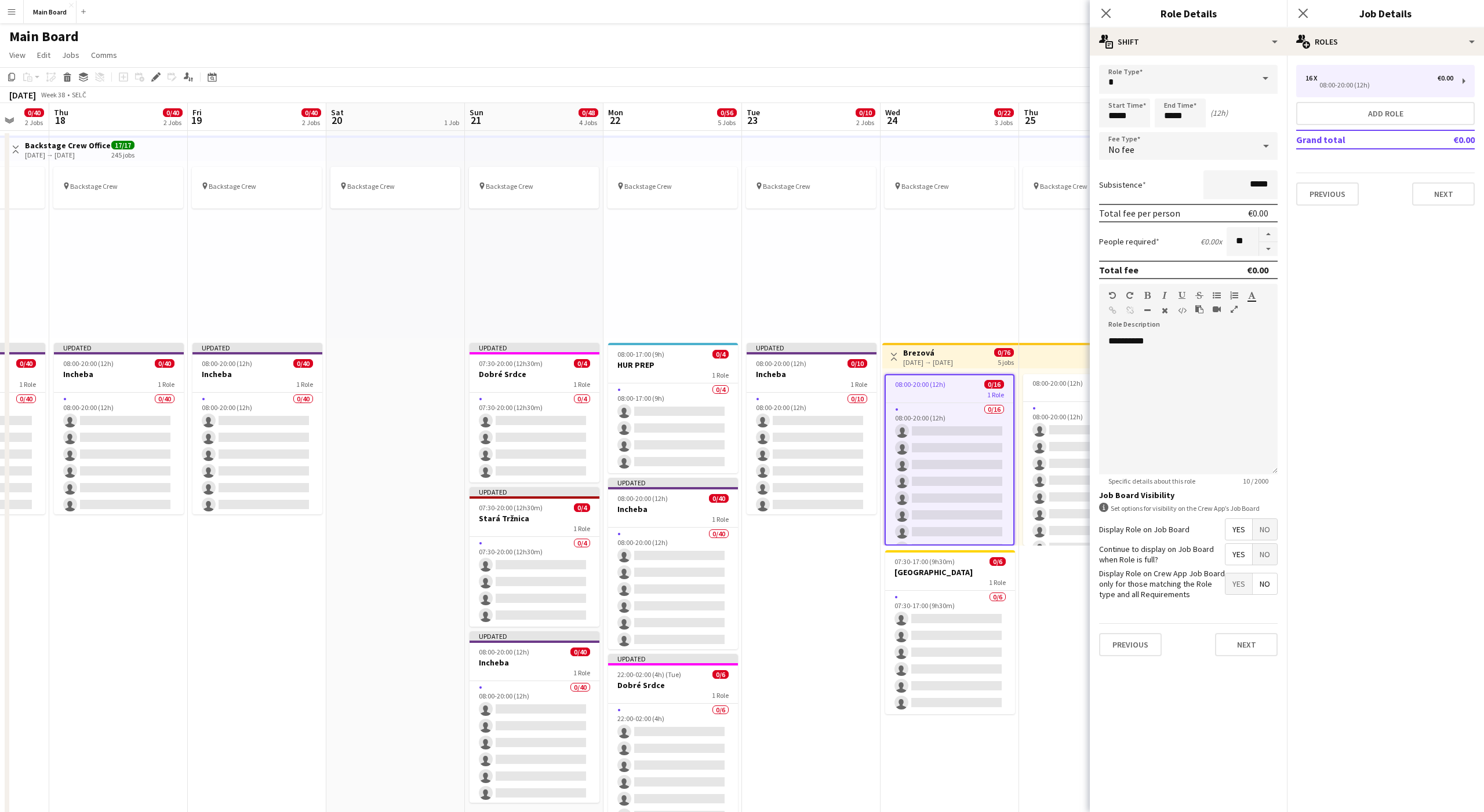
click at [1133, 151] on div "No fee" at bounding box center [1176, 146] width 155 height 28
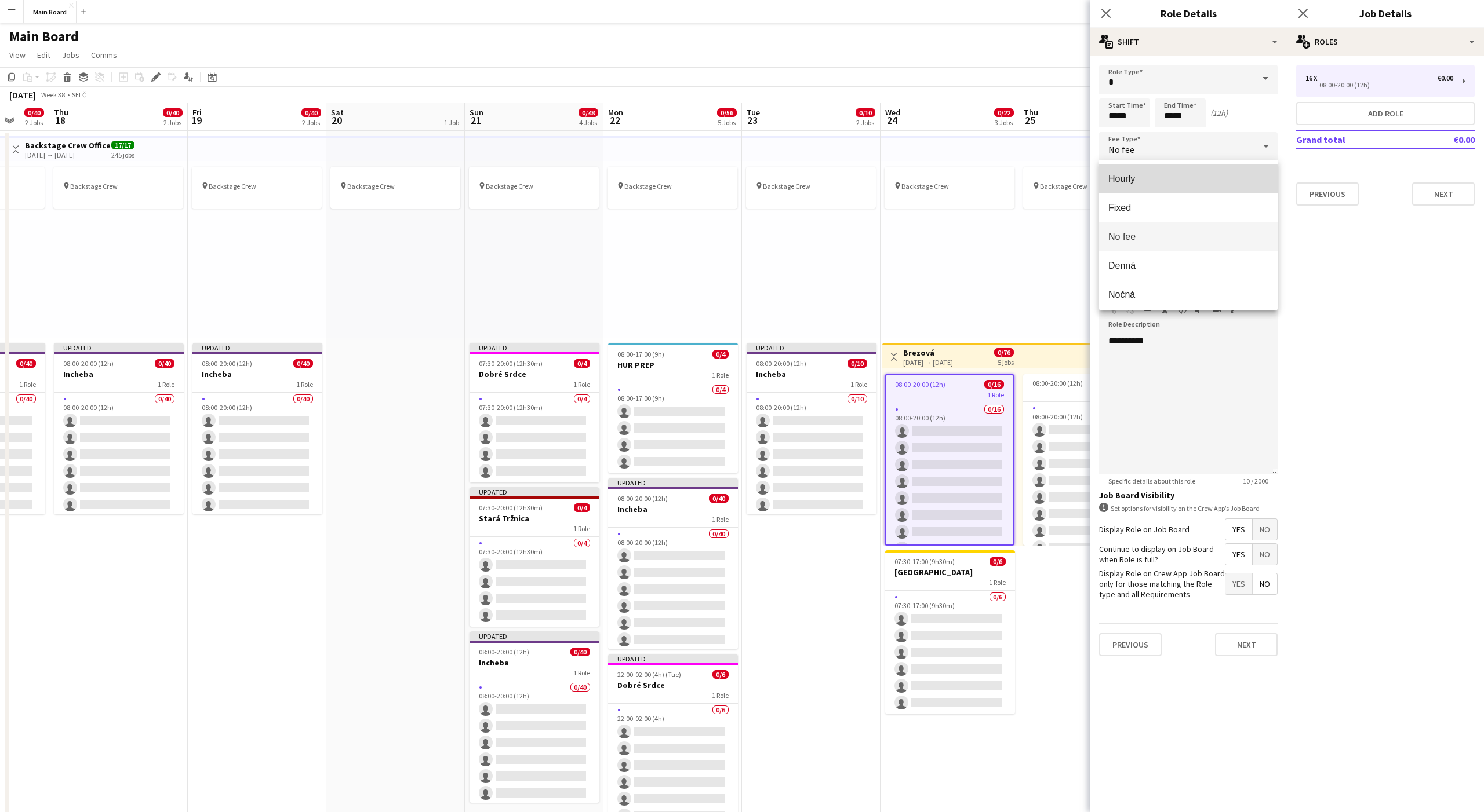
click at [1137, 183] on span "Hourly" at bounding box center [1188, 179] width 160 height 11
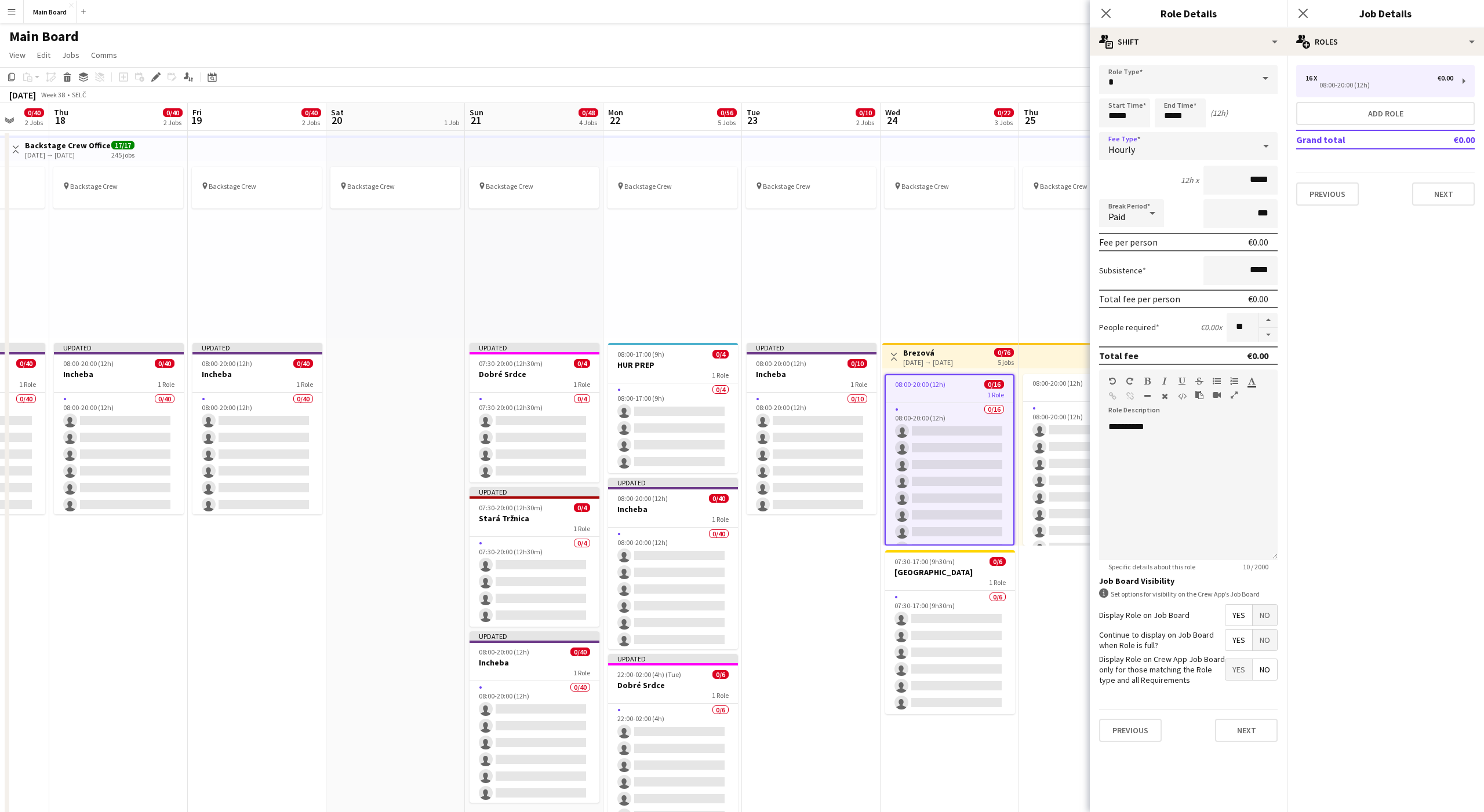
click at [1124, 215] on span "Paid" at bounding box center [1116, 217] width 17 height 12
click at [1122, 276] on span "Unpaid" at bounding box center [1131, 275] width 46 height 11
click at [932, 564] on span "07:30-17:00 (9h30m)" at bounding box center [924, 561] width 61 height 8
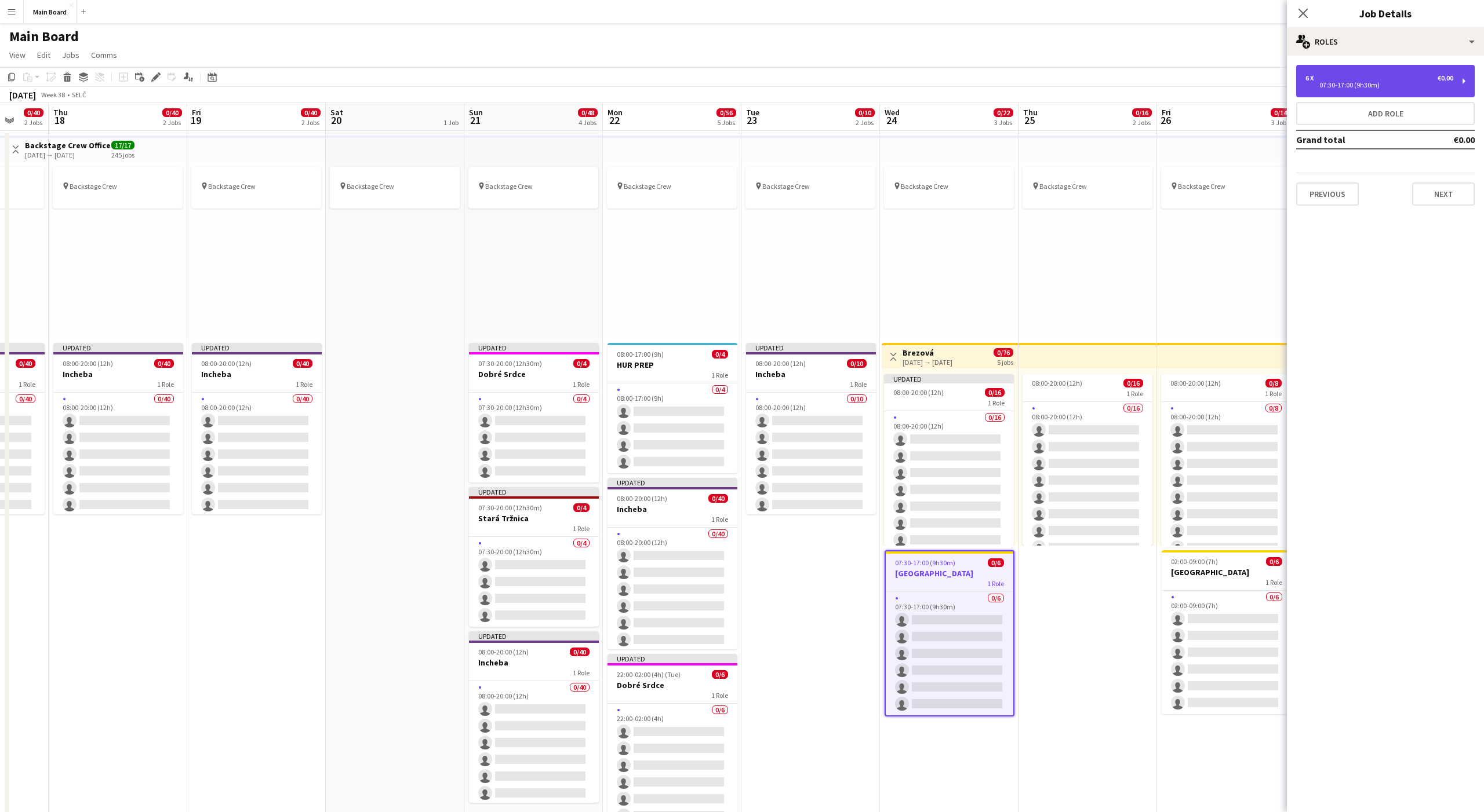
click at [1322, 87] on div "07:30-17:00 (9h30m)" at bounding box center [1379, 85] width 148 height 6
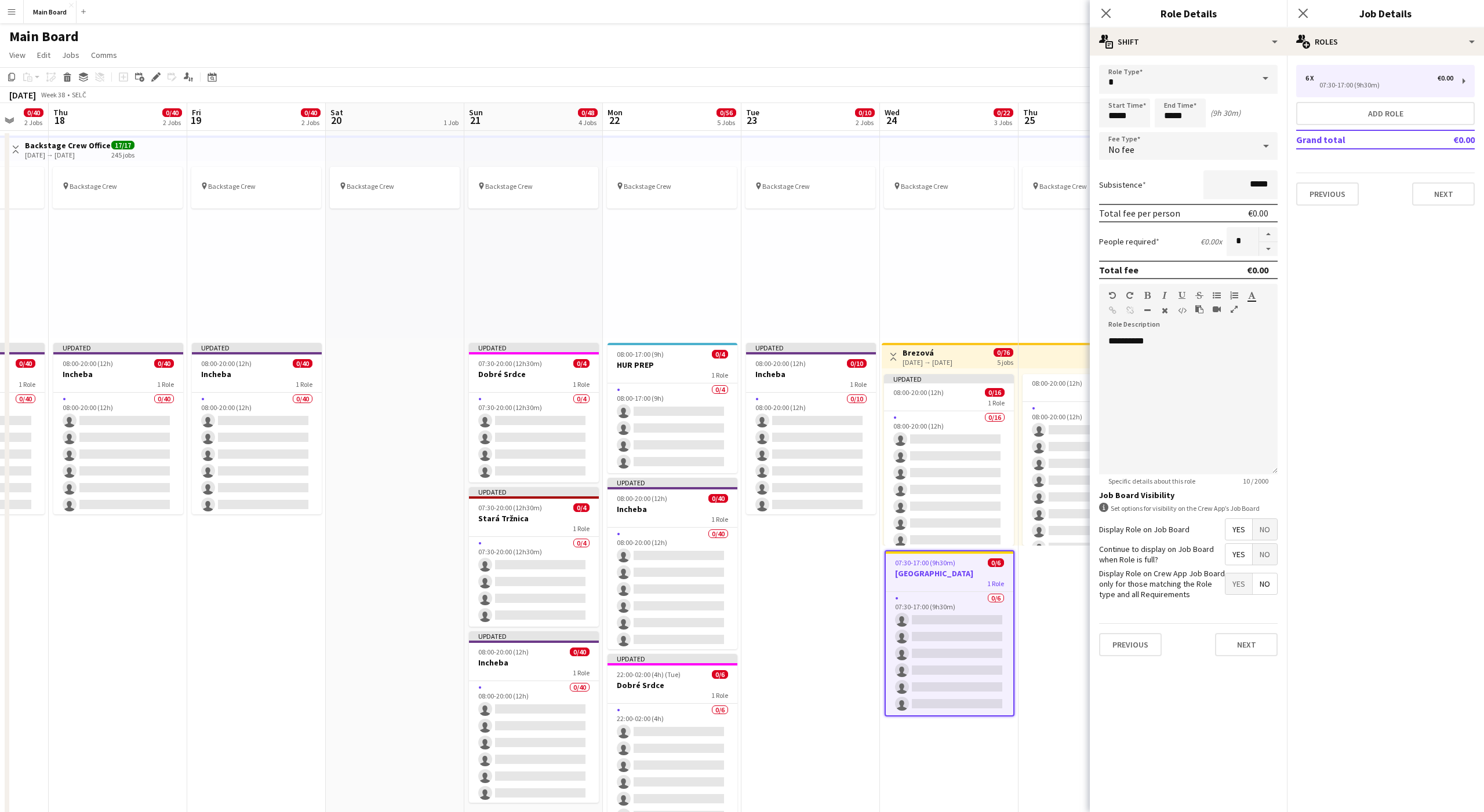
click at [1153, 153] on div "No fee" at bounding box center [1176, 146] width 155 height 28
click at [1134, 171] on mat-option "Hourly" at bounding box center [1188, 179] width 178 height 29
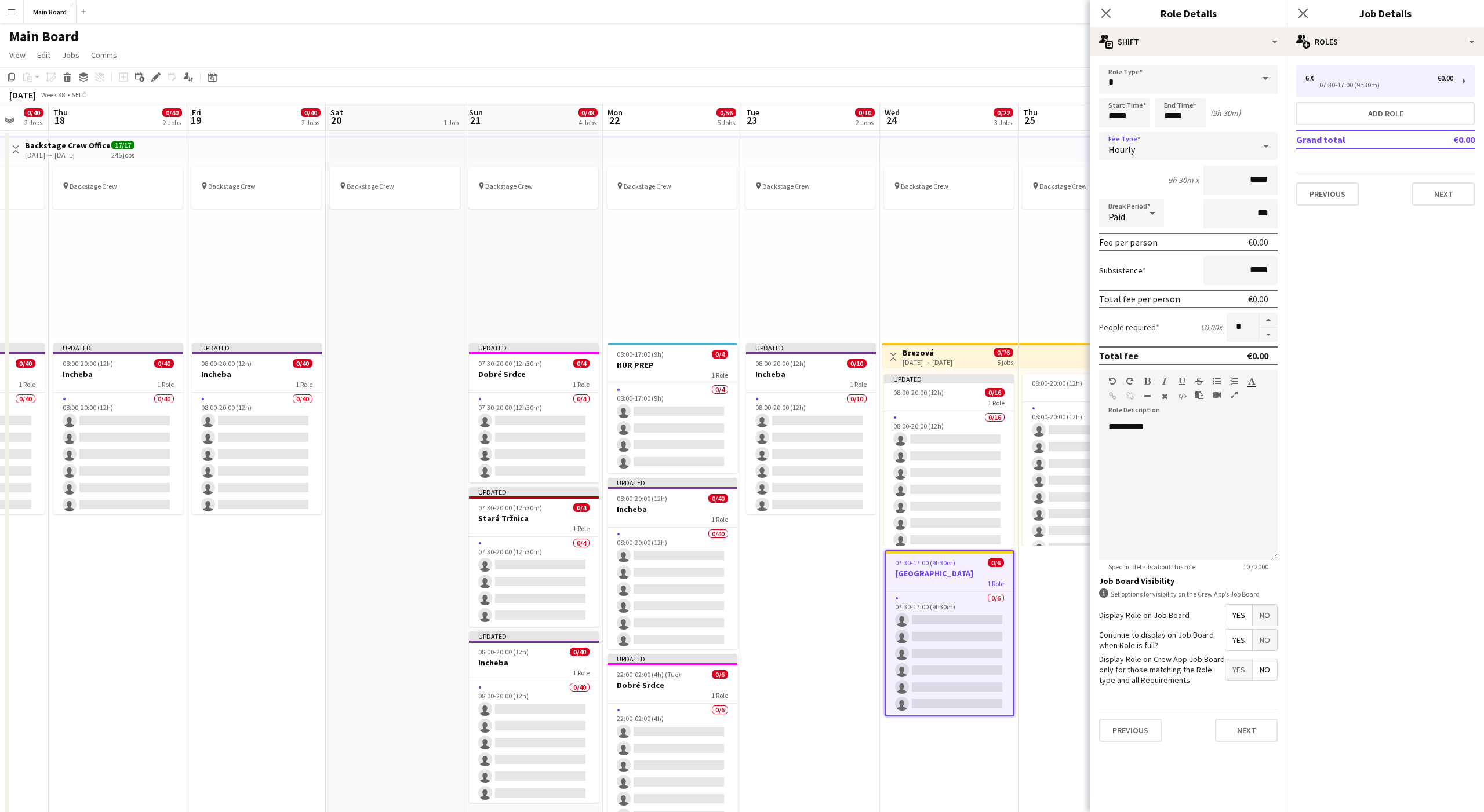
click at [1120, 218] on span "Paid" at bounding box center [1116, 217] width 17 height 12
click at [1133, 268] on mat-option "Unpaid" at bounding box center [1131, 276] width 65 height 29
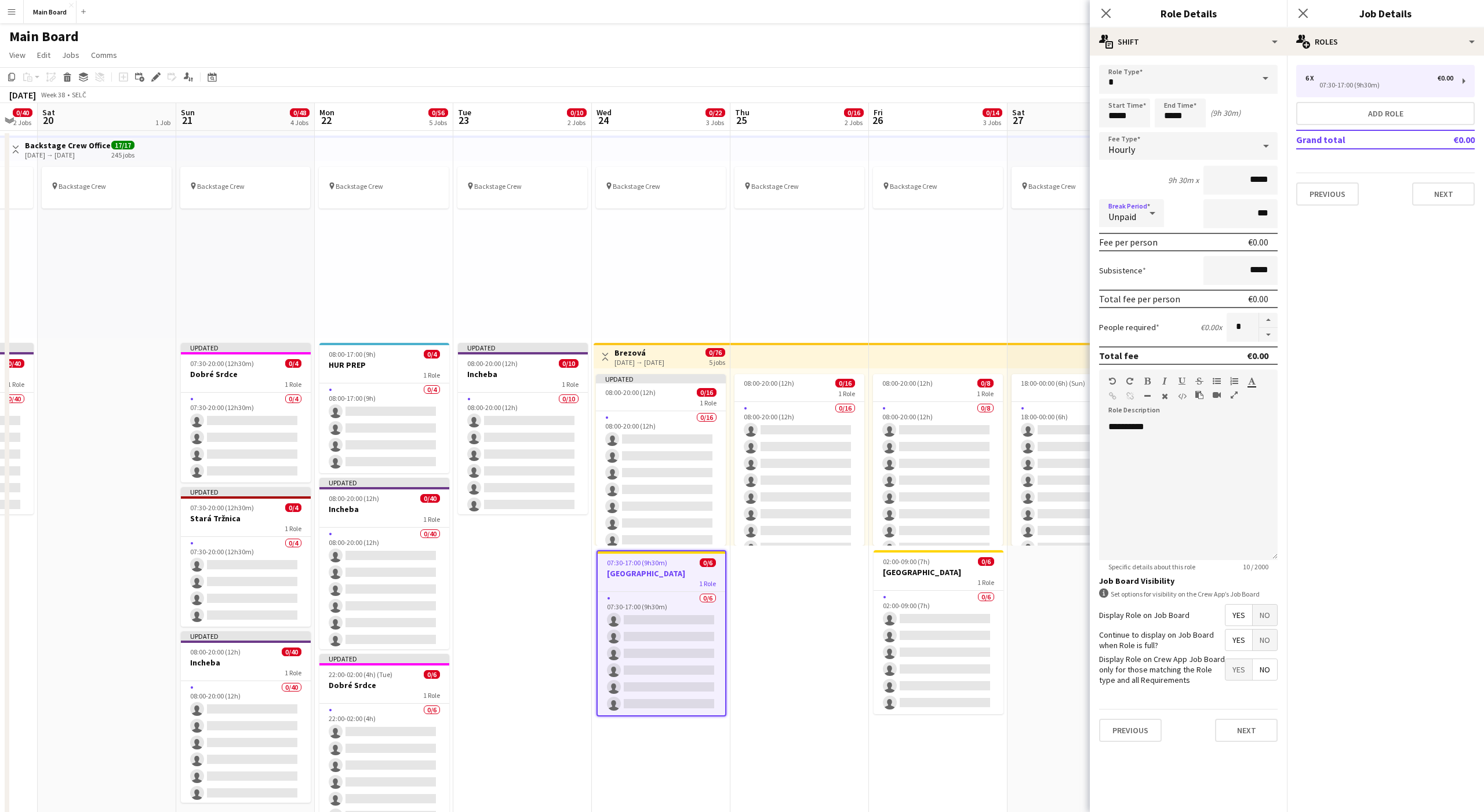
scroll to position [0, 413]
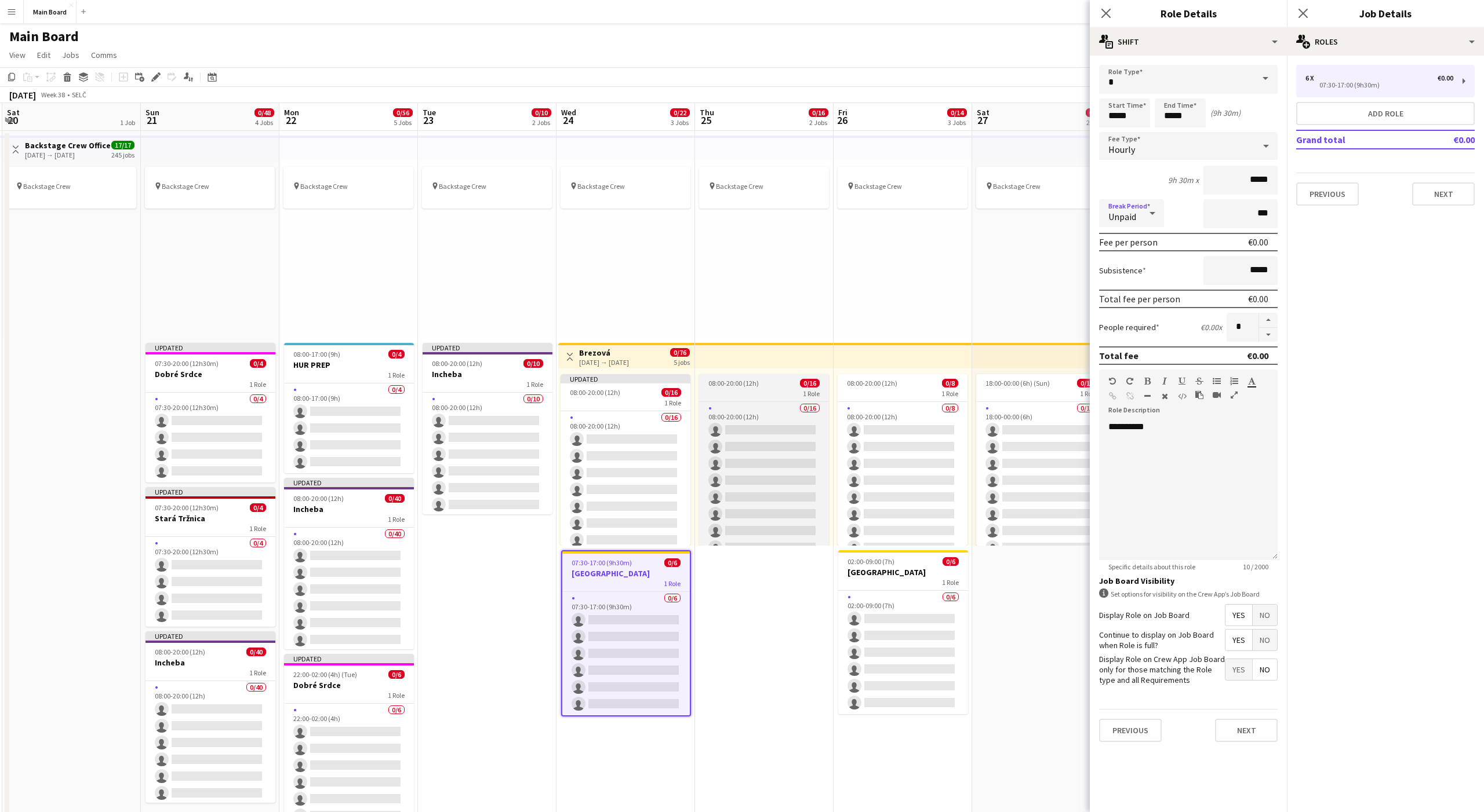
click at [726, 389] on div "1 Role" at bounding box center [764, 393] width 130 height 9
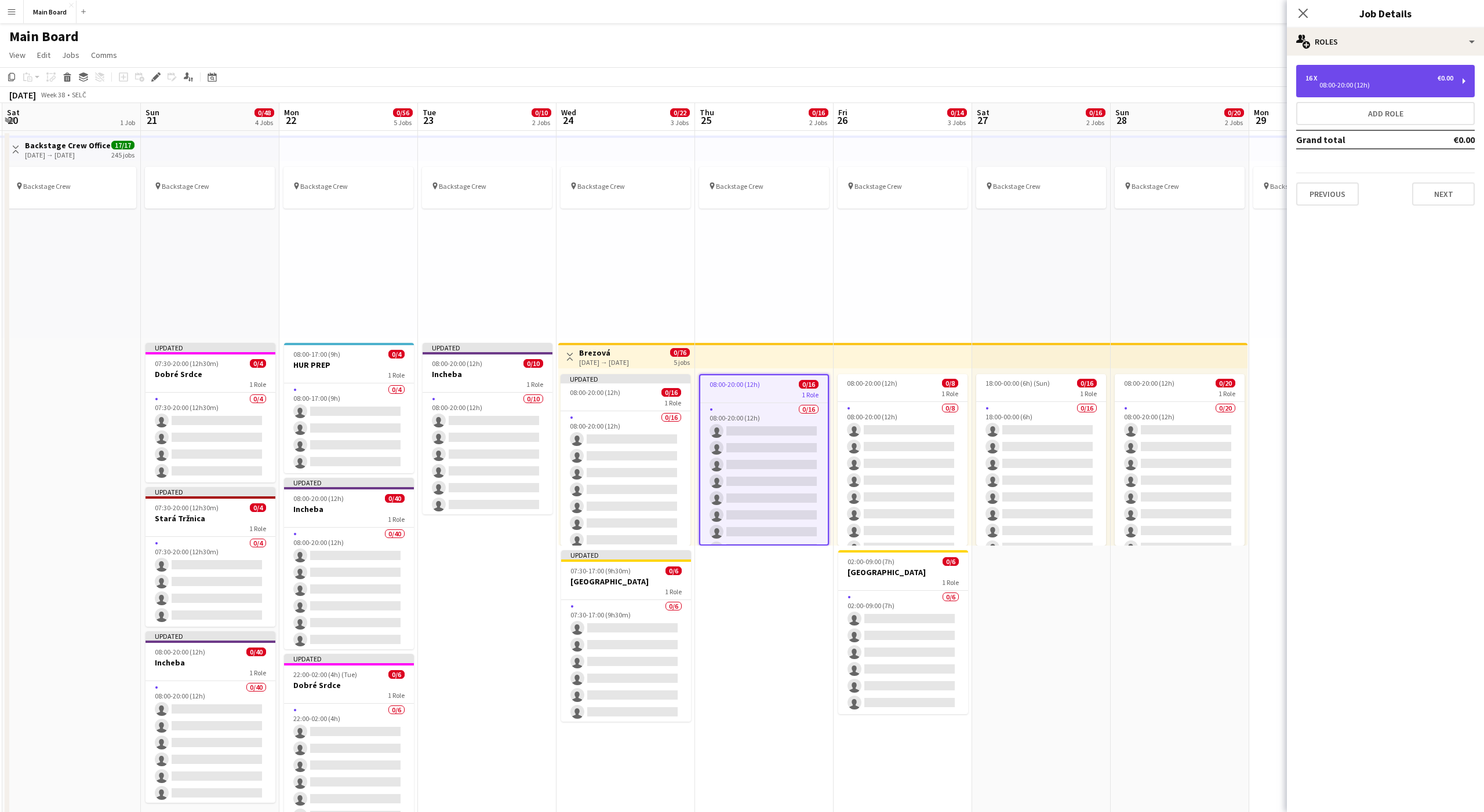
click at [1322, 86] on div "08:00-20:00 (12h)" at bounding box center [1379, 85] width 148 height 6
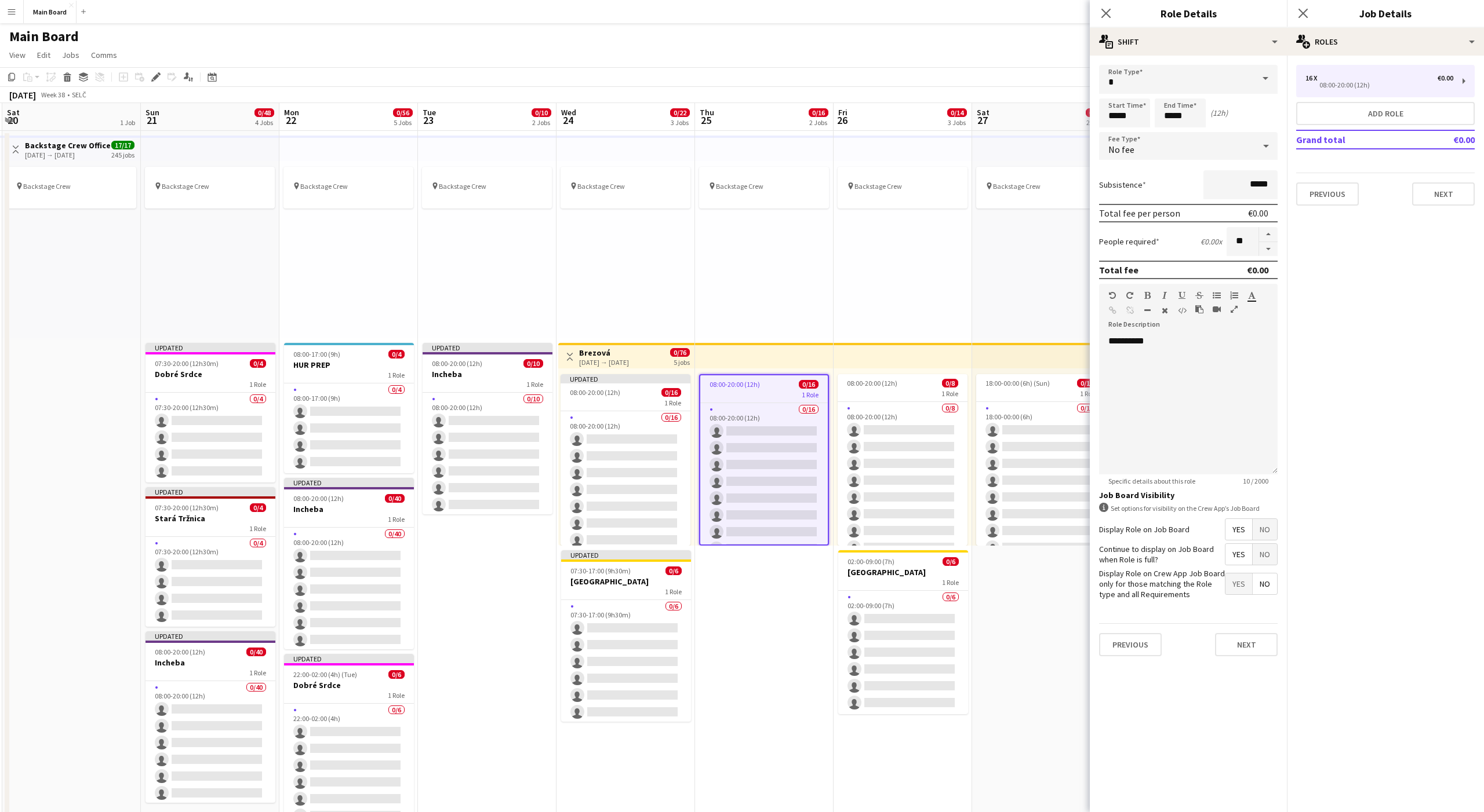
click at [1139, 145] on div "No fee" at bounding box center [1176, 146] width 155 height 28
click at [1131, 168] on mat-option "Hourly" at bounding box center [1188, 179] width 178 height 29
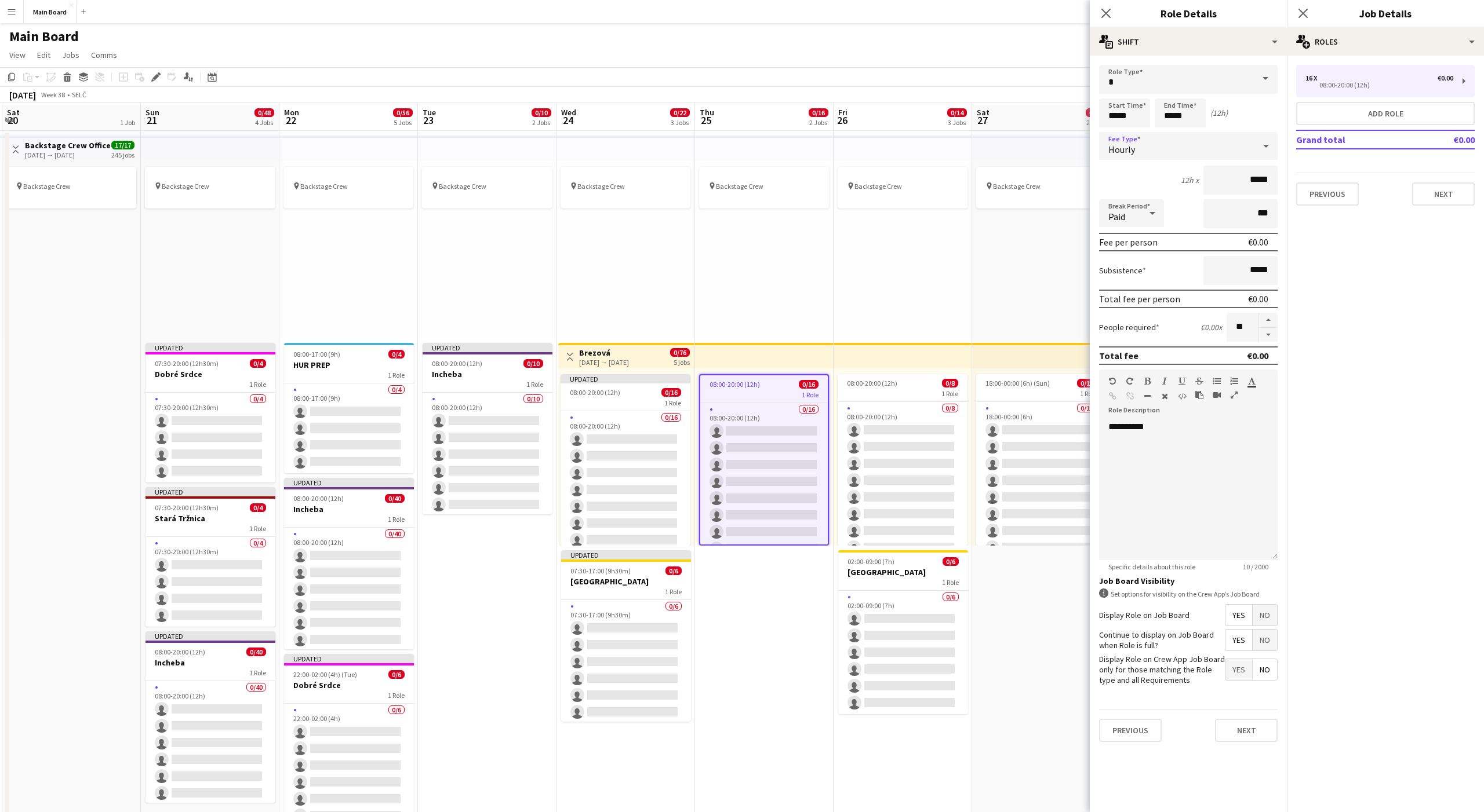
click at [1120, 219] on span "Paid" at bounding box center [1116, 217] width 17 height 12
click at [1120, 272] on span "Unpaid" at bounding box center [1131, 275] width 46 height 11
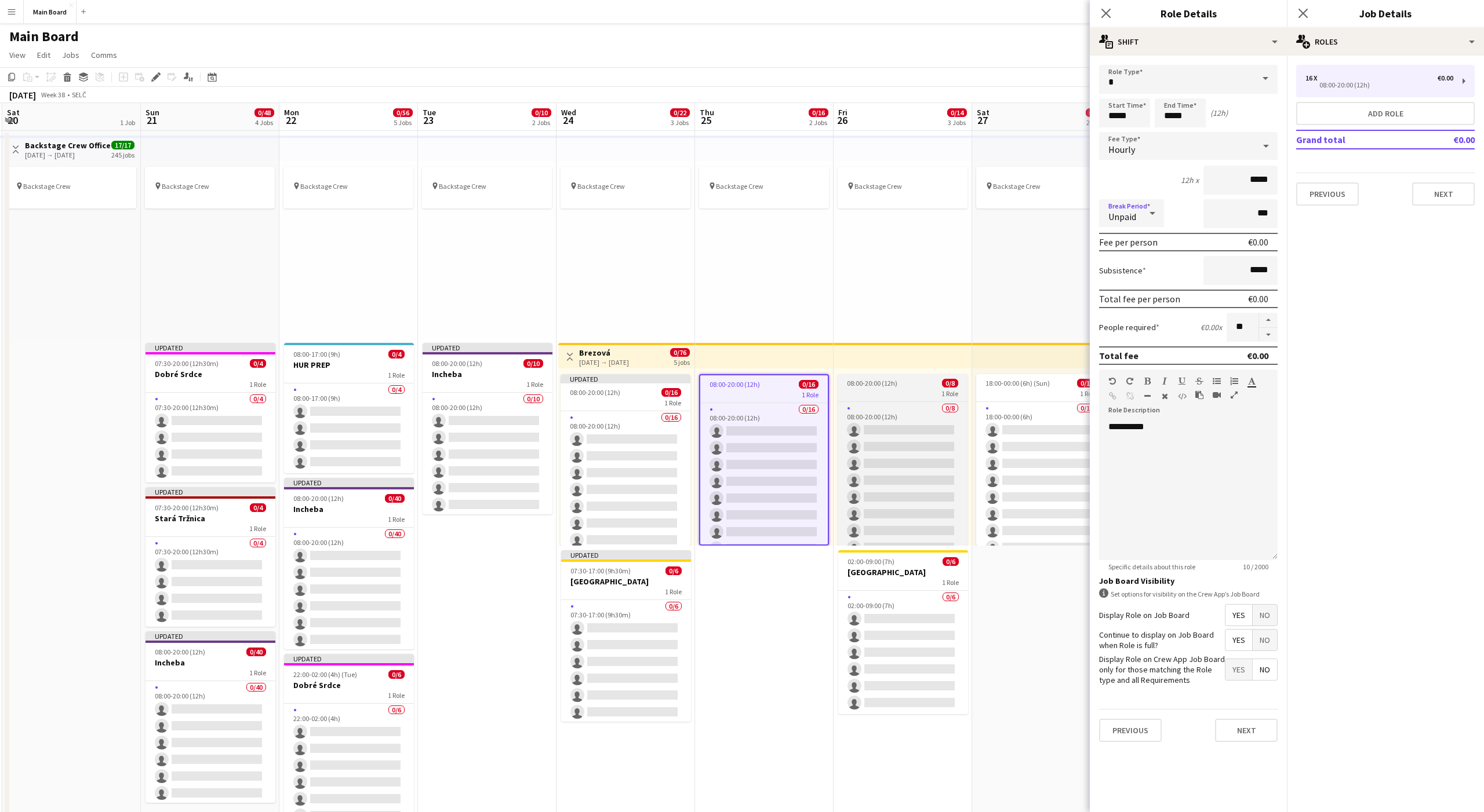
click at [909, 376] on app-job-card "08:00-20:00 (12h) 0/8 1 Role 0/8 08:00-20:00 (12h) single-neutral-actions singl…" at bounding box center [902, 460] width 130 height 172
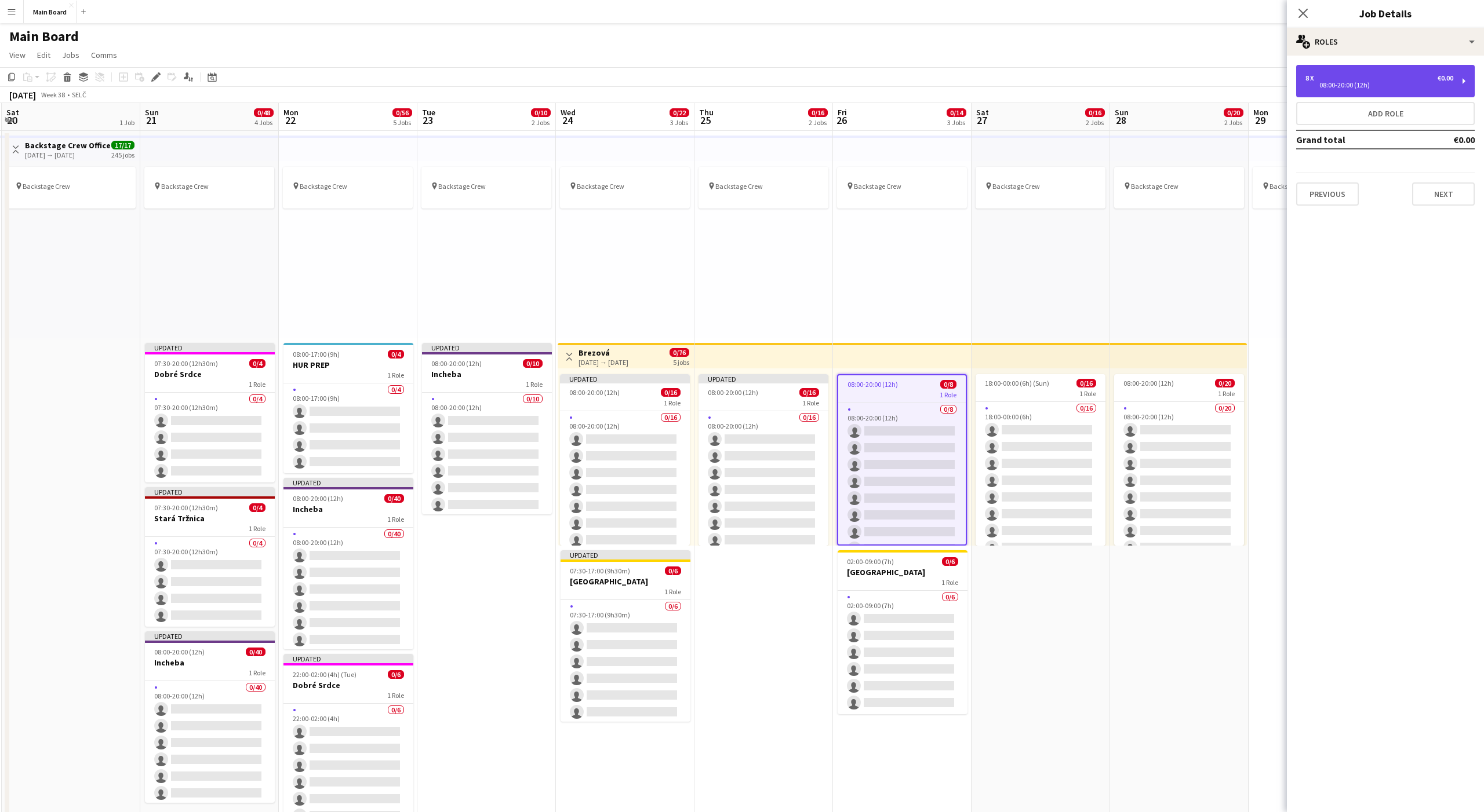
click at [1324, 84] on div "08:00-20:00 (12h)" at bounding box center [1379, 85] width 148 height 6
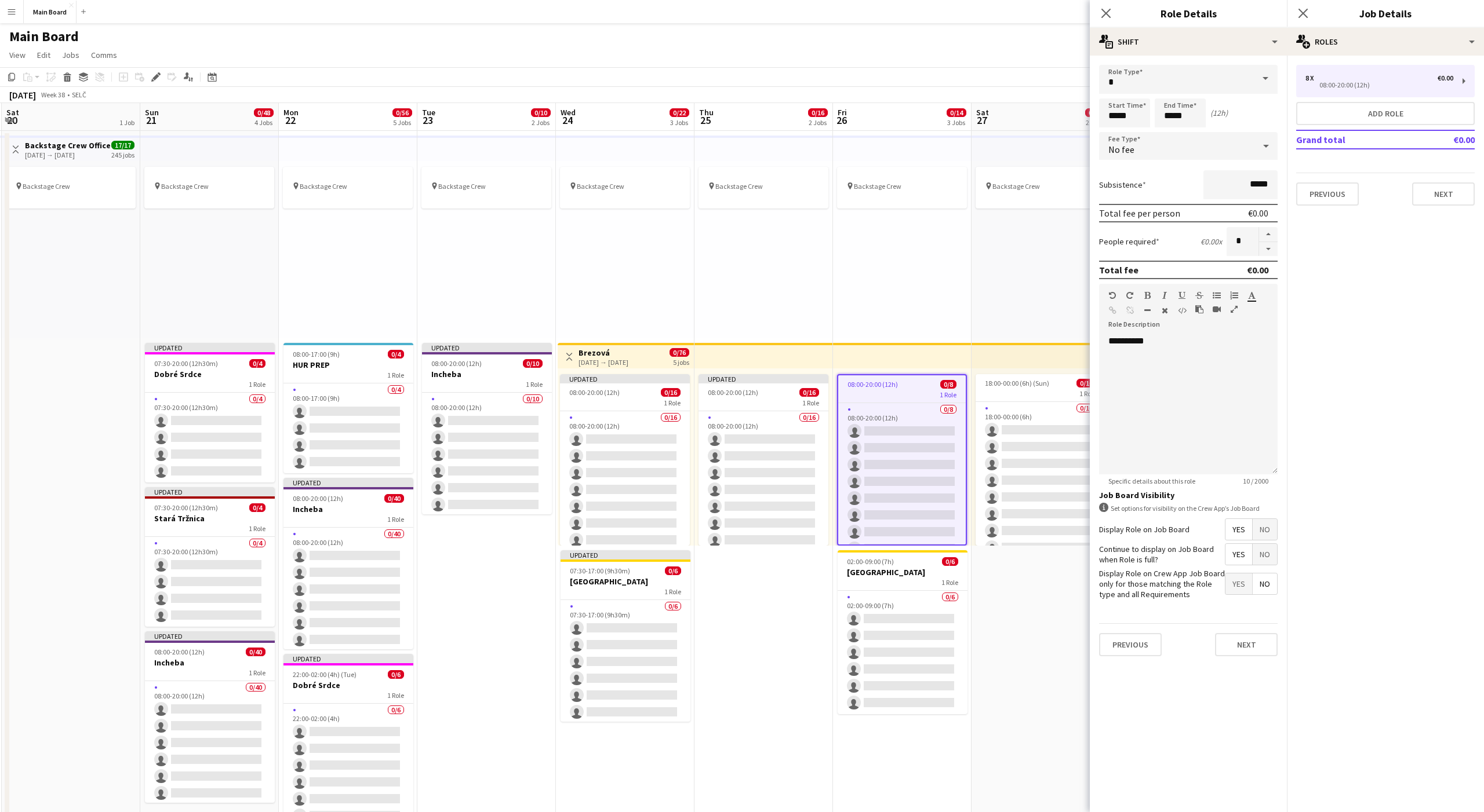
click at [1140, 150] on div "No fee" at bounding box center [1176, 146] width 155 height 28
click at [1127, 173] on mat-option "Hourly" at bounding box center [1188, 179] width 178 height 29
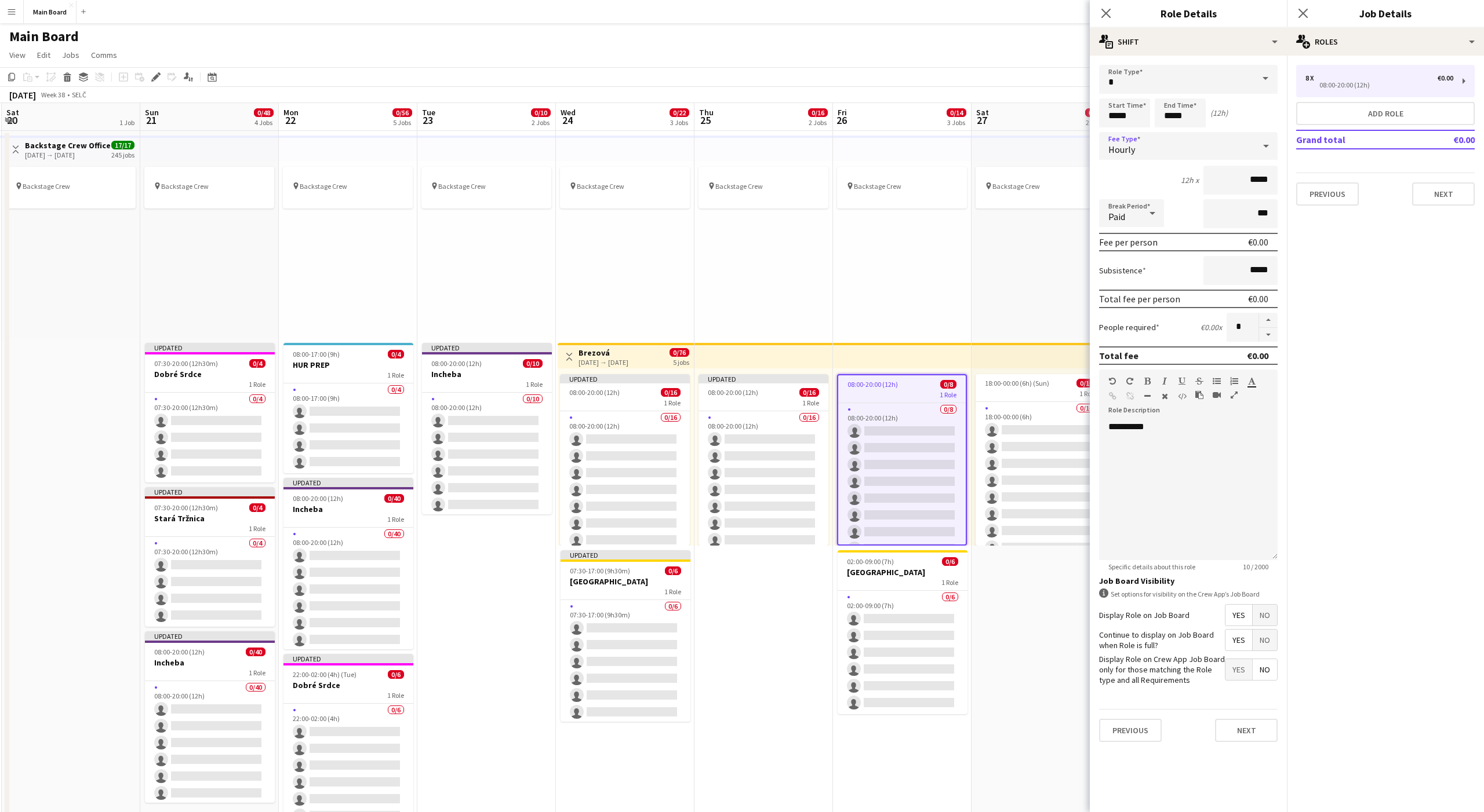
click at [1128, 202] on div "Paid" at bounding box center [1119, 213] width 41 height 28
click at [1122, 264] on mat-option "Unpaid" at bounding box center [1131, 276] width 65 height 29
click at [905, 558] on div "02:00-09:00 (7h) 0/6" at bounding box center [902, 561] width 130 height 8
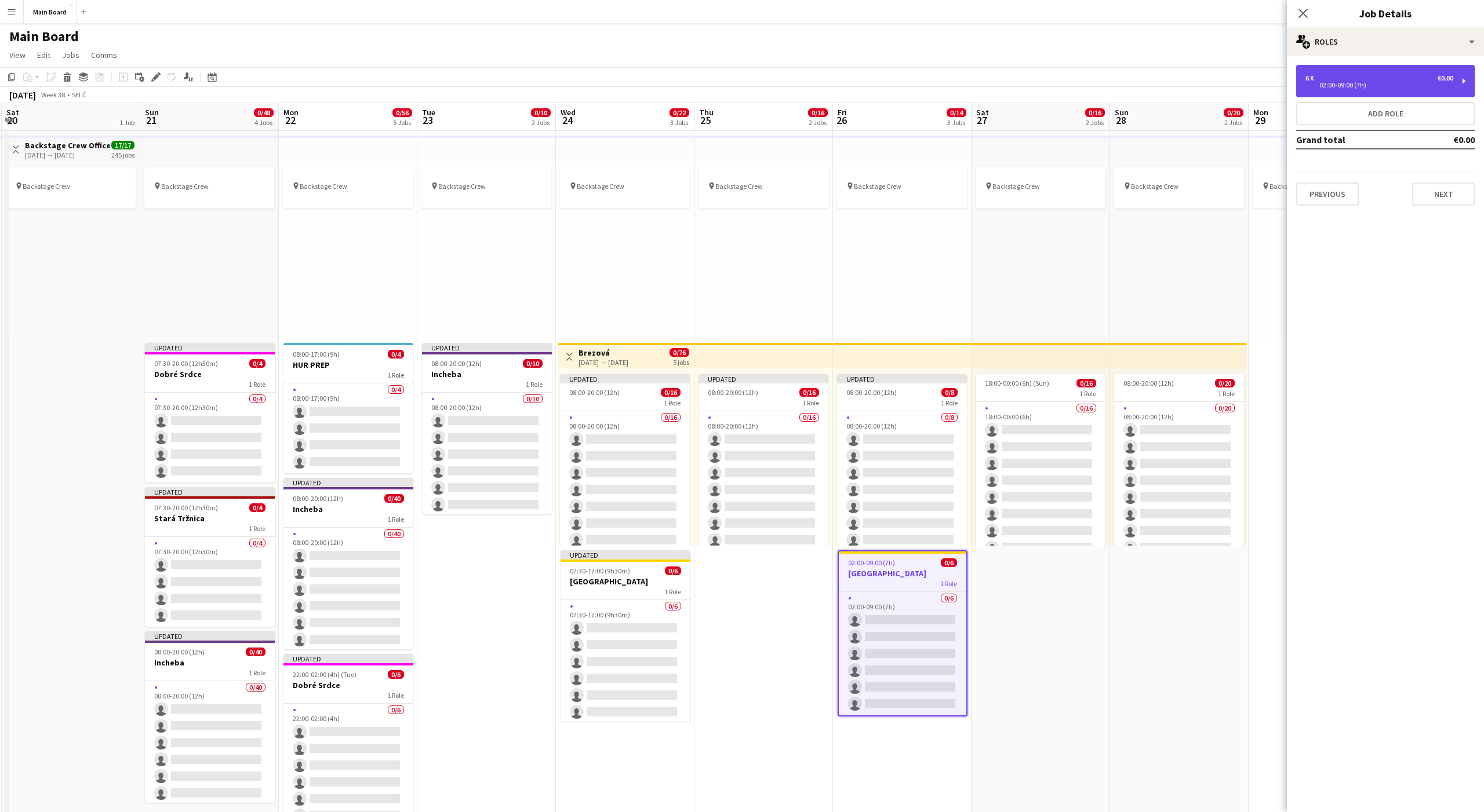
click at [1341, 85] on div "02:00-09:00 (7h)" at bounding box center [1379, 85] width 148 height 6
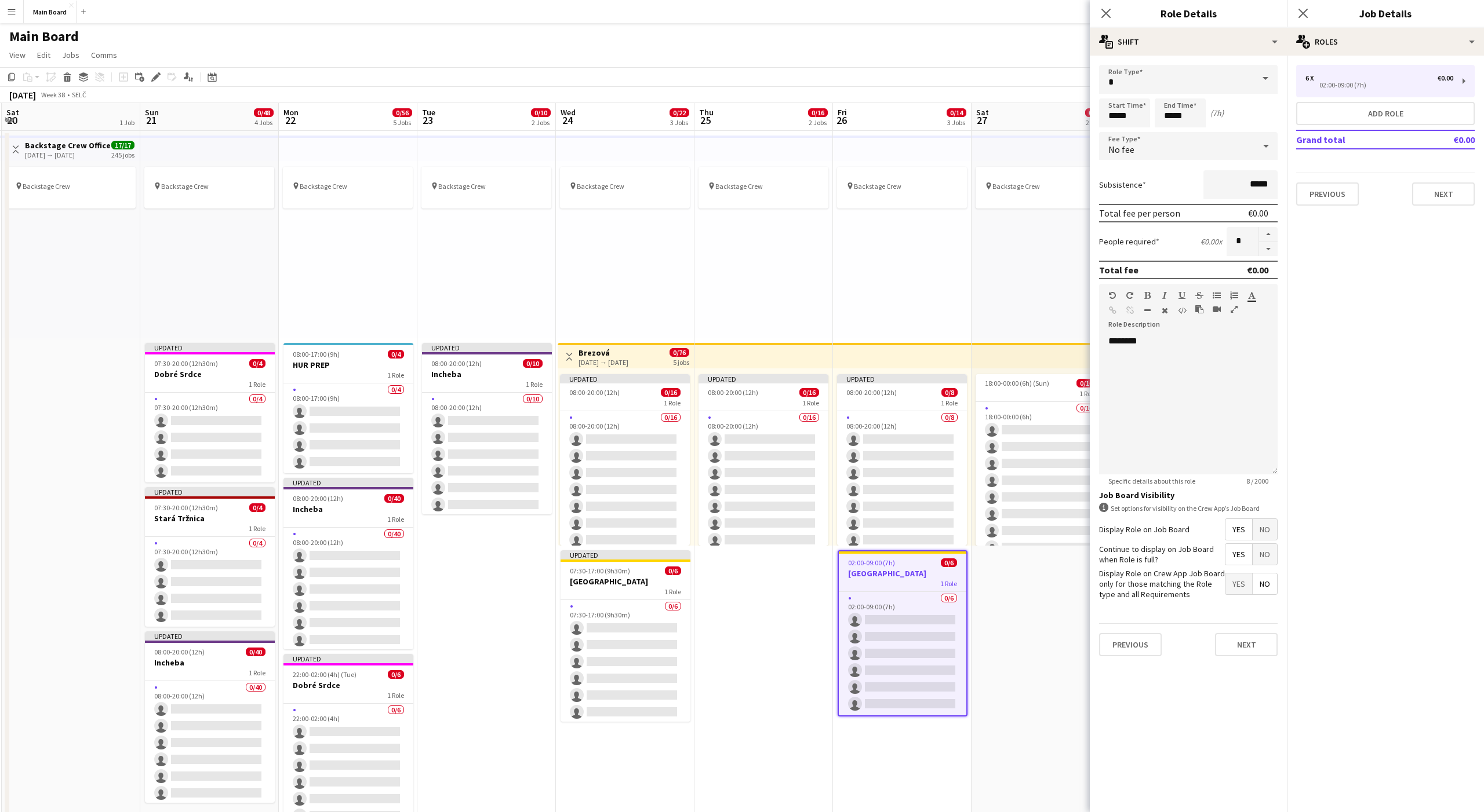
click at [1122, 141] on div "No fee" at bounding box center [1176, 146] width 155 height 28
click at [1130, 172] on mat-option "Hourly" at bounding box center [1188, 179] width 178 height 29
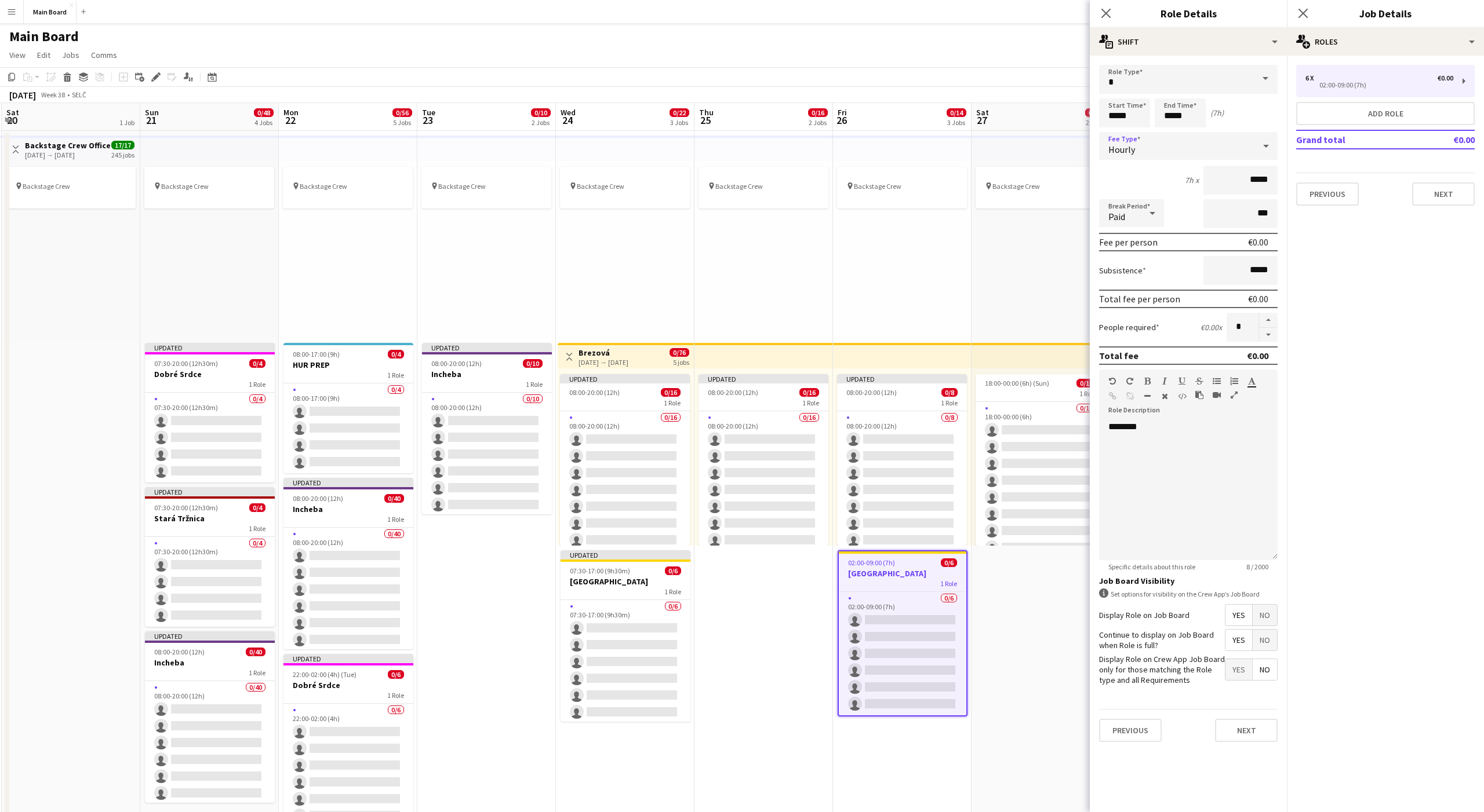
click at [1124, 213] on span "Paid" at bounding box center [1116, 217] width 17 height 12
click at [1116, 272] on span "Unpaid" at bounding box center [1131, 275] width 46 height 11
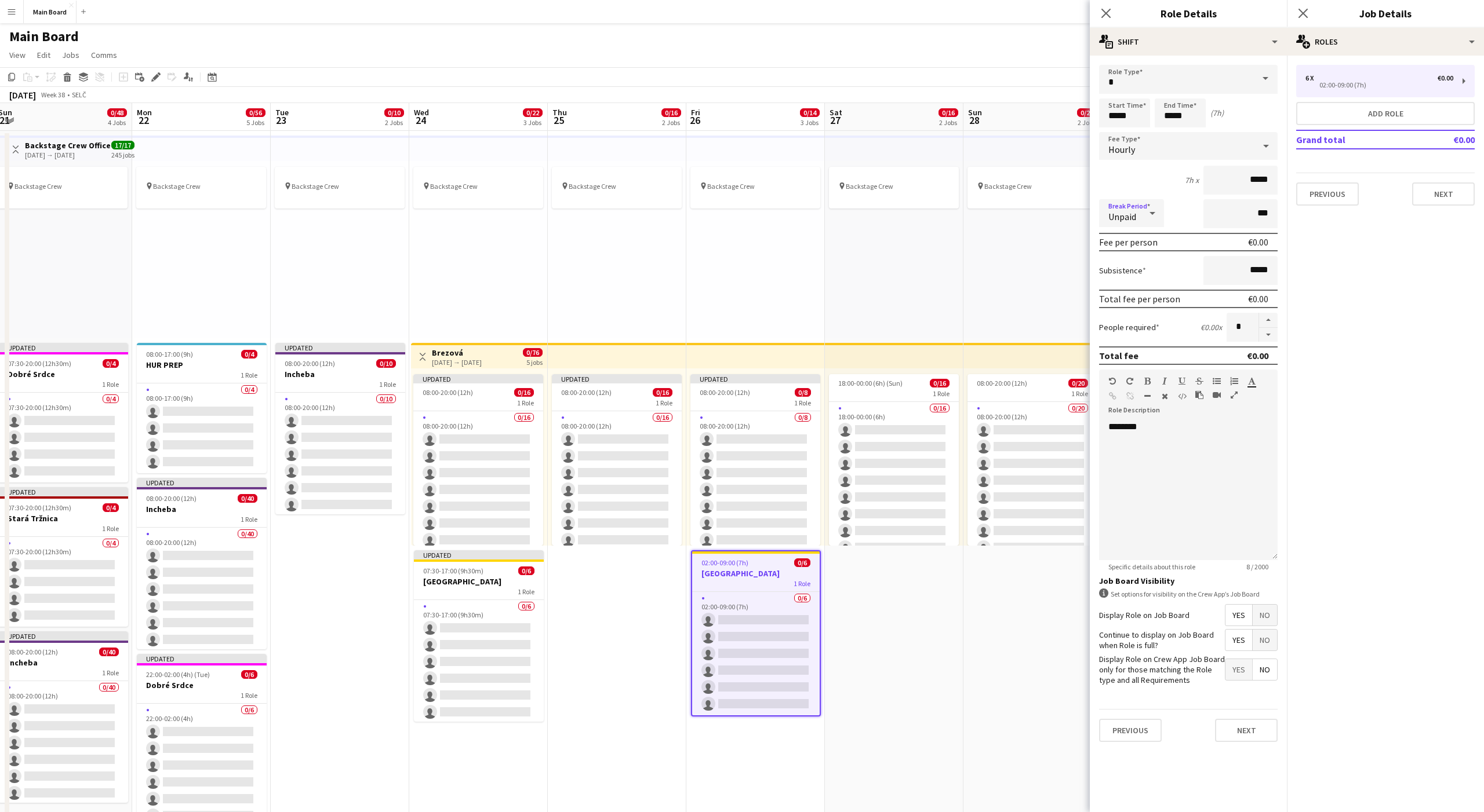
scroll to position [0, 493]
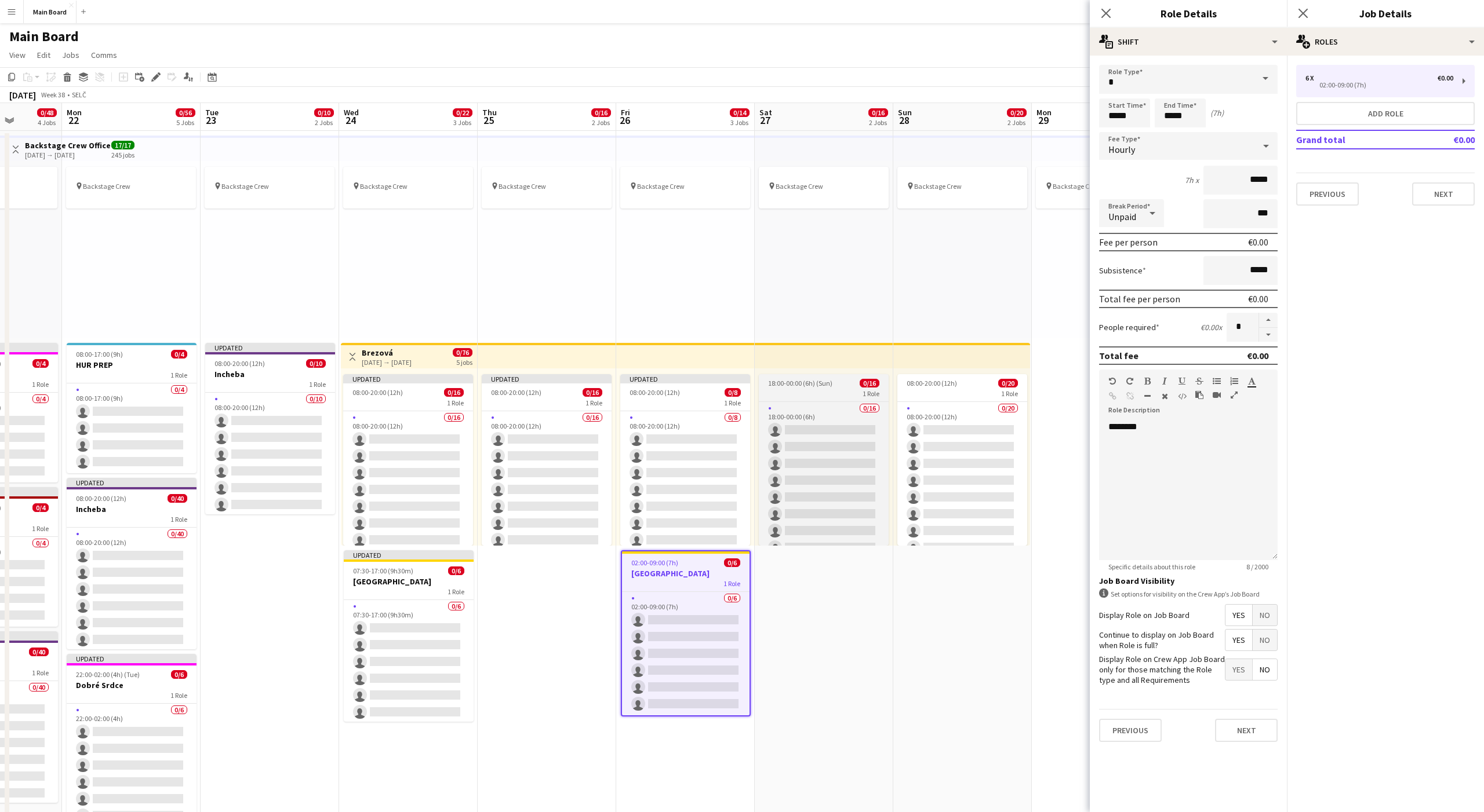
click at [812, 386] on span "18:00-00:00 (6h) (Sun)" at bounding box center [800, 383] width 64 height 8
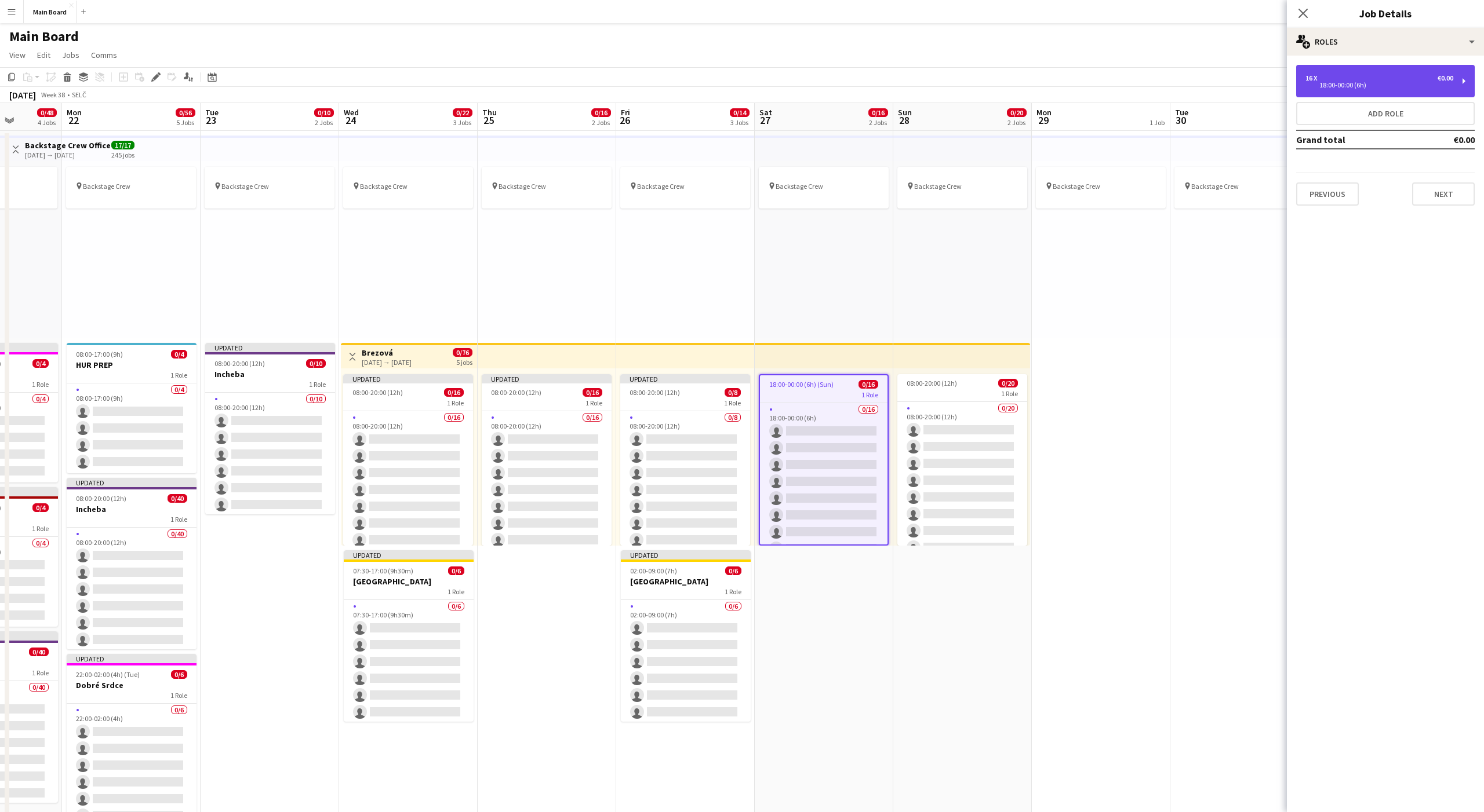
click at [1326, 67] on div "16 x €0.00 18:00-00:00 (6h)" at bounding box center [1386, 81] width 178 height 32
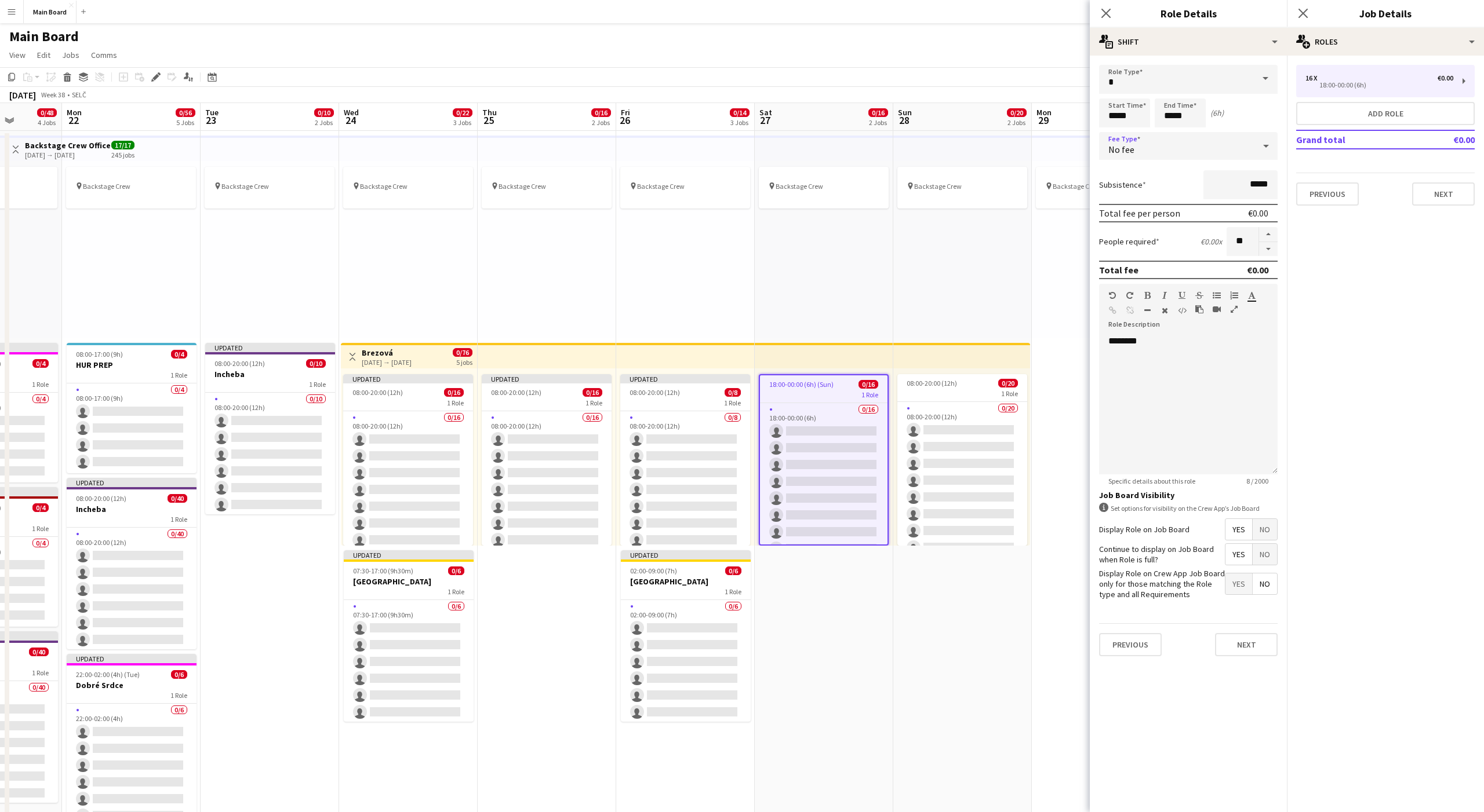
click at [1173, 150] on div "No fee" at bounding box center [1176, 146] width 155 height 28
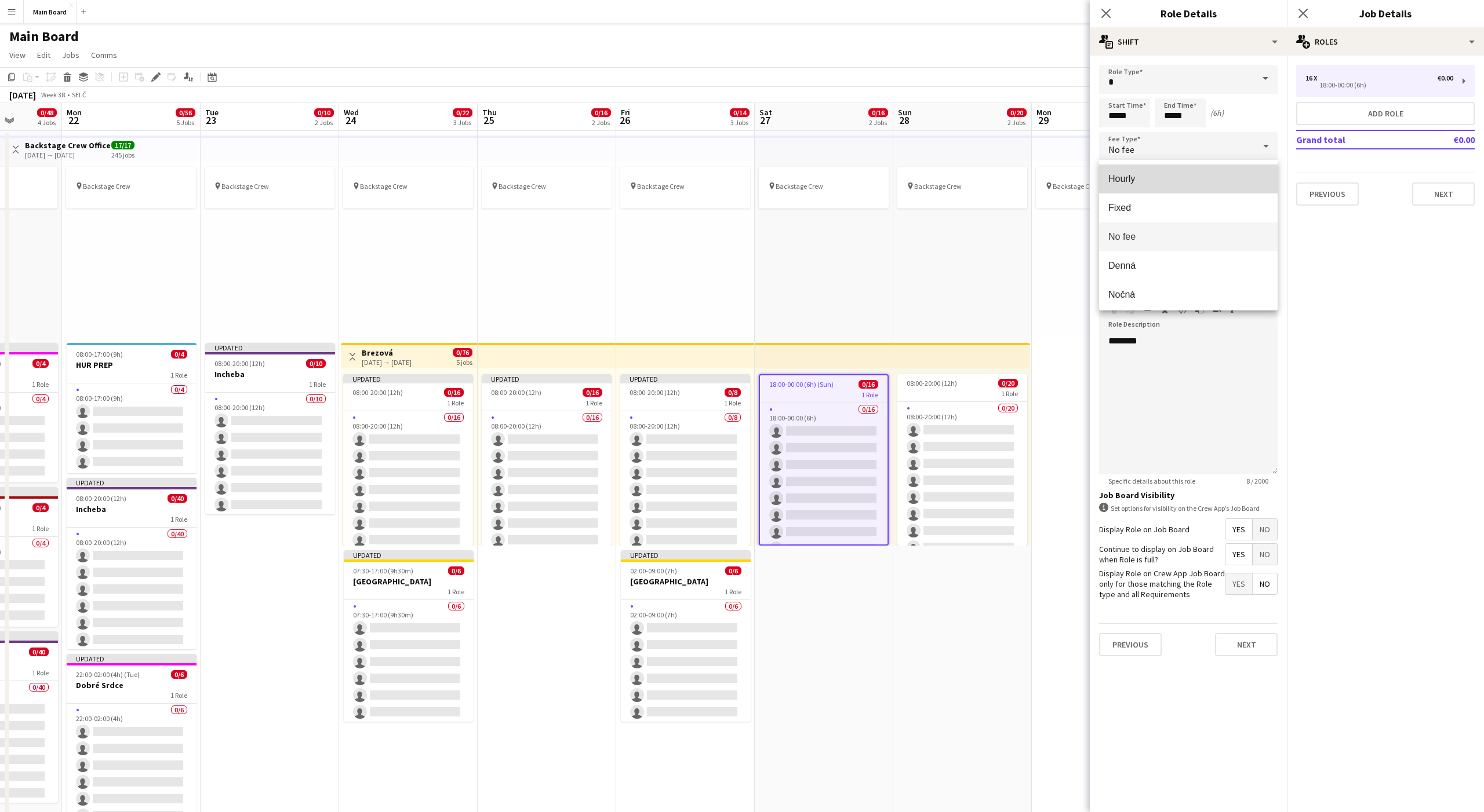
click at [1127, 172] on mat-option "Hourly" at bounding box center [1188, 179] width 178 height 29
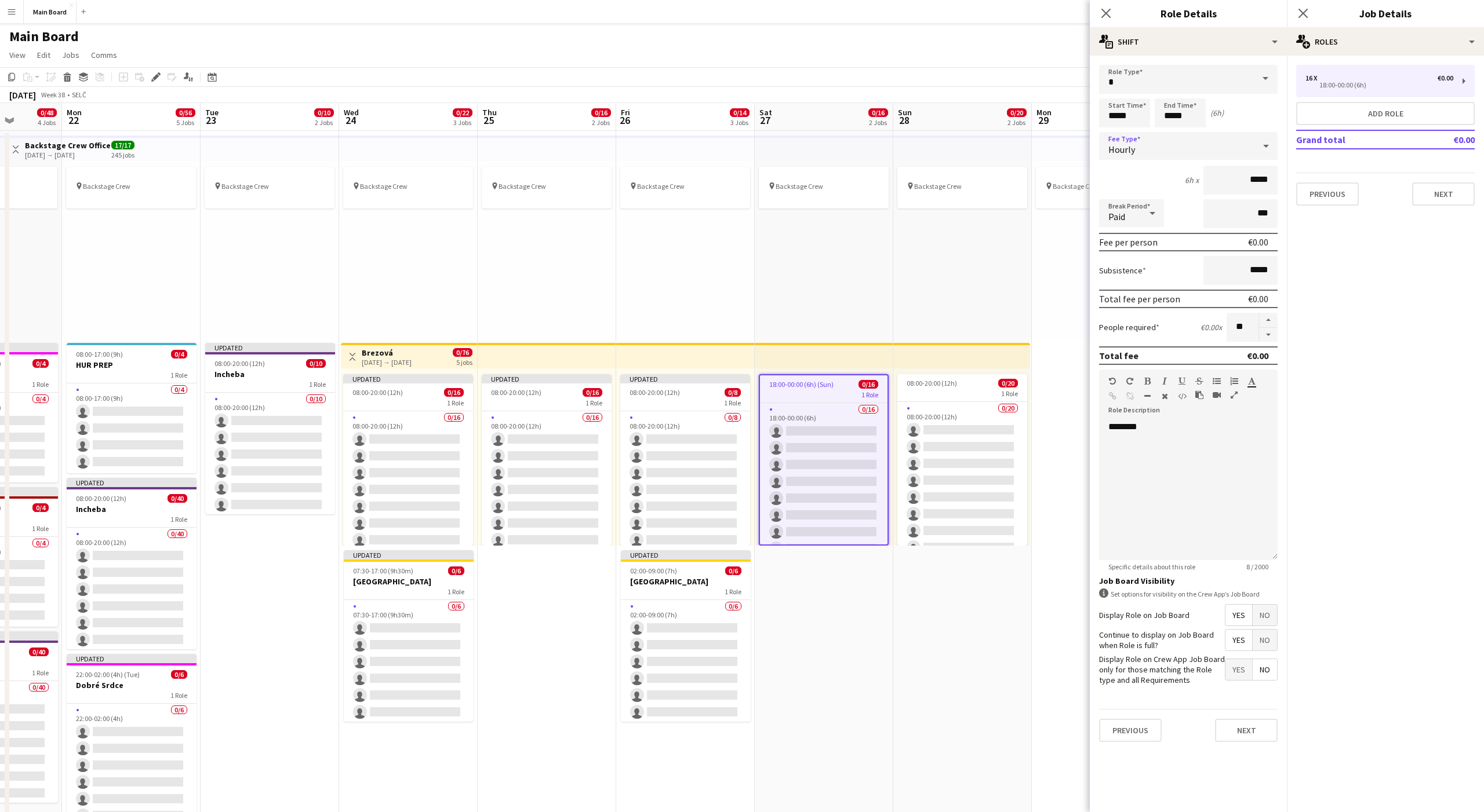
click at [1130, 219] on div "Paid" at bounding box center [1119, 213] width 41 height 28
click at [1124, 265] on mat-option "Unpaid" at bounding box center [1131, 276] width 65 height 29
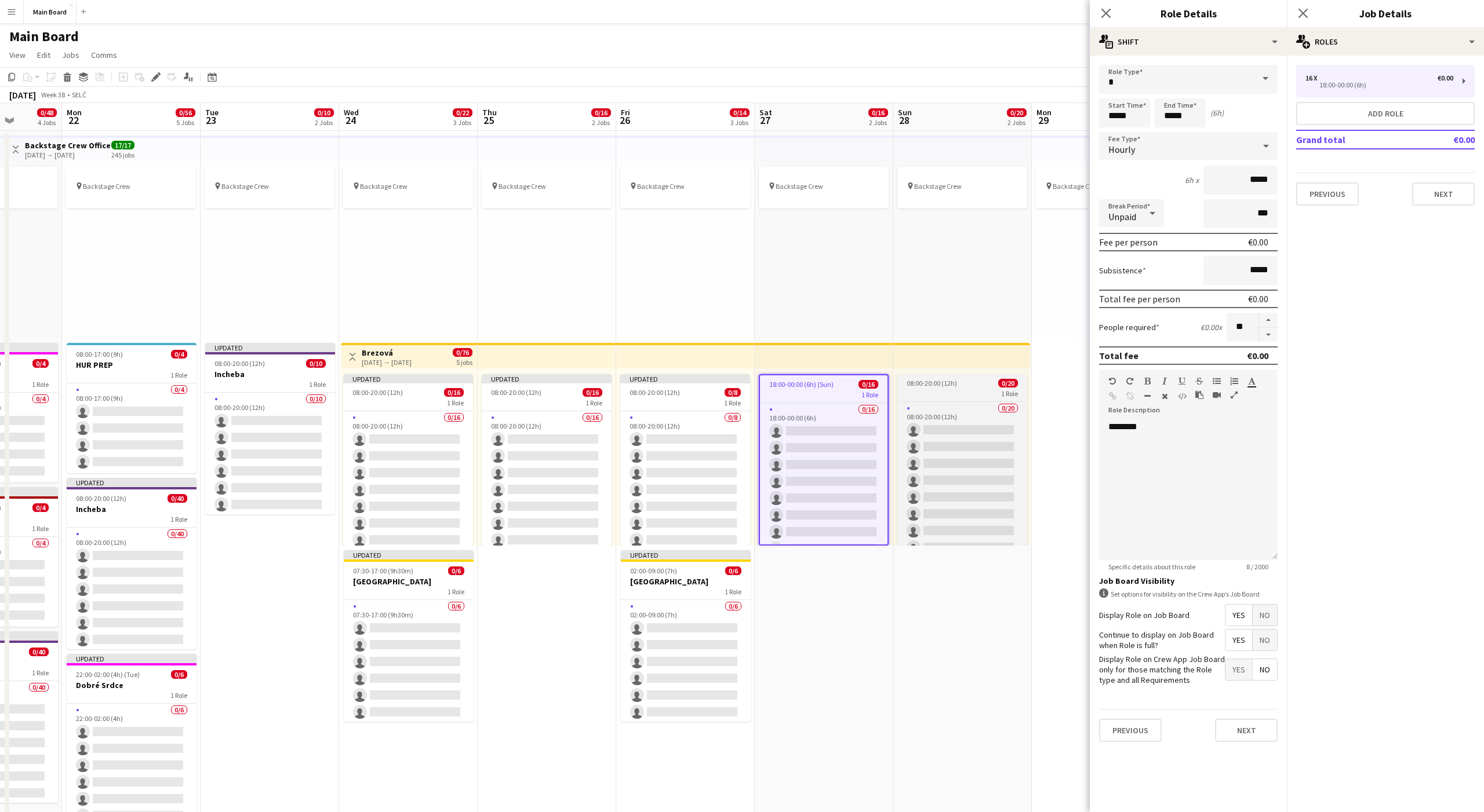
click at [949, 387] on span "08:00-20:00 (12h)" at bounding box center [932, 383] width 51 height 8
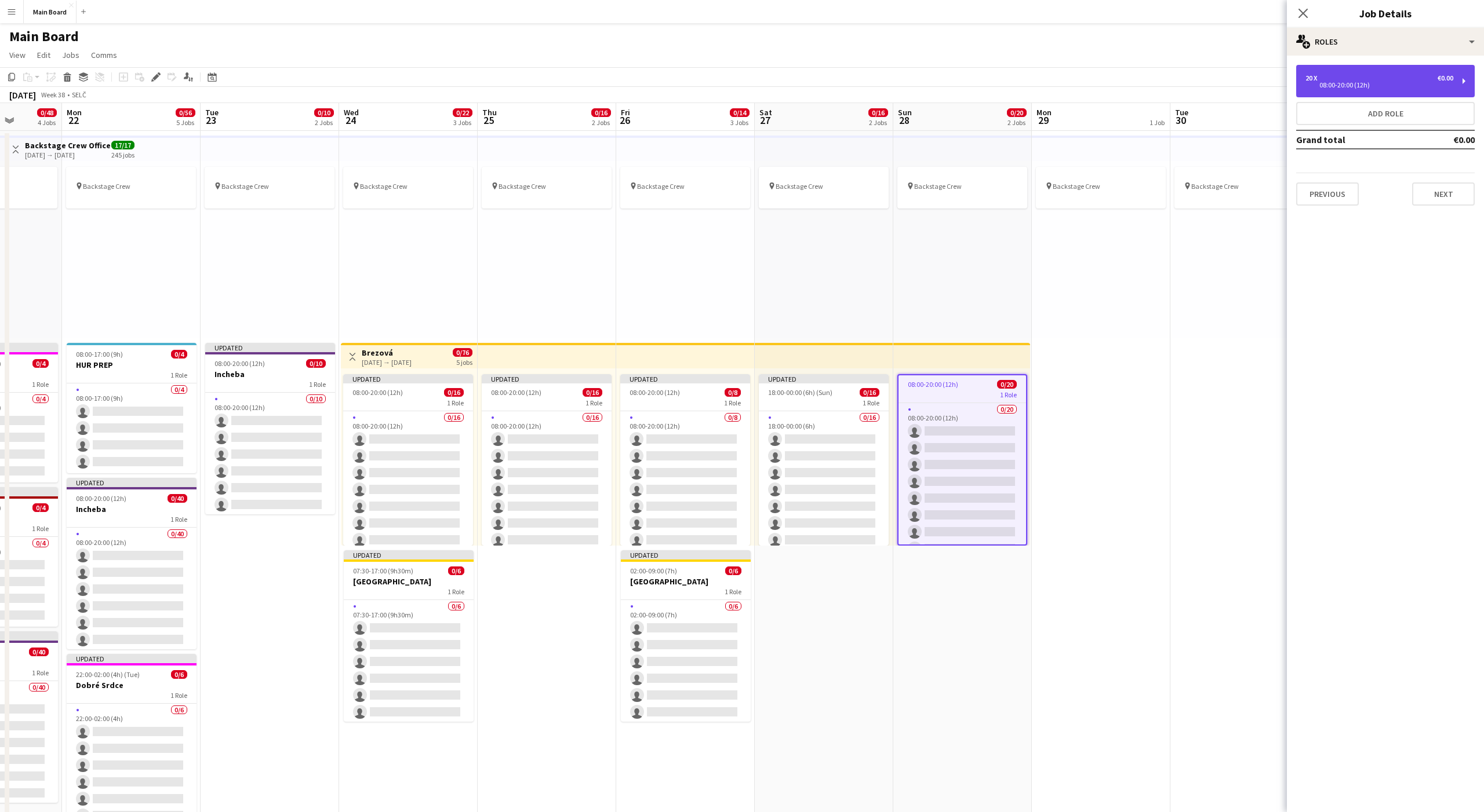
click at [1335, 79] on div "20 x €0.00 08:00-20:00 (12h)" at bounding box center [1379, 81] width 148 height 14
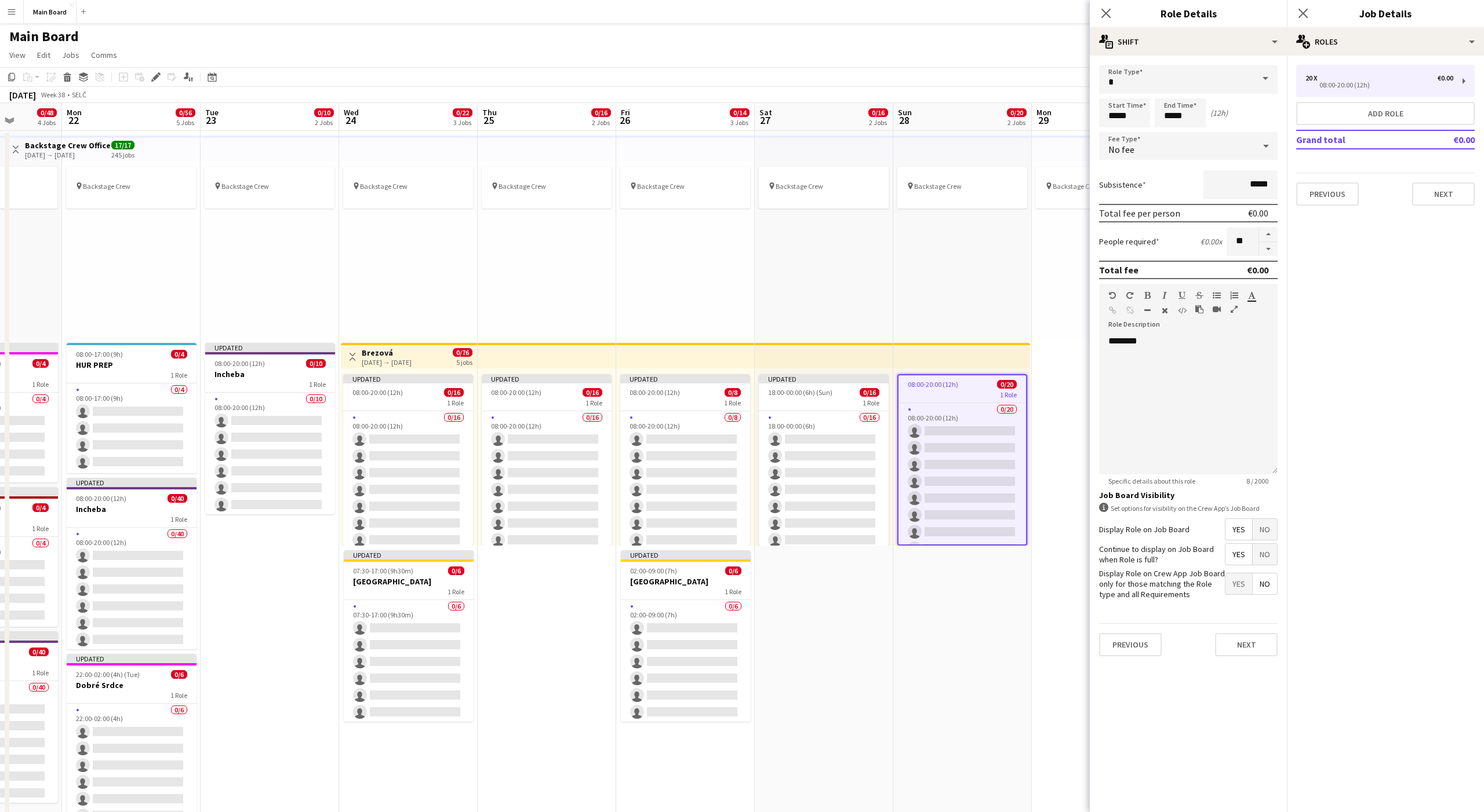
click at [1157, 142] on div "No fee" at bounding box center [1176, 146] width 155 height 28
click at [1136, 176] on span "Hourly" at bounding box center [1188, 179] width 160 height 11
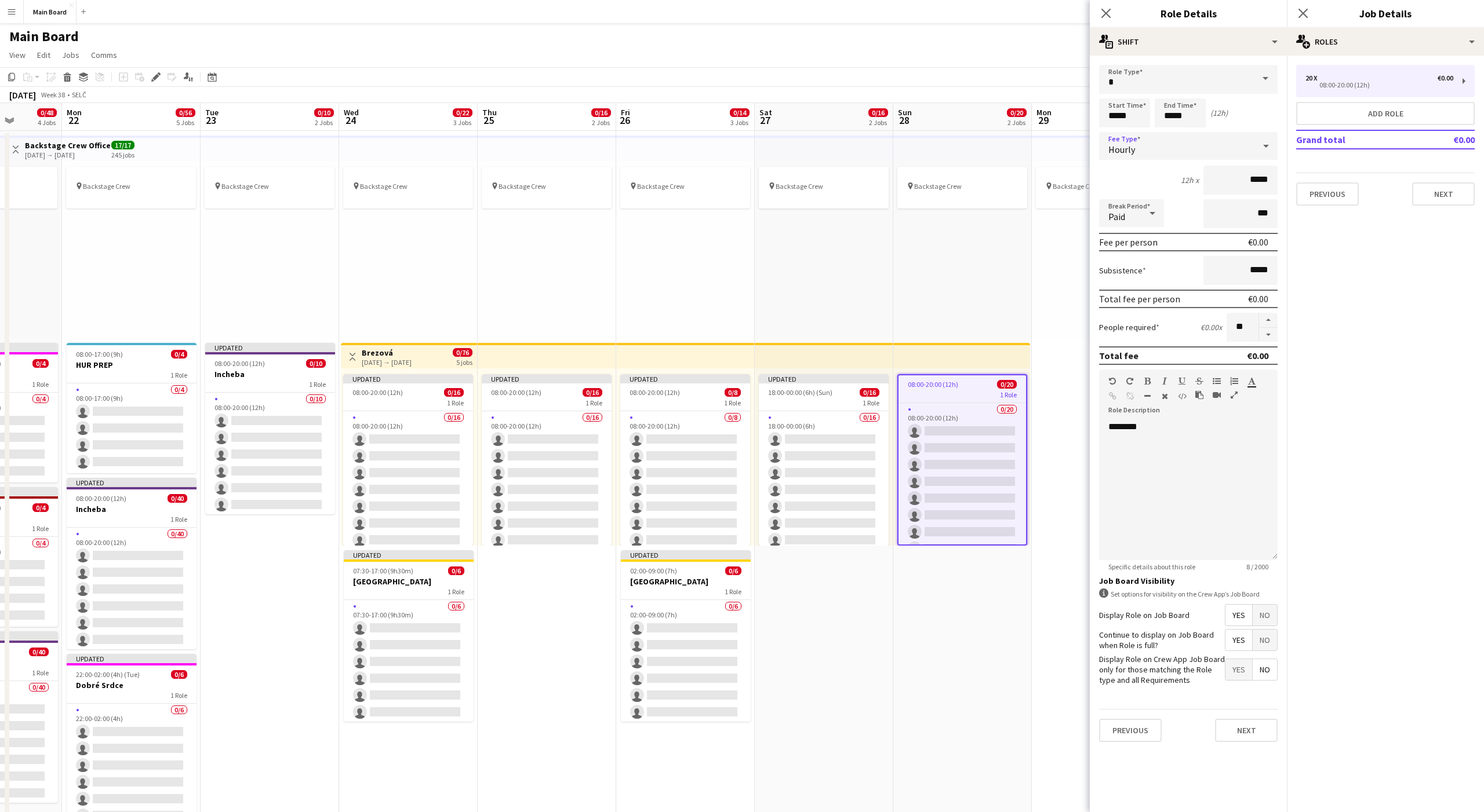
click at [1124, 219] on span "Paid" at bounding box center [1116, 217] width 17 height 12
click at [1123, 271] on span "Unpaid" at bounding box center [1131, 275] width 46 height 11
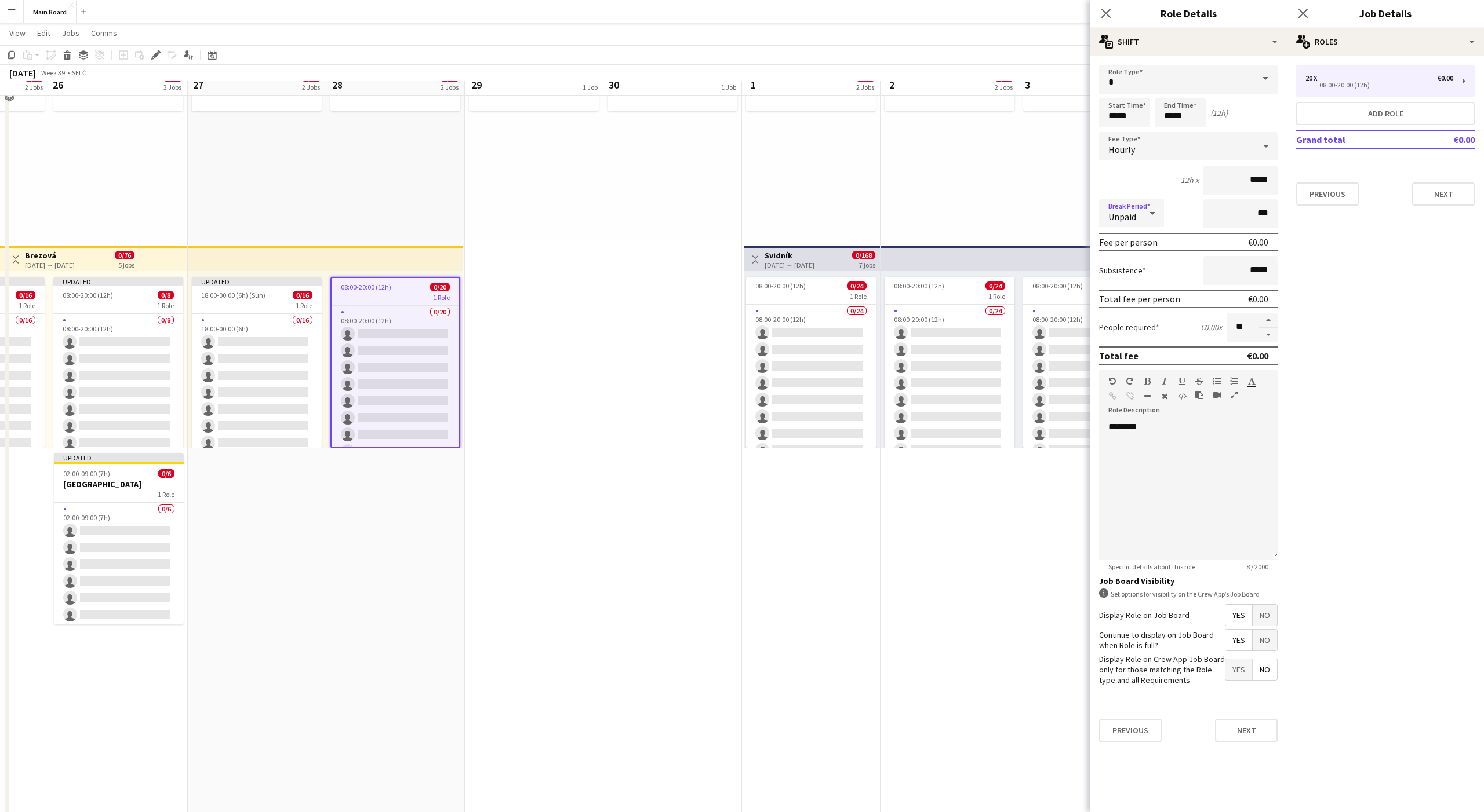
scroll to position [83, 0]
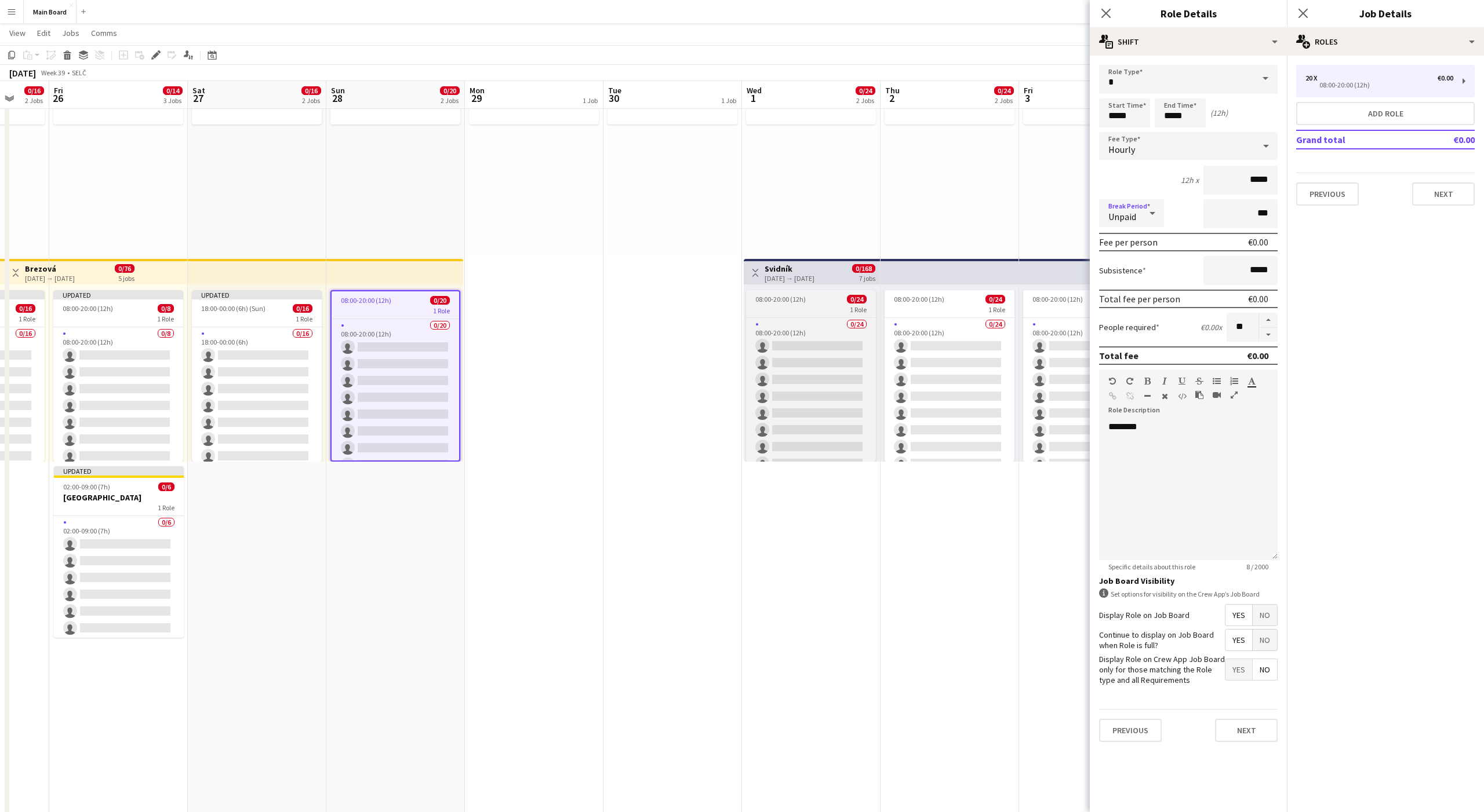
click at [773, 300] on span "08:00-20:00 (12h)" at bounding box center [780, 299] width 51 height 8
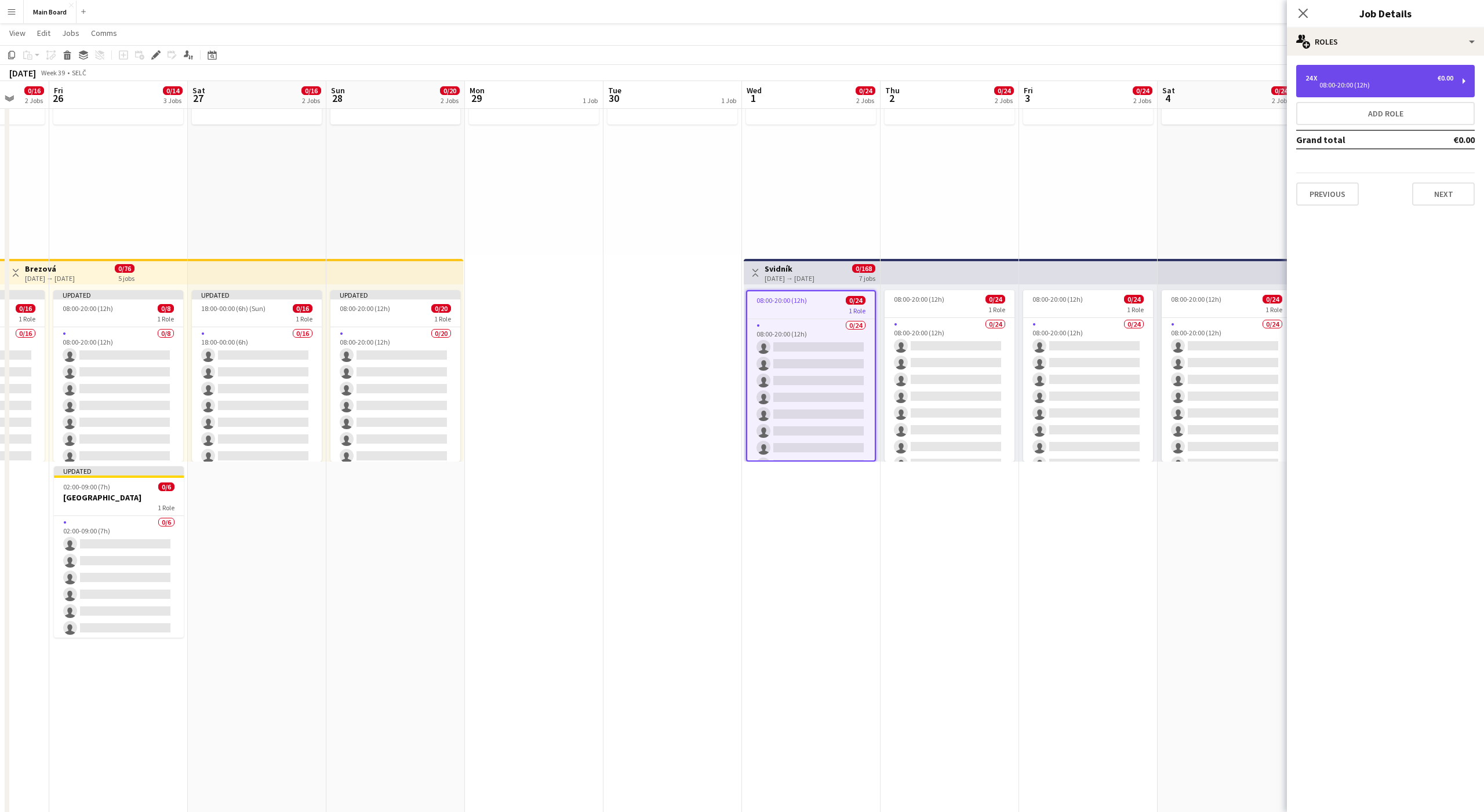
click at [1332, 79] on div "24 x €0.00" at bounding box center [1379, 78] width 148 height 8
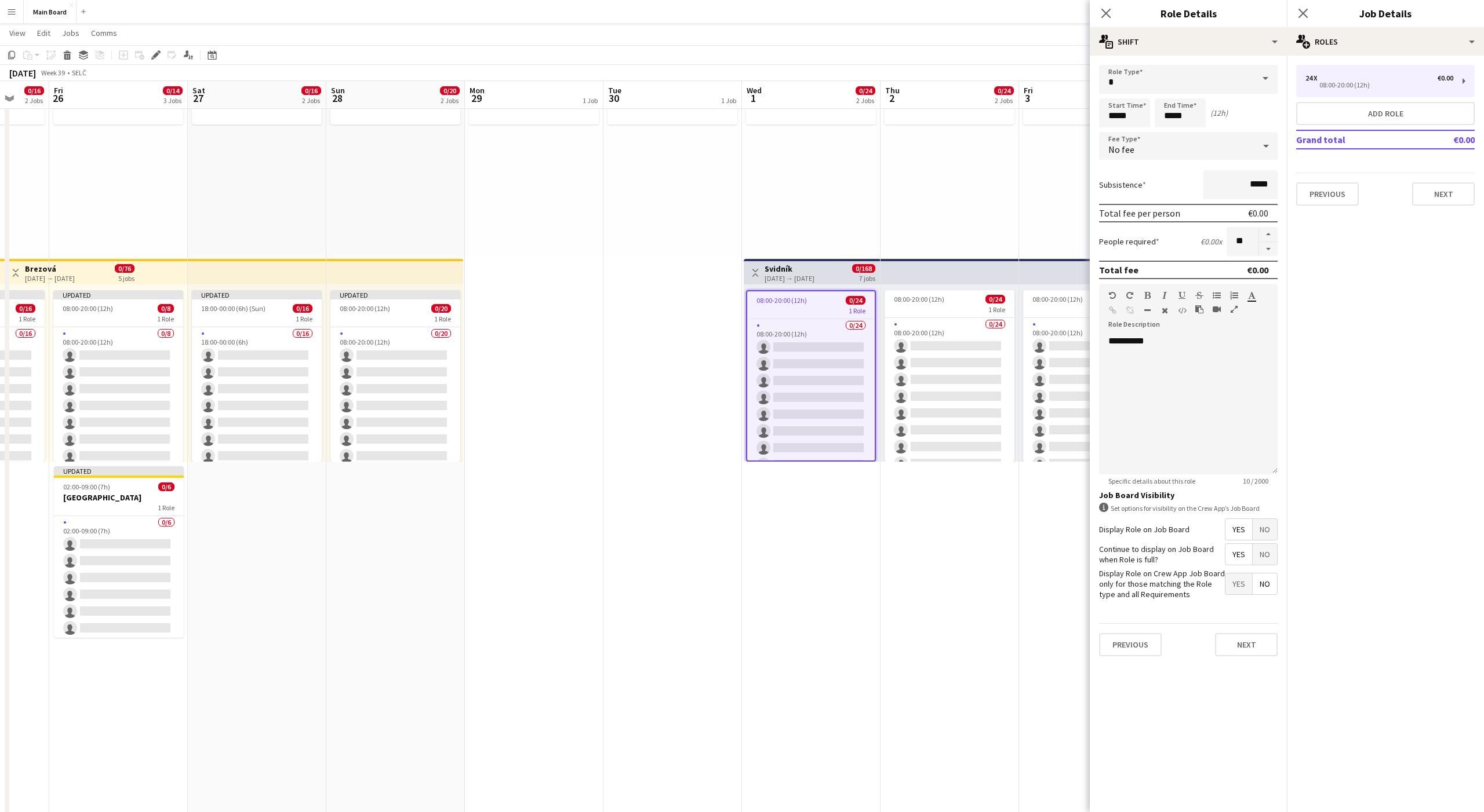
click at [1160, 152] on div "No fee" at bounding box center [1176, 146] width 155 height 28
click at [1138, 174] on span "Hourly" at bounding box center [1188, 179] width 160 height 11
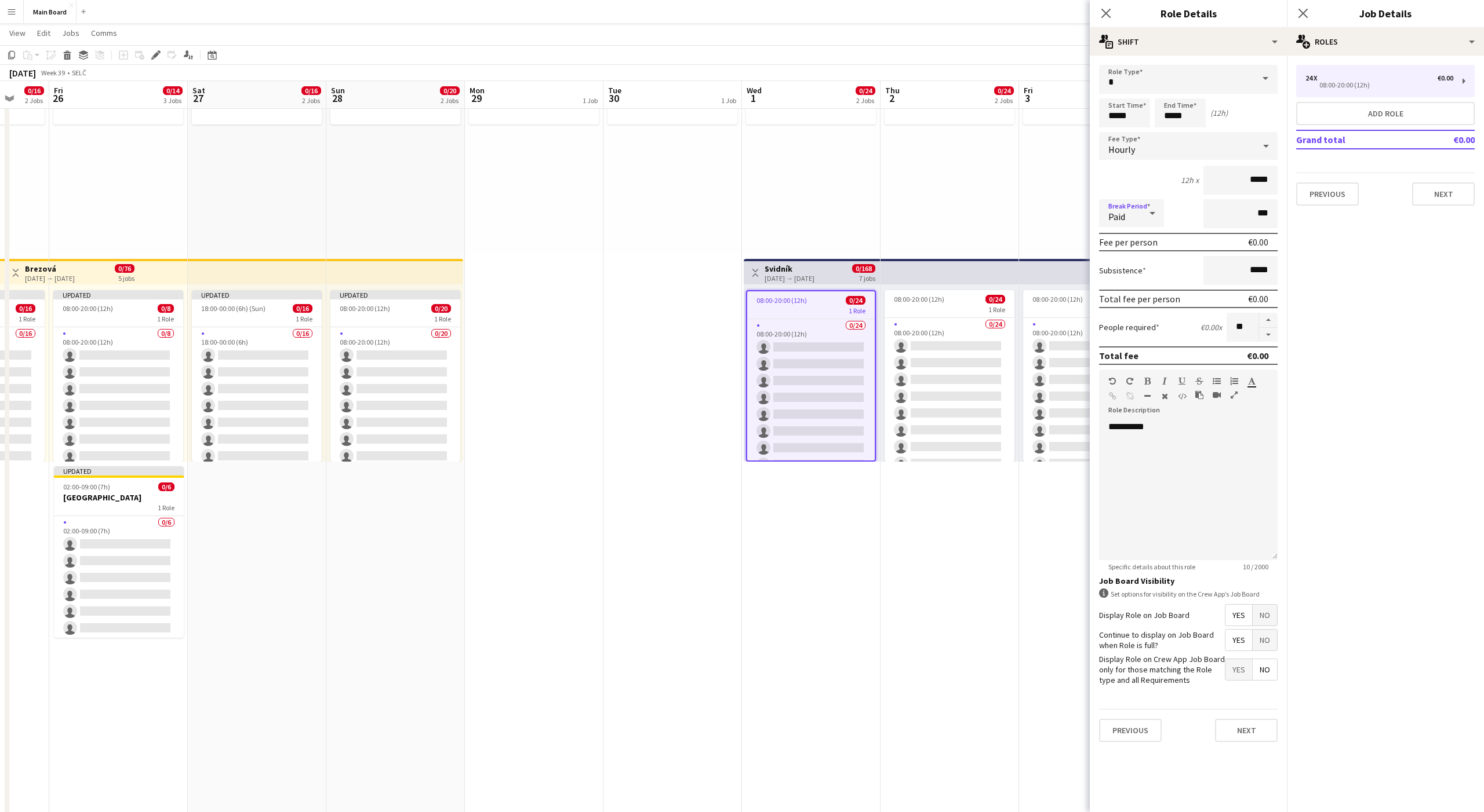
click at [1124, 202] on div "Paid" at bounding box center [1119, 213] width 41 height 28
click at [1124, 269] on span "Unpaid" at bounding box center [1131, 275] width 46 height 11
click at [927, 278] on app-top-bar at bounding box center [949, 272] width 139 height 26
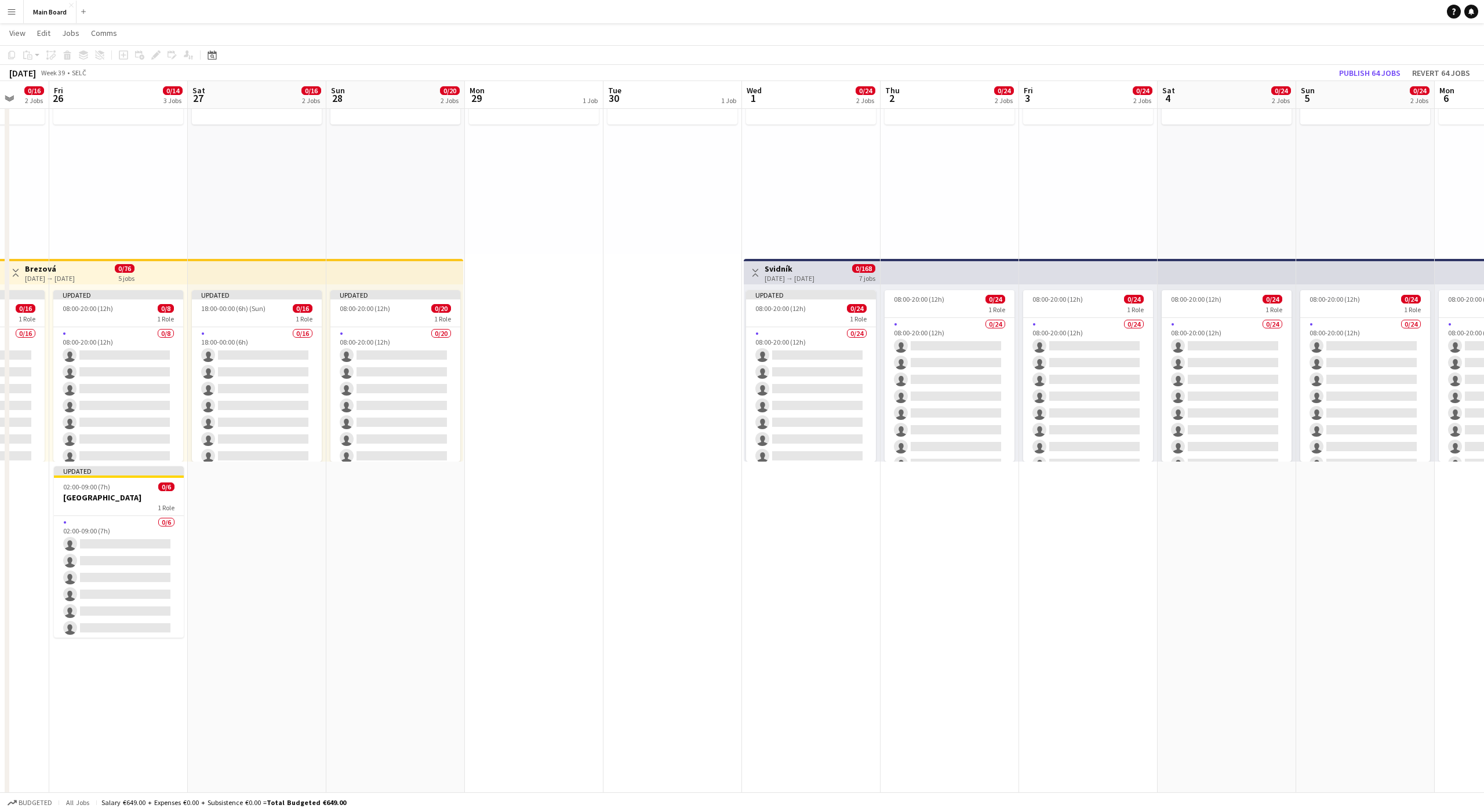
scroll to position [0, 367]
click at [980, 263] on app-top-bar at bounding box center [949, 272] width 139 height 26
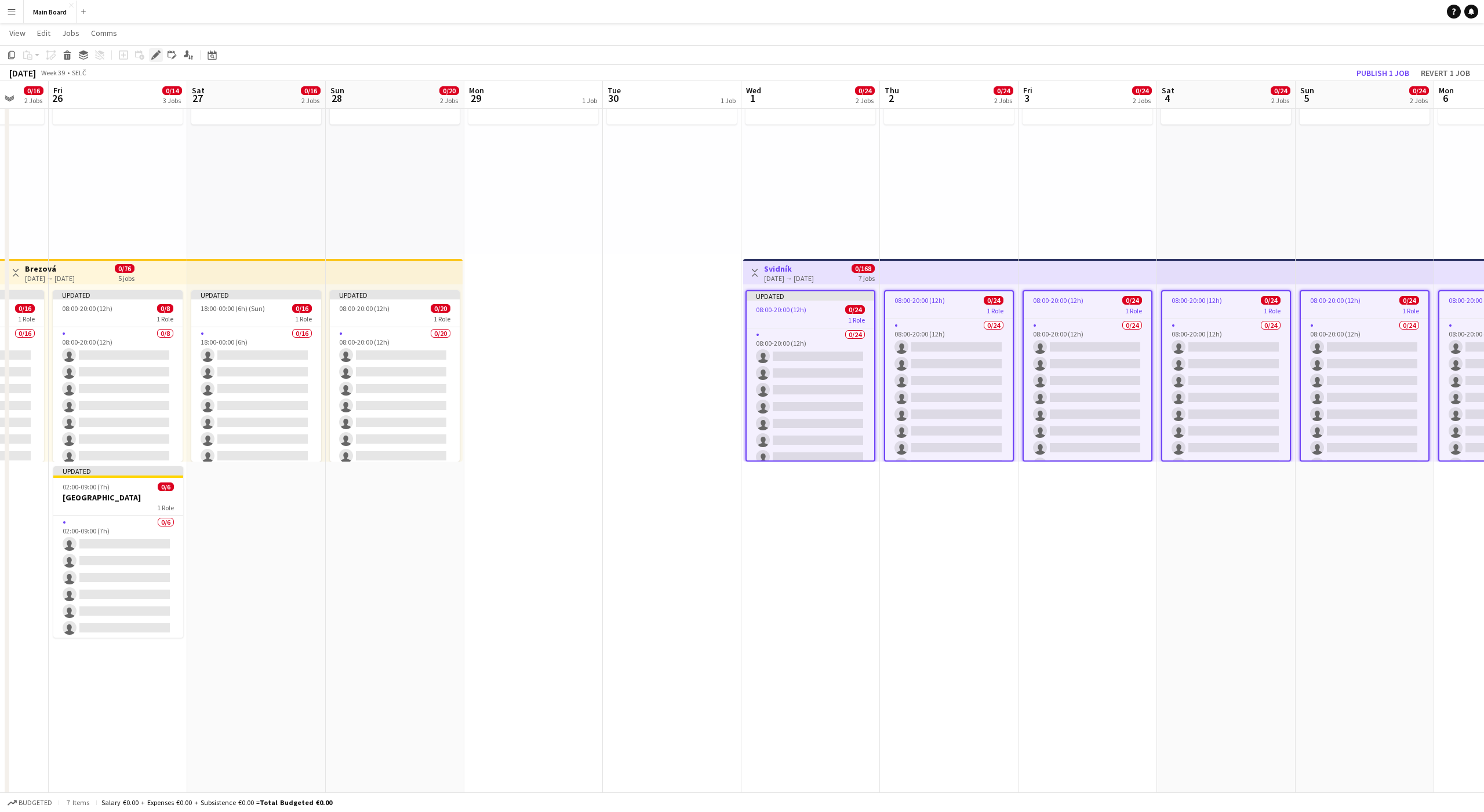
click at [157, 54] on icon at bounding box center [155, 55] width 6 height 6
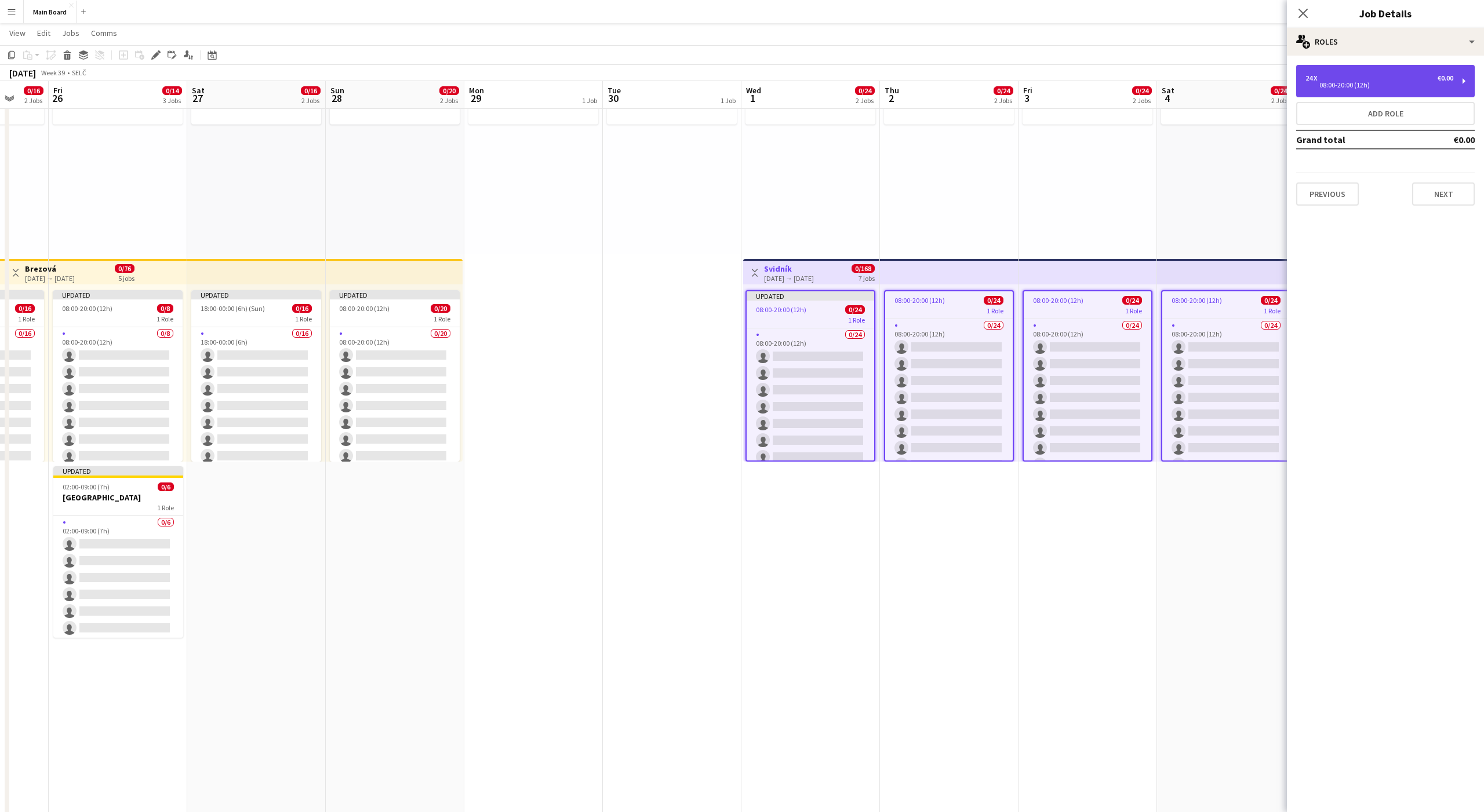
click at [1422, 89] on div "24 x €0.00 08:00-20:00 (12h)" at bounding box center [1386, 81] width 178 height 32
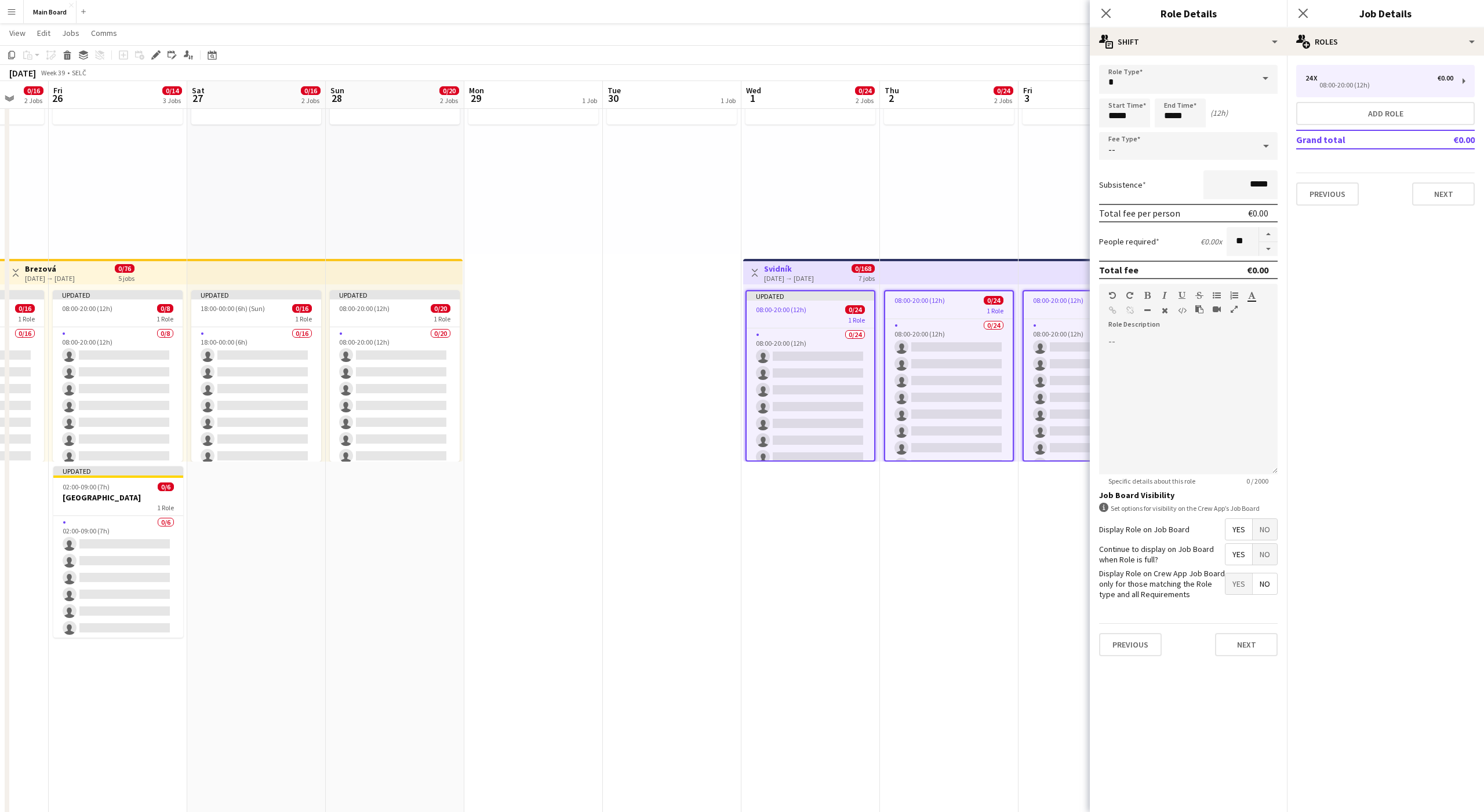
click at [1123, 152] on div "--" at bounding box center [1176, 146] width 155 height 28
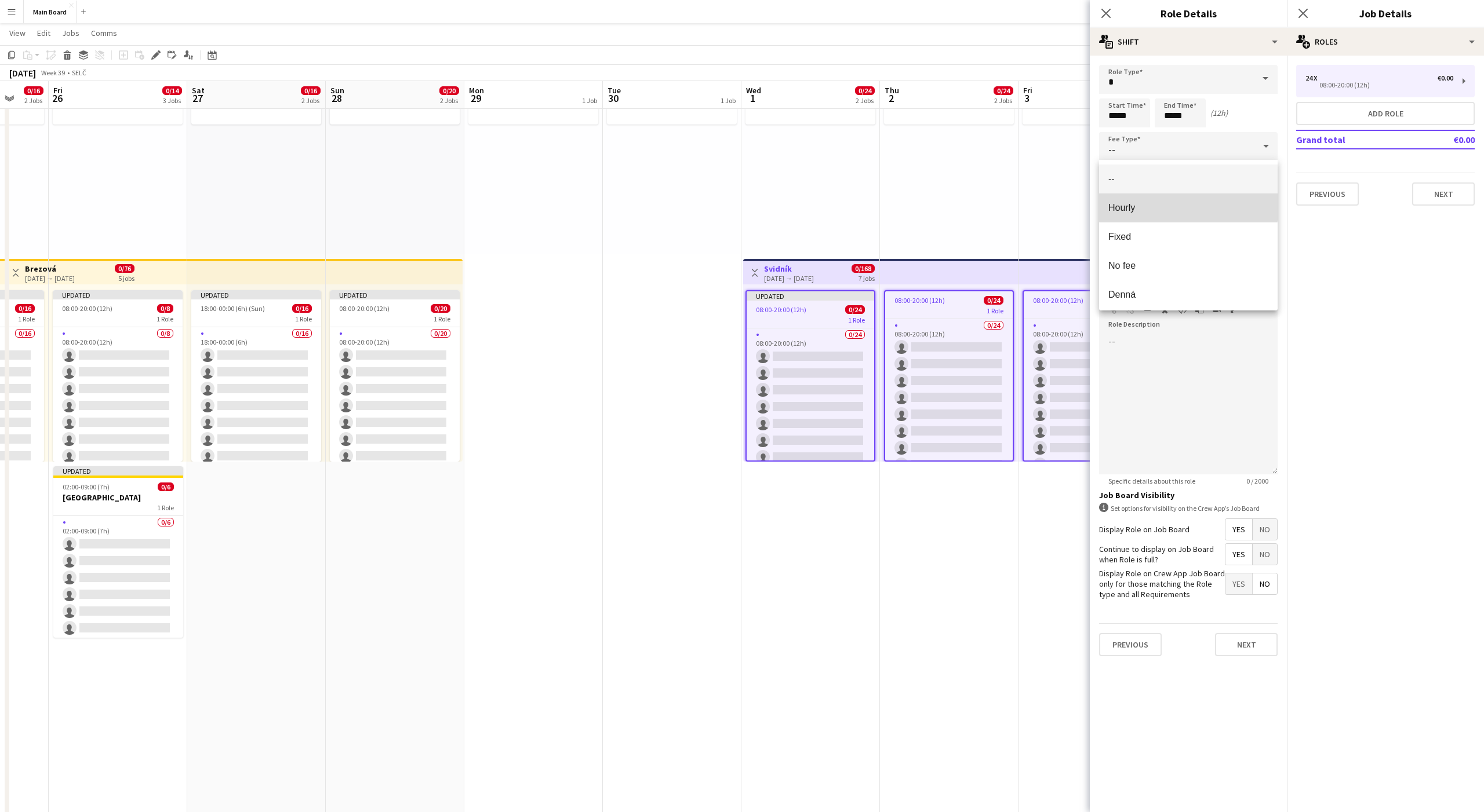
click at [1124, 202] on mat-option "Hourly" at bounding box center [1188, 209] width 178 height 29
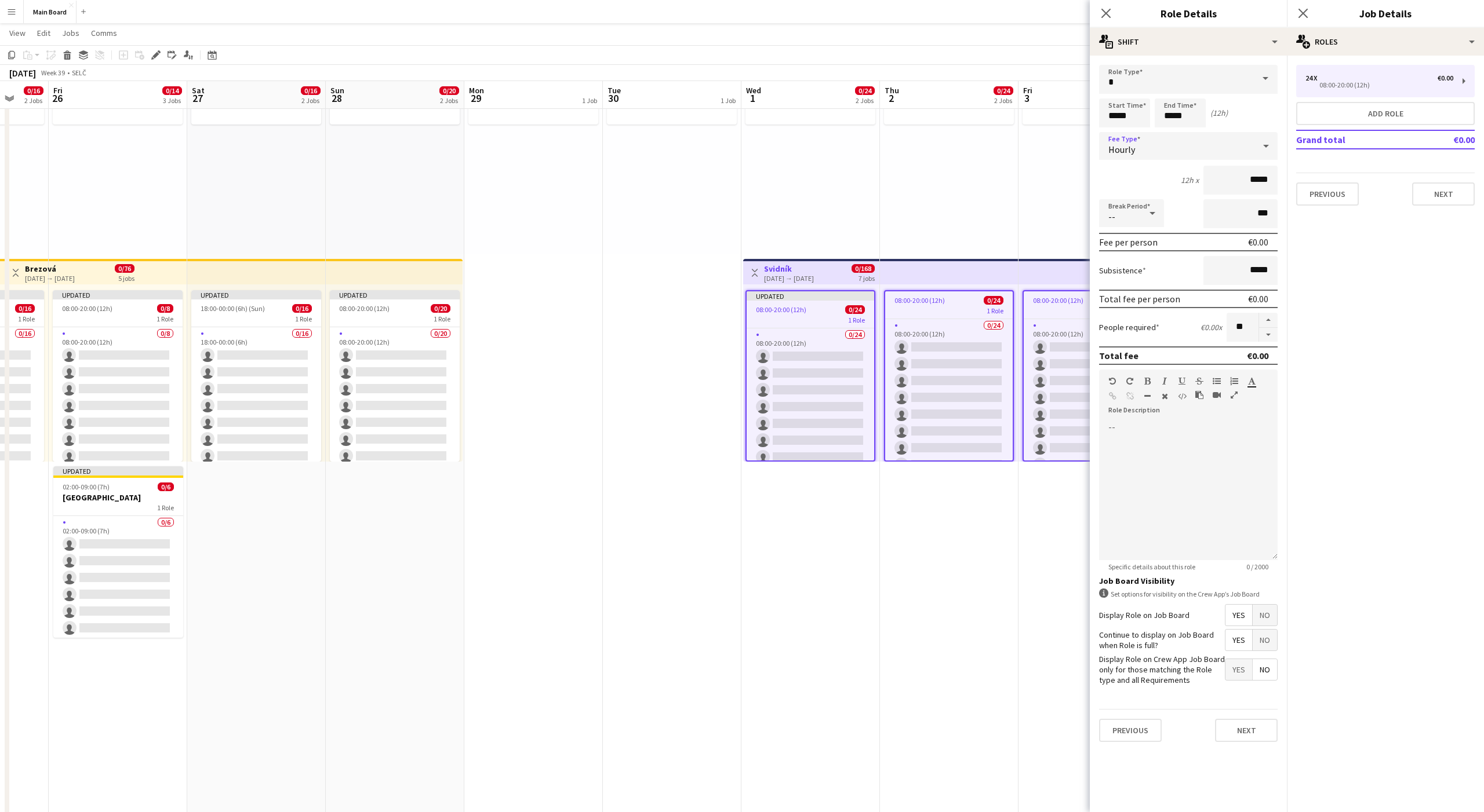
click at [1117, 214] on div "--" at bounding box center [1119, 213] width 41 height 28
click at [1128, 299] on span "Unpaid" at bounding box center [1131, 304] width 46 height 11
click at [952, 320] on app-card-role "0/24 08:00-20:00 (12h) single-neutral-actions single-neutral-actions single-neu…" at bounding box center [948, 533] width 128 height 426
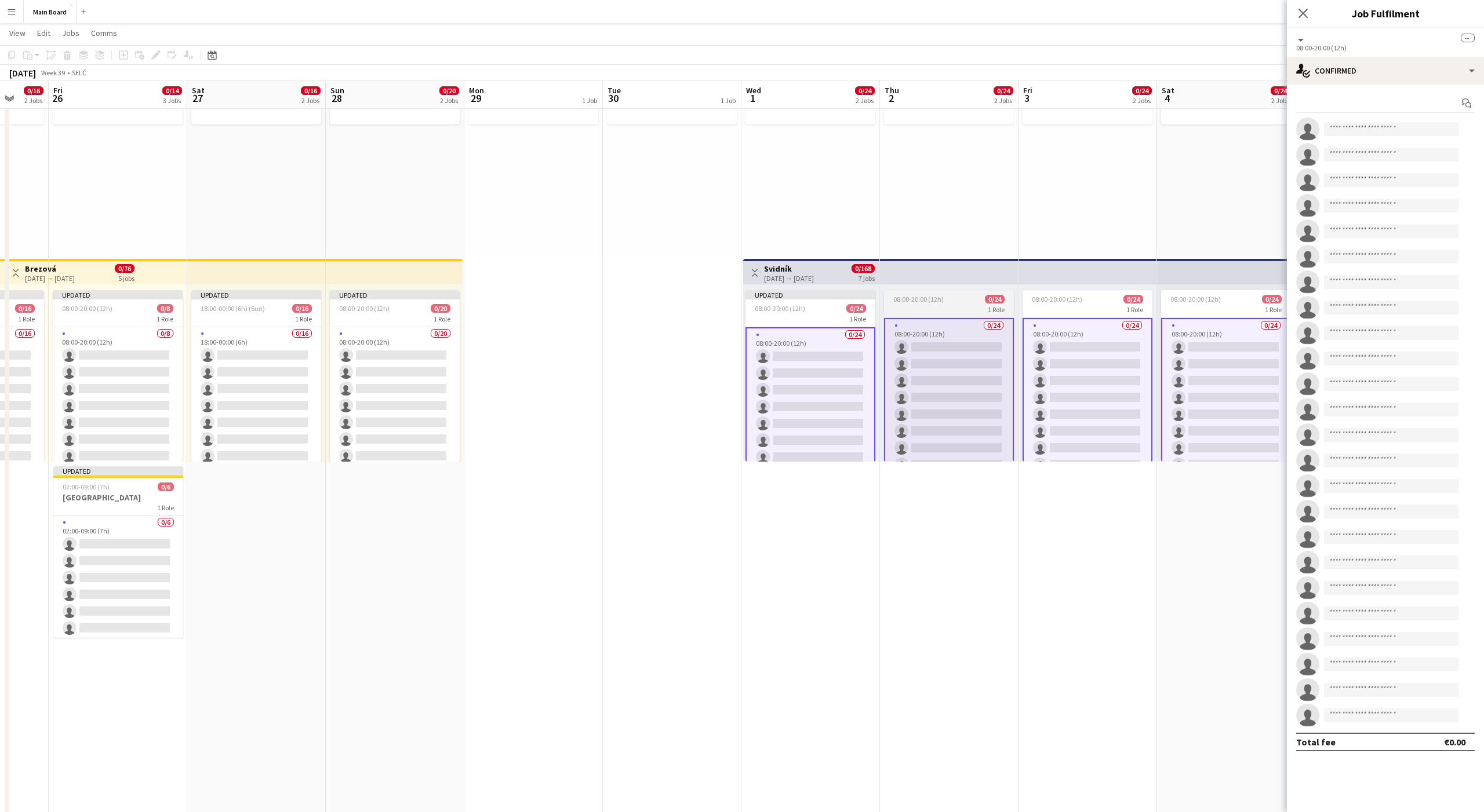
click at [946, 315] on app-job-card "08:00-20:00 (12h) 0/24 1 Role 0/24 08:00-20:00 (12h) single-neutral-actions sin…" at bounding box center [948, 376] width 130 height 172
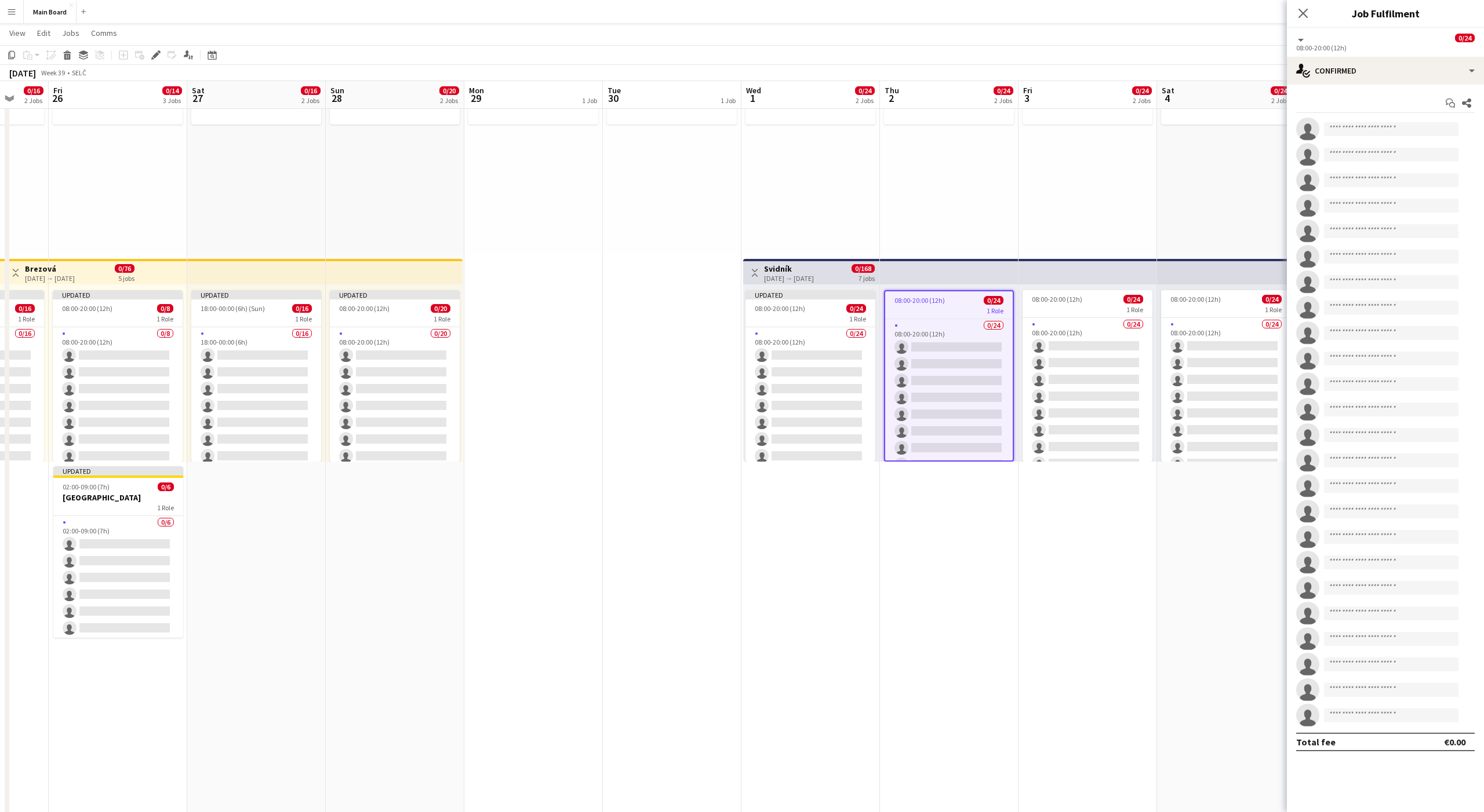
click at [1343, 85] on div "Start chat Share single-neutral-actions single-neutral-actions single-neutral-a…" at bounding box center [1385, 423] width 197 height 676
click at [1339, 77] on div "single-neutral-actions-check-2 Confirmed" at bounding box center [1385, 71] width 197 height 28
click at [1408, 255] on div "pen-write Job Details" at bounding box center [1423, 260] width 115 height 23
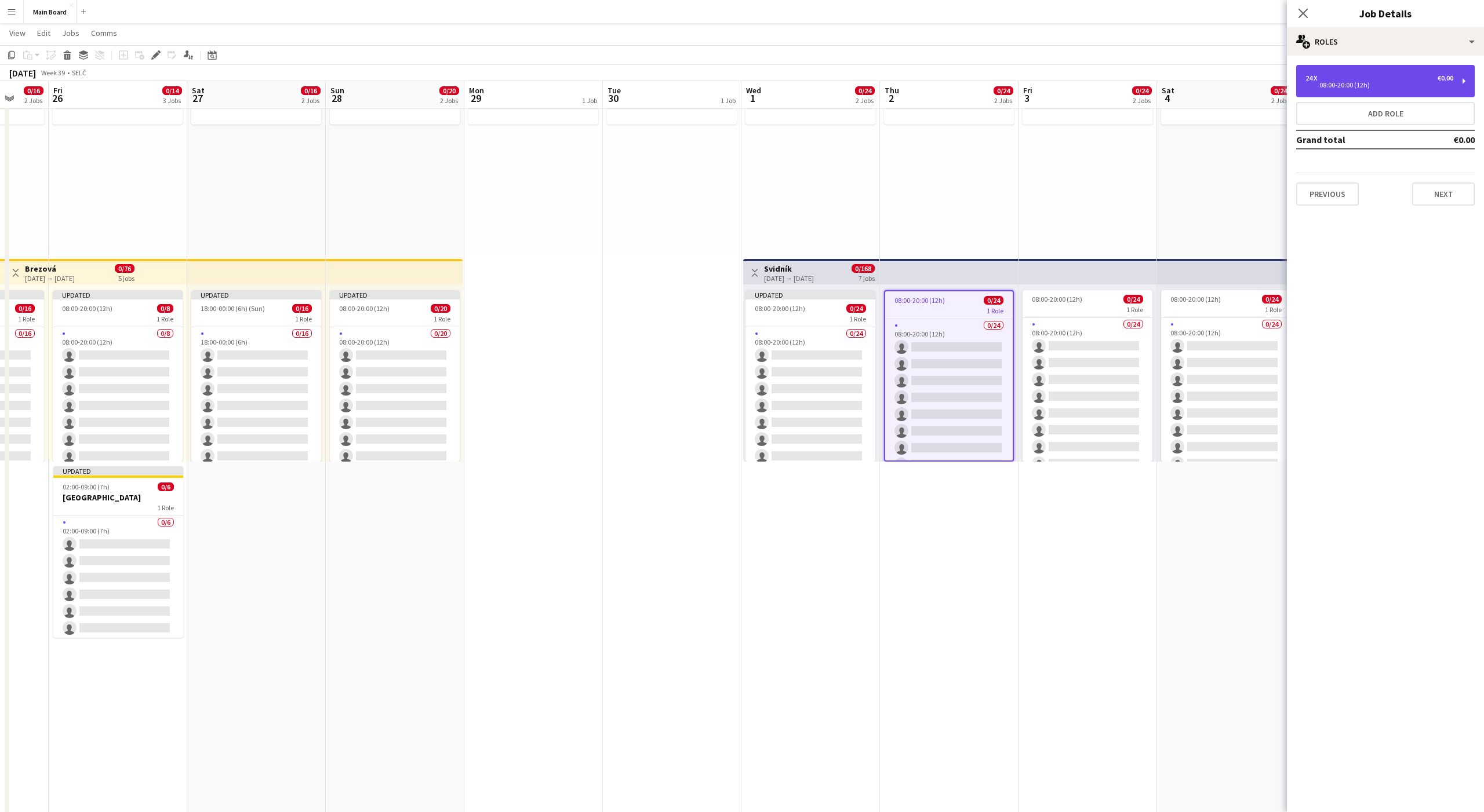
click at [1361, 90] on div "24 x €0.00 08:00-20:00 (12h)" at bounding box center [1386, 81] width 178 height 32
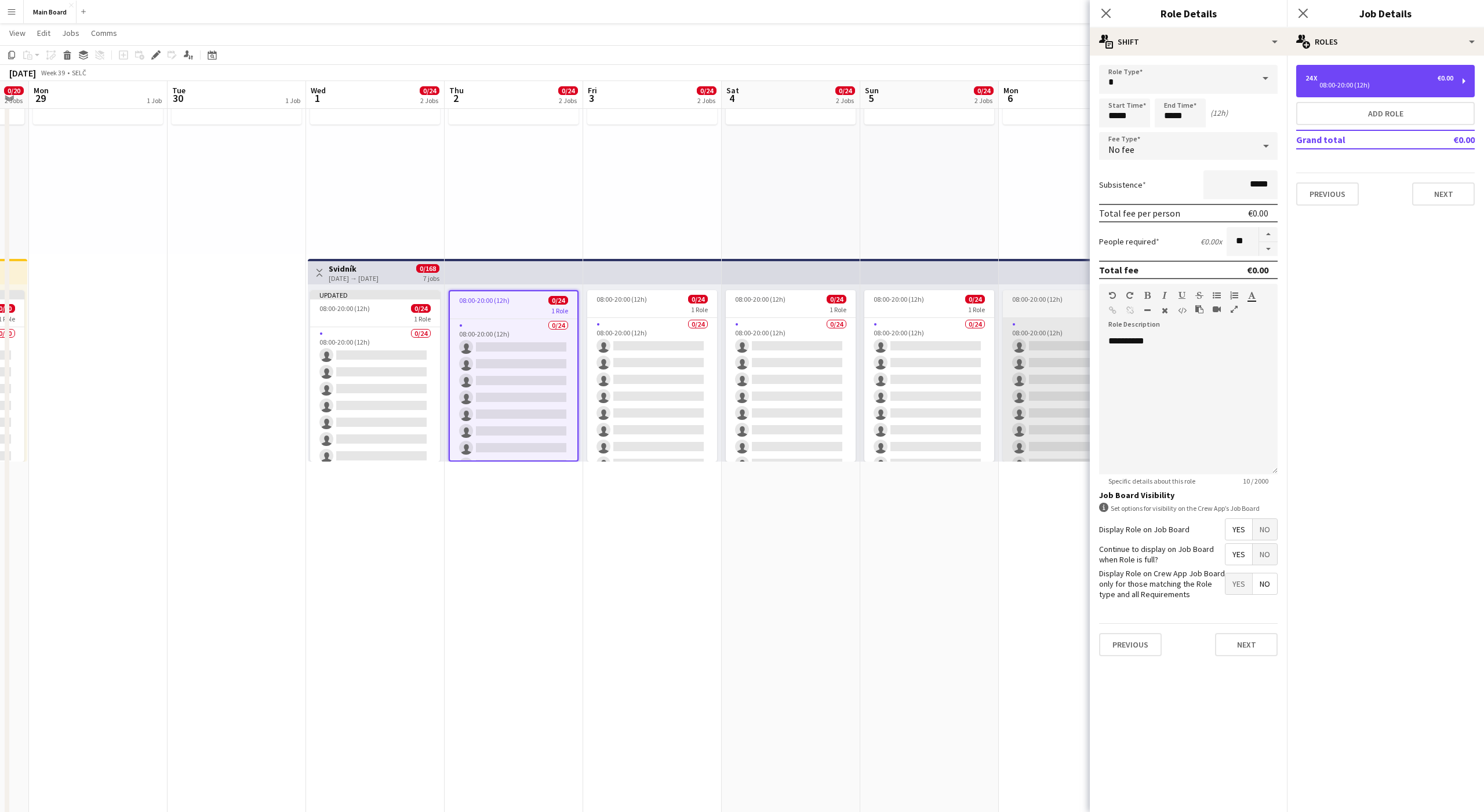
scroll to position [0, 443]
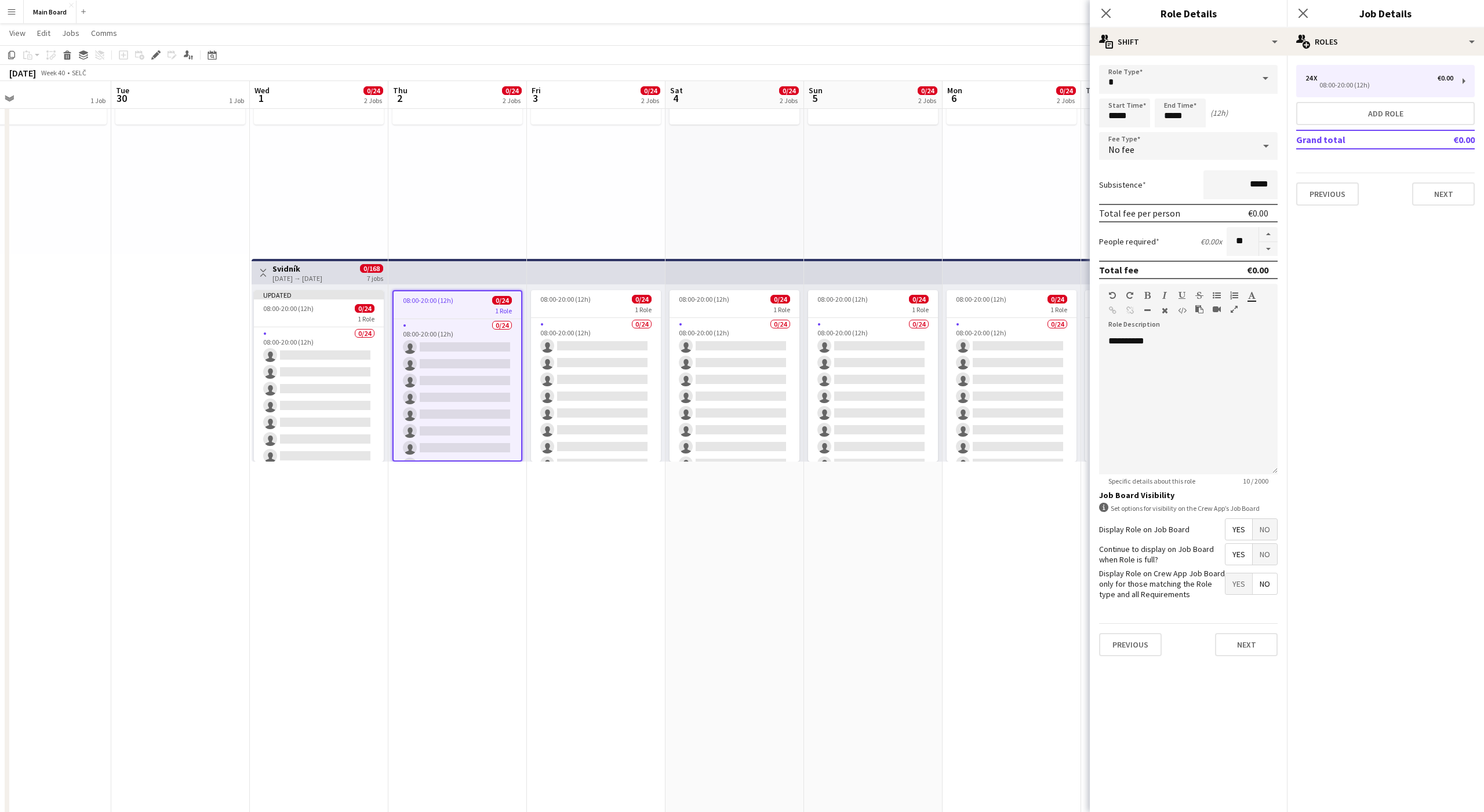
click at [1177, 142] on div "No fee" at bounding box center [1176, 146] width 155 height 28
click at [1116, 182] on span "Hourly" at bounding box center [1188, 179] width 160 height 11
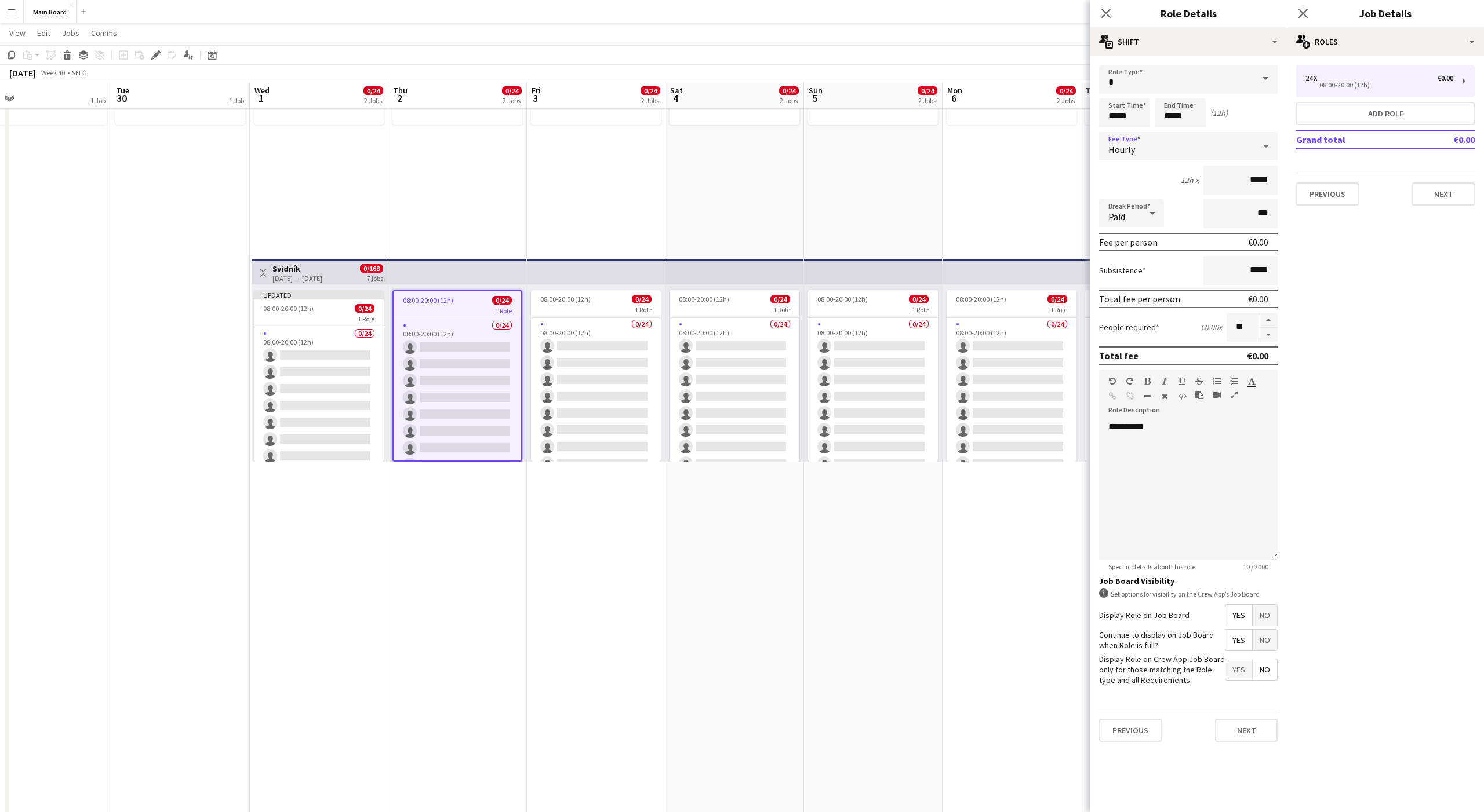
click at [1118, 211] on span "Paid" at bounding box center [1116, 217] width 17 height 12
click at [1121, 267] on mat-option "Unpaid" at bounding box center [1131, 276] width 65 height 29
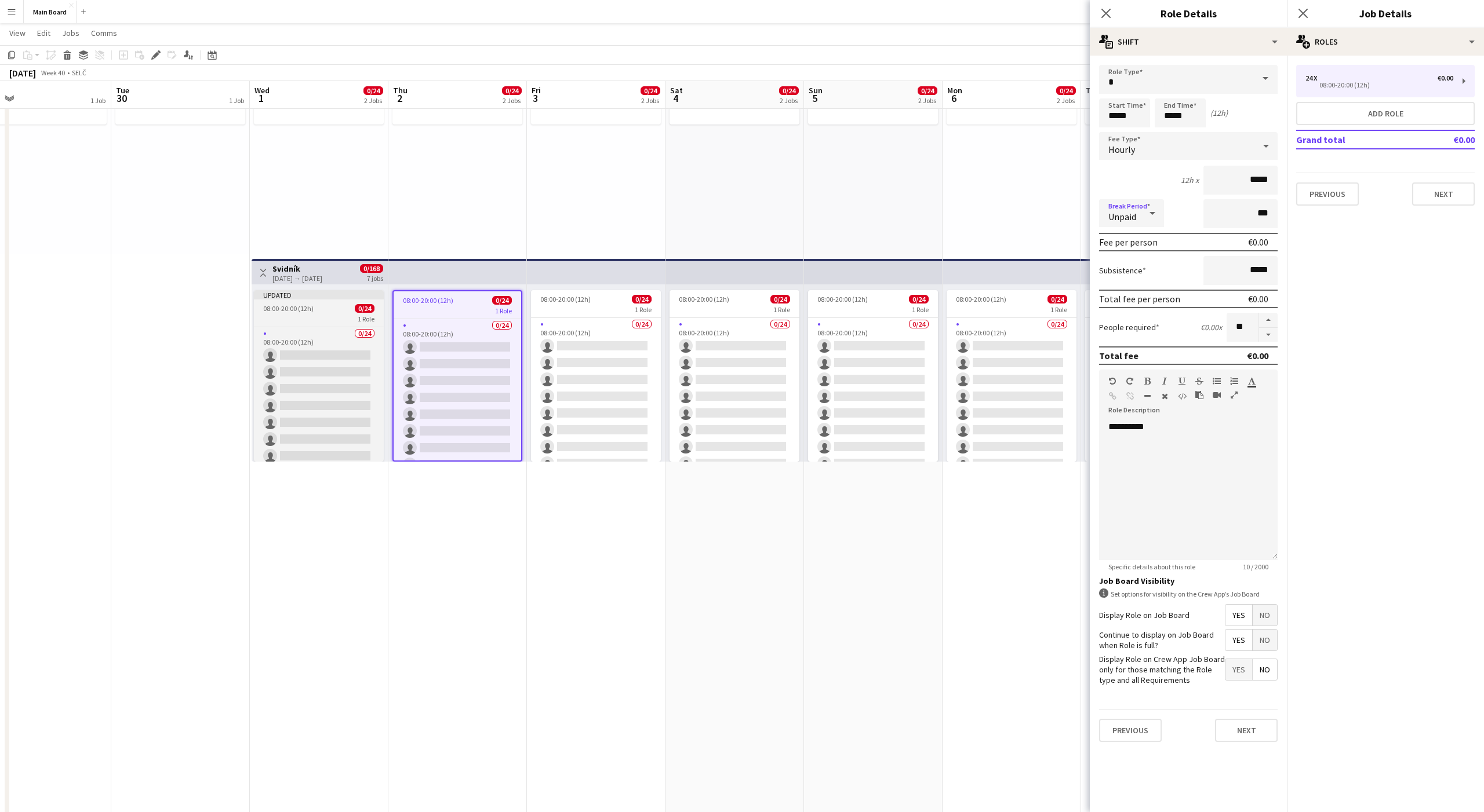
click at [344, 309] on div "08:00-20:00 (12h) 0/24" at bounding box center [318, 308] width 130 height 8
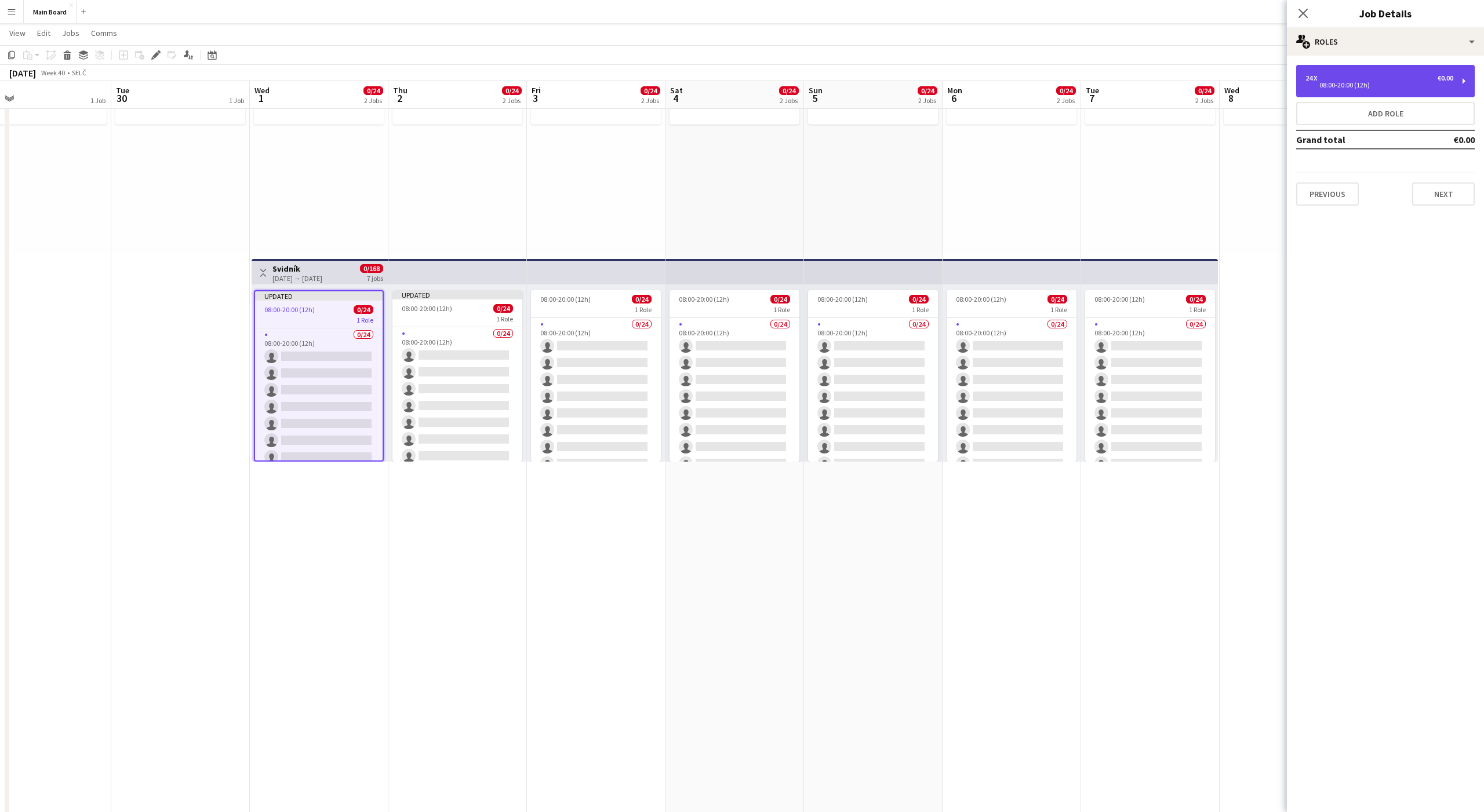
click at [1389, 76] on div "24 x €0.00" at bounding box center [1379, 78] width 148 height 8
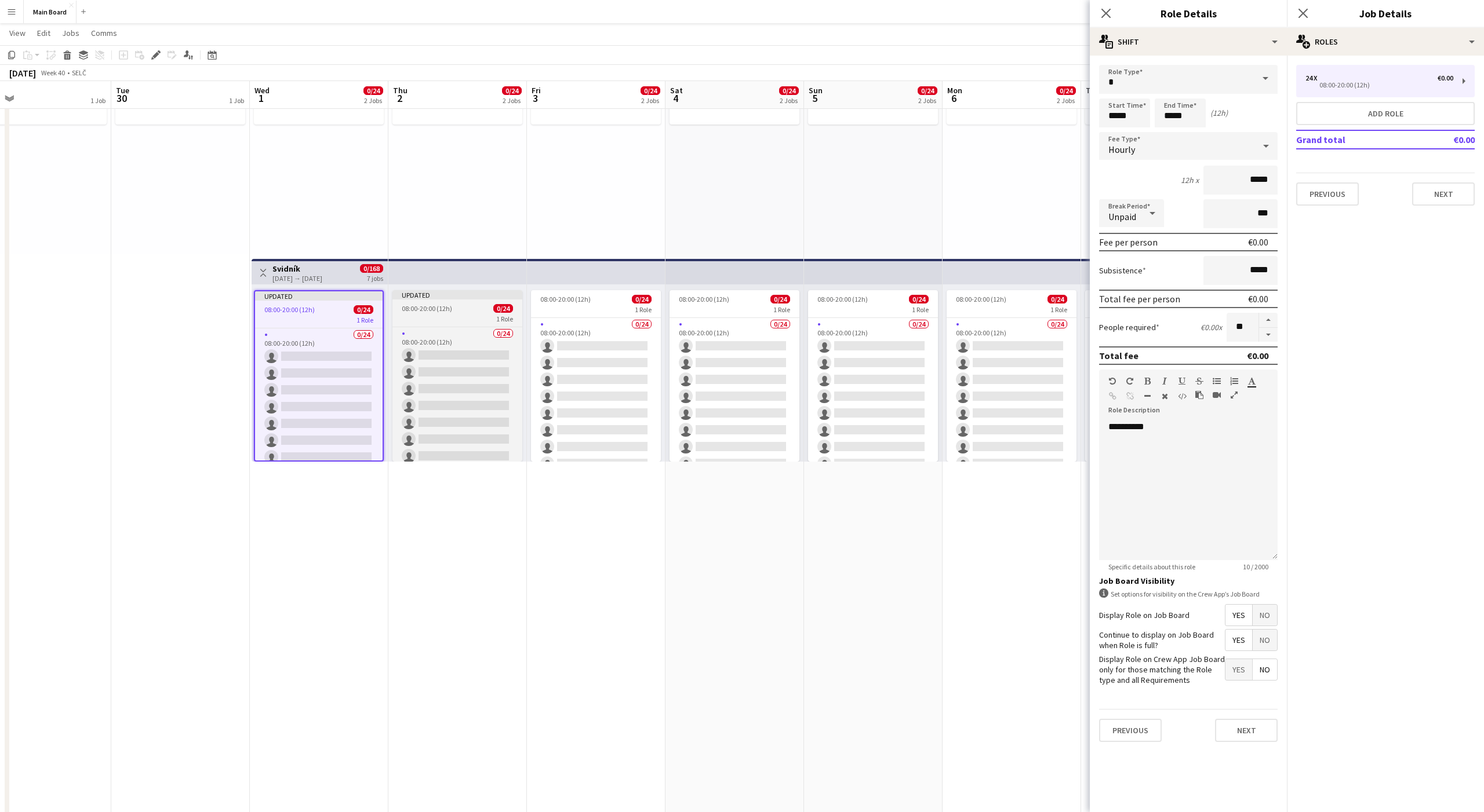
click at [457, 322] on div "1 Role" at bounding box center [457, 319] width 130 height 9
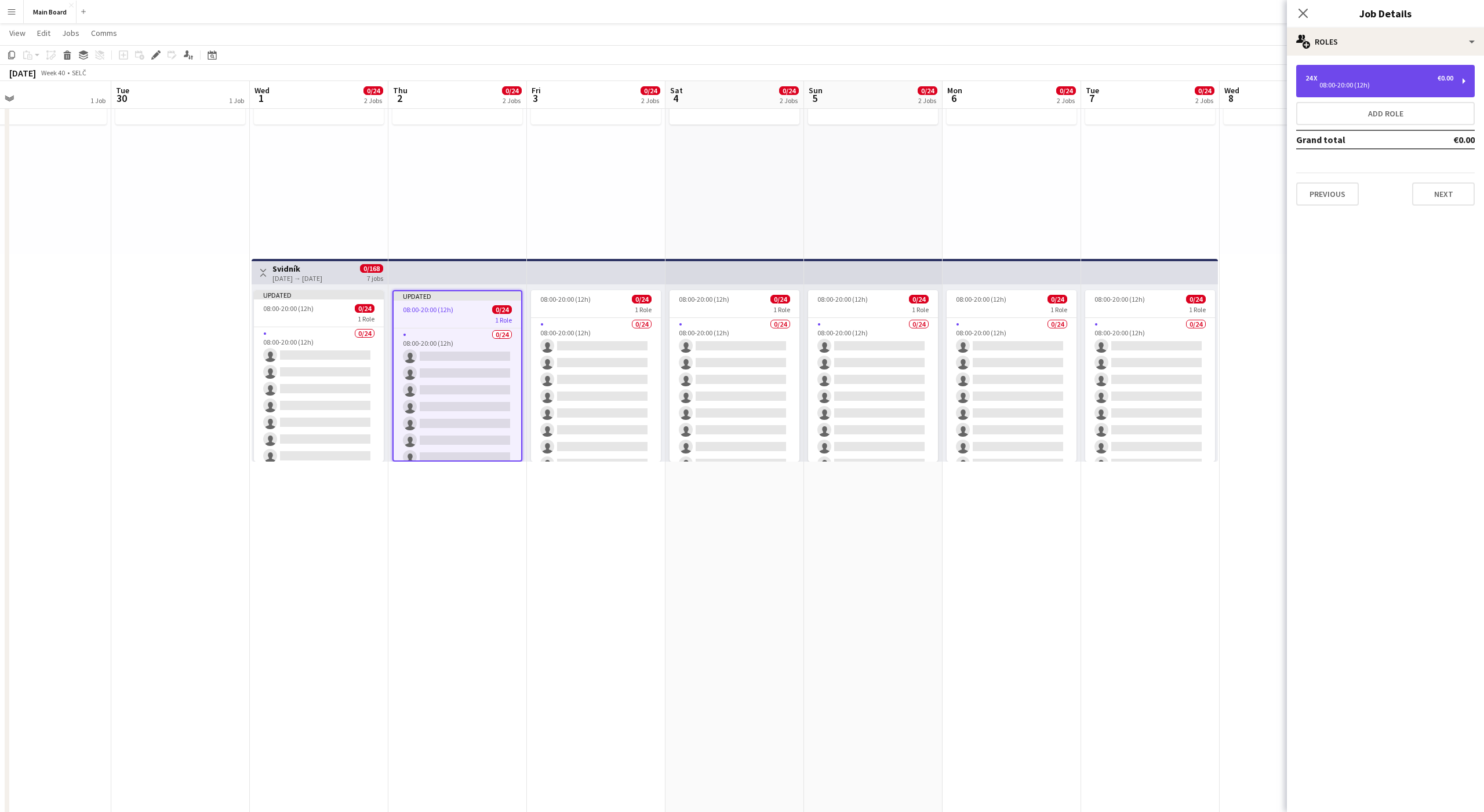
click at [1313, 79] on div "24 x" at bounding box center [1312, 78] width 14 height 8
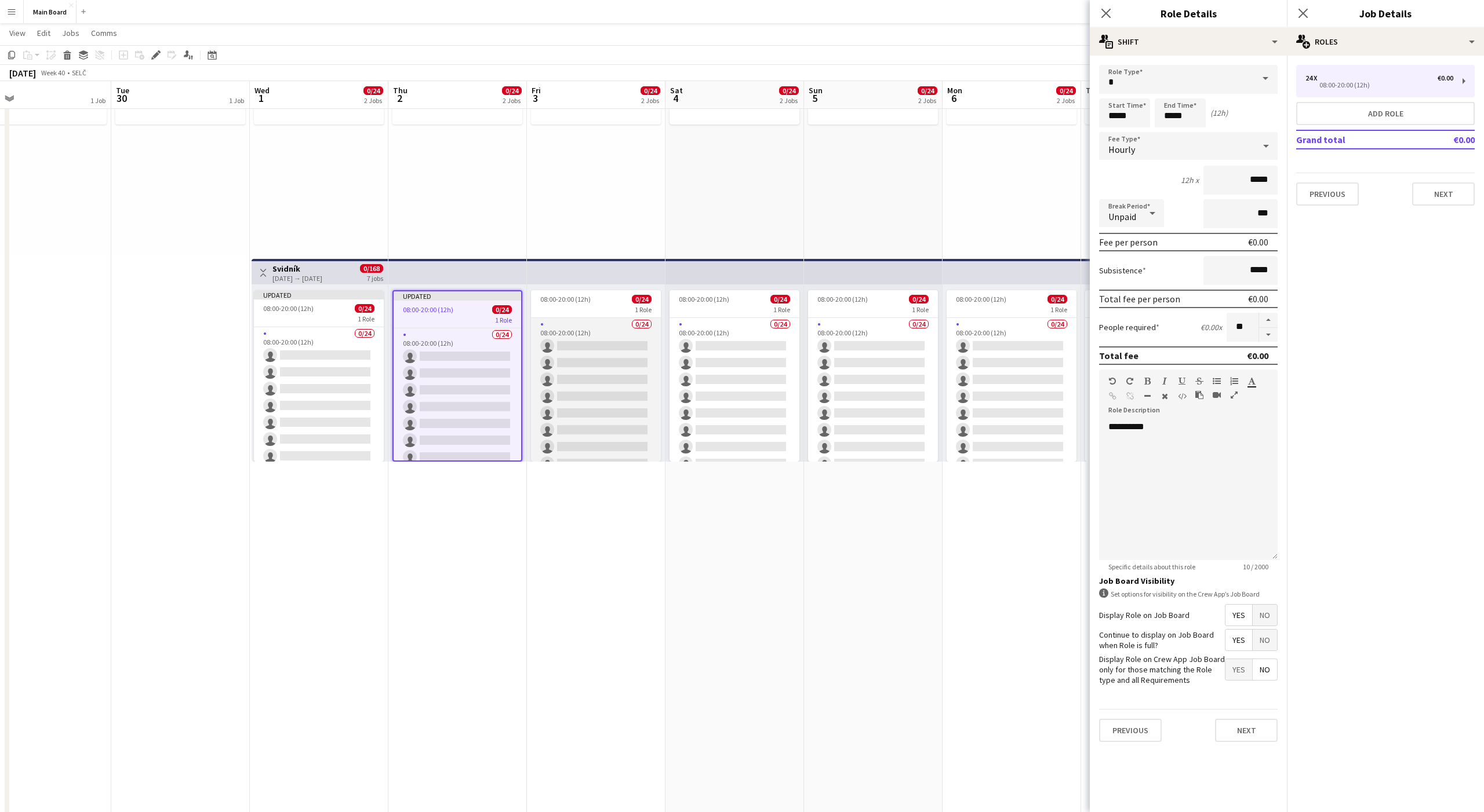
click at [595, 318] on app-card-role "0/24 08:00-20:00 (12h) single-neutral-actions single-neutral-actions single-neu…" at bounding box center [595, 531] width 130 height 426
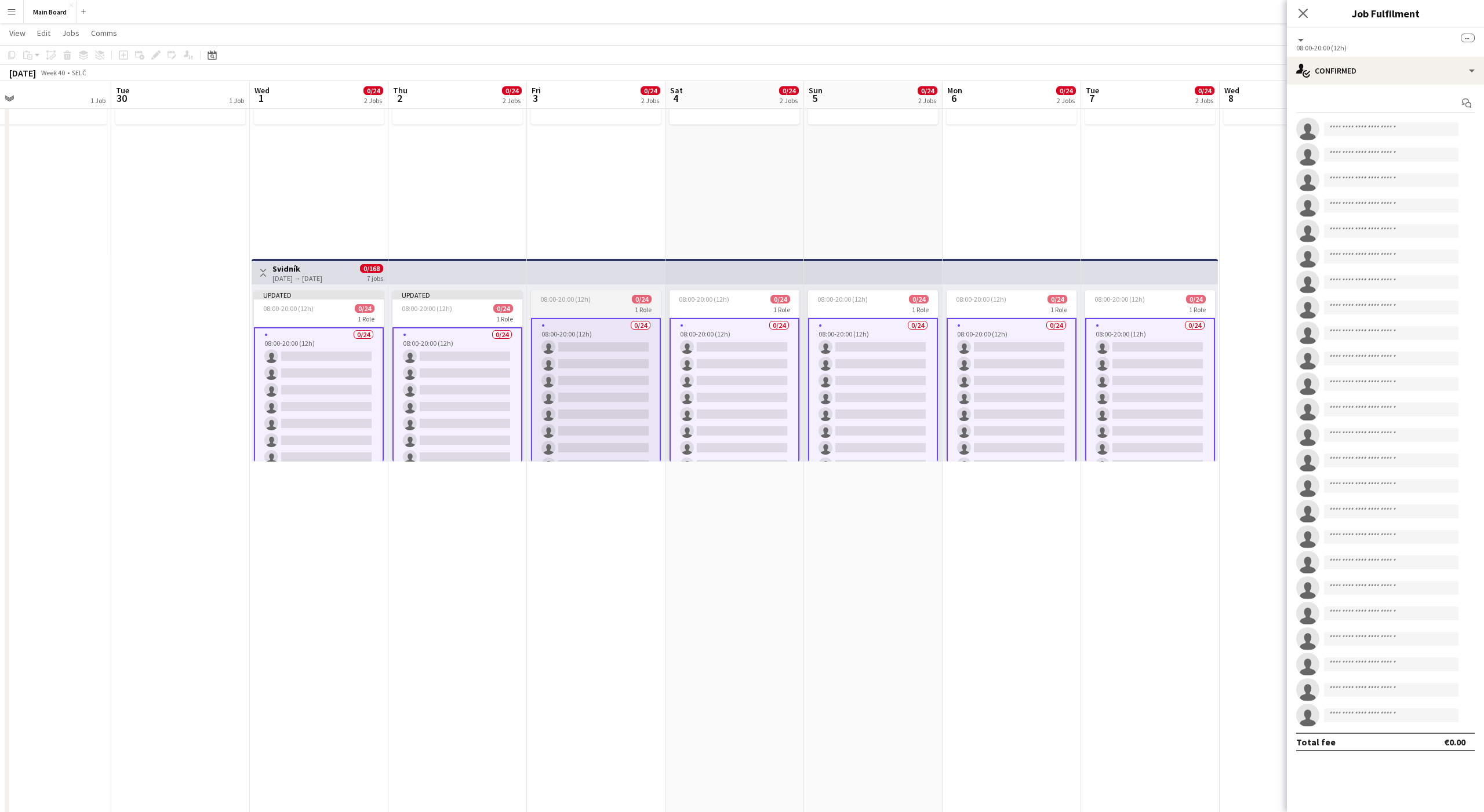
click at [588, 313] on div "1 Role" at bounding box center [595, 310] width 130 height 9
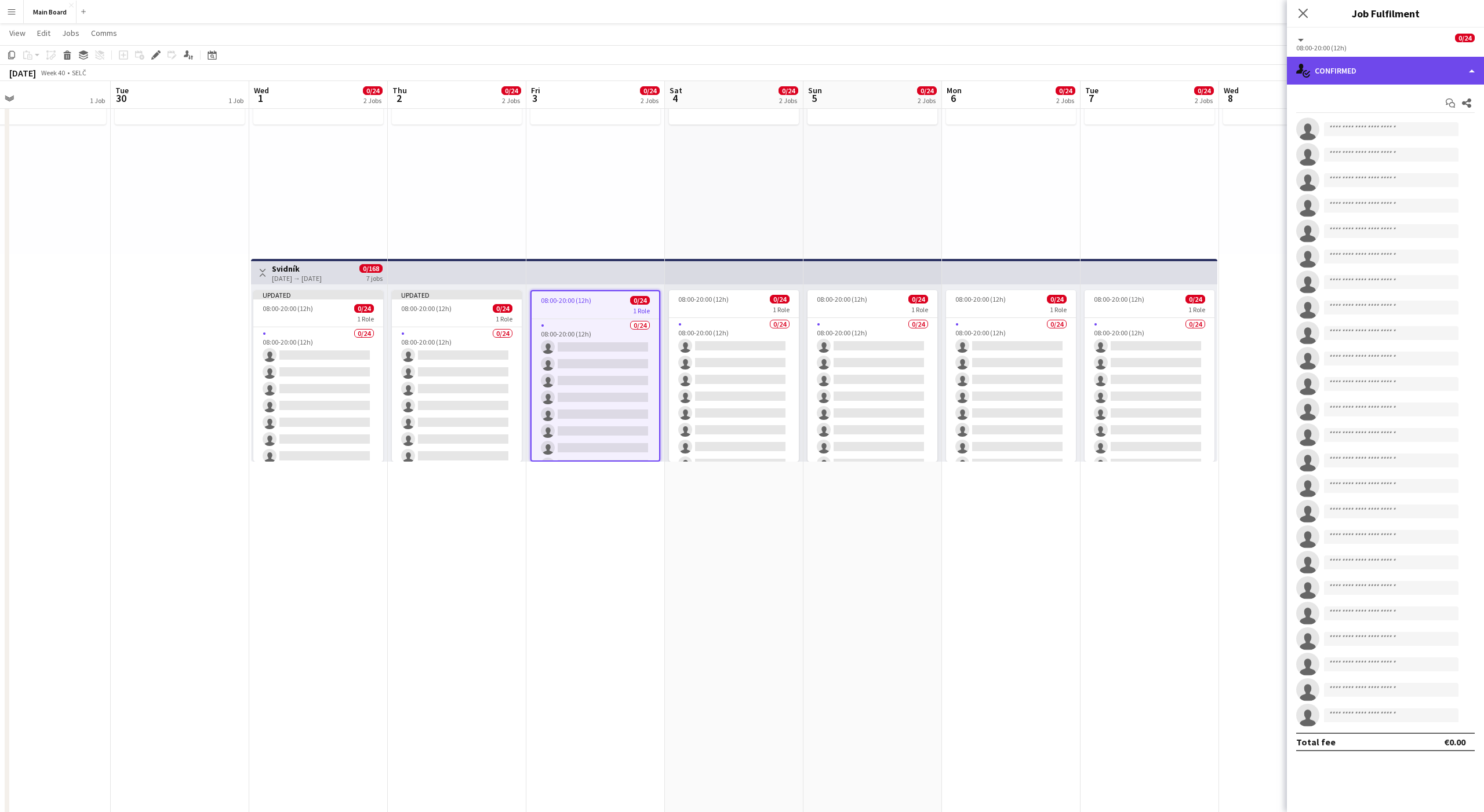
click at [1337, 70] on div "single-neutral-actions-check-2 Confirmed" at bounding box center [1385, 71] width 197 height 28
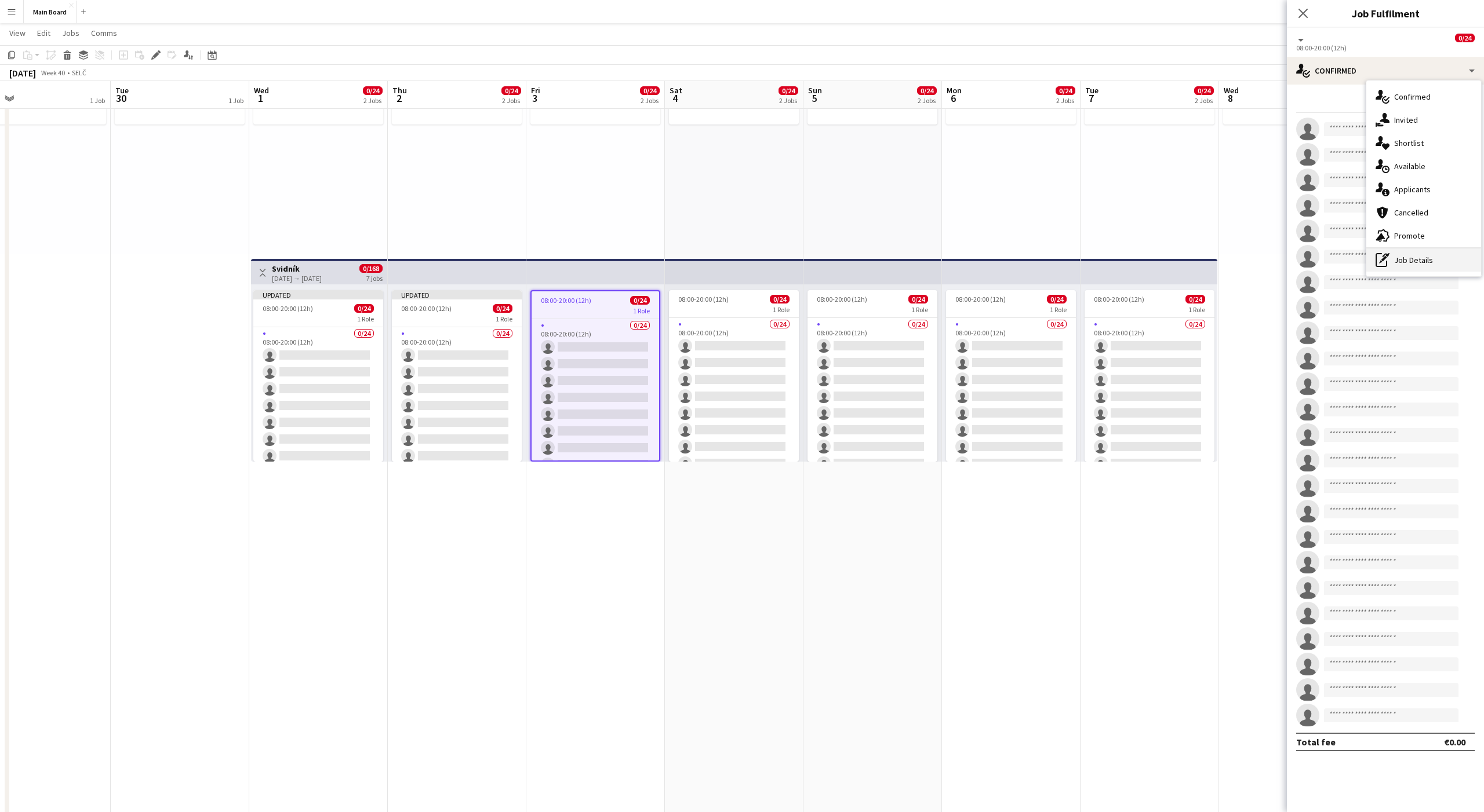
click at [1386, 258] on icon at bounding box center [1384, 259] width 6 height 6
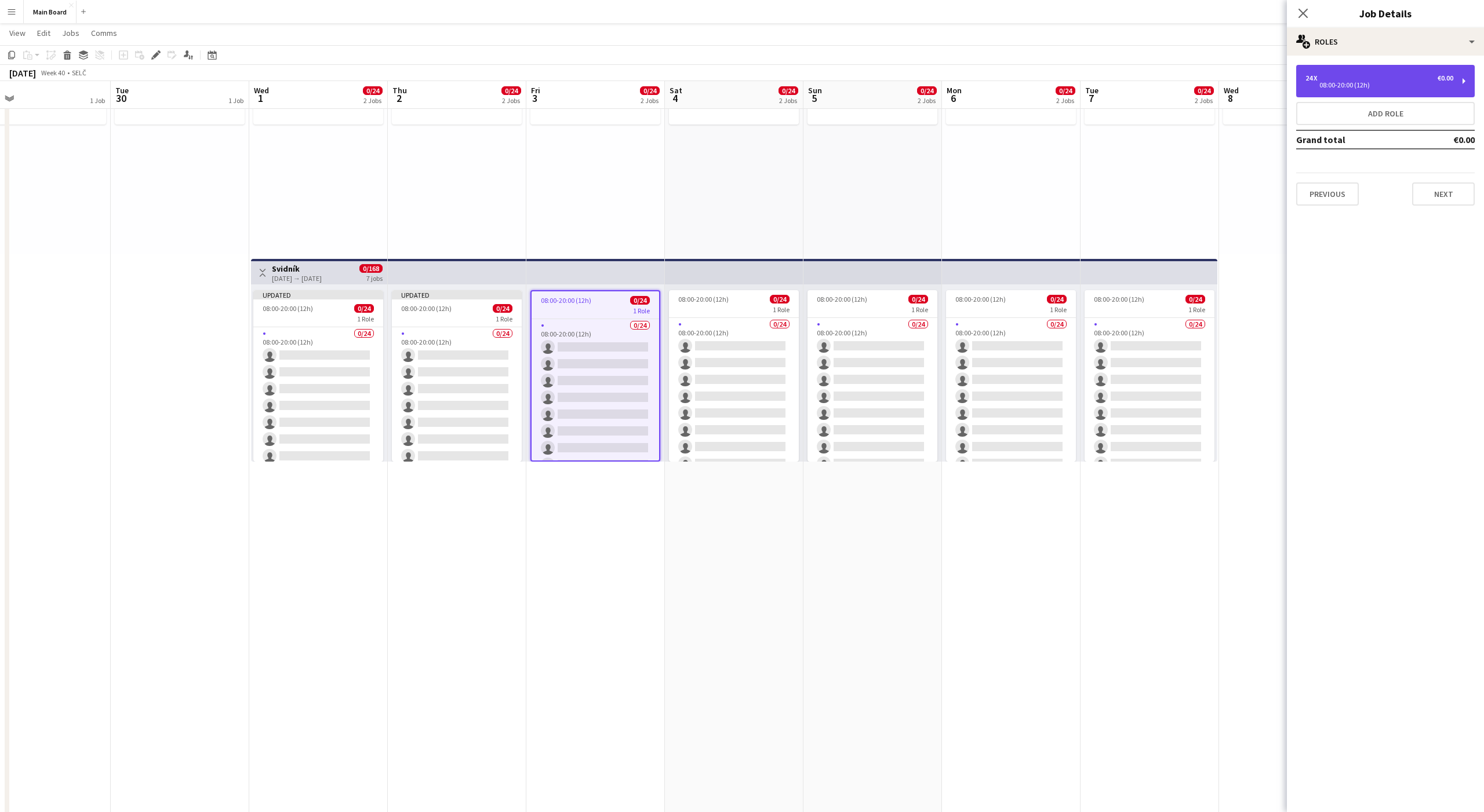
click at [1339, 77] on div "24 x €0.00" at bounding box center [1379, 78] width 148 height 8
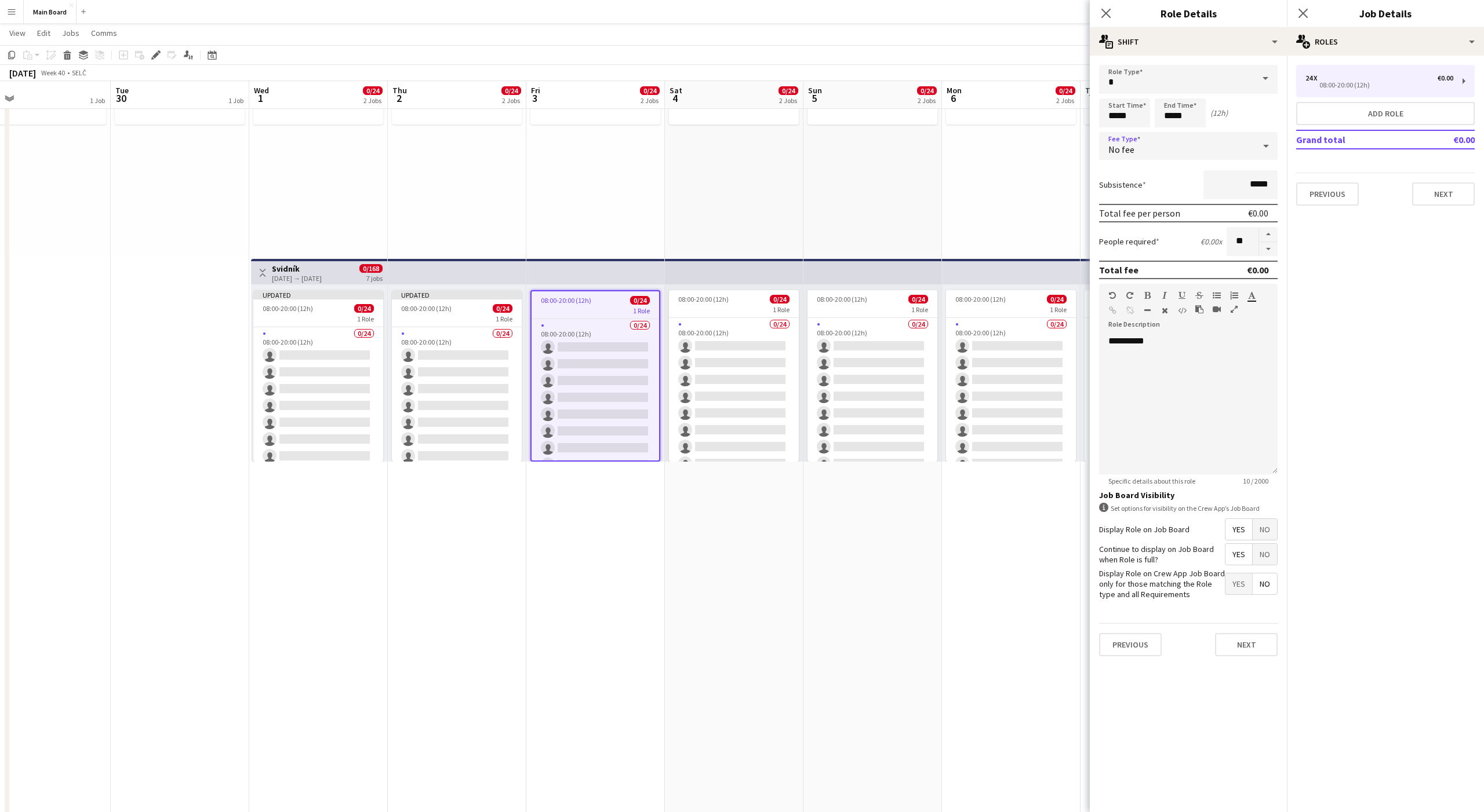
click at [1138, 158] on div "No fee" at bounding box center [1176, 146] width 155 height 28
click at [1118, 186] on mat-option "Hourly" at bounding box center [1188, 179] width 178 height 29
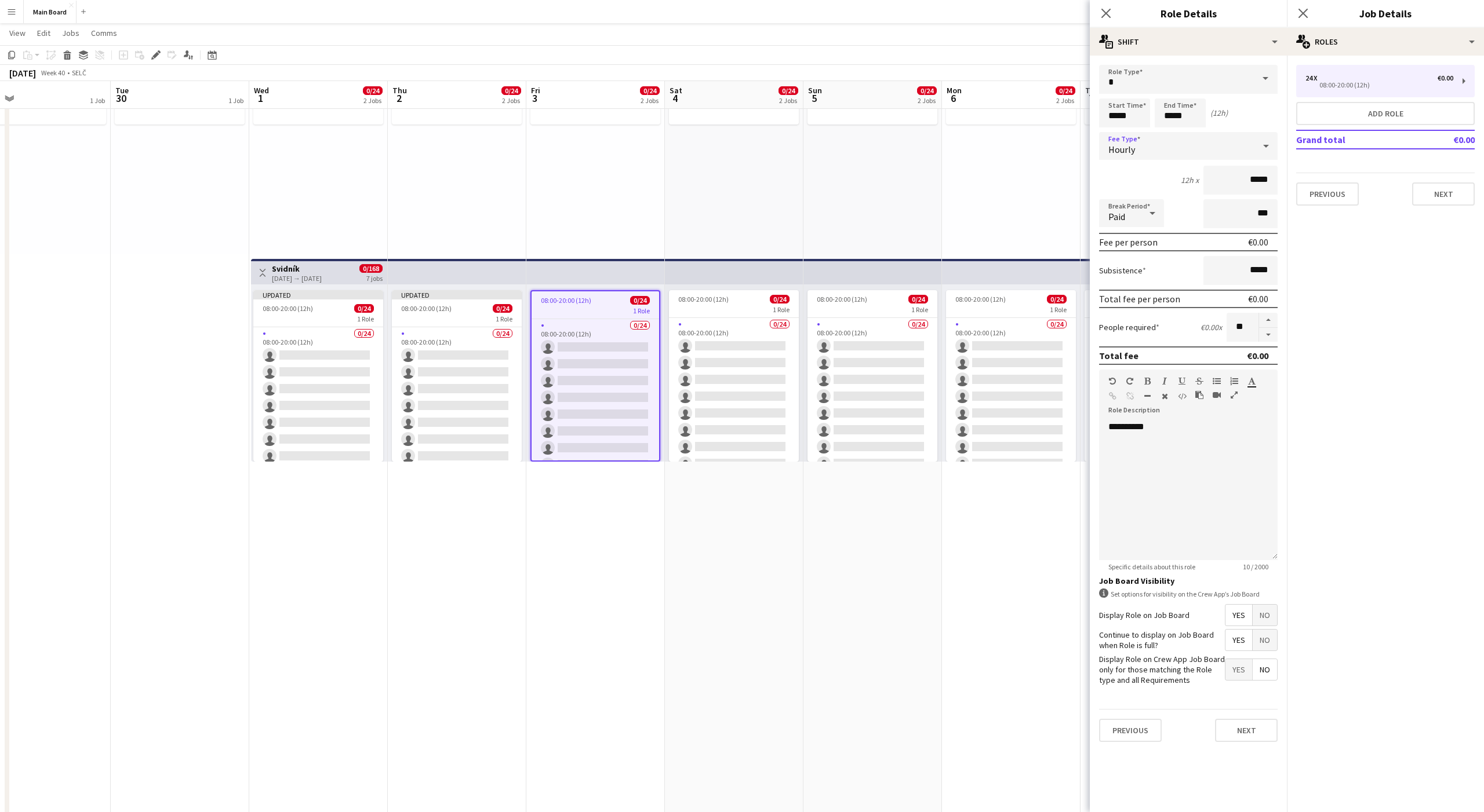
click at [1118, 209] on div "Paid" at bounding box center [1119, 213] width 41 height 28
click at [1124, 273] on span "Unpaid" at bounding box center [1131, 275] width 46 height 11
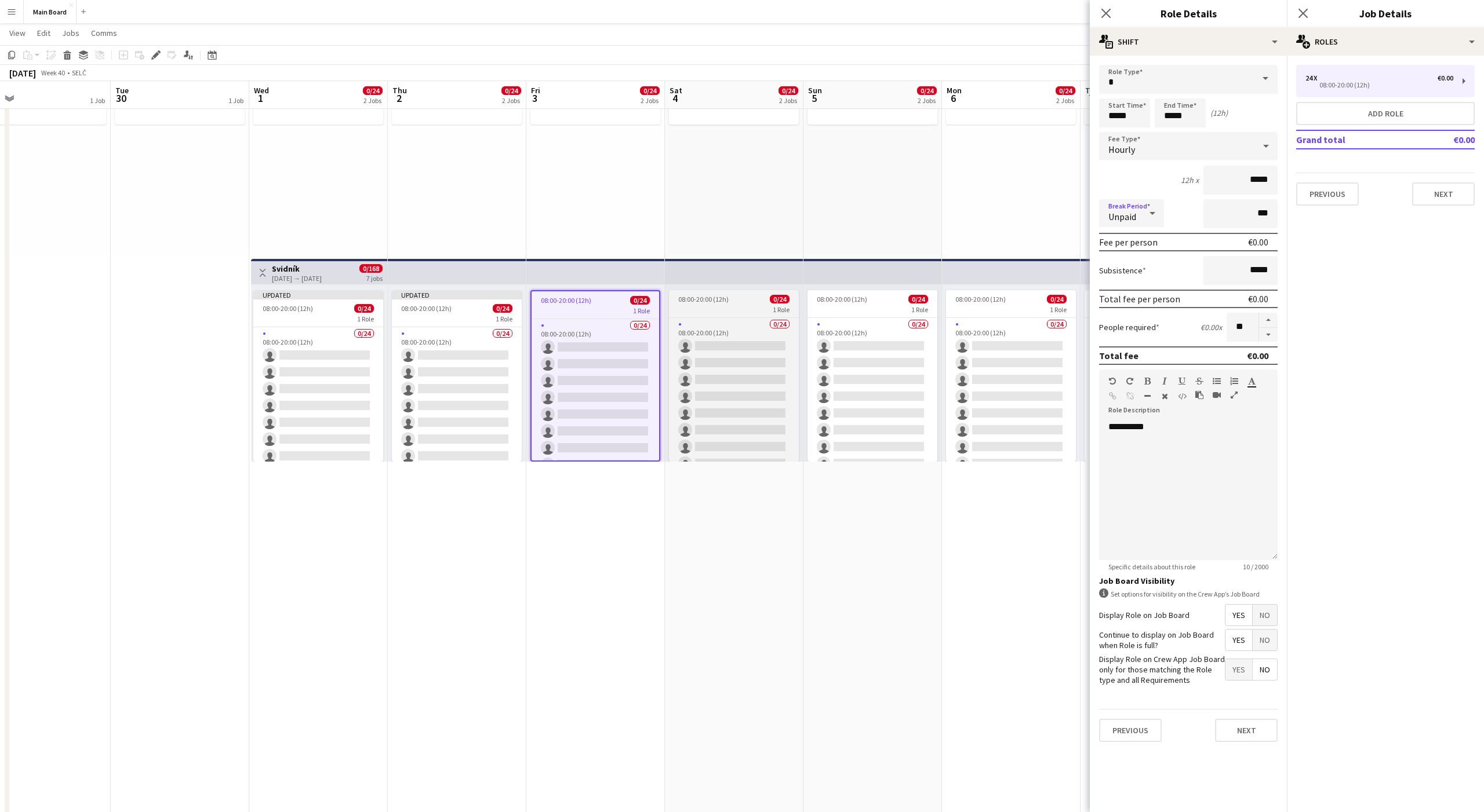
click at [755, 310] on div "1 Role" at bounding box center [733, 310] width 130 height 9
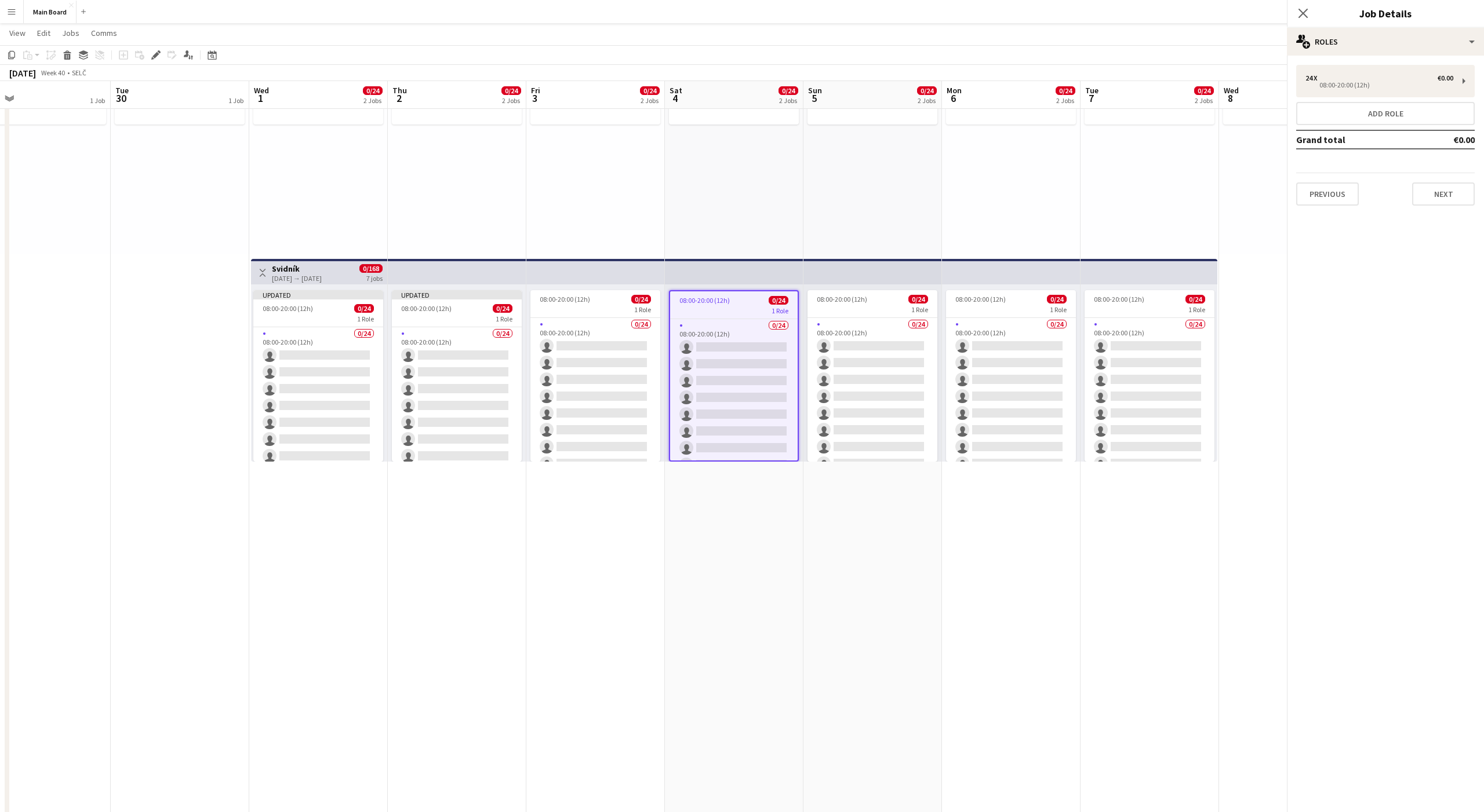
scroll to position [0, 444]
click at [1354, 100] on div "24 x €0.00 08:00-20:00 (12h) Add role Grand total €0.00 Previous Next" at bounding box center [1385, 135] width 197 height 141
click at [1351, 89] on div "24 x €0.00 08:00-20:00 (12h)" at bounding box center [1386, 81] width 178 height 32
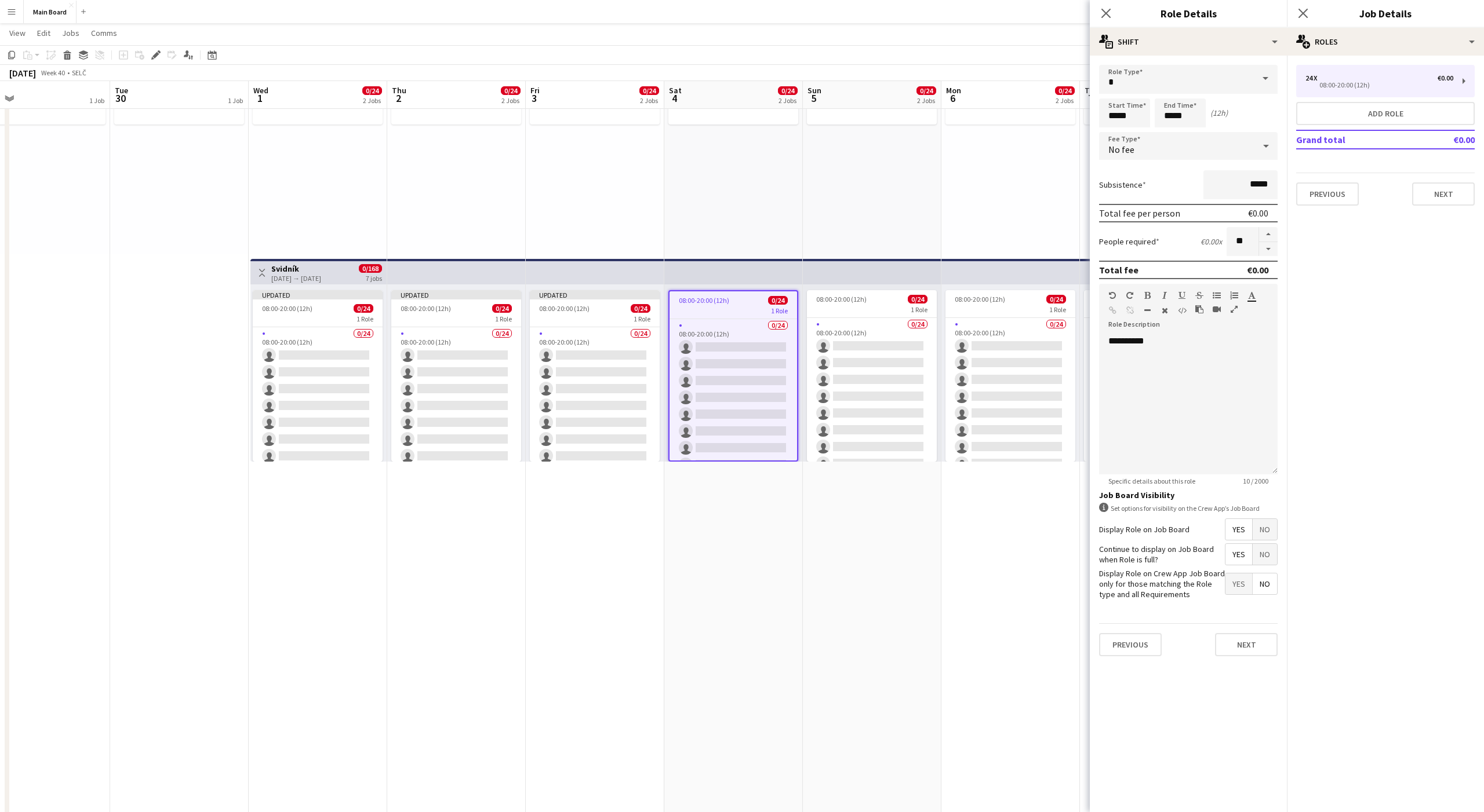
click at [1141, 141] on div "No fee" at bounding box center [1176, 146] width 155 height 28
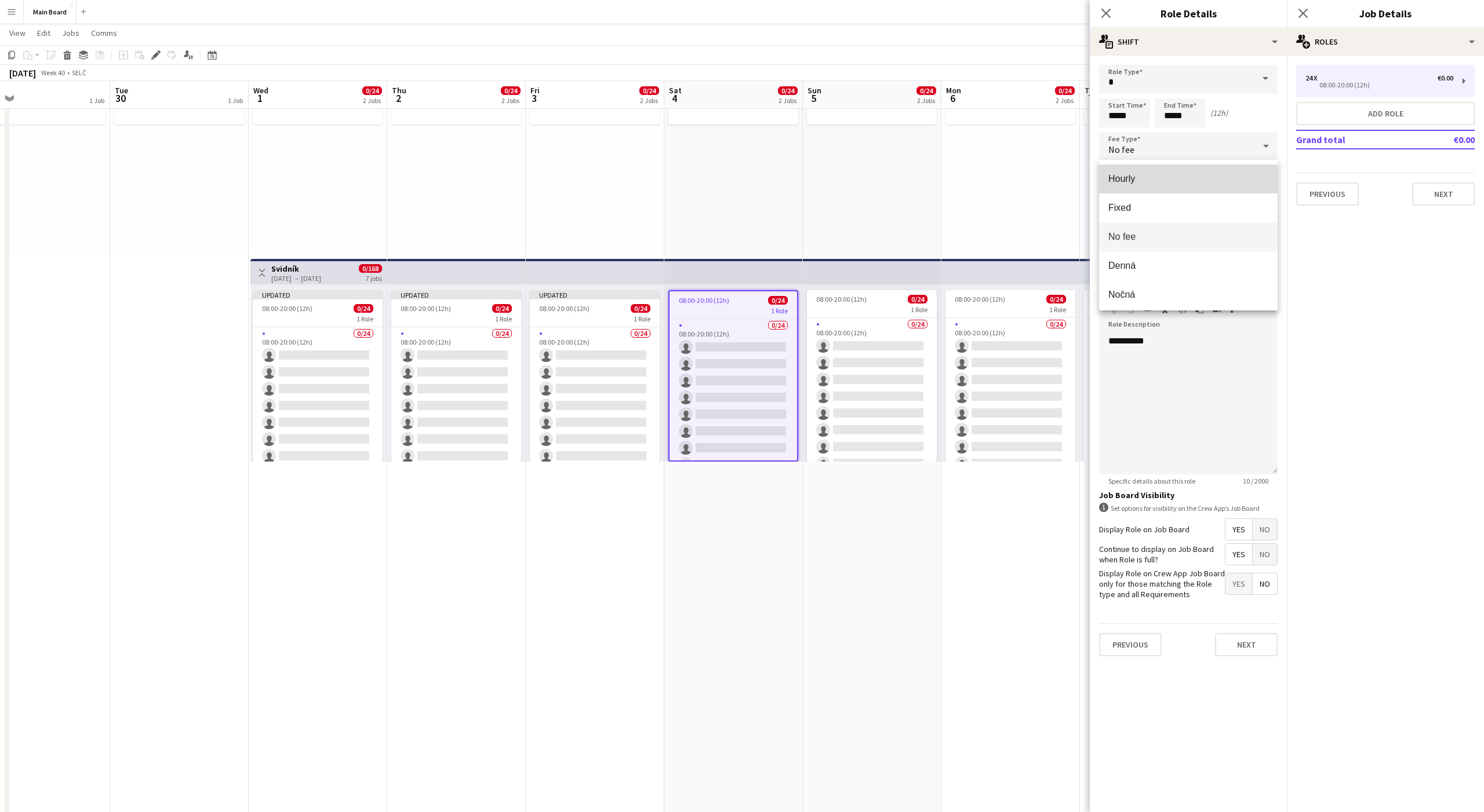
click at [1125, 175] on span "Hourly" at bounding box center [1188, 179] width 160 height 11
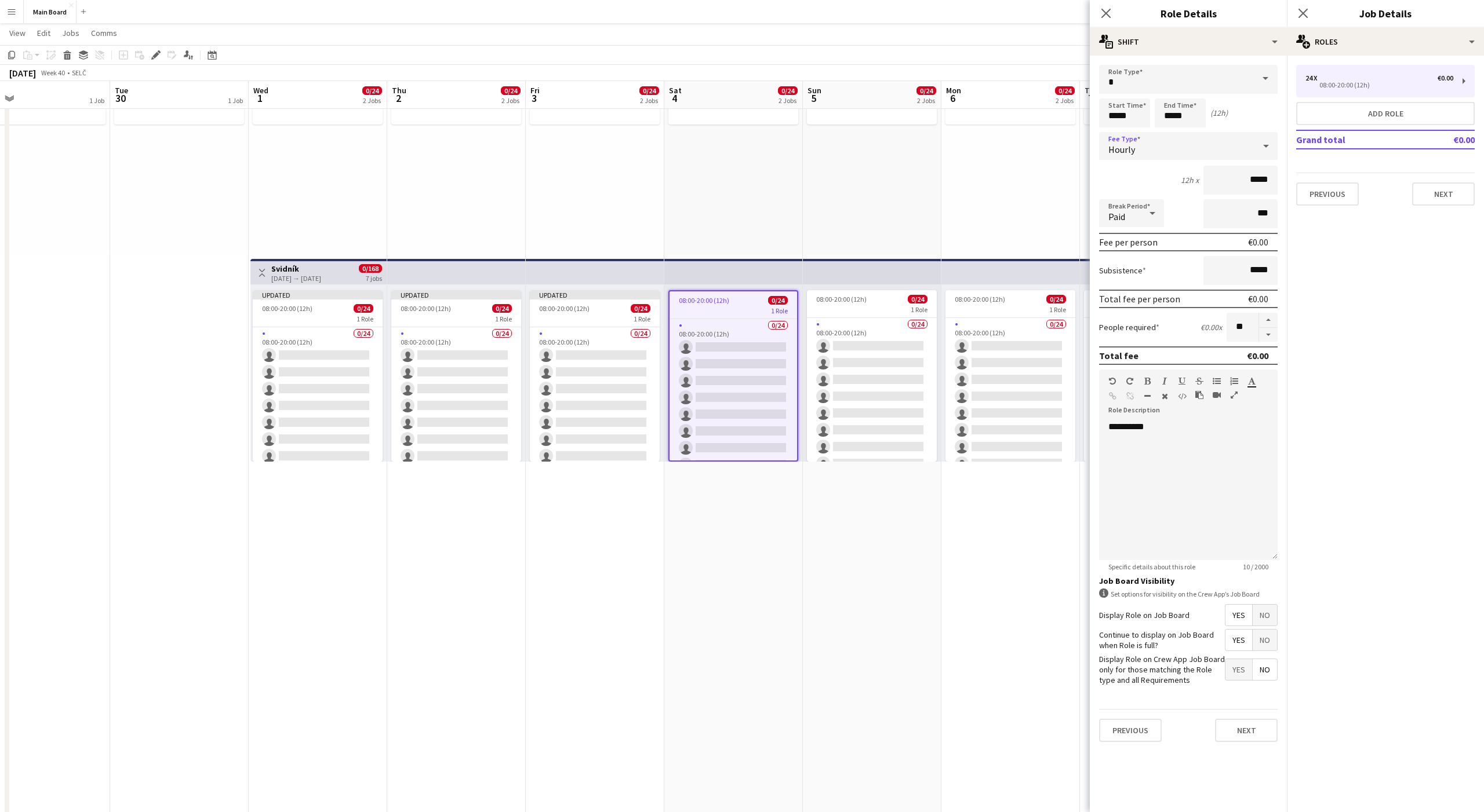
click at [1120, 209] on div "Paid" at bounding box center [1119, 213] width 41 height 28
click at [1133, 272] on span "Unpaid" at bounding box center [1131, 275] width 46 height 11
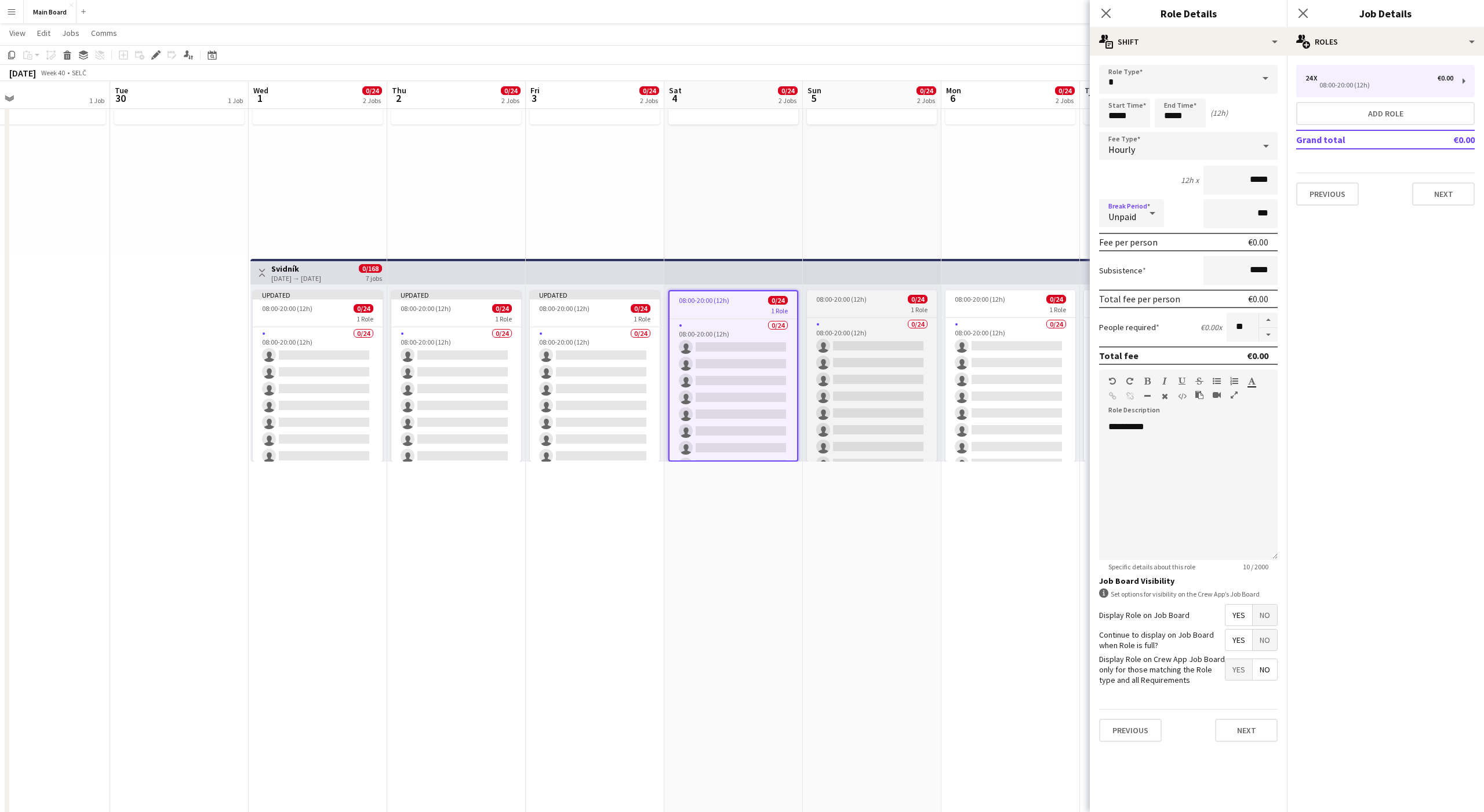
click at [868, 298] on div "08:00-20:00 (12h) 0/24" at bounding box center [871, 299] width 130 height 8
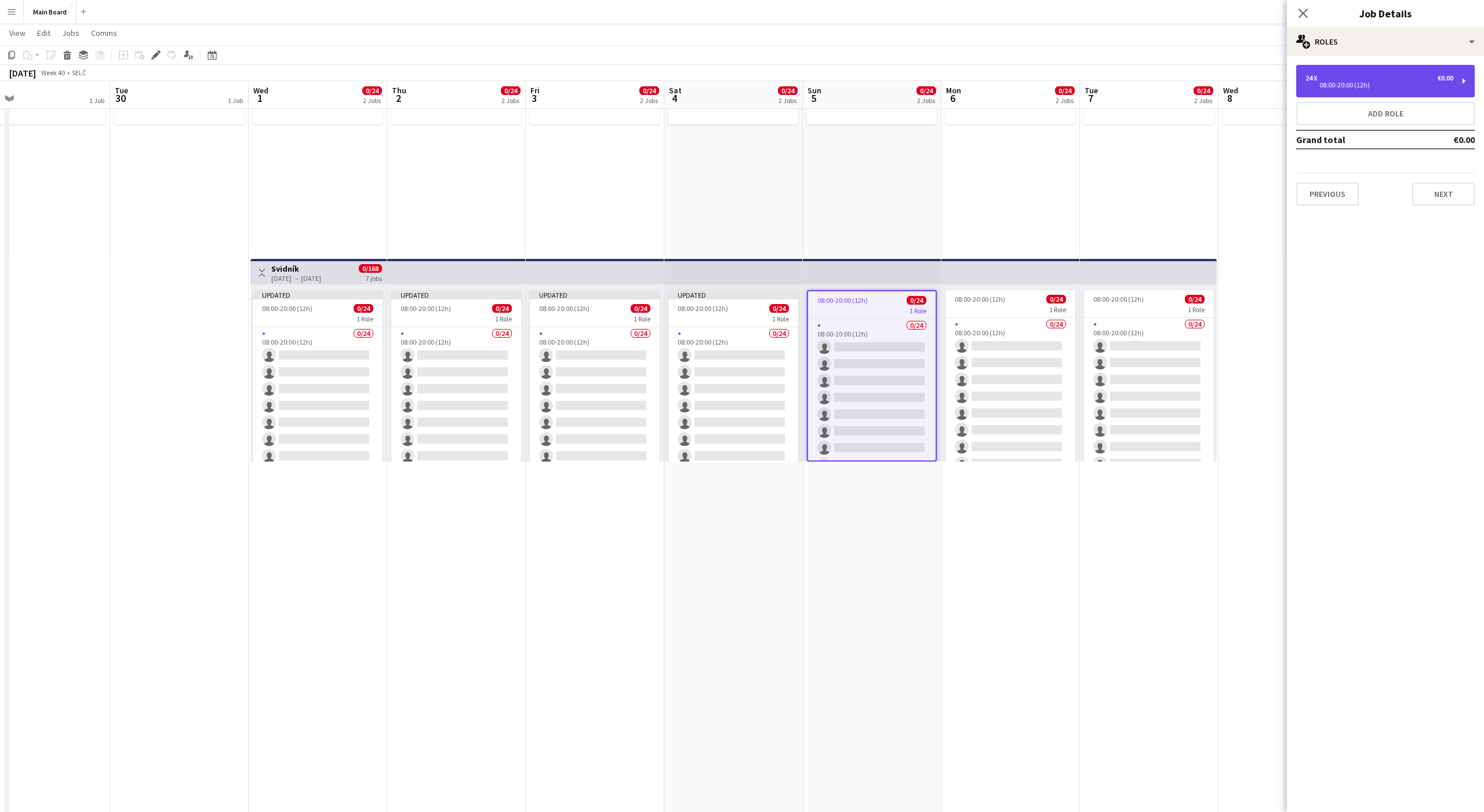
click at [1359, 86] on div "08:00-20:00 (12h)" at bounding box center [1379, 85] width 148 height 6
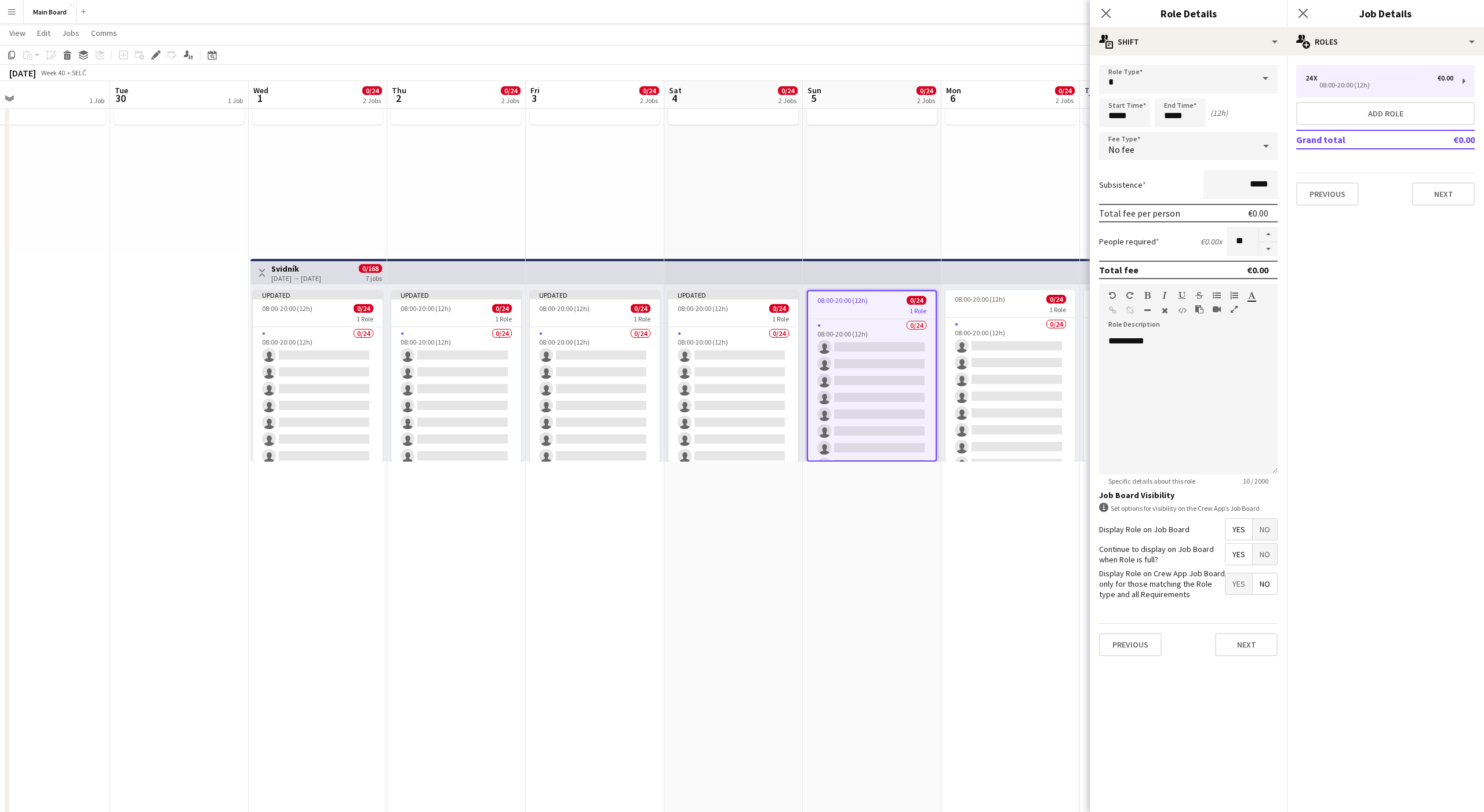
click at [1122, 145] on span "No fee" at bounding box center [1121, 149] width 26 height 12
click at [1119, 183] on span "Hourly" at bounding box center [1188, 179] width 160 height 11
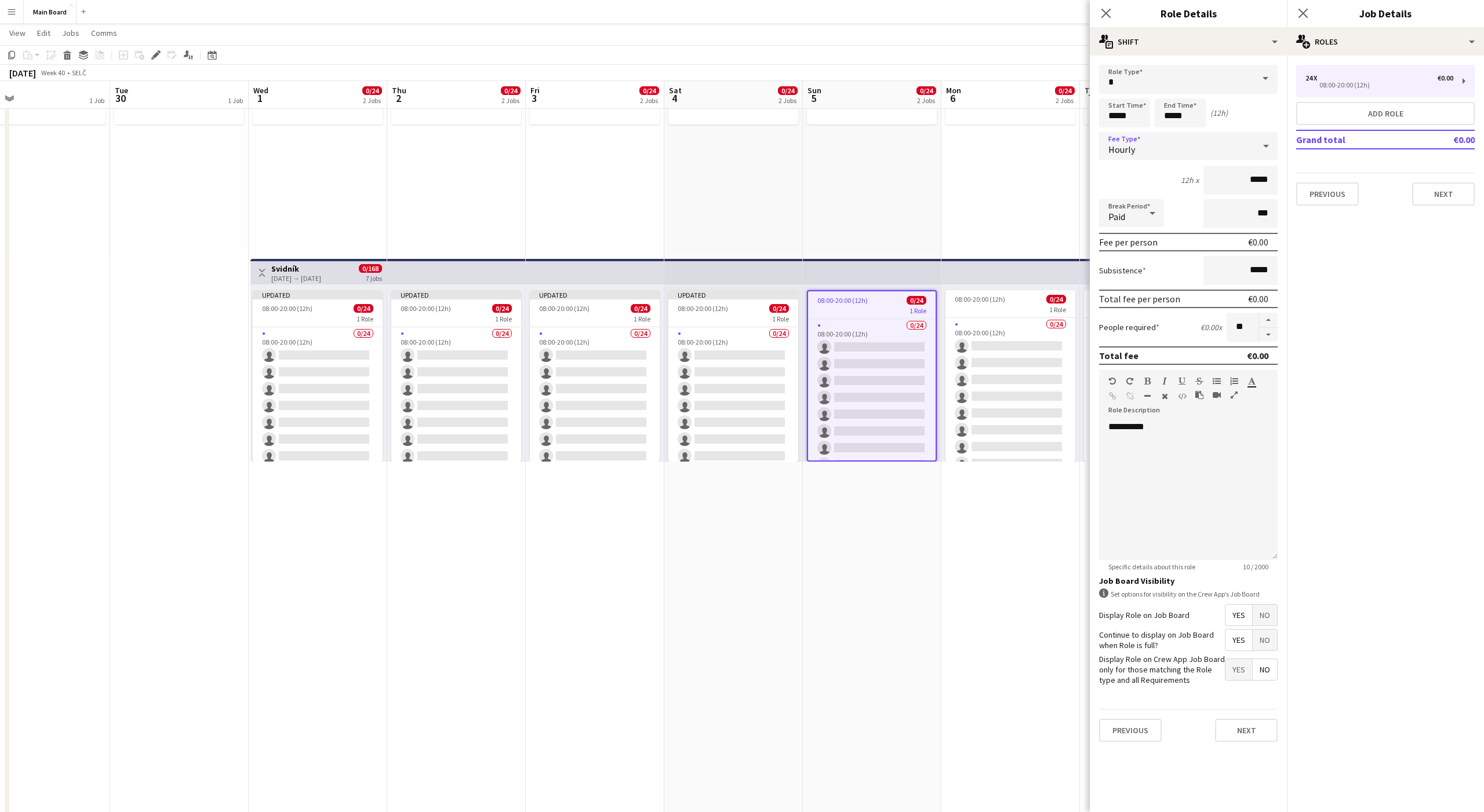
click at [1117, 213] on span "Paid" at bounding box center [1116, 217] width 17 height 12
click at [1126, 276] on span "Unpaid" at bounding box center [1131, 275] width 46 height 11
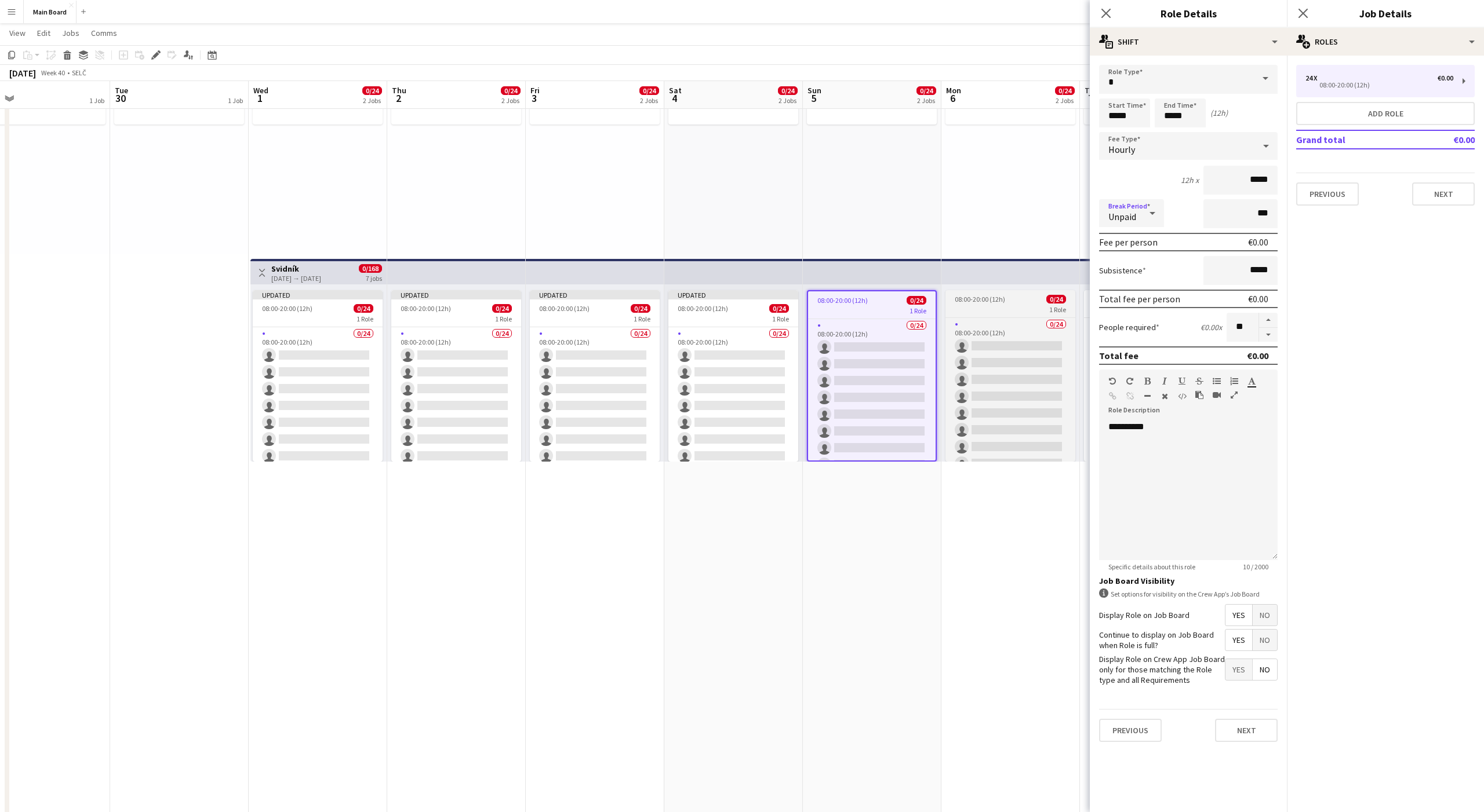
click at [1020, 295] on div "08:00-20:00 (12h) 0/24" at bounding box center [1010, 299] width 130 height 8
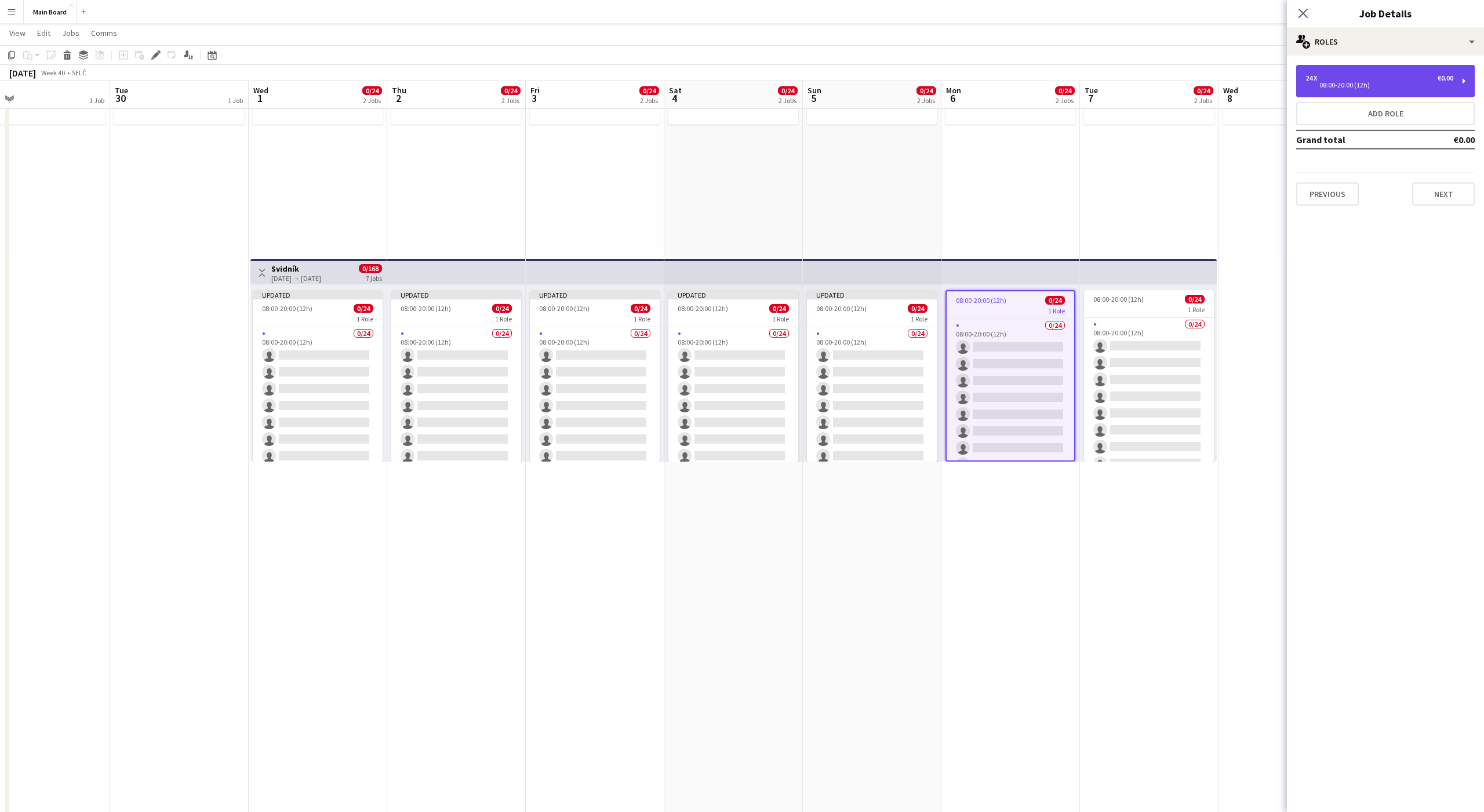
click at [1347, 83] on div "08:00-20:00 (12h)" at bounding box center [1379, 85] width 148 height 6
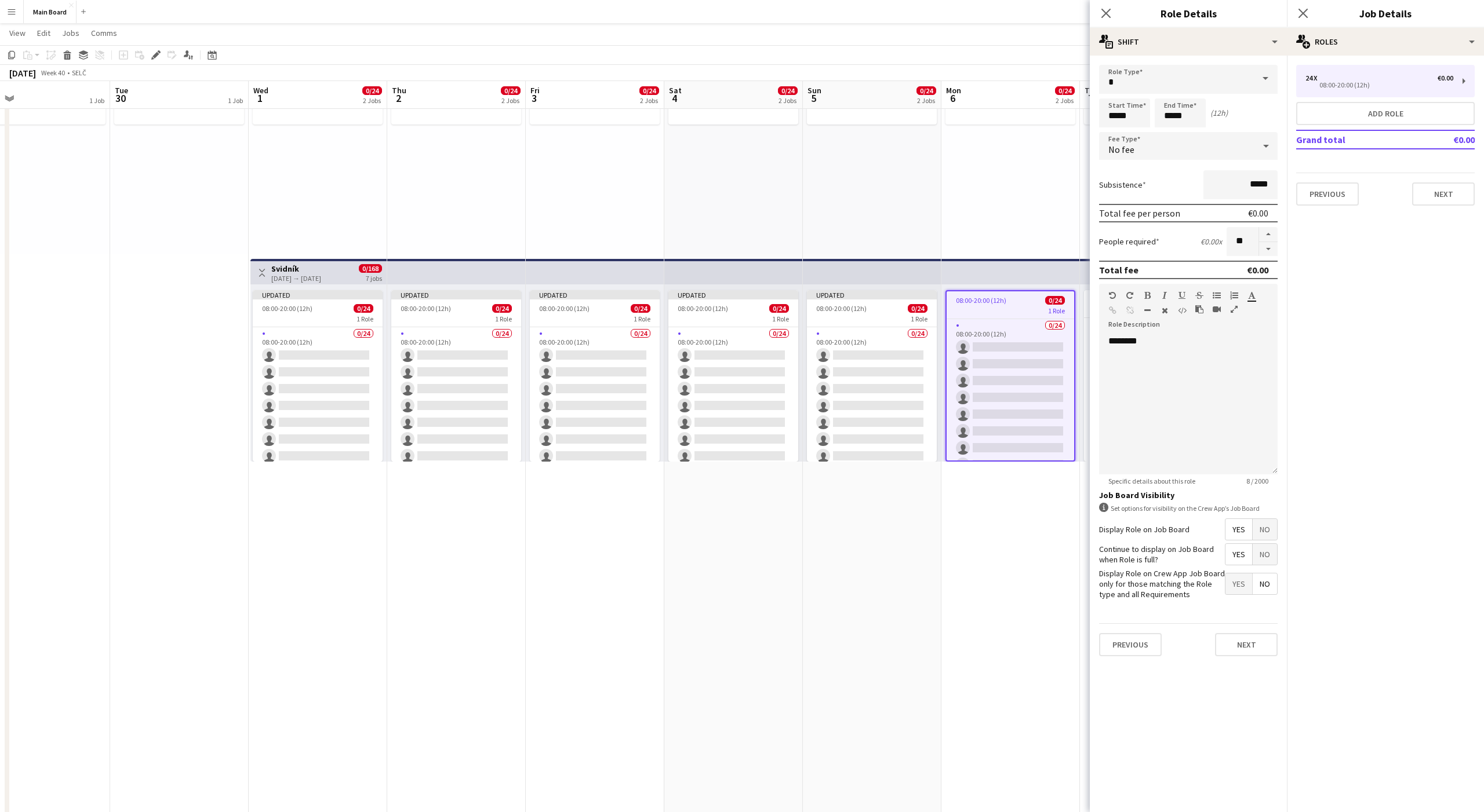
click at [1150, 147] on div "No fee" at bounding box center [1176, 146] width 155 height 28
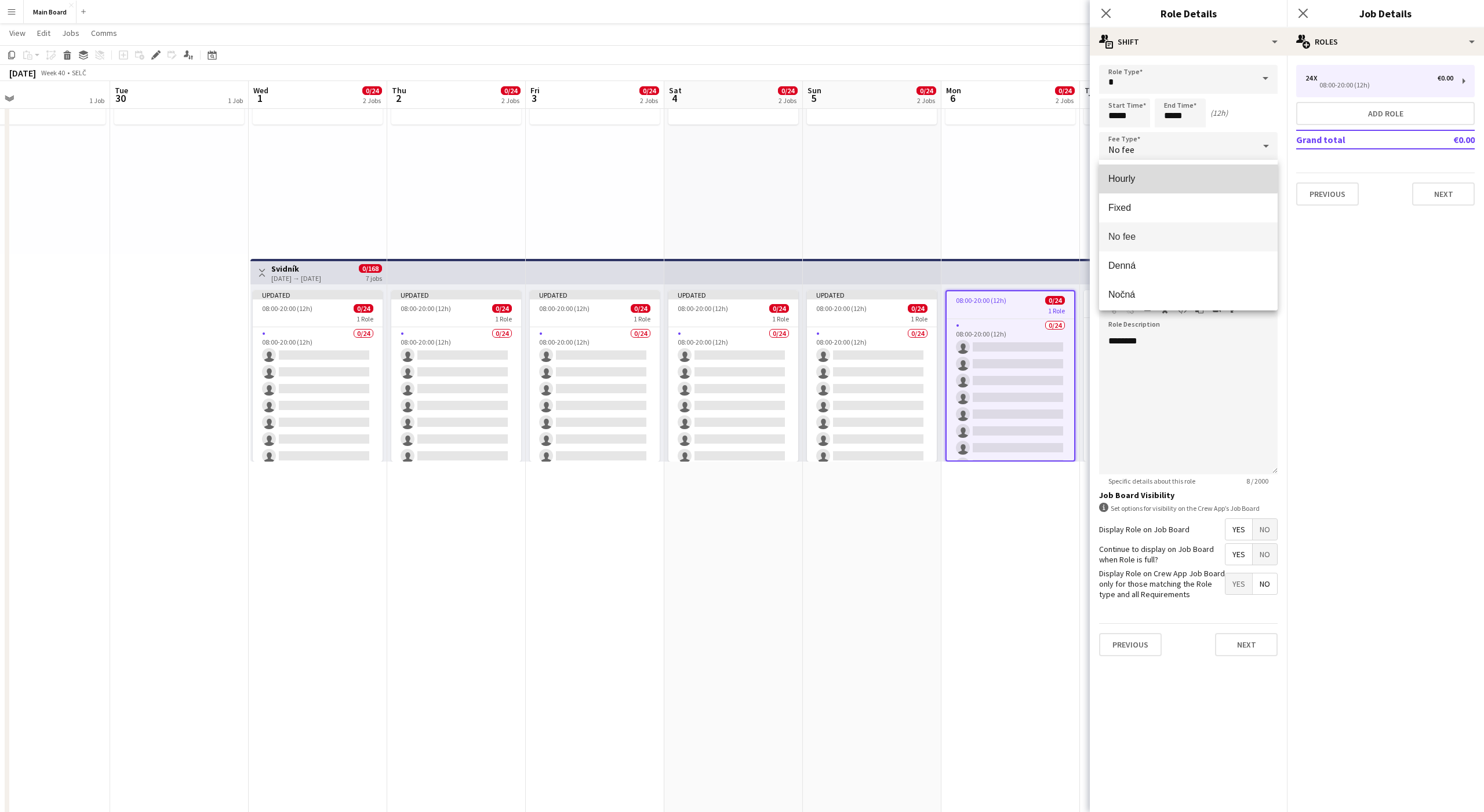
click at [1138, 174] on span "Hourly" at bounding box center [1188, 179] width 160 height 11
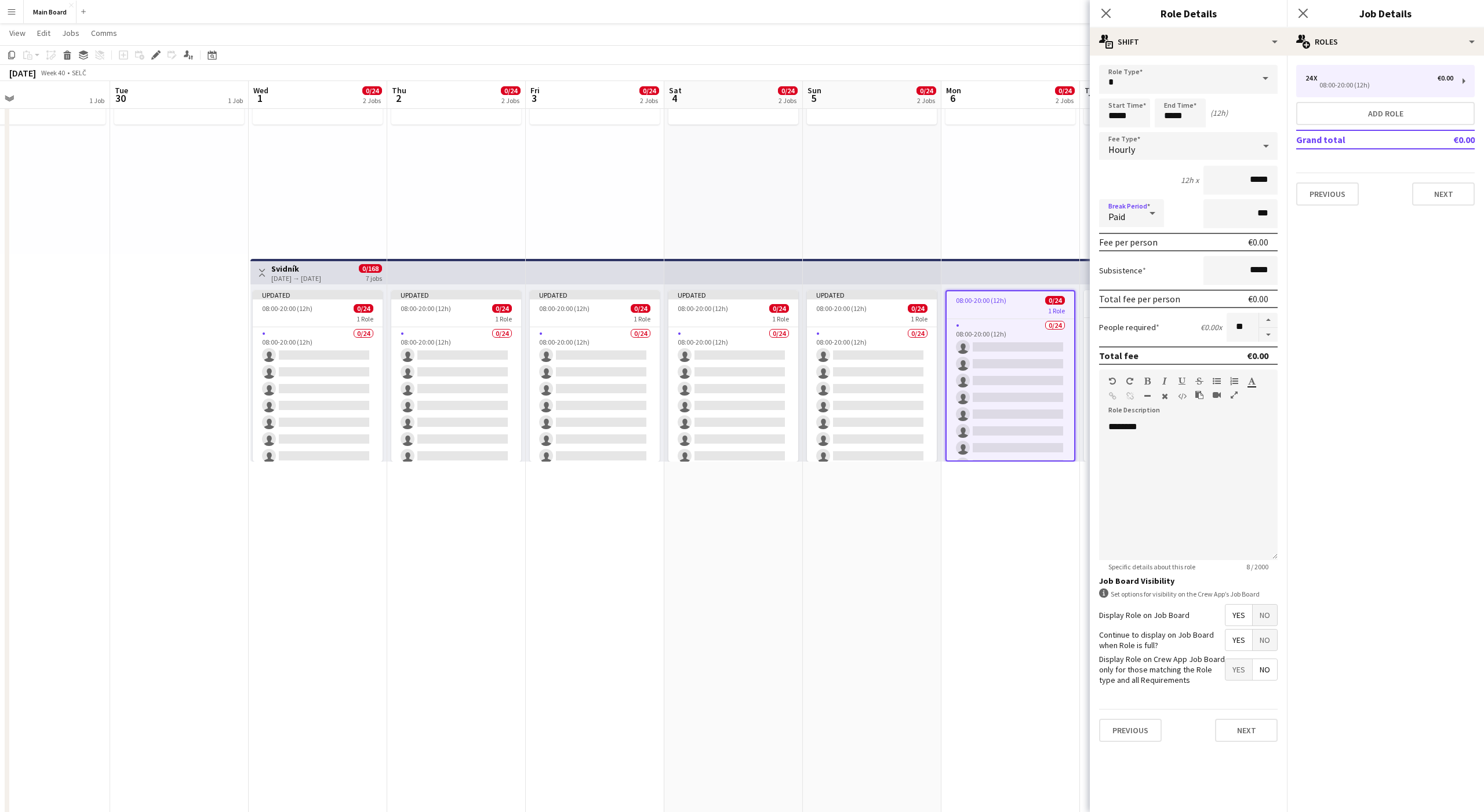
click at [1120, 211] on span "Paid" at bounding box center [1116, 217] width 17 height 12
click at [1119, 282] on mat-option "Unpaid" at bounding box center [1131, 276] width 65 height 29
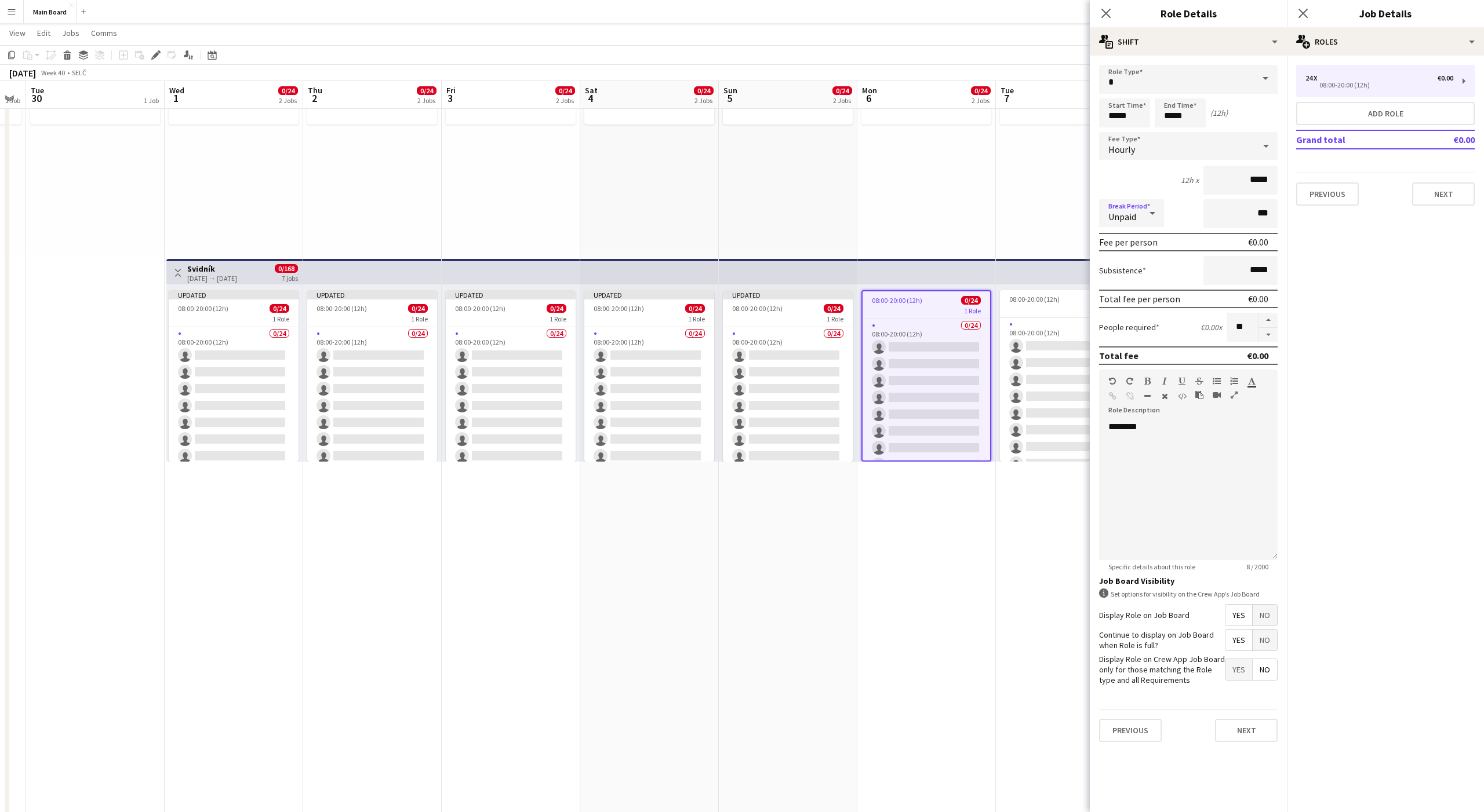
scroll to position [0, 445]
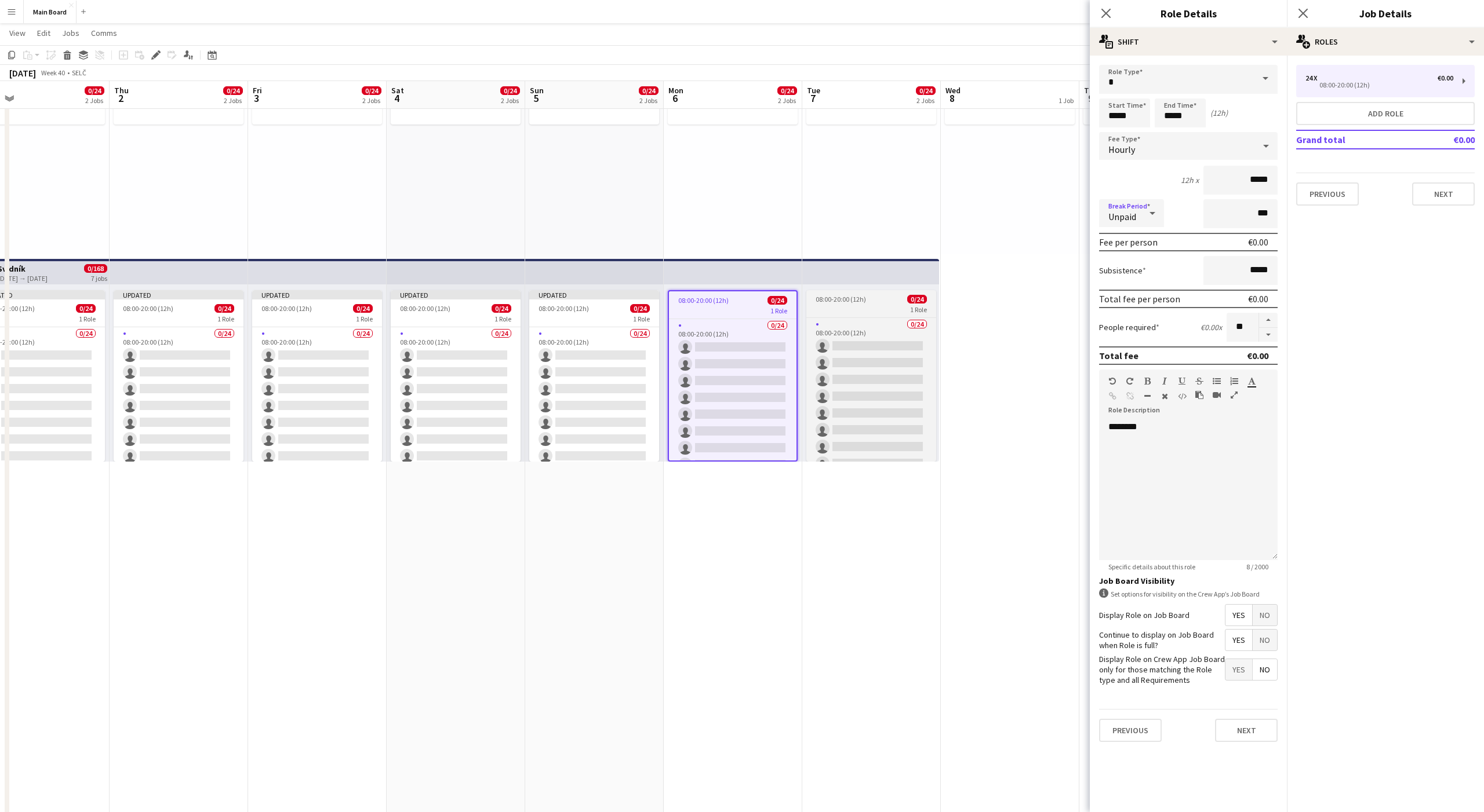
click at [861, 292] on app-job-card "08:00-20:00 (12h) 0/24 1 Role 0/24 08:00-20:00 (12h) single-neutral-actions sin…" at bounding box center [870, 376] width 130 height 172
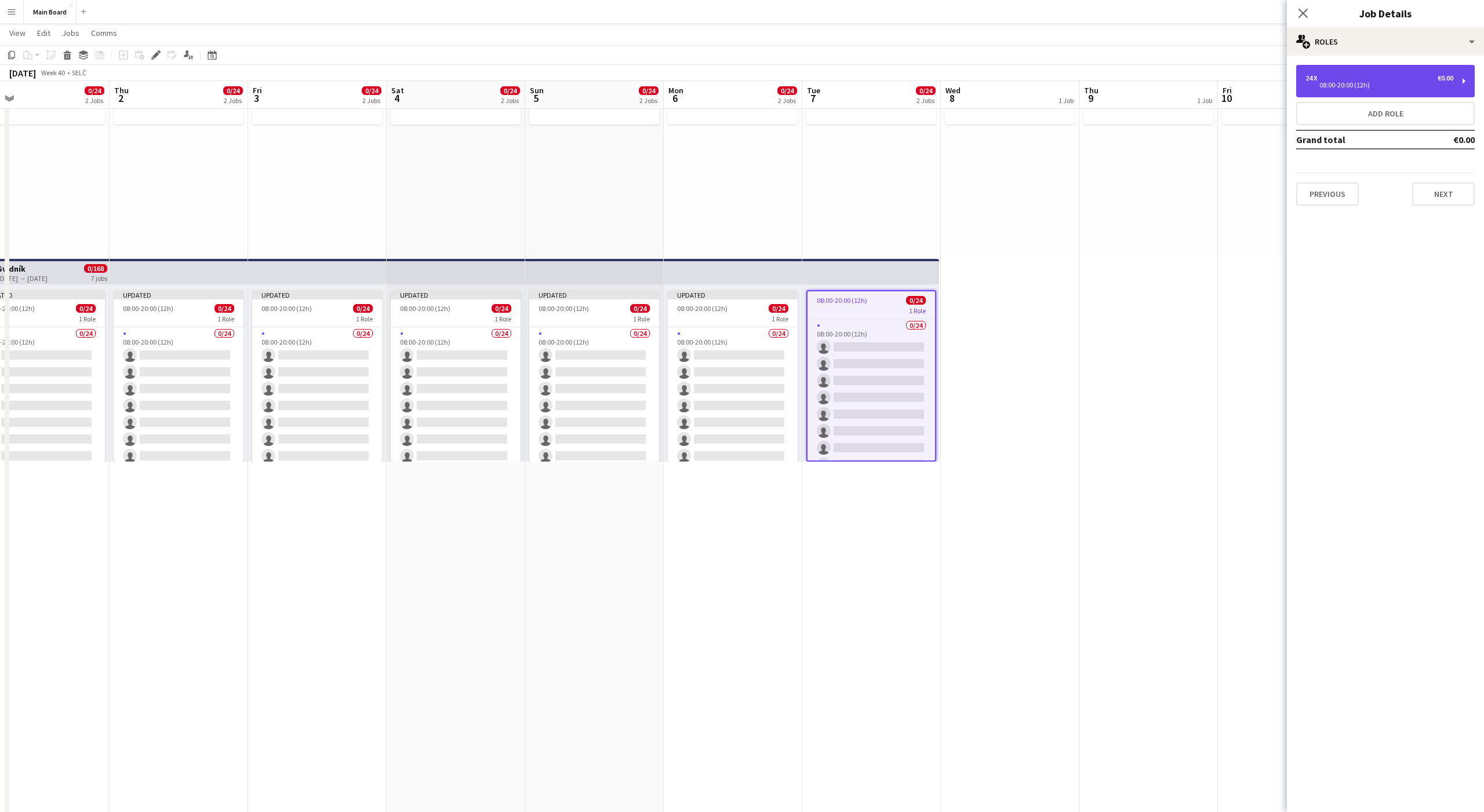
click at [1342, 92] on div "24 x €0.00 08:00-20:00 (12h)" at bounding box center [1386, 81] width 178 height 32
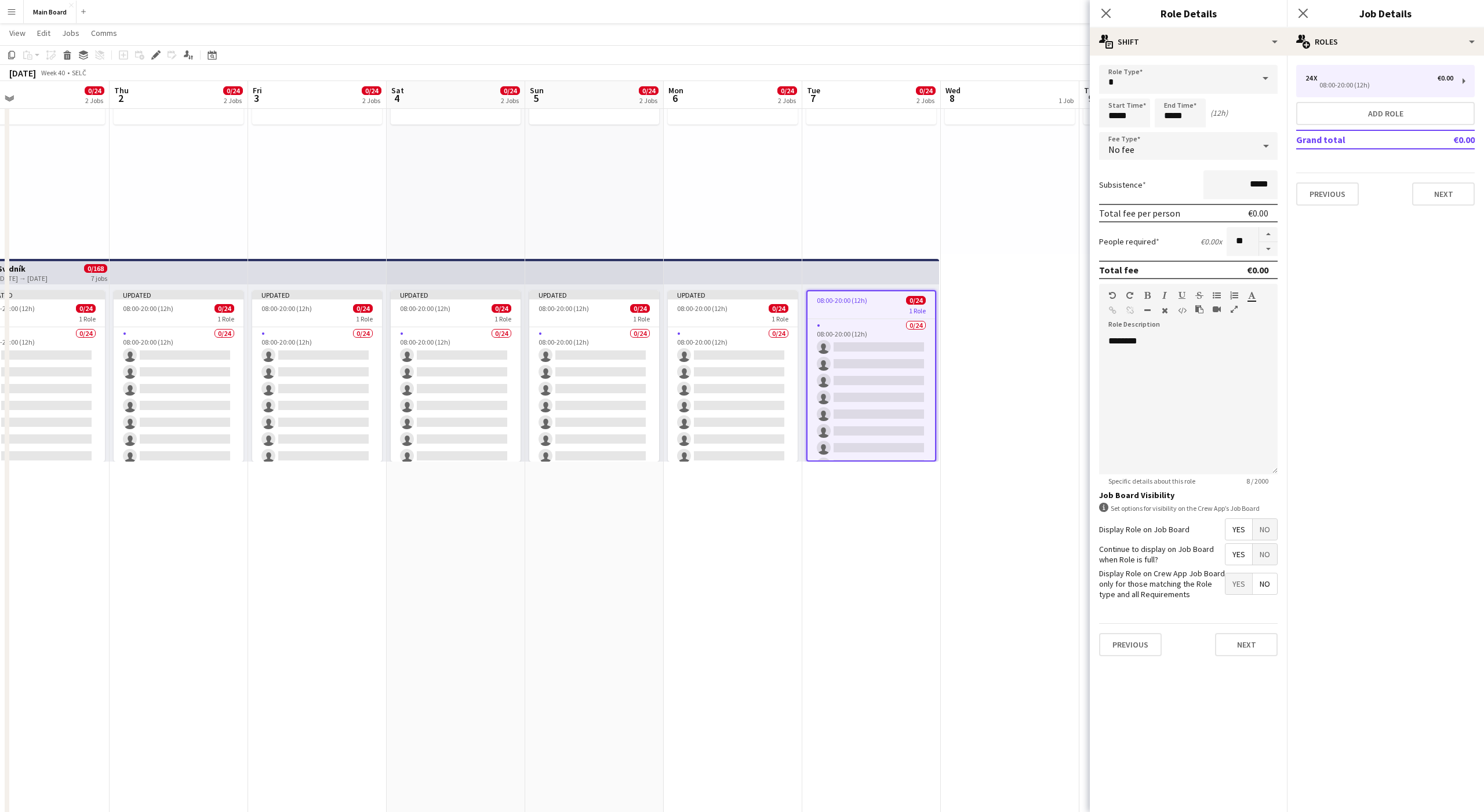
click at [1168, 145] on div "No fee" at bounding box center [1176, 146] width 155 height 28
click at [1124, 175] on span "Hourly" at bounding box center [1188, 179] width 160 height 11
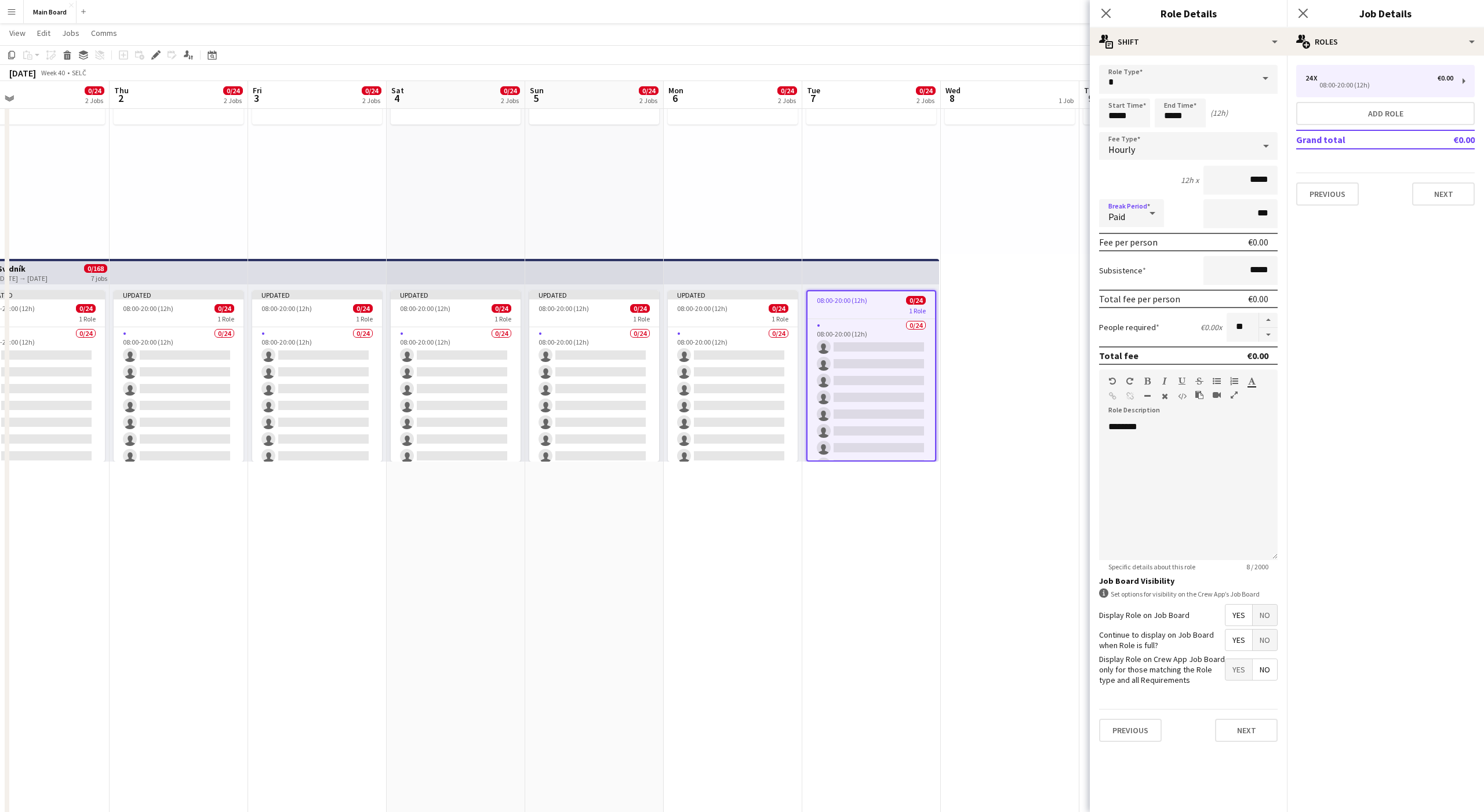
click at [1137, 214] on div "Paid" at bounding box center [1119, 213] width 41 height 28
click at [1127, 269] on mat-option "Unpaid" at bounding box center [1131, 276] width 65 height 29
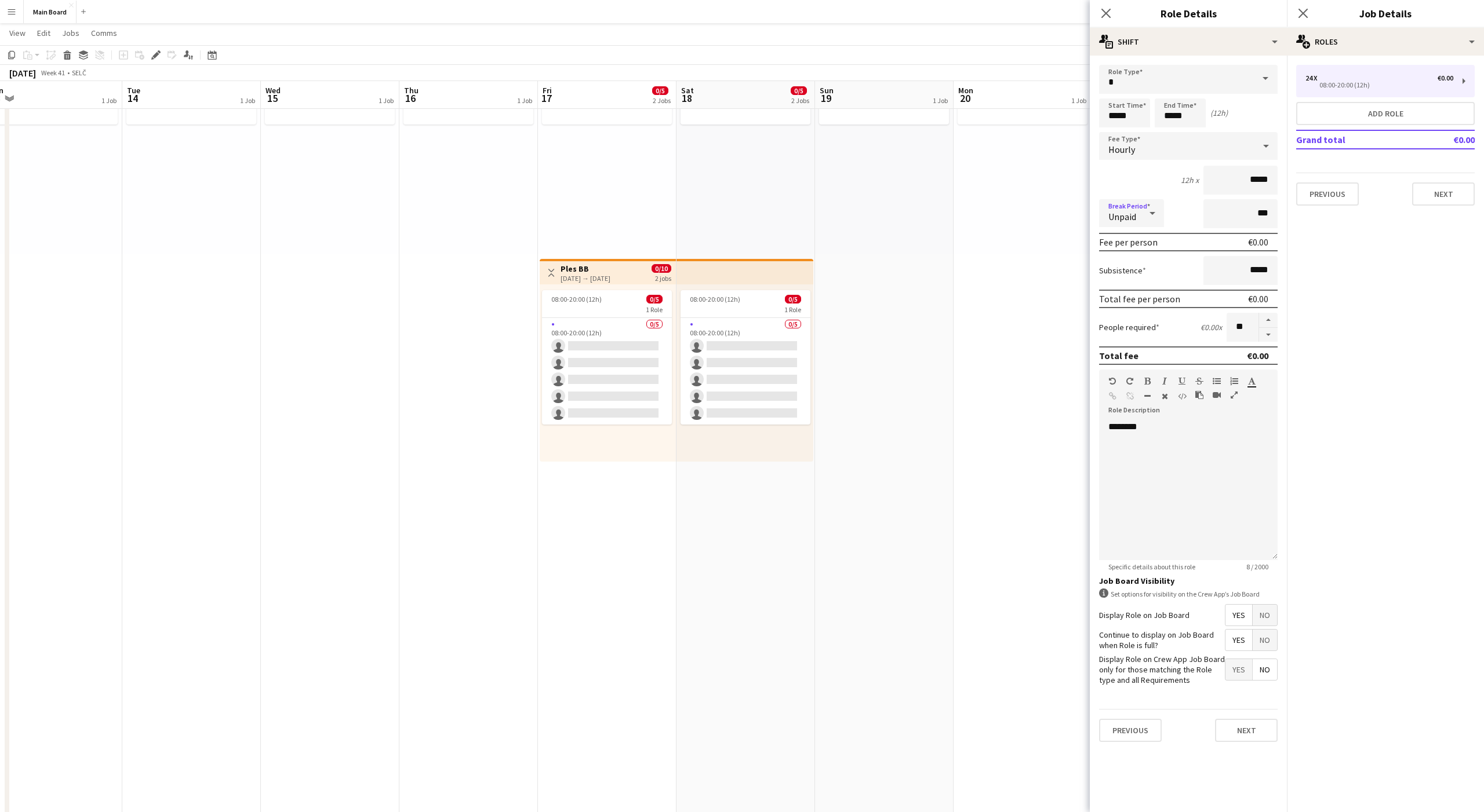
scroll to position [0, 458]
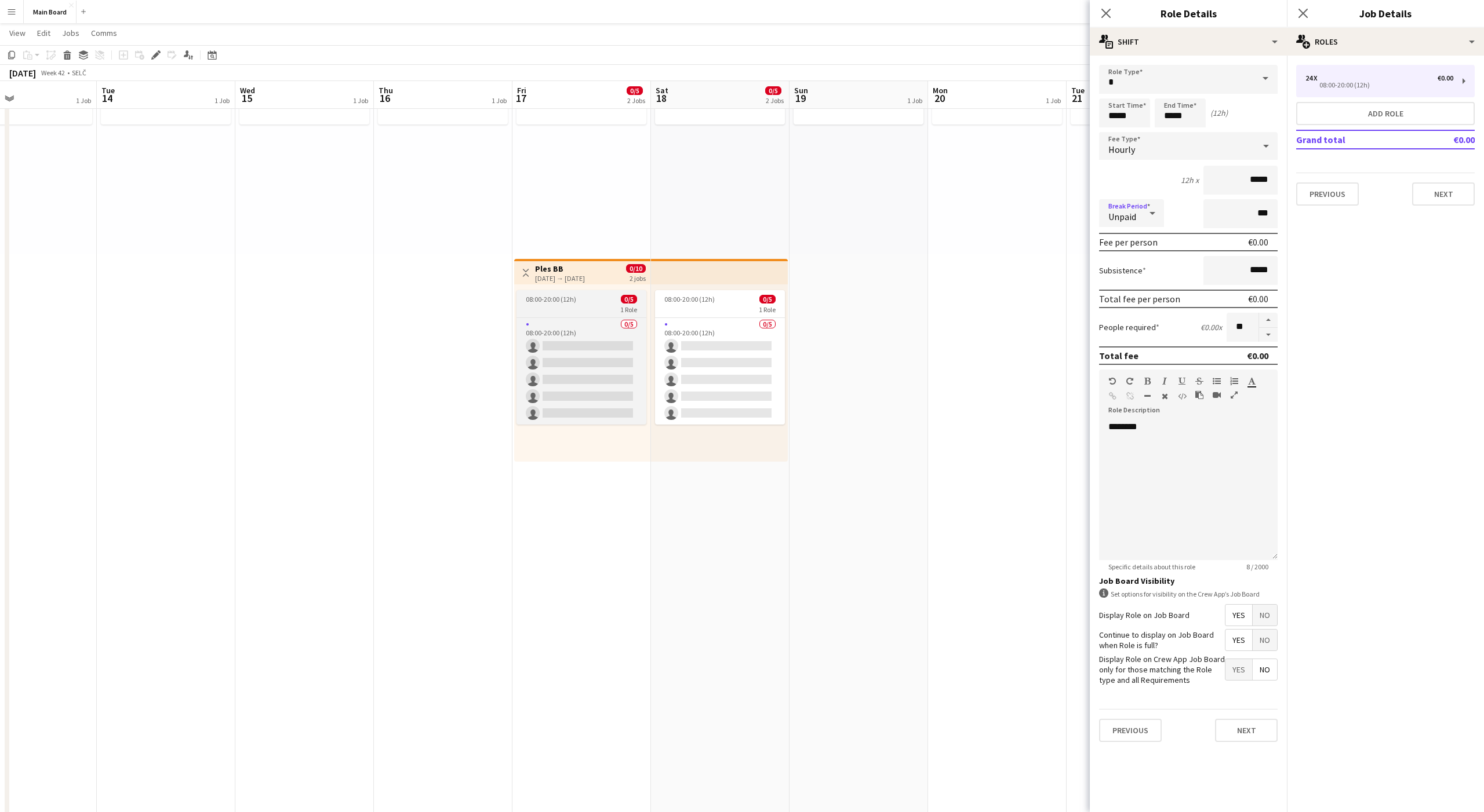
click at [558, 299] on span "08:00-20:00 (12h)" at bounding box center [550, 299] width 51 height 8
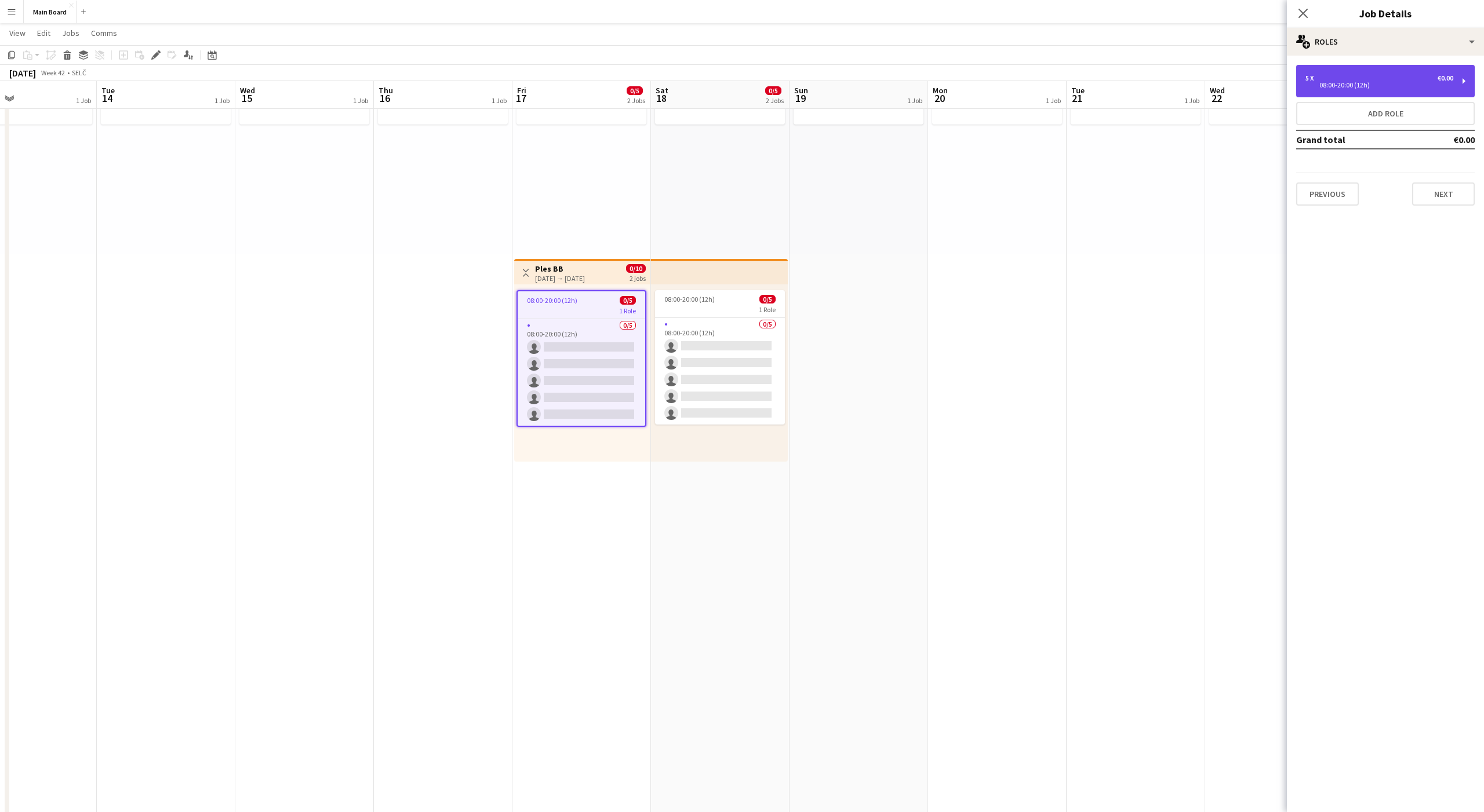
click at [1381, 86] on div "08:00-20:00 (12h)" at bounding box center [1379, 85] width 148 height 6
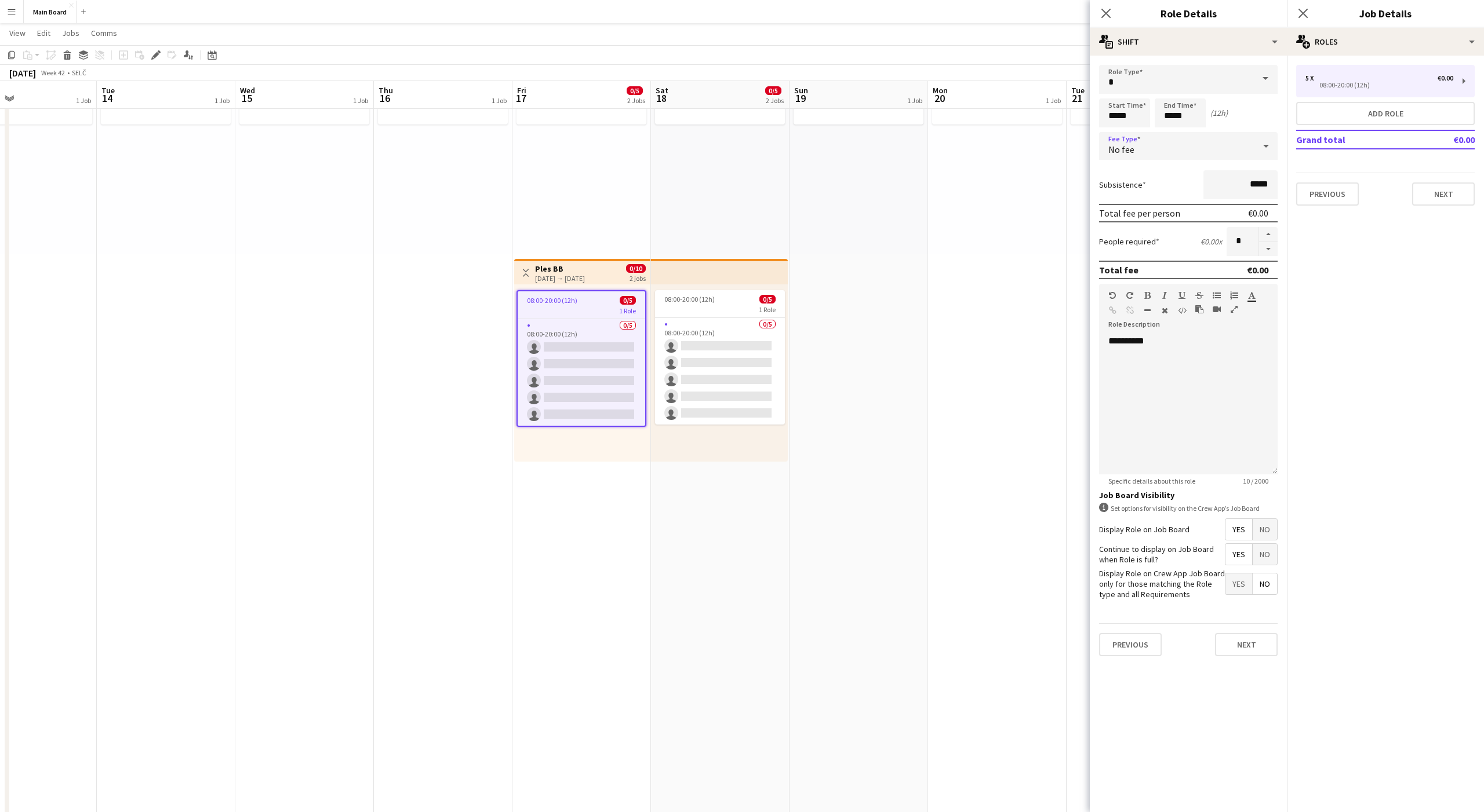
click at [1153, 150] on div "No fee" at bounding box center [1176, 146] width 155 height 28
click at [1132, 167] on mat-option "Hourly" at bounding box center [1188, 179] width 178 height 29
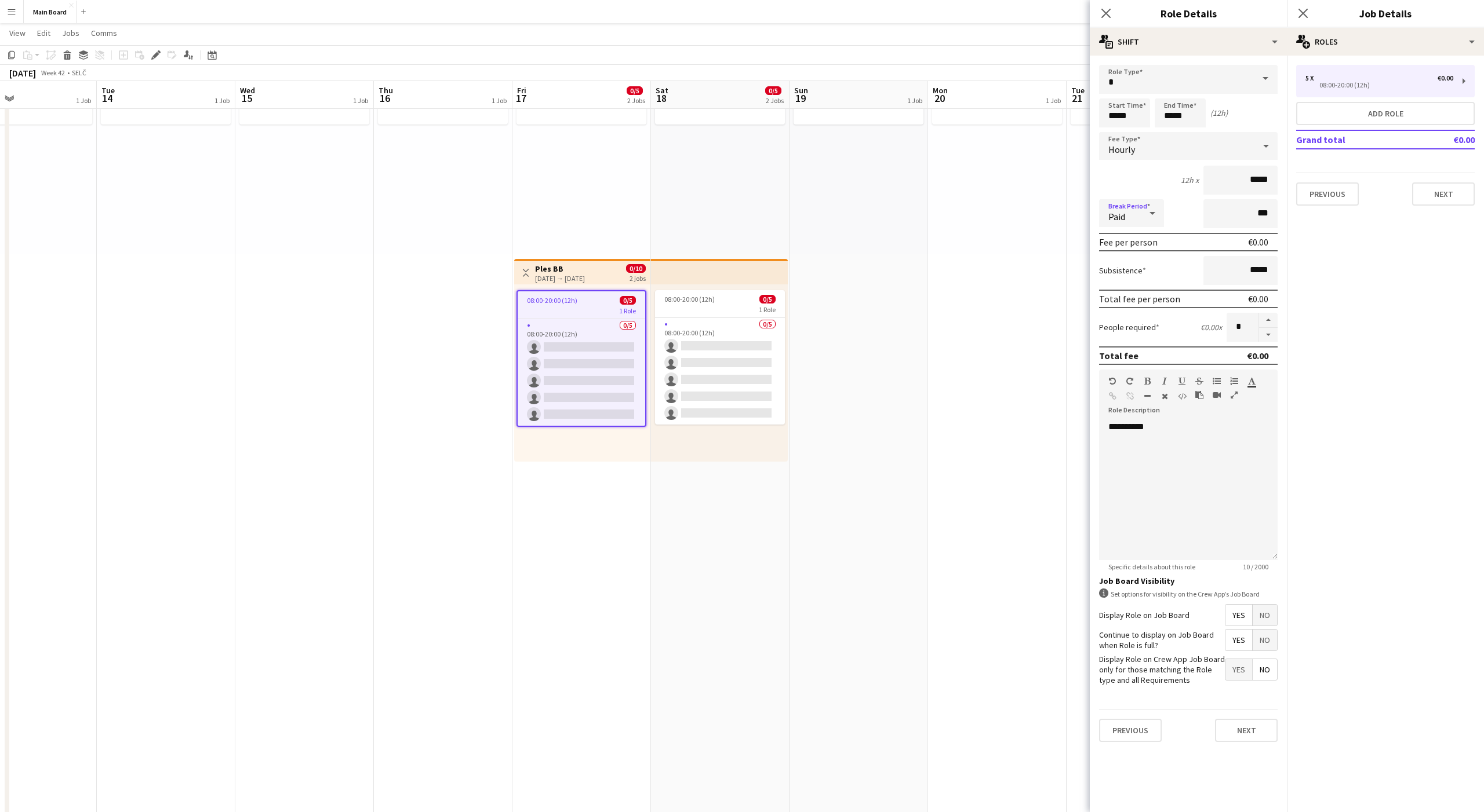
click at [1117, 208] on div "Paid" at bounding box center [1119, 213] width 41 height 28
click at [1122, 277] on span "Unpaid" at bounding box center [1131, 275] width 46 height 11
click at [703, 299] on span "08:00-20:00 (12h)" at bounding box center [689, 299] width 51 height 8
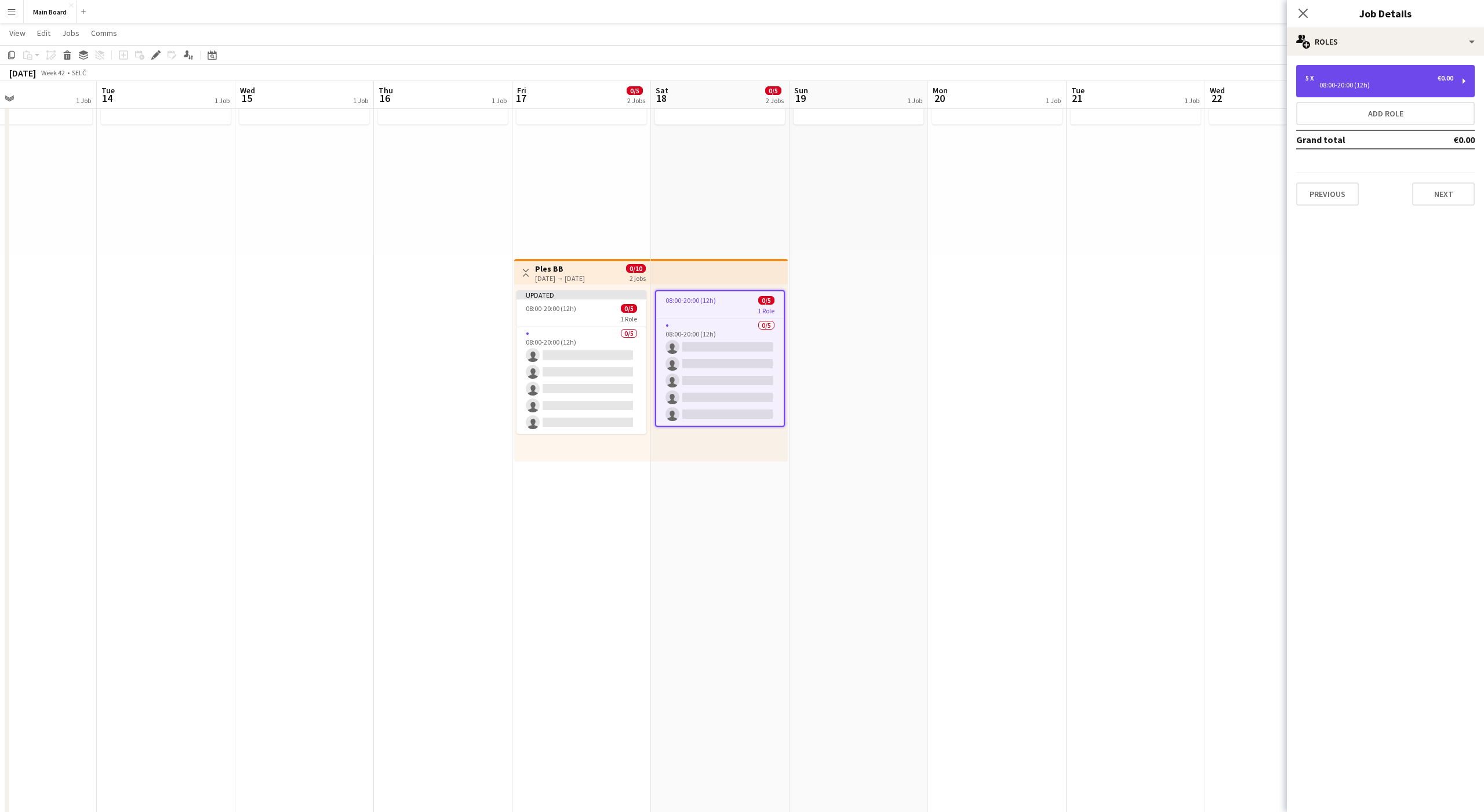
click at [1401, 84] on div "08:00-20:00 (12h)" at bounding box center [1379, 85] width 148 height 6
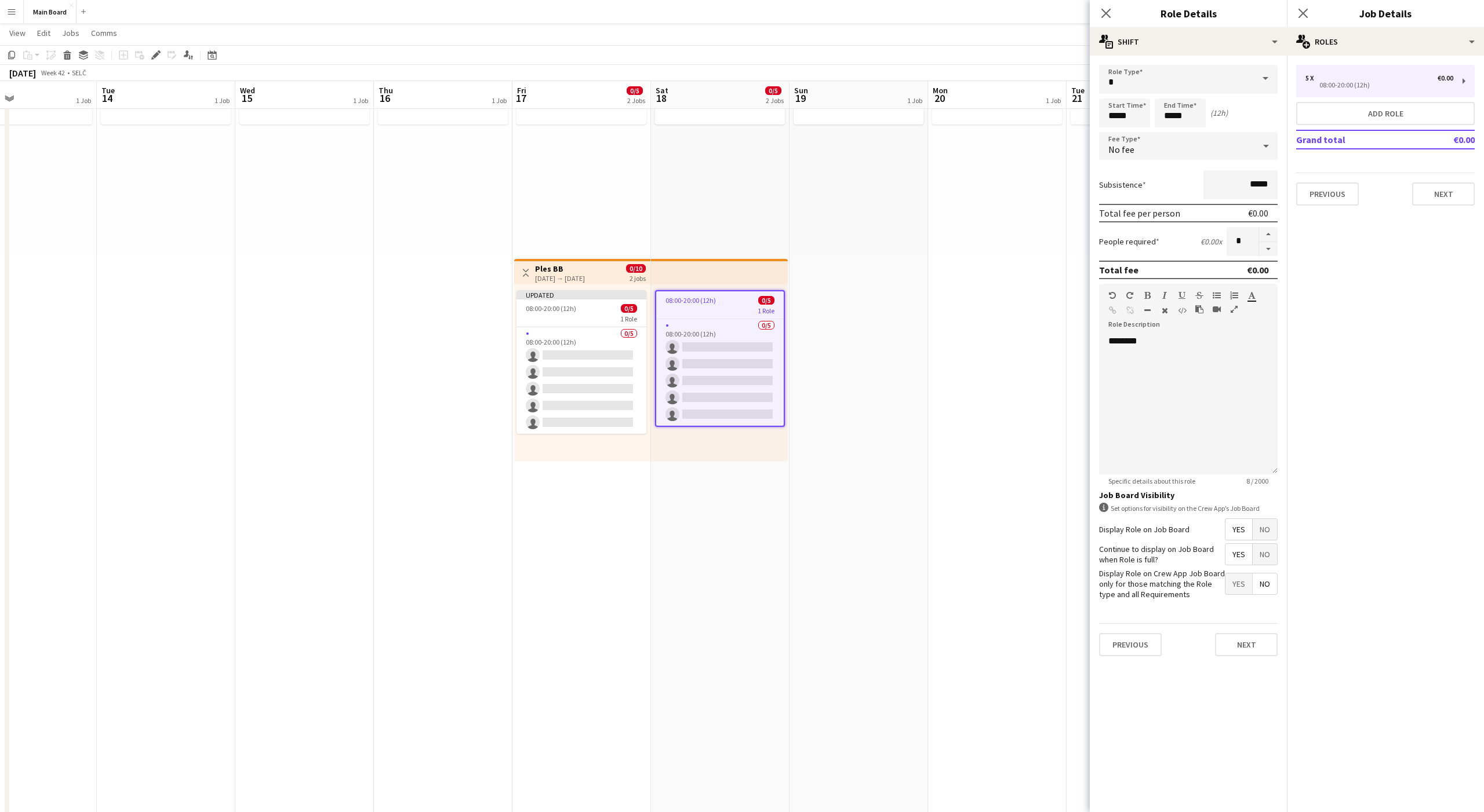
click at [1143, 145] on div "No fee" at bounding box center [1176, 146] width 155 height 28
click at [1134, 167] on mat-option "Hourly" at bounding box center [1188, 179] width 178 height 29
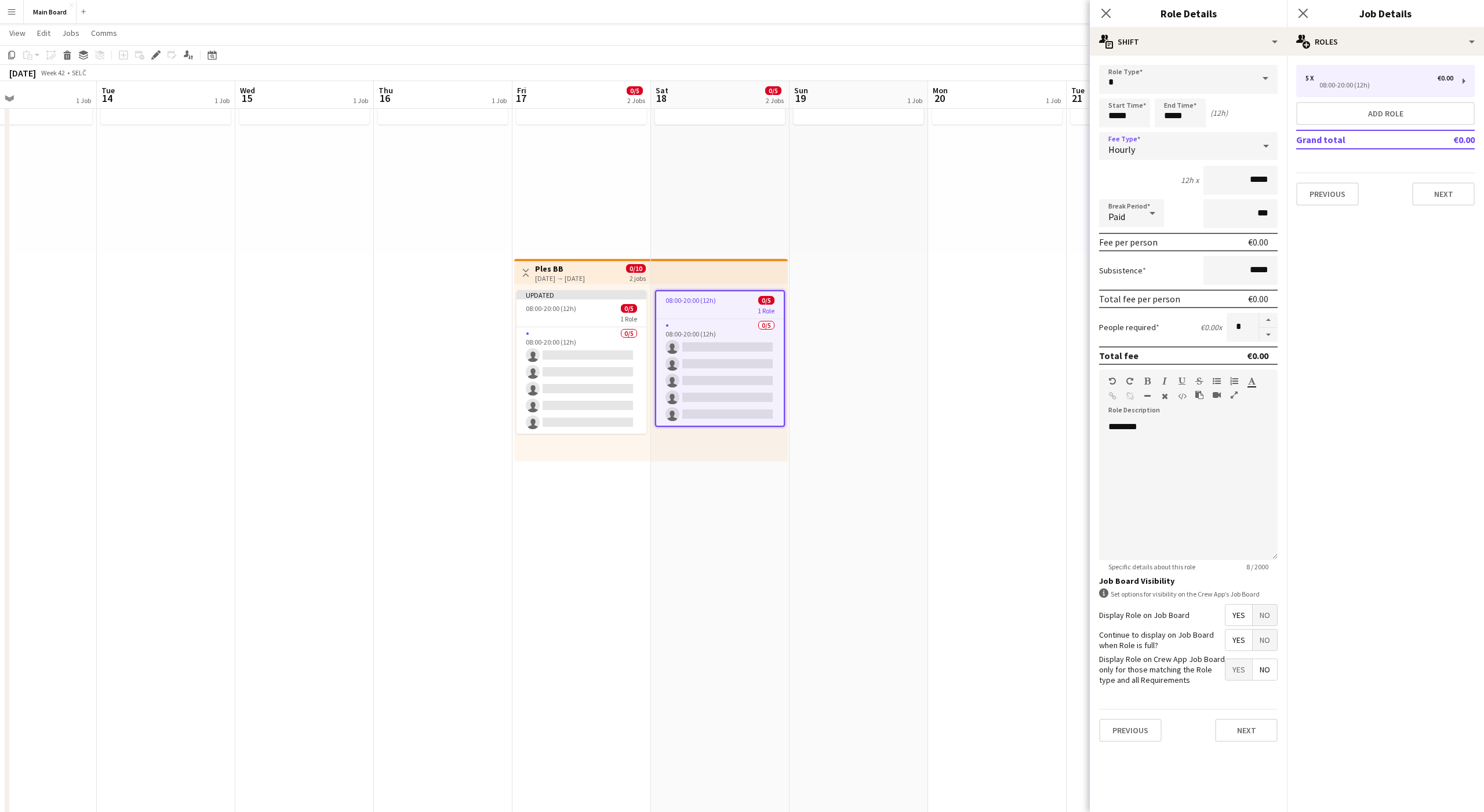
click at [1125, 214] on span "Paid" at bounding box center [1116, 217] width 17 height 12
click at [1127, 265] on mat-option "Unpaid" at bounding box center [1131, 276] width 65 height 29
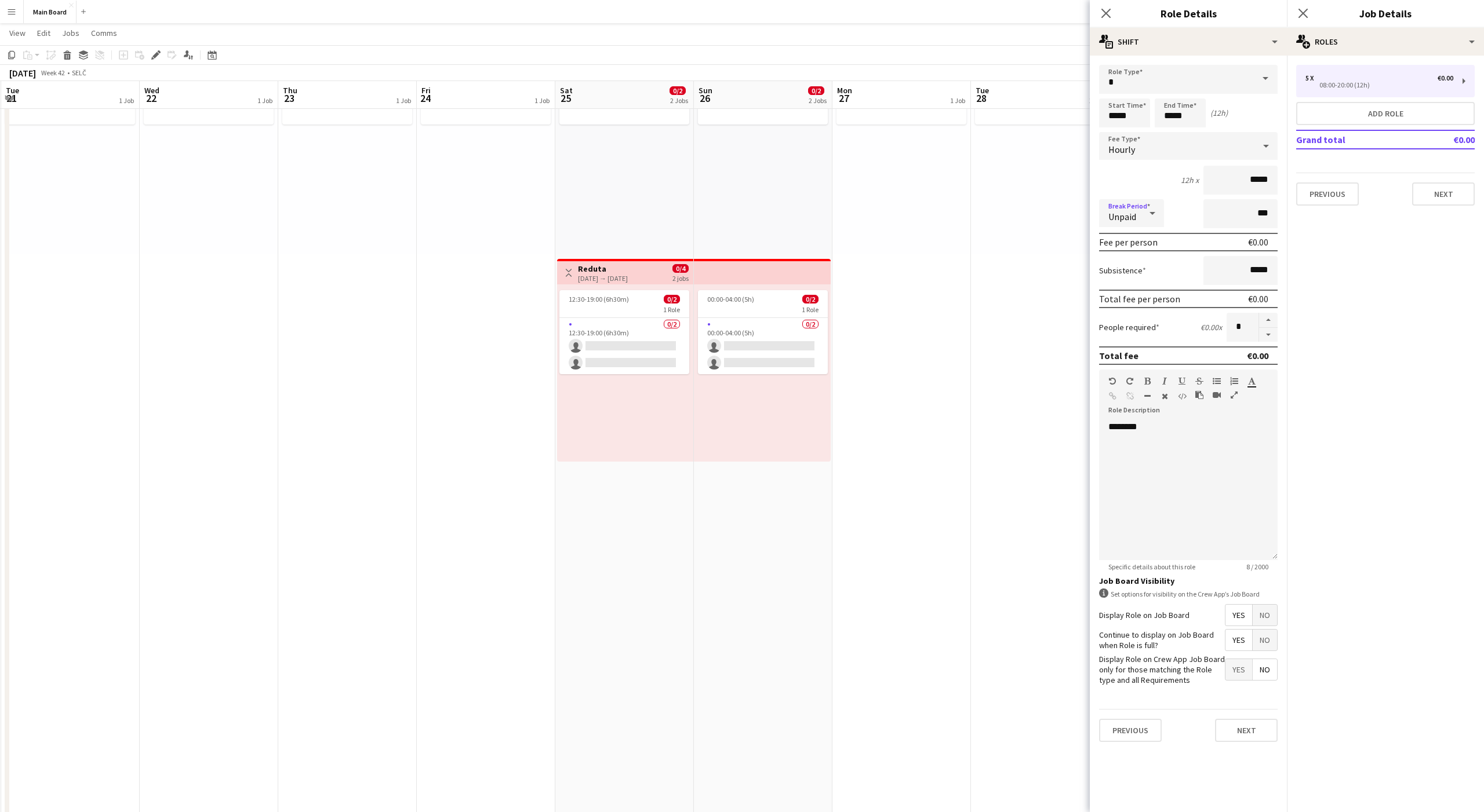
scroll to position [0, 415]
click at [613, 300] on span "12:30-19:00 (6h30m)" at bounding box center [598, 299] width 61 height 8
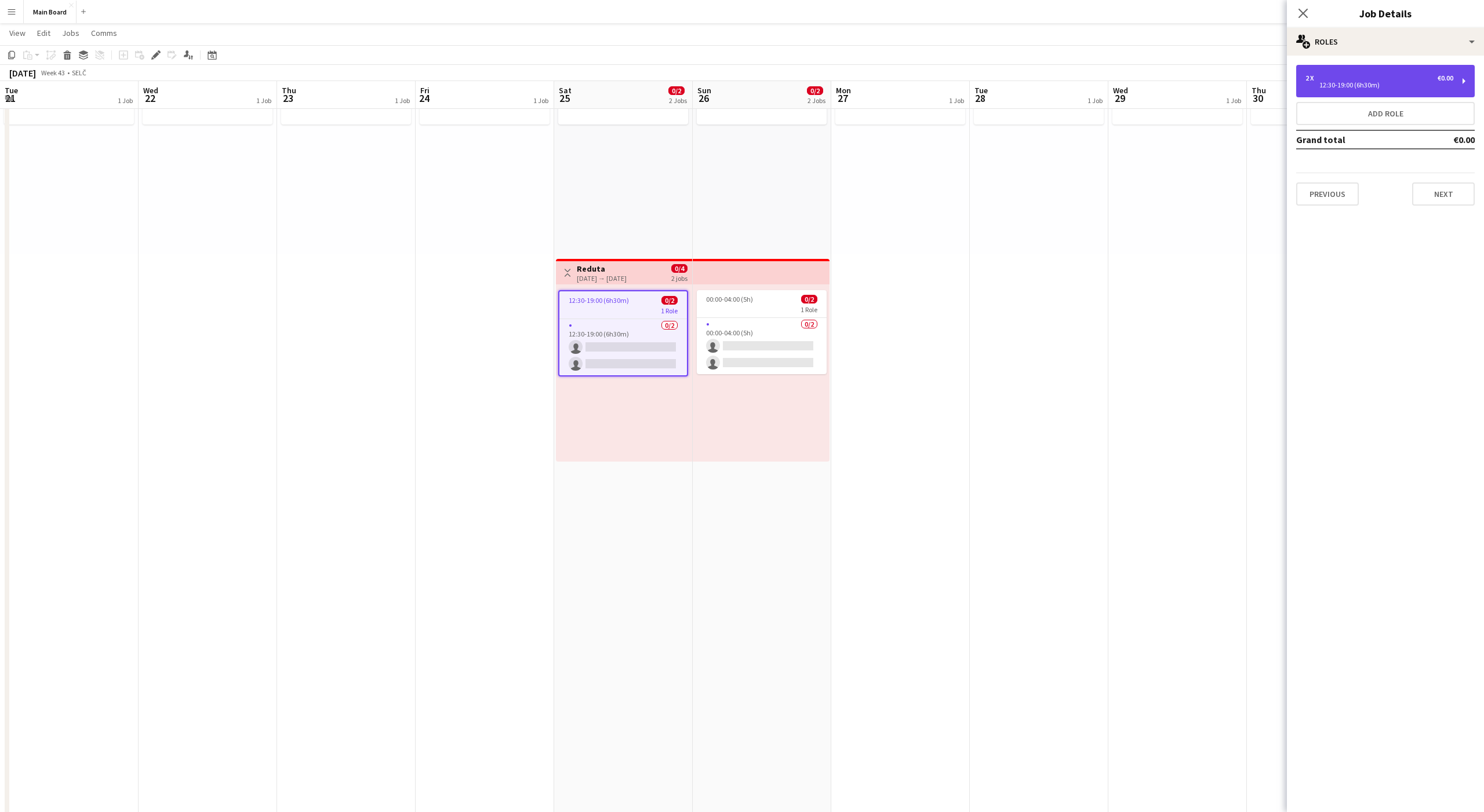
click at [1370, 85] on div "12:30-19:00 (6h30m)" at bounding box center [1379, 85] width 148 height 6
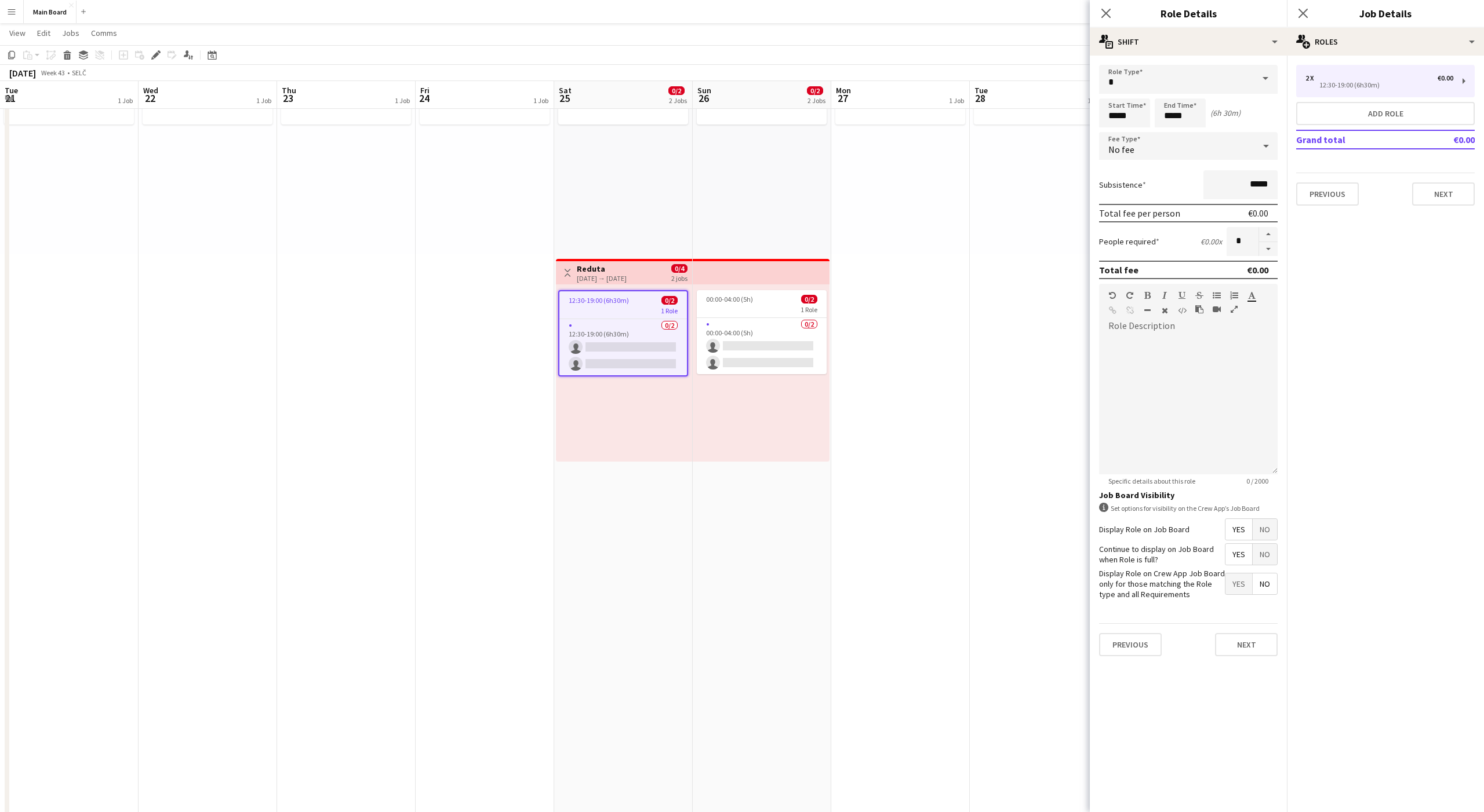
click at [1139, 158] on div "No fee" at bounding box center [1176, 146] width 155 height 28
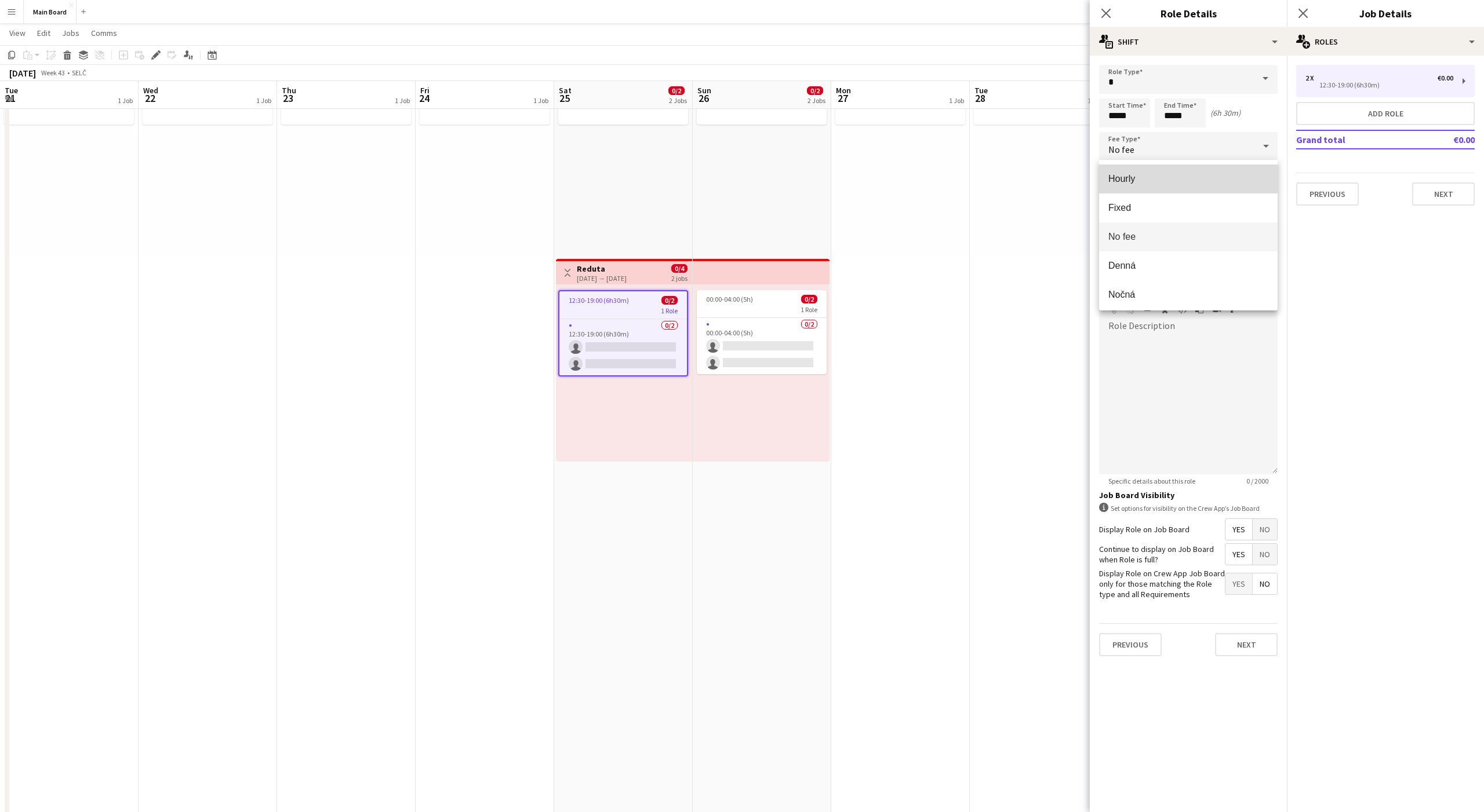
click at [1133, 169] on mat-option "Hourly" at bounding box center [1188, 179] width 178 height 29
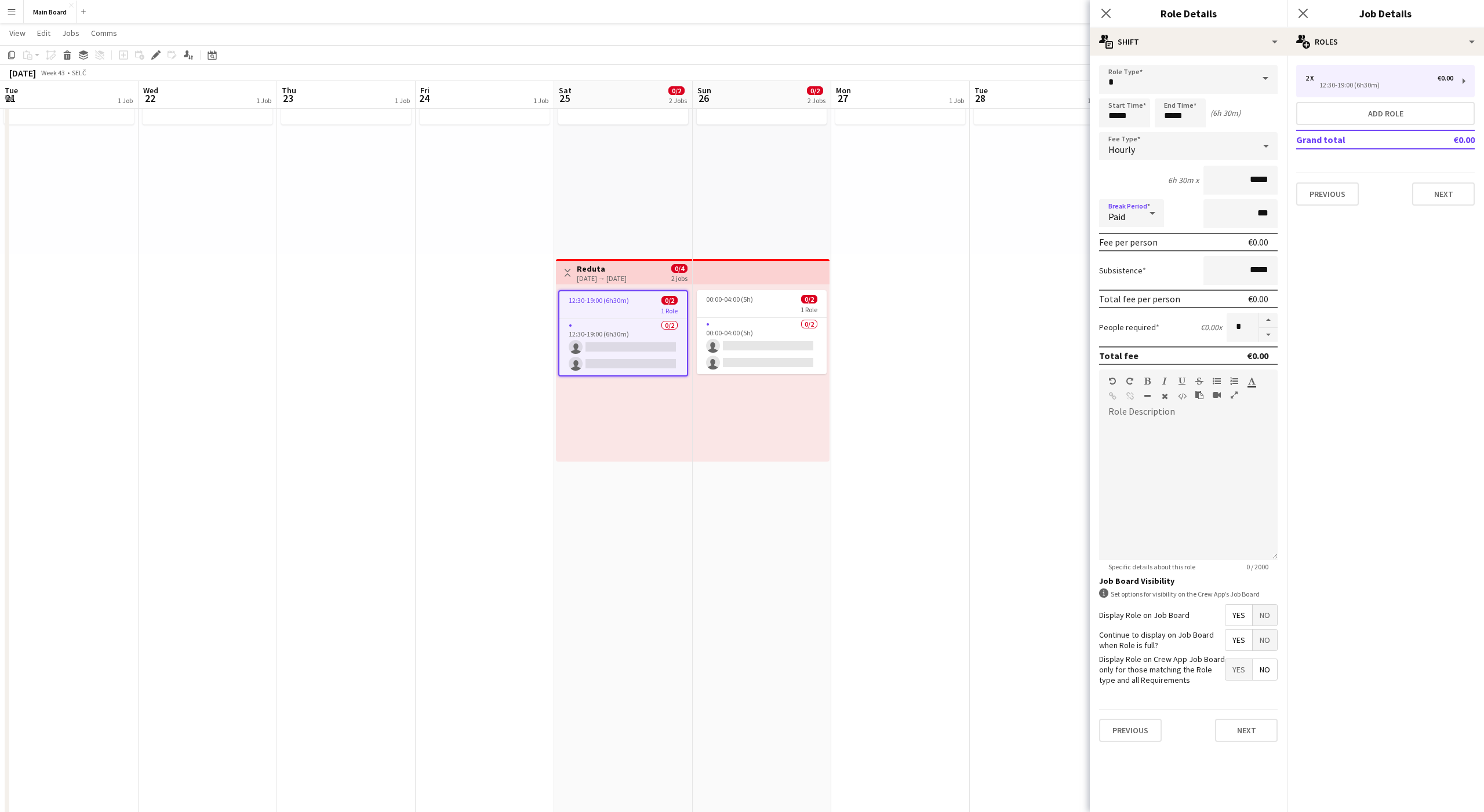
click at [1113, 212] on span "Paid" at bounding box center [1116, 217] width 17 height 12
click at [1119, 274] on span "Unpaid" at bounding box center [1131, 275] width 46 height 11
click at [765, 308] on div "1 Role" at bounding box center [761, 310] width 130 height 9
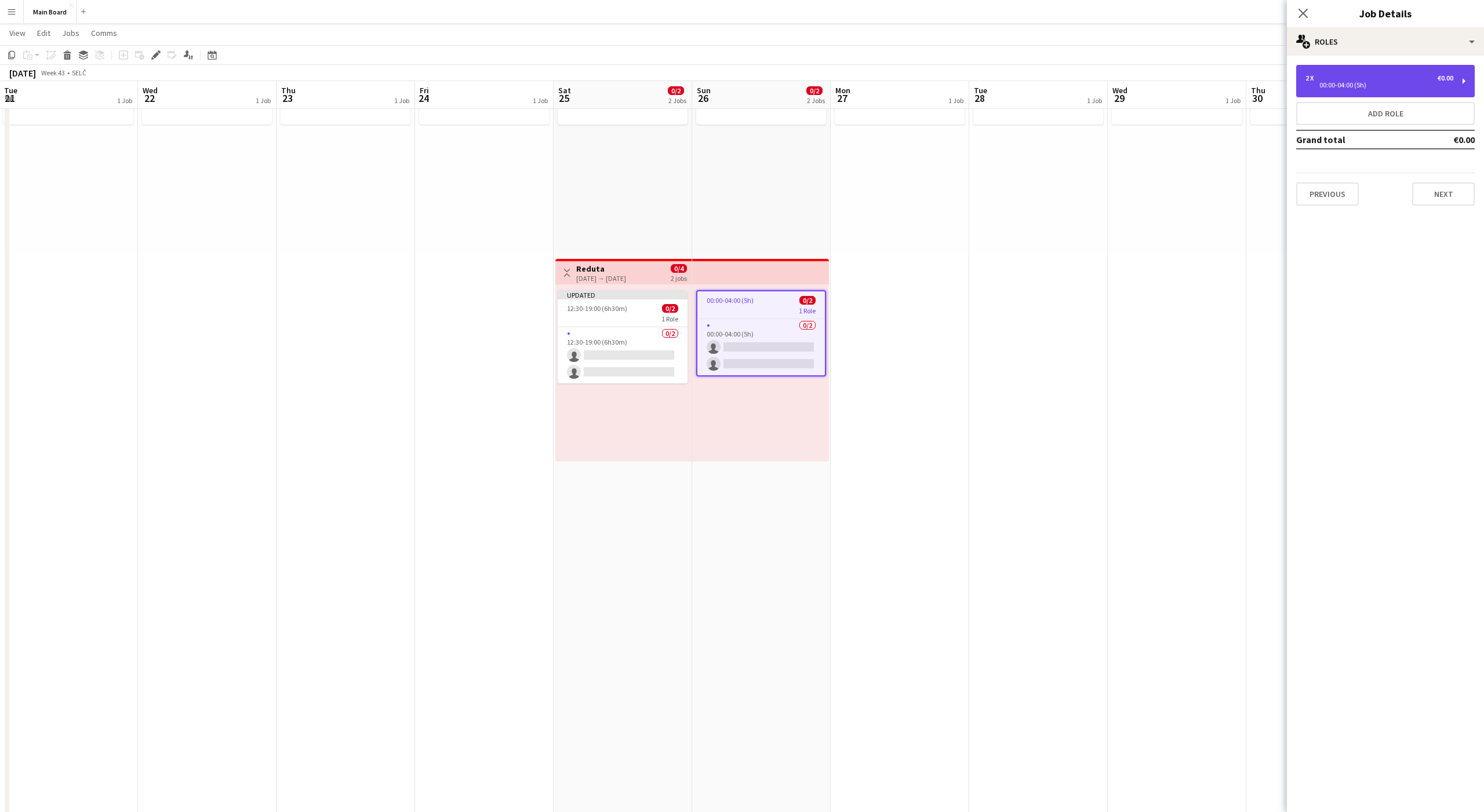
click at [1384, 83] on div "00:00-04:00 (5h)" at bounding box center [1379, 85] width 148 height 6
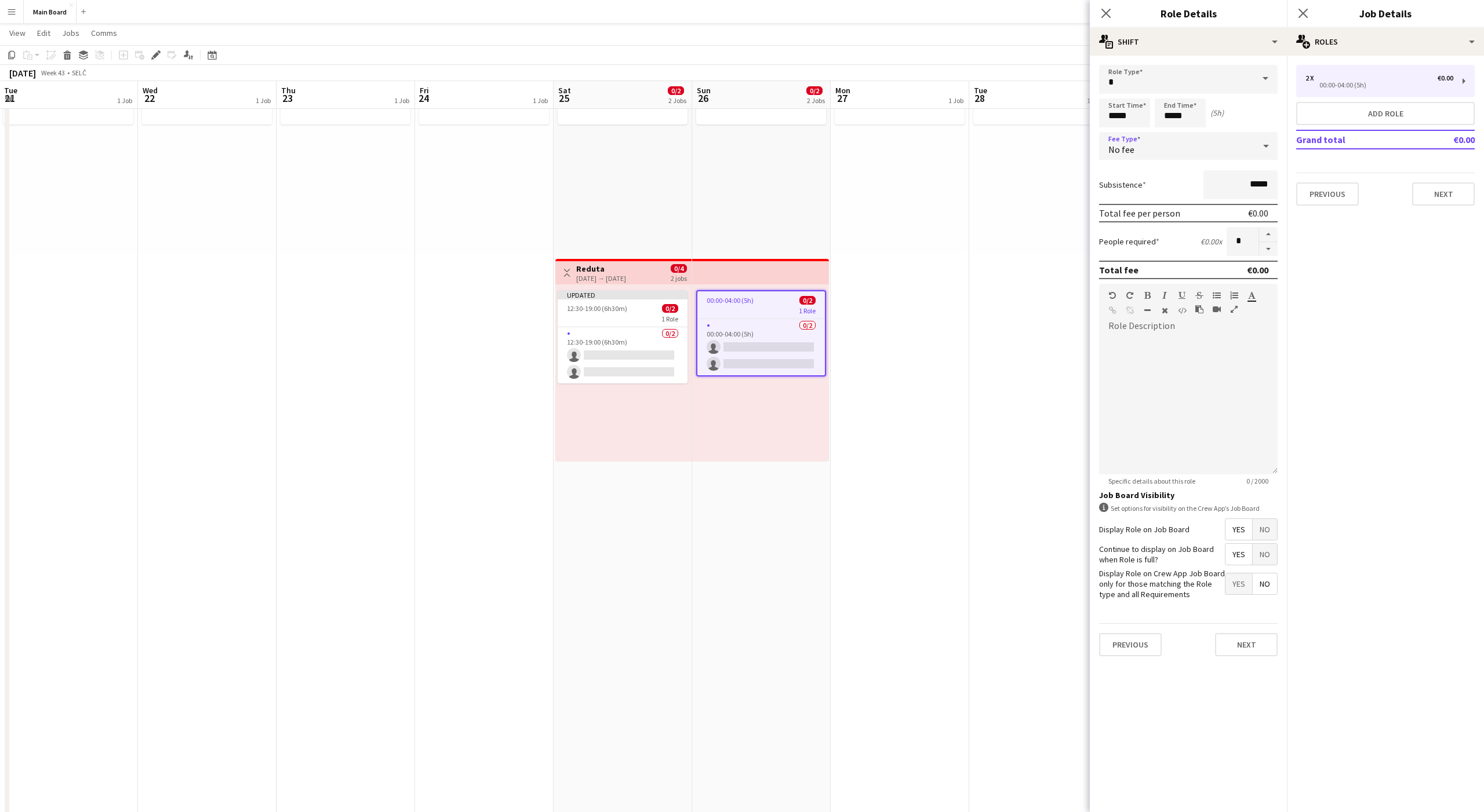
click at [1143, 148] on div "No fee" at bounding box center [1176, 146] width 155 height 28
click at [1129, 174] on span "Hourly" at bounding box center [1188, 179] width 160 height 11
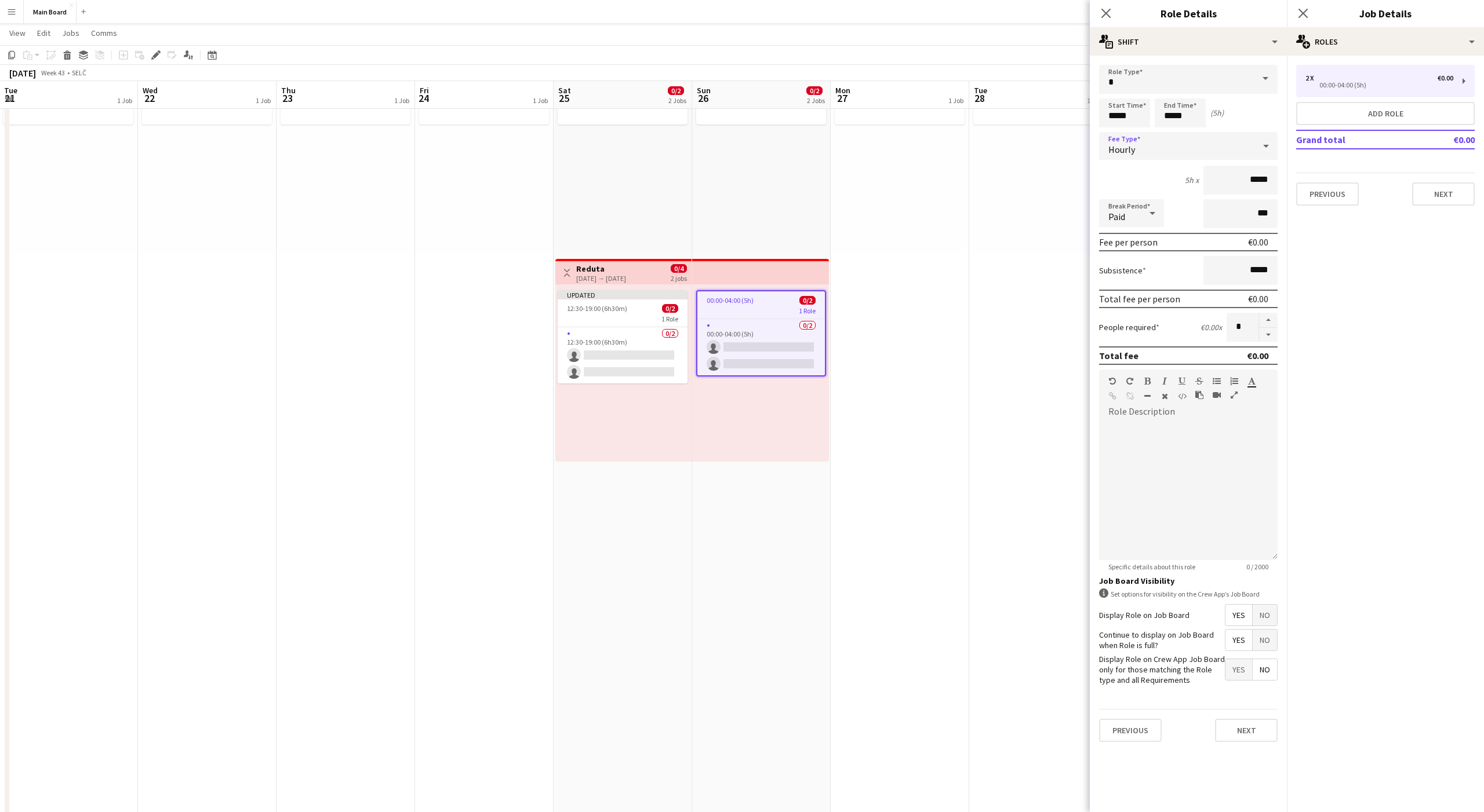
click at [1122, 207] on div "Paid" at bounding box center [1119, 213] width 41 height 28
click at [1124, 278] on span "Unpaid" at bounding box center [1131, 275] width 46 height 11
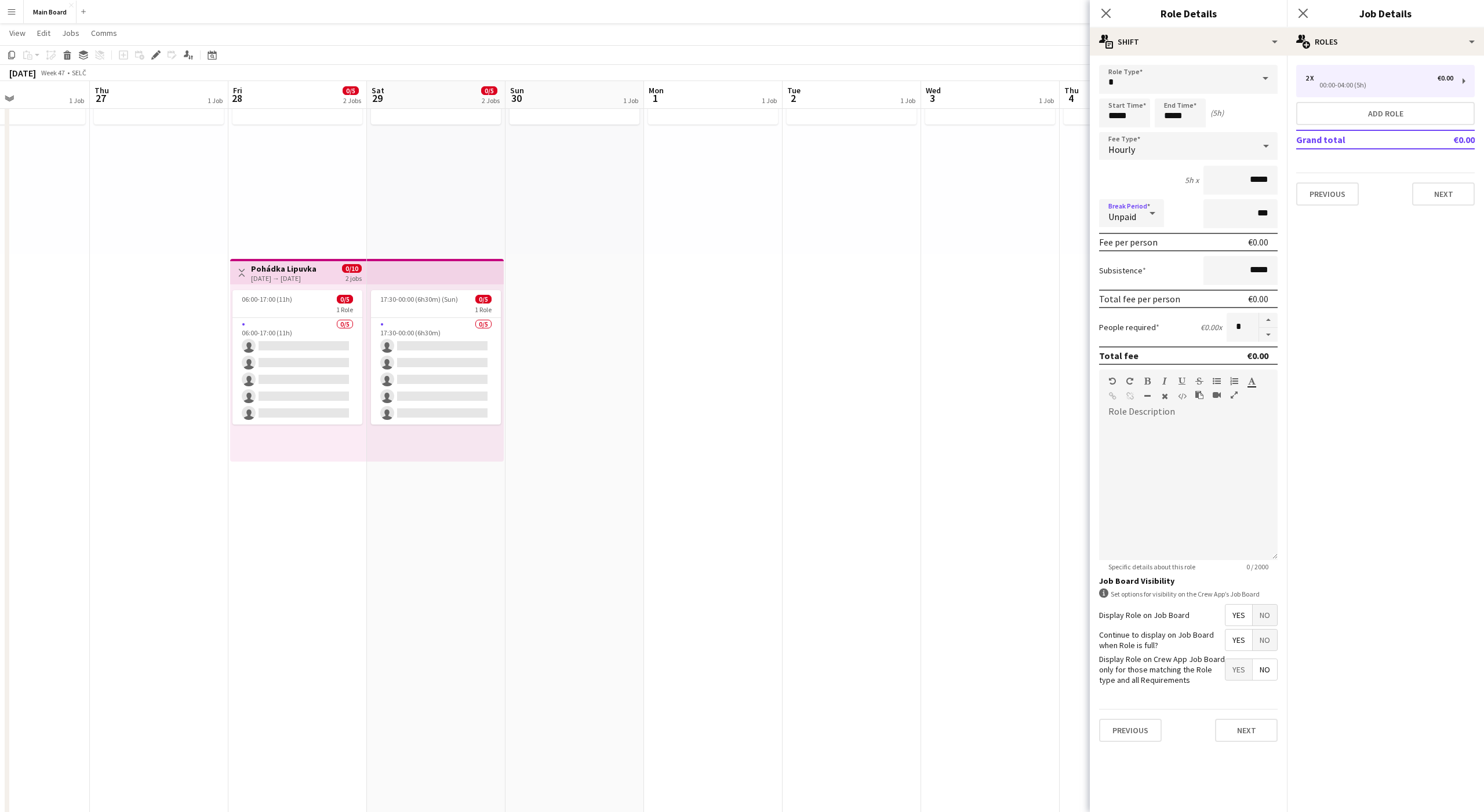
scroll to position [0, 397]
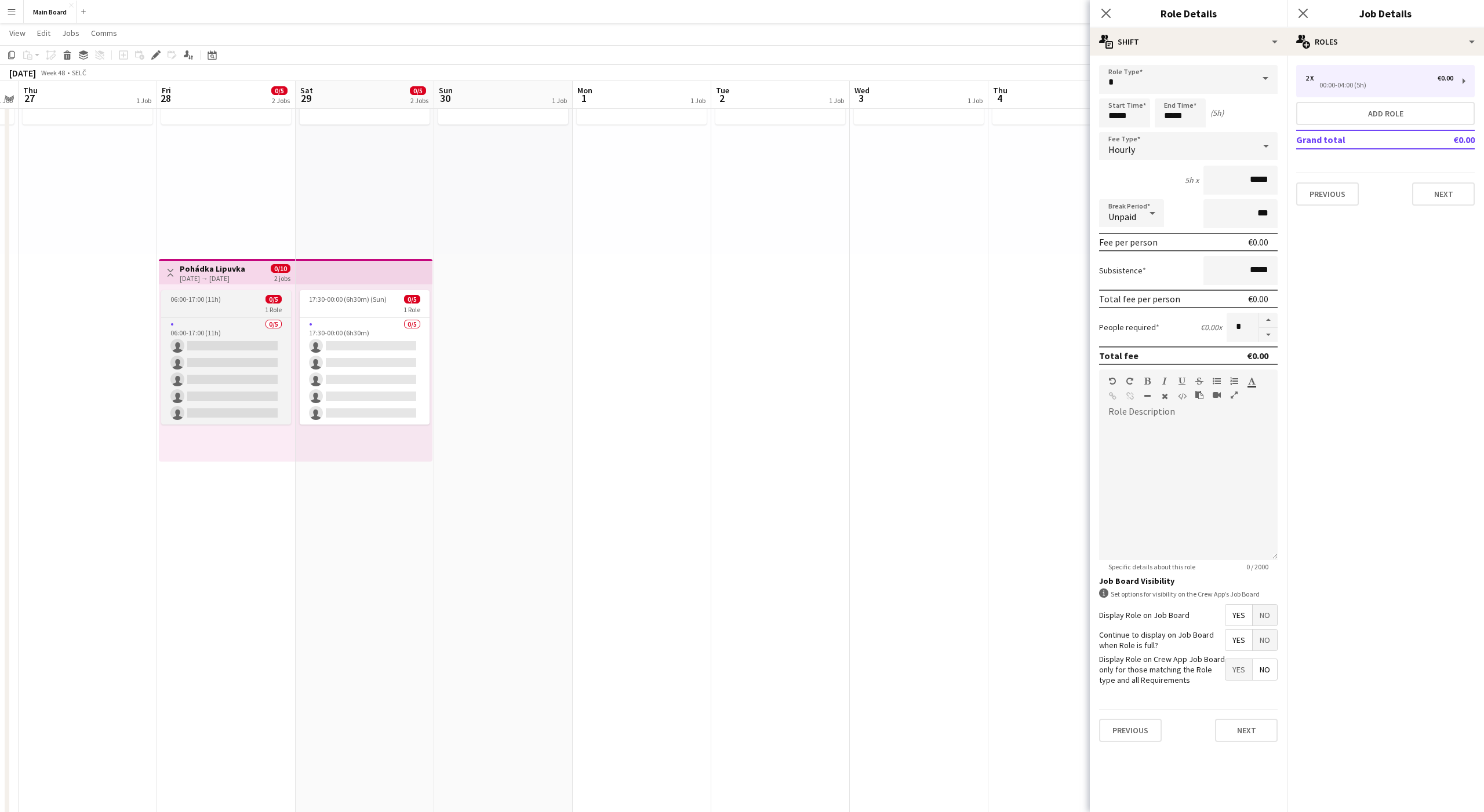
click at [207, 298] on span "06:00-17:00 (11h)" at bounding box center [195, 299] width 51 height 8
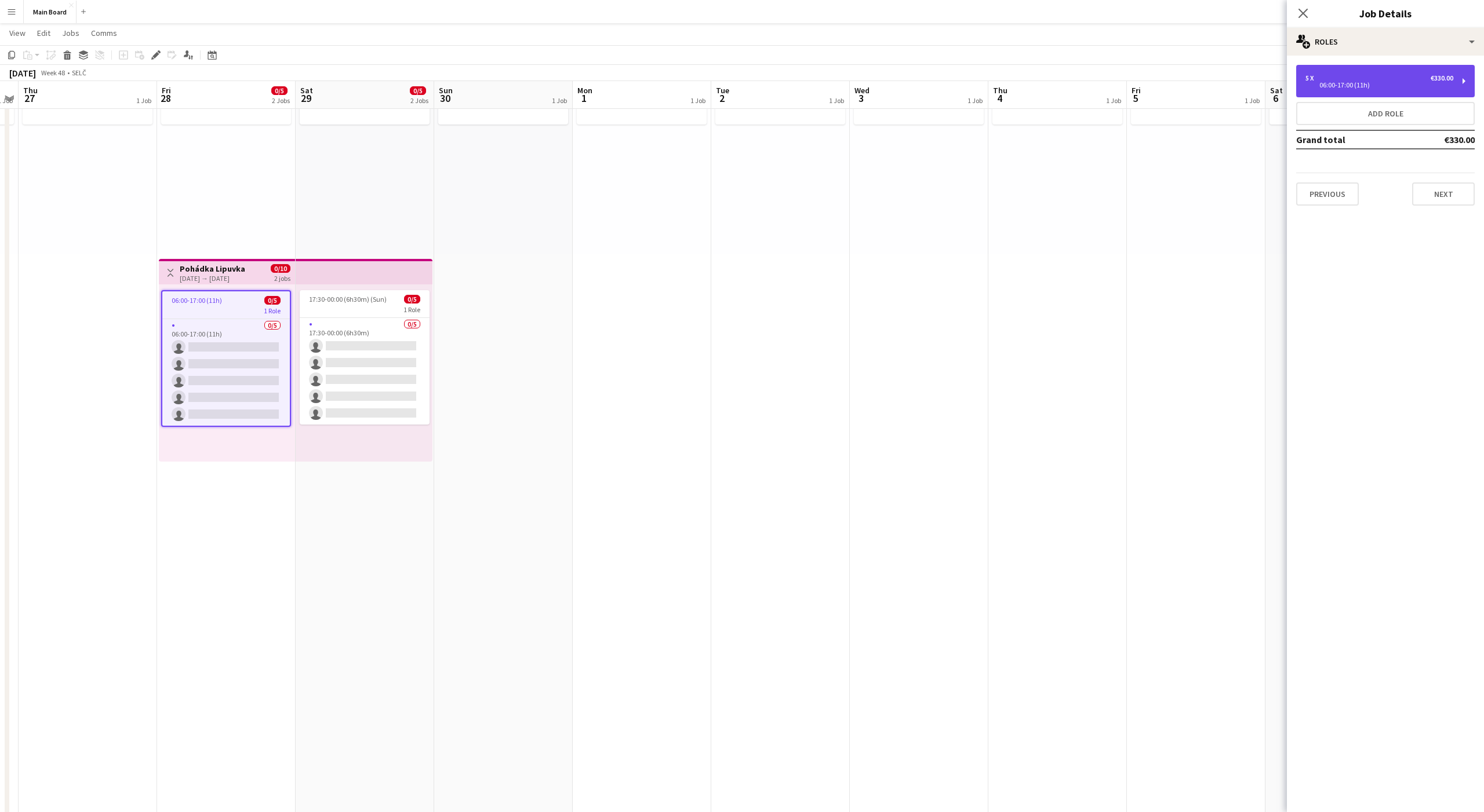
click at [1361, 87] on div "06:00-17:00 (11h)" at bounding box center [1379, 85] width 148 height 6
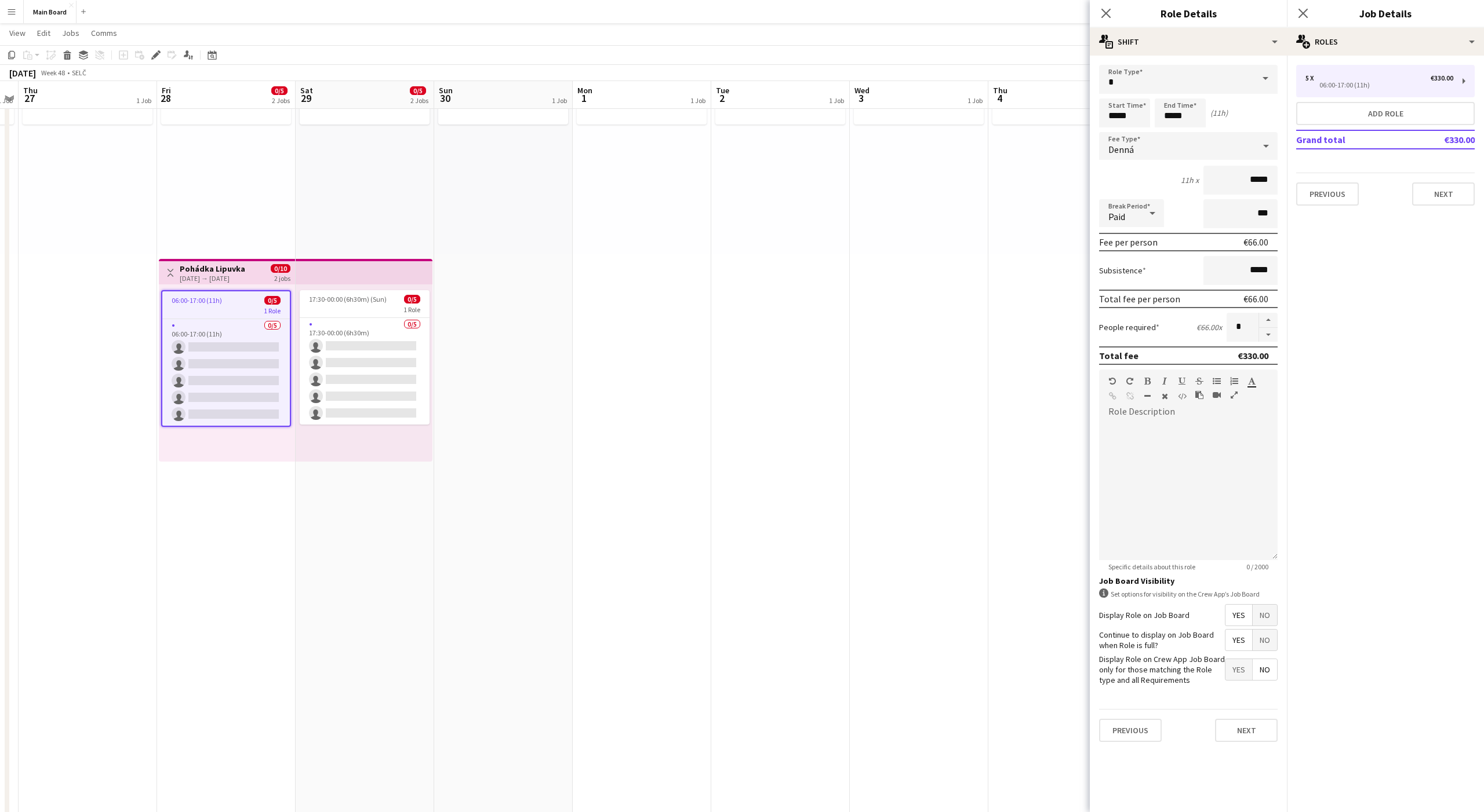
click at [1145, 154] on div "Denná" at bounding box center [1176, 146] width 155 height 28
click at [1119, 171] on mat-option "Hourly" at bounding box center [1188, 179] width 178 height 29
type input "*****"
click at [1117, 222] on div "Paid" at bounding box center [1119, 213] width 41 height 28
click at [1121, 252] on span "Paid" at bounding box center [1131, 246] width 46 height 11
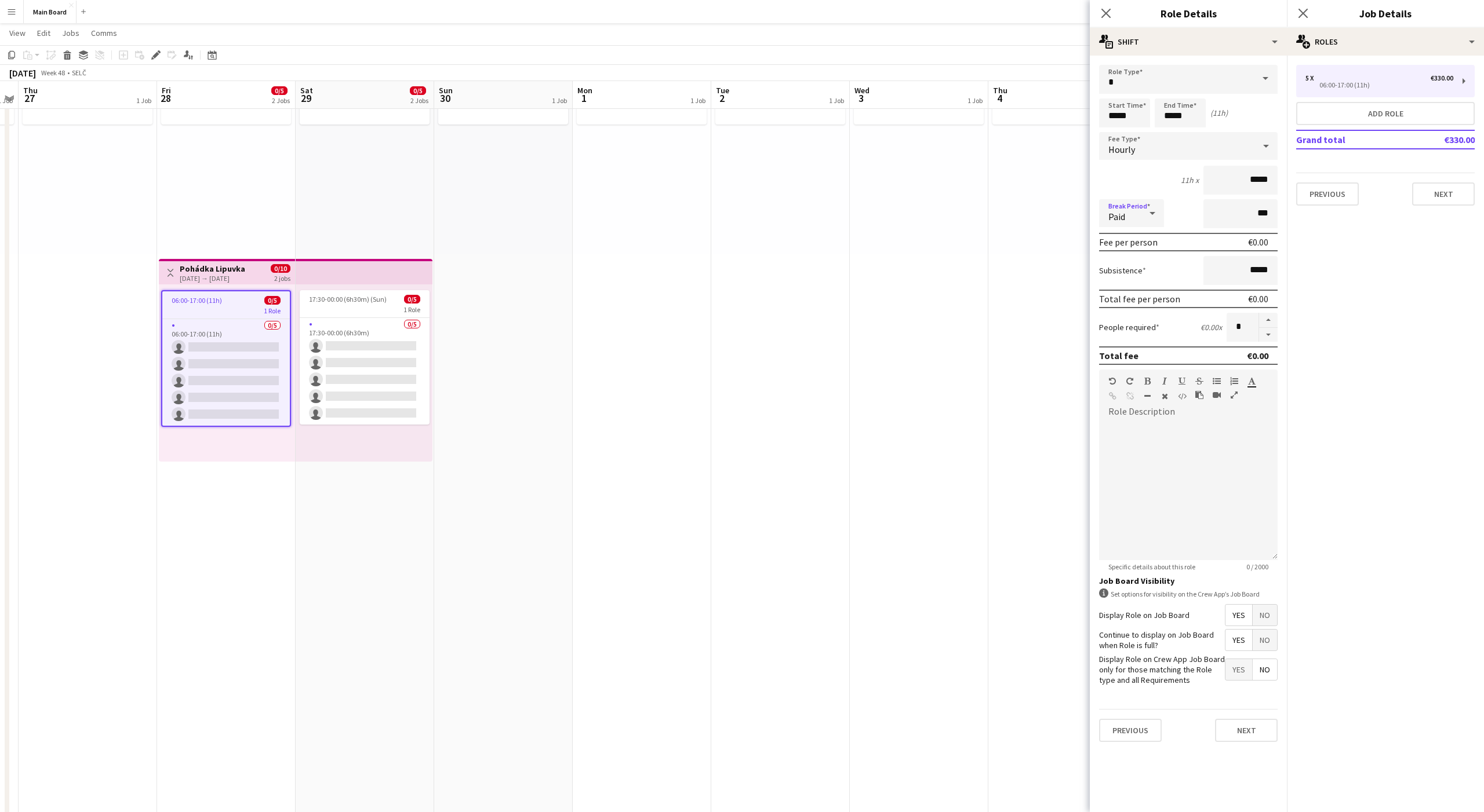
click at [1116, 211] on span "Paid" at bounding box center [1116, 217] width 17 height 12
click at [1116, 274] on span "Unpaid" at bounding box center [1131, 275] width 46 height 11
click at [345, 303] on span "17:30-00:00 (6h30m) (Sun)" at bounding box center [347, 299] width 78 height 8
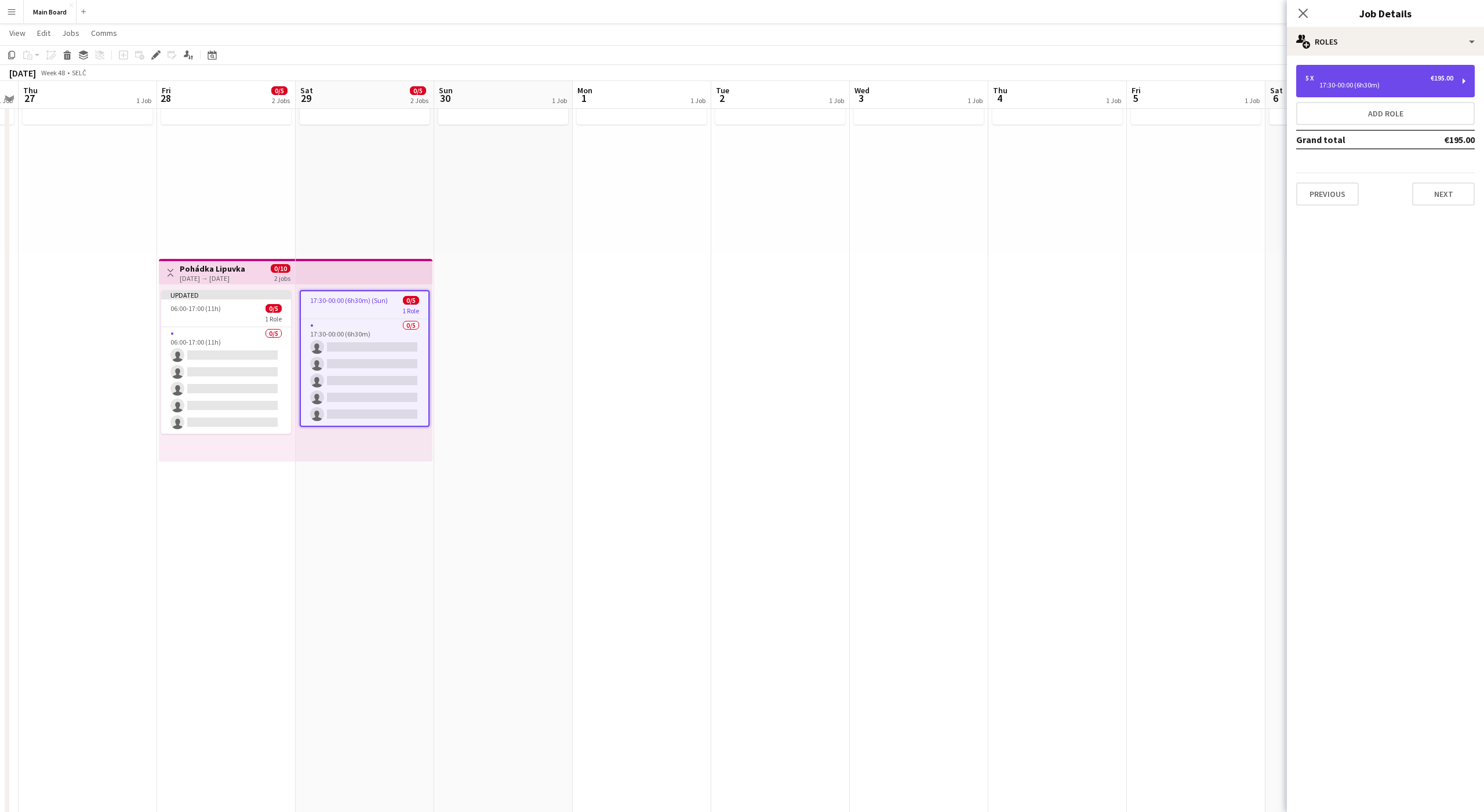
click at [1348, 78] on div "5 x €195.00" at bounding box center [1379, 78] width 148 height 8
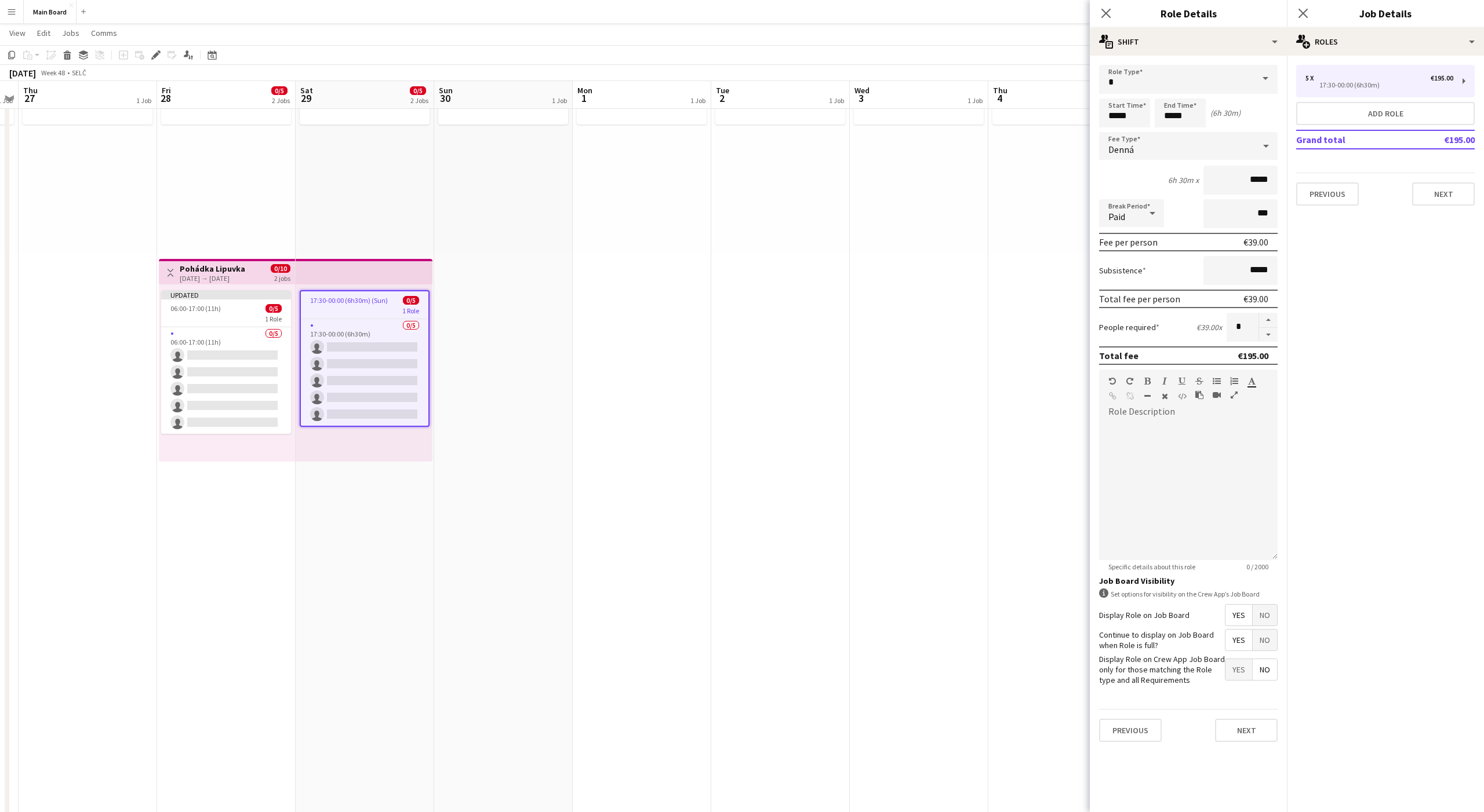
click at [1125, 148] on span "Denná" at bounding box center [1121, 149] width 26 height 12
click at [1125, 178] on span "Hourly" at bounding box center [1188, 179] width 160 height 11
type input "*****"
click at [1122, 214] on span "Paid" at bounding box center [1116, 217] width 17 height 12
drag, startPoint x: 1124, startPoint y: 247, endPoint x: 1120, endPoint y: 273, distance: 26.3
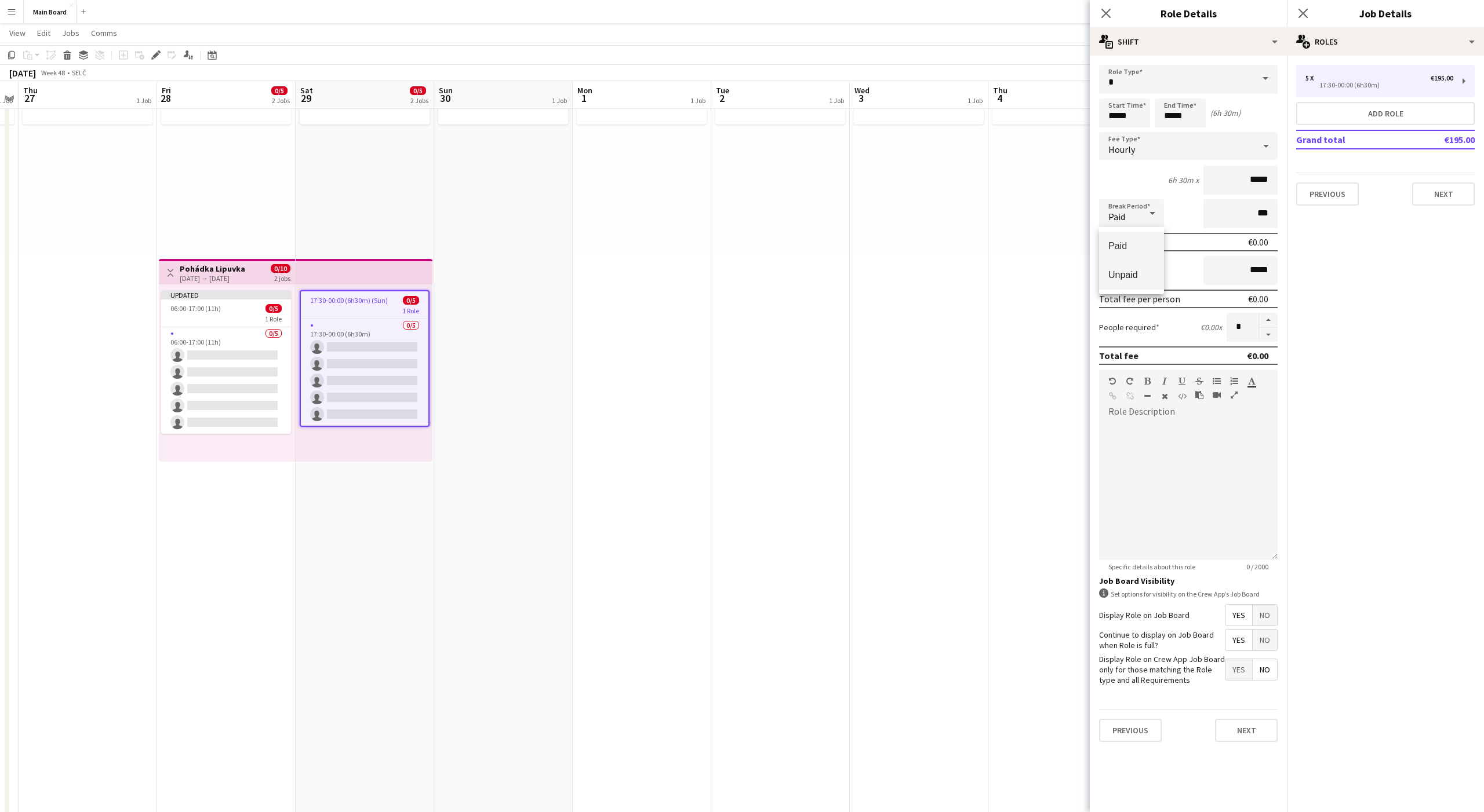
click at [1120, 273] on div "Paid Unpaid" at bounding box center [1131, 260] width 65 height 67
click at [1120, 273] on span "Unpaid" at bounding box center [1131, 275] width 46 height 11
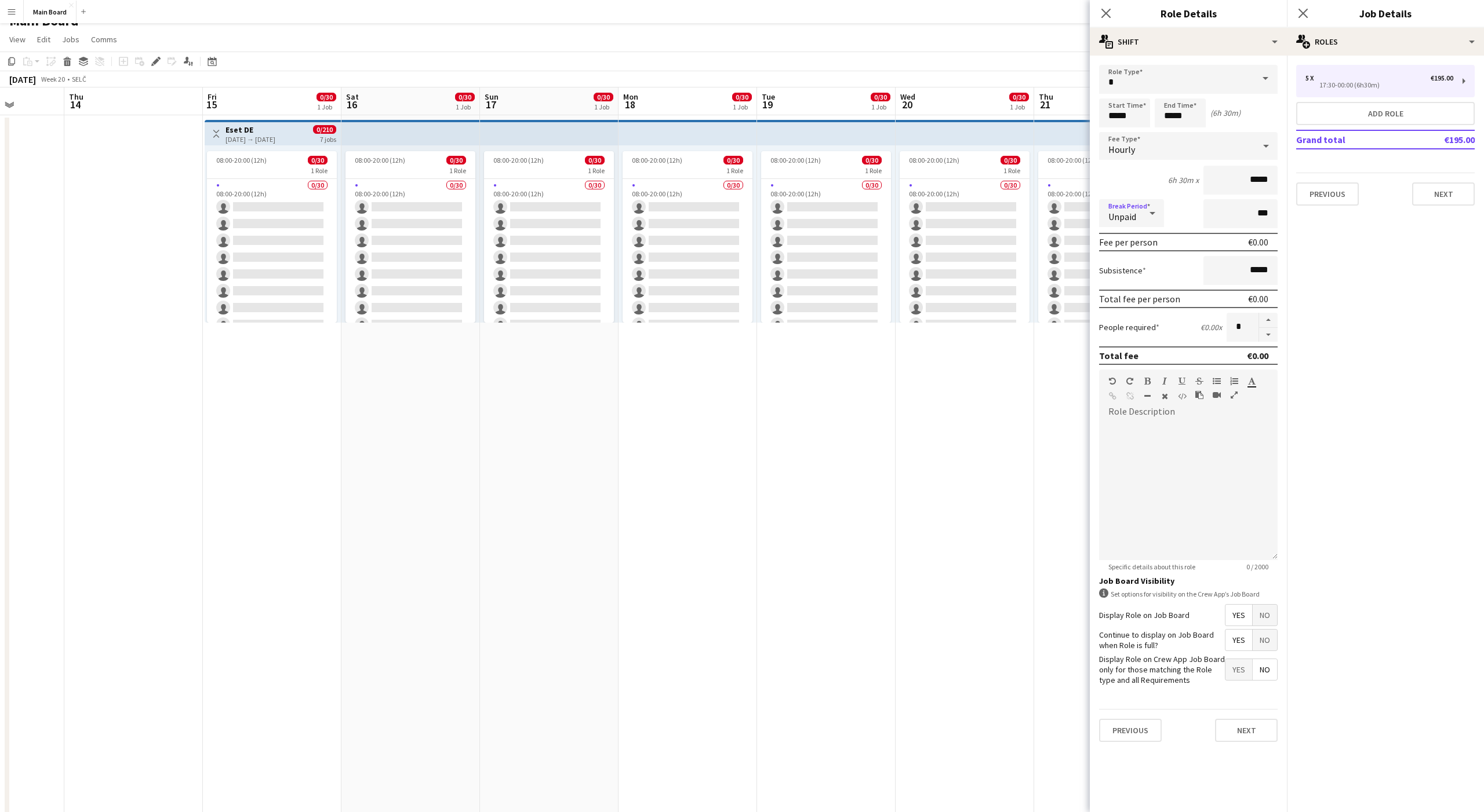
scroll to position [0, 0]
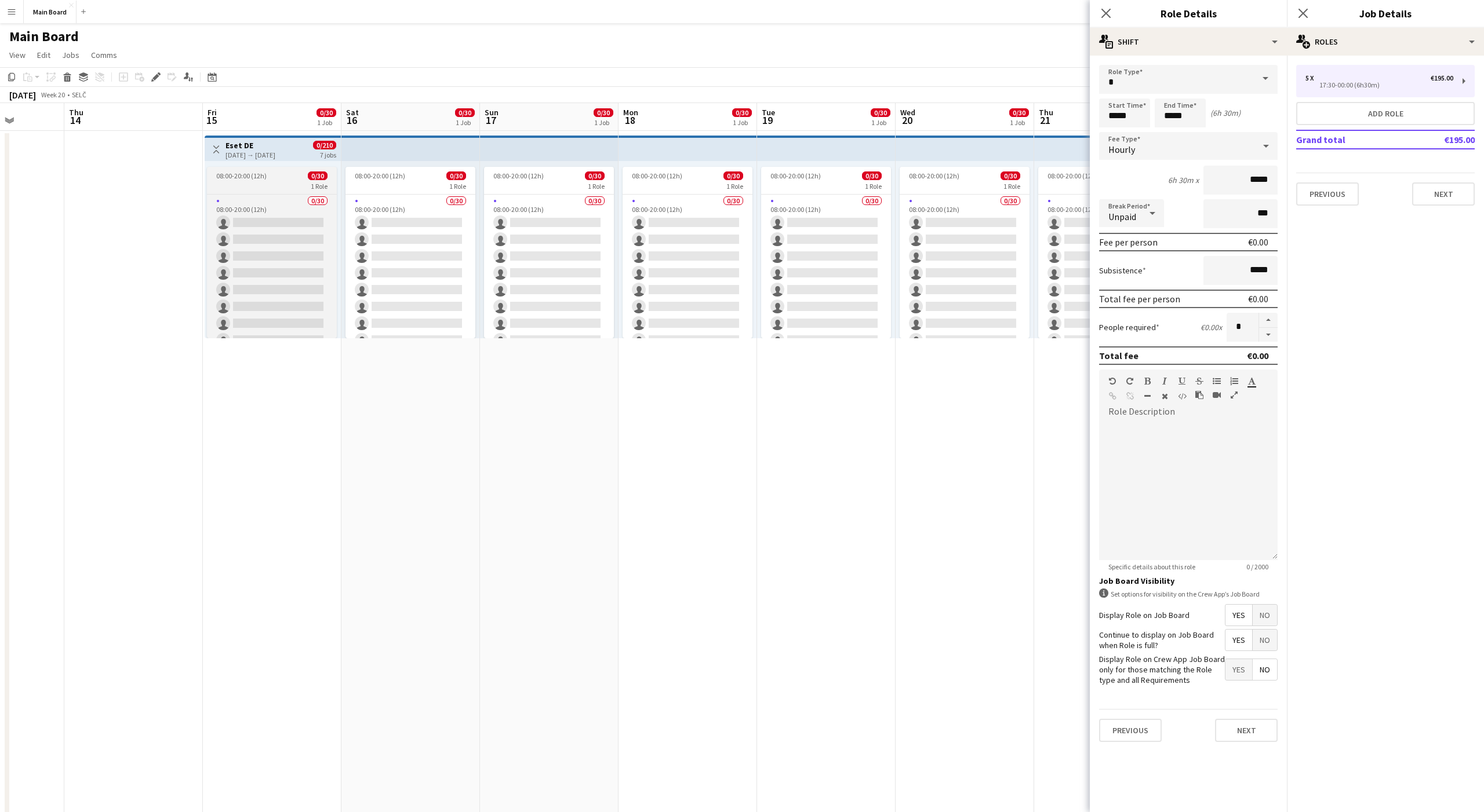
click at [241, 185] on div "1 Role" at bounding box center [271, 186] width 130 height 9
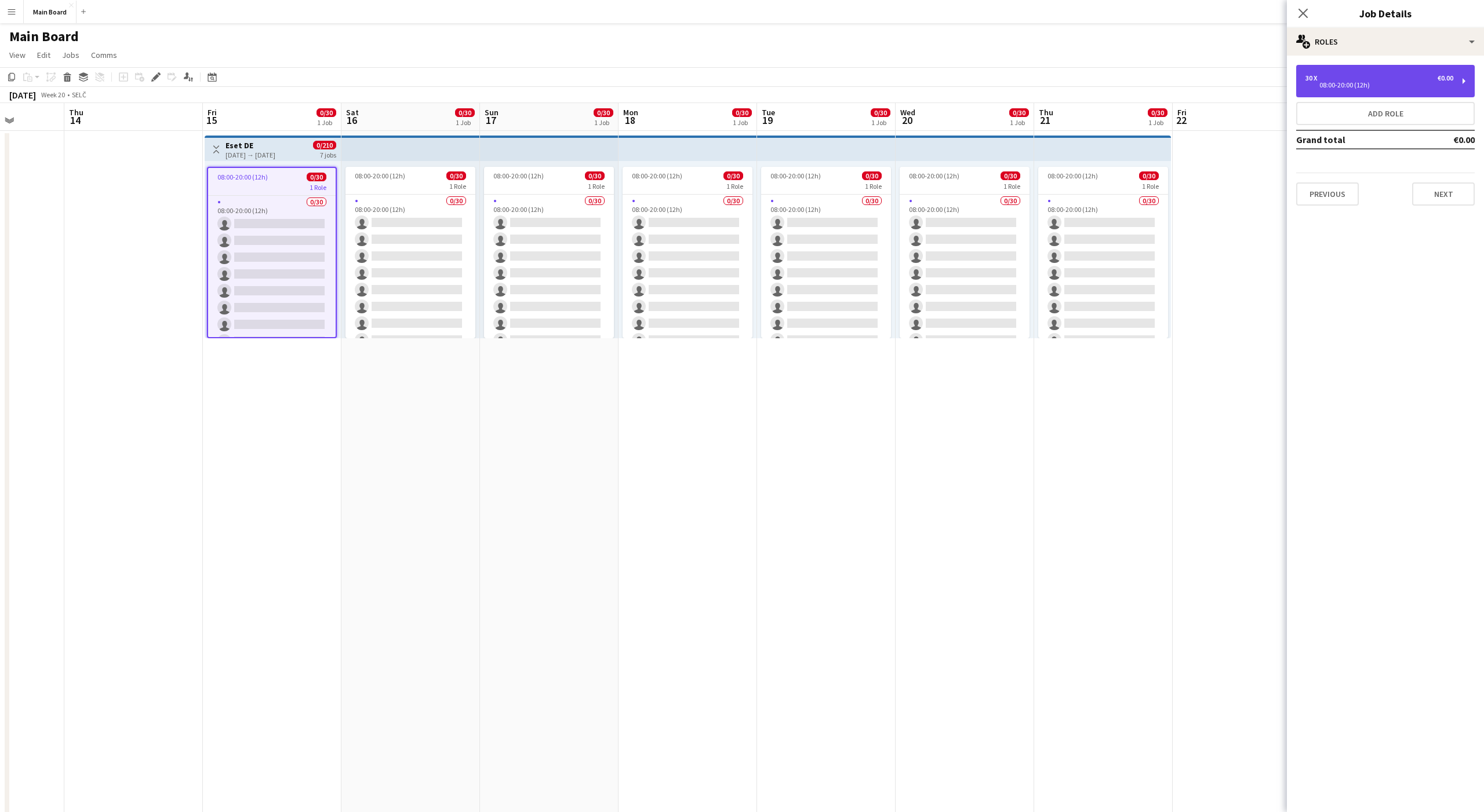
click at [1415, 94] on div "30 x €0.00 08:00-20:00 (12h)" at bounding box center [1386, 81] width 178 height 32
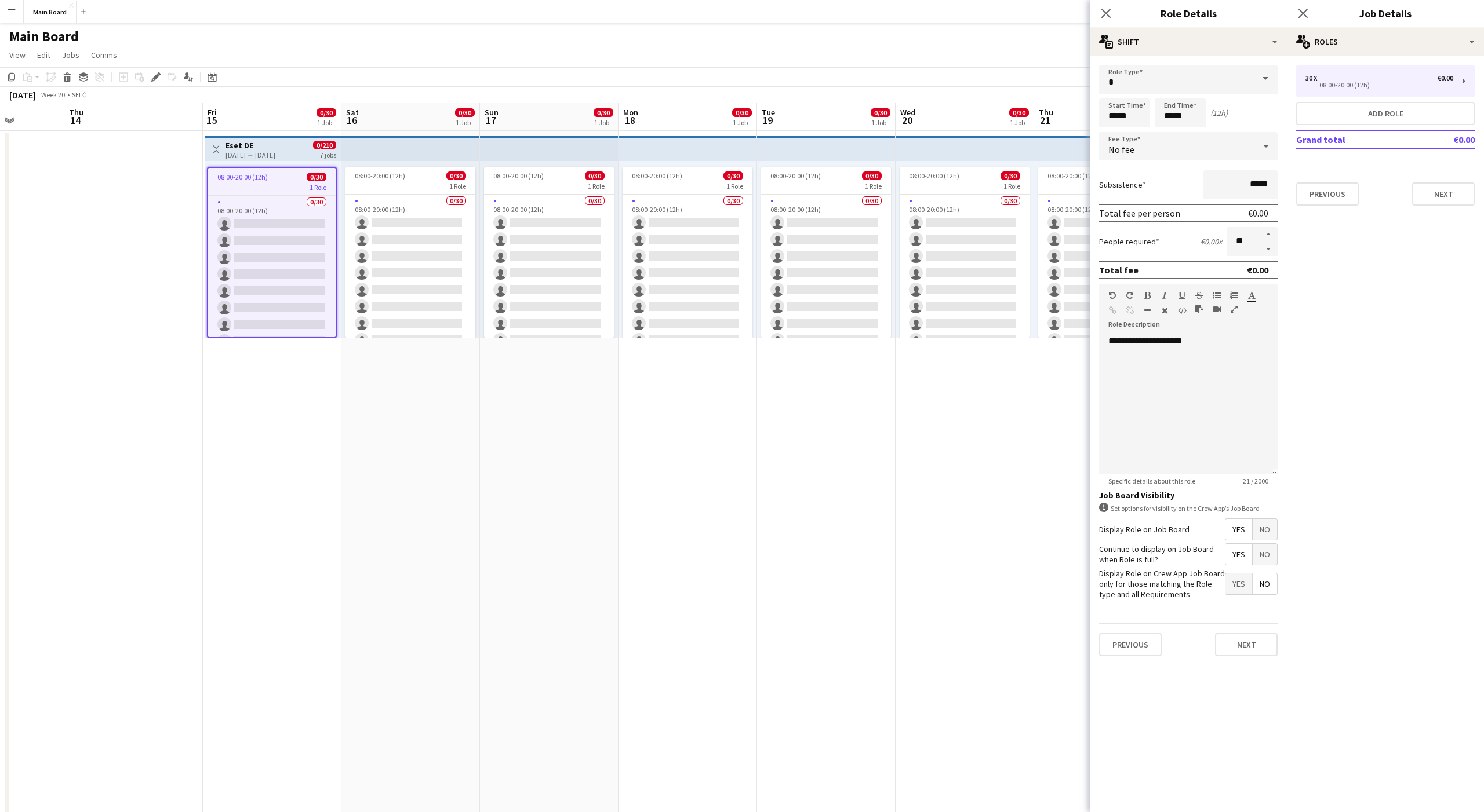
click at [1138, 147] on div "No fee" at bounding box center [1176, 146] width 155 height 28
click at [1120, 174] on span "Hourly" at bounding box center [1188, 179] width 160 height 11
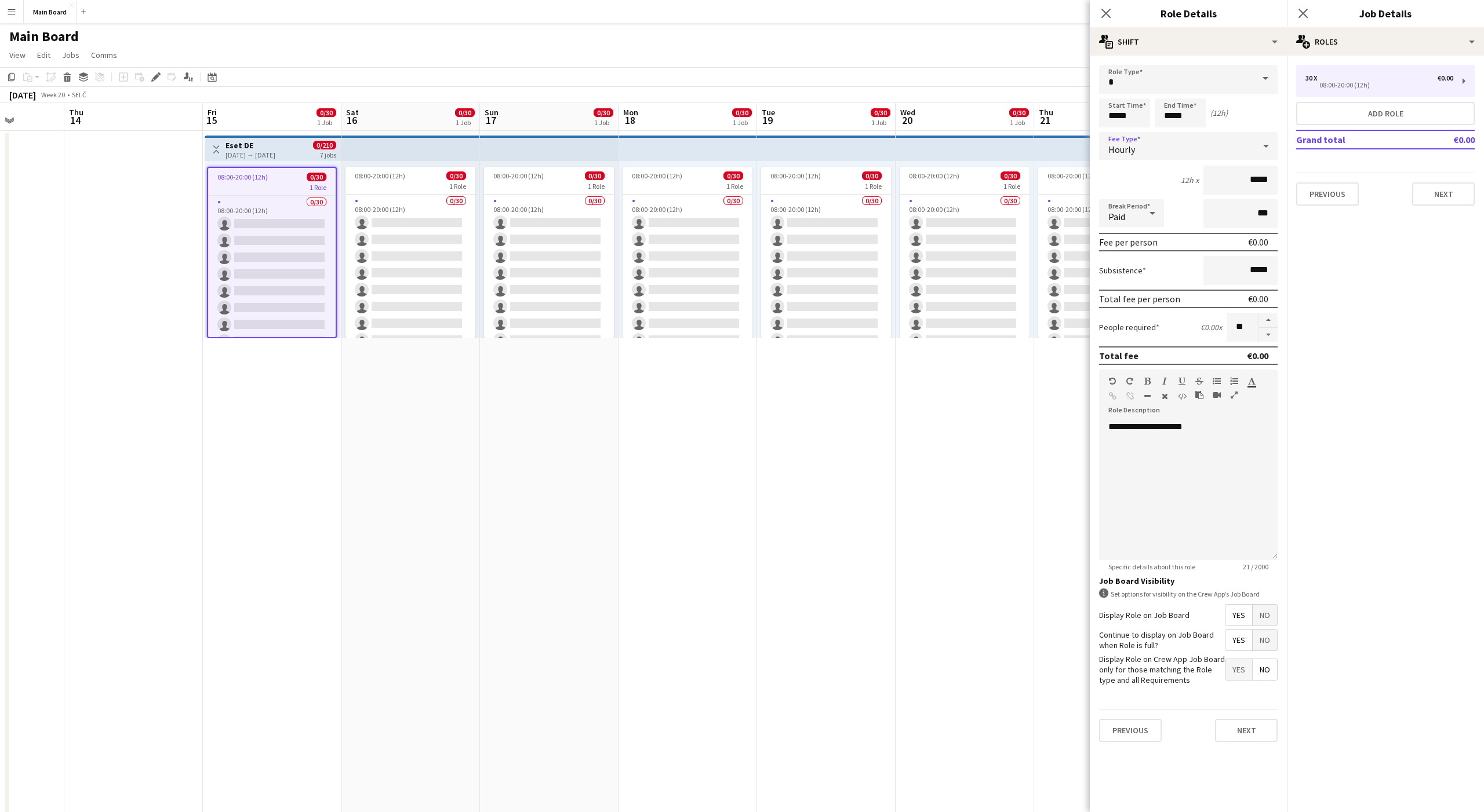
click at [1119, 215] on span "Paid" at bounding box center [1116, 217] width 17 height 12
click at [1121, 274] on span "Unpaid" at bounding box center [1131, 275] width 46 height 11
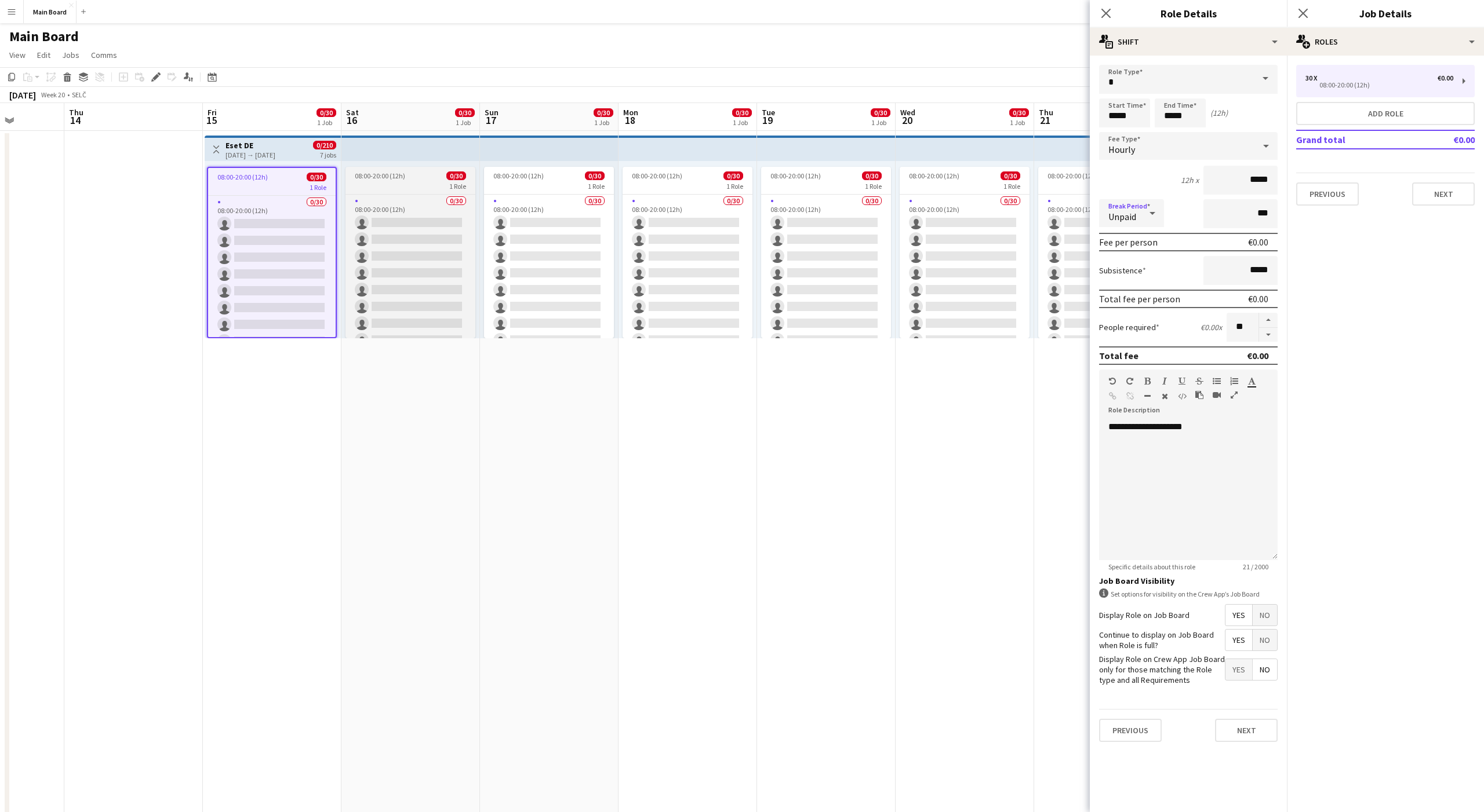
click at [412, 179] on div "08:00-20:00 (12h) 0/30" at bounding box center [410, 175] width 130 height 8
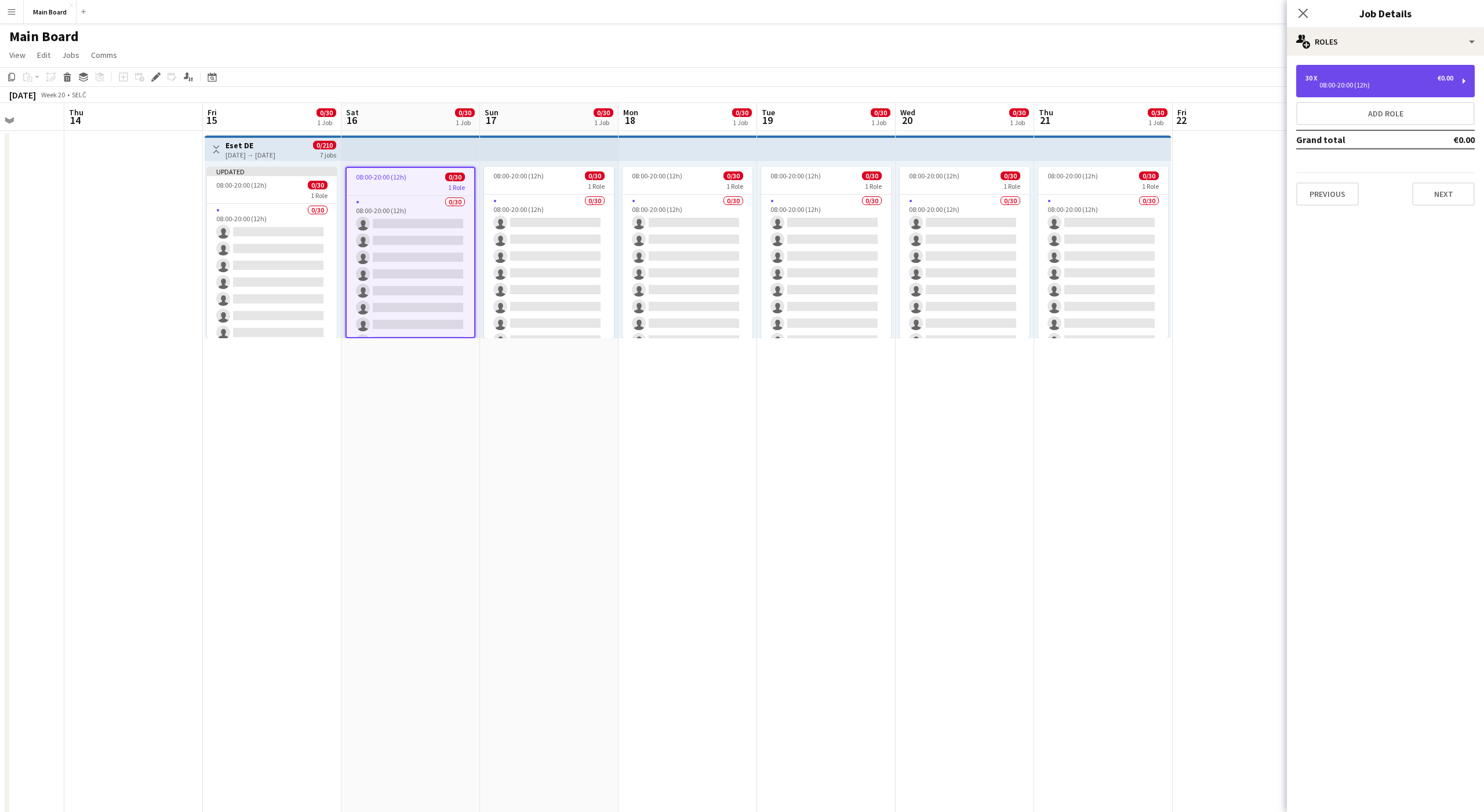
click at [1354, 86] on div "08:00-20:00 (12h)" at bounding box center [1379, 85] width 148 height 6
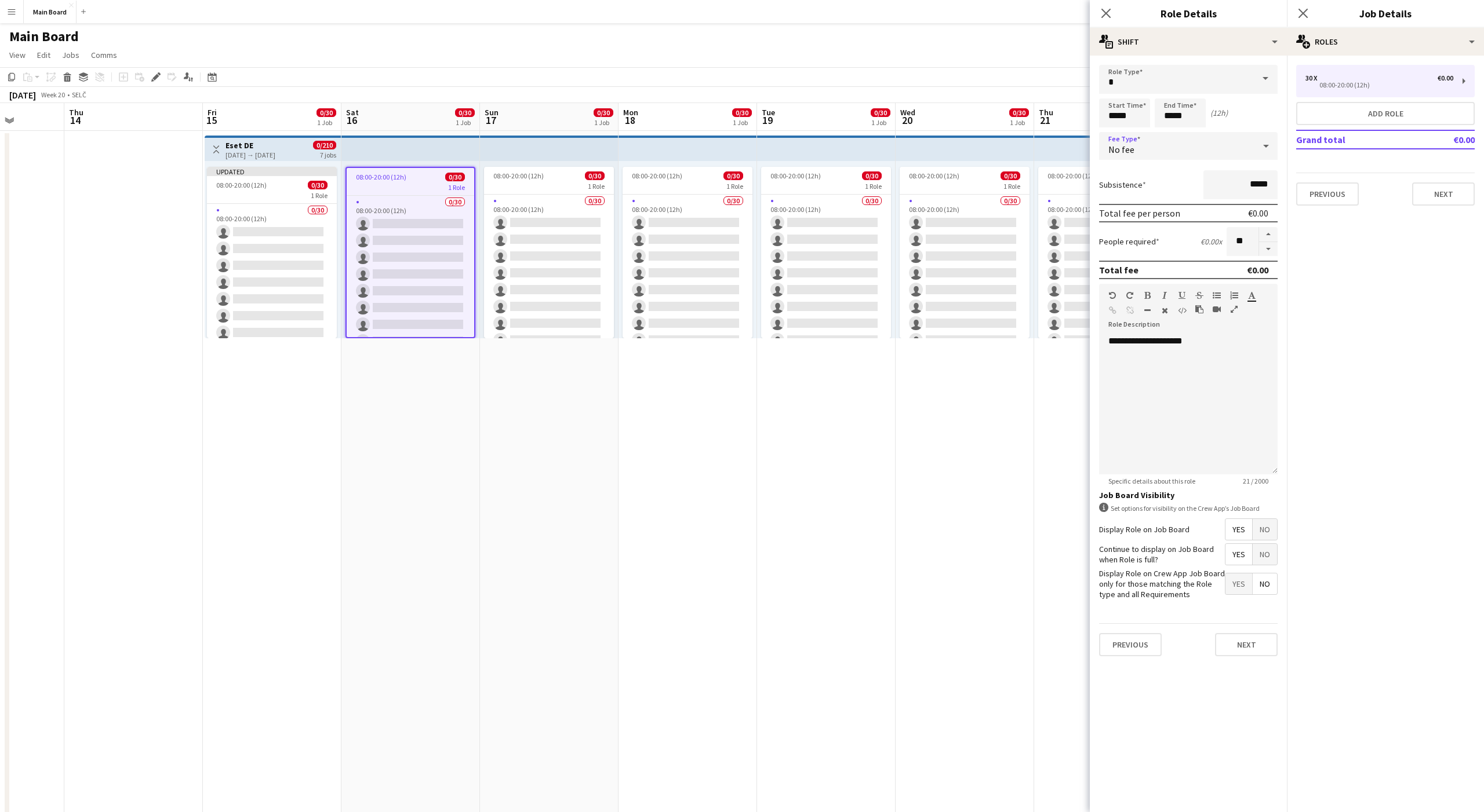
click at [1126, 147] on span "No fee" at bounding box center [1121, 149] width 26 height 12
click at [1119, 176] on span "Hourly" at bounding box center [1188, 179] width 160 height 11
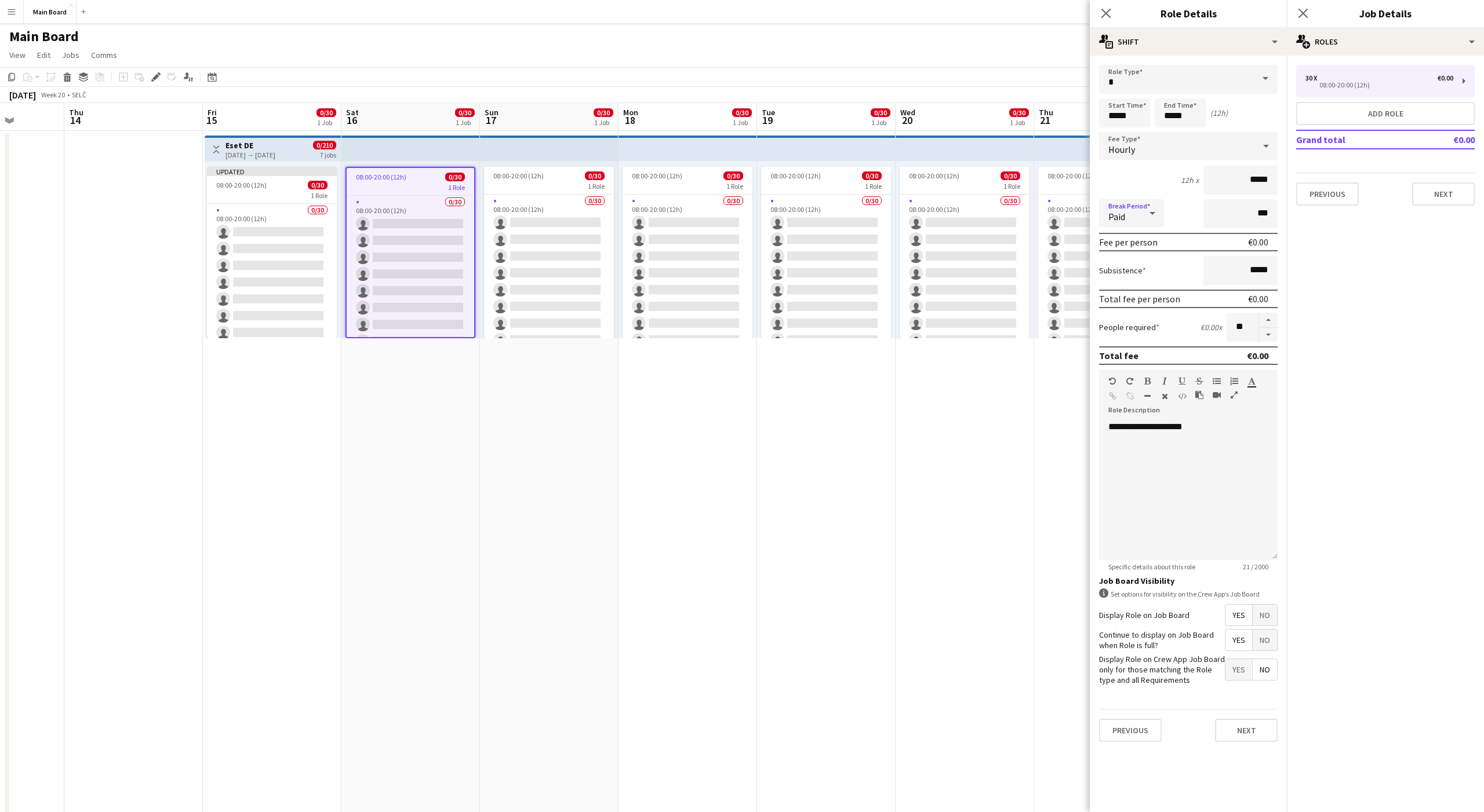
click at [1118, 218] on span "Paid" at bounding box center [1116, 217] width 17 height 12
click at [1120, 268] on mat-option "Unpaid" at bounding box center [1131, 276] width 65 height 29
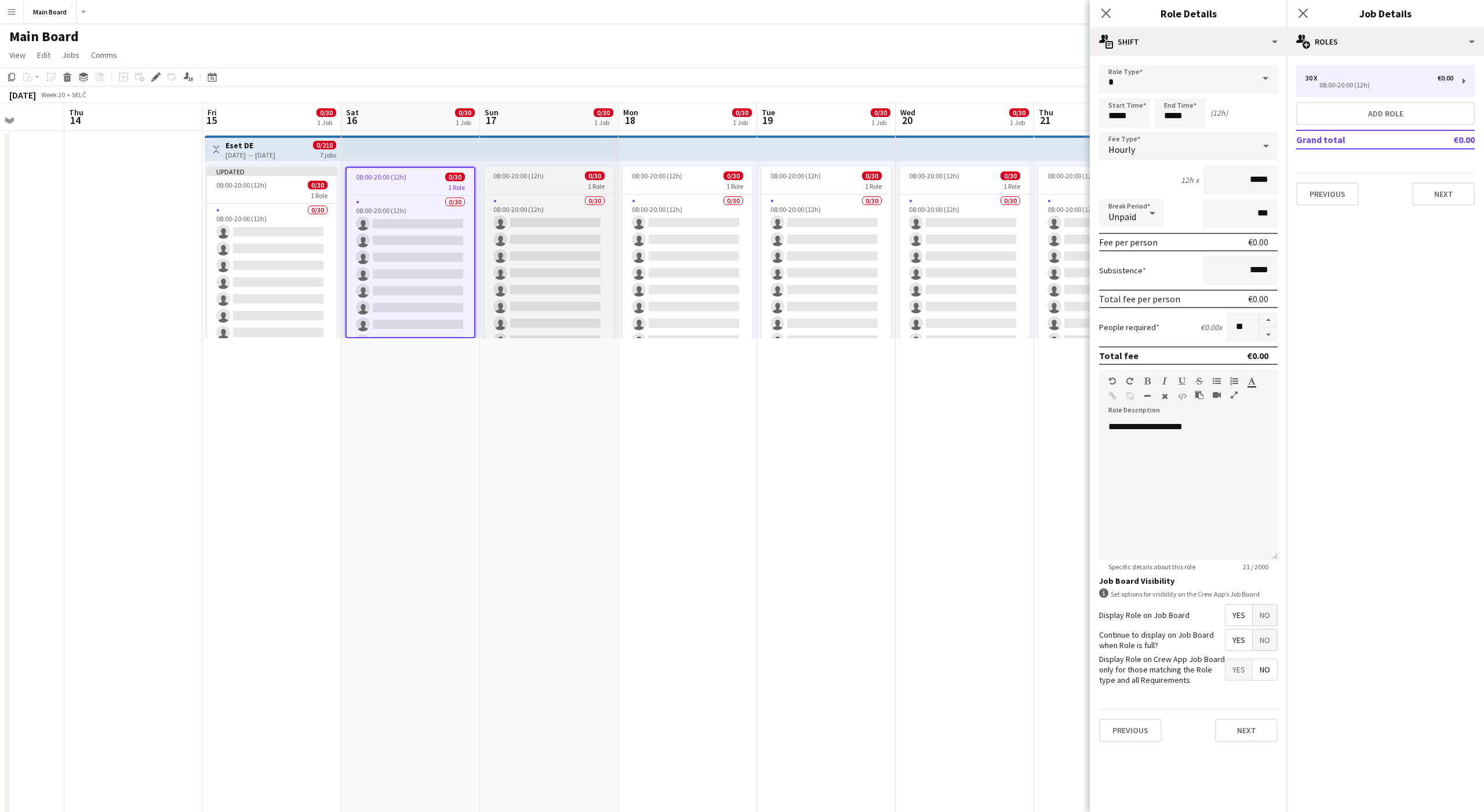
click at [548, 175] on div "08:00-20:00 (12h) 0/30" at bounding box center [549, 175] width 130 height 8
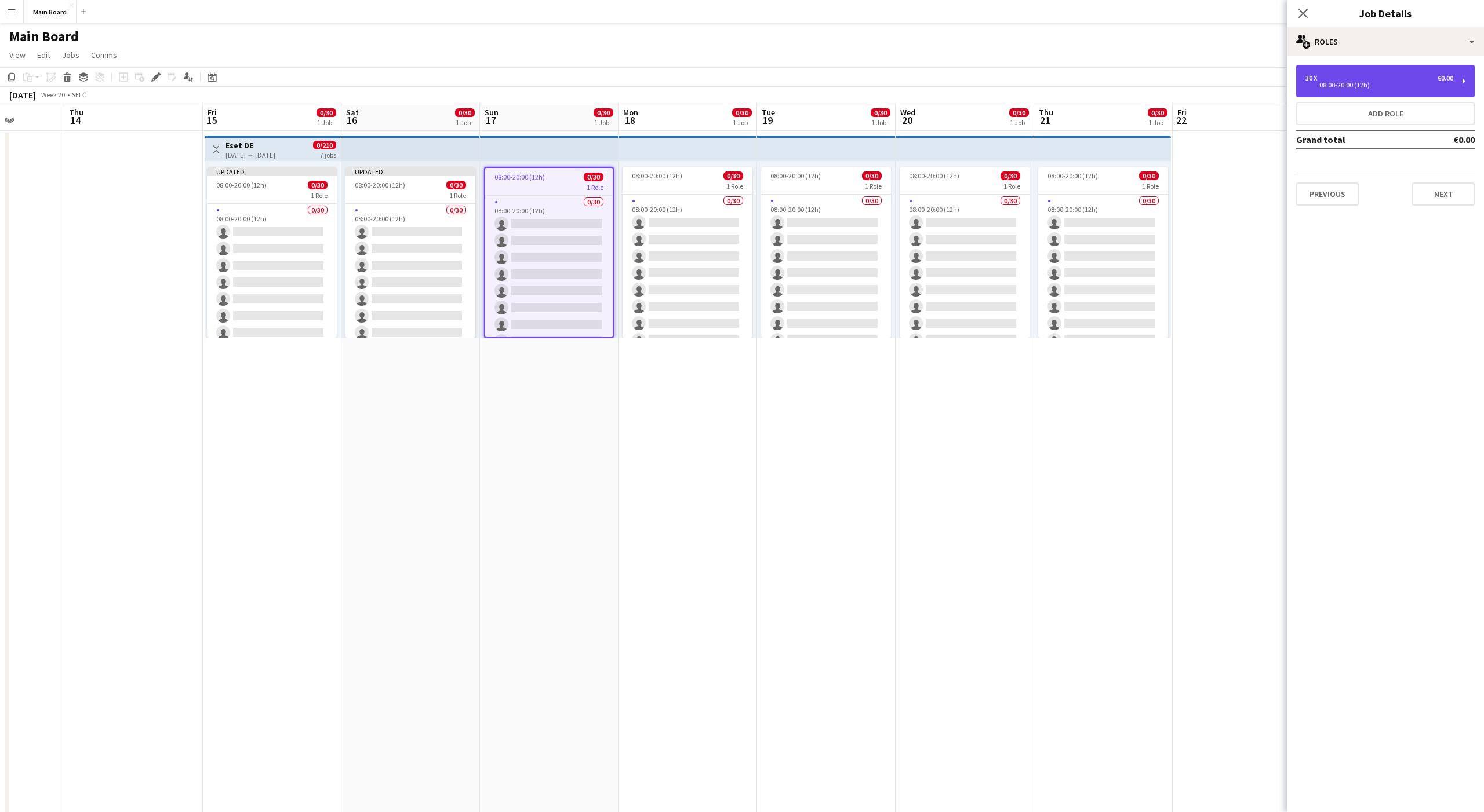
click at [1400, 83] on div "08:00-20:00 (12h)" at bounding box center [1379, 85] width 148 height 6
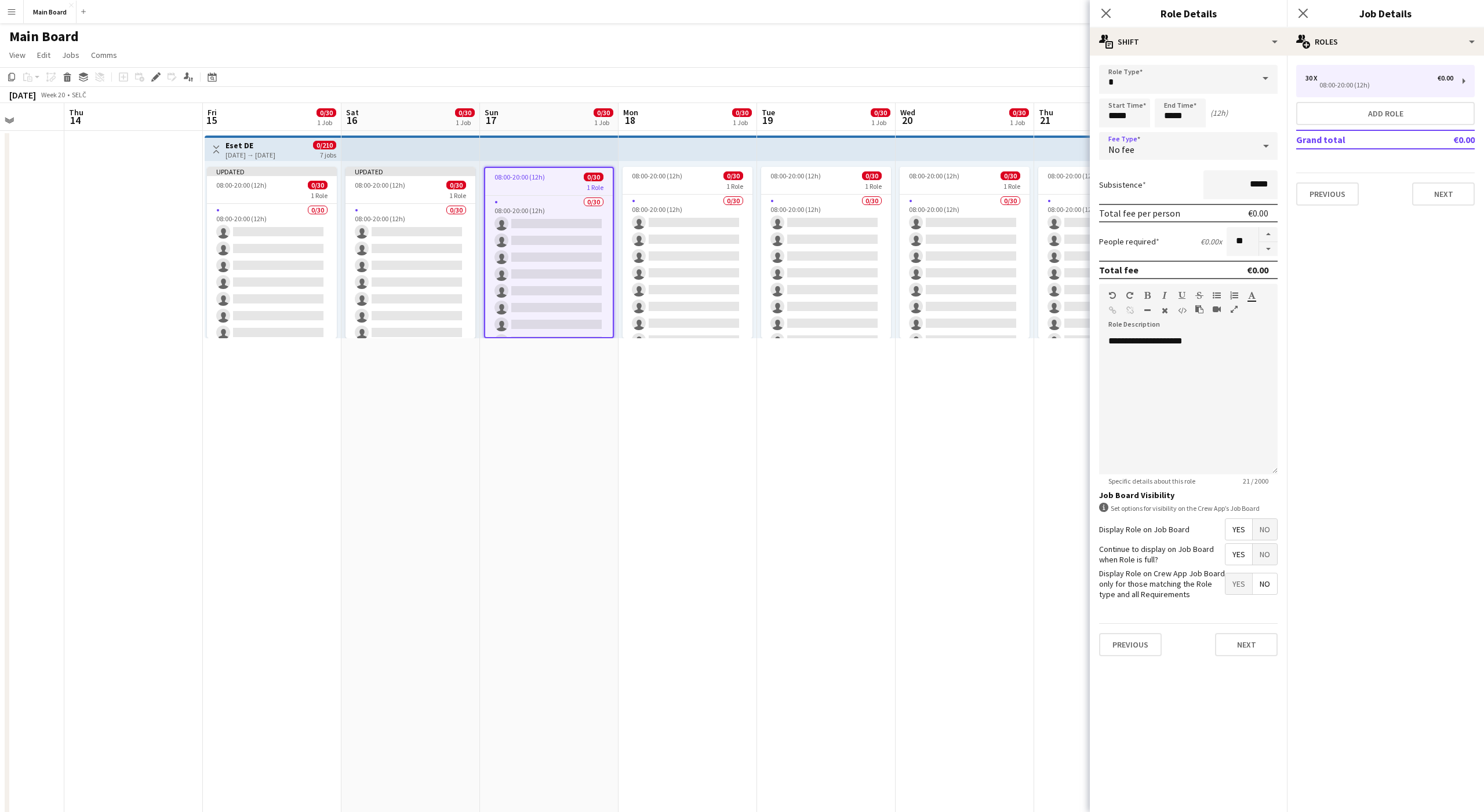
click at [1142, 160] on mat-select "No fee" at bounding box center [1188, 147] width 178 height 29
click at [1131, 154] on span "No fee" at bounding box center [1121, 149] width 26 height 12
click at [1136, 180] on span "Hourly" at bounding box center [1188, 179] width 160 height 11
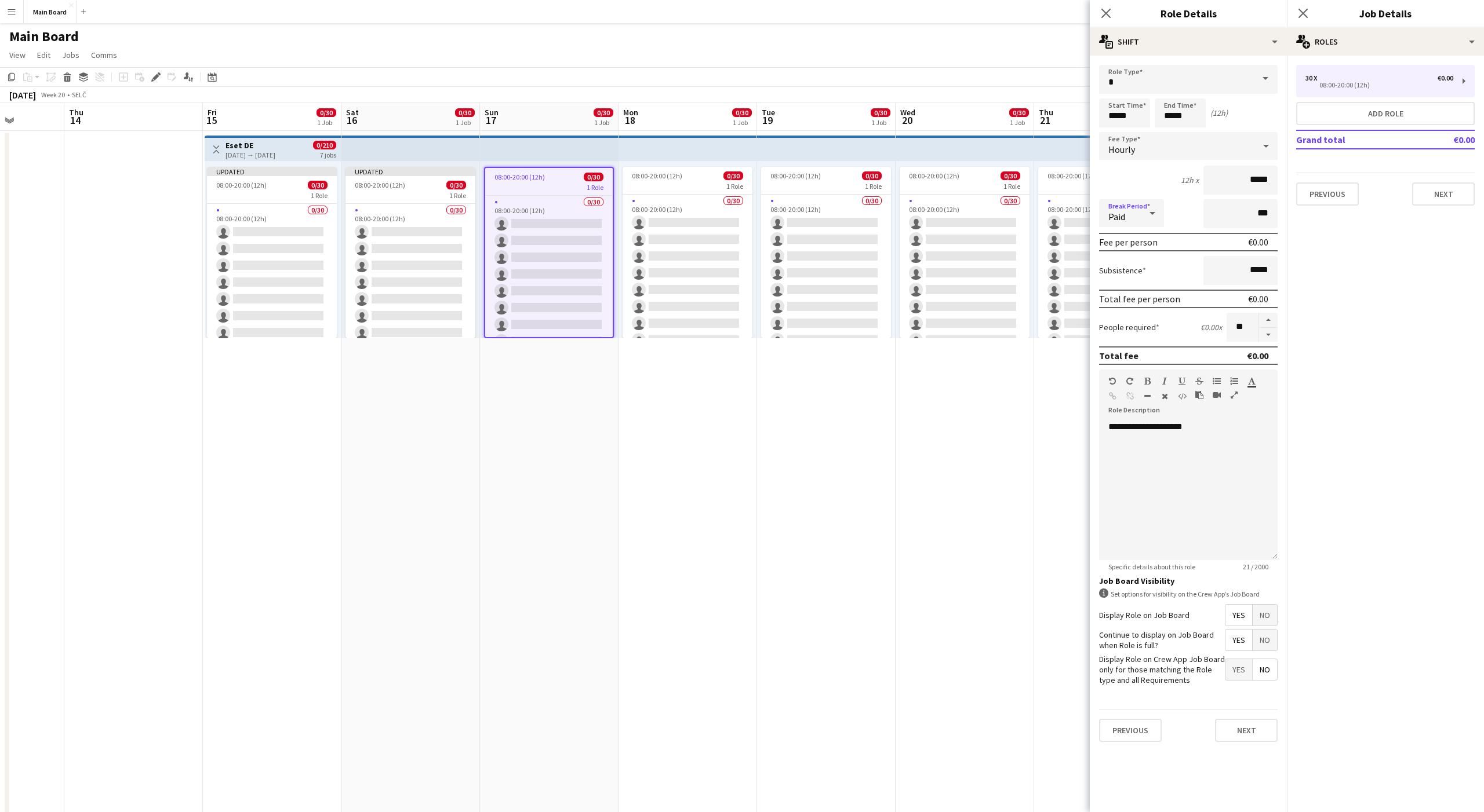
click at [1126, 220] on div "Paid" at bounding box center [1119, 213] width 41 height 28
click at [1123, 269] on span "Unpaid" at bounding box center [1131, 275] width 46 height 11
click at [700, 182] on div "1 Role" at bounding box center [687, 186] width 130 height 9
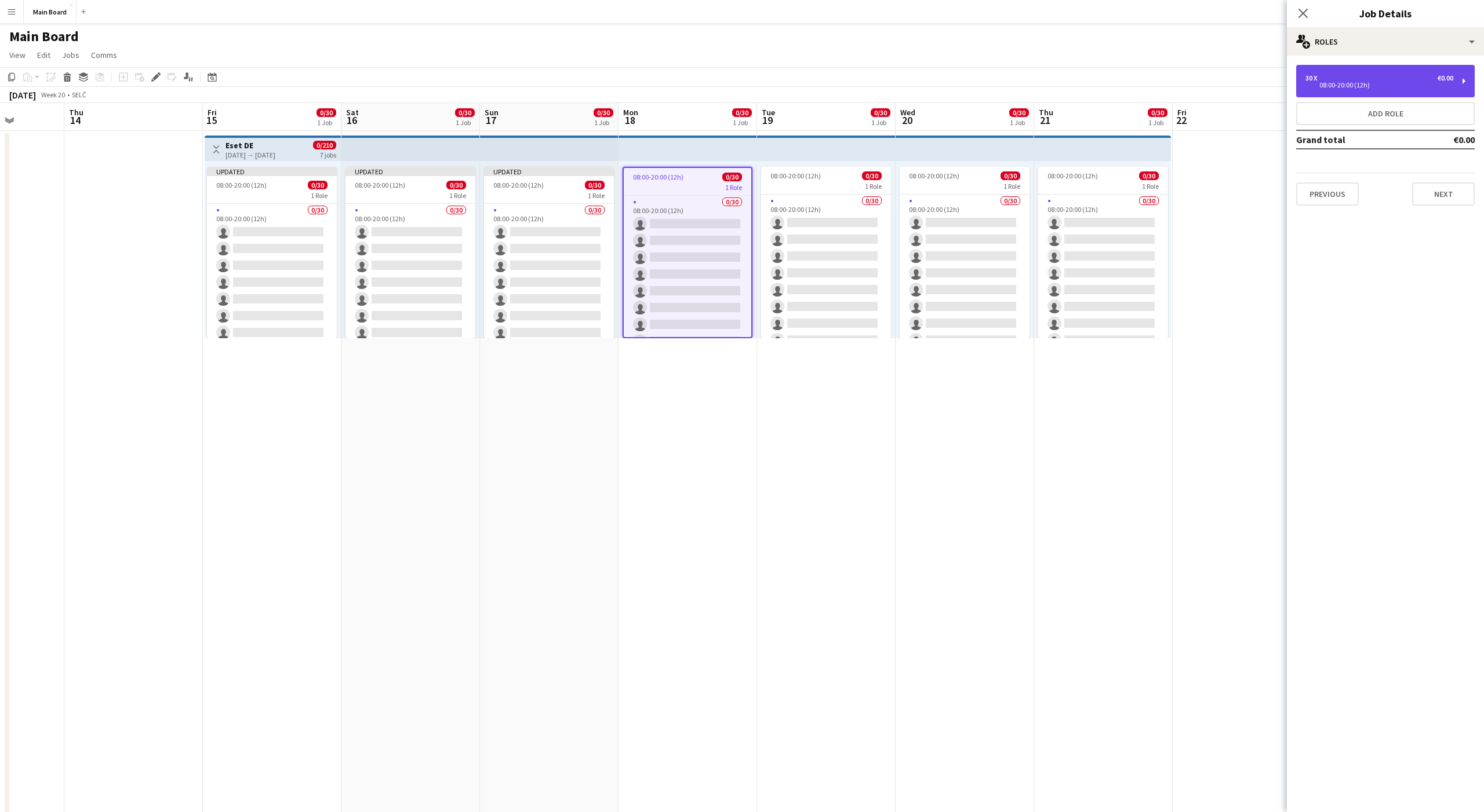
click at [1340, 83] on div "08:00-20:00 (12h)" at bounding box center [1379, 85] width 148 height 6
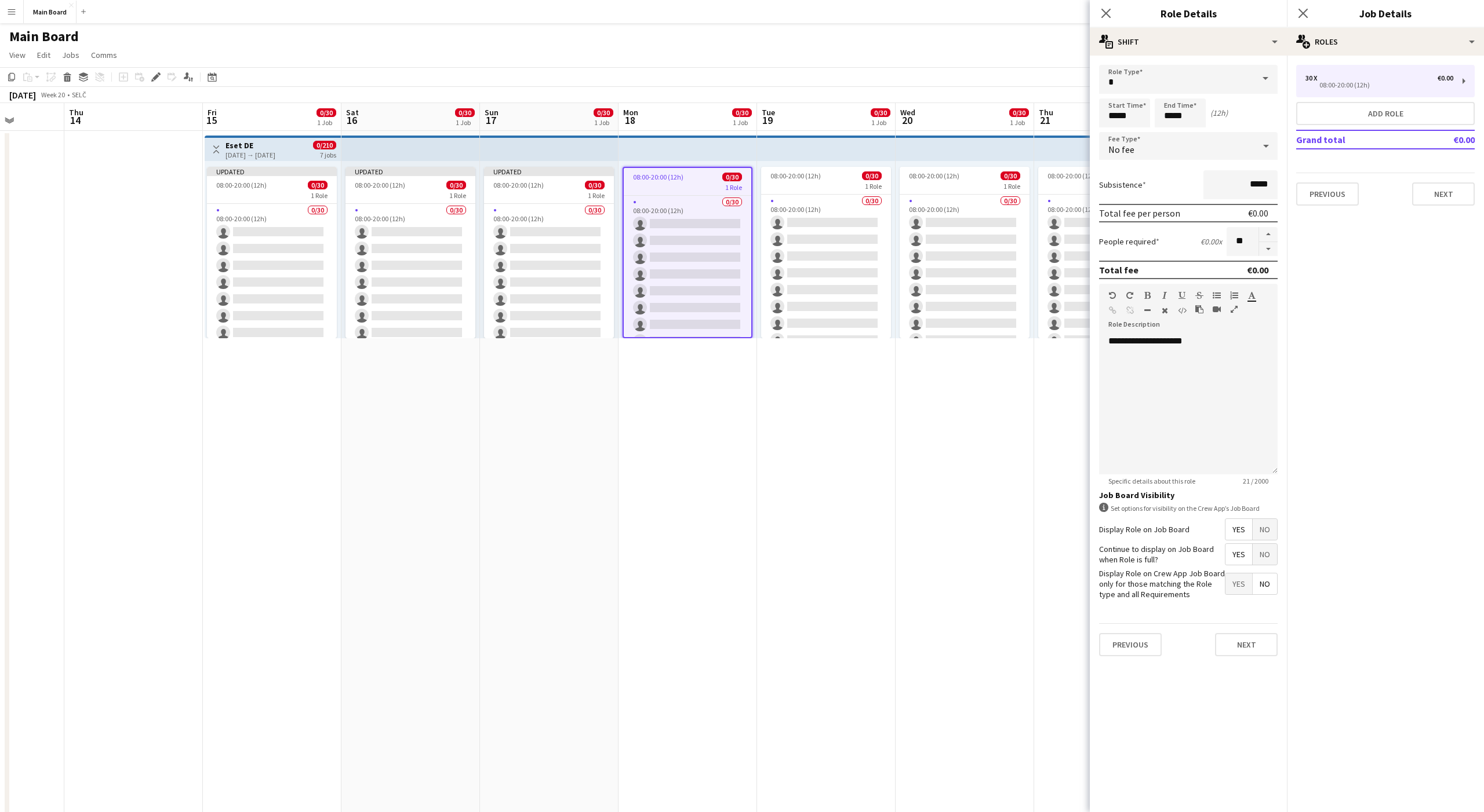
click at [1132, 147] on span "No fee" at bounding box center [1121, 149] width 26 height 12
click at [1122, 189] on mat-option "Hourly" at bounding box center [1188, 179] width 178 height 29
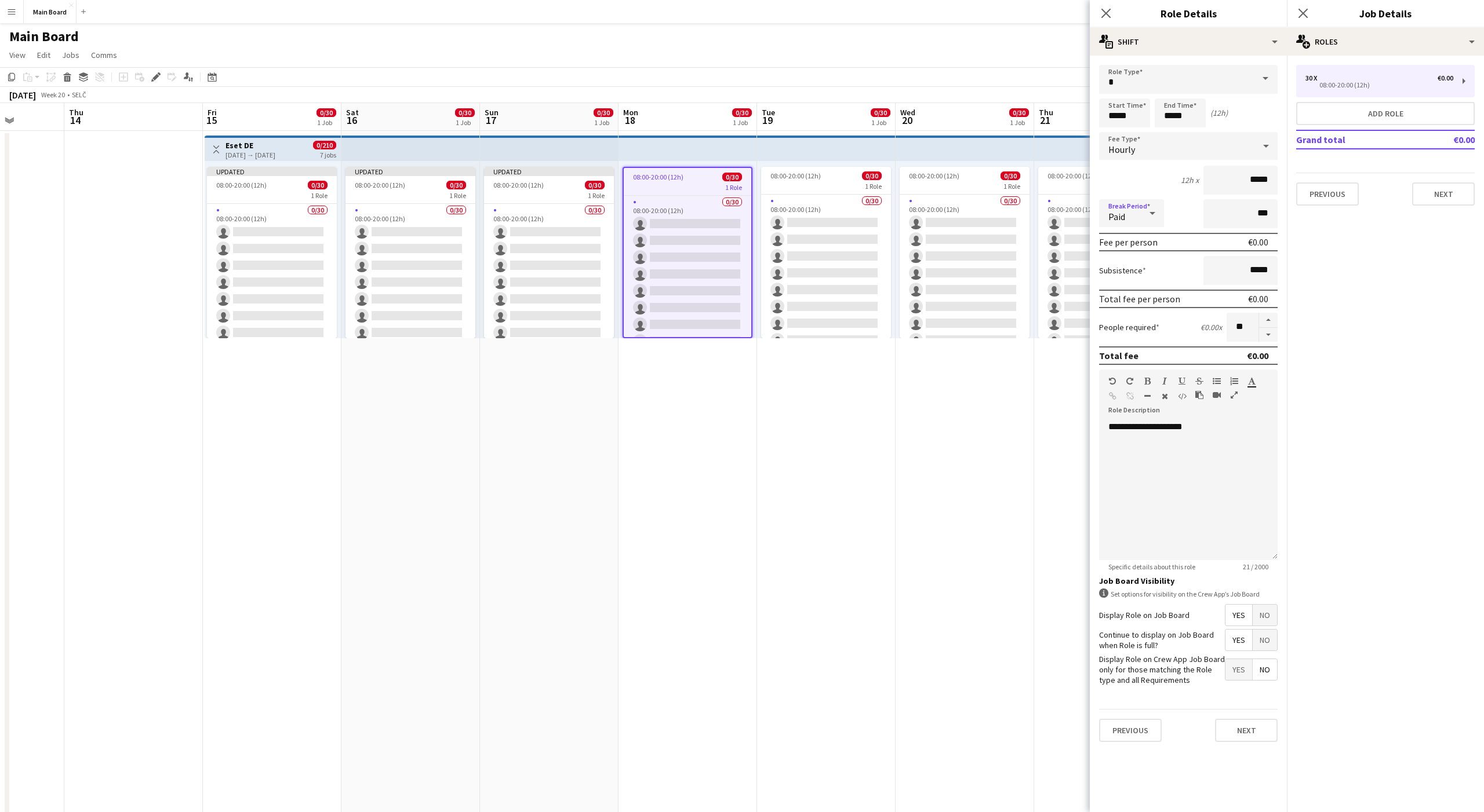
click at [1123, 216] on span "Paid" at bounding box center [1116, 217] width 17 height 12
click at [1118, 278] on span "Unpaid" at bounding box center [1131, 275] width 46 height 11
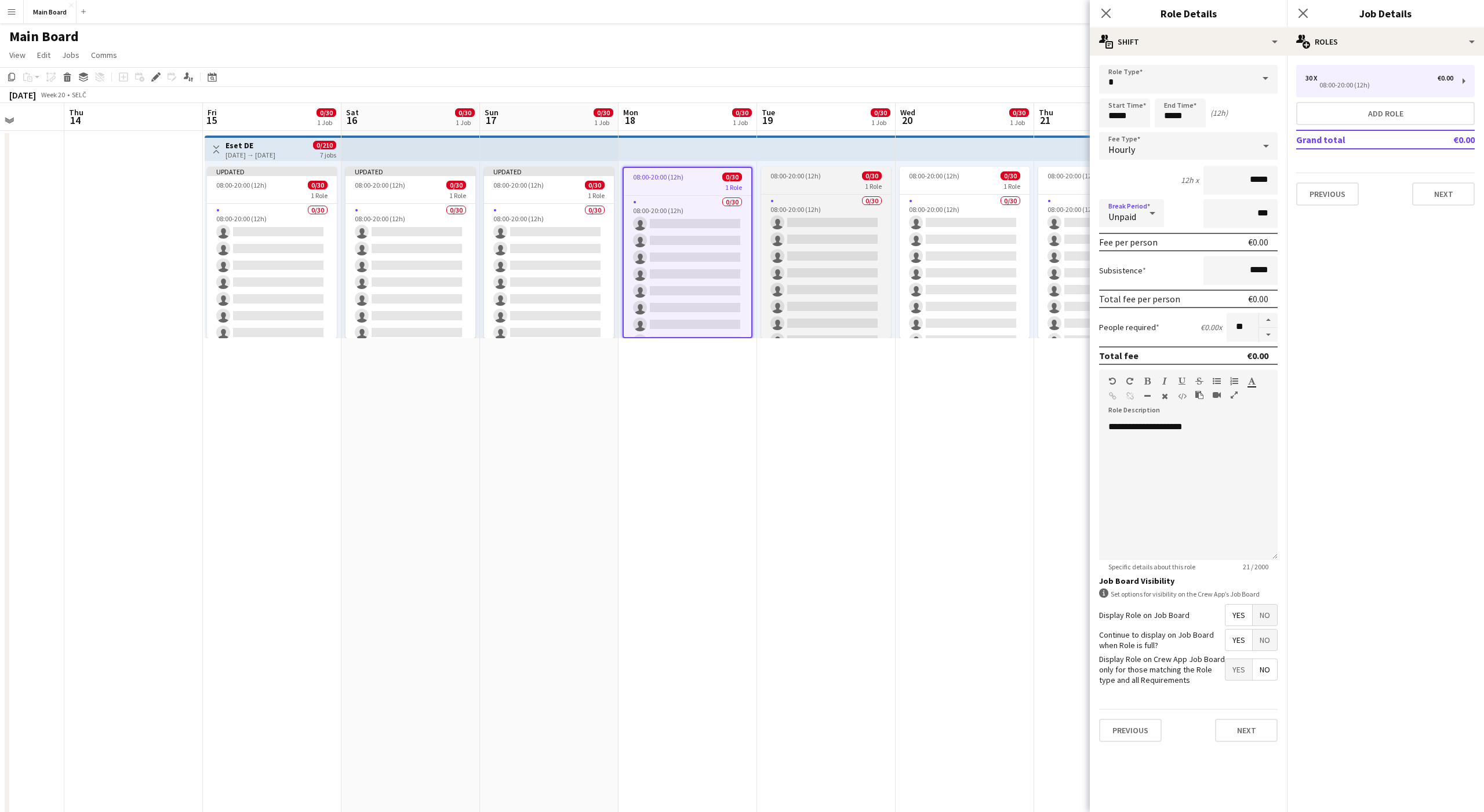
click at [814, 194] on div "0/30 08:00-20:00 (12h) single-neutral-actions single-neutral-actions single-neu…" at bounding box center [825, 265] width 130 height 144
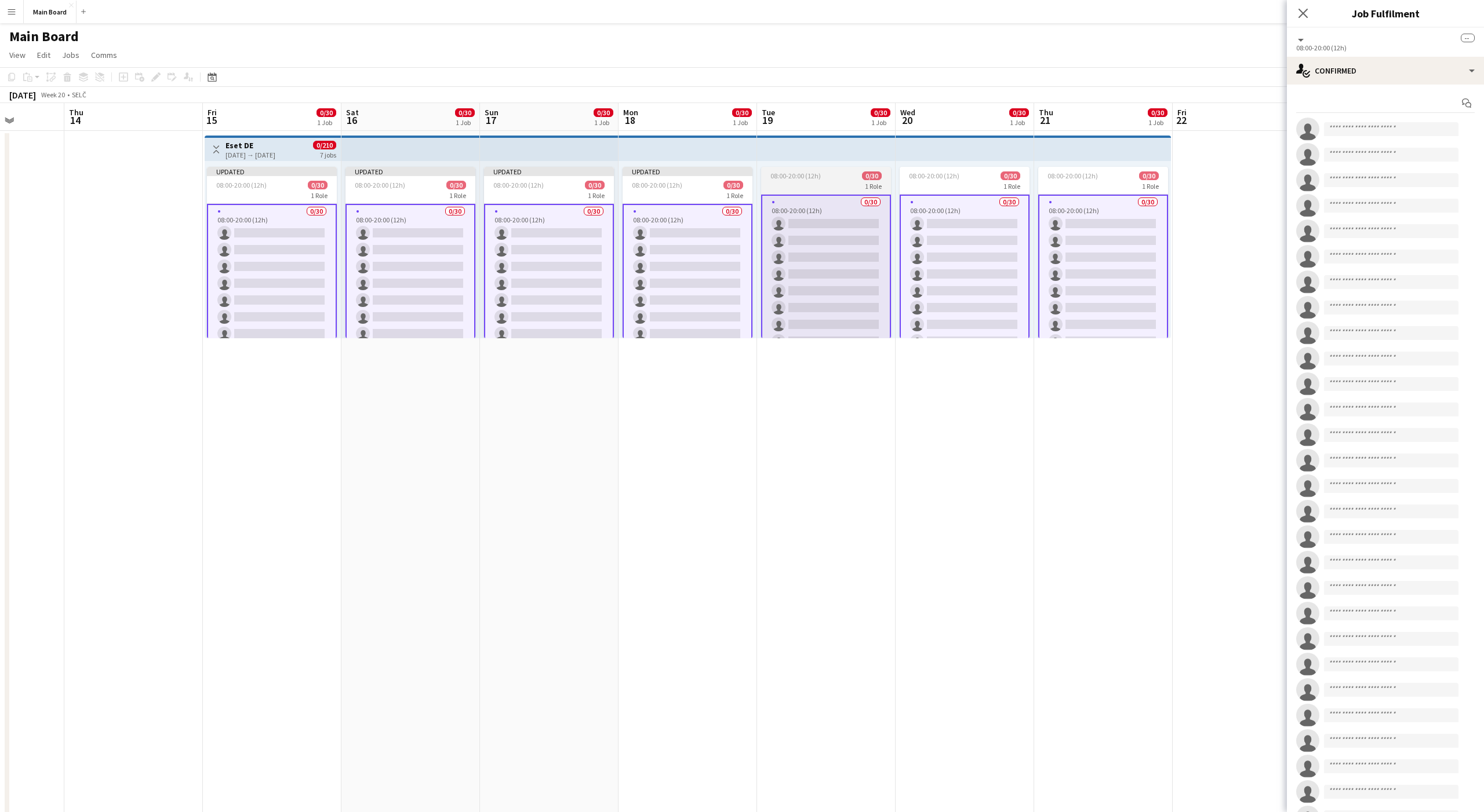
click at [778, 174] on span "08:00-20:00 (12h)" at bounding box center [795, 175] width 51 height 8
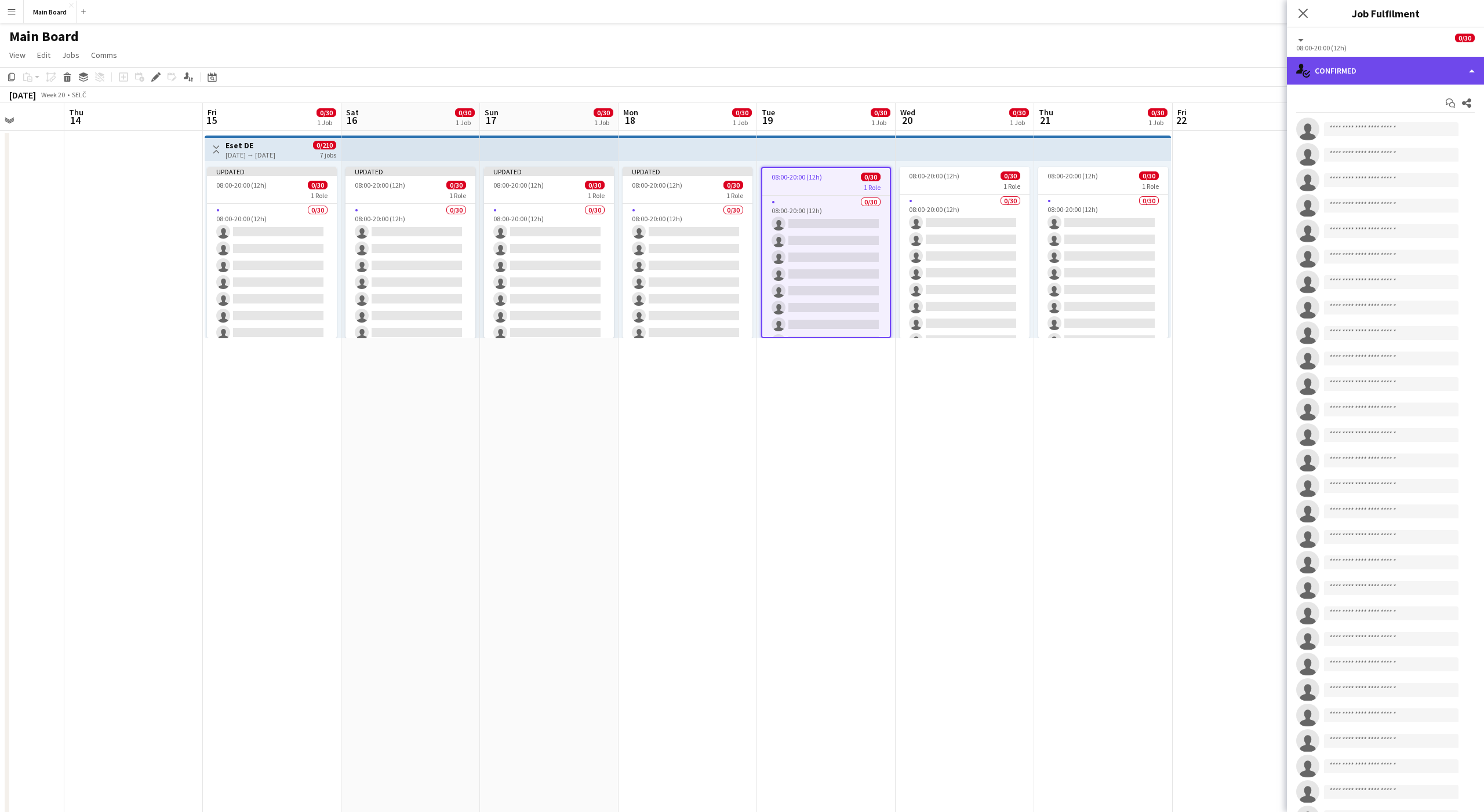
click at [1319, 76] on div "single-neutral-actions-check-2 Confirmed" at bounding box center [1385, 71] width 197 height 28
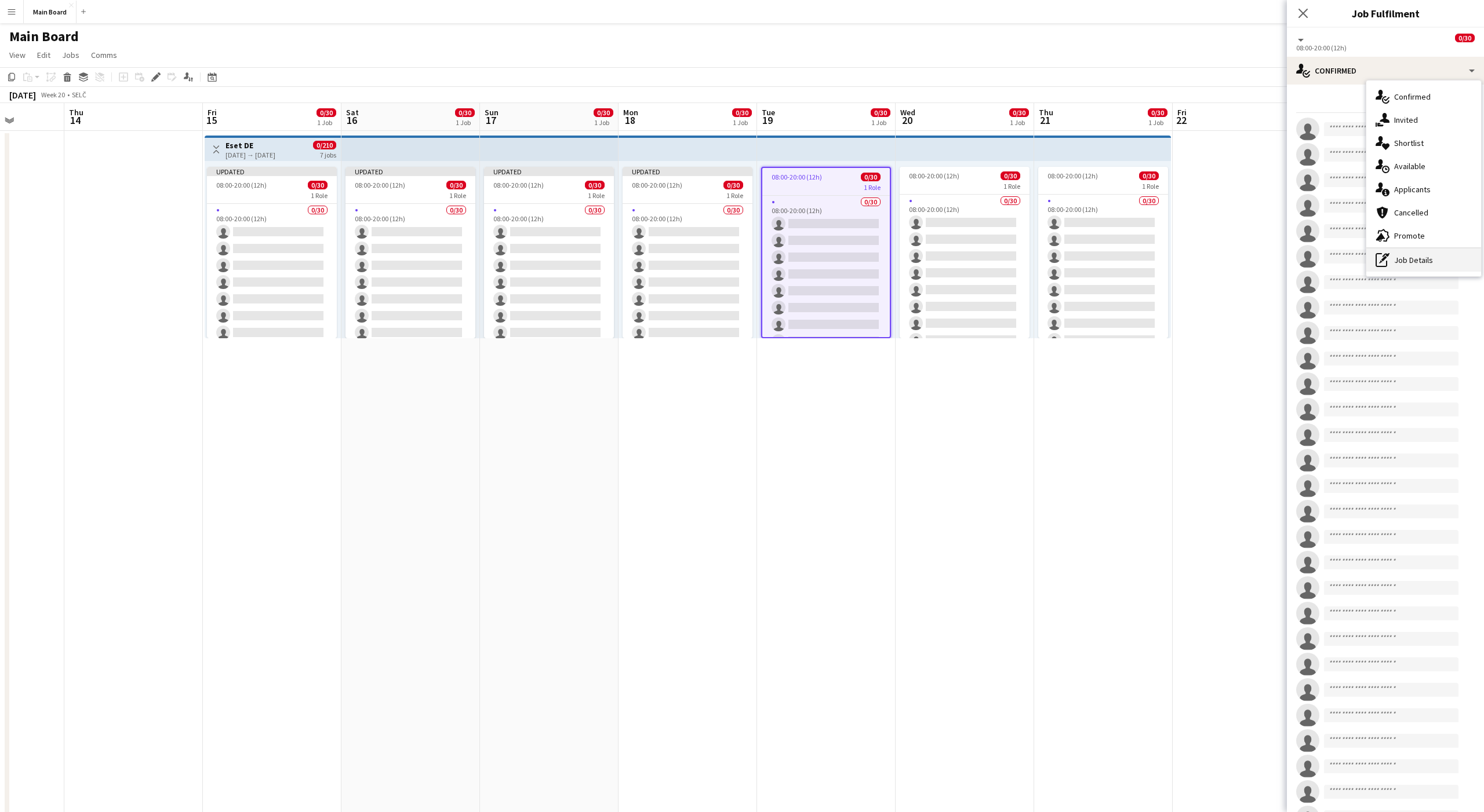
click at [1401, 258] on div "pen-write Job Details" at bounding box center [1423, 260] width 115 height 23
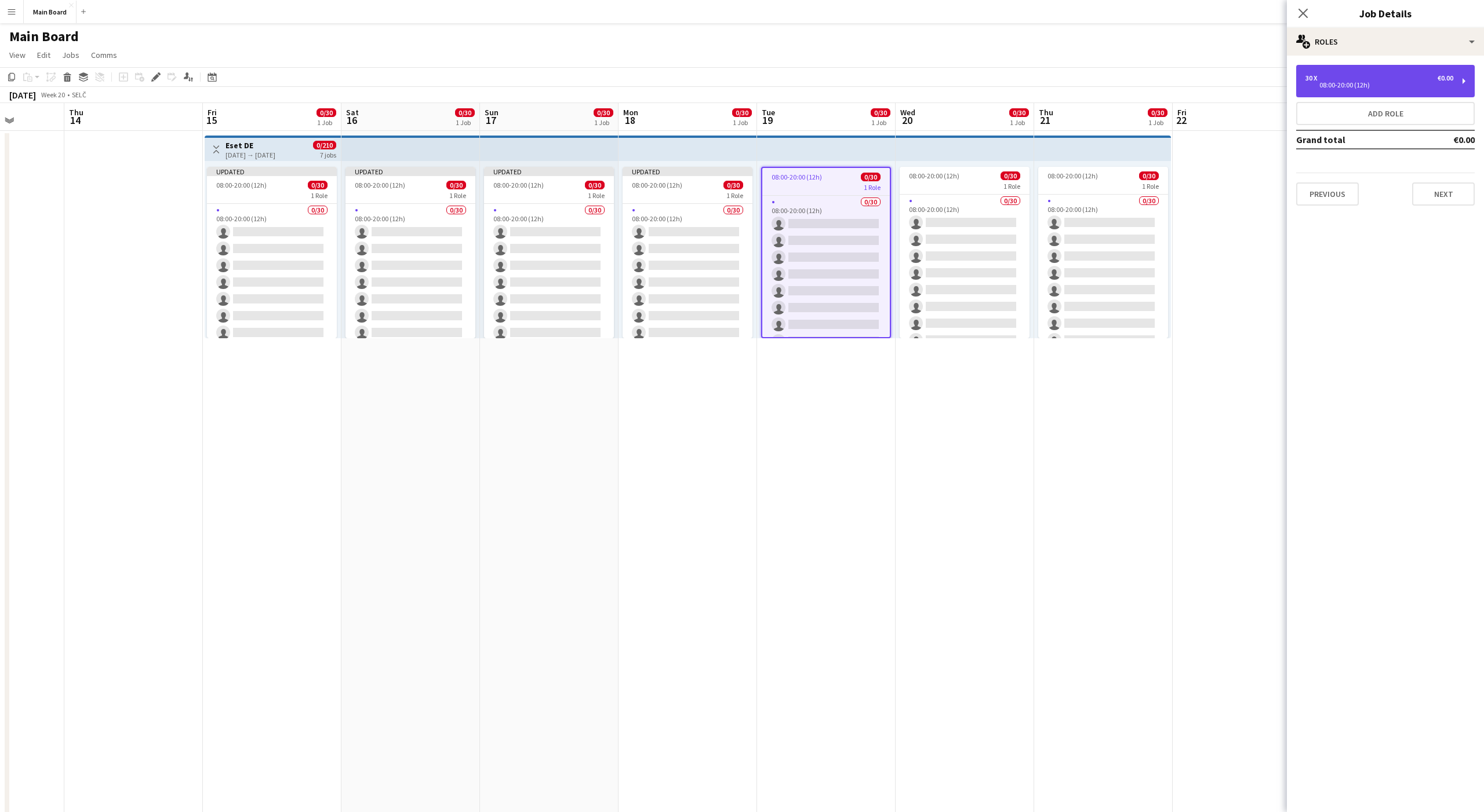
click at [1343, 83] on div "08:00-20:00 (12h)" at bounding box center [1379, 85] width 148 height 6
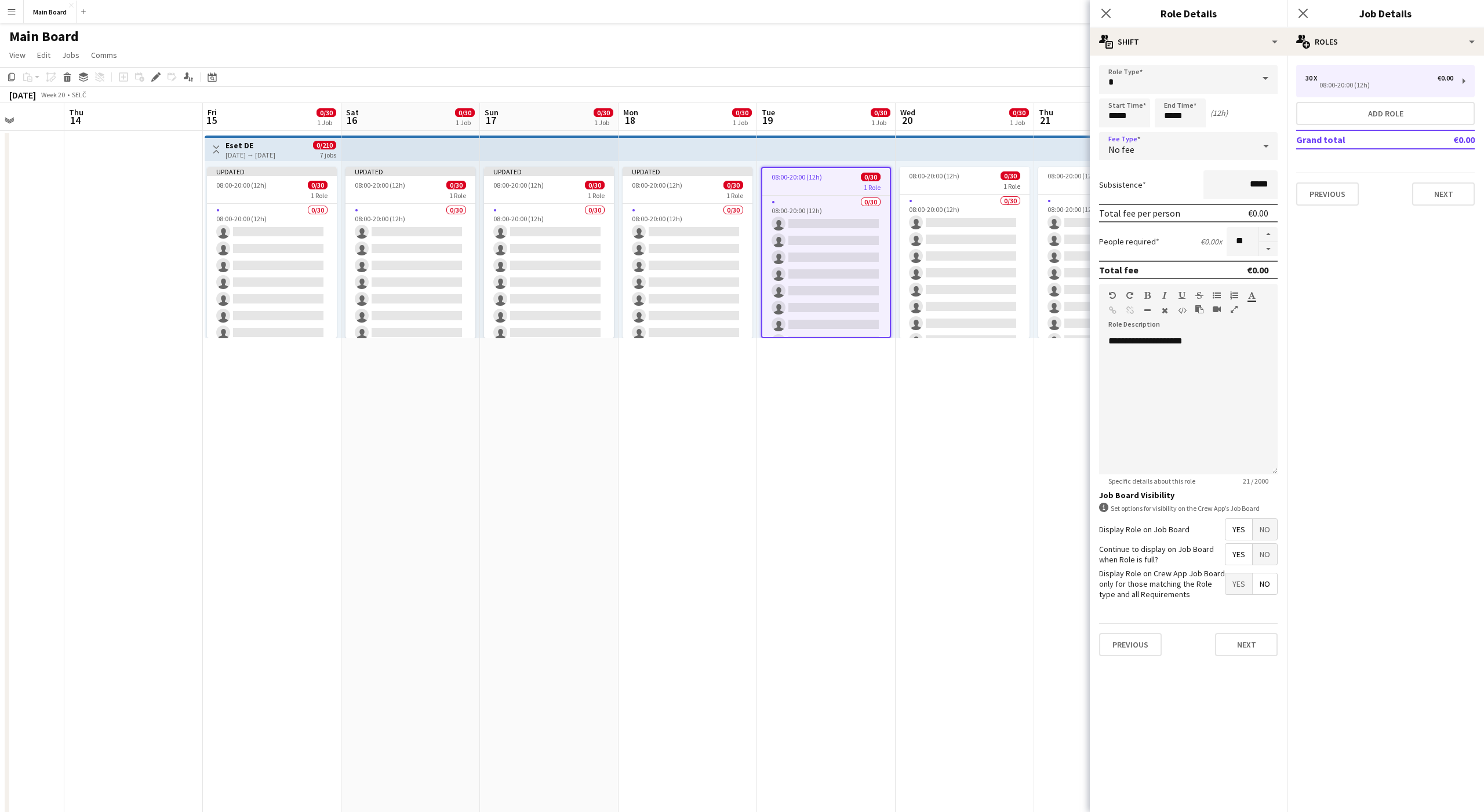
click at [1180, 152] on div "No fee" at bounding box center [1176, 146] width 155 height 28
click at [1113, 178] on span "Hourly" at bounding box center [1188, 179] width 160 height 11
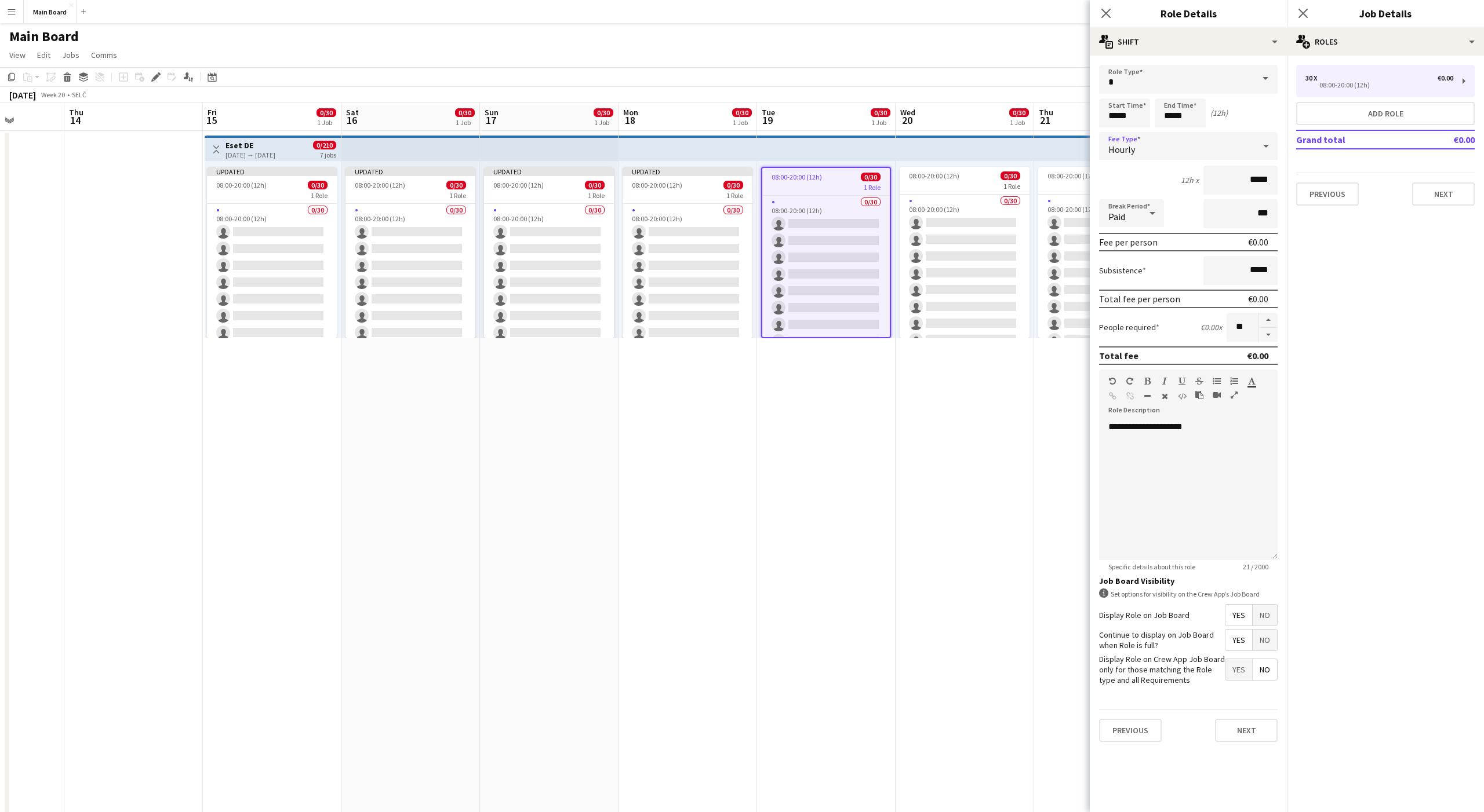
click at [1127, 210] on div "Paid" at bounding box center [1119, 213] width 41 height 28
click at [1133, 279] on span "Unpaid" at bounding box center [1131, 275] width 46 height 11
click at [947, 185] on div "1 Role" at bounding box center [964, 186] width 130 height 9
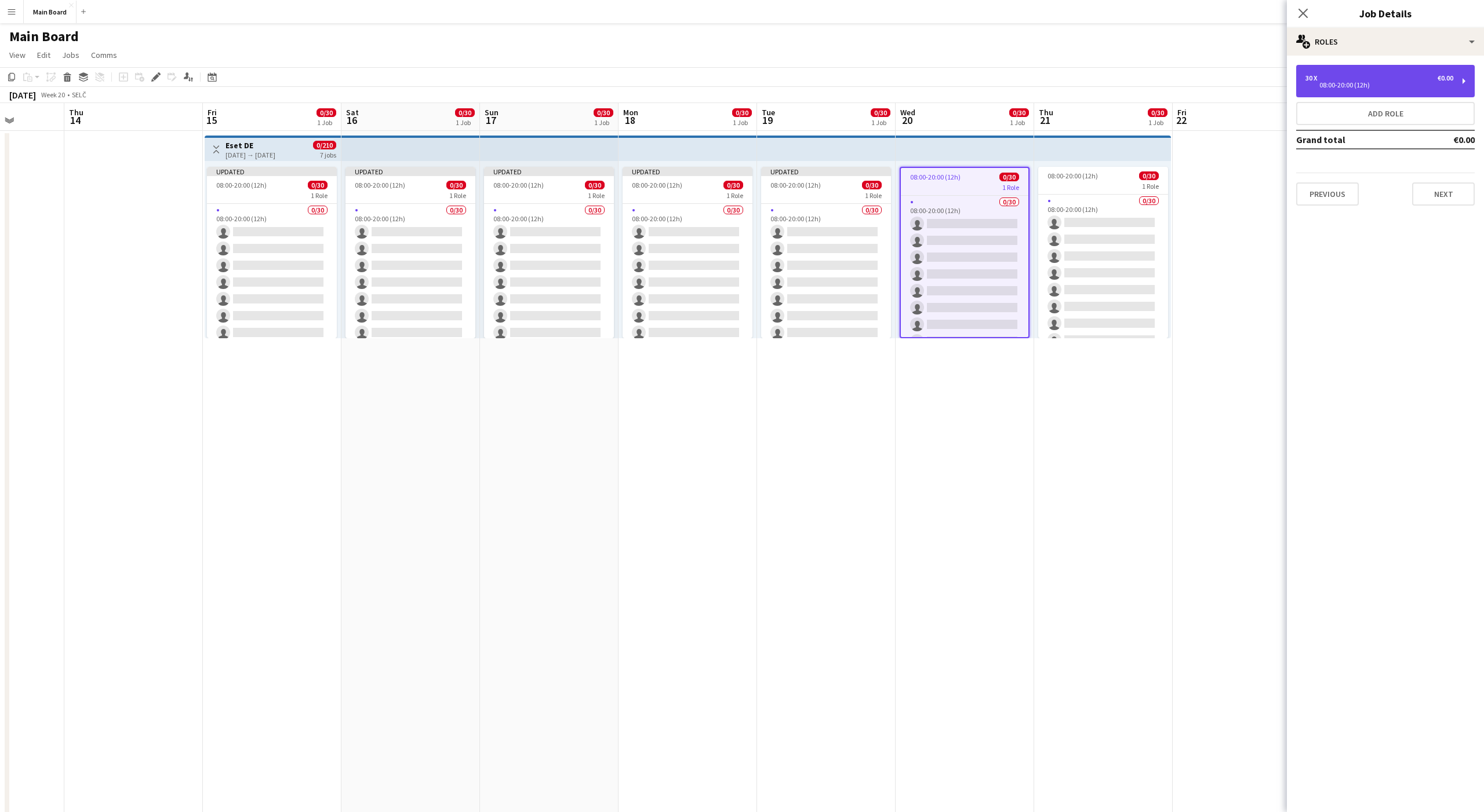
click at [1342, 83] on div "08:00-20:00 (12h)" at bounding box center [1379, 85] width 148 height 6
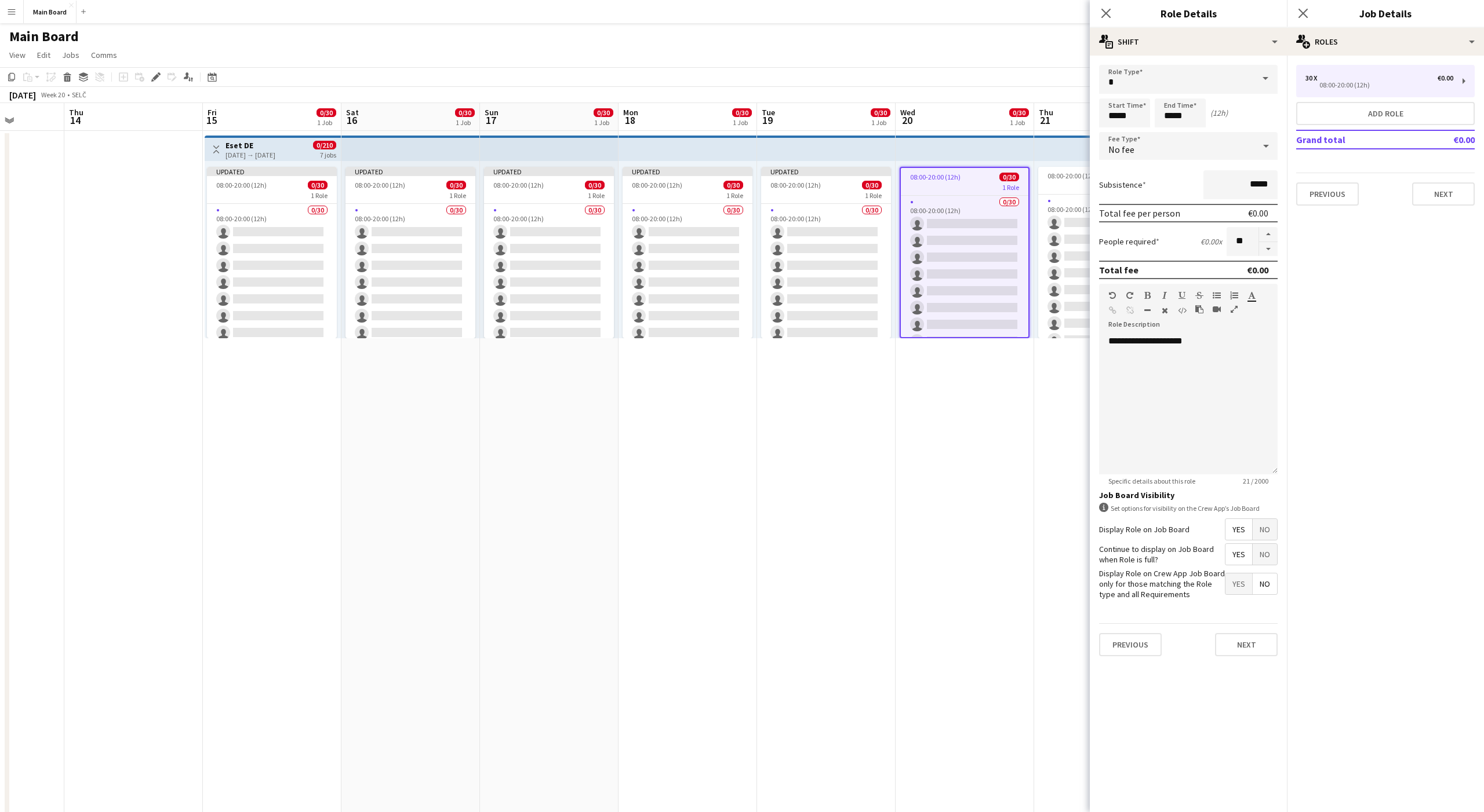
click at [1105, 154] on div "No fee" at bounding box center [1176, 146] width 155 height 28
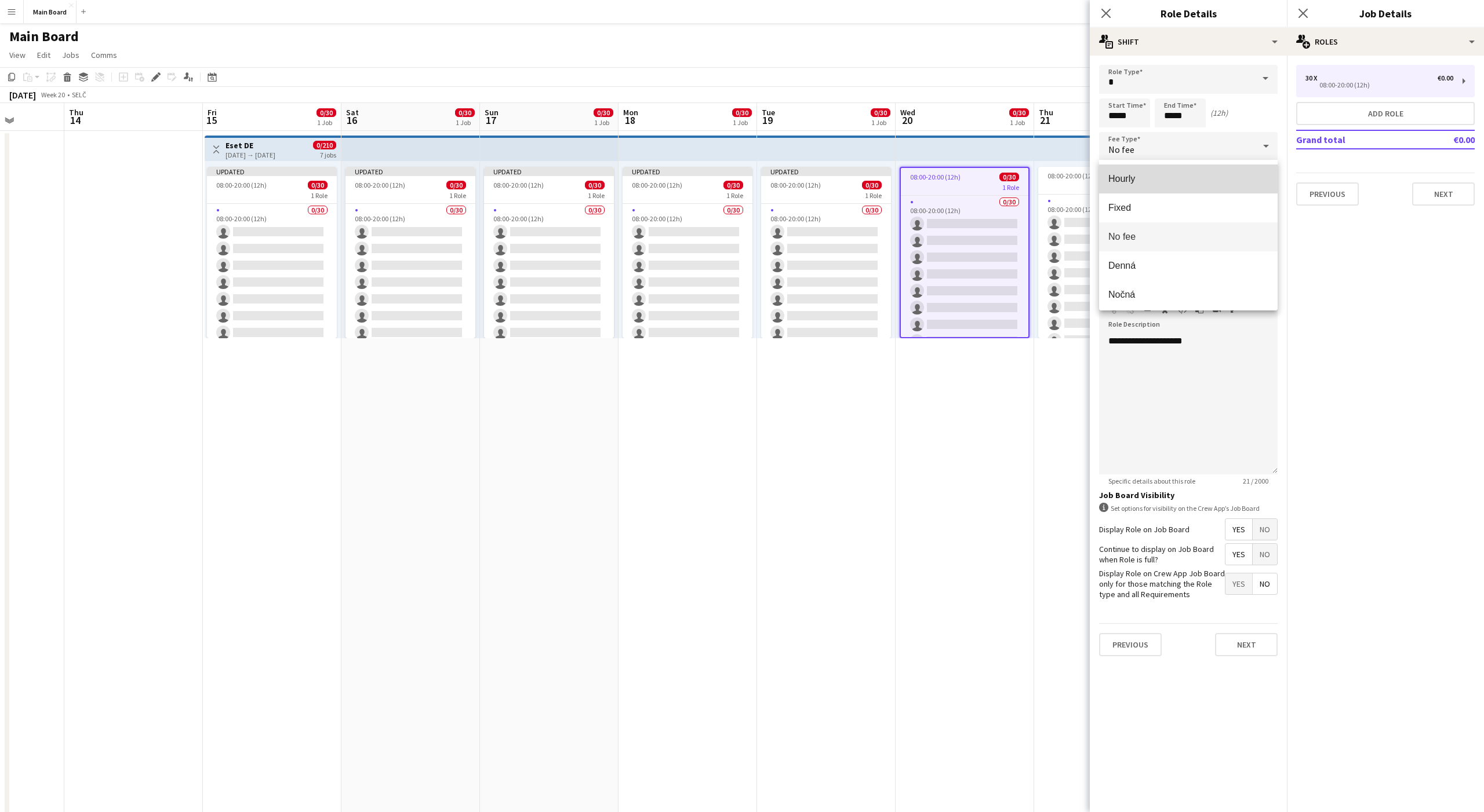
click at [1113, 186] on mat-option "Hourly" at bounding box center [1188, 179] width 178 height 29
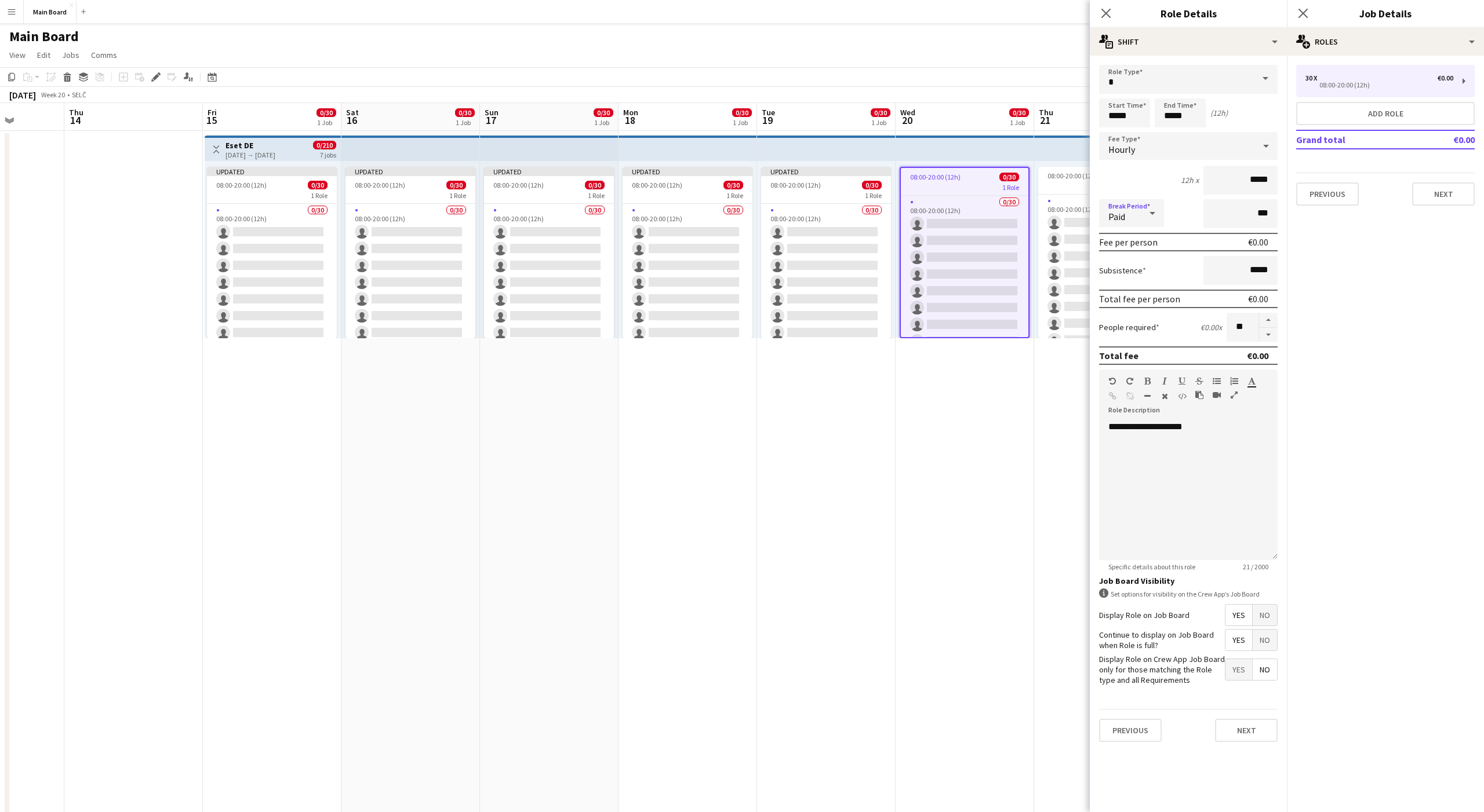
click at [1122, 209] on div "Paid" at bounding box center [1119, 213] width 41 height 28
click at [1125, 272] on span "Unpaid" at bounding box center [1131, 275] width 46 height 11
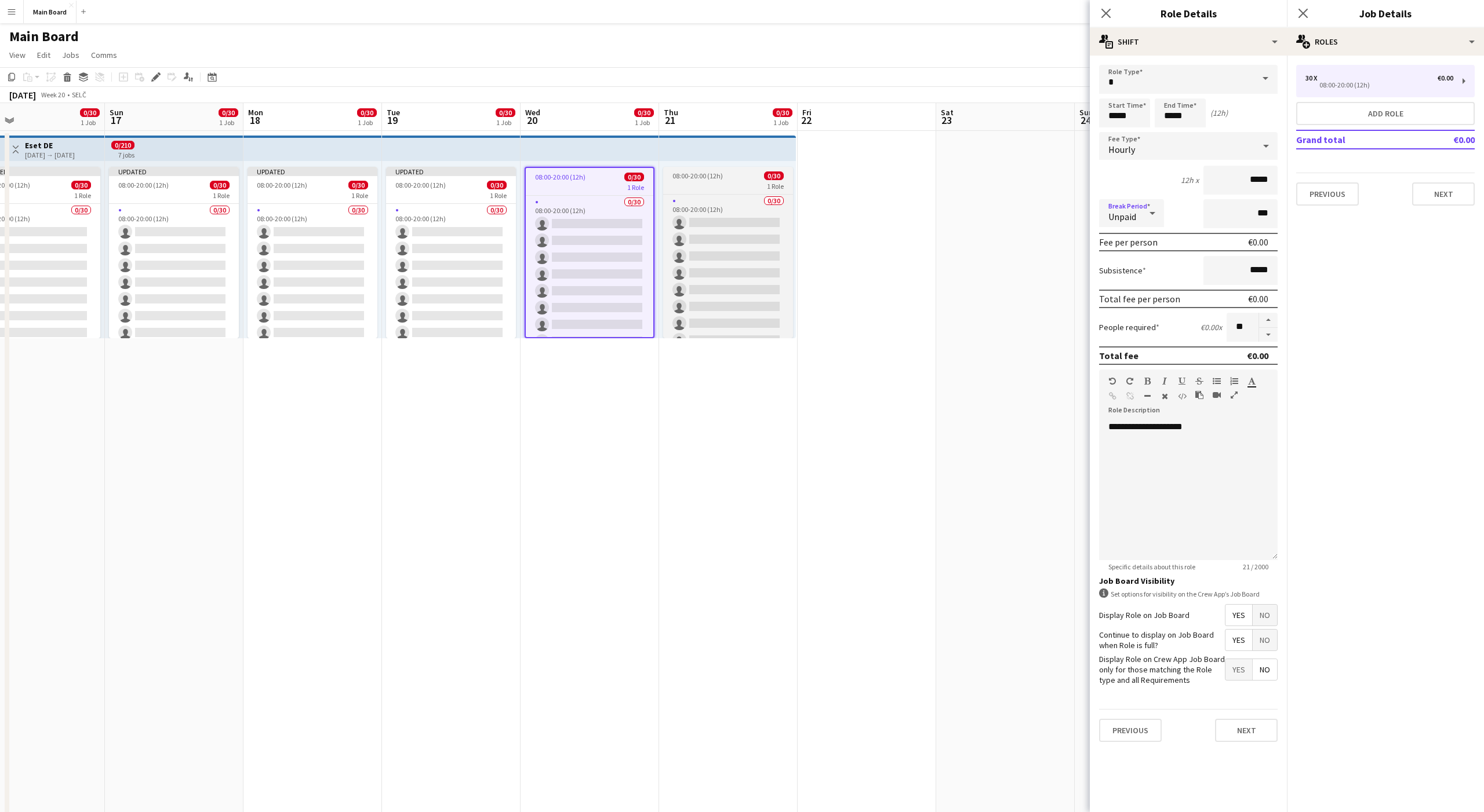
click at [737, 179] on div "08:00-20:00 (12h) 0/30" at bounding box center [728, 175] width 130 height 8
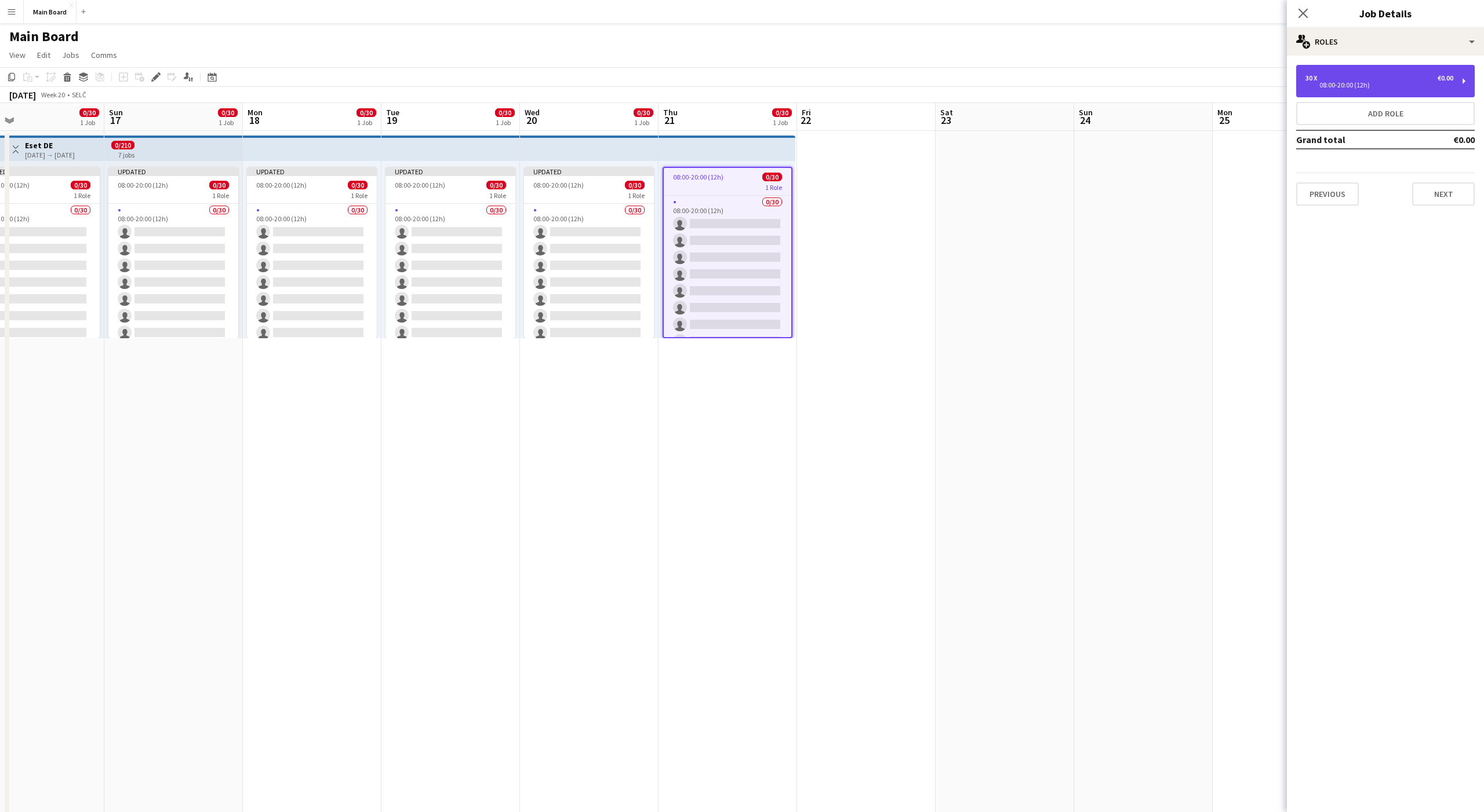
click at [1351, 93] on div "30 x €0.00 08:00-20:00 (12h)" at bounding box center [1386, 81] width 178 height 32
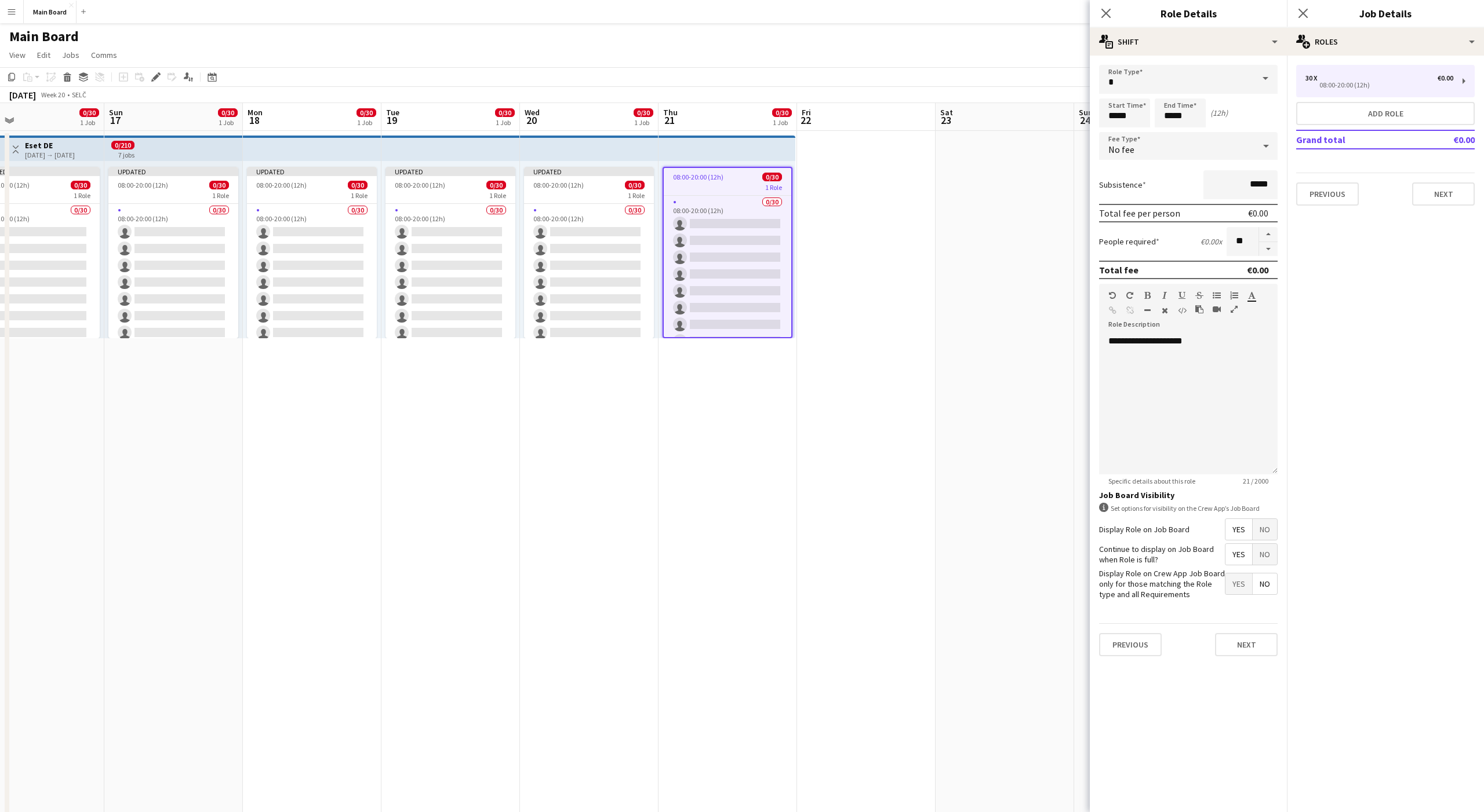
click at [1145, 143] on div "No fee" at bounding box center [1176, 146] width 155 height 28
click at [1133, 179] on span "Hourly" at bounding box center [1188, 179] width 160 height 11
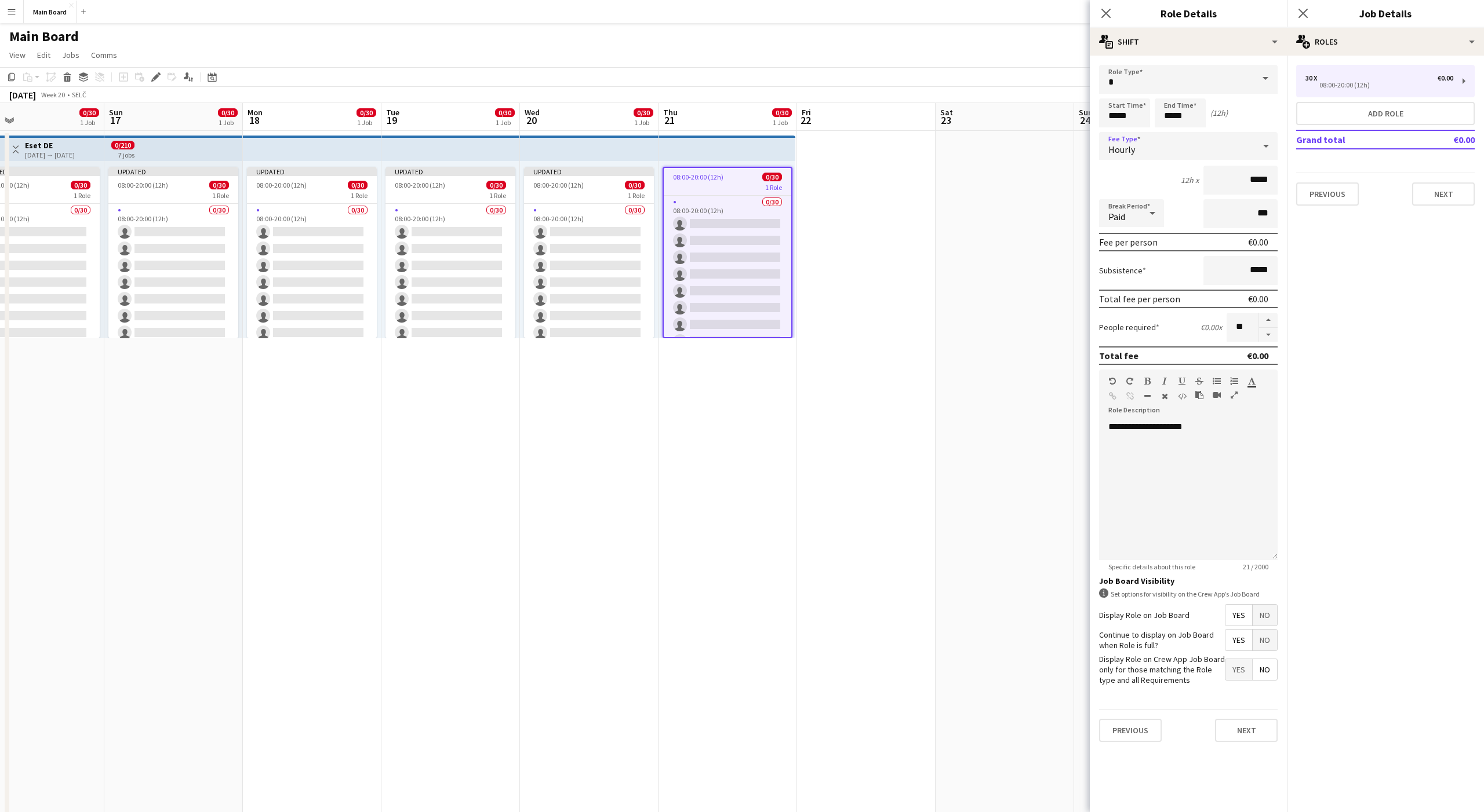
click at [1130, 210] on div "Paid" at bounding box center [1119, 213] width 41 height 28
click at [1128, 272] on span "Unpaid" at bounding box center [1131, 275] width 46 height 11
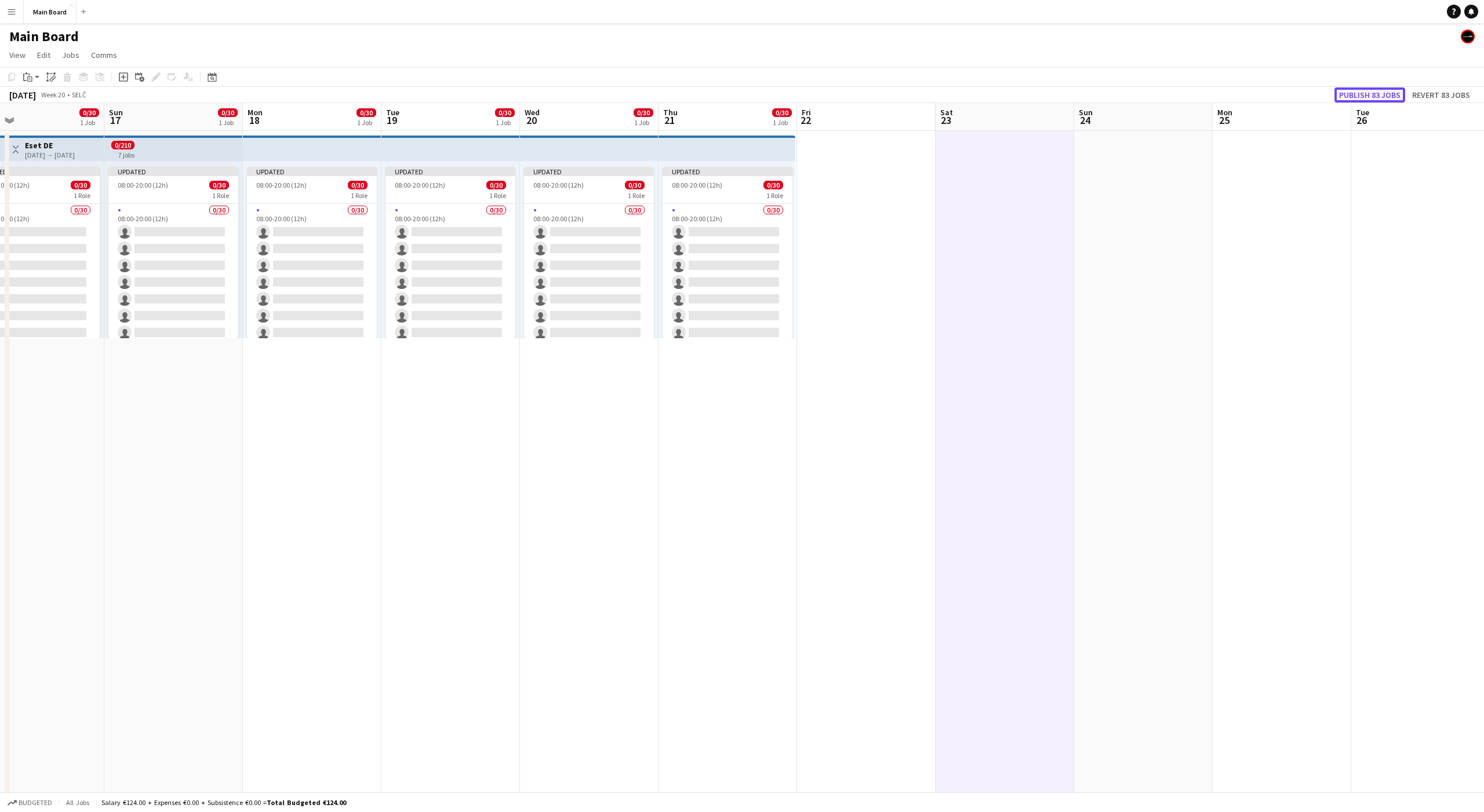
click at [1376, 96] on button "Publish 83 jobs" at bounding box center [1369, 95] width 71 height 15
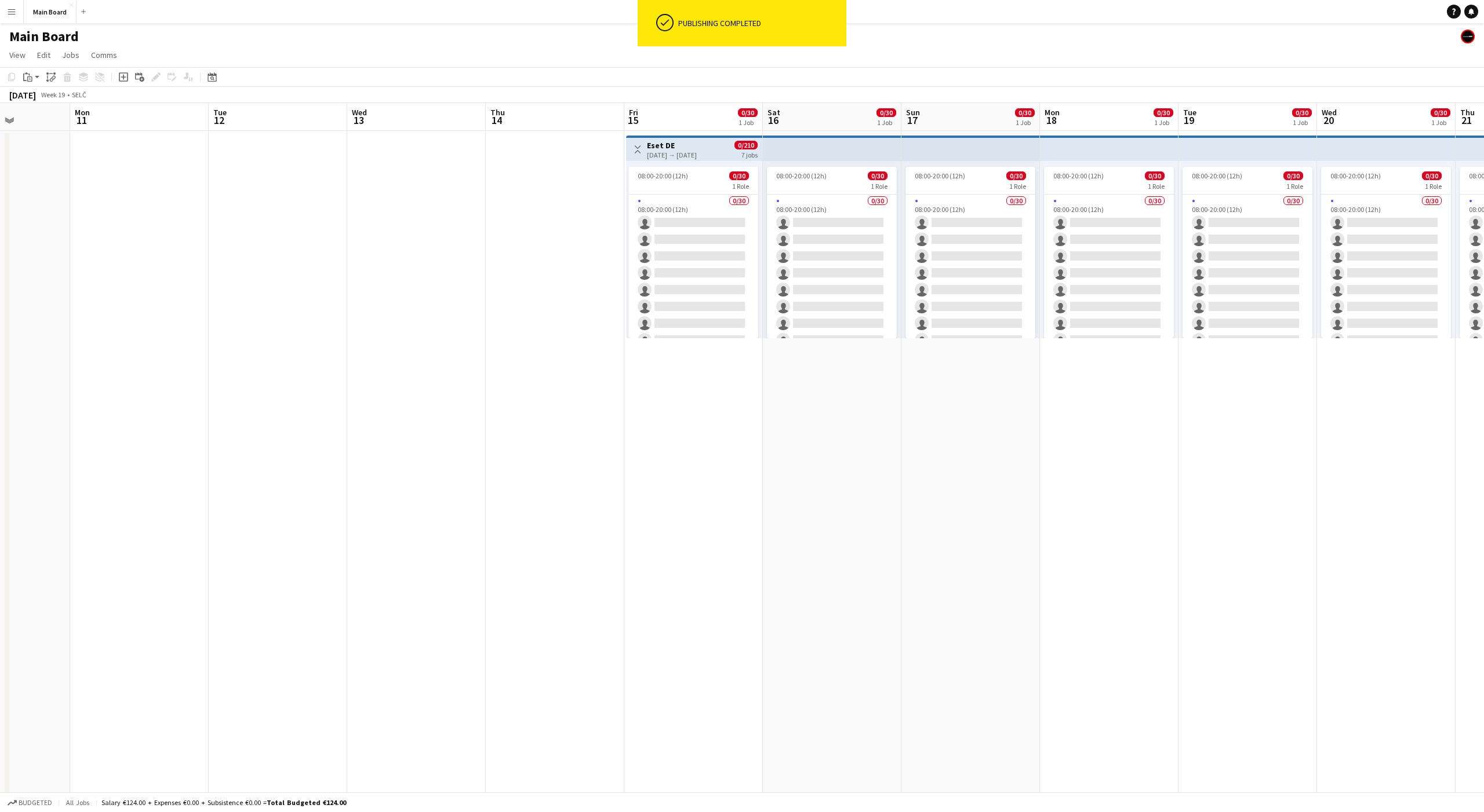
scroll to position [0, 344]
click at [210, 75] on icon at bounding box center [211, 77] width 8 height 9
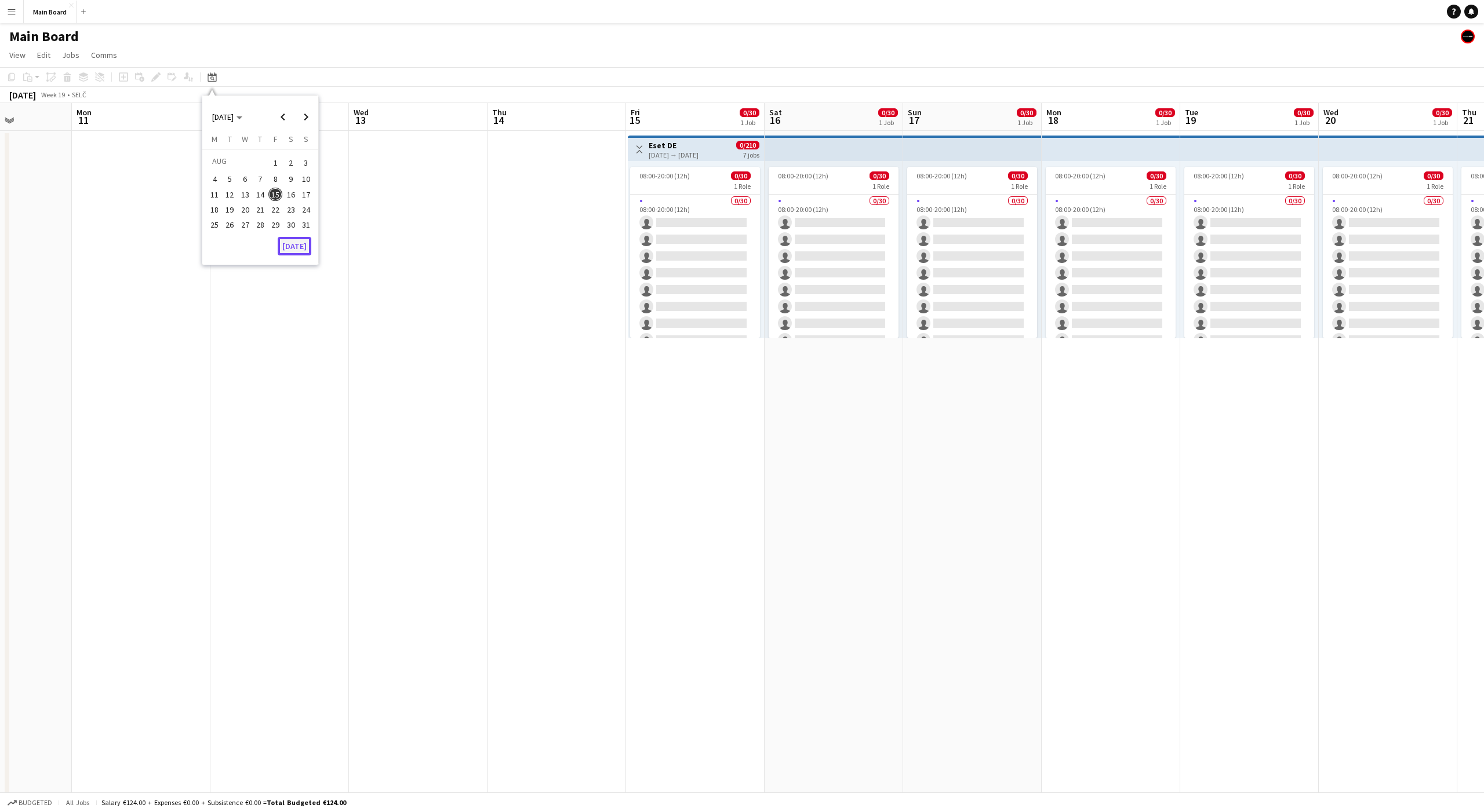
click at [292, 240] on button "[DATE]" at bounding box center [294, 246] width 34 height 18
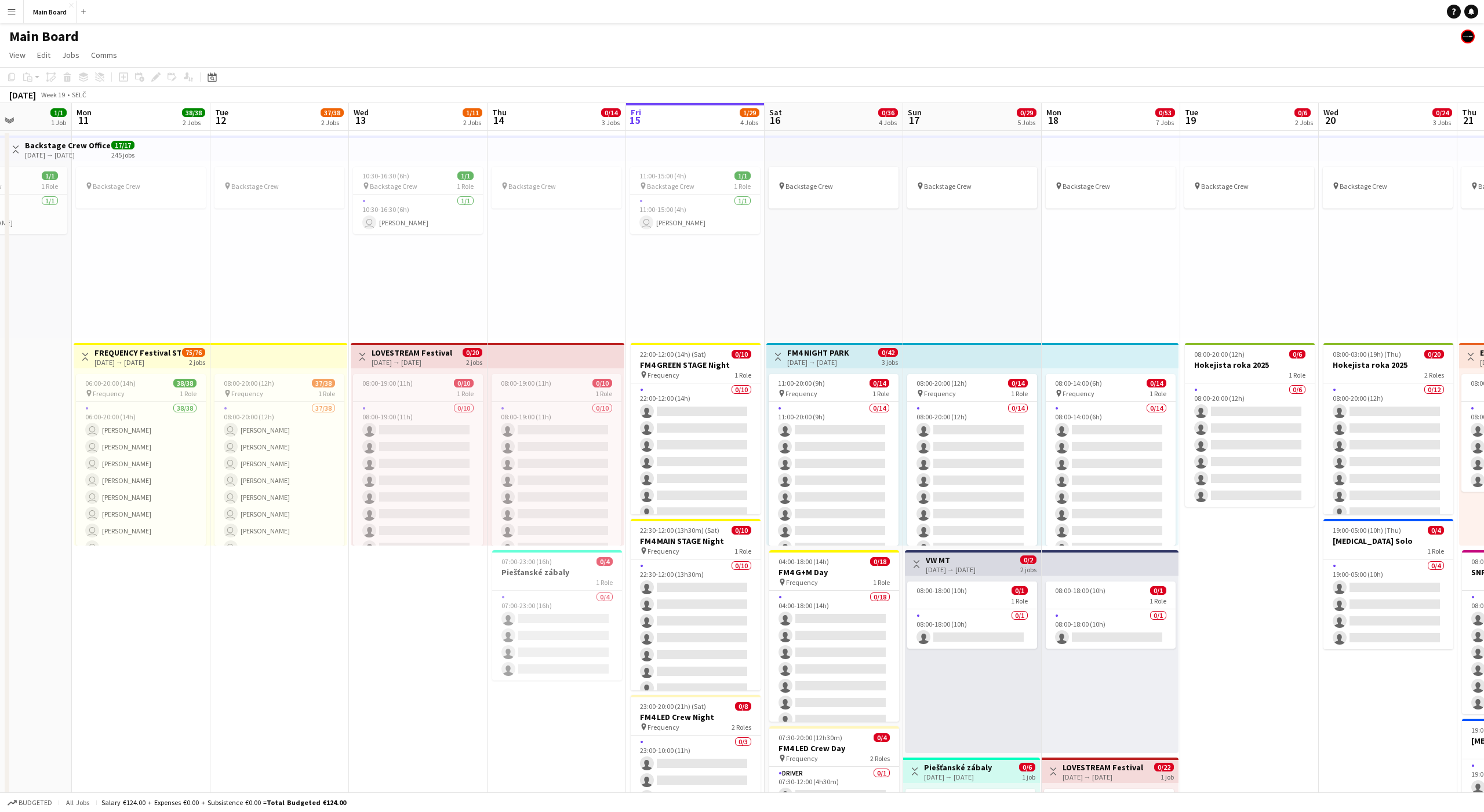
scroll to position [0, 399]
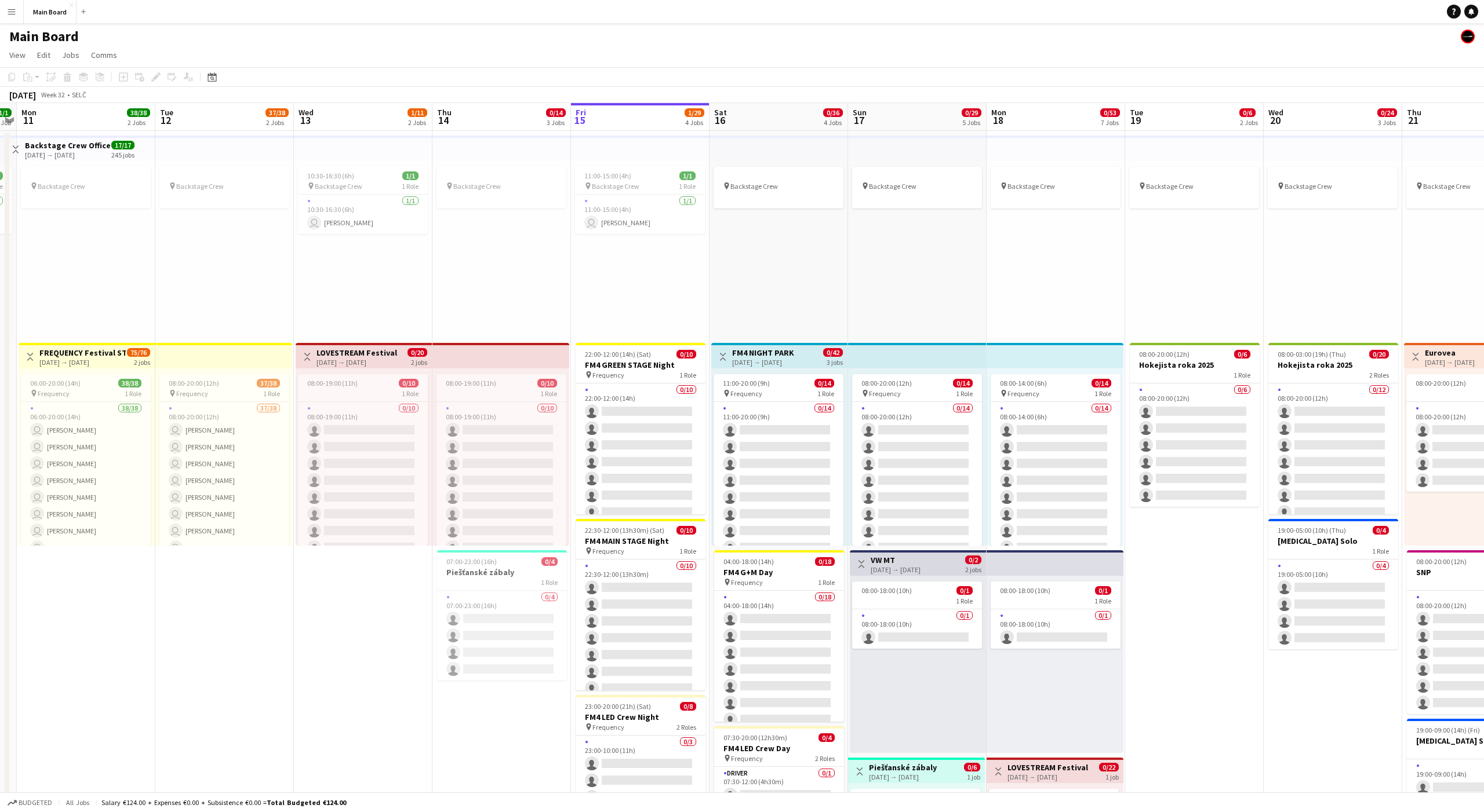
click at [813, 220] on div "pin Backstage Crew" at bounding box center [778, 249] width 139 height 177
click at [794, 224] on div "pin Backstage Crew" at bounding box center [778, 249] width 139 height 177
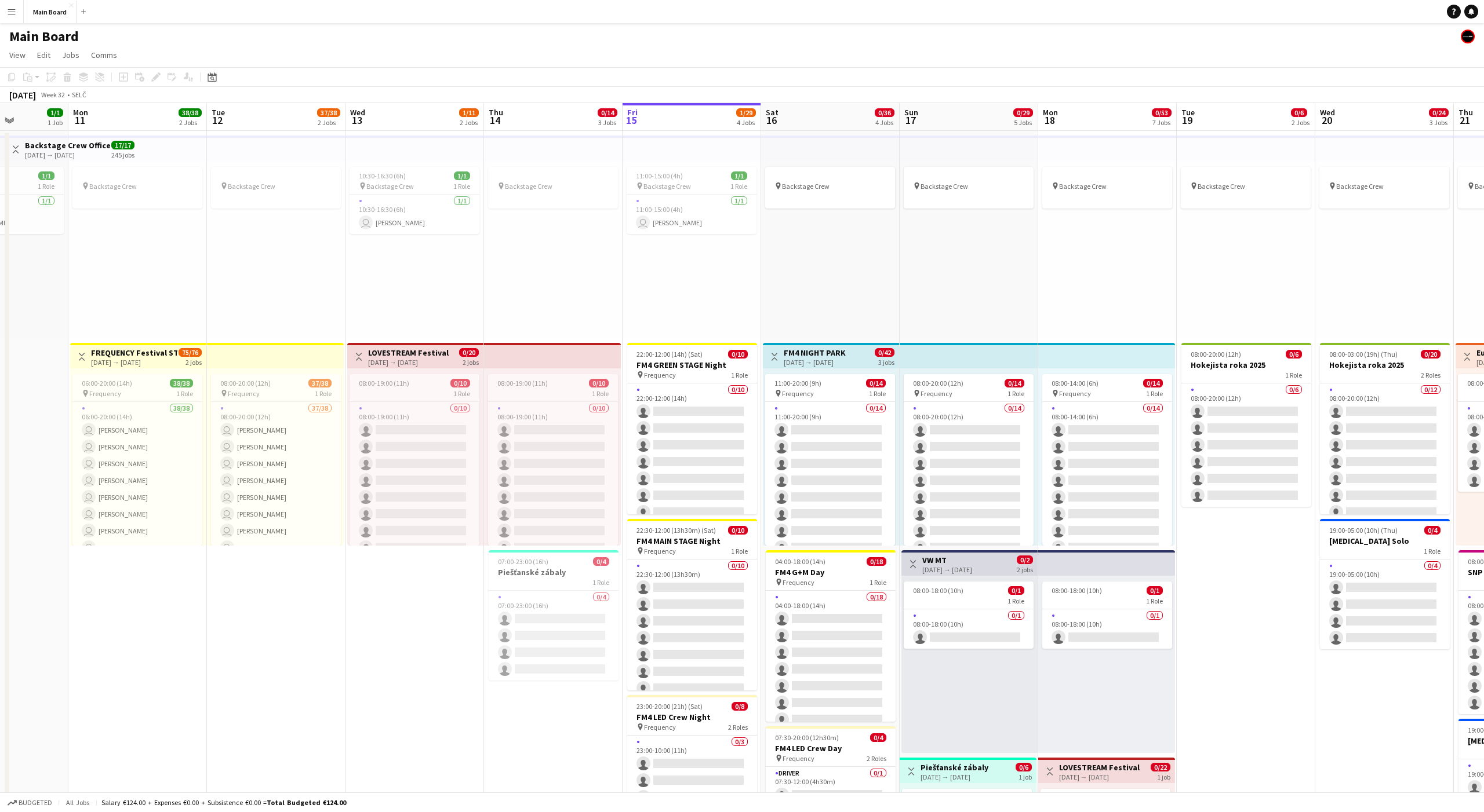
scroll to position [0, 345]
click at [821, 249] on div "pin Backstage Crew" at bounding box center [833, 249] width 139 height 177
click at [828, 272] on div "pin Backstage Crew" at bounding box center [833, 249] width 139 height 177
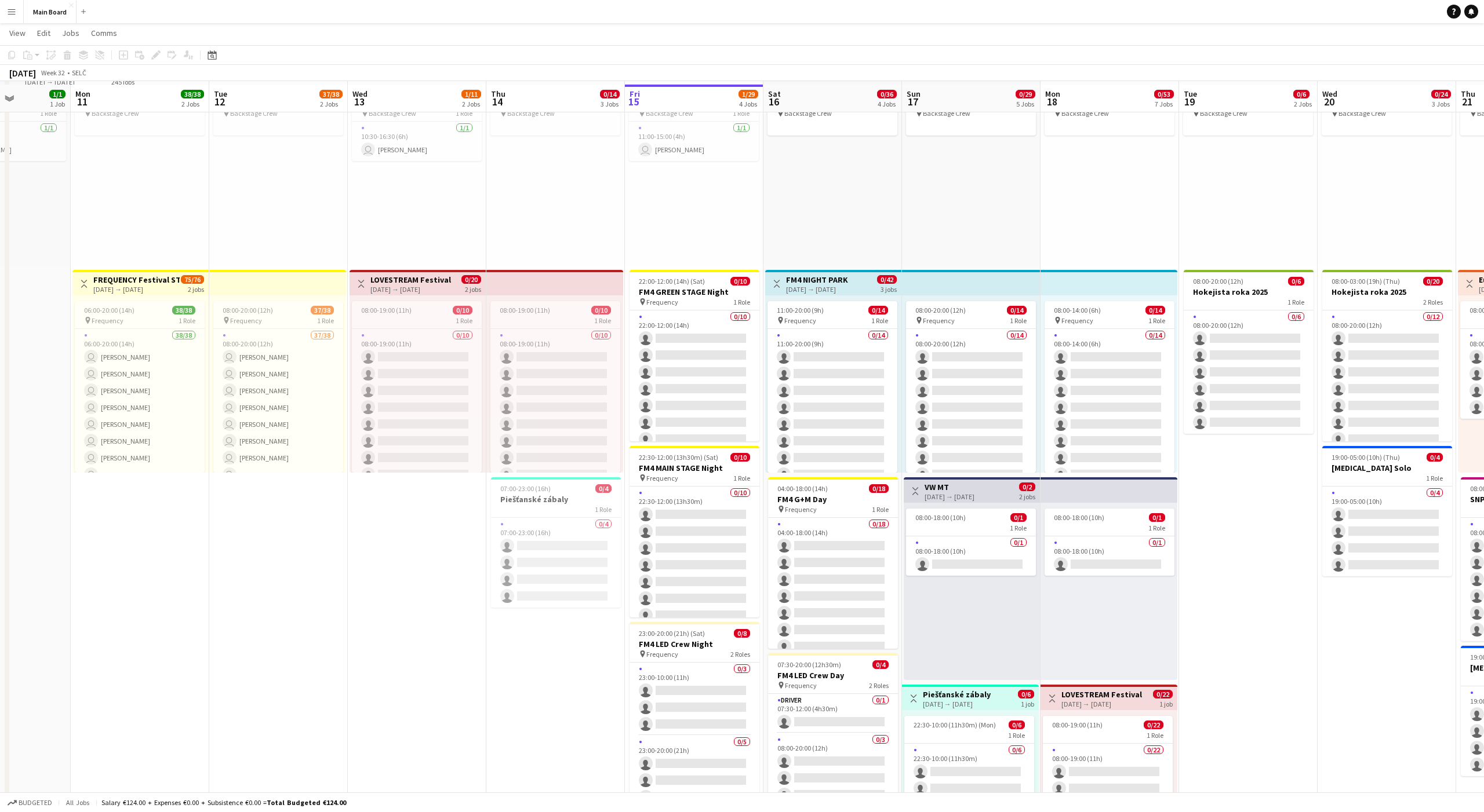
scroll to position [67, 0]
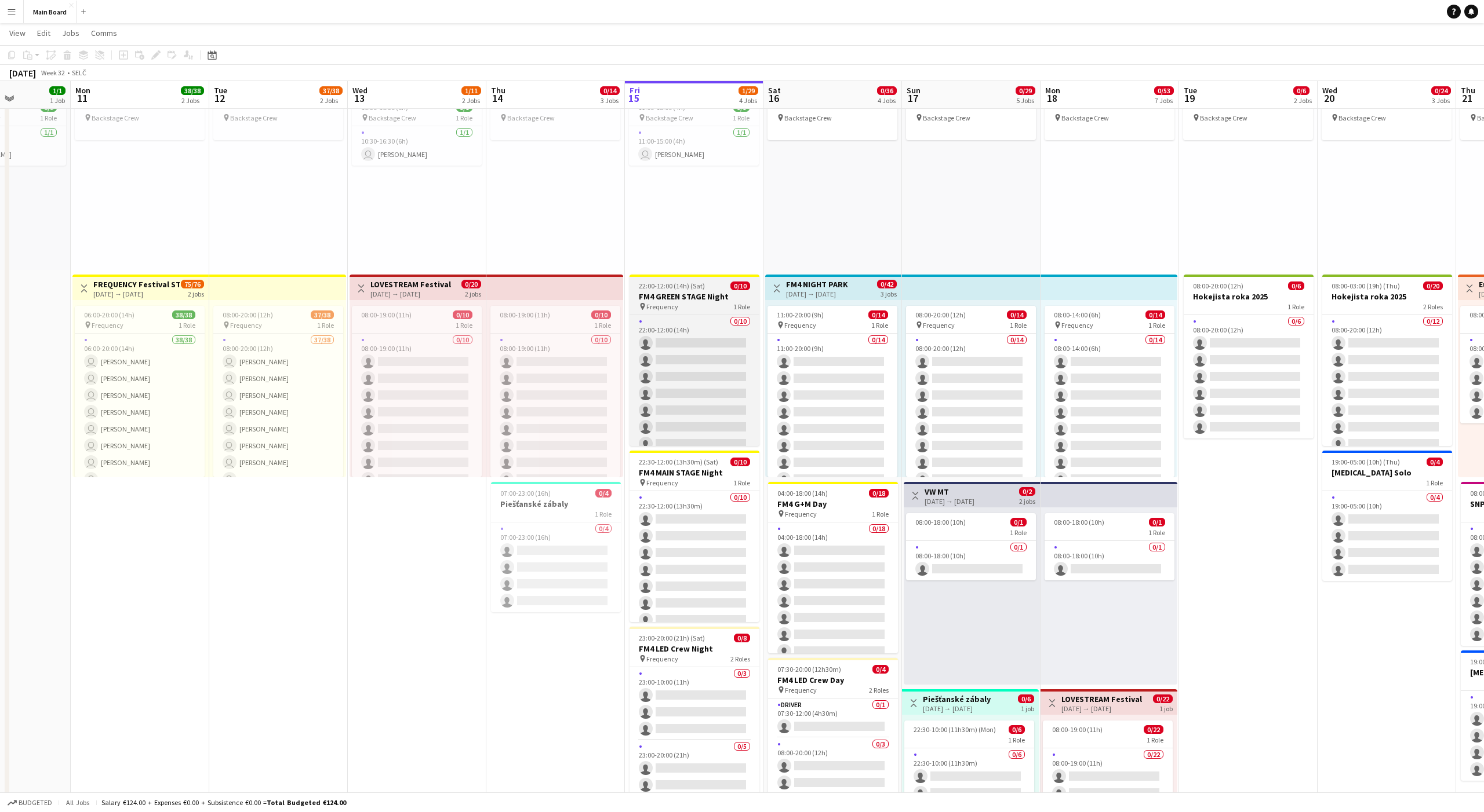
click at [672, 291] on app-job-card "22:00-12:00 (14h) (Sat) 0/10 FM4 GREEN STAGE Night pin Frequency 1 Role 0/10 22…" at bounding box center [694, 360] width 130 height 172
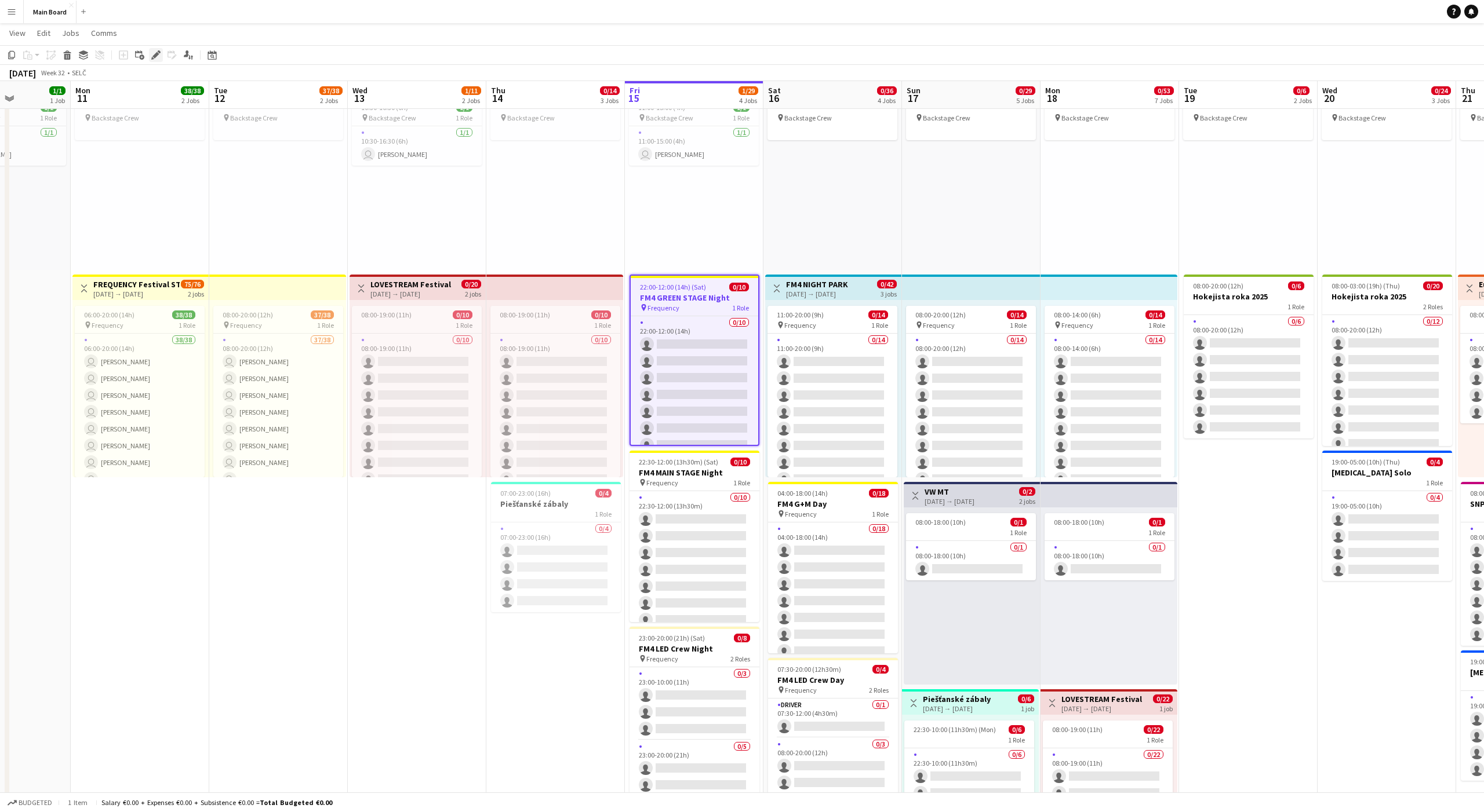
click at [157, 54] on icon at bounding box center [155, 55] width 6 height 6
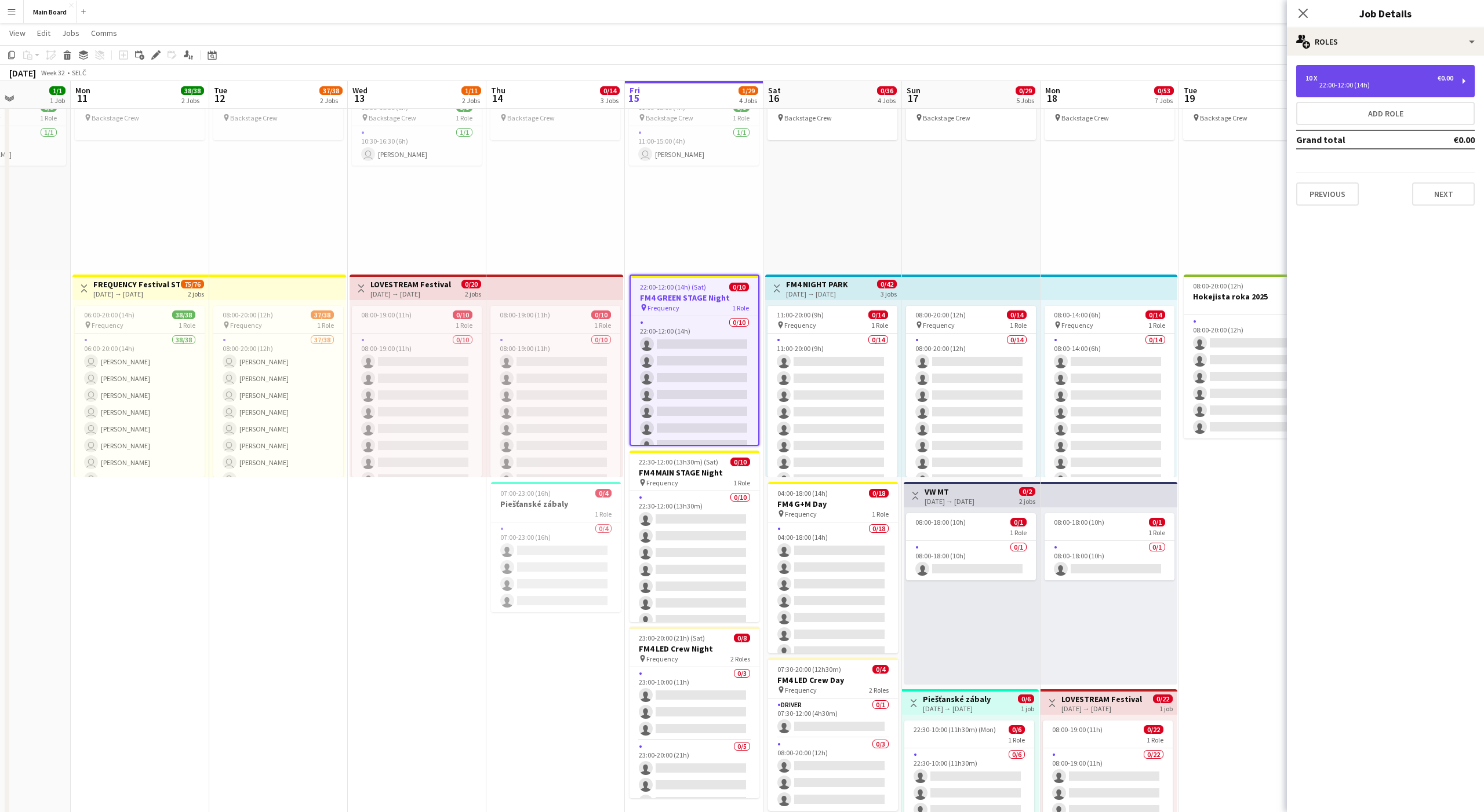
click at [1304, 86] on div "10 x €0.00 22:00-12:00 (14h)" at bounding box center [1386, 81] width 178 height 32
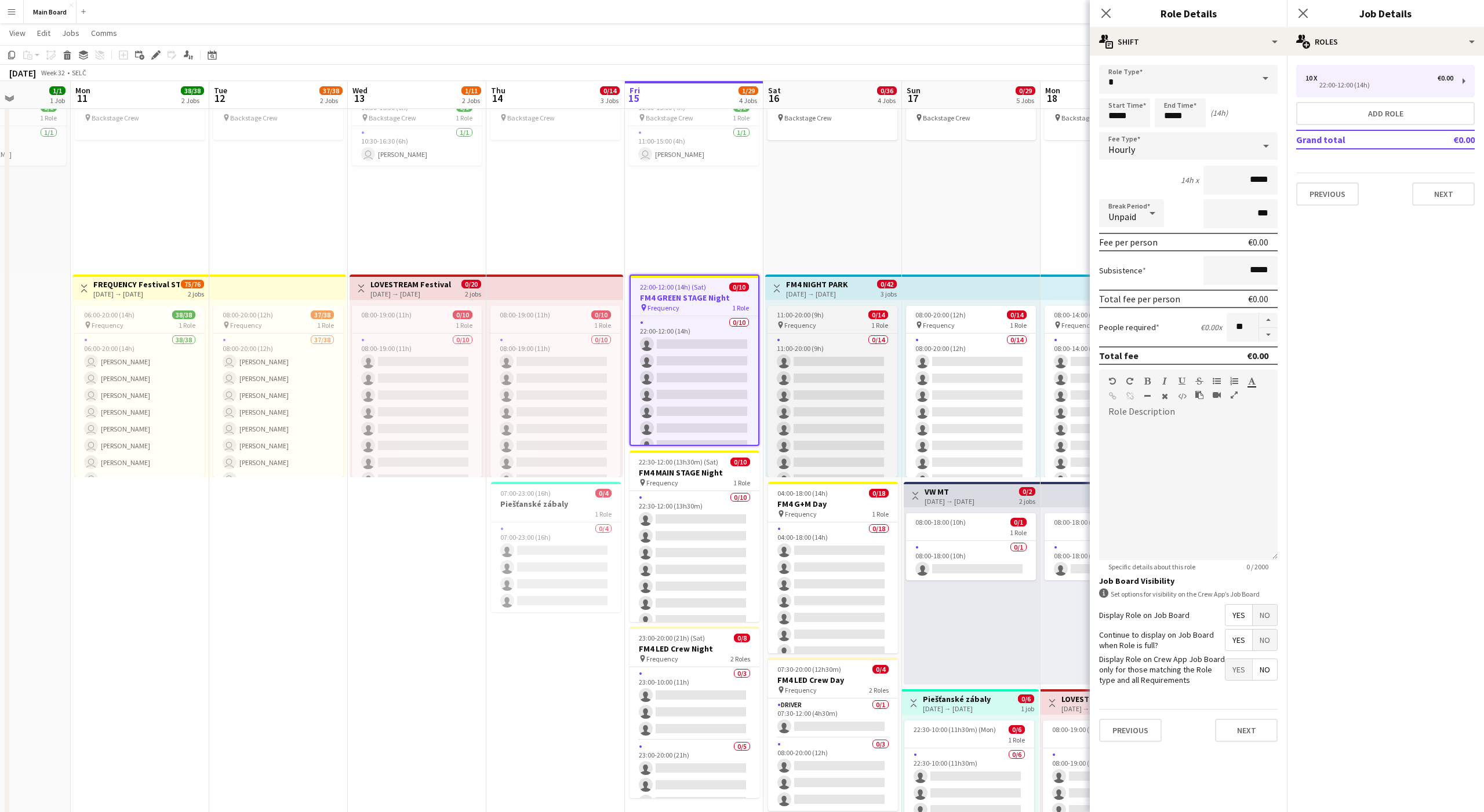
click at [823, 317] on div "11:00-20:00 (9h) 0/14" at bounding box center [832, 314] width 130 height 8
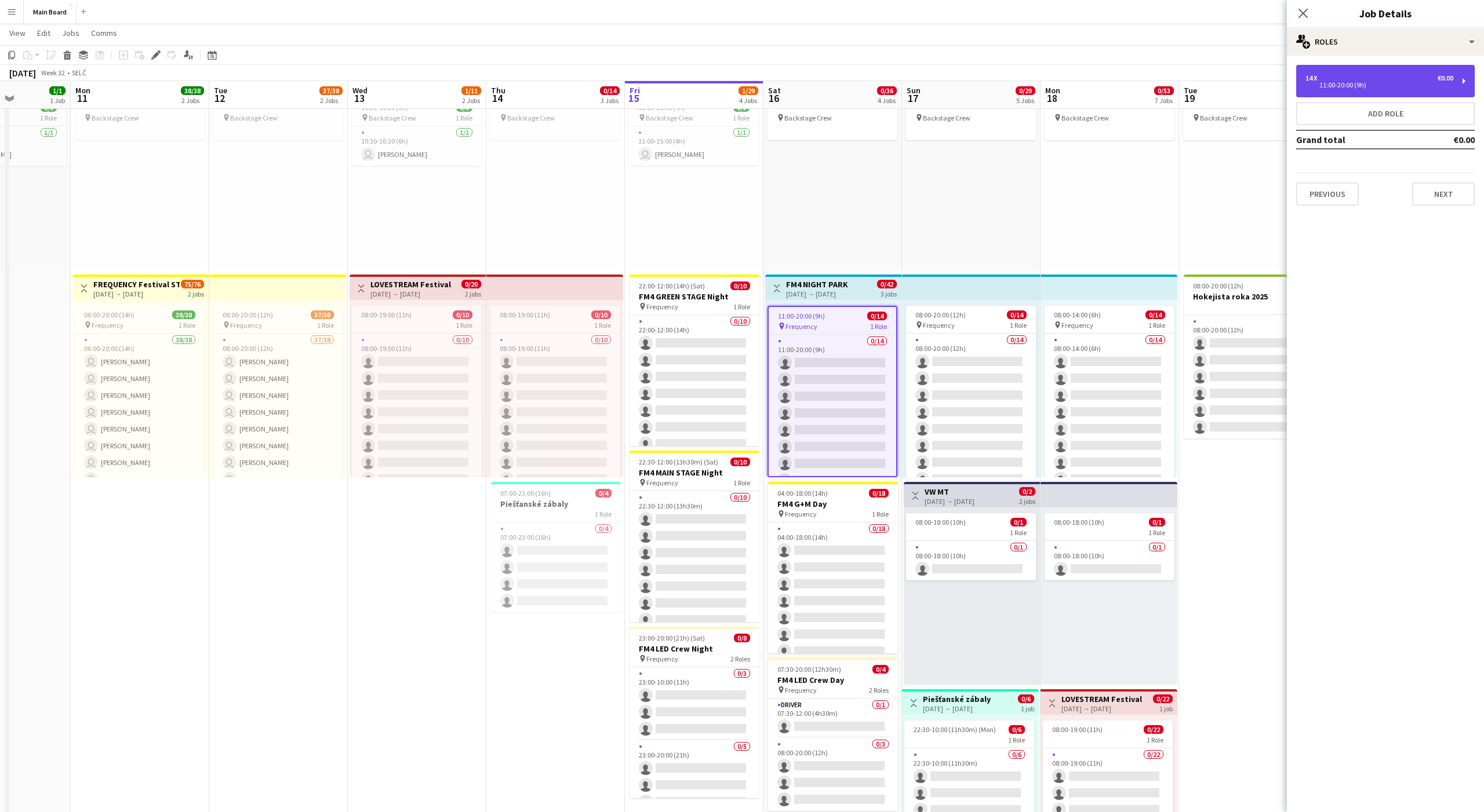
click at [1353, 83] on div "11:00-20:00 (9h)" at bounding box center [1379, 85] width 148 height 6
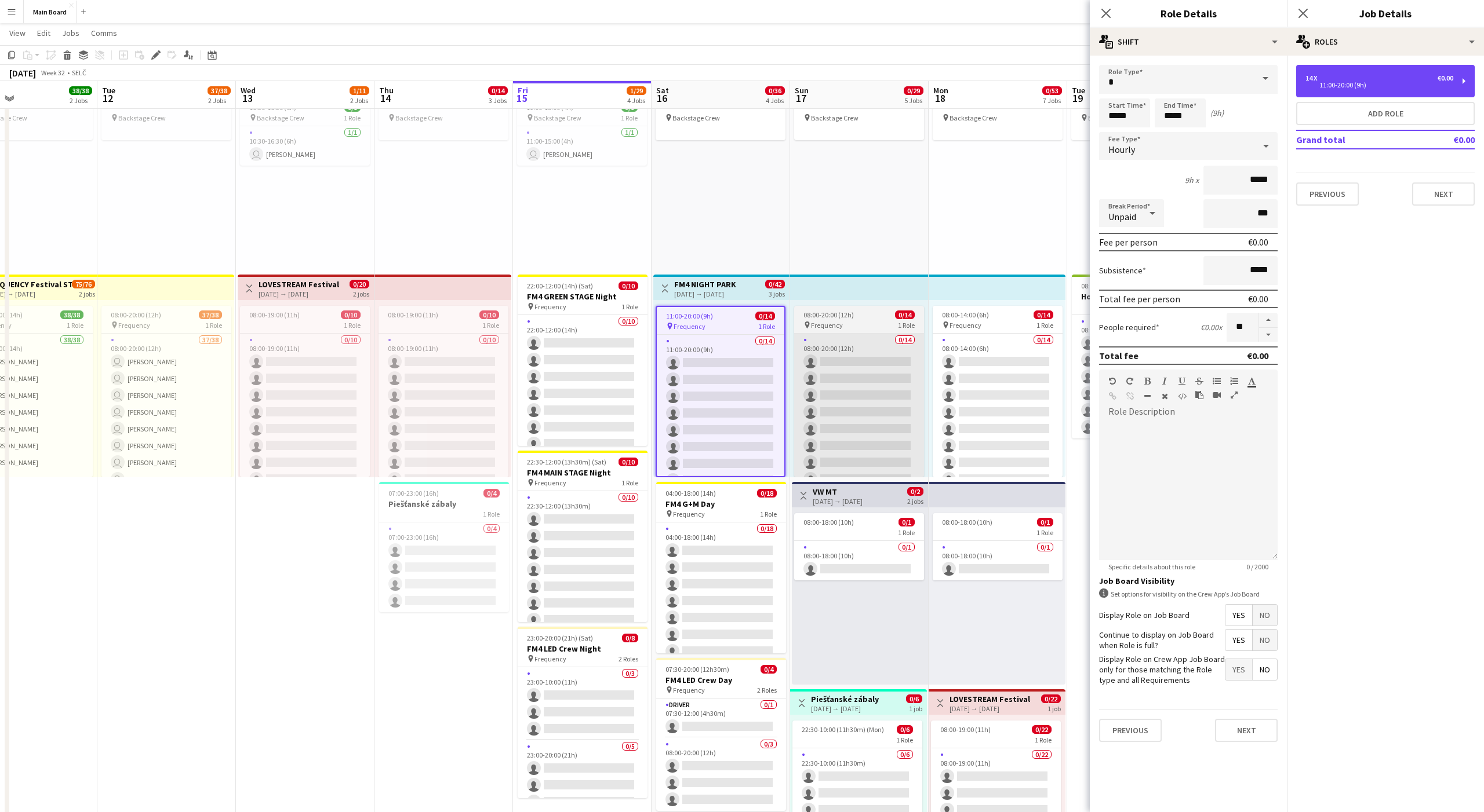
scroll to position [0, 379]
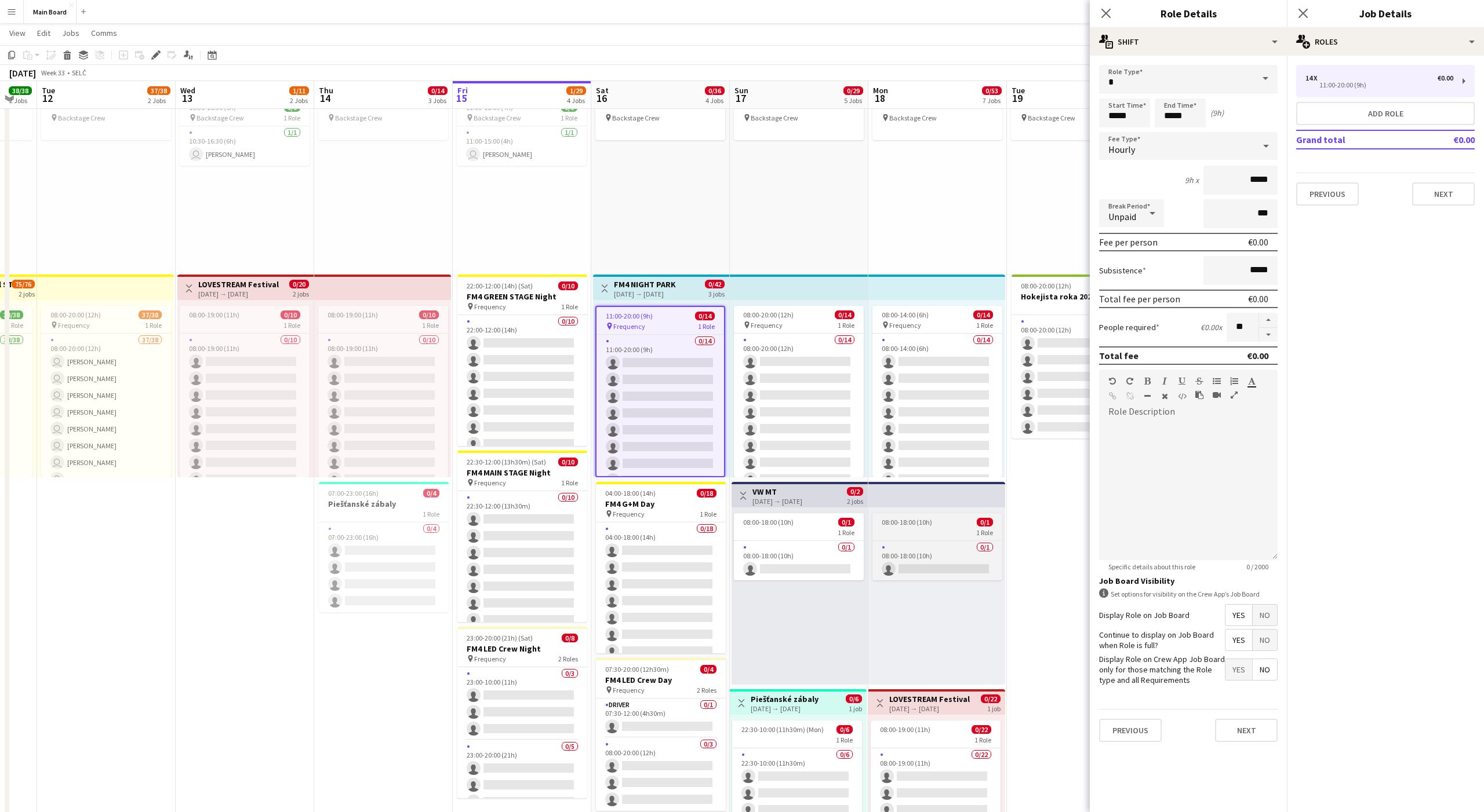
click at [891, 519] on span "08:00-18:00 (10h)" at bounding box center [907, 522] width 51 height 8
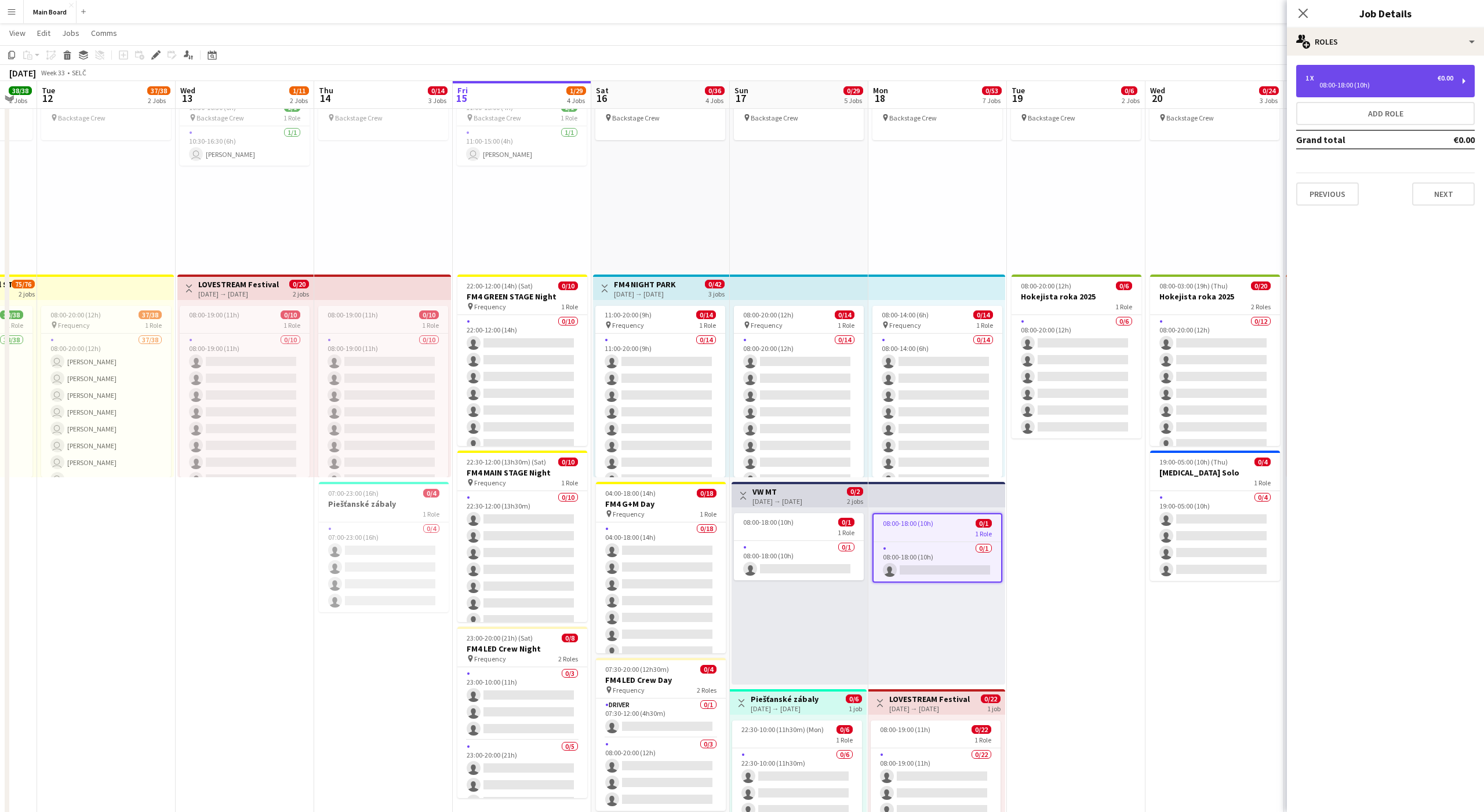
click at [1351, 89] on div "1 x €0.00 08:00-18:00 (10h)" at bounding box center [1386, 81] width 178 height 32
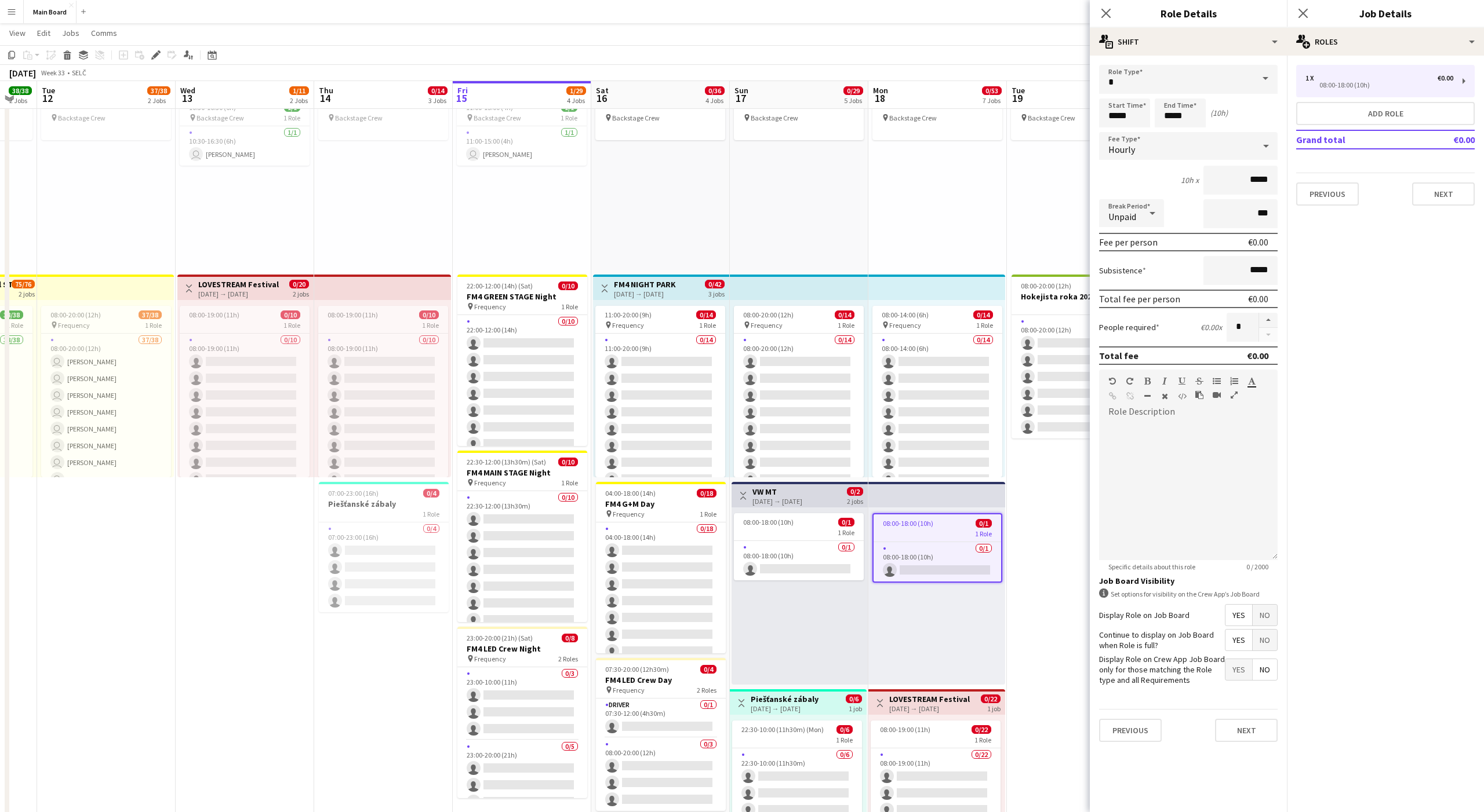
click at [1013, 200] on div "pin Backstage Crew" at bounding box center [1076, 181] width 139 height 177
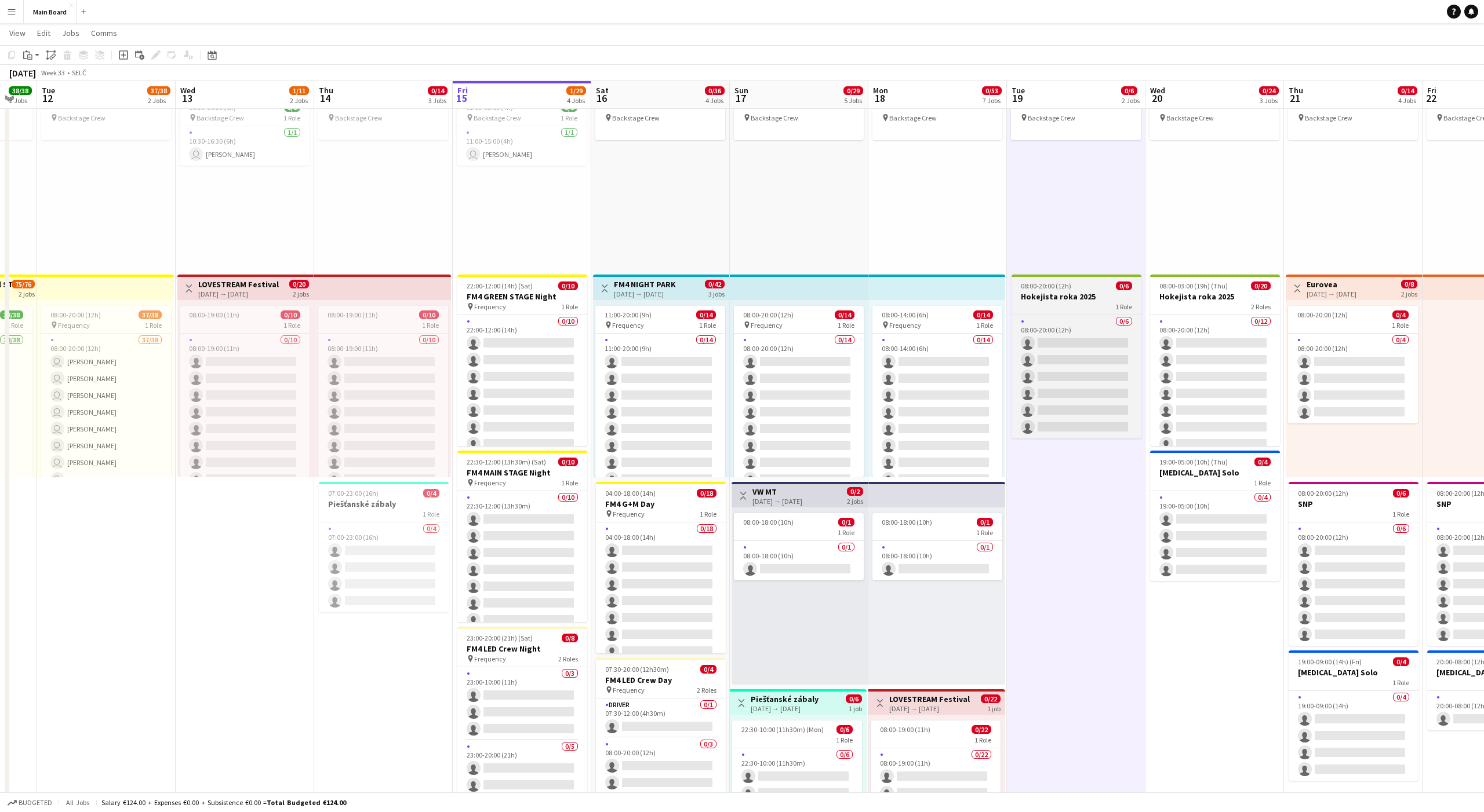
click at [1055, 310] on div "1 Role" at bounding box center [1076, 307] width 130 height 9
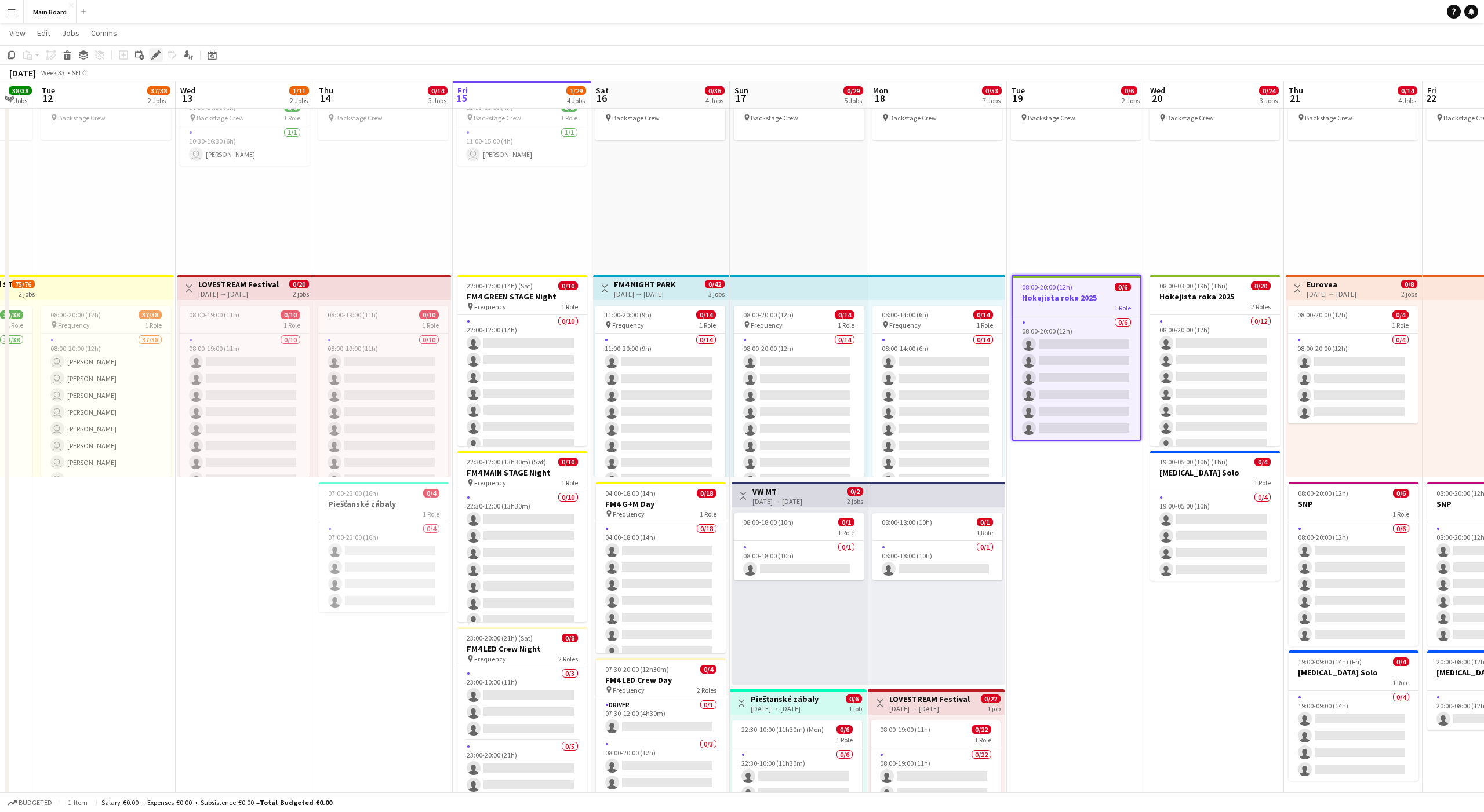
click at [153, 54] on icon "Edit" at bounding box center [156, 55] width 9 height 9
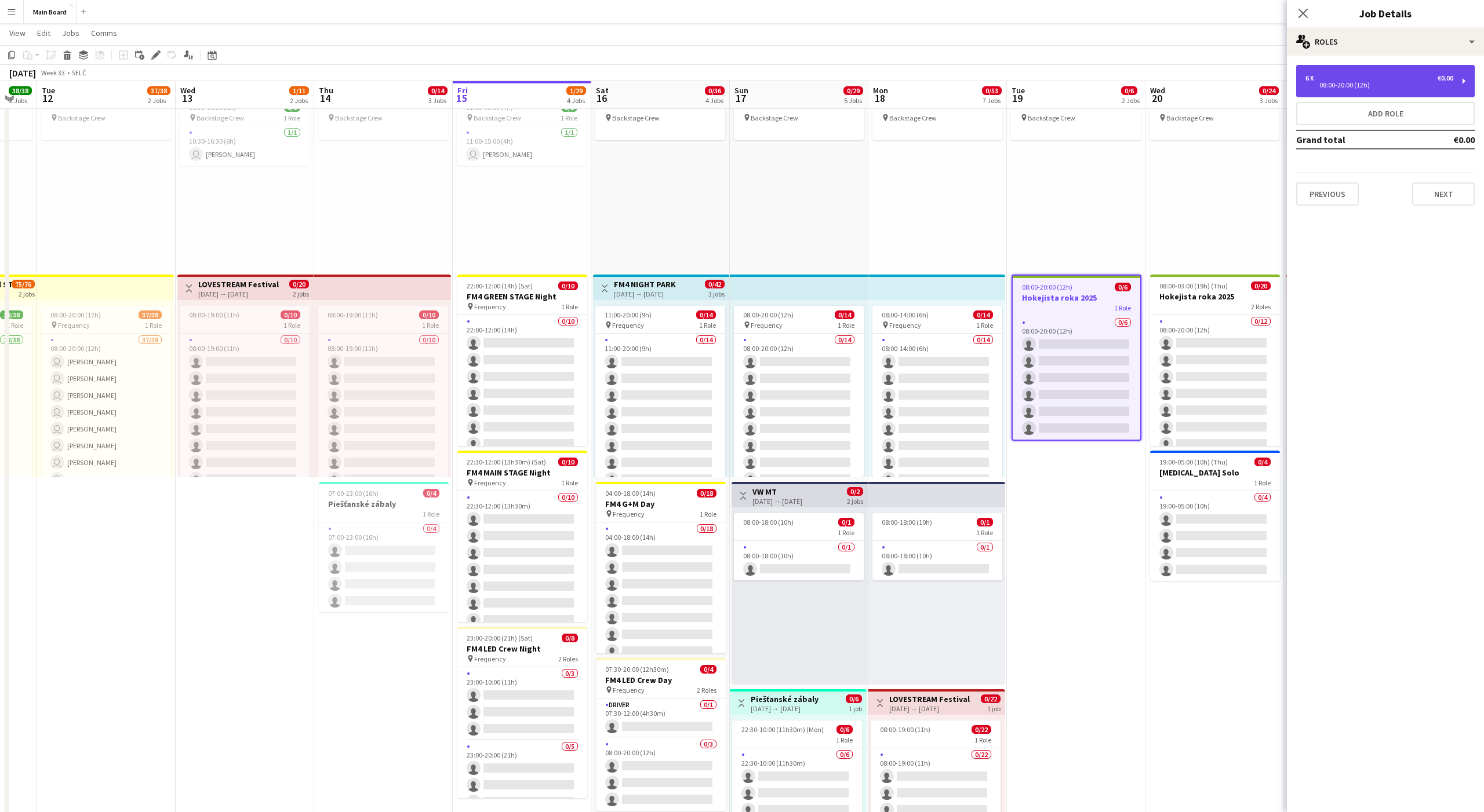
click at [1342, 79] on div "6 x €0.00" at bounding box center [1379, 78] width 148 height 8
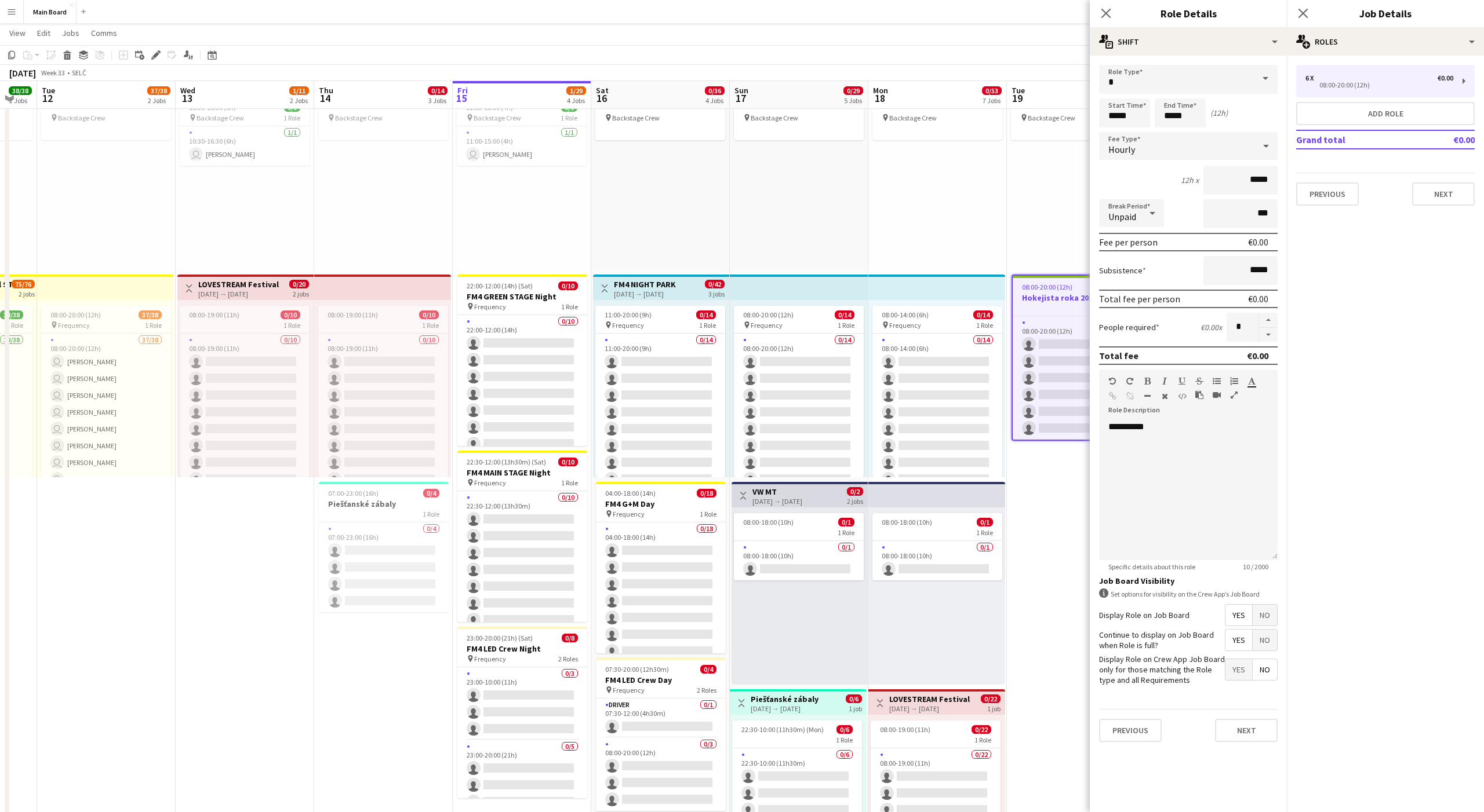
click at [782, 222] on div "pin Backstage Crew" at bounding box center [799, 181] width 139 height 177
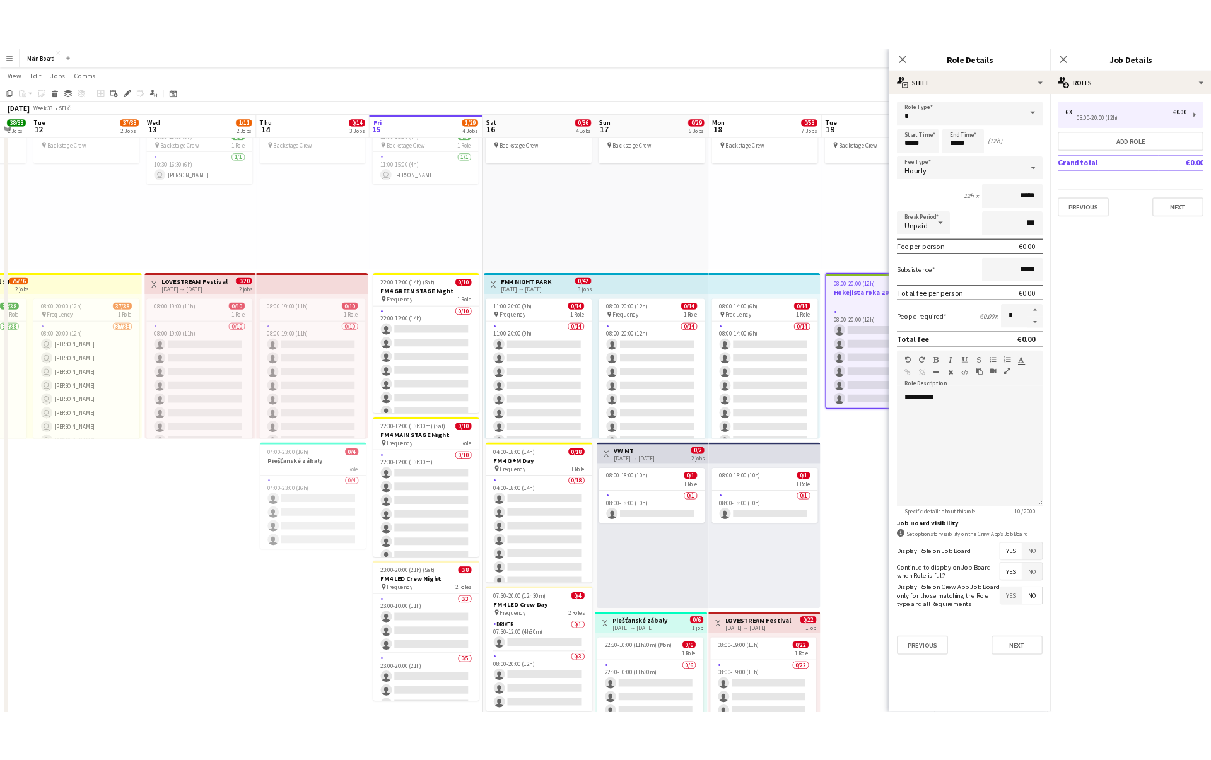
scroll to position [0, 414]
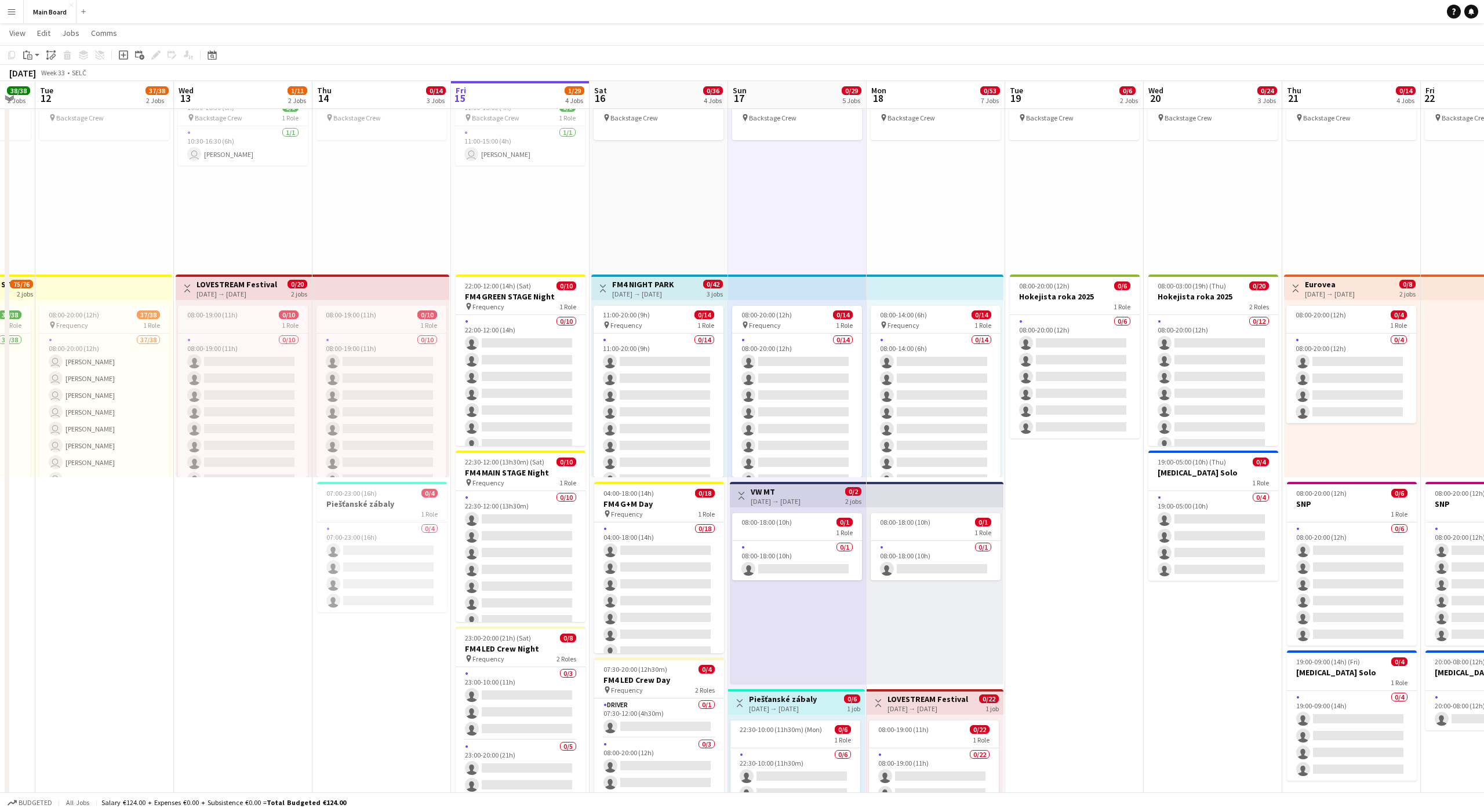
click at [1087, 209] on div "pin Backstage Crew" at bounding box center [1074, 181] width 139 height 177
